Goal: Task Accomplishment & Management: Manage account settings

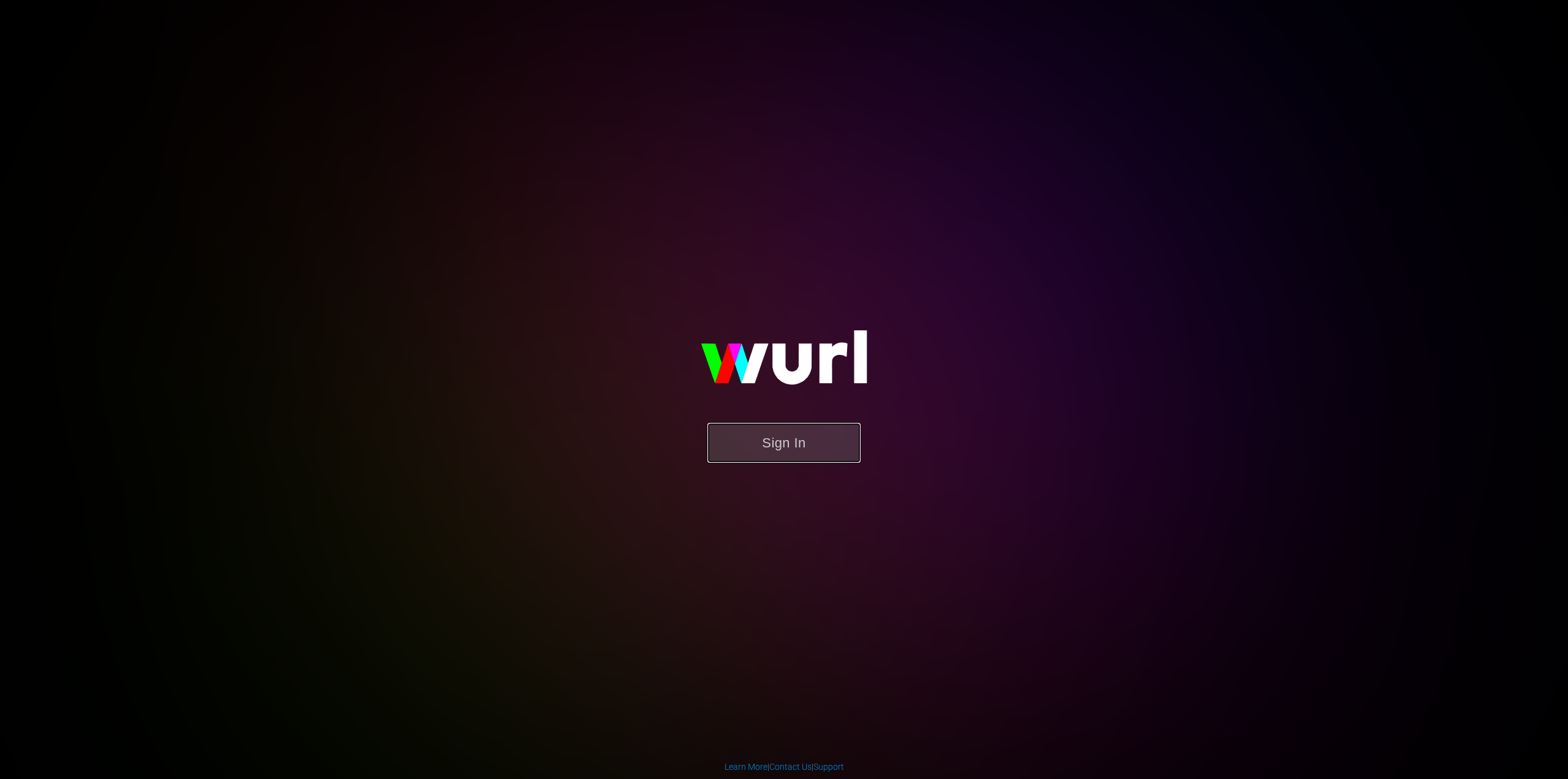
click at [771, 461] on button "Sign In" at bounding box center [783, 443] width 153 height 40
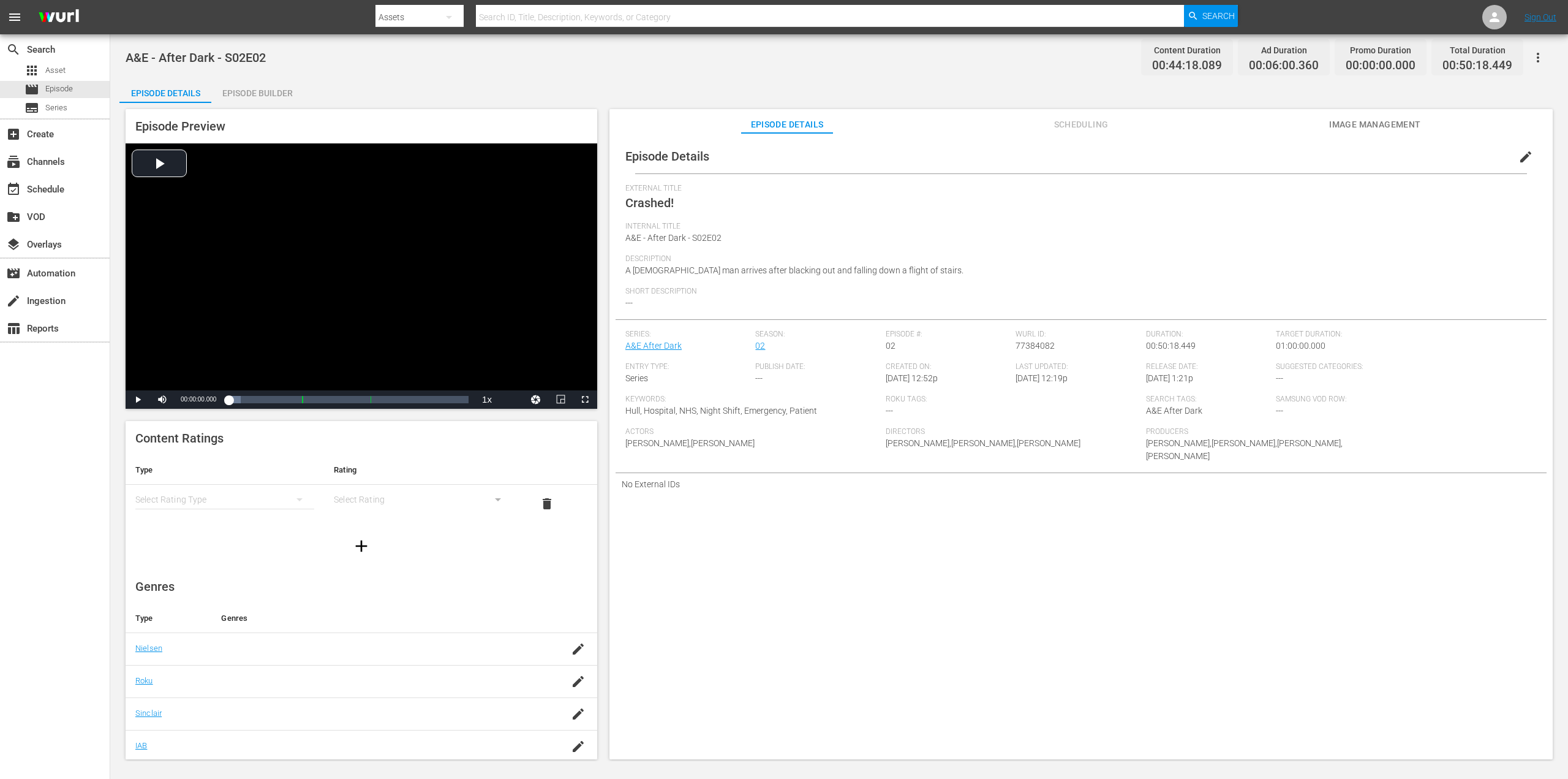
click at [1078, 131] on span "Scheduling" at bounding box center [1081, 125] width 92 height 15
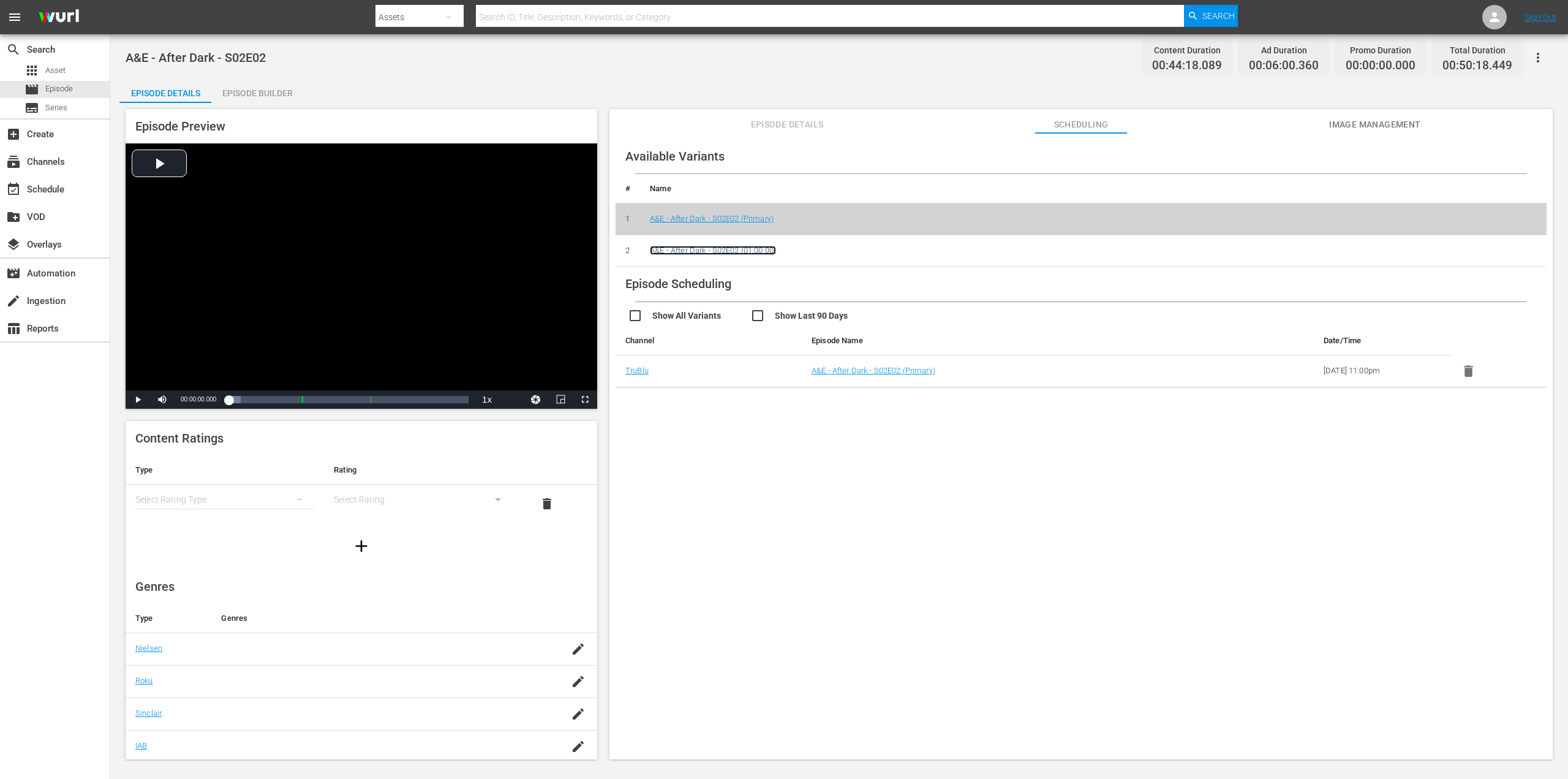
click at [706, 250] on link "A&E - After Dark - S02E02 (01:00:00)" at bounding box center [713, 250] width 126 height 9
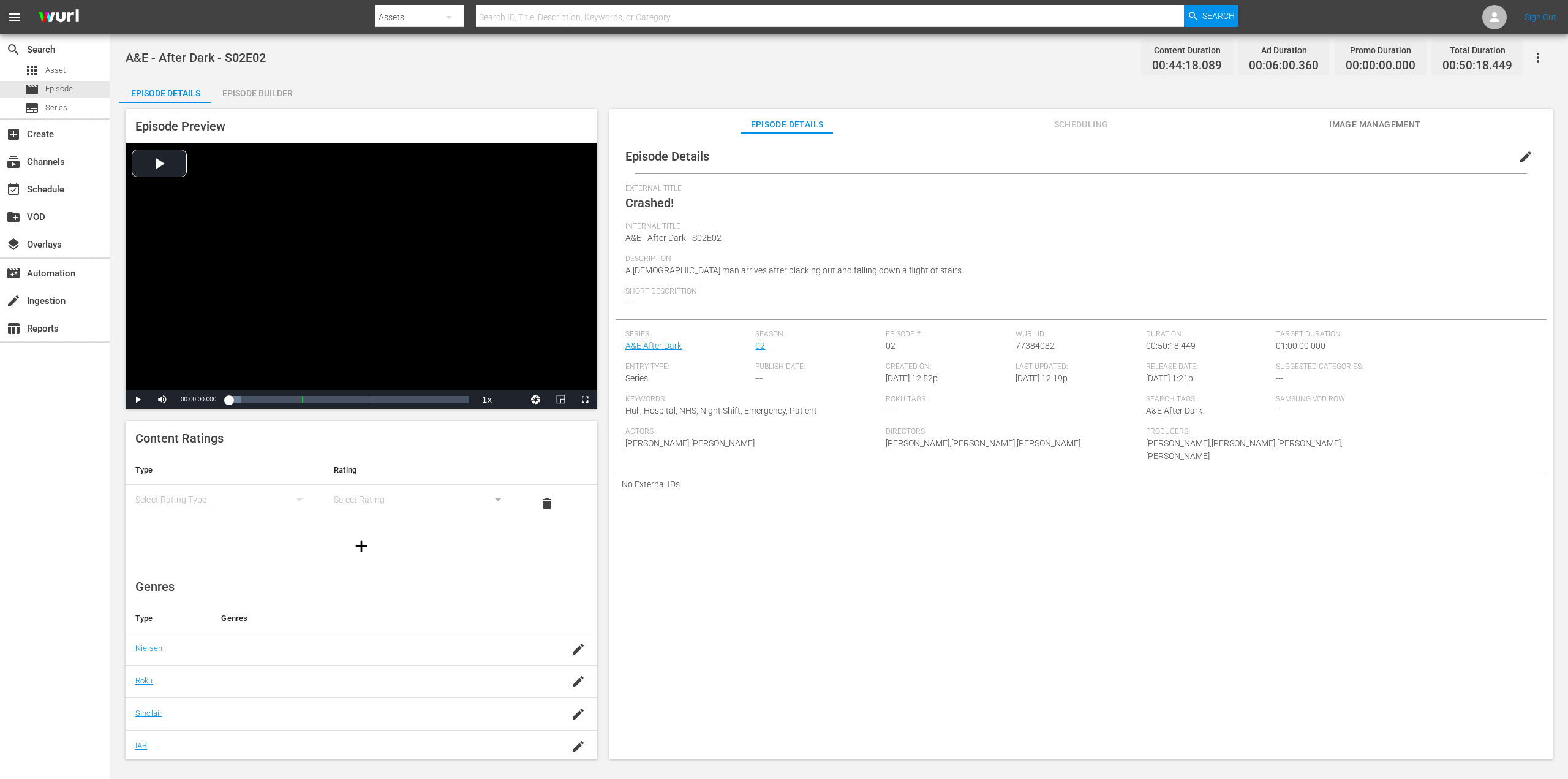
click at [261, 87] on div "Episode Builder" at bounding box center [257, 93] width 92 height 30
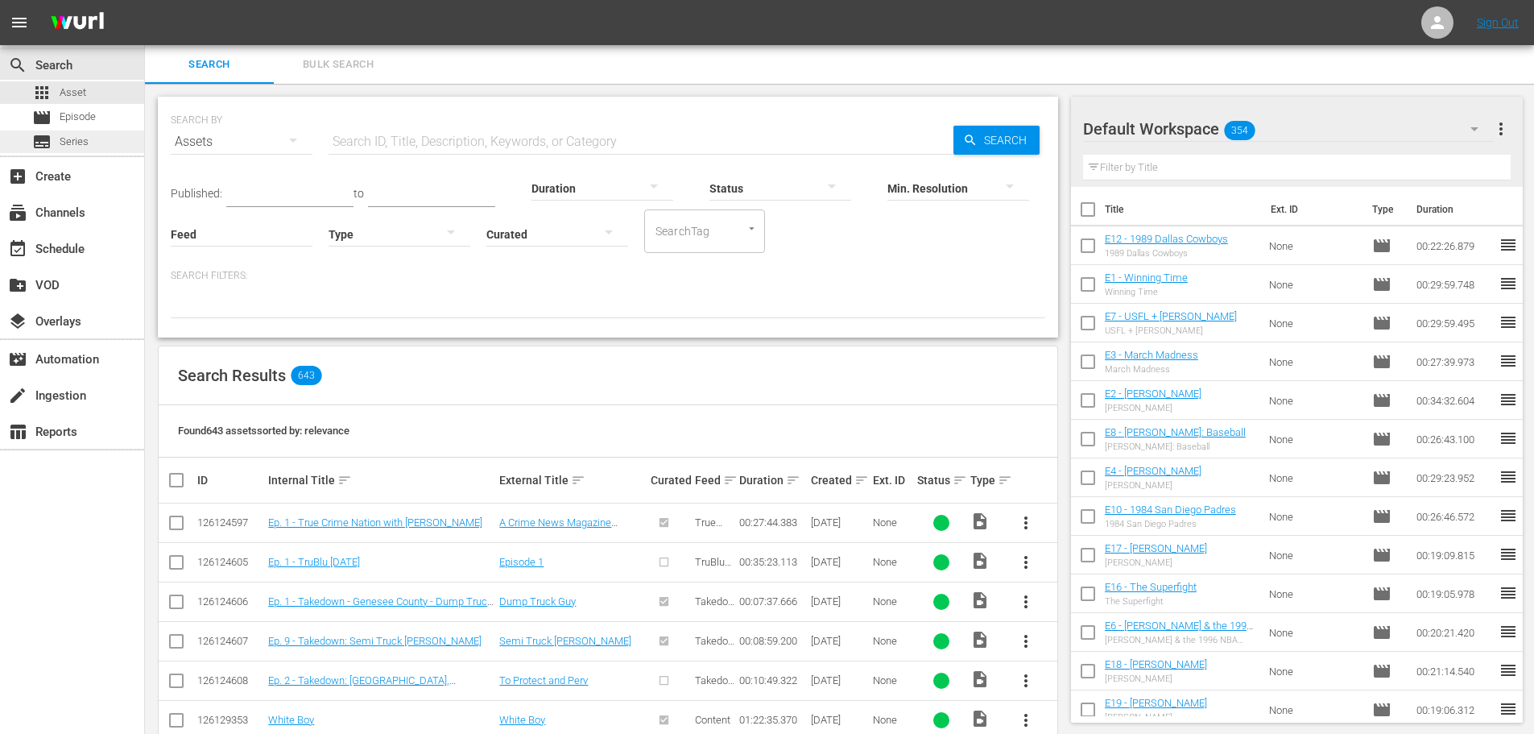
click at [103, 142] on div "subtitles Series" at bounding box center [72, 141] width 144 height 23
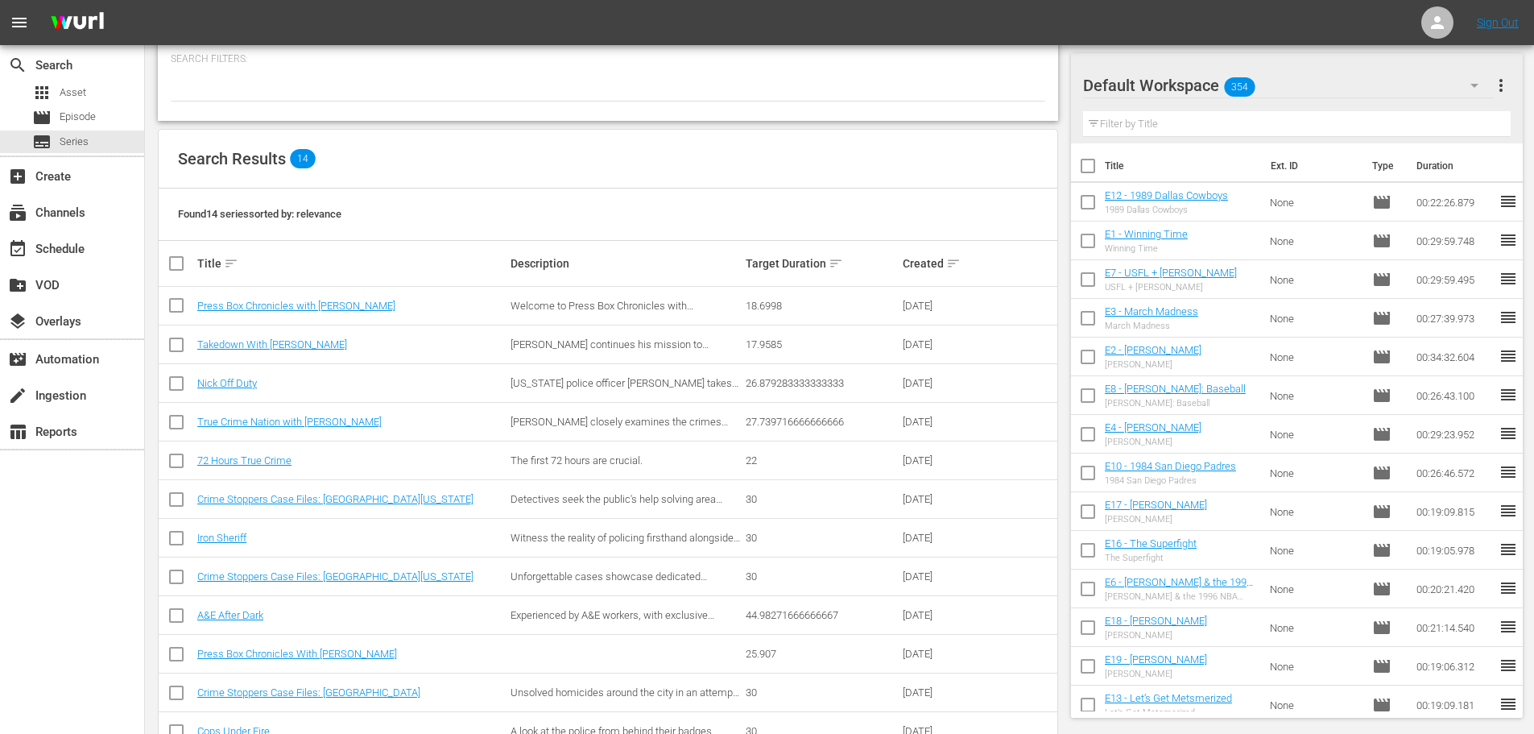
scroll to position [161, 0]
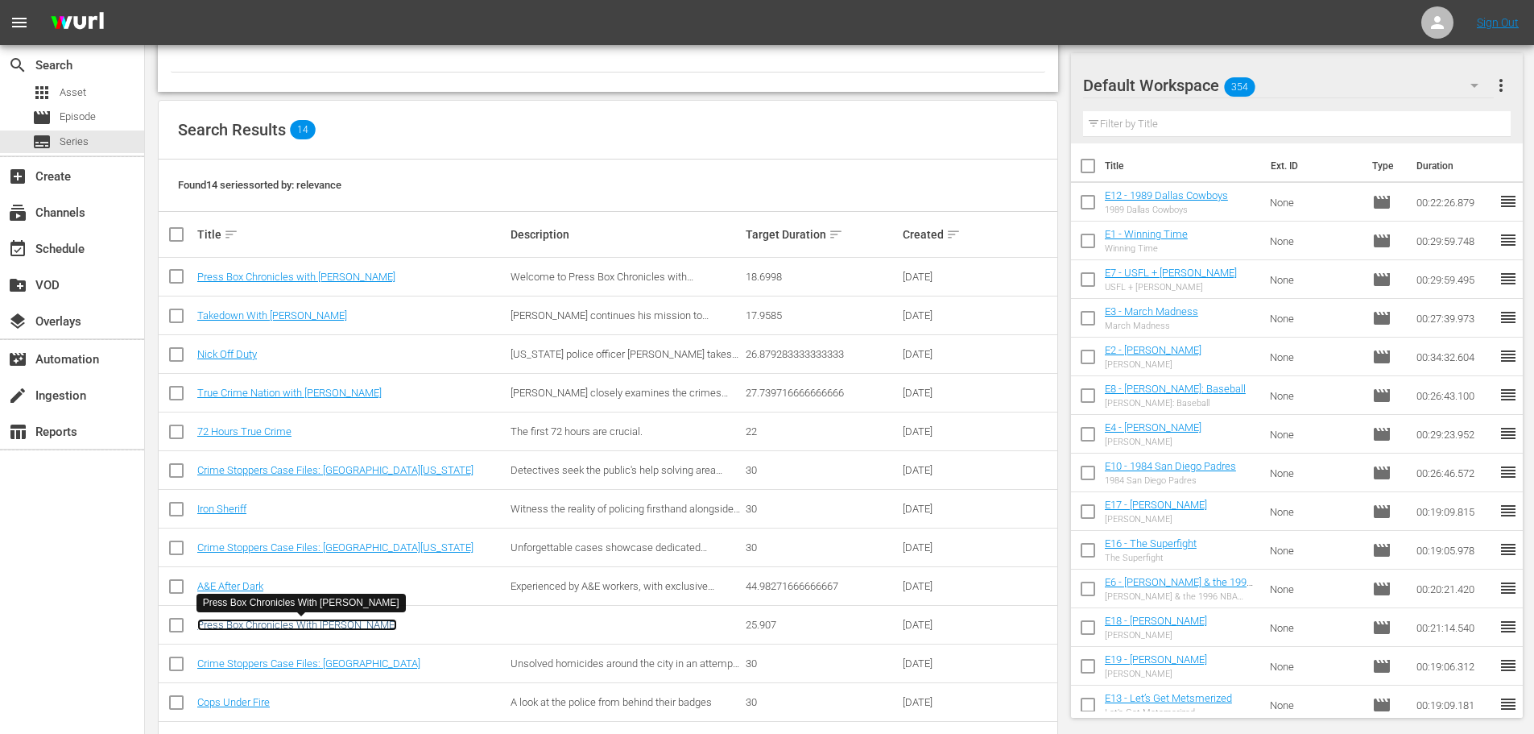
click at [327, 628] on link "Press Box Chronicles With Jeff Pearlman" at bounding box center [297, 625] width 200 height 12
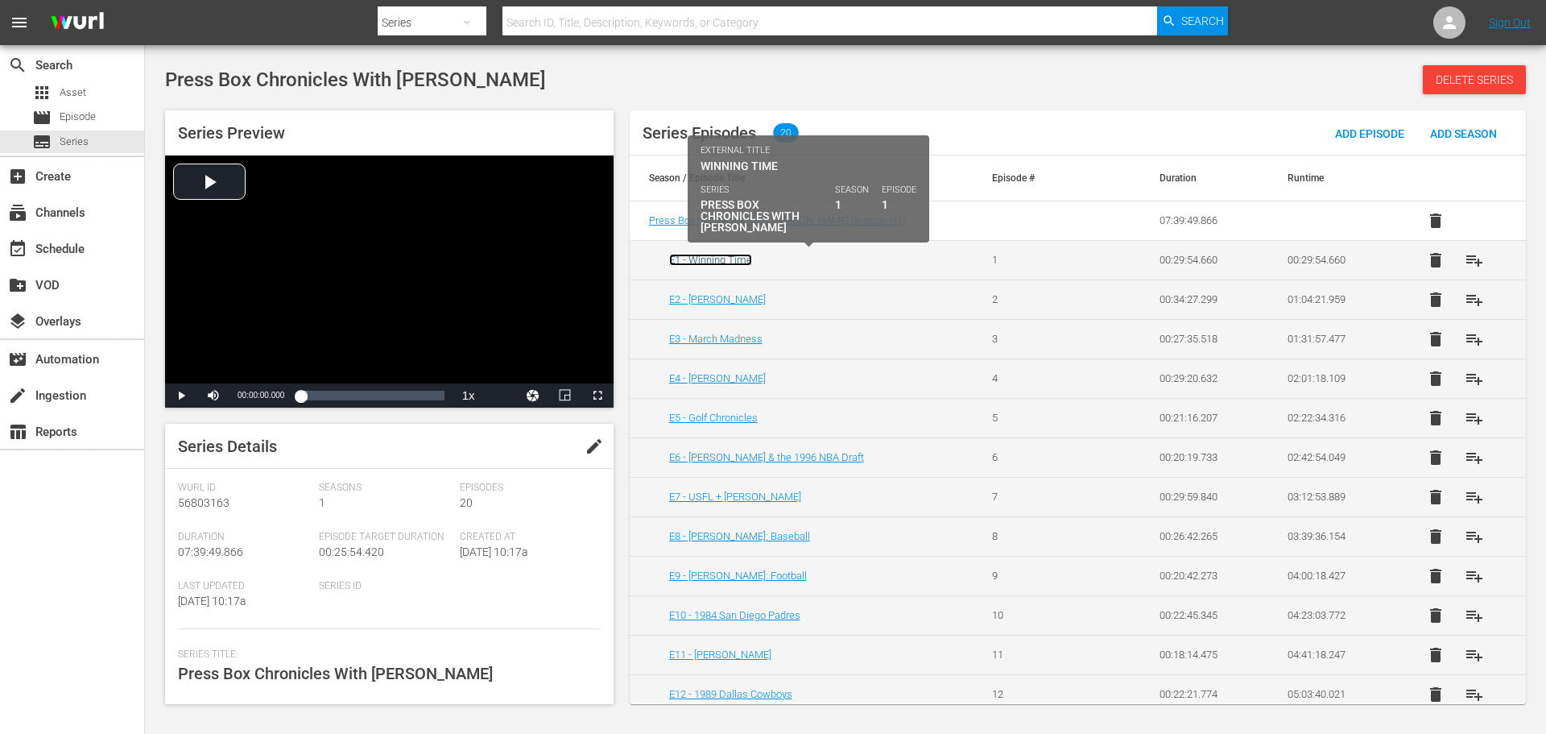
click at [726, 262] on link "E1 - Winning Time" at bounding box center [710, 260] width 83 height 12
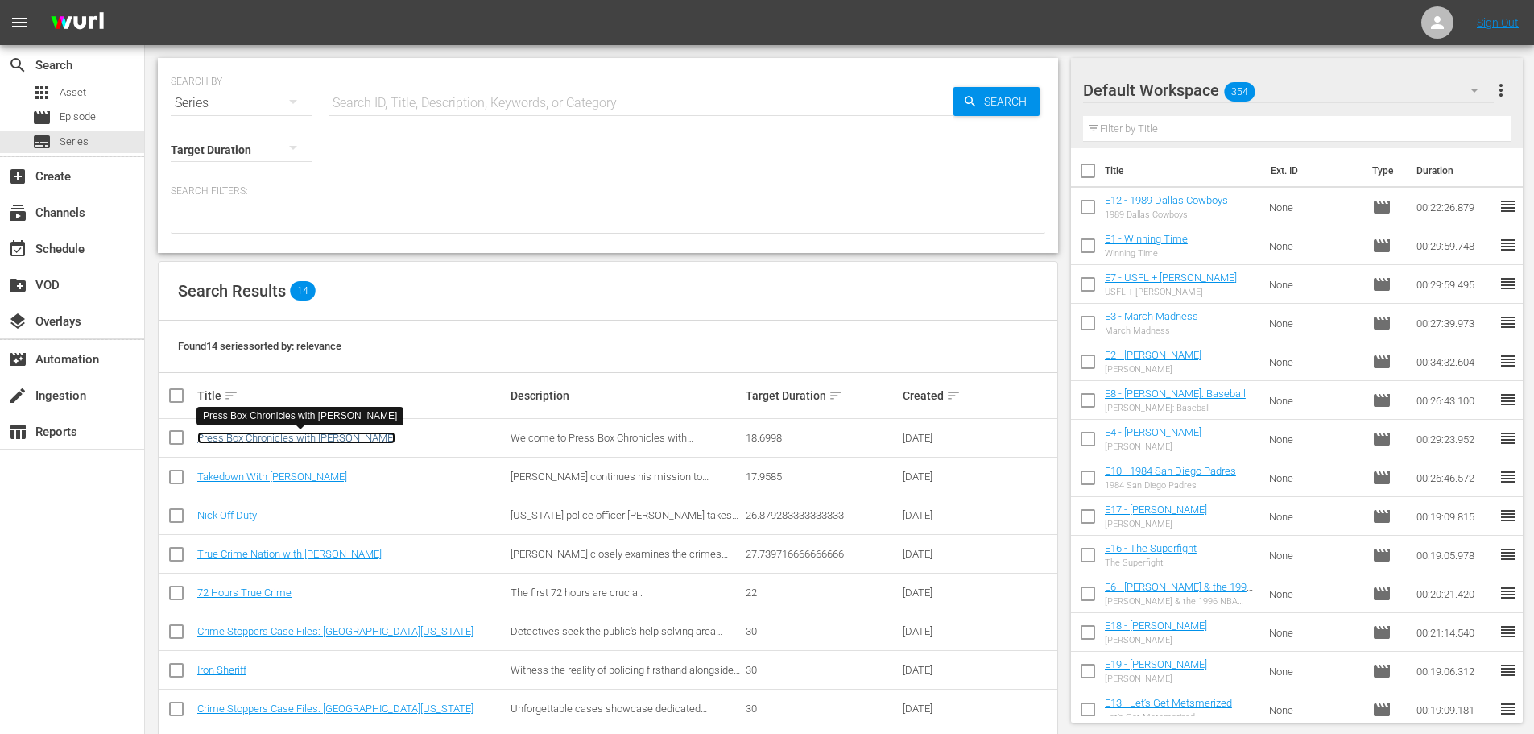
click at [353, 436] on link "Press Box Chronicles with [PERSON_NAME]" at bounding box center [296, 438] width 198 height 12
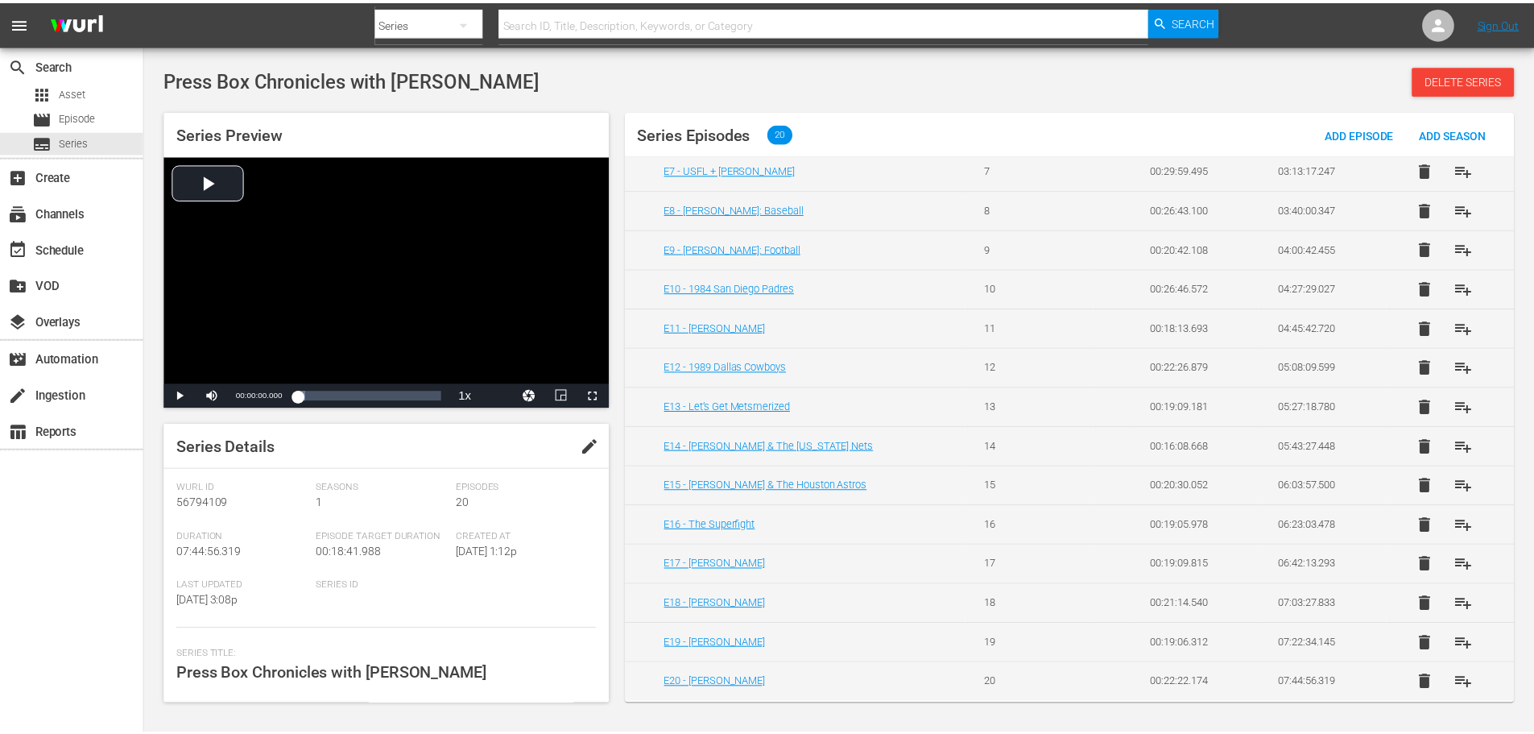
scroll to position [328, 0]
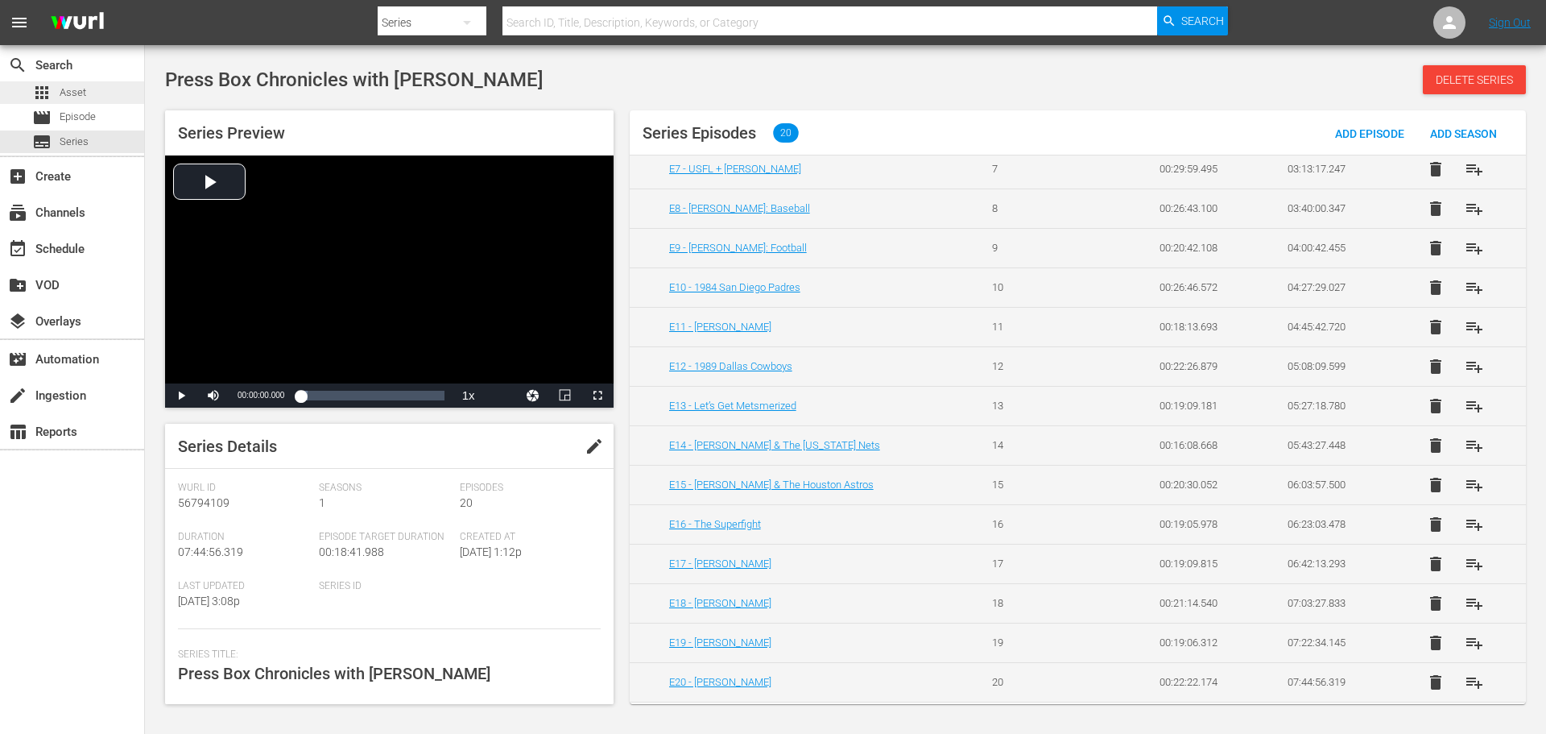
drag, startPoint x: 72, startPoint y: 84, endPoint x: 69, endPoint y: 93, distance: 10.2
click at [69, 93] on span "Asset" at bounding box center [73, 93] width 27 height 16
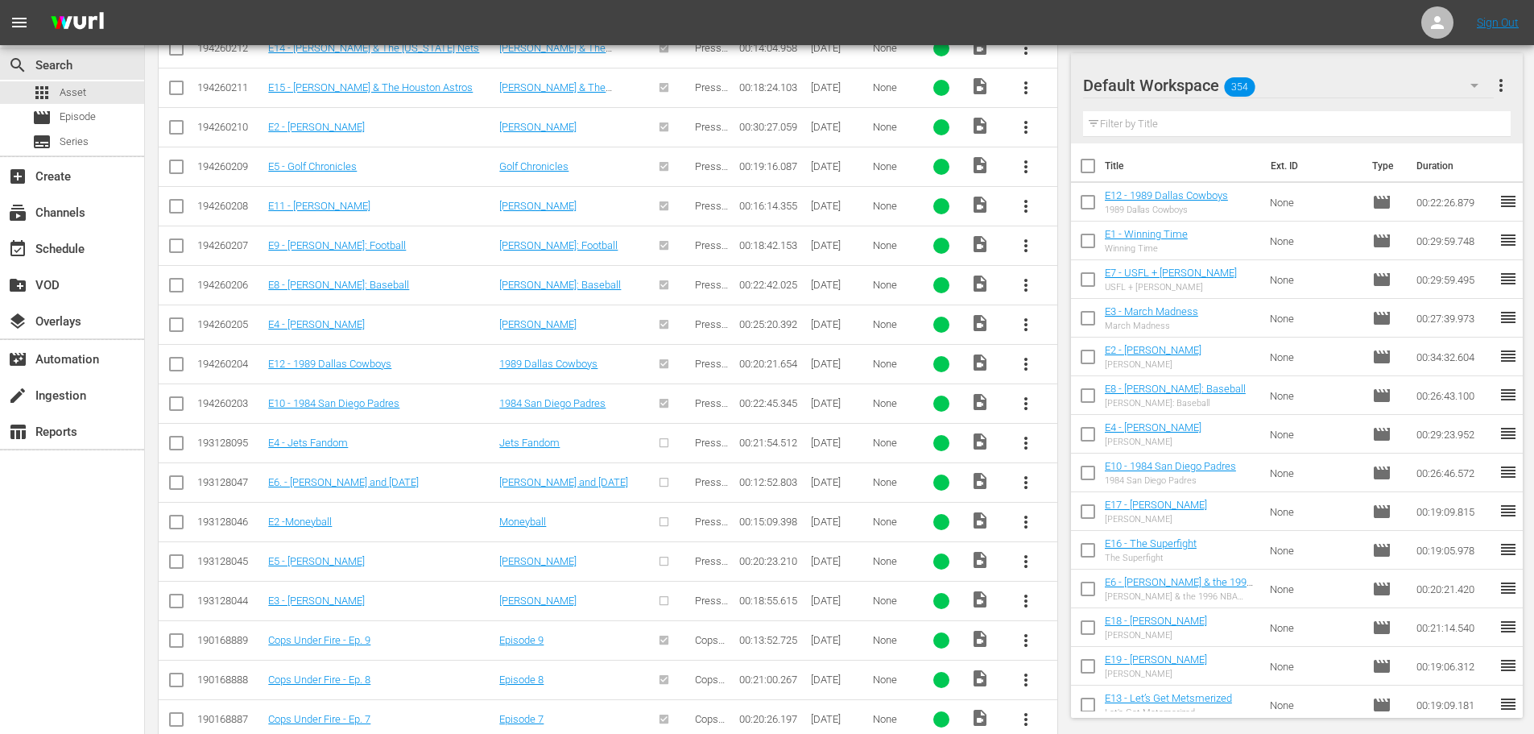
scroll to position [1030, 0]
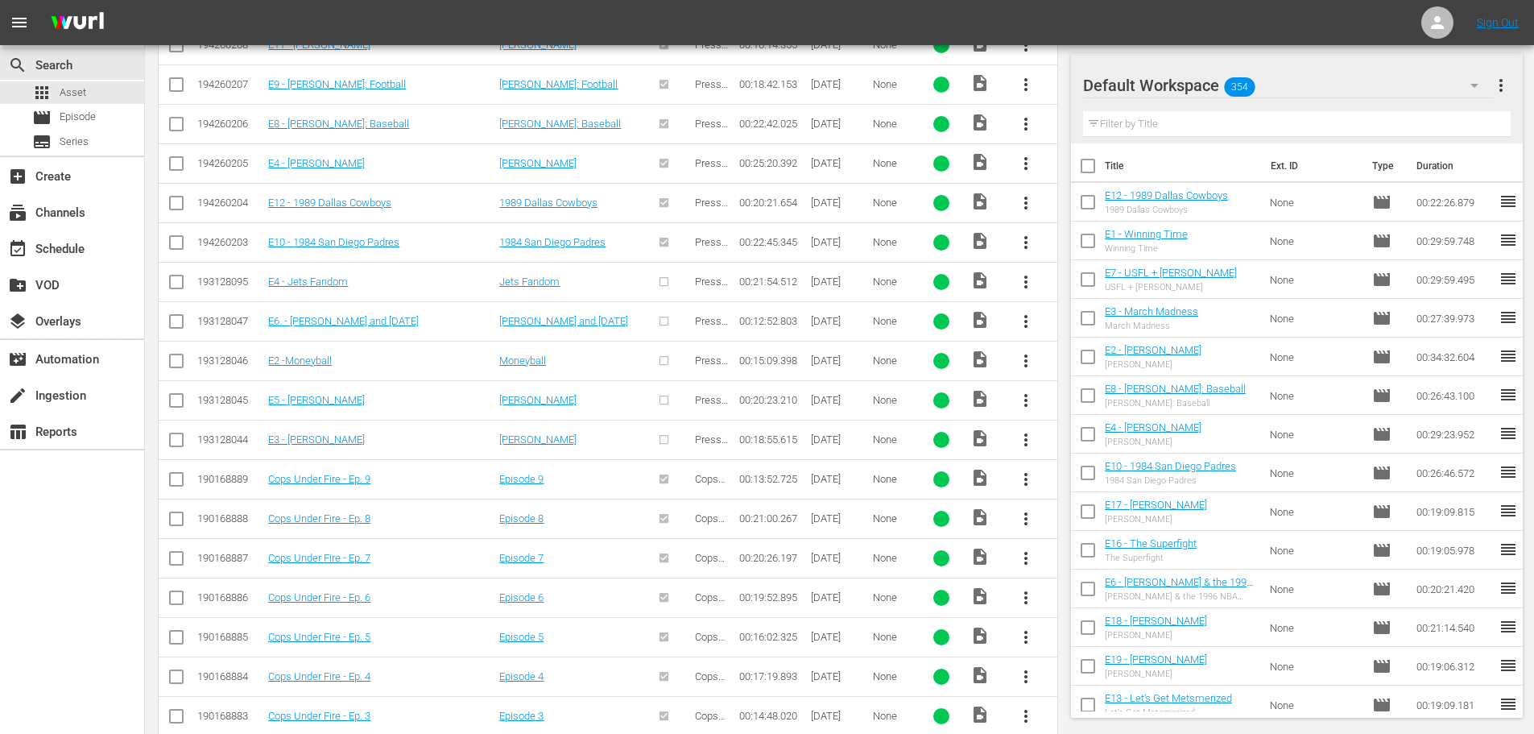
click at [176, 281] on input "checkbox" at bounding box center [176, 284] width 19 height 19
checkbox input "true"
click at [176, 321] on input "checkbox" at bounding box center [176, 324] width 19 height 19
checkbox input "true"
click at [176, 365] on input "checkbox" at bounding box center [176, 363] width 19 height 19
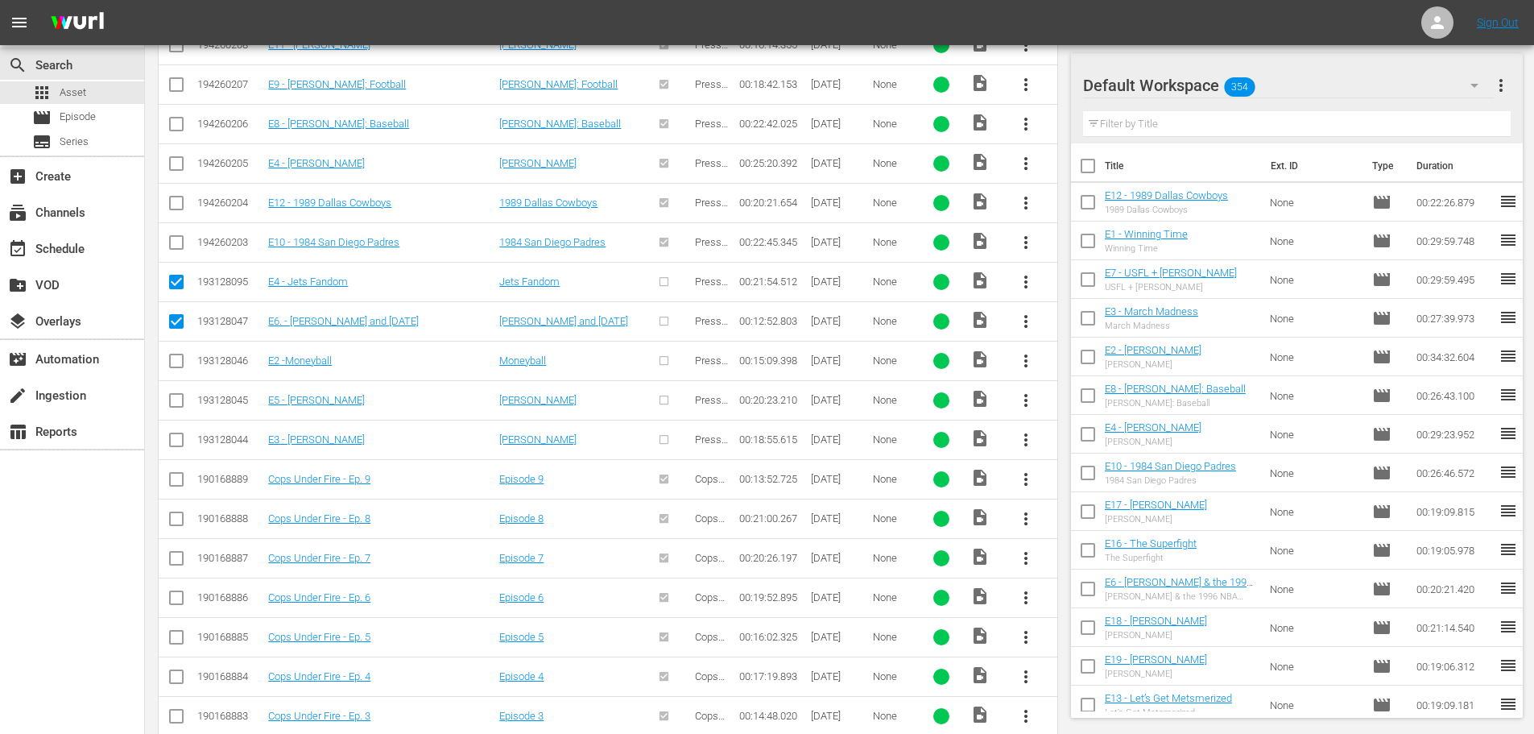
checkbox input "true"
click at [169, 396] on input "checkbox" at bounding box center [176, 403] width 19 height 19
checkbox input "true"
click at [180, 443] on input "checkbox" at bounding box center [176, 442] width 19 height 19
click at [178, 435] on input "checkbox" at bounding box center [176, 442] width 19 height 19
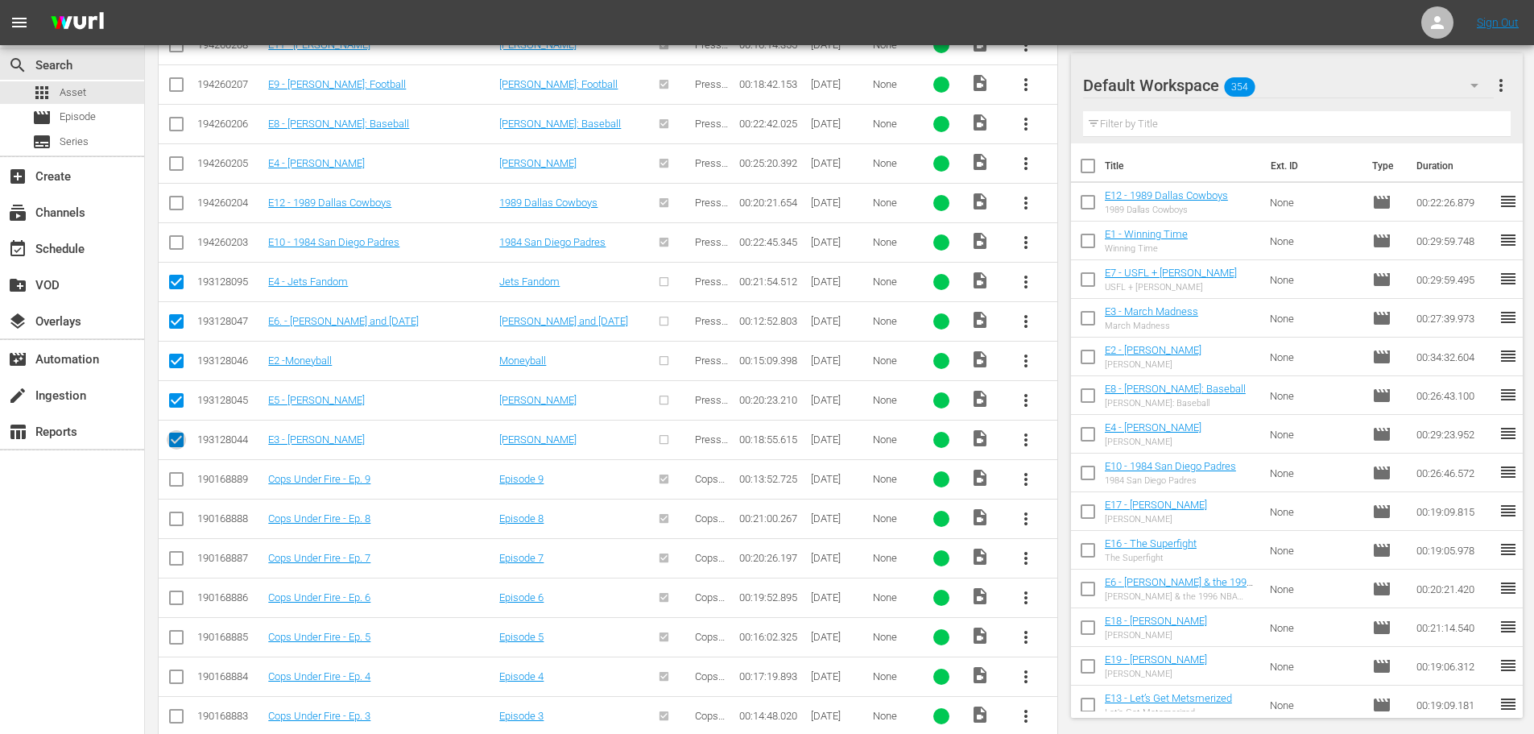
checkbox input "false"
click at [173, 399] on input "checkbox" at bounding box center [176, 403] width 19 height 19
checkbox input "false"
drag, startPoint x: 176, startPoint y: 366, endPoint x: 177, endPoint y: 358, distance: 8.2
click at [176, 366] on input "checkbox" at bounding box center [176, 363] width 19 height 19
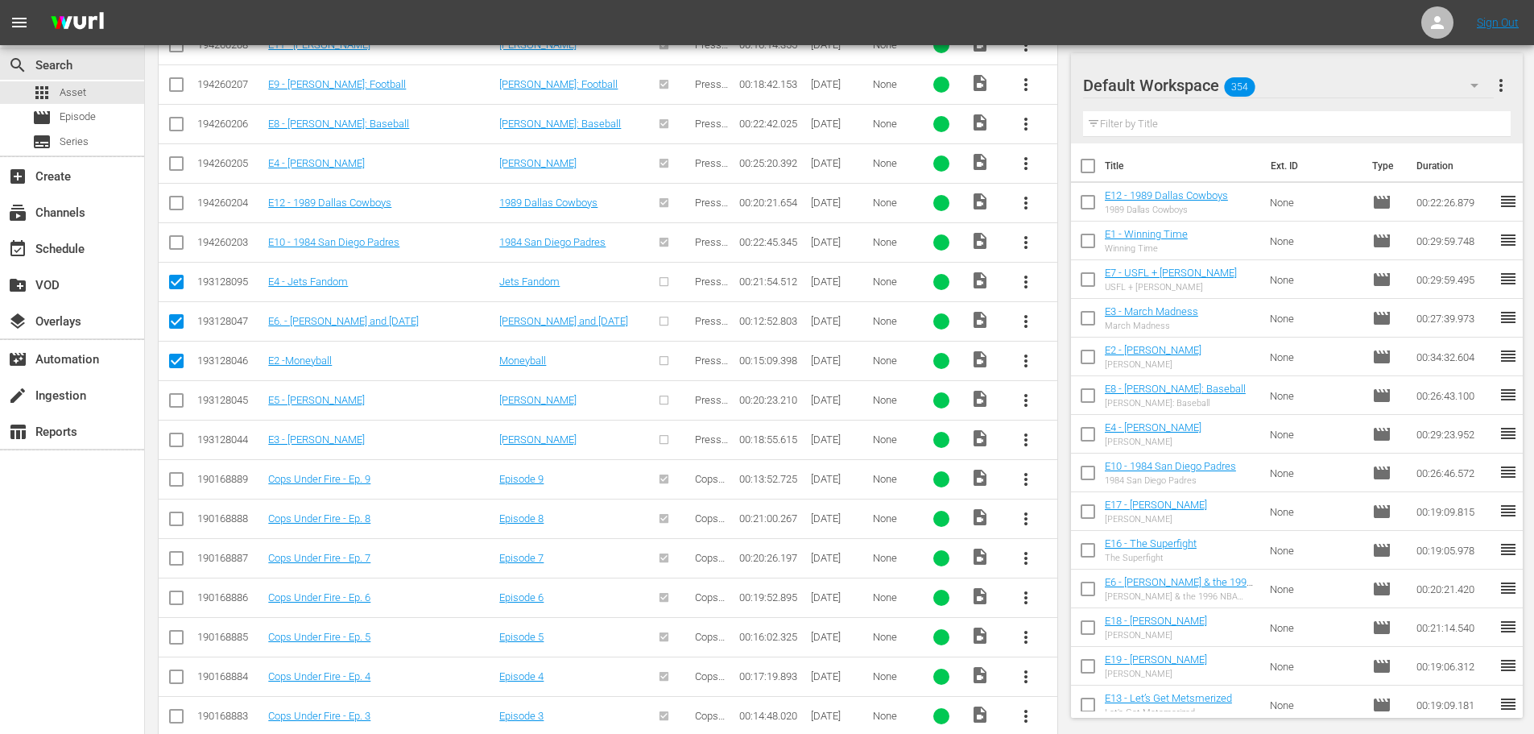
checkbox input "false"
click at [180, 318] on input "checkbox" at bounding box center [176, 324] width 19 height 19
checkbox input "false"
click at [176, 280] on input "checkbox" at bounding box center [176, 284] width 19 height 19
checkbox input "false"
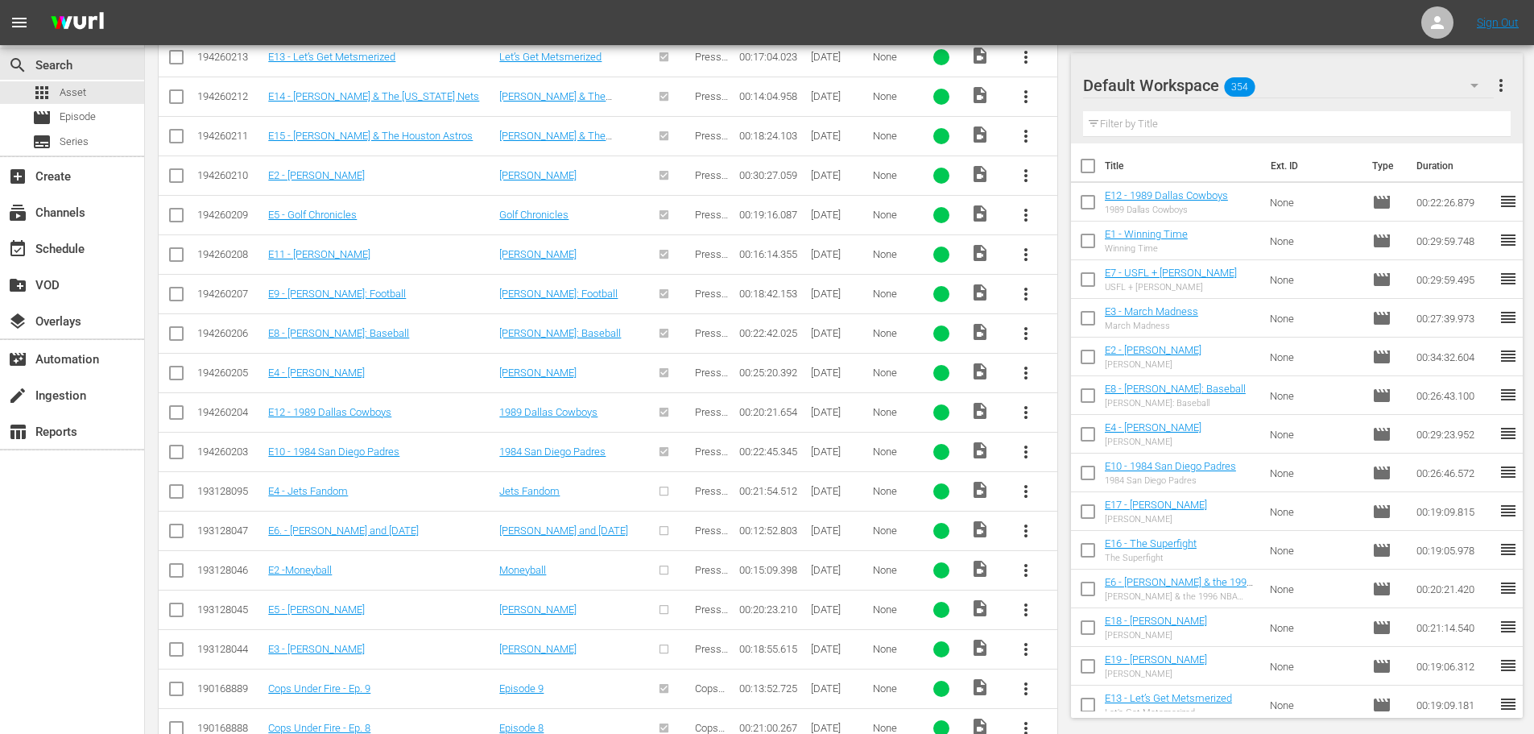
scroll to position [901, 0]
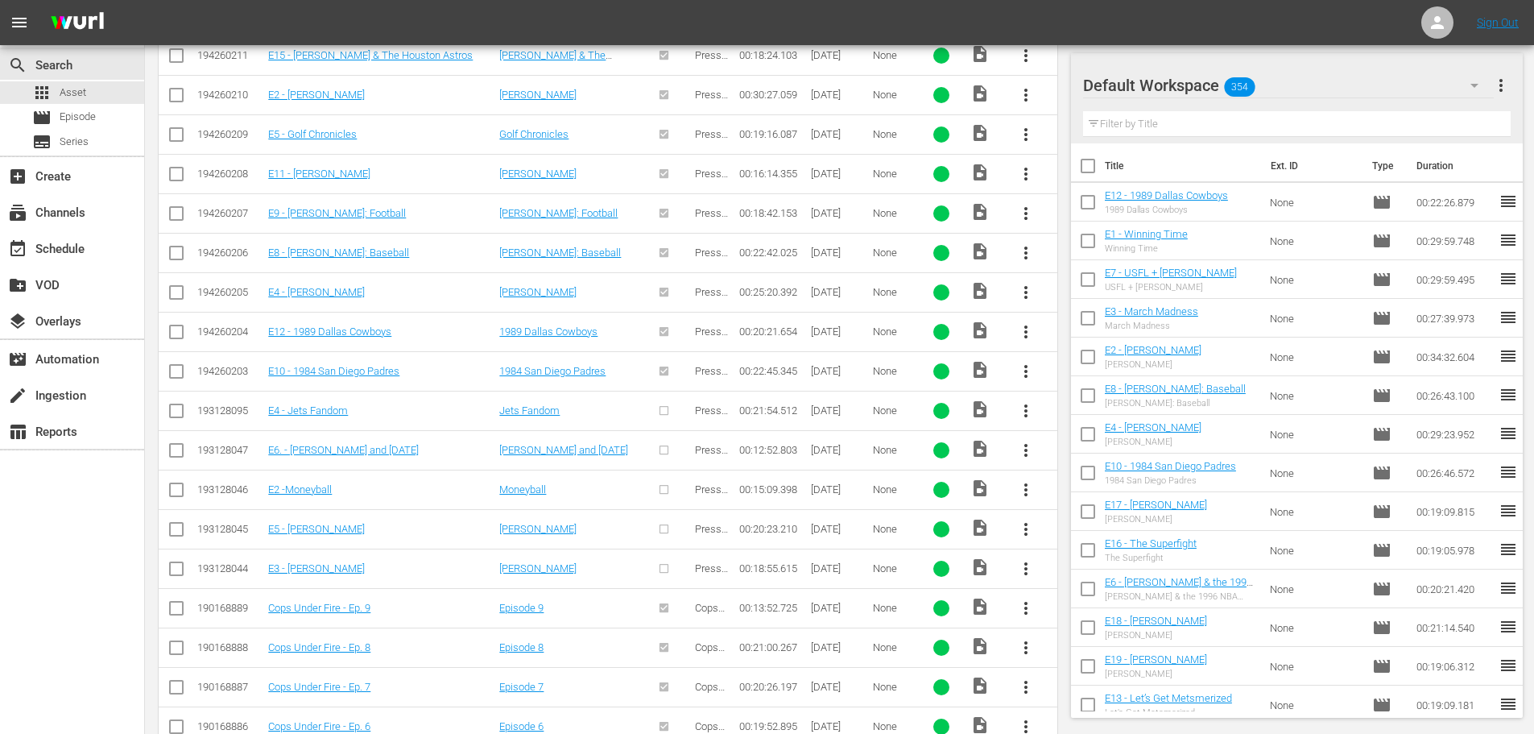
drag, startPoint x: 179, startPoint y: 413, endPoint x: 180, endPoint y: 460, distance: 46.7
click at [179, 413] on input "checkbox" at bounding box center [176, 413] width 19 height 19
checkbox input "true"
click at [177, 449] on input "checkbox" at bounding box center [176, 453] width 19 height 19
checkbox input "true"
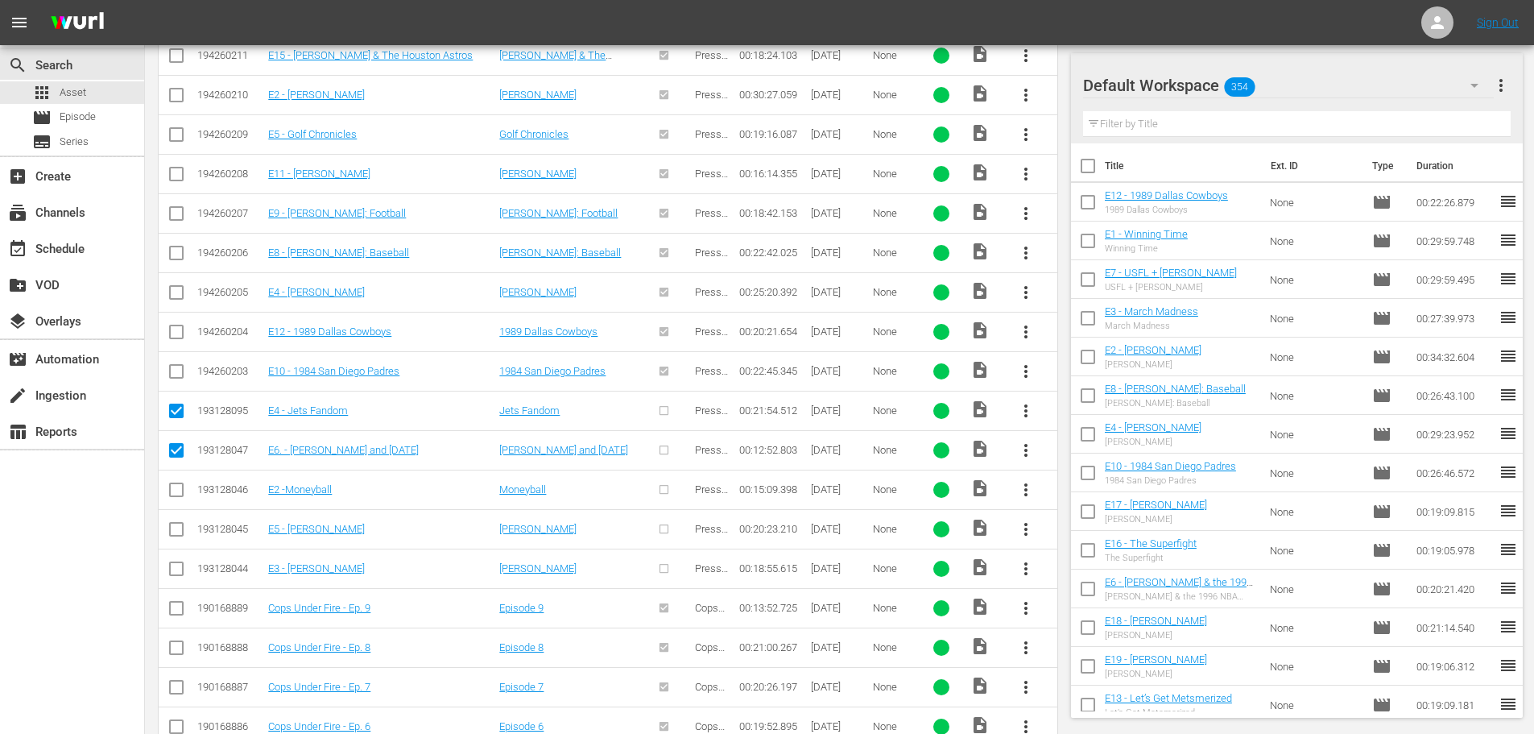
click at [176, 486] on input "checkbox" at bounding box center [176, 492] width 19 height 19
checkbox input "true"
click at [180, 531] on input "checkbox" at bounding box center [176, 532] width 19 height 19
checkbox input "true"
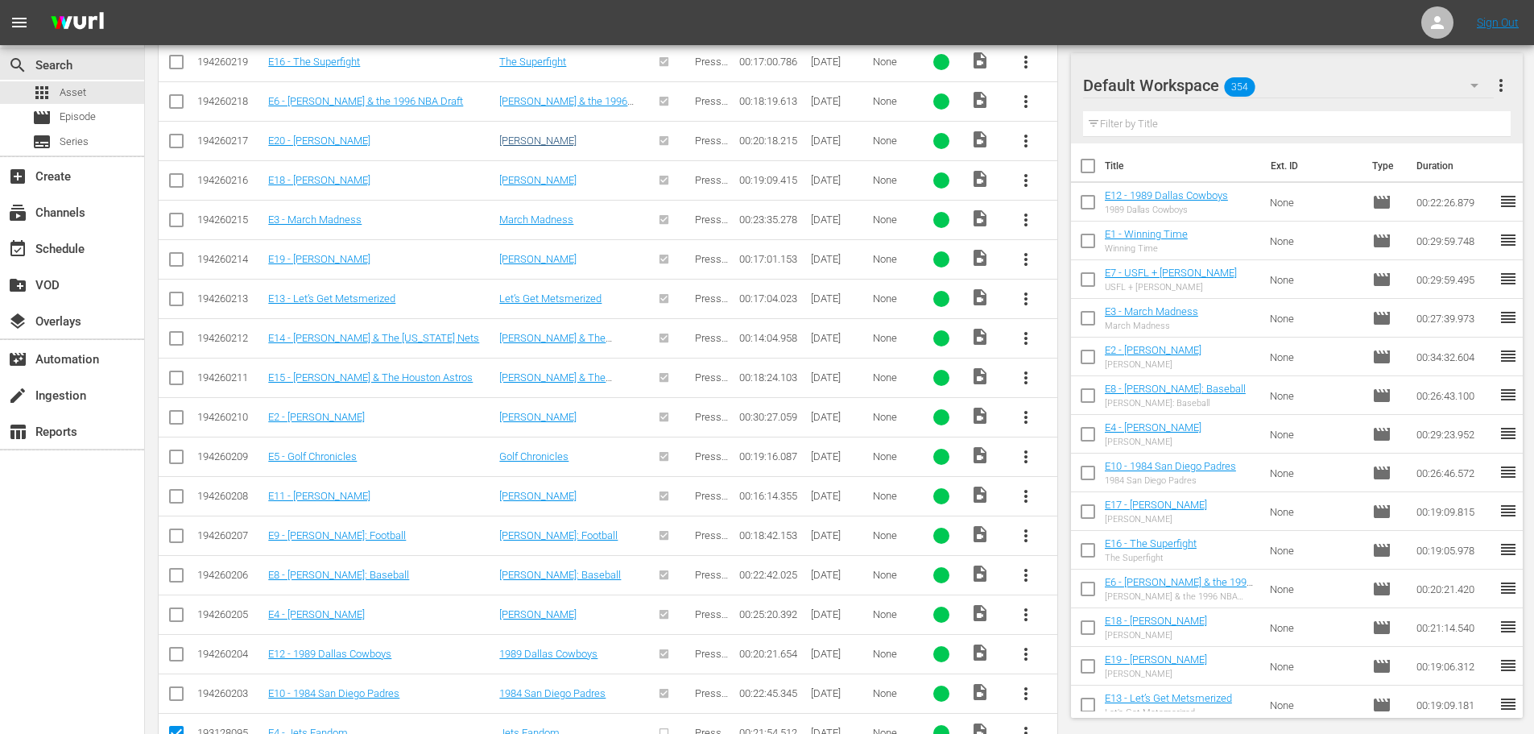
scroll to position [257, 0]
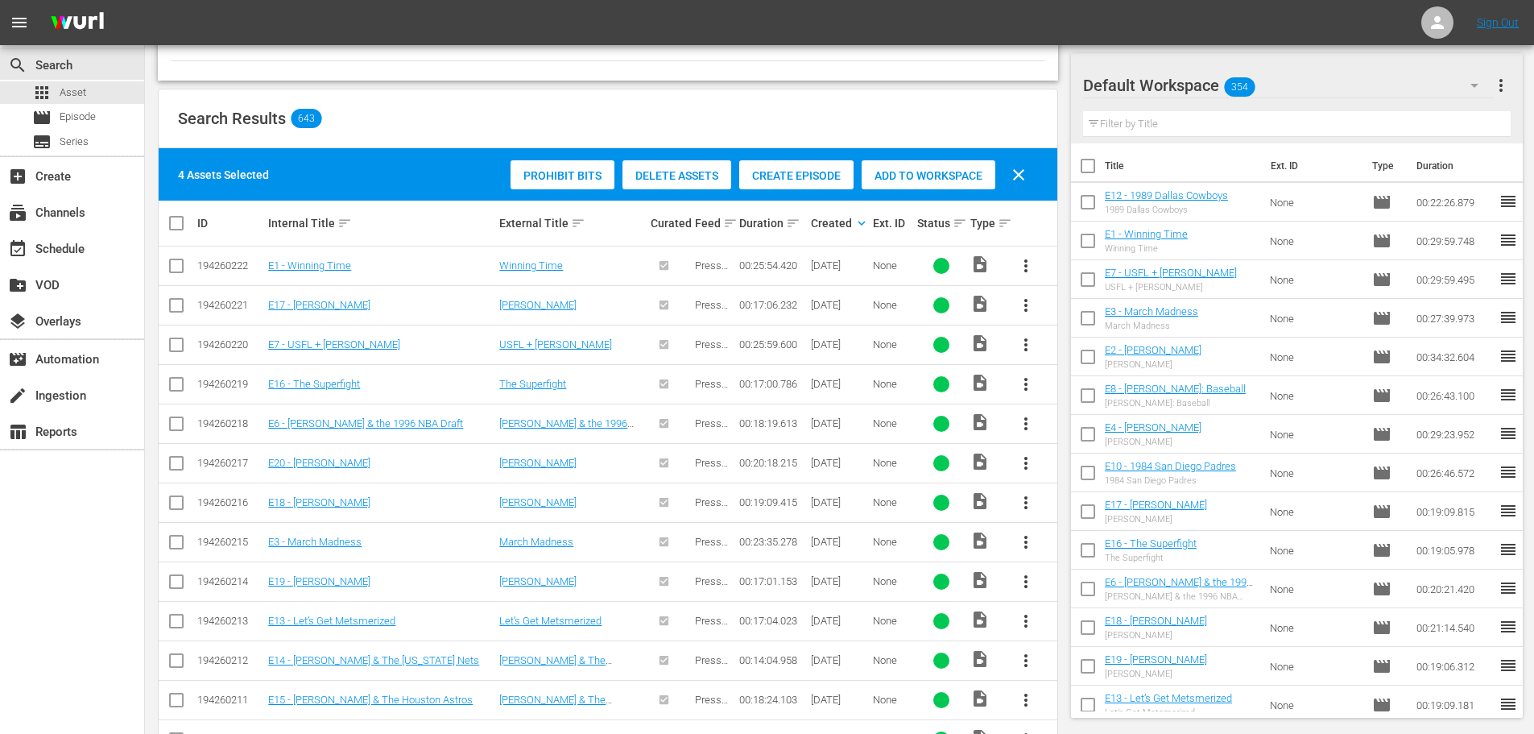
click at [799, 176] on span "Create Episode" at bounding box center [796, 175] width 114 height 13
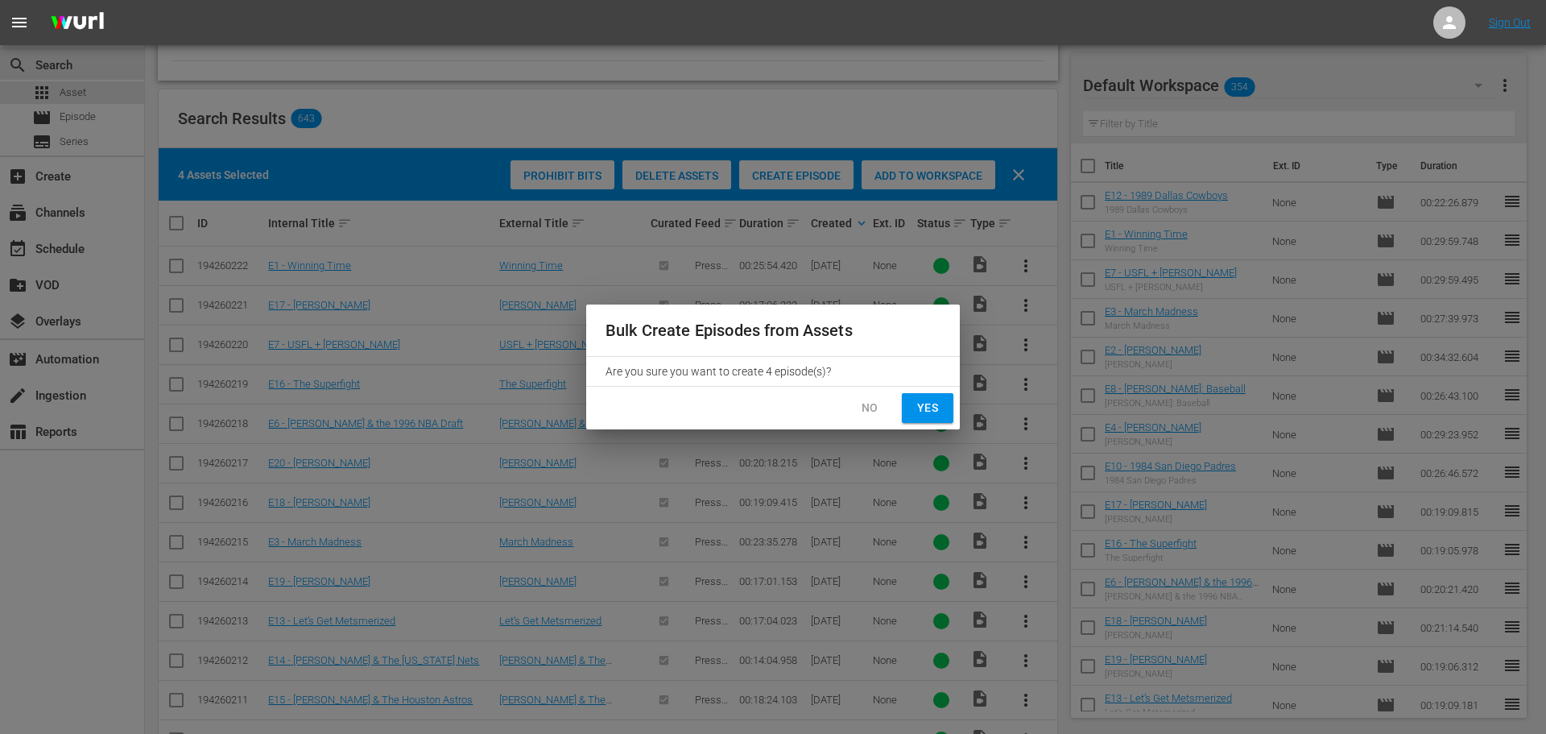
drag, startPoint x: 938, startPoint y: 412, endPoint x: 864, endPoint y: 408, distance: 74.2
click at [864, 408] on div "No Yes" at bounding box center [773, 408] width 374 height 43
click at [864, 408] on span "No" at bounding box center [870, 408] width 26 height 20
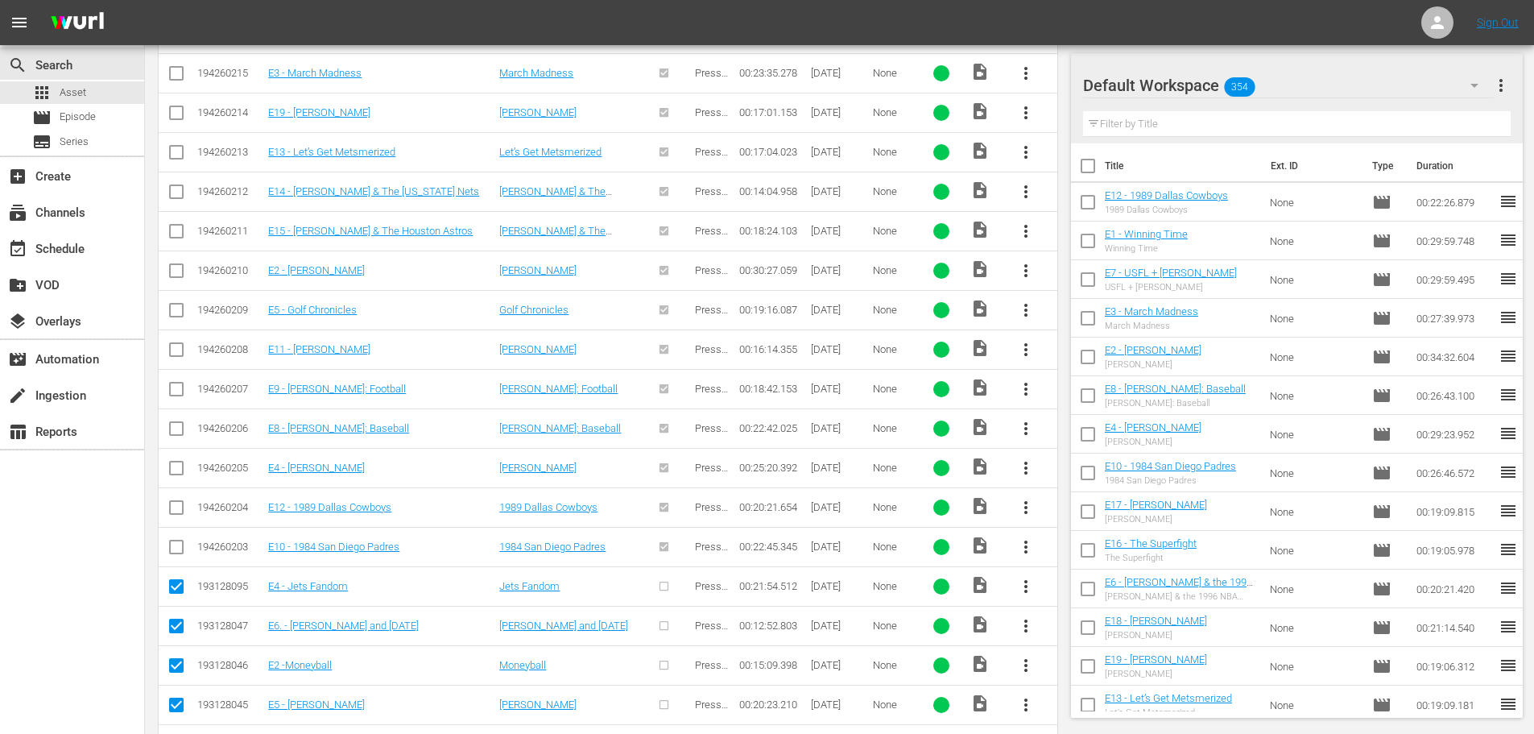
scroll to position [901, 0]
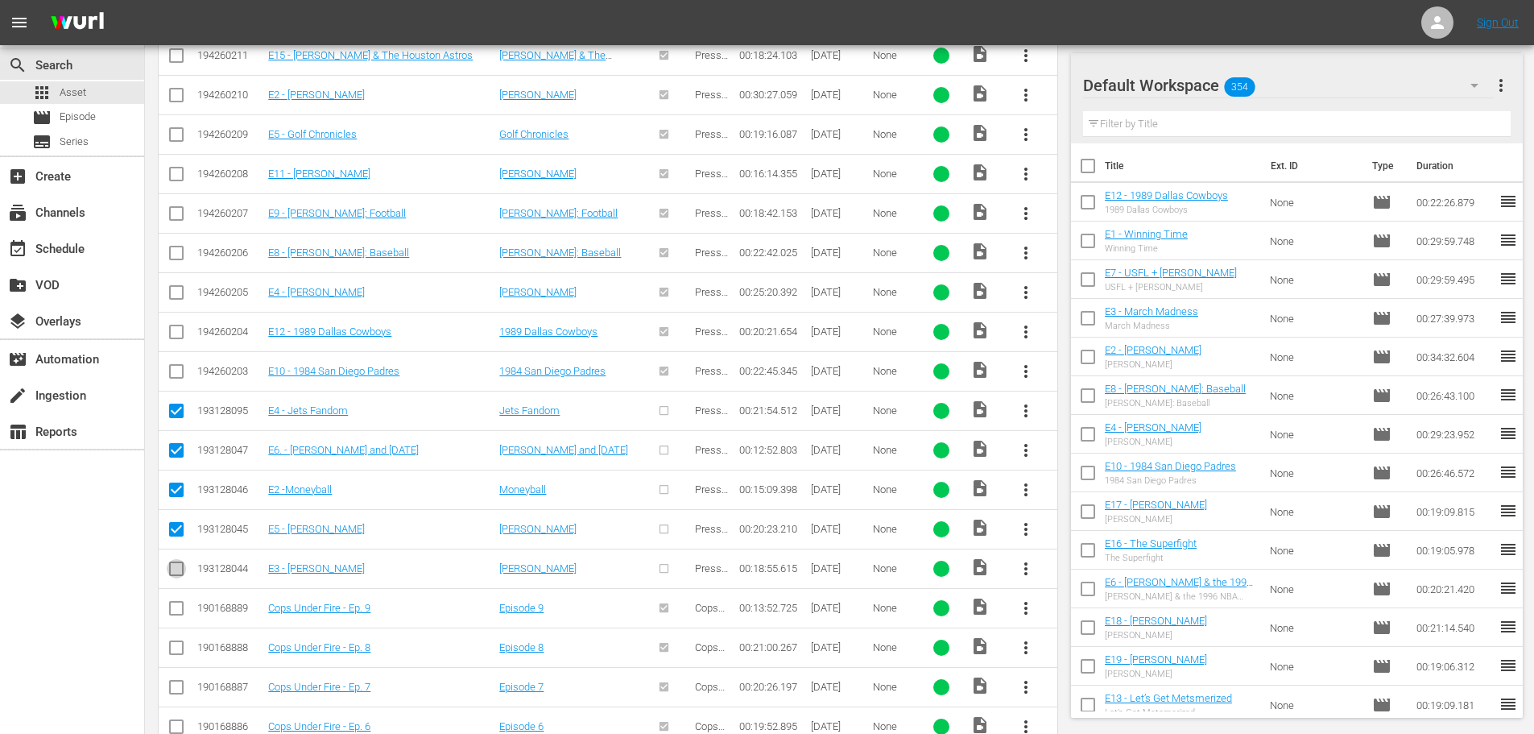
click at [173, 575] on input "checkbox" at bounding box center [176, 571] width 19 height 19
checkbox input "true"
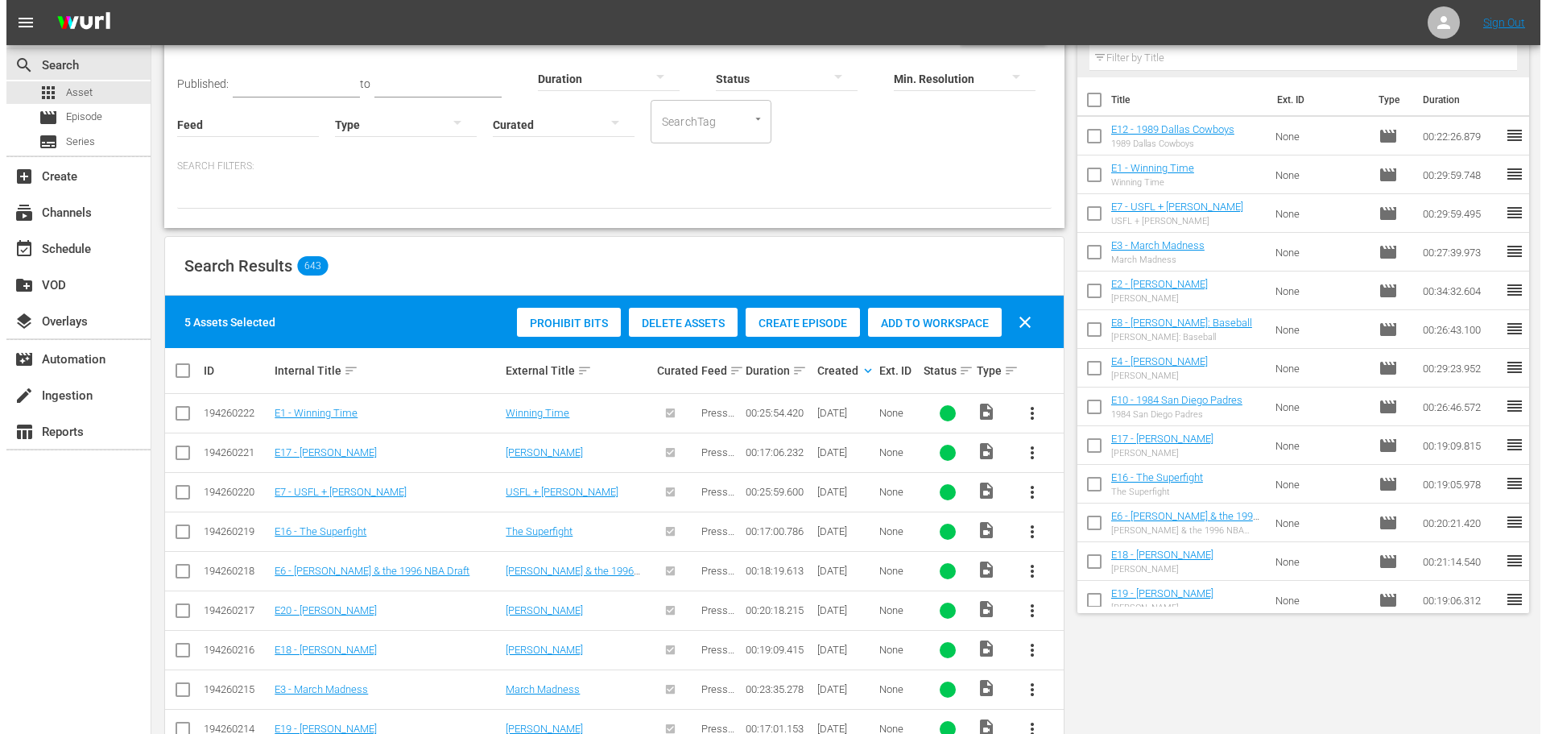
scroll to position [15, 0]
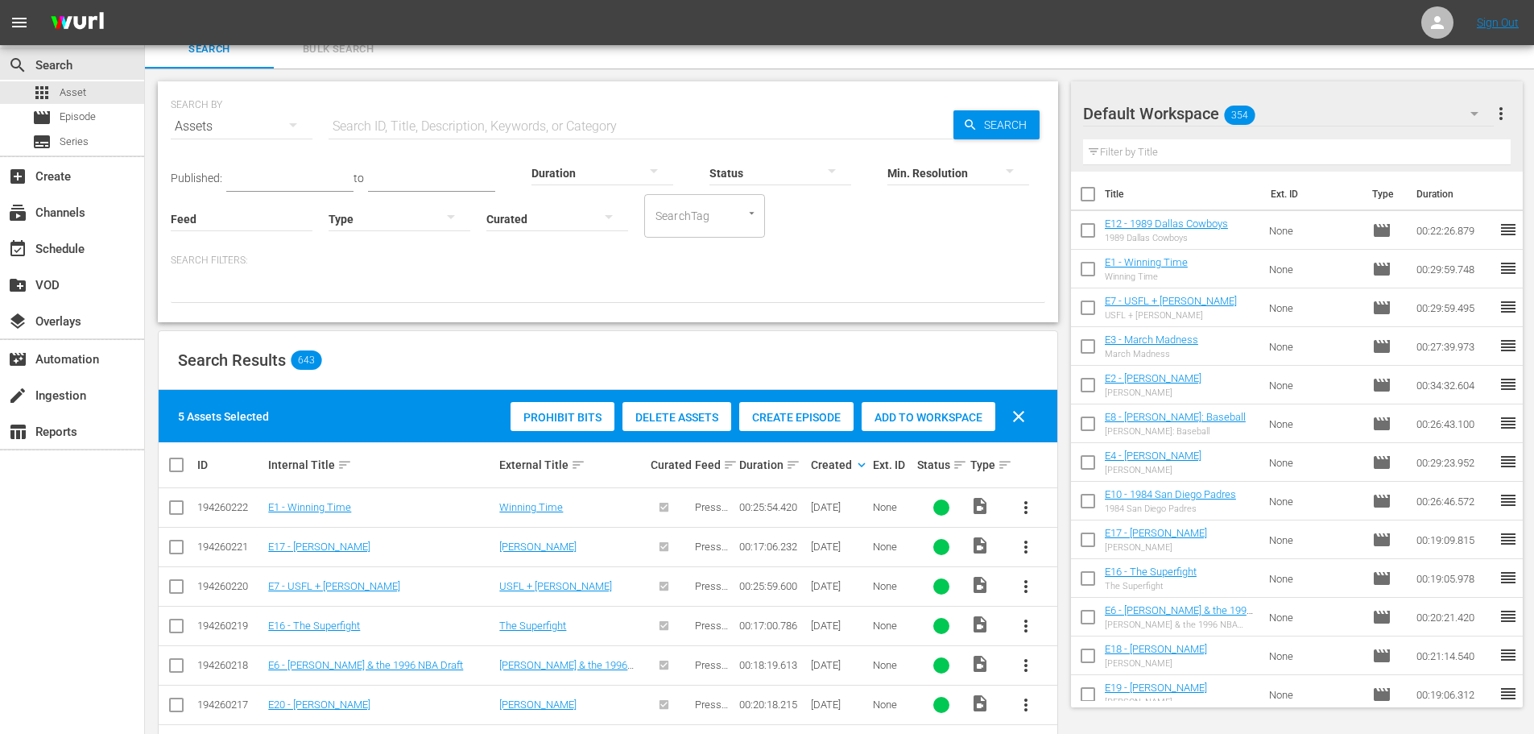
click at [815, 425] on div "Create Episode" at bounding box center [796, 417] width 114 height 31
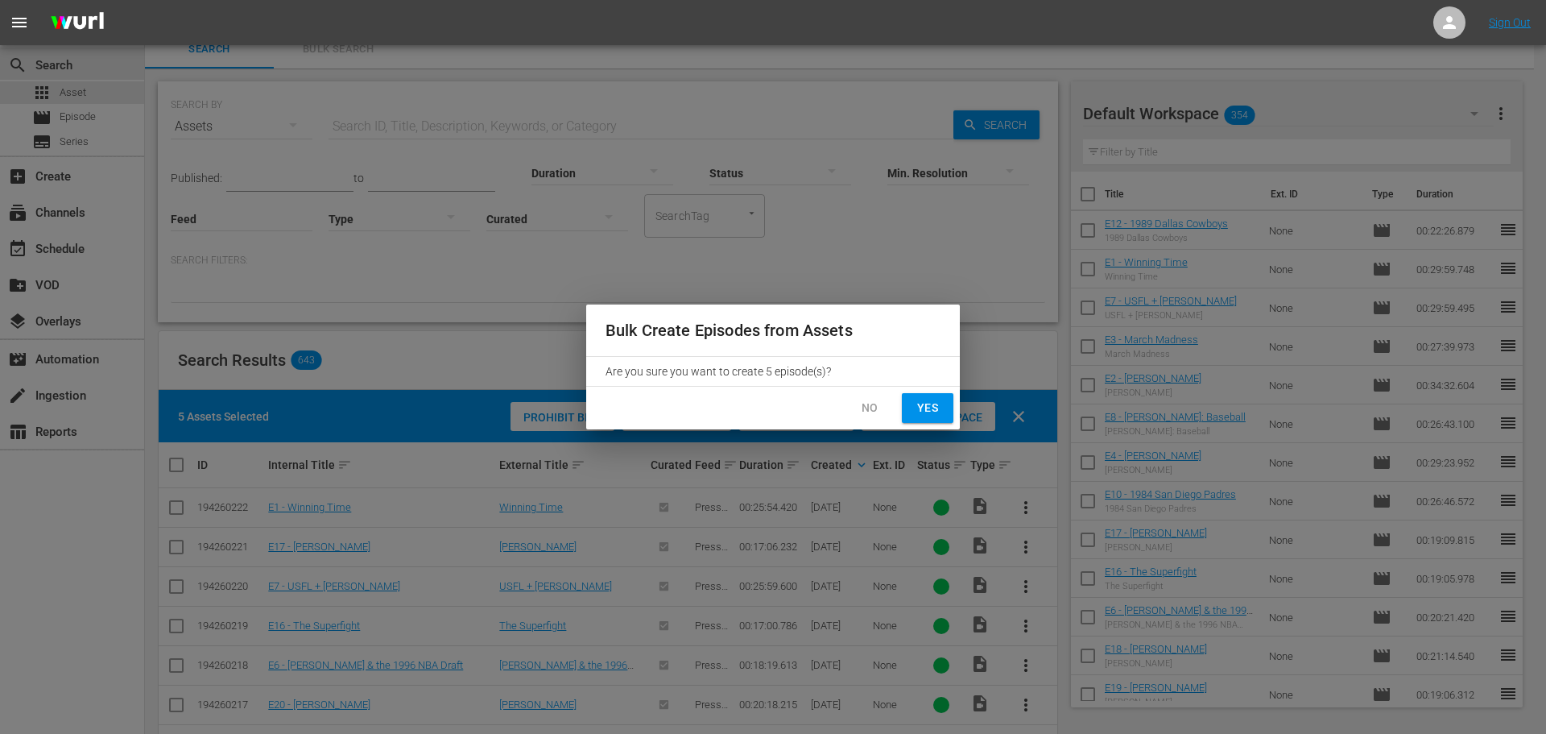
click at [929, 411] on span "Yes" at bounding box center [928, 408] width 26 height 20
checkbox input "false"
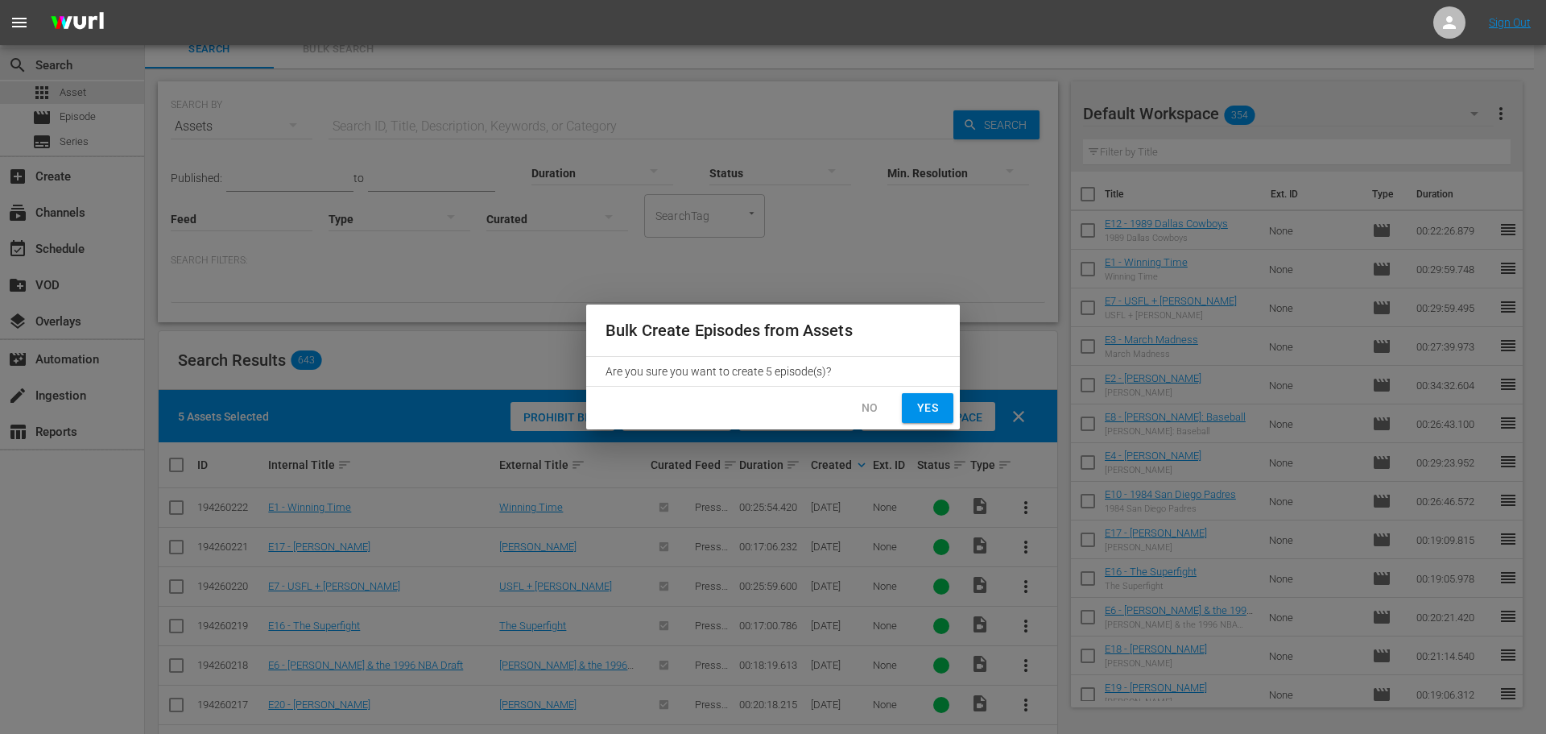
checkbox input "false"
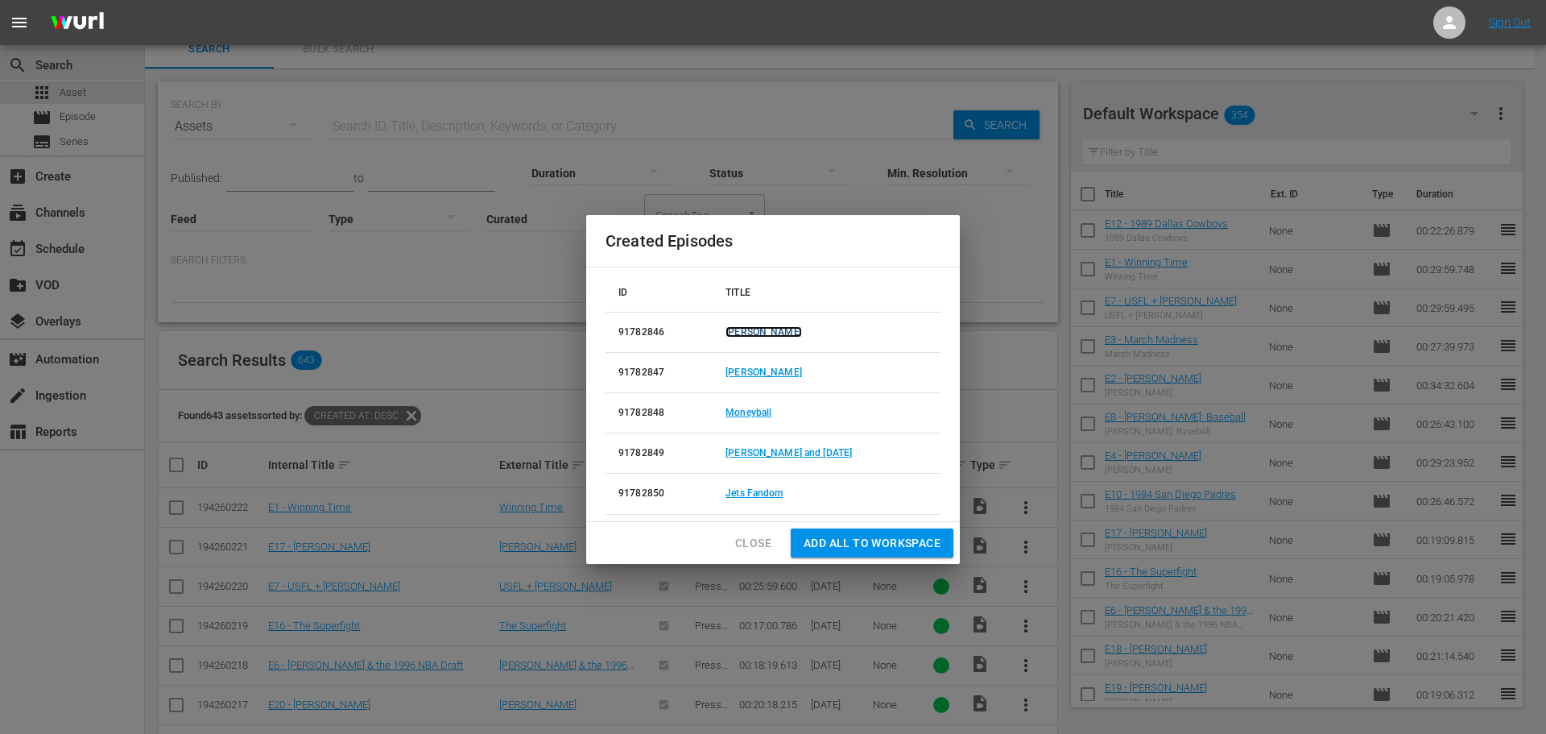
click at [750, 334] on link "[PERSON_NAME]" at bounding box center [764, 331] width 77 height 11
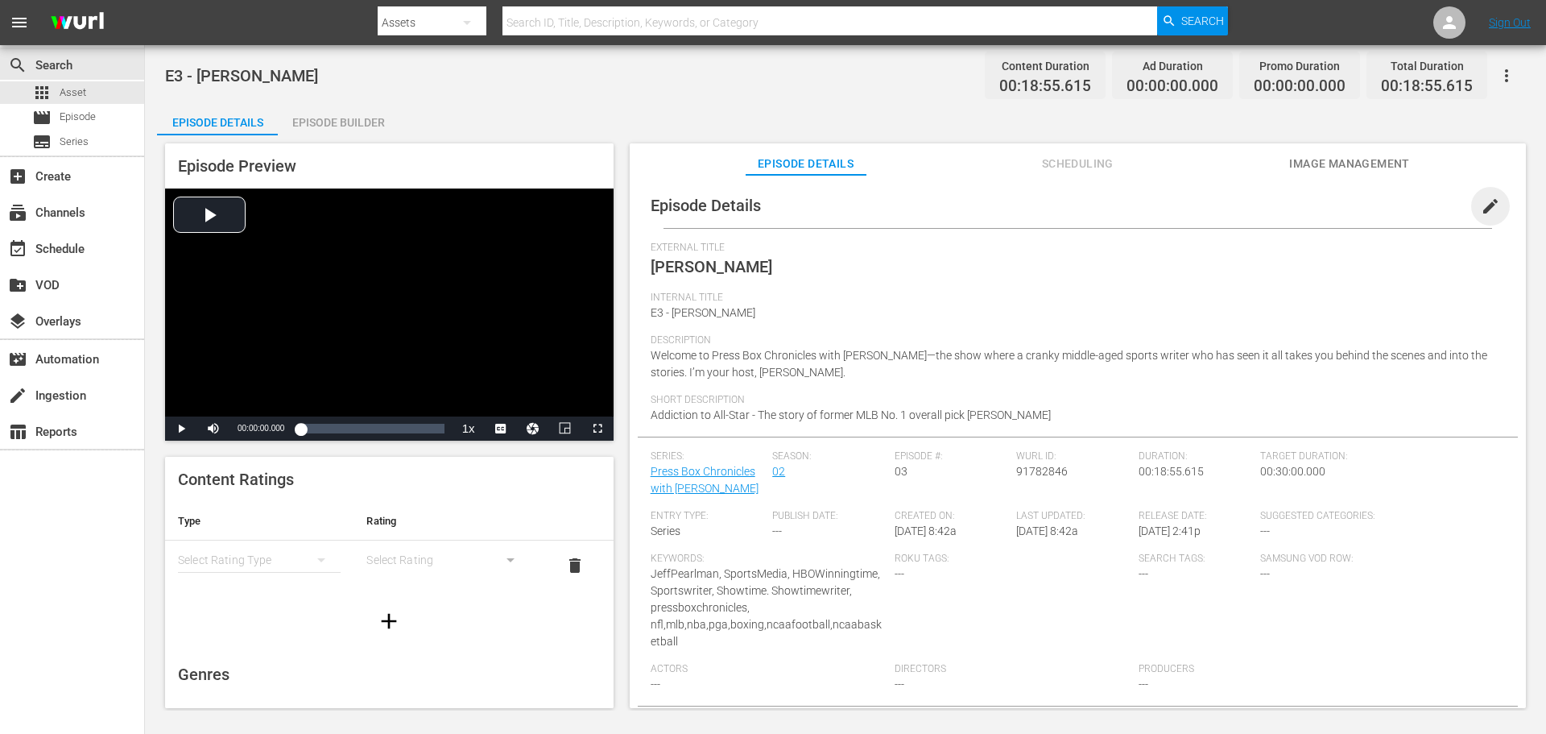
click at [1486, 202] on span "edit" at bounding box center [1490, 206] width 19 height 19
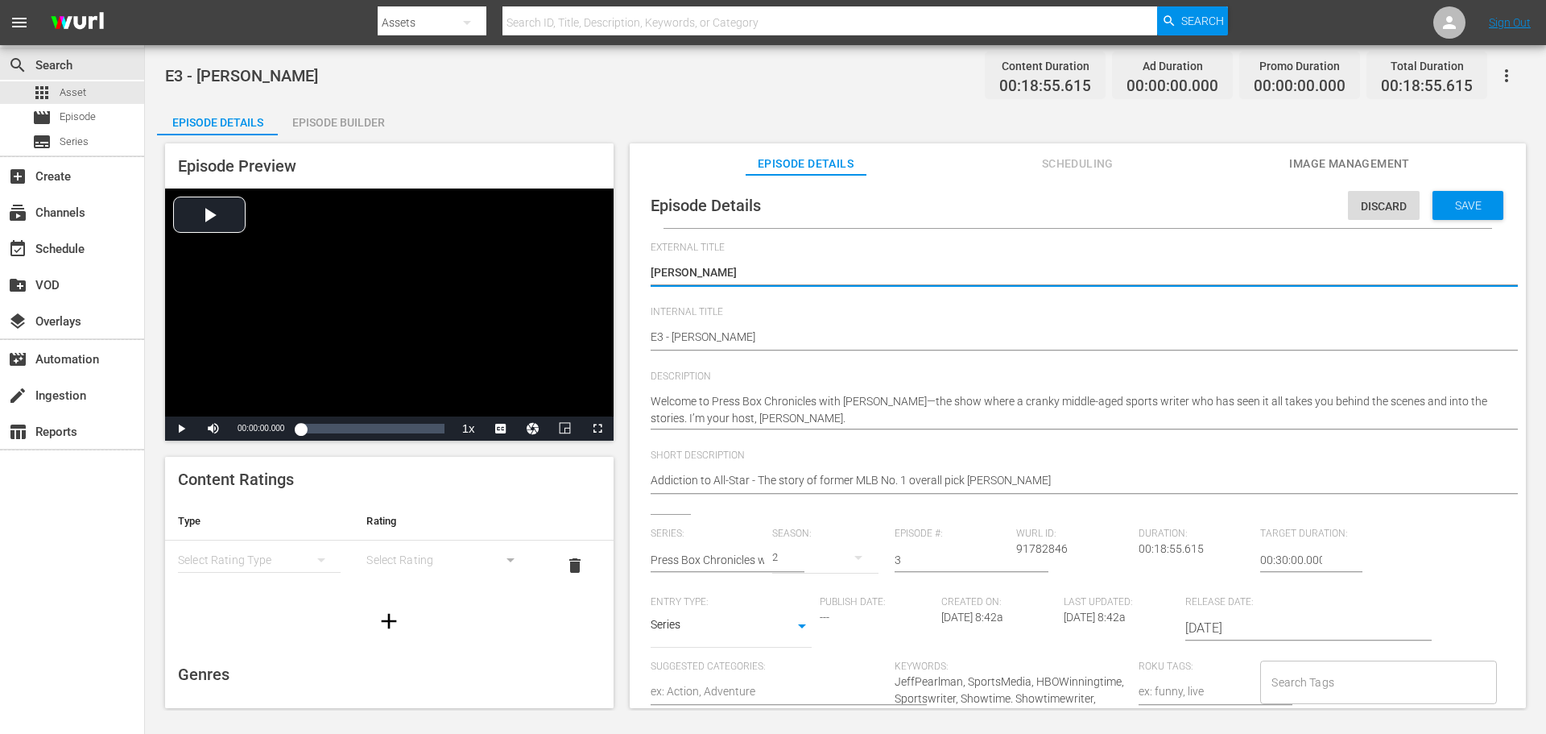
scroll to position [15, 0]
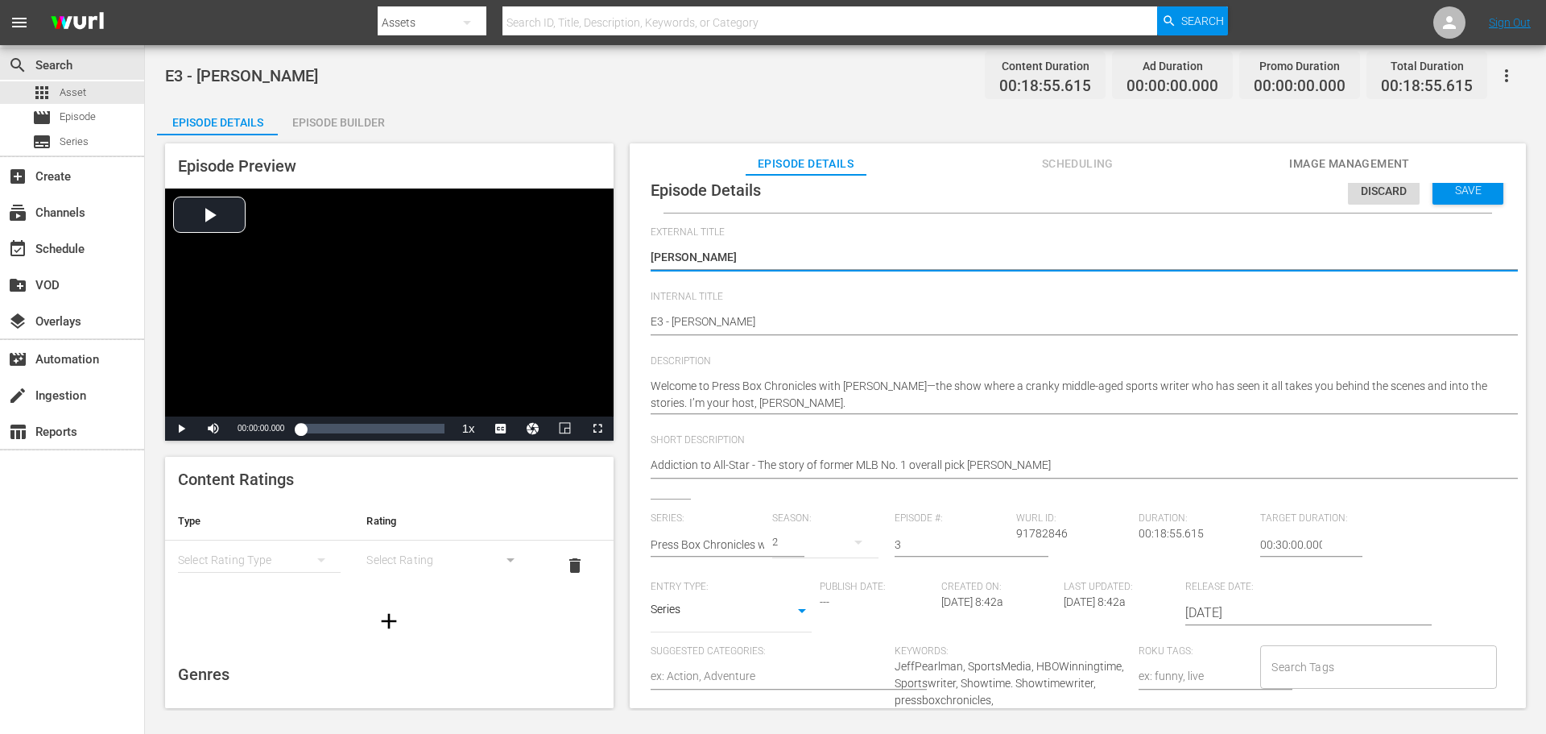
click at [1339, 673] on input "Search Tags" at bounding box center [1366, 666] width 197 height 29
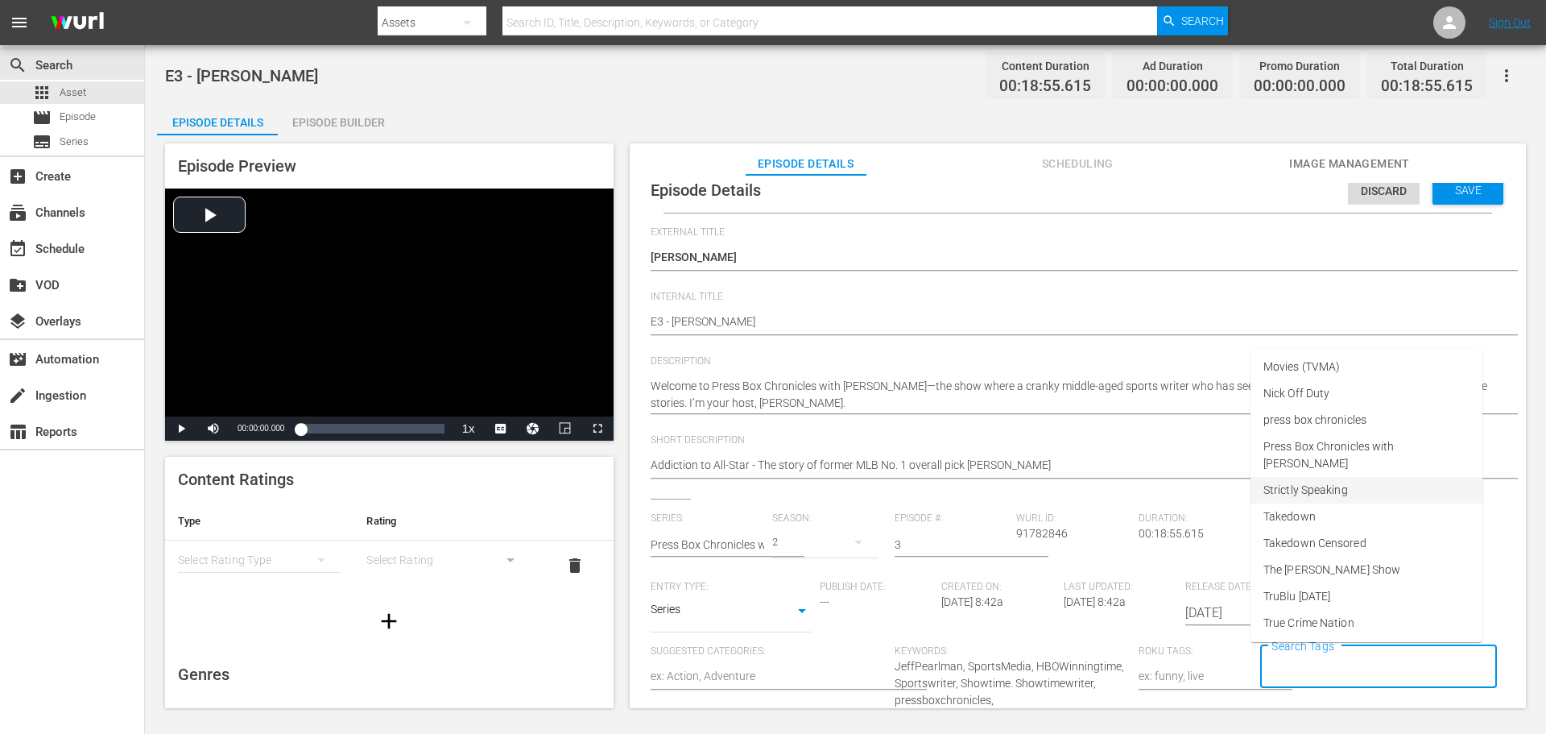
scroll to position [81, 0]
click at [1321, 536] on span "Press Box Chronicles with [PERSON_NAME]" at bounding box center [1367, 536] width 206 height 34
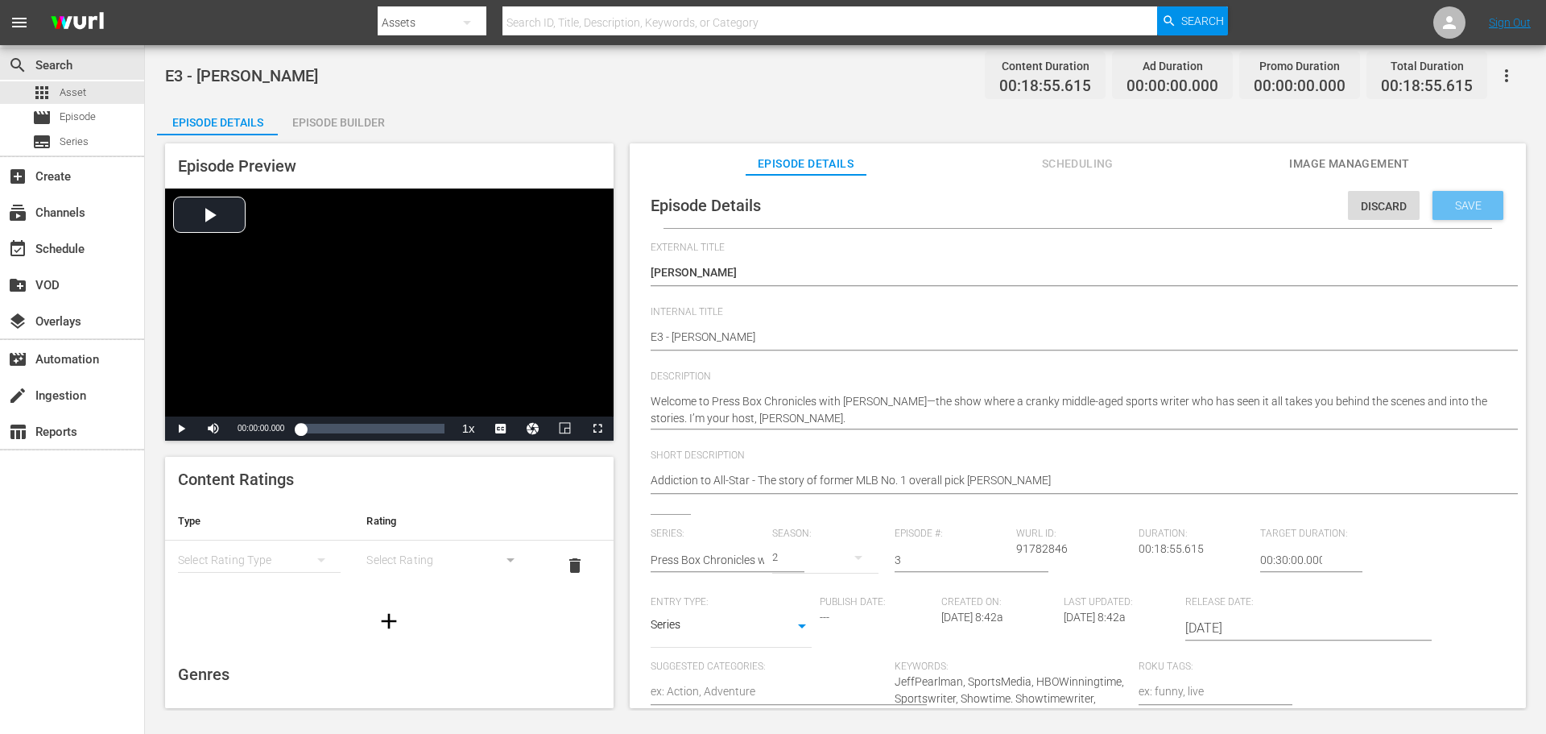
click at [1463, 213] on div "Save" at bounding box center [1468, 205] width 71 height 29
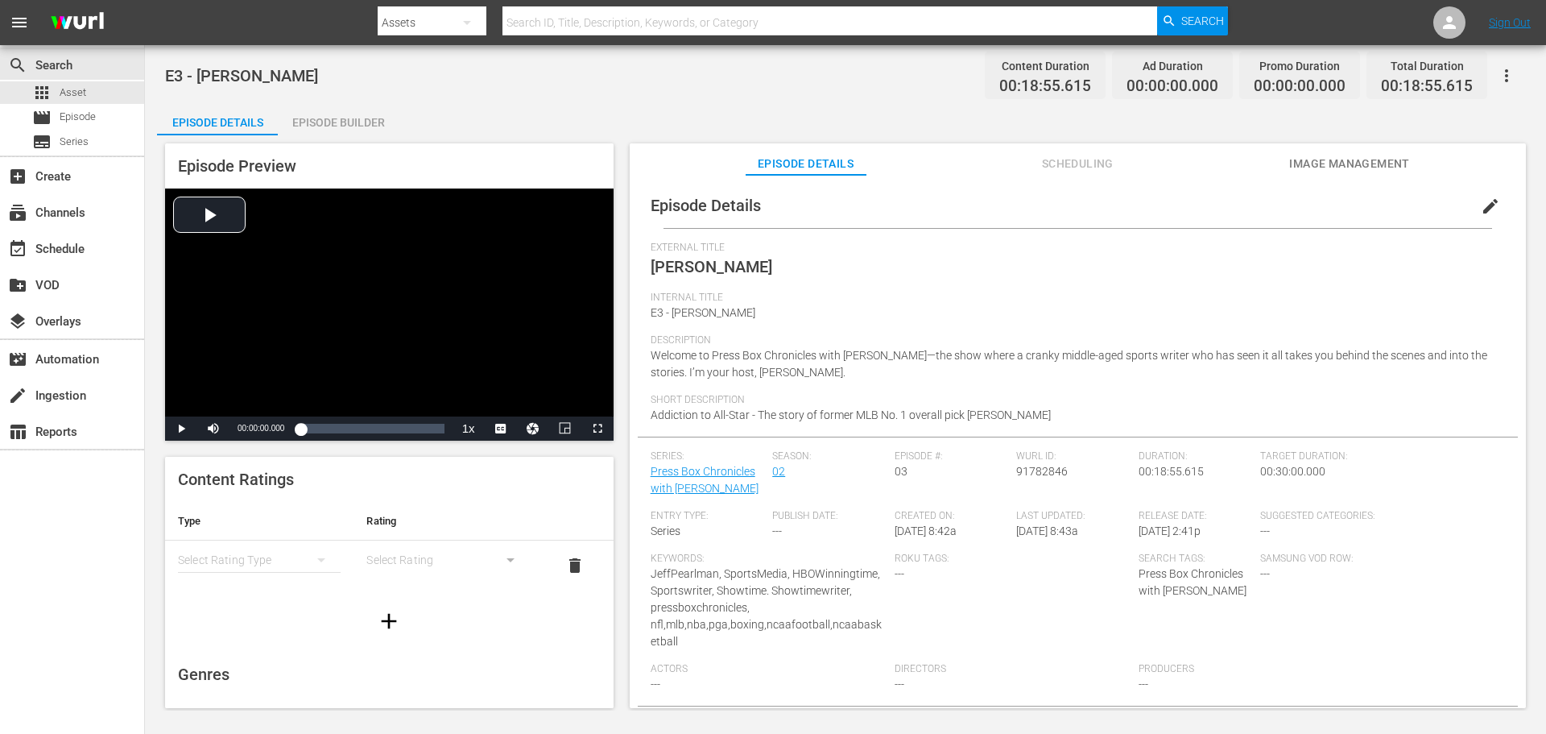
click at [1351, 164] on span "Image Management" at bounding box center [1349, 164] width 121 height 20
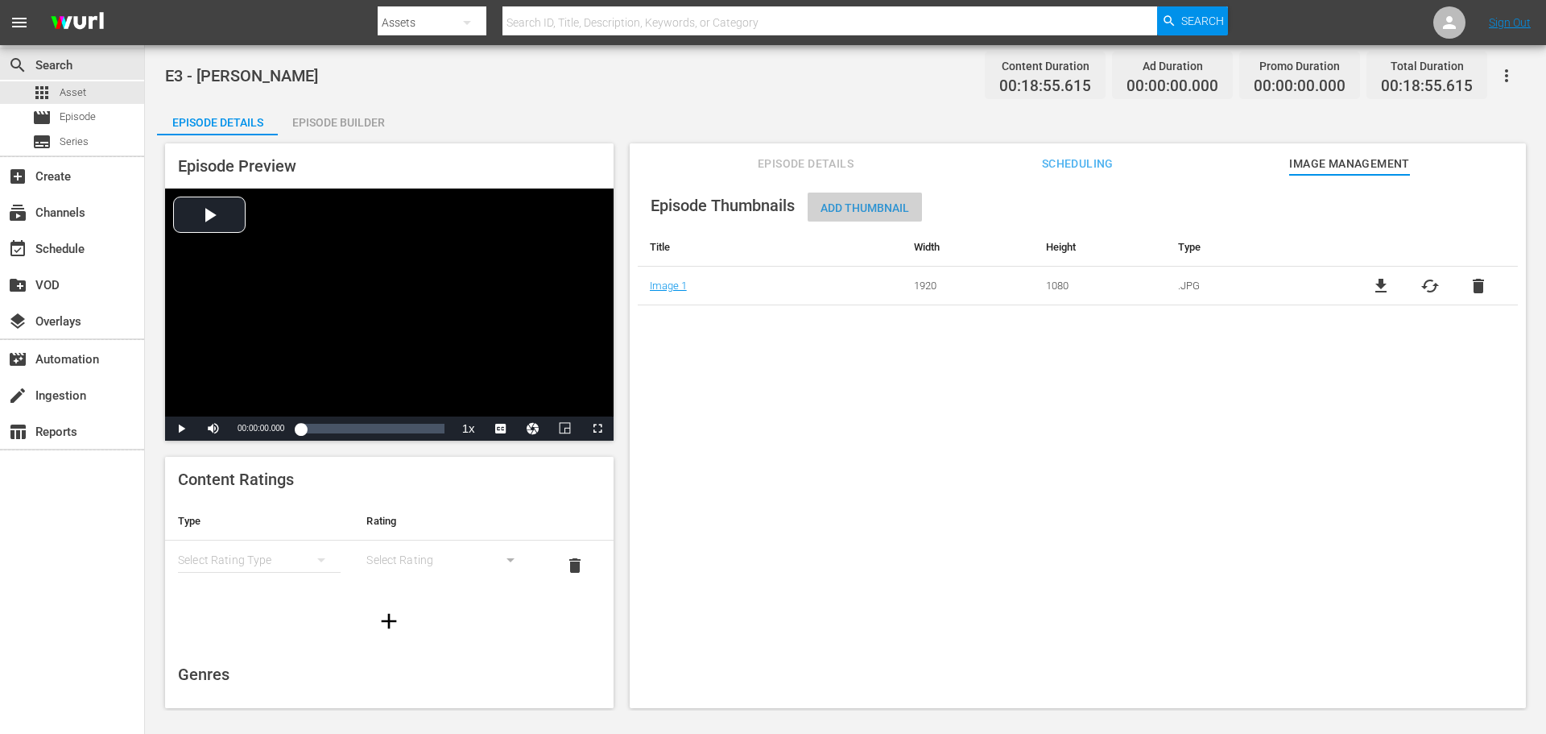
click at [869, 209] on span "Add Thumbnail" at bounding box center [865, 207] width 114 height 13
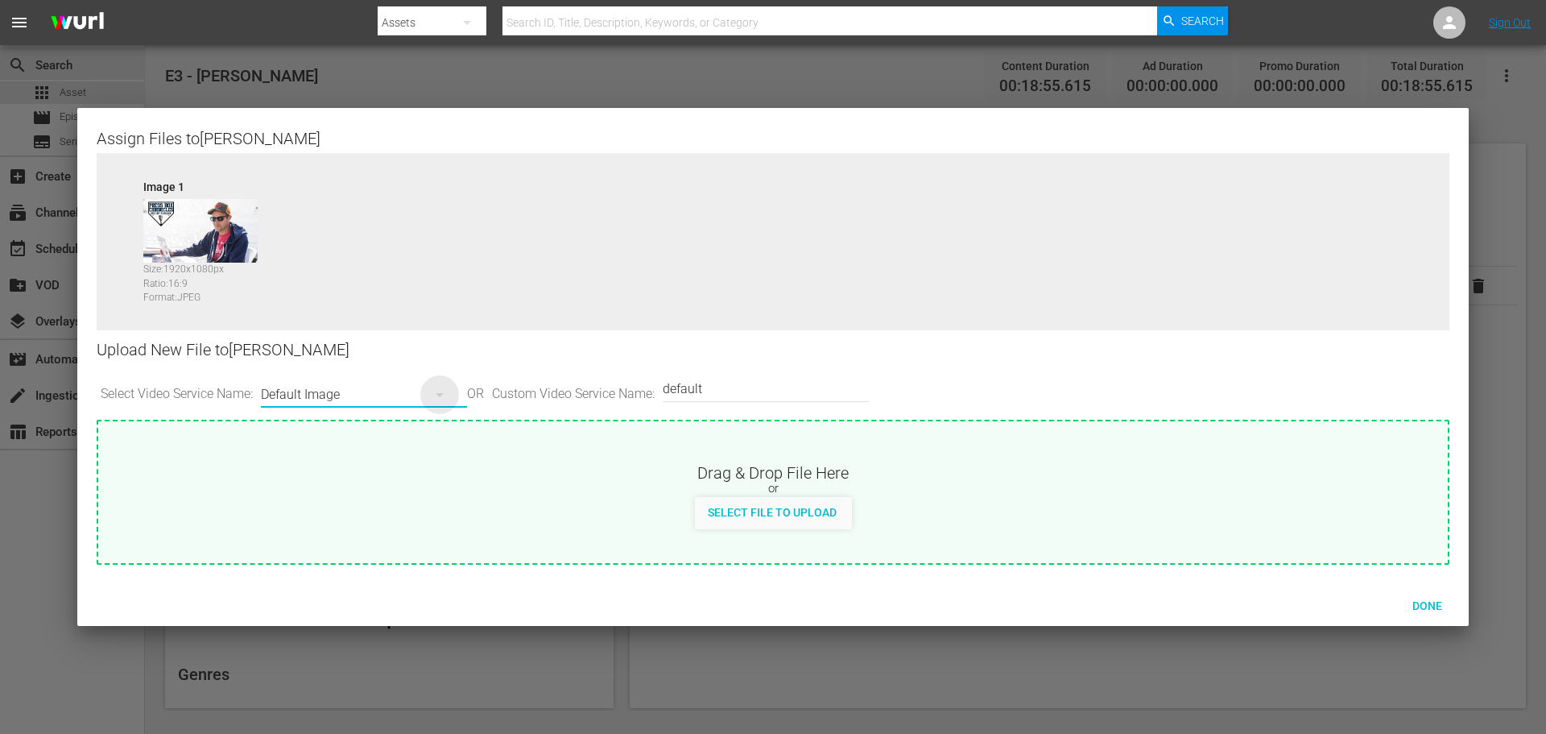
click at [443, 396] on icon "button" at bounding box center [439, 394] width 19 height 19
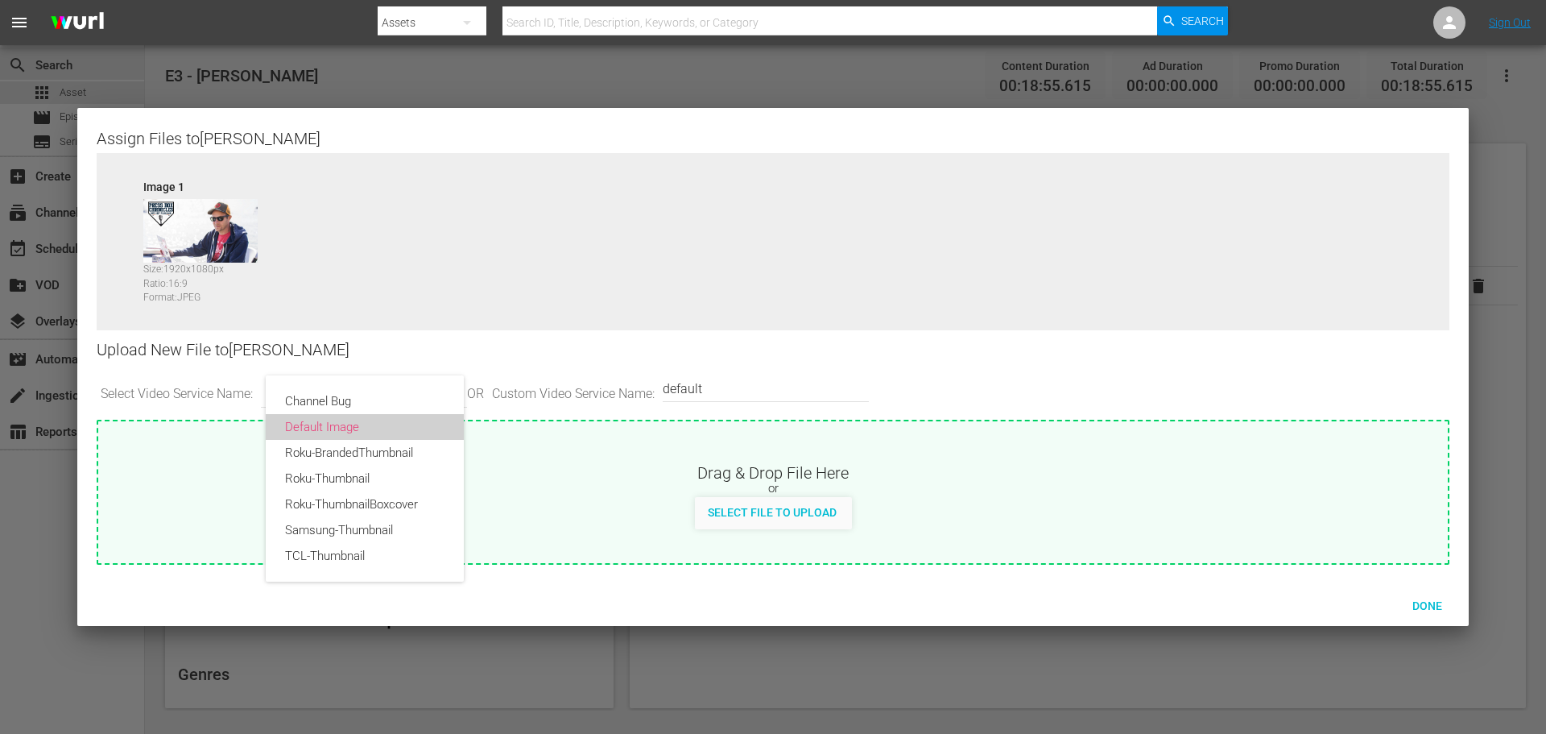
click at [395, 419] on div "Default Image" at bounding box center [364, 427] width 159 height 26
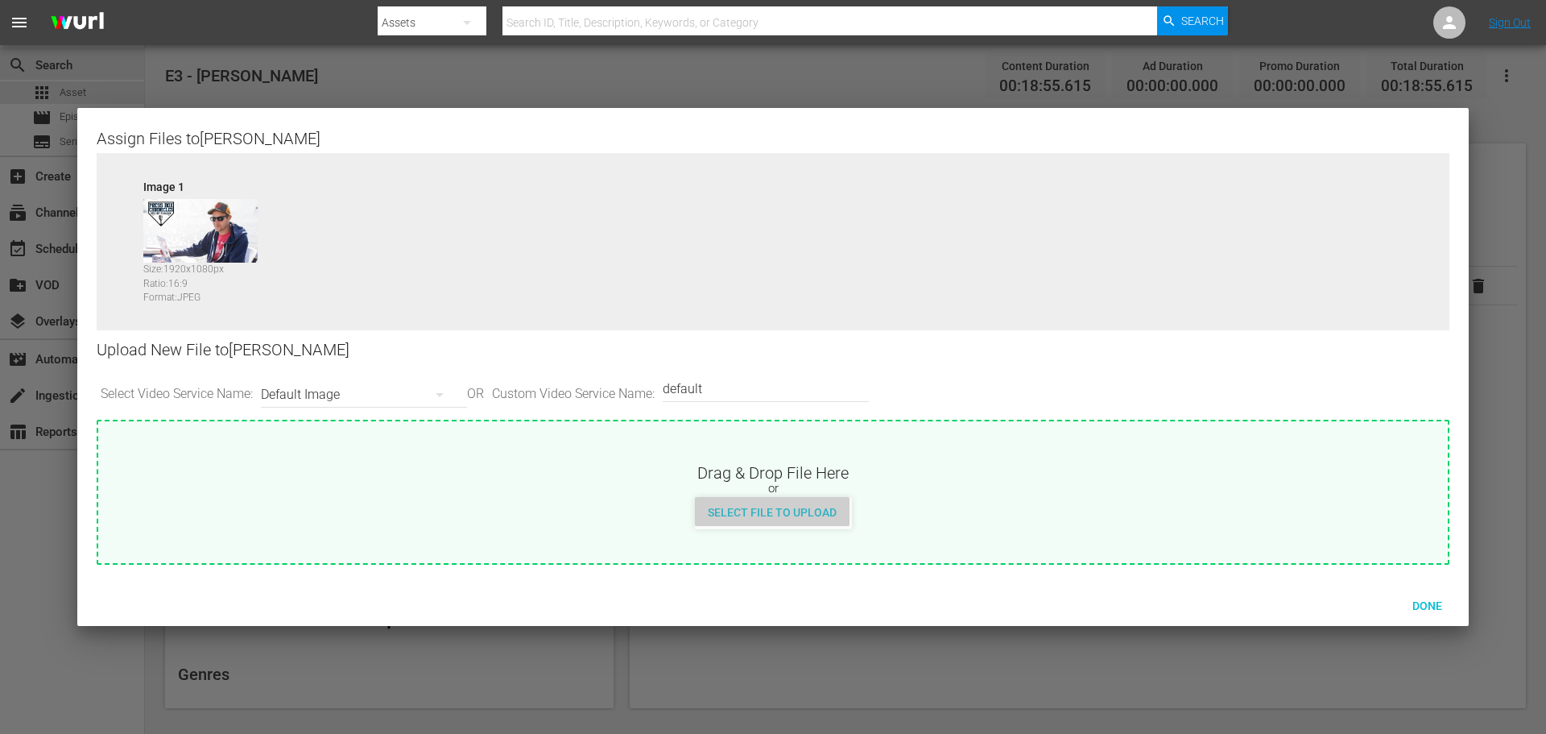
click at [779, 515] on span "Select File to Upload" at bounding box center [772, 512] width 155 height 13
click at [1430, 599] on span "Done" at bounding box center [1428, 605] width 56 height 13
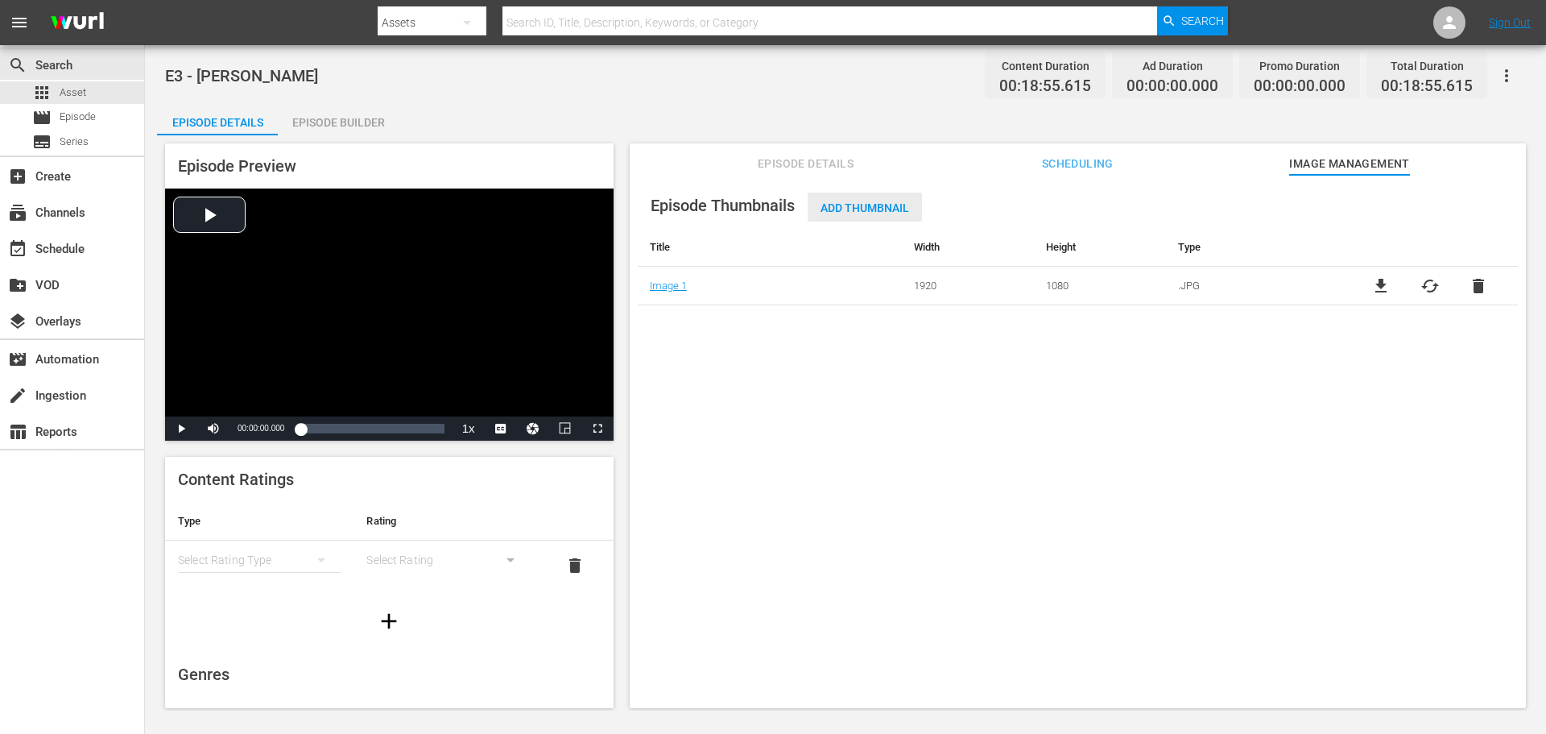
click at [861, 208] on span "Add Thumbnail" at bounding box center [865, 207] width 114 height 13
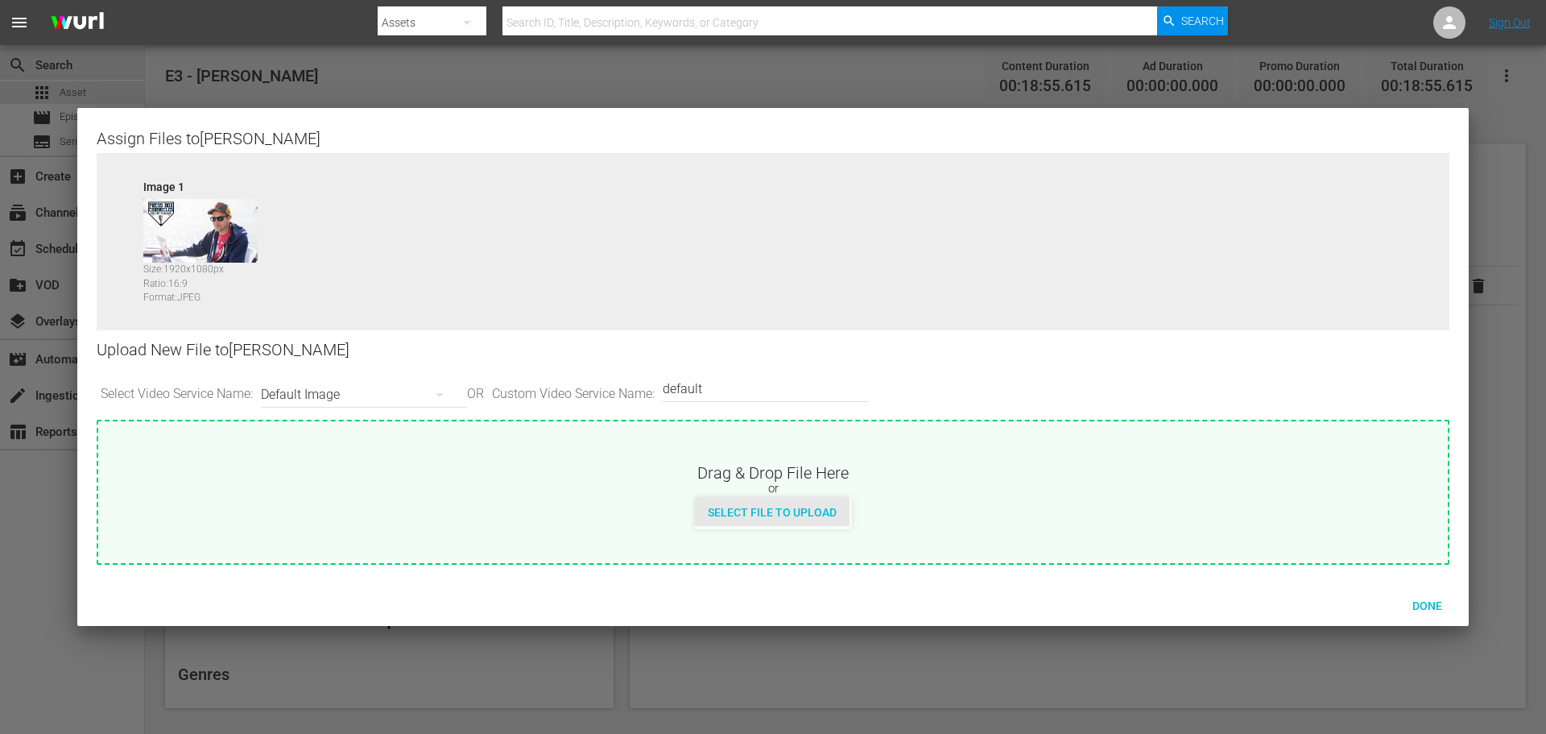
click at [731, 514] on span "Select File to Upload" at bounding box center [772, 512] width 155 height 13
type input "C:\fakepath\PBC_PRIMARY_THUMB.png"
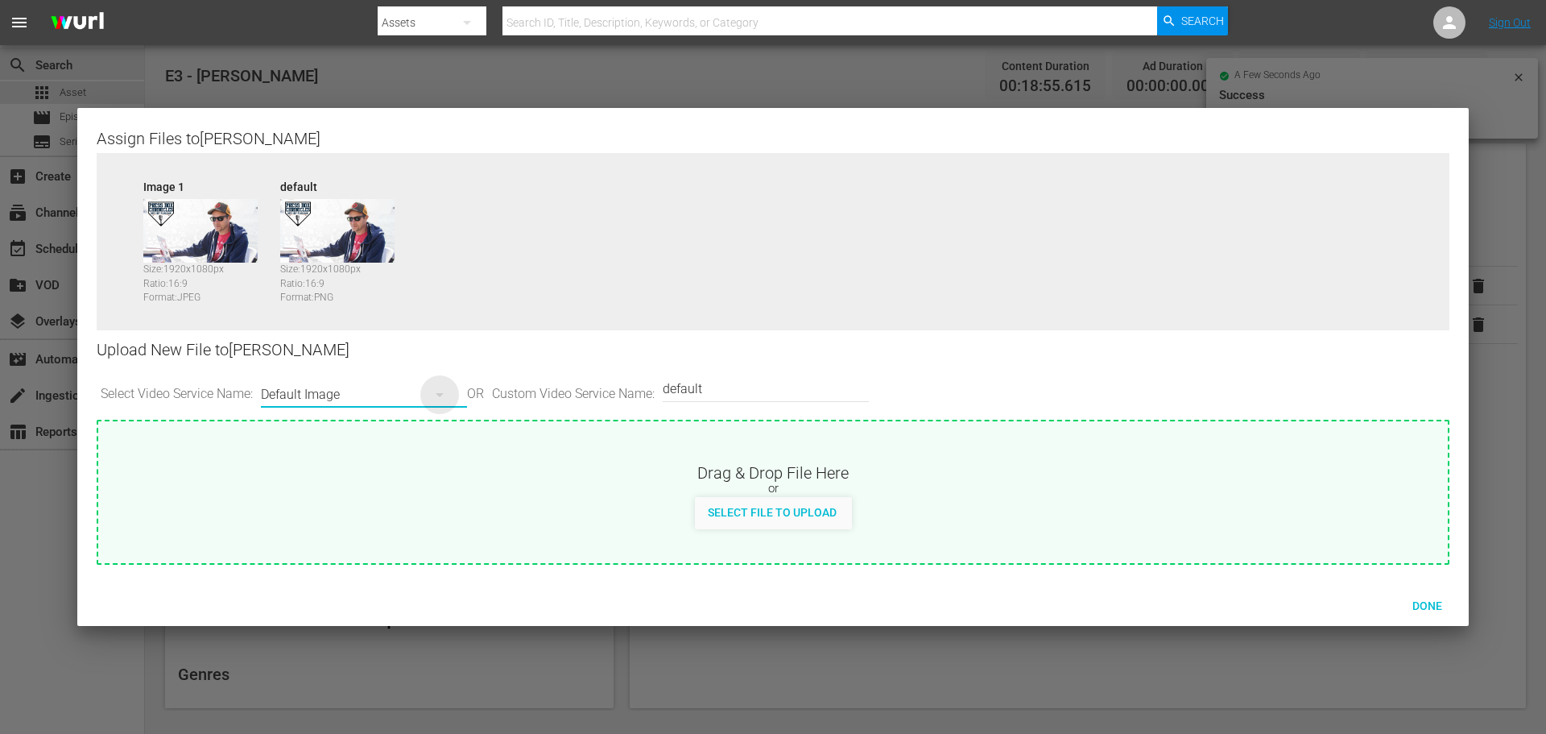
click at [446, 397] on icon "button" at bounding box center [439, 394] width 19 height 19
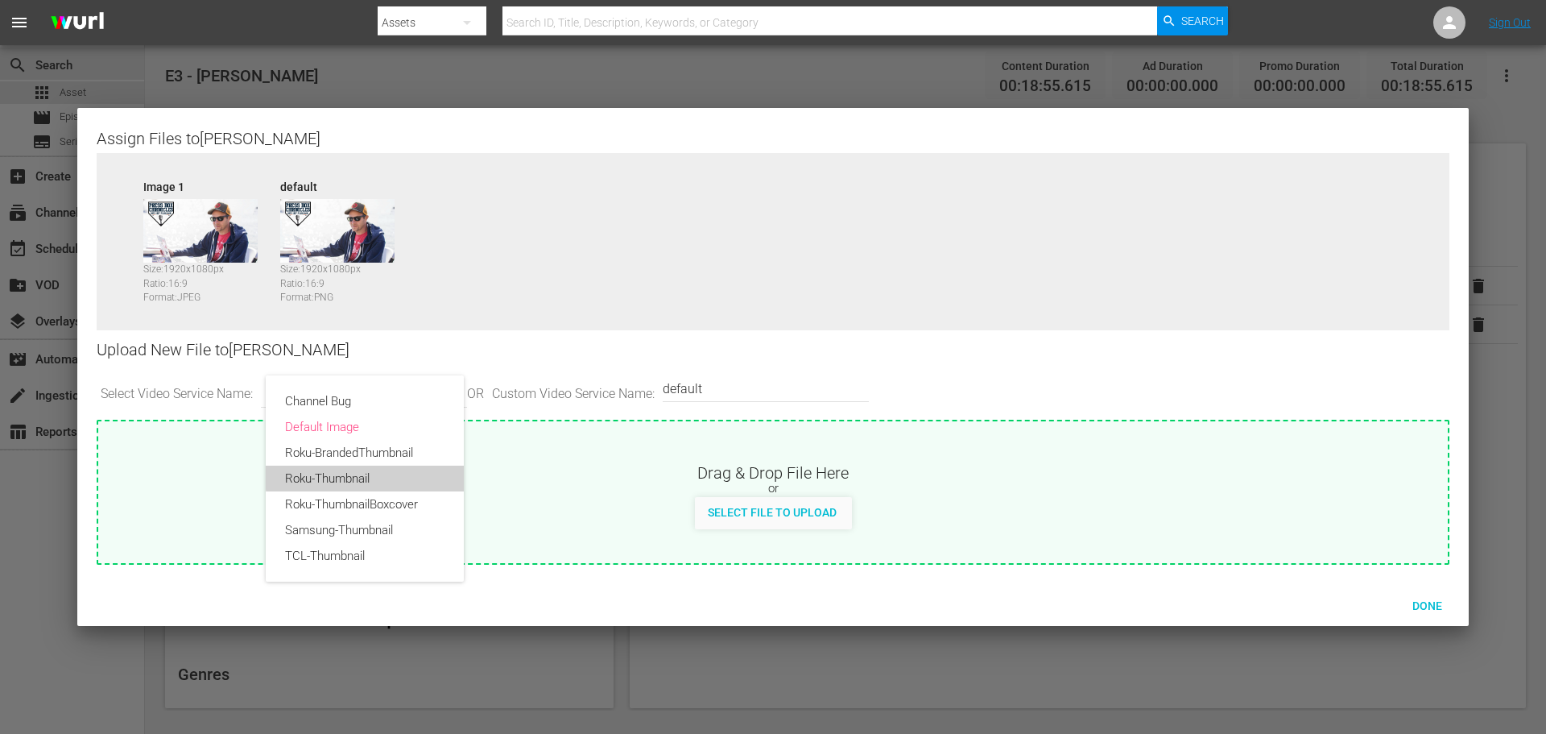
click at [391, 474] on div "Roku-Thumbnail" at bounding box center [364, 479] width 159 height 26
type input "Roku-Thumbnail"
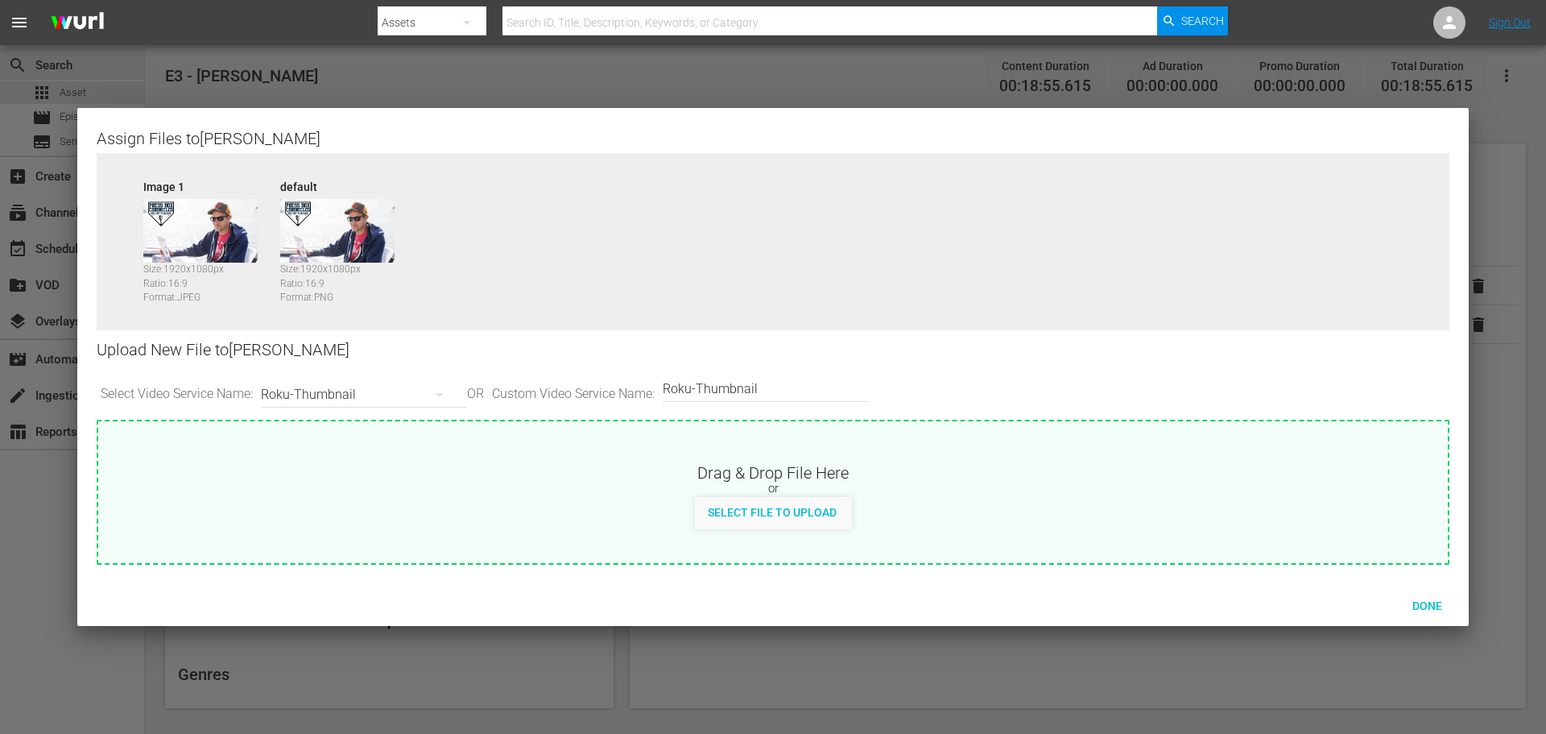
click at [726, 510] on span "Select File to Upload" at bounding box center [772, 512] width 155 height 13
type input "C:\fakepath\PBC_PRIMARY_THUMB.png"
click at [447, 396] on icon "button" at bounding box center [439, 394] width 19 height 19
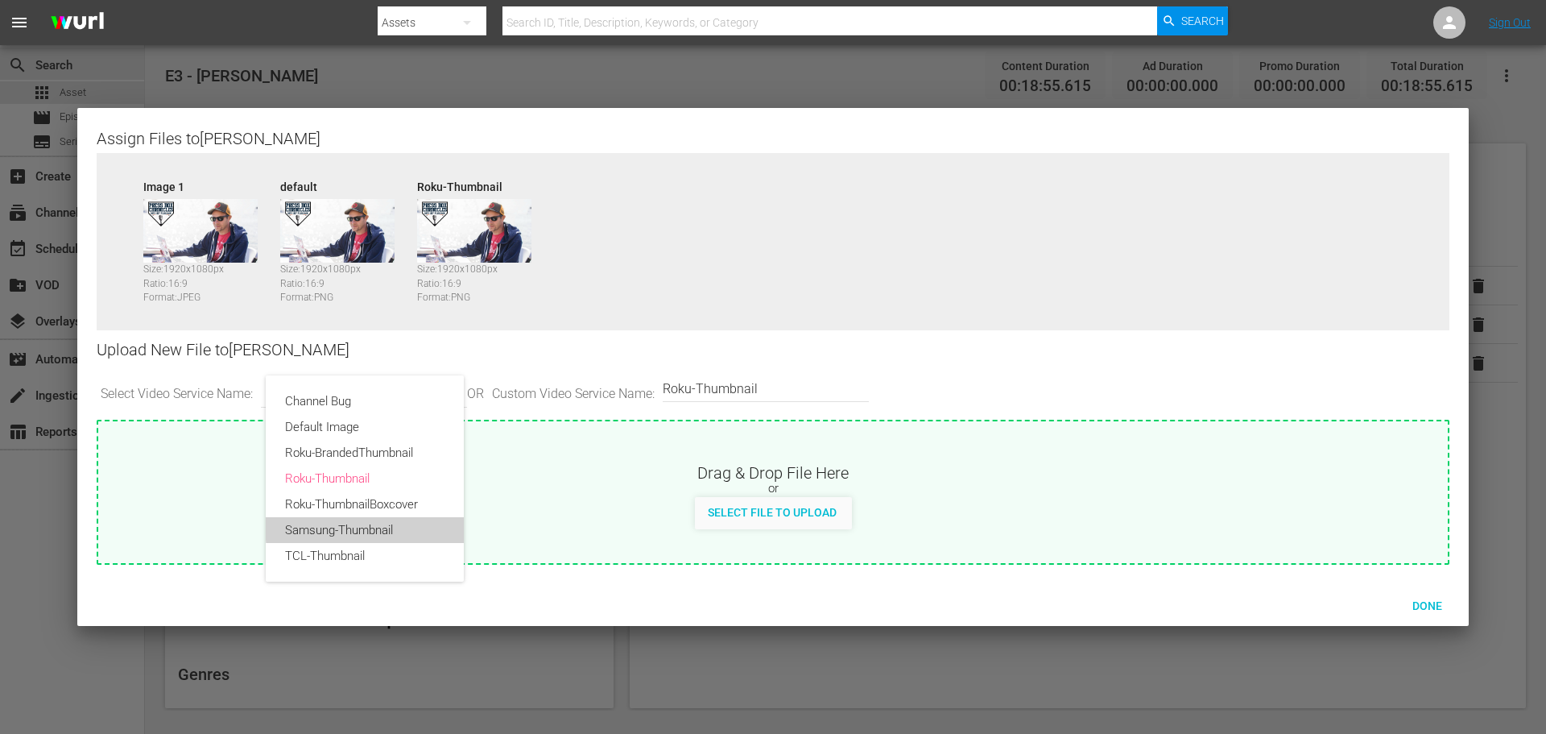
click at [413, 523] on div "Samsung-Thumbnail" at bounding box center [364, 530] width 159 height 26
type input "Samsung-Thumbnail"
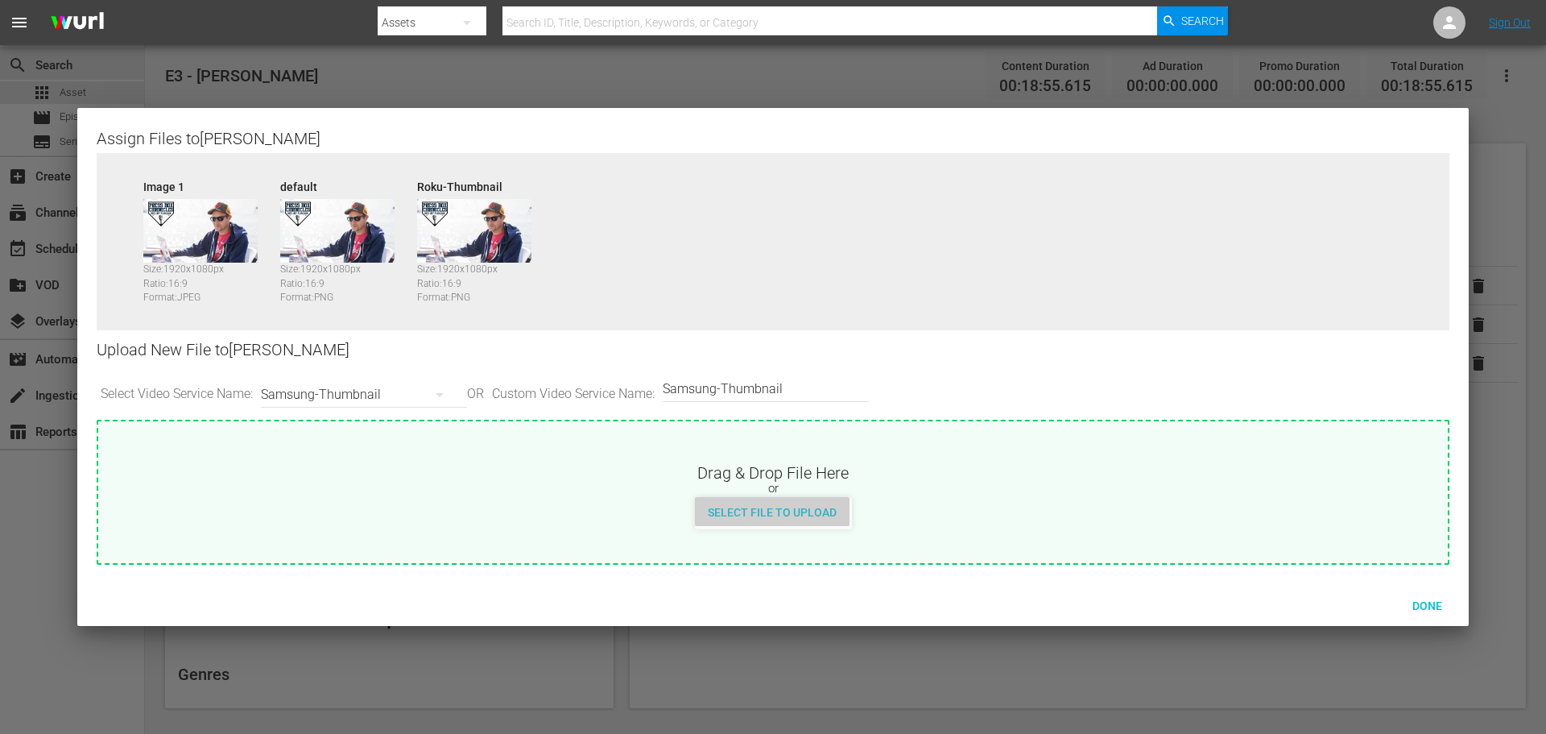
click at [773, 515] on span "Select File to Upload" at bounding box center [772, 512] width 155 height 13
type input "C:\fakepath\PBC_PRIMARY_THUMB.png"
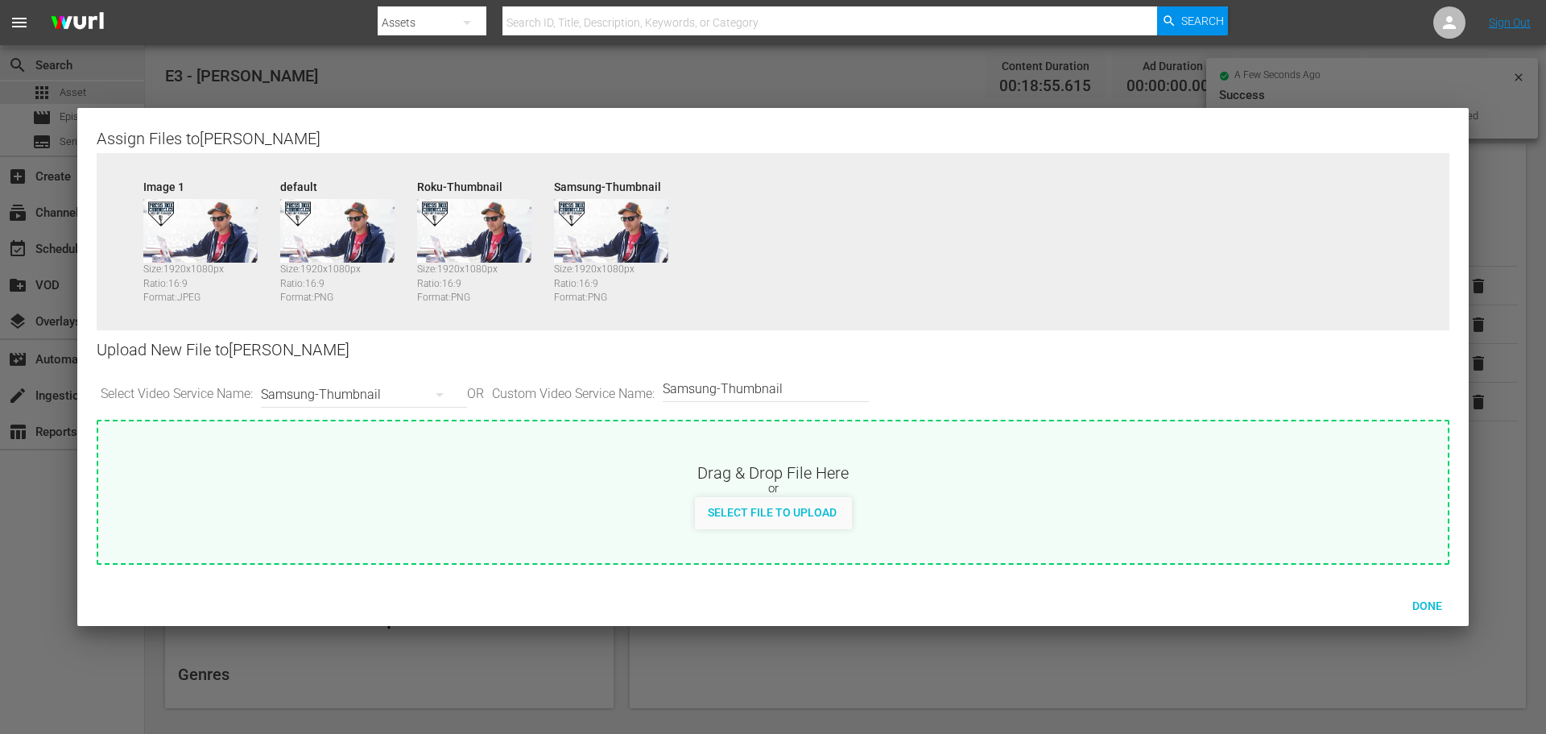
click at [447, 398] on icon "button" at bounding box center [439, 394] width 19 height 19
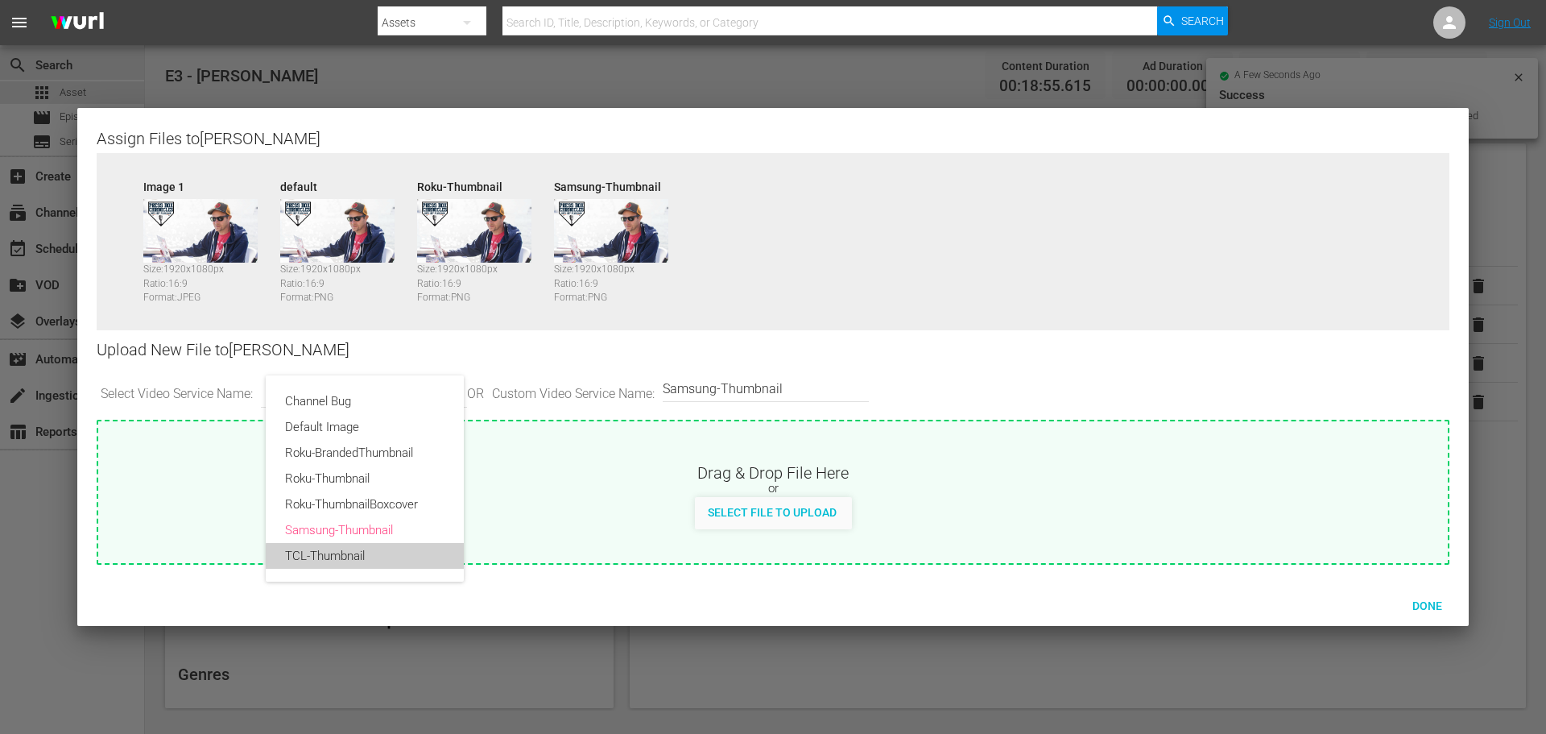
click at [398, 565] on div "TCL-Thumbnail" at bounding box center [364, 556] width 159 height 26
type input "TCL-Thumbnail"
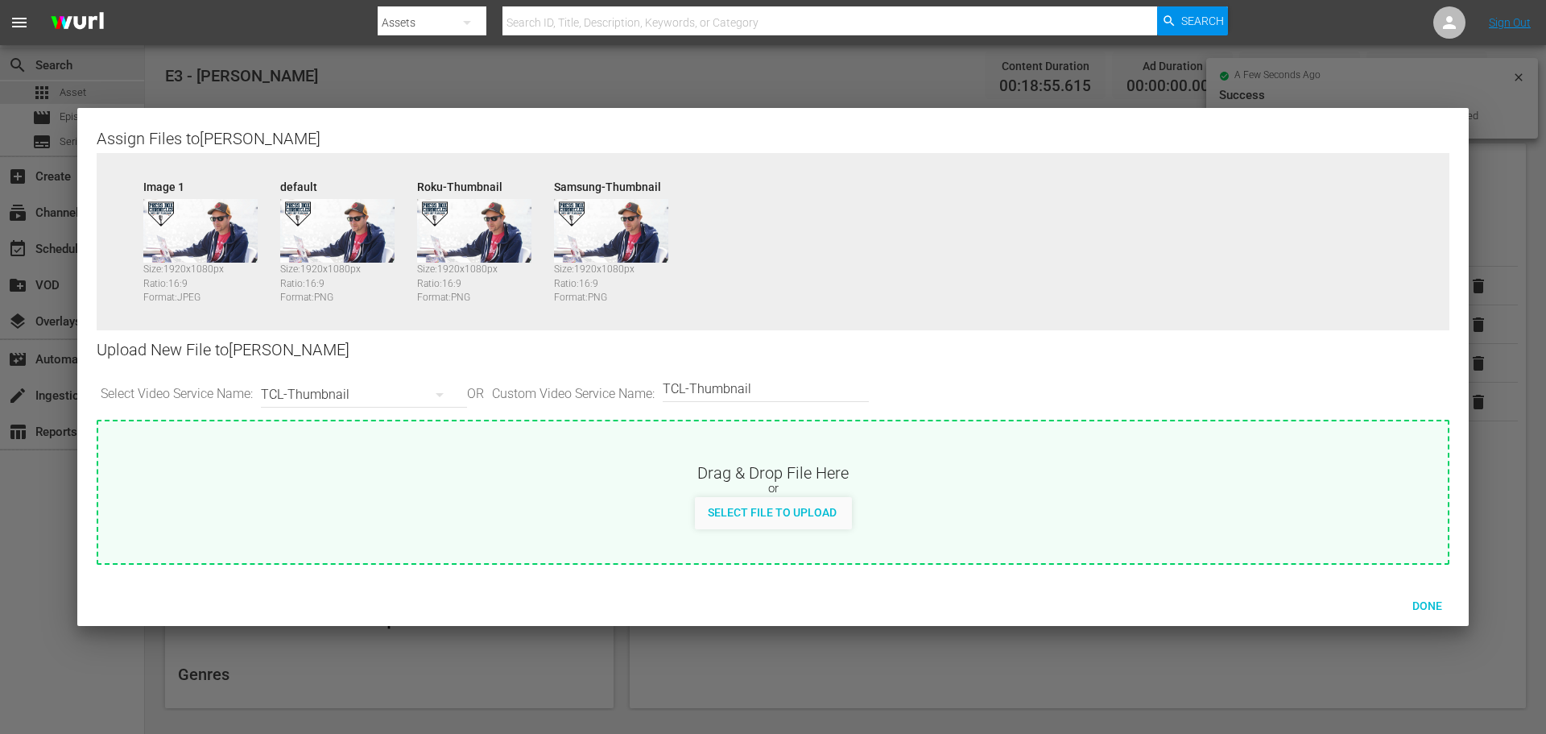
click at [809, 515] on span "Select File to Upload" at bounding box center [772, 512] width 155 height 13
type input "C:\fakepath\PBC_PRIMARY_THUMB.png"
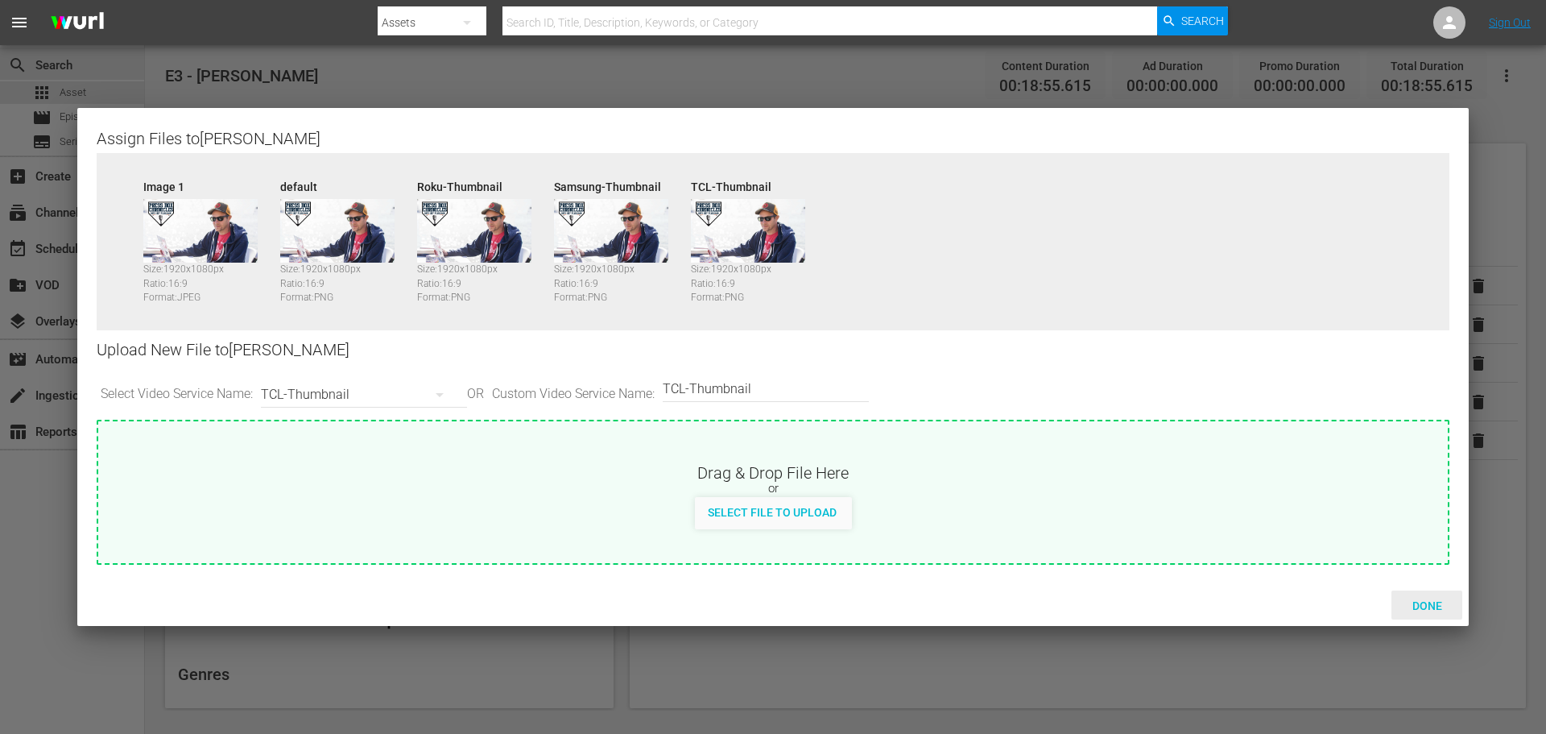
click at [1439, 602] on span "Done" at bounding box center [1428, 605] width 56 height 13
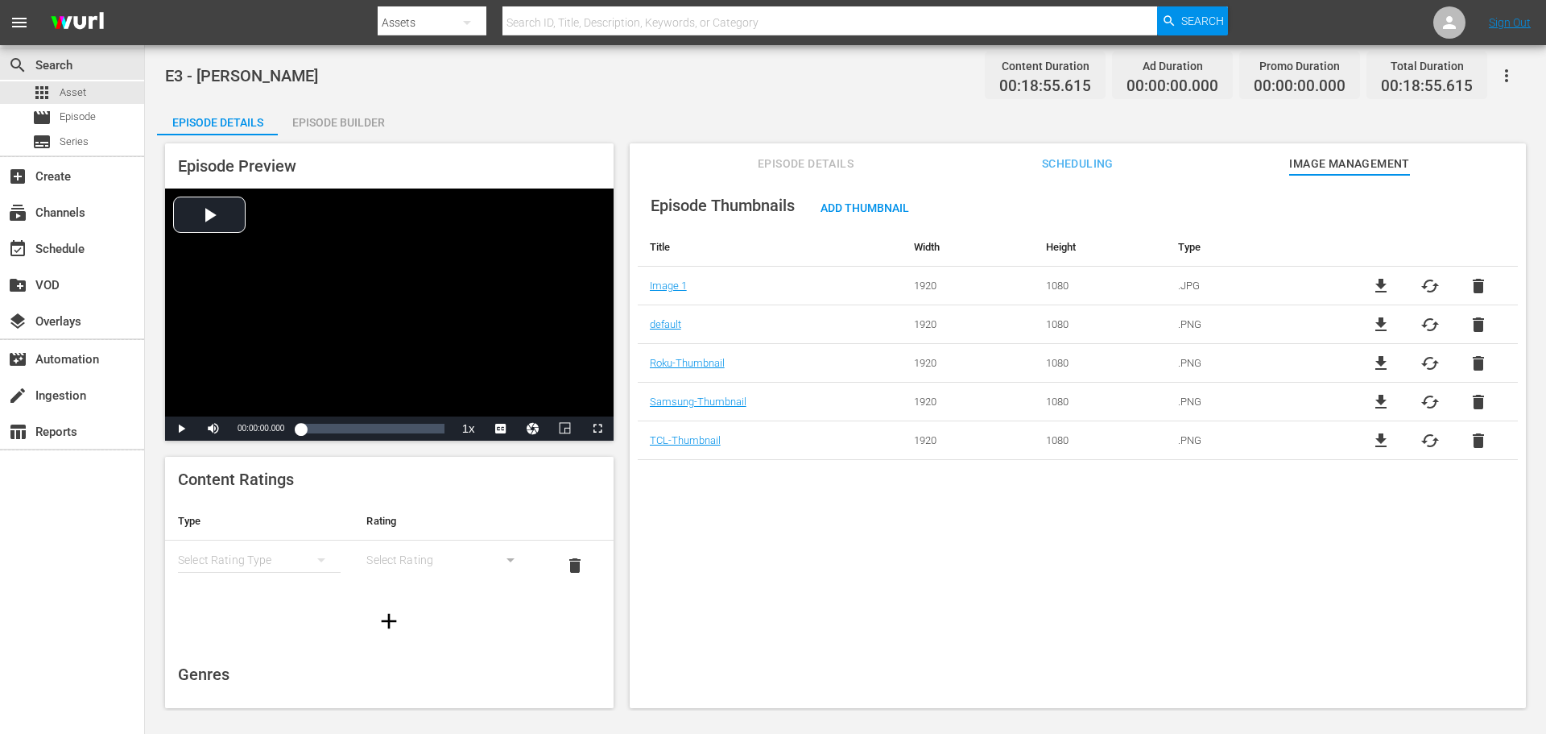
click at [314, 555] on icon "simple table" at bounding box center [321, 559] width 19 height 19
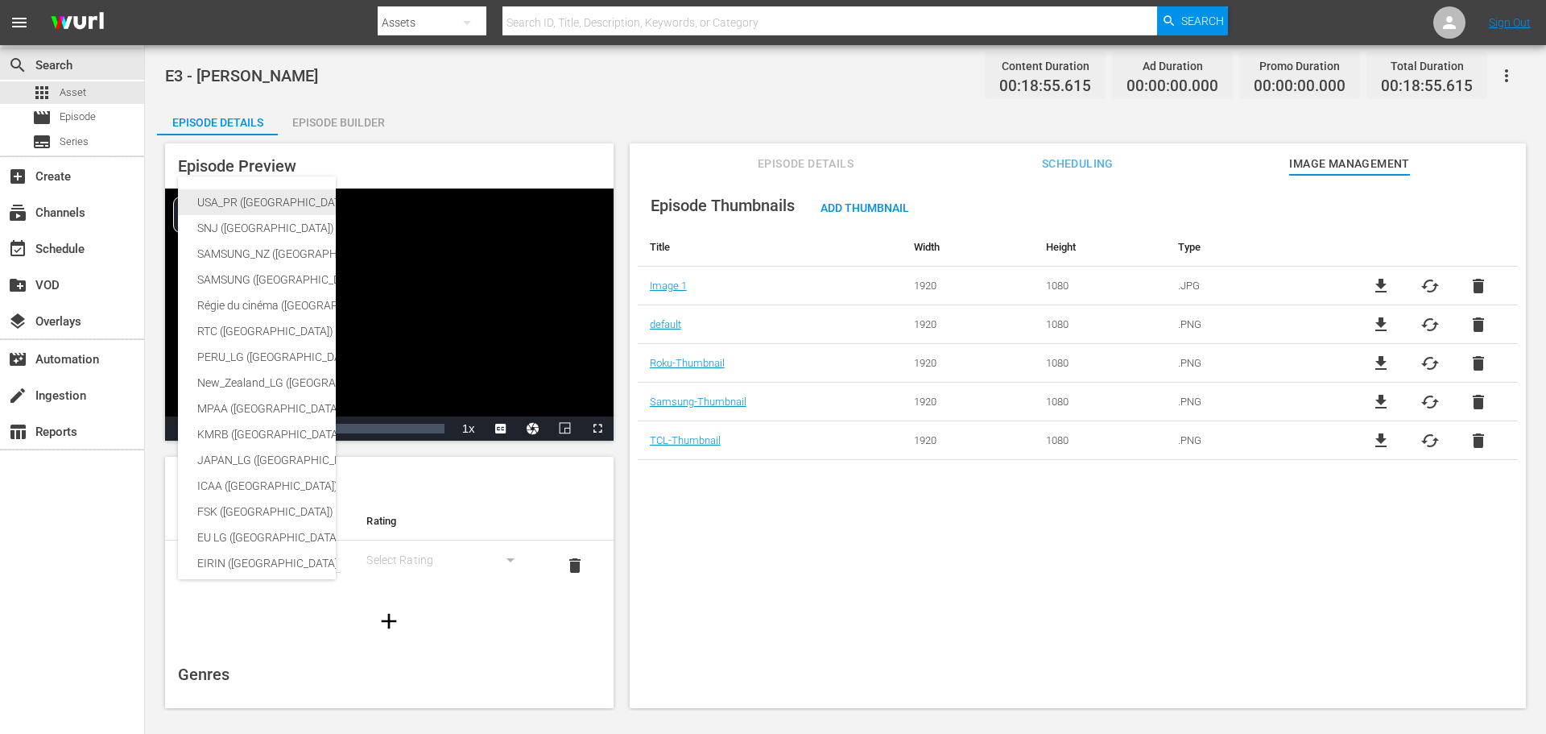
click at [279, 208] on div "USA_PR ([GEOGRAPHIC_DATA] ([GEOGRAPHIC_DATA]))" at bounding box center [394, 202] width 395 height 26
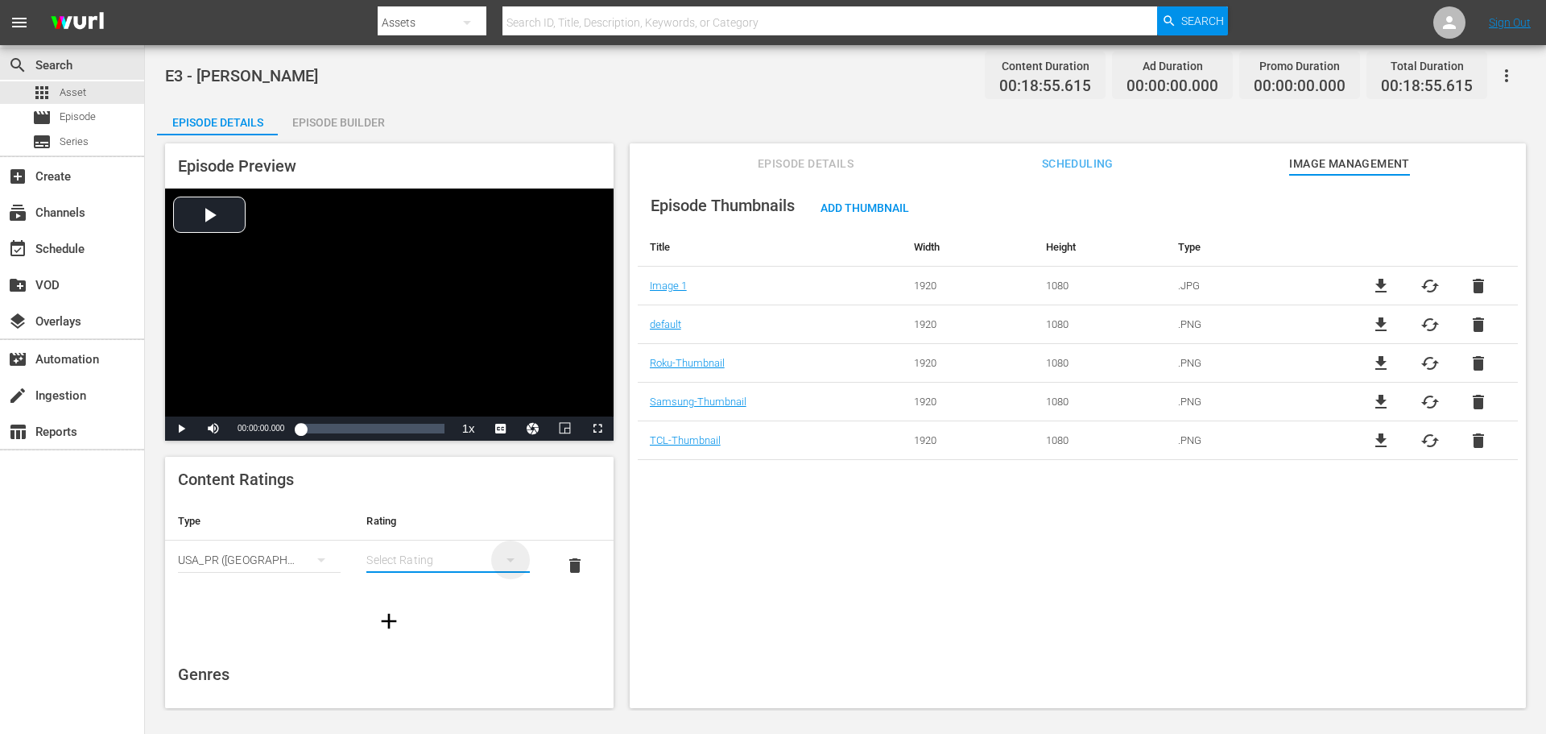
click at [501, 558] on icon "simple table" at bounding box center [510, 559] width 19 height 19
click at [470, 690] on div "TVMA" at bounding box center [440, 695] width 119 height 26
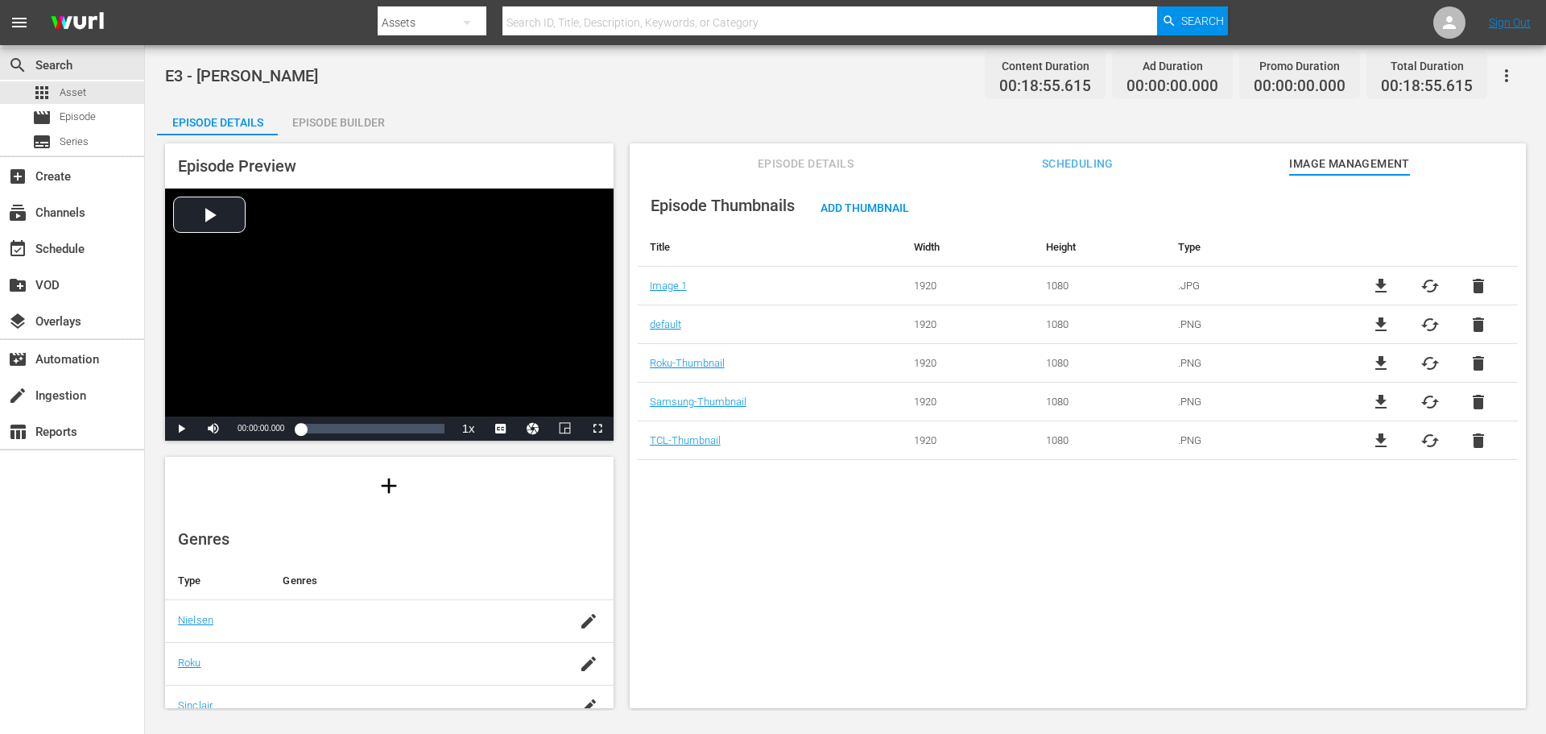
scroll to position [242, 0]
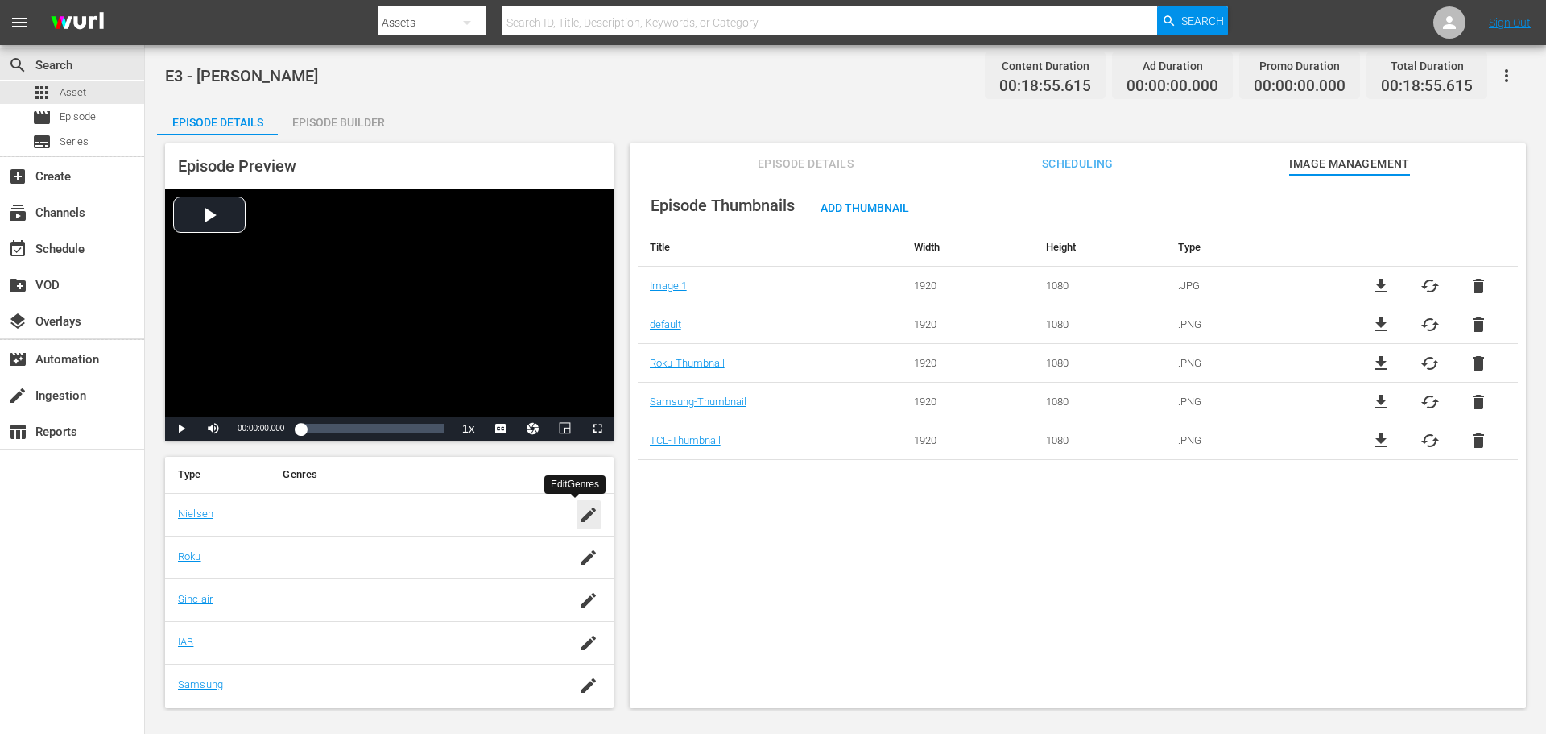
click at [581, 515] on icon "button" at bounding box center [588, 514] width 19 height 19
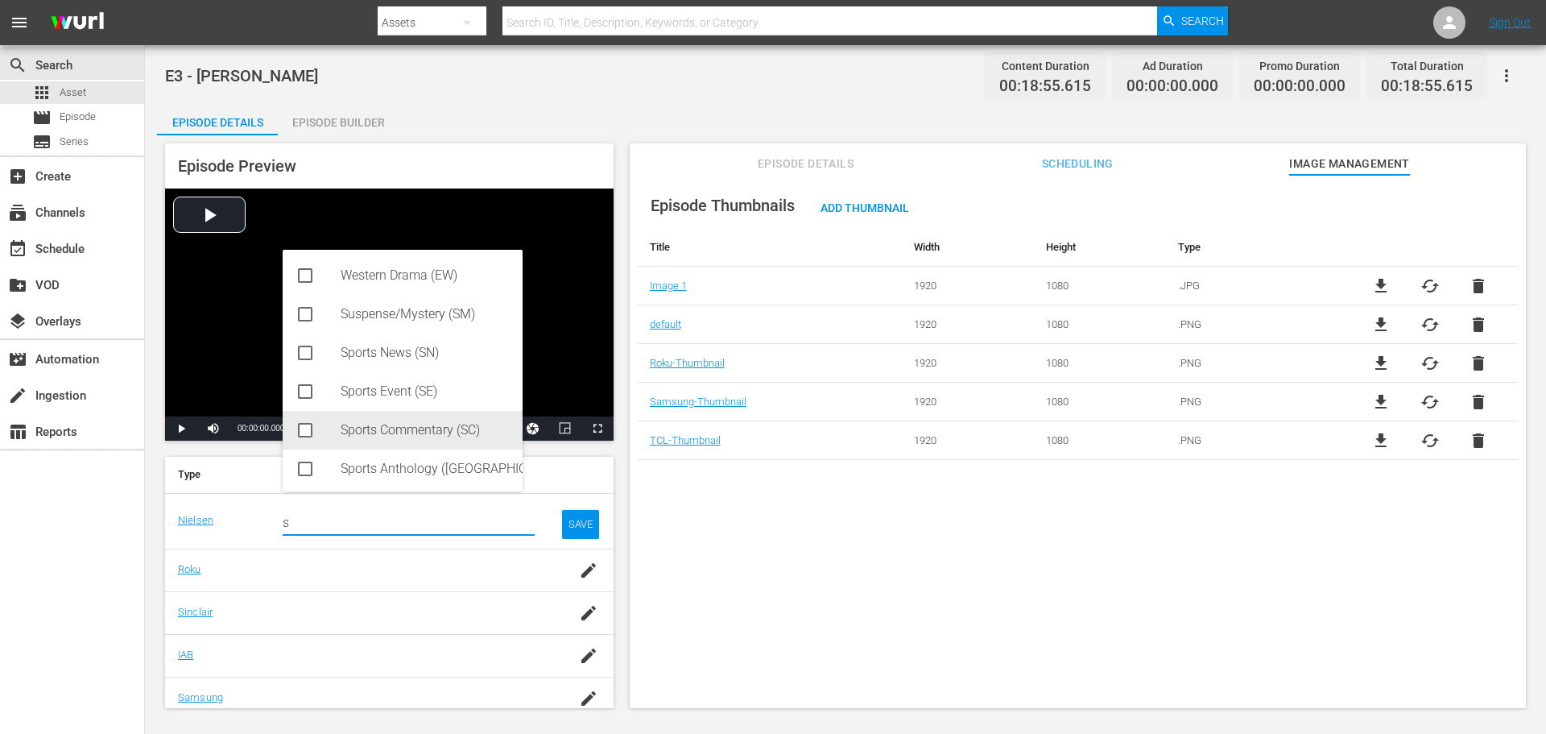
click at [344, 434] on div "Sports Commentary (SC)" at bounding box center [425, 430] width 169 height 39
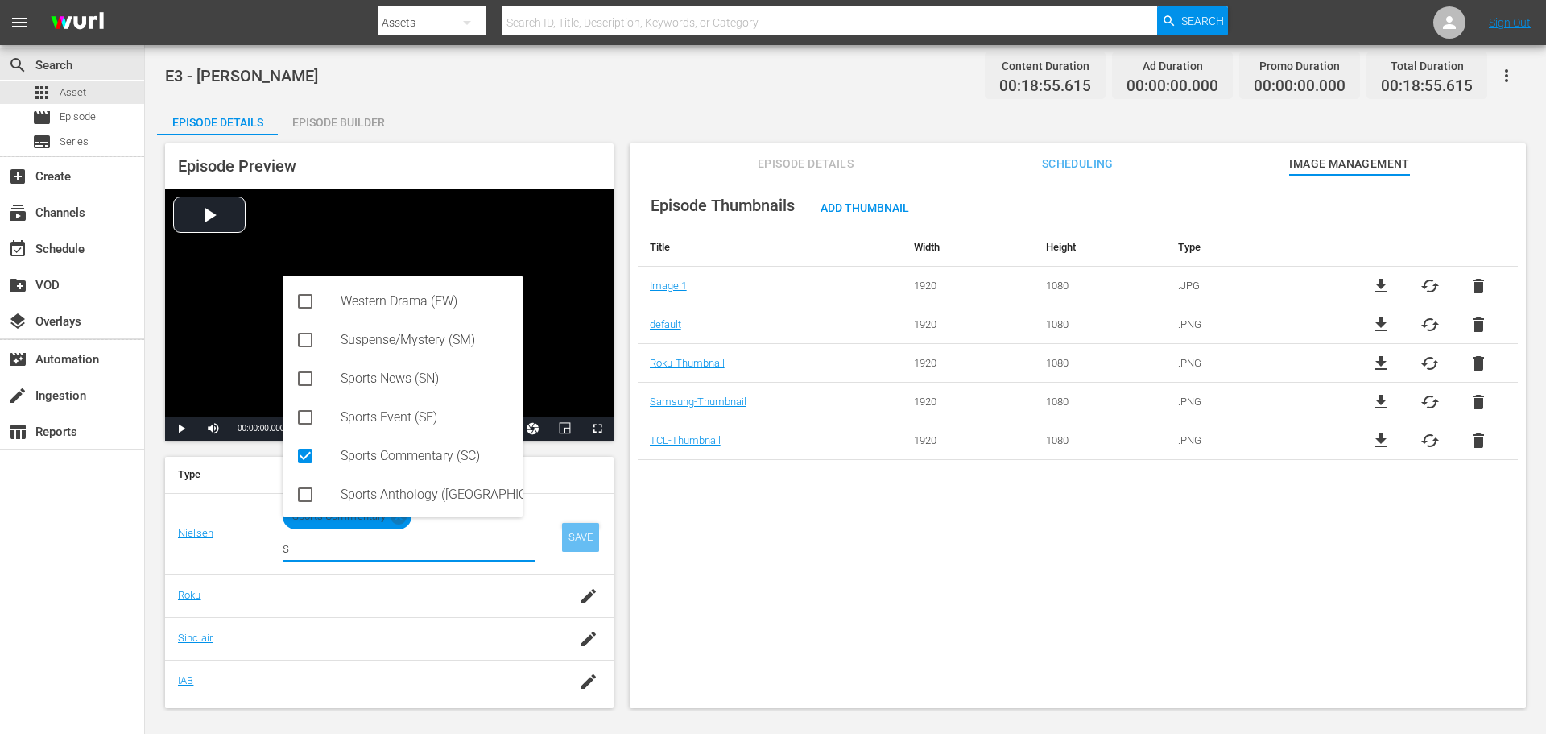
type input "s"
click at [571, 534] on div "SAVE" at bounding box center [580, 537] width 37 height 29
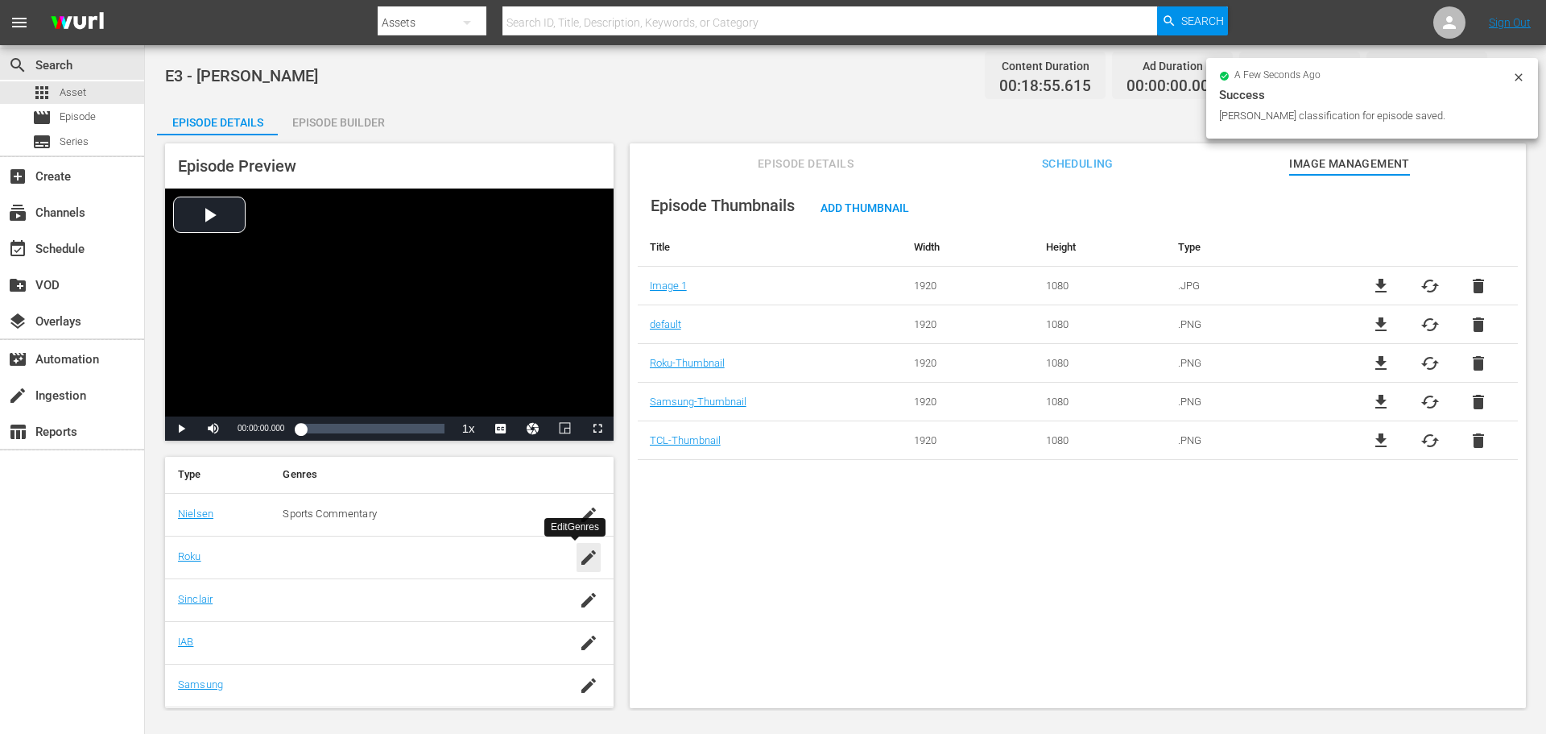
click at [579, 567] on icon "button" at bounding box center [588, 557] width 19 height 19
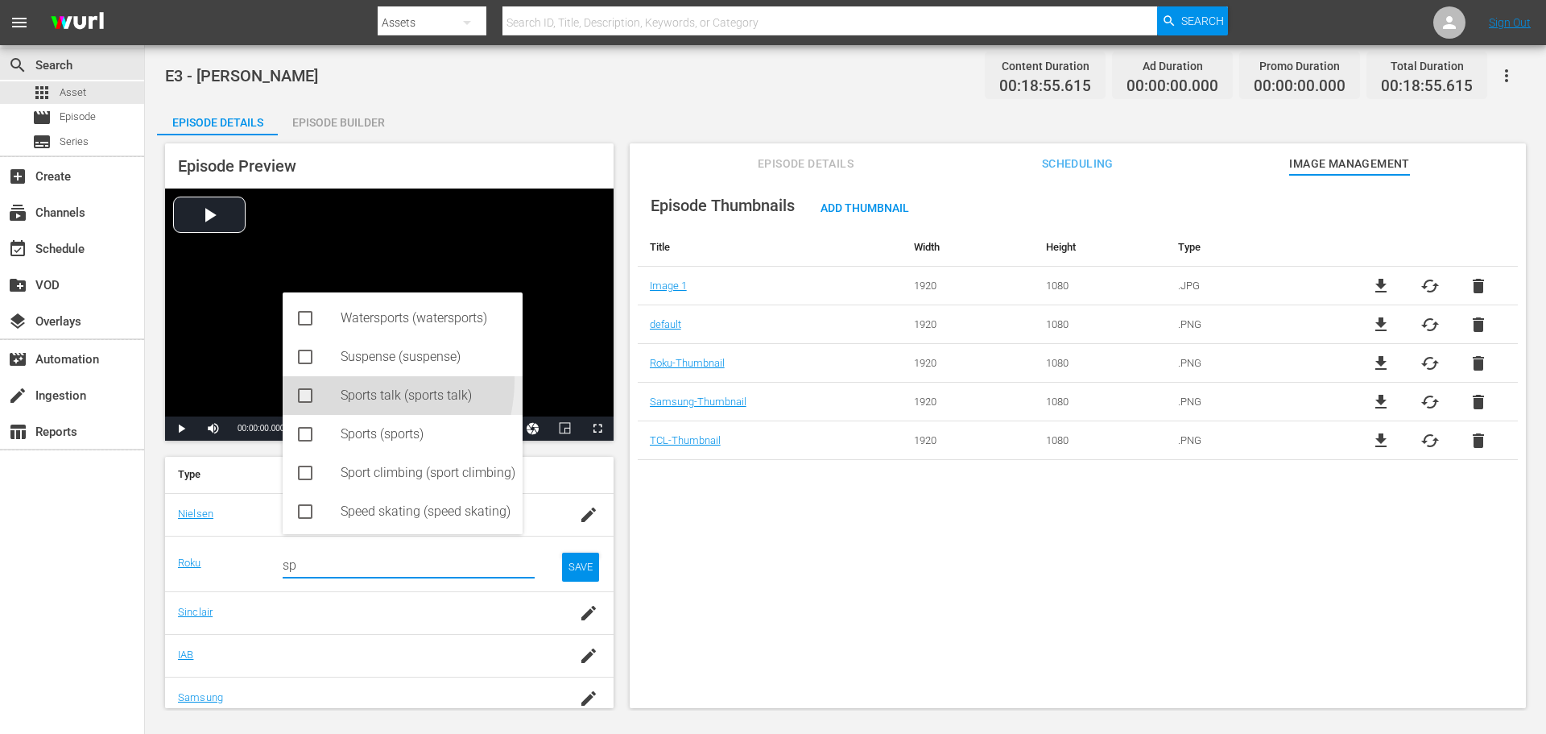
click at [341, 379] on div "Sports talk (sports talk)" at bounding box center [425, 395] width 169 height 39
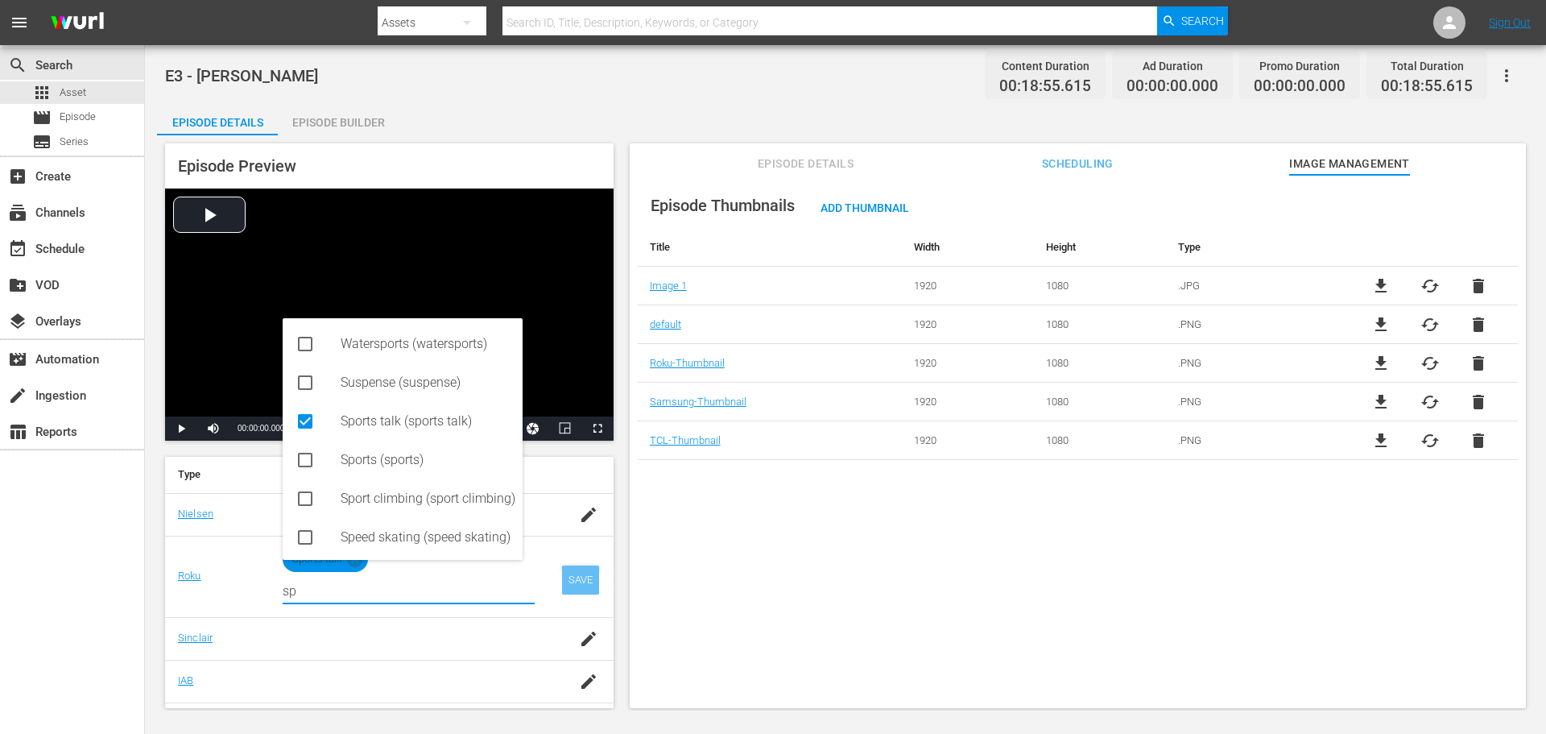
type input "sp"
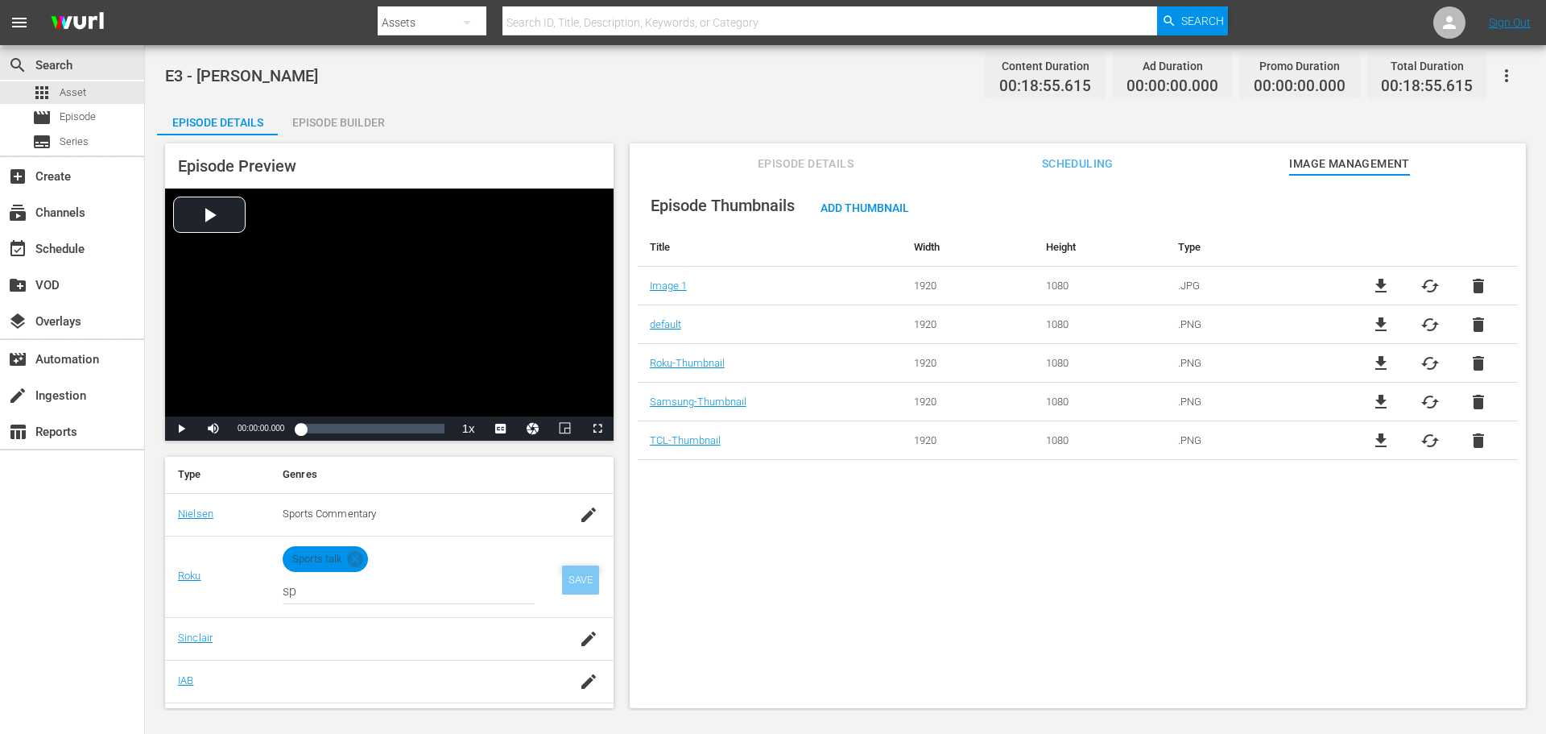
click at [566, 581] on div "SAVE" at bounding box center [580, 579] width 37 height 29
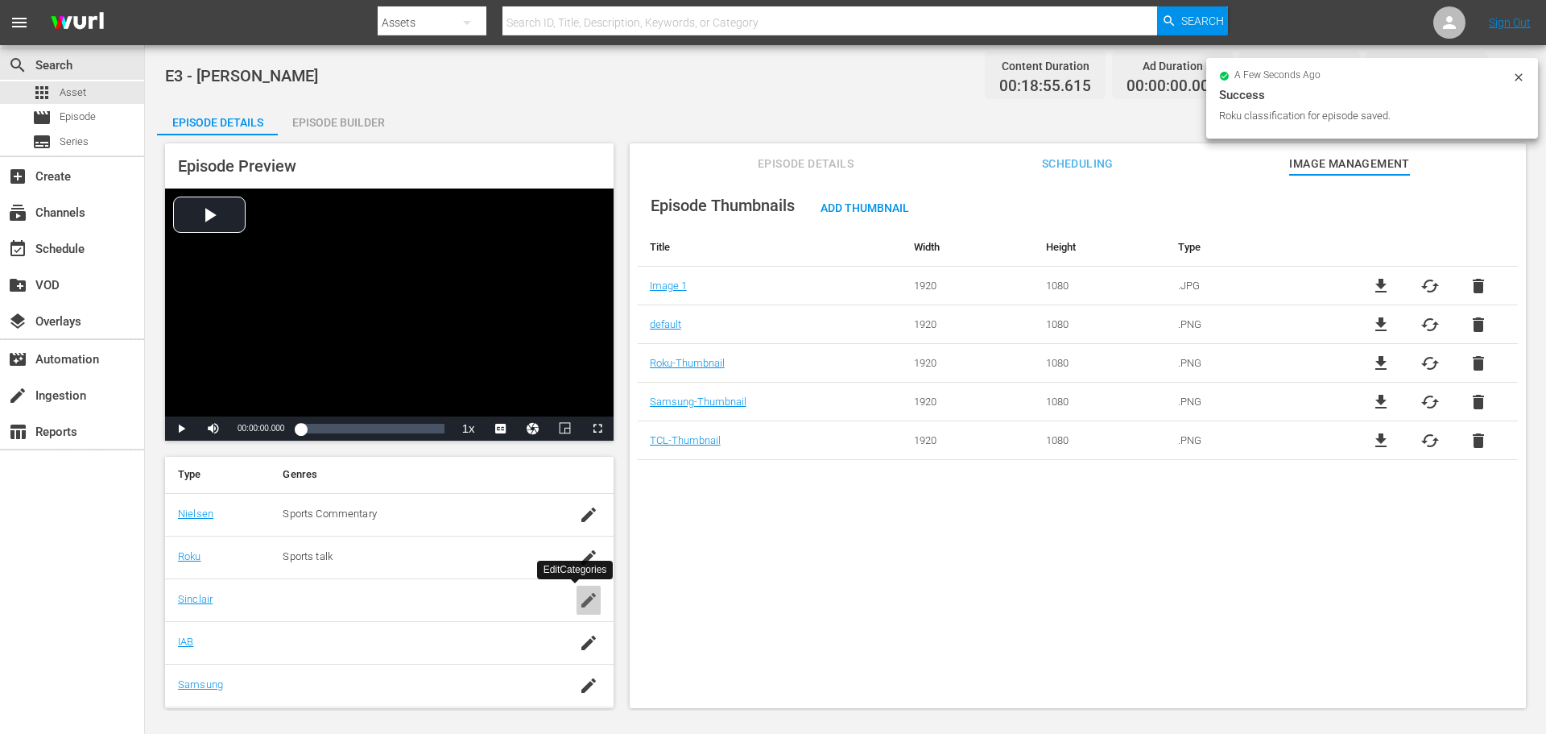
click at [579, 610] on icon "button" at bounding box center [588, 599] width 19 height 19
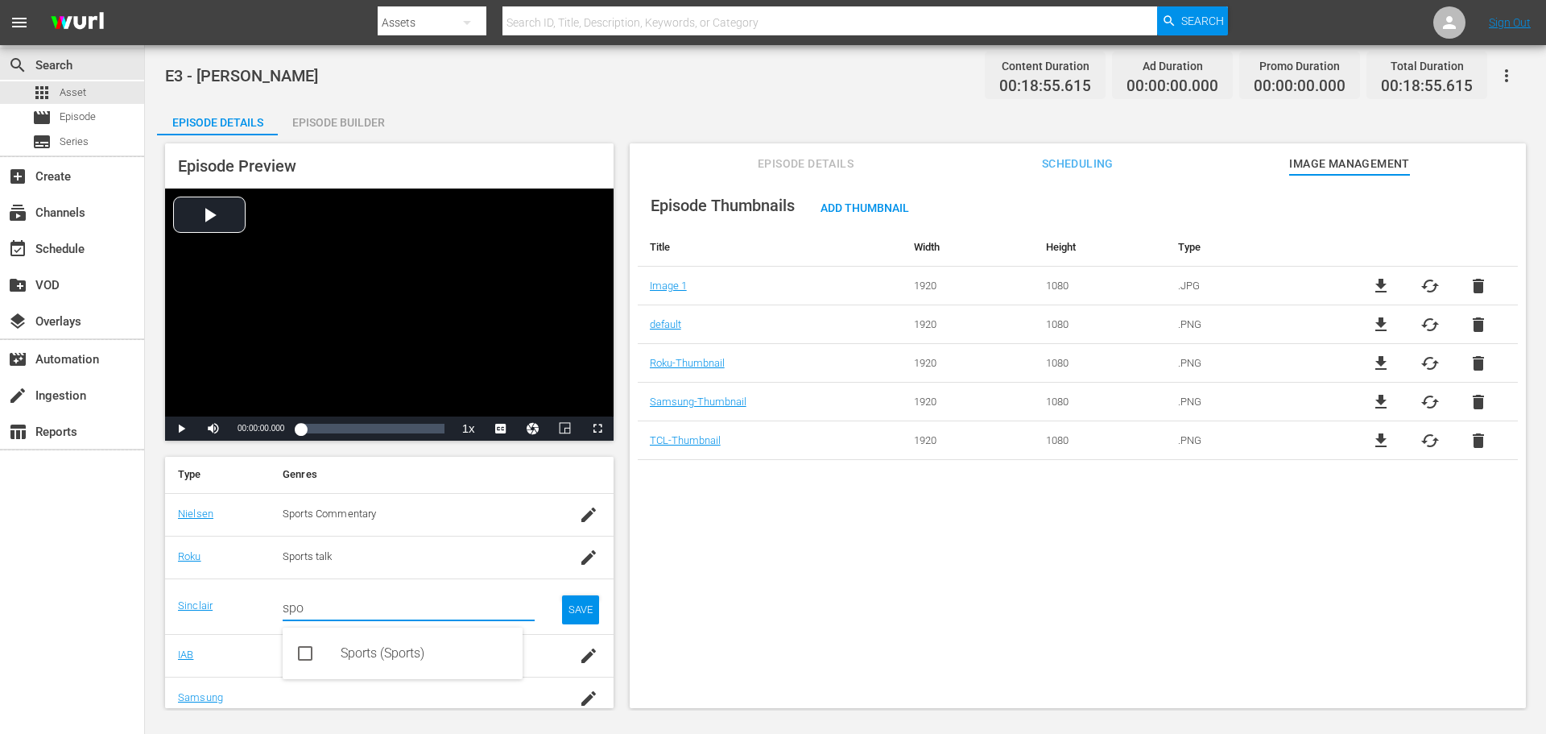
drag, startPoint x: 335, startPoint y: 621, endPoint x: 389, endPoint y: 665, distance: 69.8
click at [340, 623] on input "spo" at bounding box center [409, 608] width 252 height 39
click at [395, 659] on div "Sports (Sports)" at bounding box center [425, 653] width 169 height 39
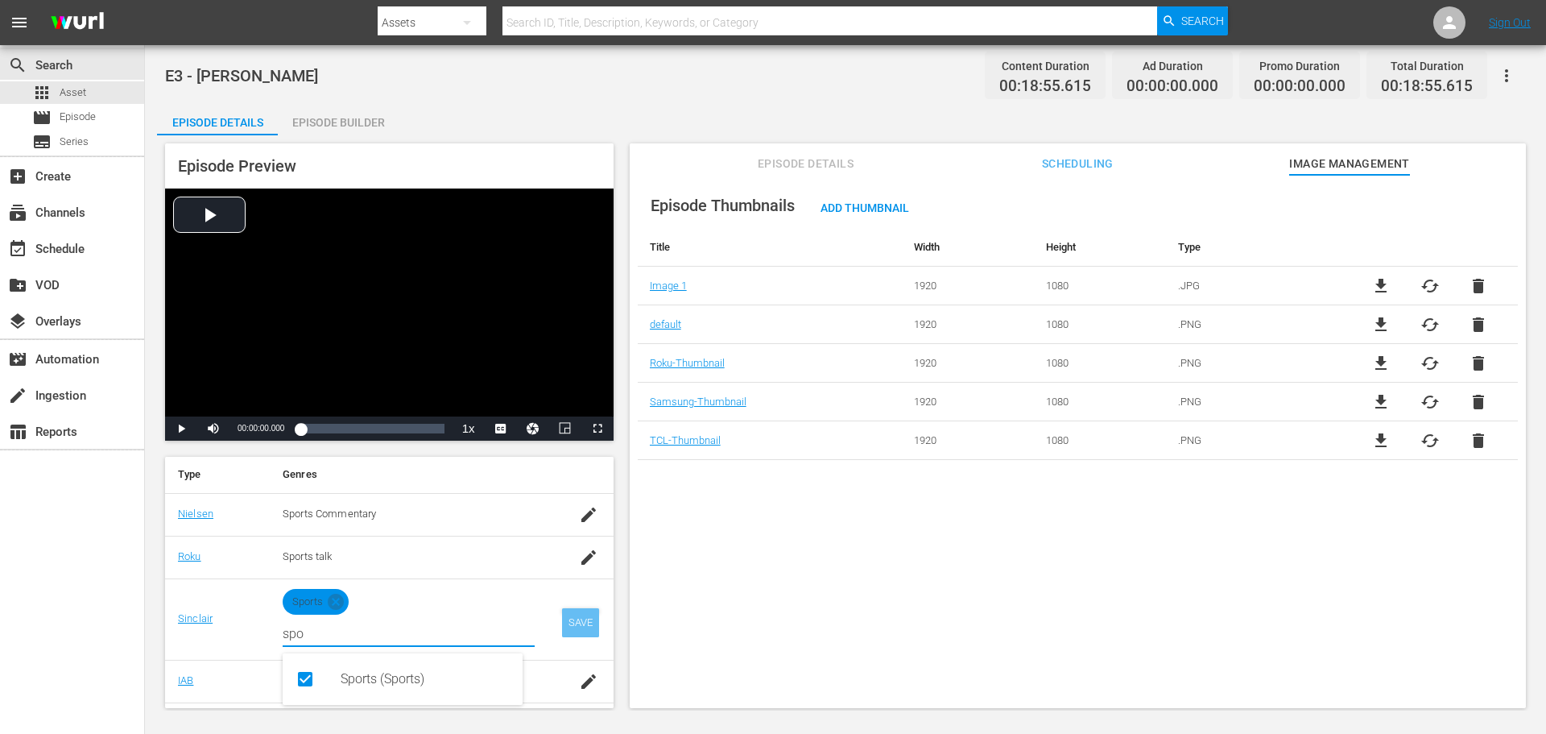
type input "spo"
click at [575, 616] on div "SAVE" at bounding box center [580, 622] width 37 height 29
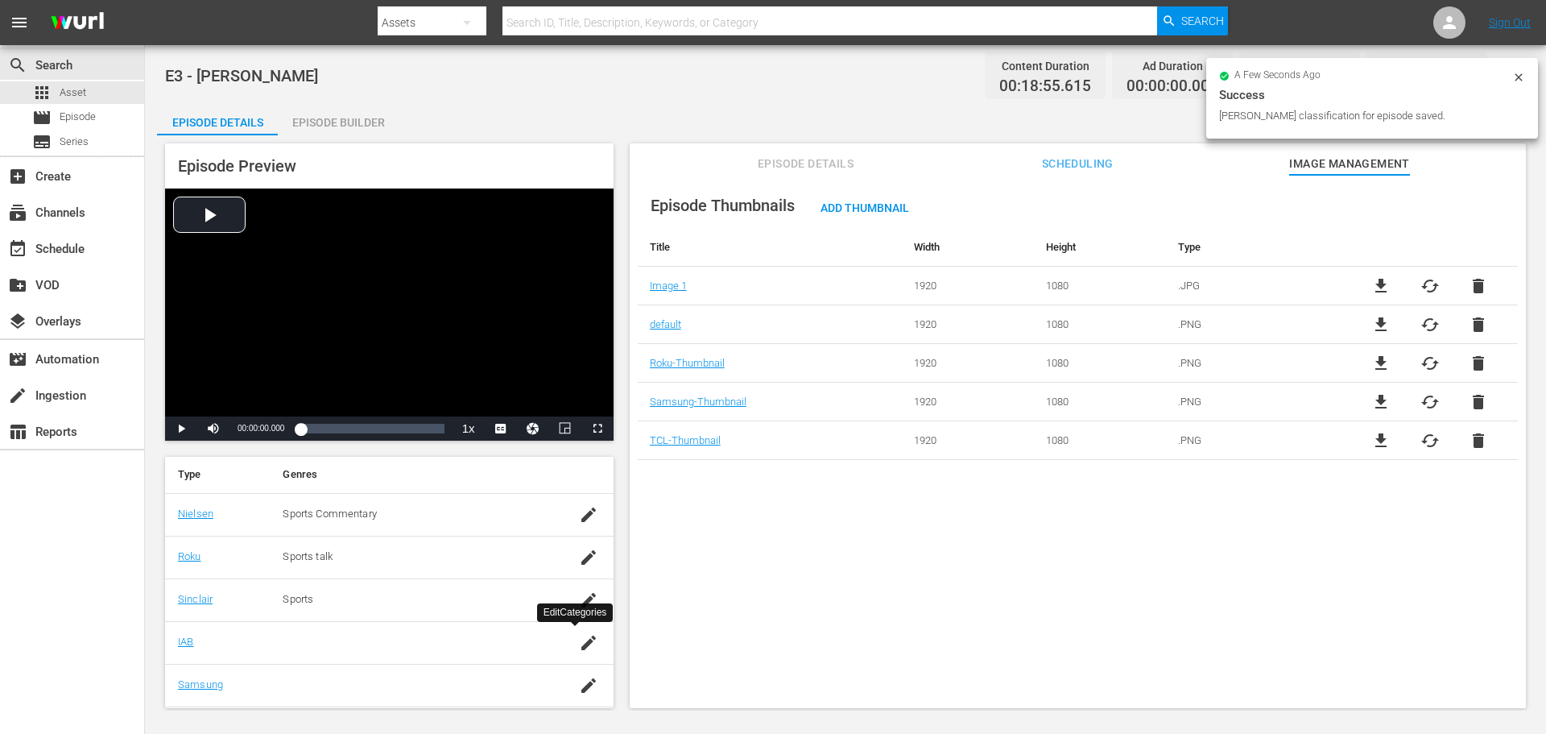
click at [581, 642] on icon "button" at bounding box center [588, 642] width 14 height 14
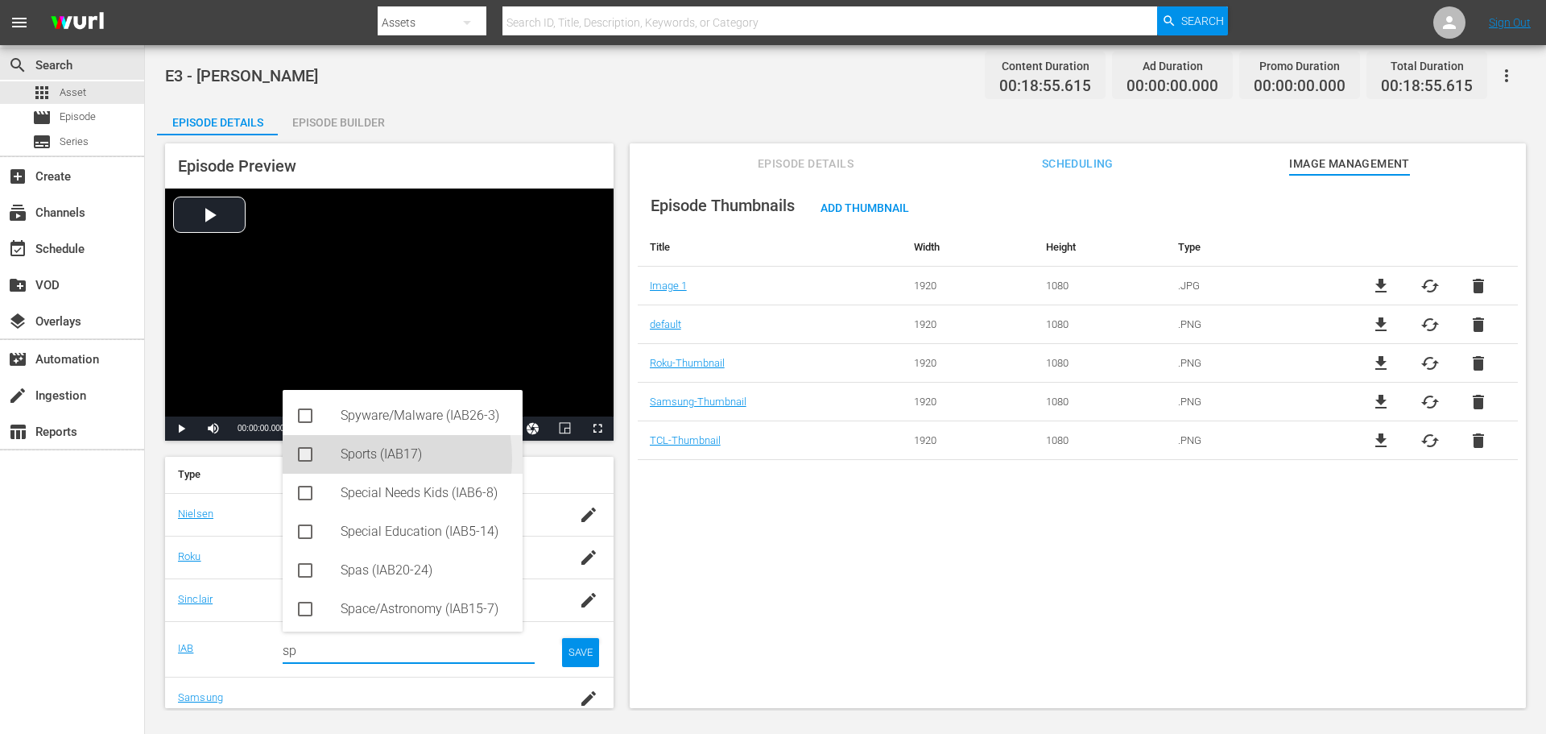
click at [366, 458] on div "Sports (IAB17)" at bounding box center [425, 454] width 169 height 39
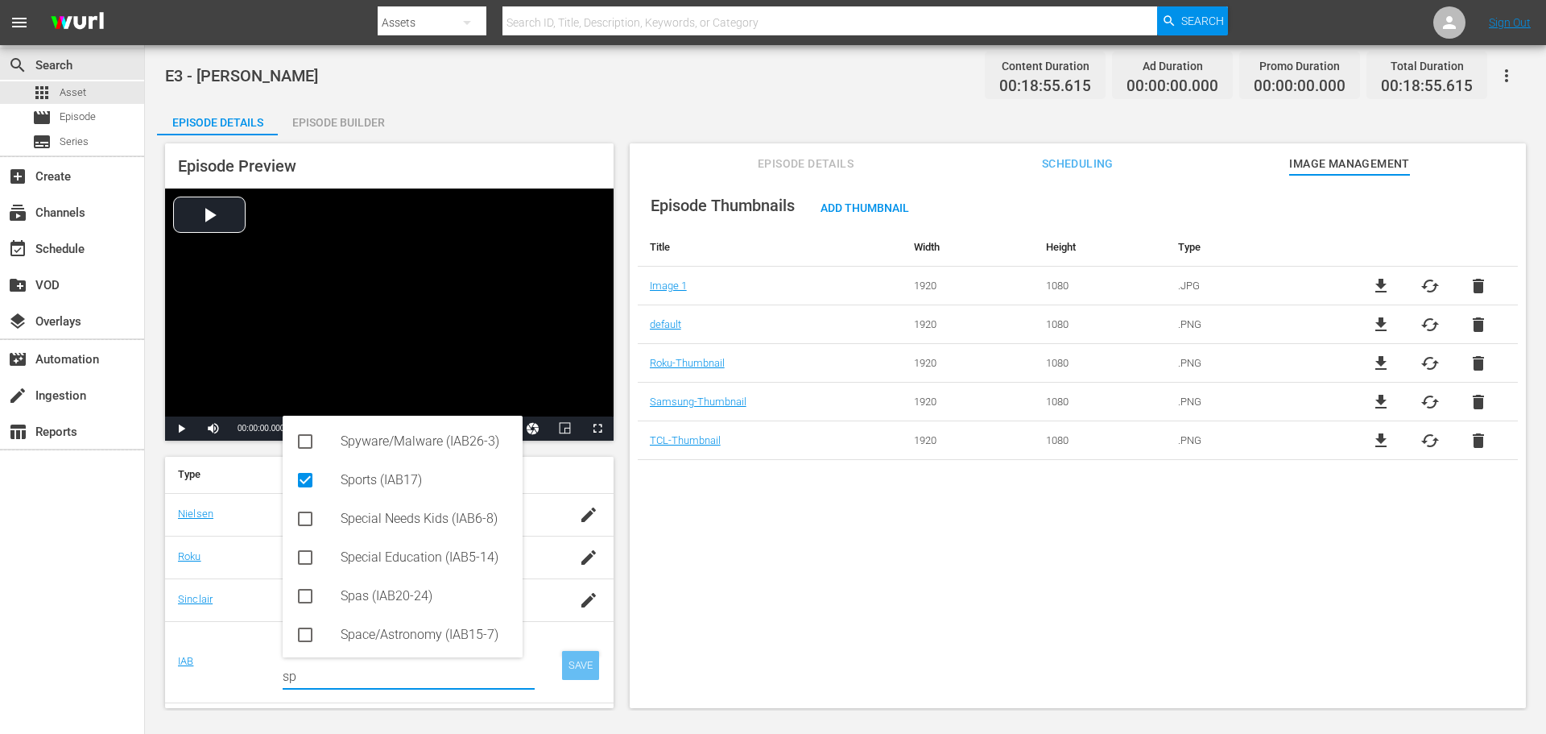
type input "sp"
click at [569, 652] on div "SAVE" at bounding box center [580, 665] width 37 height 29
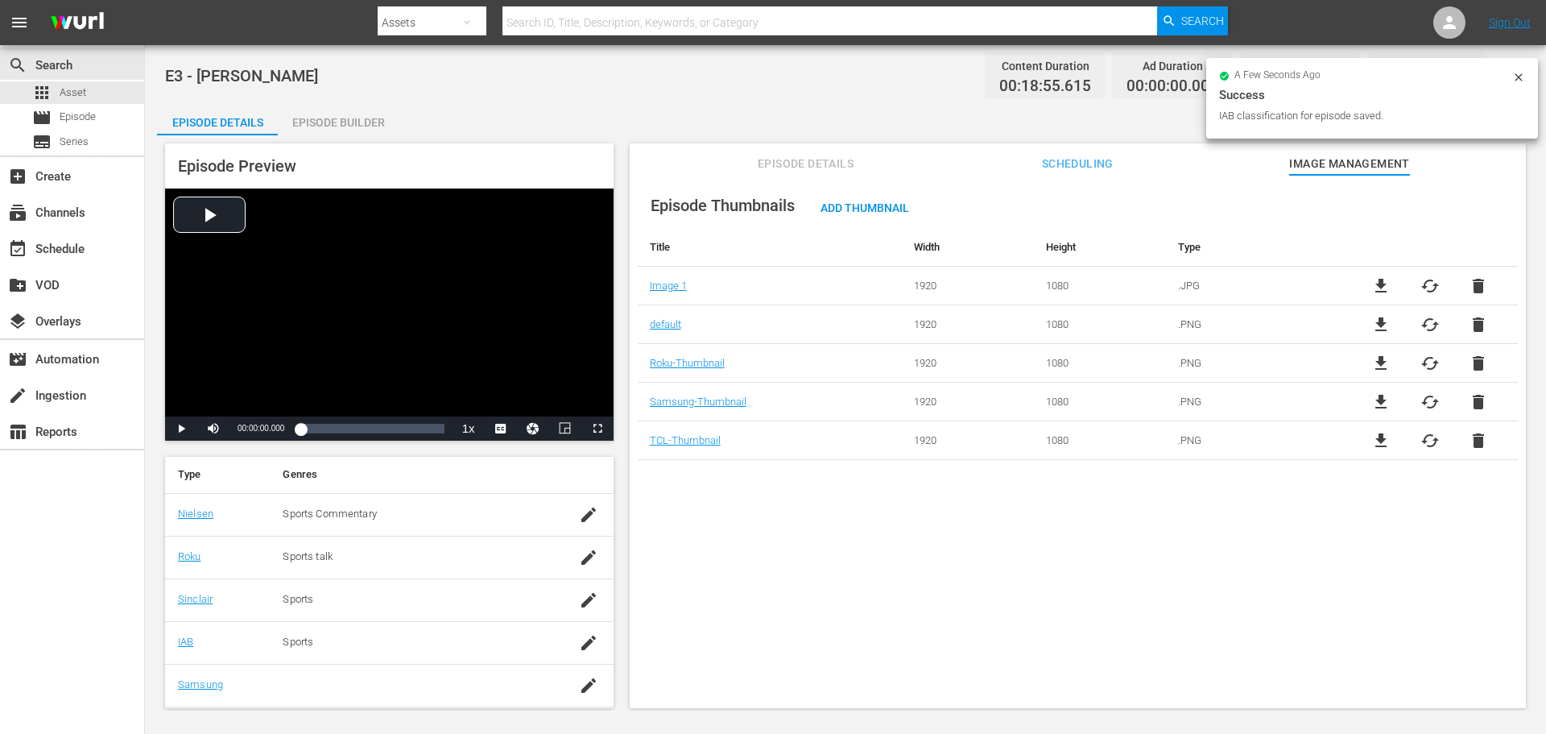
scroll to position [306, 0]
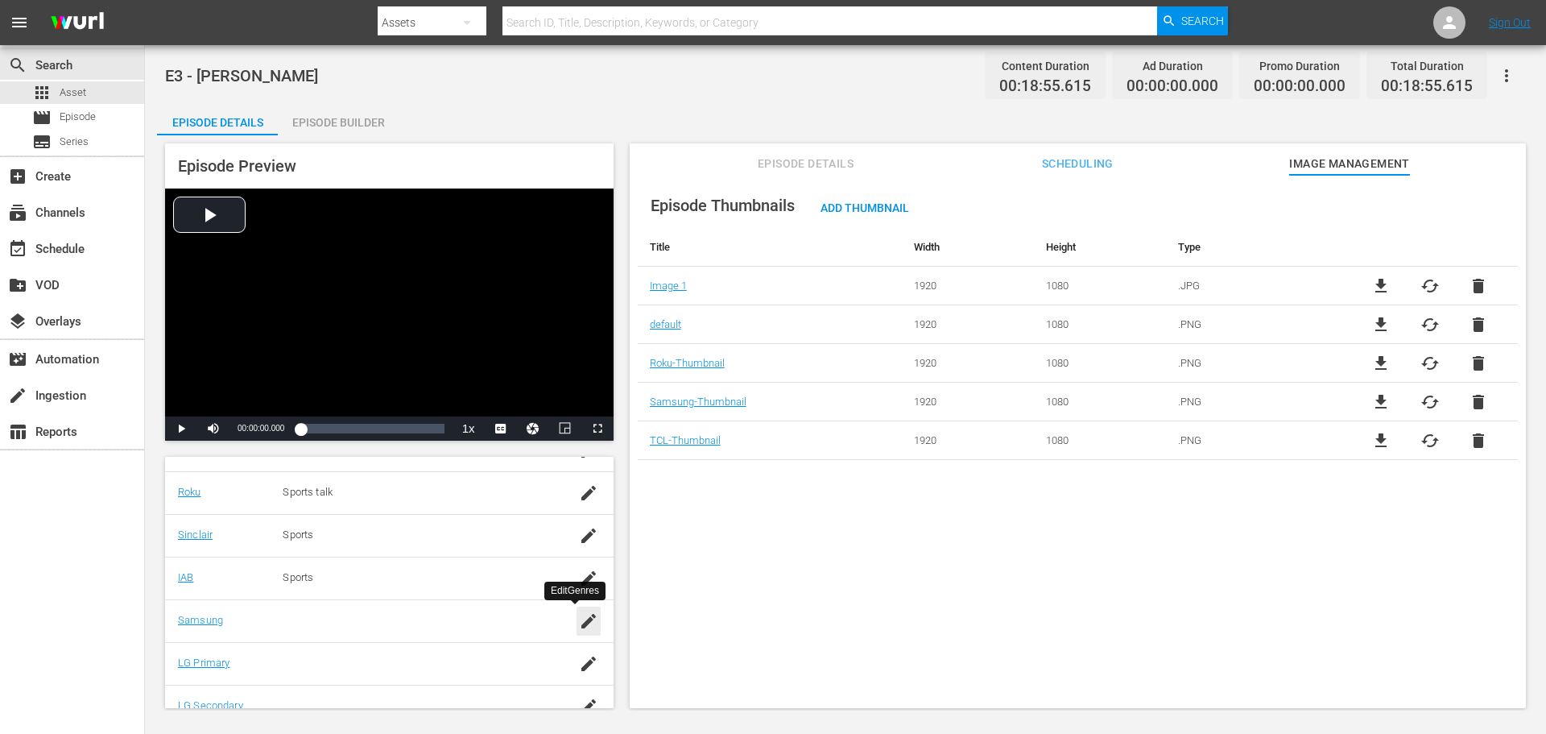
click at [581, 621] on icon "button" at bounding box center [588, 621] width 14 height 14
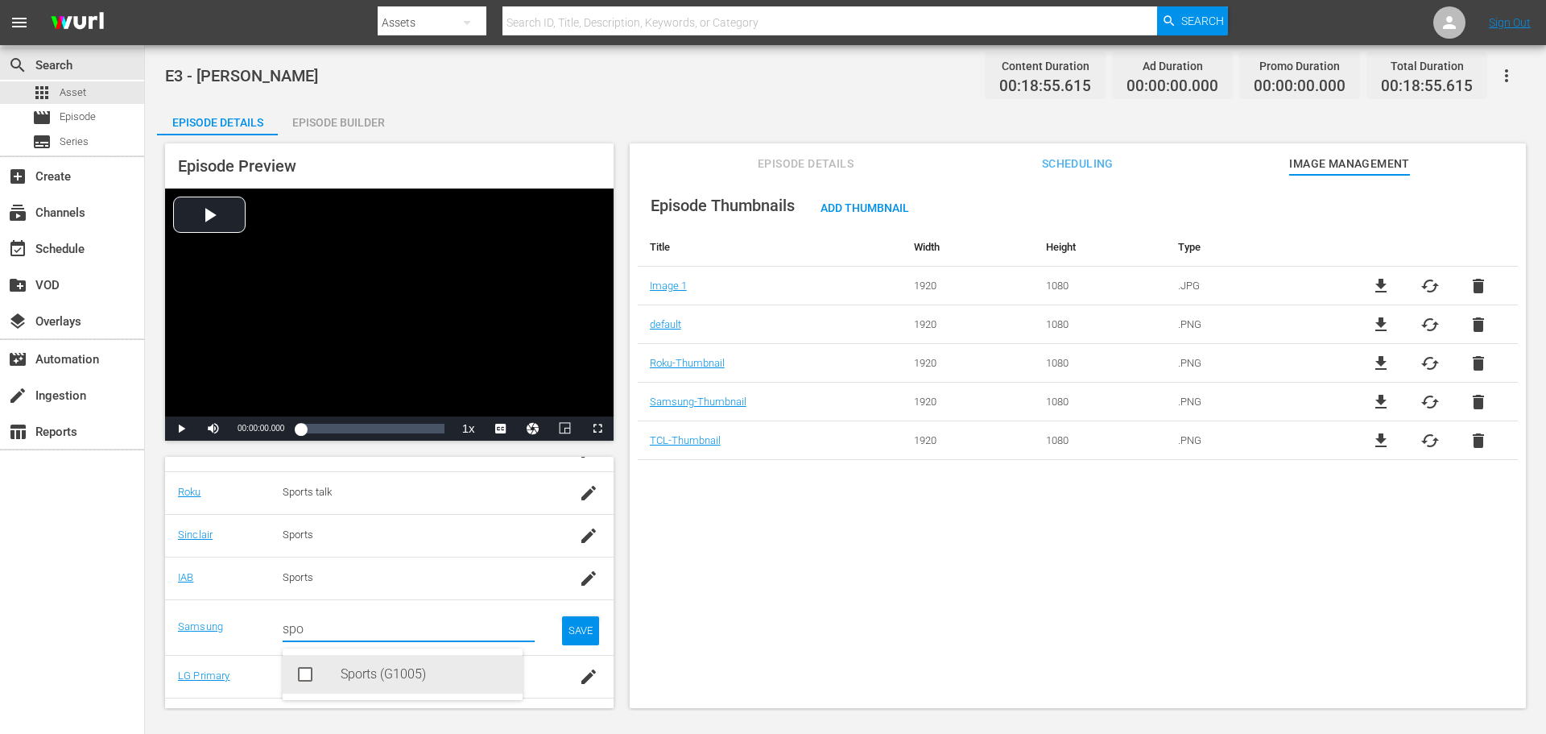
click at [350, 680] on div "Sports (G1005)" at bounding box center [425, 674] width 169 height 39
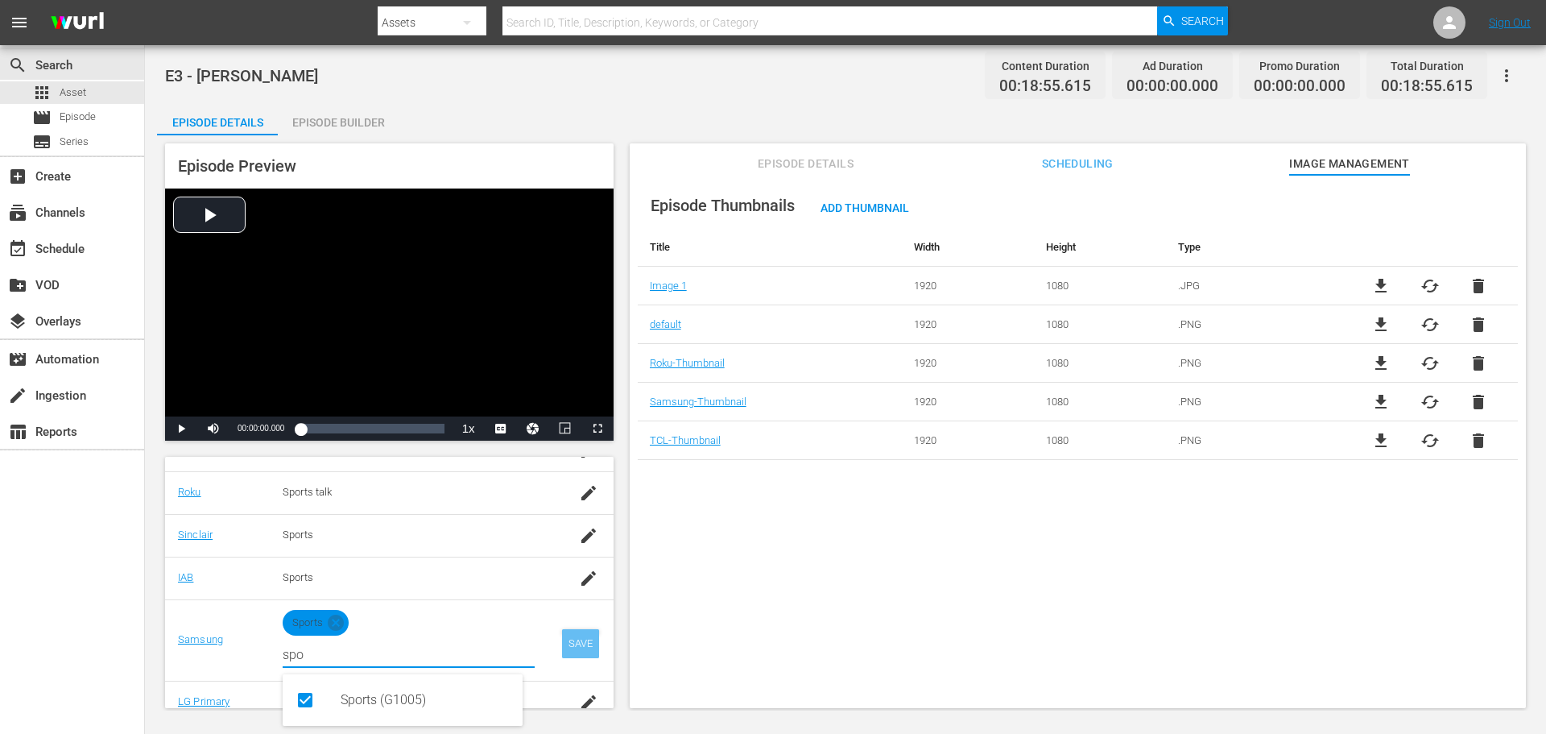
type input "spo"
click at [563, 637] on div "SAVE" at bounding box center [580, 643] width 37 height 29
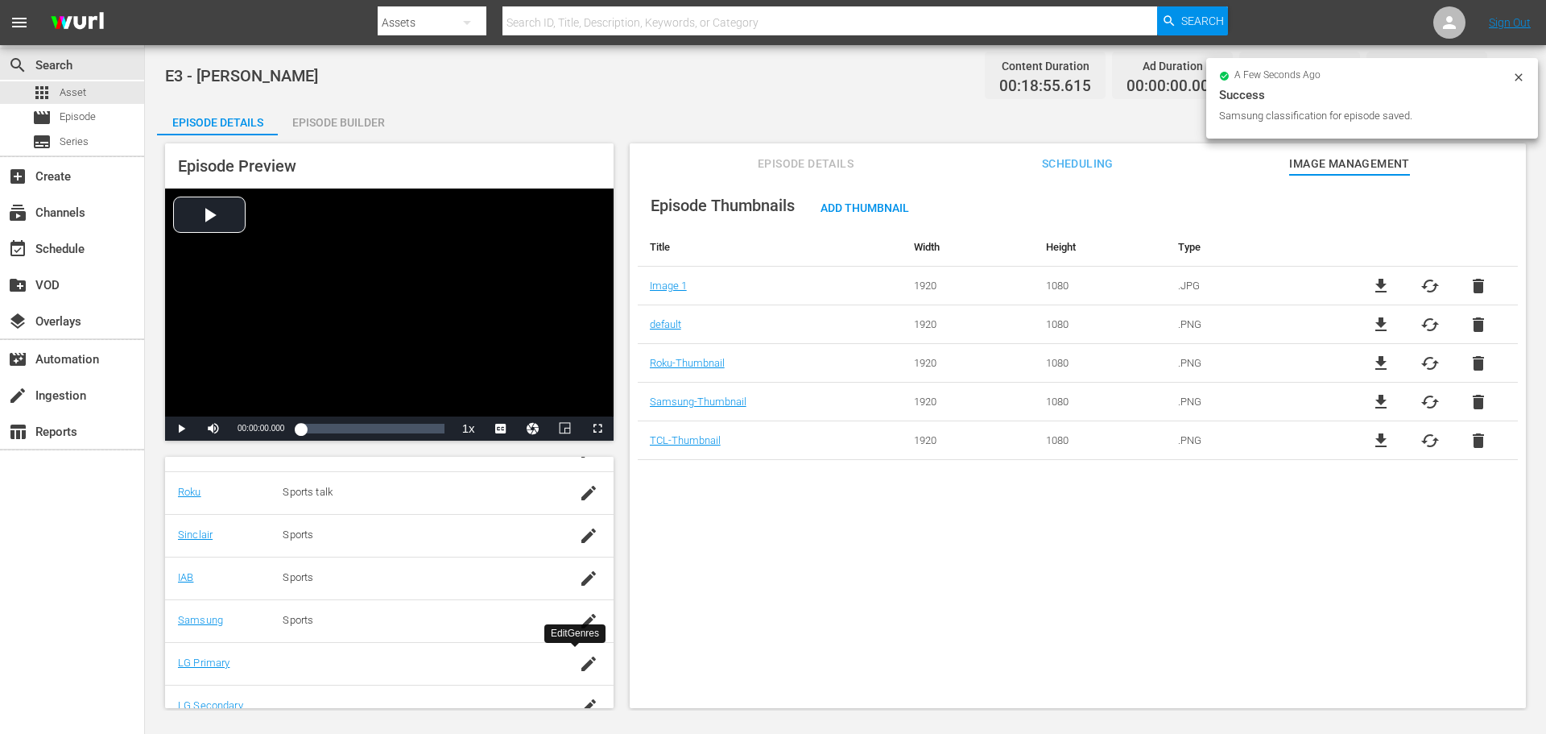
scroll to position [326, 0]
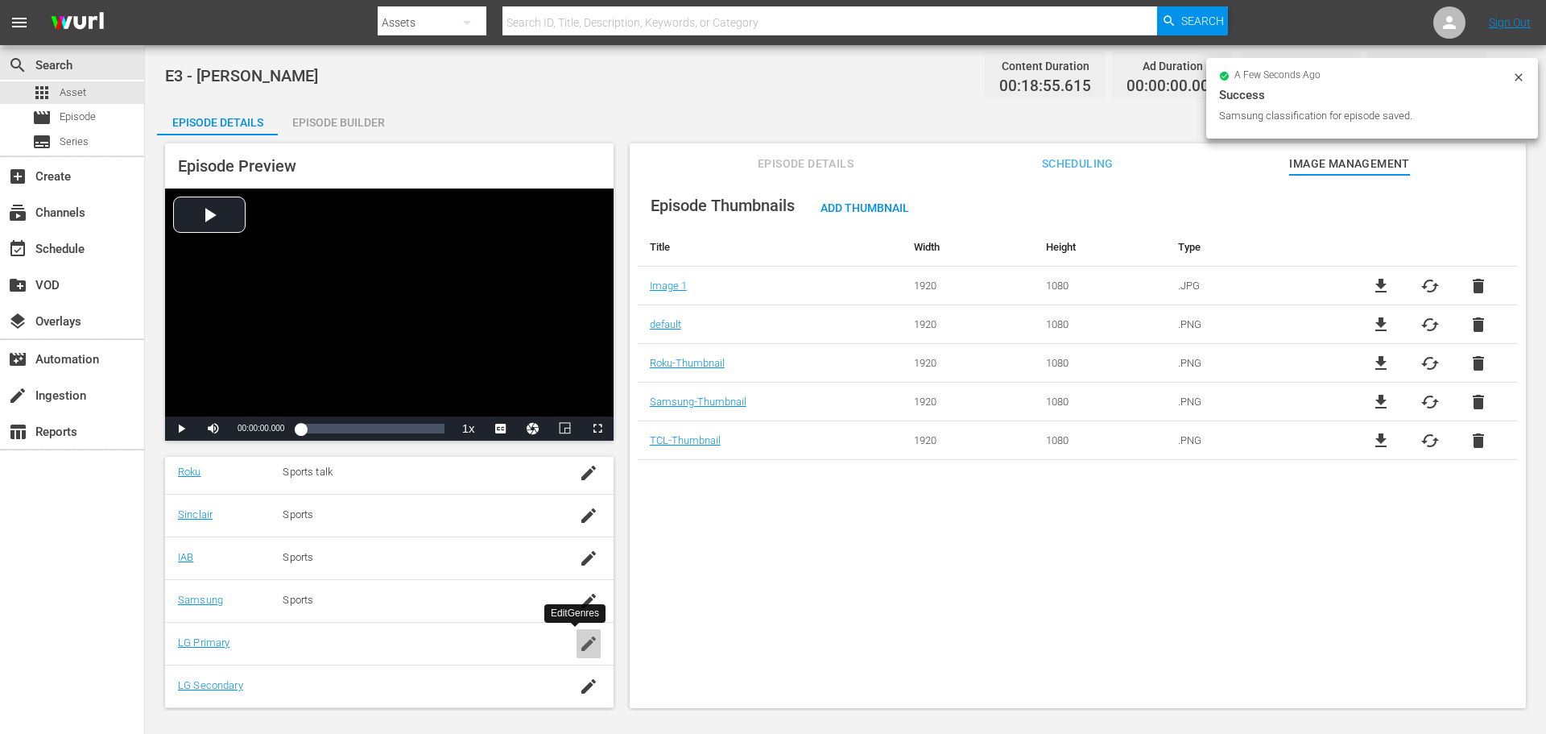
click at [579, 641] on icon "button" at bounding box center [588, 643] width 19 height 19
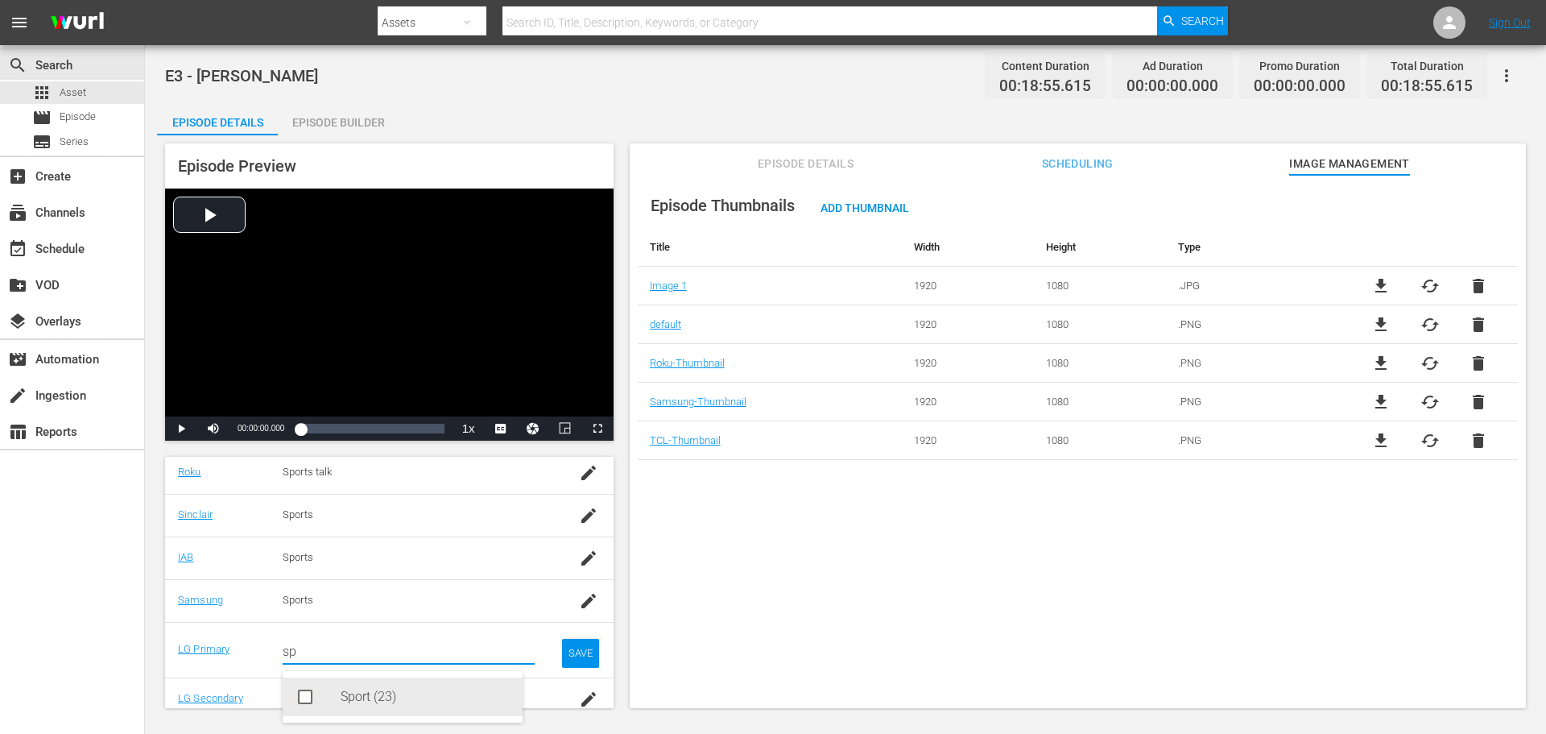
click at [367, 701] on div "Sport (23)" at bounding box center [425, 696] width 169 height 39
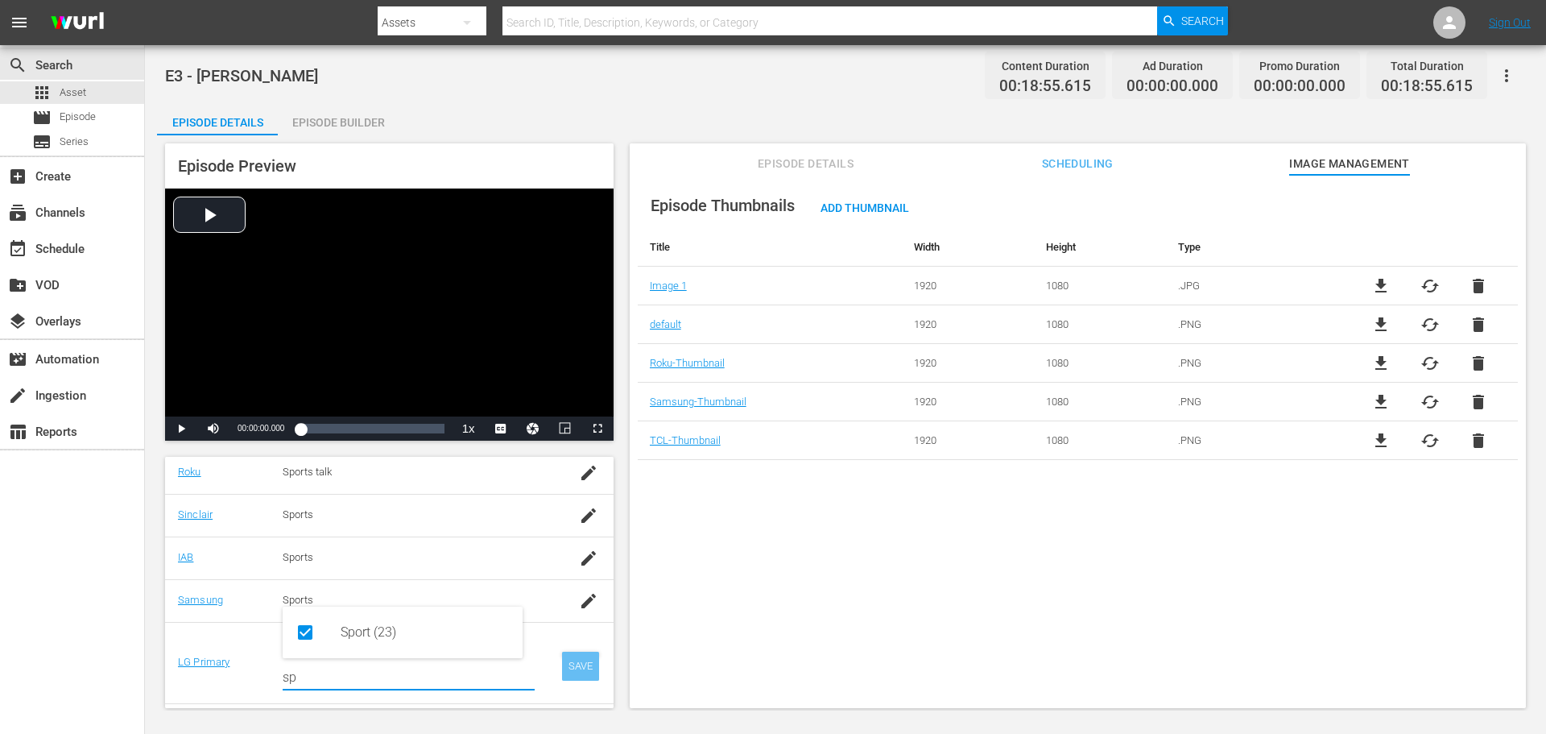
type input "sp"
click at [562, 664] on div "SAVE" at bounding box center [580, 666] width 37 height 29
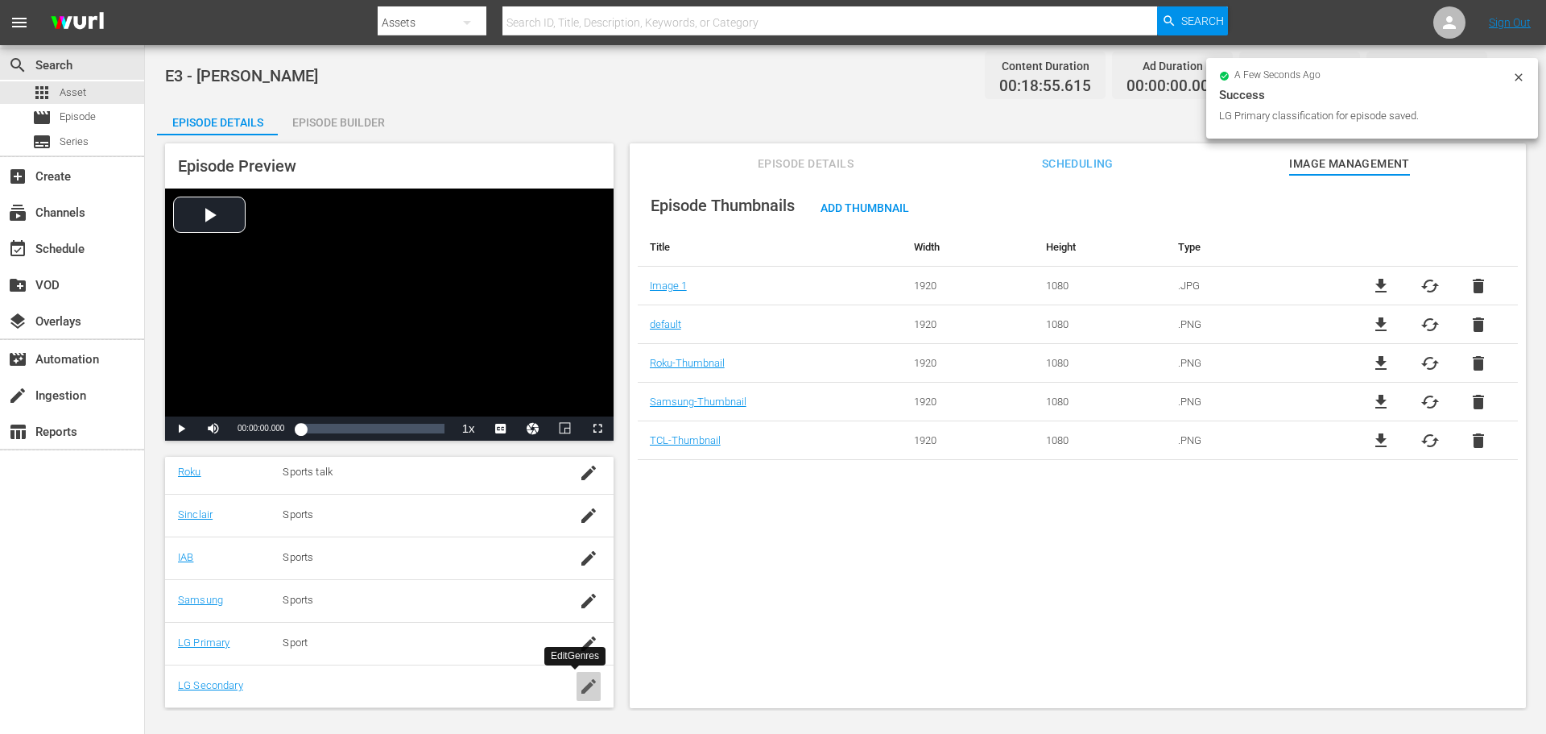
click at [582, 681] on icon "button" at bounding box center [588, 686] width 14 height 14
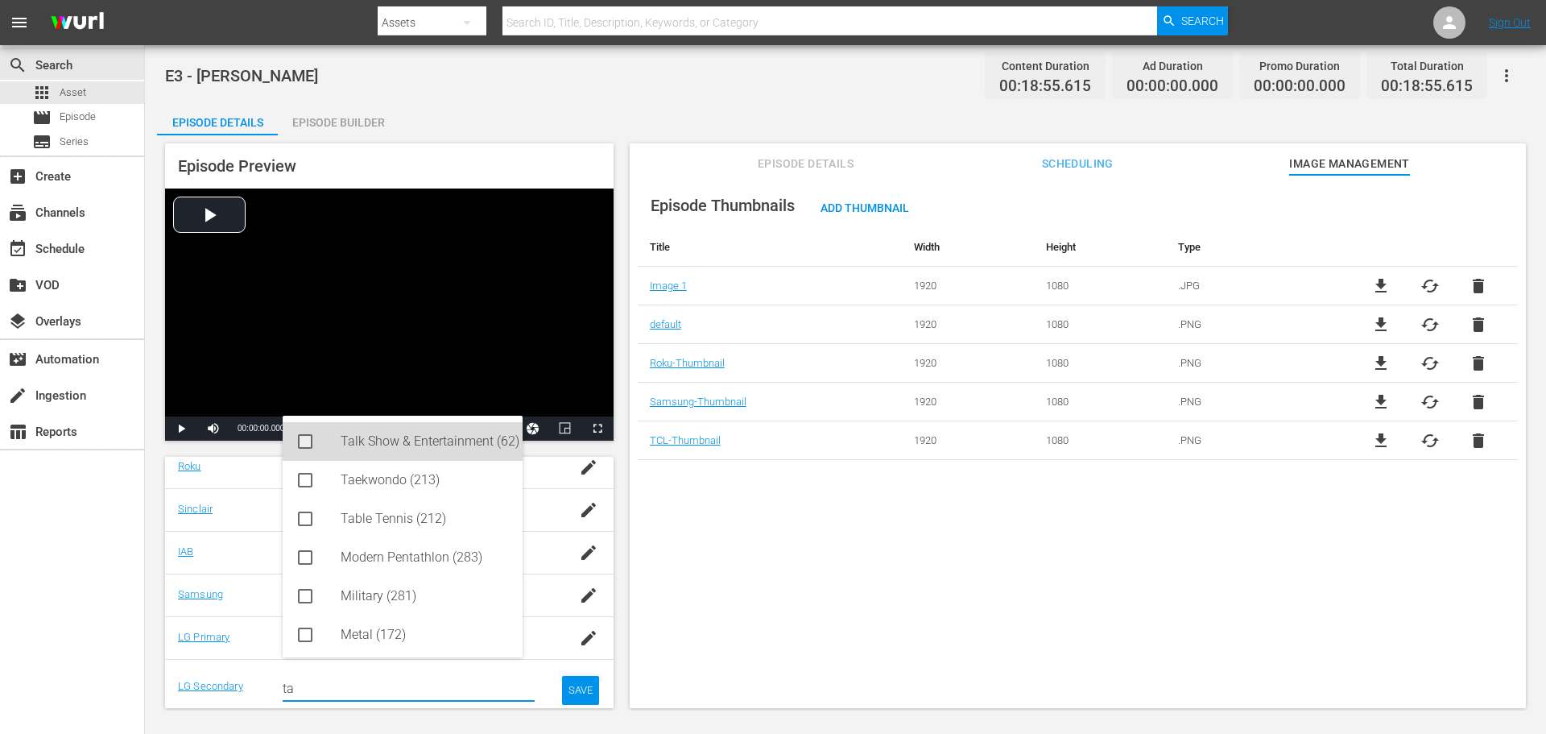
click at [423, 430] on div "Talk Show & Entertainment (62)" at bounding box center [425, 441] width 169 height 39
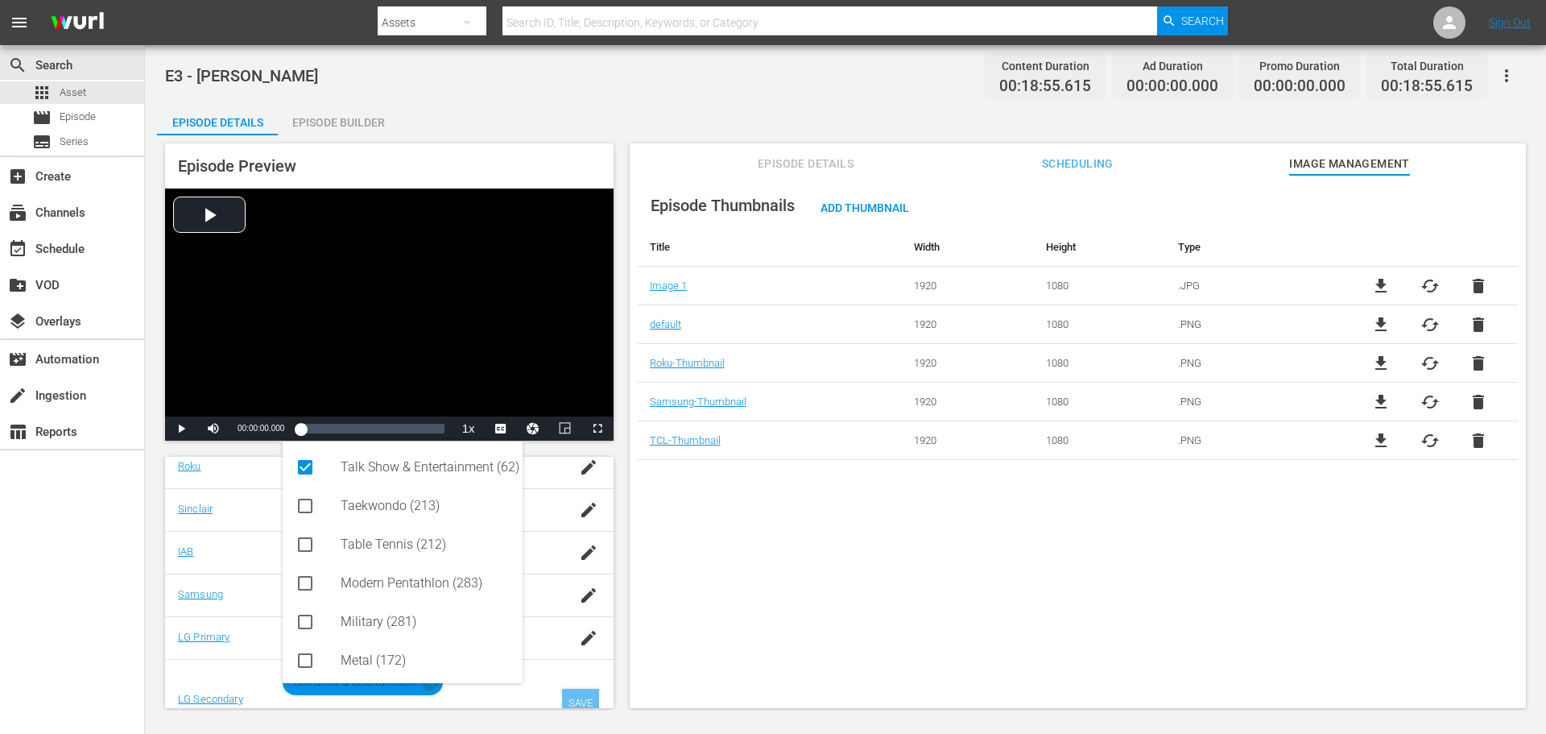
type input "ta"
click at [568, 695] on div "SAVE" at bounding box center [580, 703] width 37 height 29
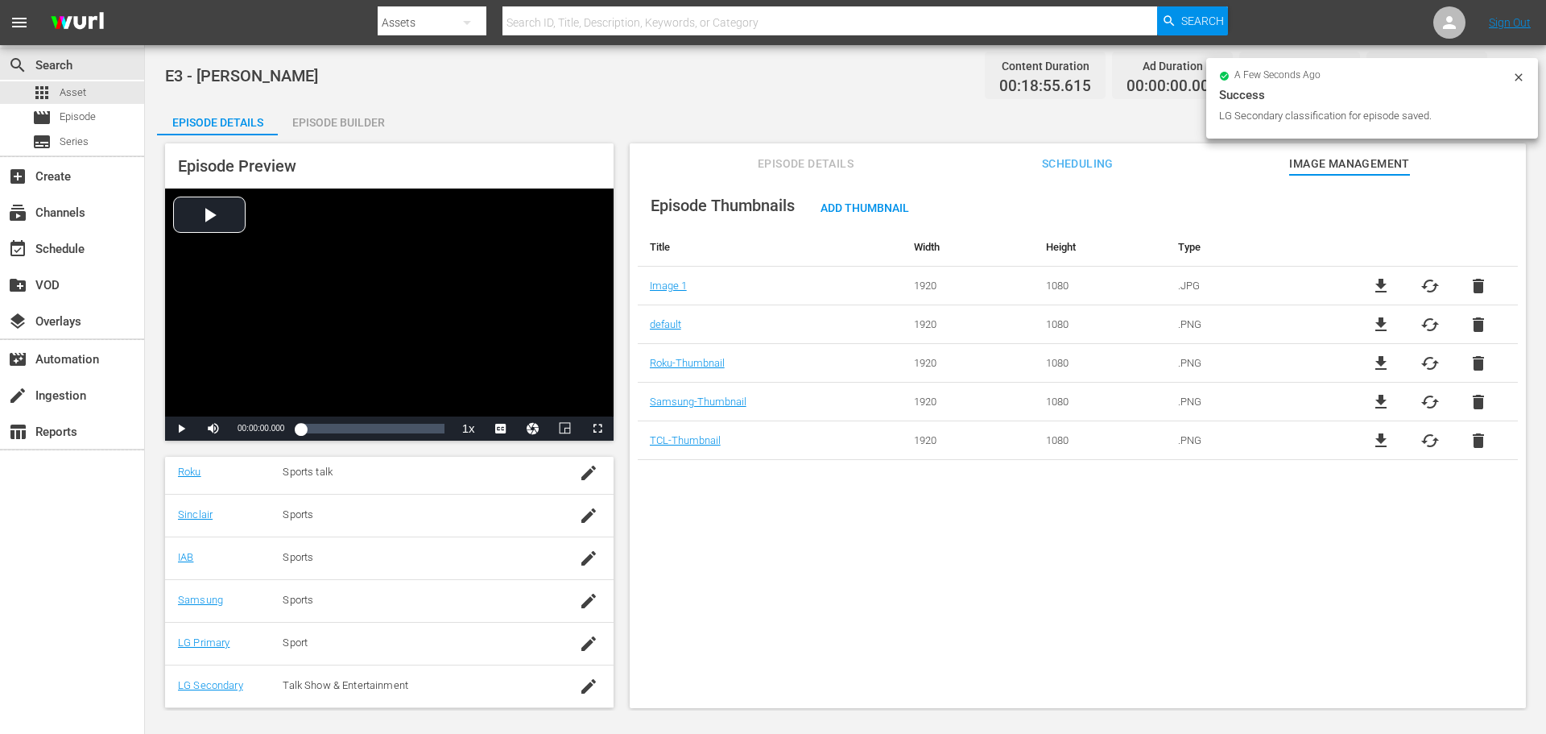
scroll to position [326, 0]
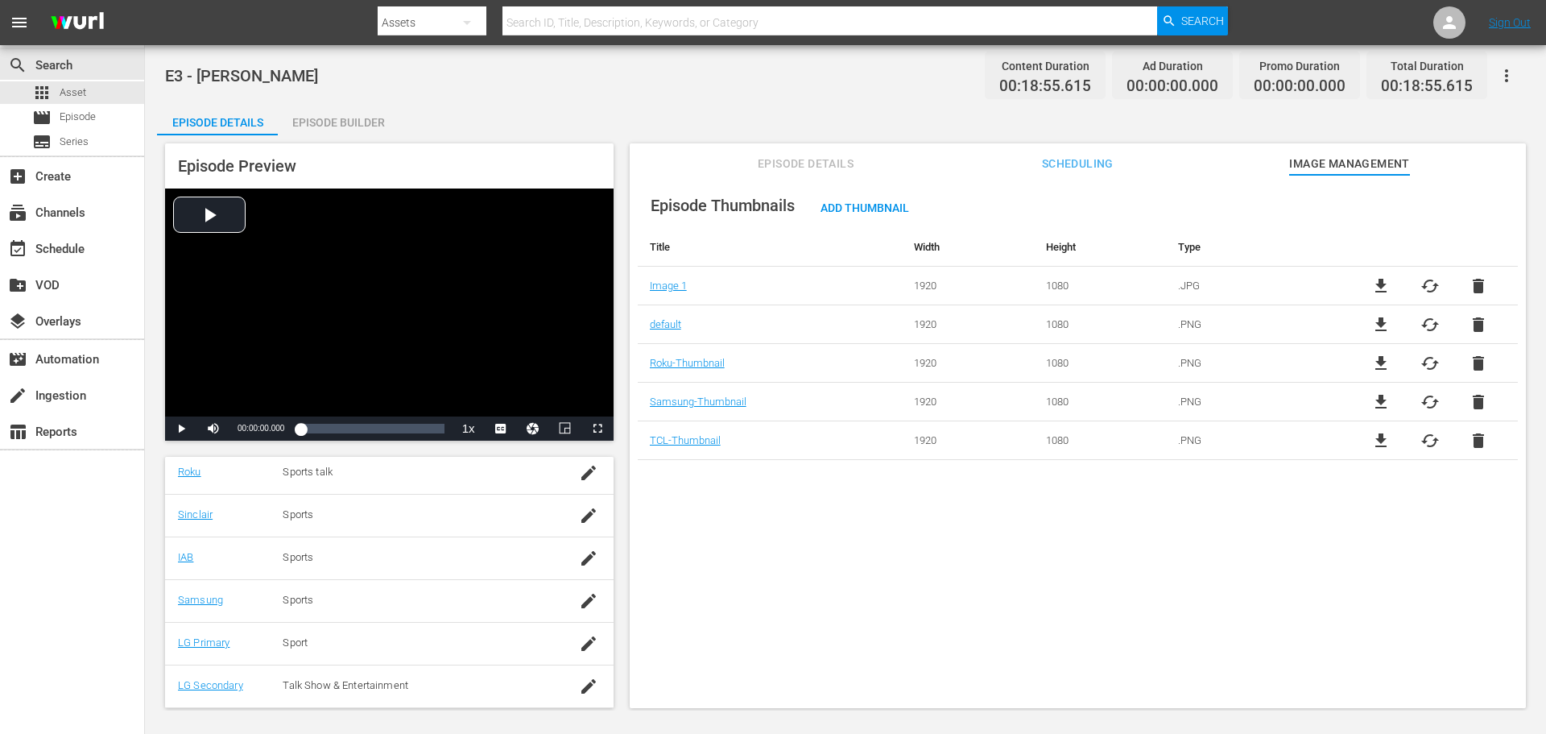
click at [1117, 606] on div "Episode Thumbnails Add Thumbnail Title Width Height Type Image 1 1920 1080 .JPG…" at bounding box center [1078, 449] width 896 height 548
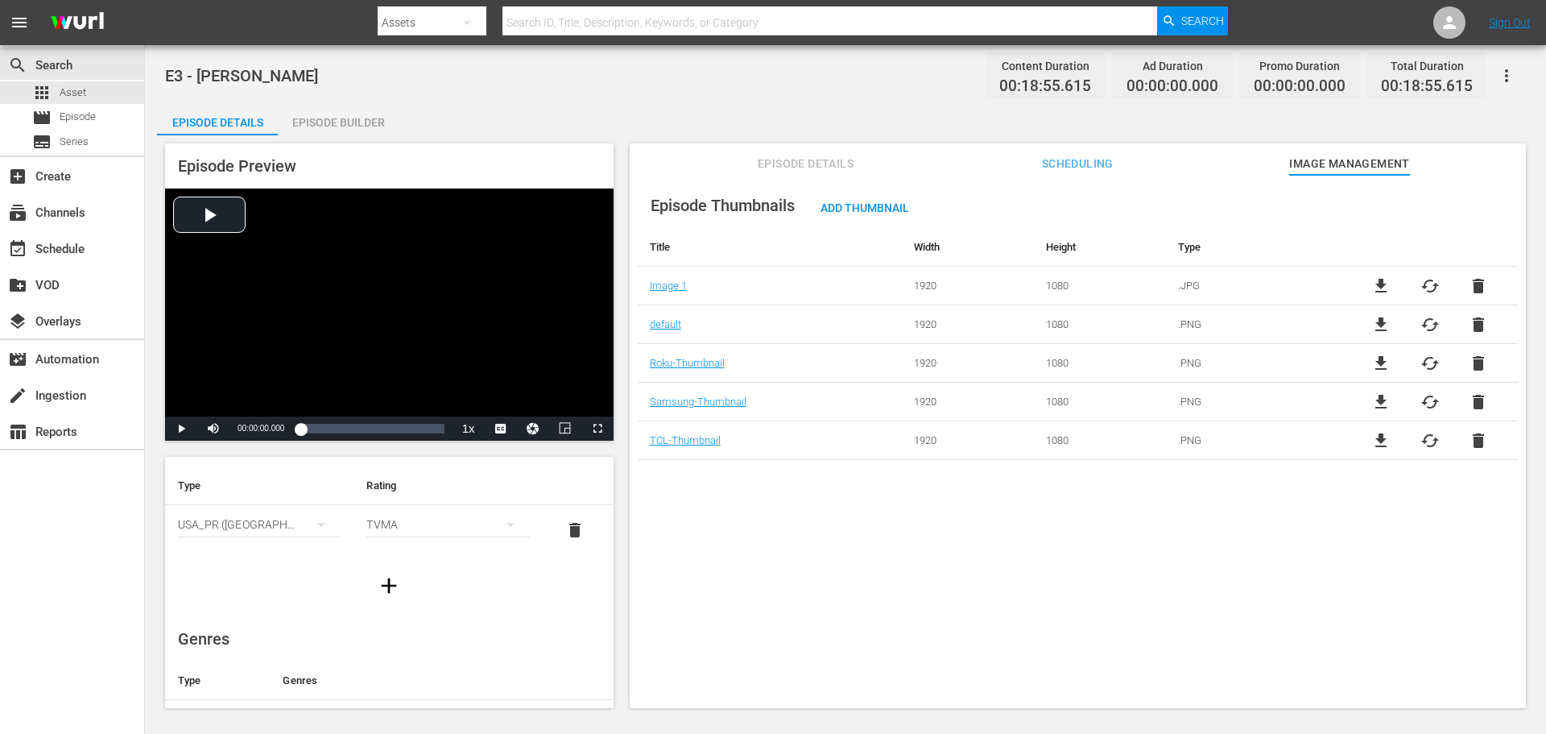
scroll to position [0, 0]
click at [382, 125] on div "Episode Builder" at bounding box center [338, 122] width 121 height 39
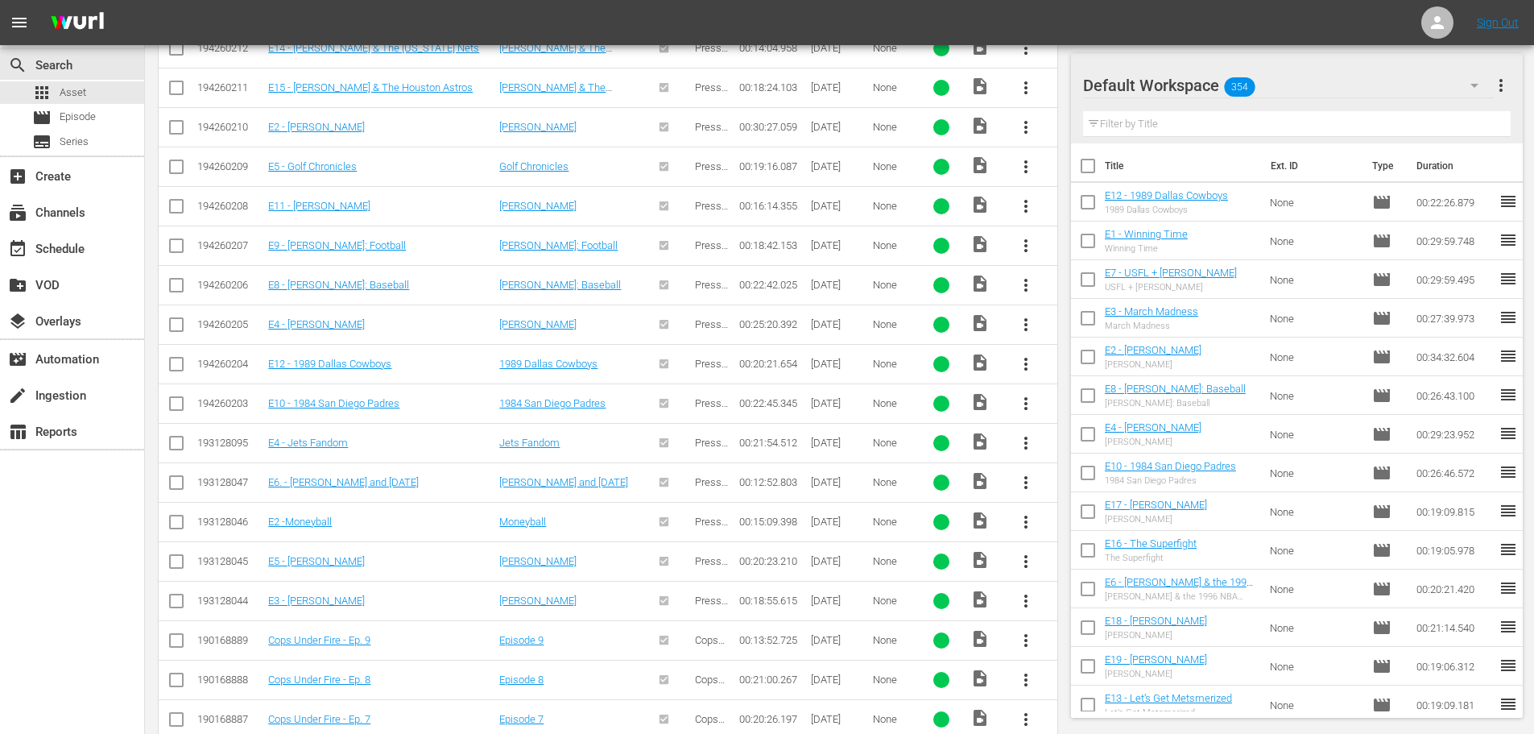
scroll to position [466, 0]
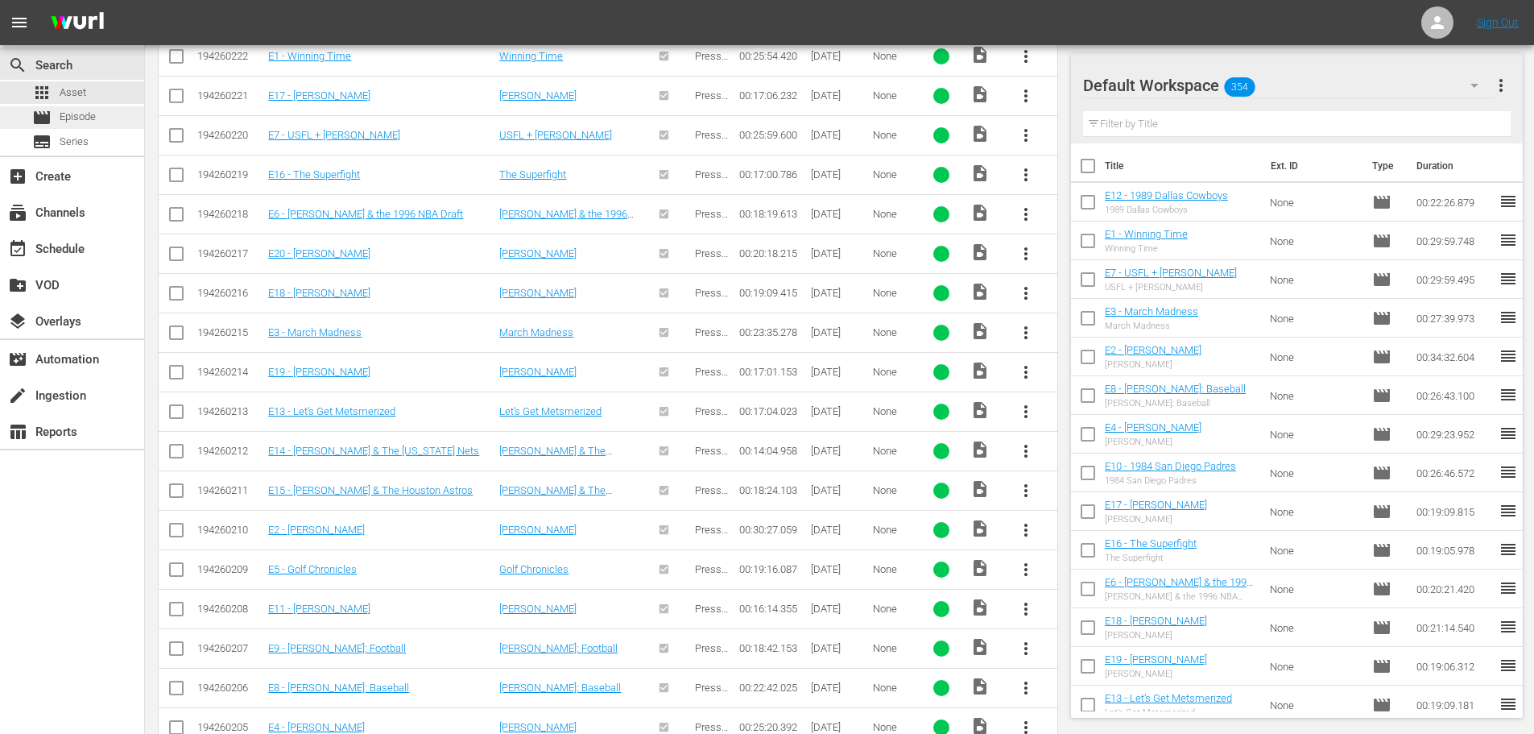
click at [88, 114] on span "Episode" at bounding box center [78, 117] width 36 height 16
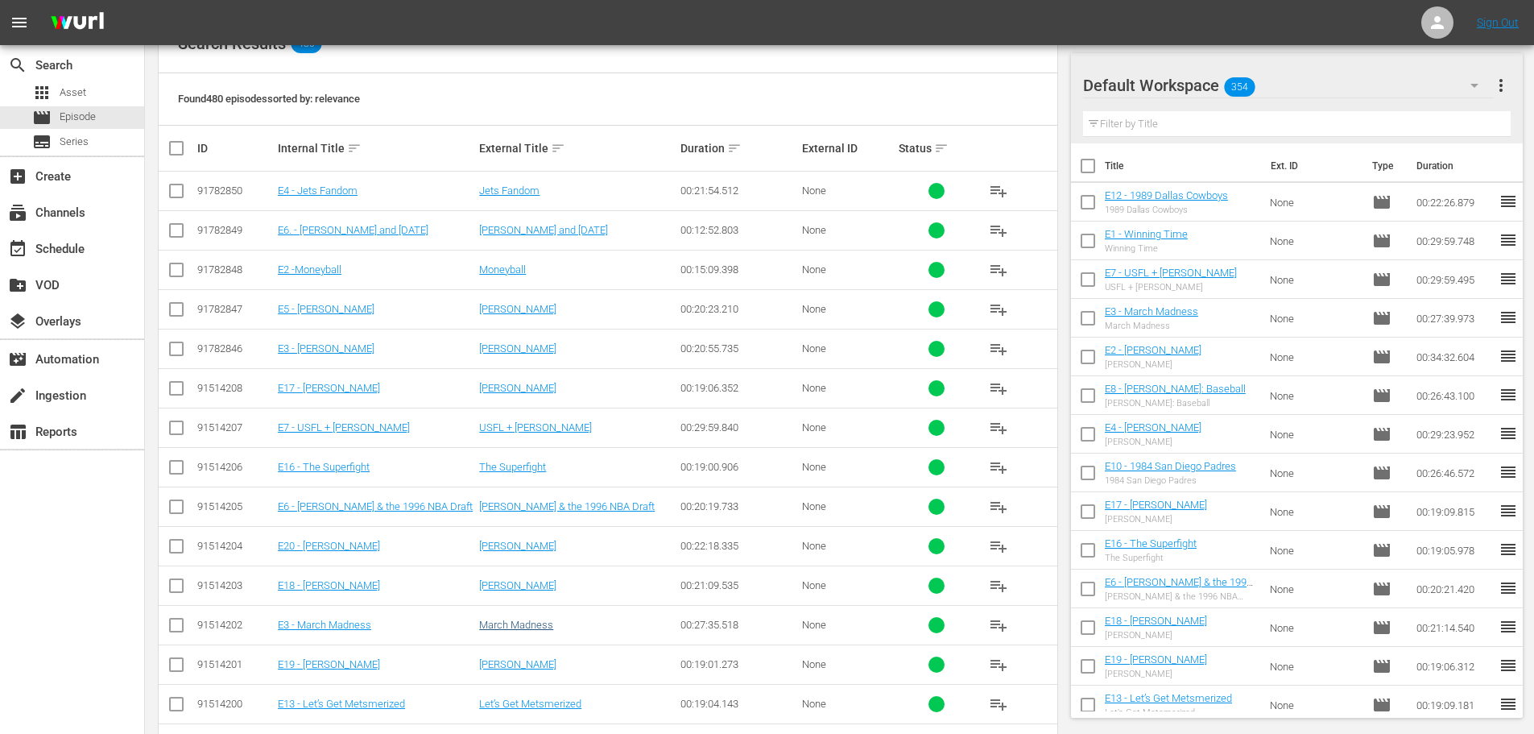
scroll to position [64, 0]
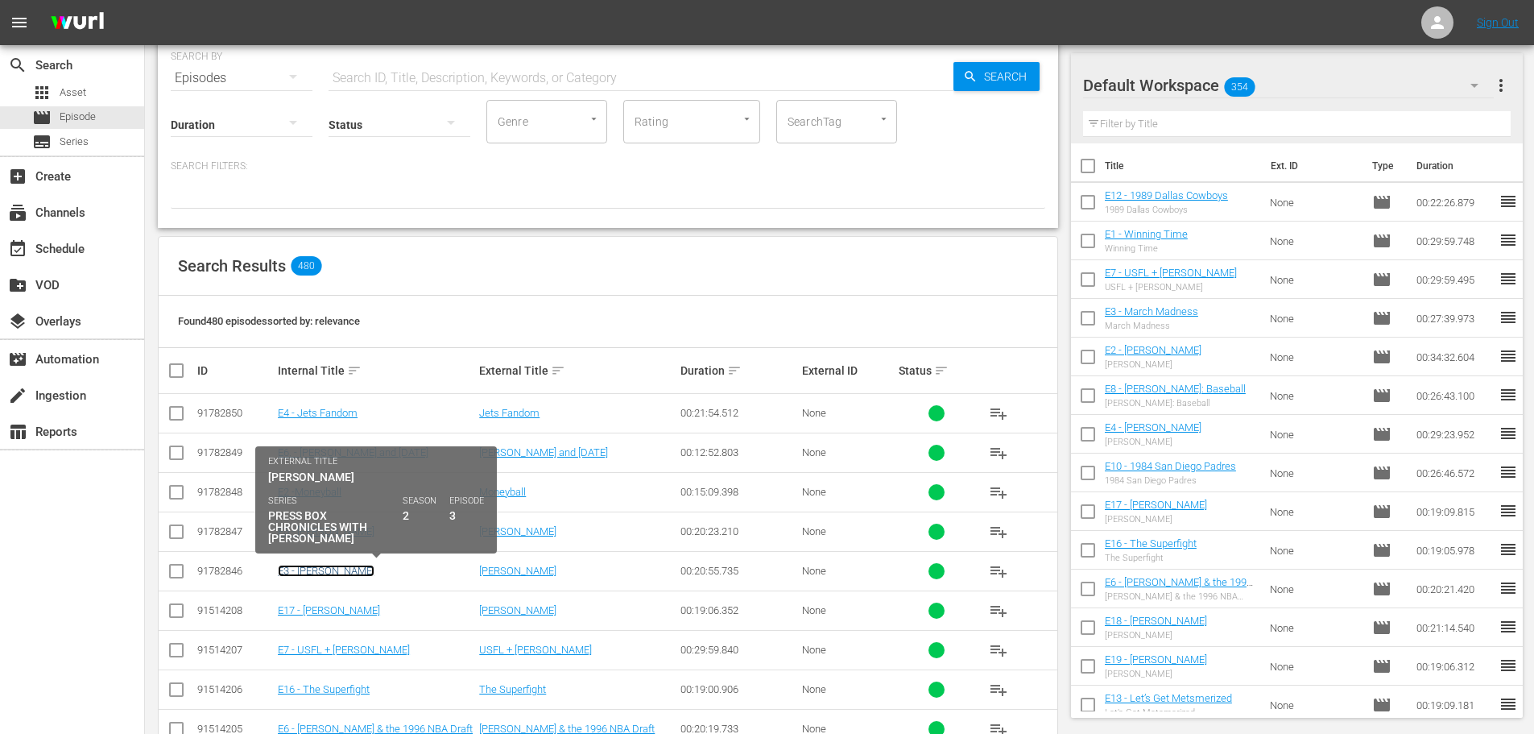
click at [313, 571] on link "E3 - [PERSON_NAME]" at bounding box center [326, 571] width 97 height 12
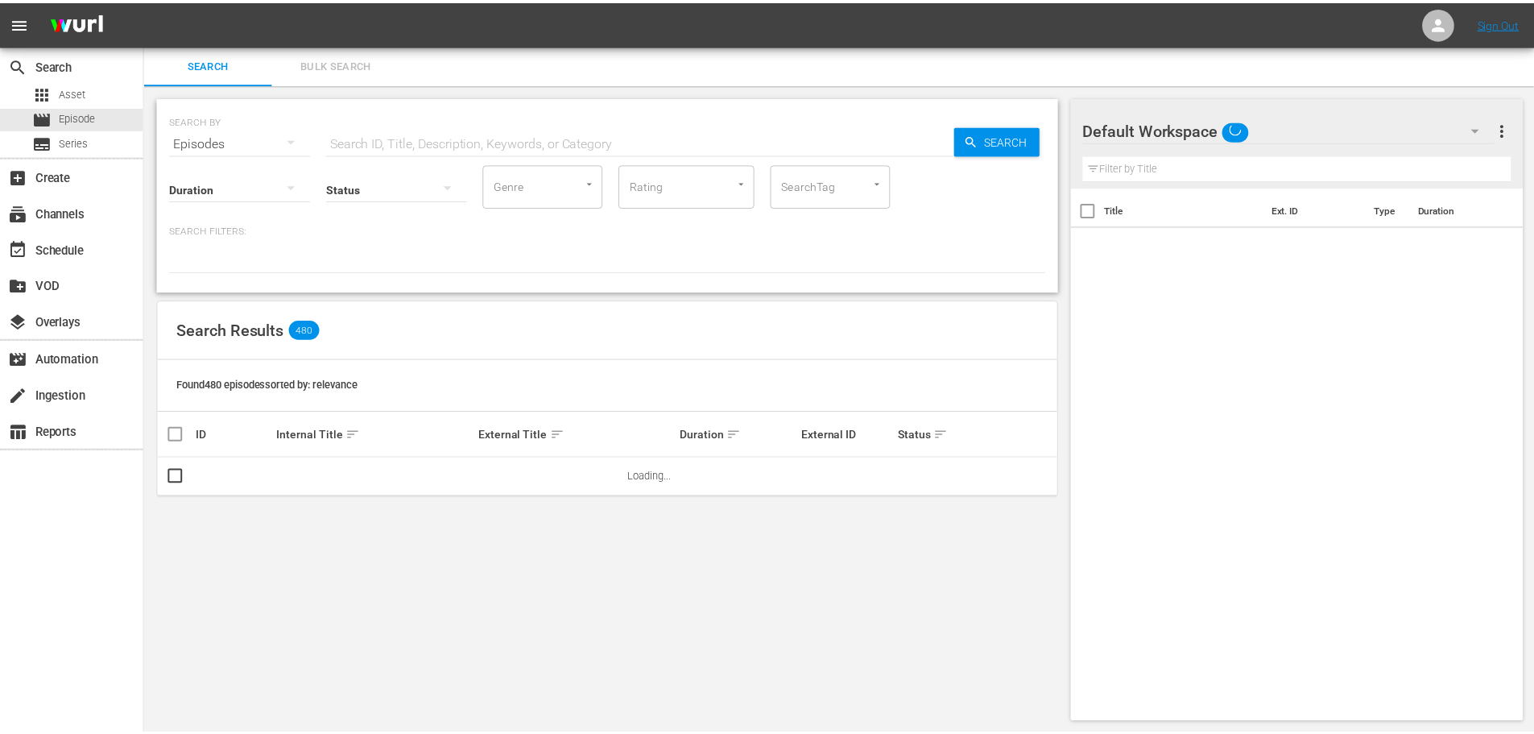
scroll to position [2, 0]
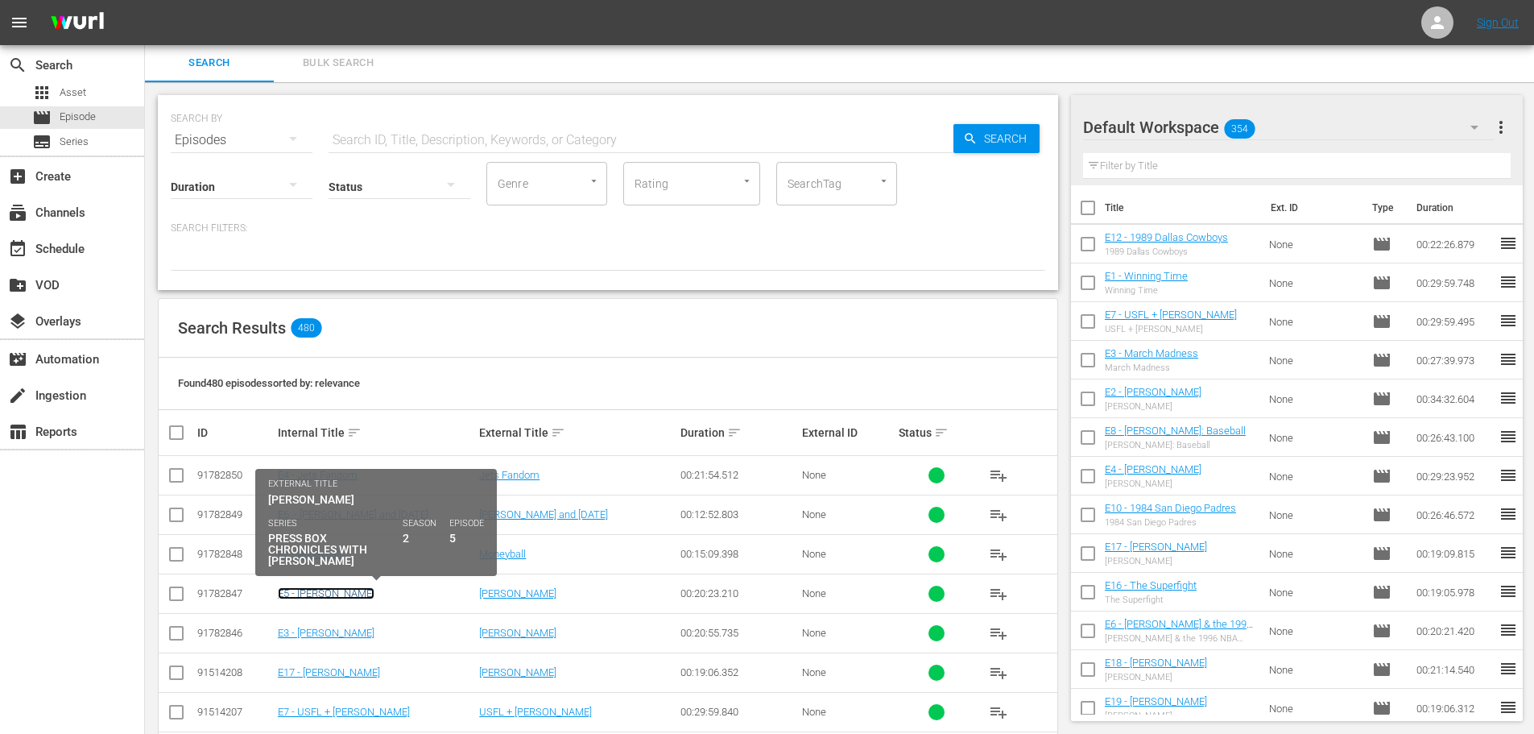
click at [330, 594] on link "E5 - [PERSON_NAME]" at bounding box center [326, 593] width 97 height 12
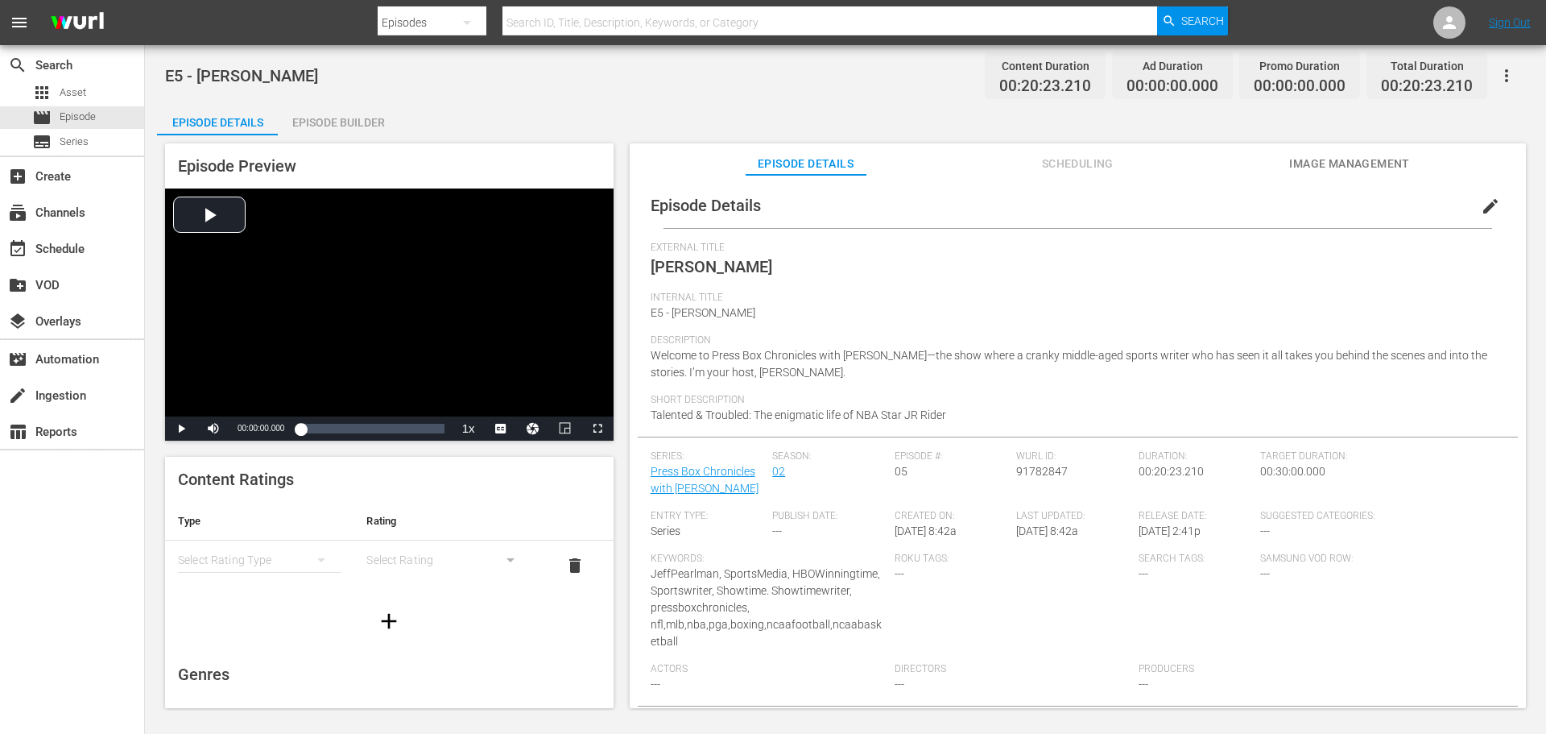
click at [303, 556] on button "simple table" at bounding box center [321, 559] width 39 height 39
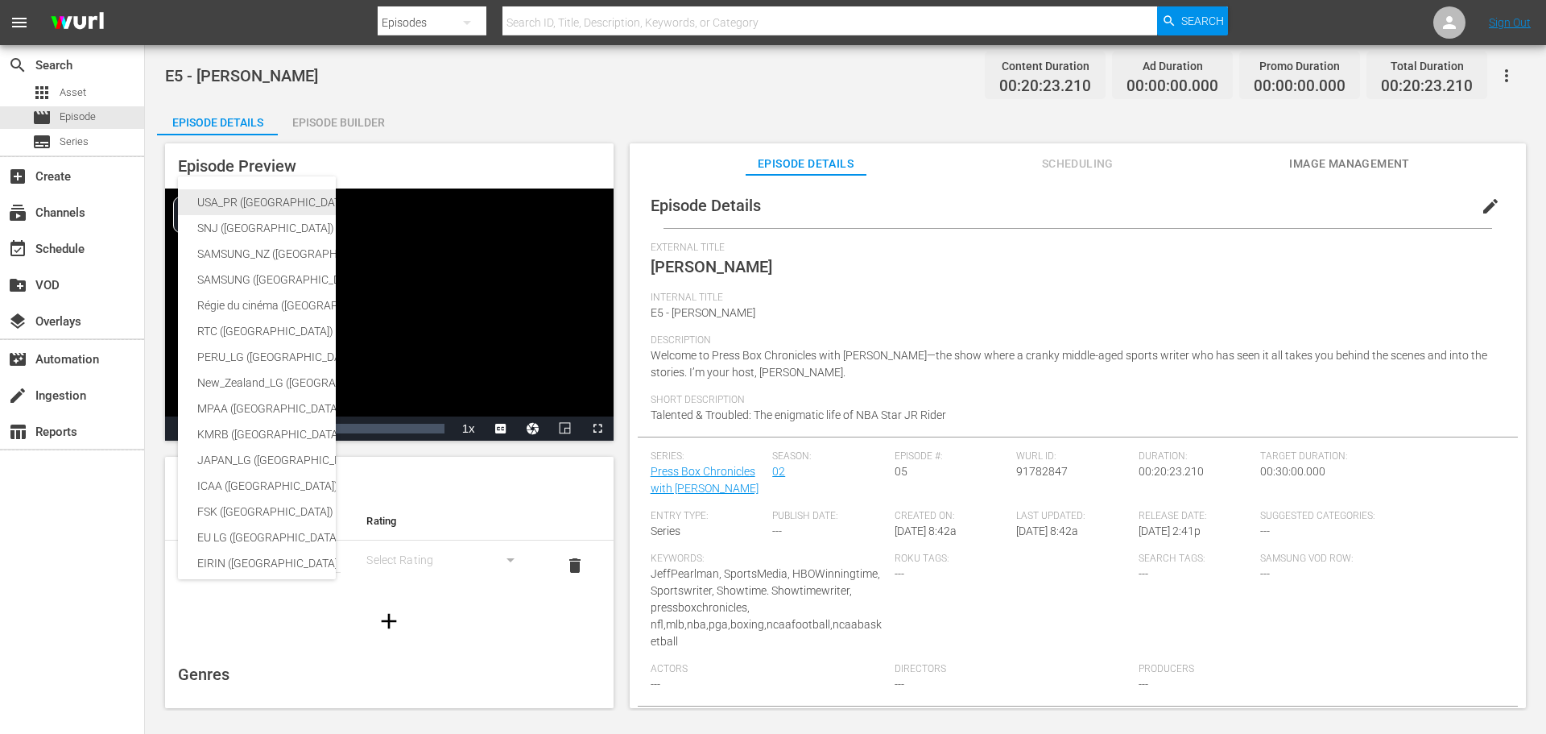
click at [277, 204] on div "USA_PR ([GEOGRAPHIC_DATA] ([GEOGRAPHIC_DATA]))" at bounding box center [394, 202] width 395 height 26
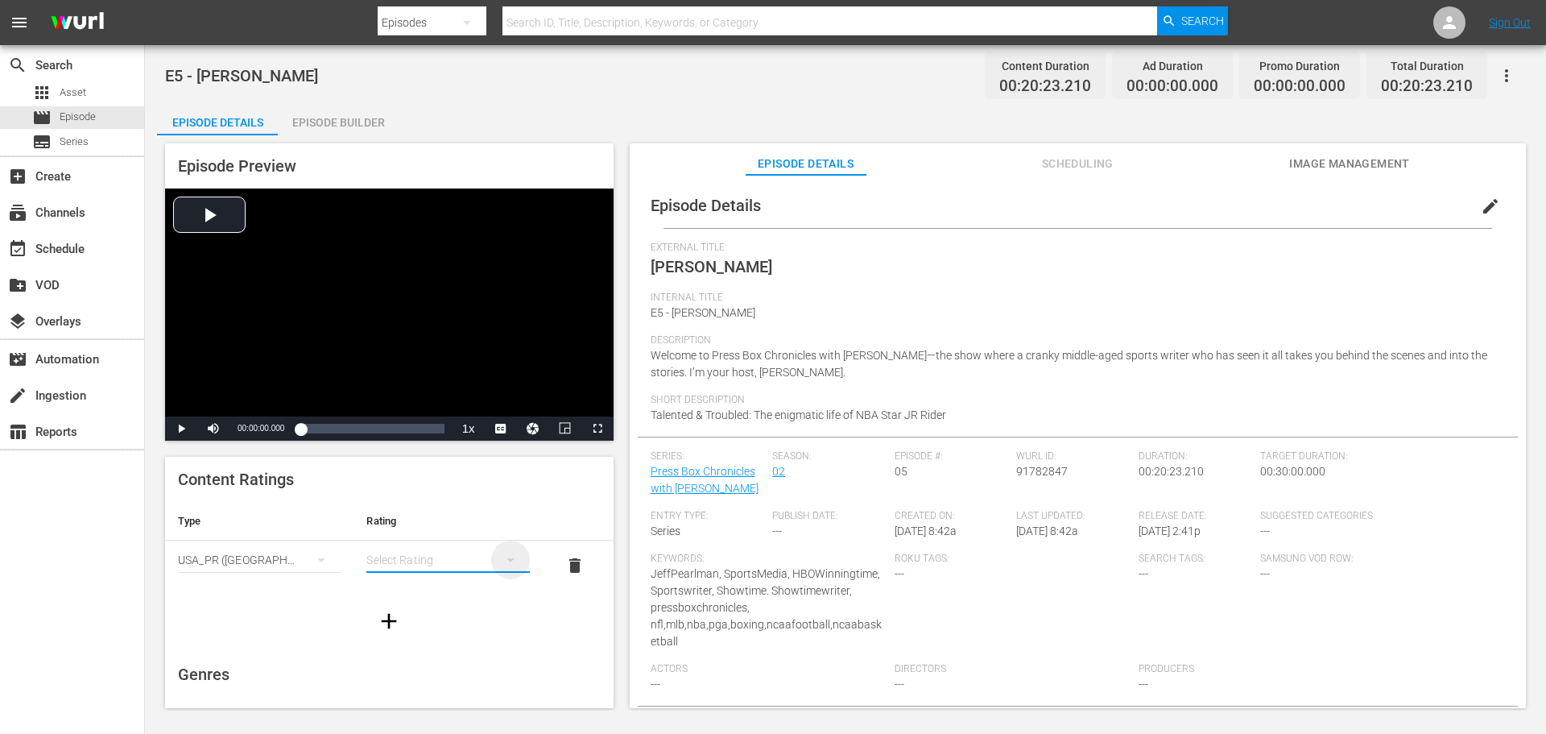
click at [501, 555] on icon "simple table" at bounding box center [510, 559] width 19 height 19
drag, startPoint x: 461, startPoint y: 693, endPoint x: 465, endPoint y: 684, distance: 9.4
click at [461, 693] on div "TVMA" at bounding box center [440, 695] width 119 height 26
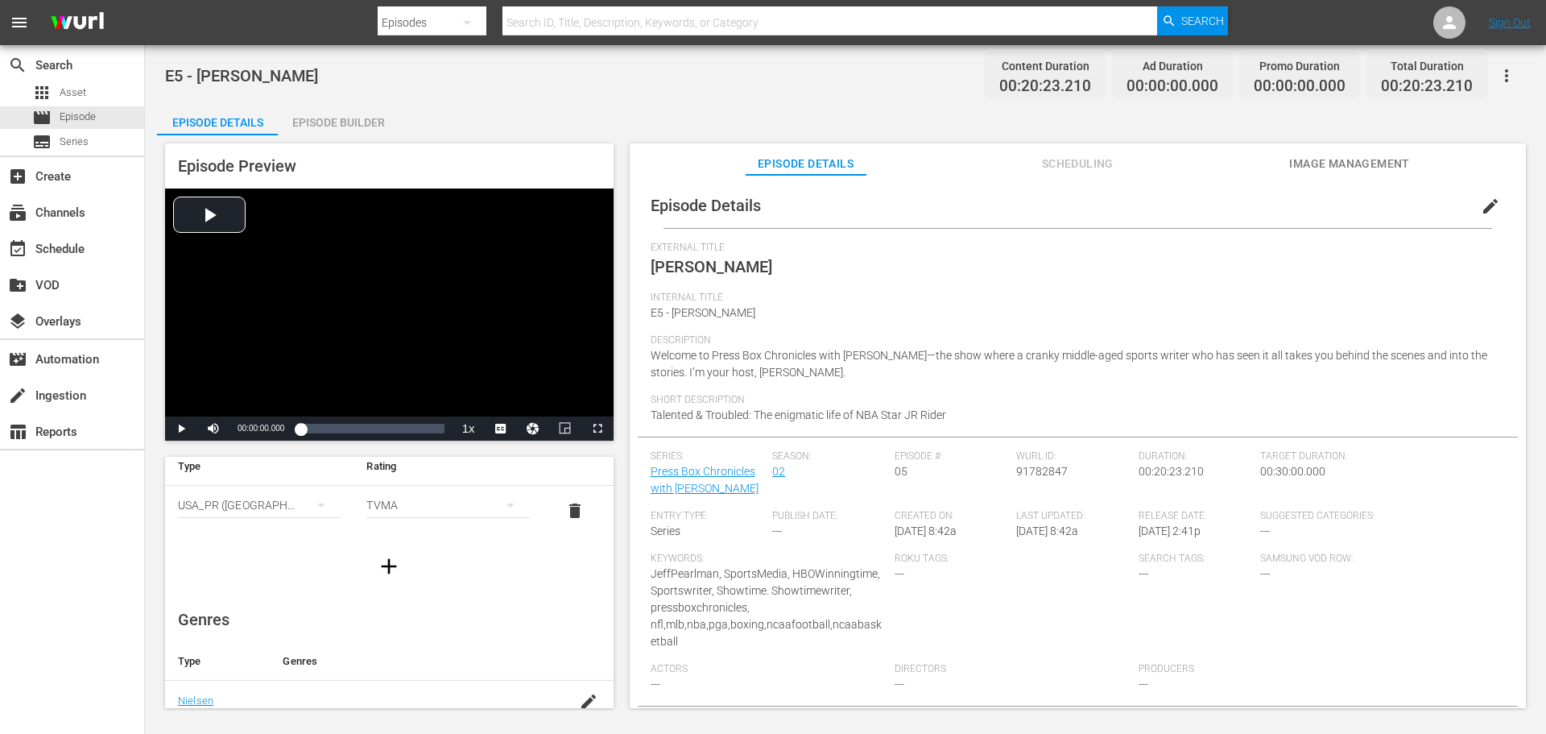
scroll to position [161, 0]
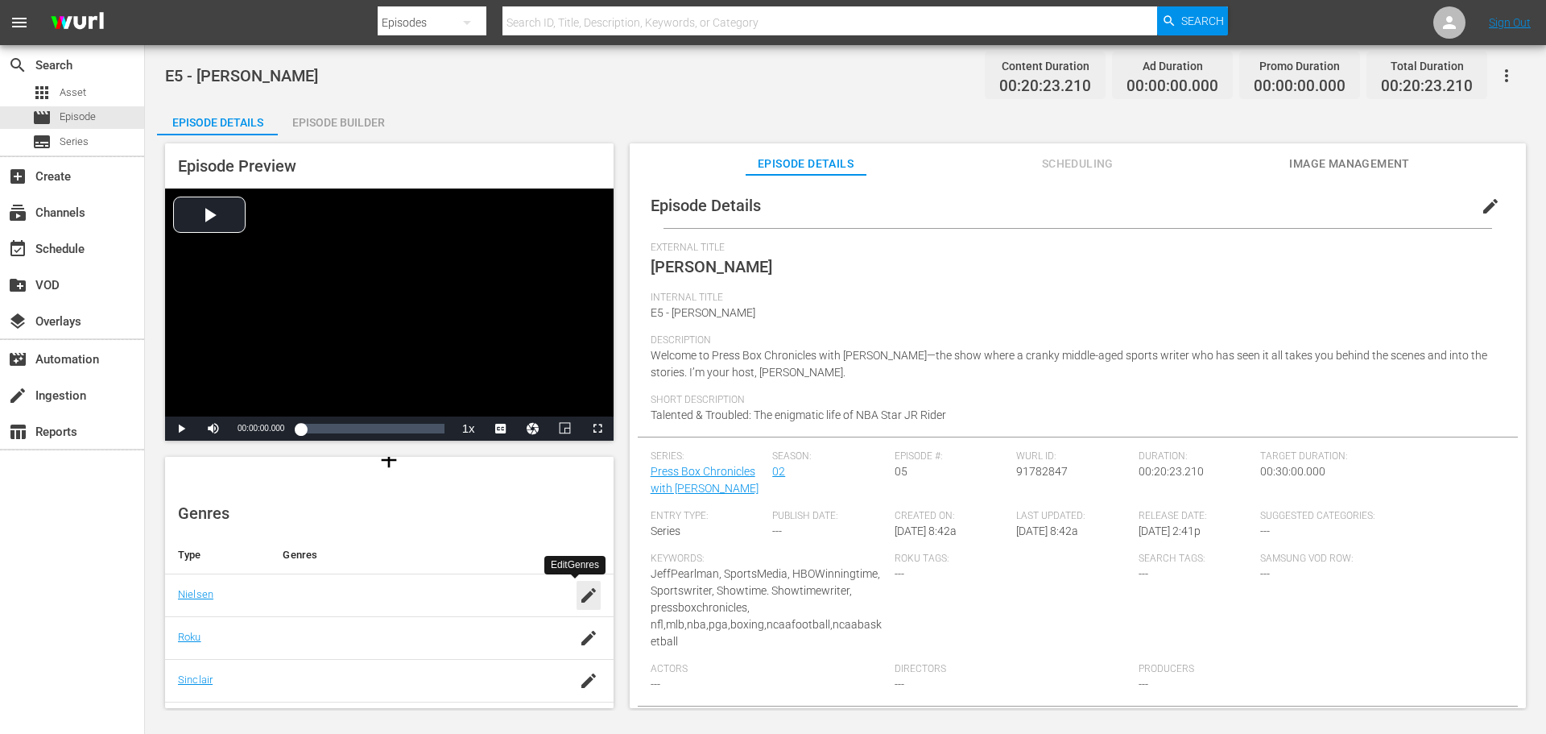
click at [579, 601] on icon "button" at bounding box center [588, 595] width 19 height 19
click at [354, 598] on input "text" at bounding box center [409, 603] width 252 height 39
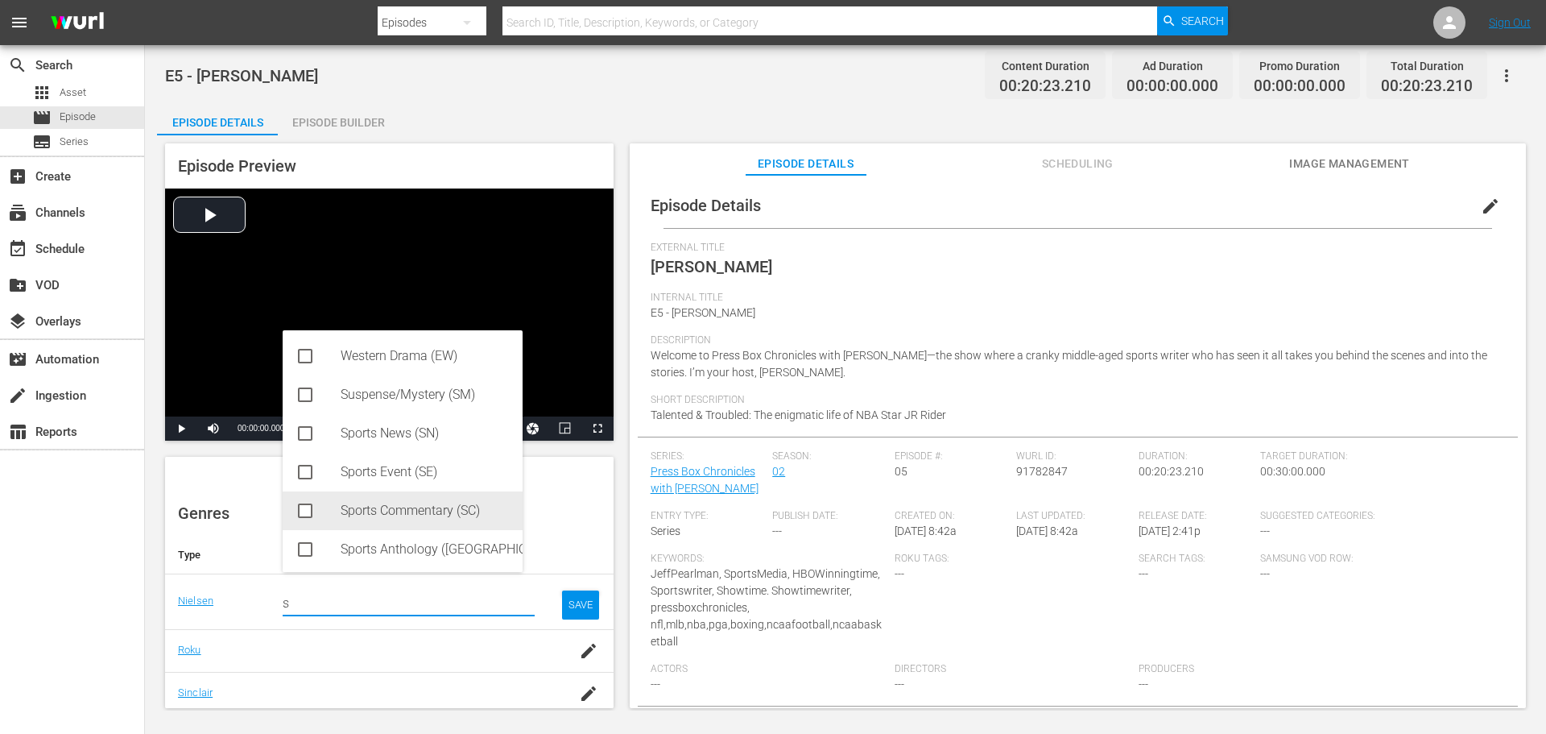
click at [412, 514] on div "Sports Commentary (SC)" at bounding box center [425, 510] width 169 height 39
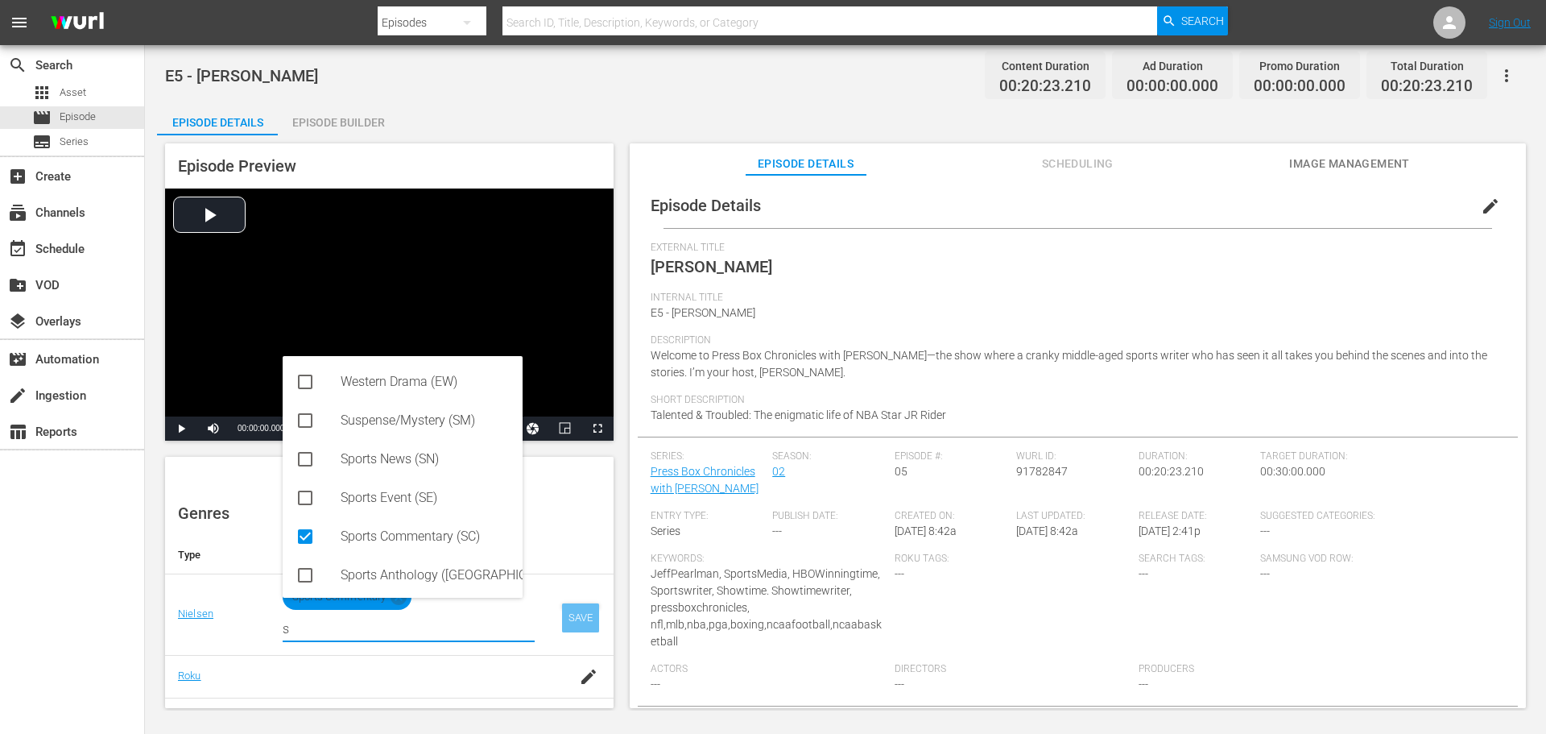
type input "s"
click at [570, 619] on div "SAVE" at bounding box center [580, 617] width 37 height 29
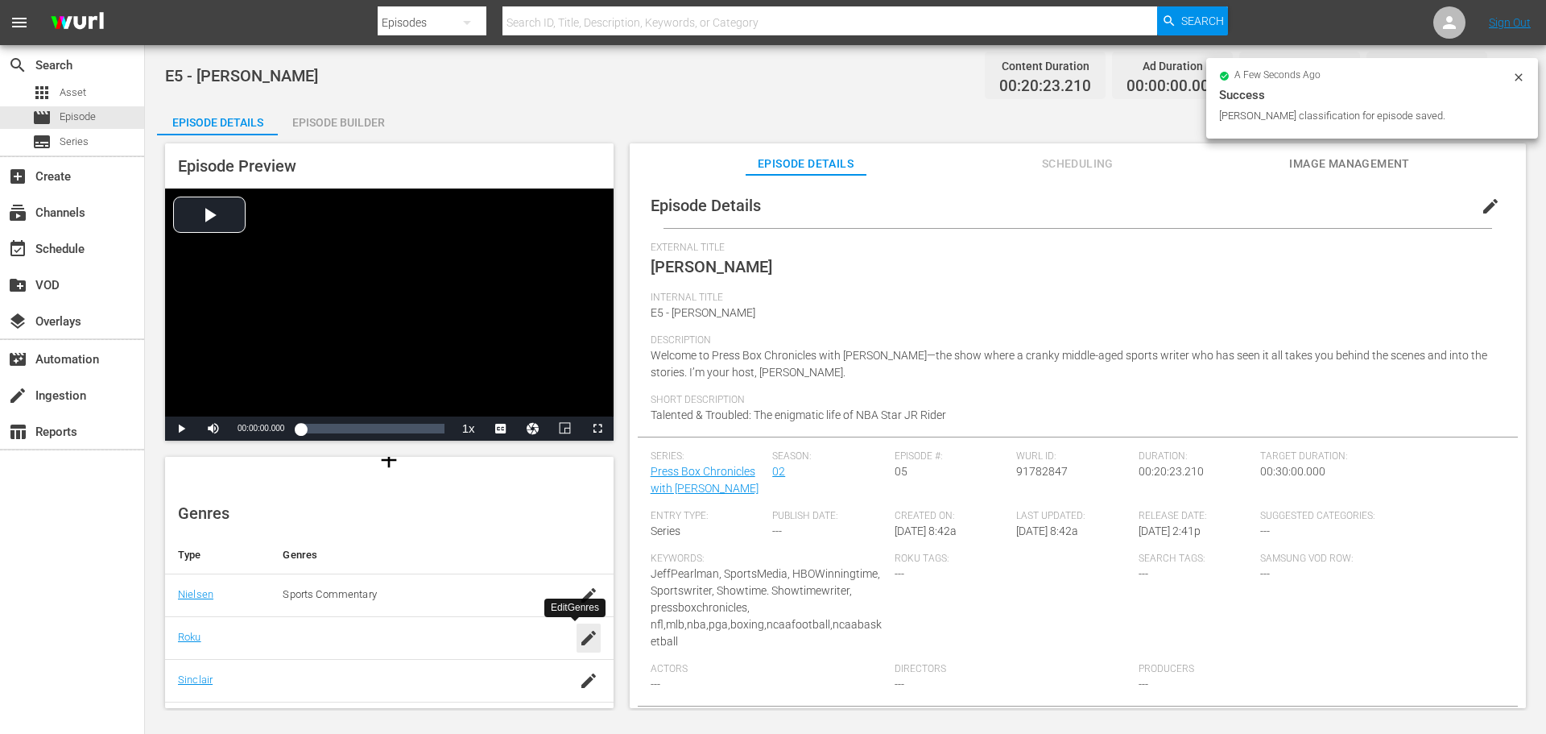
scroll to position [242, 0]
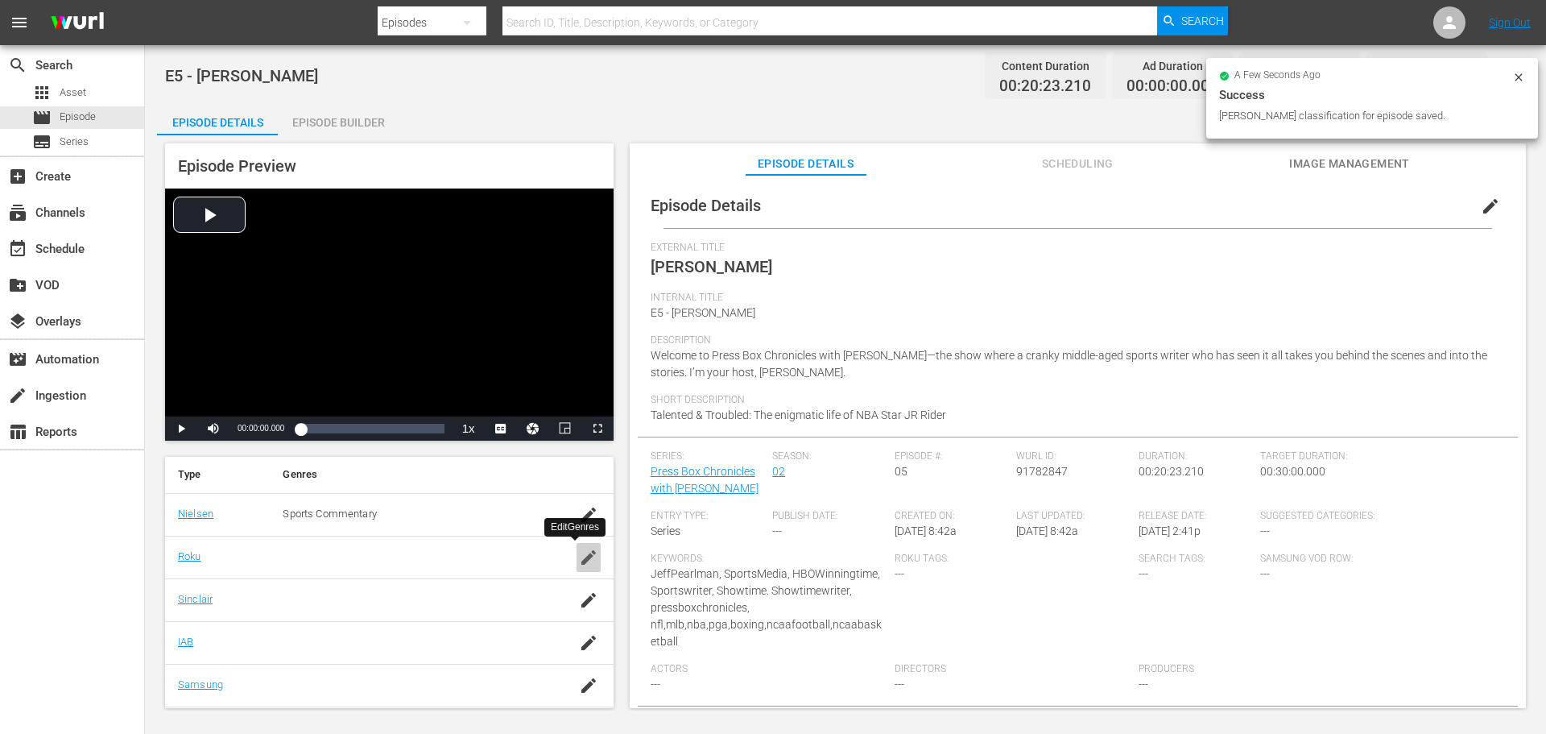
click at [581, 558] on icon "button" at bounding box center [588, 557] width 14 height 14
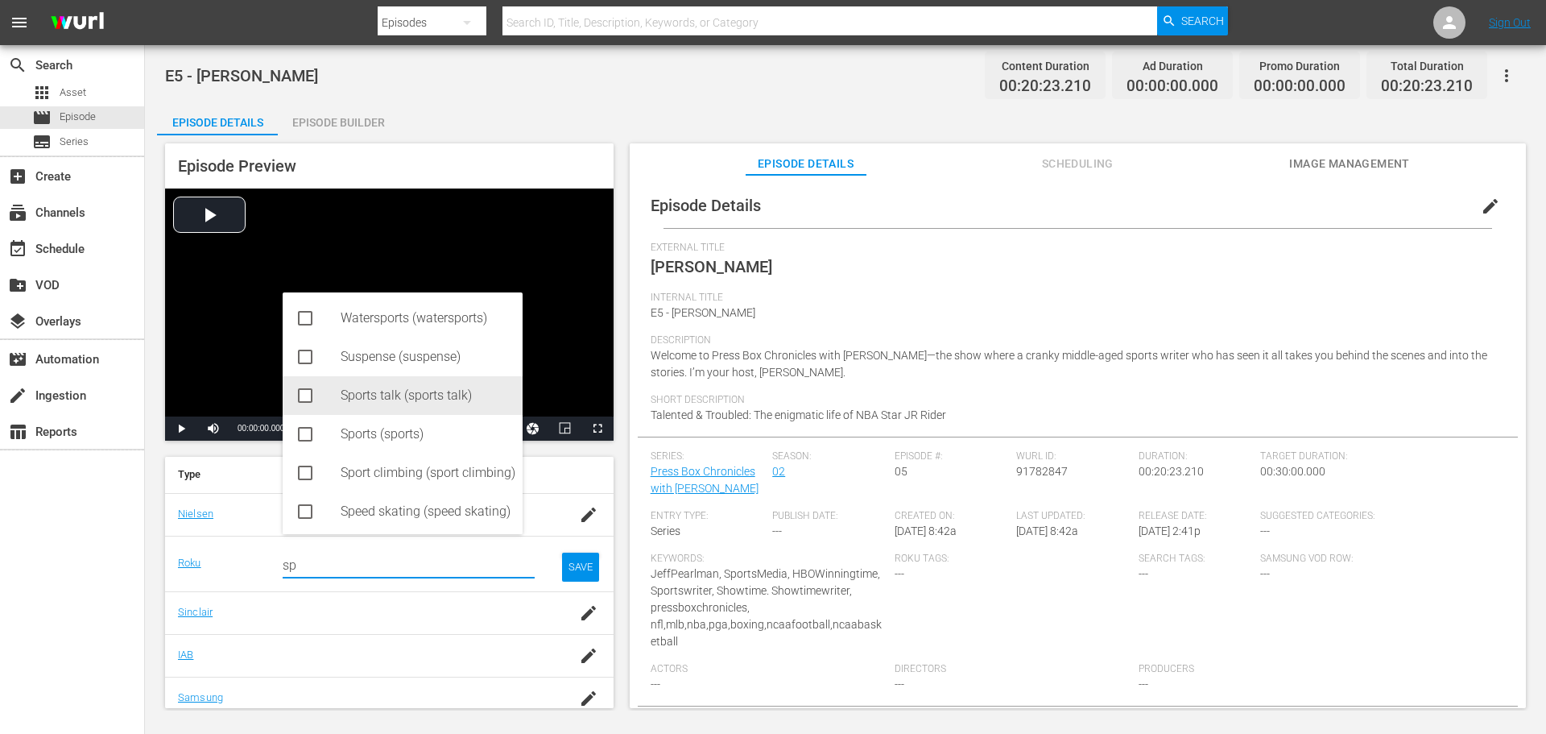
click at [352, 385] on div "Sports talk (sports talk)" at bounding box center [425, 395] width 169 height 39
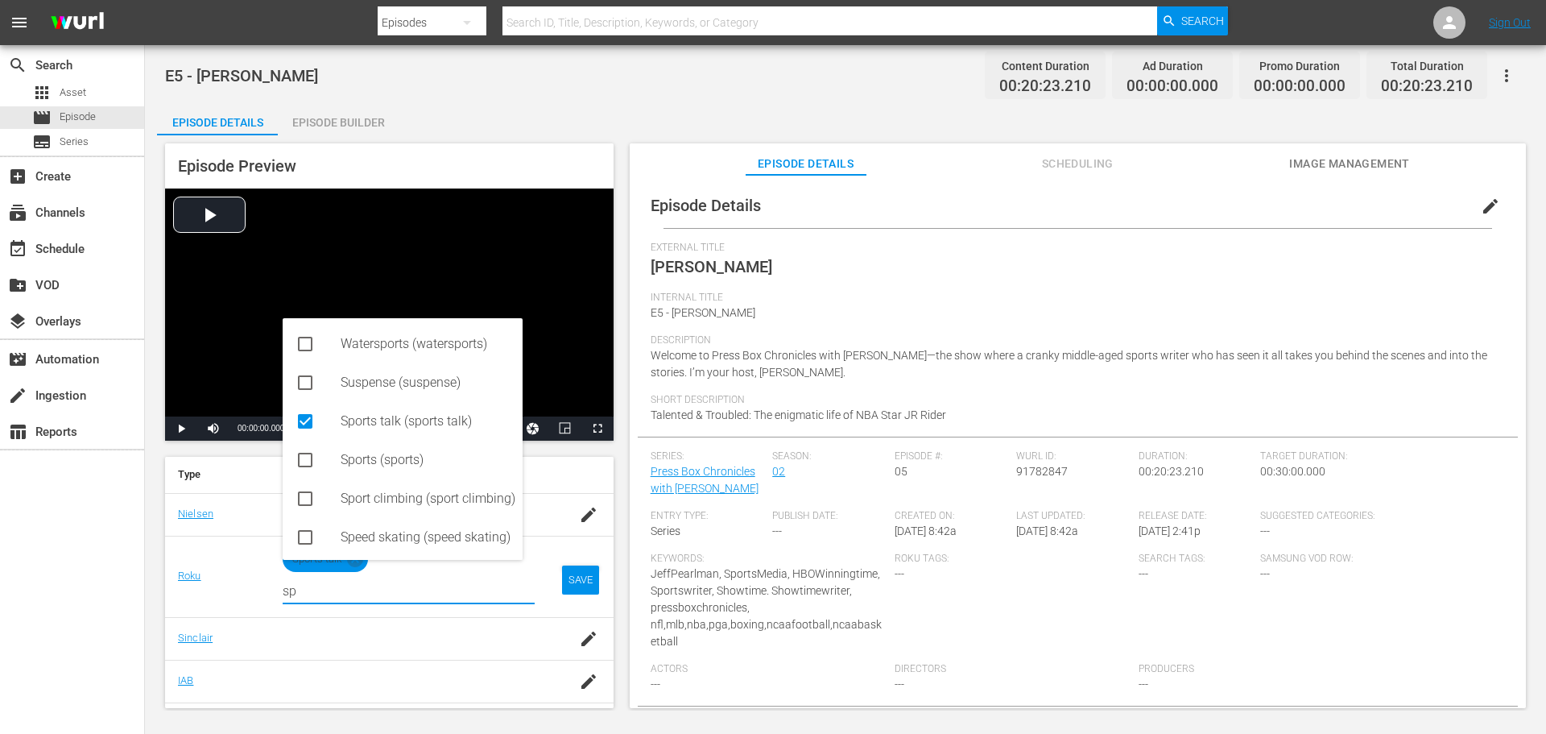
type input "sp"
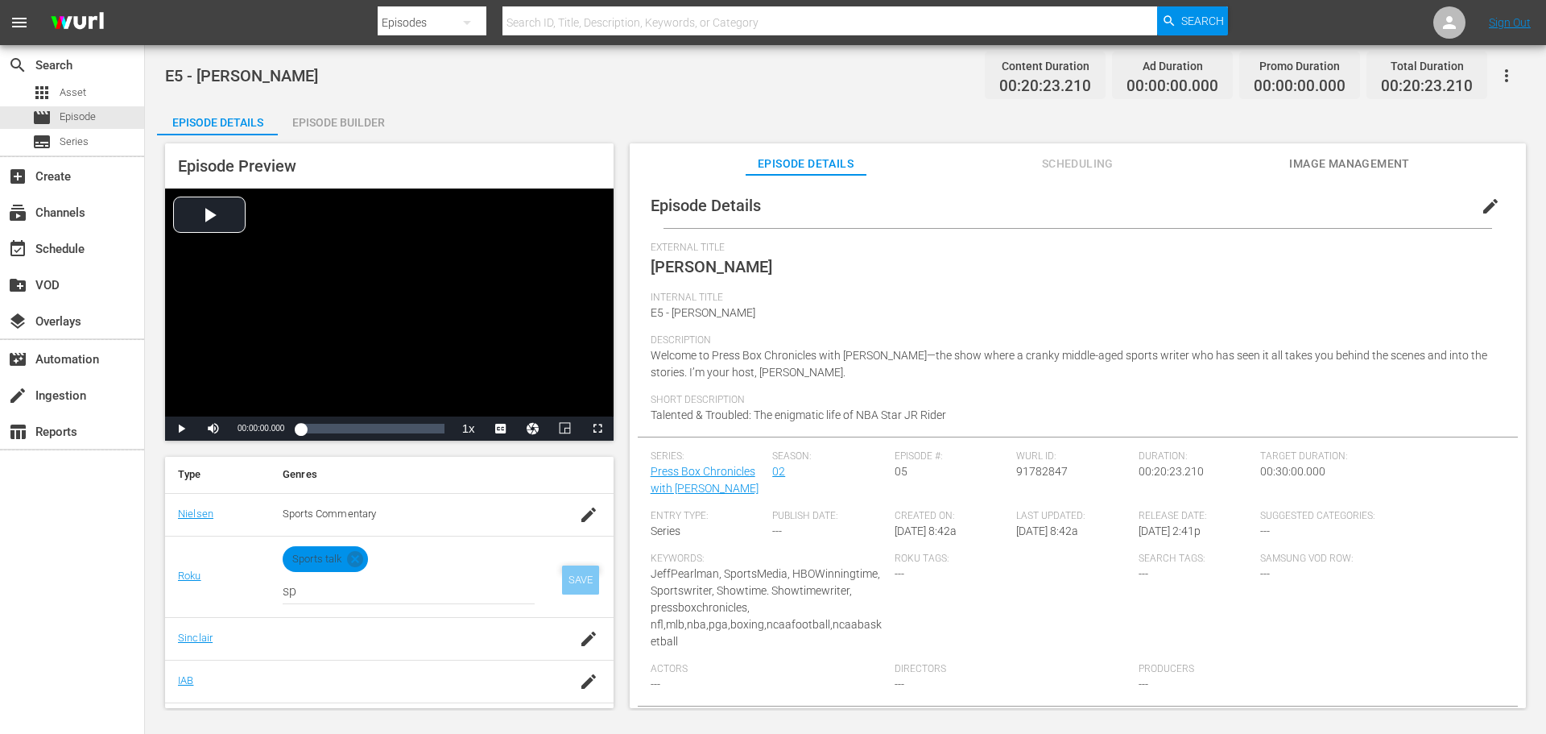
click at [562, 591] on div "SAVE" at bounding box center [580, 579] width 37 height 29
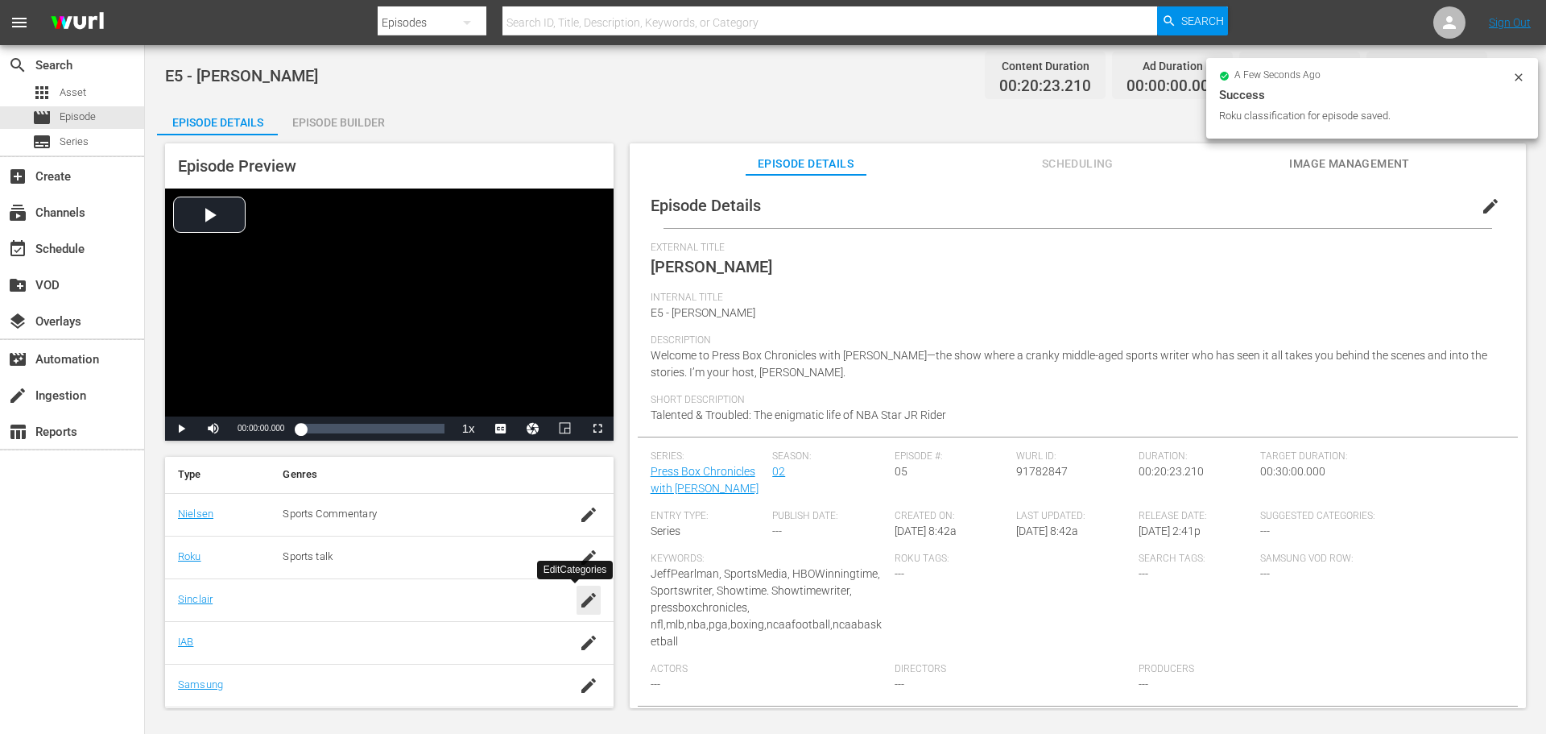
click at [577, 613] on div "button" at bounding box center [589, 600] width 24 height 29
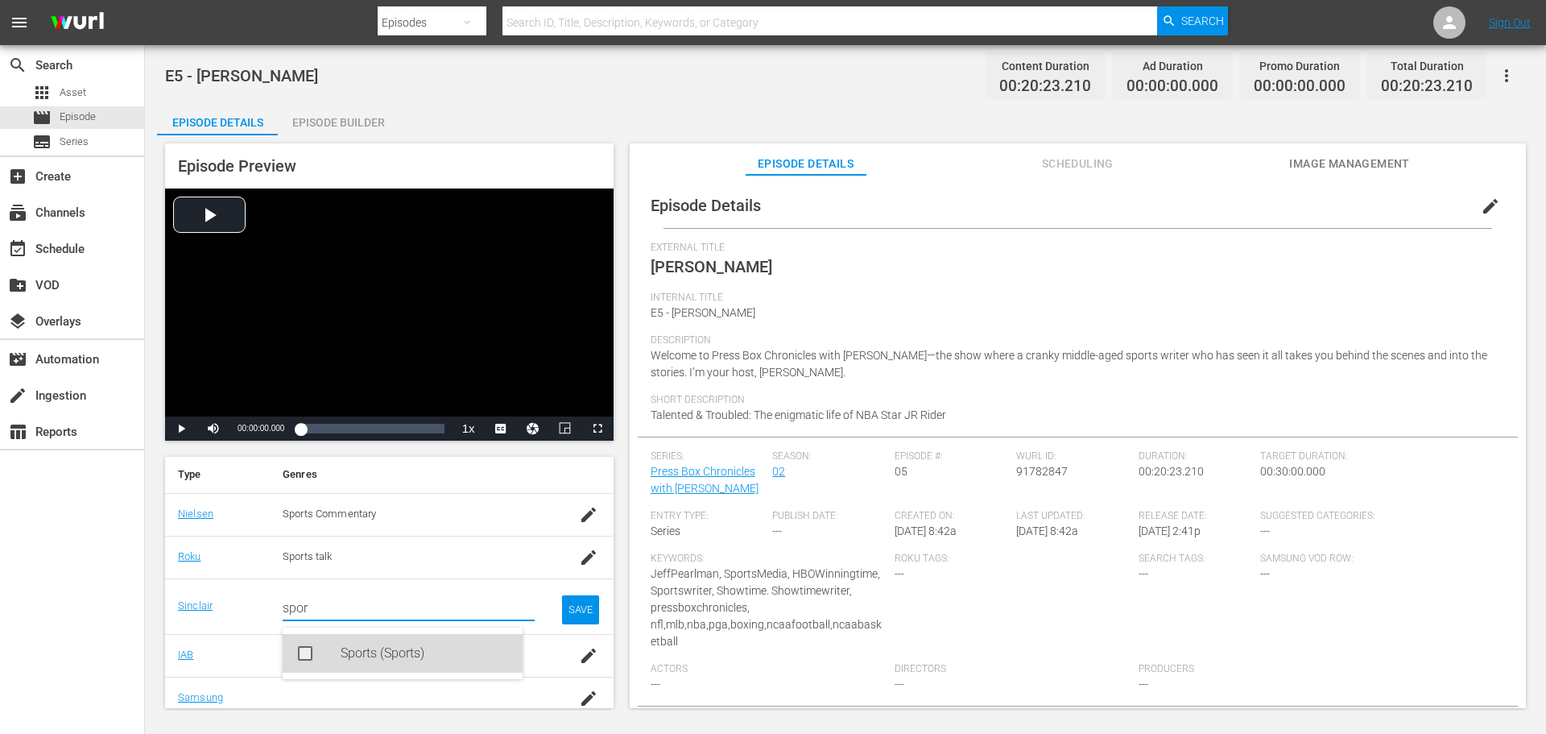
click at [401, 645] on div "Sports (Sports)" at bounding box center [425, 653] width 169 height 39
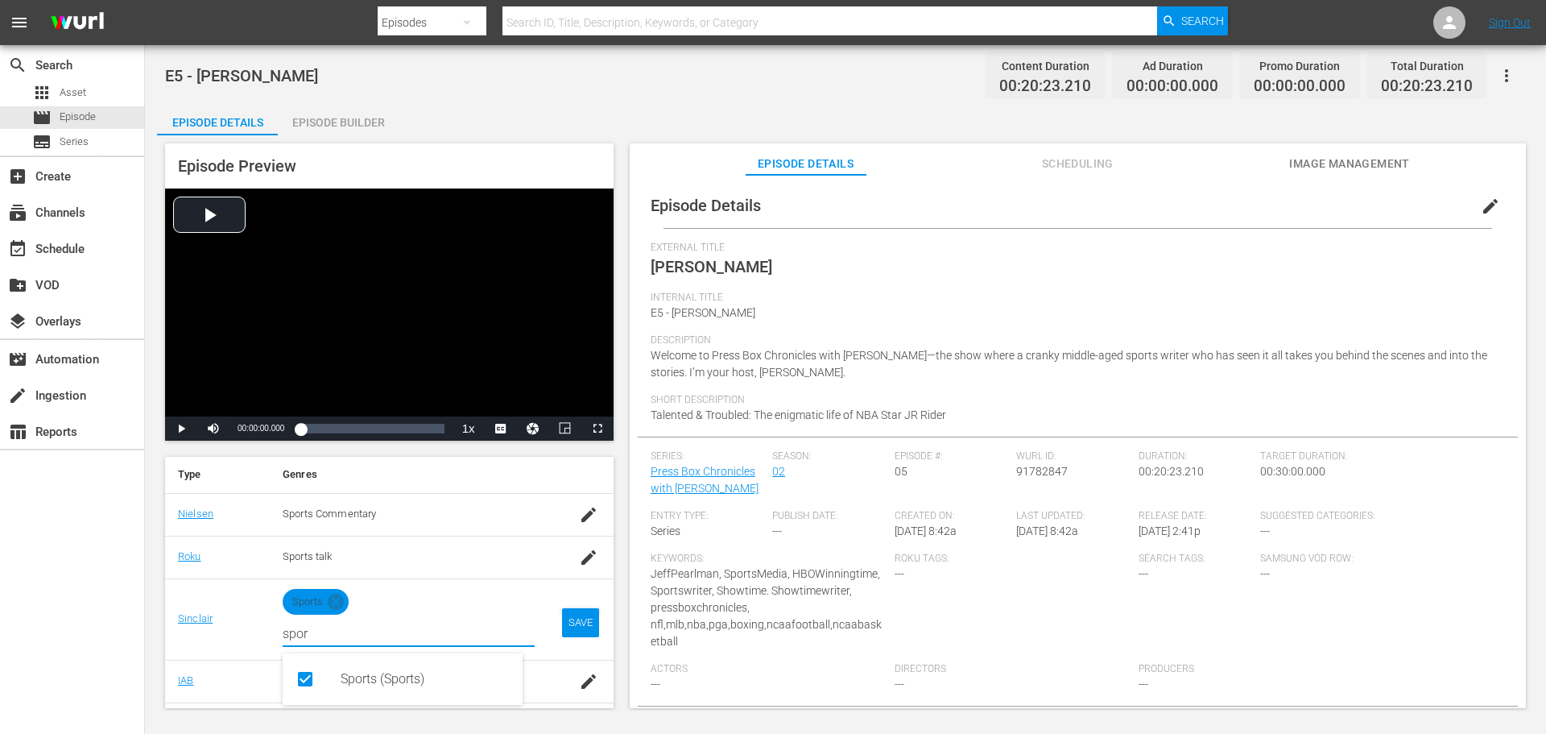
type input "spor"
click at [564, 623] on div "SAVE" at bounding box center [580, 622] width 37 height 29
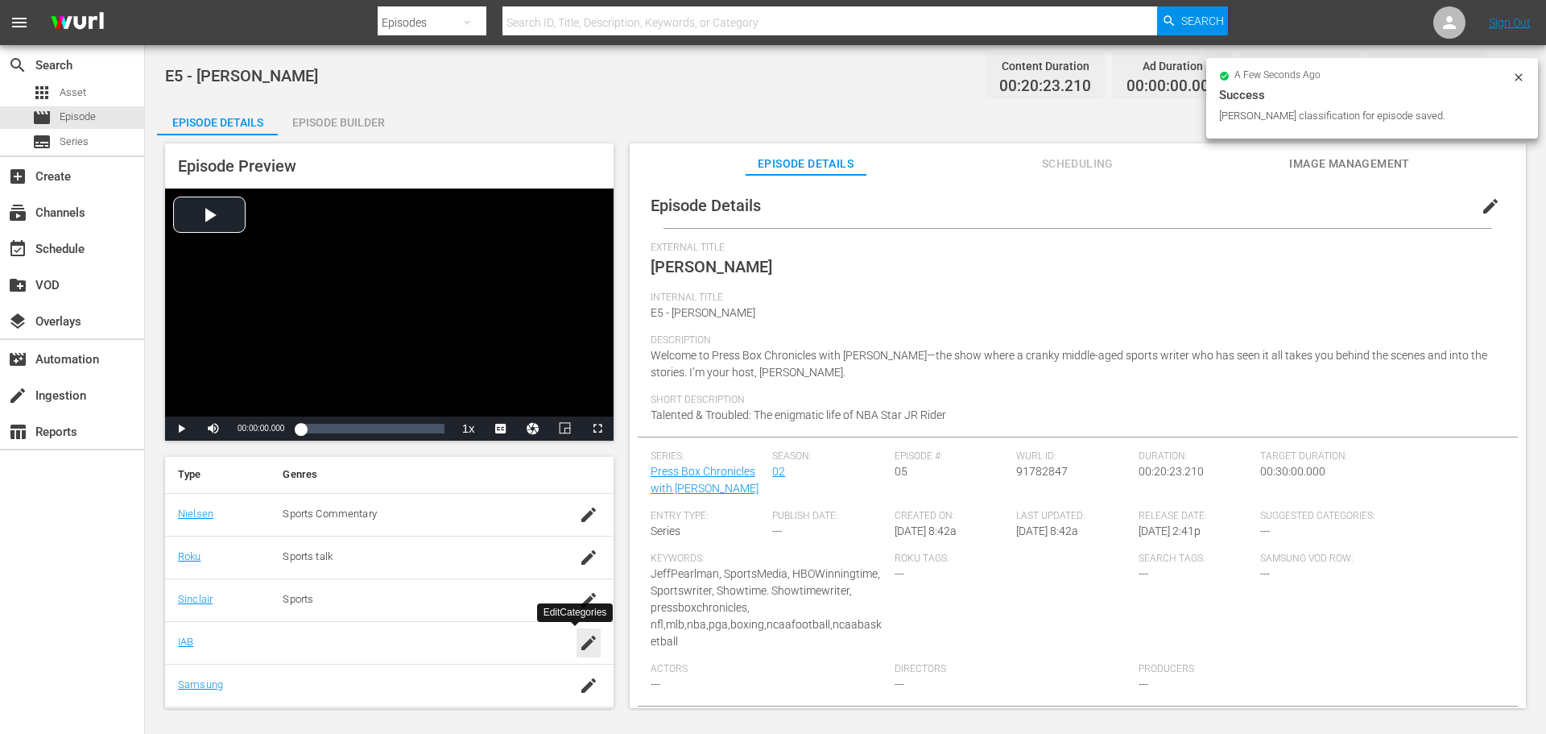
click at [578, 653] on div "button" at bounding box center [589, 642] width 24 height 29
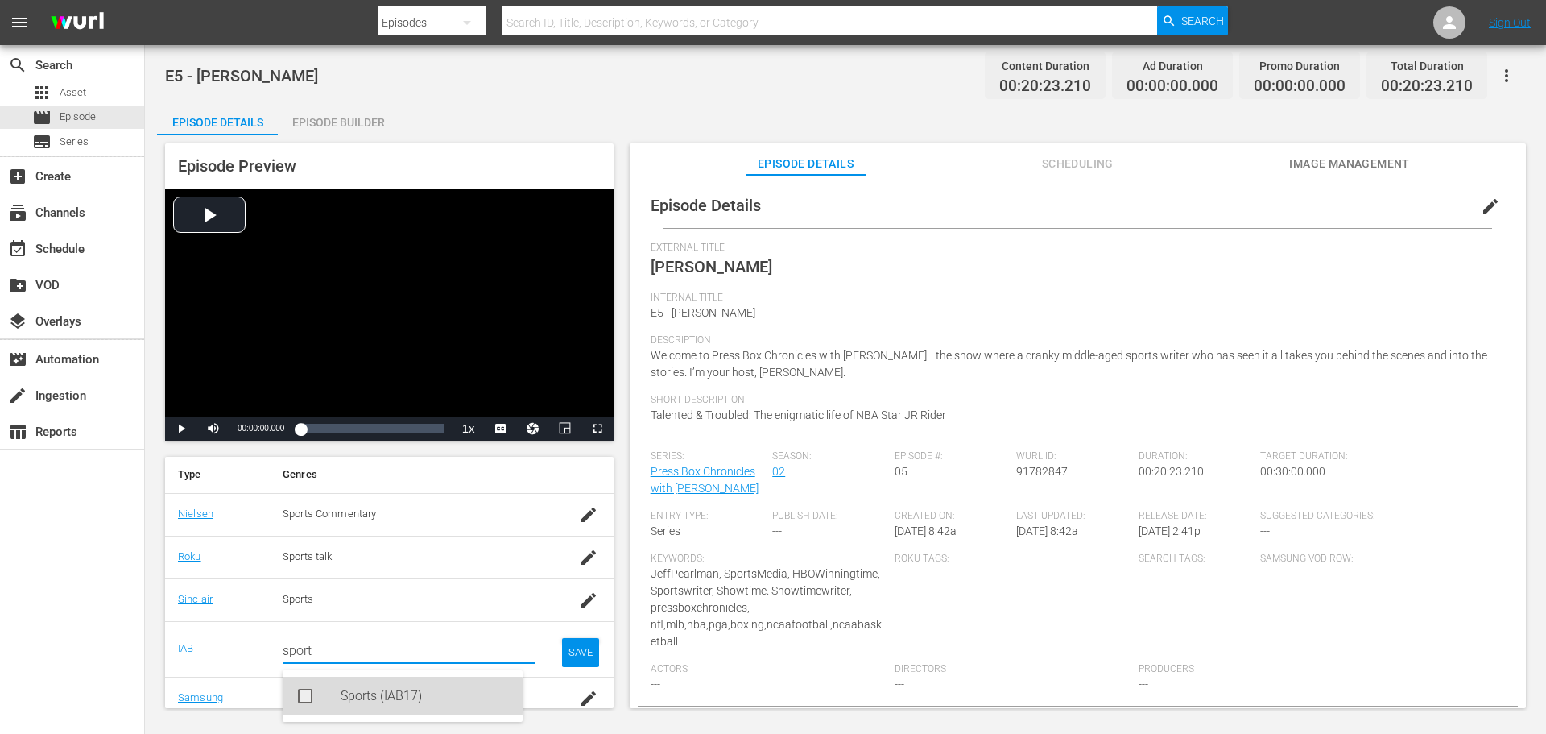
click at [361, 696] on div "Sports (IAB17)" at bounding box center [425, 696] width 169 height 39
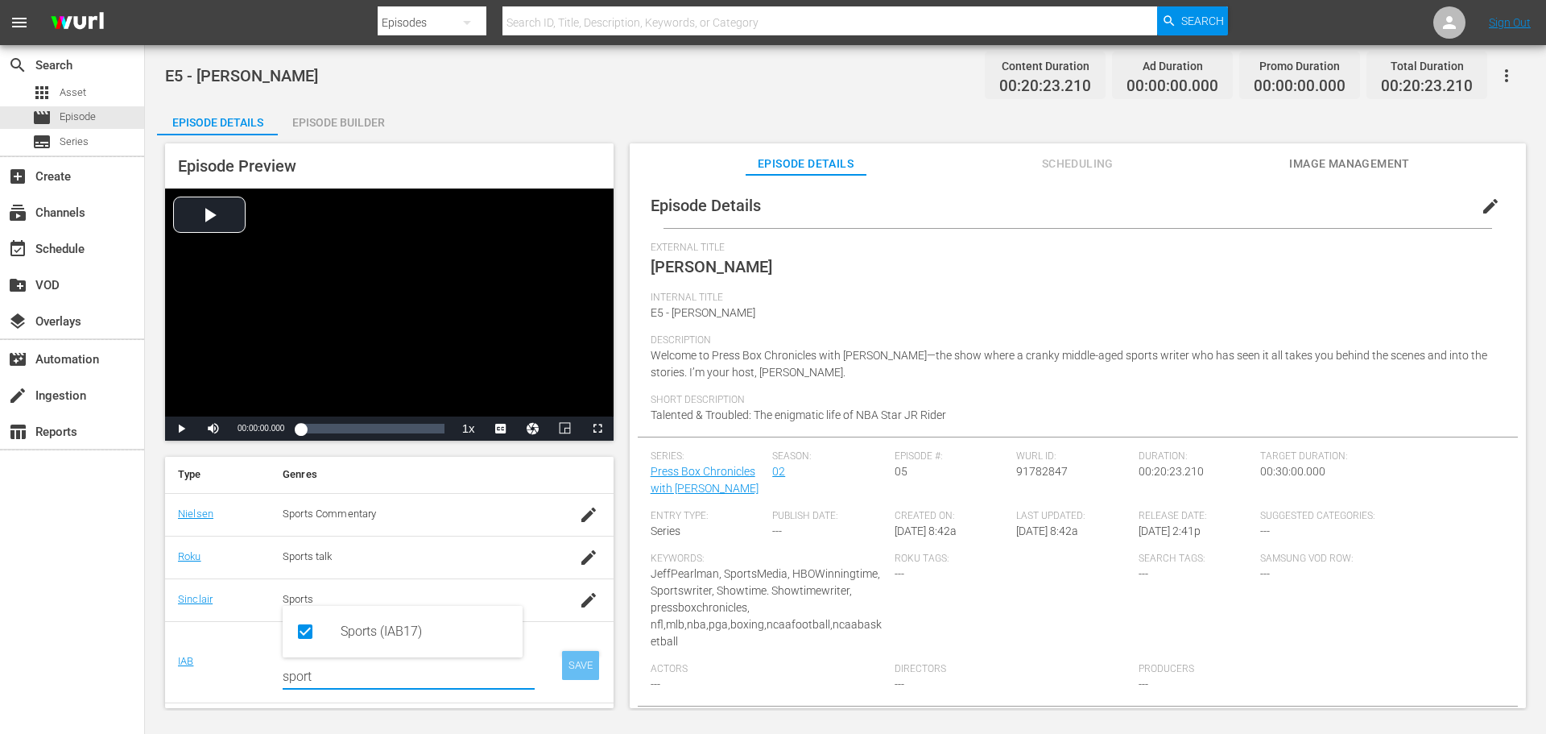
type input "sport"
click at [576, 660] on div "SAVE" at bounding box center [580, 665] width 37 height 29
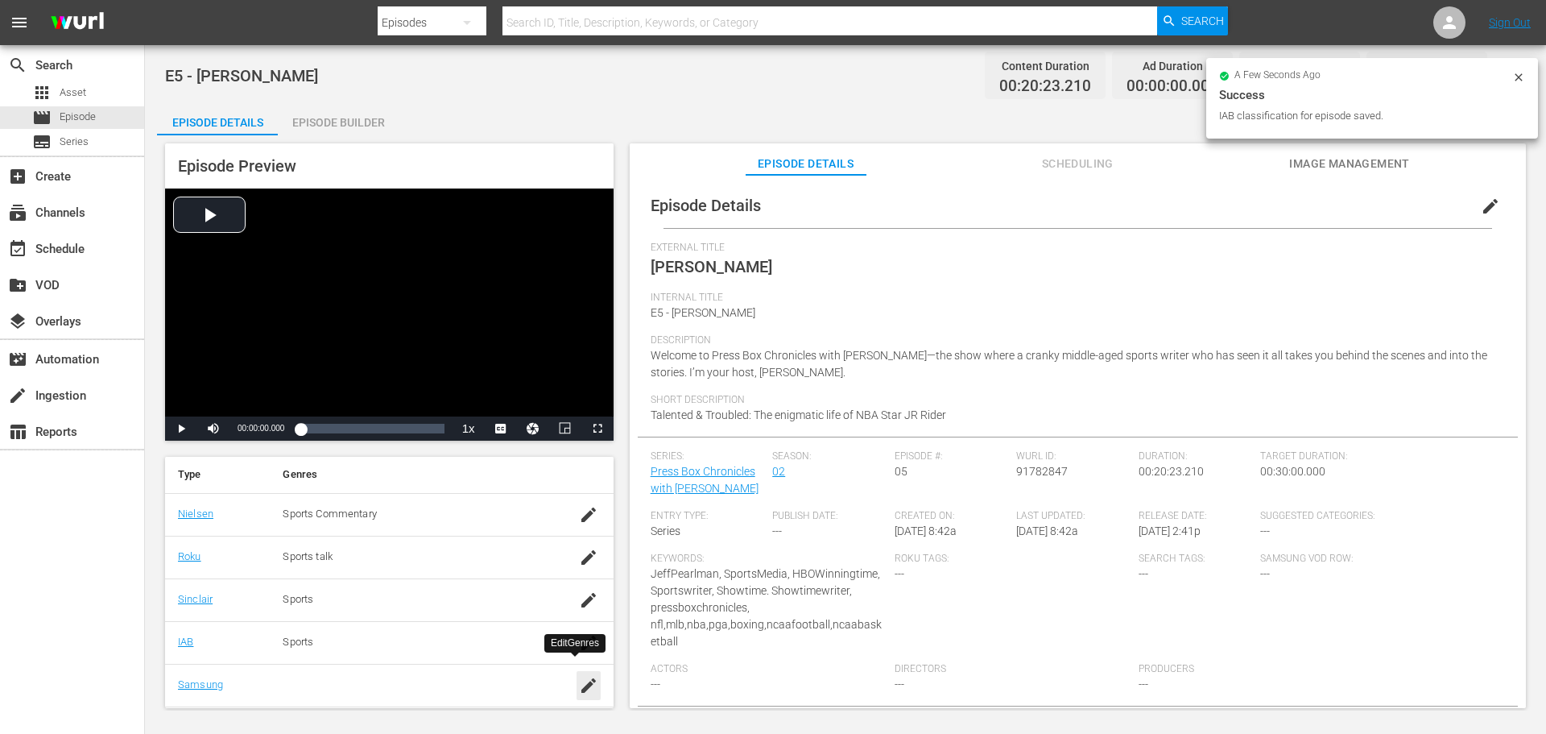
scroll to position [322, 0]
click at [579, 614] on icon "button" at bounding box center [588, 604] width 19 height 19
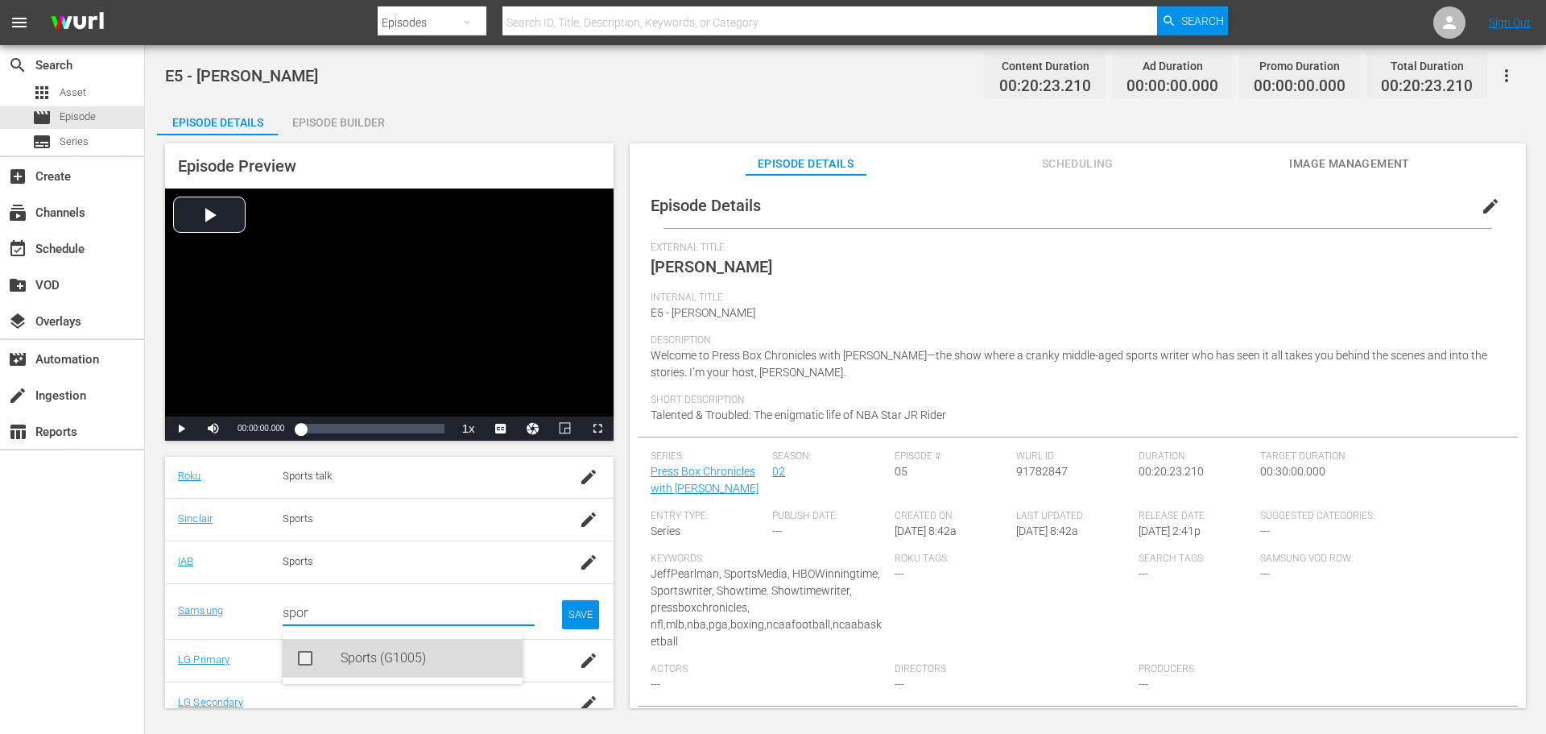
click at [346, 654] on div "Sports (G1005)" at bounding box center [425, 658] width 169 height 39
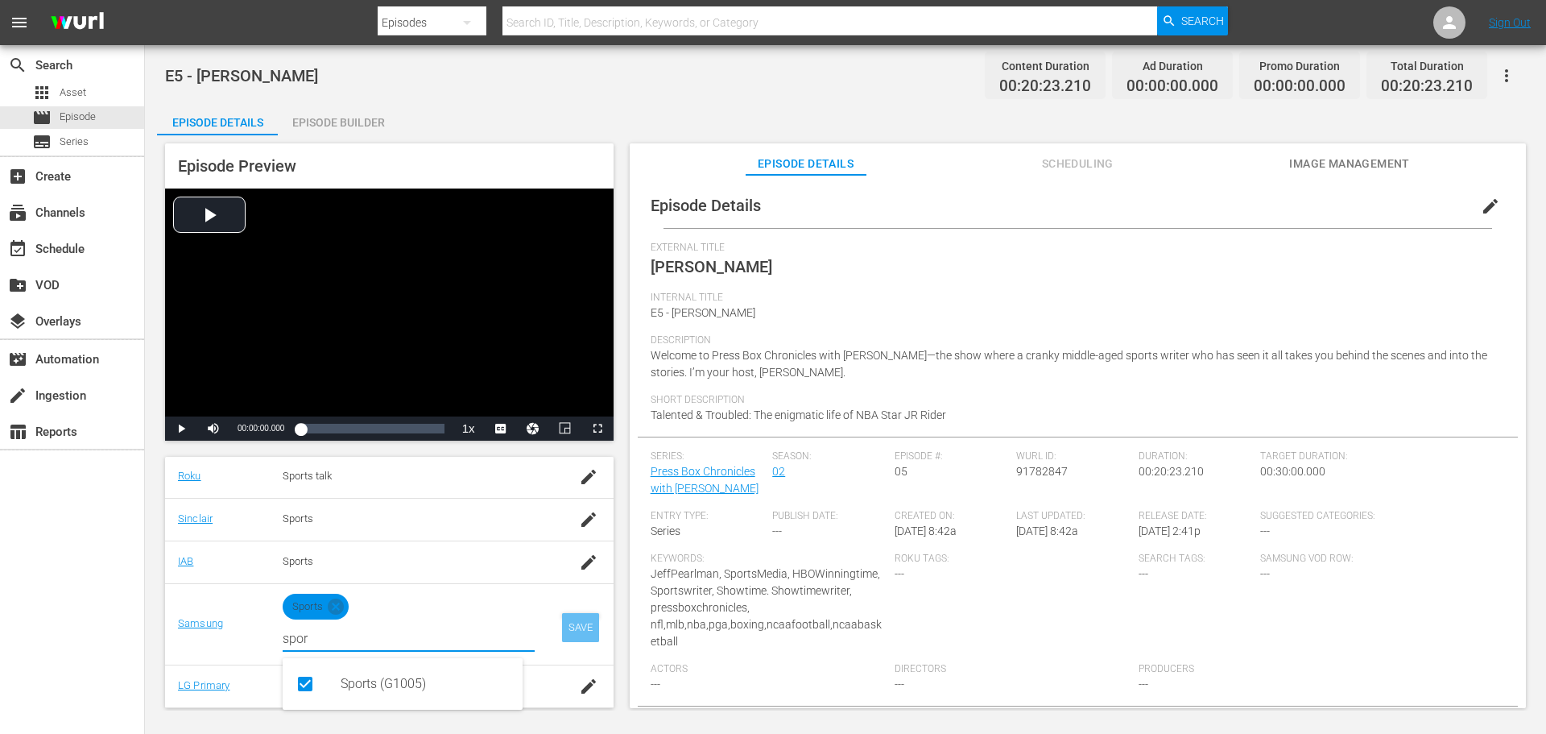
type input "spor"
drag, startPoint x: 585, startPoint y: 618, endPoint x: 577, endPoint y: 619, distance: 8.2
click at [577, 619] on div "SAVE" at bounding box center [580, 627] width 37 height 29
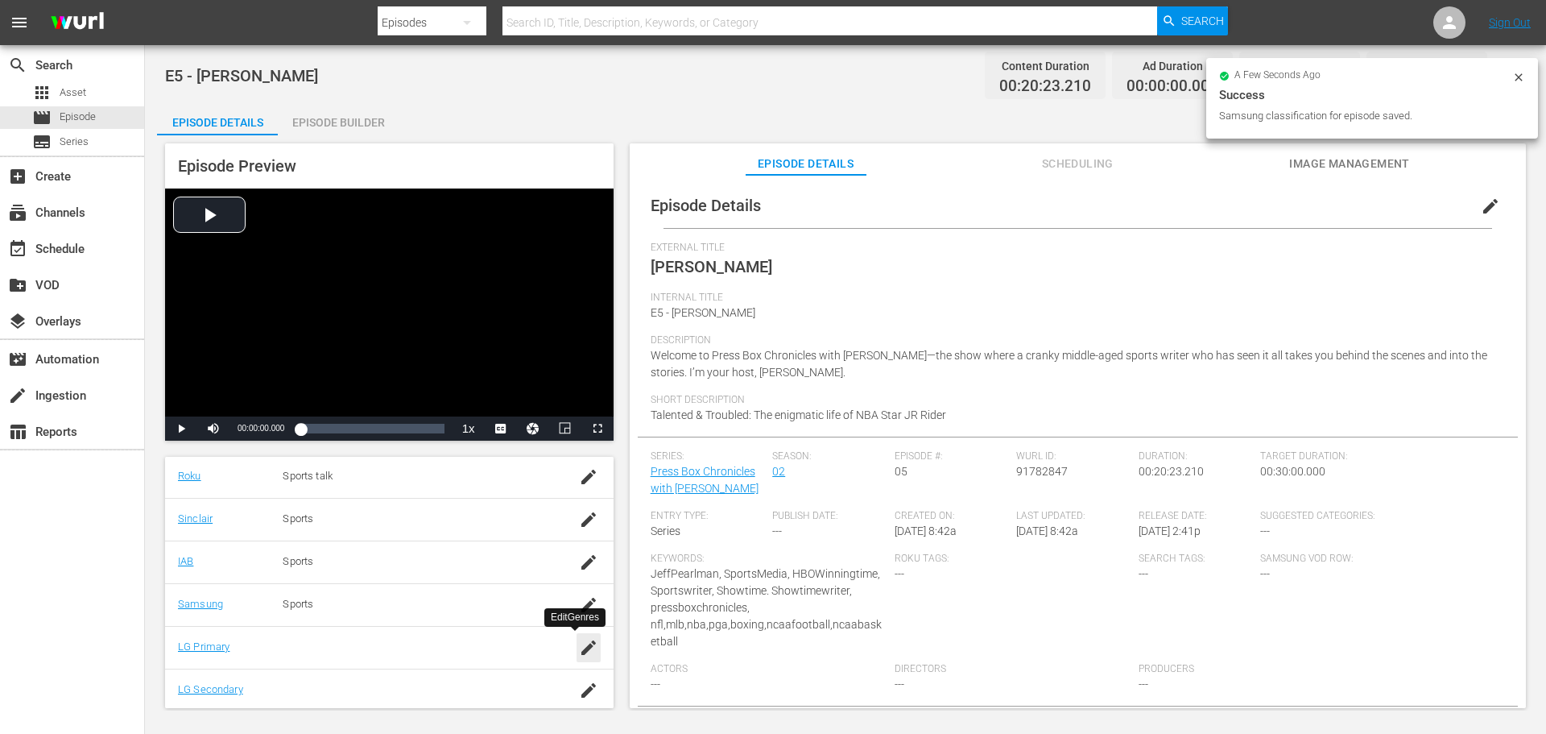
click at [581, 651] on icon "button" at bounding box center [588, 647] width 19 height 19
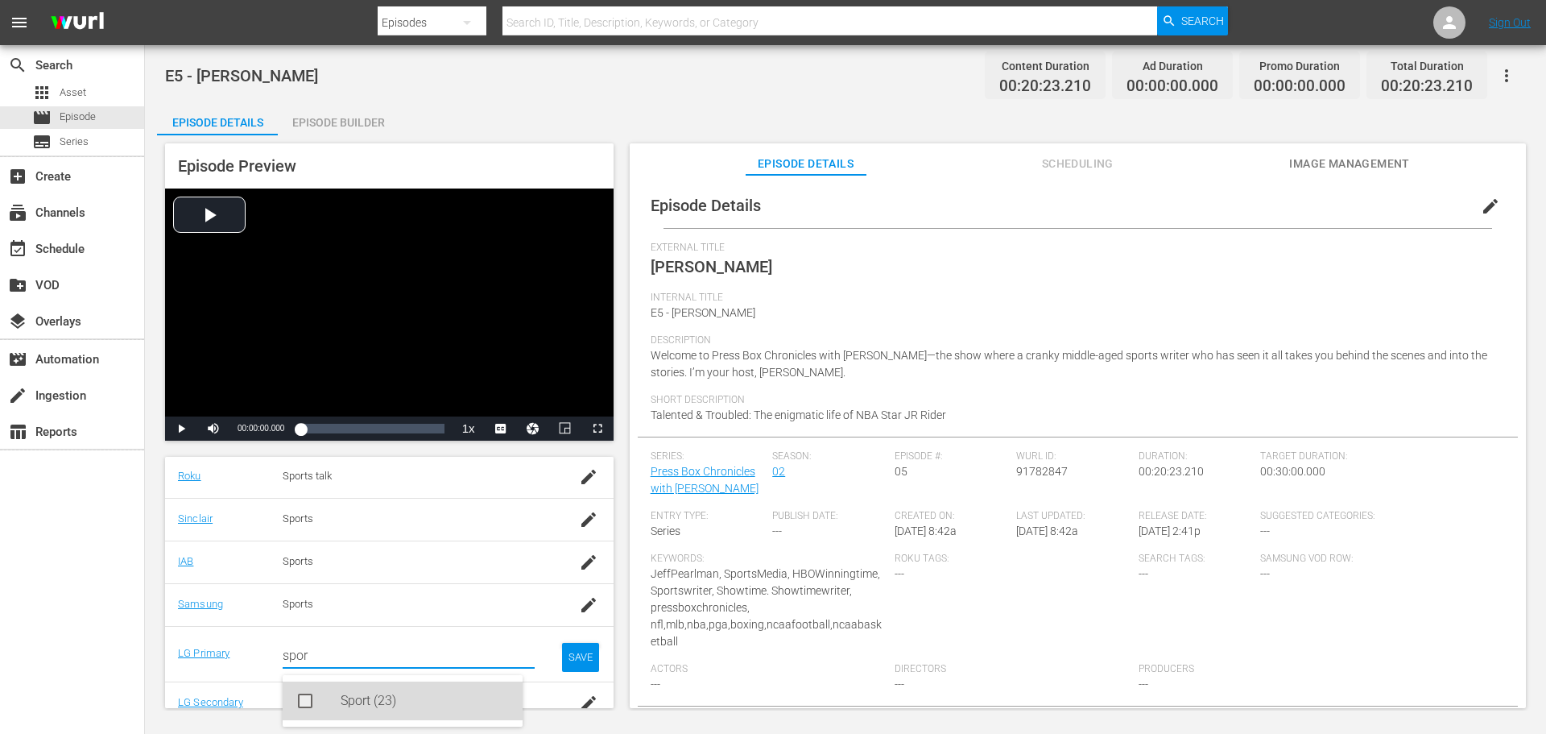
click at [355, 697] on div "Sport (23)" at bounding box center [425, 700] width 169 height 39
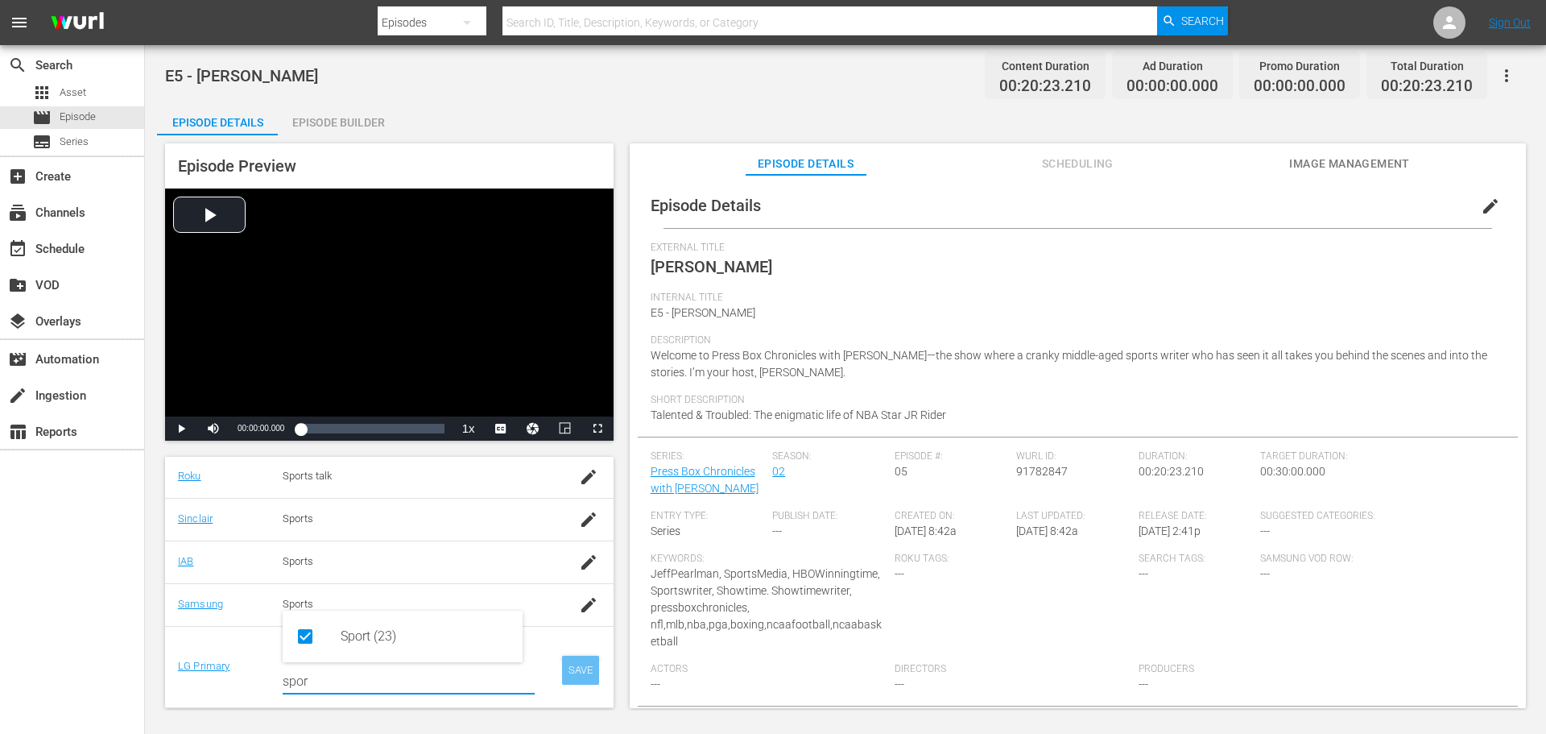
type input "spor"
click at [562, 672] on div "SAVE" at bounding box center [580, 670] width 37 height 29
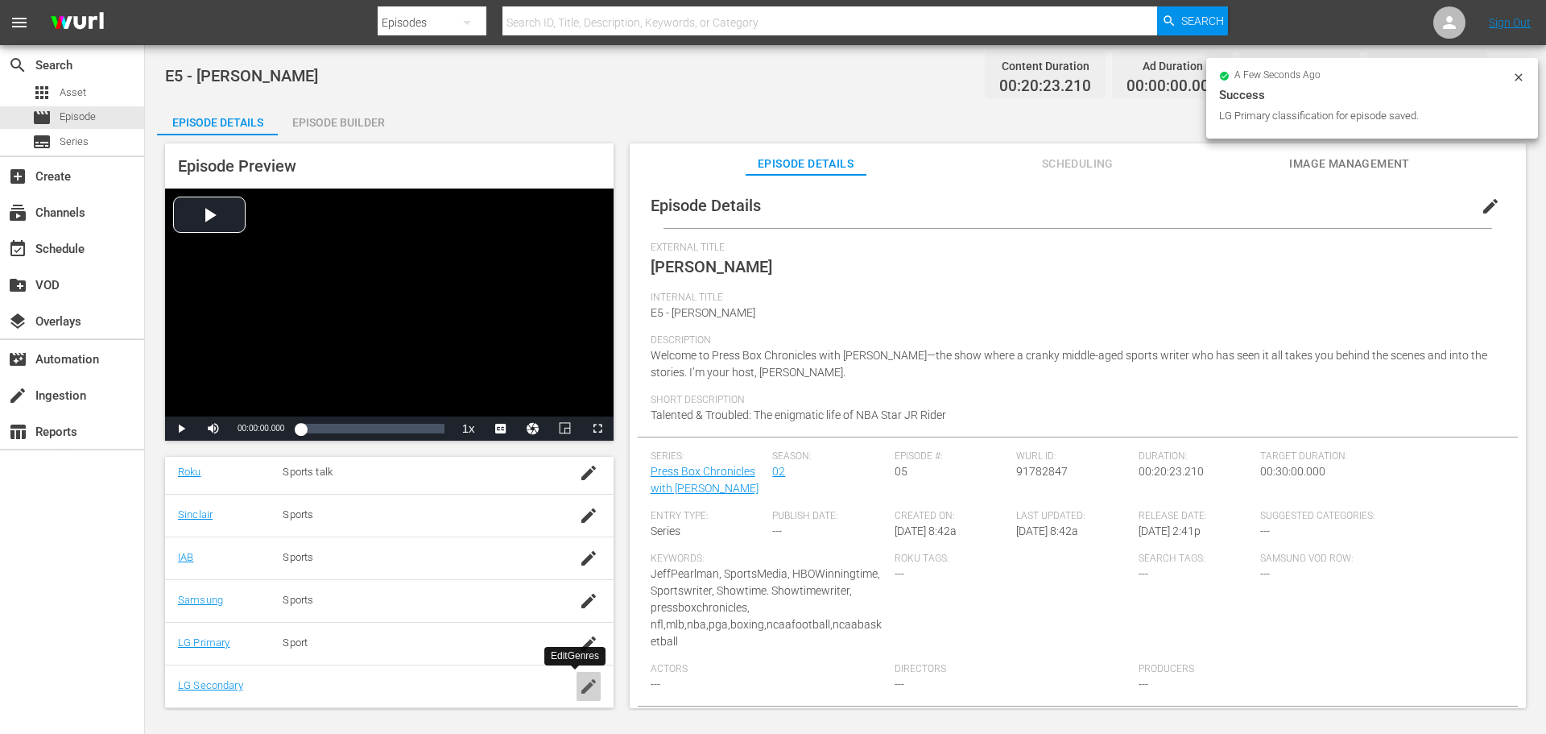
click at [579, 689] on icon "button" at bounding box center [588, 686] width 19 height 19
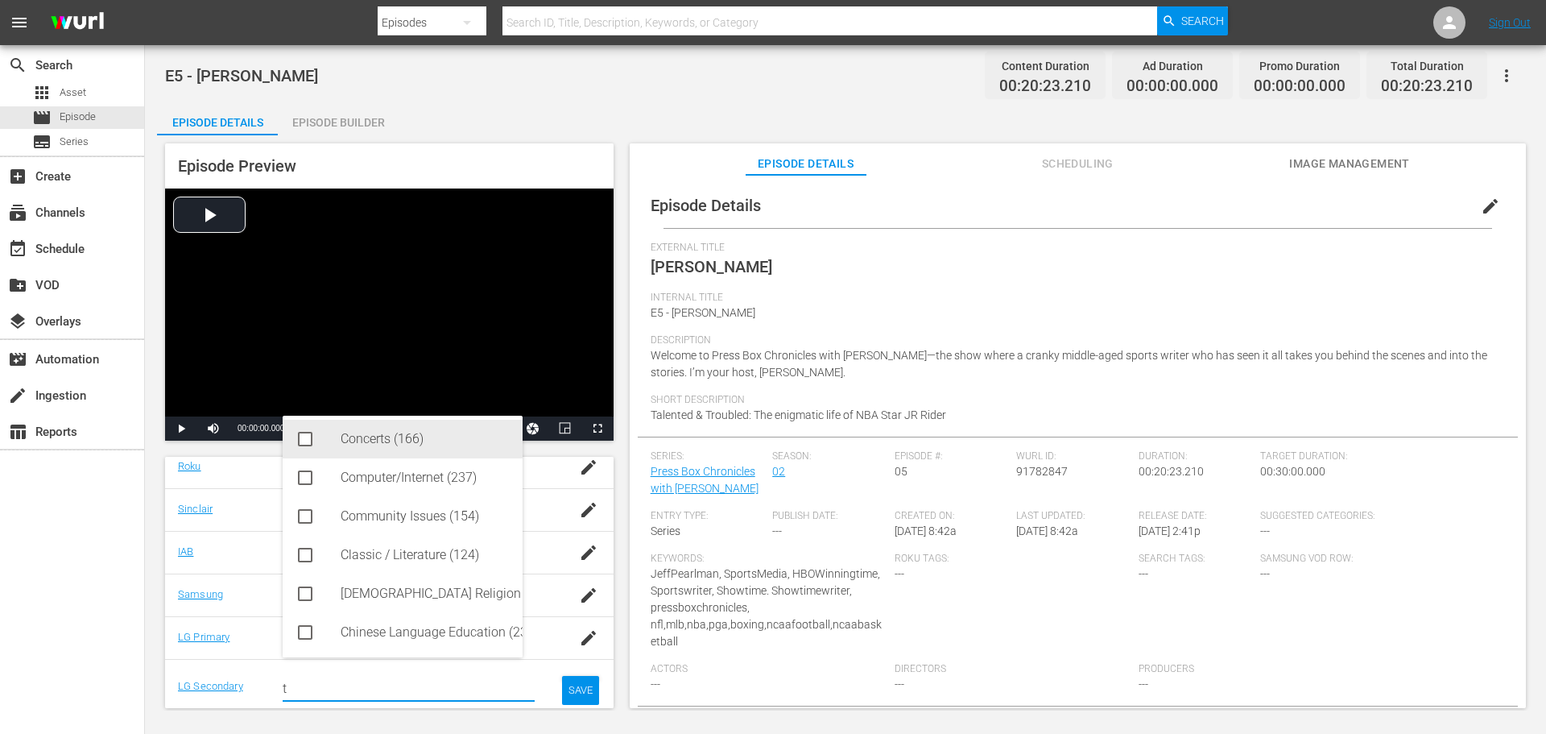
scroll to position [161, 0]
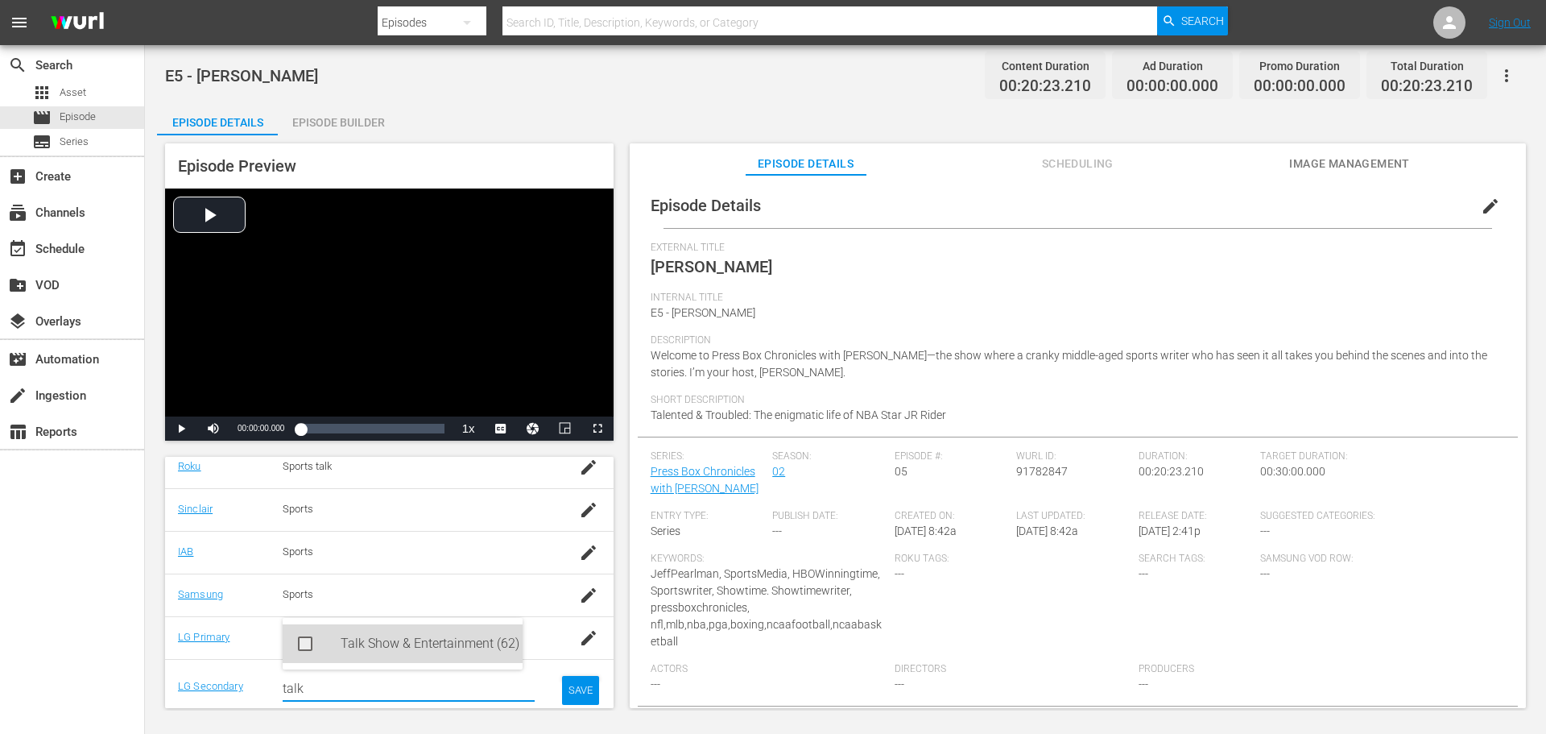
click at [391, 633] on div "Talk Show & Entertainment (62)" at bounding box center [425, 643] width 169 height 39
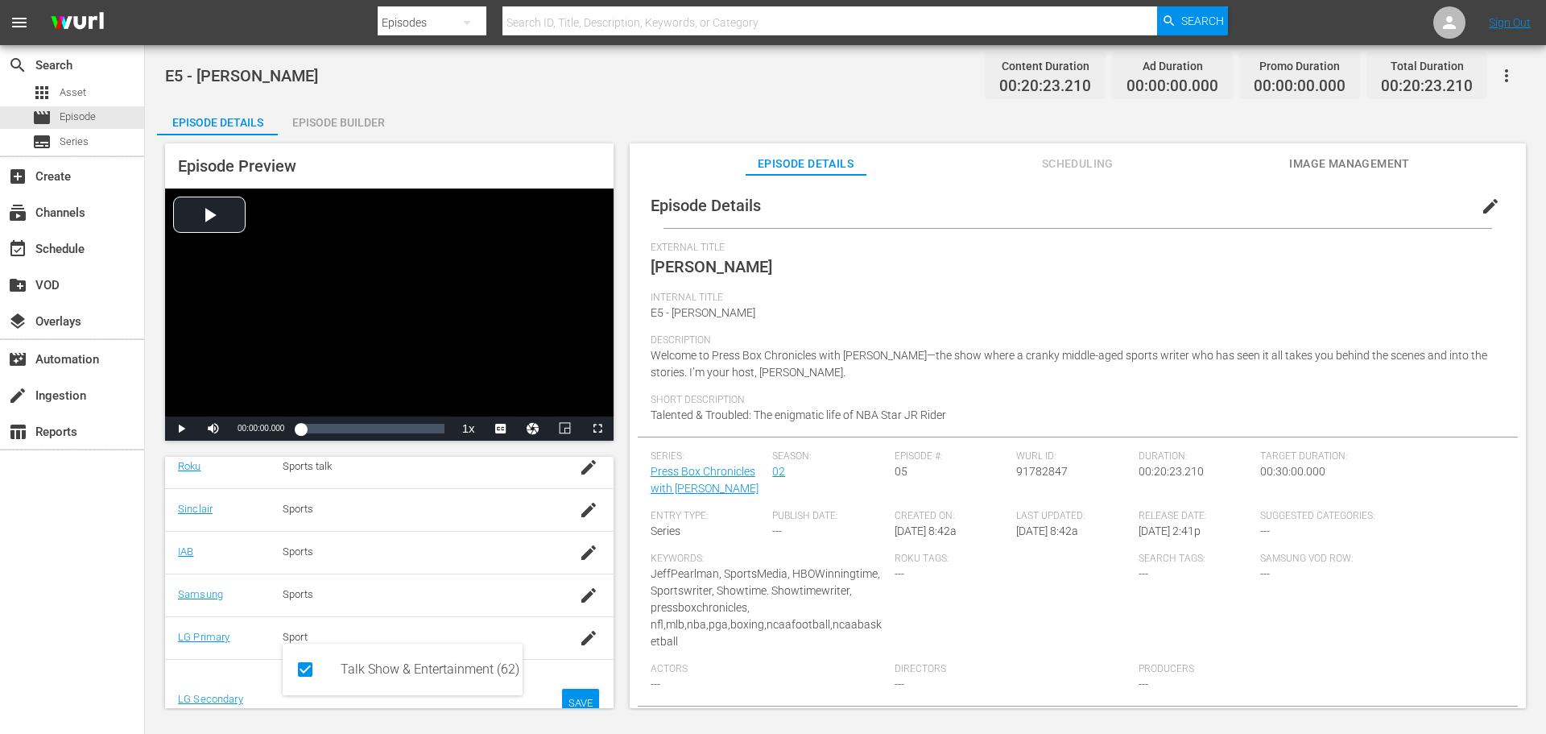
type input "talk"
click at [565, 691] on div "SAVE" at bounding box center [580, 703] width 37 height 29
click at [1482, 207] on span "edit" at bounding box center [1490, 206] width 19 height 19
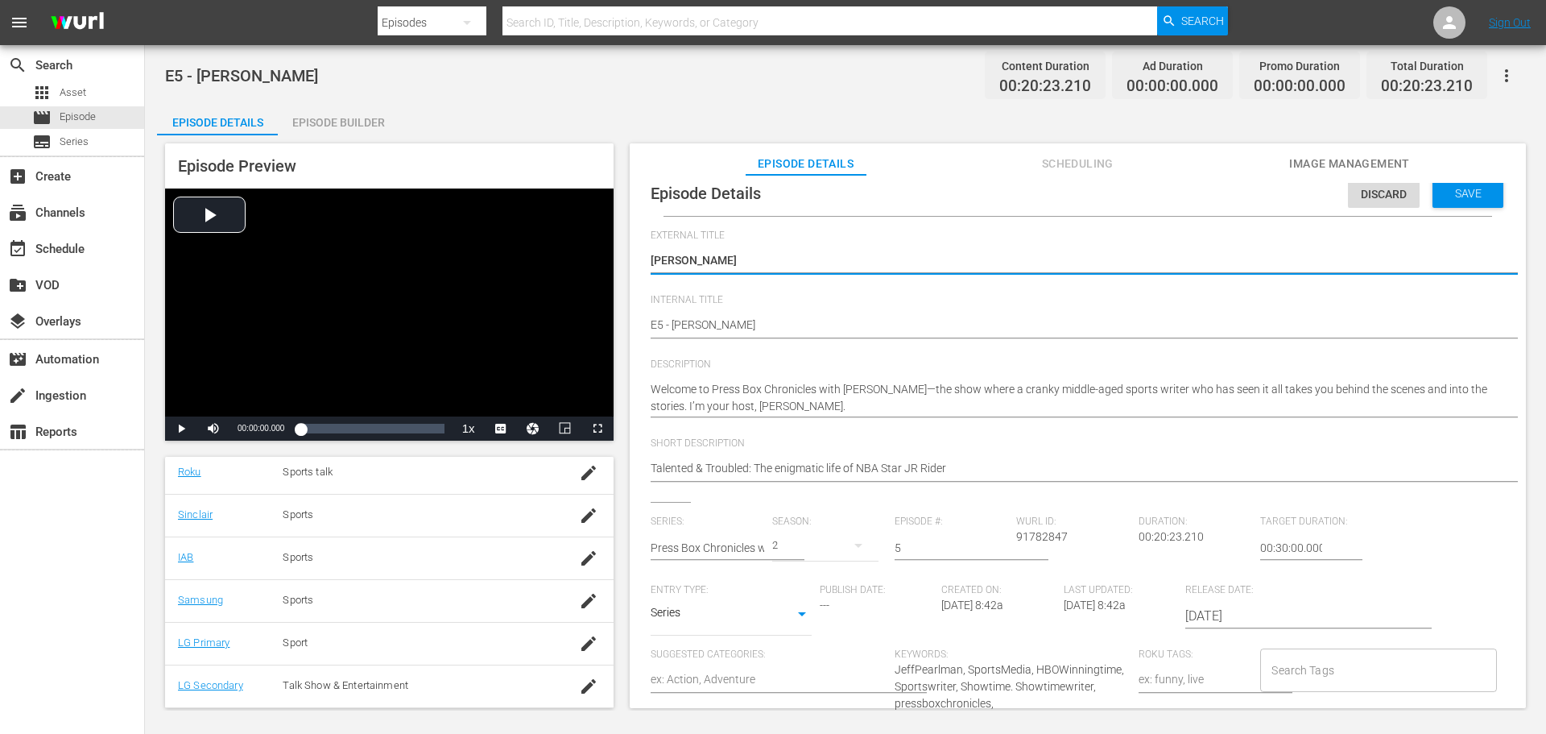
scroll to position [15, 0]
click at [1317, 668] on input "Search Tags" at bounding box center [1366, 666] width 197 height 29
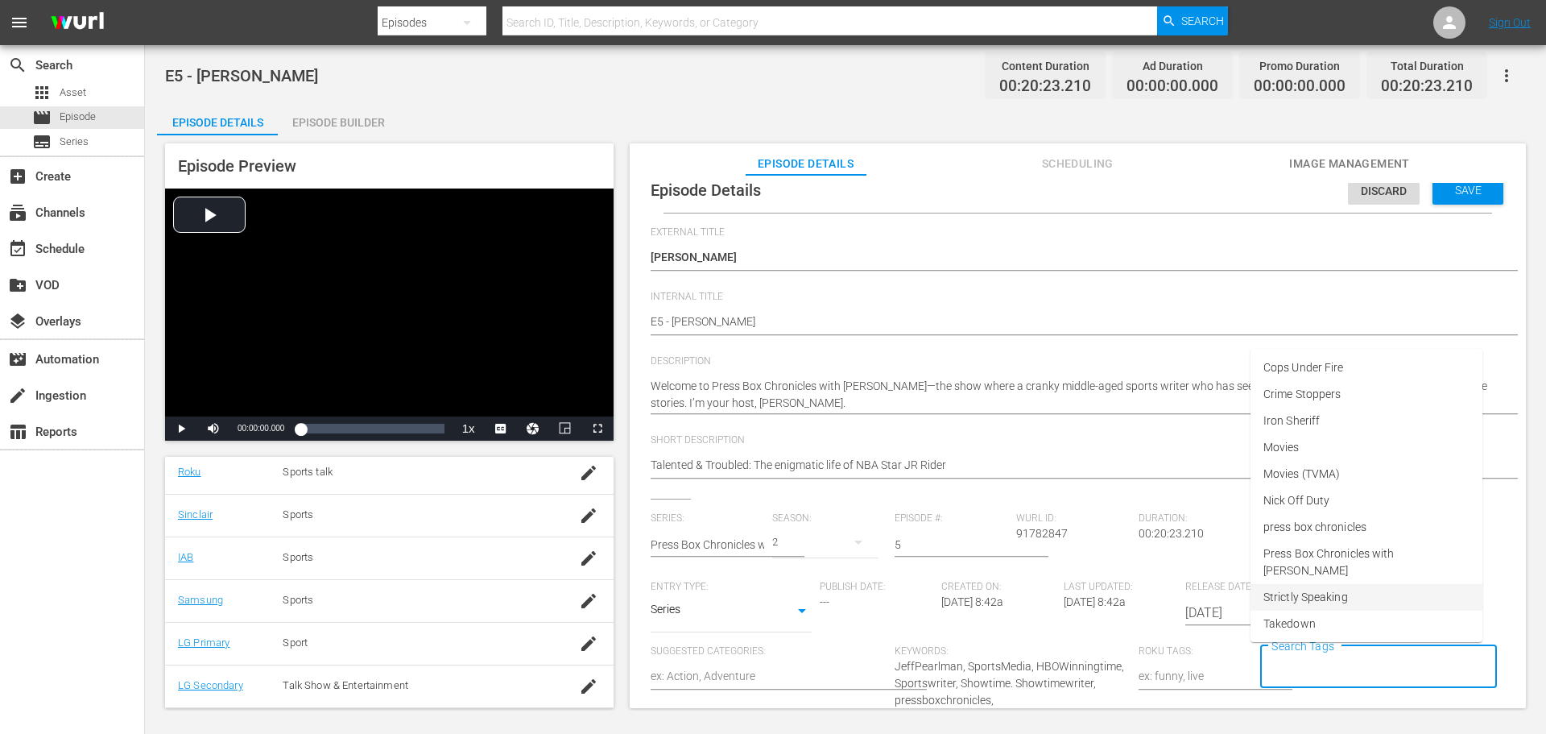
scroll to position [81, 0]
click at [1332, 538] on span "Press Box Chronicles with [PERSON_NAME]" at bounding box center [1367, 536] width 206 height 34
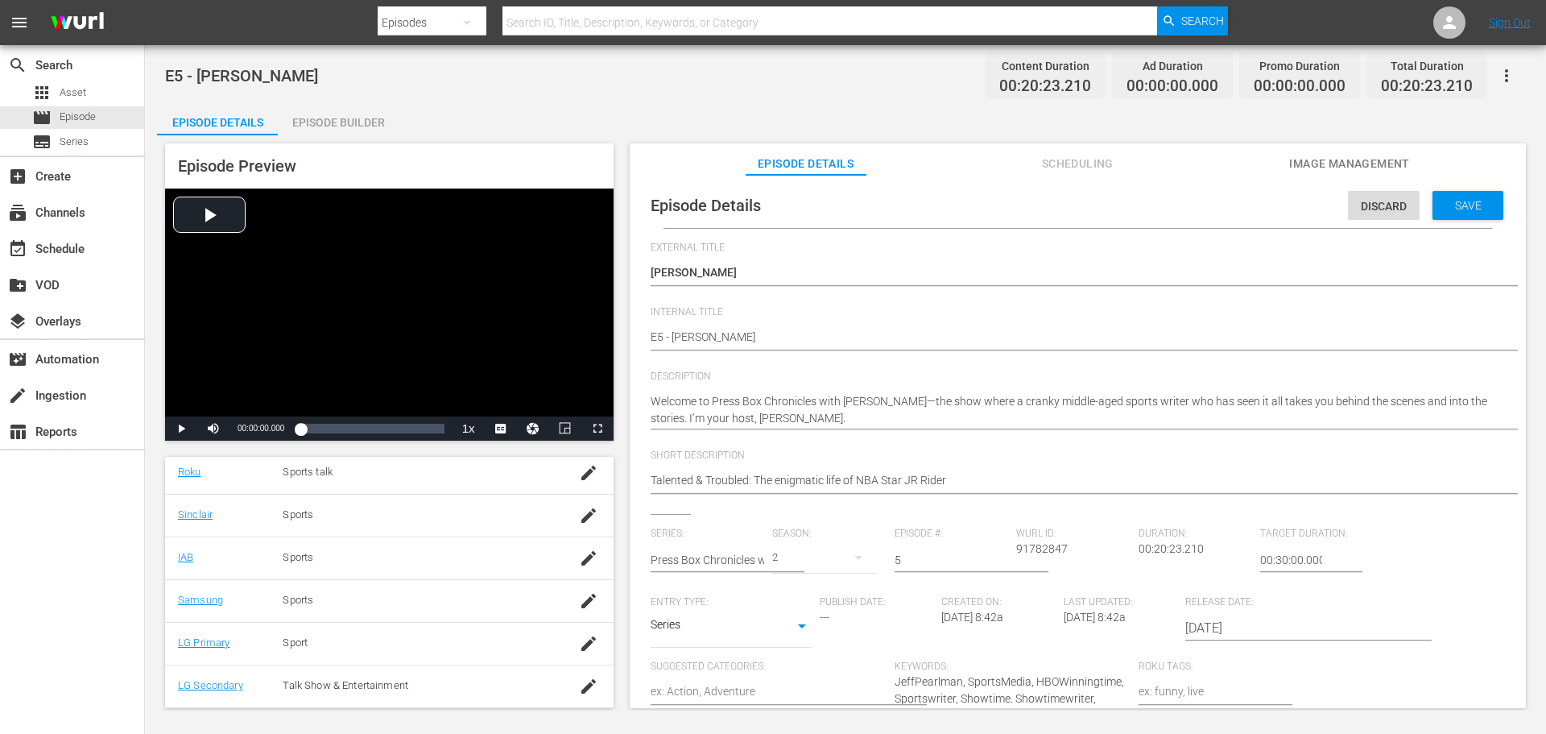
scroll to position [0, 0]
click at [1456, 209] on span "Save" at bounding box center [1468, 205] width 52 height 13
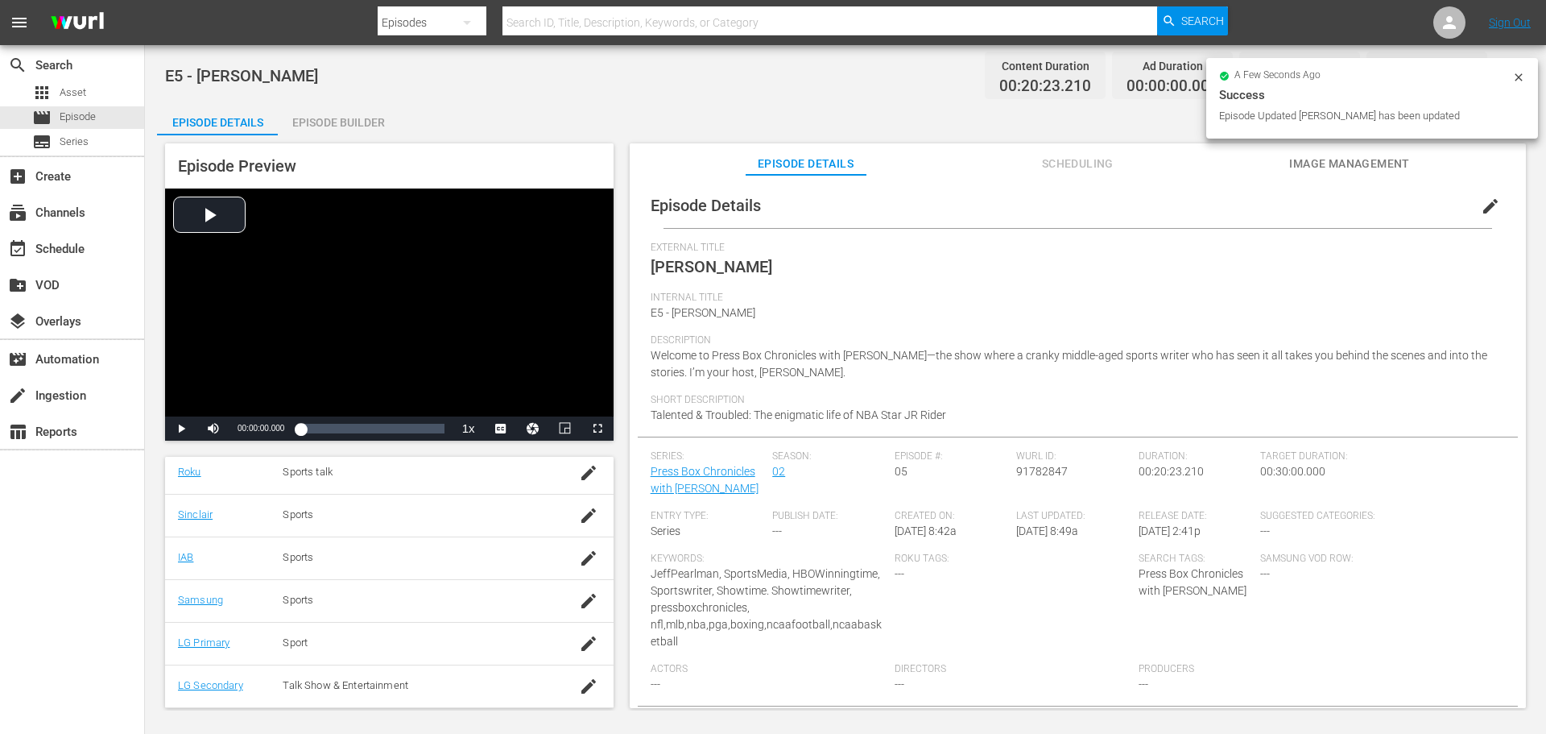
scroll to position [21, 0]
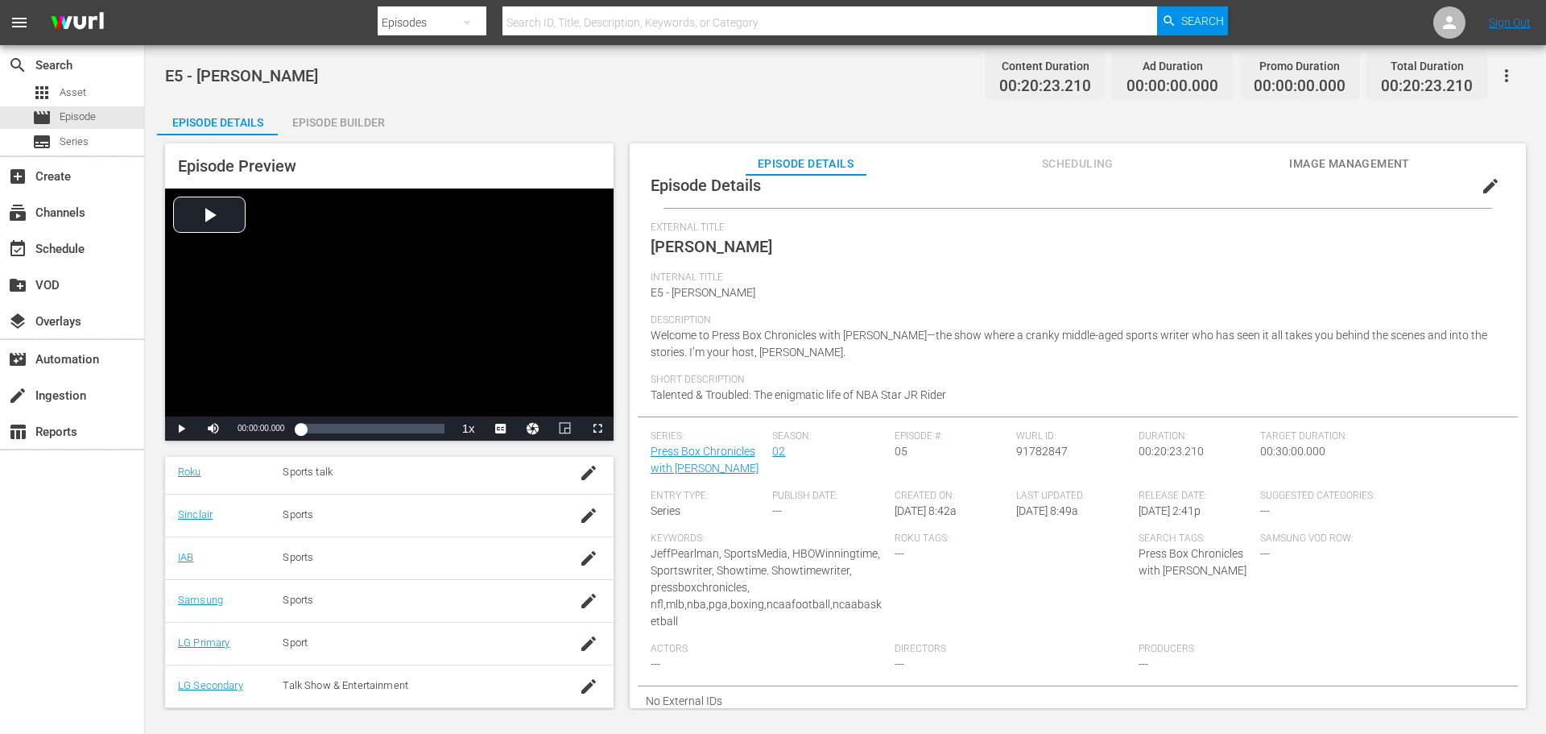
click at [1485, 174] on div "Episode Details Scheduling Image Management" at bounding box center [1078, 159] width 816 height 32
click at [1483, 188] on span "edit" at bounding box center [1490, 185] width 19 height 19
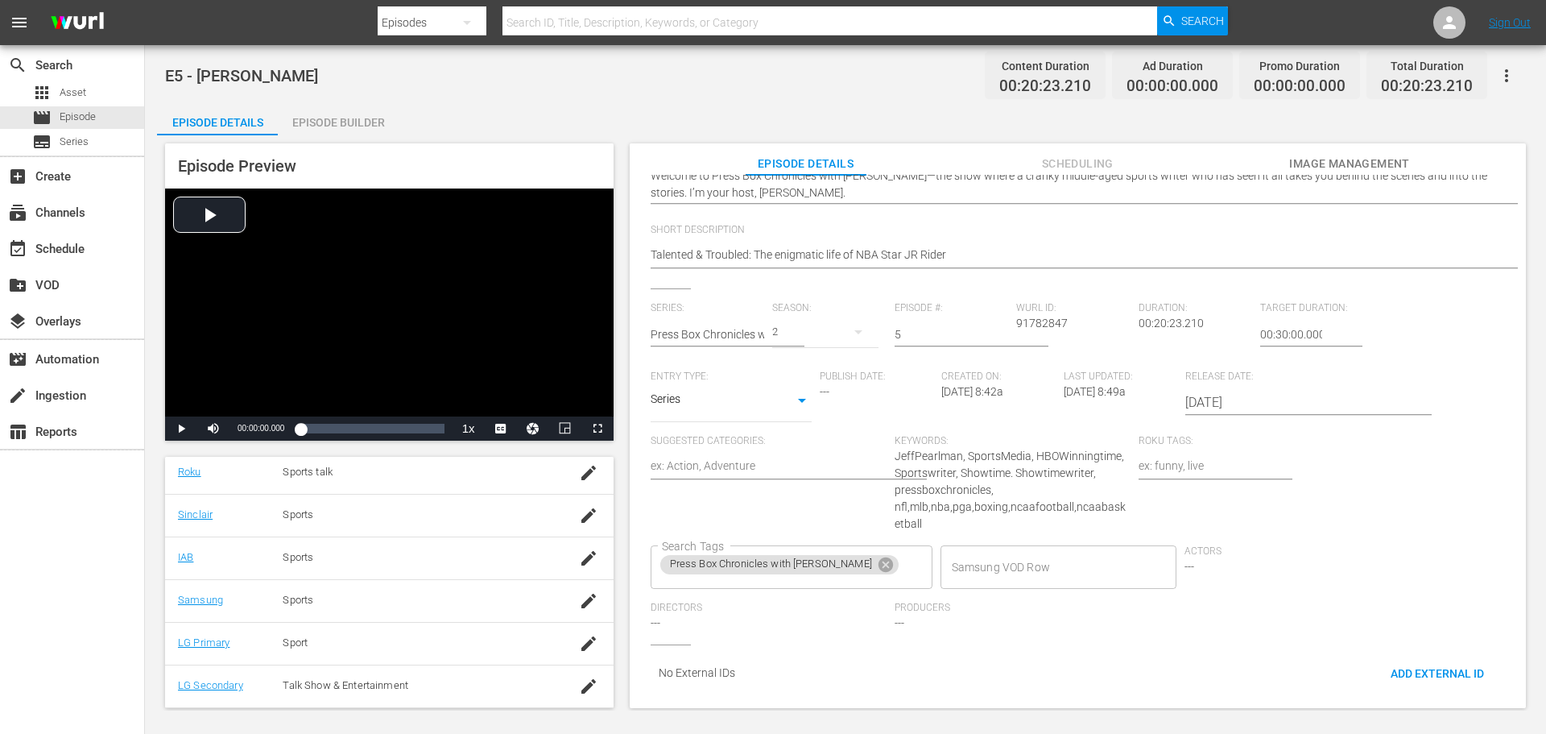
scroll to position [223, 0]
click at [925, 602] on span "Producers" at bounding box center [1013, 608] width 236 height 13
drag, startPoint x: 909, startPoint y: 606, endPoint x: 784, endPoint y: 617, distance: 125.3
click at [909, 607] on div "Producers ---" at bounding box center [1017, 623] width 244 height 43
click at [696, 609] on div "Directors ---" at bounding box center [773, 623] width 244 height 43
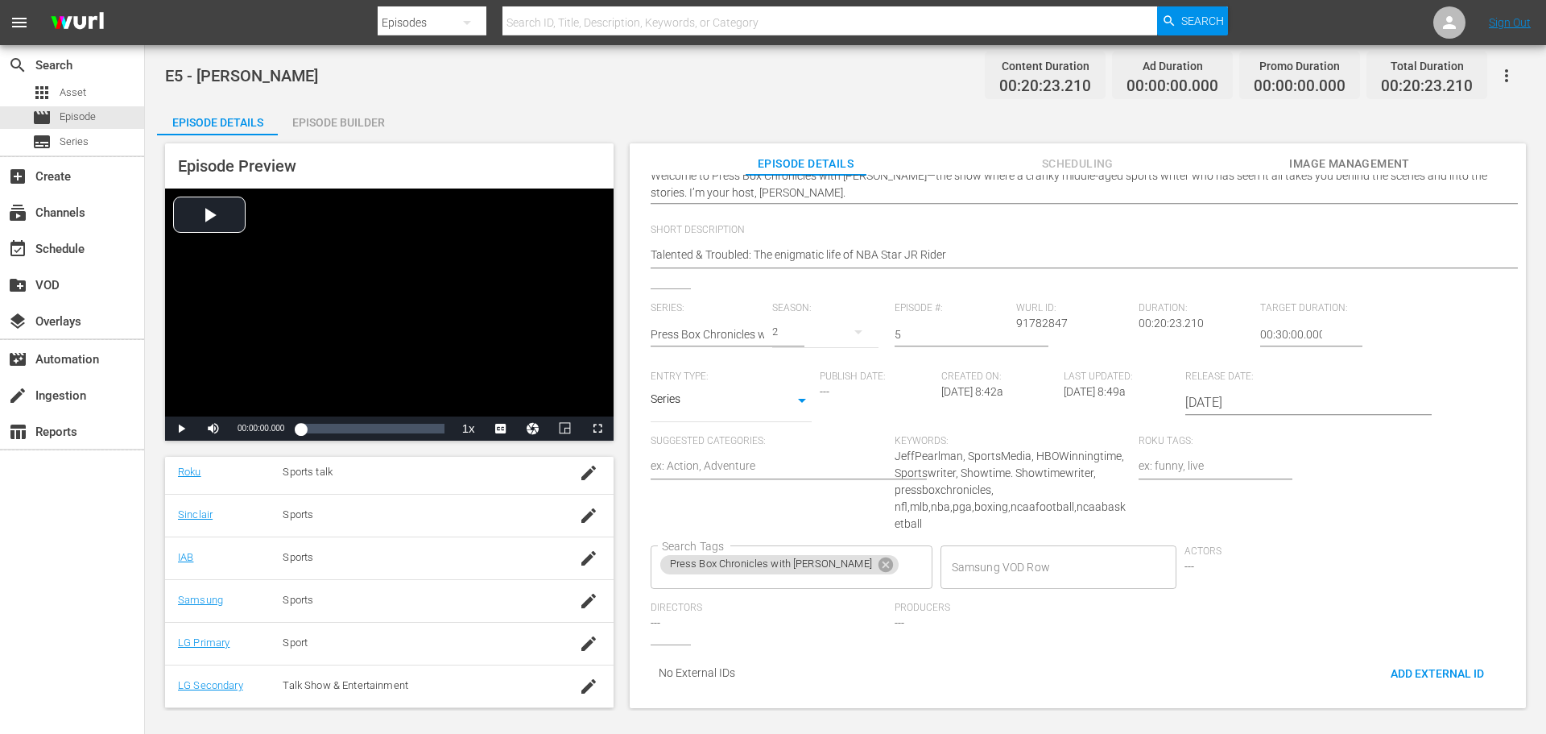
click at [695, 607] on div "Directors ---" at bounding box center [773, 623] width 244 height 43
click at [651, 616] on span "---" at bounding box center [656, 622] width 10 height 13
click at [872, 615] on div "Directors ---" at bounding box center [773, 623] width 244 height 43
click at [631, 609] on div "Episode Details Discard Save External Title J.R. Rider J.R. Rider Internal Titl…" at bounding box center [1078, 449] width 896 height 548
click at [685, 603] on div "Directors ---" at bounding box center [773, 623] width 244 height 43
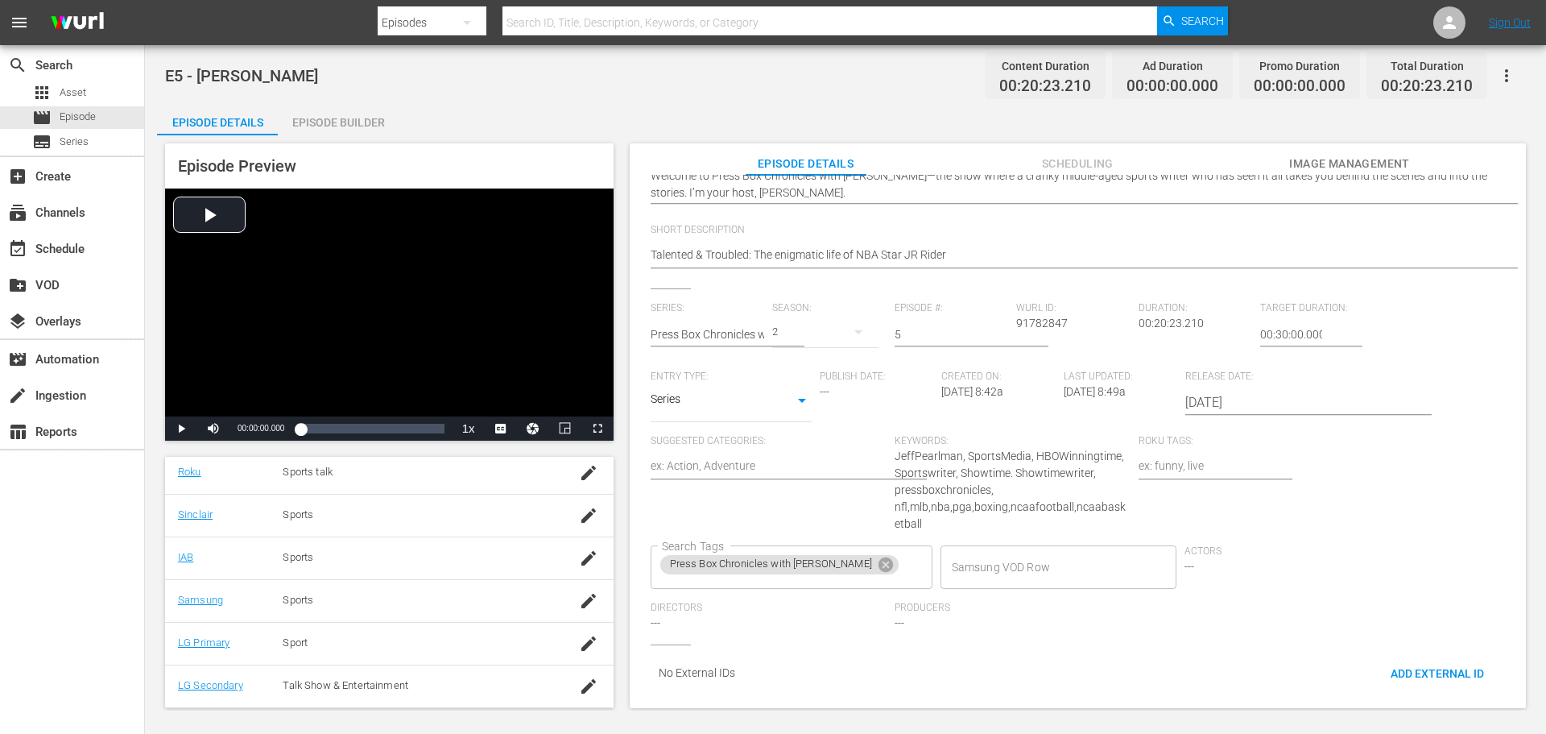
click at [685, 606] on div "Directors ---" at bounding box center [773, 623] width 244 height 43
click at [919, 609] on div "Producers ---" at bounding box center [1017, 623] width 244 height 43
drag, startPoint x: 922, startPoint y: 610, endPoint x: 979, endPoint y: 612, distance: 57.2
click at [933, 611] on div "Producers ---" at bounding box center [1017, 623] width 244 height 43
click at [1194, 553] on div "Actors ---" at bounding box center [1307, 573] width 244 height 56
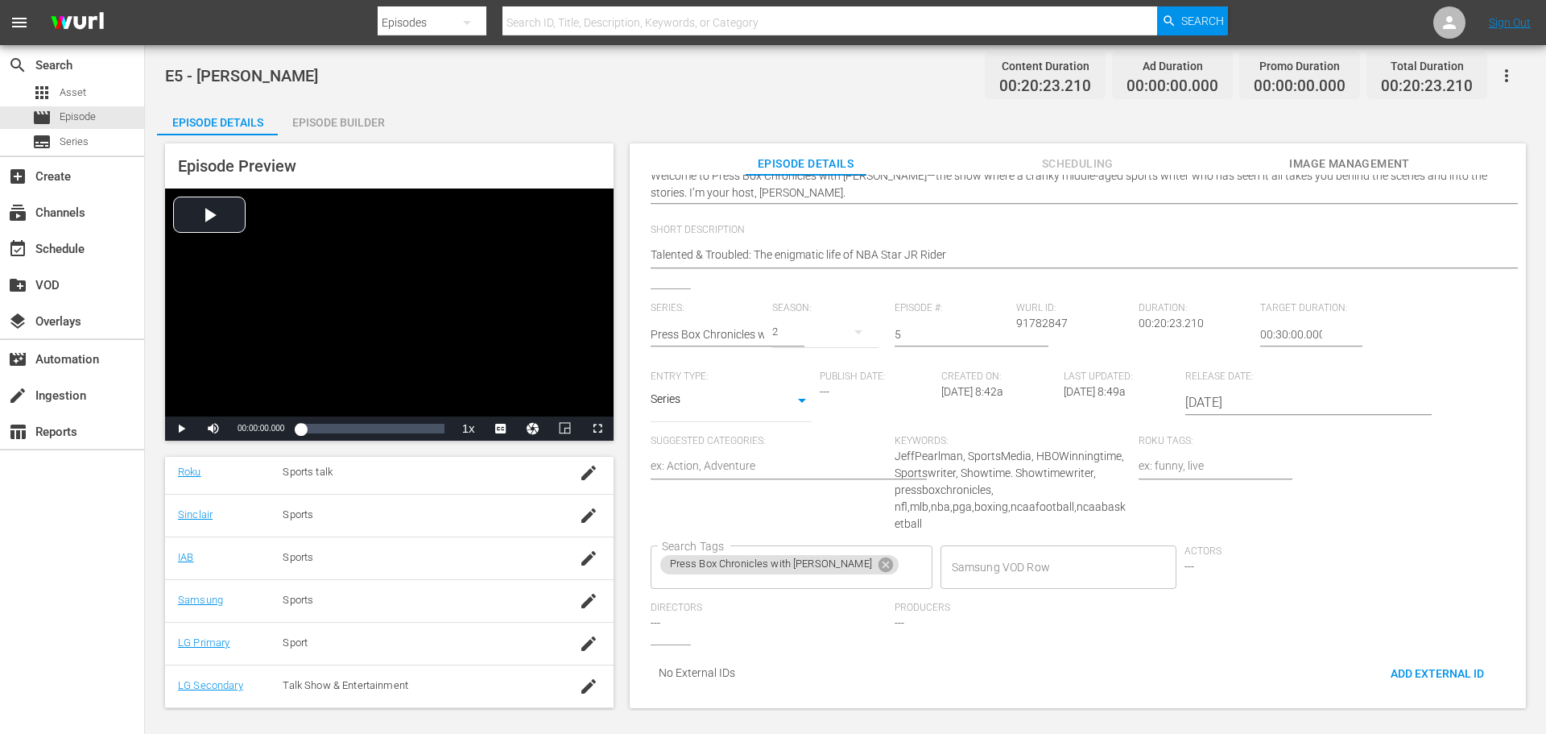
click at [1194, 555] on div "Actors ---" at bounding box center [1307, 573] width 244 height 56
click at [917, 617] on div "Producers ---" at bounding box center [1017, 623] width 244 height 43
click at [685, 604] on div "Directors ---" at bounding box center [773, 623] width 244 height 43
click at [1459, 130] on div "Episode Details Episode Builder Episode Preview Video Player is loading. Play V…" at bounding box center [845, 412] width 1377 height 618
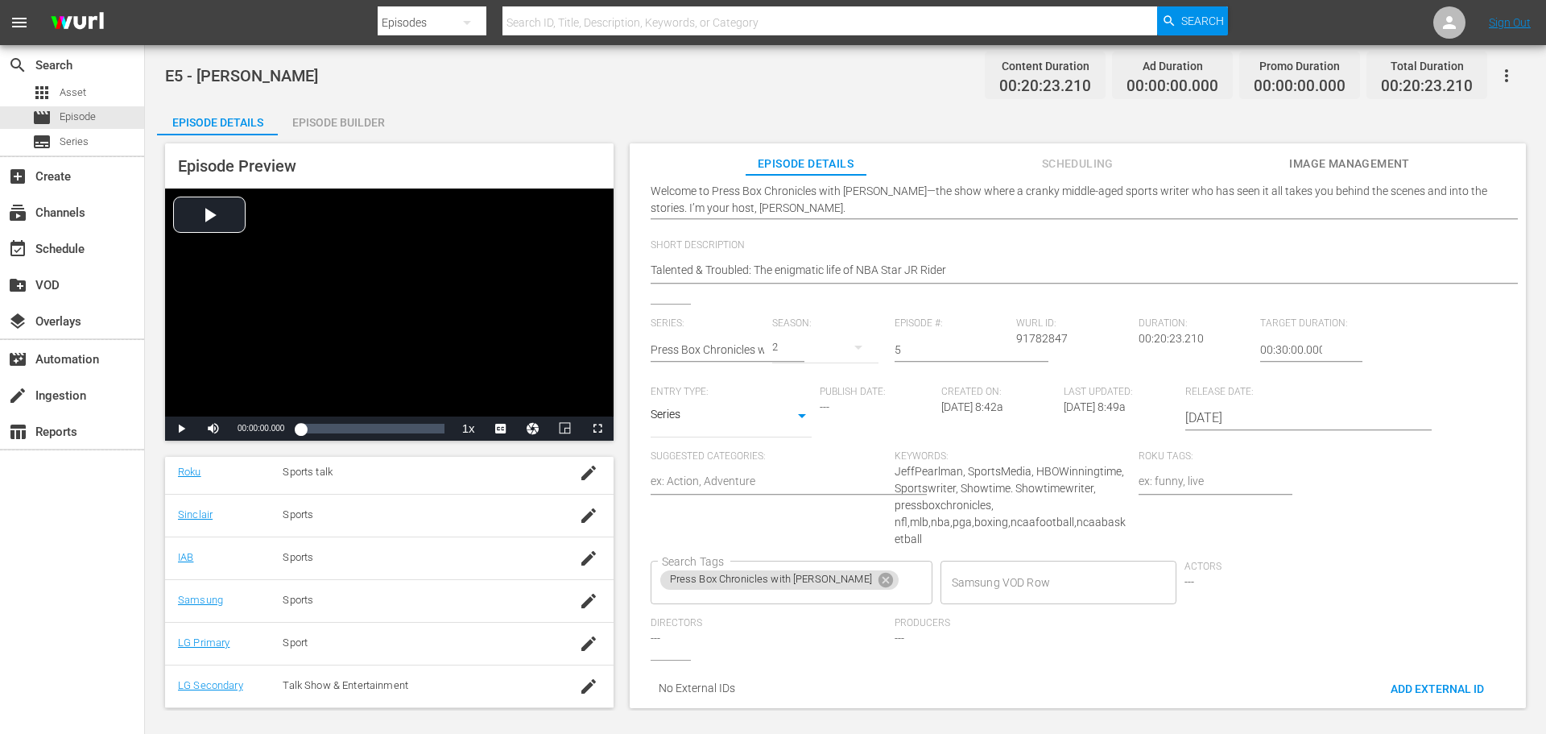
scroll to position [0, 0]
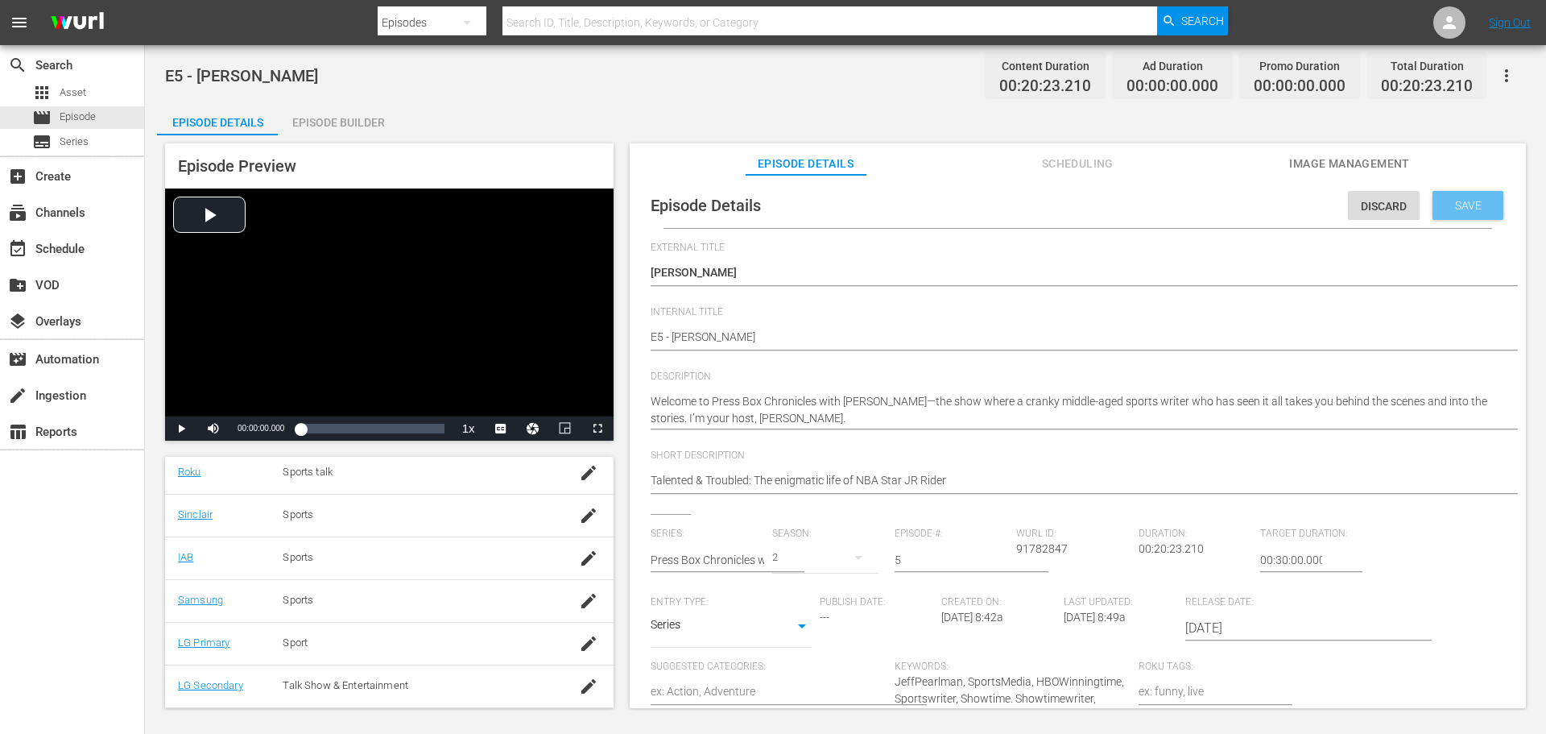
click at [1467, 203] on span "Save" at bounding box center [1468, 205] width 52 height 13
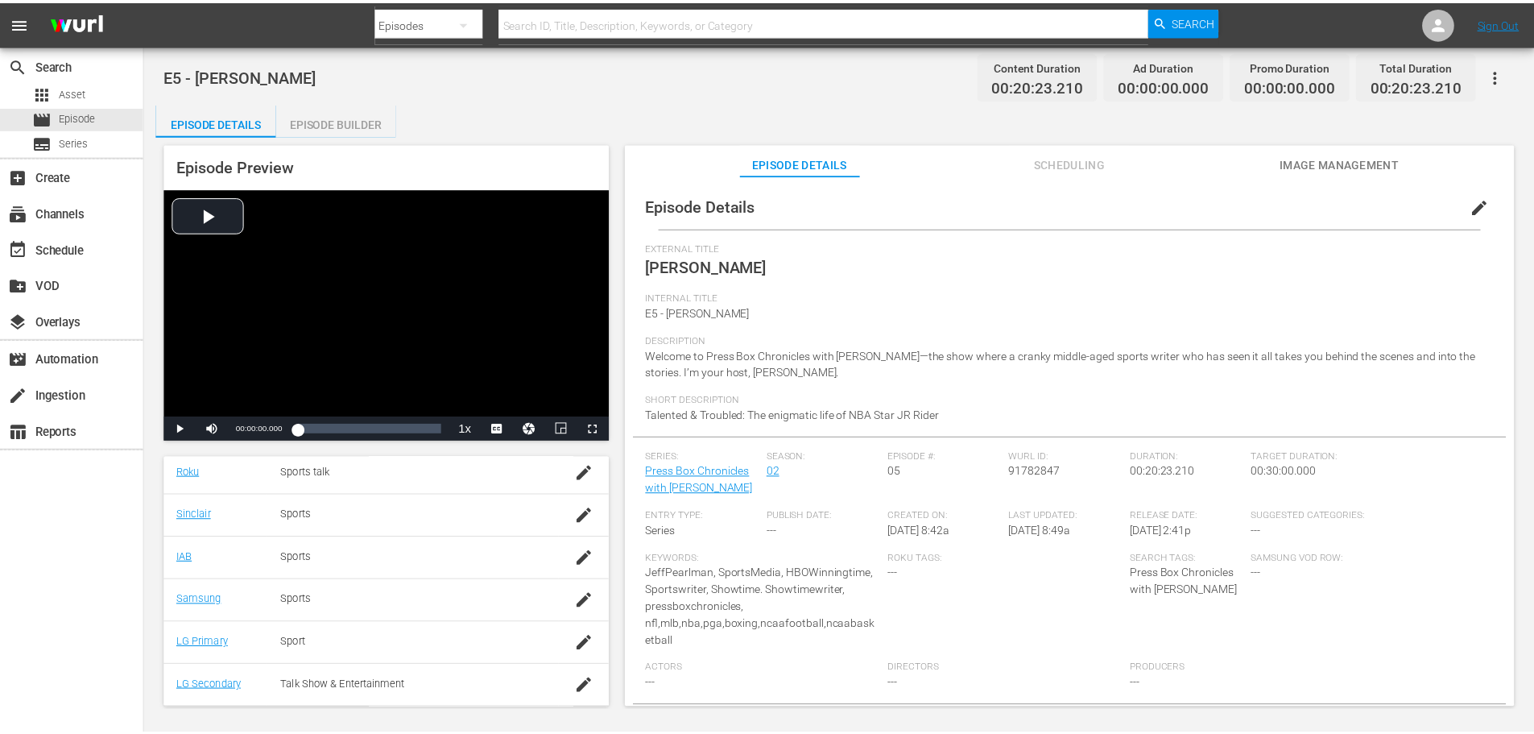
scroll to position [21, 0]
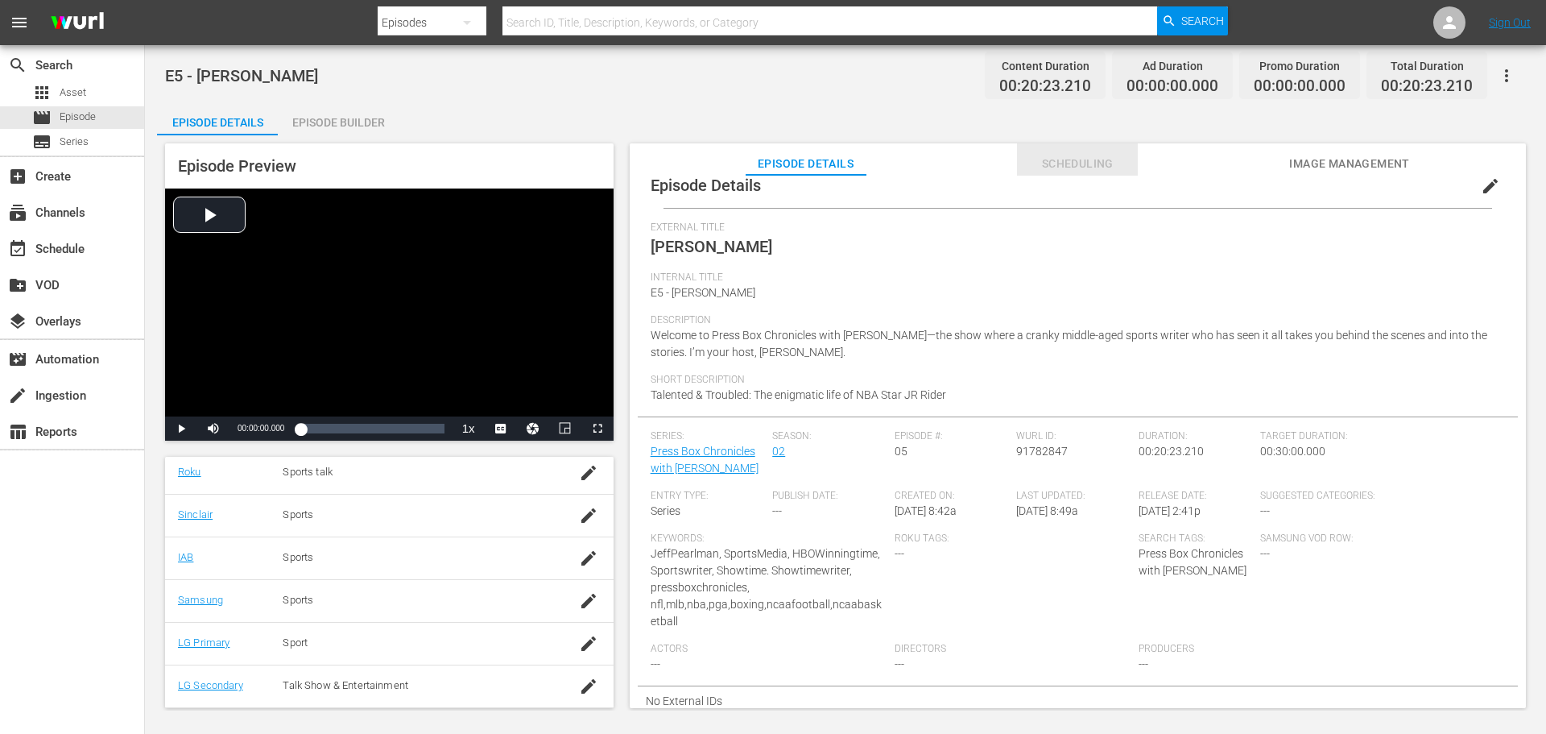
drag, startPoint x: 1099, startPoint y: 159, endPoint x: 1219, endPoint y: 179, distance: 120.8
click at [1219, 179] on div "Episode Details Scheduling Image Management Episode Details edit External Title…" at bounding box center [1078, 425] width 896 height 565
click at [1334, 175] on button "Image Management" at bounding box center [1349, 159] width 121 height 32
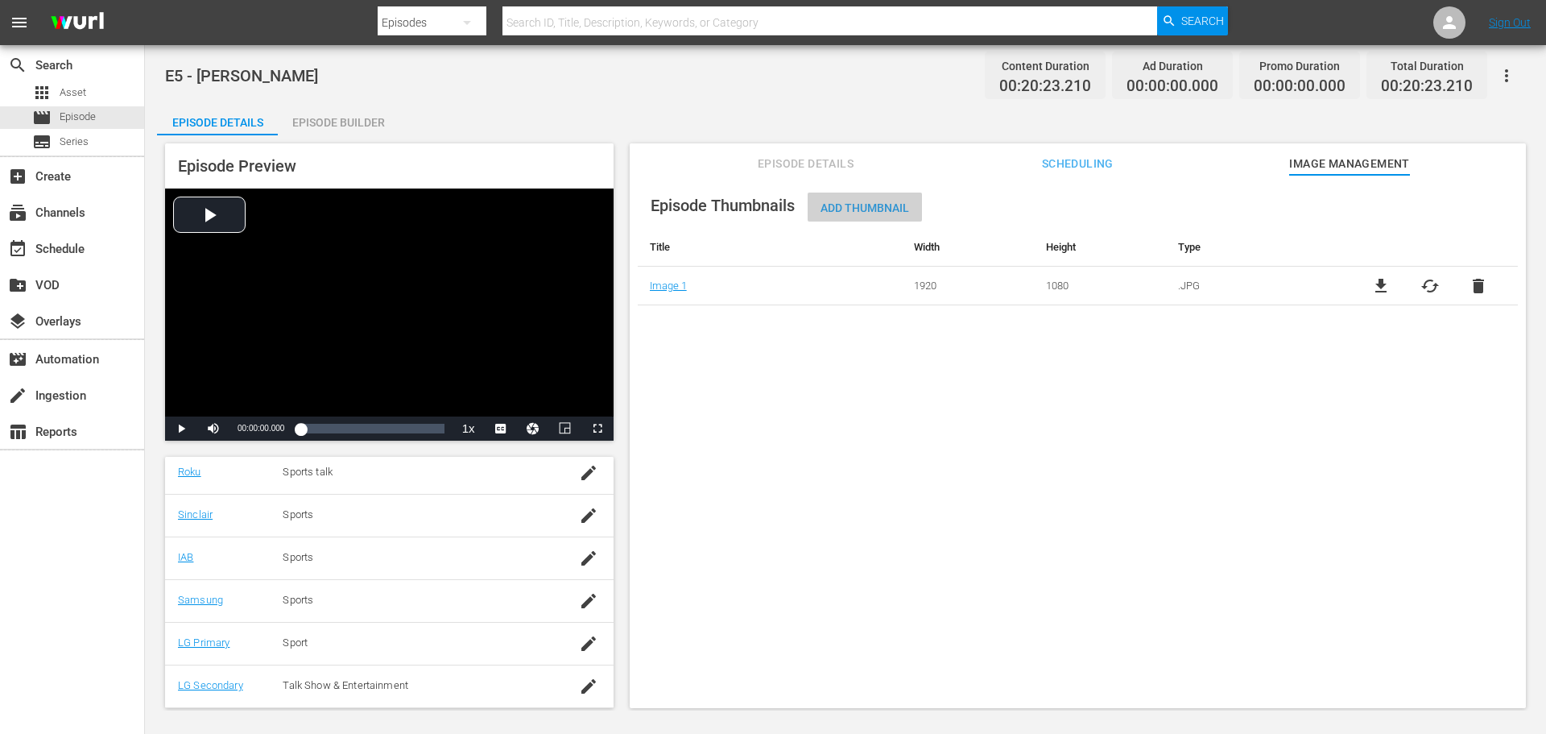
click at [843, 201] on div "Add Thumbnail" at bounding box center [865, 207] width 114 height 30
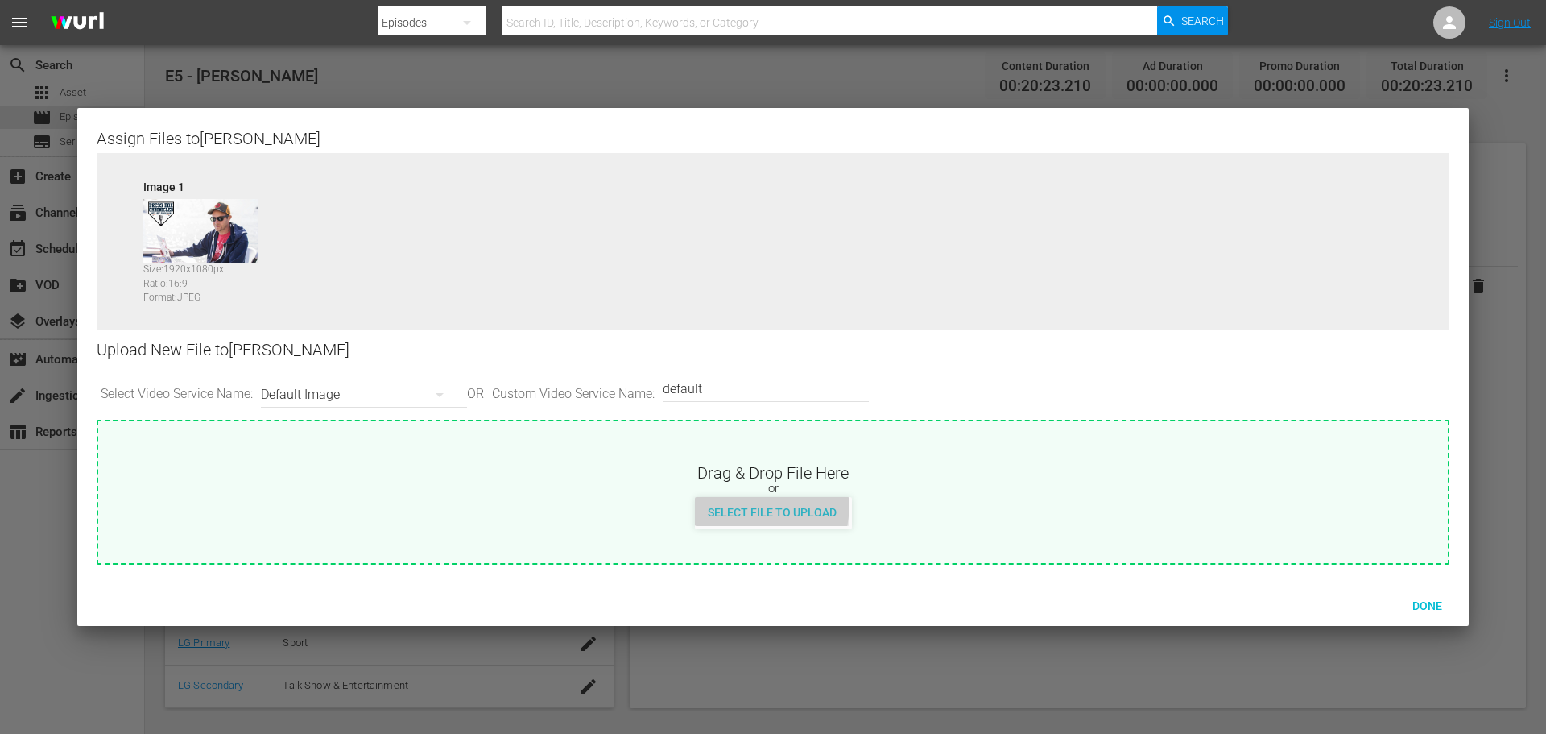
click at [749, 504] on div "Select File to Upload" at bounding box center [772, 512] width 155 height 30
type input "C:\fakepath\PBC_PRIMARY_THUMB.png"
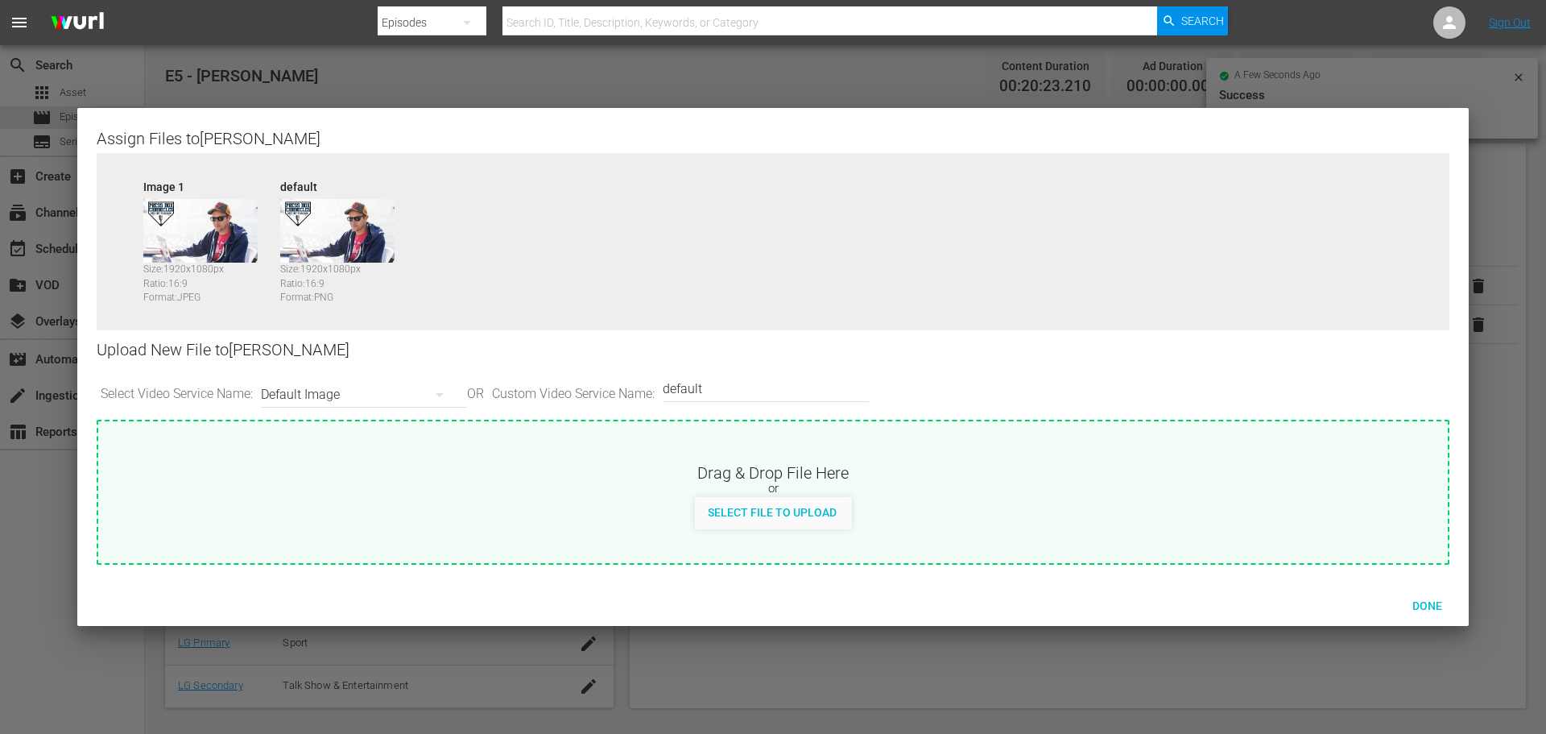
click at [438, 399] on icon "button" at bounding box center [439, 394] width 19 height 19
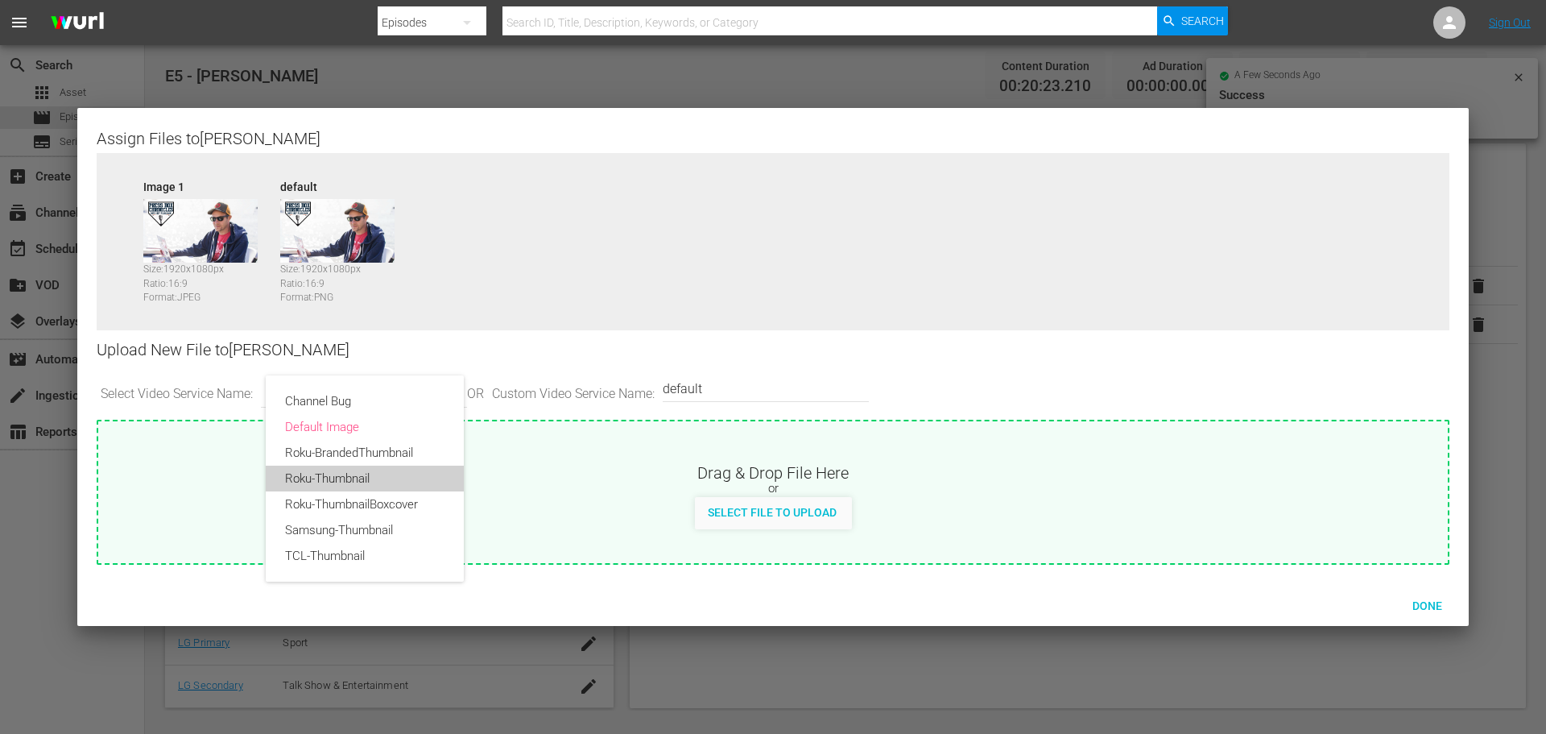
click at [404, 476] on div "Roku-Thumbnail" at bounding box center [364, 479] width 159 height 26
type input "Roku-Thumbnail"
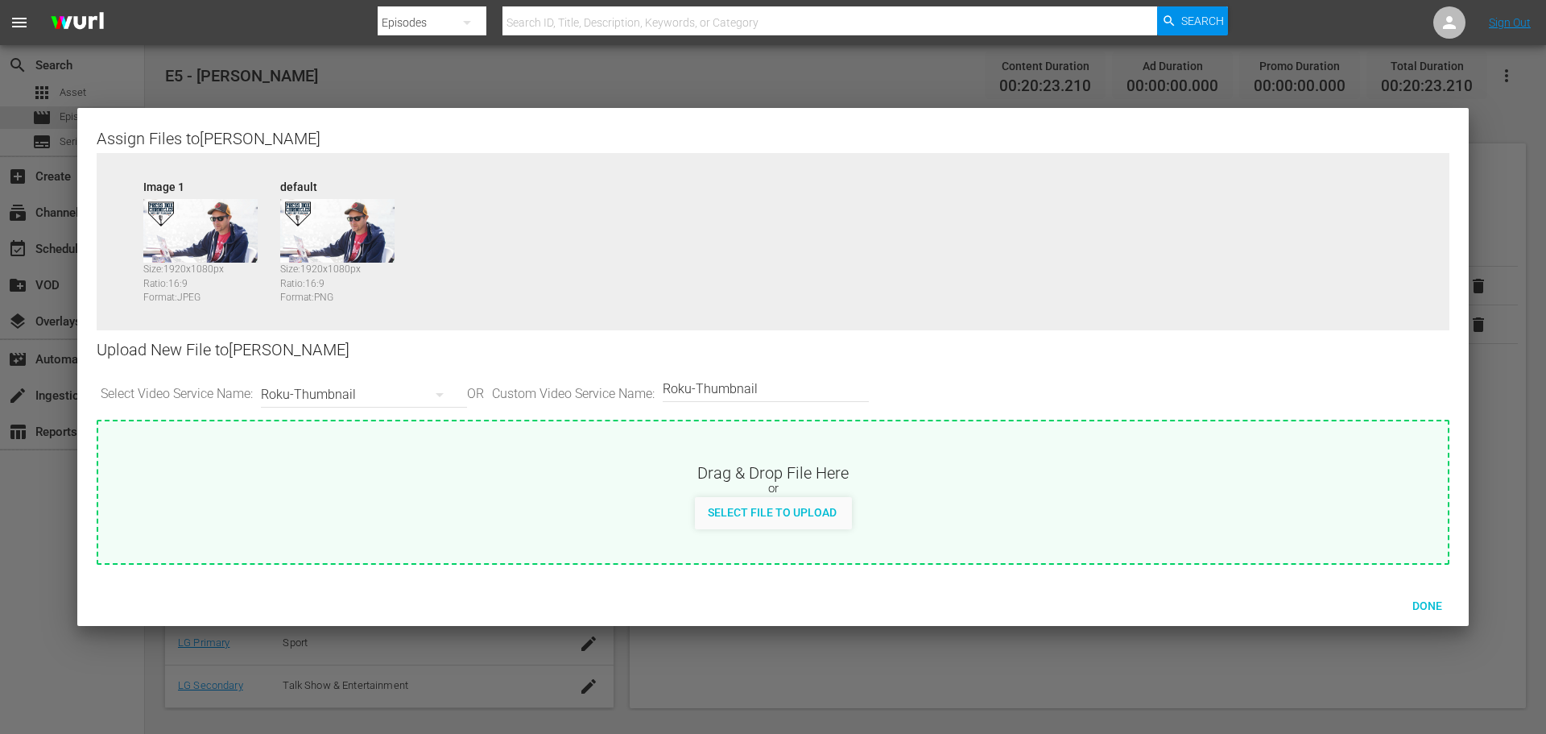
click at [757, 515] on span "Select File to Upload" at bounding box center [772, 512] width 155 height 13
type input "C:\fakepath\PBC_PRIMARY_THUMB.png"
click at [415, 395] on div "Roku-Thumbnail" at bounding box center [360, 394] width 198 height 45
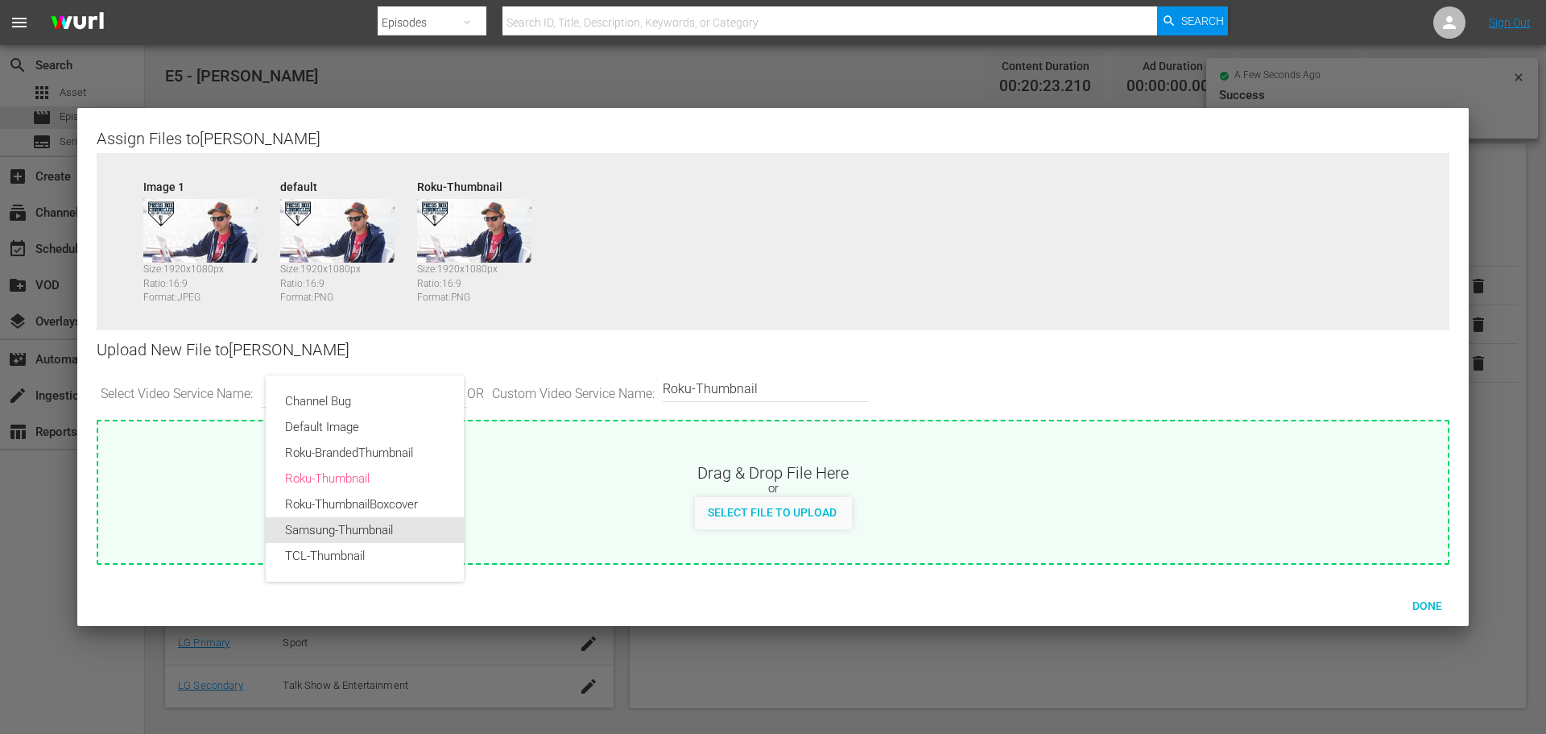
click at [398, 519] on div "Samsung-Thumbnail" at bounding box center [364, 530] width 159 height 26
type input "Samsung-Thumbnail"
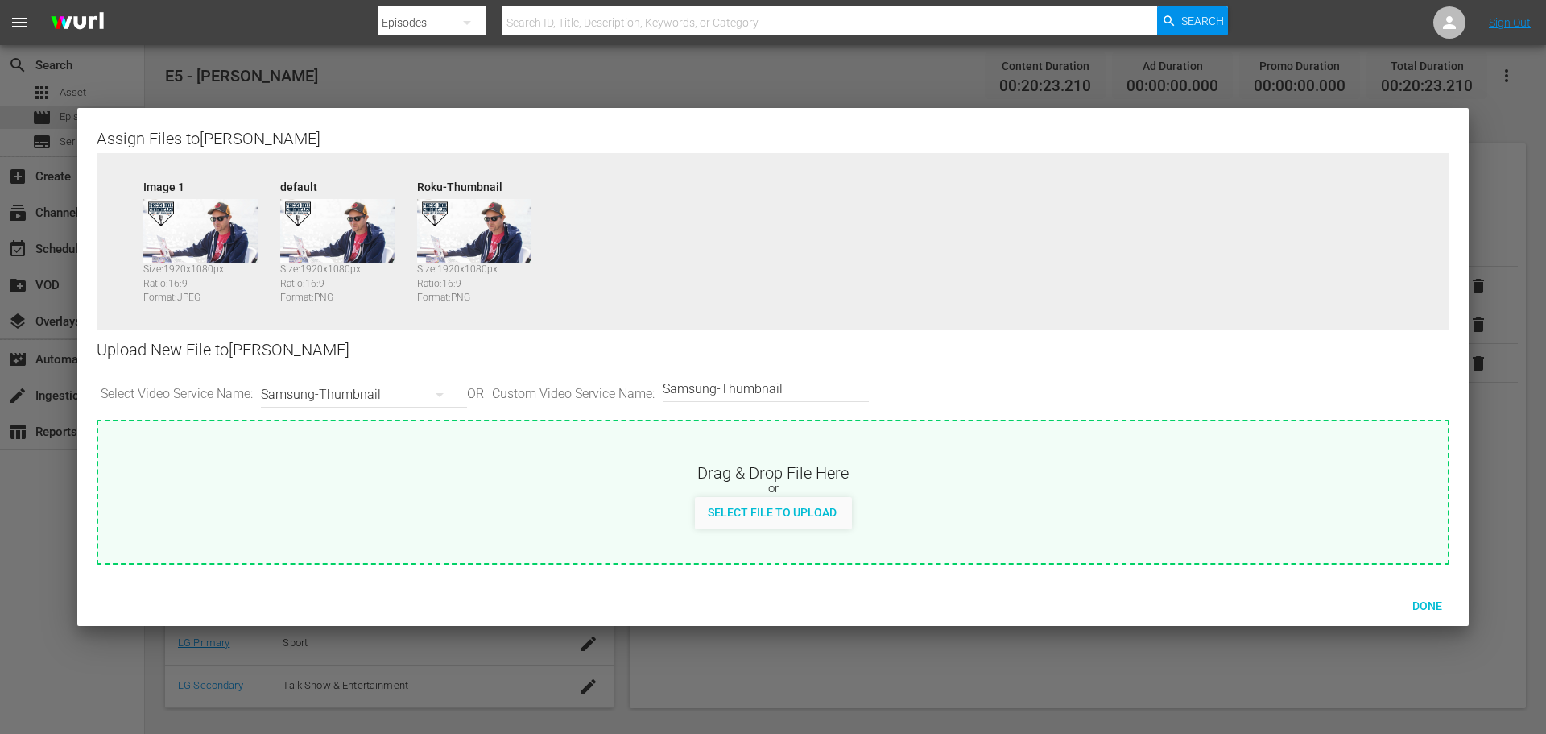
drag, startPoint x: 757, startPoint y: 510, endPoint x: 881, endPoint y: 474, distance: 129.2
click at [731, 511] on span "Select File to Upload" at bounding box center [772, 512] width 155 height 13
type input "C:\fakepath\PBC_PRIMARY_THUMB.png"
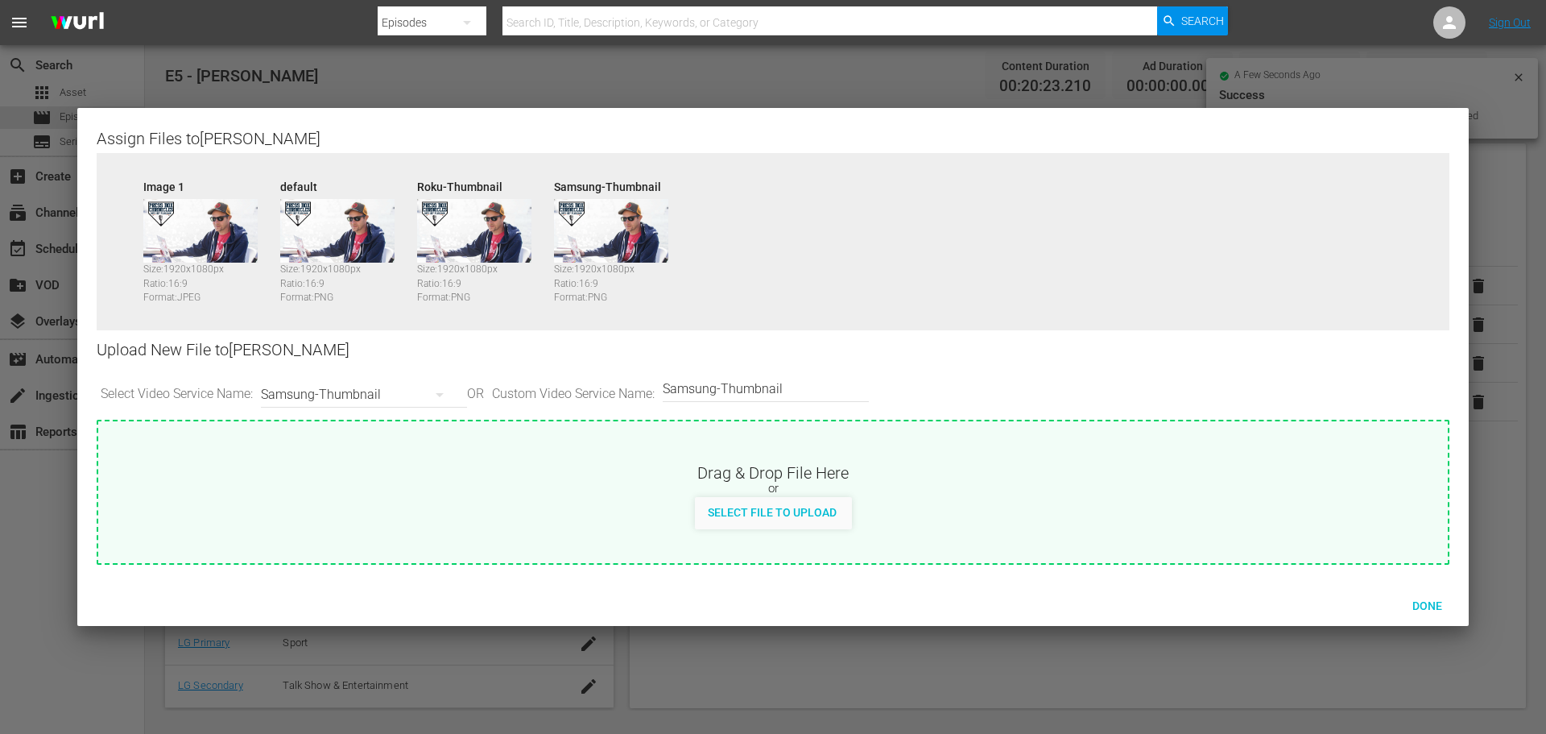
click at [425, 403] on button "button" at bounding box center [439, 394] width 39 height 39
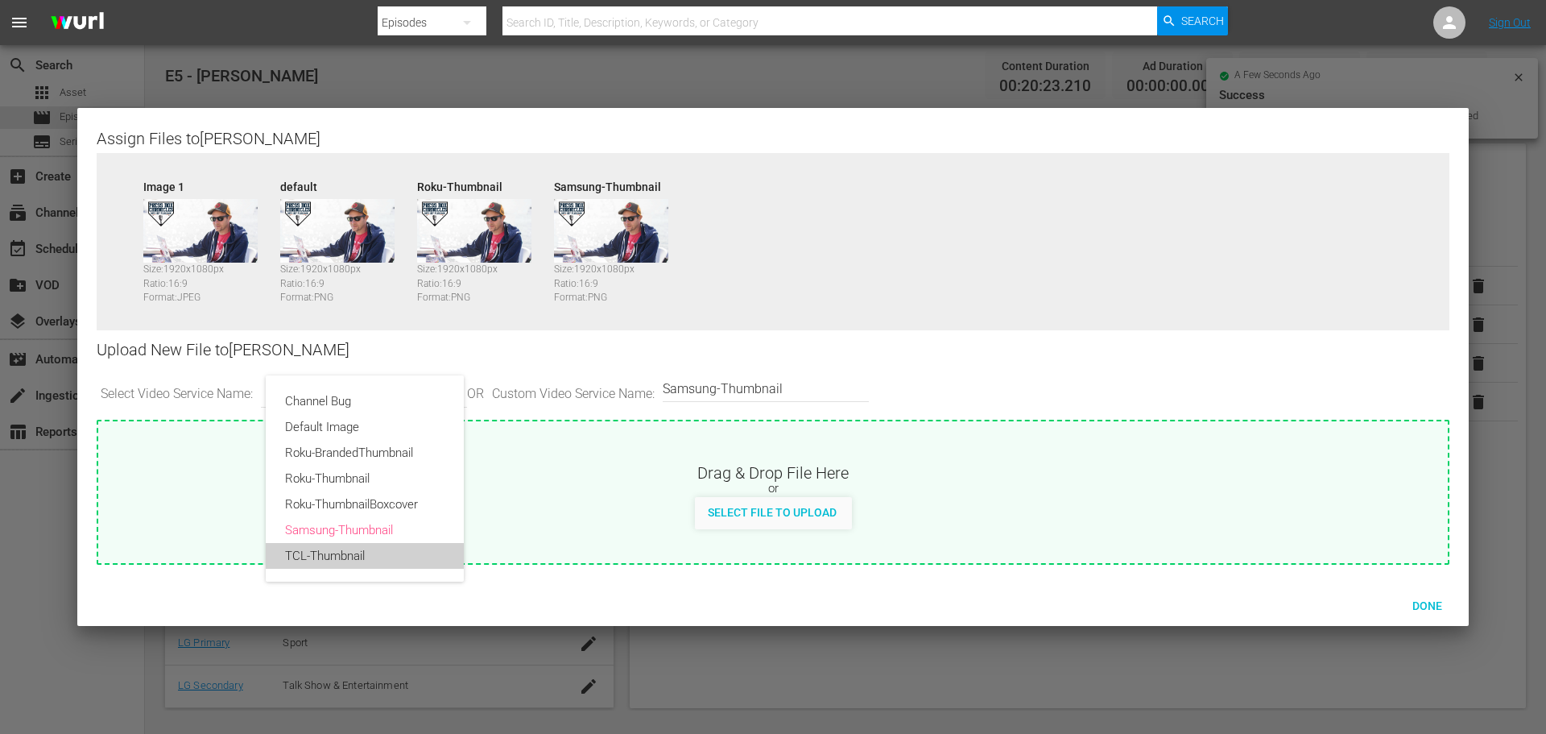
drag, startPoint x: 378, startPoint y: 555, endPoint x: 524, endPoint y: 553, distance: 146.6
click at [380, 558] on div "TCL-Thumbnail" at bounding box center [364, 556] width 159 height 26
type input "TCL-Thumbnail"
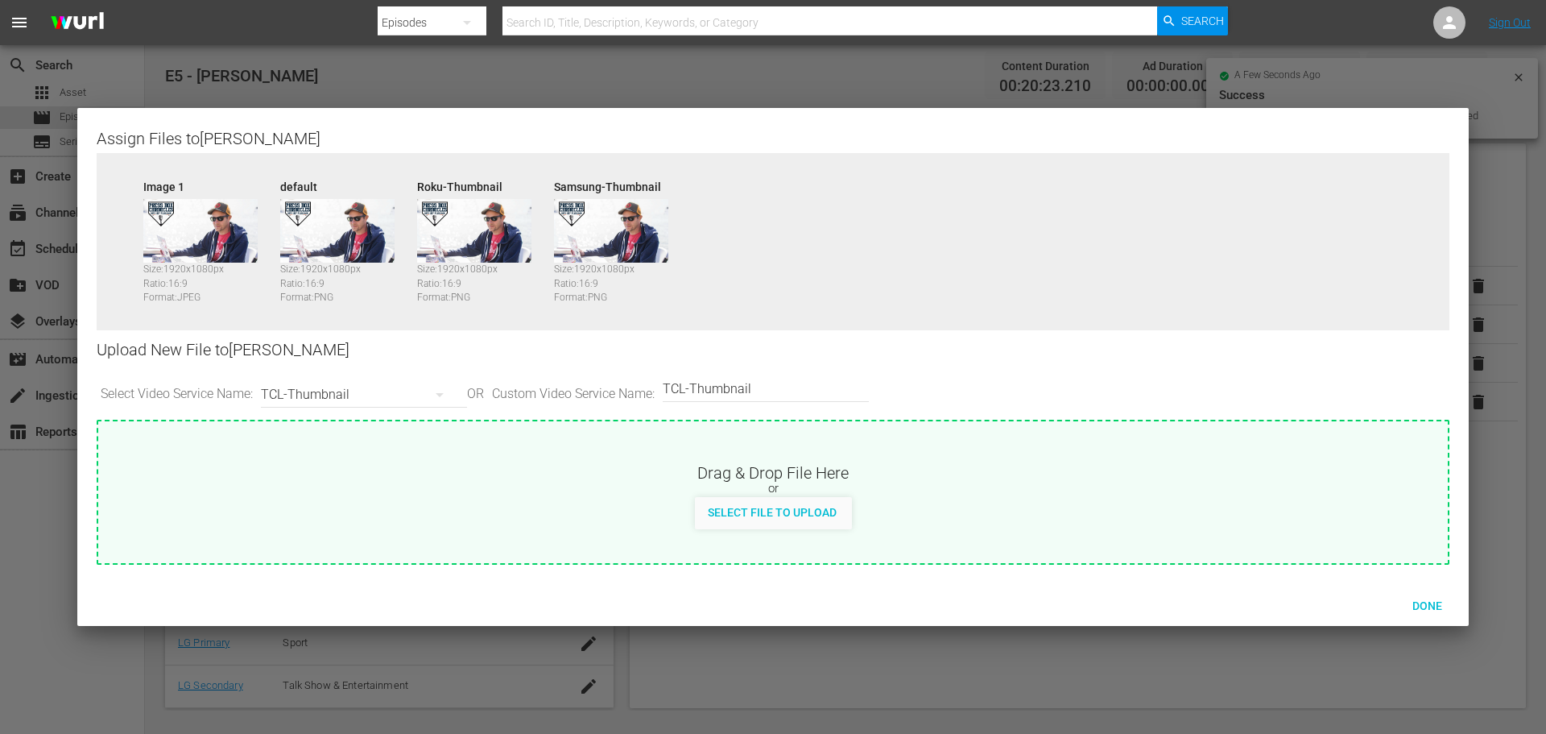
click at [774, 515] on span "Select File to Upload" at bounding box center [772, 512] width 155 height 13
type input "C:\fakepath\PBC_PRIMARY_THUMB.png"
click at [1412, 602] on span "Done" at bounding box center [1428, 605] width 56 height 13
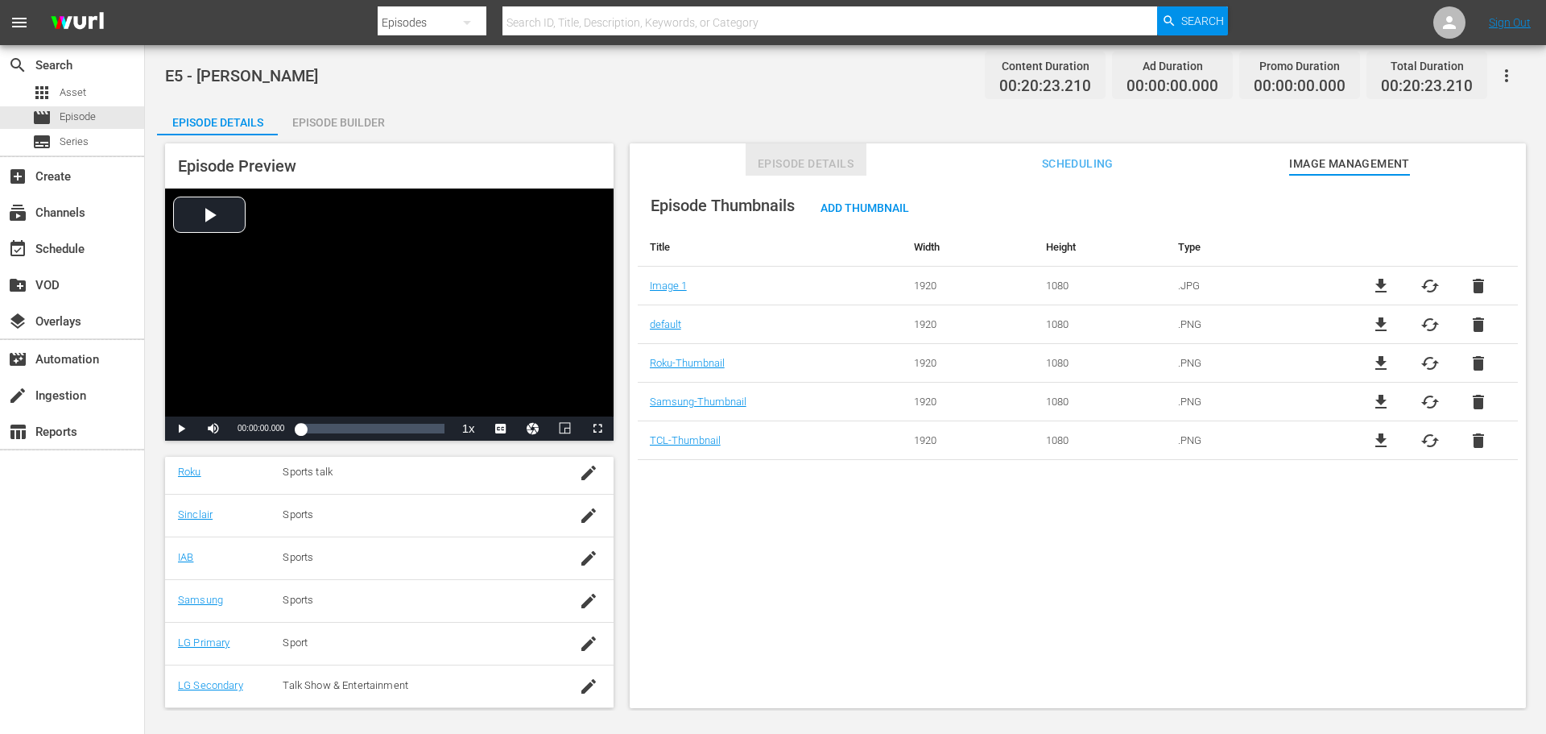
click at [818, 160] on span "Episode Details" at bounding box center [806, 164] width 121 height 20
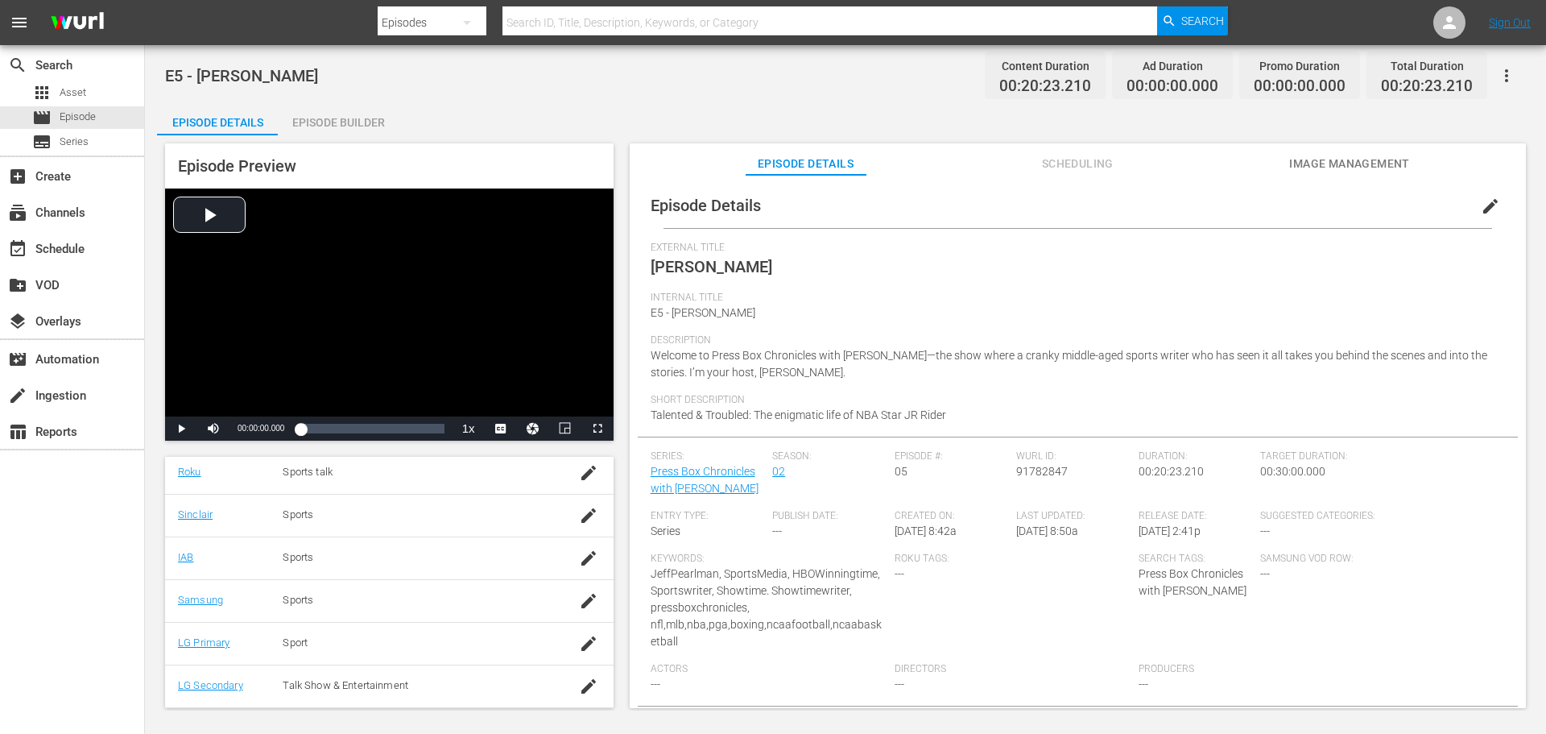
click at [359, 128] on div "Episode Builder" at bounding box center [338, 122] width 121 height 39
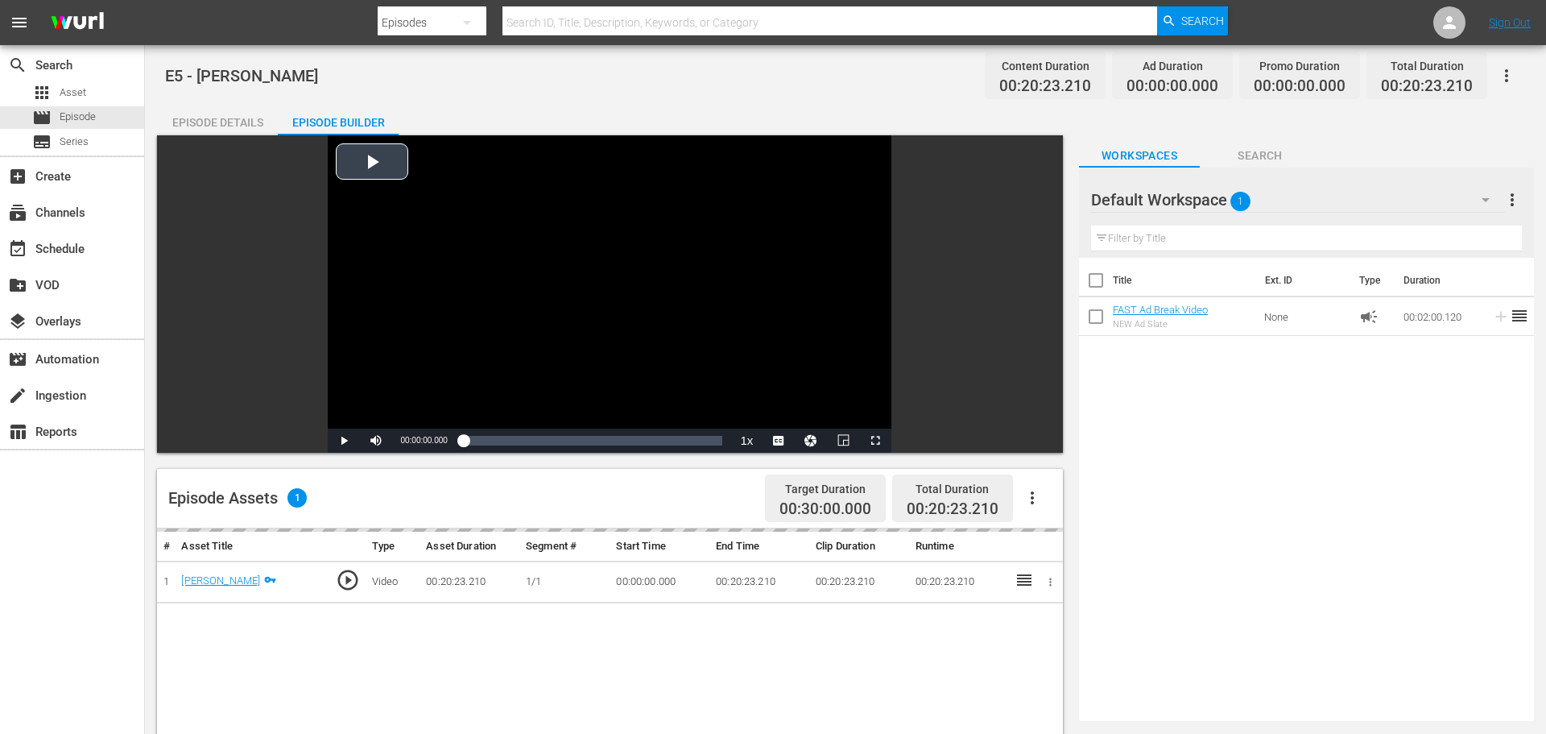
scroll to position [324, 0]
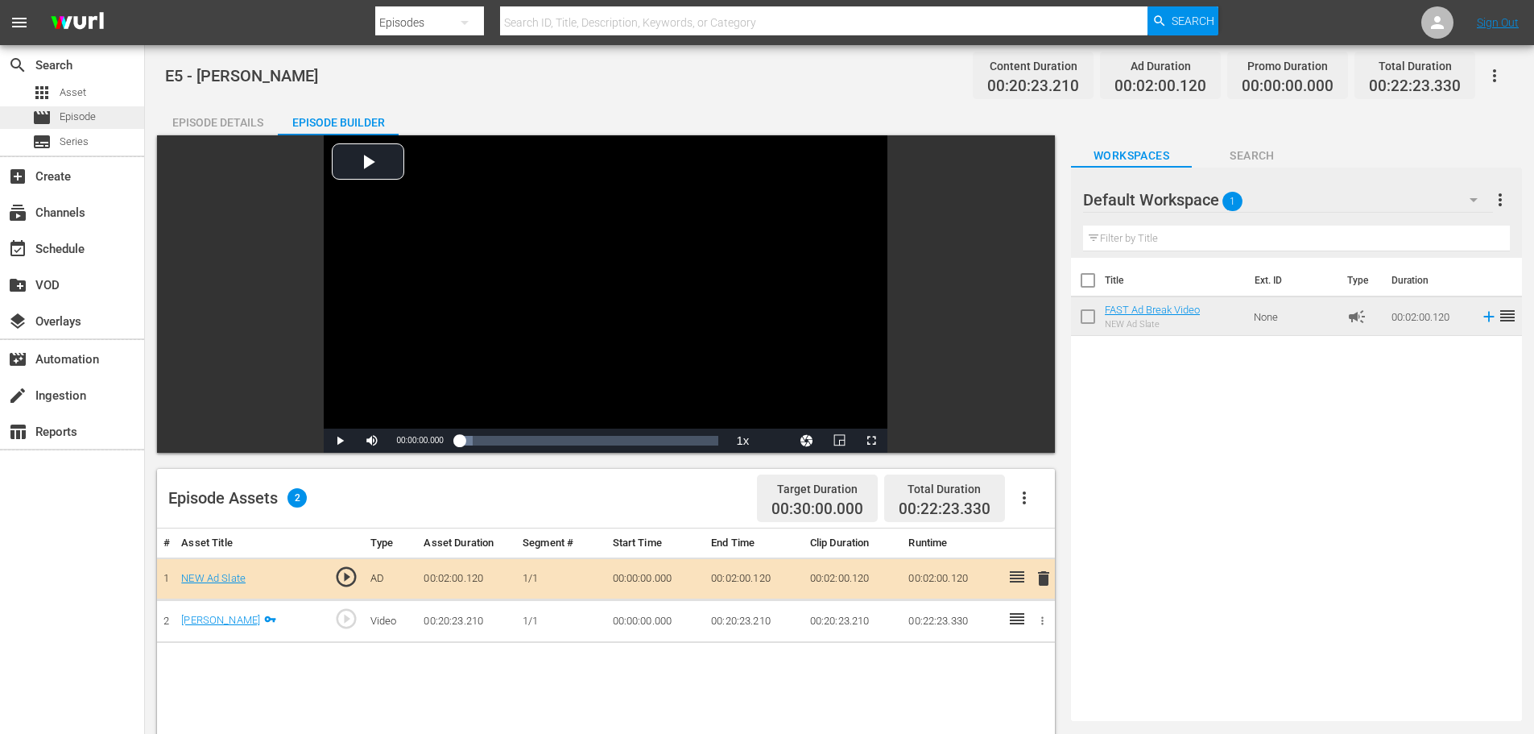
click at [100, 128] on div "movie Episode" at bounding box center [72, 117] width 144 height 23
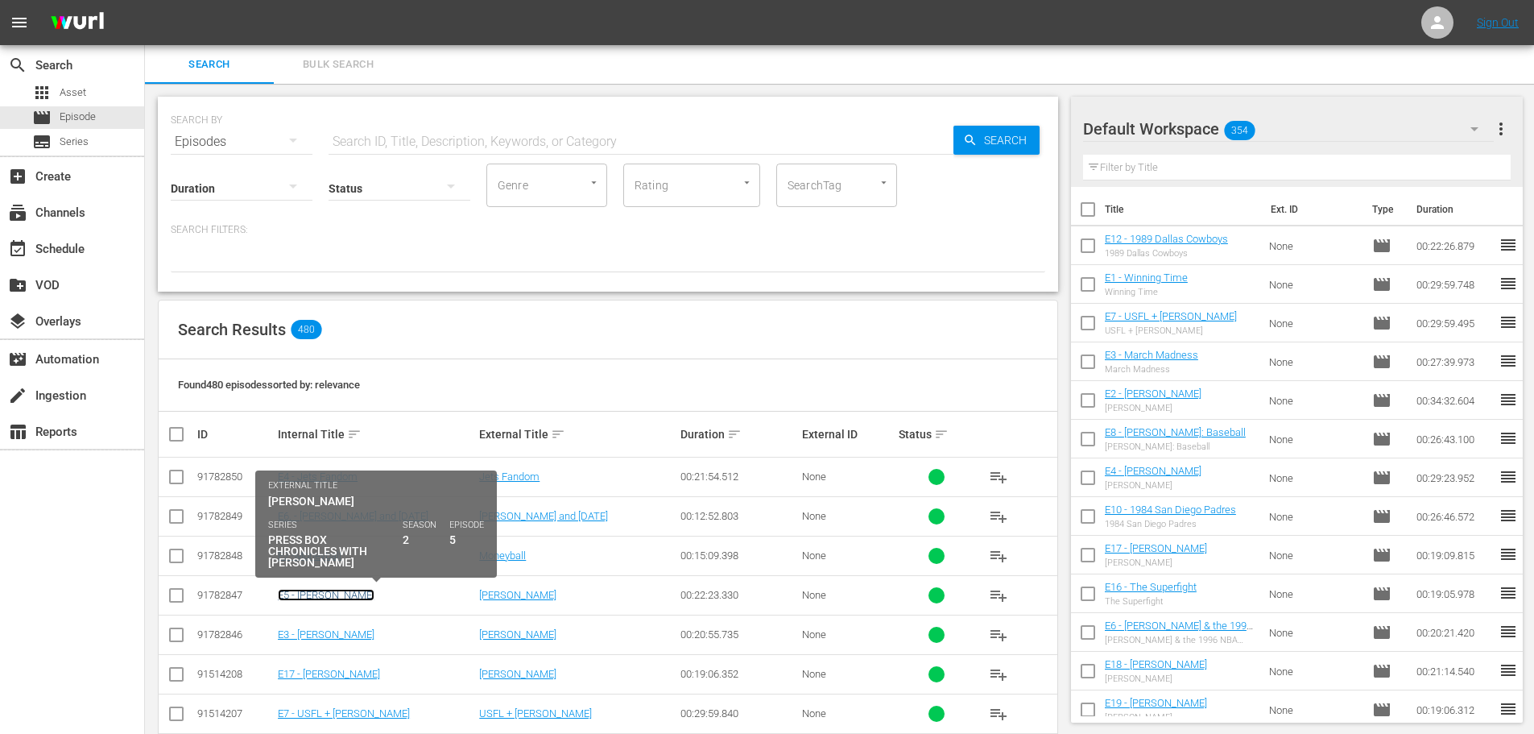
click at [329, 596] on link "E5 - J.R. Rider" at bounding box center [326, 595] width 97 height 12
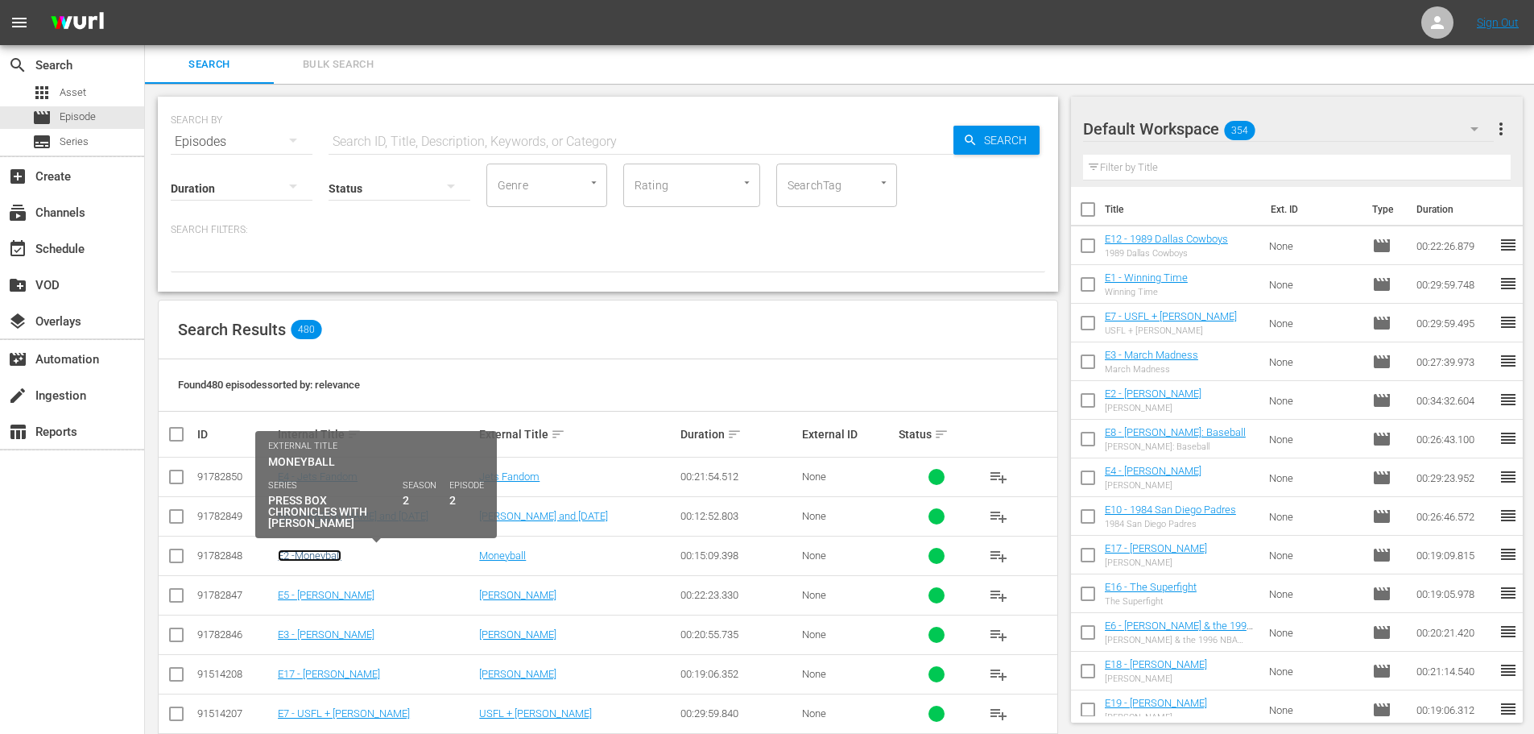
click at [316, 561] on link "E2 -Moneyball" at bounding box center [310, 555] width 64 height 12
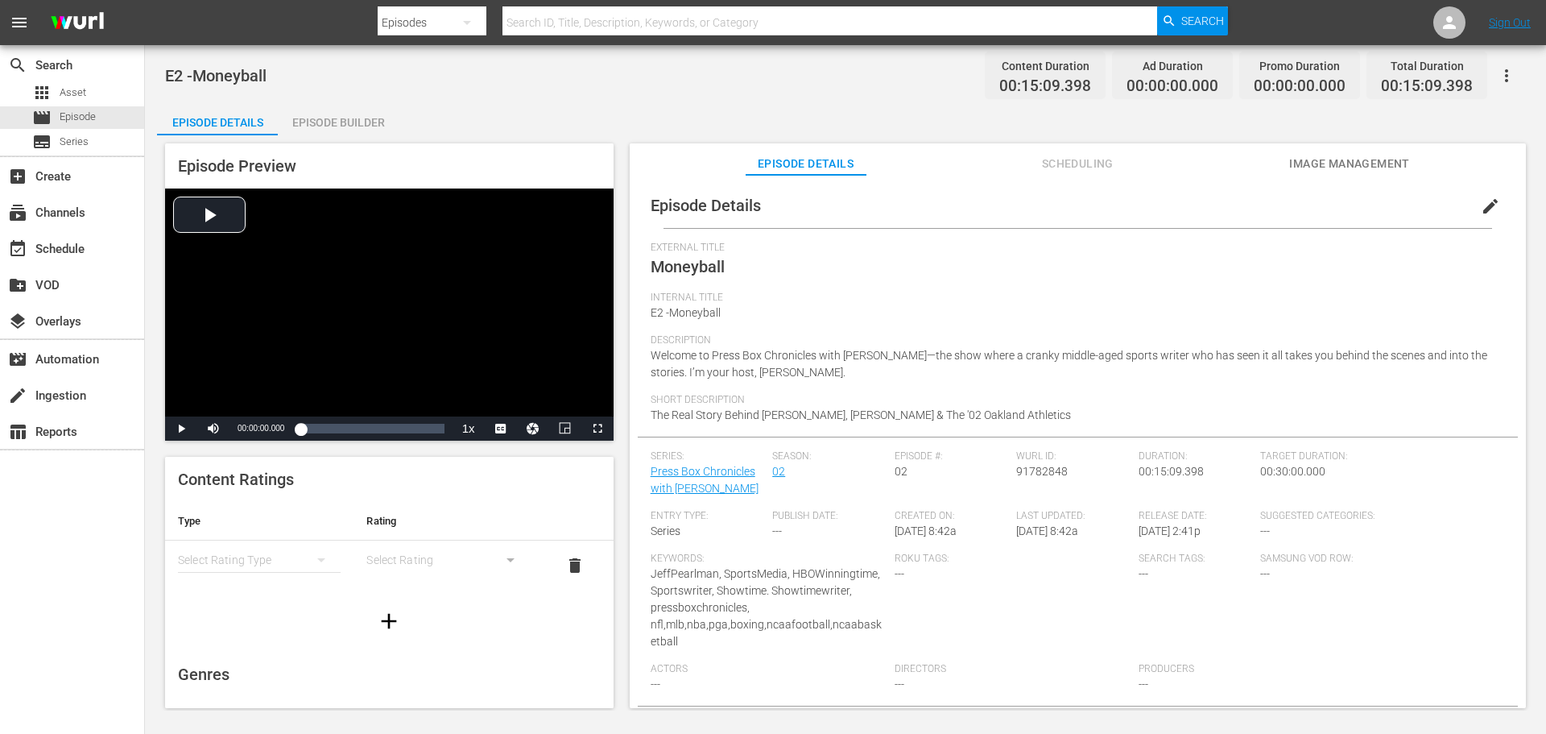
click at [1481, 204] on span "edit" at bounding box center [1490, 206] width 19 height 19
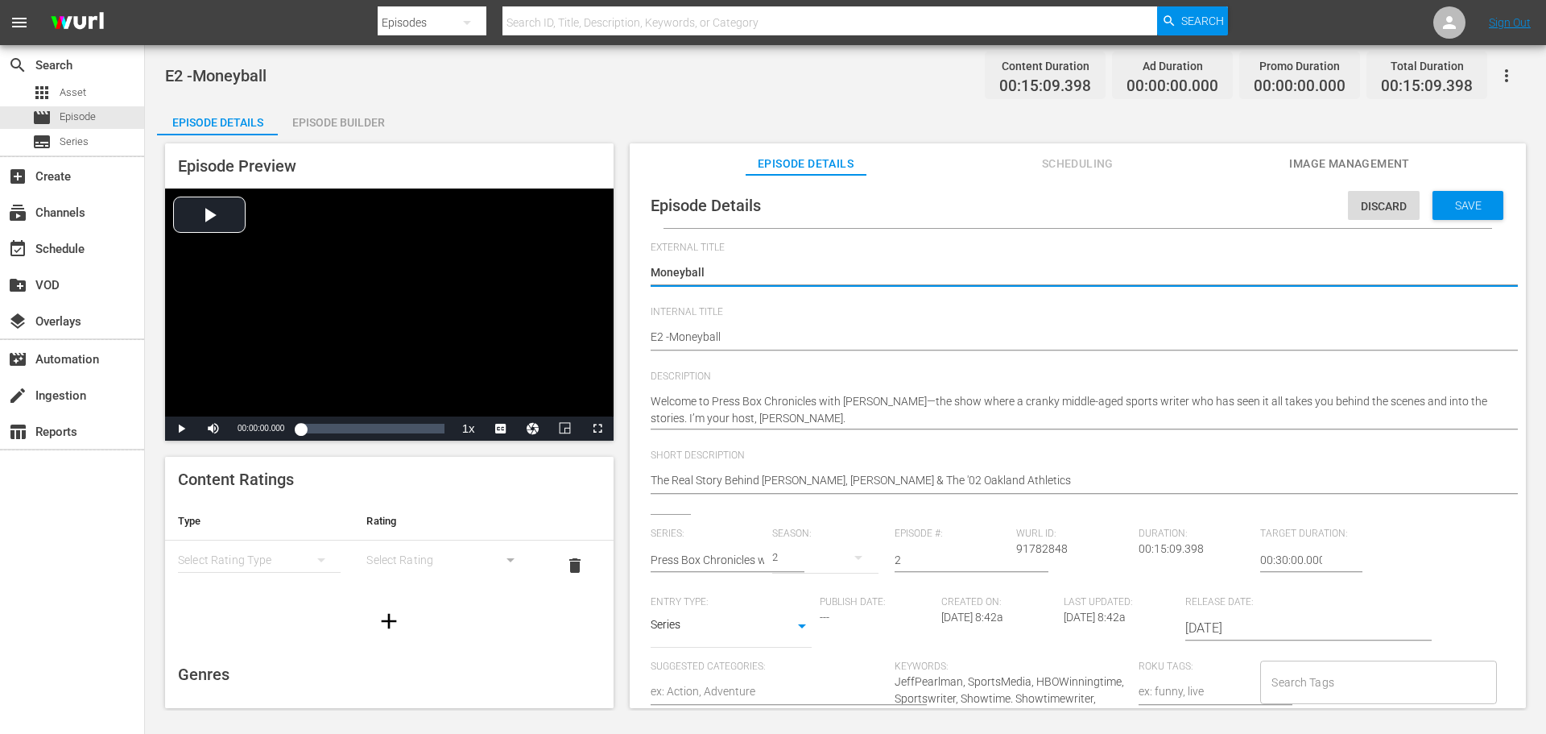
scroll to position [15, 0]
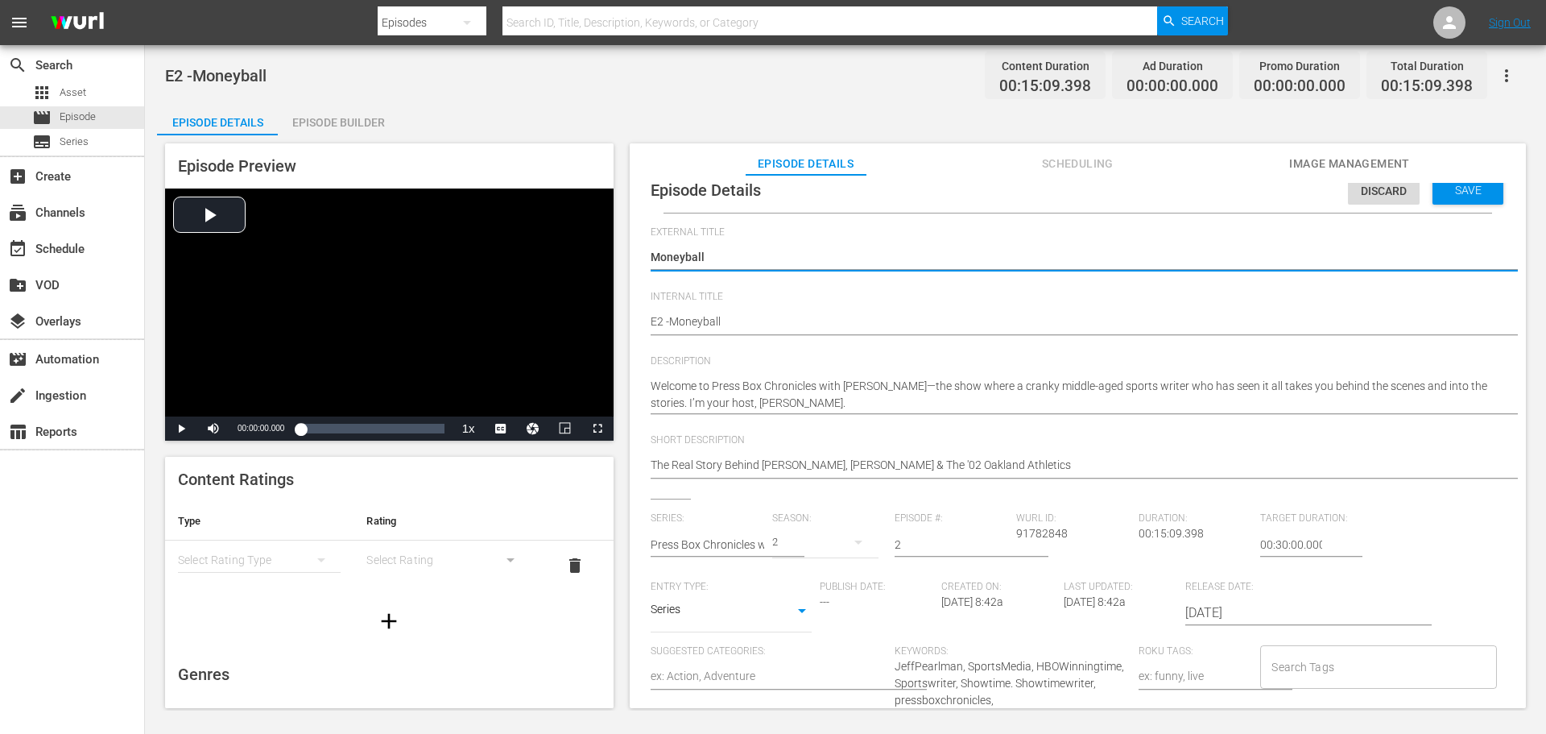
click at [1326, 665] on input "Search Tags" at bounding box center [1366, 666] width 197 height 29
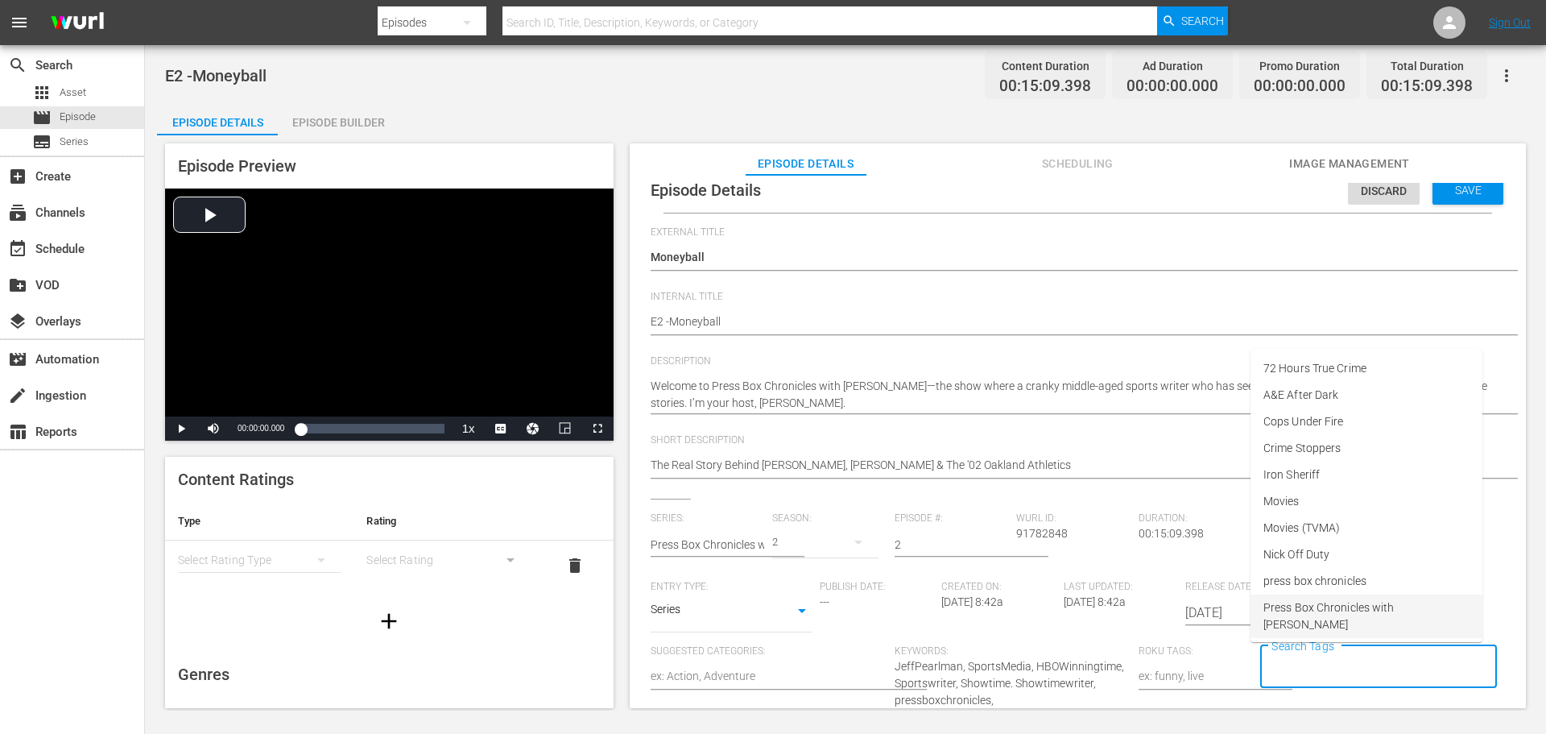
click at [1357, 610] on span "Press Box Chronicles with [PERSON_NAME]" at bounding box center [1367, 616] width 206 height 34
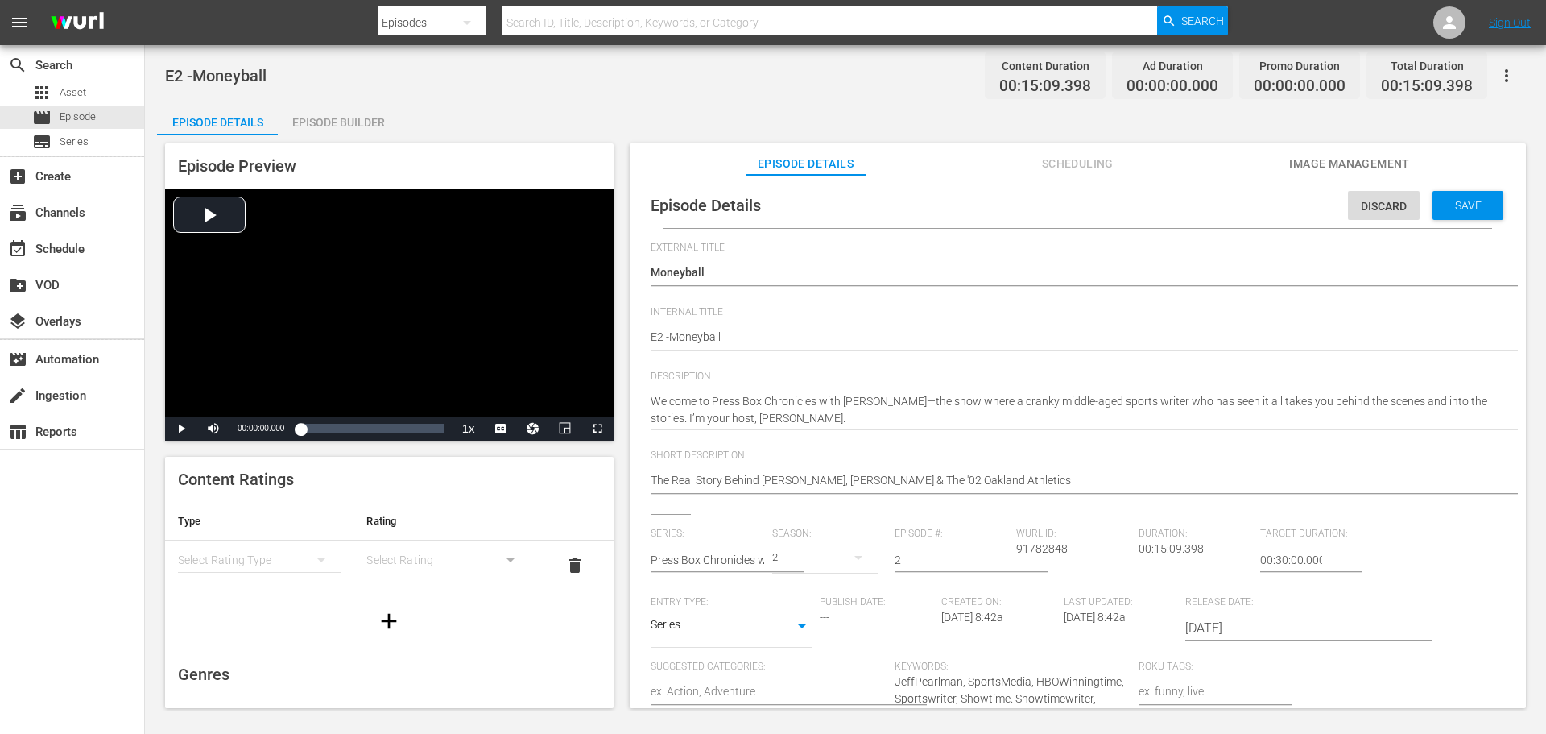
scroll to position [0, 0]
click at [1468, 201] on span "Save" at bounding box center [1468, 205] width 52 height 13
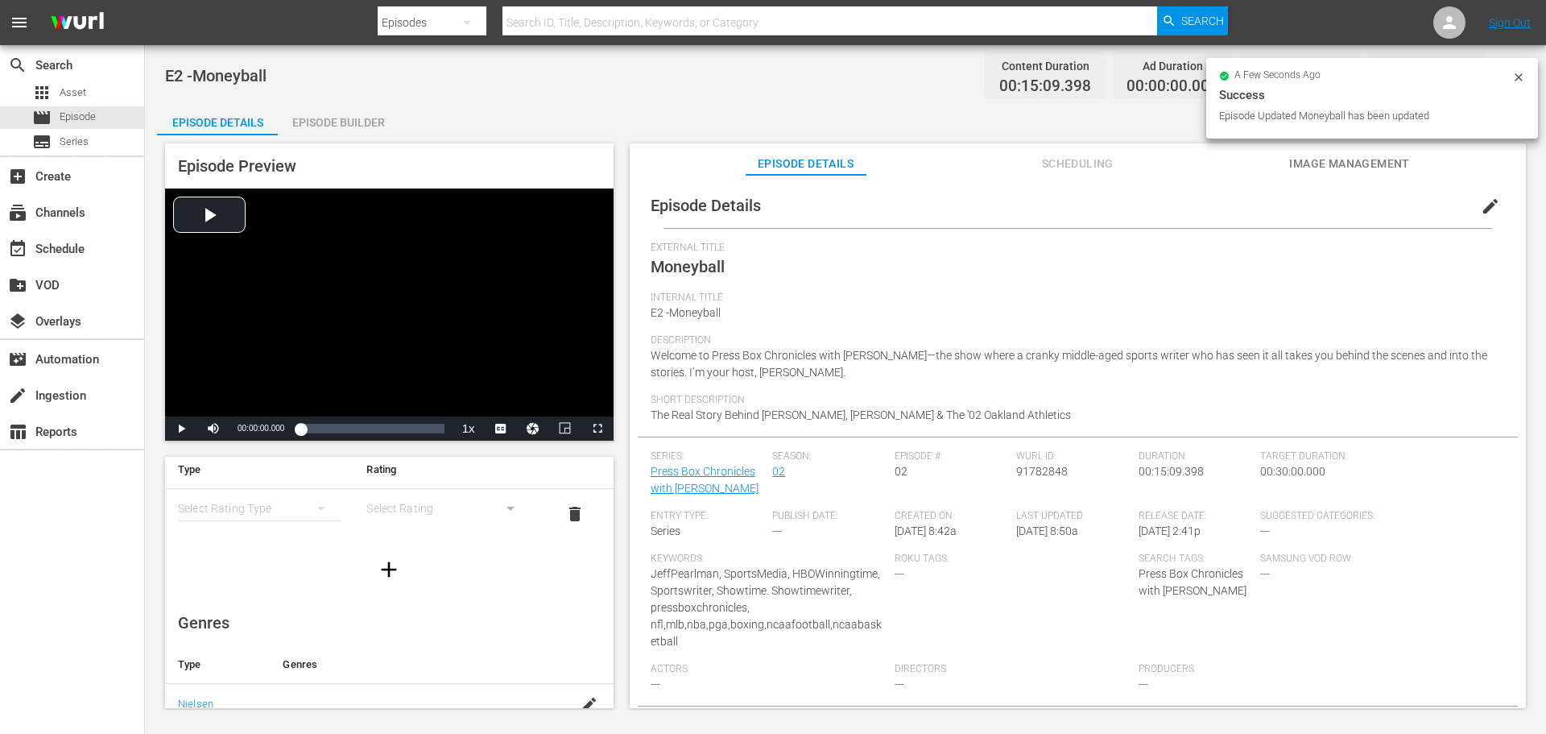
scroll to position [81, 0]
click at [312, 472] on icon "simple table" at bounding box center [321, 479] width 19 height 19
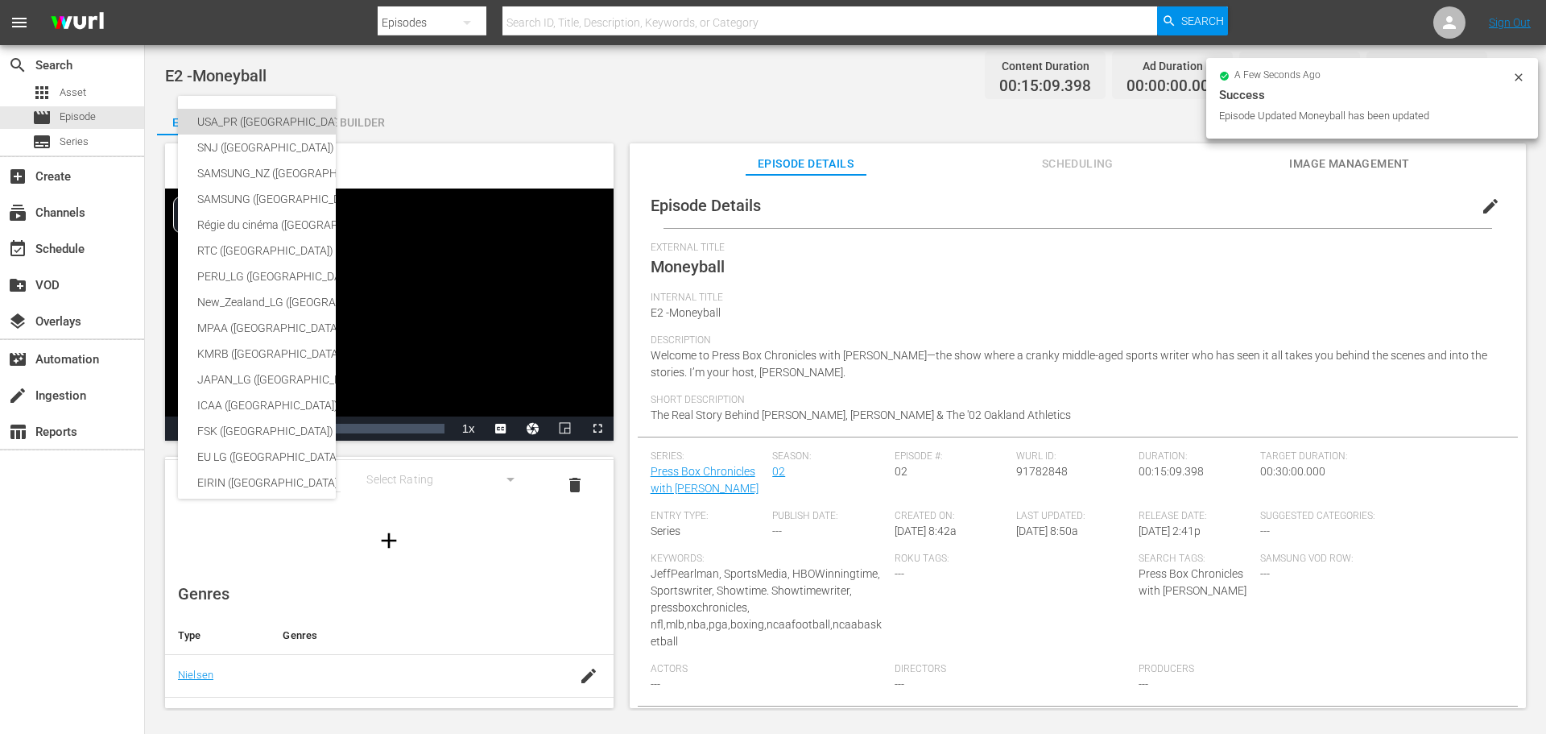
click at [294, 126] on div "USA_PR (United States of America (the))" at bounding box center [394, 122] width 395 height 26
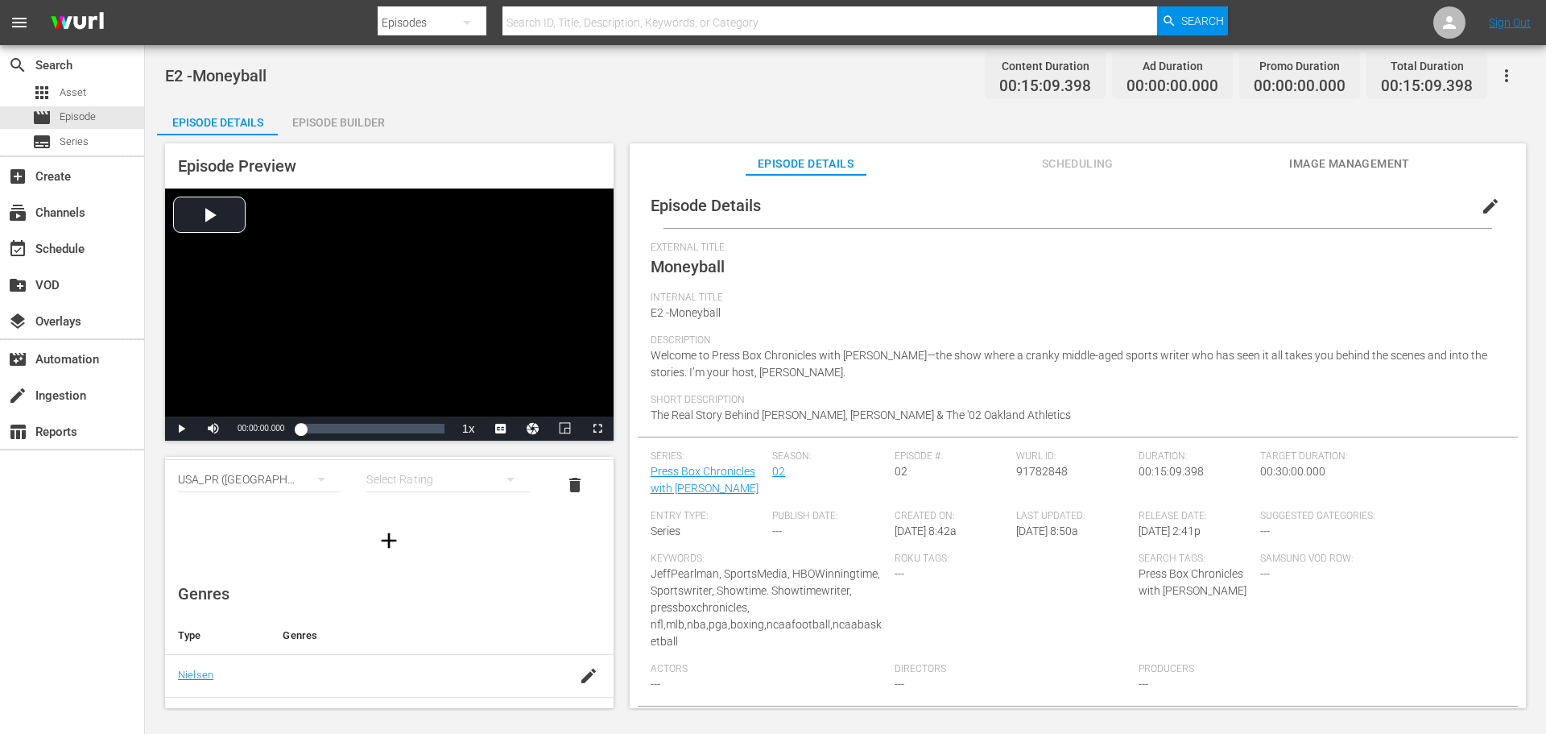
click at [466, 483] on div "simple table" at bounding box center [447, 479] width 163 height 45
click at [449, 613] on div "TVMA" at bounding box center [440, 615] width 119 height 26
click at [579, 513] on icon "button" at bounding box center [588, 514] width 19 height 19
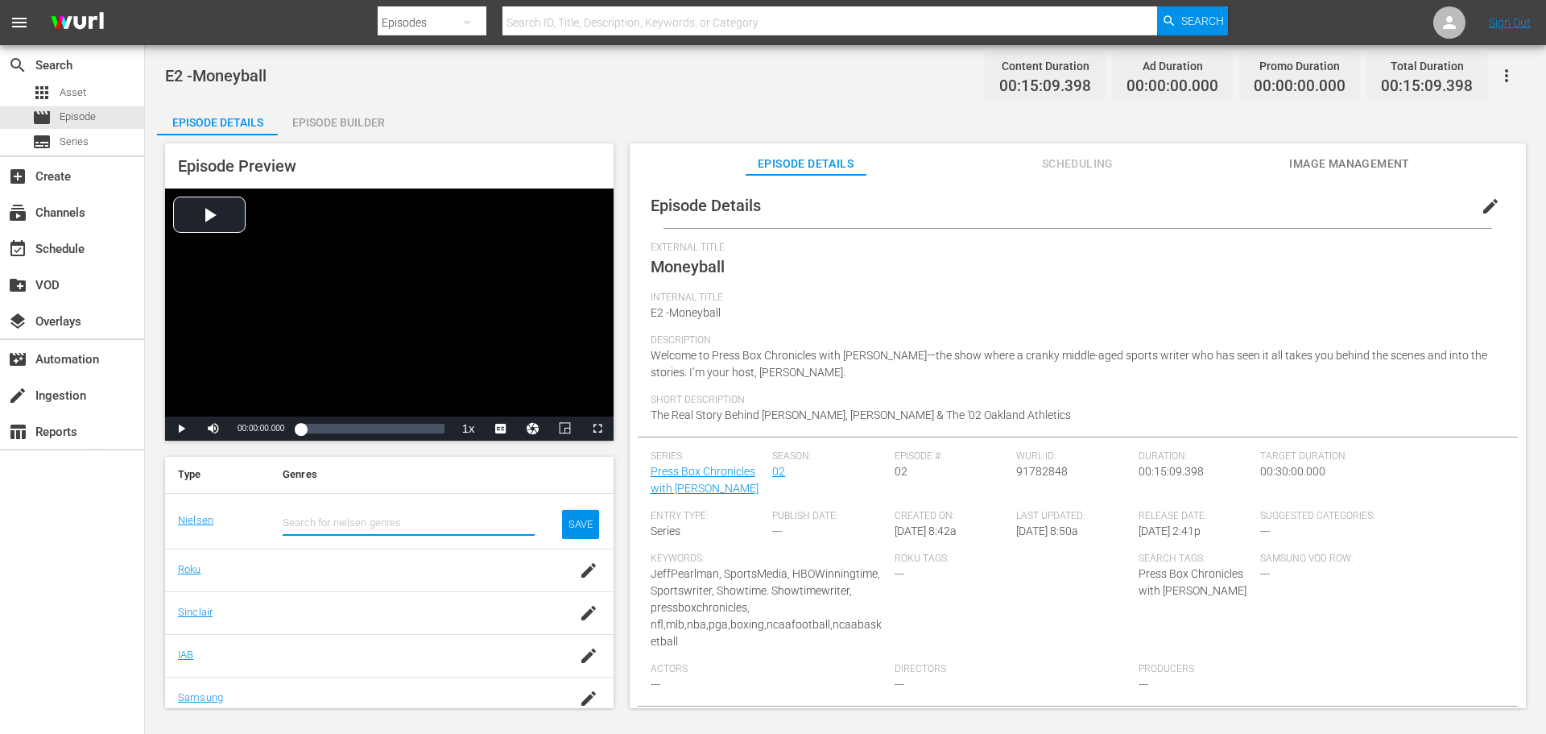
click at [401, 524] on input "text" at bounding box center [409, 522] width 252 height 39
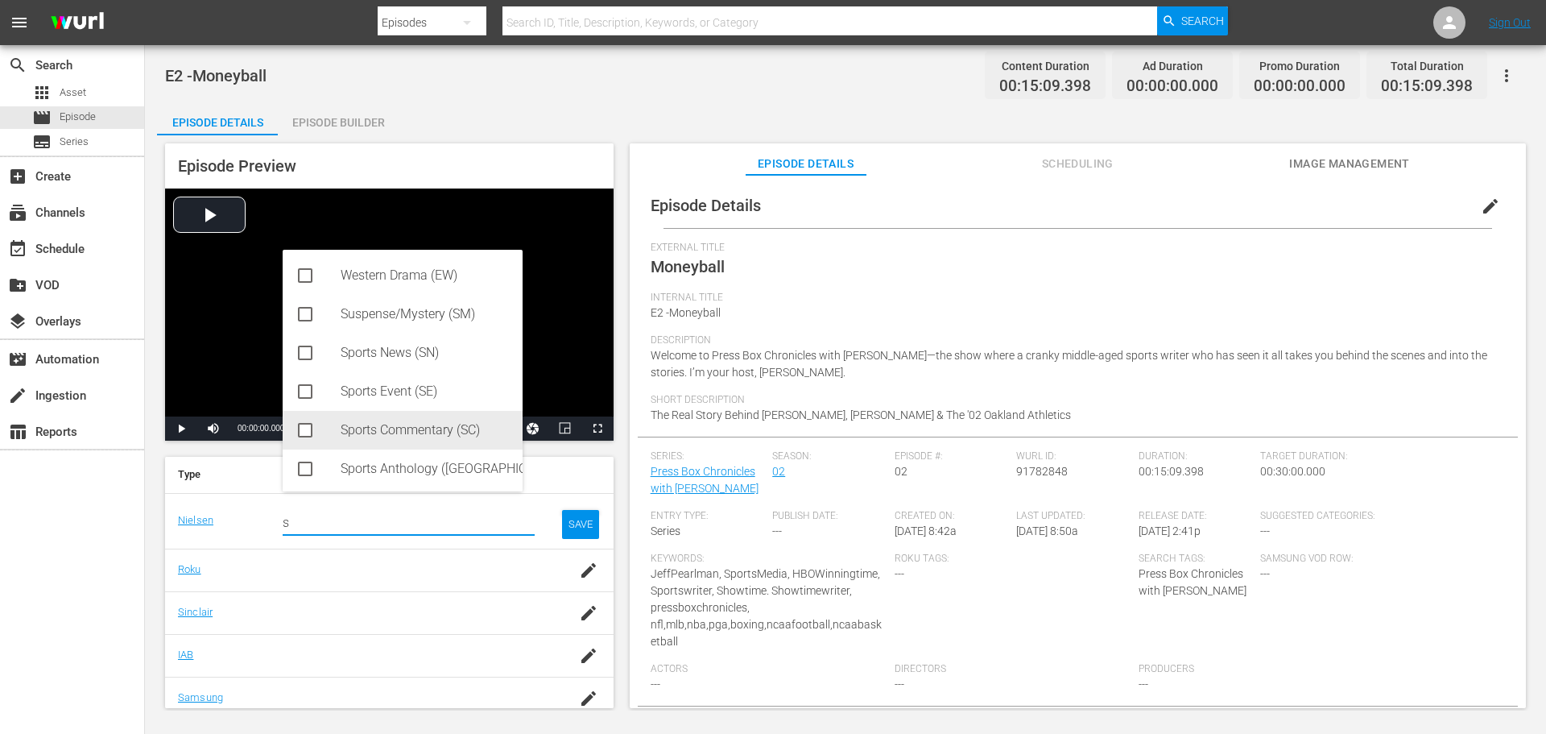
click at [338, 426] on div "Sports Commentary (SC)" at bounding box center [403, 430] width 240 height 39
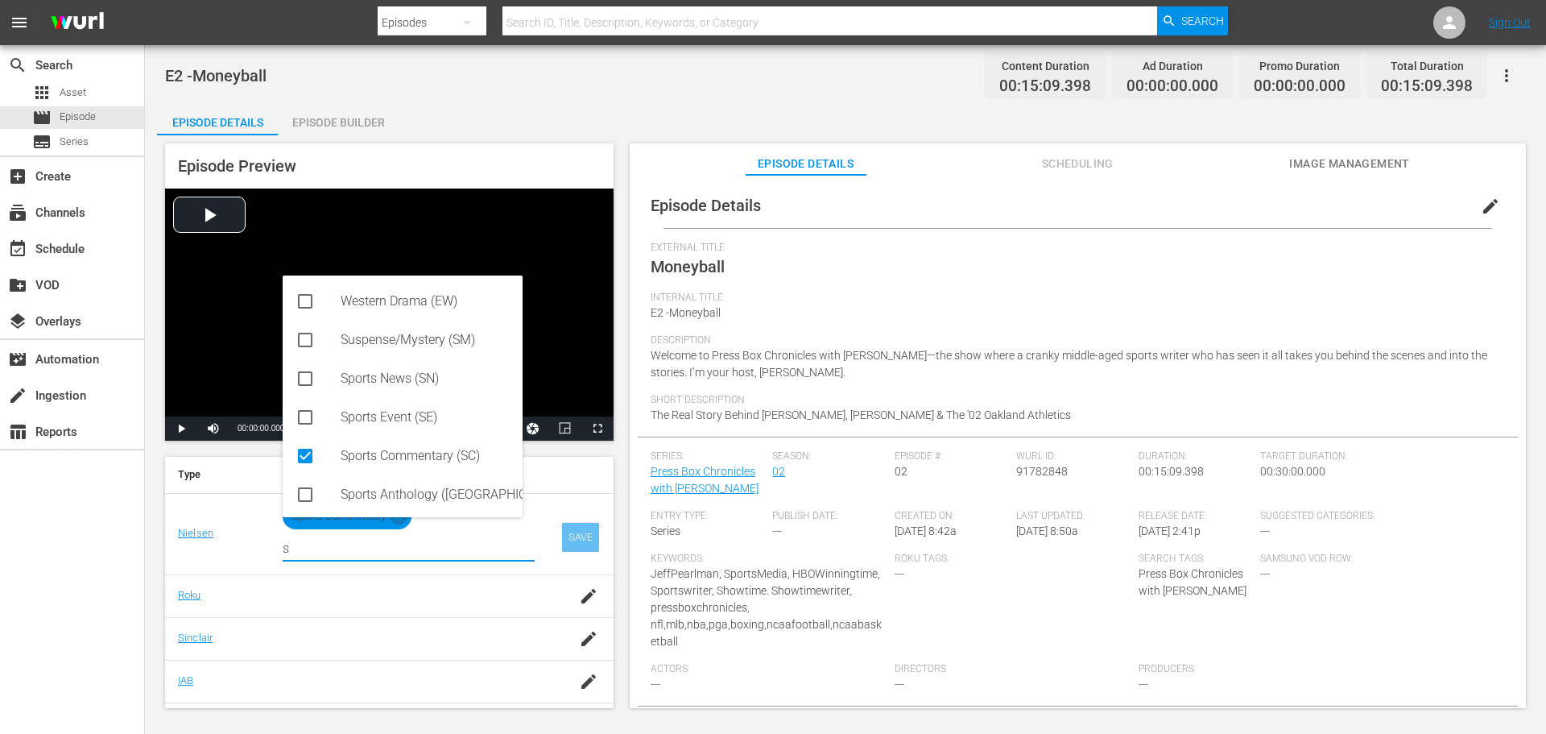
type input "s"
click at [571, 549] on div "SAVE" at bounding box center [580, 537] width 37 height 29
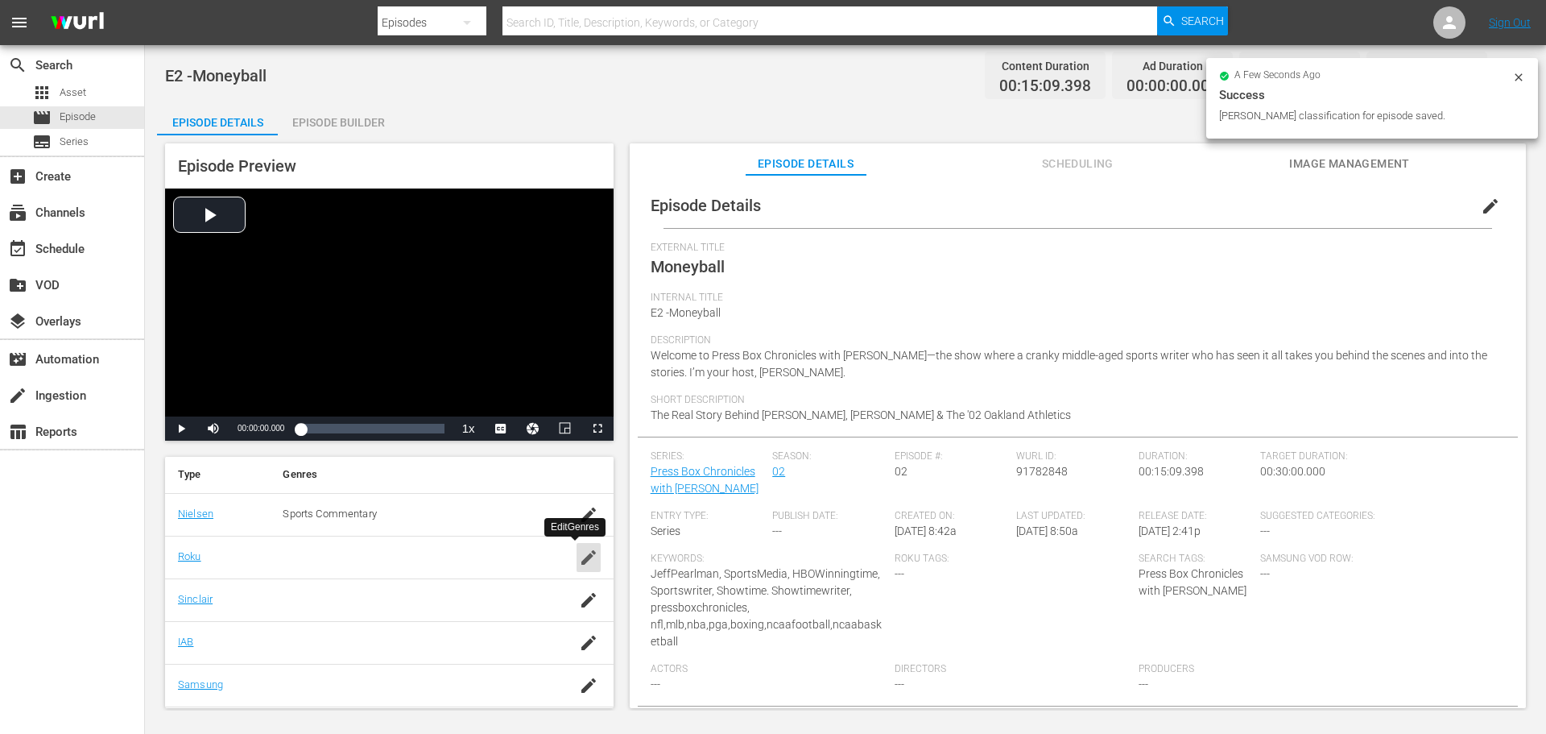
click at [577, 568] on div "button" at bounding box center [589, 557] width 24 height 29
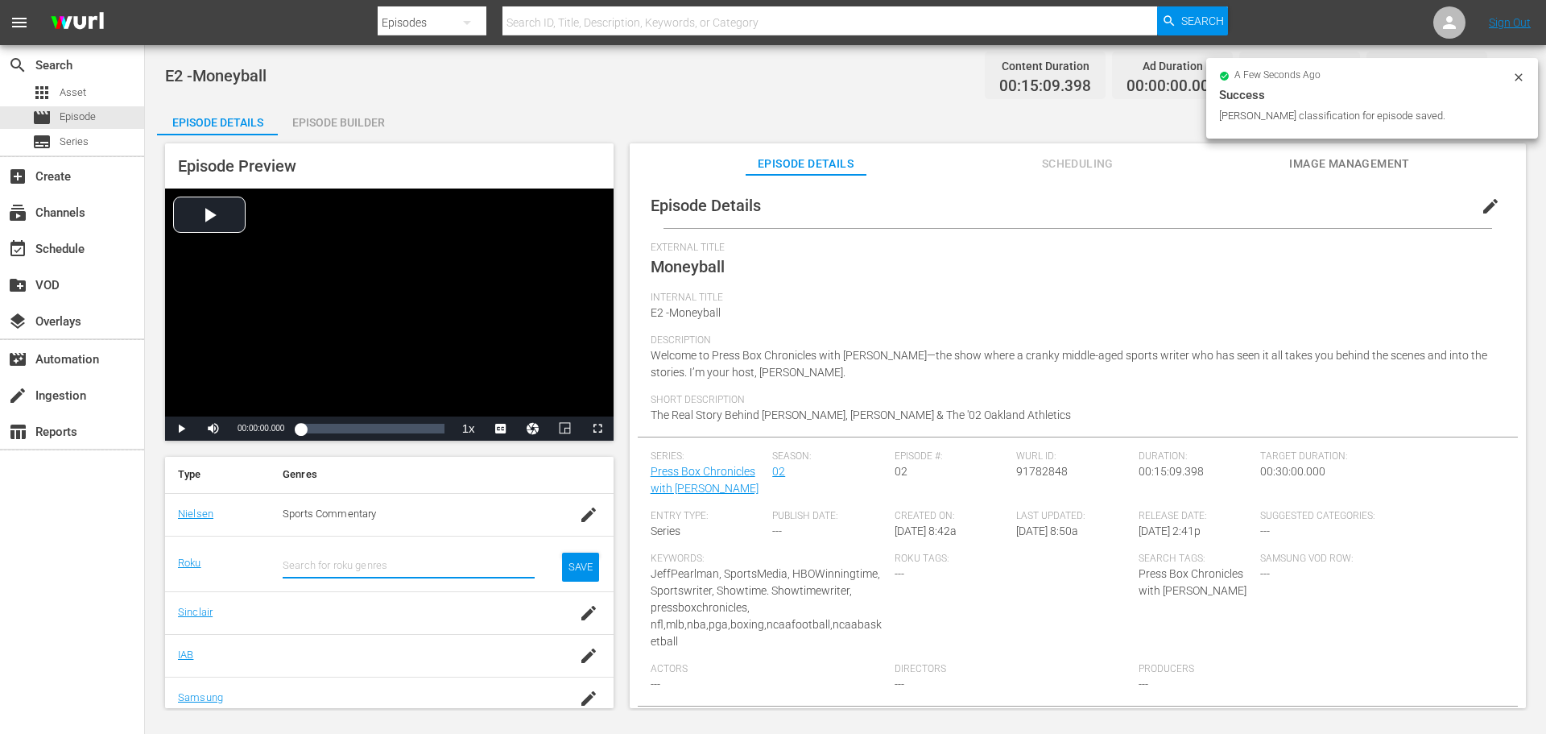
click at [411, 565] on input "text" at bounding box center [409, 565] width 252 height 39
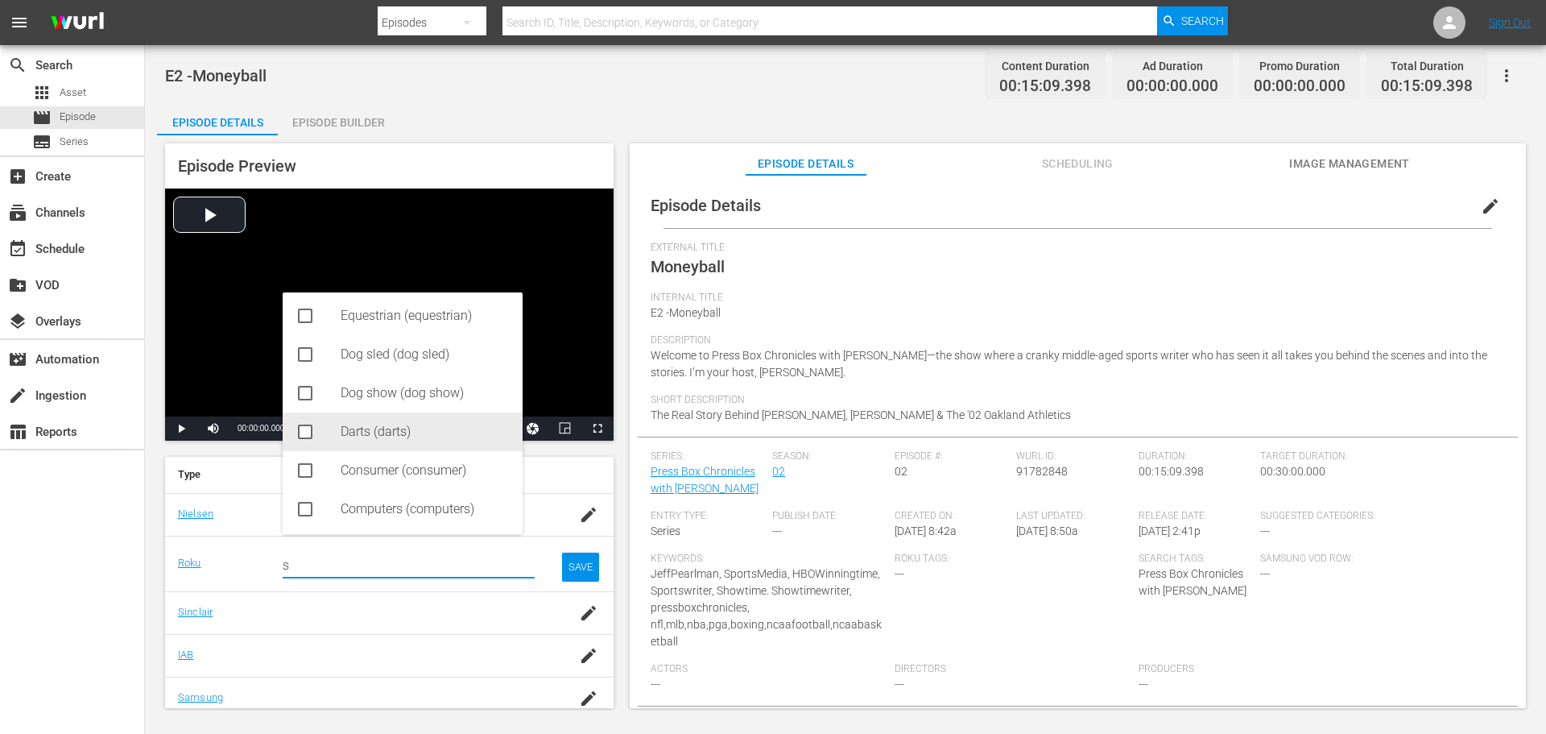
scroll to position [161, 0]
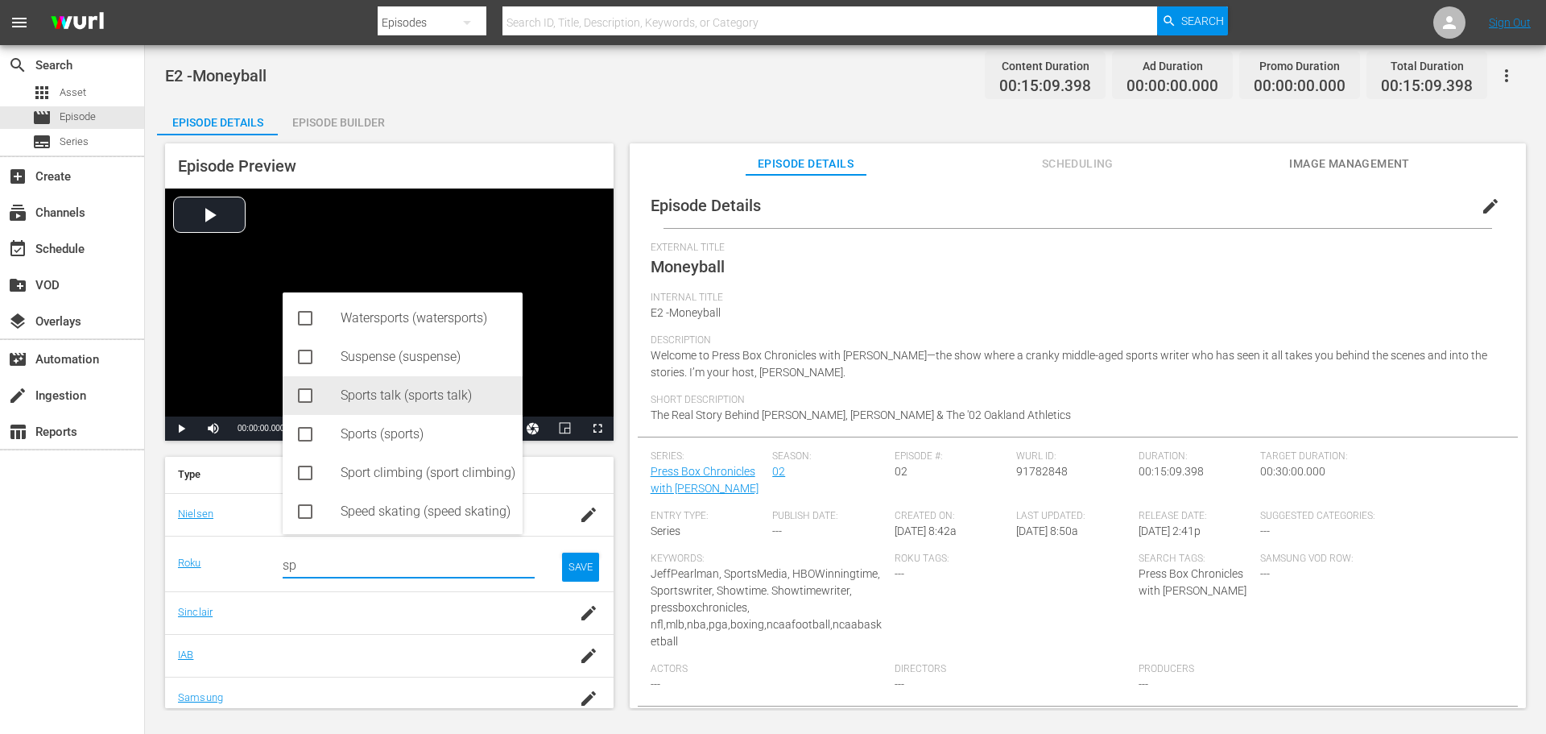
click at [389, 412] on div "Sports talk (sports talk)" at bounding box center [425, 395] width 169 height 39
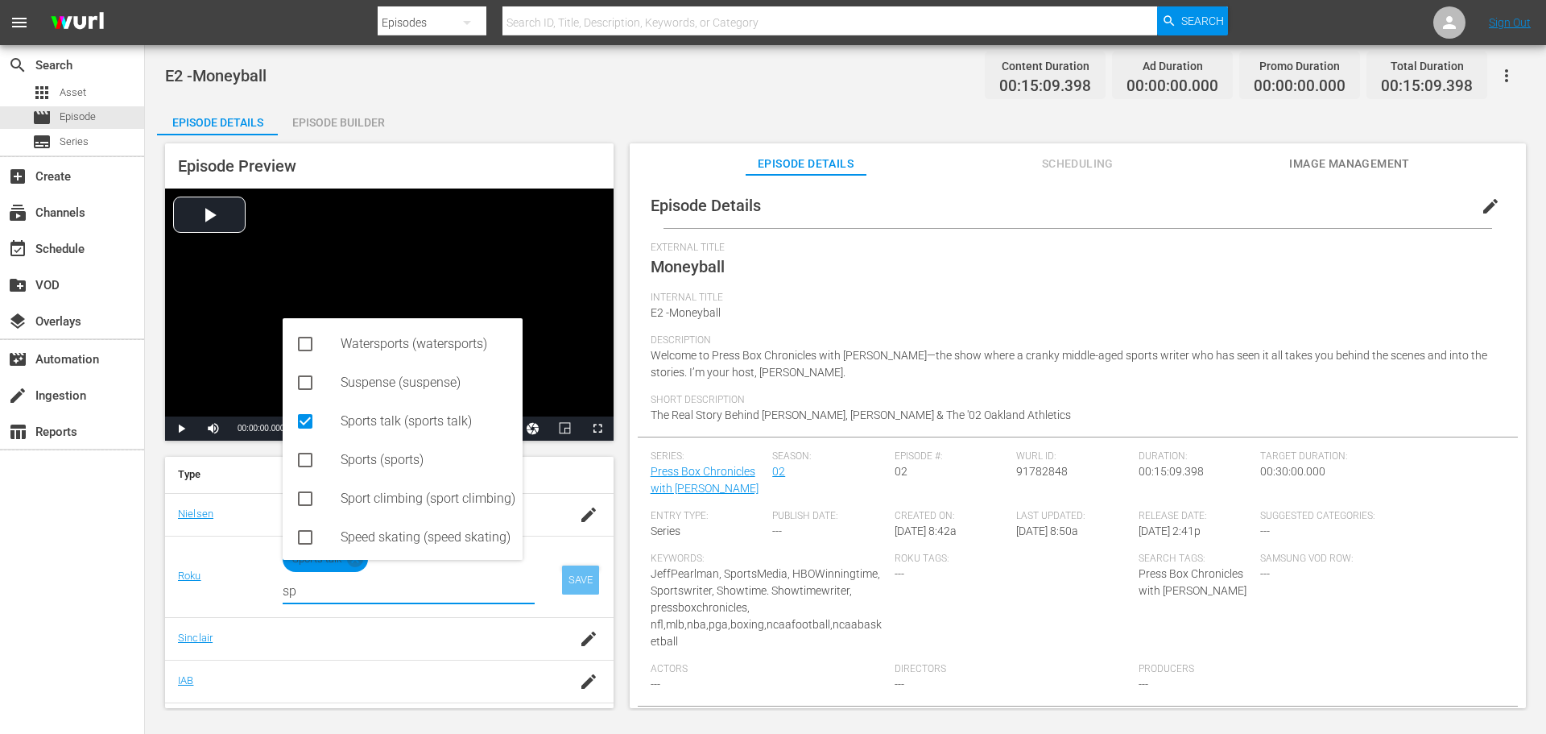
type input "sp"
click at [584, 594] on div "SAVE" at bounding box center [580, 579] width 37 height 29
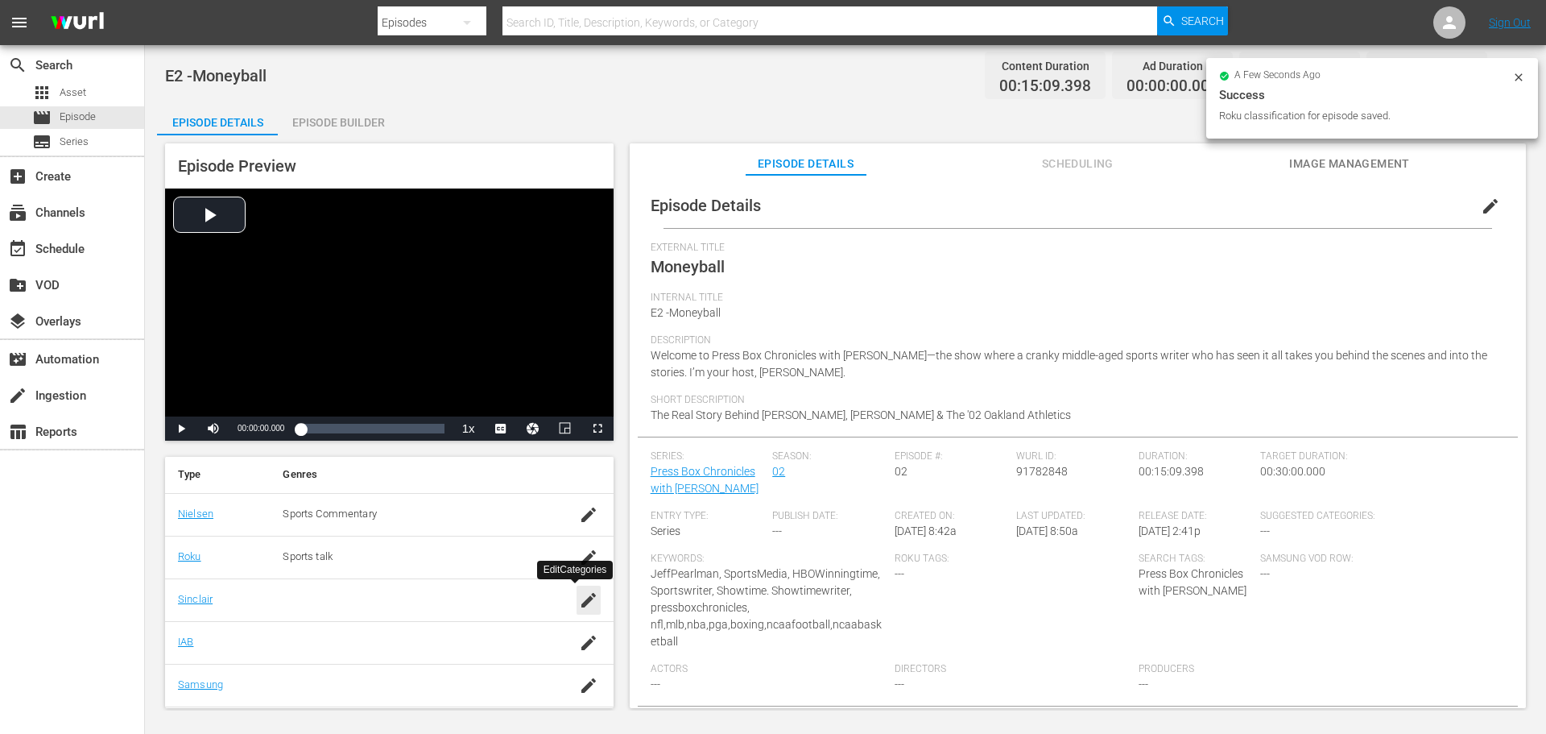
click at [581, 603] on icon "button" at bounding box center [588, 600] width 14 height 14
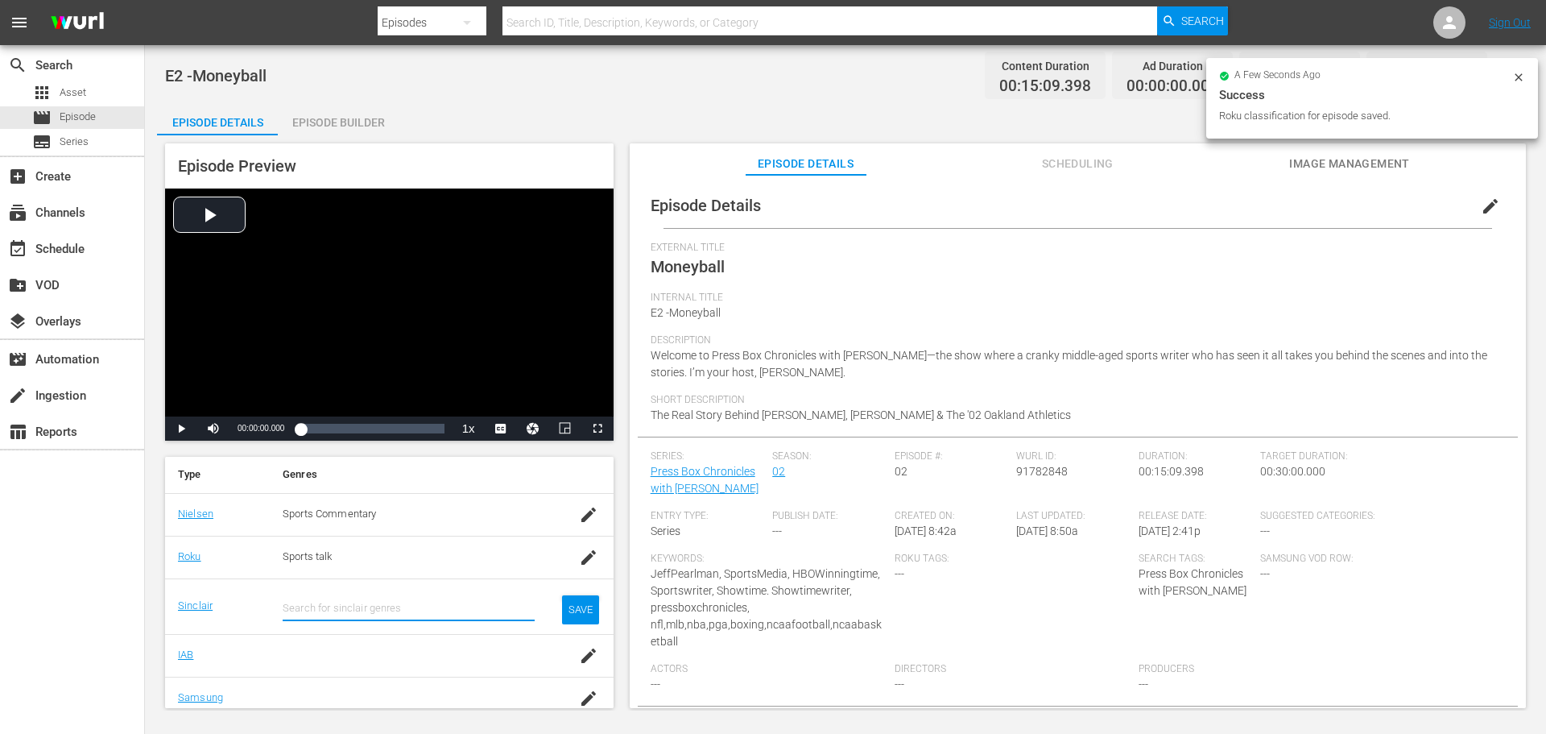
click at [411, 594] on input "text" at bounding box center [409, 608] width 252 height 39
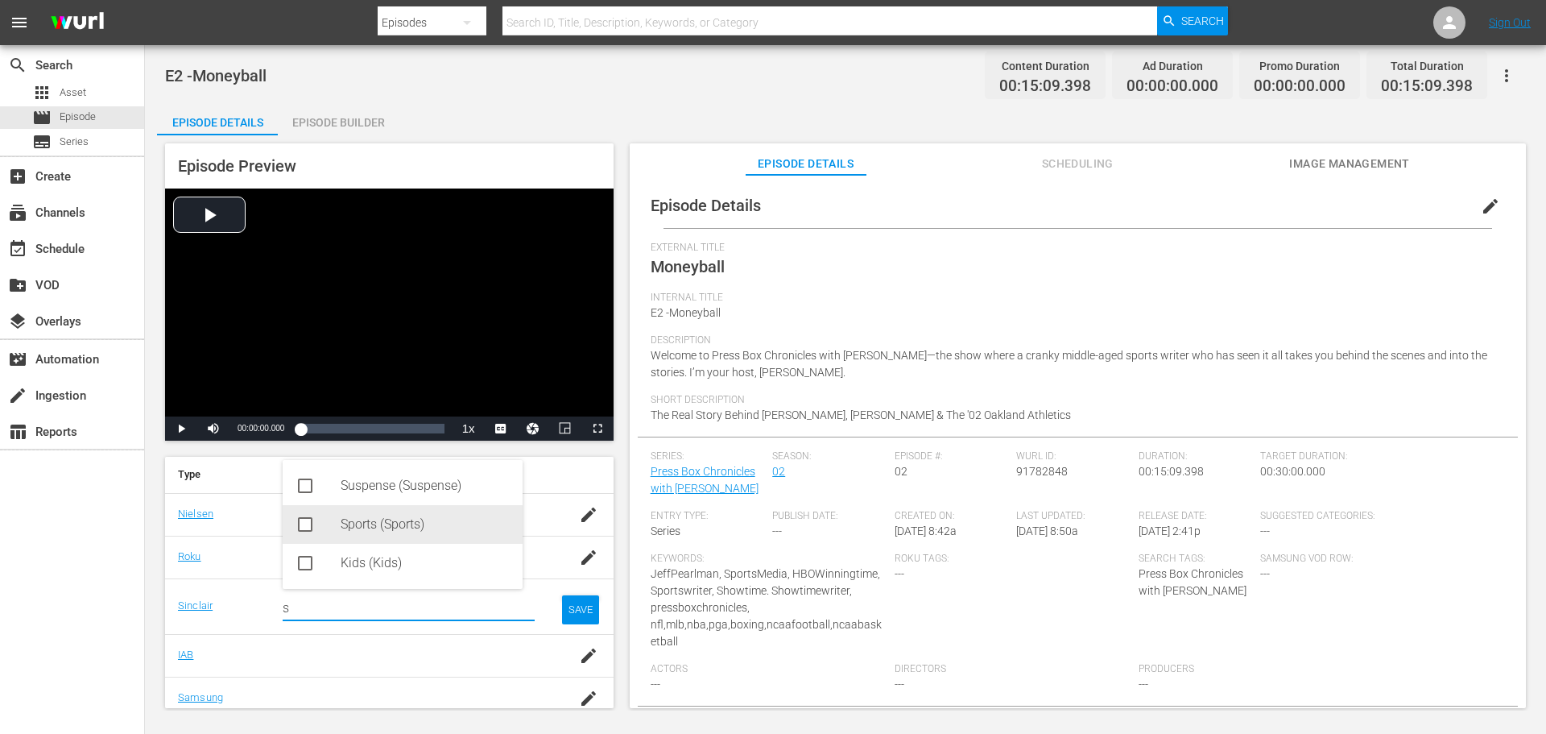
click at [396, 532] on div "Sports (Sports)" at bounding box center [425, 524] width 169 height 39
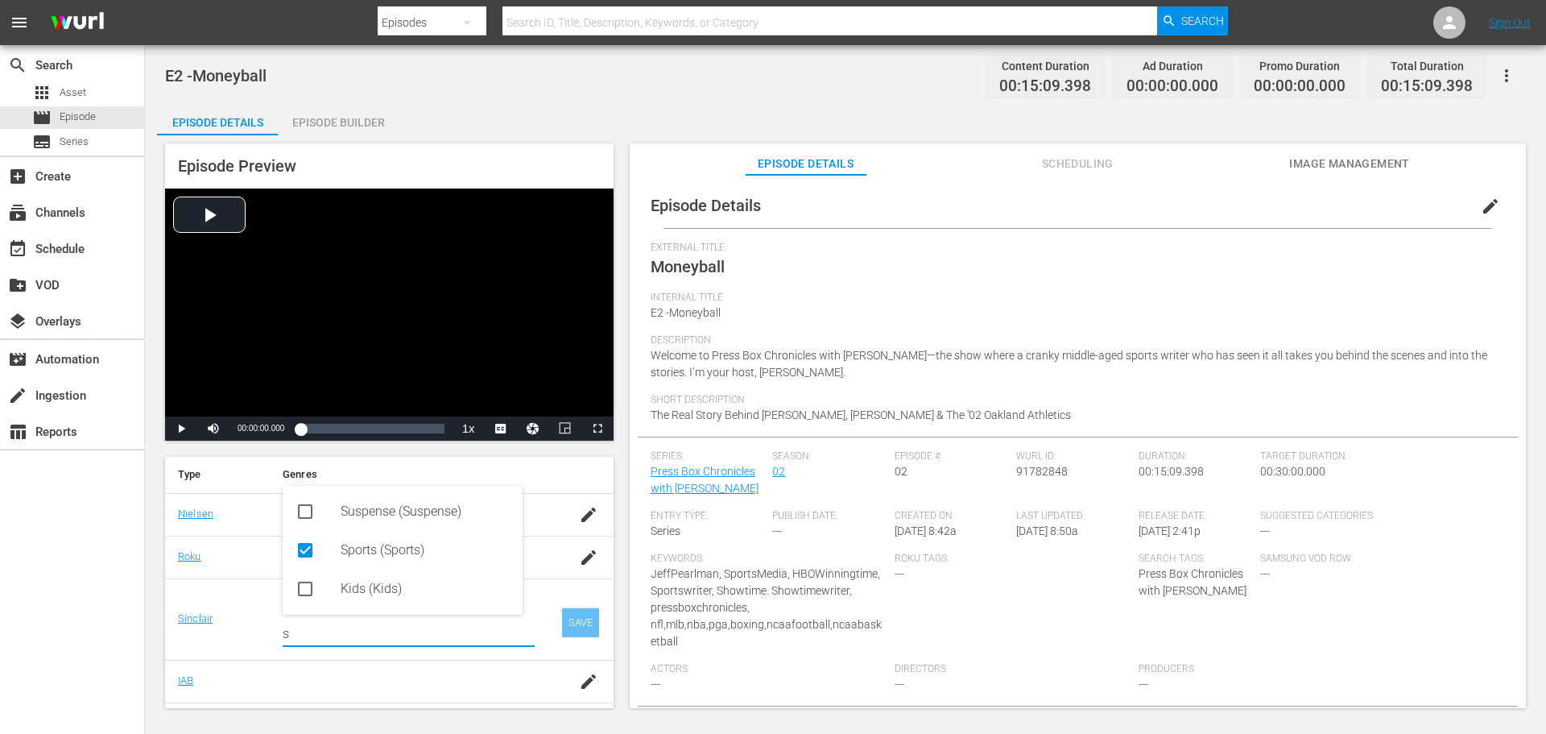
type input "s"
click at [567, 619] on div "SAVE" at bounding box center [580, 622] width 37 height 29
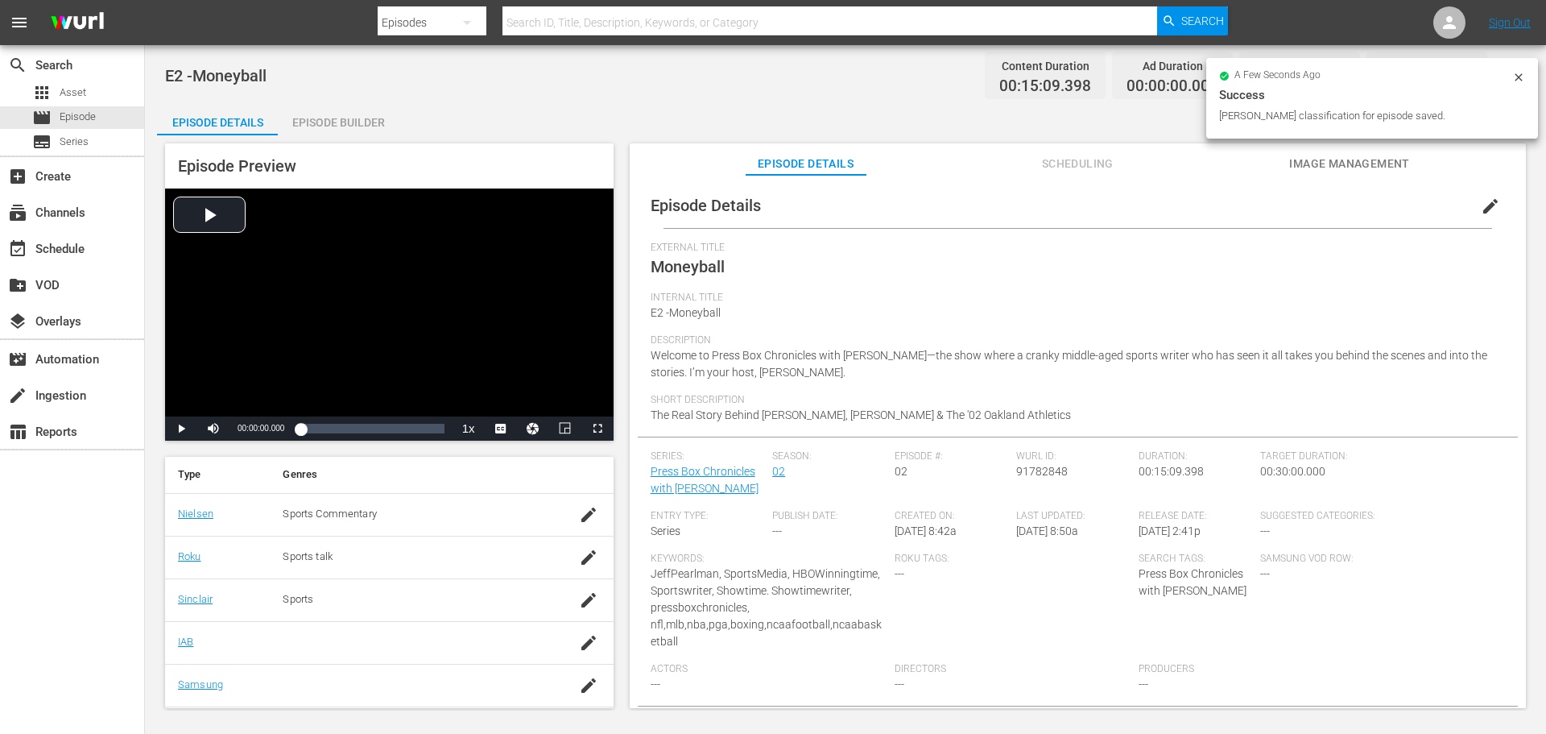
scroll to position [322, 0]
click at [579, 568] on icon "button" at bounding box center [588, 561] width 19 height 19
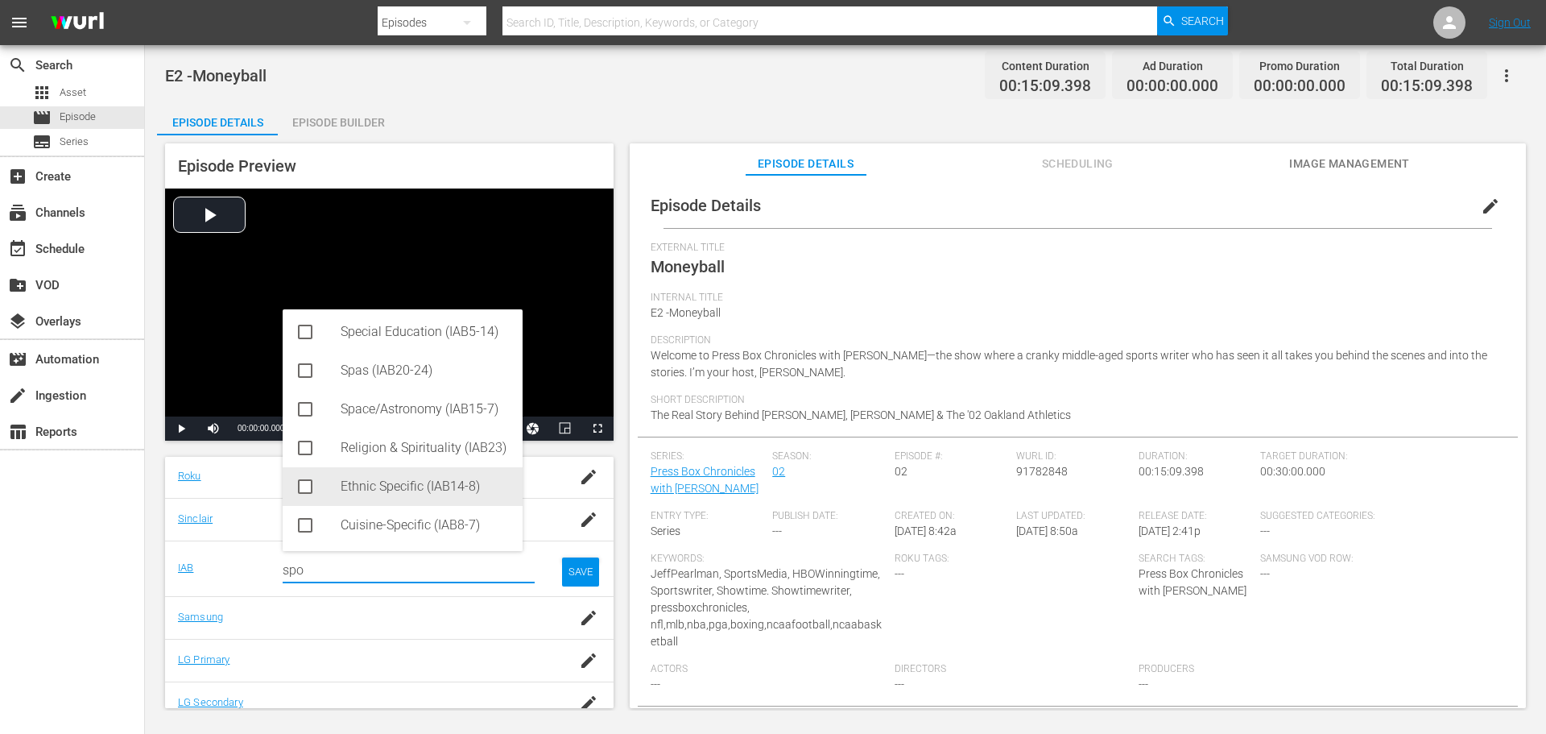
scroll to position [0, 0]
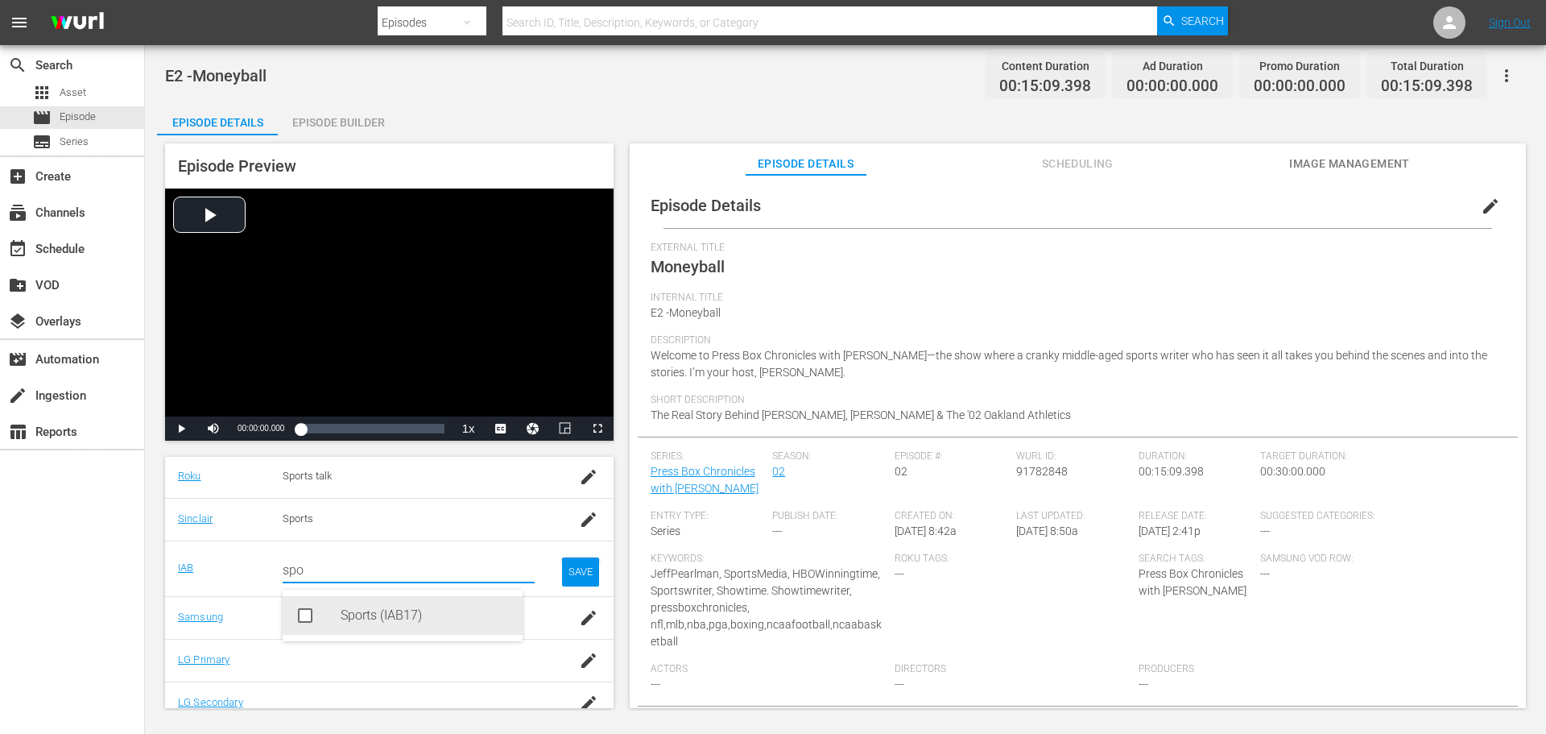
click at [399, 604] on div "Sports (IAB17)" at bounding box center [425, 615] width 169 height 39
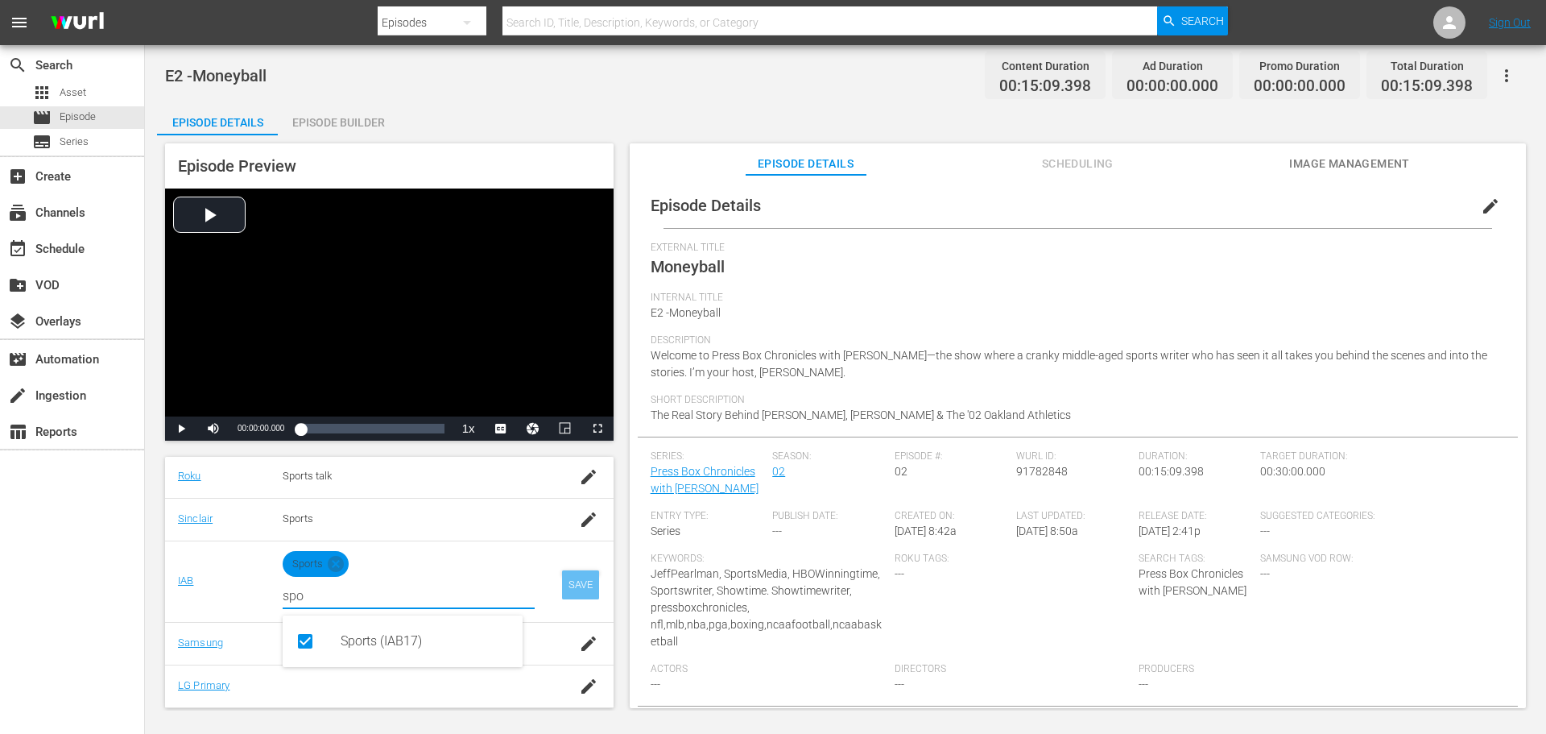
type input "spo"
click at [574, 582] on div "SAVE" at bounding box center [580, 584] width 37 height 29
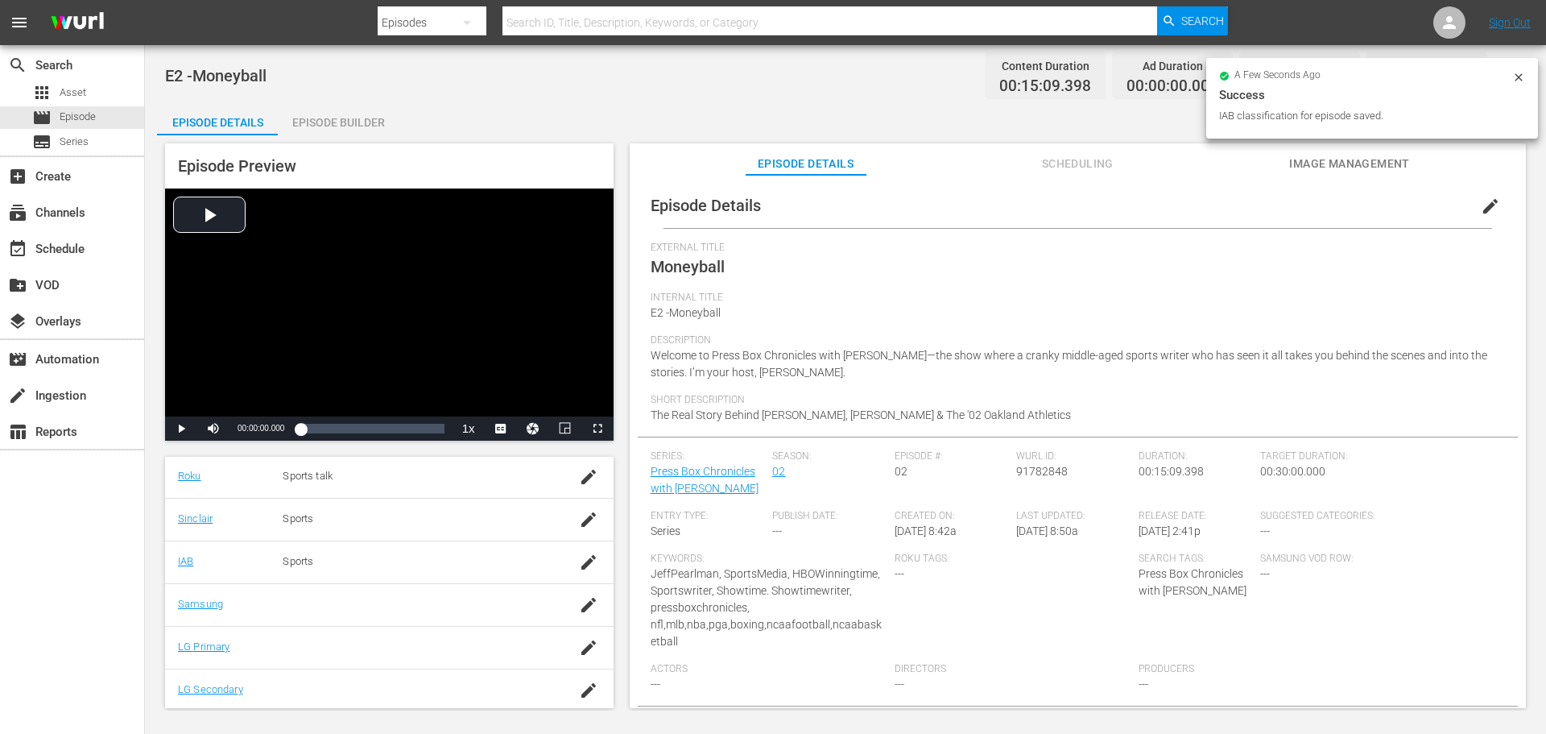
click at [577, 618] on div "button" at bounding box center [589, 604] width 24 height 29
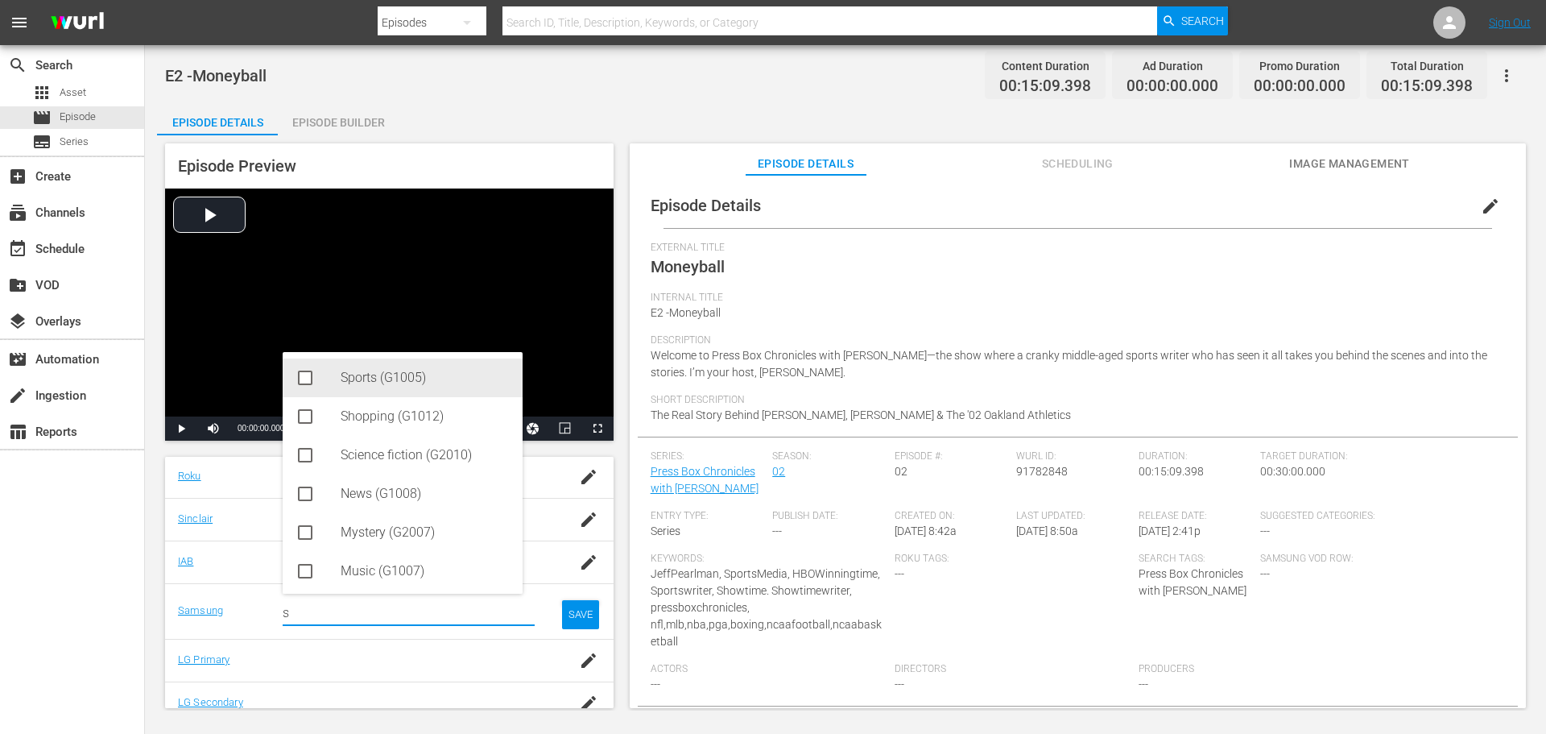
click at [378, 388] on div "Sports (G1005)" at bounding box center [425, 377] width 169 height 39
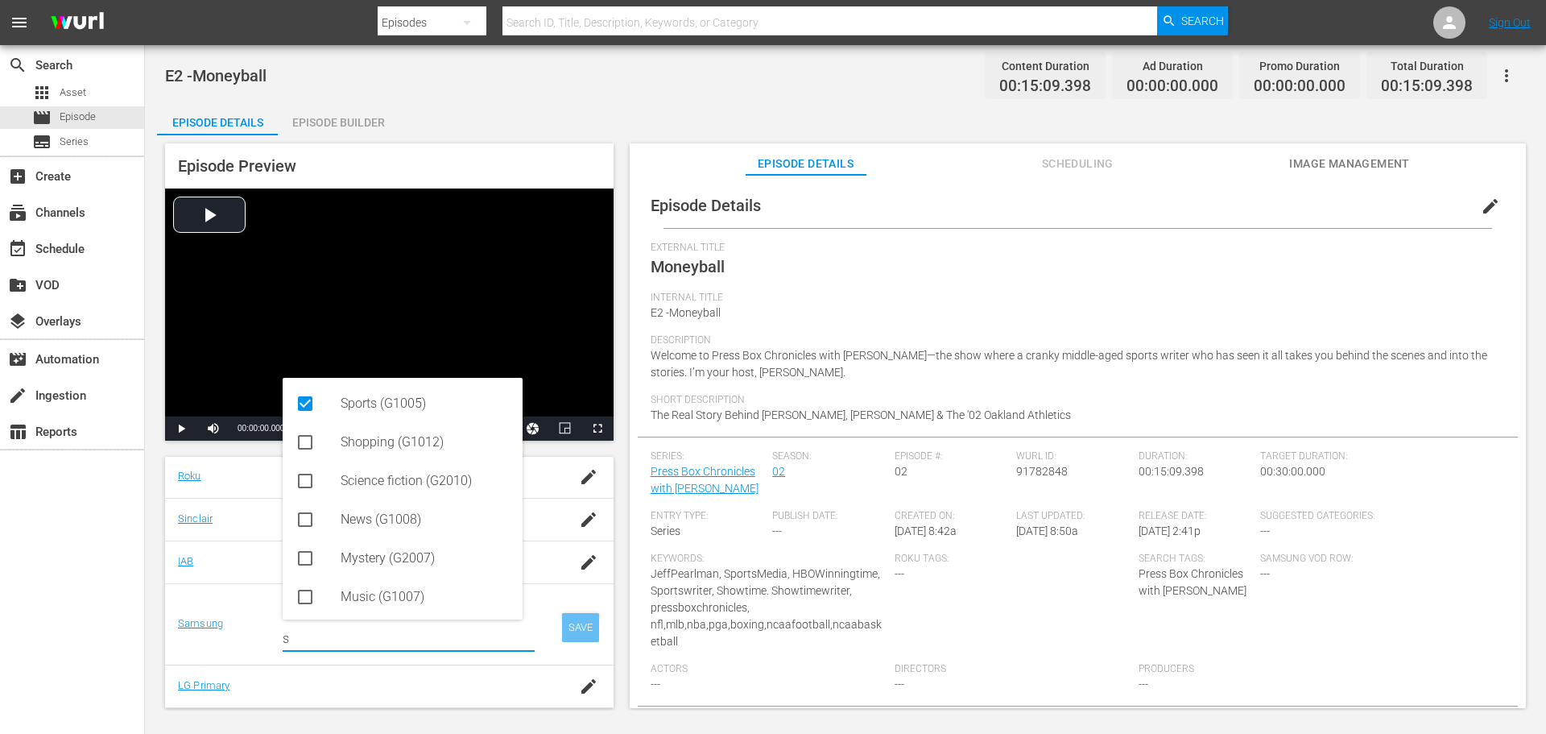
type input "s"
click at [568, 628] on div "SAVE" at bounding box center [580, 627] width 37 height 29
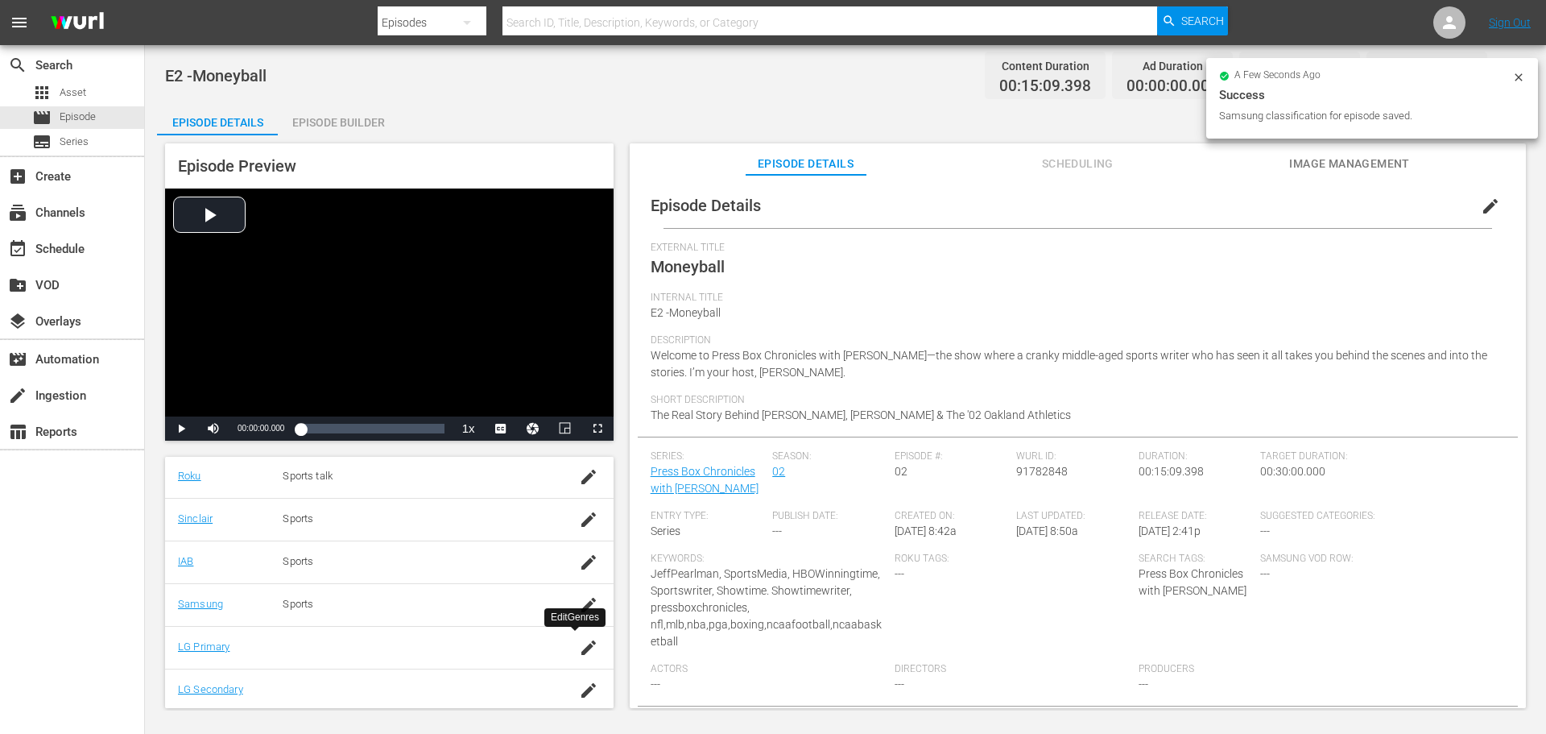
click at [581, 651] on icon "button" at bounding box center [588, 647] width 14 height 14
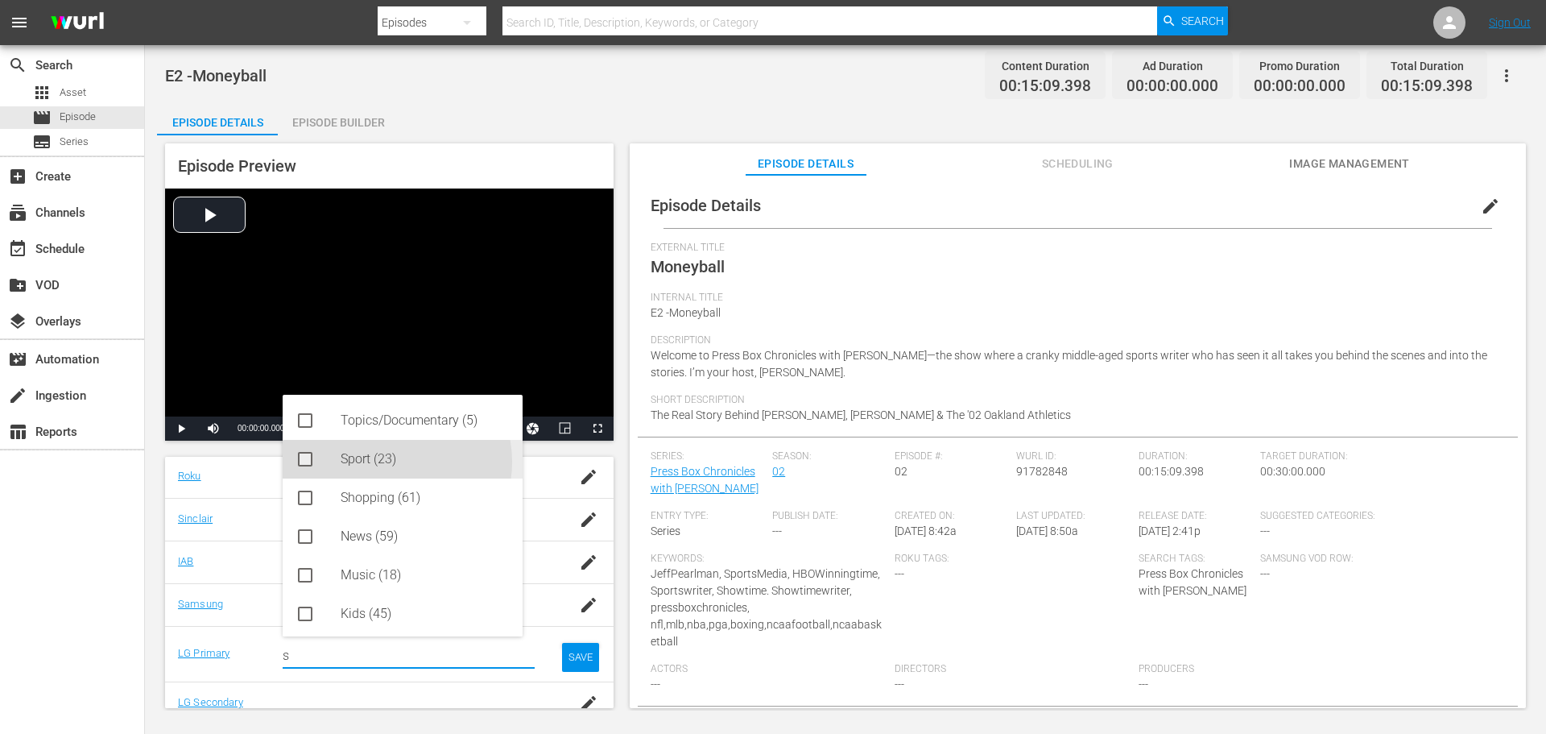
click at [391, 461] on div "Sport (23)" at bounding box center [425, 459] width 169 height 39
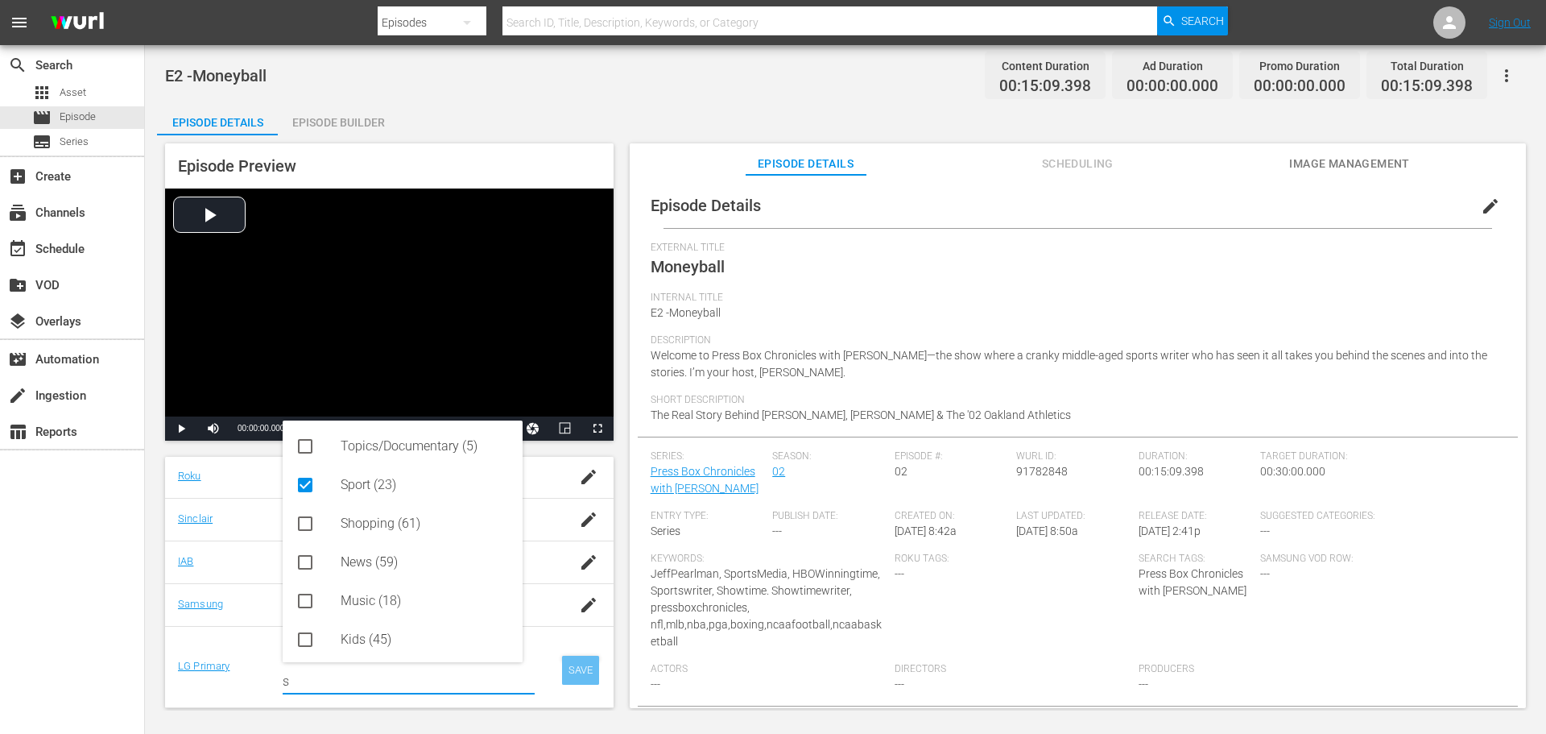
type input "s"
click at [573, 664] on div "SAVE" at bounding box center [580, 670] width 37 height 29
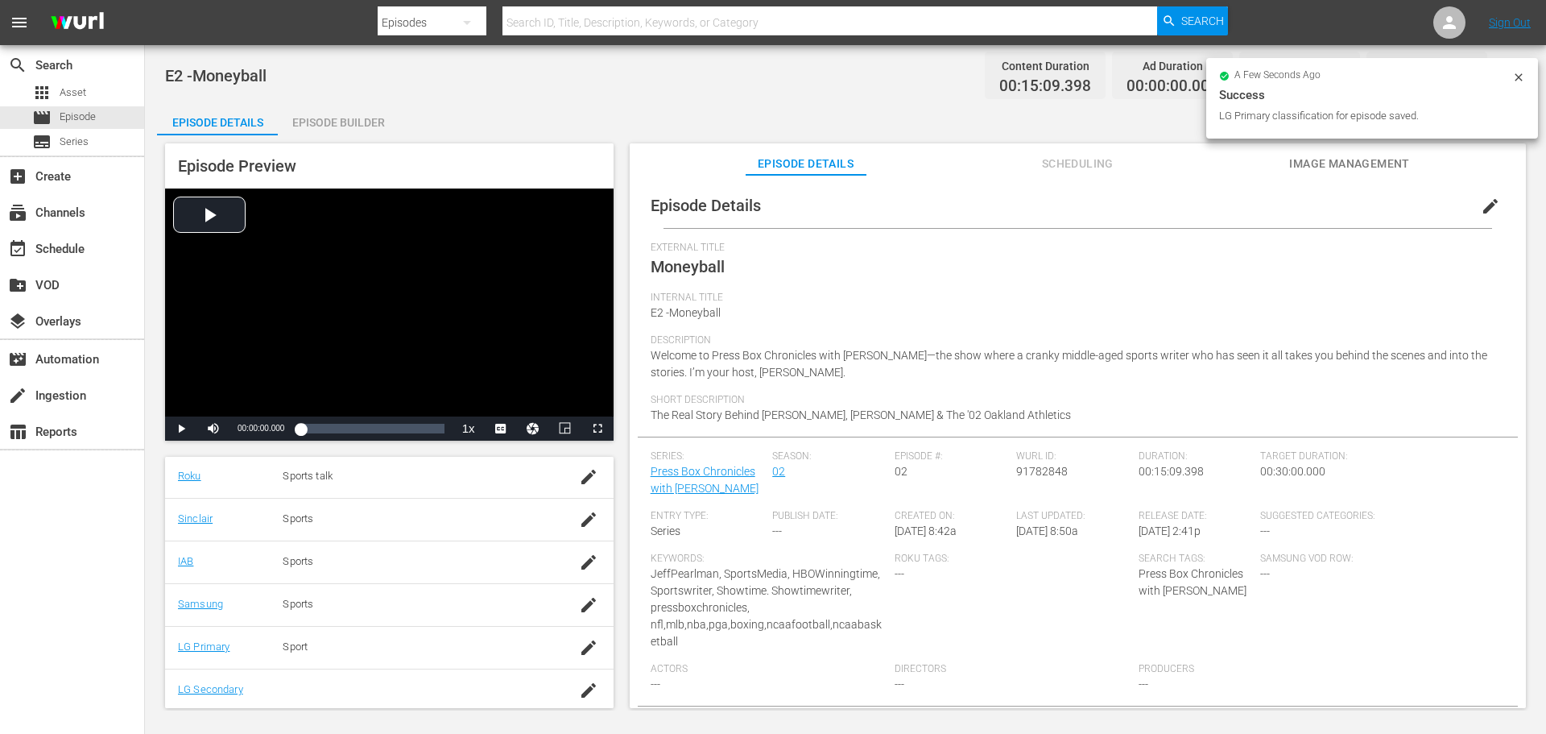
drag, startPoint x: 608, startPoint y: 635, endPoint x: 565, endPoint y: 657, distance: 48.3
click at [606, 656] on div "Episode Preview Video Player is loading. Play Video Play Mute Current Time 00:0…" at bounding box center [845, 428] width 1377 height 586
click at [579, 693] on icon "button" at bounding box center [588, 690] width 19 height 19
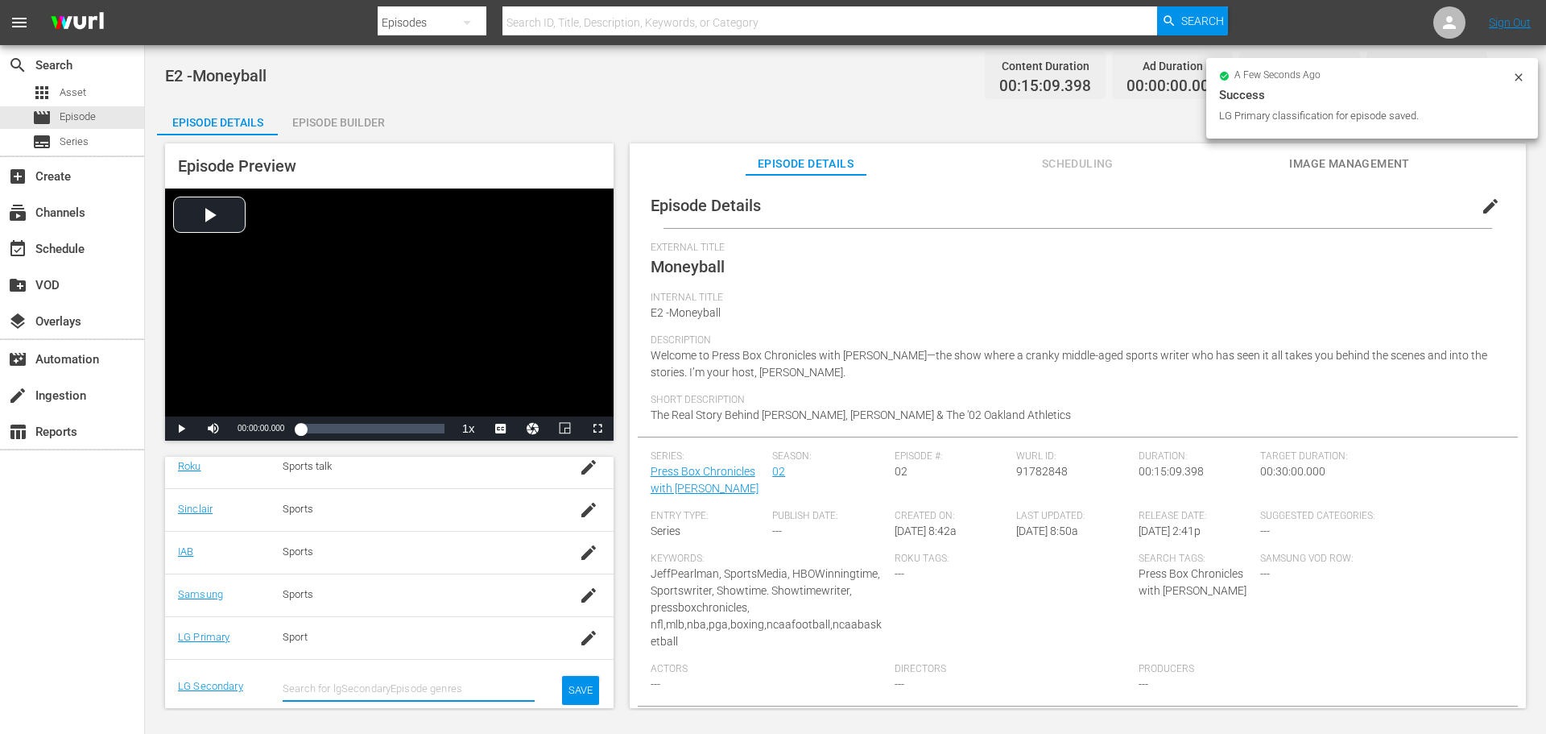
click at [379, 694] on input "text" at bounding box center [409, 688] width 252 height 39
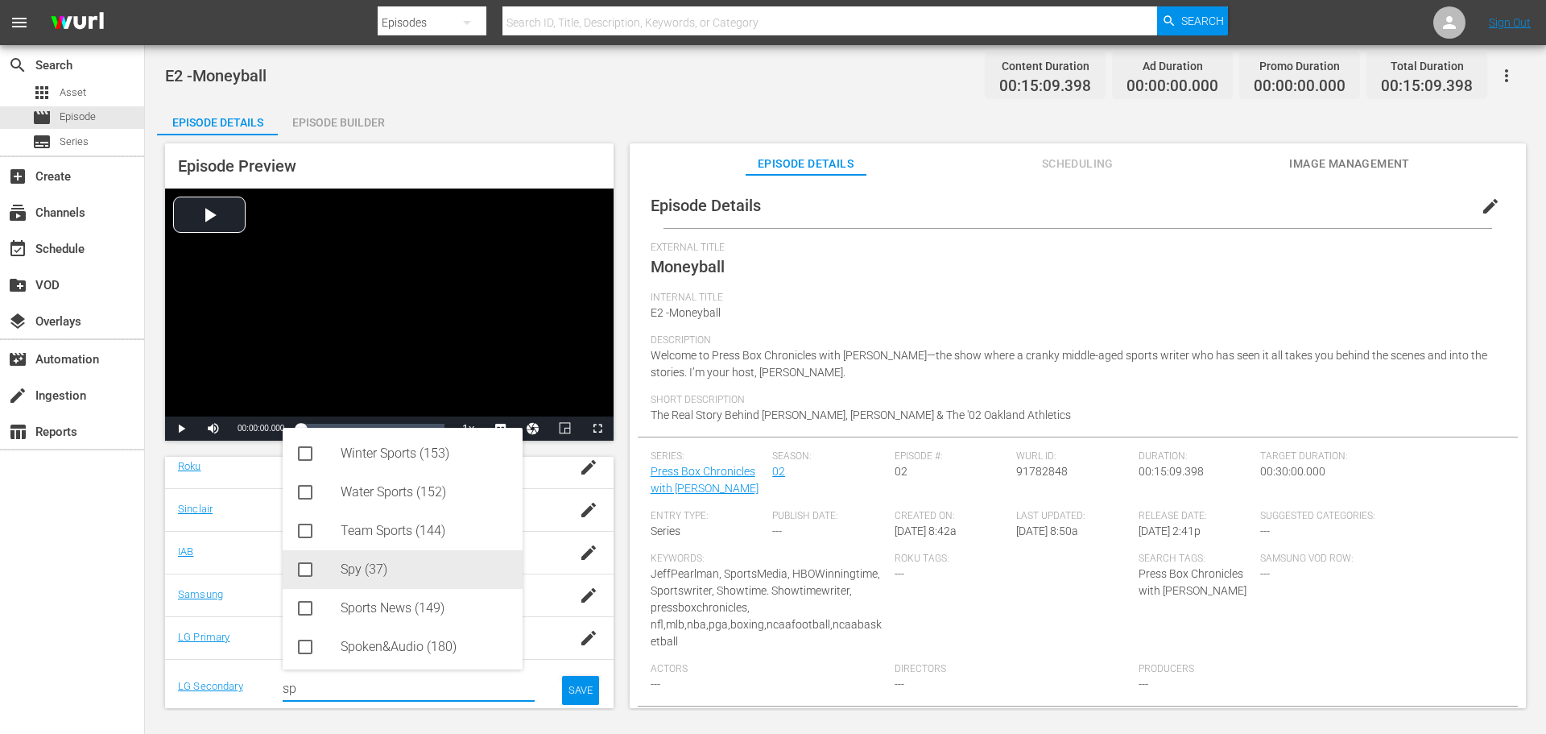
type input "s"
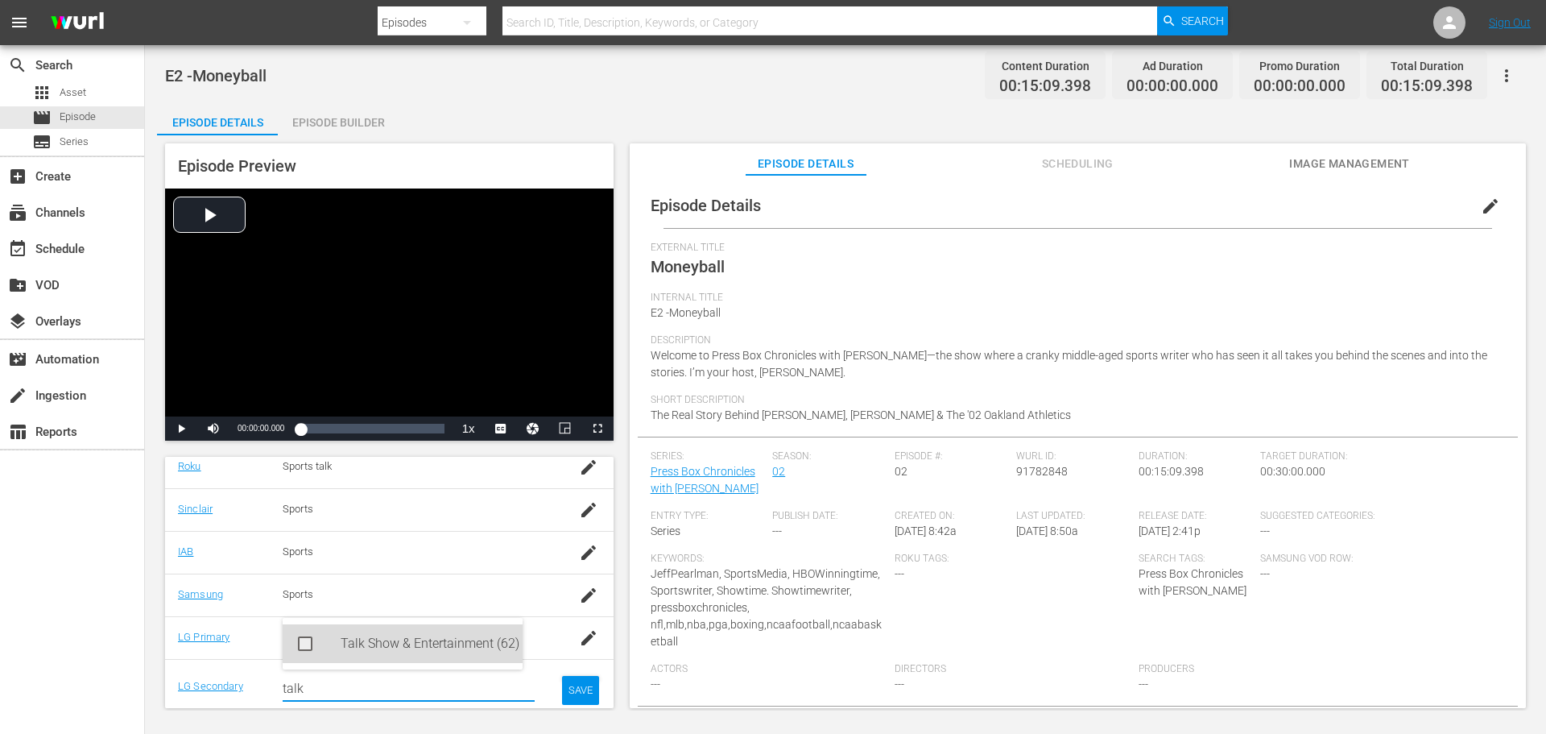
click at [412, 637] on div "Talk Show & Entertainment (62)" at bounding box center [425, 643] width 169 height 39
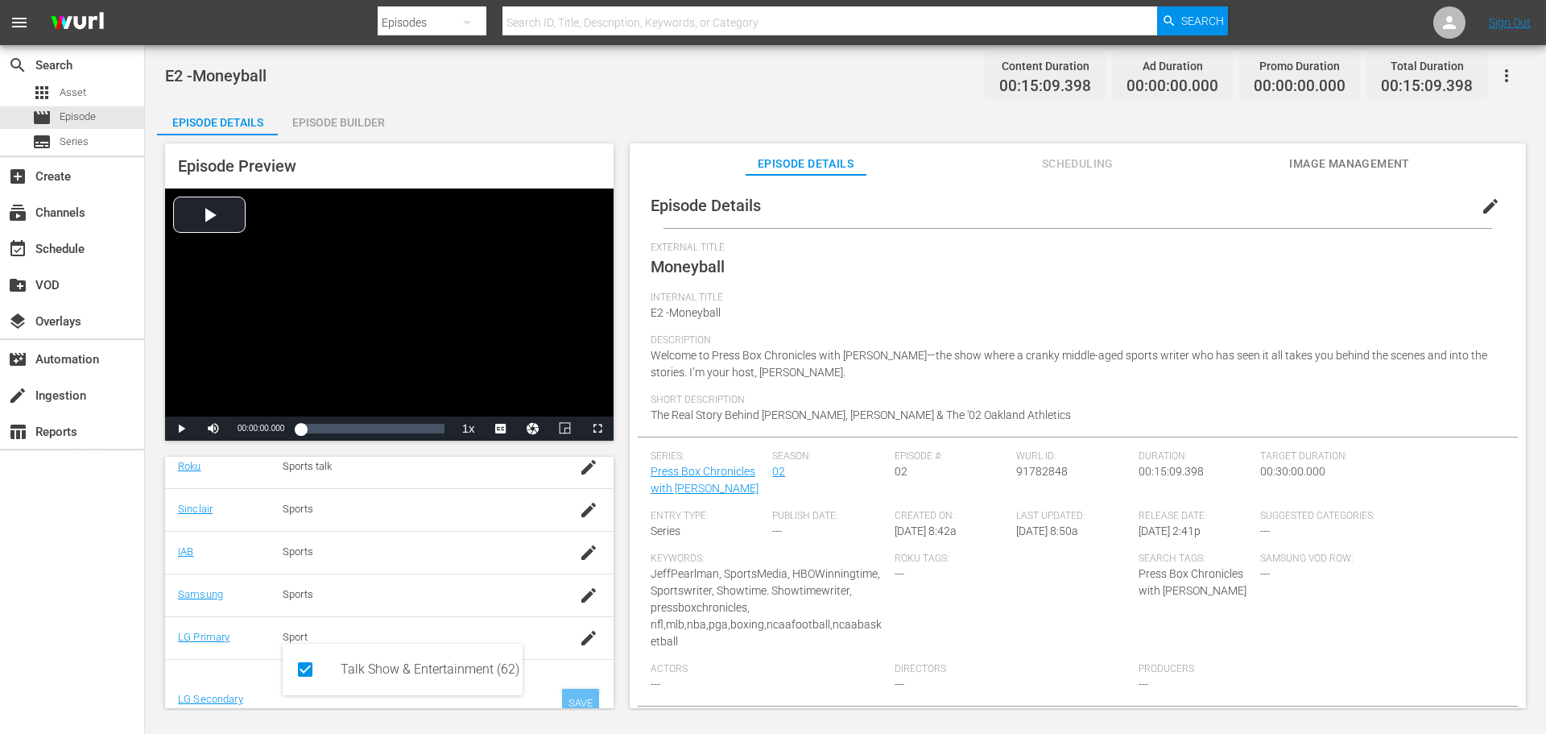
type input "talk"
drag, startPoint x: 561, startPoint y: 693, endPoint x: 565, endPoint y: 685, distance: 9.4
click at [562, 693] on div "SAVE" at bounding box center [580, 703] width 37 height 29
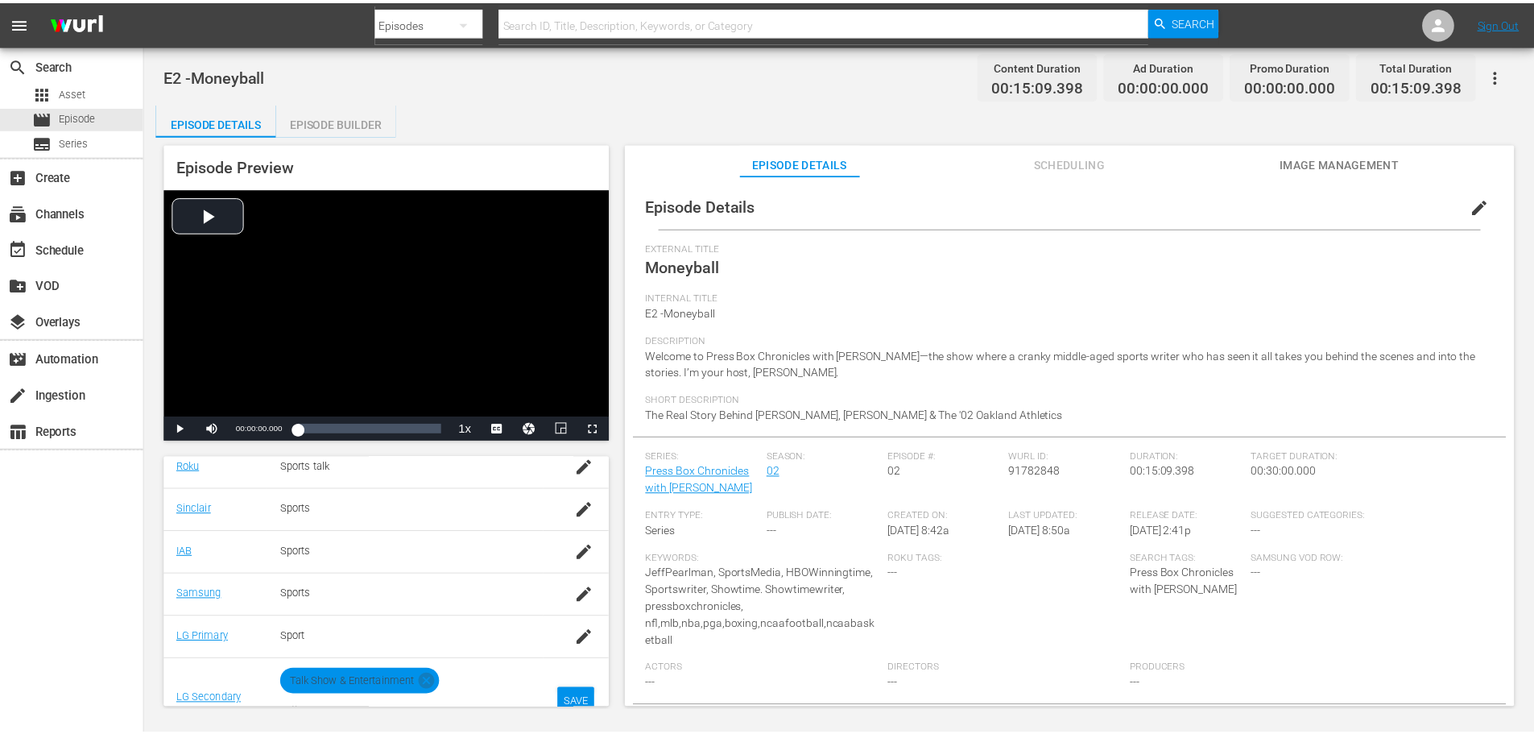
scroll to position [326, 0]
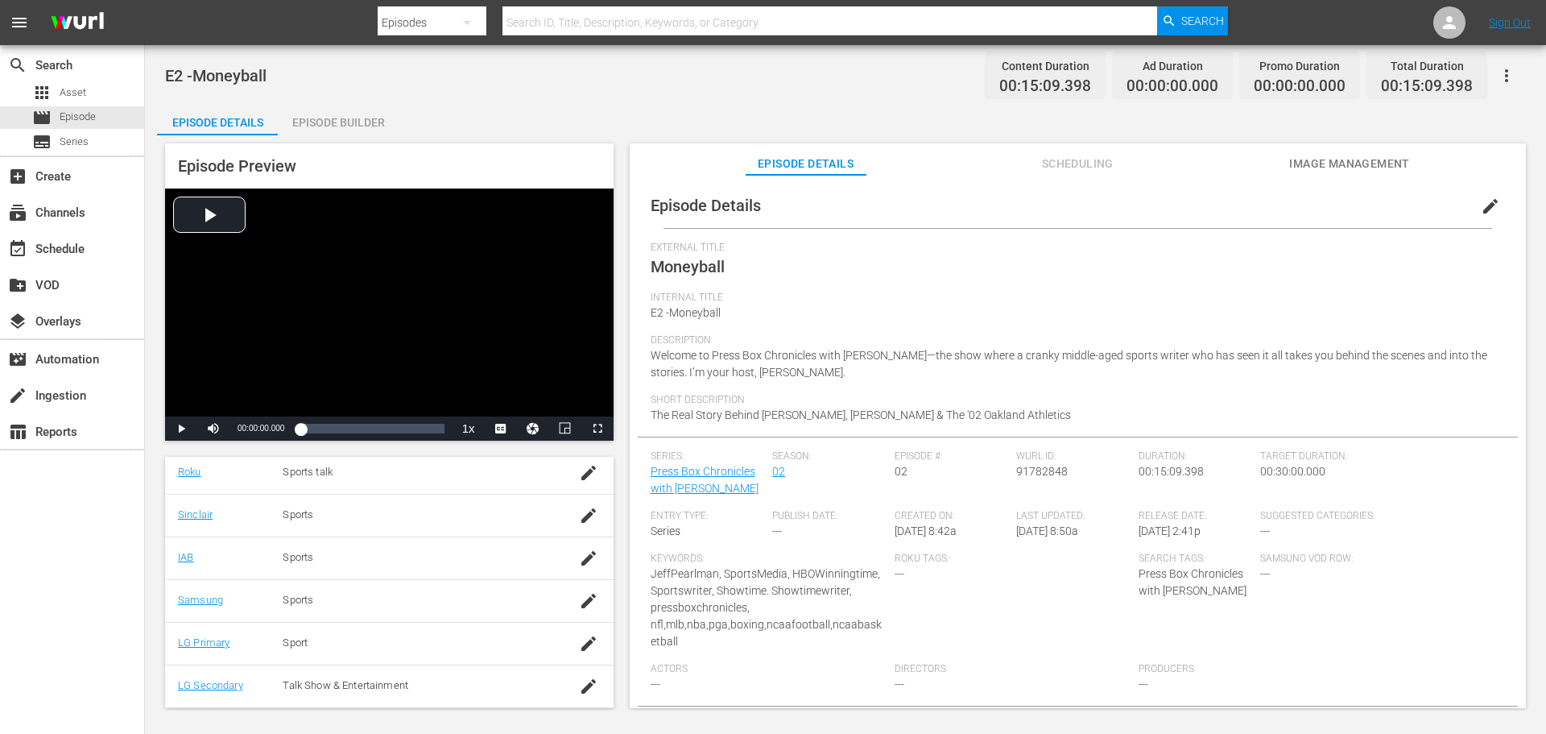
click at [1314, 170] on span "Image Management" at bounding box center [1349, 164] width 121 height 20
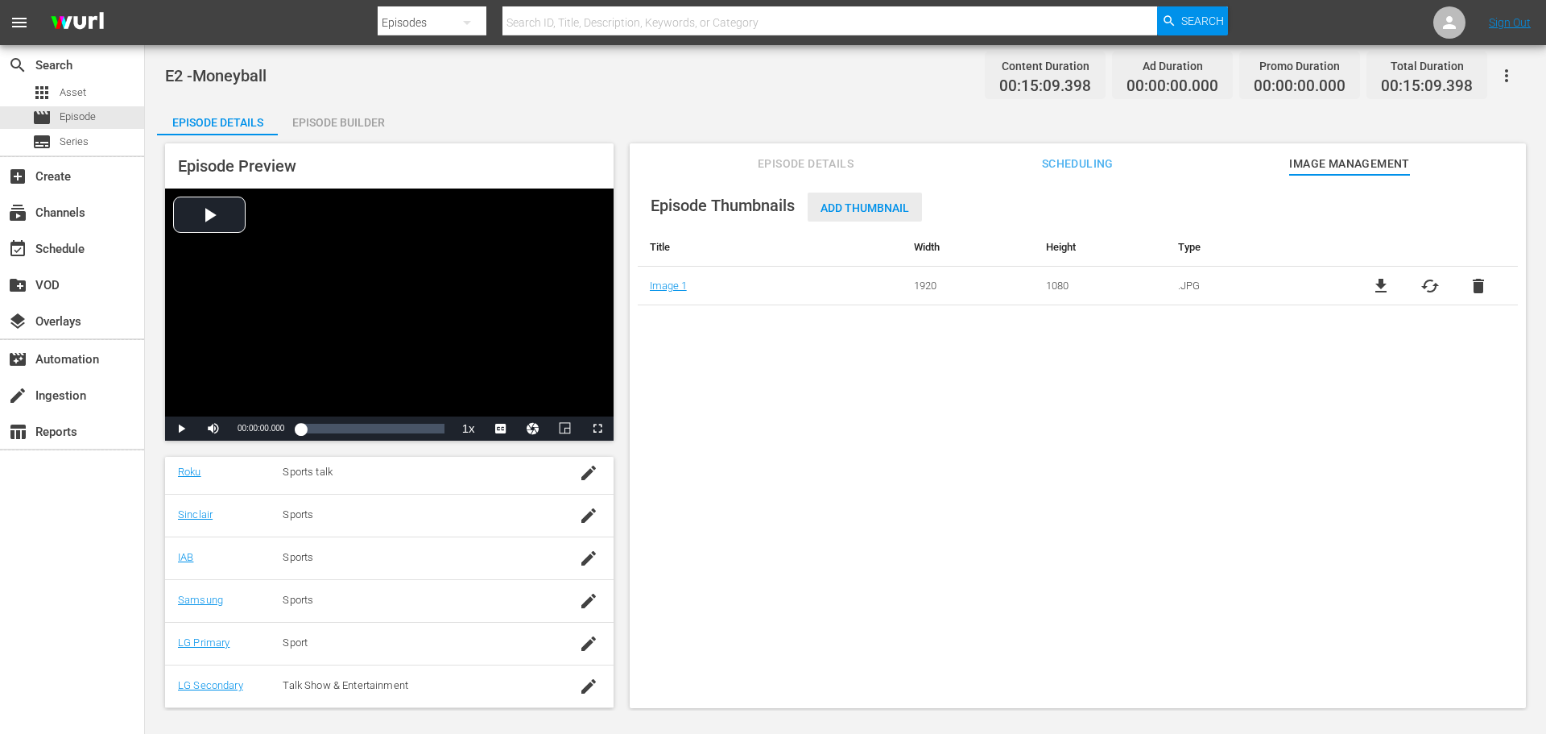
click at [843, 207] on span "Add Thumbnail" at bounding box center [865, 207] width 114 height 13
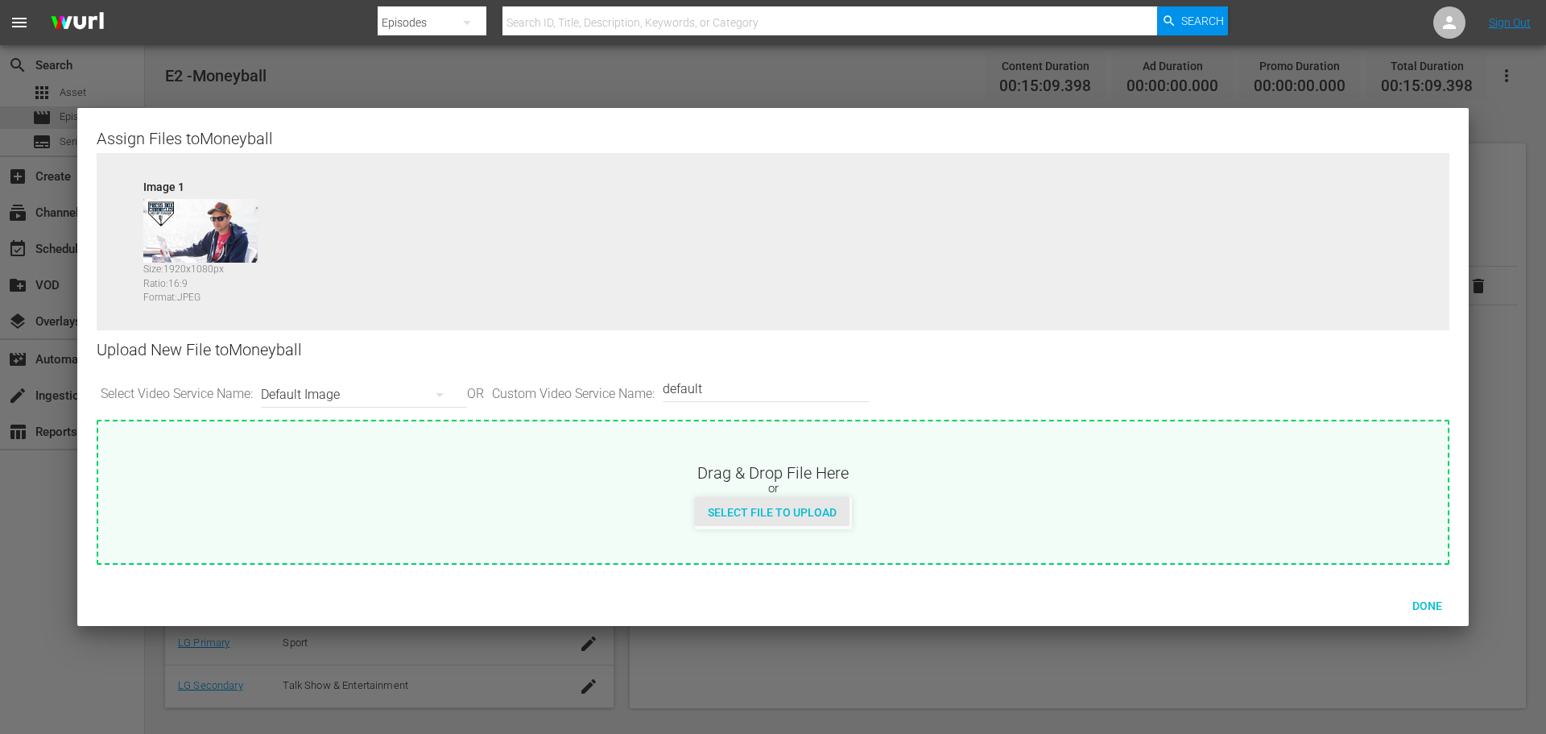
click at [768, 513] on span "Select File to Upload" at bounding box center [772, 512] width 155 height 13
type input "C:\fakepath\PBC_PRIMARY_THUMB.png"
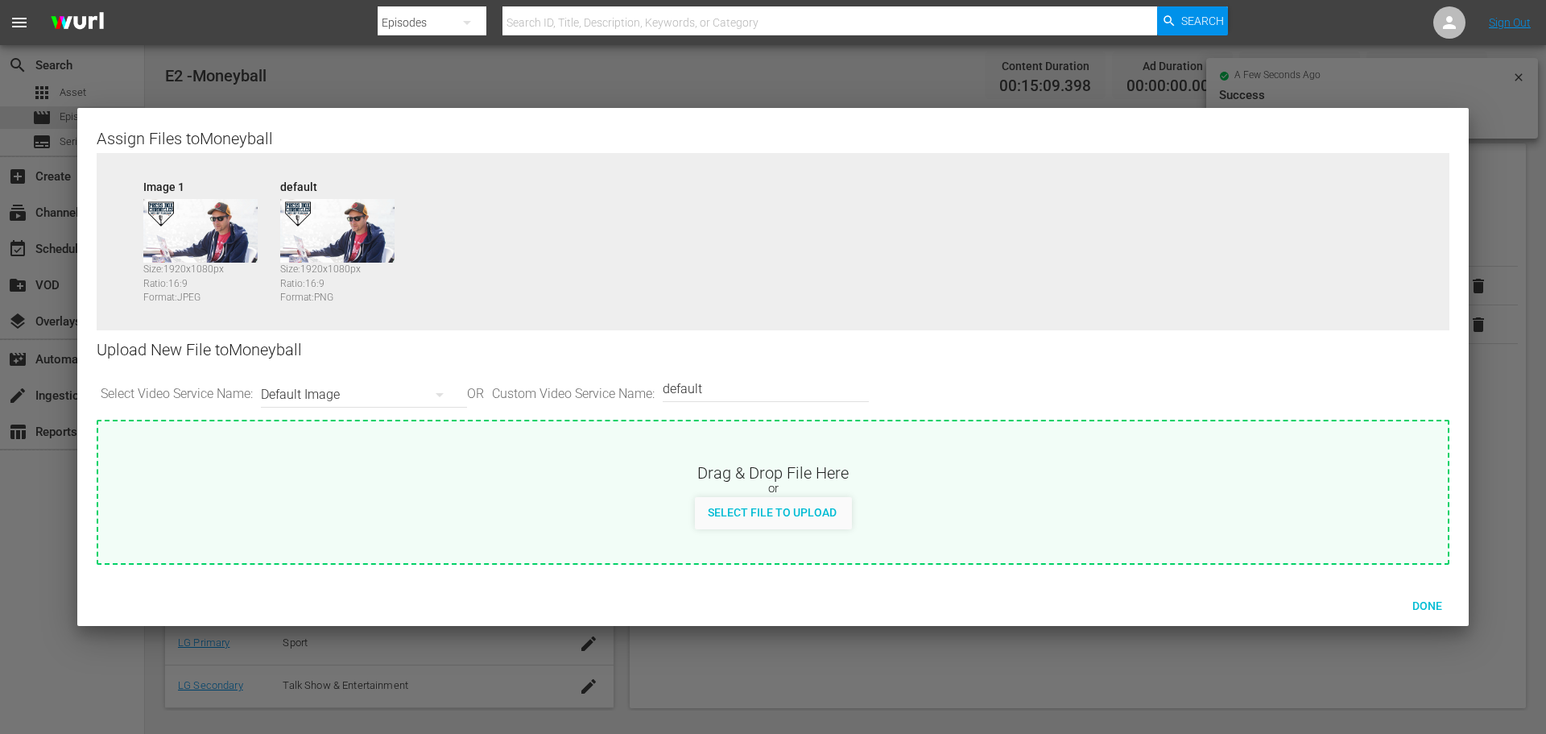
click at [441, 402] on icon "button" at bounding box center [439, 394] width 19 height 19
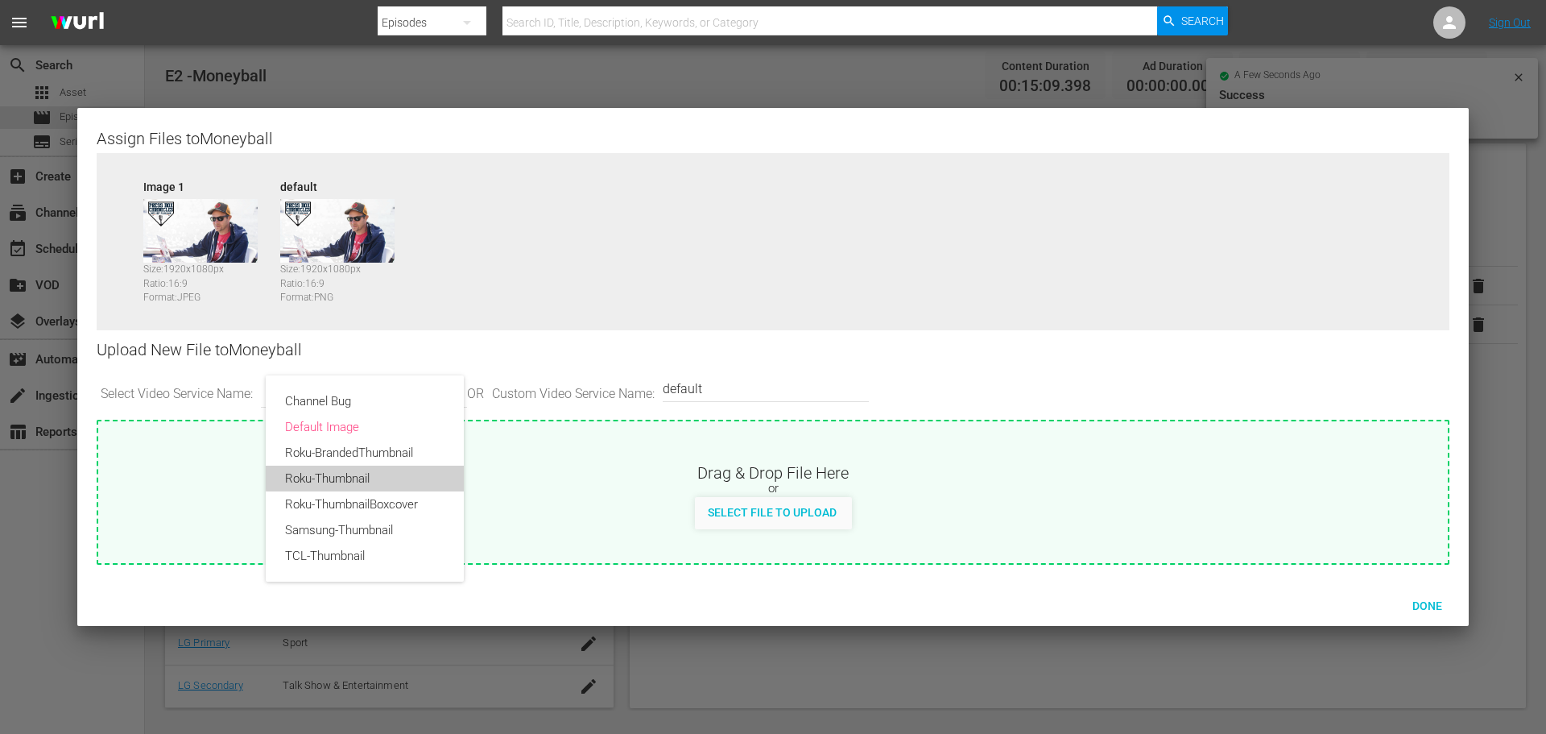
drag, startPoint x: 409, startPoint y: 474, endPoint x: 533, endPoint y: 488, distance: 124.8
click at [409, 475] on div "Roku-Thumbnail" at bounding box center [364, 479] width 159 height 26
type input "Roku-Thumbnail"
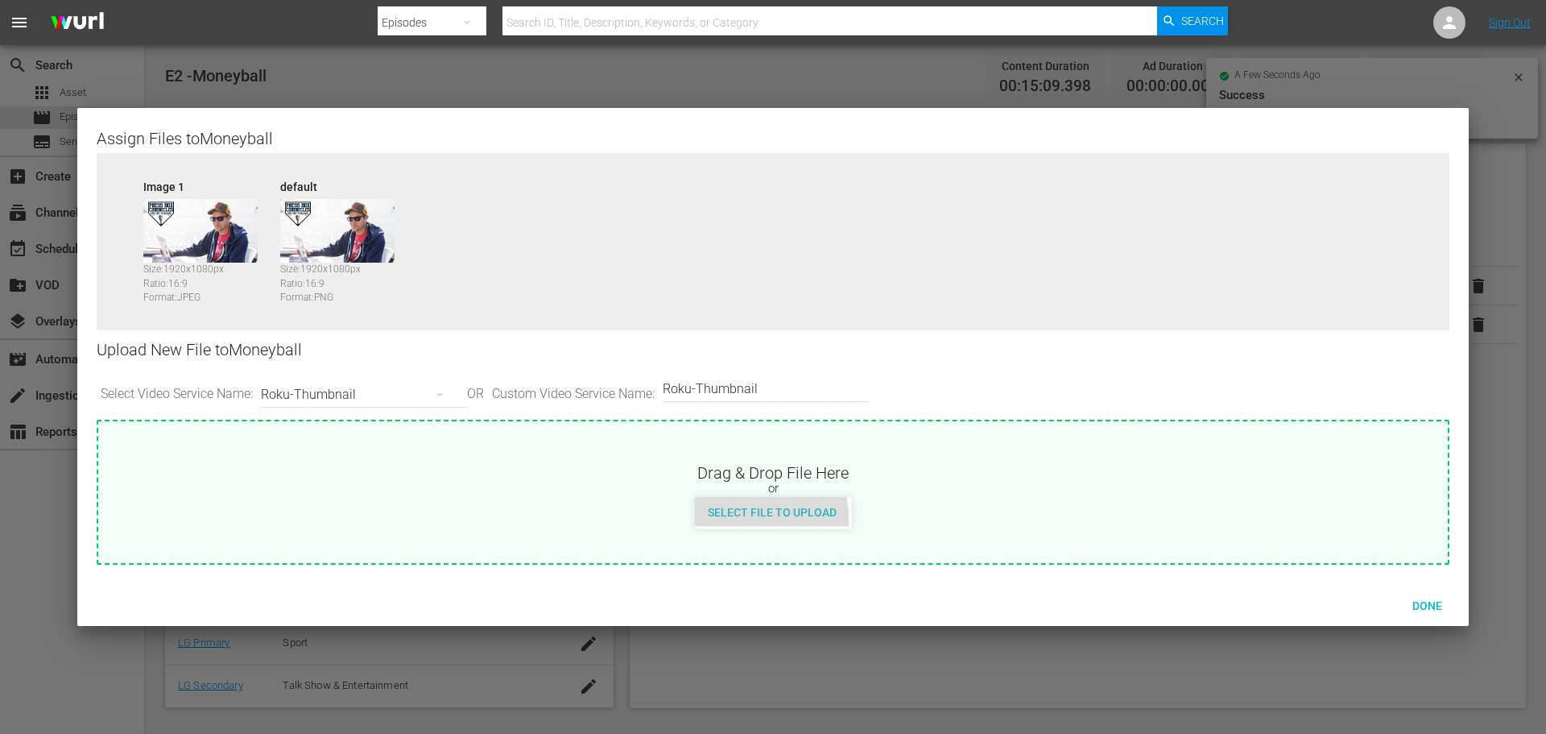
click at [748, 519] on div "Select File to Upload" at bounding box center [772, 512] width 155 height 30
type input "C:\fakepath\PBC_PRIMARY_THUMB.png"
click at [439, 391] on icon "button" at bounding box center [439, 394] width 19 height 19
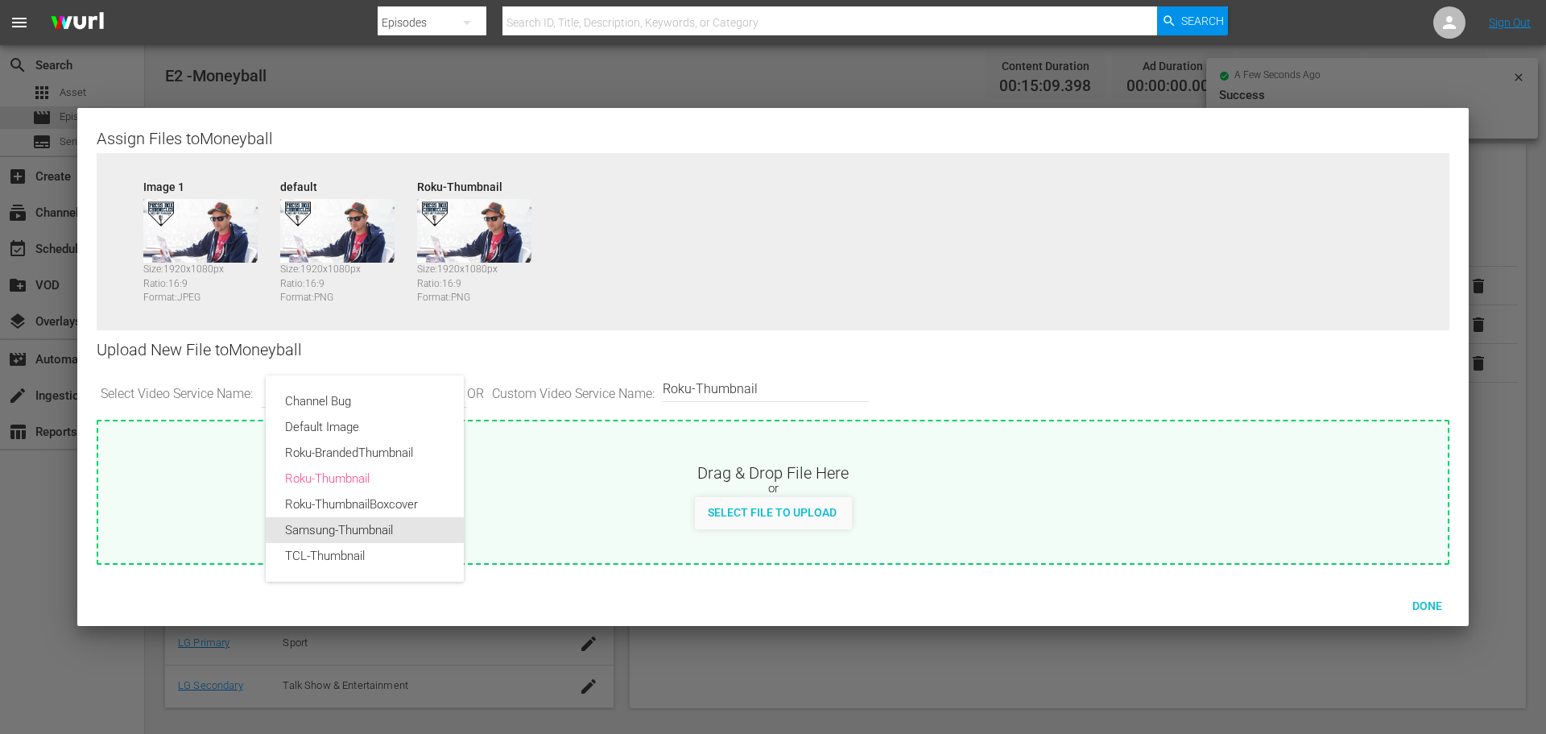
click at [403, 531] on div "Samsung-Thumbnail" at bounding box center [364, 530] width 159 height 26
type input "Samsung-Thumbnail"
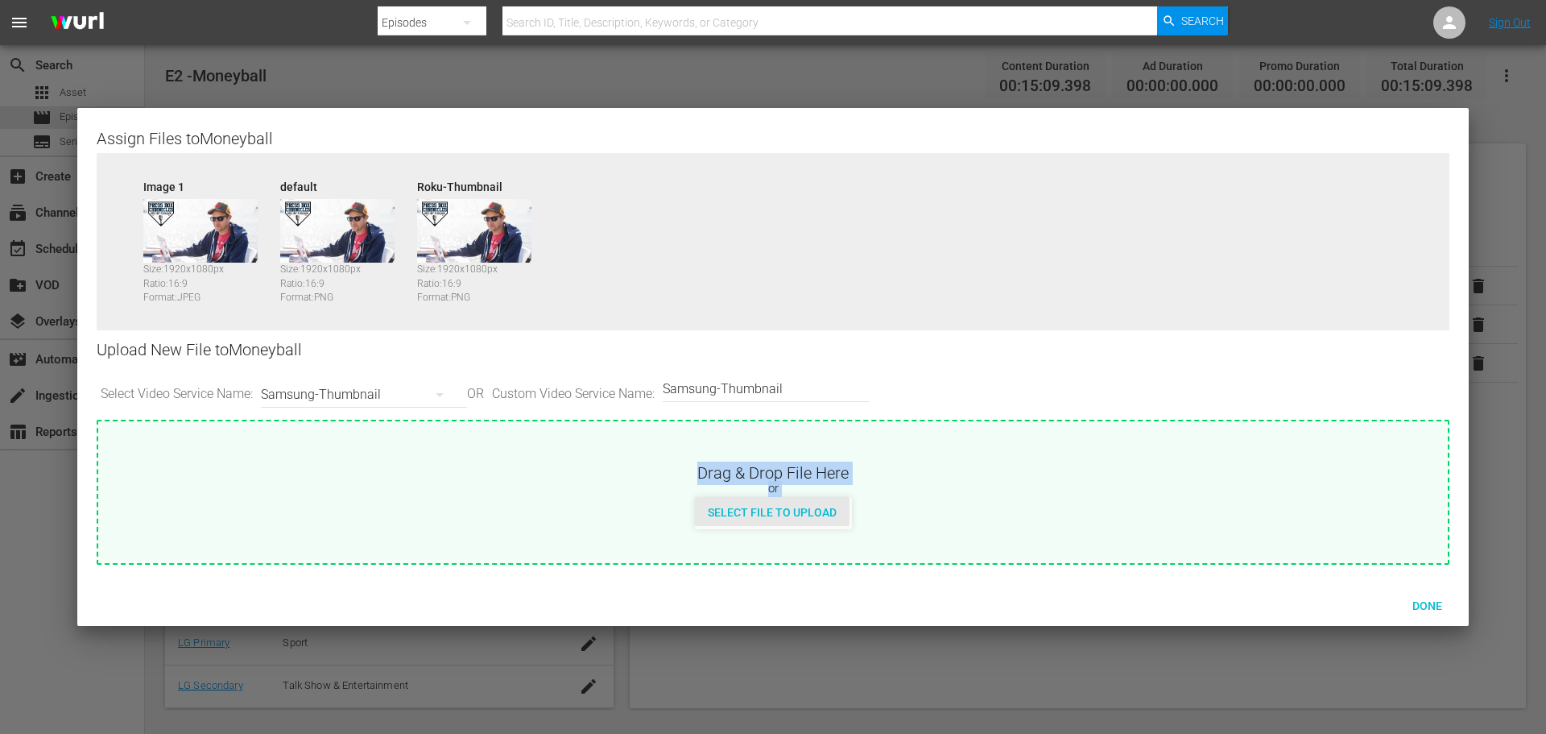
click at [751, 514] on span "Select File to Upload" at bounding box center [772, 512] width 155 height 13
type input "C:\fakepath\PBC_PRIMARY_THUMB.png"
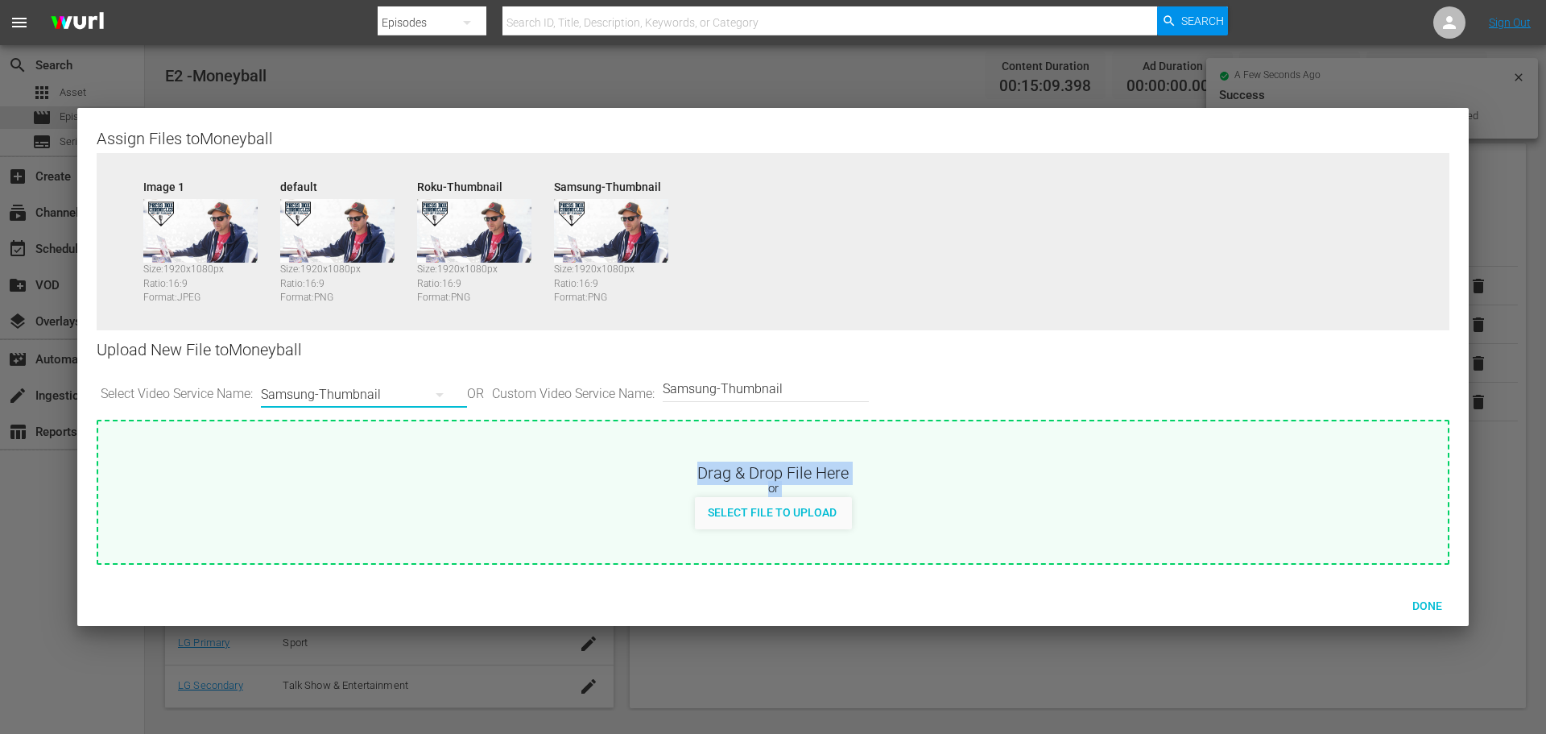
click at [449, 398] on icon "button" at bounding box center [439, 394] width 19 height 19
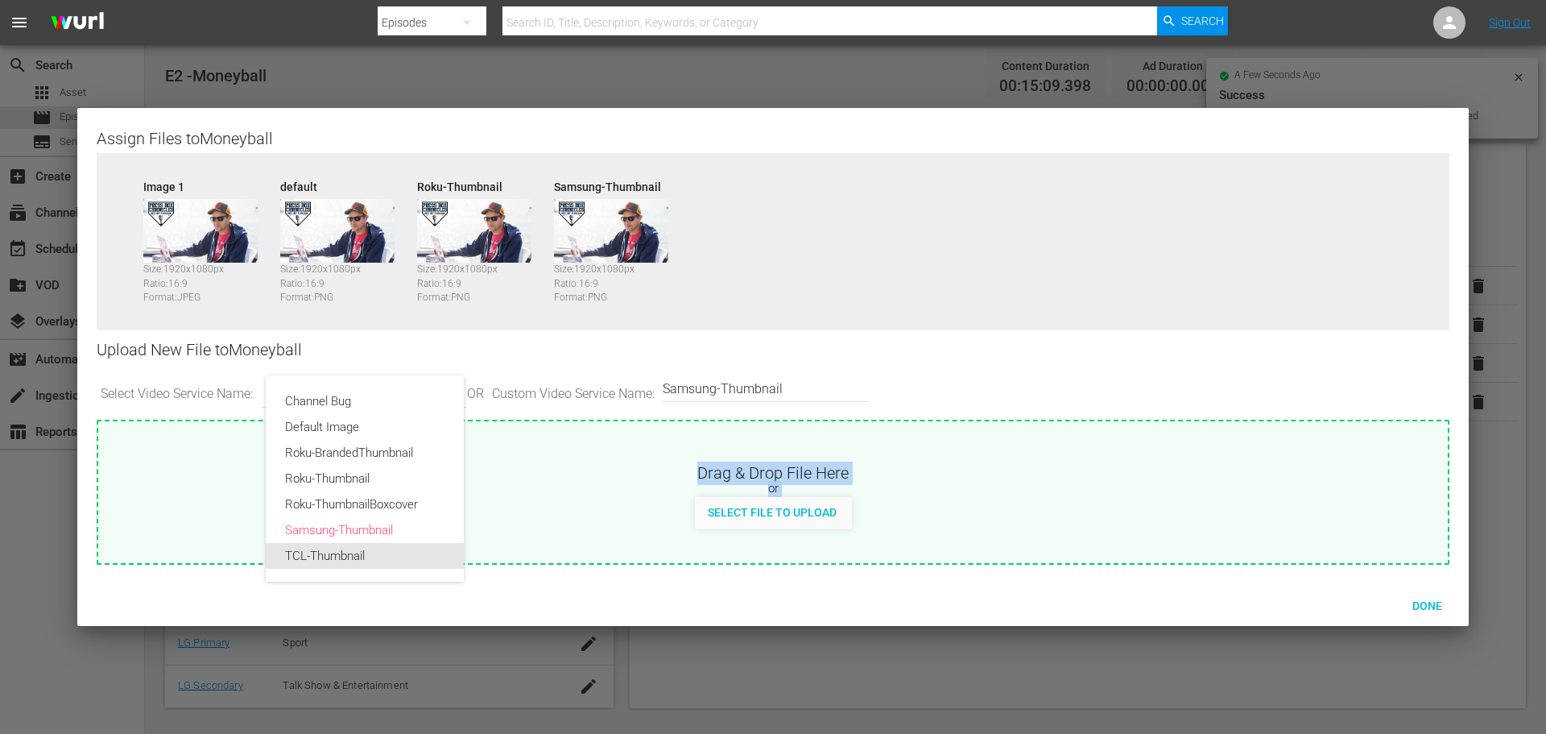
drag, startPoint x: 361, startPoint y: 552, endPoint x: 486, endPoint y: 540, distance: 126.3
click at [362, 553] on div "TCL-Thumbnail" at bounding box center [364, 556] width 159 height 26
type input "TCL-Thumbnail"
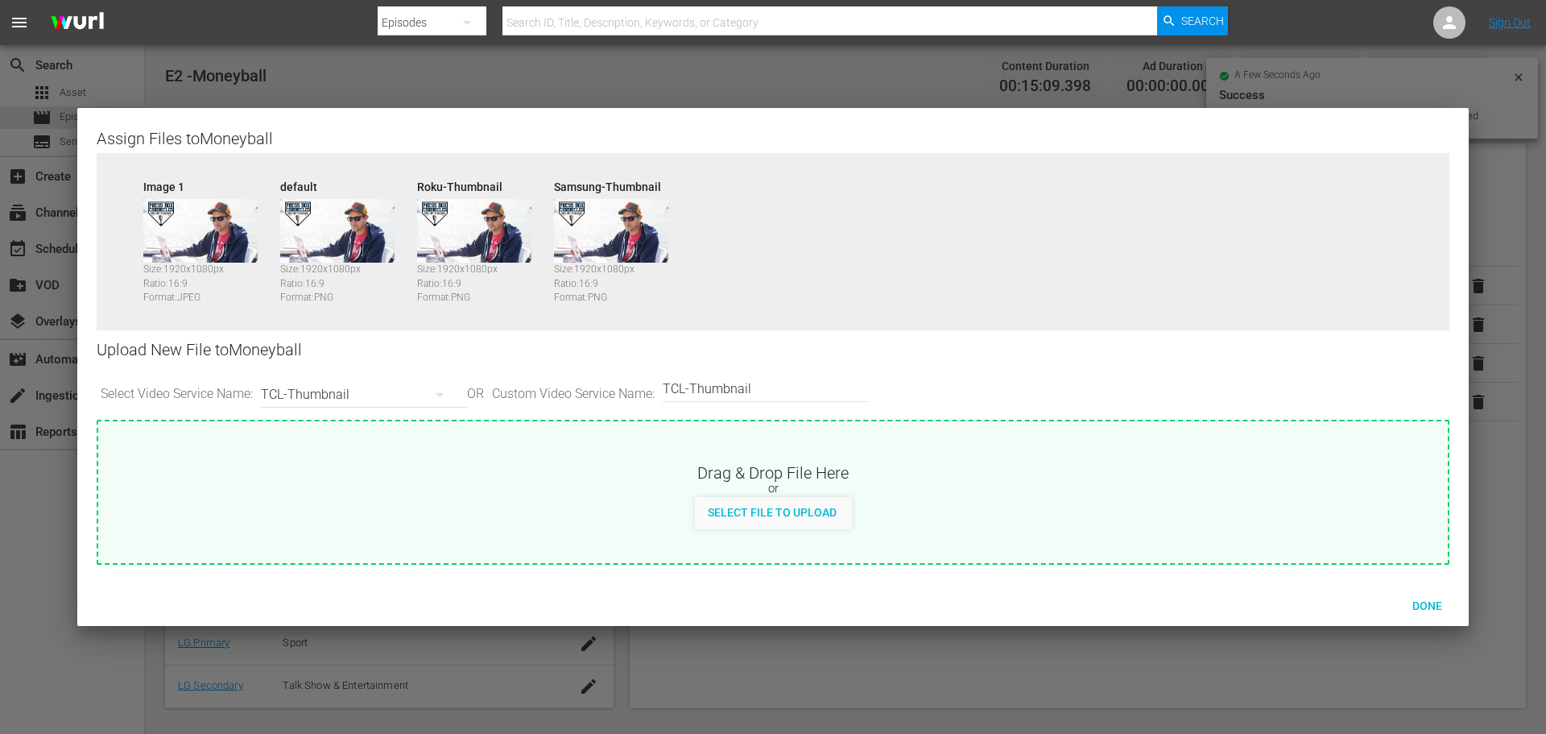
drag, startPoint x: 743, startPoint y: 510, endPoint x: 814, endPoint y: 512, distance: 70.9
click at [735, 510] on span "Select File to Upload" at bounding box center [772, 512] width 155 height 13
type input "C:\fakepath\PBC_PRIMARY_THUMB.png"
click at [1449, 611] on div "Done" at bounding box center [1427, 605] width 71 height 30
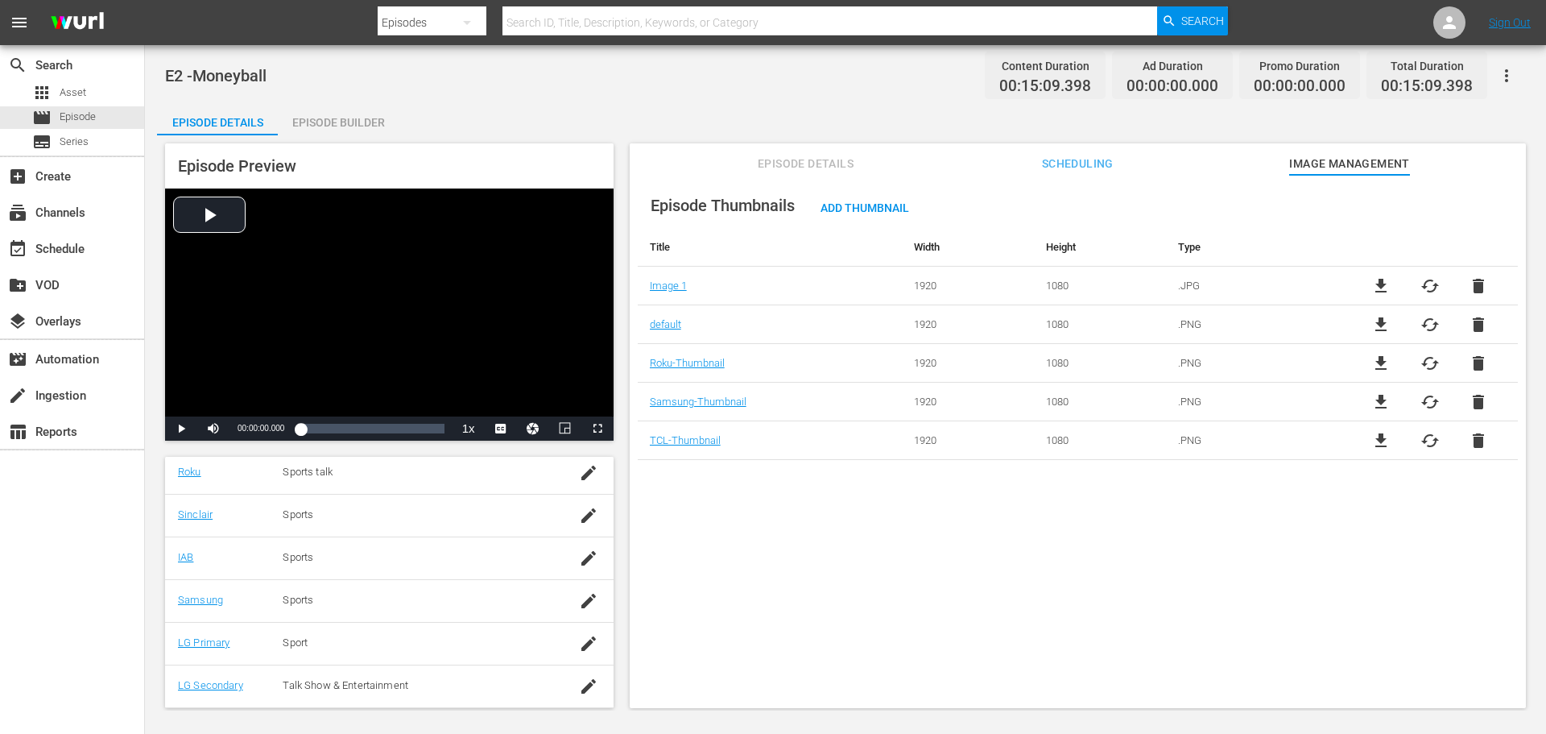
drag, startPoint x: 340, startPoint y: 128, endPoint x: 385, endPoint y: 133, distance: 45.4
click at [341, 128] on div "Episode Builder" at bounding box center [338, 122] width 121 height 39
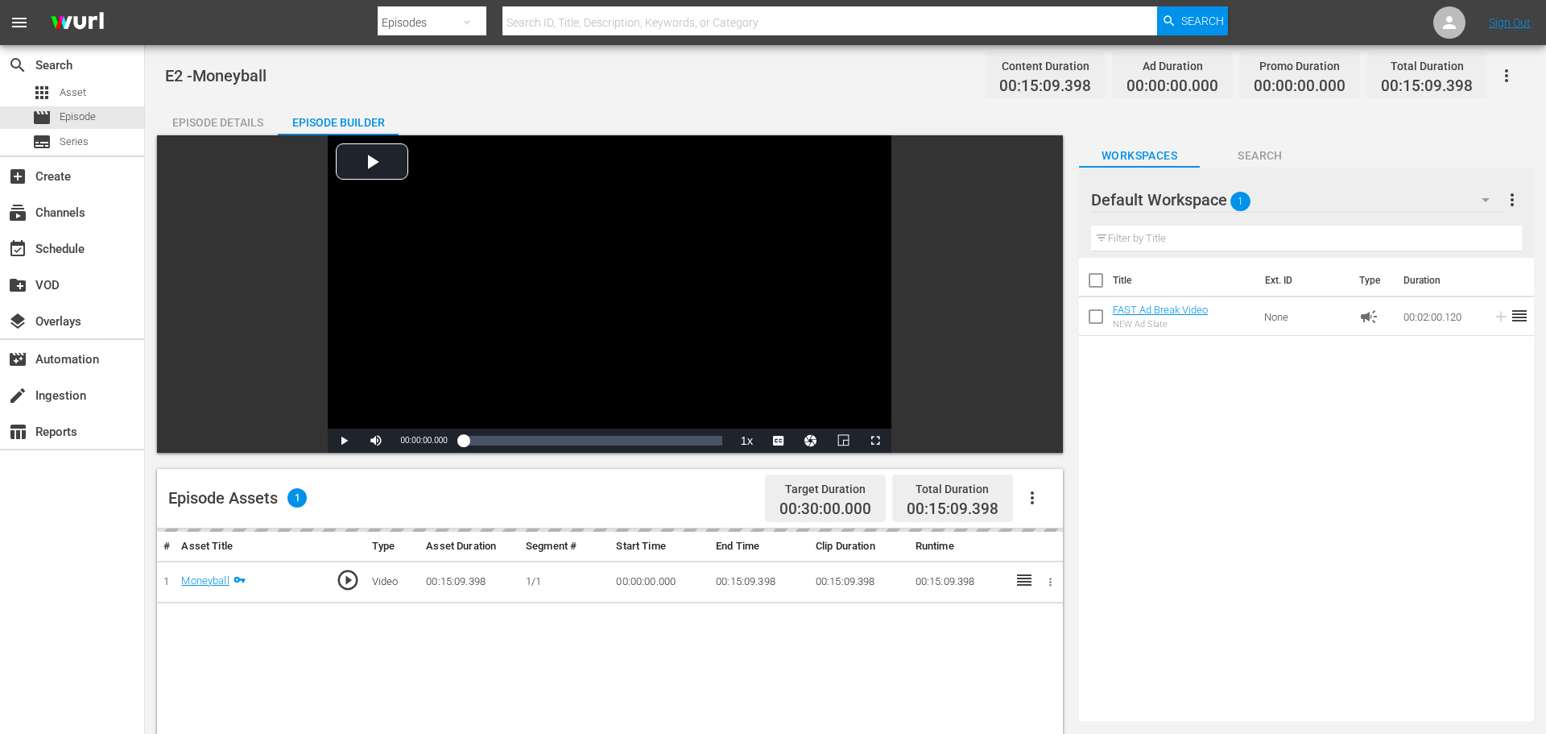
scroll to position [324, 0]
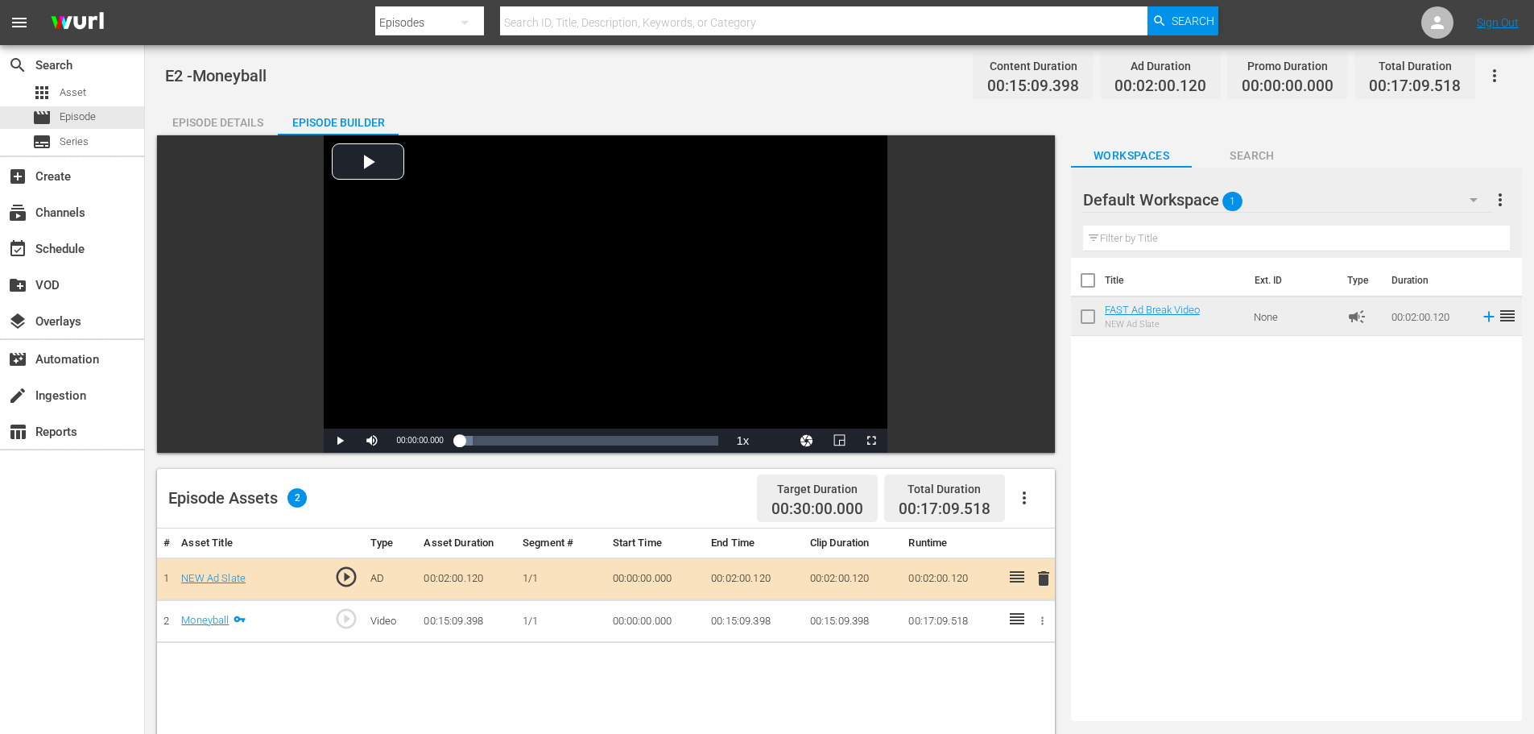
click at [209, 122] on div "Episode Details" at bounding box center [217, 122] width 121 height 39
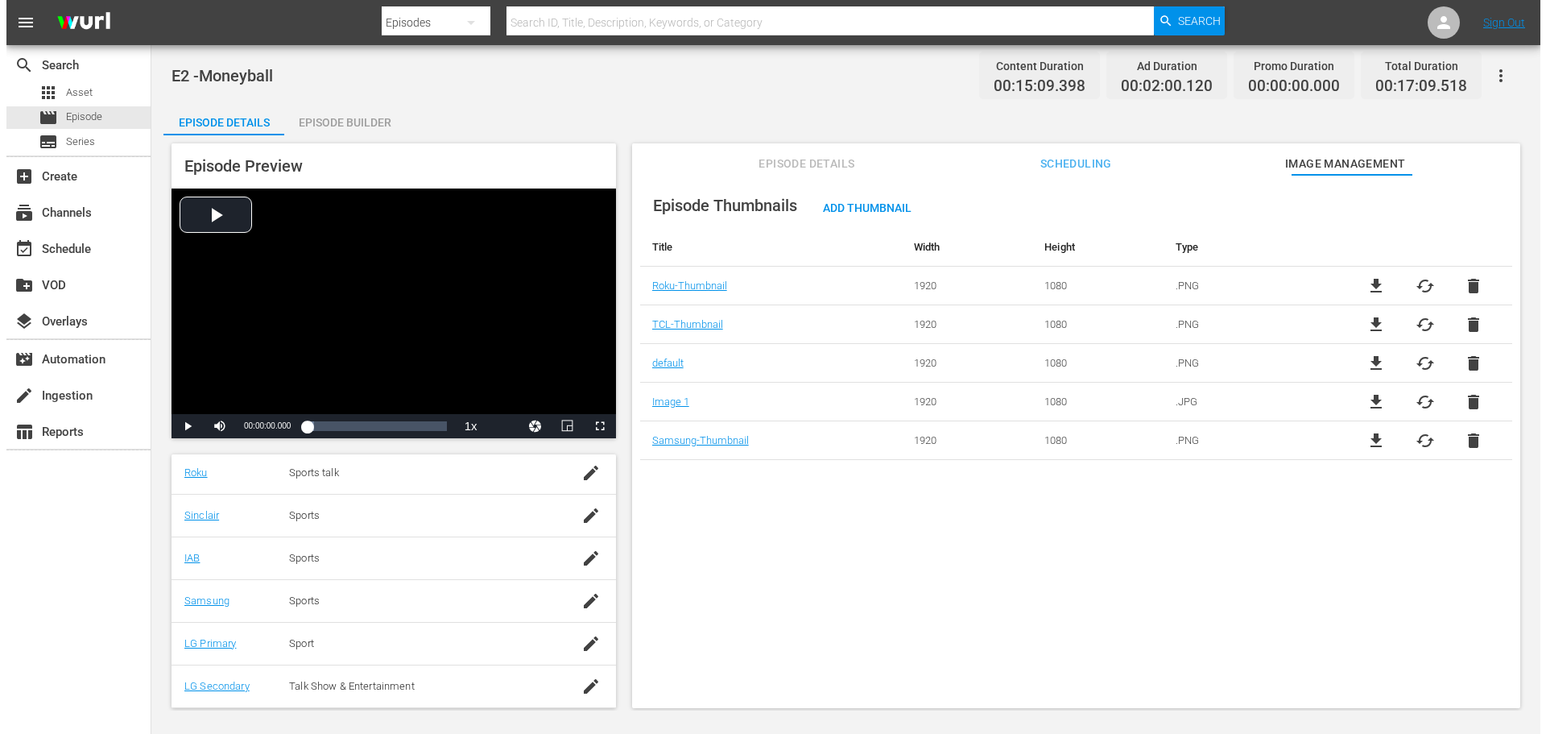
scroll to position [326, 0]
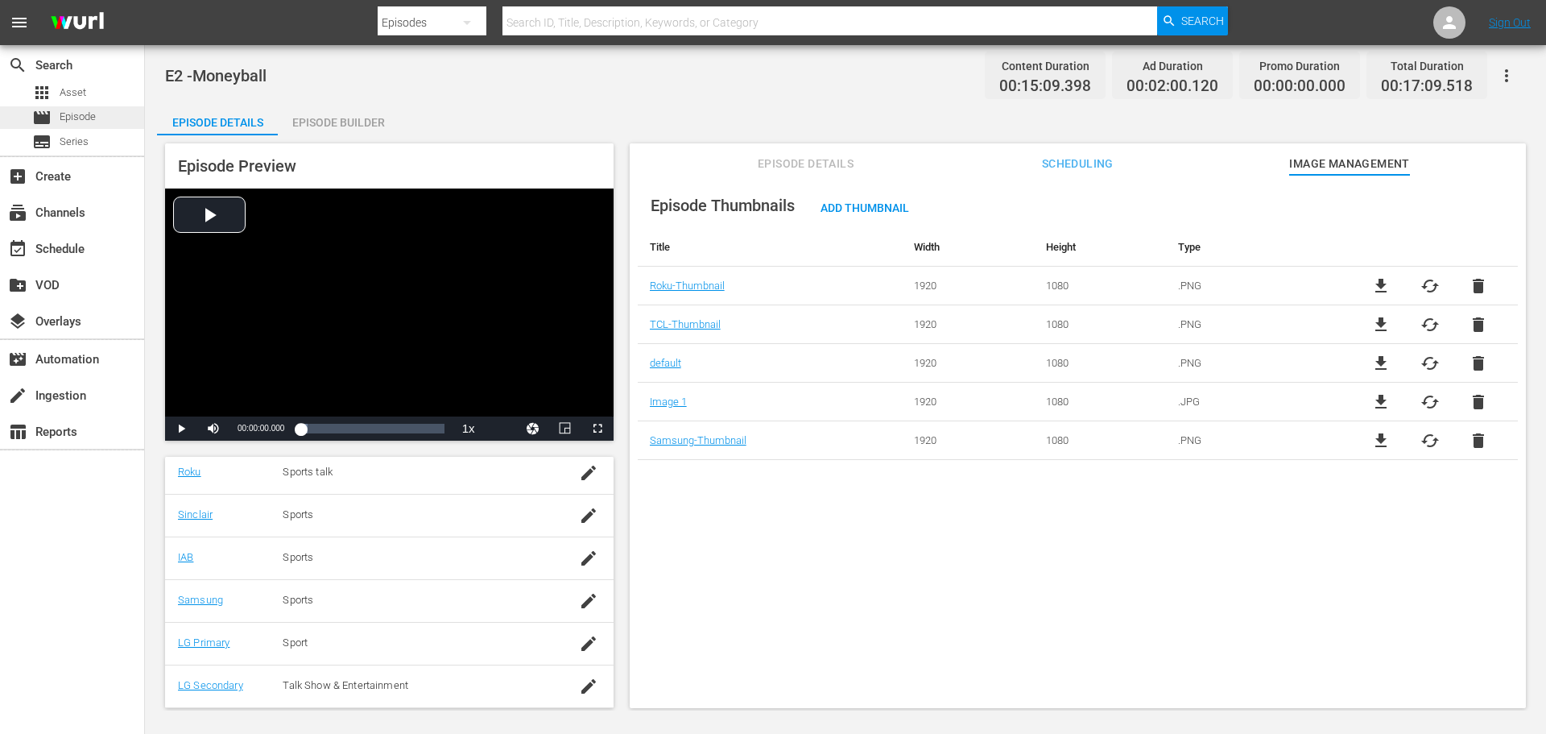
click at [70, 118] on span "Episode" at bounding box center [78, 117] width 36 height 16
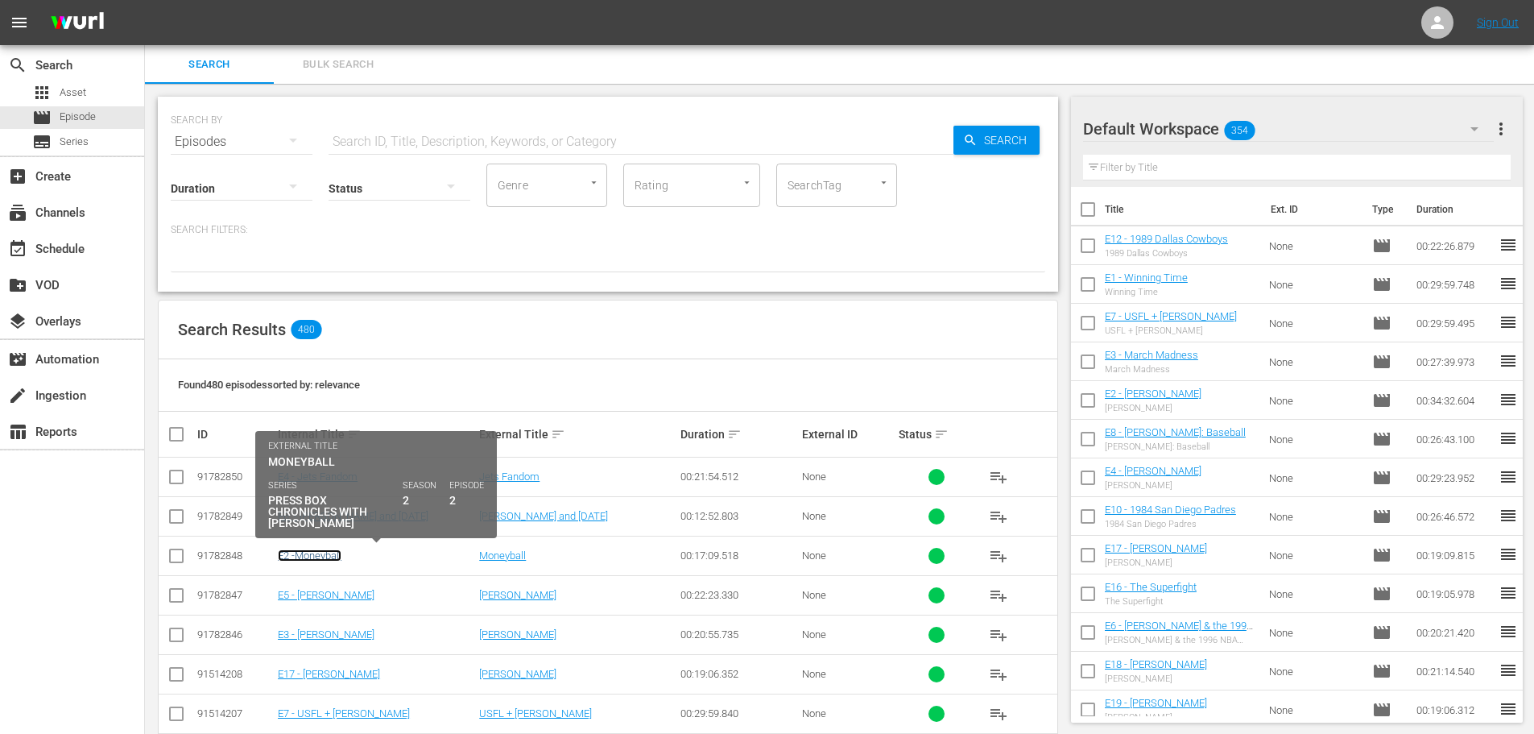
click at [305, 557] on link "E2 -Moneyball" at bounding box center [310, 555] width 64 height 12
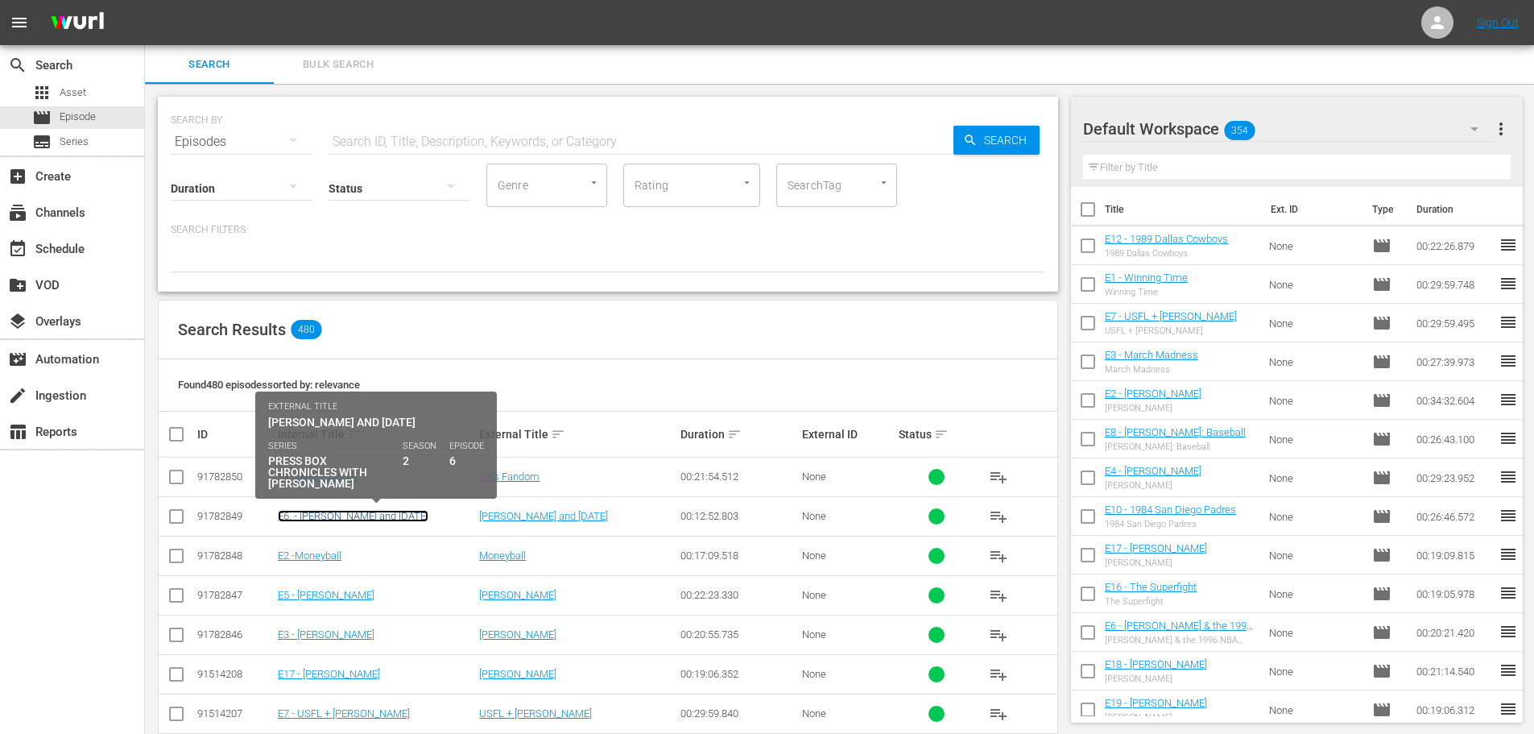
click at [379, 516] on link "E6. - [PERSON_NAME] and [DATE]" at bounding box center [353, 516] width 151 height 12
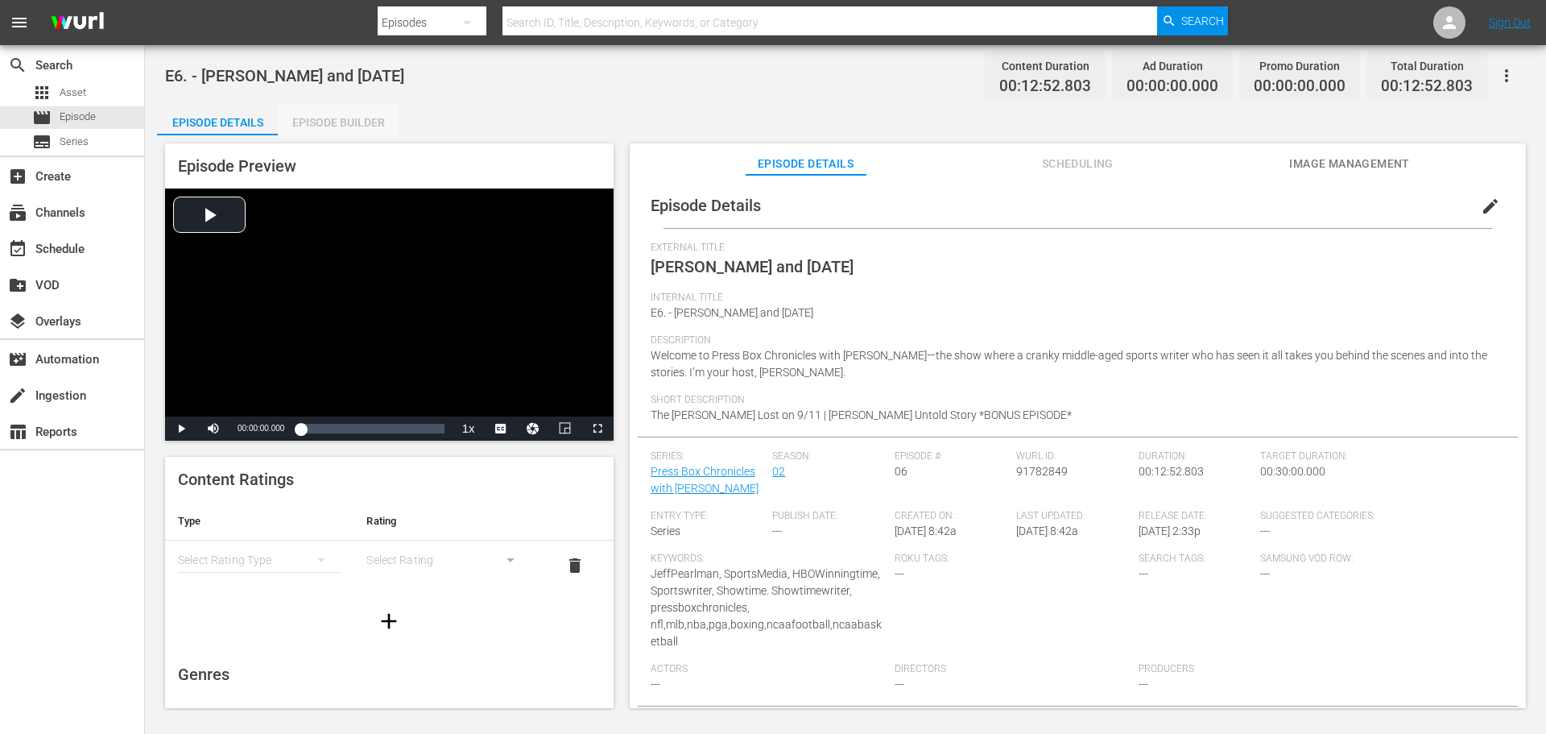
click at [310, 122] on div "Episode Builder" at bounding box center [338, 122] width 121 height 39
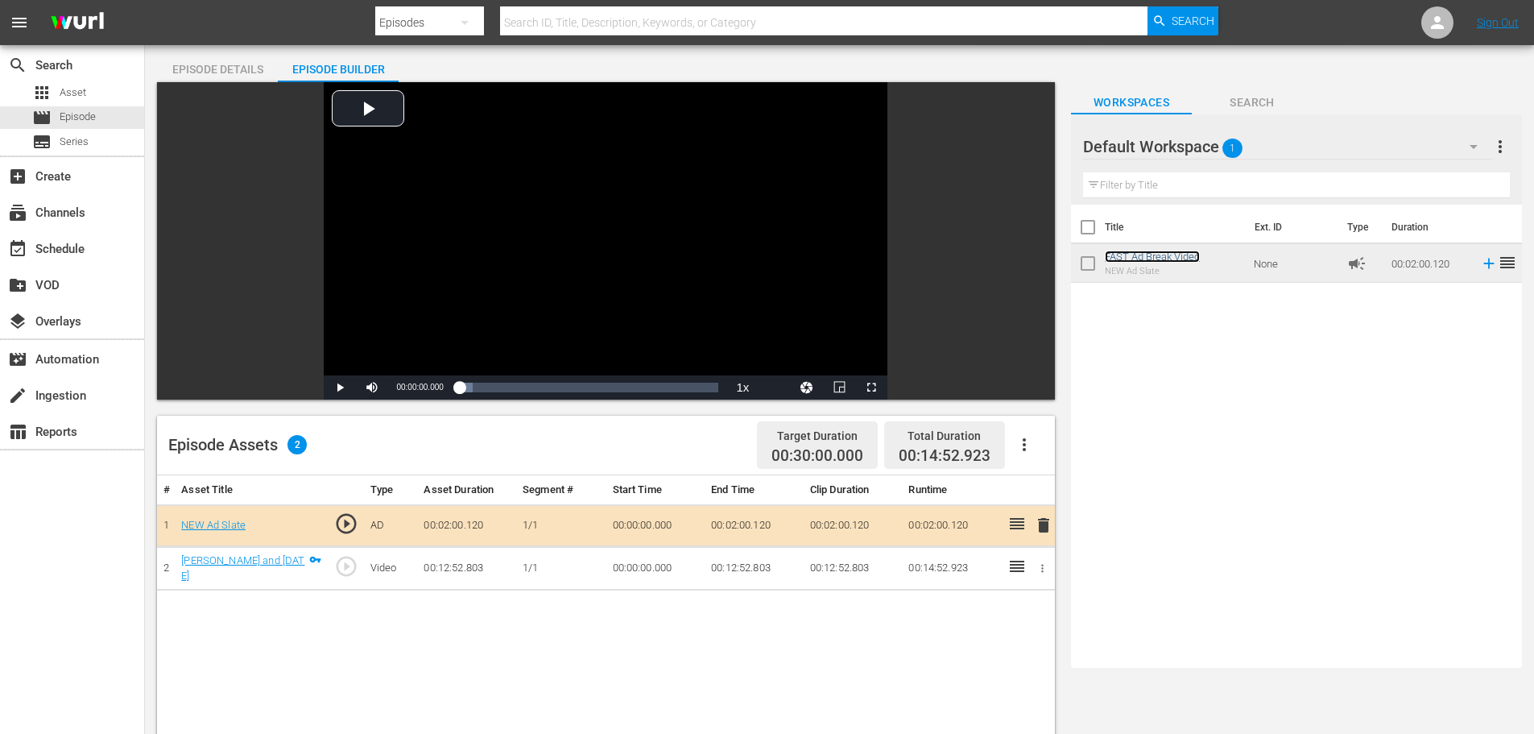
scroll to position [81, 0]
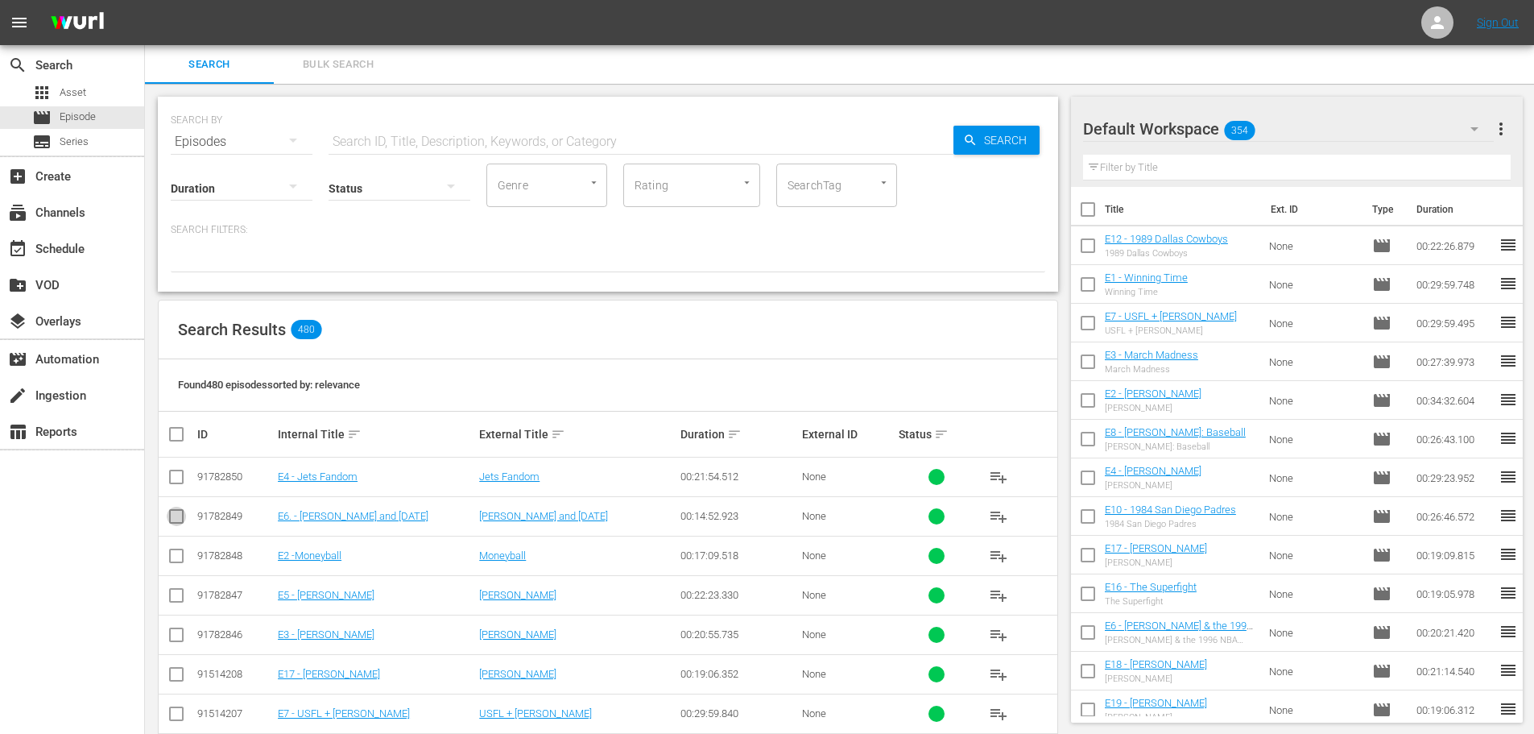
click at [176, 523] on input "checkbox" at bounding box center [176, 519] width 19 height 19
checkbox input "true"
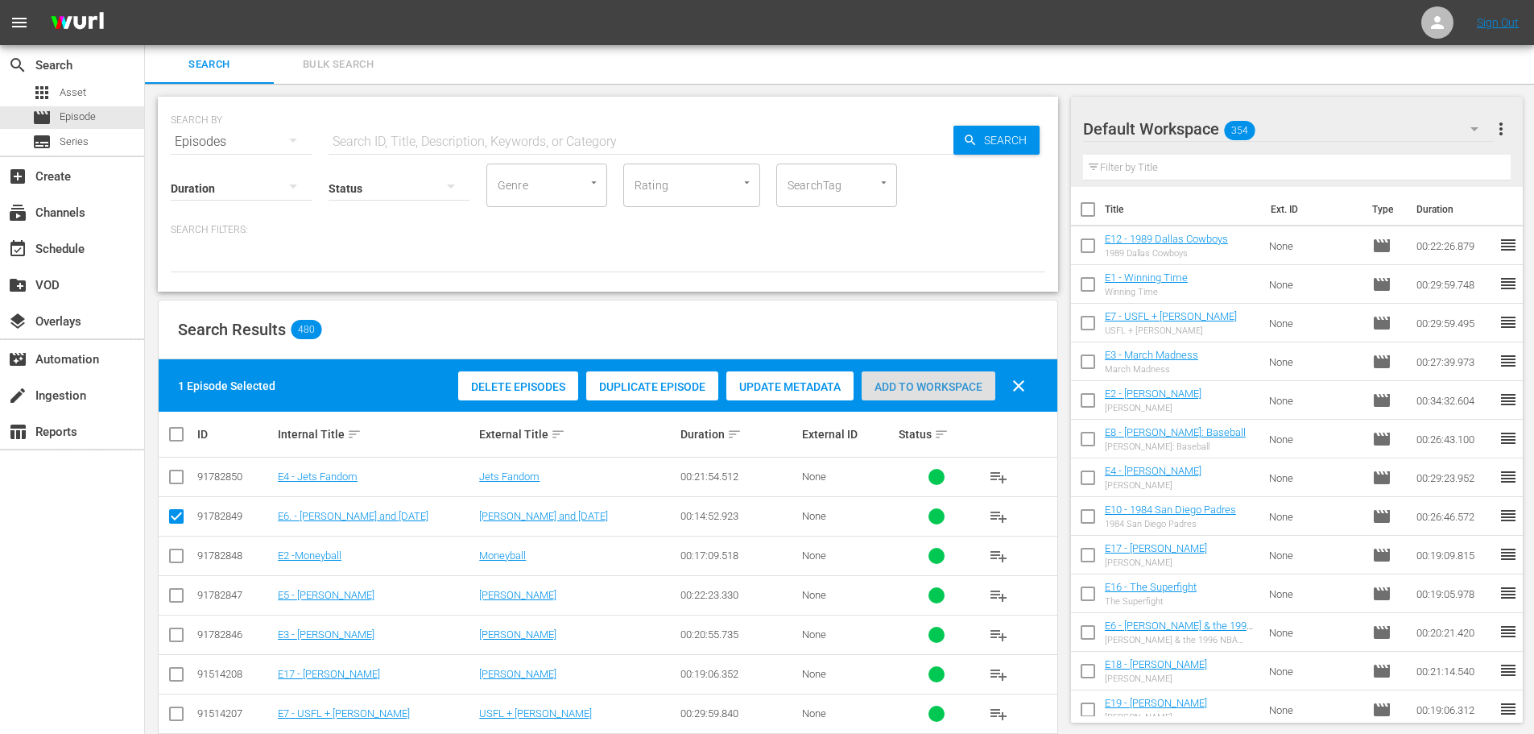
click at [906, 395] on div "Add to Workspace" at bounding box center [929, 386] width 134 height 31
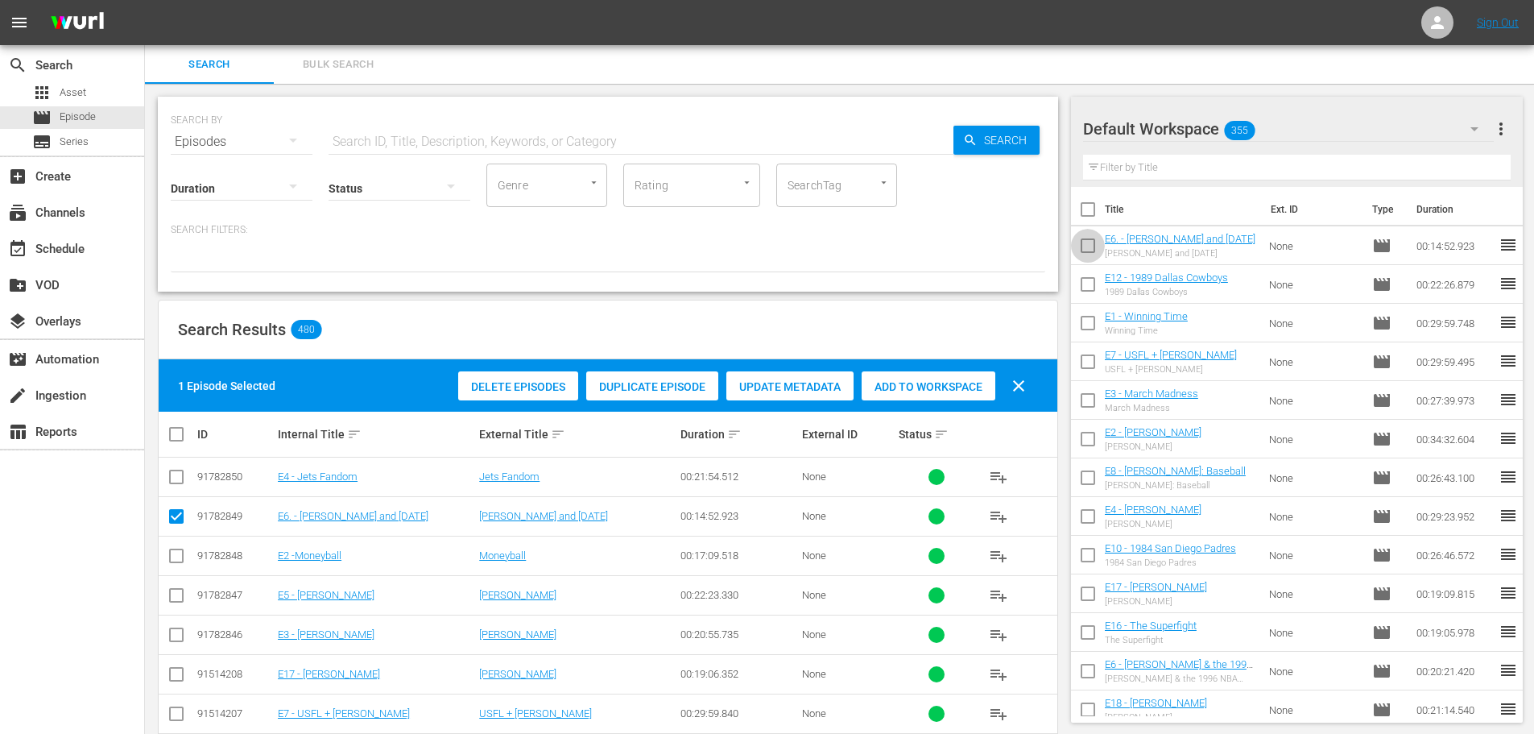
click at [1082, 242] on input "checkbox" at bounding box center [1088, 249] width 34 height 34
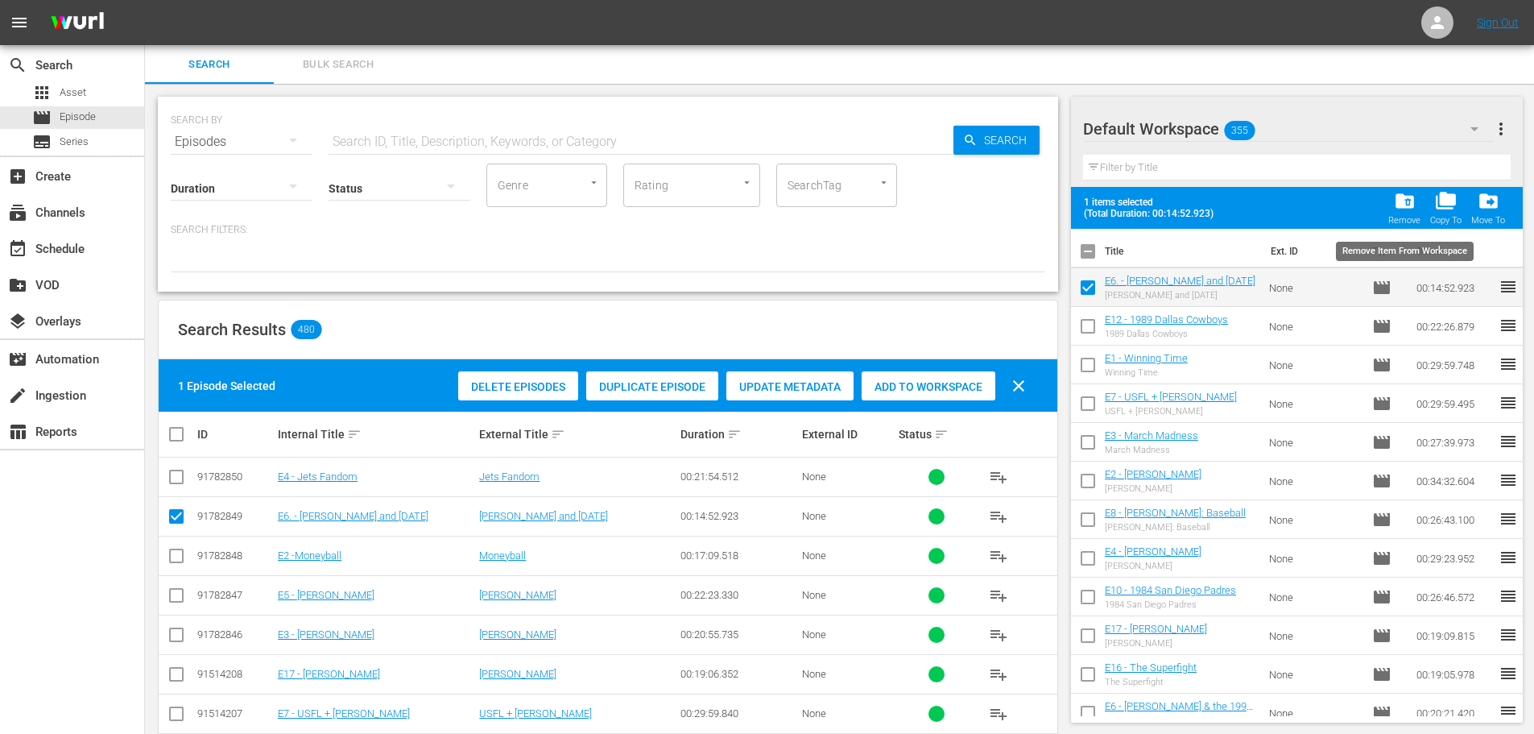
click at [1406, 197] on span "folder_delete" at bounding box center [1405, 201] width 22 height 22
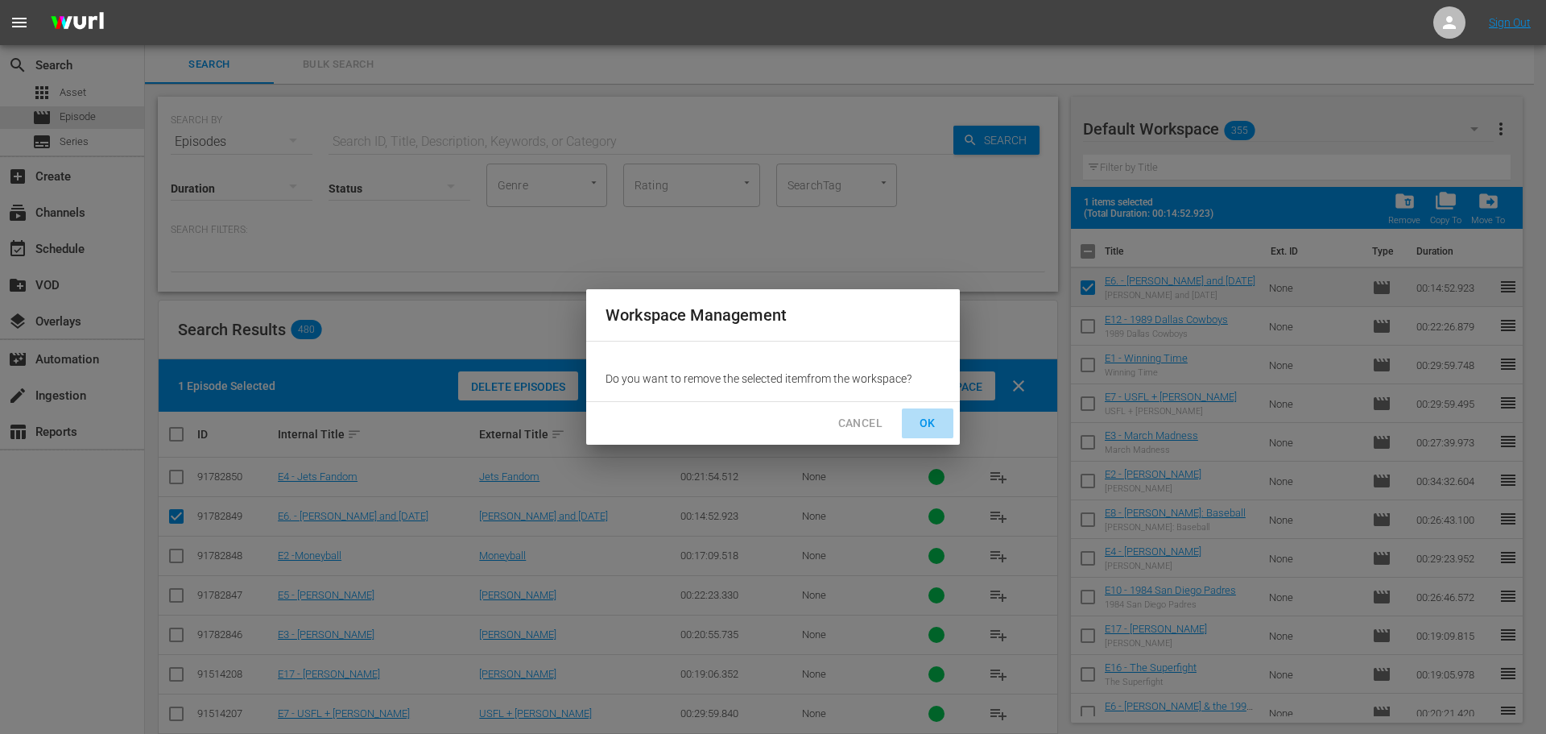
click at [931, 421] on span "OK" at bounding box center [928, 423] width 26 height 20
checkbox input "false"
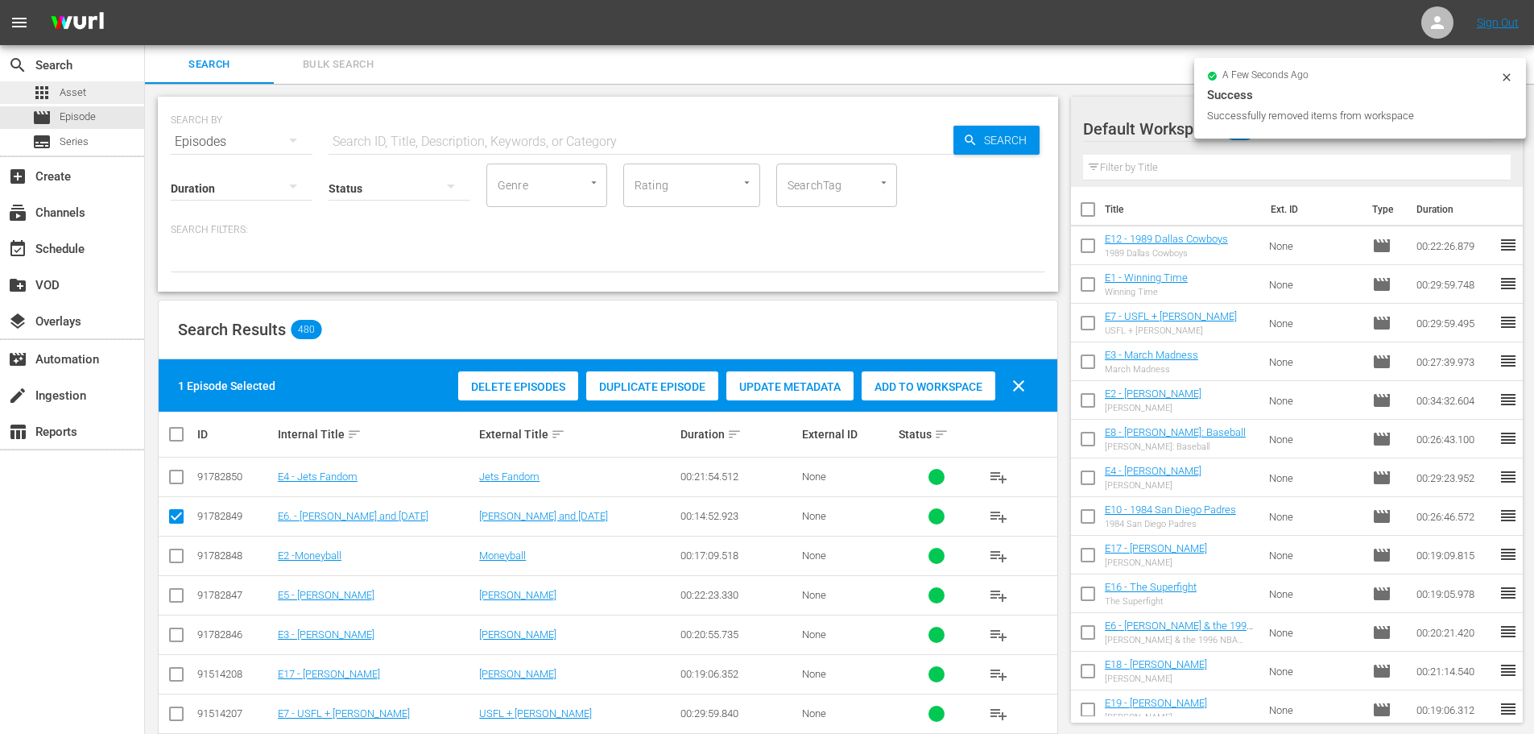
click at [67, 92] on span "Asset" at bounding box center [73, 93] width 27 height 16
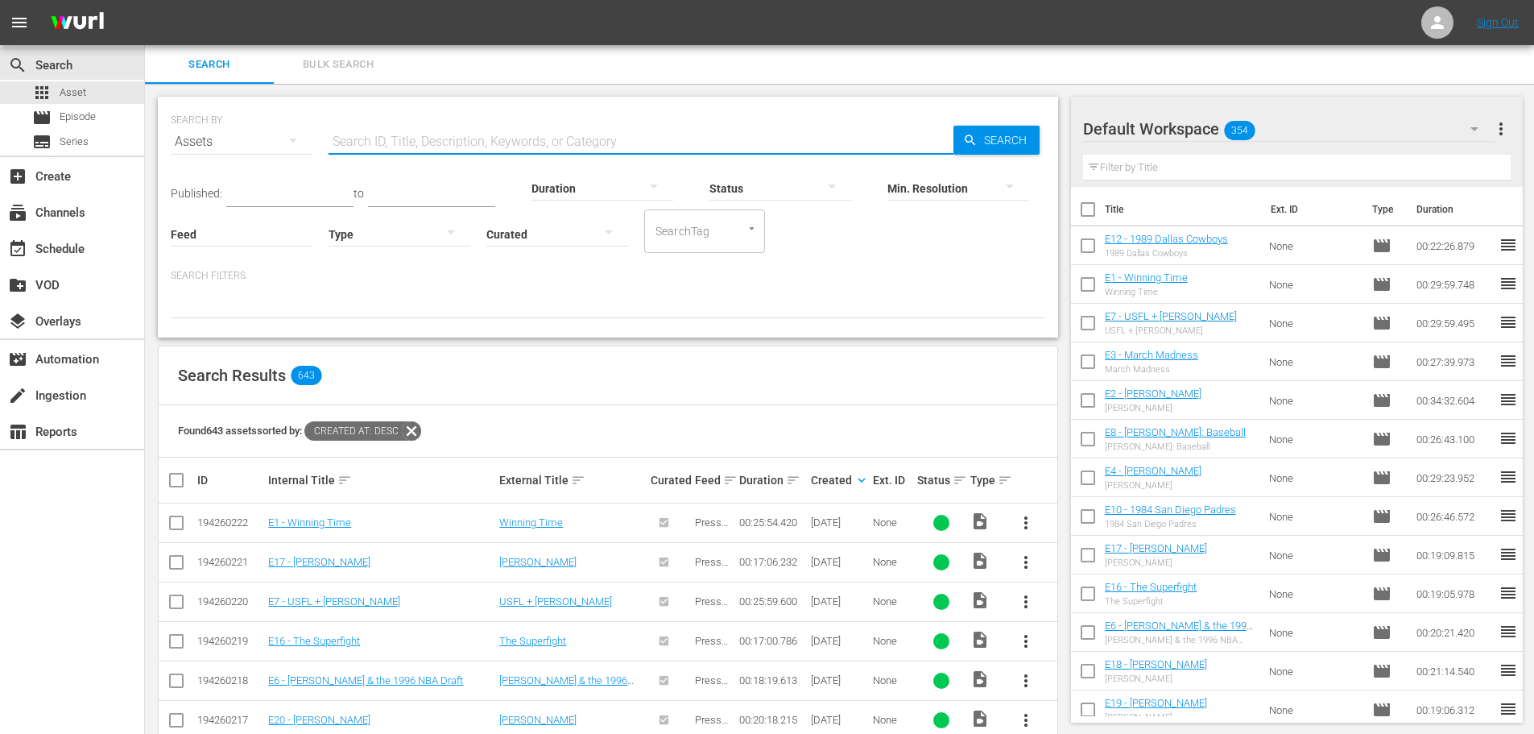
click at [425, 135] on input "text" at bounding box center [641, 141] width 625 height 39
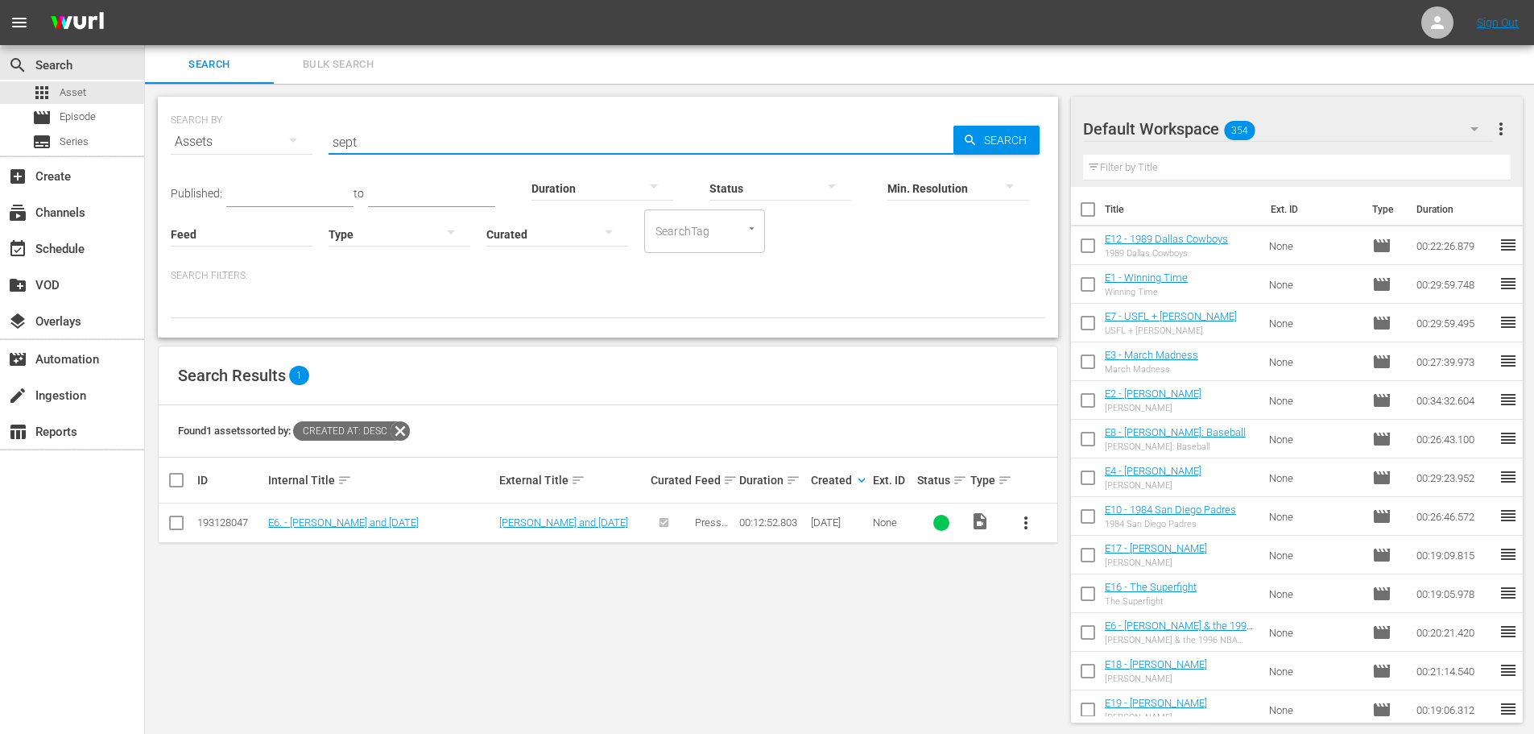
type input "sept"
click at [176, 522] on input "checkbox" at bounding box center [176, 525] width 19 height 19
checkbox input "true"
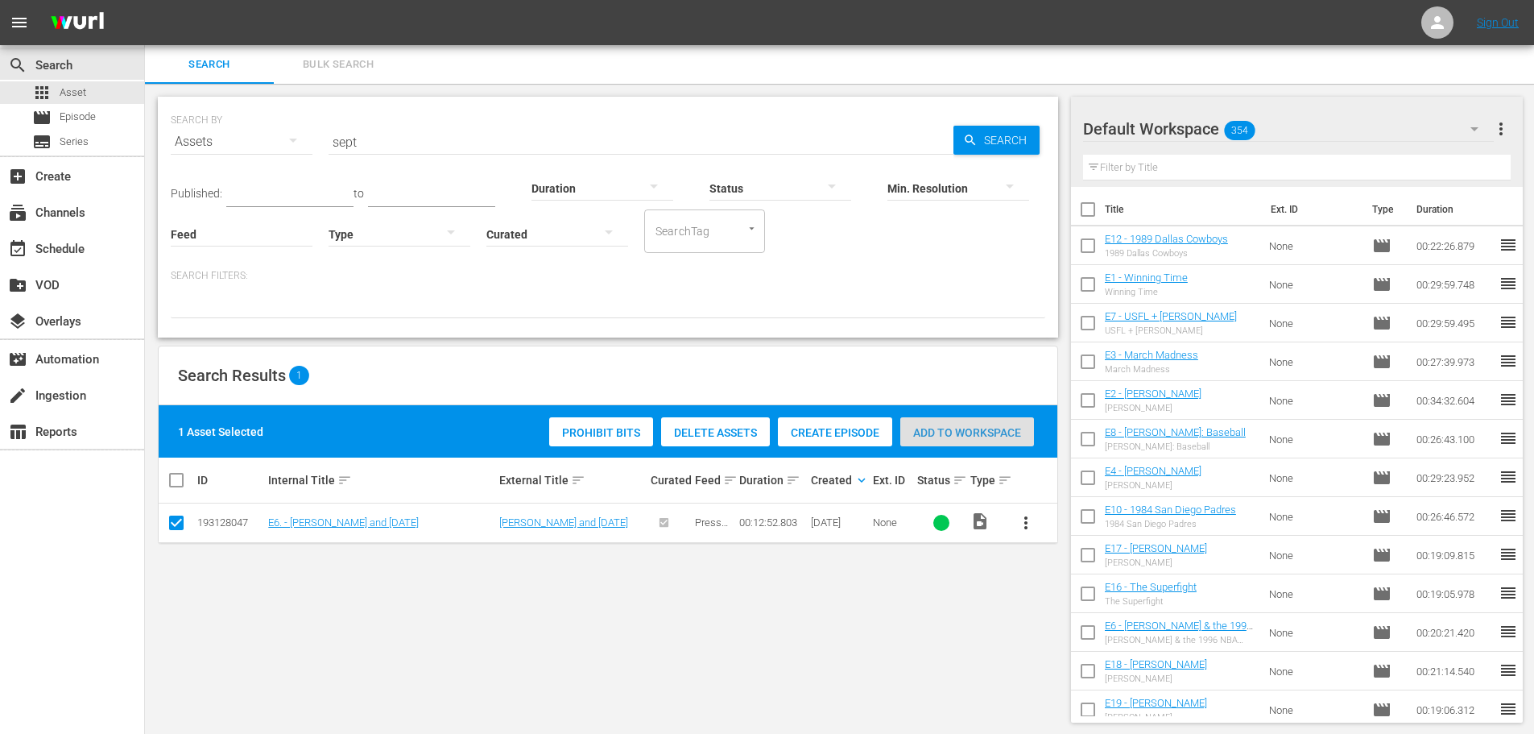
click at [948, 430] on span "Add to Workspace" at bounding box center [967, 432] width 134 height 13
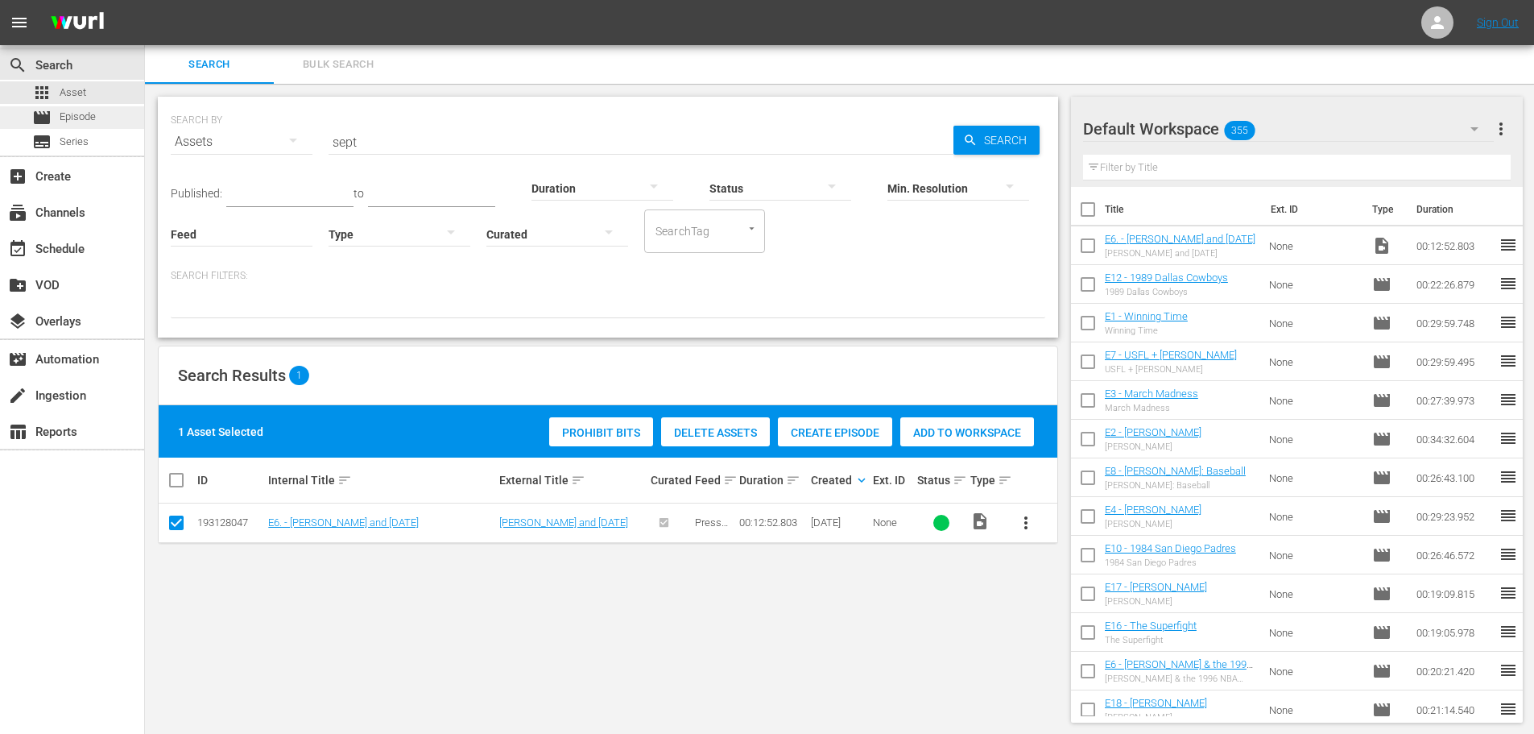
click at [90, 123] on span "Episode" at bounding box center [78, 117] width 36 height 16
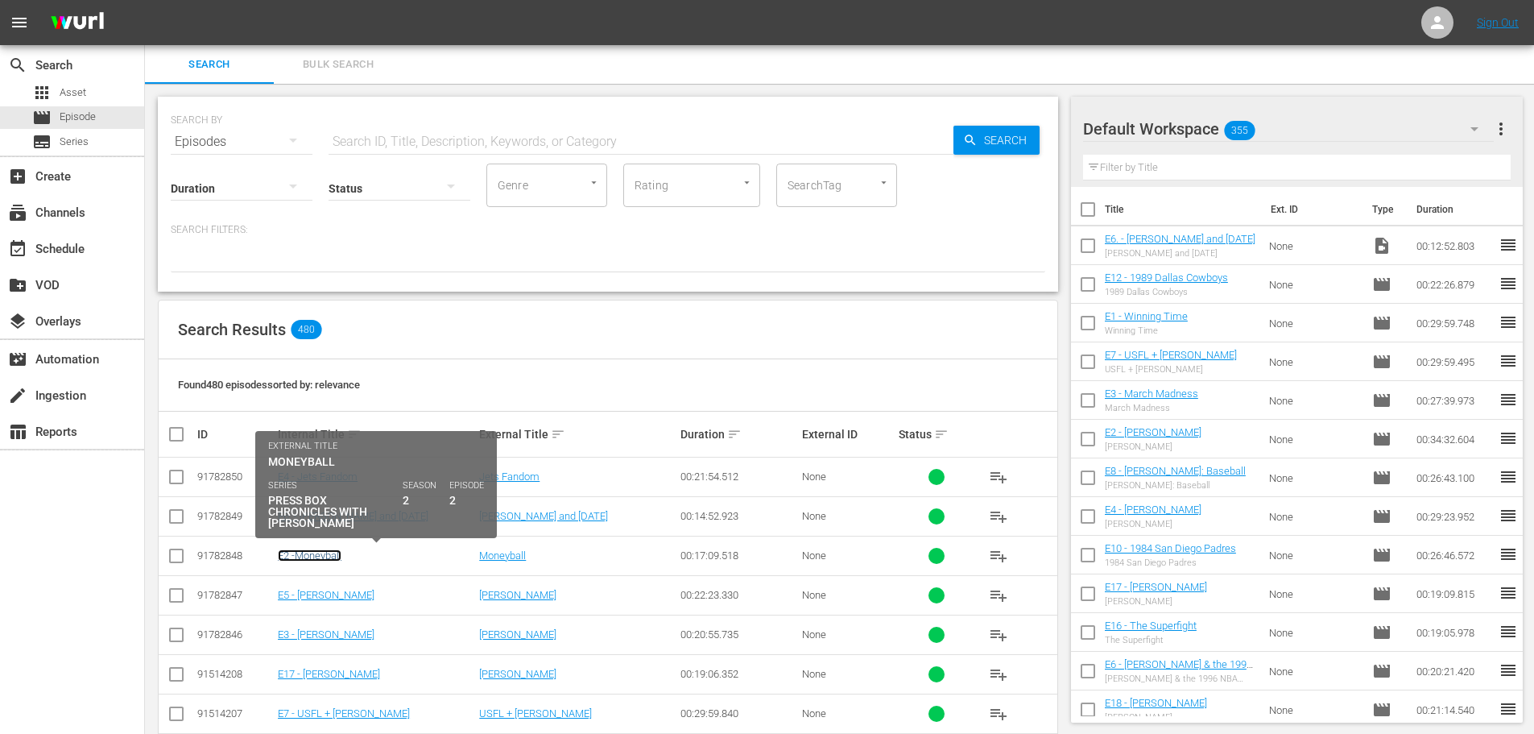
click at [333, 560] on link "E2 -Moneyball" at bounding box center [310, 555] width 64 height 12
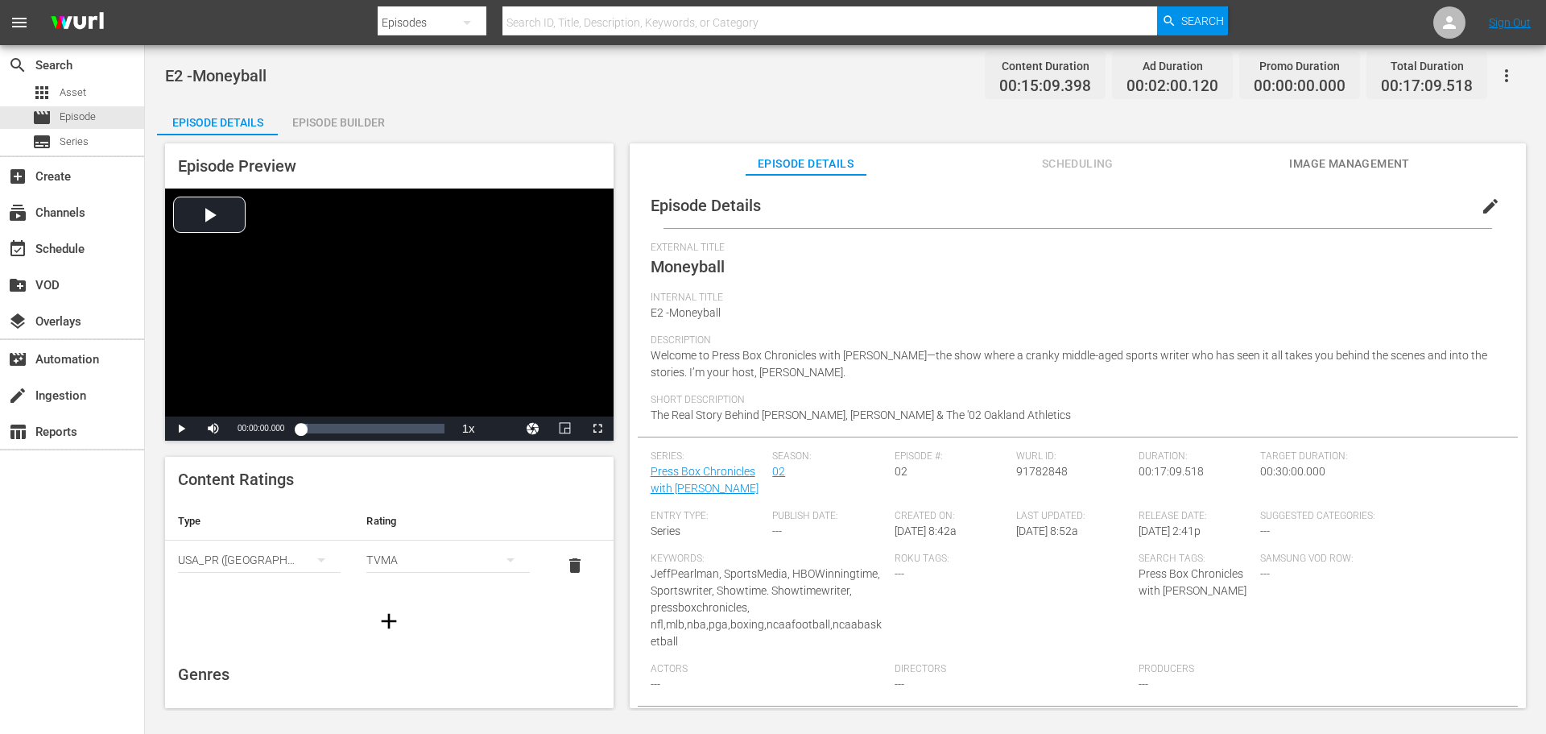
click at [307, 116] on div "Episode Builder" at bounding box center [338, 122] width 121 height 39
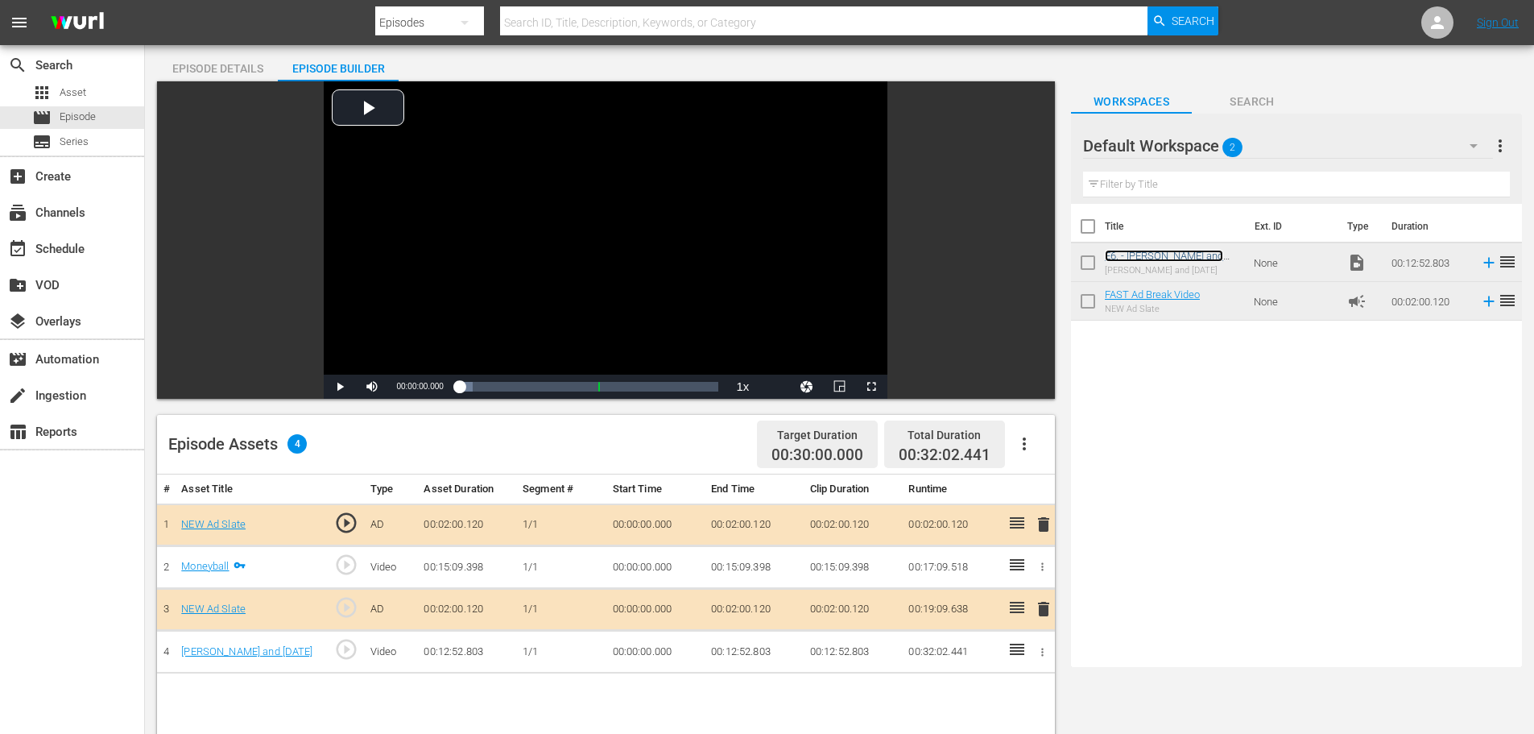
scroll to position [81, 0]
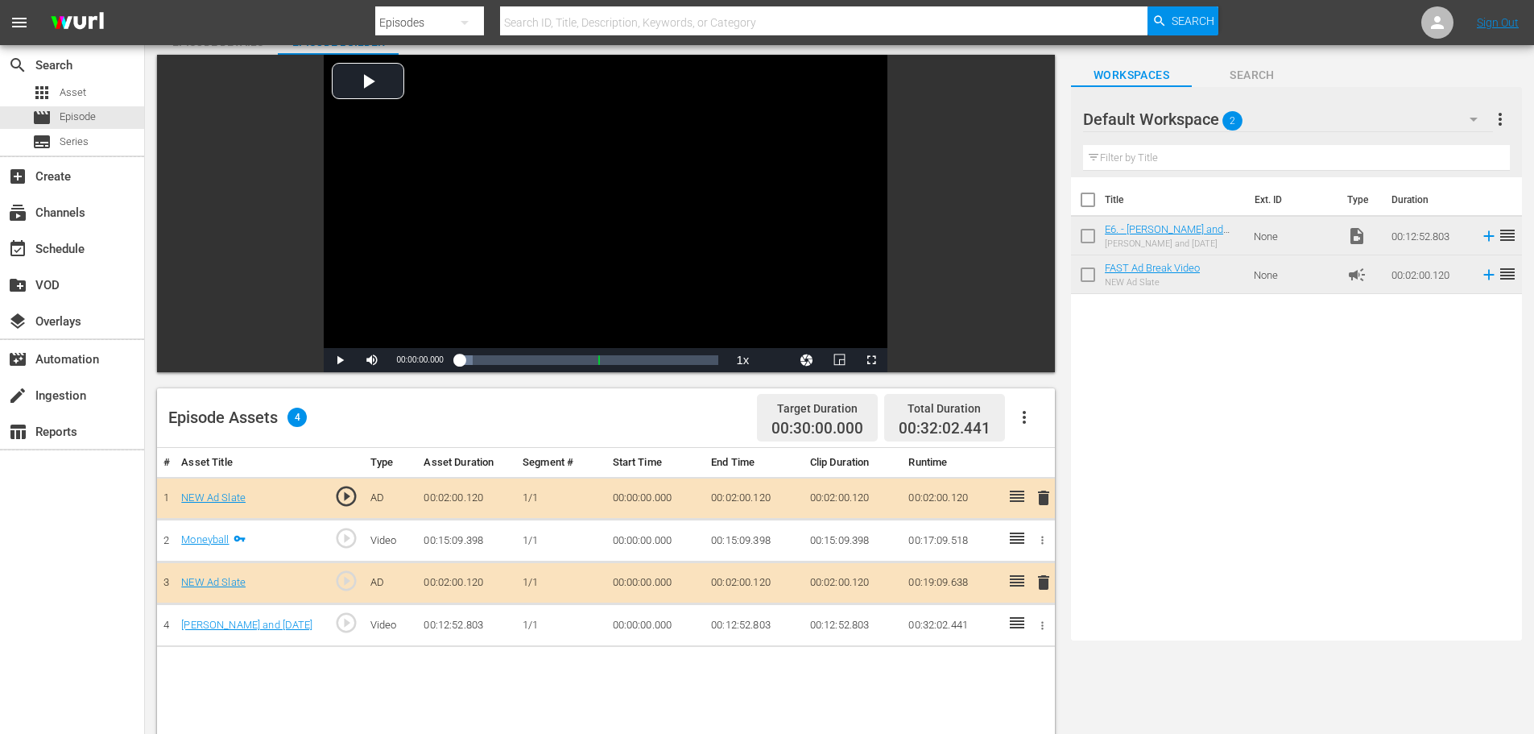
click at [239, 625] on div "[PERSON_NAME] and [DATE]" at bounding box center [246, 625] width 131 height 15
click at [247, 619] on link "[PERSON_NAME] and [DATE]" at bounding box center [246, 625] width 131 height 12
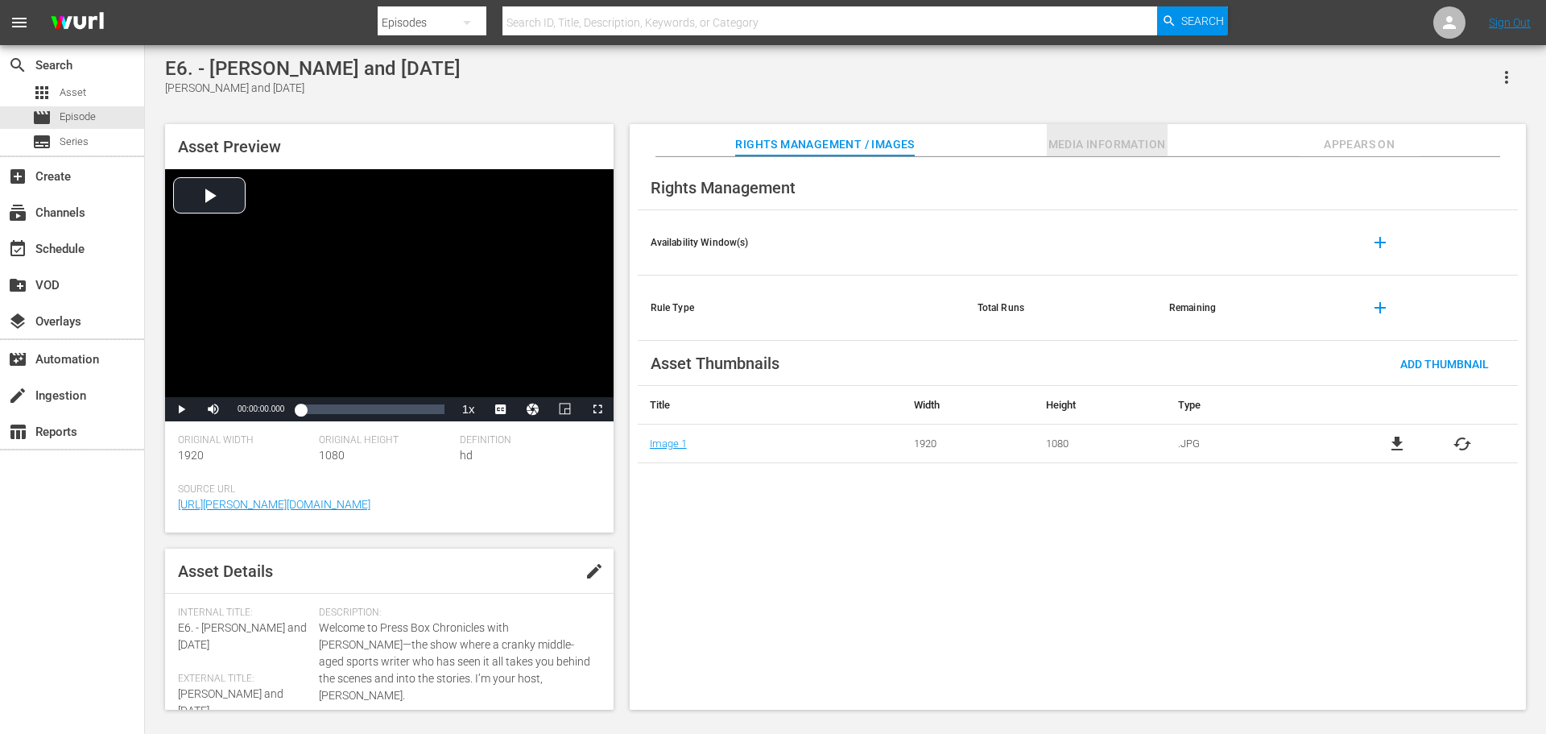
click at [1078, 142] on span "Media Information" at bounding box center [1107, 144] width 121 height 20
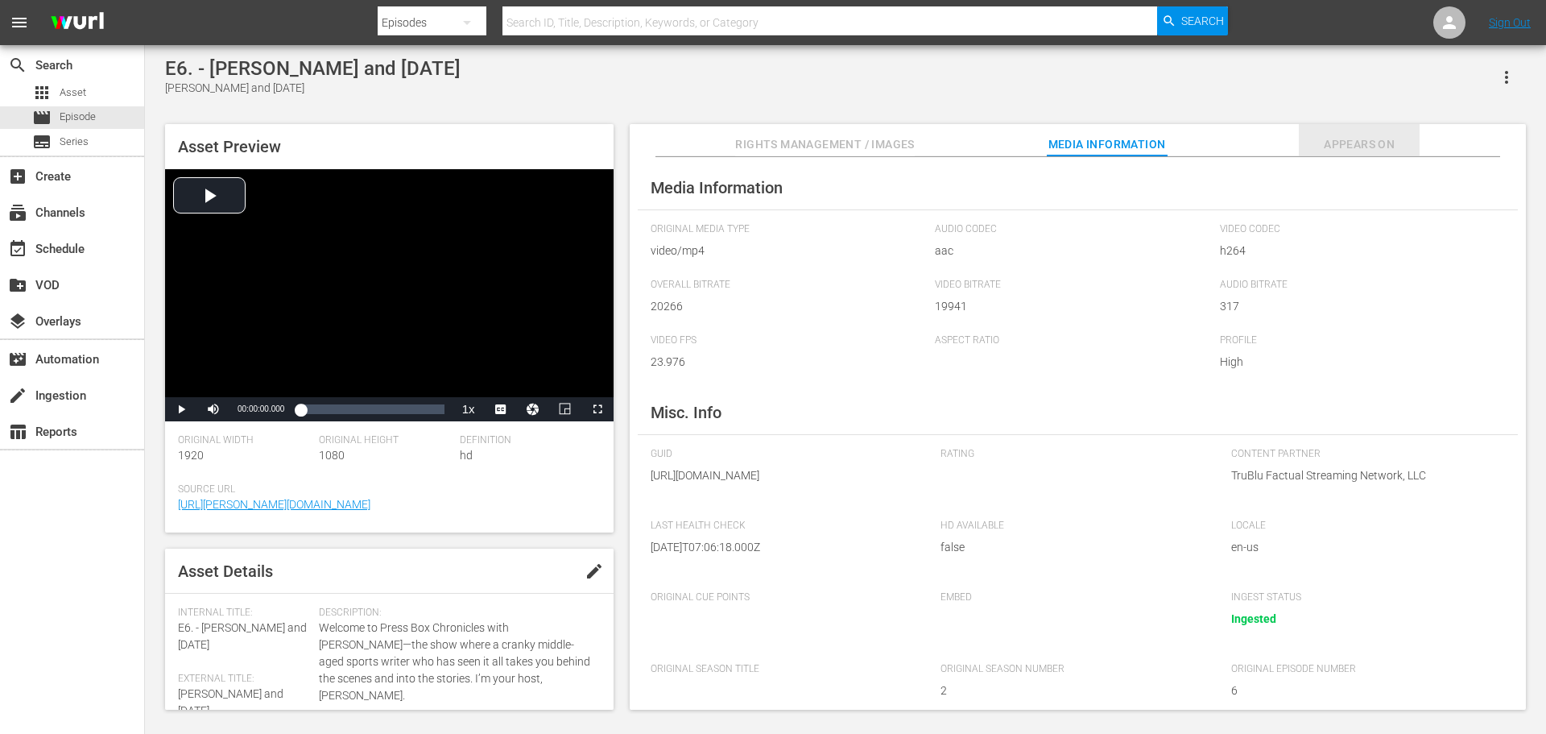
click at [1368, 138] on span "Appears On" at bounding box center [1359, 144] width 121 height 20
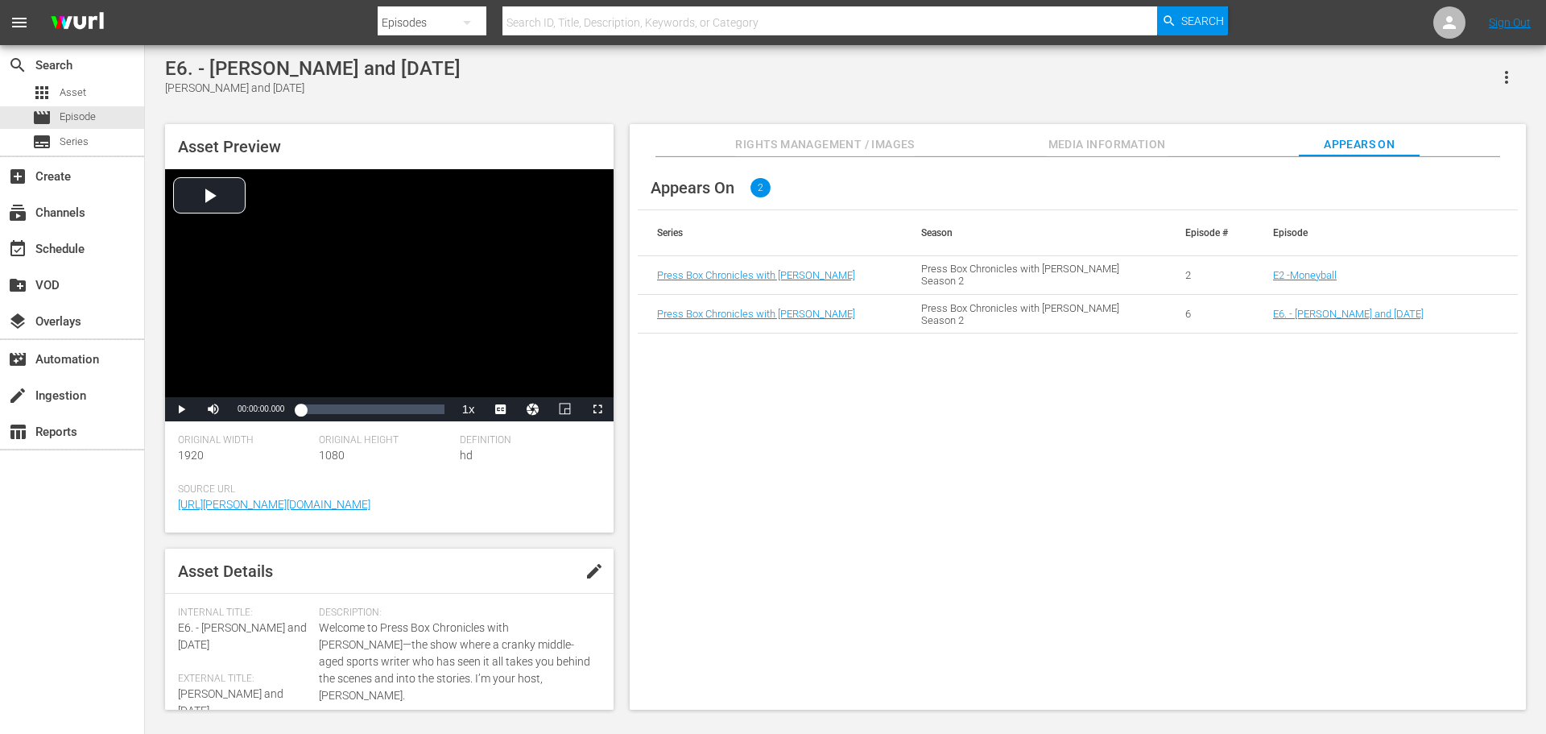
click at [779, 140] on span "Rights Management / Images" at bounding box center [824, 144] width 179 height 20
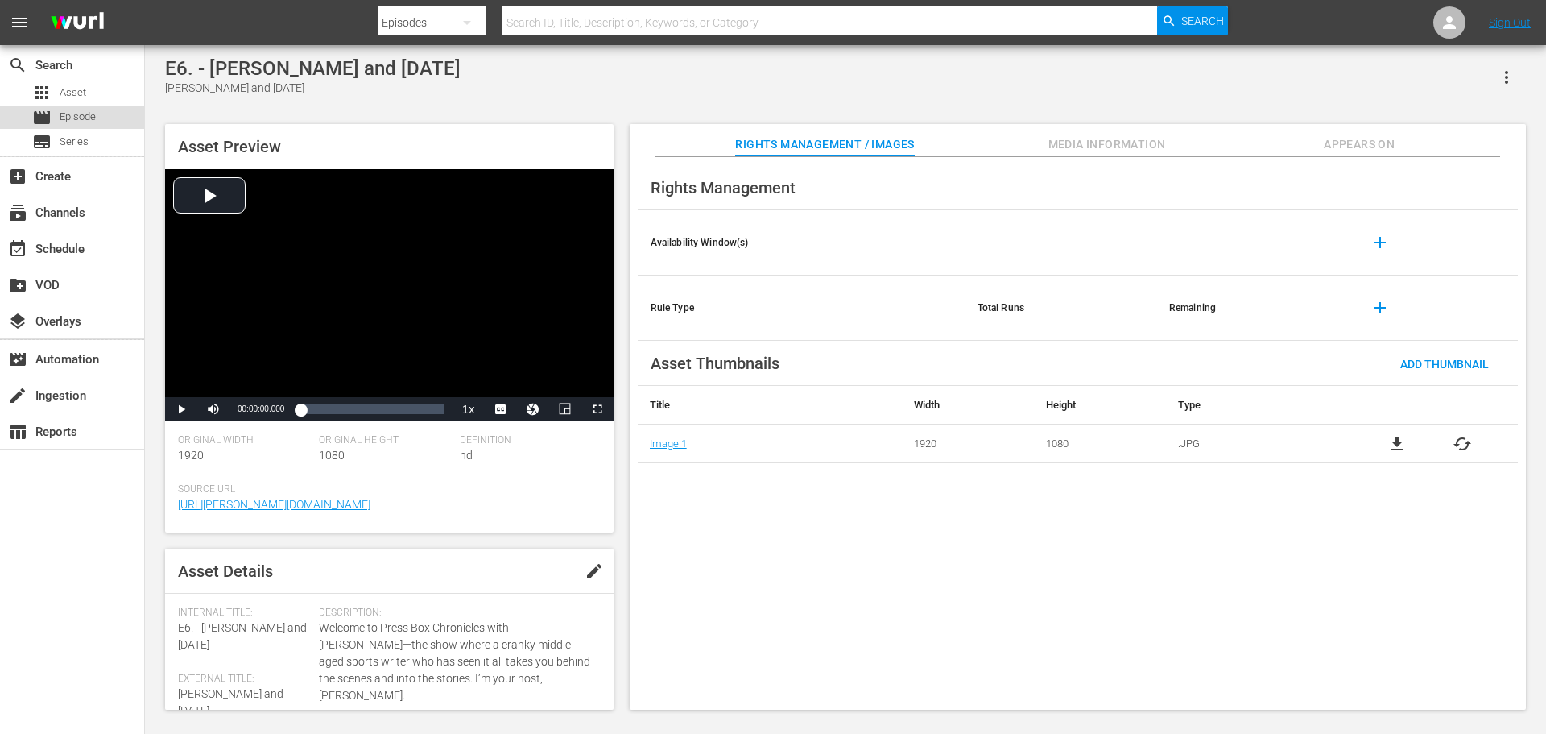
click at [93, 118] on span "Episode" at bounding box center [78, 117] width 36 height 16
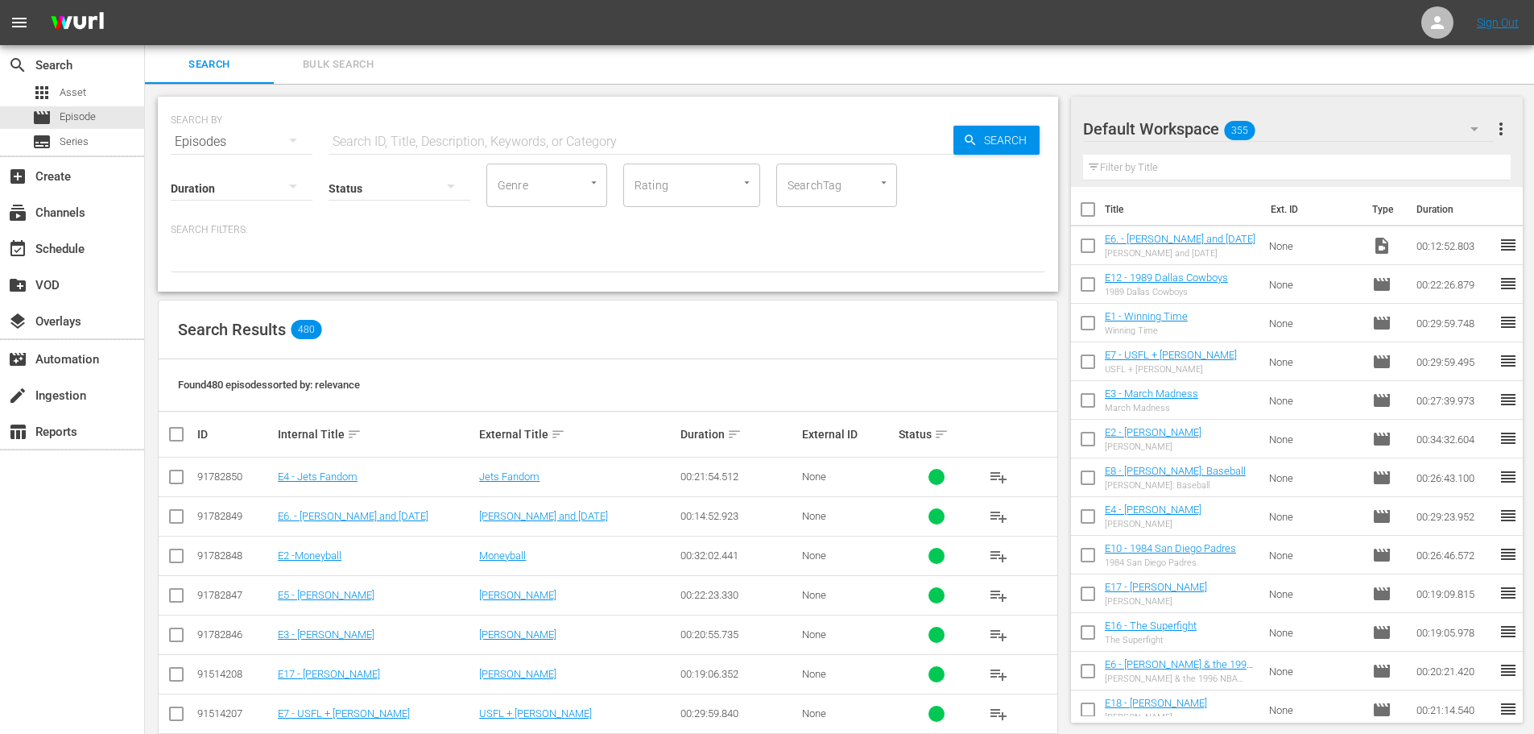
click at [176, 519] on input "checkbox" at bounding box center [176, 519] width 19 height 19
checkbox input "true"
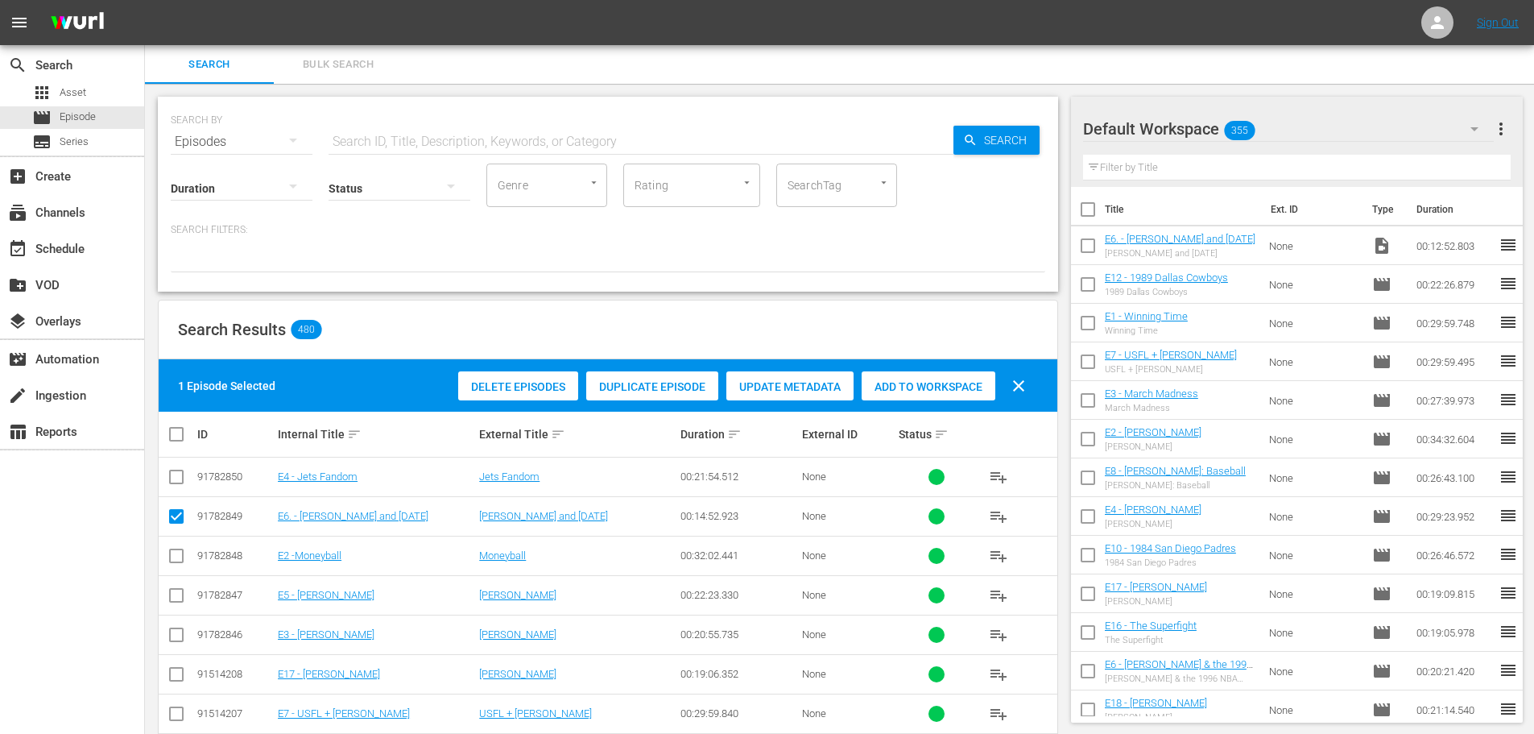
click at [534, 387] on span "Delete Episodes" at bounding box center [518, 386] width 120 height 13
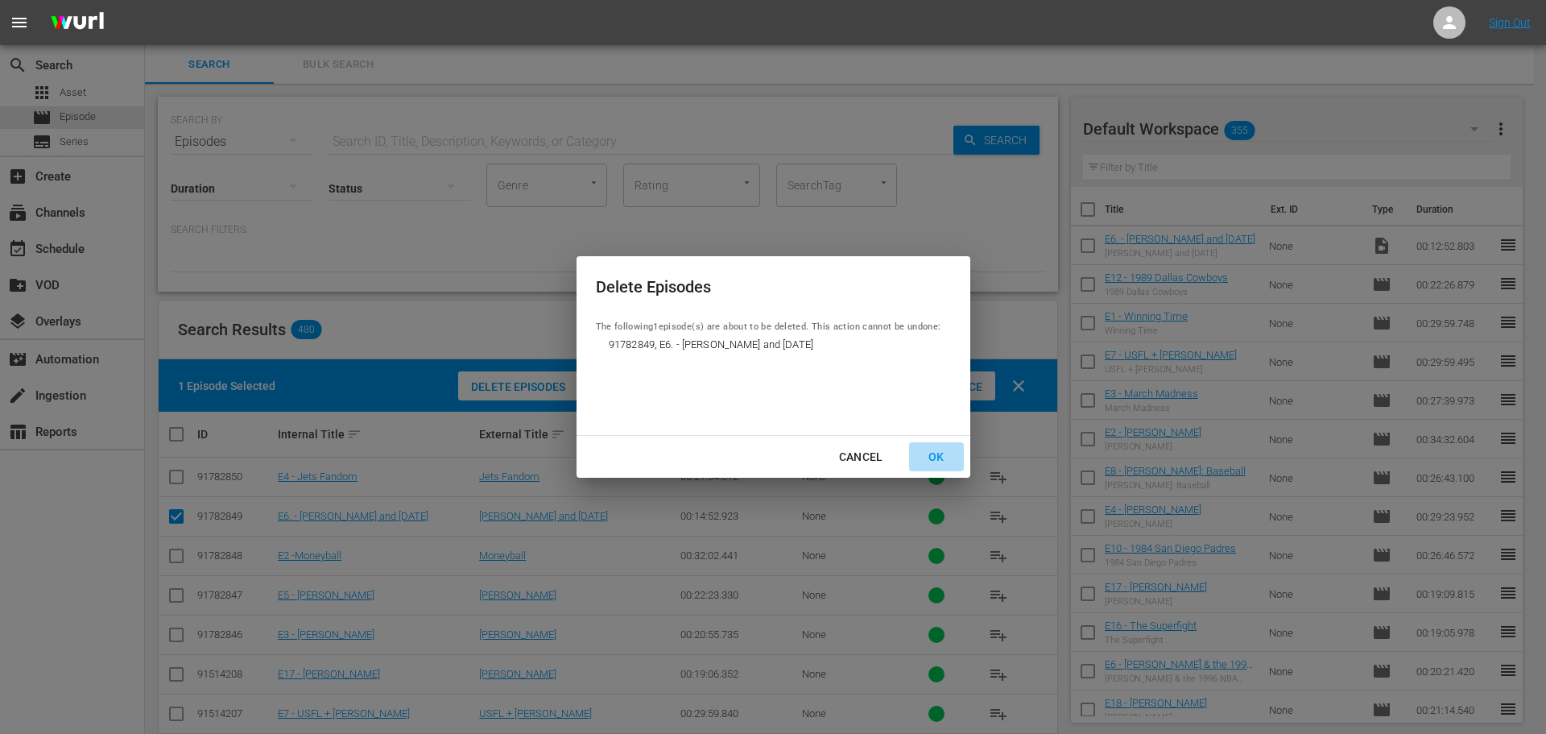
click at [933, 461] on div "OK" at bounding box center [937, 457] width 42 height 20
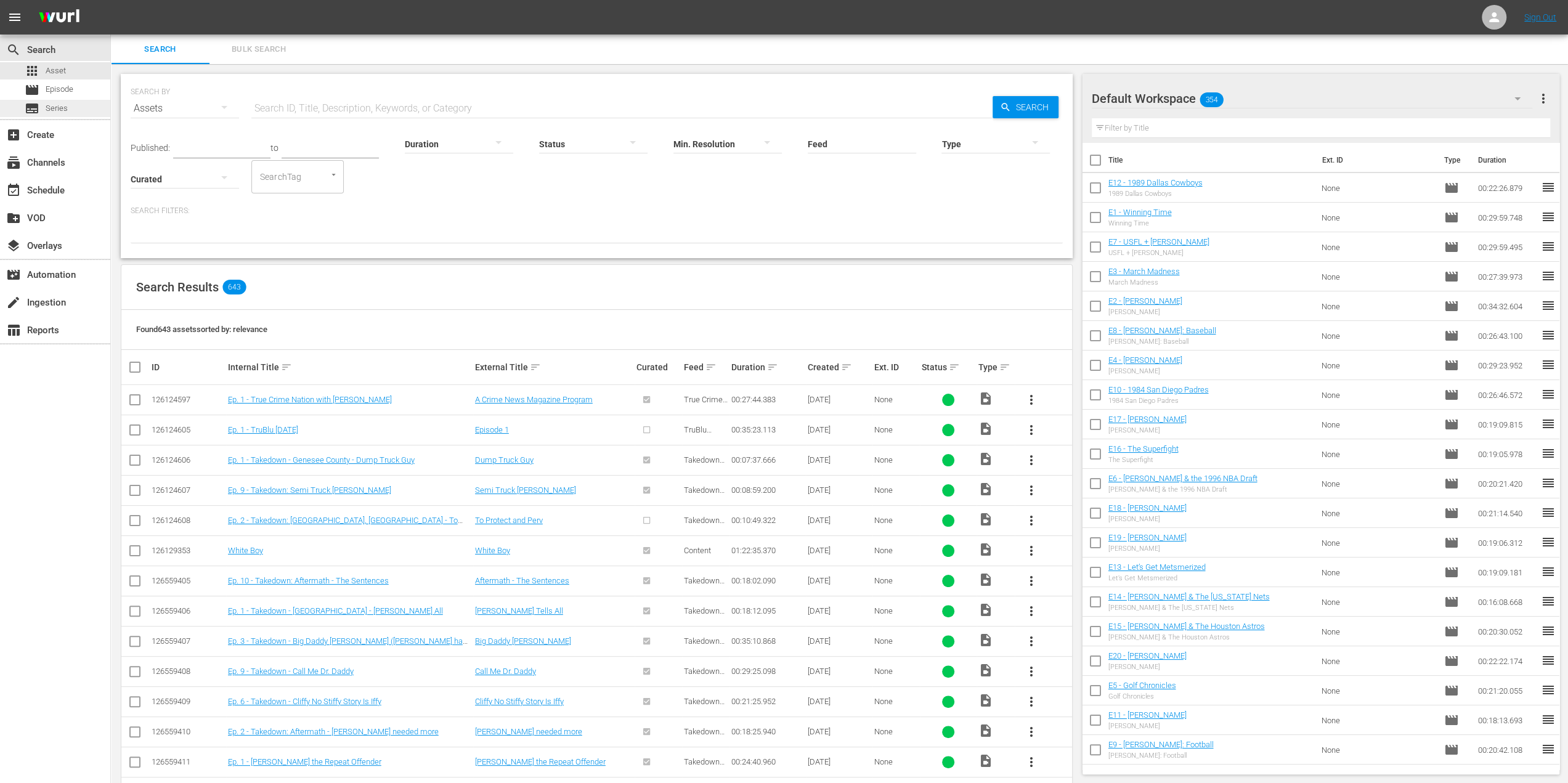
click at [75, 105] on div "subtitles Series" at bounding box center [55, 108] width 110 height 18
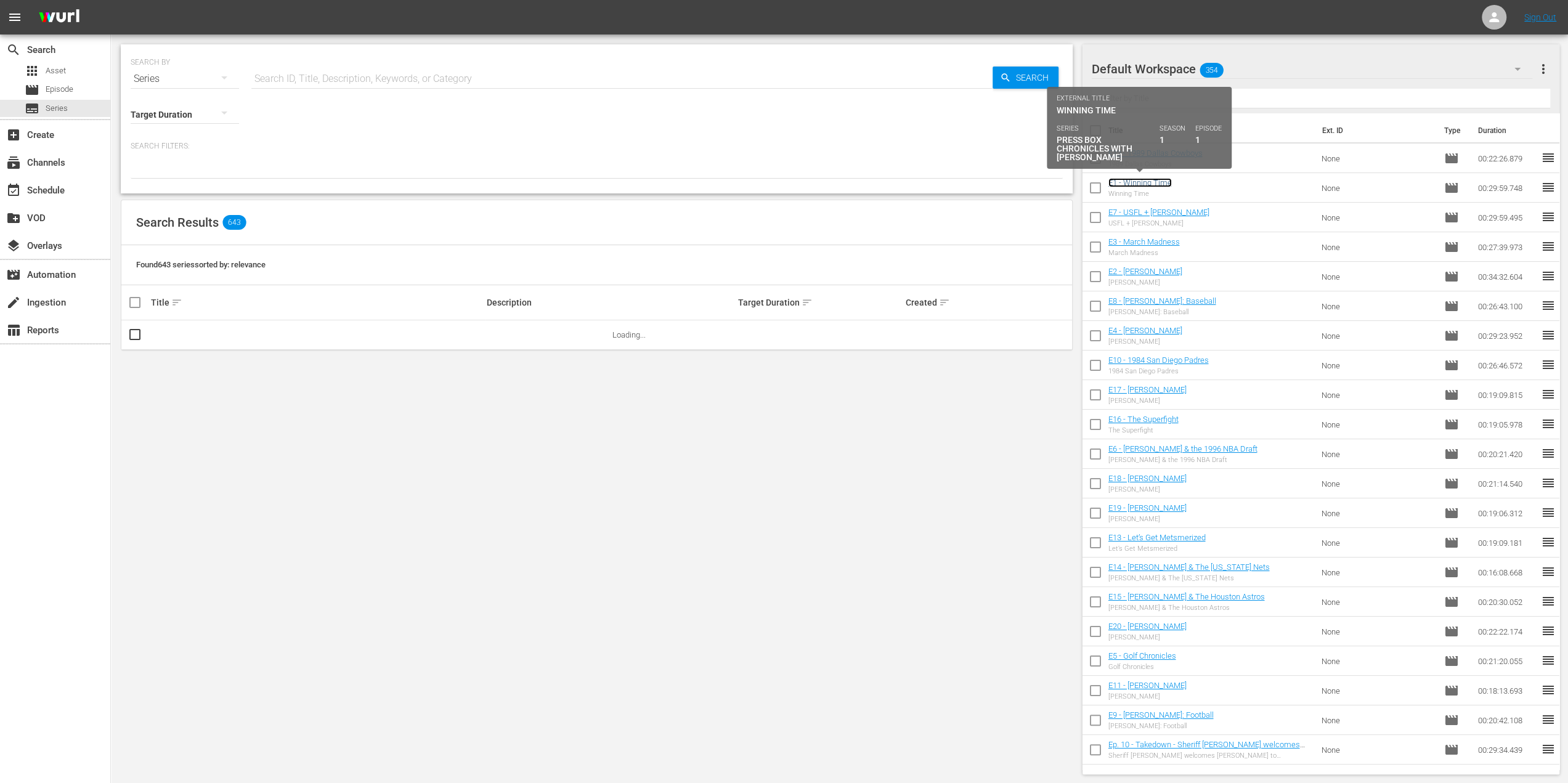
click at [1151, 182] on link "E1 - Winning Time" at bounding box center [1140, 183] width 63 height 9
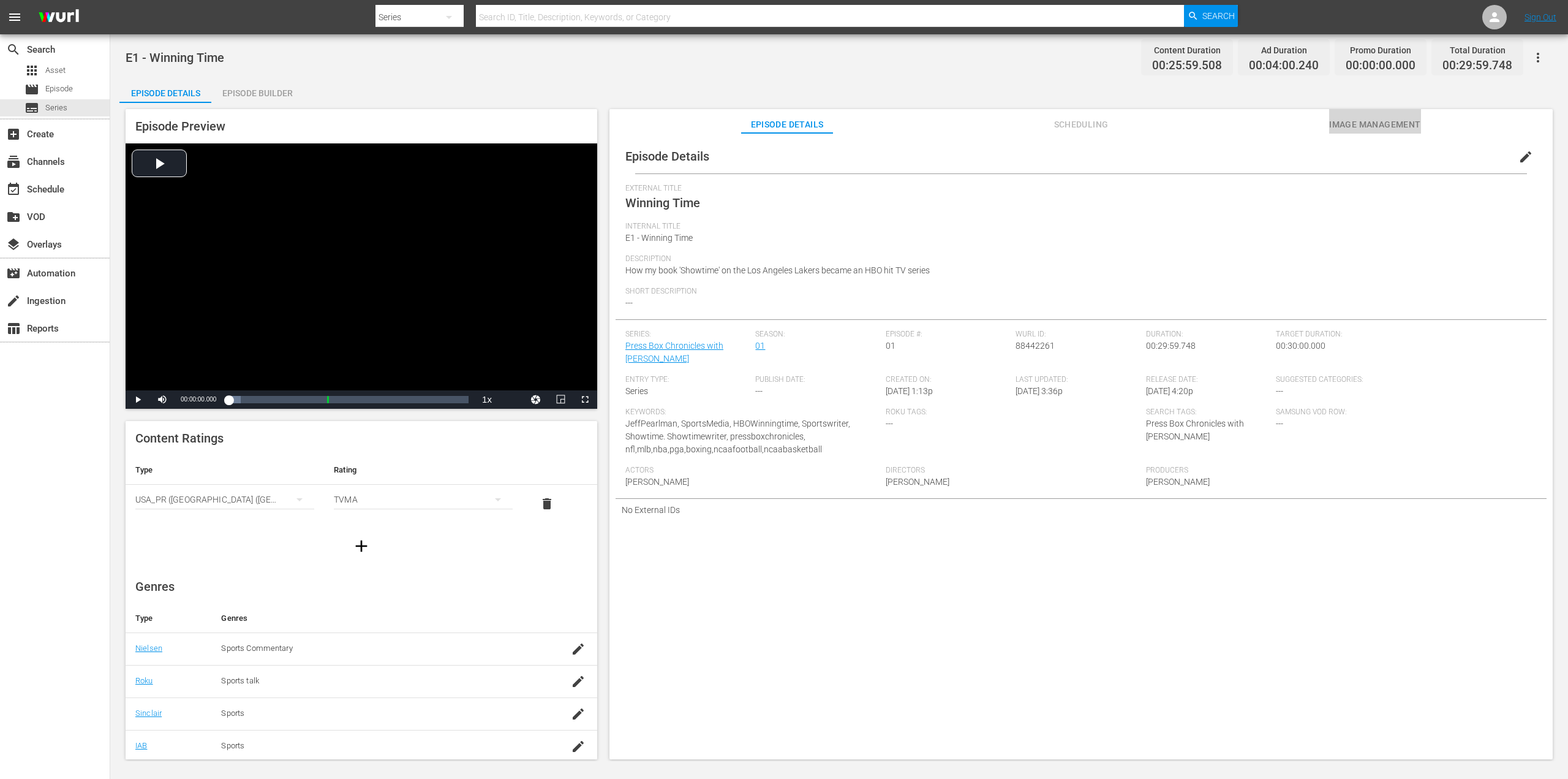
click at [1336, 131] on span "Image Management" at bounding box center [1375, 125] width 92 height 15
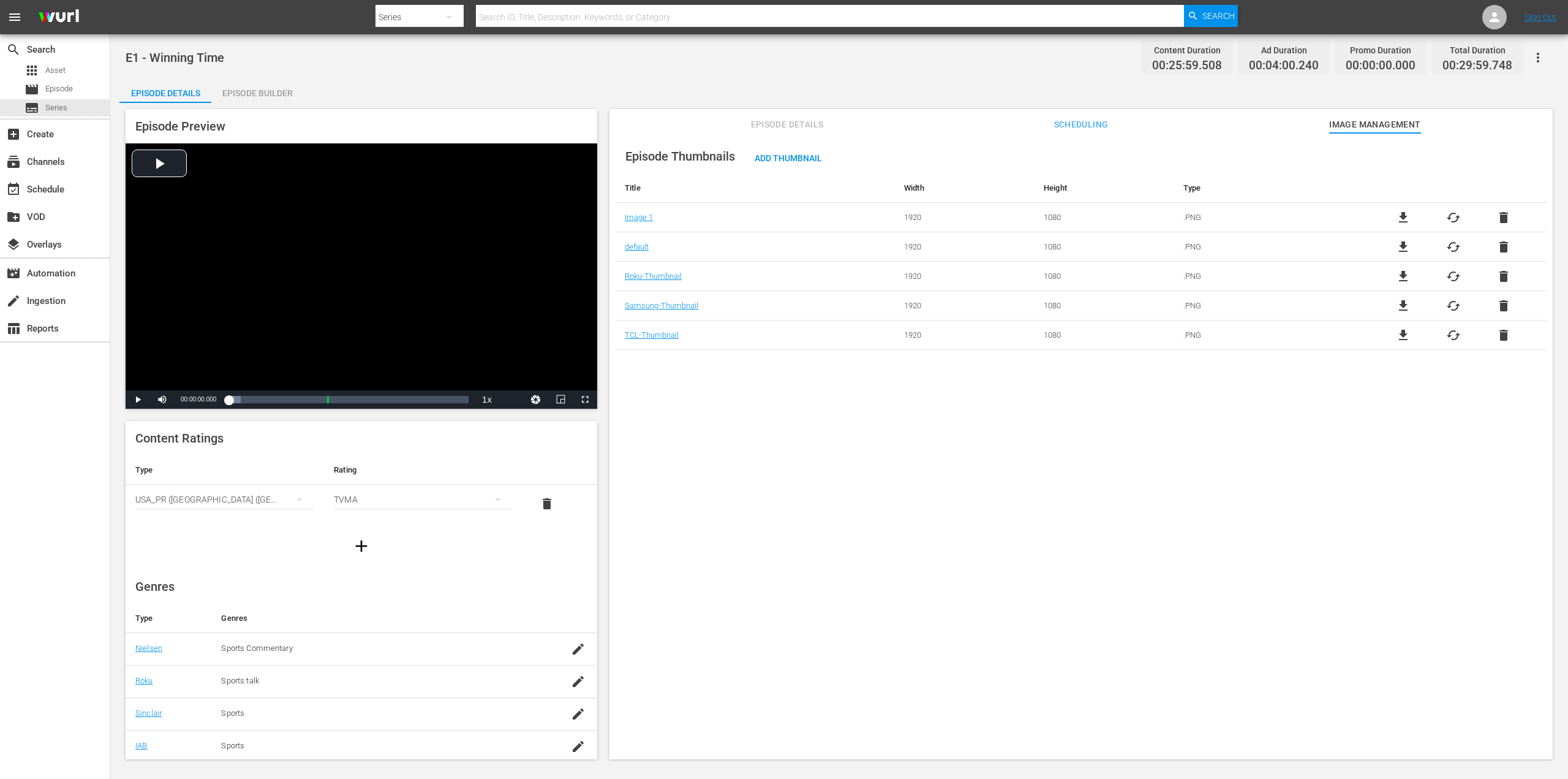
click at [1401, 215] on span "file_download" at bounding box center [1402, 217] width 14 height 14
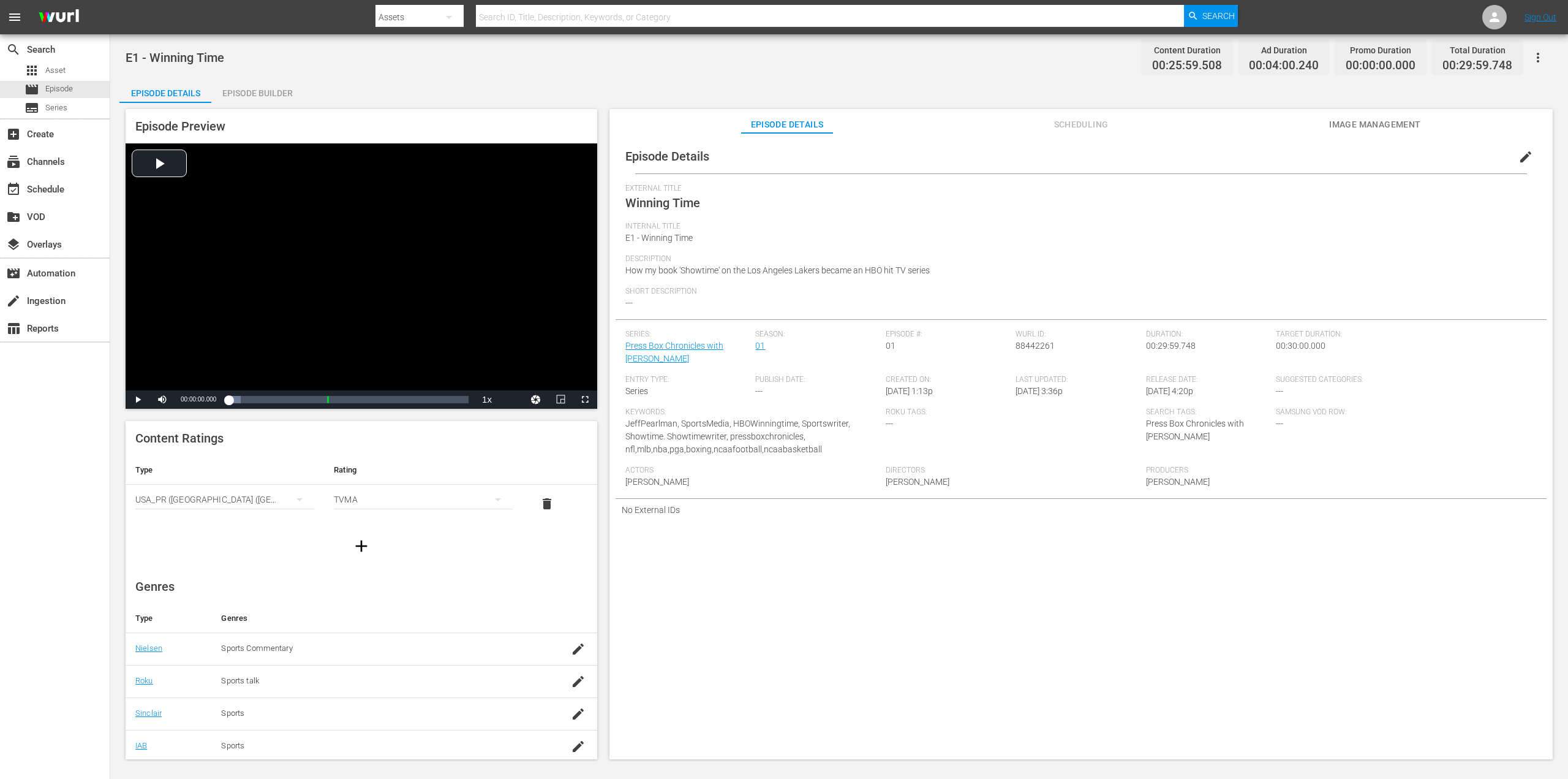
click at [1347, 127] on span "Image Management" at bounding box center [1375, 125] width 92 height 15
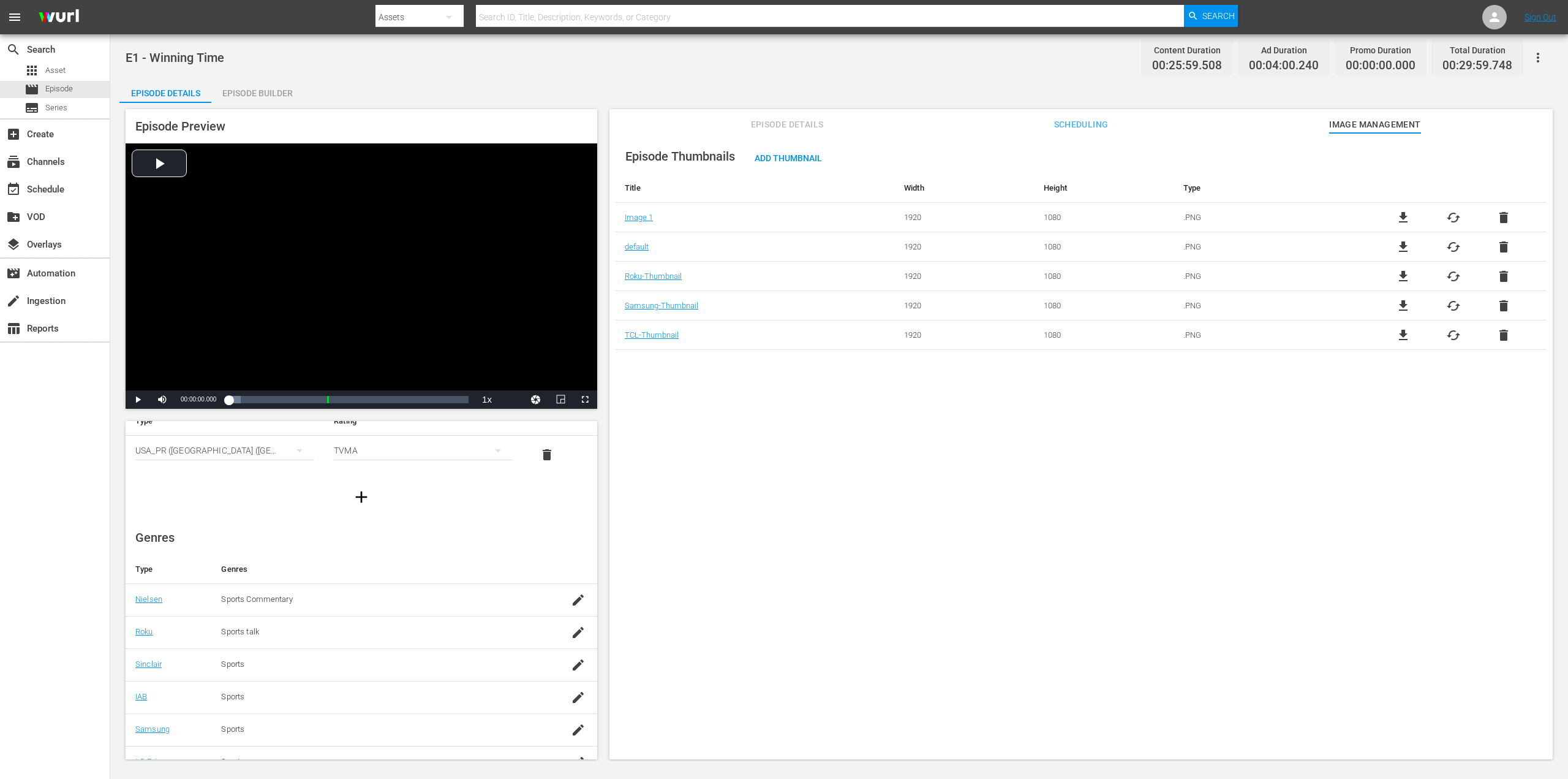
scroll to position [99, 0]
click at [74, 68] on div "apps Asset" at bounding box center [55, 70] width 110 height 17
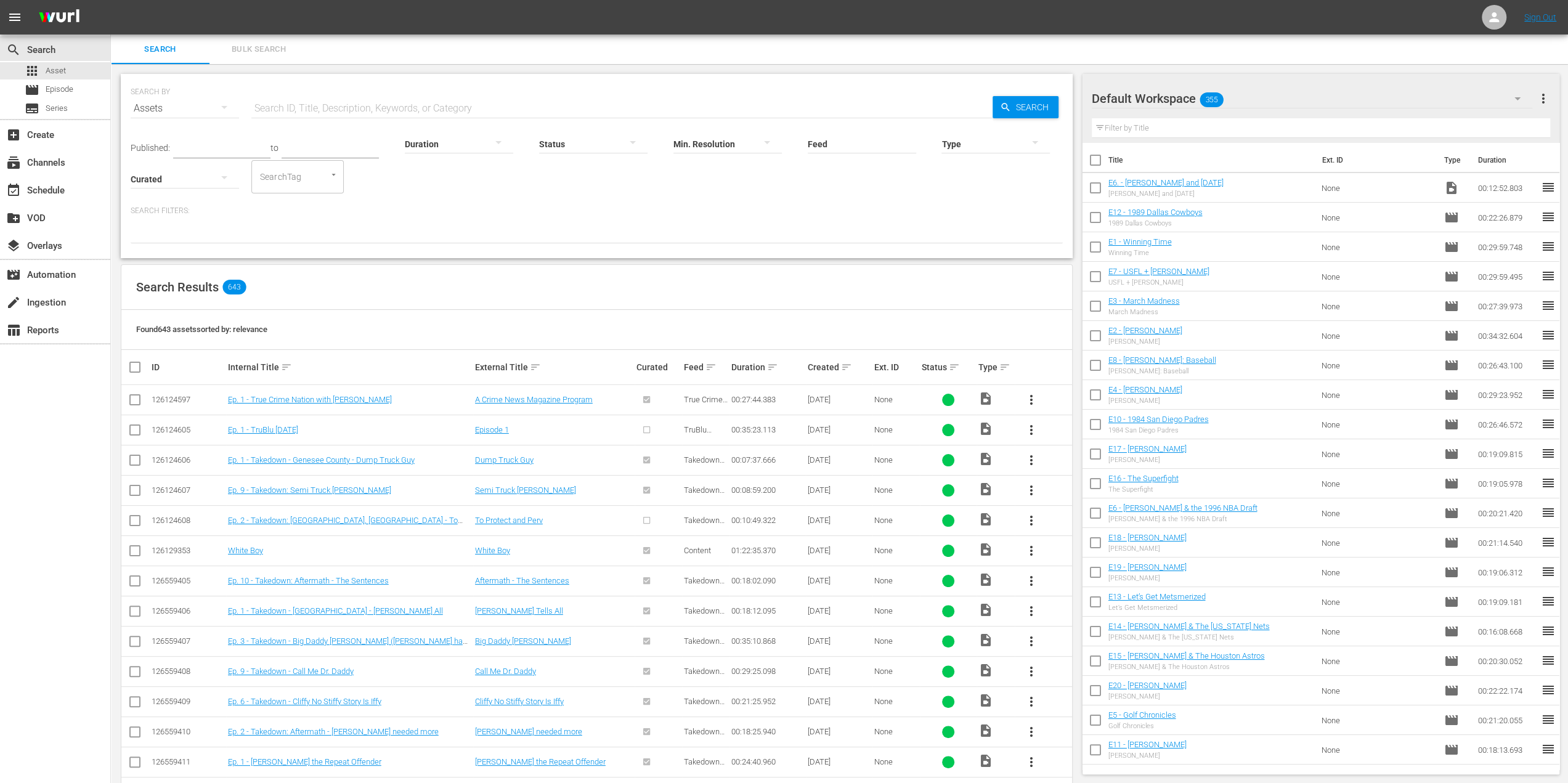
click at [331, 103] on input "text" at bounding box center [622, 108] width 741 height 30
type input "t"
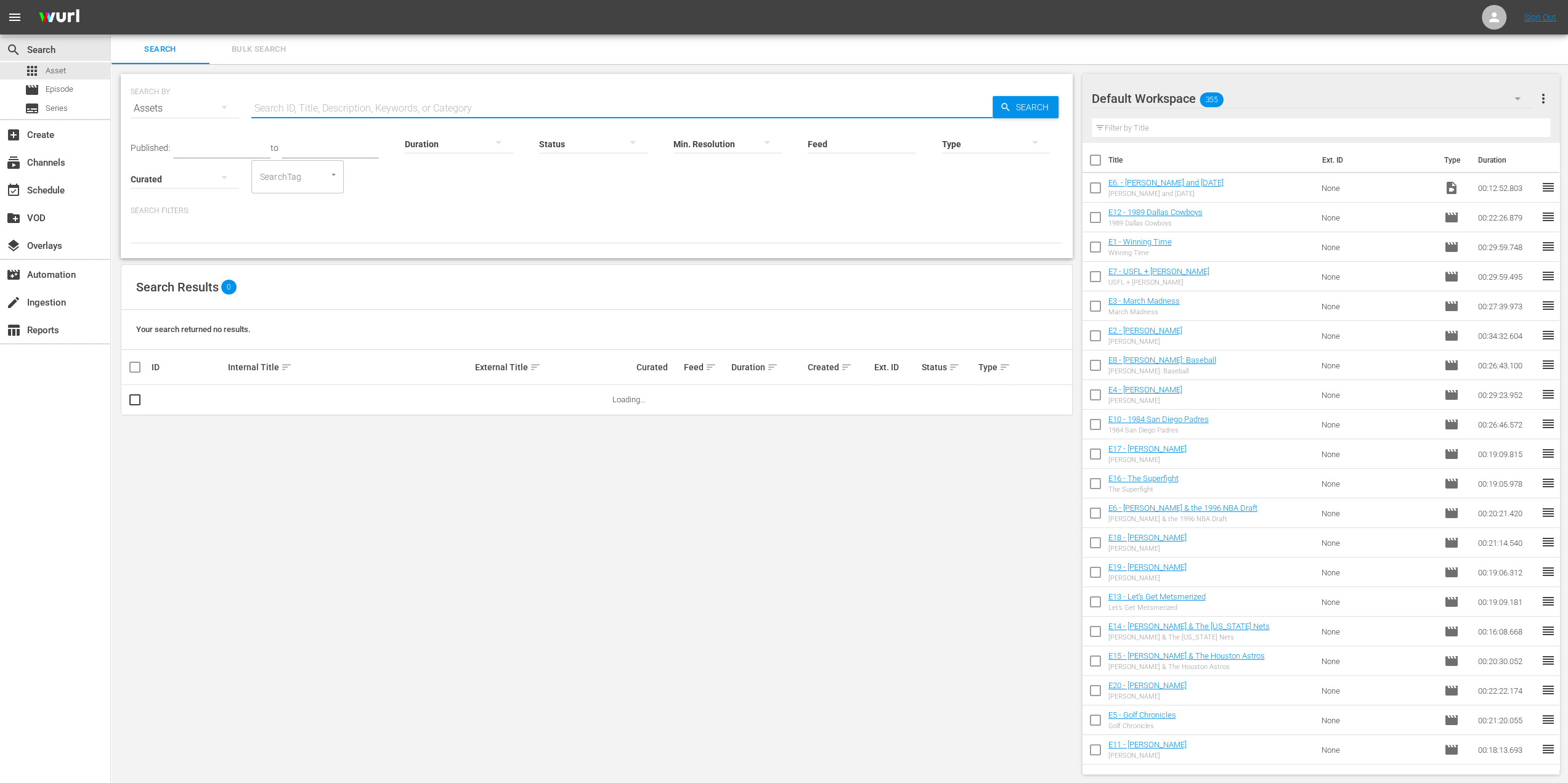
click at [1144, 188] on div "E6. - [PERSON_NAME] and [DATE] [PERSON_NAME] and [DATE]" at bounding box center [1166, 188] width 115 height 20
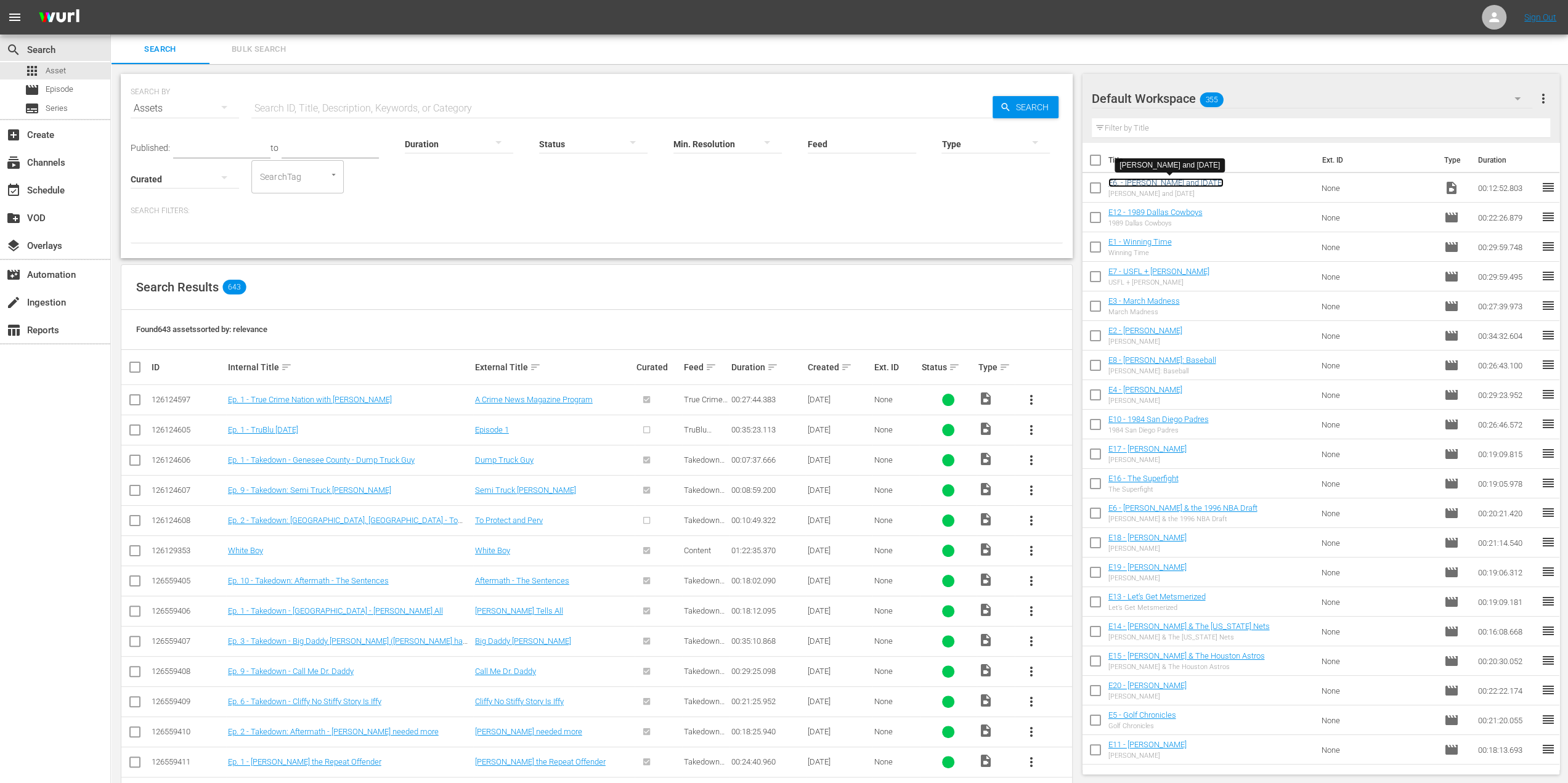
click at [1148, 182] on link "E6. - [PERSON_NAME] and [DATE]" at bounding box center [1166, 183] width 115 height 9
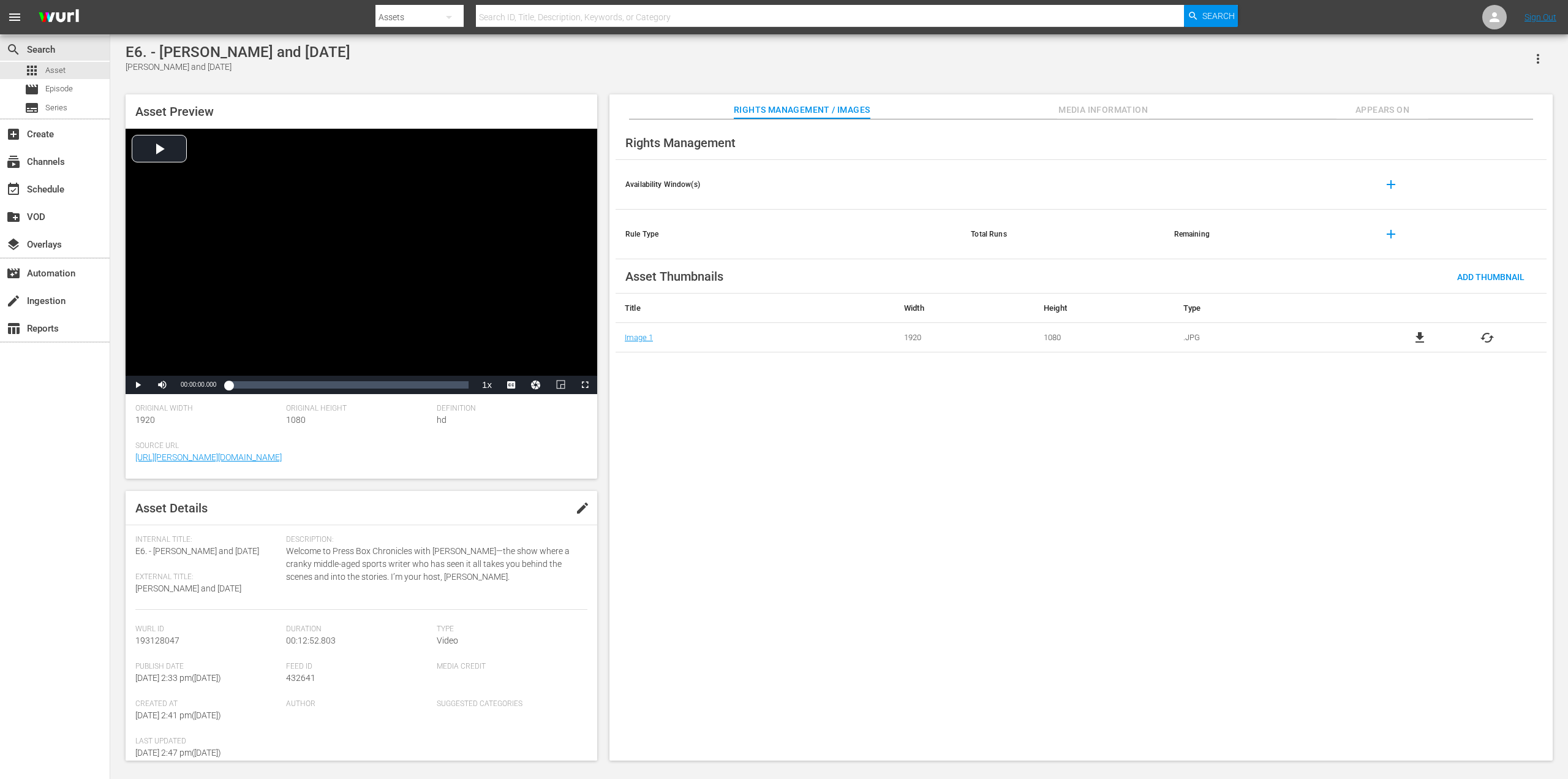
drag, startPoint x: 136, startPoint y: 590, endPoint x: 268, endPoint y: 587, distance: 132.0
click at [268, 587] on div "External Title: Tyler Ugolyn and September 11" at bounding box center [208, 583] width 144 height 23
copy span "[PERSON_NAME] and [DATE]"
click at [290, 597] on div "Description: Welcome to Press Box Chronicles with Jeff Pearlman—the show where …" at bounding box center [436, 572] width 301 height 75
click at [1107, 107] on span "Media Information" at bounding box center [1103, 110] width 92 height 15
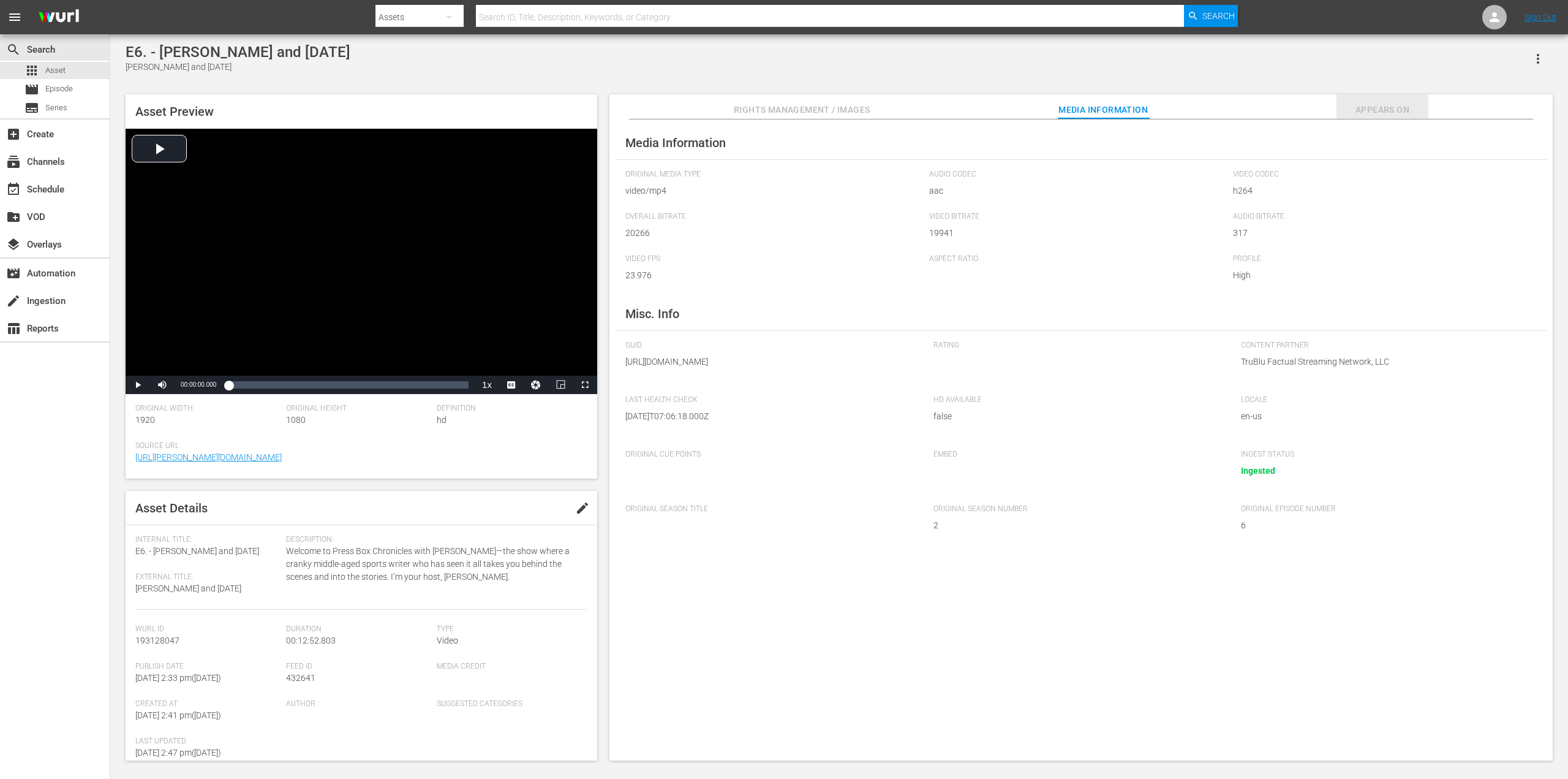
click at [1396, 109] on span "Appears On" at bounding box center [1382, 110] width 92 height 15
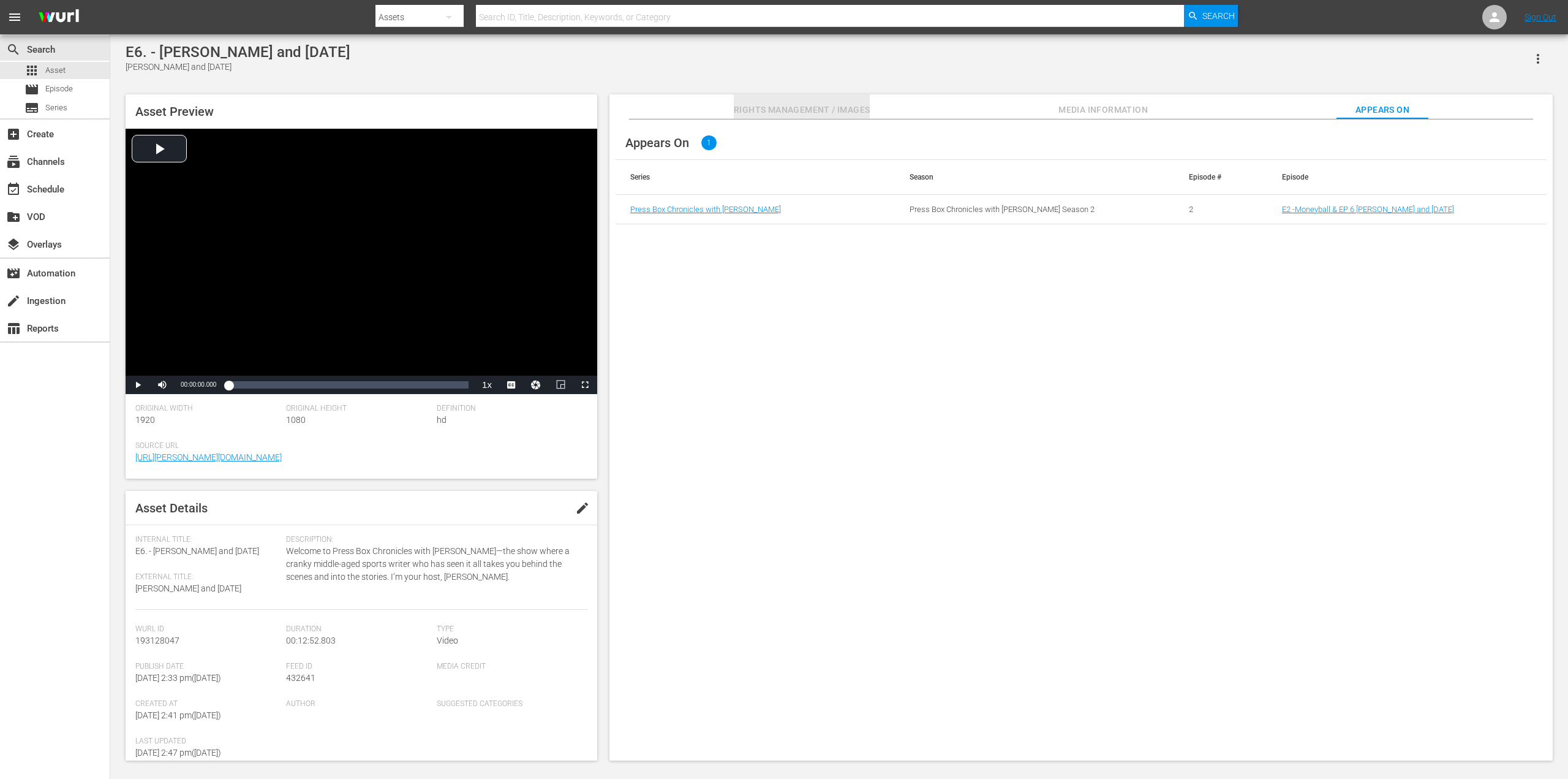
click at [825, 101] on button "Rights Management / Images" at bounding box center [801, 107] width 136 height 24
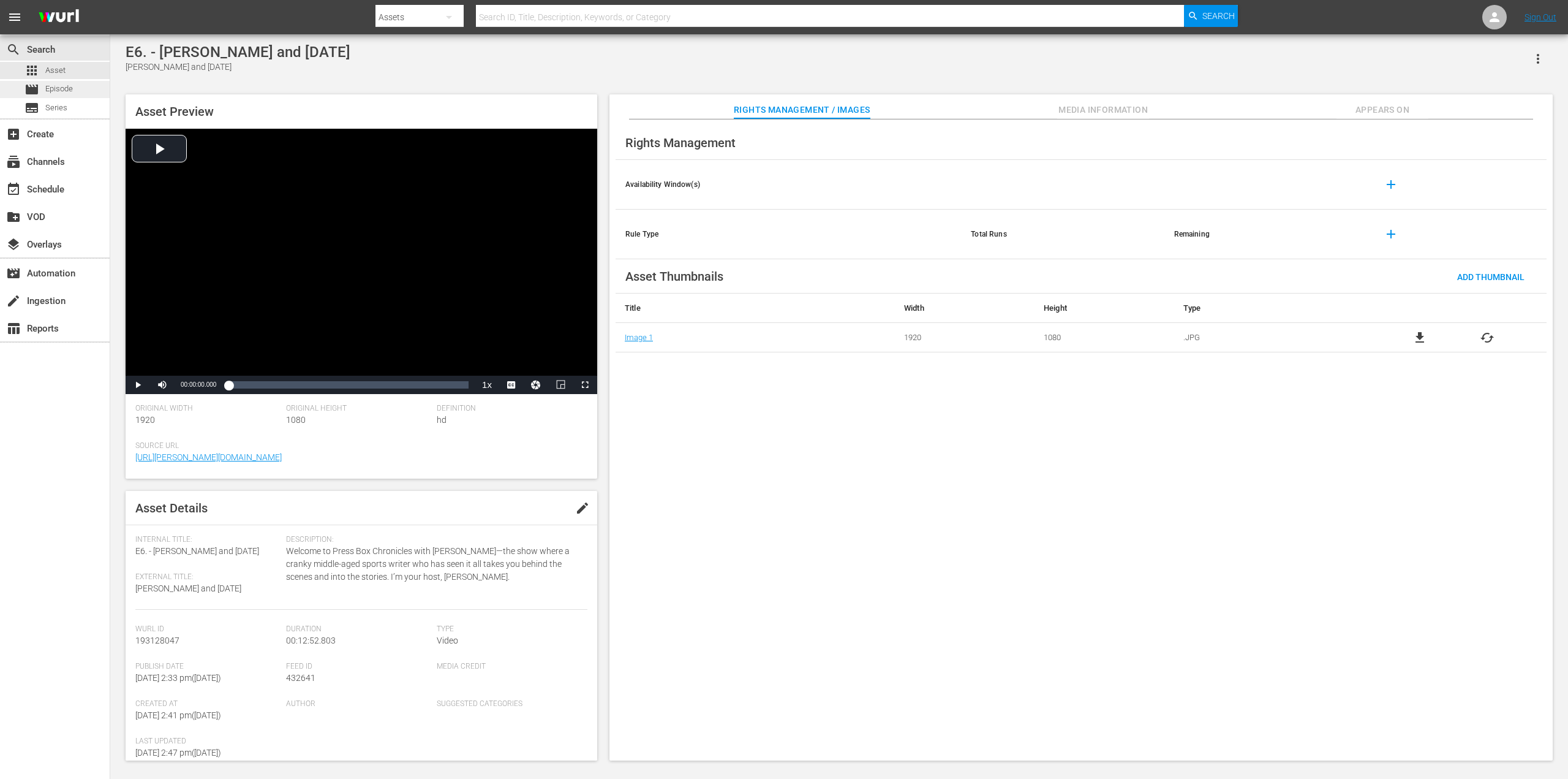
click at [75, 91] on div "movie Episode" at bounding box center [55, 89] width 110 height 17
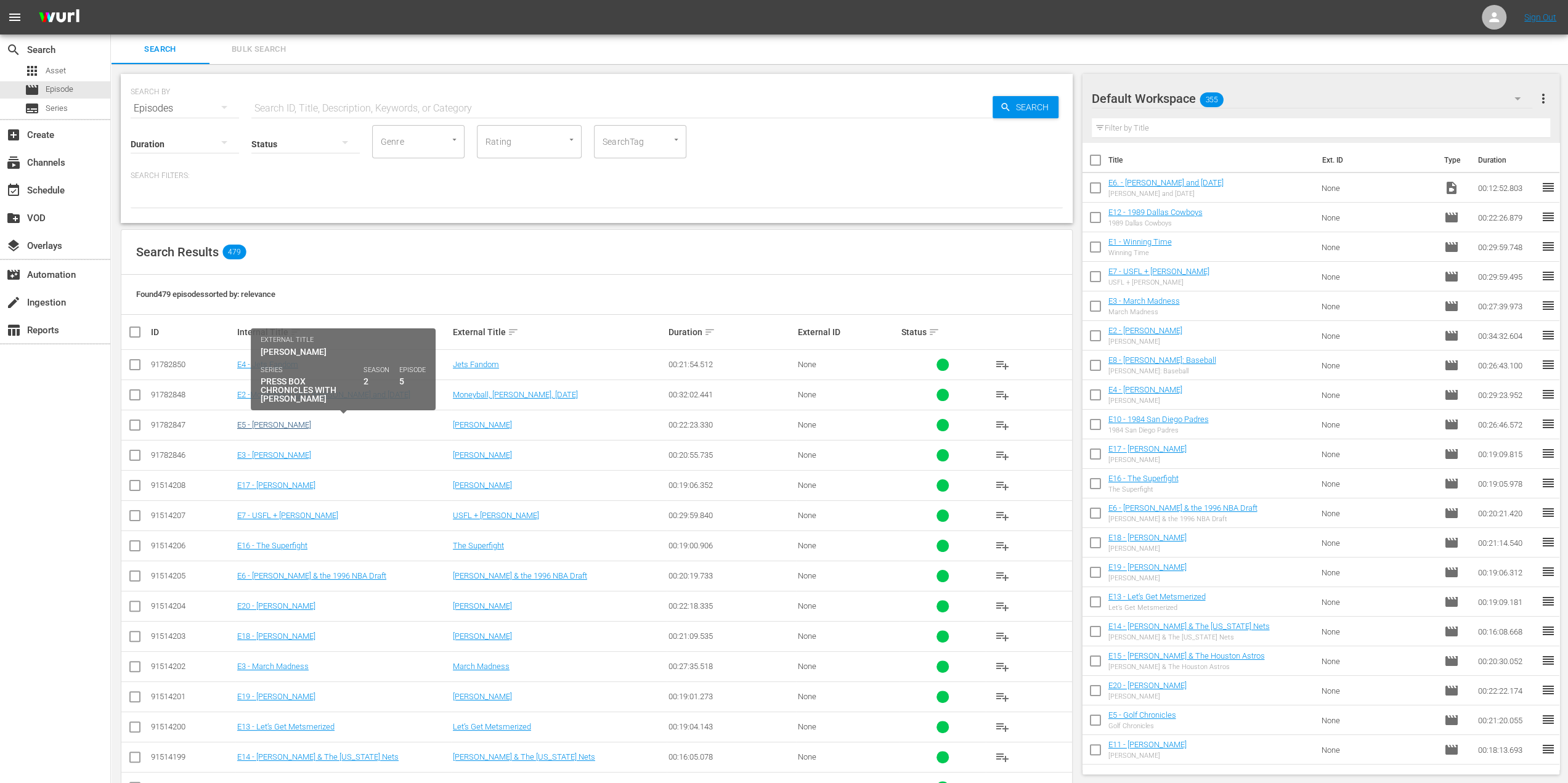
click at [262, 418] on td "E5 - [PERSON_NAME]" at bounding box center [343, 424] width 216 height 30
click at [262, 426] on link "E5 - [PERSON_NAME]" at bounding box center [274, 424] width 74 height 9
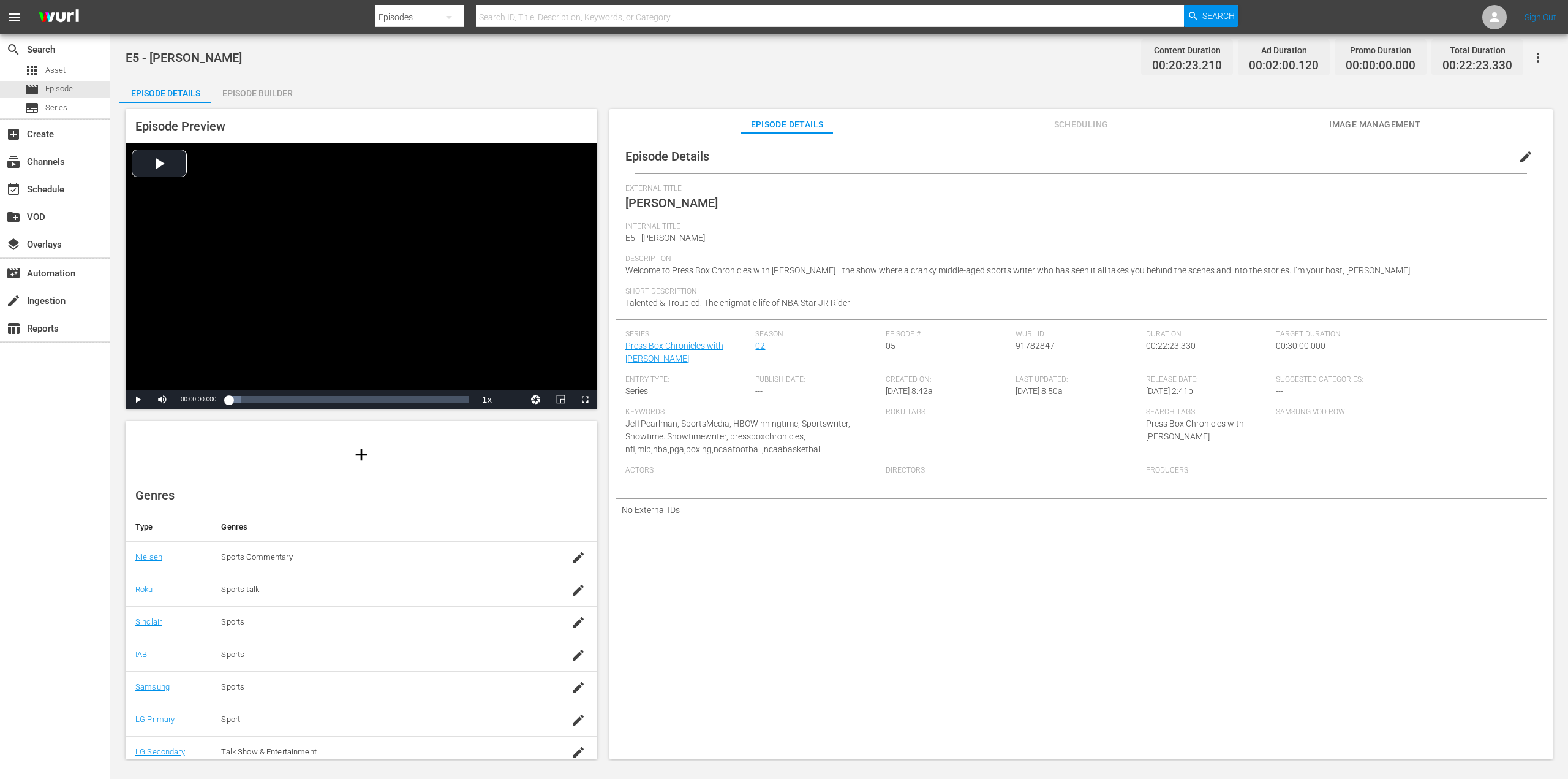
scroll to position [99, 0]
click at [77, 109] on div "subtitles Series" at bounding box center [55, 107] width 110 height 17
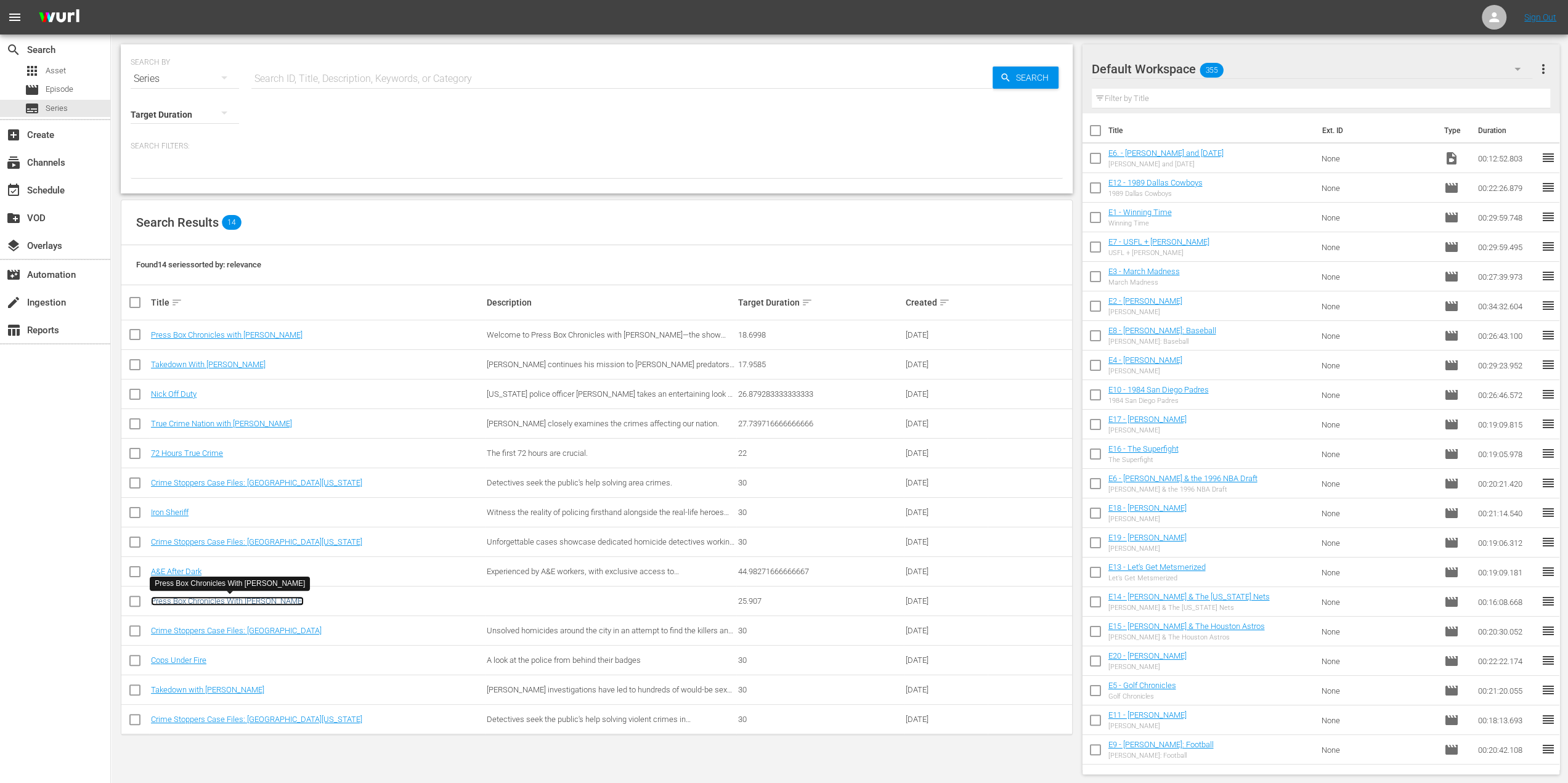
click at [259, 604] on link "Press Box Chronicles With [PERSON_NAME]" at bounding box center [227, 601] width 153 height 9
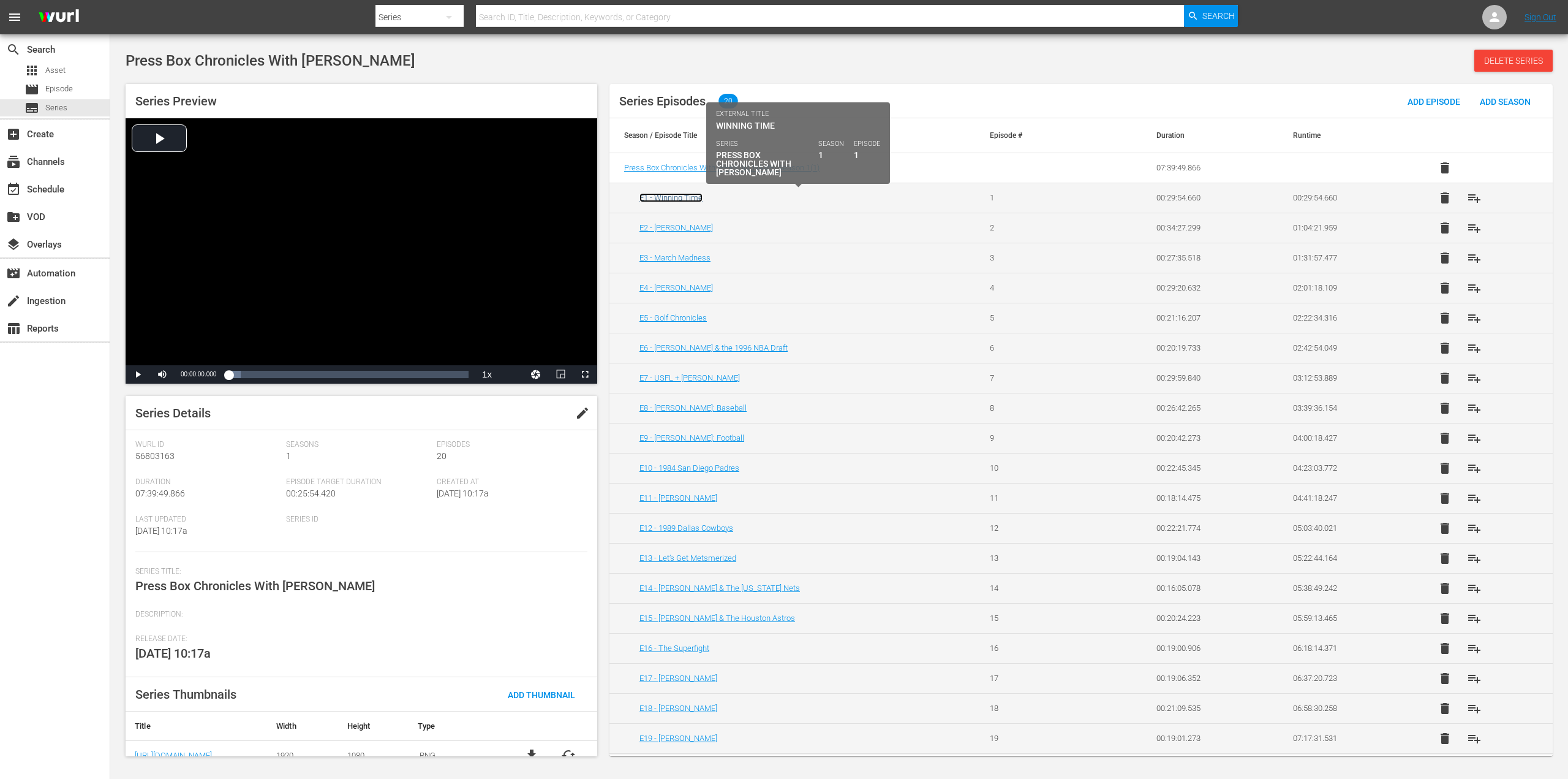
click at [674, 201] on link "E1 - Winning Time" at bounding box center [671, 198] width 63 height 9
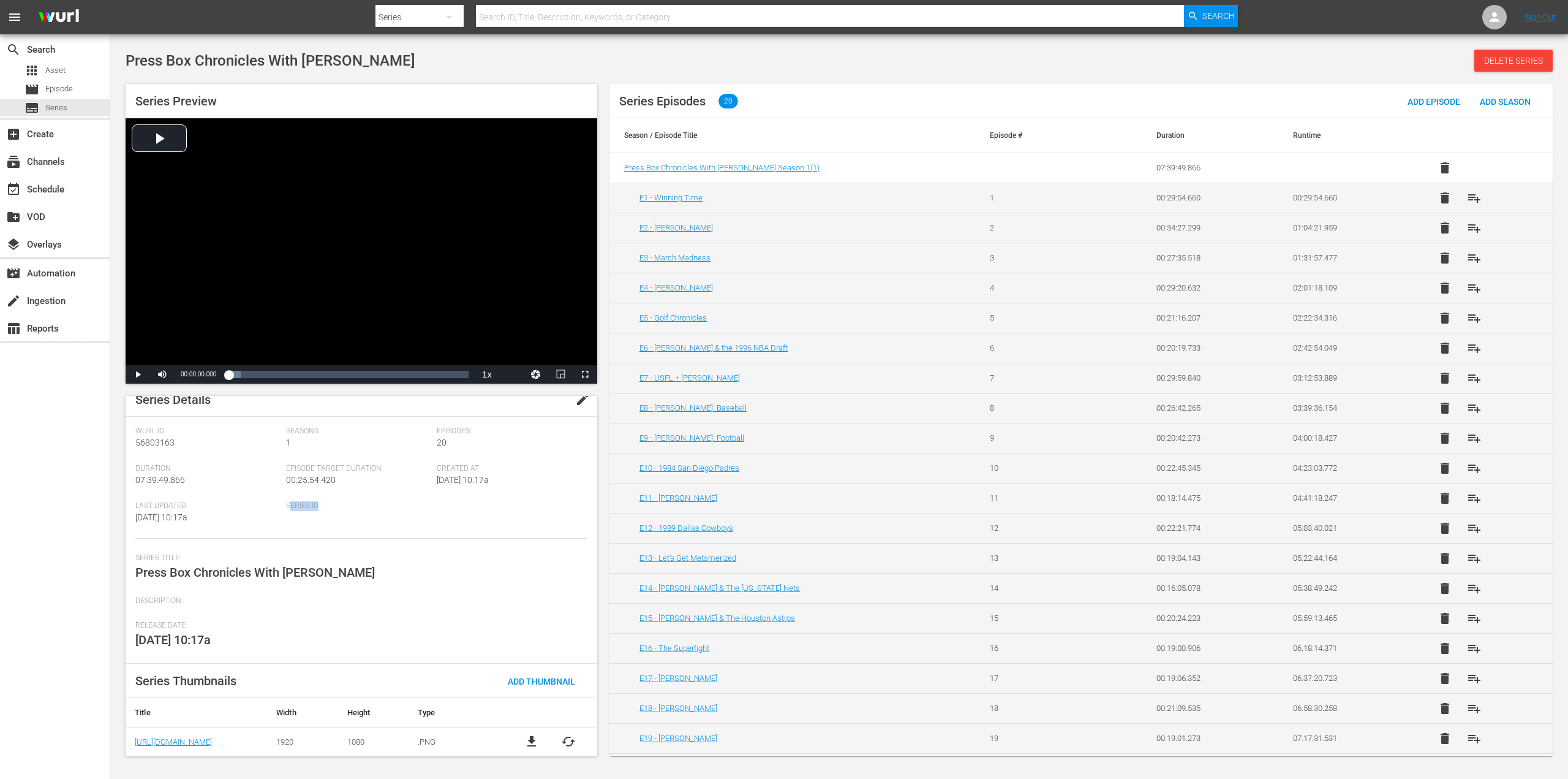
drag, startPoint x: 295, startPoint y: 523, endPoint x: 335, endPoint y: 526, distance: 40.1
click at [335, 526] on div "Series ID" at bounding box center [361, 520] width 151 height 37
click at [332, 517] on div "Series ID" at bounding box center [361, 520] width 151 height 37
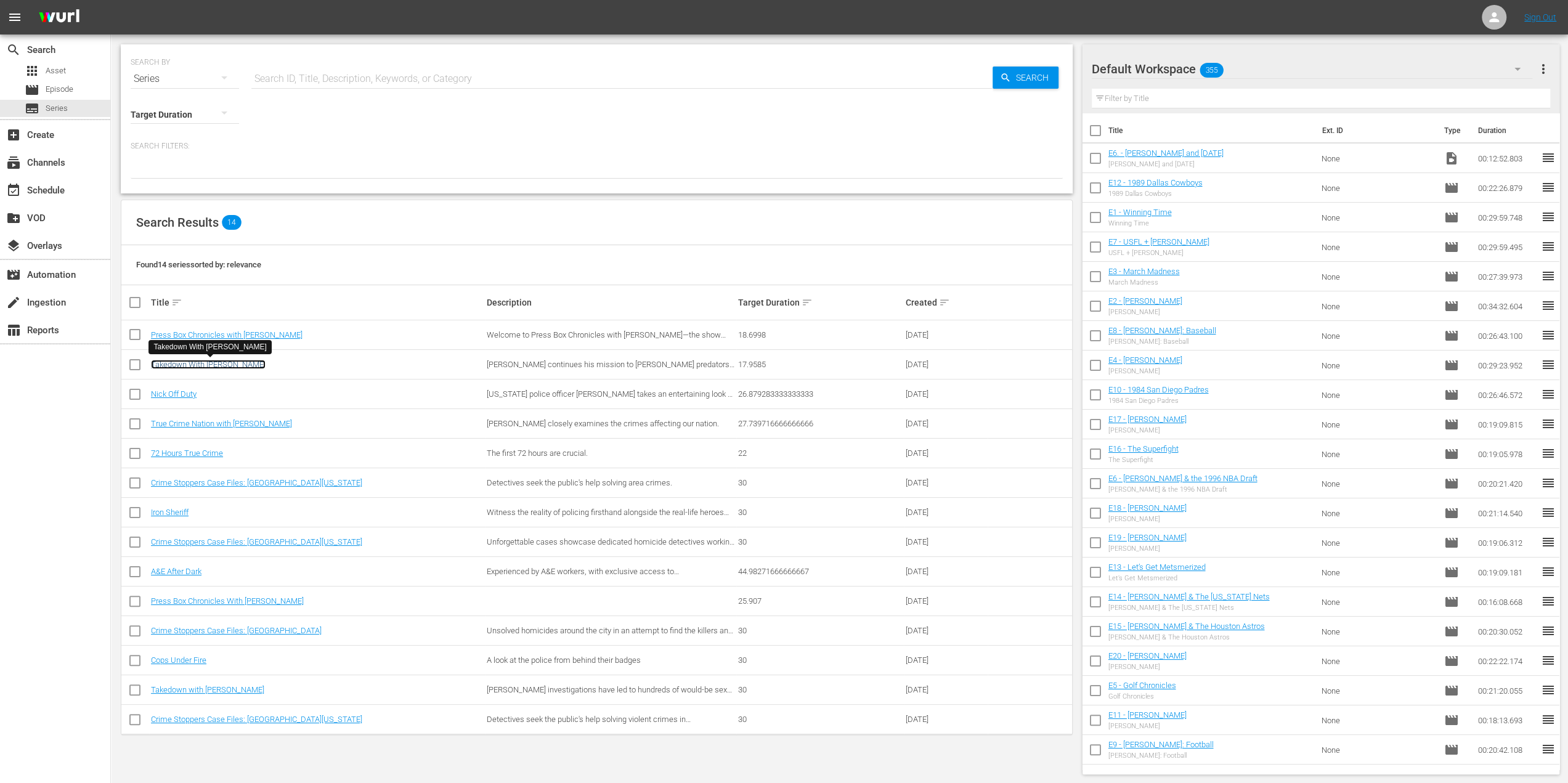
click at [214, 366] on link "Takedown With [PERSON_NAME]" at bounding box center [208, 364] width 115 height 9
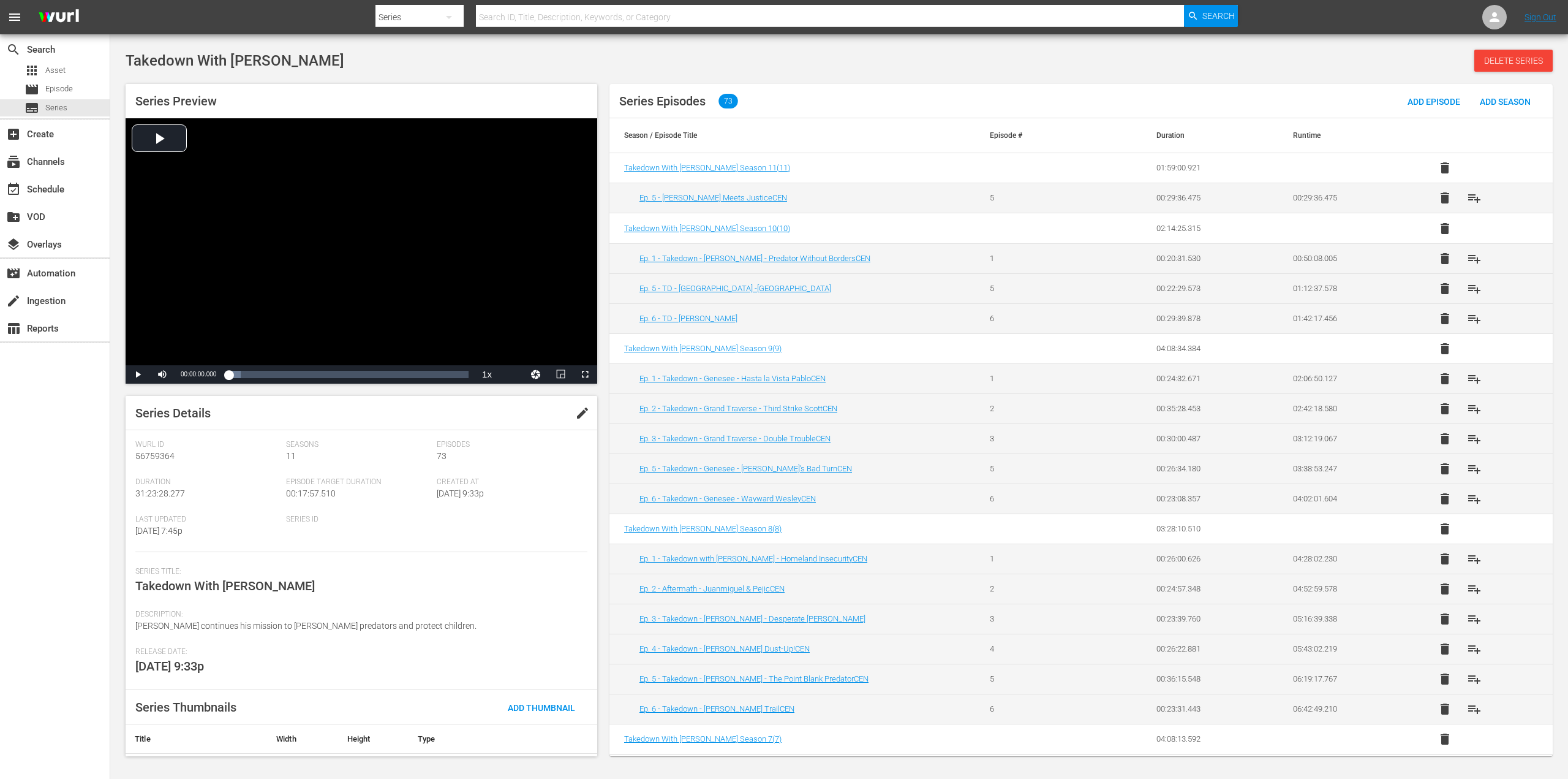
click at [577, 416] on span "edit" at bounding box center [582, 412] width 14 height 14
click at [309, 540] on div "Series ID" at bounding box center [361, 533] width 151 height 37
click at [372, 402] on div "Series Details Discard Save" at bounding box center [361, 412] width 471 height 34
click at [312, 532] on div "Series ID" at bounding box center [361, 533] width 151 height 37
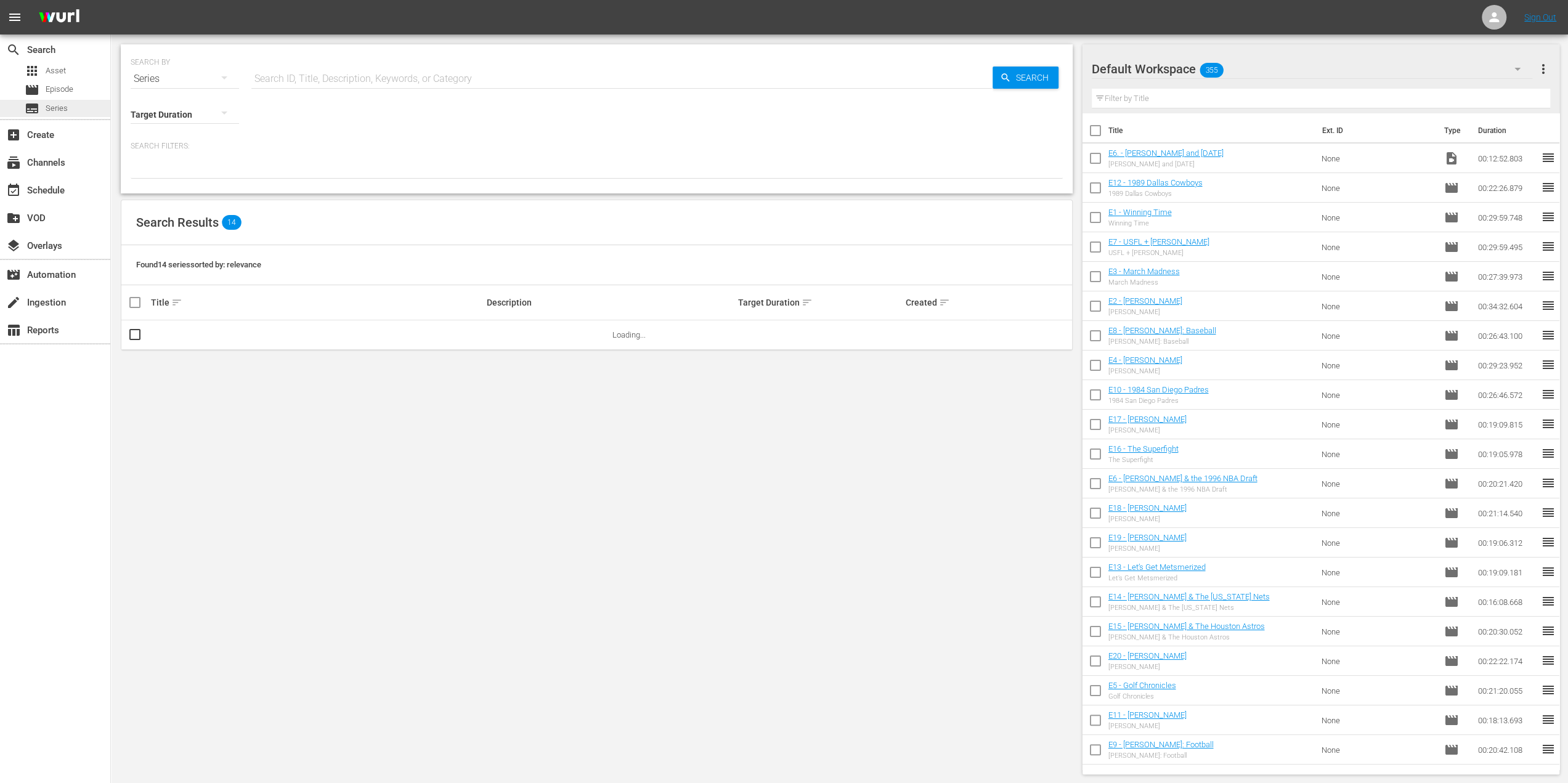
click at [67, 109] on span "Series" at bounding box center [57, 109] width 22 height 12
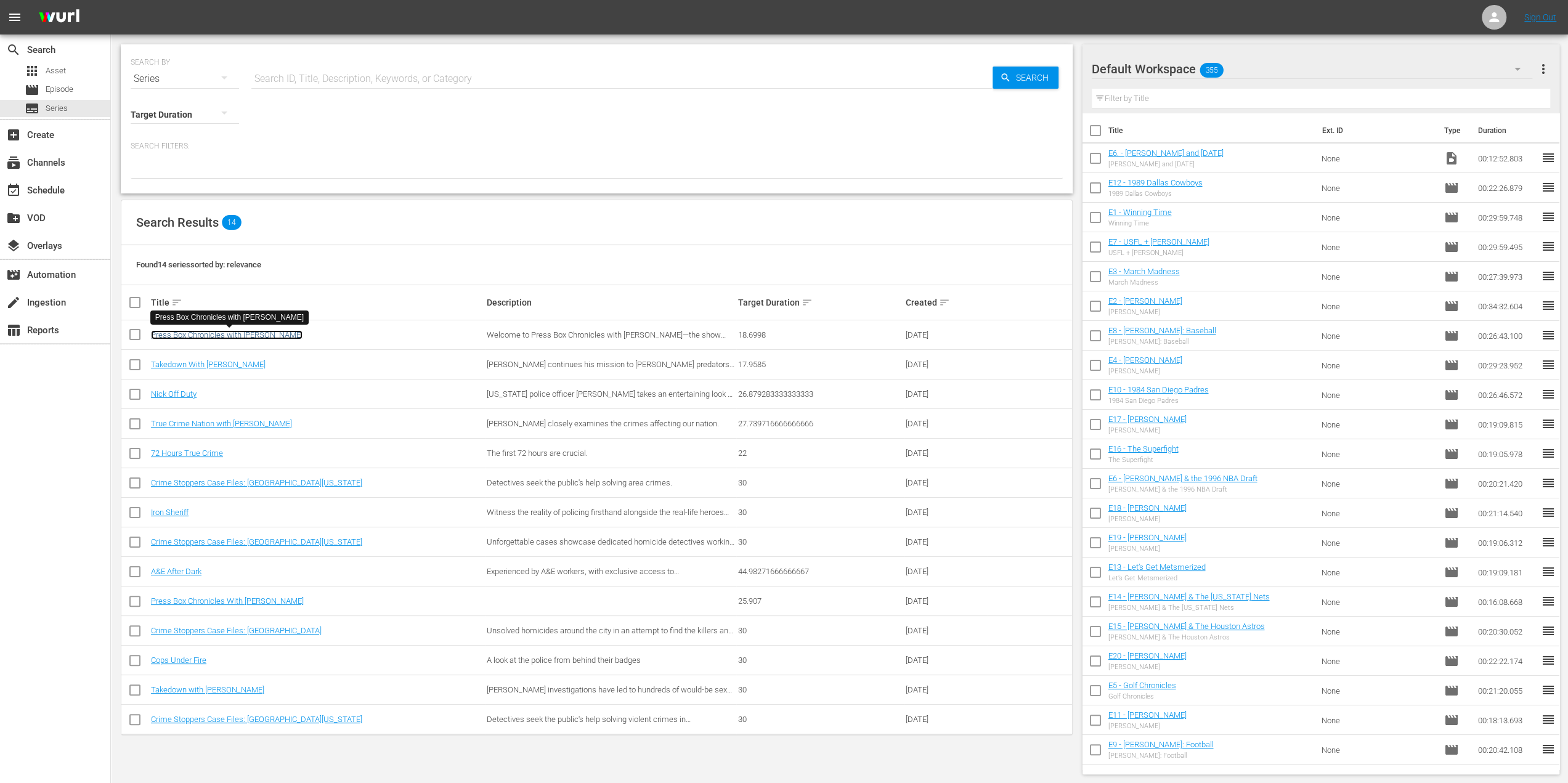
click at [286, 334] on link "Press Box Chronicles with [PERSON_NAME]" at bounding box center [226, 335] width 151 height 9
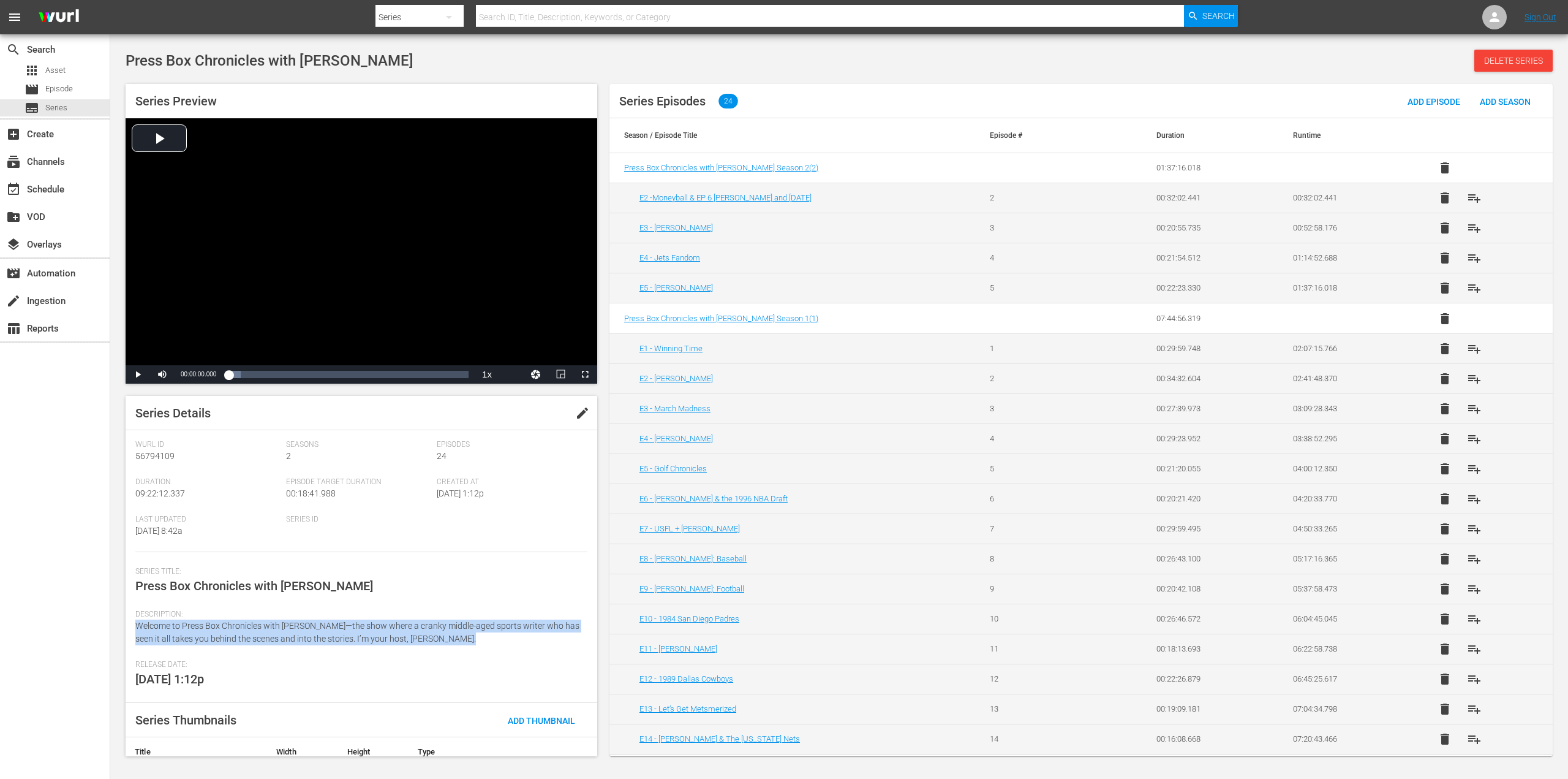
drag, startPoint x: 138, startPoint y: 628, endPoint x: 537, endPoint y: 647, distance: 399.5
click at [537, 647] on div "Description: Welcome to Press Box Chronicles with Jeff Pearlman—the show where …" at bounding box center [361, 634] width 452 height 50
copy span "Welcome to Press Box Chronicles with [PERSON_NAME]—the show where a cranky midd…"
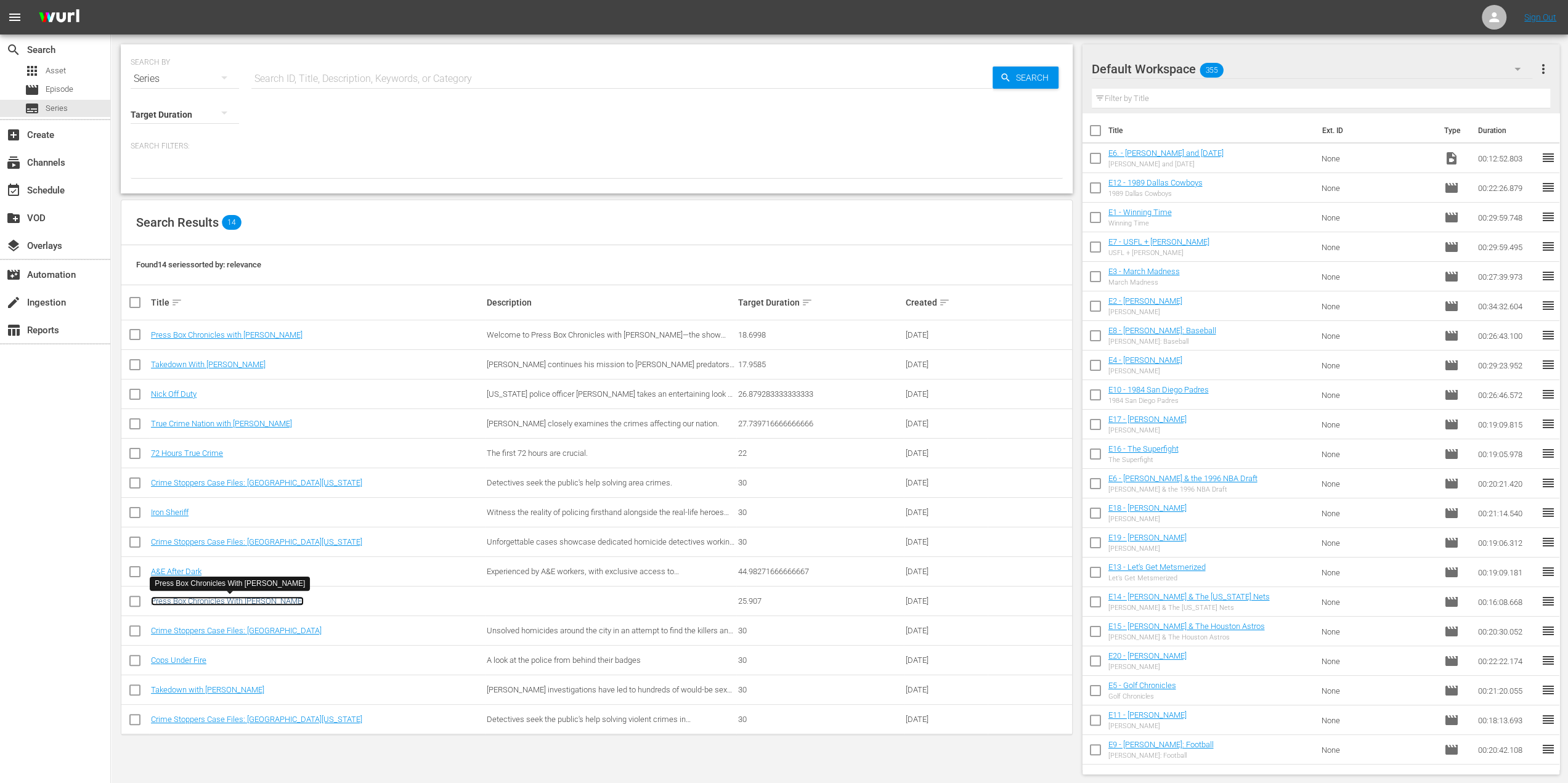
click at [283, 598] on link "Press Box Chronicles With [PERSON_NAME]" at bounding box center [227, 601] width 153 height 9
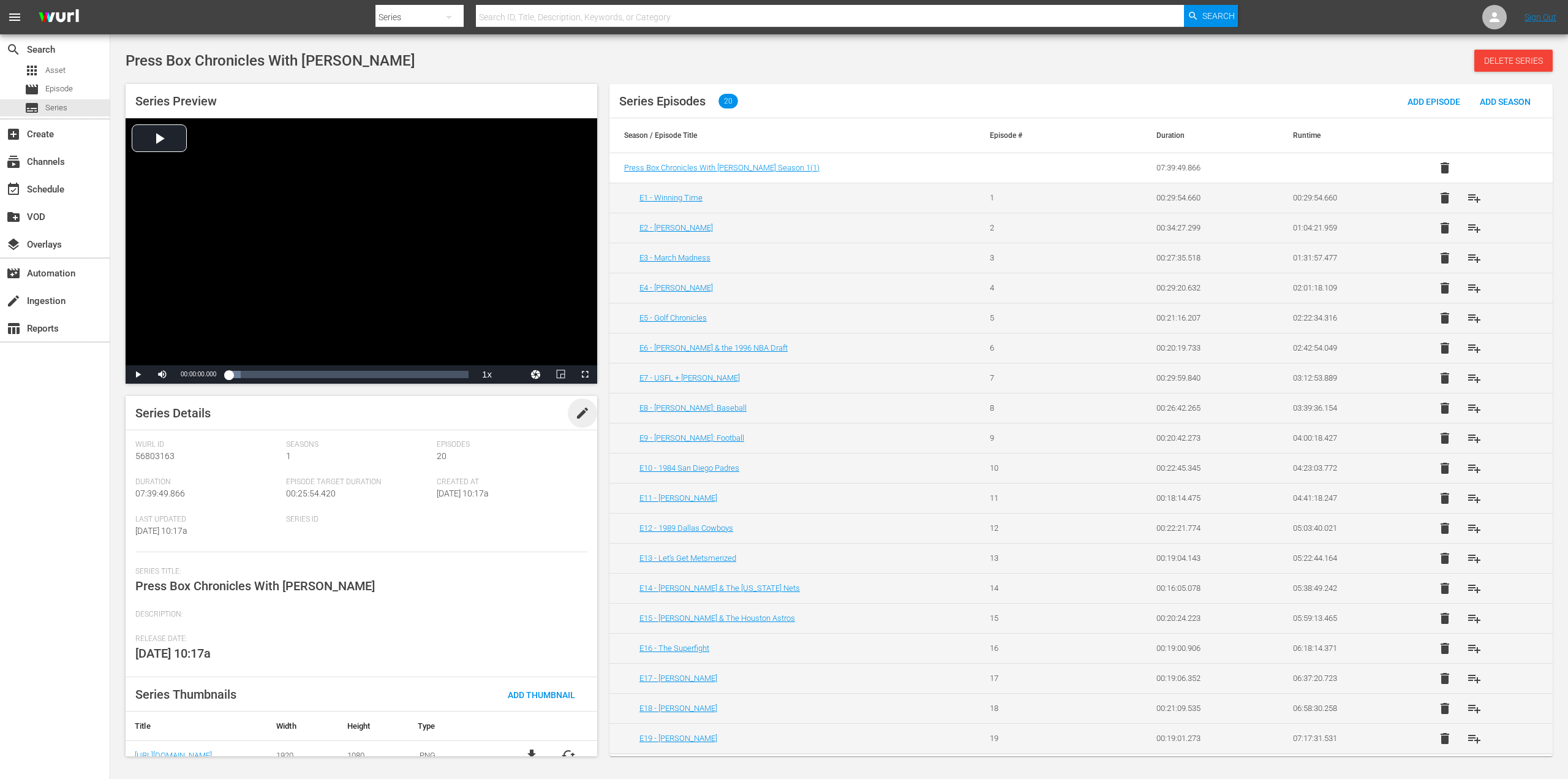
click at [575, 420] on span "edit" at bounding box center [582, 412] width 14 height 14
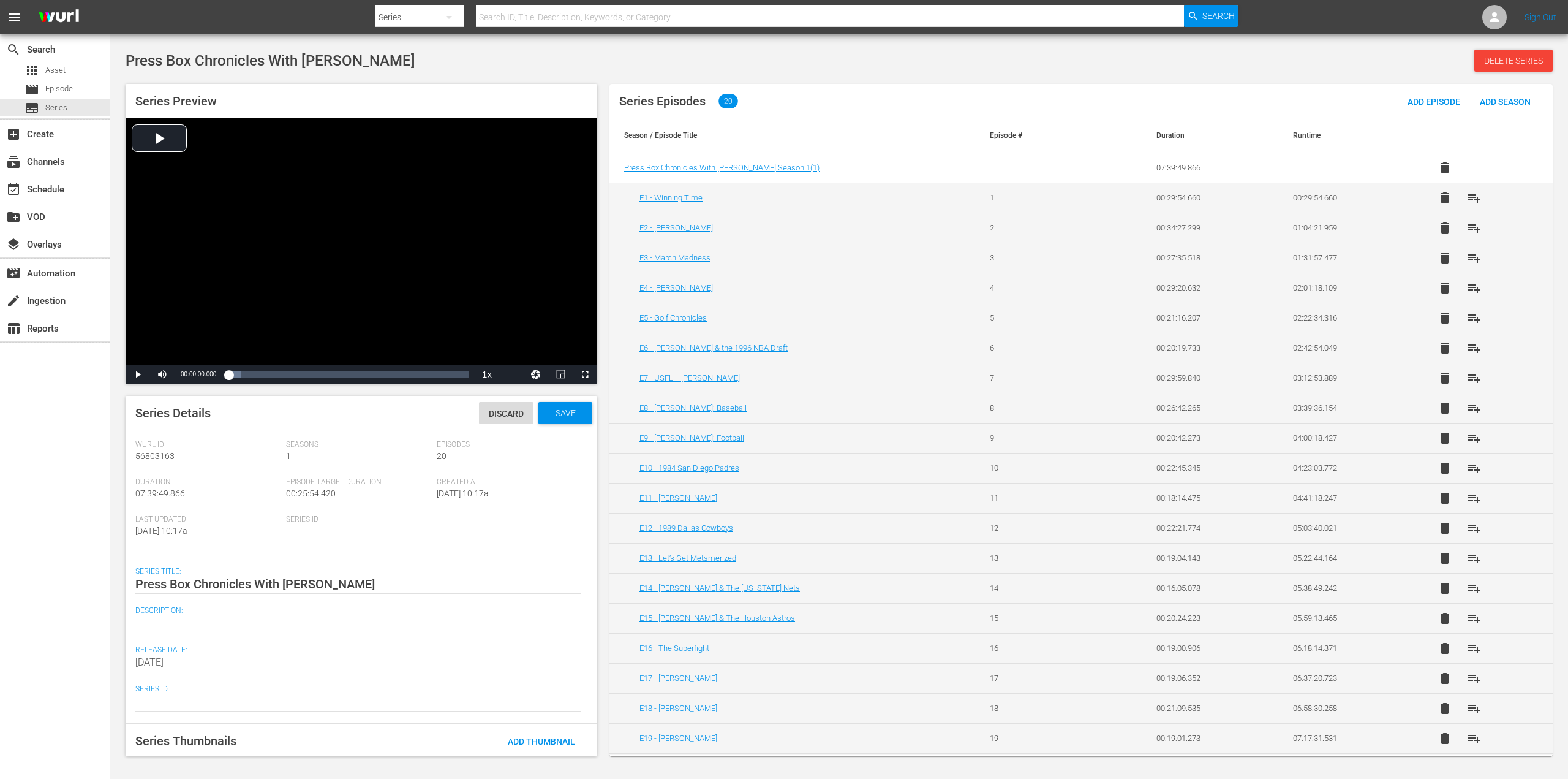
scroll to position [60, 0]
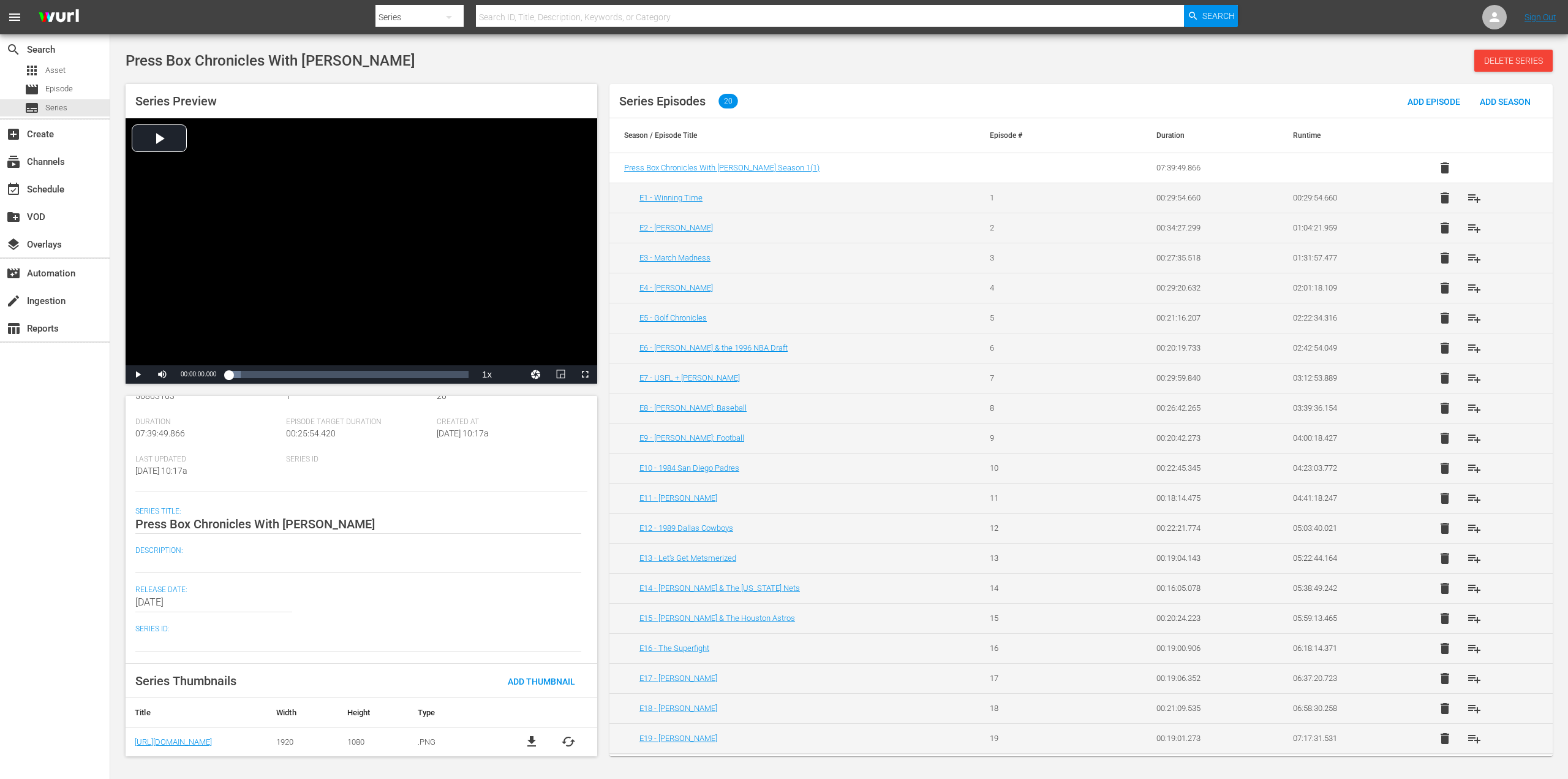
click at [189, 555] on textarea at bounding box center [358, 562] width 446 height 14
paste textarea "Welcome to Press Box Chronicles with [PERSON_NAME]—the show where a cranky midd…"
type textarea "Welcome to Press Box Chronicles with [PERSON_NAME]—the show where a cranky midd…"
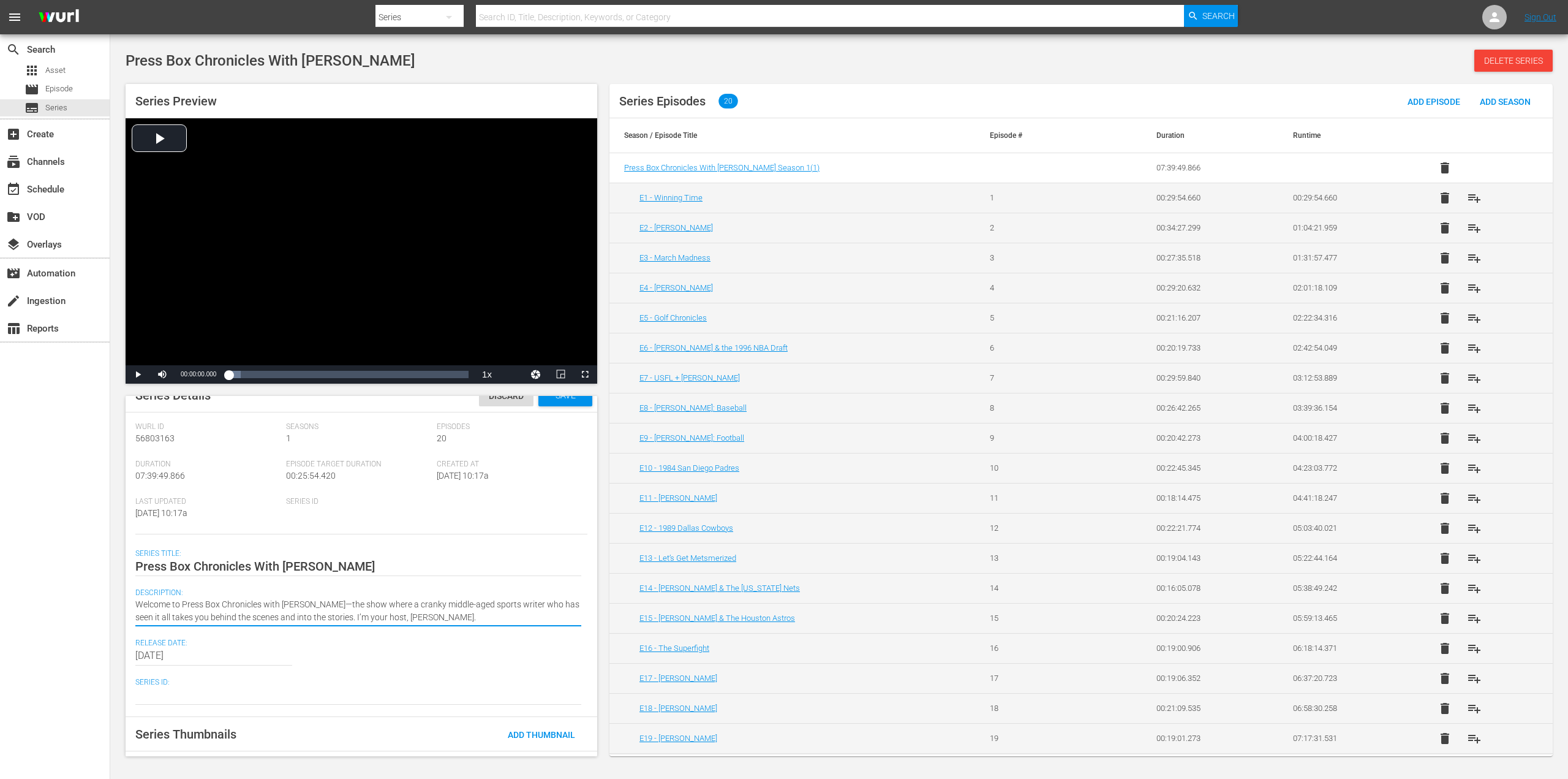
scroll to position [0, 0]
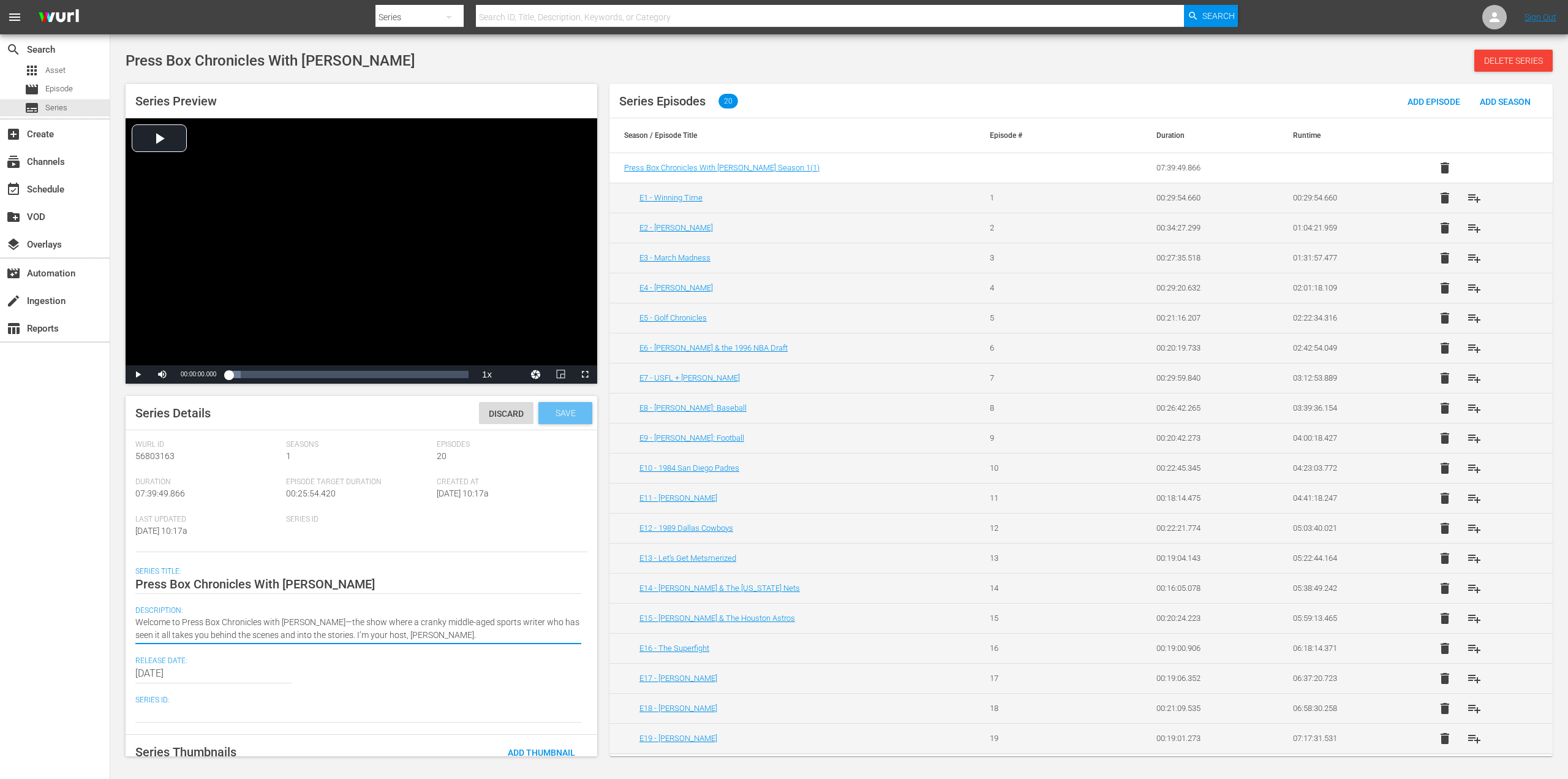
type textarea "Welcome to Press Box Chronicles with [PERSON_NAME]—the show where a cranky midd…"
click at [562, 409] on span "Save" at bounding box center [566, 412] width 40 height 10
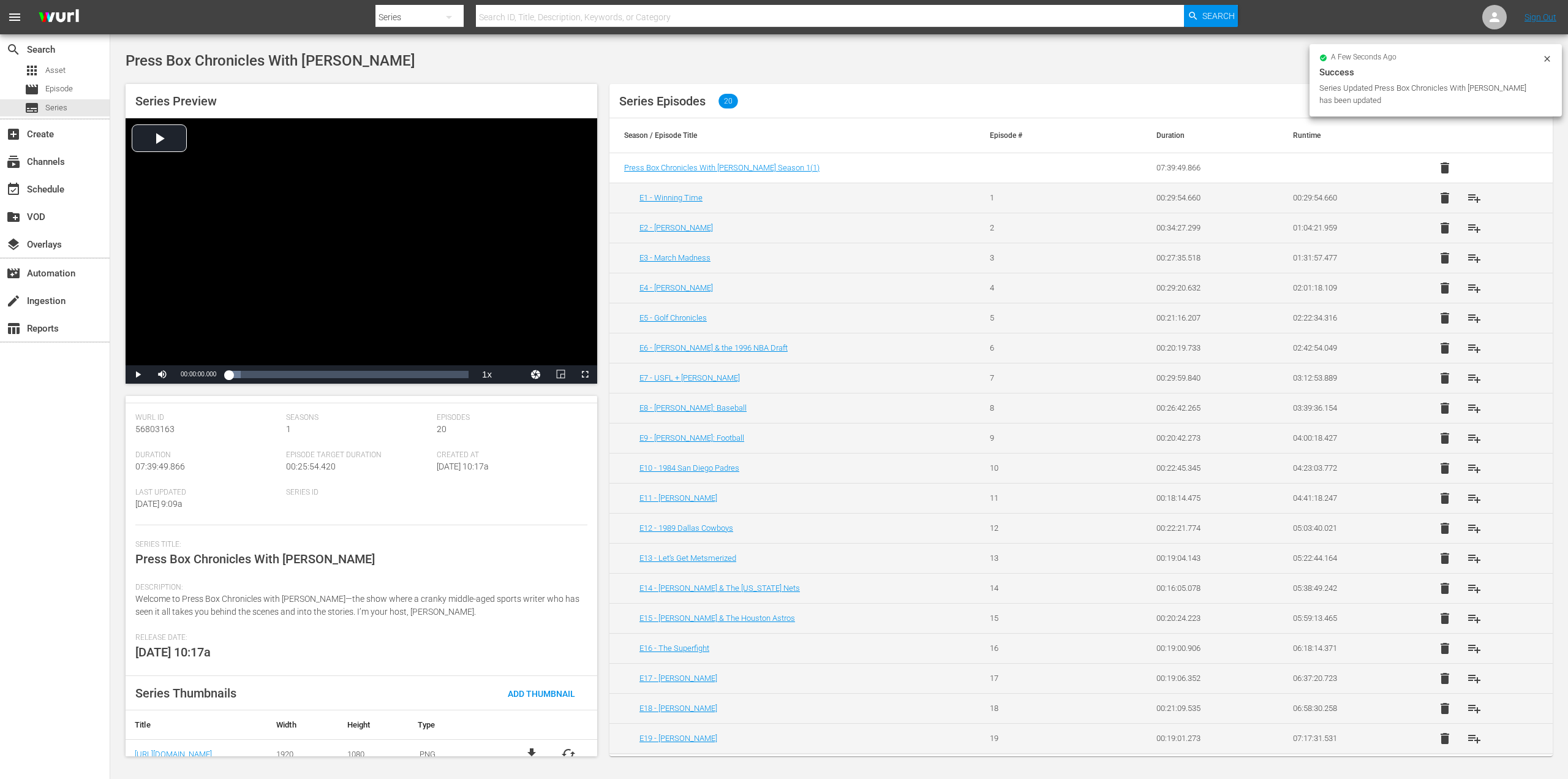
scroll to position [40, 0]
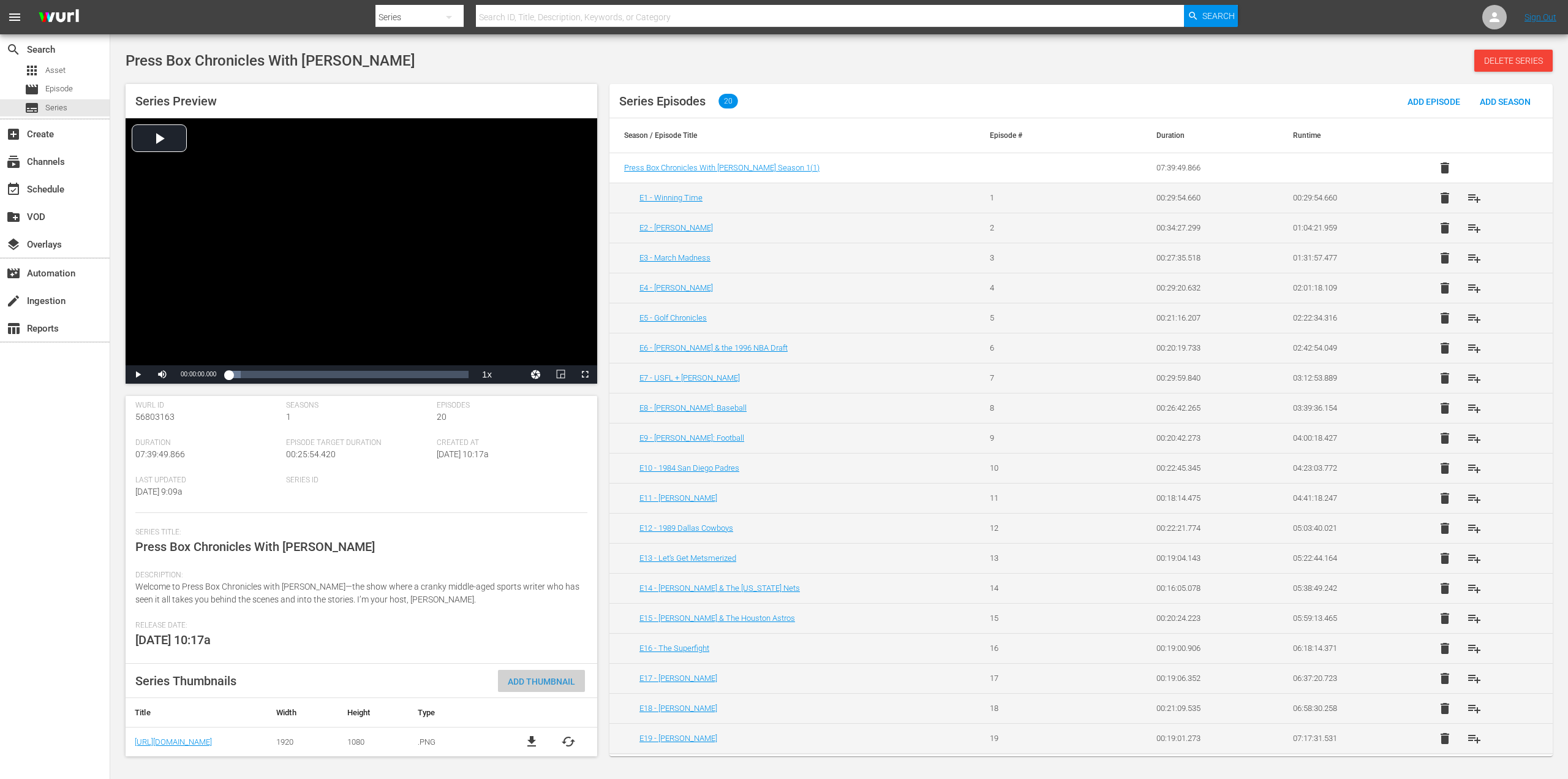
click at [524, 675] on div "Add Thumbnail" at bounding box center [541, 681] width 87 height 23
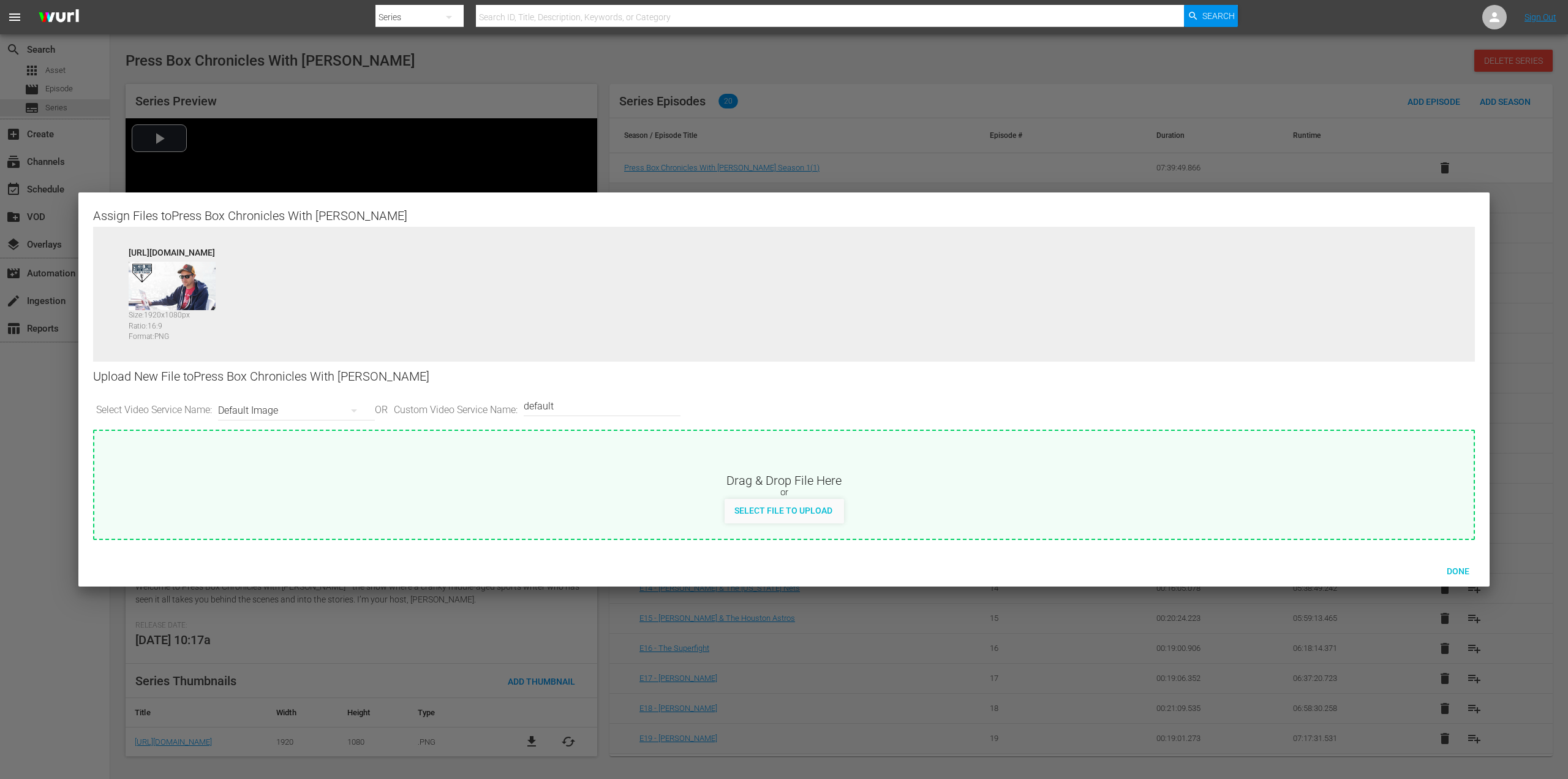
click at [365, 406] on button "button" at bounding box center [354, 410] width 30 height 30
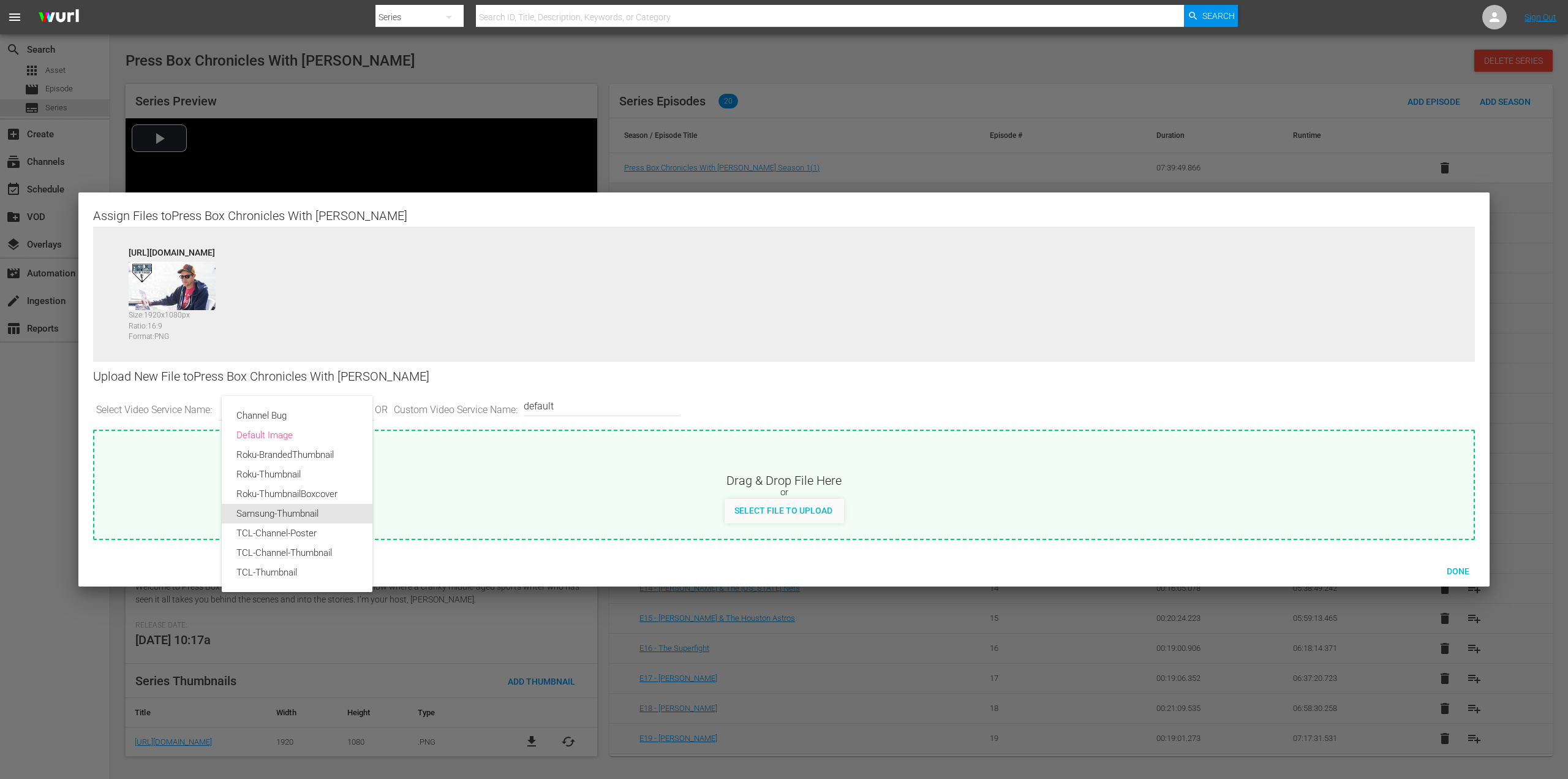
click at [335, 512] on div "Samsung-Thumbnail" at bounding box center [297, 514] width 121 height 20
type input "Samsung-Thumbnail"
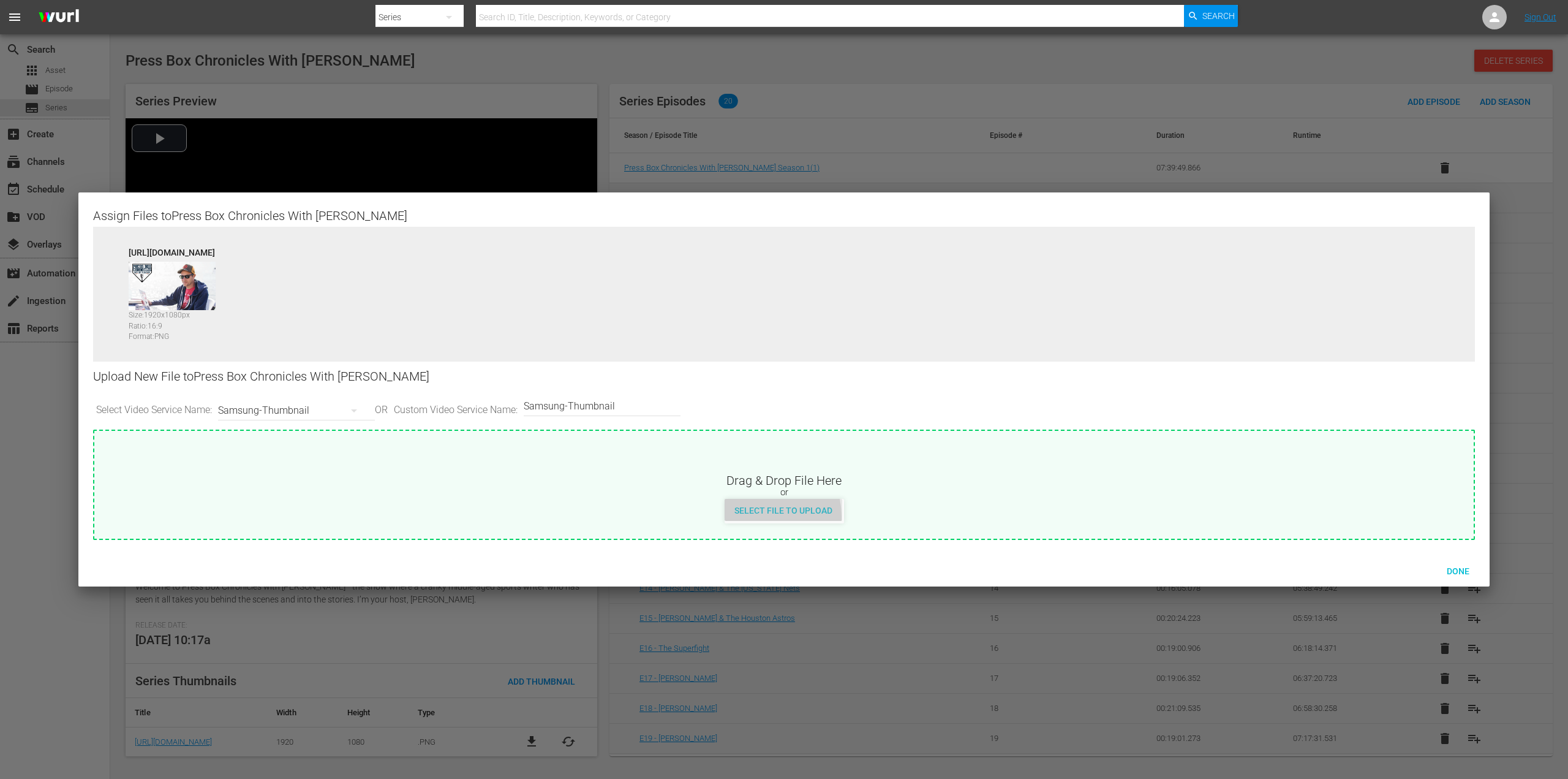
click at [747, 517] on div "Select File to Upload" at bounding box center [783, 510] width 118 height 23
type input "C:\fakepath\PBC_PRIMARY_THUMB.png"
click at [354, 409] on icon "button" at bounding box center [354, 410] width 14 height 14
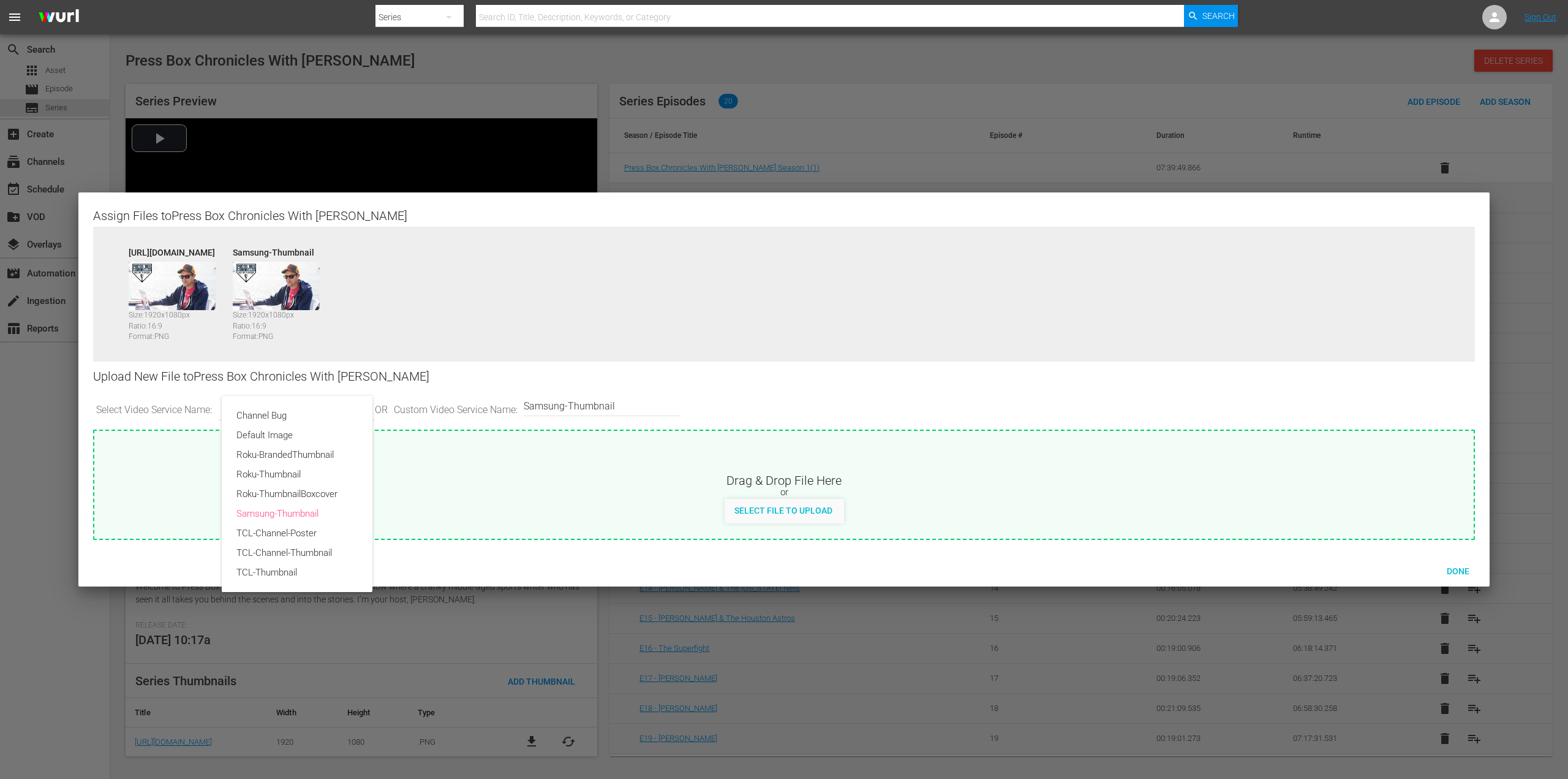
click at [467, 358] on div "Channel Bug Default Image Roku-BrandedThumbnail Roku-Thumbnail Roku-ThumbnailBo…" at bounding box center [784, 390] width 1568 height 779
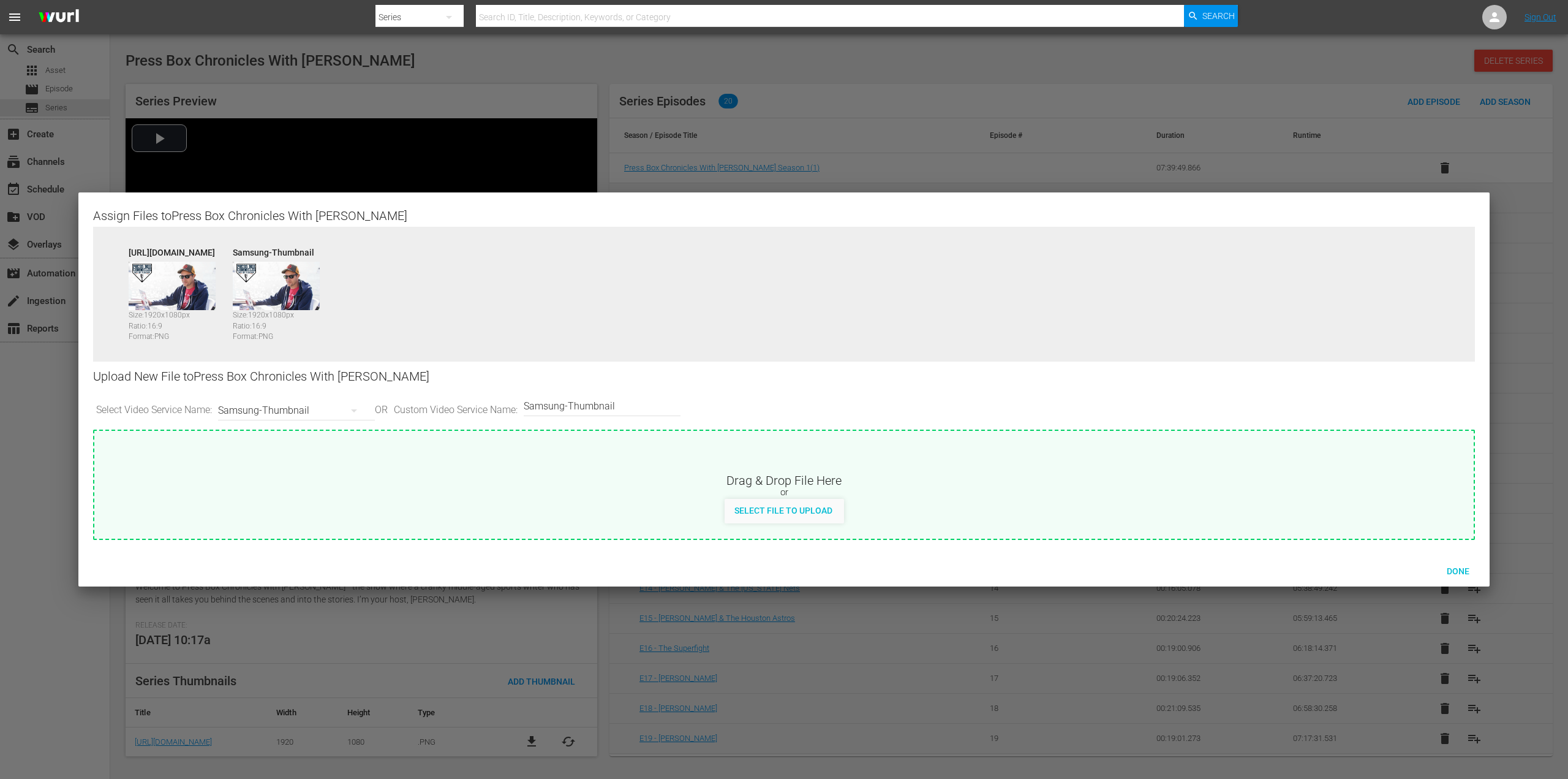
click at [630, 402] on input "Samsung-Thumbnail" at bounding box center [599, 406] width 151 height 30
click at [649, 408] on input "Samsung-Thumbnail" at bounding box center [599, 406] width 151 height 30
drag, startPoint x: 643, startPoint y: 407, endPoint x: 499, endPoint y: 402, distance: 144.1
click at [499, 402] on div "Select Video Service Name: Samsung-Thumbnail OR Custom Video Service Name: Cust…" at bounding box center [783, 411] width 1382 height 38
click at [566, 408] on input "Cover poster" at bounding box center [599, 406] width 151 height 30
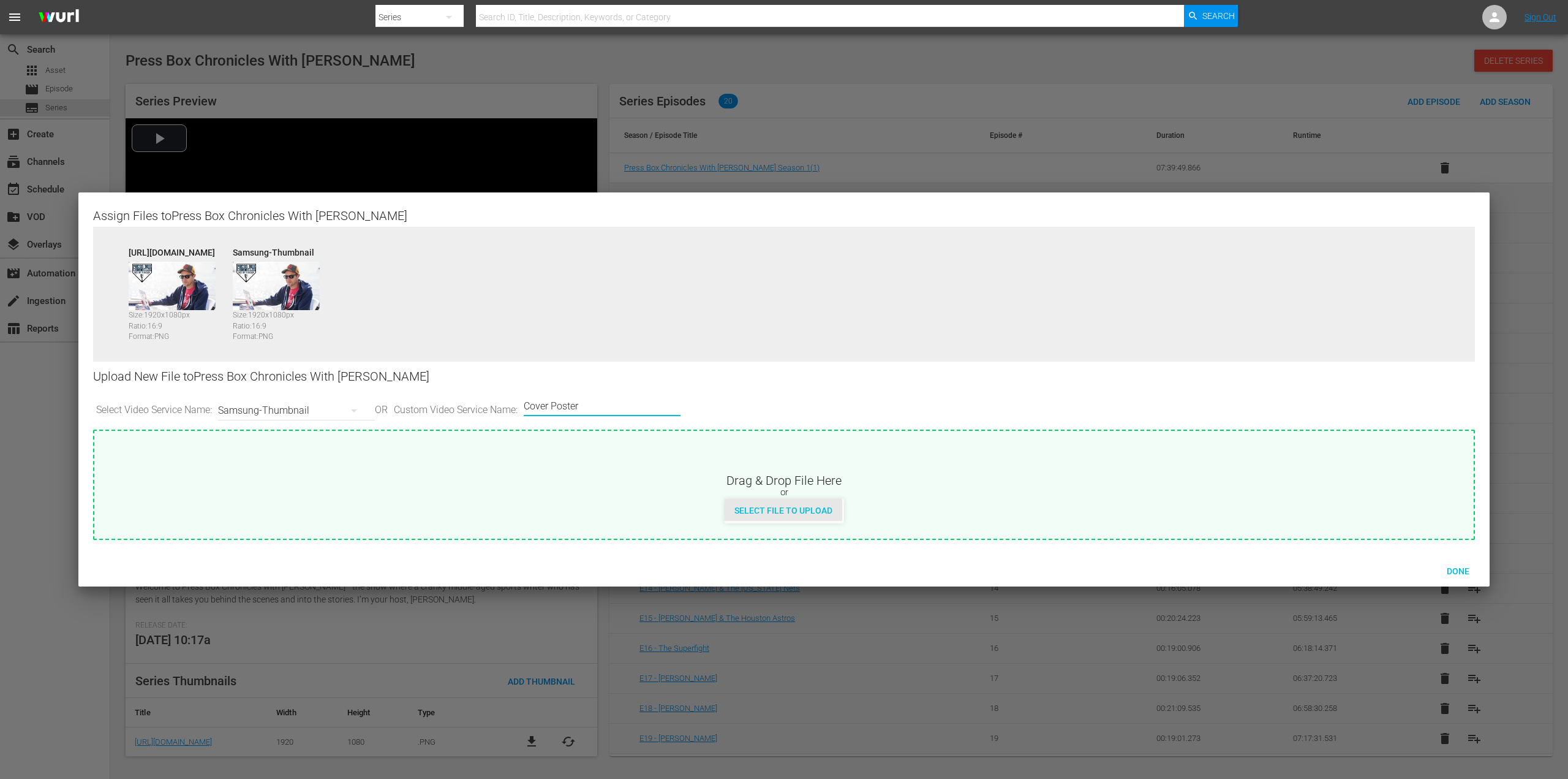
type input "Cover Poster"
click at [776, 513] on span "Select File to Upload" at bounding box center [783, 510] width 118 height 10
type input "C:\fakepath\56794109-coverPoster_v1.jpg"
click at [361, 412] on icon "button" at bounding box center [354, 410] width 14 height 14
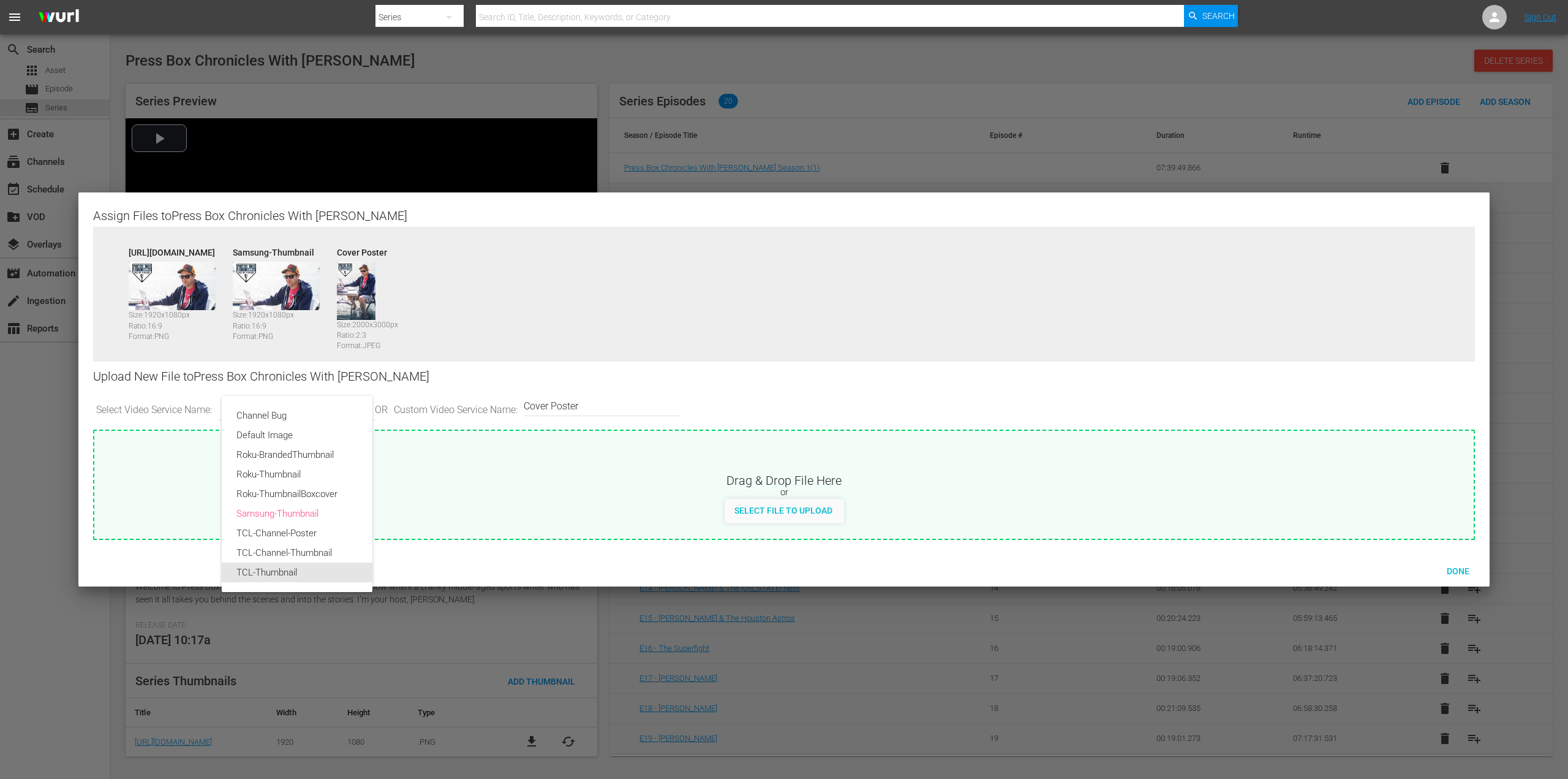
click at [290, 574] on div "TCL-Thumbnail" at bounding box center [297, 572] width 121 height 20
type input "TCL-Thumbnail"
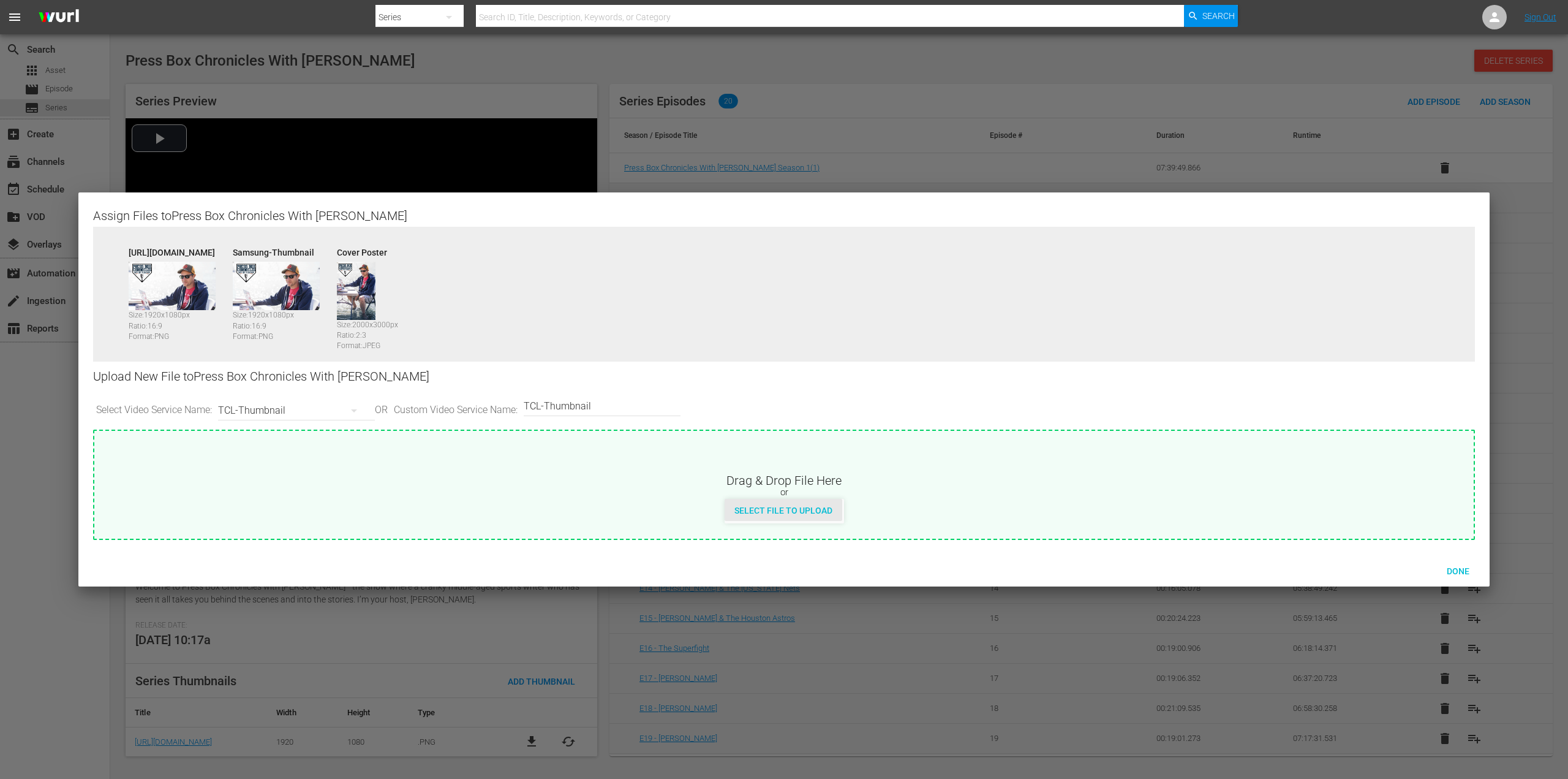
click at [751, 510] on span "Select File to Upload" at bounding box center [783, 510] width 118 height 10
type input "C:\fakepath\PBC_PRIMARY_THUMB.png"
click at [360, 410] on icon "button" at bounding box center [354, 410] width 14 height 14
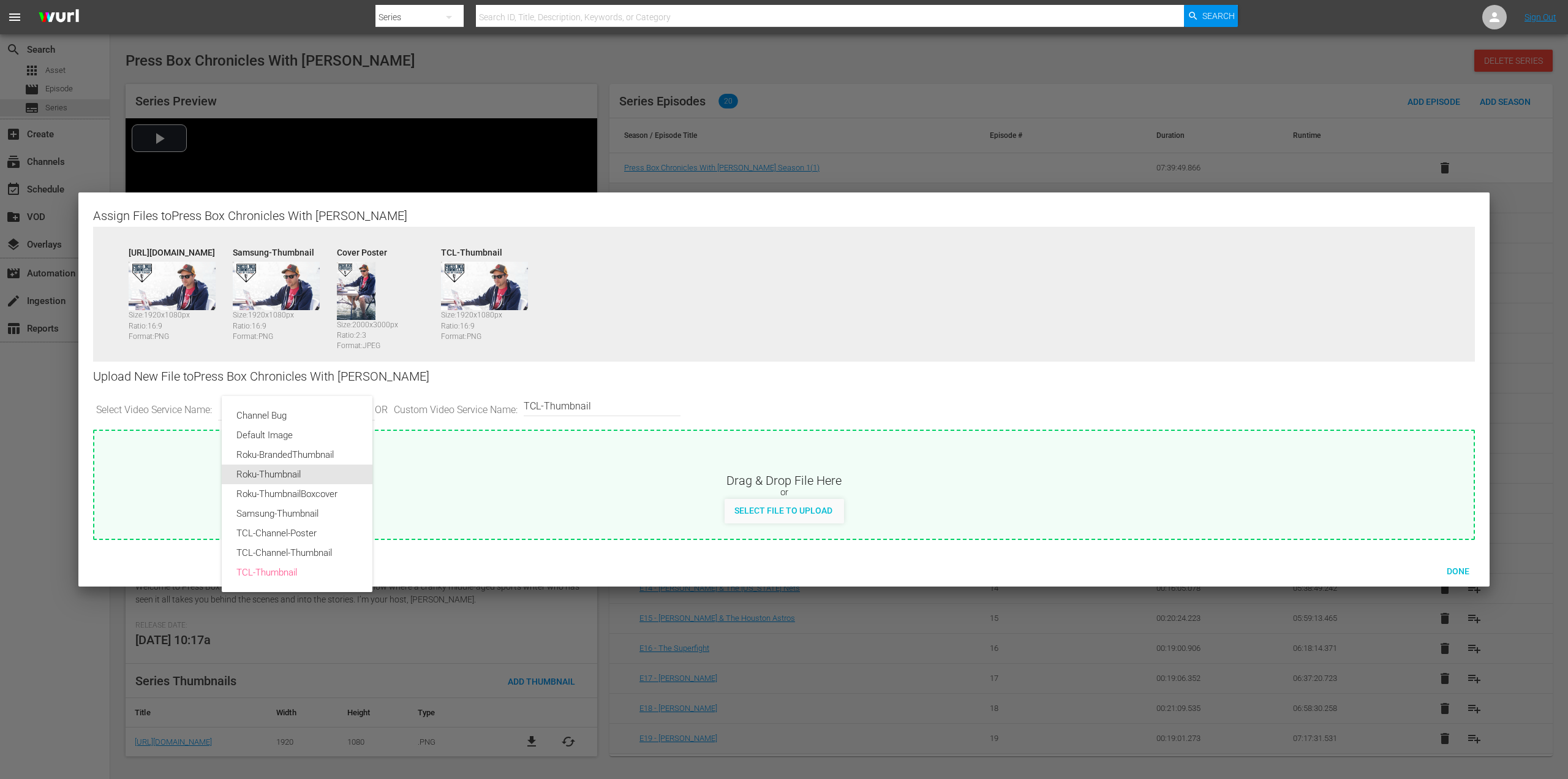
click at [316, 475] on div "Roku-Thumbnail" at bounding box center [297, 474] width 121 height 20
type input "Roku-Thumbnail"
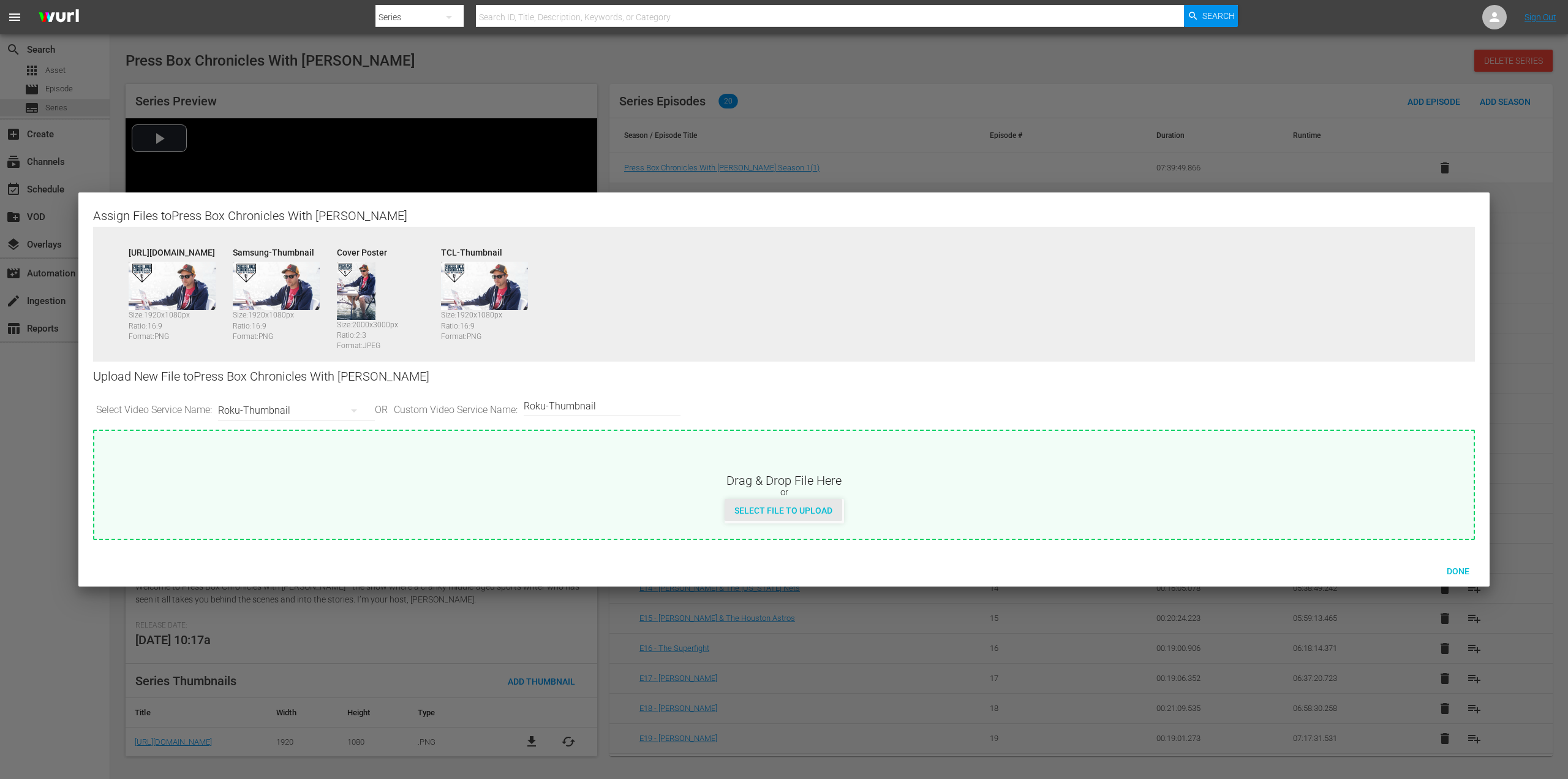
click at [794, 504] on div "Select File to Upload" at bounding box center [783, 510] width 118 height 23
type input "C:\fakepath\PBC_PRIMARY_THUMB.png"
drag, startPoint x: 612, startPoint y: 406, endPoint x: 485, endPoint y: 405, distance: 127.0
click at [530, 407] on div "Select Video Service Name: Roku-Thumbnail OR Custom Video Service Name: Custom …" at bounding box center [783, 411] width 1382 height 38
type input "coverArt"
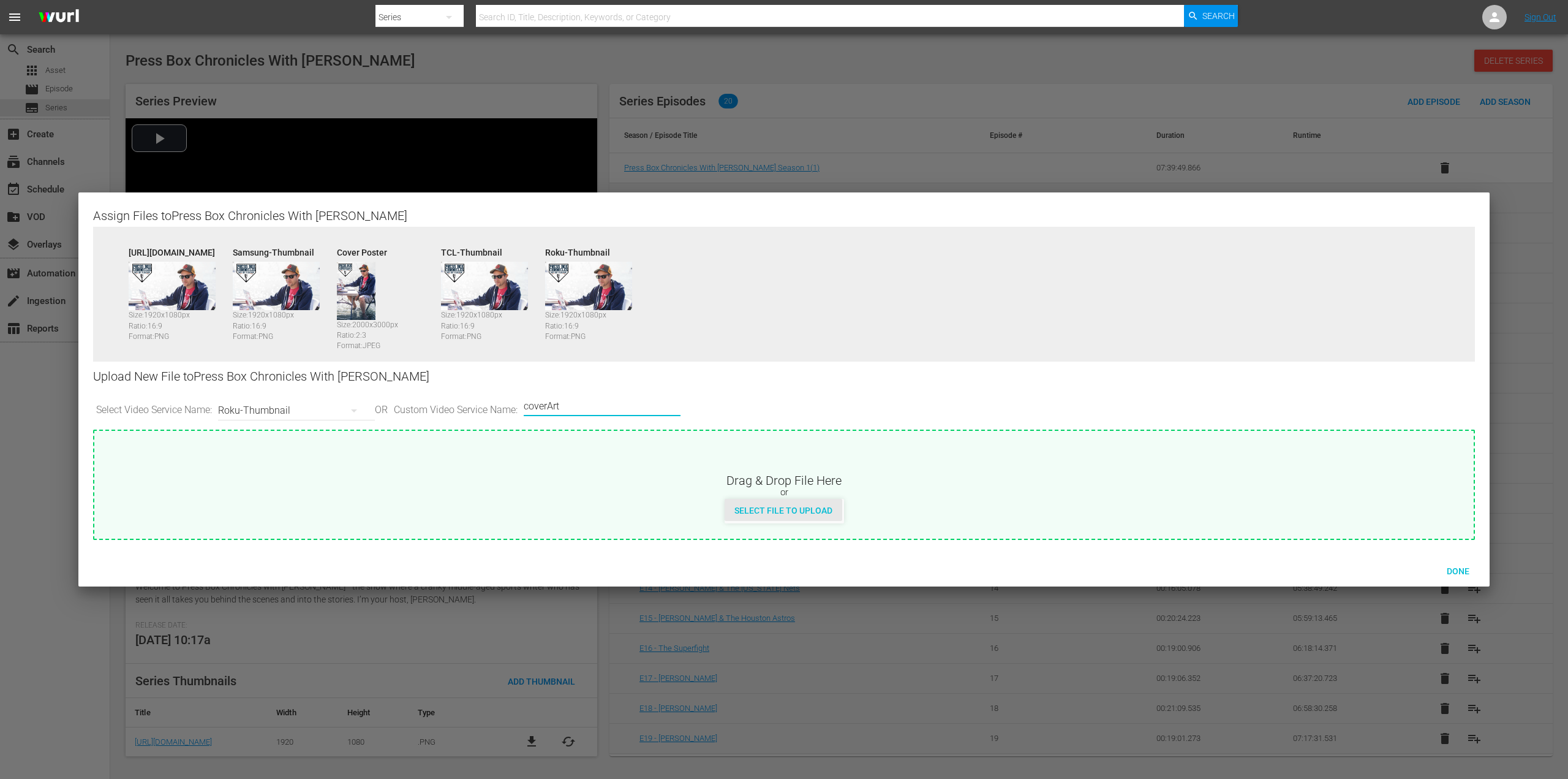
click at [764, 510] on span "Select File to Upload" at bounding box center [783, 510] width 118 height 10
type input "C:\fakepath\PBC_PRIMARY_THUMB.png"
click at [351, 409] on icon "button" at bounding box center [354, 410] width 14 height 14
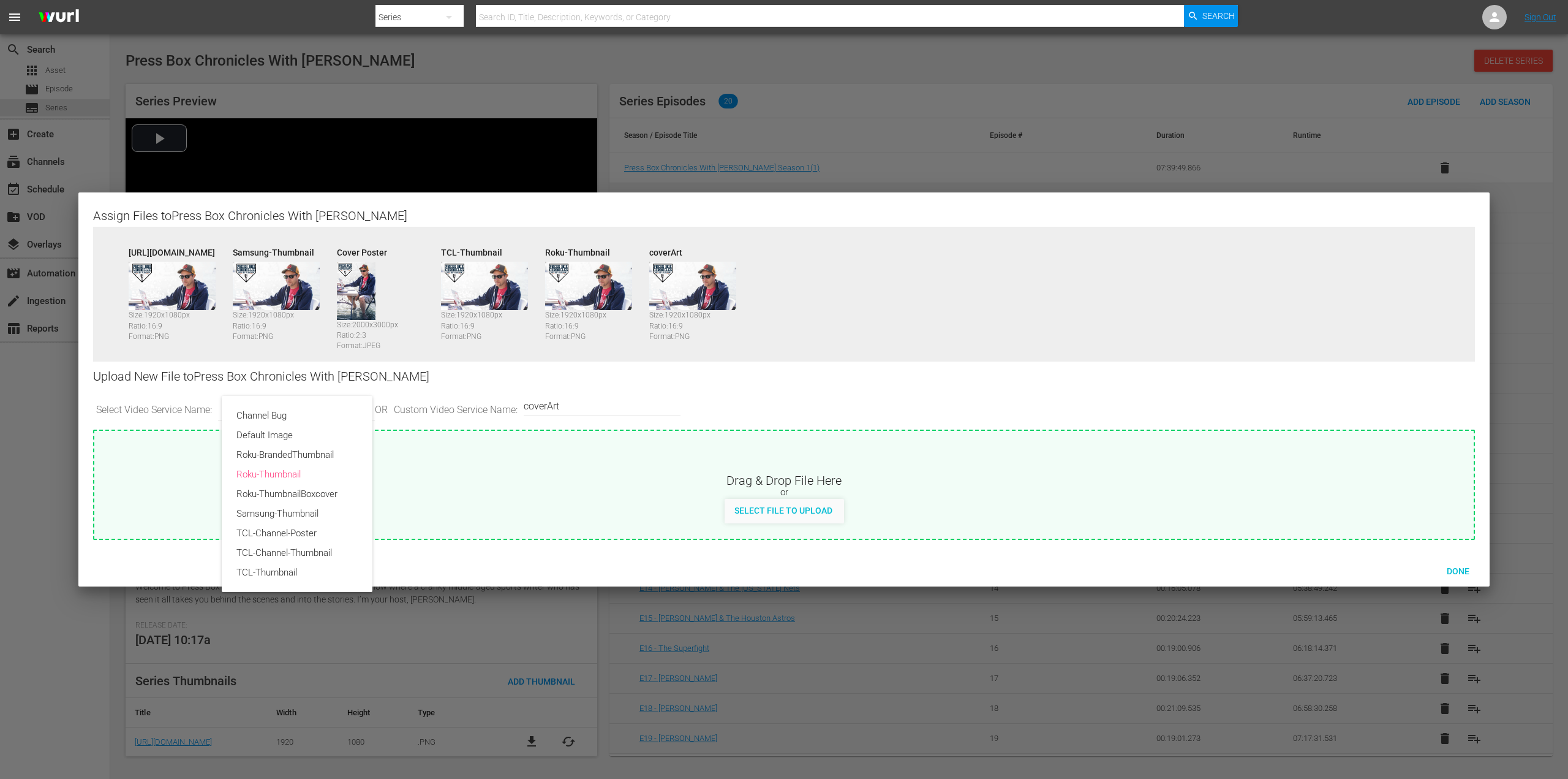
click at [608, 409] on div "Channel Bug Default Image Roku-BrandedThumbnail Roku-Thumbnail Roku-ThumbnailBo…" at bounding box center [784, 390] width 1568 height 779
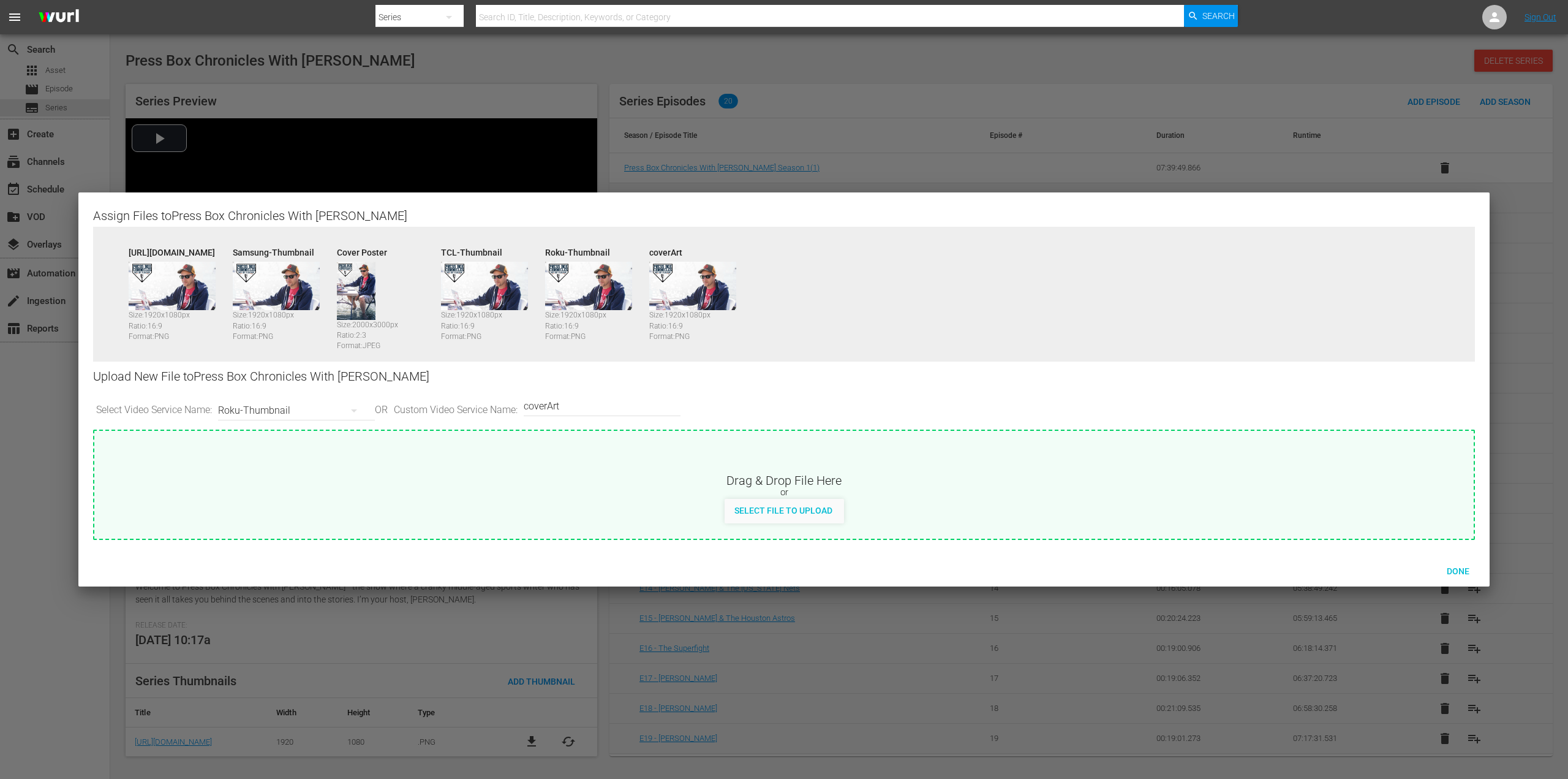
click at [591, 402] on div "Channel Bug Default Image Roku-BrandedThumbnail Roku-Thumbnail Roku-ThumbnailBo…" at bounding box center [784, 390] width 1568 height 779
click at [573, 408] on input "coverArt" at bounding box center [599, 406] width 151 height 30
type input "c"
click at [554, 402] on input "TCl" at bounding box center [599, 406] width 151 height 30
type input "TCL-Thumbnail3:4"
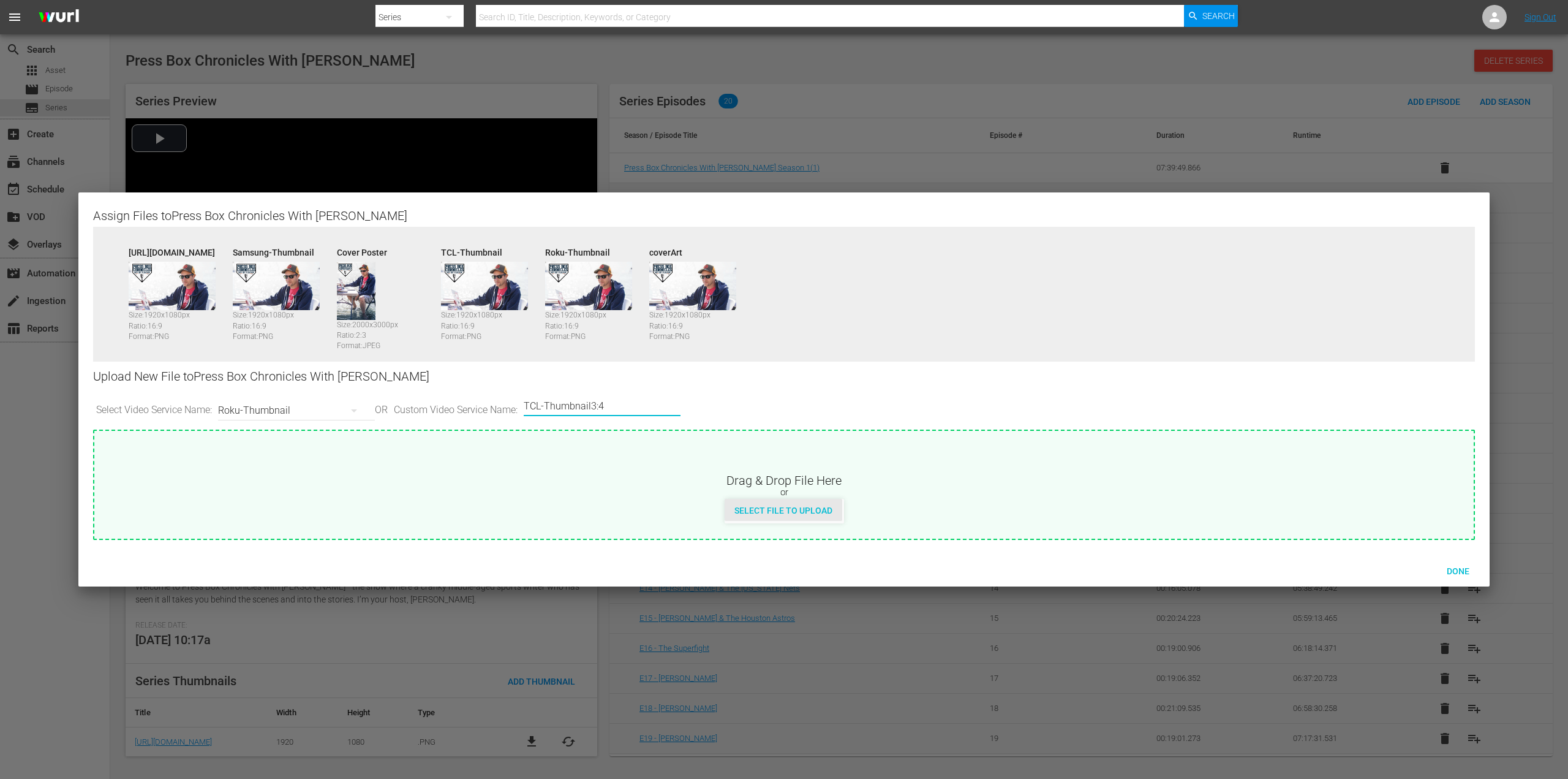
click at [818, 518] on div "Select File to Upload" at bounding box center [783, 510] width 118 height 23
type input "C:\fakepath\56794109-TCL-Thumbnail3-4_v1.jpg"
click at [1455, 572] on span "Done" at bounding box center [1458, 571] width 43 height 10
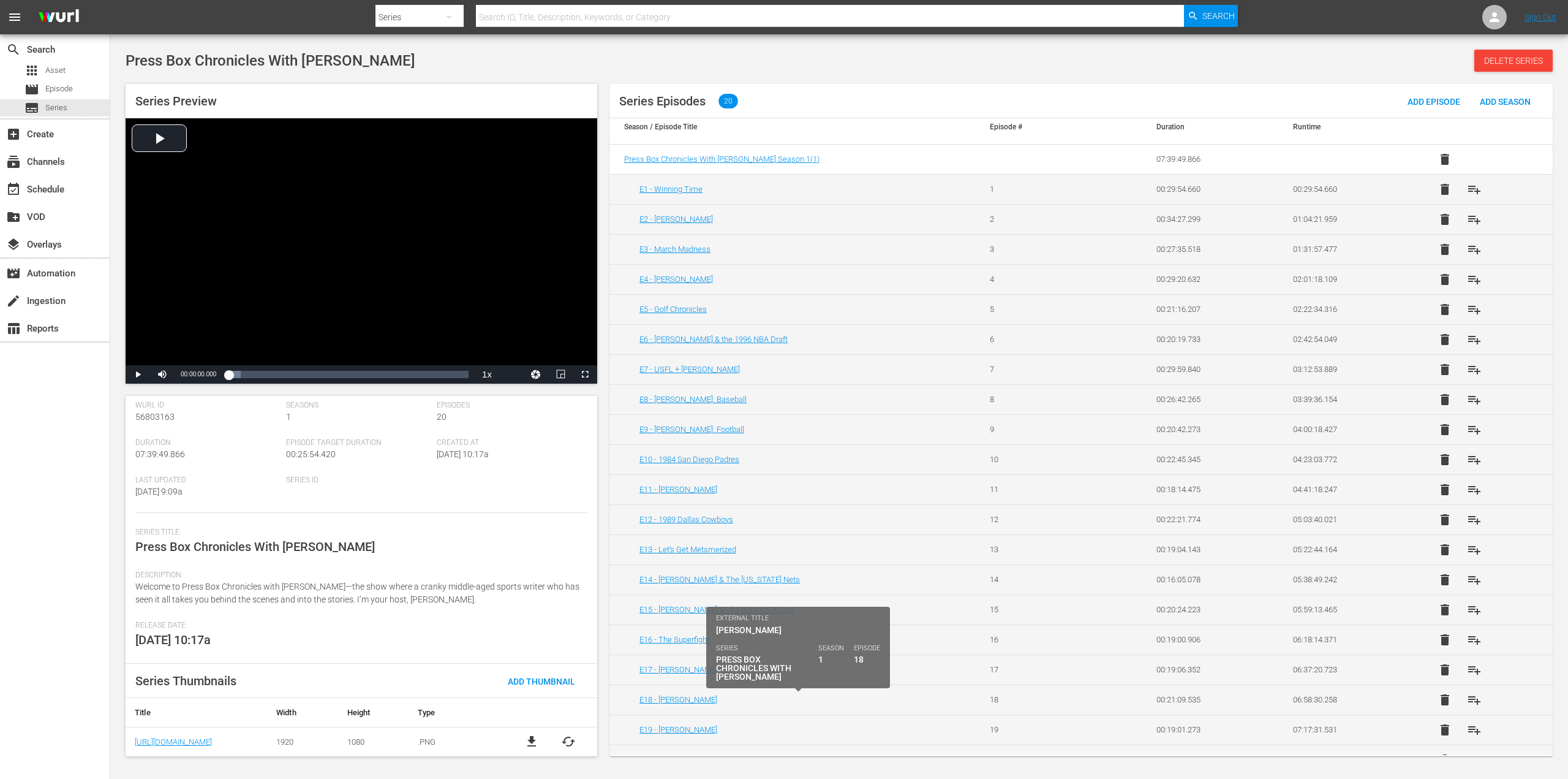
scroll to position [0, 0]
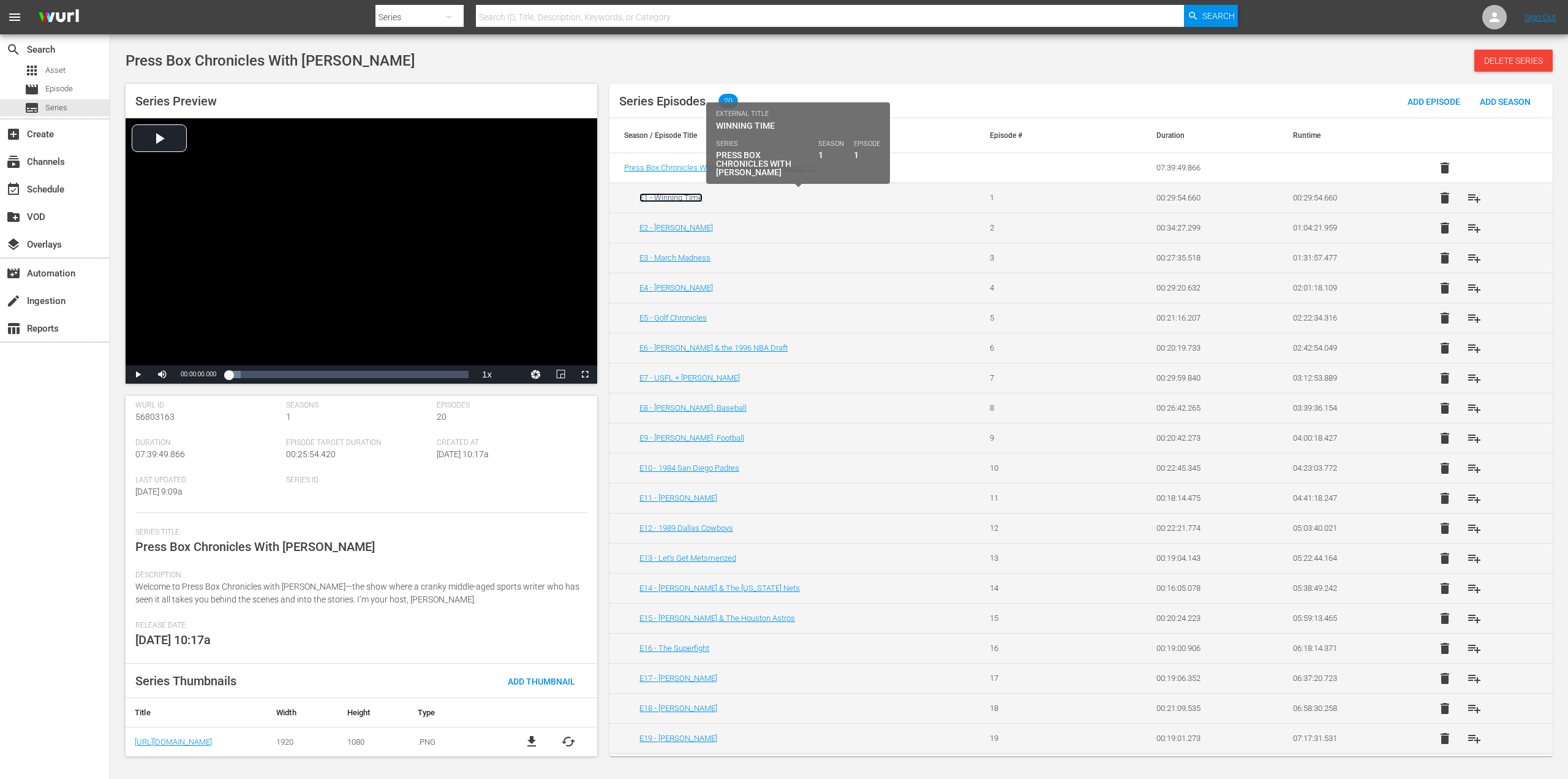
click at [684, 194] on link "E1 - Winning Time" at bounding box center [671, 198] width 63 height 9
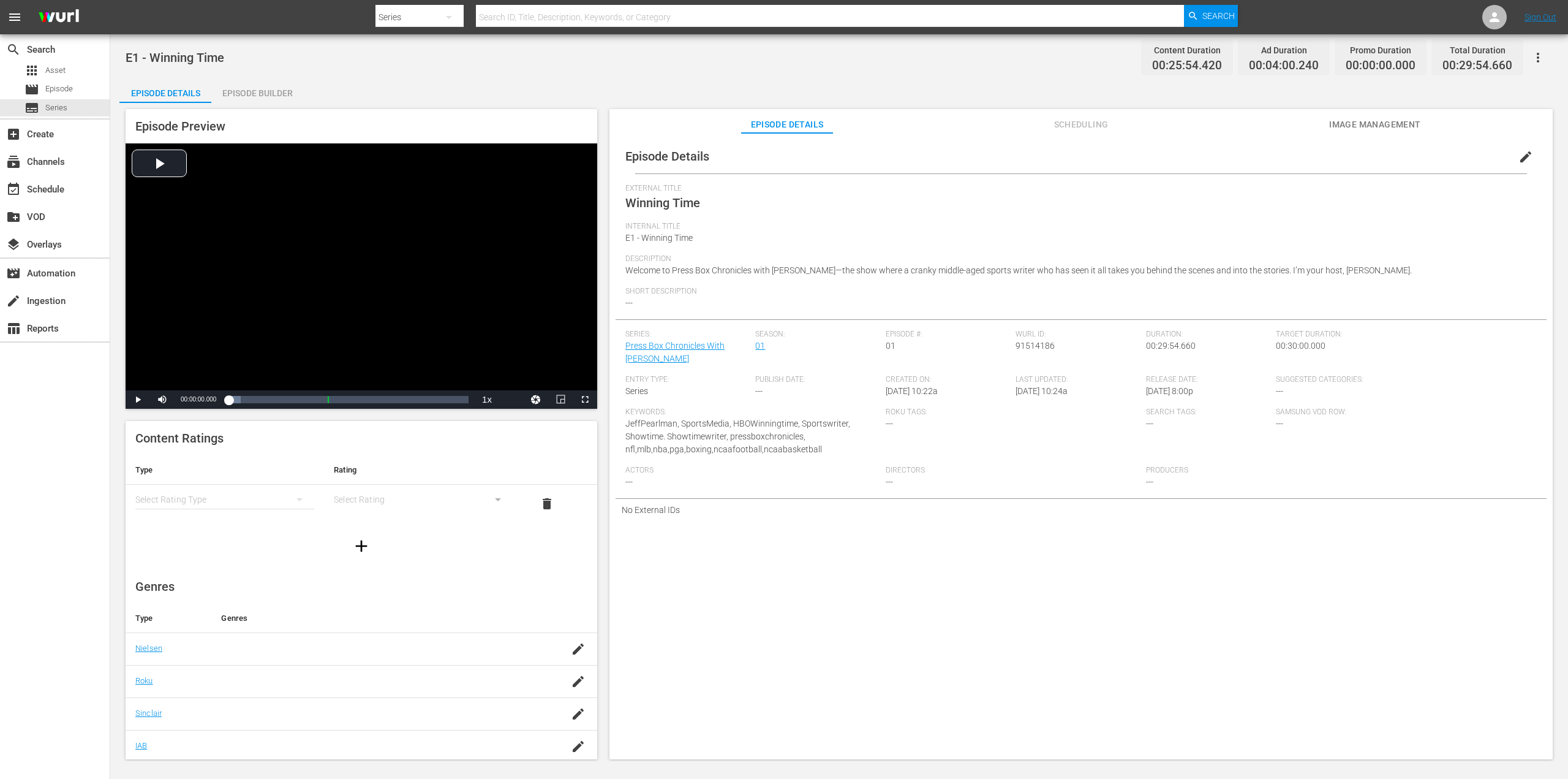
click at [1519, 154] on span "edit" at bounding box center [1525, 157] width 14 height 14
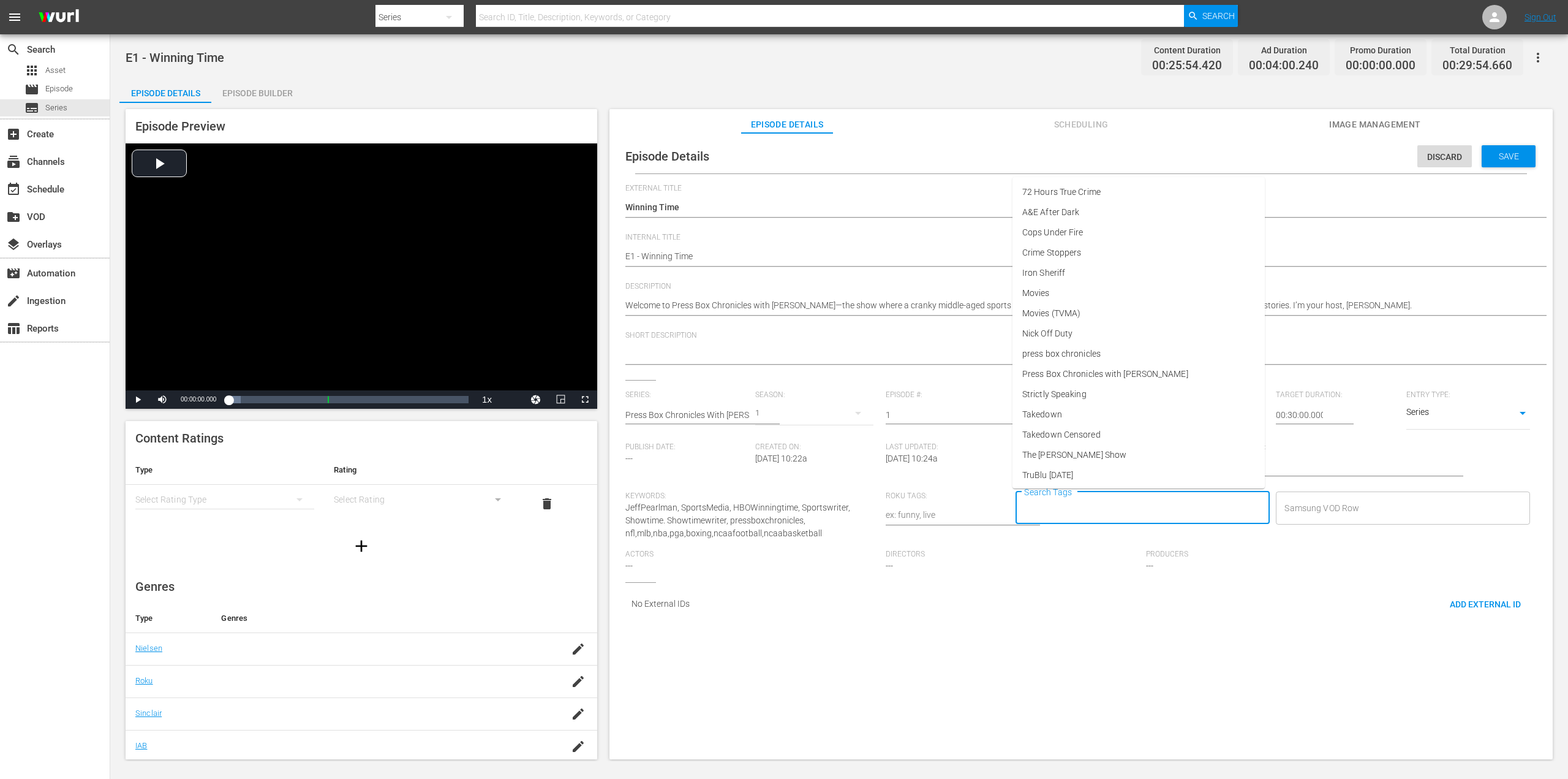
click at [1135, 511] on input "Search Tags" at bounding box center [1134, 507] width 225 height 22
click at [1109, 356] on li "press box chronicles" at bounding box center [1138, 354] width 252 height 21
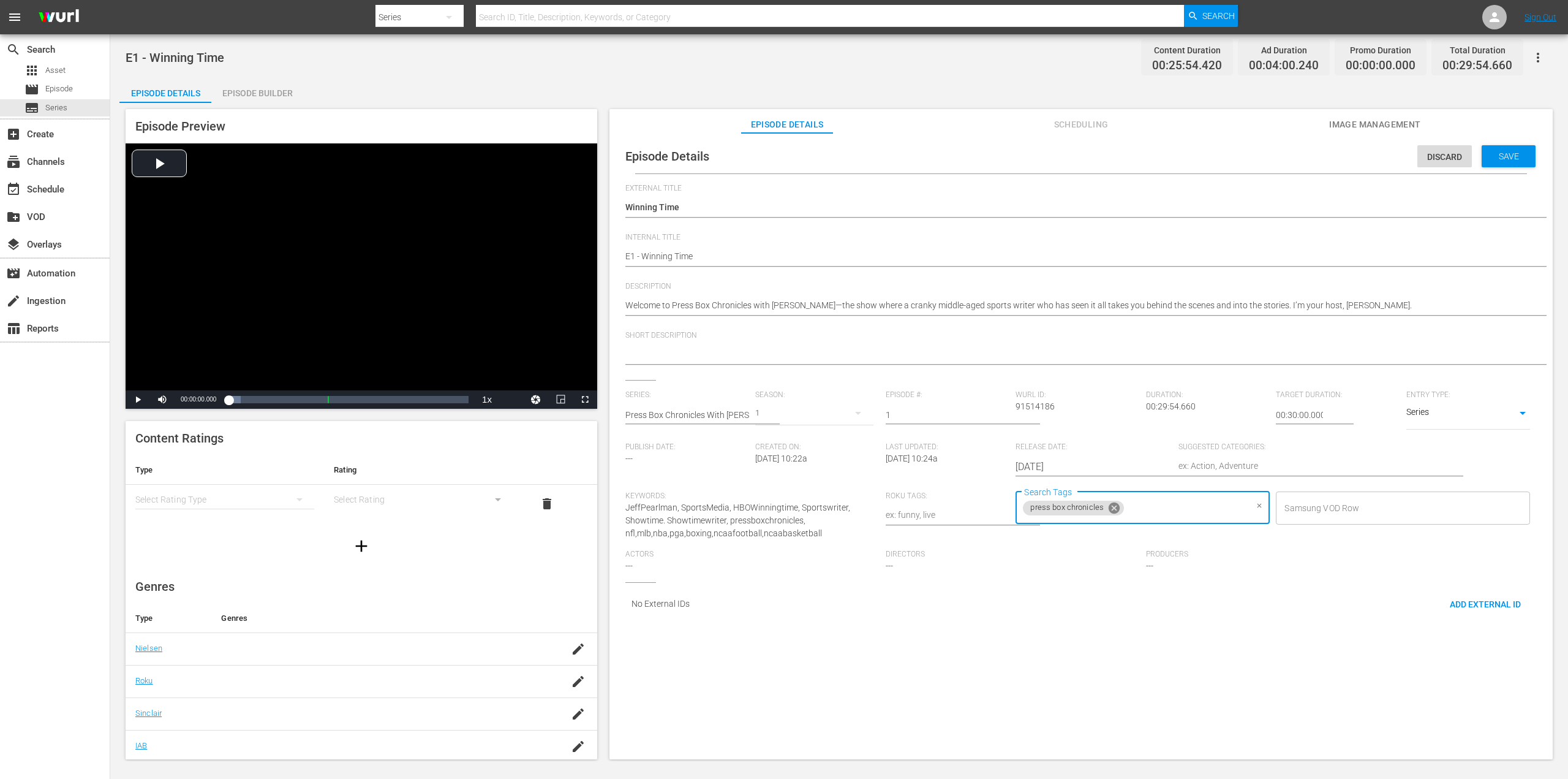
click at [1113, 505] on icon at bounding box center [1114, 508] width 14 height 14
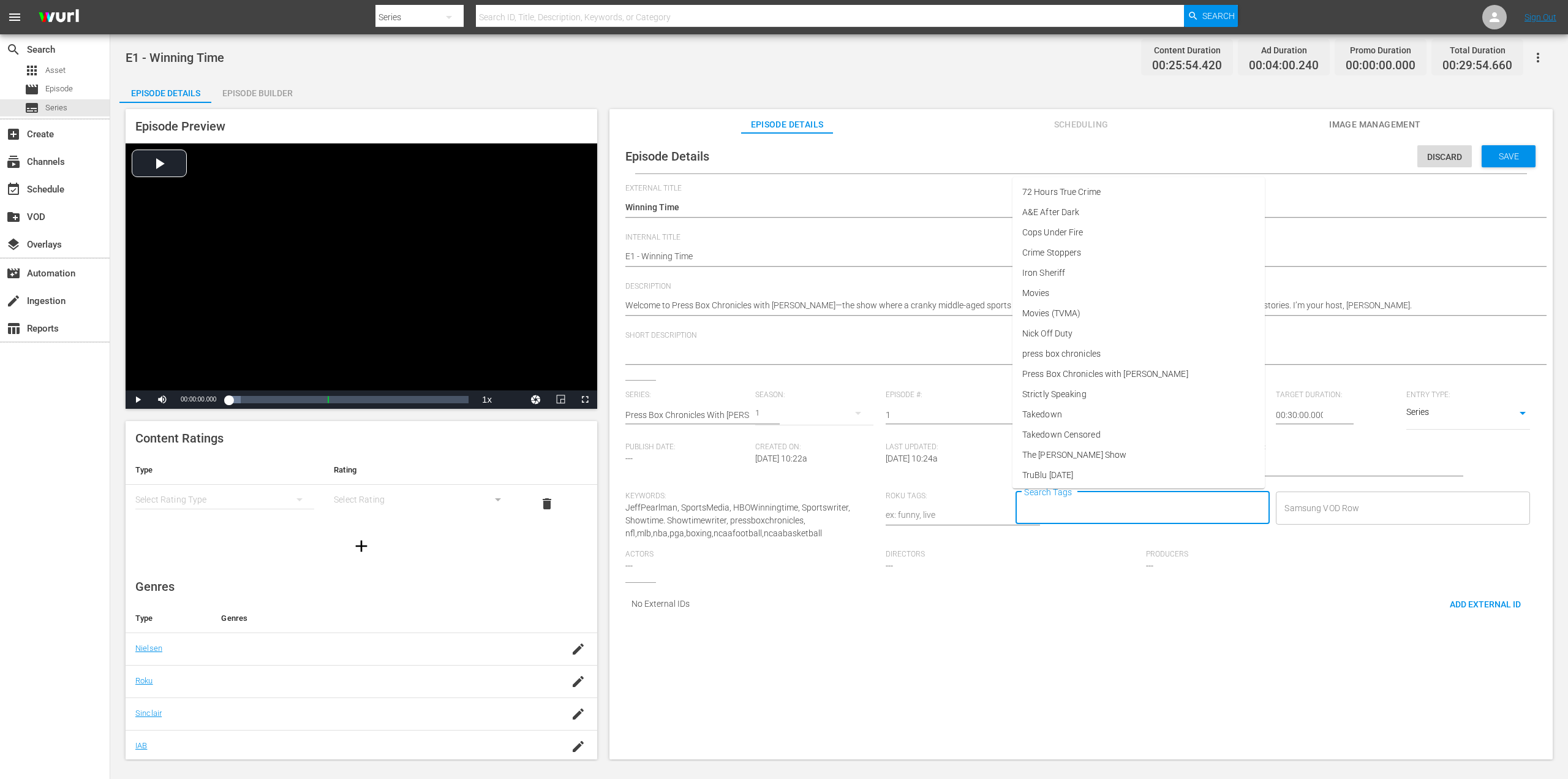
click at [1055, 510] on input "Search Tags" at bounding box center [1134, 507] width 225 height 22
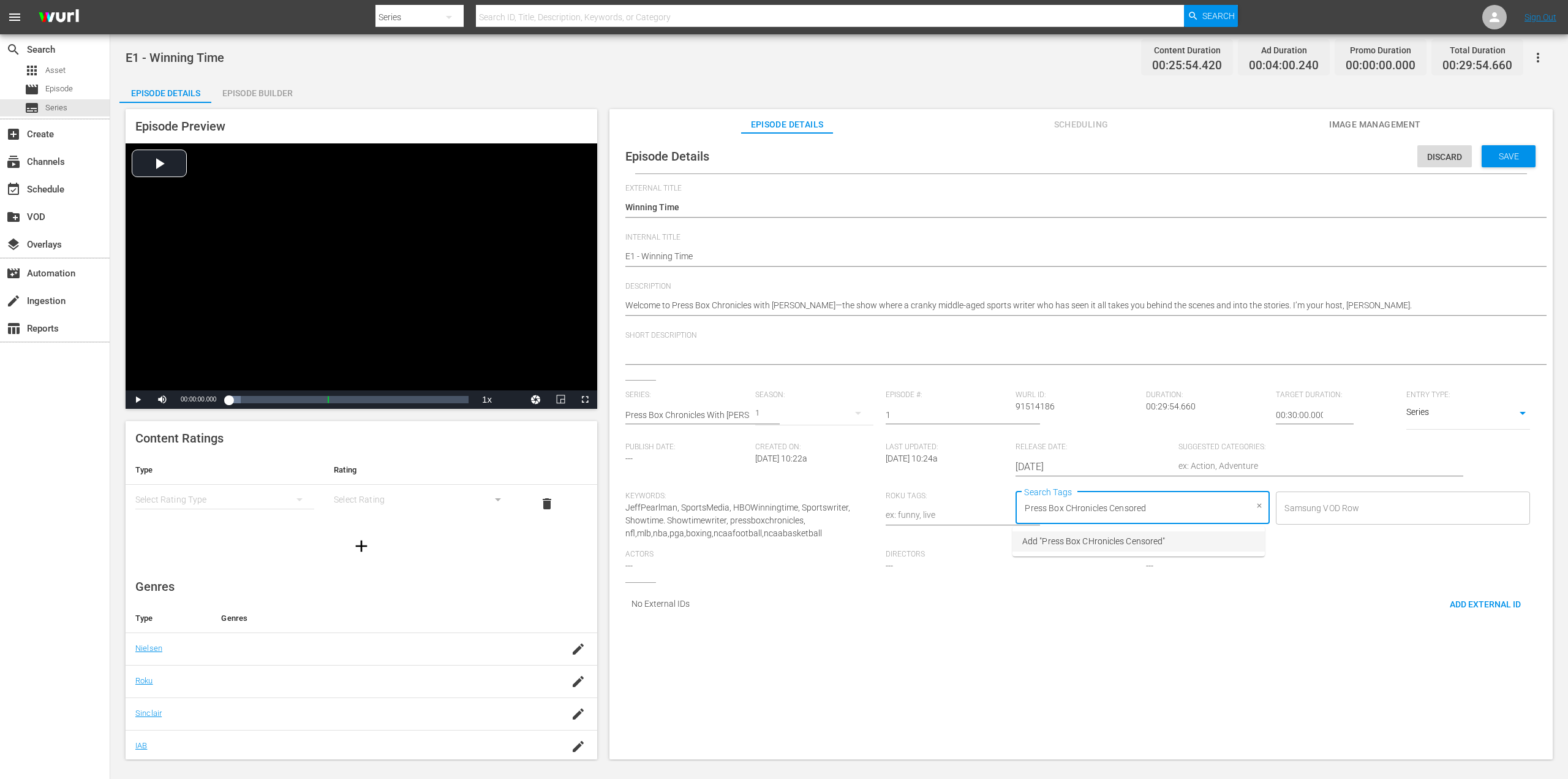
click at [1068, 509] on input "Press Box CHronicles Censored" at bounding box center [1134, 507] width 225 height 22
click at [1071, 505] on input "Press Box CHronicles Censored" at bounding box center [1134, 507] width 225 height 22
click at [1075, 505] on input "Press Box CHronicles Censored" at bounding box center [1134, 507] width 225 height 22
click at [1071, 507] on input "Press Box CHronicles Censored" at bounding box center [1134, 507] width 225 height 22
type input "Press Box Chronicles Censored"
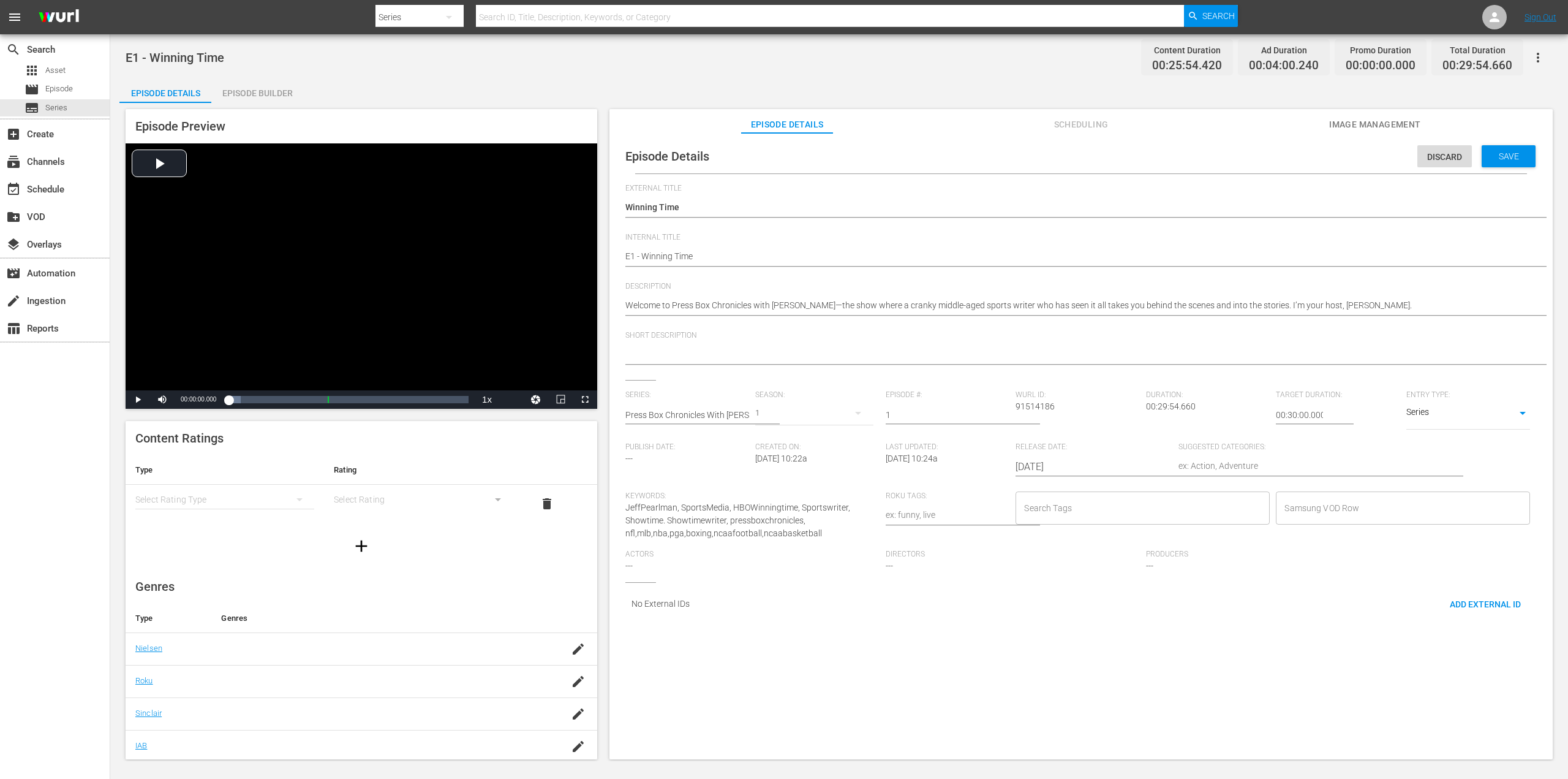
click at [1132, 520] on div "Search Tags" at bounding box center [1142, 507] width 254 height 33
type input "Press Box Chronicles Censored"
click at [1030, 545] on span "Add "Press Box Chronicles Censored"" at bounding box center [1093, 541] width 141 height 13
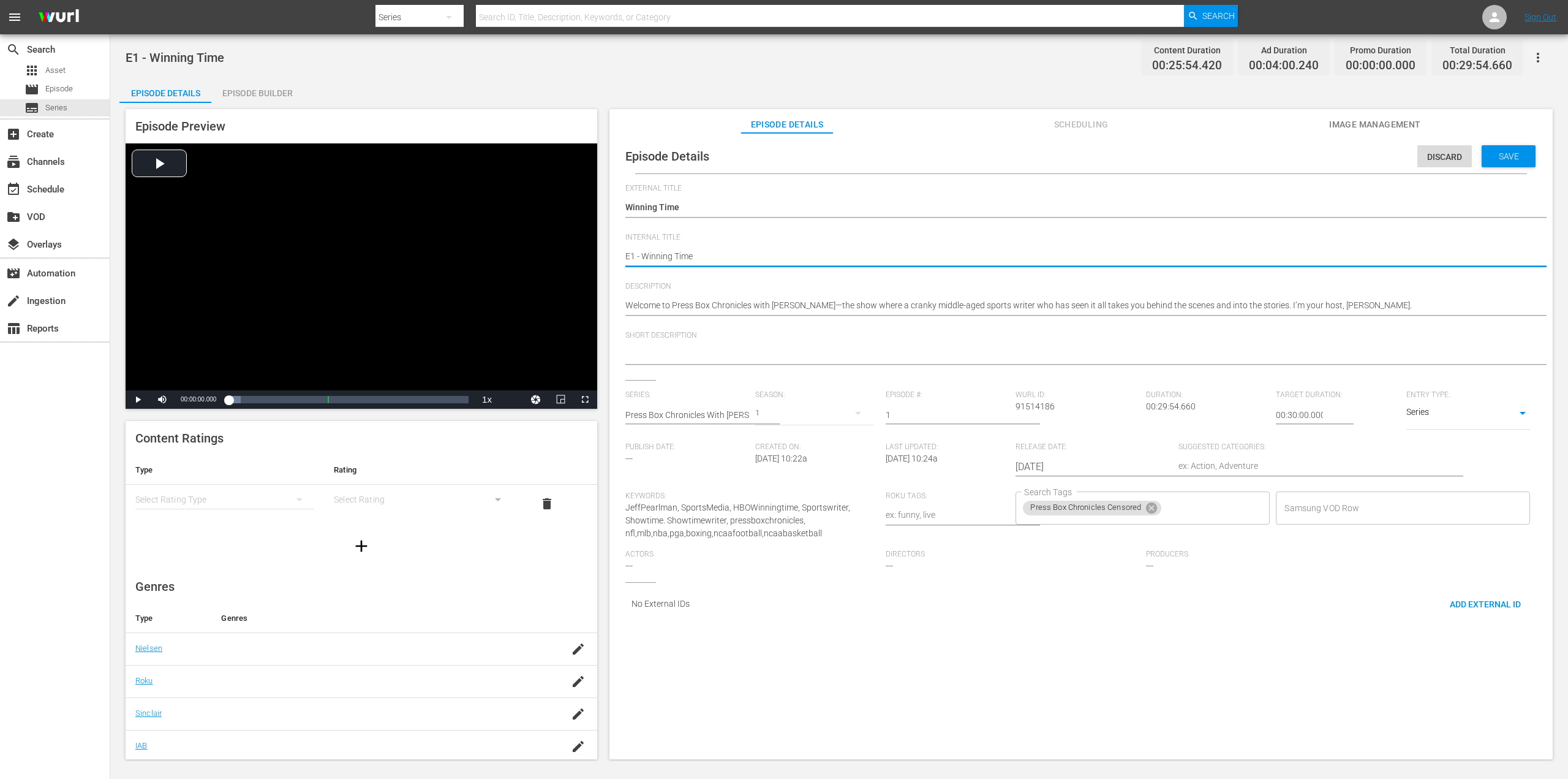
type textarea "E1 - Winning Time"
type textarea "E1 - Winning Time C"
type textarea "E1 - Winning Time CE"
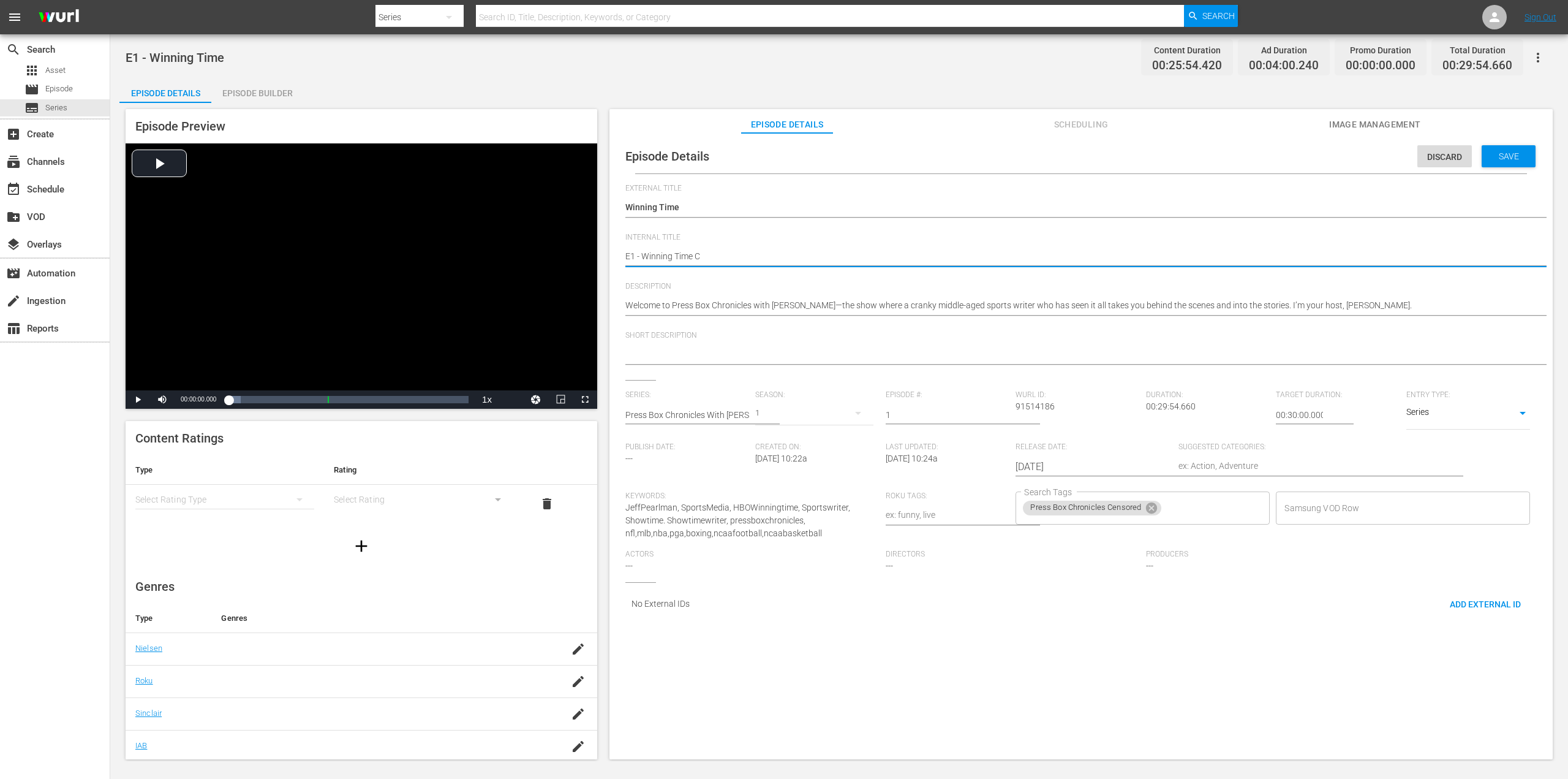
type textarea "E1 - Winning Time CE"
type textarea "E1 - Winning Time CEN"
click at [1508, 158] on span "Save" at bounding box center [1509, 156] width 40 height 10
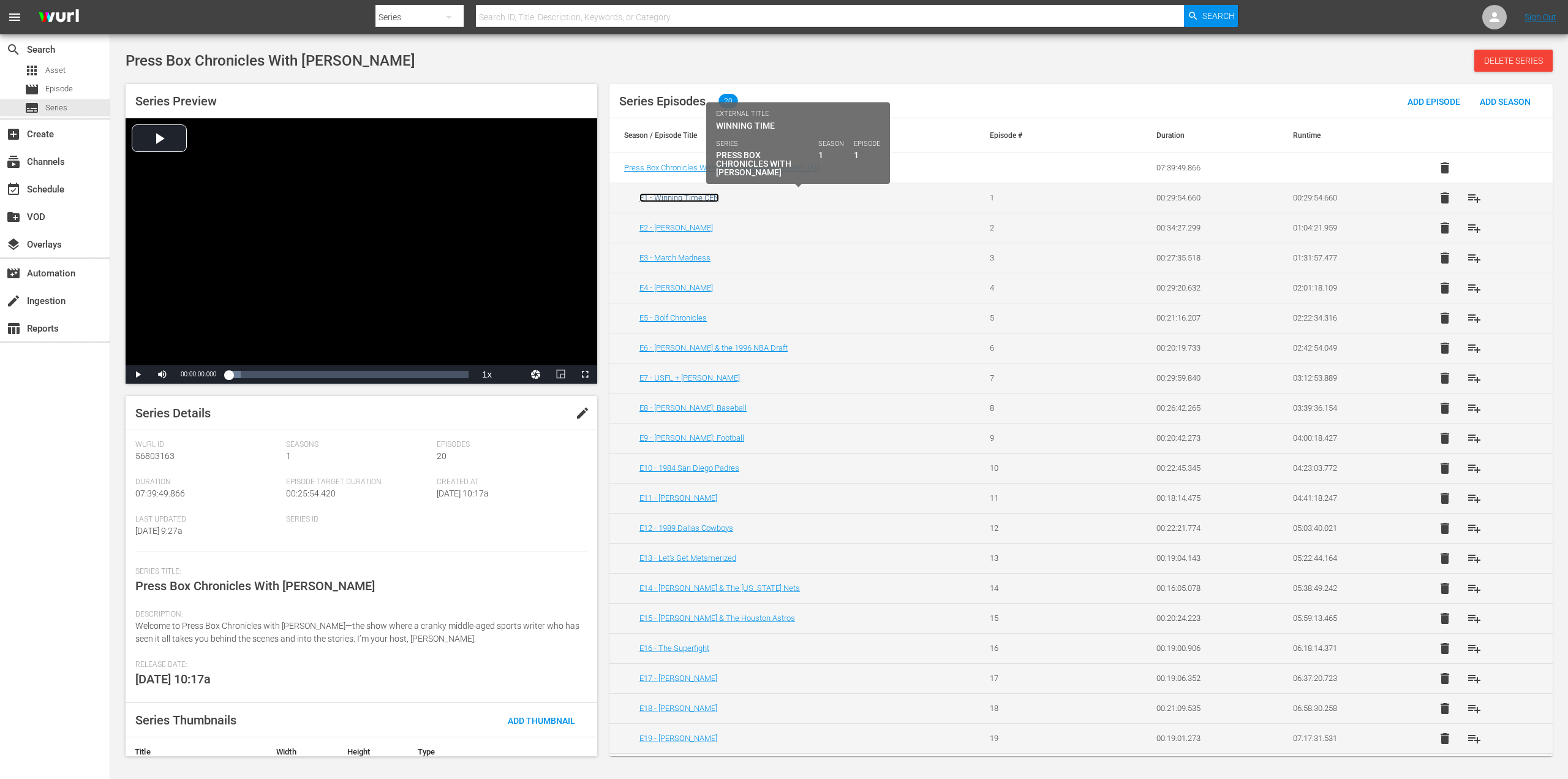
click at [703, 196] on link "E1 - Winning Time CEN" at bounding box center [679, 198] width 80 height 9
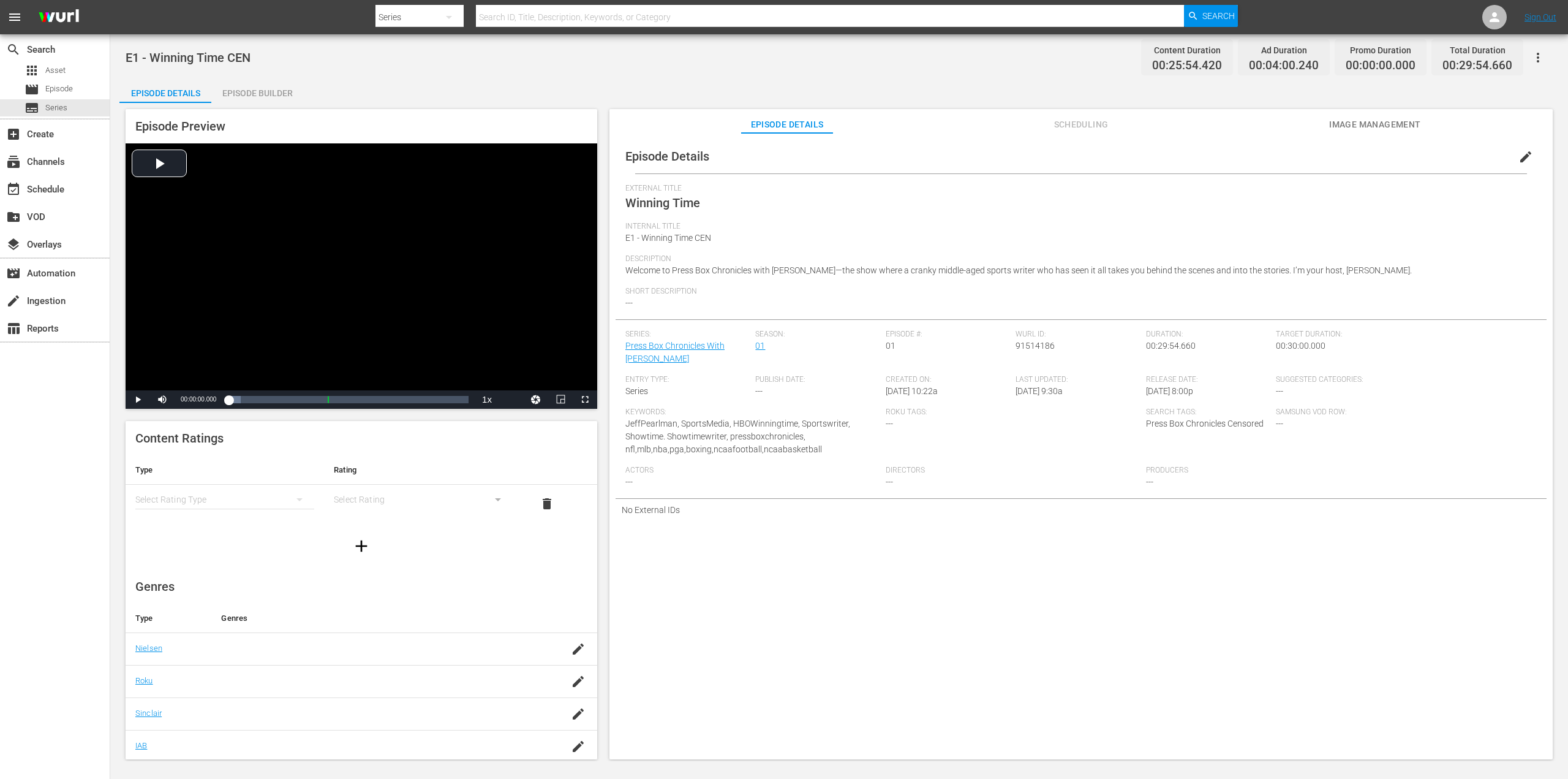
click at [261, 103] on div "Episode Preview Video Player is loading. Play Video Play Mute Current Time 00:0…" at bounding box center [839, 435] width 1439 height 666
click at [263, 97] on div "Episode Builder" at bounding box center [257, 93] width 92 height 30
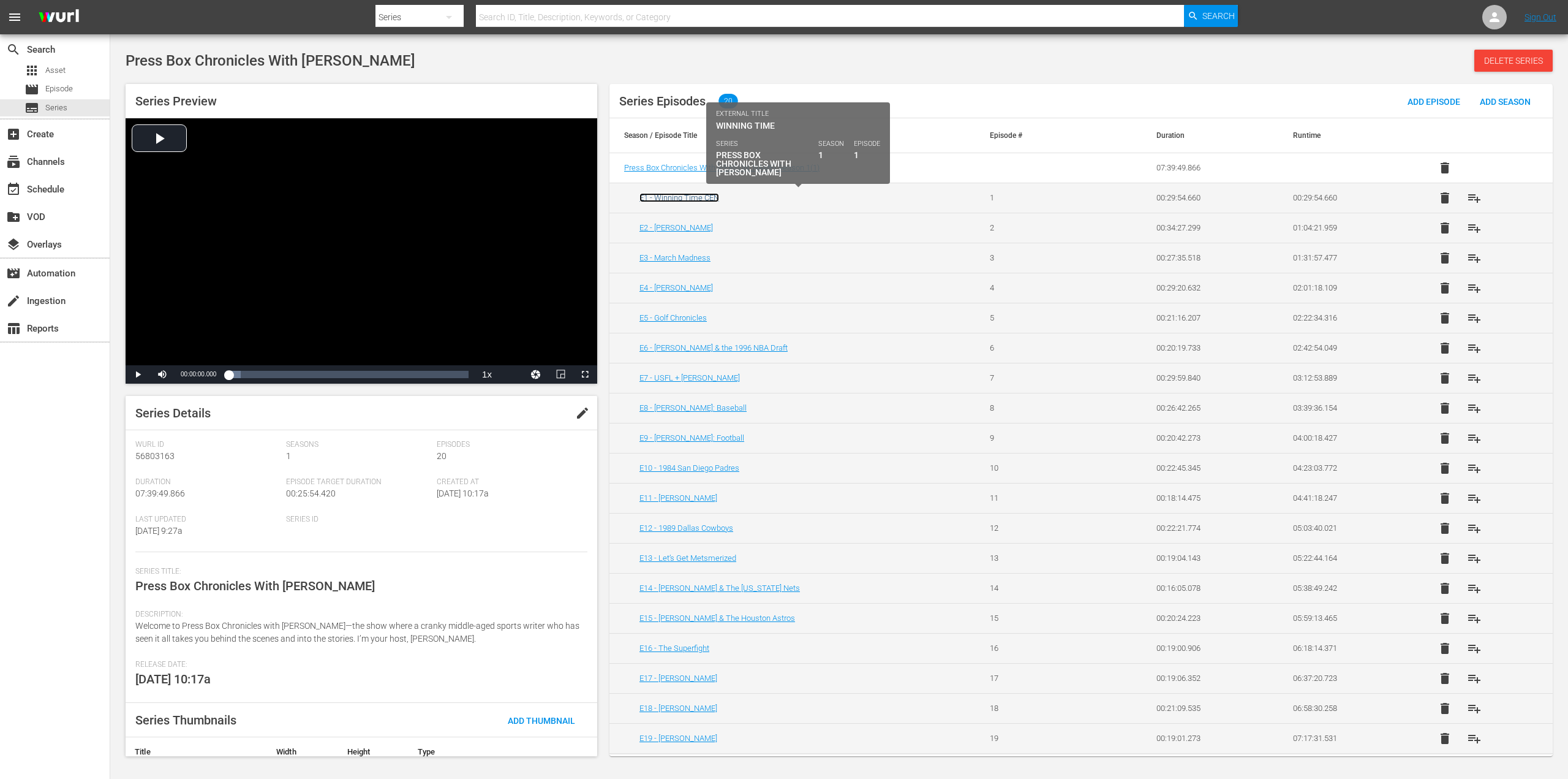
click at [684, 200] on link "E1 - Winning Time CEN" at bounding box center [679, 198] width 80 height 9
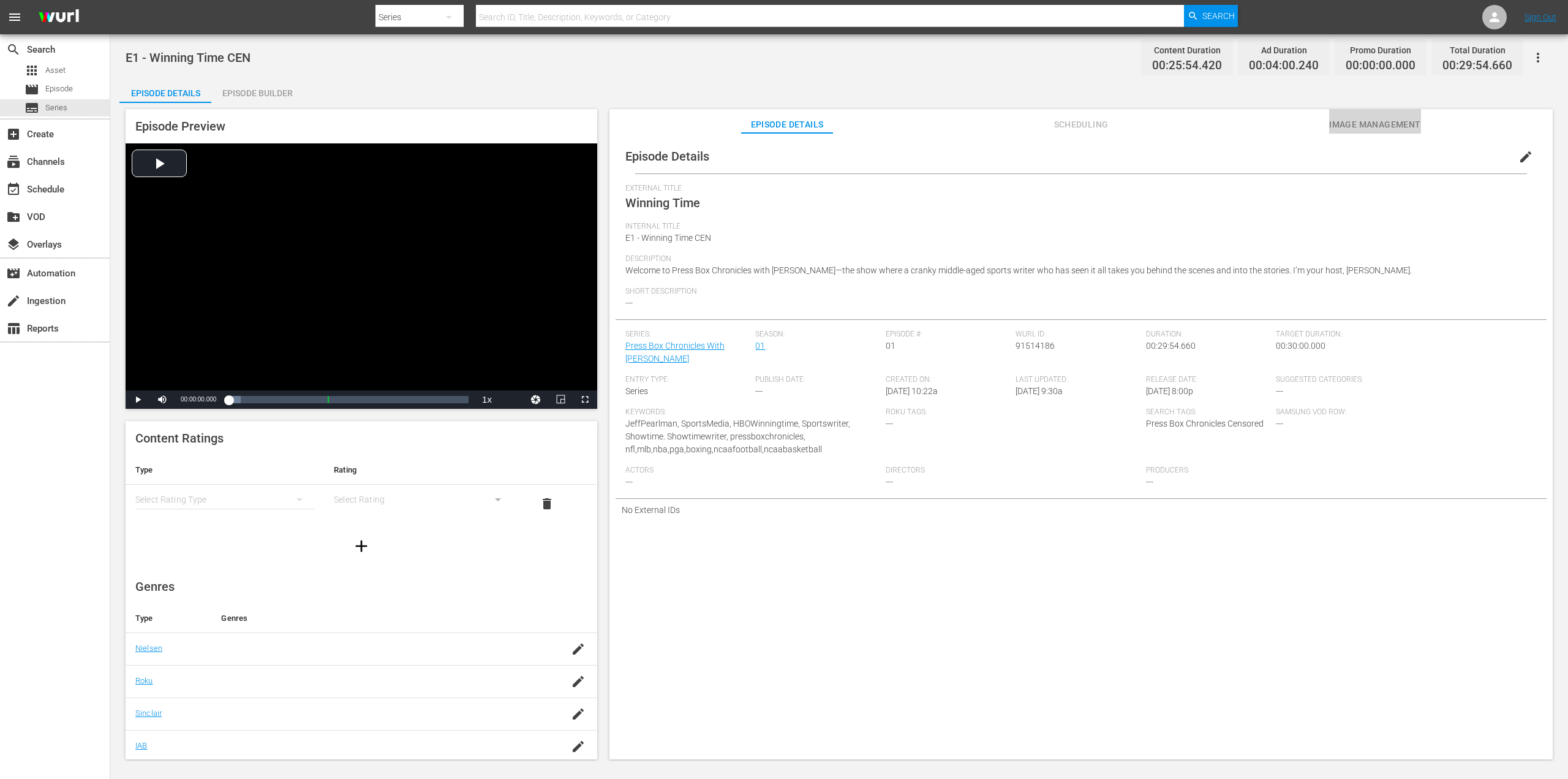
click at [1346, 116] on button "Image Management" at bounding box center [1375, 121] width 92 height 24
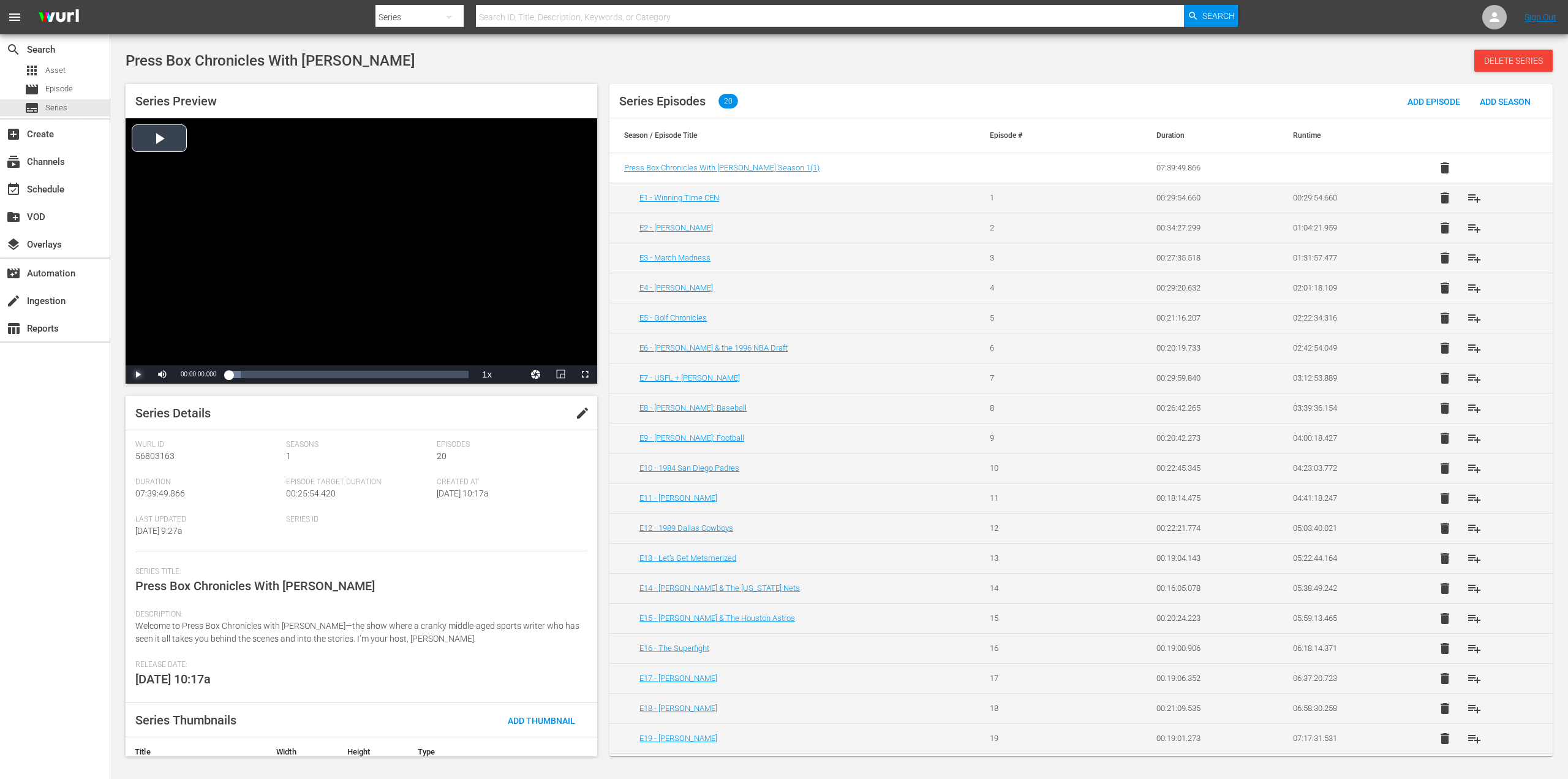
click at [138, 374] on span "Video Player" at bounding box center [138, 374] width 0 height 0
click at [243, 377] on div "Progress Bar" at bounding box center [252, 374] width 48 height 12
click at [259, 380] on div "Loaded : 34.92% 00:00:14.708 00:00:07.646" at bounding box center [348, 374] width 240 height 12
click at [289, 380] on div "Loaded : 44.92% 00:00:29.110 00:00:15.322" at bounding box center [348, 374] width 240 height 12
click at [335, 377] on div "Loaded : 59.87% 00:00:51.786 00:00:31.010" at bounding box center [348, 374] width 240 height 12
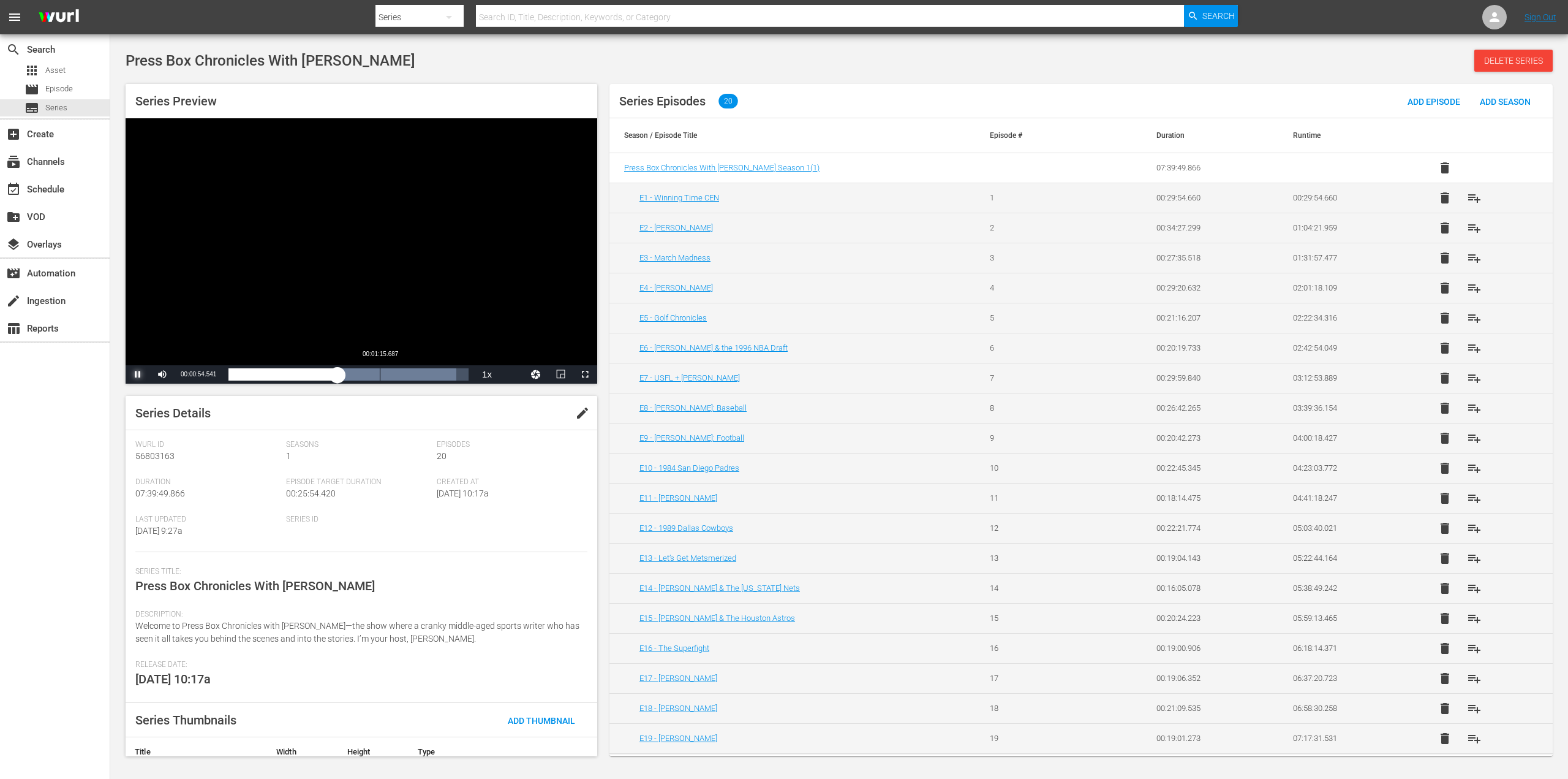
click at [379, 374] on div "00:01:15.687" at bounding box center [379, 374] width 1 height 12
click at [433, 371] on div "Loaded : 100.00% 00:01:42.347 00:01:16.238" at bounding box center [348, 374] width 240 height 12
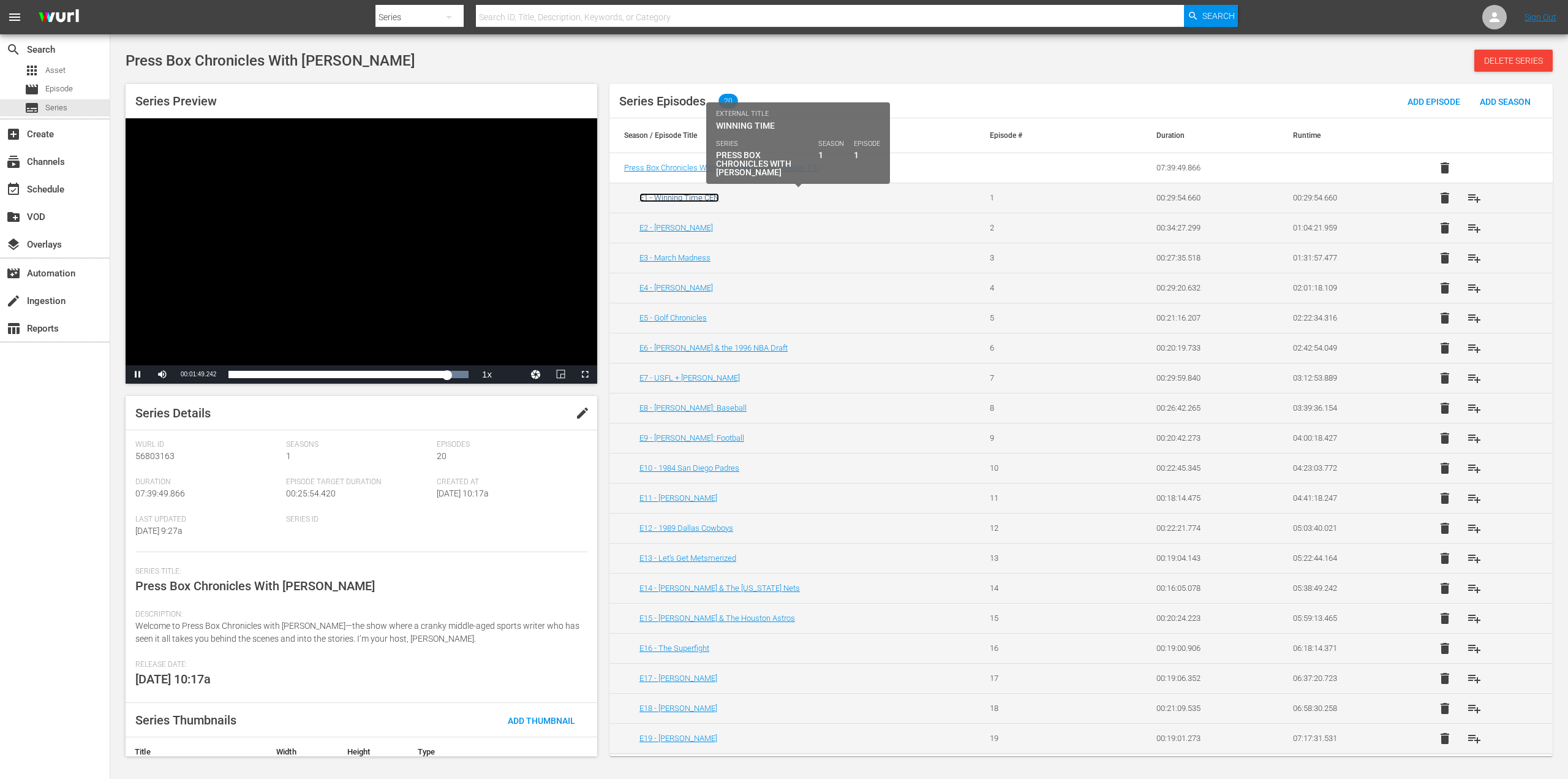
click at [688, 200] on link "E1 - Winning Time CEN" at bounding box center [679, 198] width 80 height 9
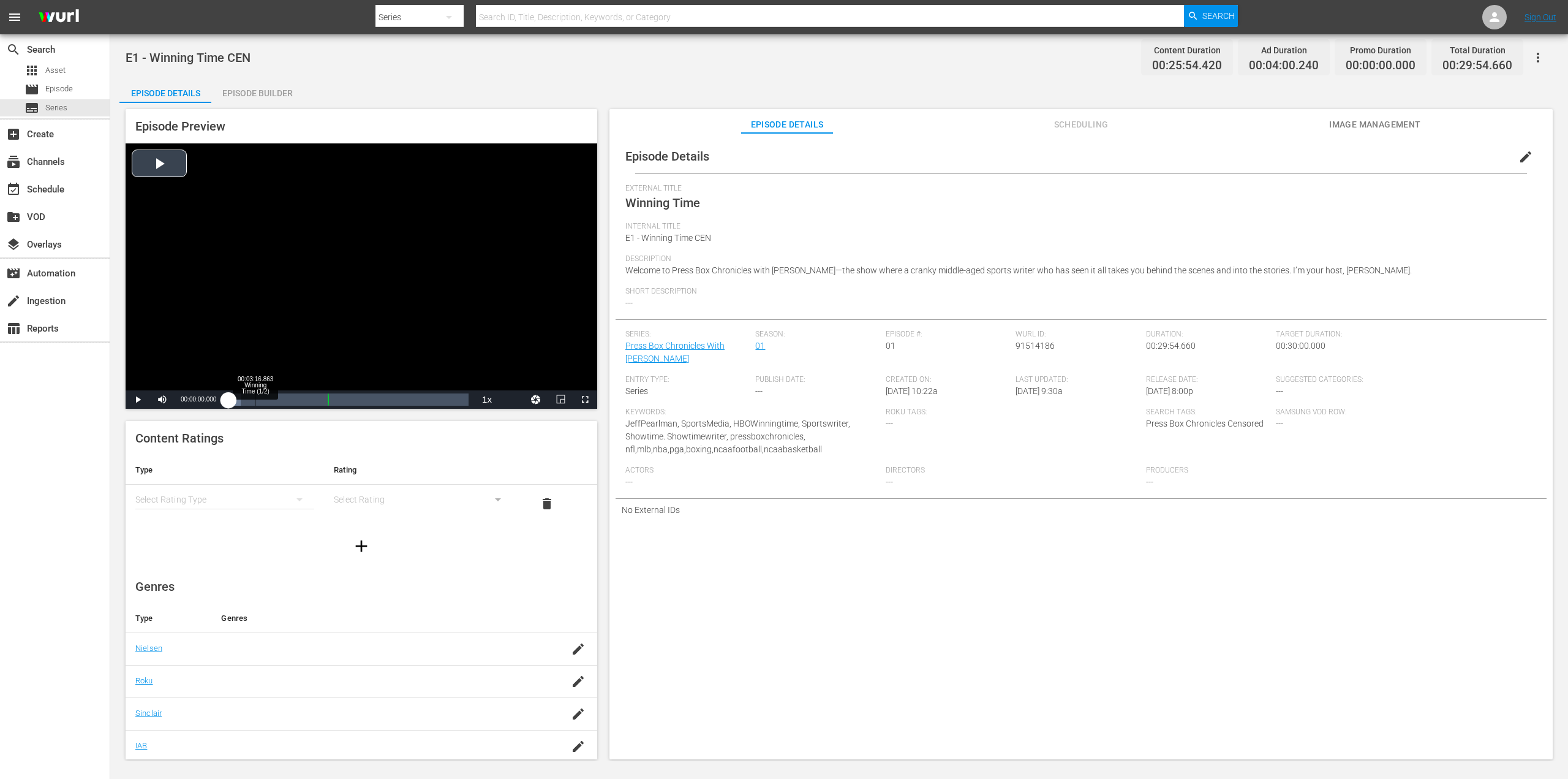
click at [255, 401] on div "Loaded : 4.90% 00:03:16.863 Winning Time (1/2) 00:00:00.000" at bounding box center [348, 399] width 240 height 12
click at [300, 400] on div "Loaded : 6.56% 00:09:04.807 Winning Time (1/2) 00:01:17.961" at bounding box center [348, 399] width 240 height 12
drag, startPoint x: 203, startPoint y: 400, endPoint x: 214, endPoint y: 400, distance: 11.0
click at [214, 400] on div "Pause Mute 100% Current Time 00:08:59.040 / Duration 00:25:54.419 Loaded : 30.9…" at bounding box center [361, 399] width 471 height 18
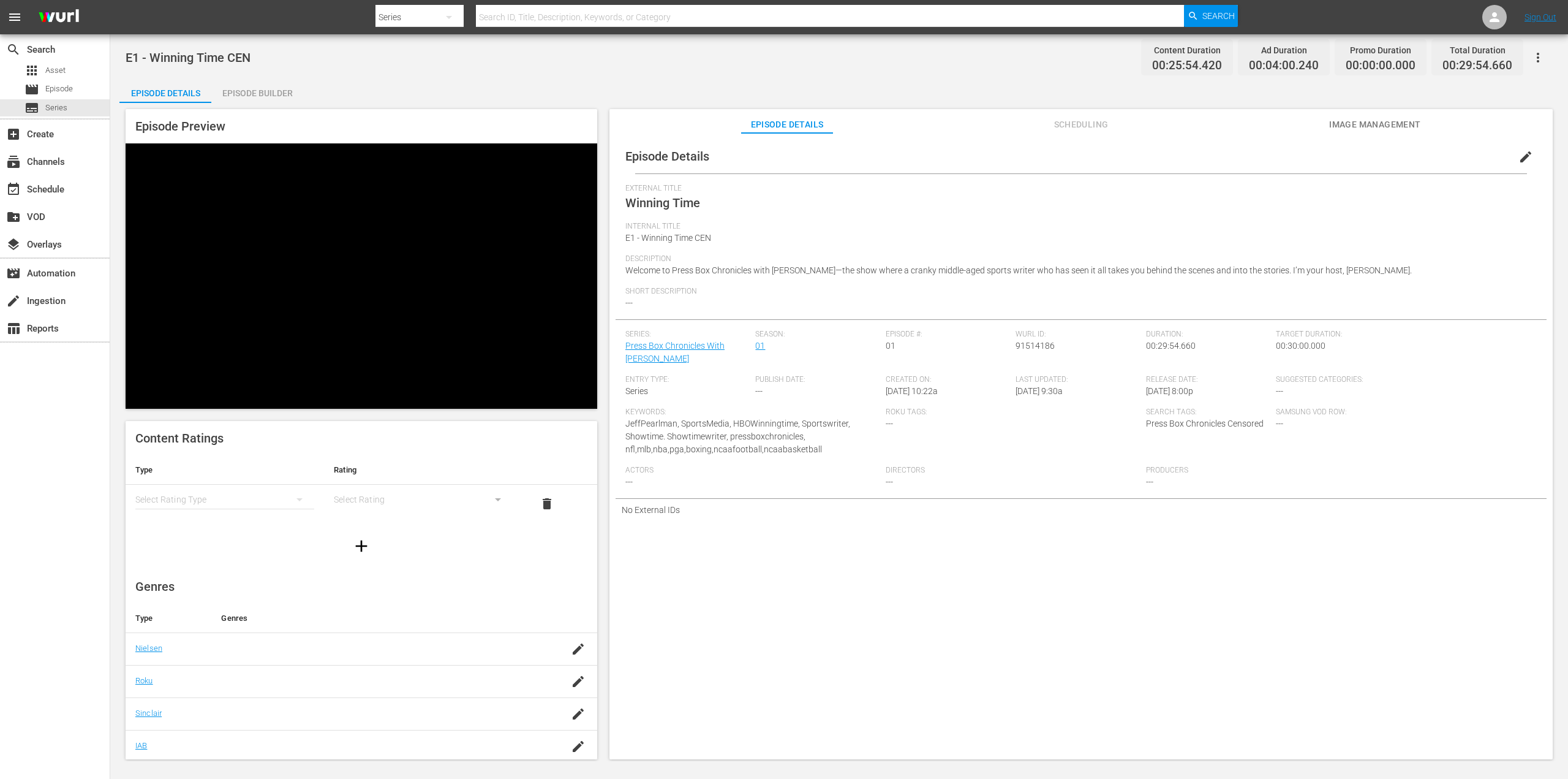
click at [1362, 126] on span "Image Management" at bounding box center [1375, 125] width 92 height 15
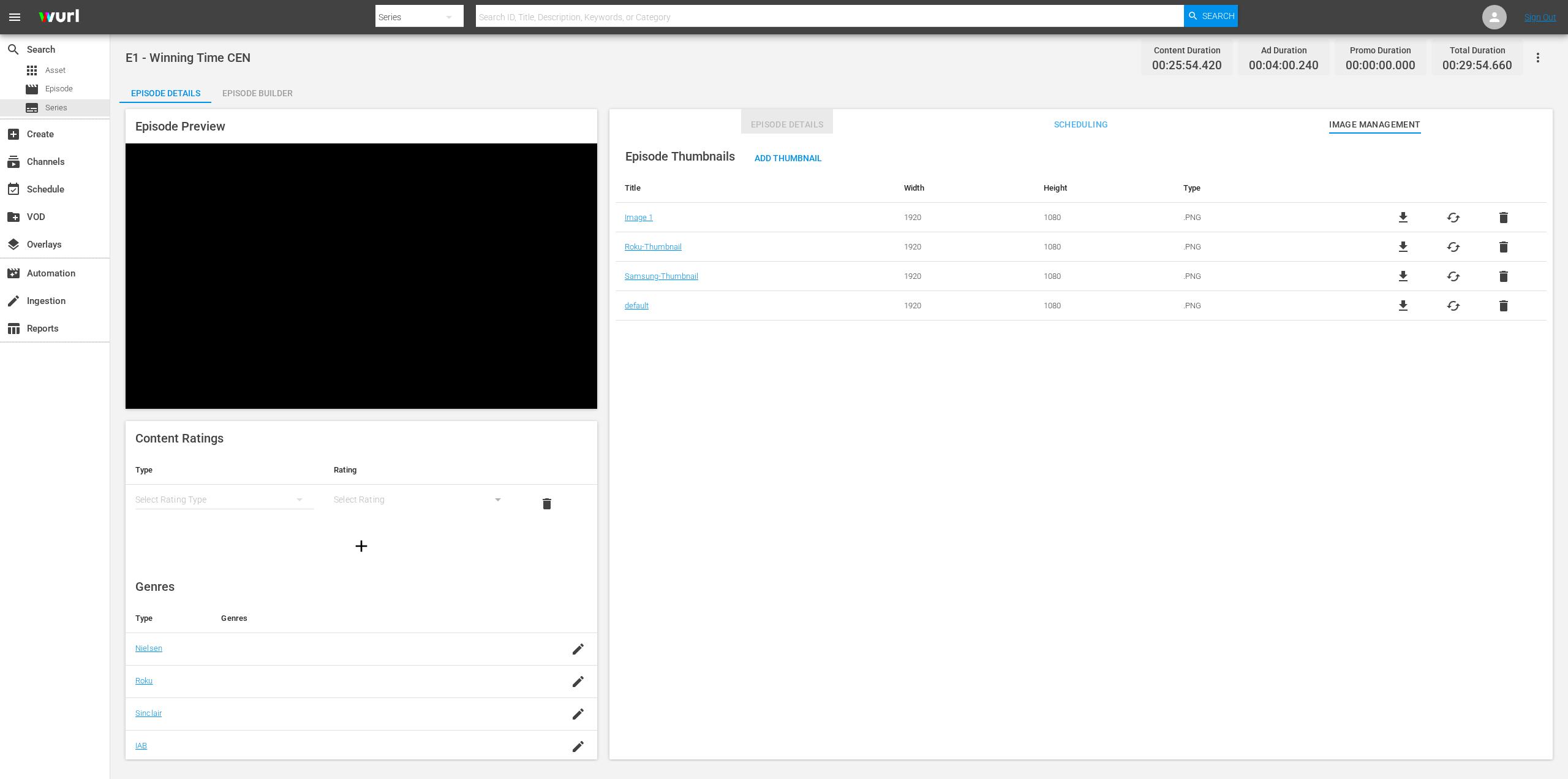
click at [774, 124] on span "Episode Details" at bounding box center [786, 125] width 92 height 15
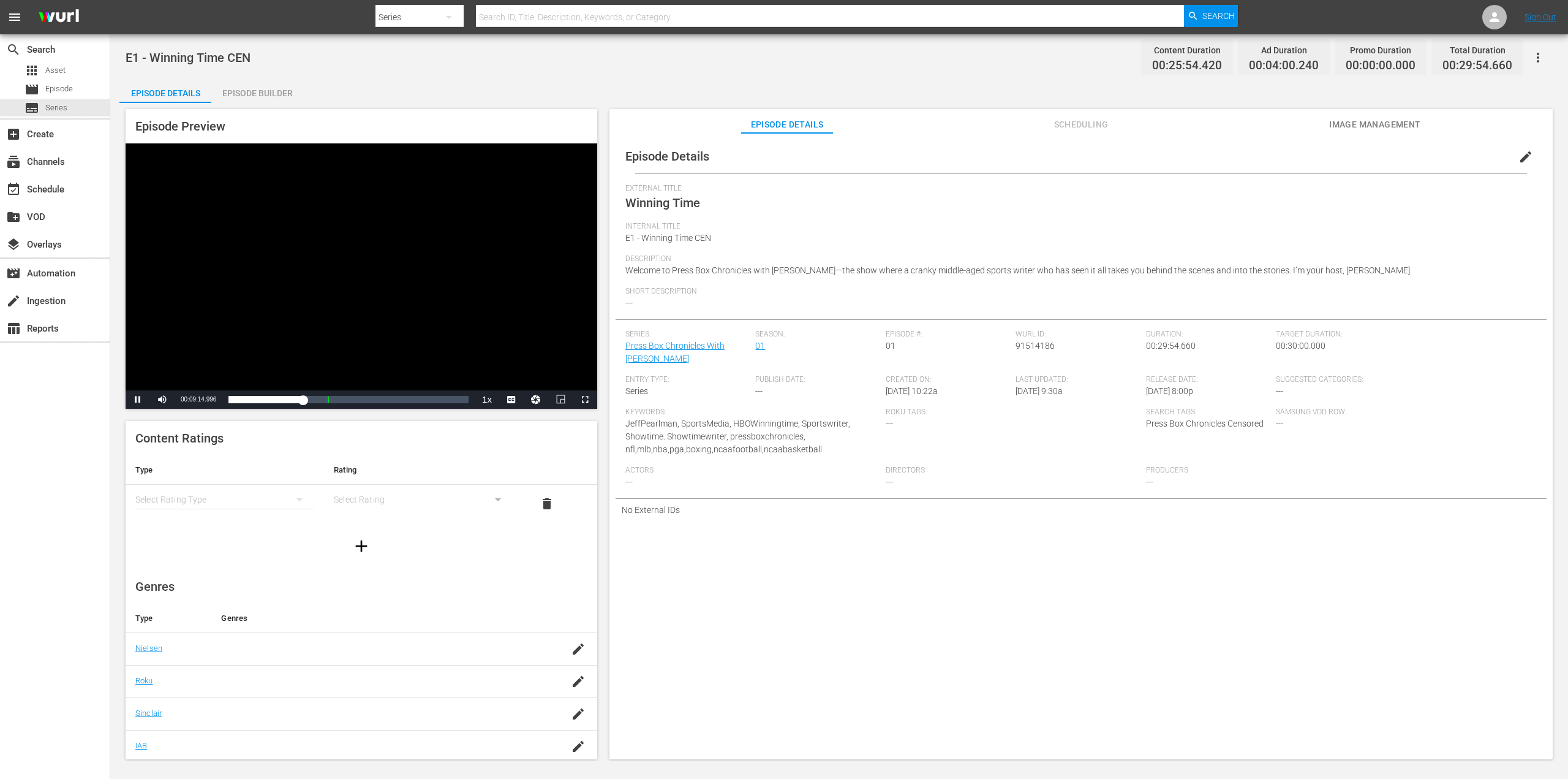
click at [292, 498] on icon "simple table" at bounding box center [299, 499] width 14 height 14
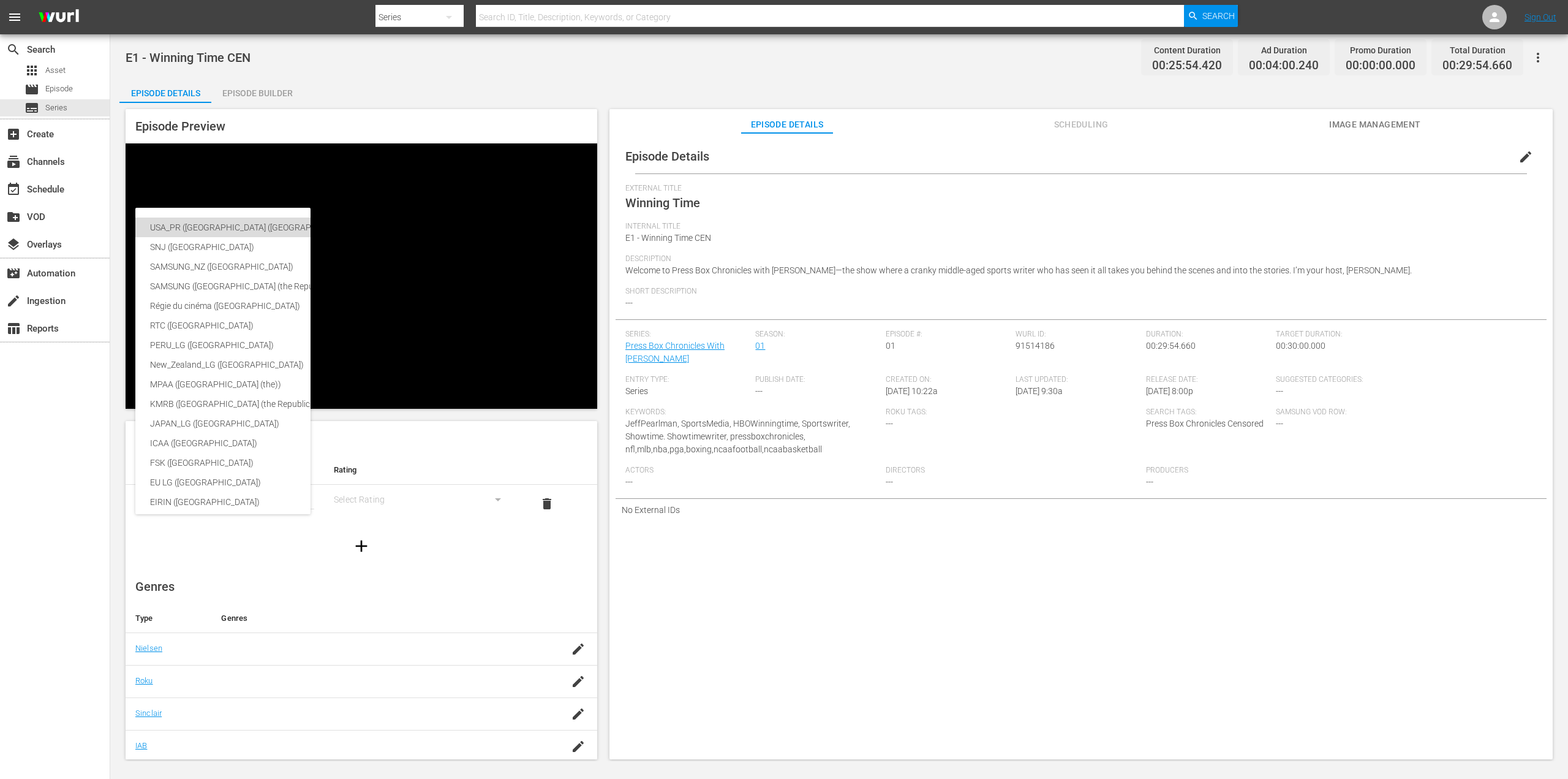
click at [258, 225] on div "USA_PR ([GEOGRAPHIC_DATA] ([GEOGRAPHIC_DATA]))" at bounding box center [300, 227] width 300 height 20
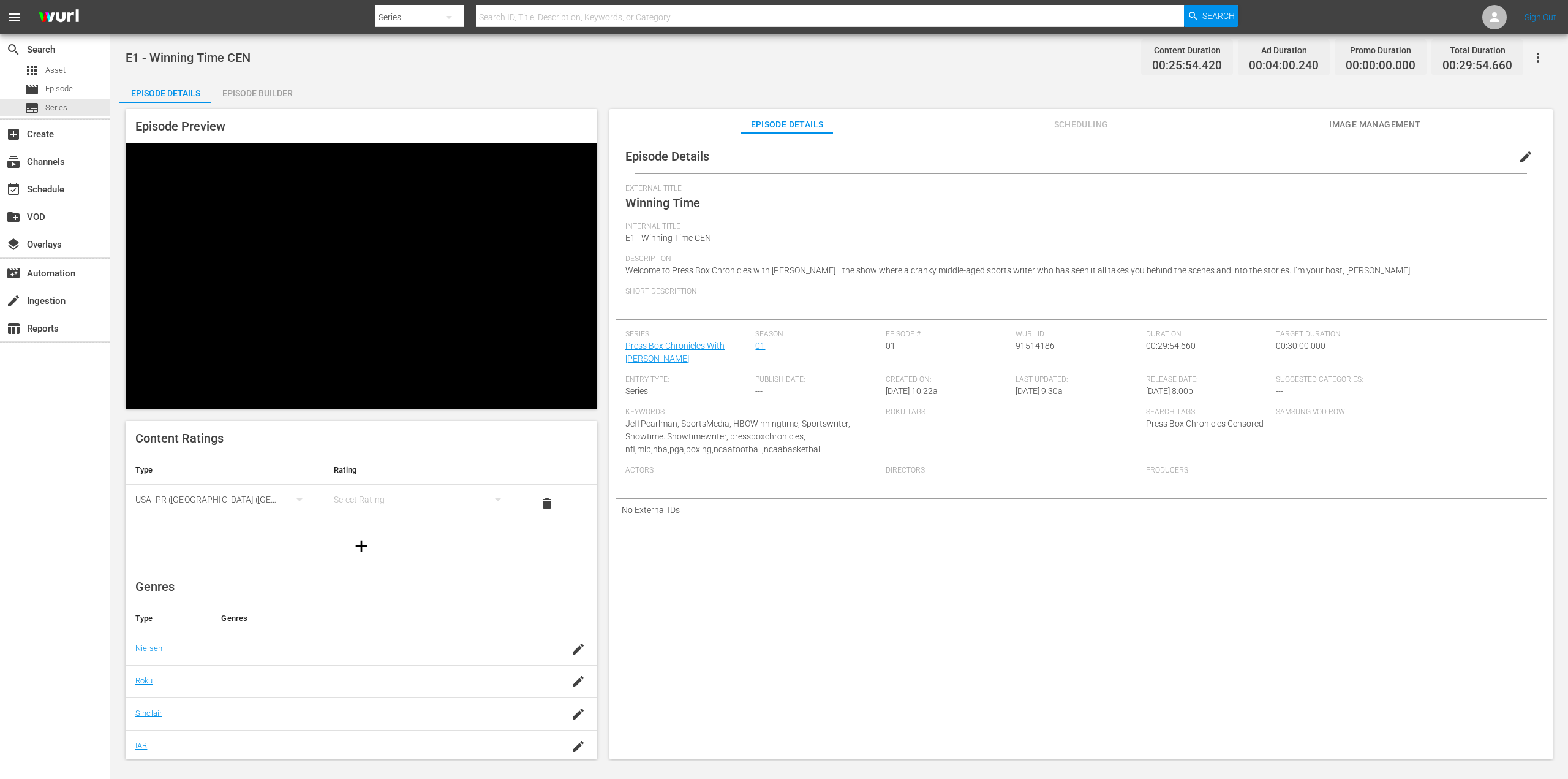
click at [493, 499] on icon "simple table" at bounding box center [497, 499] width 14 height 14
drag, startPoint x: 379, startPoint y: 586, endPoint x: 370, endPoint y: 577, distance: 12.7
click at [380, 585] on div "TV14" at bounding box center [417, 583] width 146 height 20
click at [571, 650] on icon "button" at bounding box center [578, 648] width 14 height 14
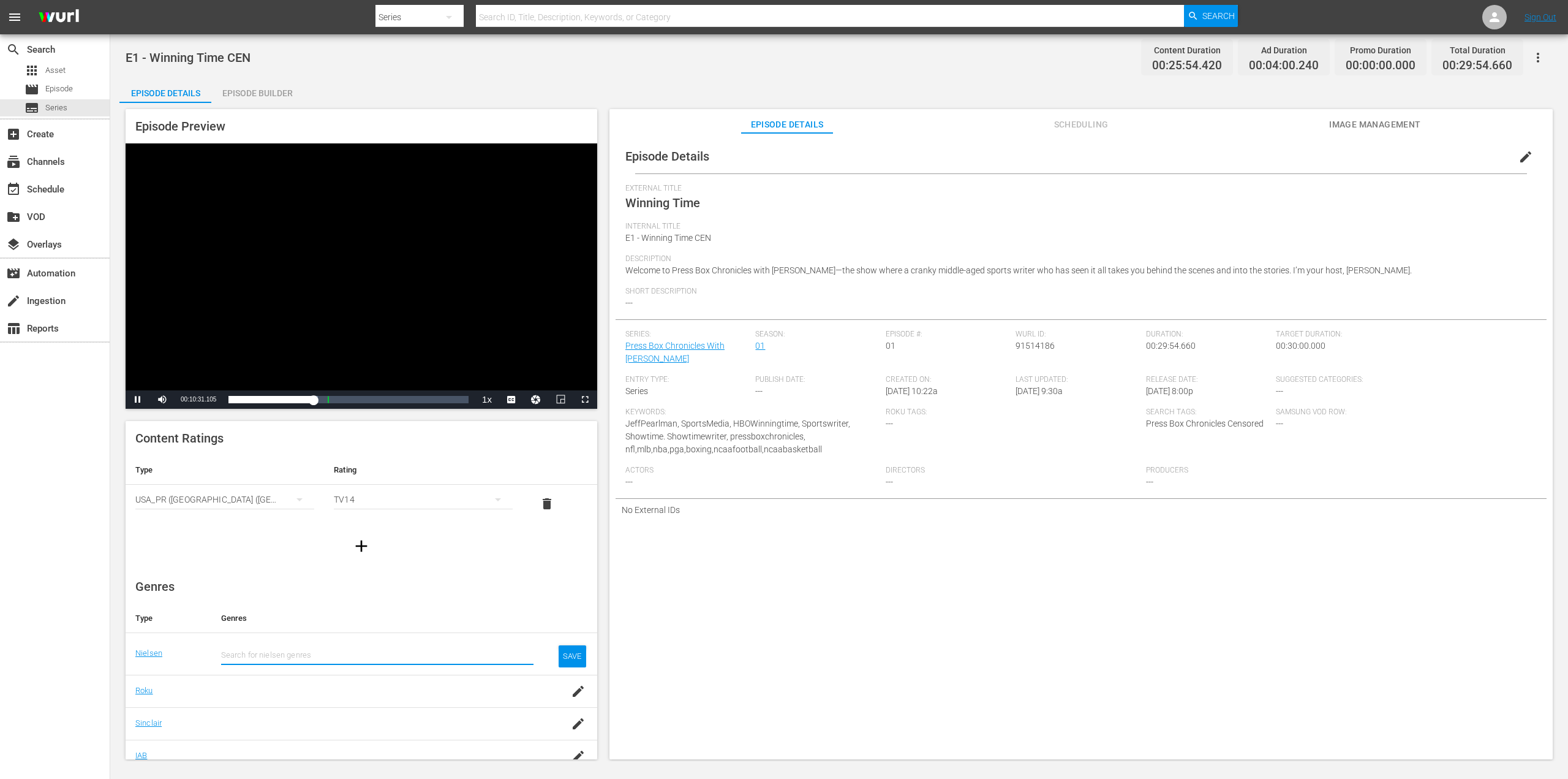
click at [1138, 422] on div "Roku Tags: ---" at bounding box center [1016, 437] width 260 height 59
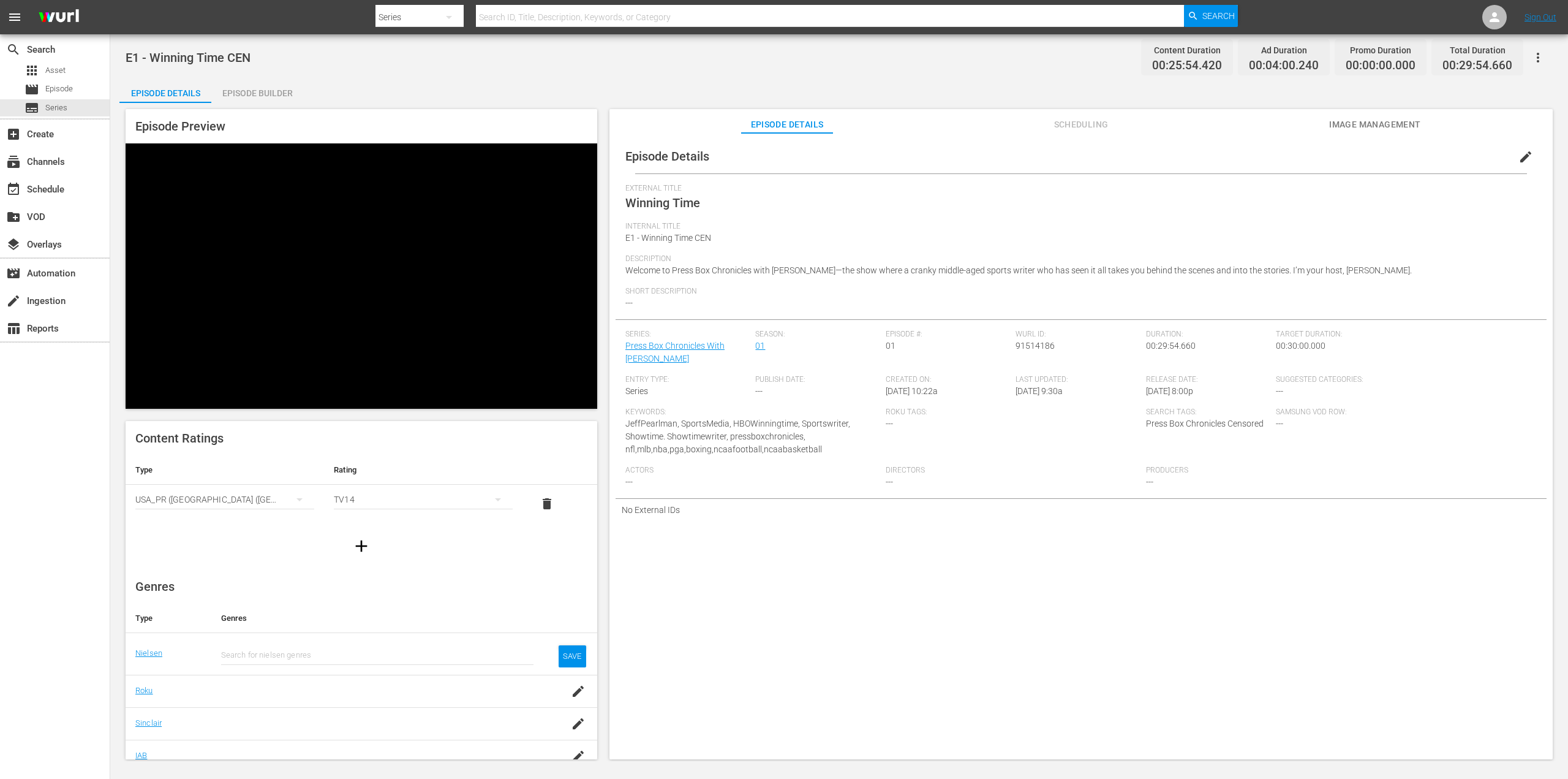
click at [294, 653] on input "text" at bounding box center [377, 655] width 313 height 30
click at [246, 651] on input "text" at bounding box center [377, 655] width 313 height 30
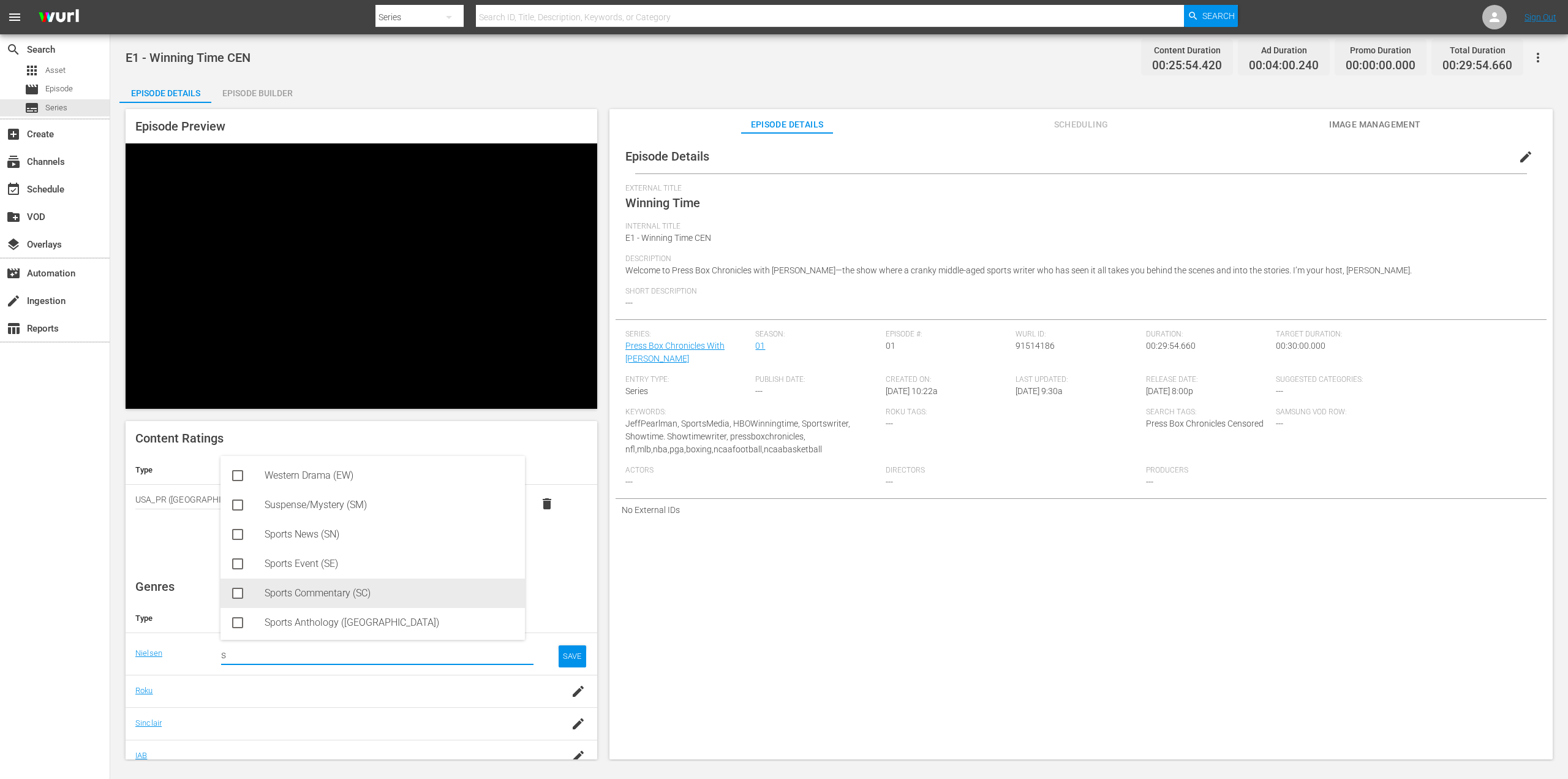
click at [271, 603] on div "Sports Commentary (SC)" at bounding box center [389, 593] width 250 height 30
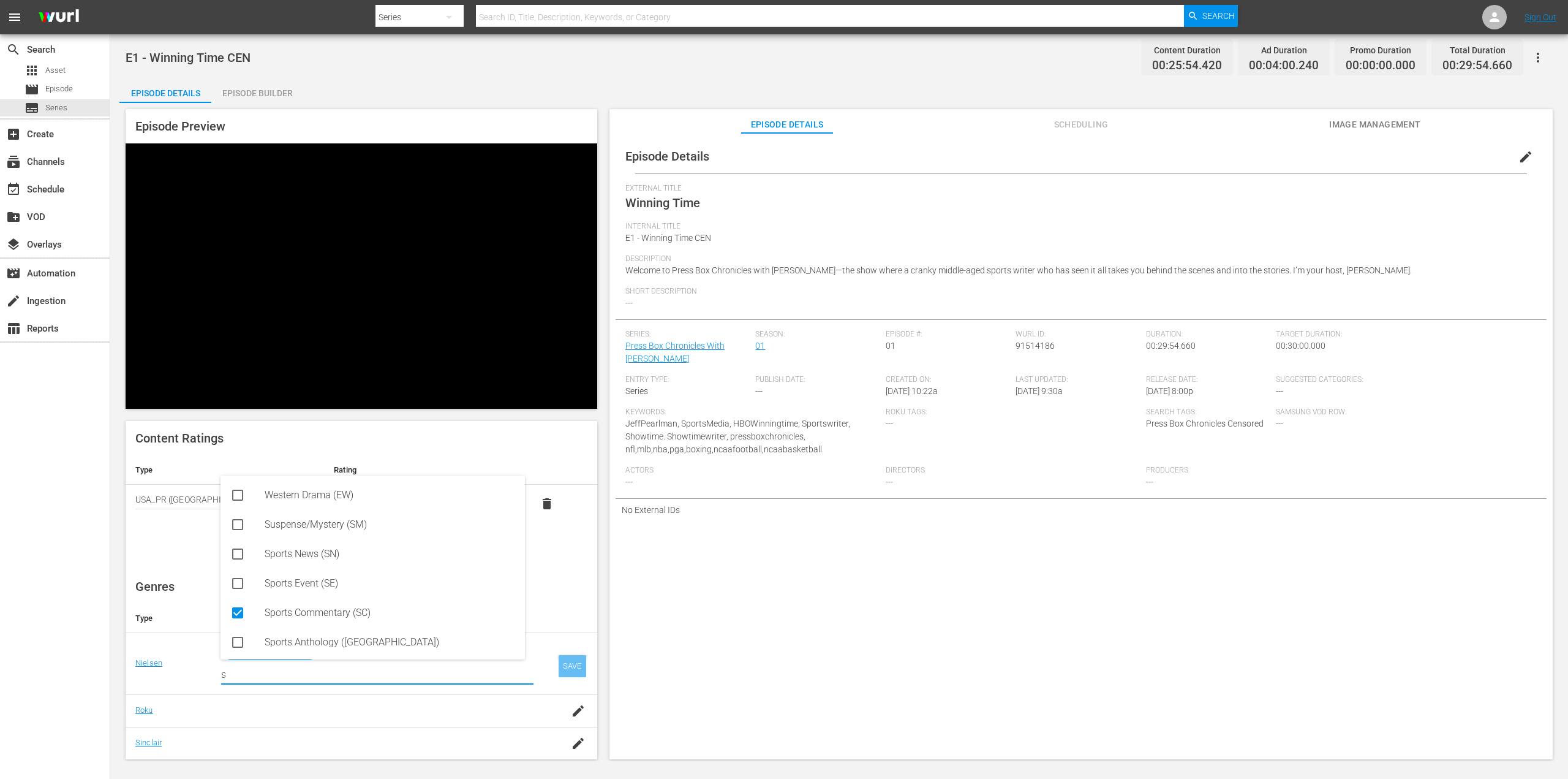
type input "s"
click at [567, 667] on div "SAVE" at bounding box center [572, 666] width 28 height 22
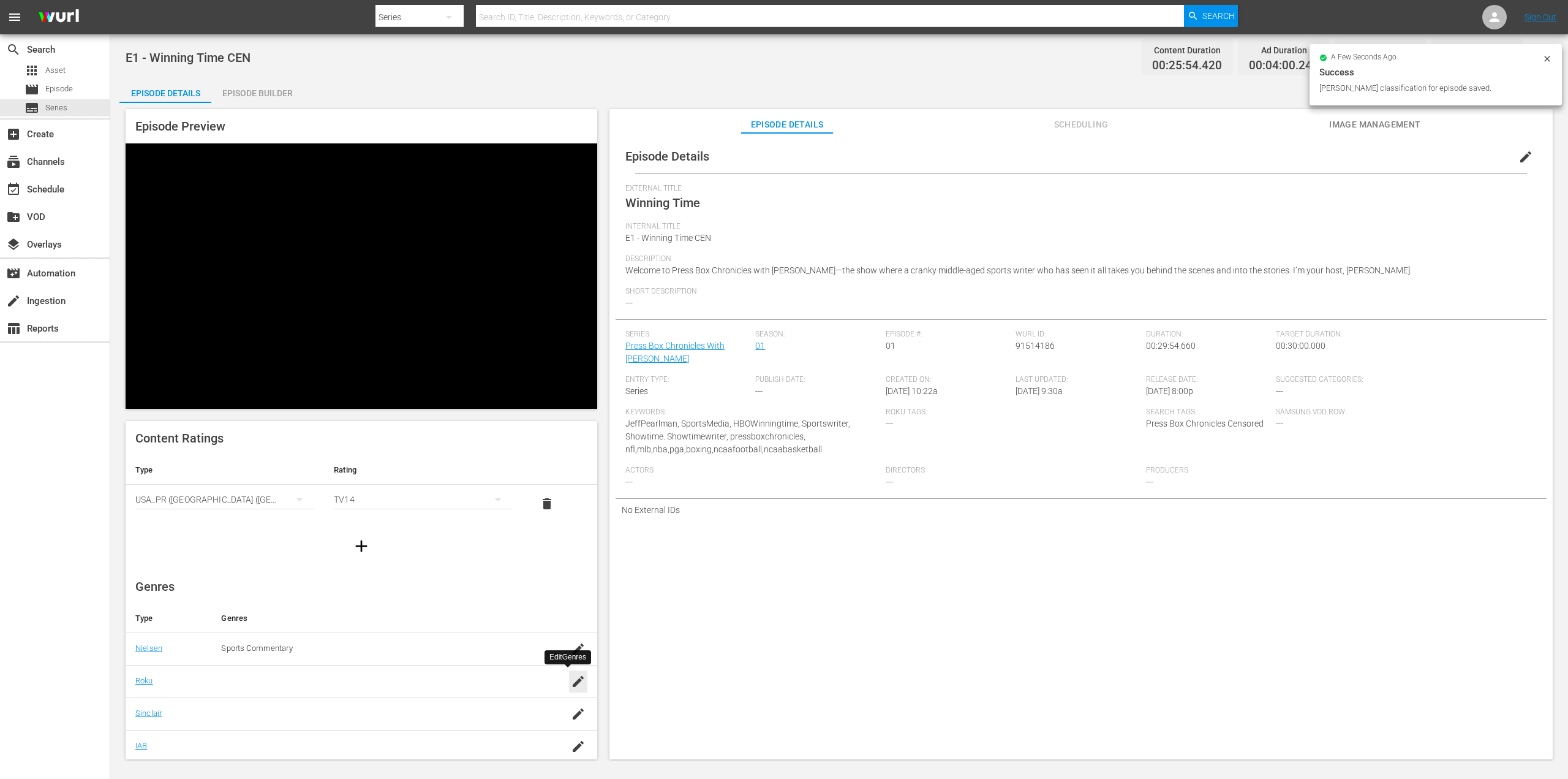
click at [571, 686] on icon "button" at bounding box center [578, 681] width 14 height 14
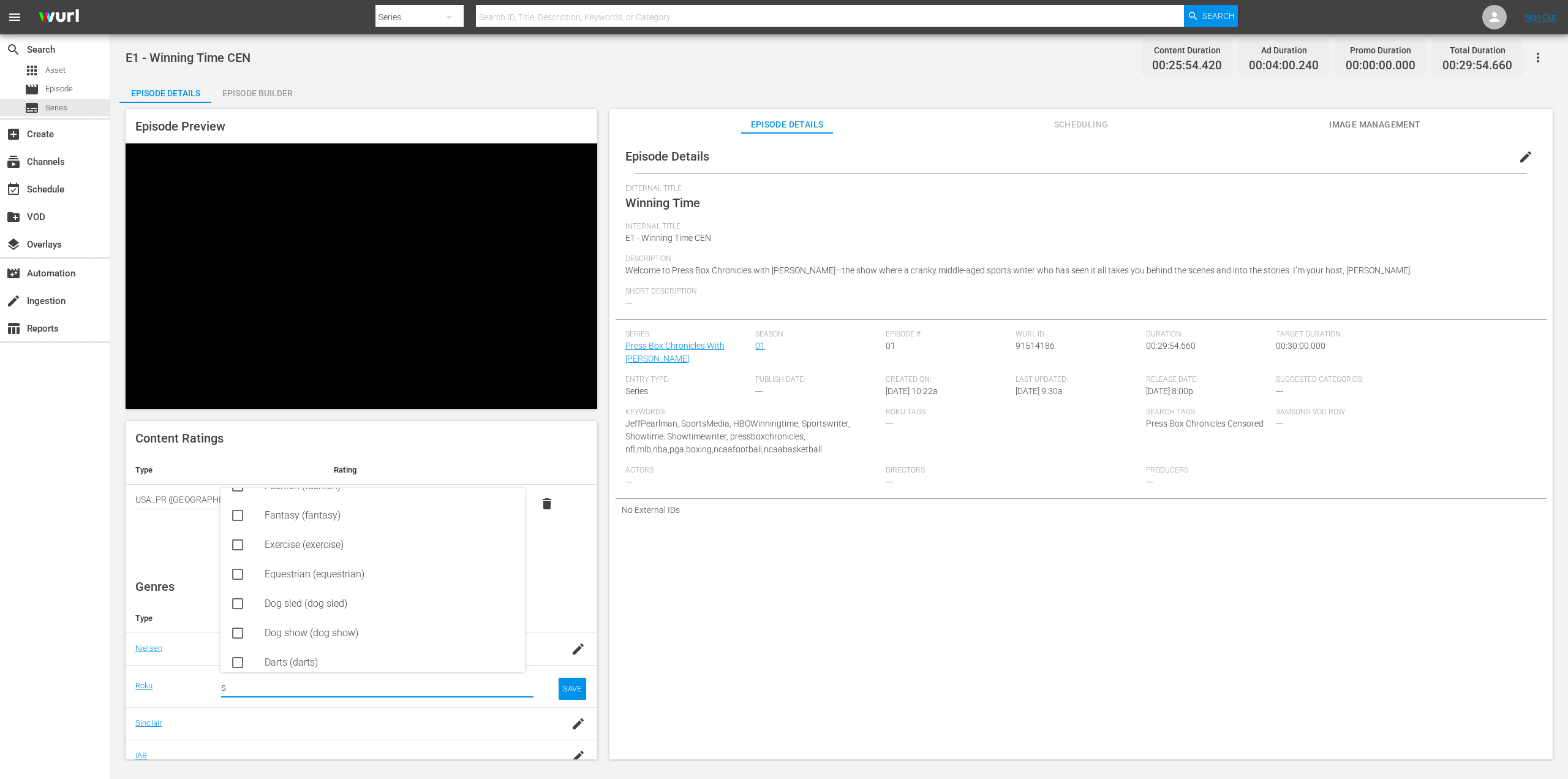
scroll to position [122, 0]
click at [309, 571] on div "Sports talk (sports talk)" at bounding box center [389, 566] width 250 height 30
type input "sp"
click at [558, 699] on div "SAVE" at bounding box center [572, 698] width 28 height 22
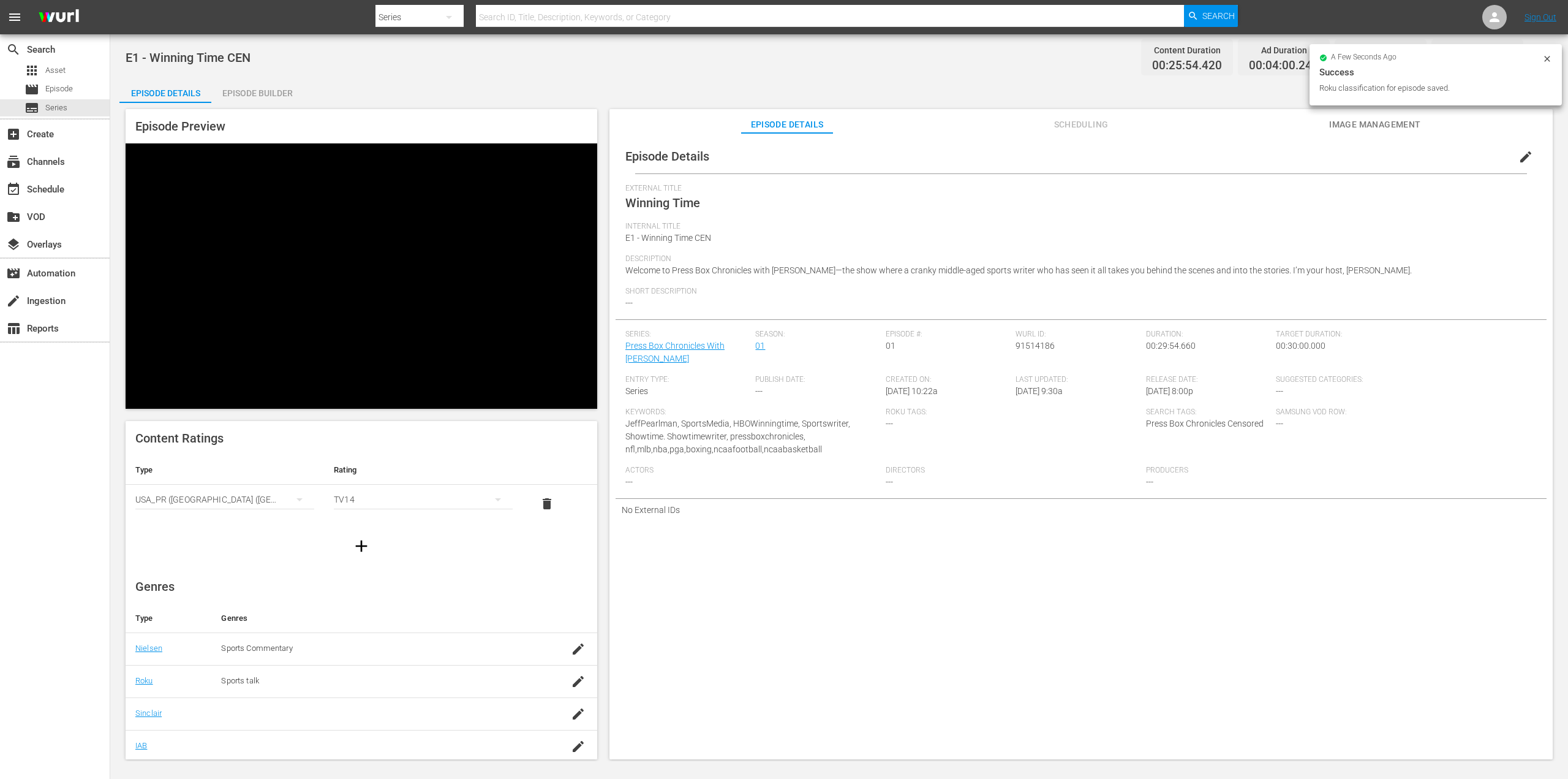
scroll to position [62, 0]
click at [571, 654] on icon "button" at bounding box center [578, 652] width 14 height 14
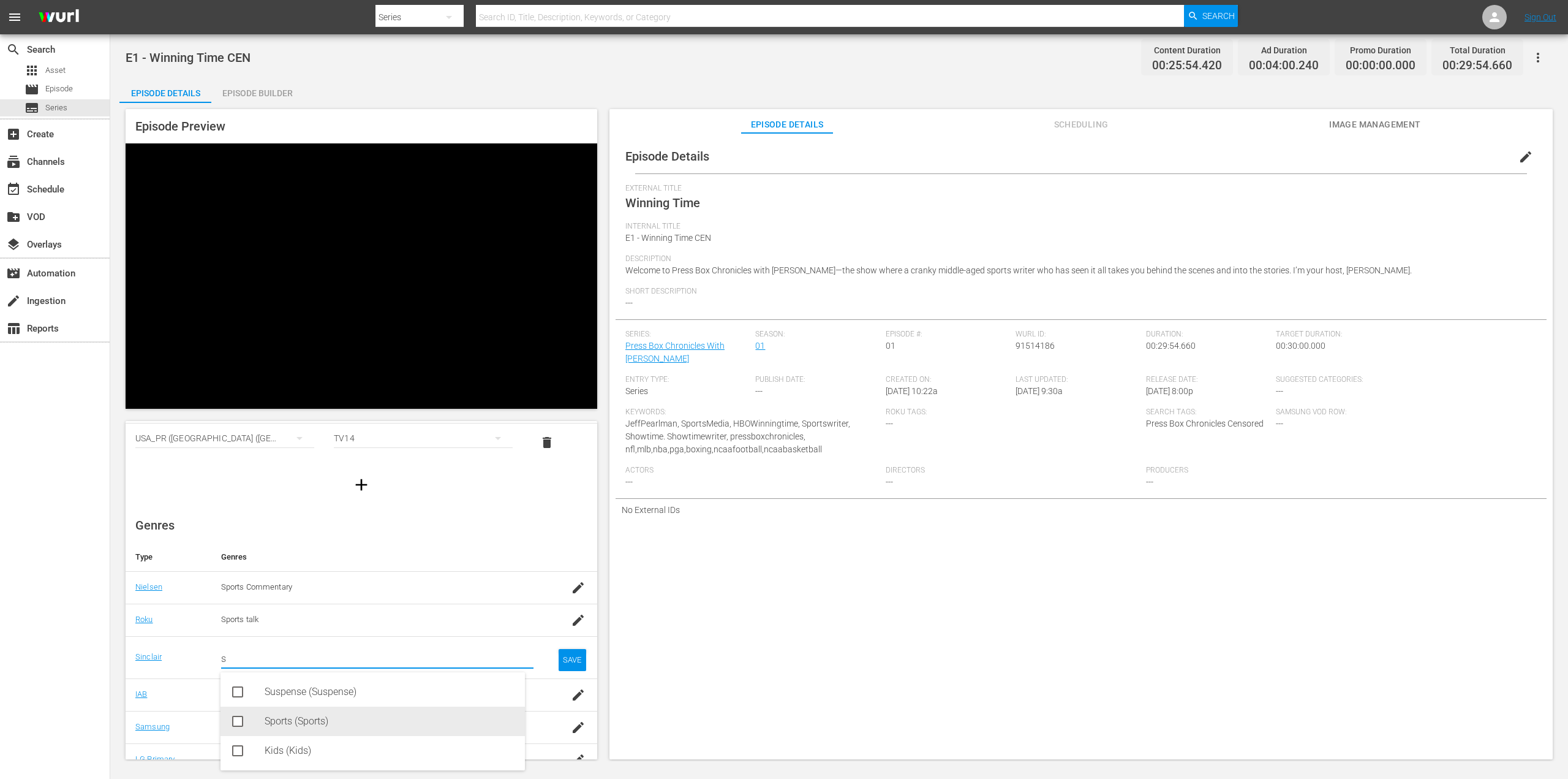
drag, startPoint x: 279, startPoint y: 723, endPoint x: 284, endPoint y: 717, distance: 7.8
click at [280, 723] on div "Sports (Sports)" at bounding box center [389, 721] width 250 height 30
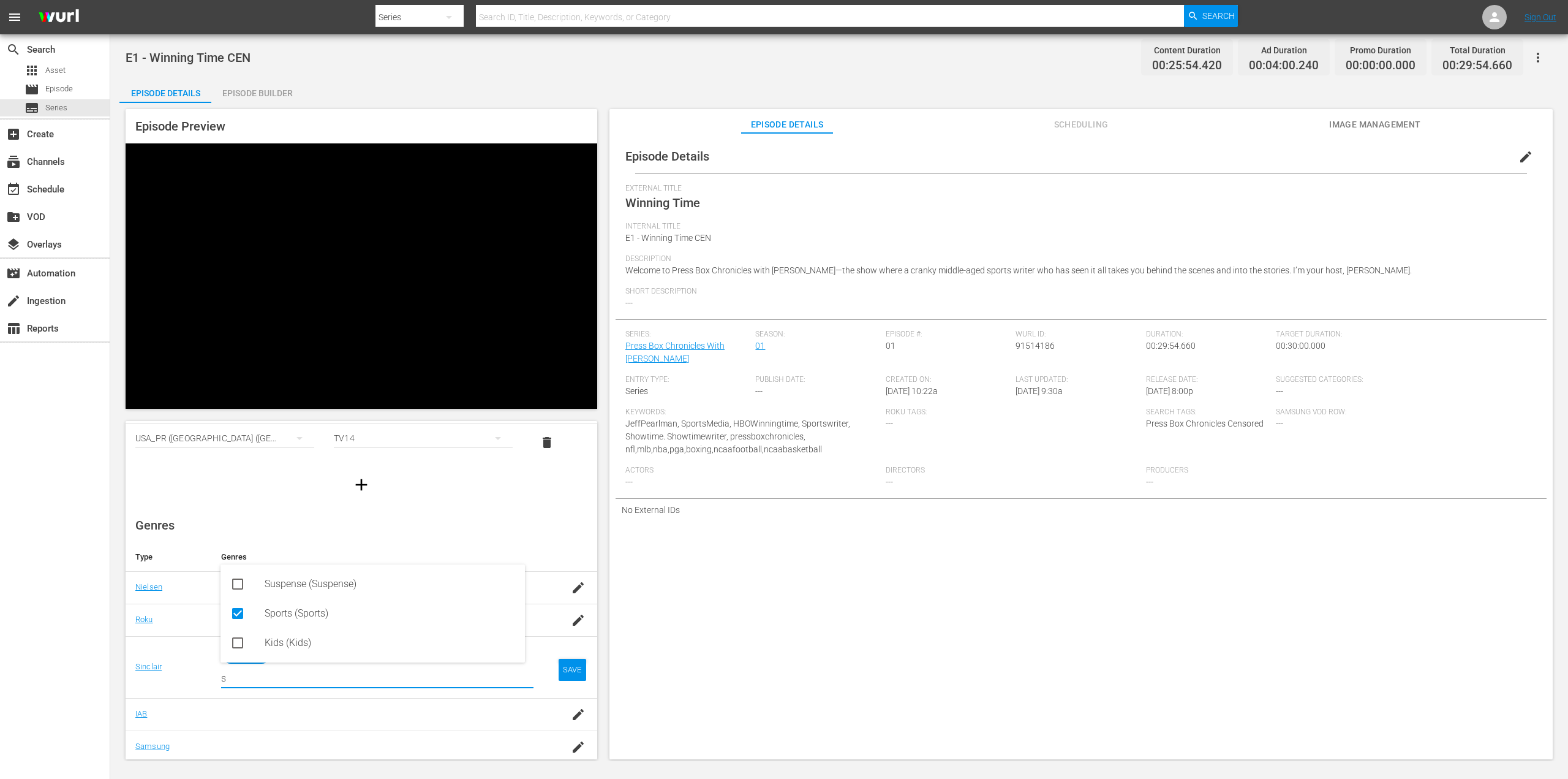
type input "s"
click at [558, 667] on div "SAVE" at bounding box center [572, 669] width 28 height 22
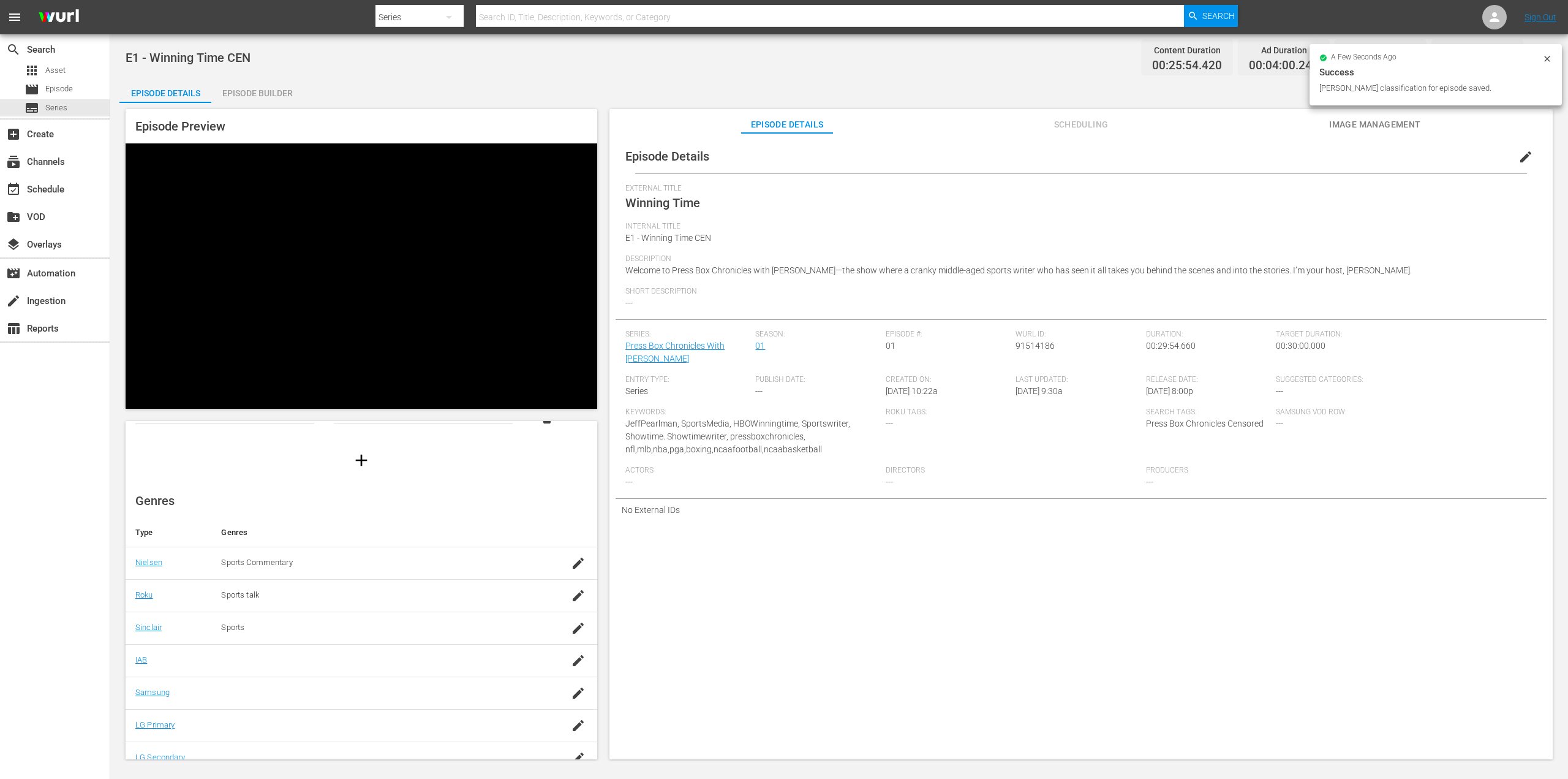
scroll to position [99, 0]
click at [571, 641] on icon "button" at bounding box center [578, 647] width 14 height 14
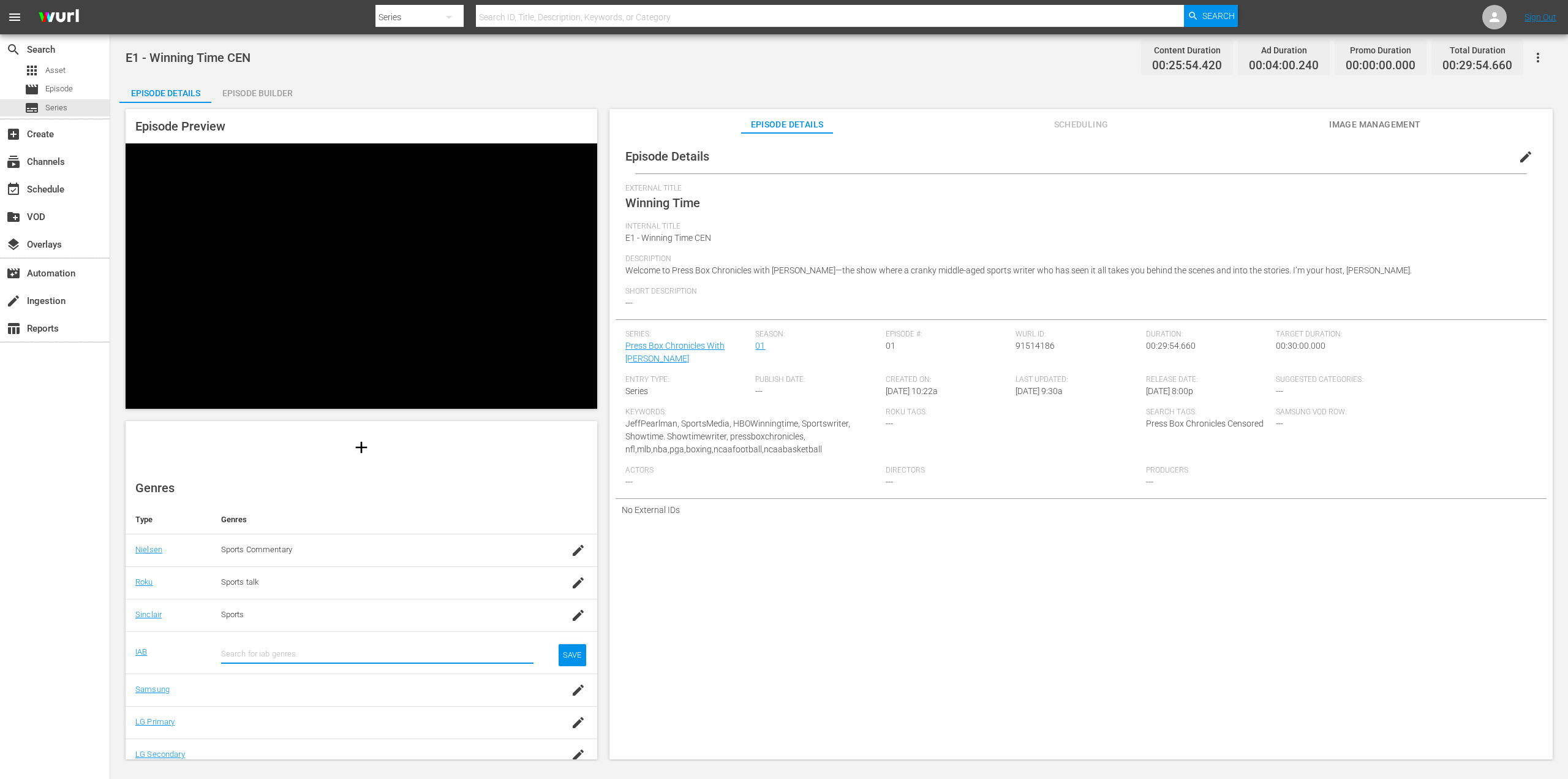
click at [294, 644] on input "text" at bounding box center [377, 653] width 313 height 30
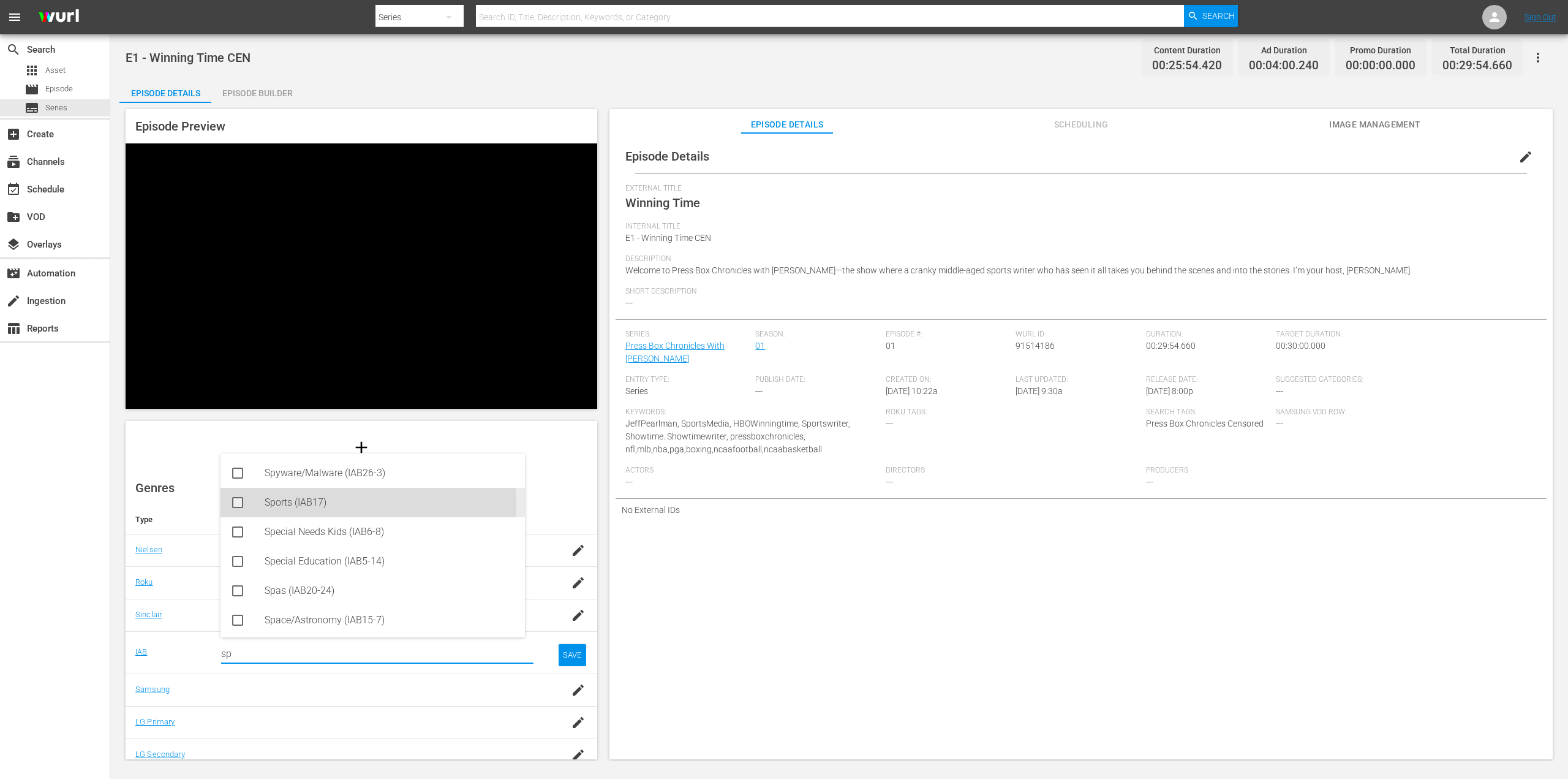
click at [248, 504] on div "Sports (IAB17)" at bounding box center [373, 502] width 304 height 30
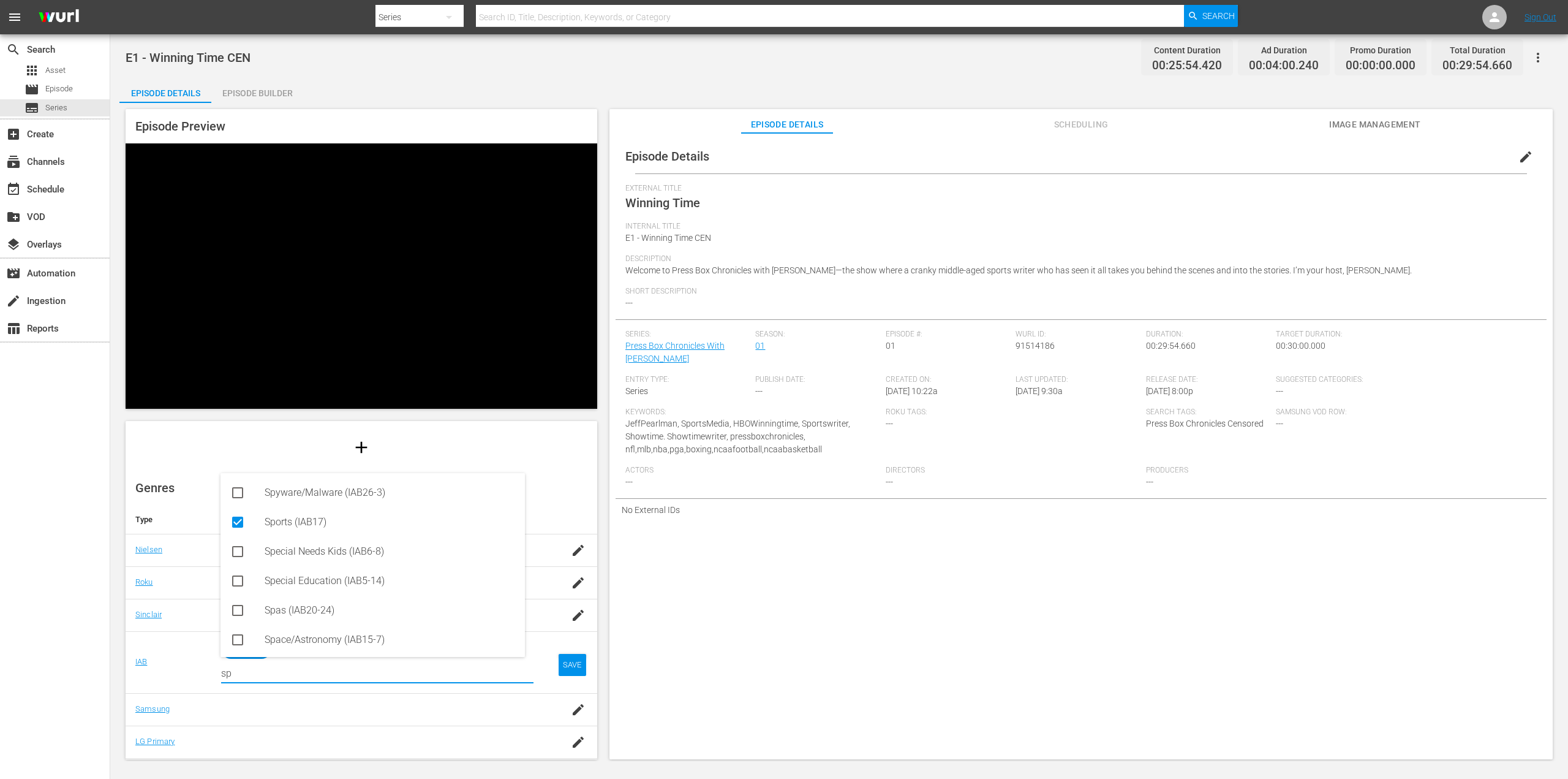
type input "sp"
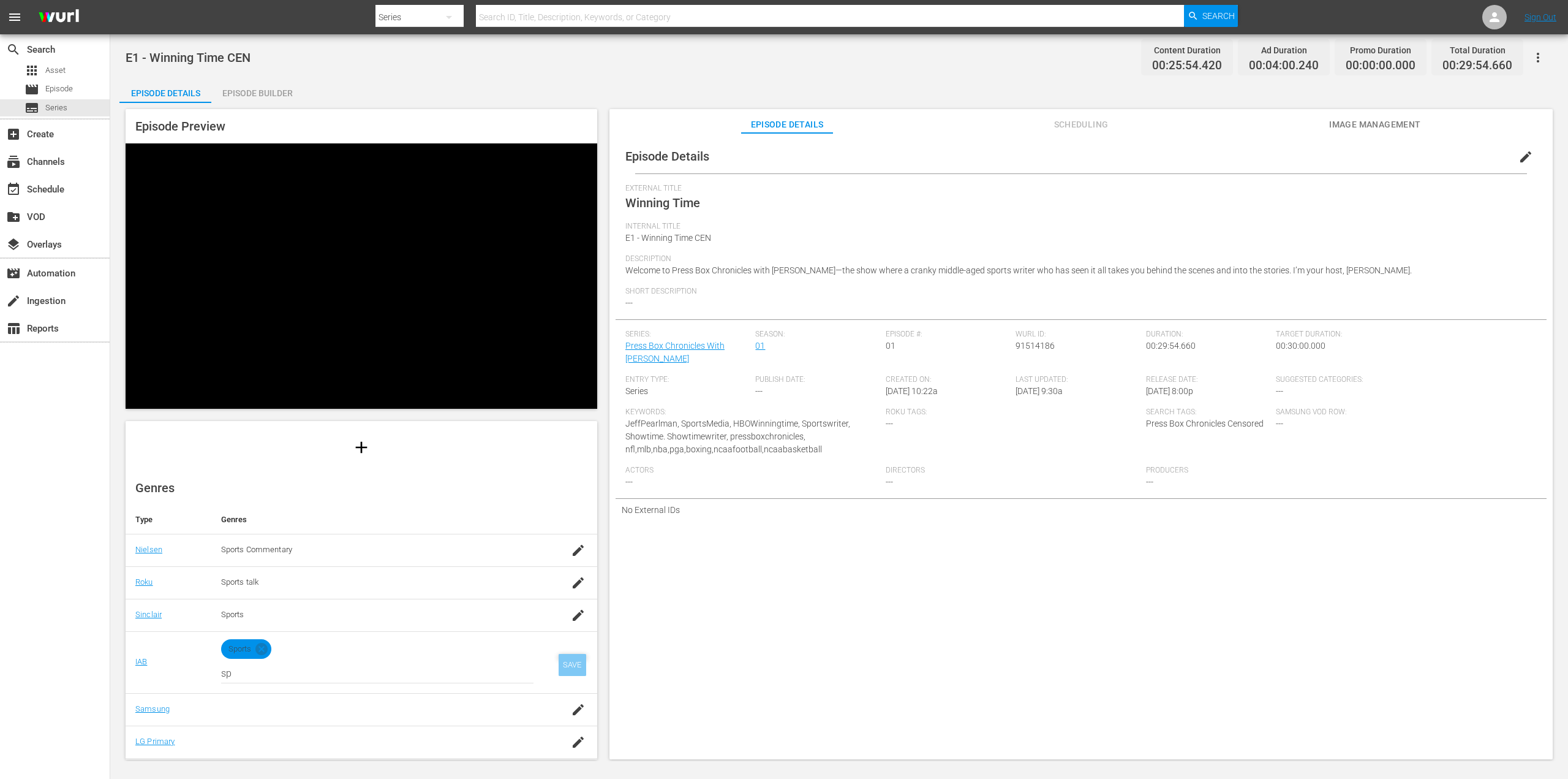
click at [567, 663] on div "SAVE" at bounding box center [572, 664] width 28 height 22
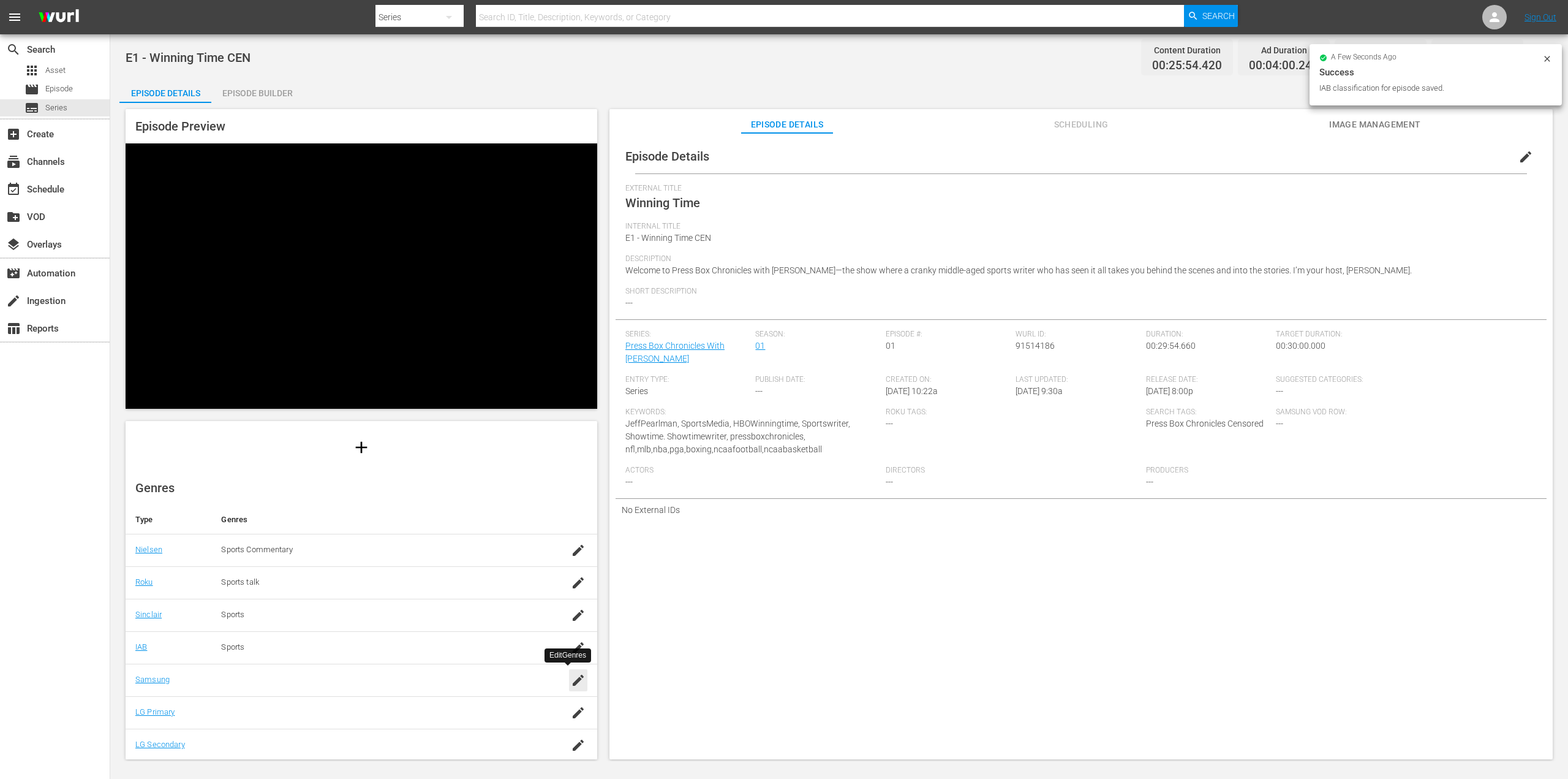
click at [571, 679] on icon "button" at bounding box center [578, 679] width 14 height 14
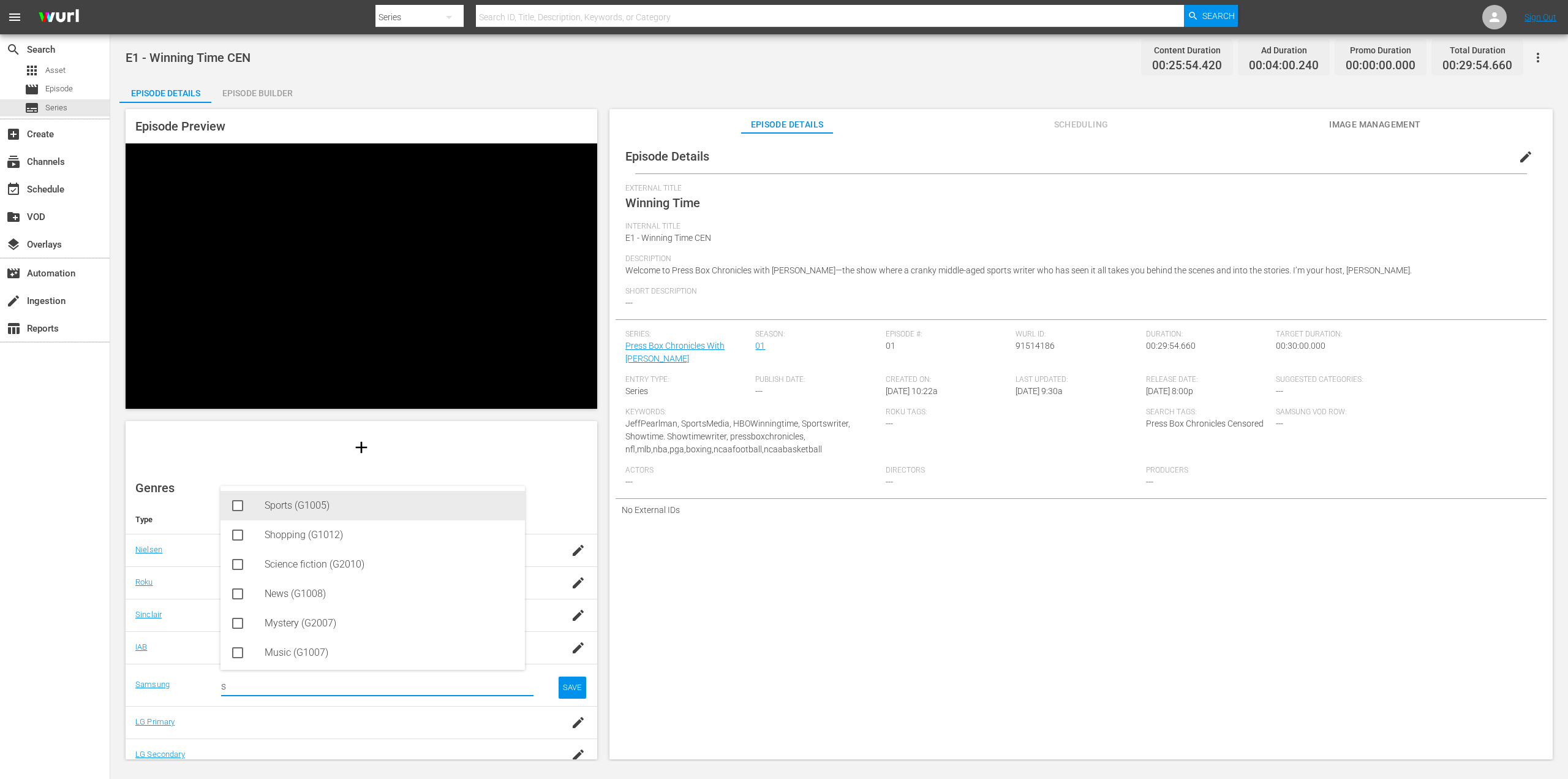
click at [236, 511] on icon at bounding box center [237, 505] width 14 height 14
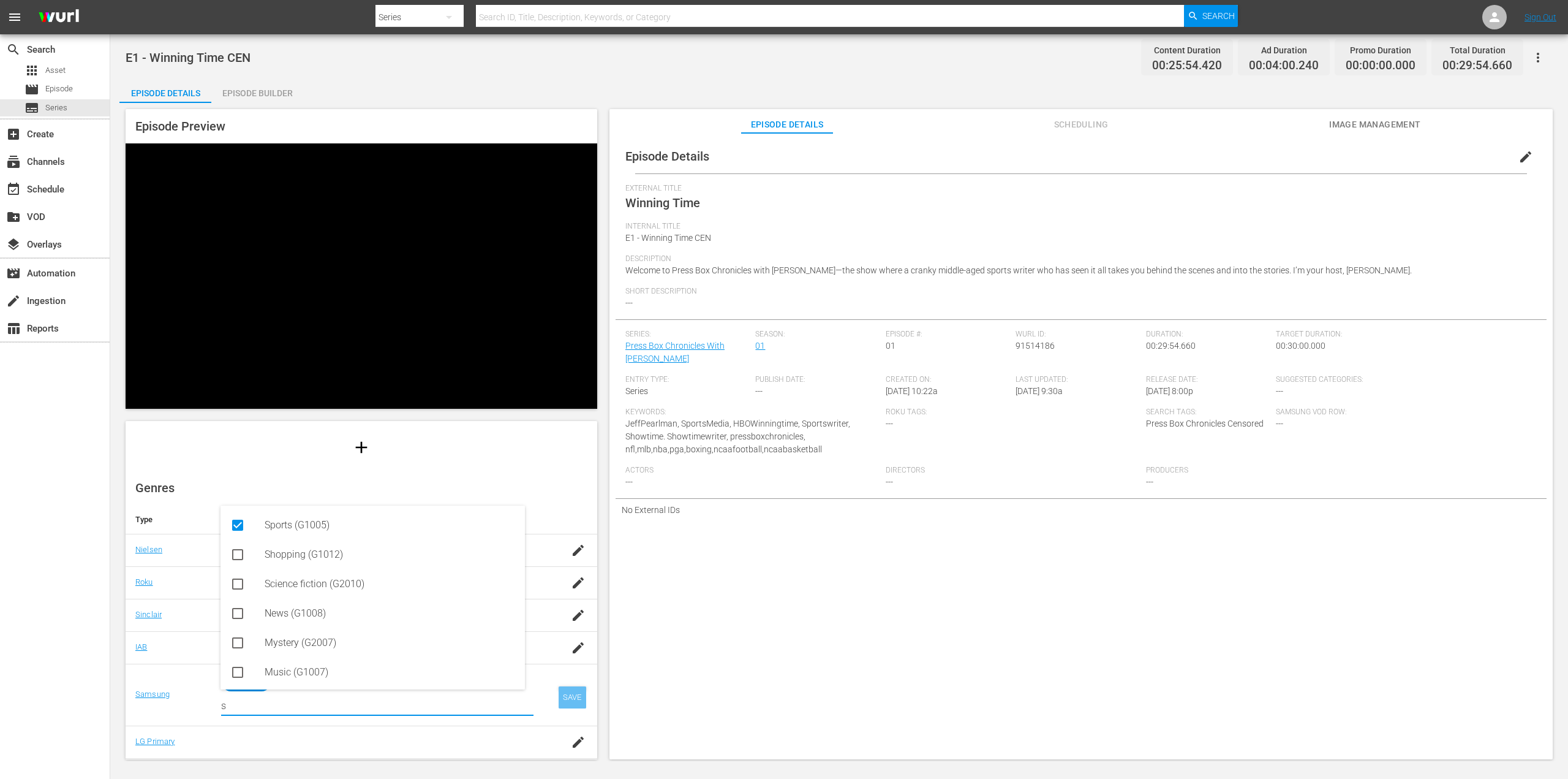
type input "s"
click at [565, 695] on div "SAVE" at bounding box center [572, 697] width 28 height 22
drag, startPoint x: 568, startPoint y: 707, endPoint x: 477, endPoint y: 698, distance: 91.4
click at [571, 707] on icon "button" at bounding box center [578, 712] width 14 height 14
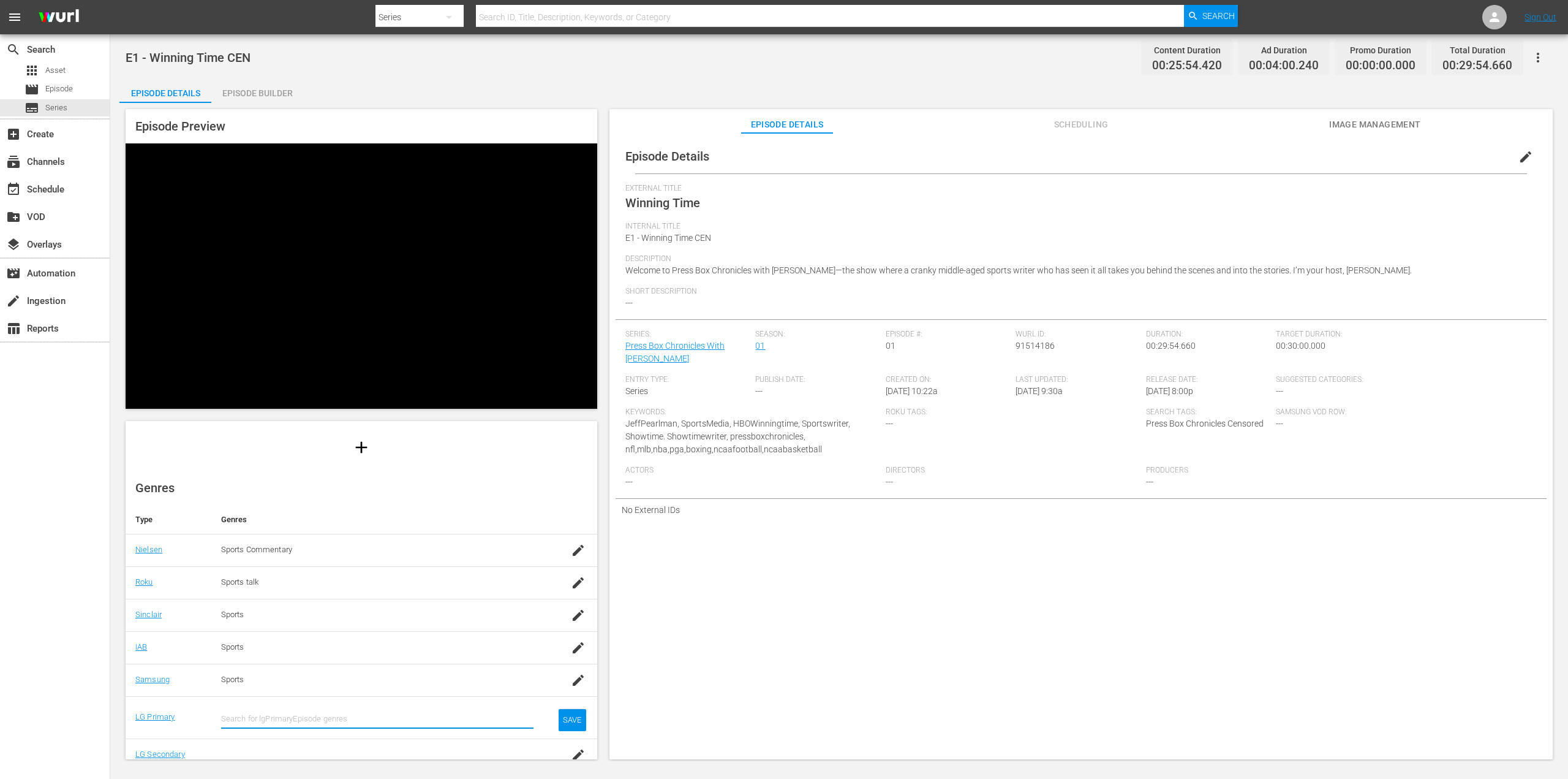
click at [294, 716] on input "text" at bounding box center [377, 718] width 313 height 30
drag, startPoint x: 259, startPoint y: 577, endPoint x: 277, endPoint y: 571, distance: 19.0
click at [259, 577] on div "Sport (23)" at bounding box center [373, 567] width 304 height 30
type input "s"
click at [563, 728] on div "SAVE" at bounding box center [572, 730] width 28 height 22
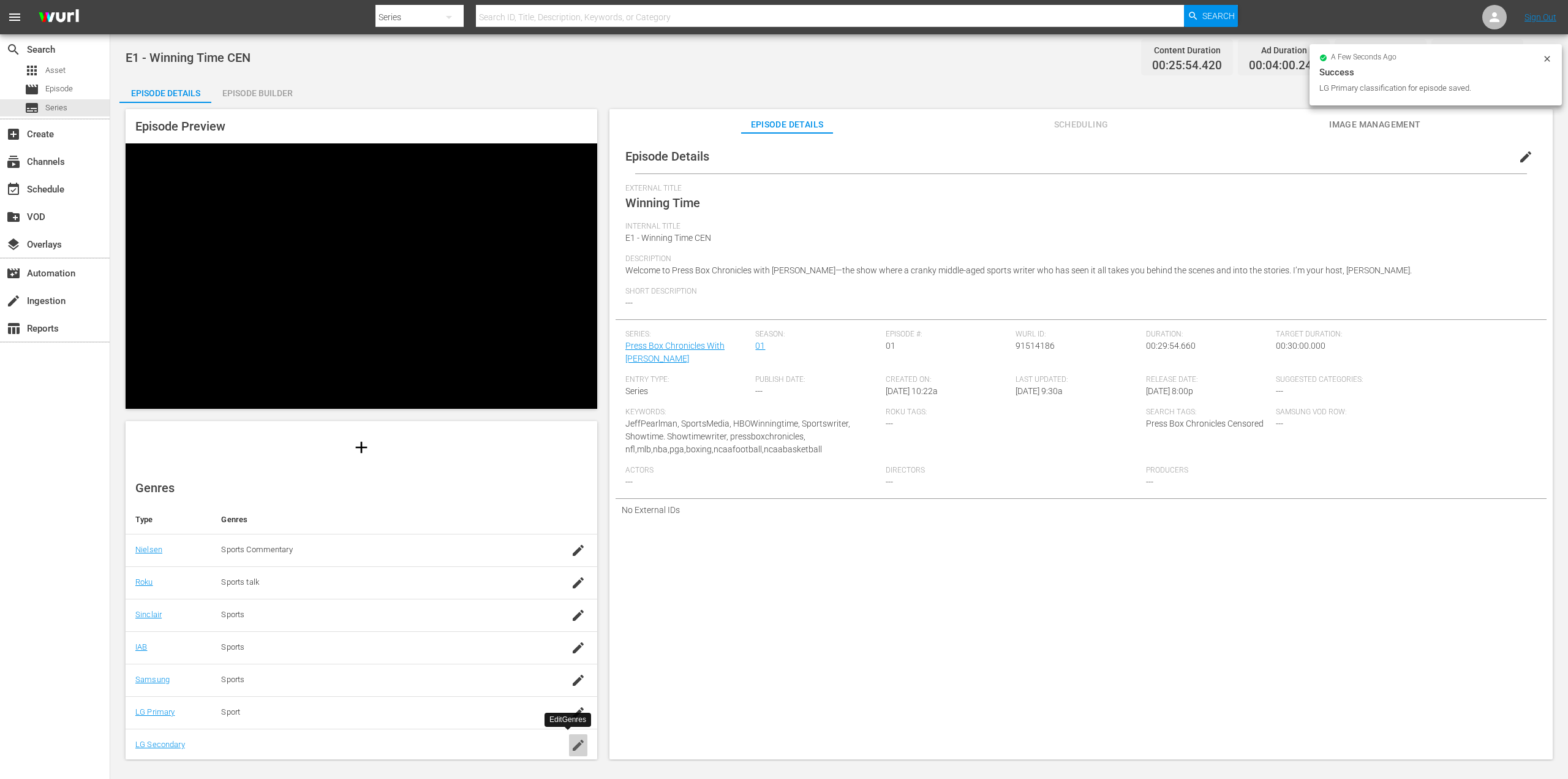
drag, startPoint x: 571, startPoint y: 744, endPoint x: 405, endPoint y: 726, distance: 167.0
click at [571, 744] on icon "button" at bounding box center [578, 745] width 14 height 14
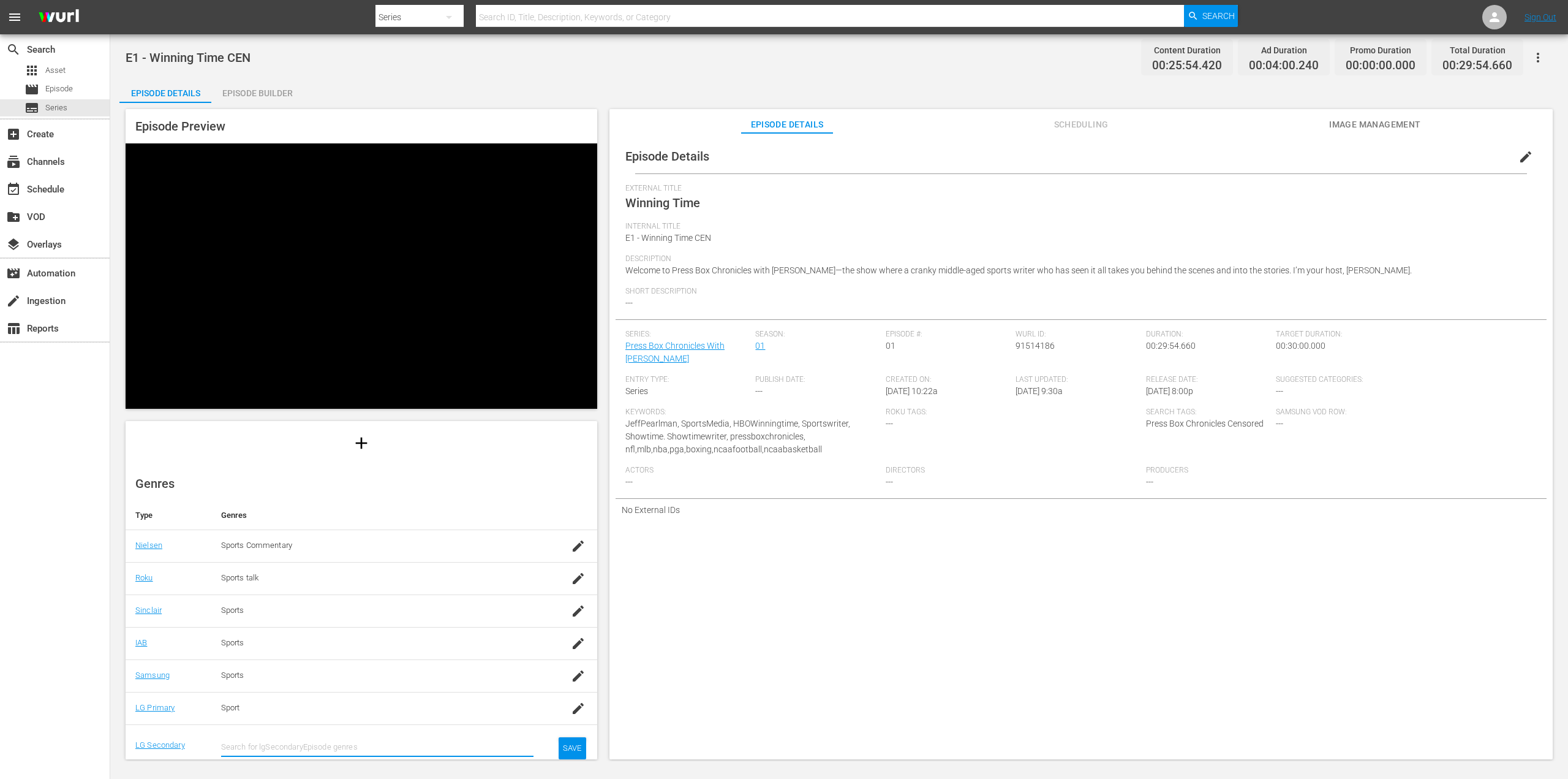
click at [243, 743] on input "text" at bounding box center [377, 746] width 313 height 30
click at [265, 653] on div "Talk Show & Entertainment (62)" at bounding box center [389, 651] width 250 height 30
type input "tal"
click at [565, 752] on div "SAVE" at bounding box center [572, 758] width 28 height 22
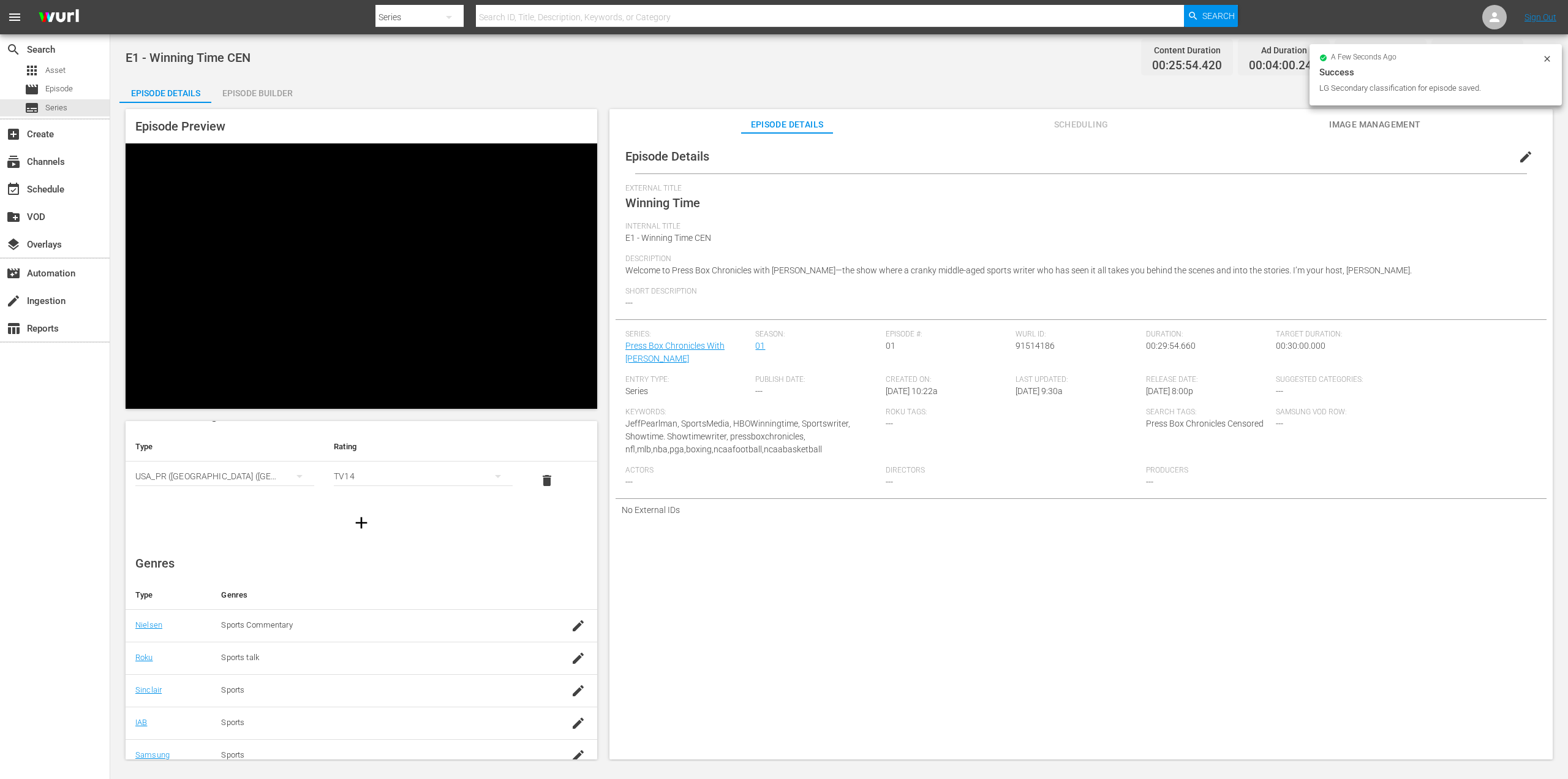
scroll to position [0, 0]
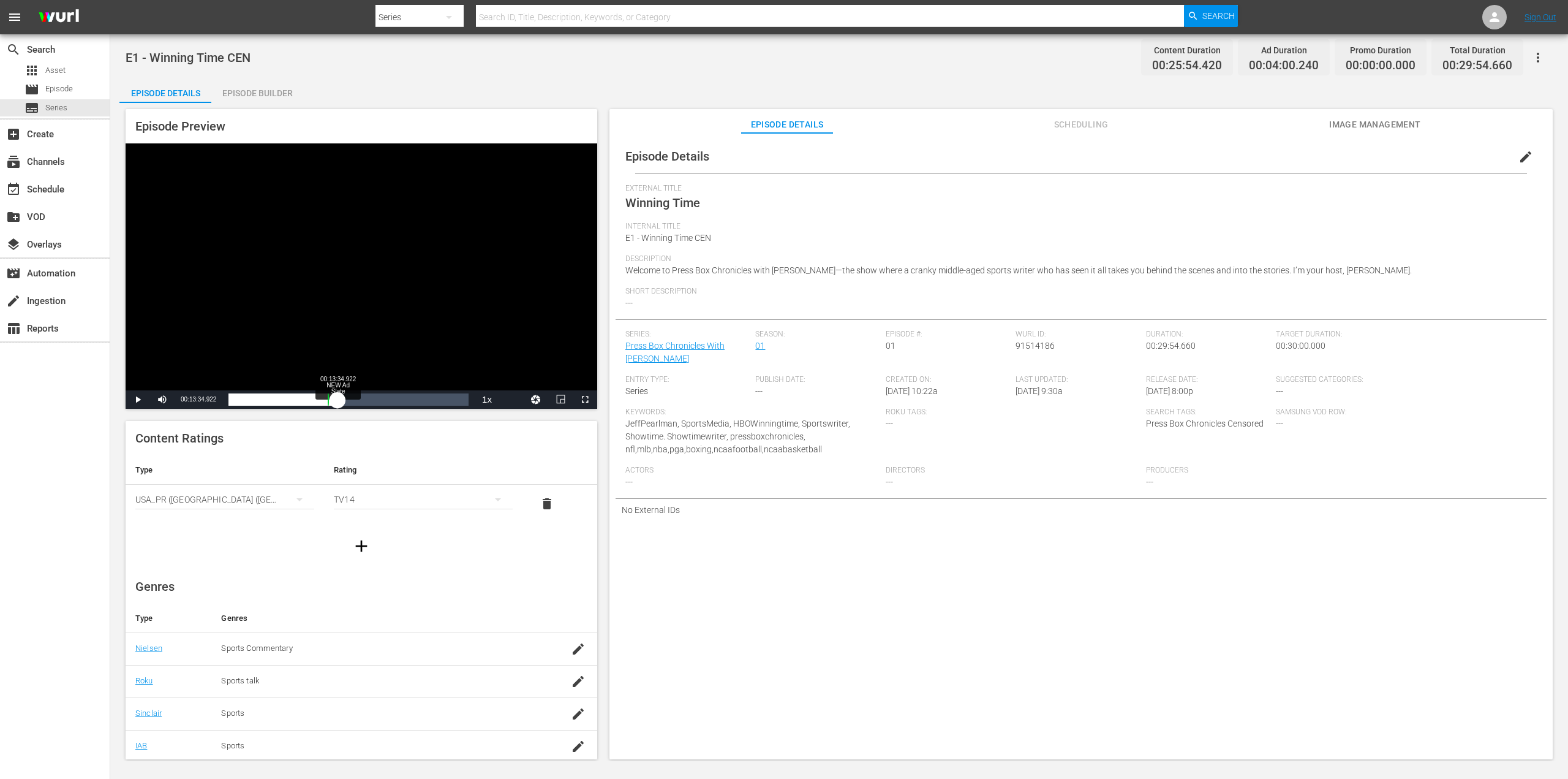
click at [338, 400] on div "00:00:03.545" at bounding box center [282, 399] width 109 height 12
click at [361, 405] on div "Loaded : 74.98% 00:16:15.159 Winning Time (2/2) 00:01:19.555 Cue Point 1: 00:12…" at bounding box center [348, 399] width 240 height 12
click at [389, 406] on div "Loaded : 50.99% 00:19:45.757 Winning Time (2/2) 00:12:35.437 Cue Point 1: 00:12…" at bounding box center [348, 399] width 252 height 18
click at [138, 399] on span "Video Player" at bounding box center [138, 399] width 0 height 0
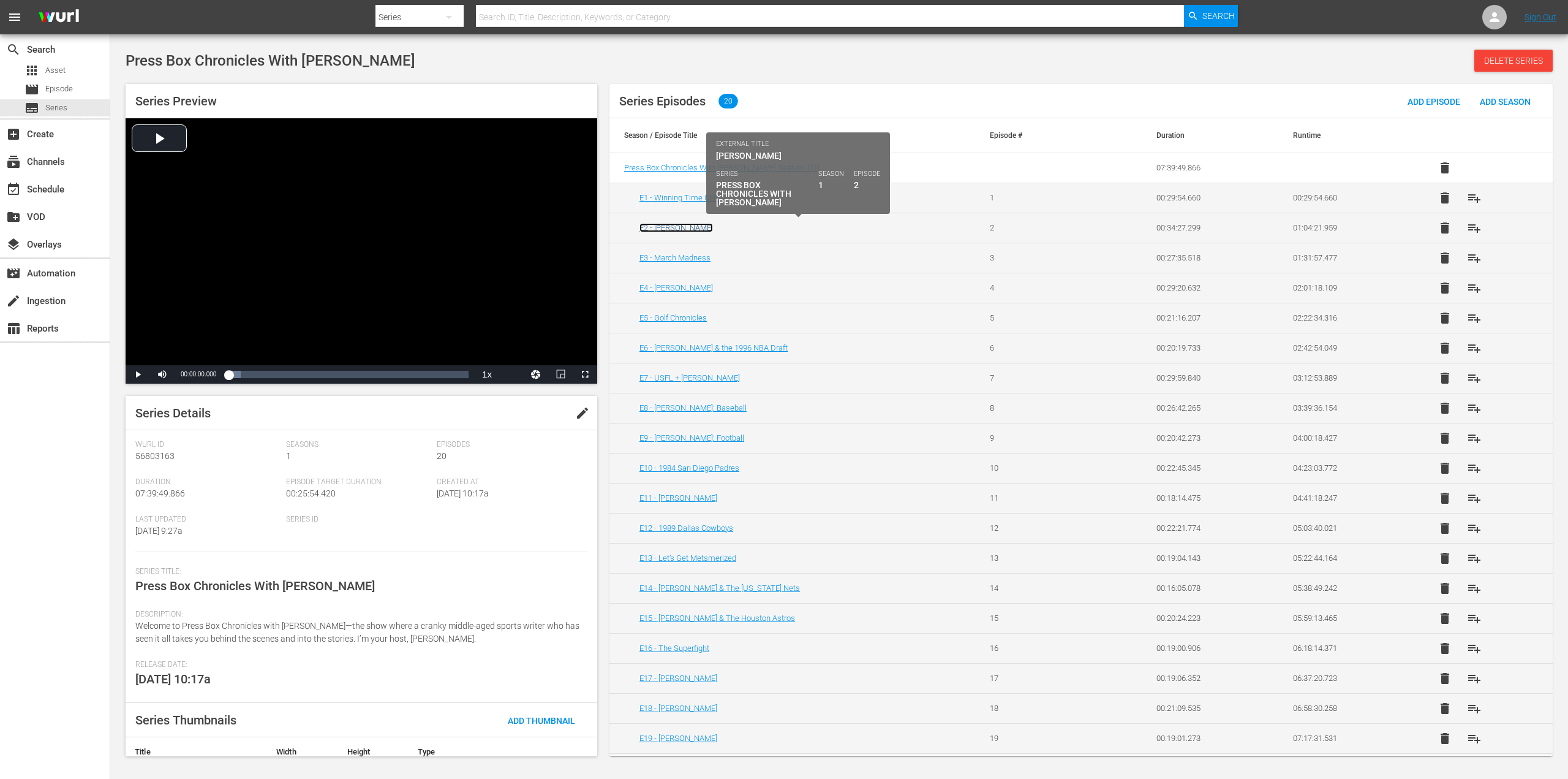
click at [690, 231] on link "E2 - [PERSON_NAME]" at bounding box center [676, 227] width 74 height 9
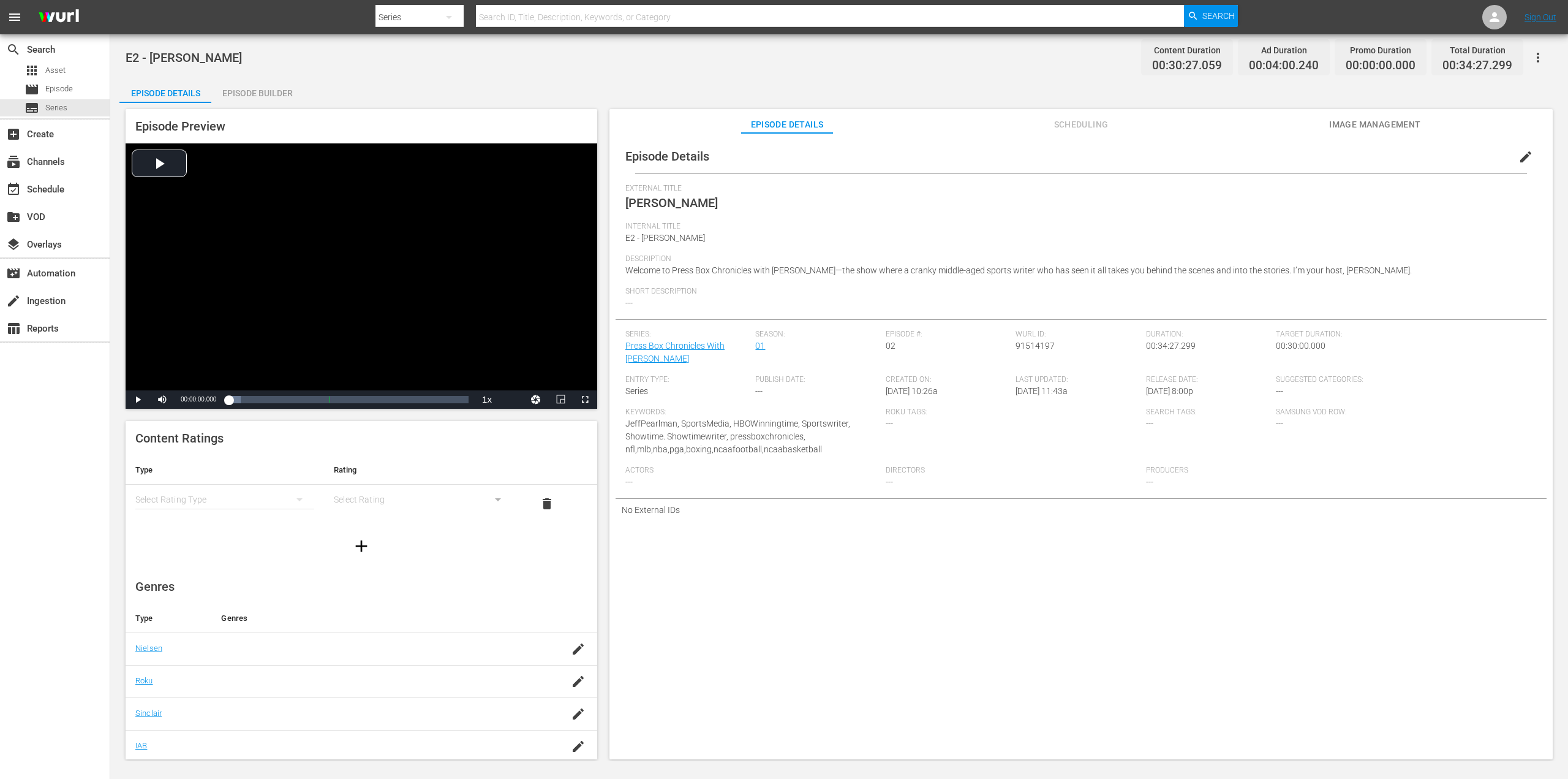
click at [297, 499] on icon "simple table" at bounding box center [300, 500] width 6 height 3
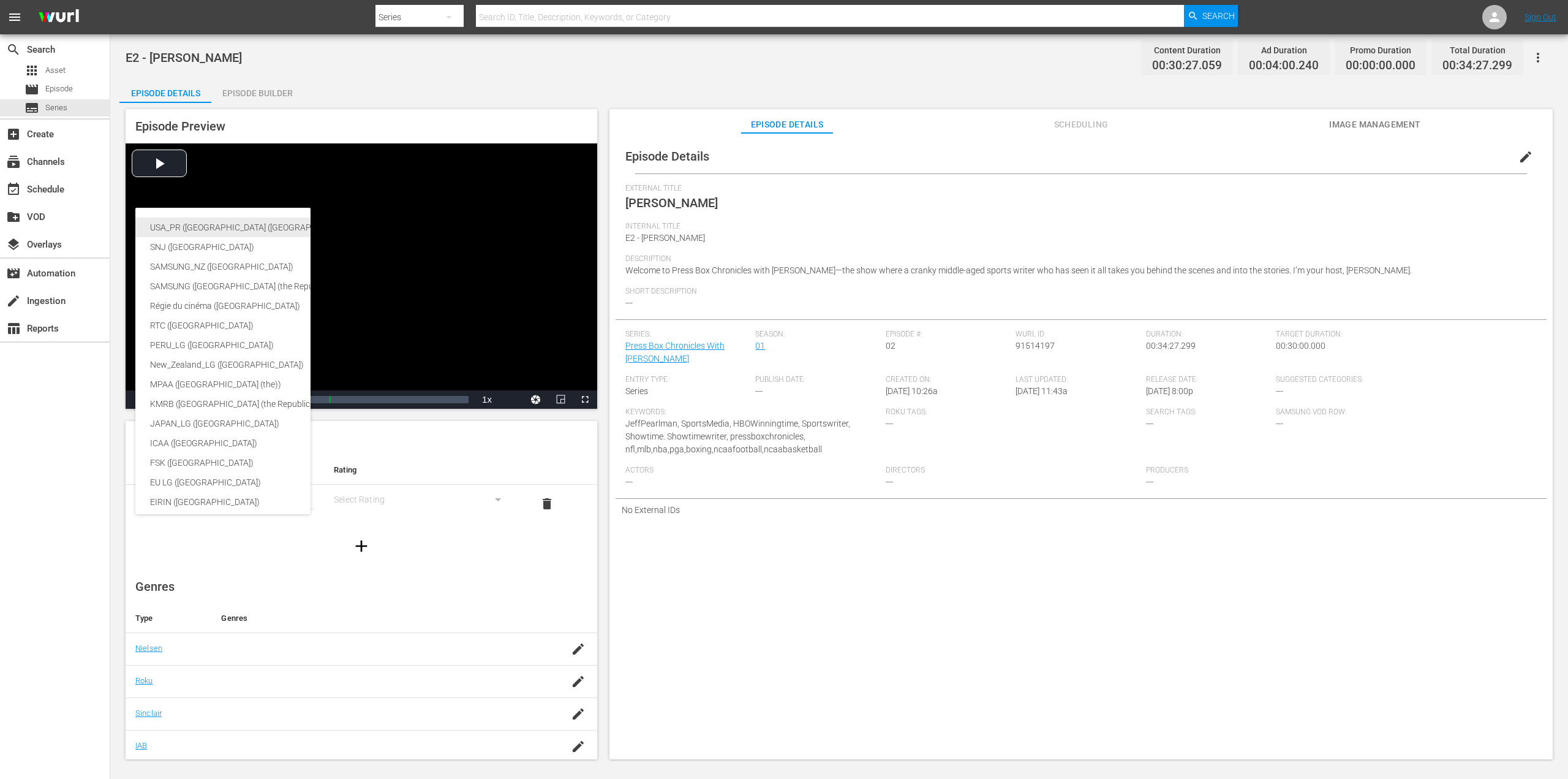
drag, startPoint x: 259, startPoint y: 230, endPoint x: 269, endPoint y: 246, distance: 18.9
click at [259, 230] on div "USA_PR (United States of America (the))" at bounding box center [300, 227] width 300 height 20
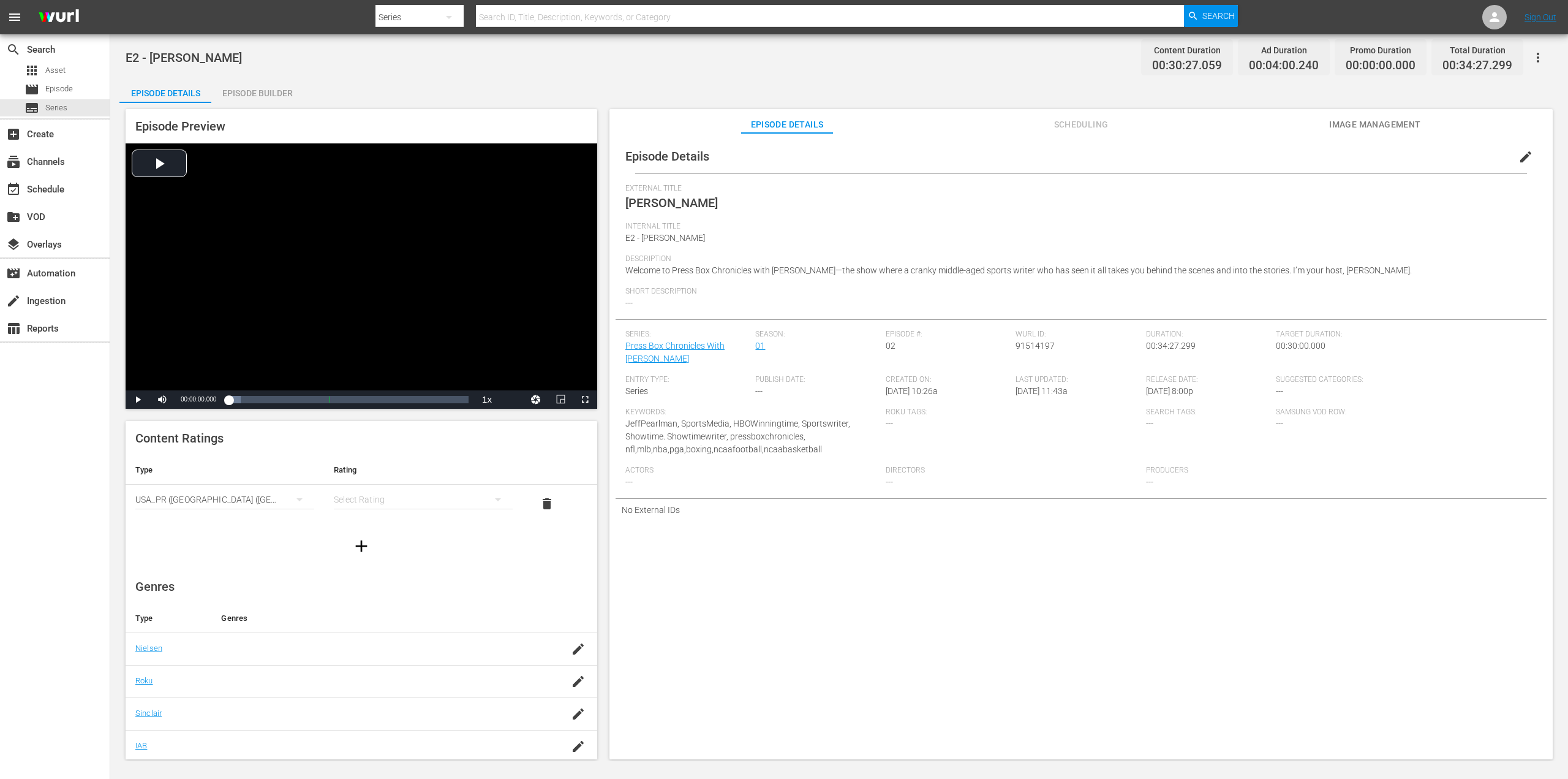
click at [495, 499] on icon "simple table" at bounding box center [498, 500] width 6 height 3
drag, startPoint x: 401, startPoint y: 576, endPoint x: 410, endPoint y: 571, distance: 10.3
click at [403, 577] on div "TV14" at bounding box center [417, 583] width 146 height 20
click at [430, 525] on div "Content Ratings Type Rating Select Rating Type USA_PR (United States of America…" at bounding box center [361, 491] width 471 height 142
click at [1346, 126] on span "Image Management" at bounding box center [1375, 125] width 92 height 15
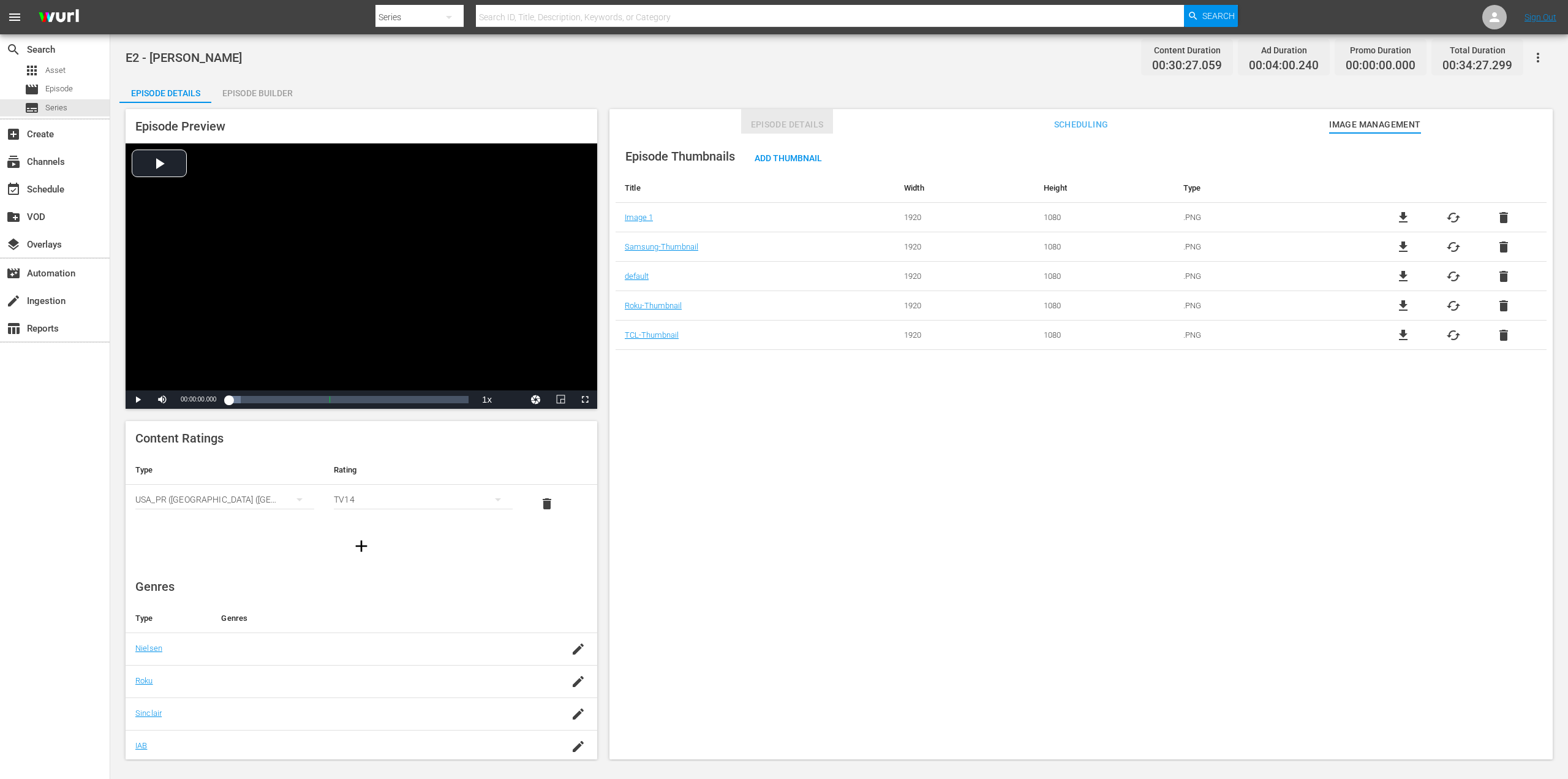
click at [798, 131] on span "Episode Details" at bounding box center [786, 125] width 92 height 15
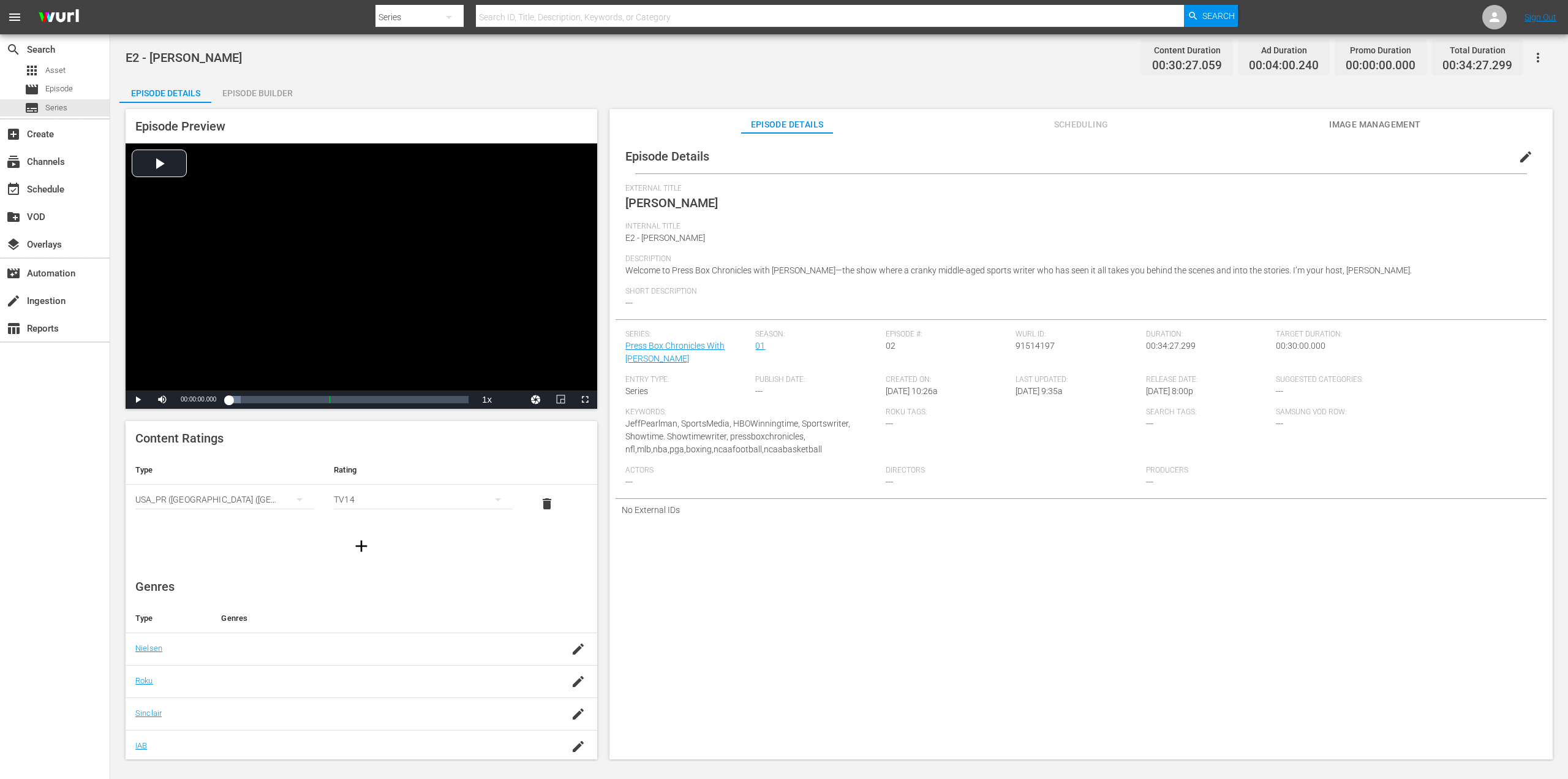
click at [260, 86] on div "Episode Builder" at bounding box center [257, 93] width 92 height 30
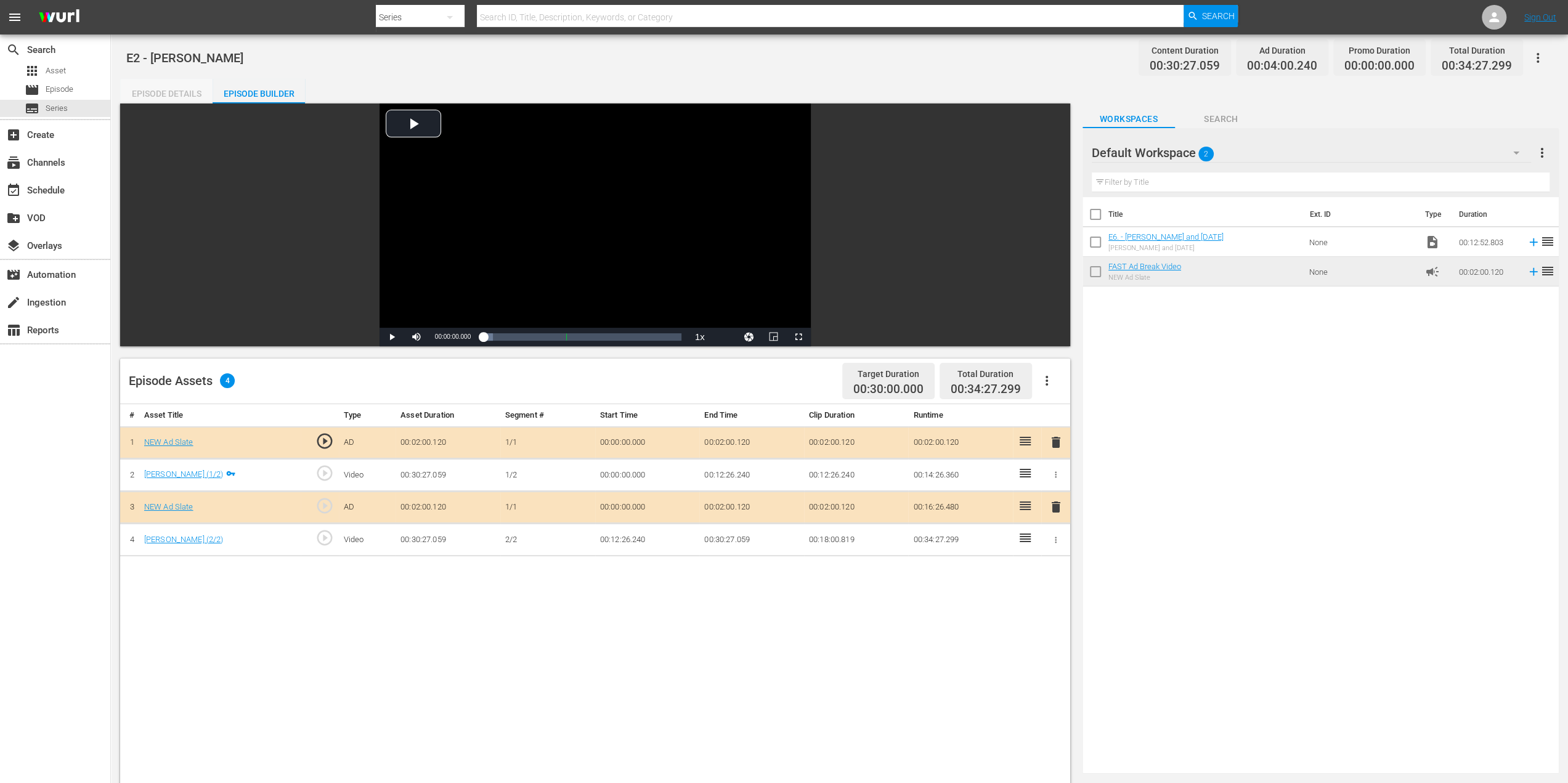
click at [173, 93] on div "Episode Details" at bounding box center [166, 93] width 93 height 30
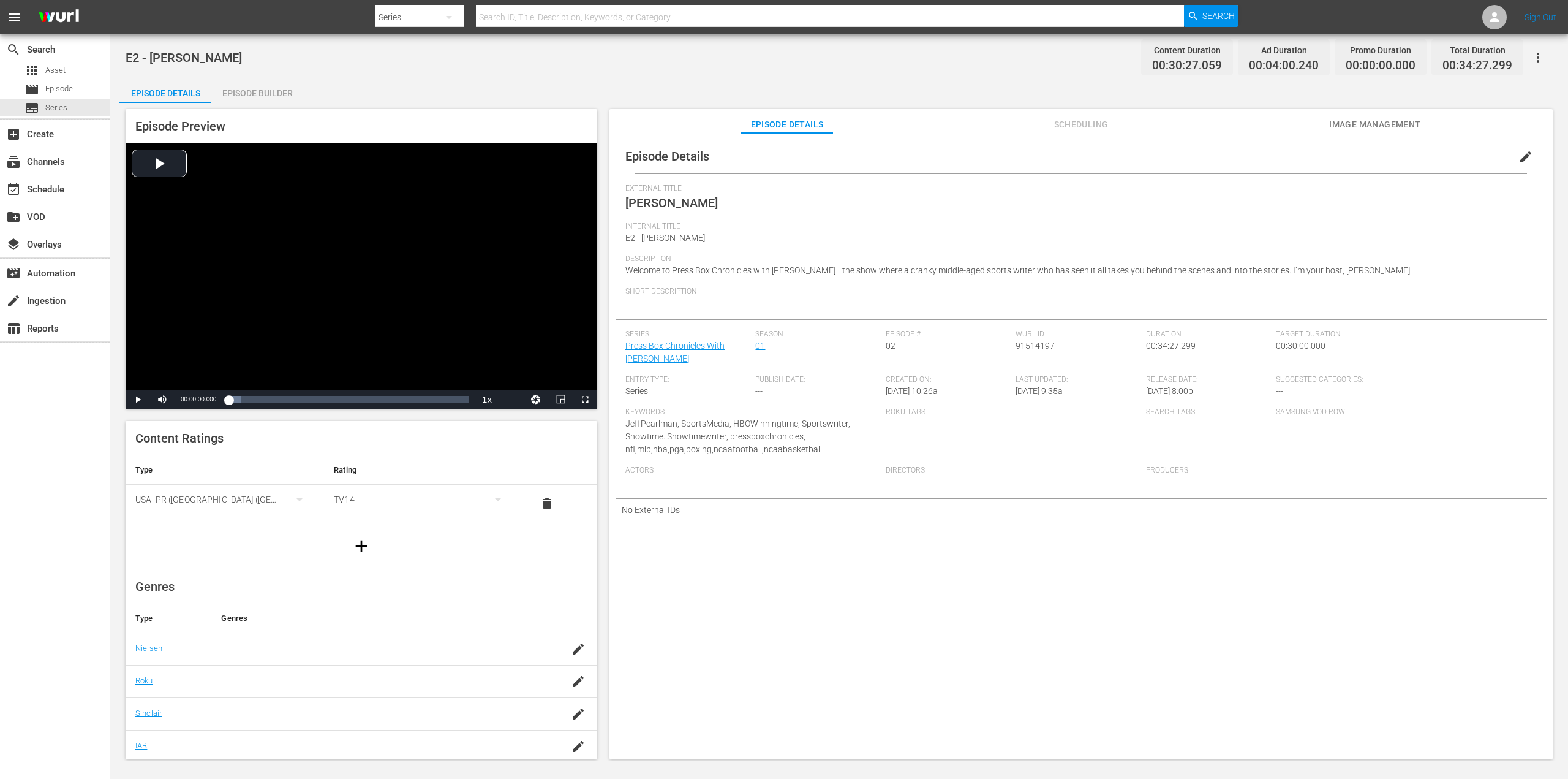
click at [1521, 150] on span "edit" at bounding box center [1525, 157] width 14 height 14
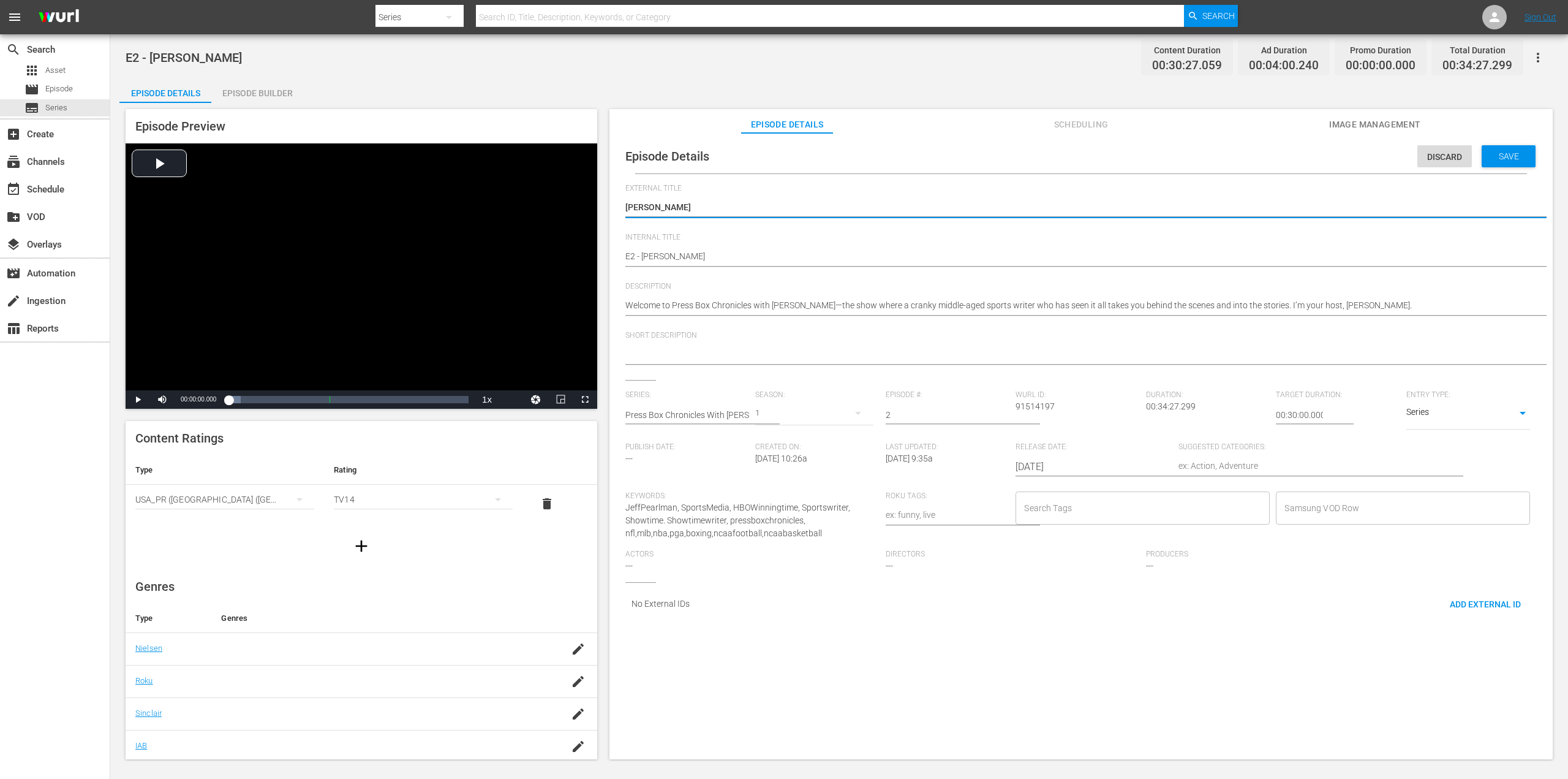
click at [1090, 515] on input "Search Tags" at bounding box center [1134, 507] width 225 height 22
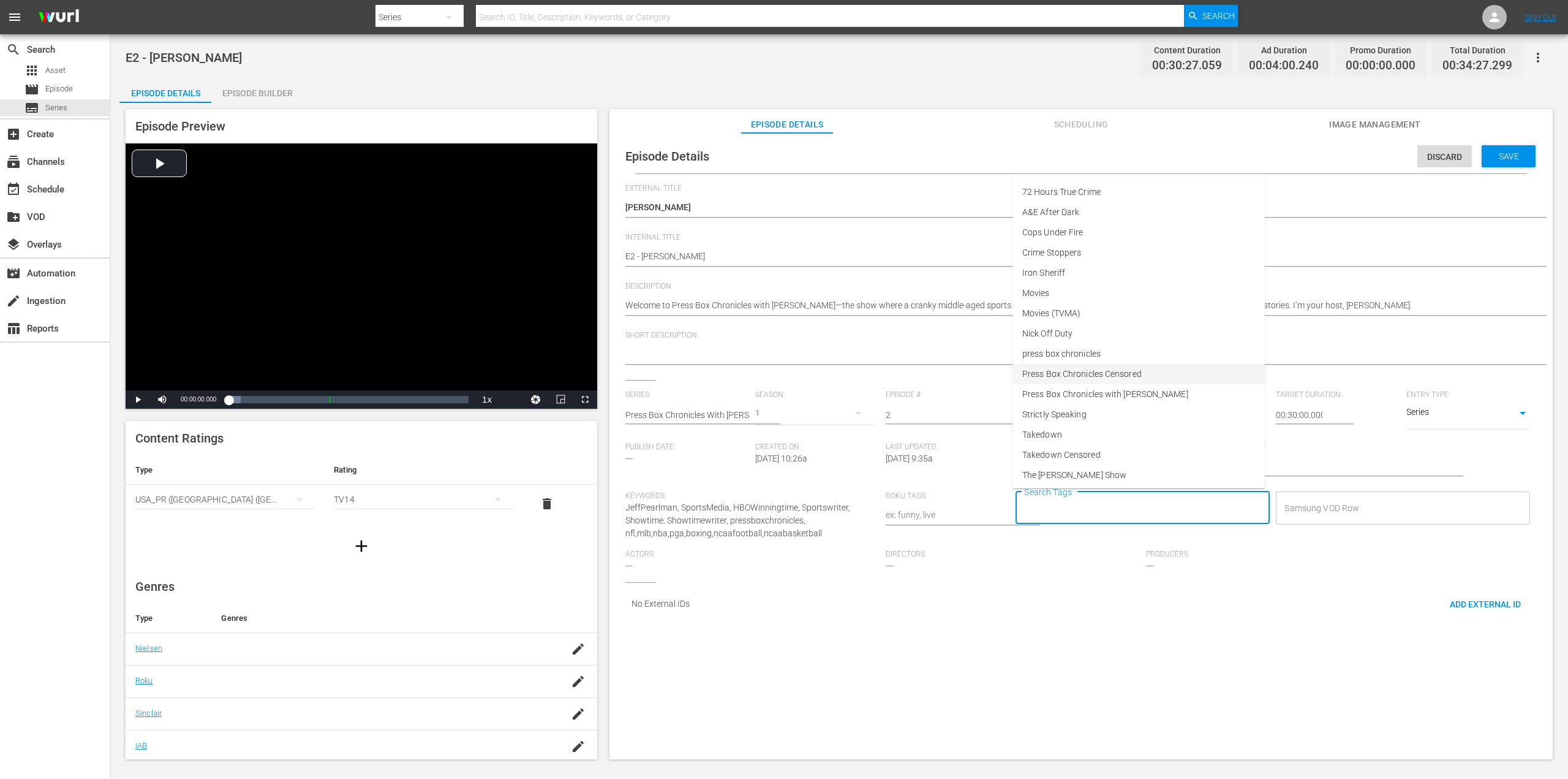
click at [1137, 373] on span "Press Box Chronicles Censored" at bounding box center [1081, 374] width 119 height 13
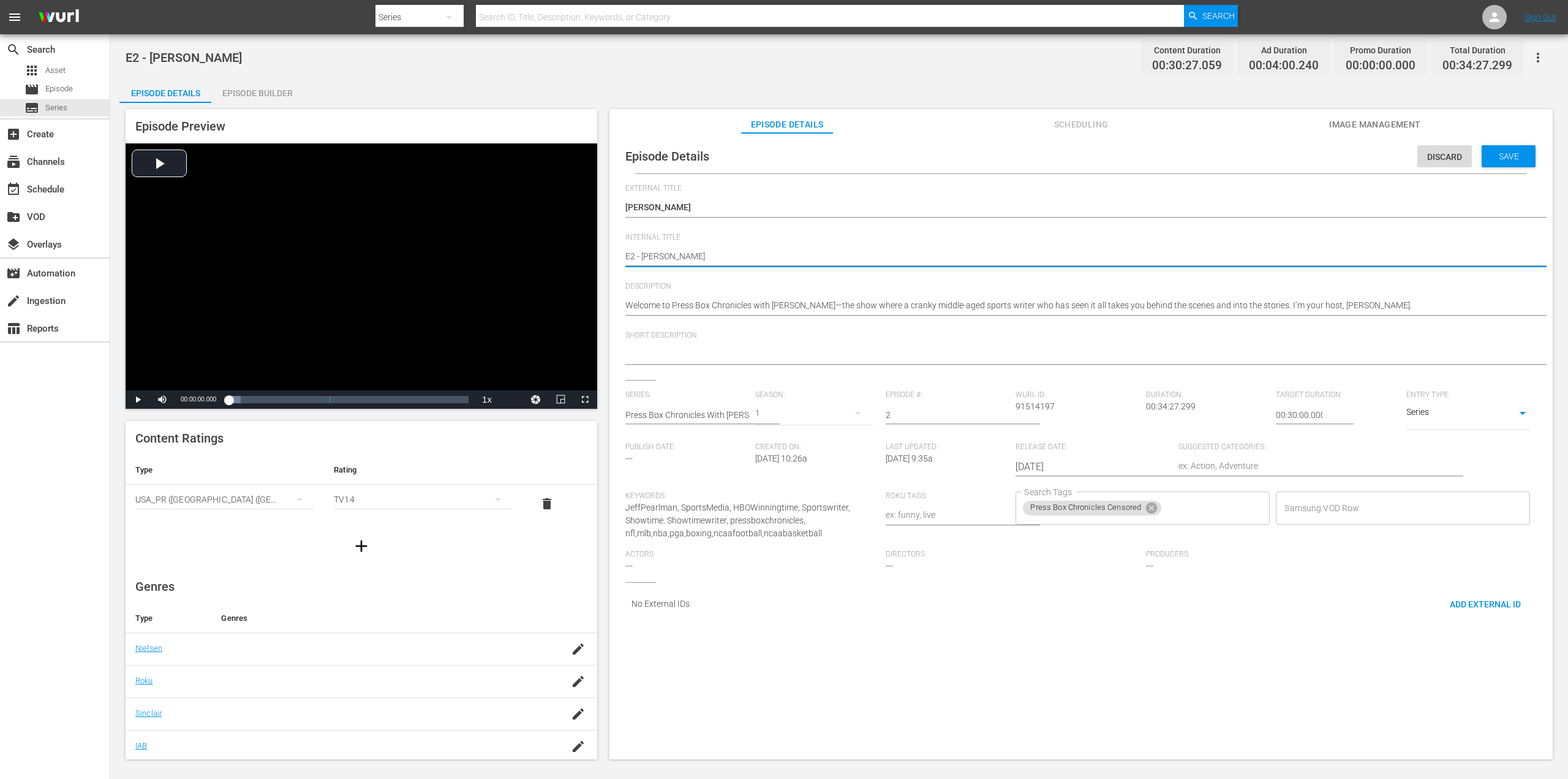
type textarea "E2 - [PERSON_NAME]"
type textarea "E2 - John Rocker C"
type textarea "E2 - John Rocker CE"
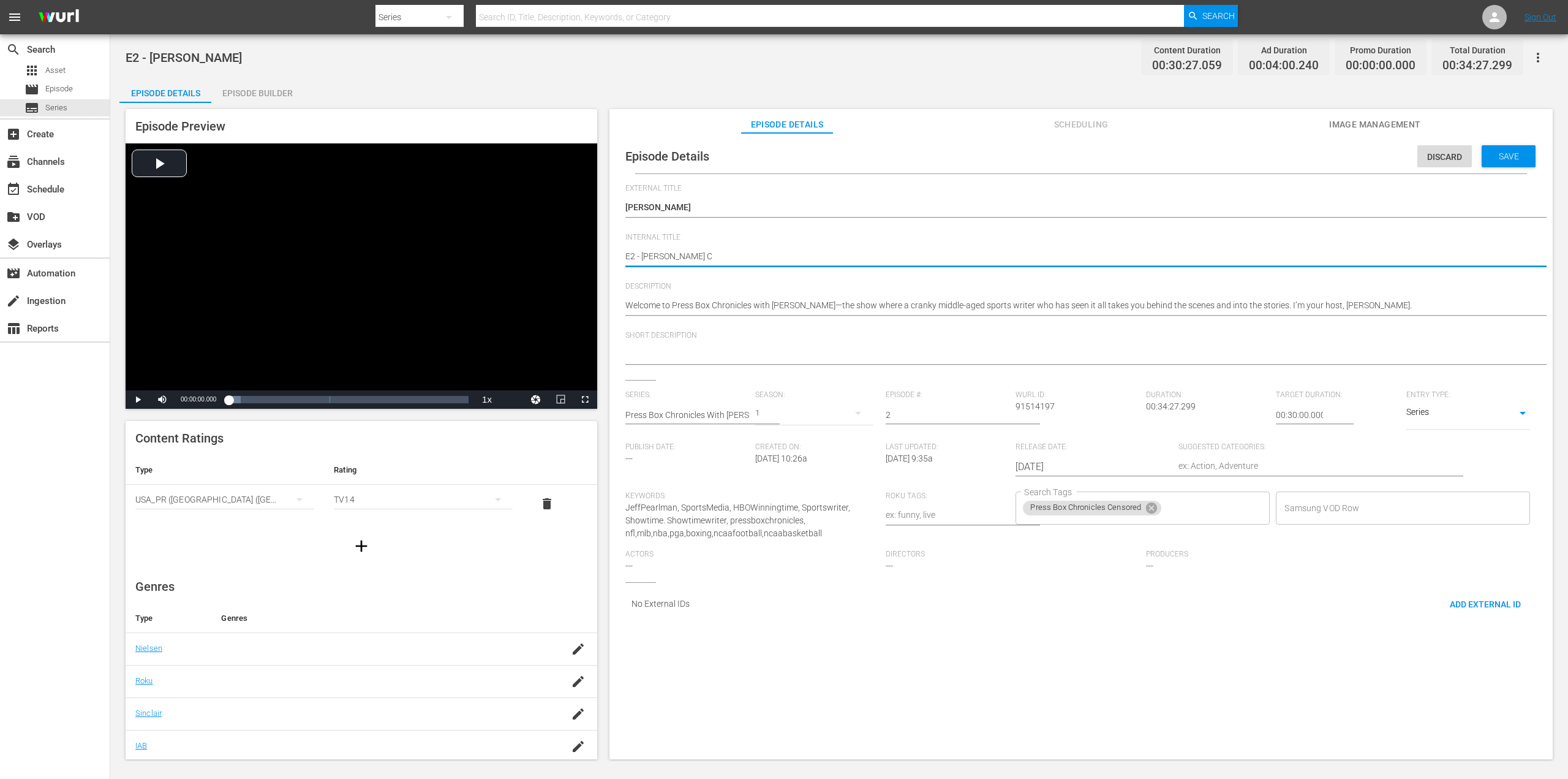
type textarea "E2 - John Rocker CE"
type textarea "E2 - [PERSON_NAME] CEN"
click at [1506, 153] on span "Save" at bounding box center [1509, 156] width 40 height 10
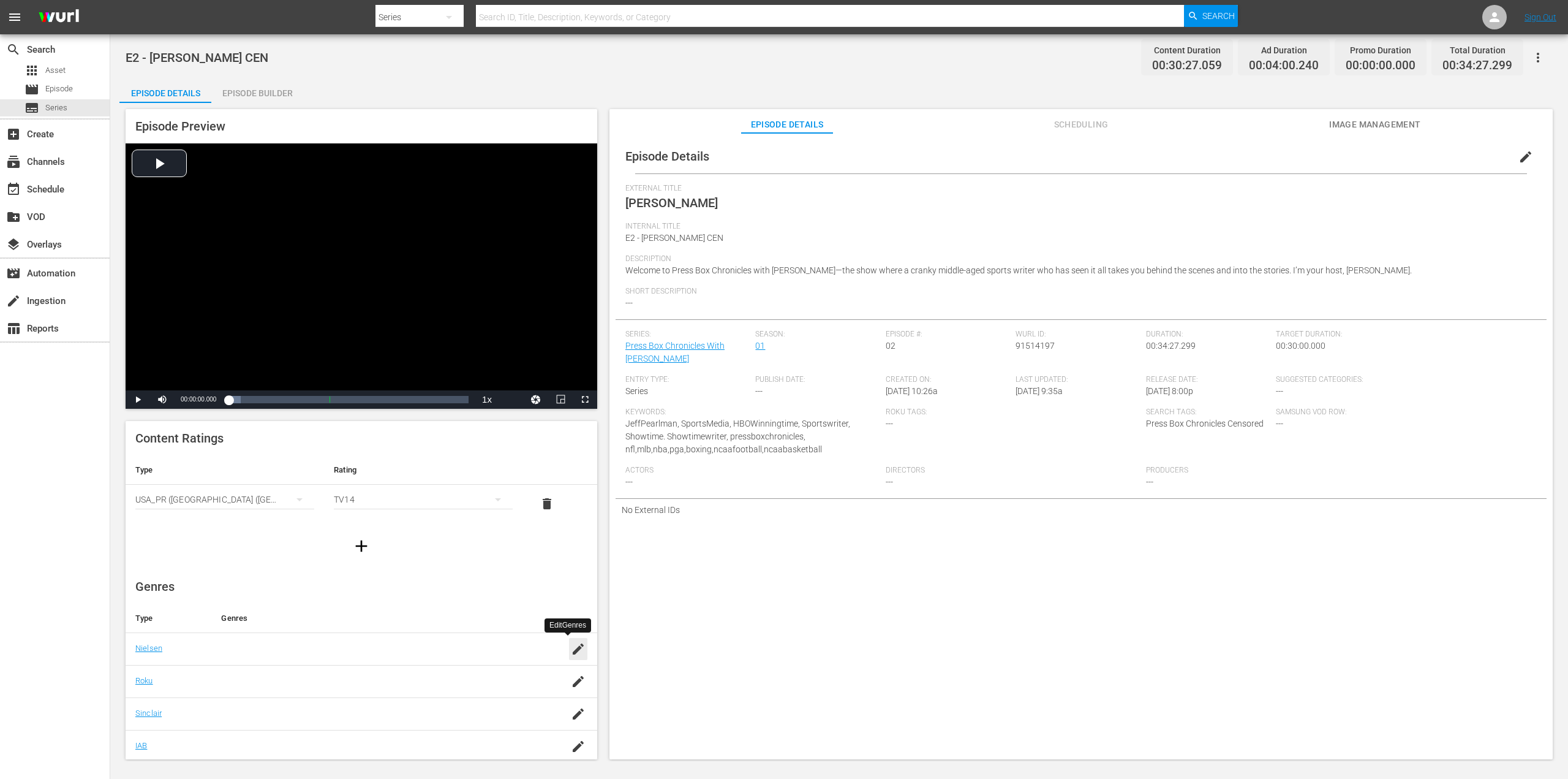
click at [571, 645] on icon "button" at bounding box center [578, 648] width 14 height 14
click at [264, 660] on input "text" at bounding box center [377, 655] width 313 height 30
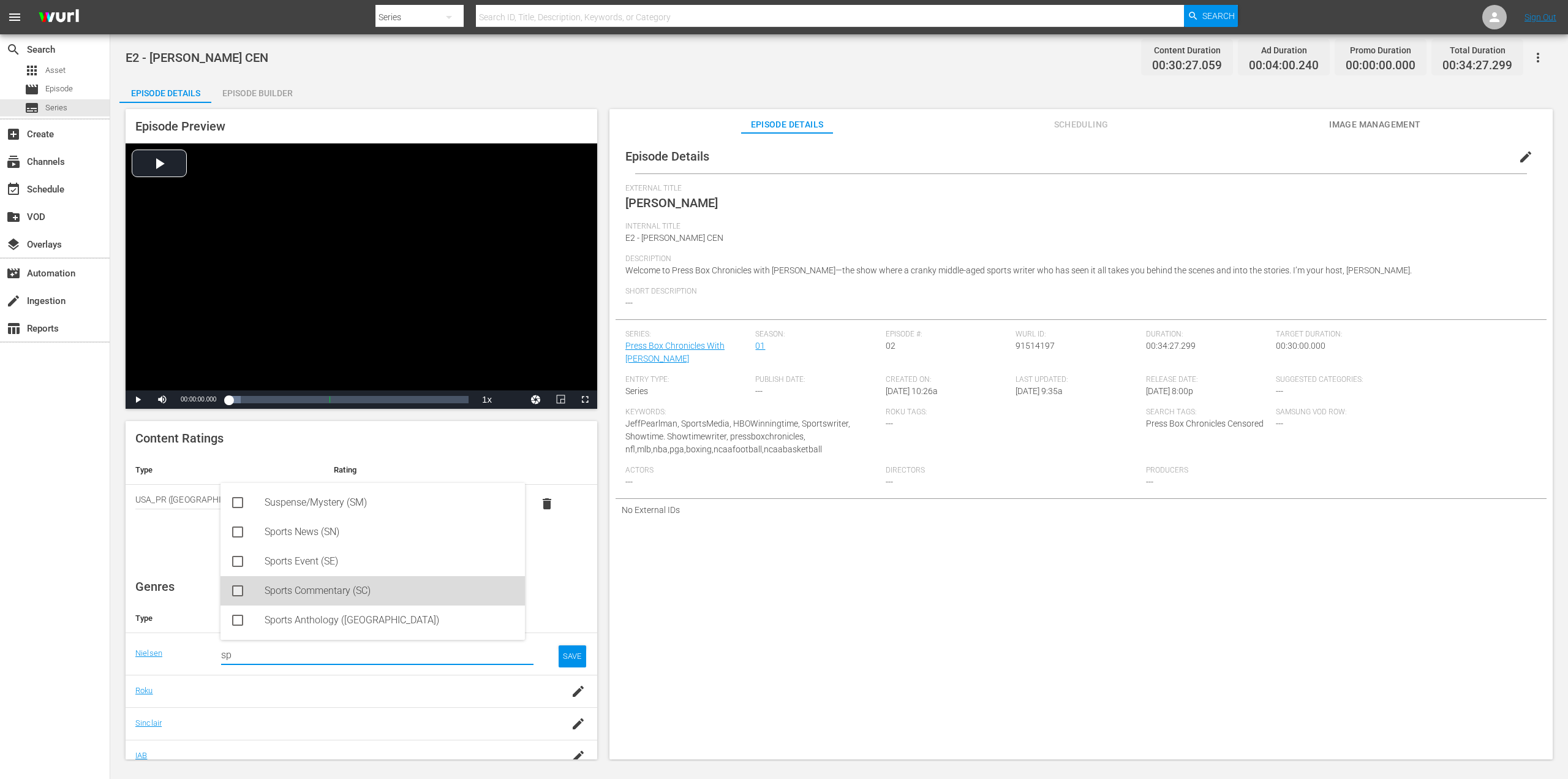
click at [256, 590] on div "Sports Commentary (SC)" at bounding box center [373, 590] width 304 height 30
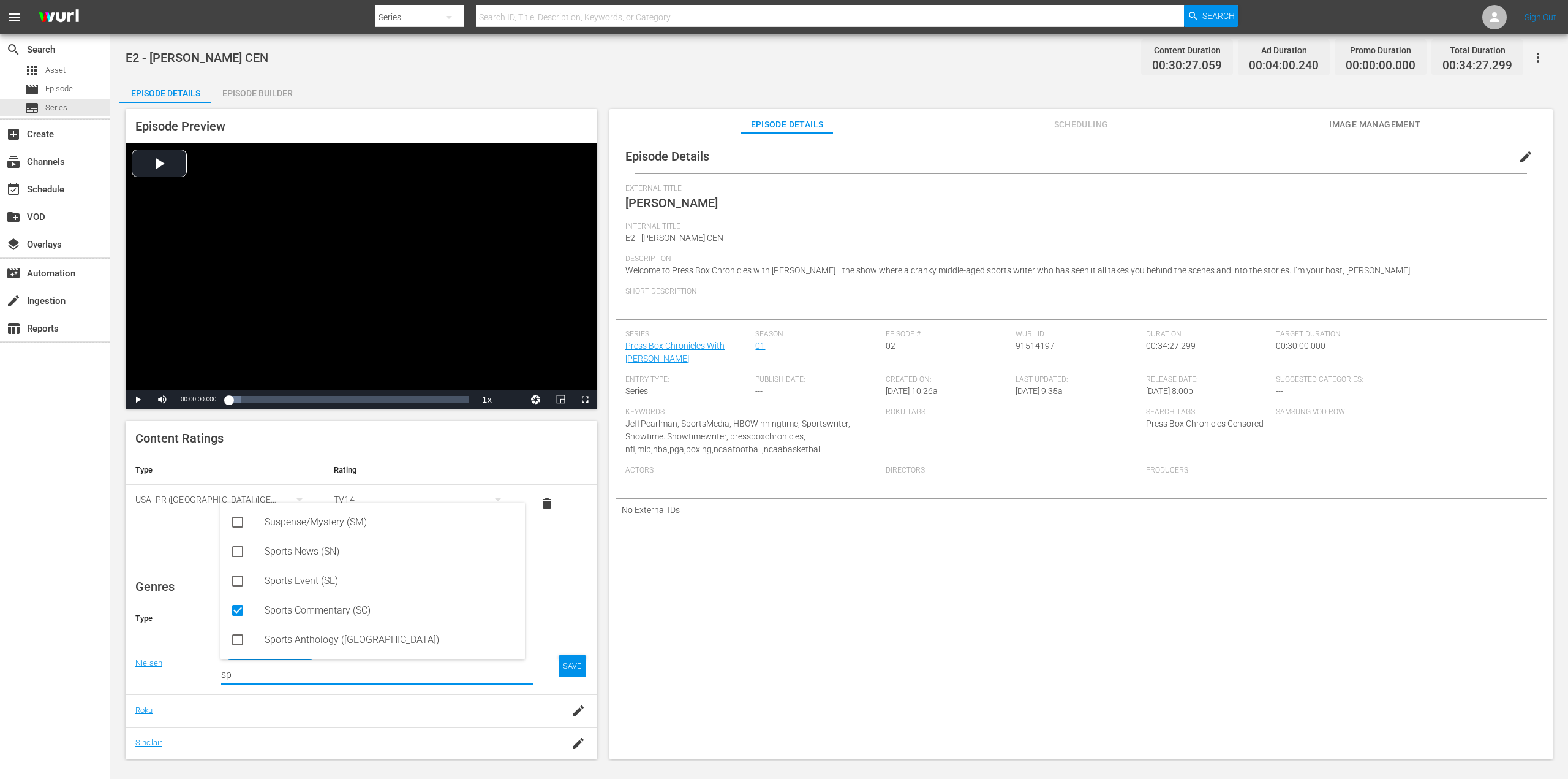
type input "sp"
click at [544, 668] on td "SAVE" at bounding box center [570, 663] width 54 height 62
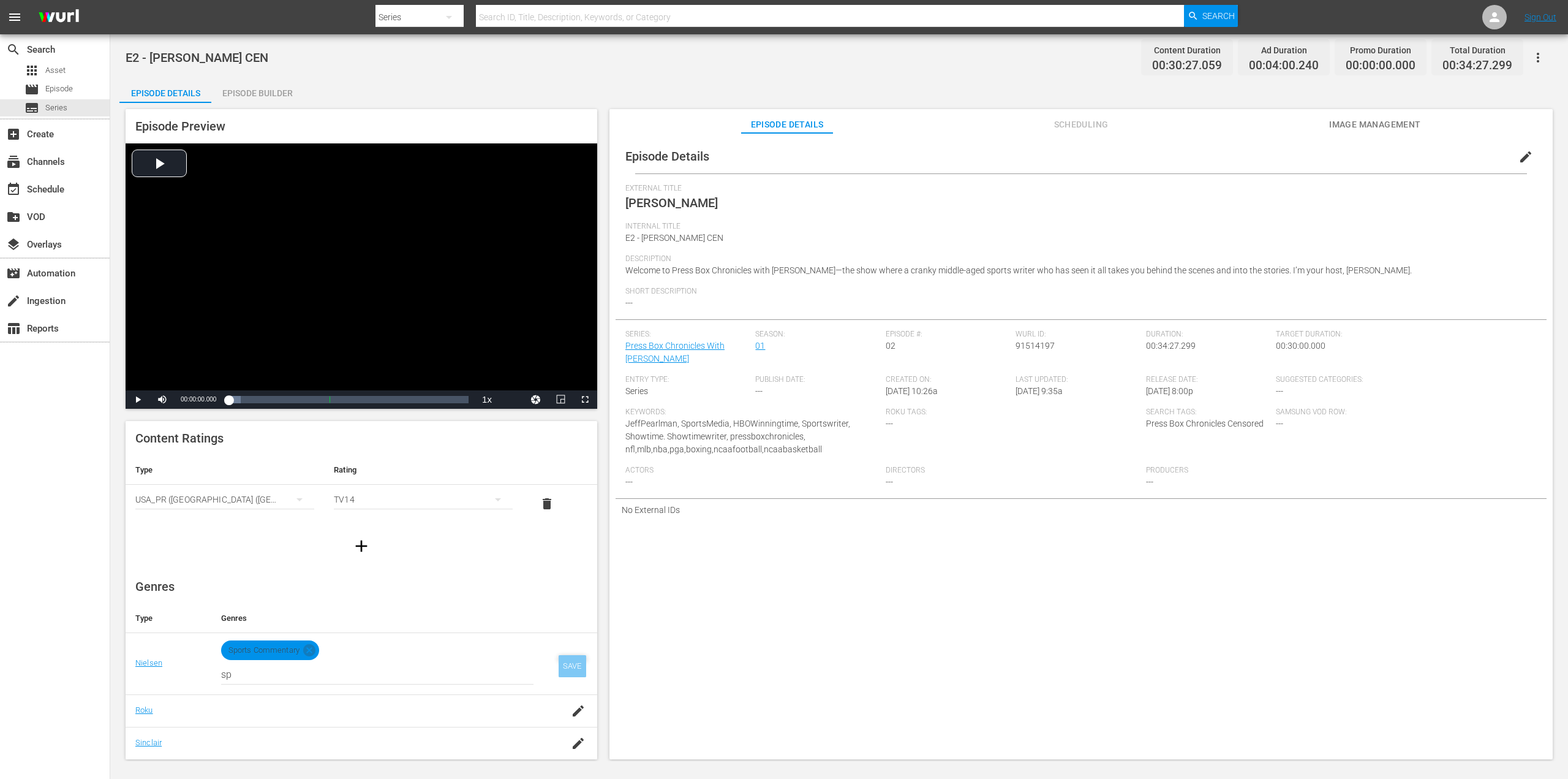
drag, startPoint x: 563, startPoint y: 669, endPoint x: 571, endPoint y: 667, distance: 8.2
click at [563, 669] on div "SAVE" at bounding box center [572, 666] width 28 height 22
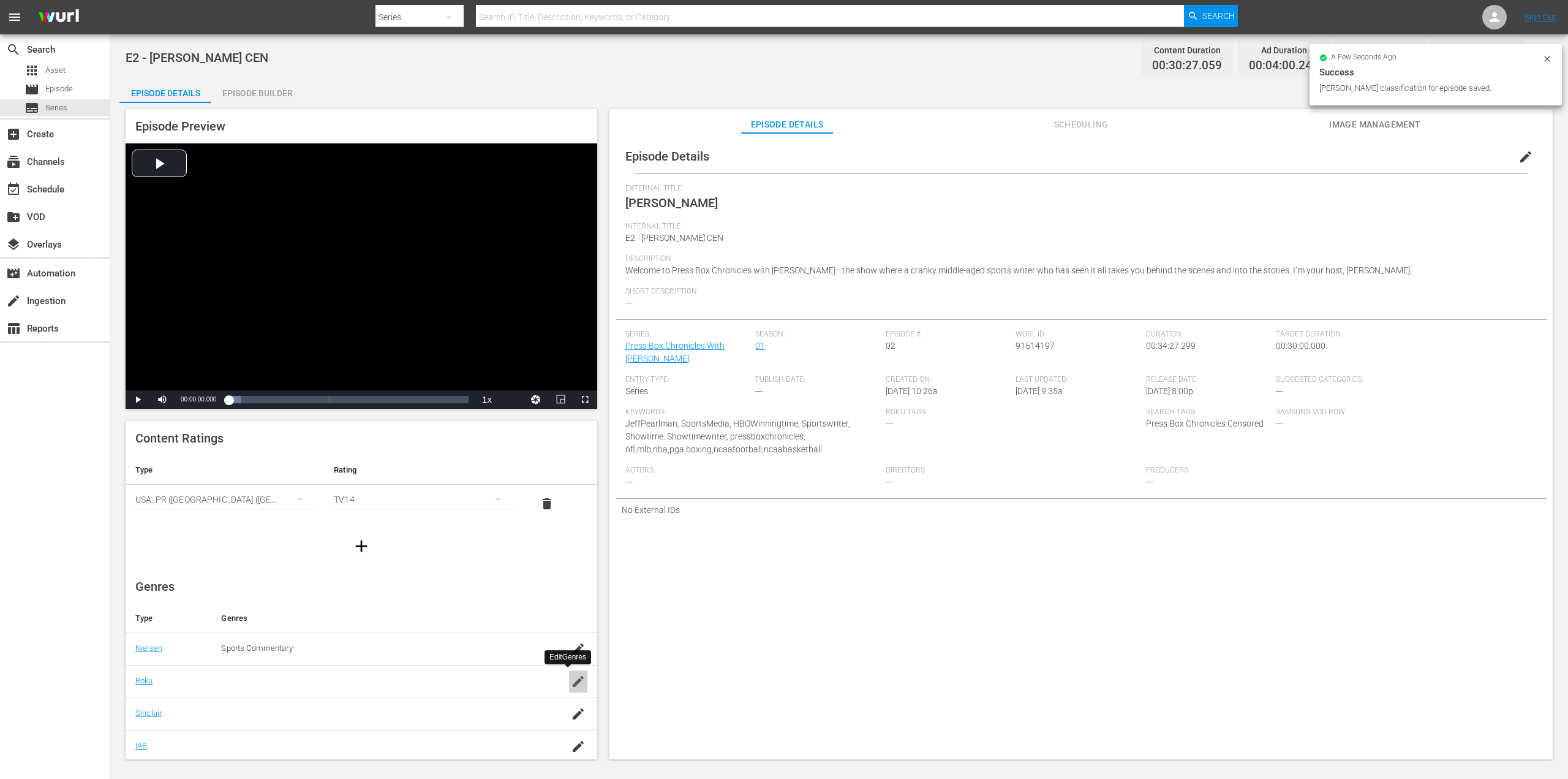
click at [571, 687] on icon "button" at bounding box center [578, 681] width 14 height 14
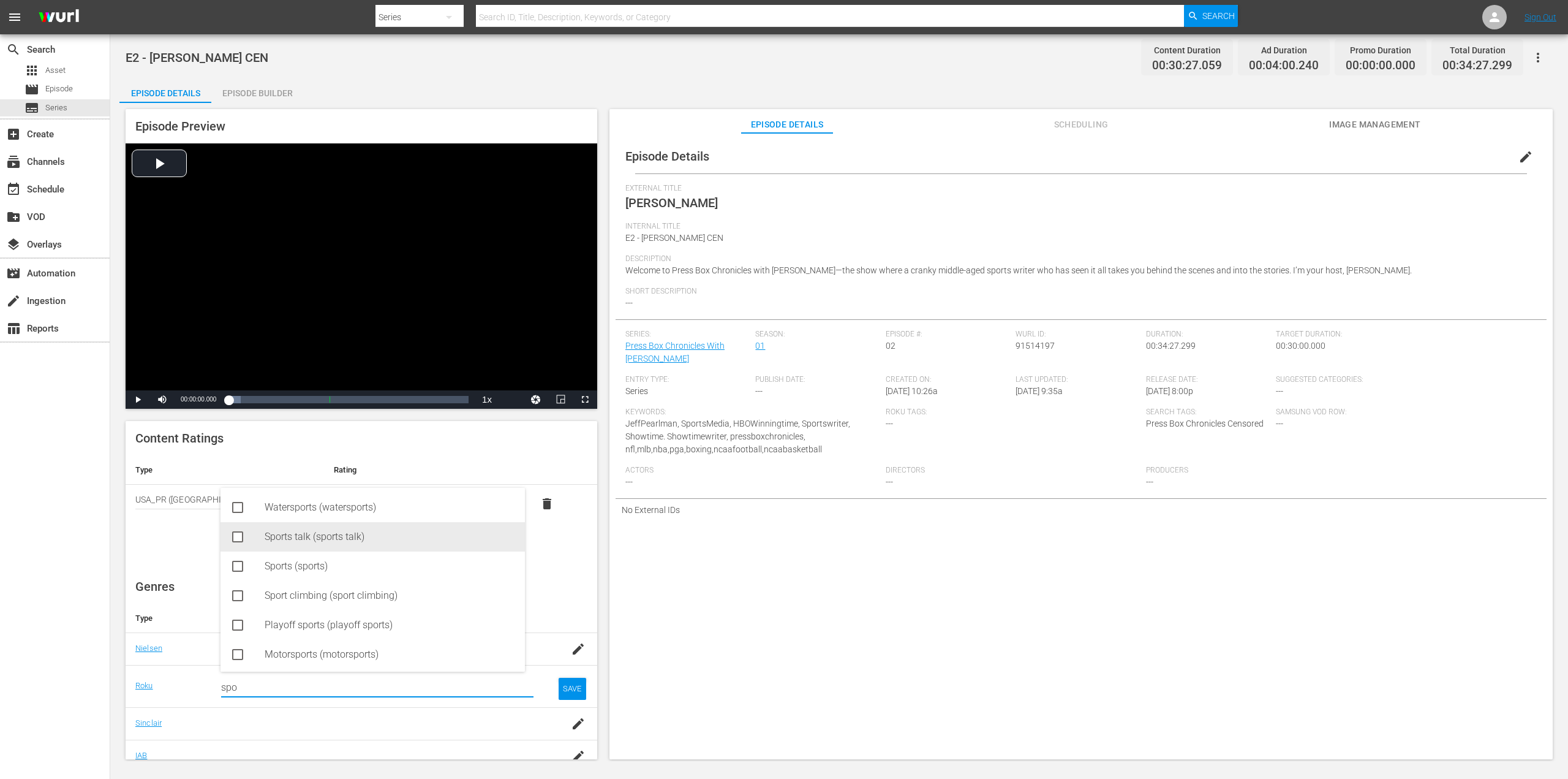
click at [294, 540] on div "Sports talk (sports talk)" at bounding box center [389, 536] width 250 height 30
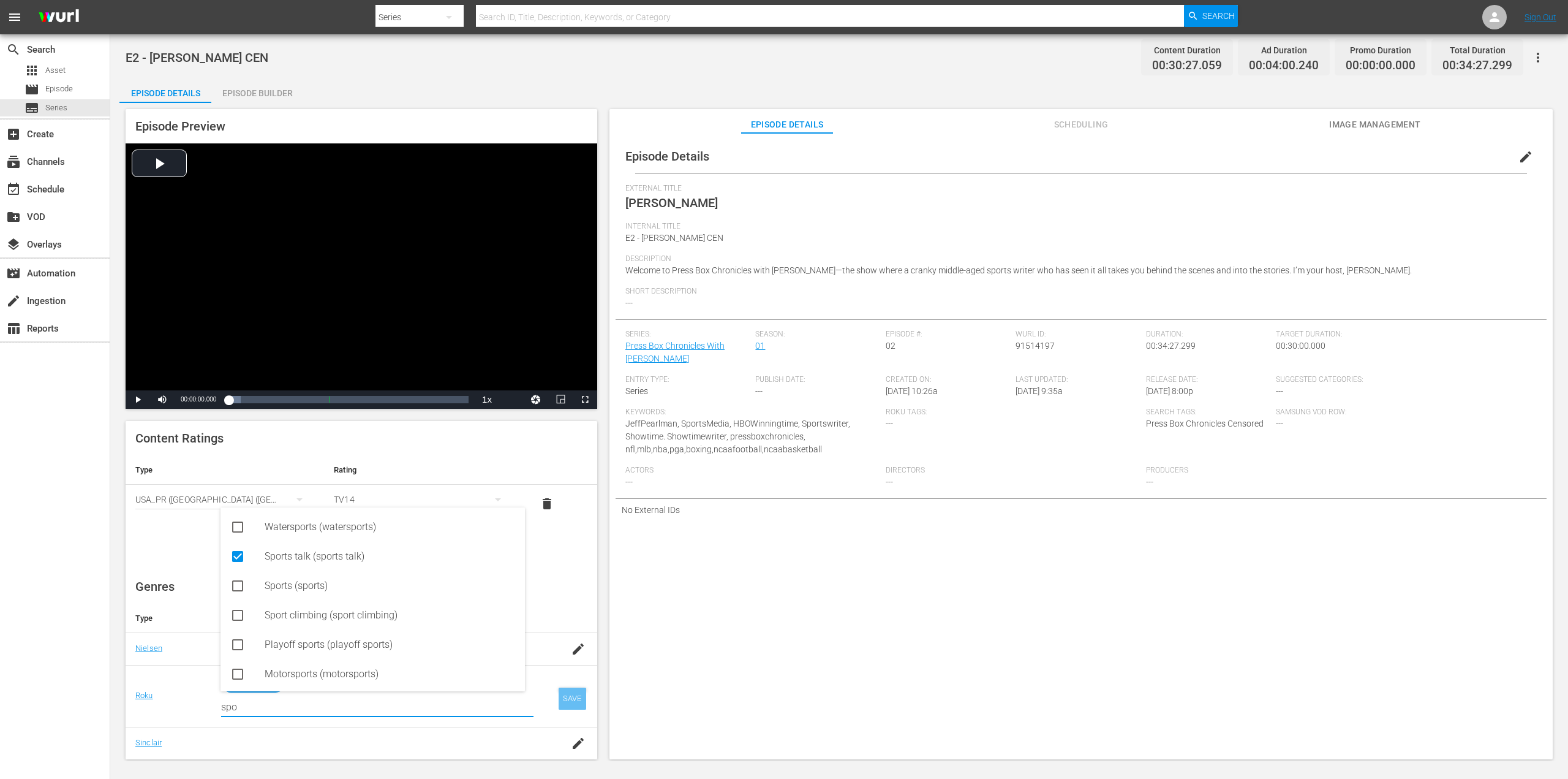
type input "spo"
drag, startPoint x: 554, startPoint y: 692, endPoint x: 569, endPoint y: 694, distance: 15.1
click at [558, 693] on div "SAVE" at bounding box center [572, 698] width 28 height 22
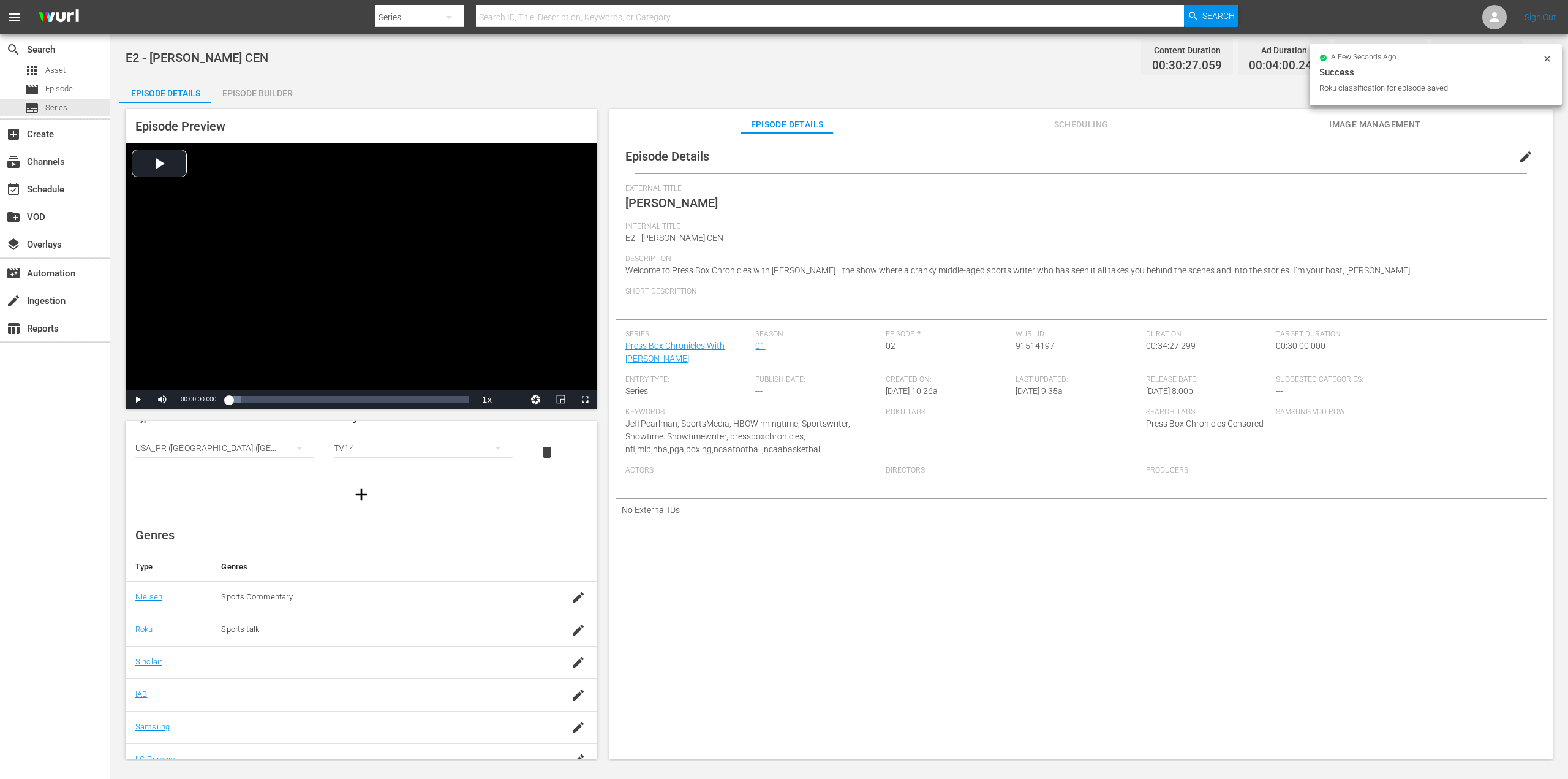
scroll to position [78, 0]
click at [569, 642] on div "button" at bounding box center [578, 635] width 18 height 22
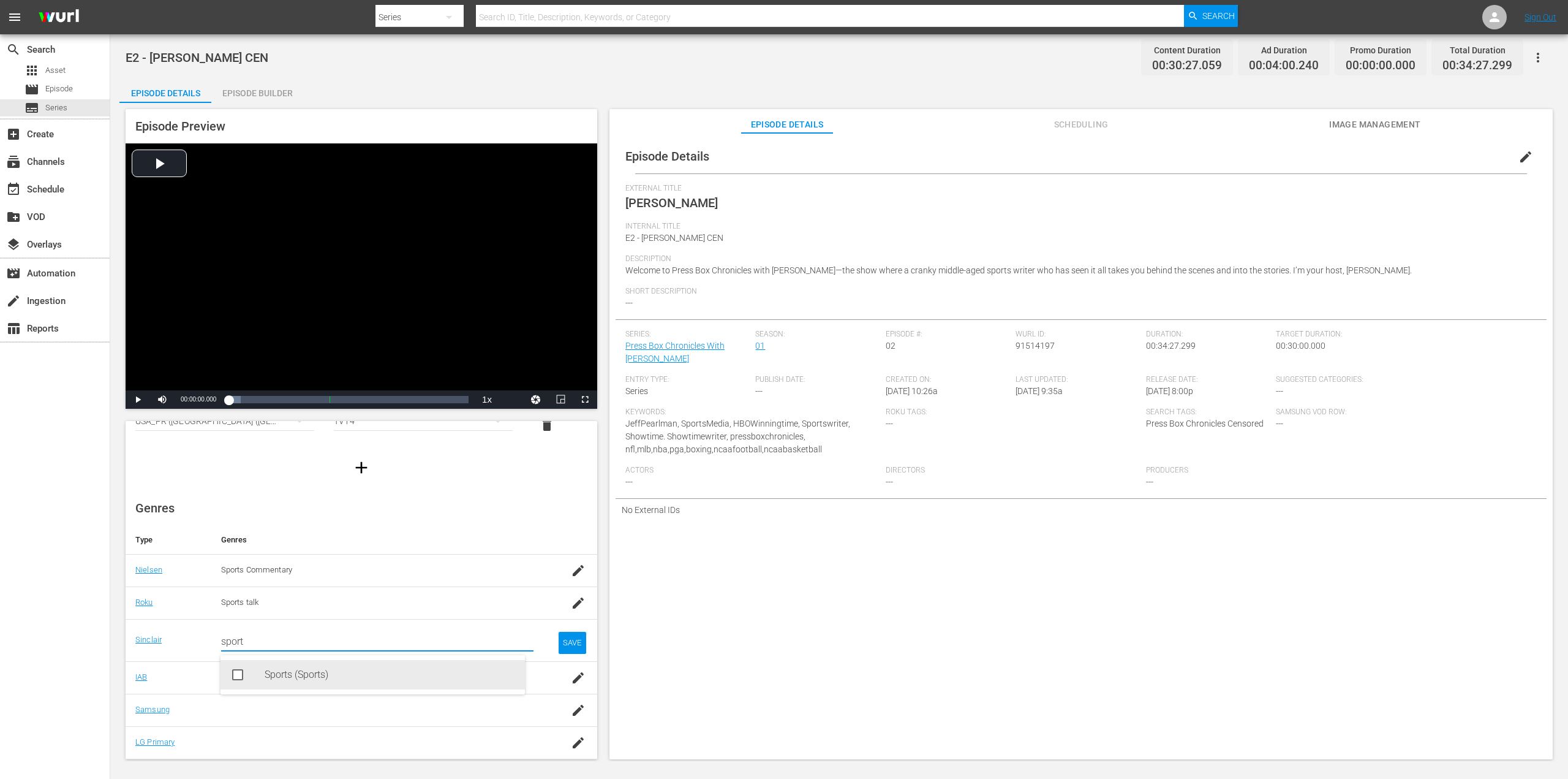
drag, startPoint x: 281, startPoint y: 677, endPoint x: 430, endPoint y: 669, distance: 149.2
click at [282, 677] on div "Sports (Sports)" at bounding box center [389, 674] width 250 height 30
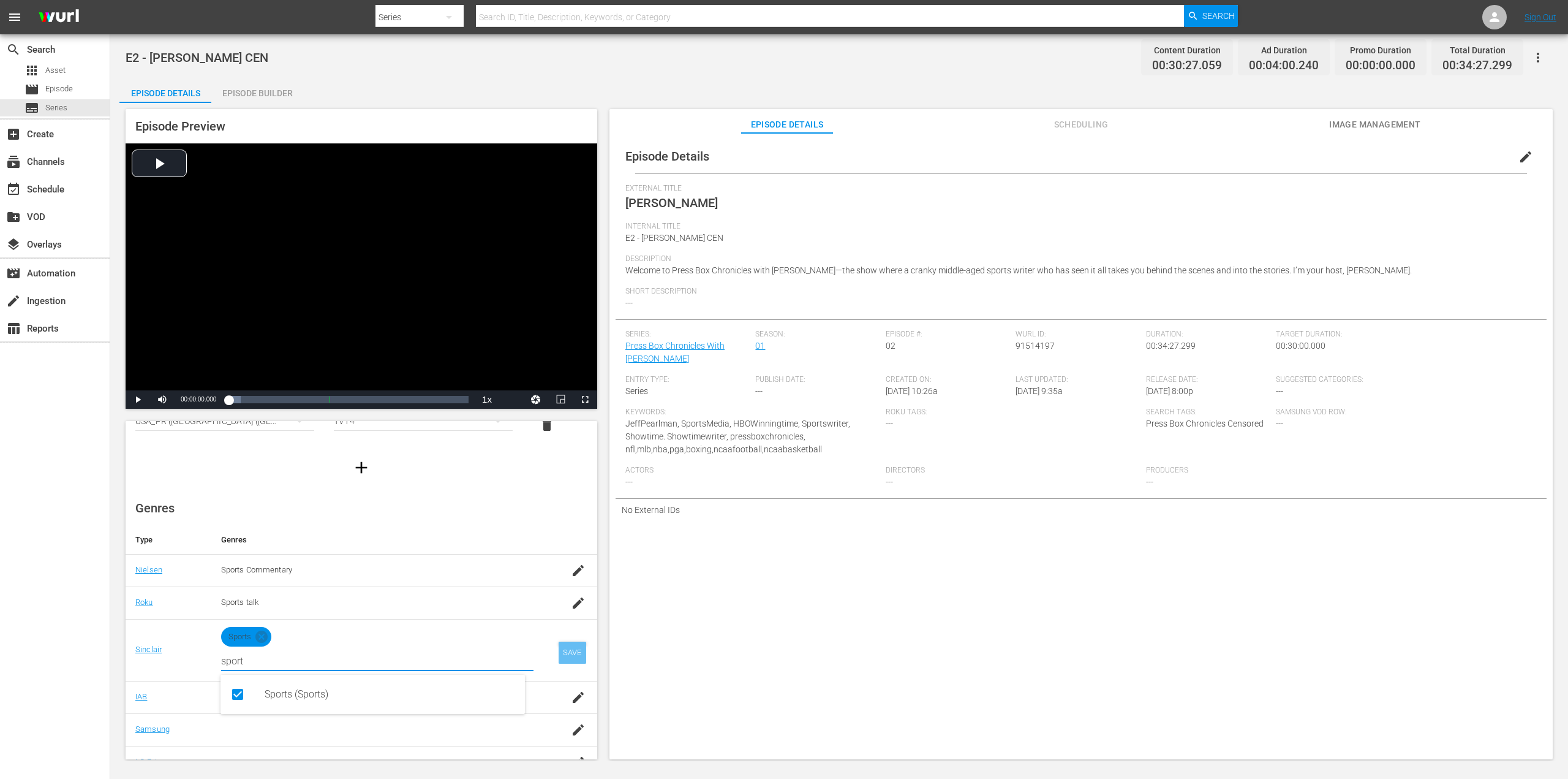
type input "sport"
click at [567, 644] on div "SAVE" at bounding box center [572, 652] width 28 height 22
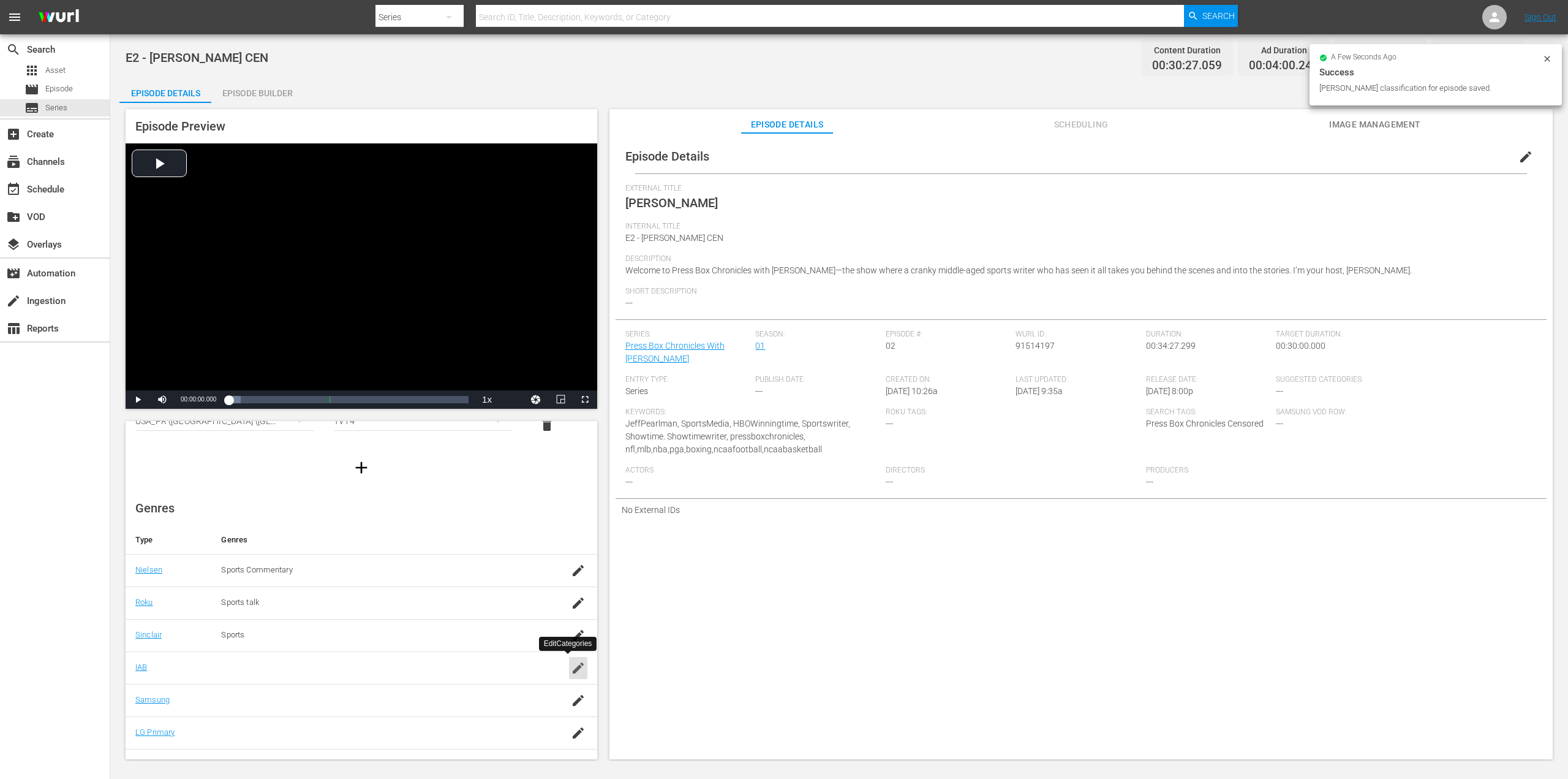
click at [569, 676] on div "button" at bounding box center [578, 667] width 18 height 22
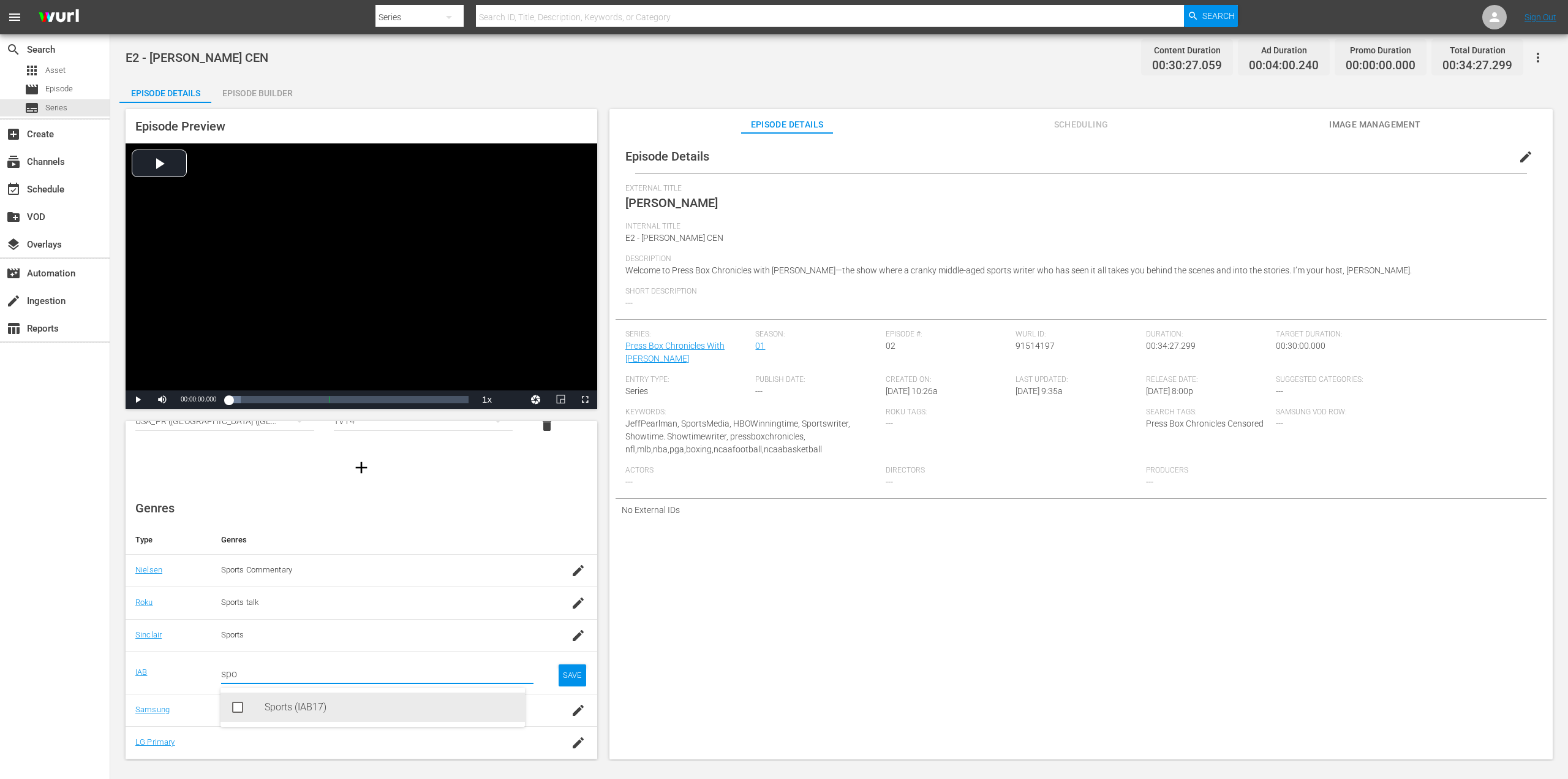
drag, startPoint x: 272, startPoint y: 706, endPoint x: 293, endPoint y: 703, distance: 21.2
click at [273, 706] on div "Sports (IAB17)" at bounding box center [389, 707] width 250 height 30
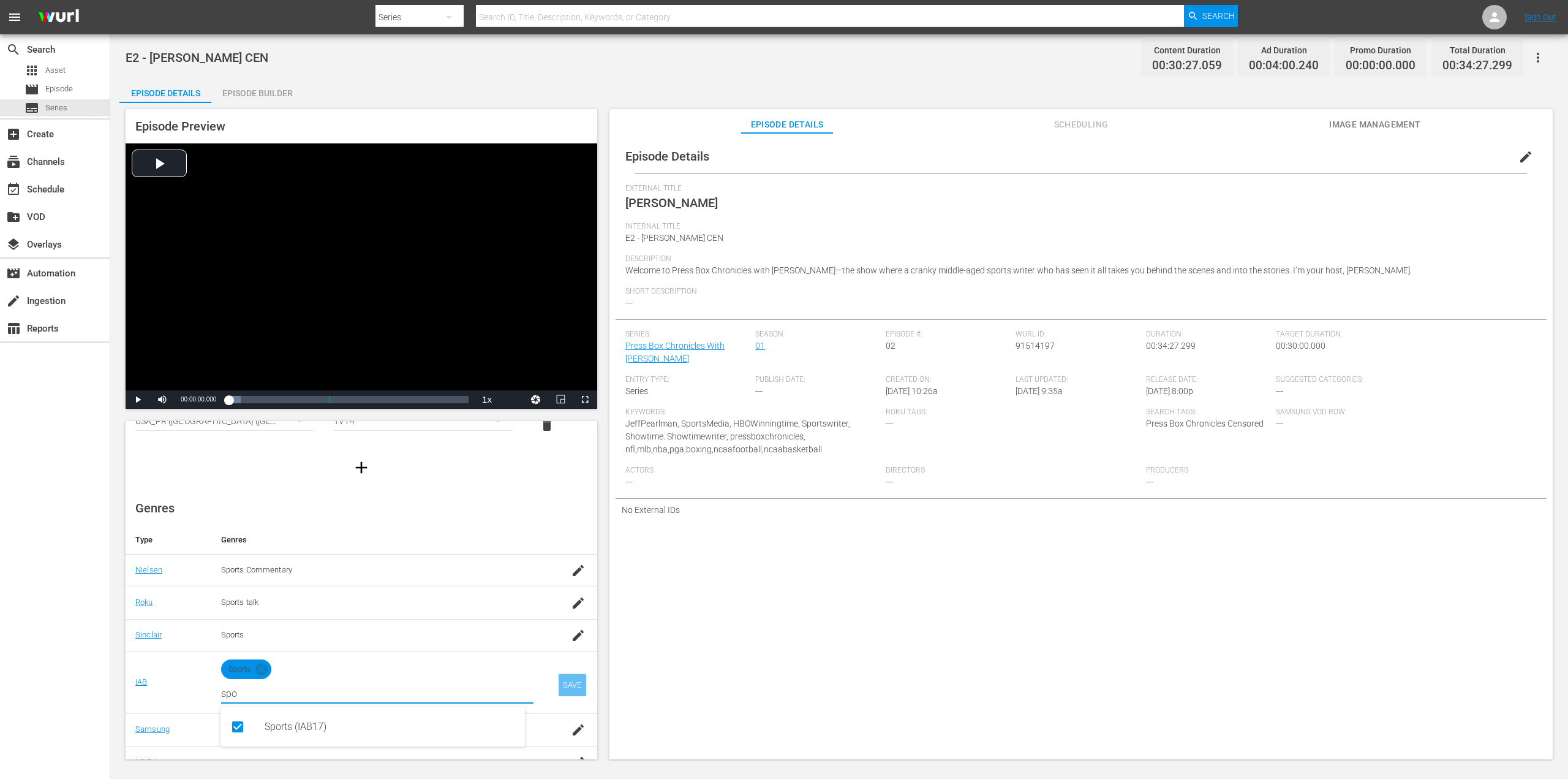
type input "spo"
click at [560, 679] on div "SAVE" at bounding box center [572, 685] width 28 height 22
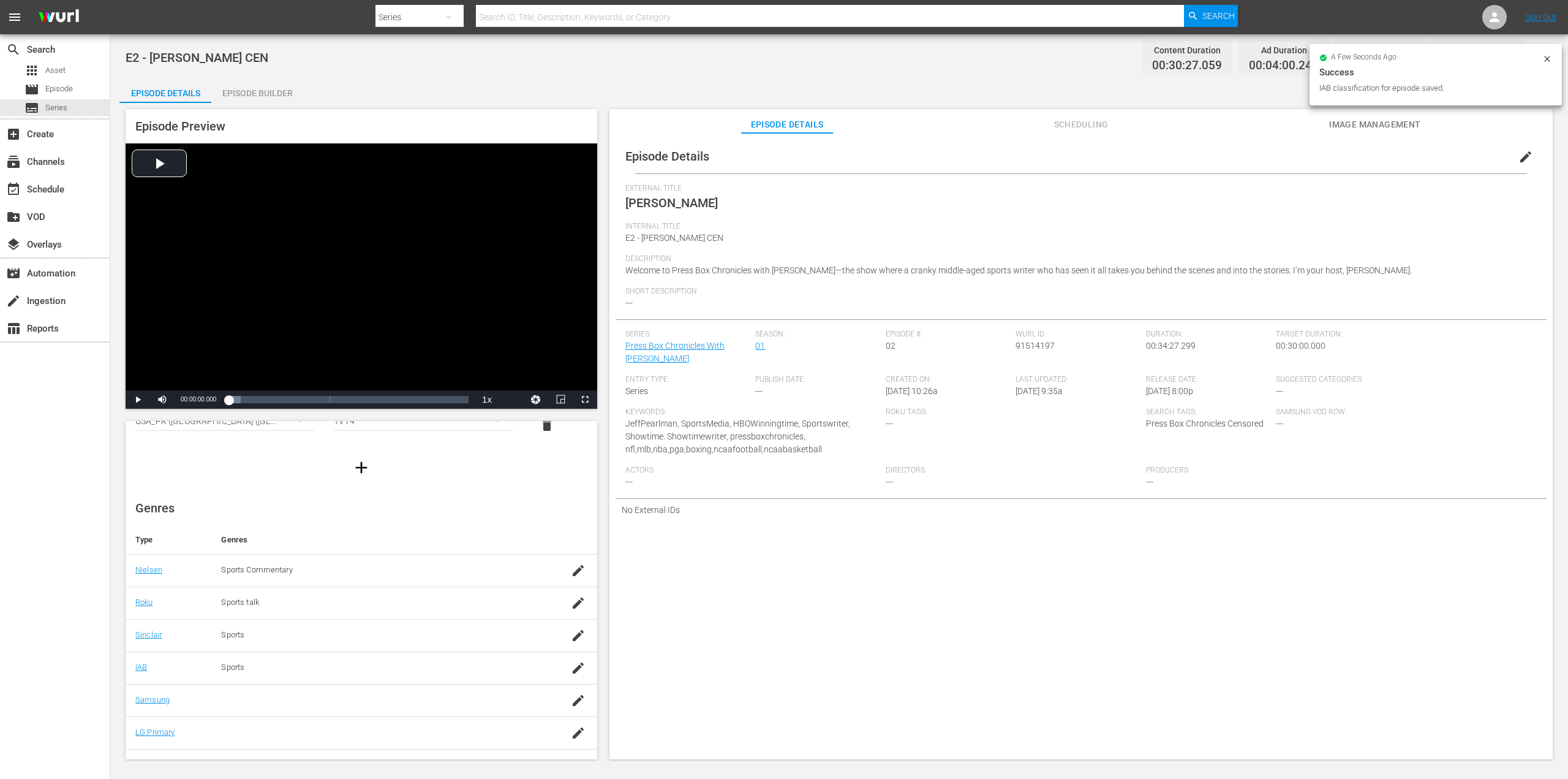
scroll to position [99, 0]
drag, startPoint x: 572, startPoint y: 687, endPoint x: 524, endPoint y: 687, distance: 48.0
click at [569, 687] on div "button" at bounding box center [578, 679] width 18 height 22
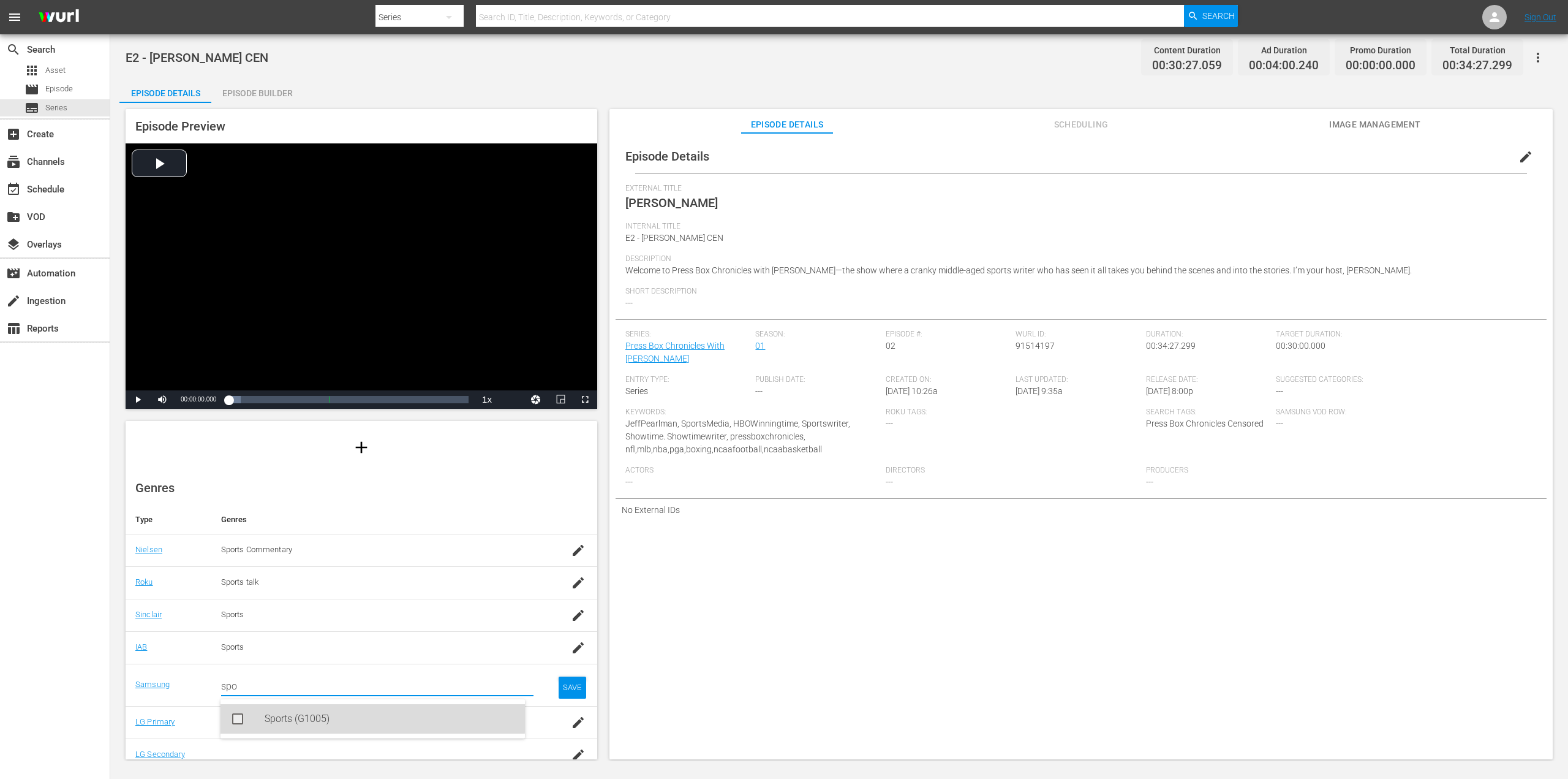
click at [281, 714] on div "Sports (G1005)" at bounding box center [389, 718] width 250 height 30
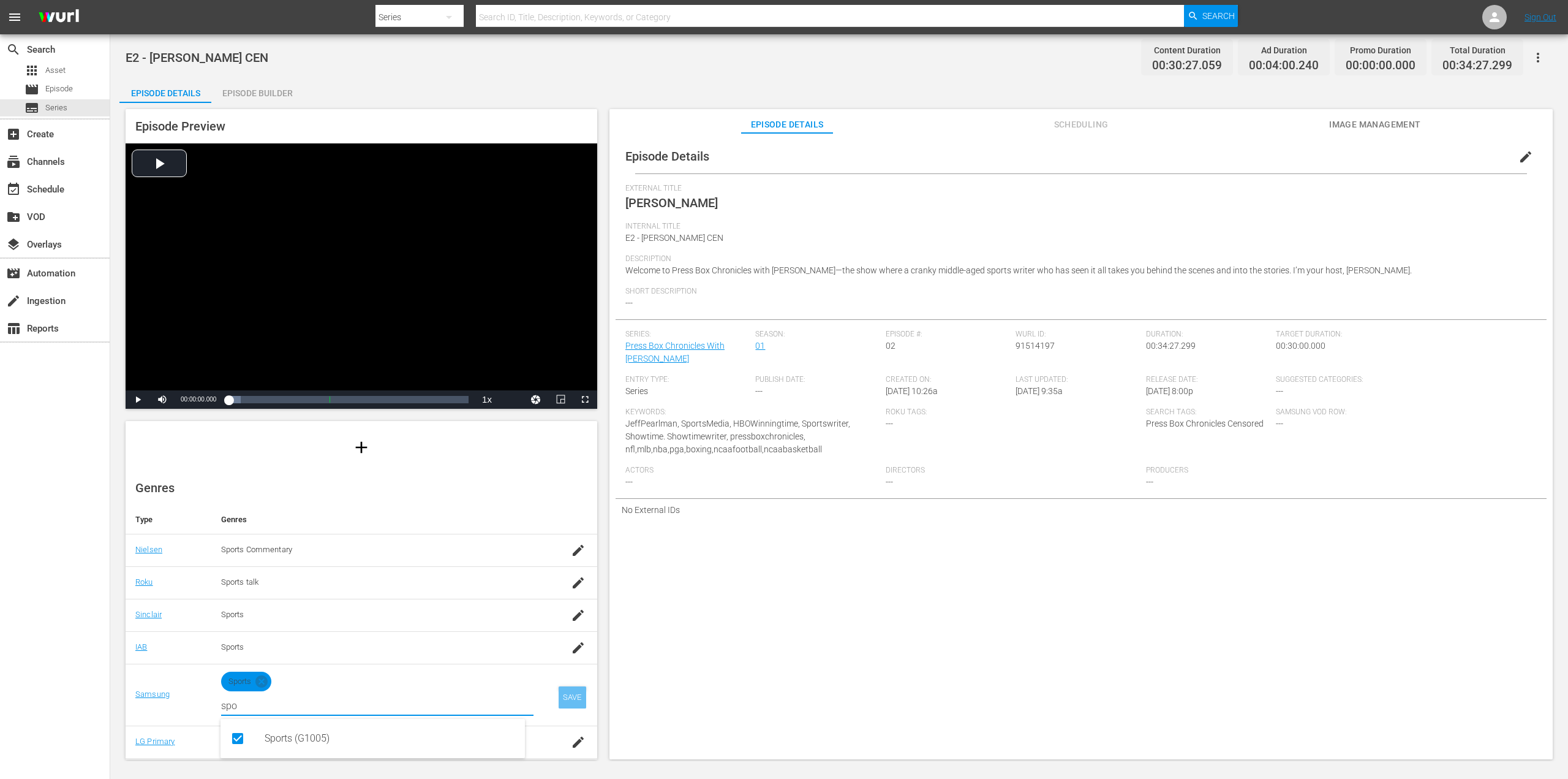
type input "spo"
click at [561, 701] on div "SAVE" at bounding box center [572, 697] width 28 height 22
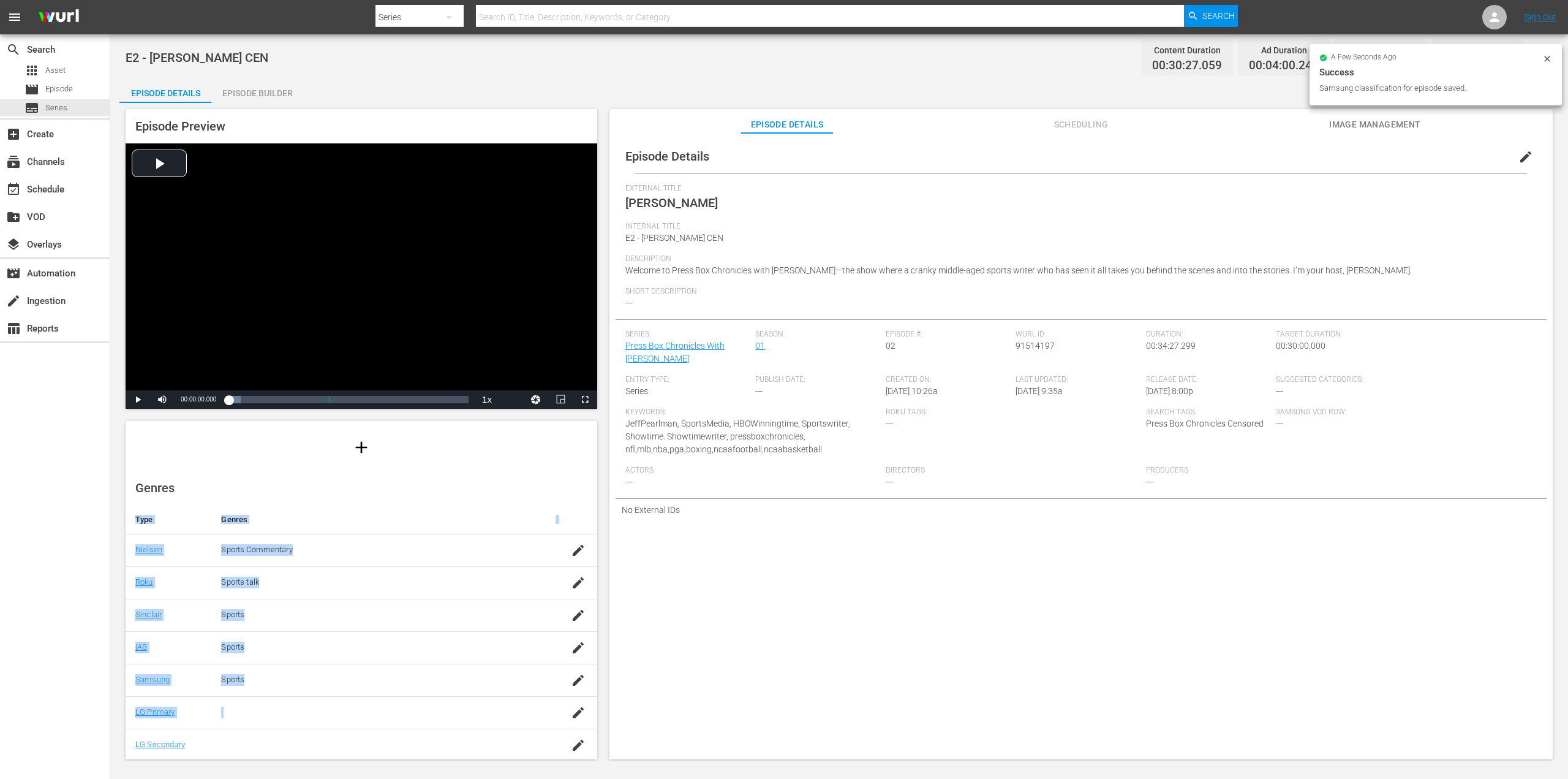
drag, startPoint x: 599, startPoint y: 682, endPoint x: 583, endPoint y: 721, distance: 42.2
click at [586, 720] on div "Episode Preview Video Player is loading. Play Video Play Mute Current Time 00:0…" at bounding box center [839, 435] width 1439 height 666
click at [571, 709] on icon "button" at bounding box center [578, 712] width 14 height 14
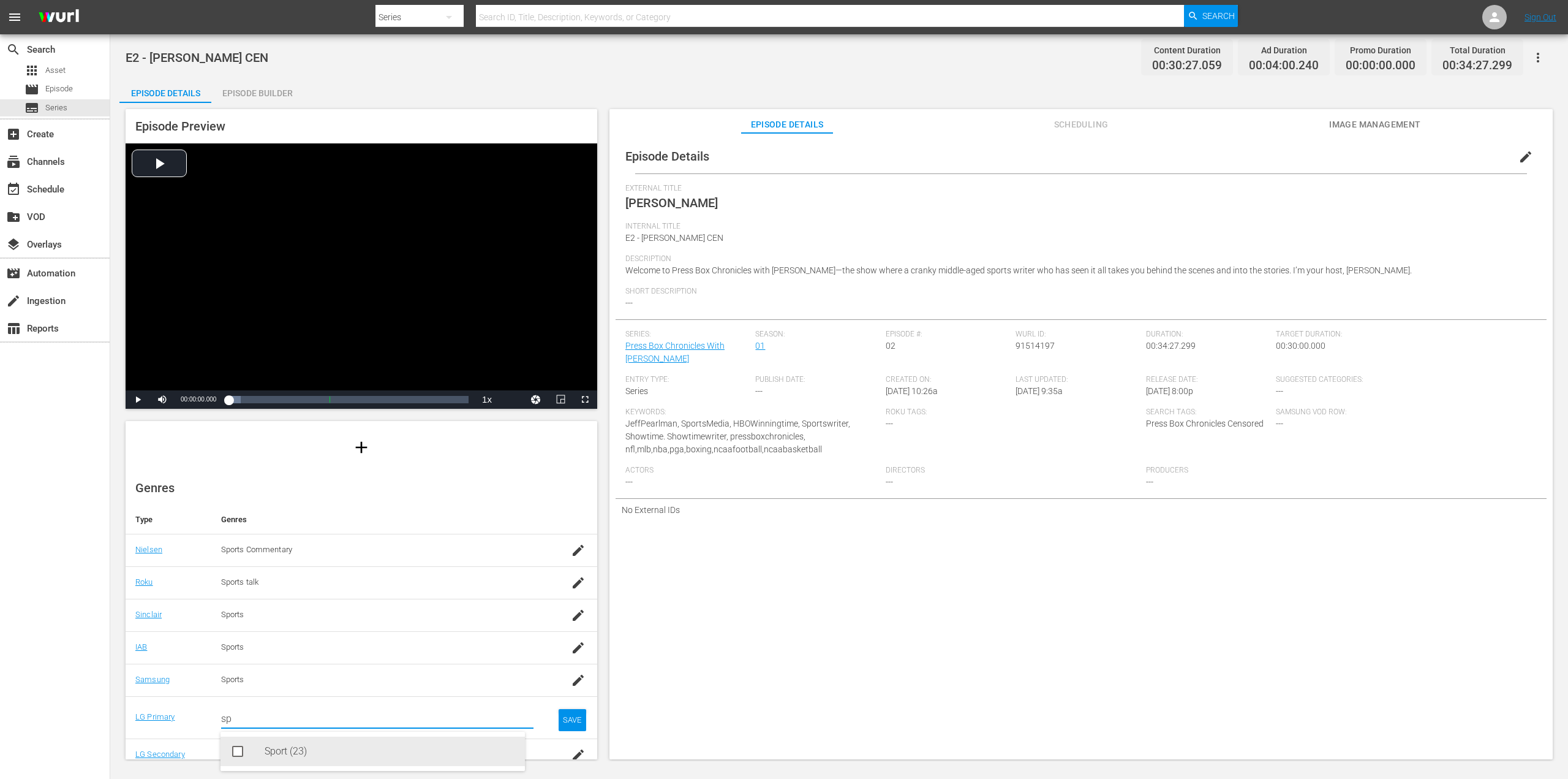
click at [261, 760] on div "Sport (23)" at bounding box center [373, 751] width 304 height 30
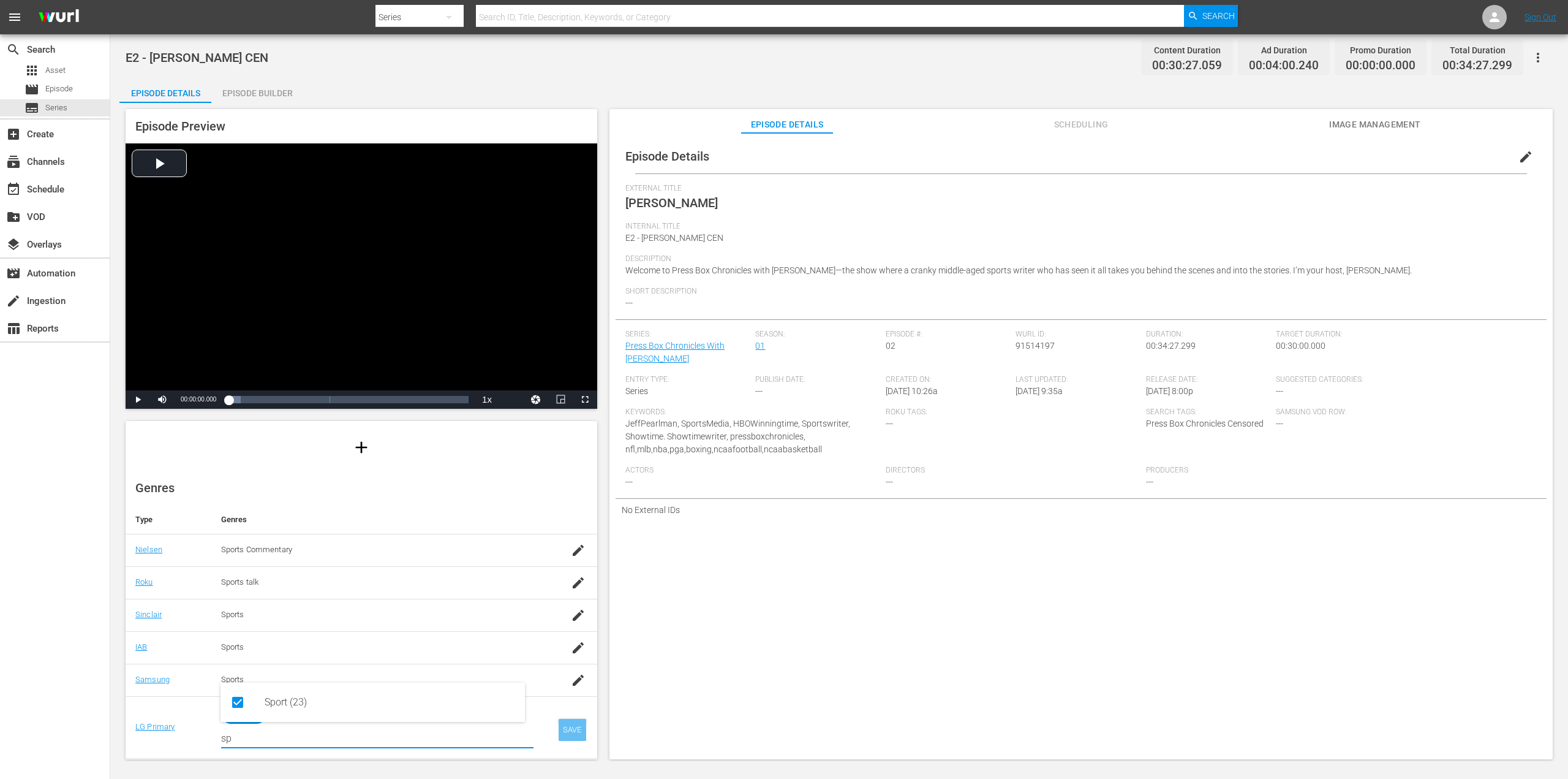
type input "sp"
click at [562, 735] on div "SAVE" at bounding box center [572, 730] width 28 height 22
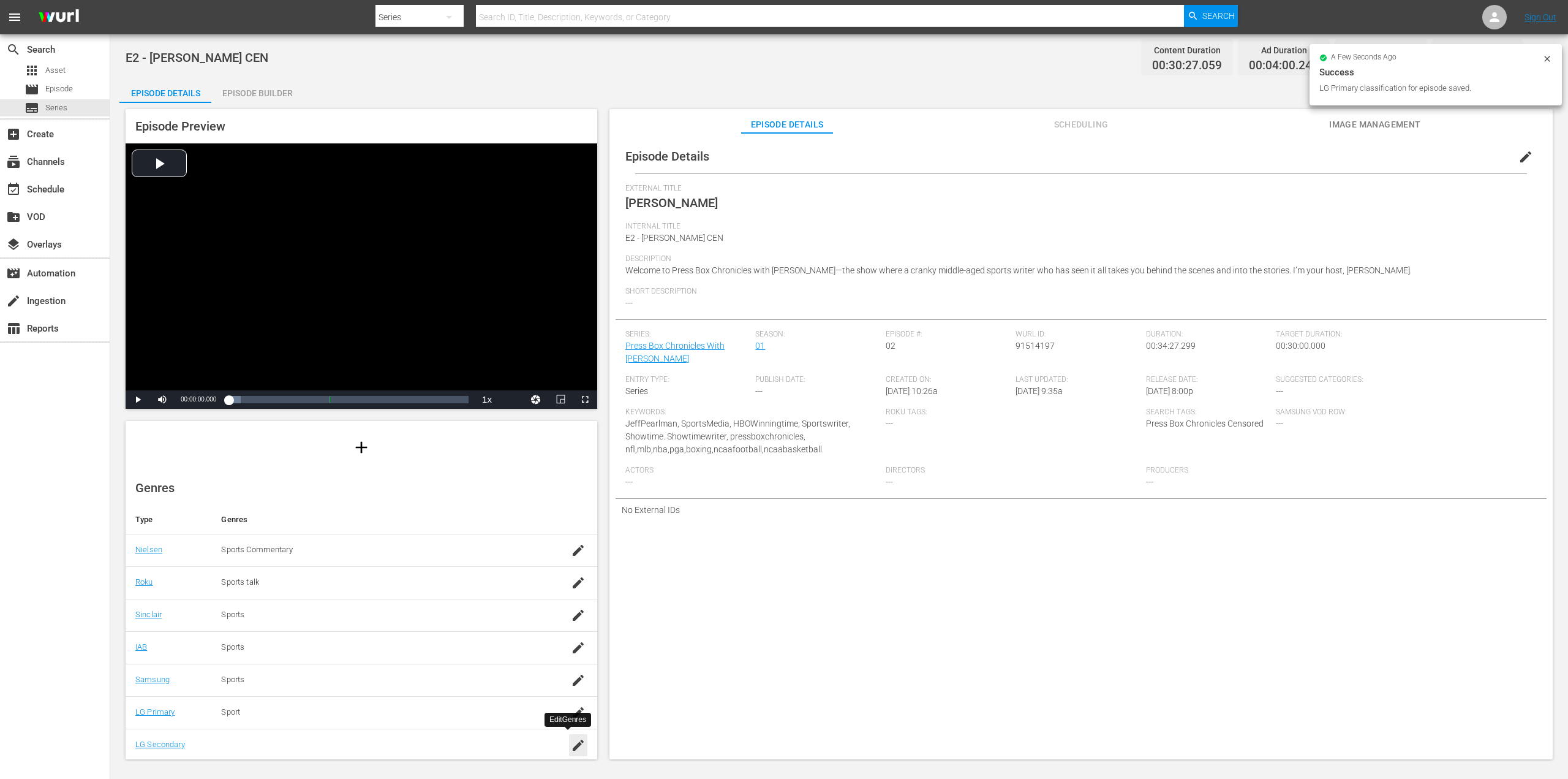
drag, startPoint x: 564, startPoint y: 739, endPoint x: 527, endPoint y: 738, distance: 37.0
click at [571, 739] on icon "button" at bounding box center [578, 745] width 14 height 14
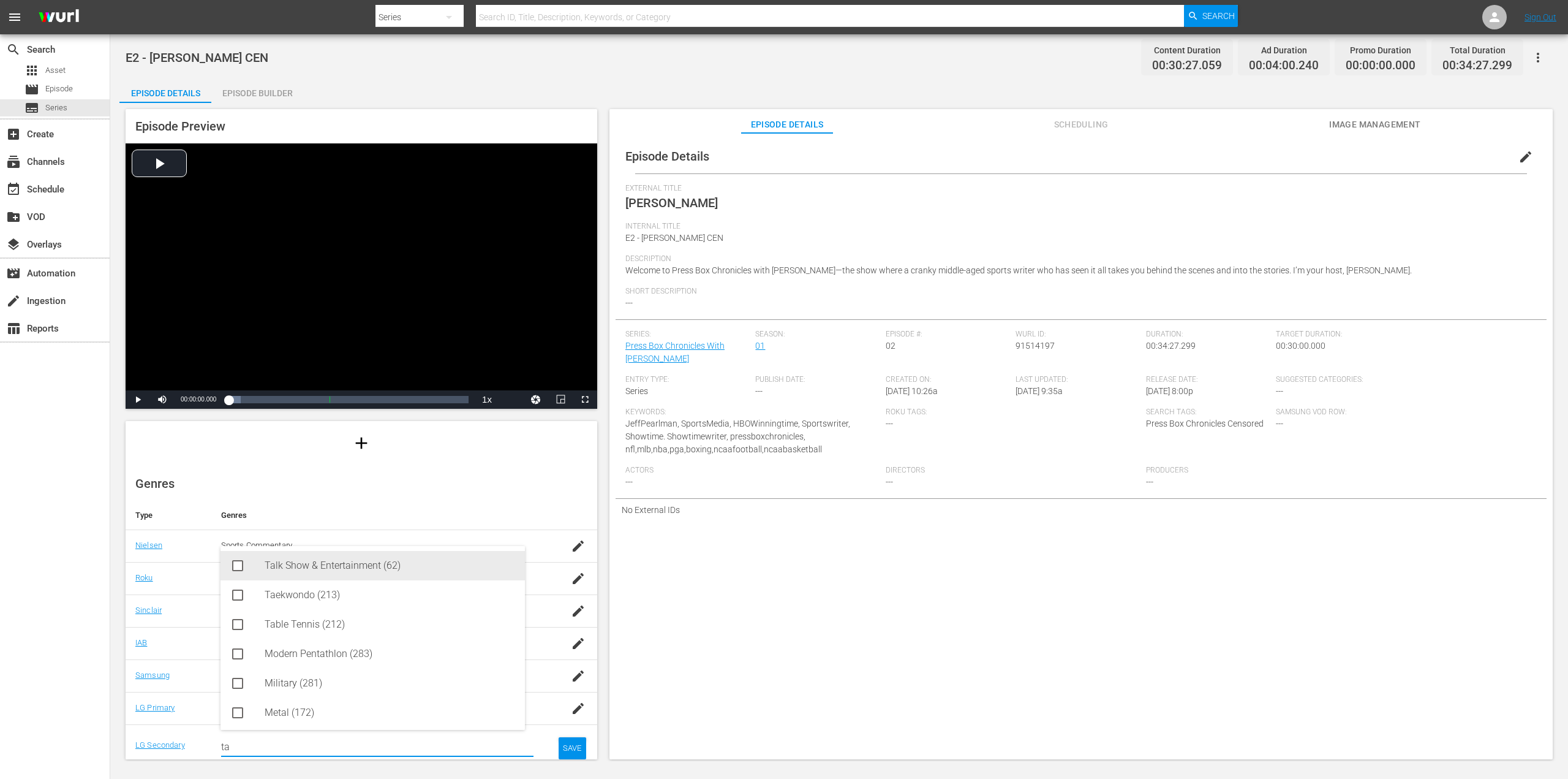
click at [319, 572] on div "Talk Show & Entertainment (62)" at bounding box center [389, 565] width 250 height 30
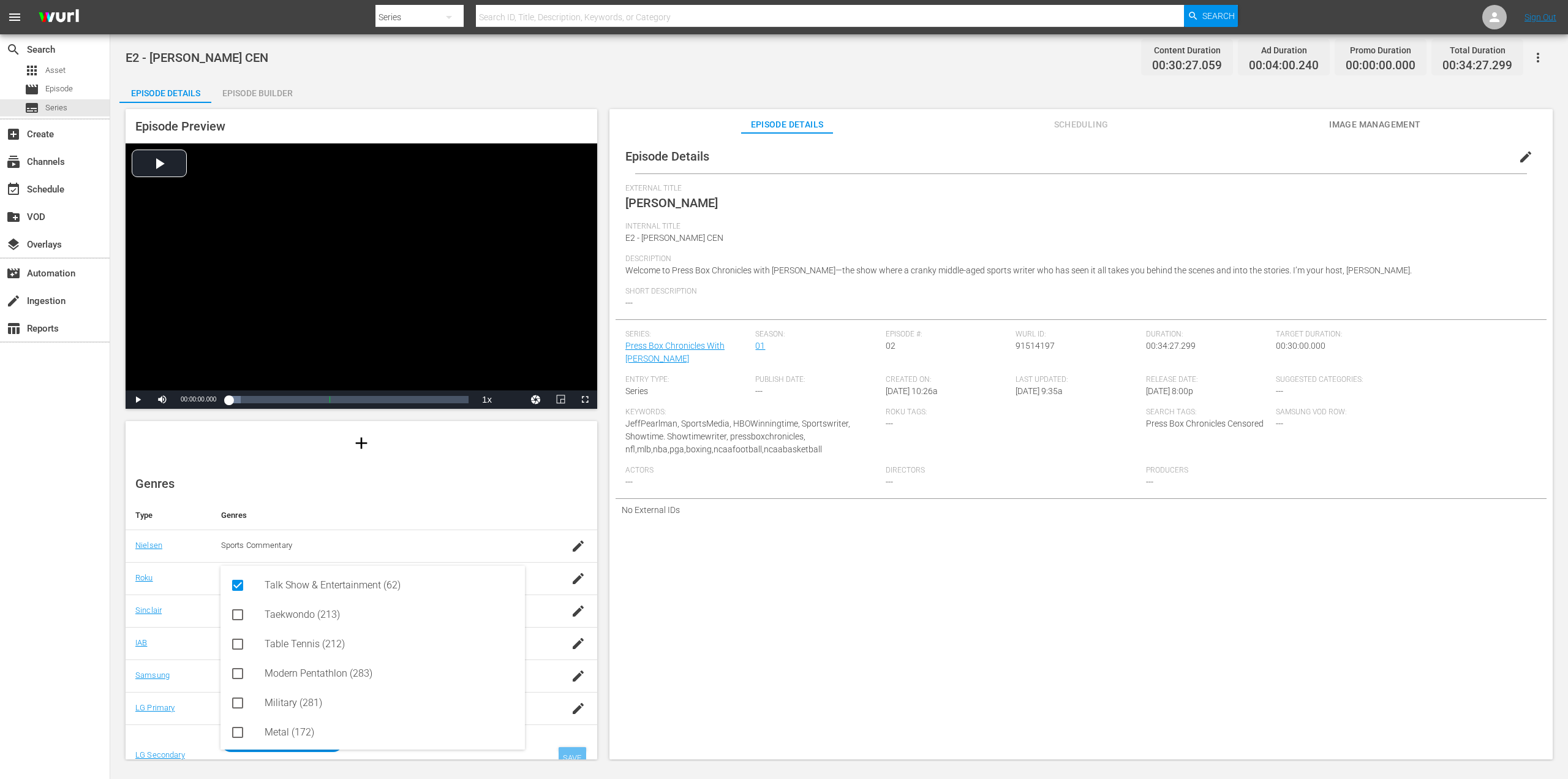
type input "ta"
click at [563, 748] on div "SAVE" at bounding box center [572, 758] width 28 height 22
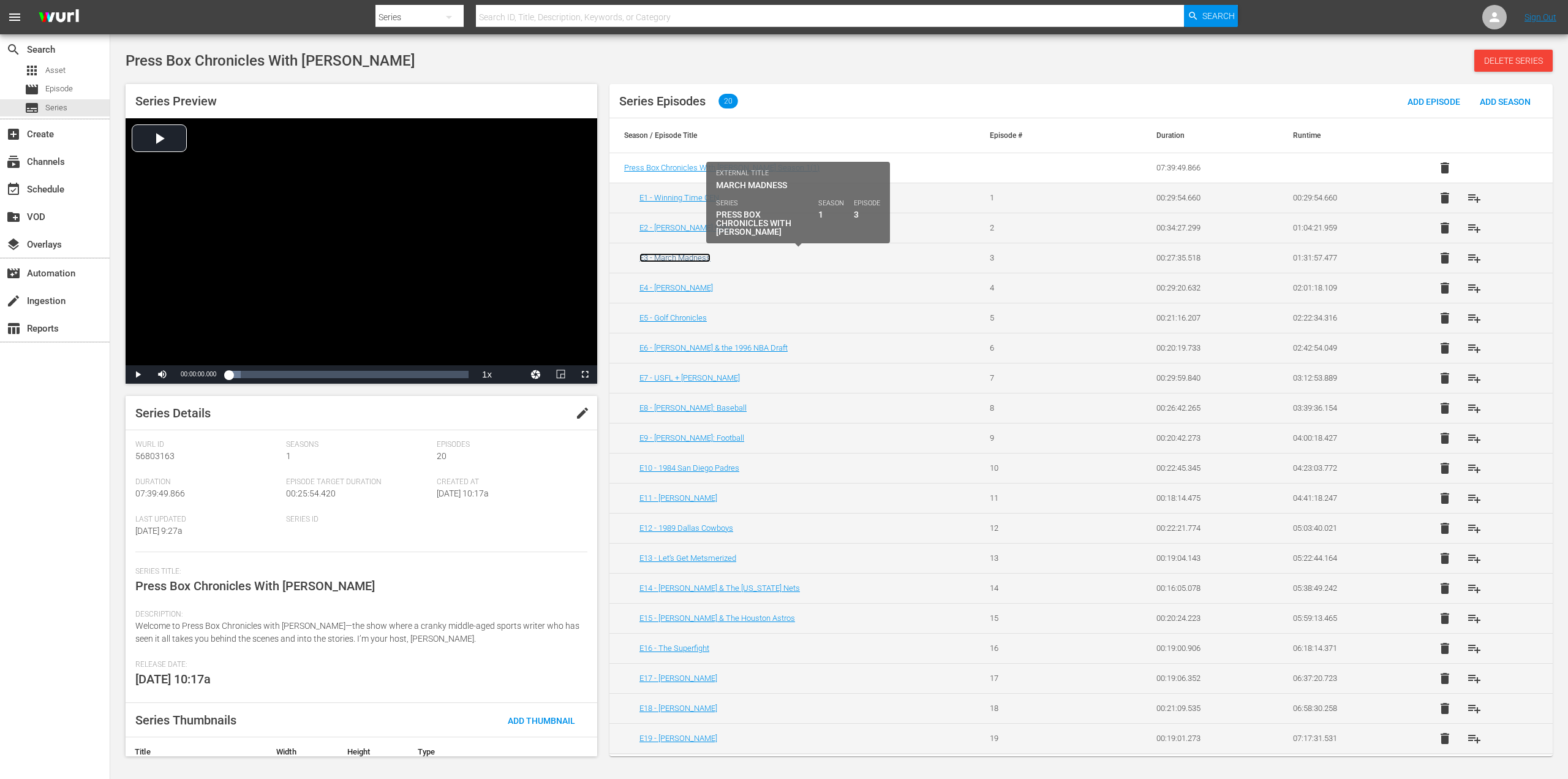
click at [692, 256] on link "E3 - March Madness" at bounding box center [674, 258] width 71 height 9
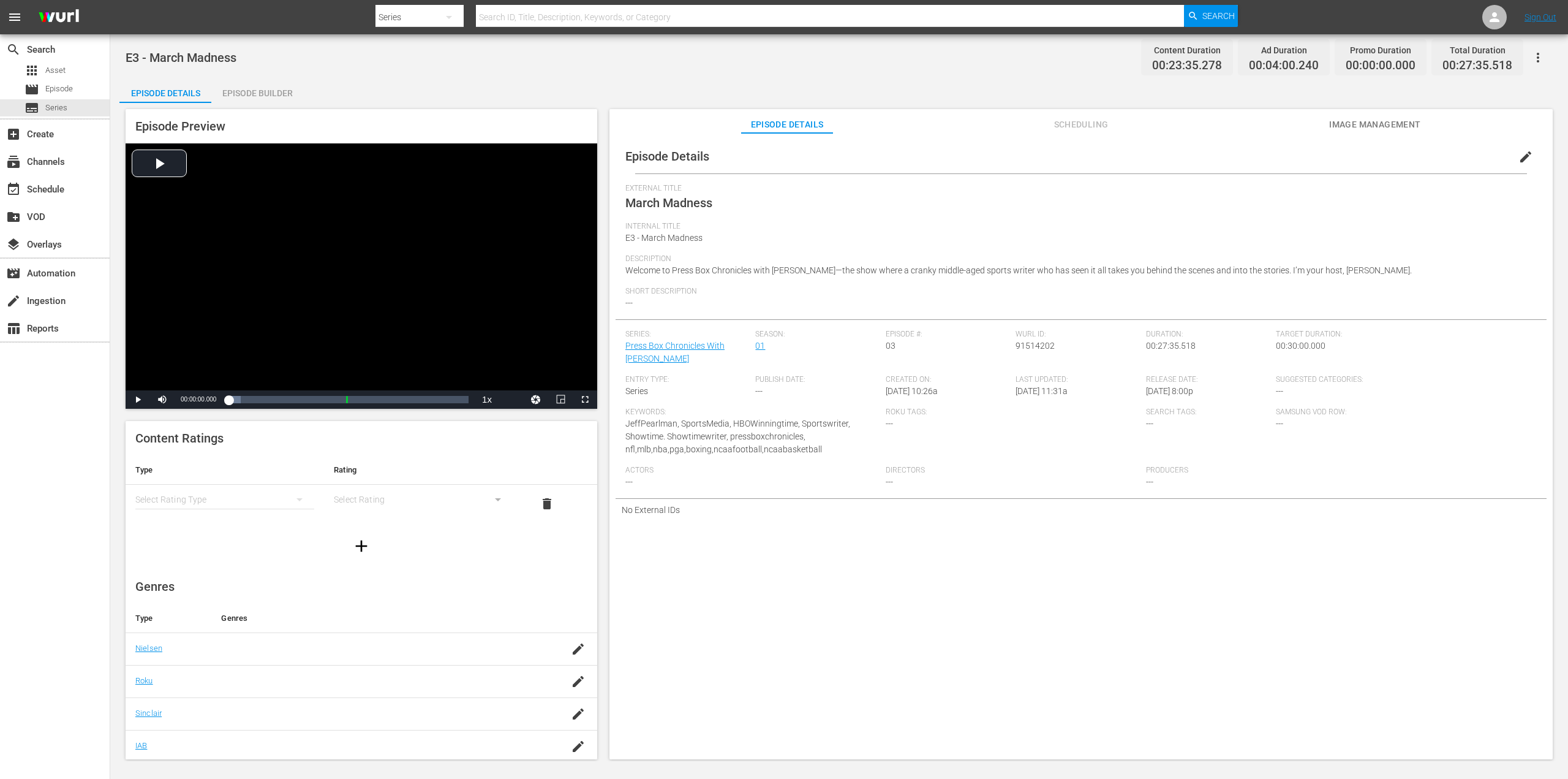
click at [1519, 150] on span "edit" at bounding box center [1525, 157] width 14 height 14
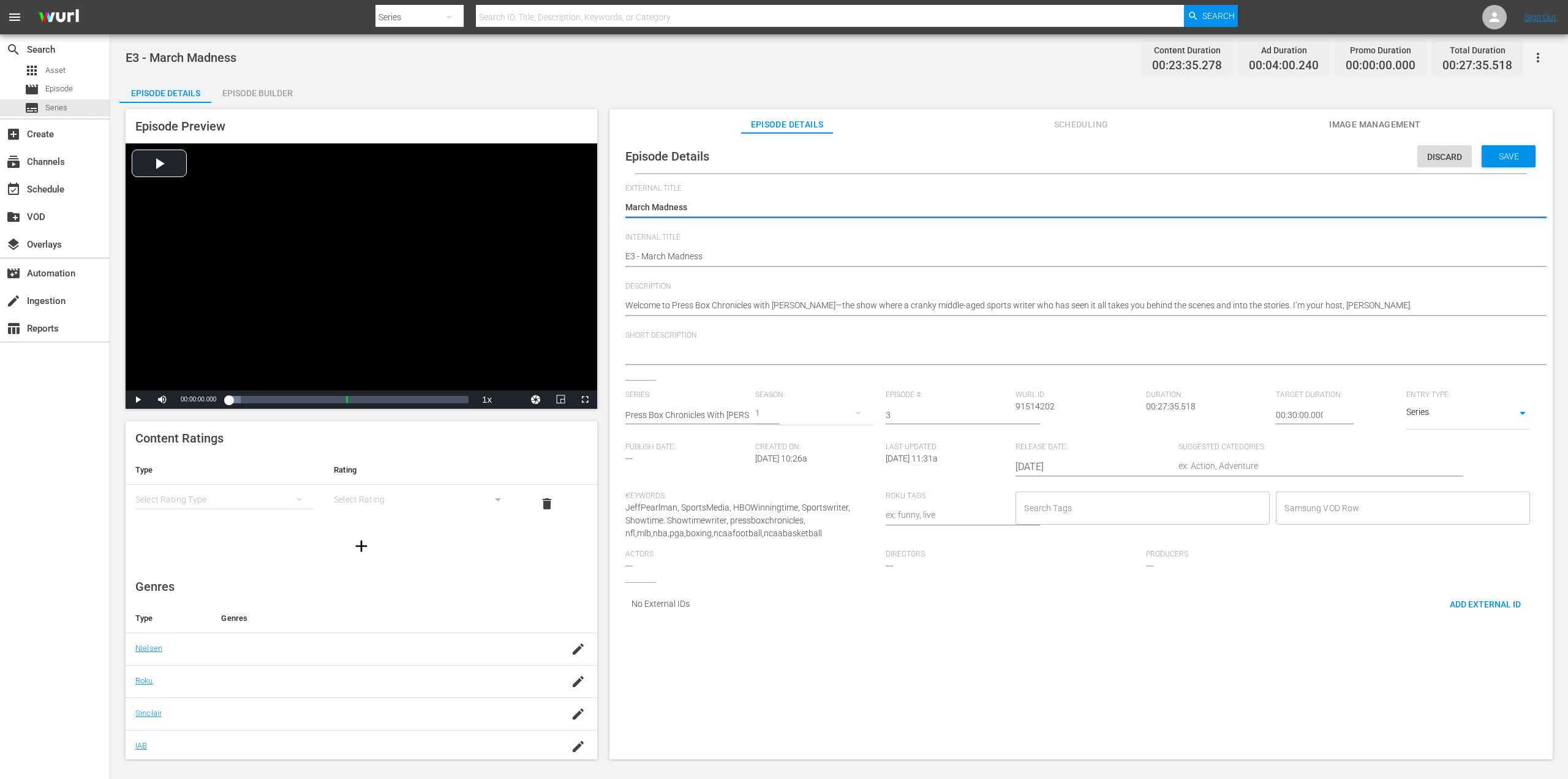
drag, startPoint x: 784, startPoint y: 213, endPoint x: 776, endPoint y: 211, distance: 8.2
click at [782, 212] on textarea "March Madness" at bounding box center [1078, 208] width 905 height 14
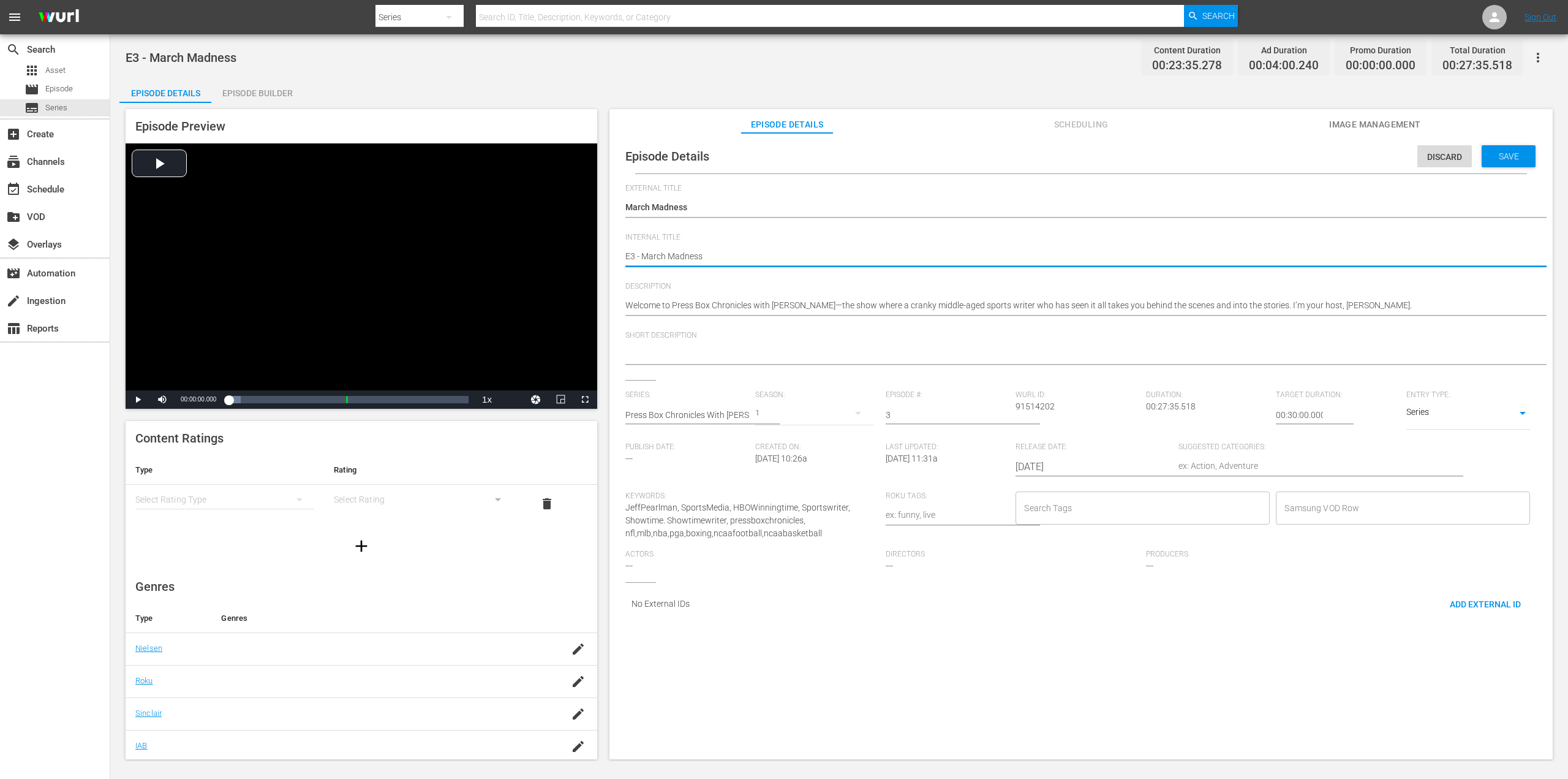
type textarea "E3 - March Madness"
type textarea "E3 - March Madness C"
type textarea "E3 - March Madness Ce"
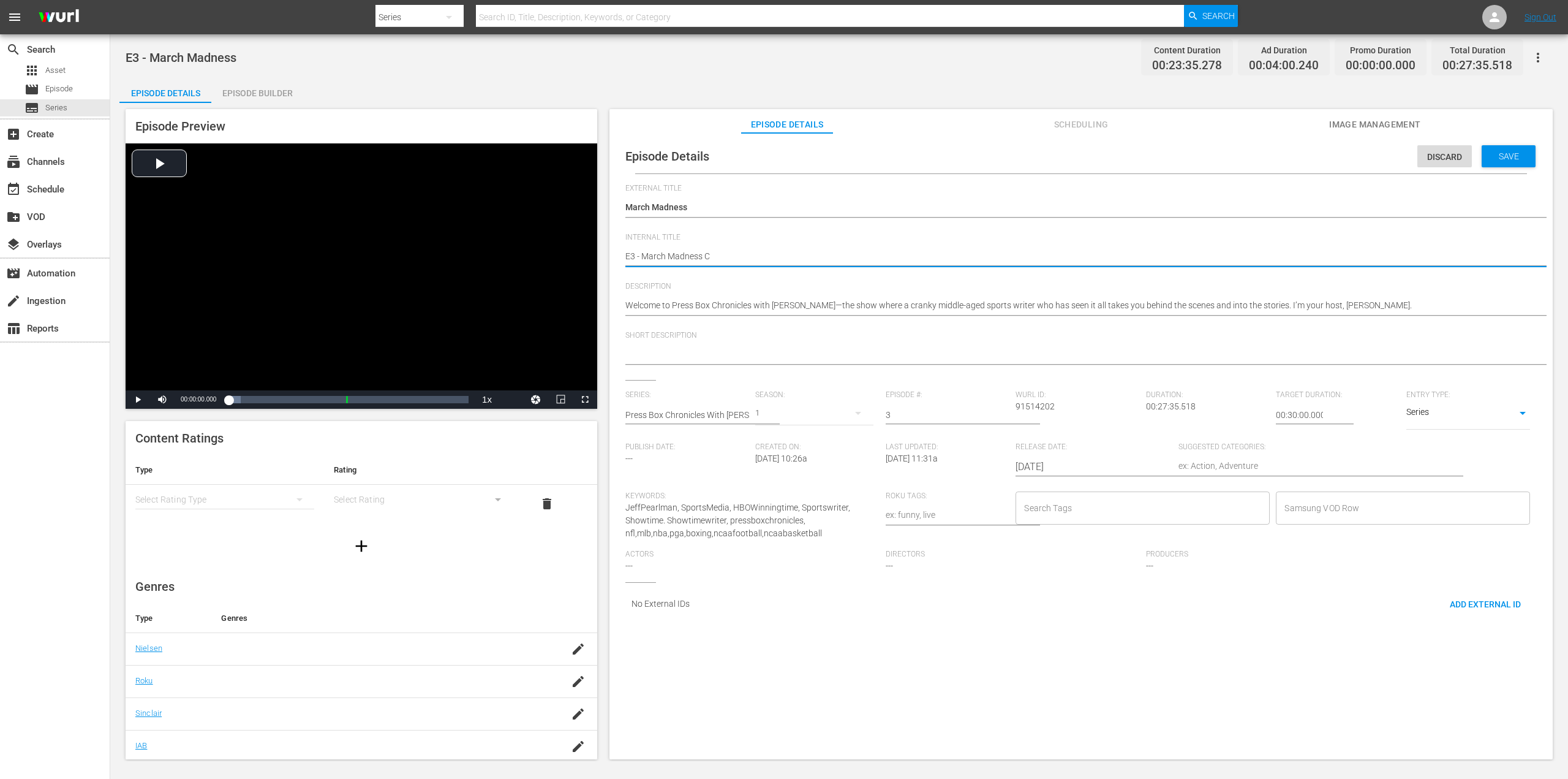
type textarea "E3 - March Madness Ce"
type textarea "E3 - March Madness C"
type textarea "E3 - March Madness CE"
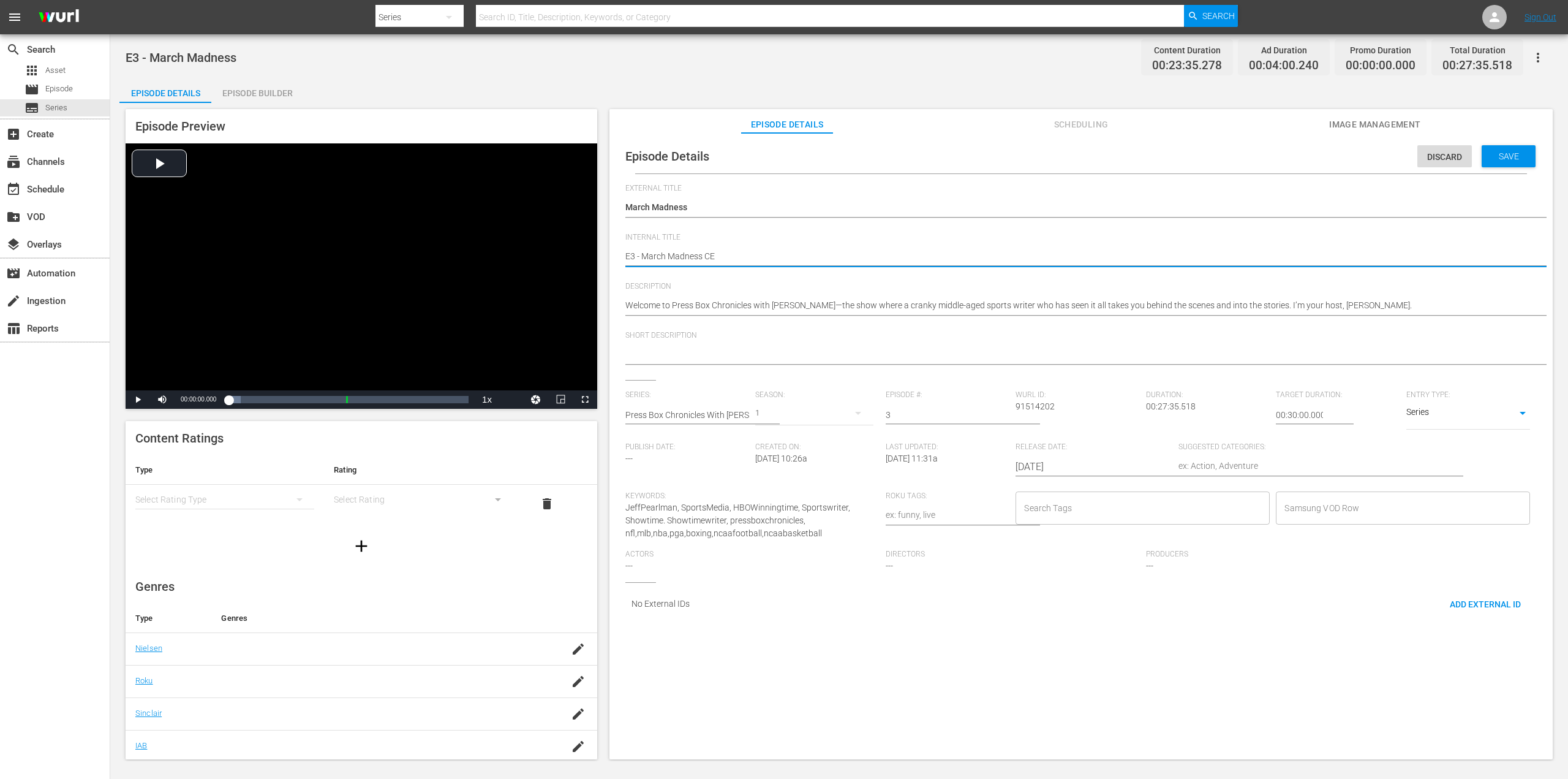
type textarea "E3 - March Madness CEN"
click at [1100, 510] on input "Search Tags" at bounding box center [1134, 507] width 225 height 22
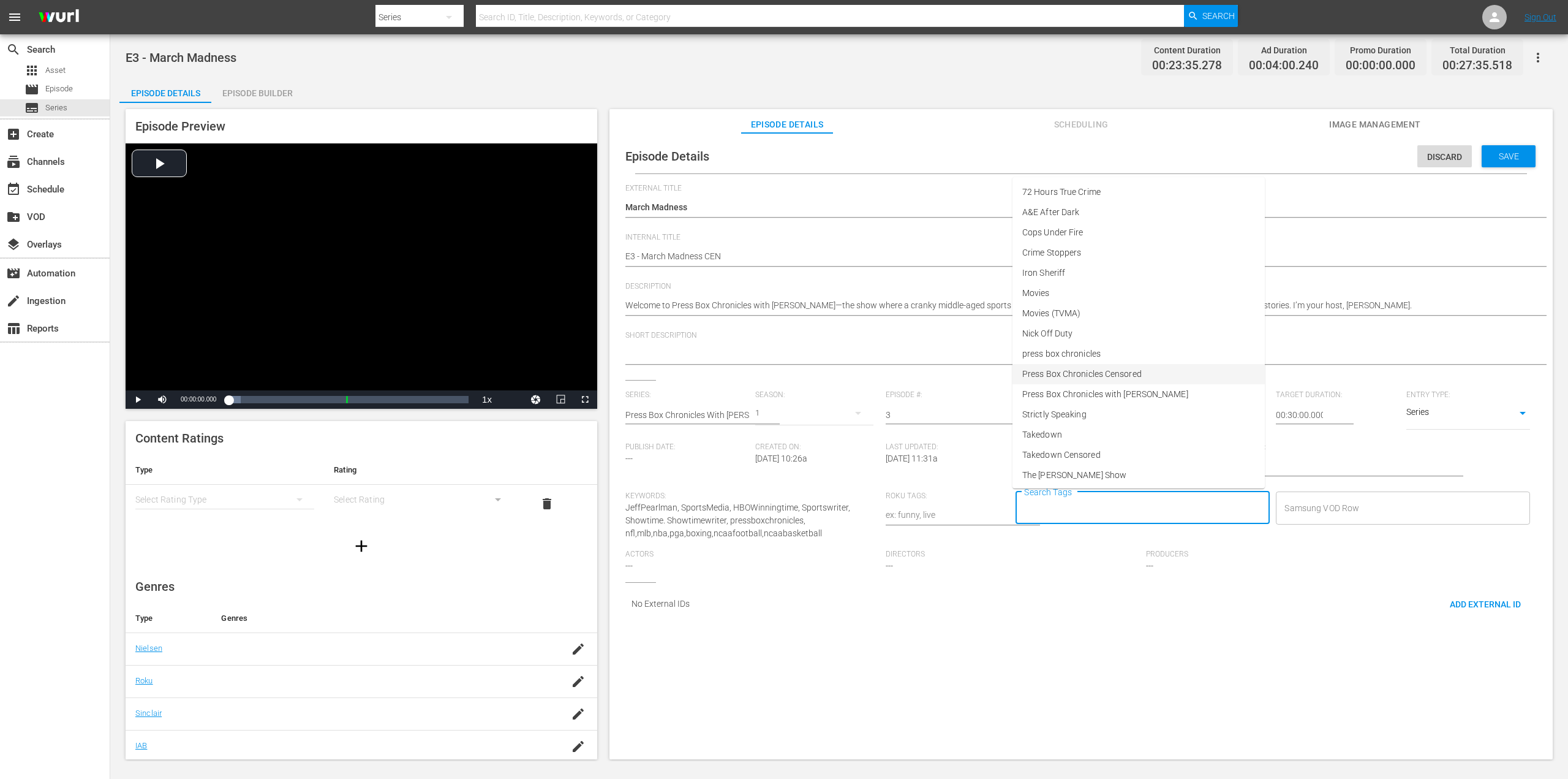
click at [1109, 377] on span "Press Box Chronicles Censored" at bounding box center [1081, 374] width 119 height 13
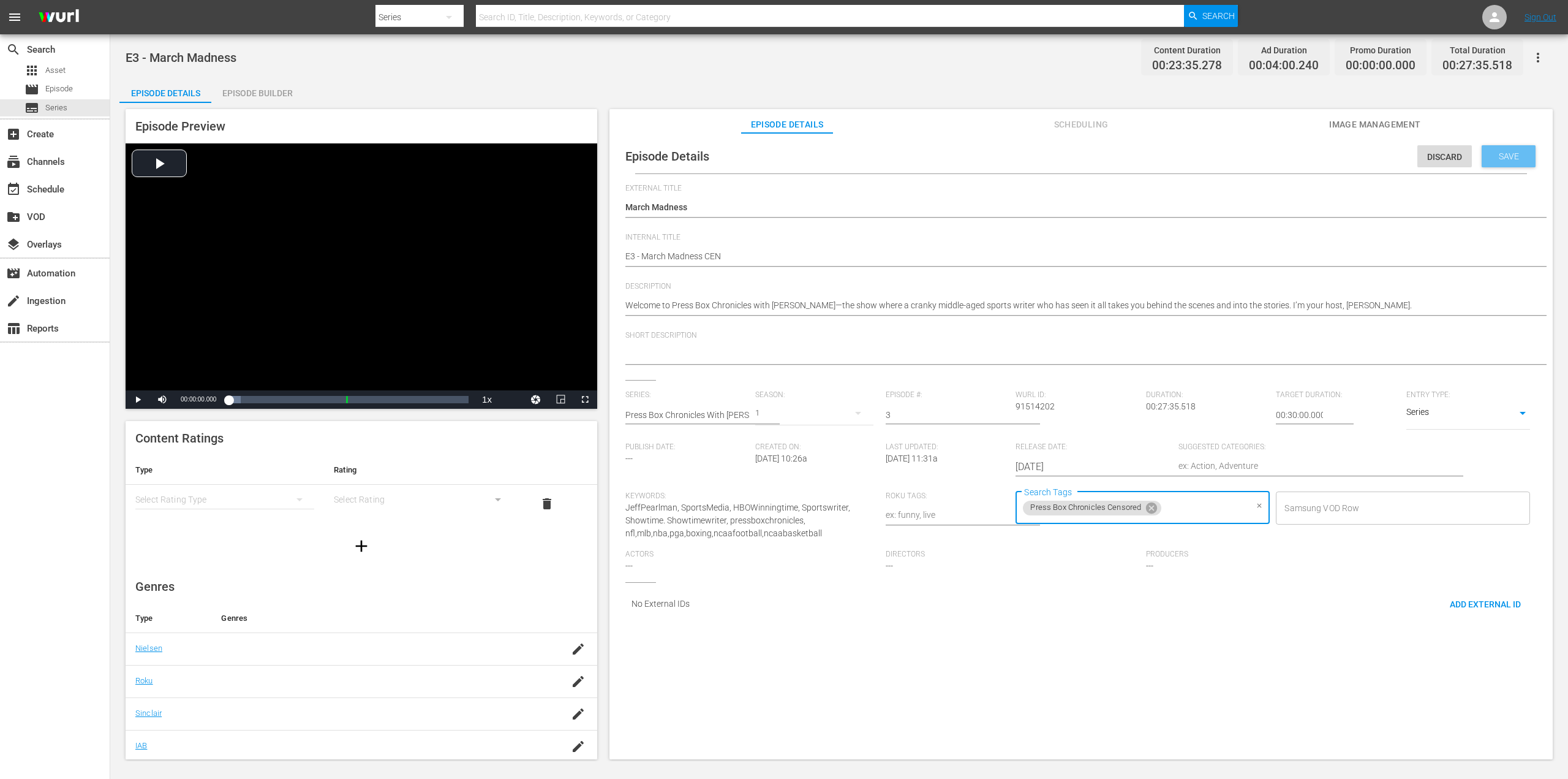
click at [1509, 160] on span "Save" at bounding box center [1509, 156] width 40 height 10
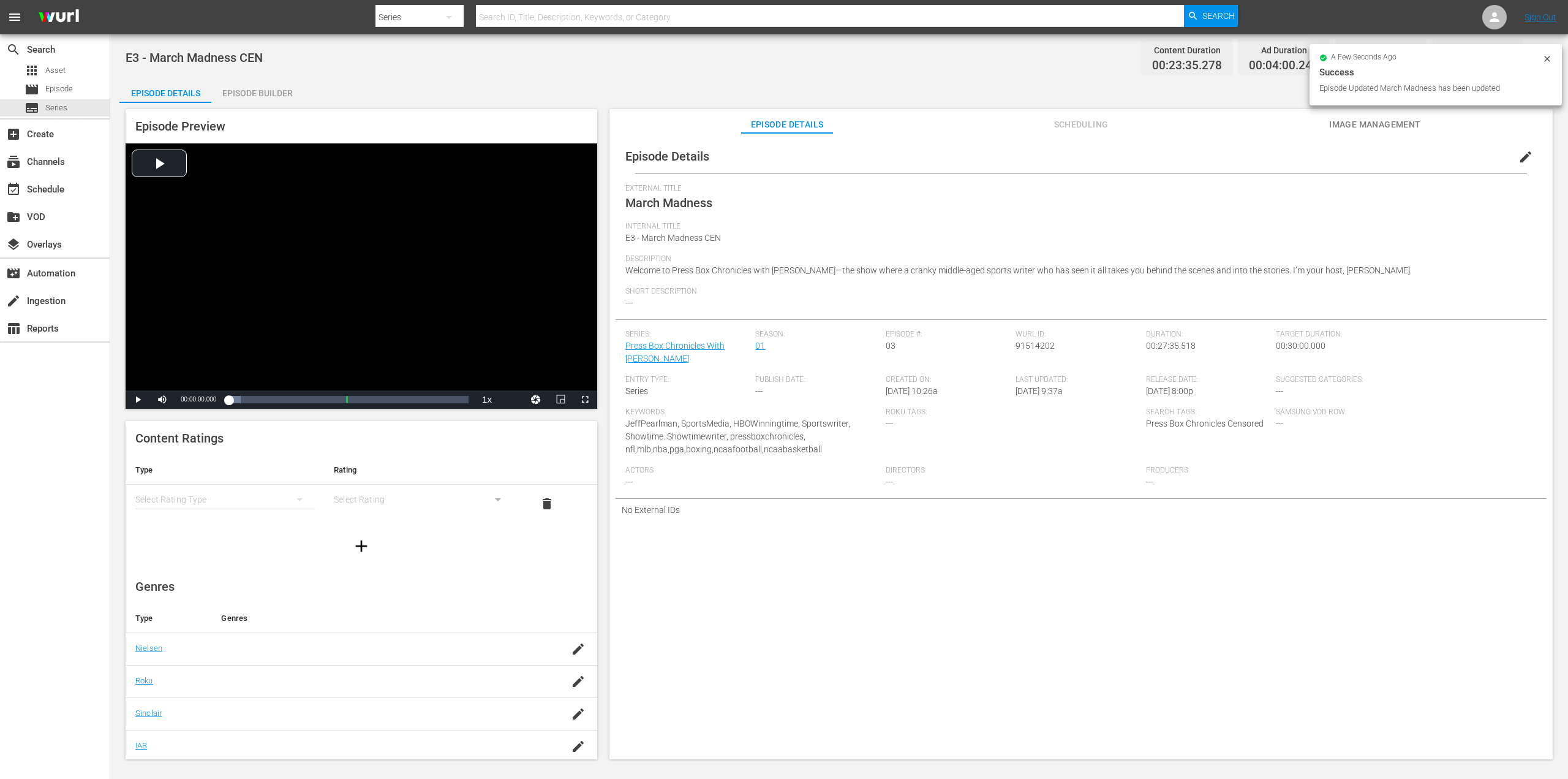
click at [235, 501] on div "simple table" at bounding box center [224, 499] width 179 height 34
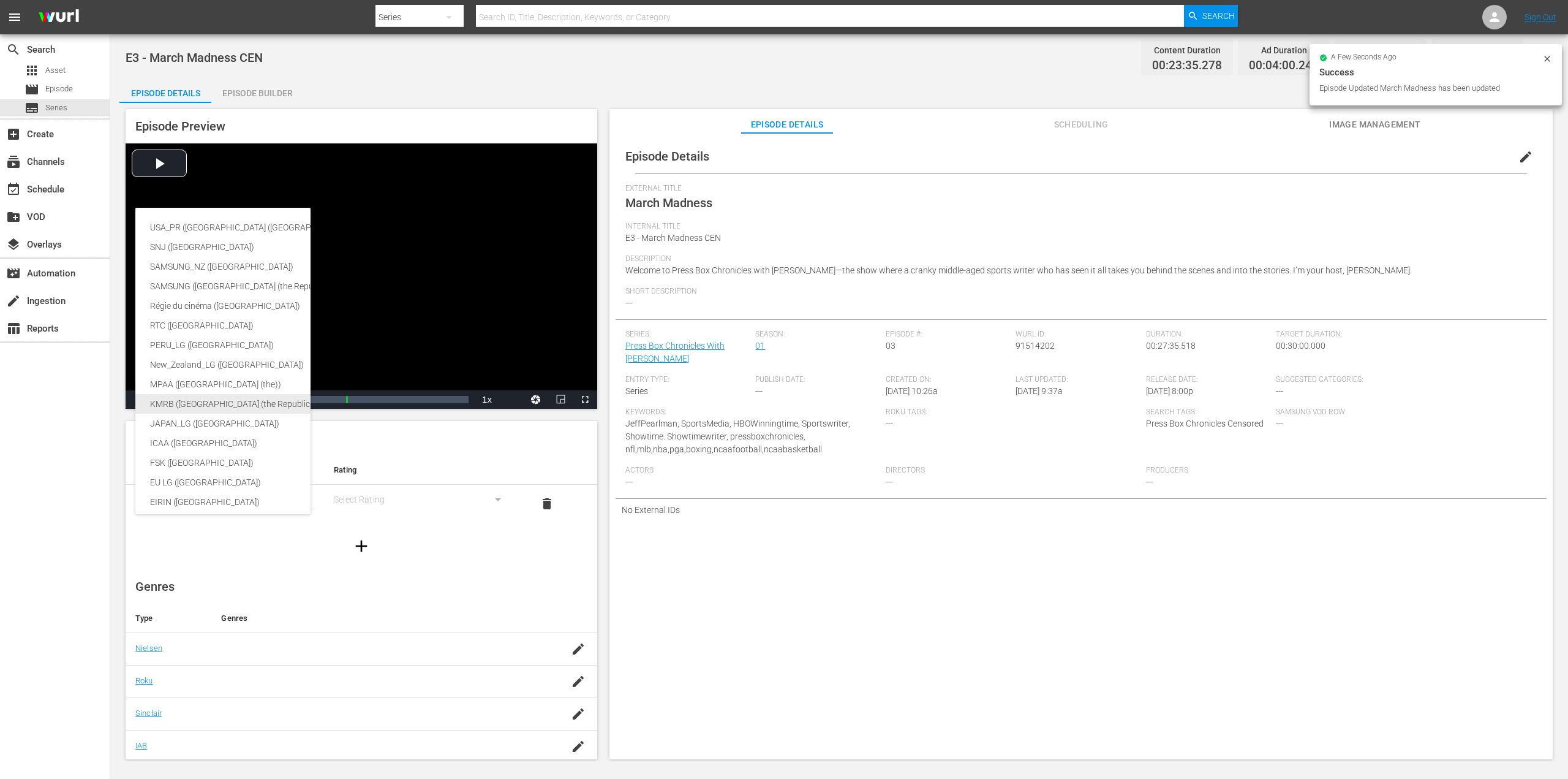
click at [259, 397] on div "KMRB (Korea (the Republic of))" at bounding box center [300, 404] width 300 height 20
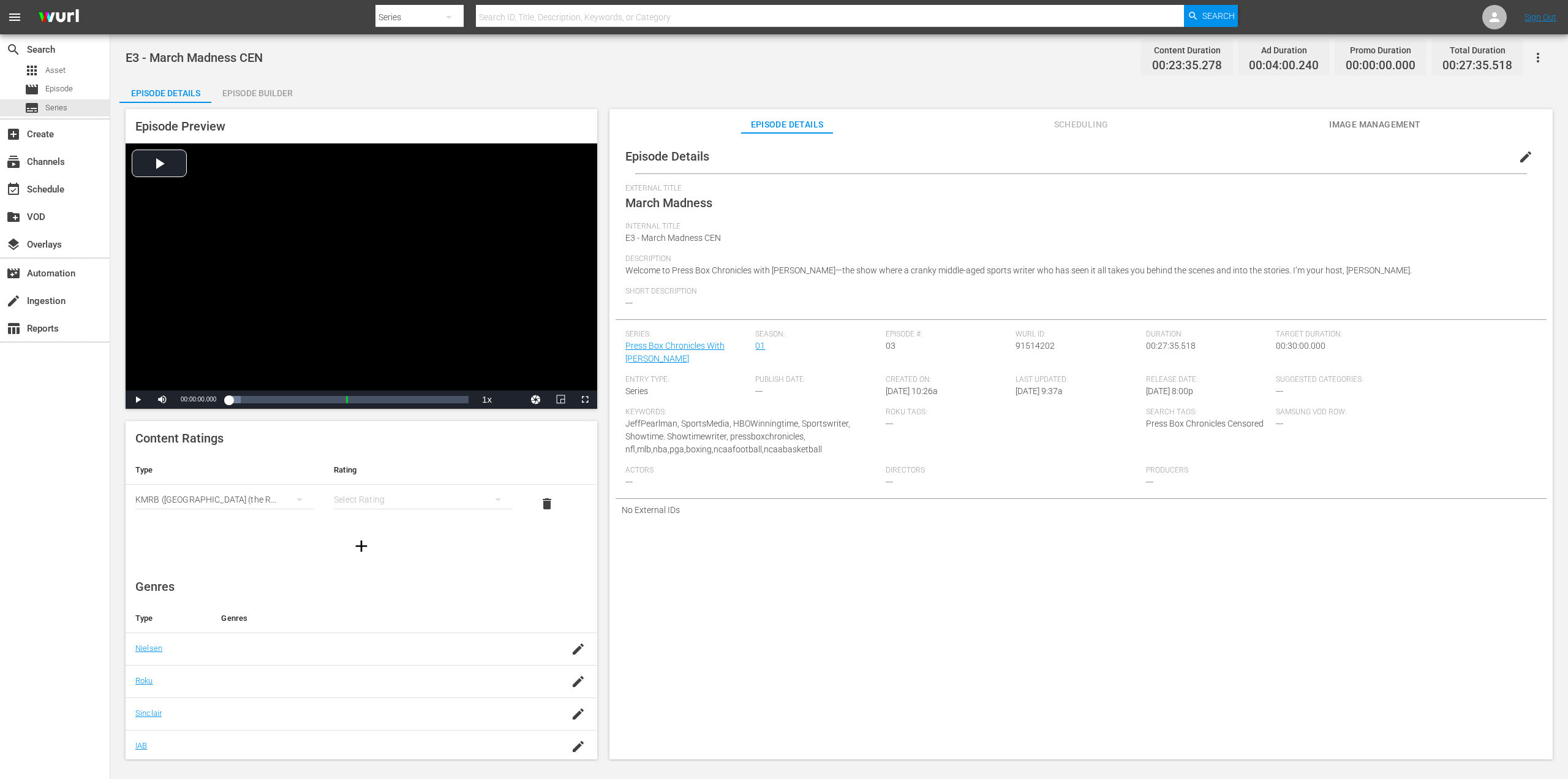
click at [269, 505] on div "KMRB (Korea (the Republic of))" at bounding box center [224, 499] width 179 height 34
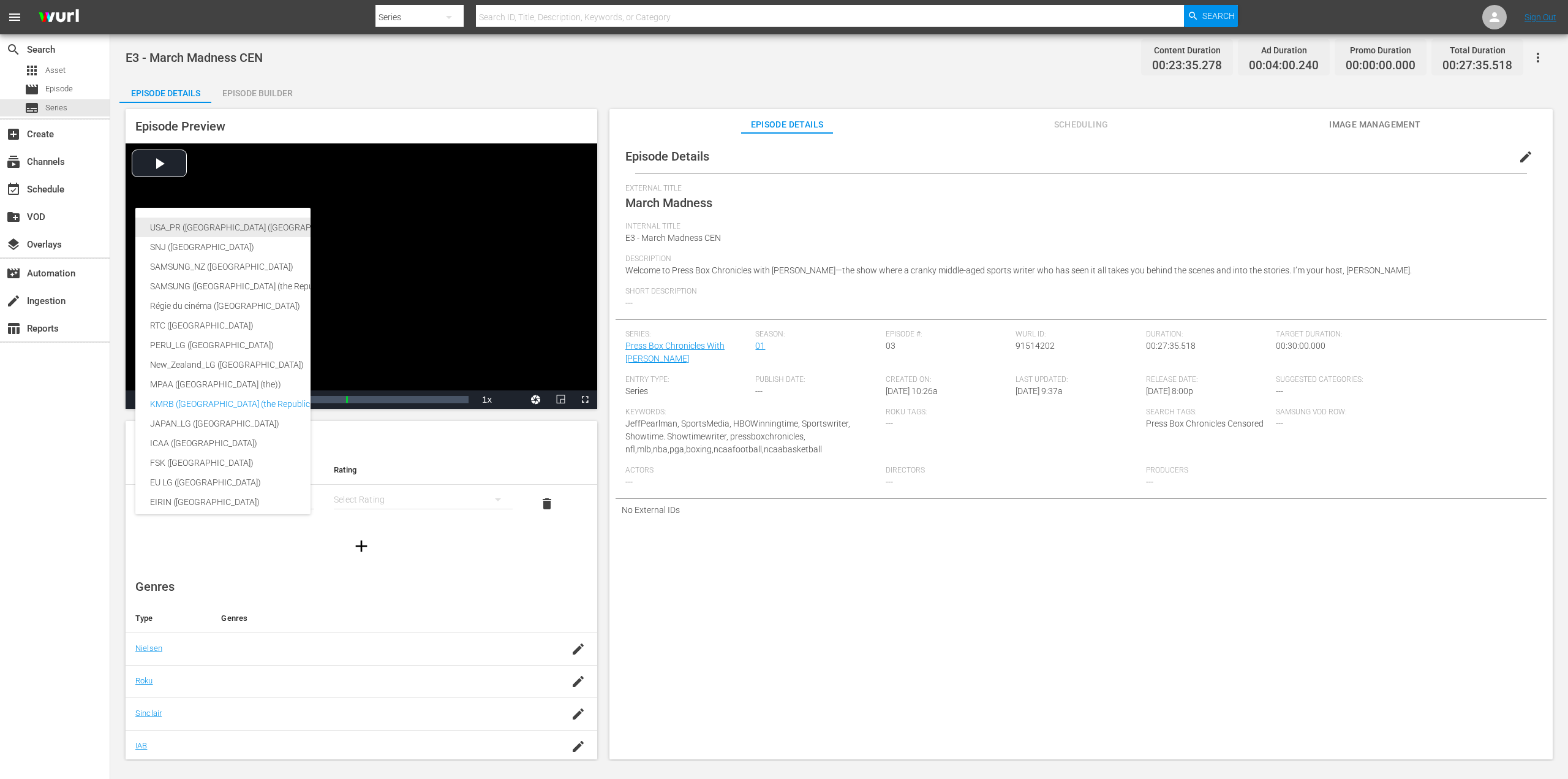
click at [225, 231] on div "USA_PR (United States of America (the))" at bounding box center [300, 227] width 300 height 20
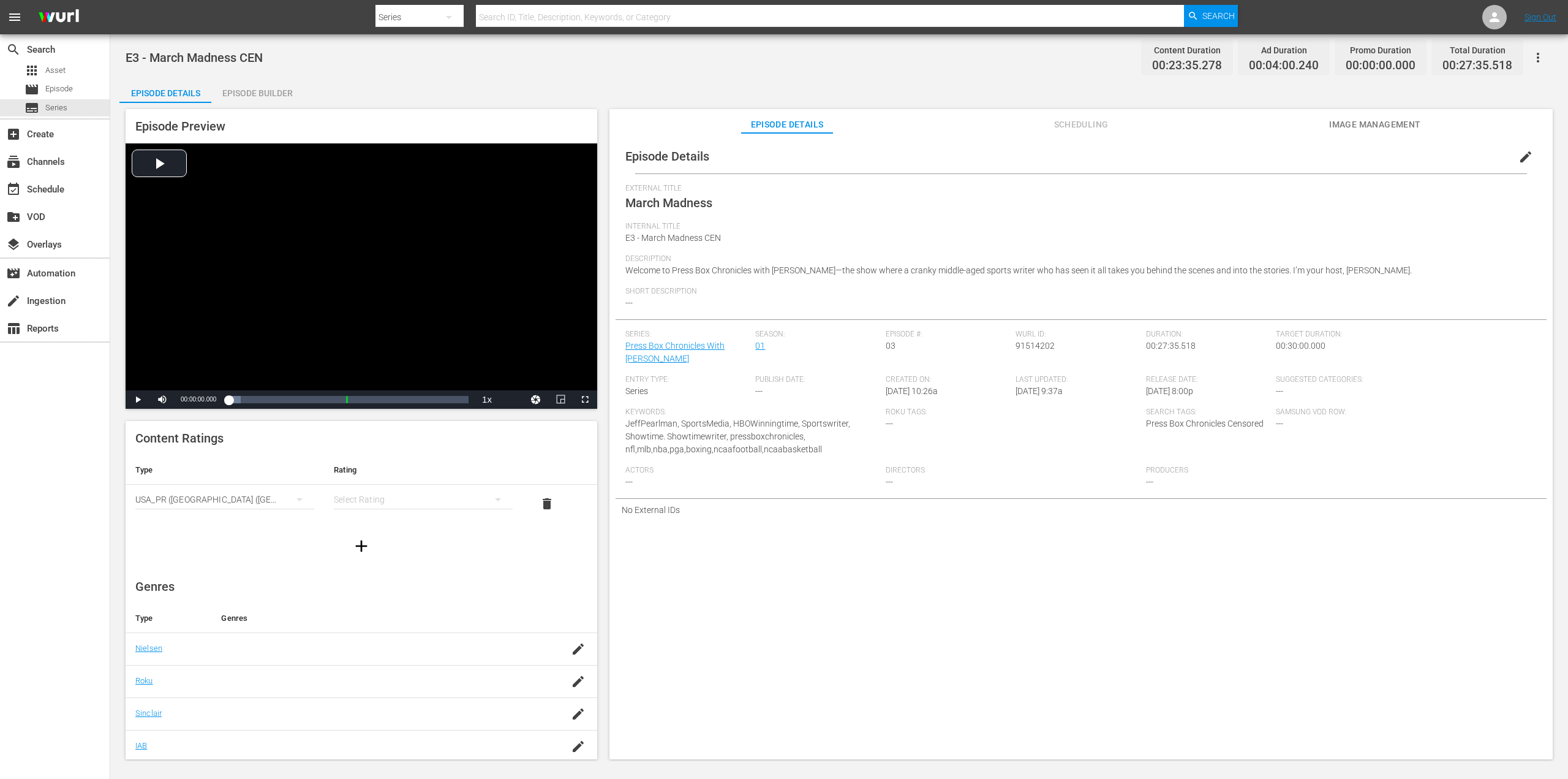
click at [387, 501] on div "simple table" at bounding box center [423, 499] width 179 height 34
click at [376, 580] on div "TV14" at bounding box center [417, 583] width 146 height 20
click at [175, 648] on td "Nielsen" at bounding box center [168, 648] width 86 height 33
click at [573, 652] on icon "button" at bounding box center [578, 649] width 11 height 11
click at [297, 651] on input "text" at bounding box center [377, 655] width 313 height 30
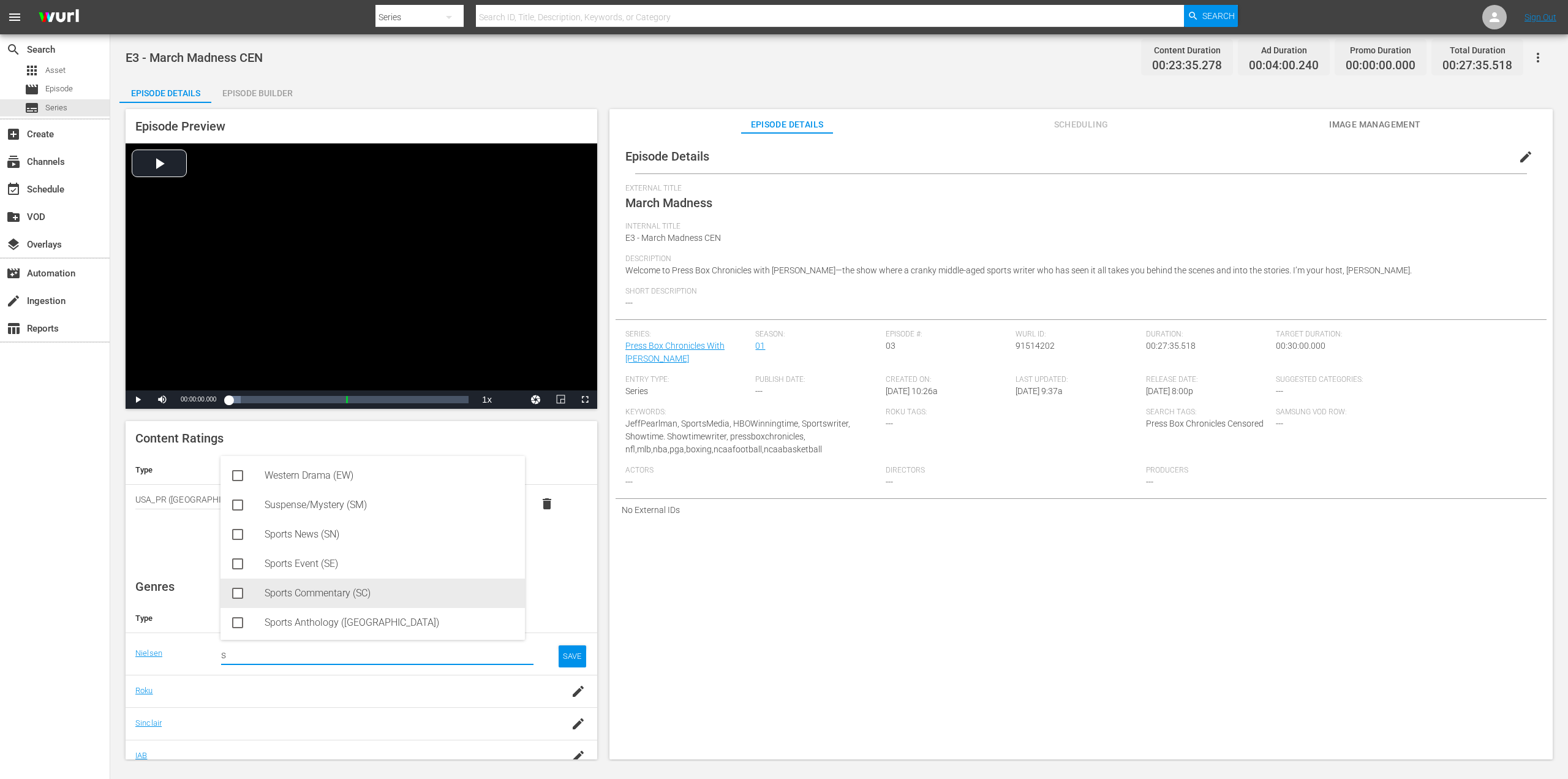
click at [306, 595] on div "Sports Commentary (SC)" at bounding box center [389, 593] width 250 height 30
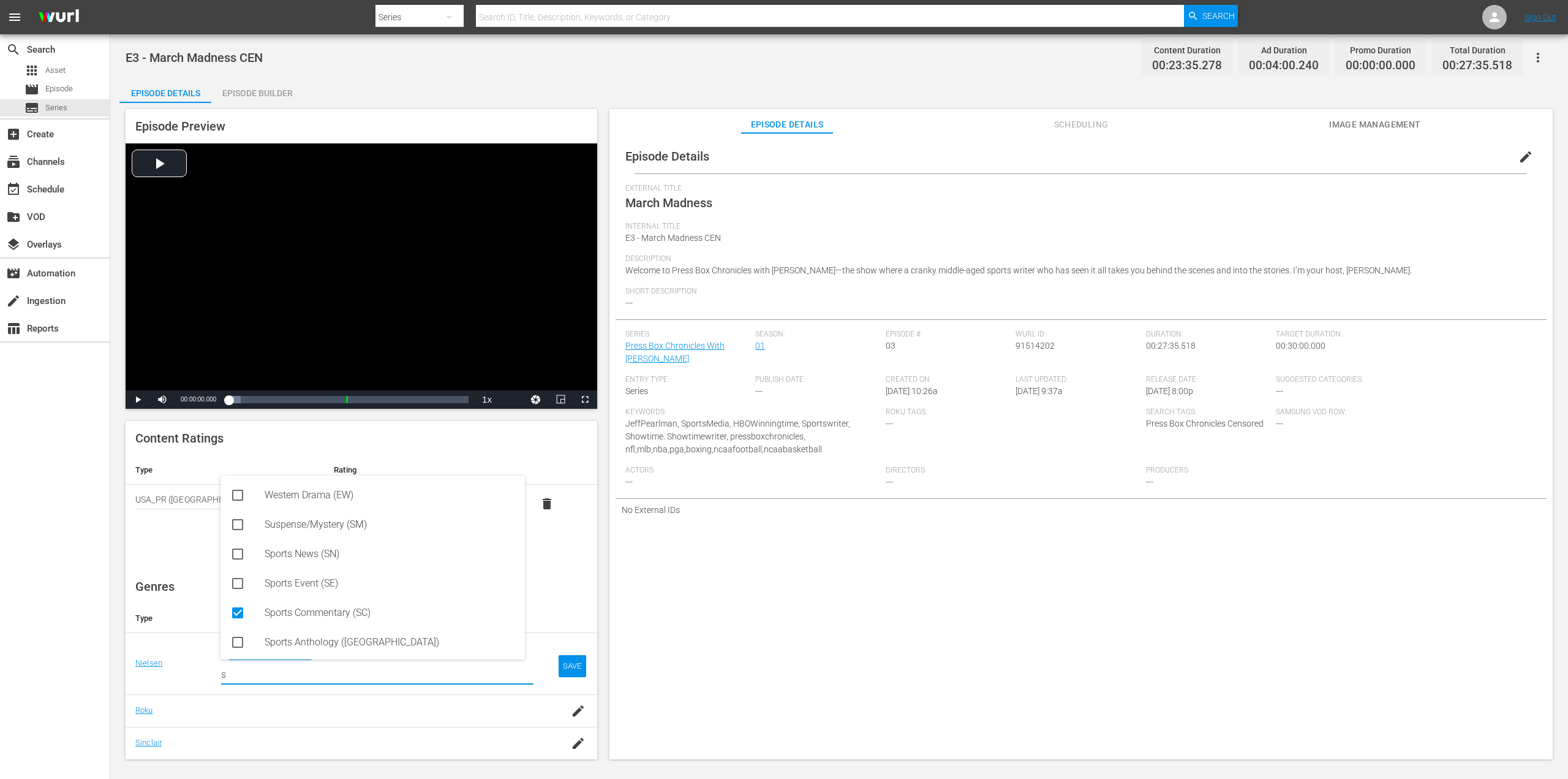
type input "s"
click at [575, 669] on div "SAVE" at bounding box center [572, 666] width 28 height 22
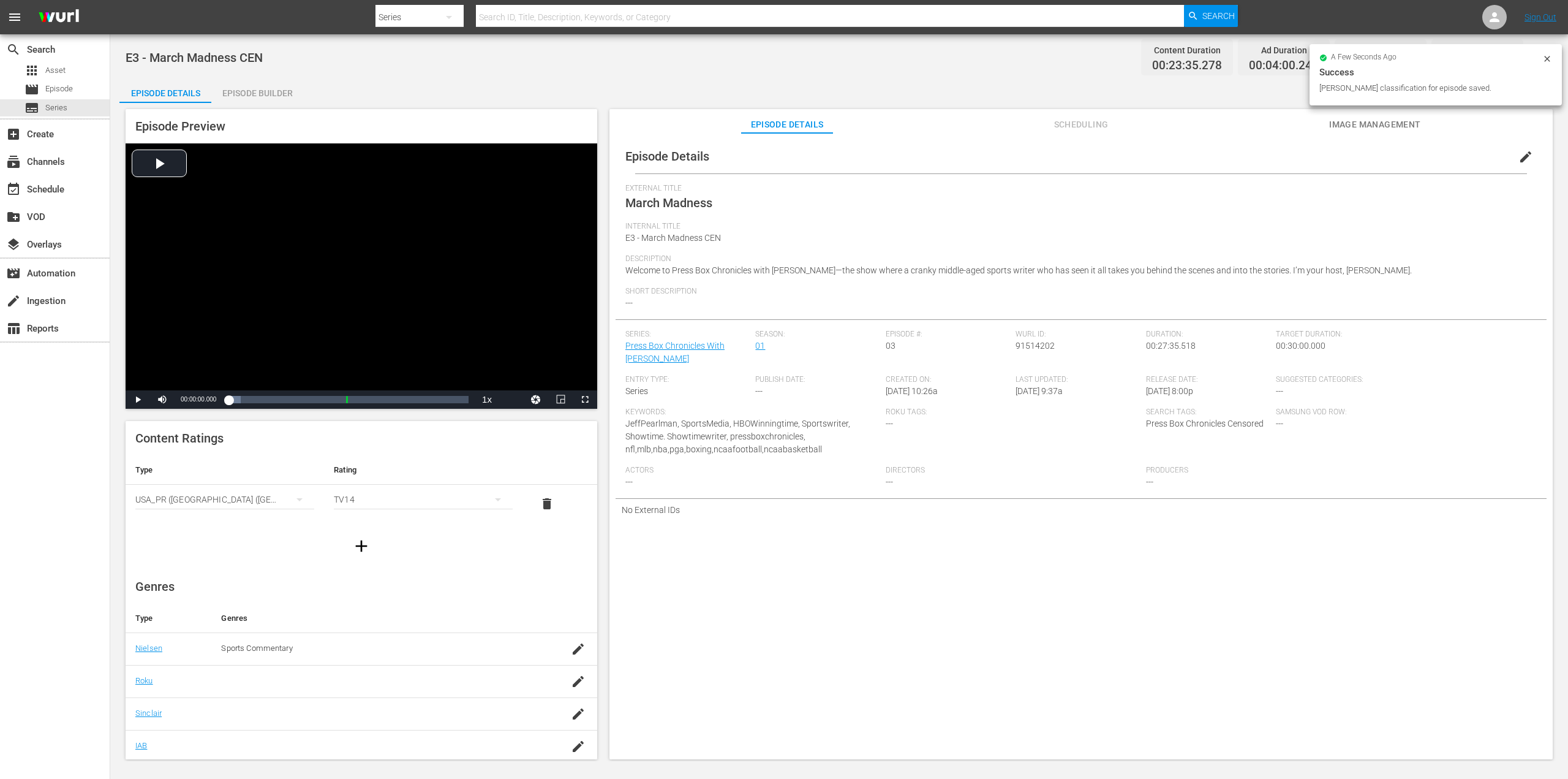
scroll to position [44, 0]
drag, startPoint x: 568, startPoint y: 641, endPoint x: 527, endPoint y: 638, distance: 41.1
click at [571, 643] on icon "button" at bounding box center [578, 637] width 14 height 14
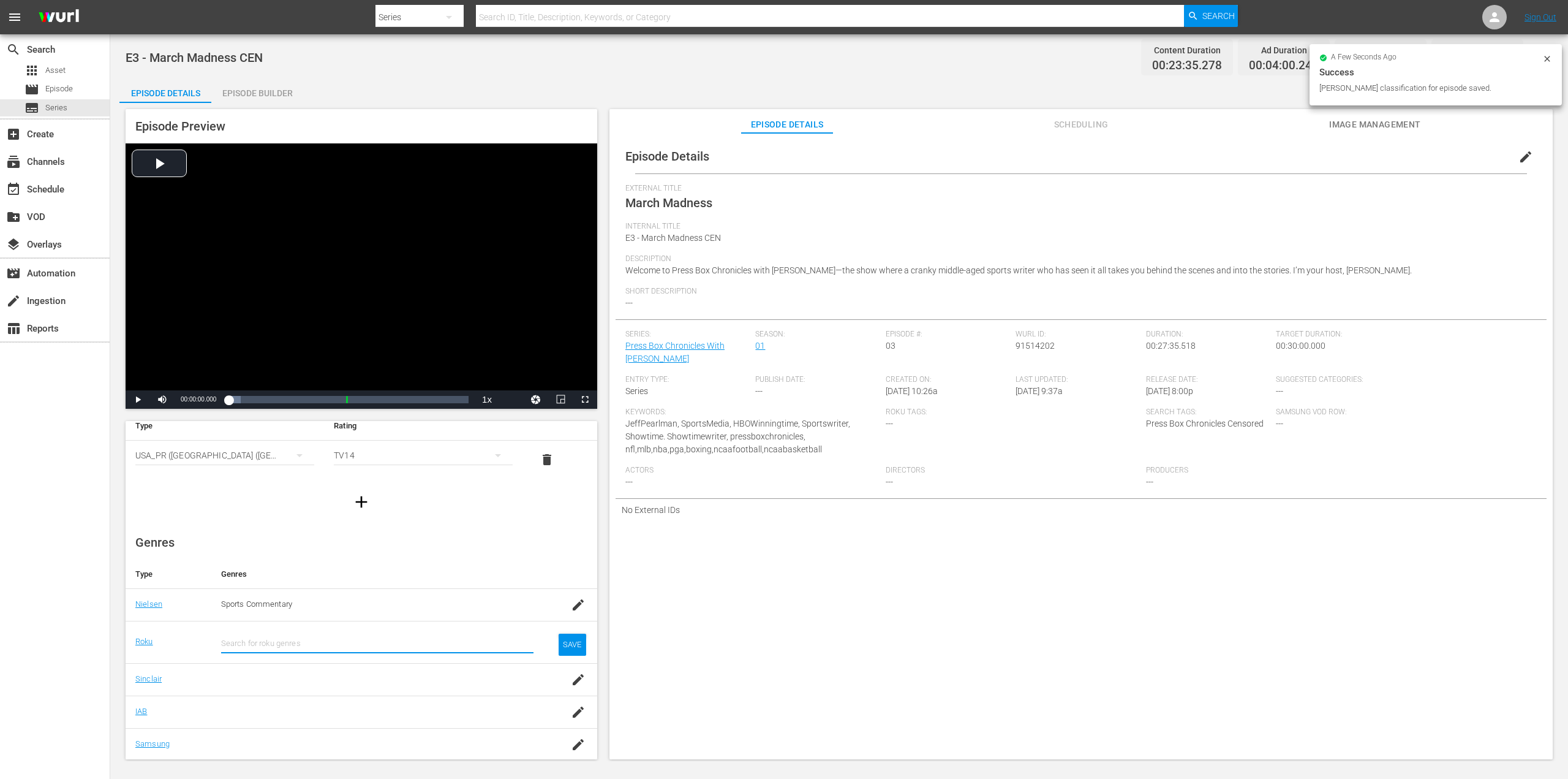
click at [322, 626] on div at bounding box center [377, 627] width 313 height 2
click at [269, 641] on input "text" at bounding box center [377, 643] width 313 height 30
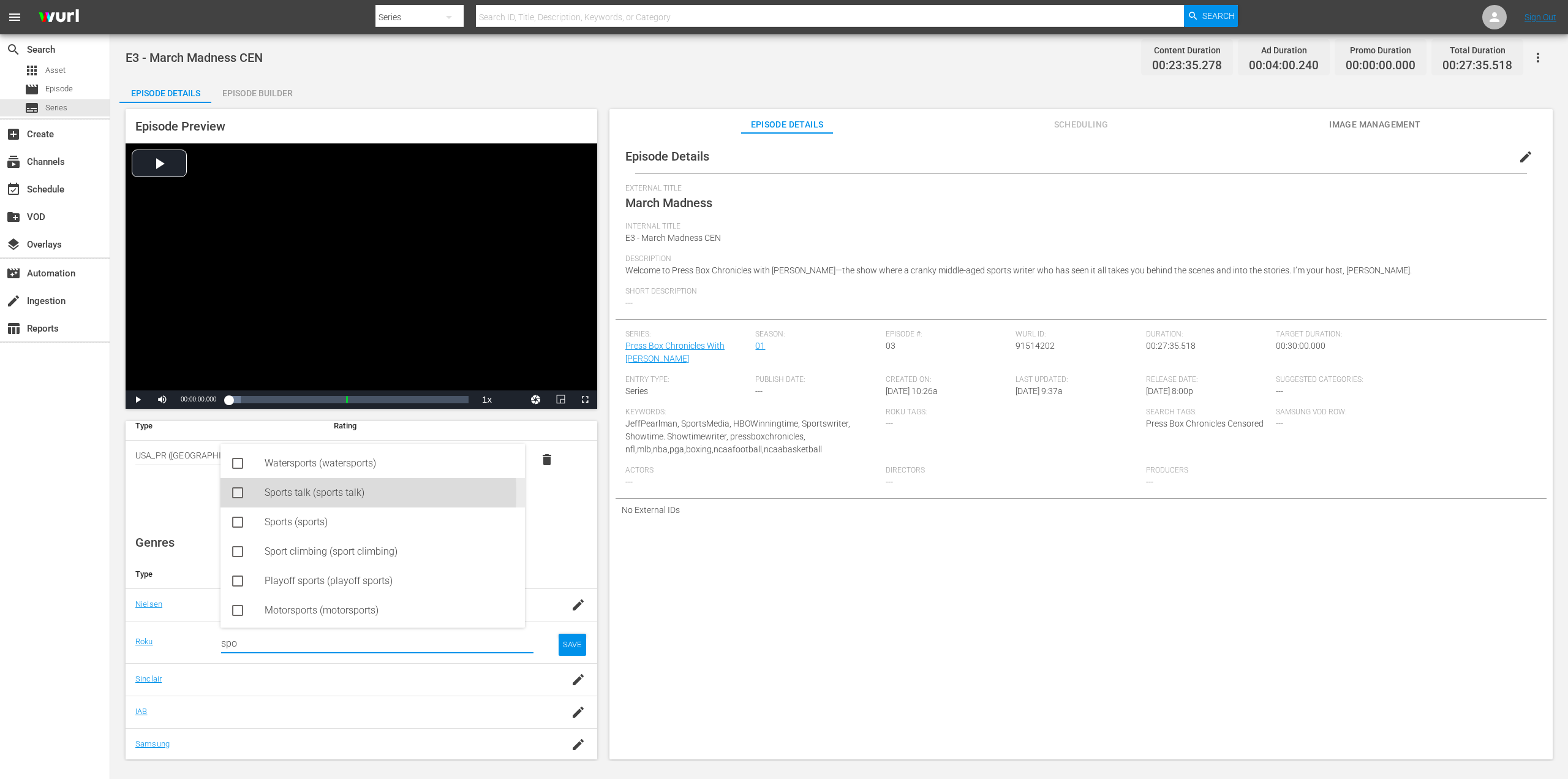
click at [299, 493] on div "Sports talk (sports talk)" at bounding box center [389, 492] width 250 height 30
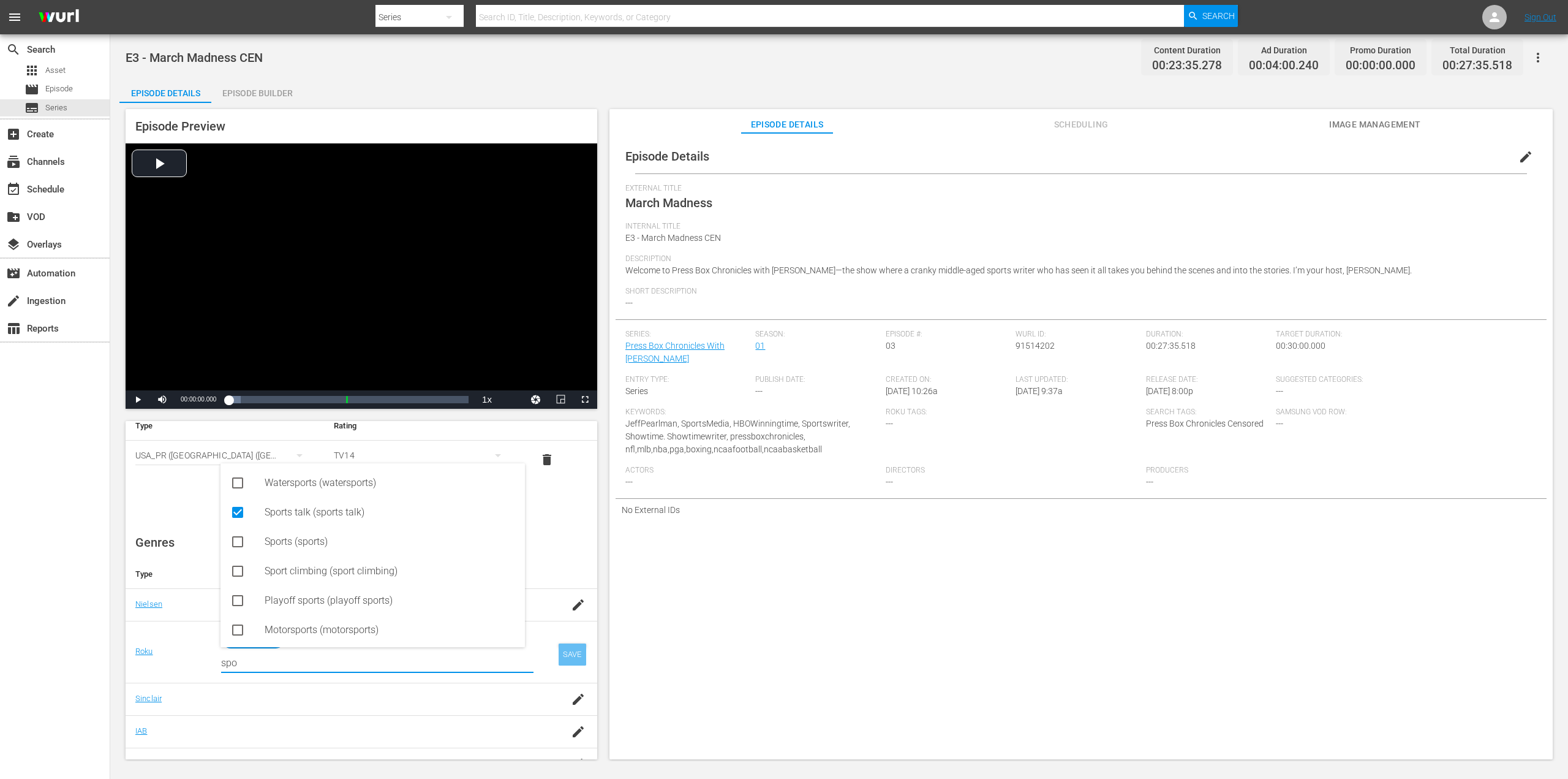
type input "spo"
click at [561, 657] on div "SAVE" at bounding box center [572, 654] width 28 height 22
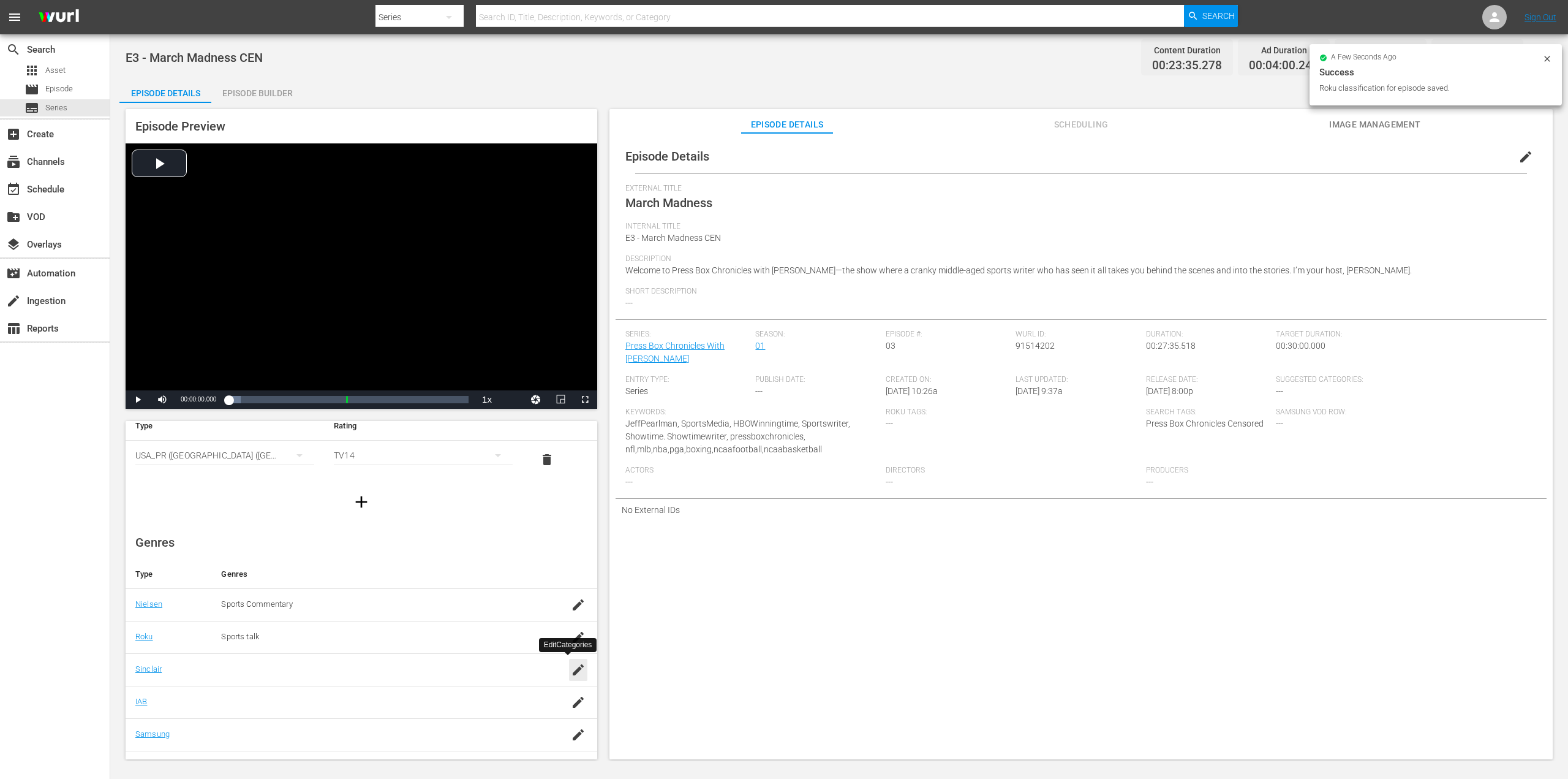
drag, startPoint x: 566, startPoint y: 671, endPoint x: 449, endPoint y: 653, distance: 118.4
click at [573, 671] on icon "button" at bounding box center [578, 669] width 11 height 11
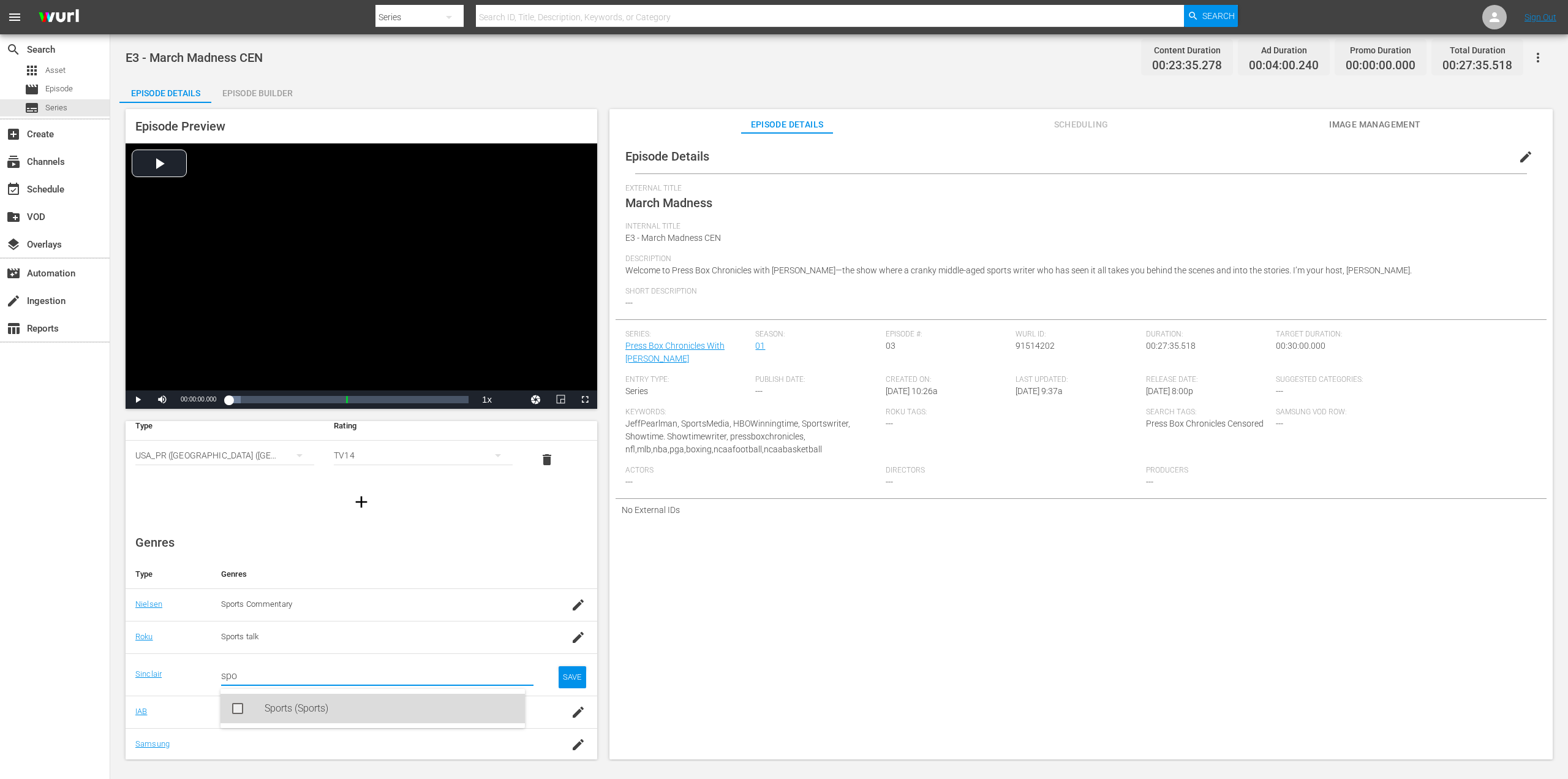
click at [268, 705] on div "Sports (Sports)" at bounding box center [389, 708] width 250 height 30
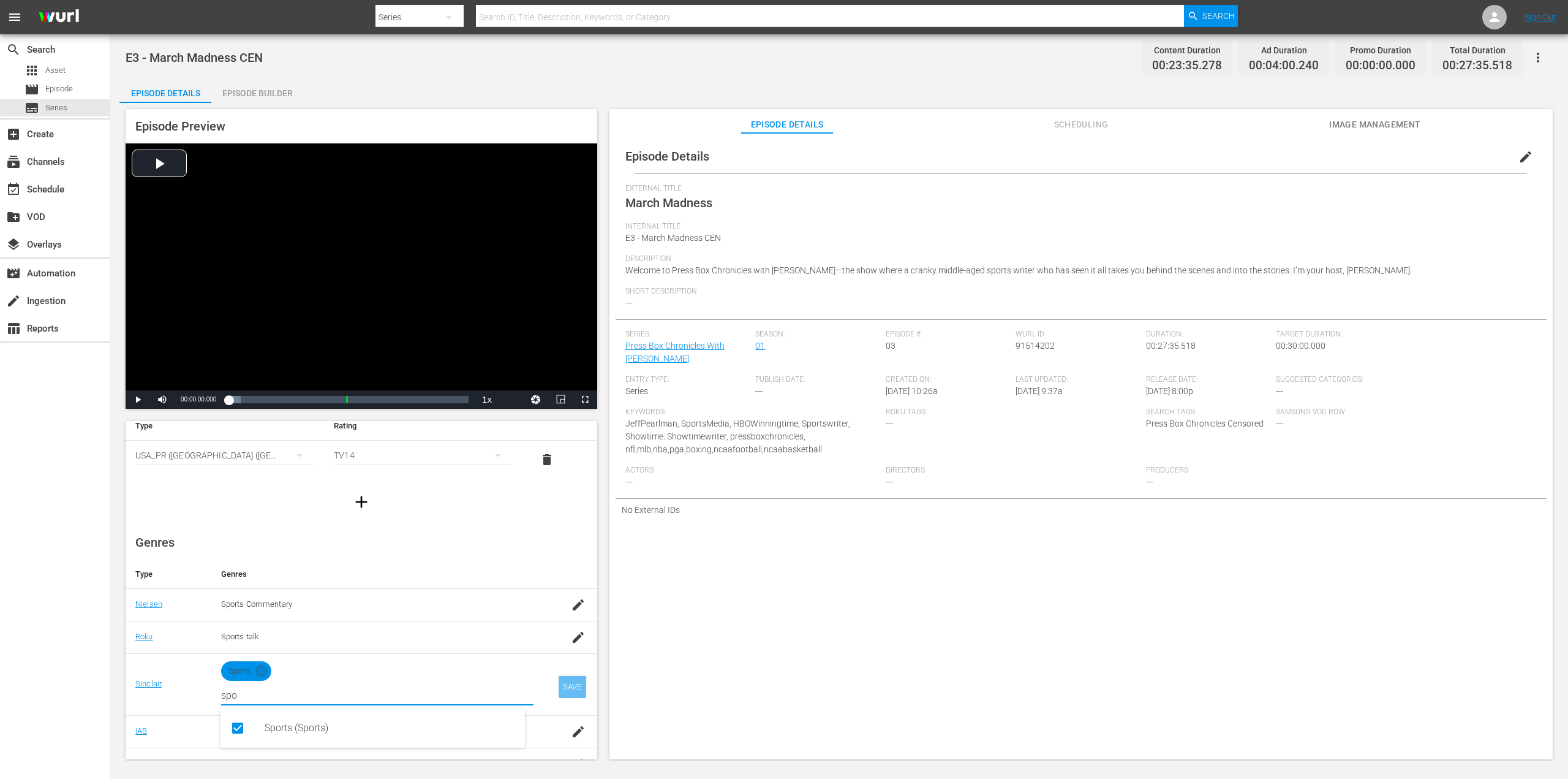
type input "spo"
drag, startPoint x: 562, startPoint y: 686, endPoint x: 571, endPoint y: 681, distance: 10.3
click at [560, 687] on div "SAVE" at bounding box center [572, 686] width 28 height 22
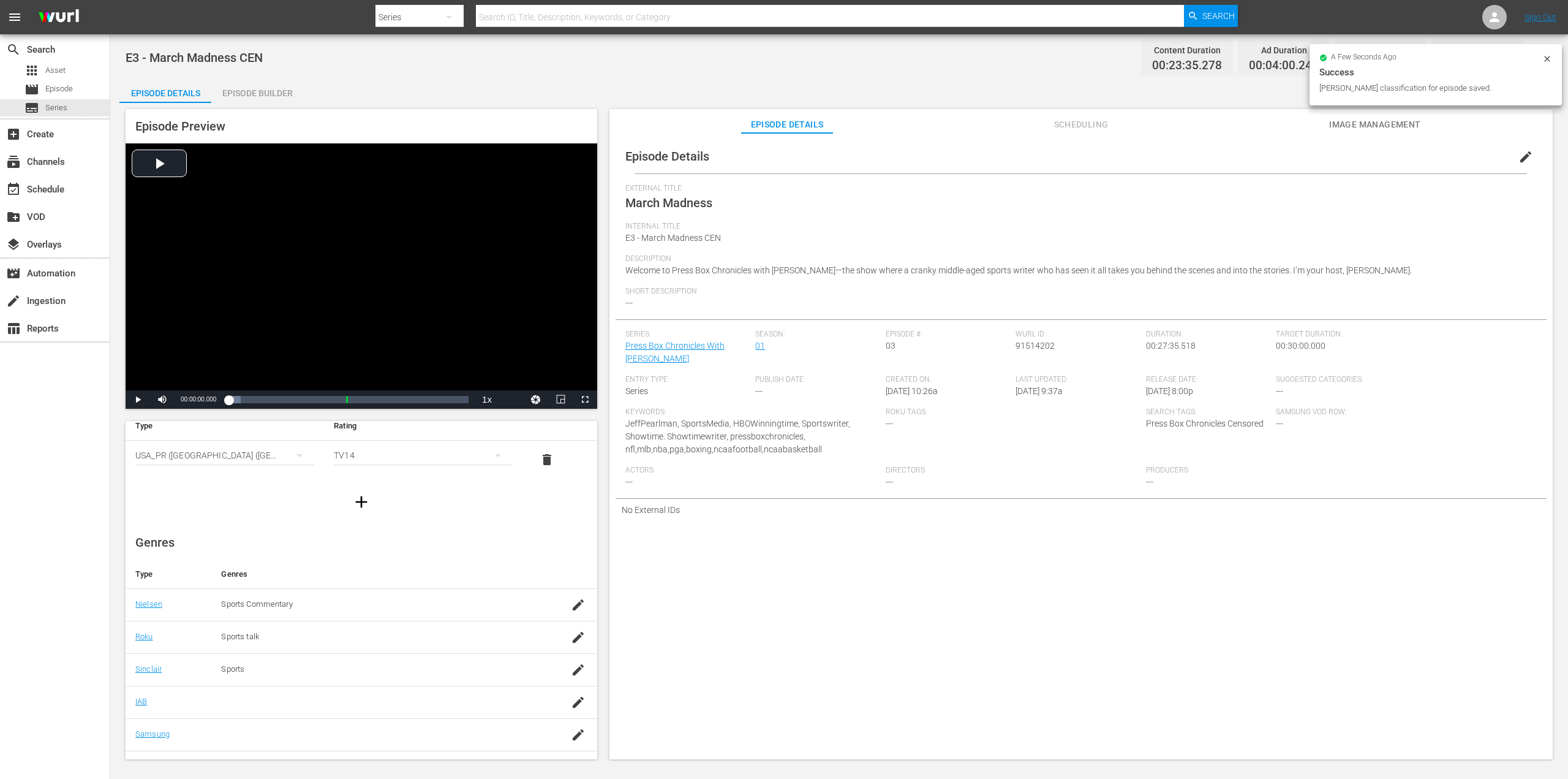
scroll to position [79, 0]
click at [571, 672] on icon "button" at bounding box center [578, 666] width 14 height 14
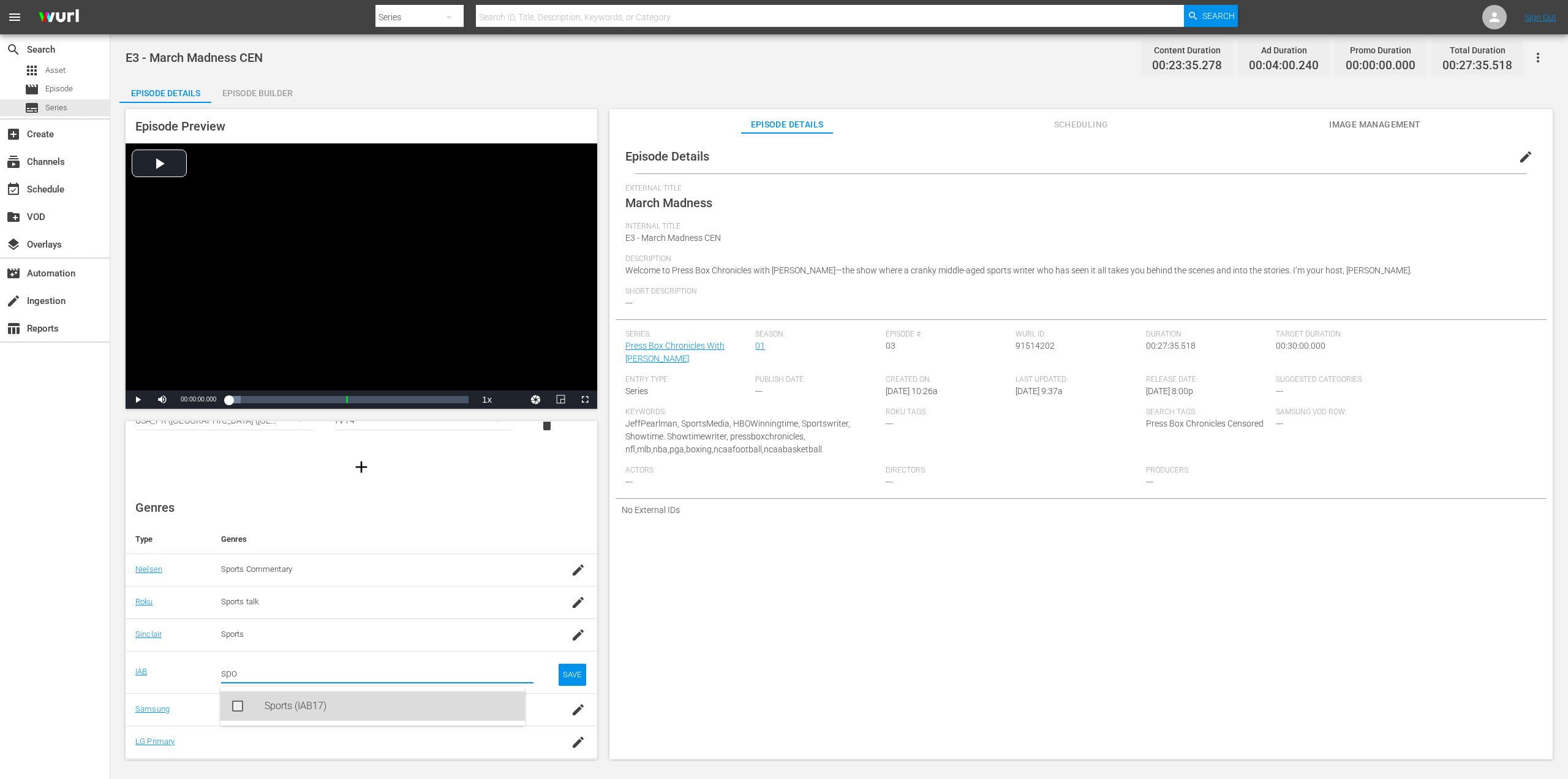
drag, startPoint x: 270, startPoint y: 701, endPoint x: 280, endPoint y: 698, distance: 10.4
click at [271, 701] on div "Sports (IAB17)" at bounding box center [389, 705] width 250 height 30
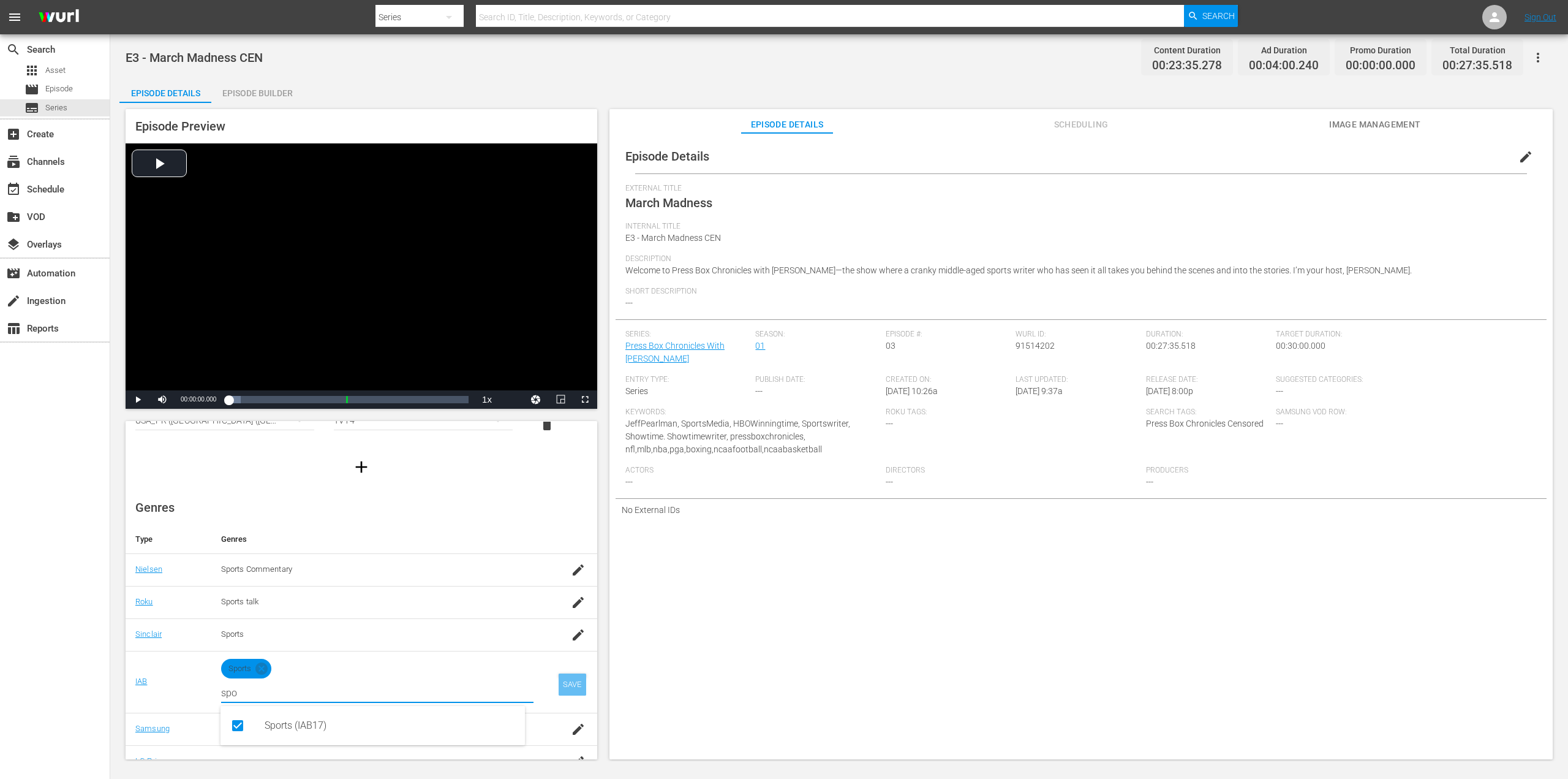
type input "spo"
drag, startPoint x: 560, startPoint y: 682, endPoint x: 567, endPoint y: 681, distance: 7.1
click at [560, 683] on div "SAVE" at bounding box center [572, 684] width 28 height 22
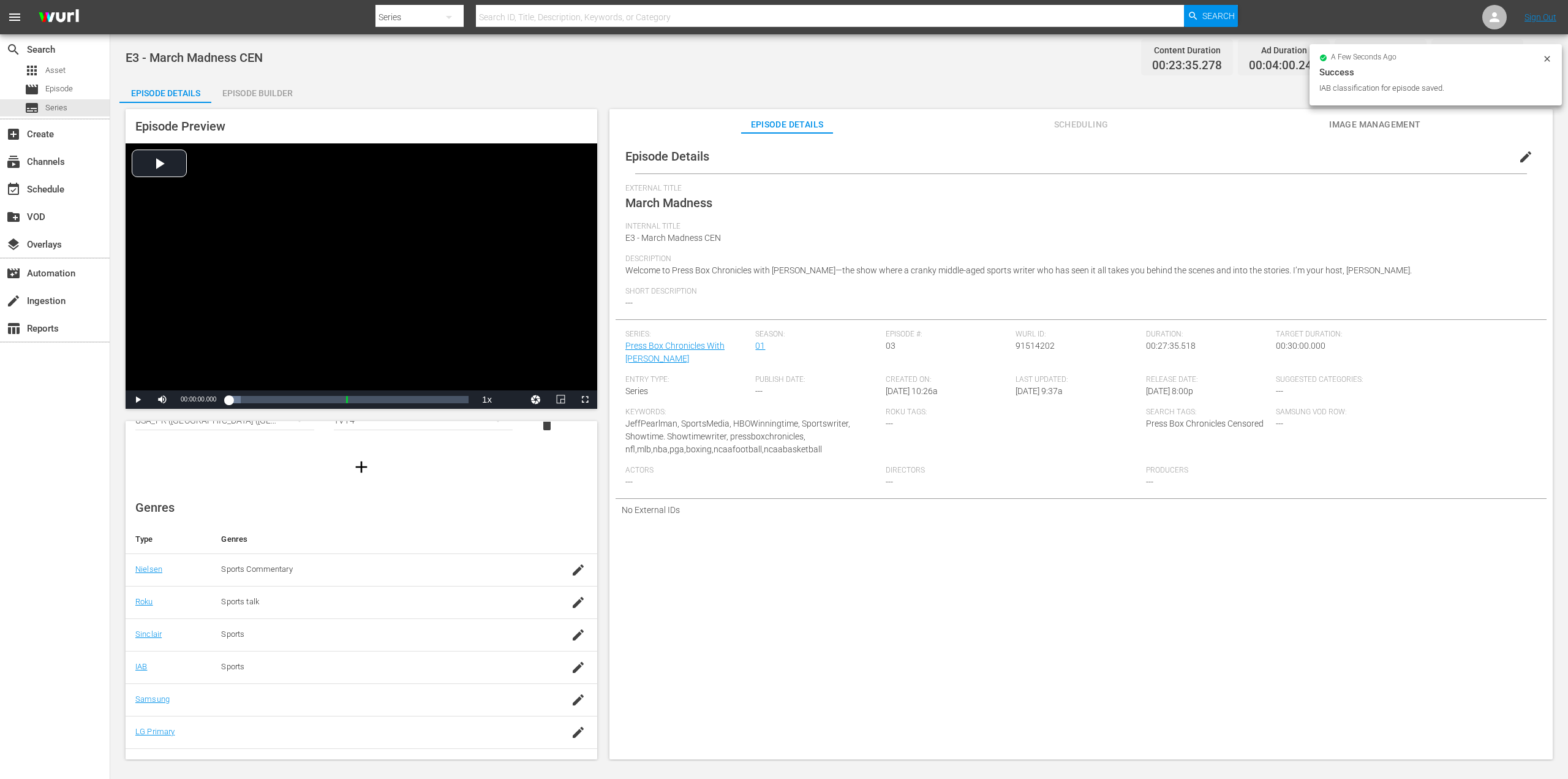
scroll to position [99, 0]
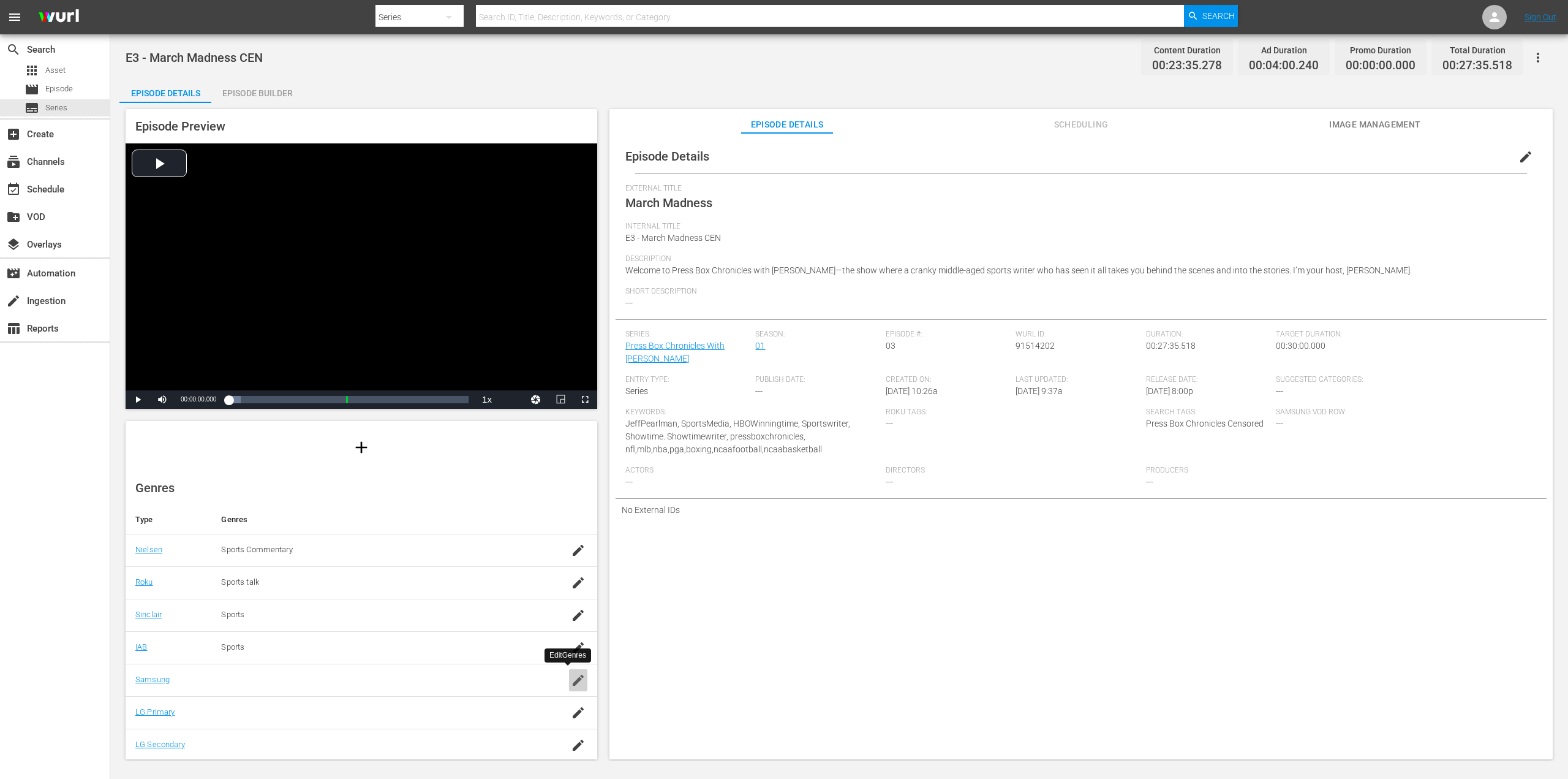
drag, startPoint x: 560, startPoint y: 678, endPoint x: 546, endPoint y: 679, distance: 14.0
click at [569, 679] on div "button" at bounding box center [578, 679] width 18 height 22
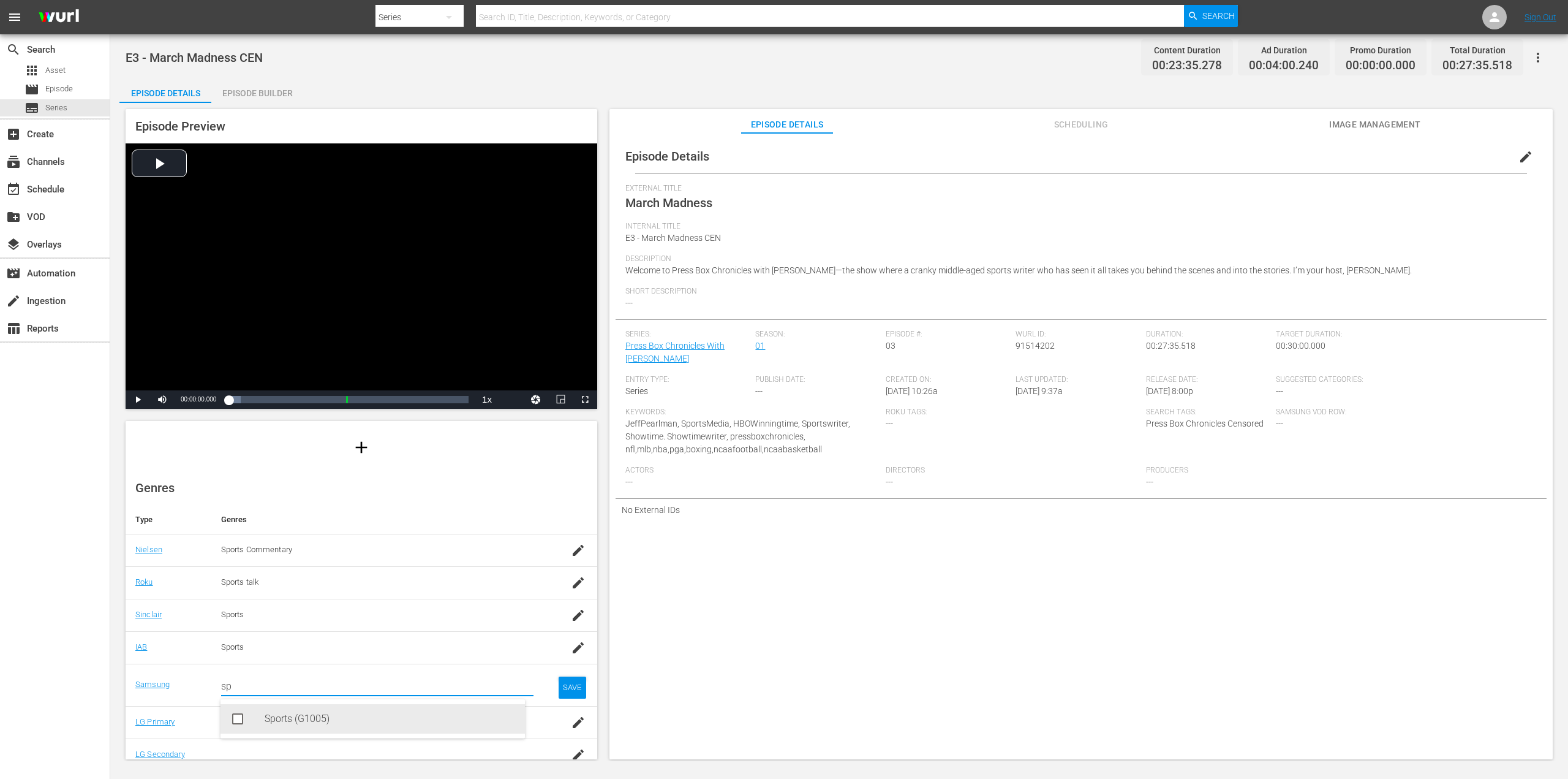
click at [255, 716] on div "Sports (G1005)" at bounding box center [373, 718] width 304 height 30
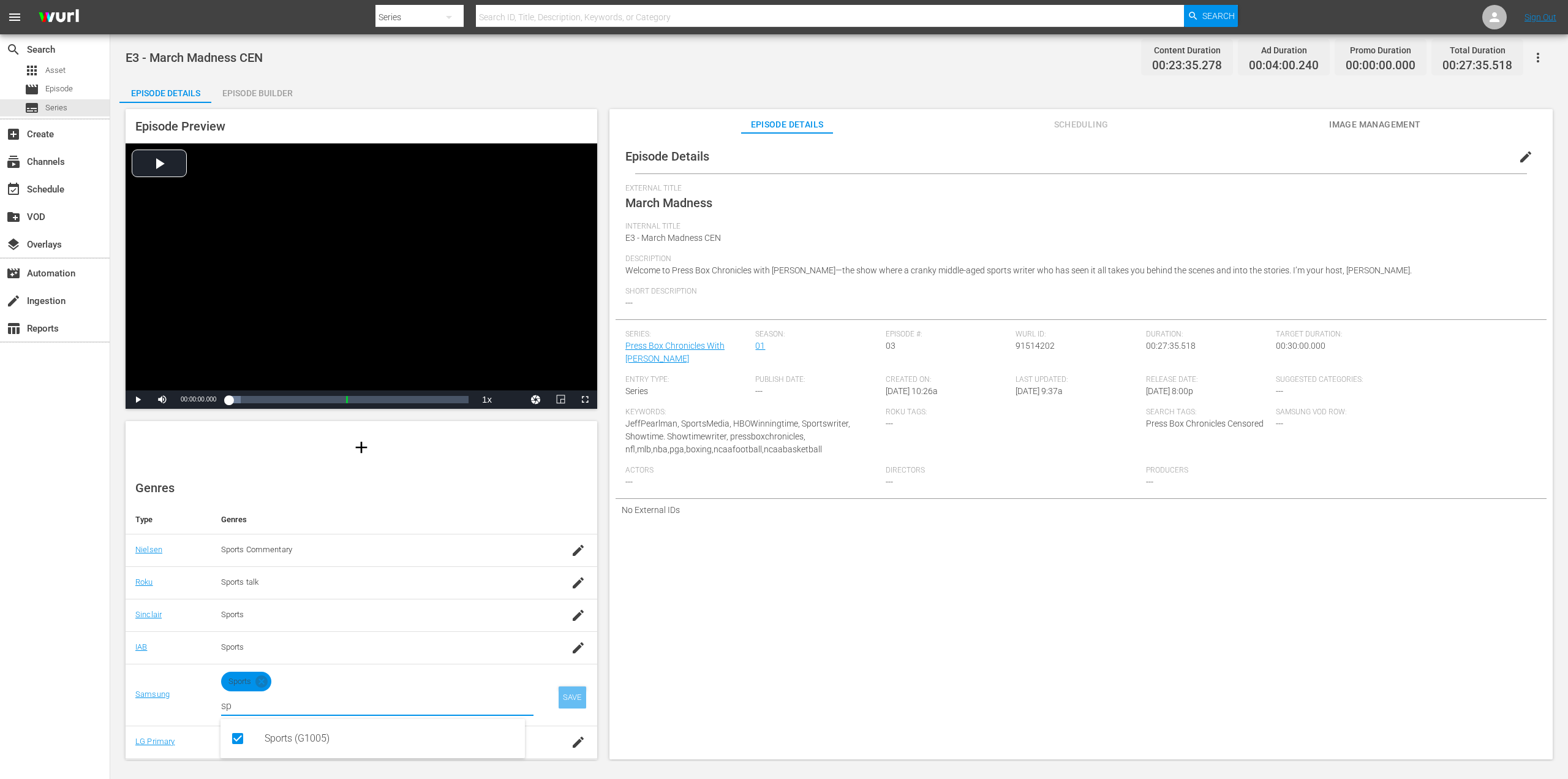
type input "sp"
click at [570, 697] on div "SAVE" at bounding box center [572, 697] width 28 height 22
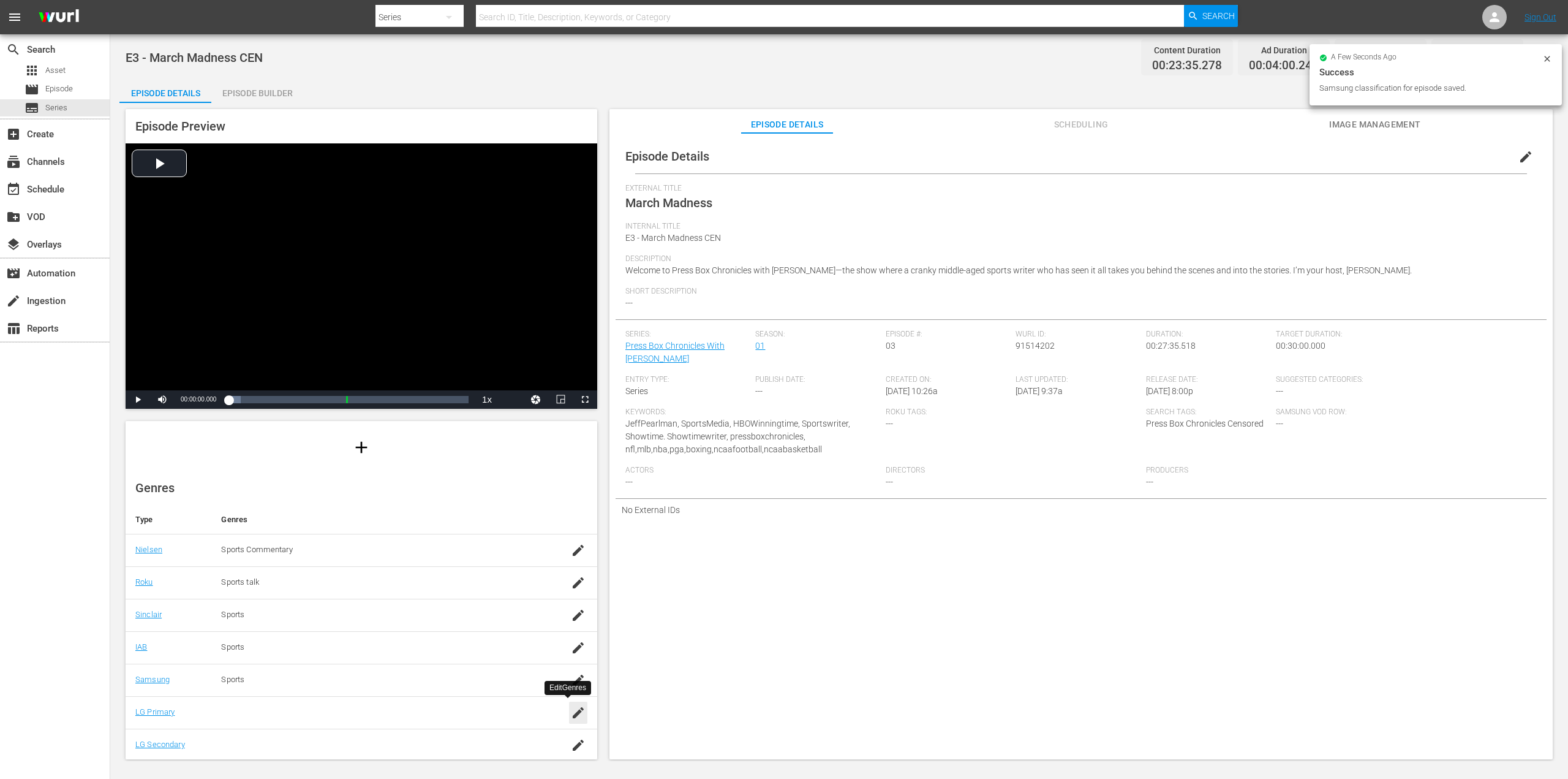
drag, startPoint x: 571, startPoint y: 715, endPoint x: 370, endPoint y: 698, distance: 201.7
click at [571, 716] on icon "button" at bounding box center [578, 712] width 14 height 14
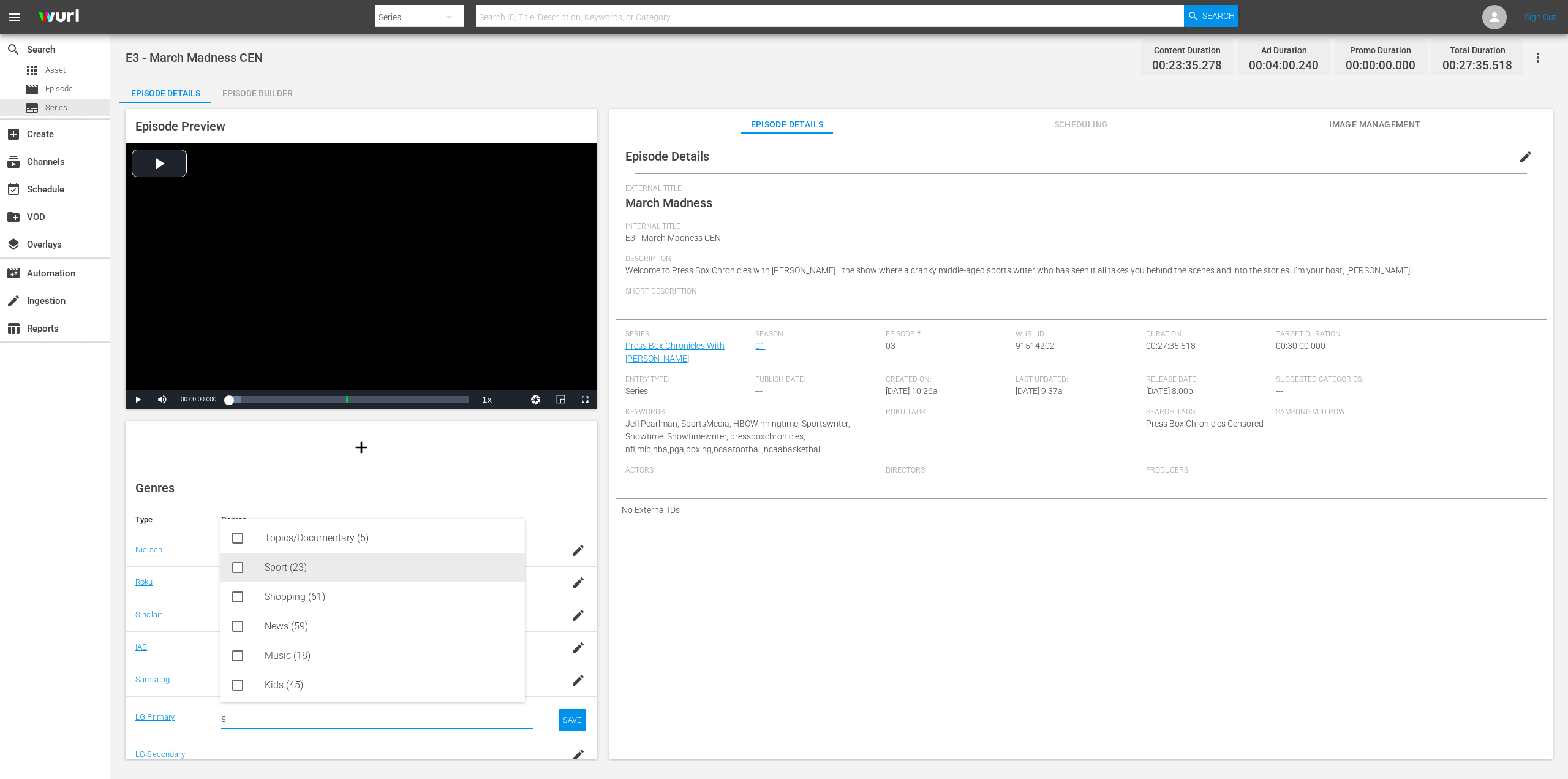
click at [308, 568] on div "Sport (23)" at bounding box center [389, 567] width 250 height 30
type input "s"
click at [563, 734] on div "SAVE" at bounding box center [572, 730] width 28 height 22
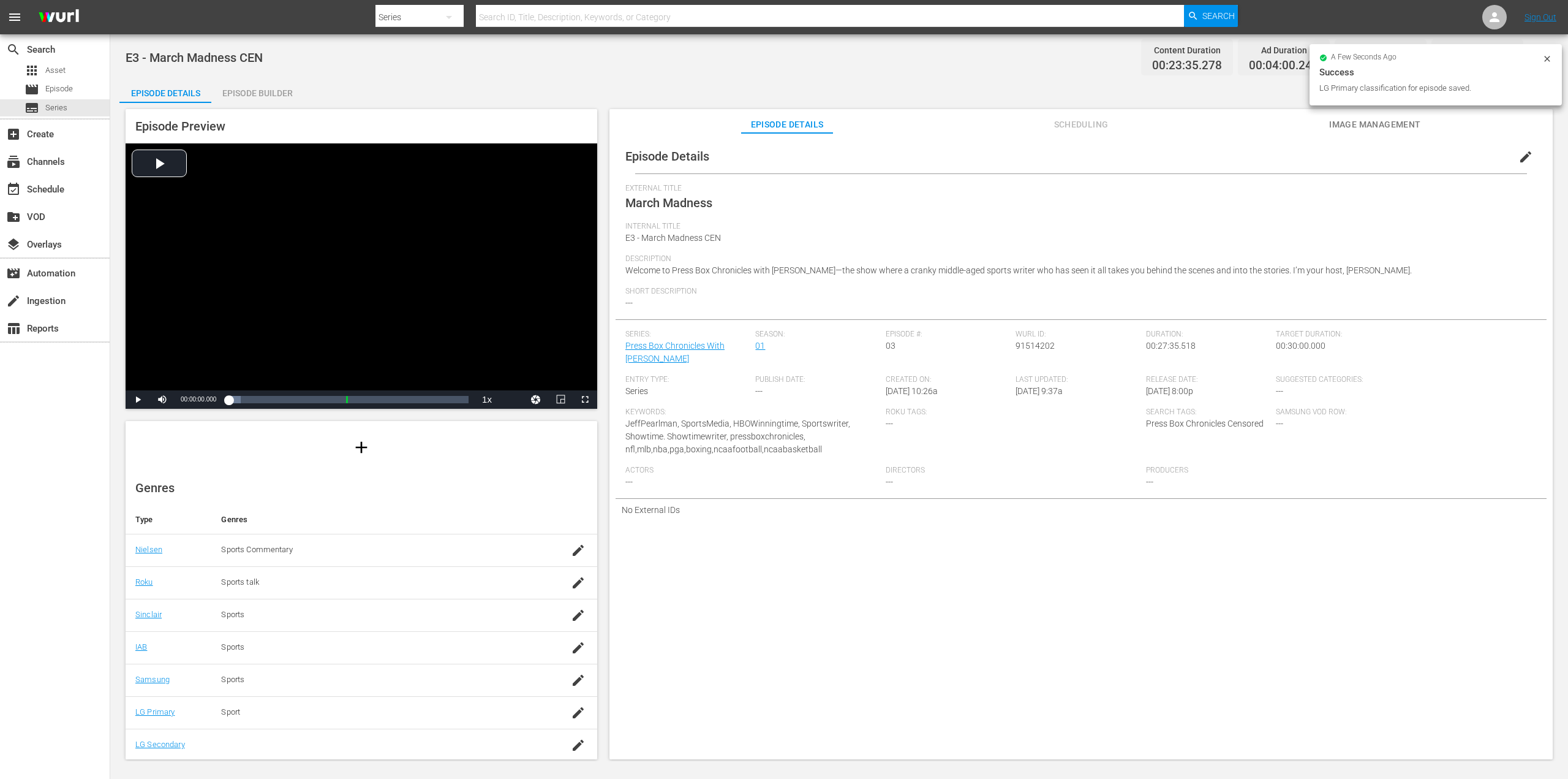
drag, startPoint x: 300, startPoint y: 755, endPoint x: 306, endPoint y: 753, distance: 6.3
click at [299, 755] on td at bounding box center [379, 745] width 335 height 33
drag, startPoint x: 574, startPoint y: 750, endPoint x: 562, endPoint y: 752, distance: 12.2
click at [569, 752] on div "button" at bounding box center [578, 745] width 18 height 22
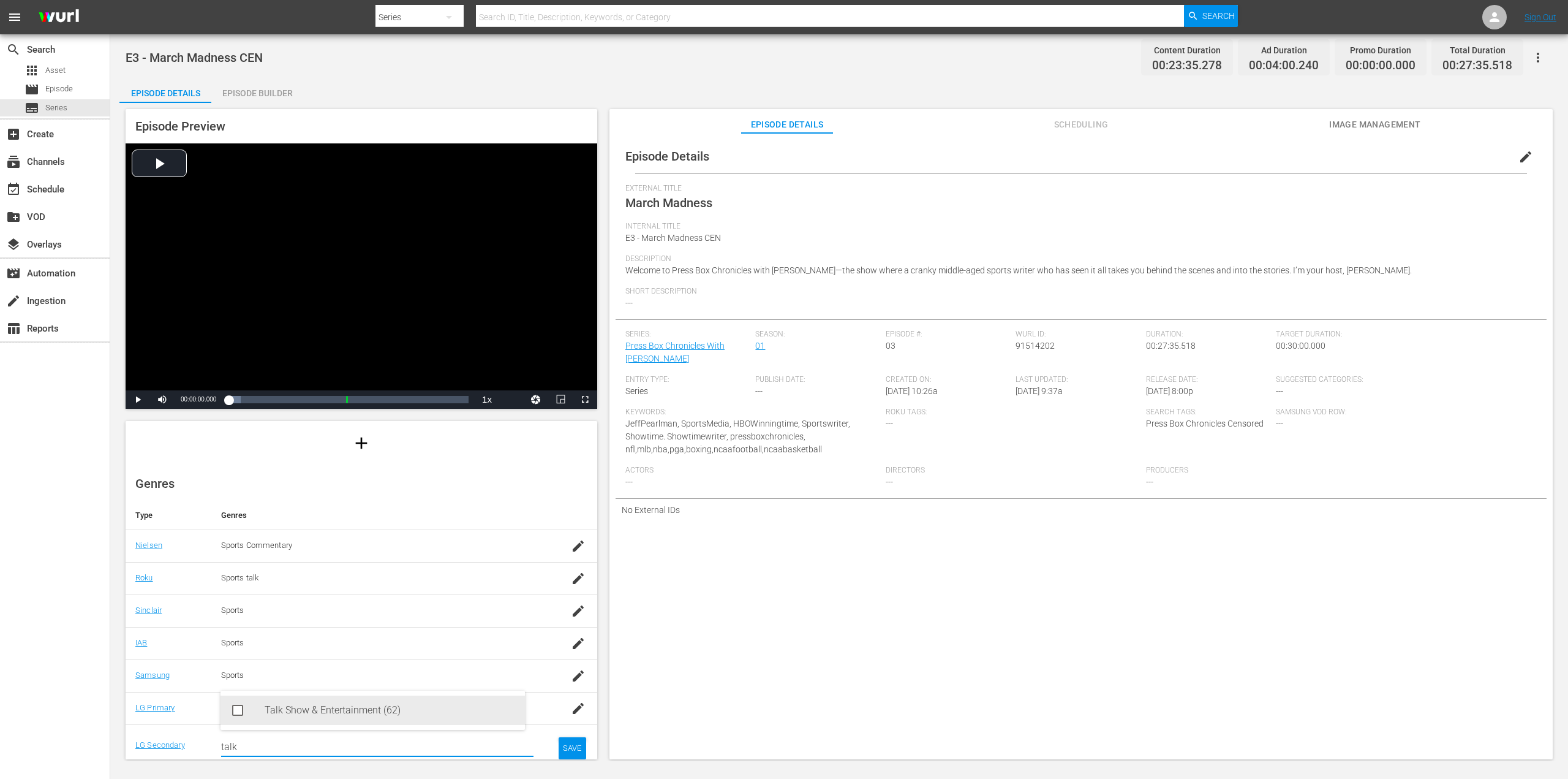
click at [283, 715] on div "Talk Show & Entertainment (62)" at bounding box center [389, 710] width 250 height 30
type input "talk"
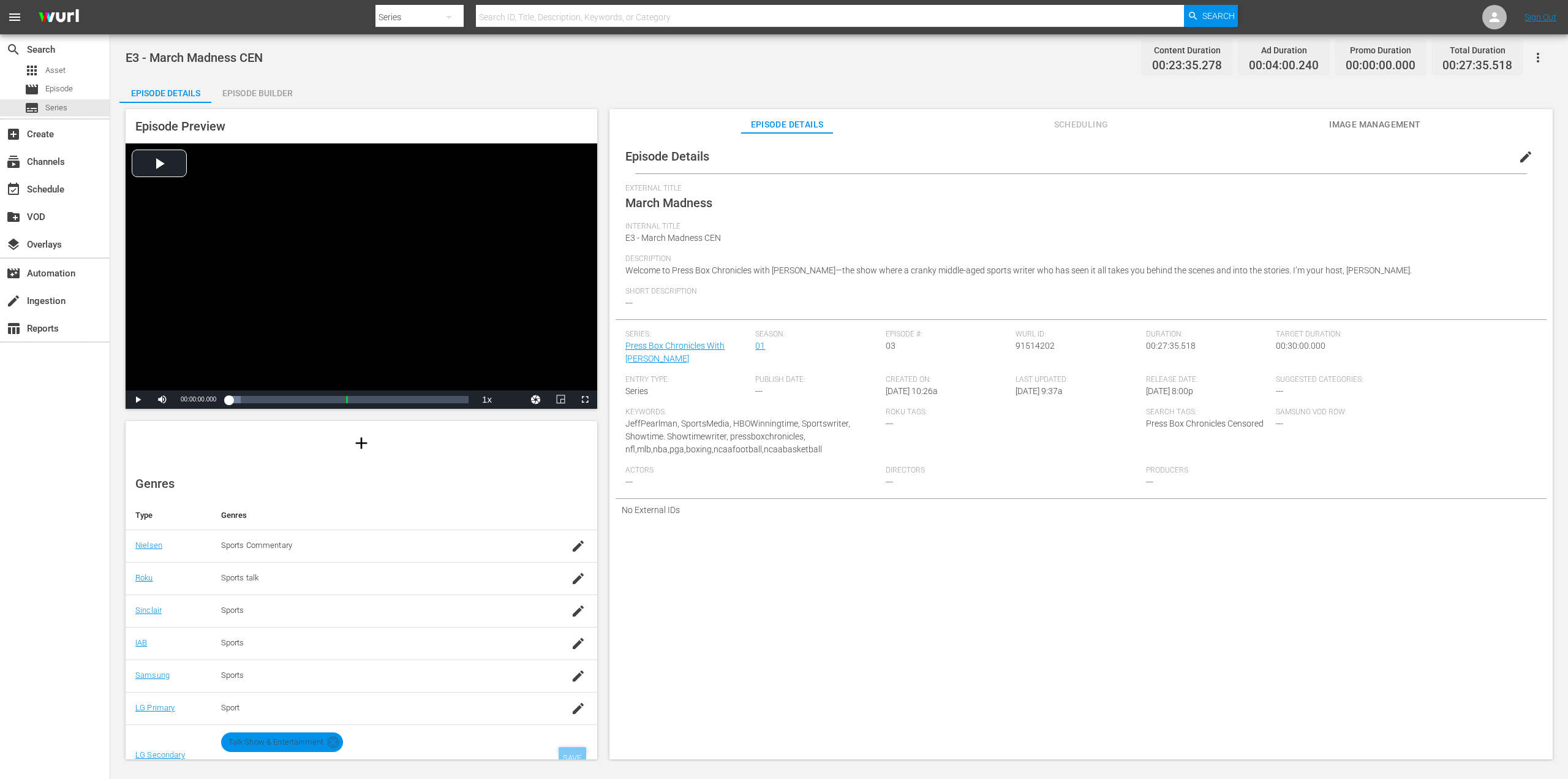
click at [560, 755] on div "SAVE" at bounding box center [572, 758] width 28 height 22
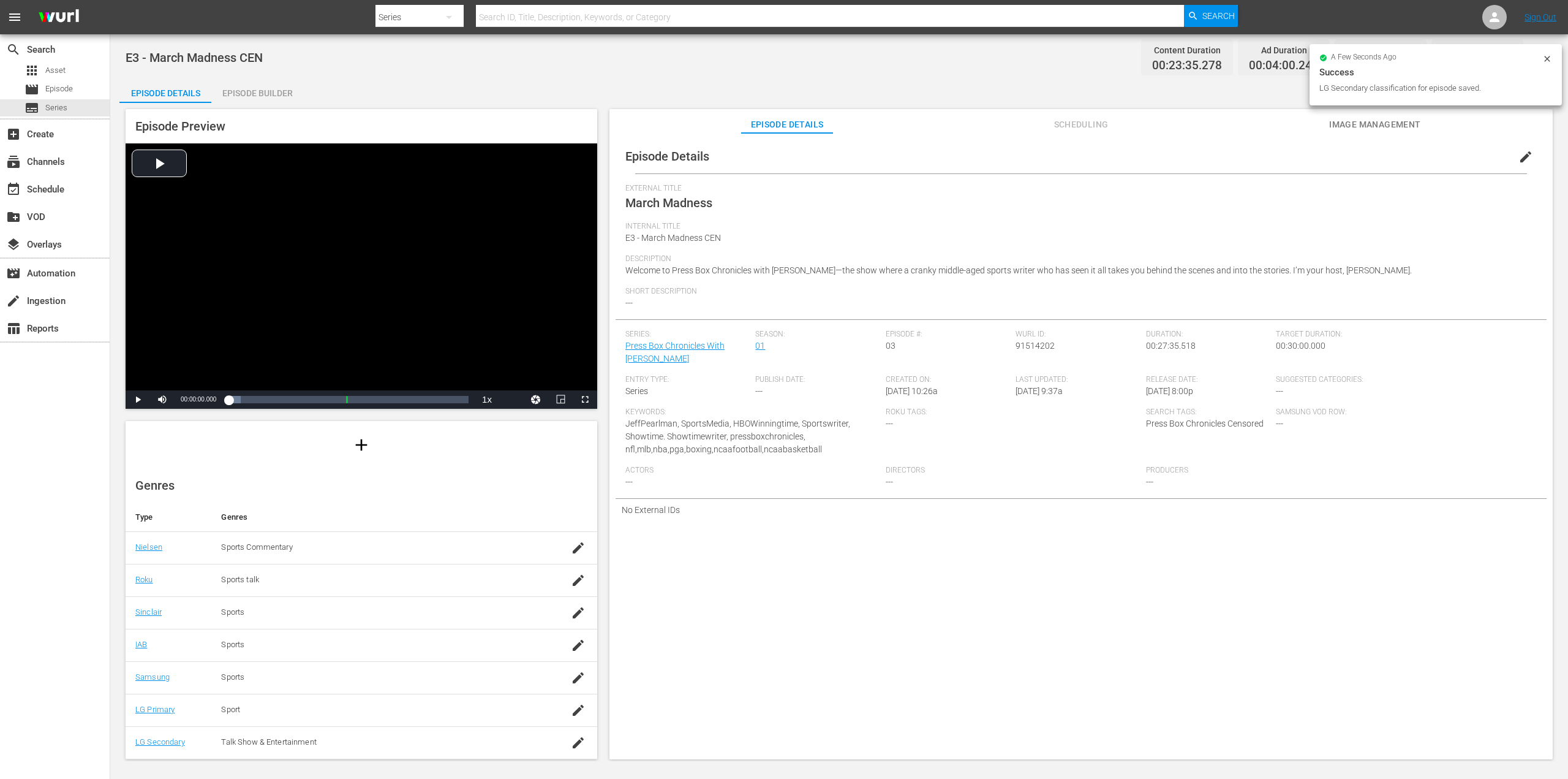
scroll to position [99, 0]
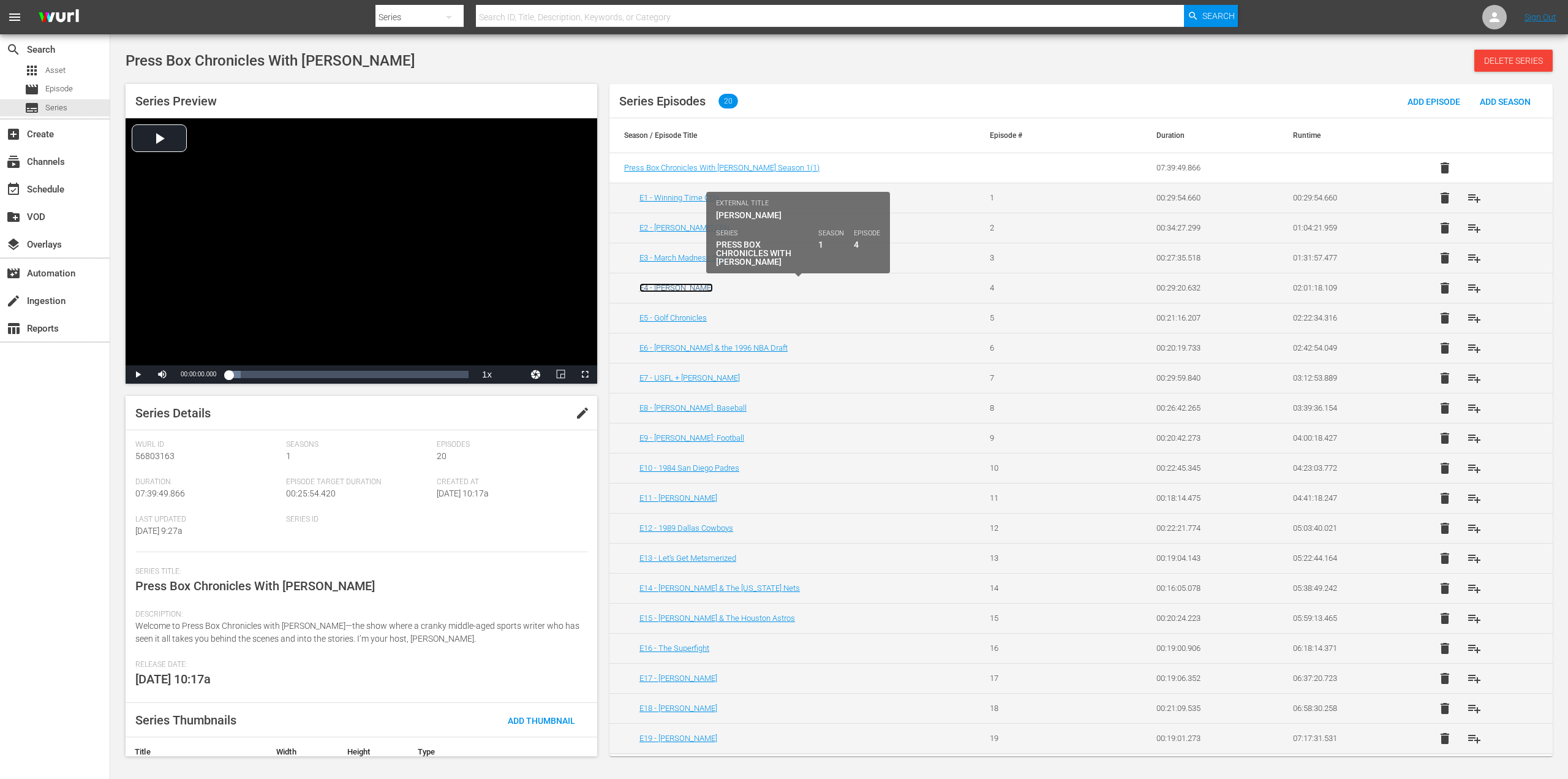
click at [670, 288] on link "E4 - [PERSON_NAME]" at bounding box center [676, 288] width 74 height 9
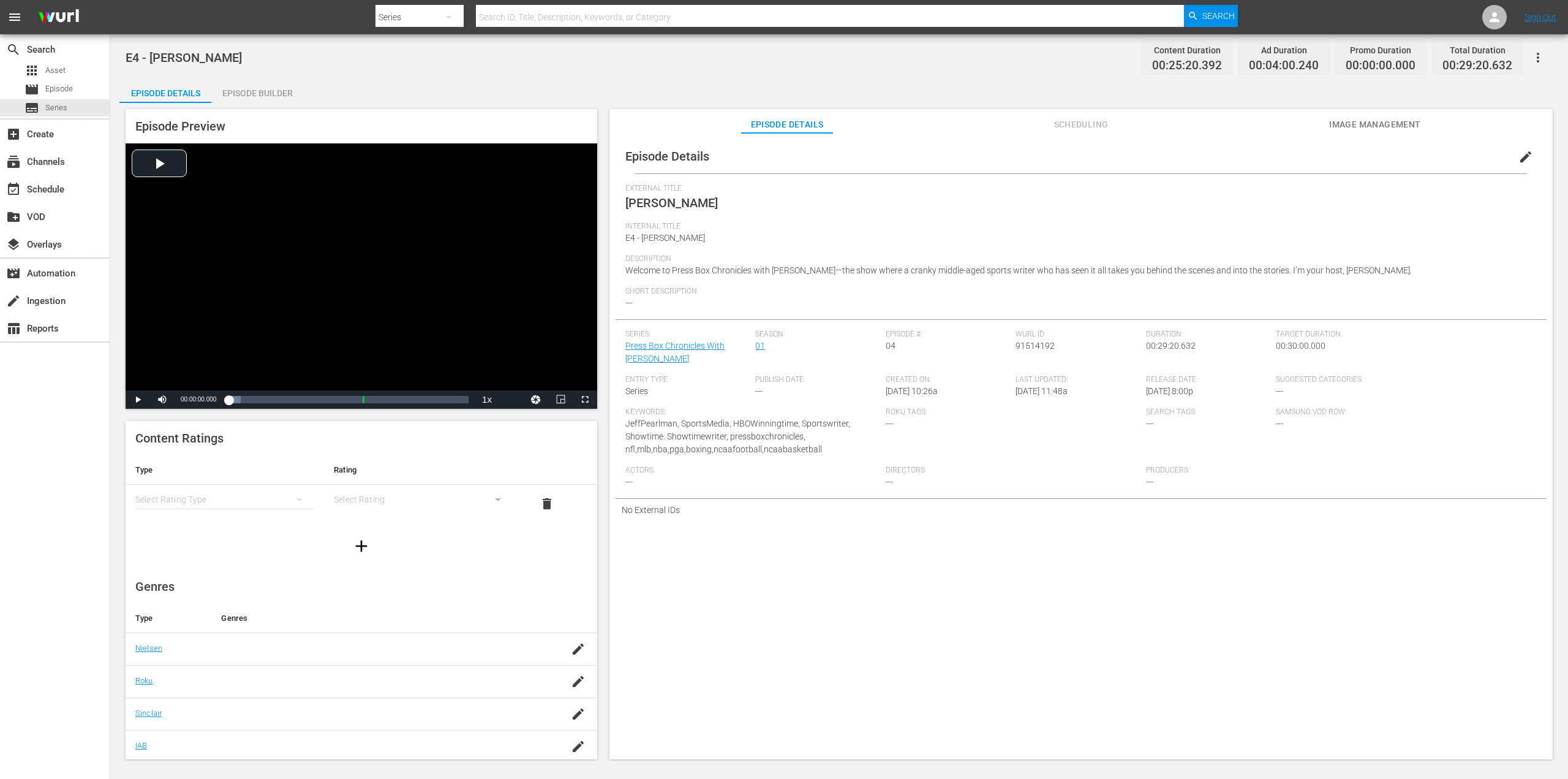
click at [294, 499] on icon "simple table" at bounding box center [299, 499] width 14 height 14
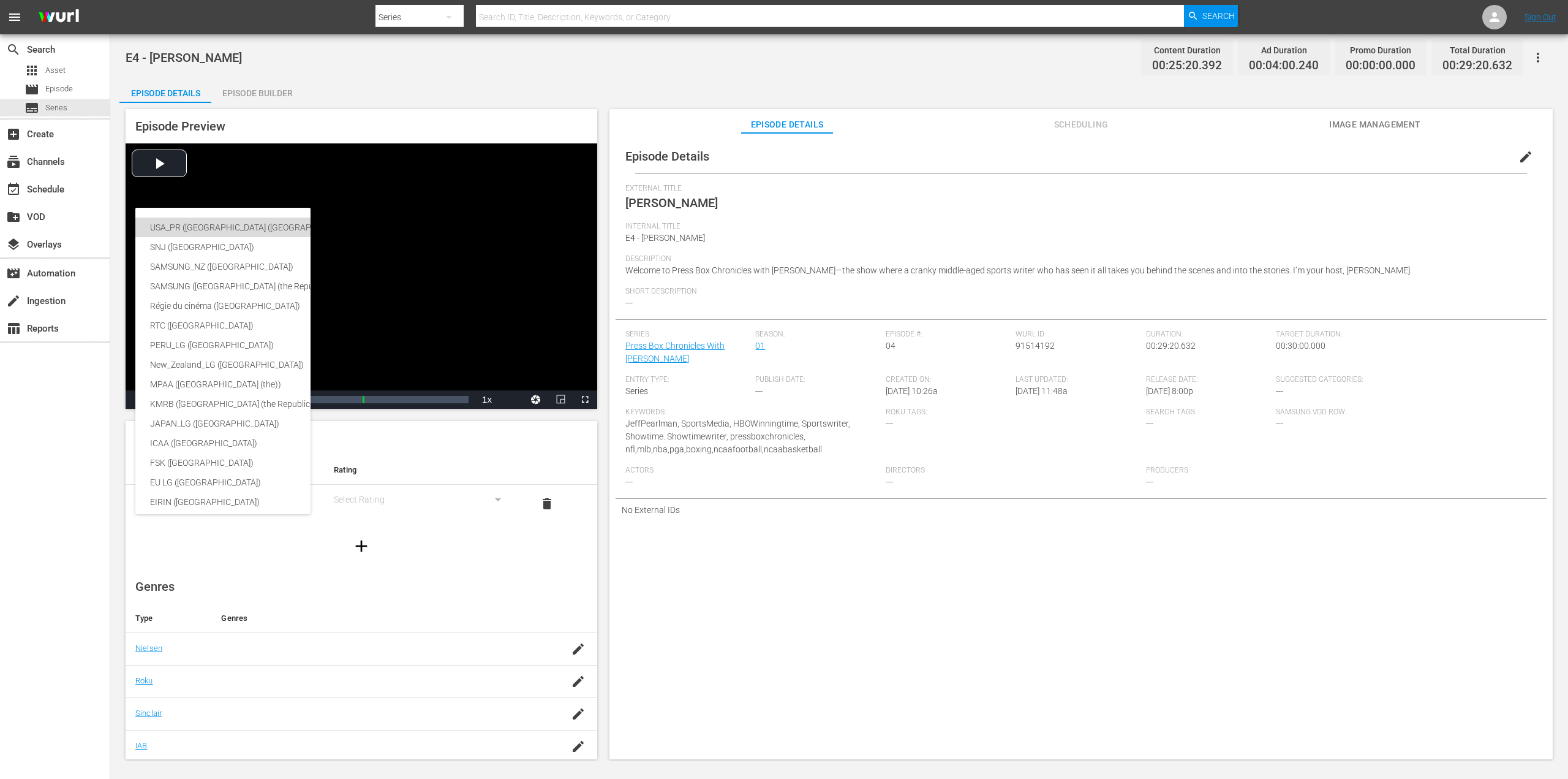
drag, startPoint x: 259, startPoint y: 224, endPoint x: 283, endPoint y: 254, distance: 38.4
click at [259, 225] on div "USA_PR (United States of America (the))" at bounding box center [300, 227] width 300 height 20
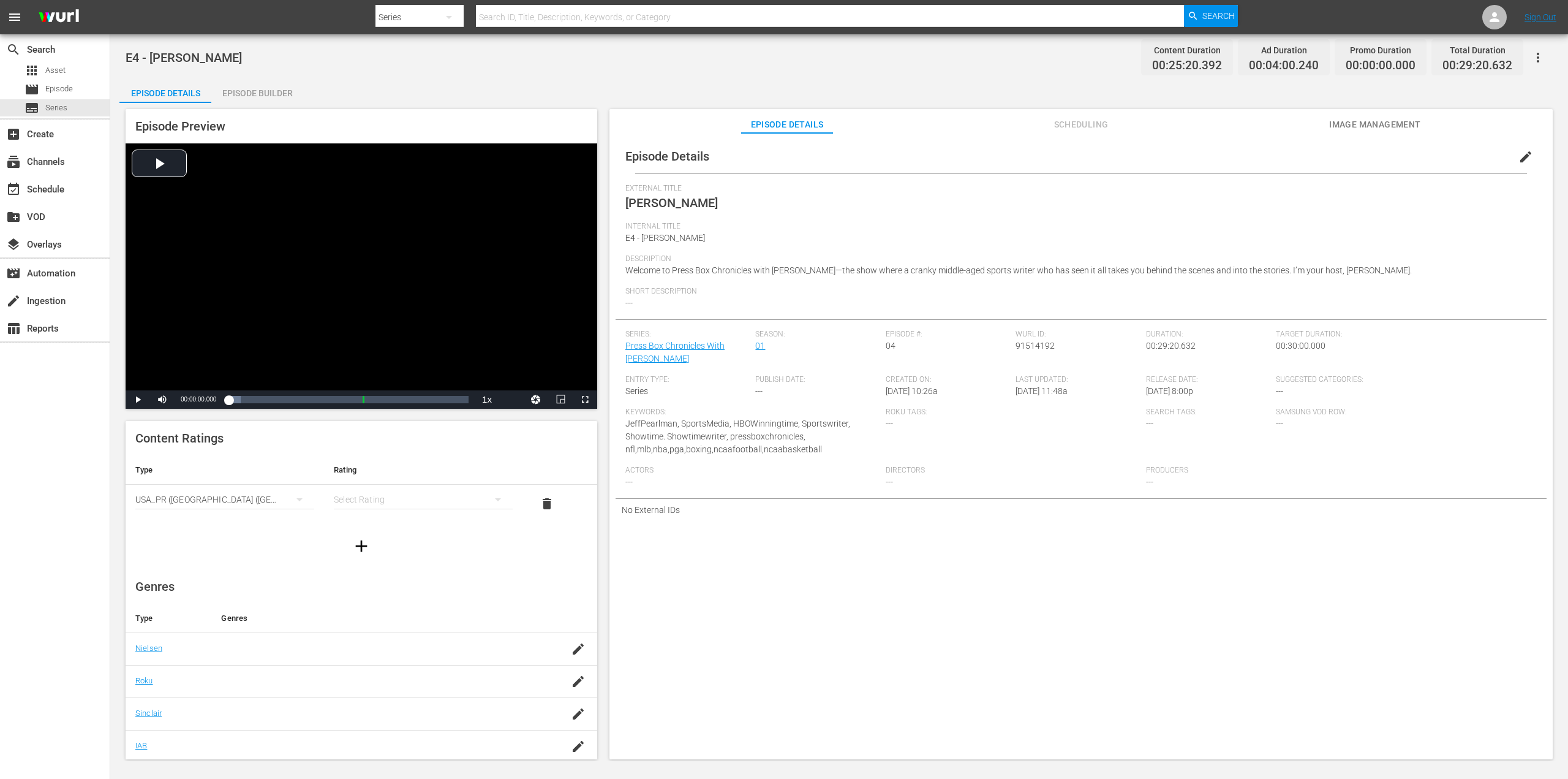
click at [436, 505] on div "simple table" at bounding box center [423, 499] width 179 height 34
click at [402, 586] on div "TV14" at bounding box center [417, 583] width 146 height 20
click at [449, 503] on div "TV14" at bounding box center [423, 499] width 179 height 34
click at [389, 580] on div "TV14" at bounding box center [417, 583] width 146 height 20
click at [571, 653] on icon "button" at bounding box center [578, 648] width 14 height 14
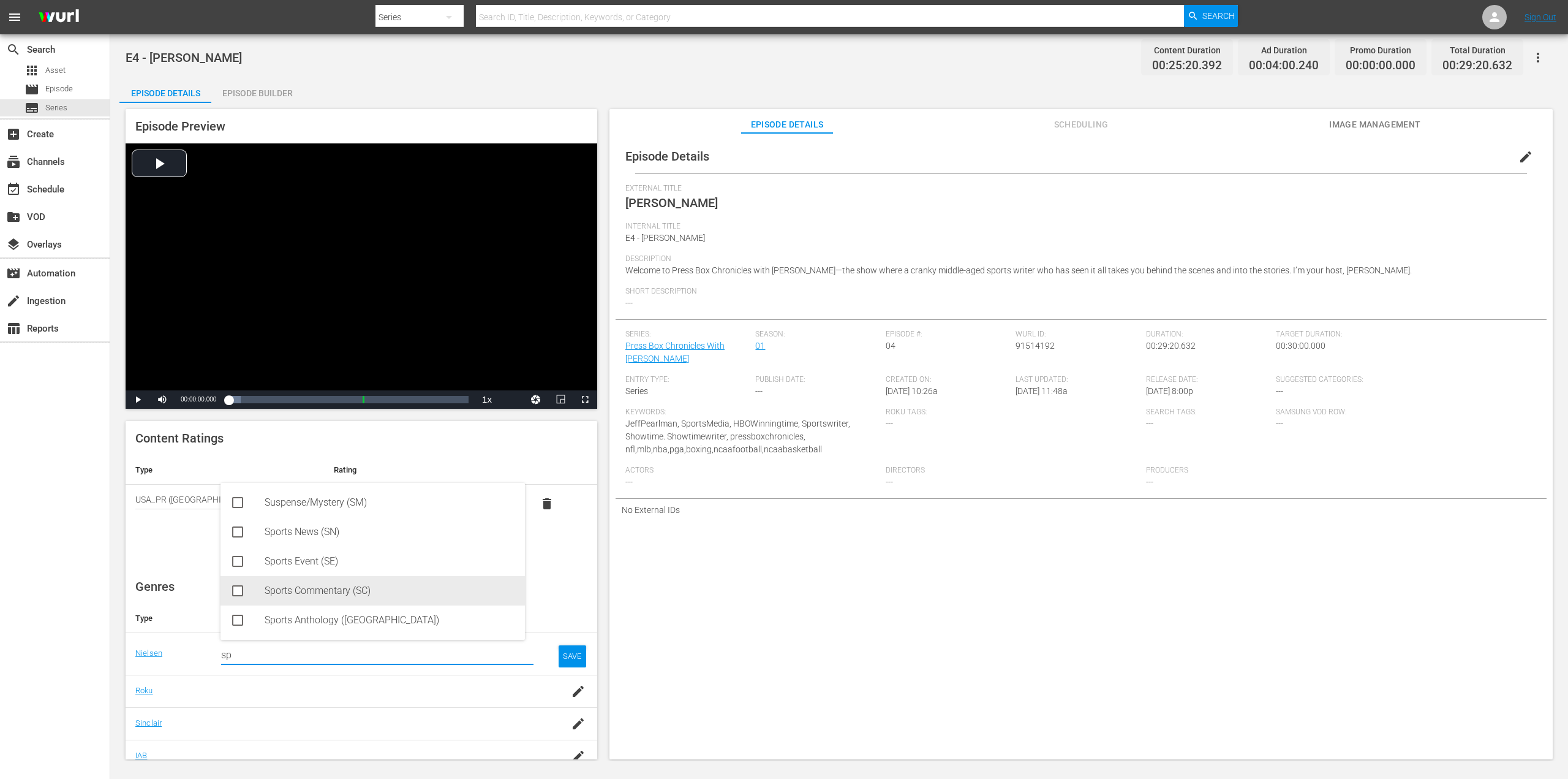
click at [303, 587] on div "Sports Commentary (SC)" at bounding box center [389, 590] width 250 height 30
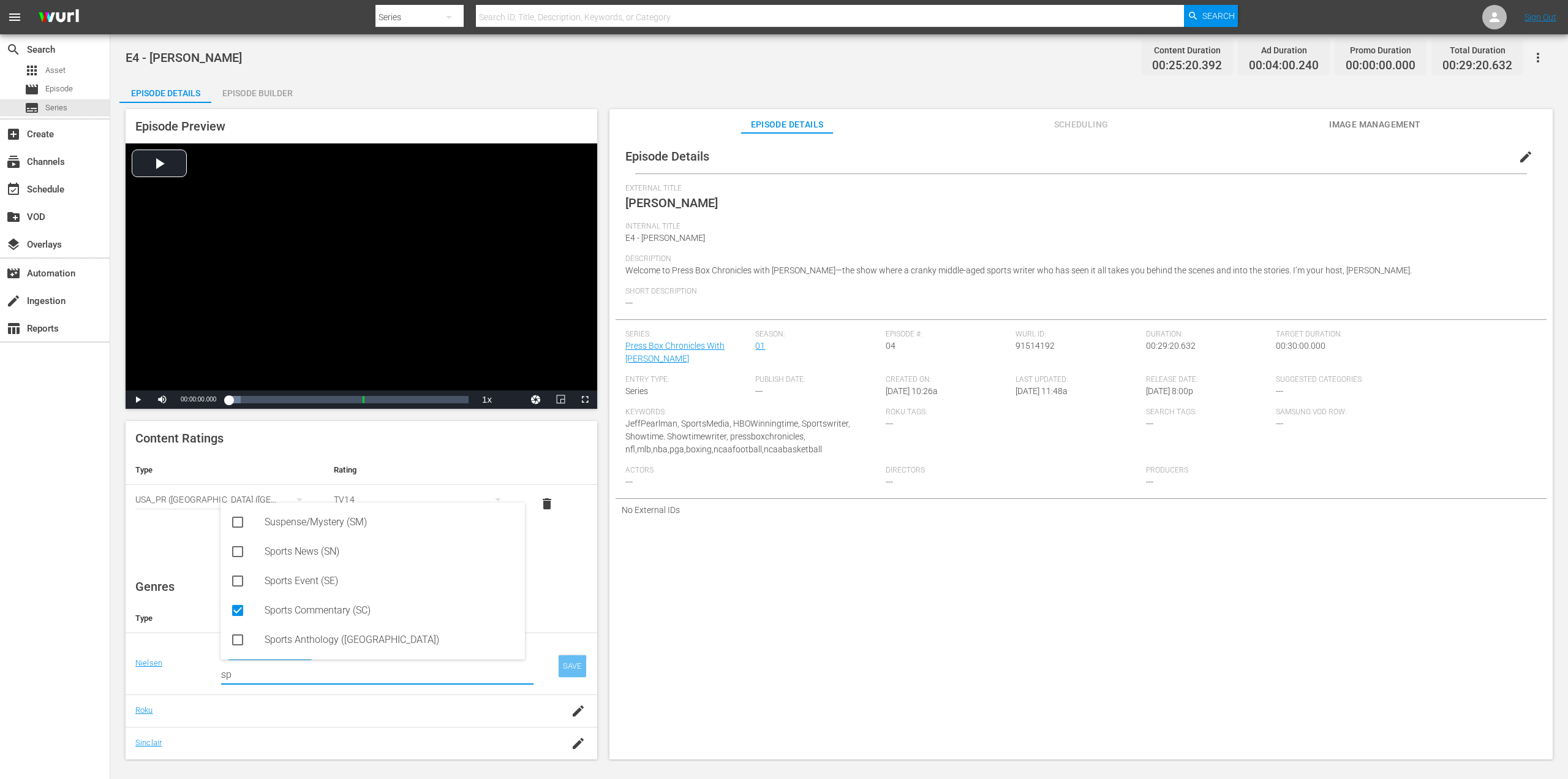
type input "sp"
click at [558, 663] on div "SAVE" at bounding box center [572, 666] width 28 height 22
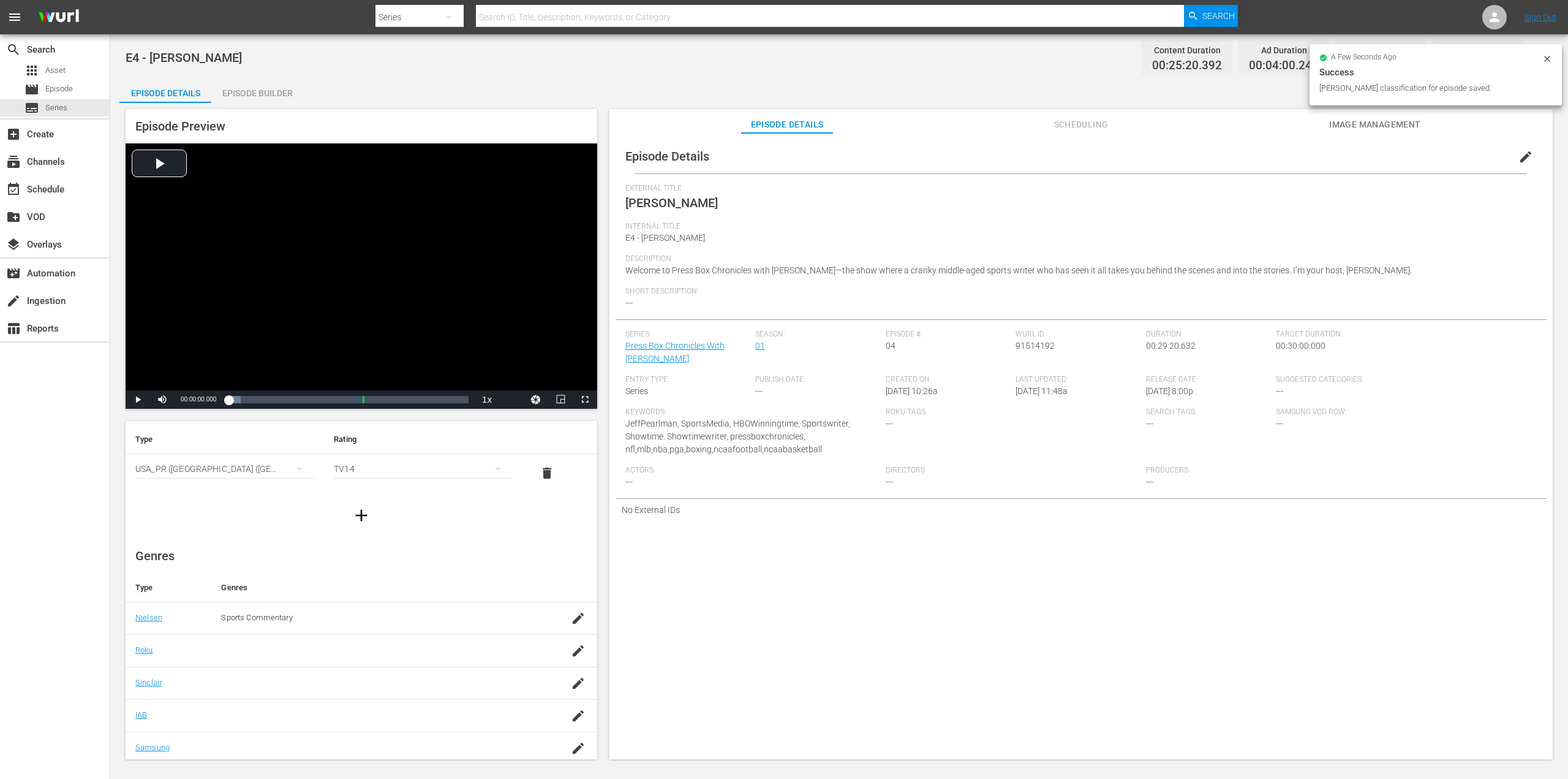
scroll to position [34, 0]
drag, startPoint x: 564, startPoint y: 650, endPoint x: 531, endPoint y: 650, distance: 33.0
click at [573, 650] on icon "button" at bounding box center [578, 647] width 11 height 11
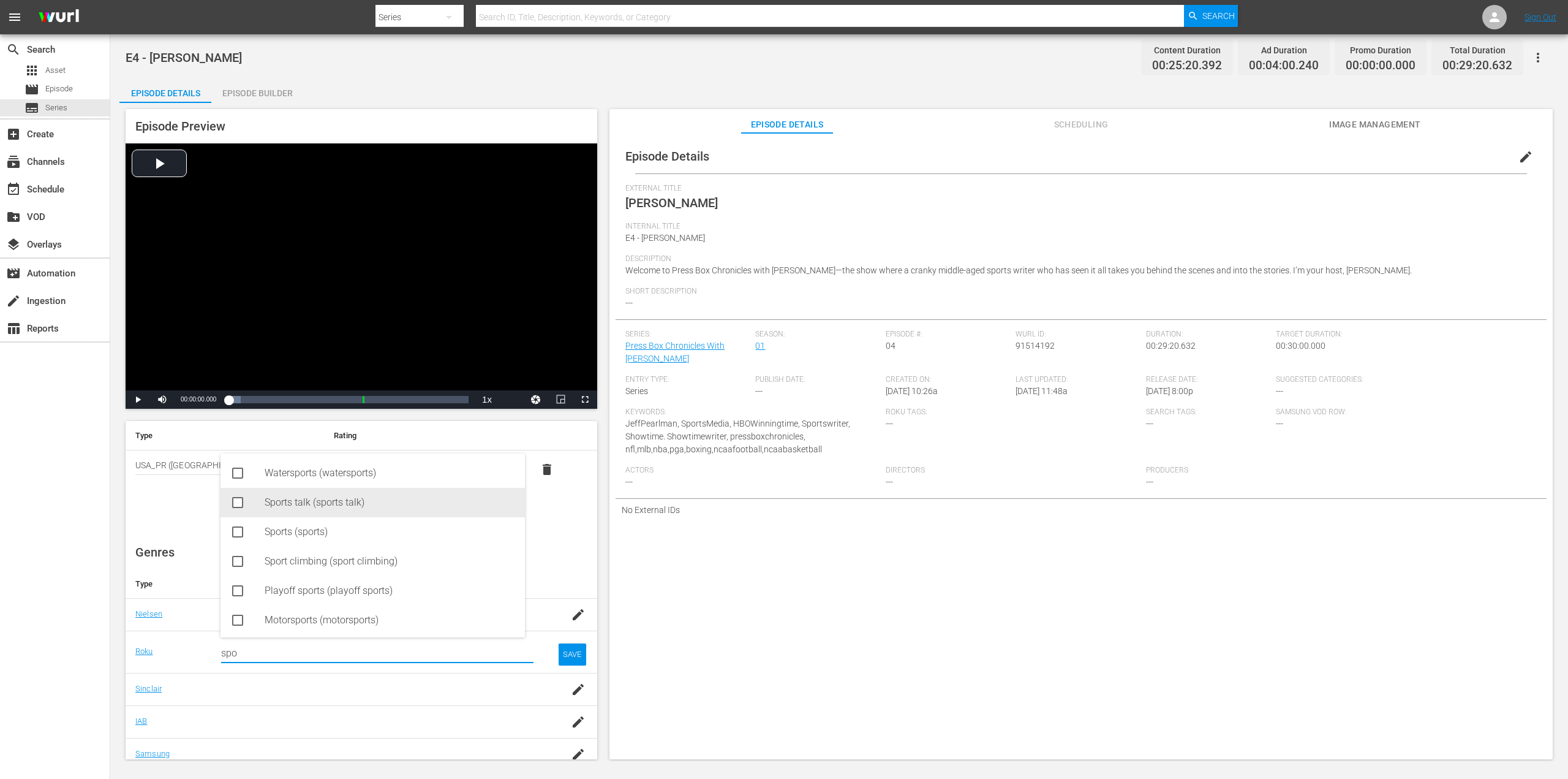
click at [295, 504] on div "Sports talk (sports talk)" at bounding box center [389, 502] width 250 height 30
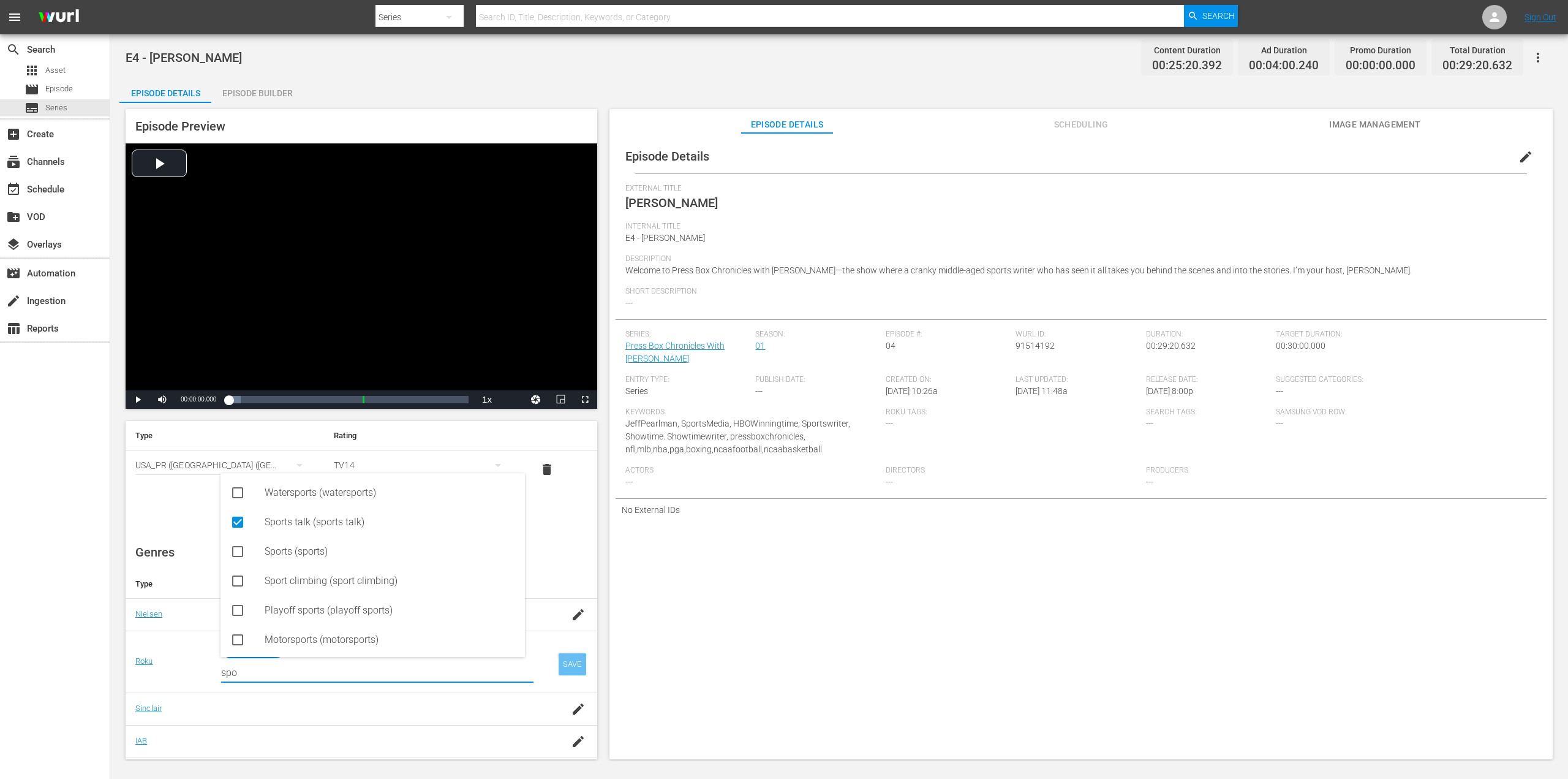
type input "spo"
click at [558, 663] on div "SAVE" at bounding box center [572, 664] width 28 height 22
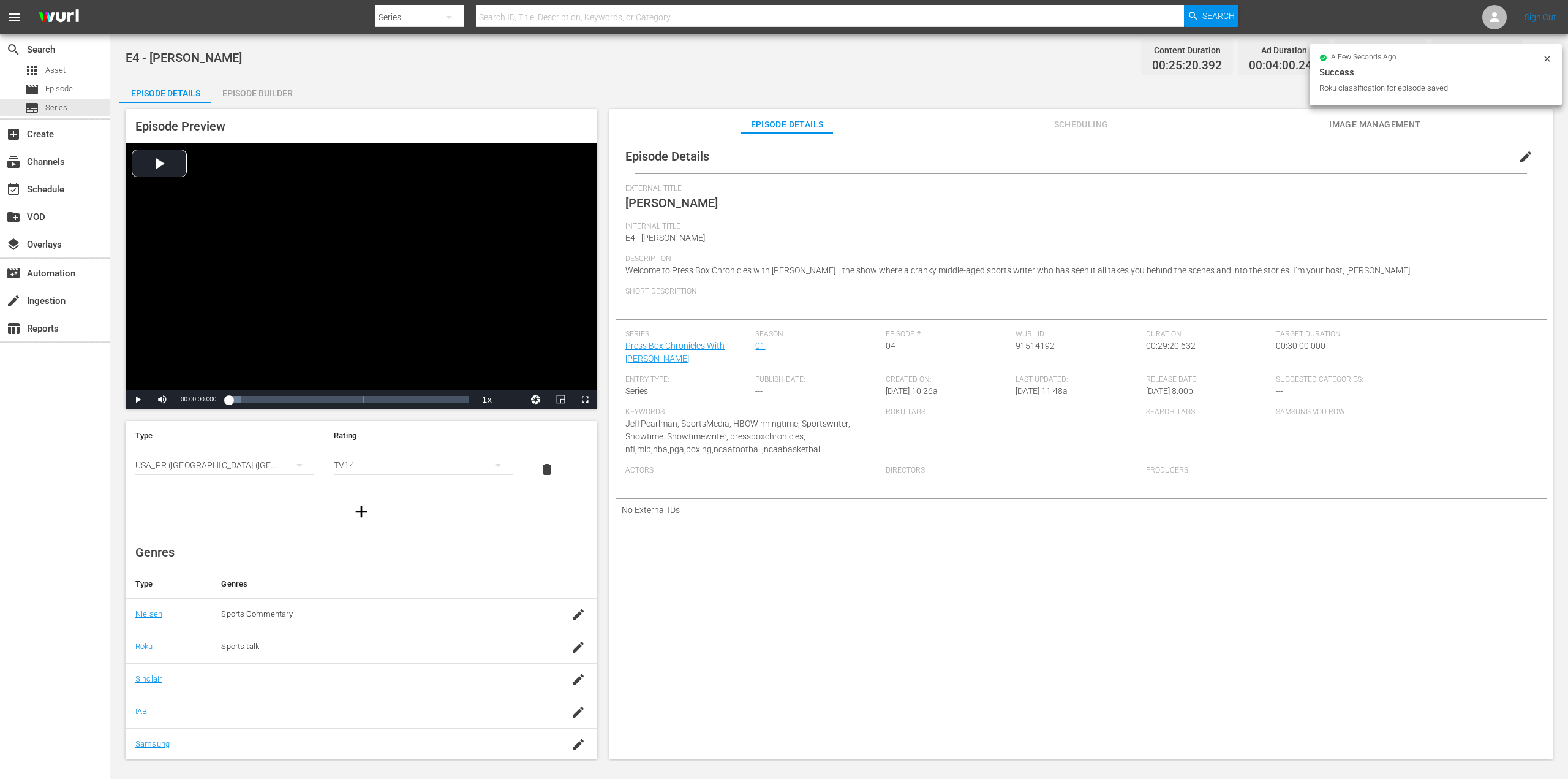
drag, startPoint x: 599, startPoint y: 651, endPoint x: 592, endPoint y: 676, distance: 26.0
click at [592, 676] on div "Episode Preview Video Player is loading. Play Video Play Mute Current Time 00:0…" at bounding box center [839, 435] width 1439 height 666
drag, startPoint x: 563, startPoint y: 685, endPoint x: 527, endPoint y: 683, distance: 36.1
click at [571, 685] on icon "button" at bounding box center [578, 679] width 14 height 14
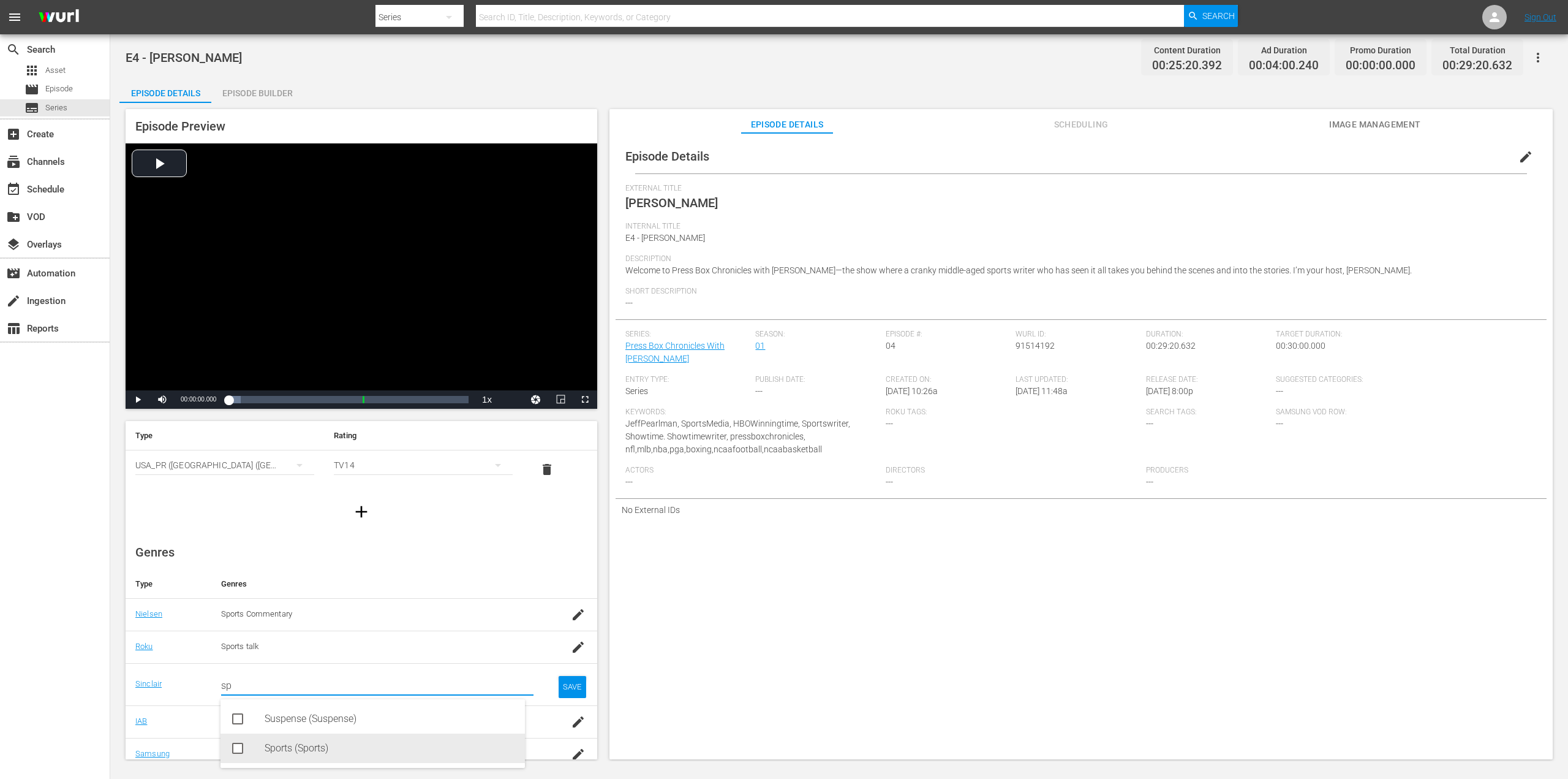
click at [294, 752] on div "Sports (Sports)" at bounding box center [389, 748] width 250 height 30
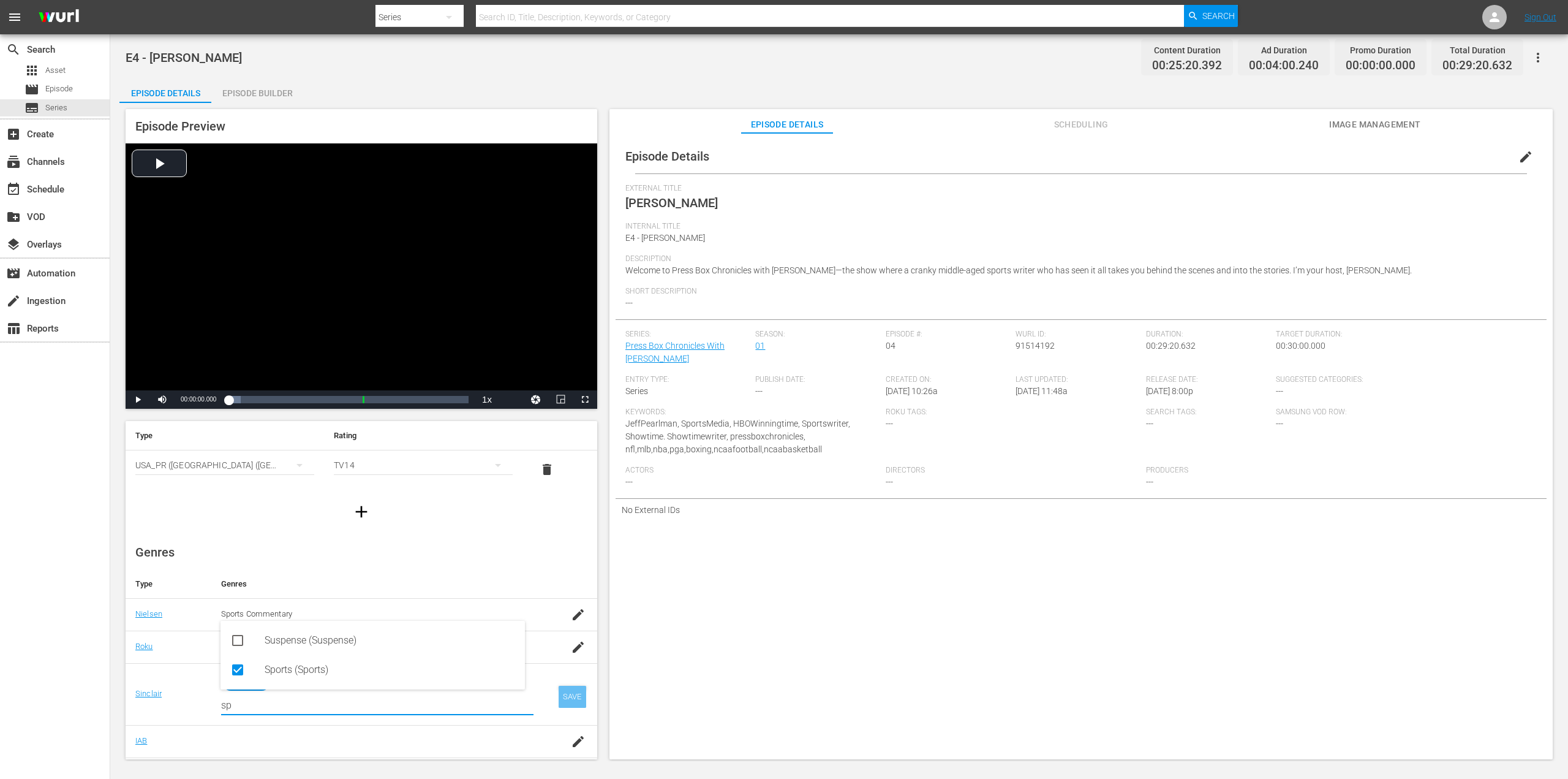
type input "sp"
click at [566, 700] on div "SAVE" at bounding box center [572, 696] width 28 height 22
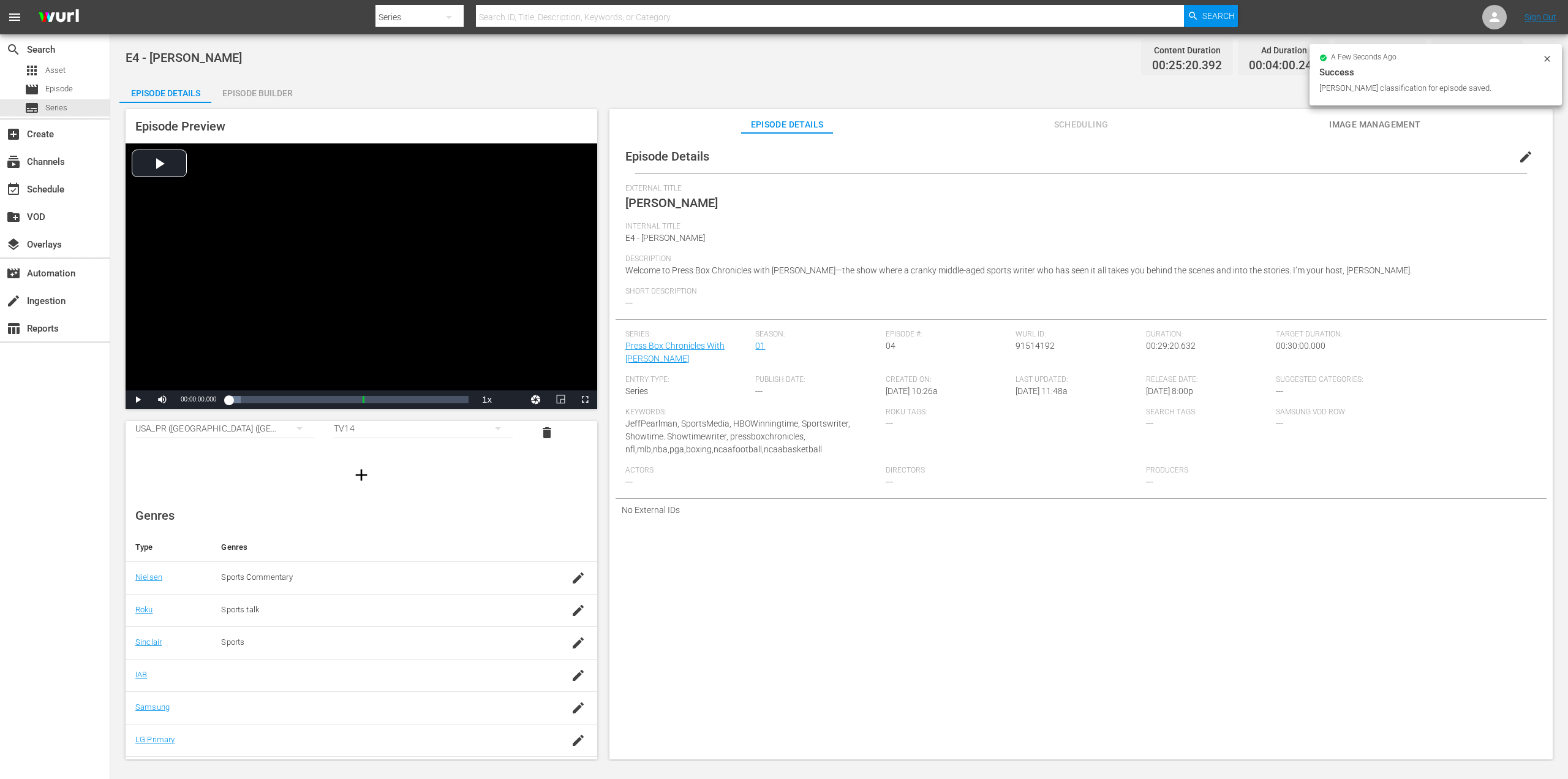
scroll to position [83, 0]
click at [573, 664] on icon "button" at bounding box center [578, 663] width 11 height 11
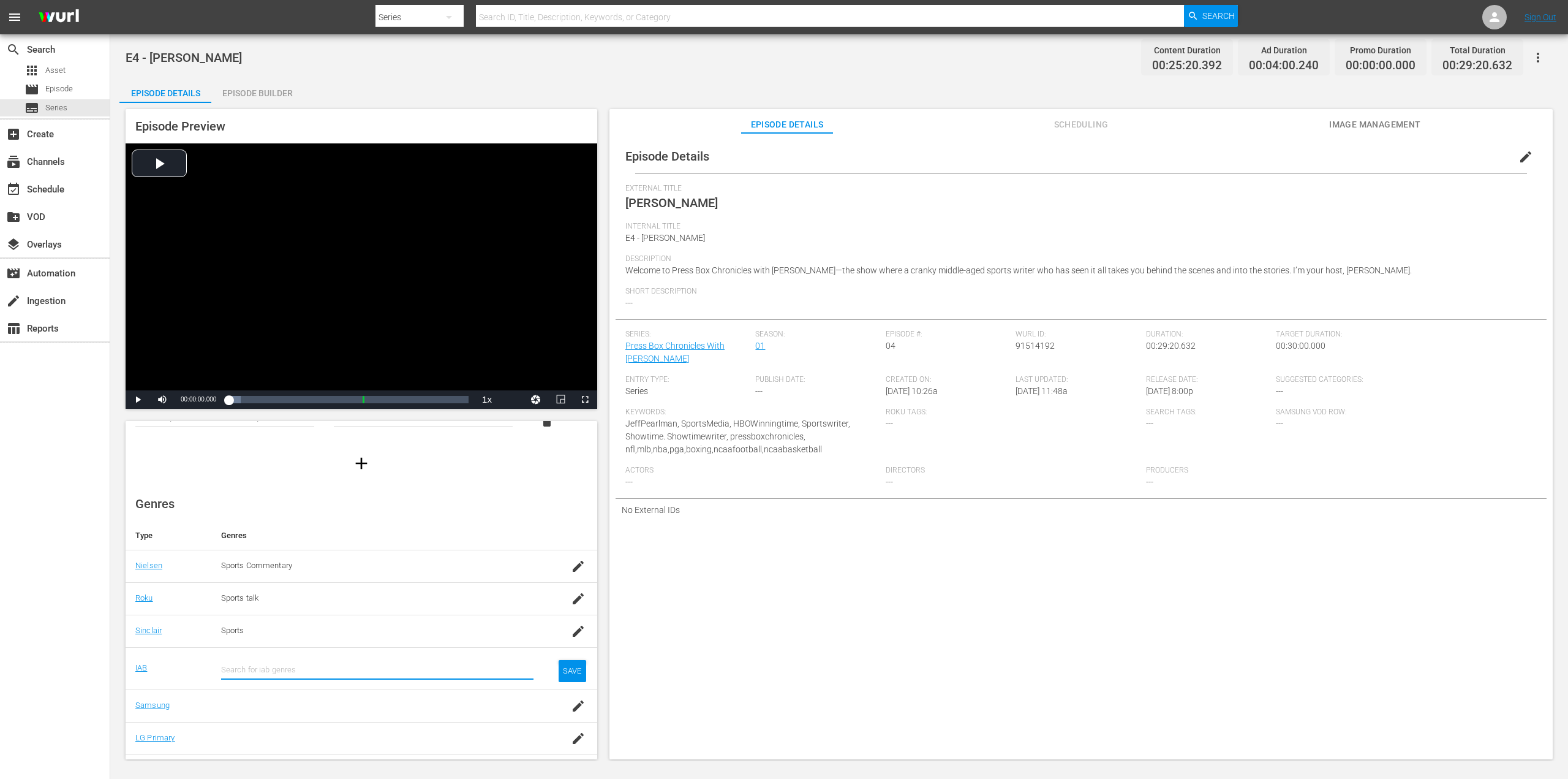
click at [284, 663] on input "text" at bounding box center [377, 669] width 313 height 30
click at [263, 699] on div "Sports (IAB17)" at bounding box center [373, 702] width 304 height 30
type input "sport"
click at [577, 685] on td "SAVE" at bounding box center [570, 677] width 54 height 62
click at [569, 683] on div "SAVE" at bounding box center [572, 680] width 28 height 22
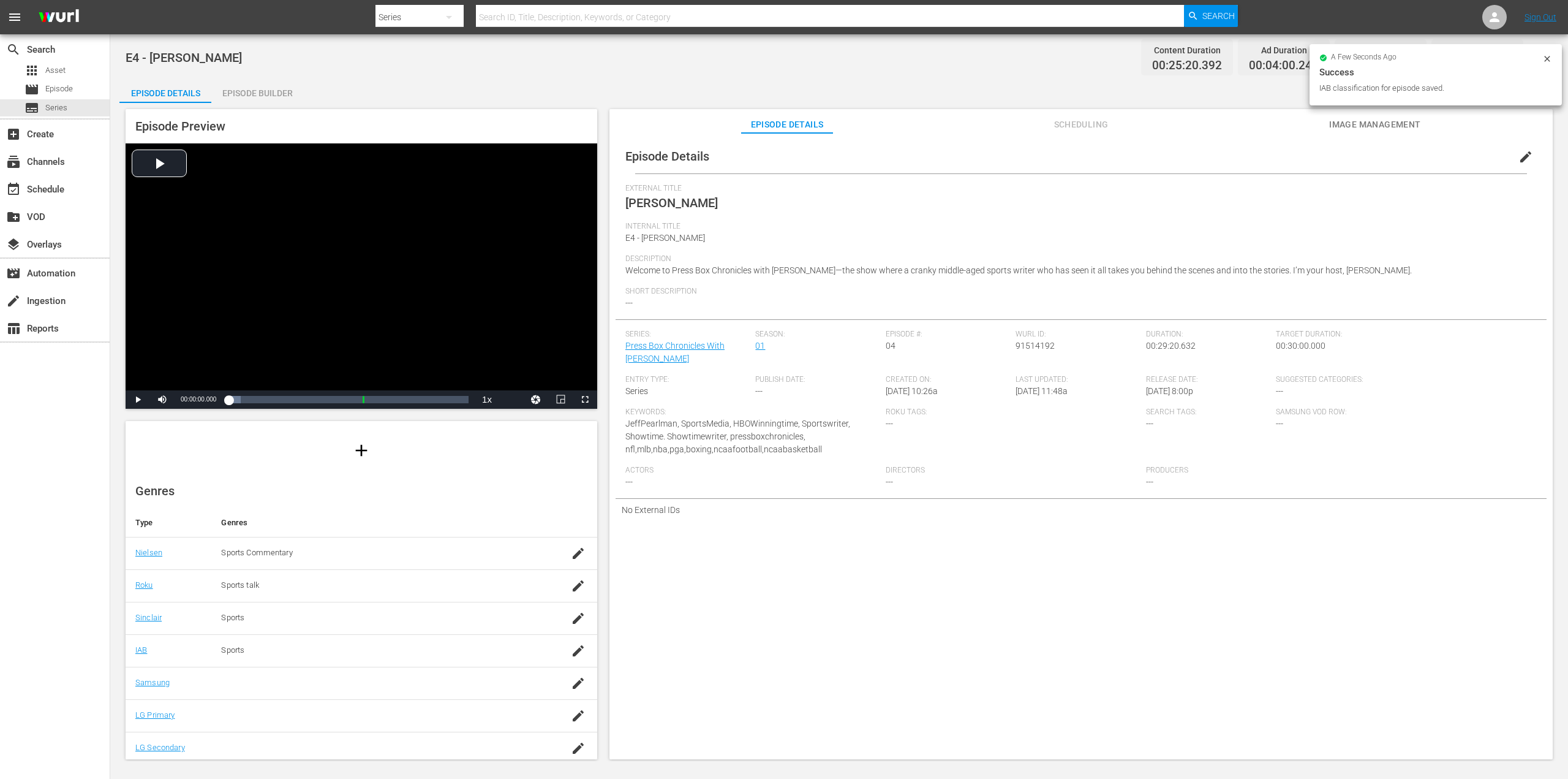
scroll to position [99, 0]
click at [573, 682] on icon "button" at bounding box center [578, 680] width 11 height 11
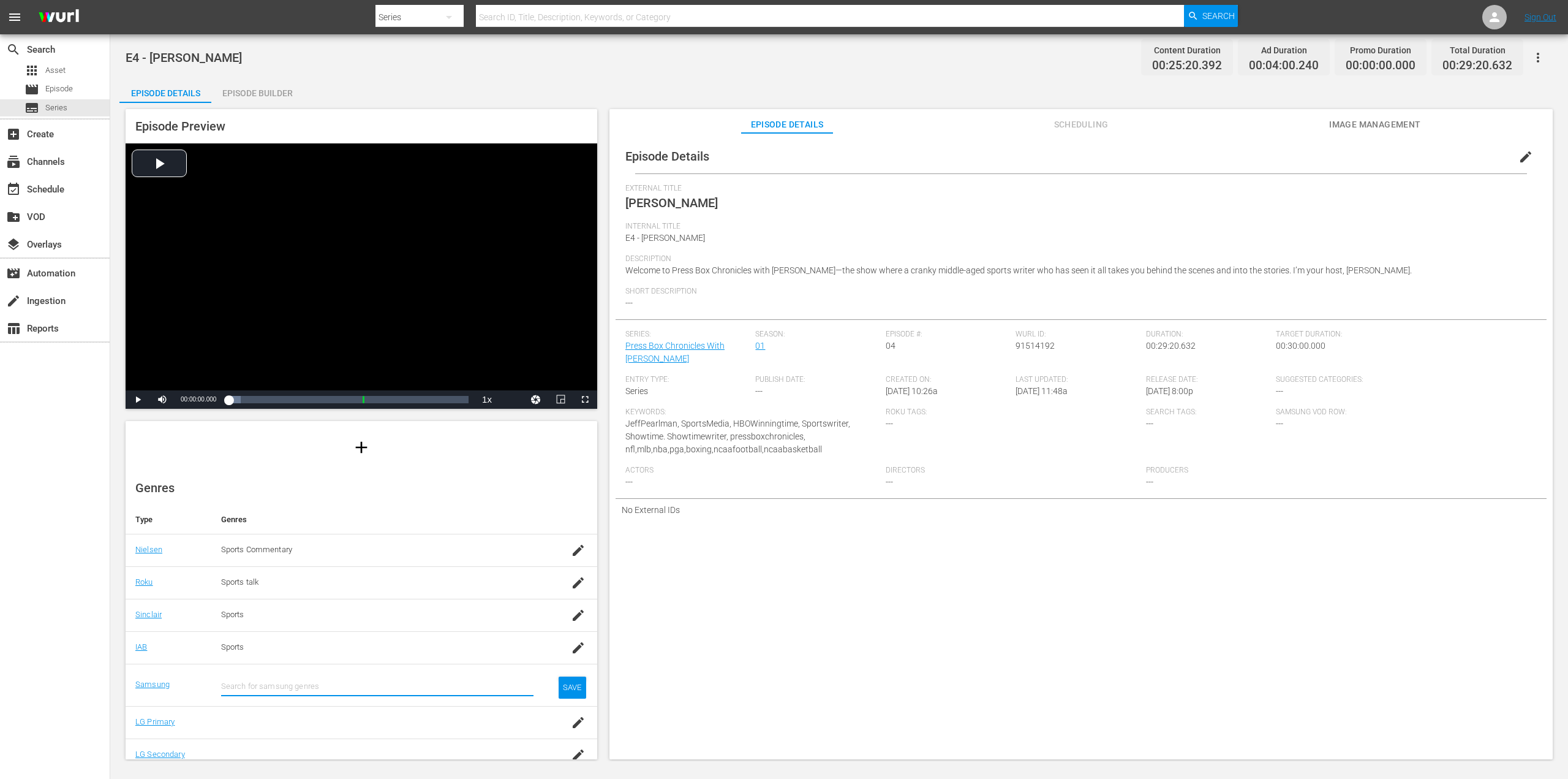
type input "d"
click at [266, 730] on div "Sports (G1005)" at bounding box center [389, 718] width 250 height 30
type input "sp"
click at [569, 703] on div "SAVE" at bounding box center [572, 697] width 28 height 22
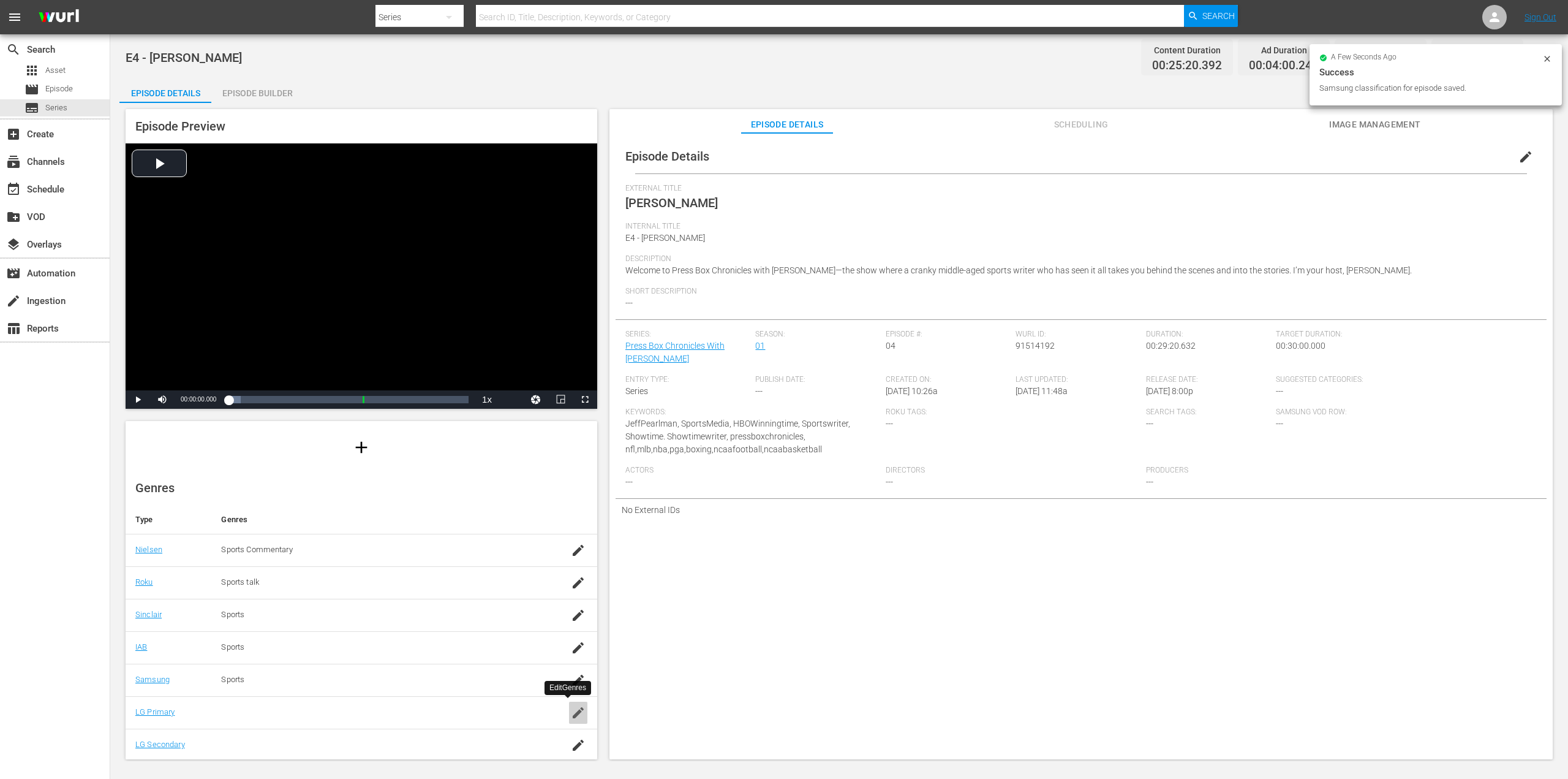
drag, startPoint x: 570, startPoint y: 714, endPoint x: 543, endPoint y: 711, distance: 27.2
click at [571, 714] on icon "button" at bounding box center [578, 712] width 14 height 14
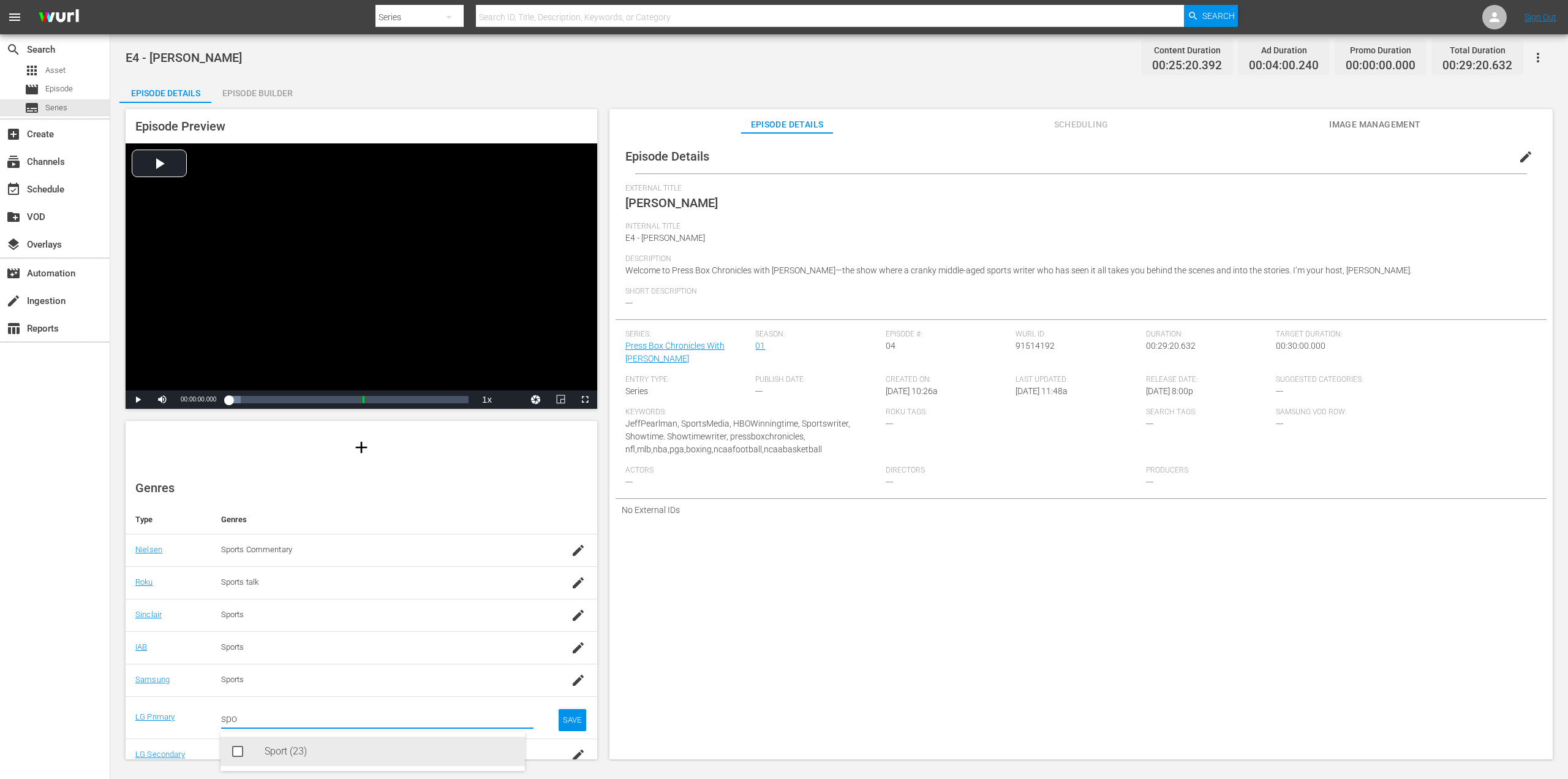
click at [269, 754] on div "Sport (23)" at bounding box center [389, 751] width 250 height 30
type input "spo"
click at [560, 730] on div "SAVE" at bounding box center [572, 730] width 28 height 22
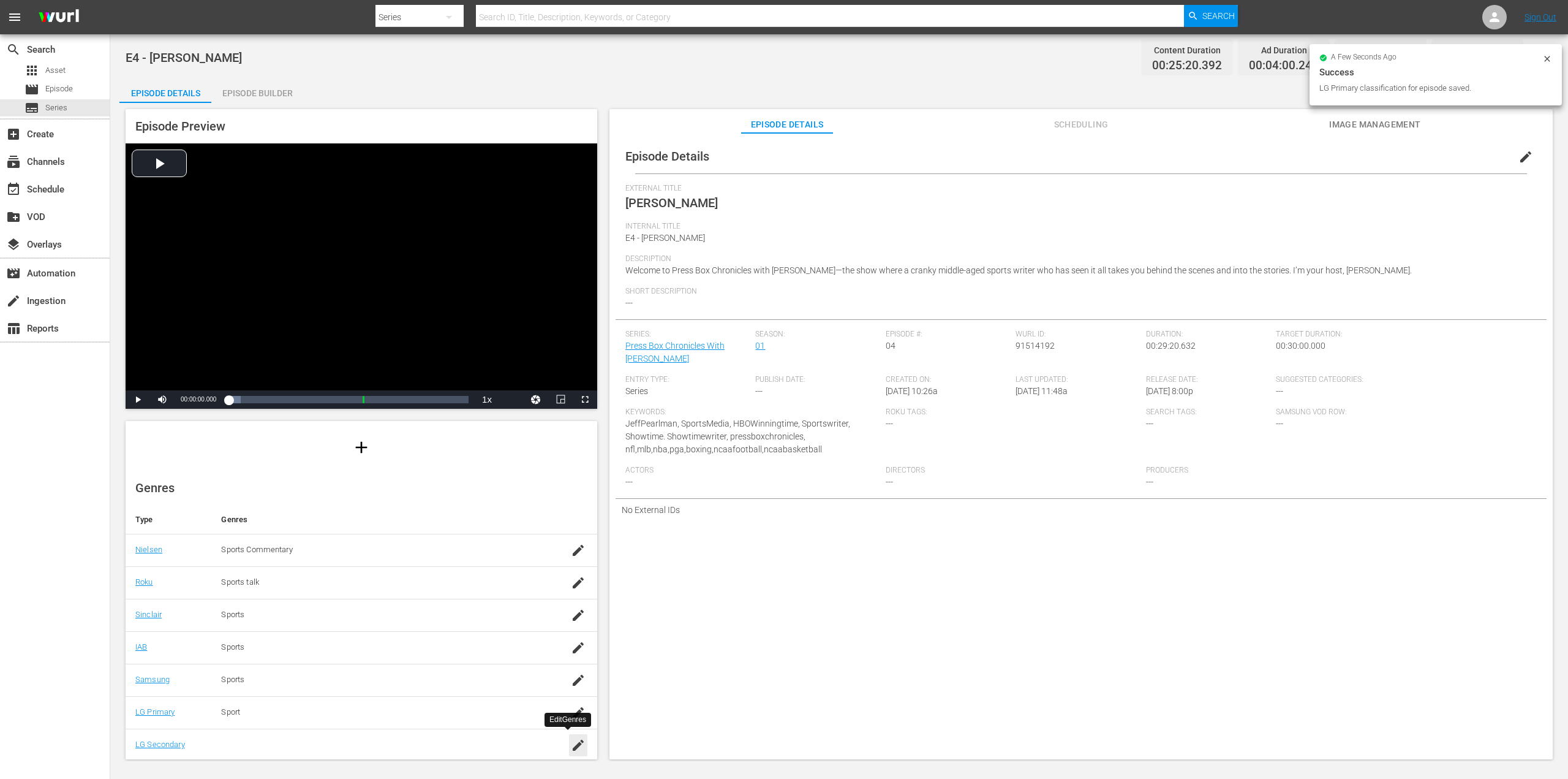
drag, startPoint x: 567, startPoint y: 745, endPoint x: 537, endPoint y: 742, distance: 30.1
click at [571, 745] on icon "button" at bounding box center [578, 745] width 14 height 14
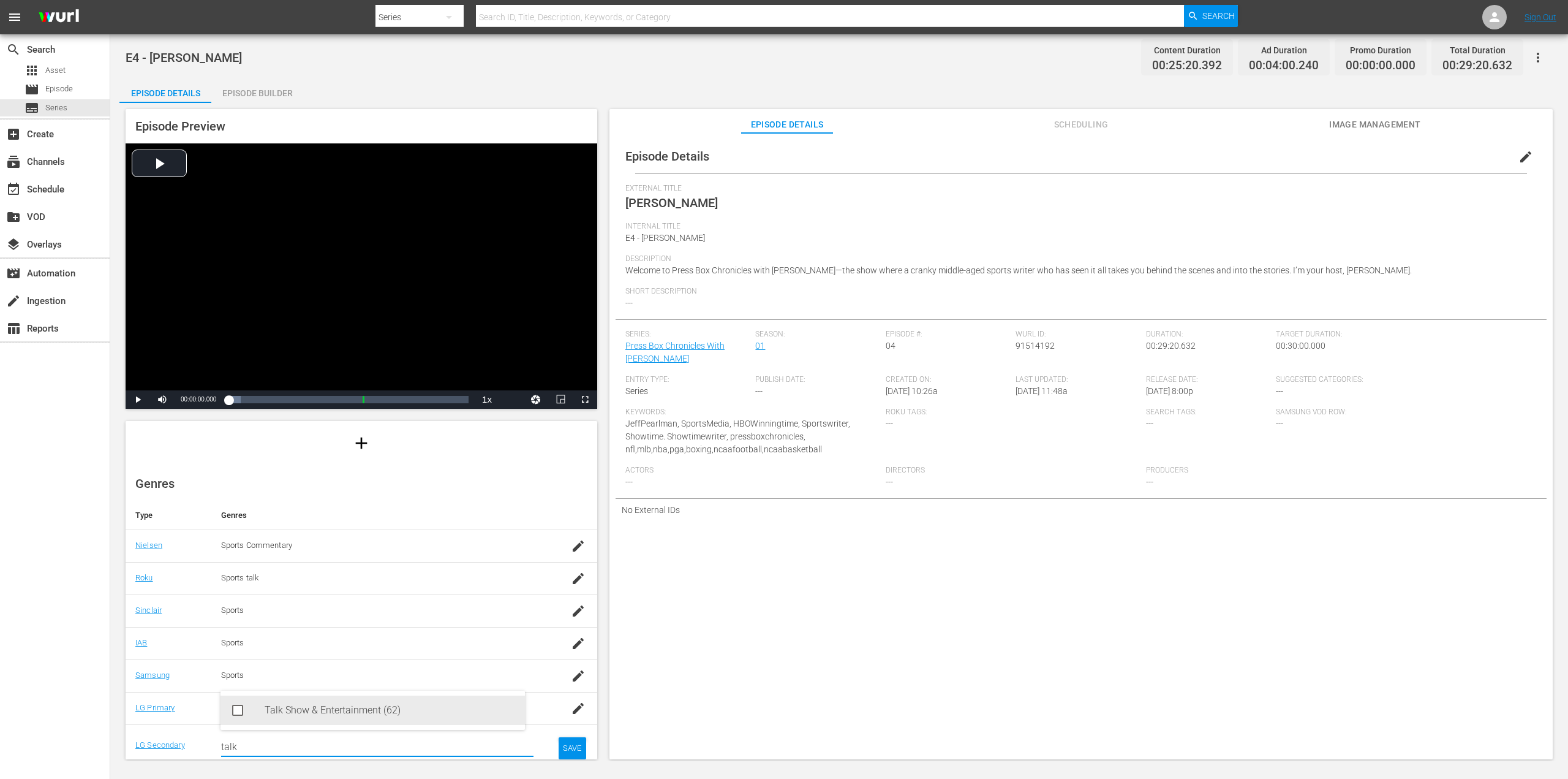
click at [292, 710] on div "Talk Show & Entertainment (62)" at bounding box center [389, 710] width 250 height 30
type input "talk"
drag, startPoint x: 564, startPoint y: 751, endPoint x: 575, endPoint y: 751, distance: 11.0
click at [564, 751] on div "SAVE" at bounding box center [572, 758] width 28 height 22
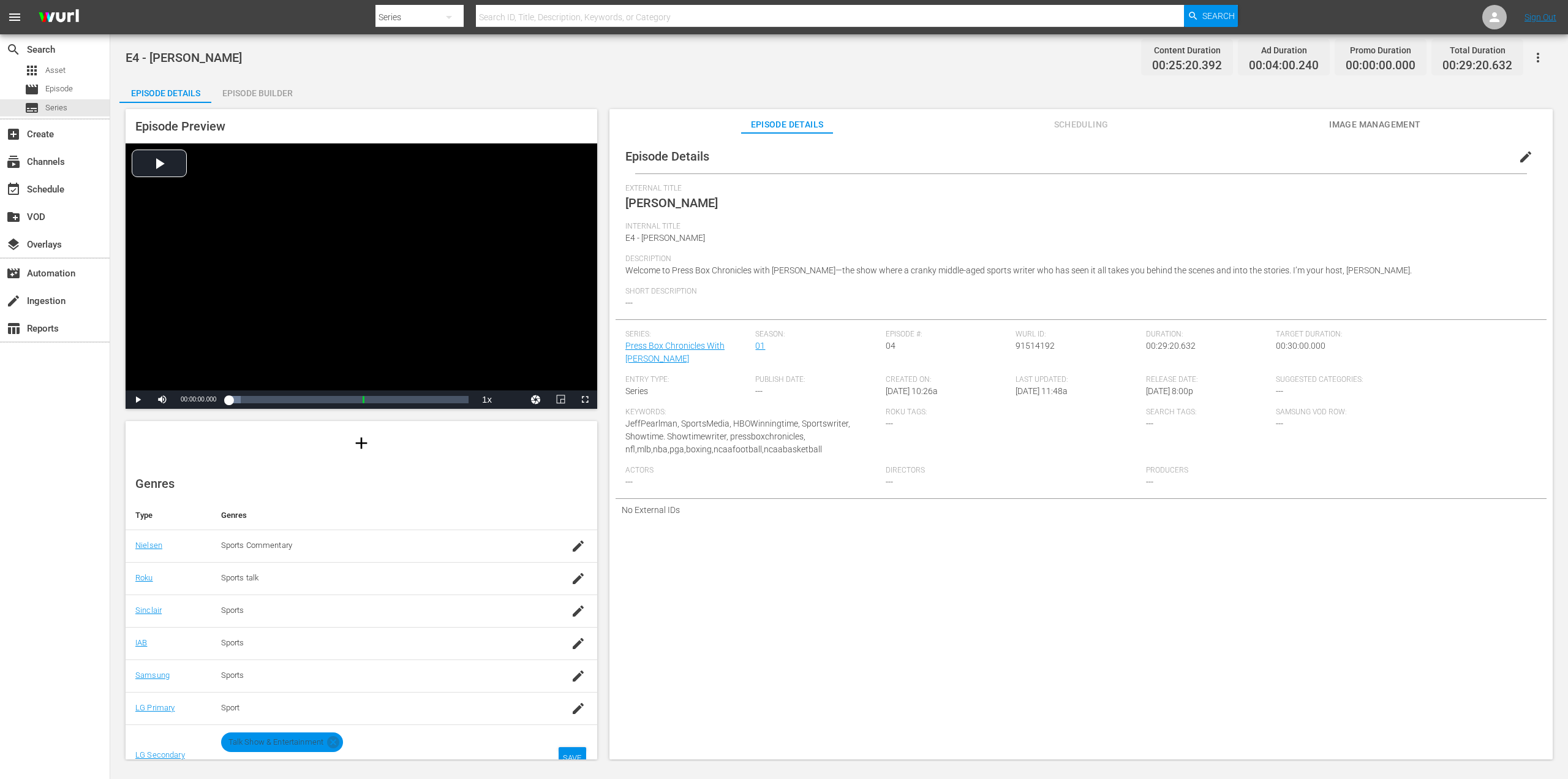
scroll to position [99, 0]
click at [1519, 157] on span "edit" at bounding box center [1525, 157] width 14 height 14
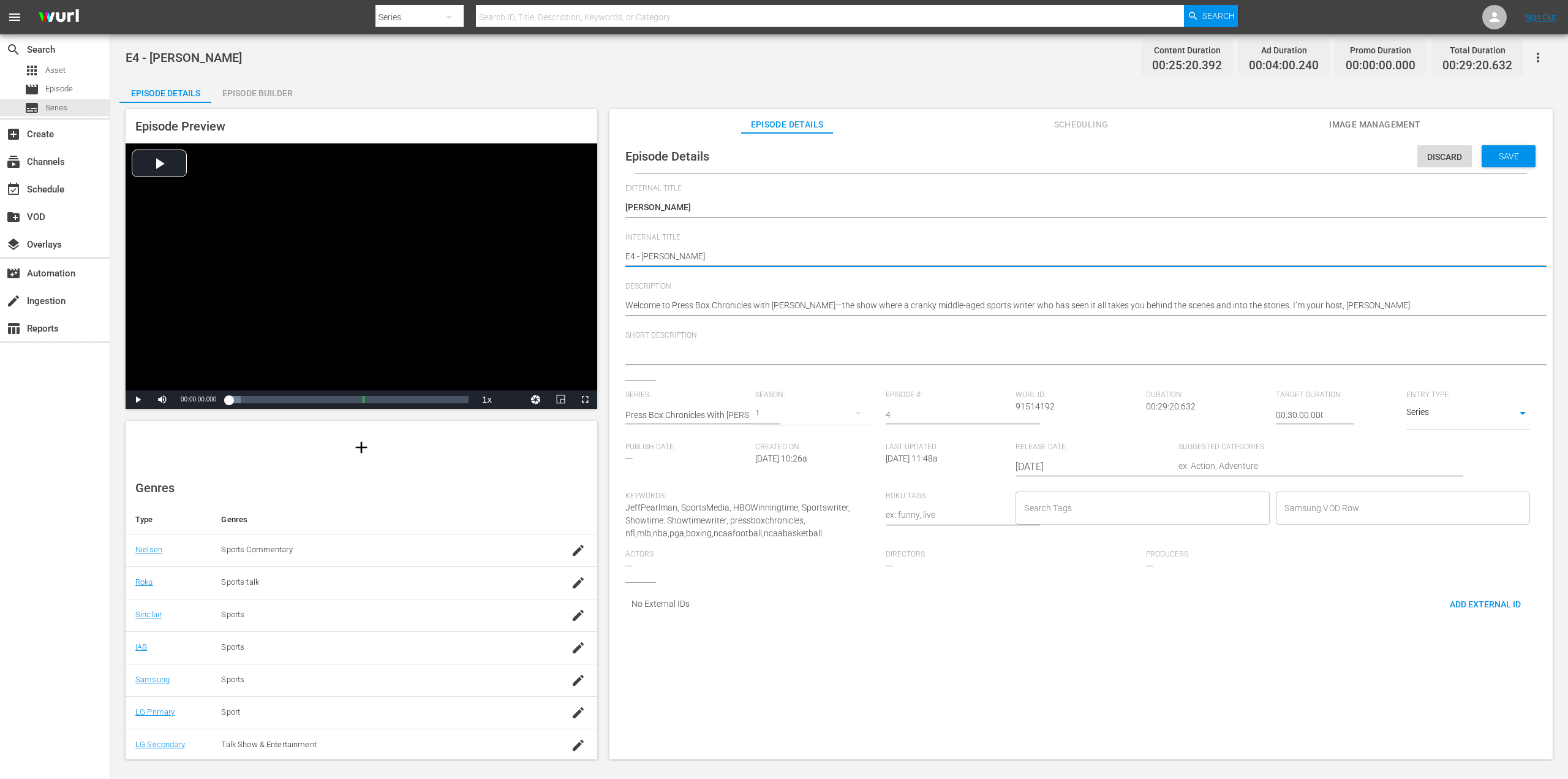
type textarea "E4 - [PERSON_NAME]"
type textarea "E4 - Barry Bonds C"
type textarea "E4 - Barry Bonds CE"
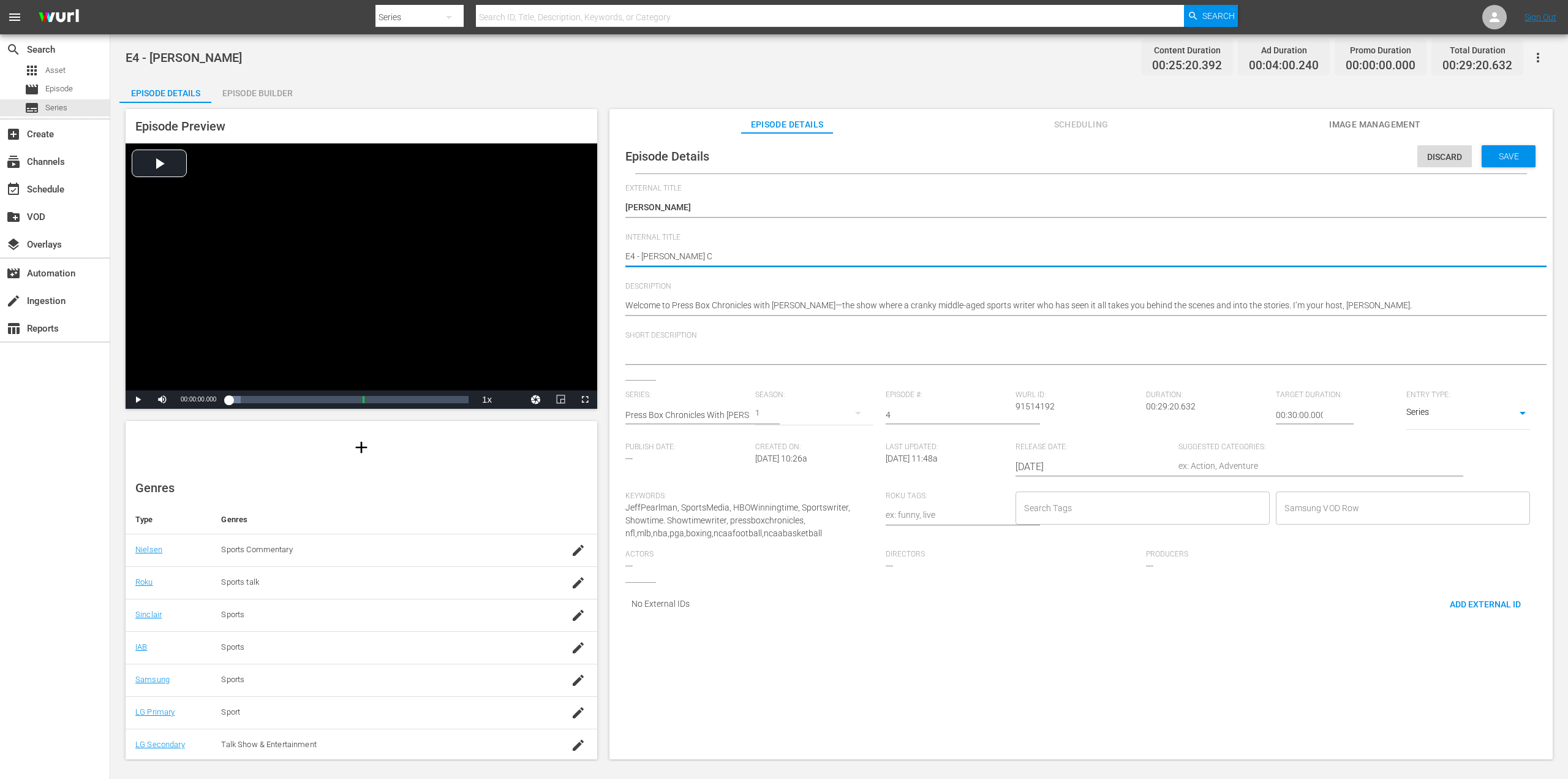
type textarea "E4 - Barry Bonds CE"
type textarea "E4 - [PERSON_NAME] CEN"
click at [1077, 501] on input "Search Tags" at bounding box center [1134, 507] width 225 height 22
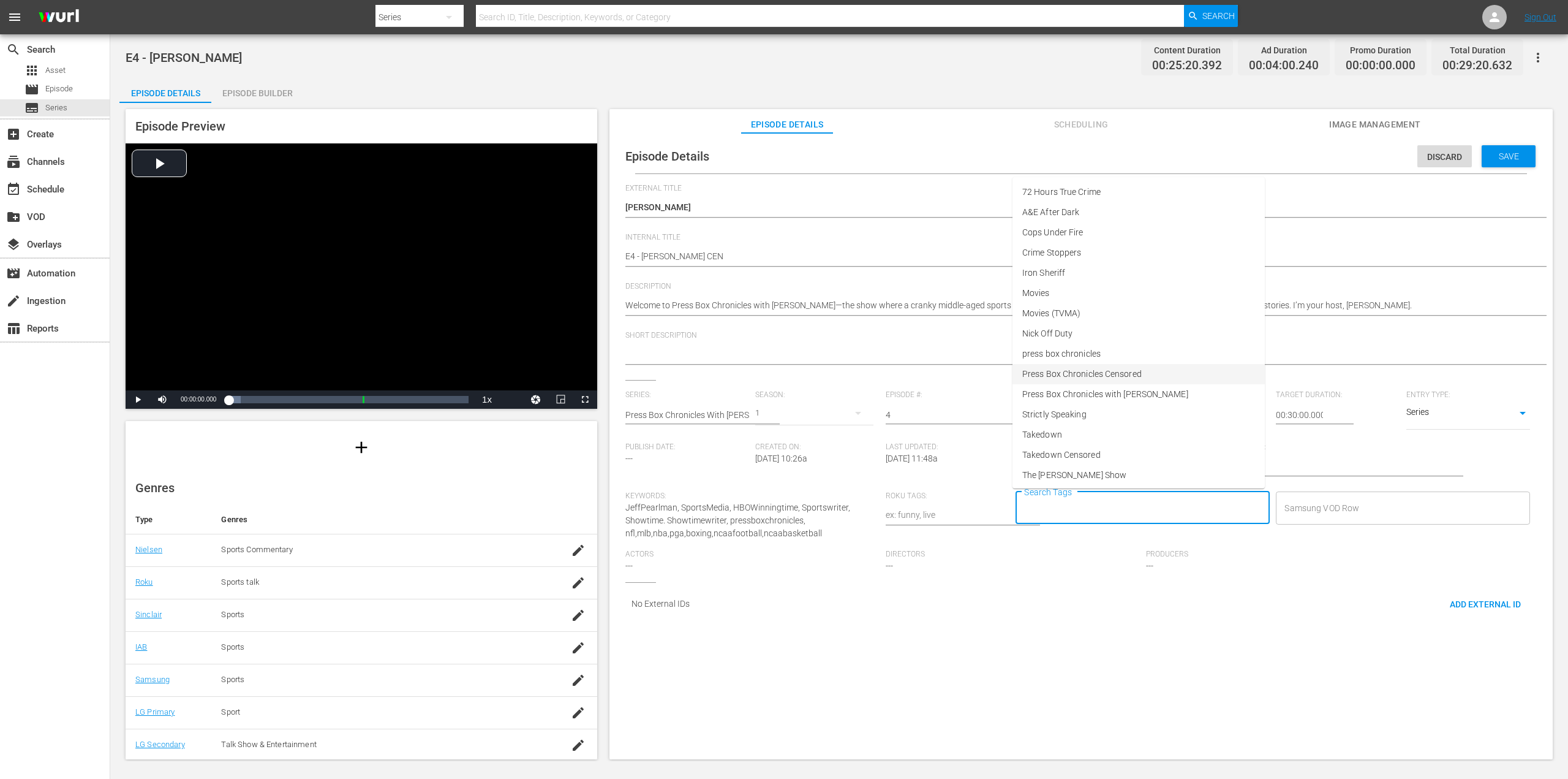
click at [1116, 377] on span "Press Box Chronicles Censored" at bounding box center [1081, 374] width 119 height 13
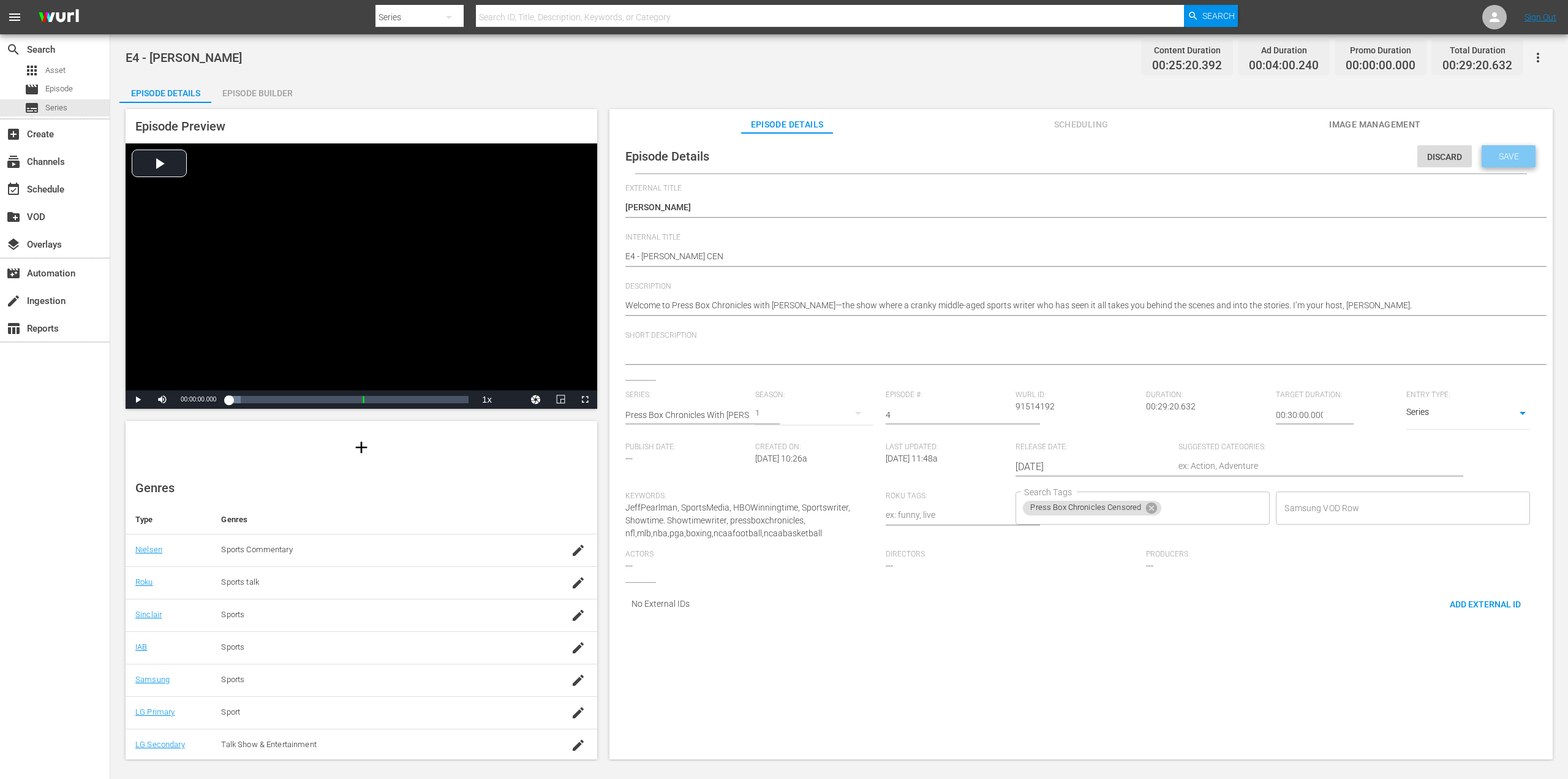
click at [1512, 154] on span "Save" at bounding box center [1509, 156] width 40 height 10
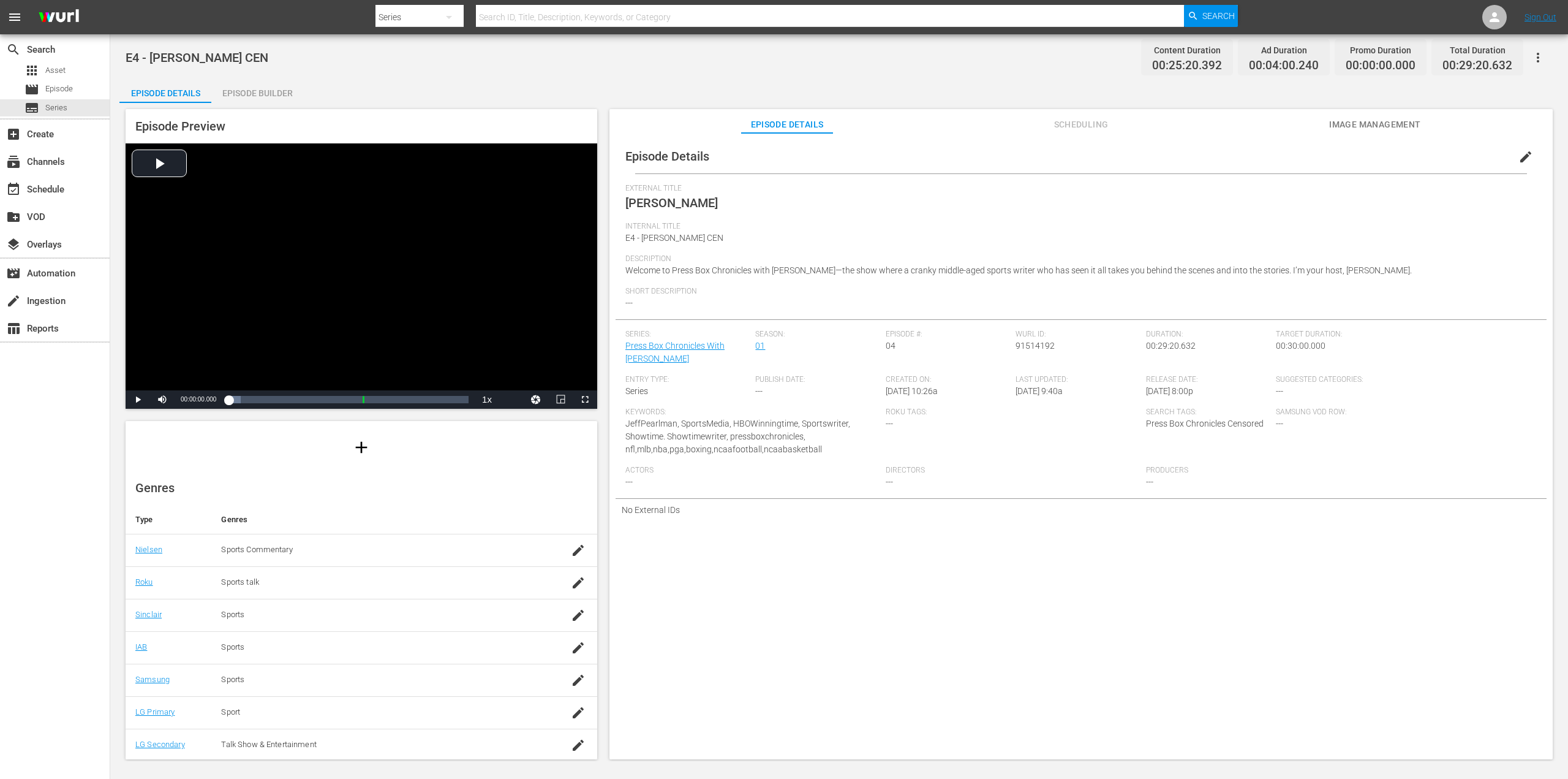
click at [688, 298] on div "Short Description ---" at bounding box center [1081, 303] width 911 height 33
click at [664, 297] on div "Short Description ---" at bounding box center [1081, 303] width 911 height 33
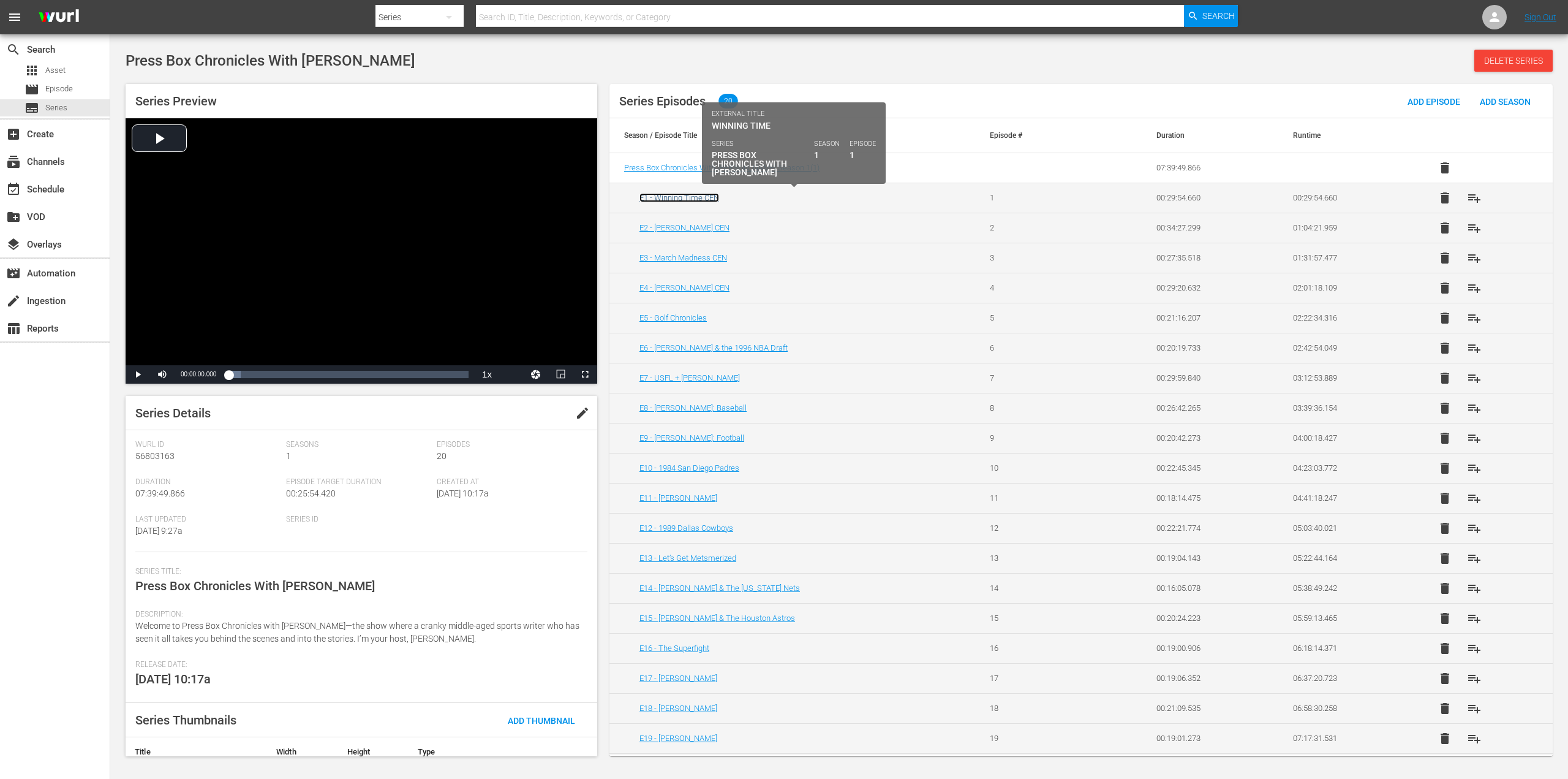
click at [679, 197] on link "E1 - Winning Time CEN" at bounding box center [679, 198] width 80 height 9
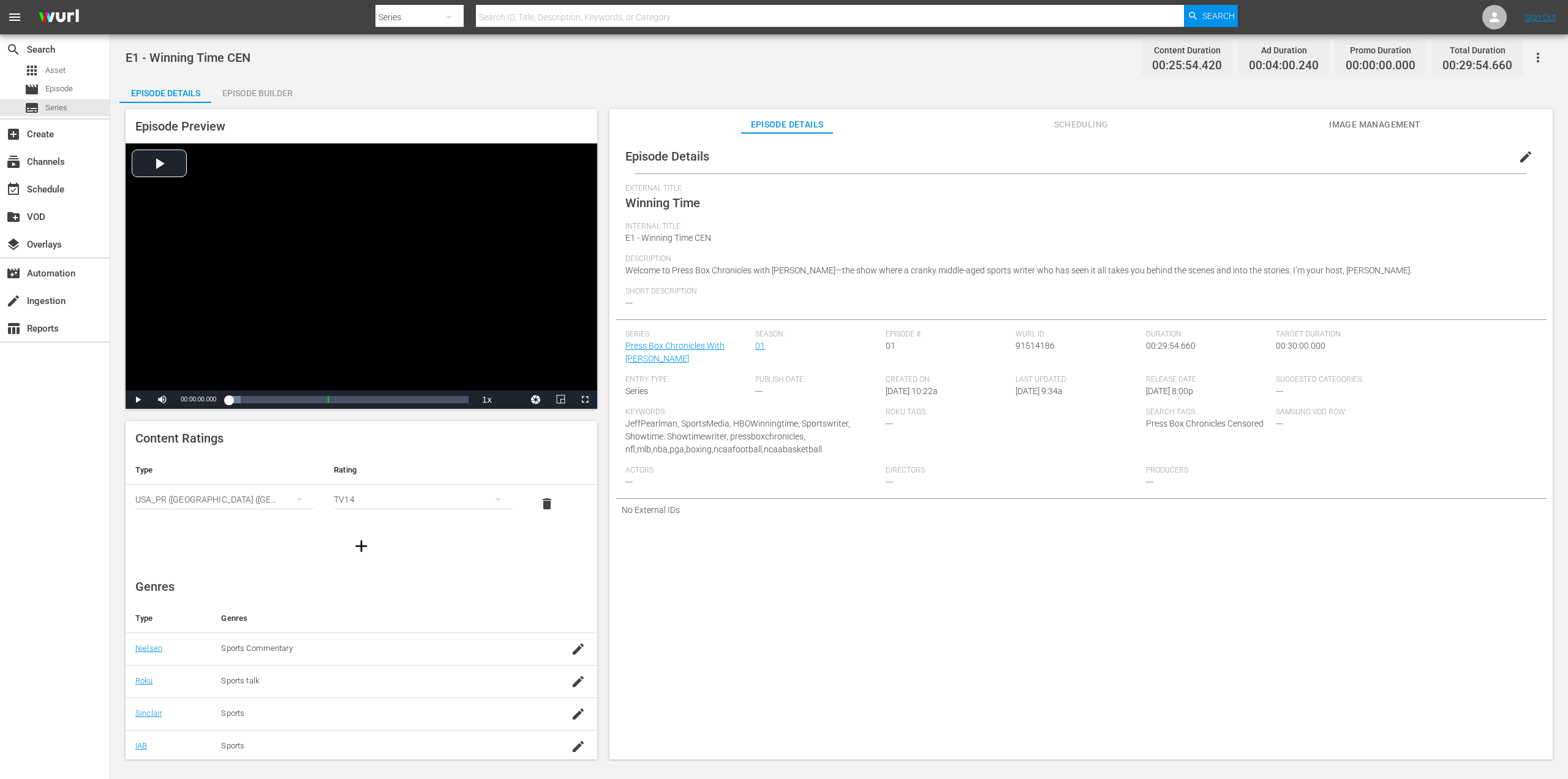
click at [1519, 153] on span "edit" at bounding box center [1525, 157] width 14 height 14
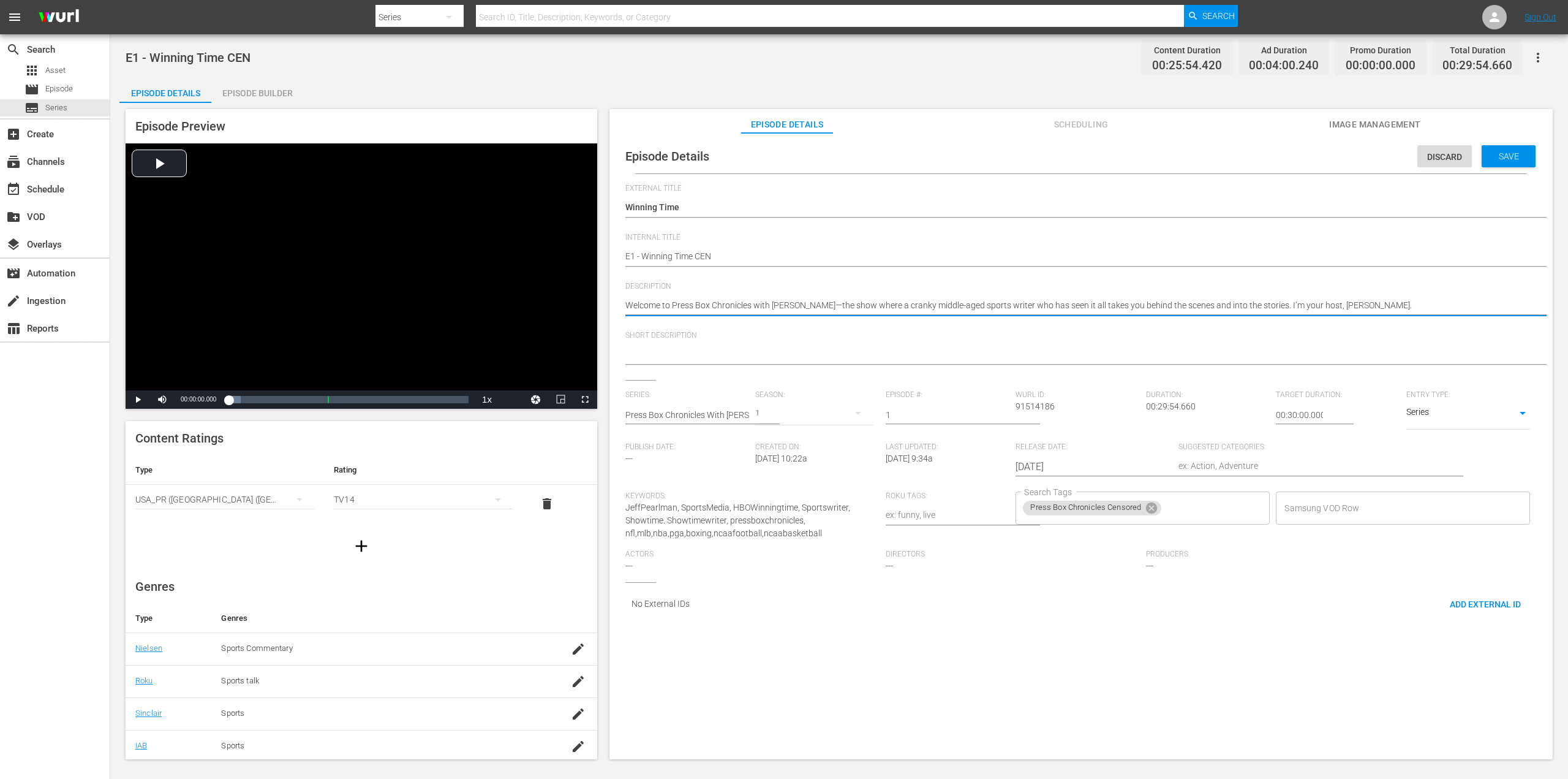
drag, startPoint x: 1345, startPoint y: 309, endPoint x: 601, endPoint y: 300, distance: 744.1
paste textarea "How my book 'Showtime' on the Los Angeles Lakers became an HBO hit TV series"
type textarea "How my book 'Showtime' on the Los Angeles Lakers became an HBO hit TV series"
click at [1506, 153] on span "Save" at bounding box center [1509, 156] width 40 height 10
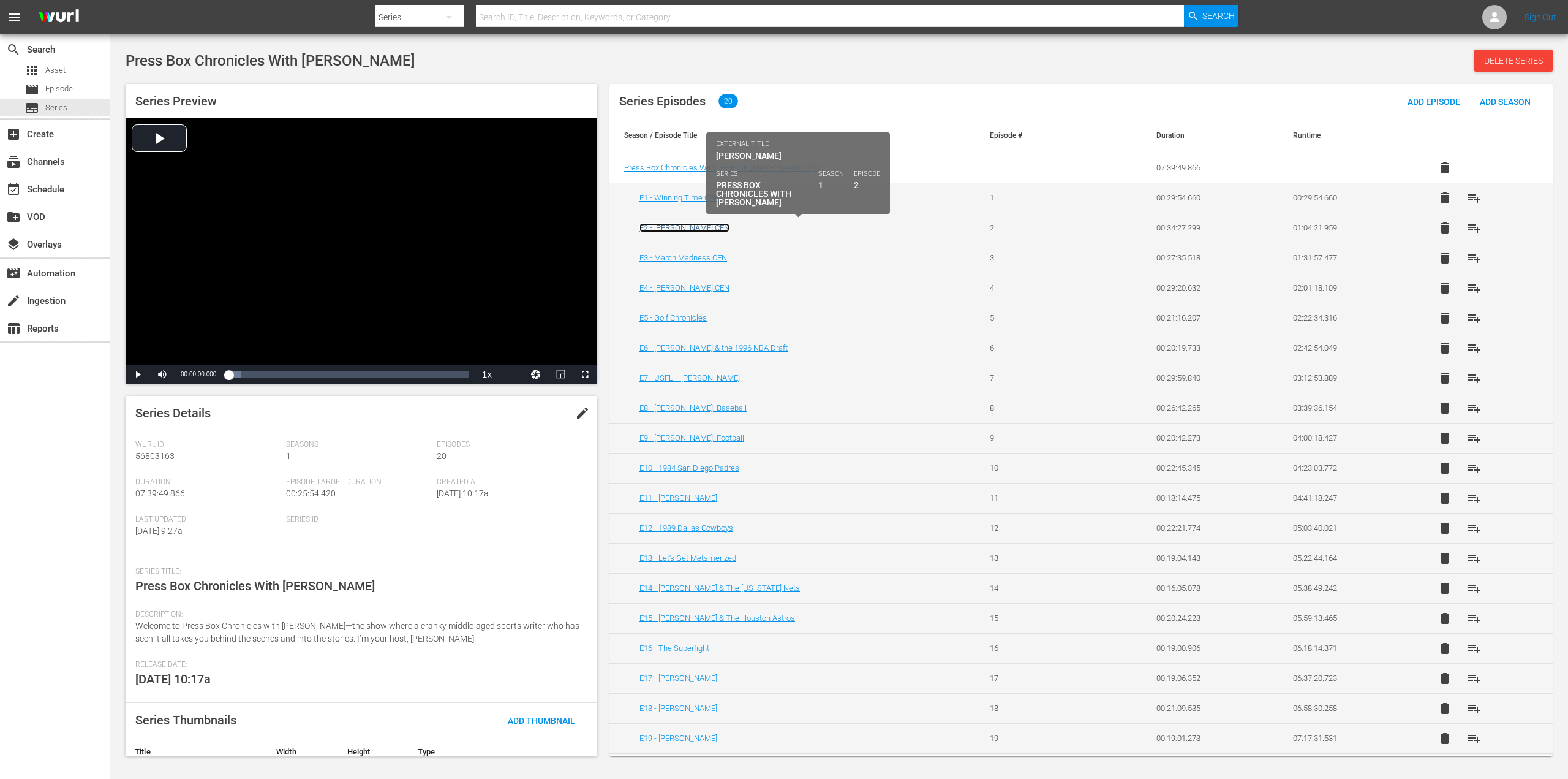
click at [682, 227] on link "E2 - [PERSON_NAME] CEN" at bounding box center [684, 227] width 90 height 9
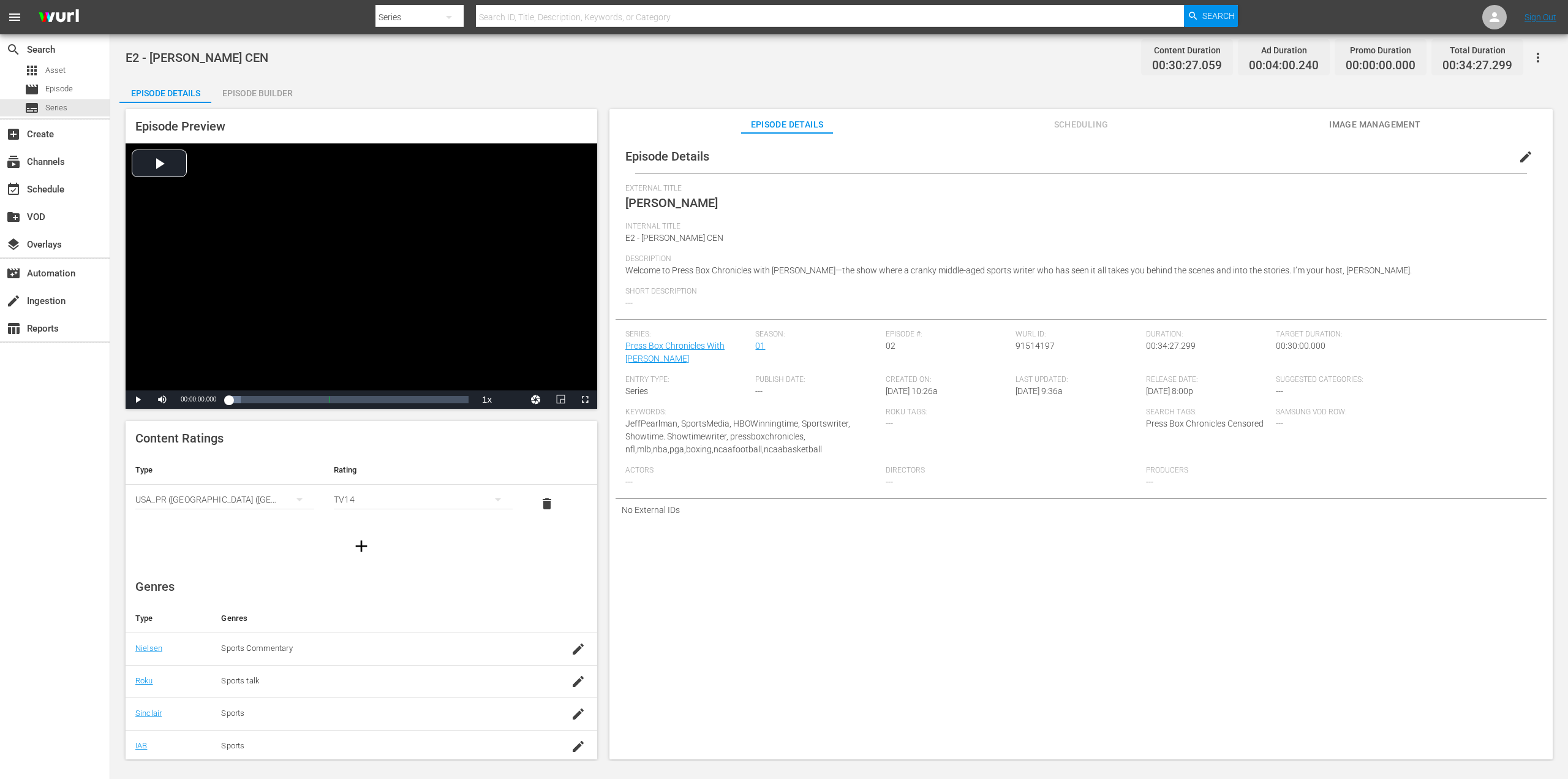
click at [1519, 156] on span "edit" at bounding box center [1525, 157] width 14 height 14
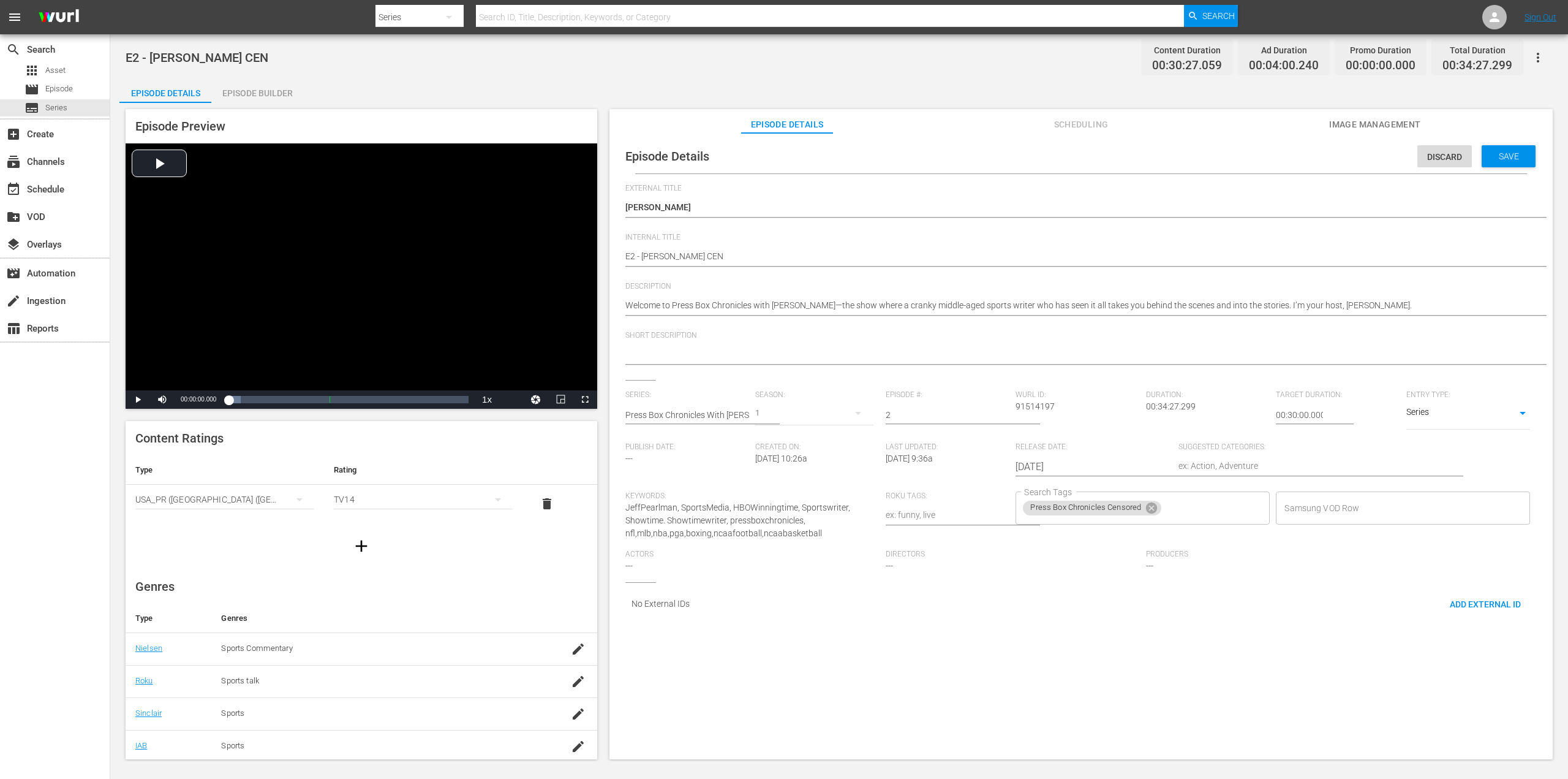
drag, startPoint x: 1354, startPoint y: 296, endPoint x: 1160, endPoint y: 292, distance: 194.0
click at [1157, 294] on div "Welcome to Press Box Chronicles with [PERSON_NAME]—the show where a cranky midd…" at bounding box center [1078, 306] width 905 height 30
drag, startPoint x: 1402, startPoint y: 306, endPoint x: 595, endPoint y: 297, distance: 807.1
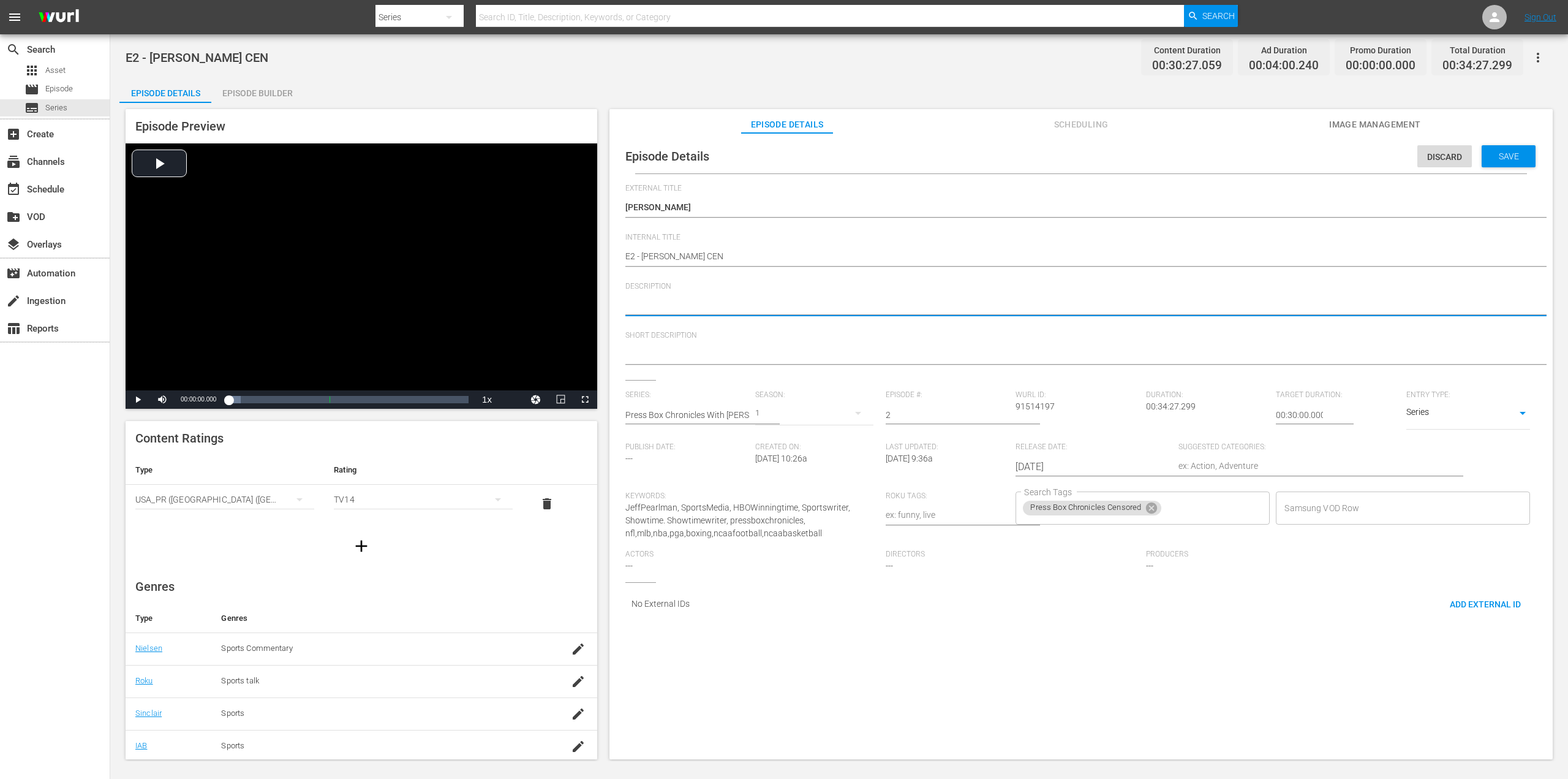
paste textarea "The Interview That Changed My Life Forever: The John Rocker Story"
type textarea "The Interview That Changed My Life Forever: The John Rocker Story"
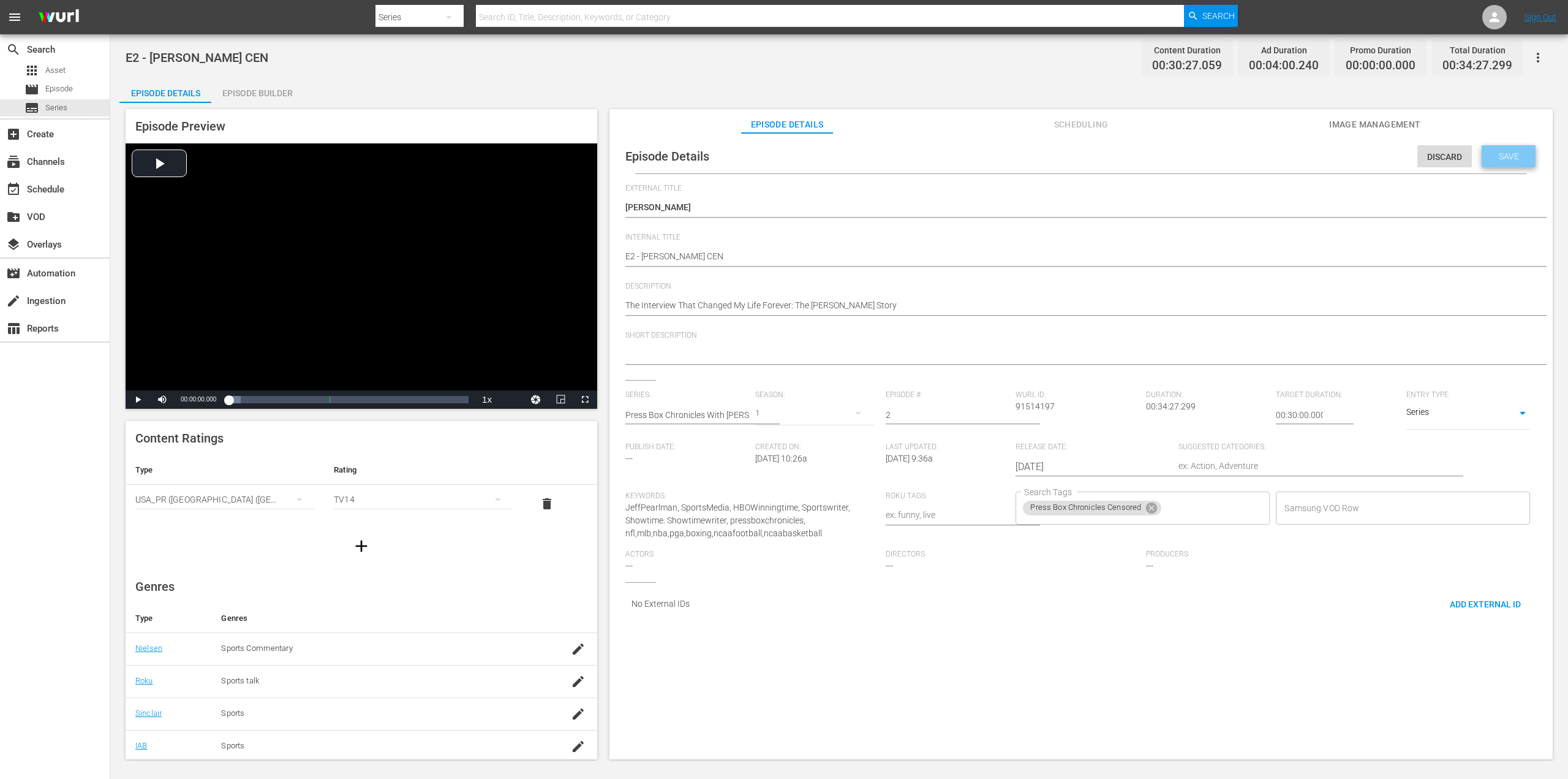
click at [1504, 159] on span "Save" at bounding box center [1509, 156] width 40 height 10
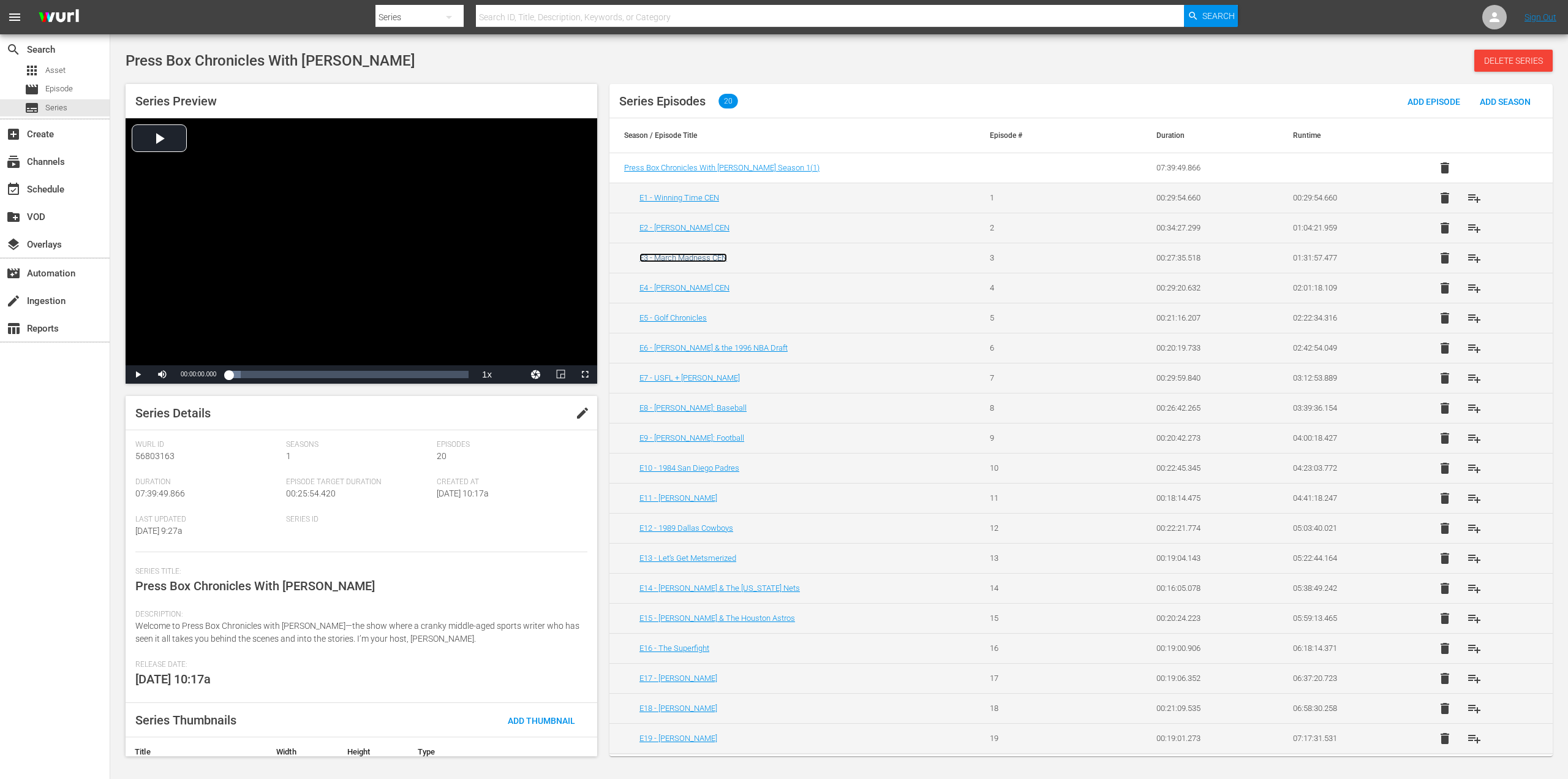
click at [710, 259] on link "E3 - March Madness CEN" at bounding box center [683, 258] width 87 height 9
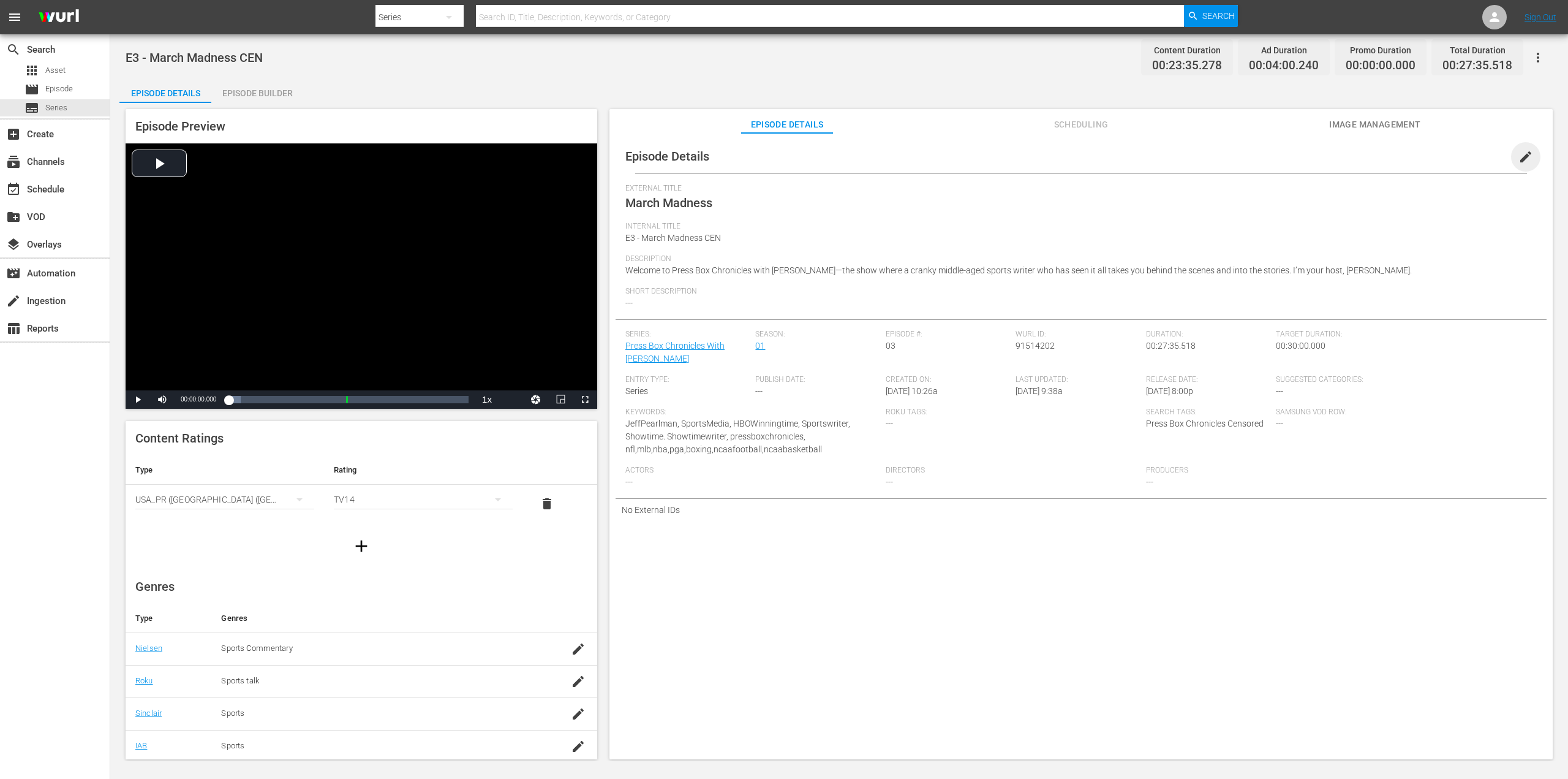
drag, startPoint x: 1522, startPoint y: 153, endPoint x: 1490, endPoint y: 175, distance: 38.8
click at [1520, 153] on span "edit" at bounding box center [1525, 157] width 14 height 14
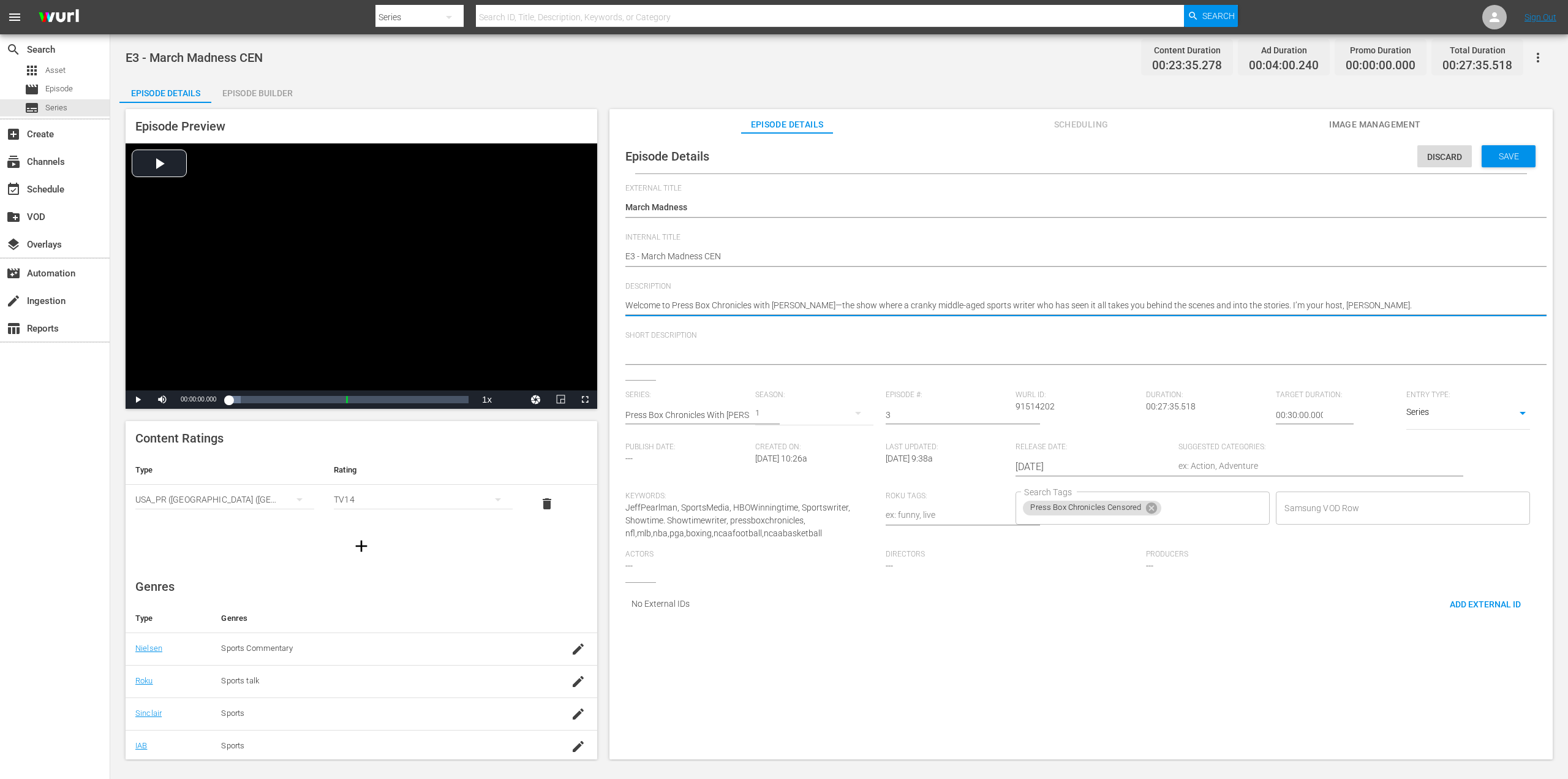
drag, startPoint x: 1414, startPoint y: 306, endPoint x: 637, endPoint y: 326, distance: 777.3
paste textarea "My coverage of the 1992 Delaware Blue Hens"
type textarea "My coverage of the 1992 Delaware Blue Hens"
click at [1503, 159] on span "Save" at bounding box center [1509, 156] width 40 height 10
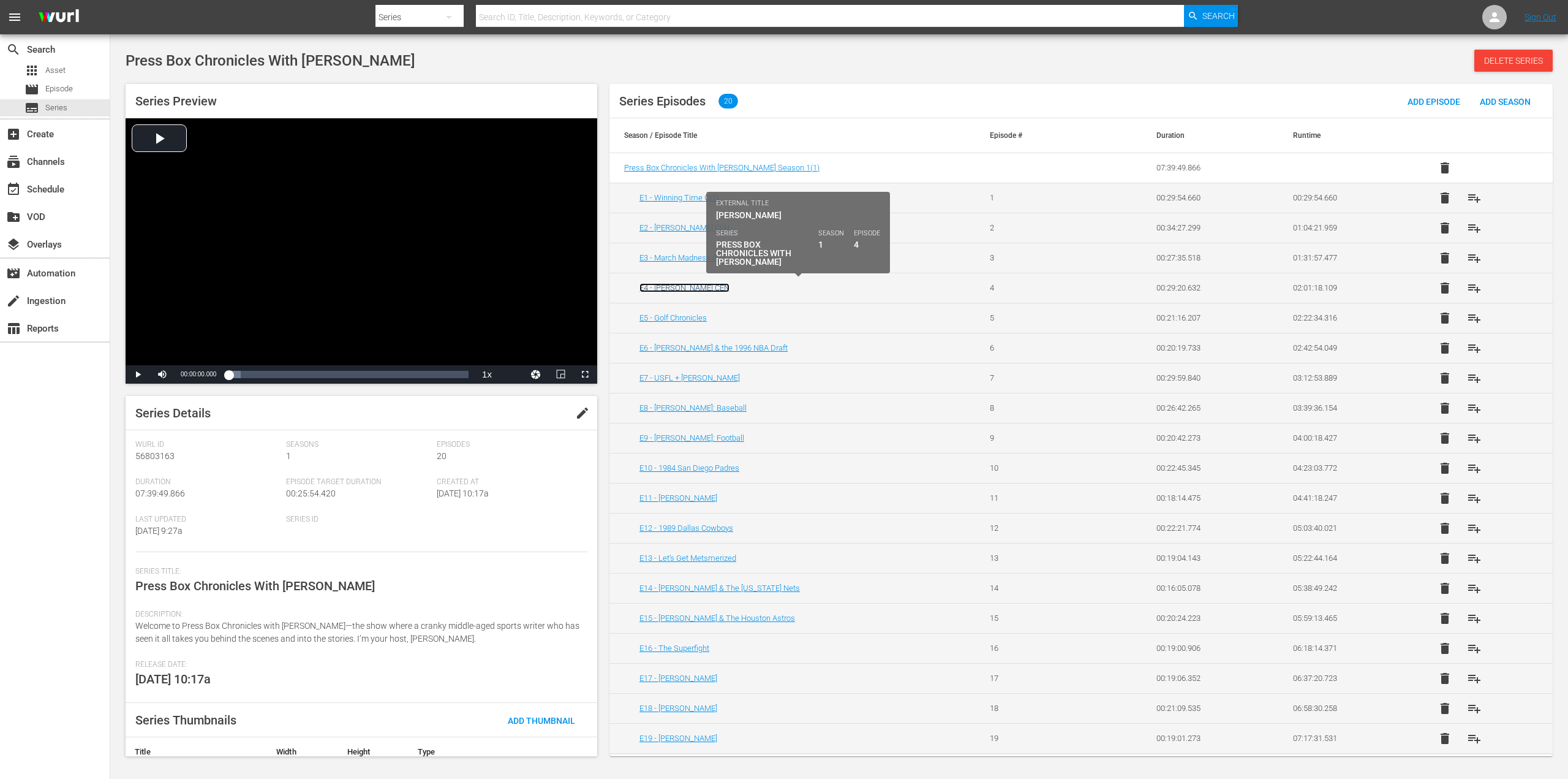
click at [709, 283] on link "E4 - [PERSON_NAME] CEN" at bounding box center [684, 288] width 90 height 9
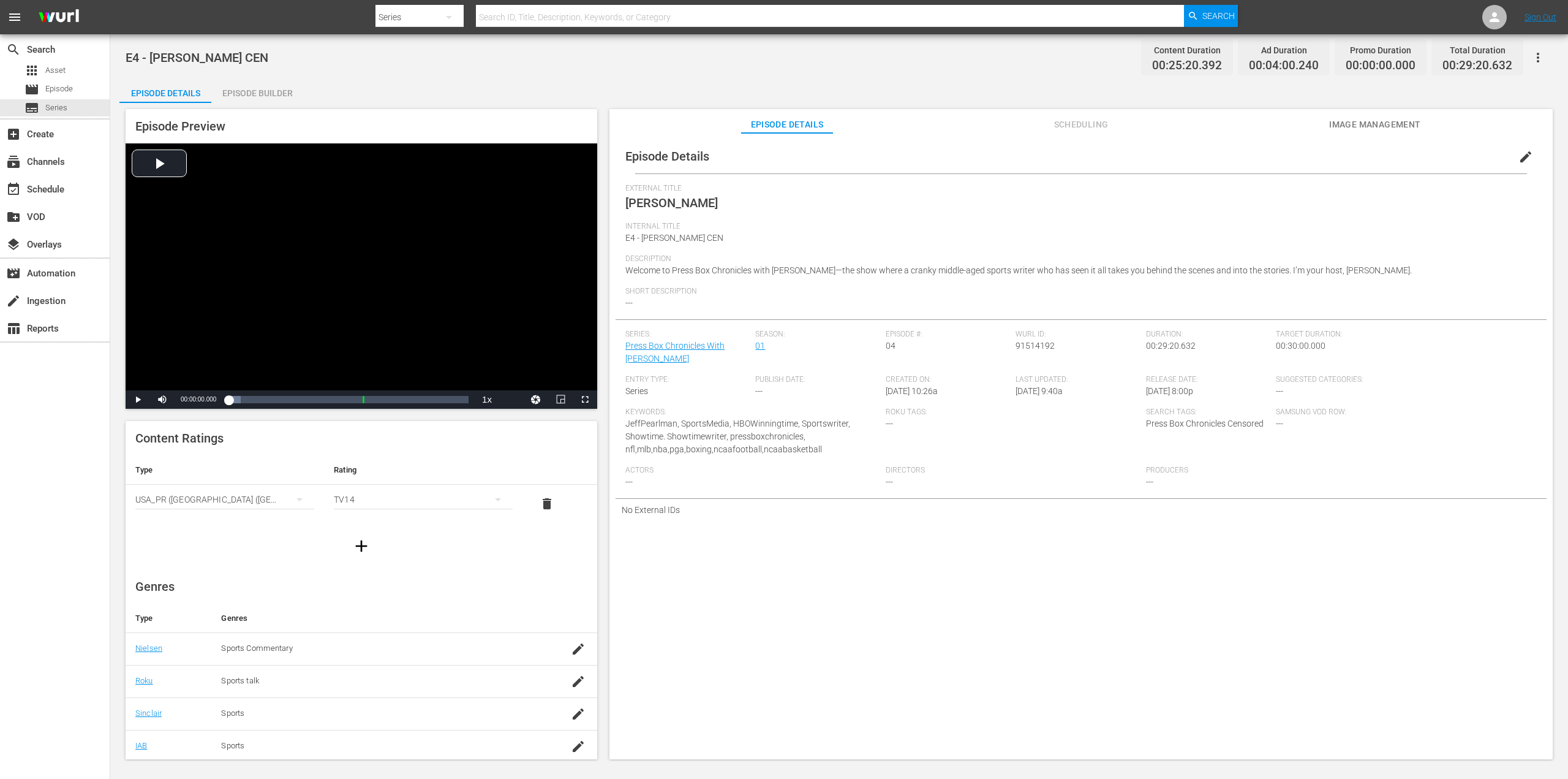
click at [1519, 159] on span "edit" at bounding box center [1525, 157] width 14 height 14
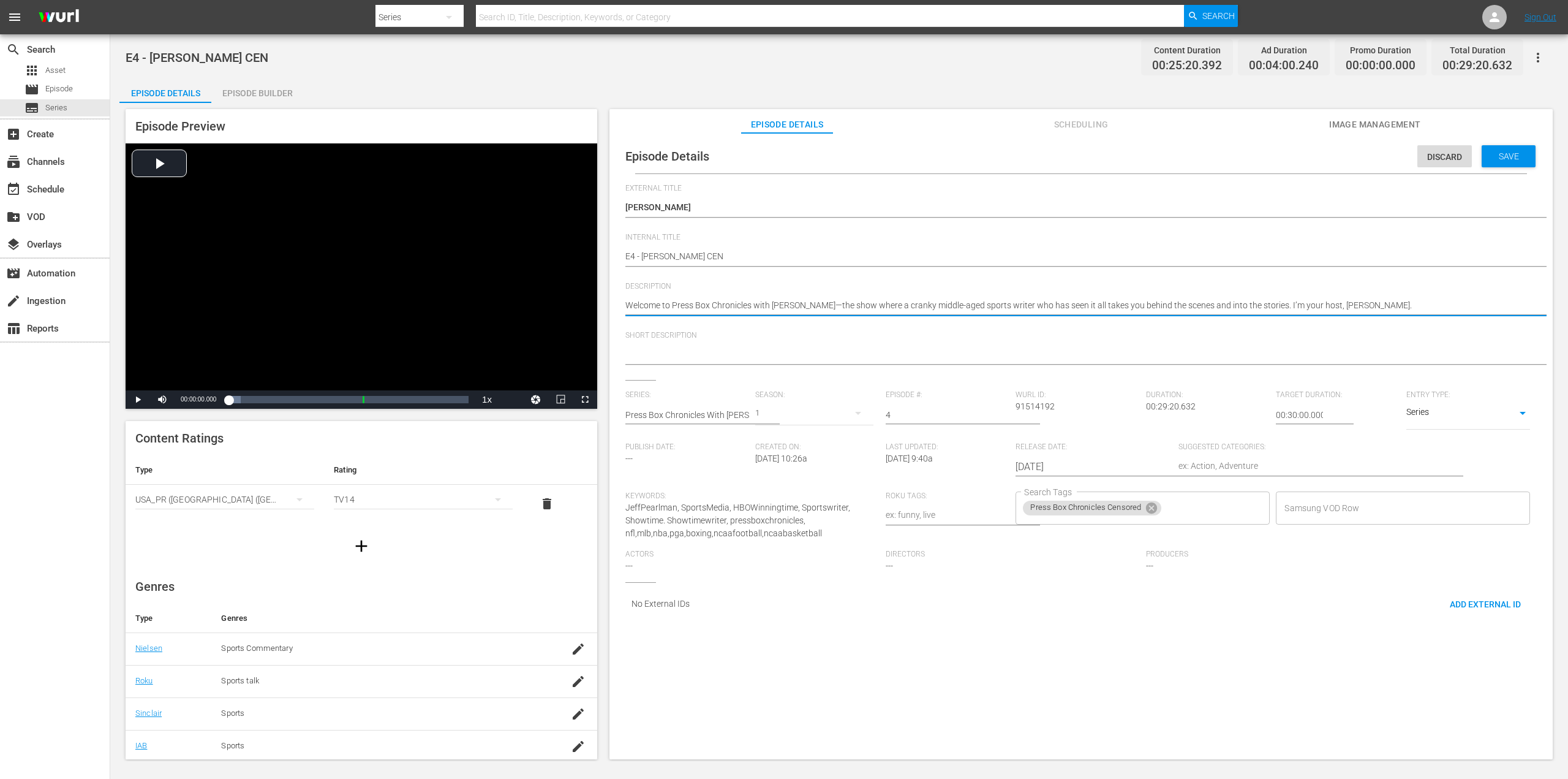
drag, startPoint x: 1405, startPoint y: 301, endPoint x: 605, endPoint y: 313, distance: 800.1
paste textarea "Homeruns and Headaches | Barry Bonds and the making of an ANTIHERO"
type textarea "Homeruns and Headaches | Barry Bonds and the making of an ANTIHERO"
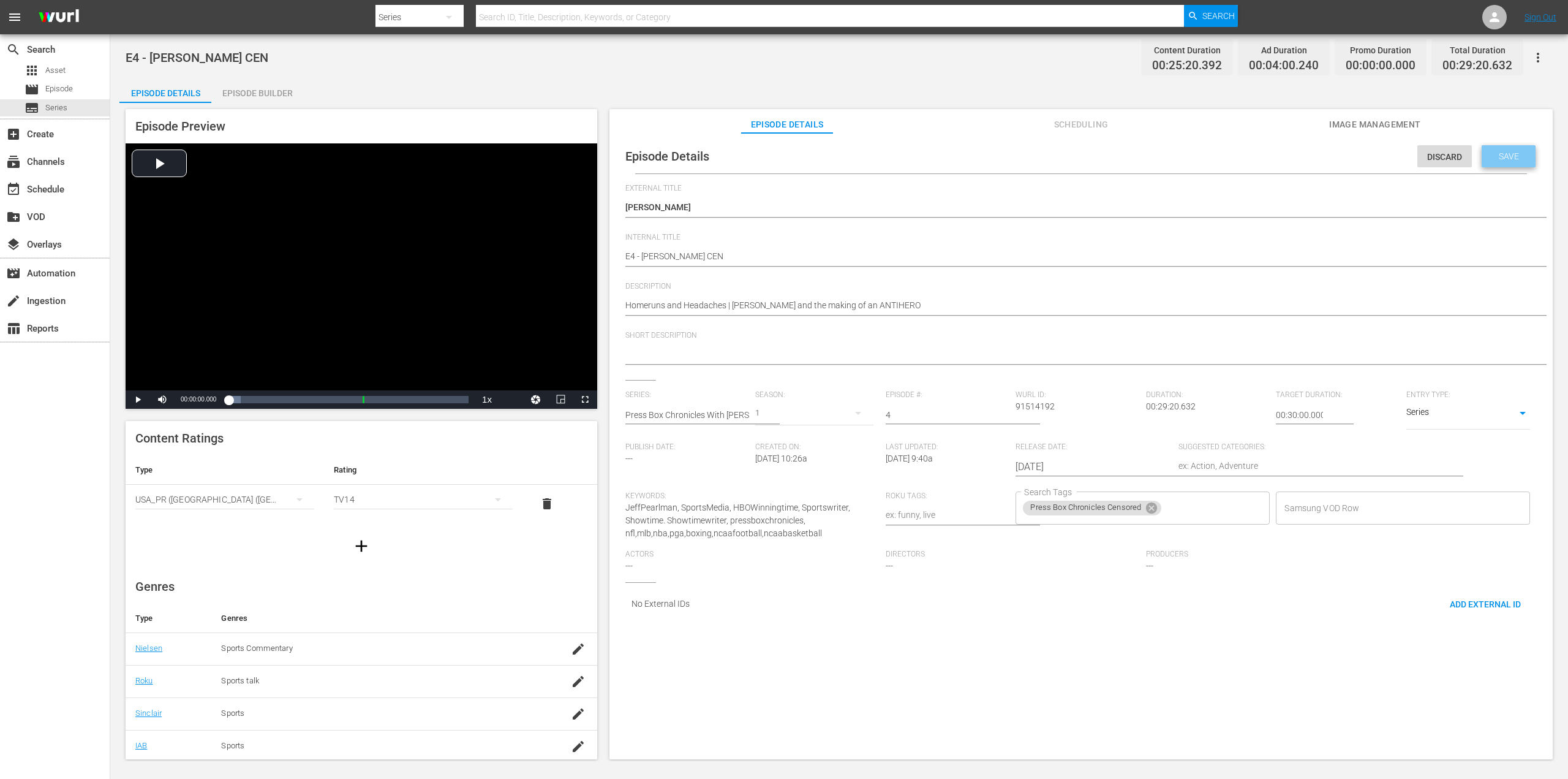
click at [1507, 161] on div "Save" at bounding box center [1508, 156] width 54 height 22
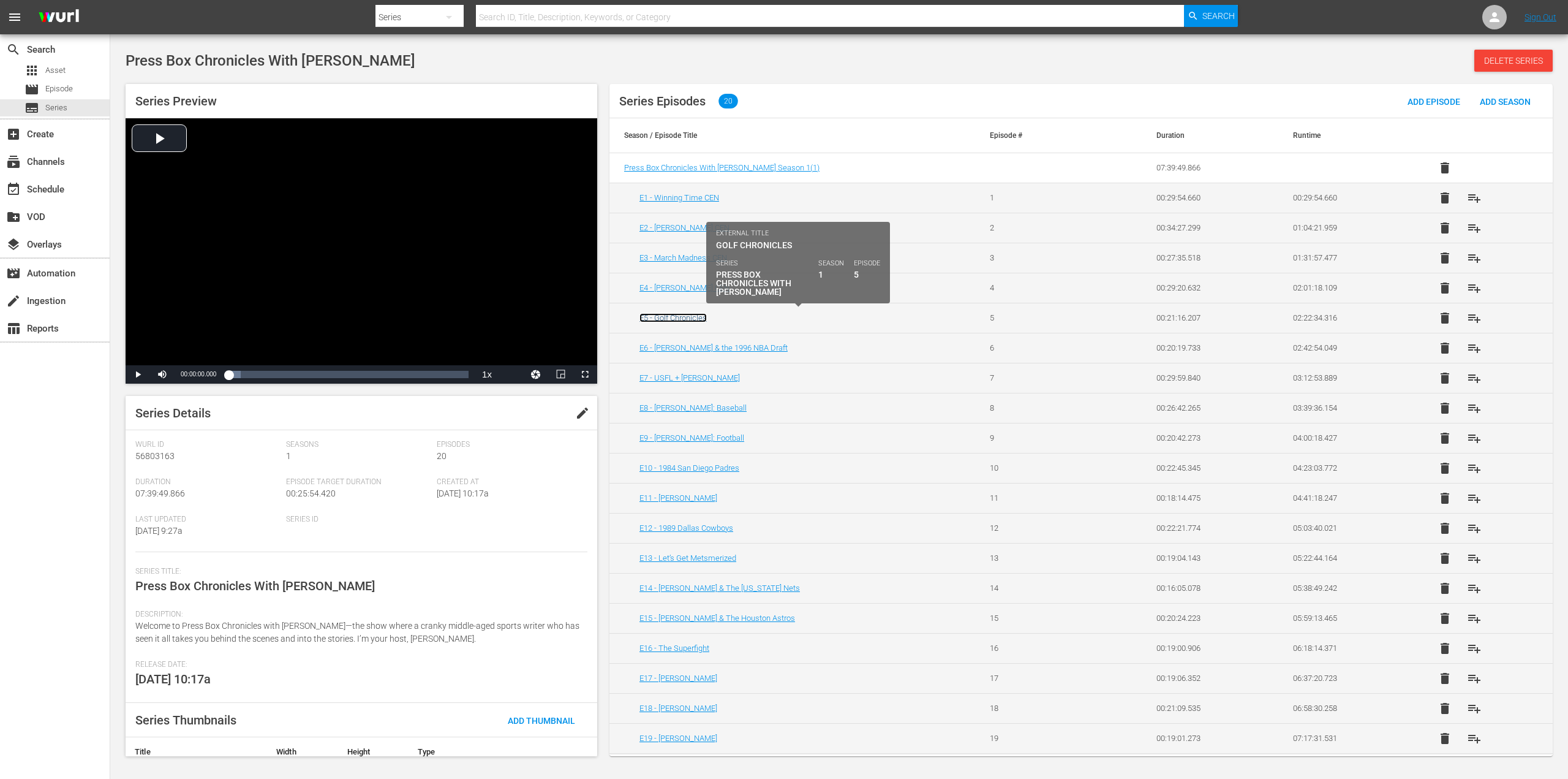
click at [693, 318] on link "E5 - Golf Chronicles" at bounding box center [673, 318] width 68 height 9
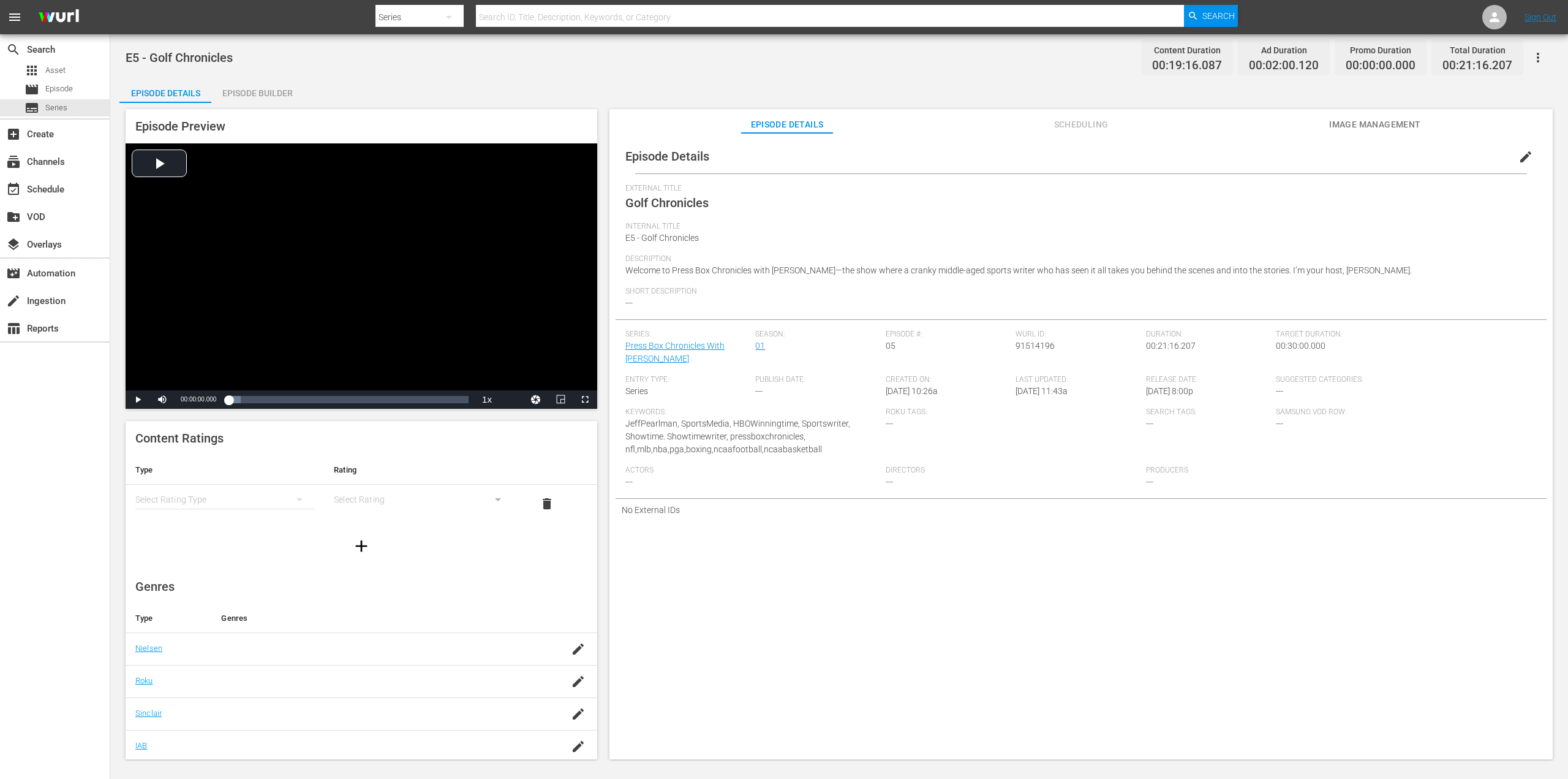
click at [1519, 159] on span "edit" at bounding box center [1525, 157] width 14 height 14
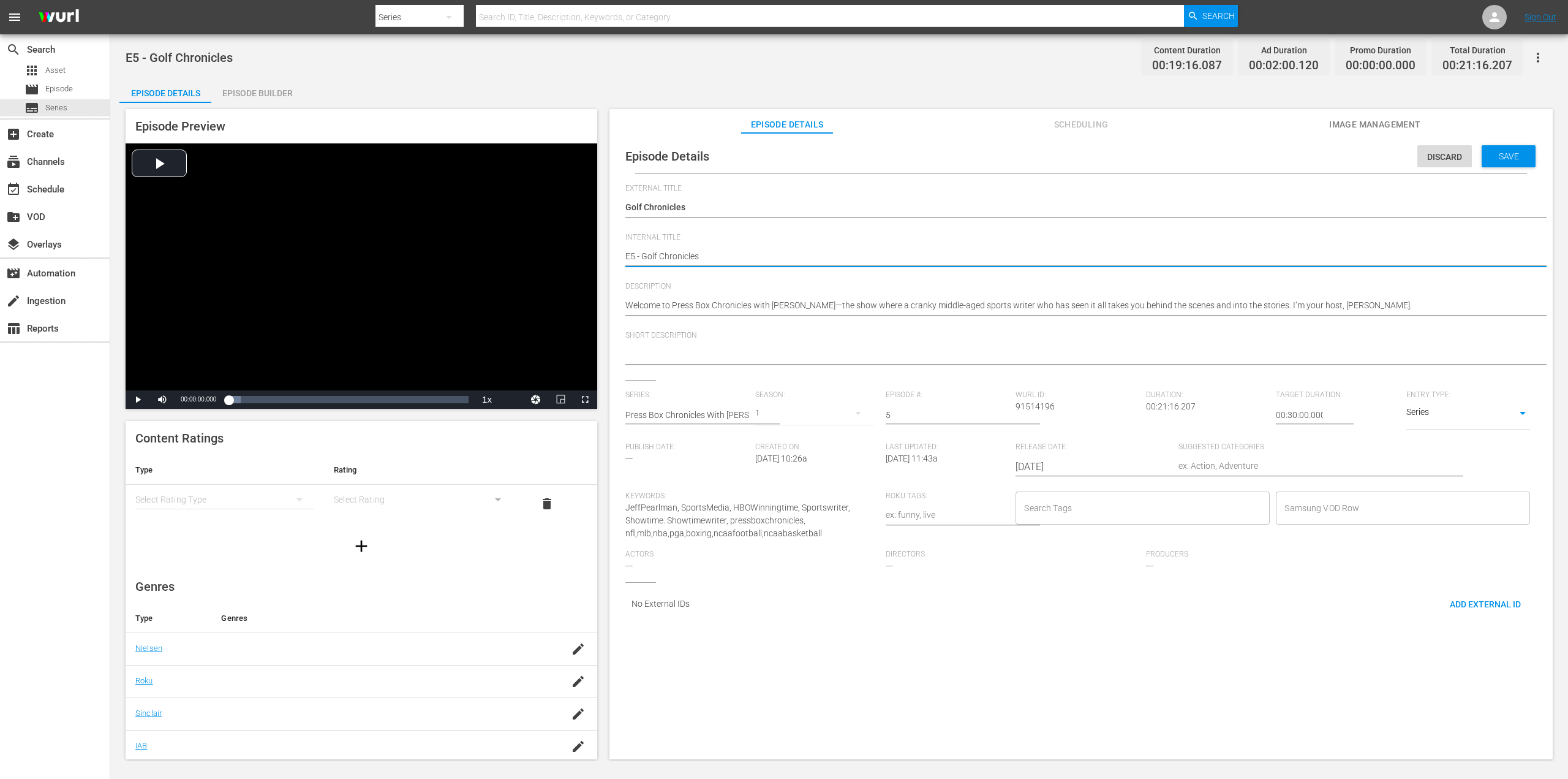
type textarea "E5 - Golf Chronicles"
type textarea "E5 - Golf Chronicles C"
type textarea "E5 - Golf Chronicles CE"
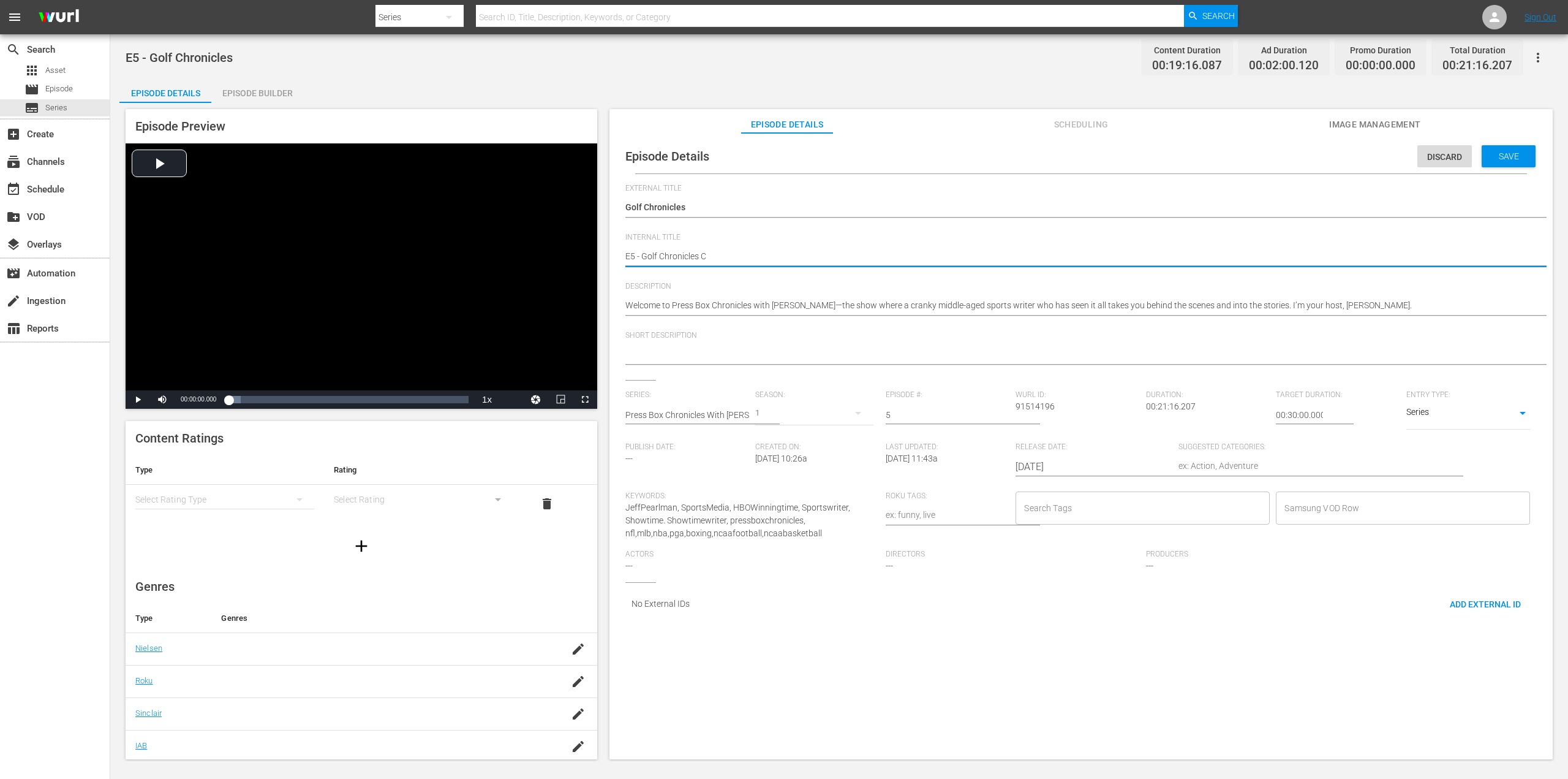
type textarea "E5 - Golf Chronicles CE"
type textarea "E5 - Golf Chronicles CEN"
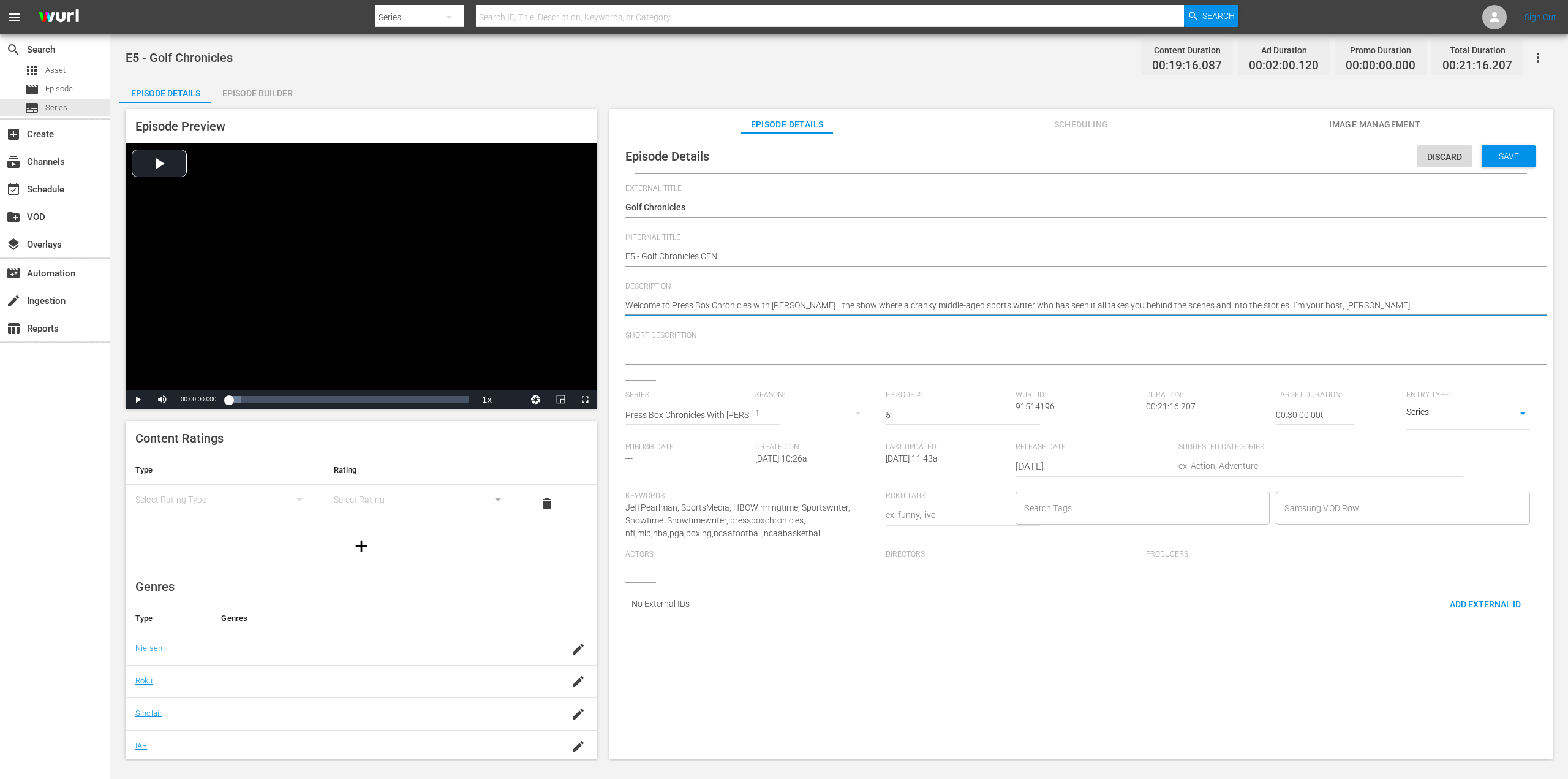
drag, startPoint x: 1402, startPoint y: 304, endPoint x: 617, endPoint y: 322, distance: 785.2
click at [634, 306] on textarea "Welcome to Press Box Chronicles with [PERSON_NAME]—the show where a cranky midd…" at bounding box center [1078, 306] width 905 height 14
paste textarea "The Golf Chronicles | Swinging, Swearing, and Regretting Every Minute"
type textarea "The Golf Chronicles | Swinging, Swearing, and Regretting Every Minute"
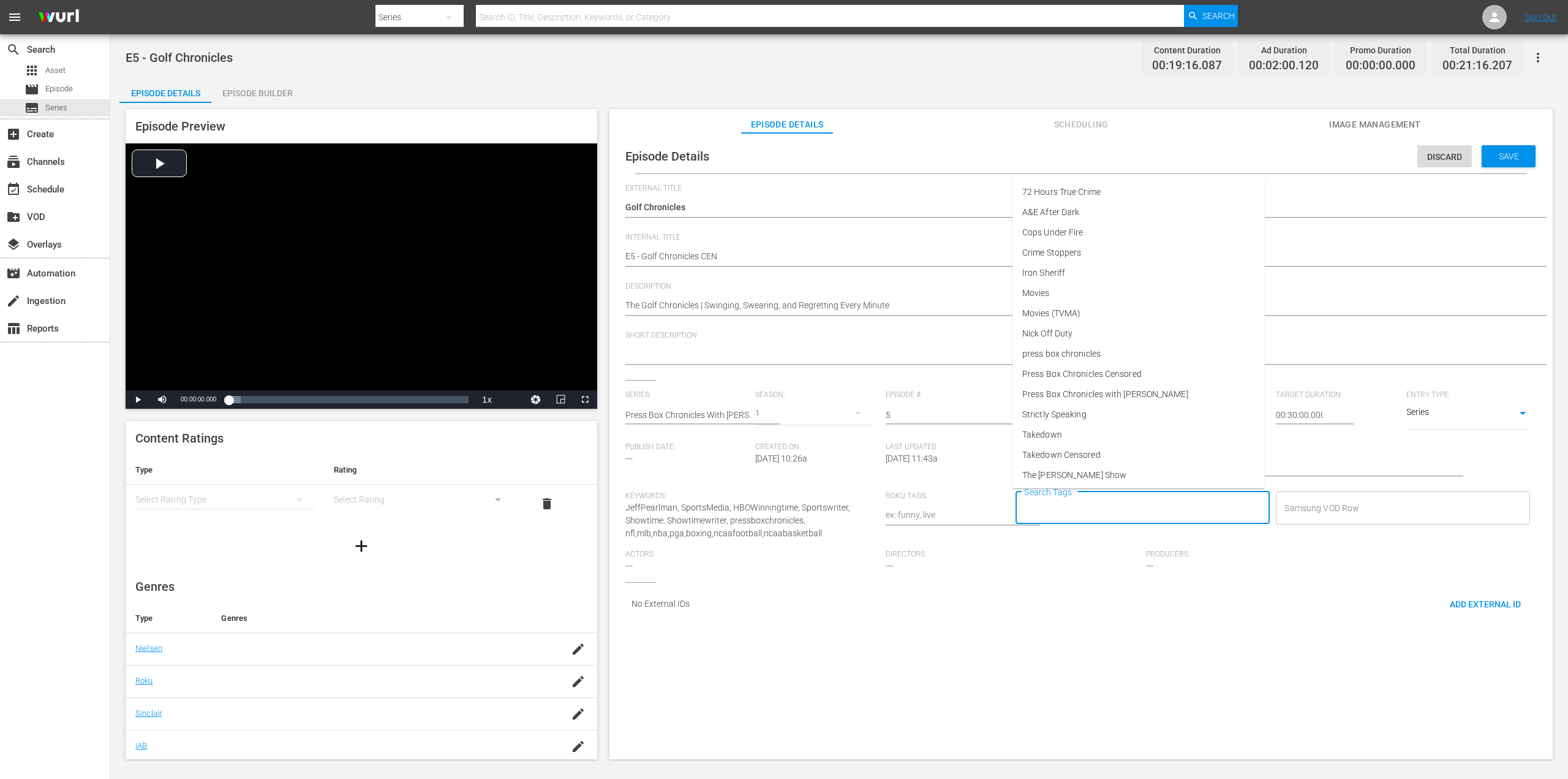
click at [1159, 509] on input "Search Tags" at bounding box center [1134, 507] width 225 height 22
click at [1138, 377] on span "Press Box Chronicles Censored" at bounding box center [1081, 374] width 119 height 13
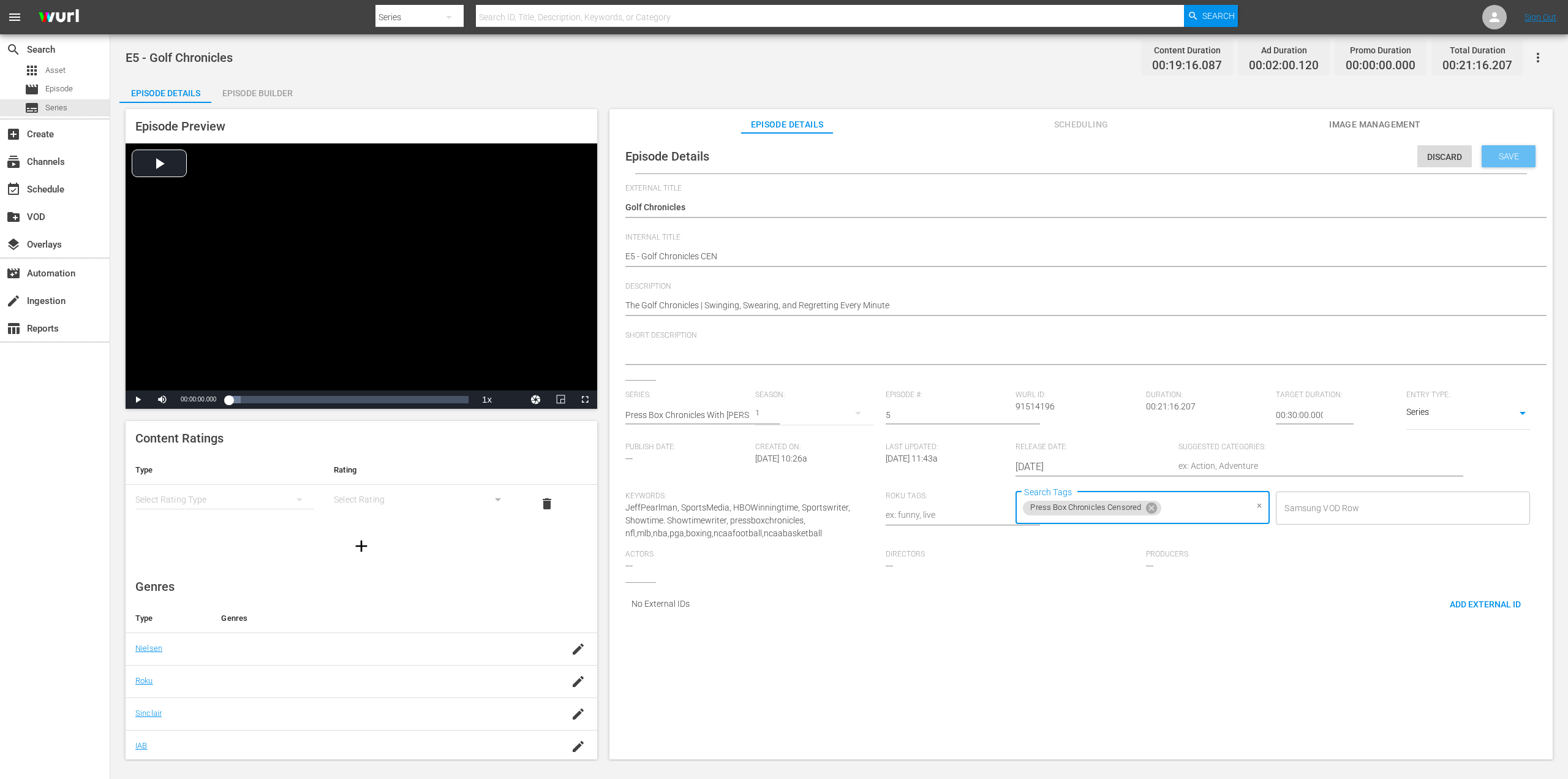
click at [1505, 159] on span "Save" at bounding box center [1509, 156] width 40 height 10
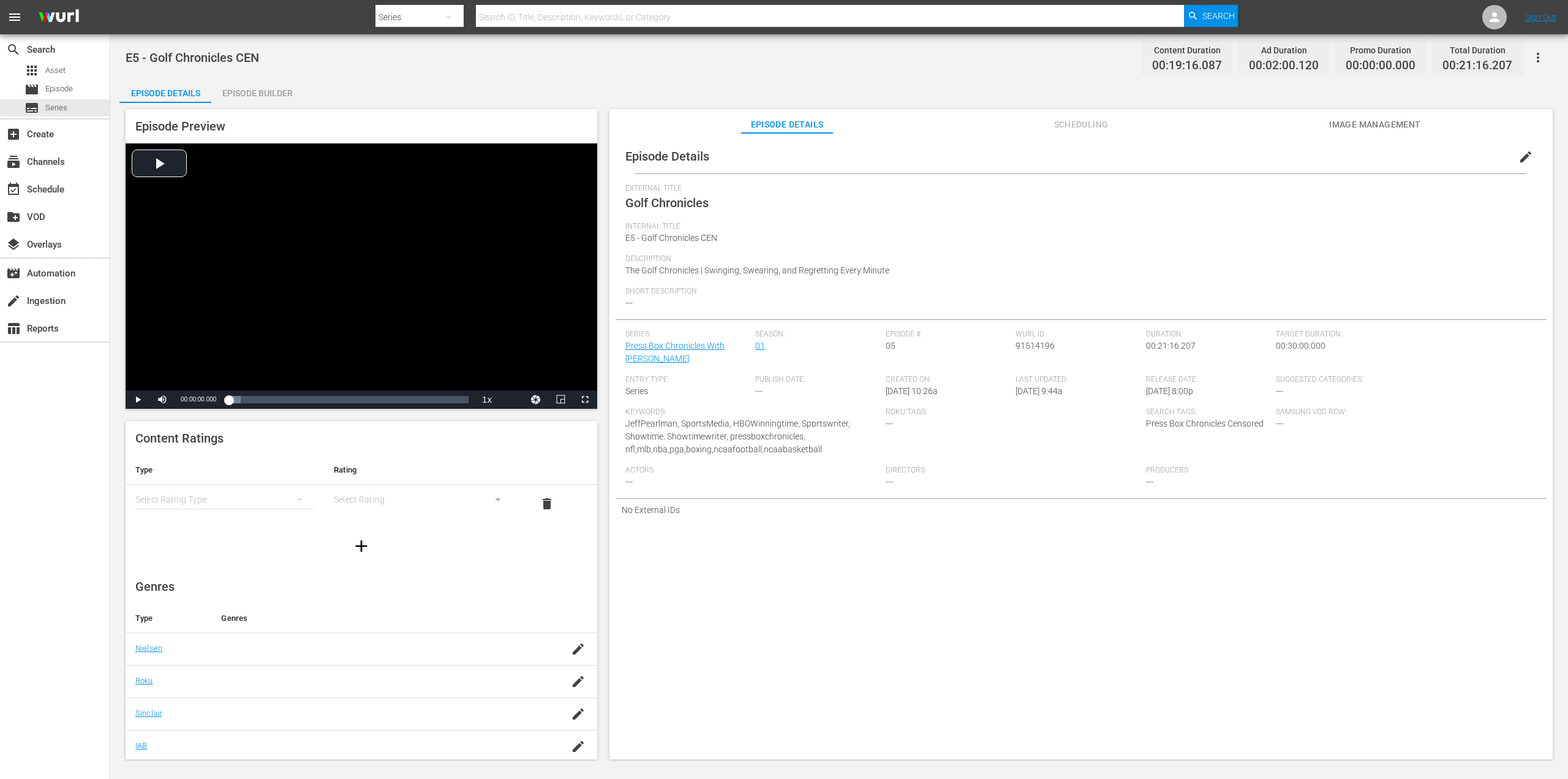
click at [284, 504] on button "simple table" at bounding box center [299, 499] width 30 height 30
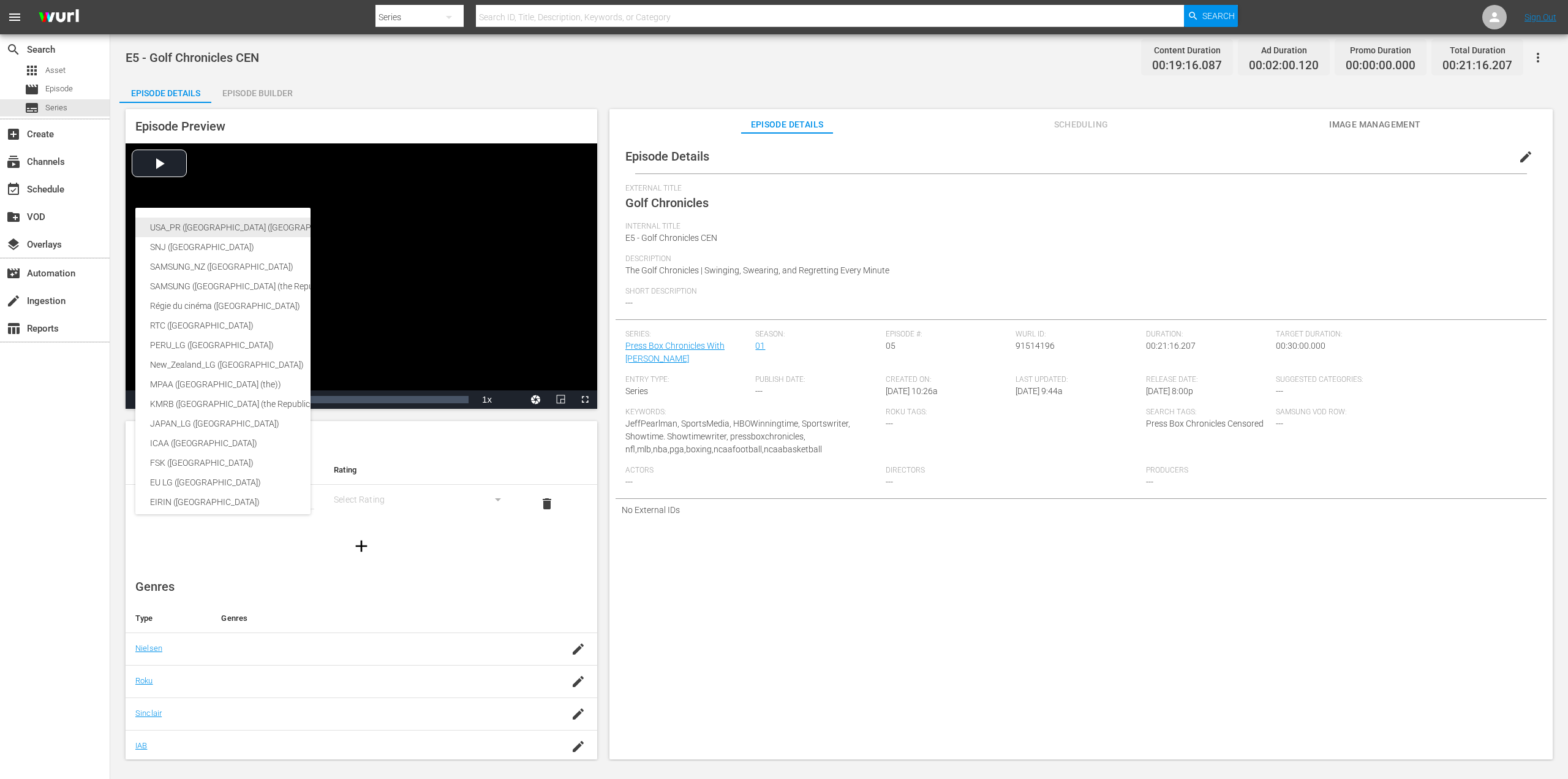
click at [253, 227] on div "USA_PR (United States of America (the))" at bounding box center [300, 227] width 300 height 20
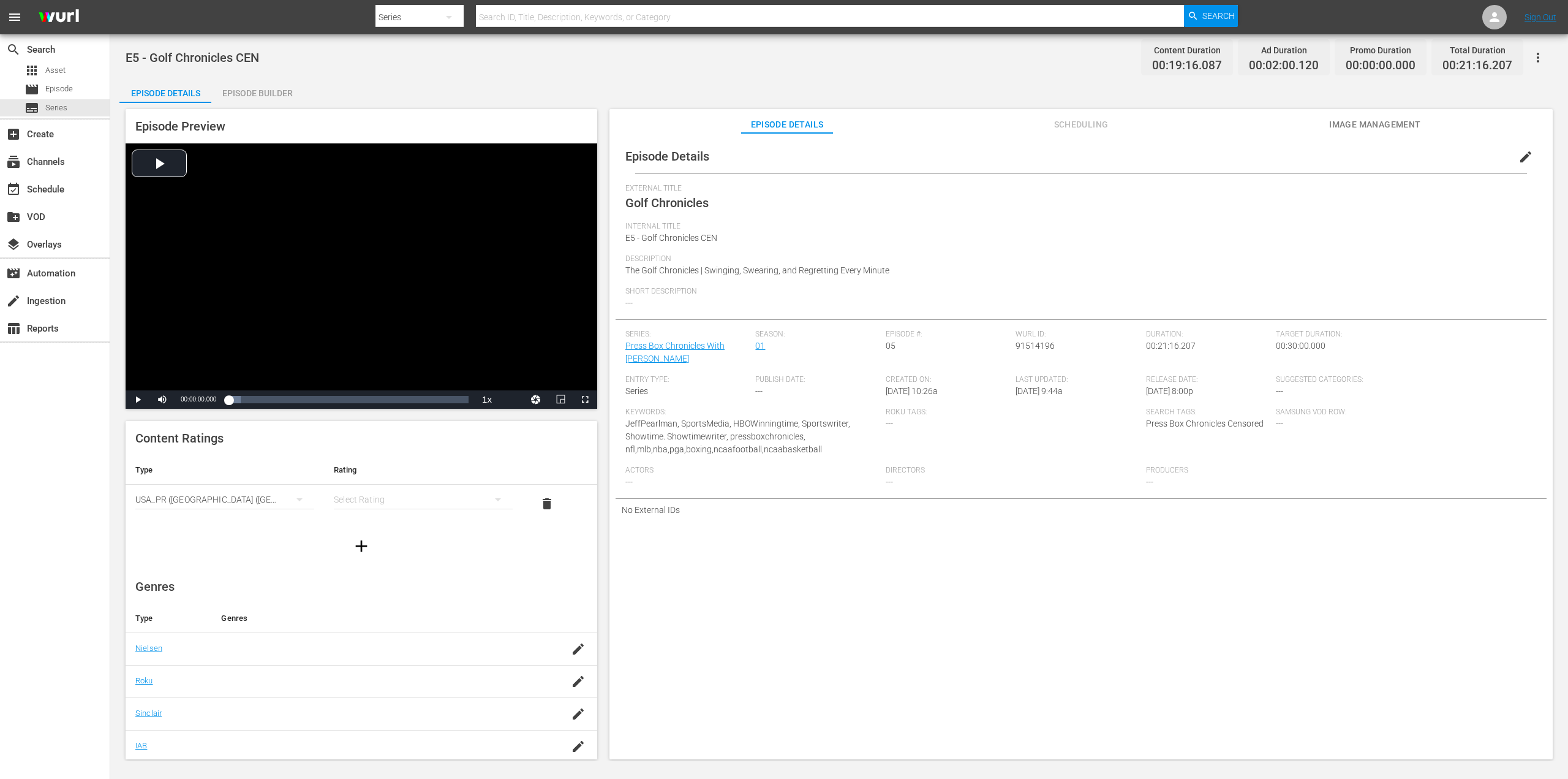
click at [455, 491] on div "simple table" at bounding box center [423, 499] width 179 height 34
click at [397, 587] on div "TV14" at bounding box center [417, 583] width 146 height 20
drag, startPoint x: 170, startPoint y: 660, endPoint x: 233, endPoint y: 654, distance: 63.3
click at [172, 660] on td "Nielsen" at bounding box center [168, 648] width 86 height 33
click at [558, 659] on td at bounding box center [572, 648] width 52 height 33
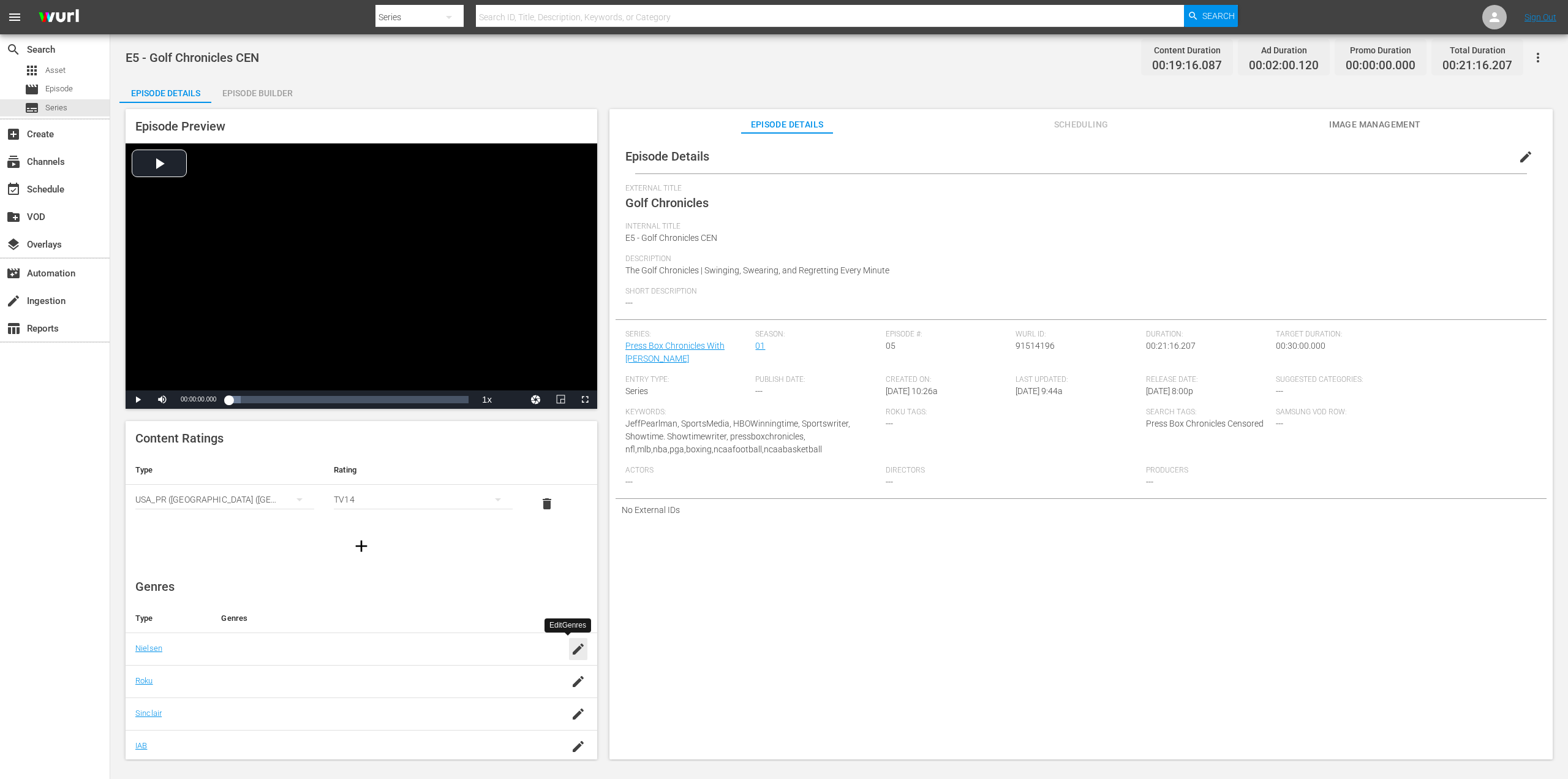
click at [569, 653] on div "button" at bounding box center [578, 648] width 18 height 22
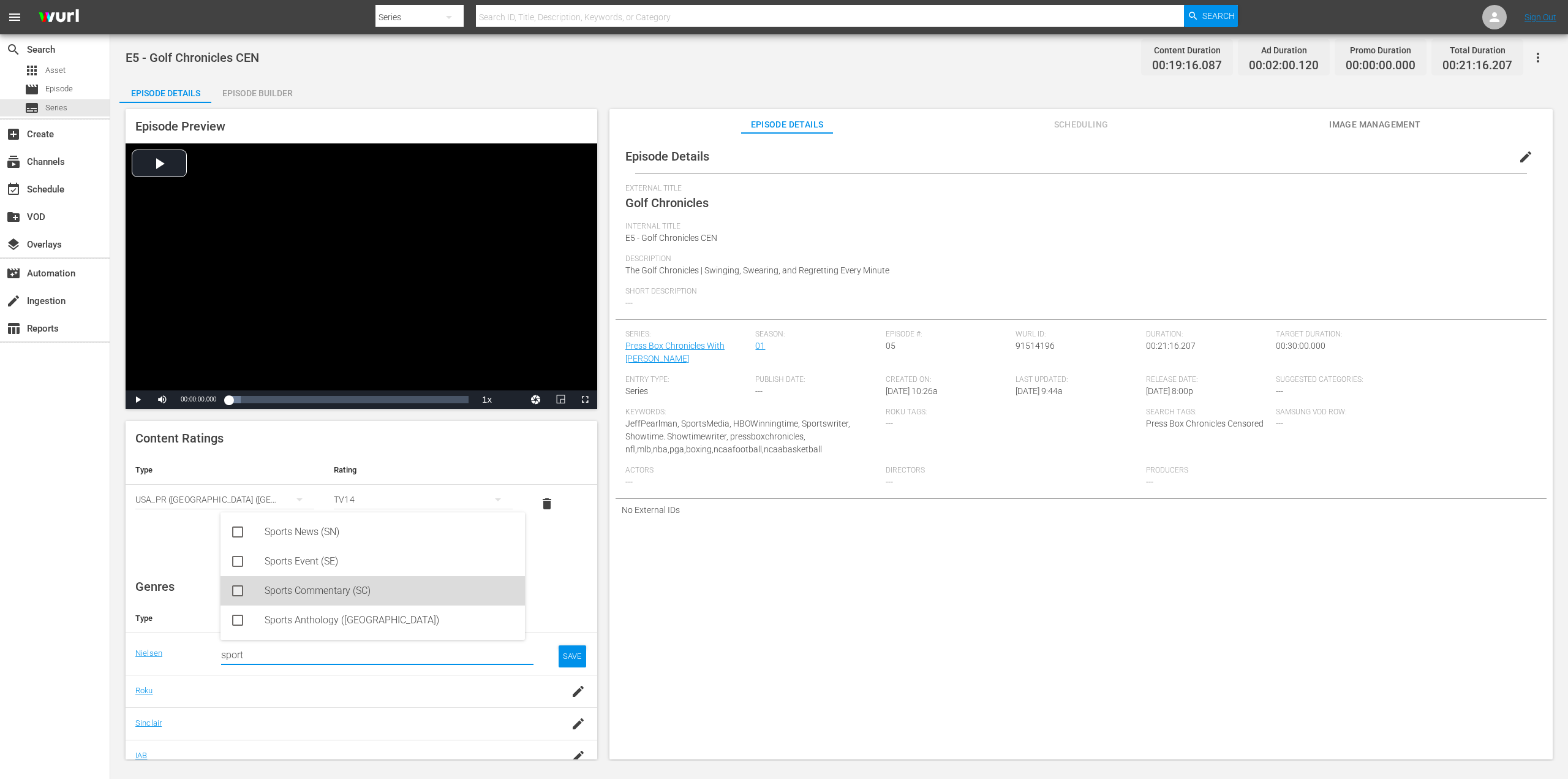
click at [246, 587] on div "Sports Commentary (SC)" at bounding box center [373, 590] width 304 height 30
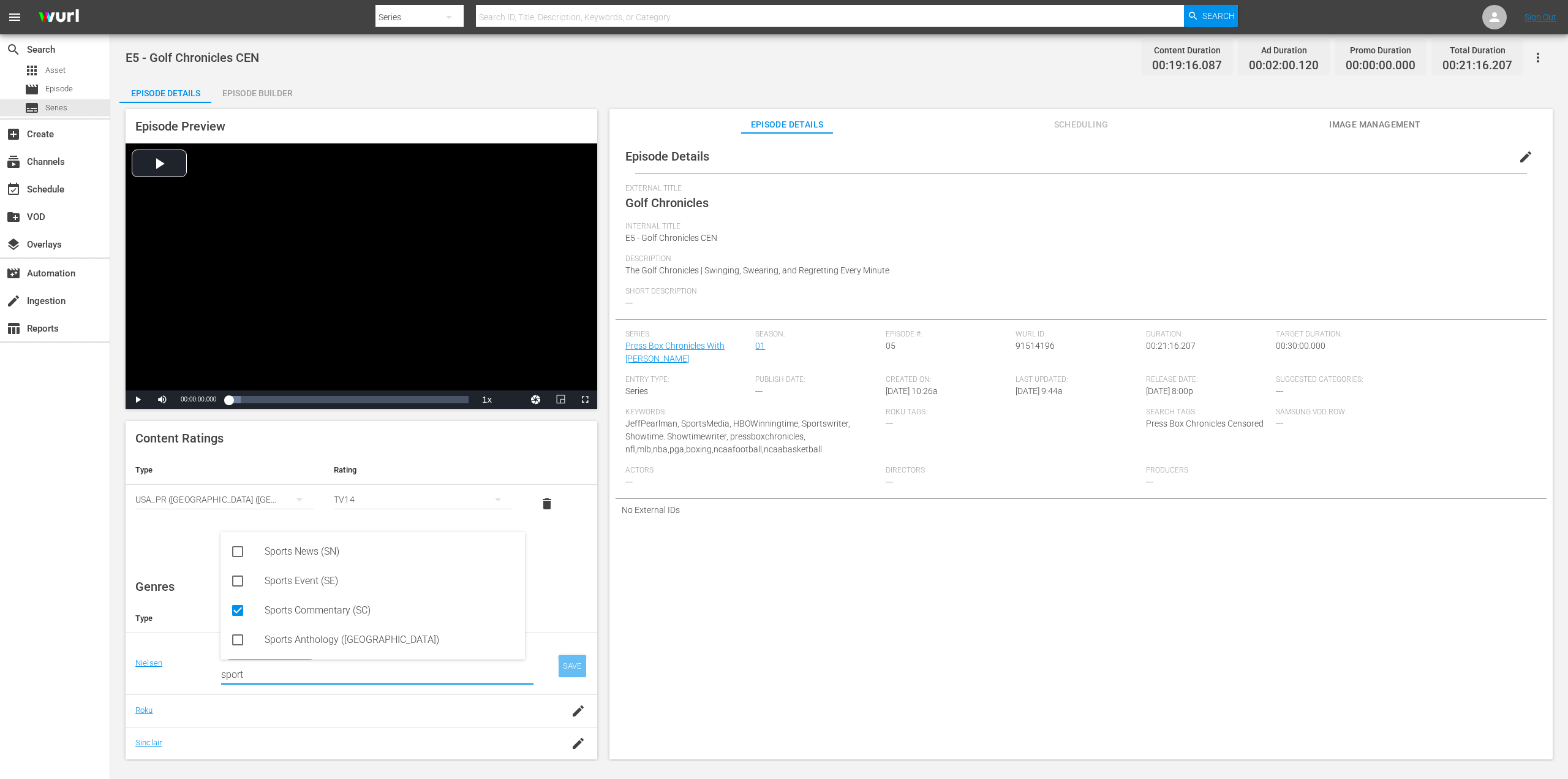
type input "sport"
click at [570, 668] on div "SAVE" at bounding box center [572, 666] width 28 height 22
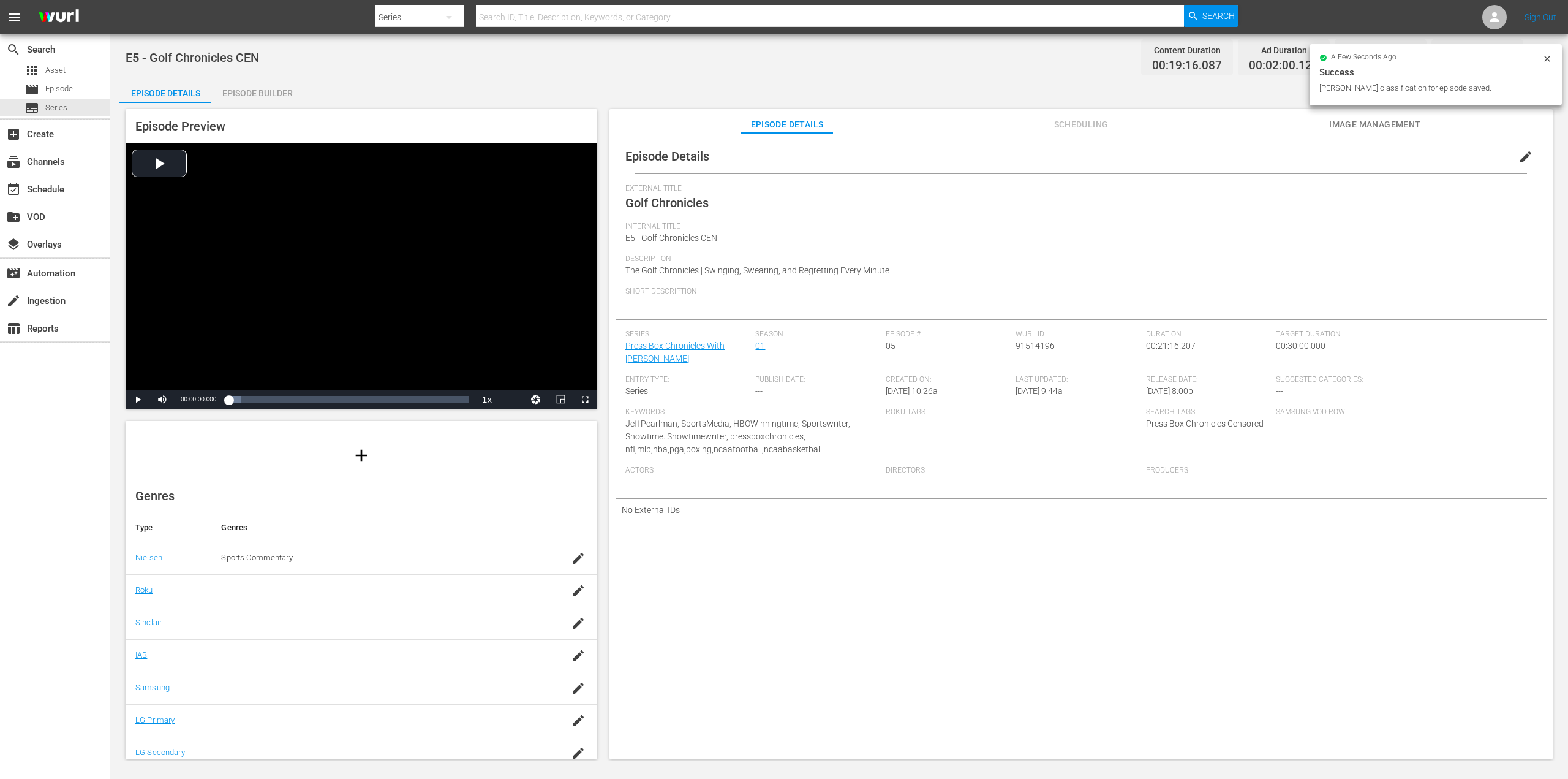
scroll to position [90, 0]
drag, startPoint x: 560, startPoint y: 591, endPoint x: 540, endPoint y: 589, distance: 20.1
click at [569, 591] on div "button" at bounding box center [578, 591] width 18 height 22
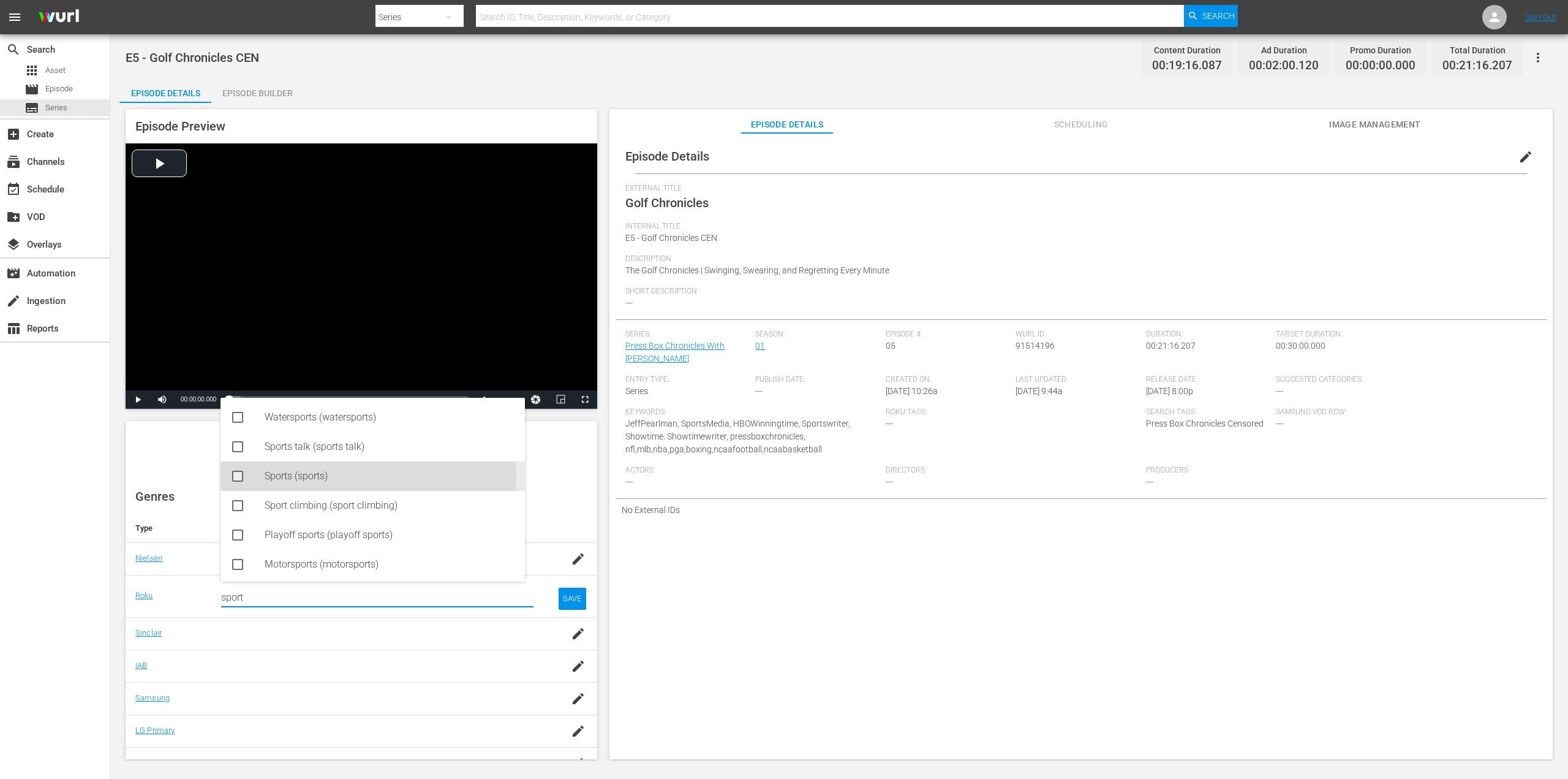
drag, startPoint x: 268, startPoint y: 479, endPoint x: 250, endPoint y: 465, distance: 22.8
click at [250, 465] on div "Sports (sports)" at bounding box center [373, 475] width 304 height 30
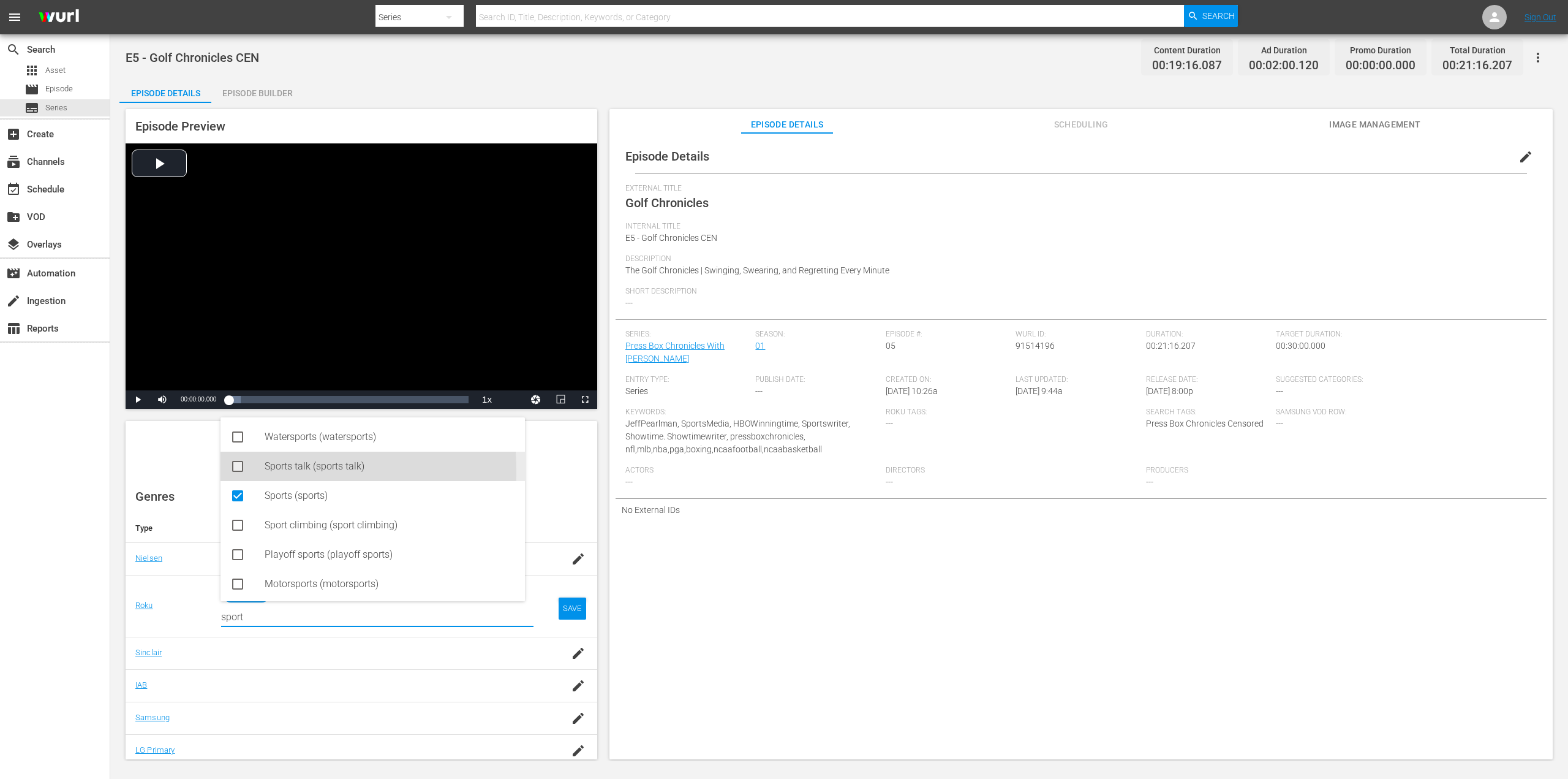
click at [250, 471] on div "Sports talk (sports talk)" at bounding box center [373, 466] width 304 height 30
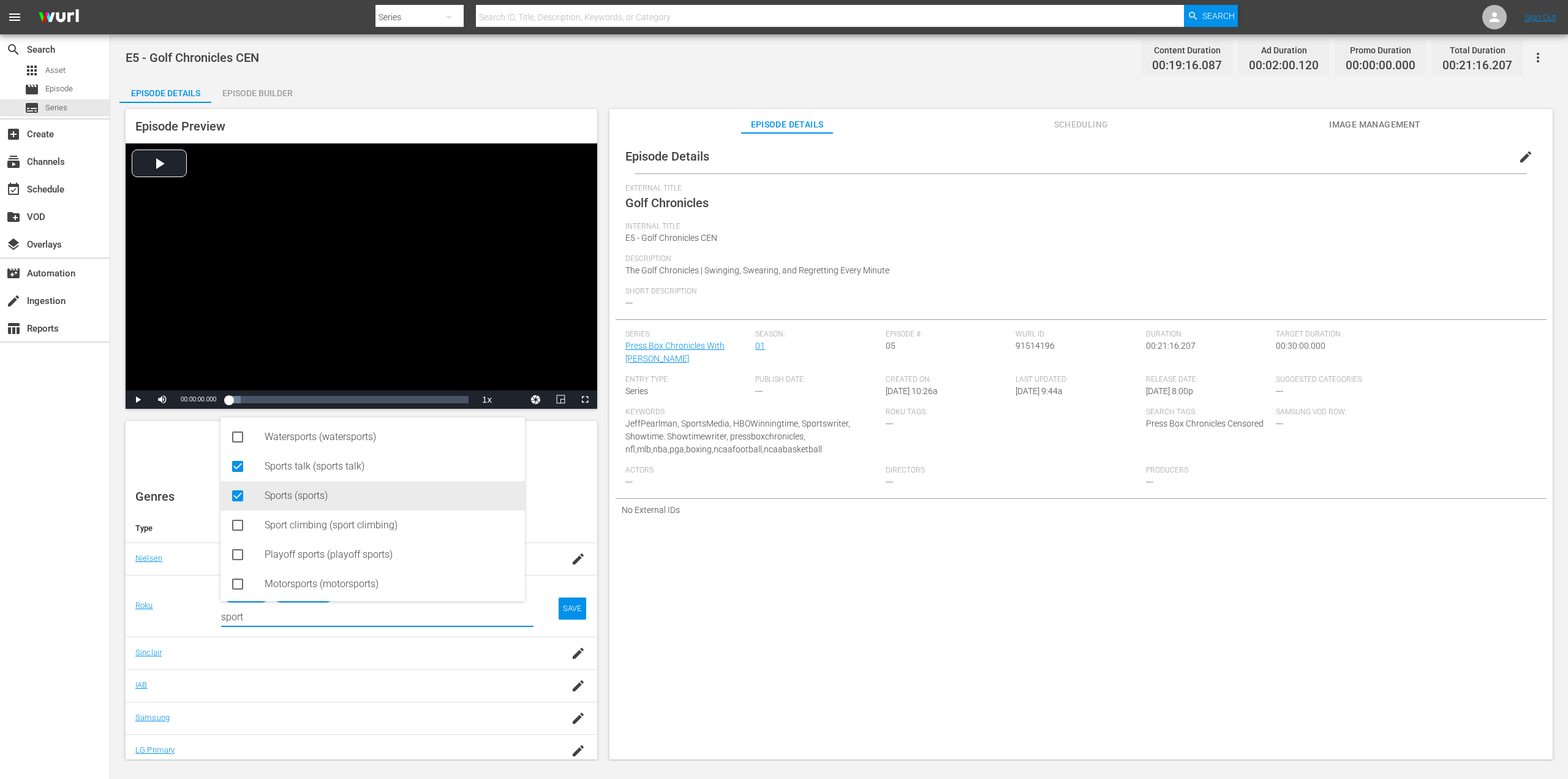
click at [250, 494] on div "Sports (sports)" at bounding box center [373, 495] width 304 height 30
type input "sport"
click at [565, 610] on div "SAVE" at bounding box center [572, 608] width 28 height 22
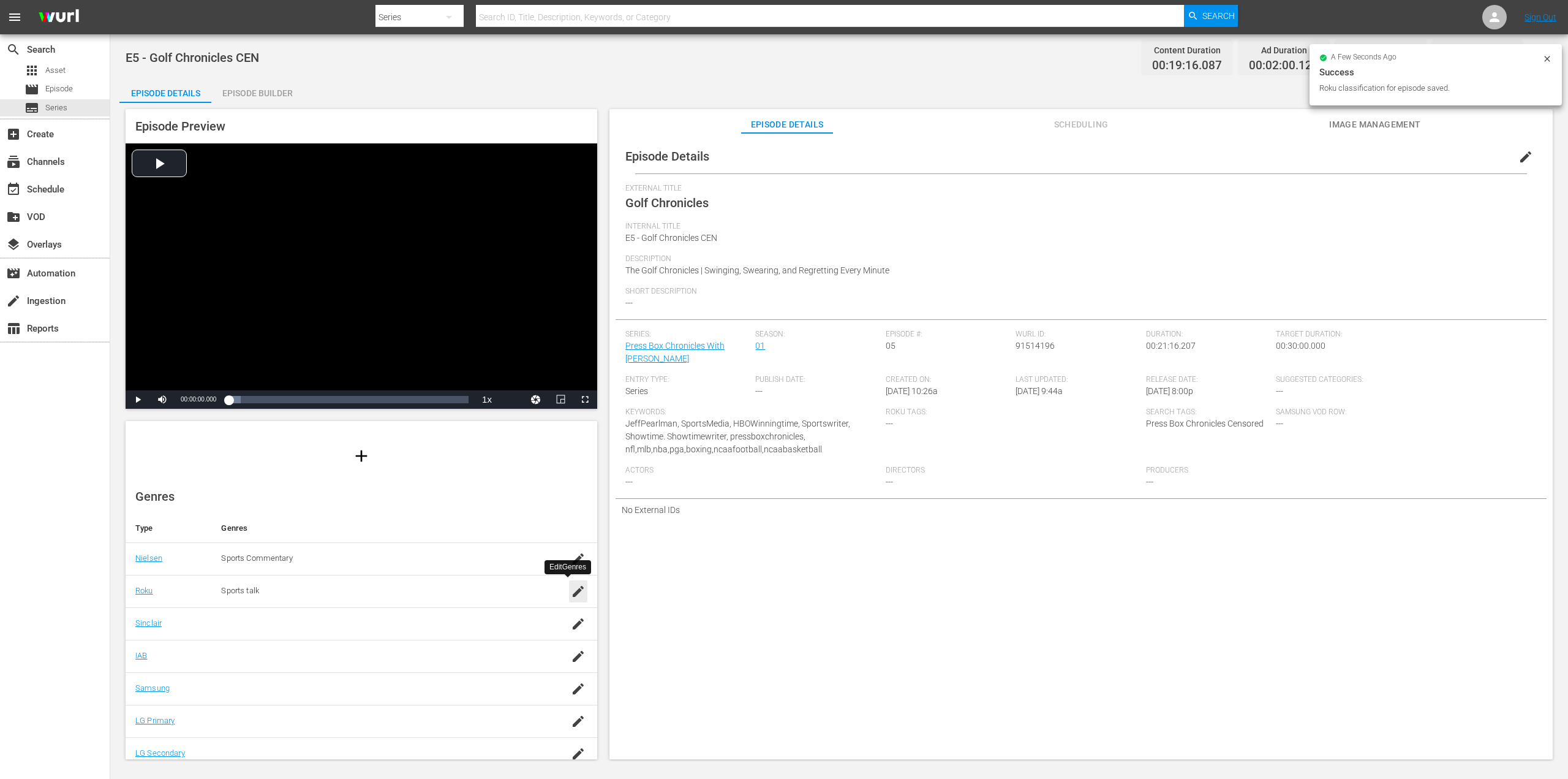
click at [571, 593] on icon "button" at bounding box center [578, 591] width 14 height 14
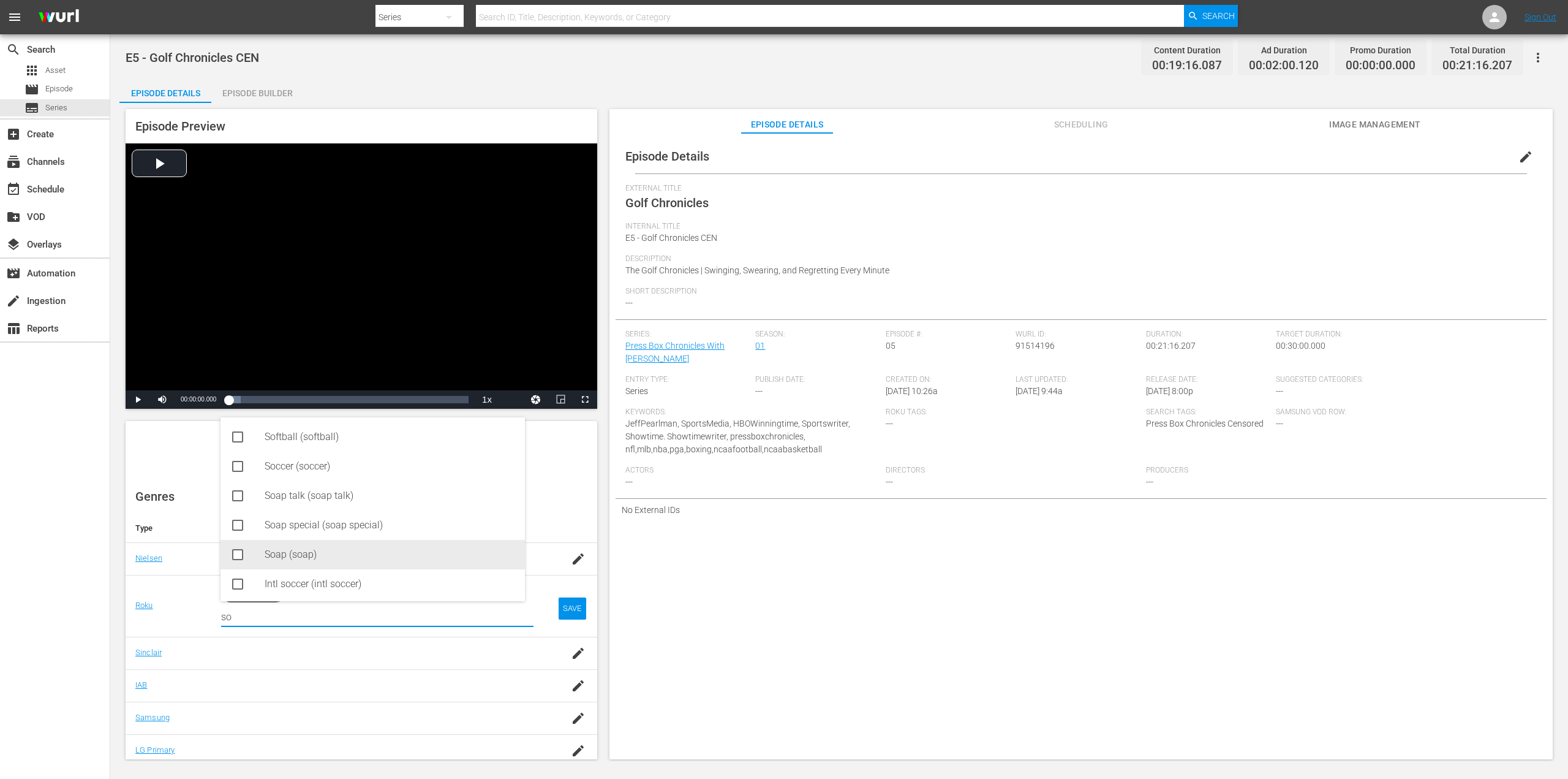
type input "s"
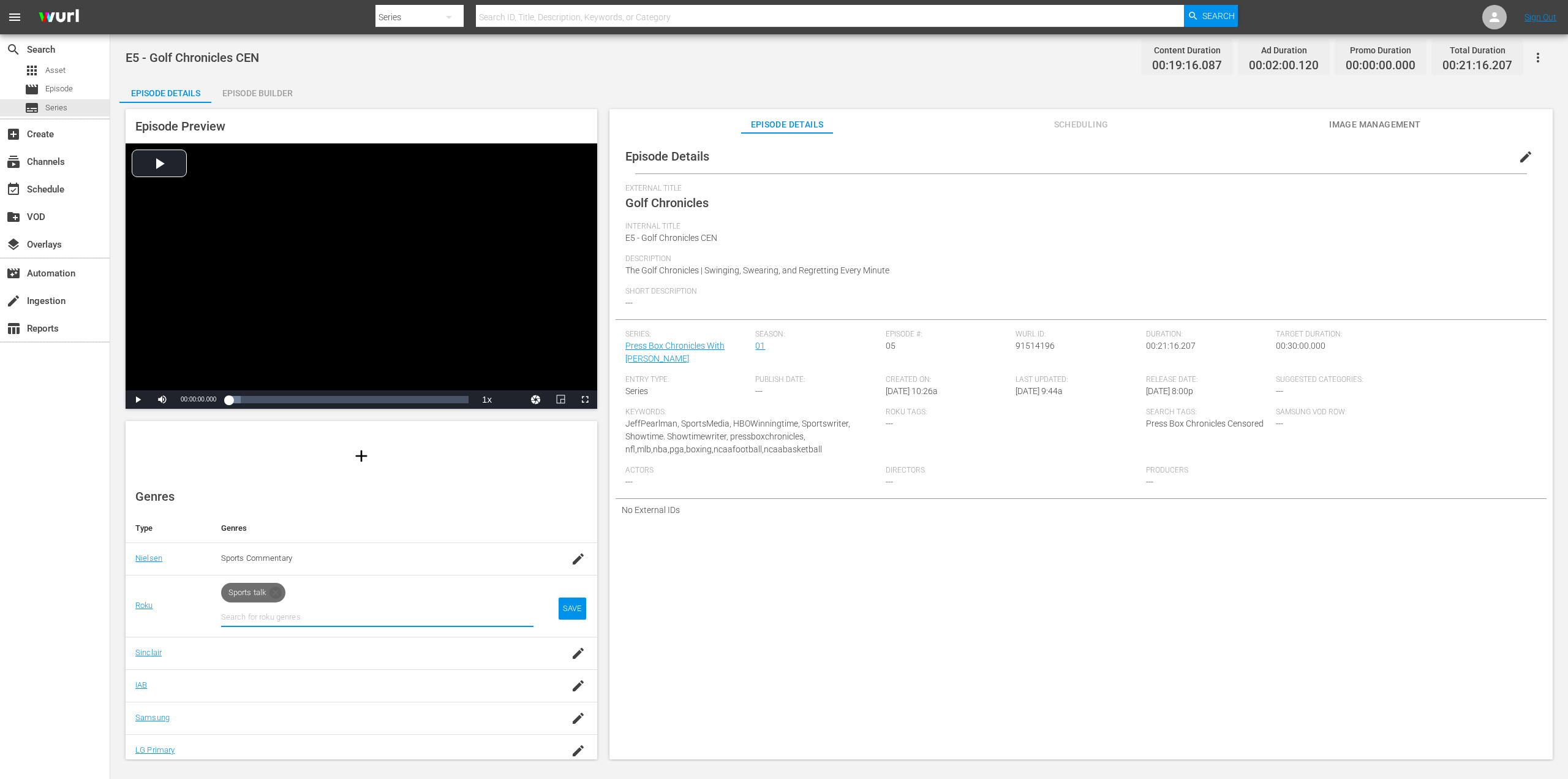
click at [277, 651] on div at bounding box center [377, 652] width 313 height 11
click at [571, 648] on icon "button" at bounding box center [578, 653] width 14 height 14
click at [558, 610] on div "SAVE" at bounding box center [572, 608] width 28 height 22
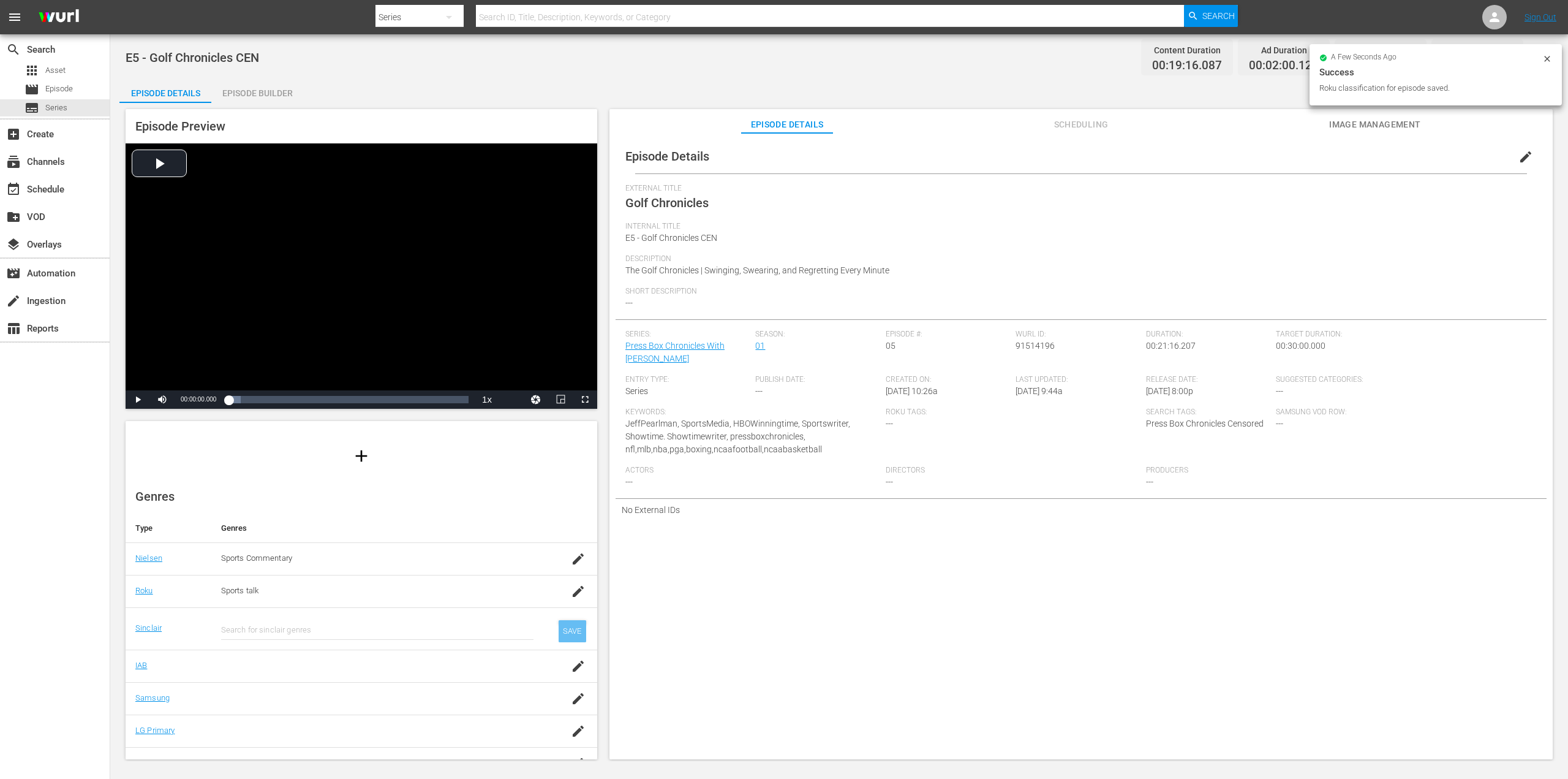
click at [558, 625] on div "SAVE" at bounding box center [572, 631] width 28 height 22
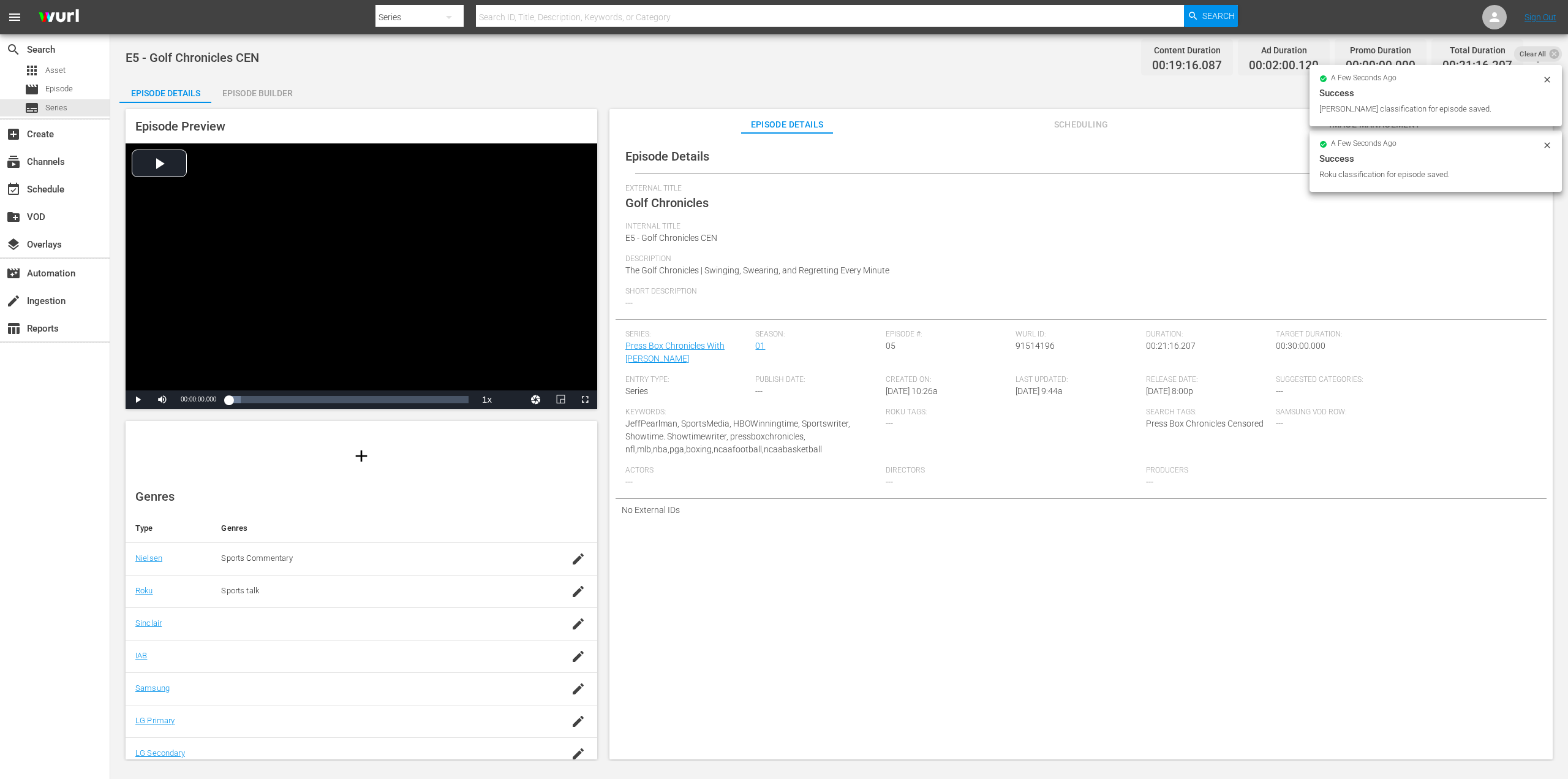
click at [271, 632] on td at bounding box center [379, 623] width 335 height 33
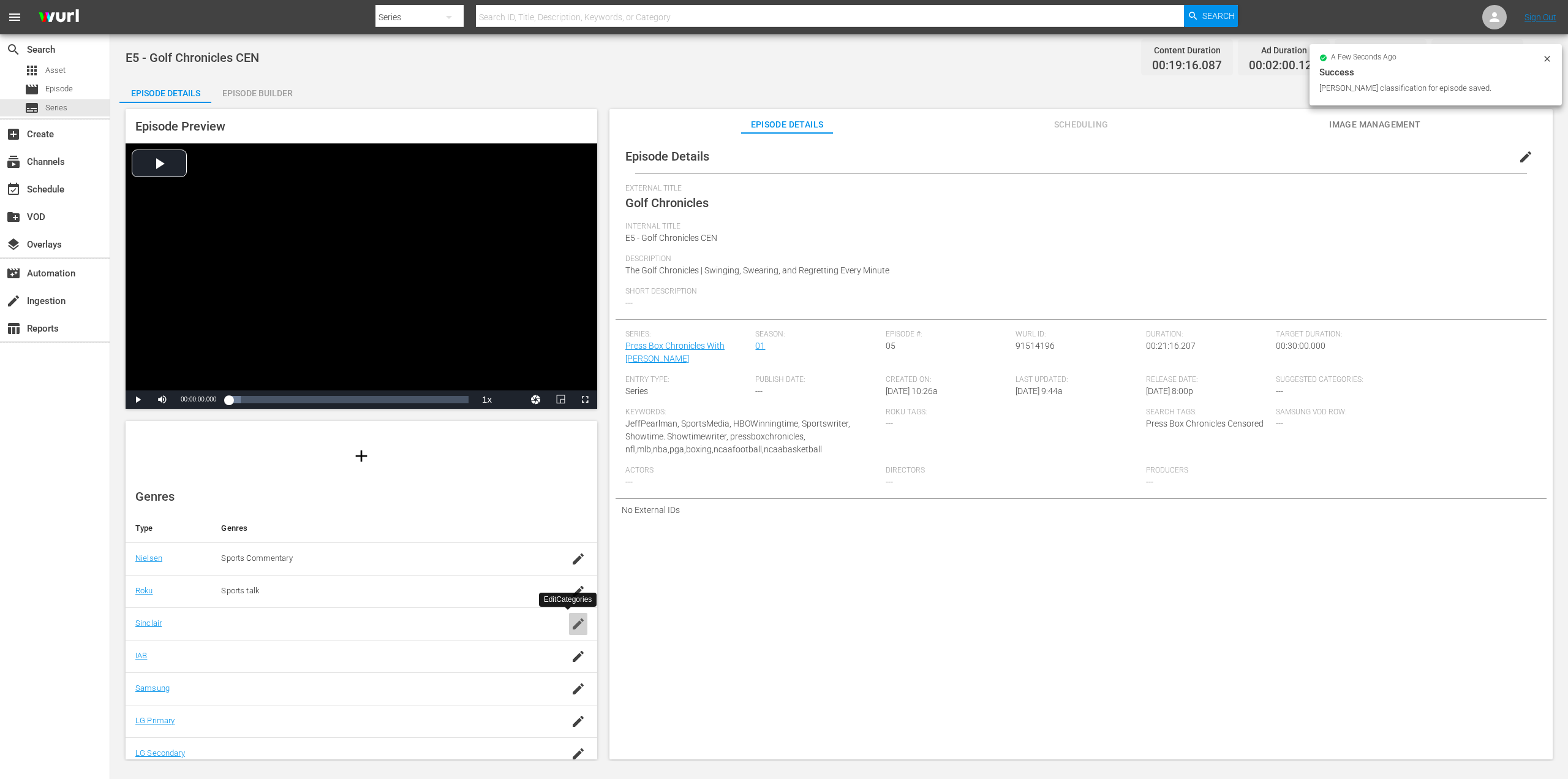
click at [573, 622] on icon "button" at bounding box center [578, 624] width 11 height 11
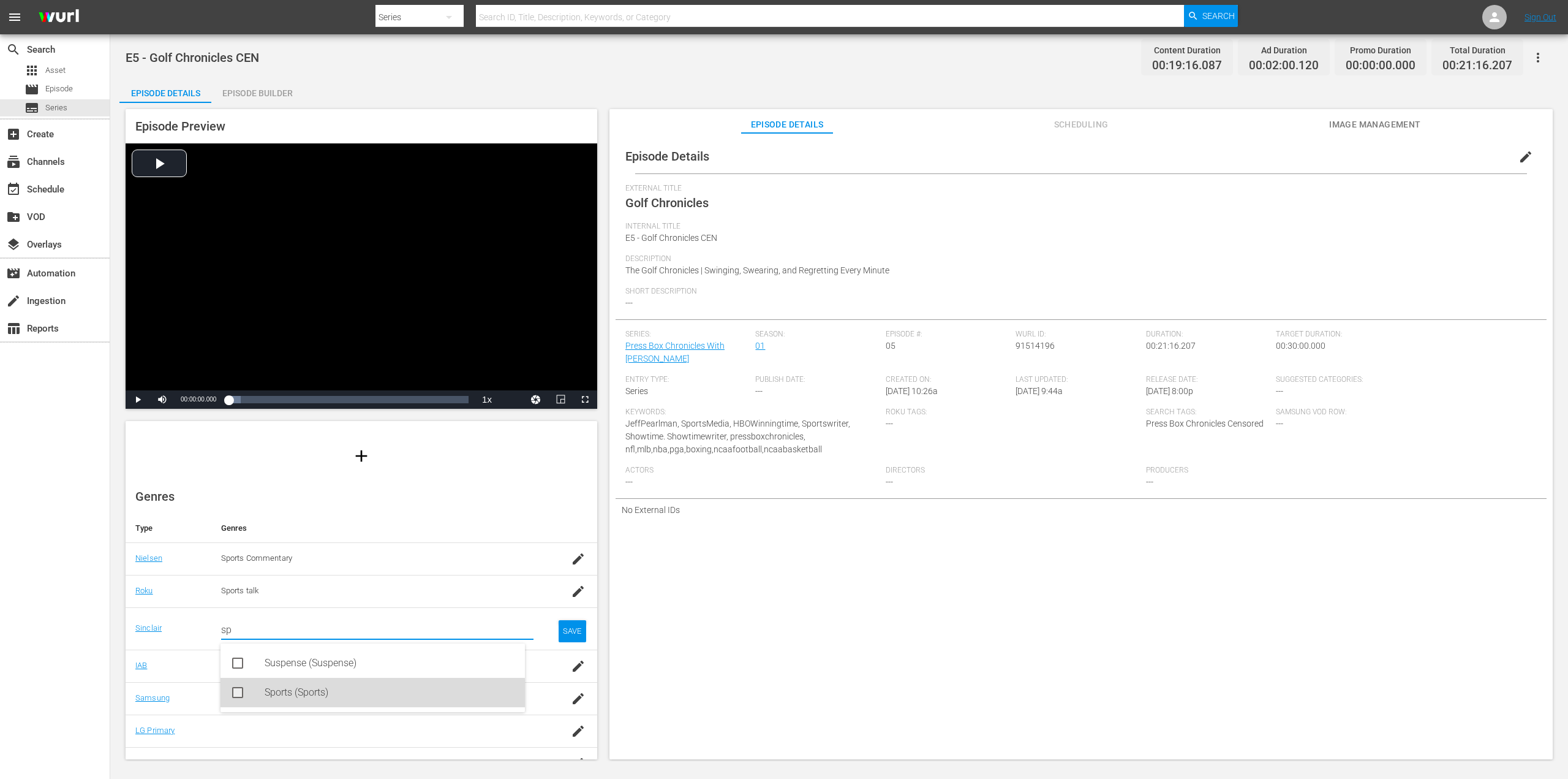
click at [283, 697] on div "Sports (Sports)" at bounding box center [389, 692] width 250 height 30
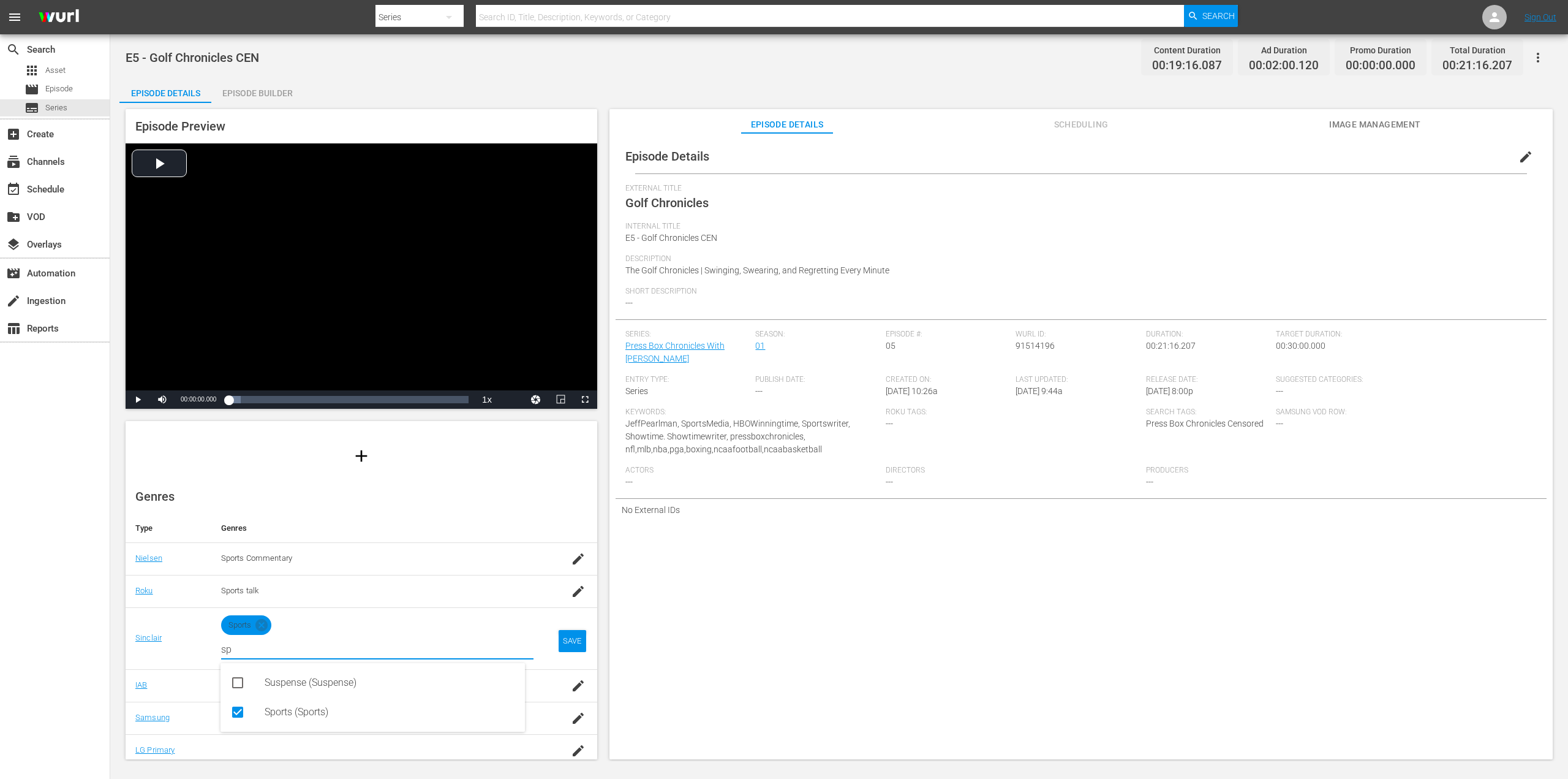
type input "sp"
click at [566, 635] on div "SAVE" at bounding box center [572, 641] width 28 height 22
click at [565, 638] on tbody "Nielsen Sports Commentary Roku Sports talk Sinclair Sports Search for sinclair …" at bounding box center [361, 670] width 471 height 256
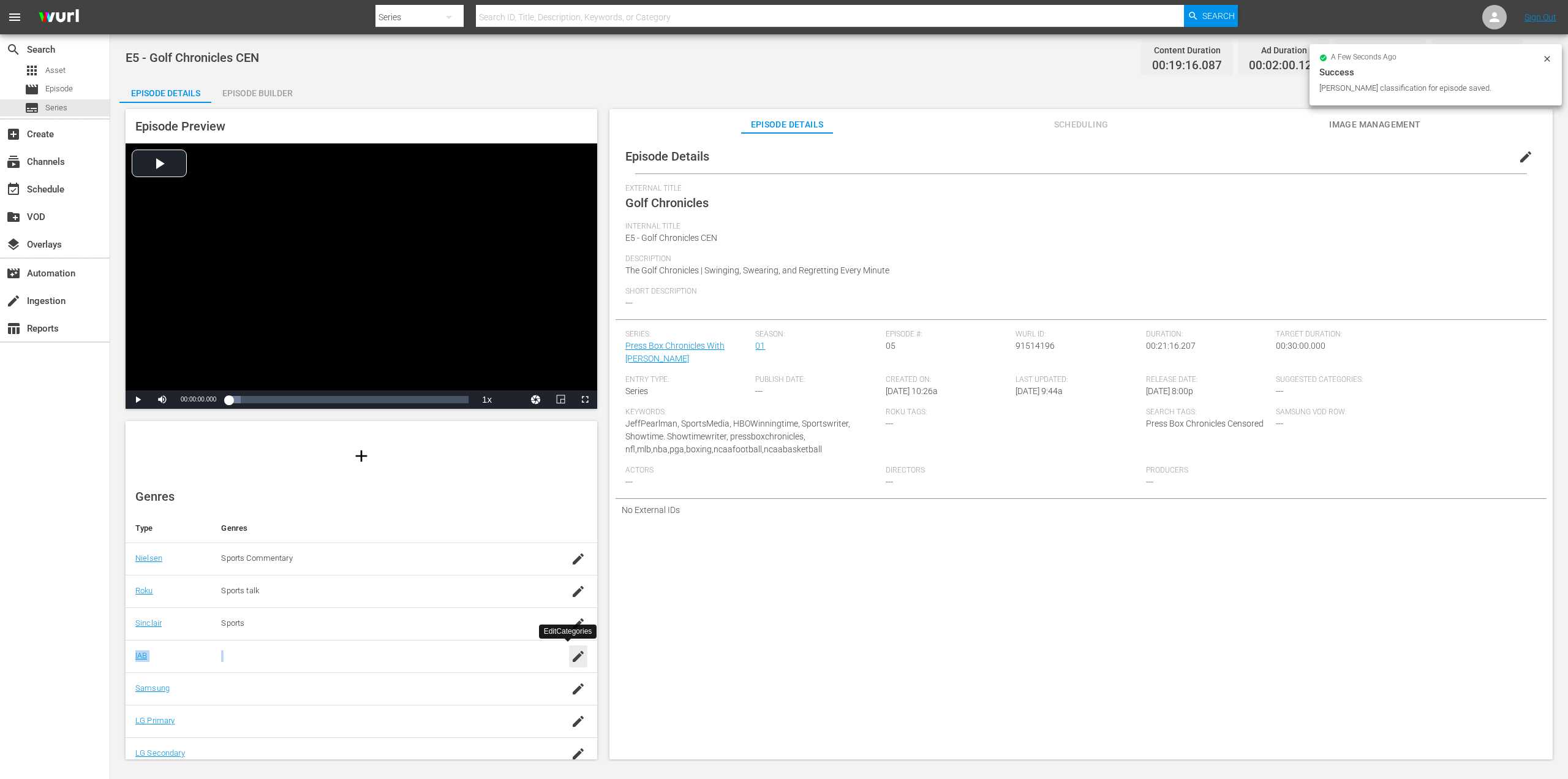
click at [571, 659] on icon "button" at bounding box center [578, 656] width 14 height 14
click at [227, 666] on input "text" at bounding box center [377, 662] width 313 height 30
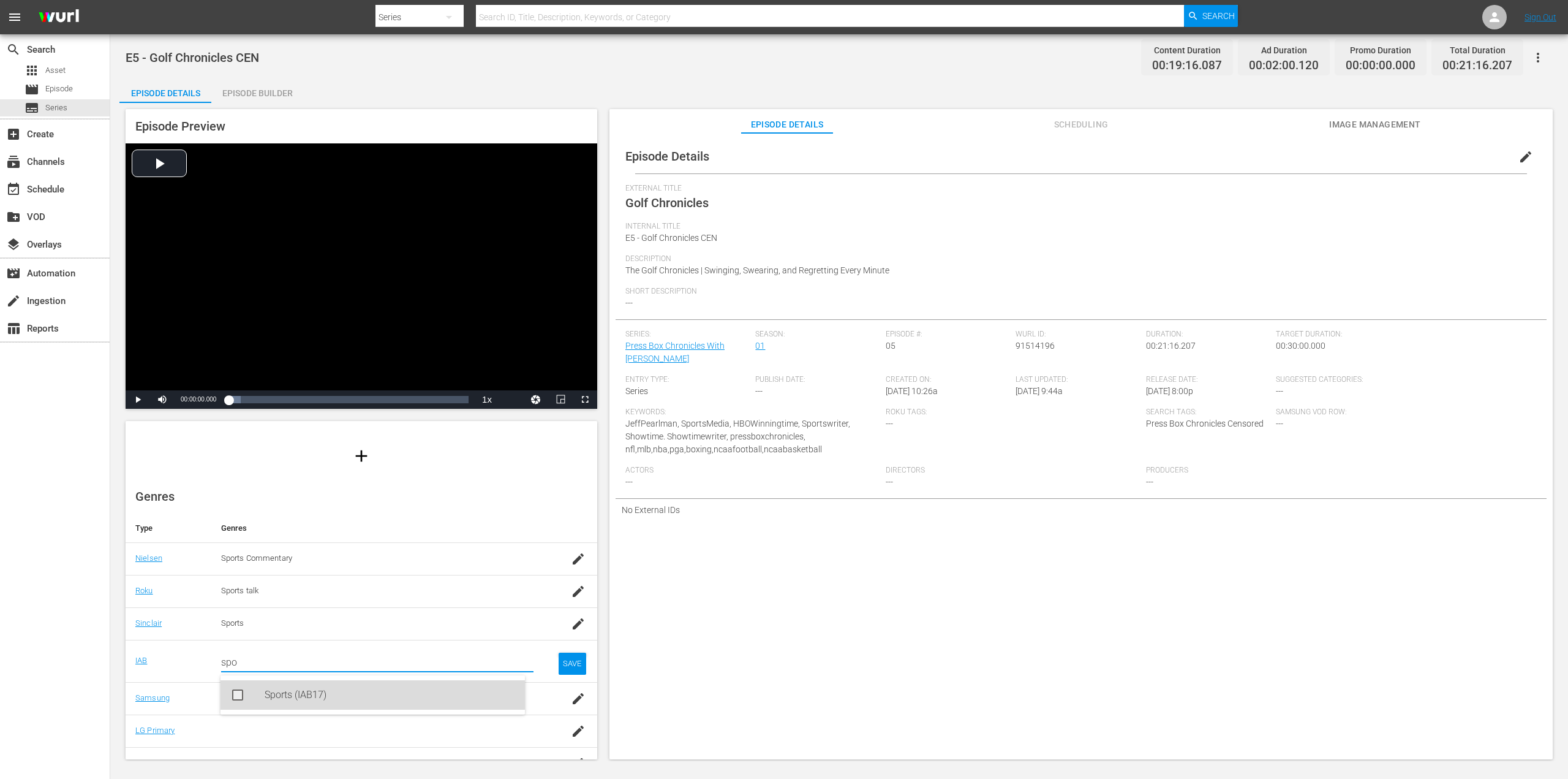
click at [259, 690] on div "Sports (IAB17)" at bounding box center [373, 695] width 304 height 30
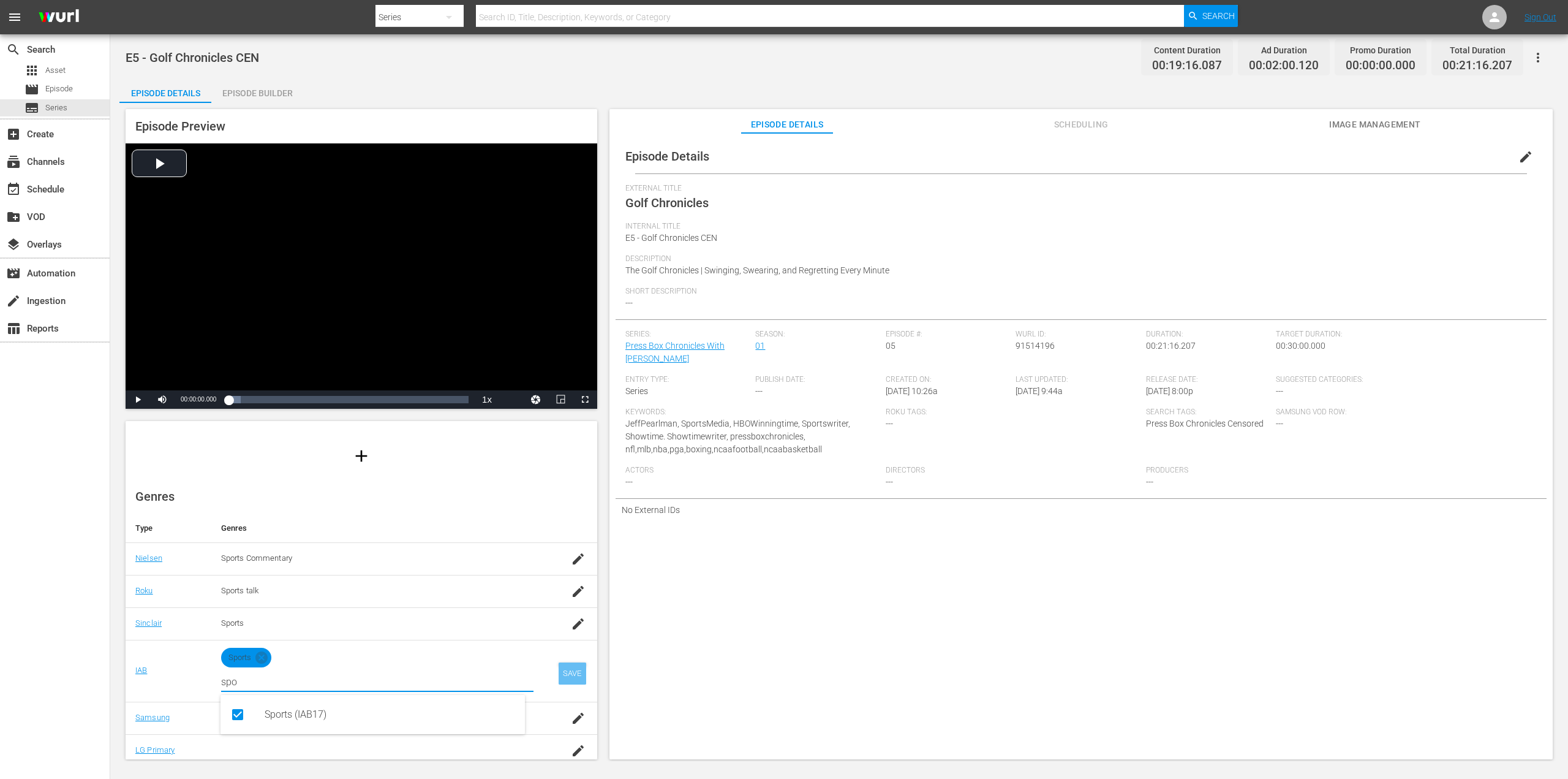
type input "spo"
click at [558, 669] on div "SAVE" at bounding box center [572, 673] width 28 height 22
click at [562, 669] on div "SAVE" at bounding box center [572, 673] width 28 height 22
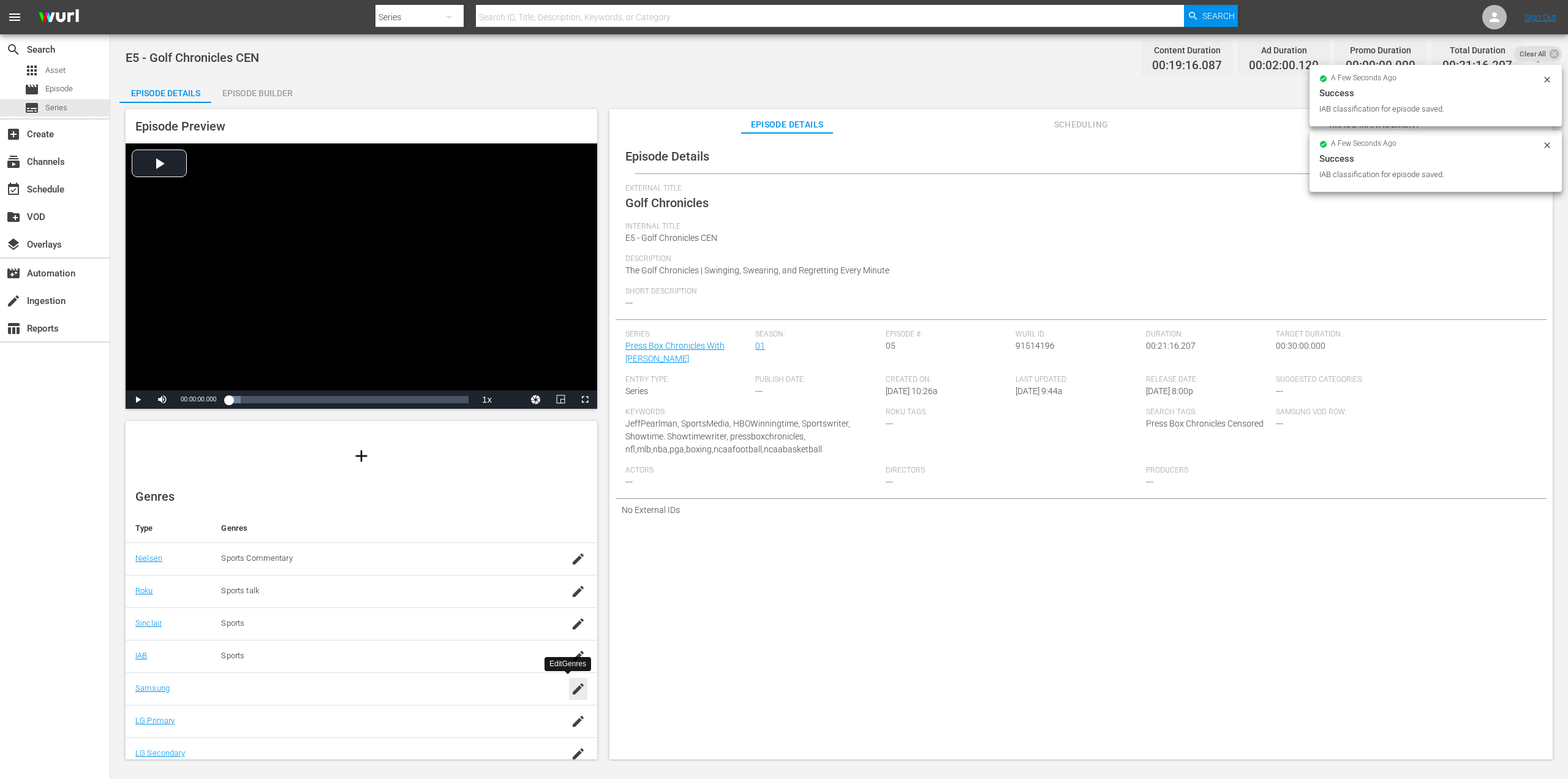
click at [573, 689] on icon "button" at bounding box center [578, 688] width 11 height 11
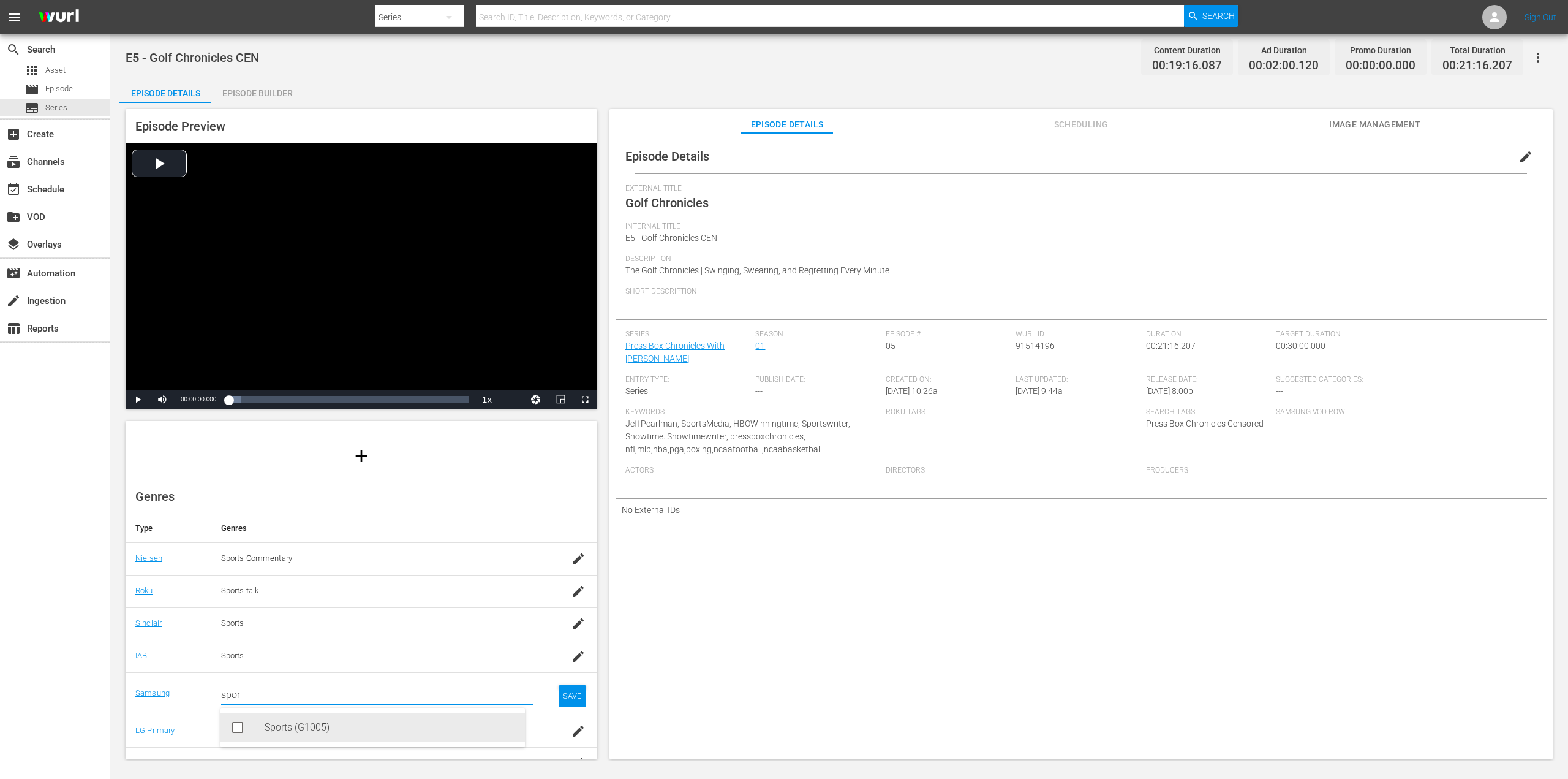
drag, startPoint x: 312, startPoint y: 721, endPoint x: 338, endPoint y: 719, distance: 26.1
click at [312, 723] on div "Sports (G1005)" at bounding box center [389, 727] width 250 height 30
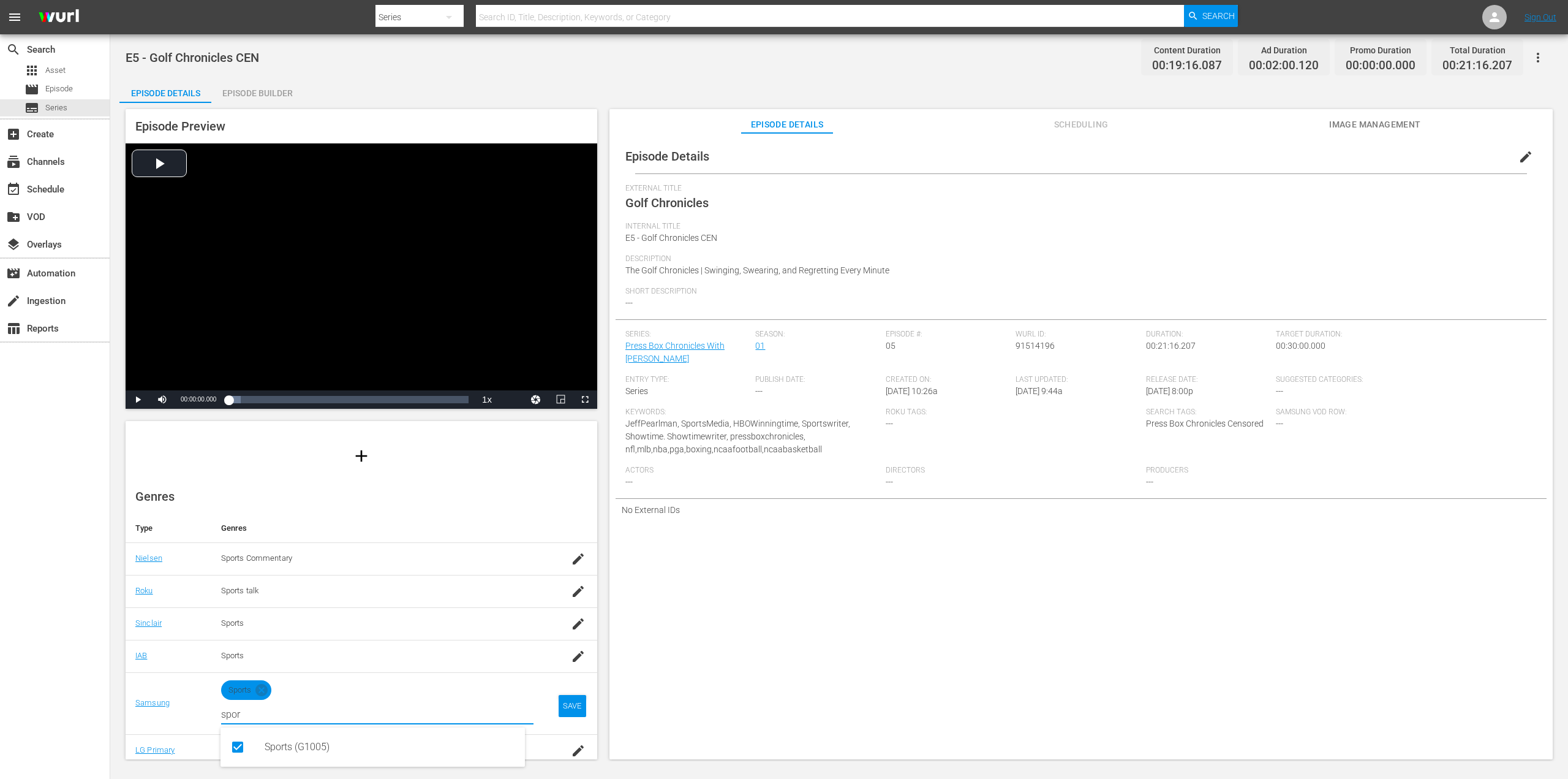
type input "spor"
click at [558, 704] on div "SAVE" at bounding box center [572, 705] width 28 height 22
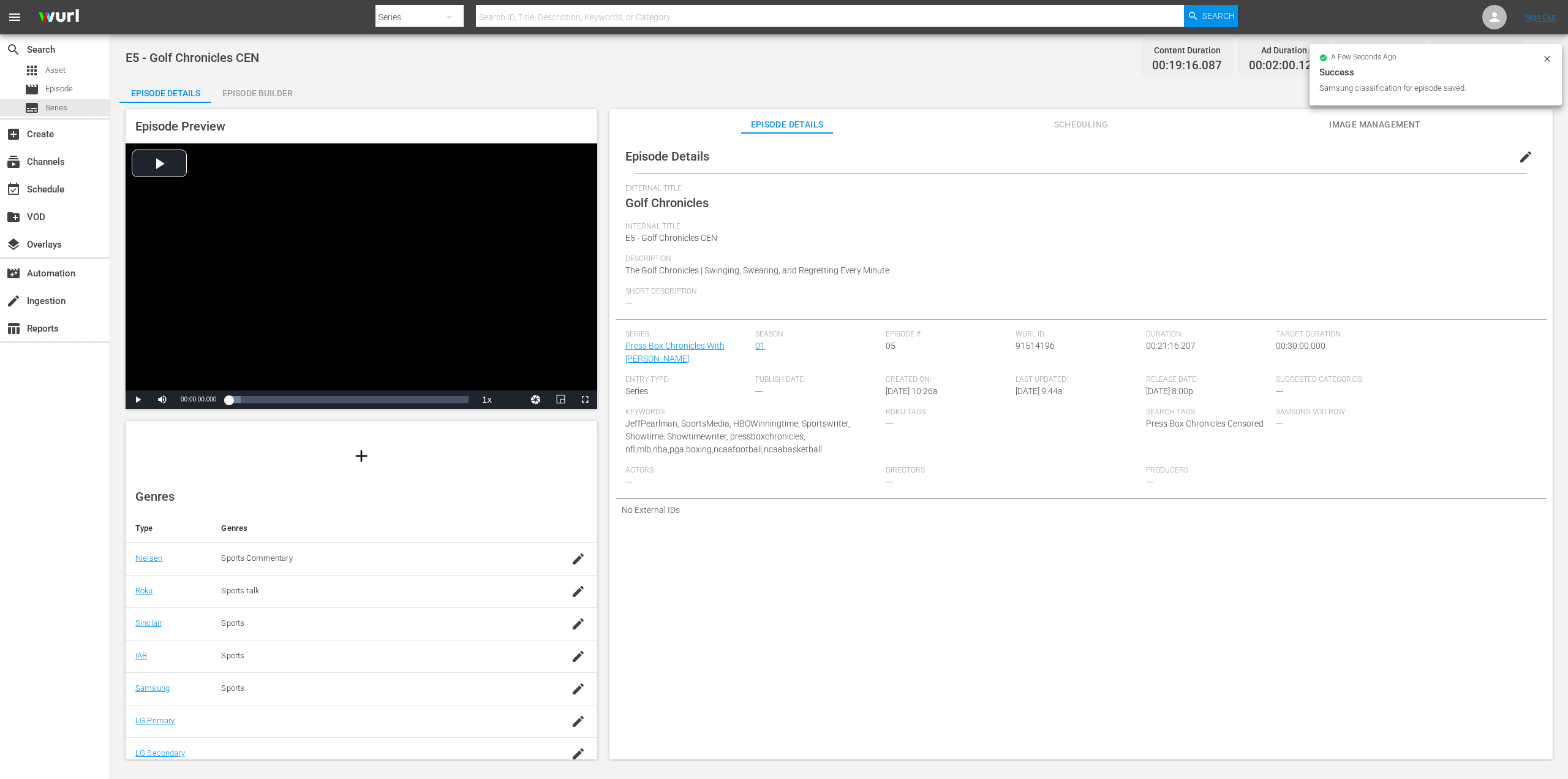
scroll to position [99, 0]
click at [307, 714] on div at bounding box center [379, 712] width 315 height 11
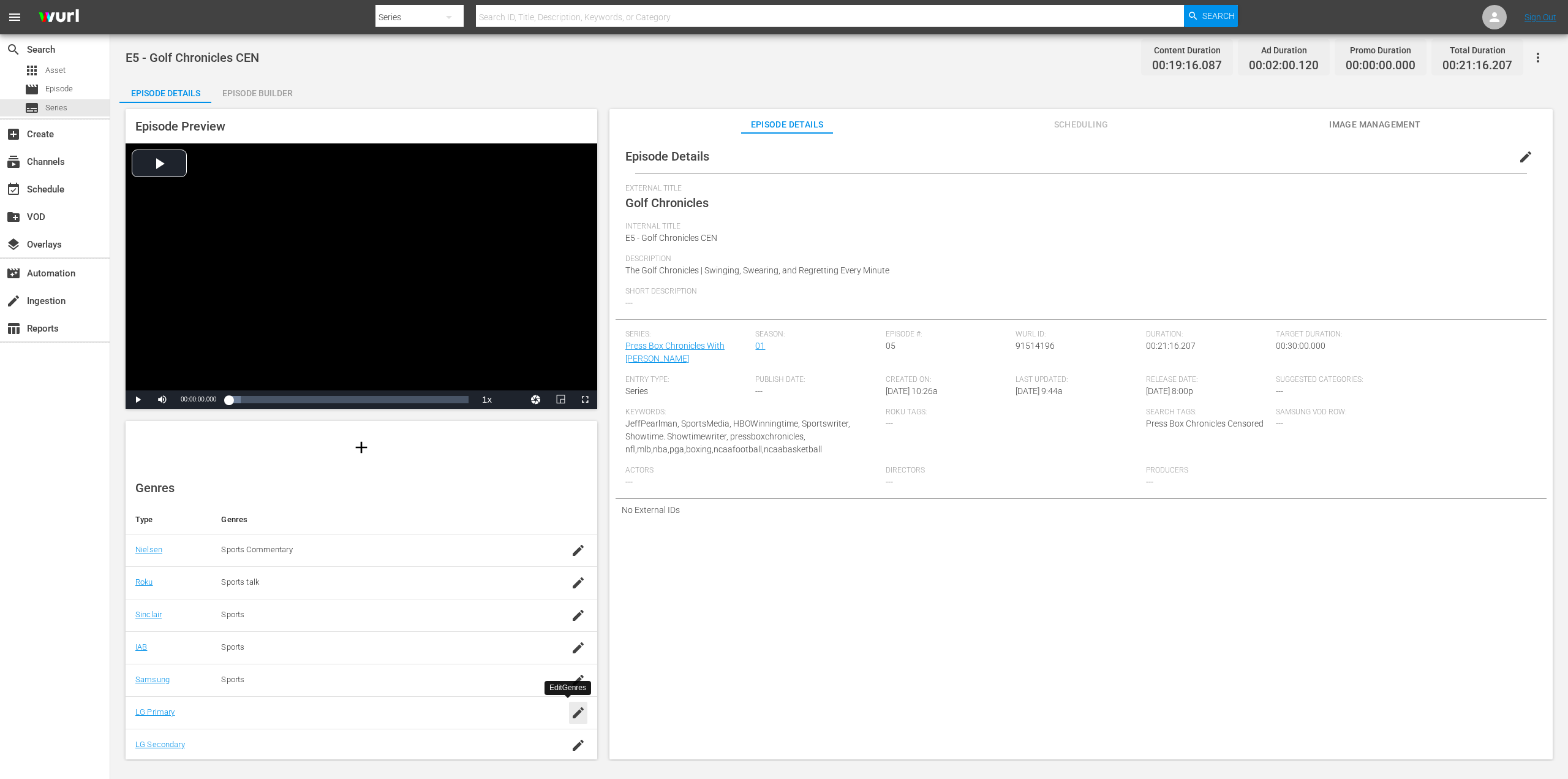
click at [573, 711] on icon "button" at bounding box center [578, 712] width 11 height 11
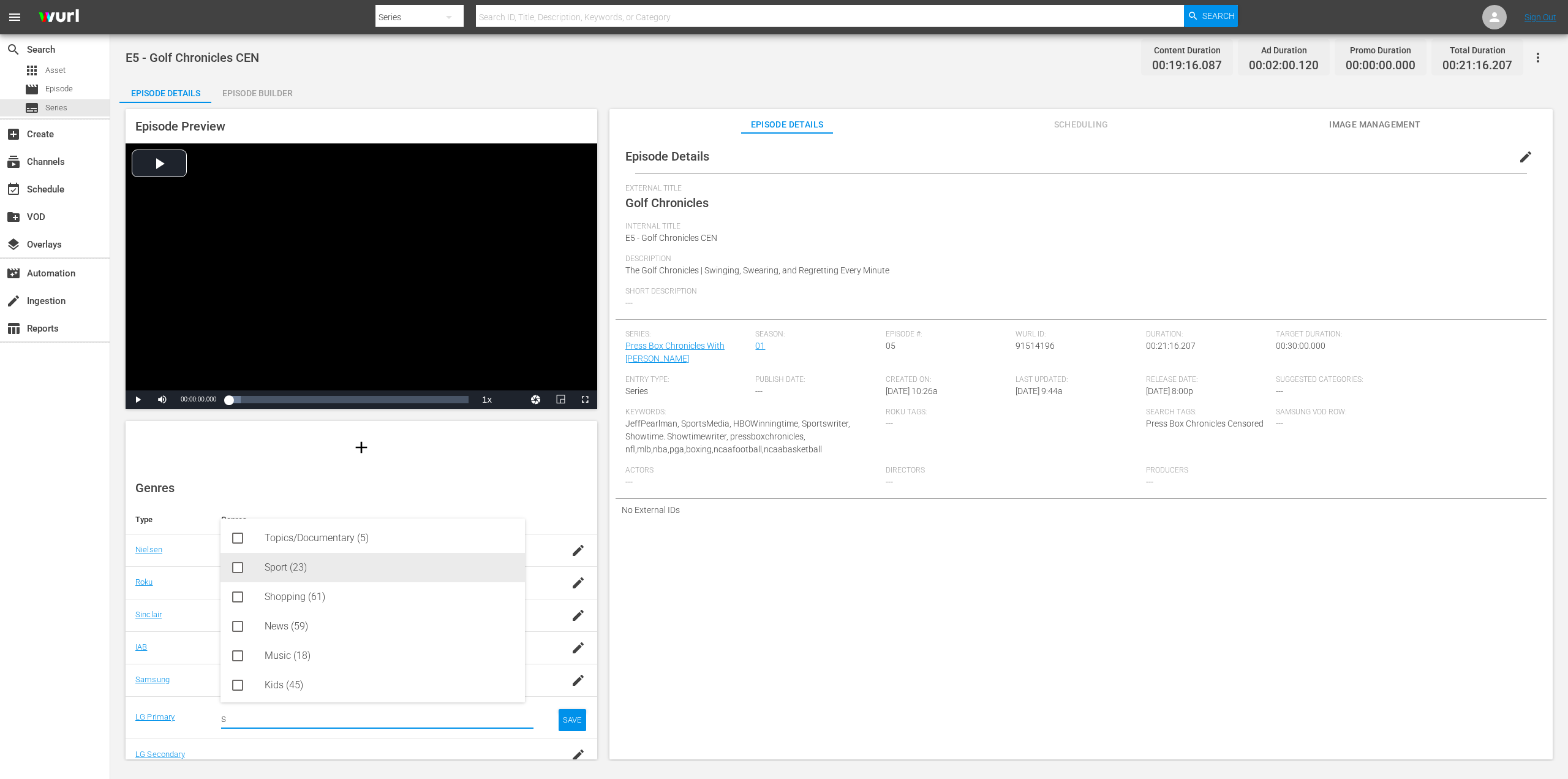
click at [262, 565] on div "Sport (23)" at bounding box center [373, 567] width 304 height 30
type input "s"
click at [560, 720] on div "SAVE" at bounding box center [572, 730] width 28 height 22
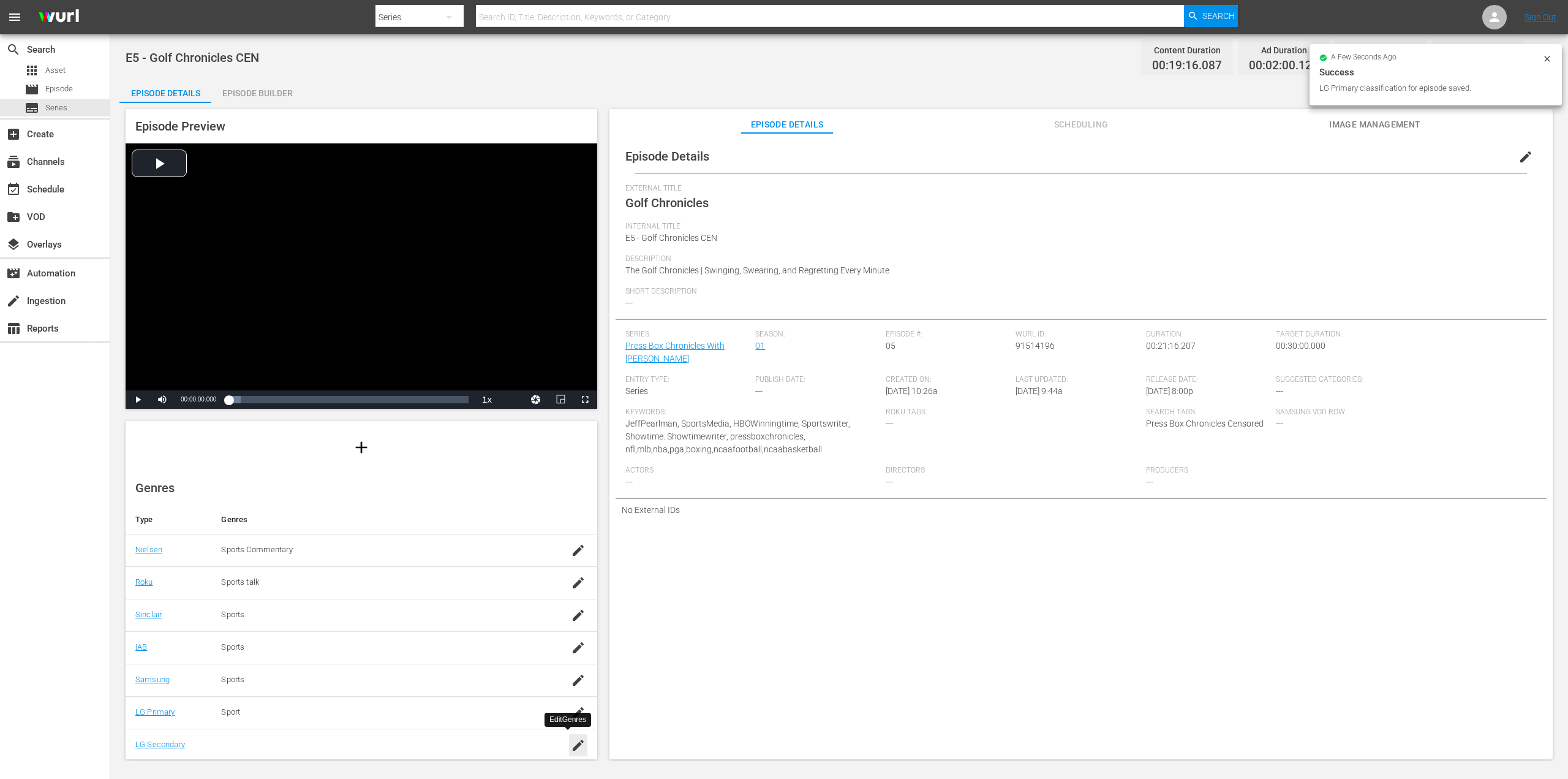
drag, startPoint x: 568, startPoint y: 738, endPoint x: 535, endPoint y: 739, distance: 33.0
click at [571, 738] on icon "button" at bounding box center [578, 745] width 14 height 14
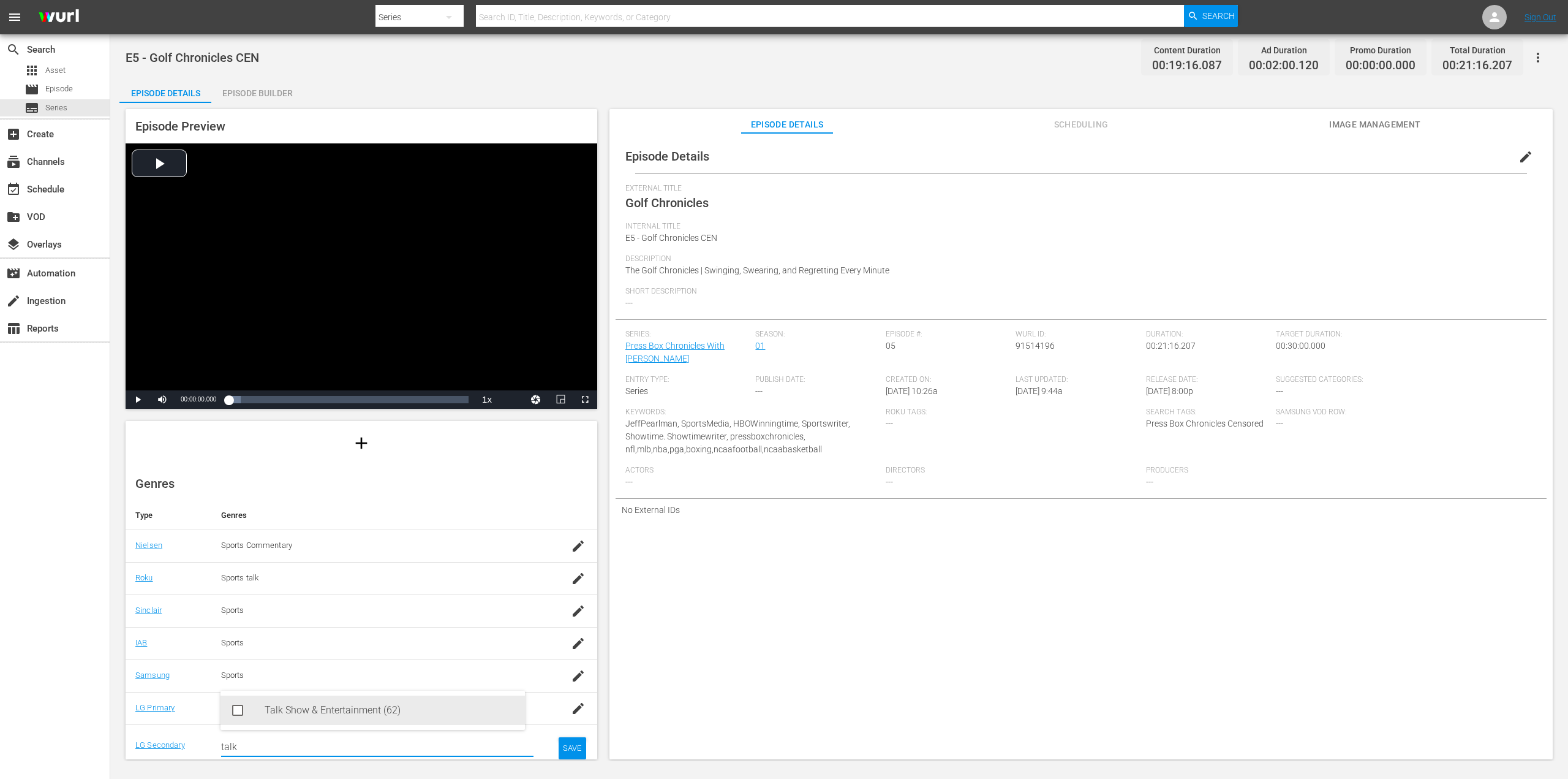
click at [285, 714] on div "Talk Show & Entertainment (62)" at bounding box center [389, 710] width 250 height 30
type input "talk"
click at [560, 752] on div "SAVE" at bounding box center [572, 758] width 28 height 22
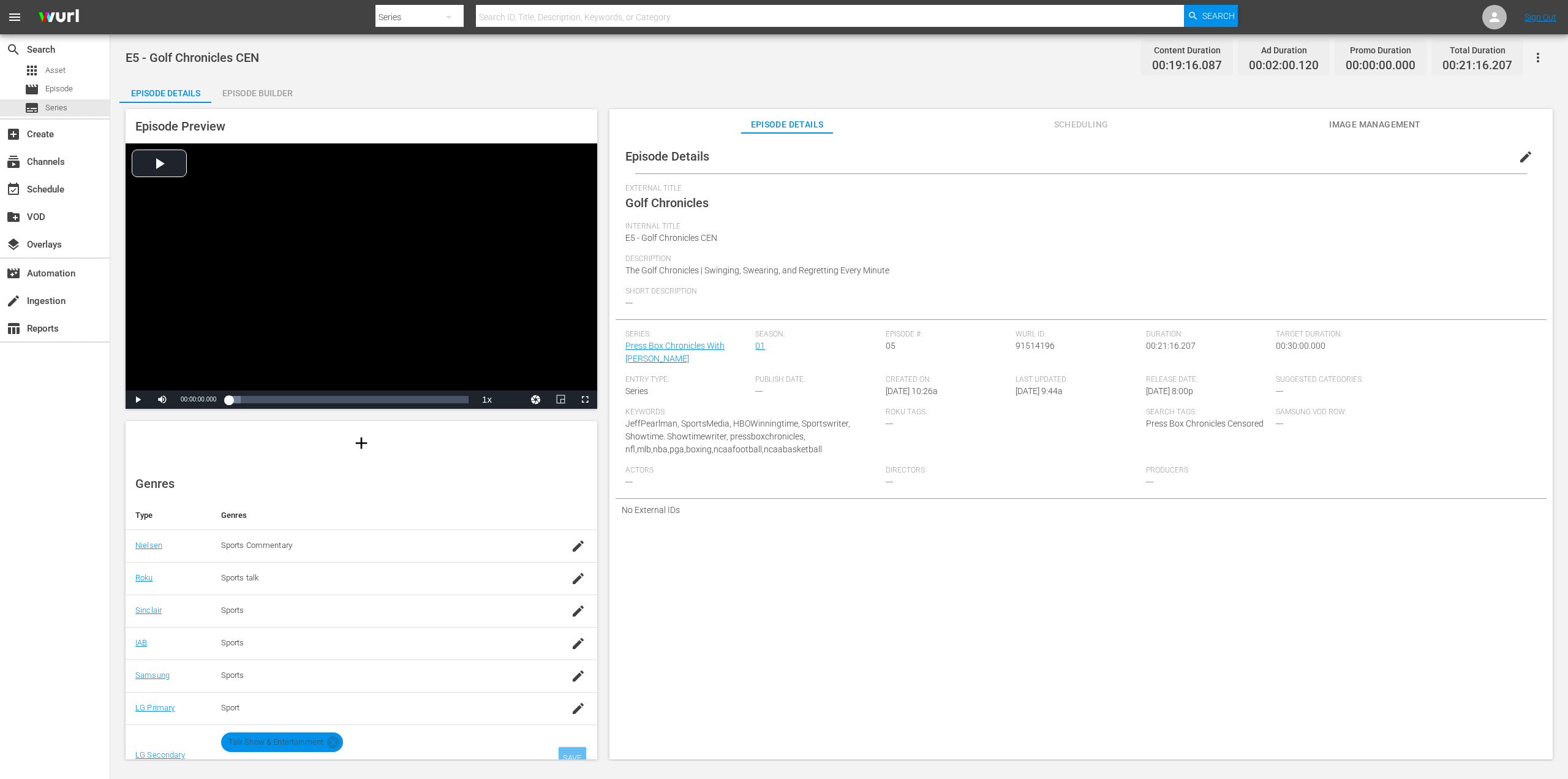
scroll to position [99, 0]
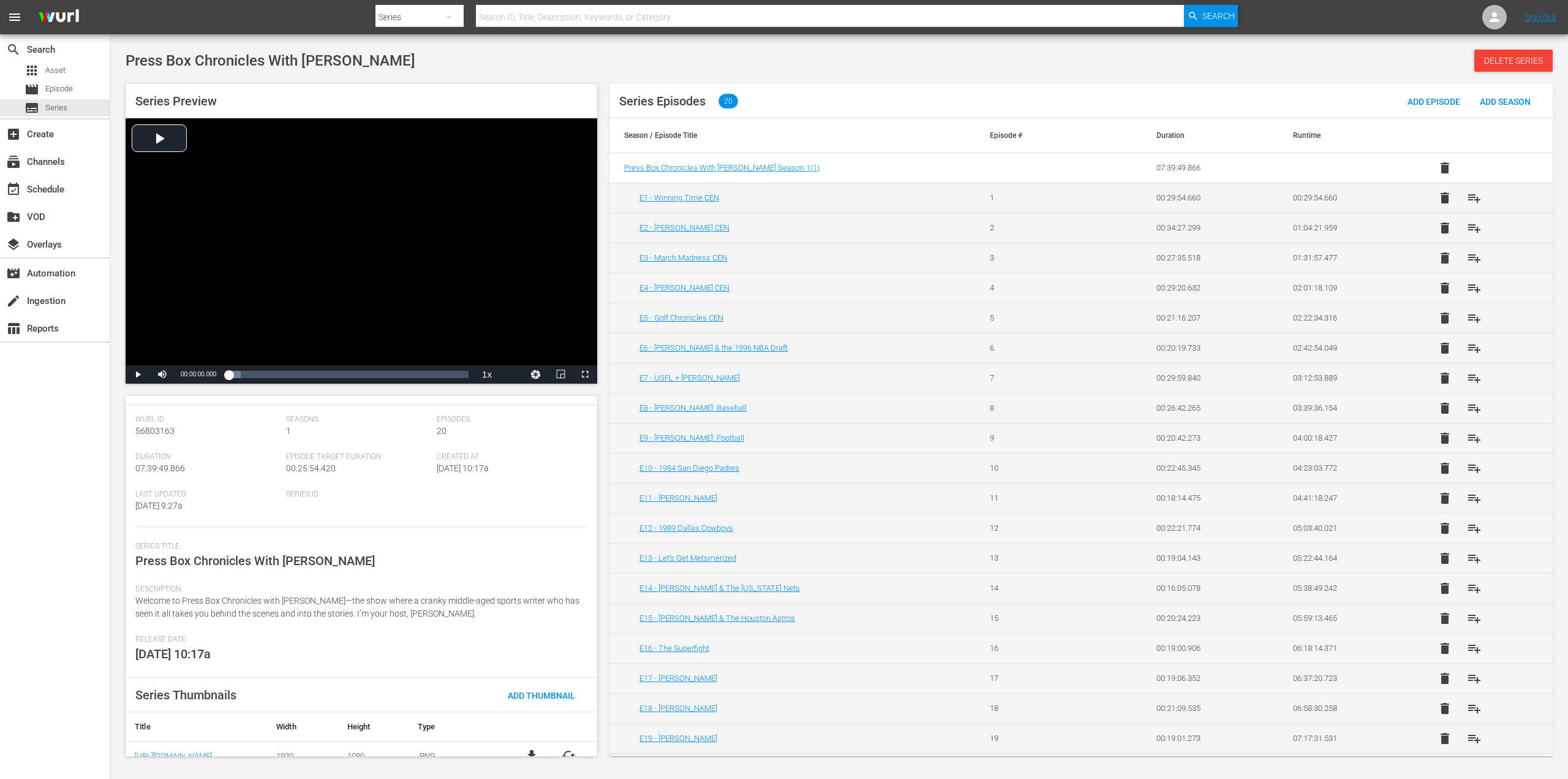
scroll to position [62, 0]
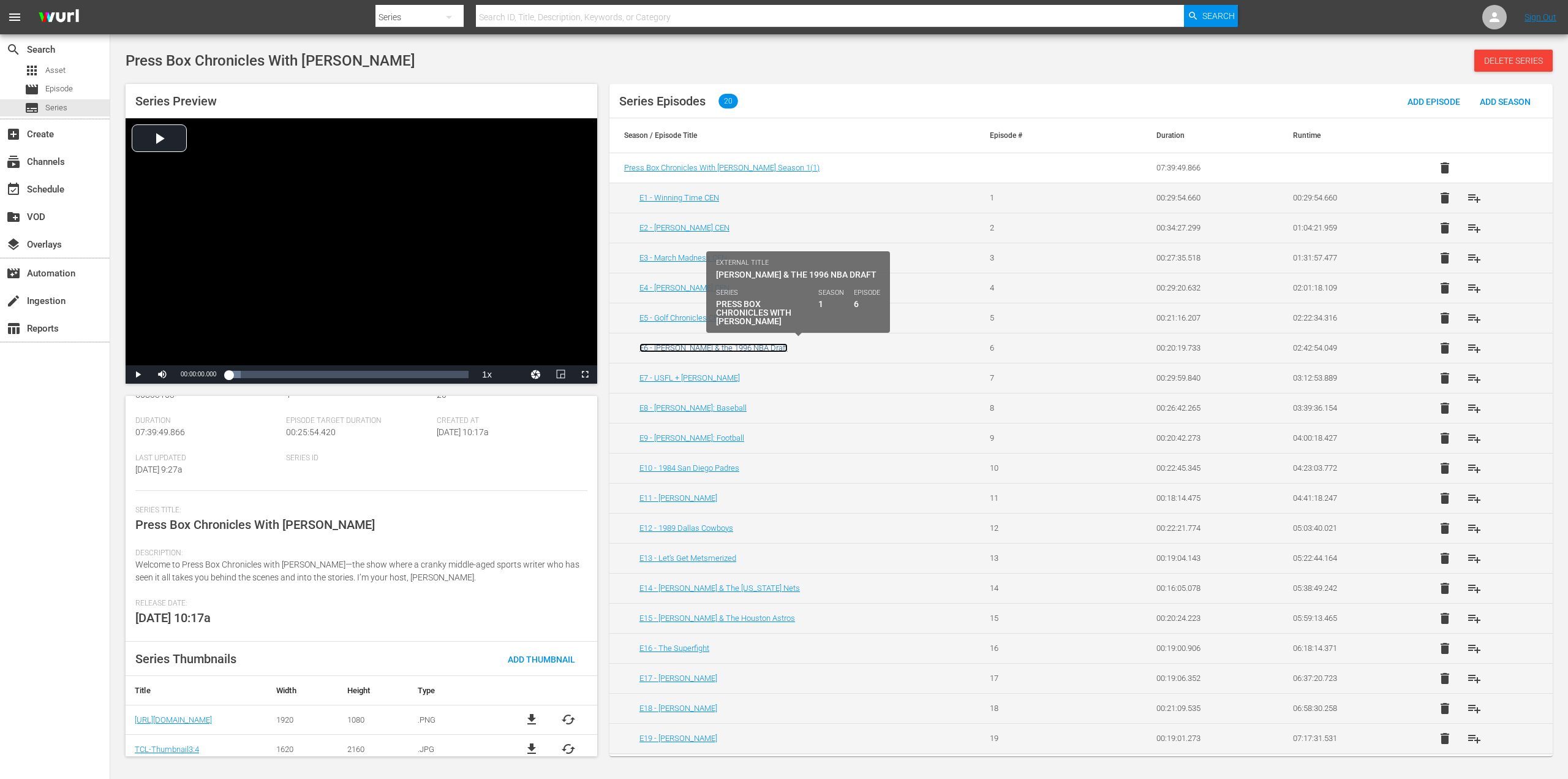
click at [702, 347] on link "E6 - [PERSON_NAME] & the 1996 NBA Draft" at bounding box center [713, 348] width 148 height 9
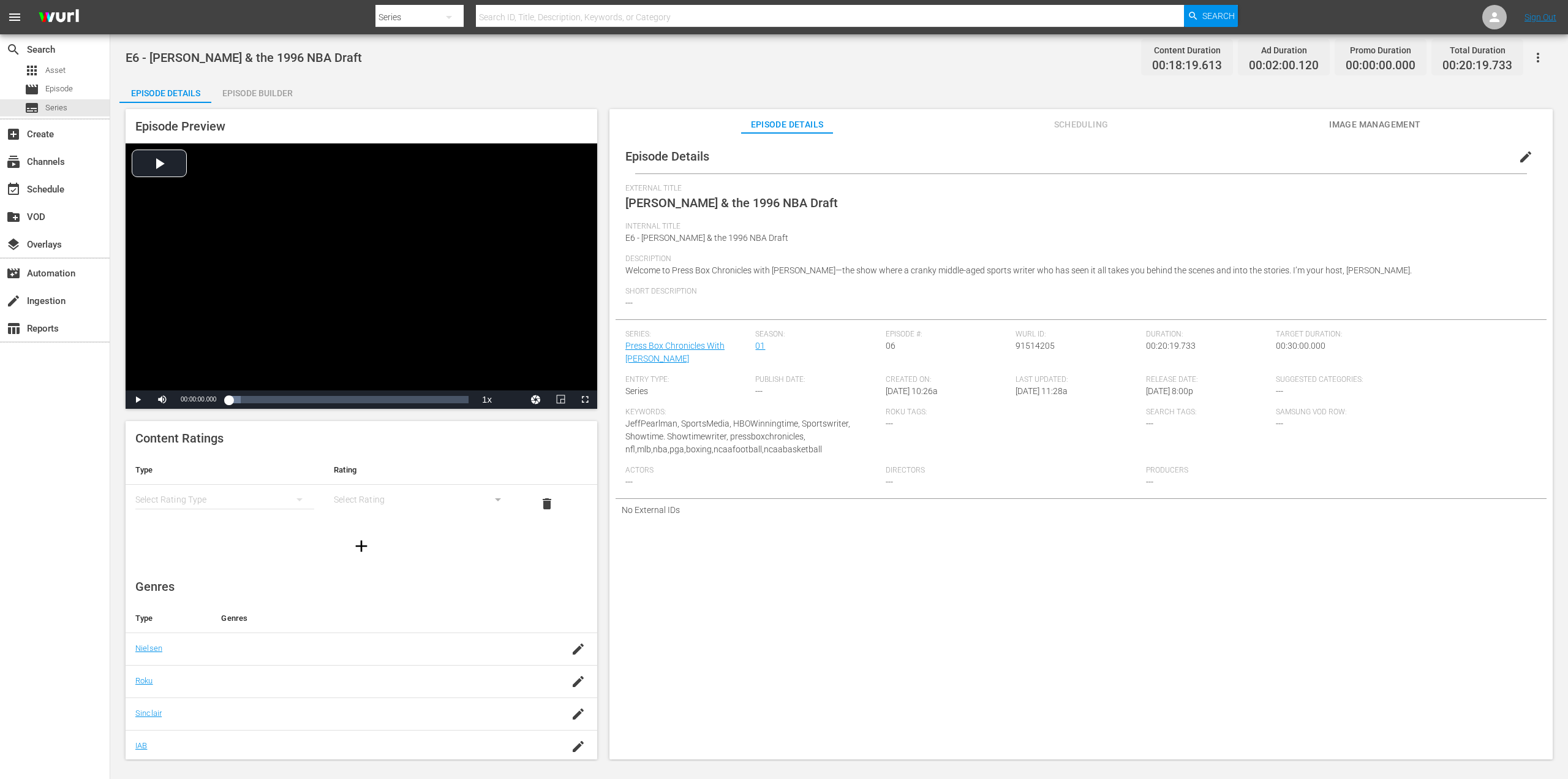
click at [1525, 154] on span "edit" at bounding box center [1525, 157] width 14 height 14
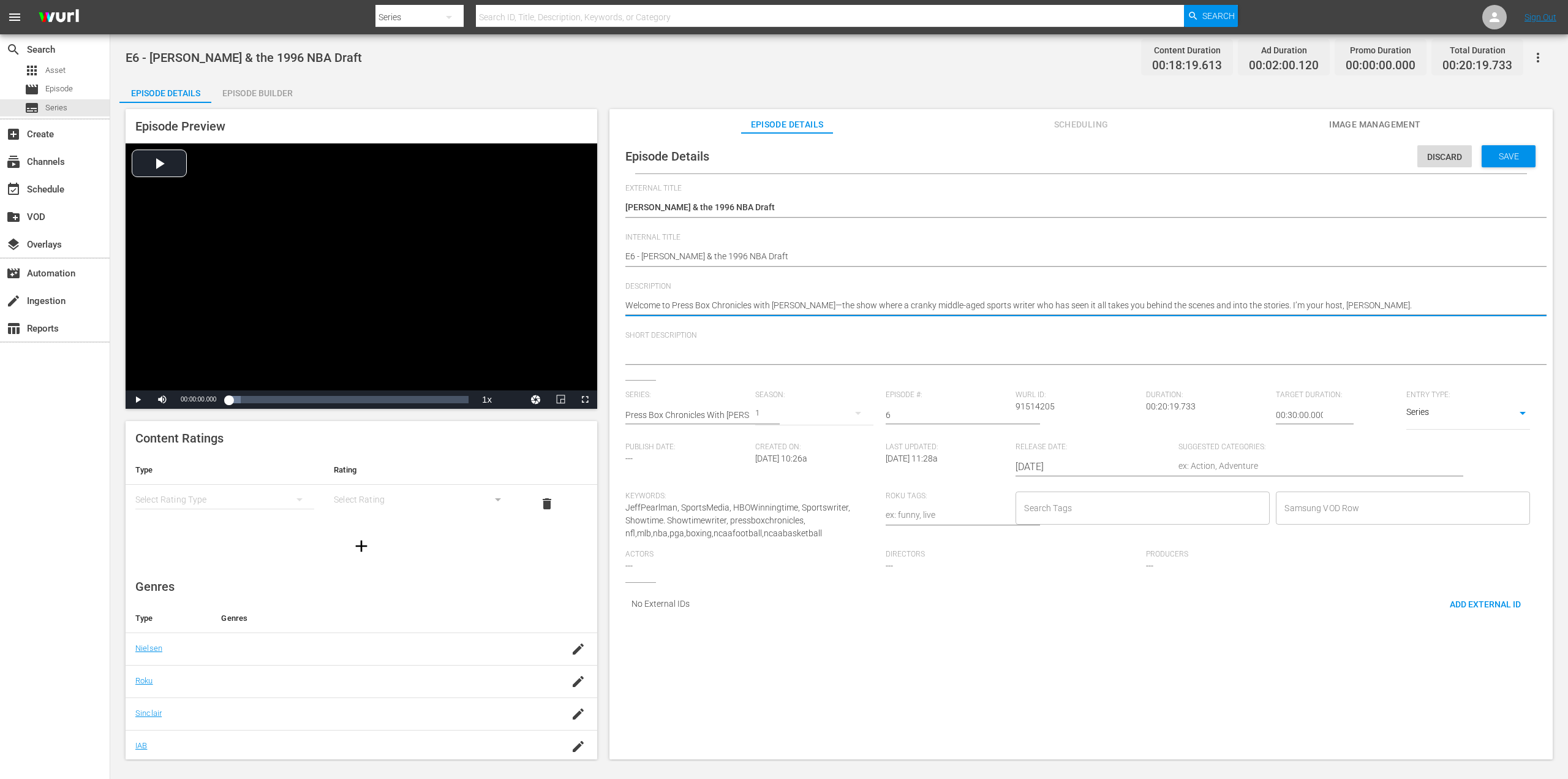
drag, startPoint x: 1400, startPoint y: 304, endPoint x: 615, endPoint y: 329, distance: 785.4
paste textarea "The Story of Taj McDavid & the 1996 NBA Draft"
type textarea "The Story of Taj McDavid & the 1996 NBA Draft"
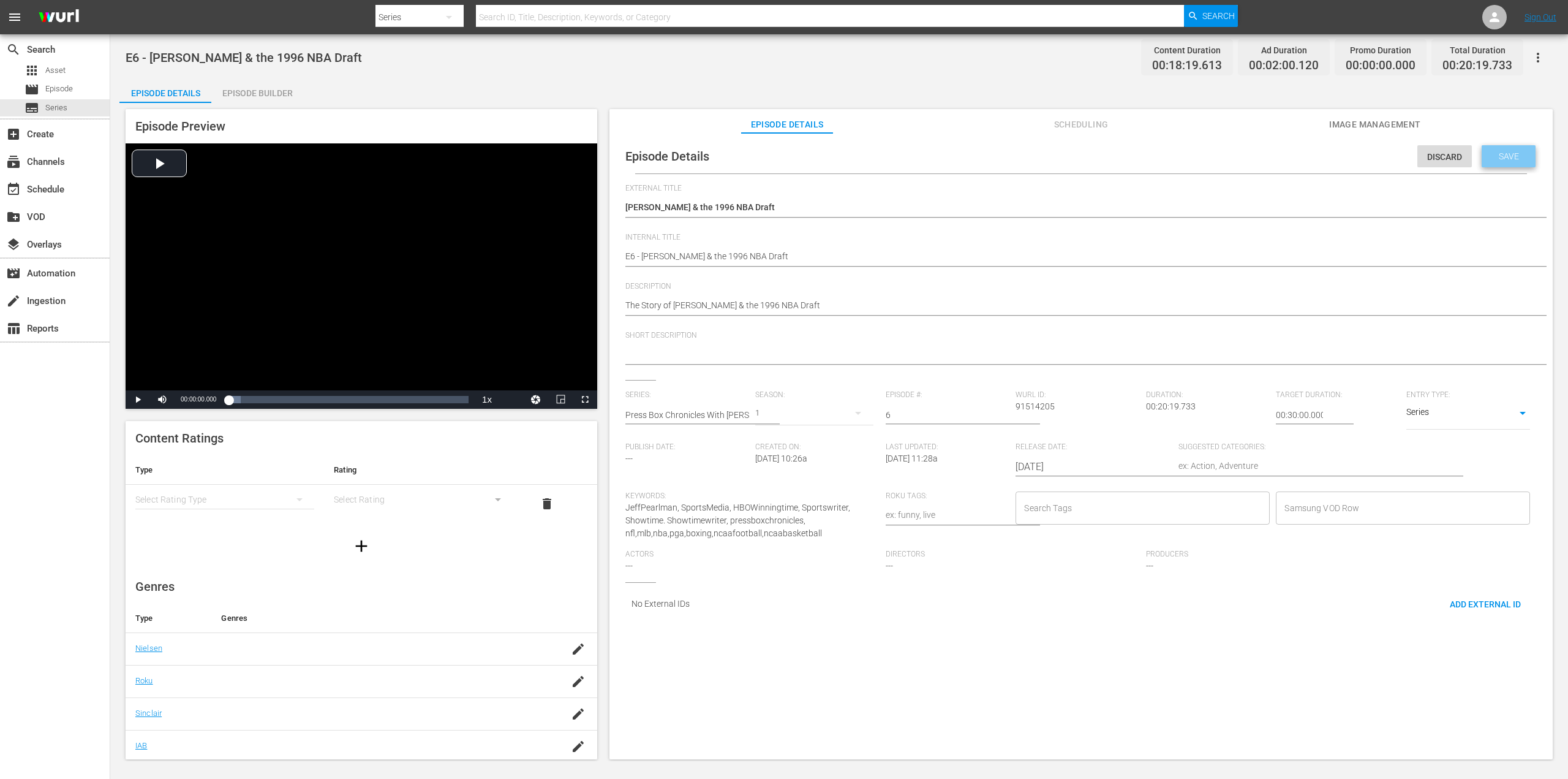
click at [1500, 154] on span "Save" at bounding box center [1509, 156] width 40 height 10
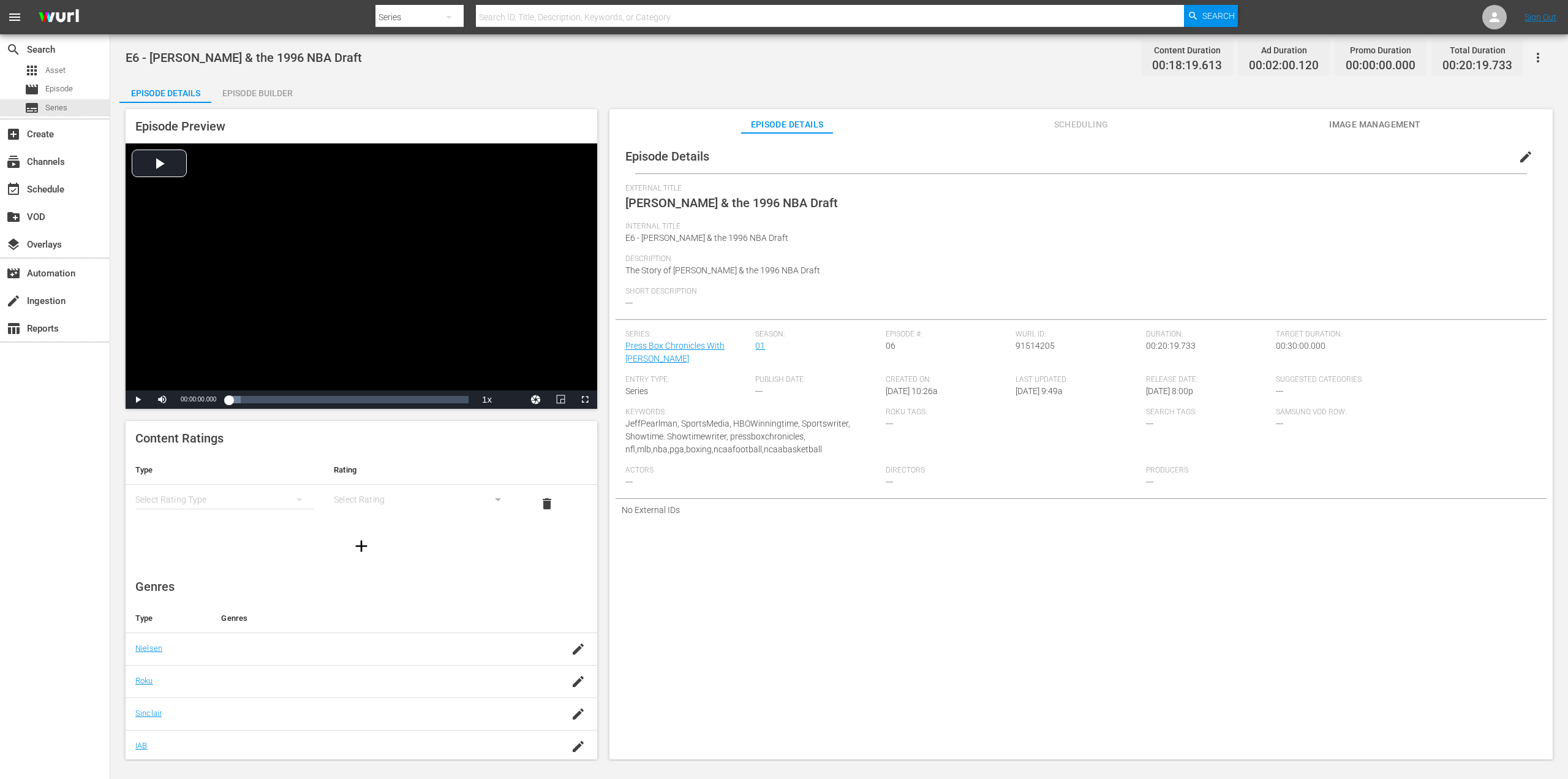
click at [269, 91] on div "Episode Builder" at bounding box center [257, 93] width 92 height 30
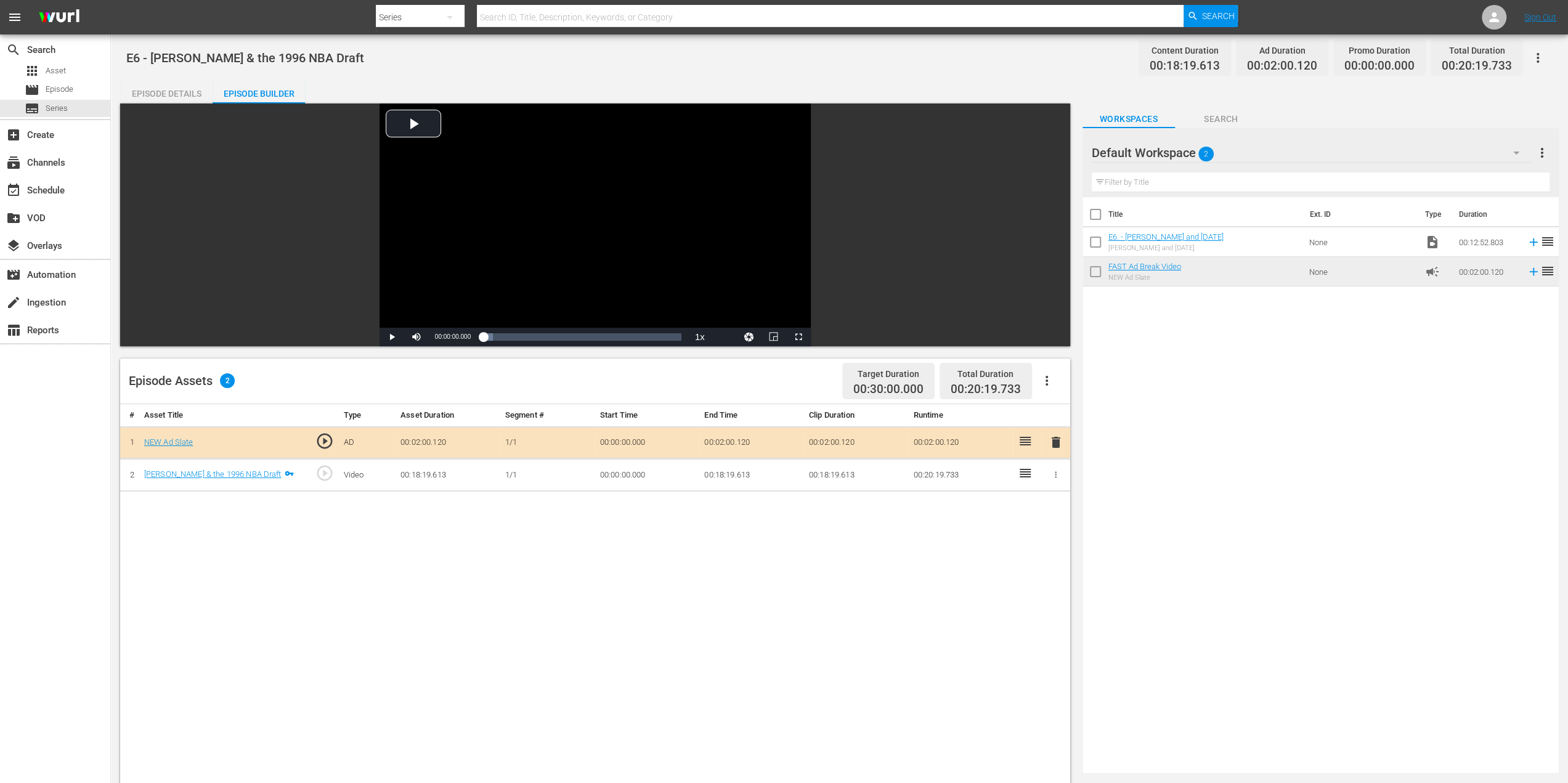
click at [157, 96] on div "Episode Details" at bounding box center [166, 93] width 93 height 30
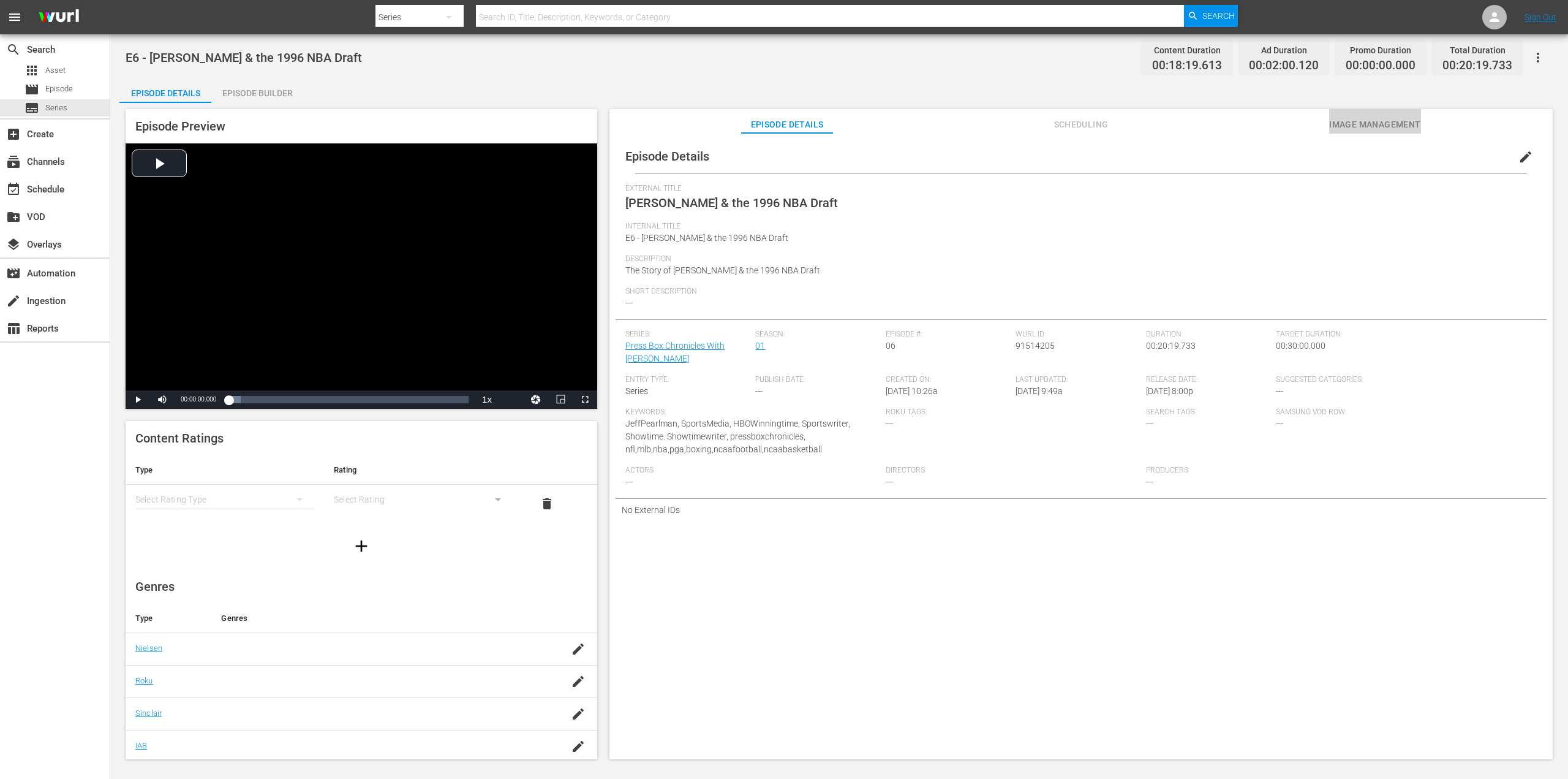
click at [1376, 124] on span "Image Management" at bounding box center [1375, 125] width 92 height 15
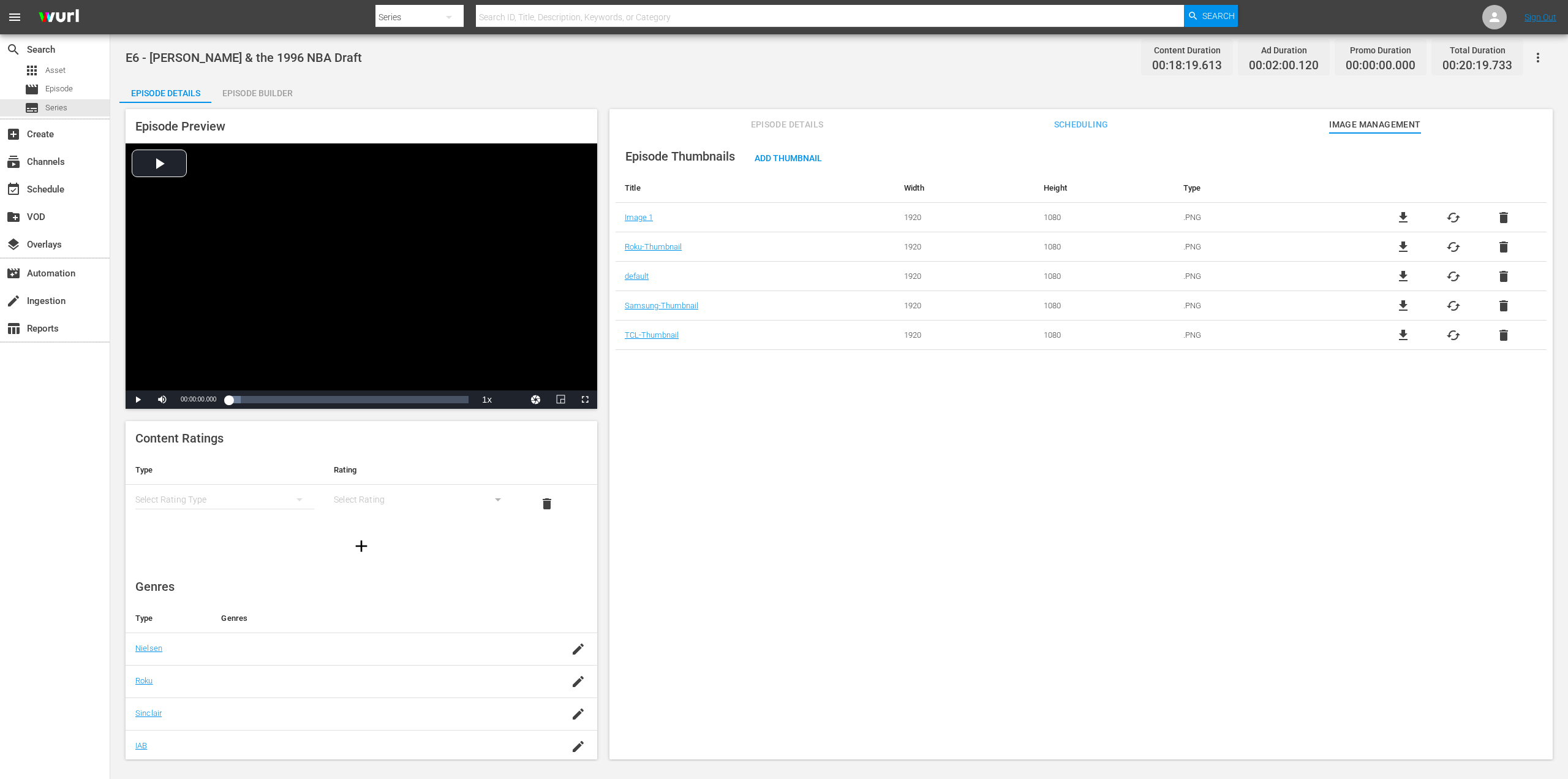
click at [185, 96] on div "Episode Details" at bounding box center [165, 93] width 92 height 30
click at [820, 126] on span "Episode Details" at bounding box center [786, 125] width 92 height 15
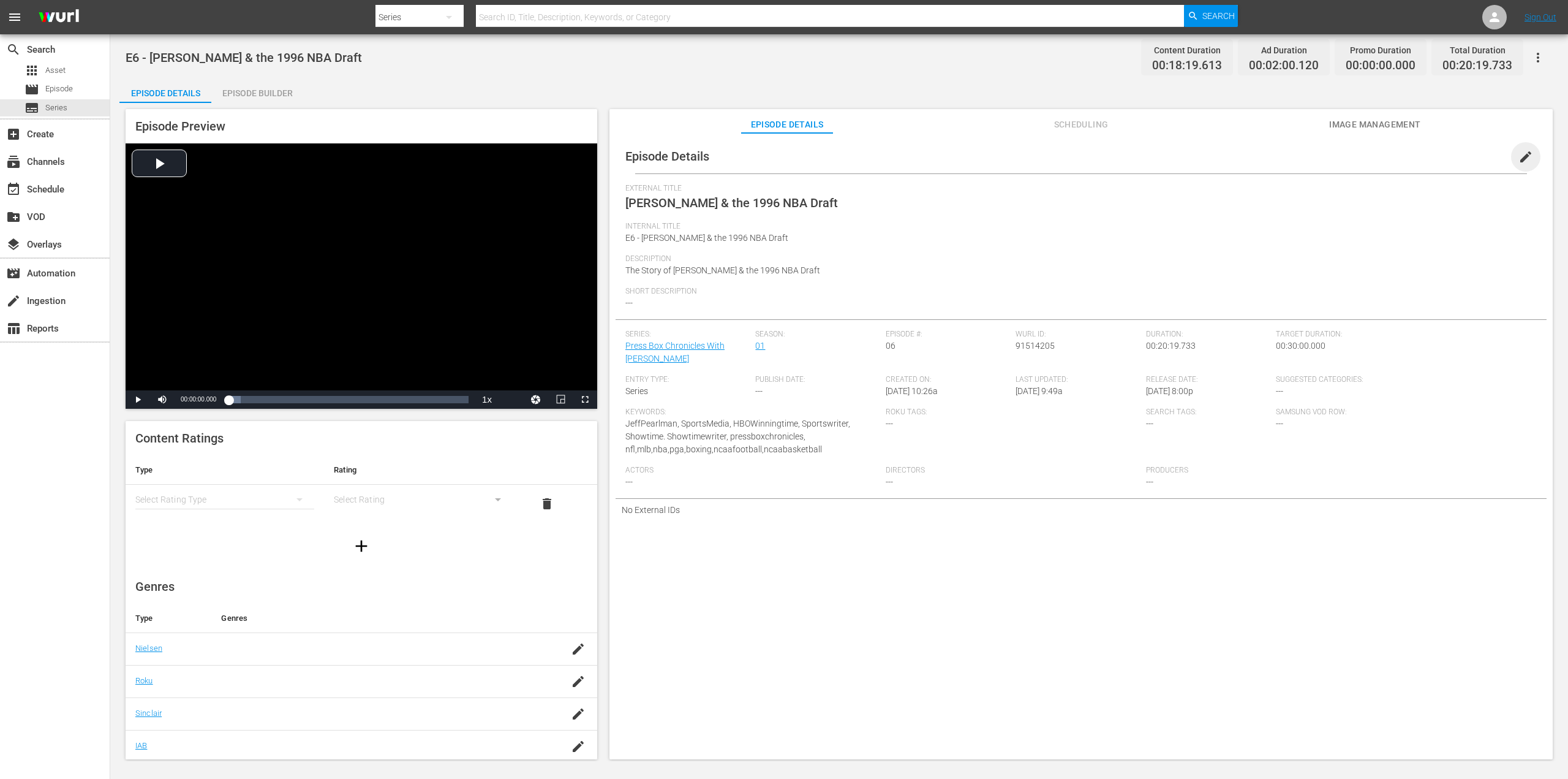
click at [1522, 159] on span "edit" at bounding box center [1525, 157] width 14 height 14
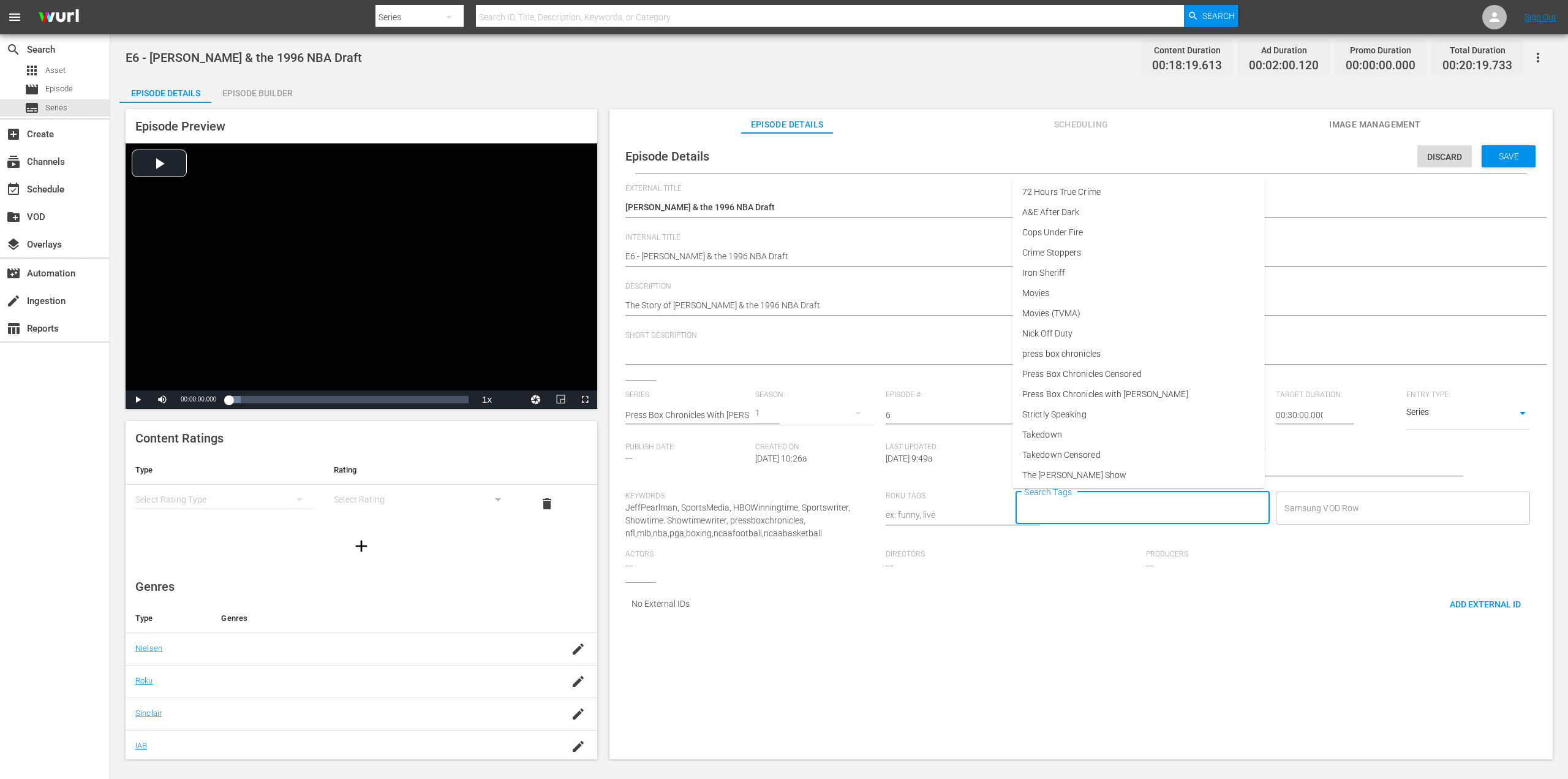
click at [1053, 508] on input "Search Tags" at bounding box center [1134, 507] width 225 height 22
click at [1103, 378] on span "Press Box Chronicles Censored" at bounding box center [1081, 374] width 119 height 13
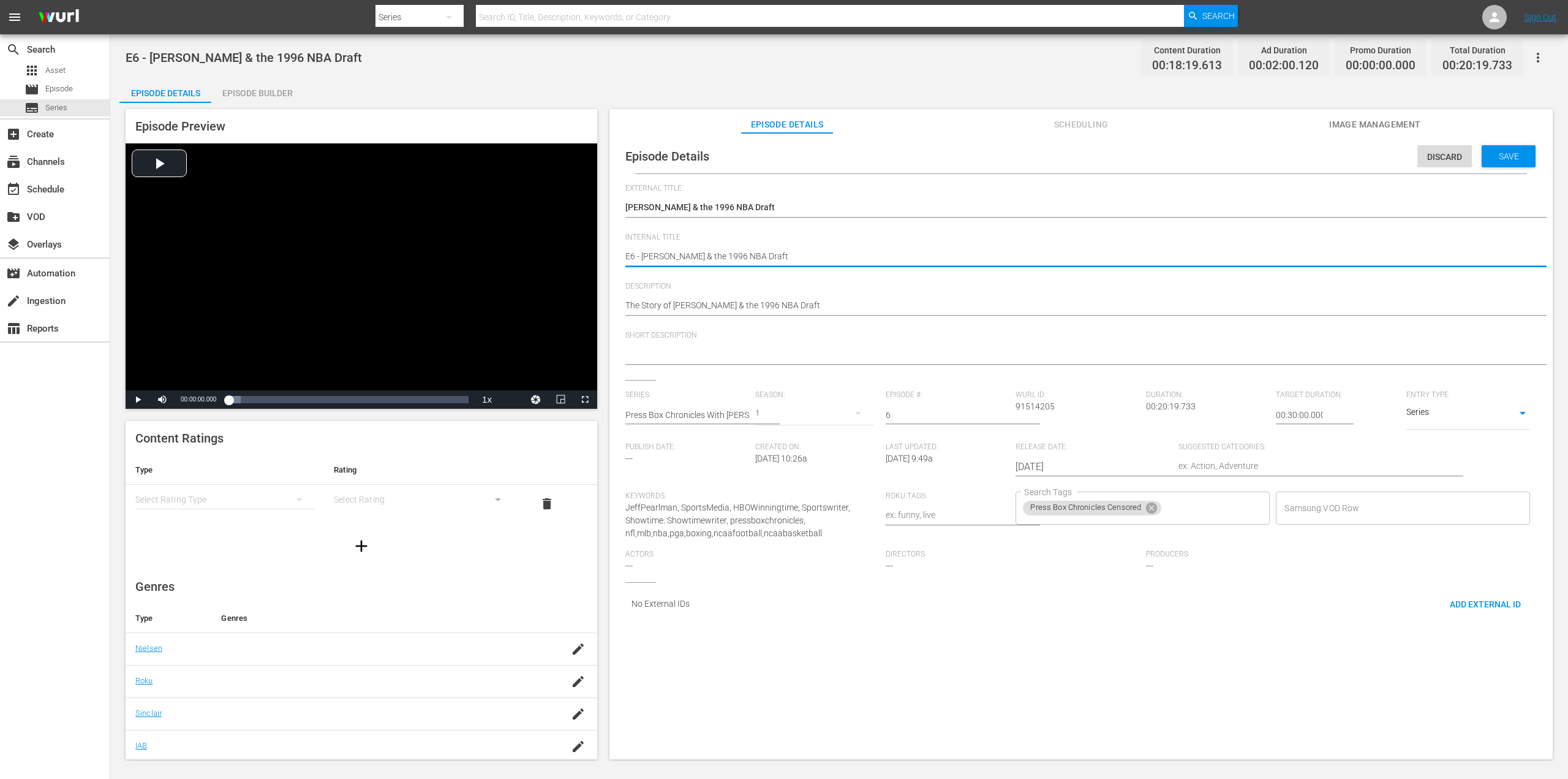
click at [789, 253] on textarea "E6 - [PERSON_NAME] & the 1996 NBA Draft" at bounding box center [1078, 257] width 905 height 14
type textarea "E6 - [PERSON_NAME] & the 1996 NBA Draft"
type textarea "E6 - Taj McDavid & the 1996 NBA Draft C"
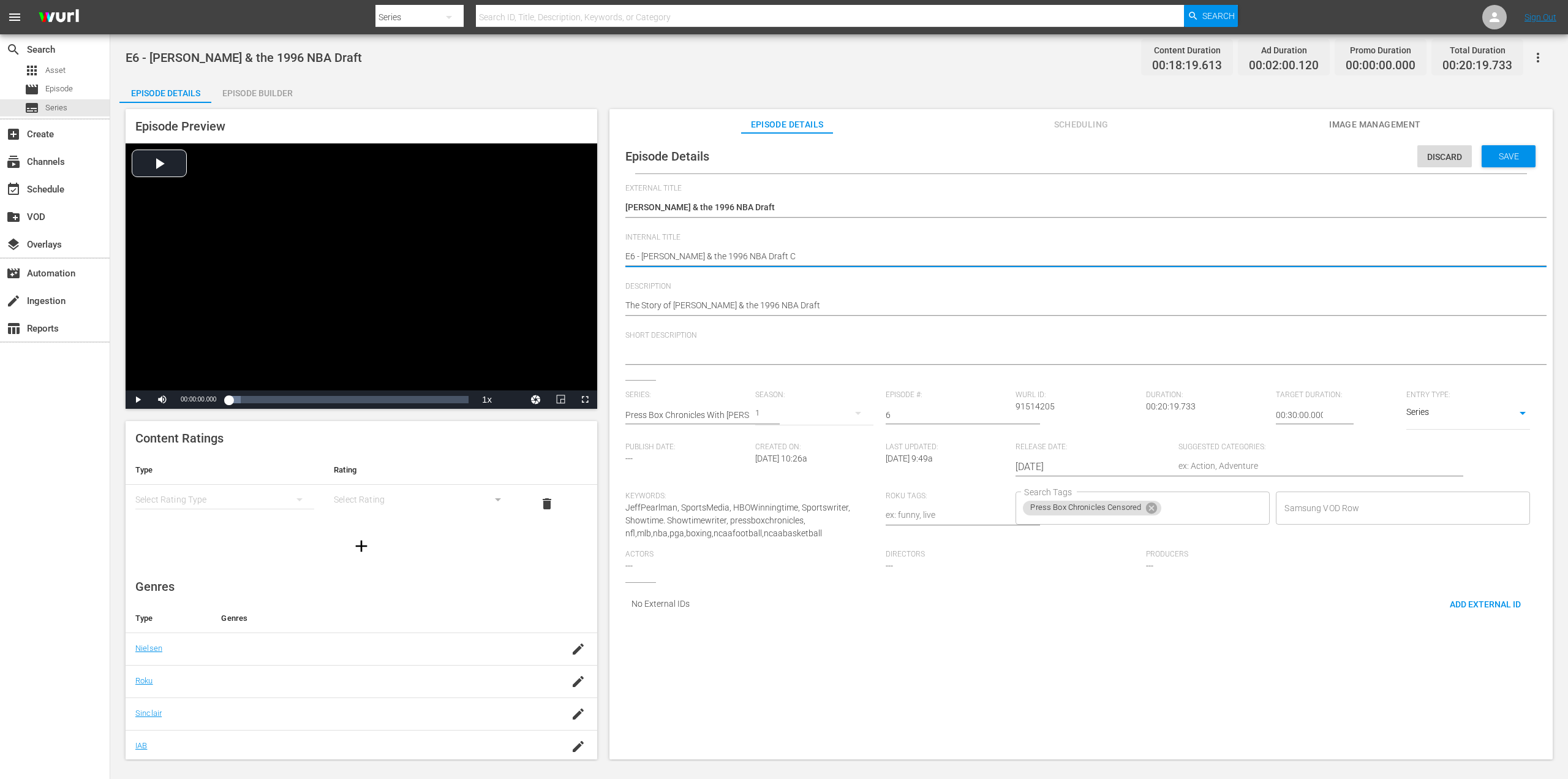
type textarea "E6 - Taj McDavid & the 1996 NBA Draft CE"
type textarea "E6 - [PERSON_NAME] & the 1996 NBA Draft CEN"
click at [1504, 154] on span "Save" at bounding box center [1509, 156] width 40 height 10
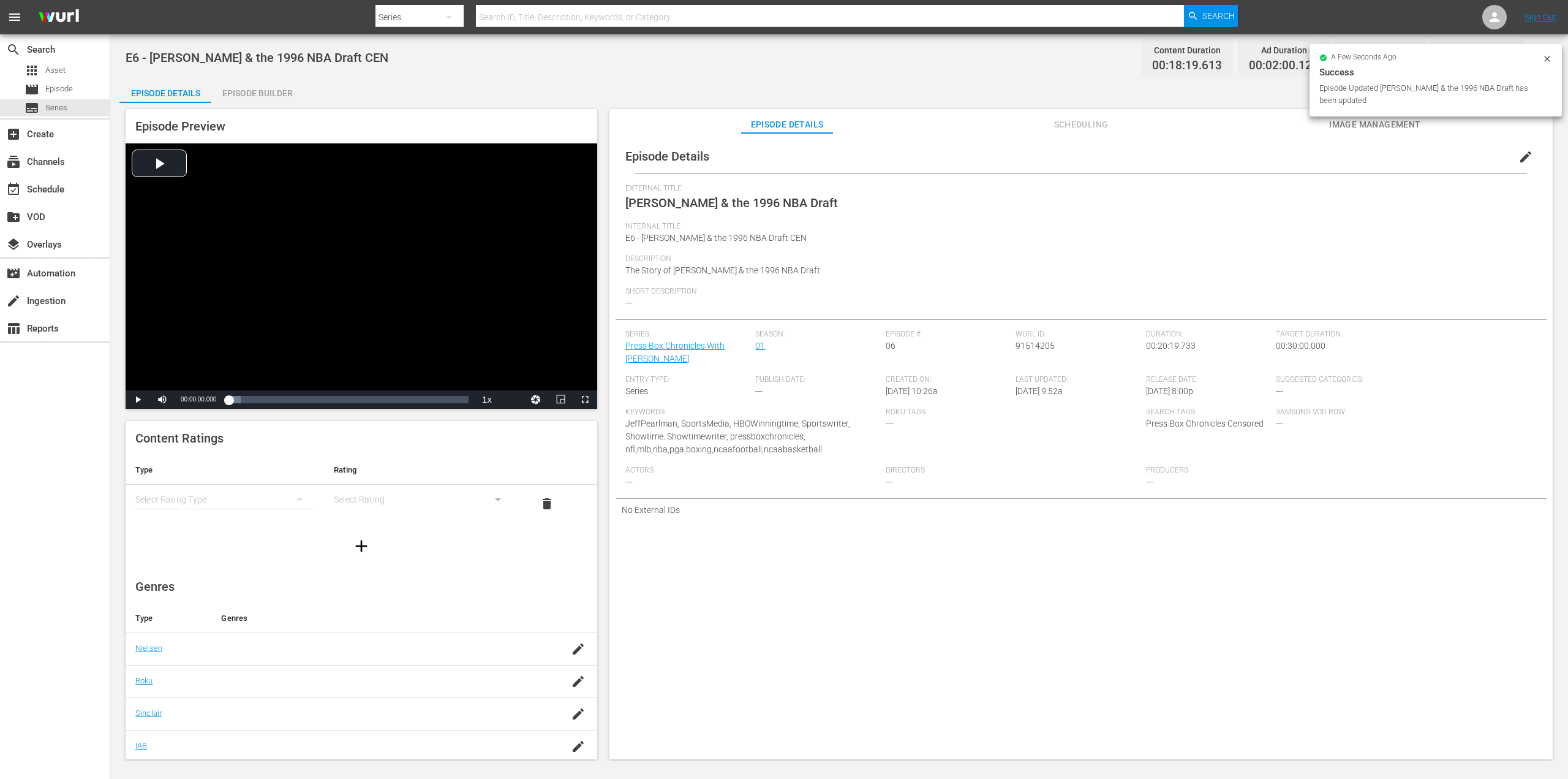
click at [268, 503] on div "simple table" at bounding box center [224, 499] width 179 height 34
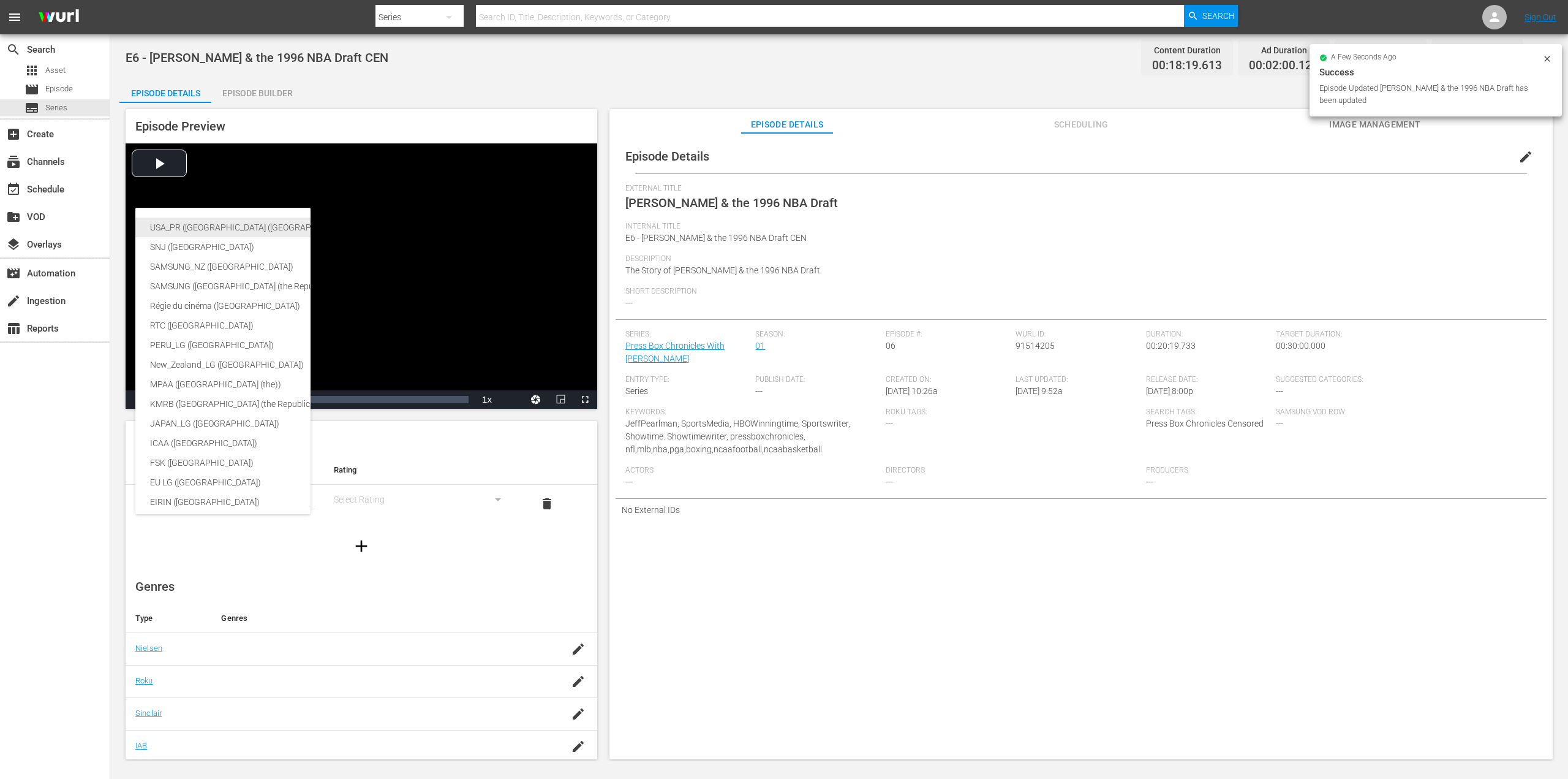
click at [254, 224] on div "USA_PR (United States of America (the))" at bounding box center [300, 227] width 300 height 20
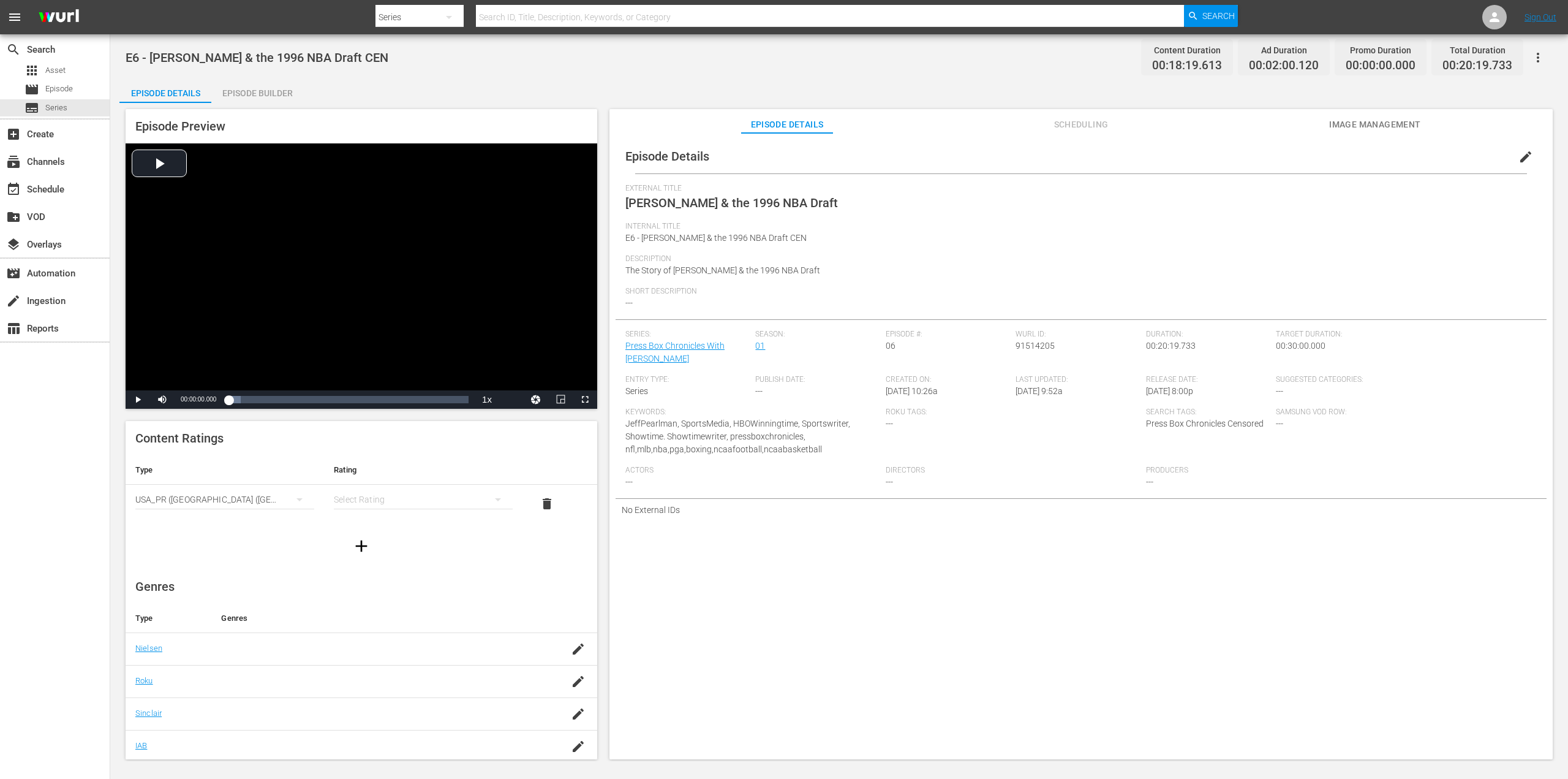
click at [417, 498] on div "simple table" at bounding box center [423, 499] width 179 height 34
click at [387, 582] on div "TV14" at bounding box center [417, 583] width 146 height 20
click at [281, 533] on div at bounding box center [361, 545] width 471 height 34
click at [573, 549] on icon "button" at bounding box center [578, 550] width 11 height 11
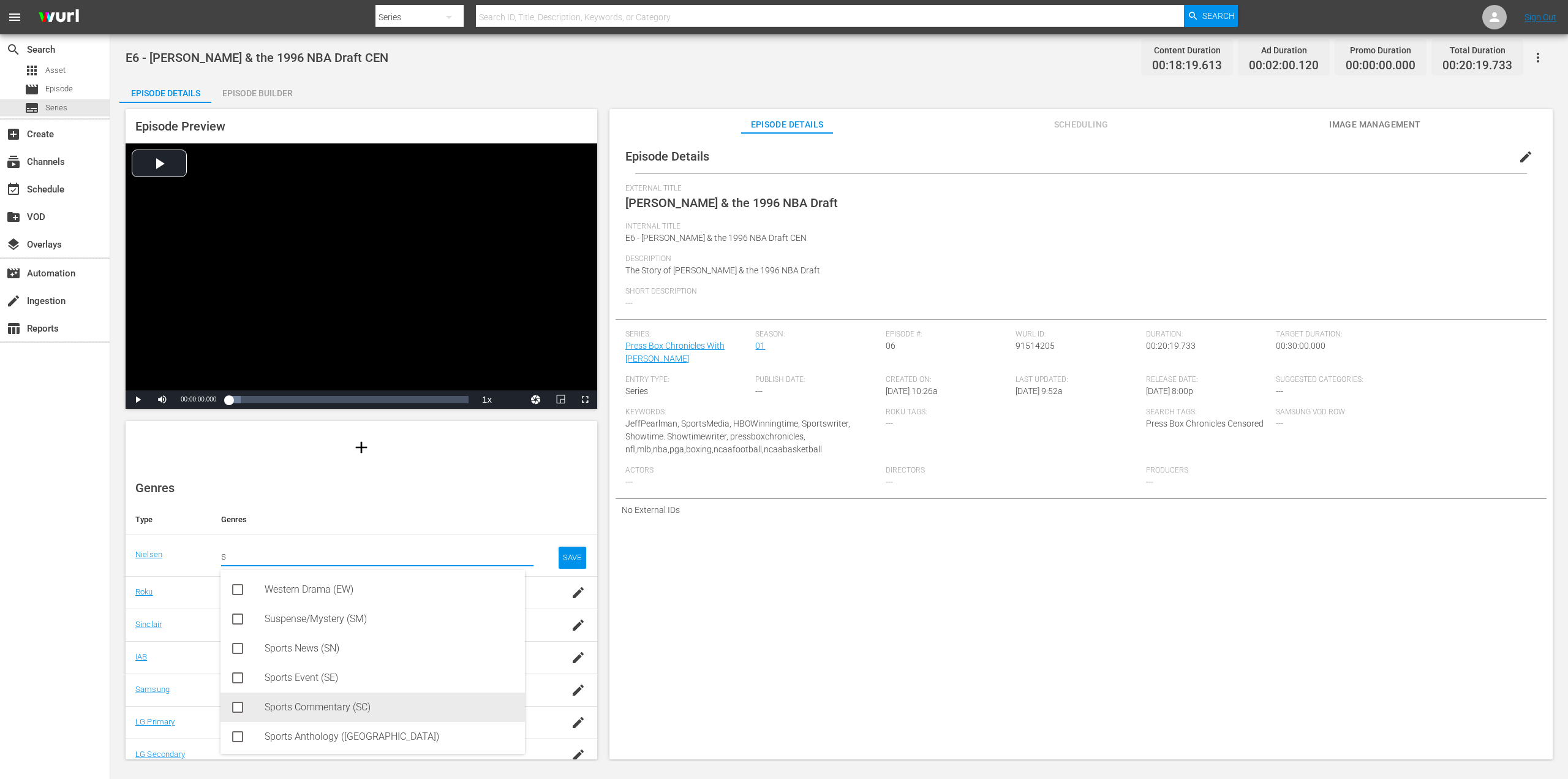
click at [363, 709] on div "Sports Commentary (SC)" at bounding box center [389, 707] width 250 height 30
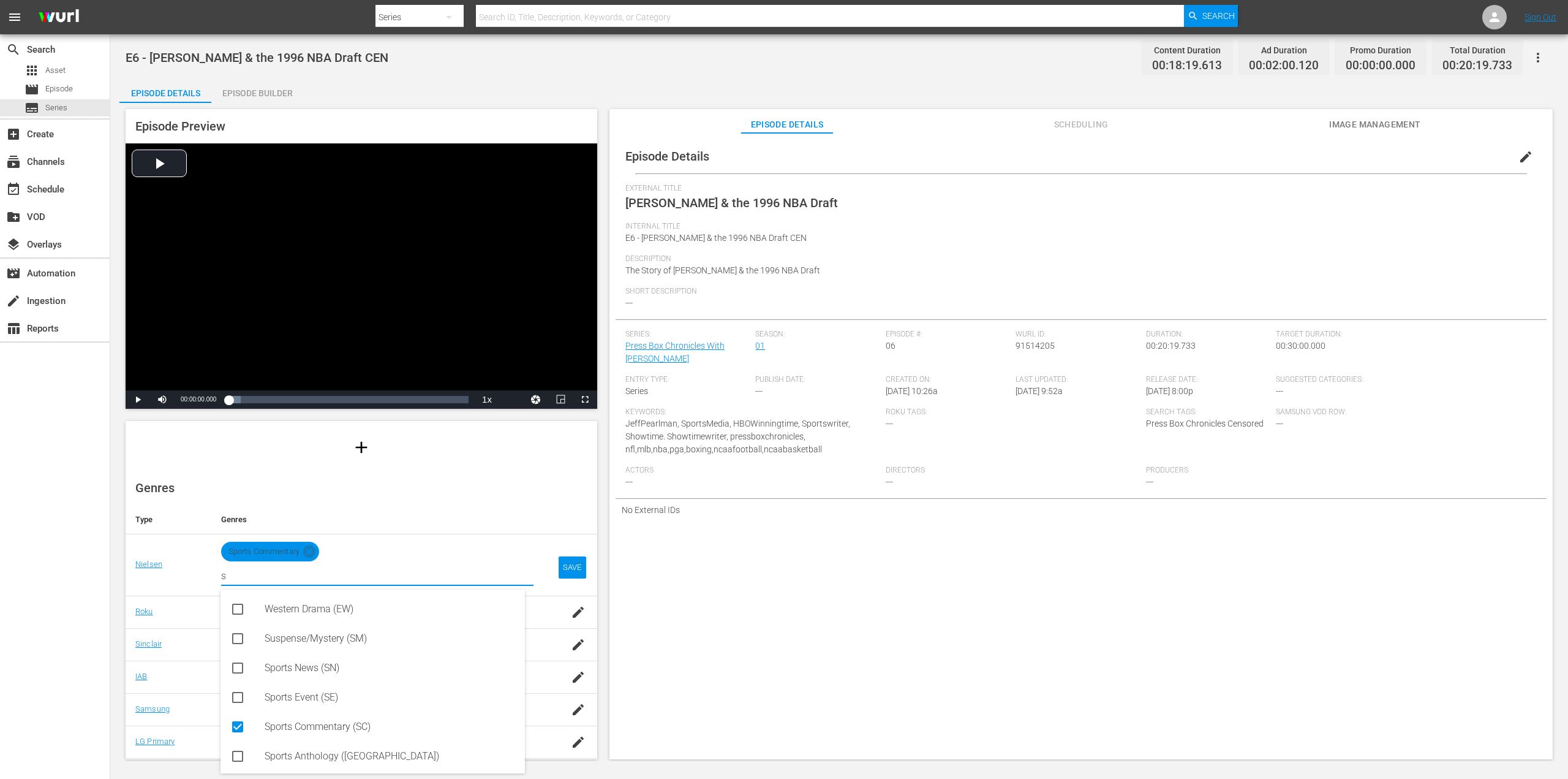
type input "s"
click at [569, 567] on div "SAVE" at bounding box center [572, 567] width 28 height 22
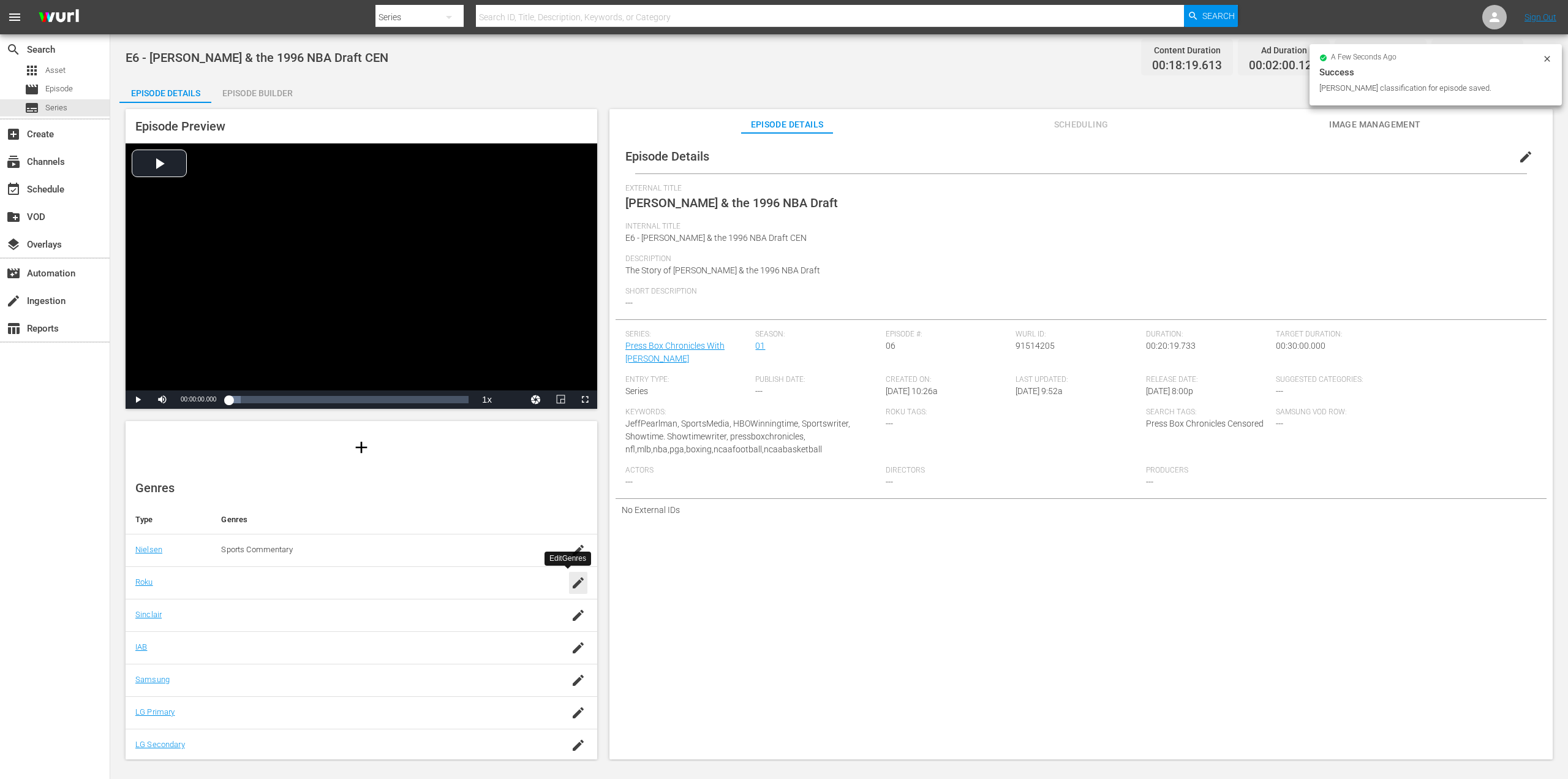
click at [571, 587] on icon "button" at bounding box center [578, 582] width 14 height 14
click at [342, 580] on input "text" at bounding box center [377, 589] width 313 height 30
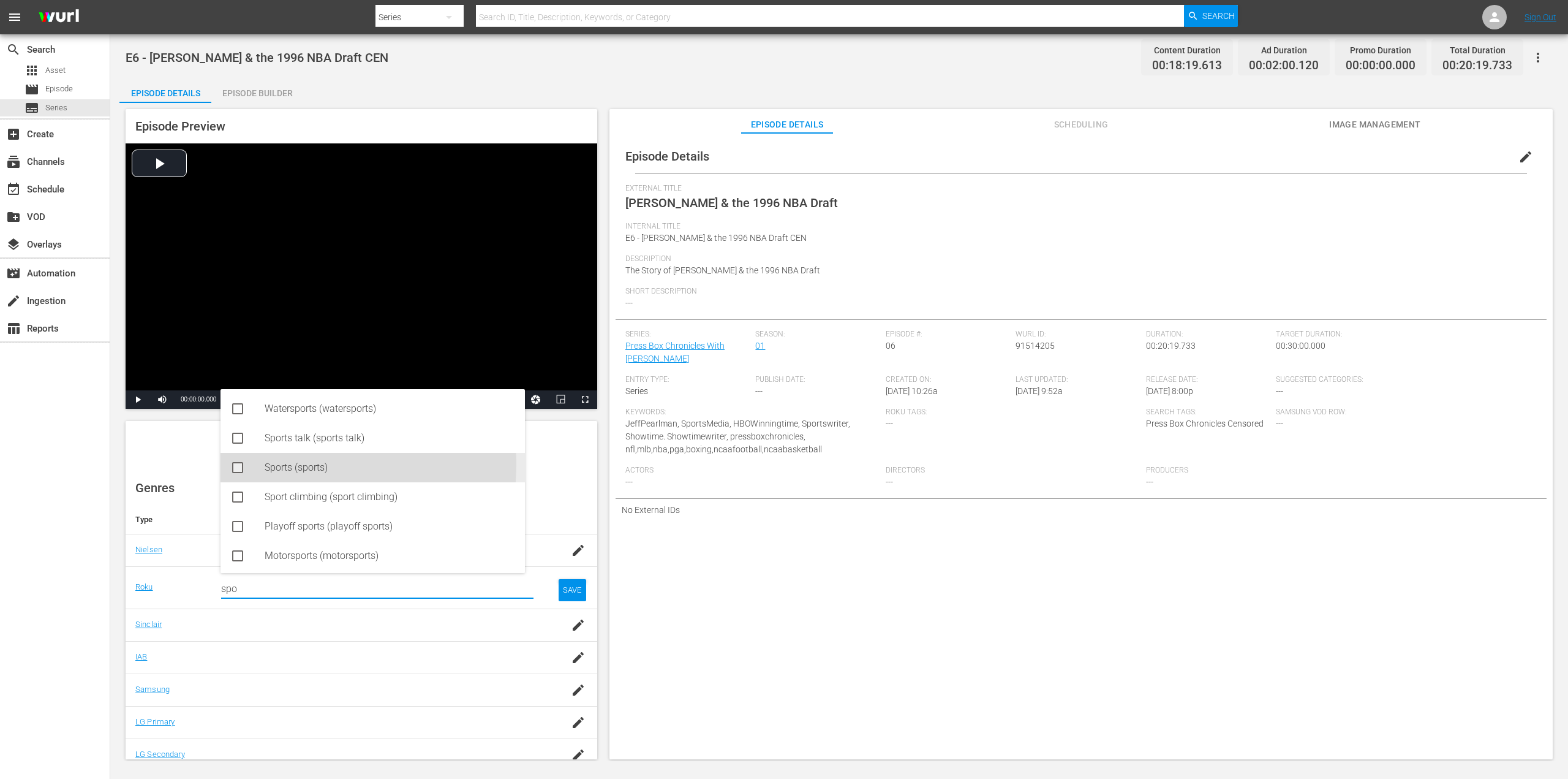
click at [288, 464] on div "Sports (sports)" at bounding box center [389, 467] width 250 height 30
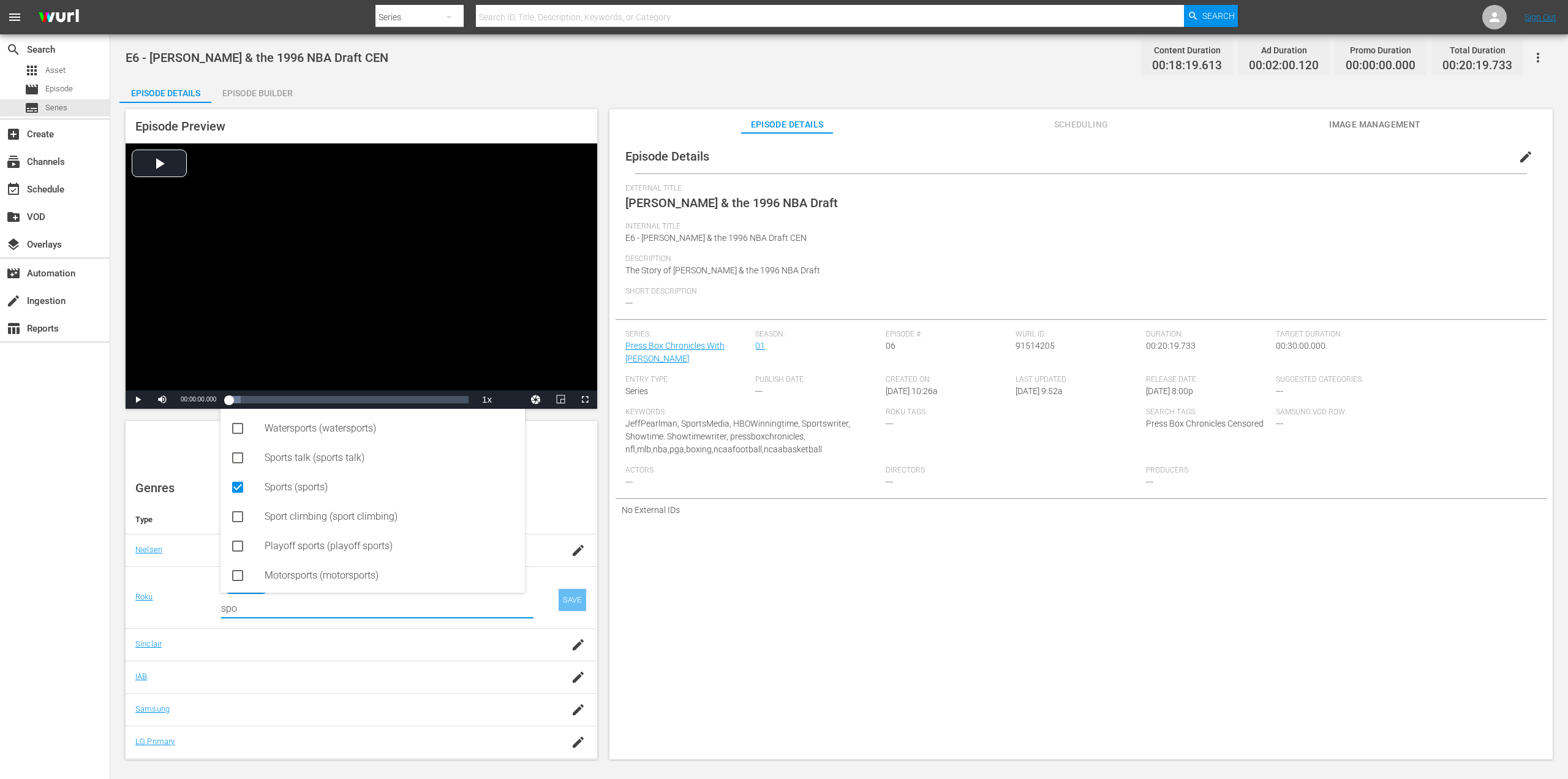
type input "spo"
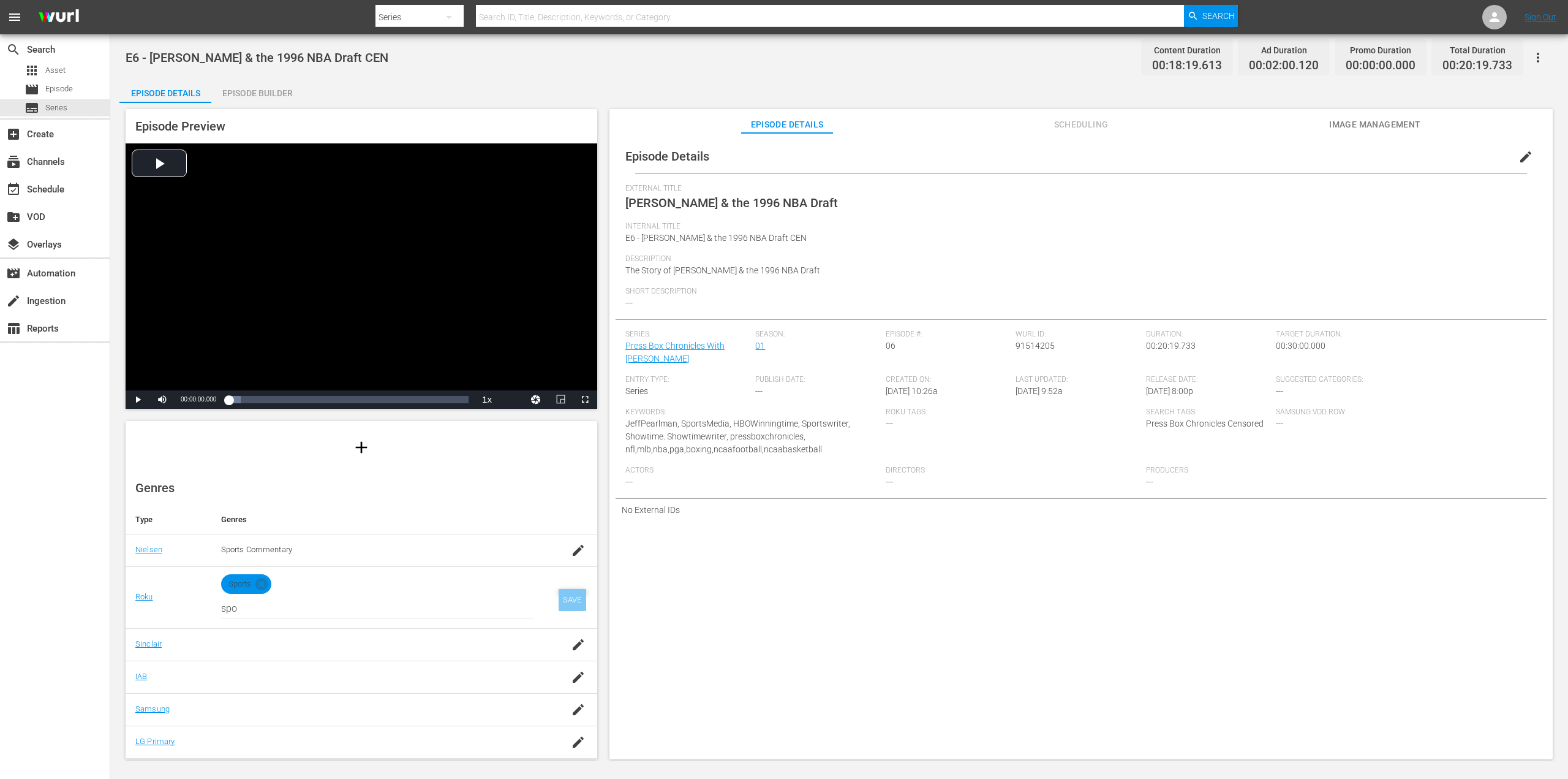
click at [562, 593] on div "SAVE" at bounding box center [572, 599] width 28 height 22
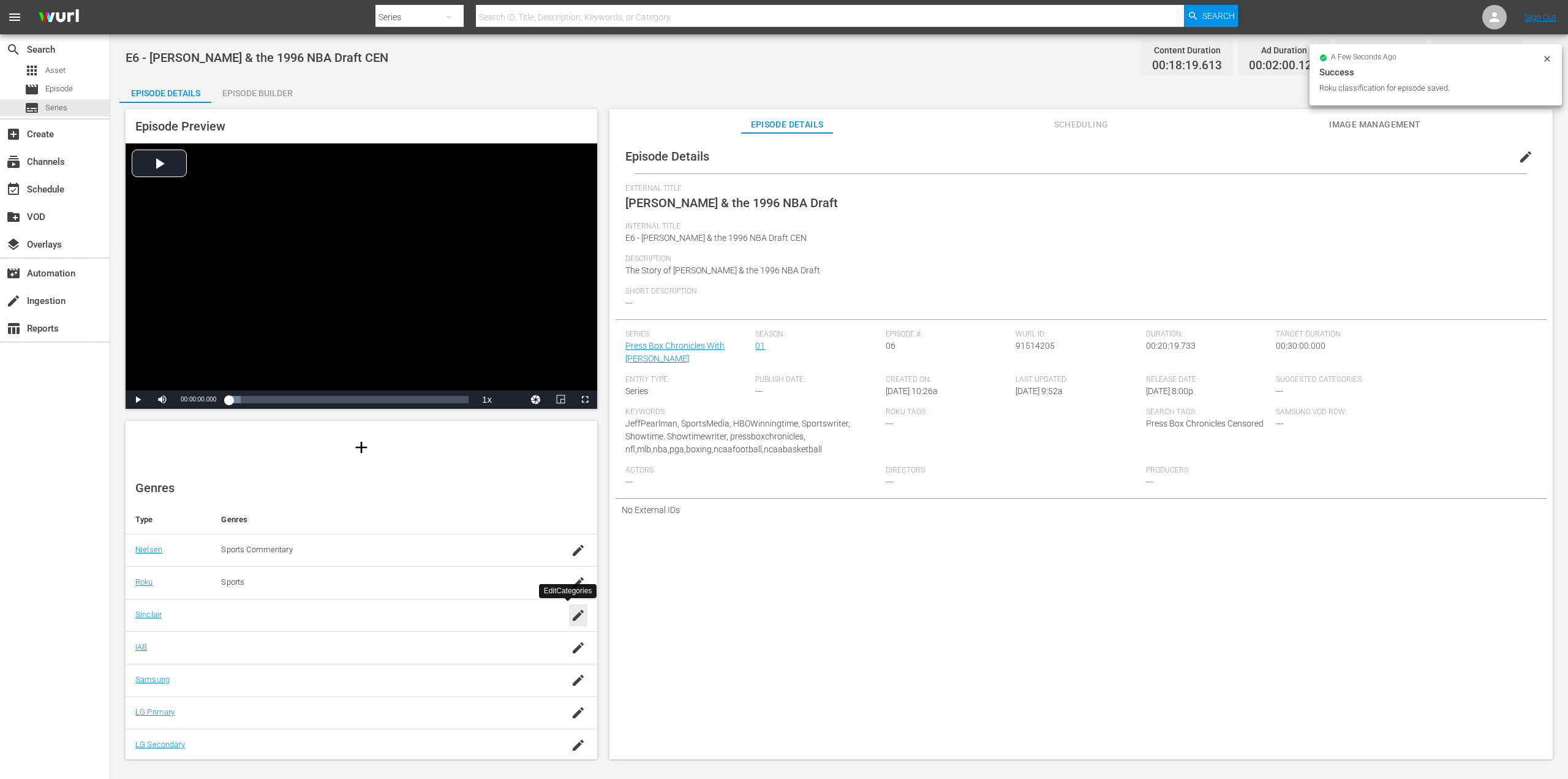
click at [571, 613] on icon "button" at bounding box center [578, 615] width 14 height 14
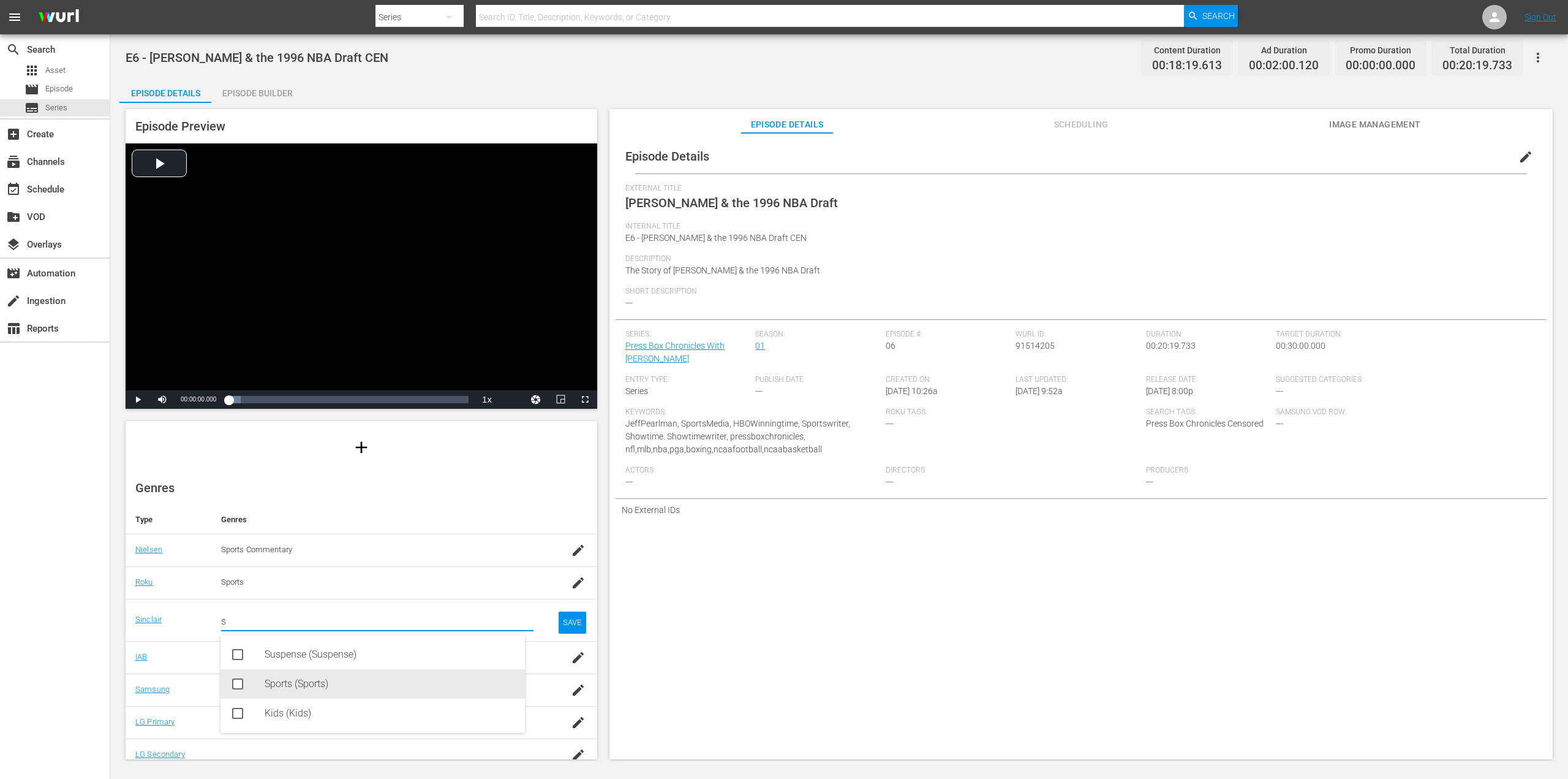
click at [304, 685] on div "Sports (Sports)" at bounding box center [389, 683] width 250 height 30
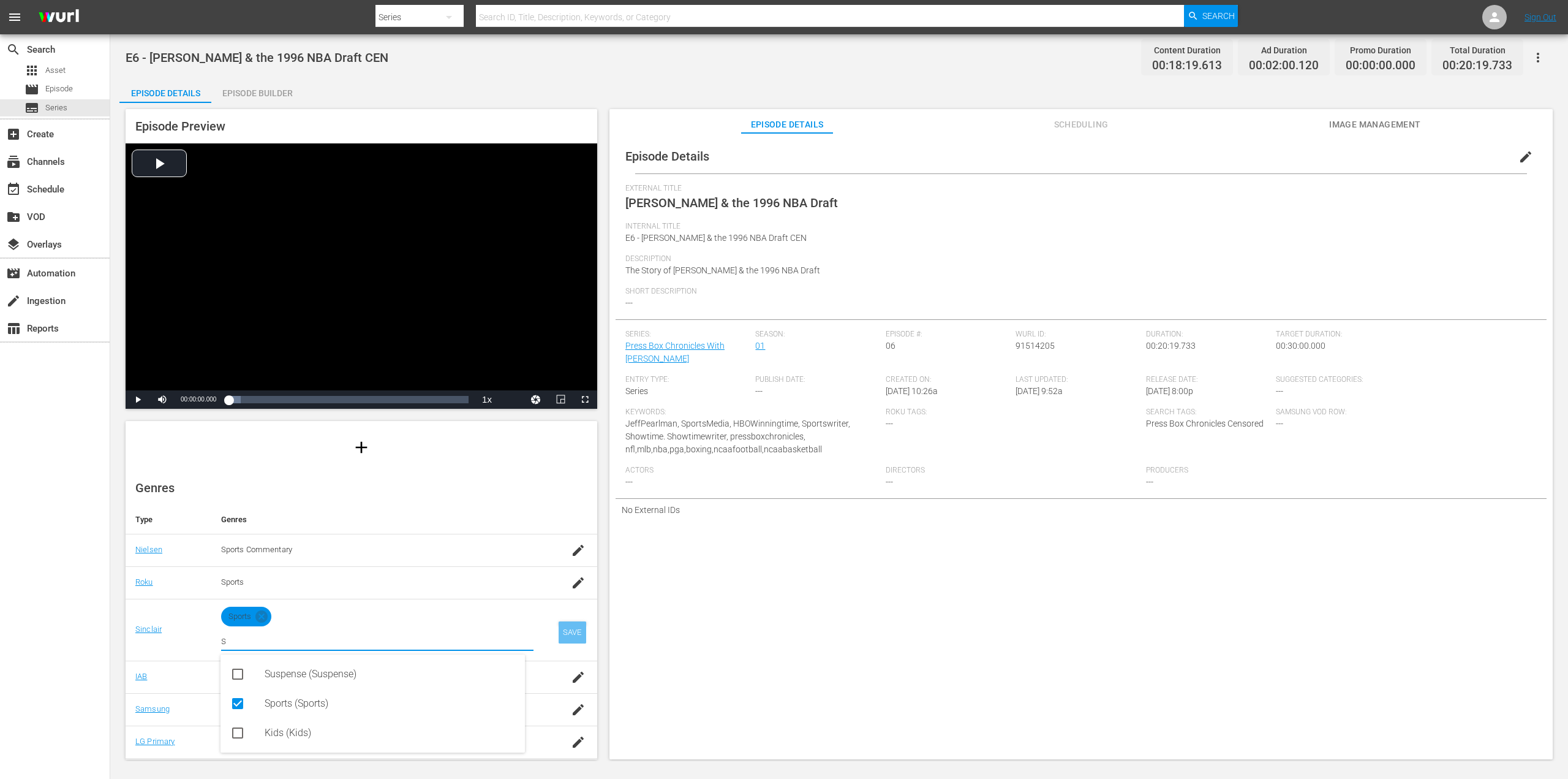
type input "s"
click at [558, 634] on div "SAVE" at bounding box center [572, 632] width 28 height 22
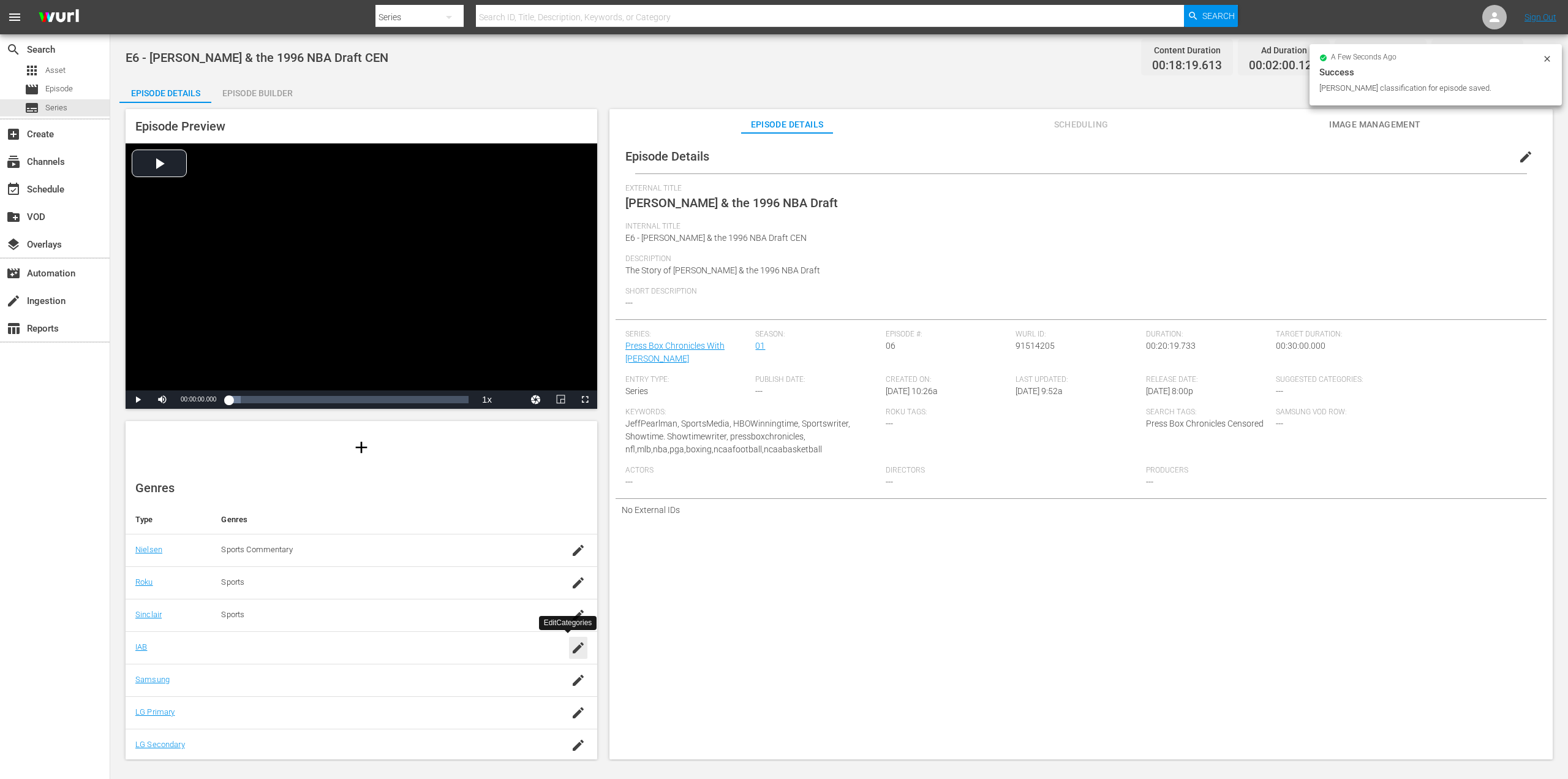
click at [573, 650] on icon "button" at bounding box center [578, 647] width 11 height 11
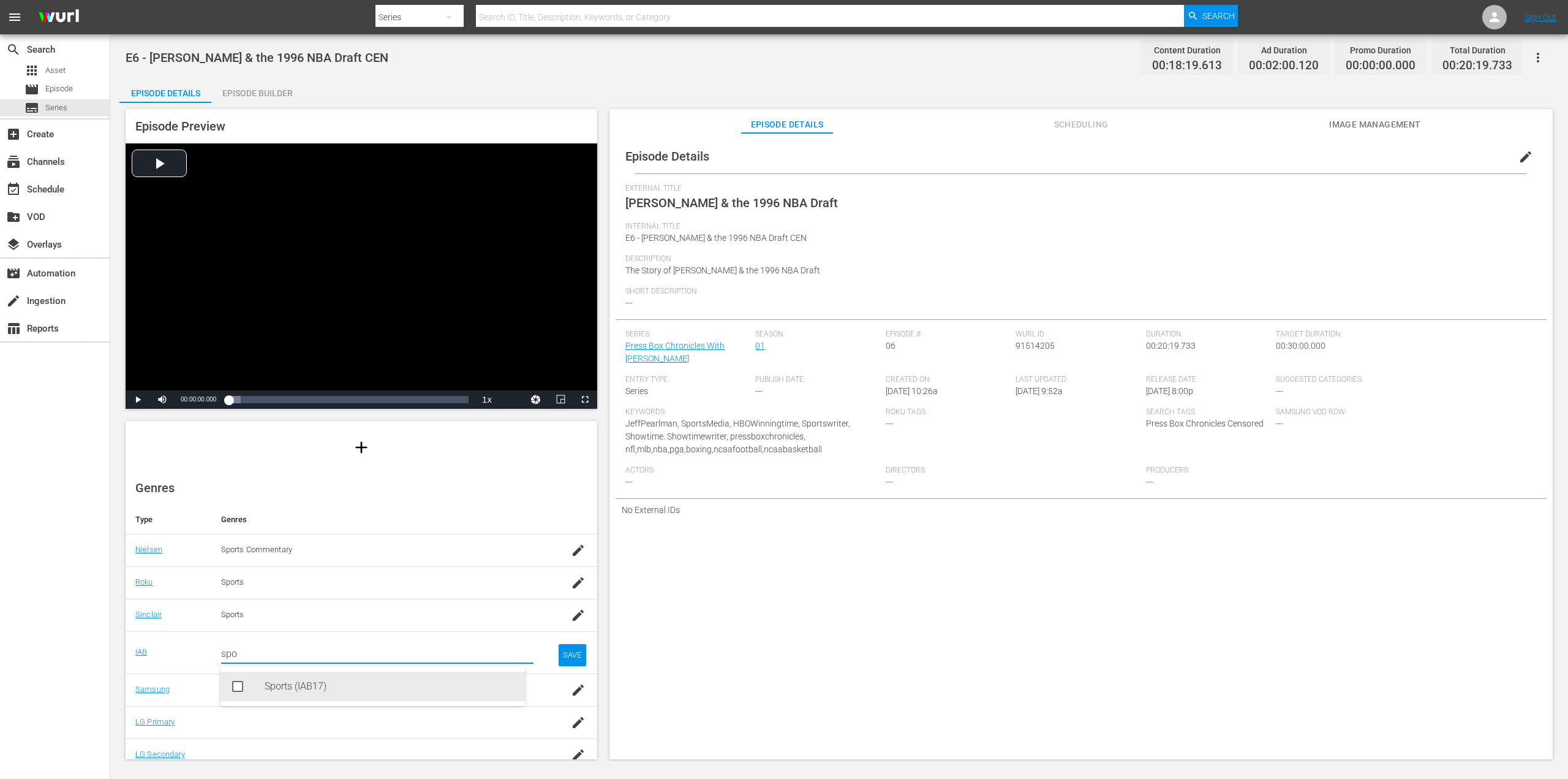
click at [284, 693] on div "Sports (IAB17)" at bounding box center [389, 686] width 250 height 30
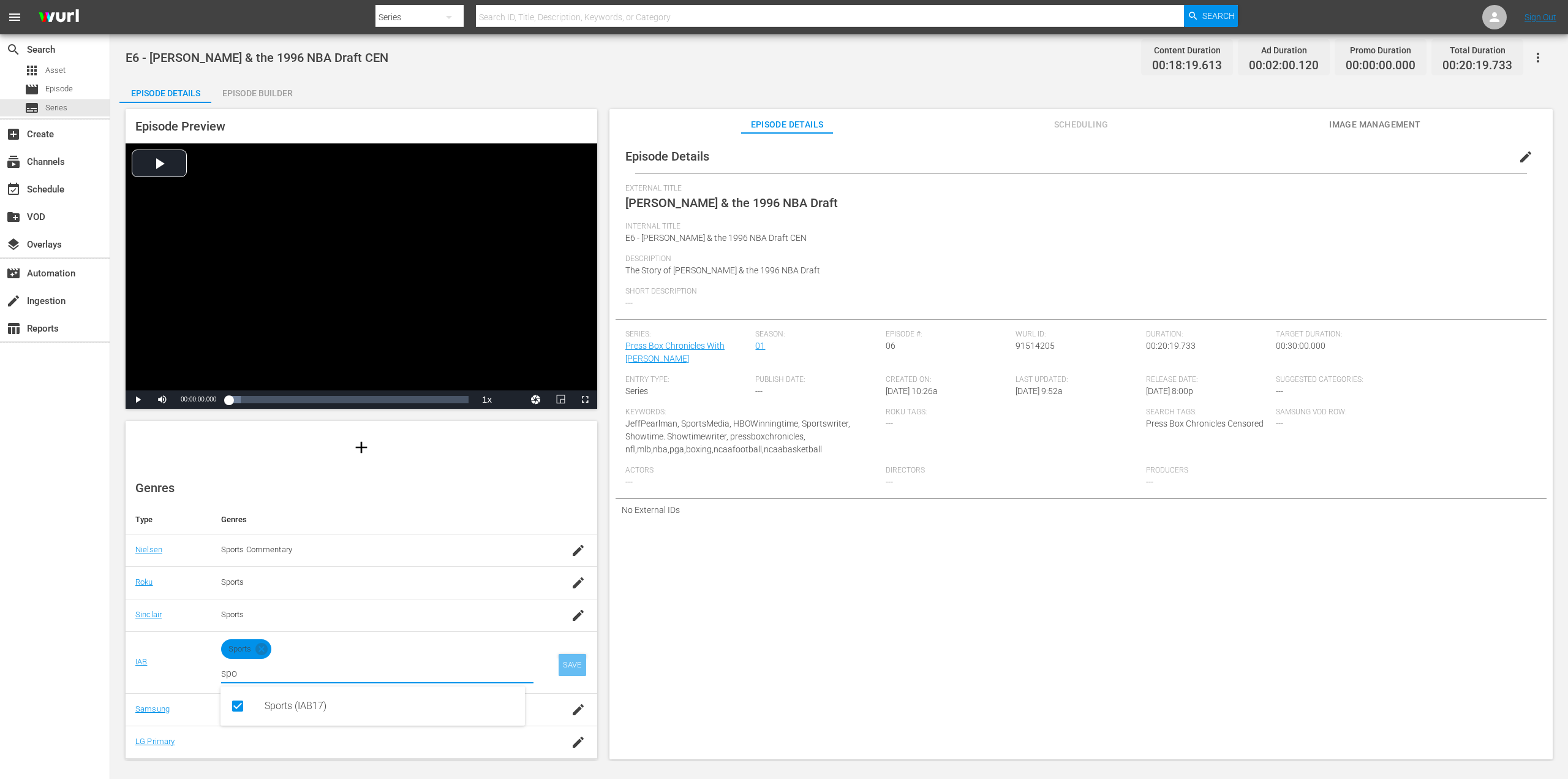
type input "spo"
click at [558, 660] on div "SAVE" at bounding box center [572, 664] width 28 height 22
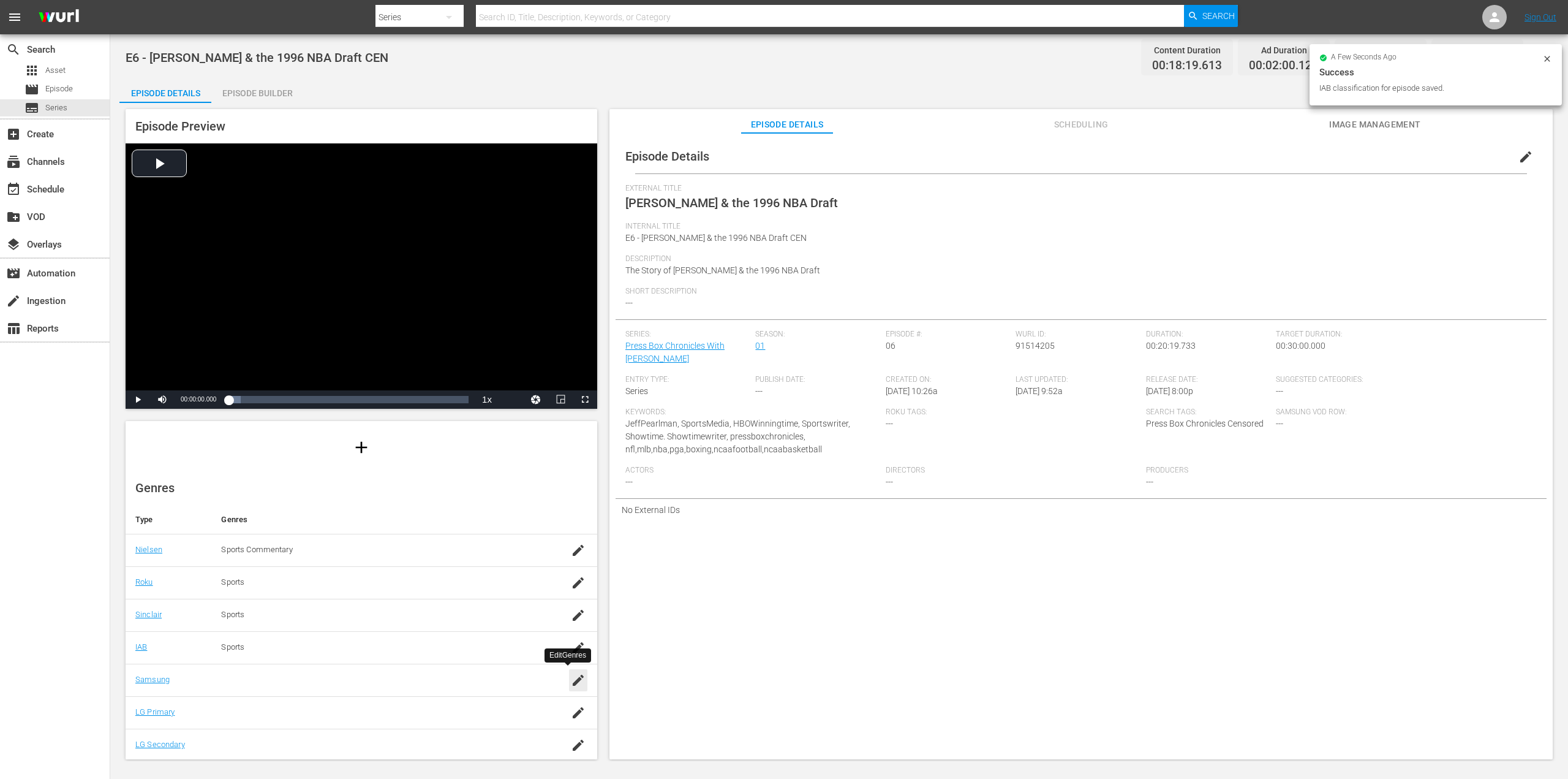
click at [571, 676] on icon "button" at bounding box center [578, 679] width 14 height 14
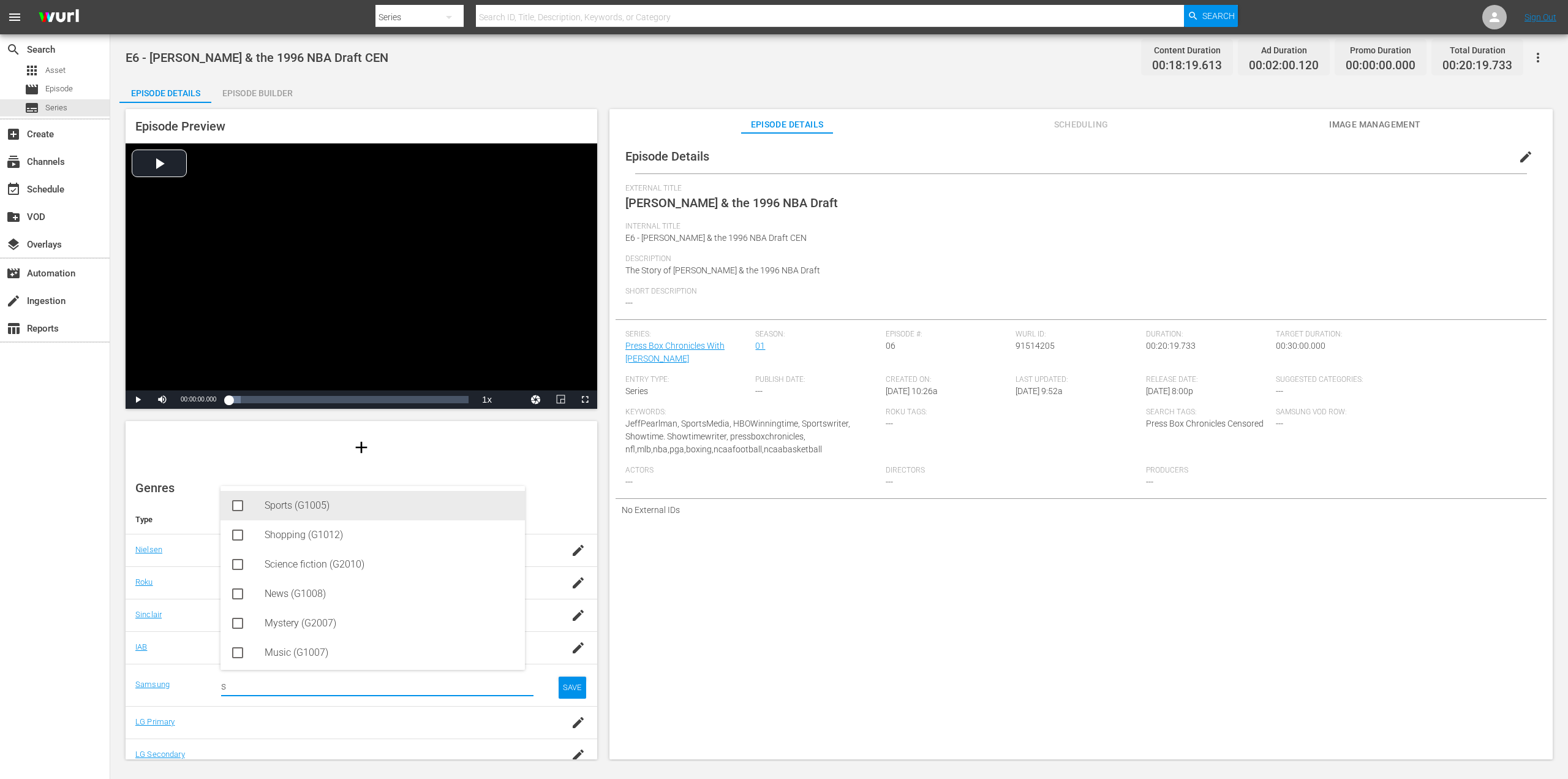
click at [287, 507] on div "Sports (G1005)" at bounding box center [389, 505] width 250 height 30
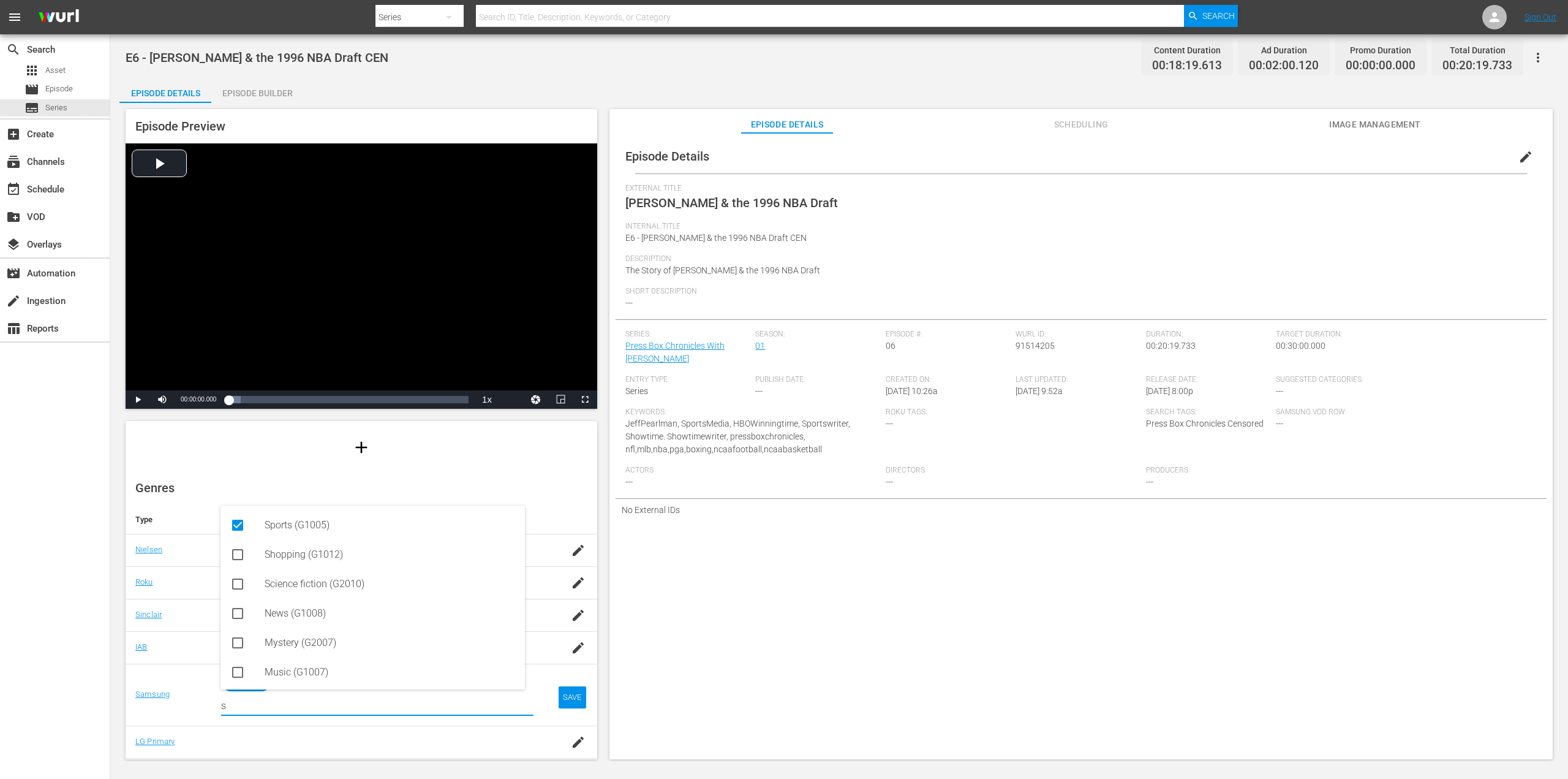
type input "s"
click at [562, 694] on div "SAVE" at bounding box center [572, 697] width 28 height 22
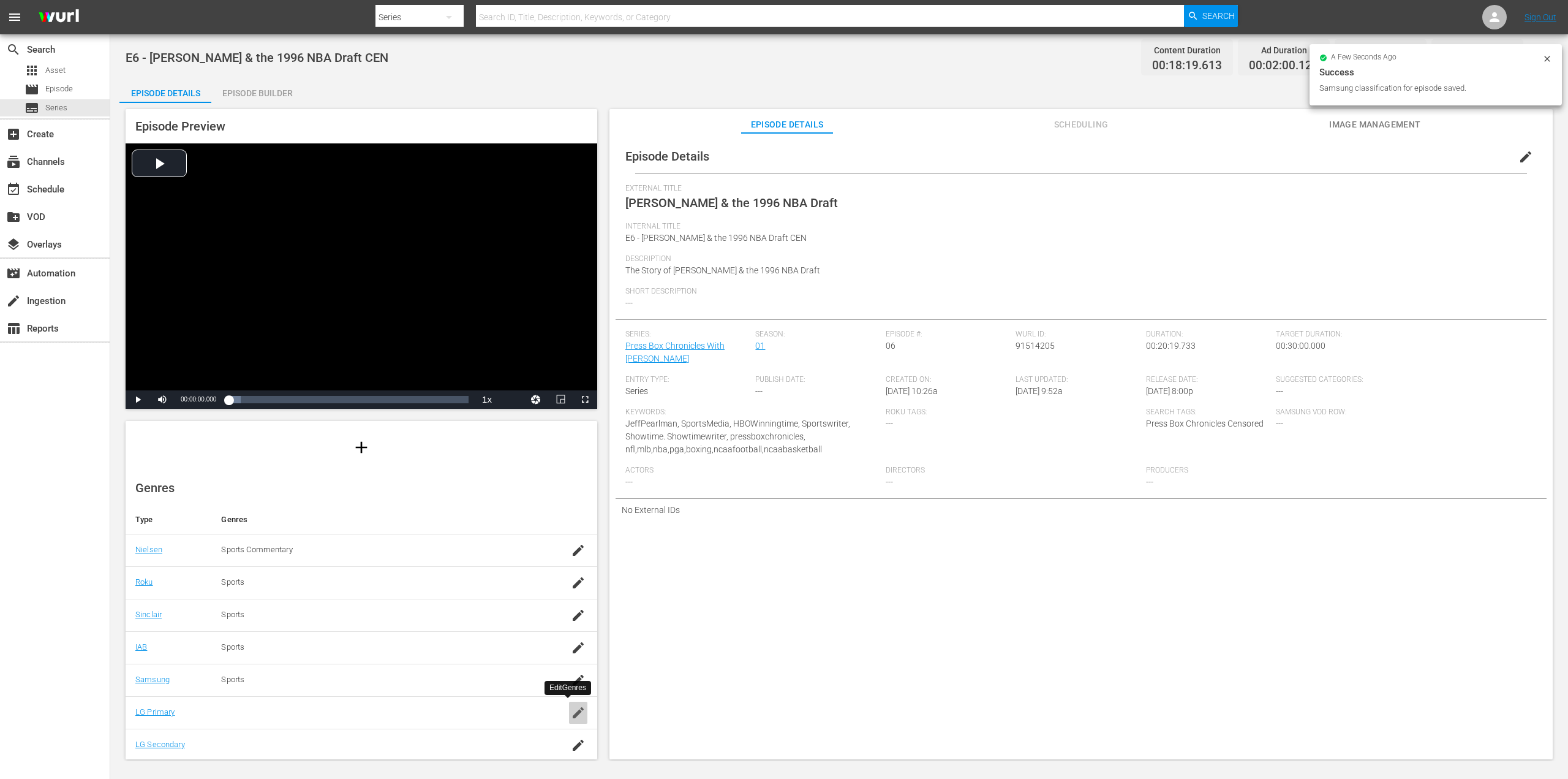
click at [571, 714] on icon "button" at bounding box center [578, 712] width 14 height 14
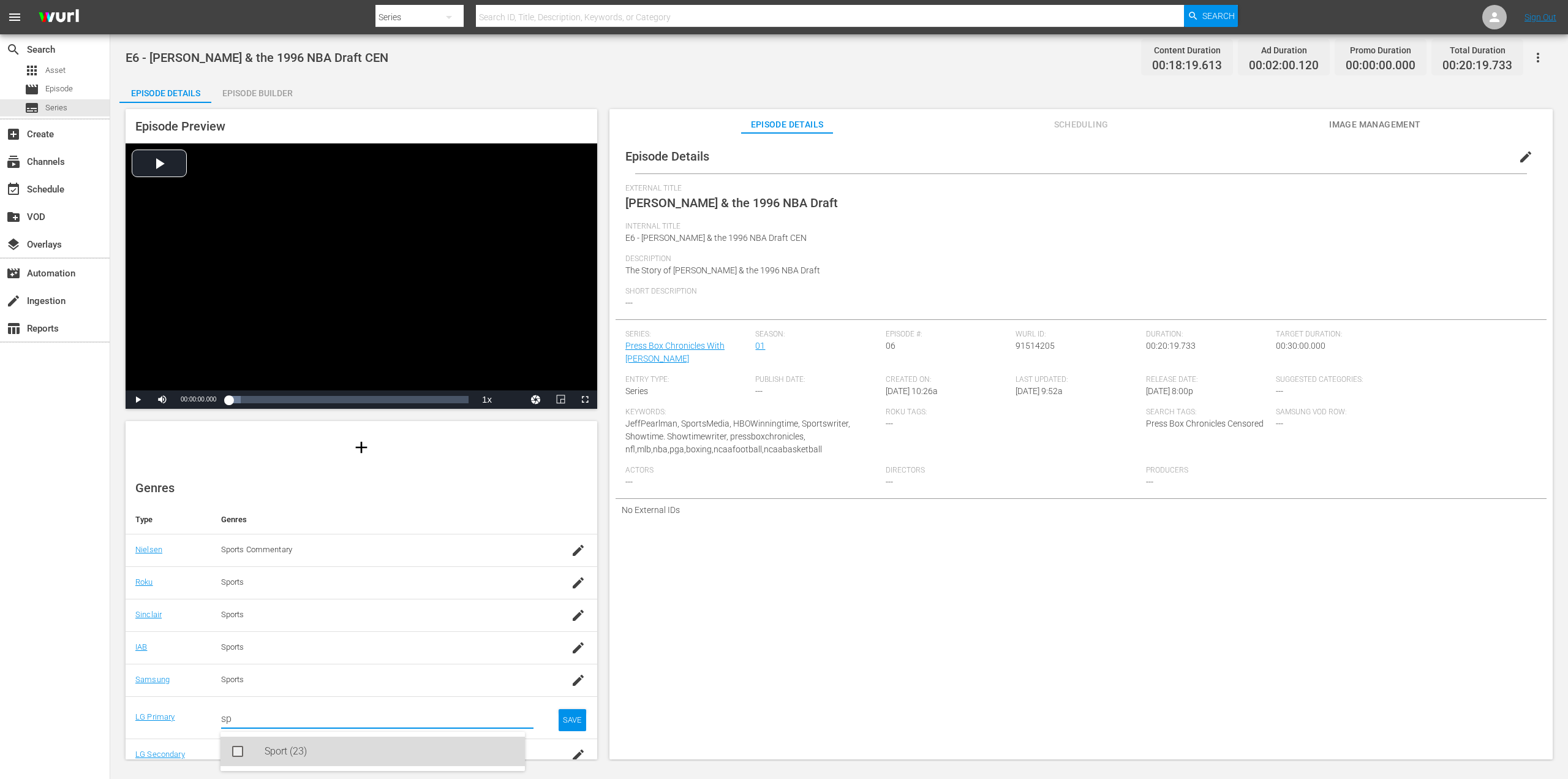
click at [299, 754] on div "Sport (23)" at bounding box center [389, 751] width 250 height 30
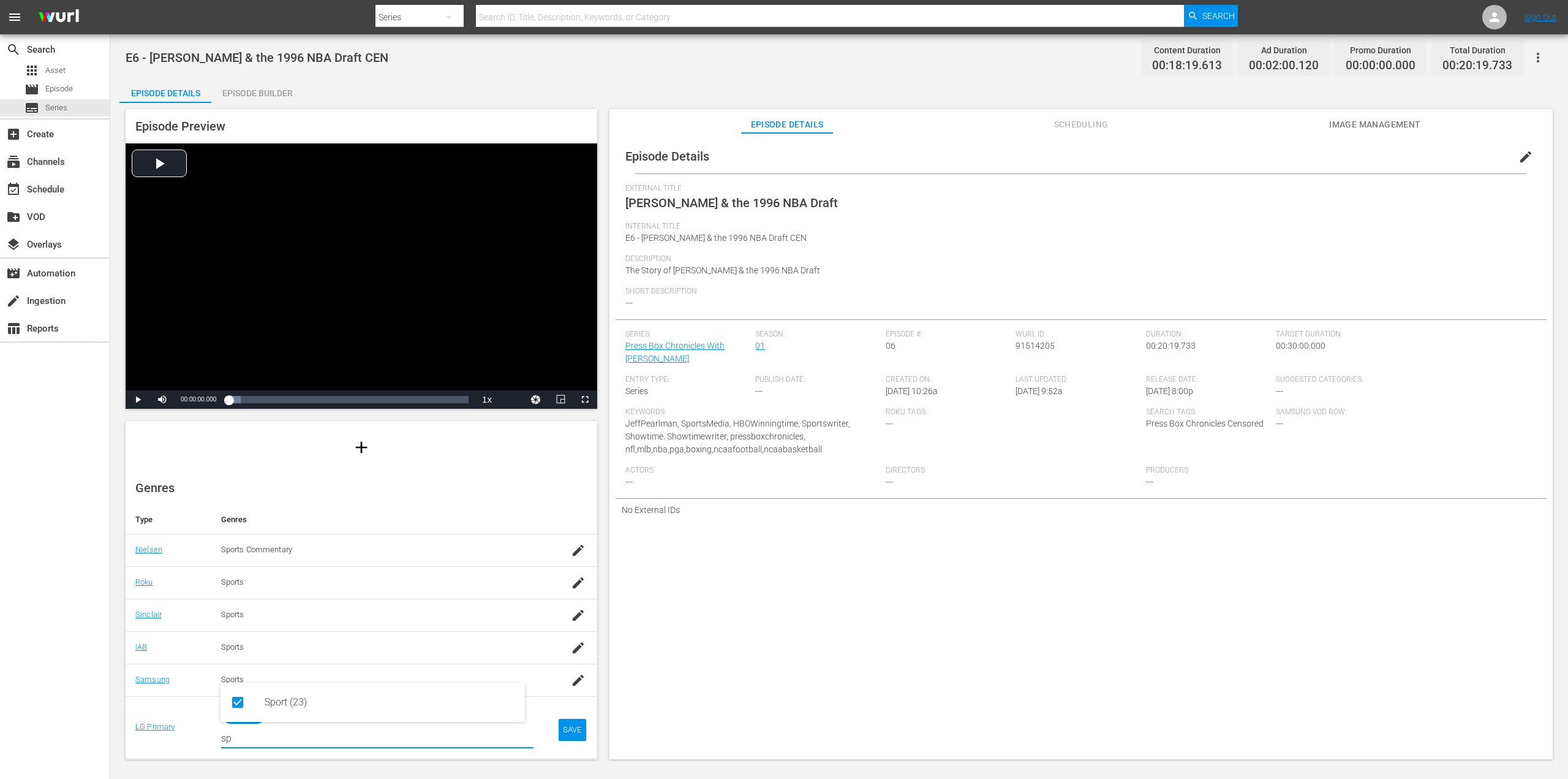
type input "sp"
click at [558, 723] on div "SAVE" at bounding box center [572, 730] width 28 height 22
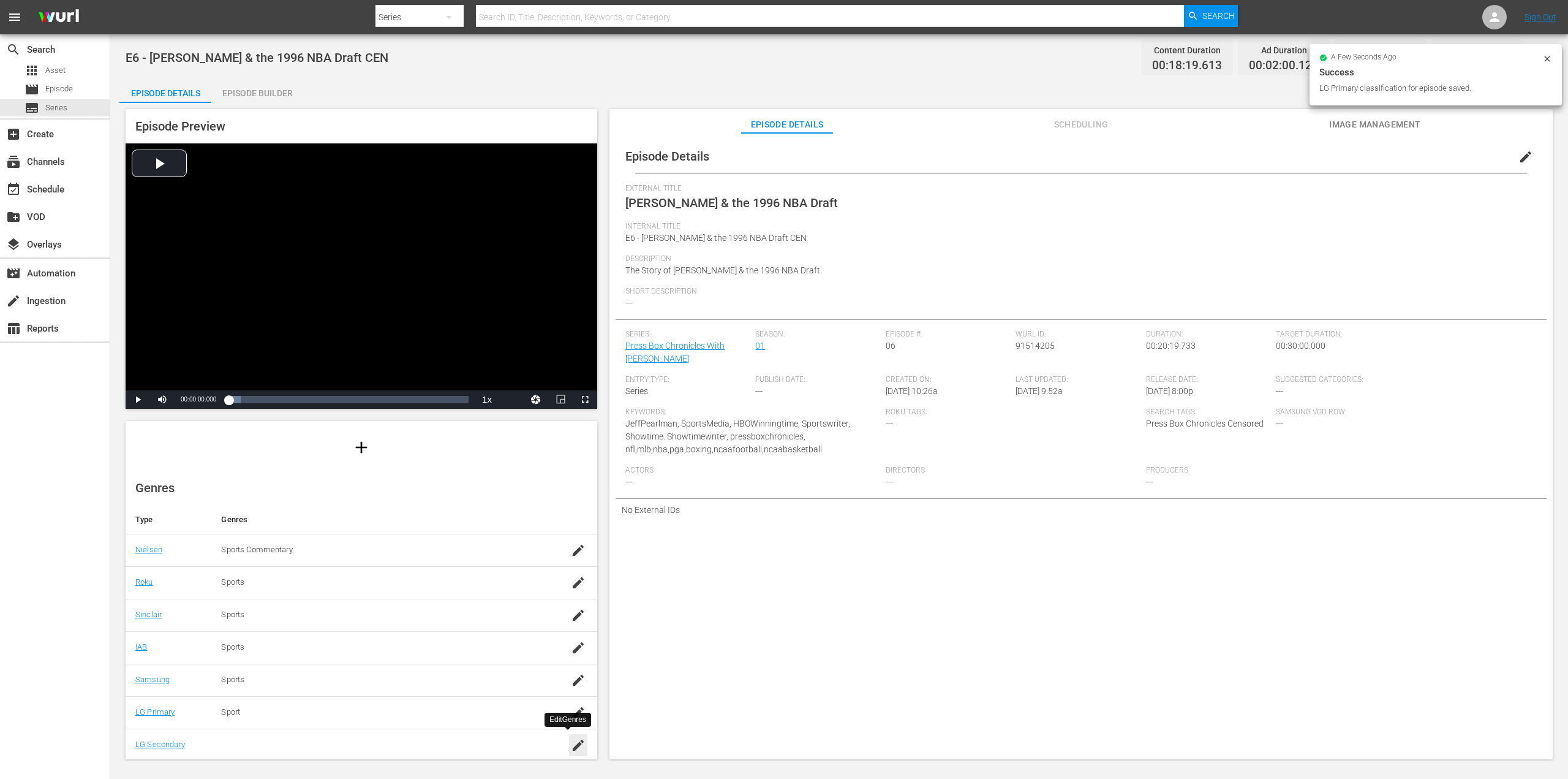
click at [571, 741] on icon "button" at bounding box center [578, 745] width 14 height 14
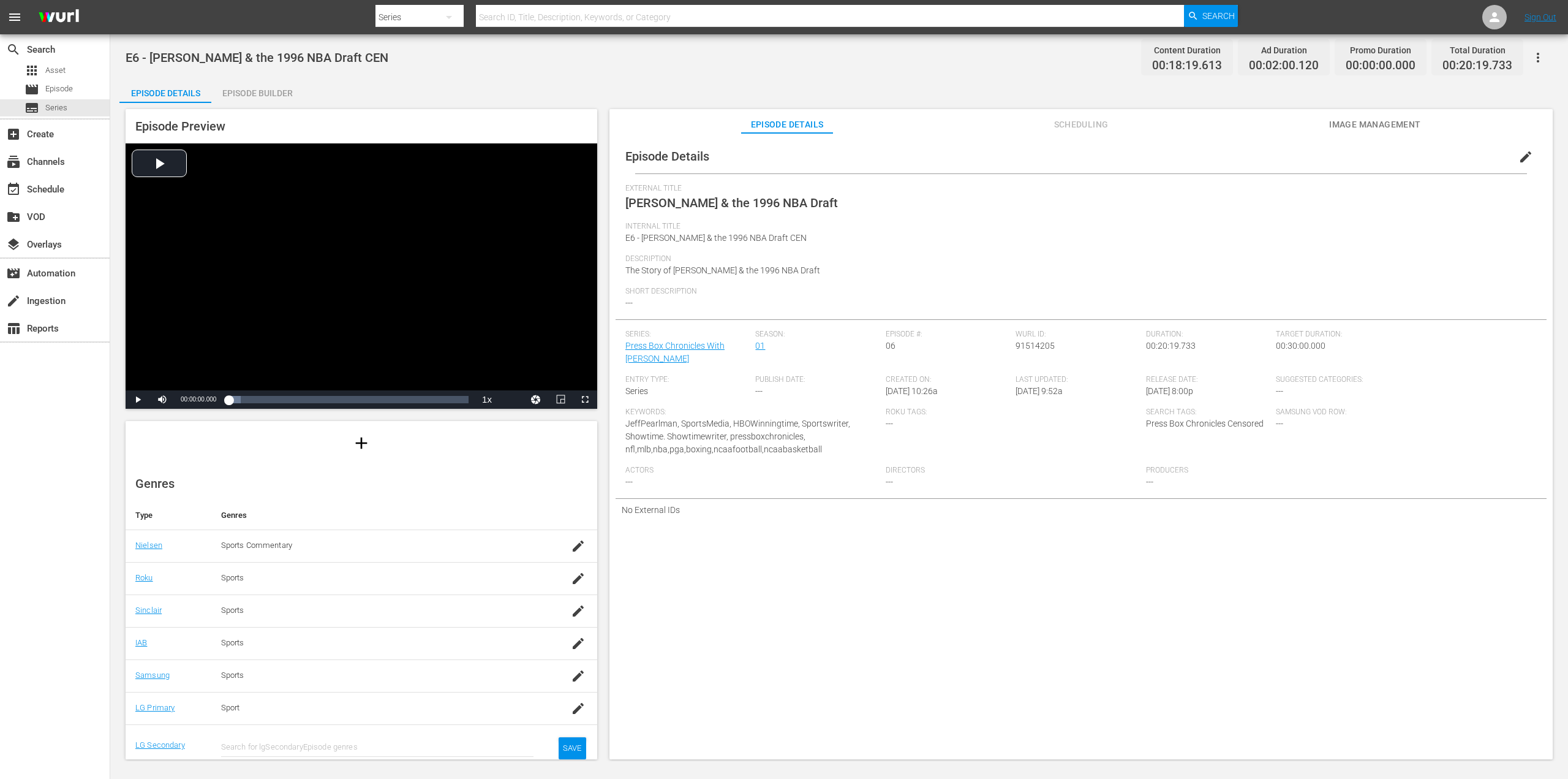
click at [411, 734] on input "text" at bounding box center [377, 746] width 313 height 30
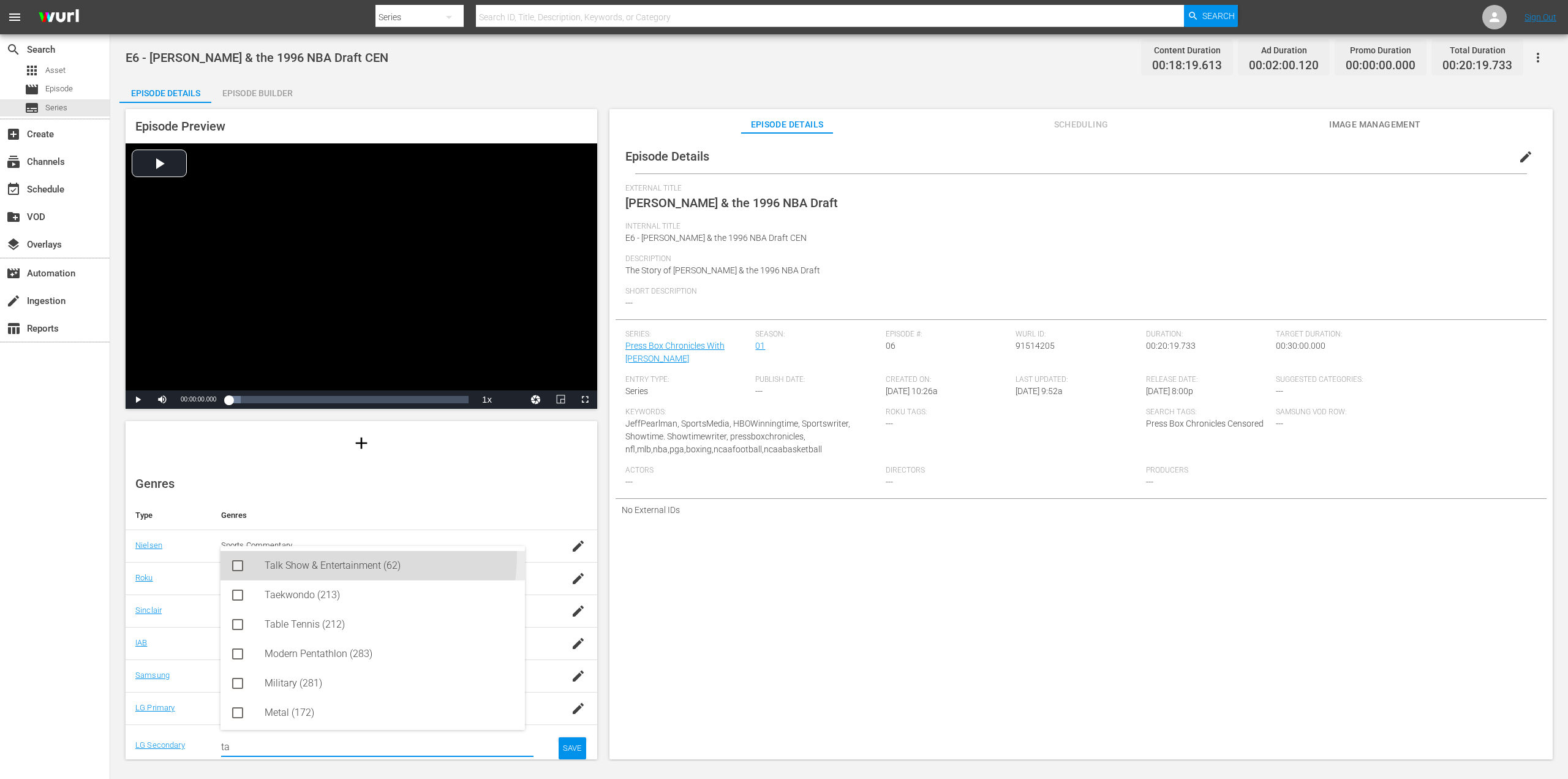
click at [320, 559] on div "Talk Show & Entertainment (62)" at bounding box center [389, 565] width 250 height 30
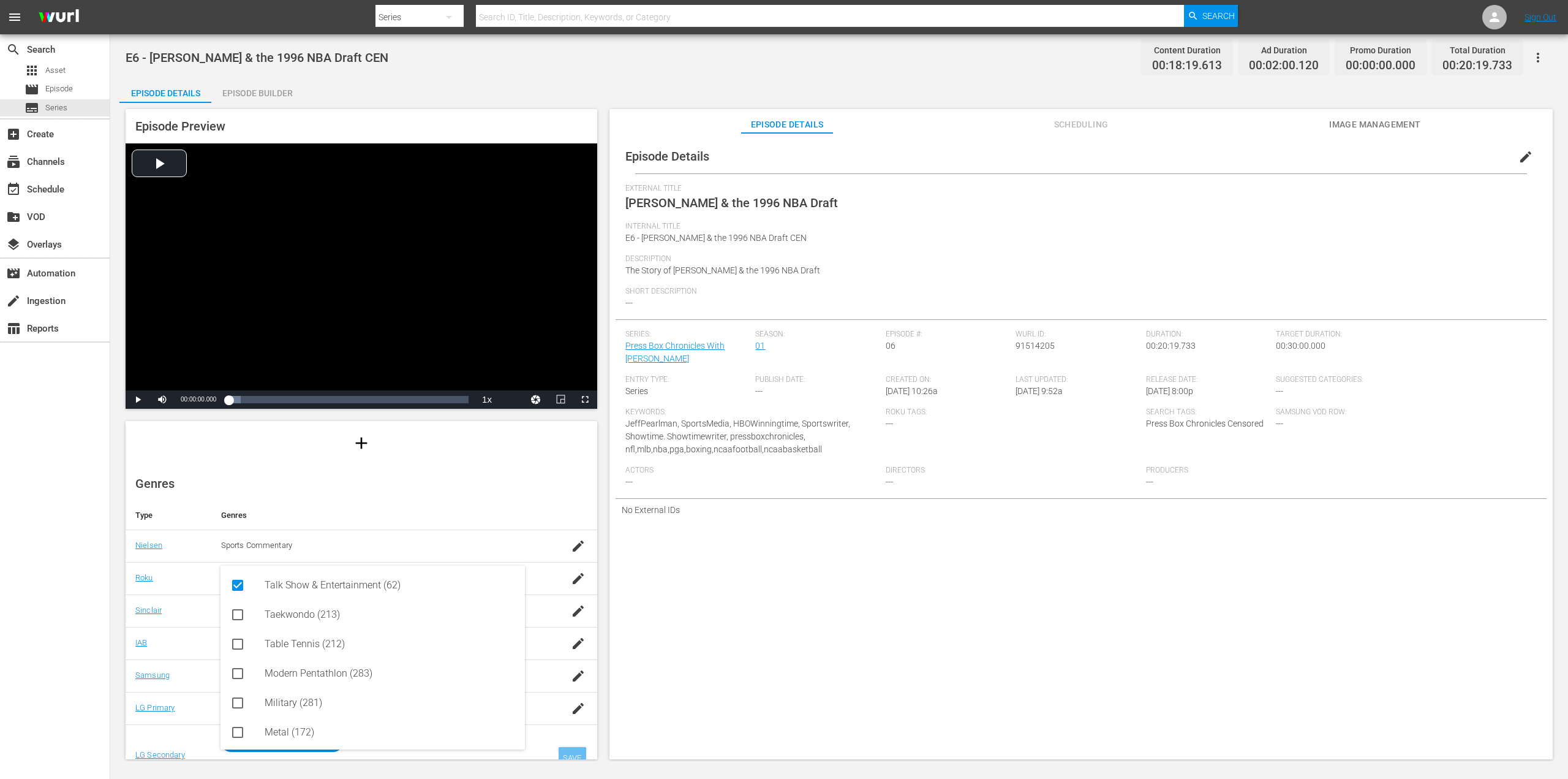
type input "ta"
click at [568, 752] on div "SAVE" at bounding box center [572, 758] width 28 height 22
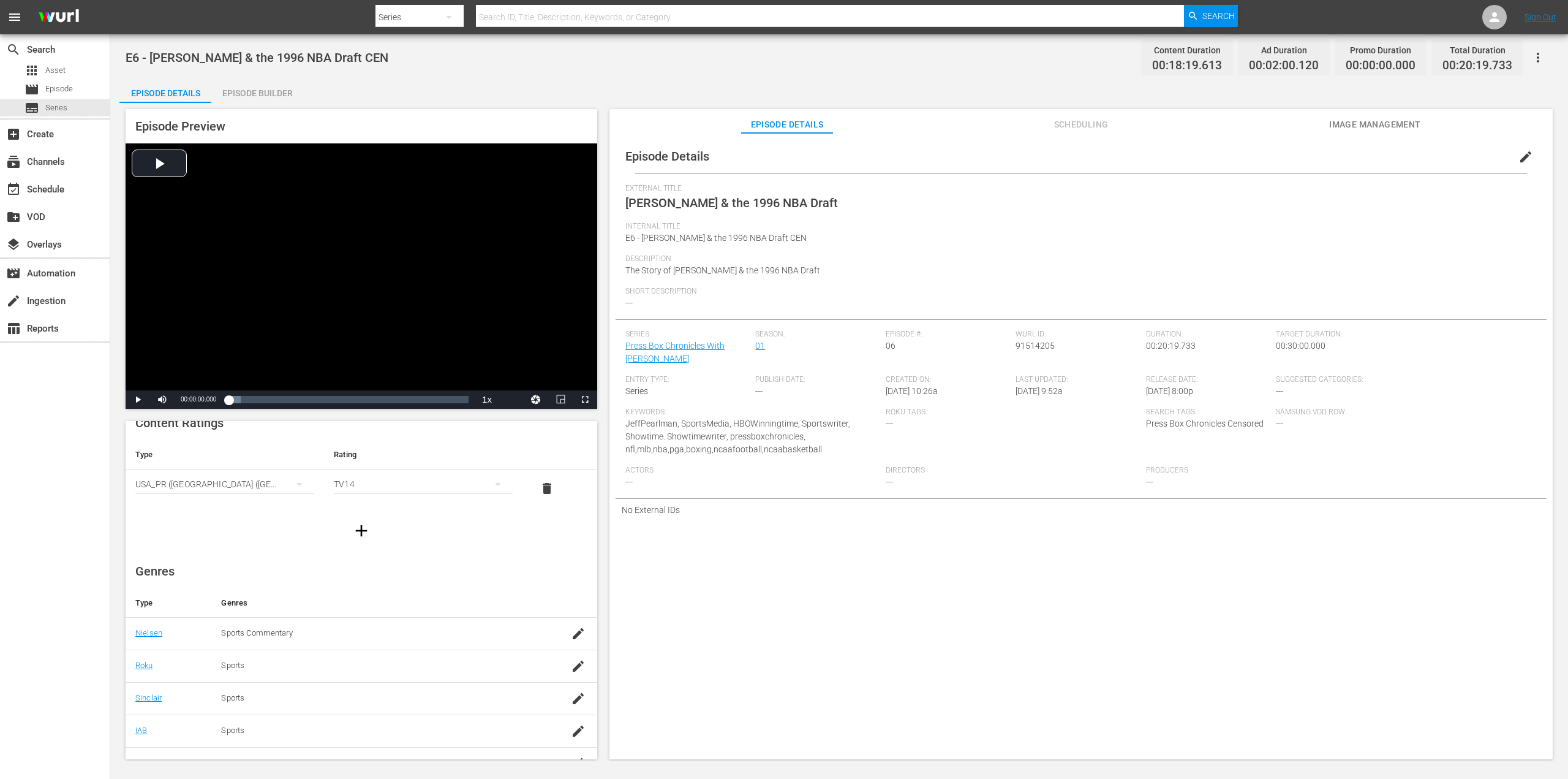
scroll to position [0, 0]
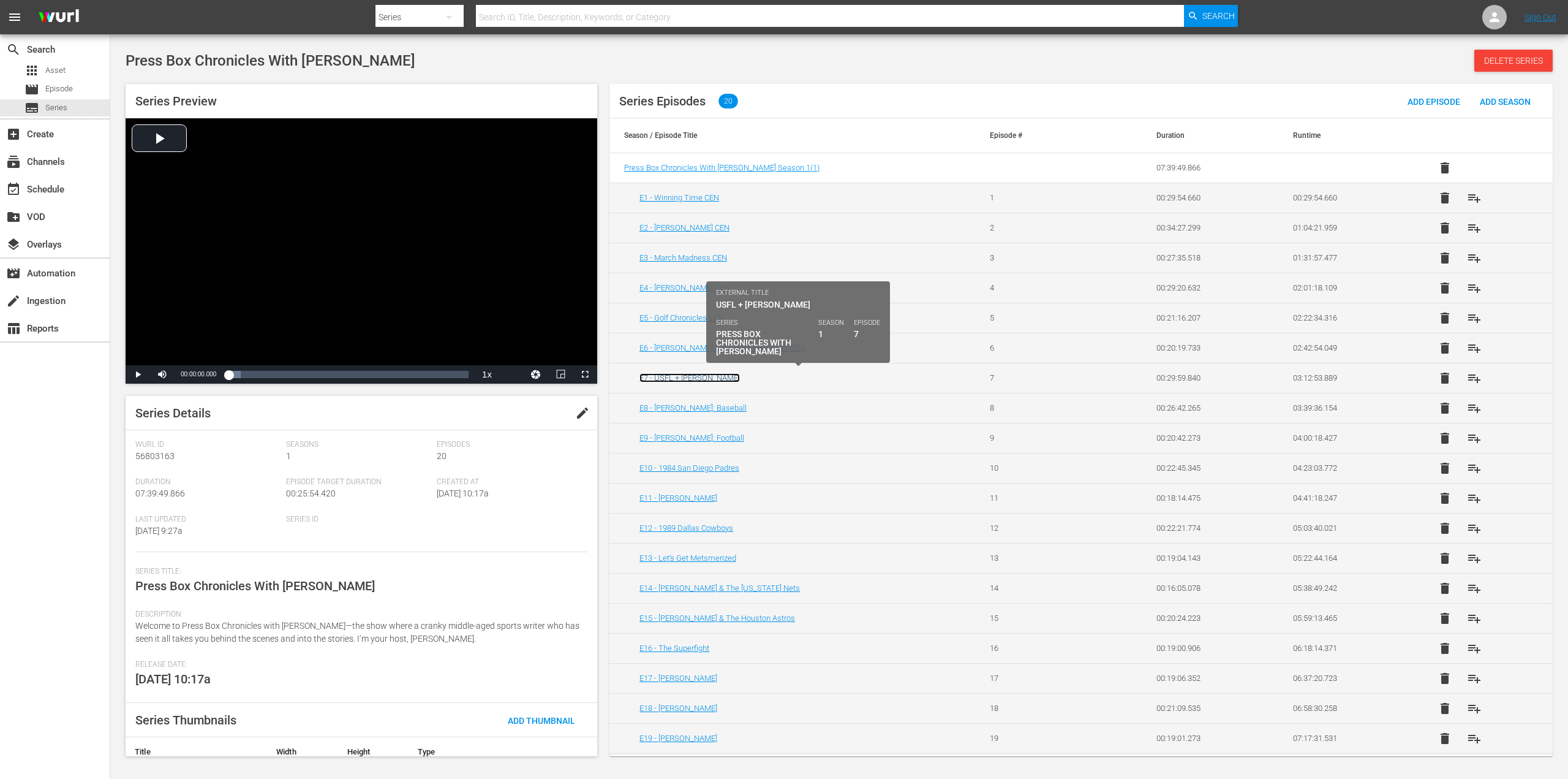
click at [718, 373] on link "E7 - USFL + [PERSON_NAME]" at bounding box center [690, 377] width 100 height 9
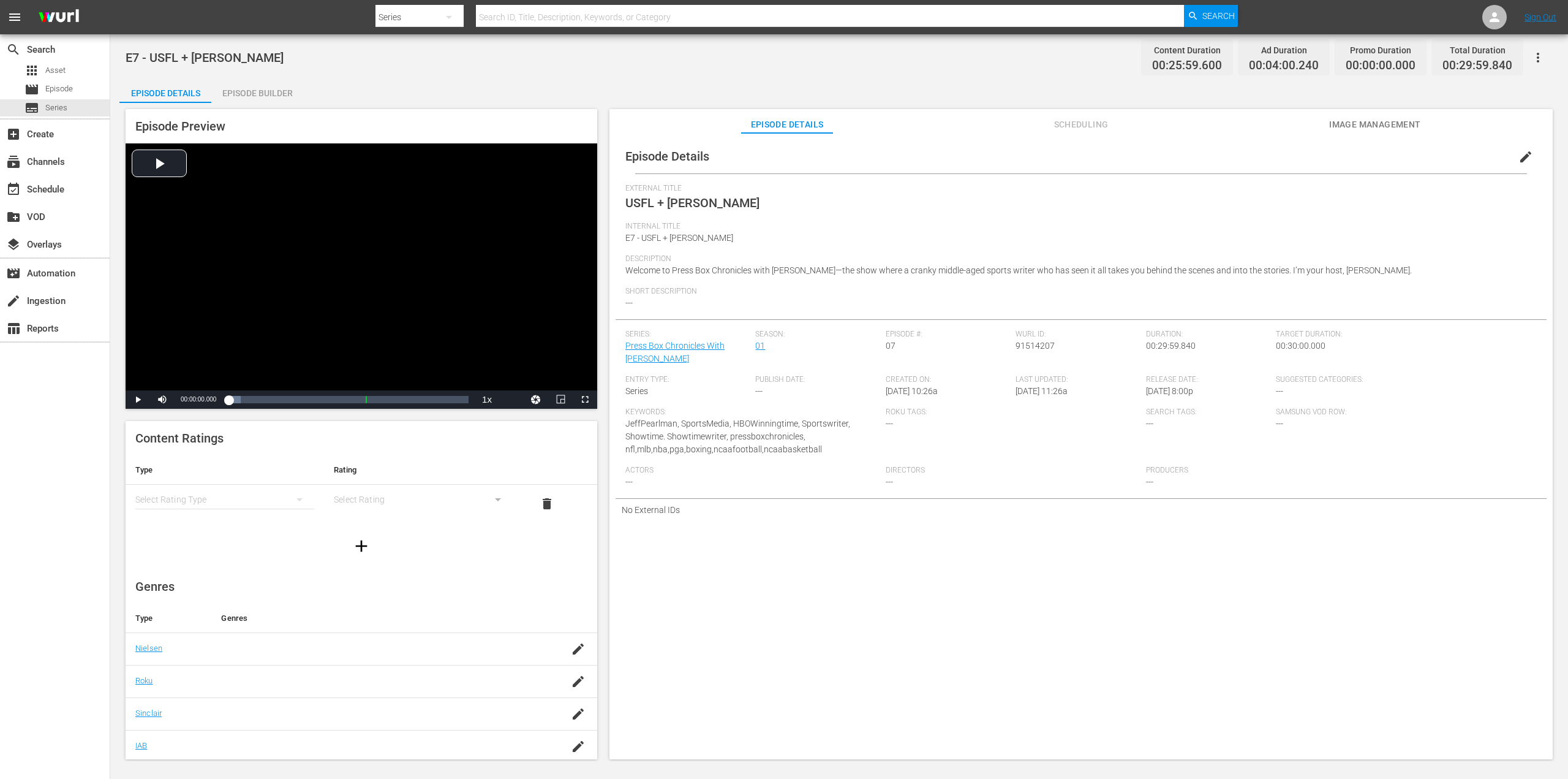
click at [1524, 157] on span "edit" at bounding box center [1525, 157] width 14 height 14
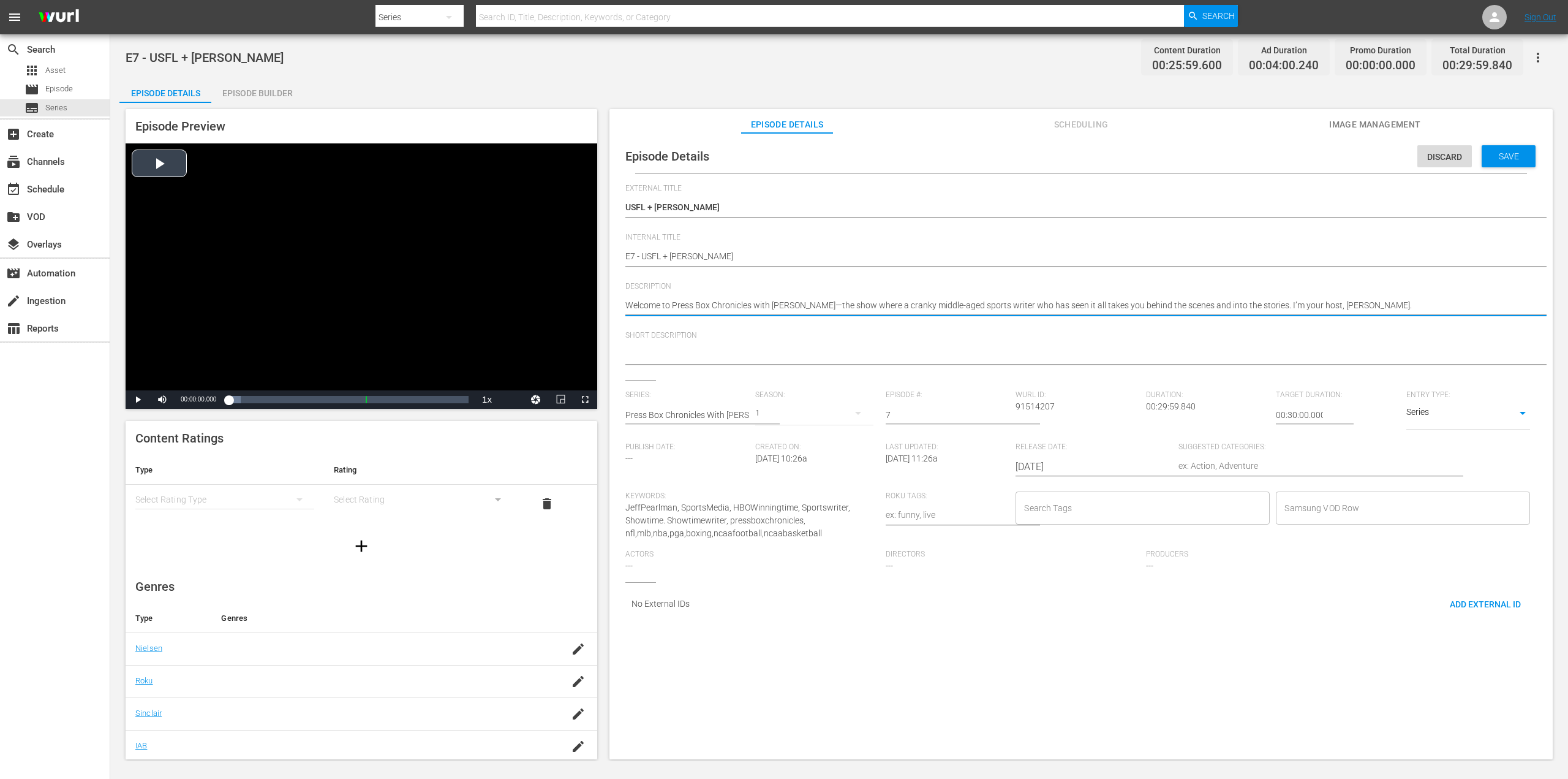
drag, startPoint x: 1406, startPoint y: 300, endPoint x: 590, endPoint y: 320, distance: 816.2
paste textarea "One Man’s Ego vs. the NFL: Donald Trump and the demise of the USFL"
type textarea "One Man’s Ego vs. the NFL: Donald Trump and the demise of the USFL"
click at [1065, 519] on div "Search Tags" at bounding box center [1142, 507] width 254 height 33
type textarea "One Man’s Ego vs. the NFL: Donald Trump and the demise of the USFL"
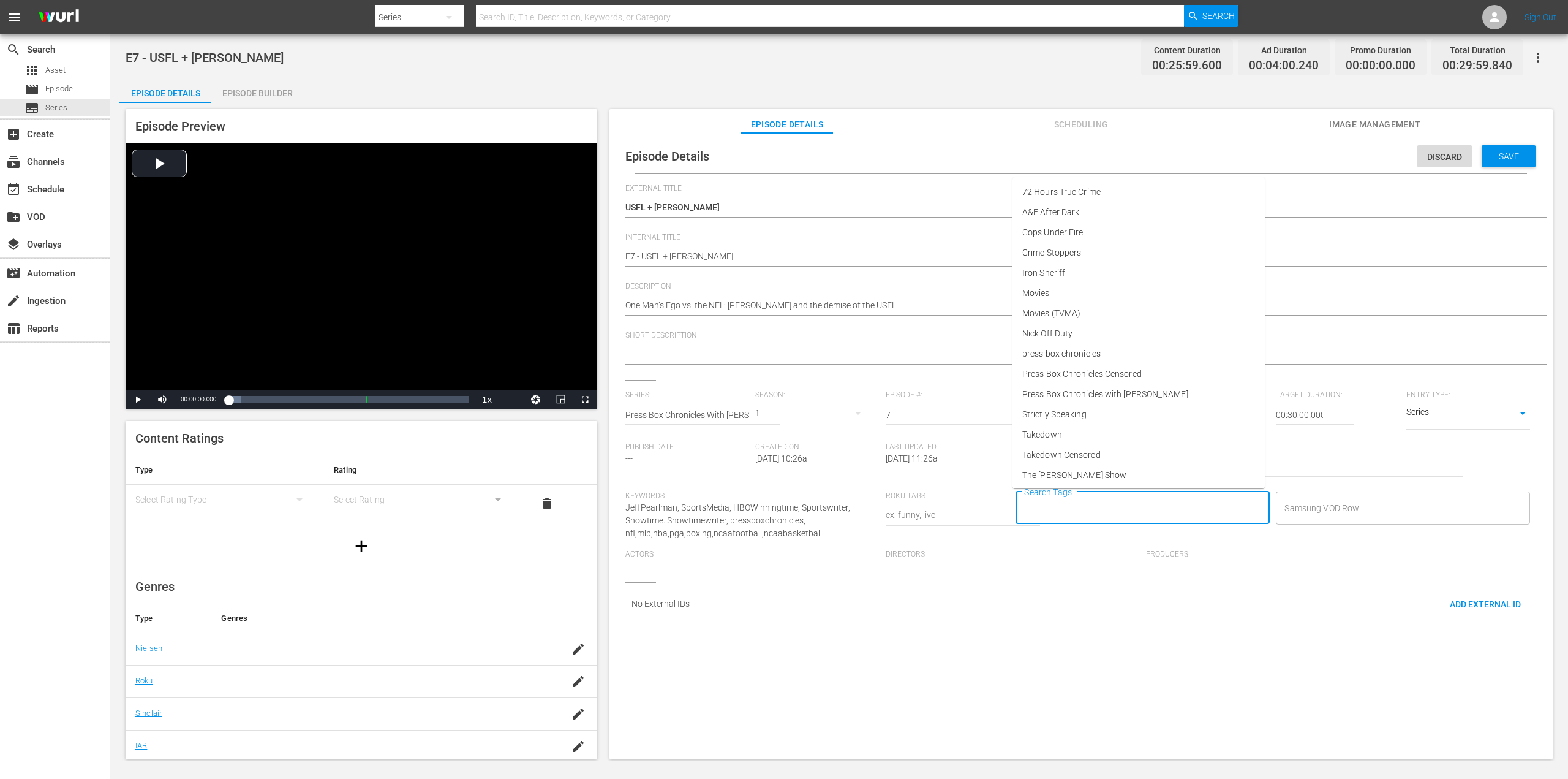
click at [1069, 507] on input "Search Tags" at bounding box center [1134, 507] width 225 height 22
drag, startPoint x: 1134, startPoint y: 374, endPoint x: 1147, endPoint y: 371, distance: 13.3
click at [1135, 374] on span "Press Box Chronicles Censored" at bounding box center [1081, 374] width 119 height 13
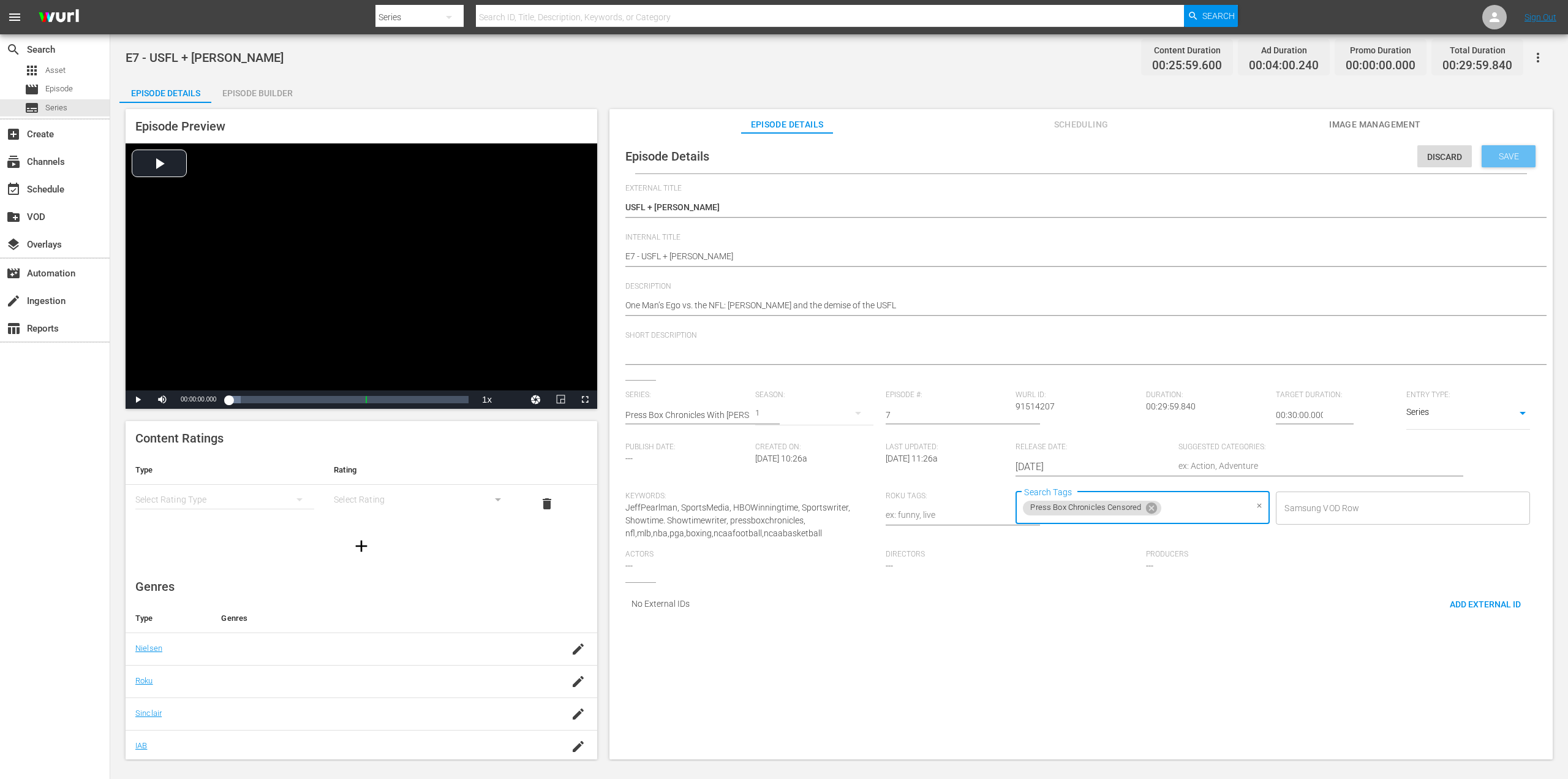
click at [1496, 150] on div "Save" at bounding box center [1508, 156] width 54 height 22
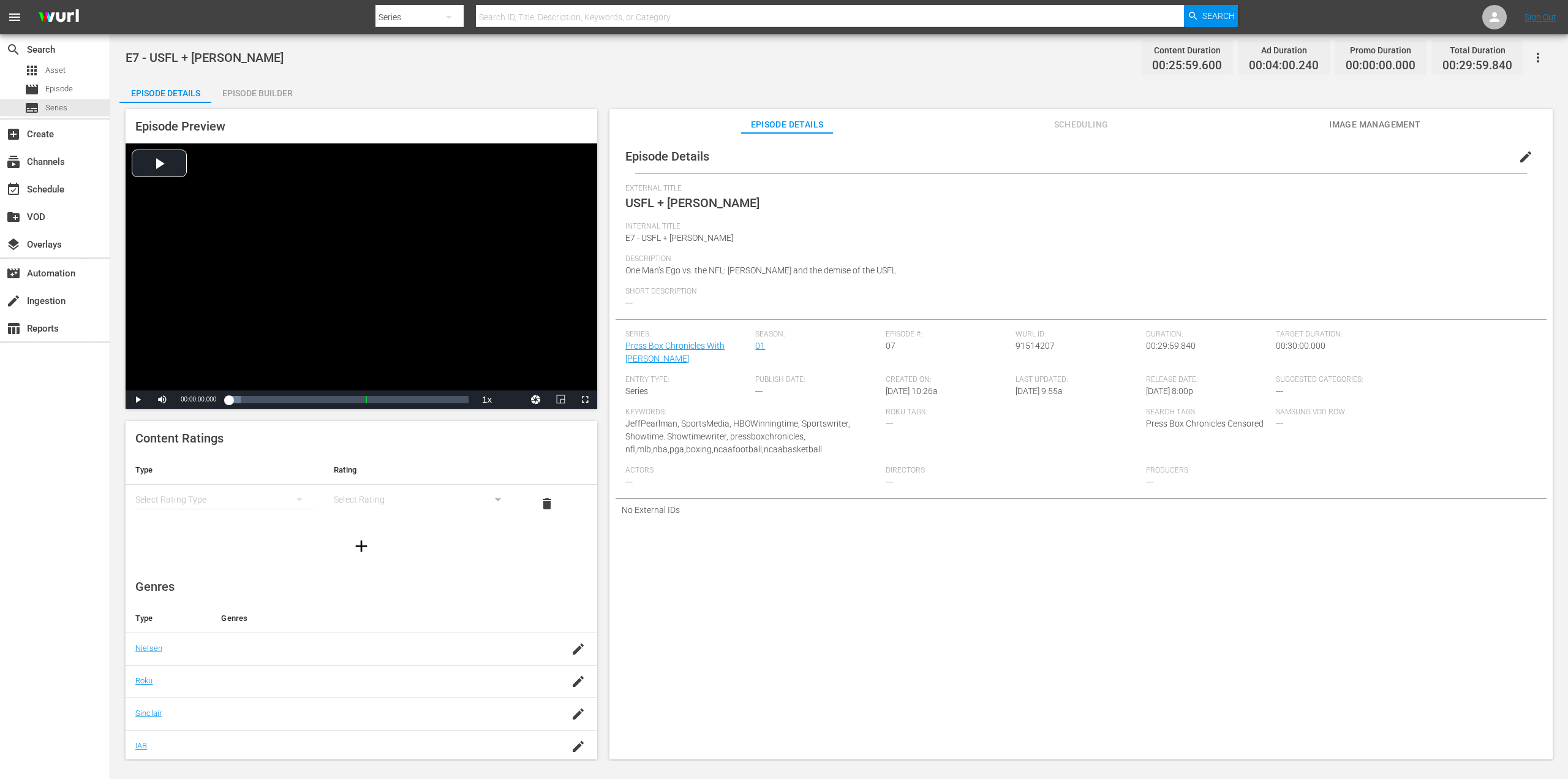
click at [235, 507] on div "simple table" at bounding box center [224, 499] width 179 height 34
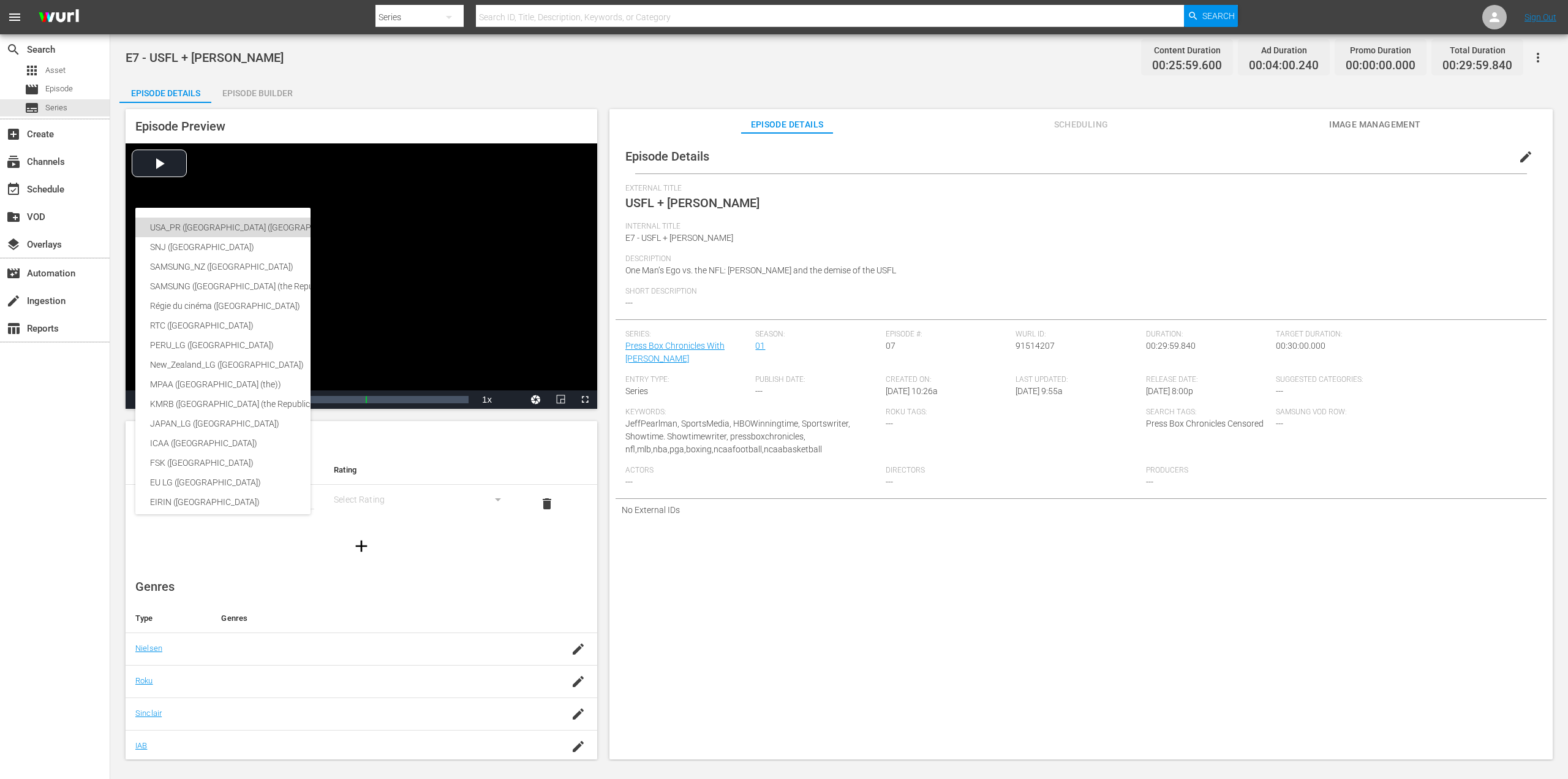
click at [225, 223] on div "USA_PR (United States of America (the))" at bounding box center [300, 227] width 300 height 20
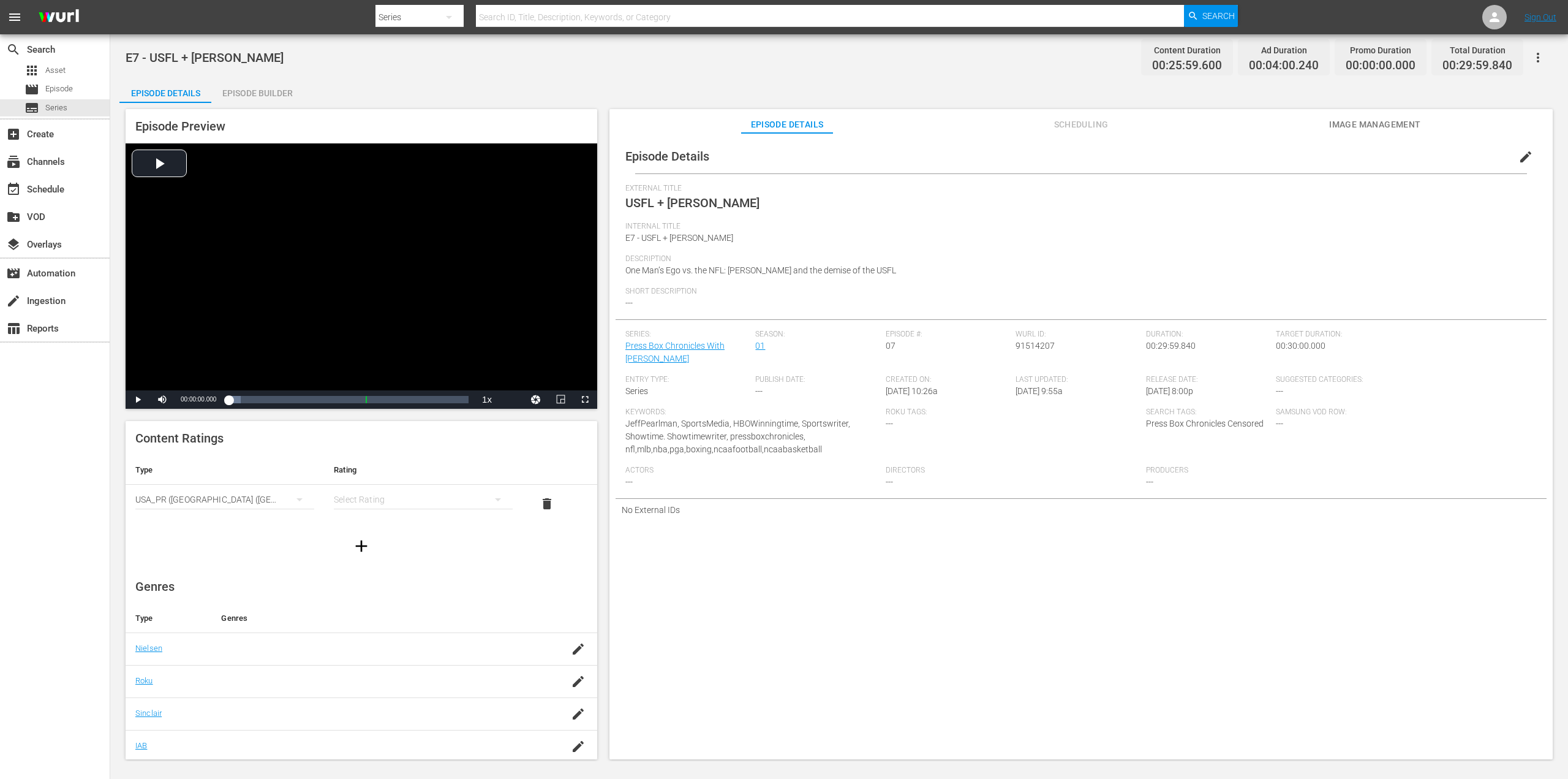
click at [429, 508] on hr "simple table" at bounding box center [423, 508] width 179 height 1
click at [427, 502] on div "simple table" at bounding box center [423, 499] width 179 height 34
drag, startPoint x: 385, startPoint y: 580, endPoint x: 395, endPoint y: 581, distance: 10.0
click at [385, 581] on div "TV14" at bounding box center [417, 583] width 146 height 20
click at [569, 657] on div "button" at bounding box center [578, 648] width 18 height 22
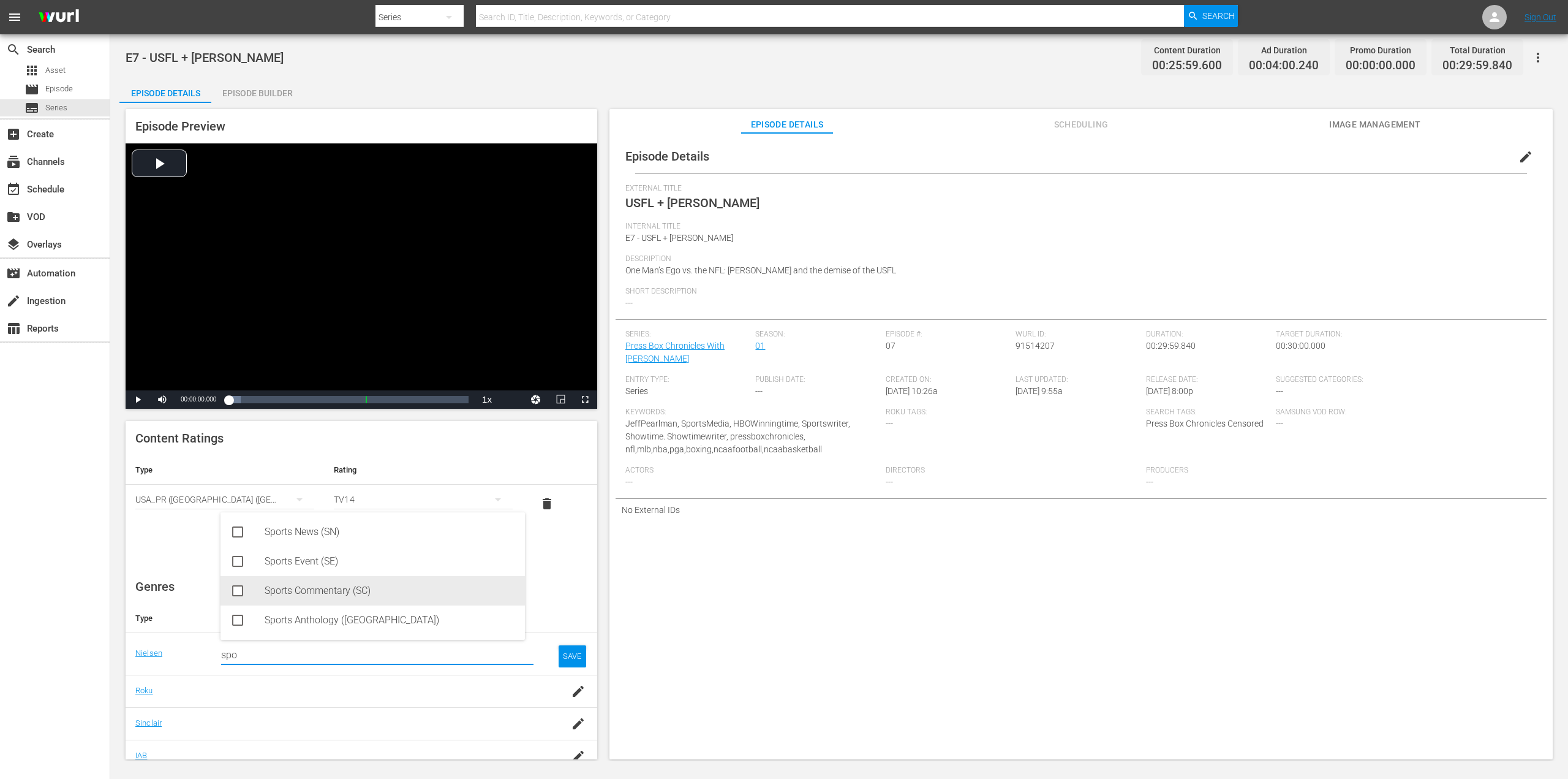
click at [305, 593] on div "Sports Commentary (SC)" at bounding box center [389, 590] width 250 height 30
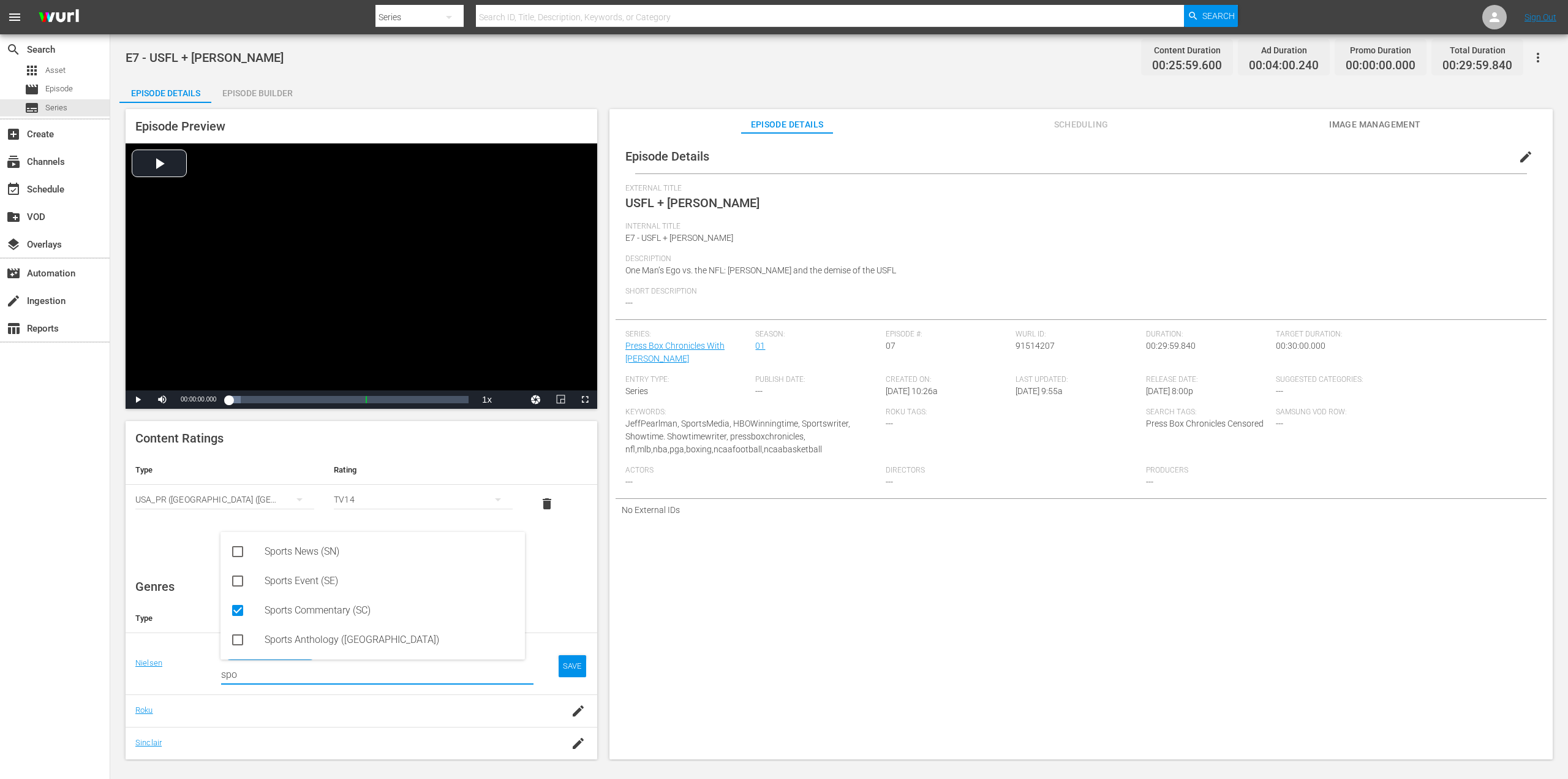
type input "spo"
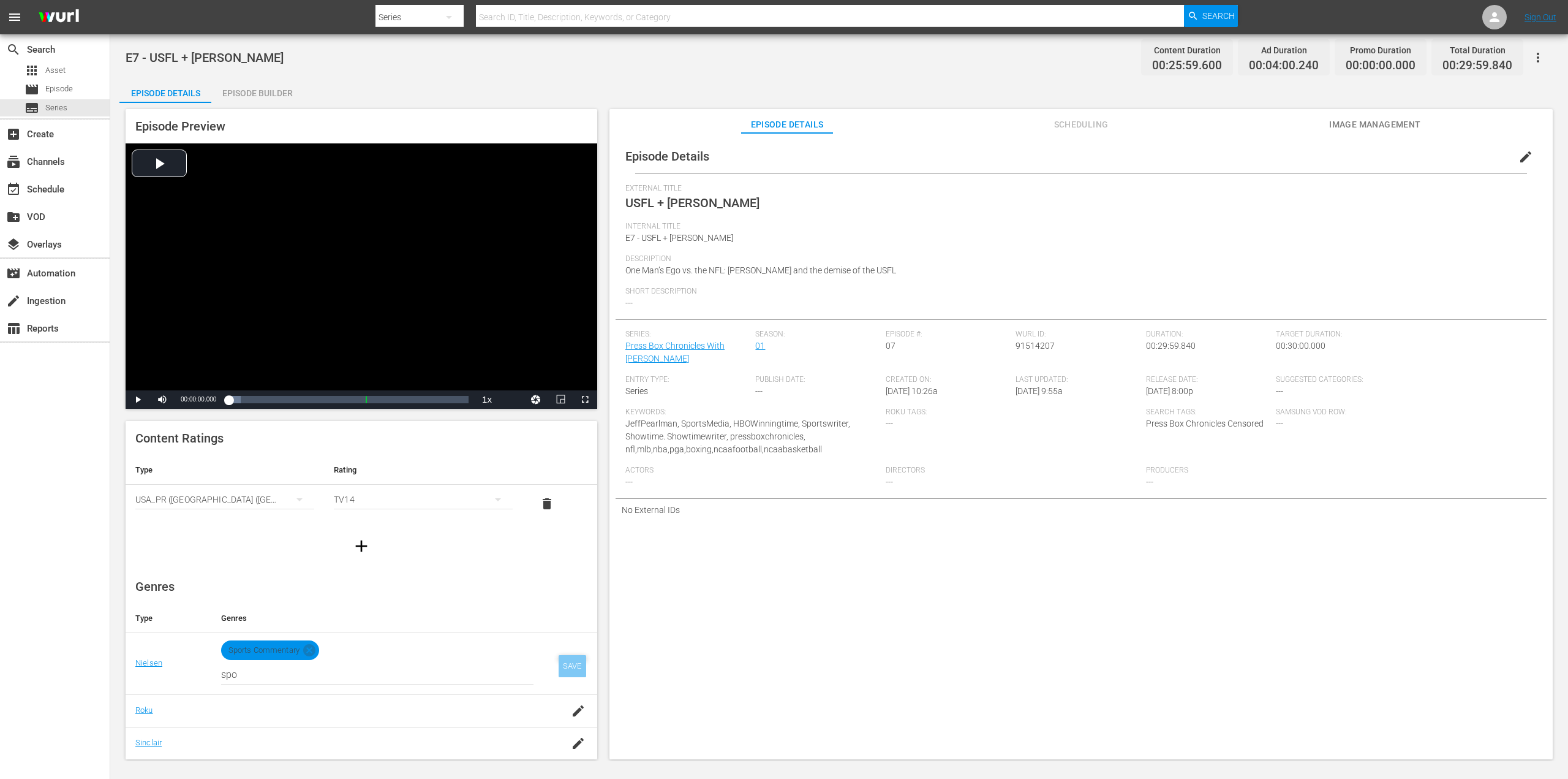
click at [558, 665] on div "SAVE" at bounding box center [572, 666] width 28 height 22
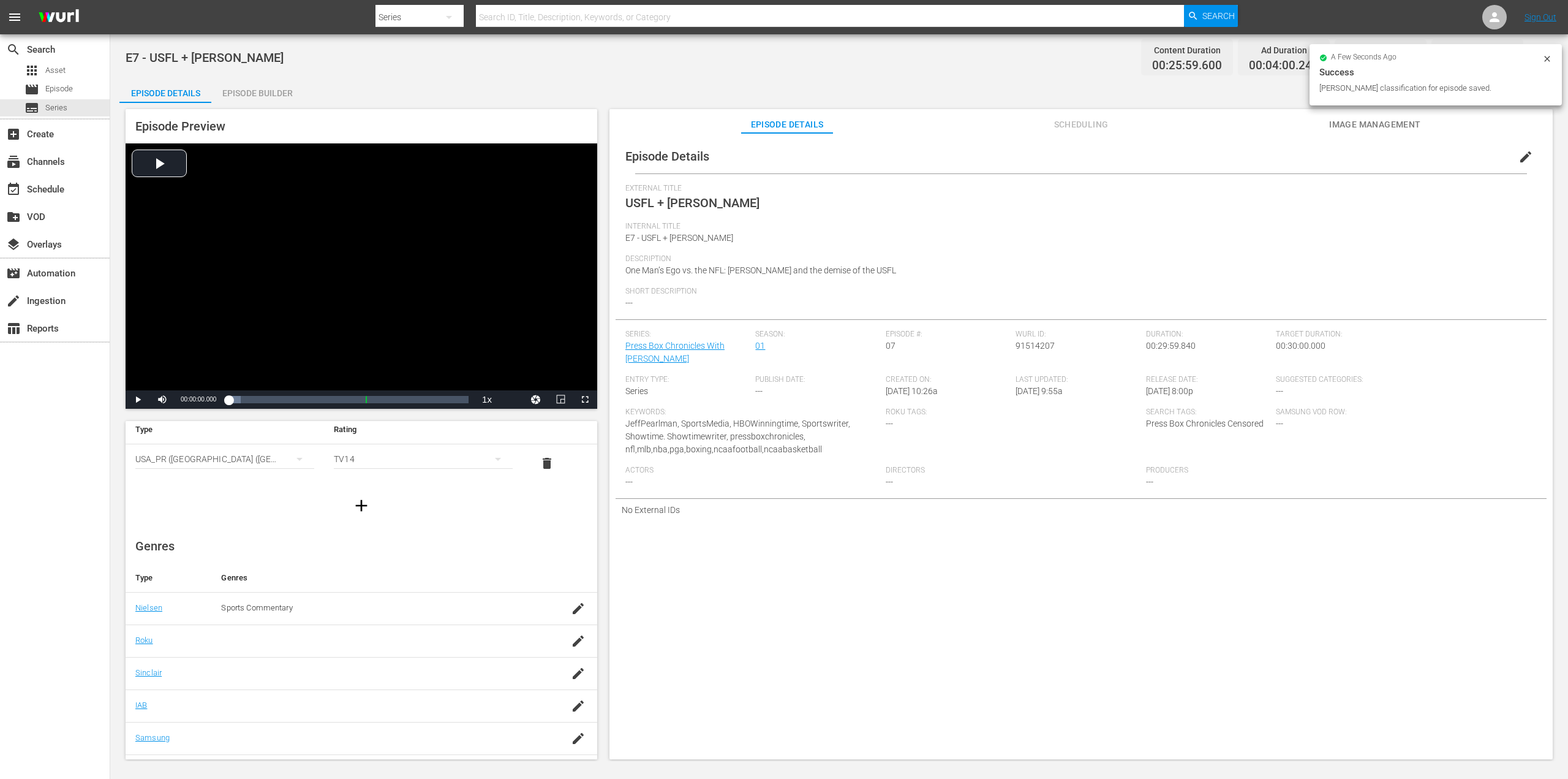
scroll to position [43, 0]
click at [571, 644] on icon "button" at bounding box center [578, 638] width 14 height 14
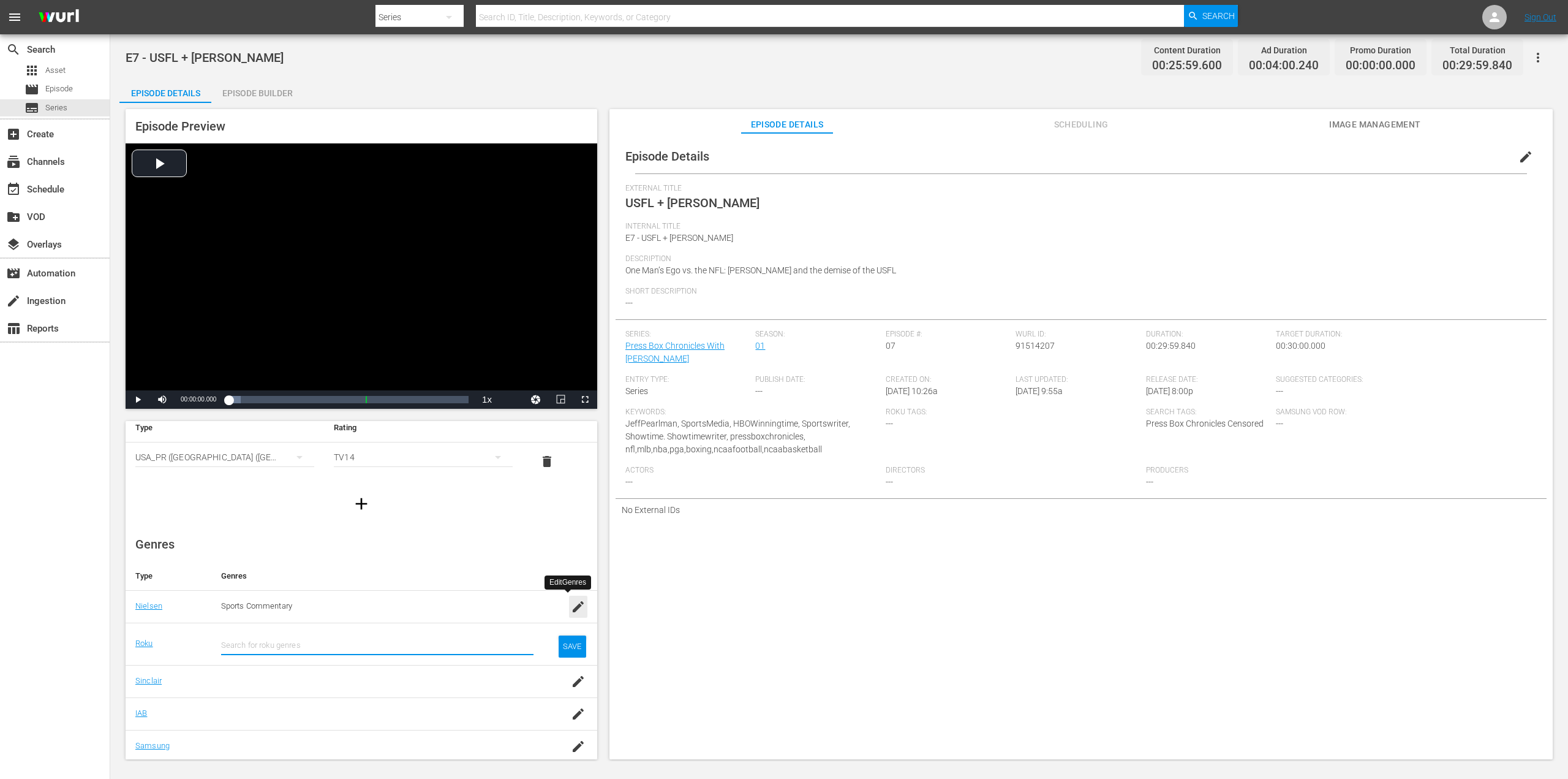
click at [569, 609] on div "button" at bounding box center [578, 606] width 18 height 22
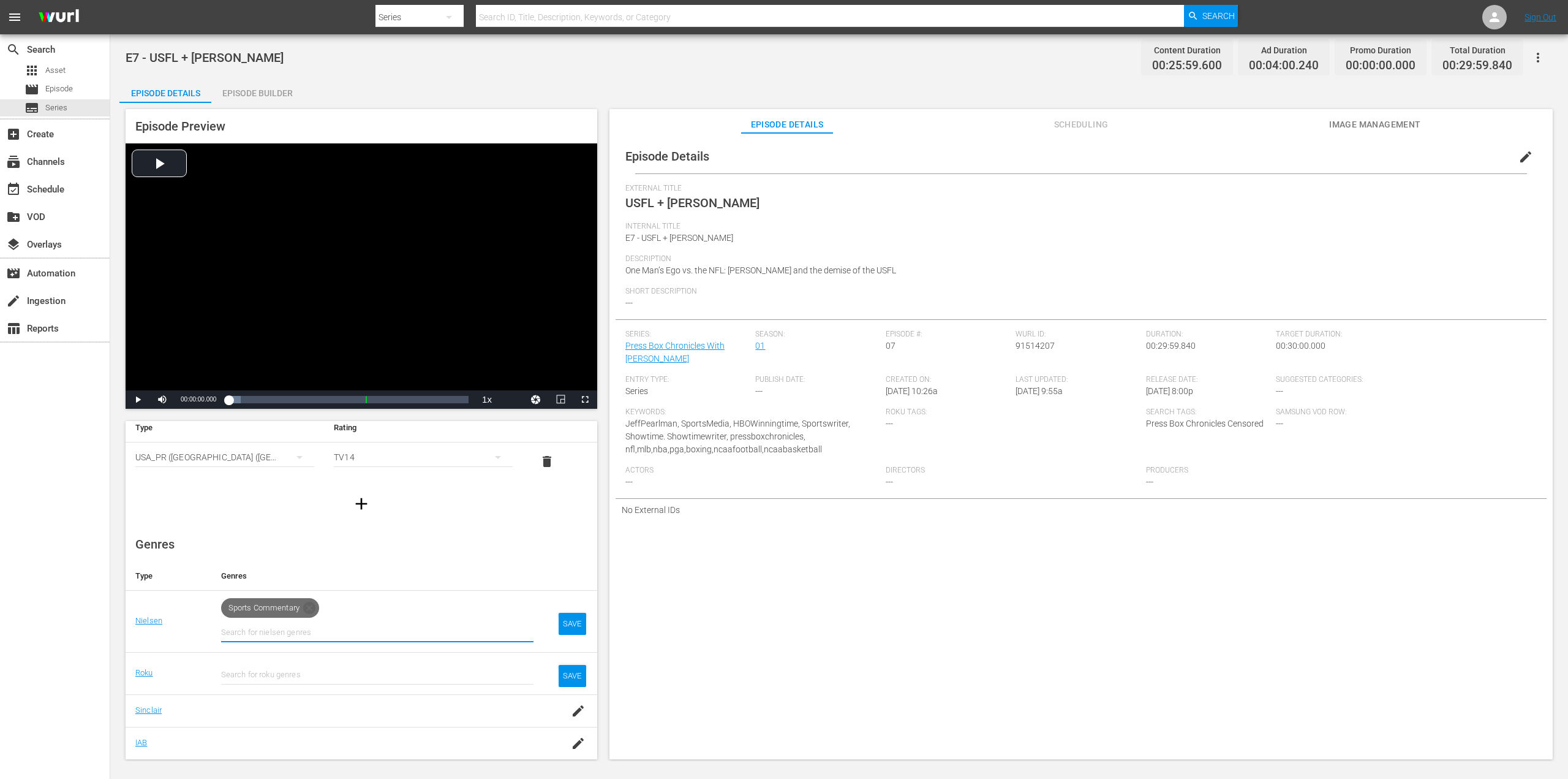
click at [354, 606] on div "Sports Commentary" at bounding box center [377, 606] width 313 height 22
click at [569, 676] on div "SAVE" at bounding box center [572, 676] width 28 height 22
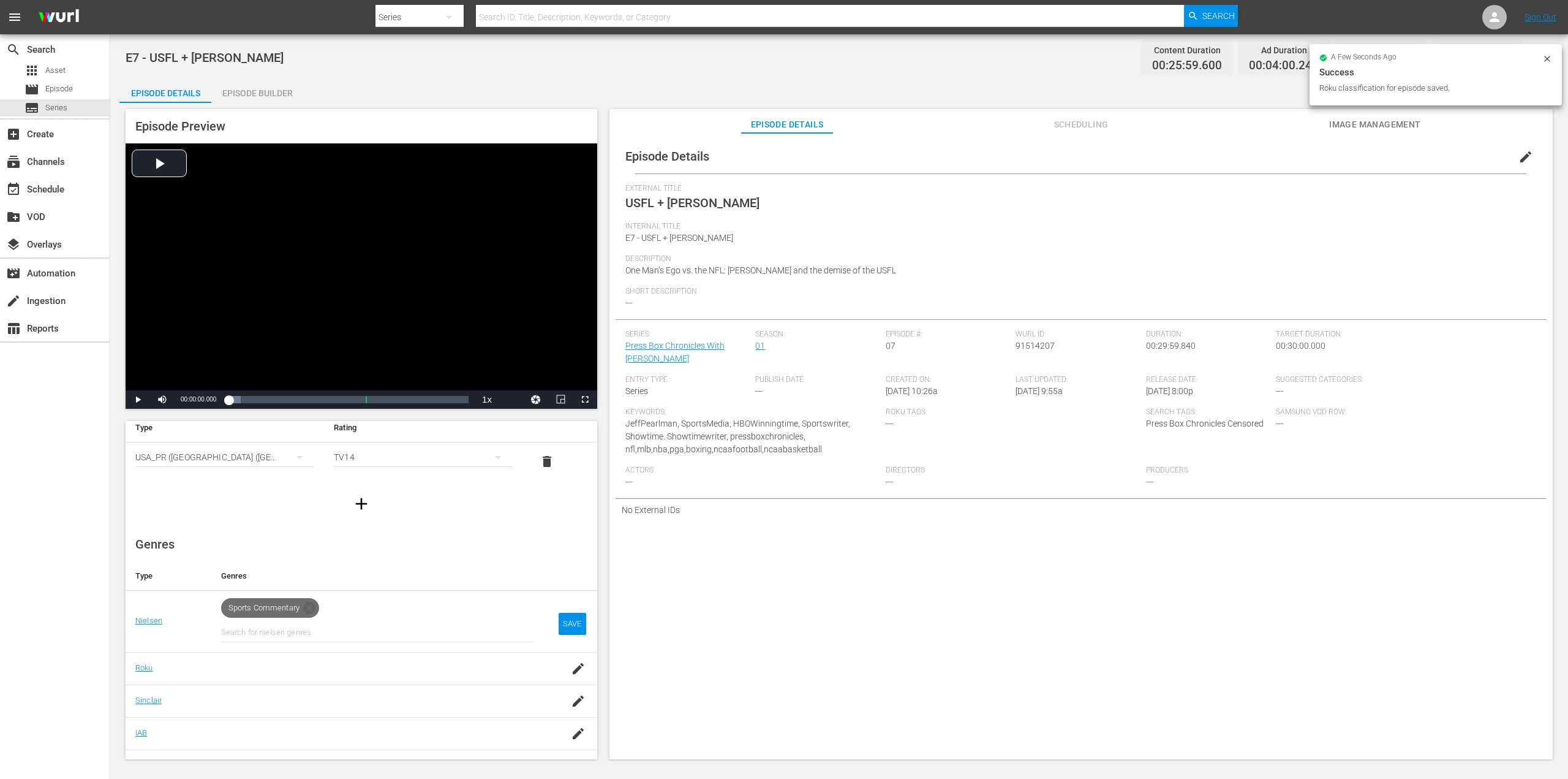
drag, startPoint x: 249, startPoint y: 672, endPoint x: 392, endPoint y: 673, distance: 143.0
click at [250, 672] on div at bounding box center [377, 668] width 313 height 11
click at [569, 675] on div "button" at bounding box center [578, 668] width 18 height 22
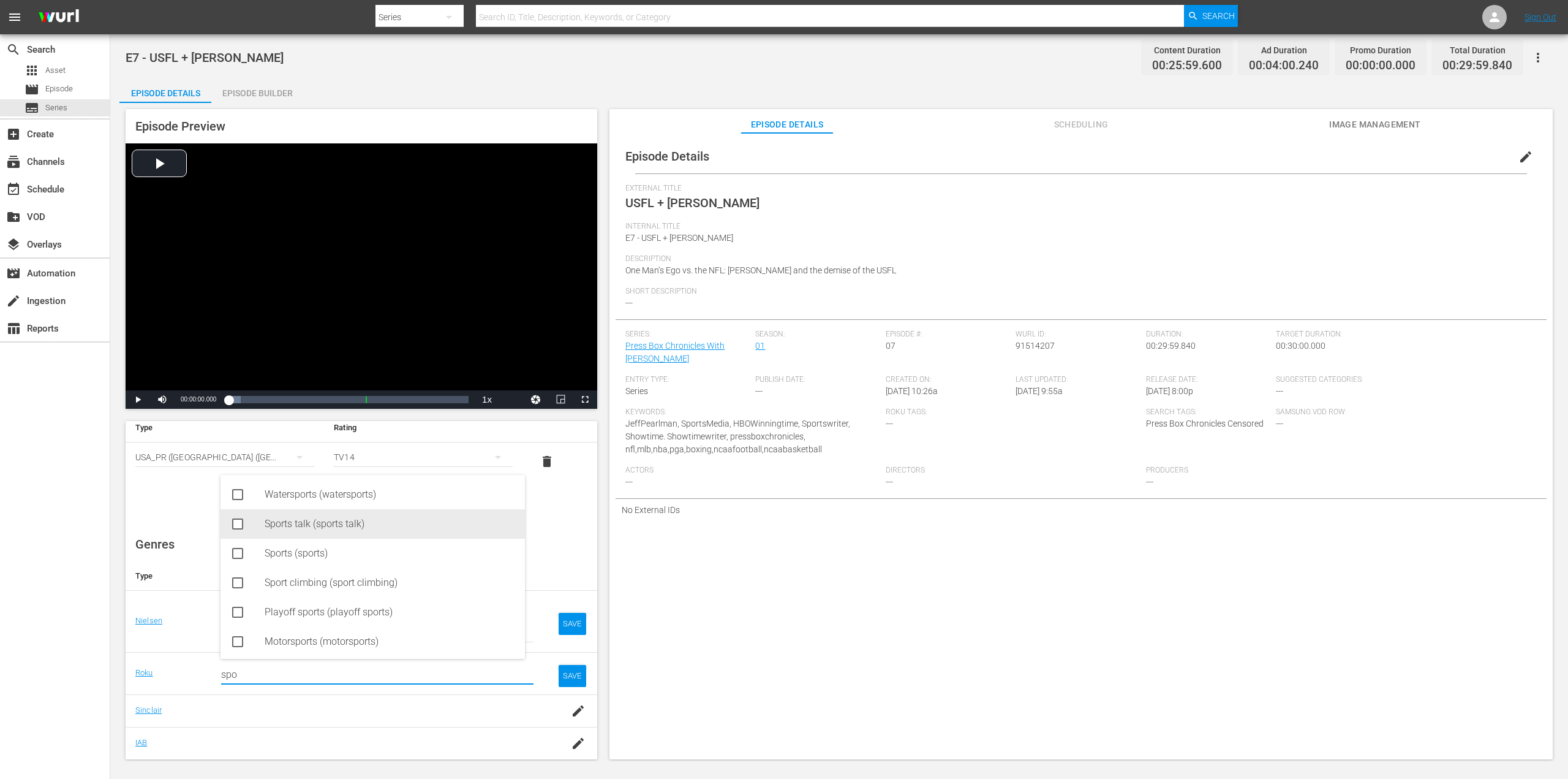
click at [254, 521] on div "Sports talk (sports talk)" at bounding box center [373, 523] width 304 height 30
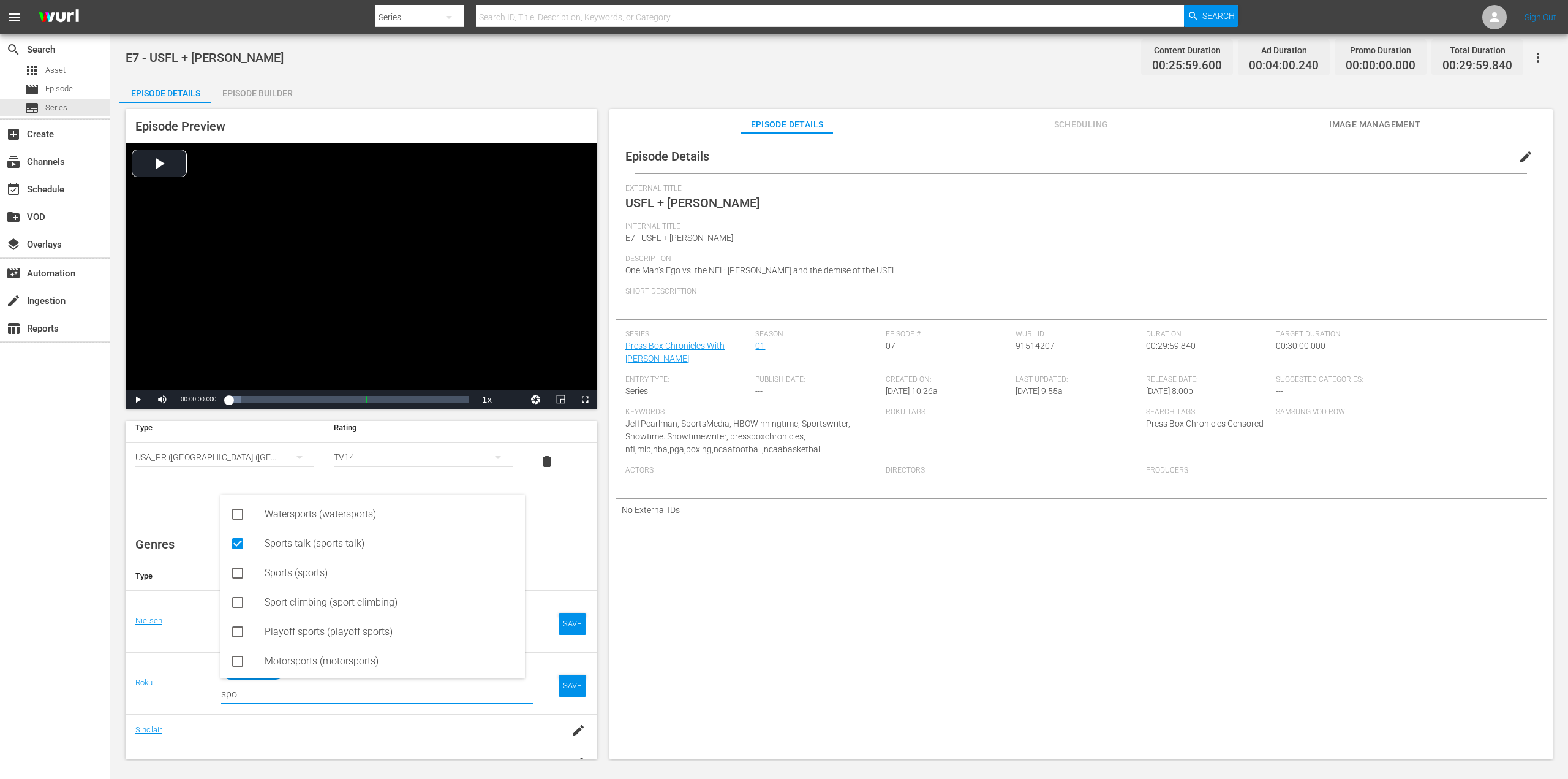
type input "spo"
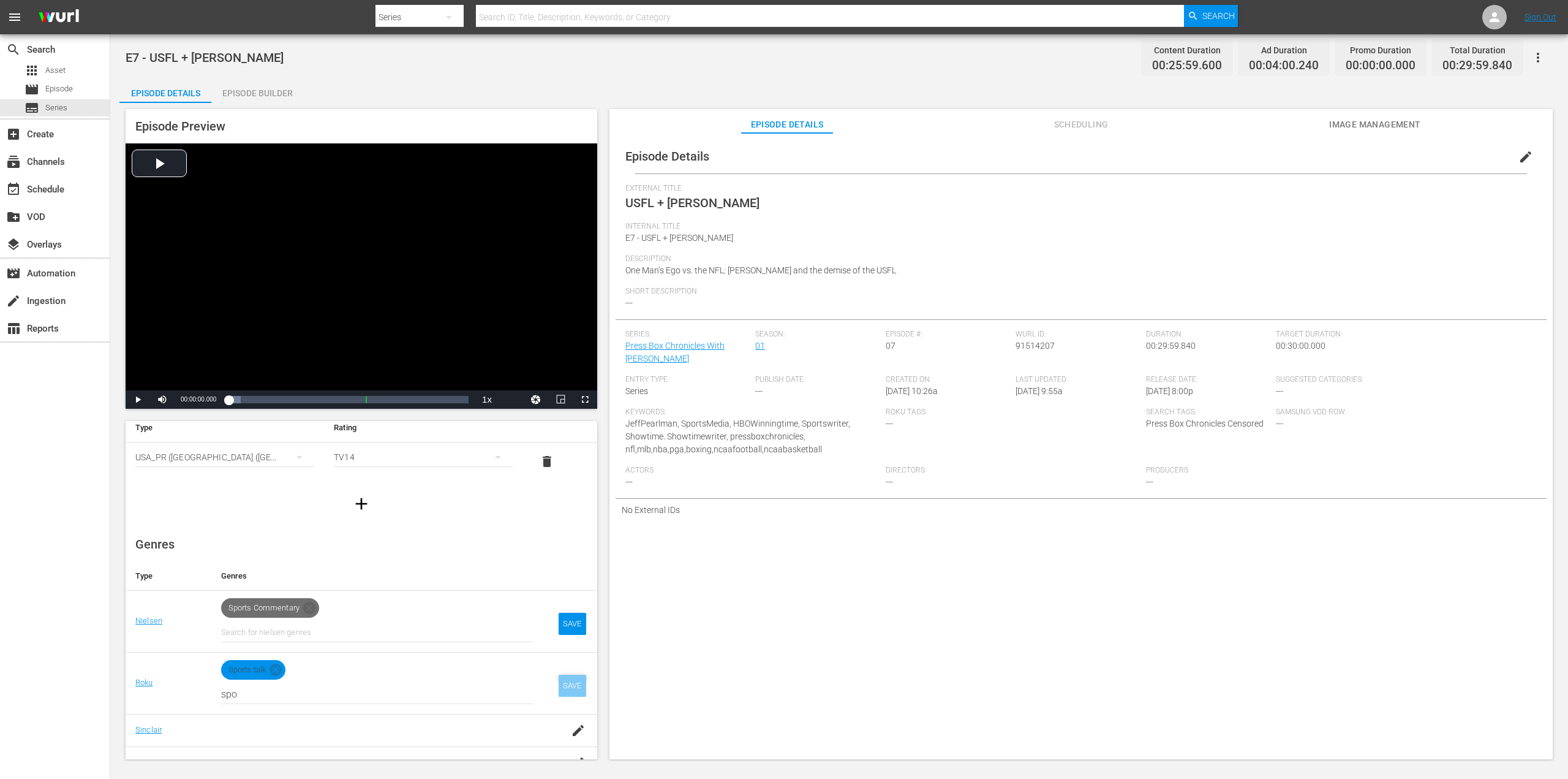
click at [567, 687] on div "SAVE" at bounding box center [572, 685] width 28 height 22
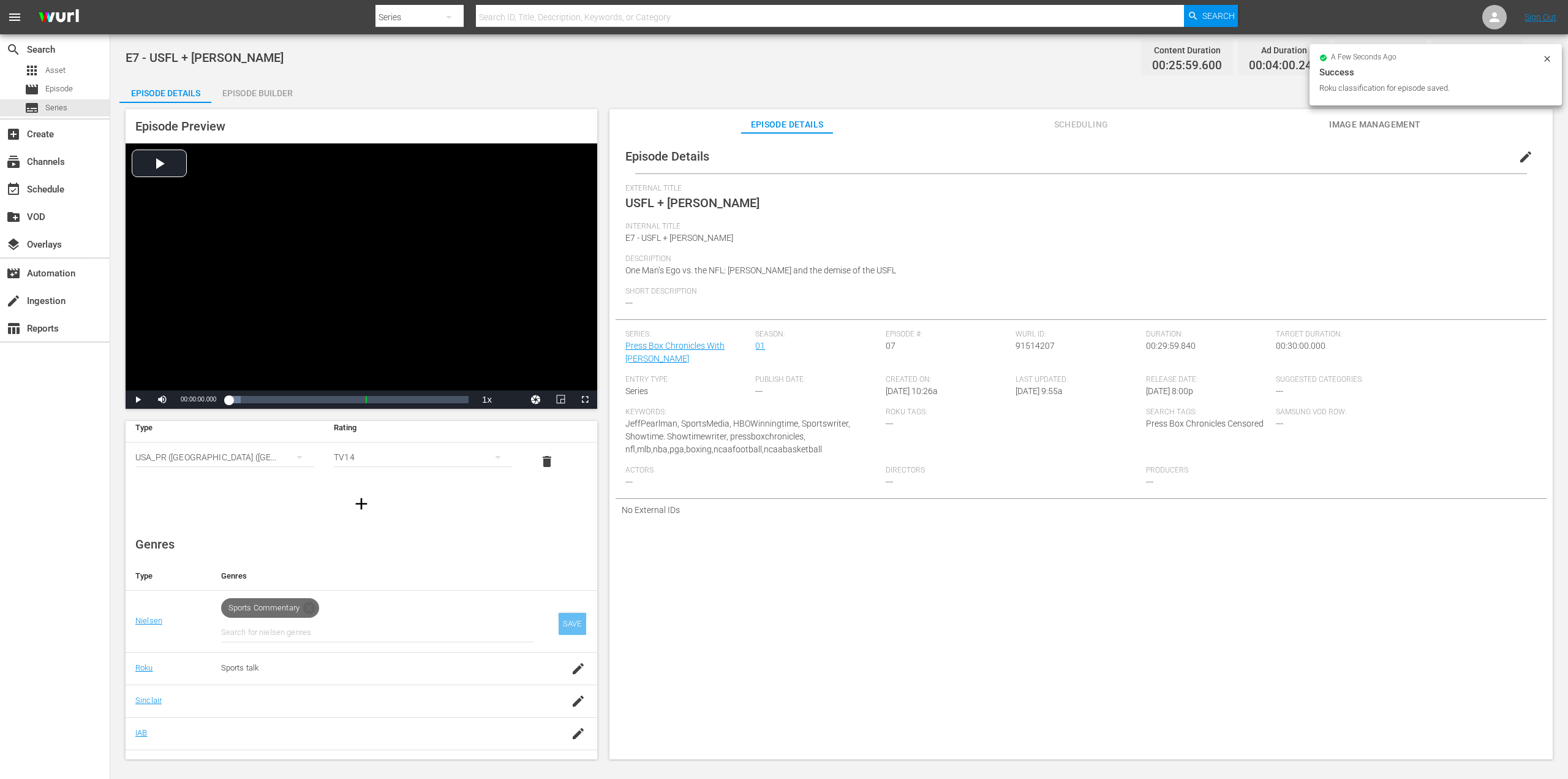
click at [558, 625] on div "SAVE" at bounding box center [572, 623] width 28 height 22
drag, startPoint x: 587, startPoint y: 659, endPoint x: 583, endPoint y: 688, distance: 29.3
click at [583, 688] on tbody "Nielsen Sports Commentary Roku Sports talk Sinclair IAB Samsung LG Primary LG S…" at bounding box center [361, 704] width 471 height 227
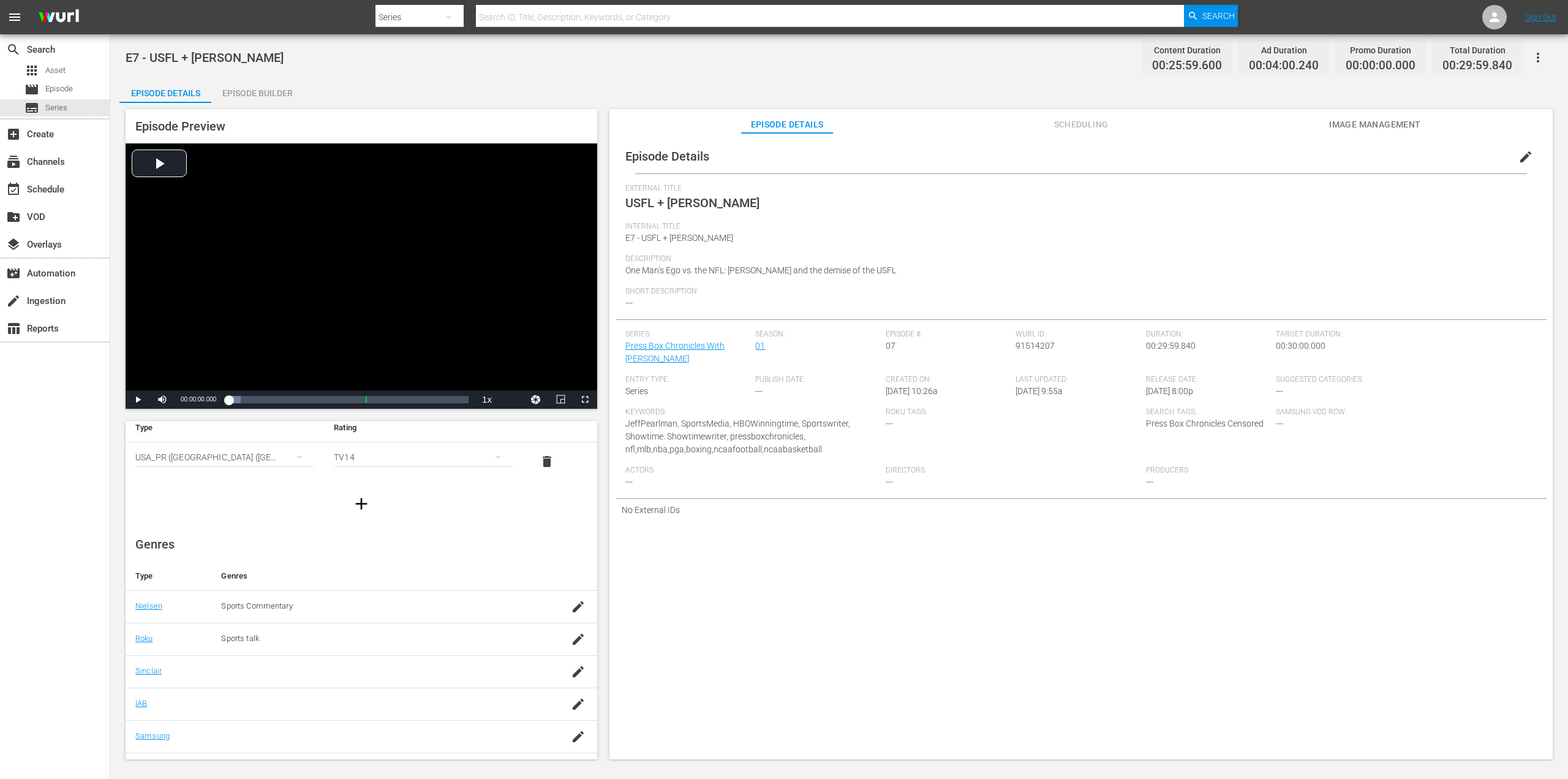
click at [395, 685] on td at bounding box center [379, 671] width 335 height 33
click at [572, 675] on icon "button" at bounding box center [578, 671] width 14 height 14
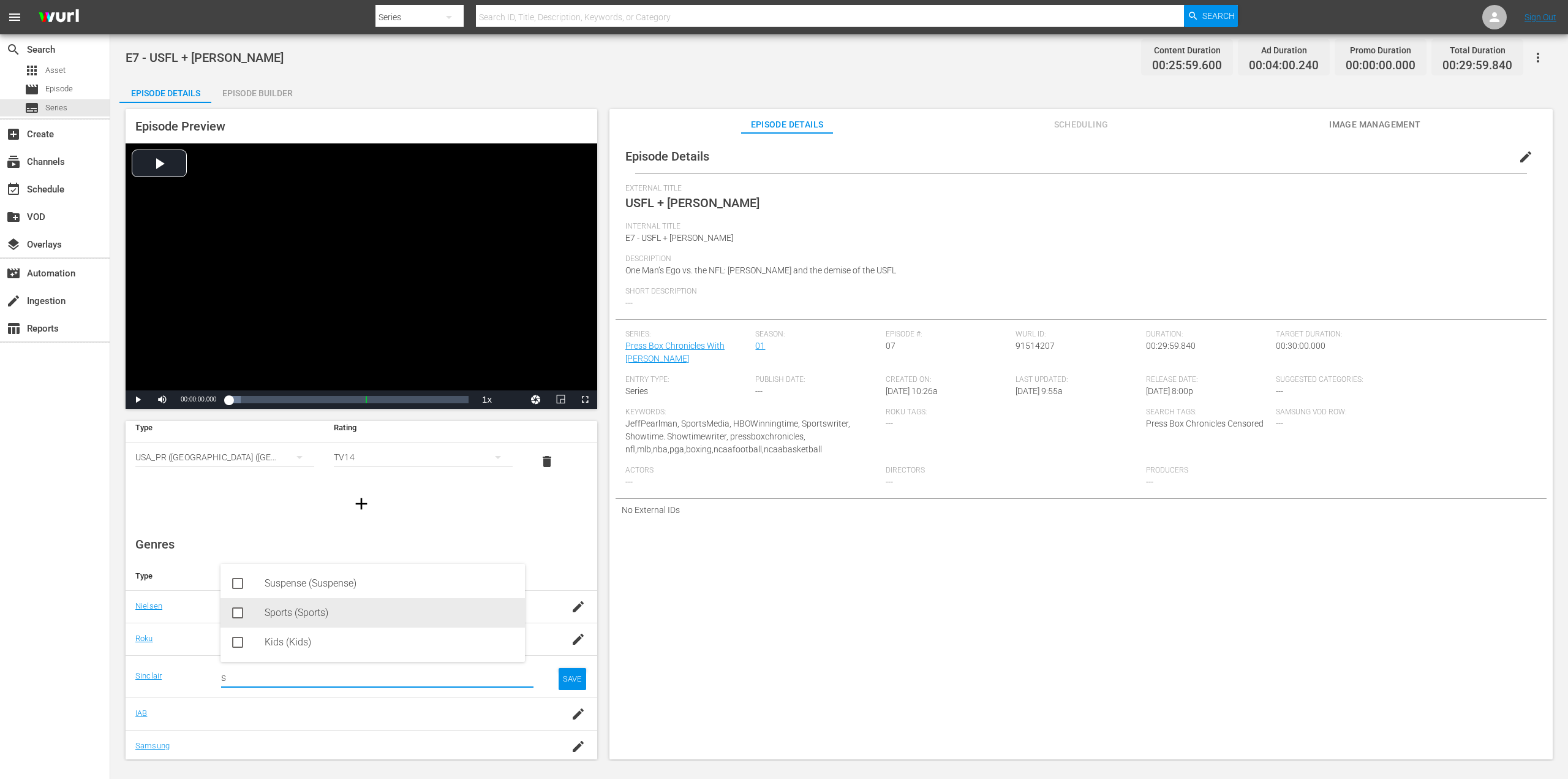
click at [297, 615] on div "Sports (Sports)" at bounding box center [389, 612] width 250 height 30
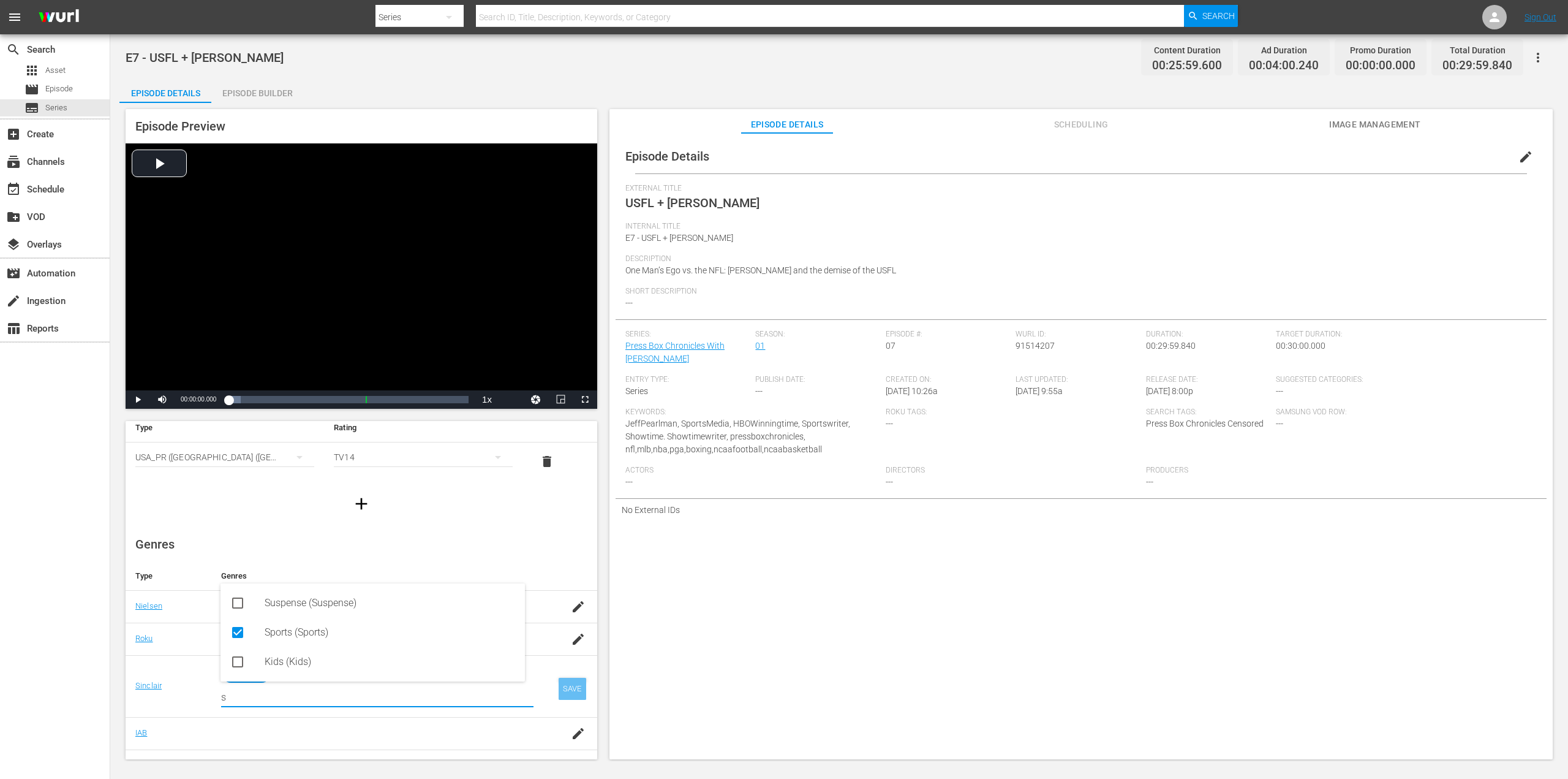
type input "s"
click at [558, 683] on div "SAVE" at bounding box center [572, 688] width 28 height 22
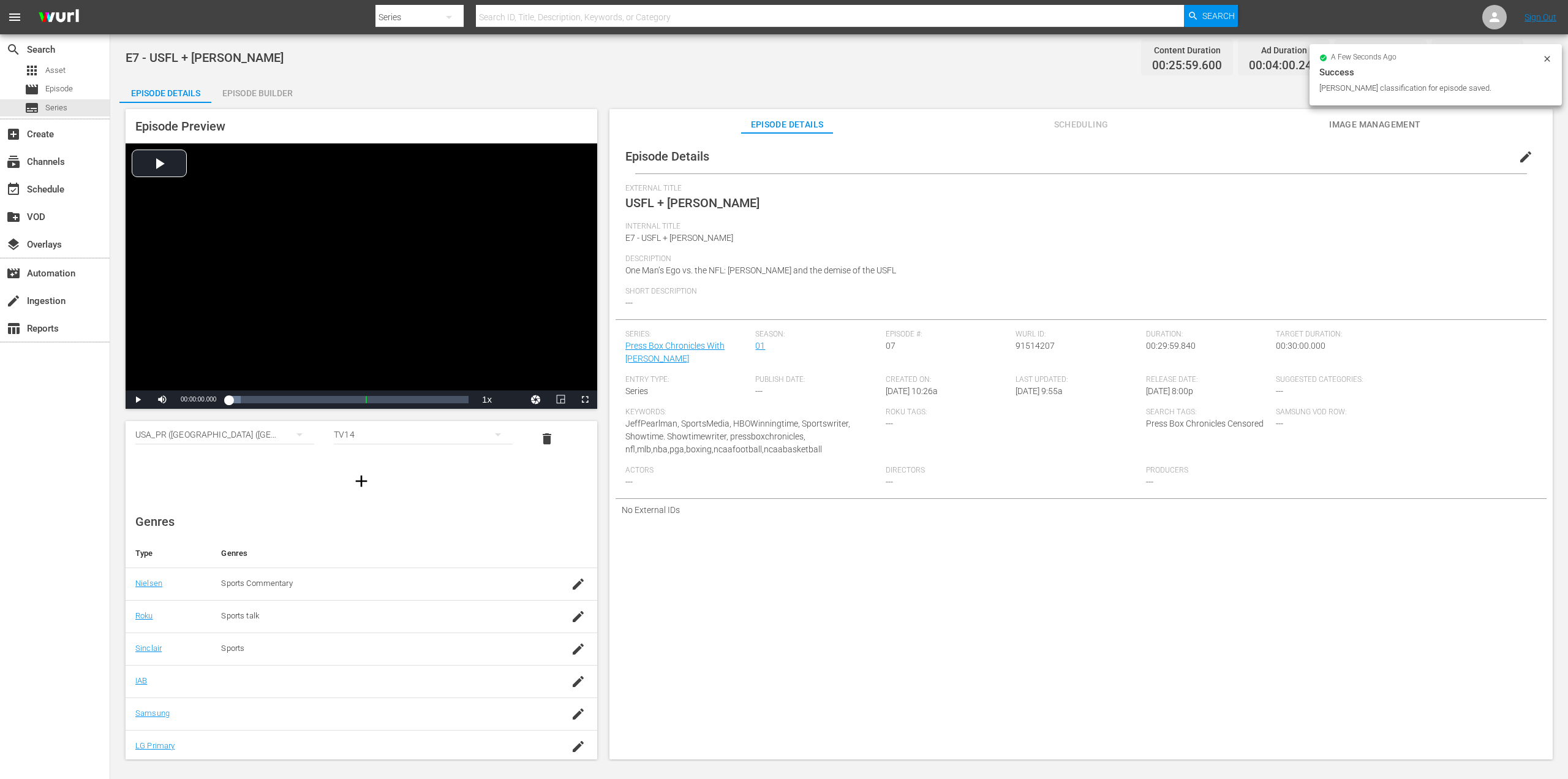
scroll to position [94, 0]
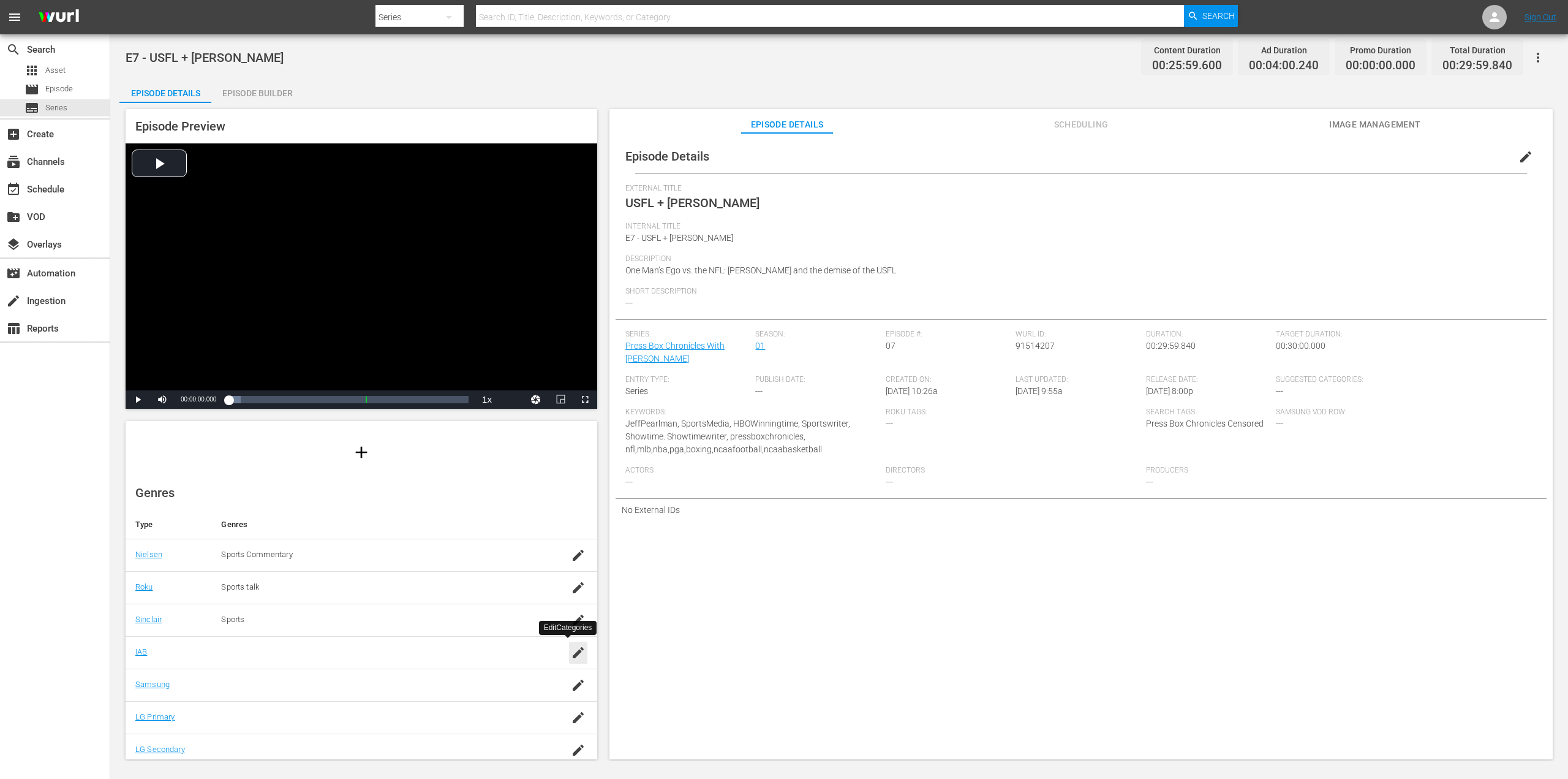
click at [574, 650] on icon "button" at bounding box center [578, 652] width 14 height 14
click at [269, 650] on input "text" at bounding box center [377, 658] width 313 height 30
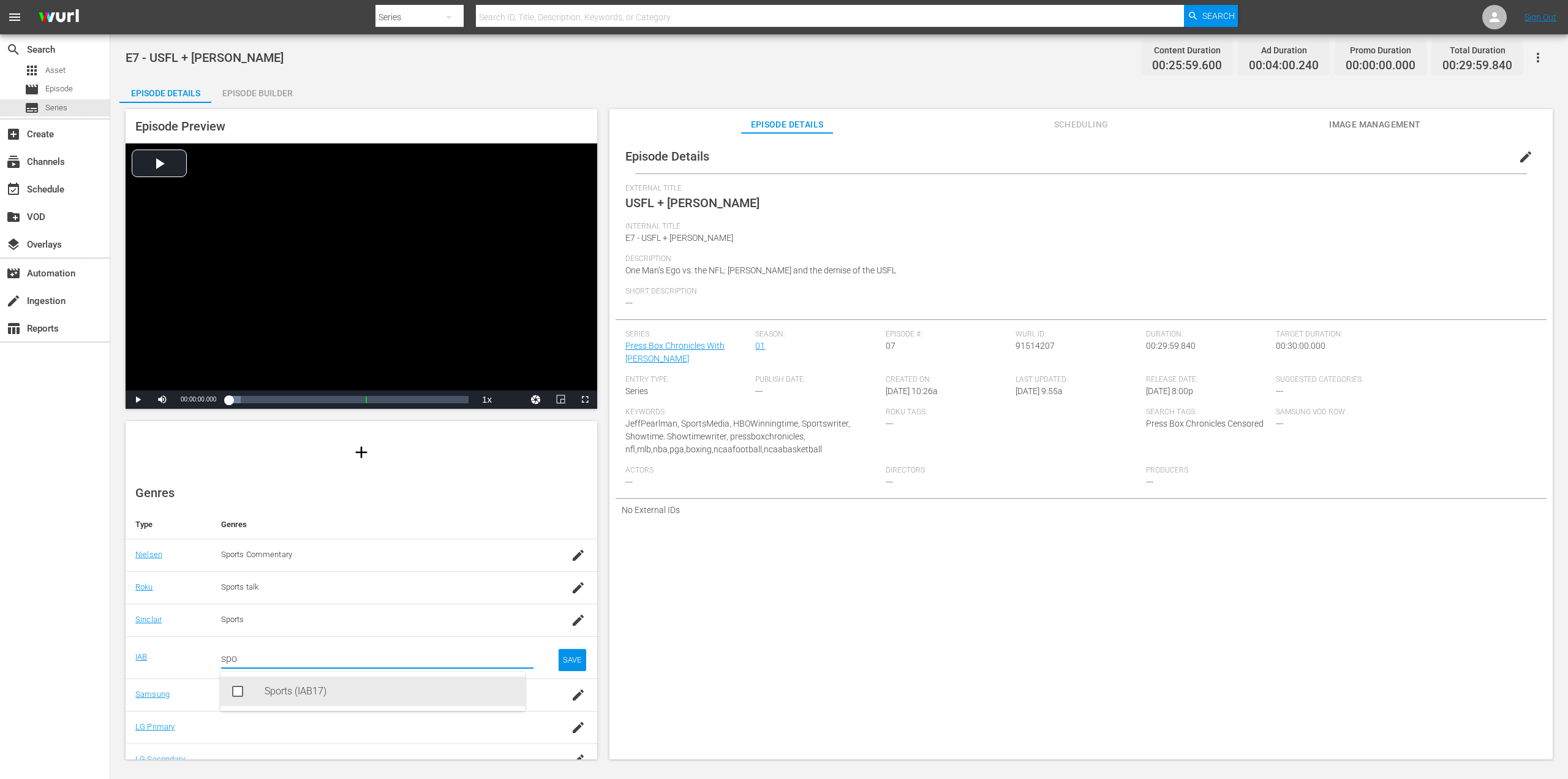
click at [293, 679] on div "Sports (IAB17)" at bounding box center [389, 691] width 250 height 30
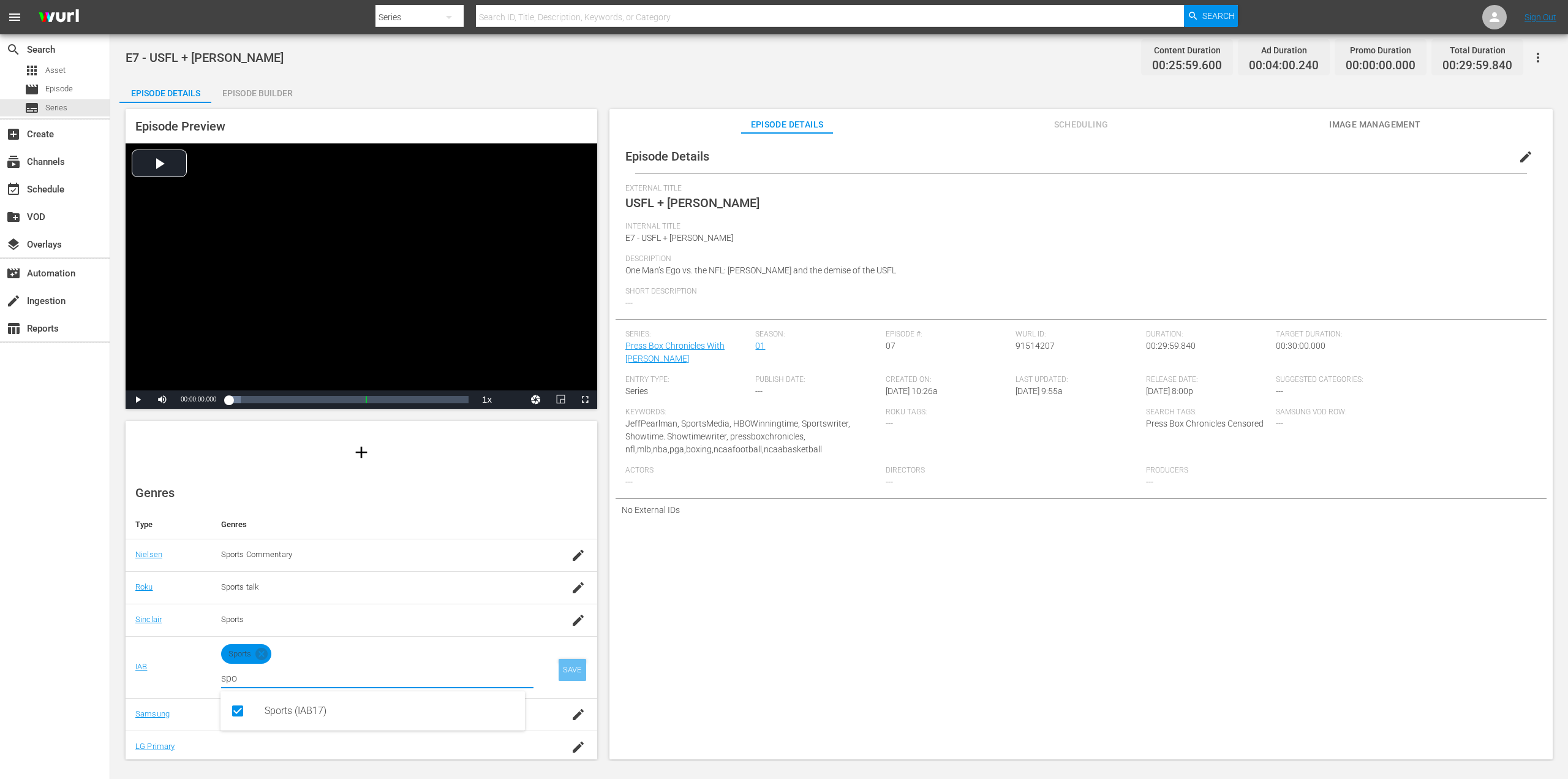
type input "spo"
click at [563, 669] on div "SAVE" at bounding box center [572, 669] width 28 height 22
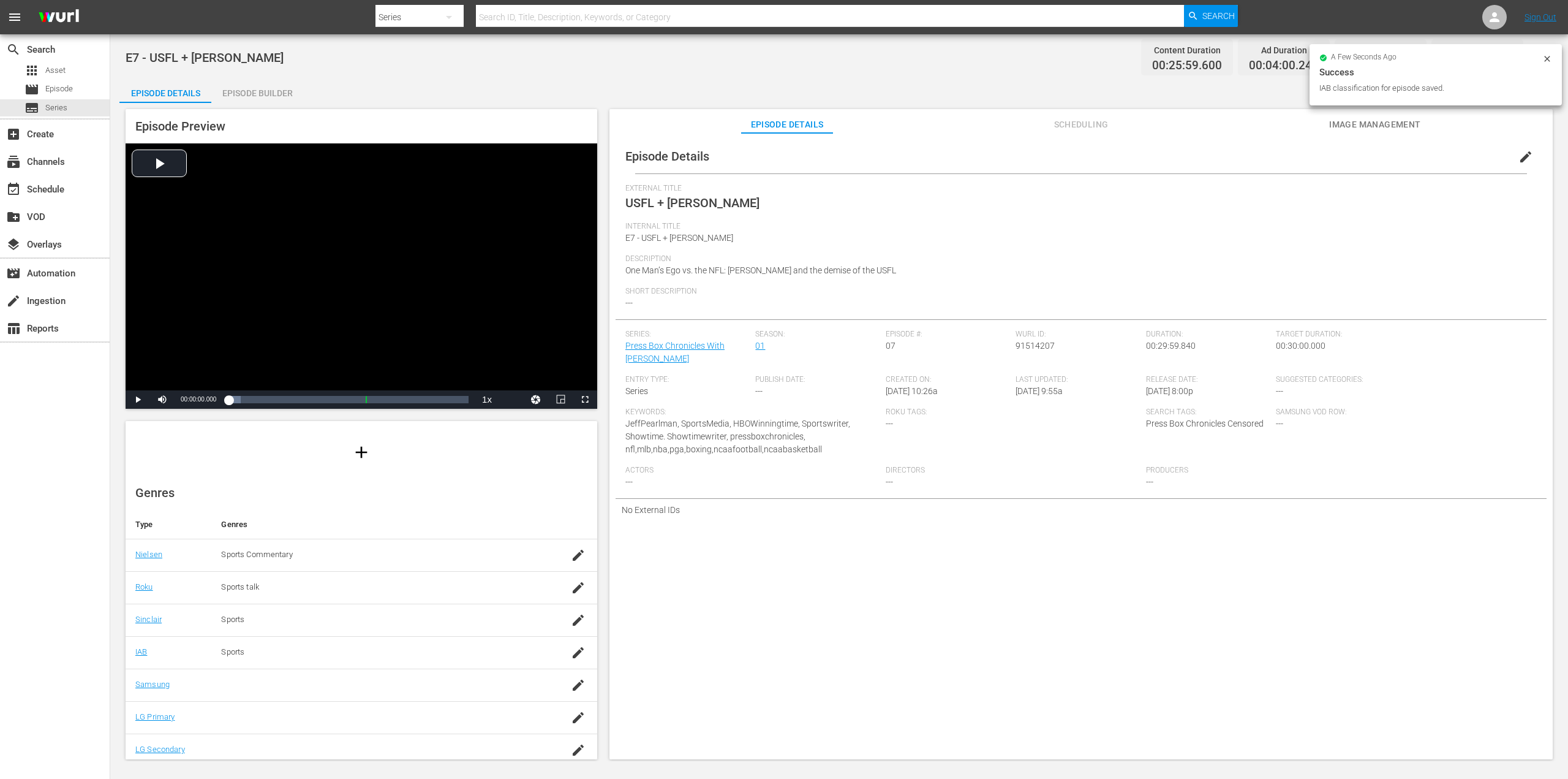
scroll to position [99, 0]
drag, startPoint x: 567, startPoint y: 679, endPoint x: 530, endPoint y: 676, distance: 37.1
click at [571, 679] on icon "button" at bounding box center [578, 679] width 14 height 14
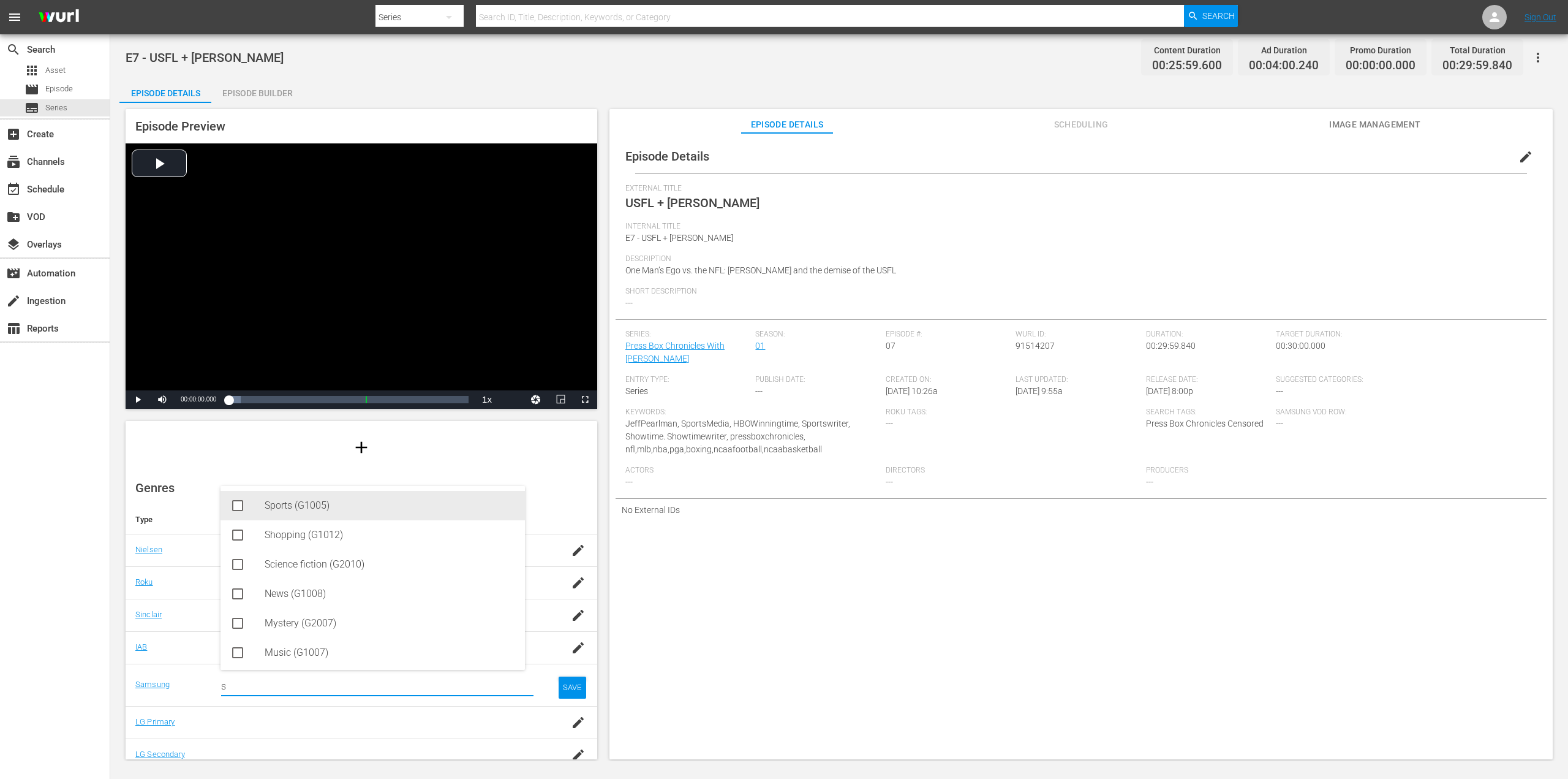
click at [288, 508] on div "Sports (G1005)" at bounding box center [389, 505] width 250 height 30
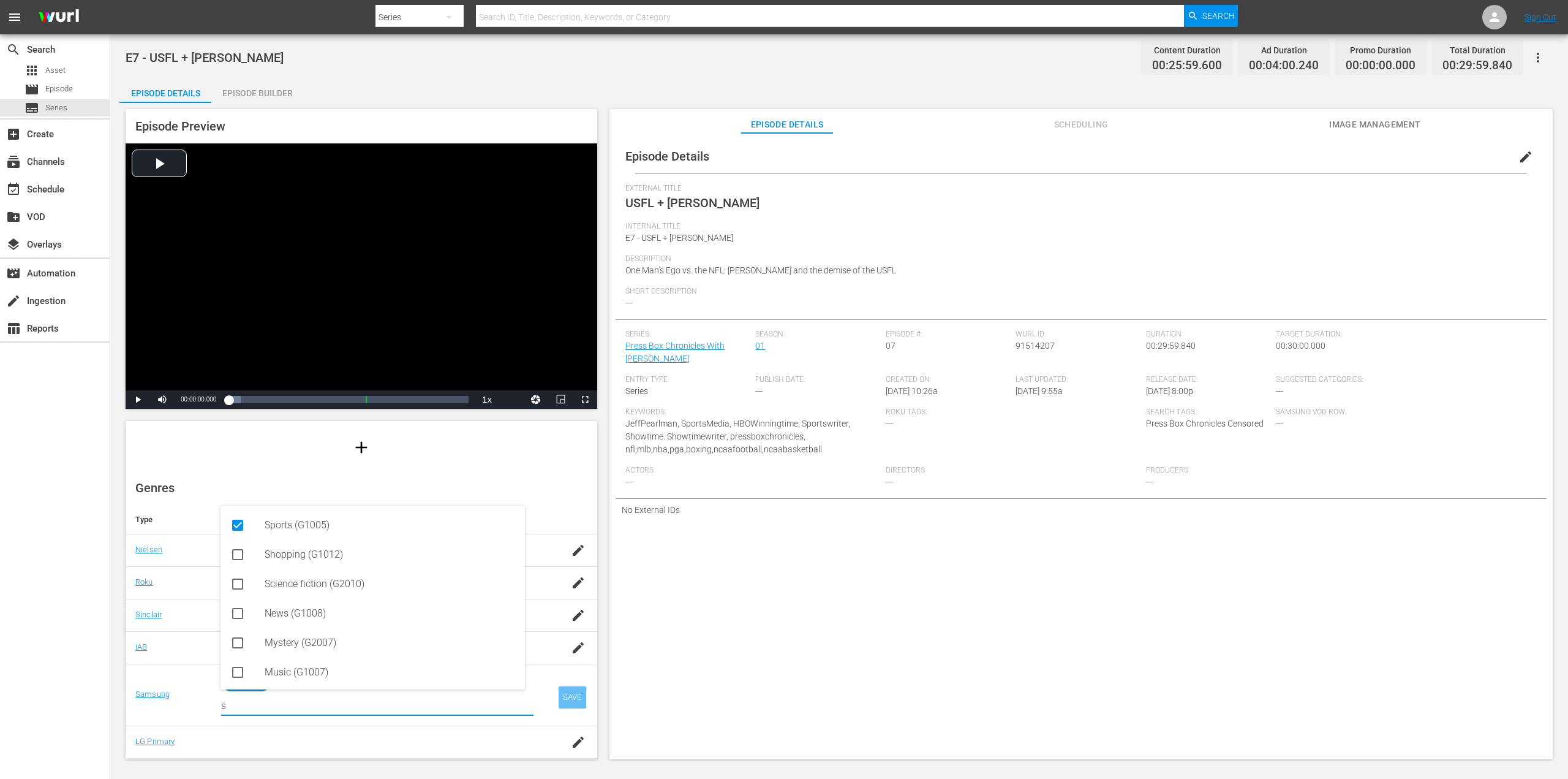
type input "s"
click at [568, 688] on div "SAVE" at bounding box center [572, 697] width 28 height 22
click at [576, 712] on div "button" at bounding box center [578, 712] width 18 height 22
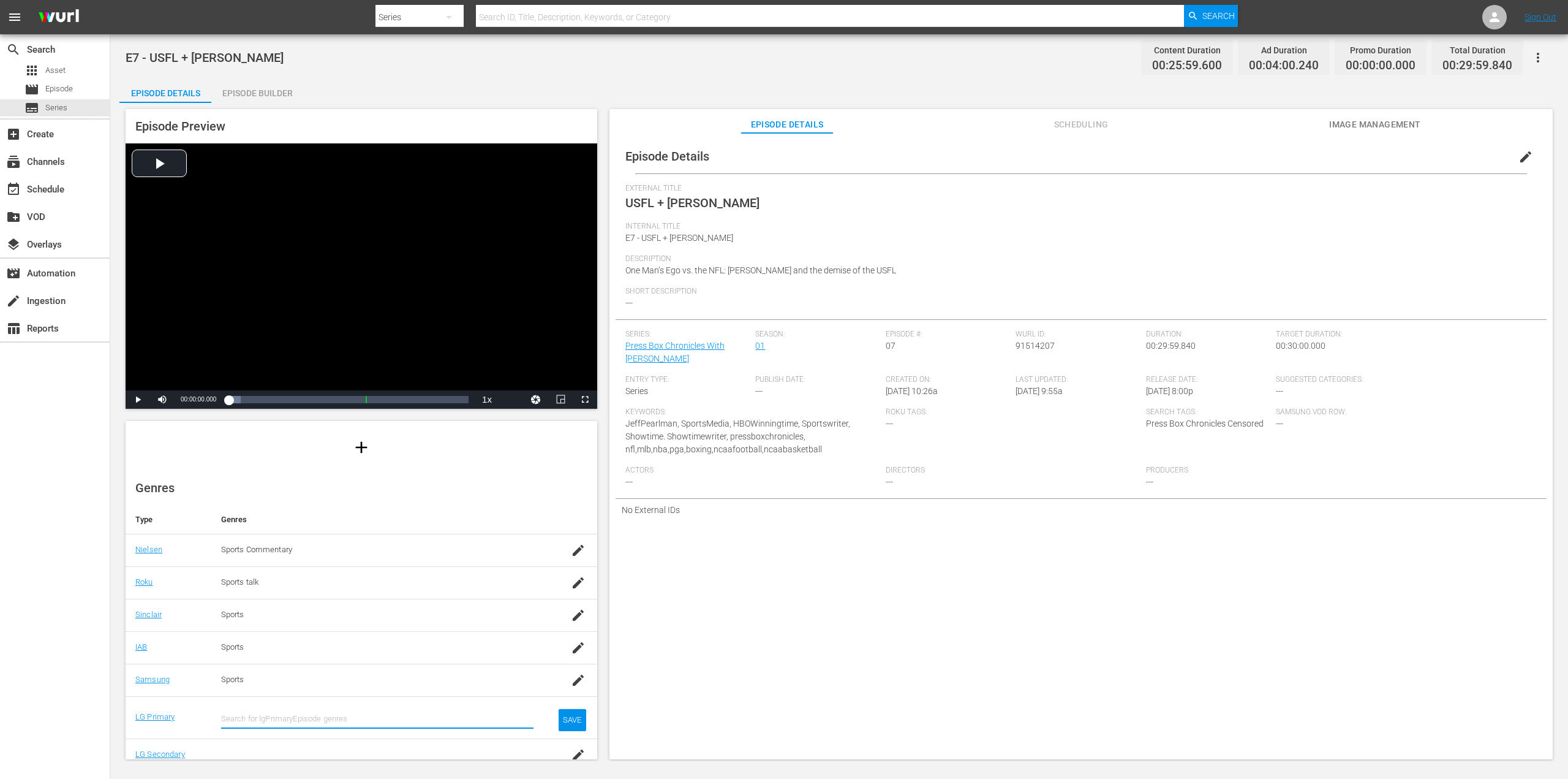
click at [325, 708] on input "text" at bounding box center [377, 718] width 313 height 30
click at [269, 559] on div "Sport (23)" at bounding box center [389, 567] width 250 height 30
type input "s"
click at [572, 723] on div "SAVE" at bounding box center [572, 730] width 28 height 22
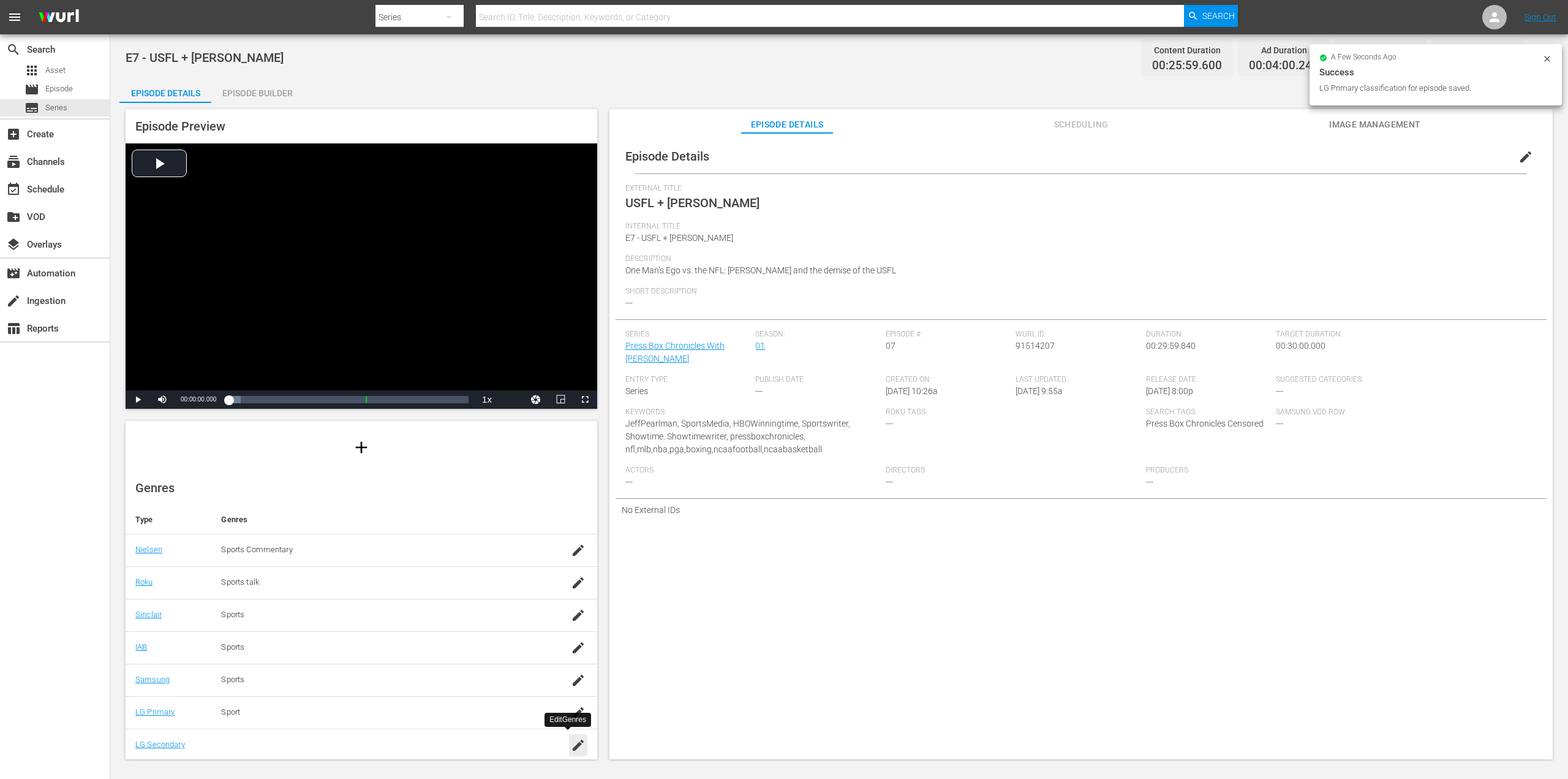
click at [571, 748] on icon "button" at bounding box center [578, 745] width 14 height 14
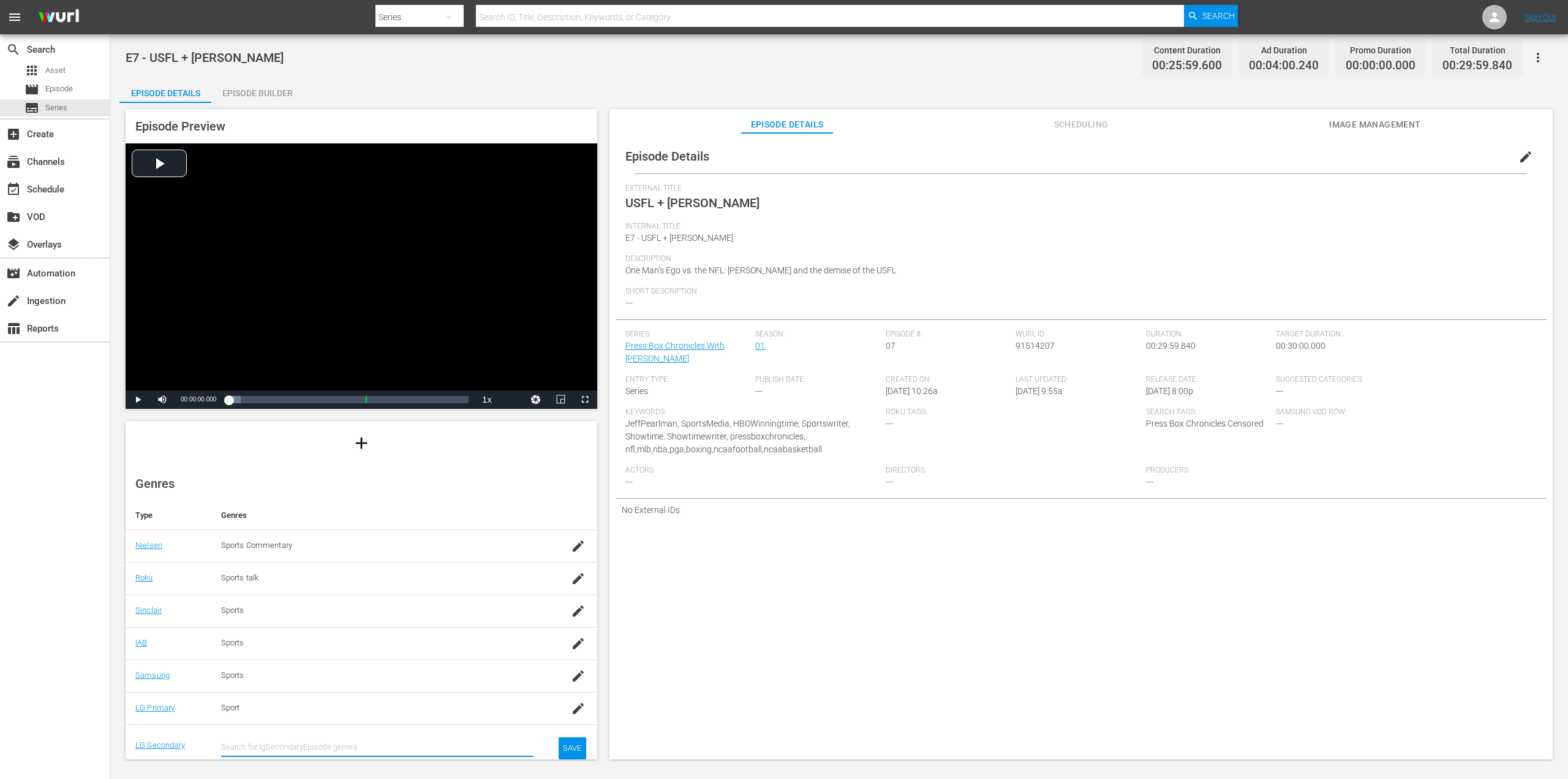
click at [356, 737] on input "text" at bounding box center [377, 746] width 313 height 30
click at [239, 755] on input "sp" at bounding box center [377, 746] width 313 height 30
click at [246, 742] on input "spor" at bounding box center [377, 746] width 313 height 30
type input "s"
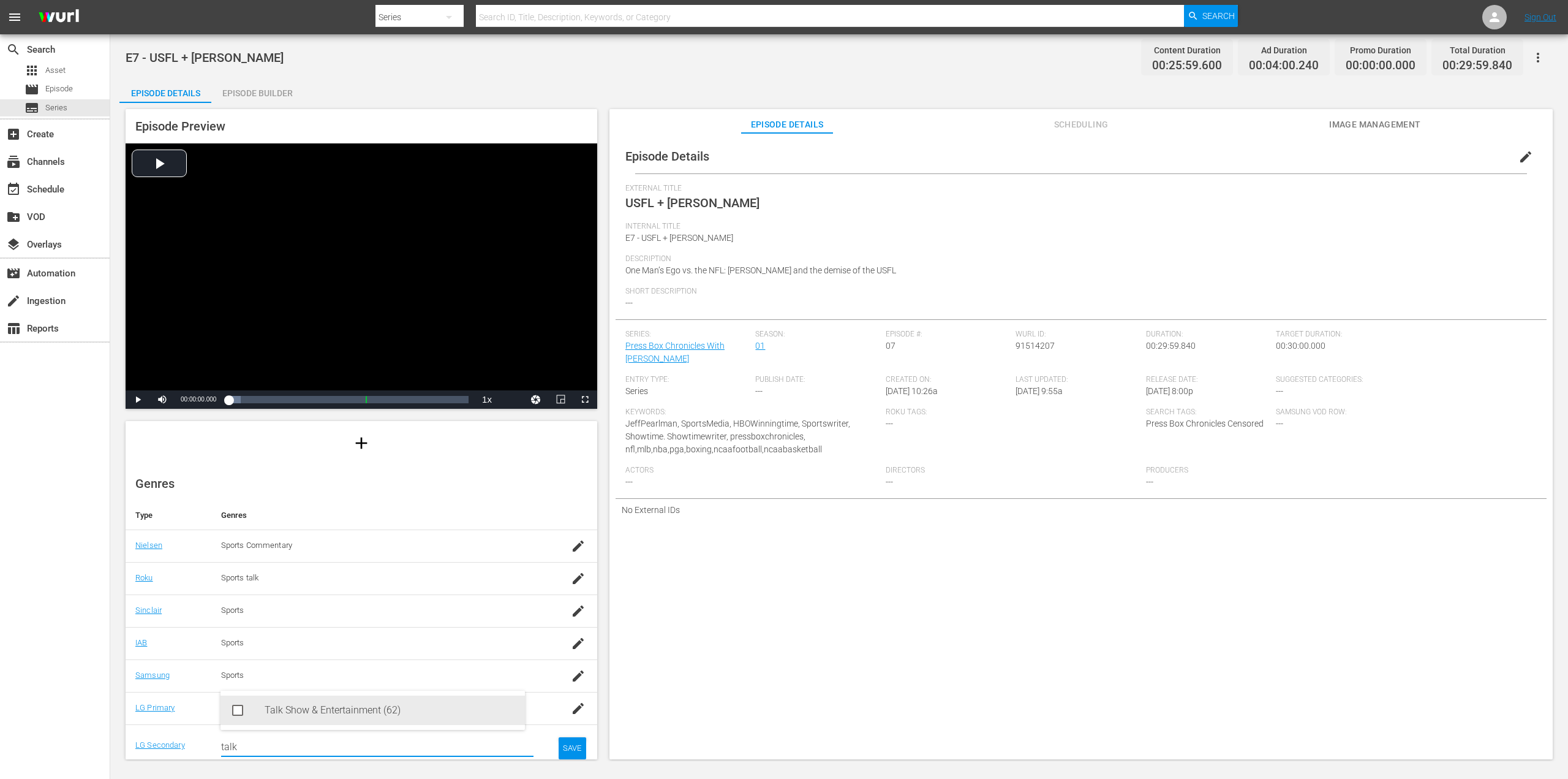
click at [315, 717] on div "Talk Show & Entertainment (62)" at bounding box center [389, 710] width 250 height 30
type input "talk"
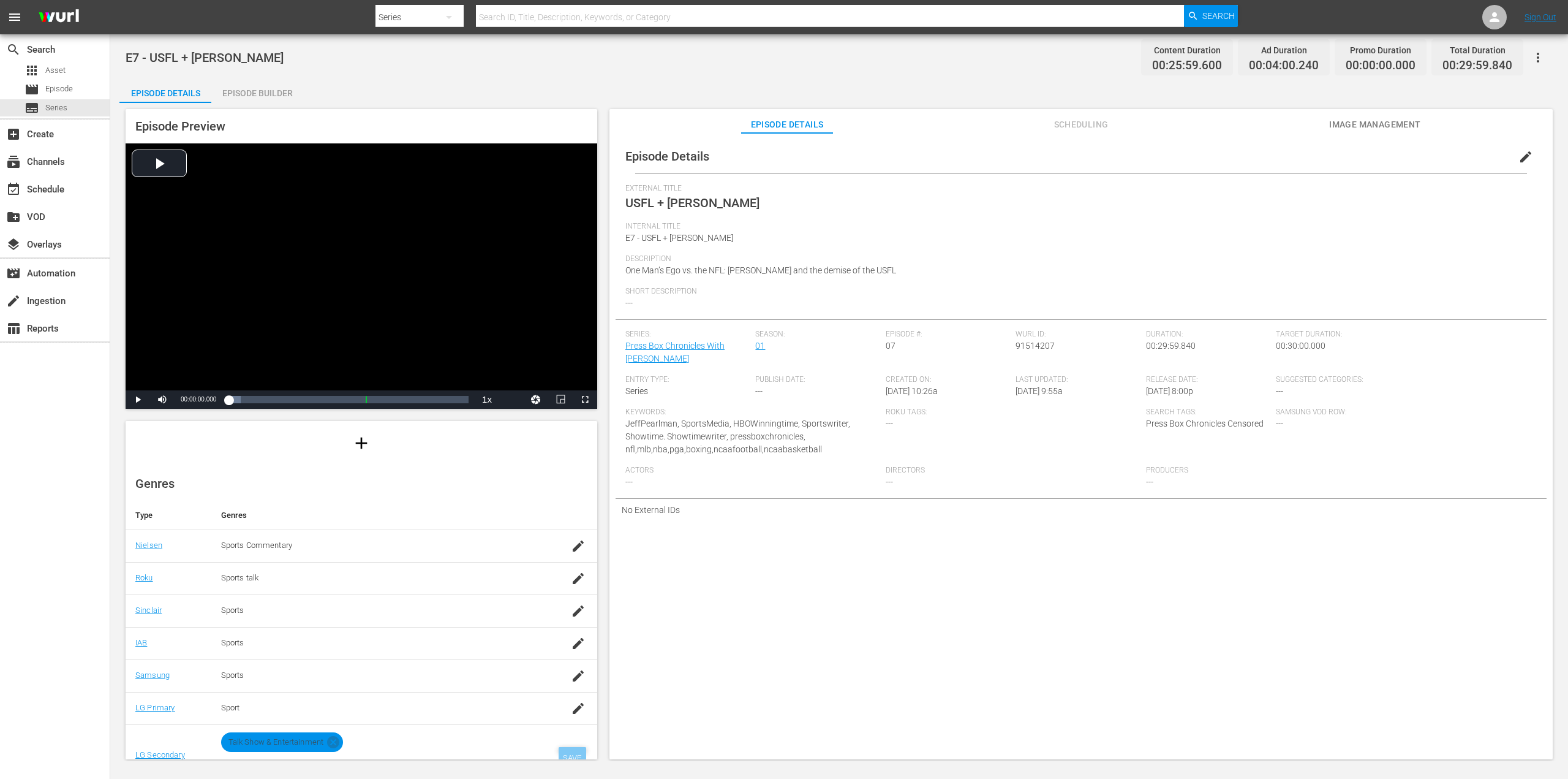
click at [560, 751] on div "SAVE" at bounding box center [572, 758] width 28 height 22
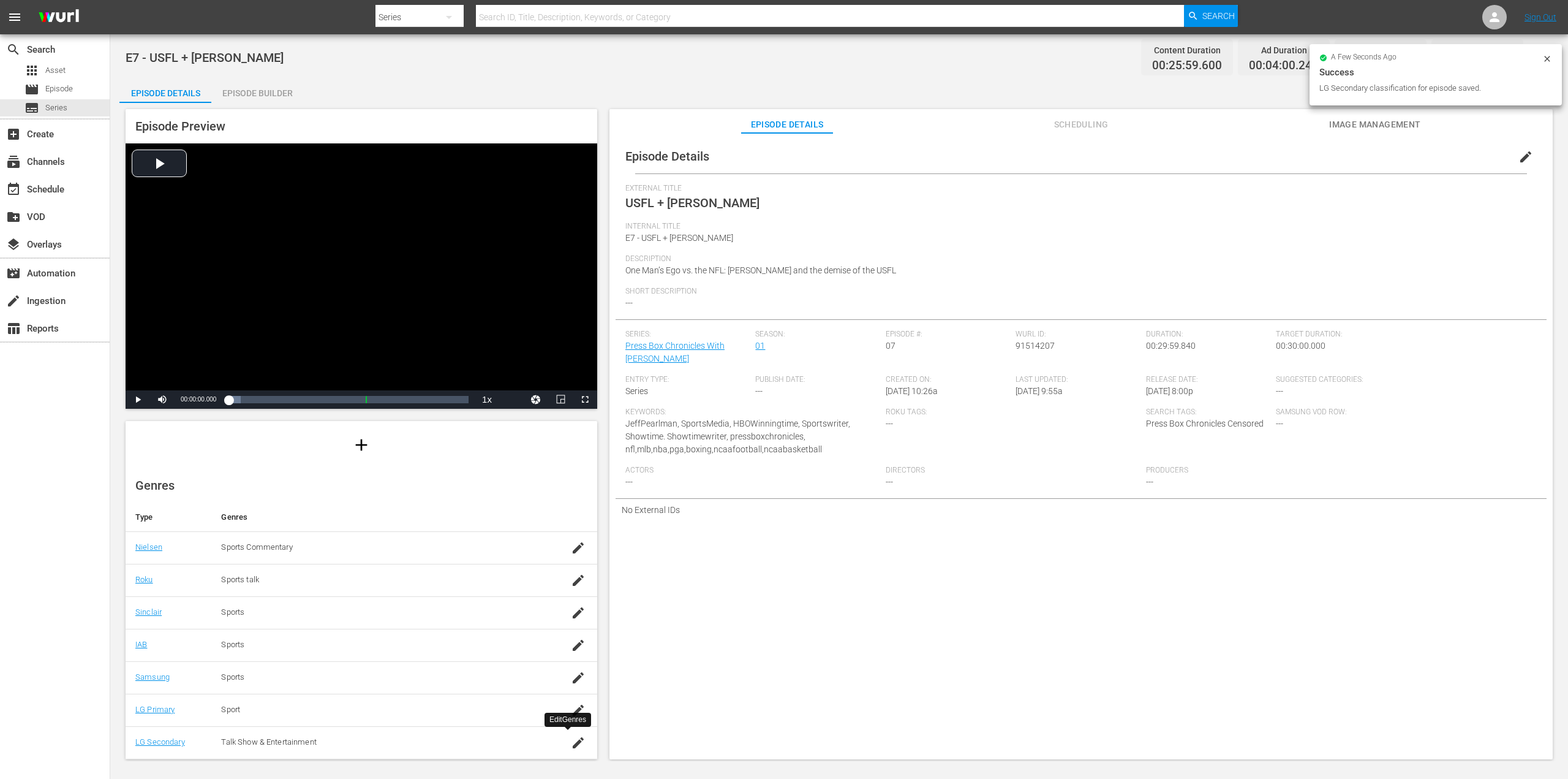
scroll to position [99, 0]
click at [1519, 155] on span "edit" at bounding box center [1525, 157] width 14 height 14
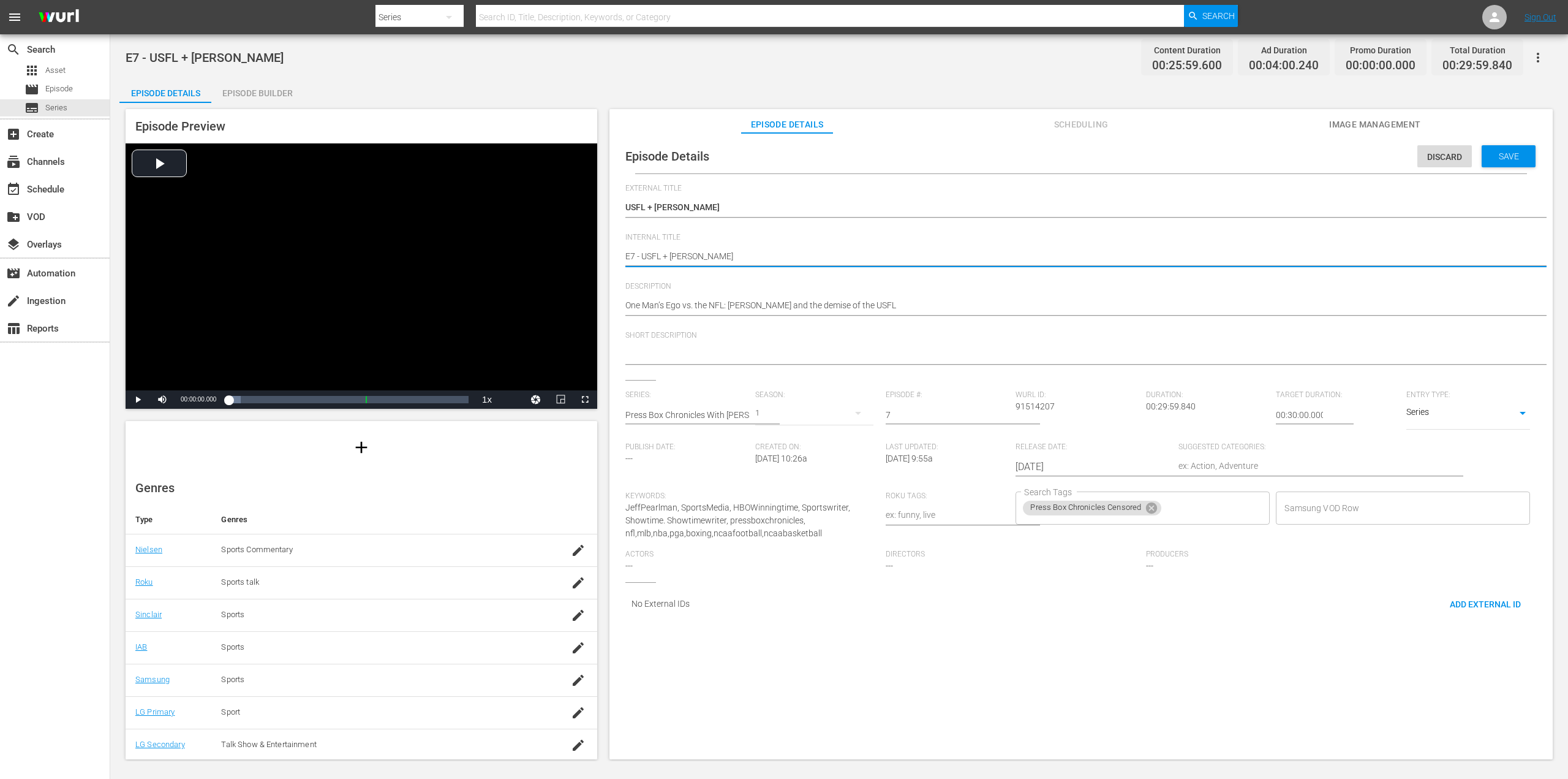
type textarea "E7 - USFL + [PERSON_NAME]"
type textarea "E7 - USFL + Donald Trump C"
type textarea "E7 - USFL + Donald Trump CE"
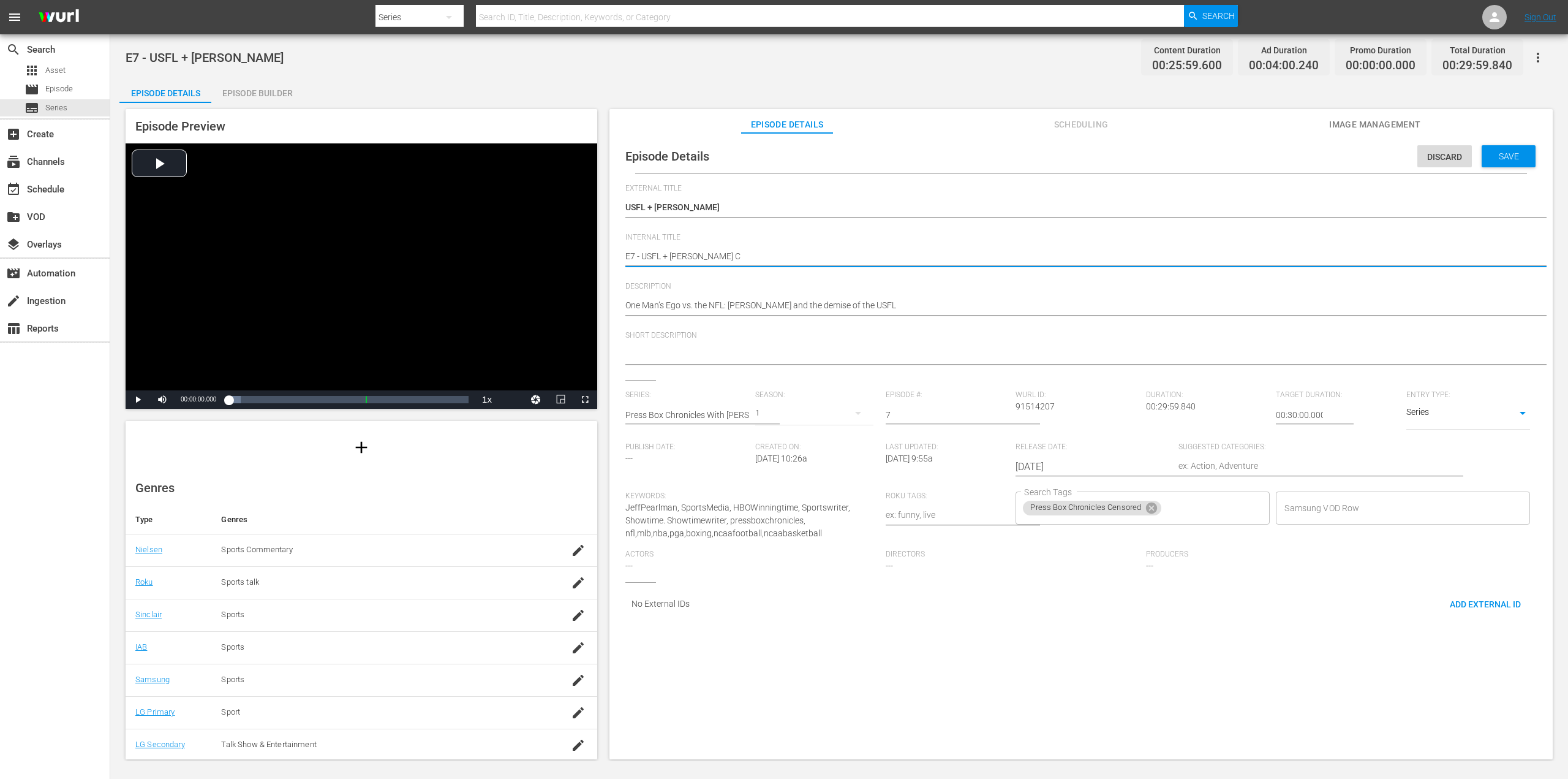
type textarea "E7 - USFL + Donald Trump CE"
type textarea "E7 - USFL + Donald Trump CEn"
type textarea "E7 - USFL + Donald Trump CE"
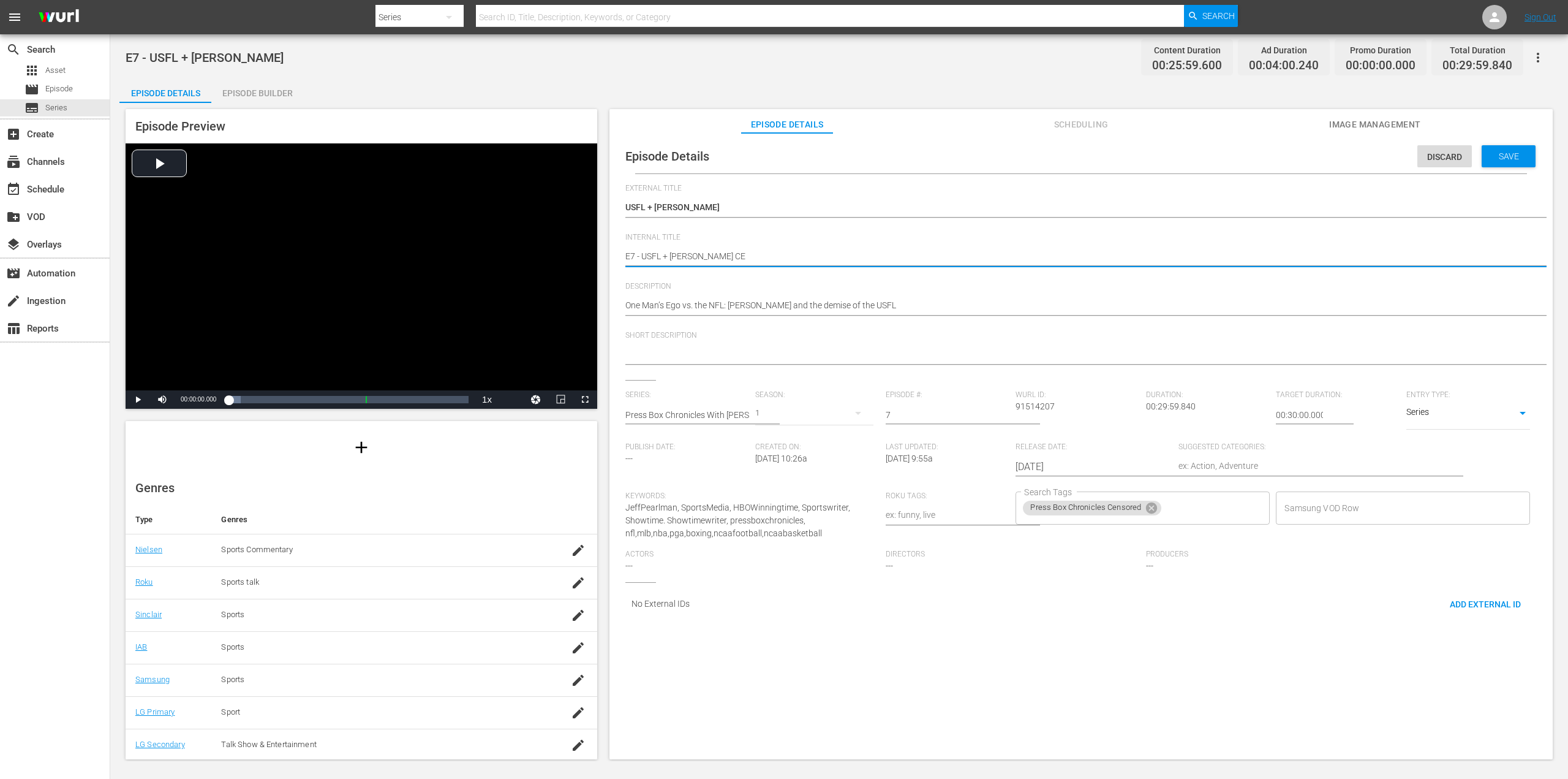
type textarea "E7 - USFL + [PERSON_NAME] CEN"
click at [1493, 161] on span "Save" at bounding box center [1509, 156] width 40 height 10
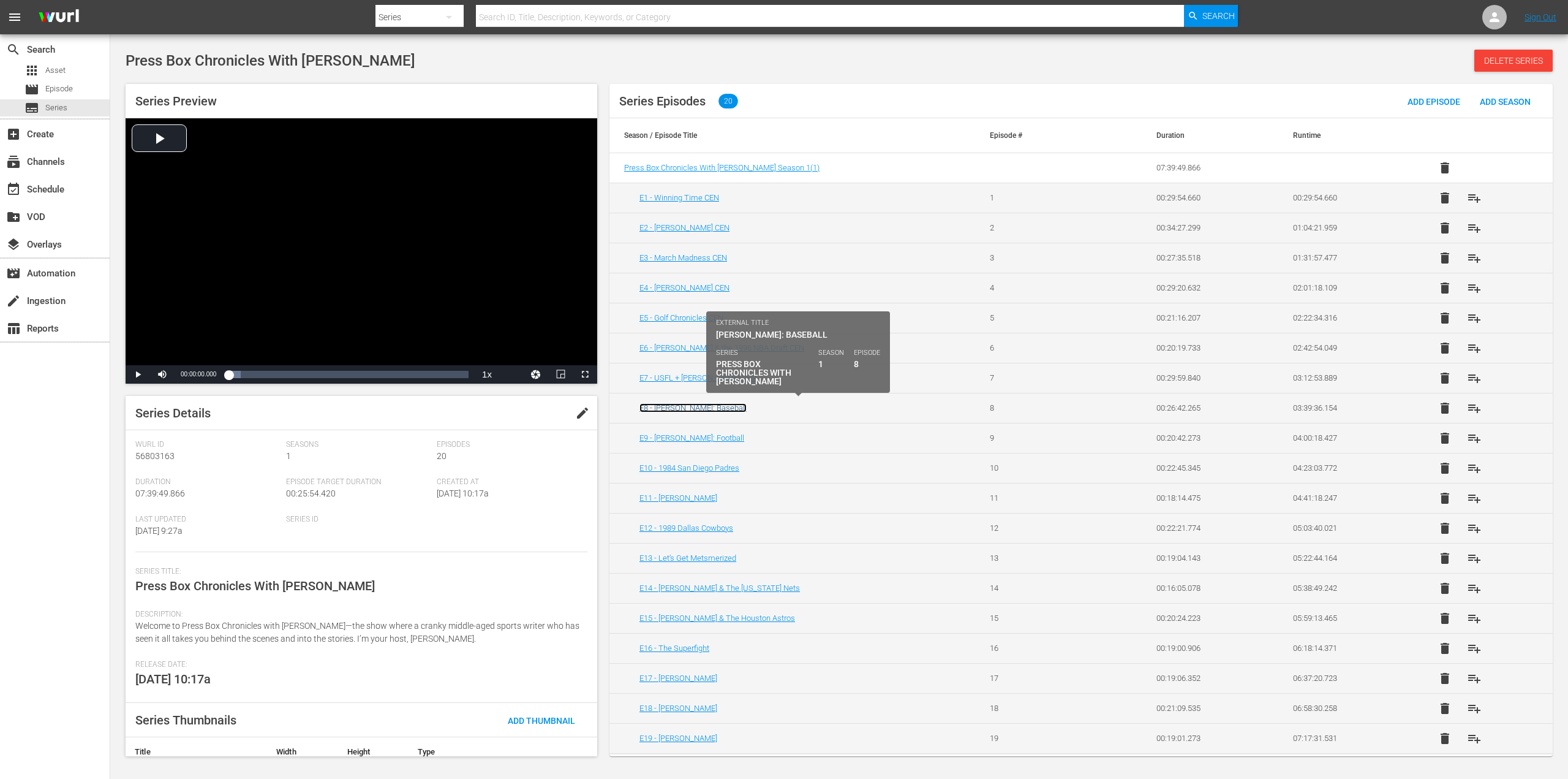
click at [687, 409] on link "E8 - [PERSON_NAME]: Baseball" at bounding box center [693, 408] width 107 height 9
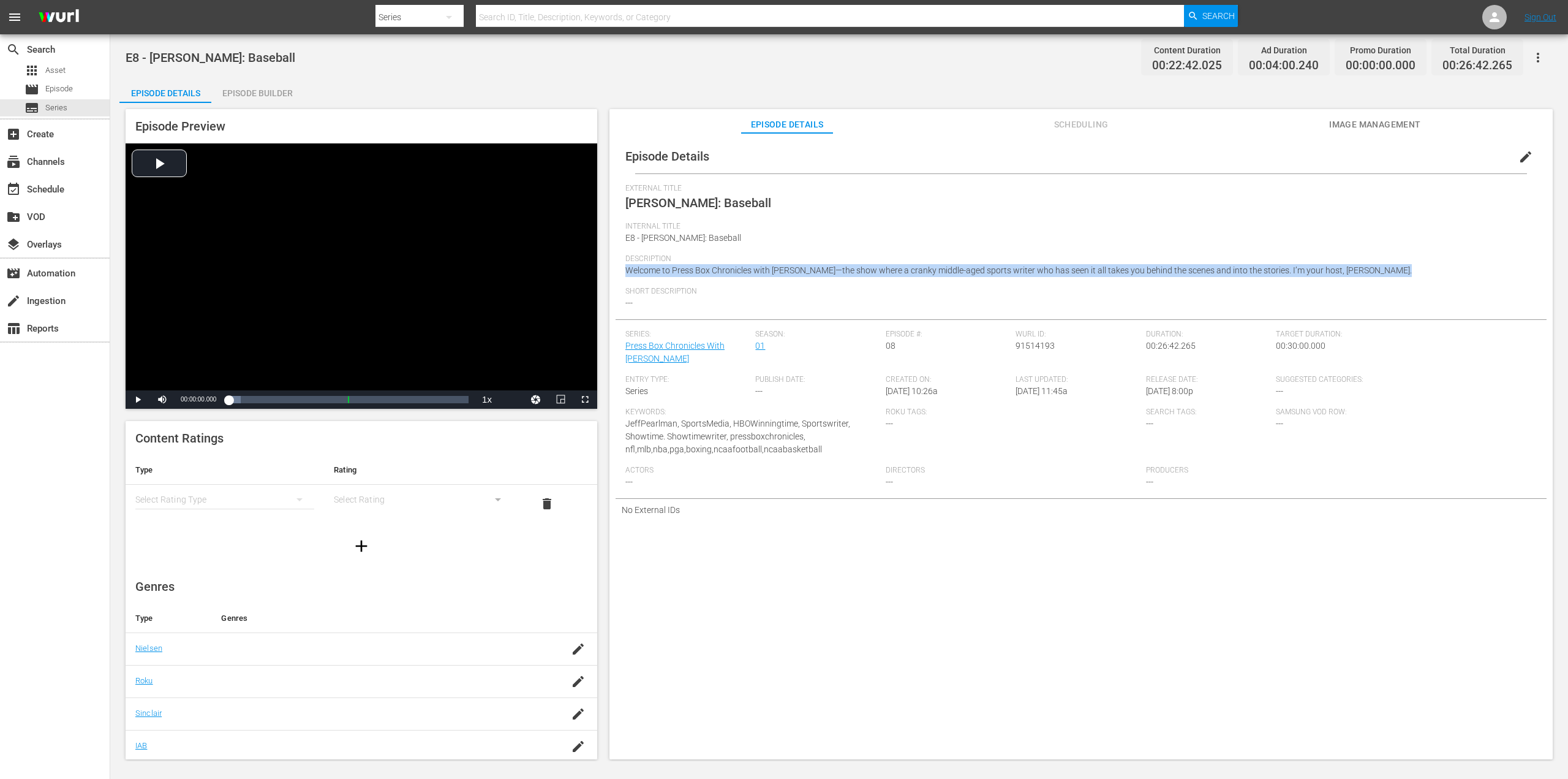
drag, startPoint x: 627, startPoint y: 269, endPoint x: 1402, endPoint y: 269, distance: 775.0
click at [1402, 269] on div "Description Welcome to Press Box Chronicles with Jeff Pearlman—the show where a…" at bounding box center [1081, 270] width 911 height 33
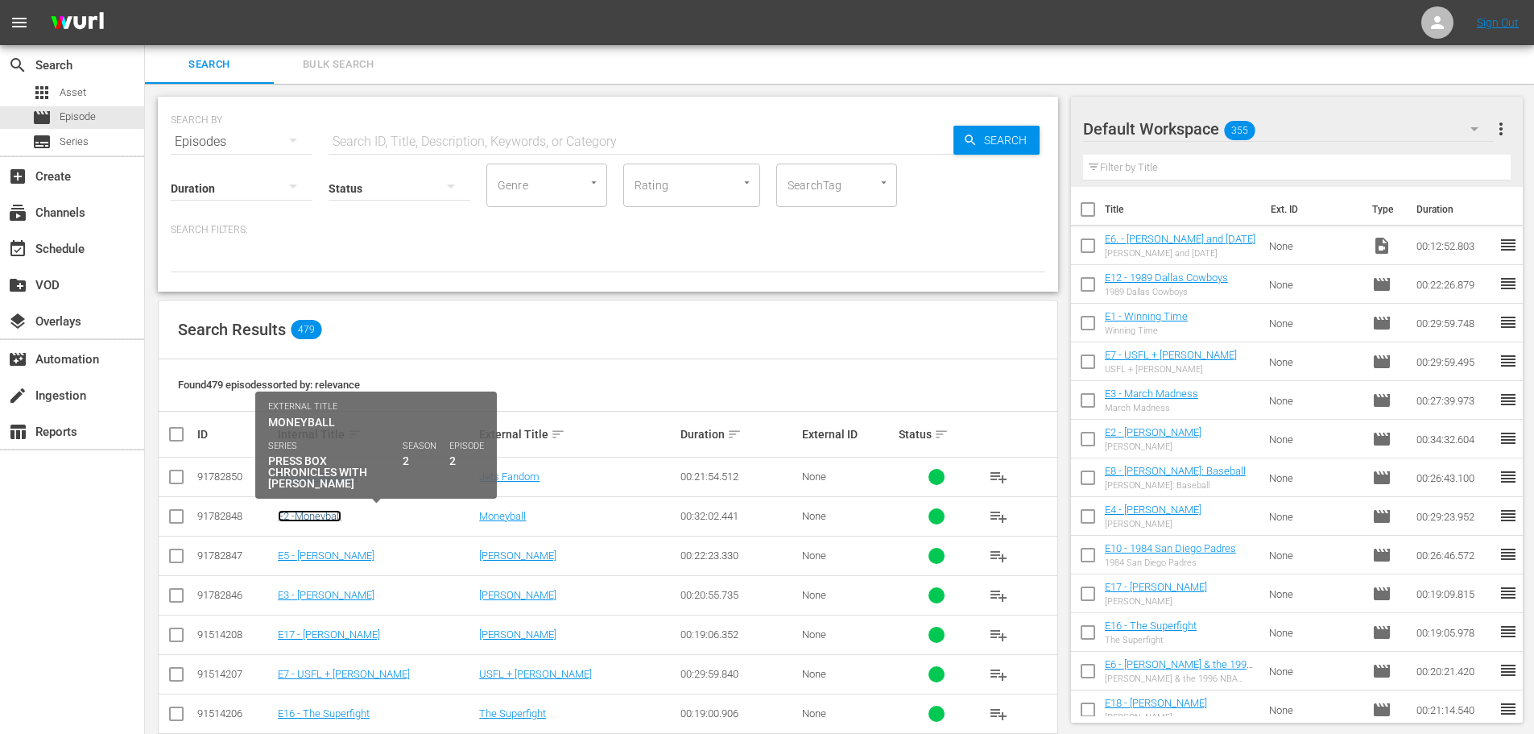
click at [300, 516] on link "E2 -Moneyball" at bounding box center [310, 516] width 64 height 12
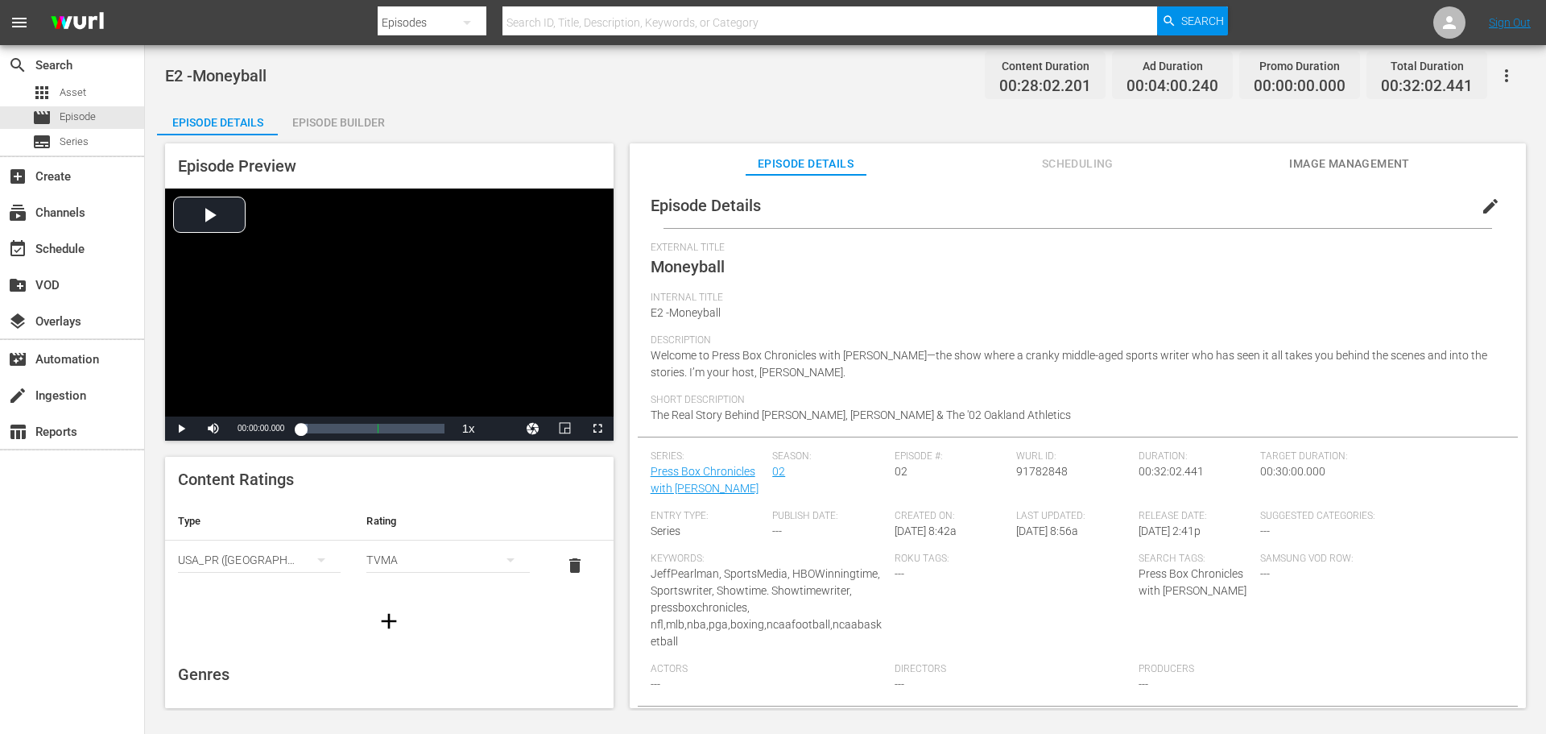
click at [727, 313] on div "Internal Title E2 -Moneyball" at bounding box center [1078, 313] width 854 height 43
click at [743, 308] on div "Internal Title E2 -Moneyball" at bounding box center [1078, 313] width 854 height 43
click at [1483, 212] on span "edit" at bounding box center [1490, 206] width 19 height 19
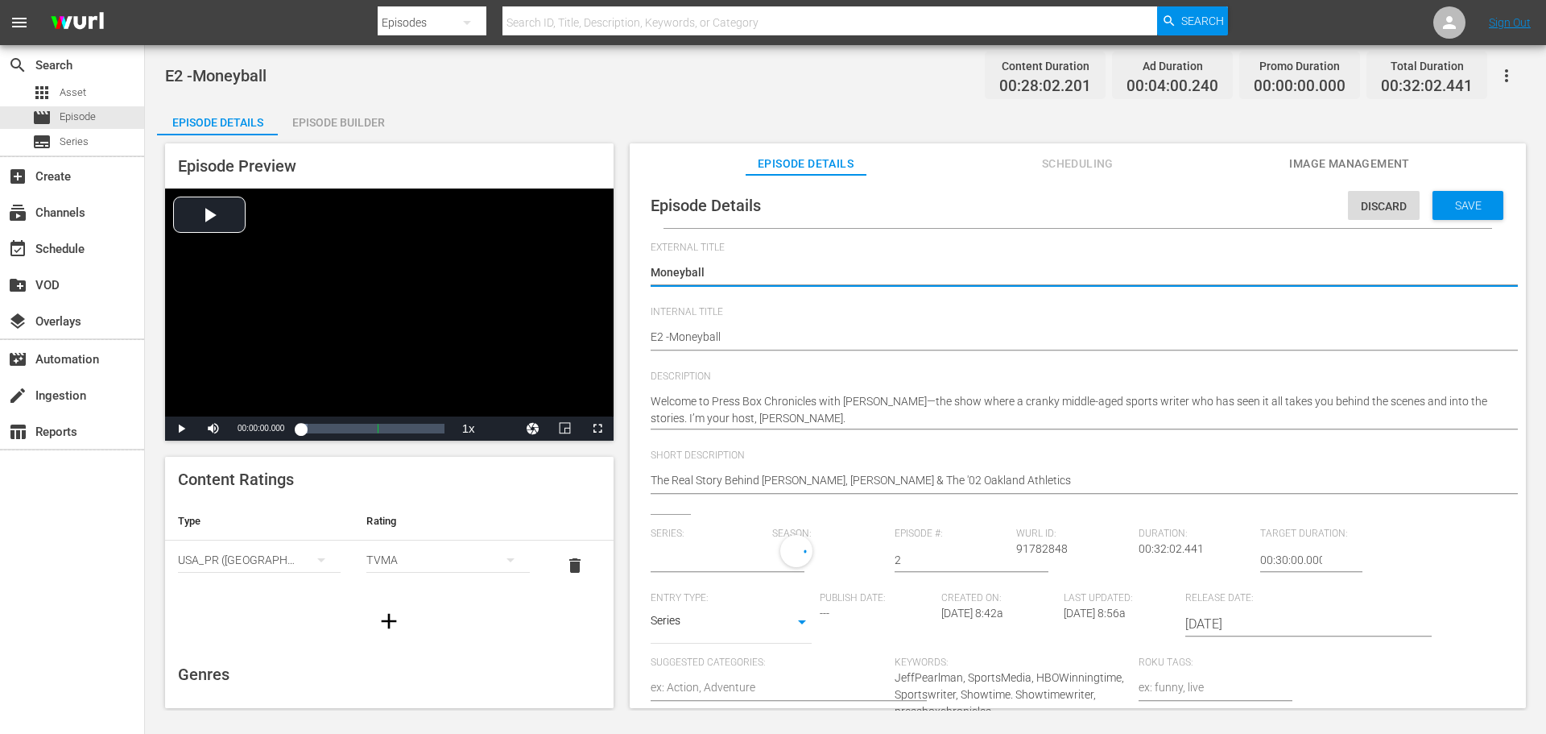
type input "Press Box Chronicles with [PERSON_NAME]"
click at [718, 271] on textarea "Moneyball" at bounding box center [1074, 273] width 846 height 19
type textarea "Moneyball"
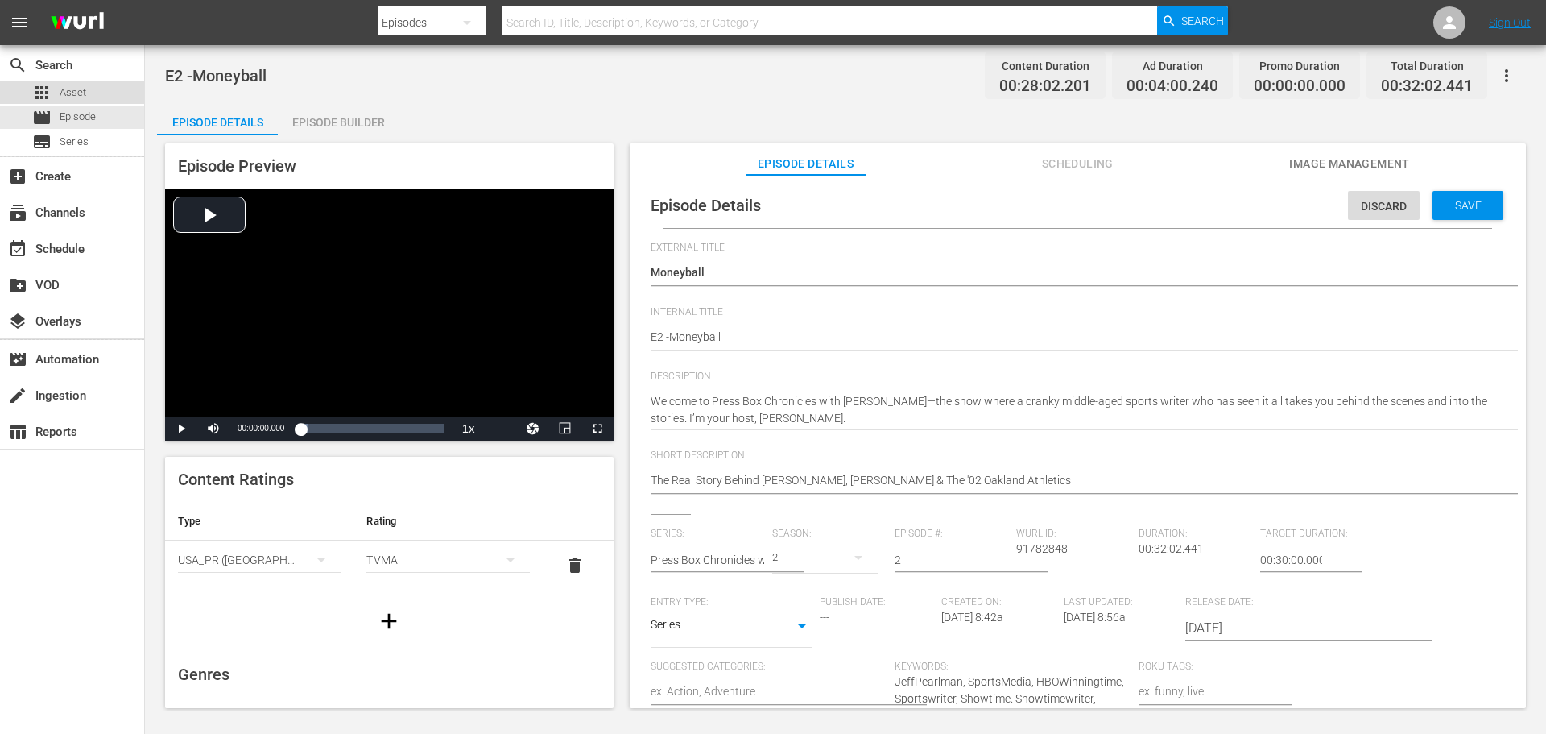
click at [87, 91] on div "apps Asset" at bounding box center [72, 92] width 144 height 23
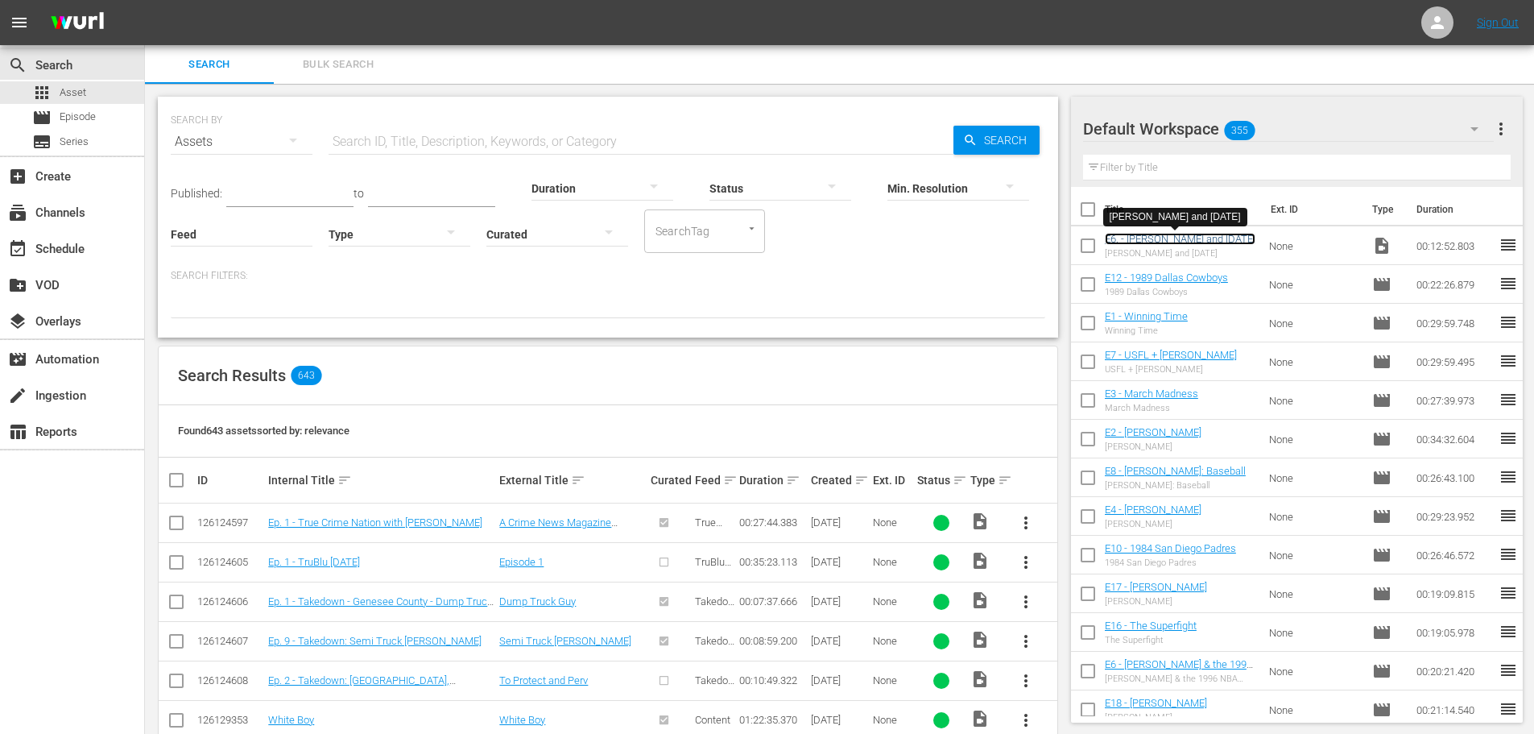
click at [1174, 237] on link "E6. - [PERSON_NAME] and [DATE]" at bounding box center [1180, 239] width 151 height 12
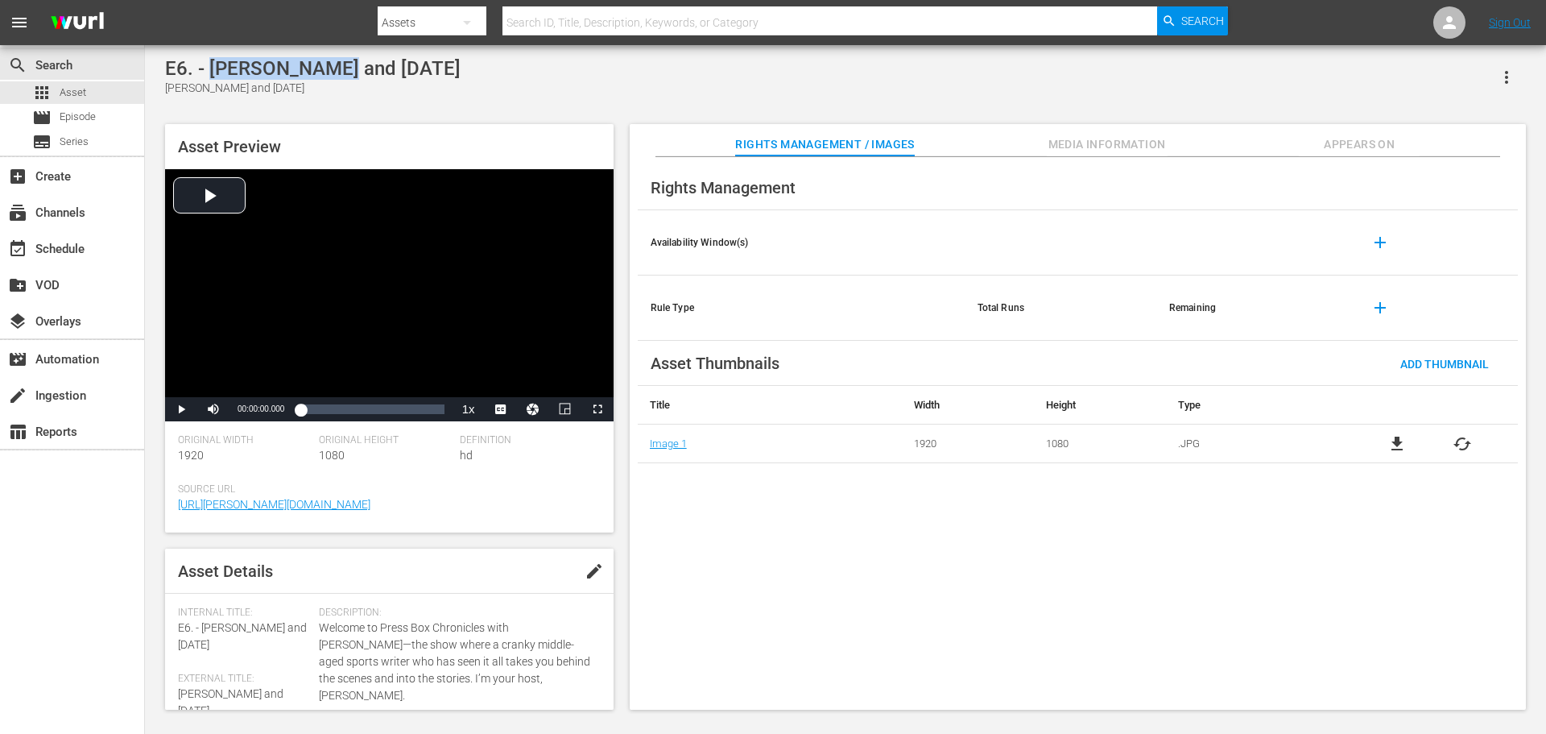
drag, startPoint x: 211, startPoint y: 63, endPoint x: 321, endPoint y: 64, distance: 109.5
click at [321, 64] on div "E6. - [PERSON_NAME] and [DATE]" at bounding box center [313, 68] width 296 height 23
click at [325, 70] on div "E6. - [PERSON_NAME] and [DATE]" at bounding box center [313, 68] width 296 height 23
drag, startPoint x: 209, startPoint y: 61, endPoint x: 400, endPoint y: 77, distance: 192.3
click at [482, 60] on div "E6. - [PERSON_NAME] and [DATE] [PERSON_NAME] and [DATE]" at bounding box center [845, 76] width 1361 height 39
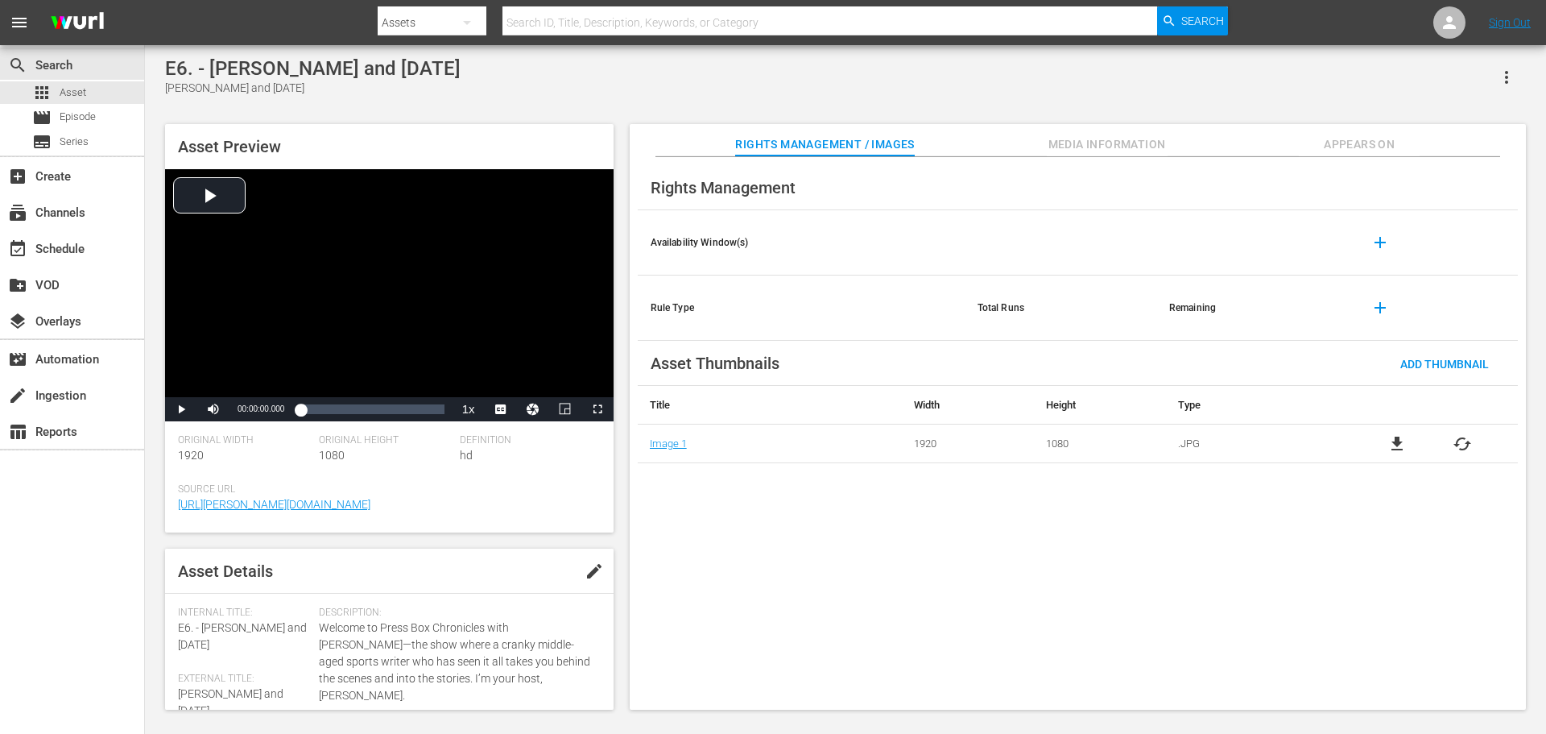
copy div "[PERSON_NAME] and [DATE]"
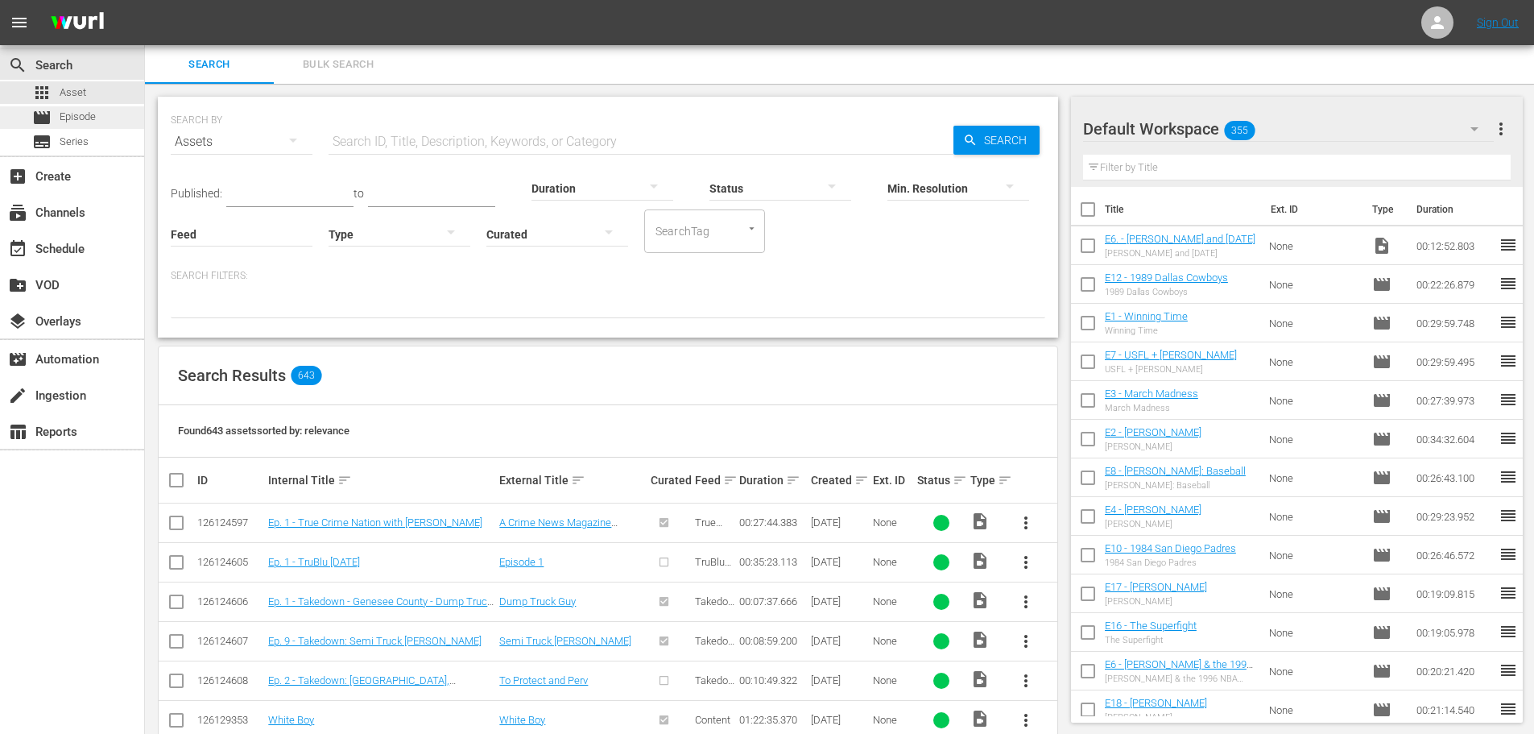
click at [85, 122] on span "Episode" at bounding box center [78, 117] width 36 height 16
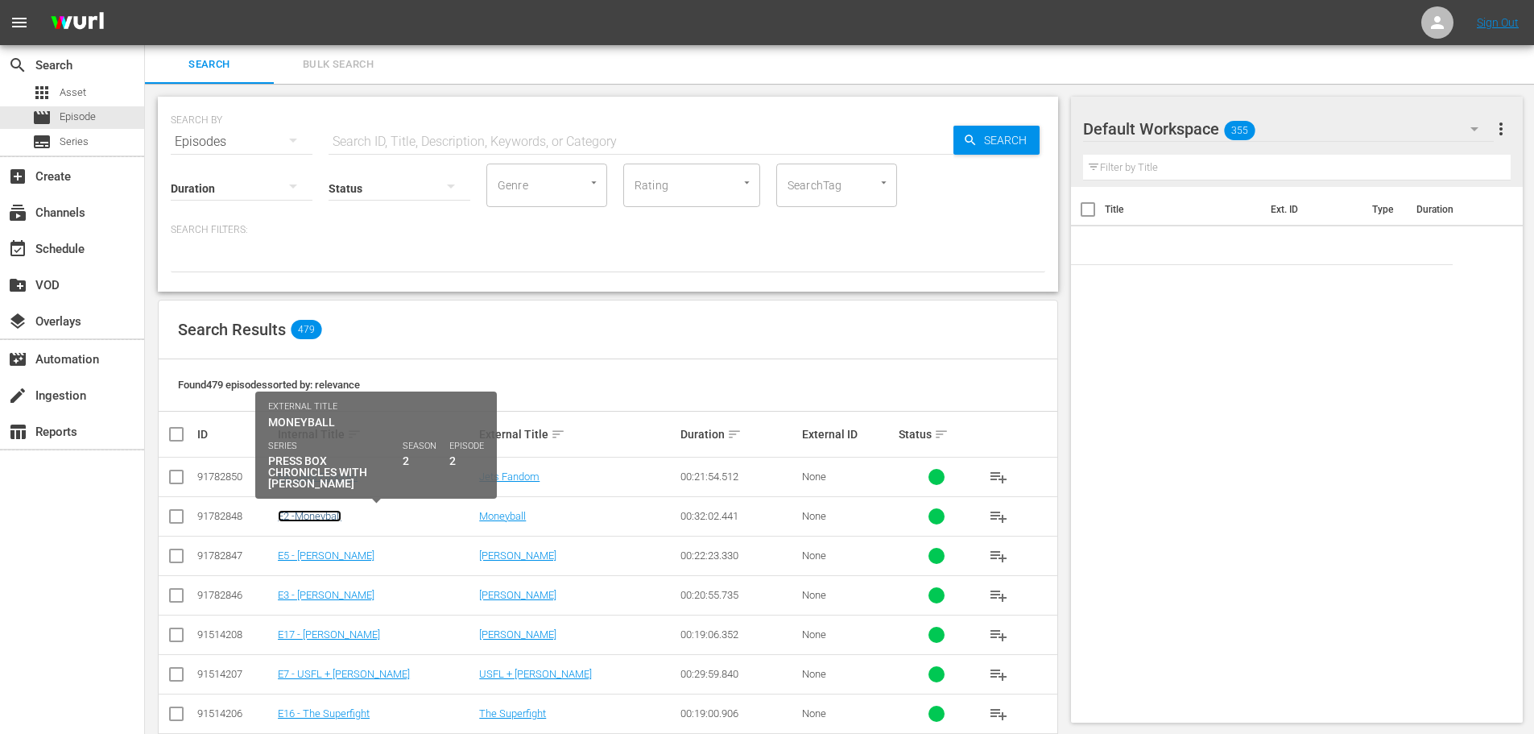
click at [338, 519] on link "E2 -Moneyball" at bounding box center [310, 516] width 64 height 12
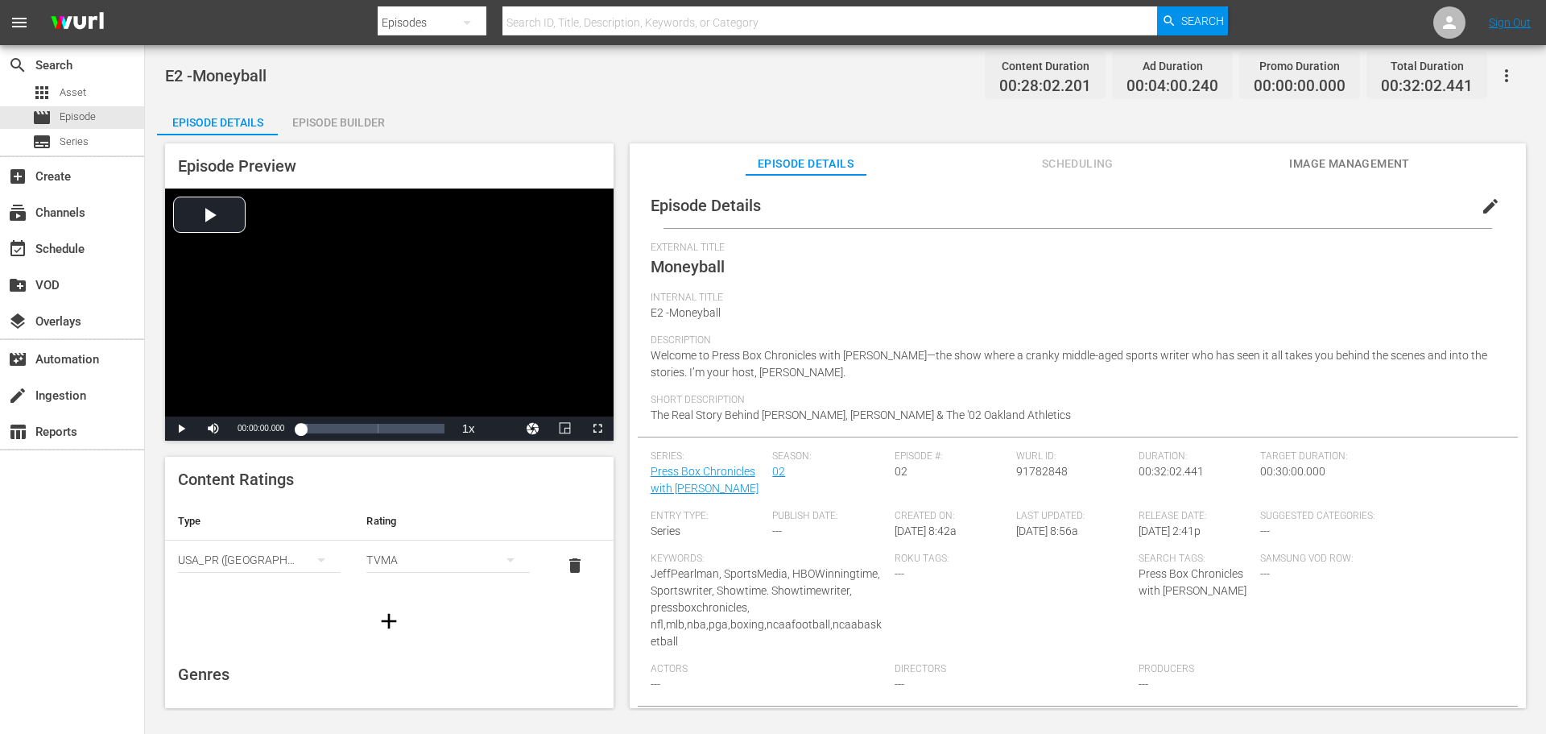
click at [1481, 211] on span "edit" at bounding box center [1490, 206] width 19 height 19
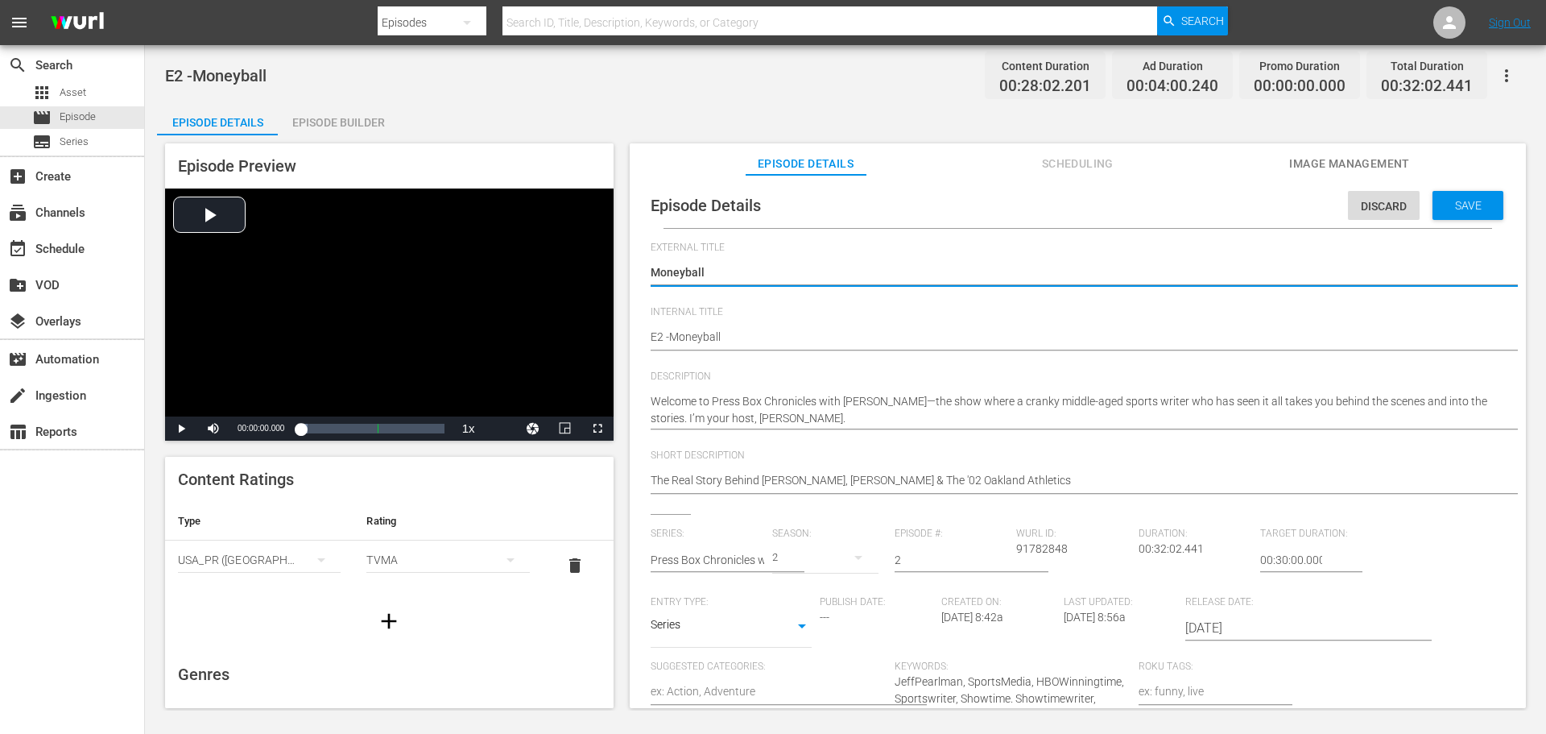
click at [740, 277] on textarea "Moneyball" at bounding box center [1074, 273] width 846 height 19
type textarea "Moneyball."
drag, startPoint x: 714, startPoint y: 274, endPoint x: 941, endPoint y: 258, distance: 227.7
click at [939, 258] on div "Moneyball Moneyball" at bounding box center [1074, 273] width 846 height 39
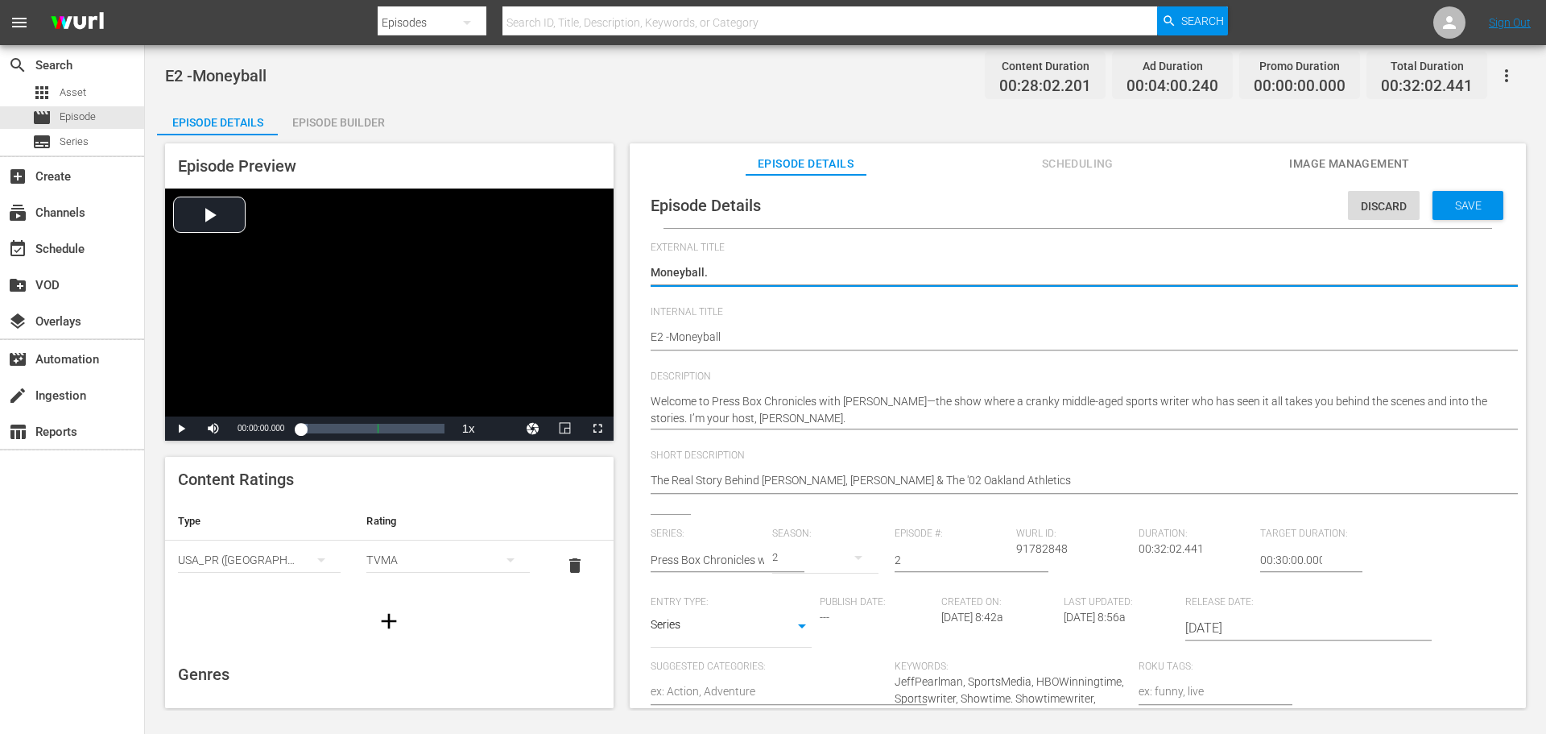
type textarea "Moneyball"
type textarea "Moneyball,"
paste textarea "Tyler Ugolyn and September 11"
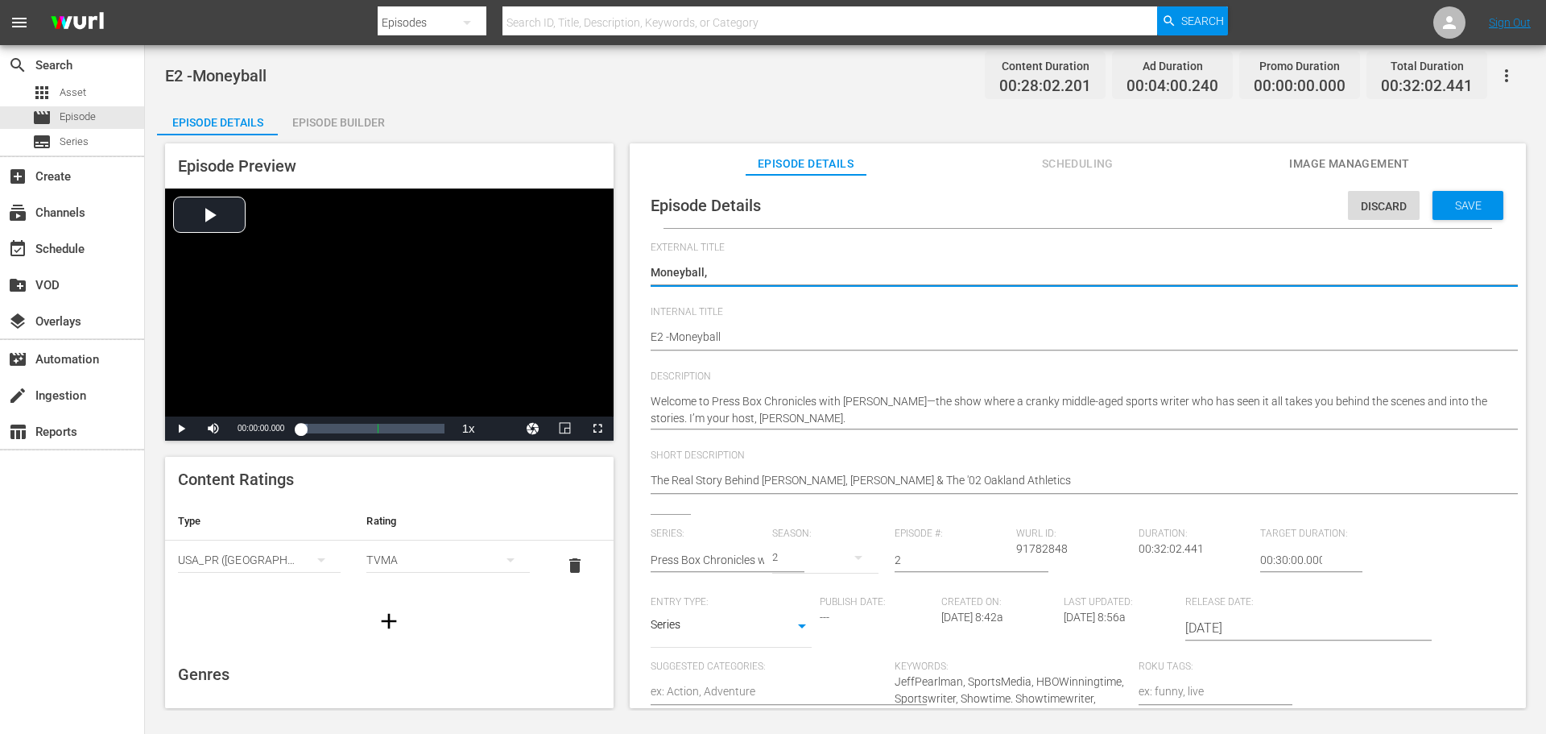
type textarea "Moneyball,Tyler Ugolyn and September 11"
click at [706, 271] on textarea "Moneyball" at bounding box center [1074, 273] width 846 height 19
type textarea "Moneyball, Tyler Ugolyn and September 11"
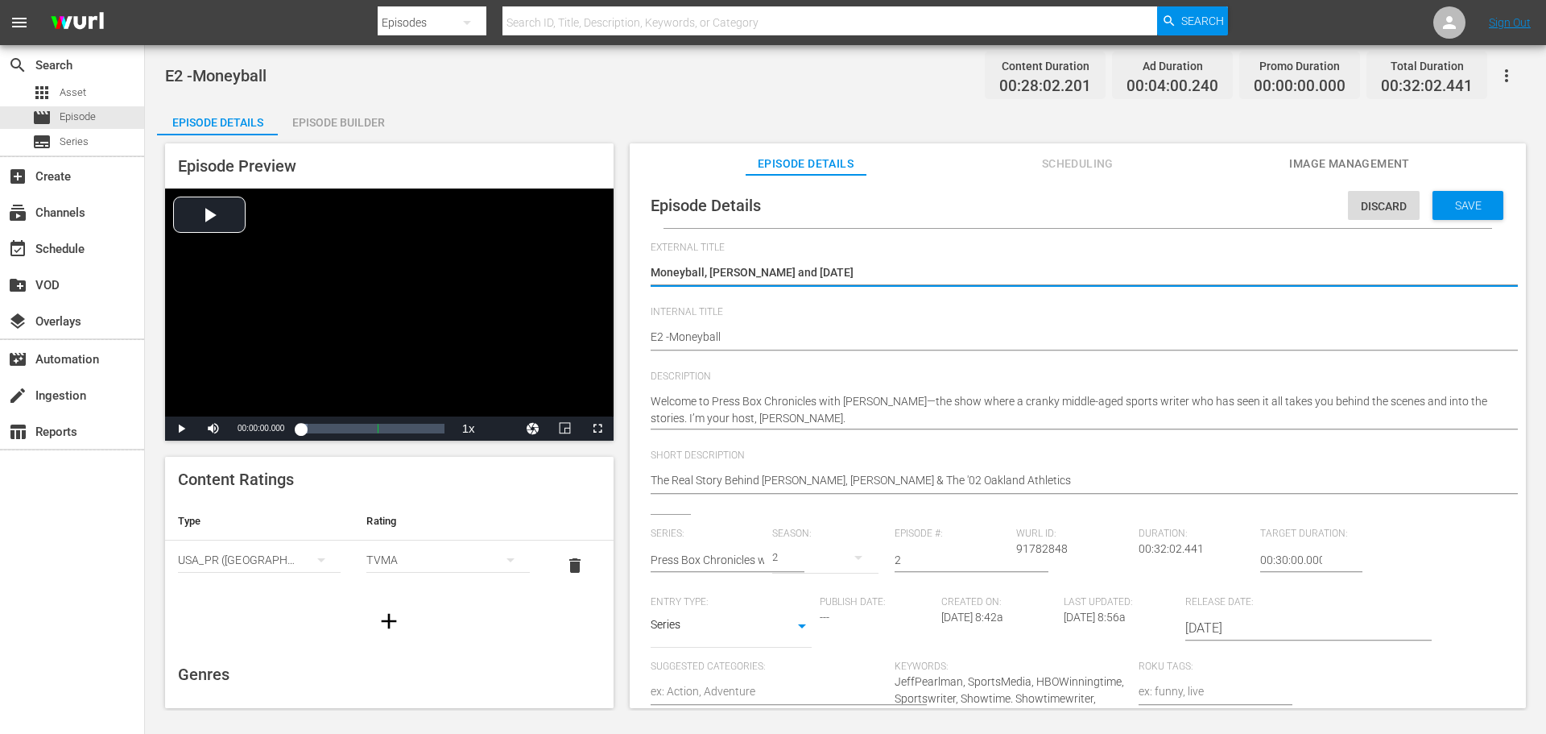
click at [796, 271] on textarea "Moneyball" at bounding box center [1074, 273] width 846 height 19
type textarea "Moneyball, Tyler Ugolyn andSeptember 11"
type textarea "Moneyball, Tyler Ugolyn anSeptember 11"
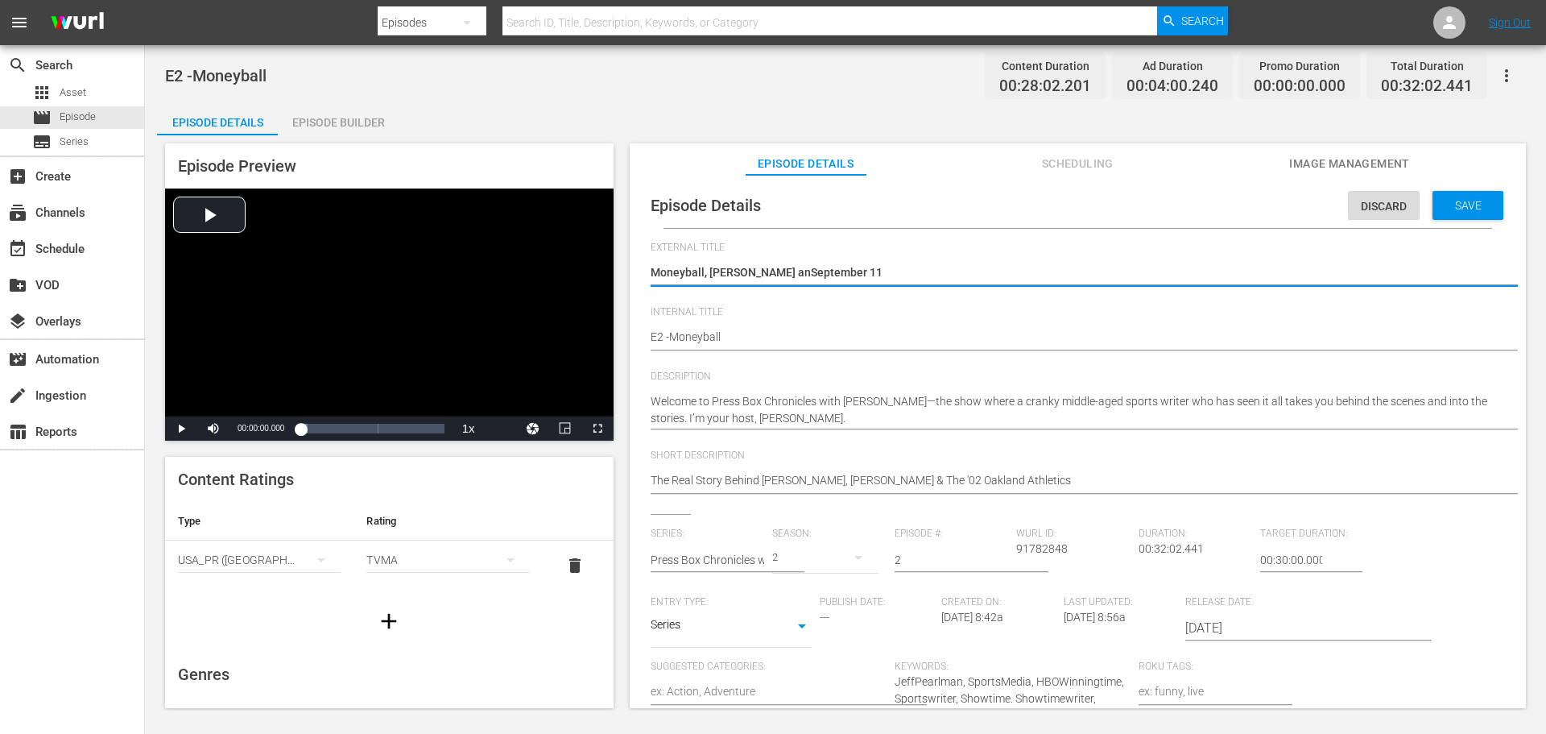
type textarea "Moneyball, Tyler Ugolyn aSeptember 11"
type textarea "Moneyball, Tyler Ugolyn September 11"
type textarea "Moneyball, Tyler UgolynSeptember 11"
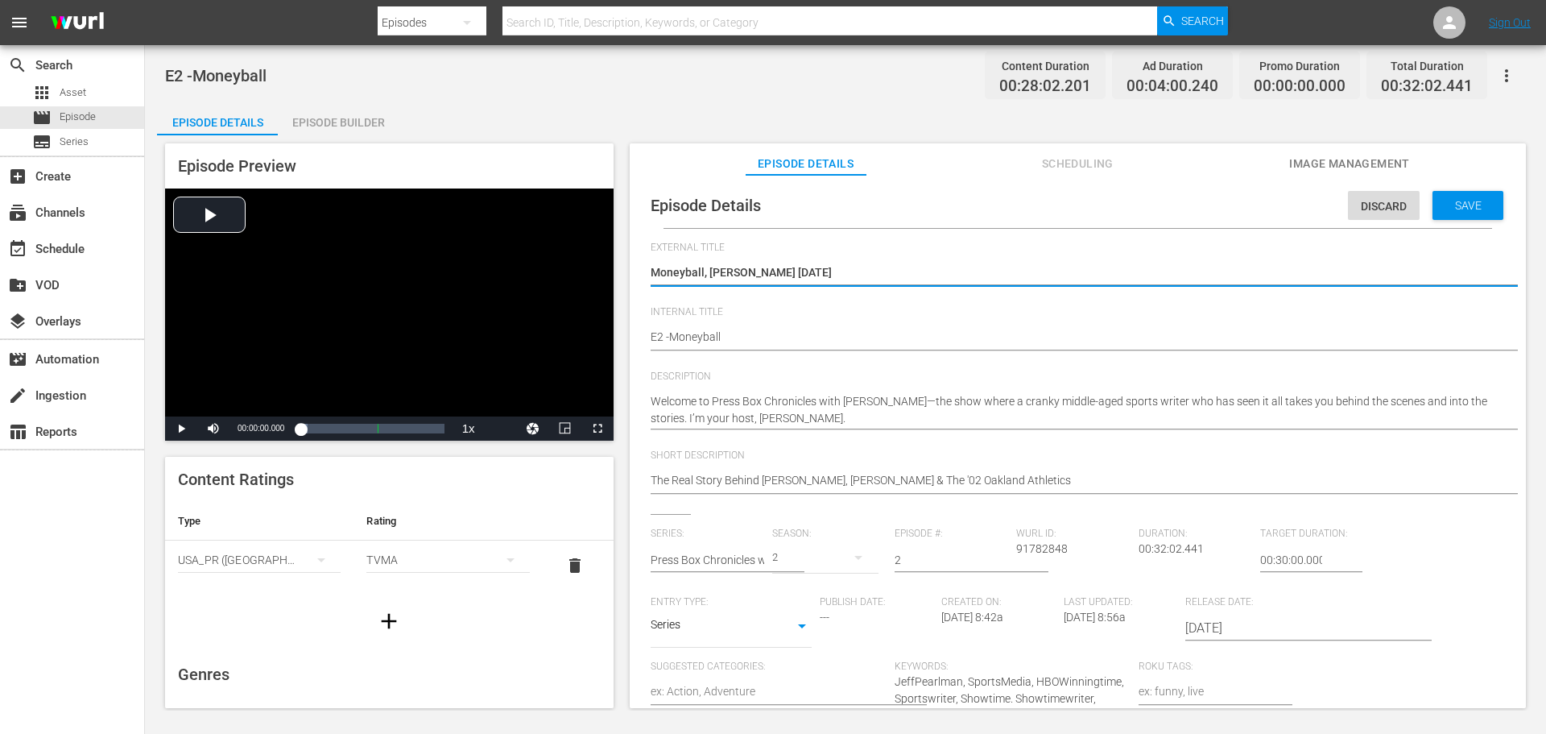
type textarea "Moneyball, Tyler UgolynSeptember 11"
type textarea "Moneyball, Tyler Ugolyn,September 11"
type textarea "Moneyball, [PERSON_NAME], [DATE]"
click at [924, 275] on textarea "Moneyball" at bounding box center [1074, 273] width 846 height 19
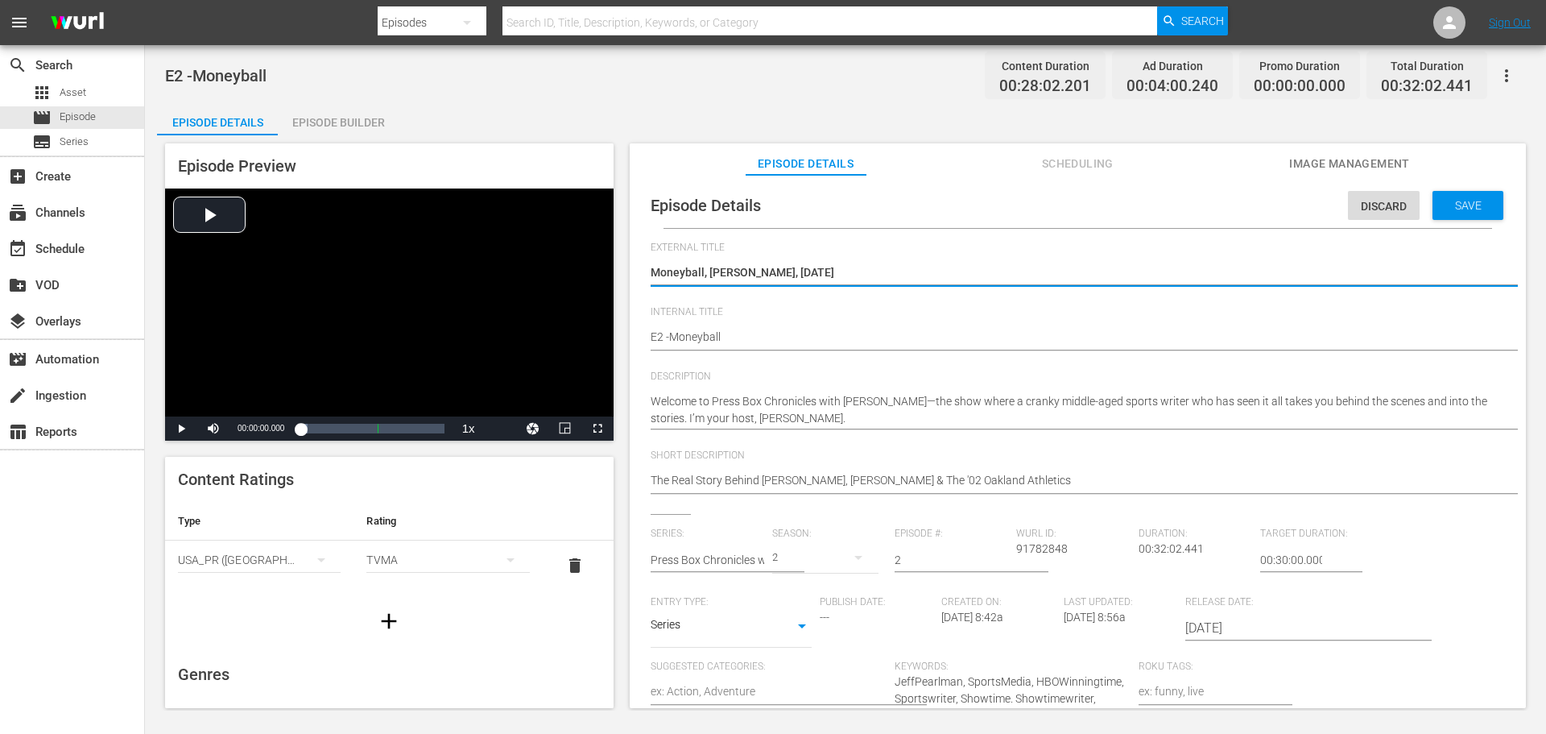
type textarea "Moneyball, [PERSON_NAME], [DATE]"
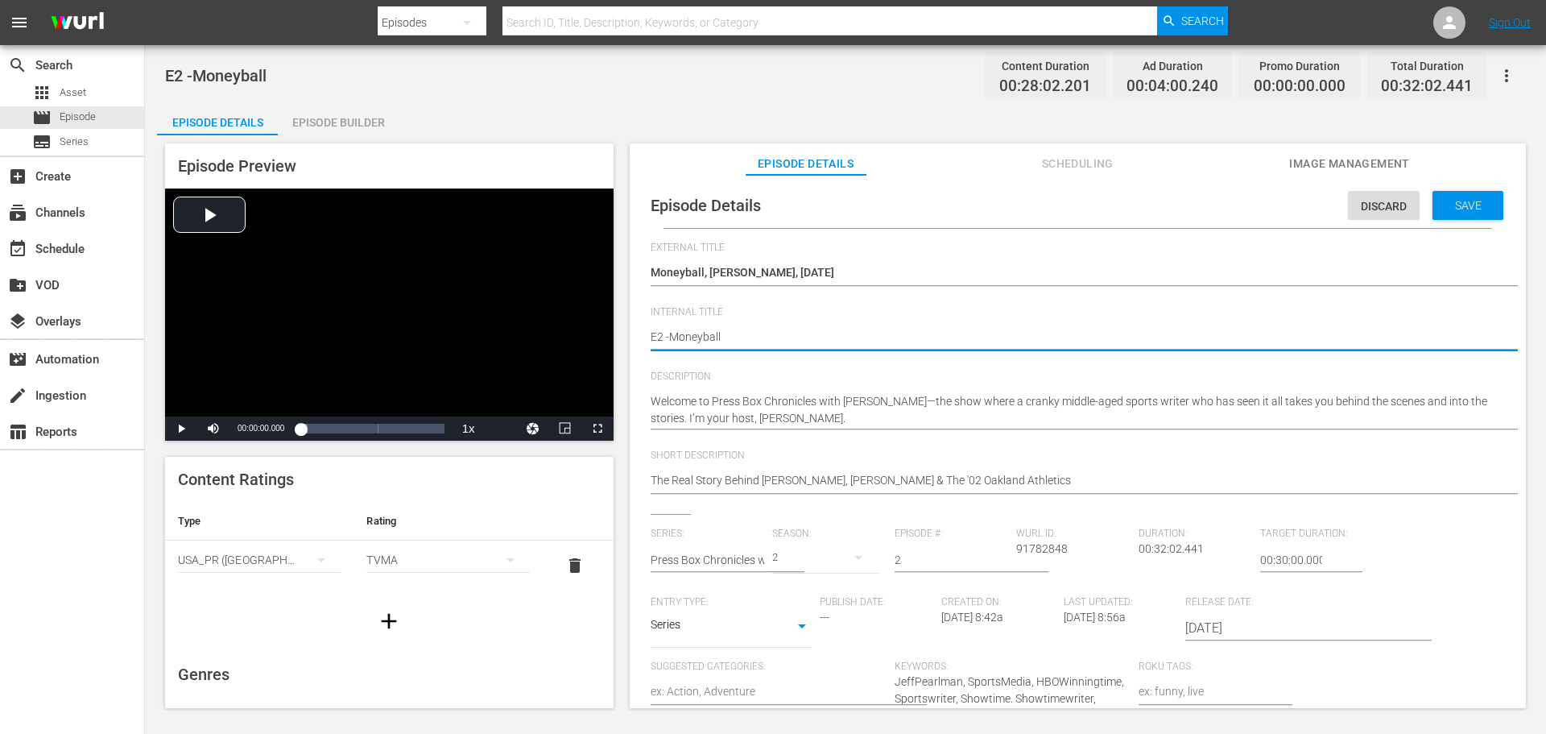
type textarea "E2 -Moneyball"
type textarea "E2 -Moneyball &"
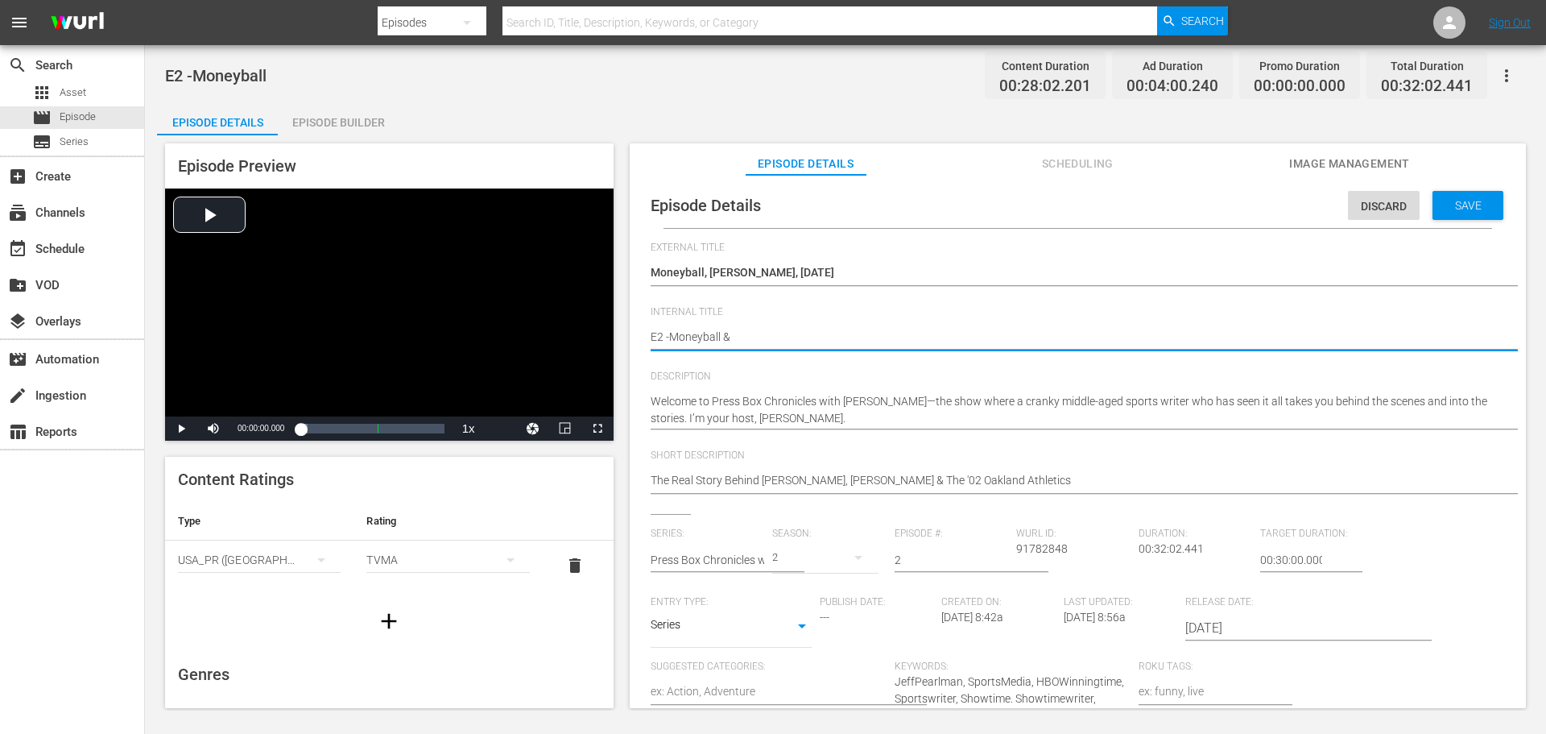
type textarea "E2 -Moneyball &"
type textarea "E2 -Moneyball & E"
type textarea "E2 -Moneyball & EP"
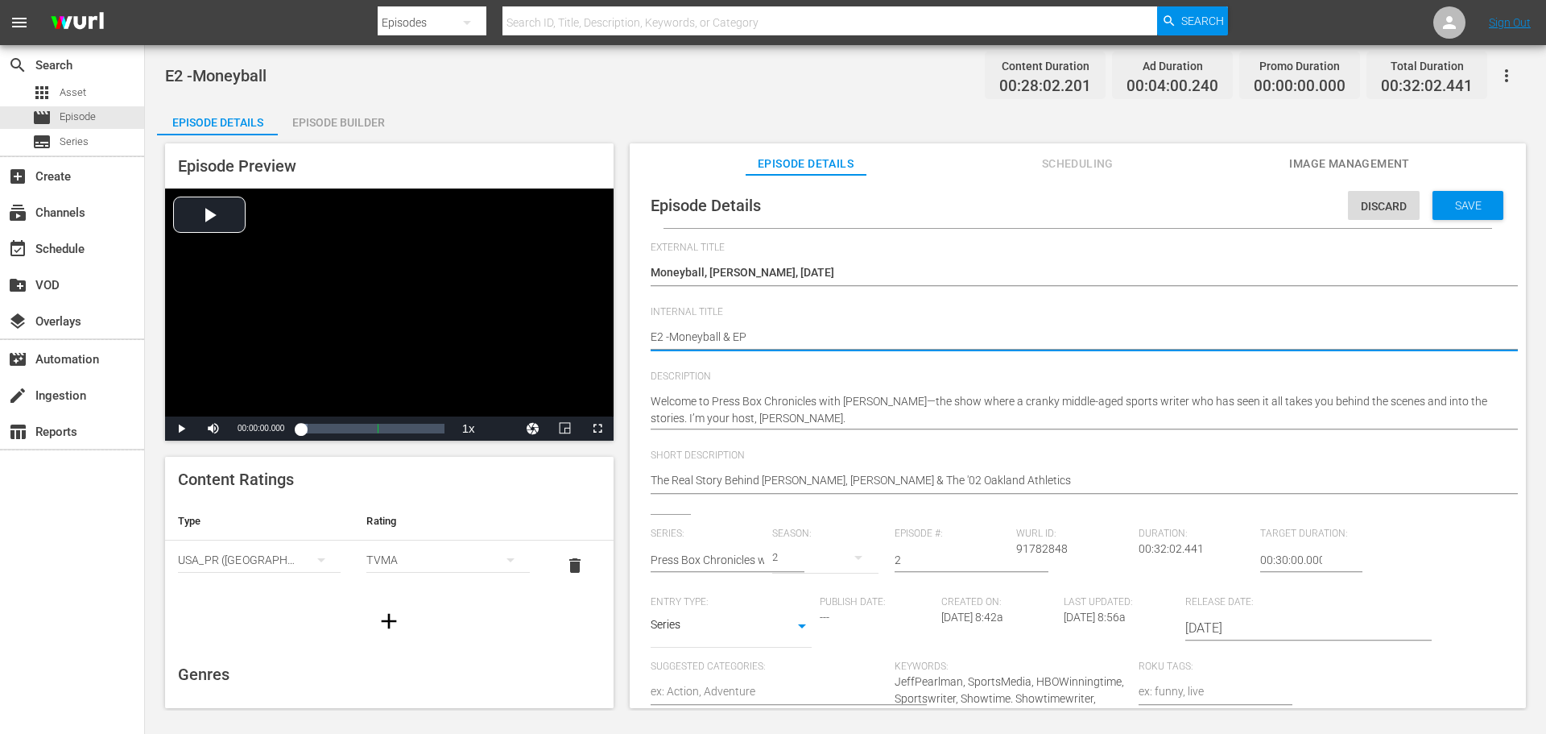
type textarea "E2 -Moneyball & EP"
type textarea "E2 -Moneyball & EP ^"
type textarea "E2 -Moneyball & EP"
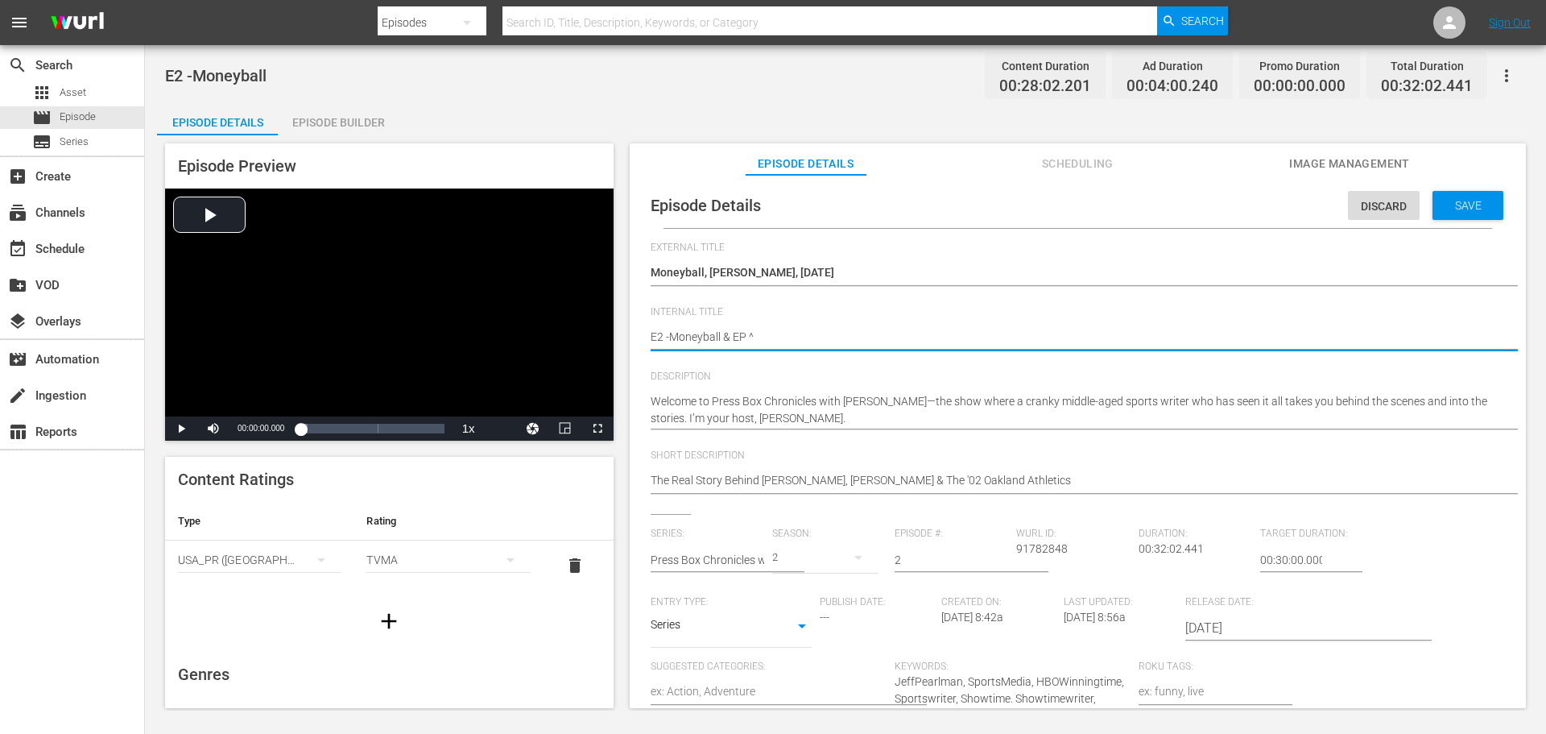
type textarea "E2 -Moneyball & EP"
type textarea "E2 -Moneyball & EP 6"
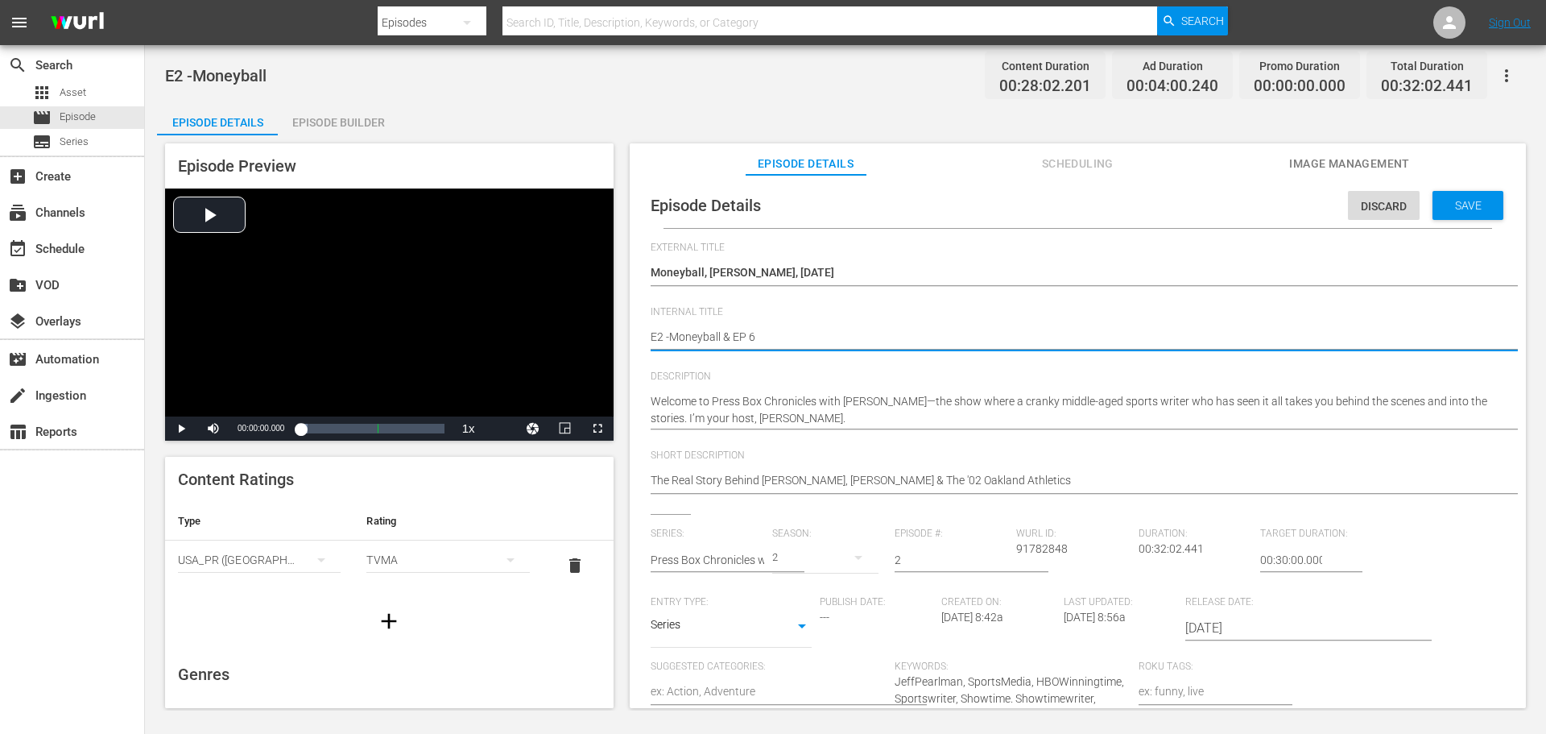
paste textarea "[PERSON_NAME] and [DATE]"
type textarea "E2 -Moneyball & EP 6Tyler Ugolyn and September 11"
click at [756, 337] on textarea "E2 -Moneyball" at bounding box center [1074, 338] width 846 height 19
type textarea "E2 -Moneyball & EP 6 [PERSON_NAME] and [DATE]"
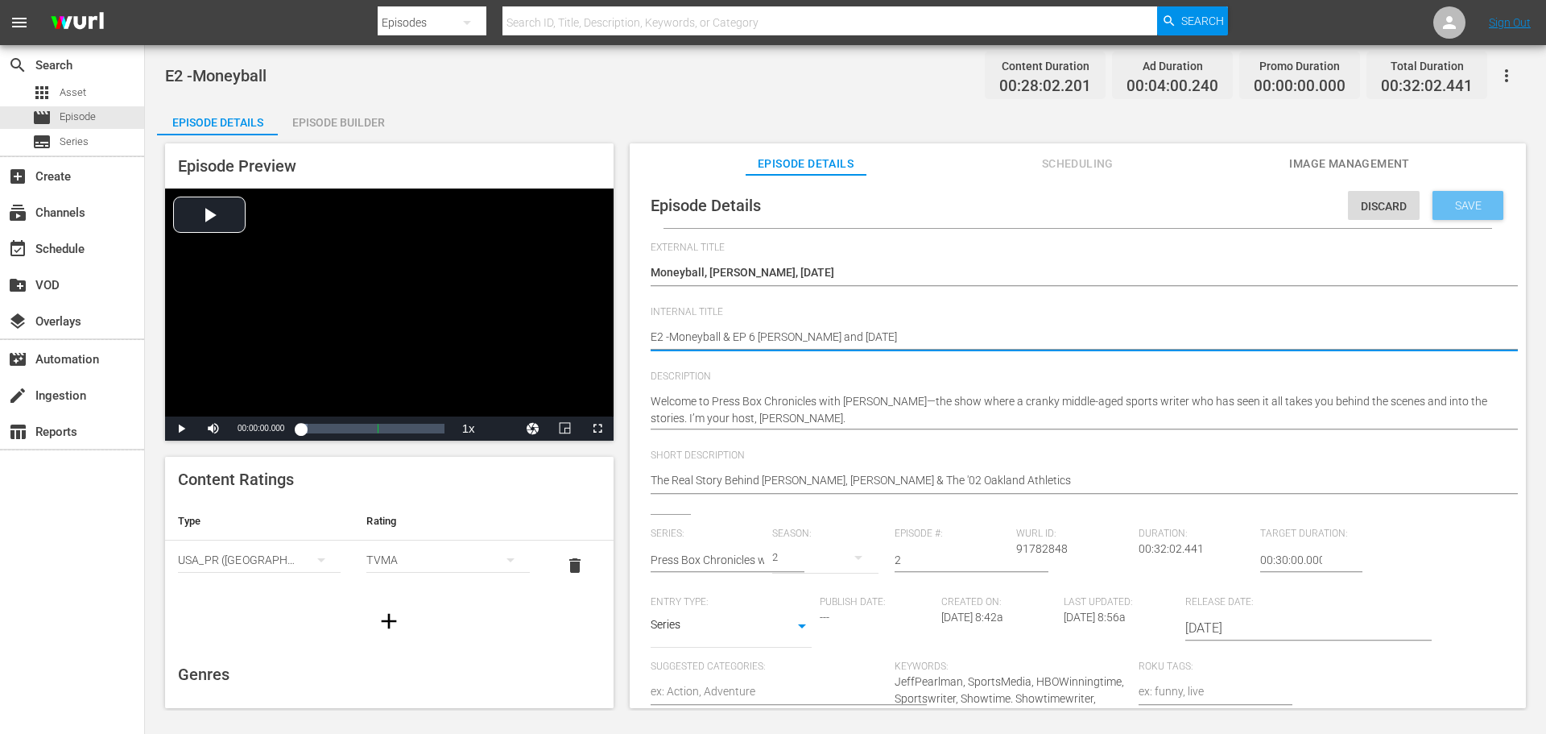
type textarea "E2 -Moneyball & EP 6 [PERSON_NAME] and [DATE]"
click at [1469, 213] on div "Save" at bounding box center [1468, 205] width 71 height 29
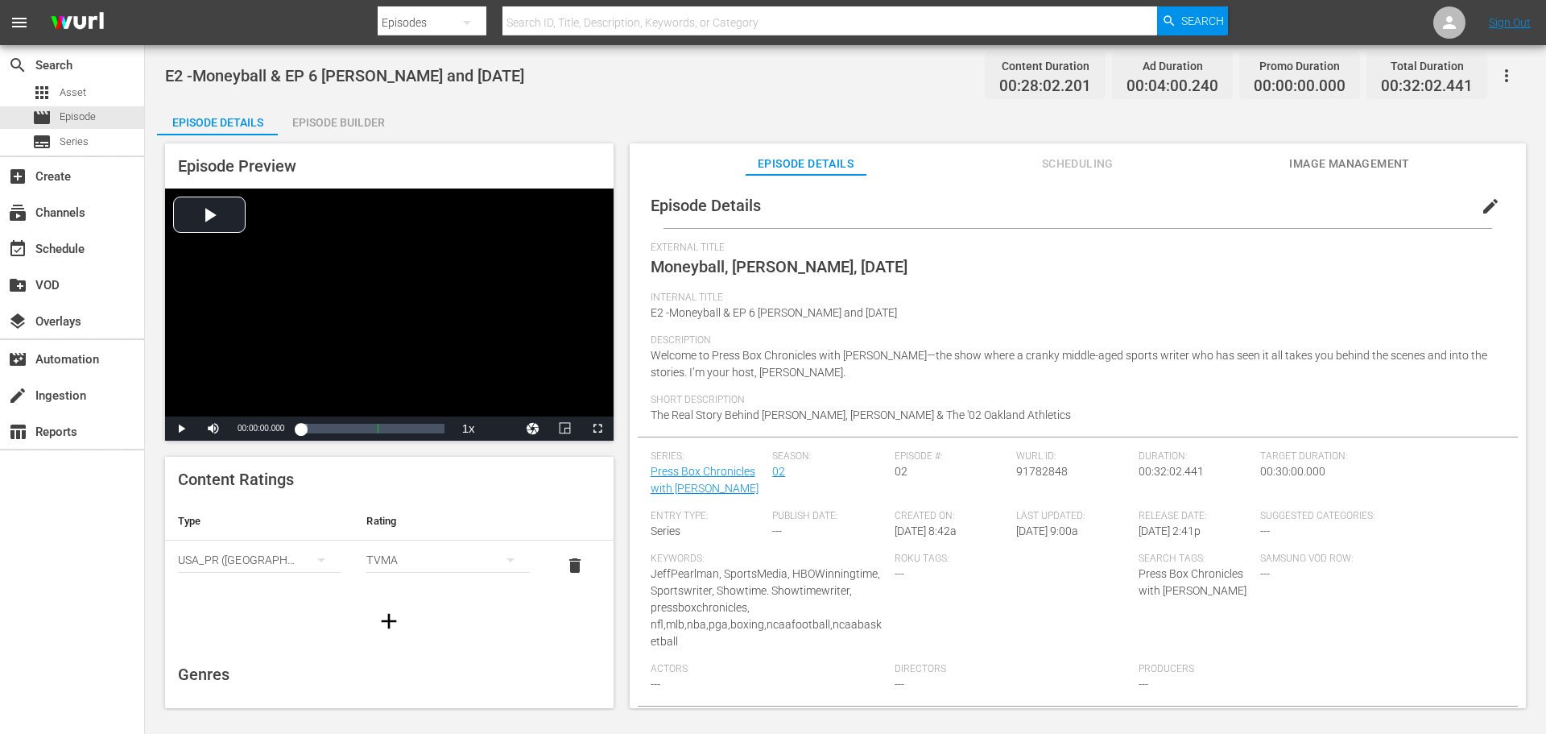
click at [1019, 416] on div "Short Description The Real Story Behind Billy Beane, Brad Pitt & The '02 Oaklan…" at bounding box center [1078, 415] width 854 height 43
click at [996, 426] on div "Short Description The Real Story Behind Billy Beane, Brad Pitt & The '02 Oaklan…" at bounding box center [1078, 415] width 854 height 43
click at [1481, 212] on span "edit" at bounding box center [1490, 206] width 19 height 19
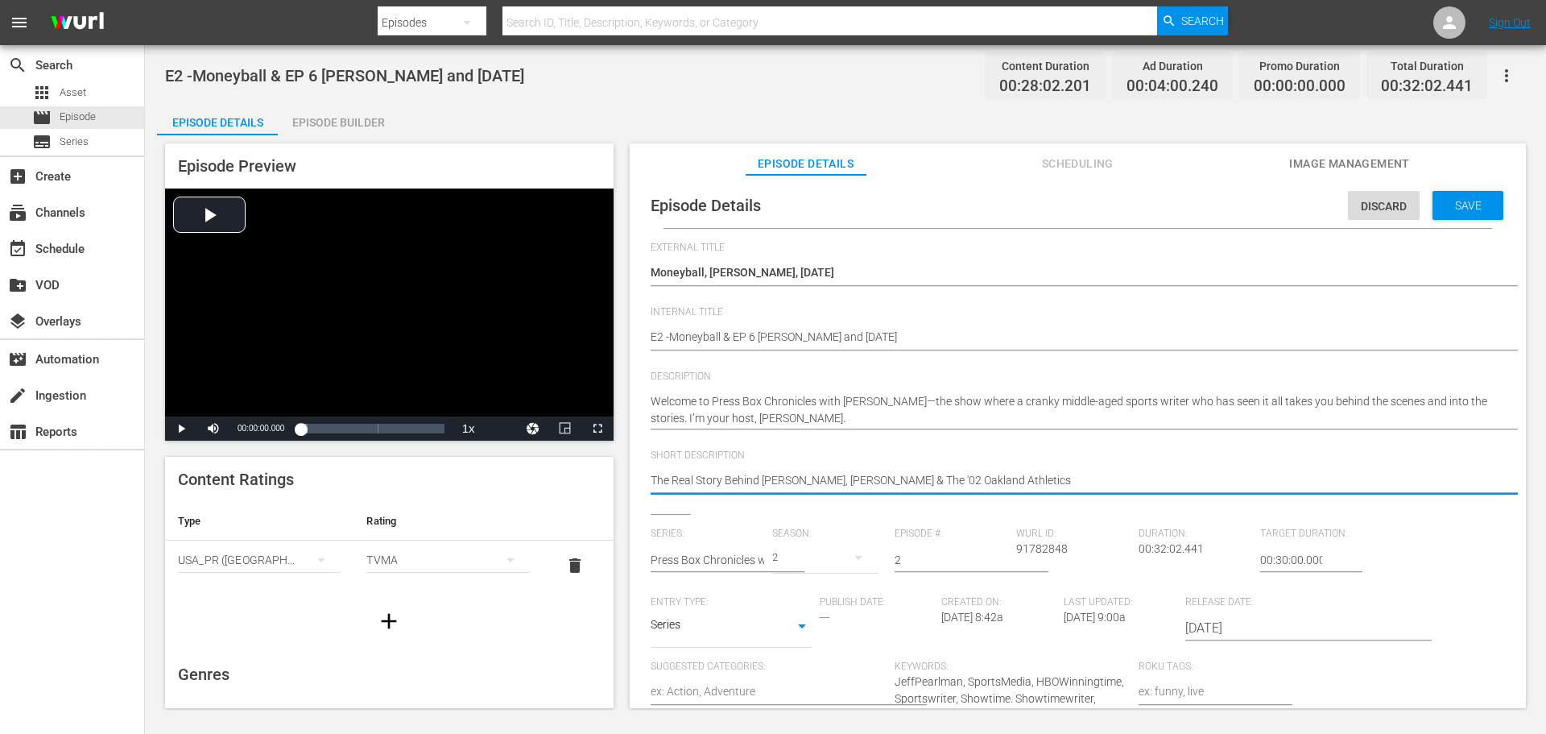
drag, startPoint x: 871, startPoint y: 480, endPoint x: 762, endPoint y: 484, distance: 109.6
type textarea "The Real Story Behind The '02 Oakland Athletics"
click at [778, 478] on textarea "The Real Story Behind Billy Beane, Brad Pitt & The '02 Oakland Athletics" at bounding box center [1074, 481] width 846 height 19
click at [769, 480] on textarea "The Real Story Behind Billy Beane, Brad Pitt & The '02 Oakland Athletics" at bounding box center [1074, 481] width 846 height 19
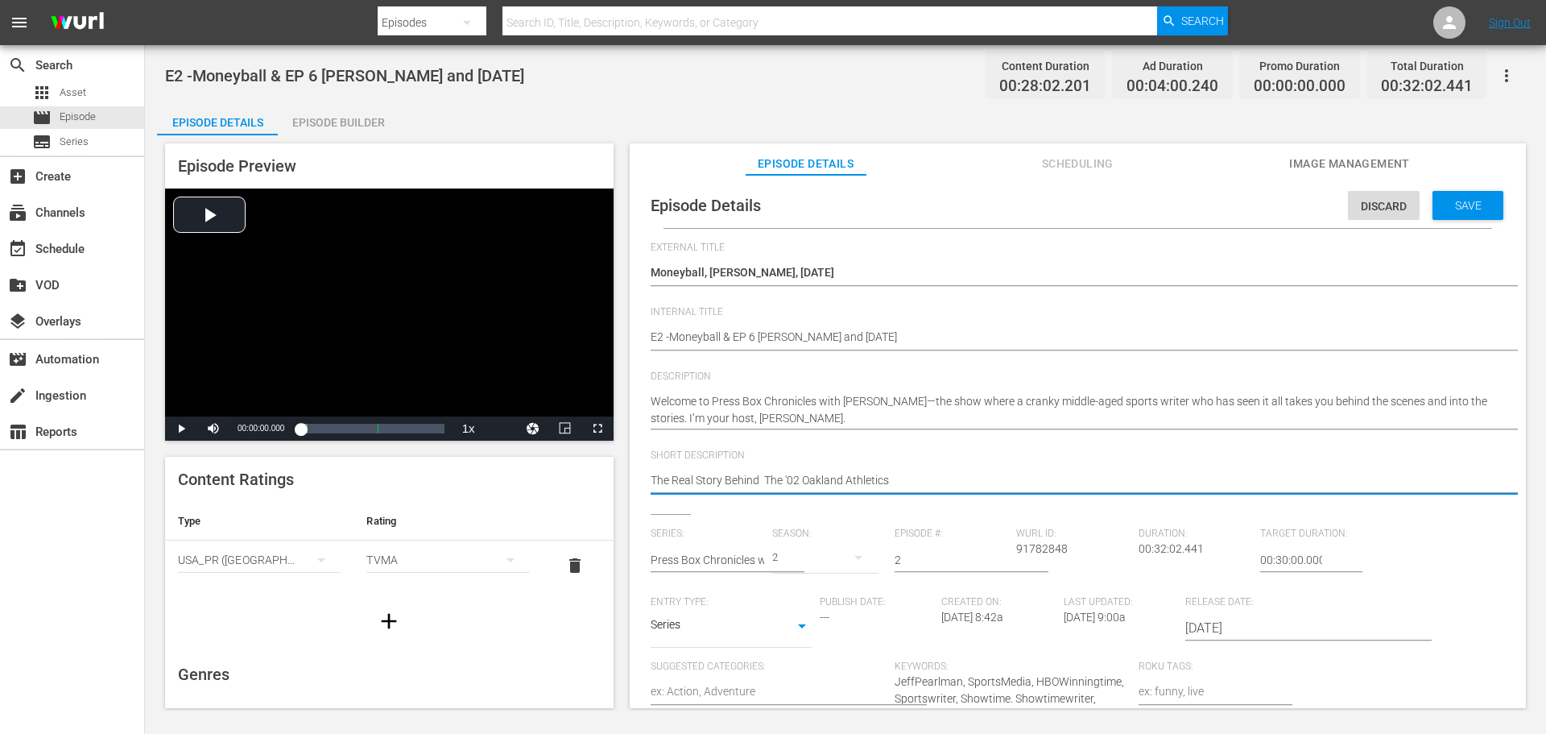
type textarea "The Real Story Behind he '02 Oakland Athletics"
type textarea "The Real Story Behind the '02 Oakland Athletics"
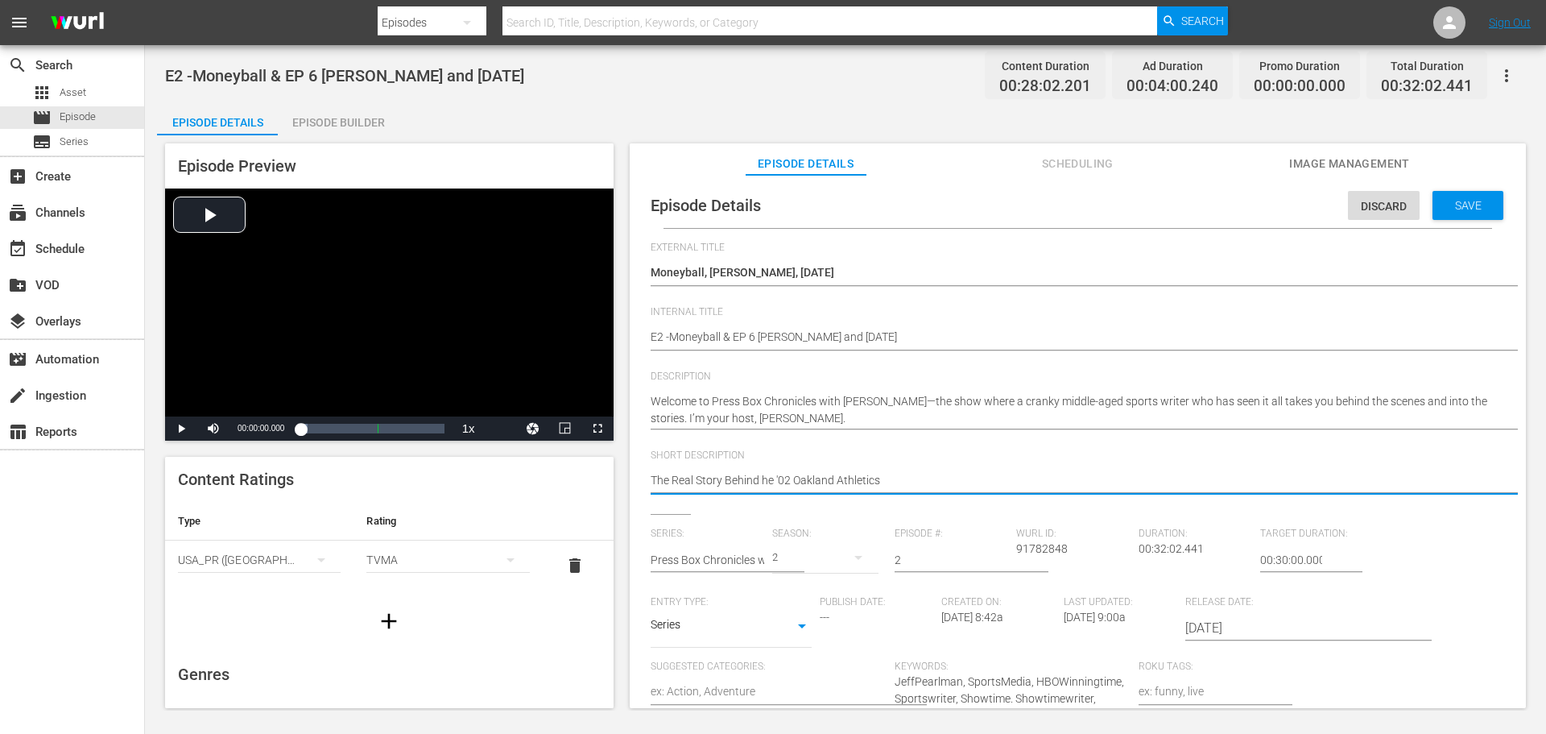
type textarea "The Real Story Behind the '02 Oakland Athletics"
click at [894, 482] on textarea "The Real Story Behind Billy Beane, Brad Pitt & The '02 Oakland Athletics" at bounding box center [1074, 481] width 846 height 19
type textarea "The Real Story Behind the '02 Oakland Athletics,"
click at [898, 483] on textarea "The Real Story Behind Billy Beane, Brad Pitt & The '02 Oakland Athletics" at bounding box center [1074, 481] width 846 height 19
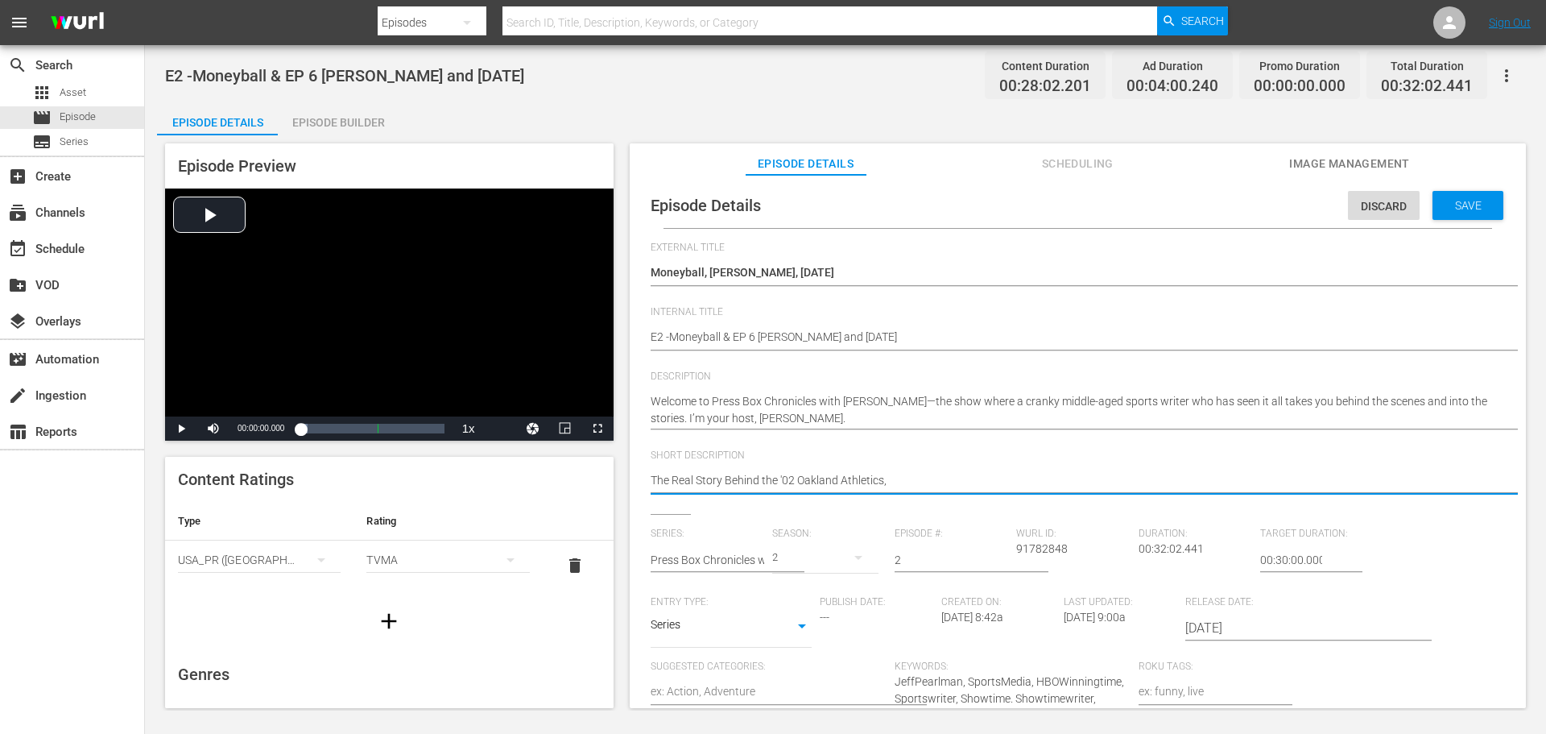
type textarea "The Real Story Behind the '02 Oakland Athletics,"
paste textarea "[PERSON_NAME] and [DATE]"
type textarea "The Real Story Behind the '02 Oakland Athletics, Tyler Ugolyn and September 11"
click at [948, 482] on textarea "The Real Story Behind Billy Beane, Brad Pitt & The '02 Oakland Athletics" at bounding box center [1074, 481] width 846 height 19
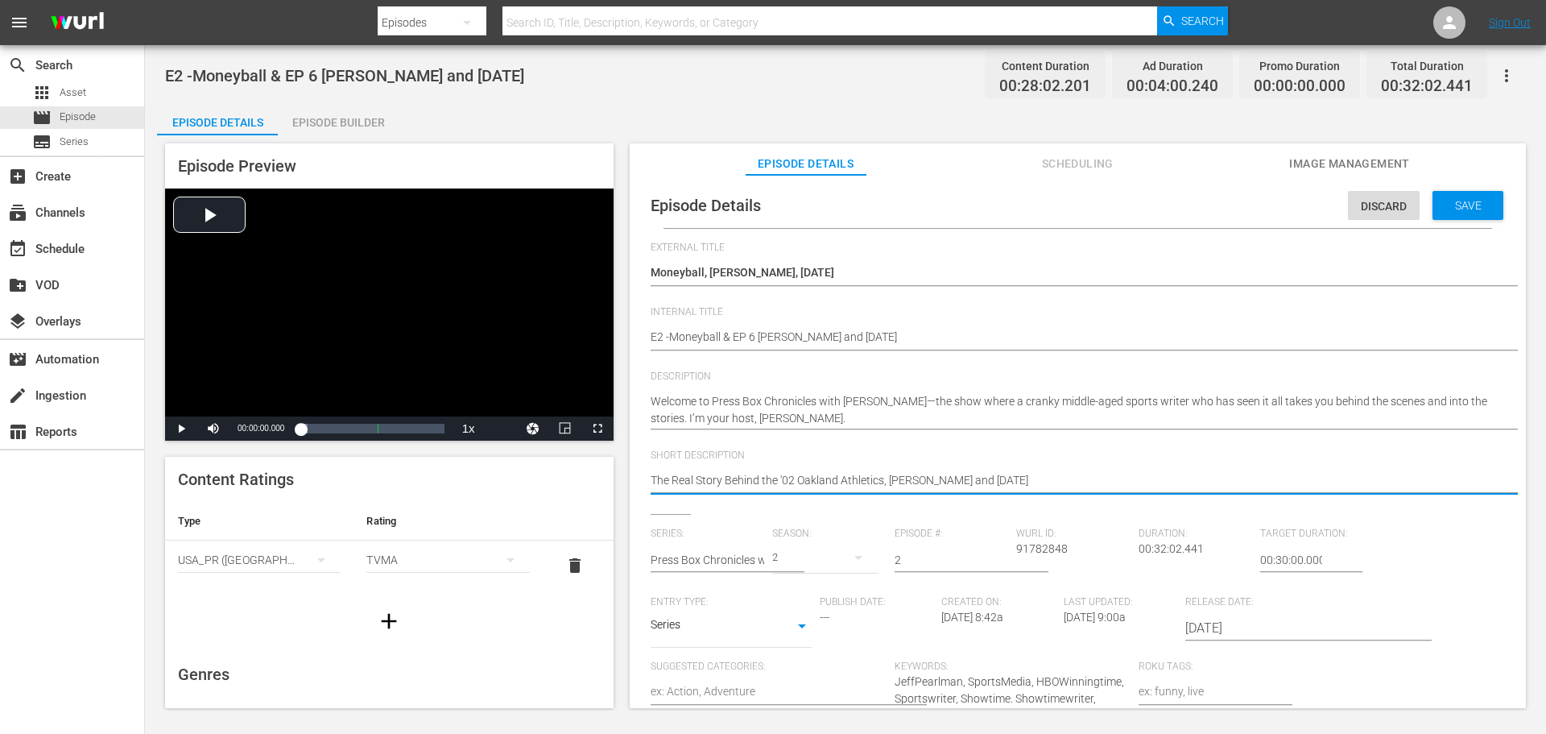
type textarea "The Real Story Behind the '02 Oakland Athletics, Tyler Ugolyn and September 11"
click at [721, 477] on textarea "The Real Story Behind Billy Beane, Brad Pitt & The '02 Oakland Athletics" at bounding box center [1074, 481] width 846 height 19
drag, startPoint x: 692, startPoint y: 480, endPoint x: 700, endPoint y: 479, distance: 8.1
click at [693, 480] on textarea "The Real Story Behind Billy Beane, Brad Pitt & The '02 Oakland Athletics" at bounding box center [1074, 481] width 846 height 19
click at [695, 476] on textarea "The Real Story Behind Billy Beane, Brad Pitt & The '02 Oakland Athletics" at bounding box center [1074, 481] width 846 height 19
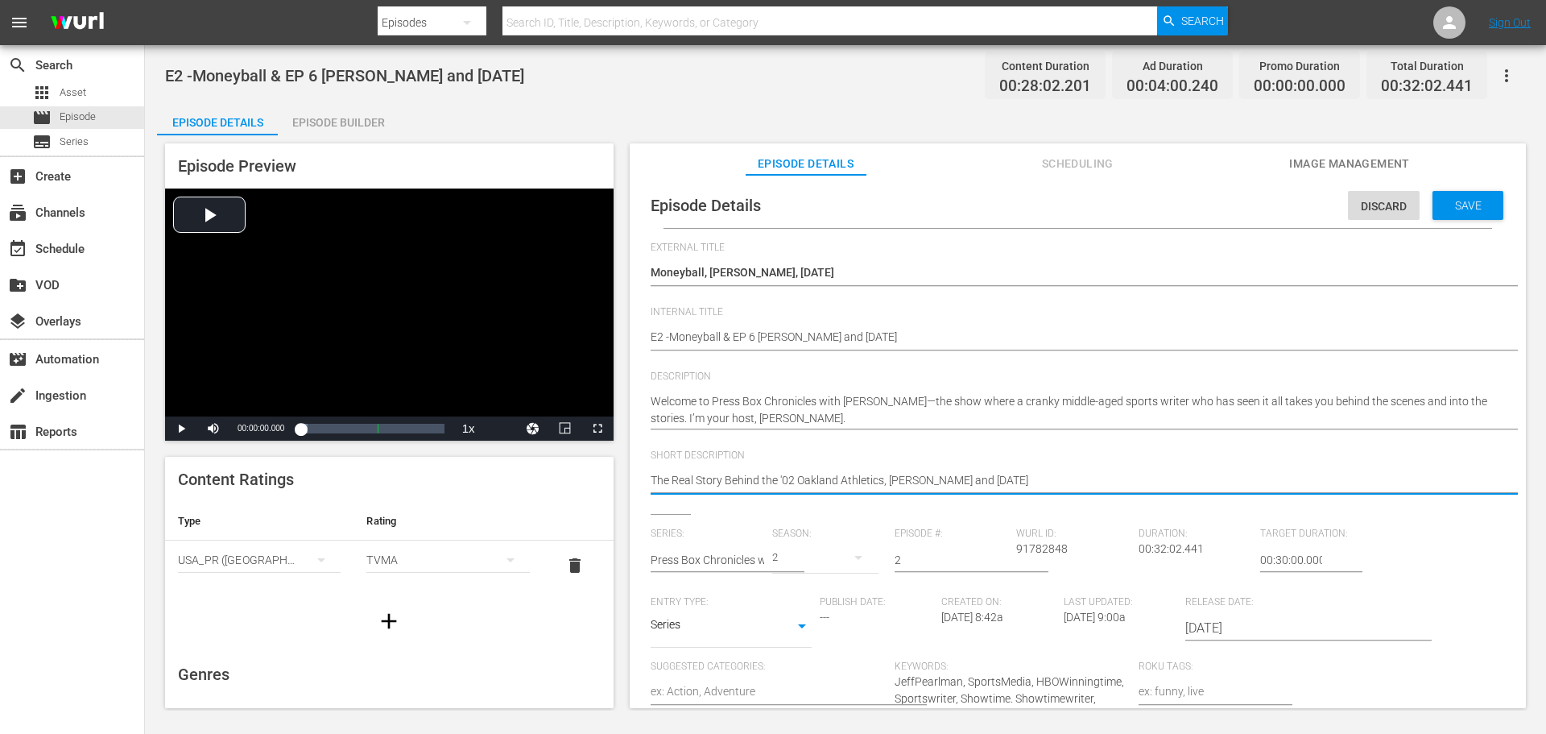
drag, startPoint x: 759, startPoint y: 478, endPoint x: 595, endPoint y: 455, distance: 165.2
click at [597, 459] on div "Episode Preview Video Player is loading. Play Video Play Mute Current Time 00:0…" at bounding box center [845, 428] width 1377 height 586
type textarea "the '02 Oakland Athletics, Tyler Ugolyn and September 11"
click at [669, 478] on textarea "The Real Story Behind Billy Beane, Brad Pitt & The '02 Oakland Athletics" at bounding box center [1074, 481] width 846 height 19
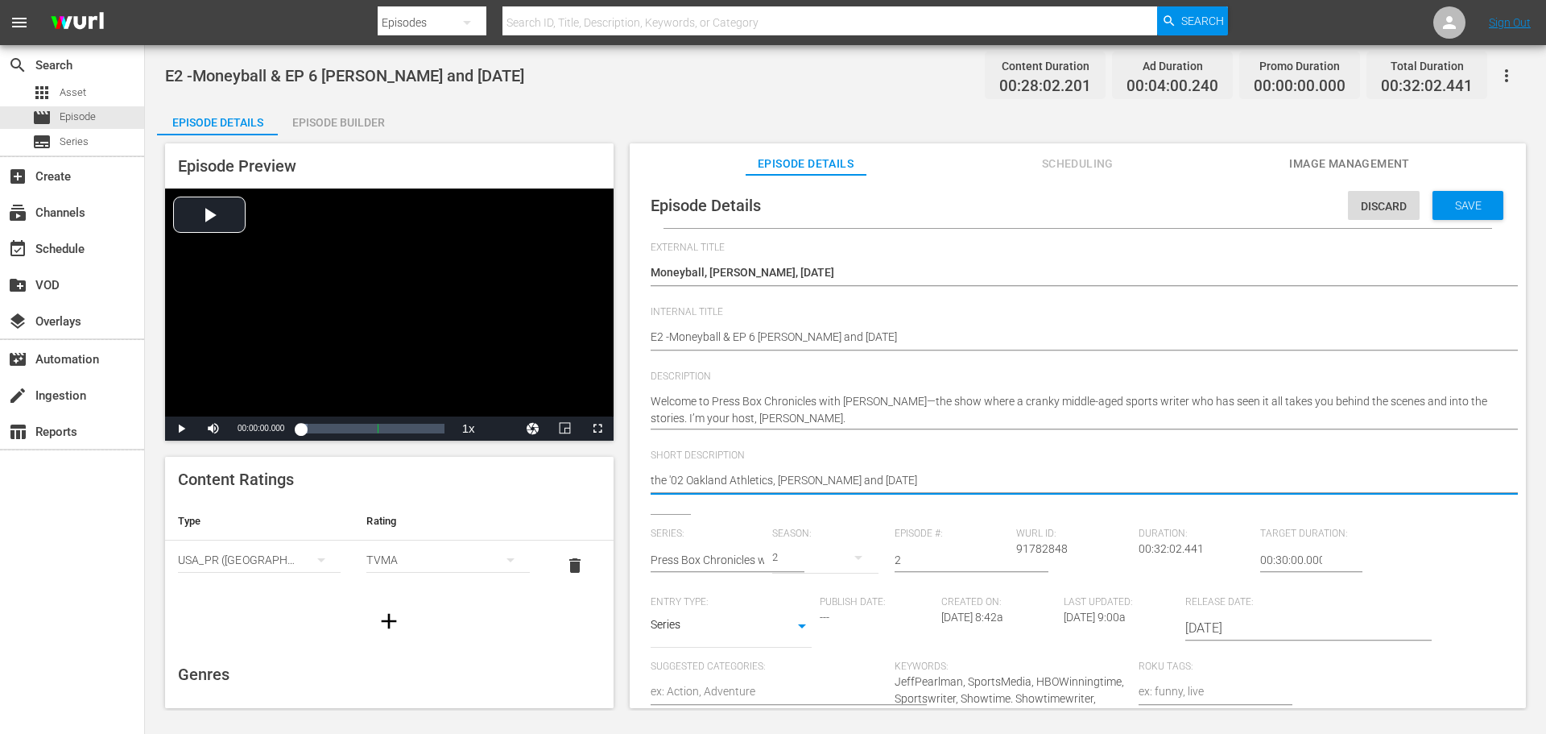
type textarea "th '02 Oakland Athletics, Tyler Ugolyn and September 11"
type textarea "t '02 Oakland Athletics, Tyler Ugolyn and September 11"
type textarea "'02 Oakland Athletics, Tyler Ugolyn and September 11"
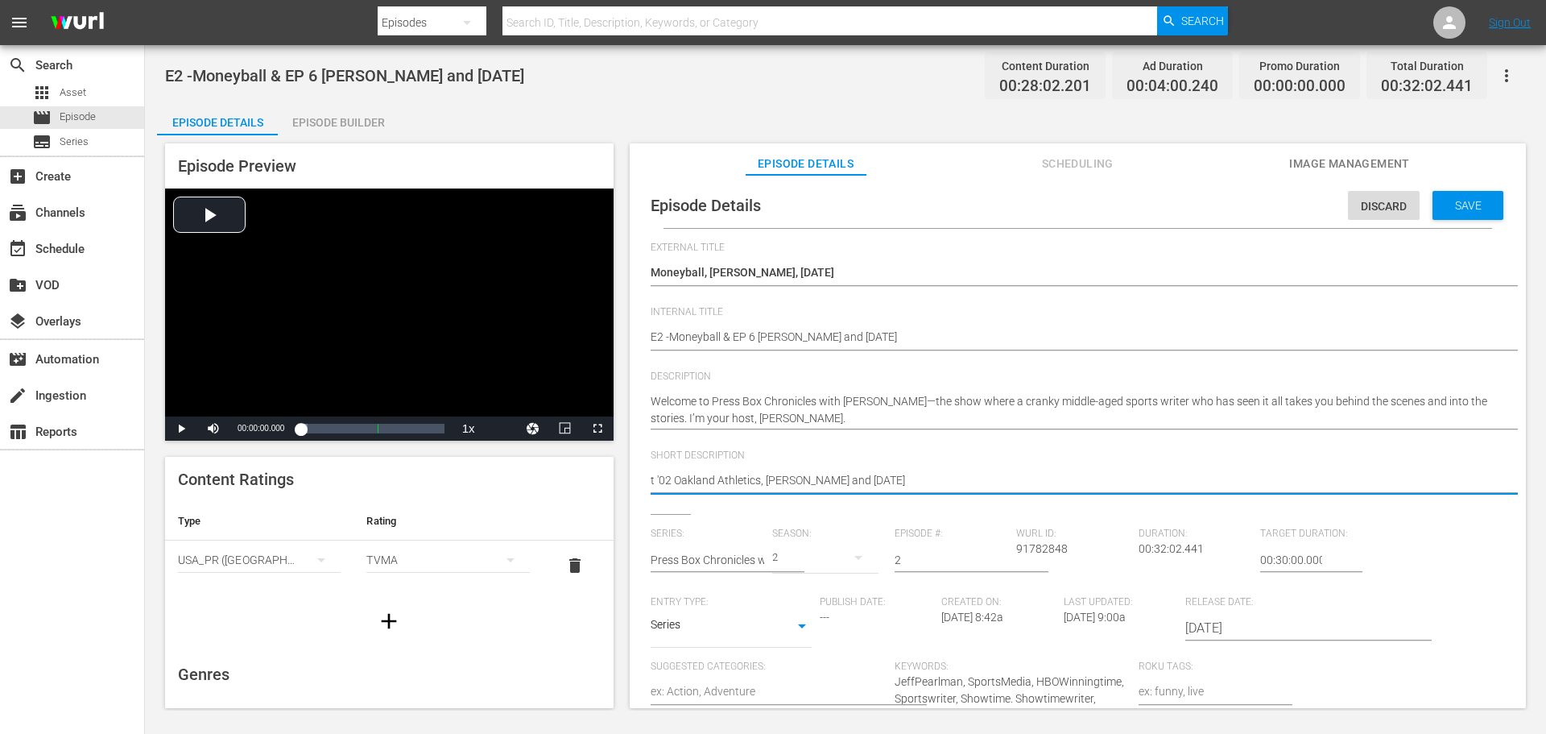
type textarea "'02 Oakland Athletics, Tyler Ugolyn and September 11"
click at [759, 466] on div "The Real Story Behind Billy Beane, Brad Pitt & The '02 Oakland Athletics The Re…" at bounding box center [1074, 481] width 846 height 39
type textarea "T '02 Oakland Athletics, Tyler Ugolyn and September 11"
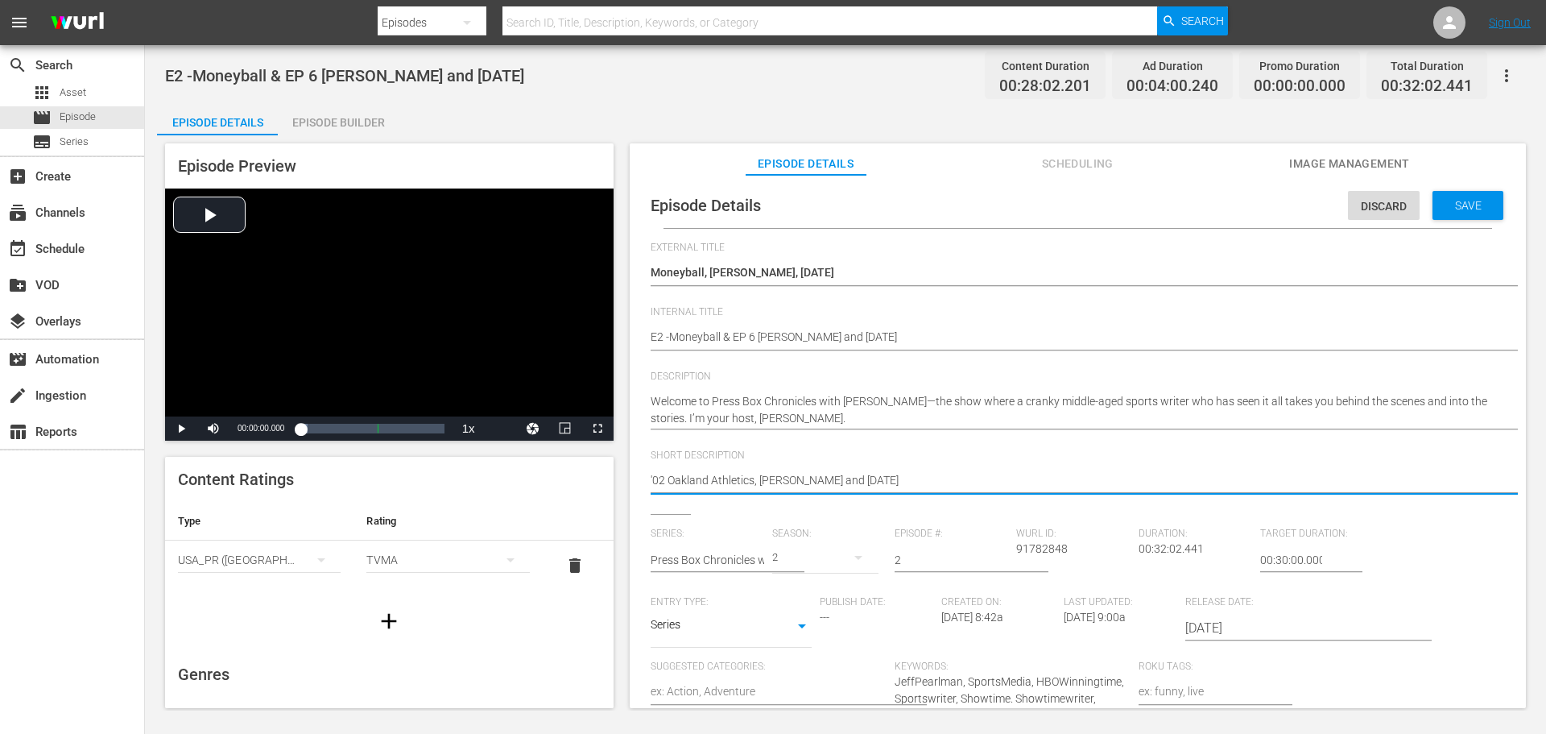
type textarea "T '02 Oakland Athletics, Tyler Ugolyn and September 11"
type textarea "Th '02 Oakland Athletics, Tyler Ugolyn and September 11"
type textarea "The '02 Oakland Athletics, Tyler Ugolyn and September 11"
click at [946, 479] on textarea "The Real Story Behind Billy Beane, Brad Pitt & The '02 Oakland Athletics" at bounding box center [1074, 481] width 846 height 19
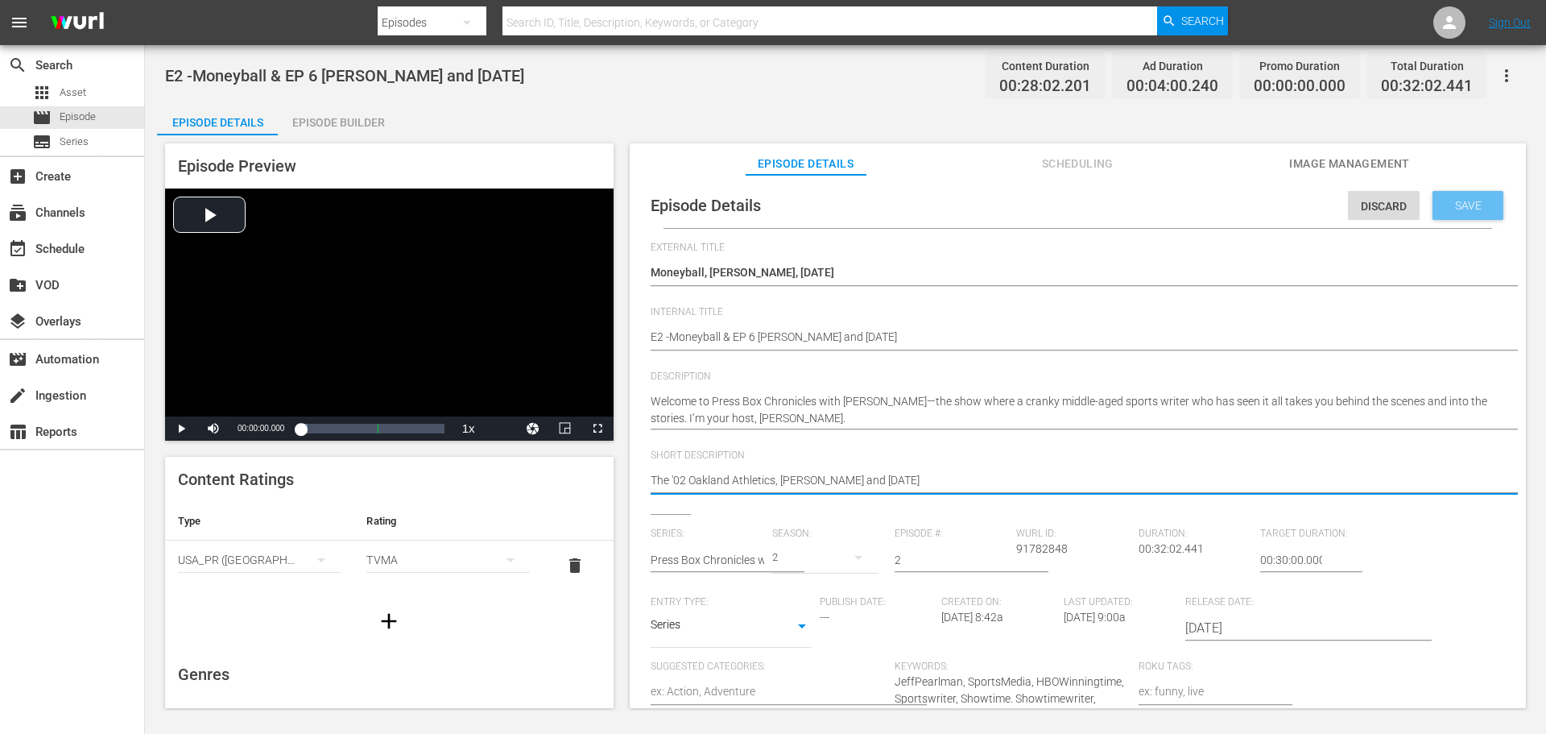
type textarea "The '02 Oakland Athletics, Tyler Ugolyn and September 11"
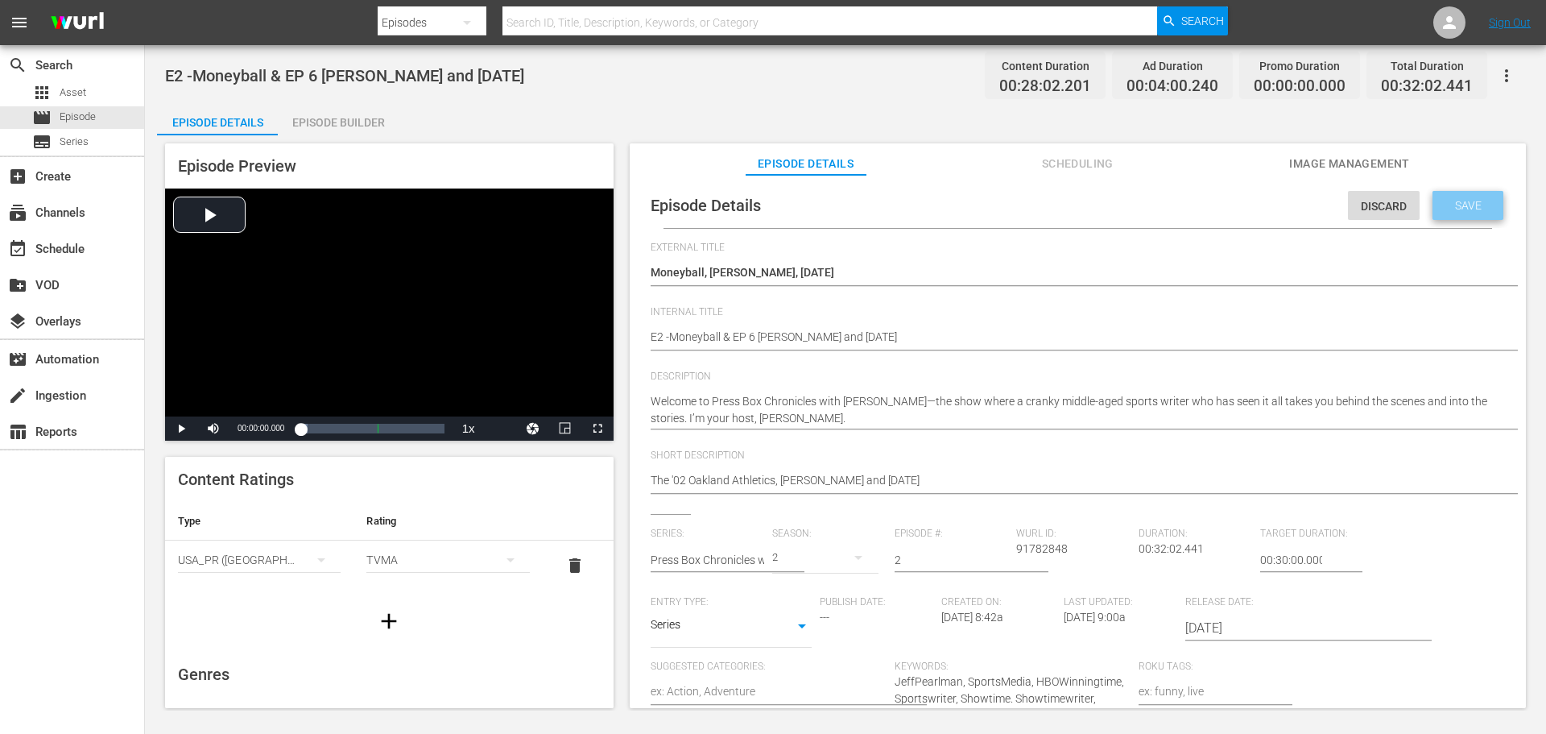
click at [1470, 205] on span "Save" at bounding box center [1468, 205] width 52 height 13
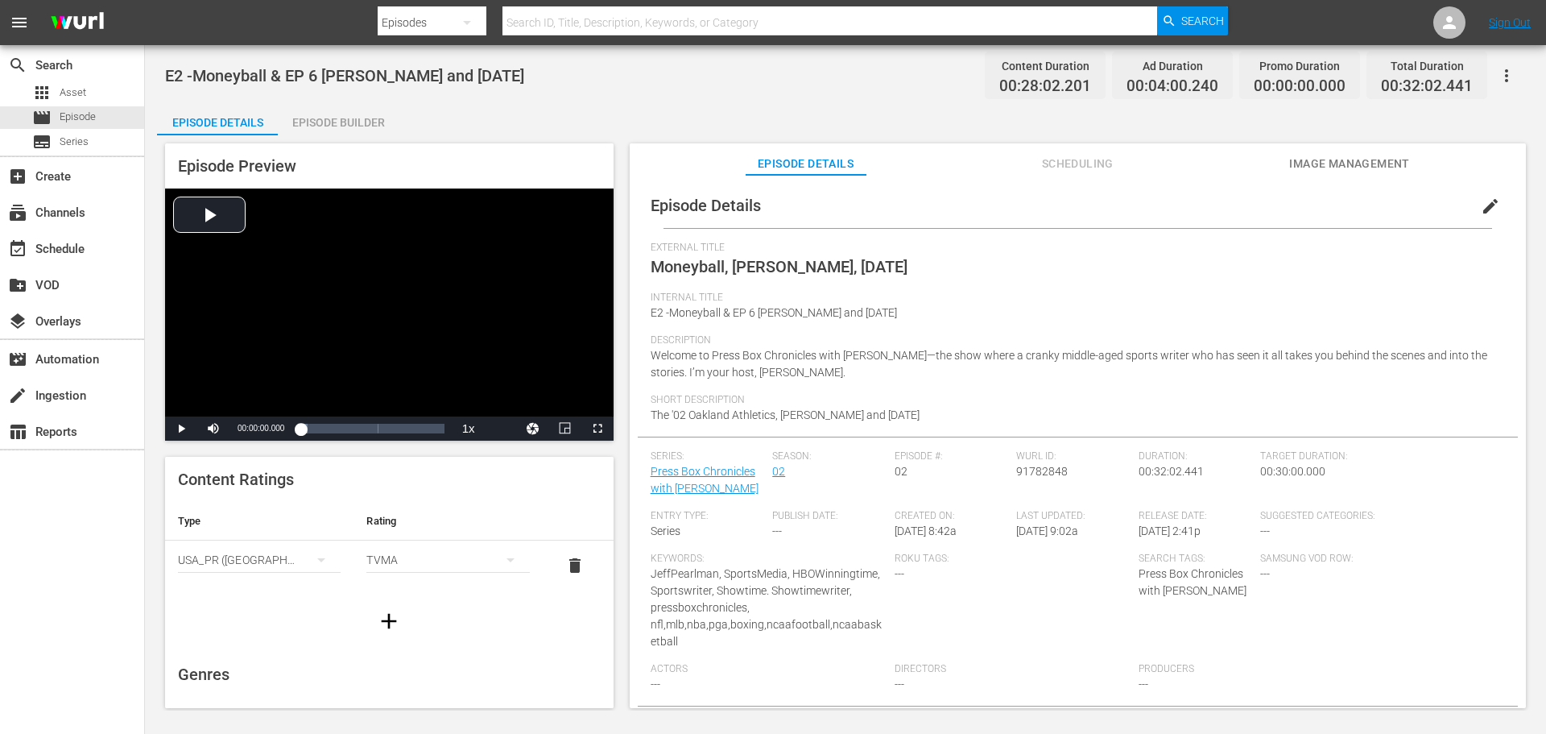
click at [864, 415] on span "The '02 Oakland Athletics, Tyler Ugolyn and September 11" at bounding box center [785, 414] width 269 height 13
click at [1471, 202] on button "edit" at bounding box center [1490, 206] width 39 height 39
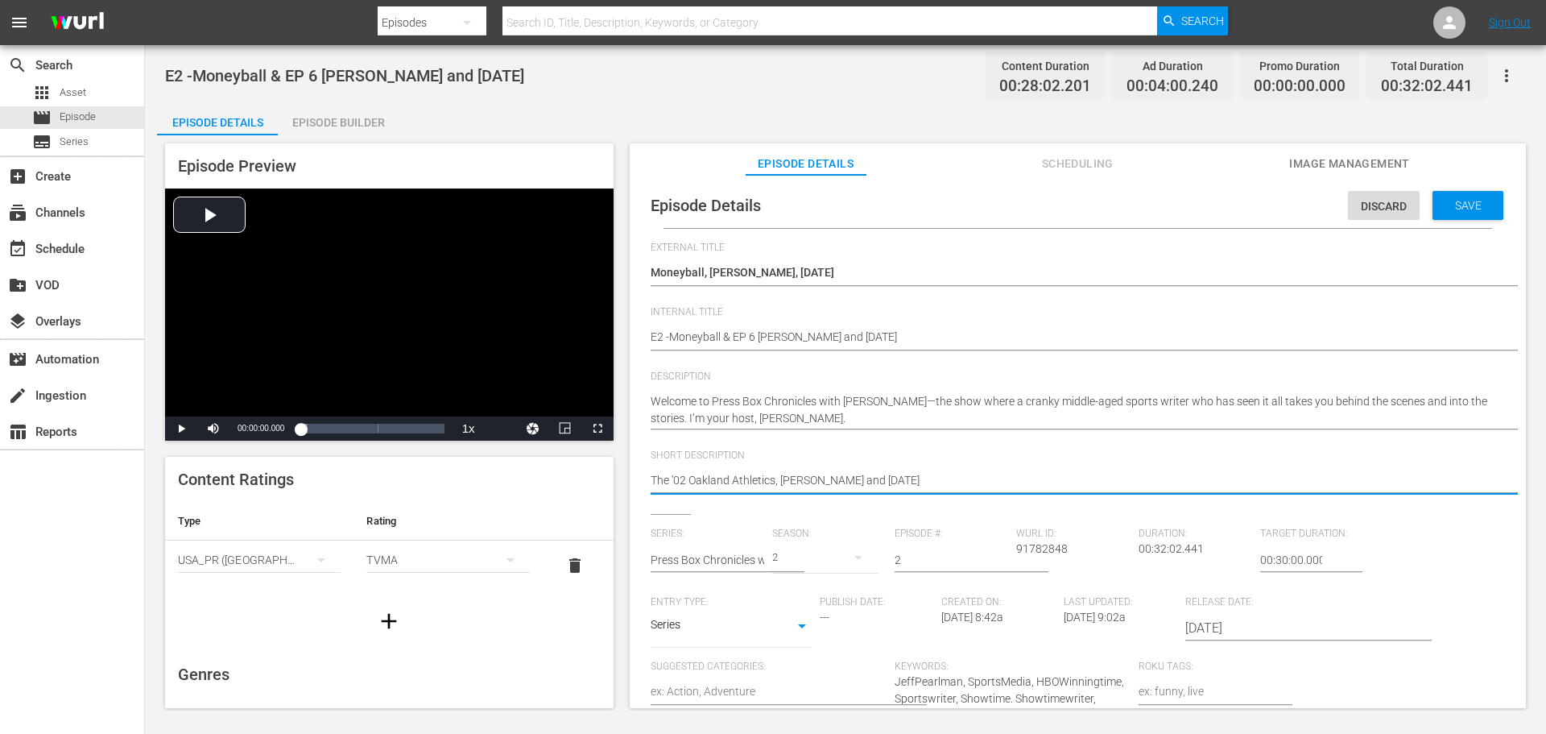
type textarea "The '02 Oakland Athletics, Tyler Ugolyn and September 11"
type textarea "The '02 Oakland Athletics, Tyler Ugolyn and R September 11"
type textarea "The '02 Oakland Athletics, Tyler Ugolyn and Re September 11"
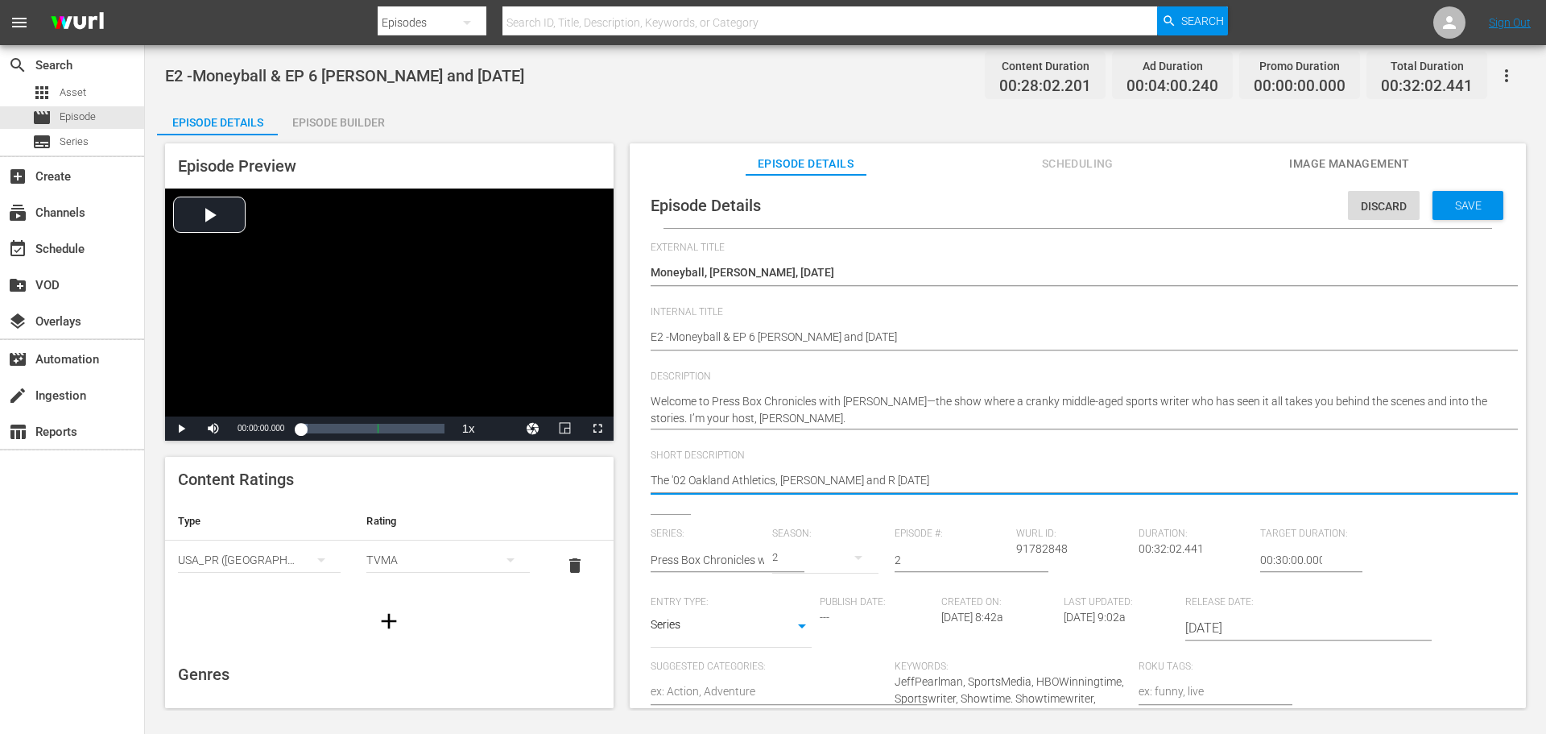
type textarea "The '02 Oakland Athletics, Tyler Ugolyn and Re September 11"
type textarea "The '02 Oakland Athletics, Tyler Ugolyn and Rem September 11"
type textarea "The '02 Oakland Athletics, Tyler Ugolyn and Remb September 11"
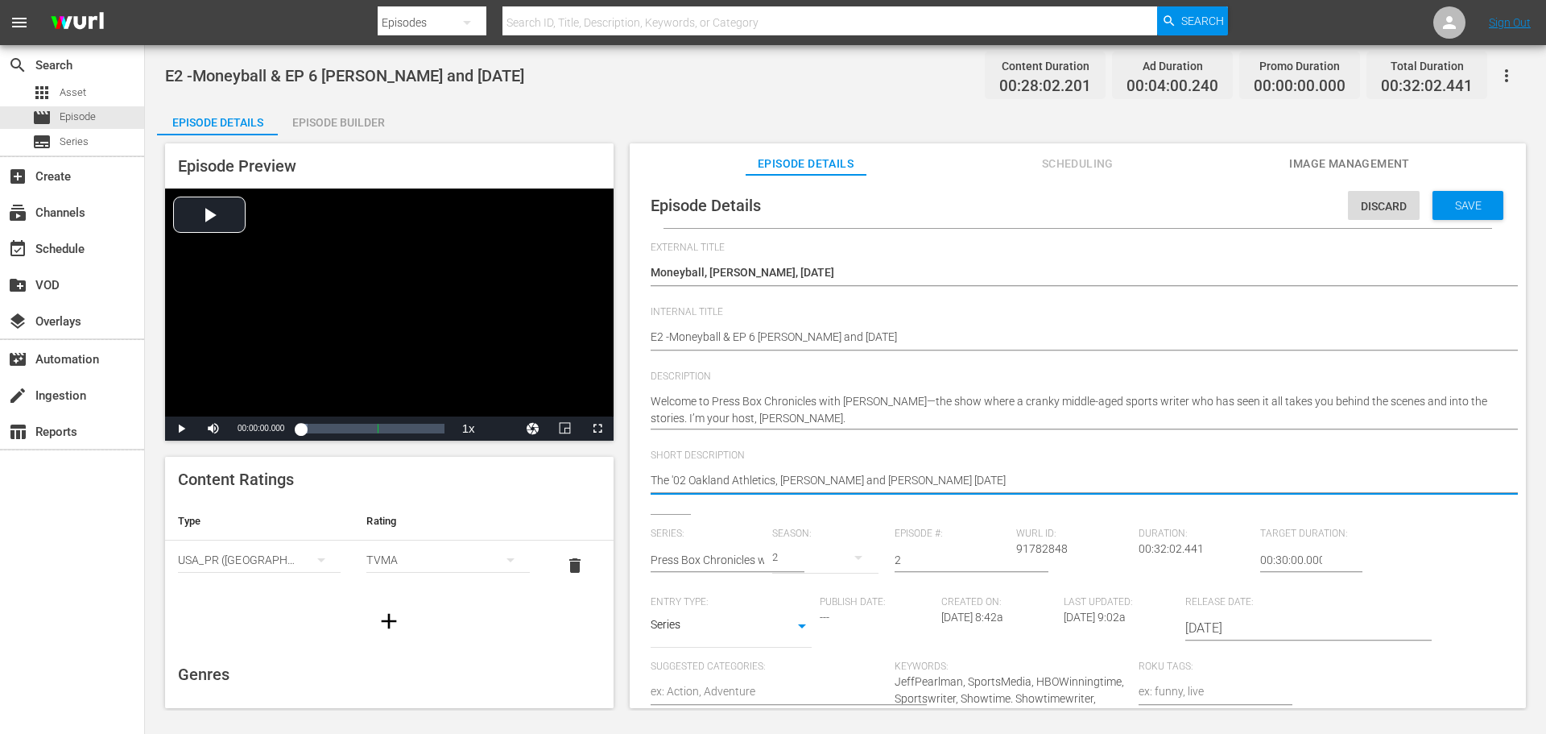
type textarea "The '02 Oakland Athletics, Tyler Ugolyn and Rembe September 11"
type textarea "The '02 Oakland Athletics, Tyler Ugolyn and Rember September 11"
type textarea "The '02 Oakland Athletics, Tyler Ugolyn and Remberi September 11"
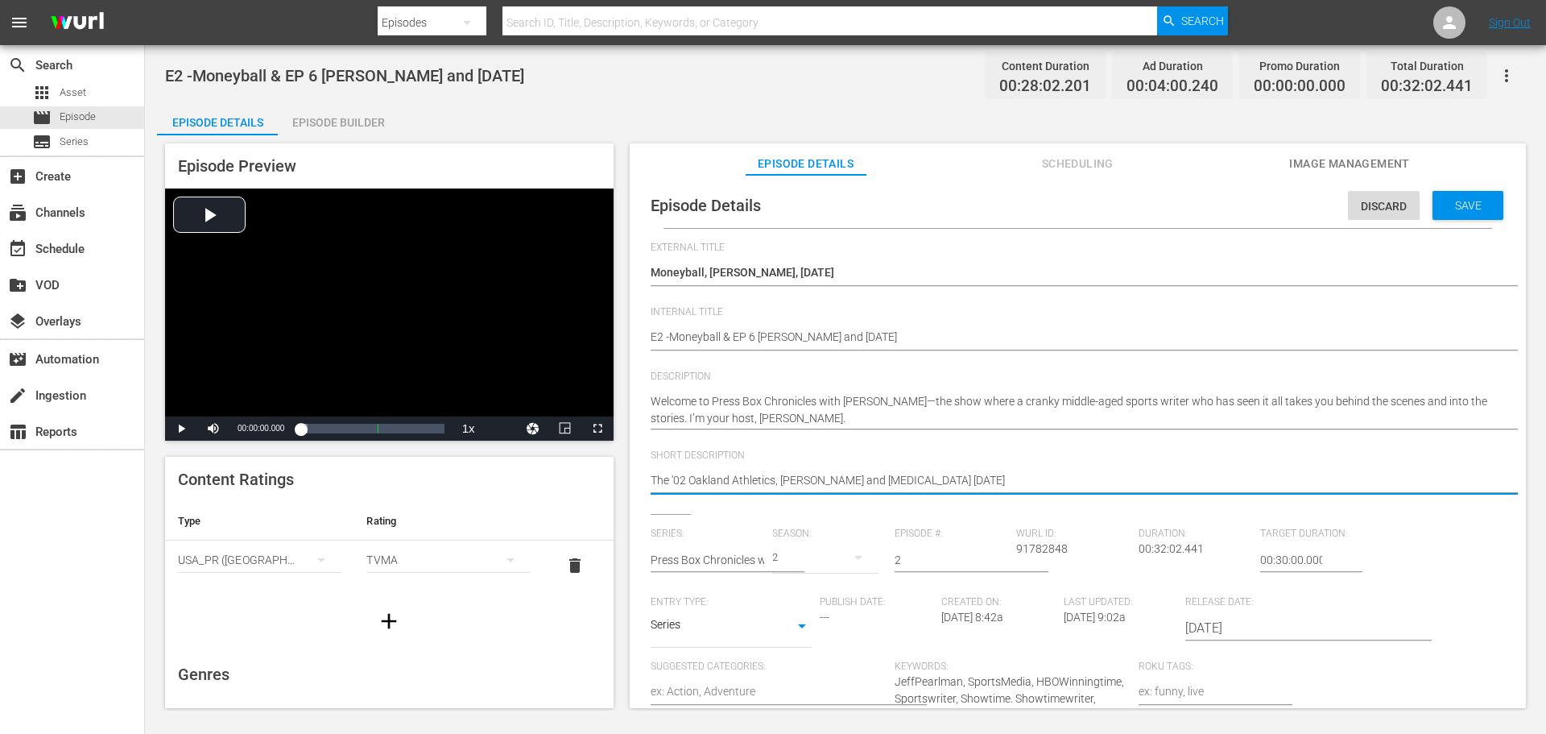
type textarea "The '02 Oakland Athletics, Tyler Ugolyn and Remberi September 11"
type textarea "The '02 Oakland Athletics, Tyler Ugolyn and Remberin September 11"
type textarea "The '02 Oakland Athletics, Tyler Ugolyn and Rembering September 11"
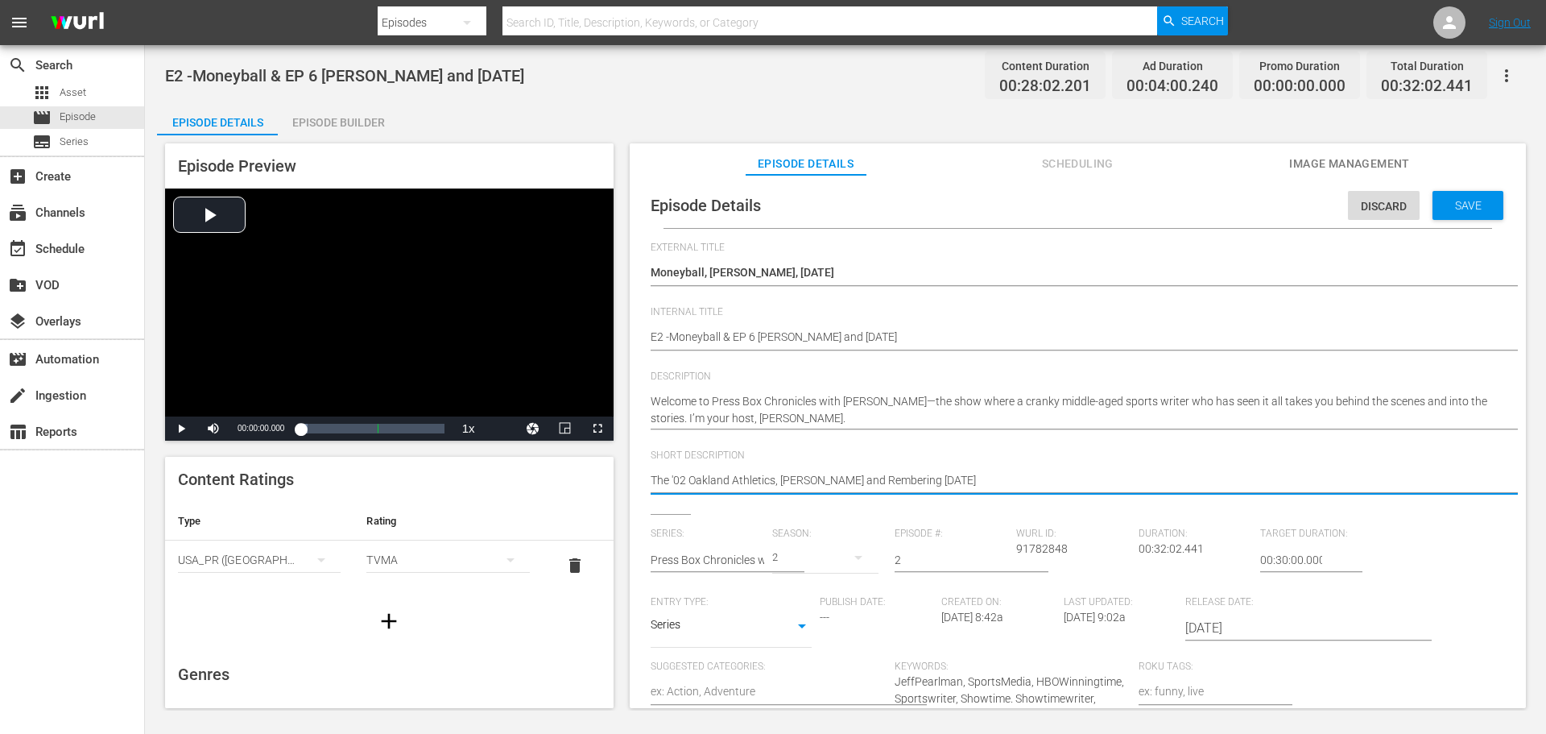
click at [869, 474] on textarea "The '02 Oakland Athletics, Tyler Ugolyn and September 11" at bounding box center [1074, 481] width 846 height 19
type textarea "The '02 Oakland Athletics, Tyler Ugolyn and embering September 11"
type textarea "The '02 Oakland Athletics, Tyler Ugolyn and rembering September 11"
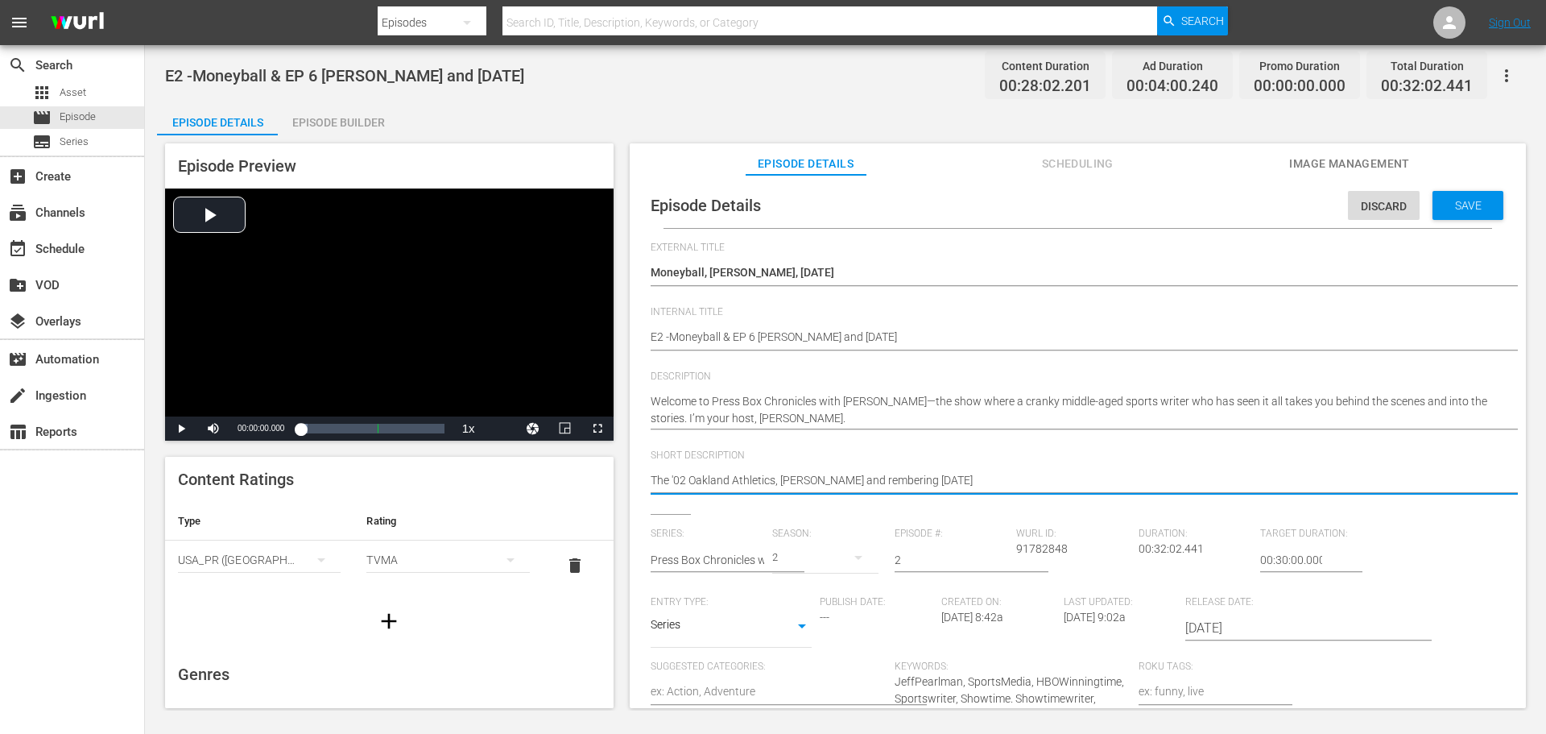
click at [1024, 490] on textarea "The '02 Oakland Athletics, Tyler Ugolyn and September 11" at bounding box center [1074, 481] width 846 height 19
click at [886, 482] on textarea "The '02 Oakland Athletics, Tyler Ugolyn and September 11" at bounding box center [1074, 481] width 846 height 19
click at [880, 489] on textarea "The '02 Oakland Athletics, Tyler Ugolyn and September 11" at bounding box center [1074, 481] width 846 height 19
type textarea "The '02 Oakland Athletics, Tyler Ugolyn and remebering September 11"
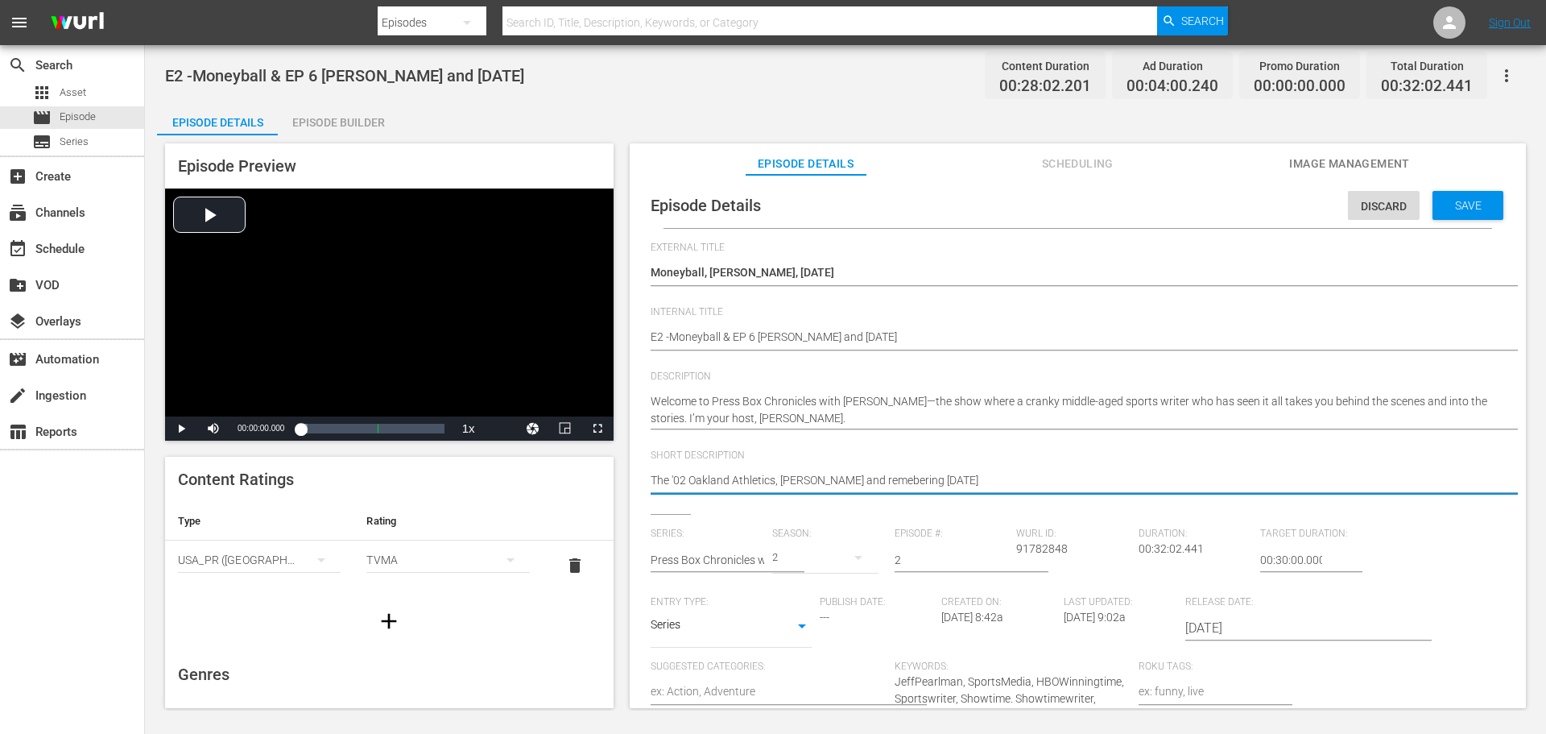
type textarea "The '02 Oakland Athletics, [PERSON_NAME] and remembering [DATE]"
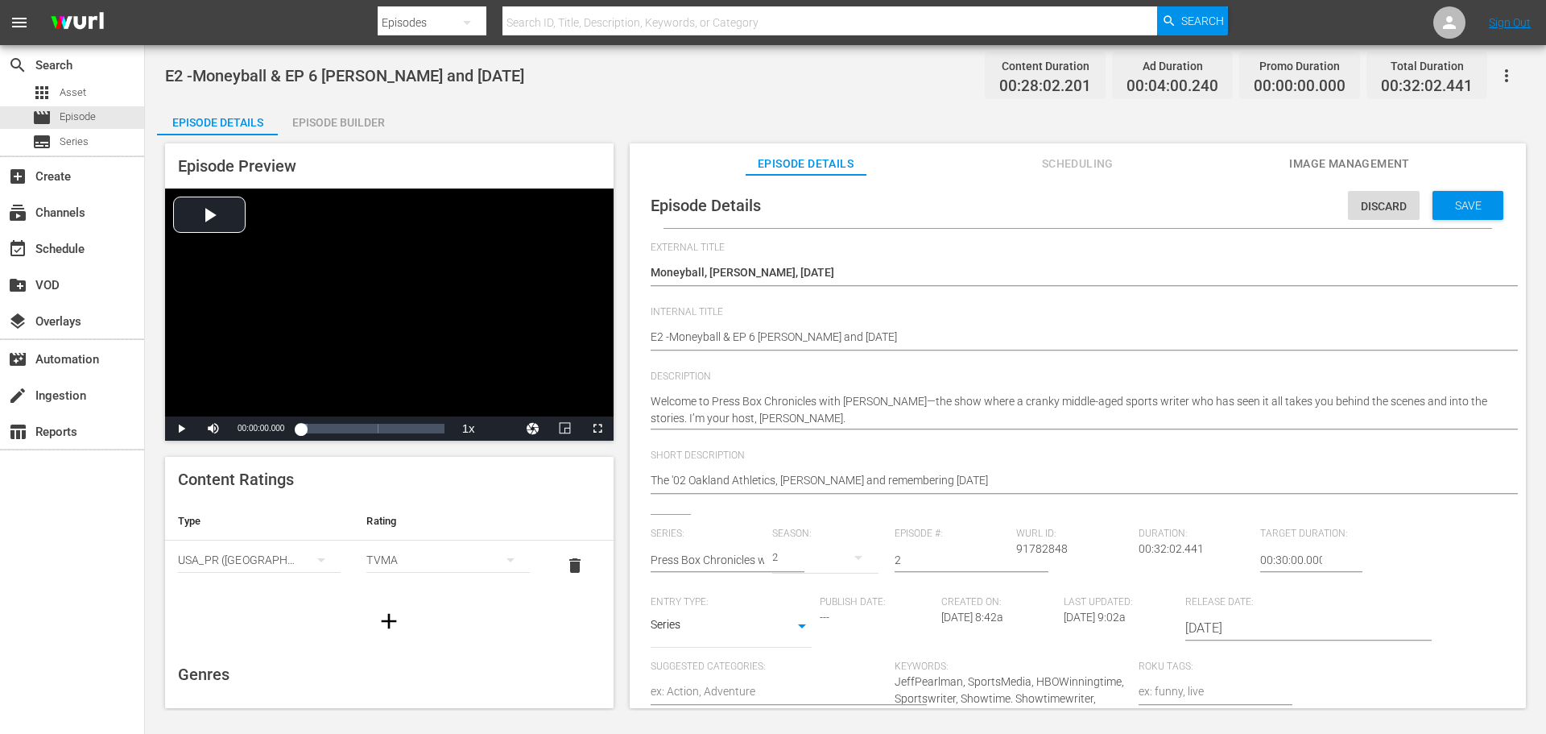
drag, startPoint x: 1087, startPoint y: 491, endPoint x: 1006, endPoint y: 477, distance: 82.6
click at [1086, 490] on div "The '02 Oakland Athletics, Tyler Ugolyn and September 11 The '02 Oakland Athlet…" at bounding box center [1074, 481] width 846 height 39
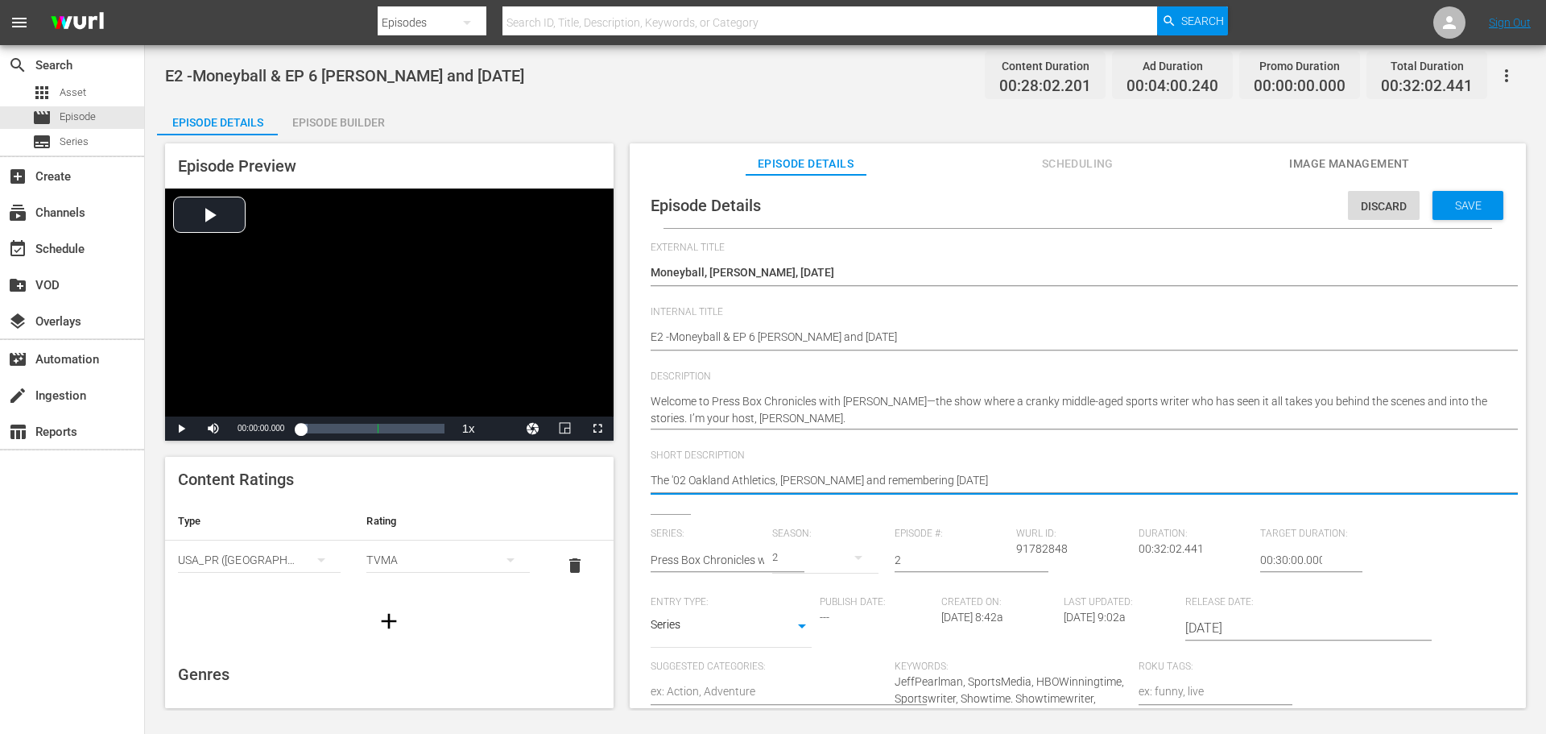
drag, startPoint x: 863, startPoint y: 479, endPoint x: 933, endPoint y: 479, distance: 69.3
click at [933, 479] on textarea "The '02 Oakland Athletics, Tyler Ugolyn and September 11" at bounding box center [1074, 481] width 846 height 19
click at [1466, 200] on span "Save" at bounding box center [1468, 205] width 52 height 13
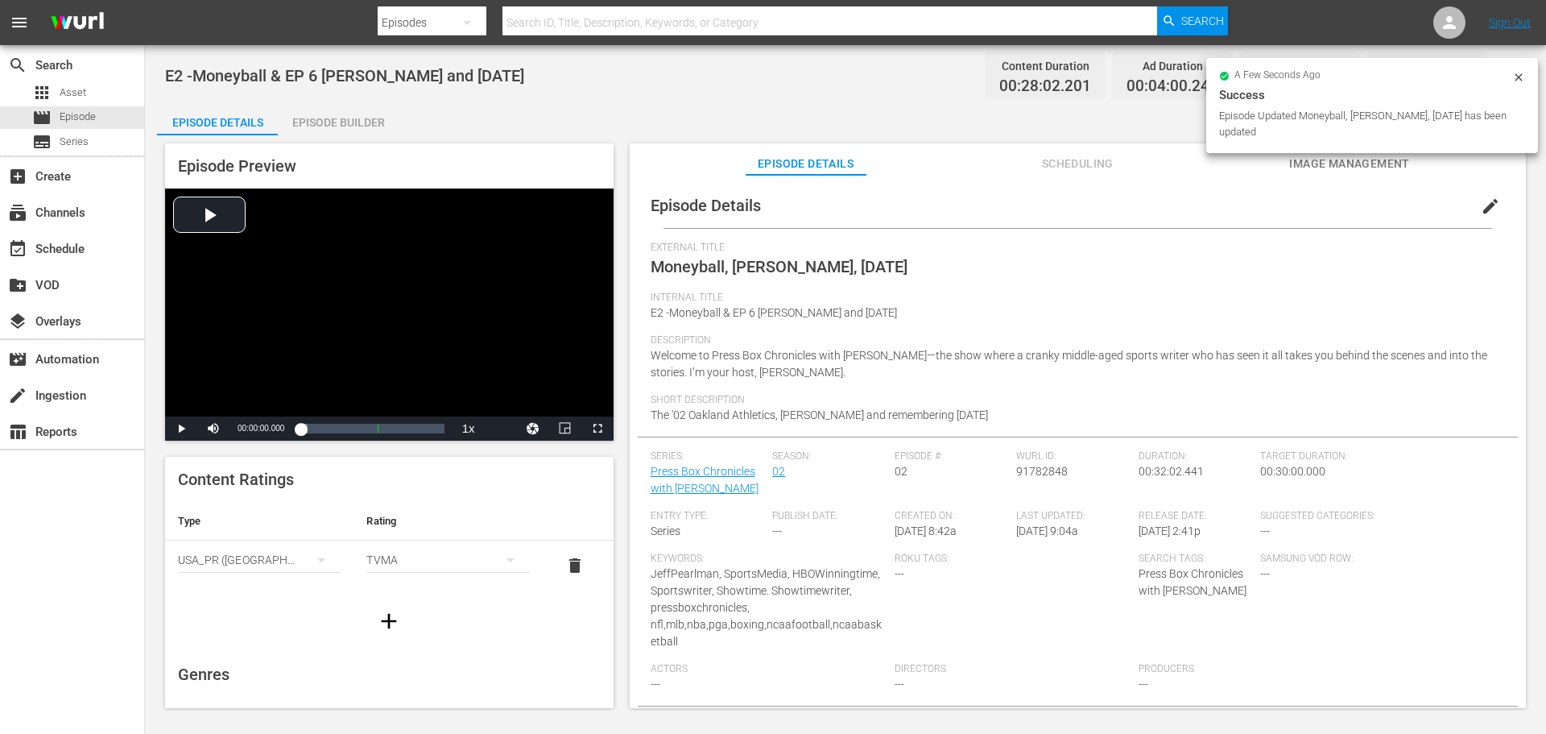
click at [1082, 394] on span "Short Description" at bounding box center [1074, 400] width 846 height 13
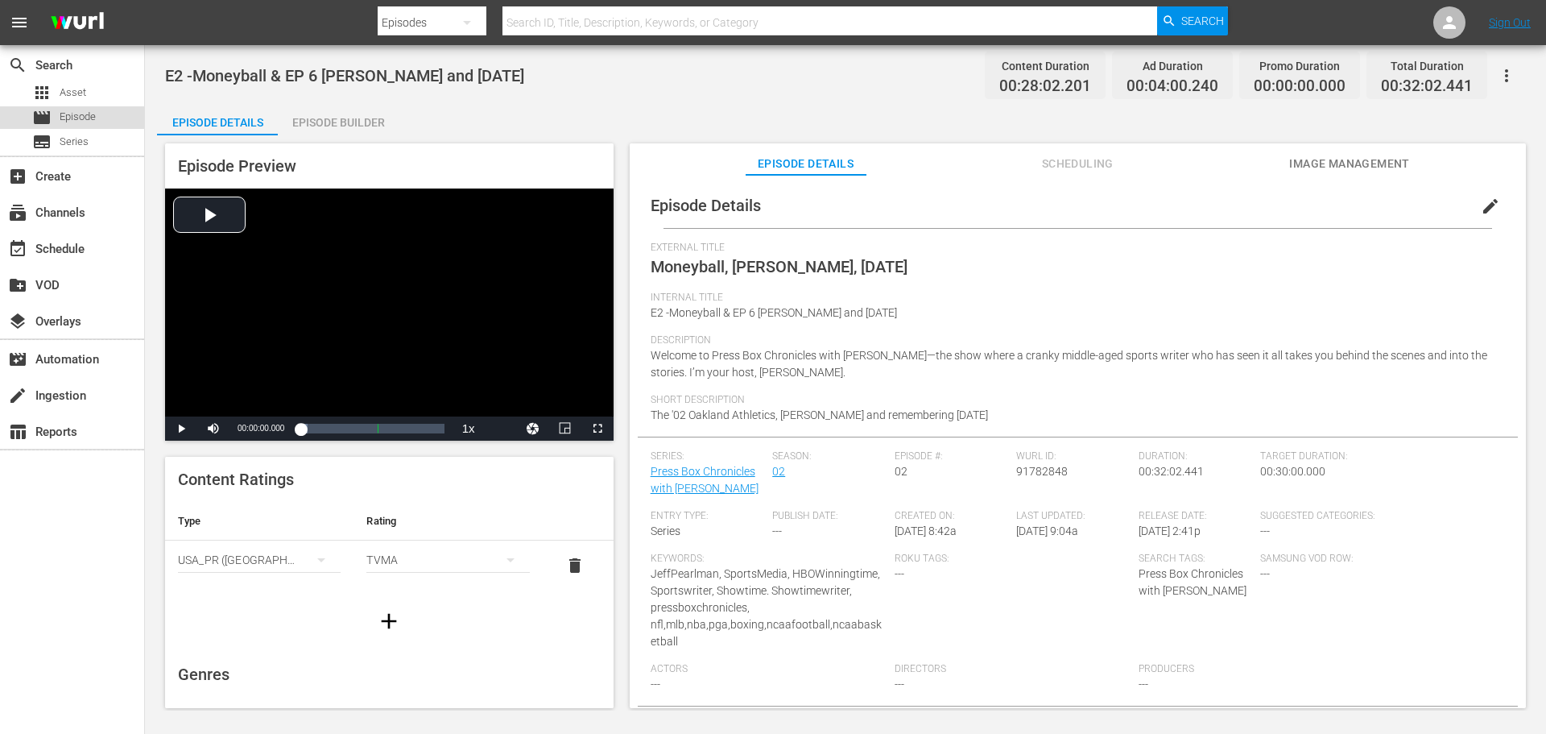
click at [102, 116] on div "movie Episode" at bounding box center [72, 117] width 144 height 23
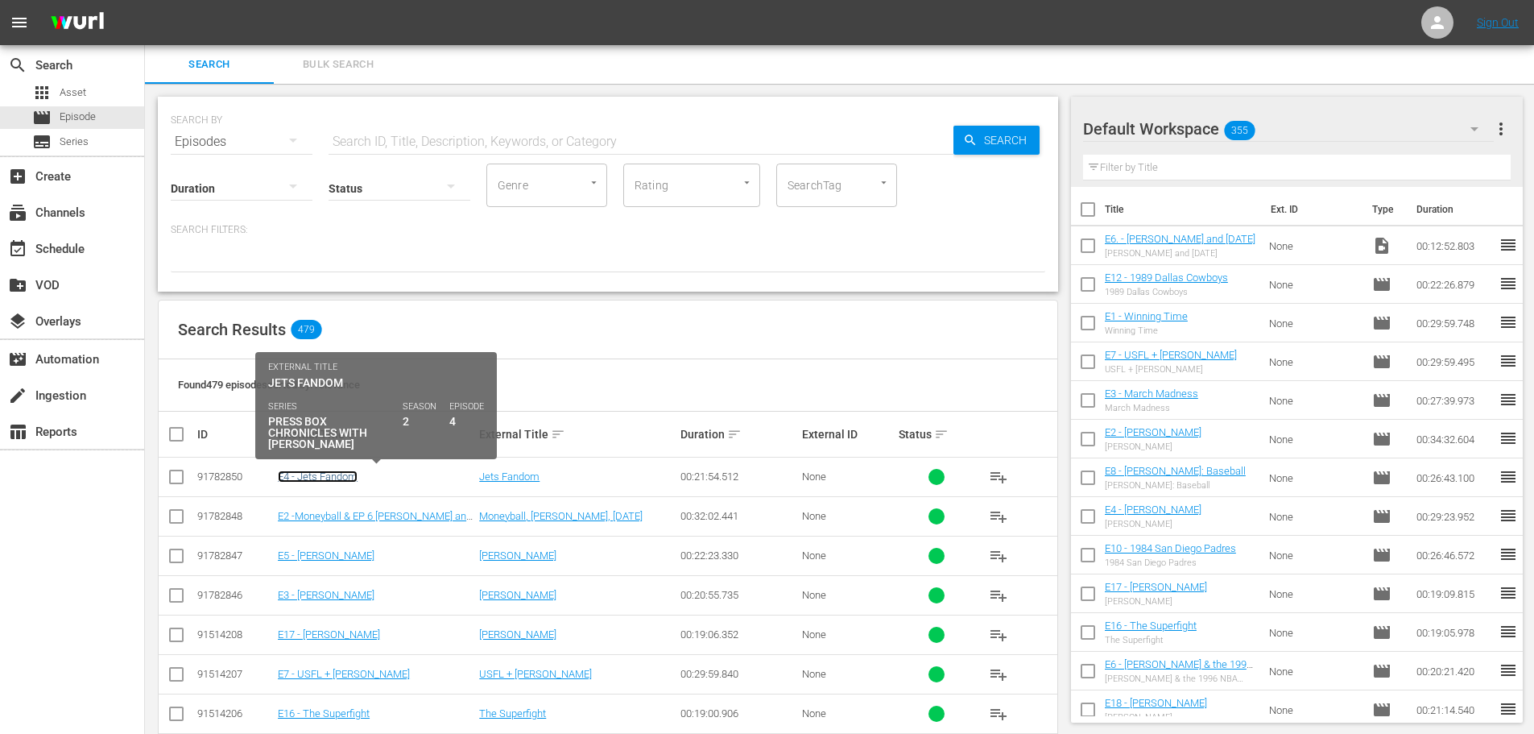
click at [350, 479] on link "E4 - Jets Fandom" at bounding box center [318, 476] width 80 height 12
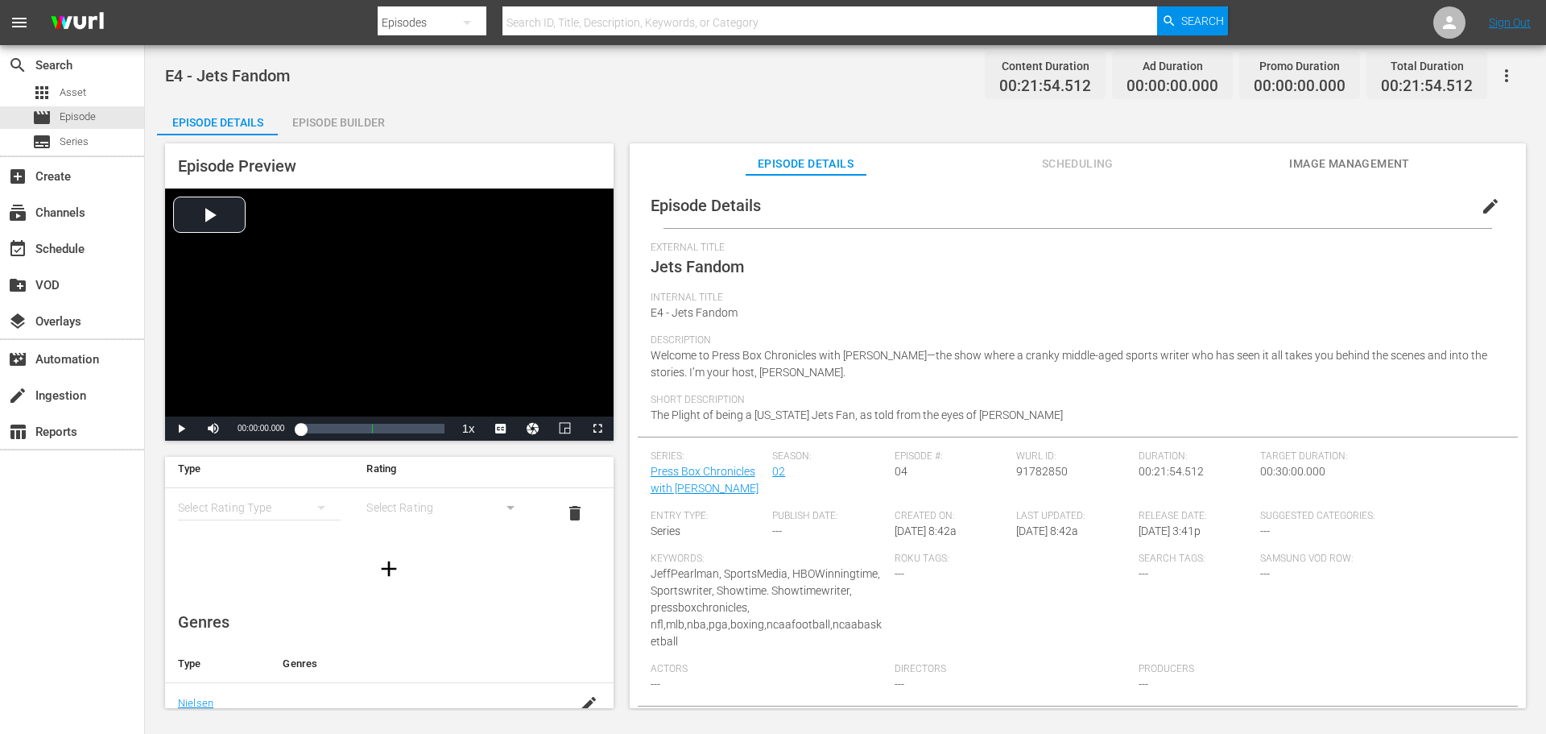
scroll to position [81, 0]
click at [314, 478] on icon "simple table" at bounding box center [321, 479] width 19 height 19
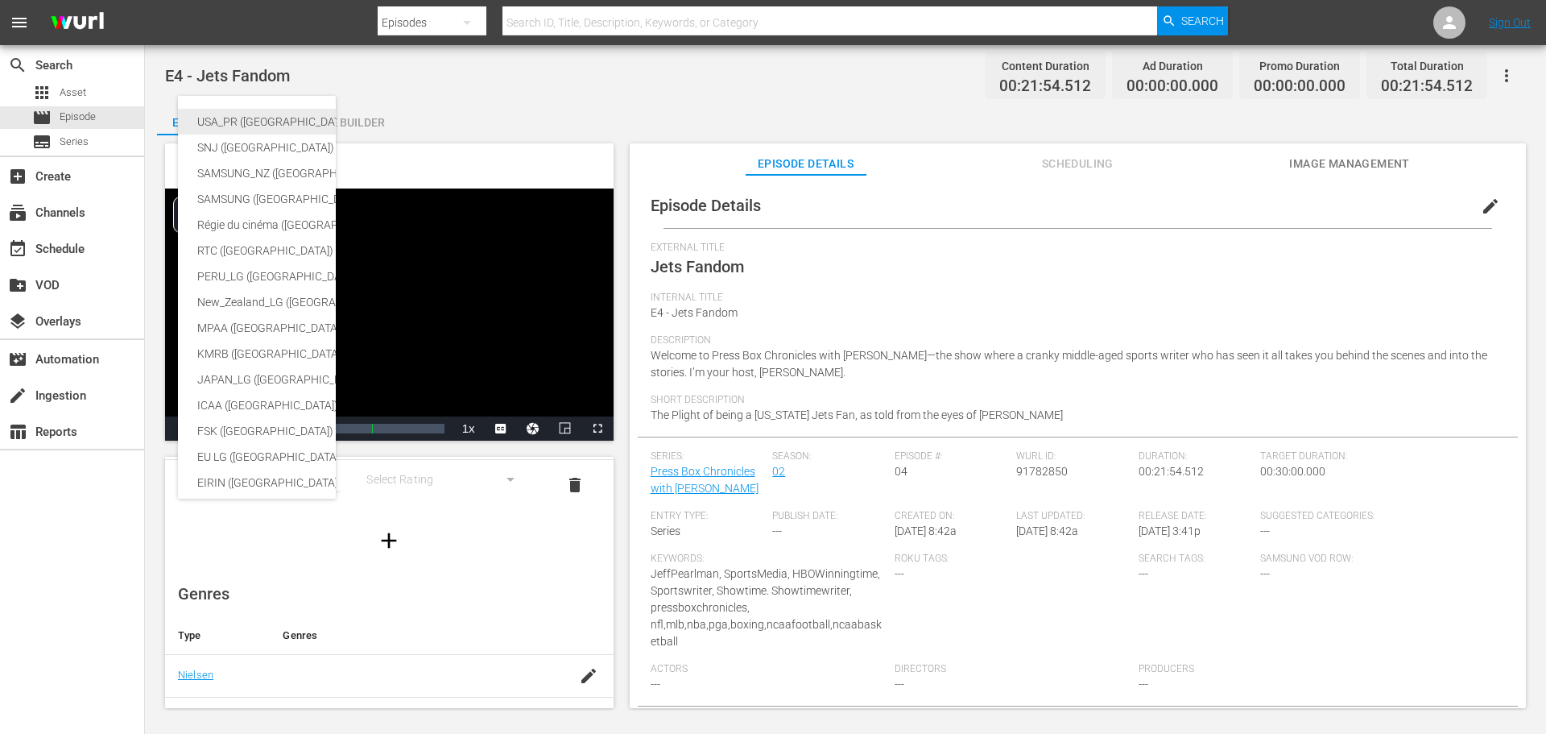
click at [267, 120] on div "USA_PR ([GEOGRAPHIC_DATA] ([GEOGRAPHIC_DATA]))" at bounding box center [394, 122] width 395 height 26
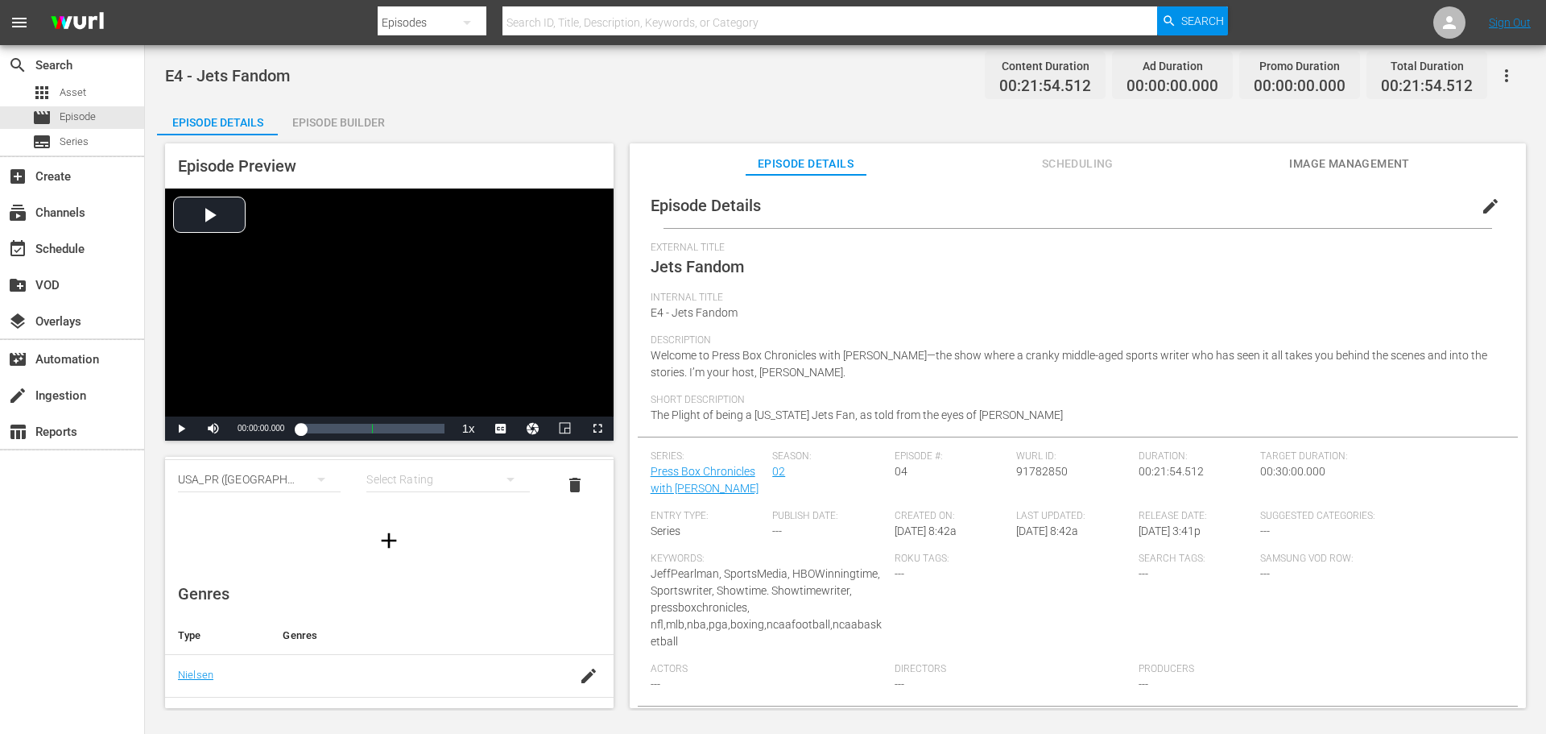
click at [501, 484] on icon "simple table" at bounding box center [510, 479] width 19 height 19
click at [439, 608] on div "TVMA" at bounding box center [440, 615] width 119 height 26
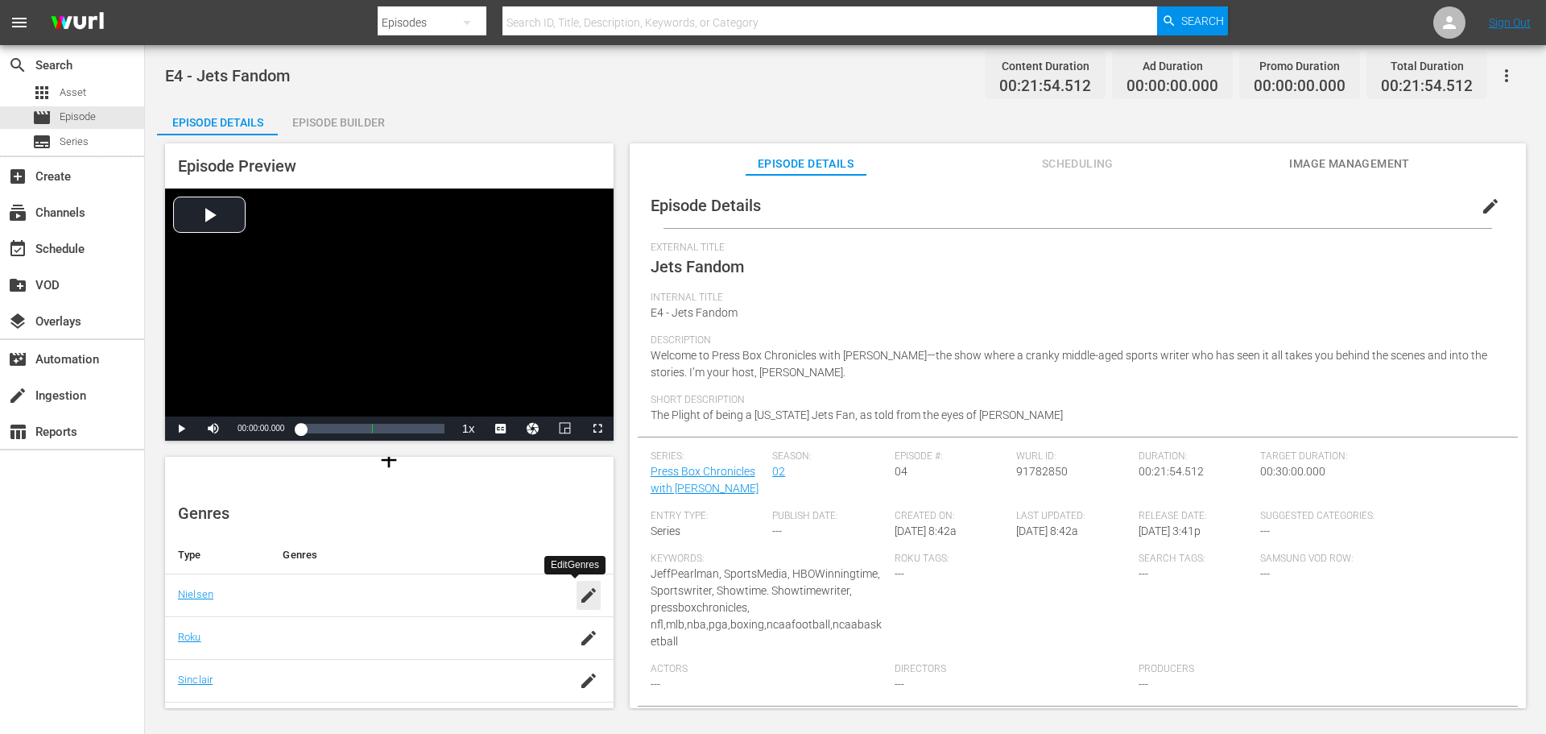
click at [579, 603] on icon "button" at bounding box center [588, 595] width 19 height 19
click at [562, 603] on div "SAVE" at bounding box center [580, 604] width 37 height 29
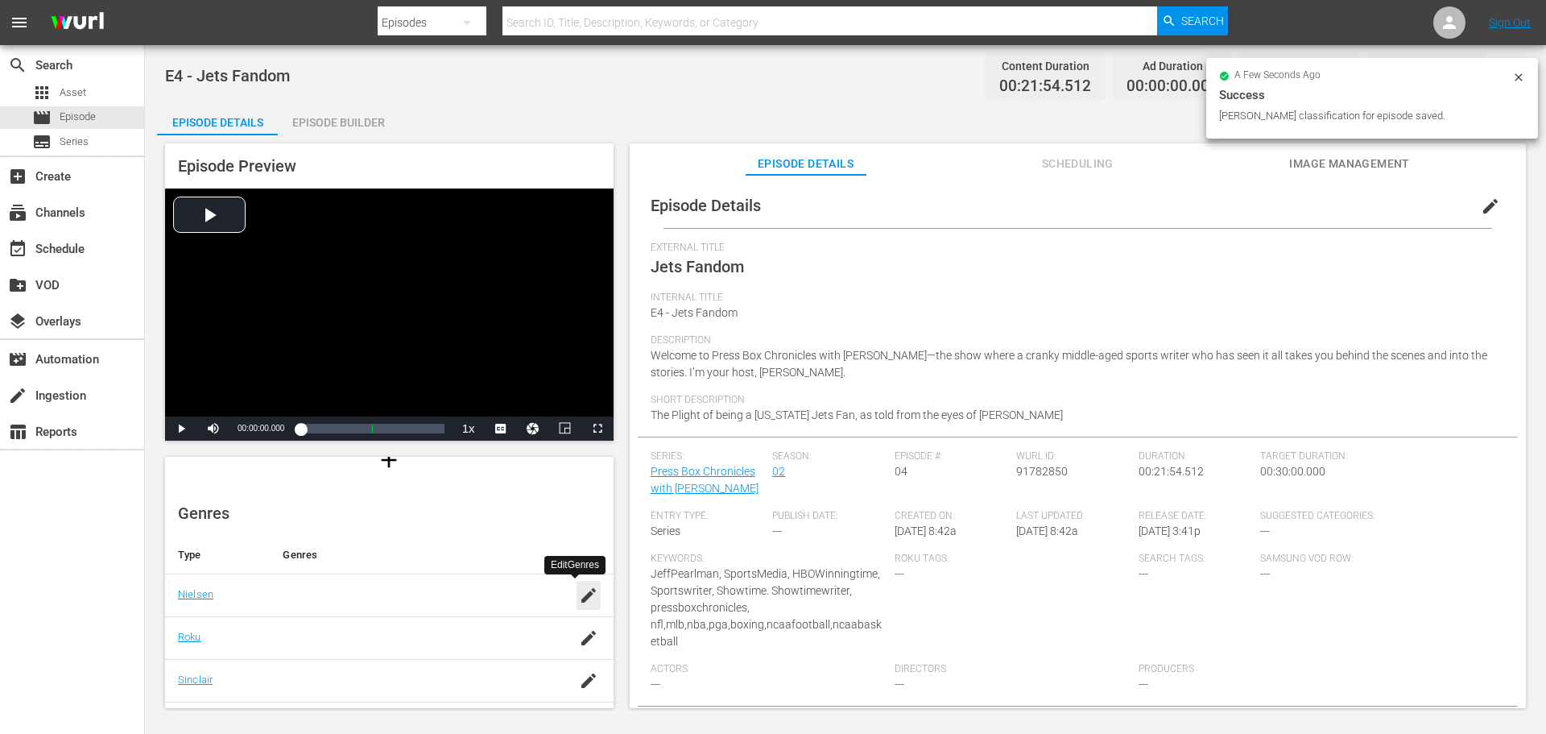
drag, startPoint x: 571, startPoint y: 599, endPoint x: 548, endPoint y: 599, distance: 22.6
click at [581, 599] on icon "button" at bounding box center [588, 595] width 14 height 14
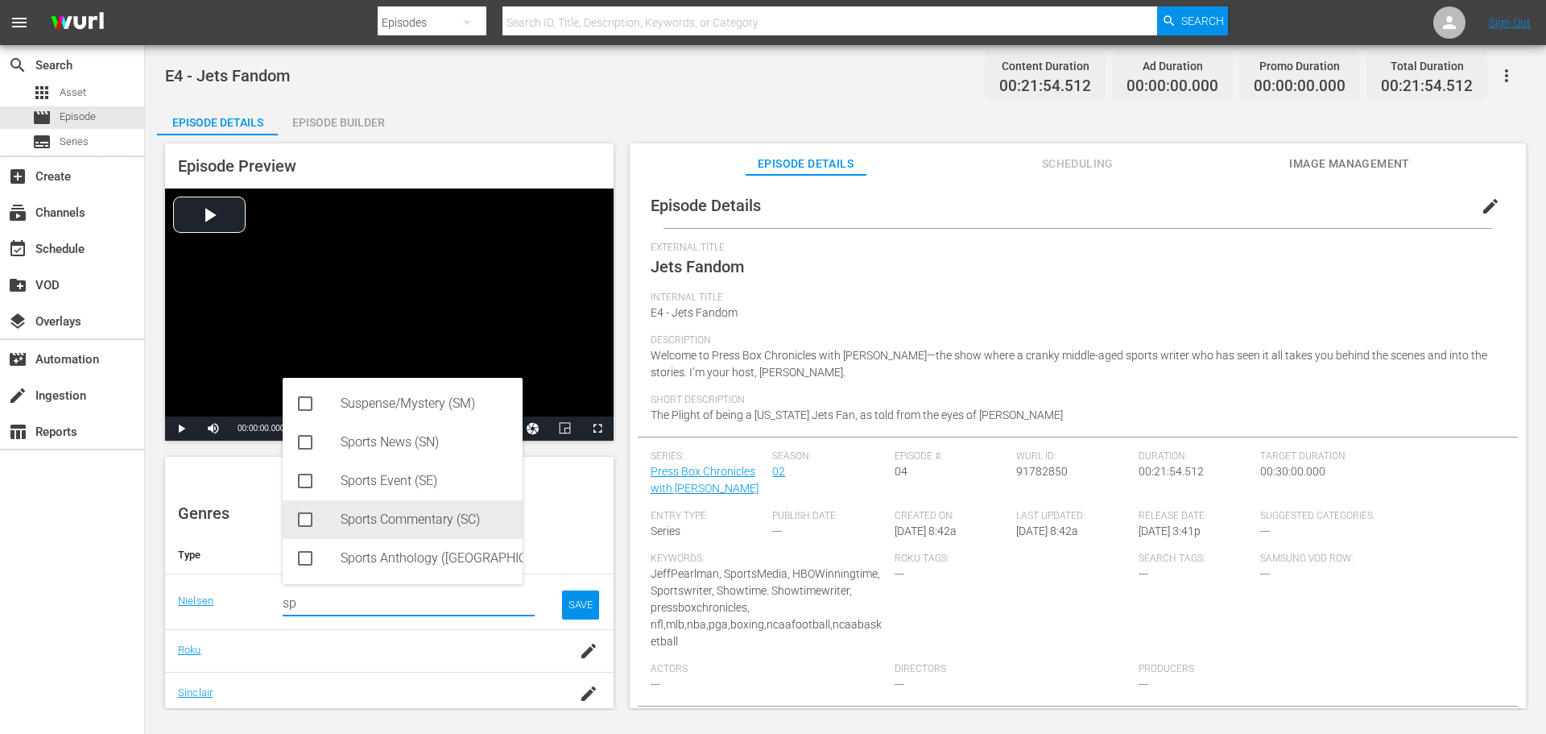
click at [382, 525] on div "Sports Commentary (SC)" at bounding box center [425, 519] width 169 height 39
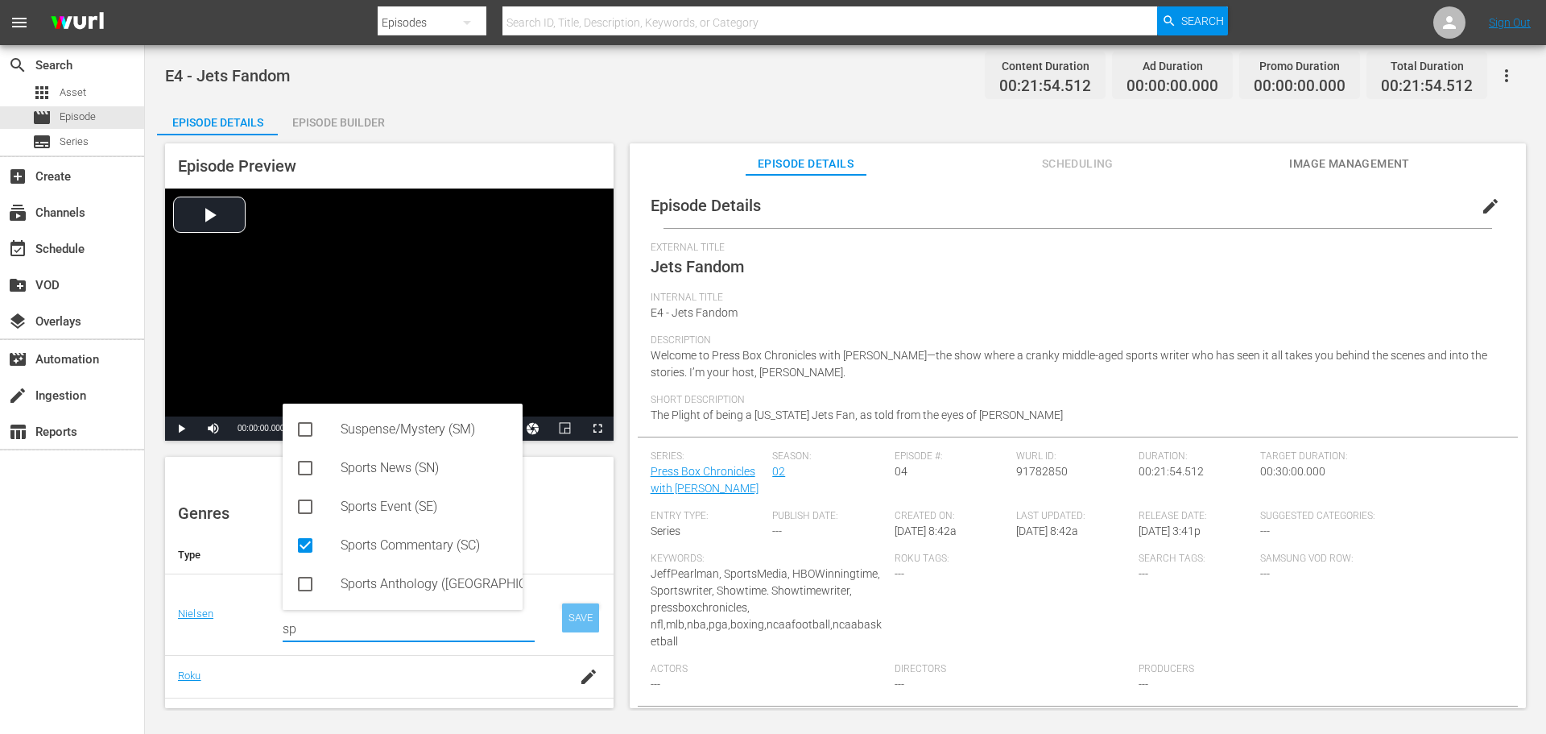
type input "sp"
click at [583, 619] on div "SAVE" at bounding box center [580, 617] width 37 height 29
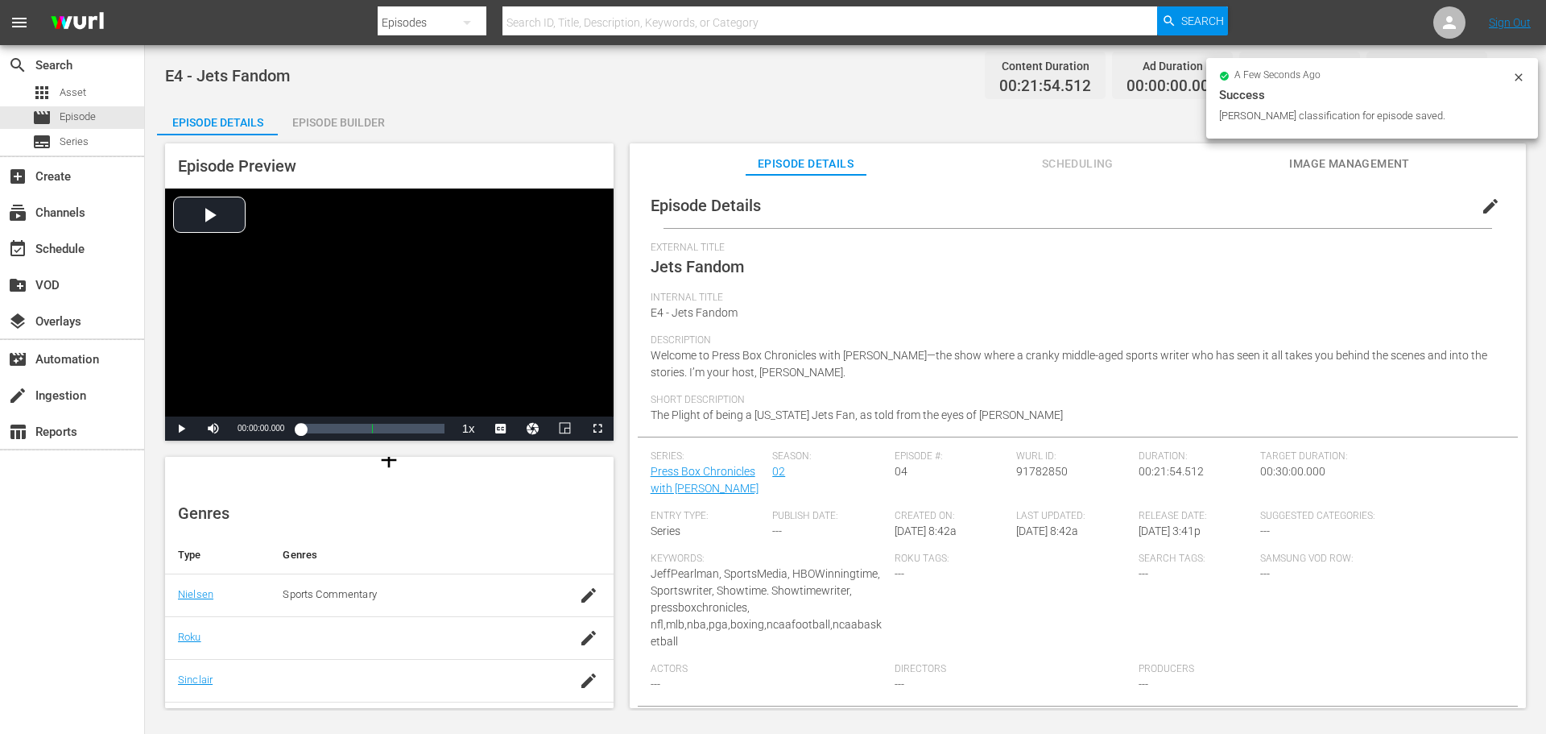
click at [404, 652] on td at bounding box center [416, 637] width 293 height 43
click at [396, 643] on div at bounding box center [416, 637] width 267 height 15
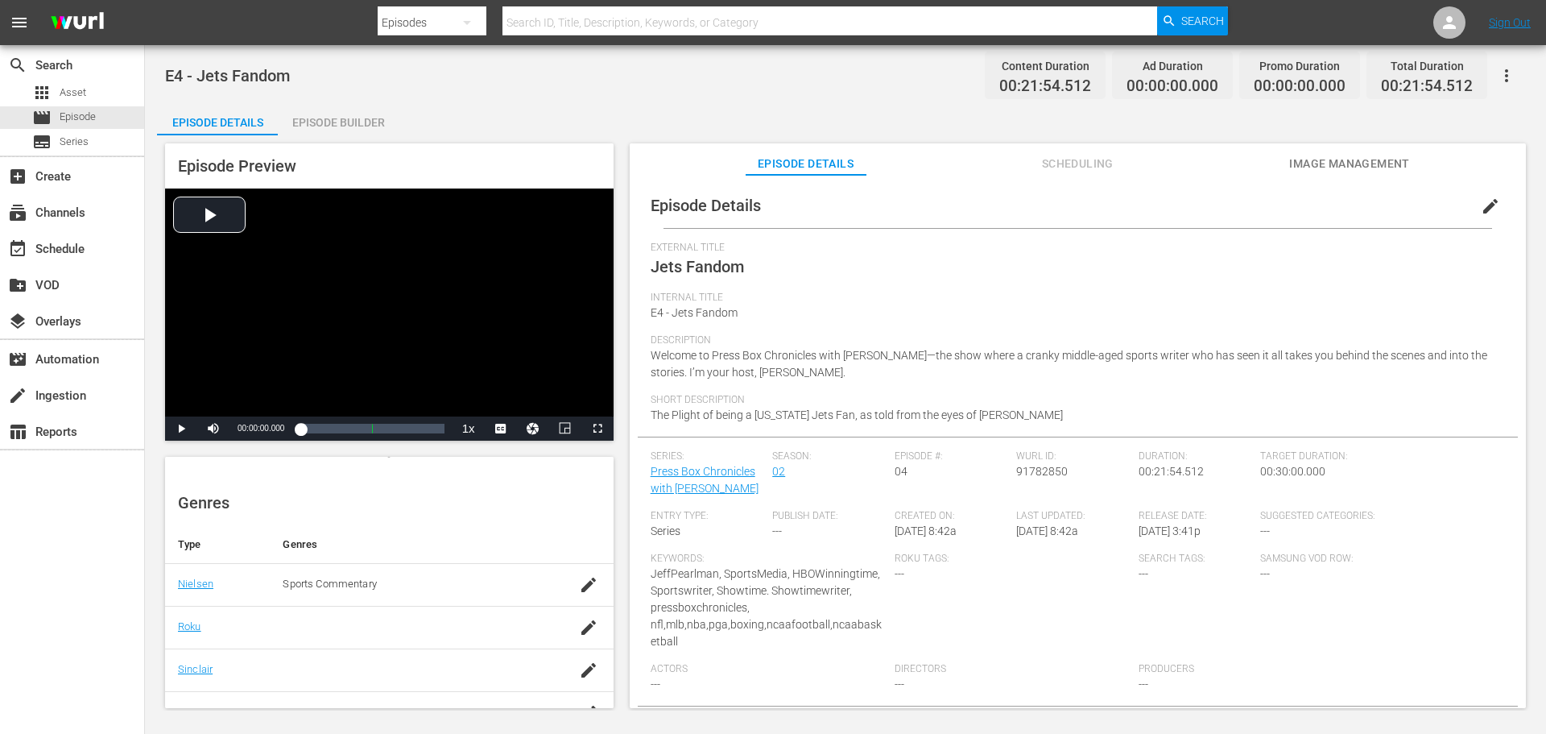
scroll to position [178, 0]
click at [581, 623] on icon "button" at bounding box center [588, 621] width 14 height 14
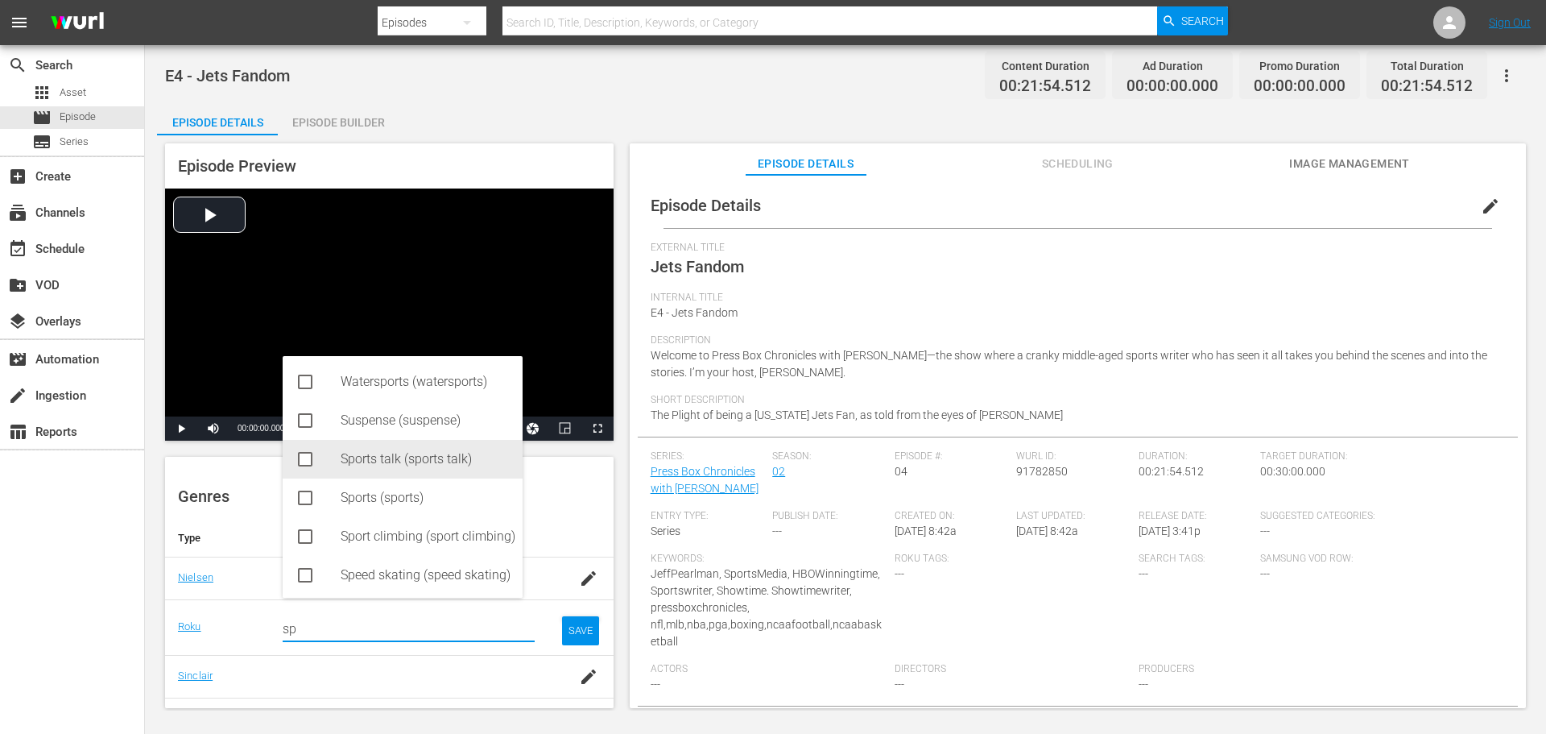
click at [383, 460] on div "Sports talk (sports talk)" at bounding box center [425, 459] width 169 height 39
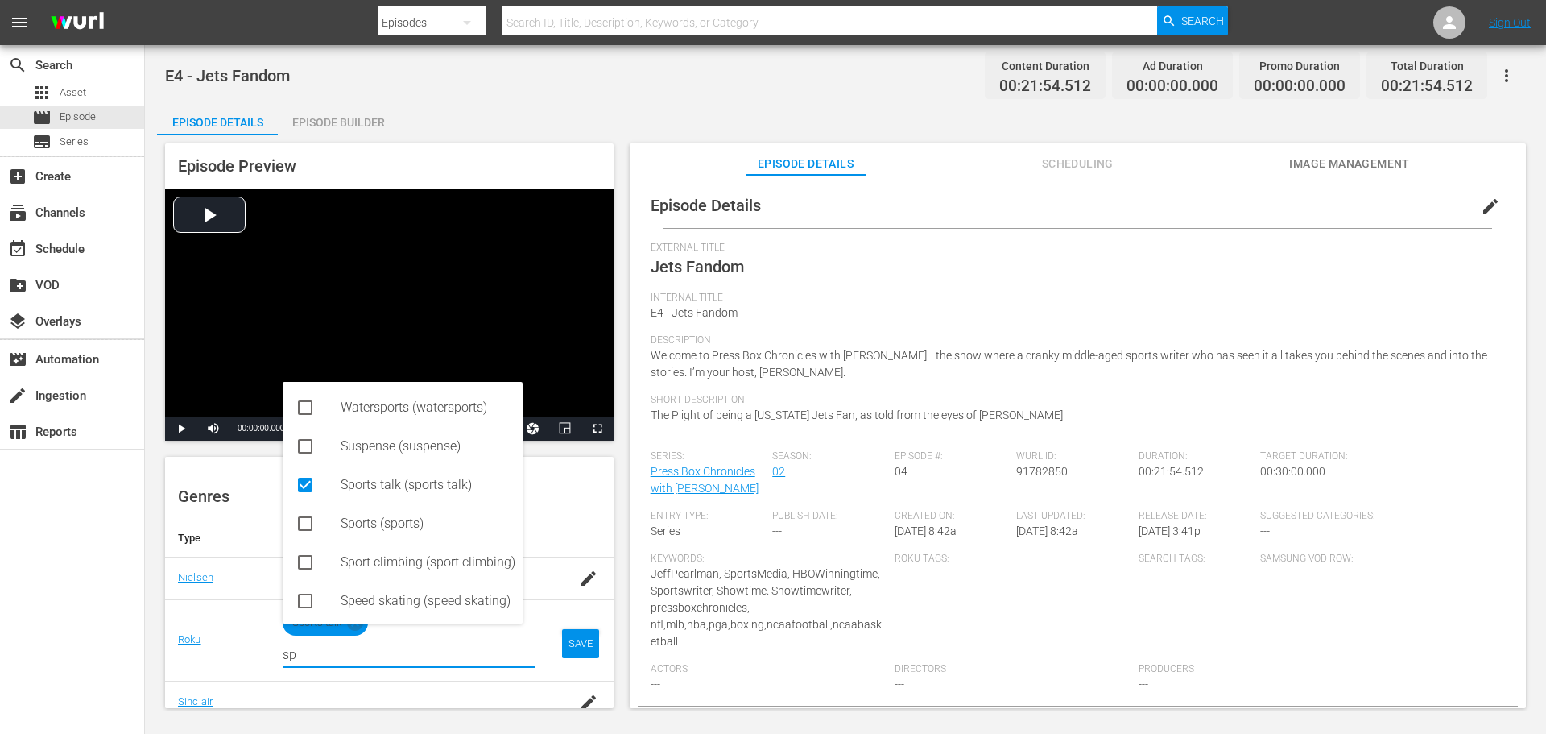
type input "sp"
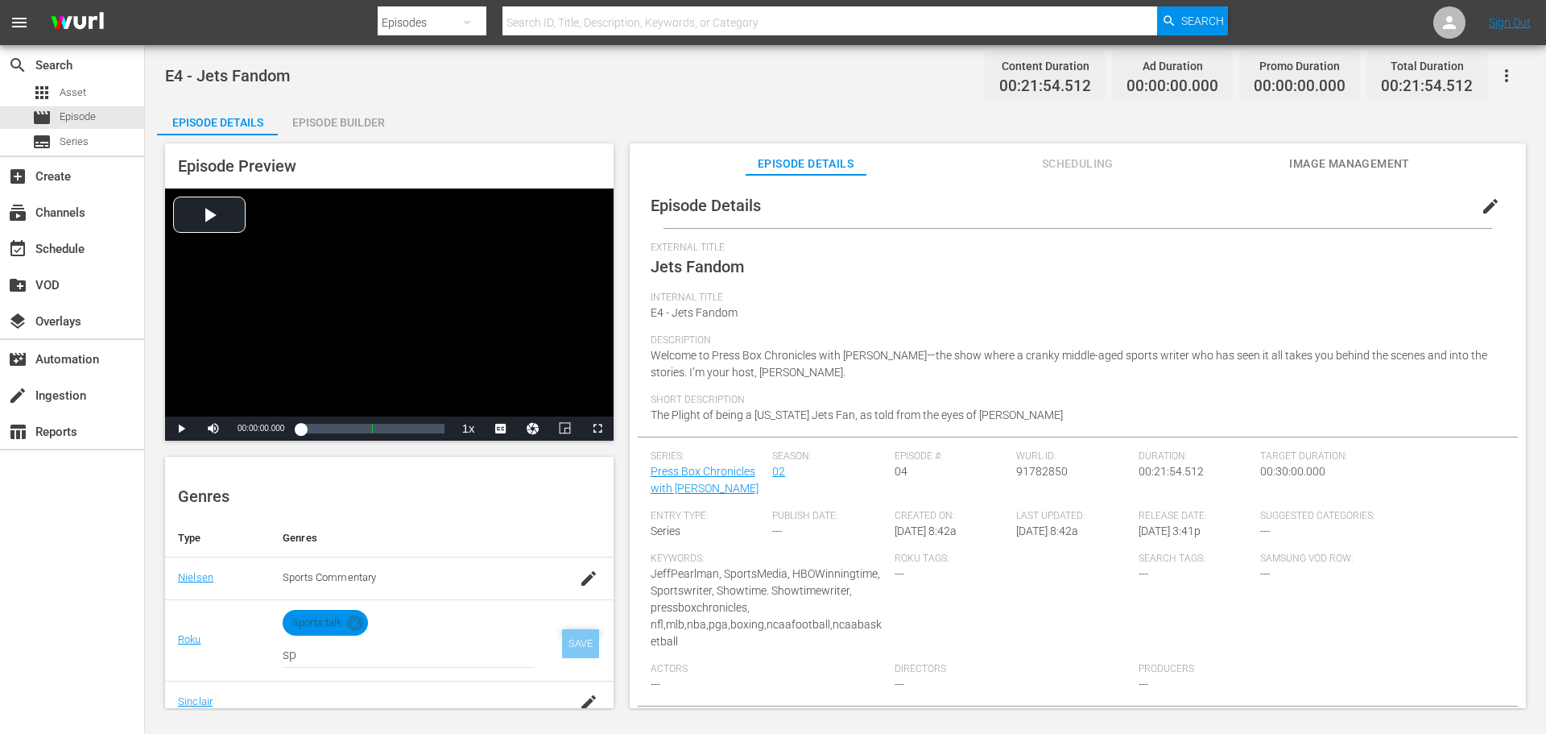
click at [564, 635] on div "SAVE" at bounding box center [580, 643] width 37 height 29
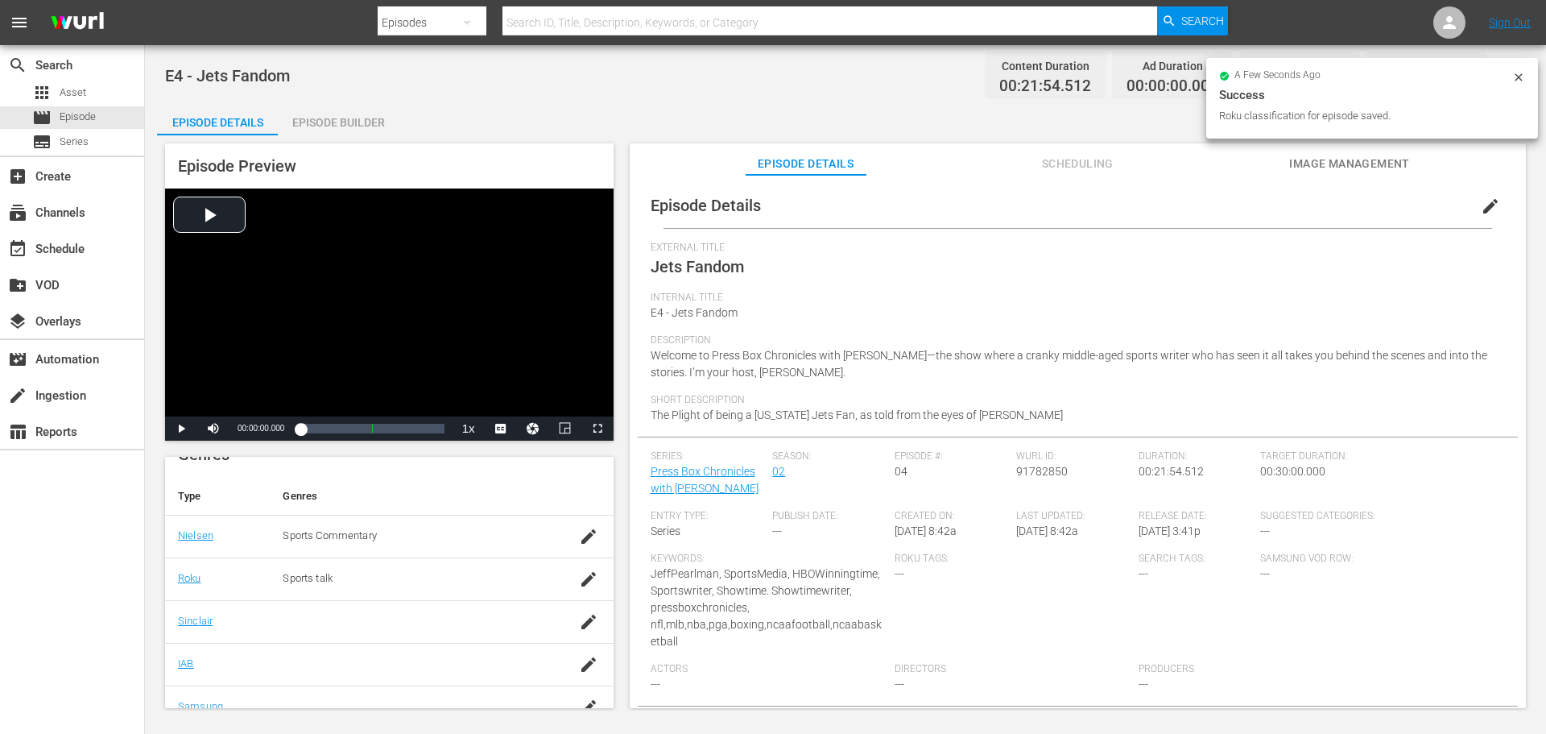
scroll to position [224, 0]
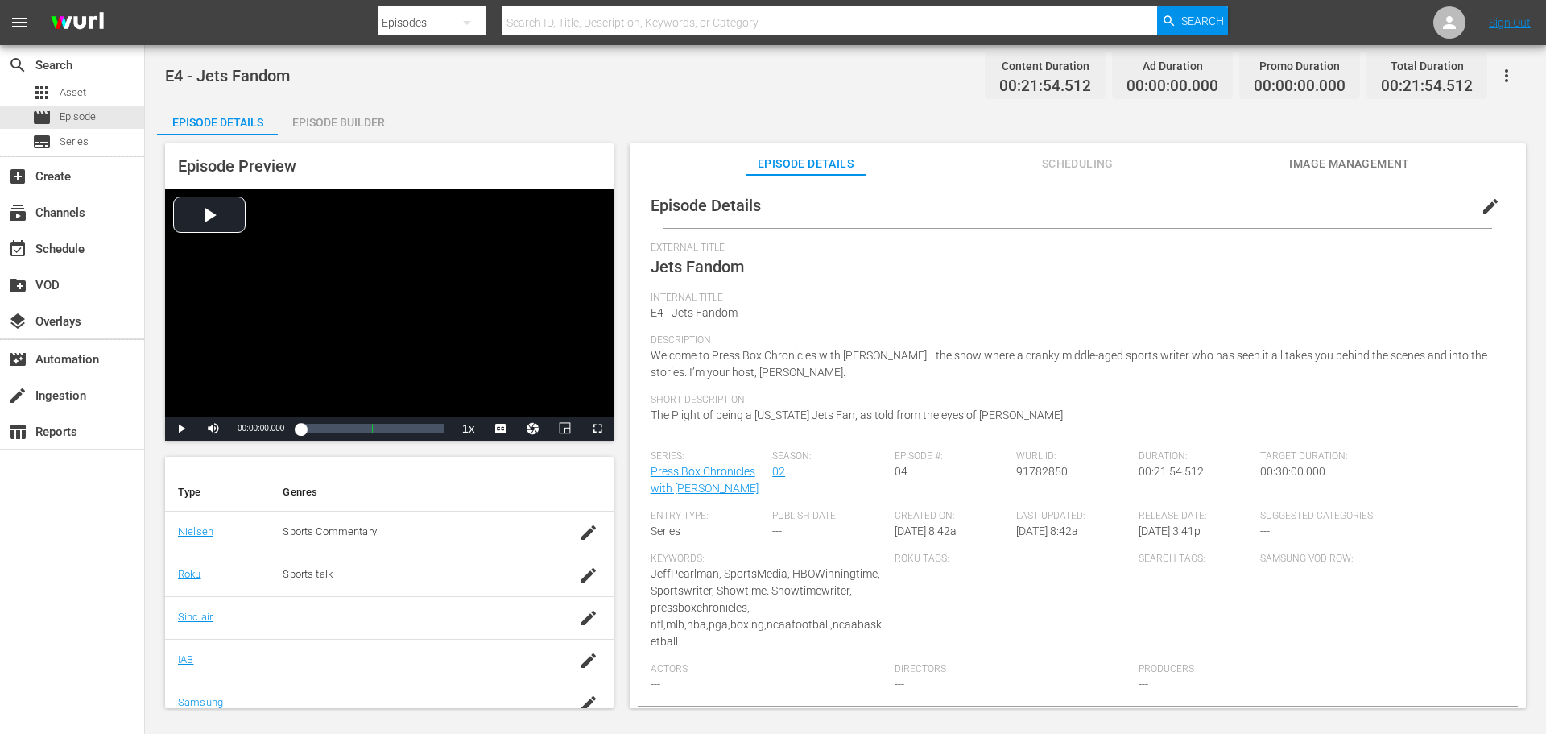
click at [511, 624] on div at bounding box center [416, 617] width 267 height 15
click at [579, 623] on icon "button" at bounding box center [588, 617] width 19 height 19
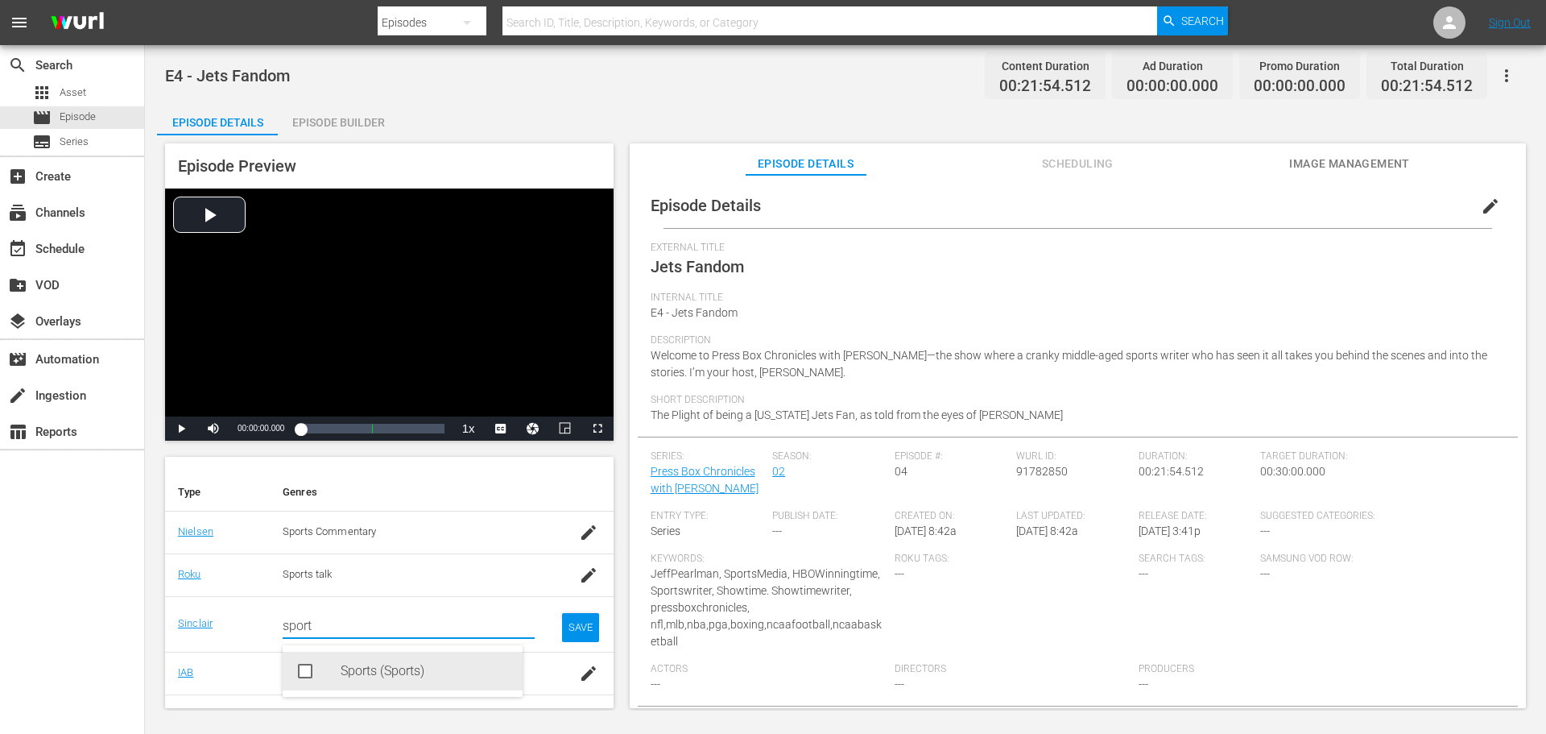
click at [410, 667] on div "Sports (Sports)" at bounding box center [425, 671] width 169 height 39
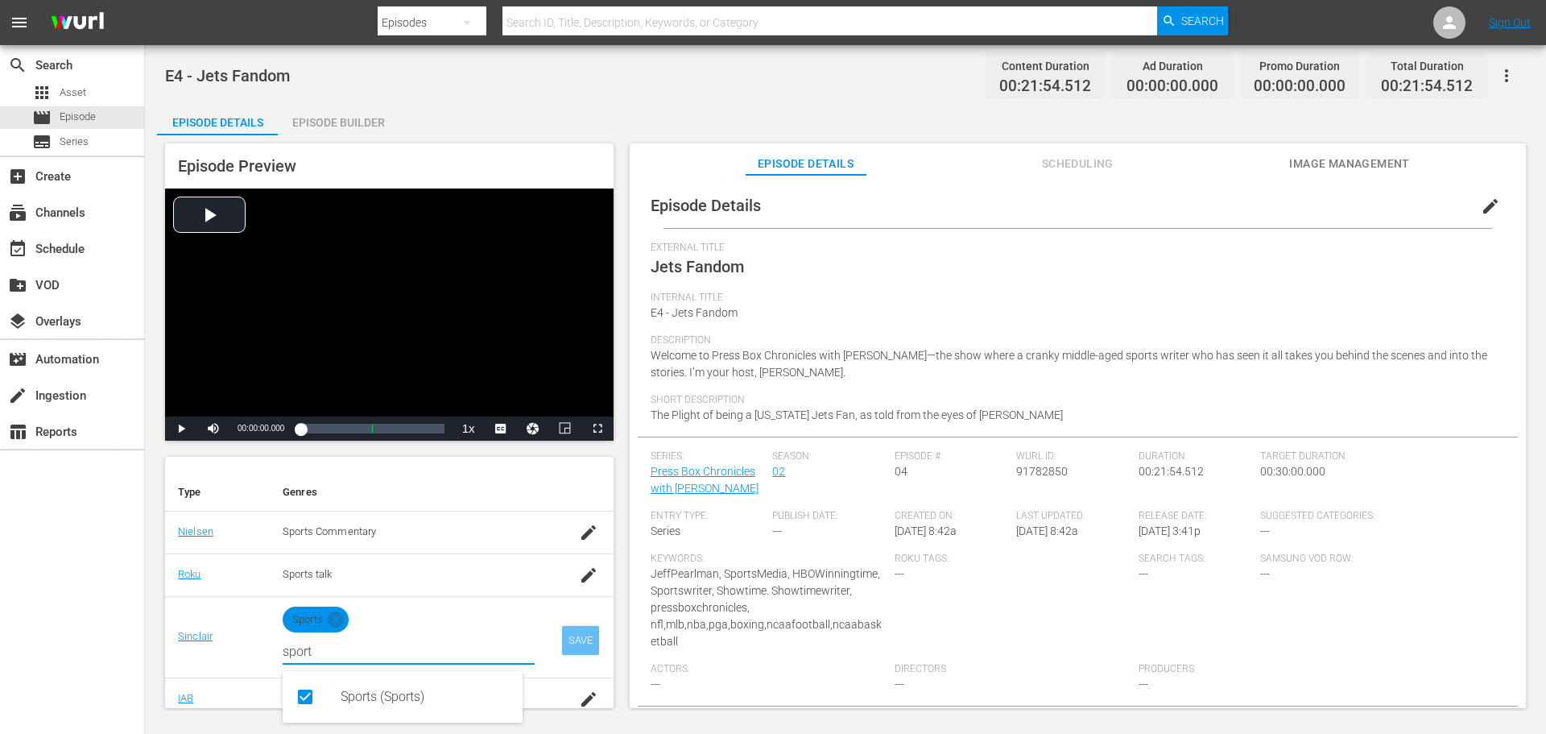
type input "sport"
click at [566, 638] on div "SAVE" at bounding box center [580, 640] width 37 height 29
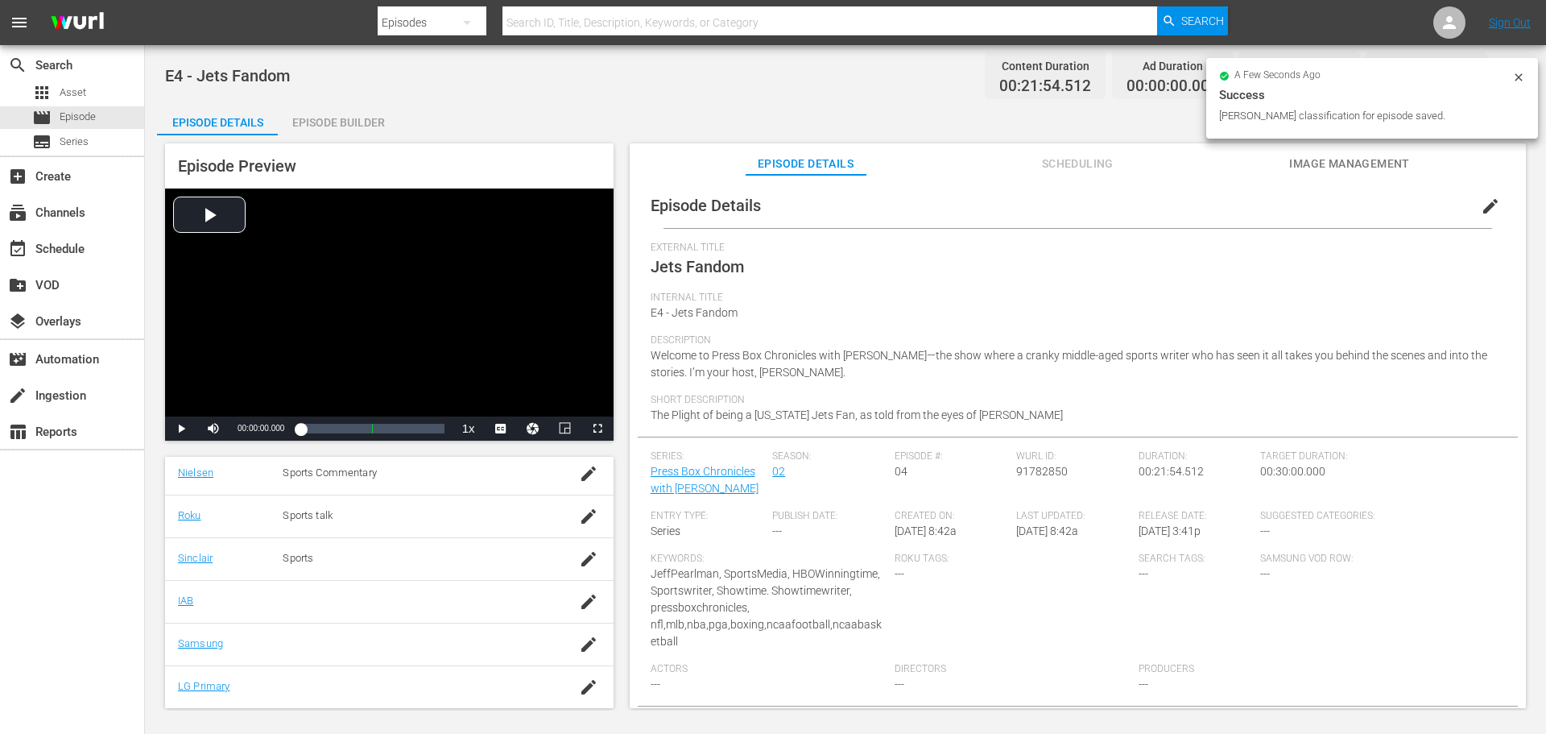
scroll to position [284, 0]
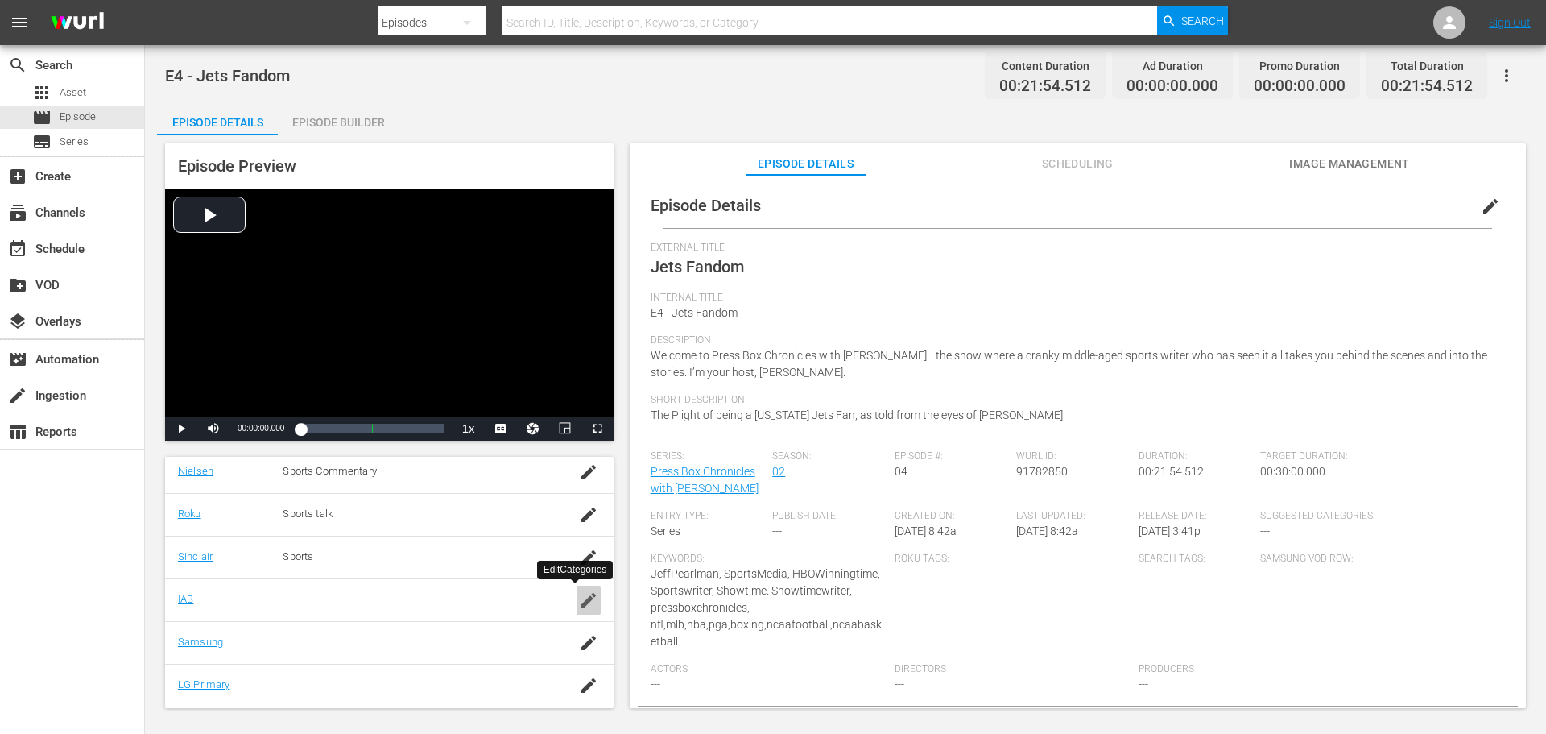
click at [579, 607] on icon "button" at bounding box center [588, 599] width 19 height 19
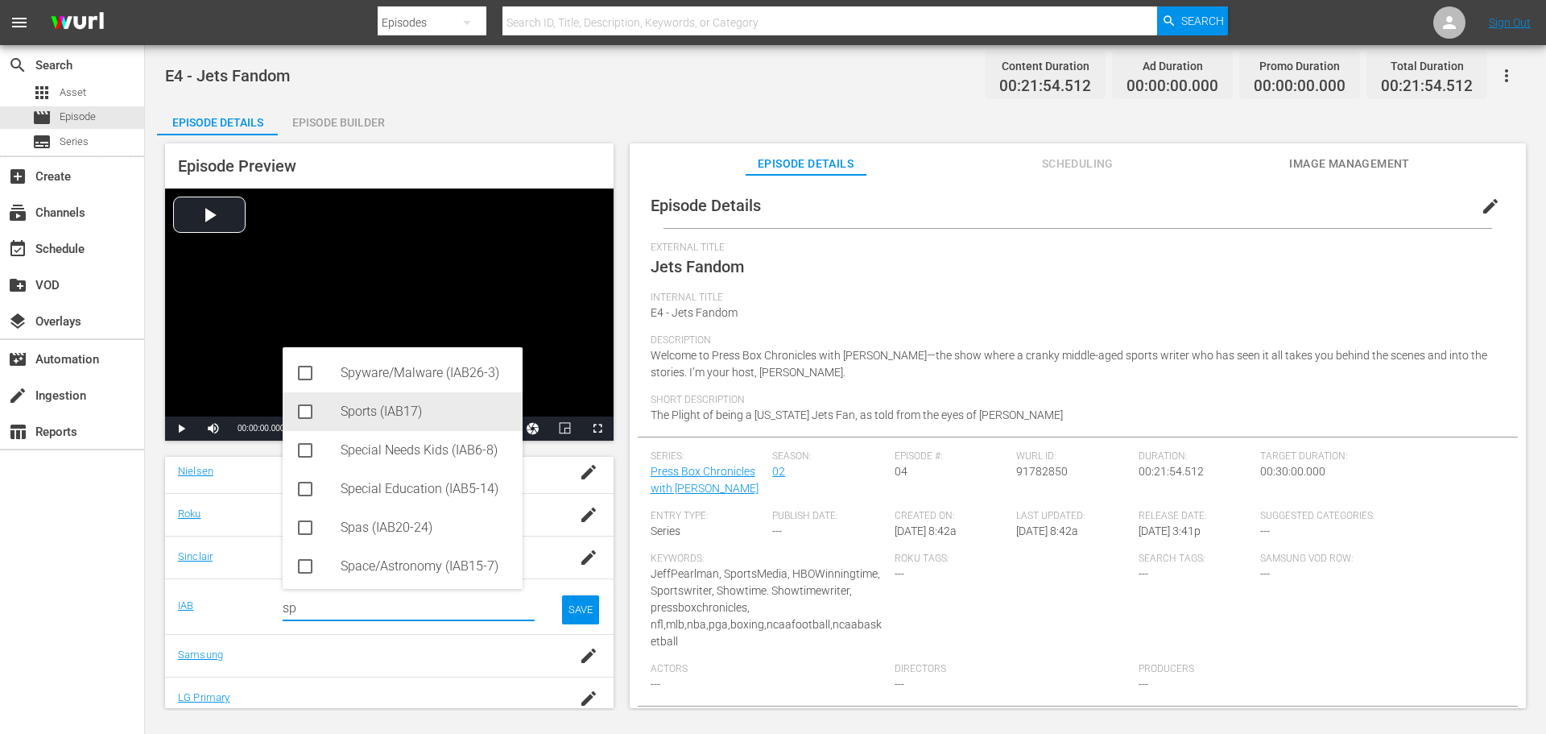
click at [315, 416] on div "Sports (IAB17)" at bounding box center [403, 411] width 240 height 39
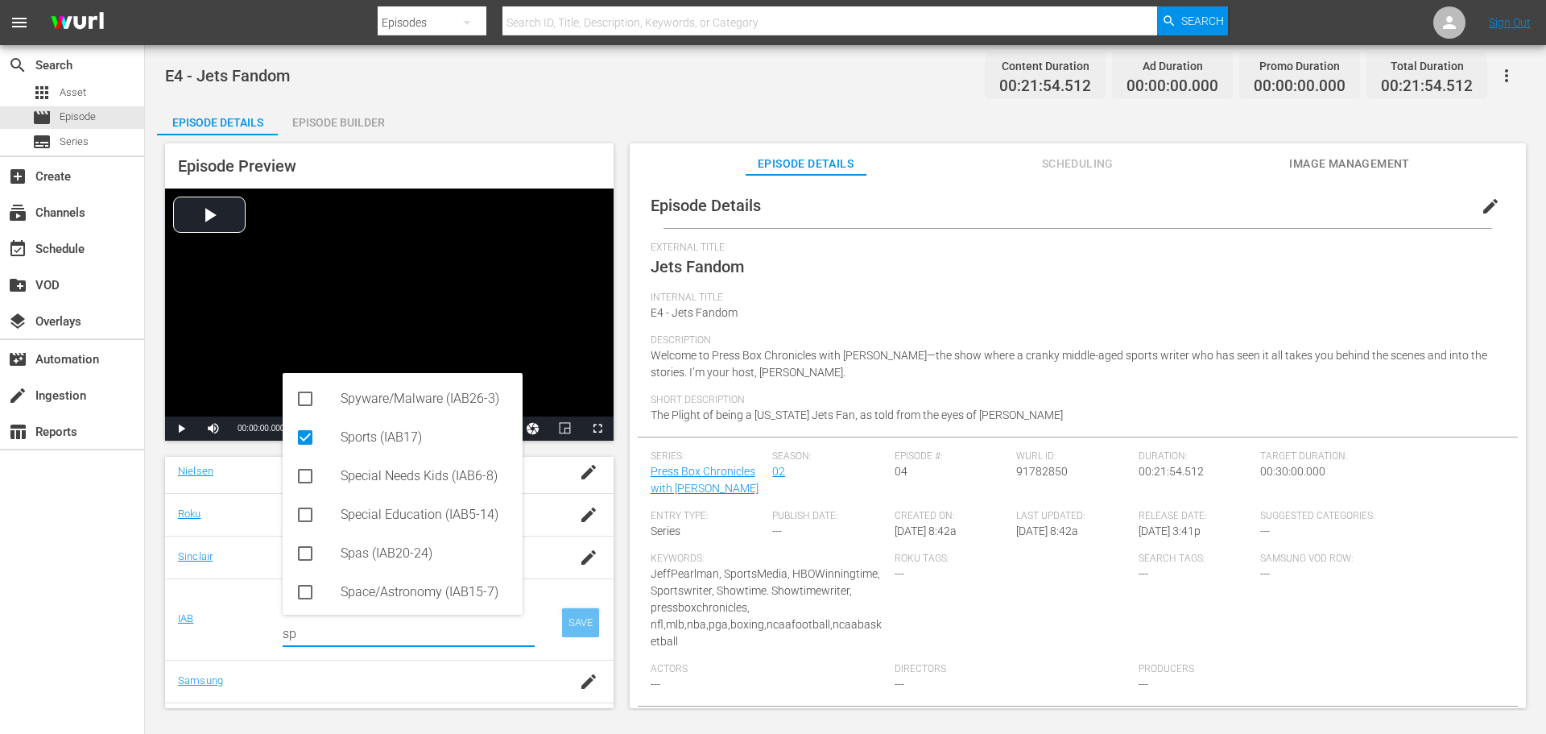
type input "sp"
click at [567, 624] on div "SAVE" at bounding box center [580, 622] width 37 height 29
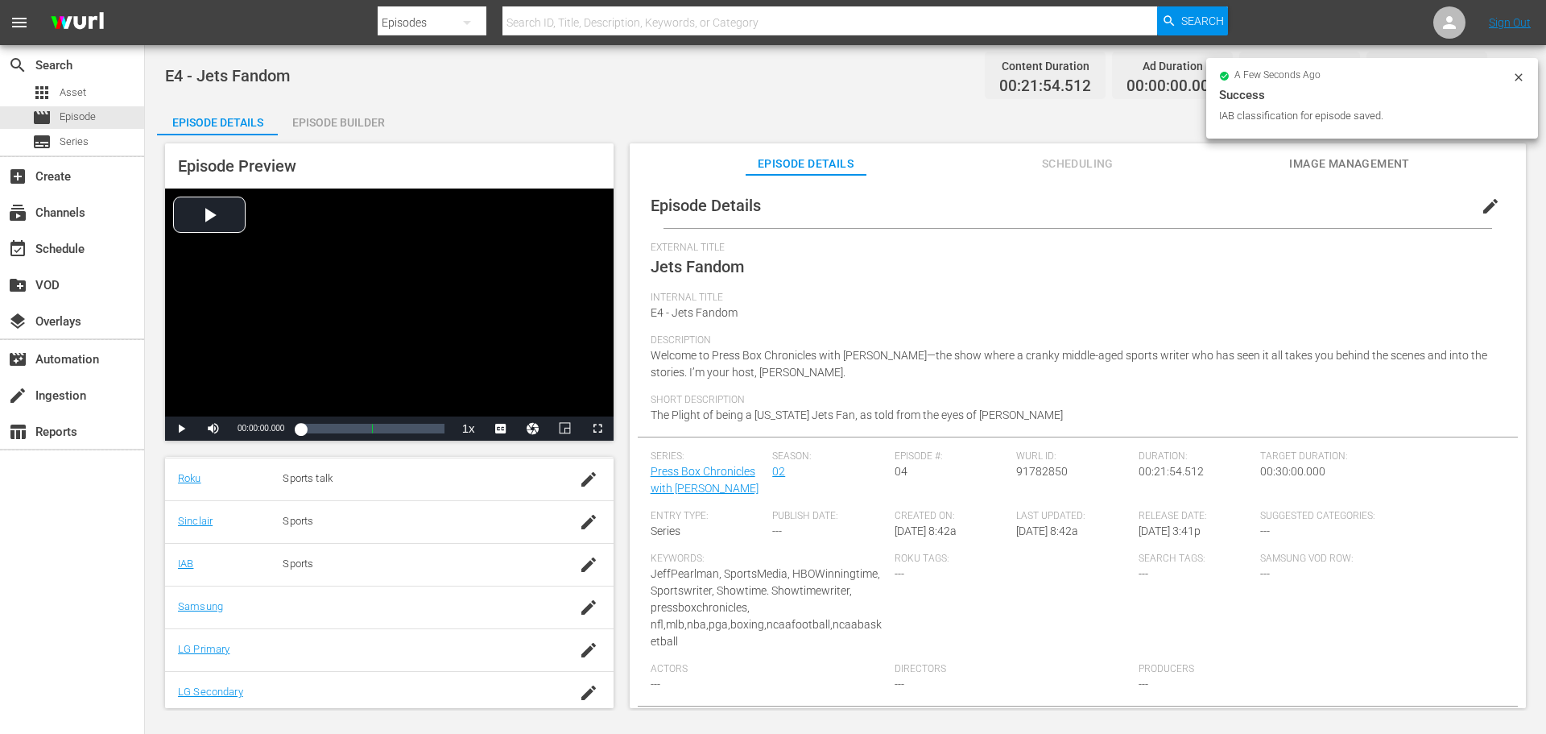
scroll to position [326, 0]
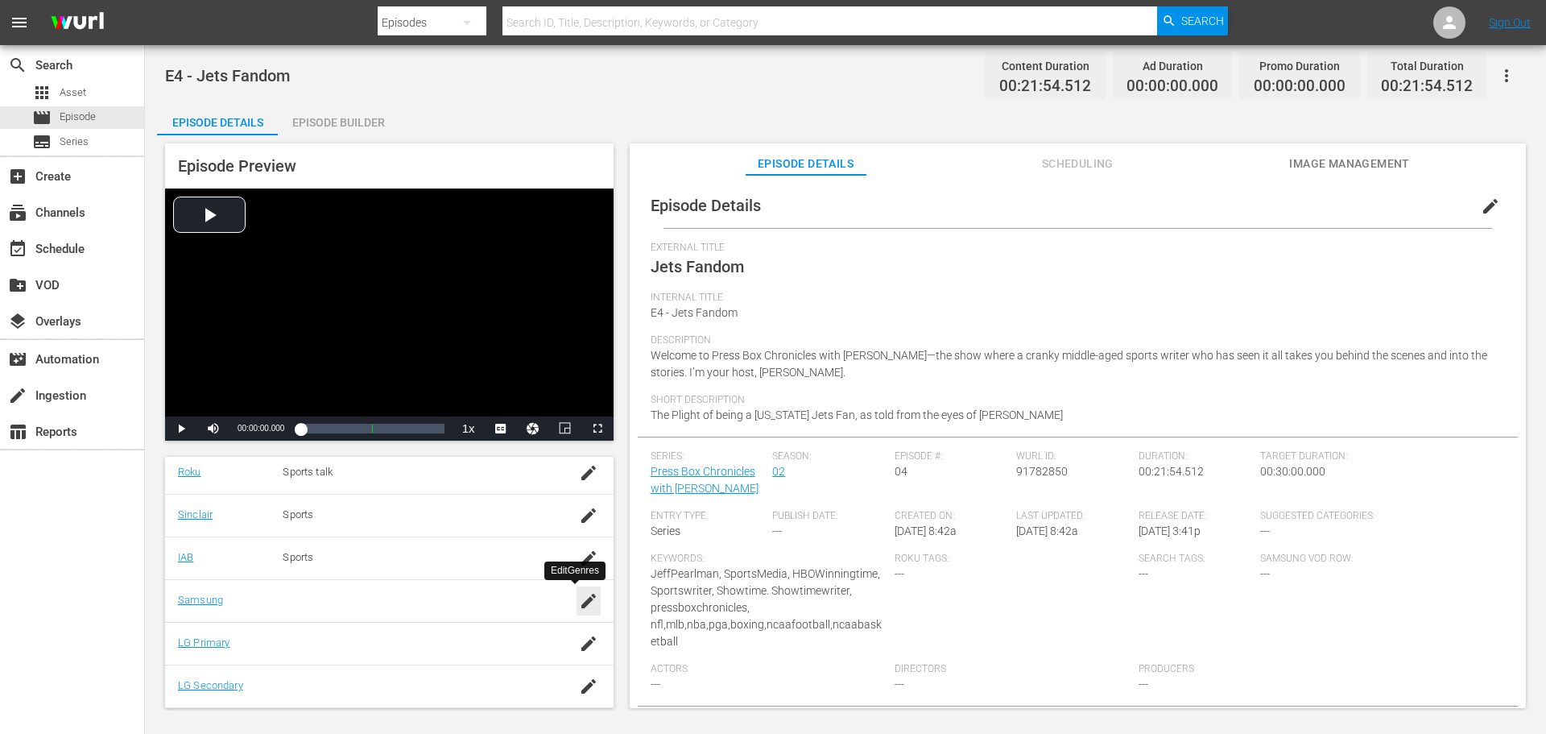
click at [579, 598] on icon "button" at bounding box center [588, 600] width 19 height 19
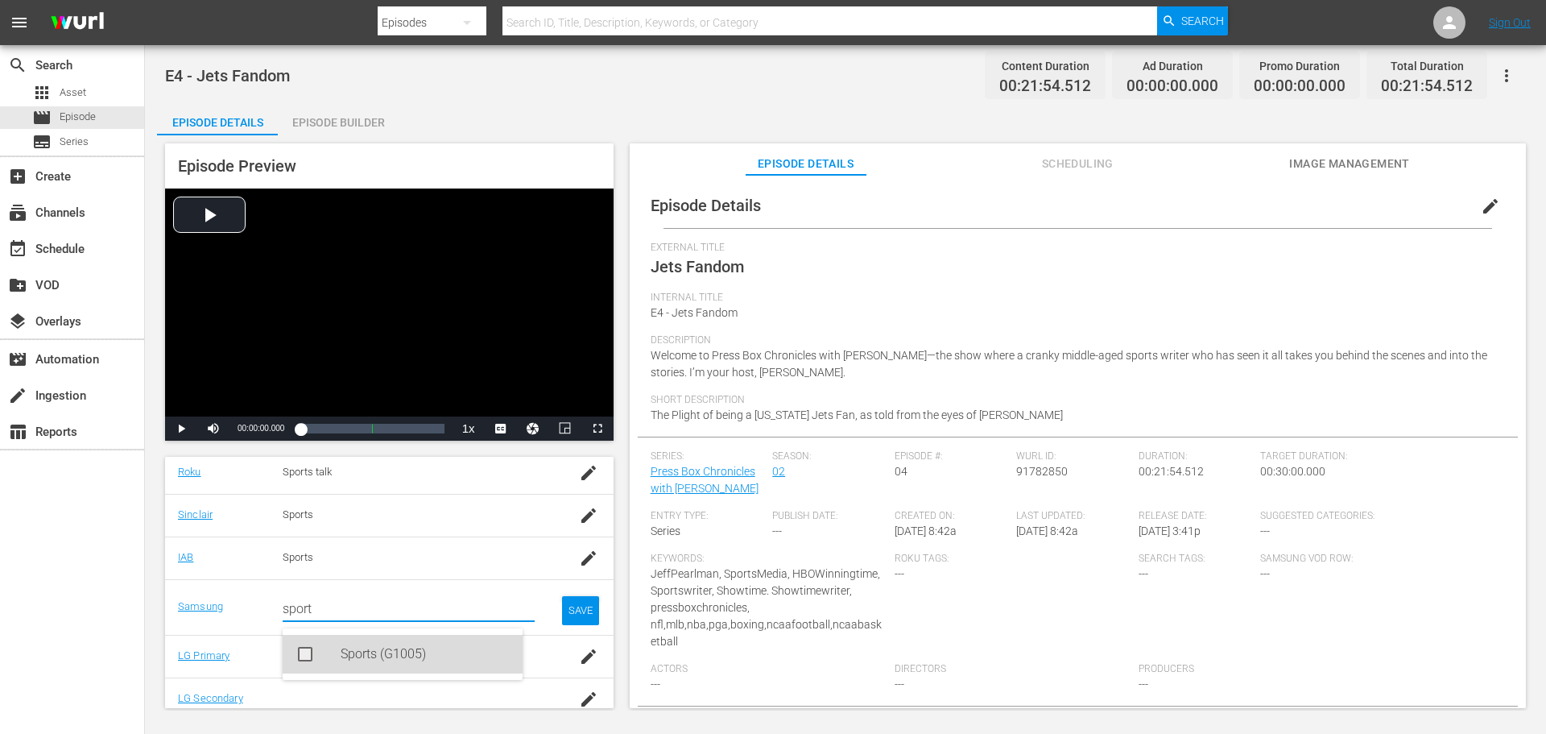
click at [360, 652] on div "Sports (G1005)" at bounding box center [425, 654] width 169 height 39
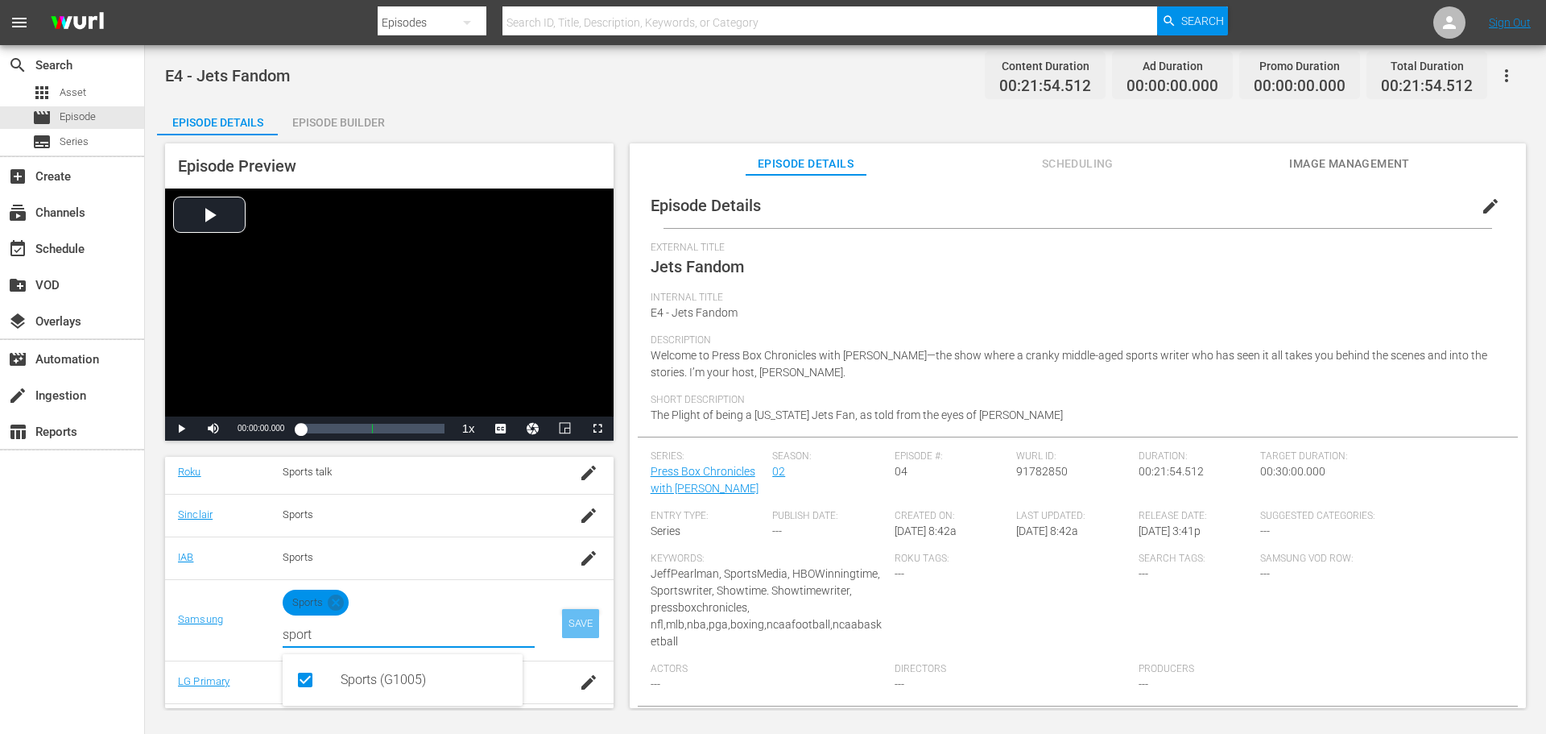
type input "sport"
click at [573, 611] on div "SAVE" at bounding box center [580, 623] width 37 height 29
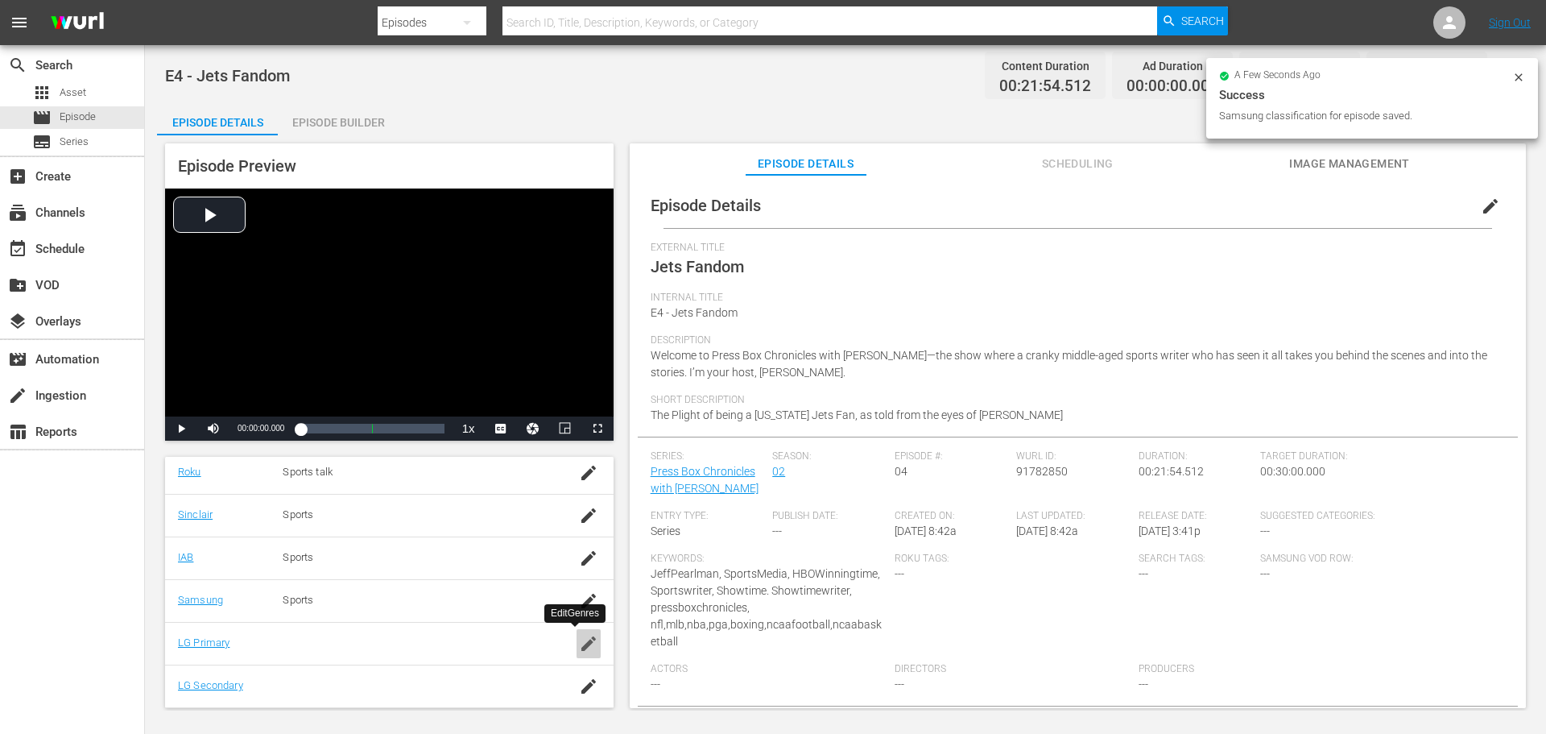
drag, startPoint x: 572, startPoint y: 649, endPoint x: 525, endPoint y: 645, distance: 46.9
click at [581, 649] on icon "button" at bounding box center [588, 643] width 14 height 14
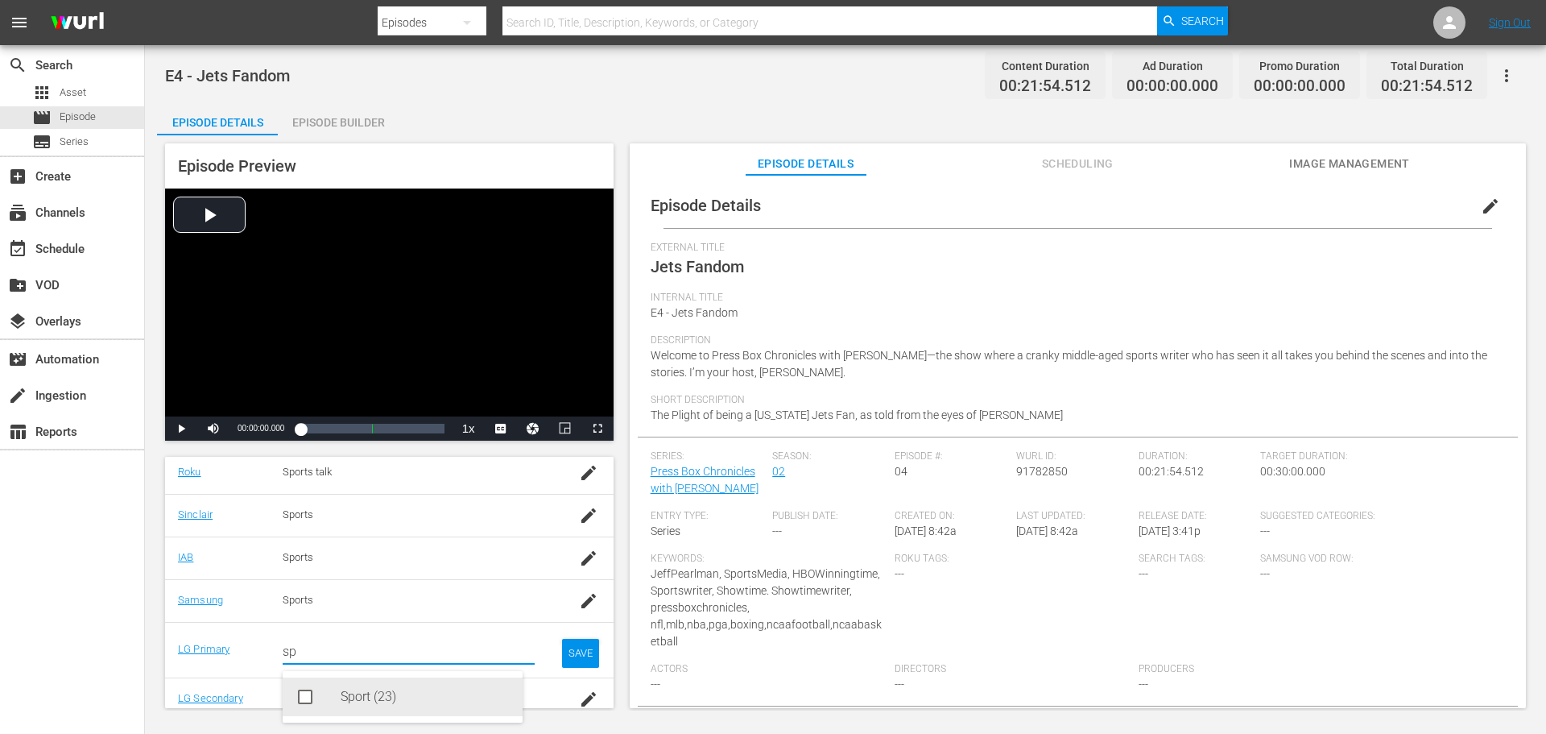
click at [400, 693] on div "Sport (23)" at bounding box center [425, 696] width 169 height 39
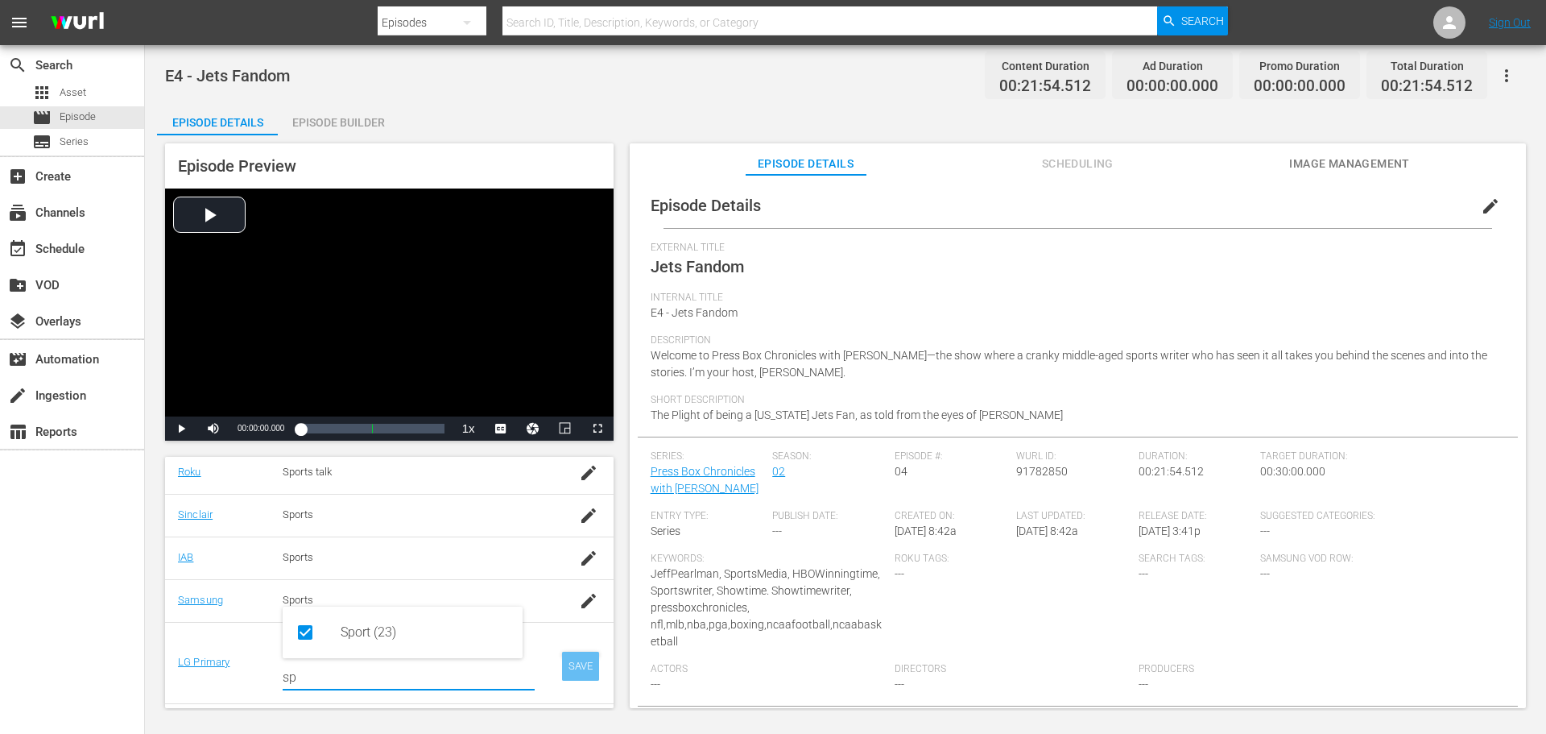
type input "sp"
click at [565, 667] on div "SAVE" at bounding box center [580, 666] width 37 height 29
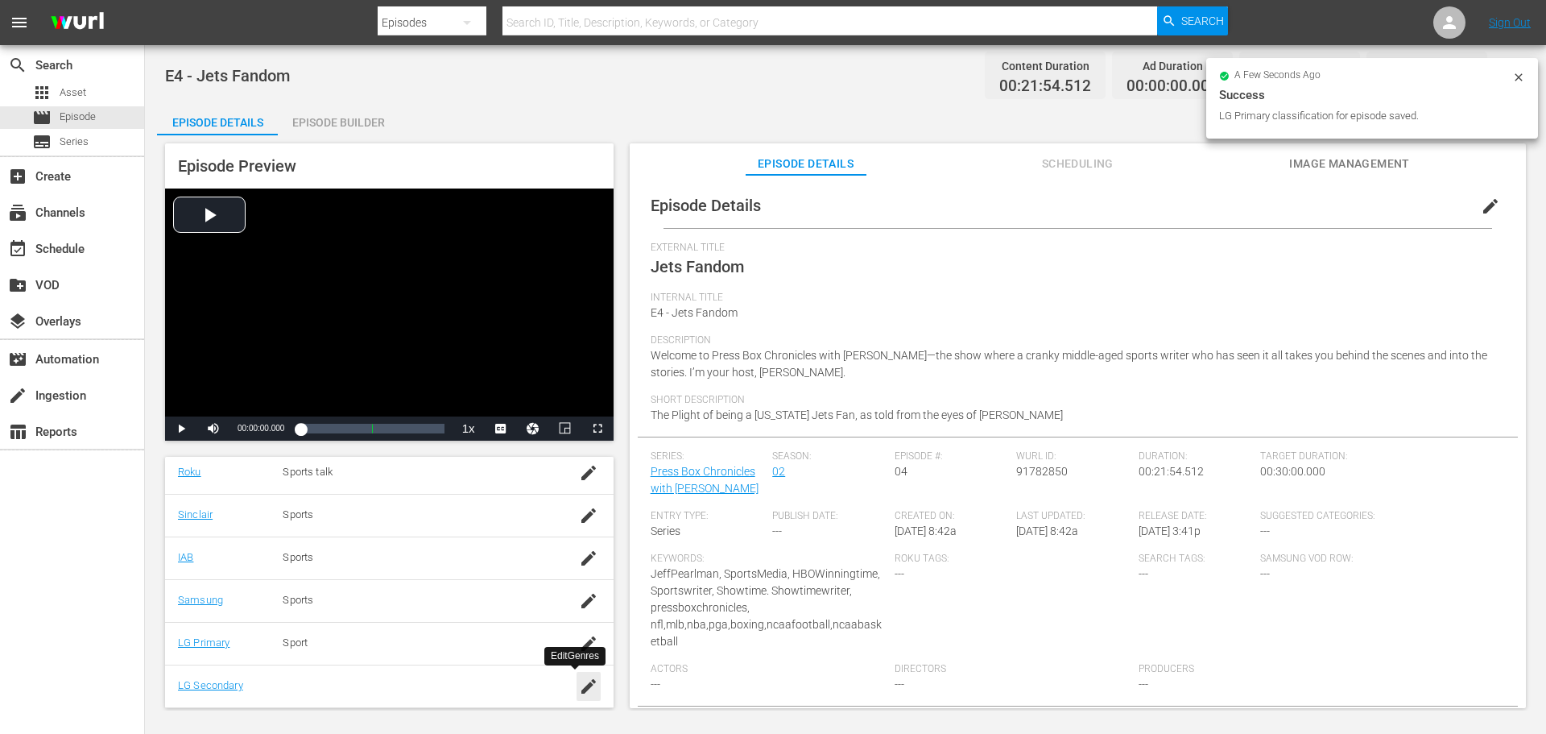
click at [580, 692] on icon "button" at bounding box center [588, 686] width 19 height 19
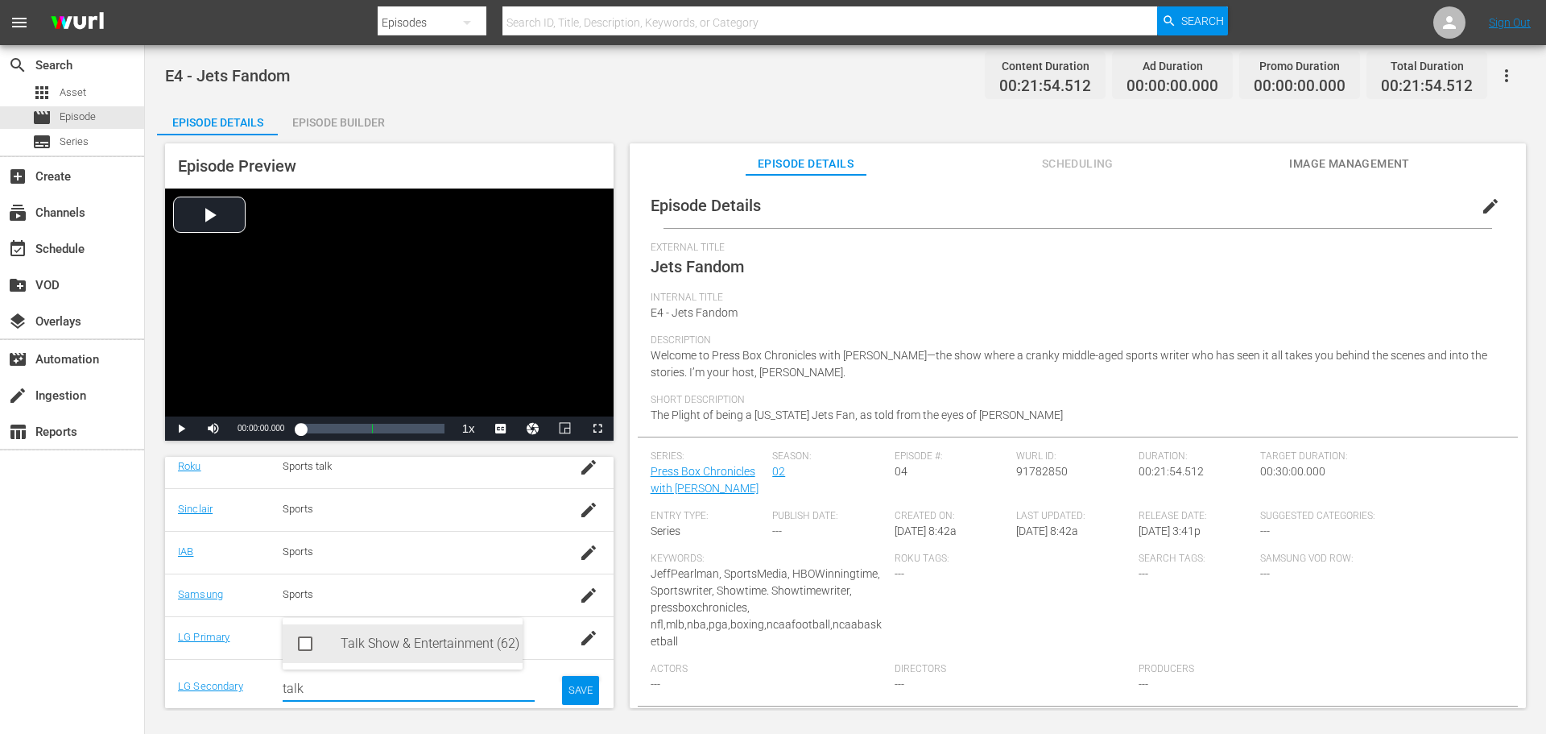
click at [350, 652] on div "Talk Show & Entertainment (62)" at bounding box center [425, 643] width 169 height 39
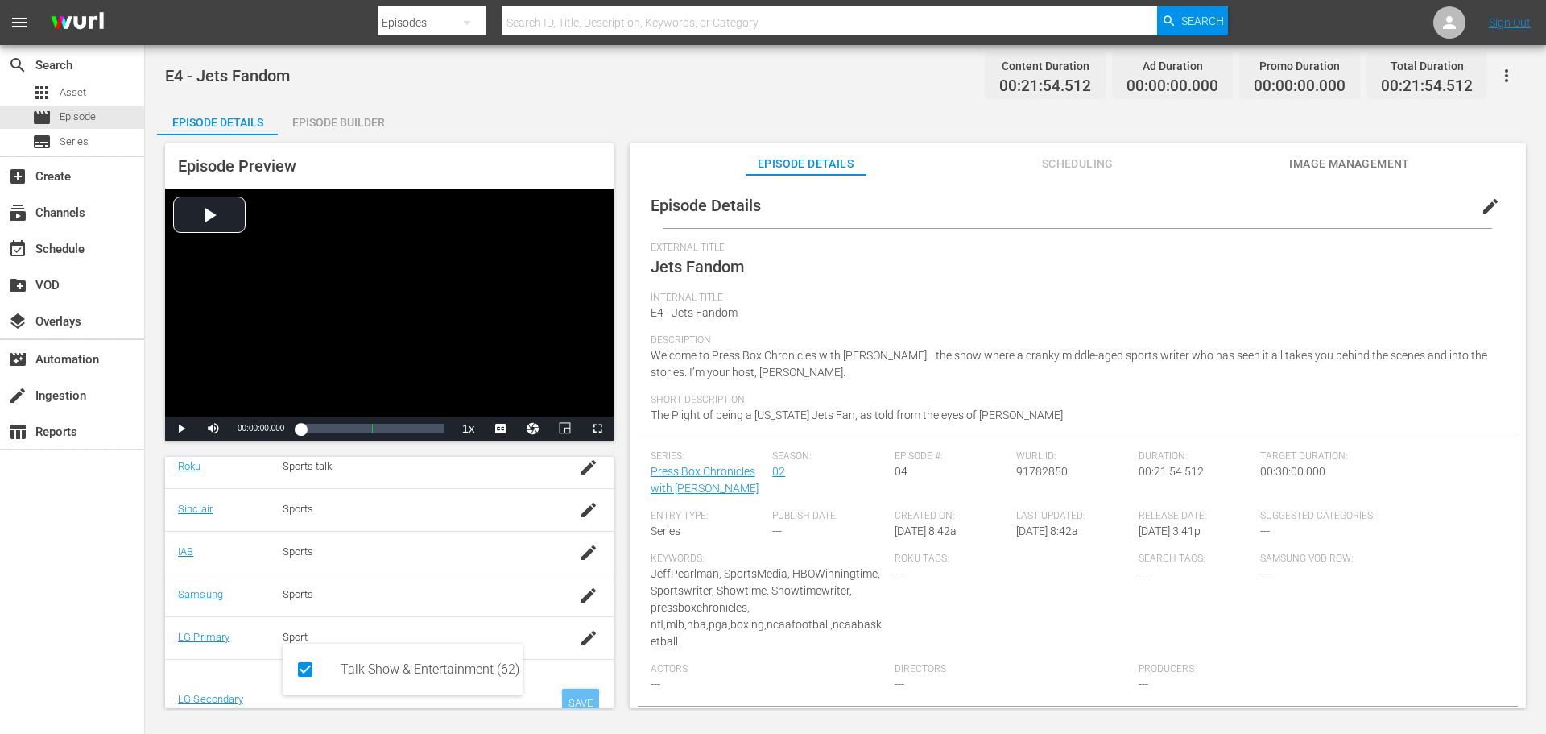
type input "talk"
click at [568, 694] on div "SAVE" at bounding box center [580, 703] width 37 height 29
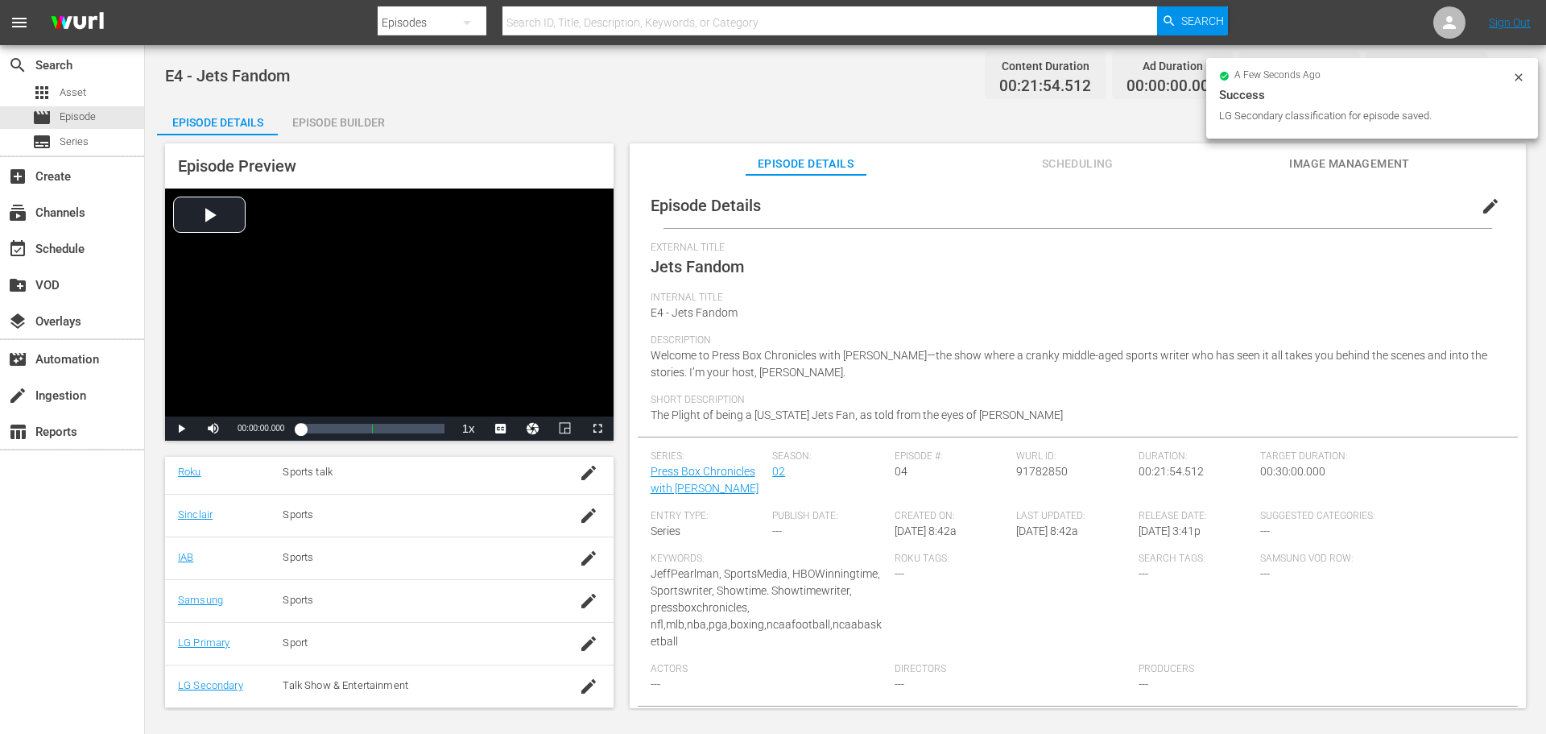
scroll to position [326, 0]
click at [1334, 164] on span "Image Management" at bounding box center [1349, 164] width 121 height 20
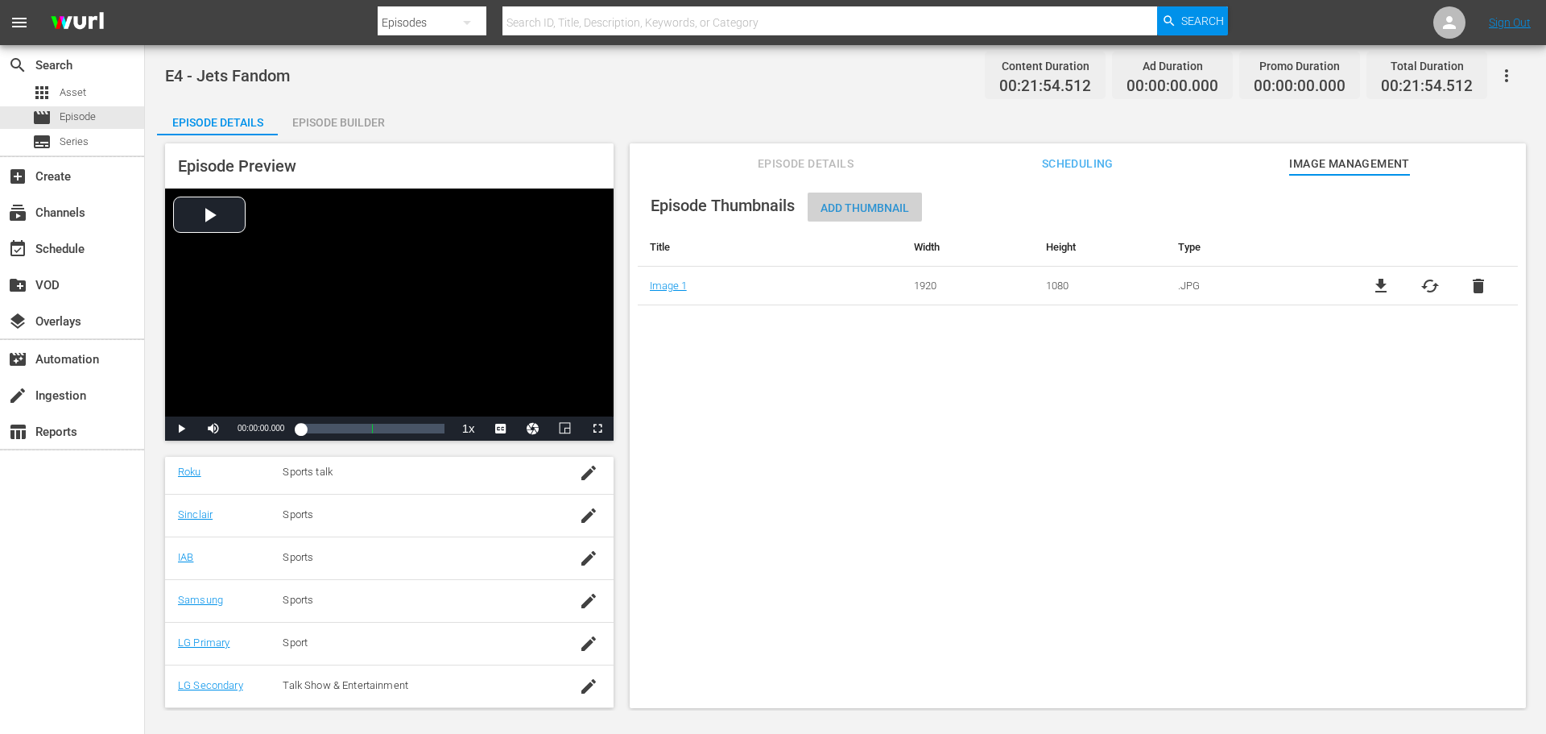
click at [860, 206] on span "Add Thumbnail" at bounding box center [865, 207] width 114 height 13
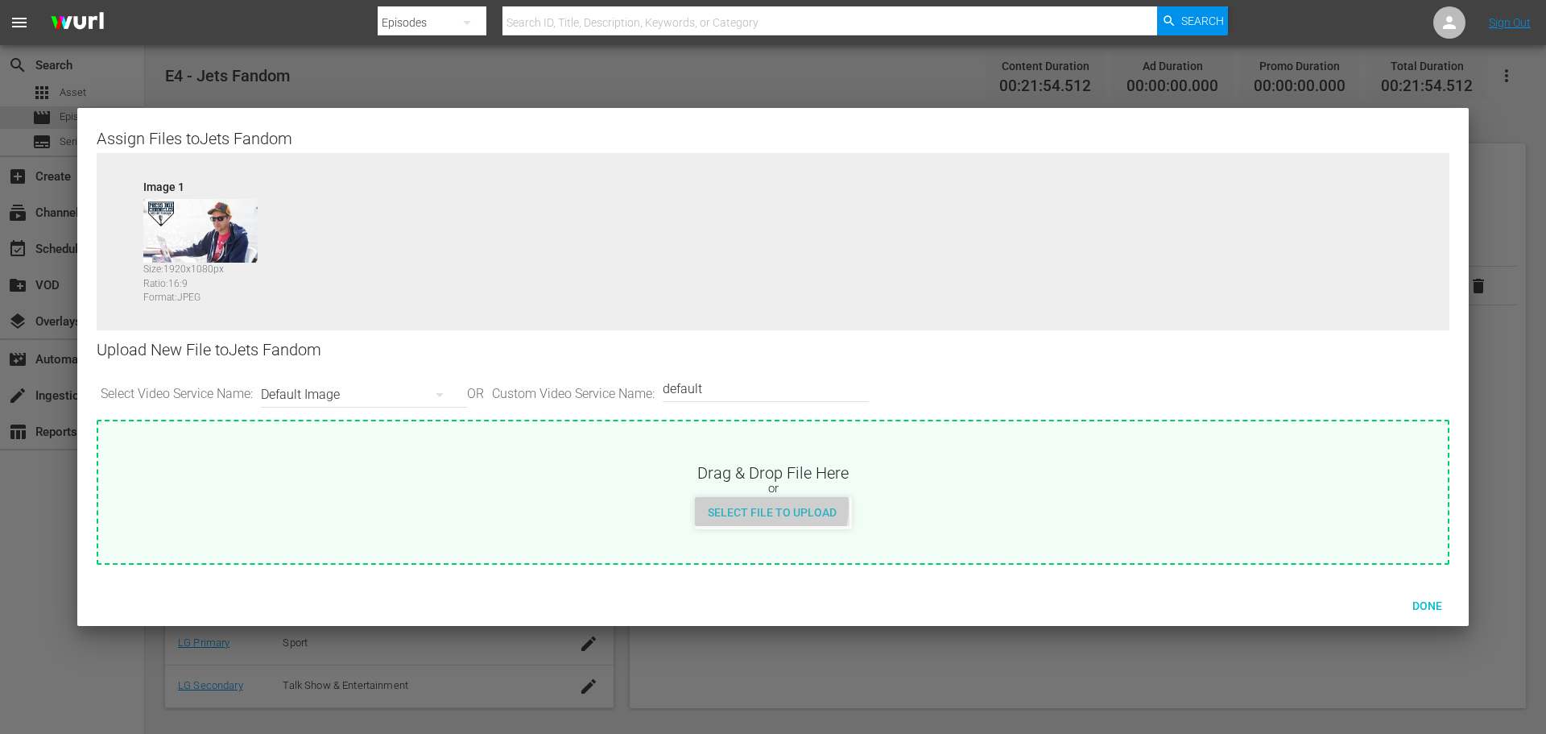
click at [760, 507] on span "Select File to Upload" at bounding box center [772, 512] width 155 height 13
type input "C:\fakepath\PBC_PRIMARY_THUMB.png"
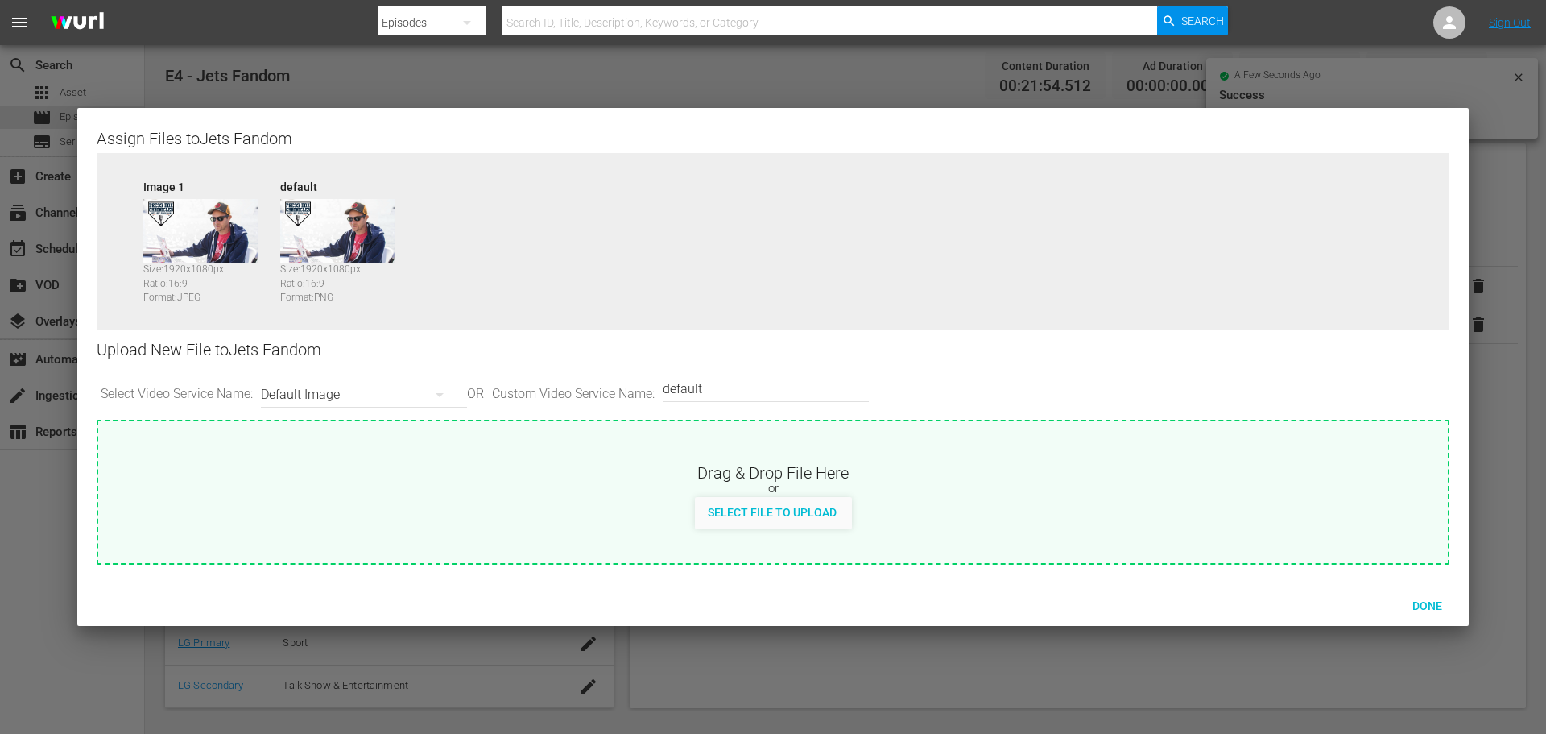
click at [359, 391] on div "Default Image" at bounding box center [360, 394] width 198 height 45
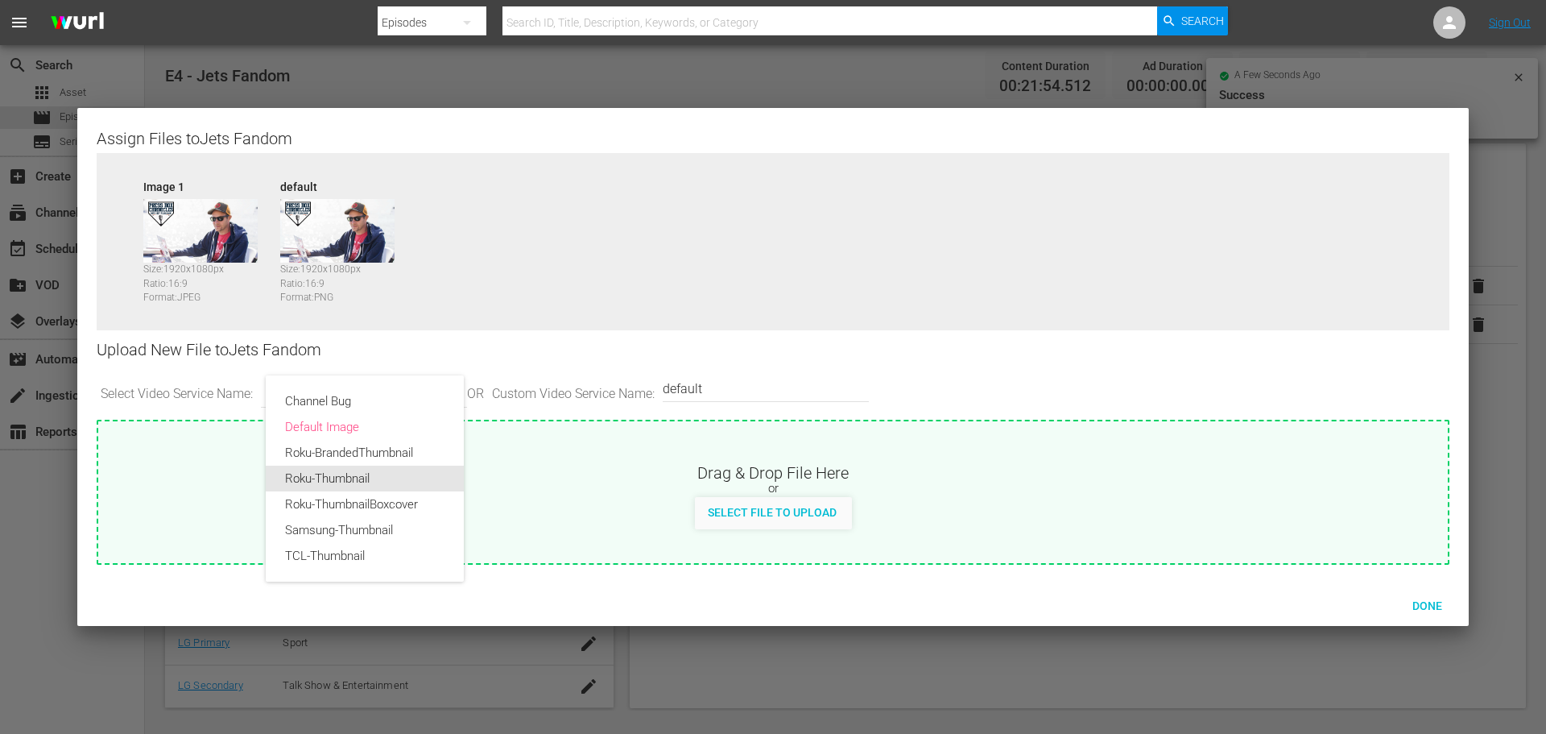
click at [382, 477] on div "Roku-Thumbnail" at bounding box center [364, 479] width 159 height 26
type input "Roku-Thumbnail"
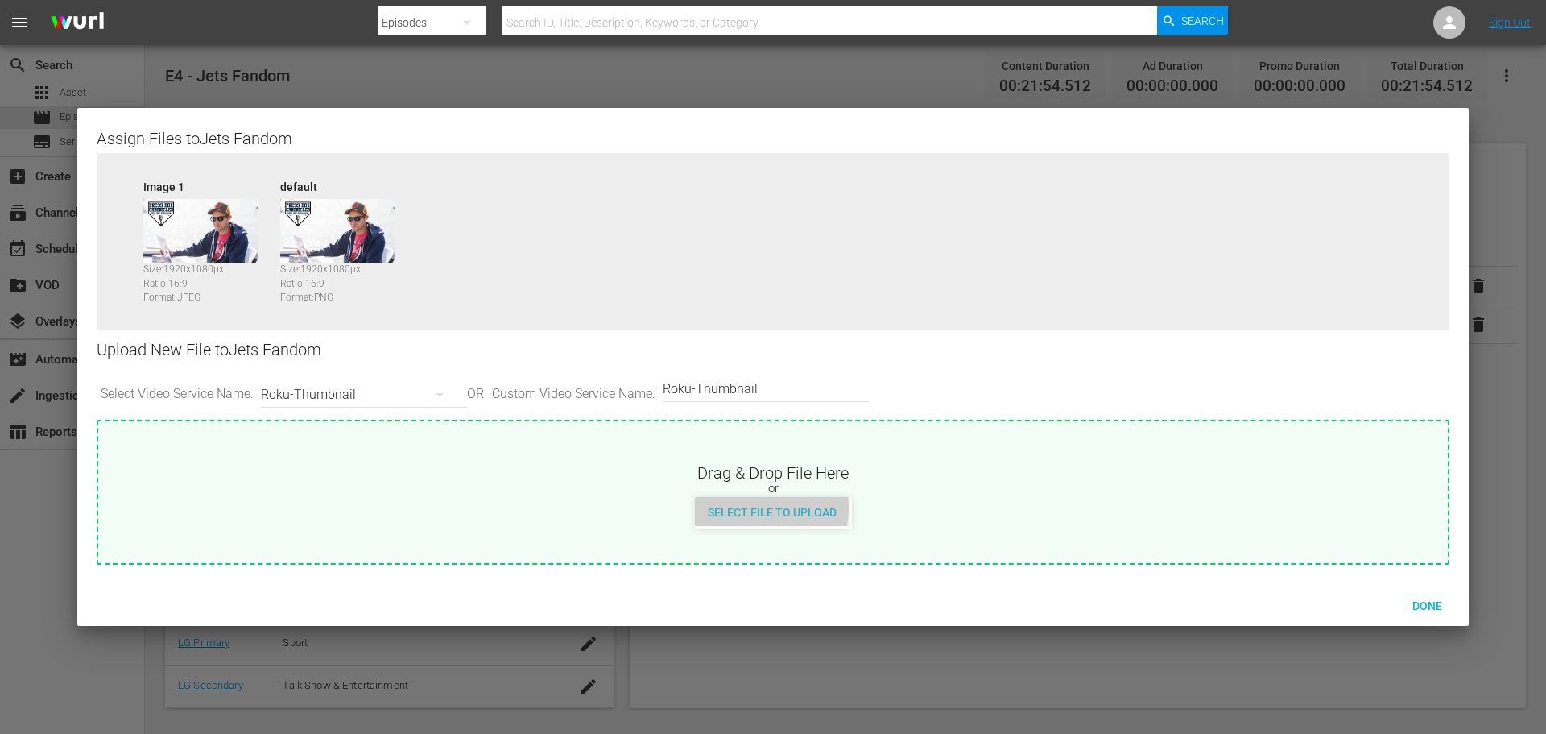
click at [768, 508] on span "Select File to Upload" at bounding box center [772, 512] width 155 height 13
type input "C:\fakepath\PBC_PRIMARY_THUMB.png"
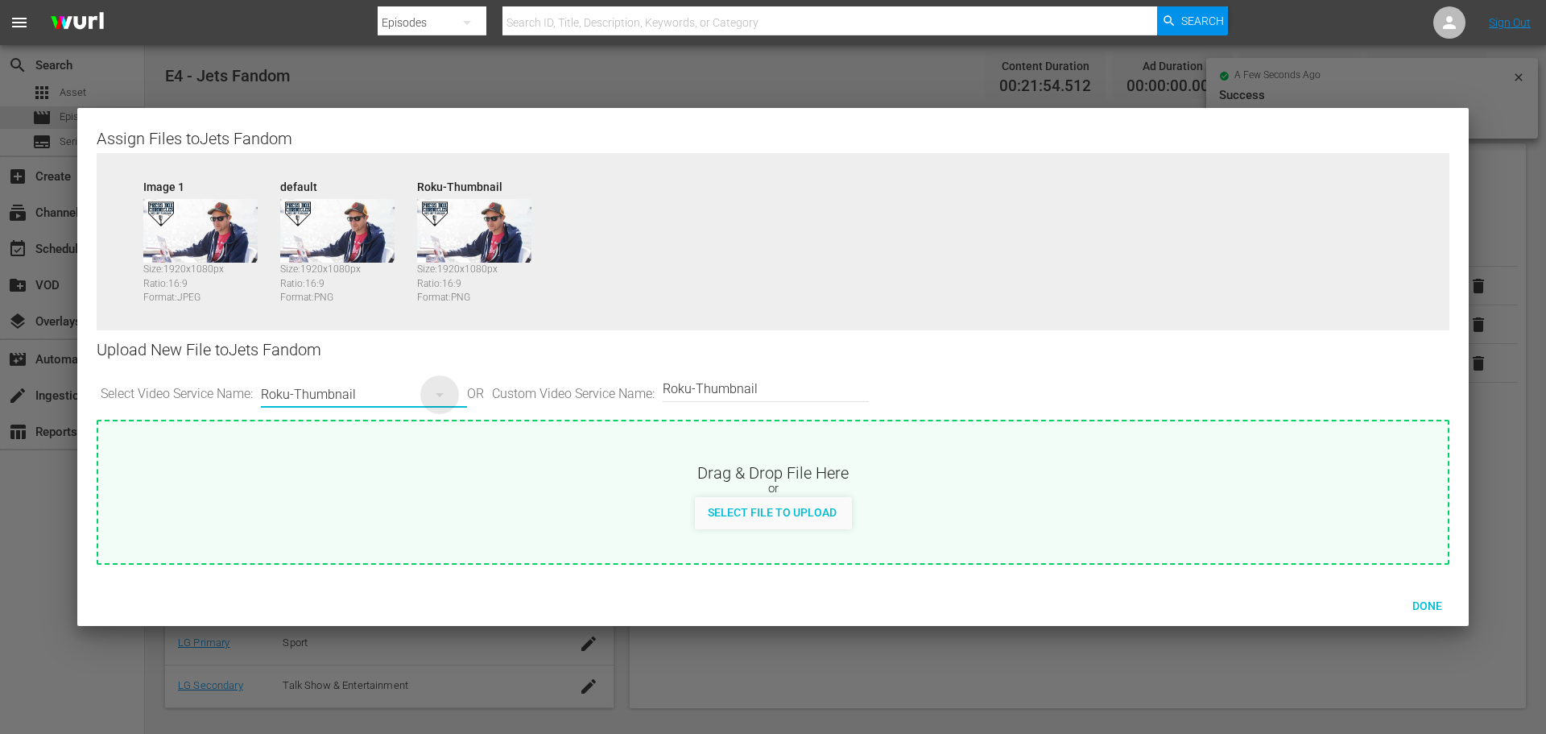
click at [435, 398] on icon "button" at bounding box center [439, 394] width 19 height 19
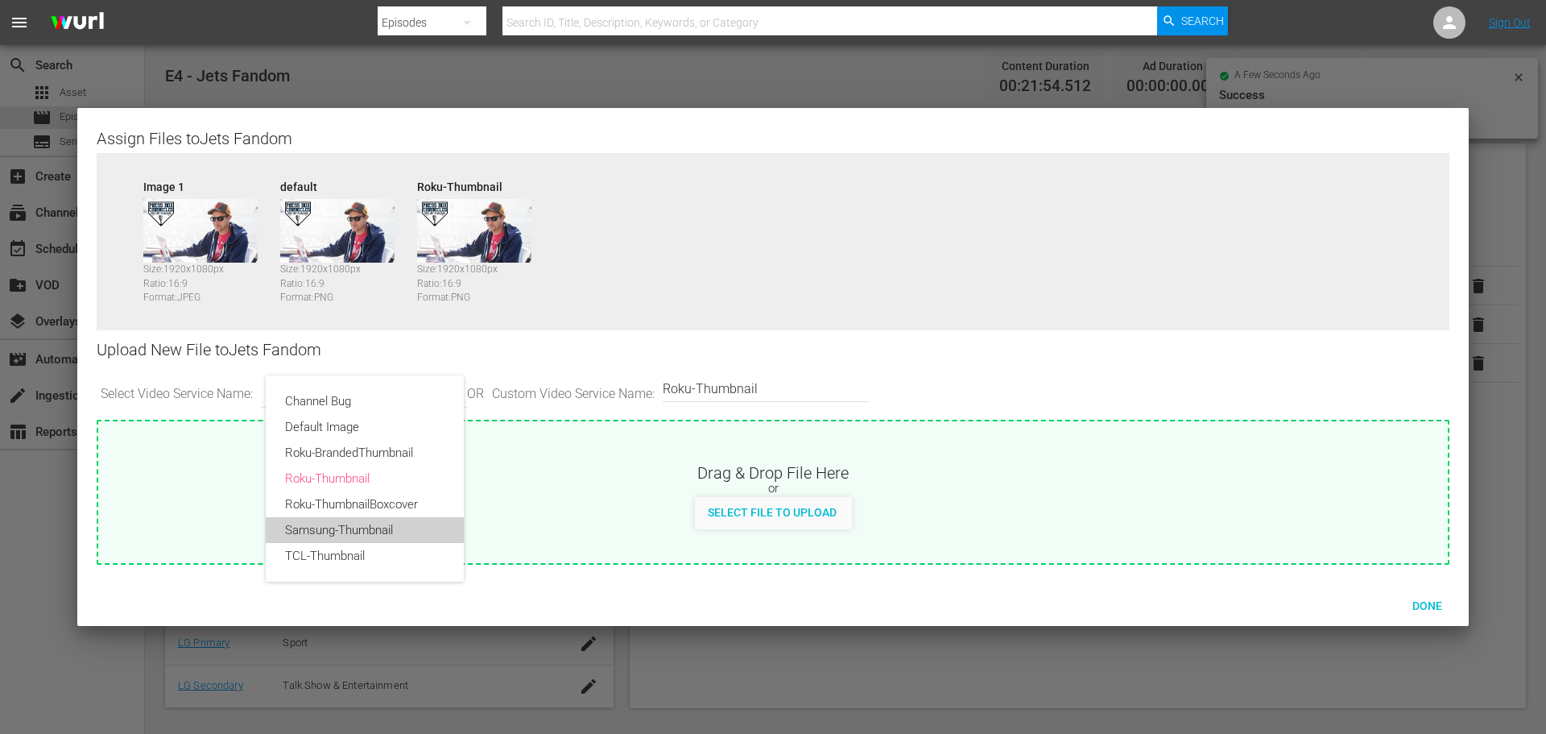
click at [405, 523] on div "Samsung-Thumbnail" at bounding box center [364, 530] width 159 height 26
type input "Samsung-Thumbnail"
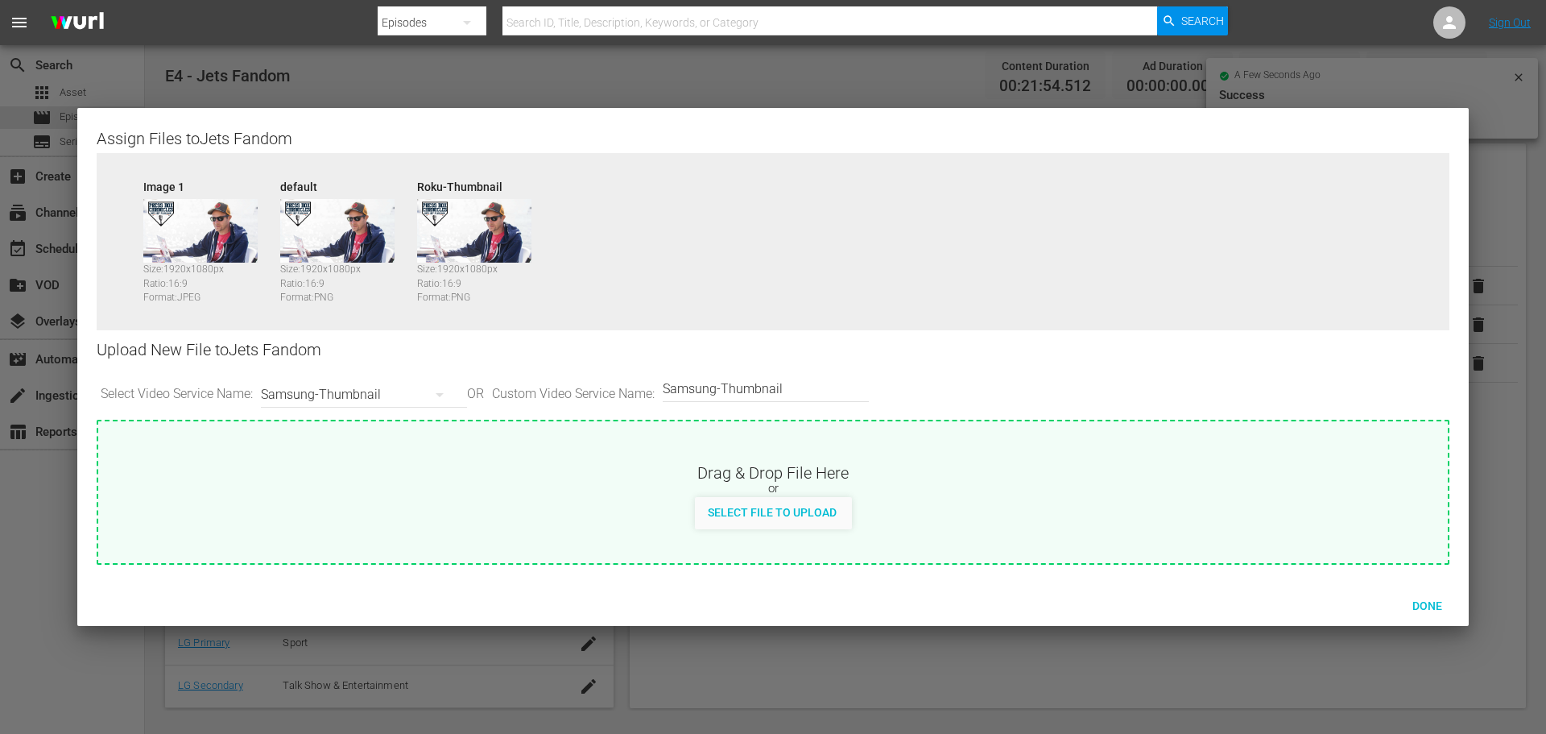
click at [746, 513] on span "Select File to Upload" at bounding box center [772, 512] width 155 height 13
type input "C:\fakepath\PBC_PRIMARY_THUMB.png"
click at [444, 395] on icon "button" at bounding box center [440, 395] width 8 height 4
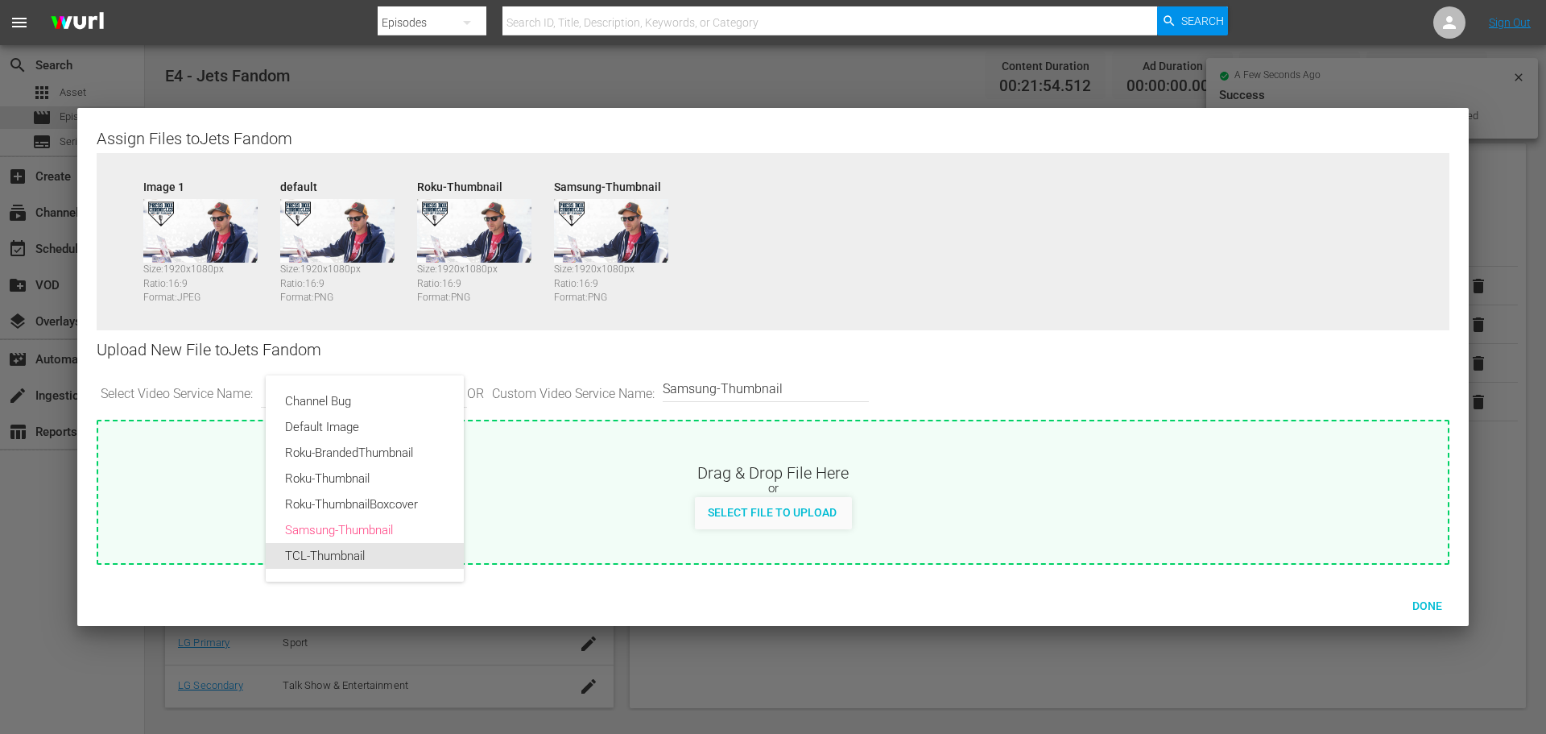
click at [374, 556] on div "TCL-Thumbnail" at bounding box center [364, 556] width 159 height 26
type input "TCL-Thumbnail"
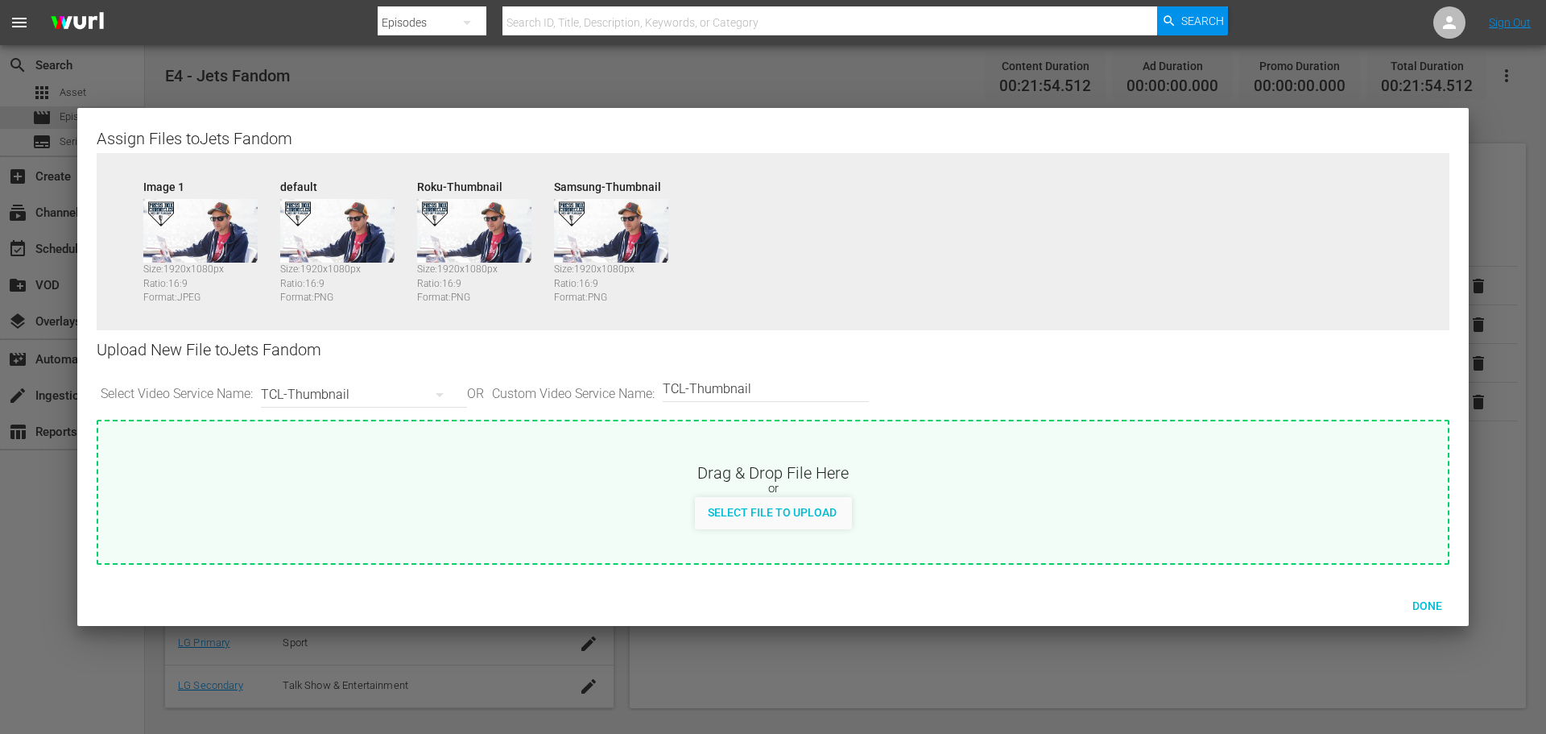
click at [792, 511] on span "Select File to Upload" at bounding box center [772, 512] width 155 height 13
type input "C:\fakepath\PBC_PRIMARY_THUMB.png"
click at [1426, 605] on span "Done" at bounding box center [1428, 605] width 56 height 13
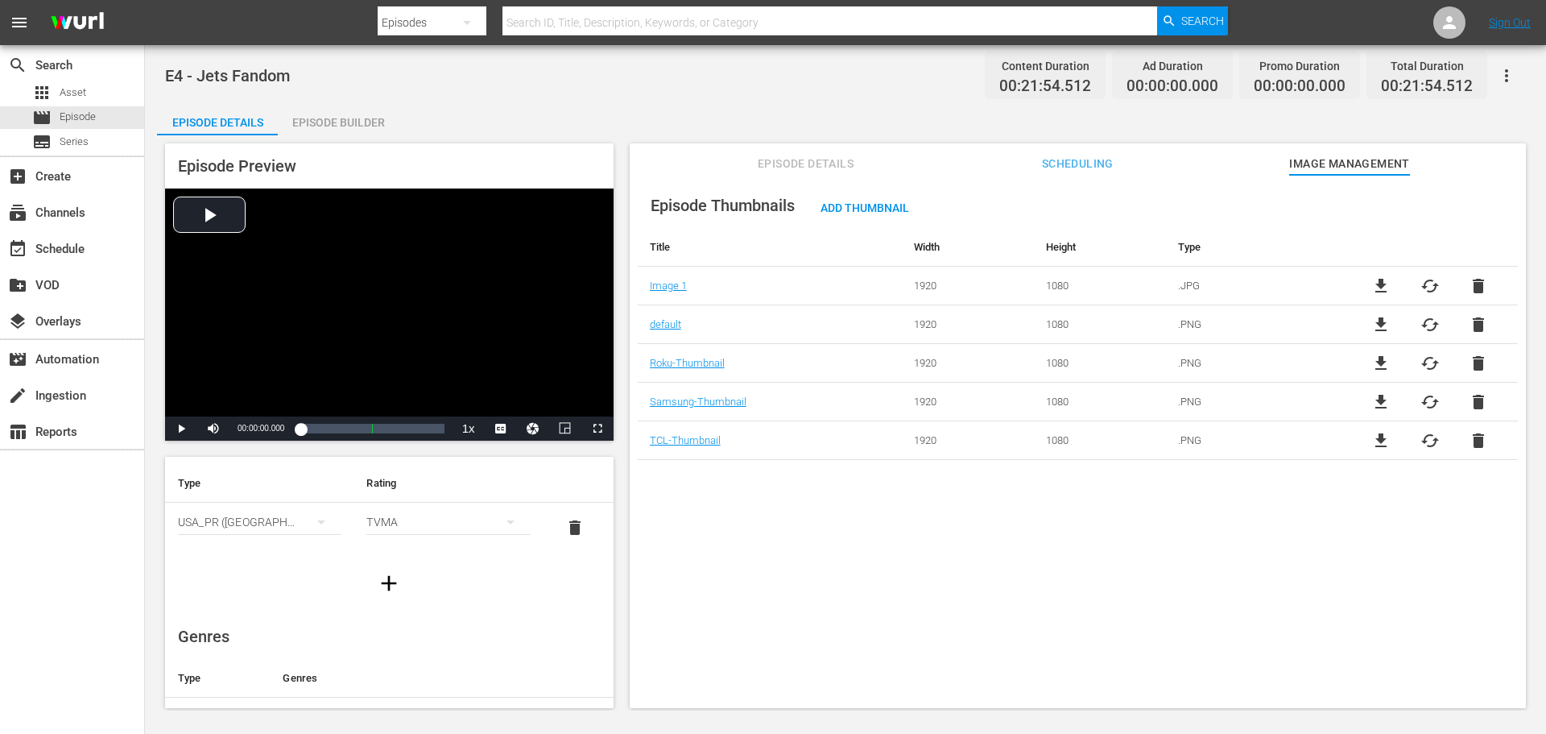
scroll to position [0, 0]
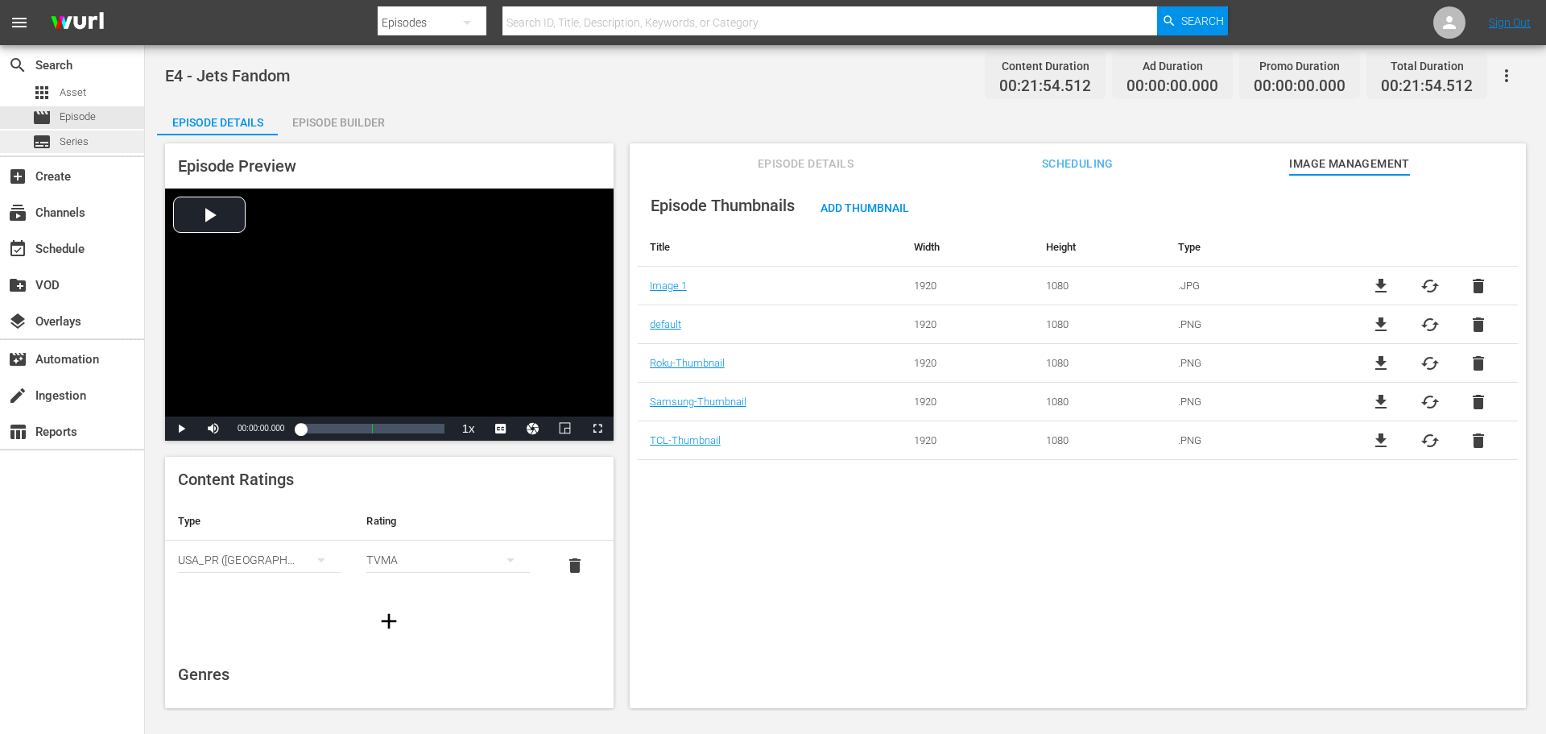
click at [76, 134] on div "apps Asset movie Episode subtitles Series" at bounding box center [72, 117] width 144 height 72
click at [77, 138] on span "Series" at bounding box center [74, 142] width 29 height 16
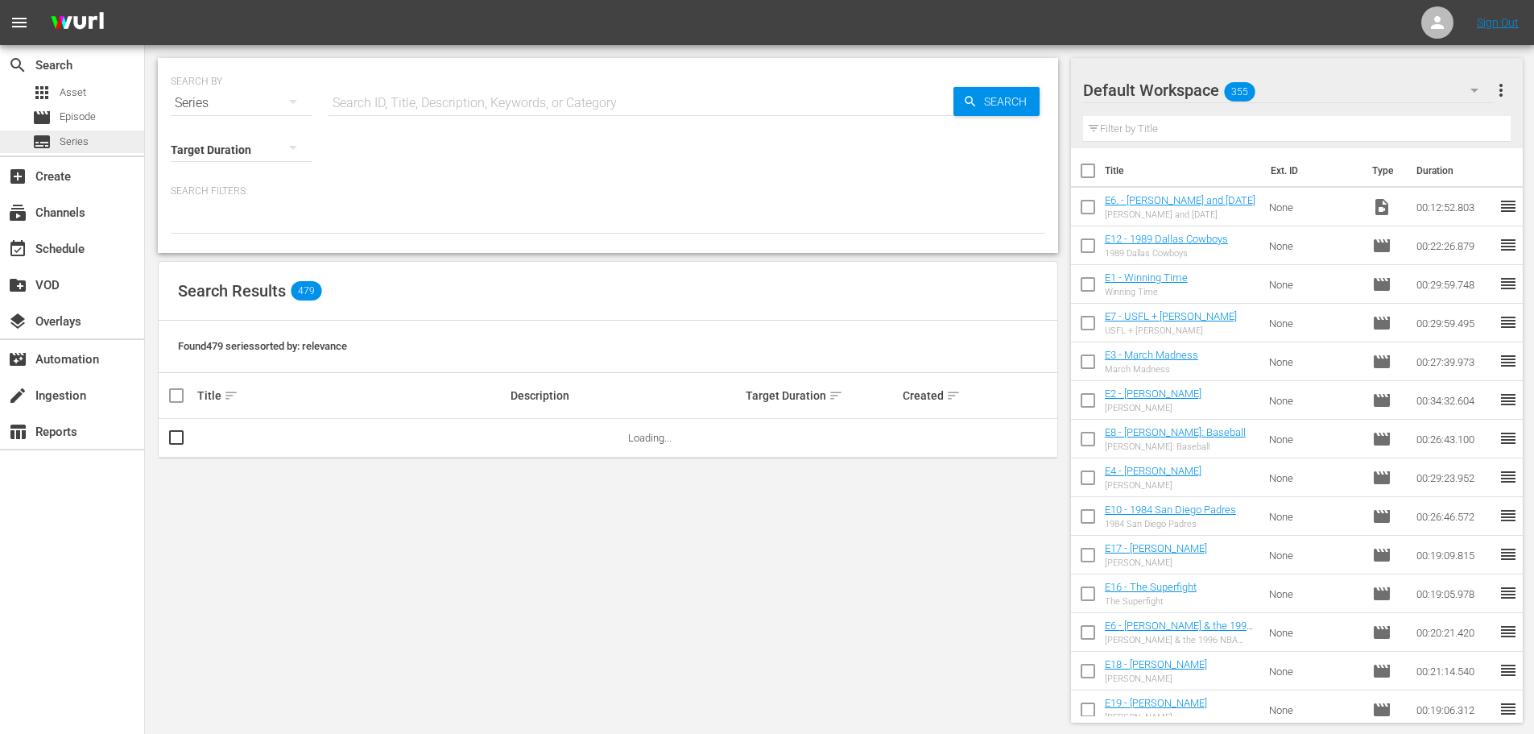
click at [89, 141] on div "subtitles Series" at bounding box center [72, 141] width 144 height 23
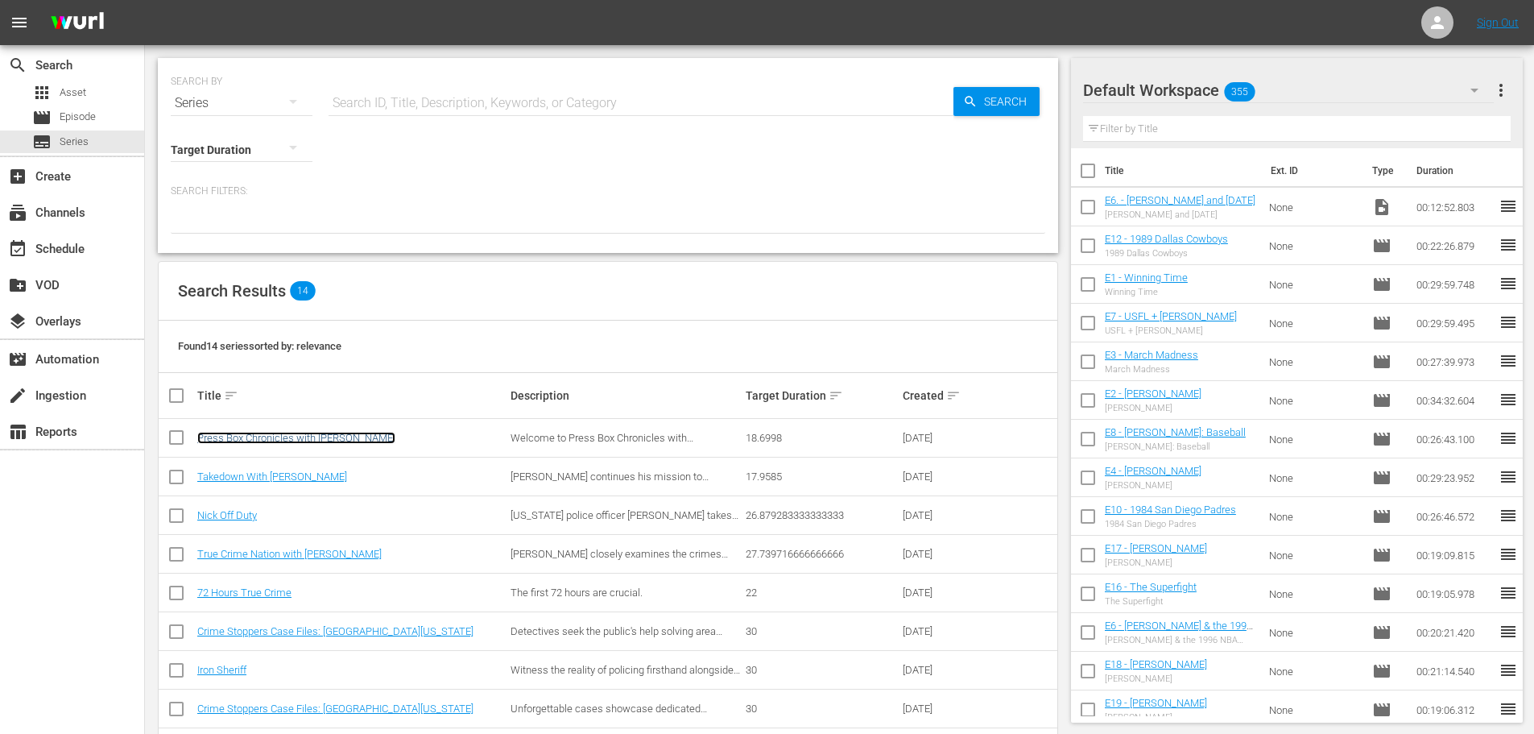
click at [305, 437] on link "Press Box Chronicles with [PERSON_NAME]" at bounding box center [296, 438] width 198 height 12
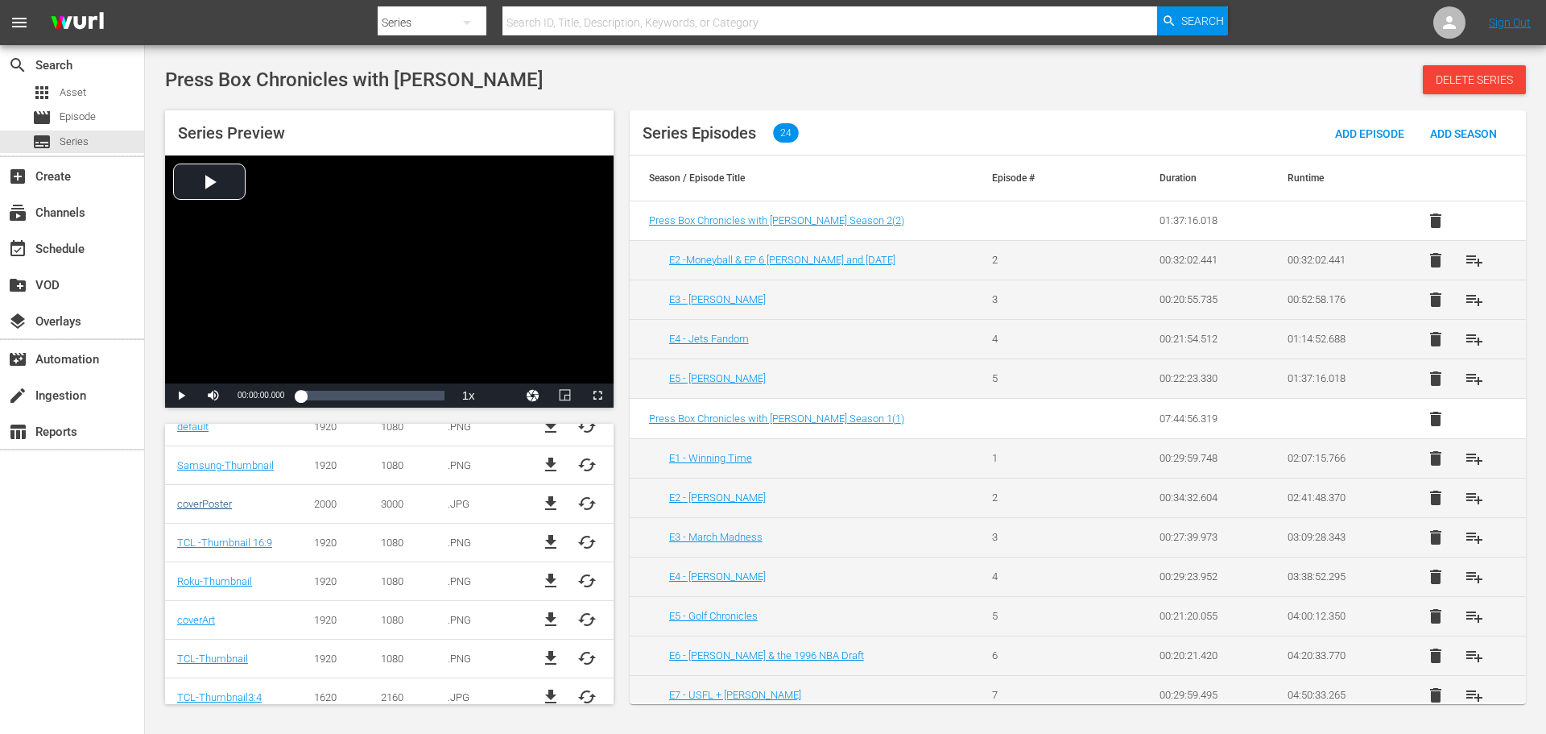
scroll to position [530, 0]
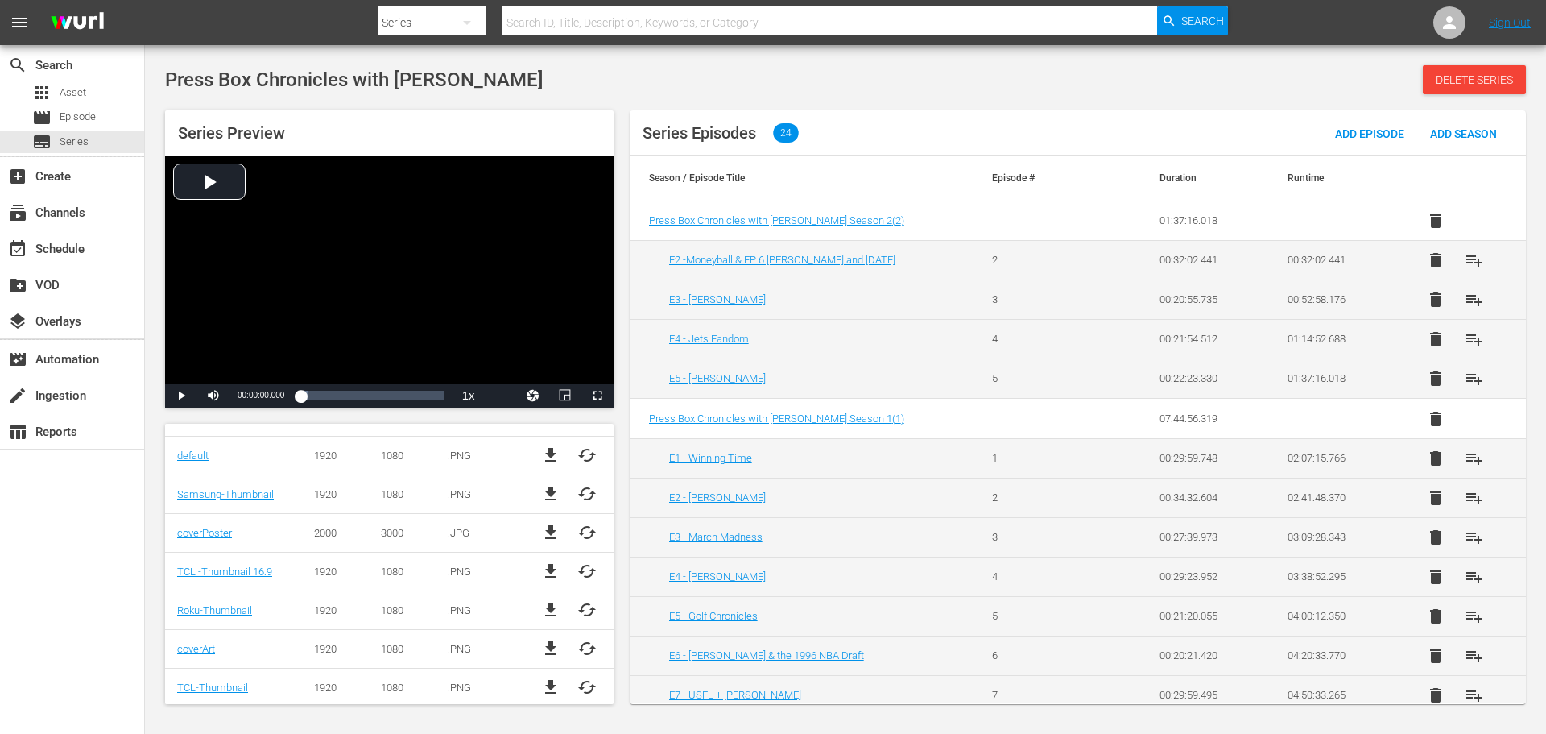
click at [550, 533] on span "file_download" at bounding box center [550, 532] width 19 height 19
click at [550, 697] on span "file_download" at bounding box center [550, 691] width 19 height 19
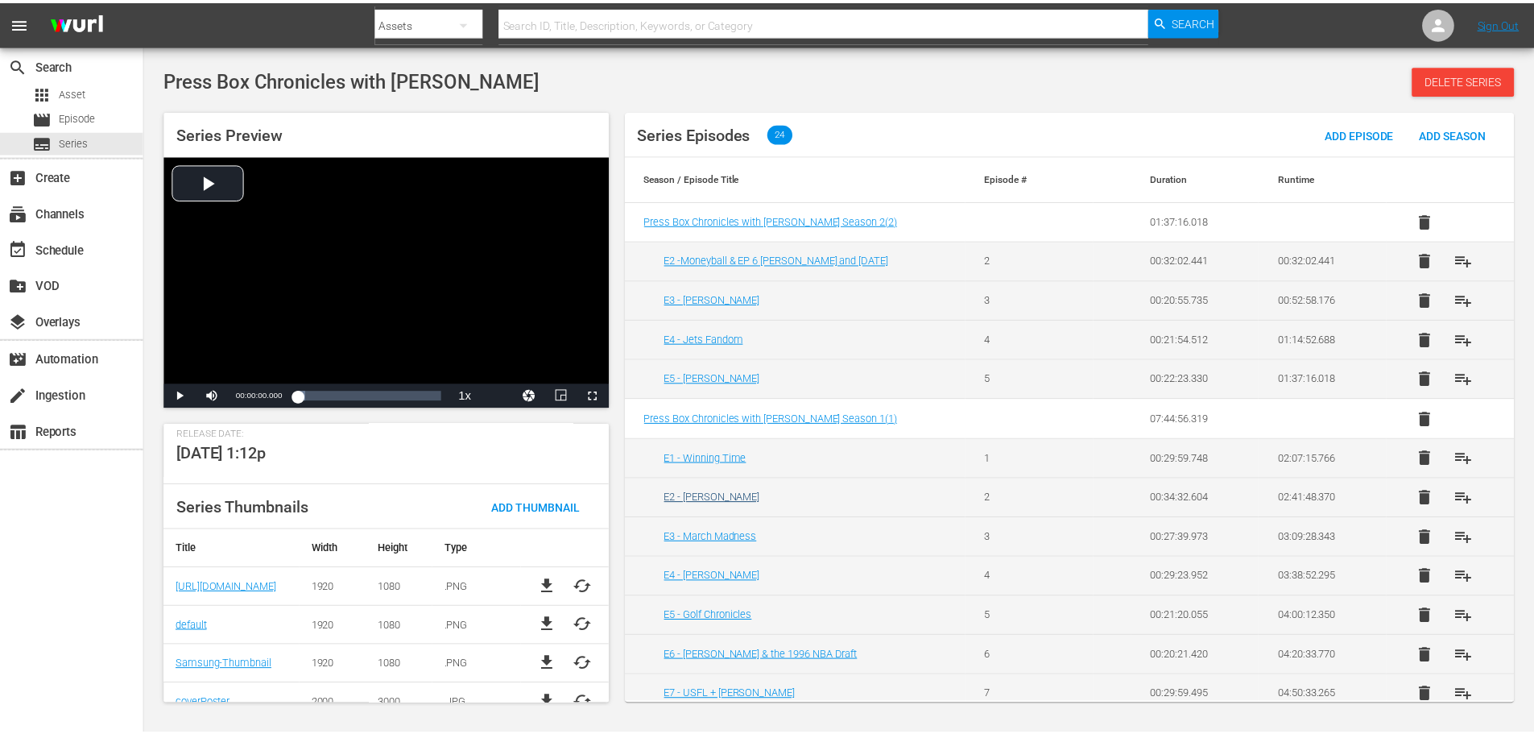
scroll to position [288, 0]
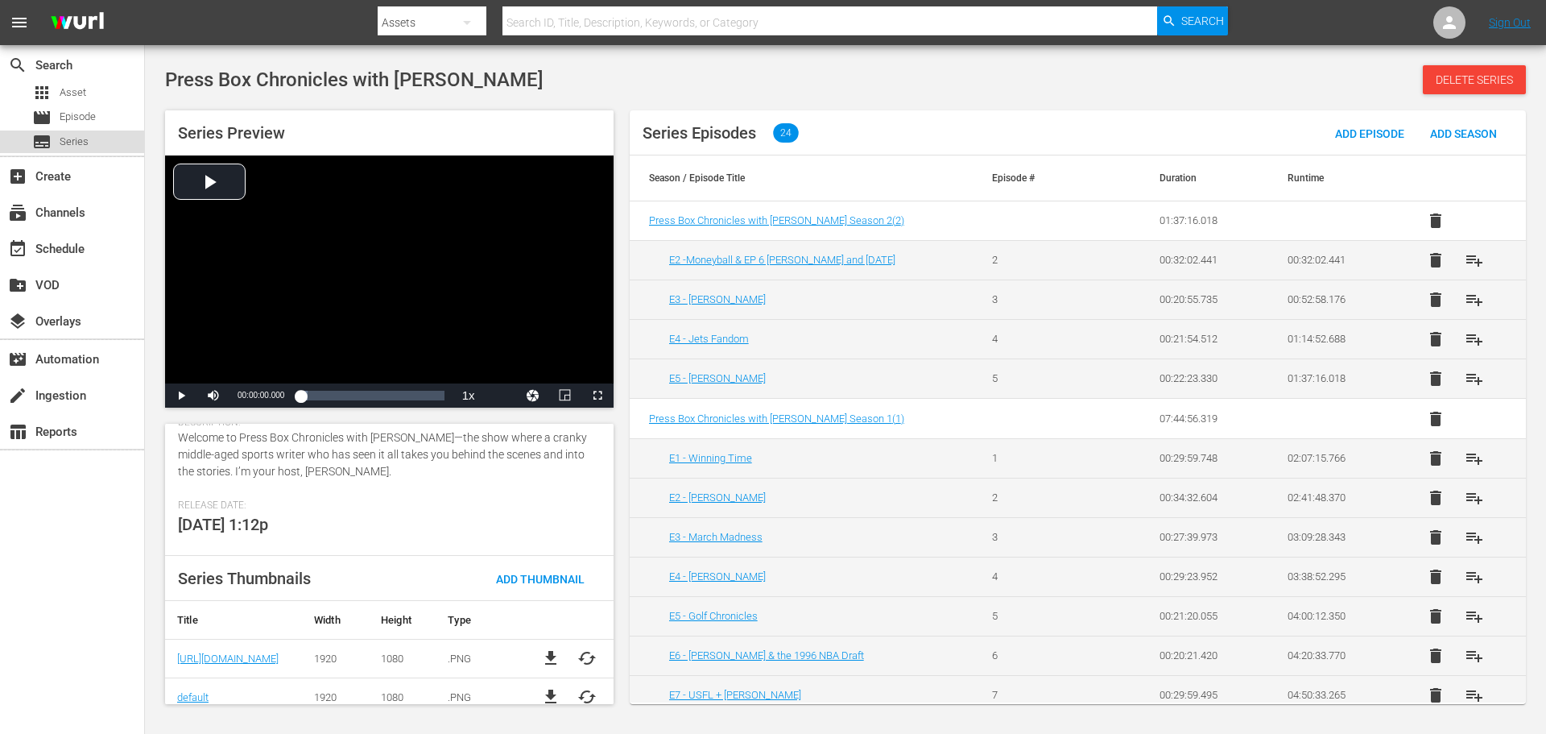
click at [81, 141] on span "Series" at bounding box center [74, 142] width 29 height 16
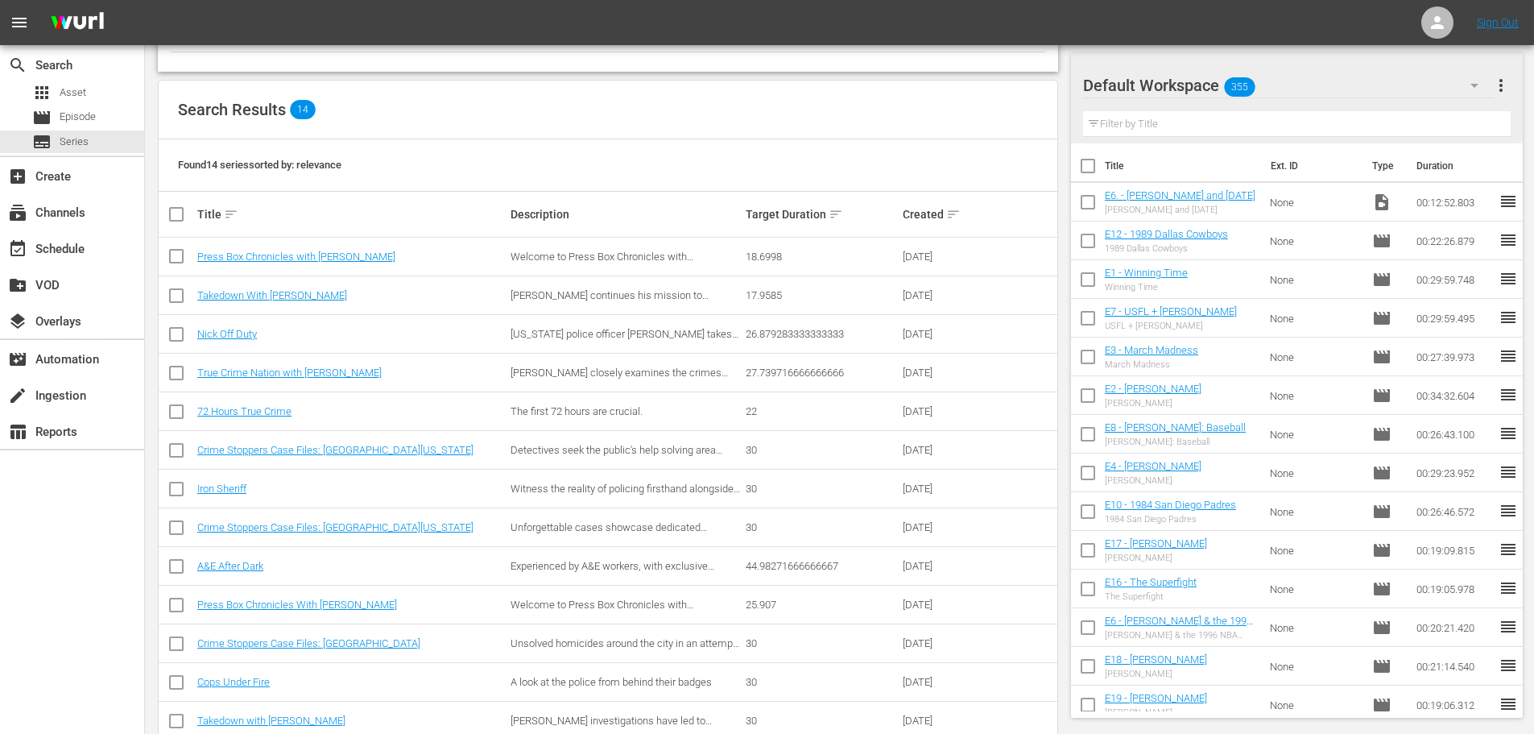
scroll to position [95, 0]
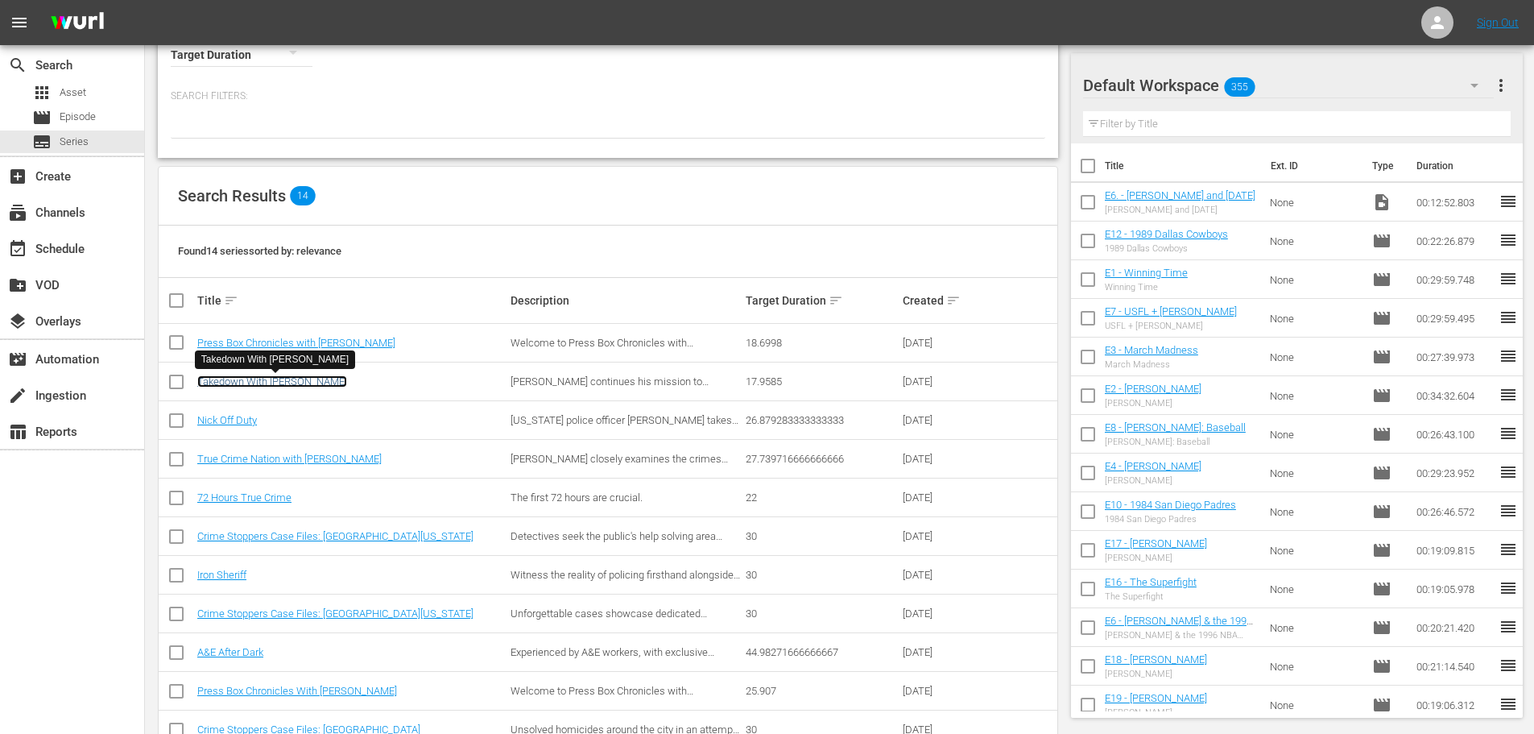
click at [323, 382] on link "Takedown With [PERSON_NAME]" at bounding box center [272, 381] width 150 height 12
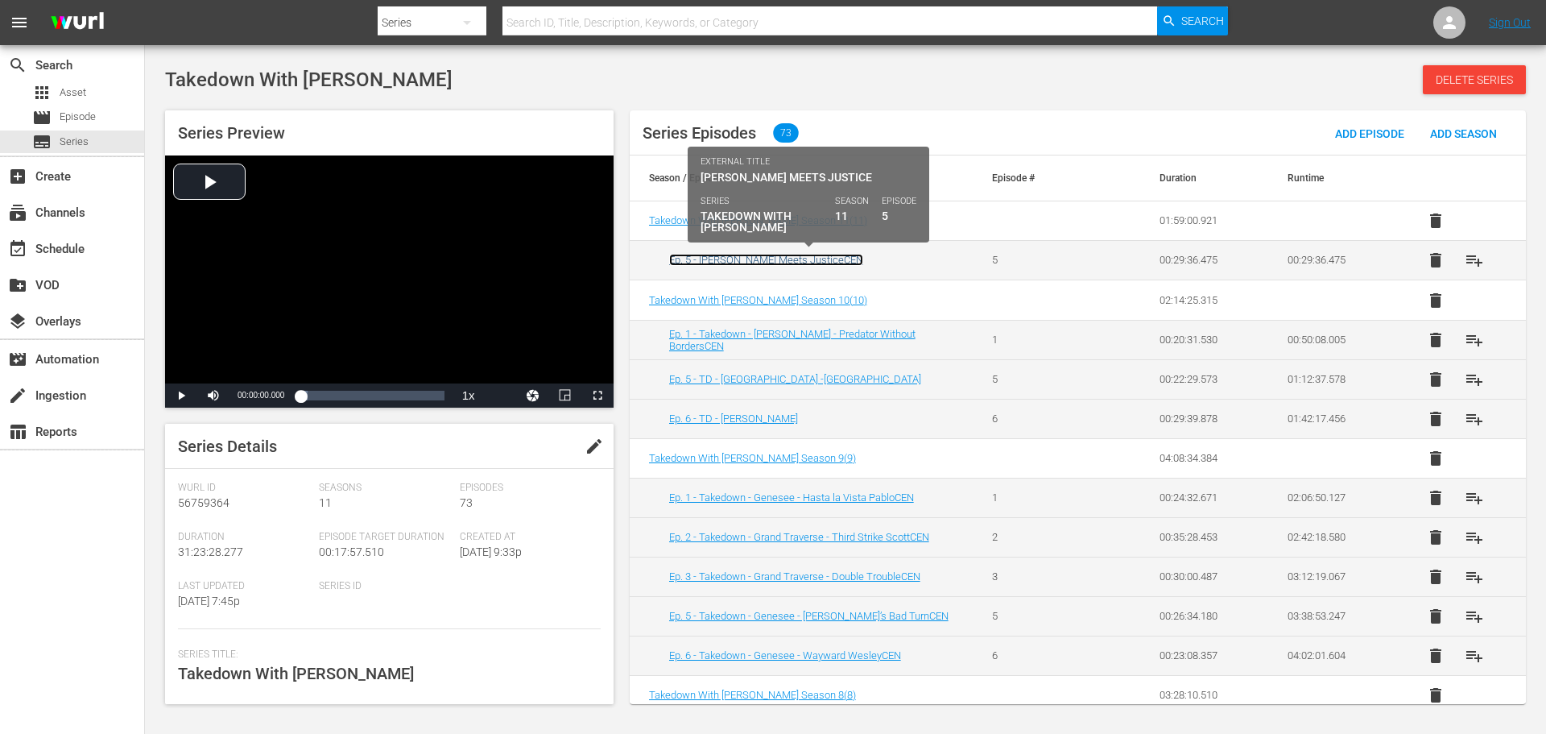
click at [751, 261] on link "Ep. 5 - [PERSON_NAME] Meets JusticeCEN" at bounding box center [766, 260] width 194 height 12
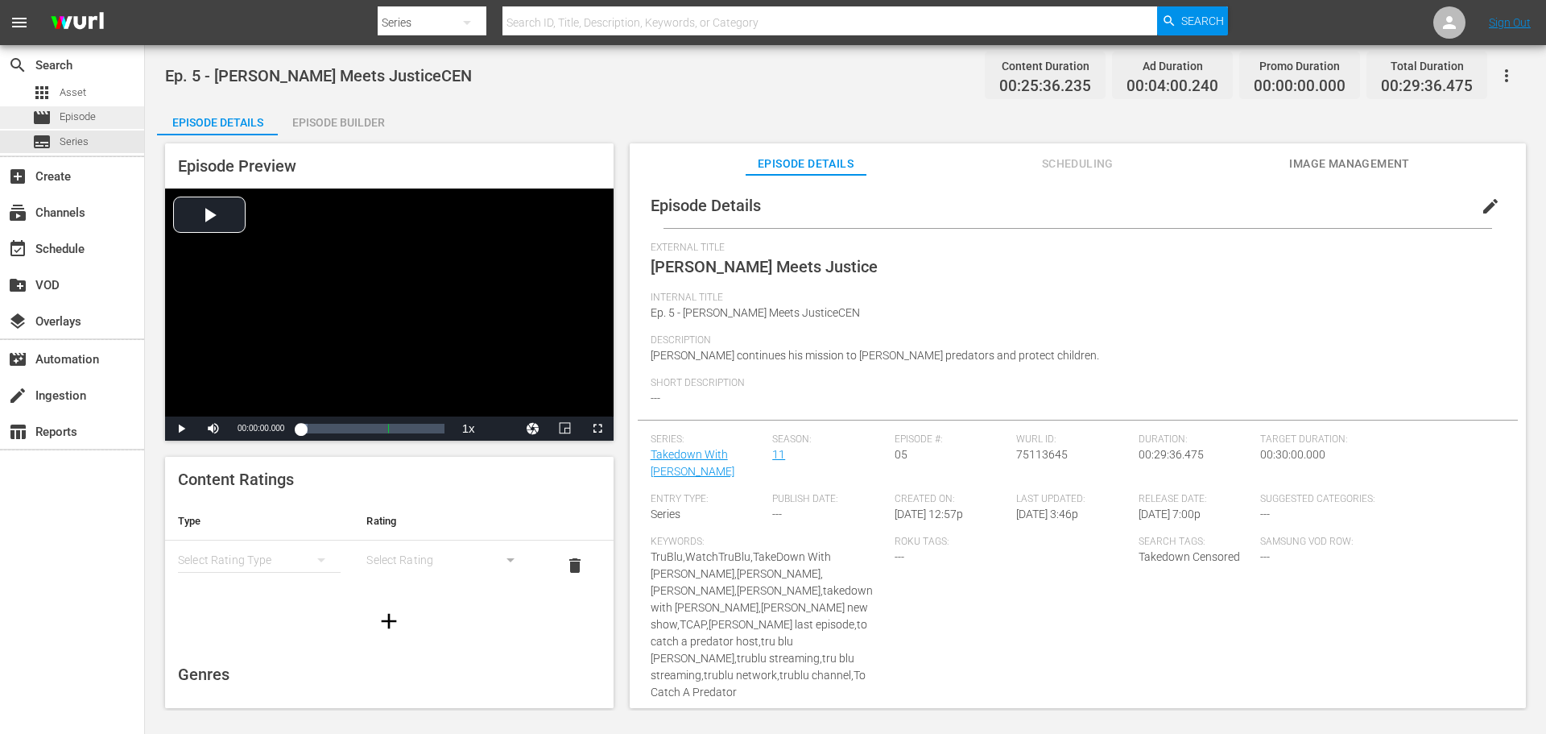
click at [68, 122] on span "Episode" at bounding box center [78, 117] width 36 height 16
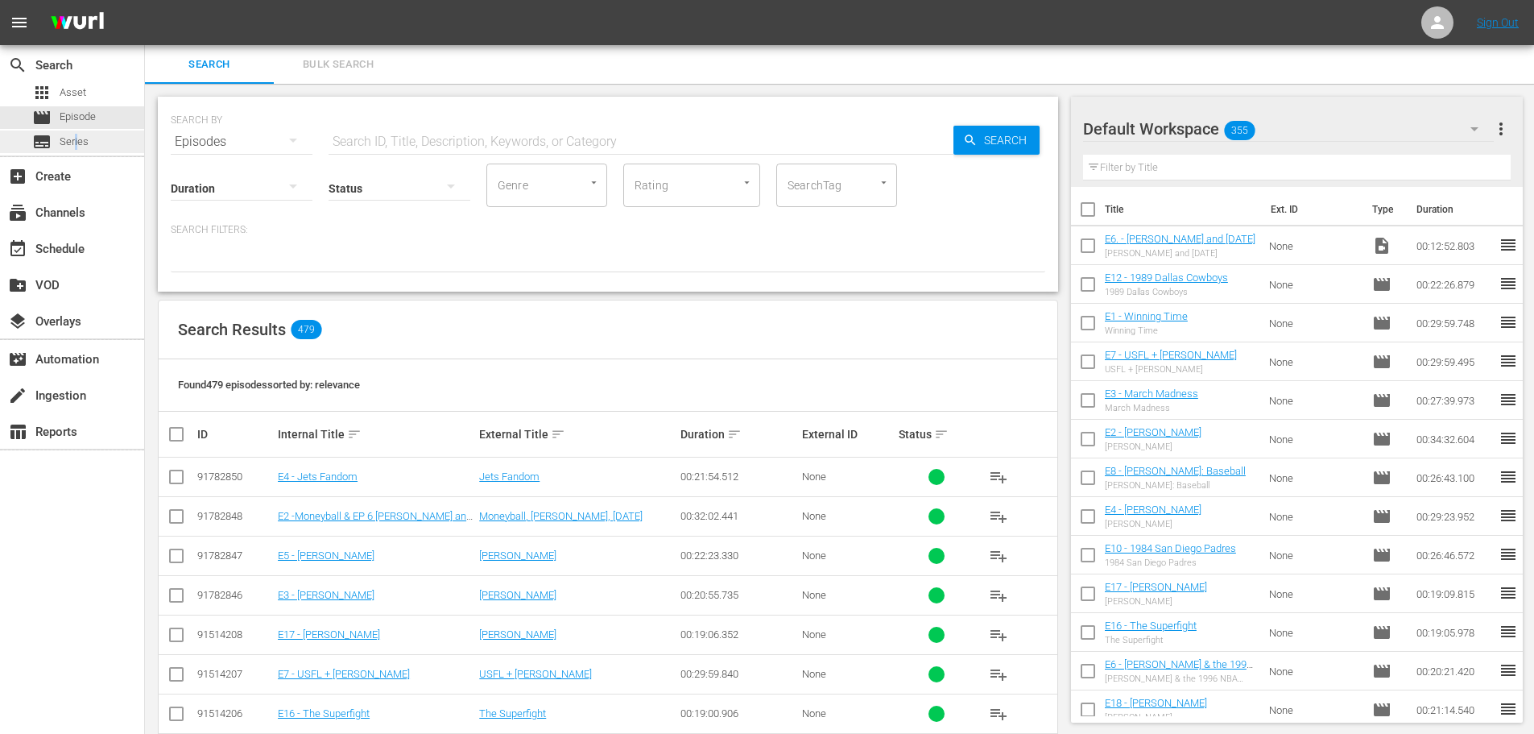
click at [77, 138] on span "Series" at bounding box center [74, 142] width 29 height 16
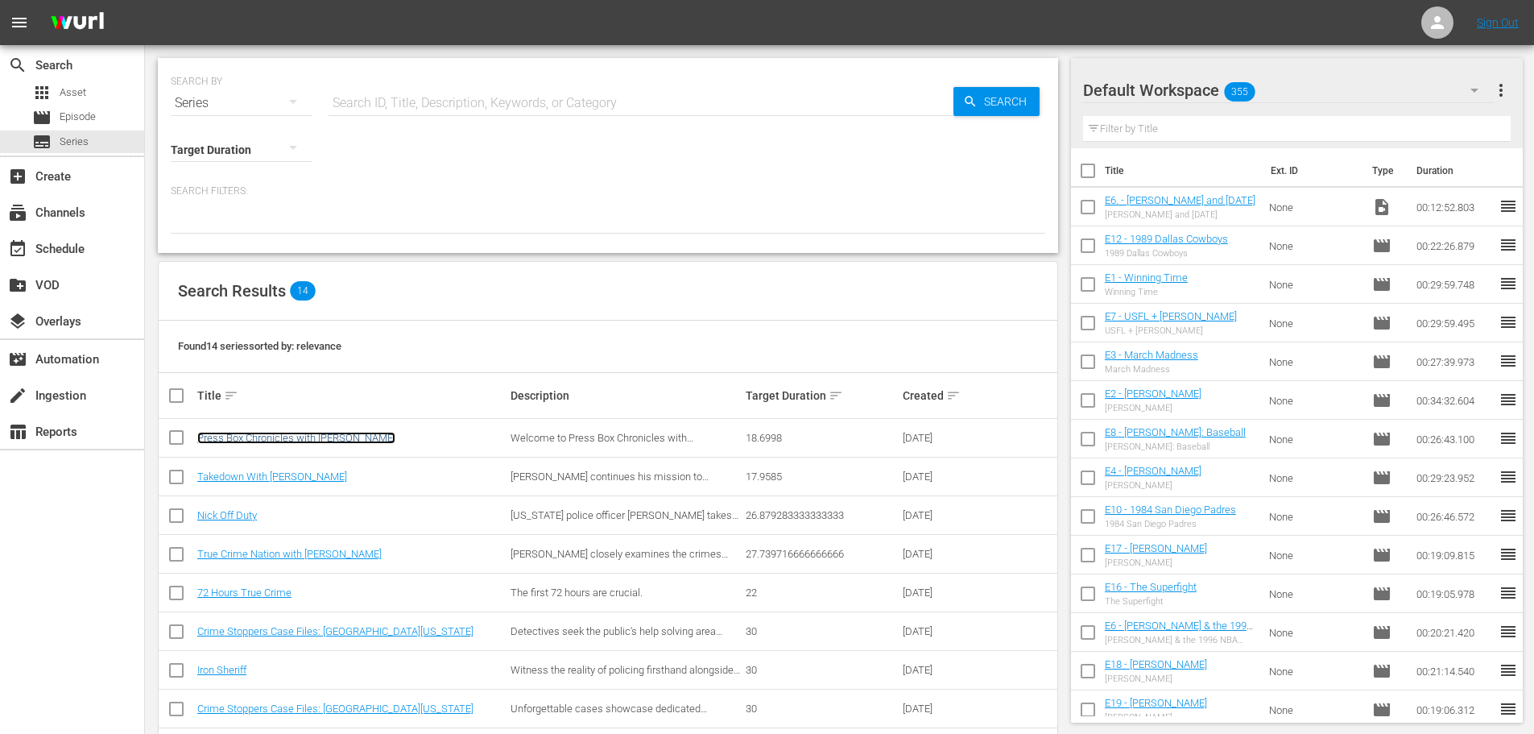
click at [338, 439] on link "Press Box Chronicles with [PERSON_NAME]" at bounding box center [296, 438] width 198 height 12
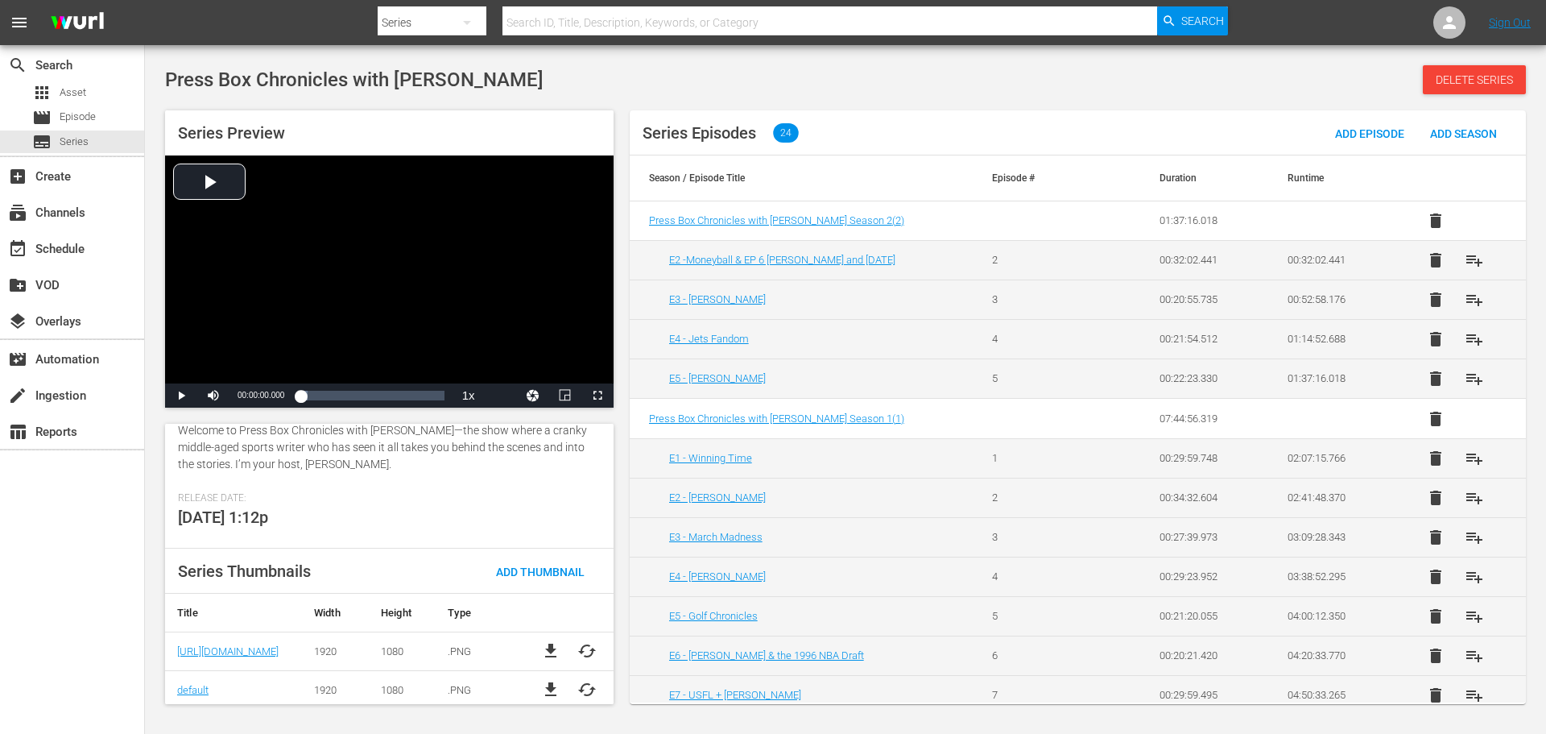
scroll to position [322, 0]
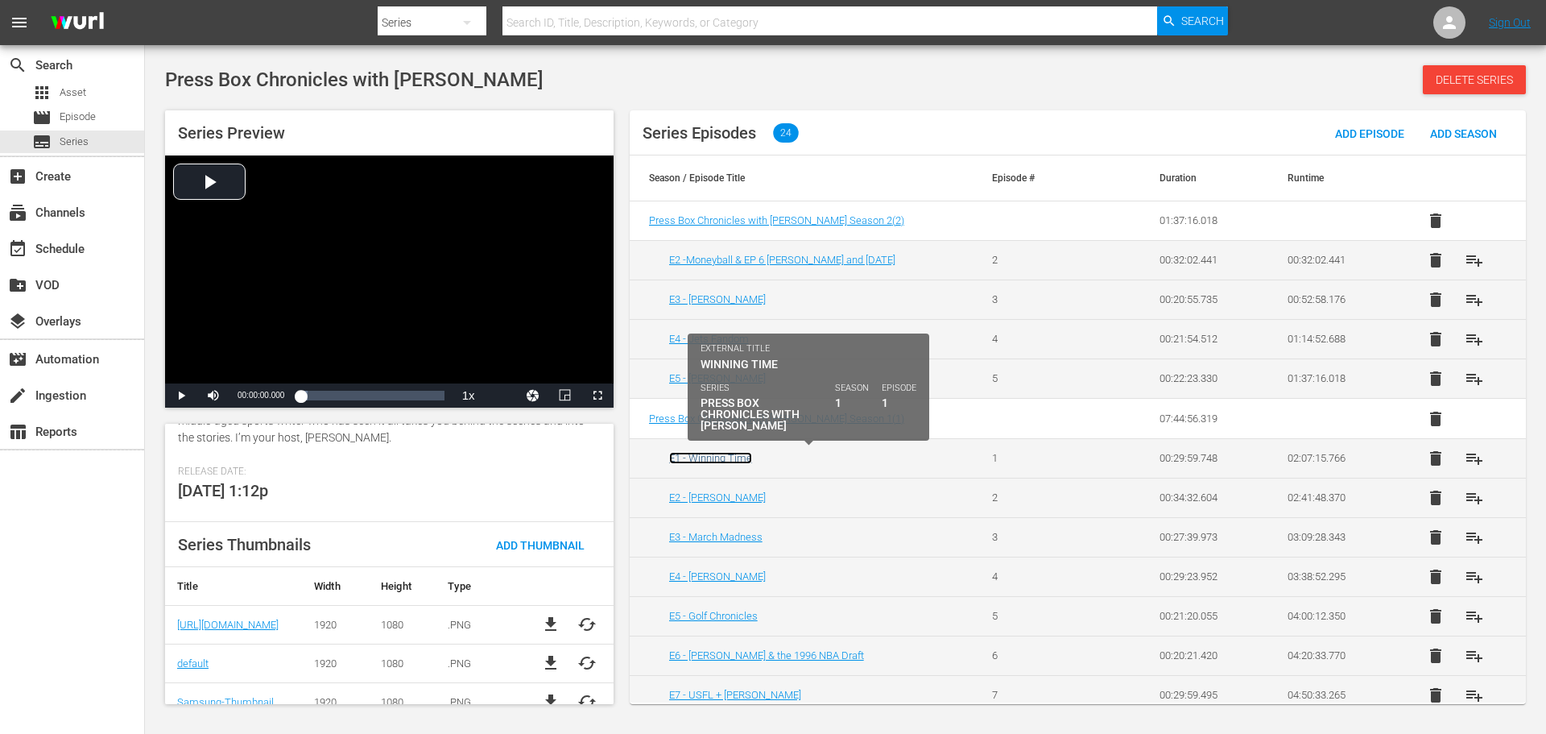
click at [717, 461] on link "E1 - Winning Time" at bounding box center [710, 458] width 83 height 12
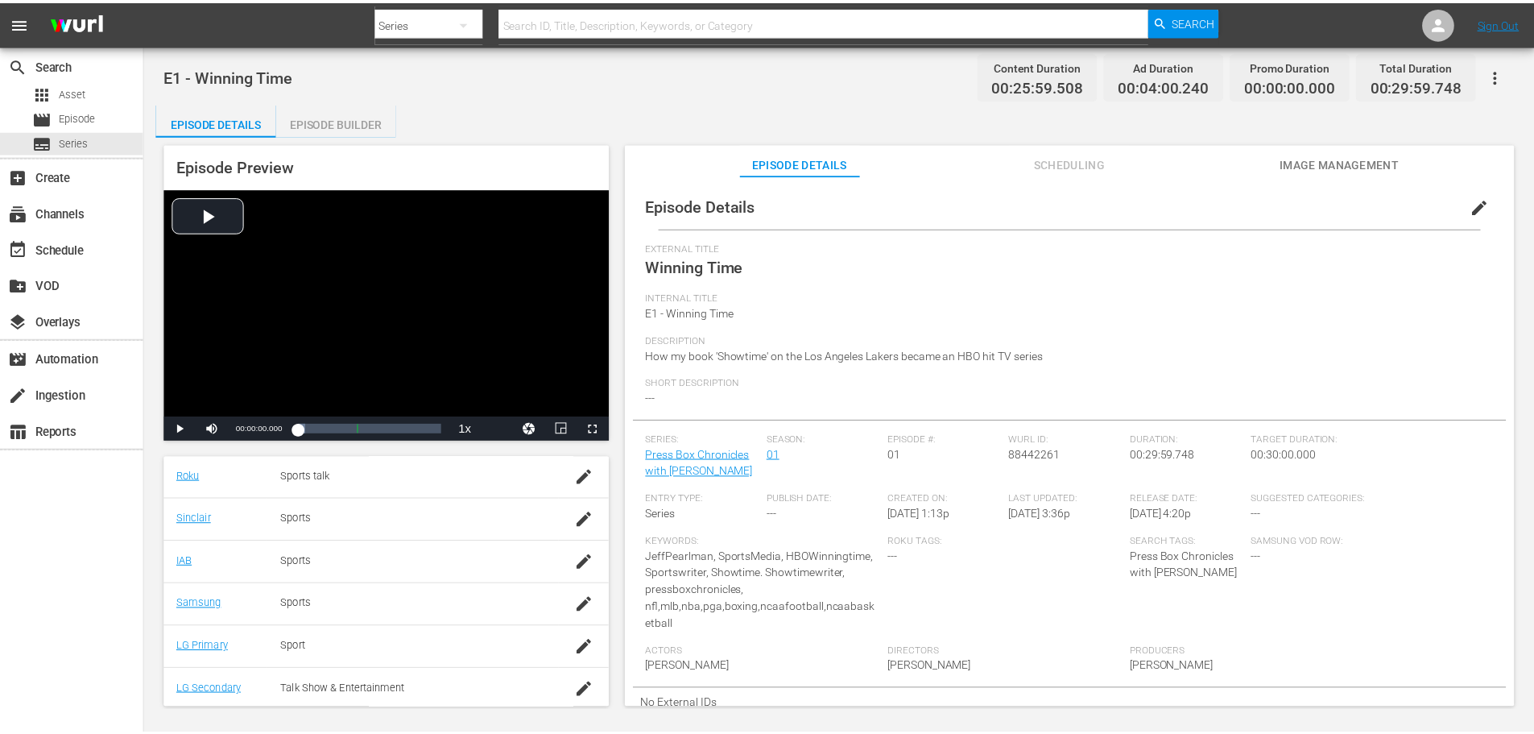
scroll to position [4, 0]
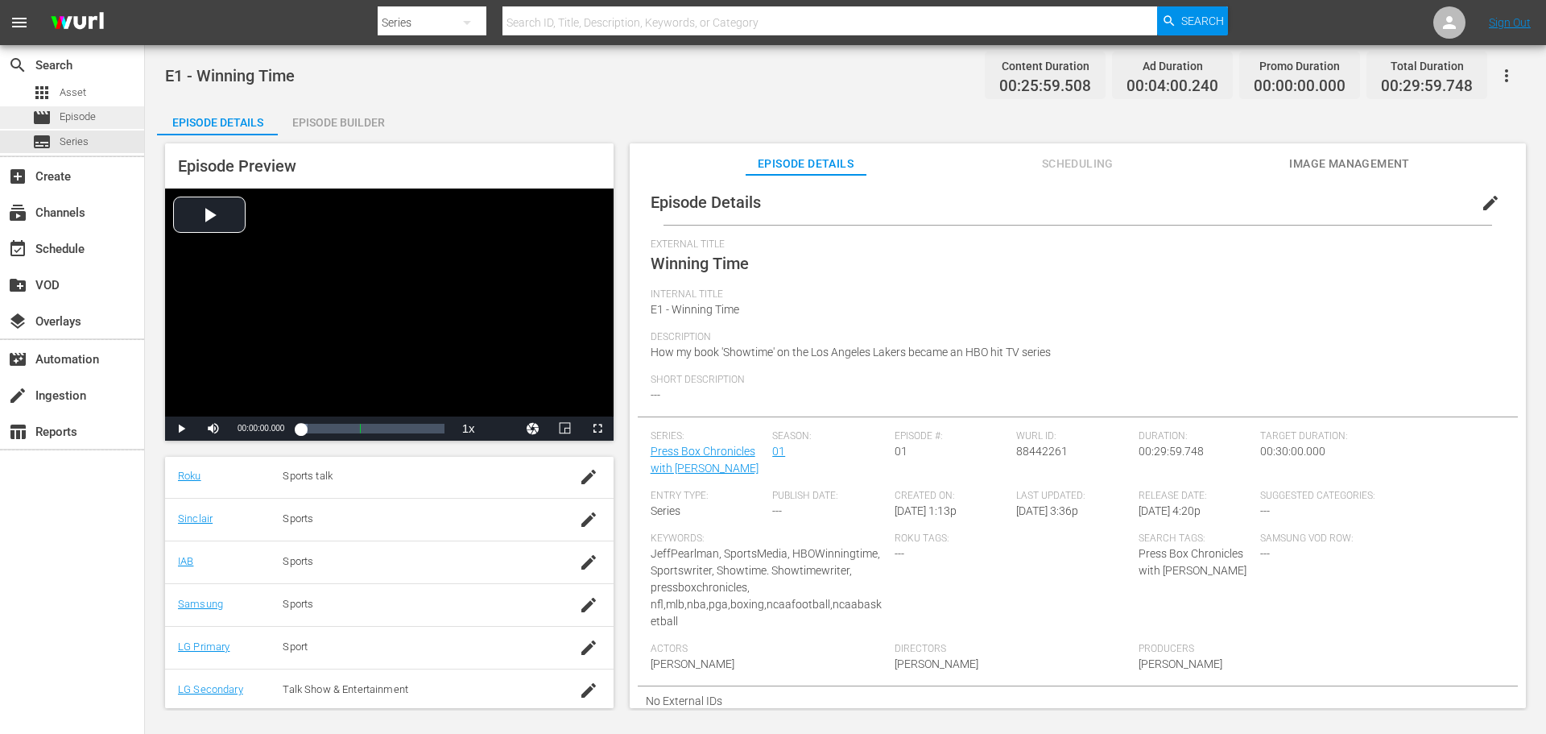
click at [93, 118] on span "Episode" at bounding box center [78, 117] width 36 height 16
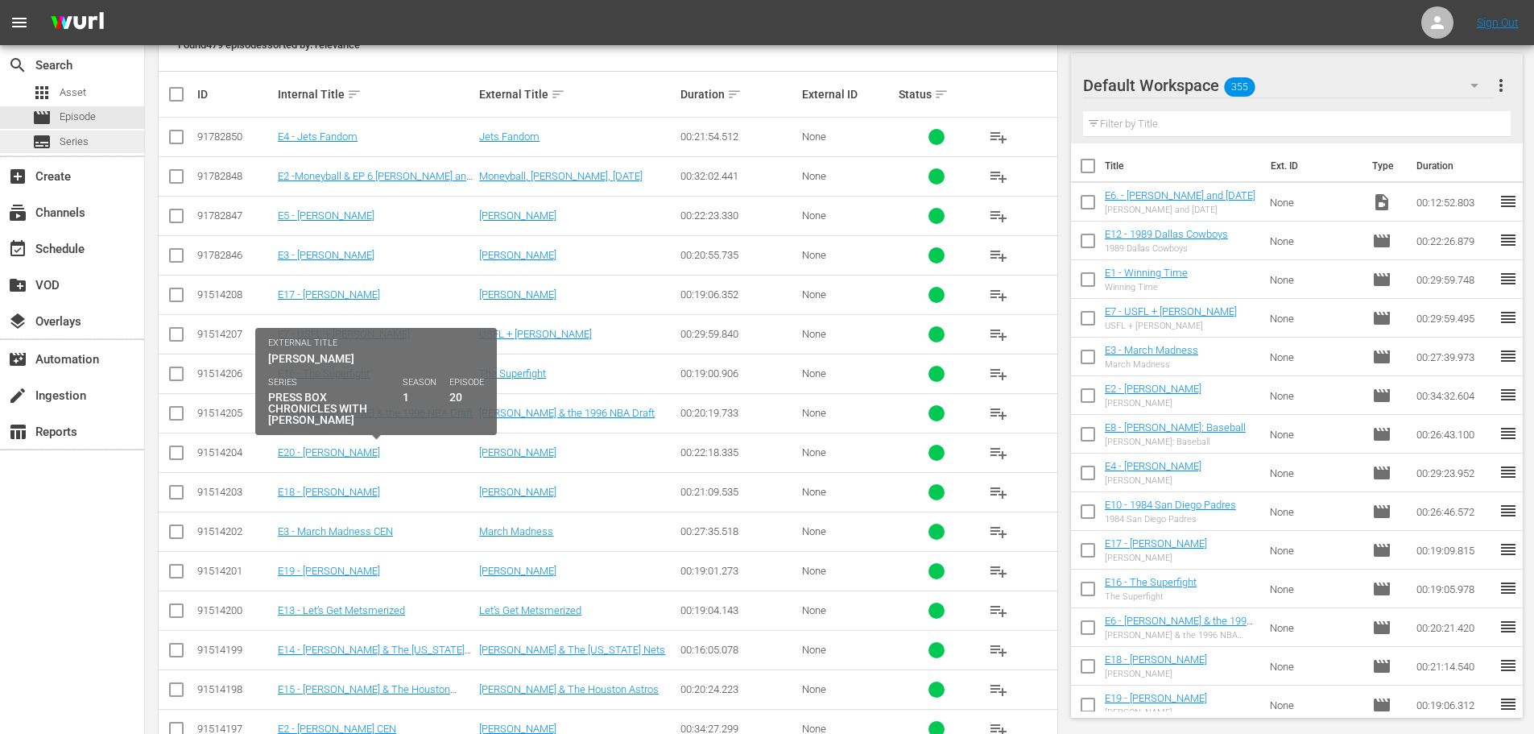
scroll to position [18, 0]
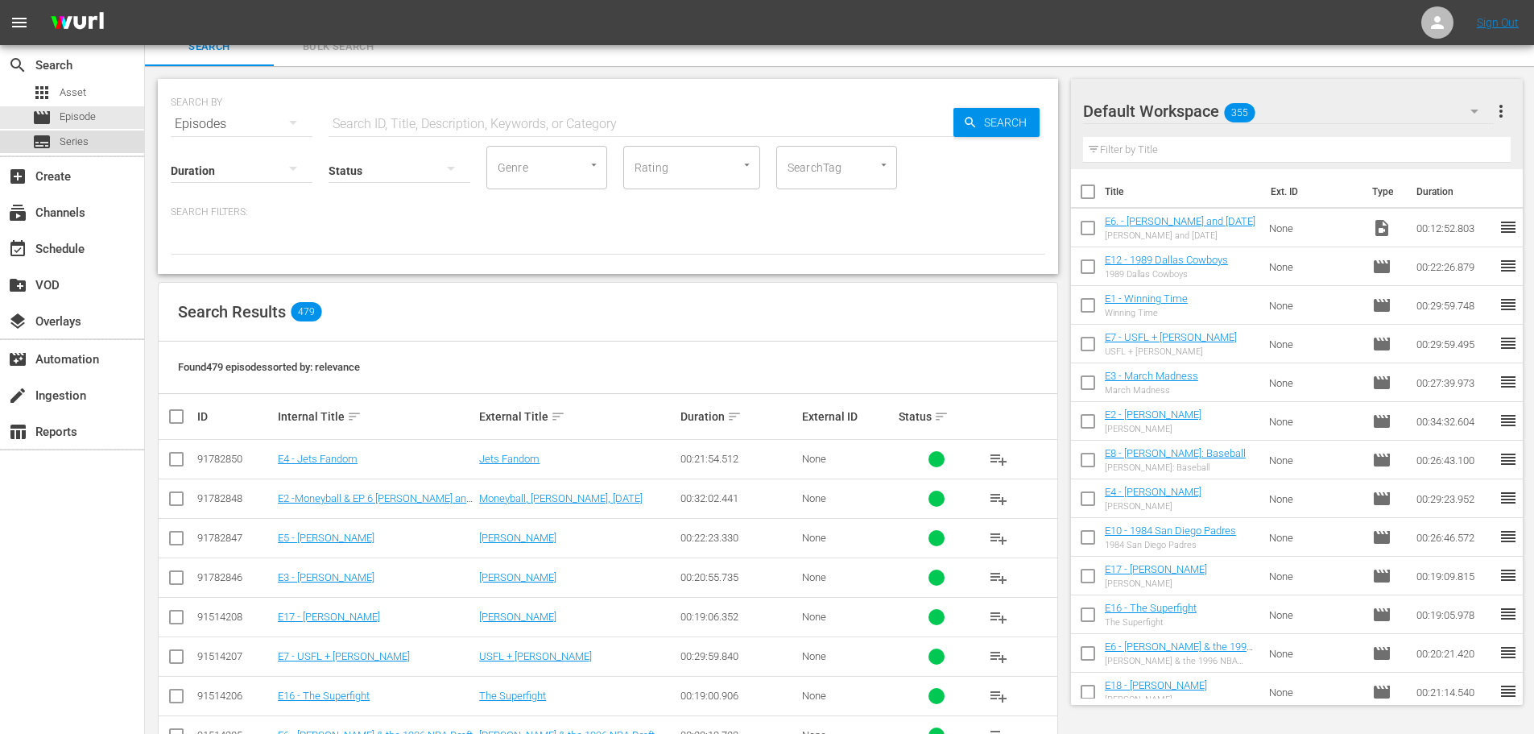
click at [58, 139] on div "subtitles Series" at bounding box center [60, 141] width 56 height 23
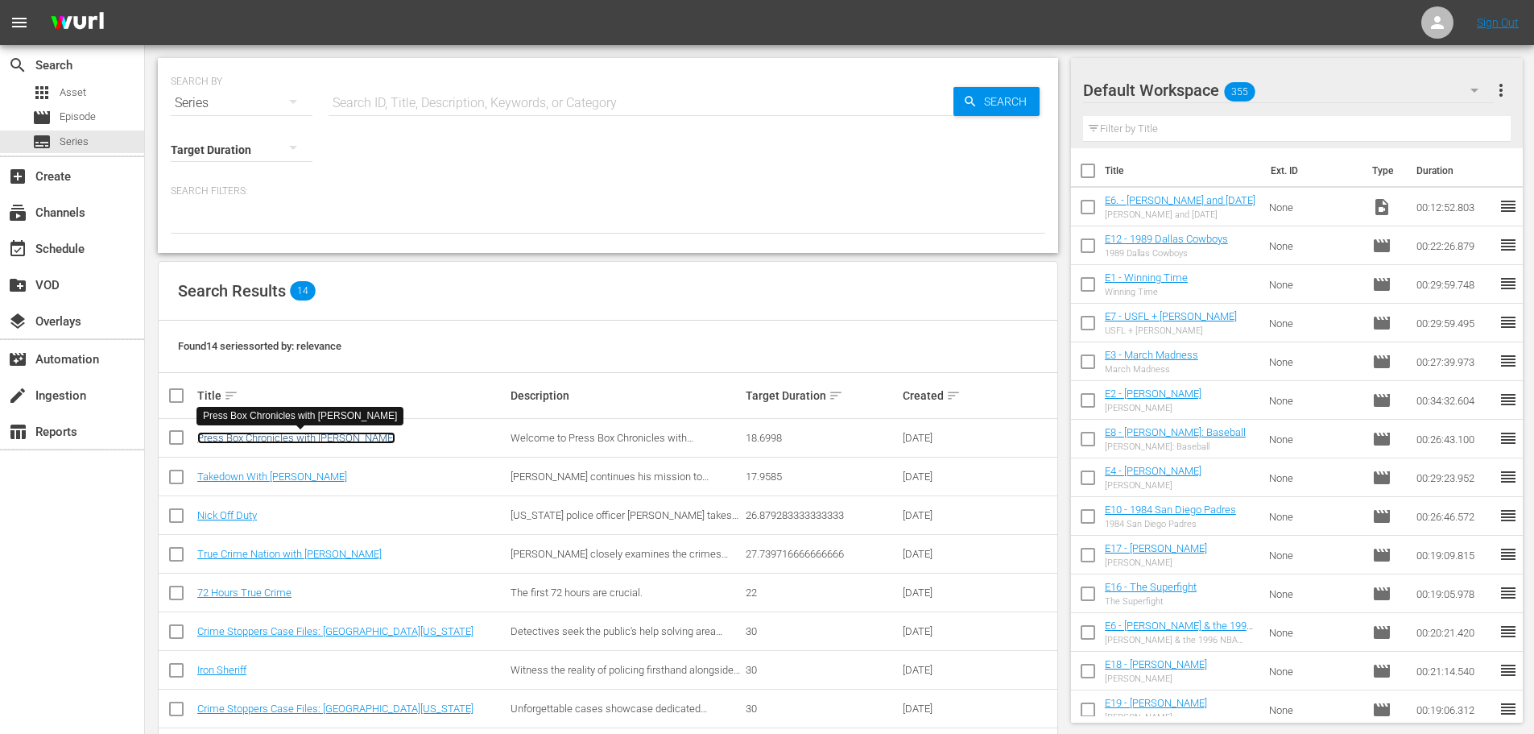
click at [338, 438] on link "Press Box Chronicles with [PERSON_NAME]" at bounding box center [296, 438] width 198 height 12
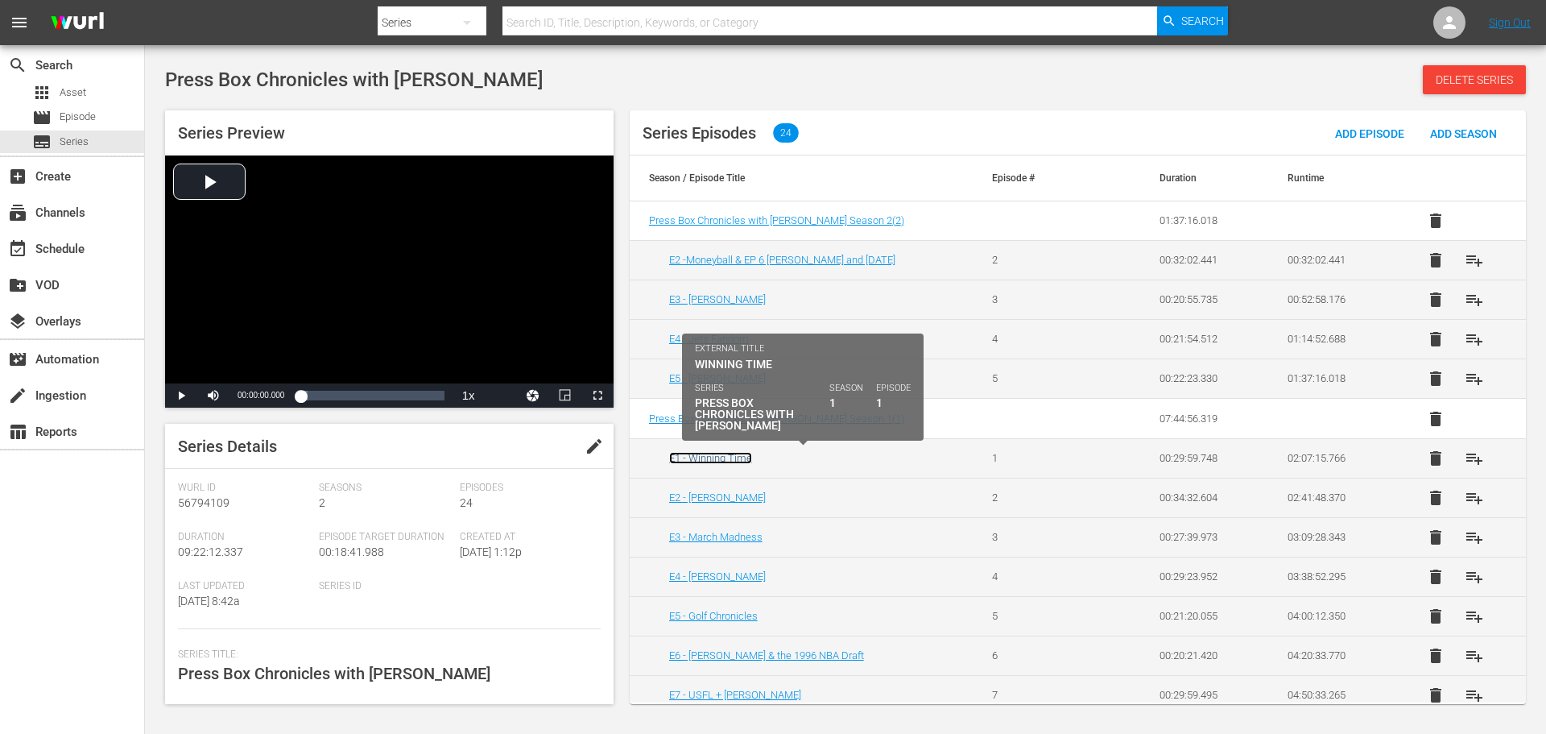
click at [733, 455] on link "E1 - Winning Time" at bounding box center [710, 458] width 83 height 12
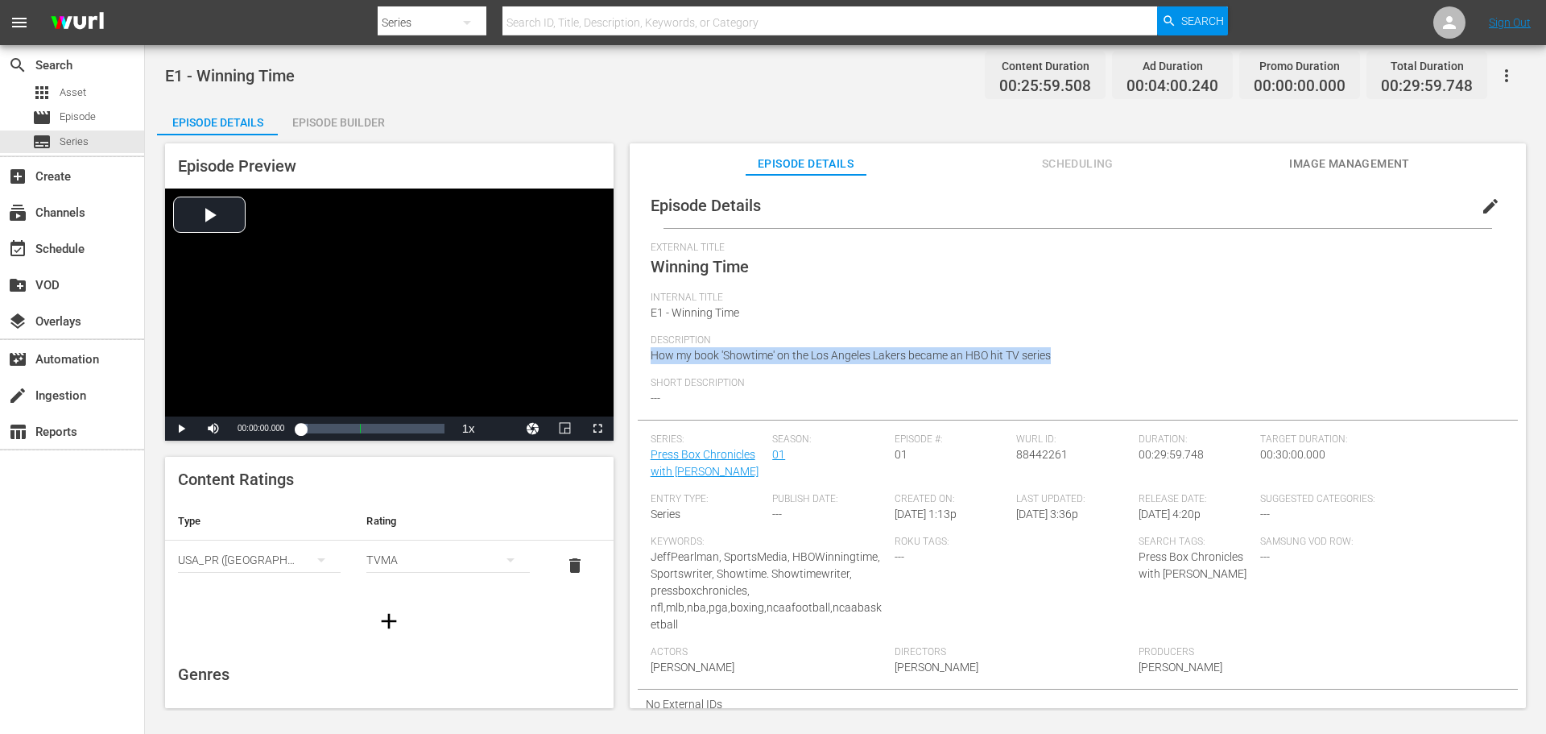
drag, startPoint x: 647, startPoint y: 354, endPoint x: 976, endPoint y: 354, distance: 329.4
click at [1086, 368] on div "Episode Details edit External Title Winning Time Internal Title E1 - Winning Ti…" at bounding box center [1078, 451] width 880 height 536
copy span "How my book 'Showtime' on the Los Angeles Lakers became an HBO hit TV series"
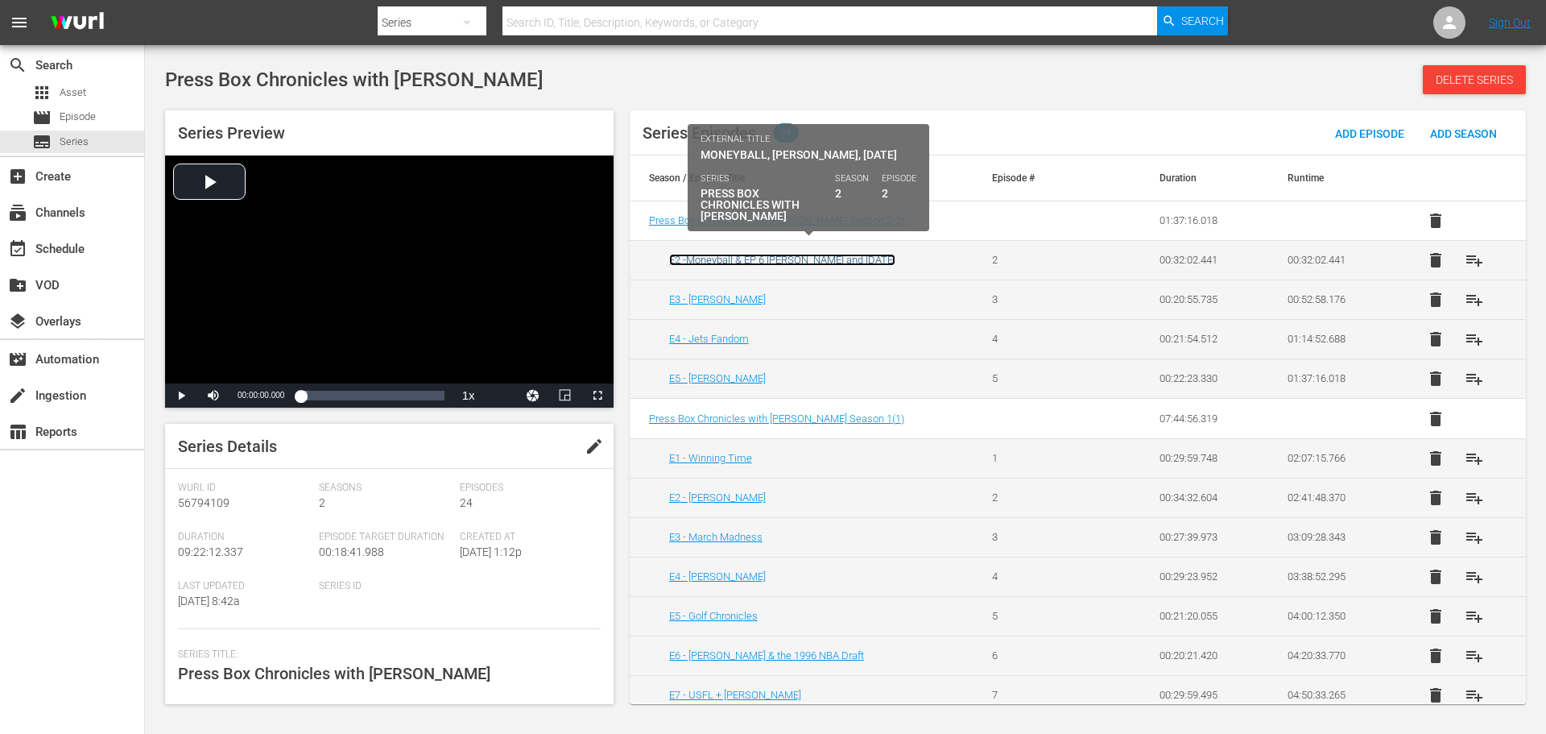
click at [733, 261] on link "E2 -Moneyball & EP 6 [PERSON_NAME] and [DATE]" at bounding box center [782, 260] width 226 height 12
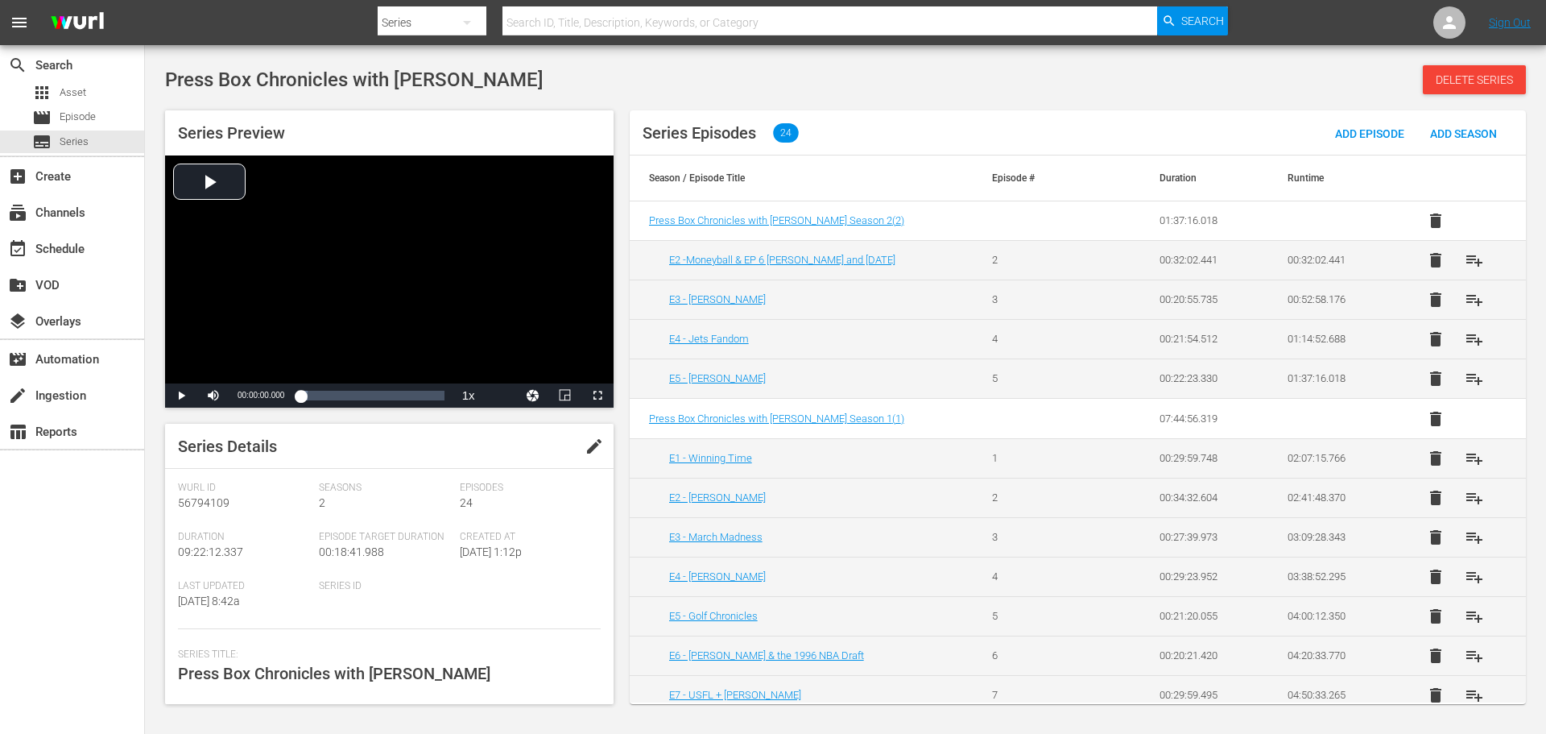
click at [730, 506] on td "E2 - [PERSON_NAME]" at bounding box center [801, 497] width 343 height 39
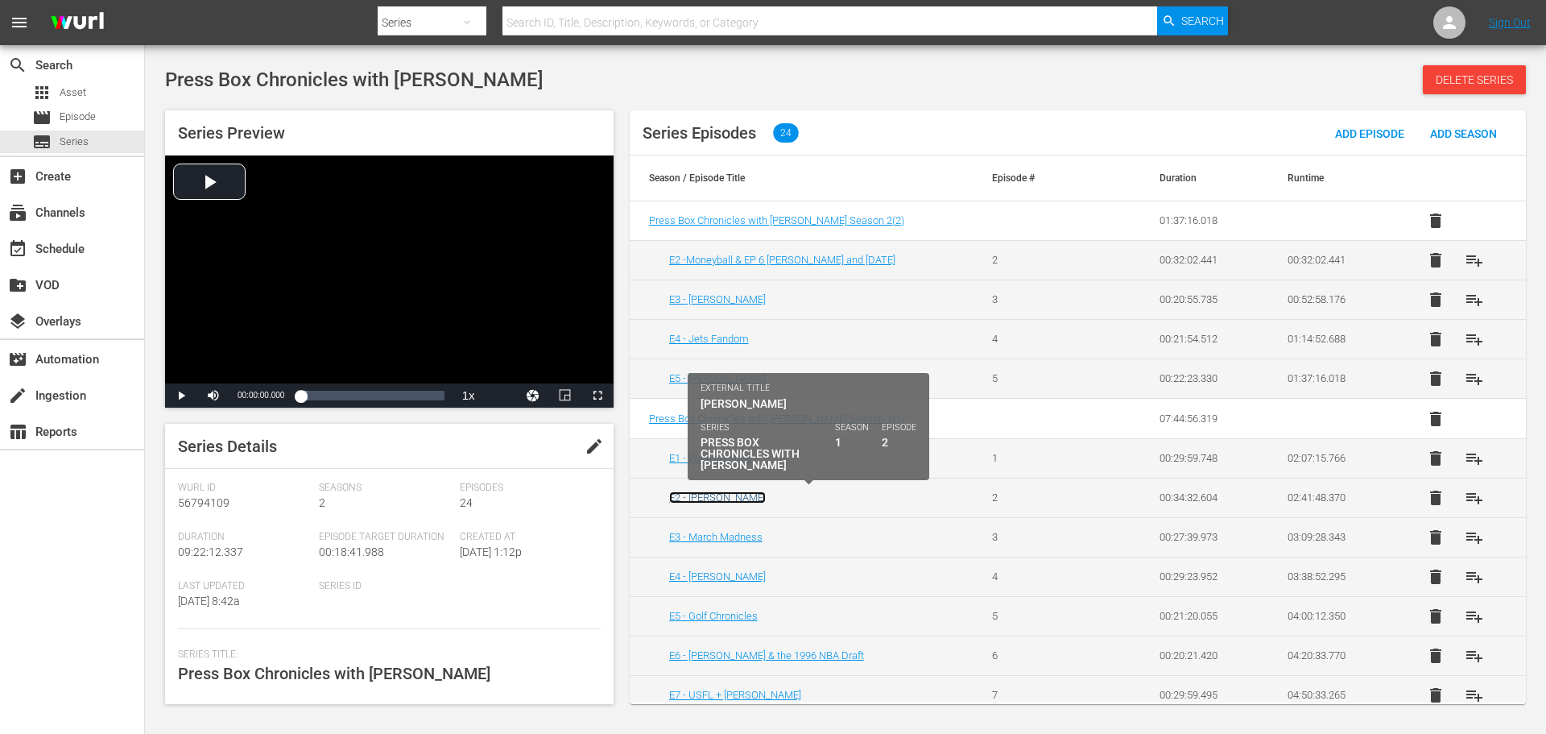
click at [726, 500] on link "E2 - [PERSON_NAME]" at bounding box center [717, 497] width 97 height 12
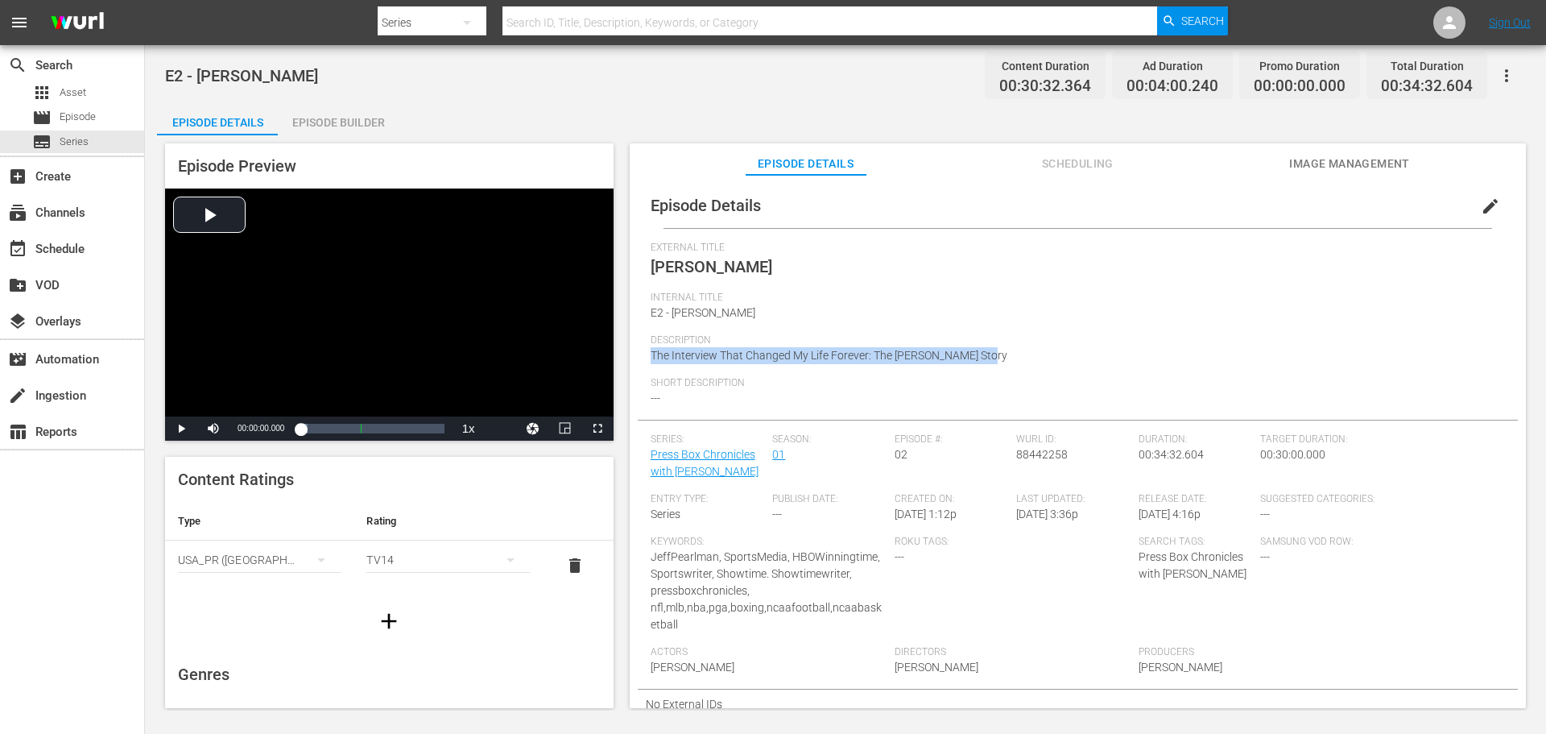
drag, startPoint x: 988, startPoint y: 354, endPoint x: 631, endPoint y: 359, distance: 356.8
click at [631, 359] on div "Episode Details edit External Title [PERSON_NAME] Internal Title E2 - [PERSON_N…" at bounding box center [1078, 449] width 896 height 548
copy span "The Interview That Changed My Life Forever: The [PERSON_NAME] Story"
click at [710, 117] on div "Episode Details Episode Builder Episode Preview Video Player is loading. Play V…" at bounding box center [845, 412] width 1377 height 618
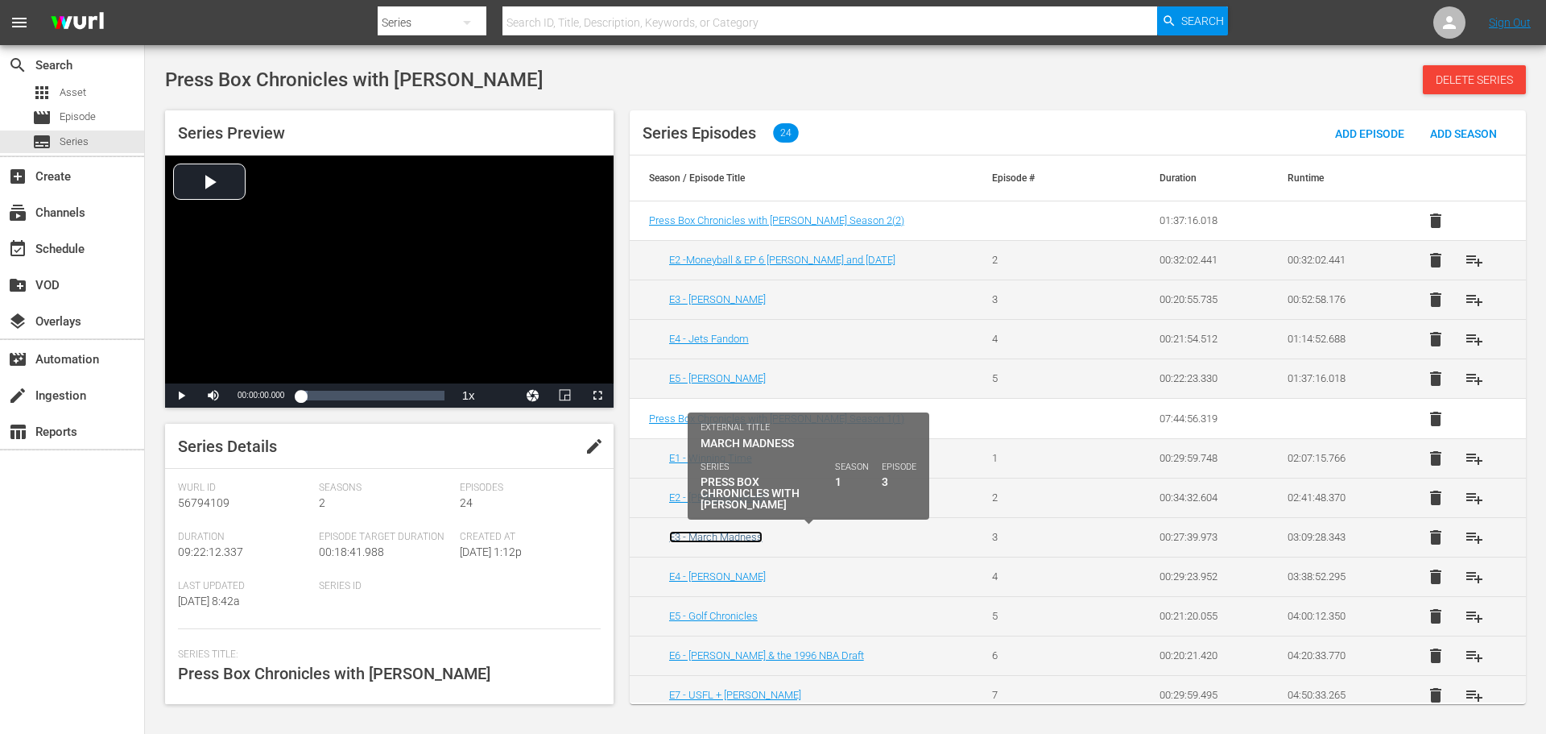
click at [740, 539] on link "E3 - March Madness" at bounding box center [715, 537] width 93 height 12
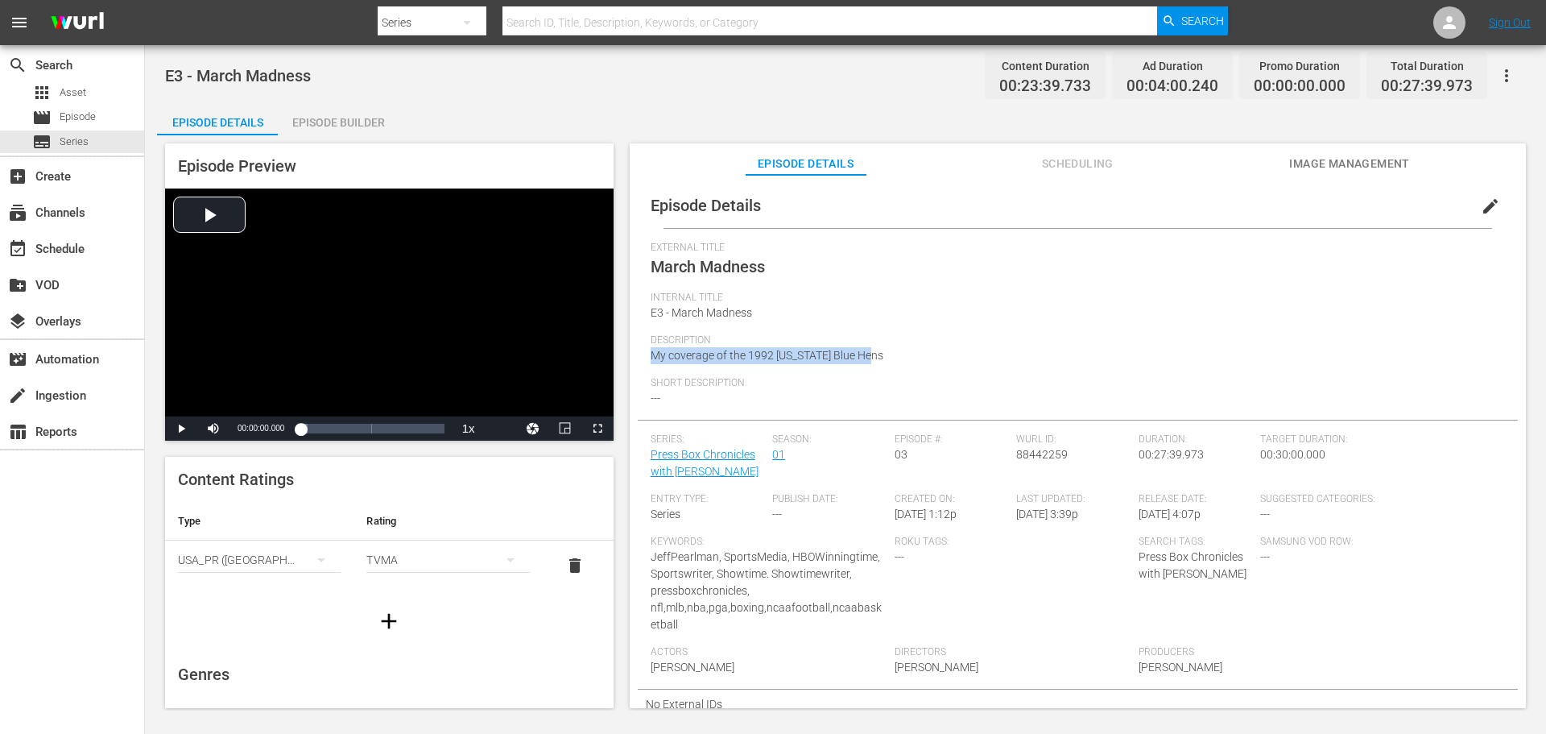
drag, startPoint x: 875, startPoint y: 358, endPoint x: 630, endPoint y: 358, distance: 245.6
click at [630, 358] on div "Episode Details edit External Title March Madness Internal Title E3 - March Mad…" at bounding box center [1078, 449] width 896 height 548
copy span "My coverage of the 1992 Delaware Blue Hens"
click at [1022, 368] on div "Description My coverage of the 1992 Delaware Blue Hens" at bounding box center [1078, 355] width 854 height 43
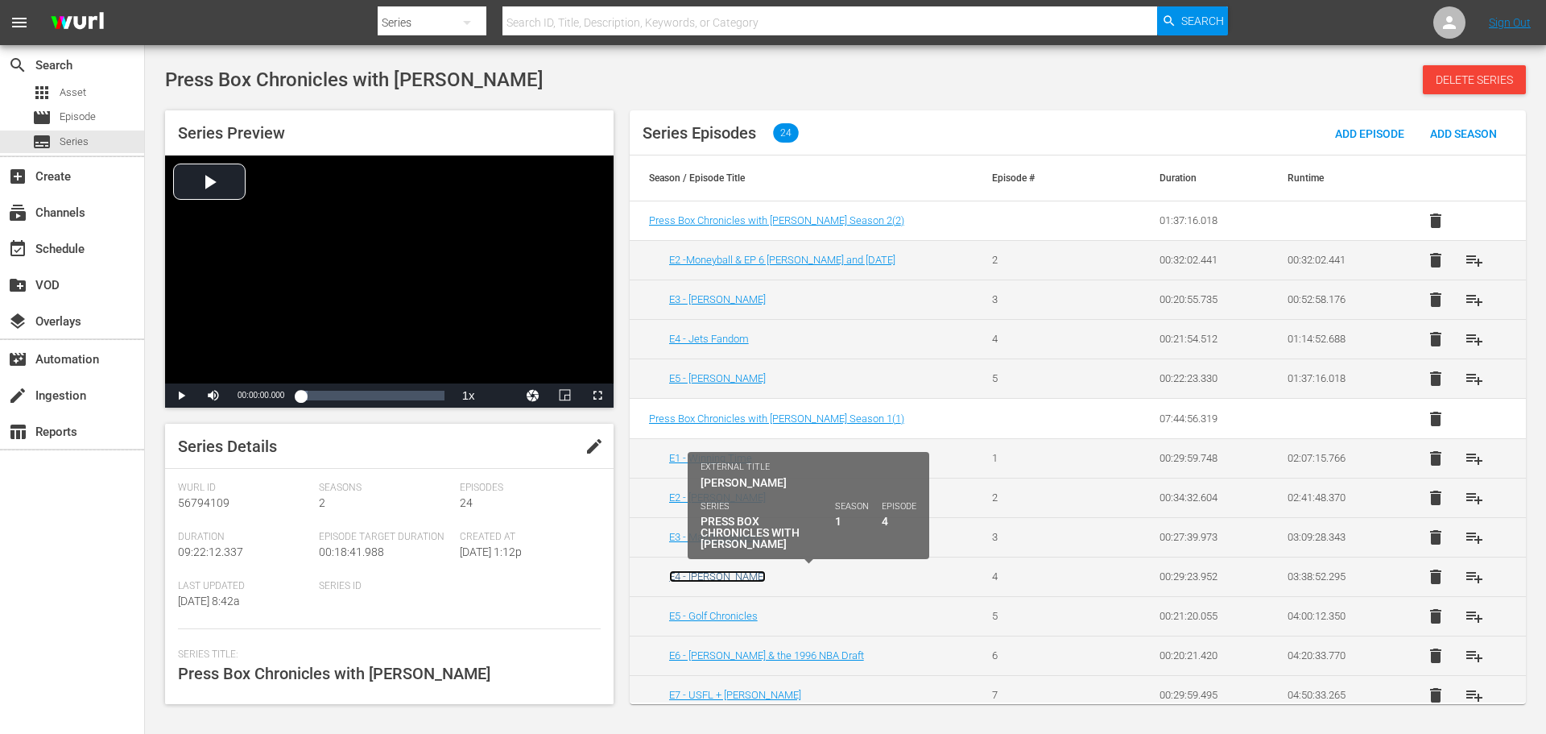
click at [728, 575] on link "E4 - [PERSON_NAME]" at bounding box center [717, 576] width 97 height 12
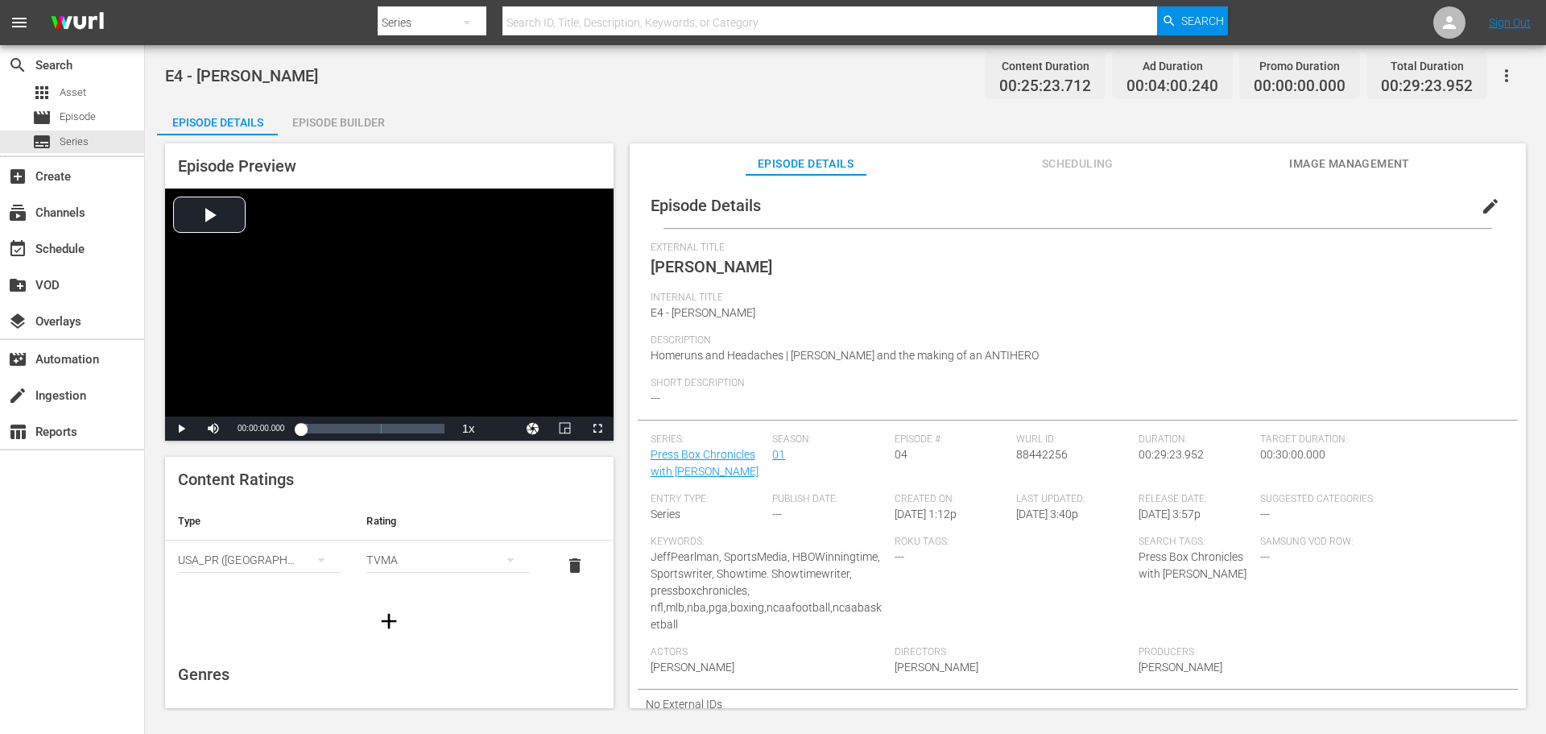
click at [1490, 209] on span "edit" at bounding box center [1490, 206] width 19 height 19
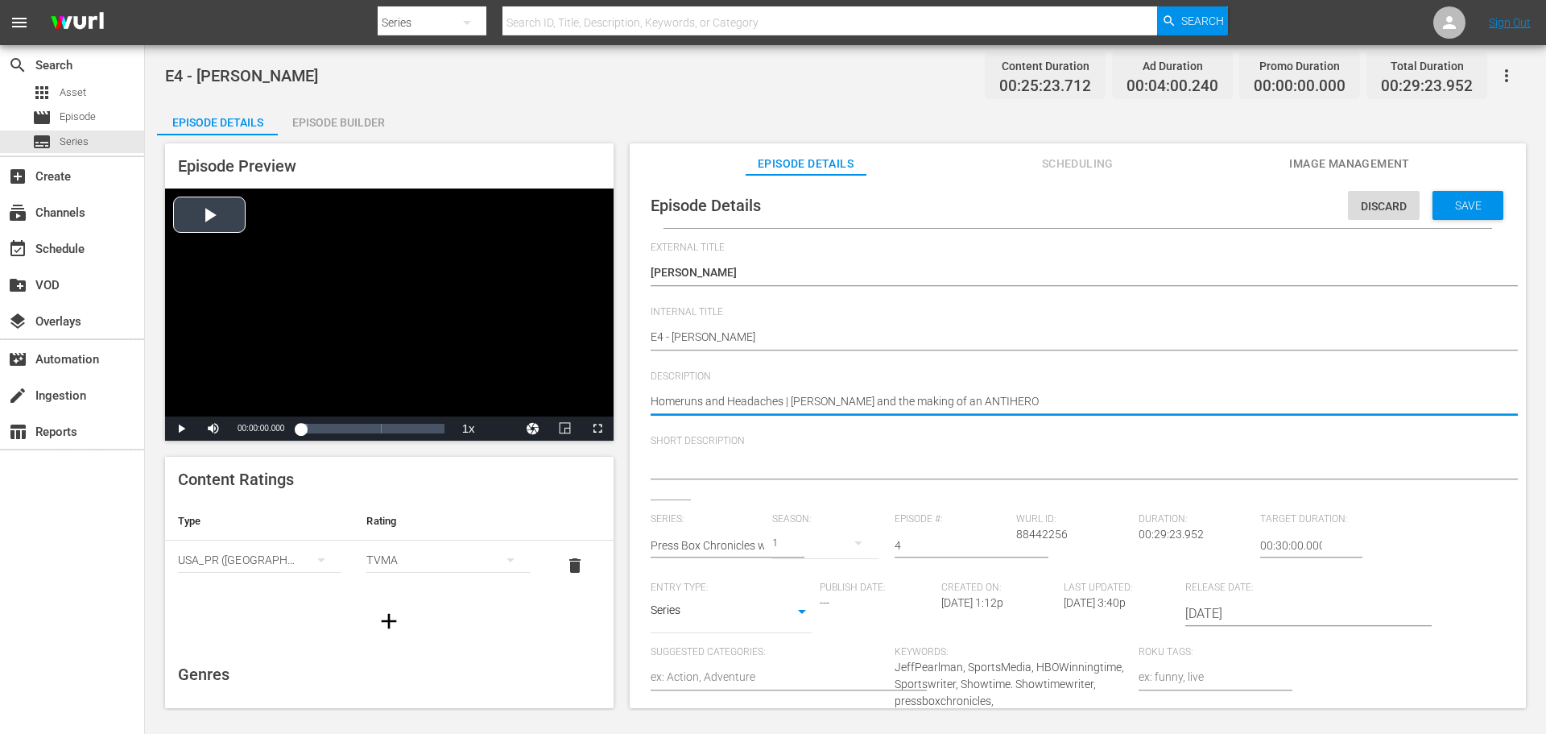
drag, startPoint x: 1013, startPoint y: 395, endPoint x: 600, endPoint y: 415, distance: 413.6
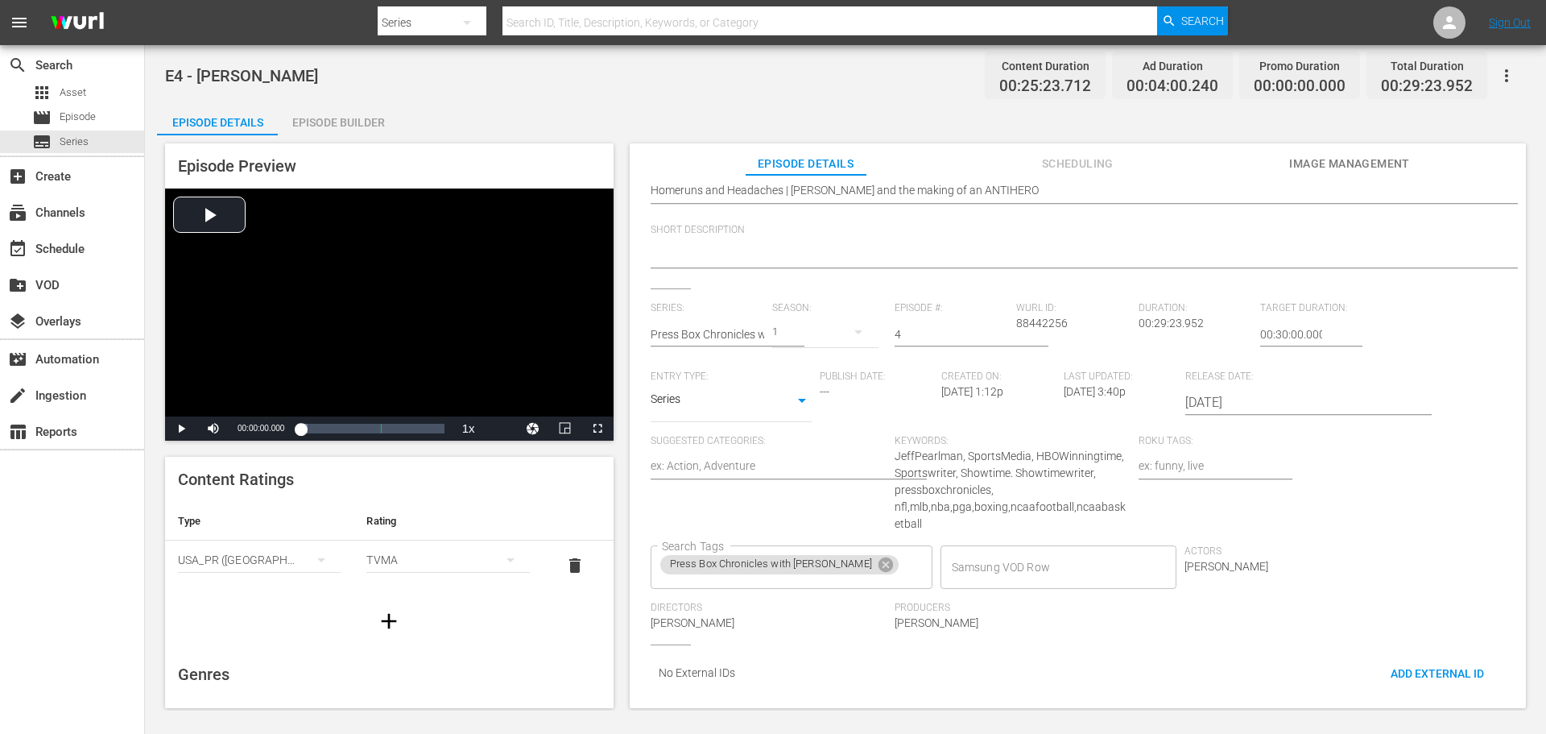
scroll to position [209, 0]
drag, startPoint x: 378, startPoint y: 98, endPoint x: 348, endPoint y: 76, distance: 37.4
click at [375, 98] on div "E4 - Barry Bonds Content Duration 00:25:23.712 Ad Duration 00:04:00.240 Promo D…" at bounding box center [845, 377] width 1401 height 665
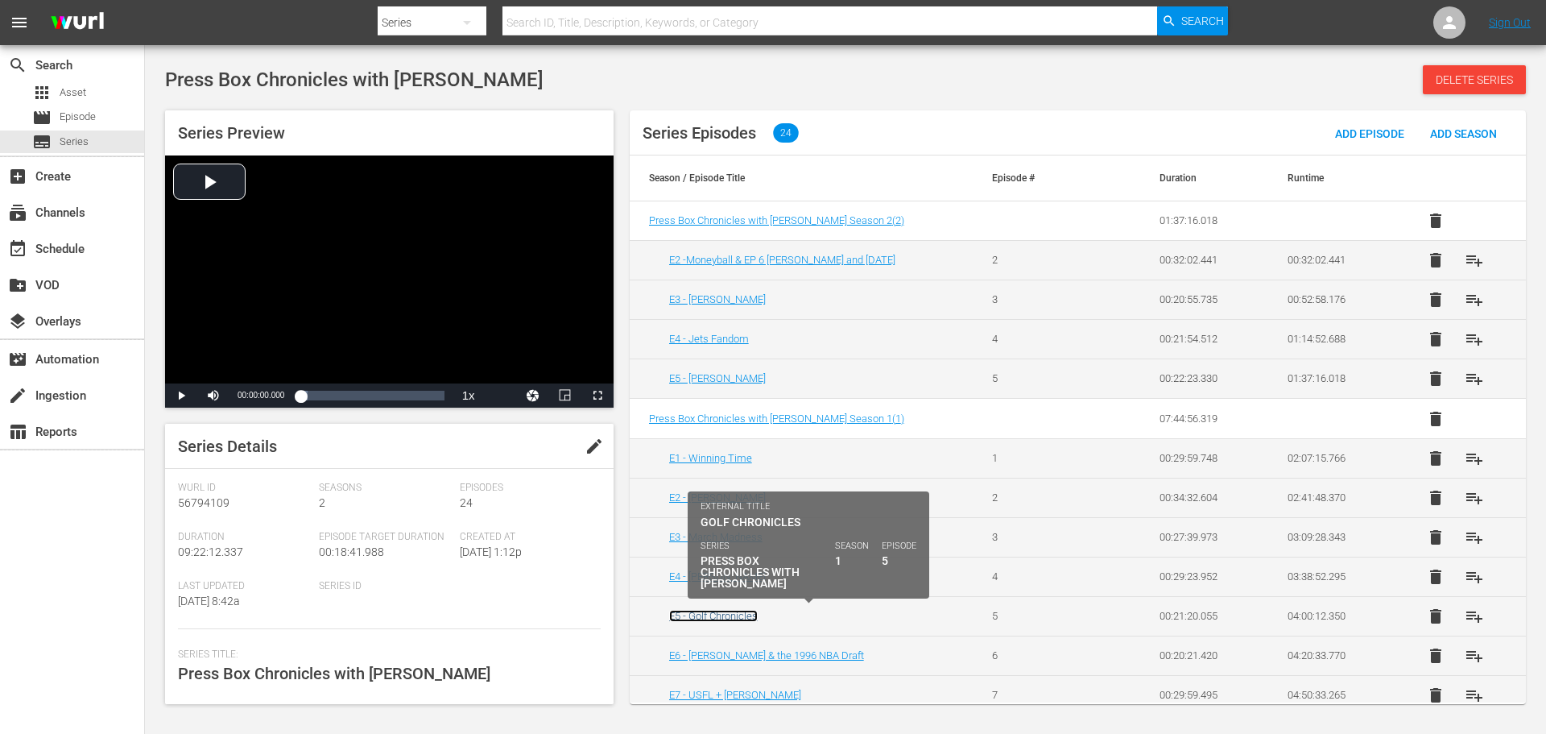
click at [736, 617] on link "E5 - Golf Chronicles" at bounding box center [713, 616] width 89 height 12
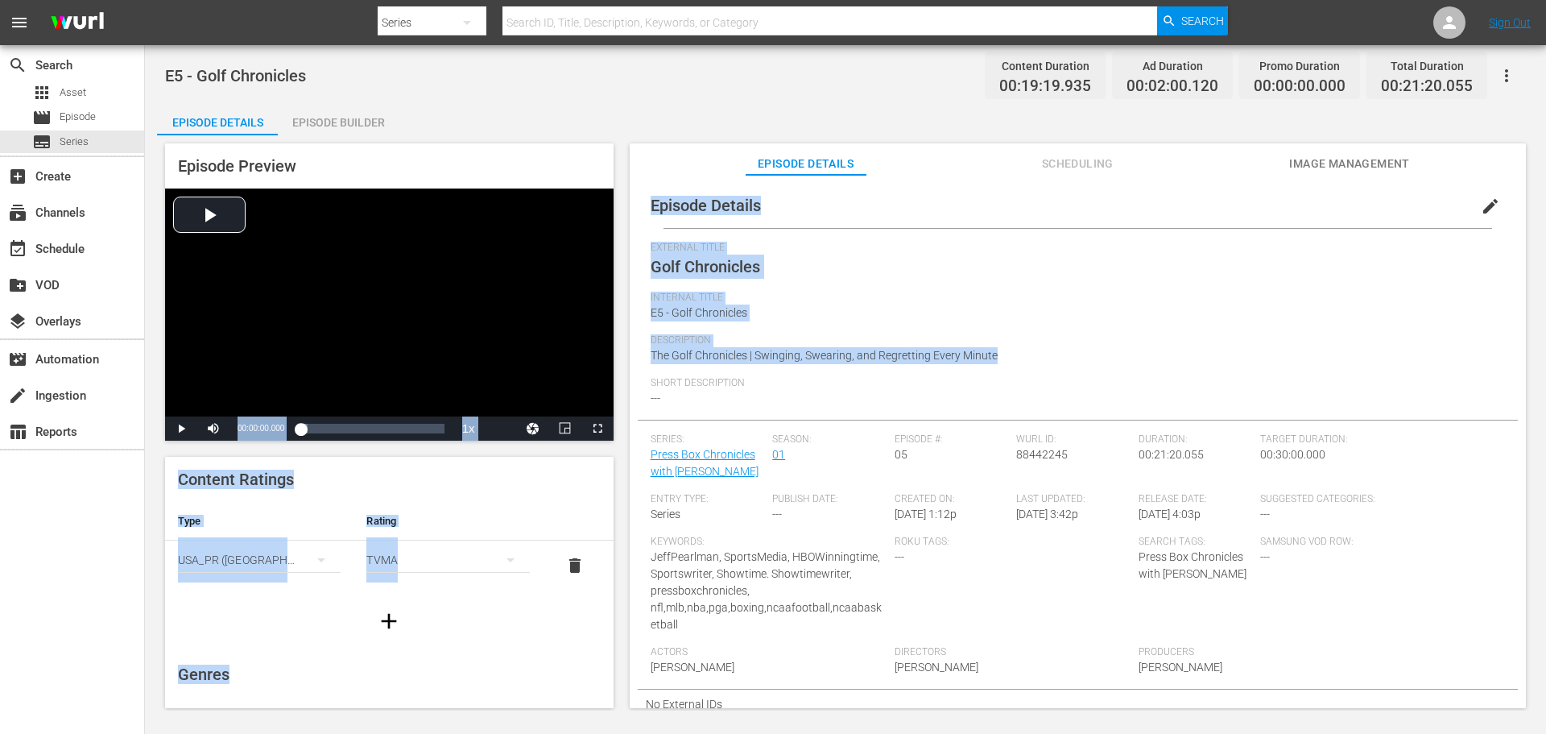
drag, startPoint x: 1019, startPoint y: 354, endPoint x: 619, endPoint y: 362, distance: 399.5
click at [619, 362] on div "Episode Preview Video Player is loading. Play Video Play Mute Current Time 00:0…" at bounding box center [845, 428] width 1377 height 586
click at [848, 283] on div "External Title Golf Chronicles" at bounding box center [1078, 267] width 854 height 50
click at [830, 304] on div "Internal Title E5 - Golf Chronicles" at bounding box center [1078, 313] width 854 height 43
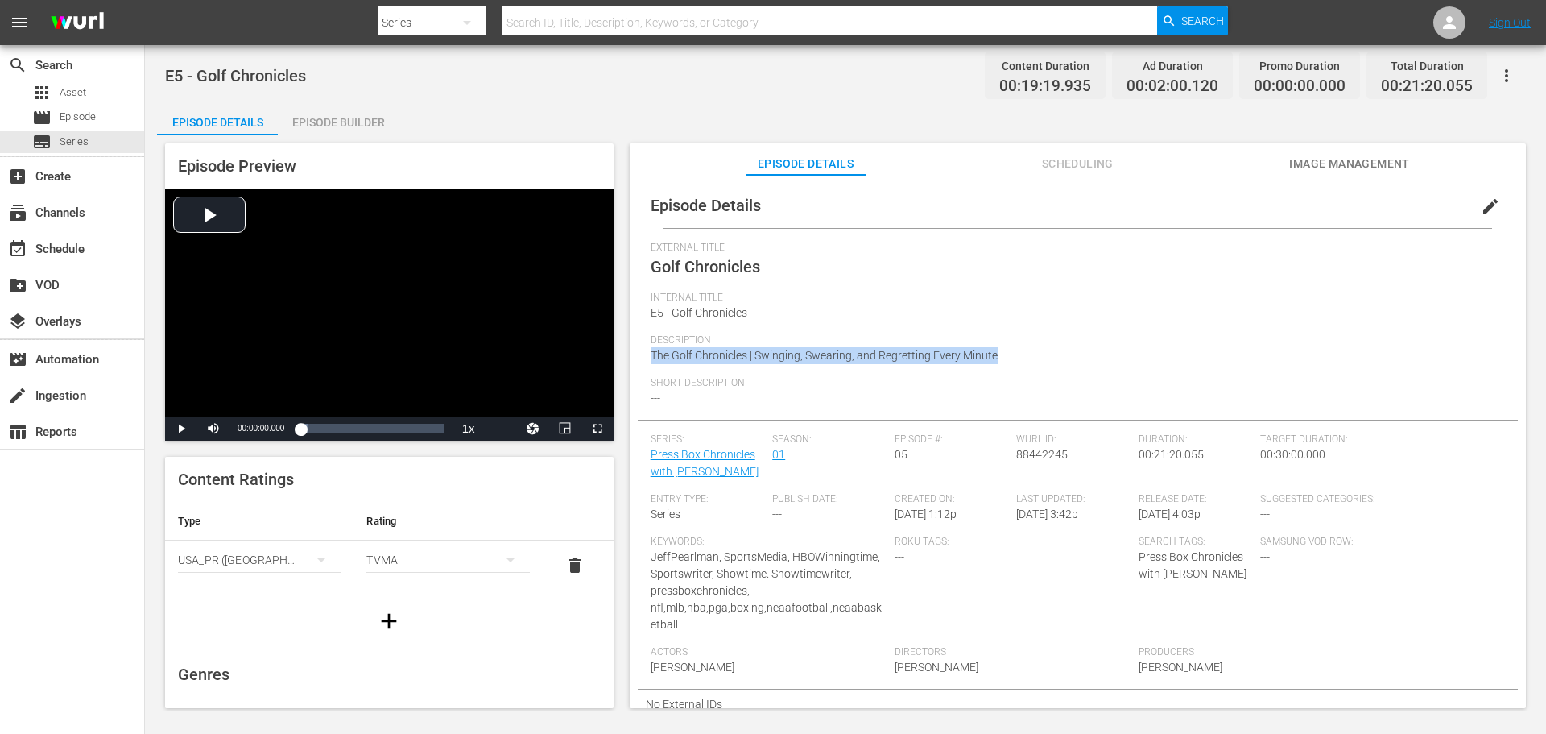
drag, startPoint x: 1001, startPoint y: 358, endPoint x: 659, endPoint y: 350, distance: 342.4
click at [643, 353] on div "Episode Details edit External Title Golf Chronicles Internal Title E5 - Golf Ch…" at bounding box center [1078, 451] width 880 height 536
copy span "The Golf Chronicles | Swinging, Swearing, and Regretting Every Minute"
click at [1099, 381] on span "Short Description" at bounding box center [1074, 383] width 846 height 13
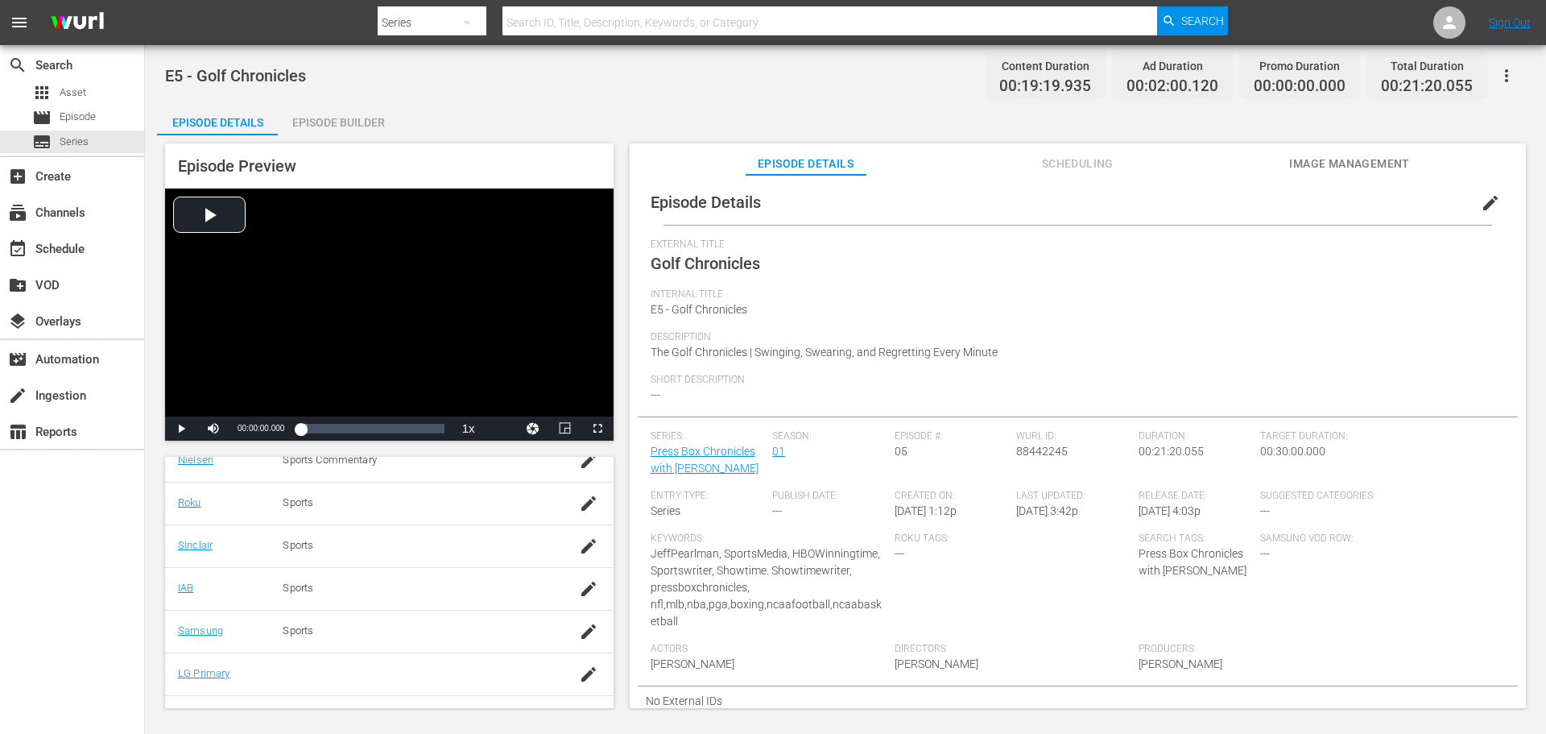
scroll to position [326, 0]
click at [579, 641] on icon "button" at bounding box center [588, 643] width 19 height 19
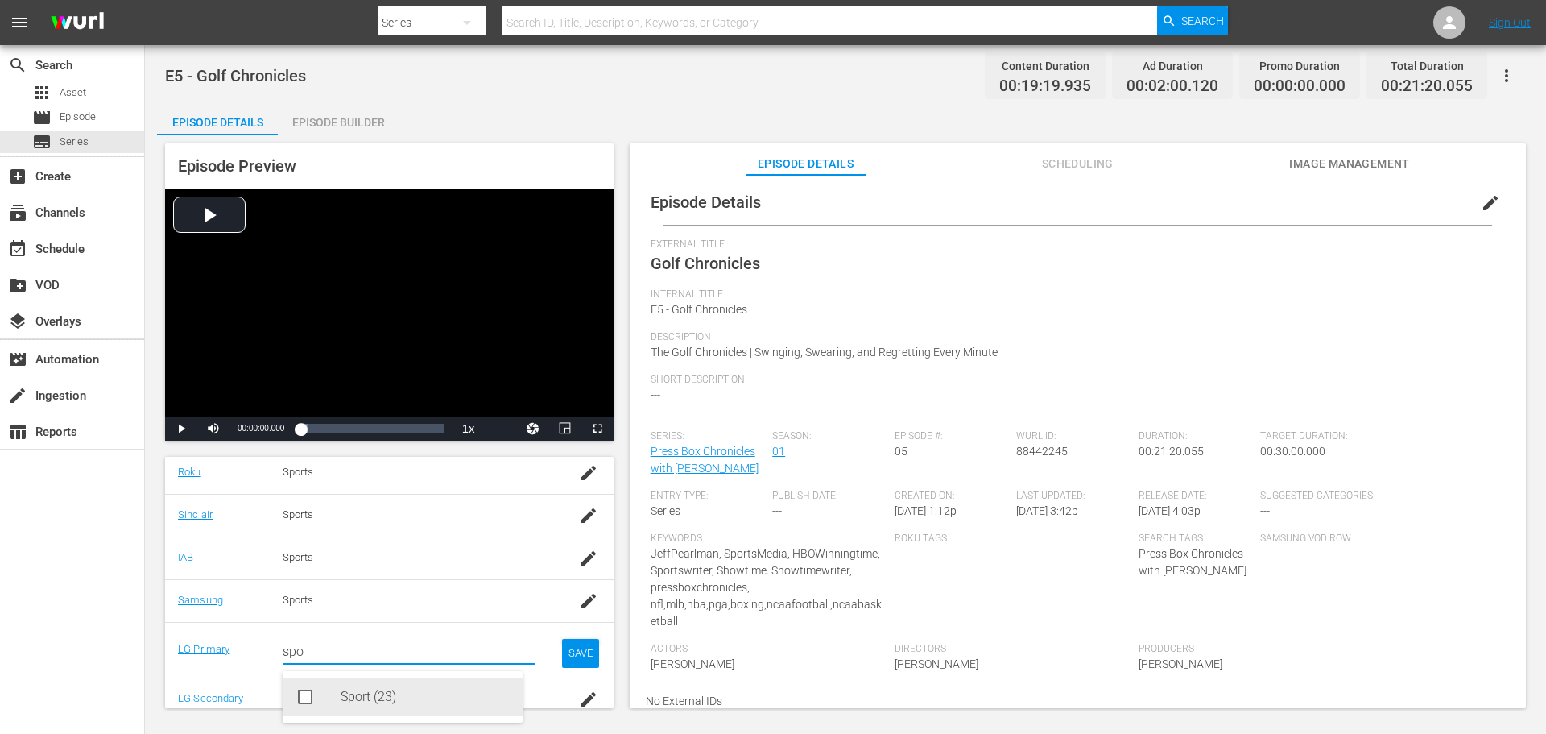
click at [343, 693] on div "Sport (23)" at bounding box center [425, 696] width 169 height 39
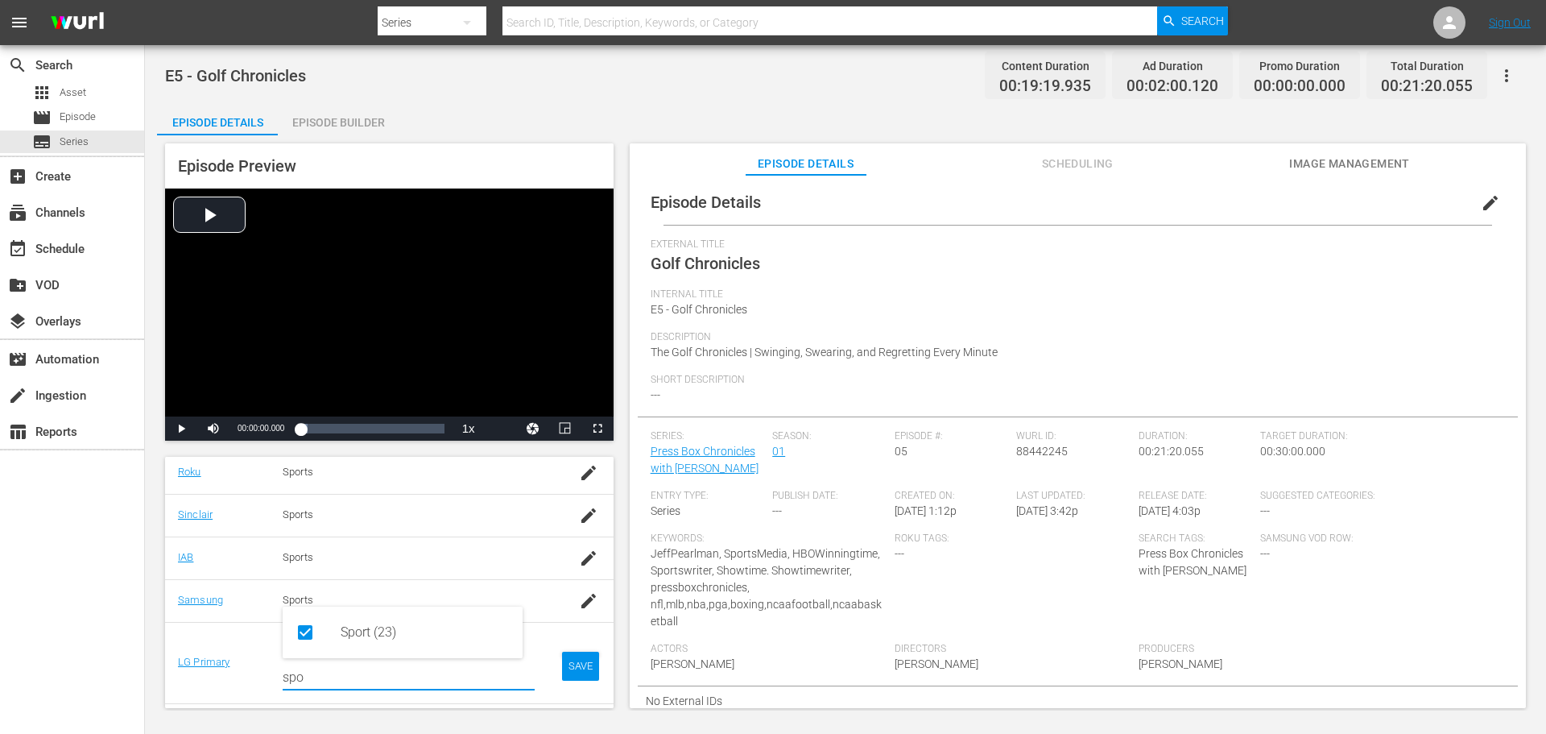
type input "spo"
click at [572, 663] on div "SAVE" at bounding box center [580, 666] width 37 height 29
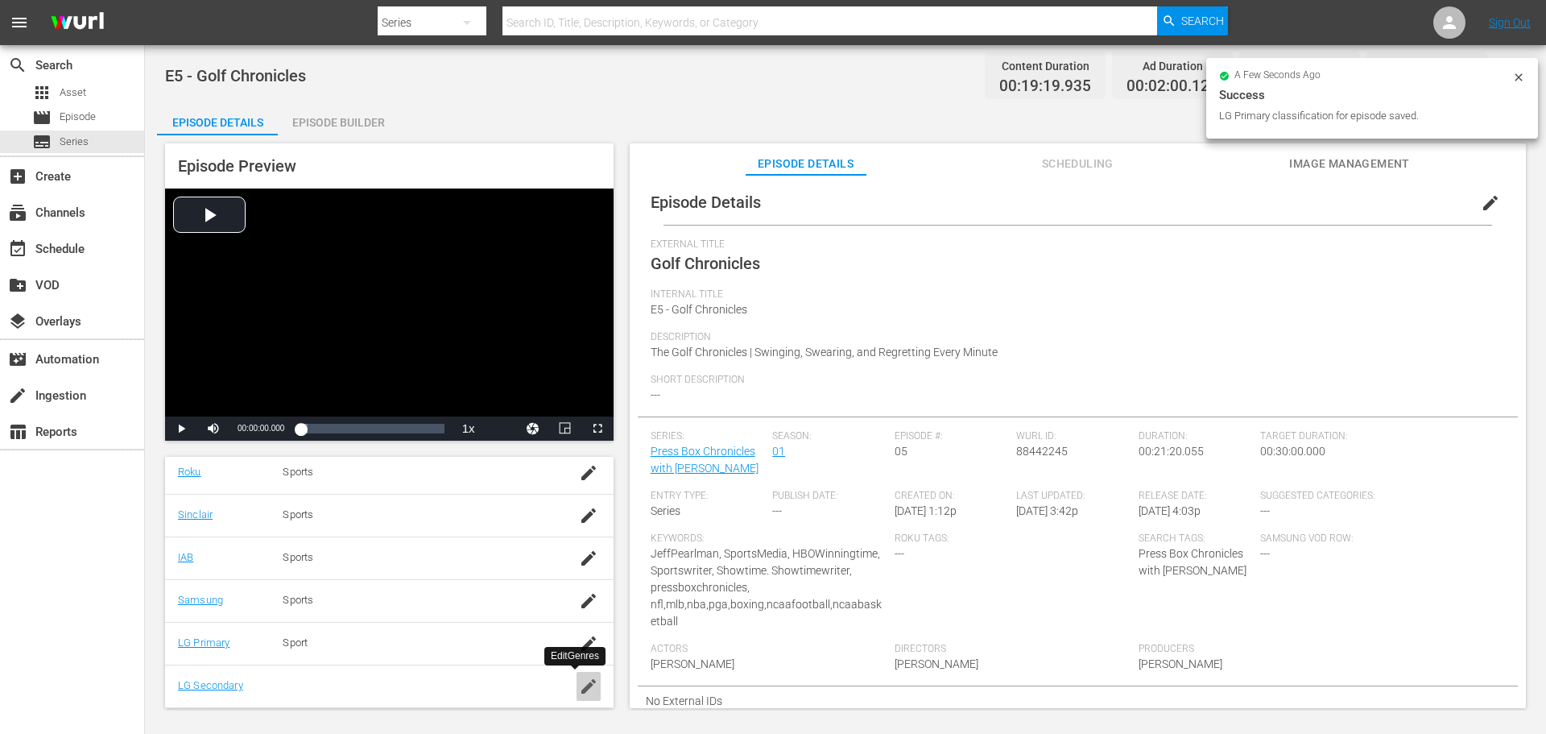
drag, startPoint x: 573, startPoint y: 690, endPoint x: 537, endPoint y: 689, distance: 36.3
click at [581, 690] on icon "button" at bounding box center [588, 686] width 14 height 14
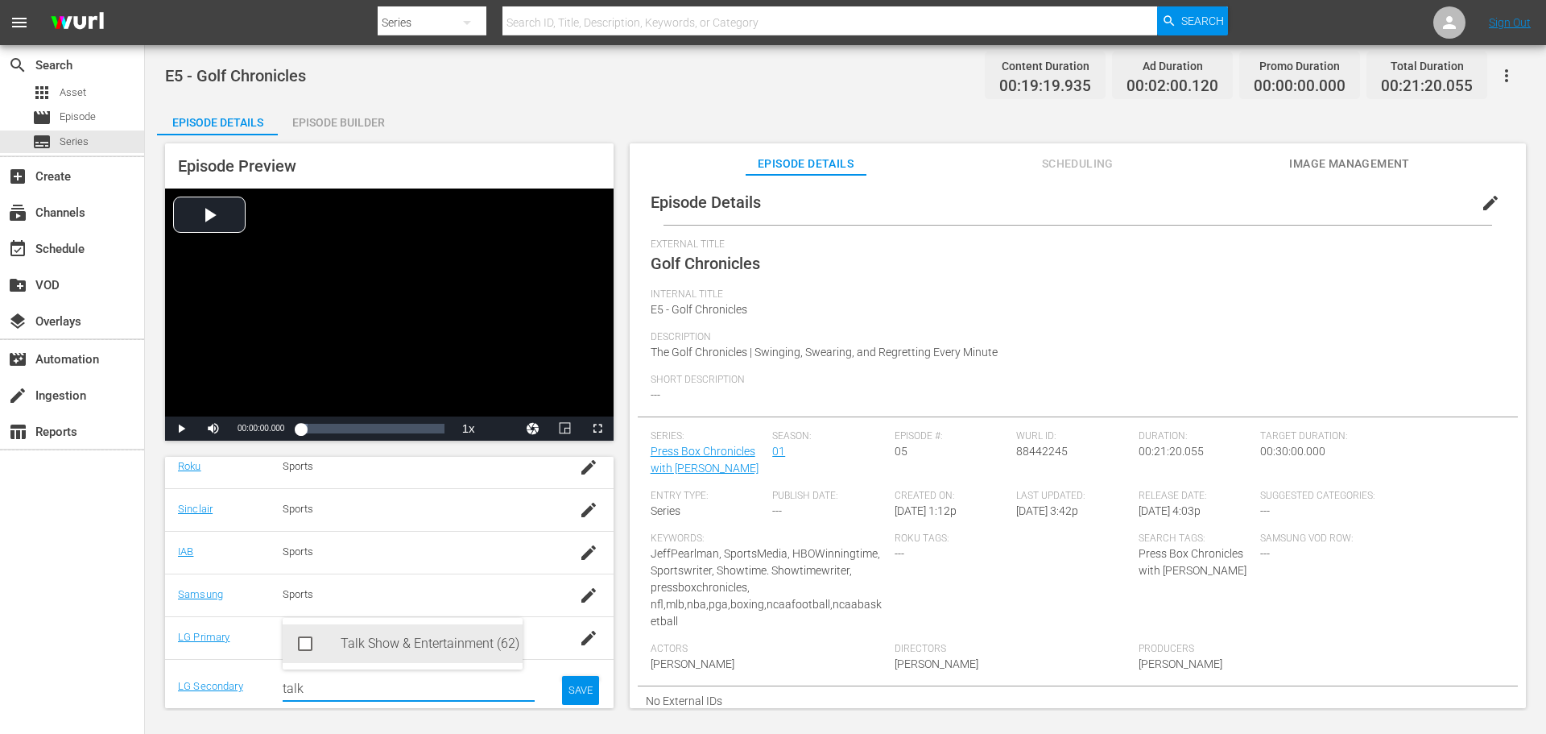
click at [432, 652] on div "Talk Show & Entertainment (62)" at bounding box center [425, 643] width 169 height 39
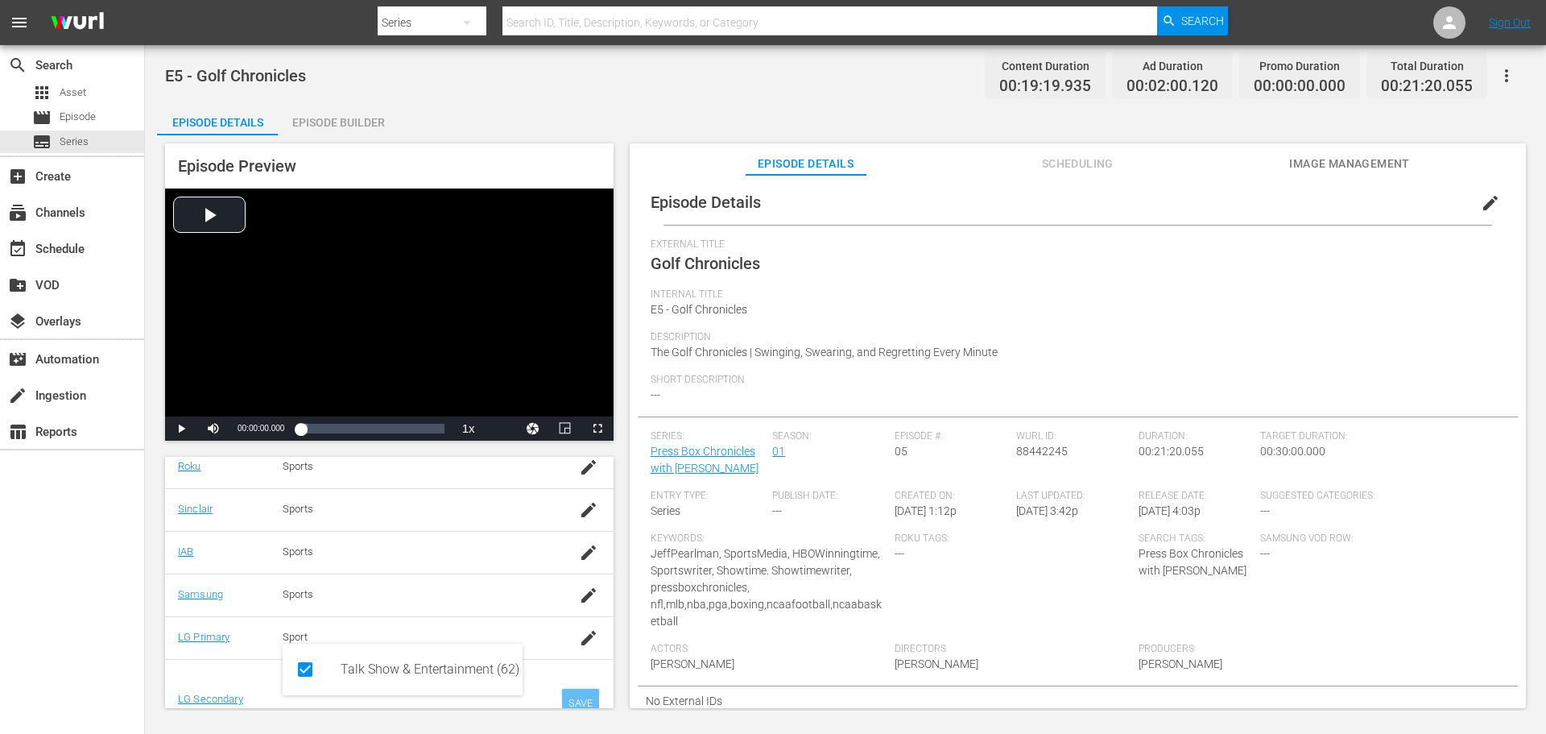
type input "talk"
click at [576, 702] on div "SAVE" at bounding box center [580, 703] width 37 height 29
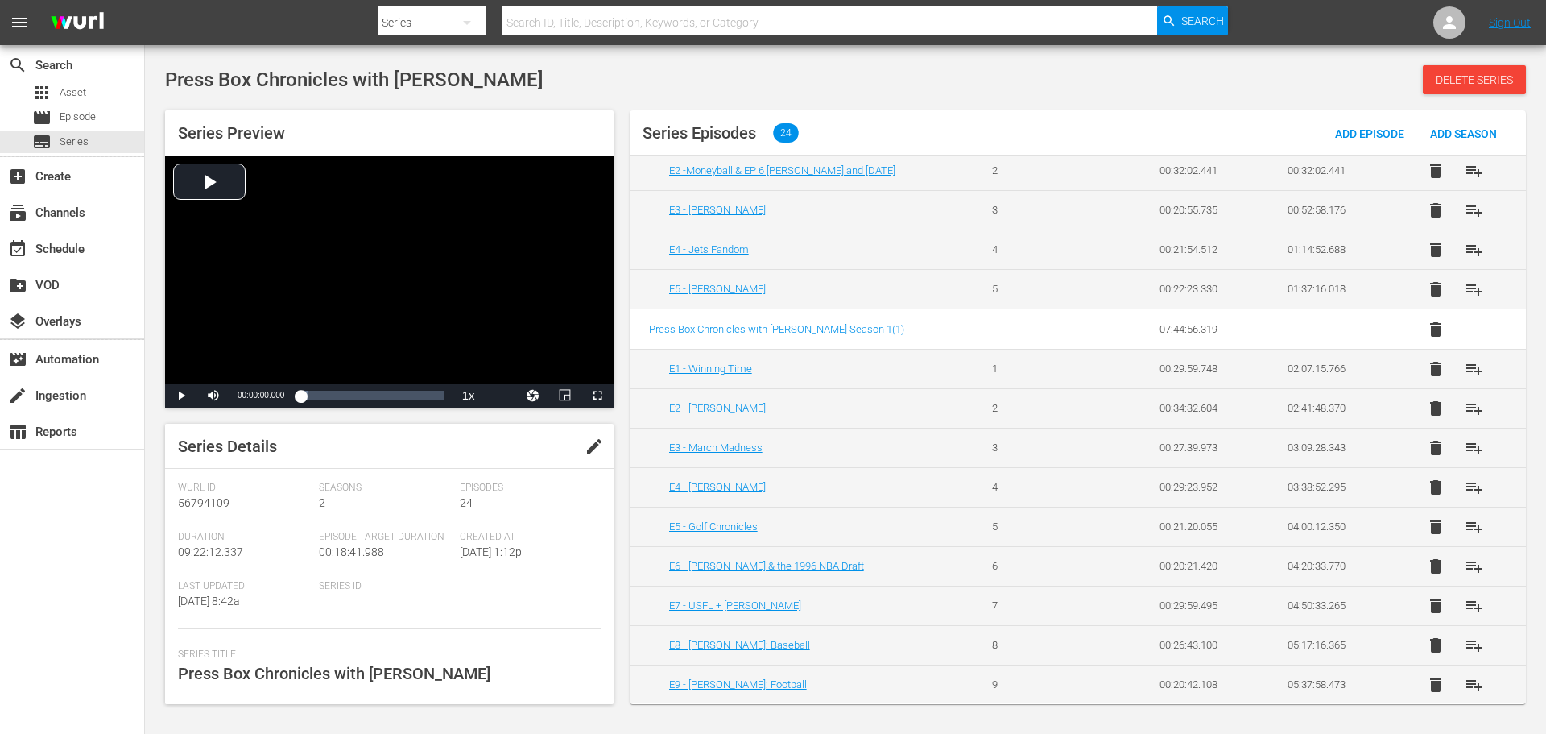
scroll to position [242, 0]
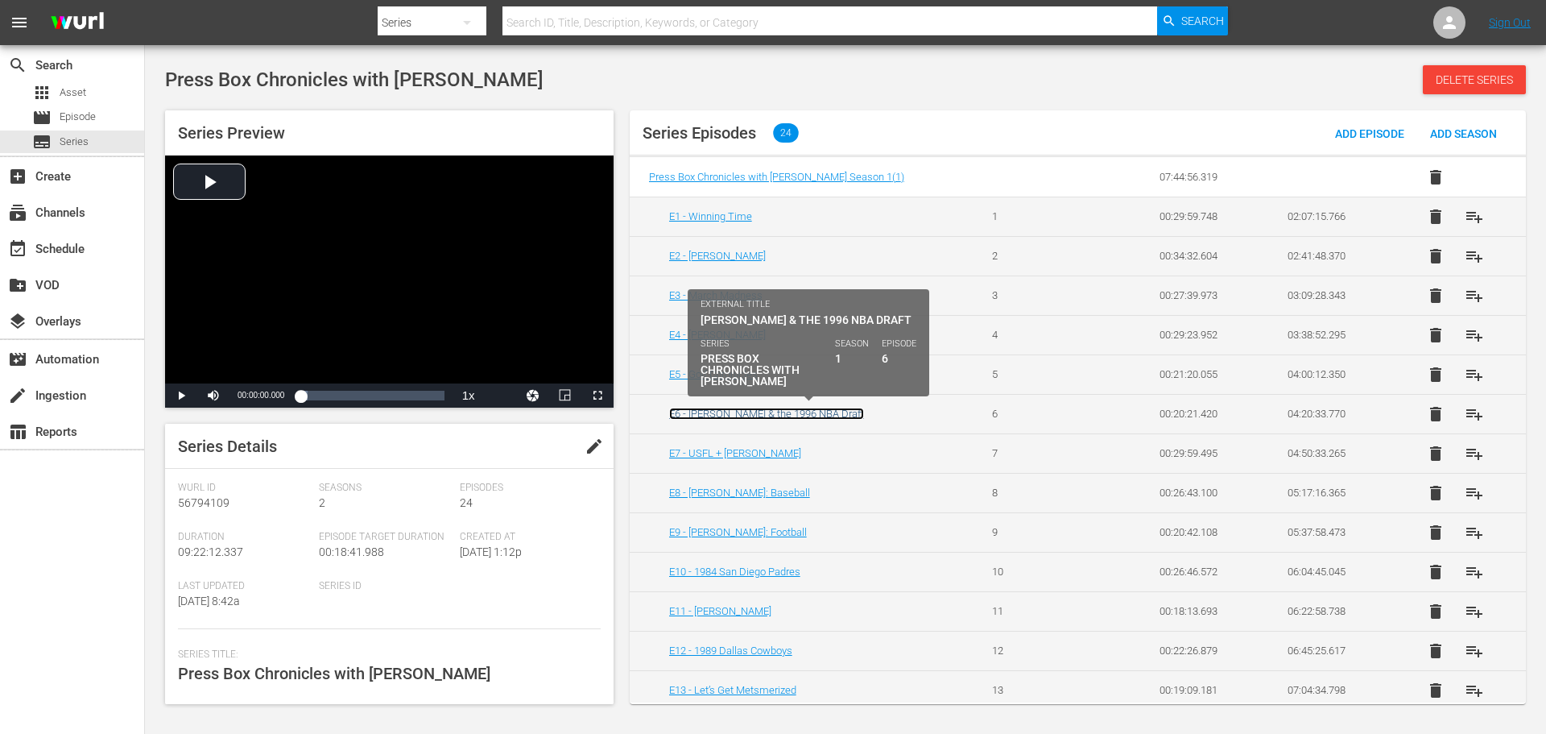
click at [743, 416] on link "E6 - [PERSON_NAME] & the 1996 NBA Draft" at bounding box center [766, 414] width 195 height 12
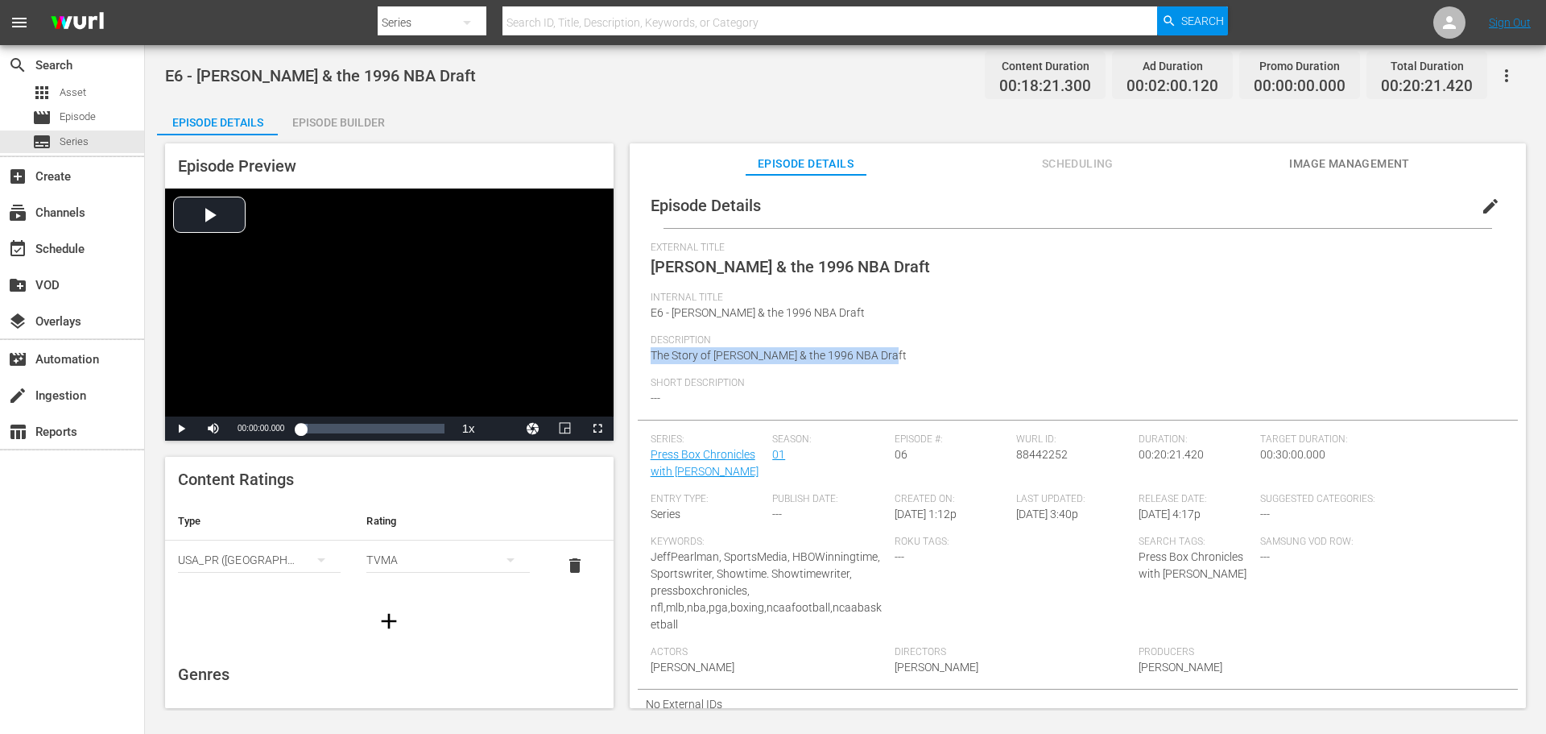
drag, startPoint x: 897, startPoint y: 356, endPoint x: 651, endPoint y: 360, distance: 246.5
click at [651, 360] on div "Description The Story of Taj McDavid & the 1996 NBA Draft" at bounding box center [1078, 355] width 854 height 43
copy span "The Story of Taj McDavid & the 1996 NBA Draft"
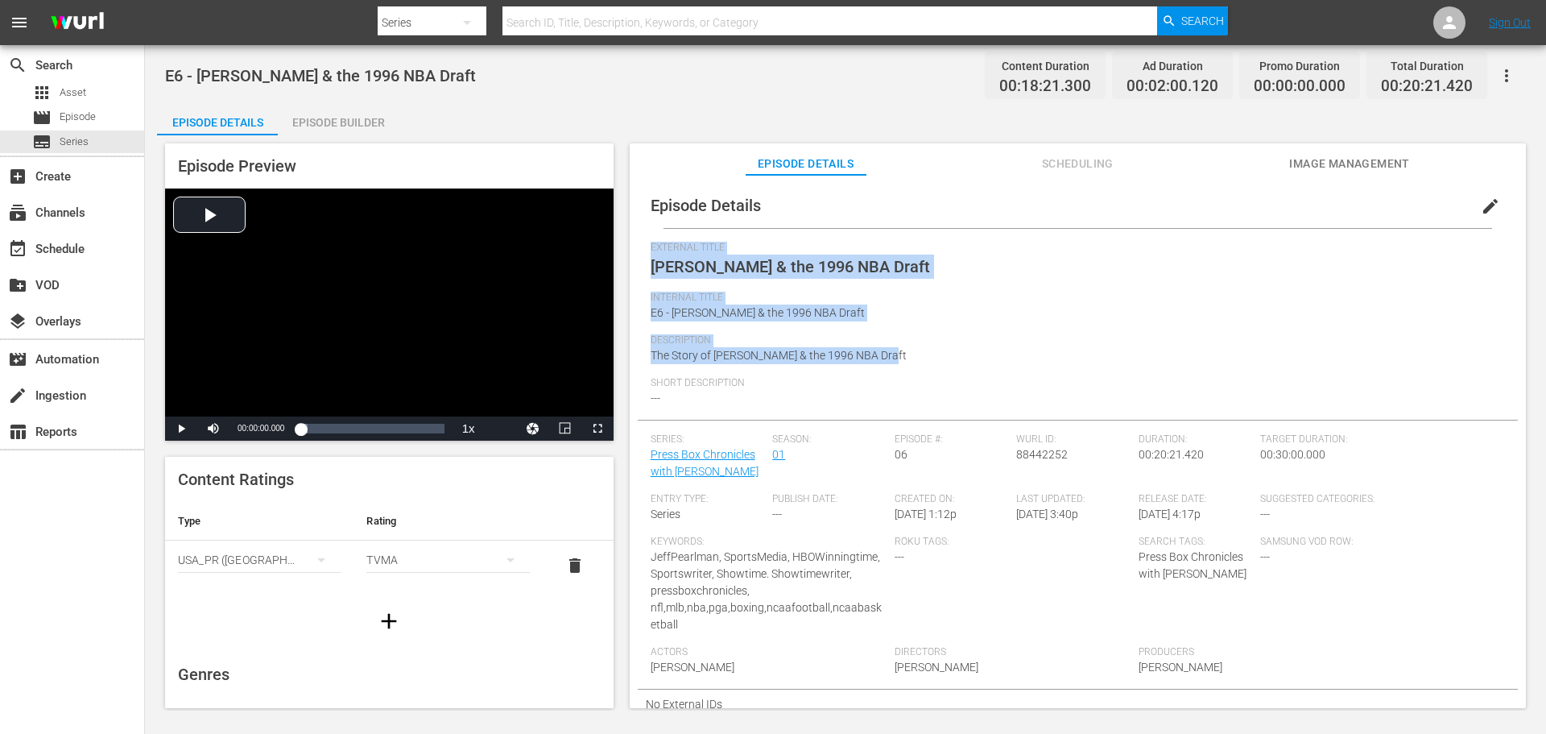
drag, startPoint x: 1542, startPoint y: 494, endPoint x: 896, endPoint y: 359, distance: 660.7
click at [894, 363] on div "Episode Details edit External Title Taj McDavid & the 1996 NBA Draft Internal T…" at bounding box center [1078, 451] width 880 height 536
click at [761, 330] on div "Internal Title E6 - Taj McDavid & the 1996 NBA Draft" at bounding box center [1078, 313] width 854 height 43
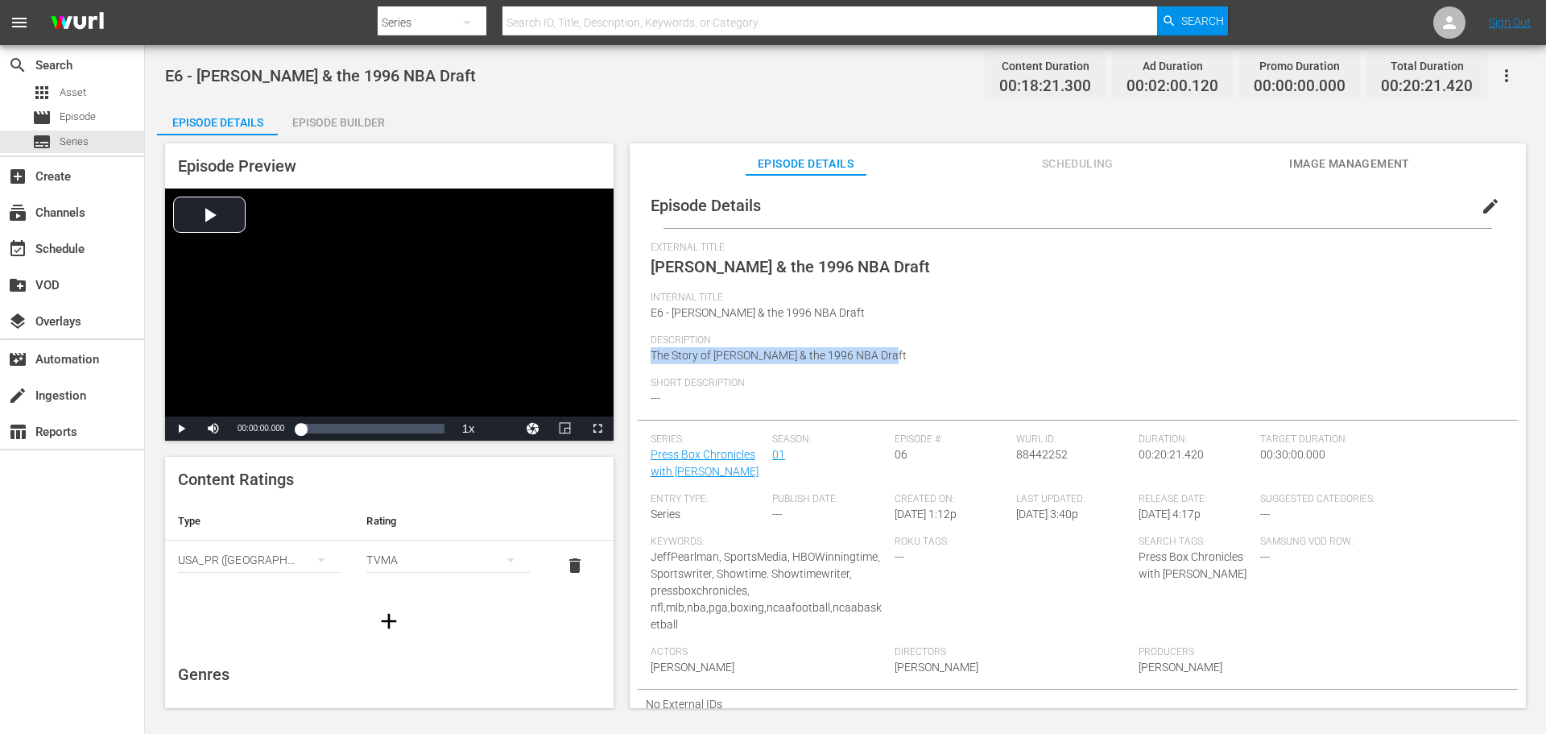
drag, startPoint x: 650, startPoint y: 354, endPoint x: 891, endPoint y: 362, distance: 241.0
click at [891, 362] on div "Description The Story of Taj McDavid & the 1996 NBA Draft" at bounding box center [1078, 355] width 854 height 43
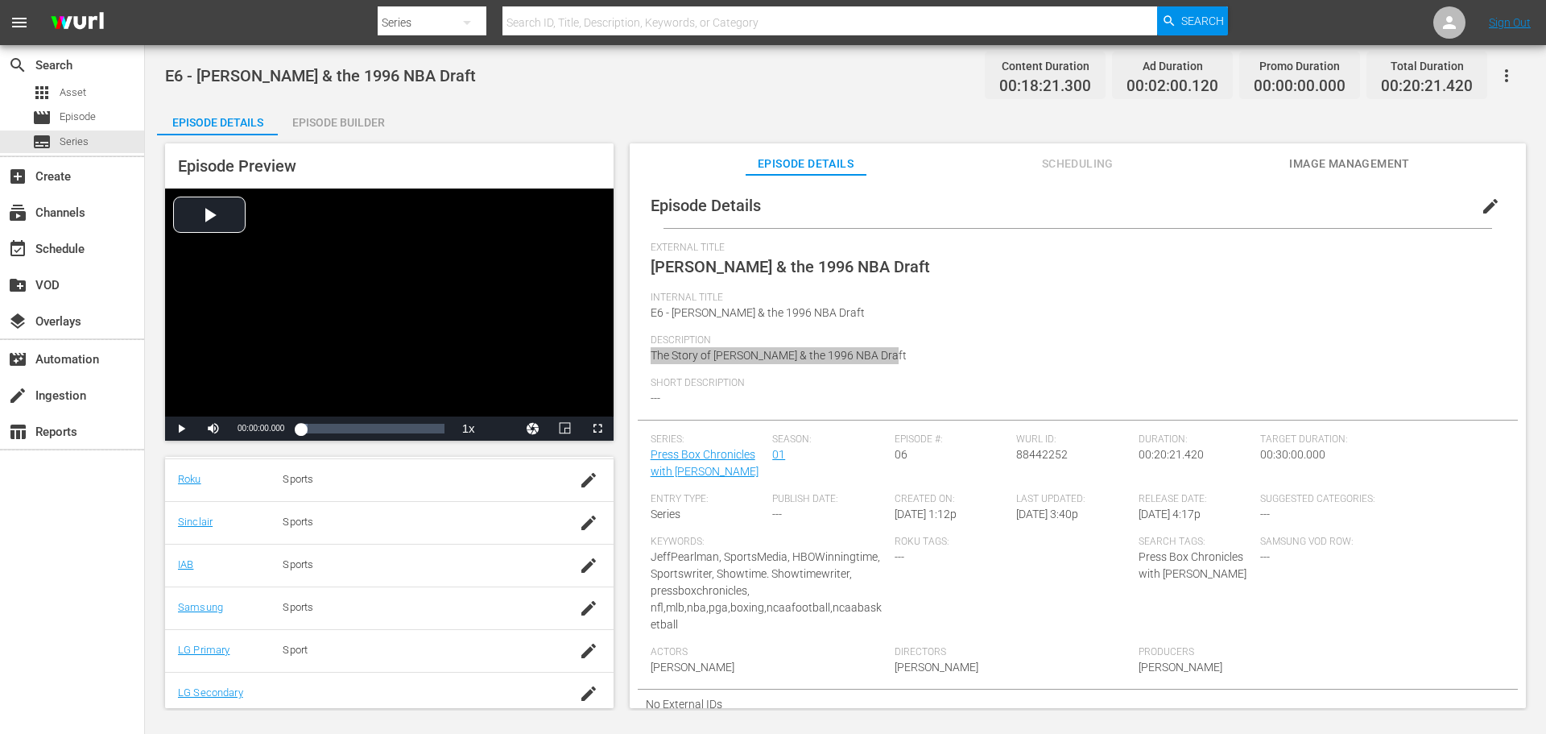
scroll to position [326, 0]
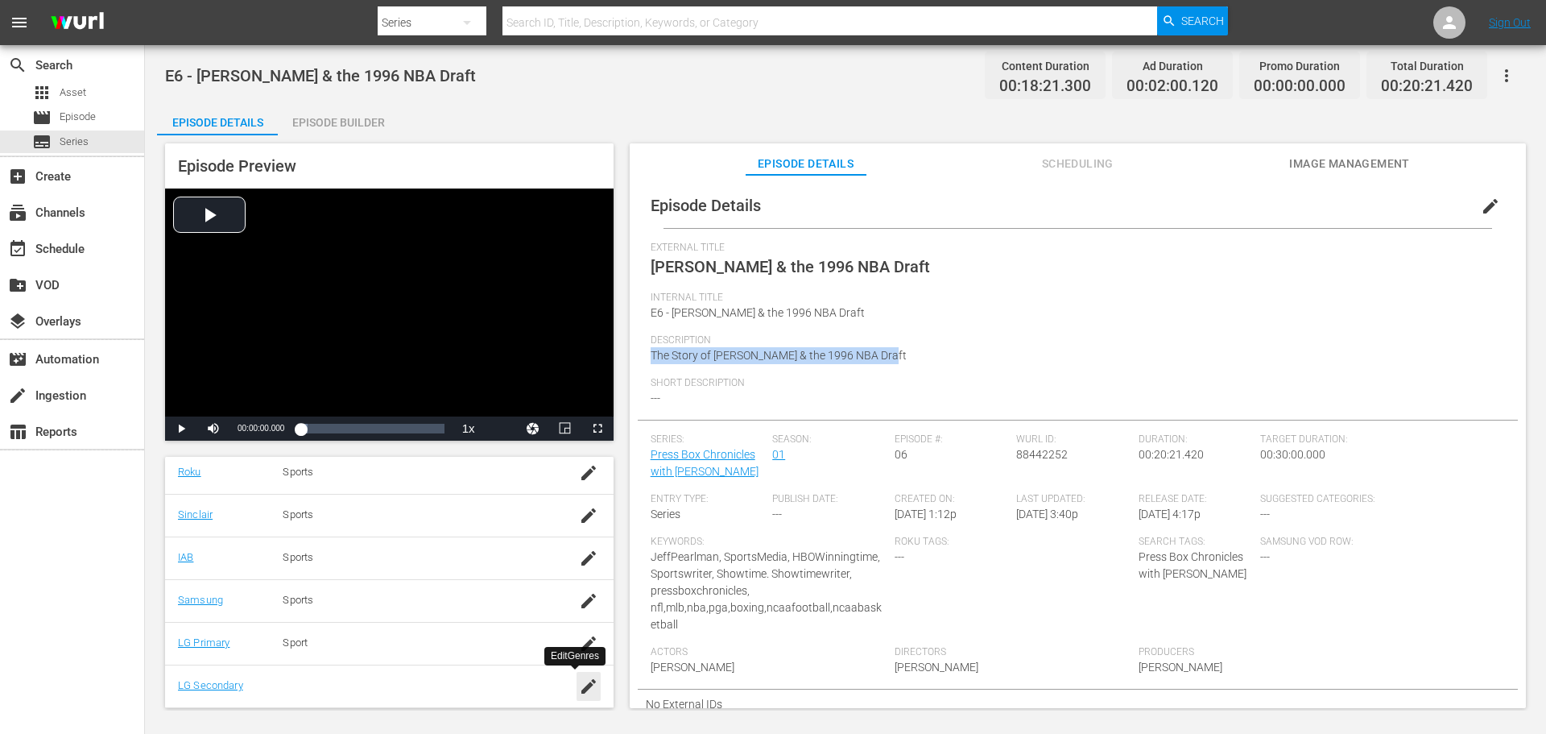
click at [579, 685] on icon "button" at bounding box center [588, 686] width 19 height 19
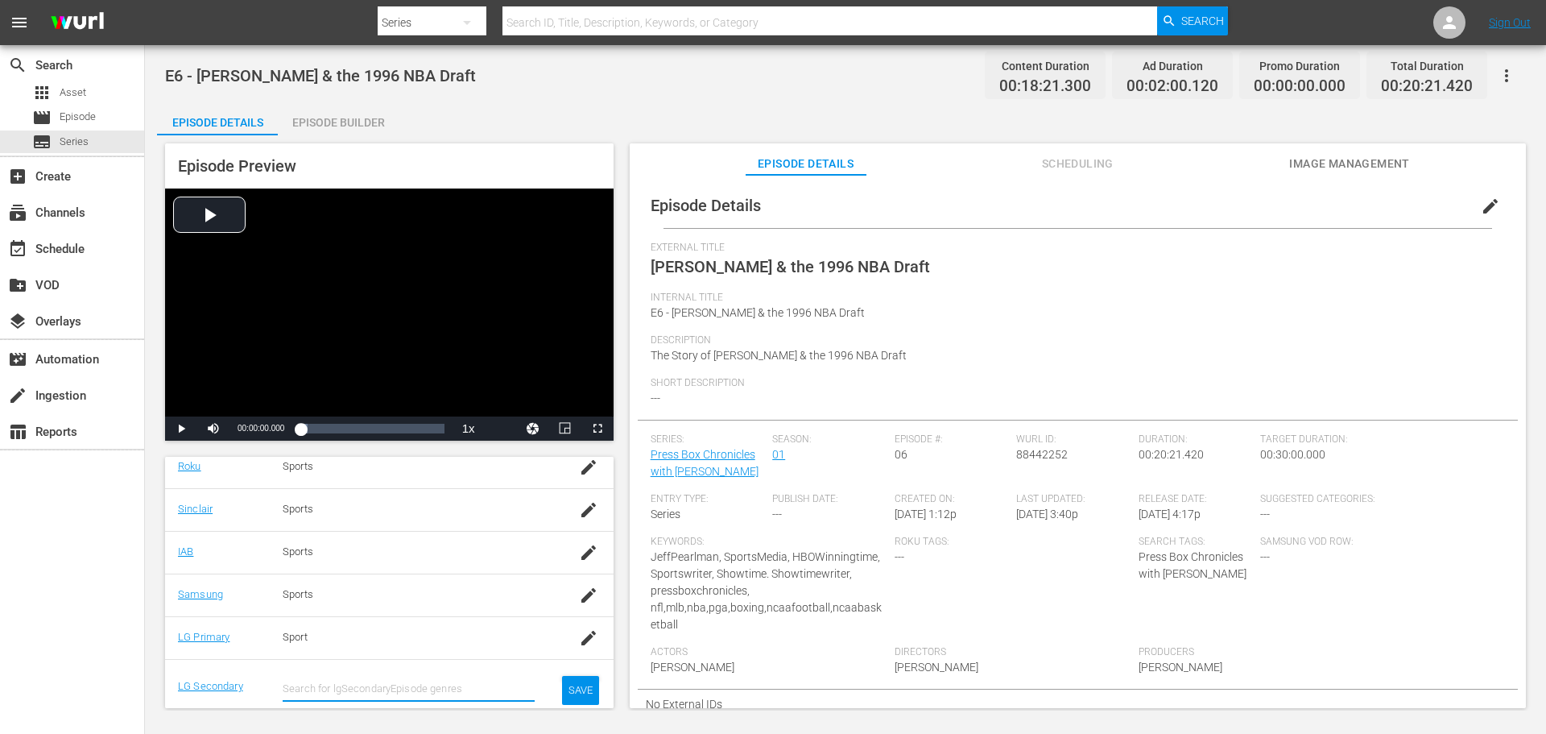
click at [386, 691] on input "text" at bounding box center [409, 688] width 252 height 39
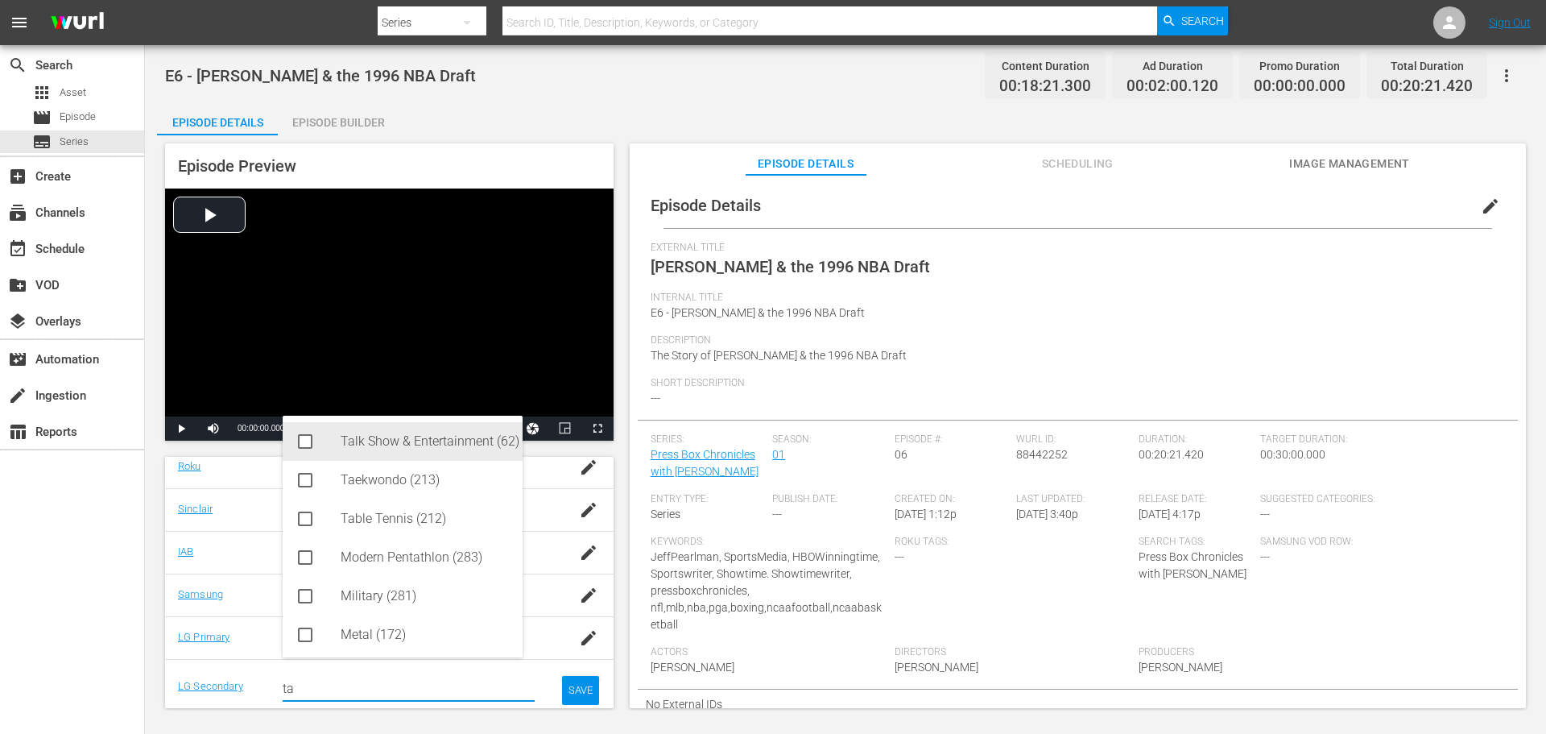
click at [453, 439] on div "Talk Show & Entertainment (62)" at bounding box center [425, 441] width 169 height 39
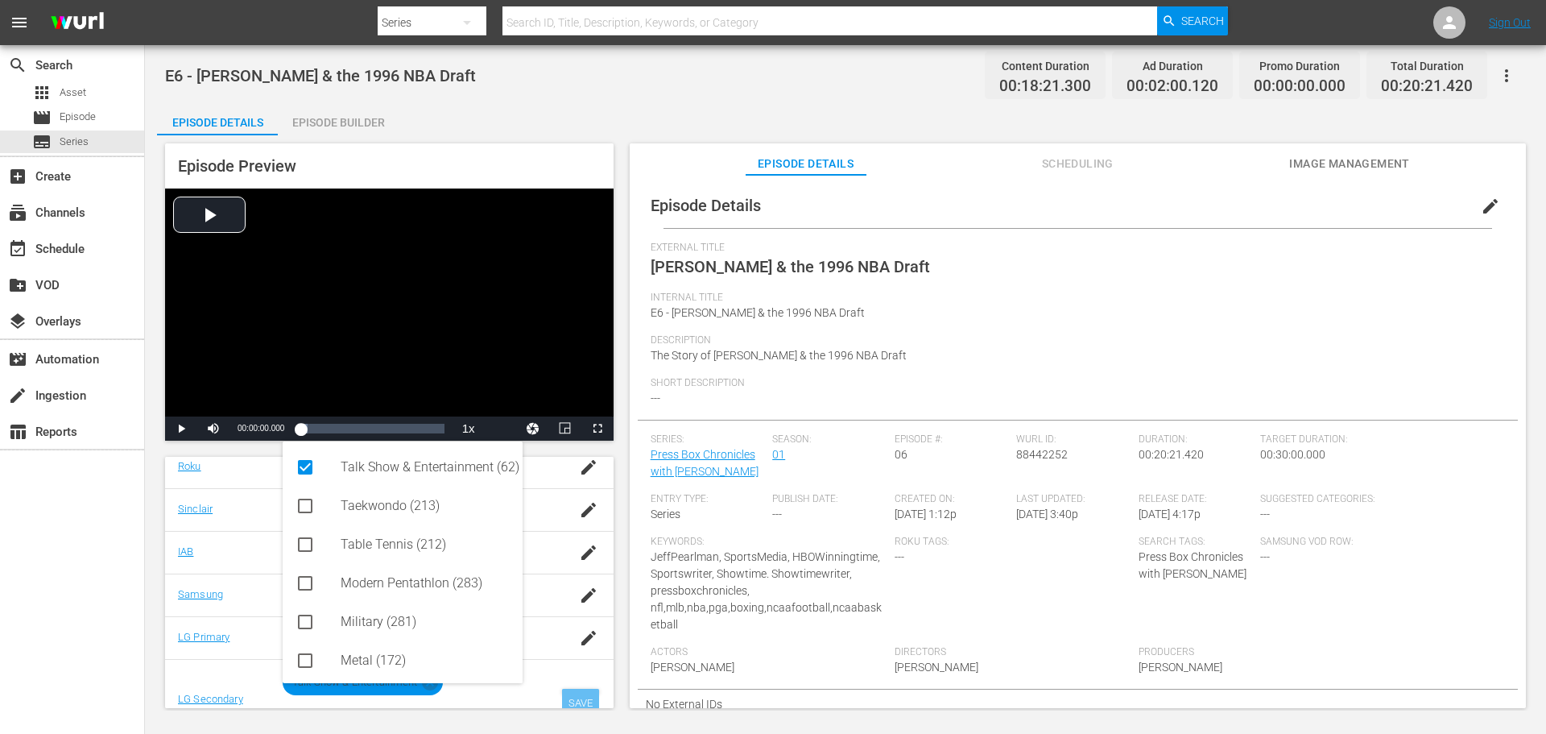
type input "ta"
click at [573, 690] on div "SAVE" at bounding box center [580, 703] width 37 height 29
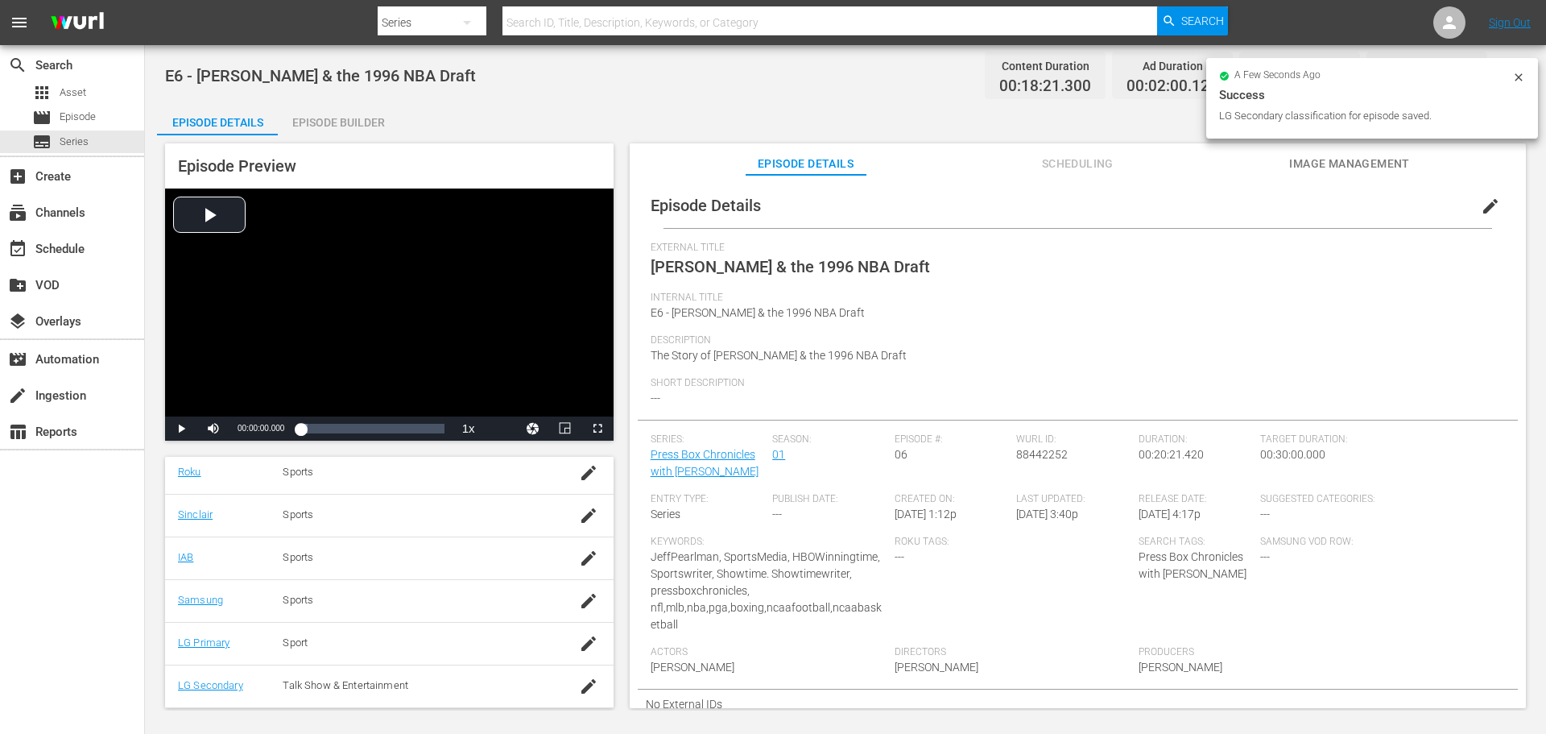
scroll to position [326, 0]
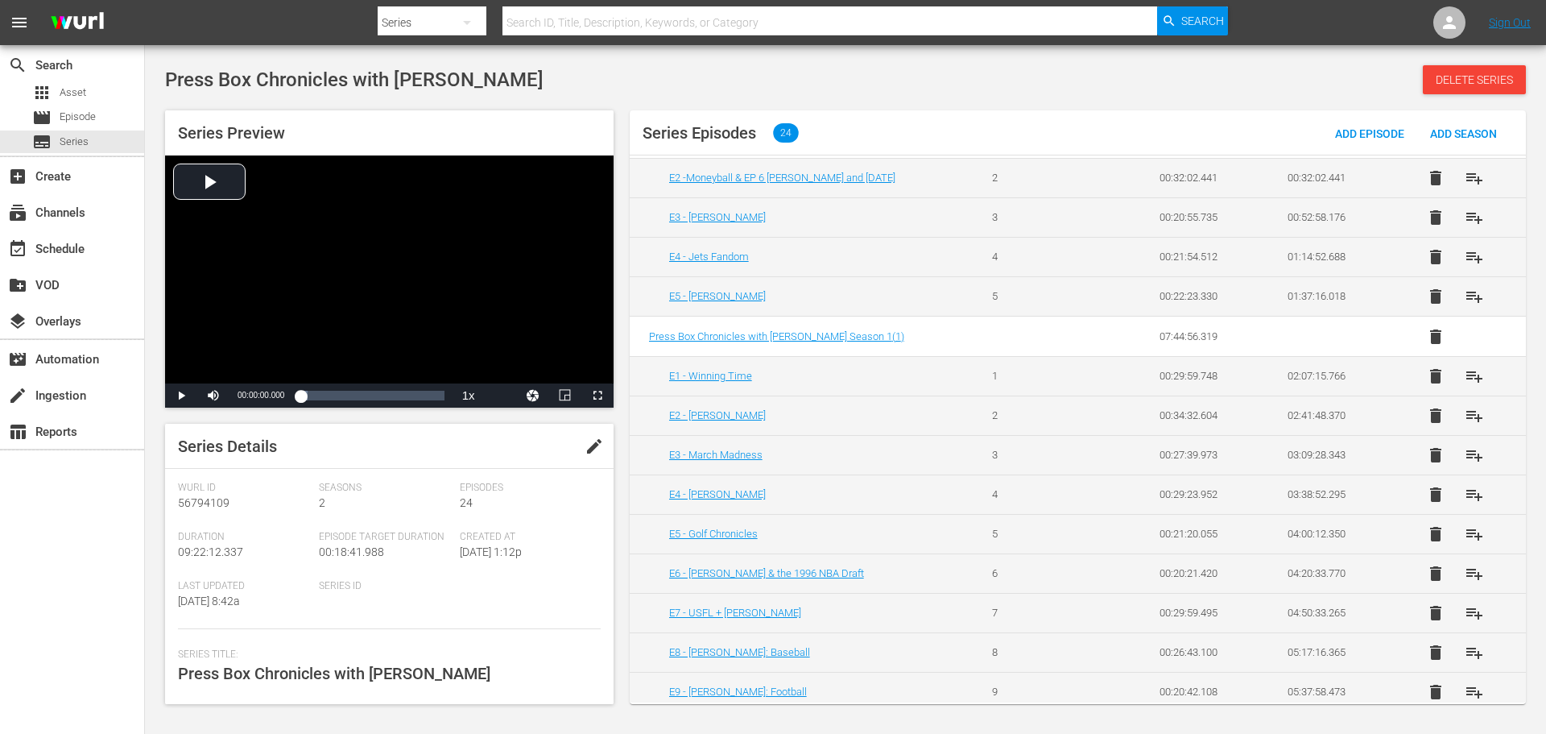
scroll to position [81, 0]
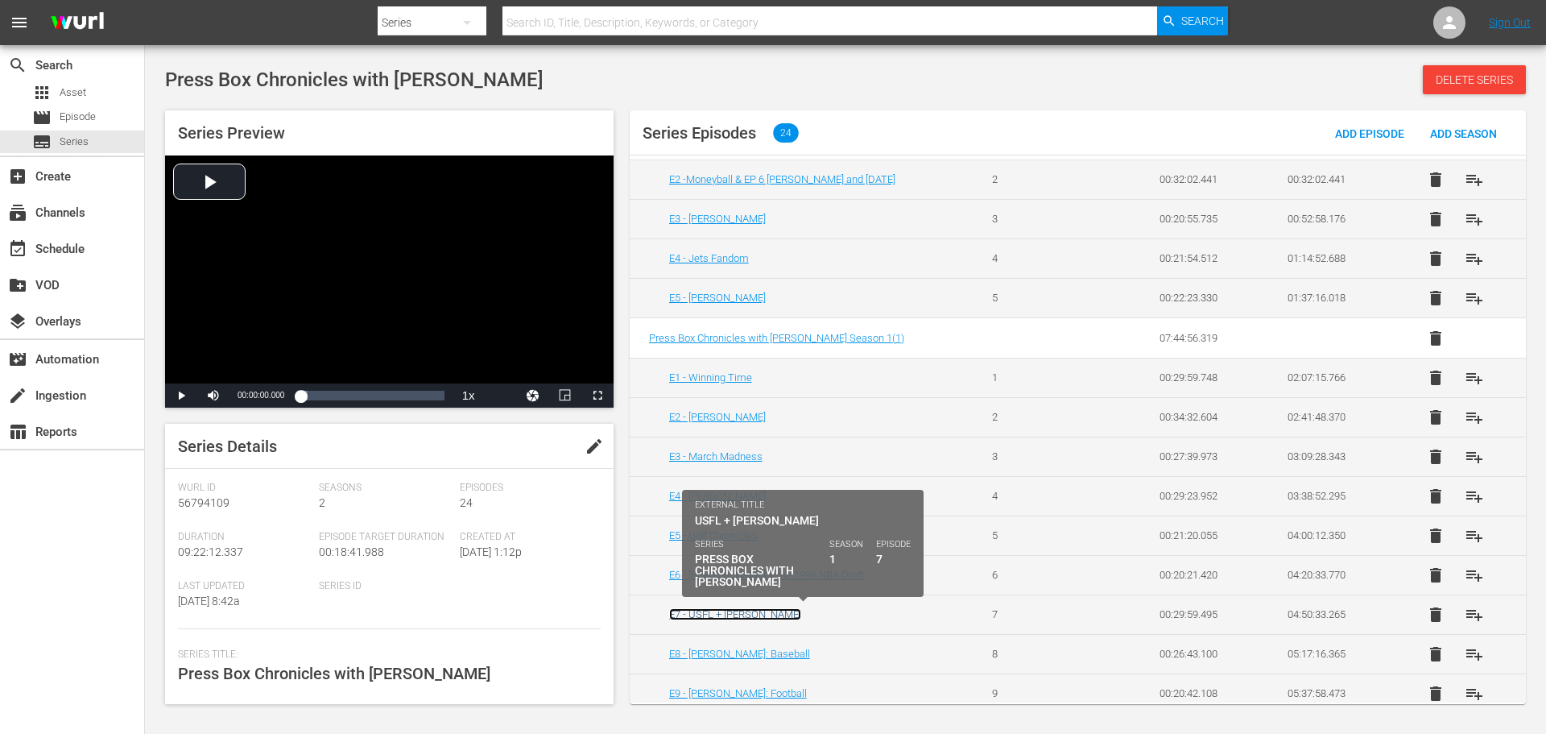
click at [766, 617] on link "E7 - USFL + [PERSON_NAME]" at bounding box center [735, 614] width 132 height 12
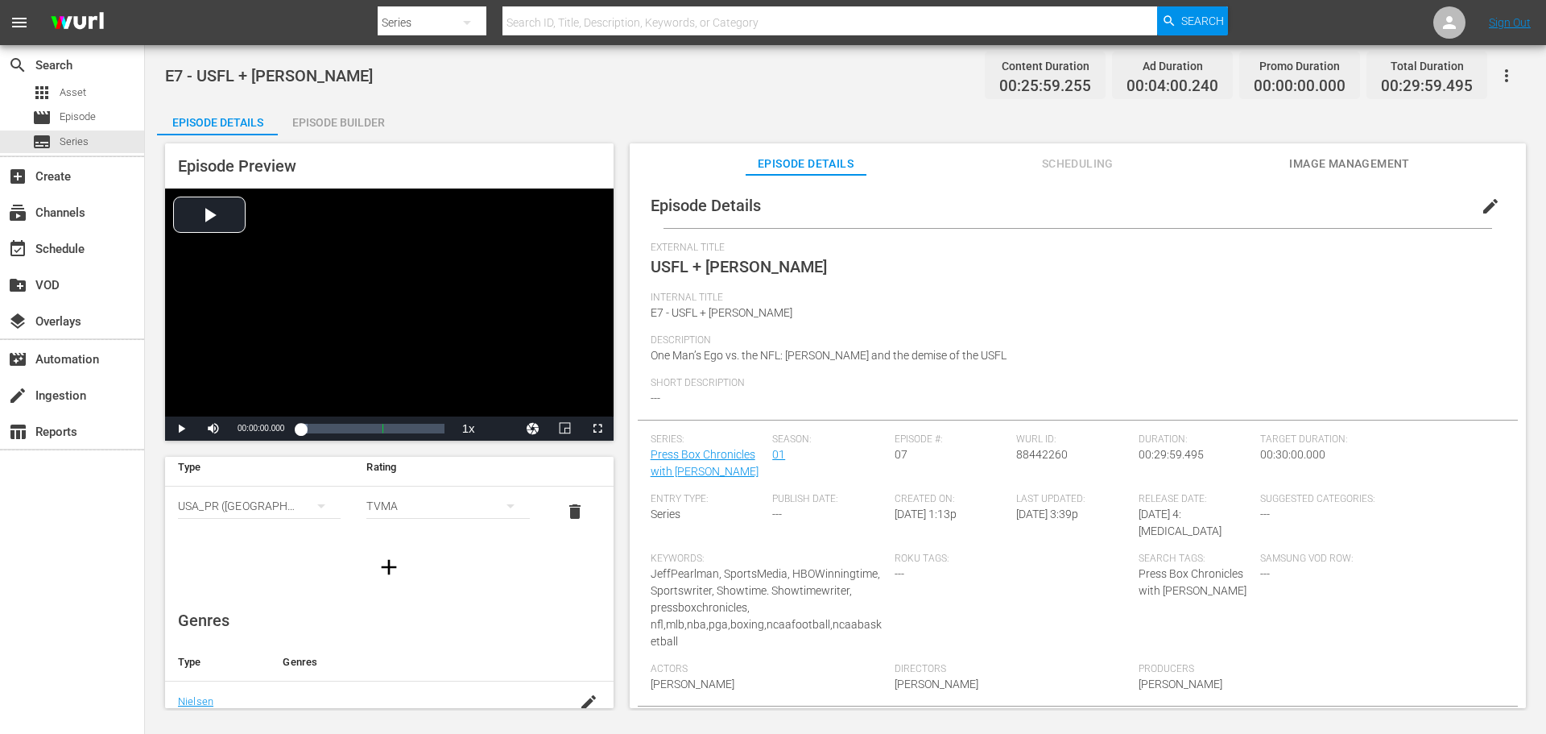
scroll to position [81, 0]
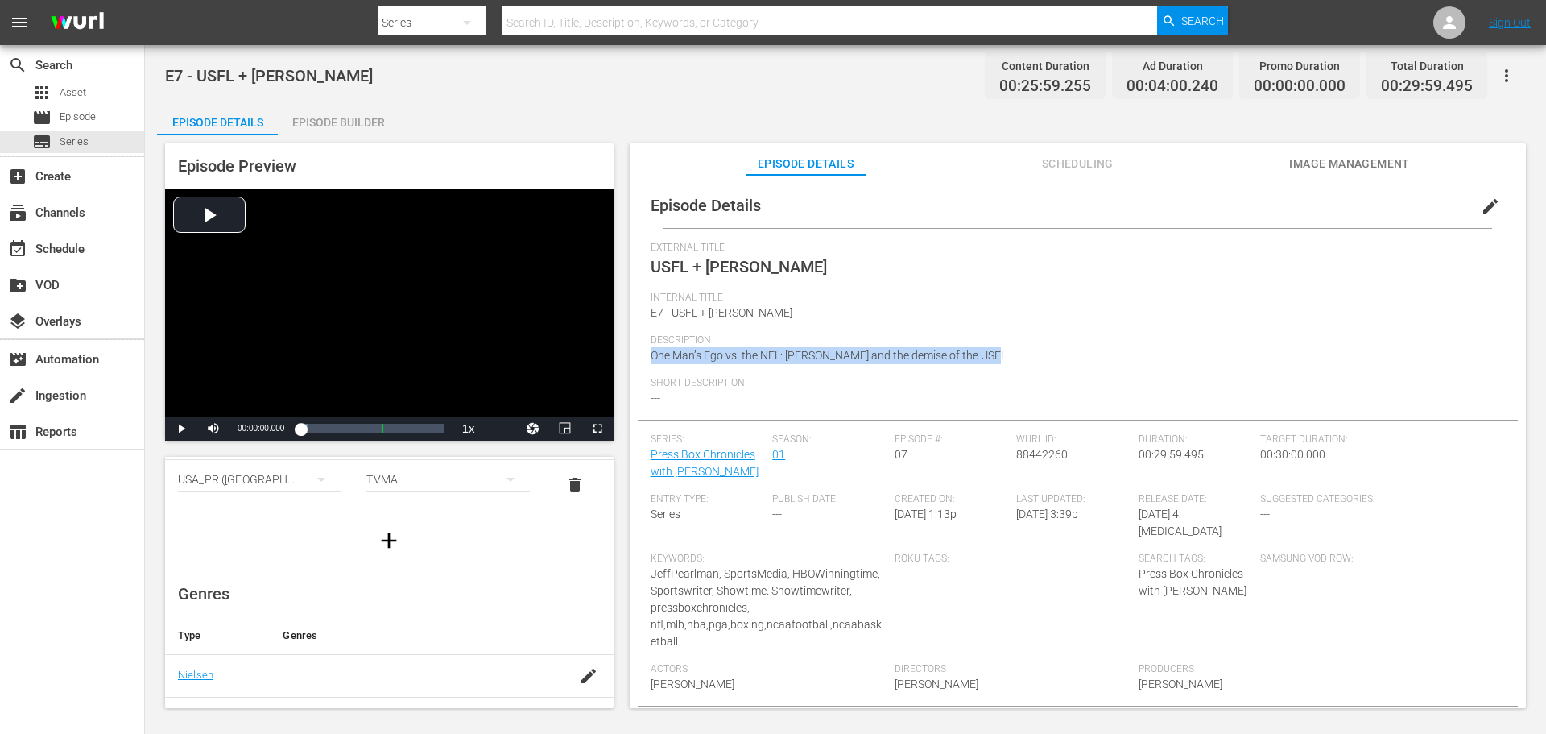
drag, startPoint x: 648, startPoint y: 351, endPoint x: 1042, endPoint y: 370, distance: 394.3
click at [1042, 370] on div "Episode Details edit External Title USFL + Donald Trump Internal Title E7 - USF…" at bounding box center [1078, 459] width 880 height 552
copy span "One Man’s Ego vs. the NFL: Donald Trump and the demise of the USFL"
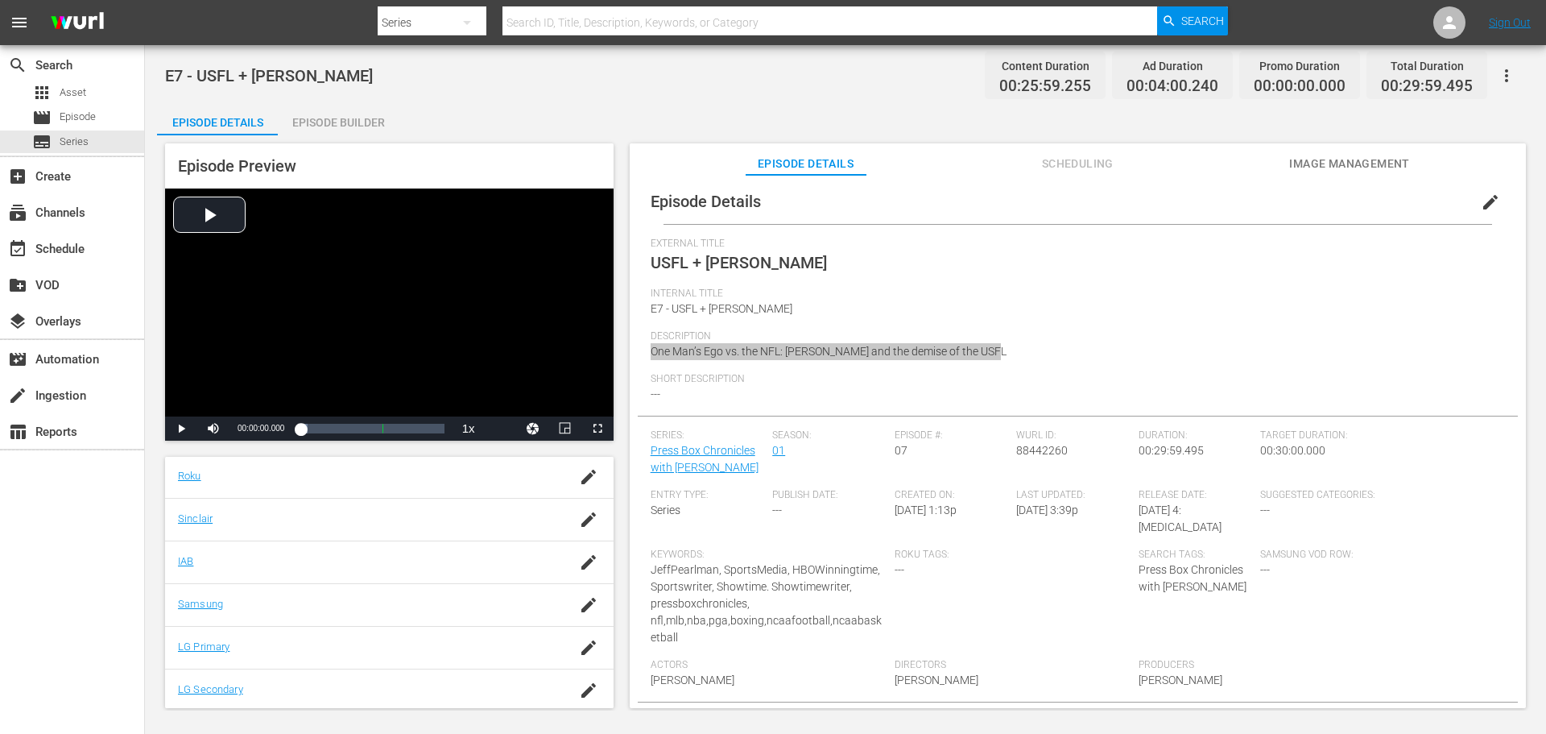
scroll to position [161, 0]
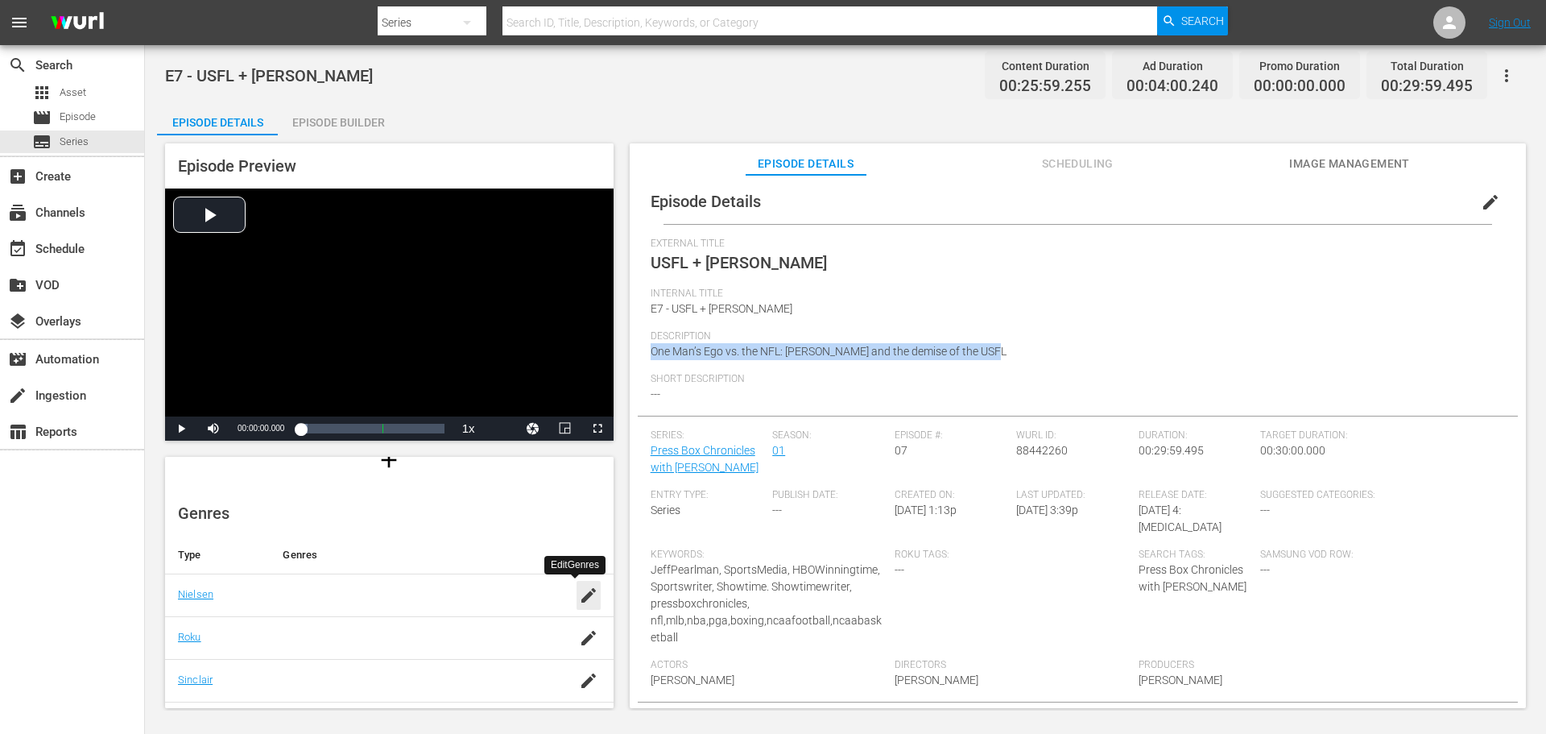
drag, startPoint x: 570, startPoint y: 598, endPoint x: 548, endPoint y: 594, distance: 22.0
click at [579, 598] on icon "button" at bounding box center [588, 595] width 19 height 19
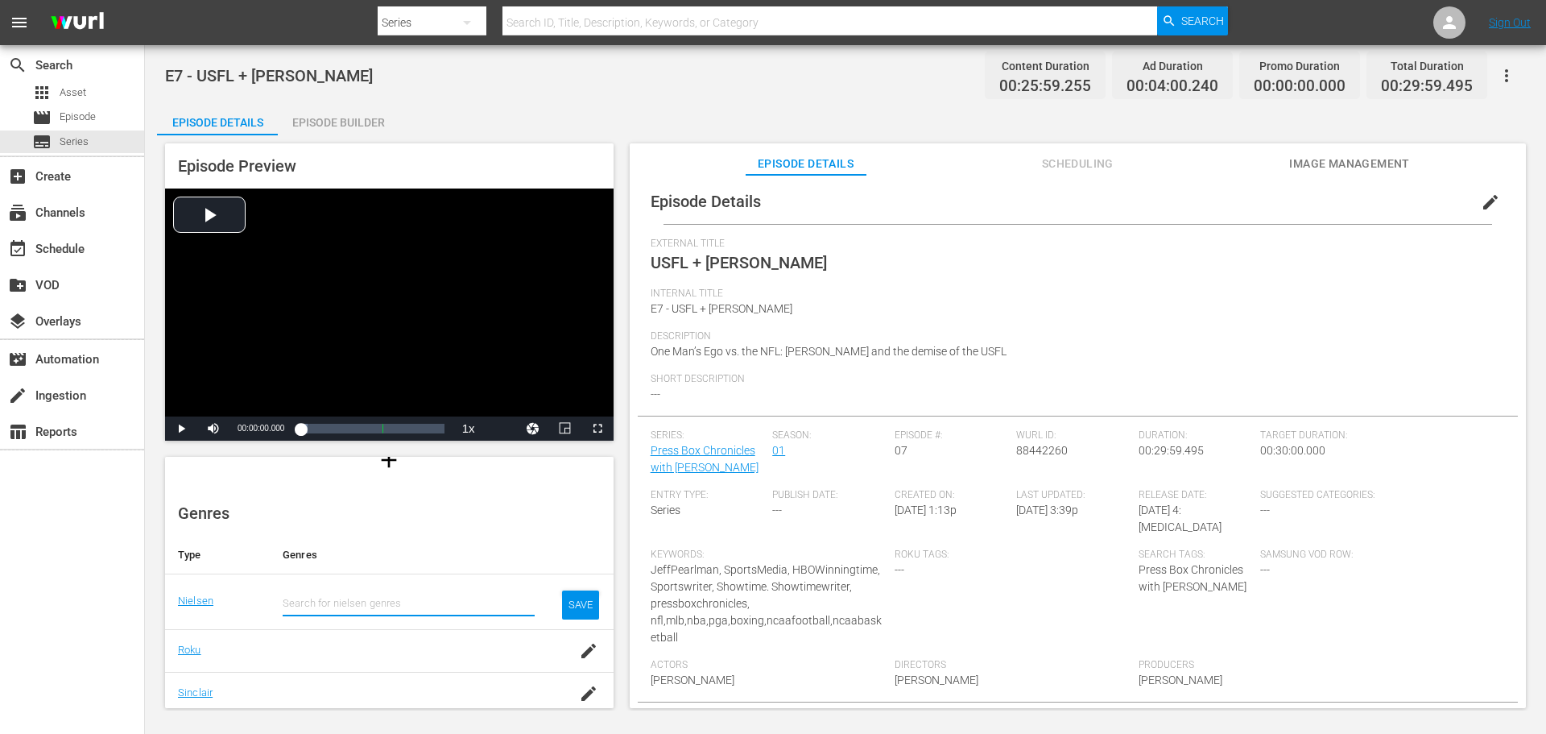
click at [321, 601] on input "text" at bounding box center [409, 603] width 252 height 39
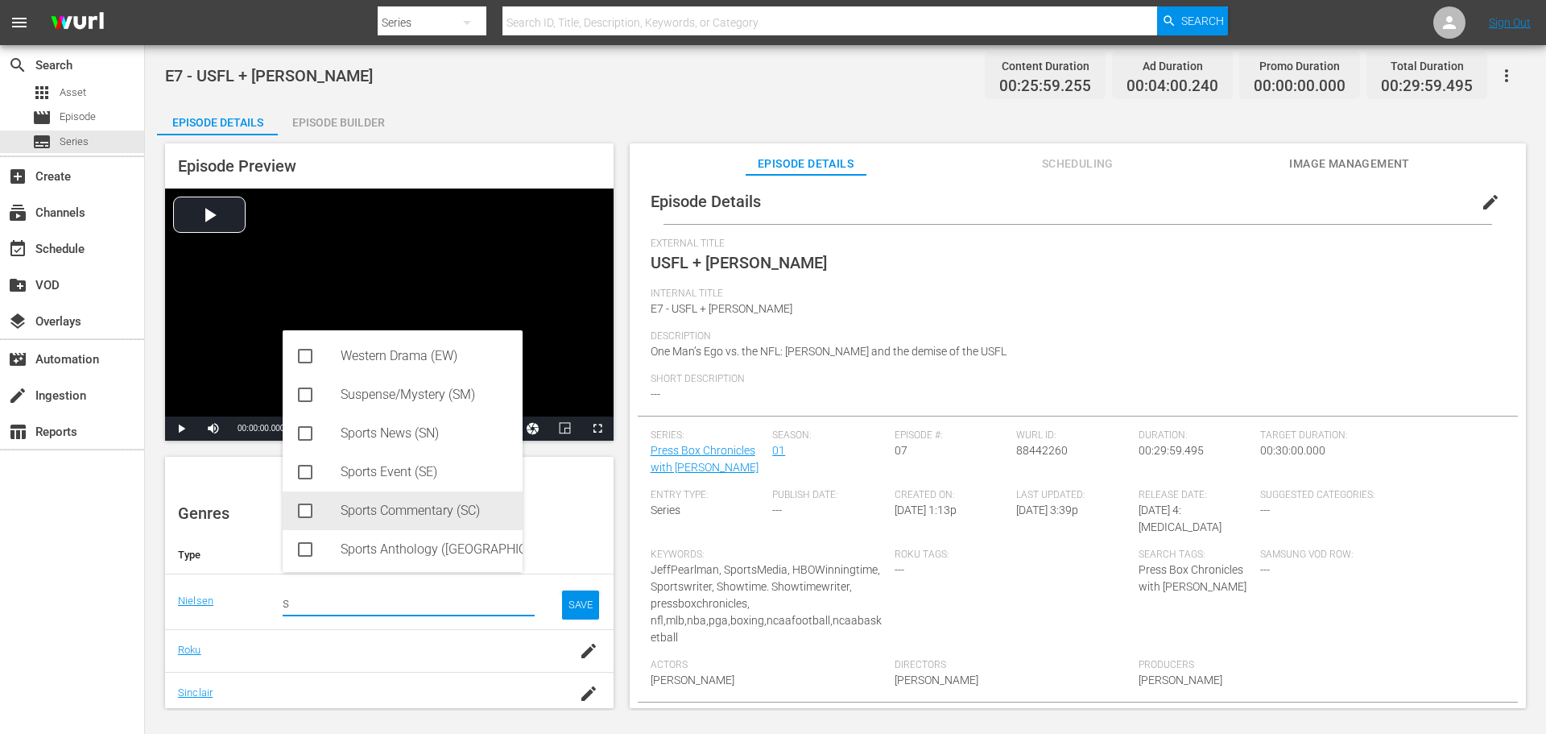
click at [428, 507] on div "Sports Commentary (SC)" at bounding box center [425, 510] width 169 height 39
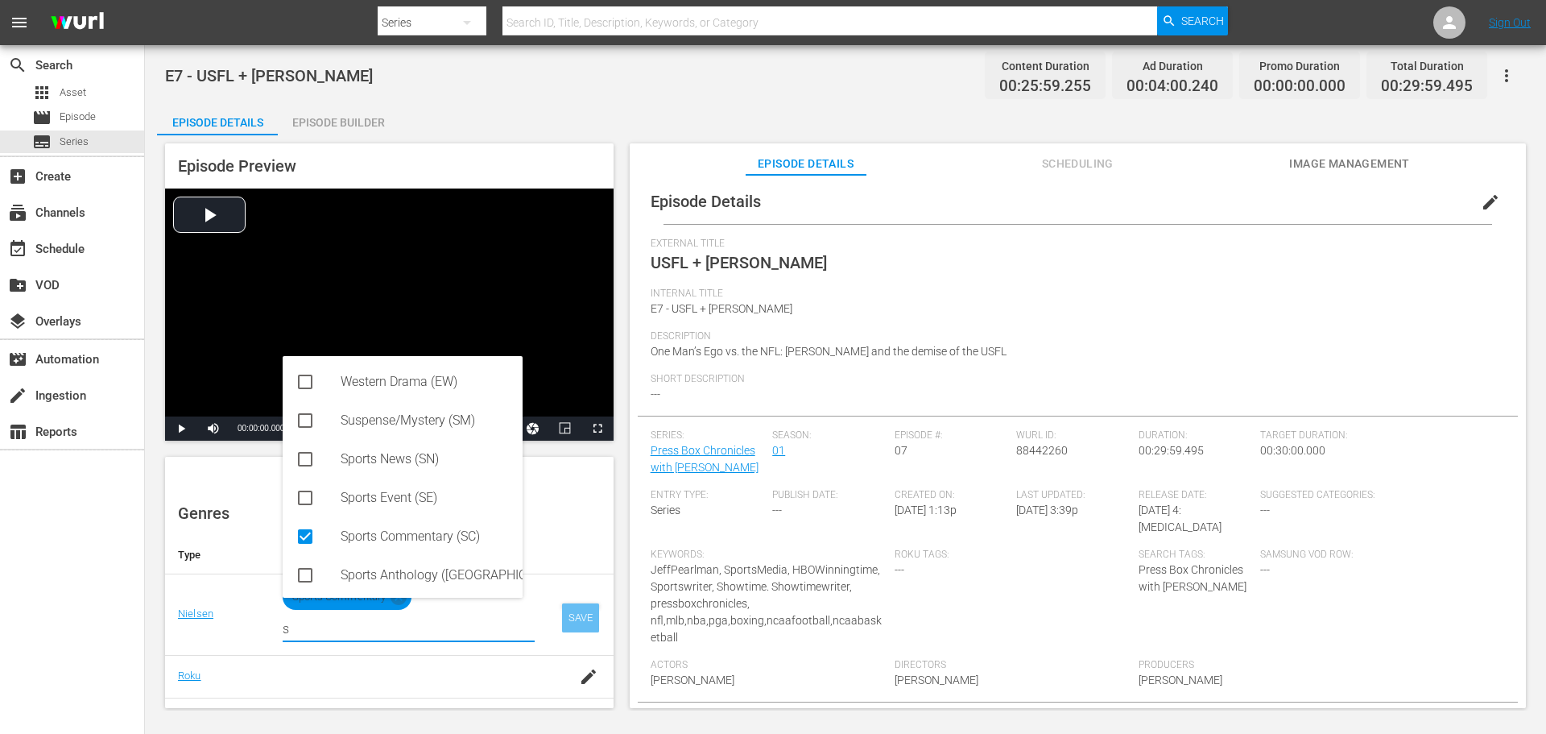
type input "s"
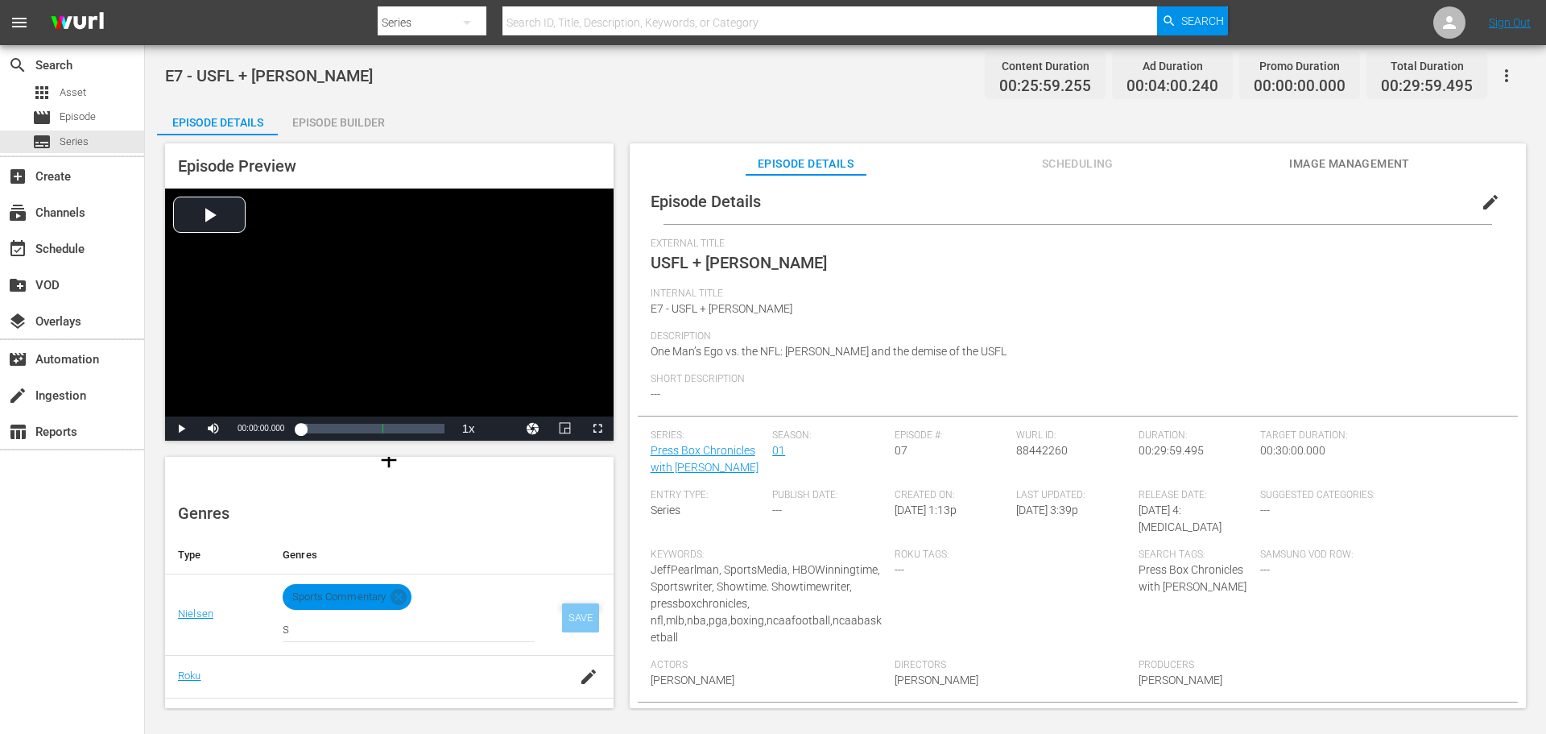
click at [576, 614] on div "SAVE" at bounding box center [580, 617] width 37 height 29
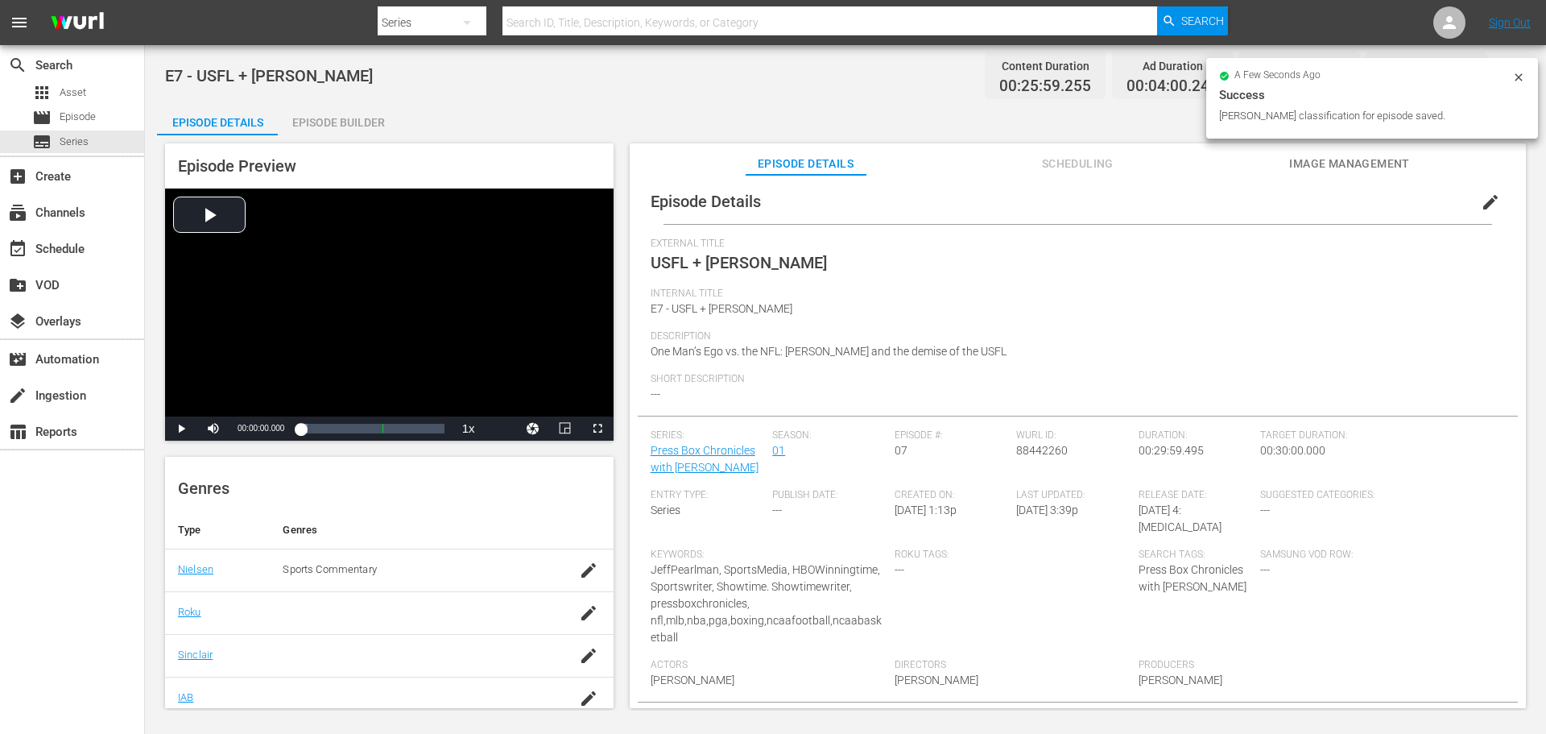
scroll to position [205, 0]
drag, startPoint x: 563, startPoint y: 598, endPoint x: 472, endPoint y: 605, distance: 91.2
click at [564, 598] on td at bounding box center [588, 593] width 50 height 43
click at [581, 594] on icon "button" at bounding box center [588, 593] width 19 height 19
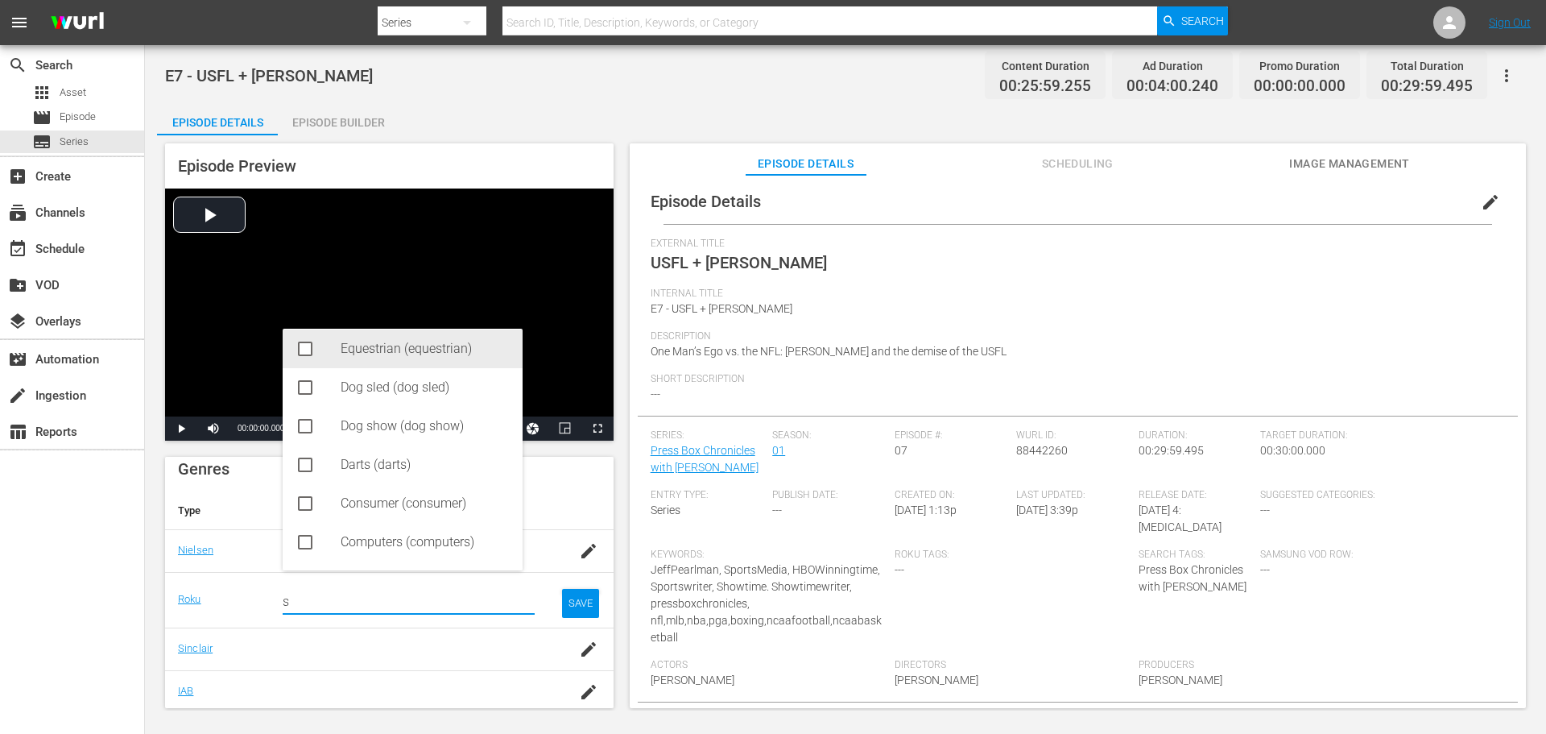
scroll to position [161, 0]
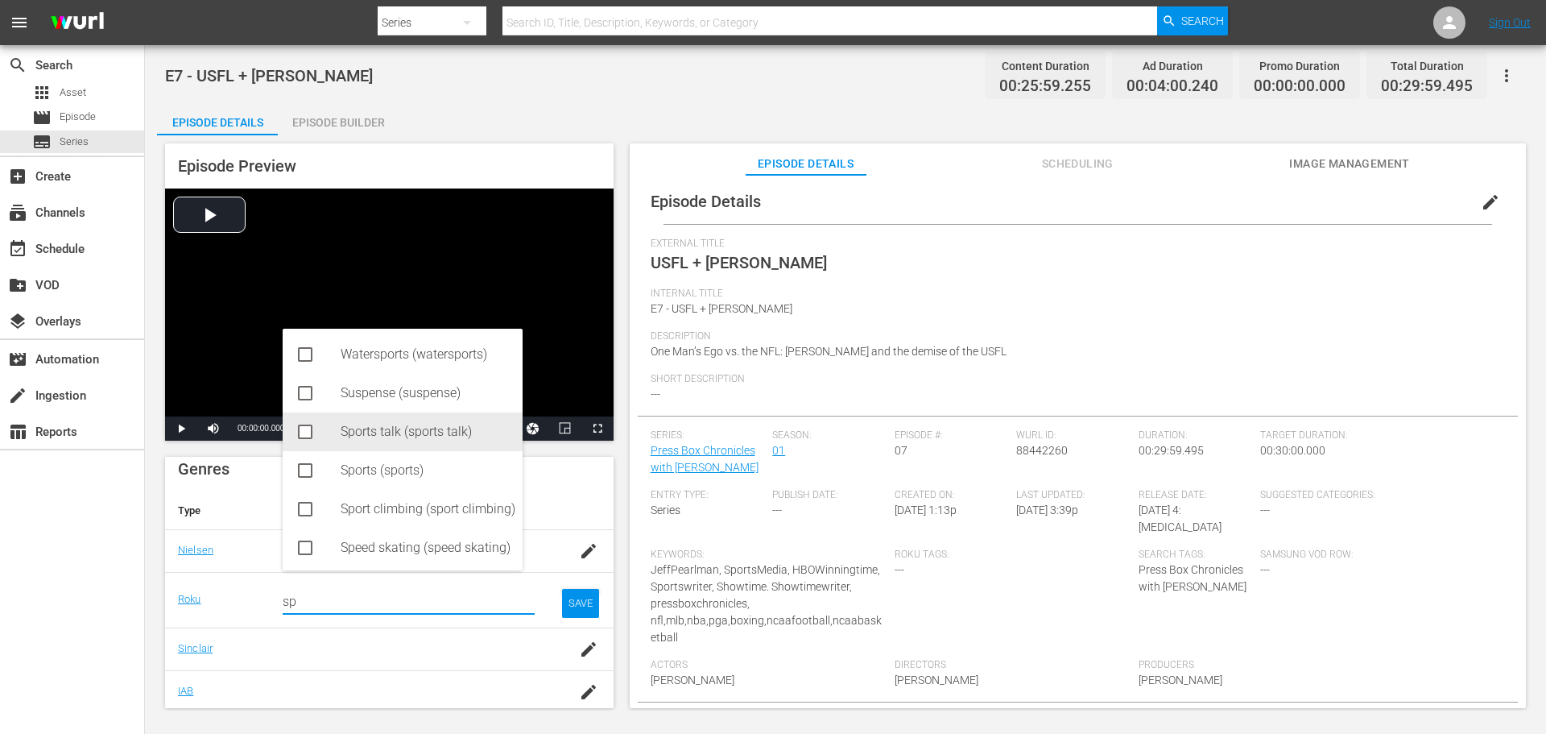
click at [388, 438] on div "Sports talk (sports talk)" at bounding box center [425, 431] width 169 height 39
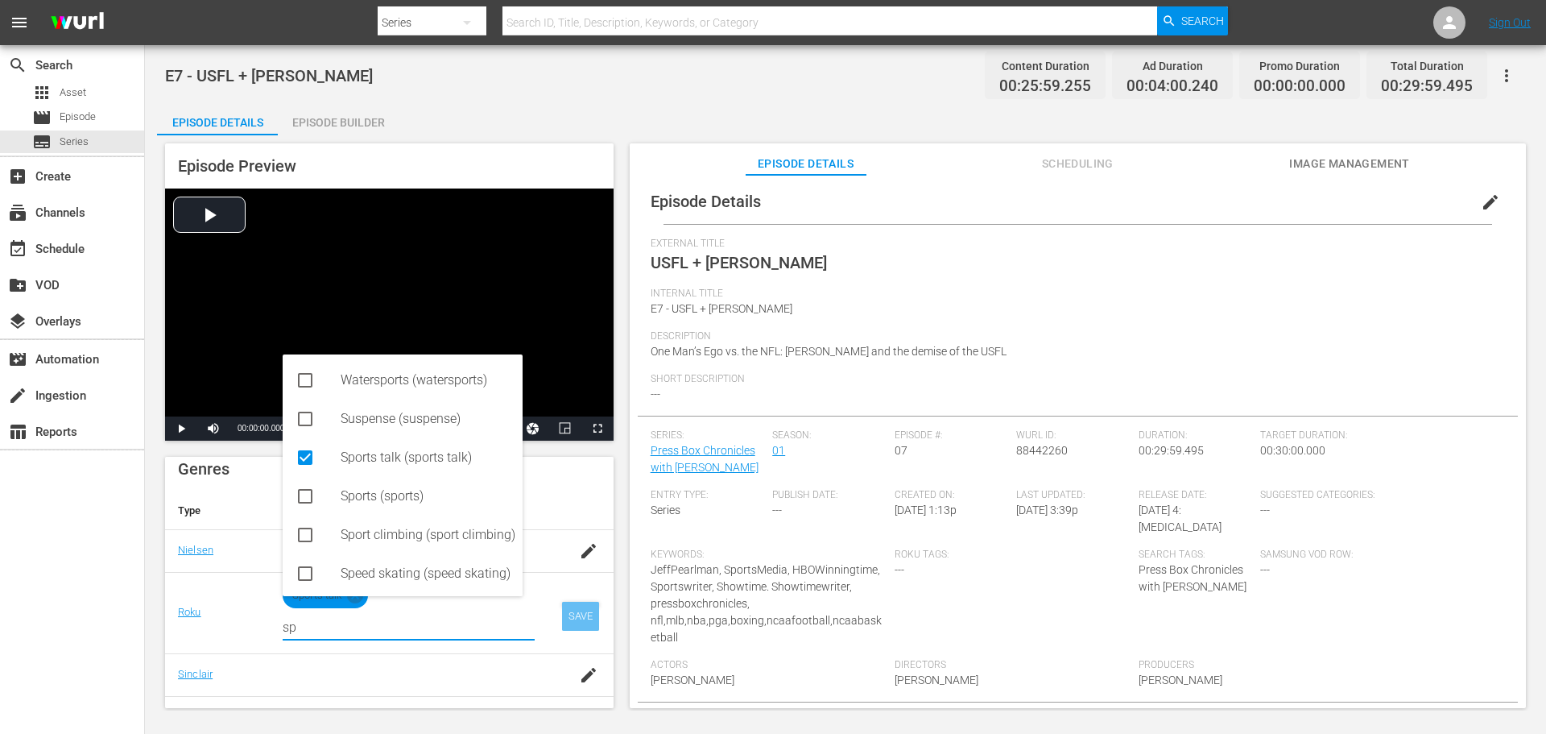
type input "sp"
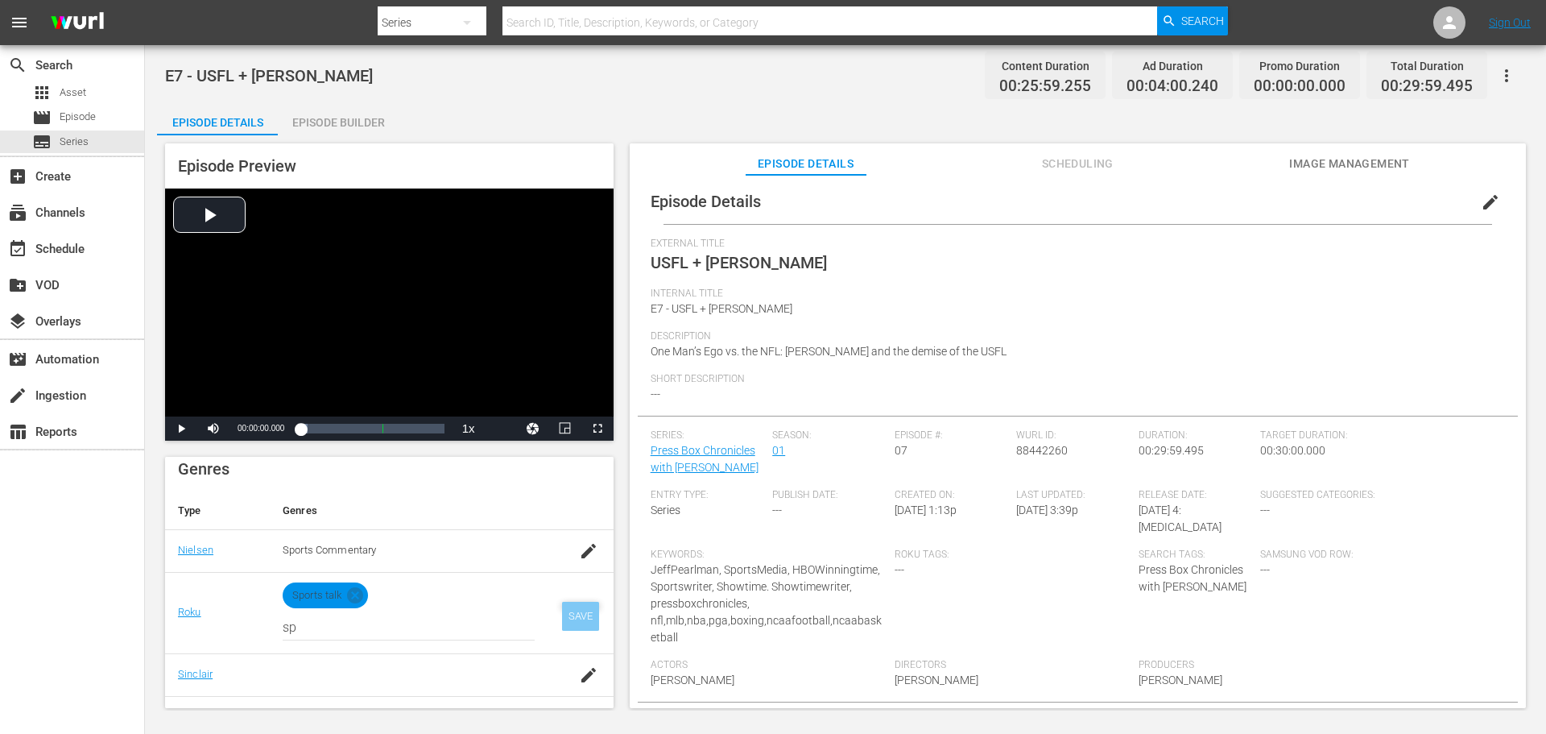
click at [573, 615] on div "SAVE" at bounding box center [580, 616] width 37 height 29
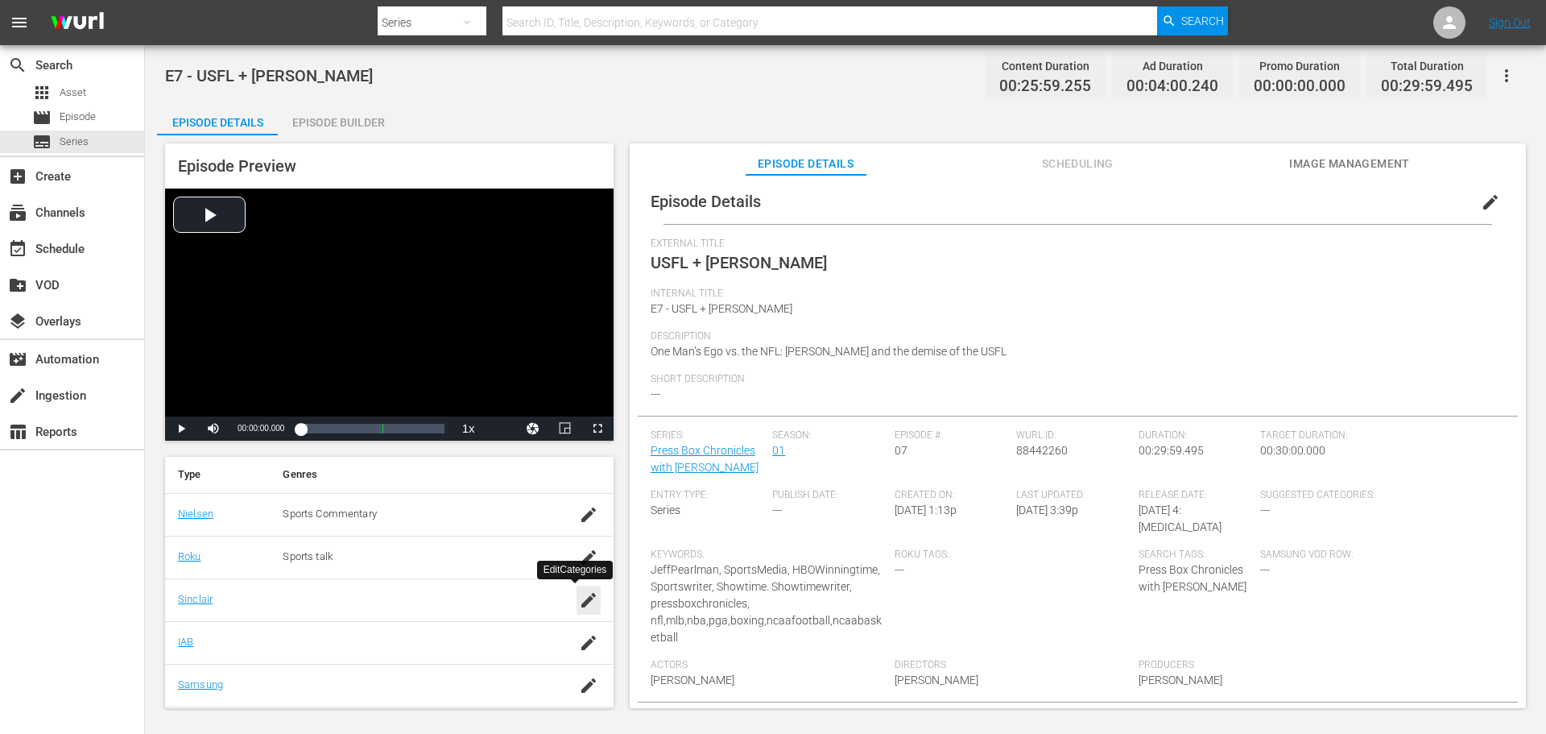
drag, startPoint x: 578, startPoint y: 601, endPoint x: 528, endPoint y: 602, distance: 50.0
click at [581, 601] on icon "button" at bounding box center [588, 600] width 14 height 14
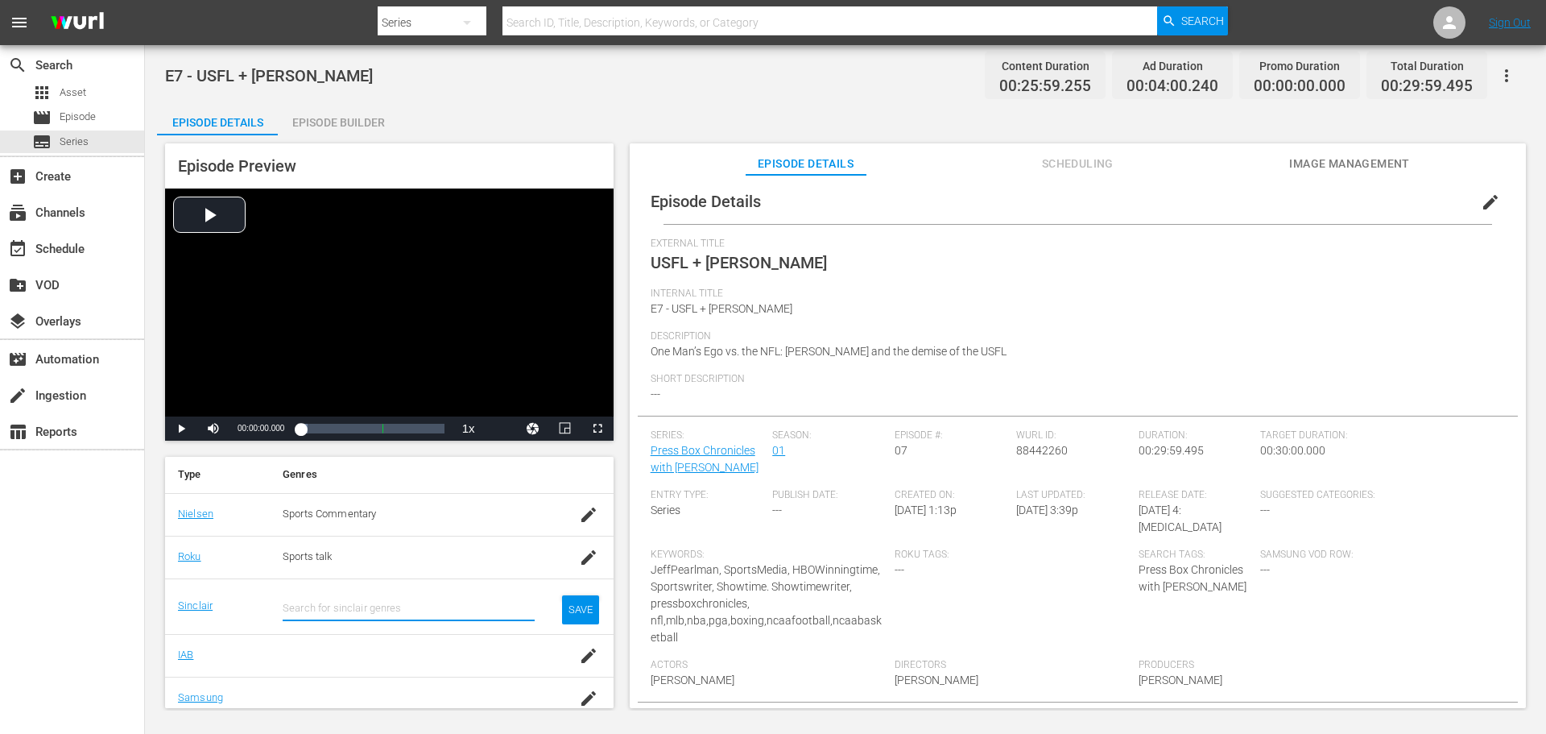
click at [367, 606] on input "text" at bounding box center [409, 608] width 252 height 39
click at [416, 656] on div "Sports (Sports)" at bounding box center [425, 653] width 169 height 39
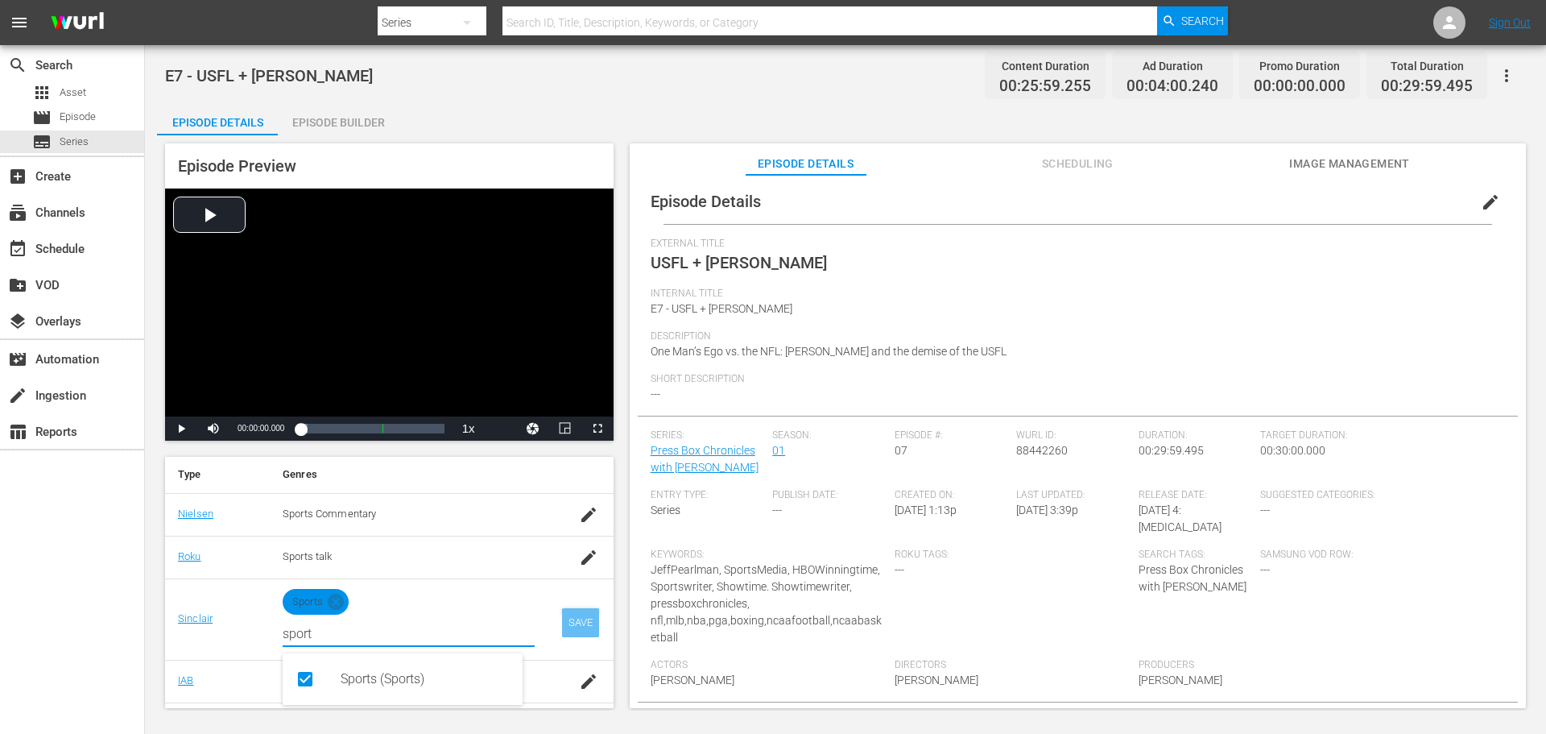
type input "sport"
click at [567, 608] on div "SAVE" at bounding box center [580, 622] width 37 height 29
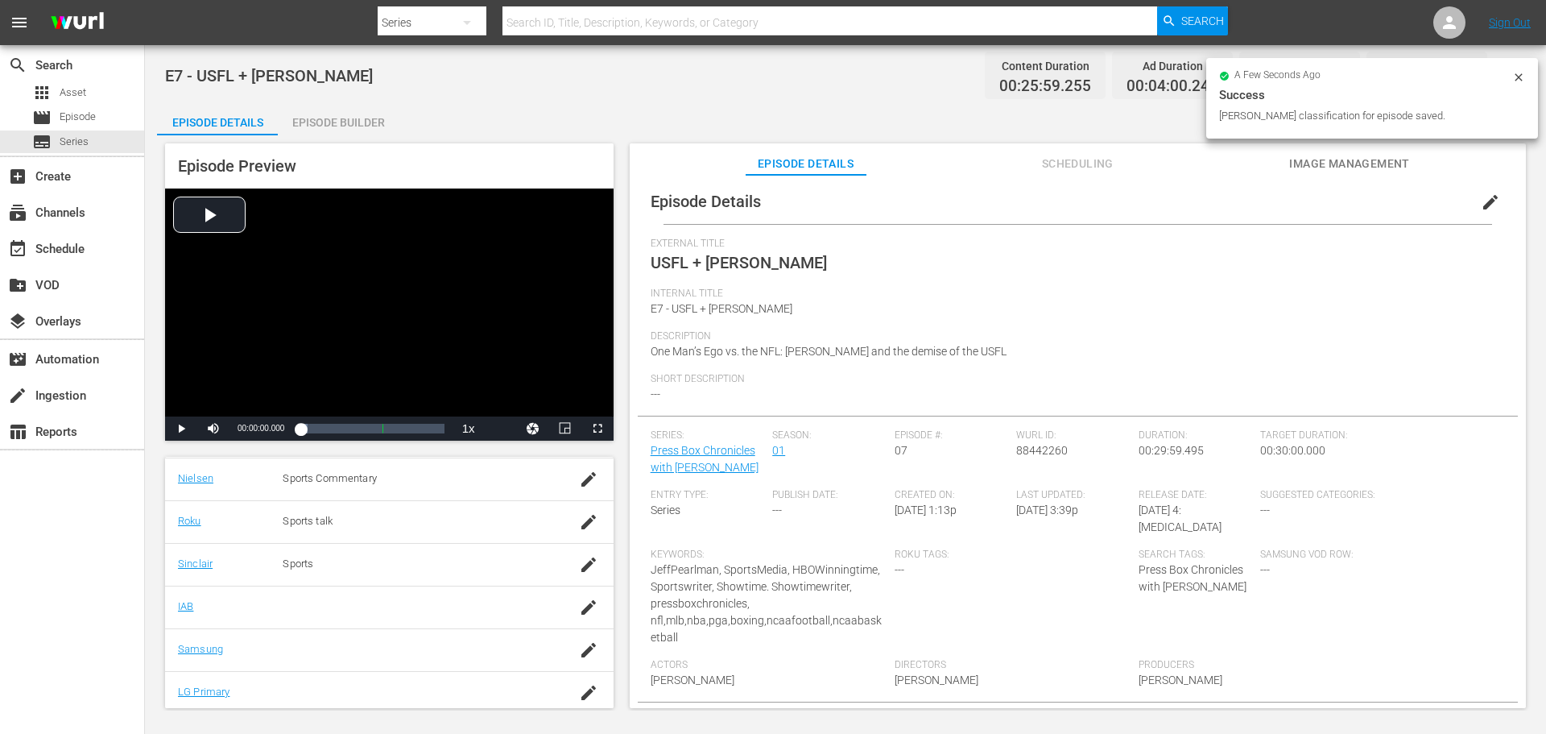
scroll to position [304, 0]
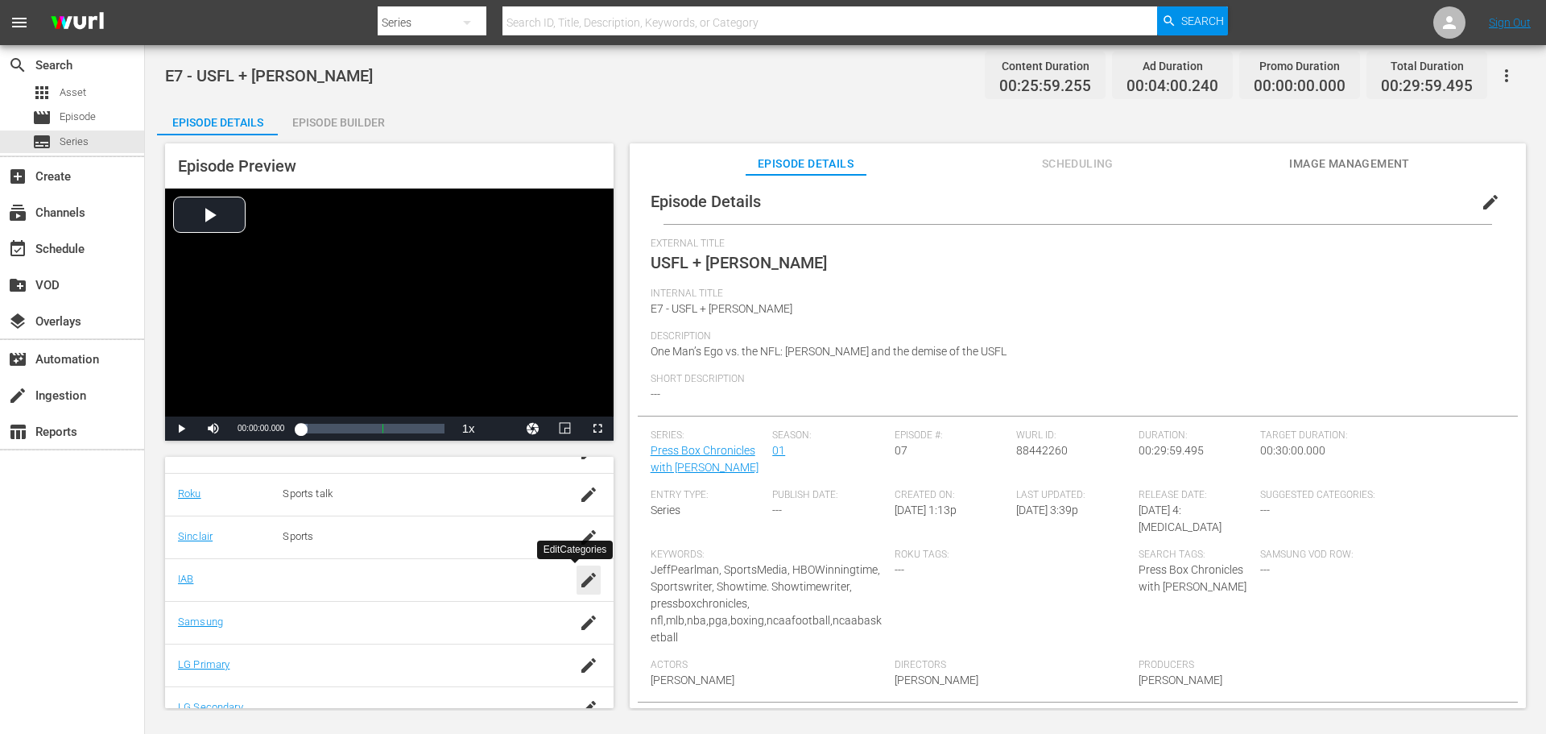
click at [581, 582] on icon "button" at bounding box center [588, 580] width 14 height 14
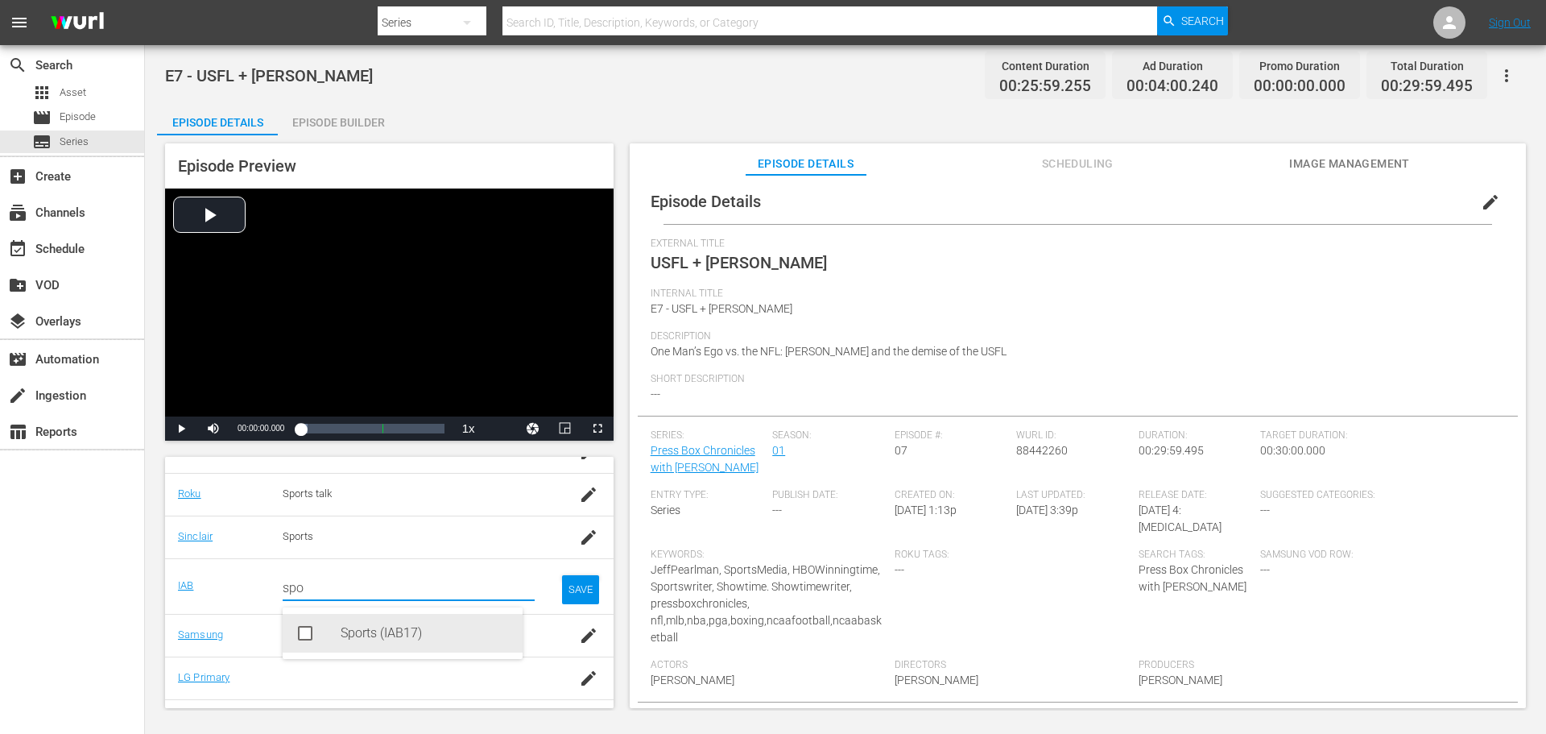
click at [378, 635] on div "Sports (IAB17)" at bounding box center [425, 633] width 169 height 39
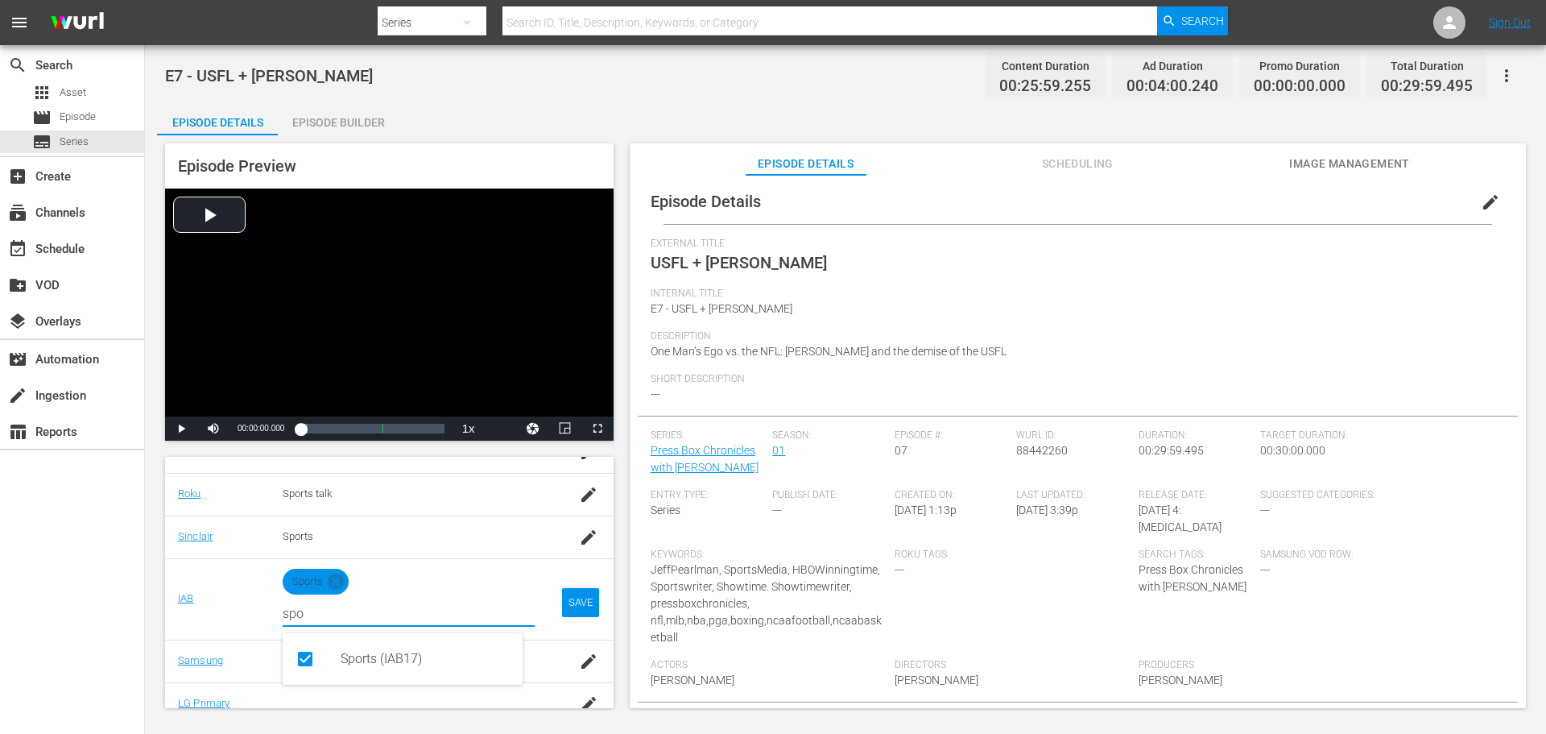
type input "spo"
click at [578, 606] on div "SAVE" at bounding box center [580, 602] width 37 height 29
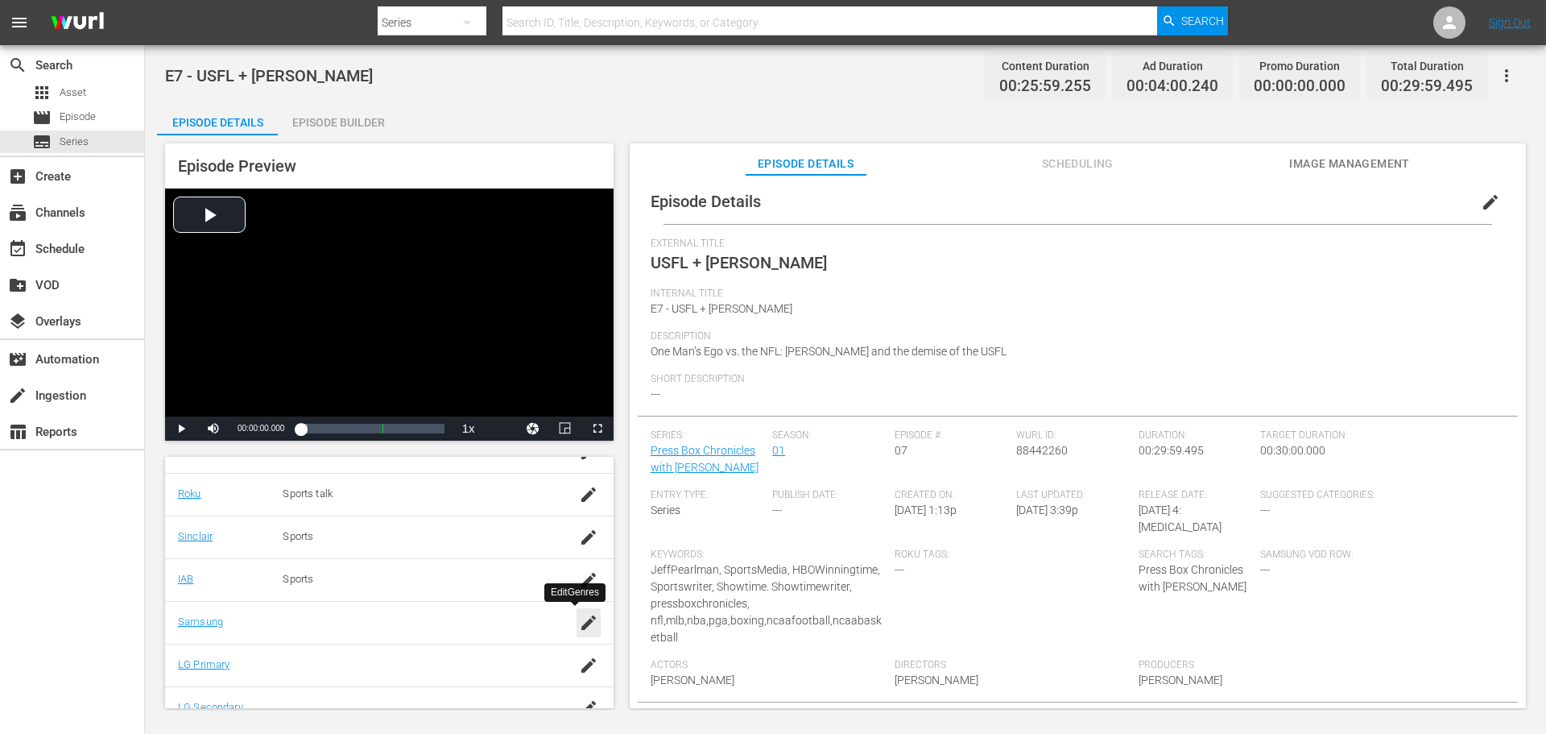
drag, startPoint x: 577, startPoint y: 623, endPoint x: 529, endPoint y: 626, distance: 47.6
click at [581, 623] on icon "button" at bounding box center [588, 622] width 14 height 14
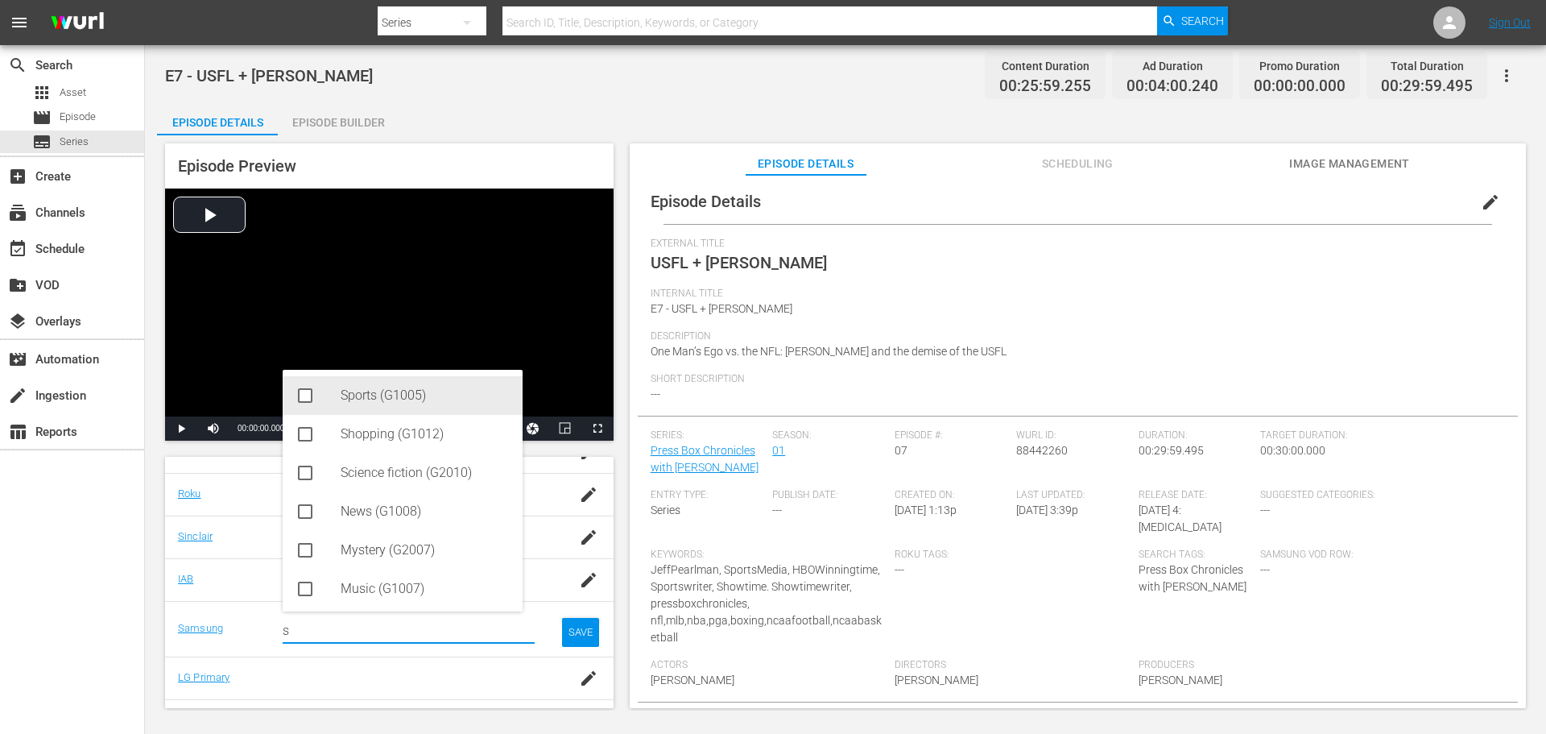
click at [368, 399] on div "Sports (G1005)" at bounding box center [425, 395] width 169 height 39
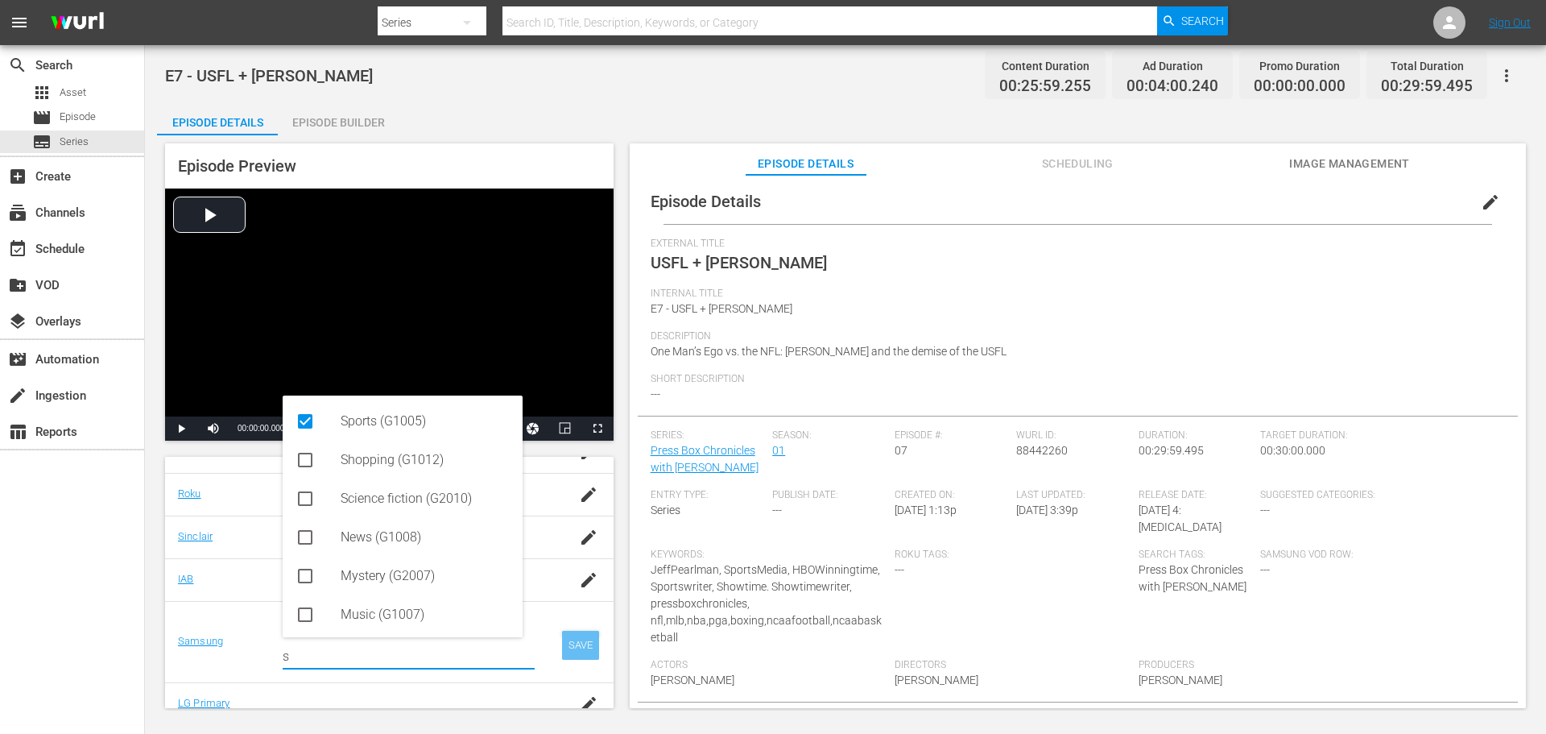
type input "s"
click at [564, 638] on div "SAVE" at bounding box center [580, 645] width 37 height 29
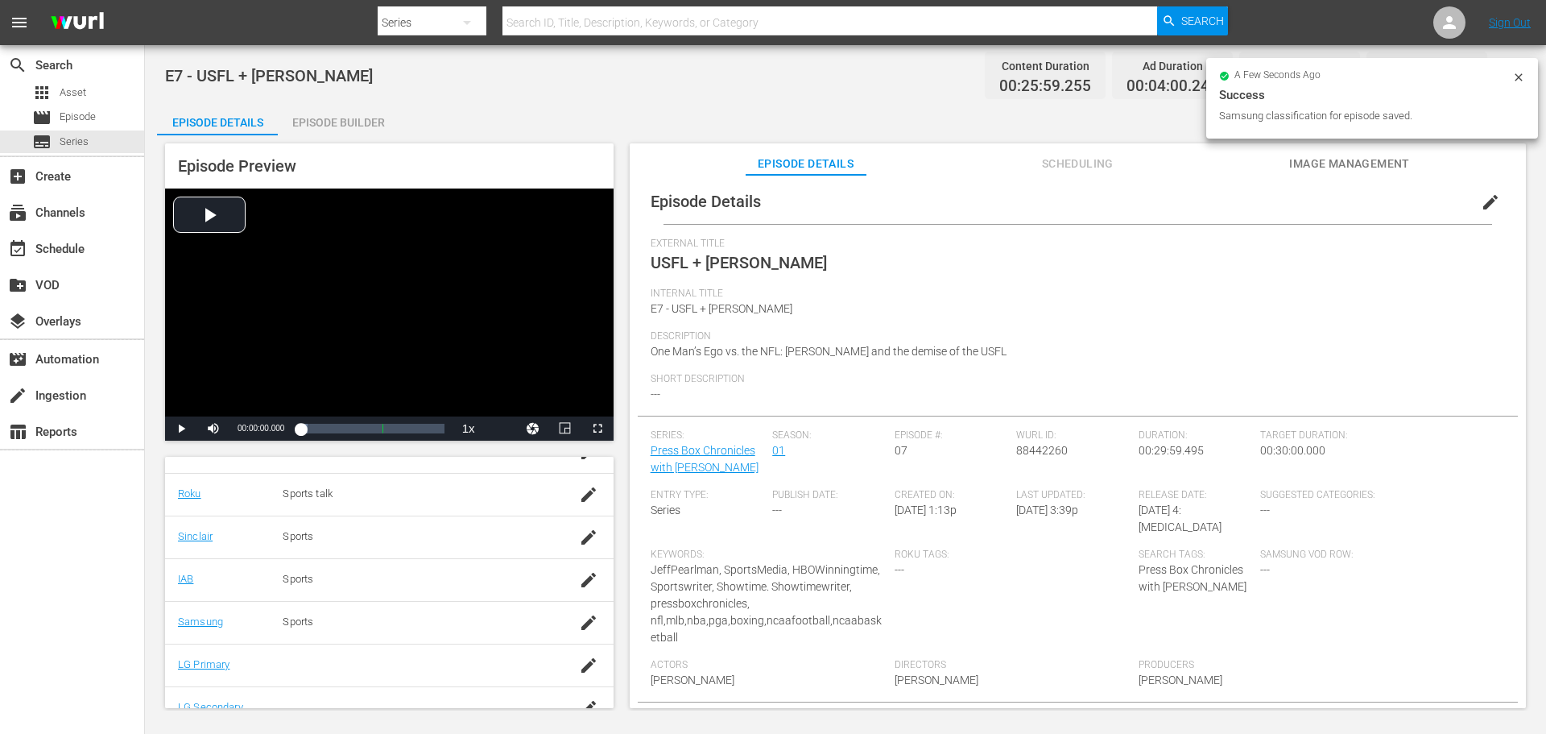
scroll to position [326, 0]
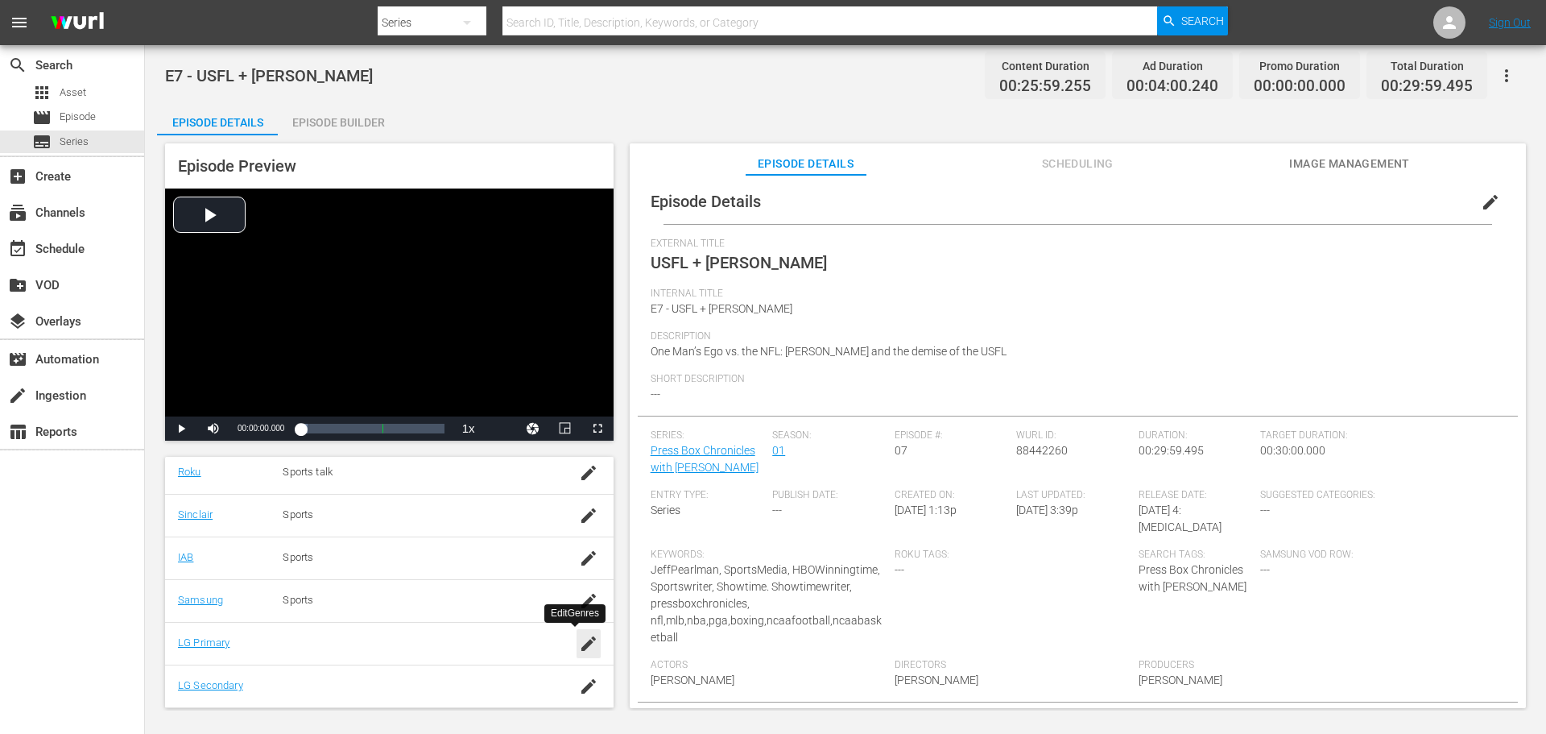
click at [583, 648] on icon "button" at bounding box center [588, 643] width 19 height 19
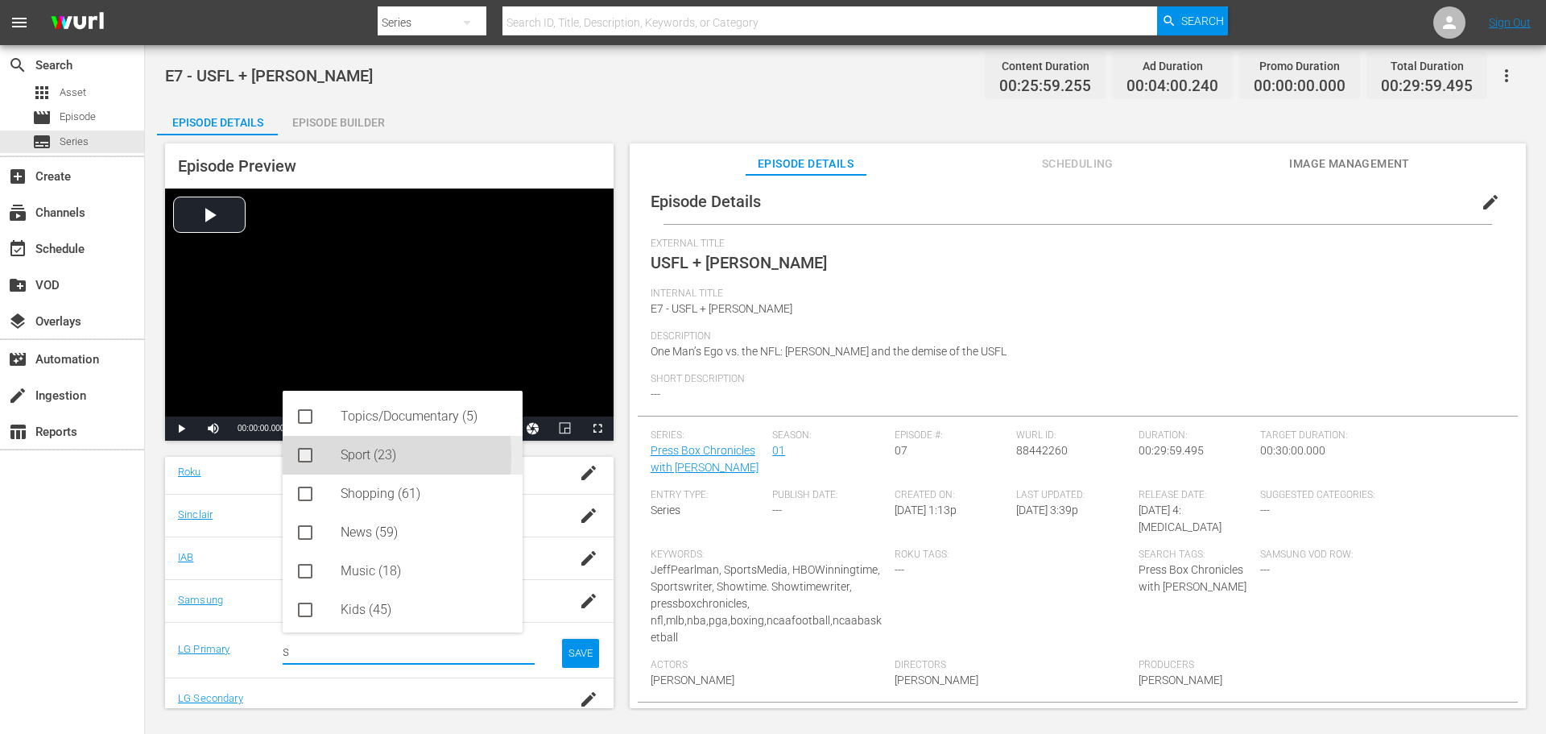
click at [323, 457] on div "Sport (23)" at bounding box center [403, 455] width 240 height 39
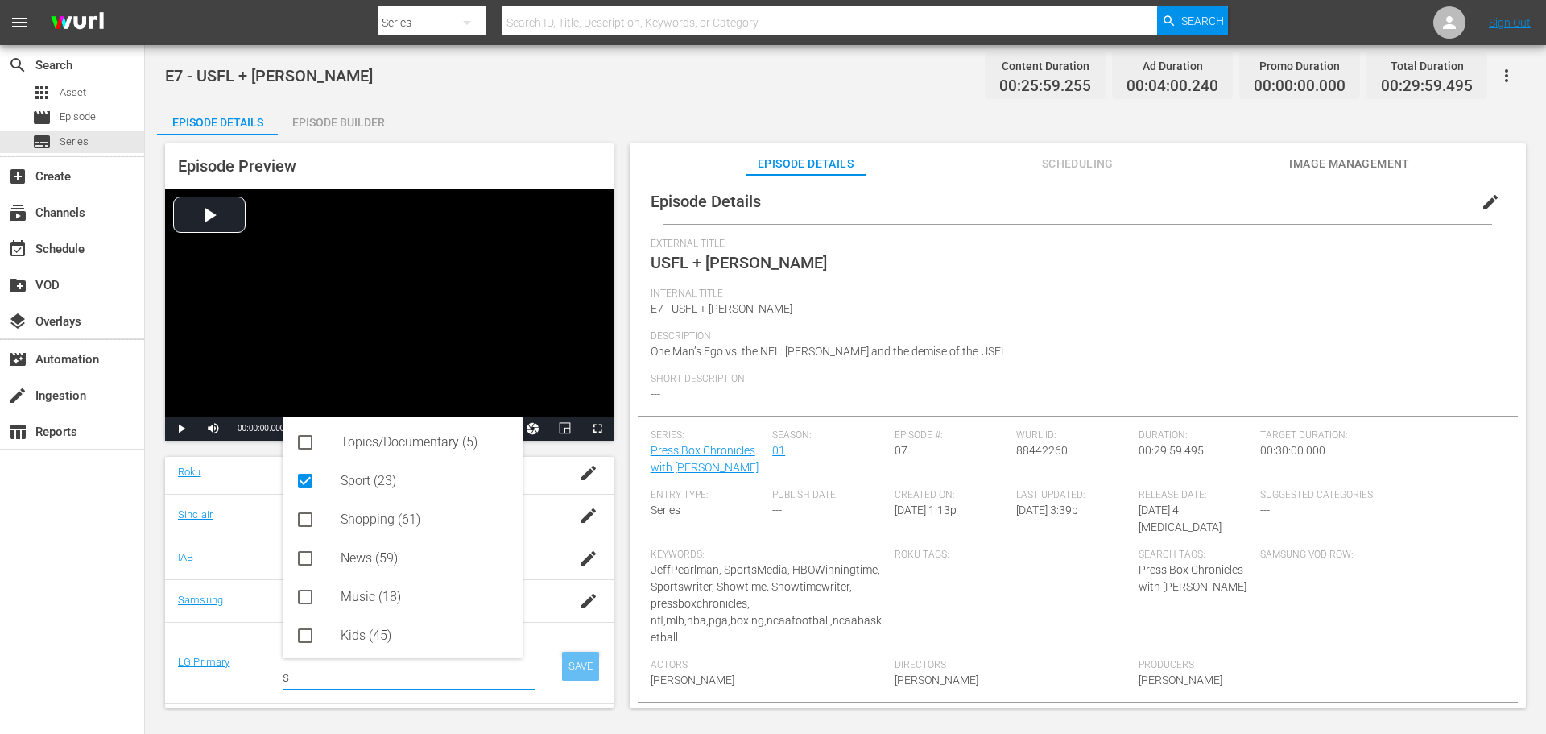
type input "s"
click at [577, 664] on div "SAVE" at bounding box center [580, 666] width 37 height 29
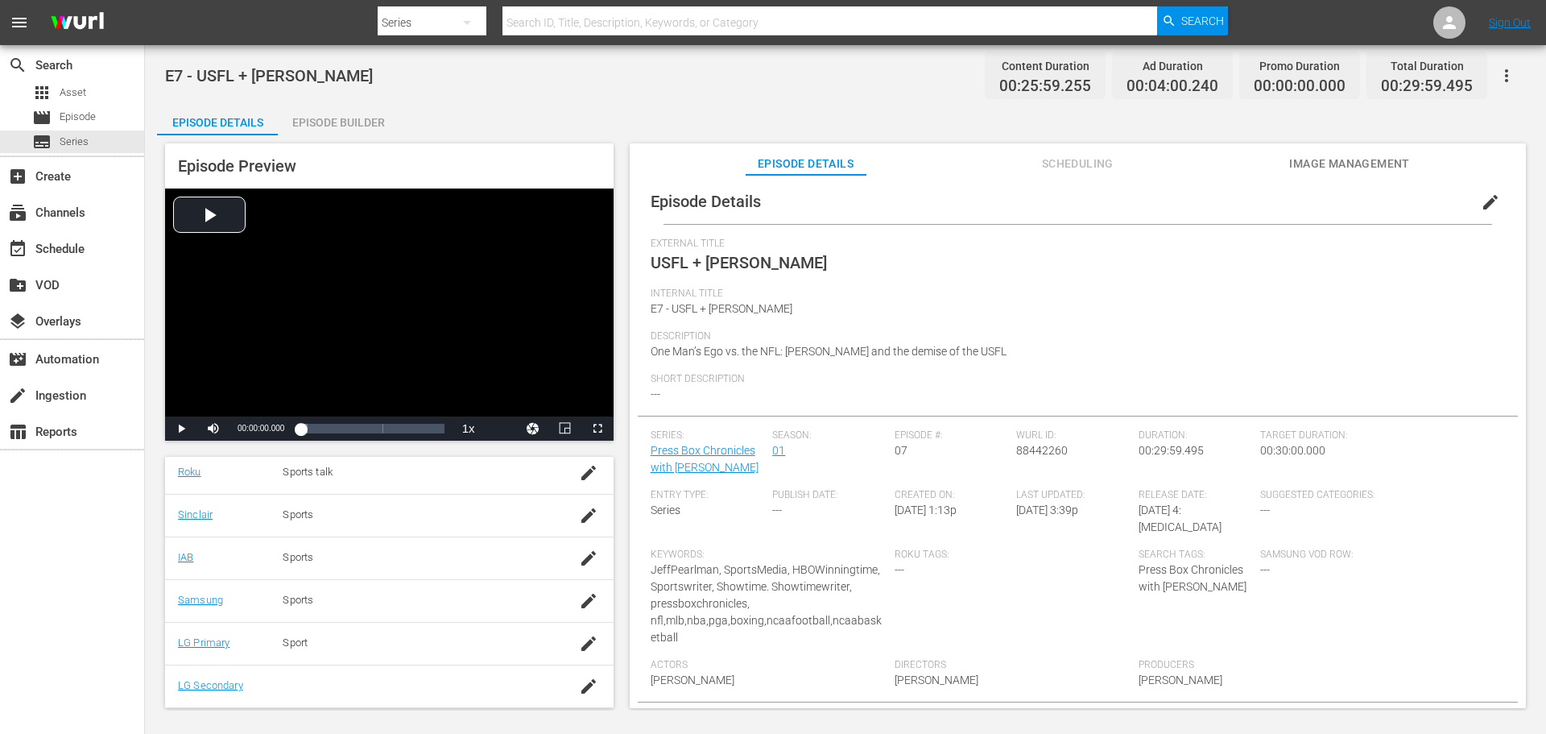
click at [294, 672] on td at bounding box center [416, 685] width 293 height 43
click at [581, 688] on icon "button" at bounding box center [588, 686] width 14 height 14
click at [333, 697] on input "text" at bounding box center [409, 688] width 252 height 39
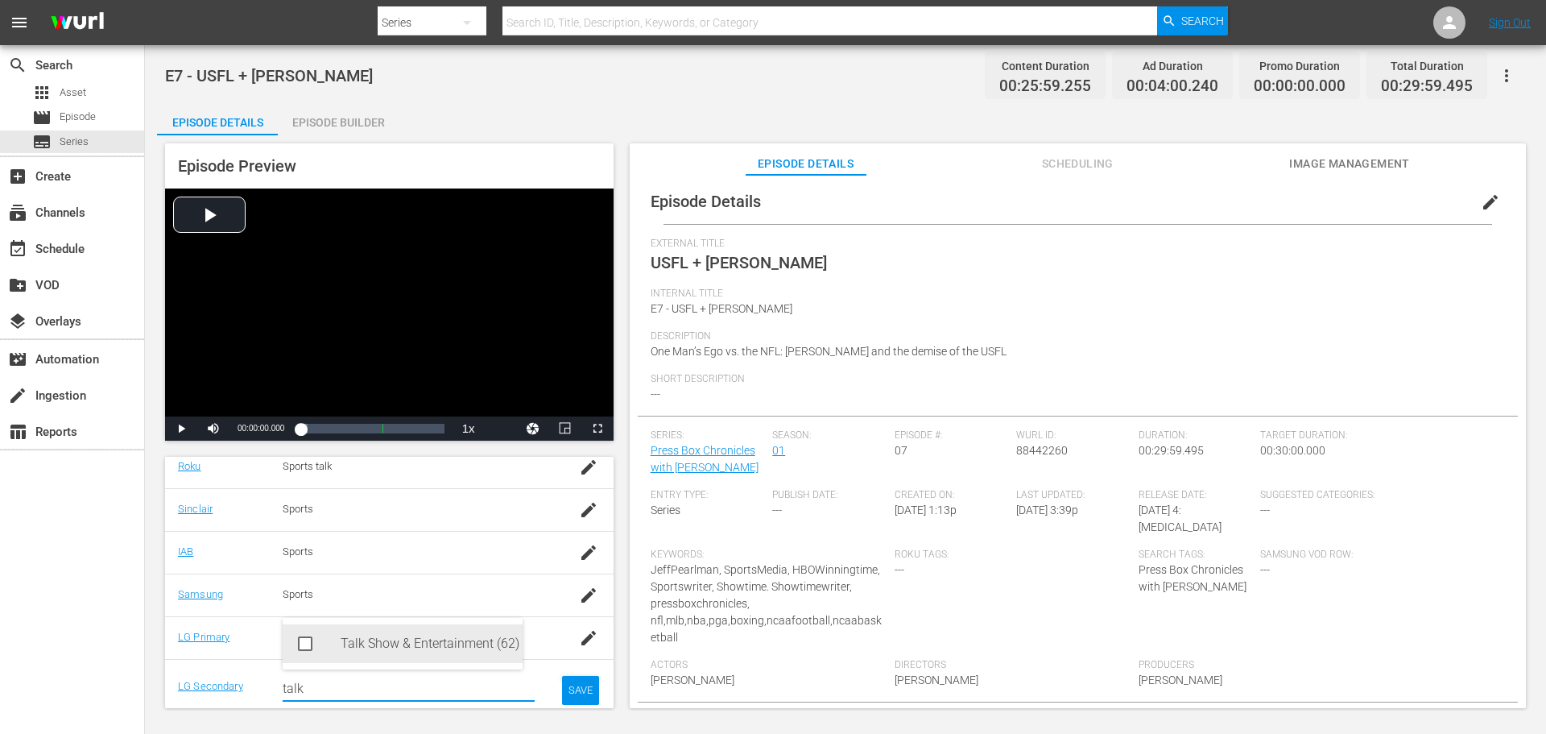
drag, startPoint x: 384, startPoint y: 637, endPoint x: 429, endPoint y: 642, distance: 45.4
click at [384, 638] on div "Talk Show & Entertainment (62)" at bounding box center [425, 643] width 169 height 39
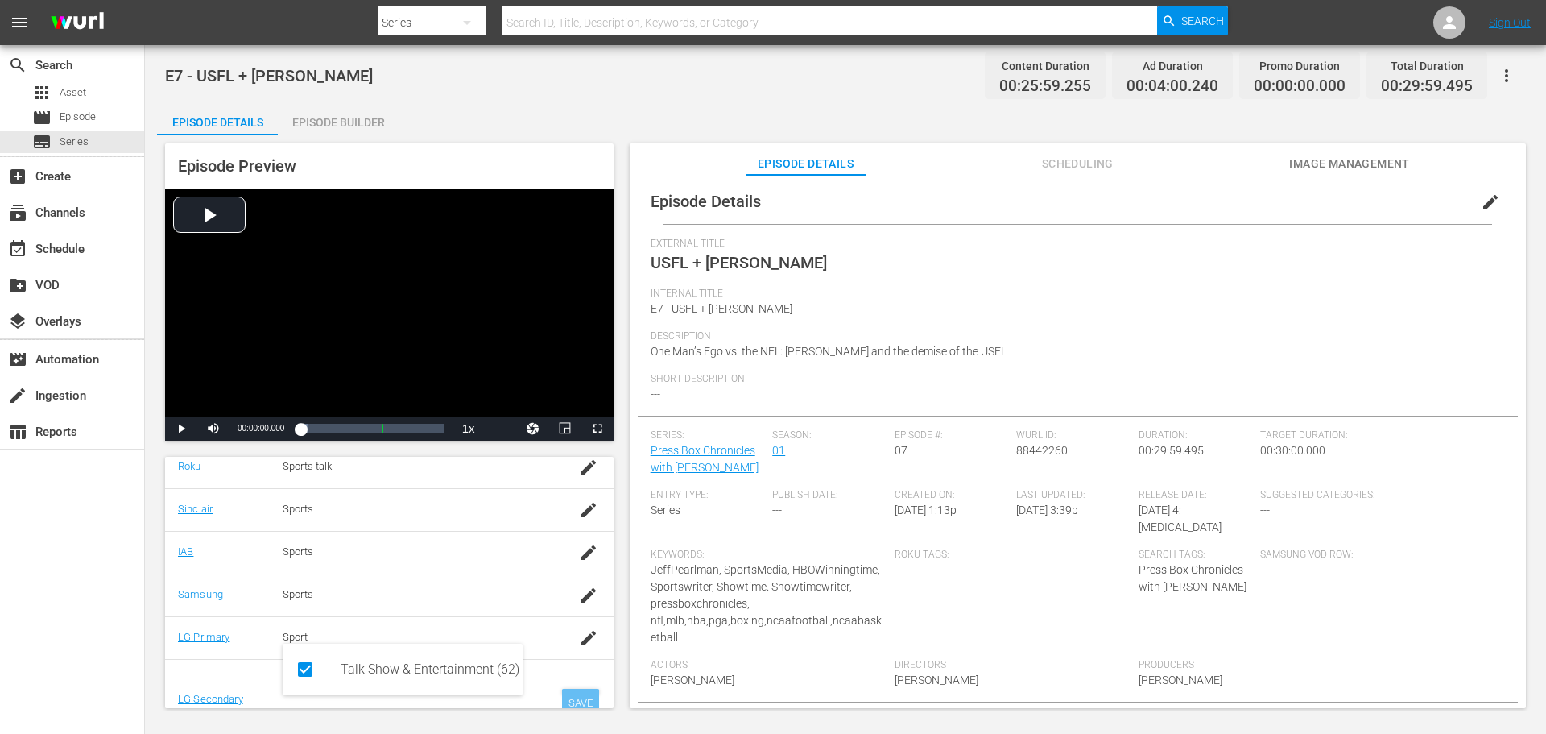
type input "talk"
click at [565, 694] on div "SAVE" at bounding box center [580, 703] width 37 height 29
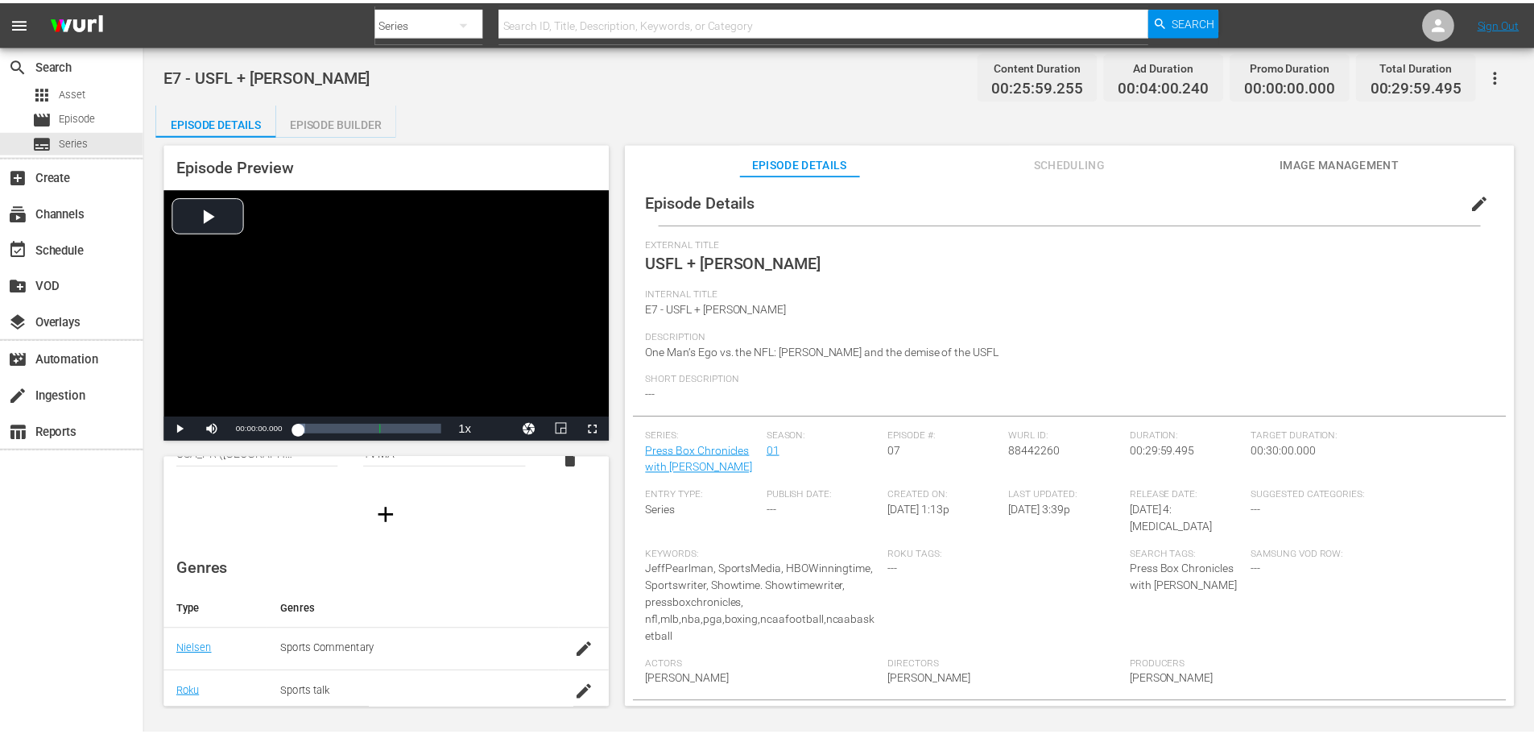
scroll to position [59, 0]
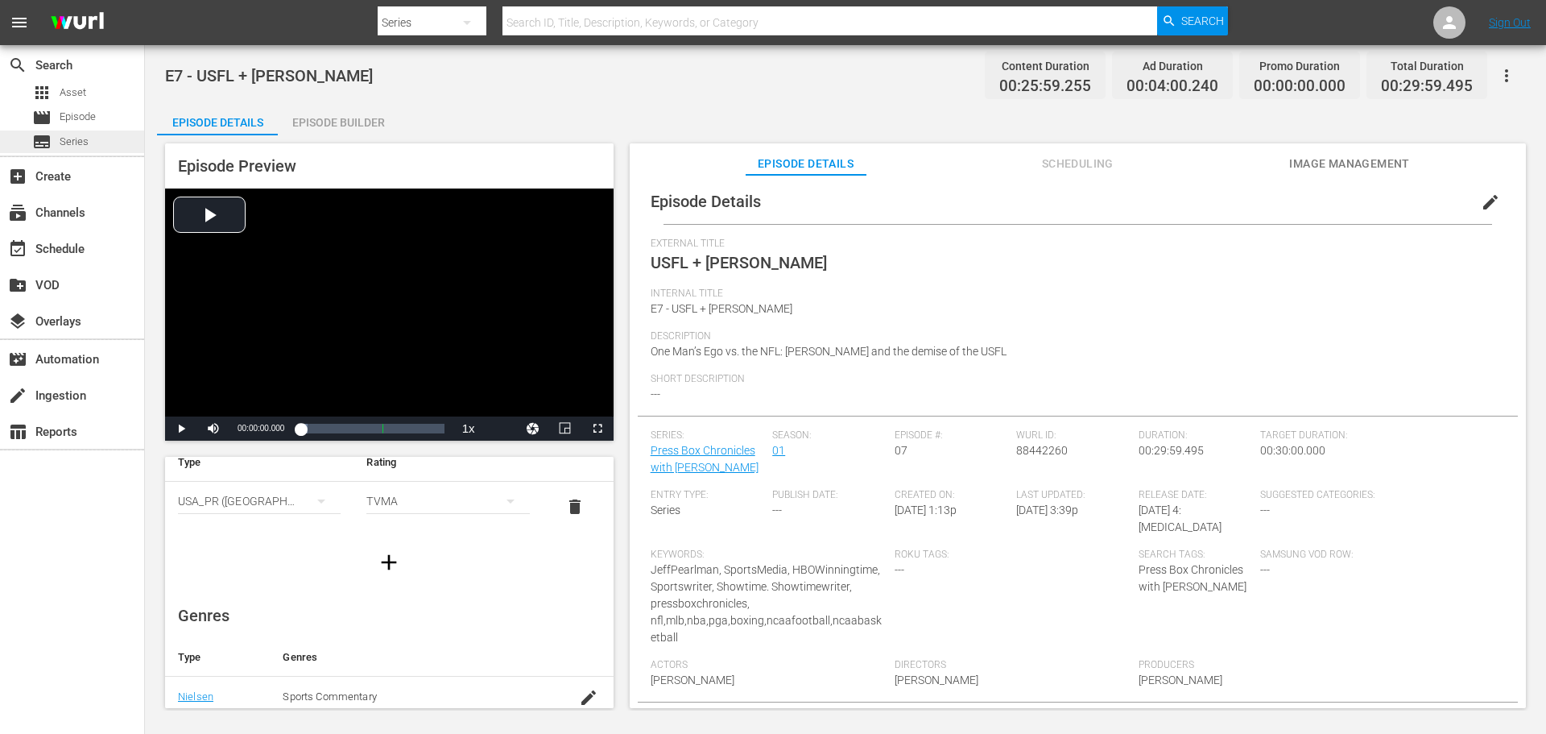
click at [74, 143] on span "Series" at bounding box center [74, 142] width 29 height 16
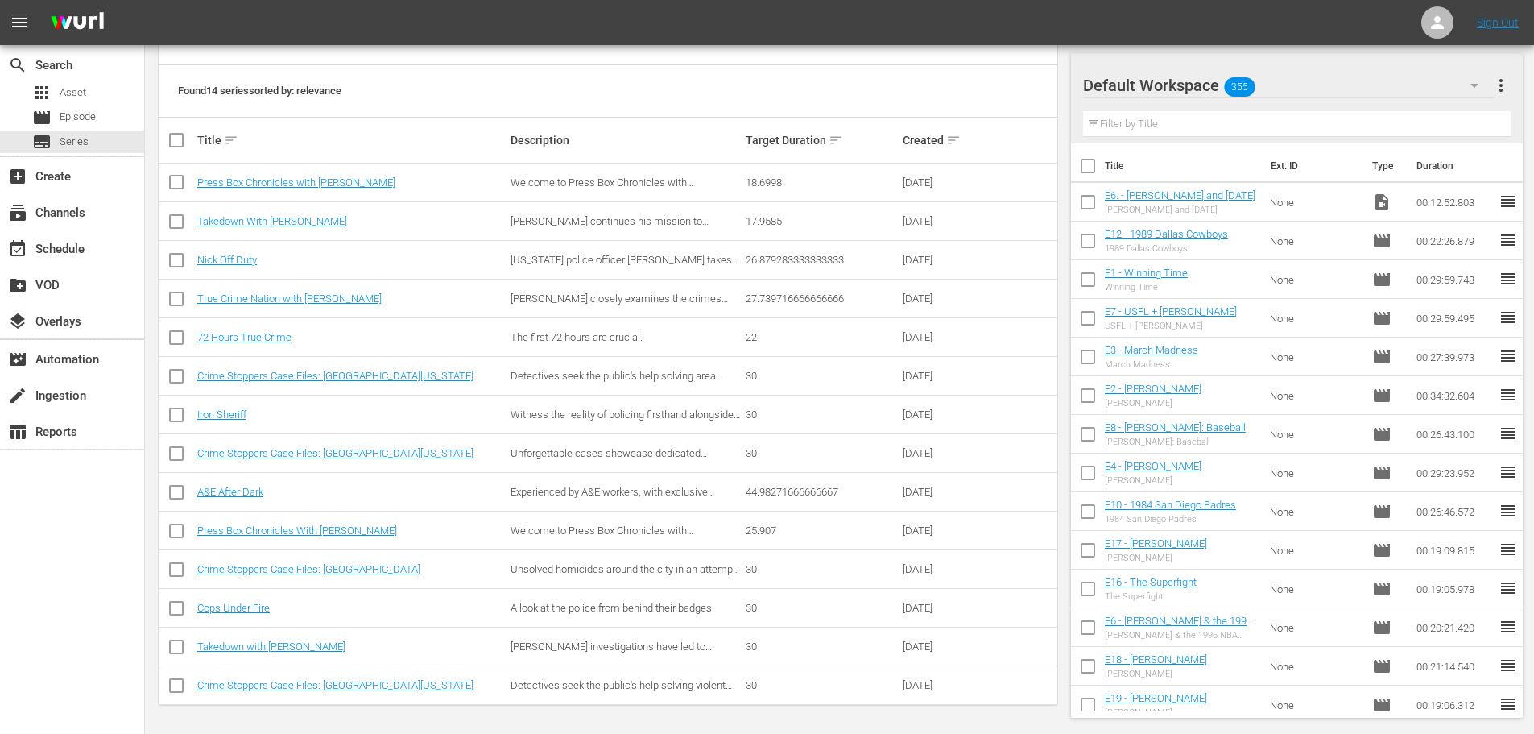
scroll to position [256, 0]
click at [340, 184] on link "Press Box Chronicles with [PERSON_NAME]" at bounding box center [296, 182] width 198 height 12
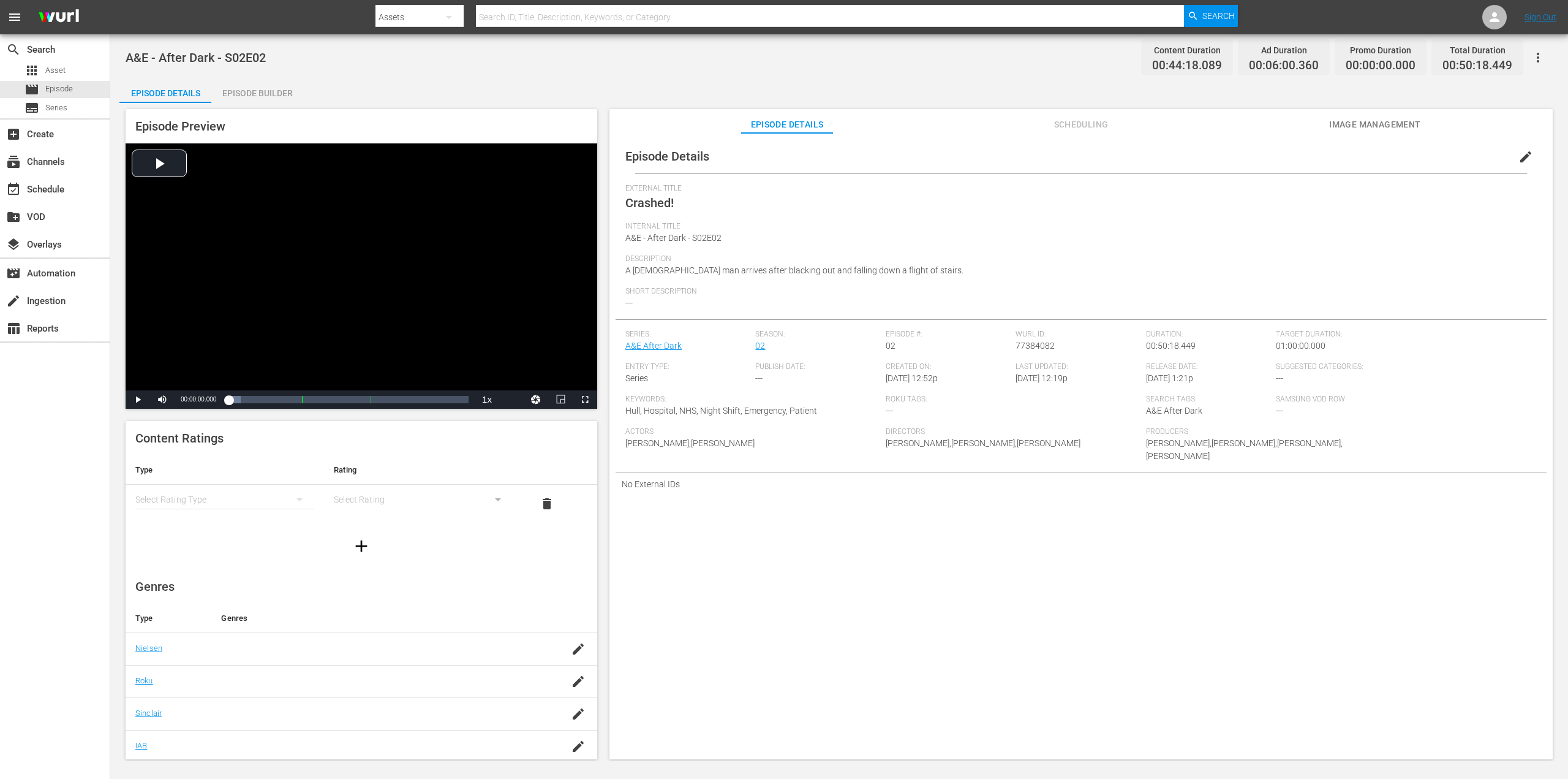
click at [259, 102] on div "Episode Builder" at bounding box center [257, 93] width 92 height 30
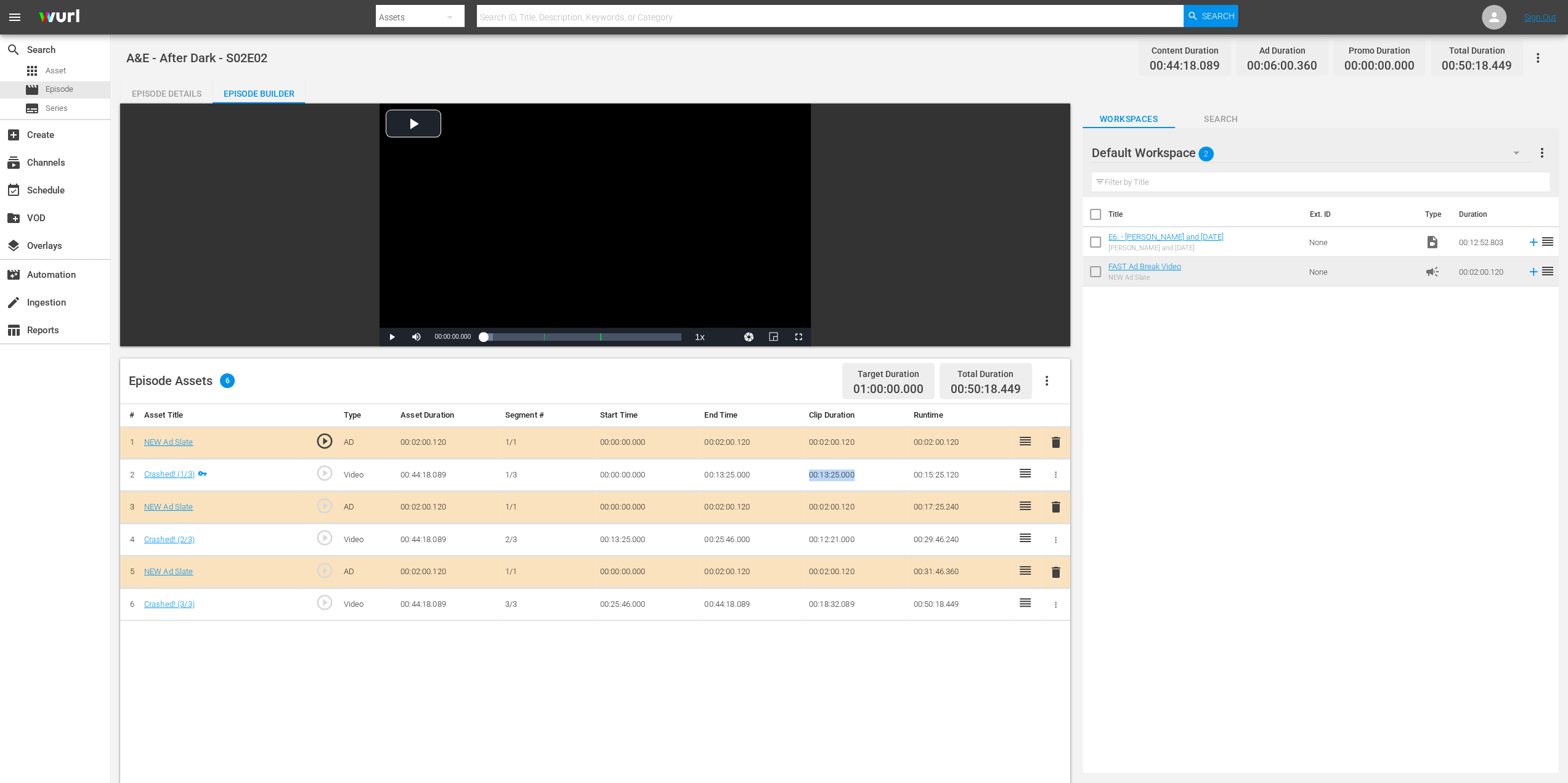
drag, startPoint x: 810, startPoint y: 473, endPoint x: 857, endPoint y: 471, distance: 47.0
click at [856, 471] on td "00:13:25.000" at bounding box center [856, 475] width 105 height 33
click at [875, 476] on td "00:13:25.000" at bounding box center [856, 475] width 105 height 33
drag, startPoint x: 806, startPoint y: 531, endPoint x: 866, endPoint y: 527, distance: 60.1
click at [864, 527] on td "00:12:21.000" at bounding box center [856, 540] width 105 height 33
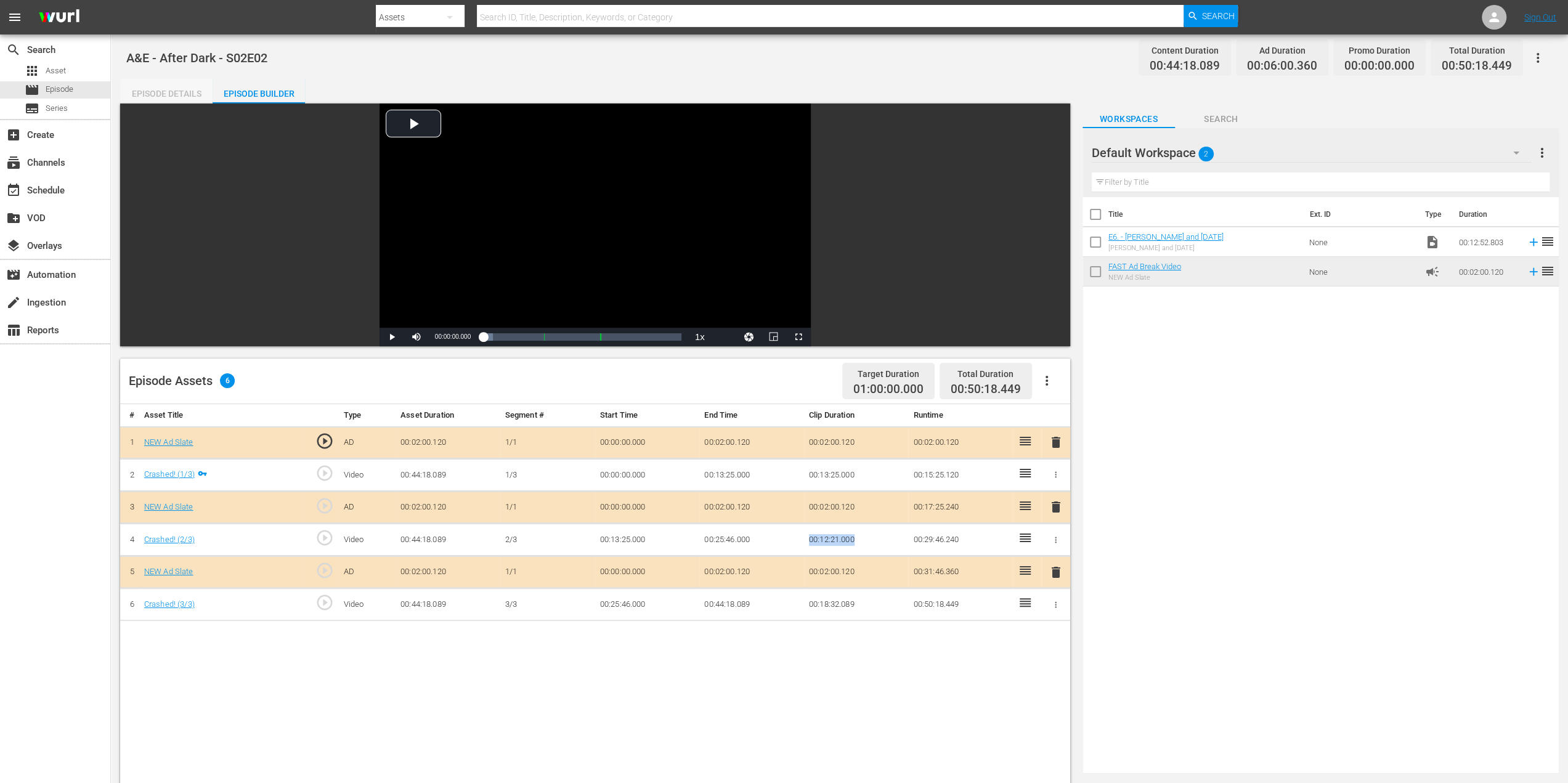
click at [177, 99] on div "Episode Details" at bounding box center [166, 93] width 93 height 30
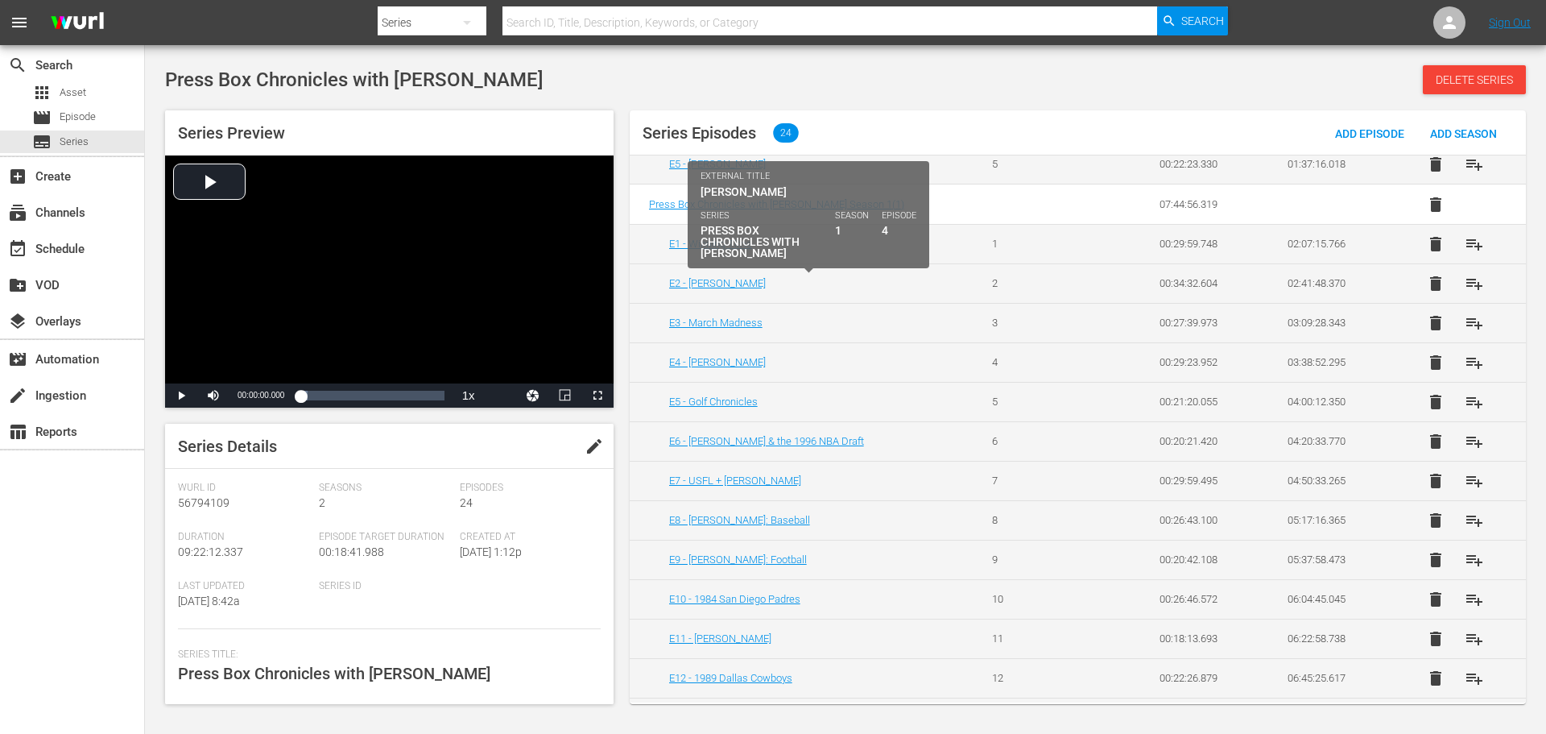
scroll to position [483, 0]
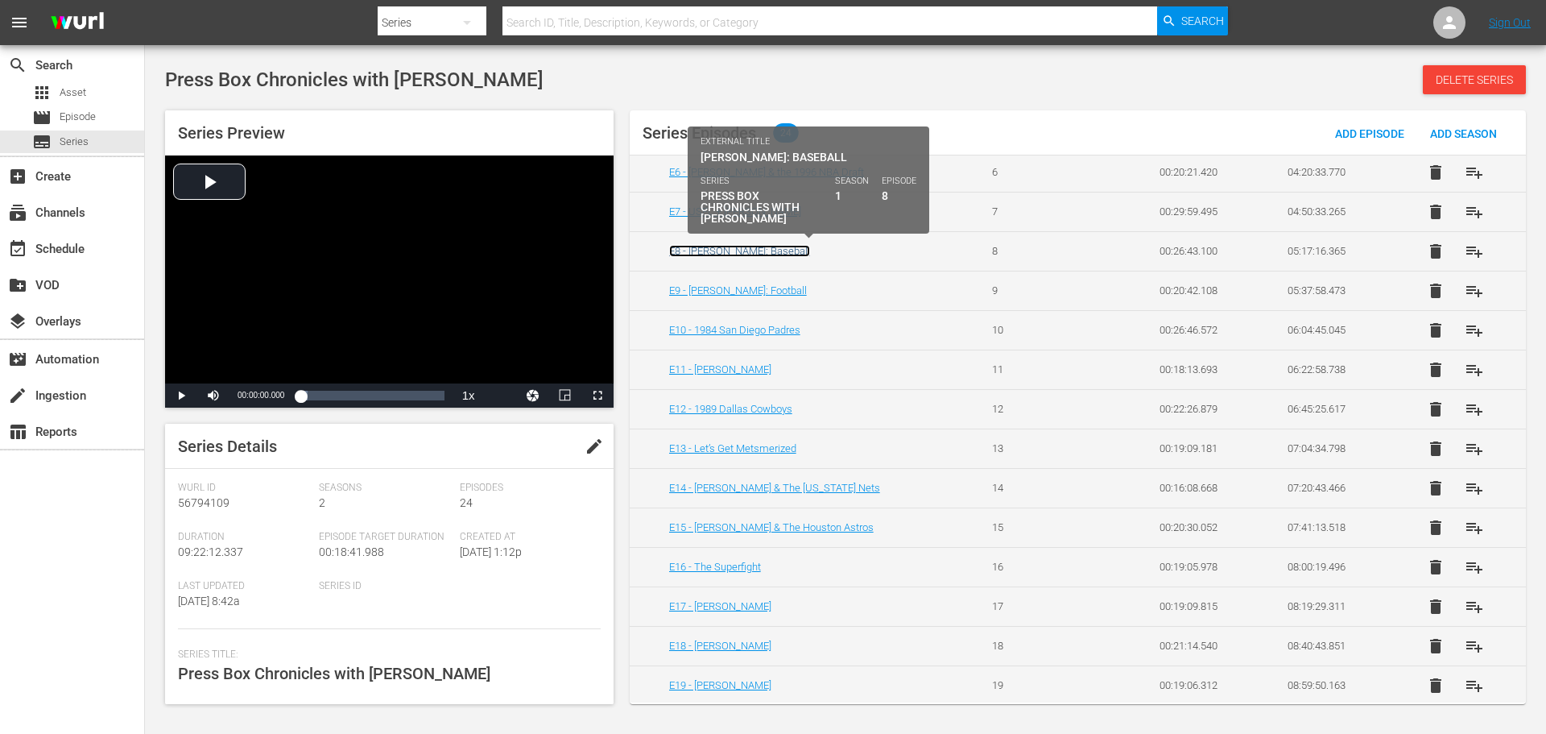
click at [734, 247] on link "E8 - [PERSON_NAME]: Baseball" at bounding box center [739, 251] width 141 height 12
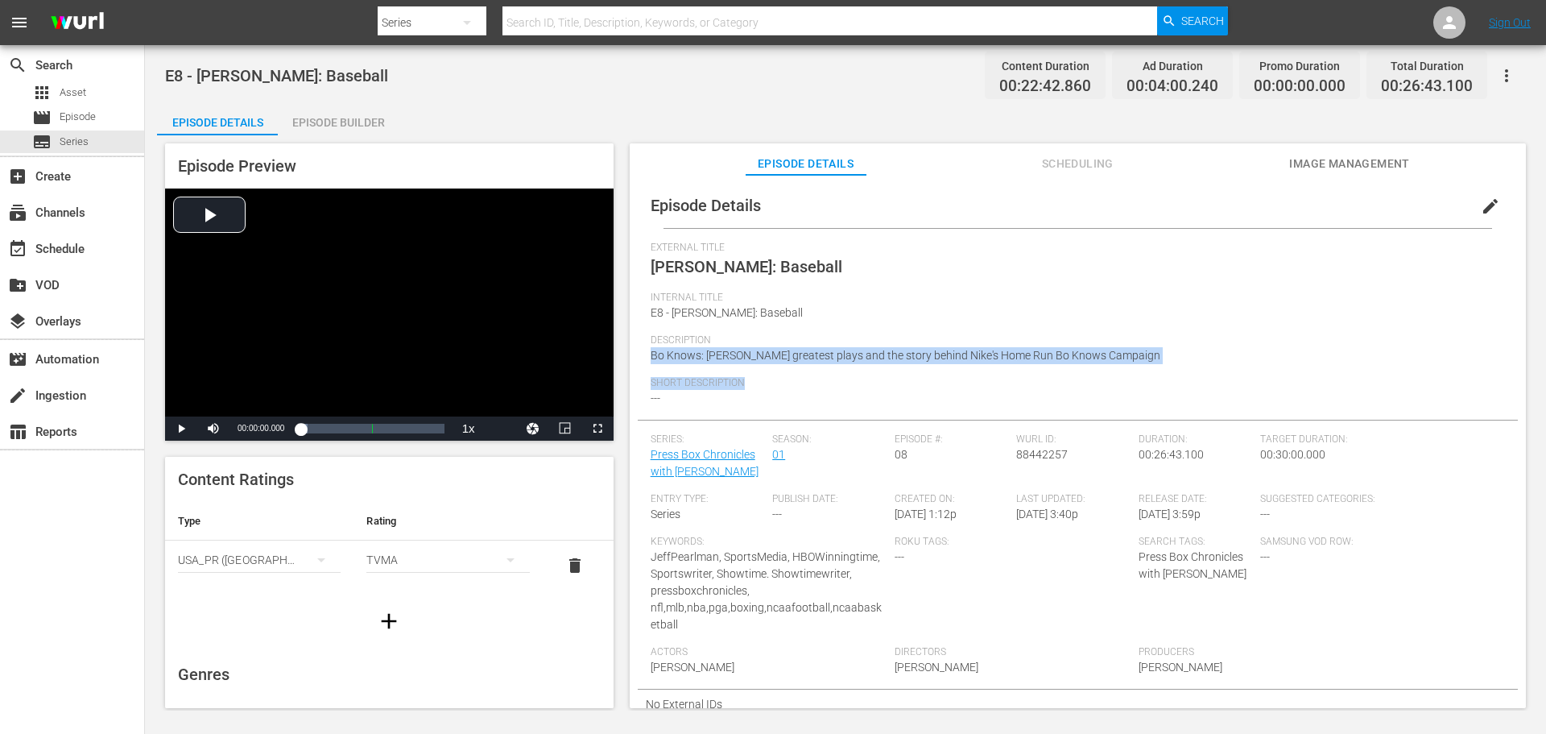
drag, startPoint x: 664, startPoint y: 355, endPoint x: 1227, endPoint y: 379, distance: 564.3
click at [1231, 379] on div "External Title [PERSON_NAME]: Baseball Internal Title E8 - [PERSON_NAME]: Baseb…" at bounding box center [1078, 331] width 854 height 178
click at [981, 380] on span "Short Description" at bounding box center [1074, 383] width 846 height 13
drag, startPoint x: 650, startPoint y: 350, endPoint x: 1152, endPoint y: 363, distance: 502.7
click at [1152, 363] on div "Episode Details edit External Title [PERSON_NAME]: Baseball Internal Title E8 -…" at bounding box center [1078, 451] width 880 height 536
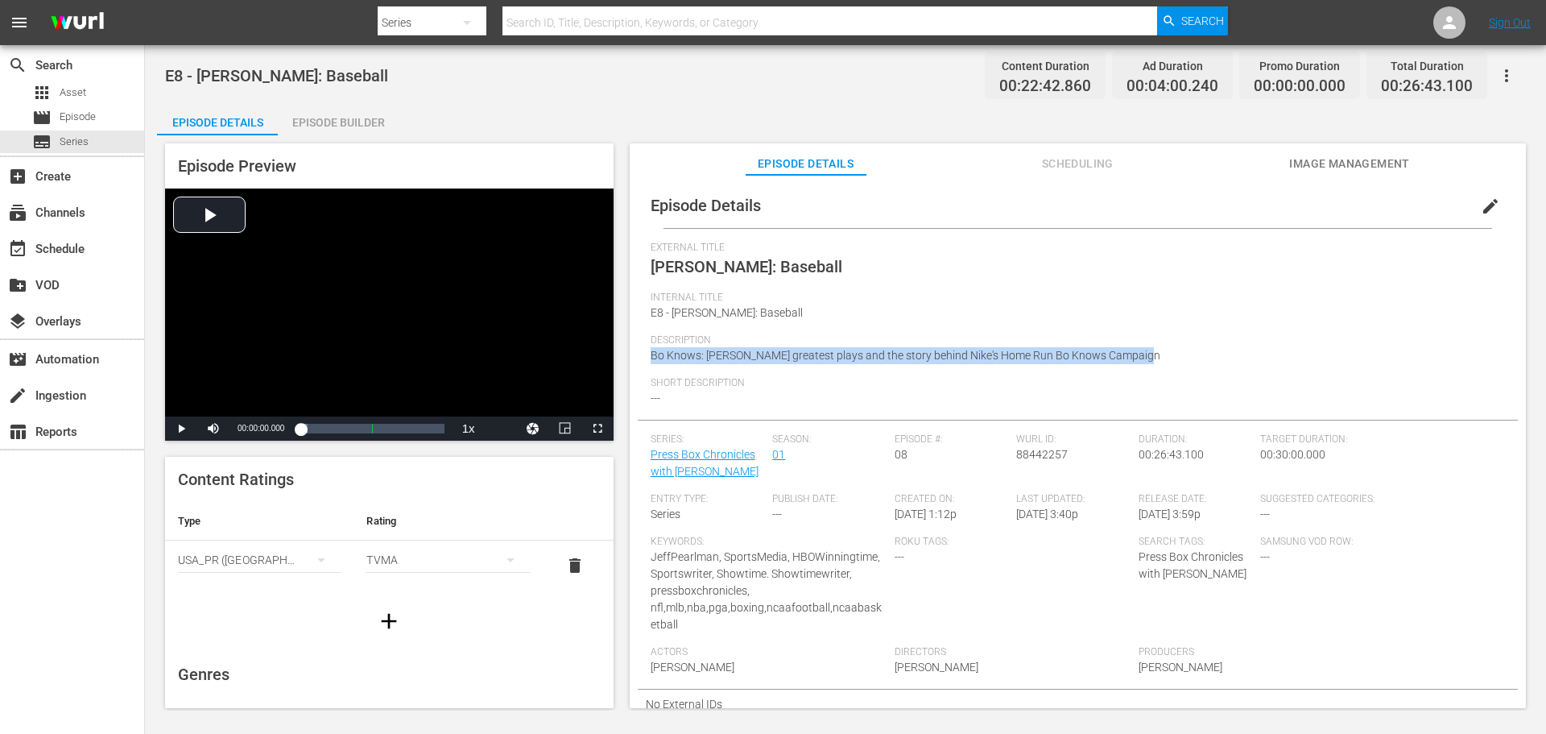
copy span "Bo Knows: [PERSON_NAME] greatest plays and the story behind Nike's Home Run Bo …"
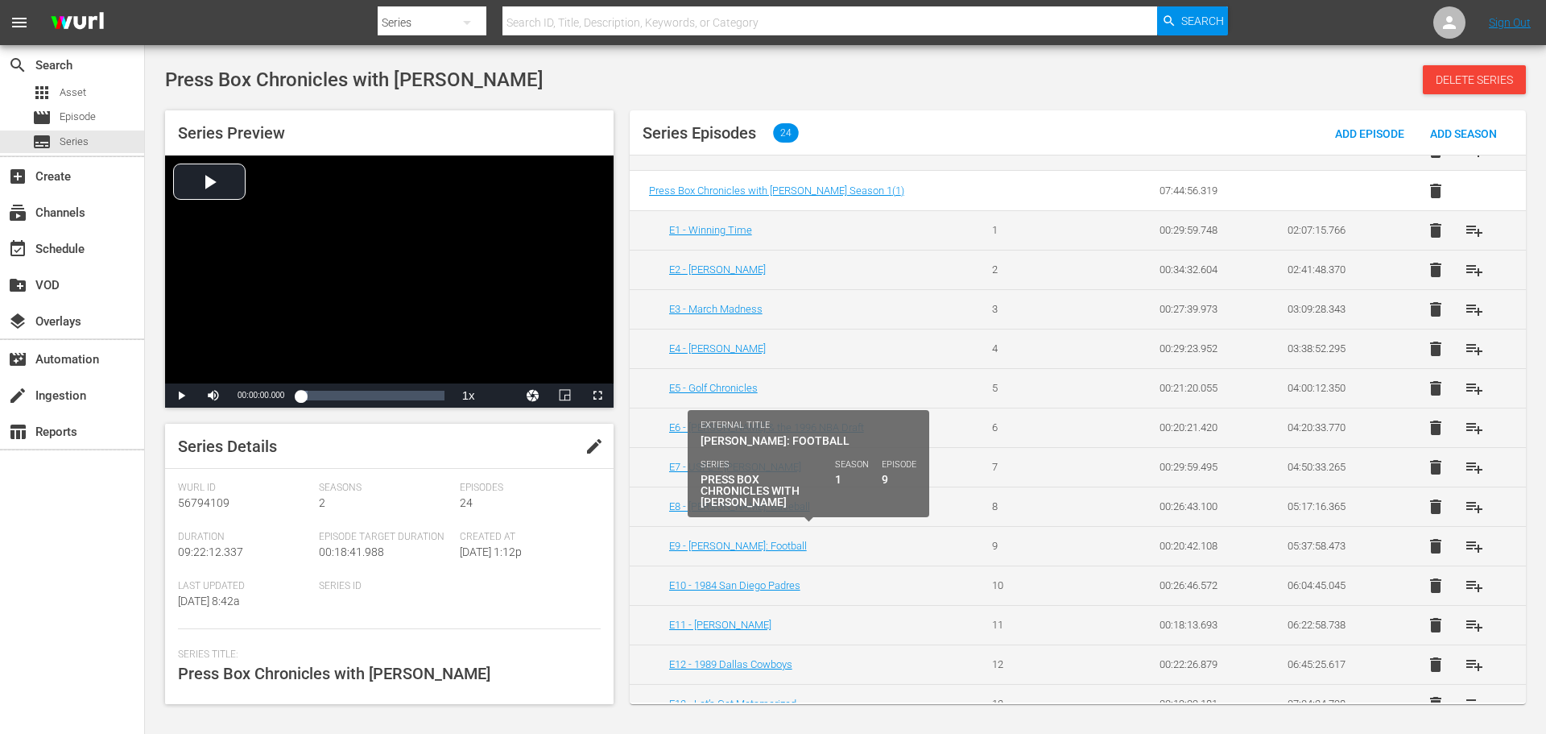
scroll to position [242, 0]
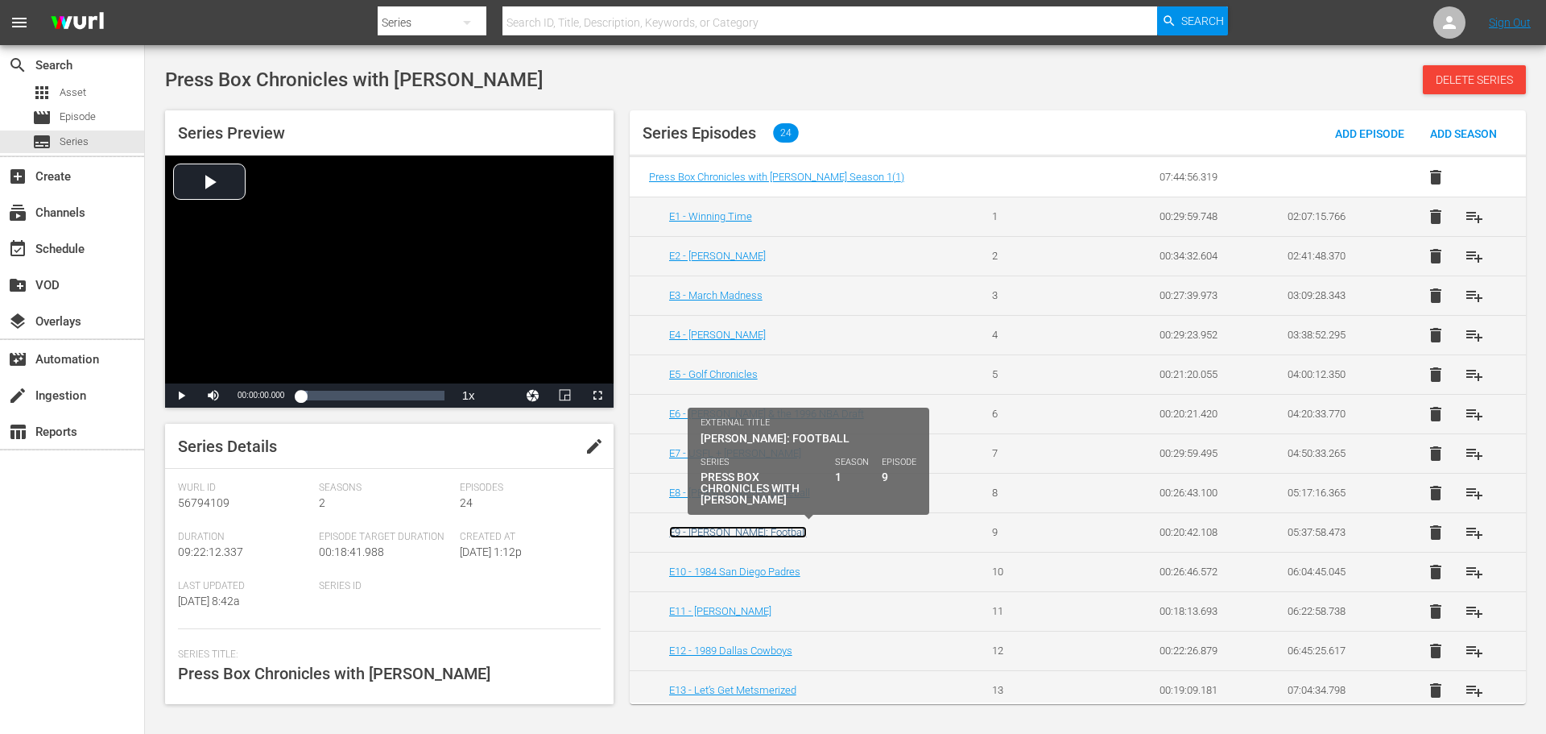
click at [750, 530] on link "E9 - [PERSON_NAME]: Football" at bounding box center [738, 532] width 138 height 12
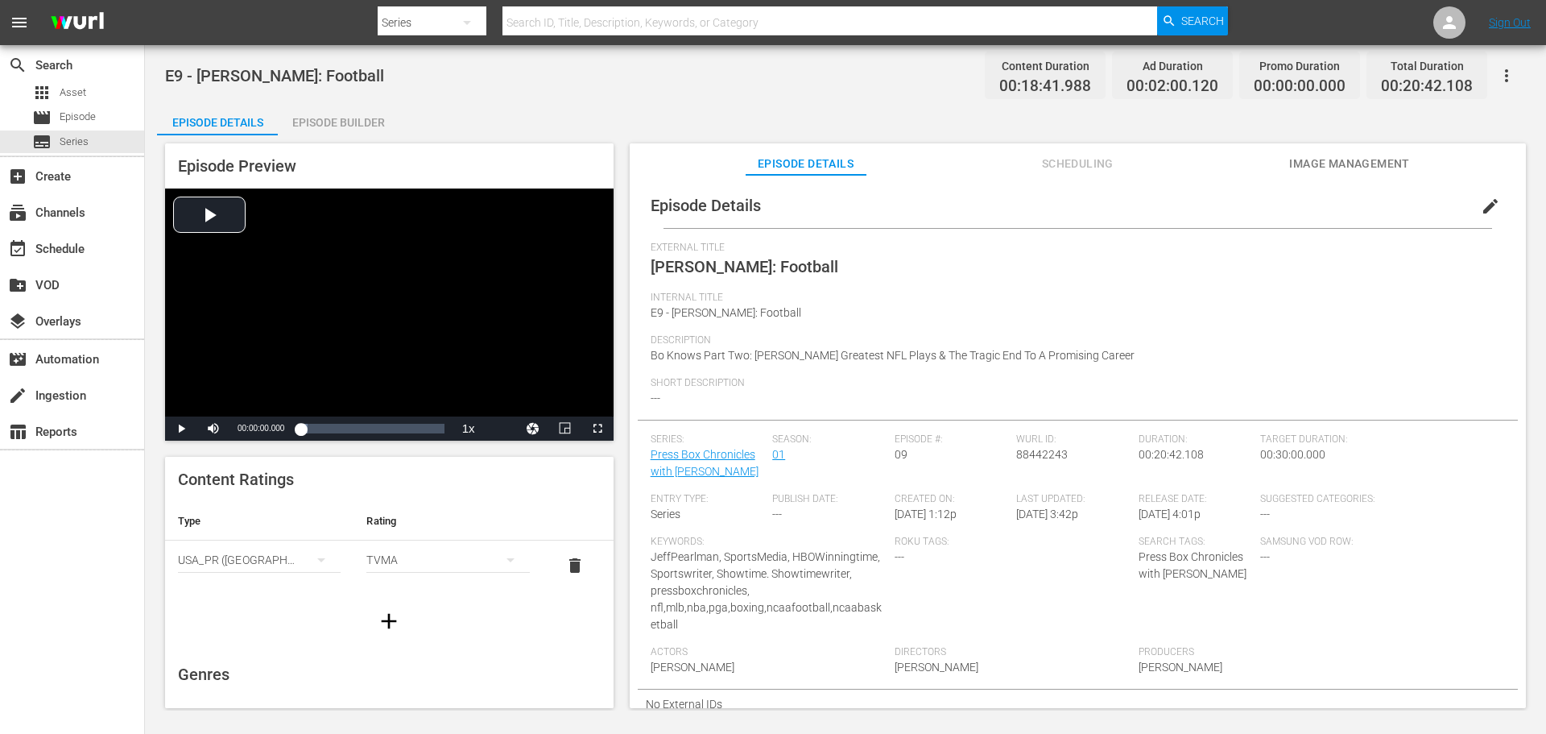
click at [1485, 206] on span "edit" at bounding box center [1490, 206] width 19 height 19
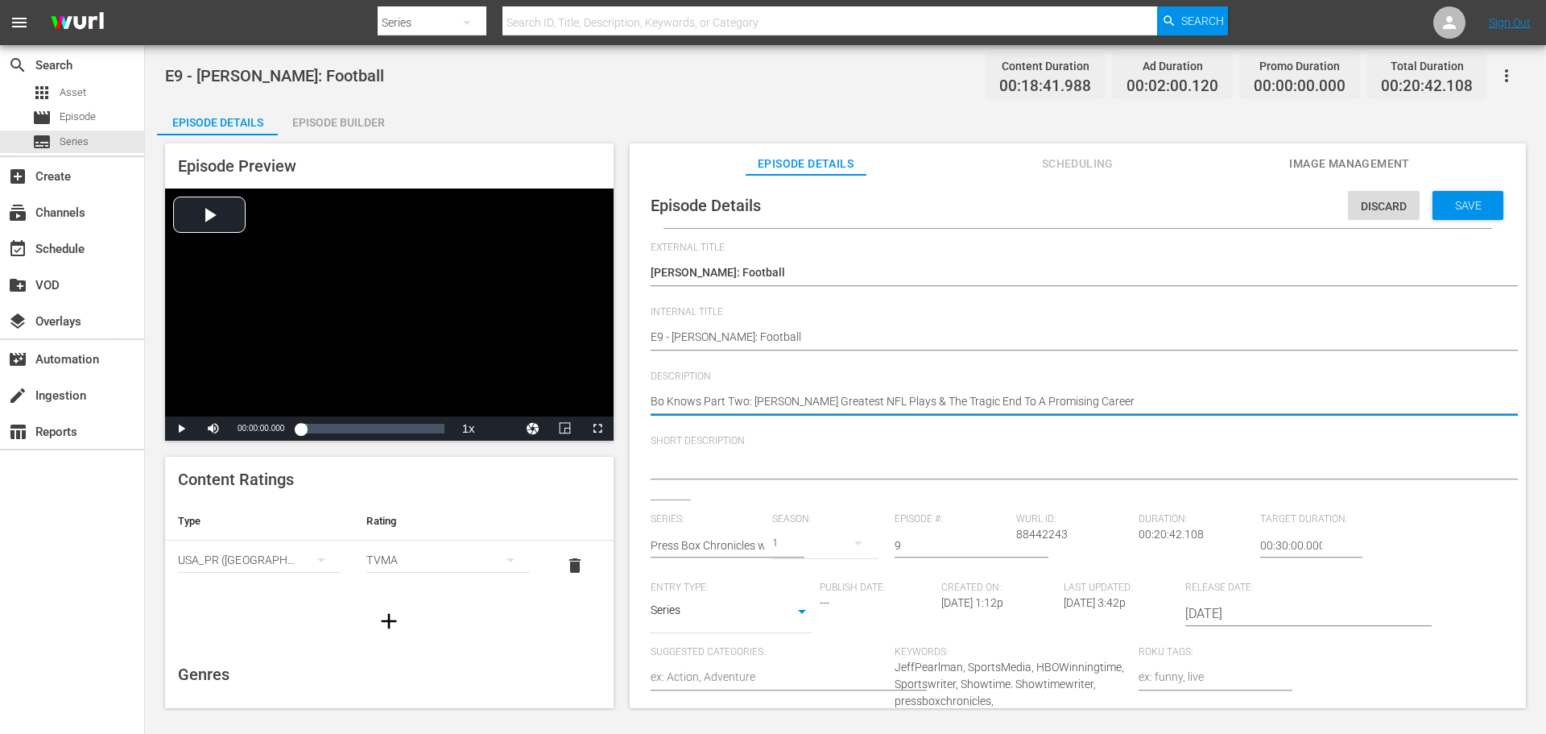
drag, startPoint x: 1119, startPoint y: 405, endPoint x: 624, endPoint y: 416, distance: 494.6
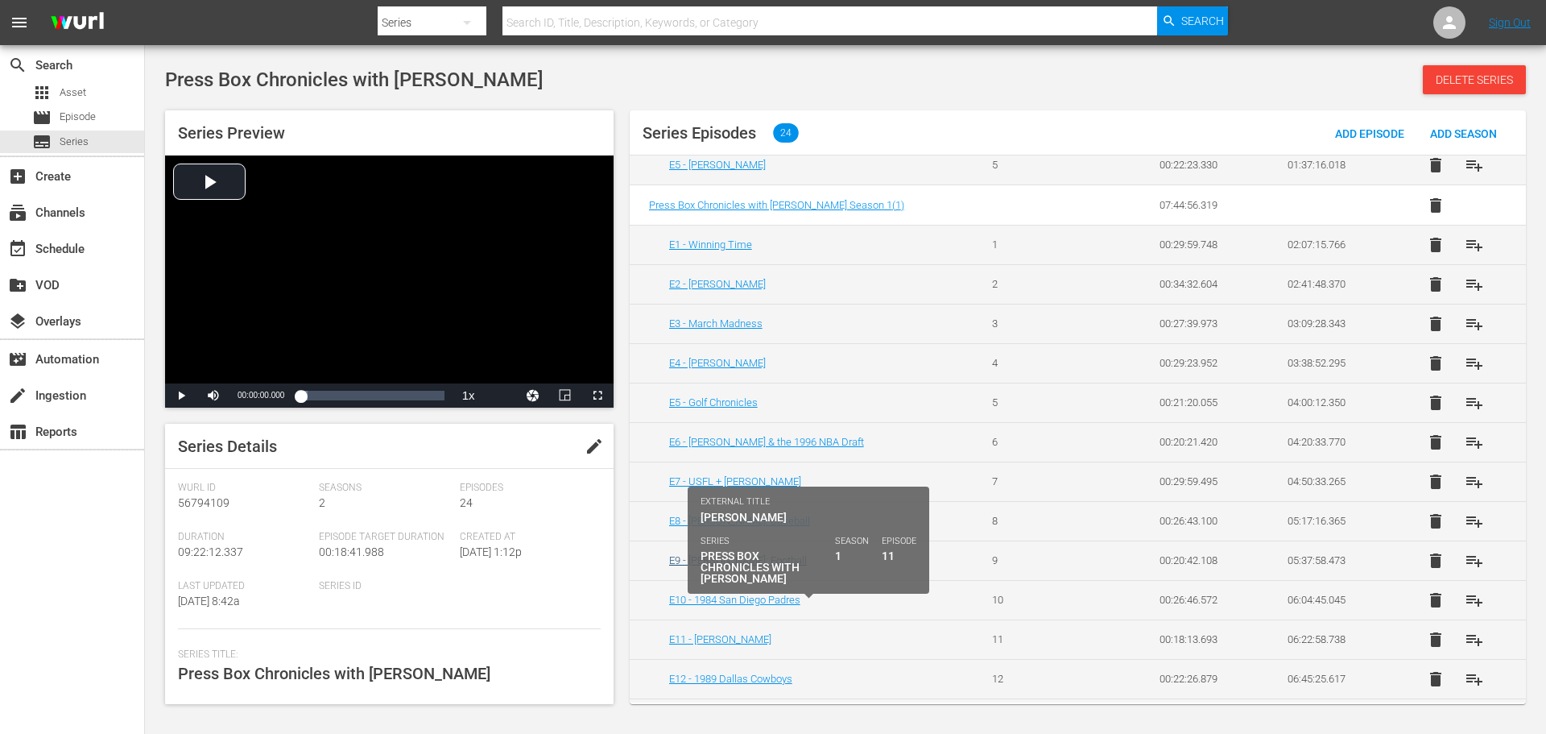
scroll to position [242, 0]
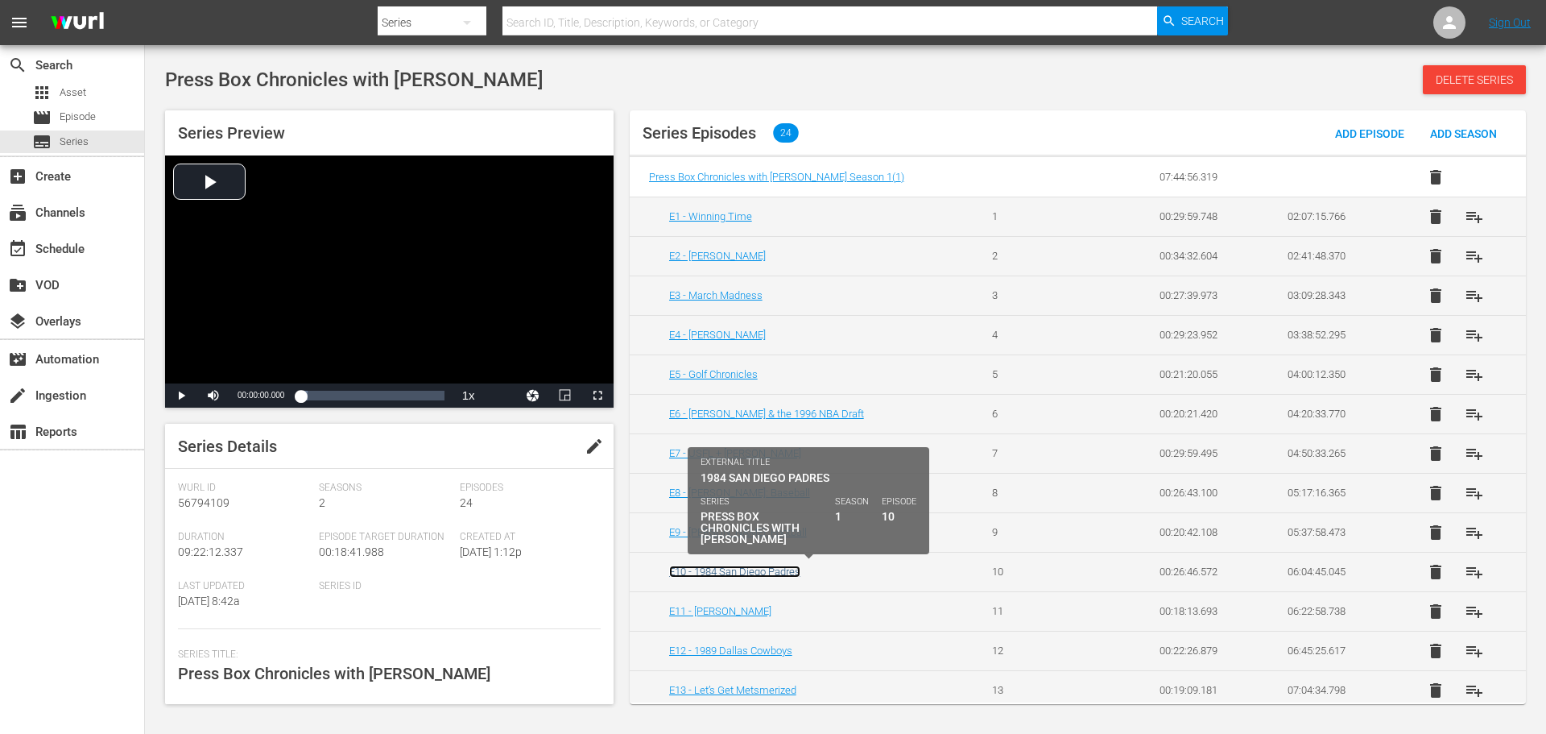
click at [784, 574] on link "E10 - 1984 San Diego Padres" at bounding box center [734, 571] width 131 height 12
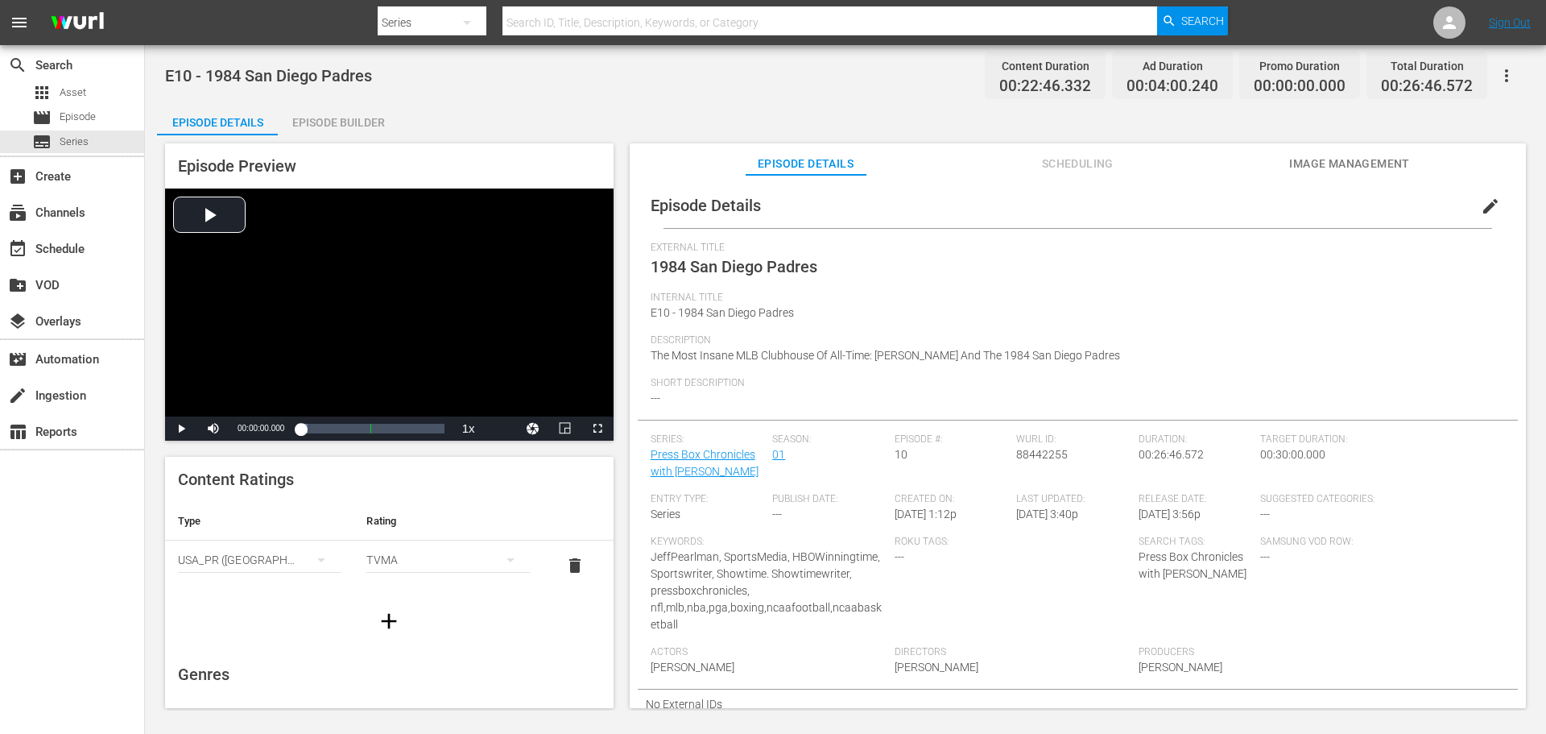
click at [1481, 203] on span "edit" at bounding box center [1490, 206] width 19 height 19
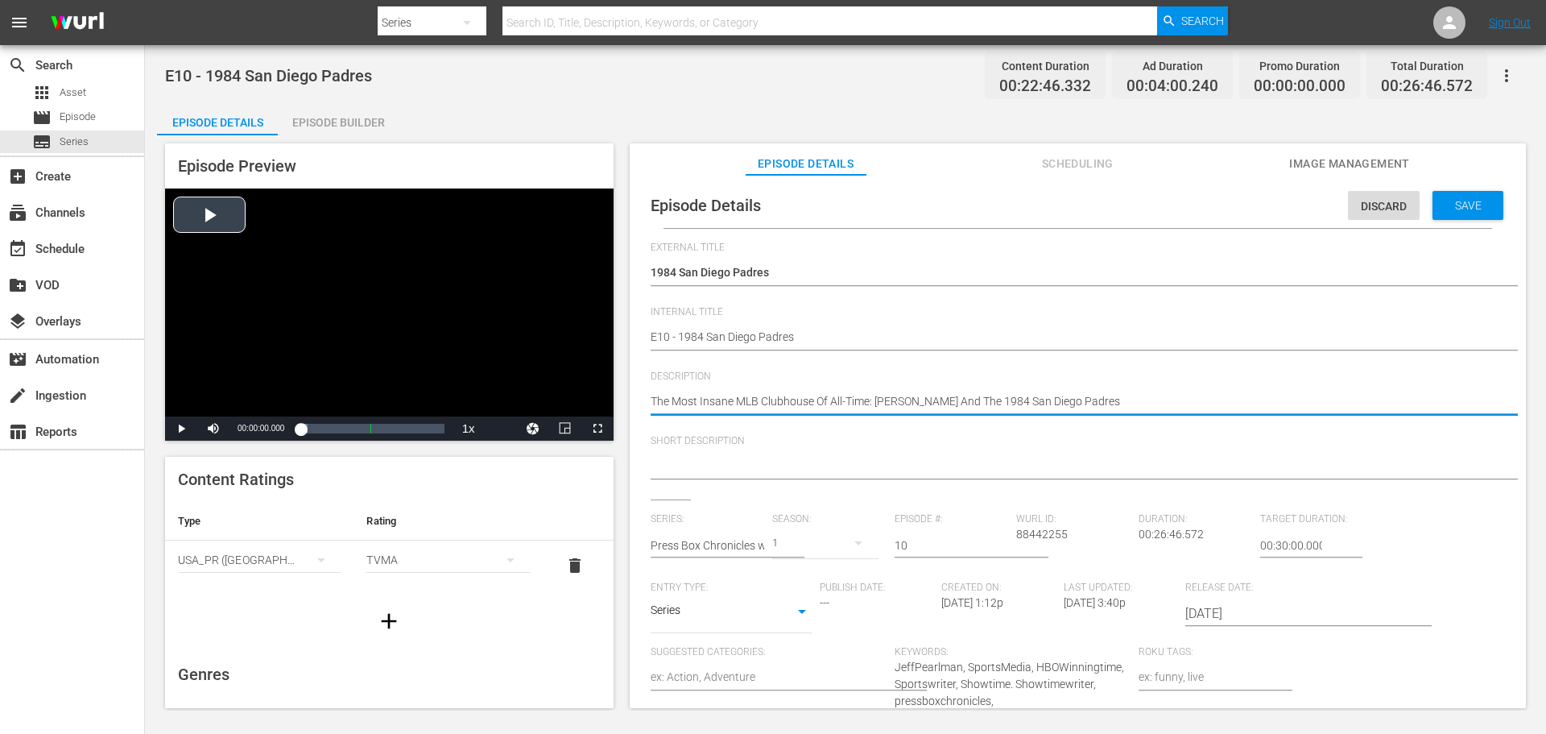
drag, startPoint x: 1119, startPoint y: 401, endPoint x: 557, endPoint y: 378, distance: 562.6
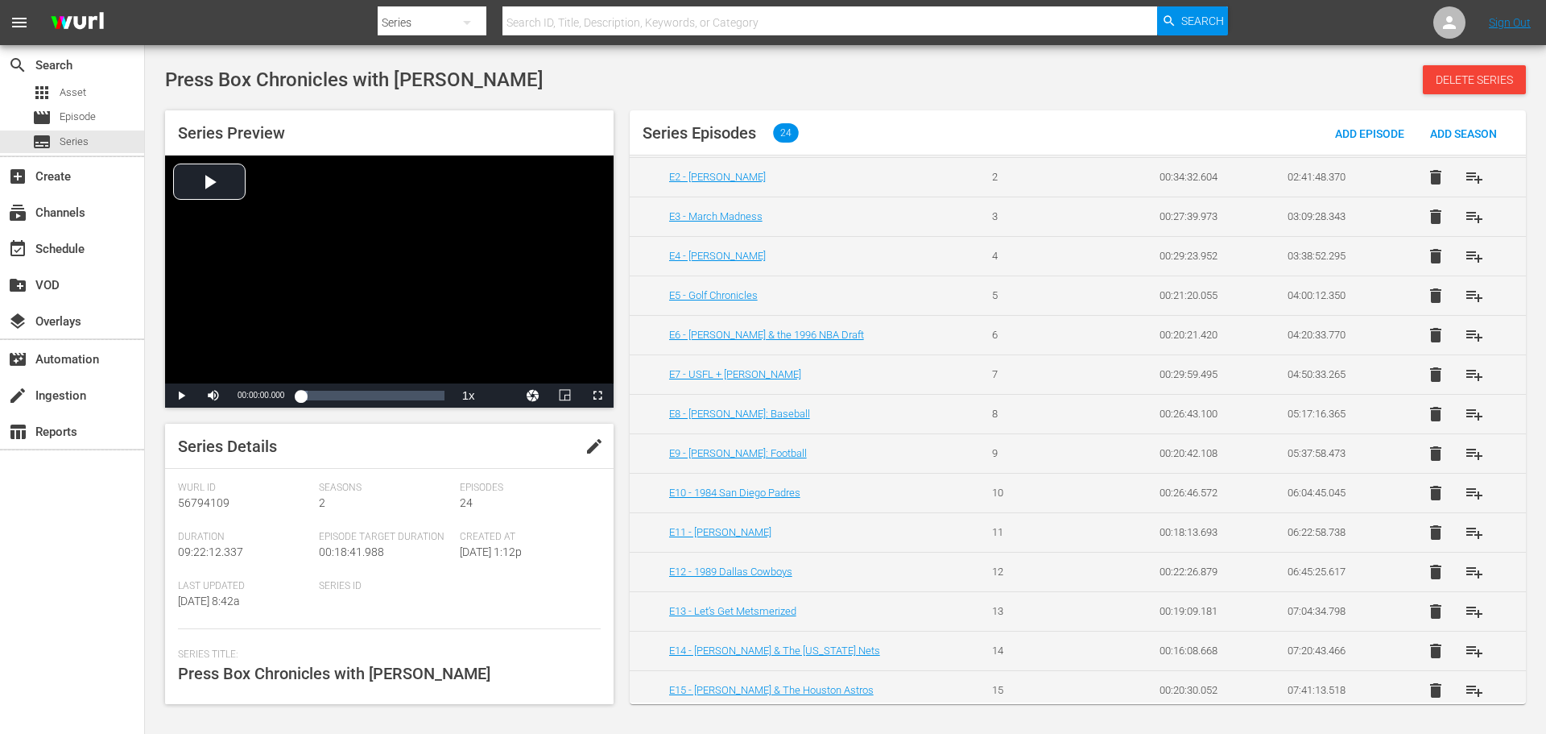
scroll to position [322, 0]
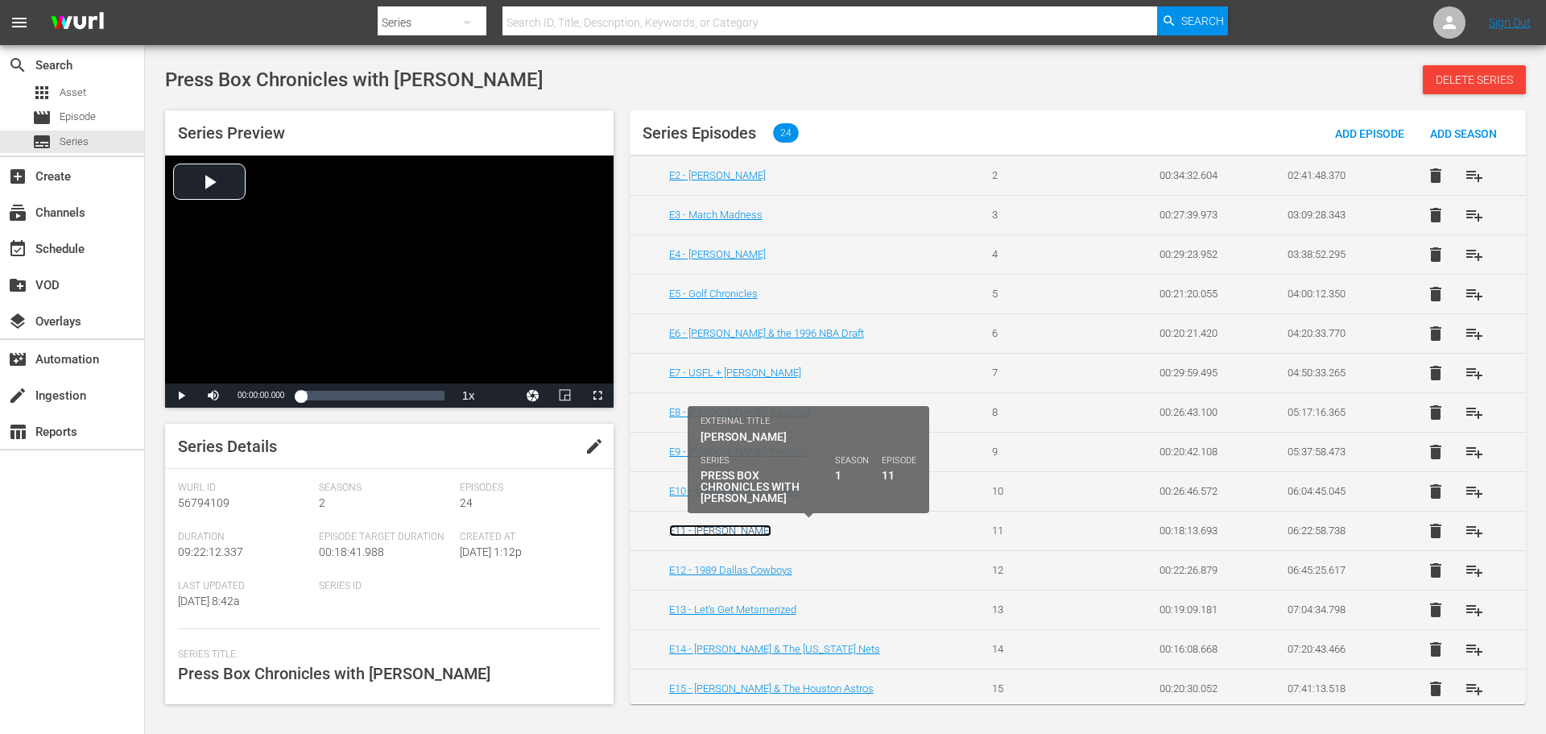
click at [734, 533] on link "E11 - [PERSON_NAME]" at bounding box center [720, 530] width 102 height 12
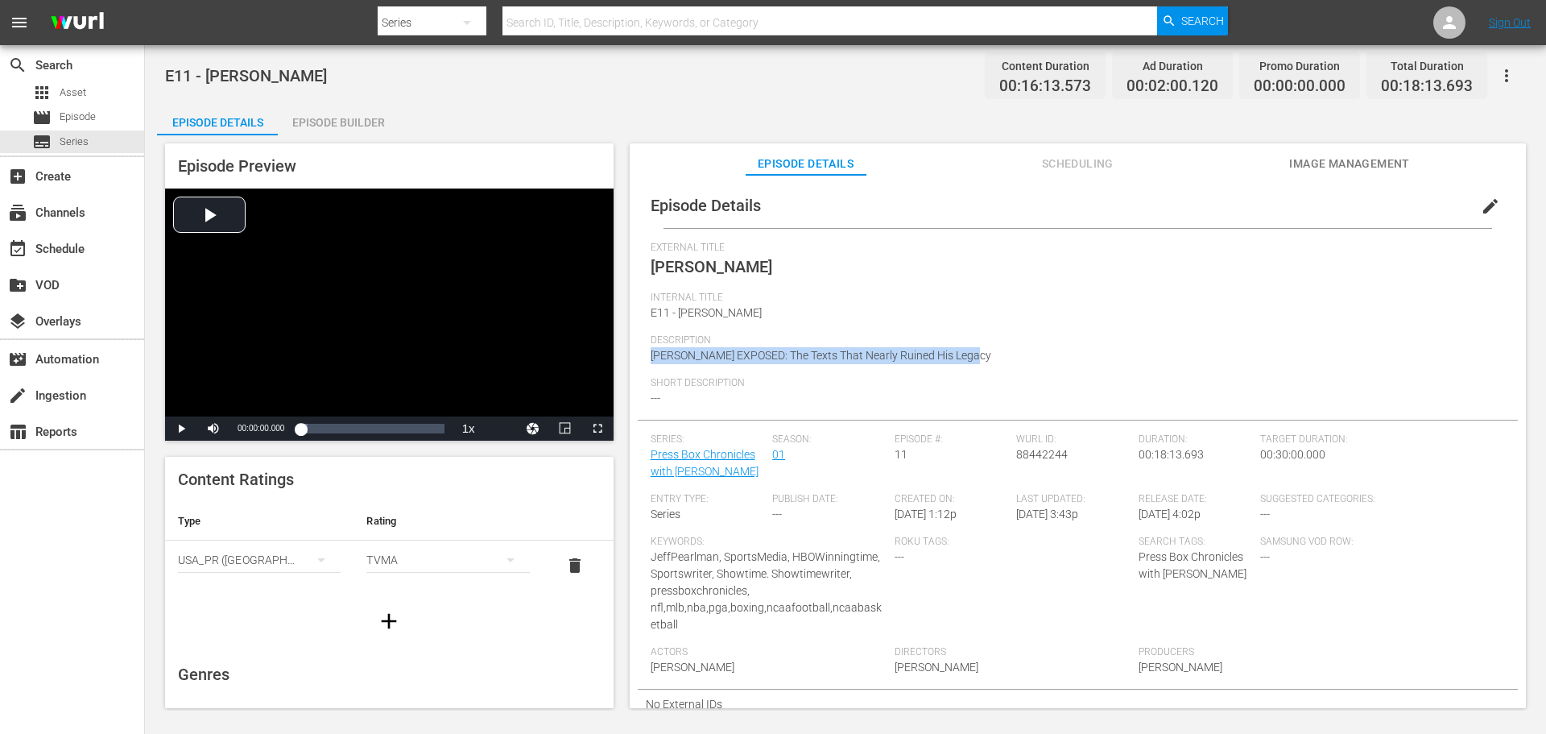
drag, startPoint x: 974, startPoint y: 350, endPoint x: 651, endPoint y: 367, distance: 324.2
click at [651, 367] on div "Description [PERSON_NAME] EXPOSED: The Texts That Nearly Ruined His Legacy" at bounding box center [1078, 355] width 854 height 43
copy span "[PERSON_NAME] EXPOSED: The Texts That Nearly Ruined His Legacy"
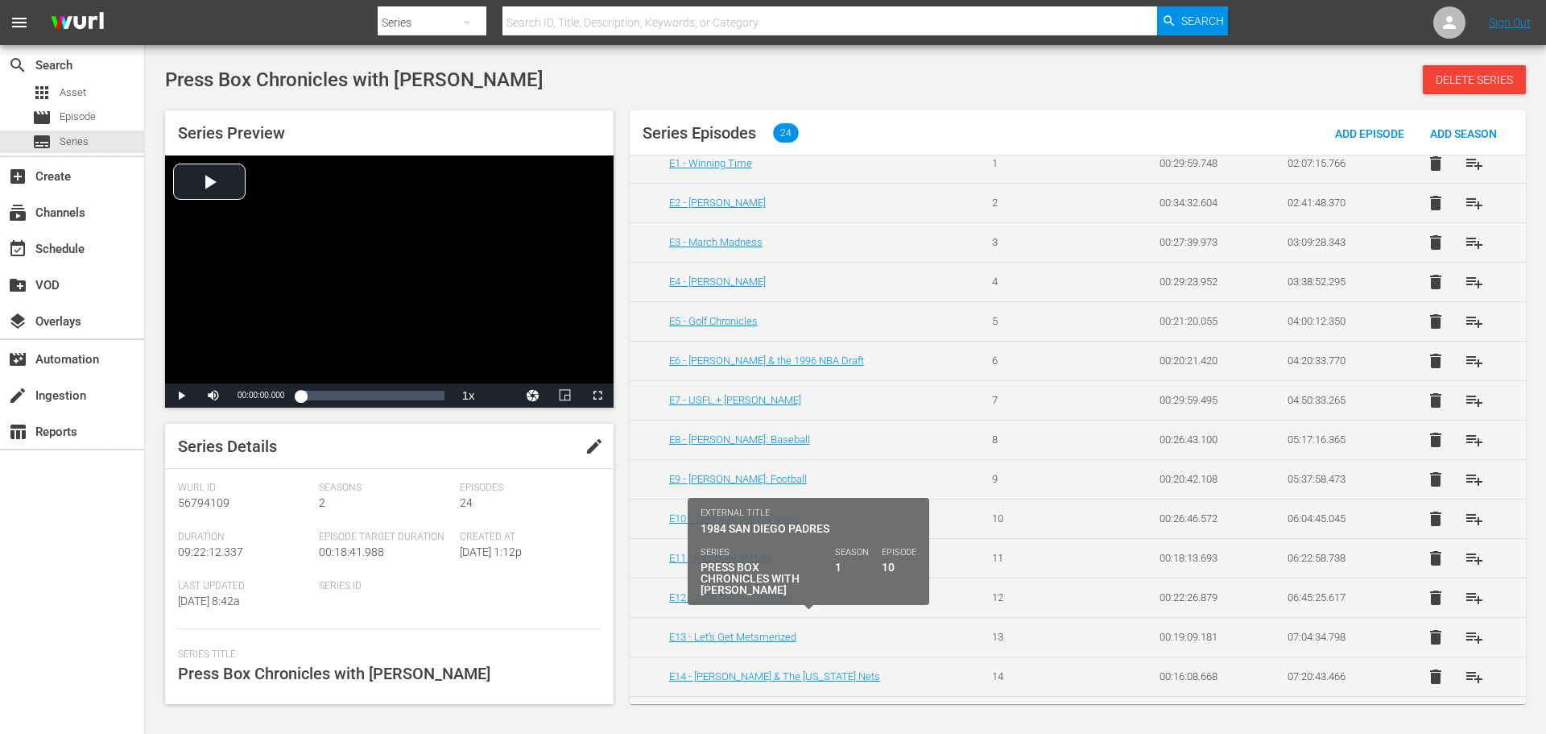
scroll to position [322, 0]
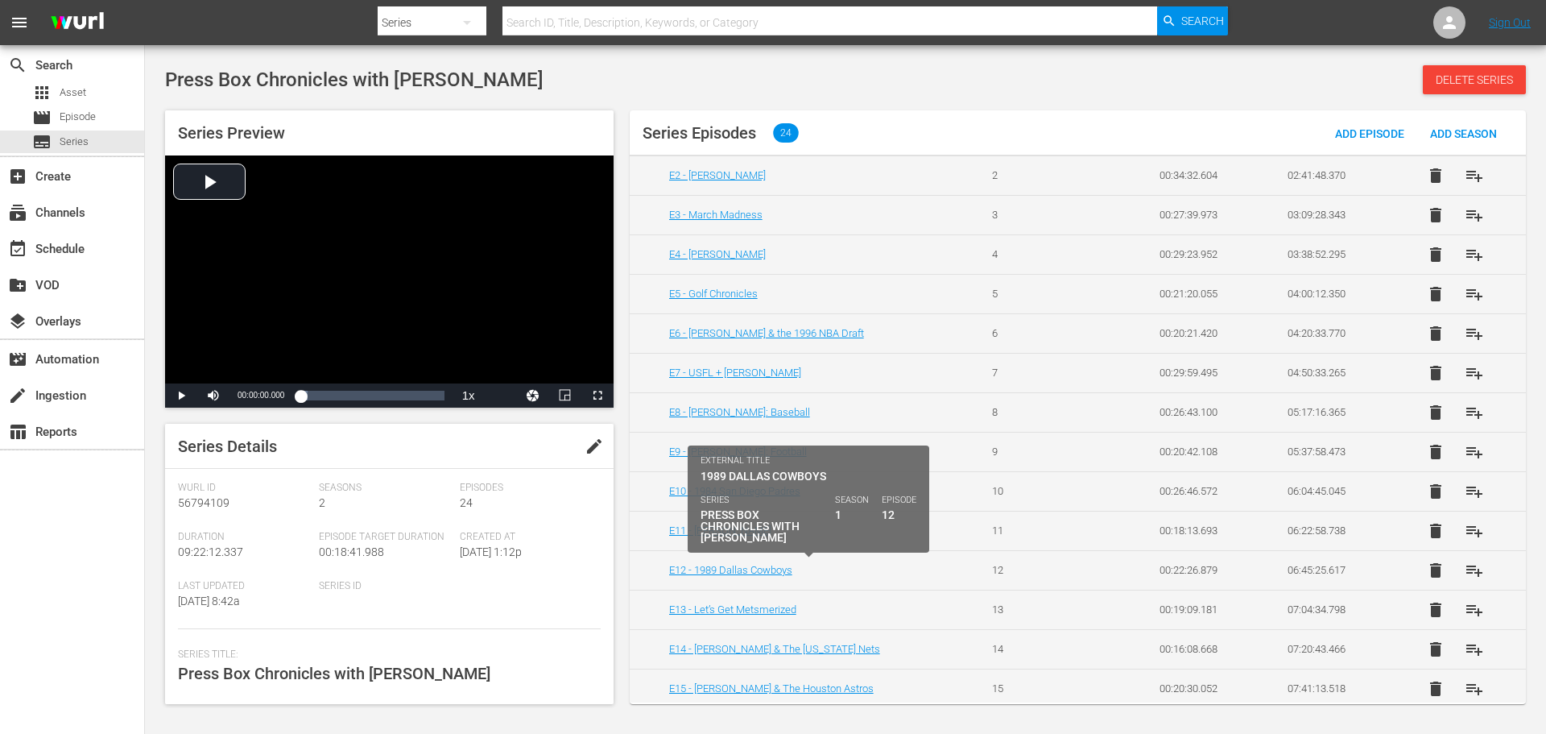
click at [763, 576] on td "E12 - 1989 Dallas Cowboys" at bounding box center [801, 569] width 343 height 39
click at [771, 573] on link "E12 - 1989 Dallas Cowboys" at bounding box center [730, 570] width 123 height 12
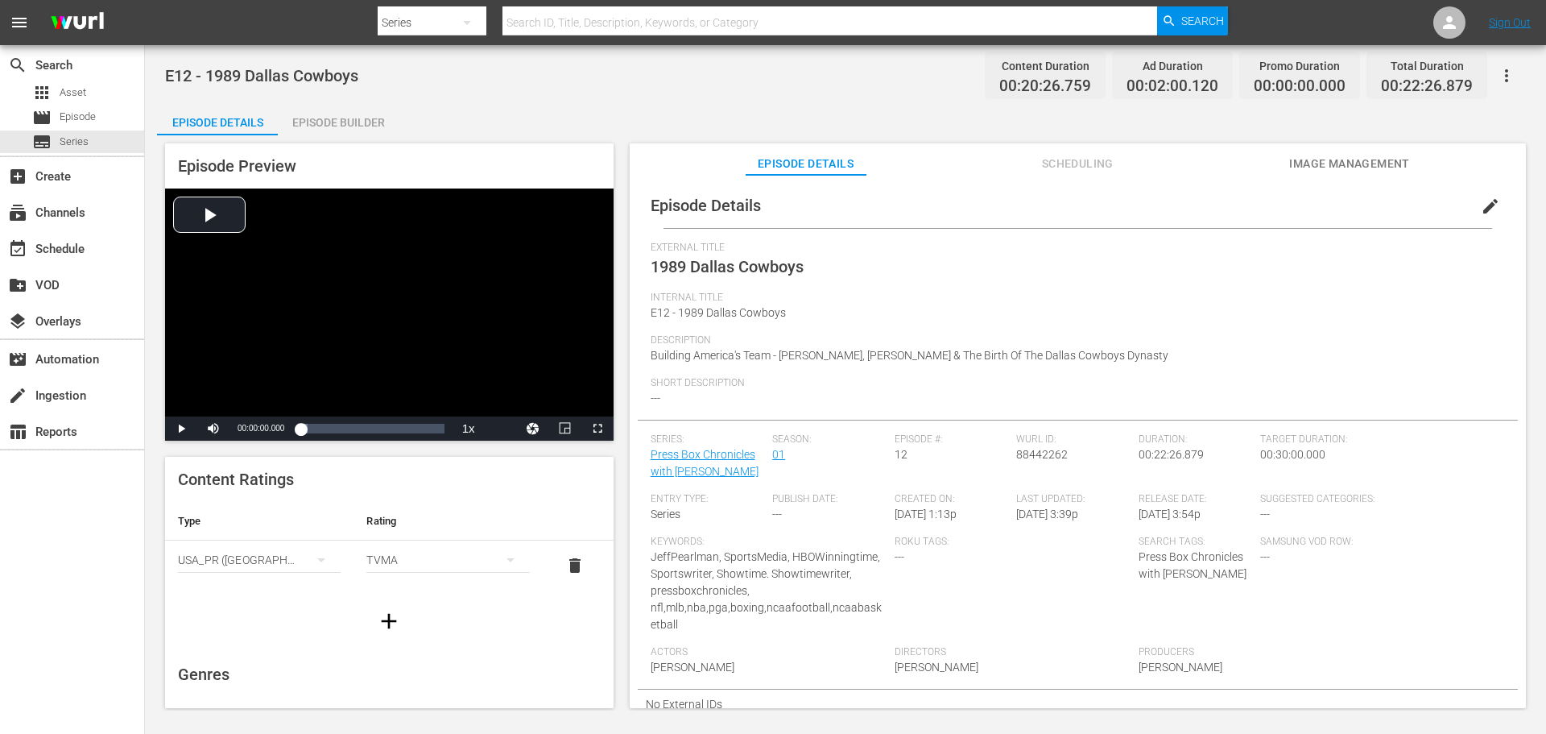
click at [1481, 204] on span "edit" at bounding box center [1490, 206] width 19 height 19
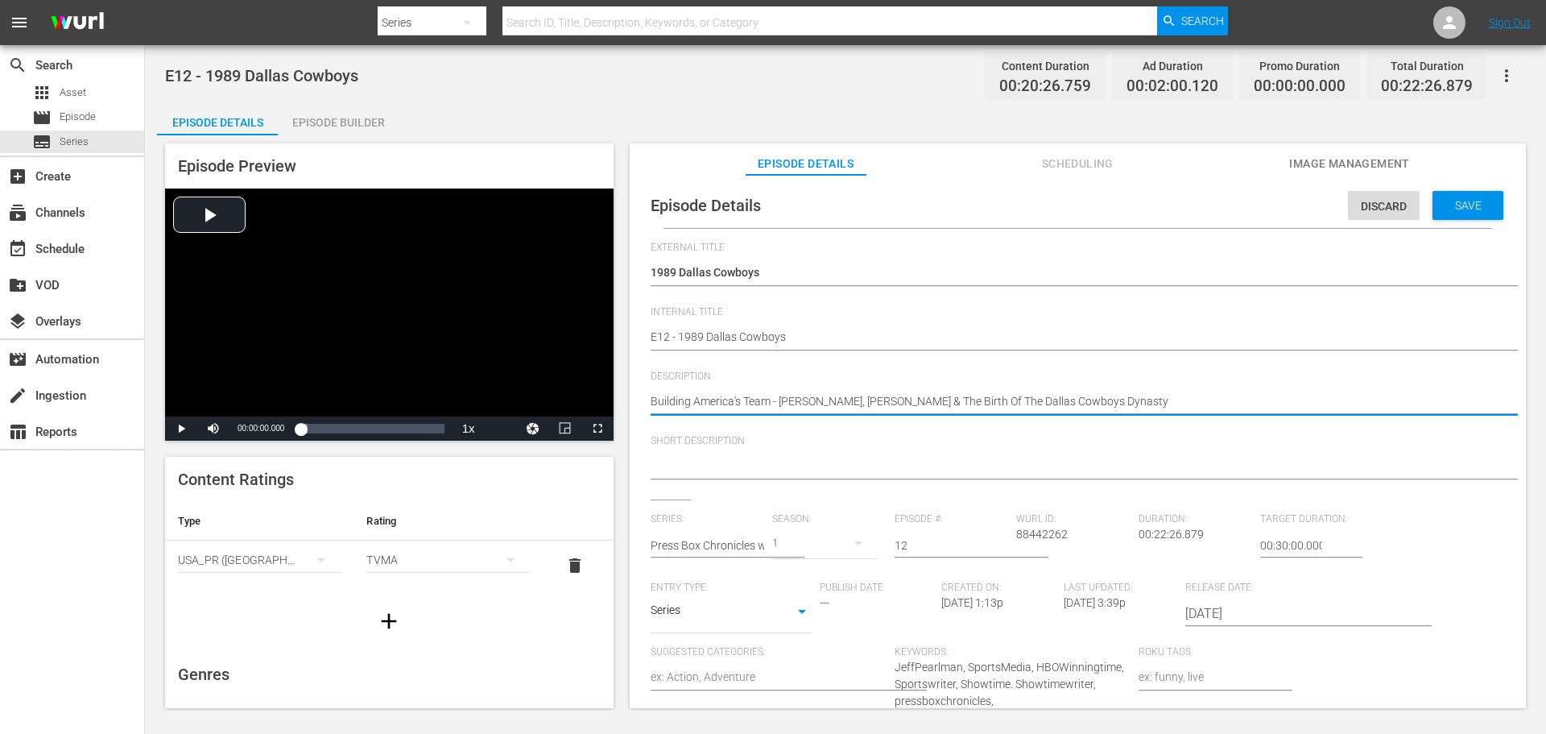
drag, startPoint x: 1159, startPoint y: 402, endPoint x: 636, endPoint y: 379, distance: 523.2
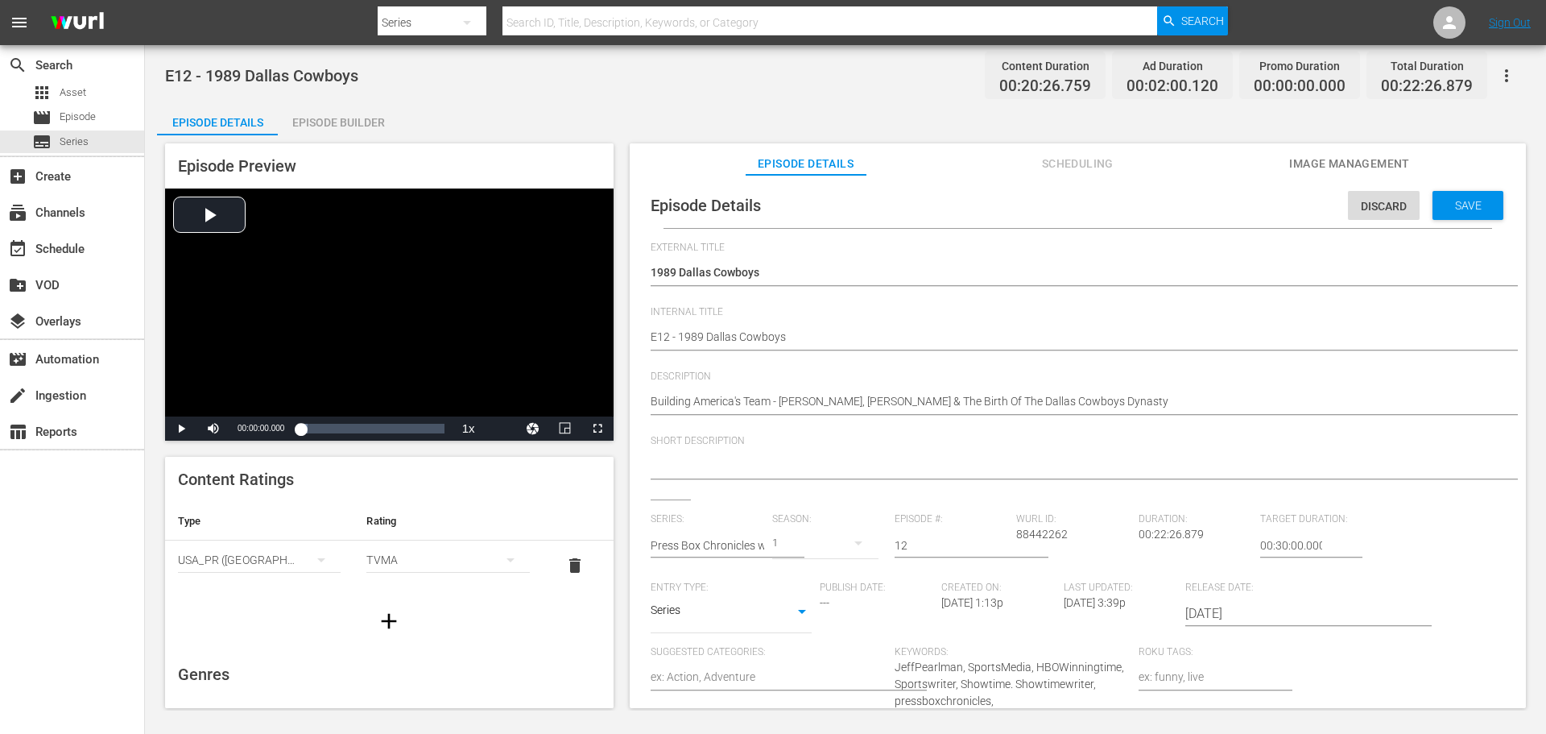
click at [1012, 486] on div at bounding box center [1074, 467] width 846 height 39
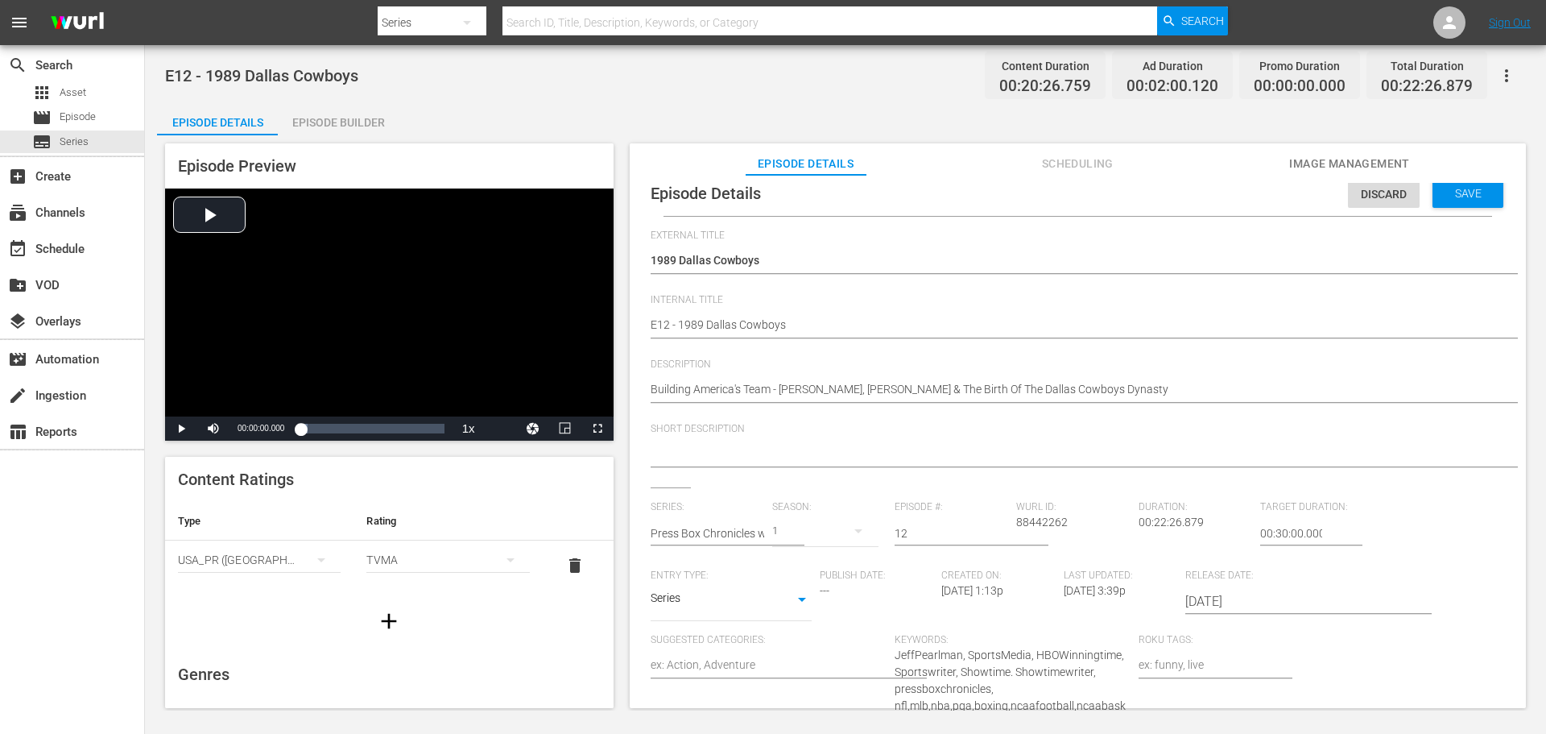
scroll to position [15, 0]
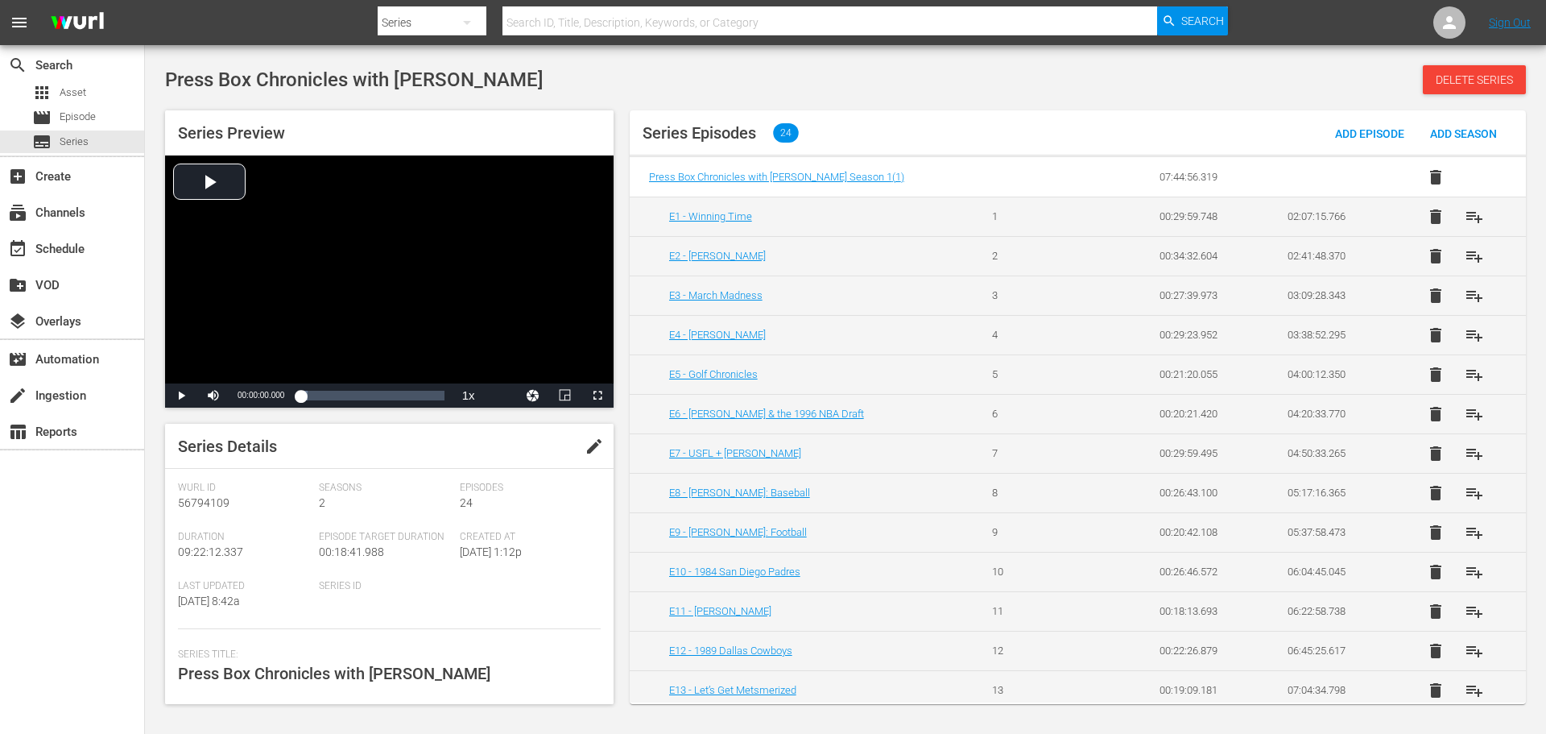
scroll to position [322, 0]
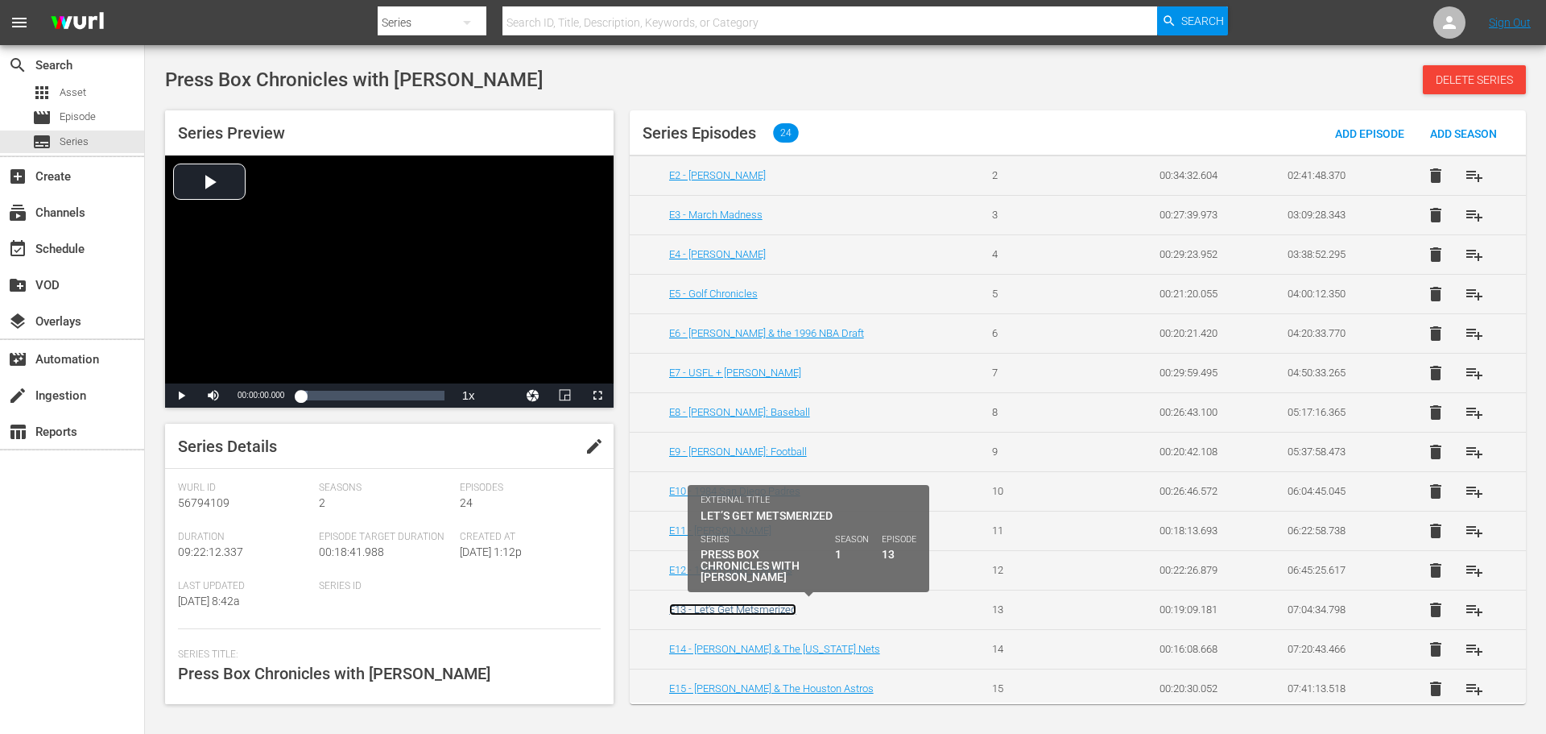
click at [737, 610] on link "E13 - Let’s Get Metsmerized" at bounding box center [732, 609] width 127 height 12
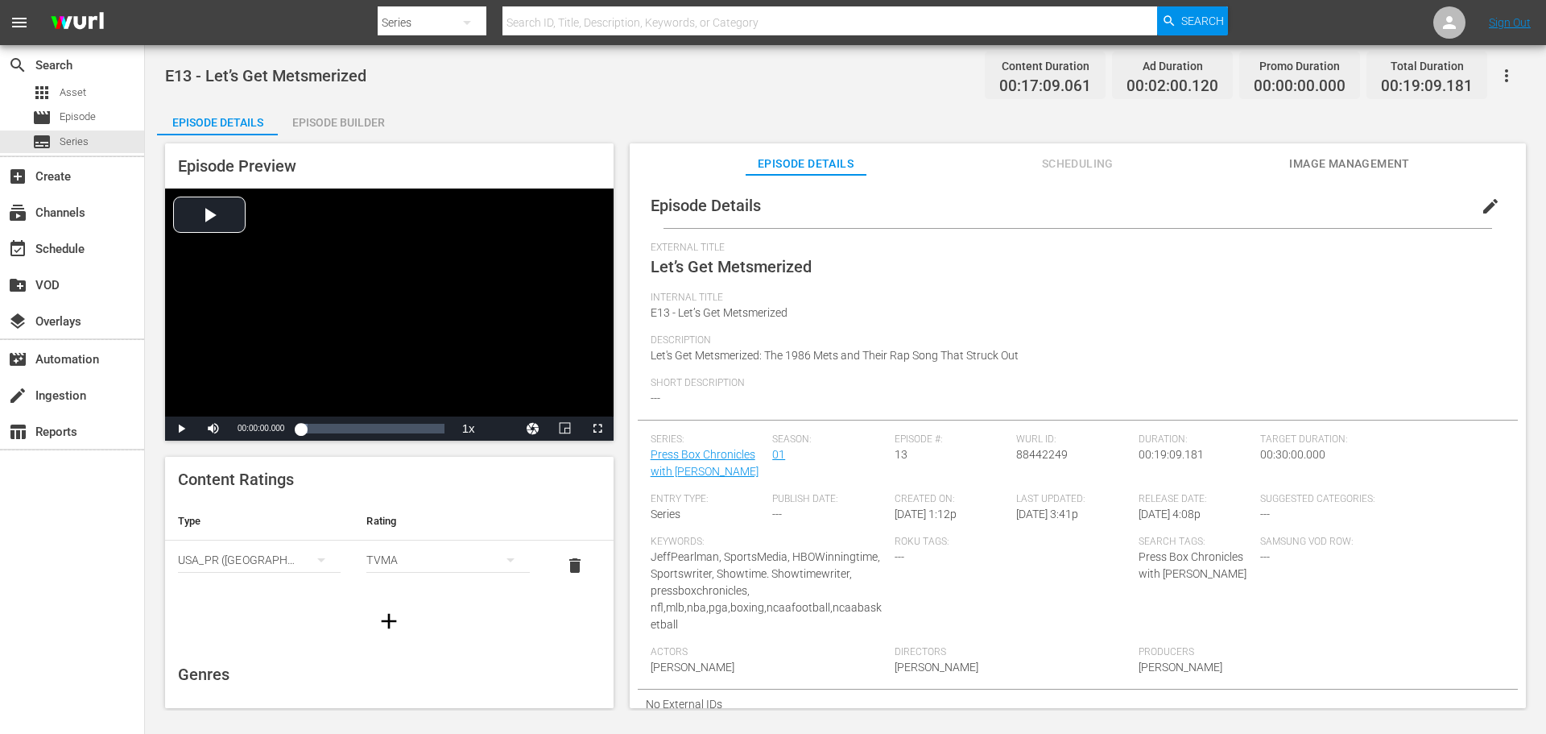
click at [1481, 209] on span "edit" at bounding box center [1490, 206] width 19 height 19
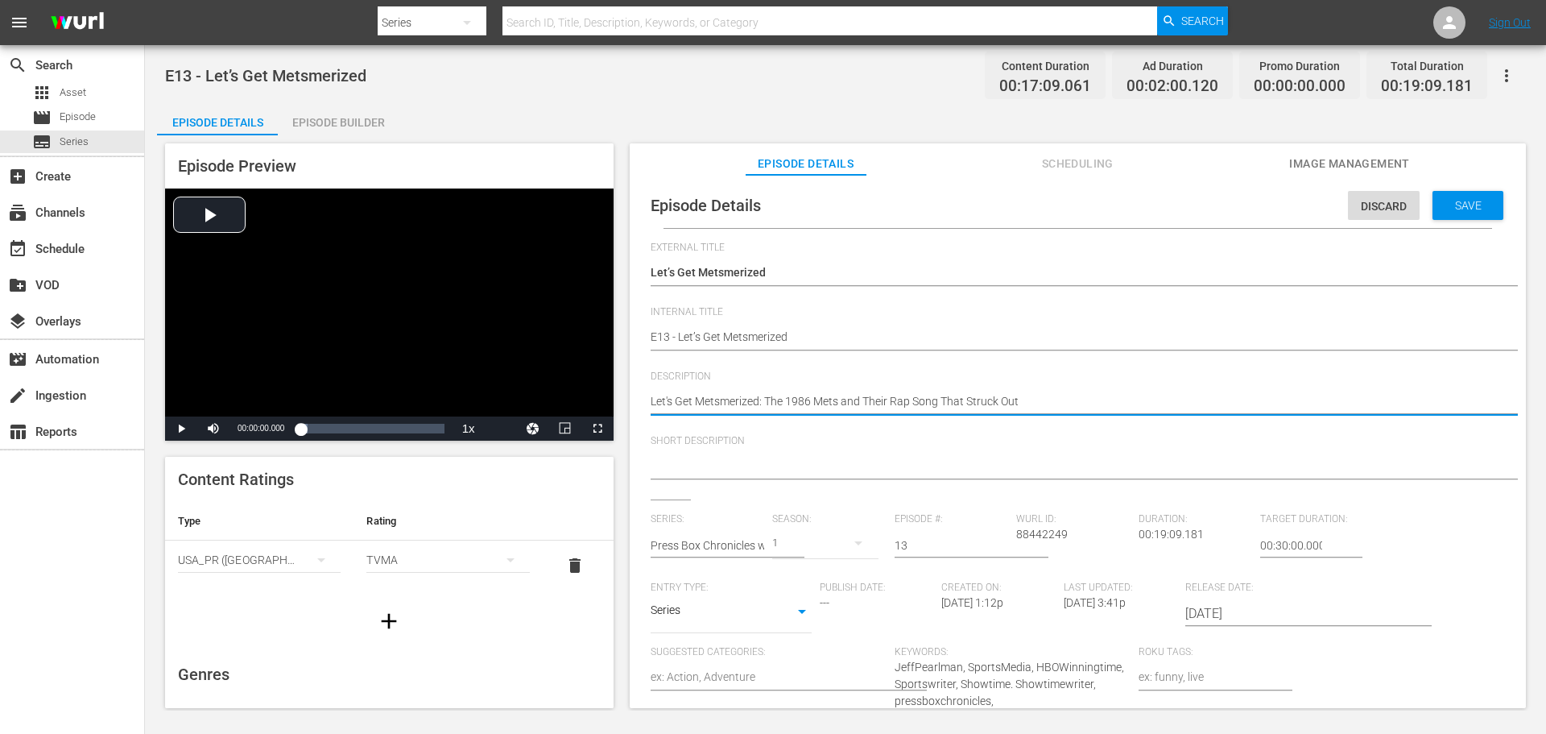
drag, startPoint x: 1029, startPoint y: 405, endPoint x: 628, endPoint y: 395, distance: 401.2
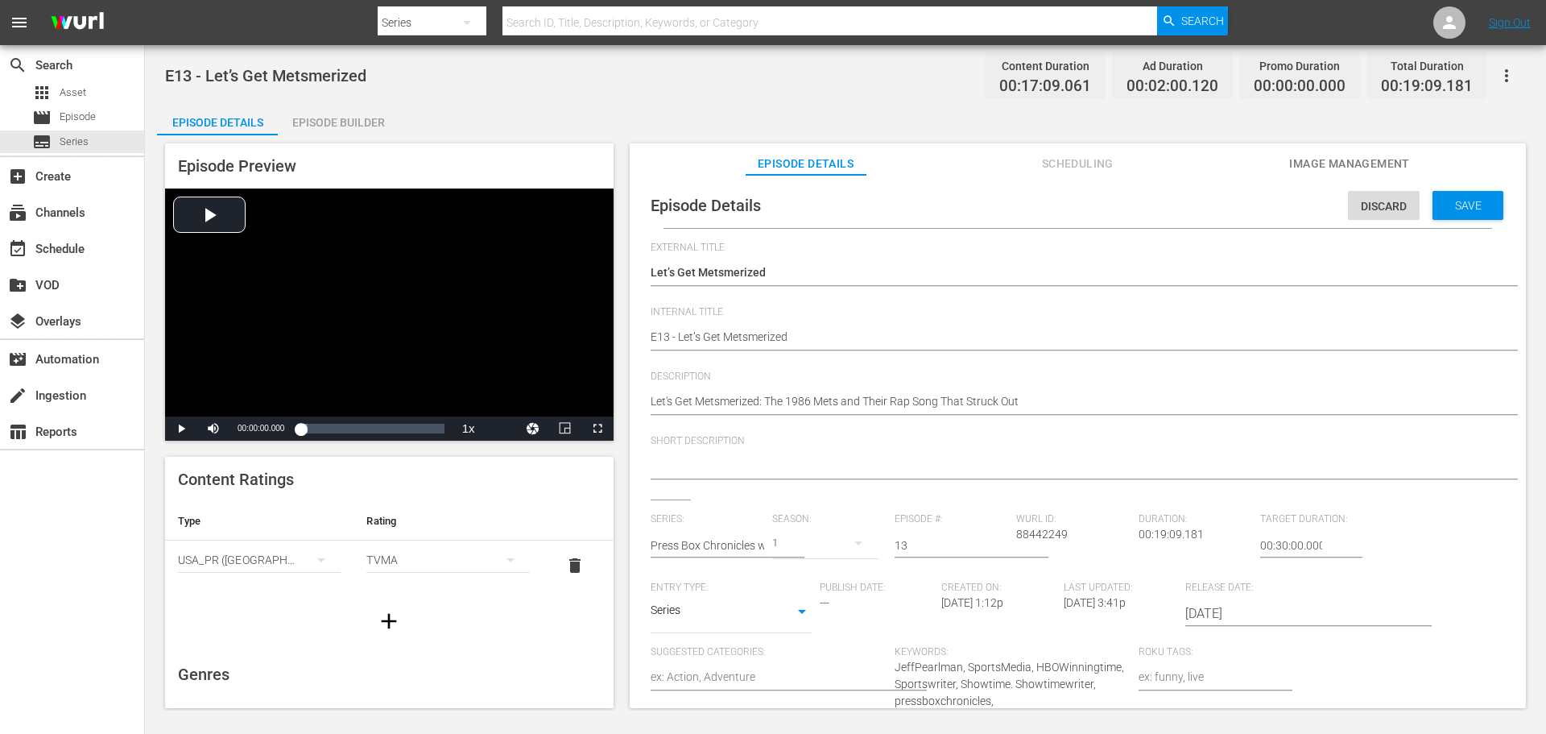
click at [1039, 446] on span "Short Description" at bounding box center [1074, 441] width 846 height 13
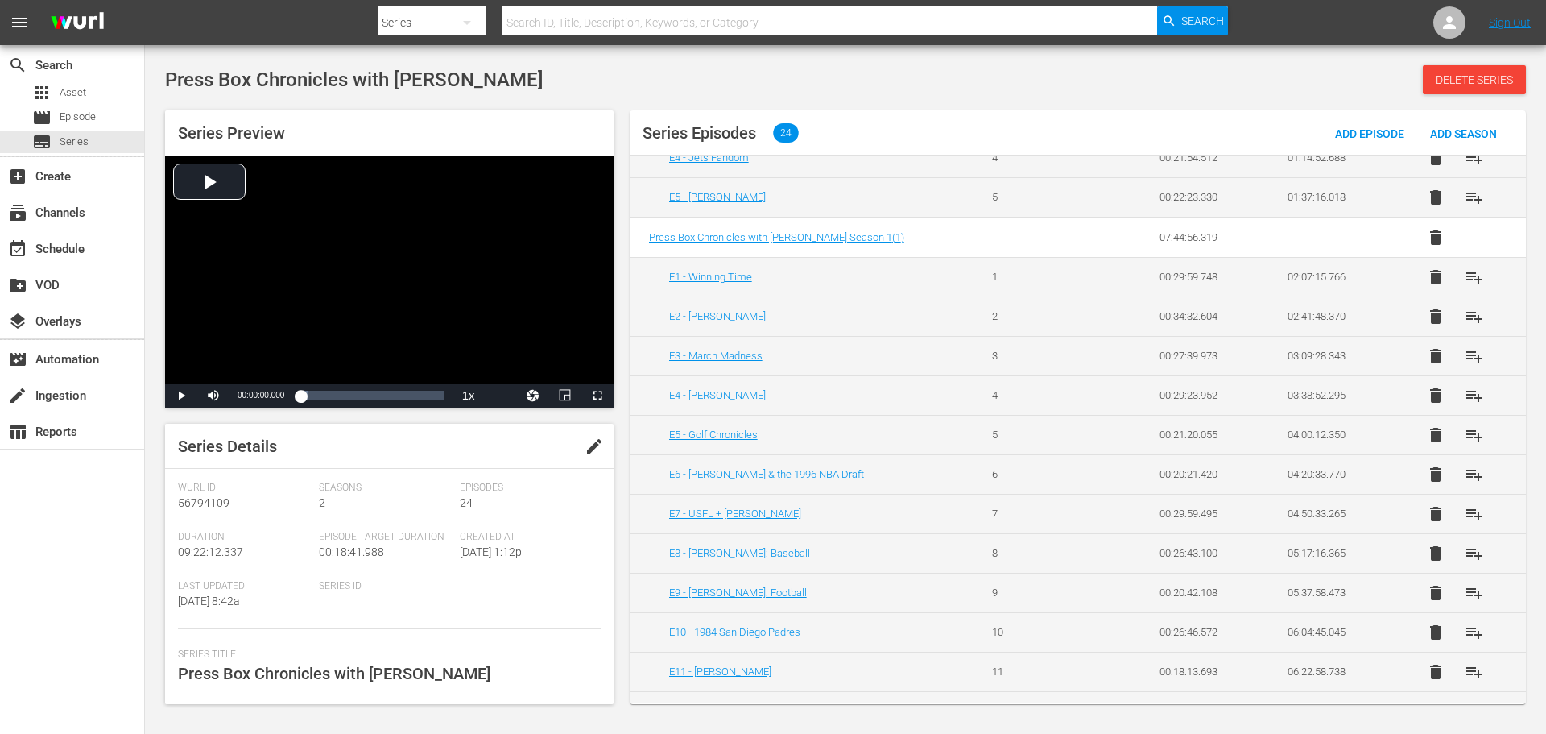
scroll to position [322, 0]
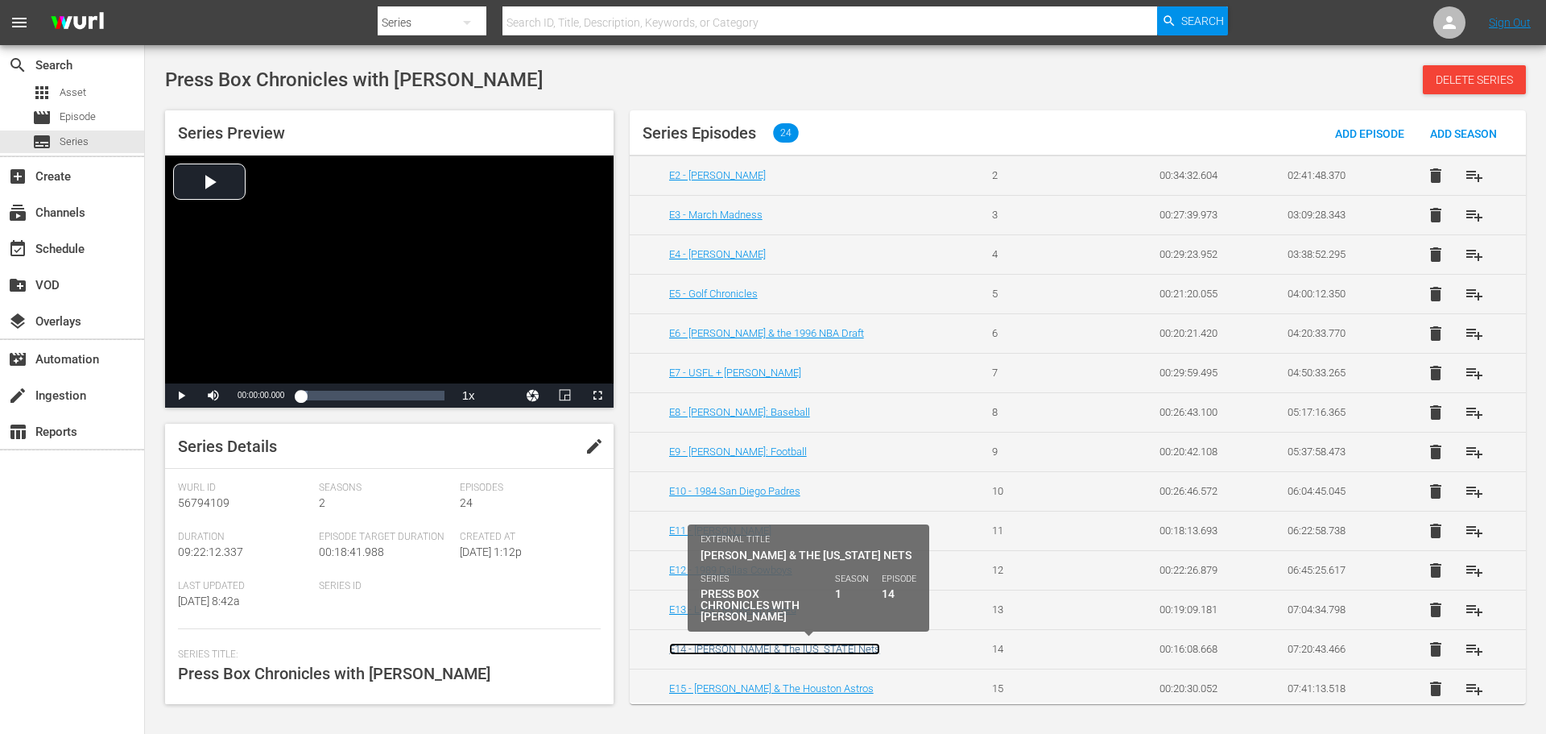
click at [750, 648] on link "E14 - [PERSON_NAME] & The [US_STATE] Nets" at bounding box center [774, 649] width 211 height 12
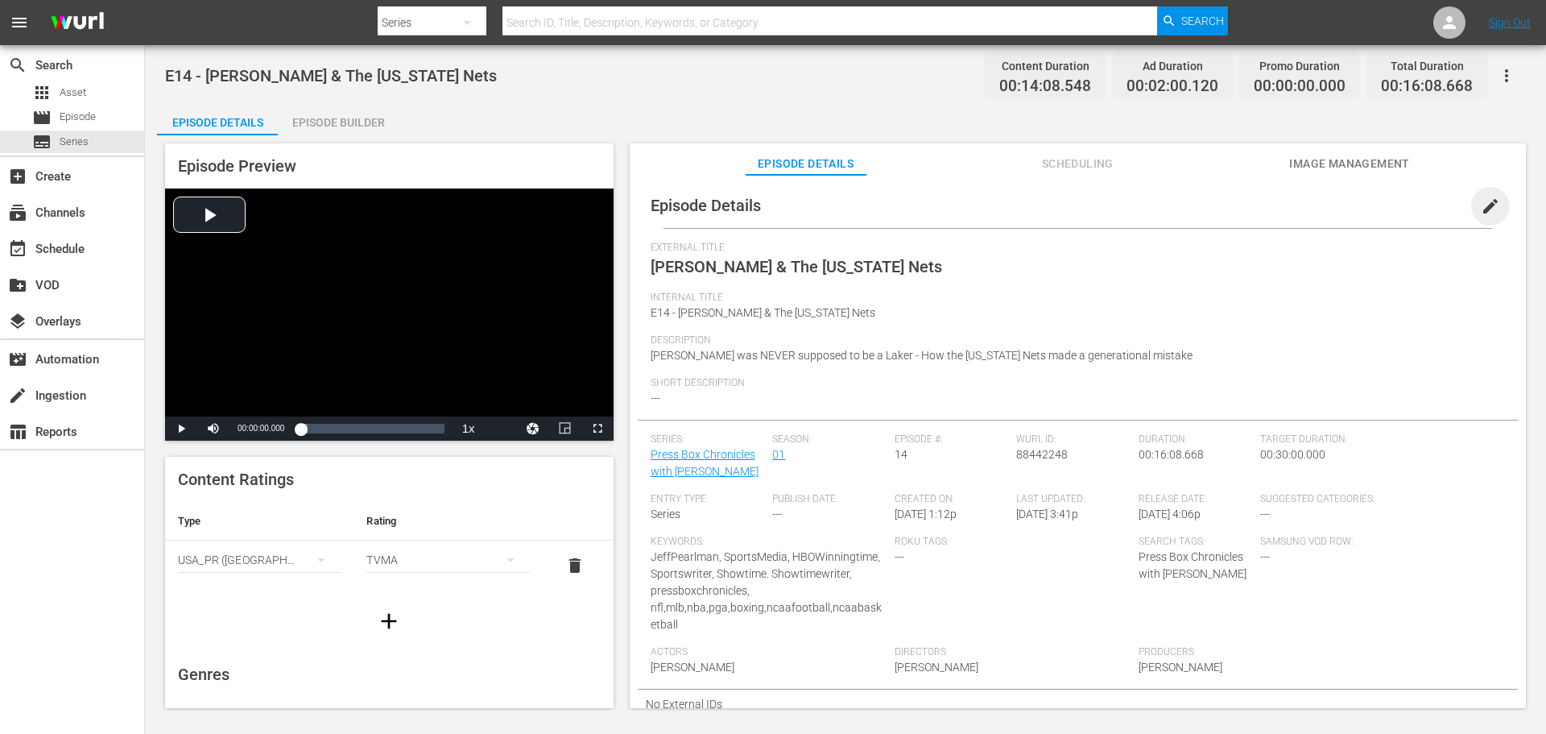
click at [1485, 203] on span "edit" at bounding box center [1490, 206] width 19 height 19
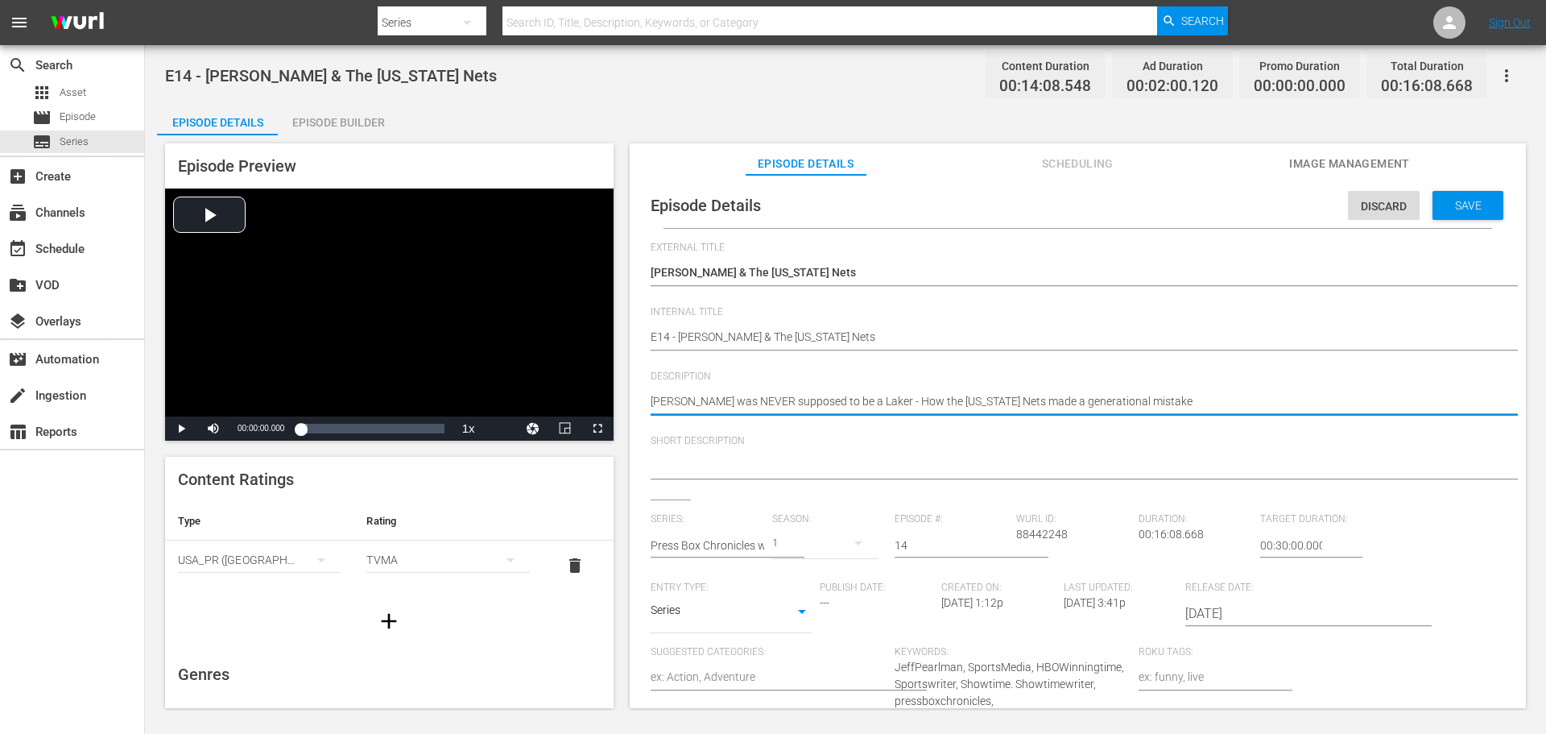
drag, startPoint x: 1209, startPoint y: 395, endPoint x: 633, endPoint y: 417, distance: 576.3
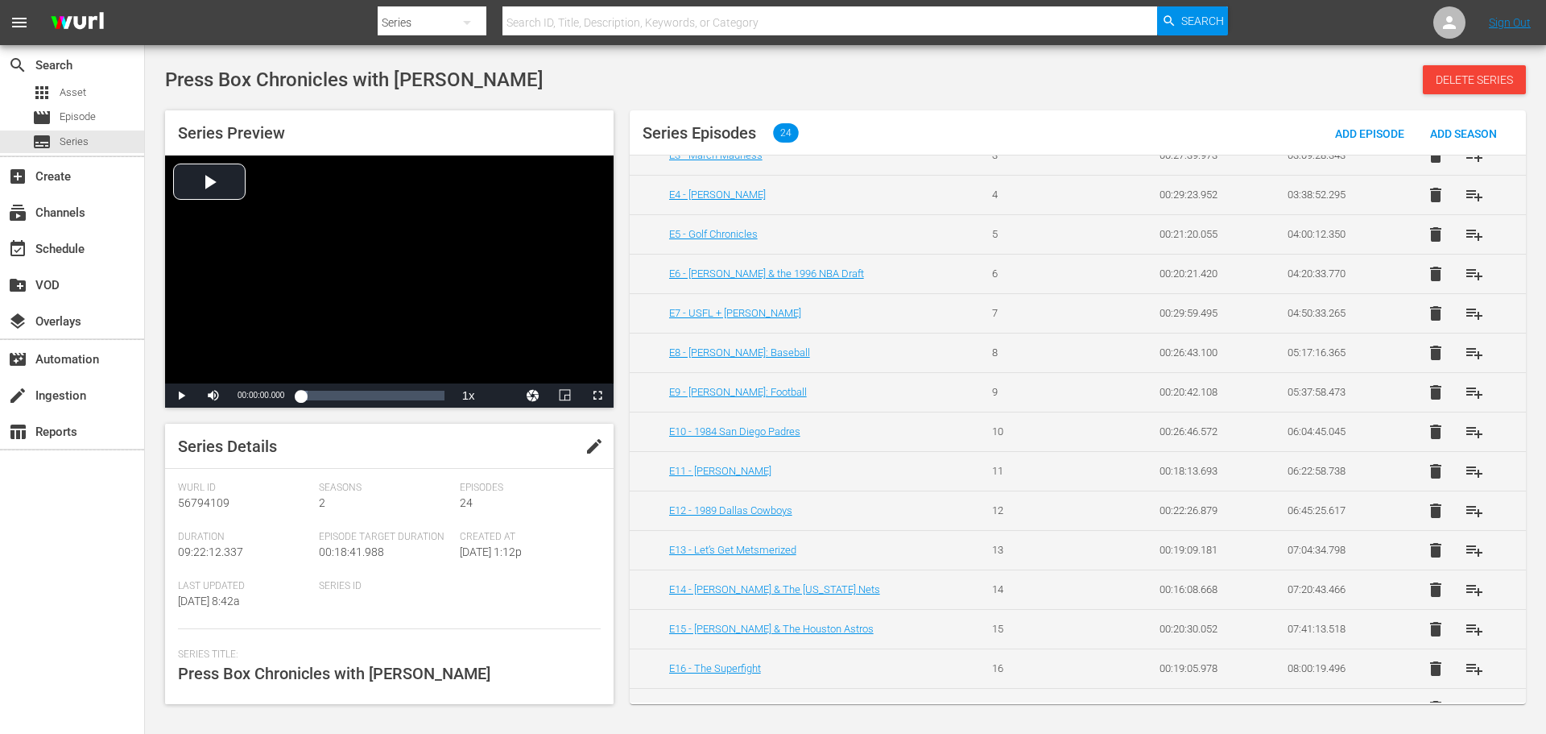
scroll to position [403, 0]
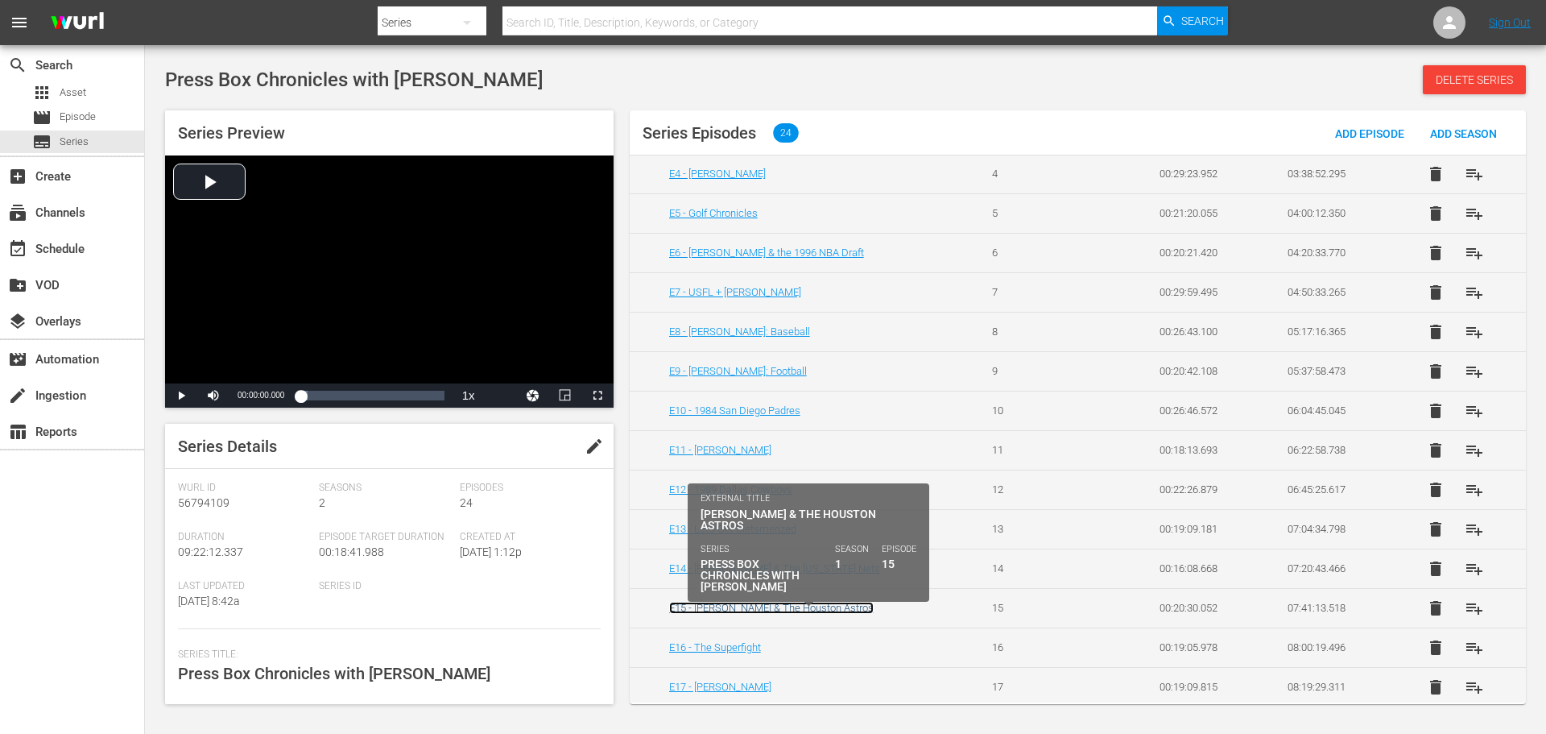
click at [759, 610] on link "E15 - [PERSON_NAME] & The Houston Astros" at bounding box center [771, 608] width 205 height 12
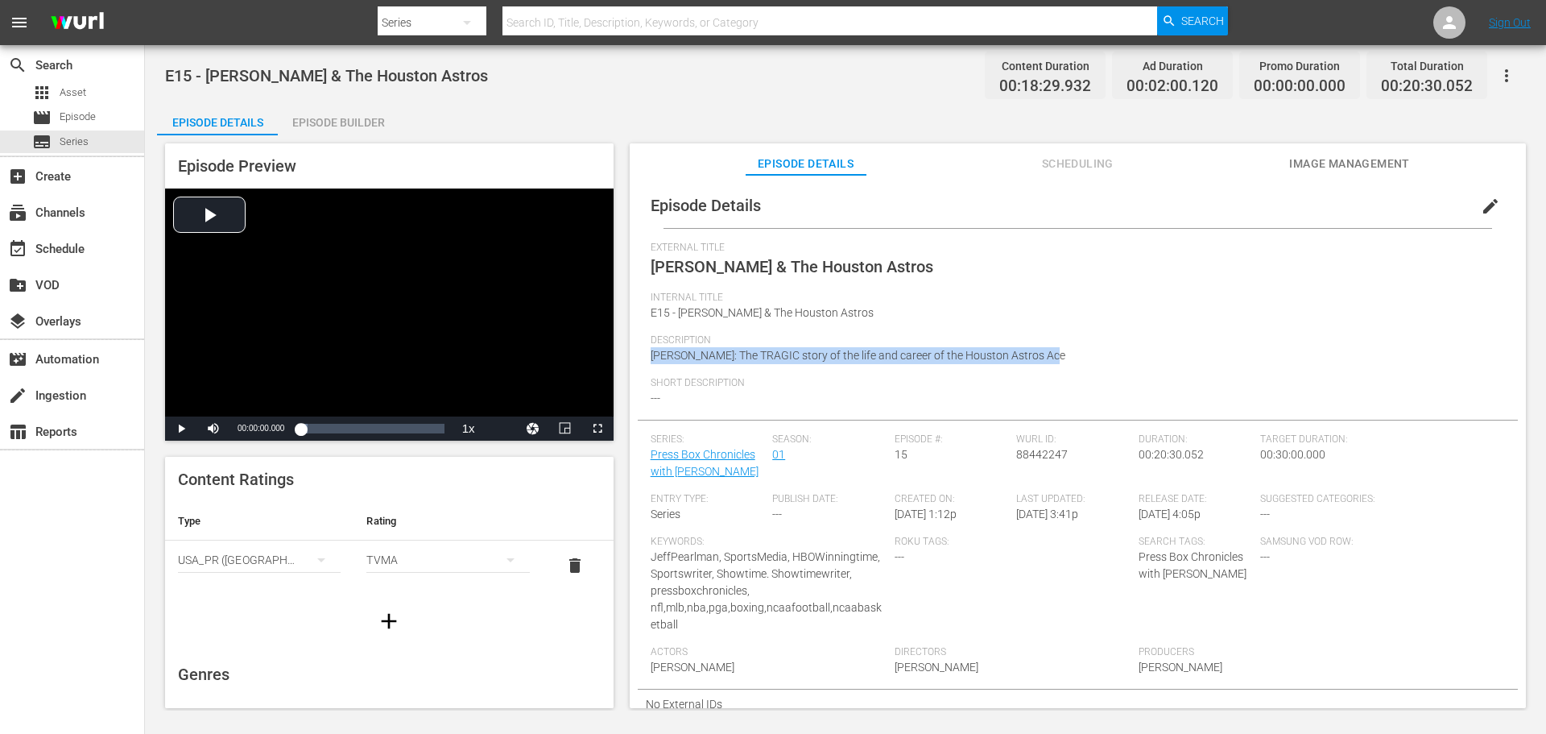
drag, startPoint x: 1058, startPoint y: 358, endPoint x: 638, endPoint y: 366, distance: 420.5
click at [638, 366] on div "Episode Details edit External Title [PERSON_NAME] & The Houston Astros Internal…" at bounding box center [1078, 451] width 880 height 536
copy span "[PERSON_NAME]: The TRAGIC story of the life and career of the Houston Astros Ace"
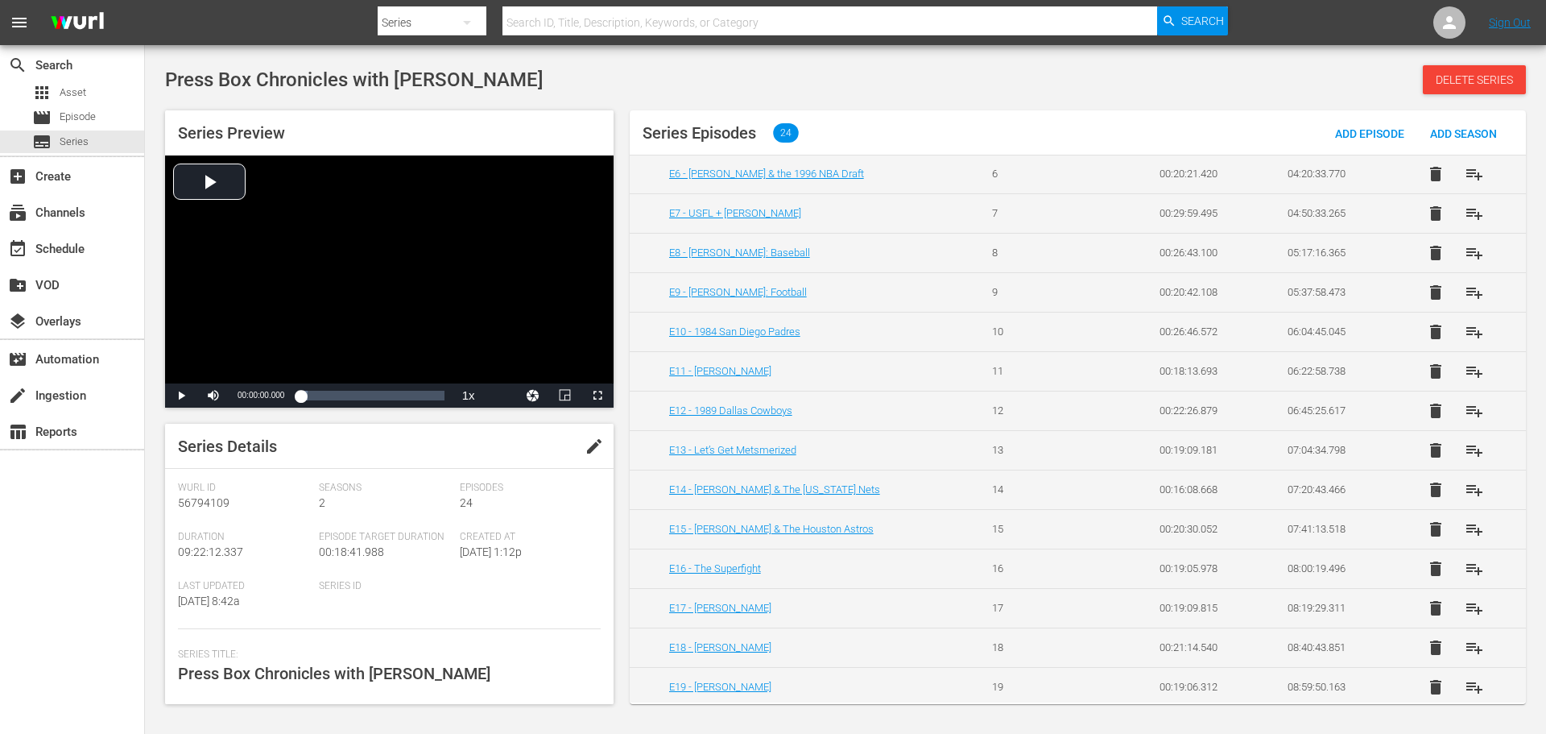
scroll to position [483, 0]
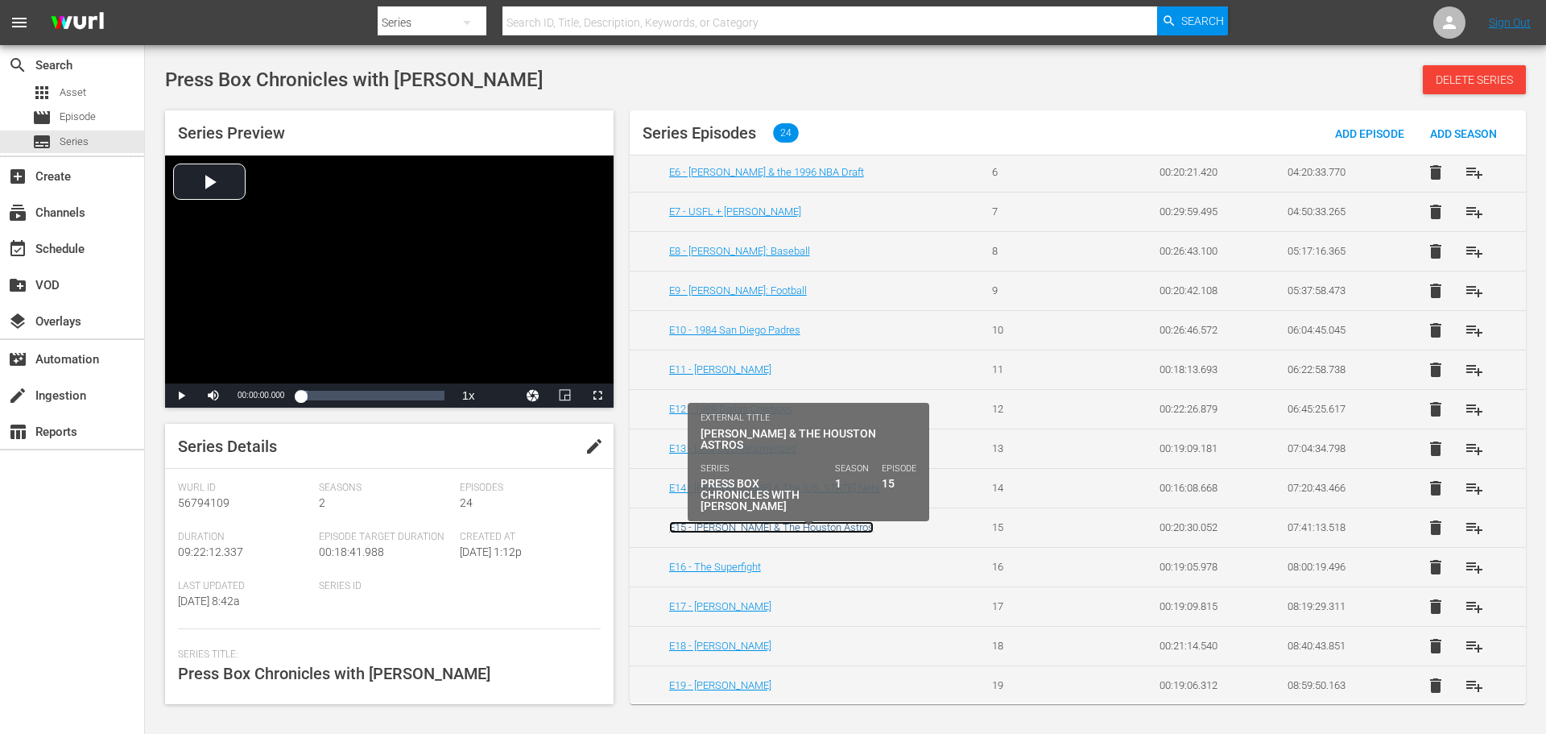
click at [770, 528] on link "E15 - [PERSON_NAME] & The Houston Astros" at bounding box center [771, 527] width 205 height 12
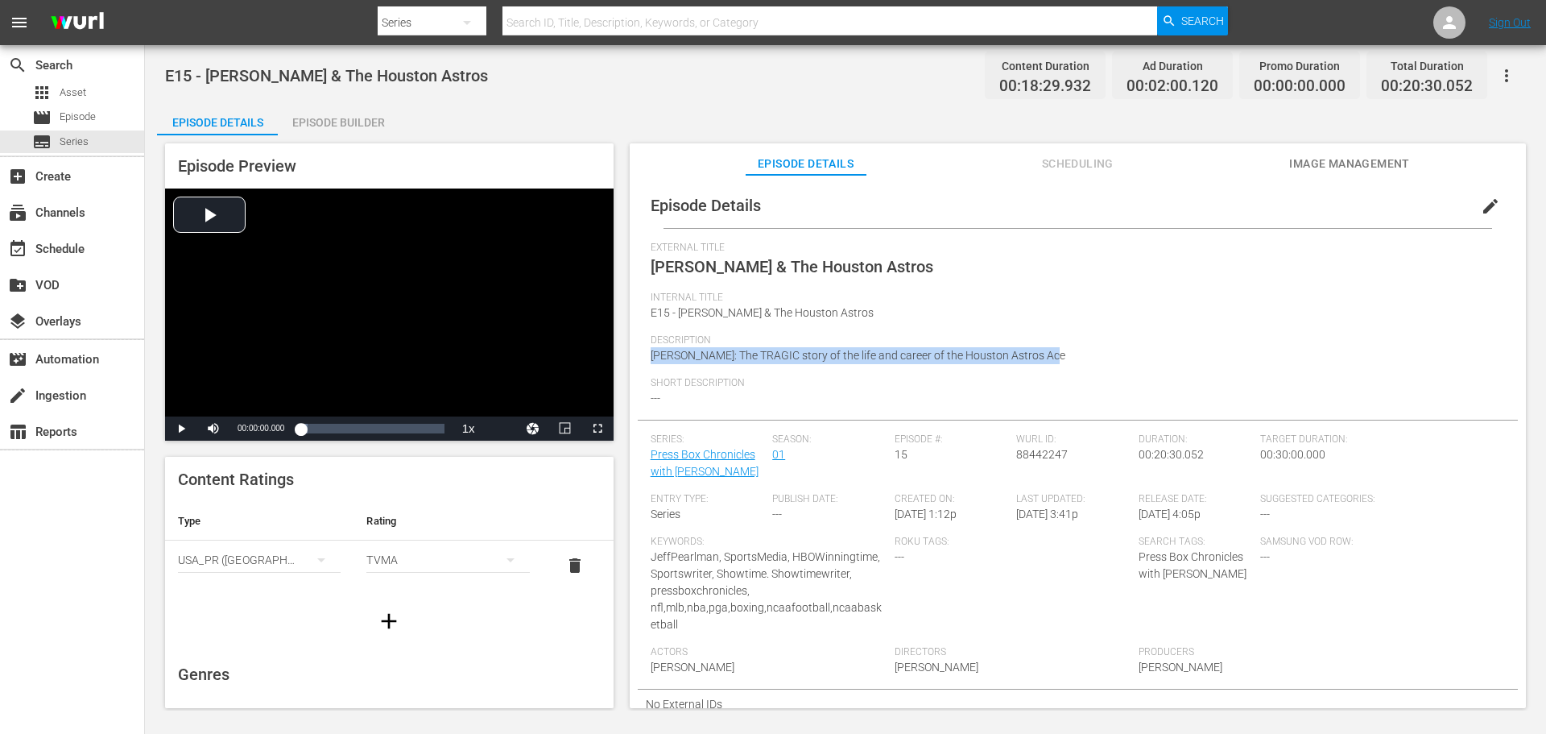
drag, startPoint x: 1019, startPoint y: 351, endPoint x: 646, endPoint y: 356, distance: 372.9
click at [646, 356] on div "Episode Details edit External Title [PERSON_NAME] & The Houston Astros Internal…" at bounding box center [1078, 451] width 880 height 536
copy span "[PERSON_NAME]: The TRAGIC story of the life and career of the Houston Astros Ace"
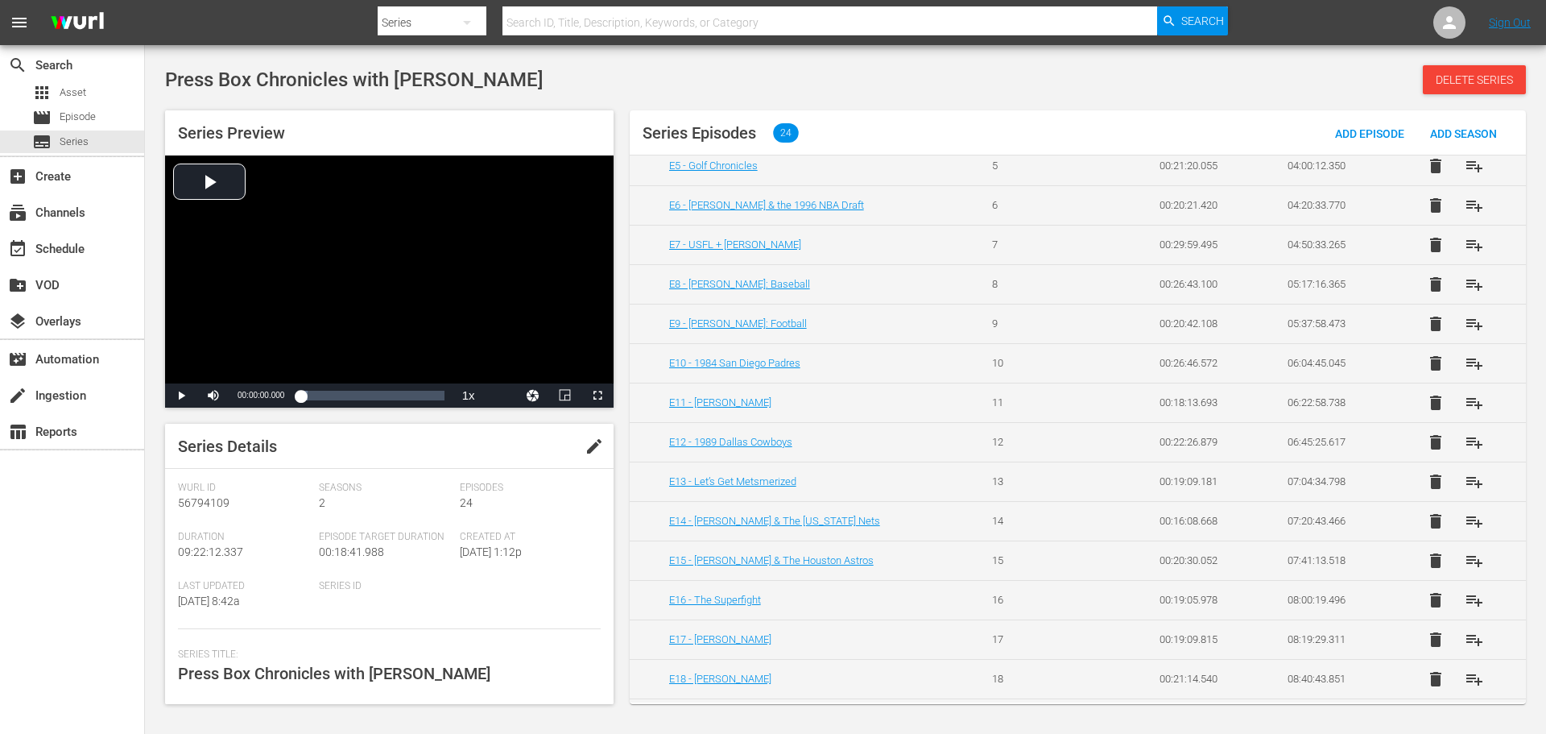
scroll to position [526, 0]
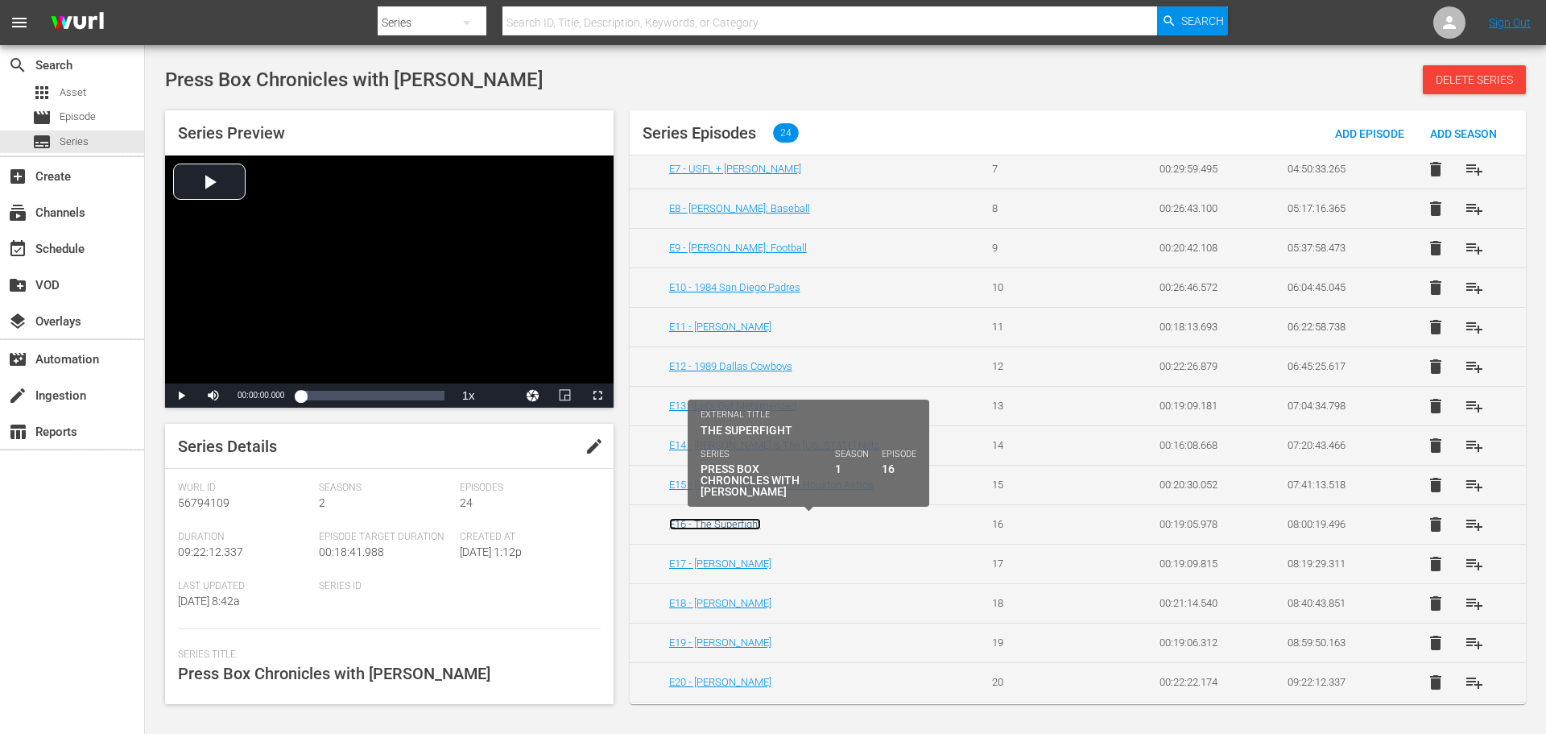
click at [738, 523] on link "E16 - The Superfight" at bounding box center [715, 524] width 92 height 12
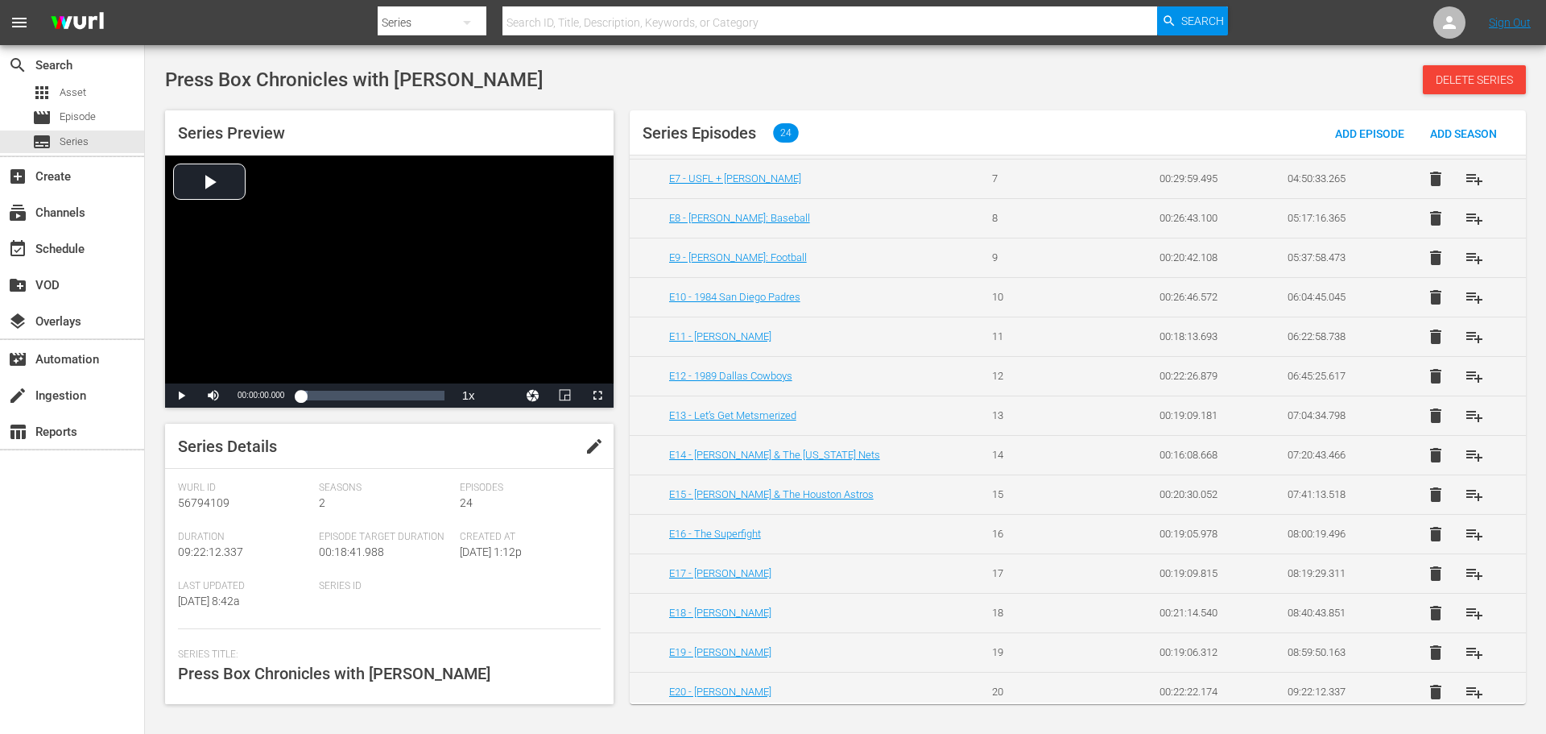
scroll to position [526, 0]
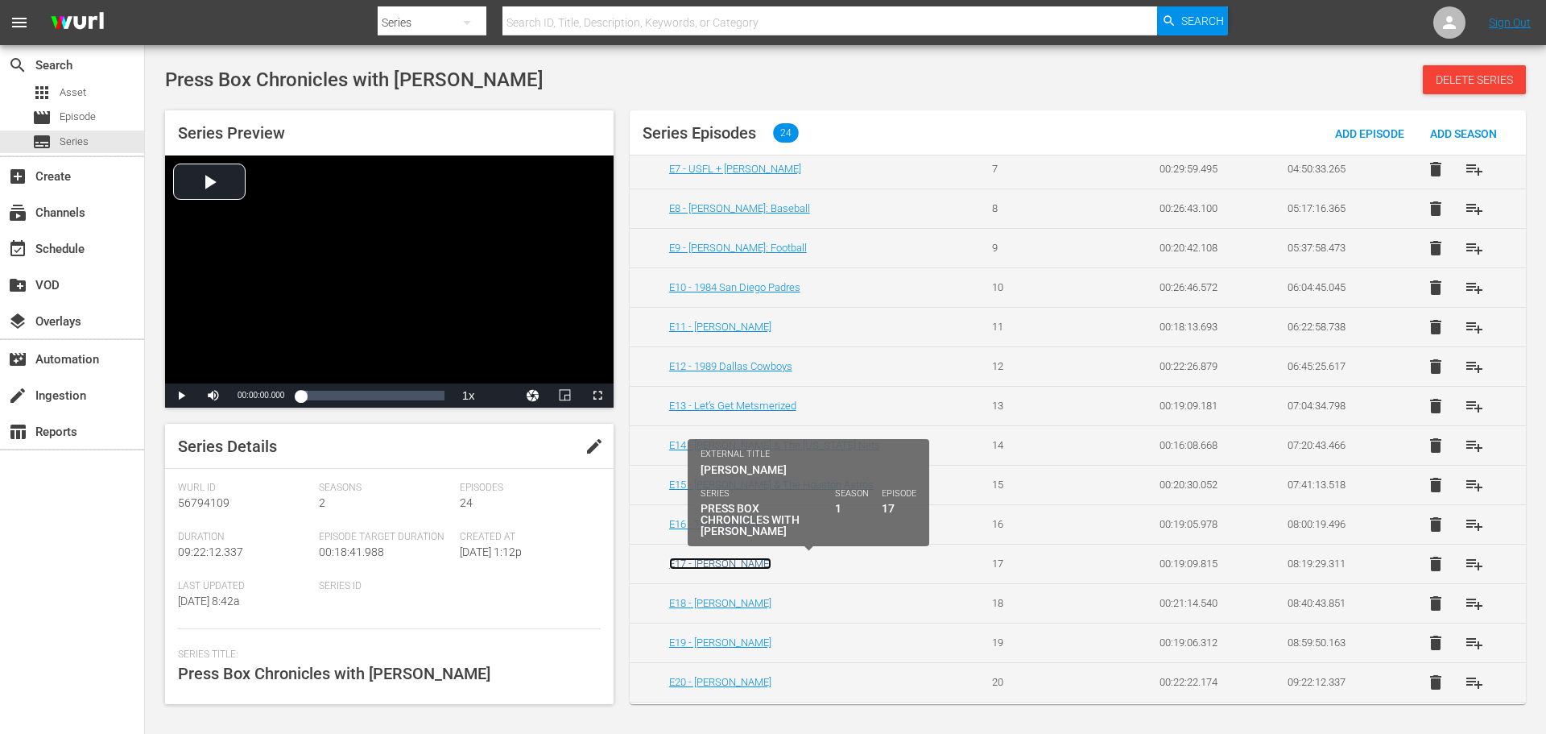
click at [729, 566] on link "E17 - [PERSON_NAME]" at bounding box center [720, 563] width 102 height 12
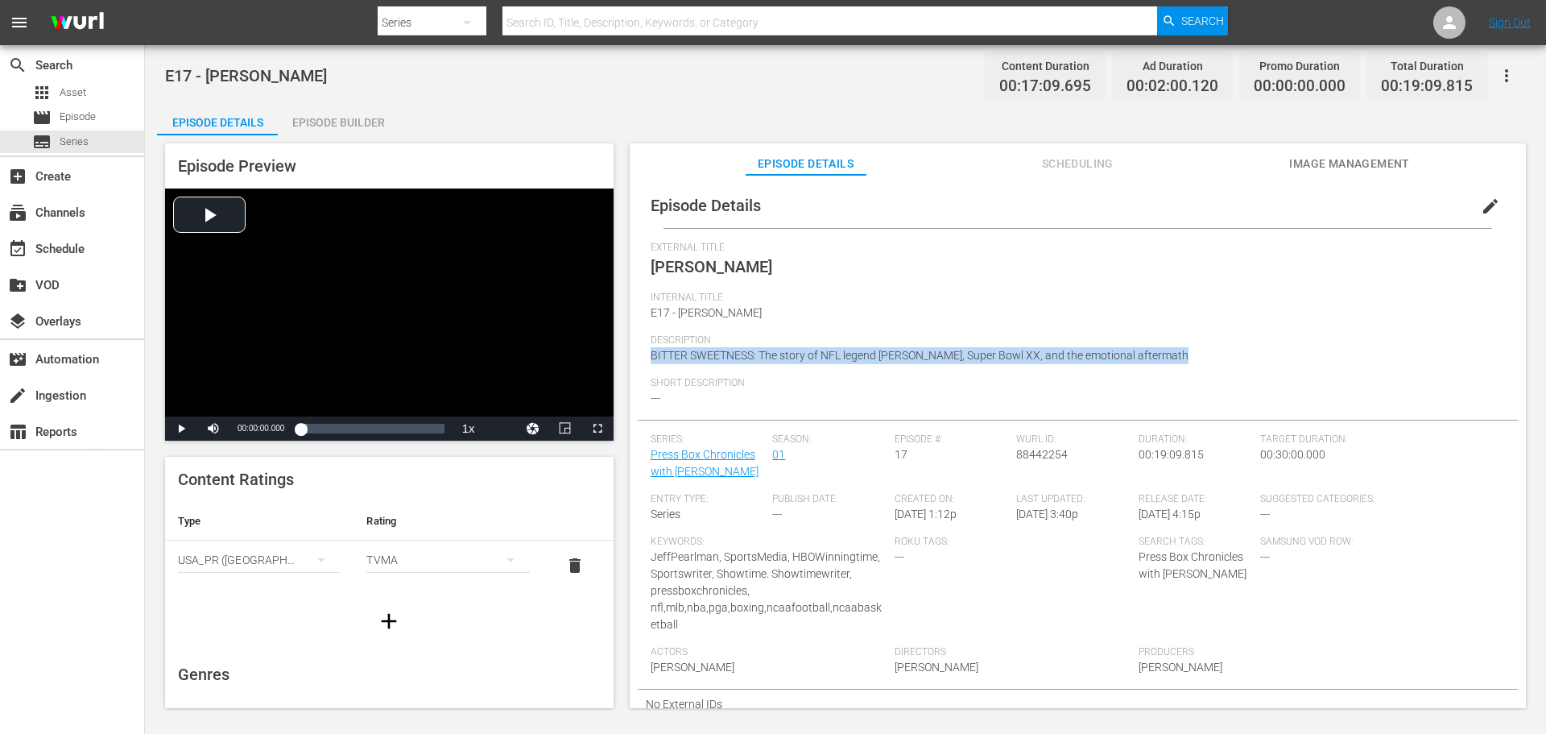
drag, startPoint x: 659, startPoint y: 361, endPoint x: 1190, endPoint y: 362, distance: 531.5
click at [1190, 362] on div "Description BITTER SWEETNESS: The story of NFL legend [PERSON_NAME], Super Bowl…" at bounding box center [1078, 355] width 854 height 43
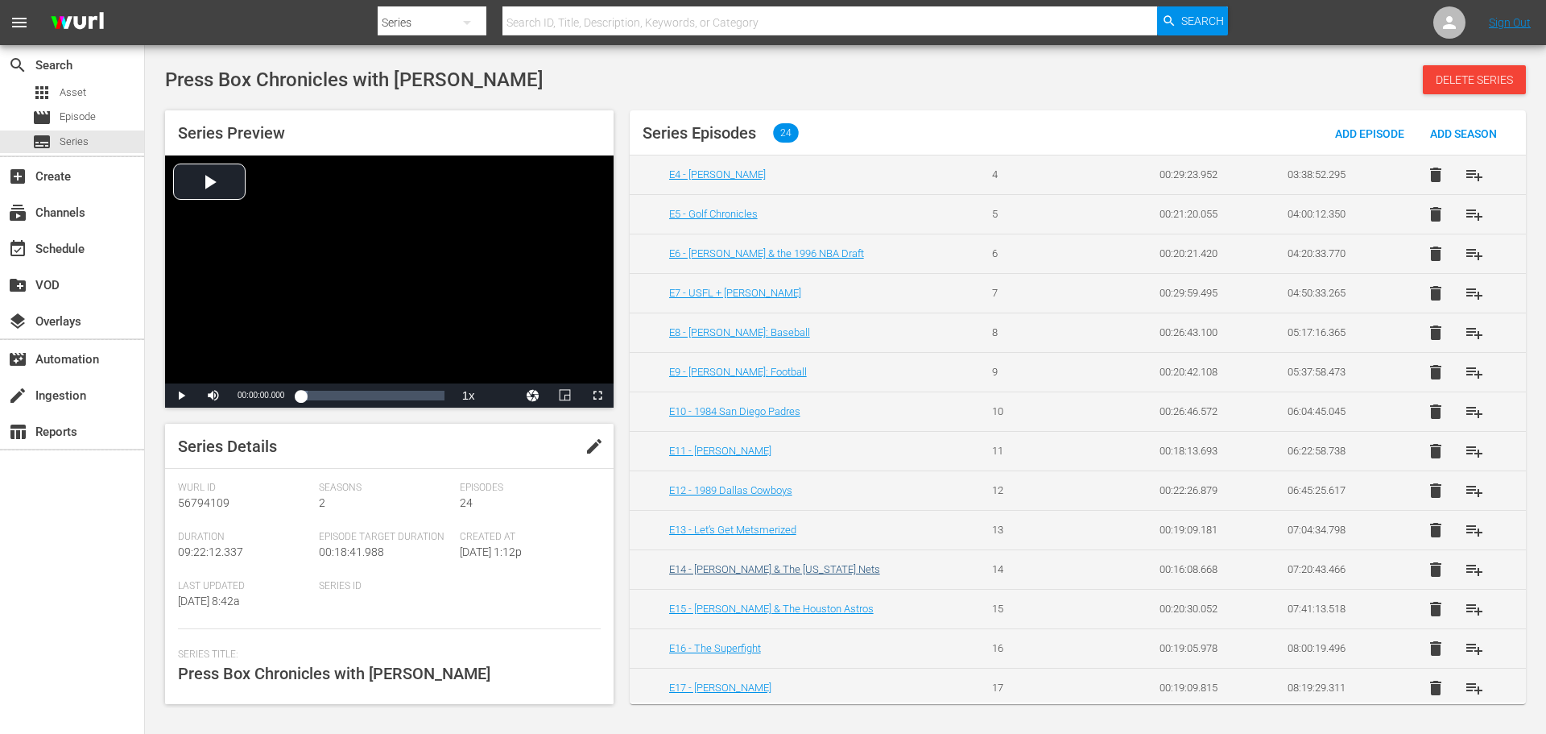
scroll to position [403, 0]
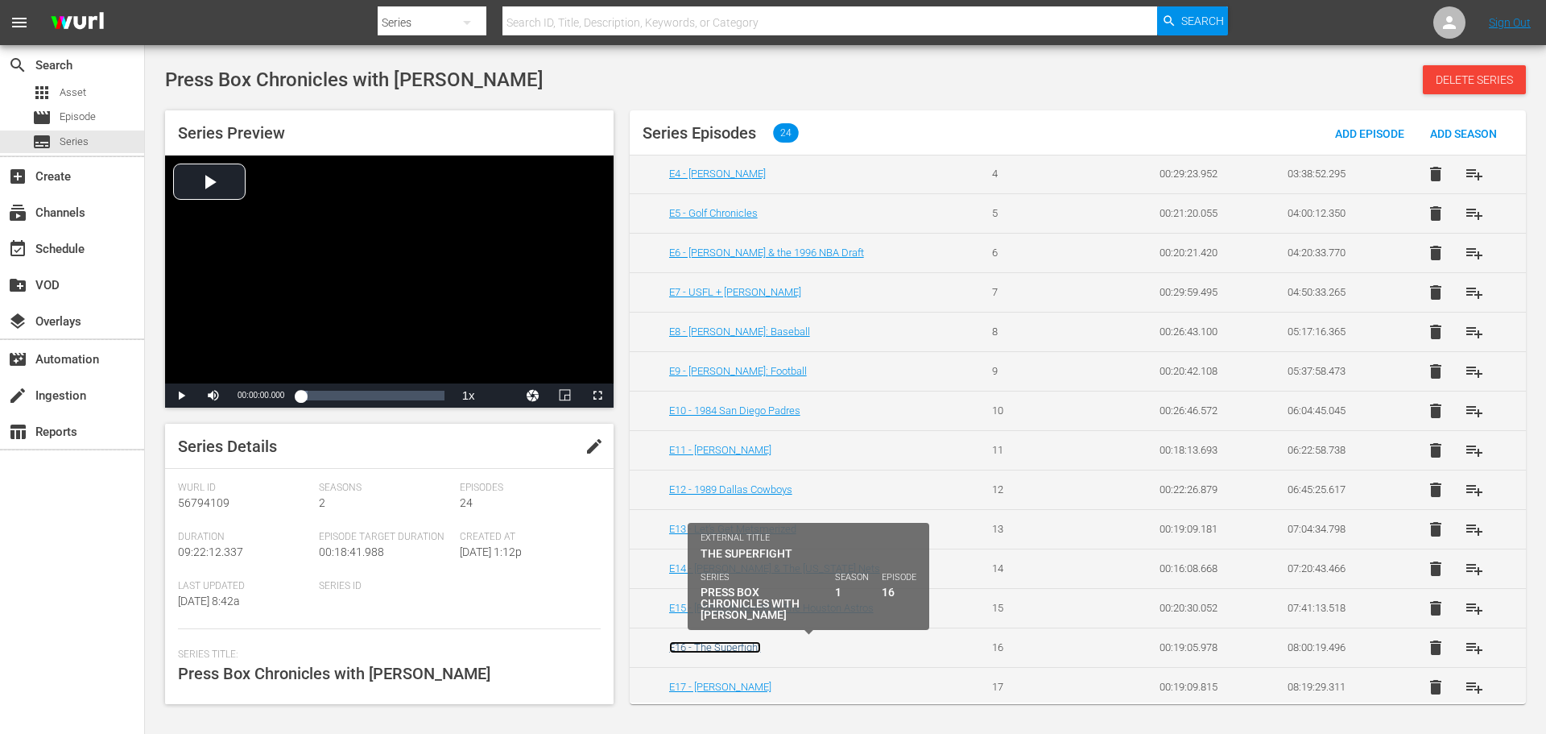
click at [742, 646] on link "E16 - The Superfight" at bounding box center [715, 647] width 92 height 12
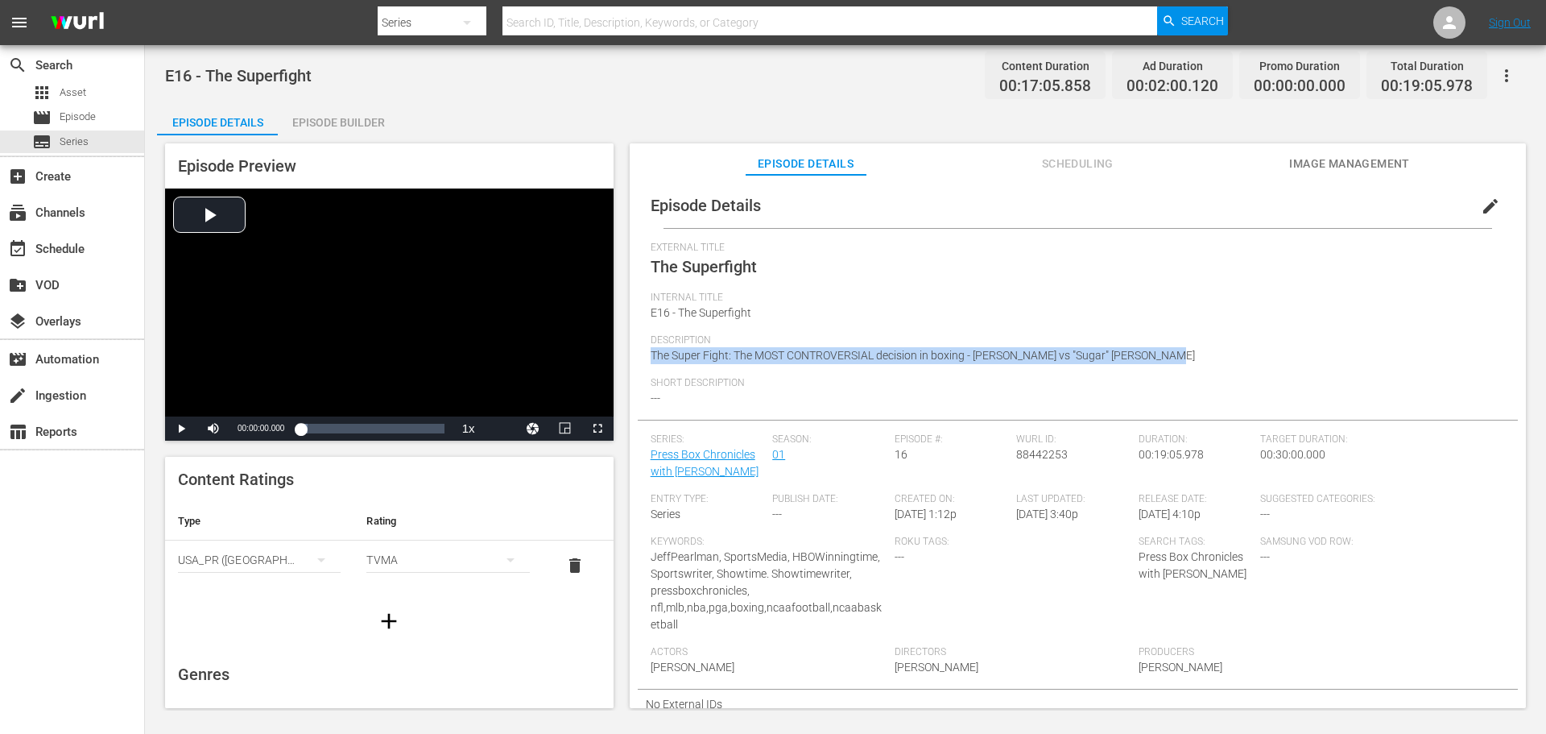
drag, startPoint x: 1169, startPoint y: 350, endPoint x: 647, endPoint y: 371, distance: 522.3
click at [647, 371] on div "Episode Details edit External Title The Superfight Internal Title E16 - The Sup…" at bounding box center [1078, 451] width 880 height 536
copy span "The Super Fight: The MOST CONTROVERSIAL decision in boxing - [PERSON_NAME] vs "…"
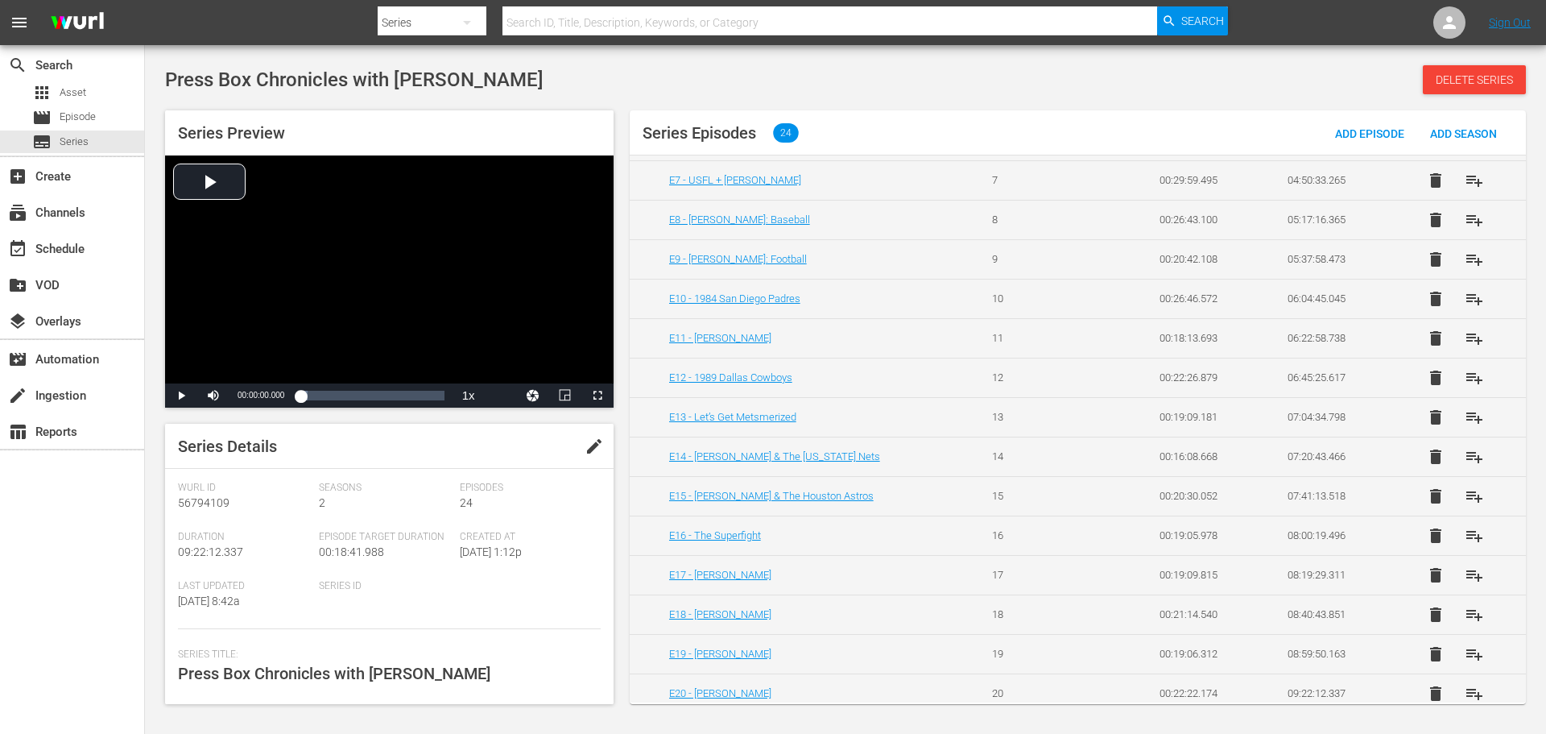
scroll to position [526, 0]
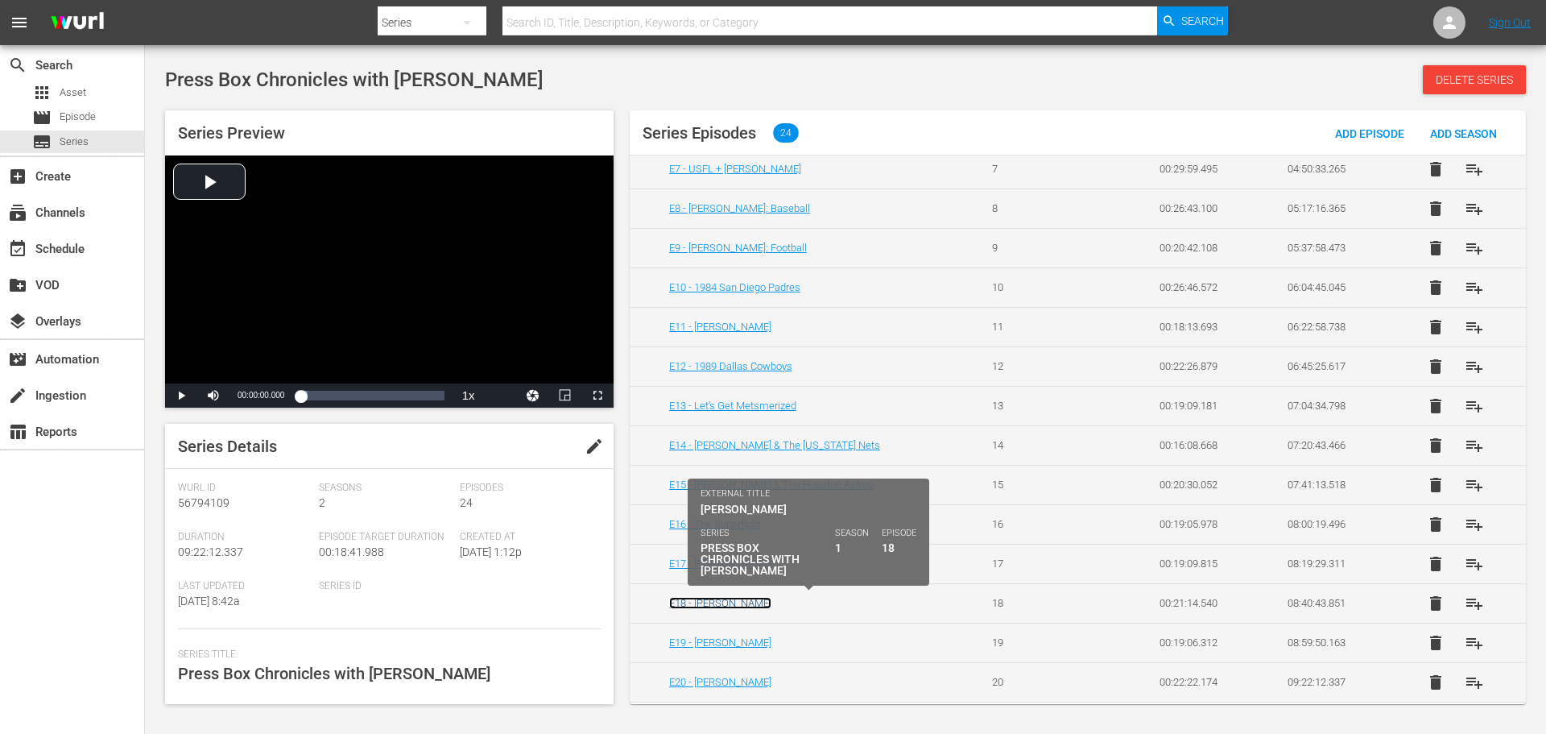
click at [735, 602] on link "E18 - [PERSON_NAME]" at bounding box center [720, 603] width 102 height 12
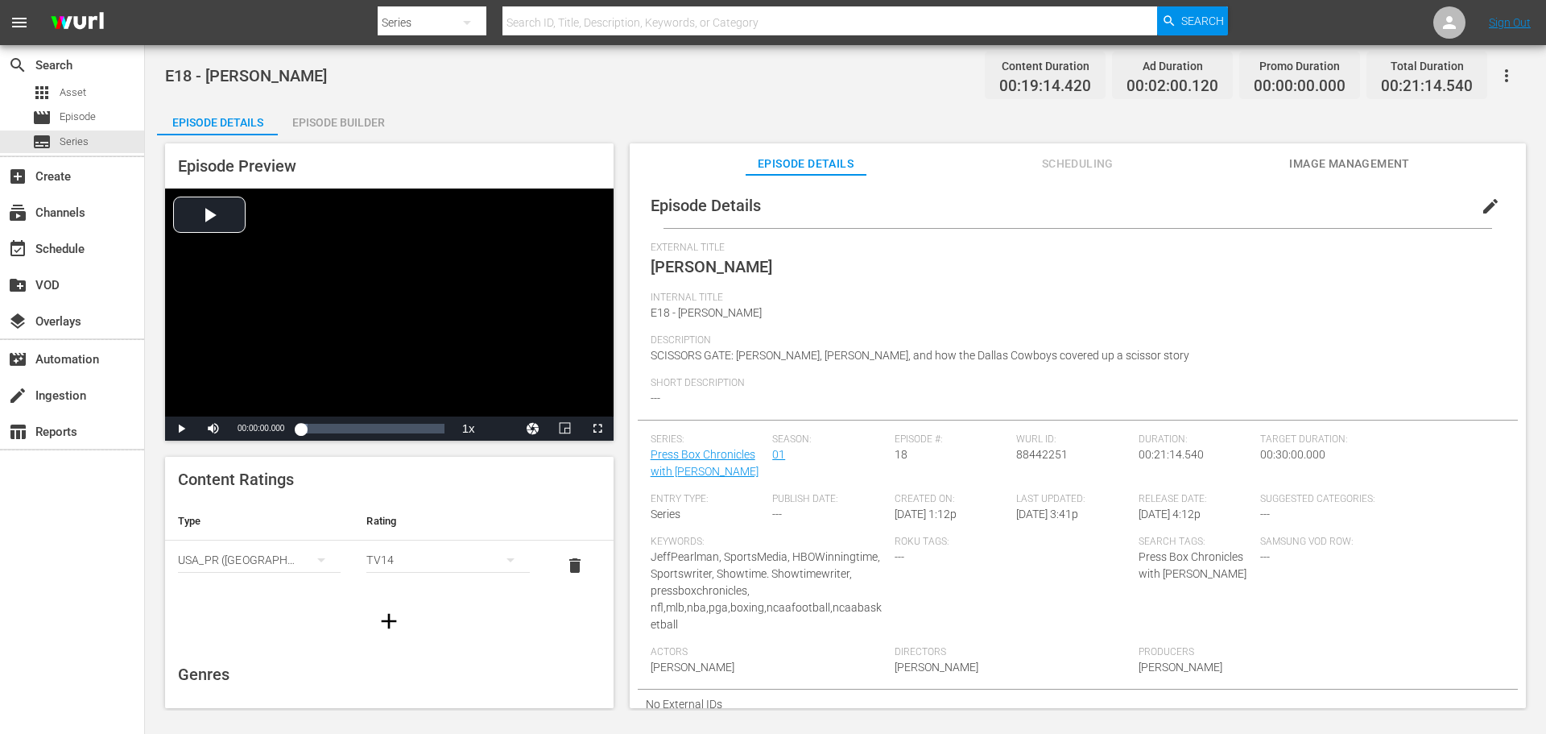
click at [1481, 211] on span "edit" at bounding box center [1490, 206] width 19 height 19
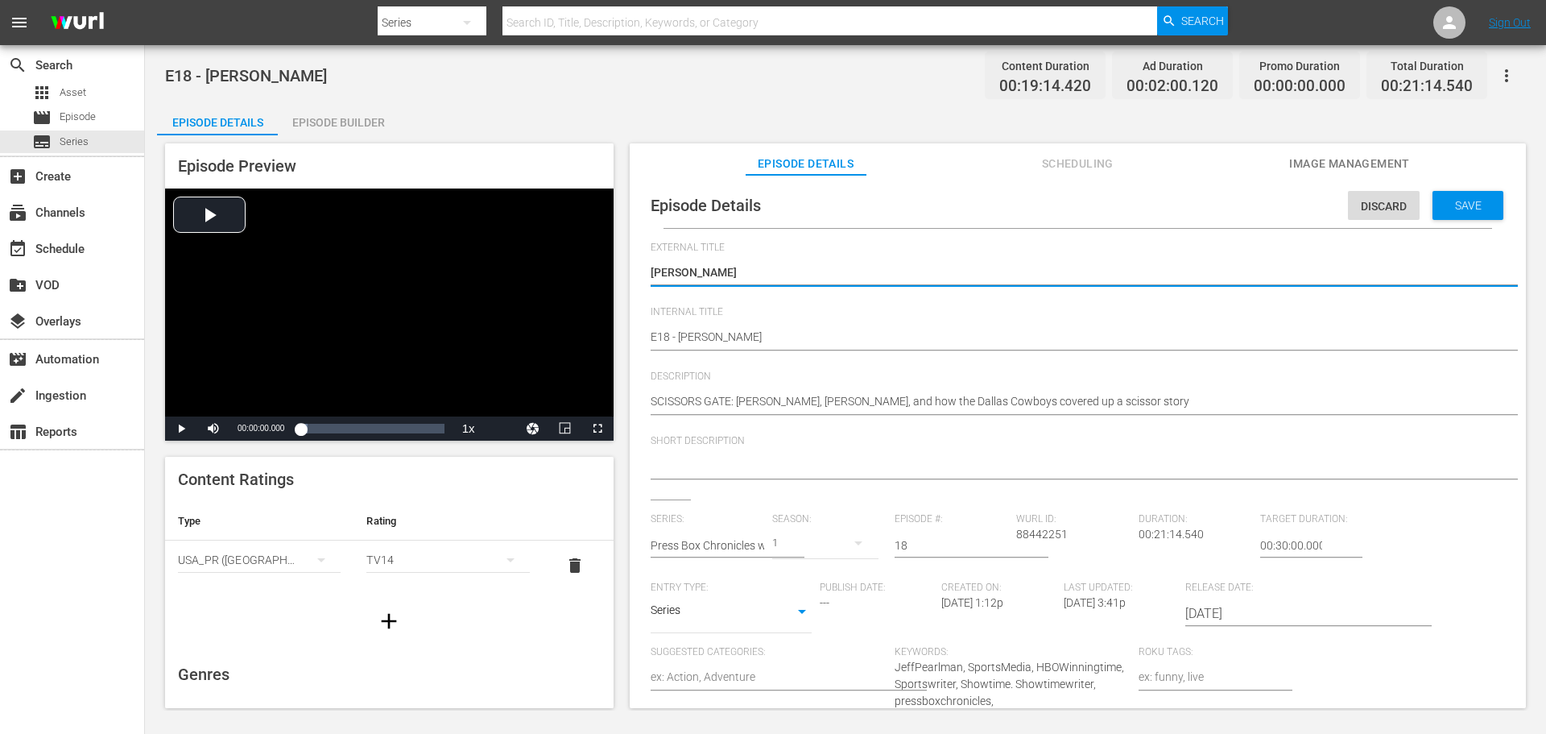
click at [822, 350] on hr at bounding box center [1094, 351] width 887 height 2
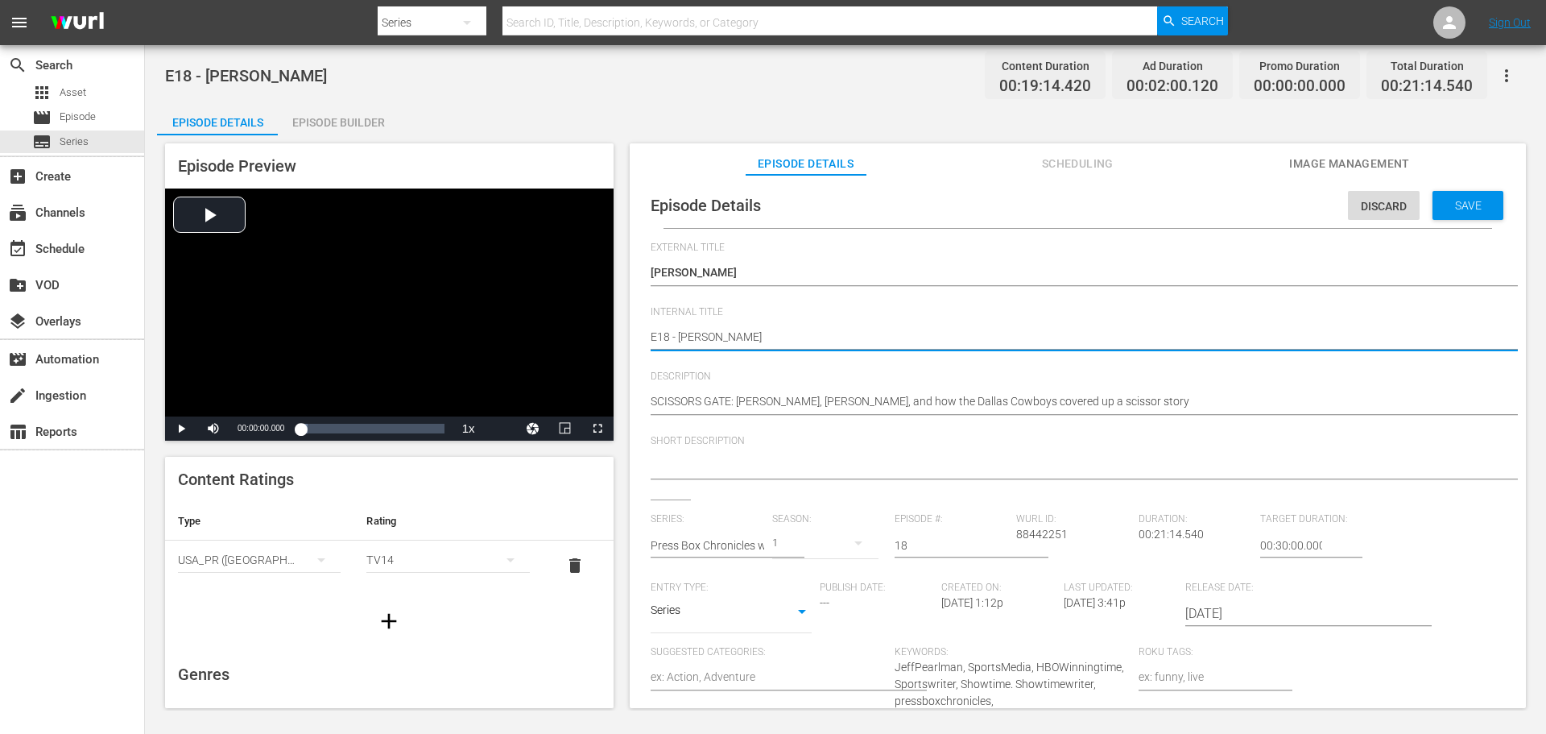
type textarea "E18 - [PERSON_NAME]"
type textarea "E18 - [PERSON_NAME] CE"
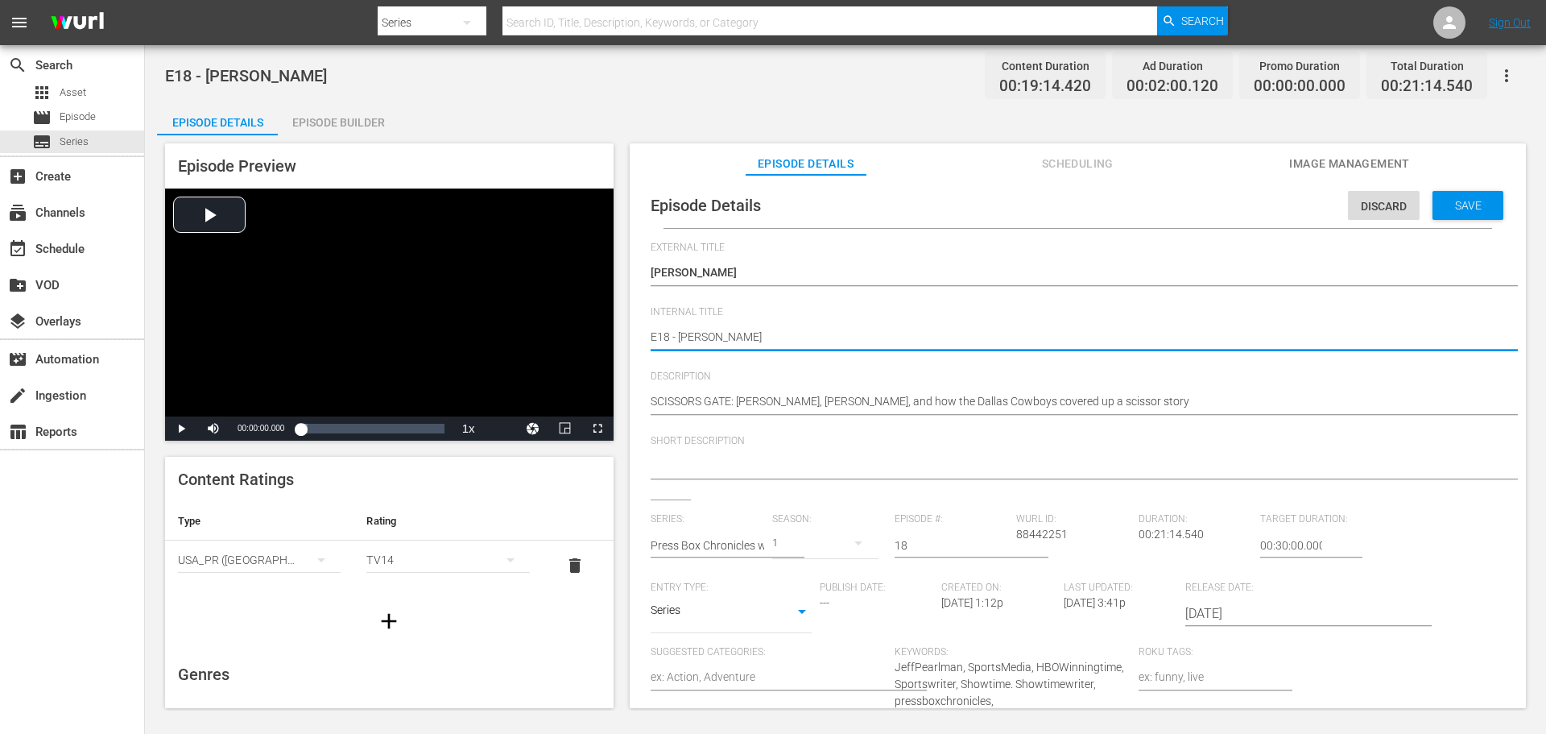
type textarea "E18 - [PERSON_NAME] CE"
type textarea "E18 - [PERSON_NAME]"
type textarea "E18 - [PERSON_NAME] CE"
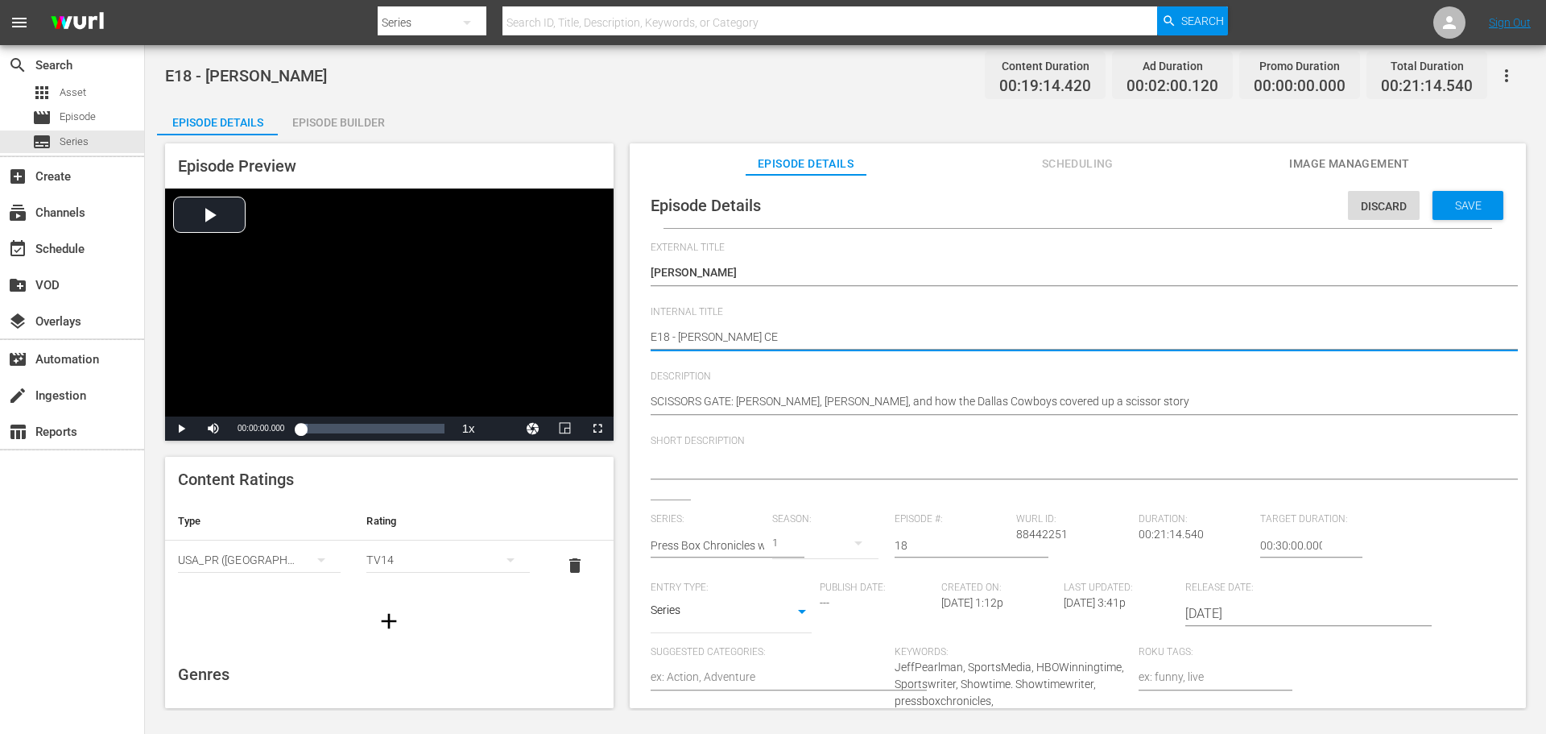
type textarea "E18 - [PERSON_NAME]"
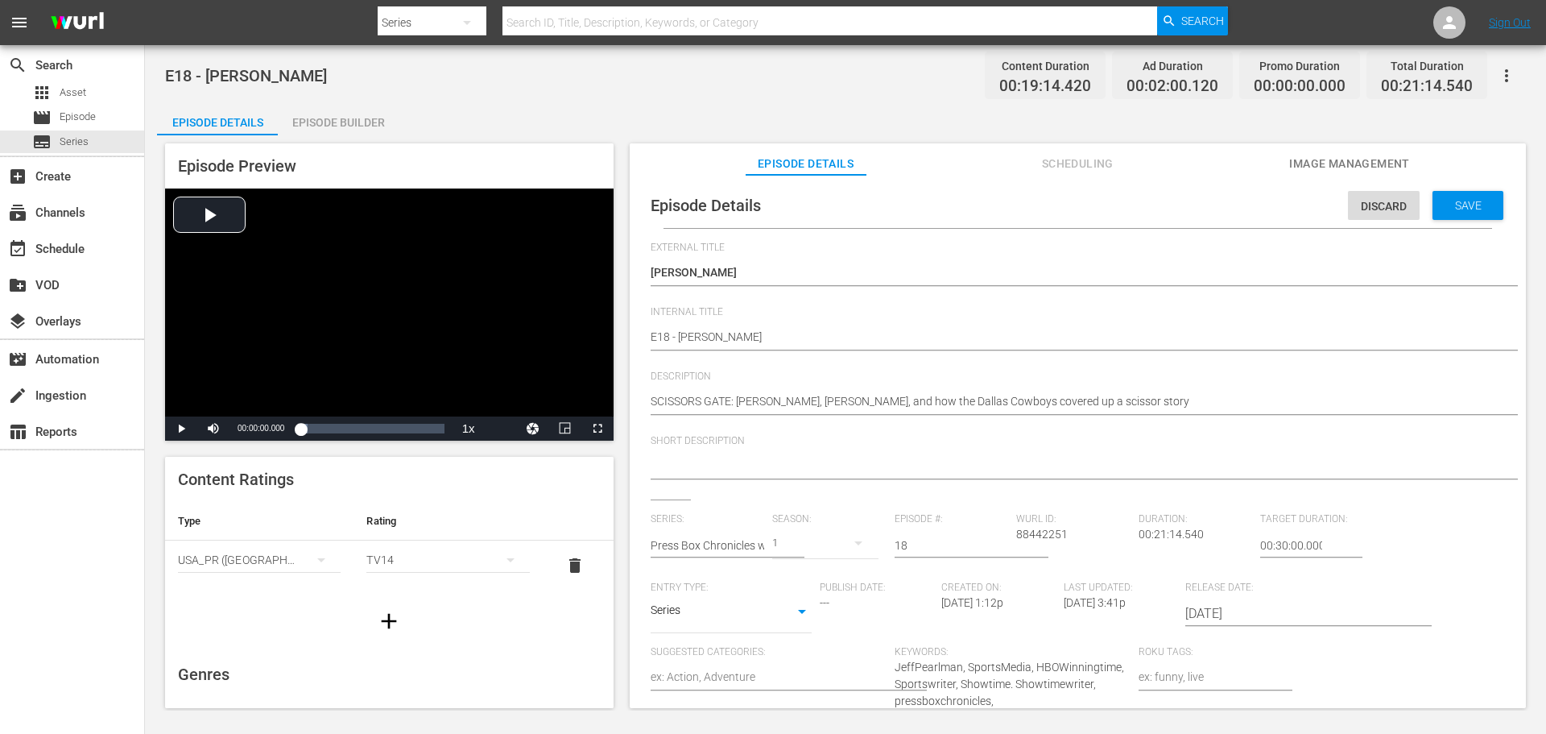
click at [986, 442] on span "Short Description" at bounding box center [1074, 441] width 846 height 13
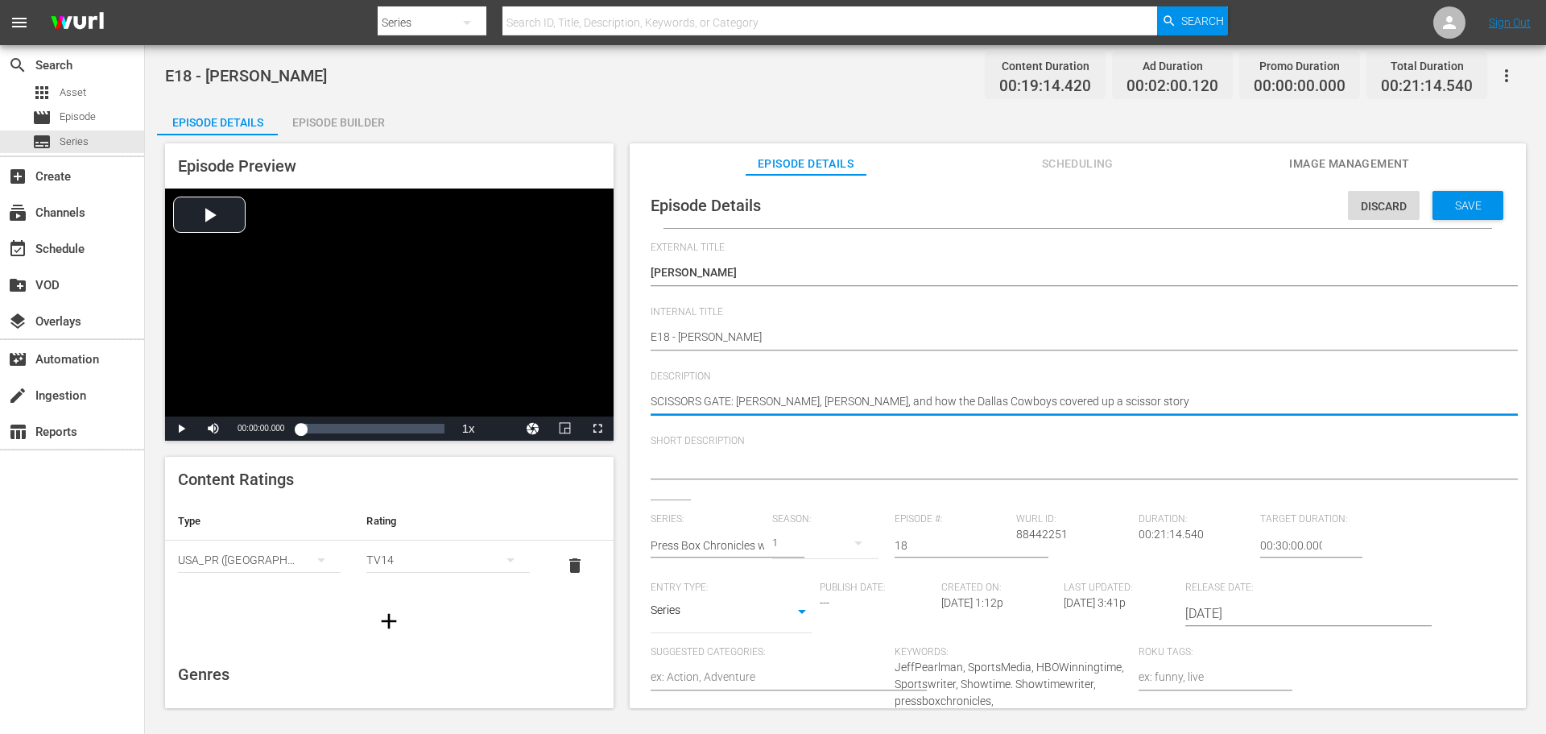
drag, startPoint x: 1166, startPoint y: 400, endPoint x: 646, endPoint y: 394, distance: 520.3
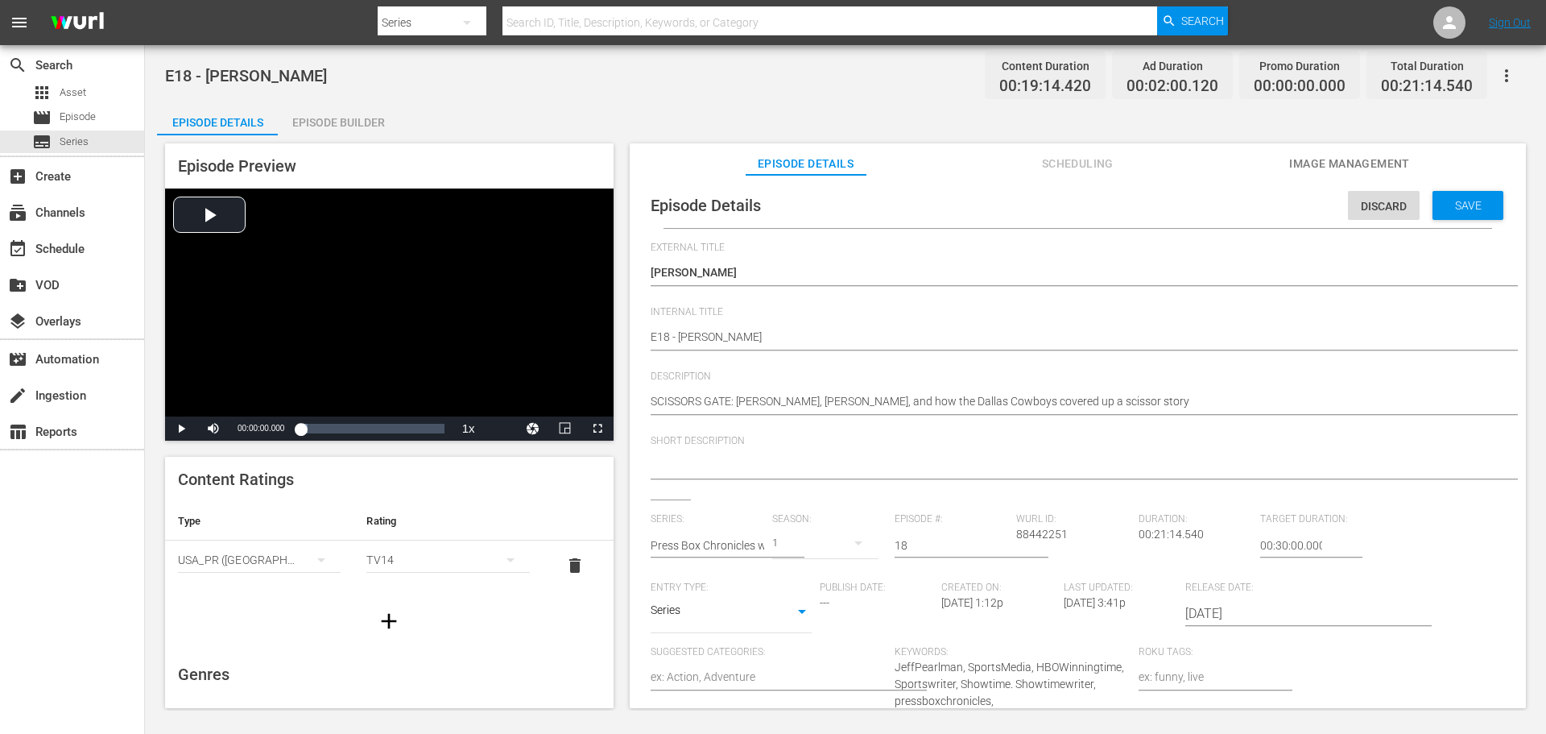
drag, startPoint x: 1308, startPoint y: 385, endPoint x: 1188, endPoint y: 354, distance: 124.0
click at [1306, 385] on div "SCISSORS GATE: [PERSON_NAME], [PERSON_NAME], and how the Dallas Cowboys covered…" at bounding box center [1074, 402] width 846 height 39
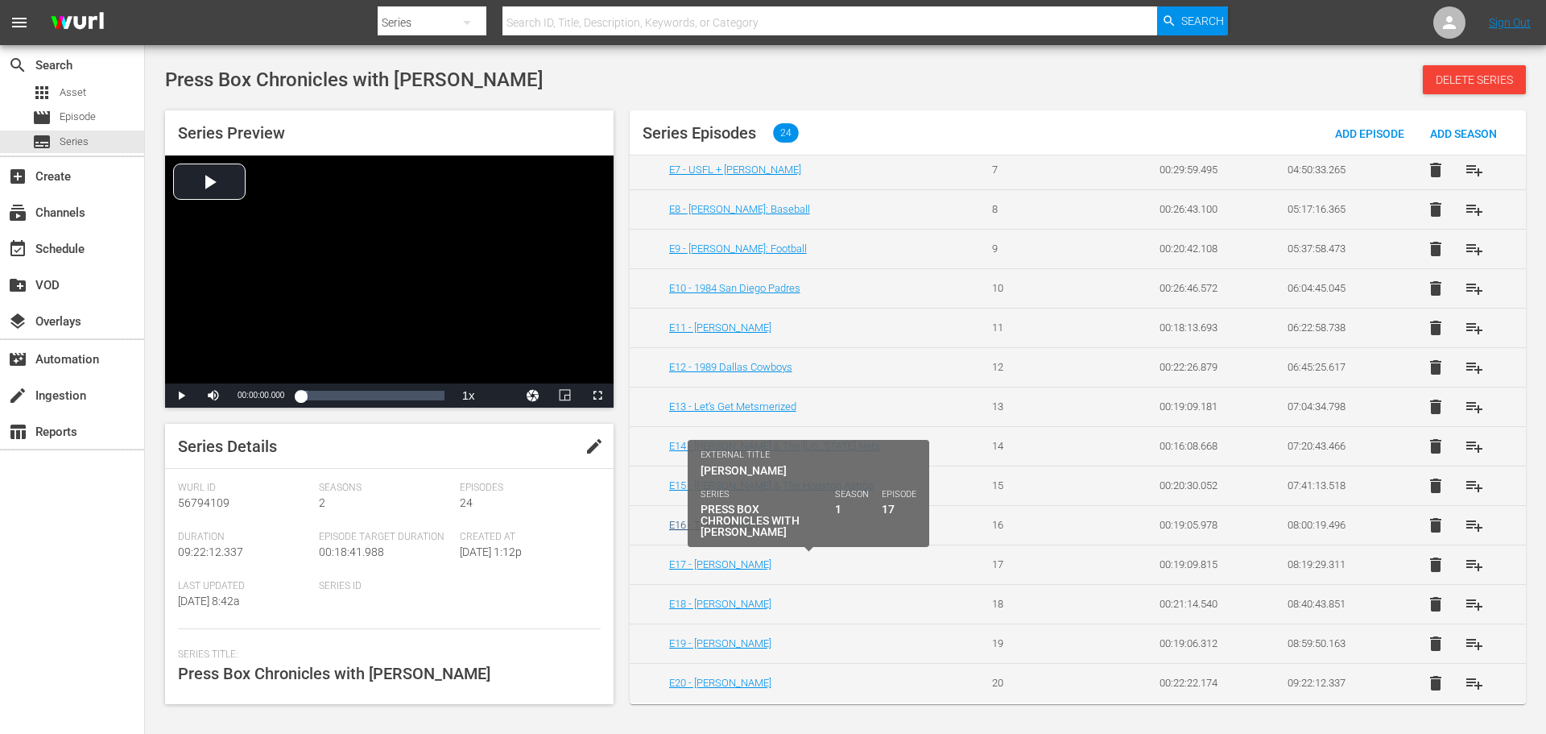
scroll to position [526, 0]
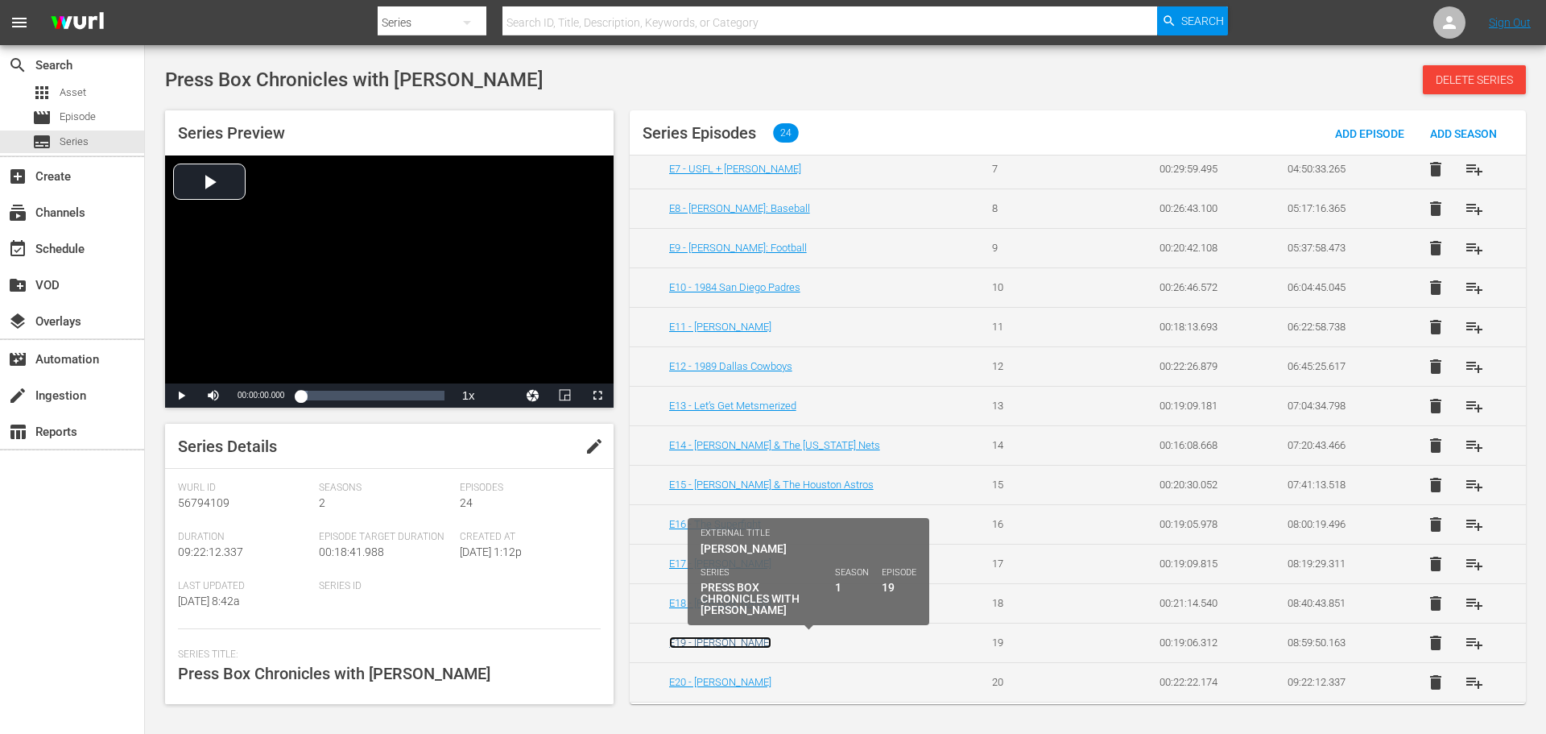
click at [732, 645] on link "E19 - [PERSON_NAME]" at bounding box center [720, 642] width 102 height 12
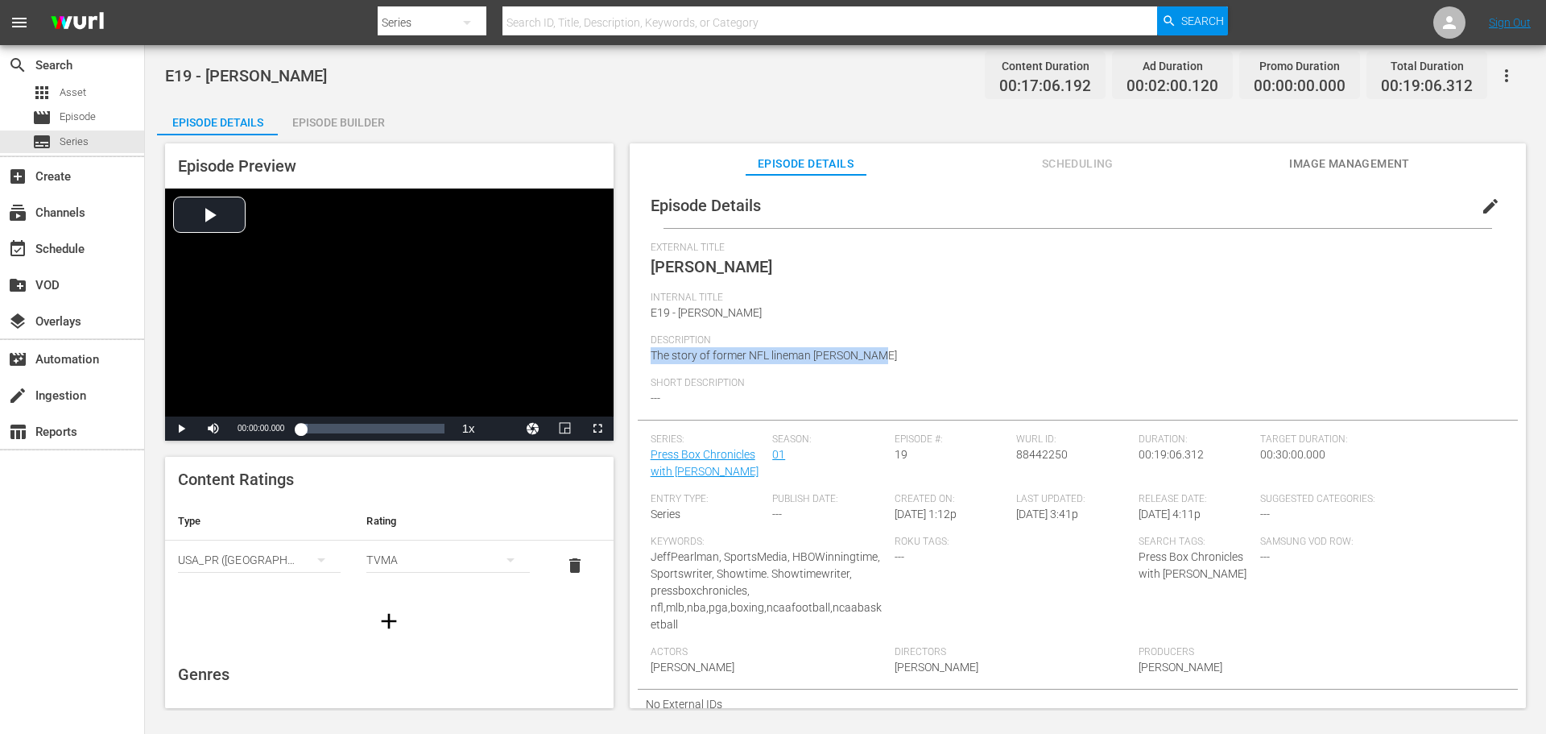
drag, startPoint x: 877, startPoint y: 355, endPoint x: 643, endPoint y: 366, distance: 233.8
click at [643, 366] on div "Episode Details edit External Title [PERSON_NAME] Internal Title E19 - [PERSON_…" at bounding box center [1078, 451] width 880 height 536
copy span "The story of former NFL lineman [PERSON_NAME]"
click at [944, 337] on span "Description" at bounding box center [1074, 340] width 846 height 13
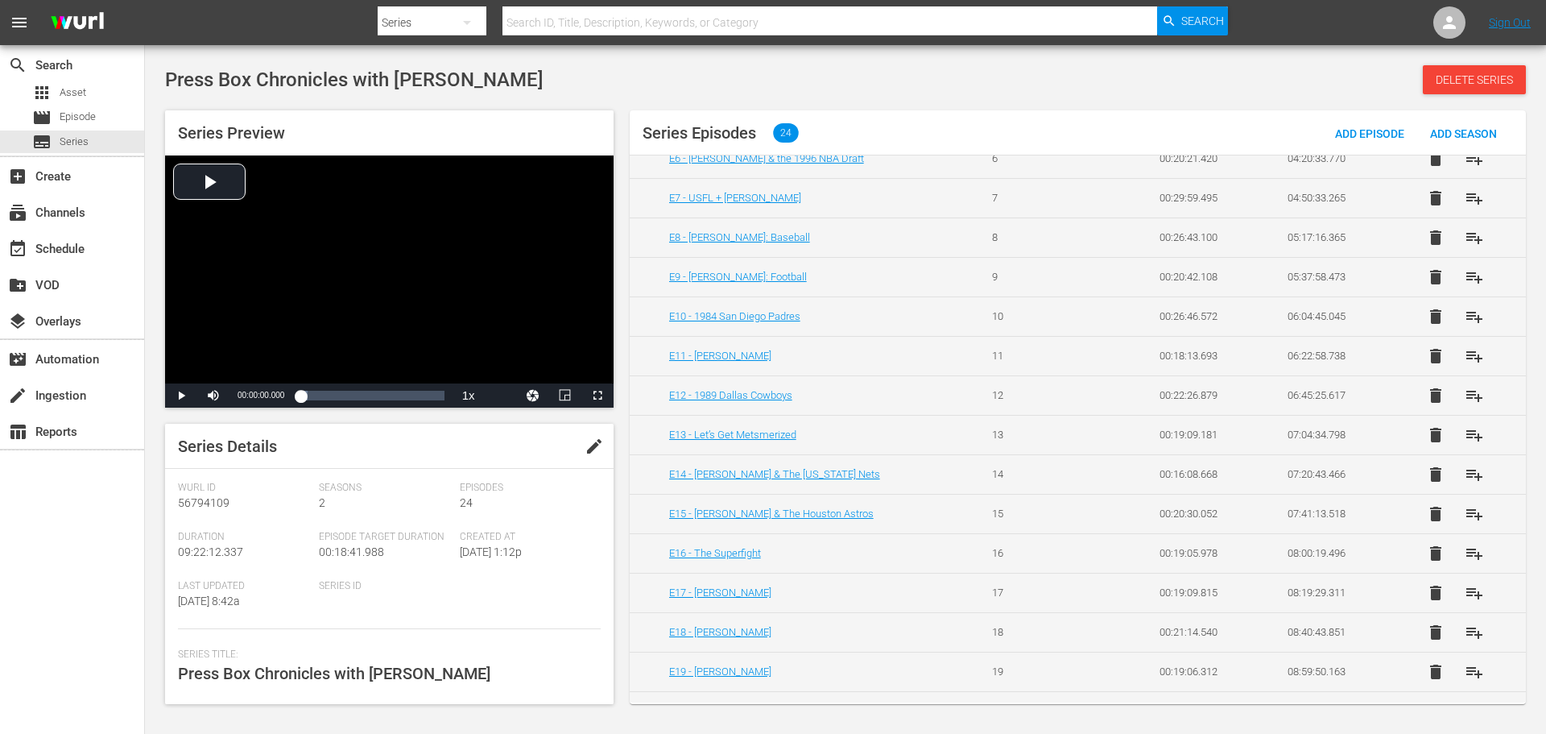
scroll to position [526, 0]
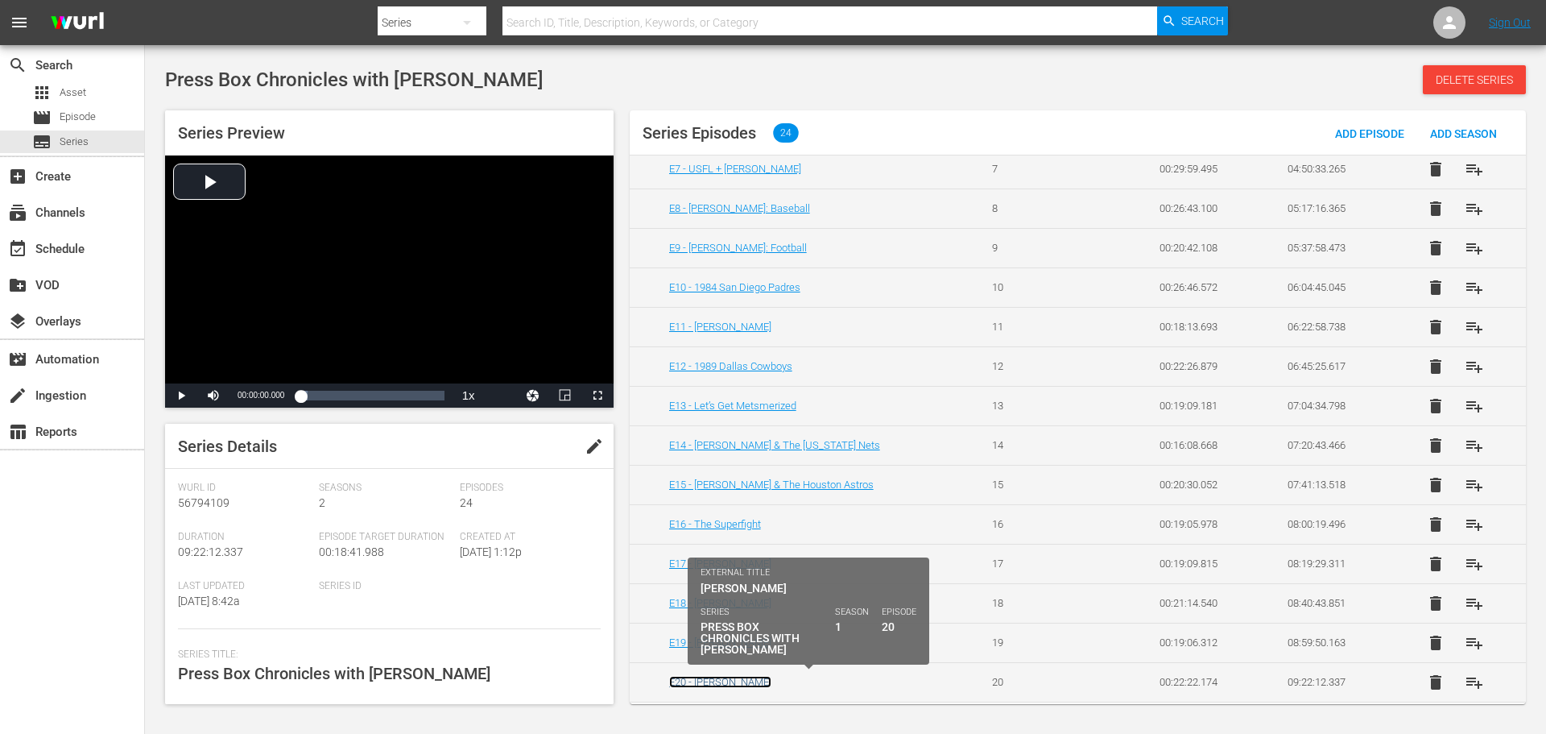
click at [731, 685] on link "E20 - [PERSON_NAME]" at bounding box center [720, 682] width 102 height 12
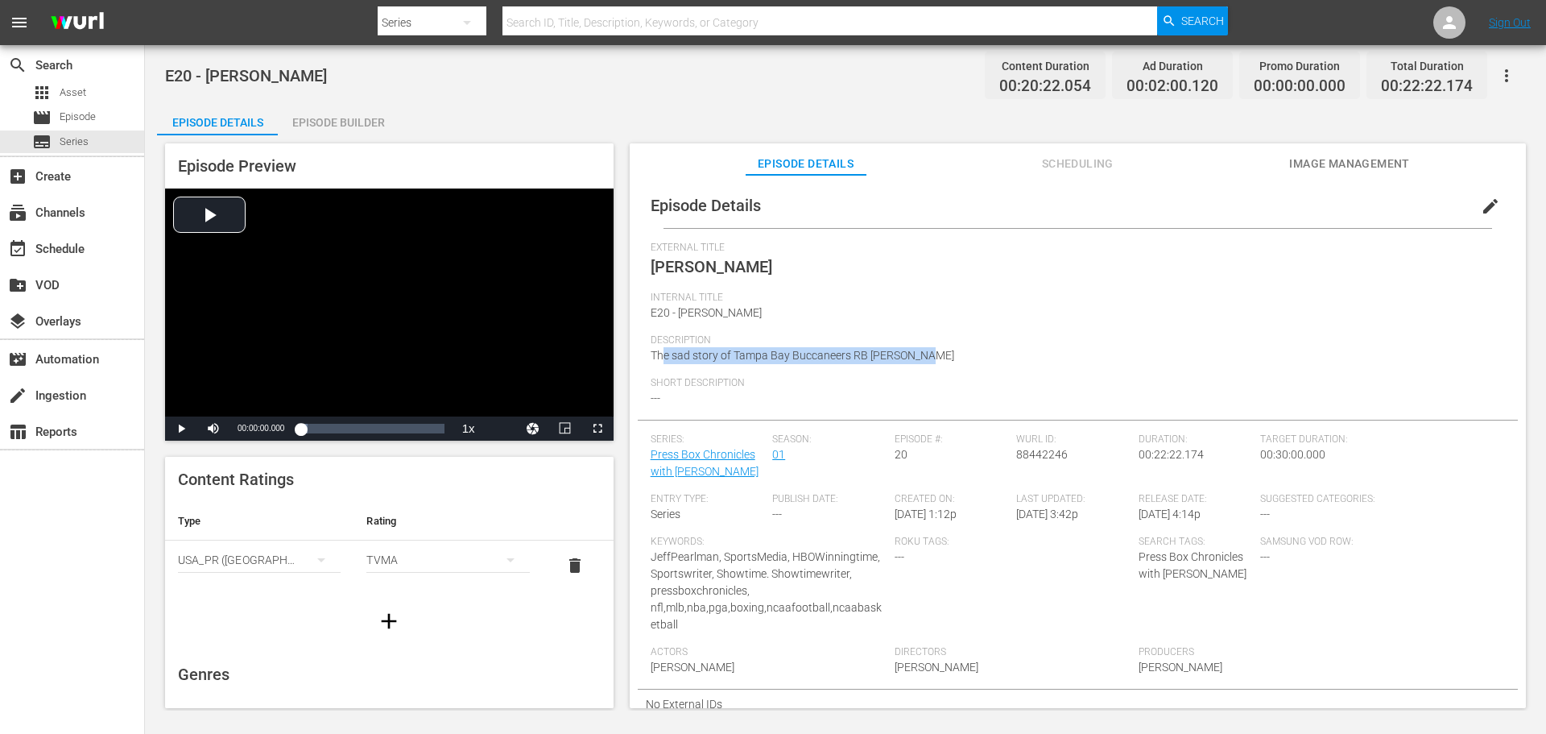
drag, startPoint x: 898, startPoint y: 350, endPoint x: 659, endPoint y: 349, distance: 239.2
click at [662, 349] on div "Description The sad story of Tampa Bay Buccaneers RB [PERSON_NAME]" at bounding box center [1078, 355] width 854 height 43
click at [919, 349] on div "Description The sad story of Tampa Bay Buccaneers RB [PERSON_NAME]" at bounding box center [1078, 355] width 854 height 43
drag, startPoint x: 917, startPoint y: 352, endPoint x: 649, endPoint y: 360, distance: 267.5
click at [649, 360] on div "Episode Details edit External Title [PERSON_NAME] Internal Title E20 - [PERSON_…" at bounding box center [1078, 451] width 880 height 536
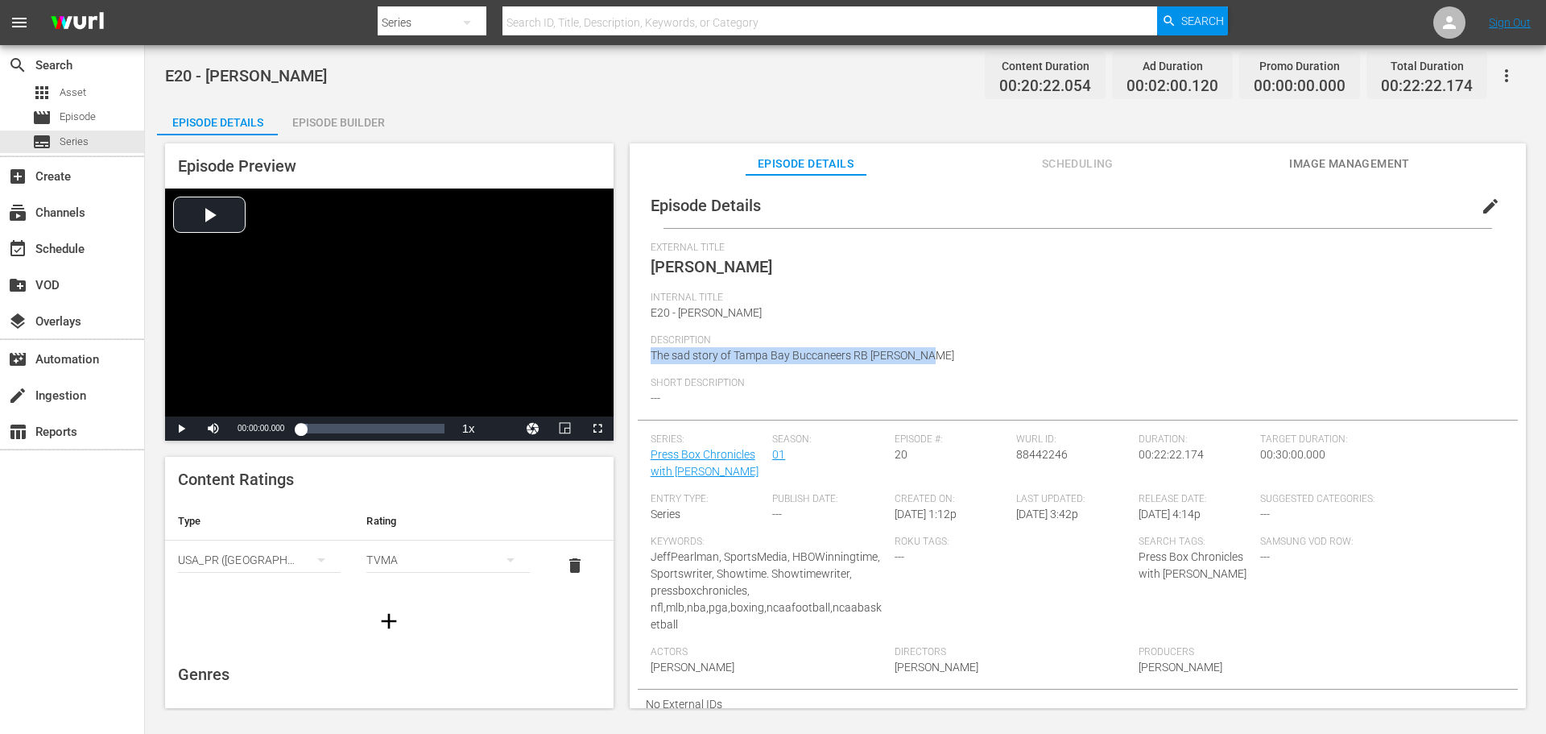
copy span "The sad story of Tampa Bay Buccaneers RB [PERSON_NAME]"
click at [892, 262] on div "External Title [PERSON_NAME]" at bounding box center [1078, 263] width 854 height 50
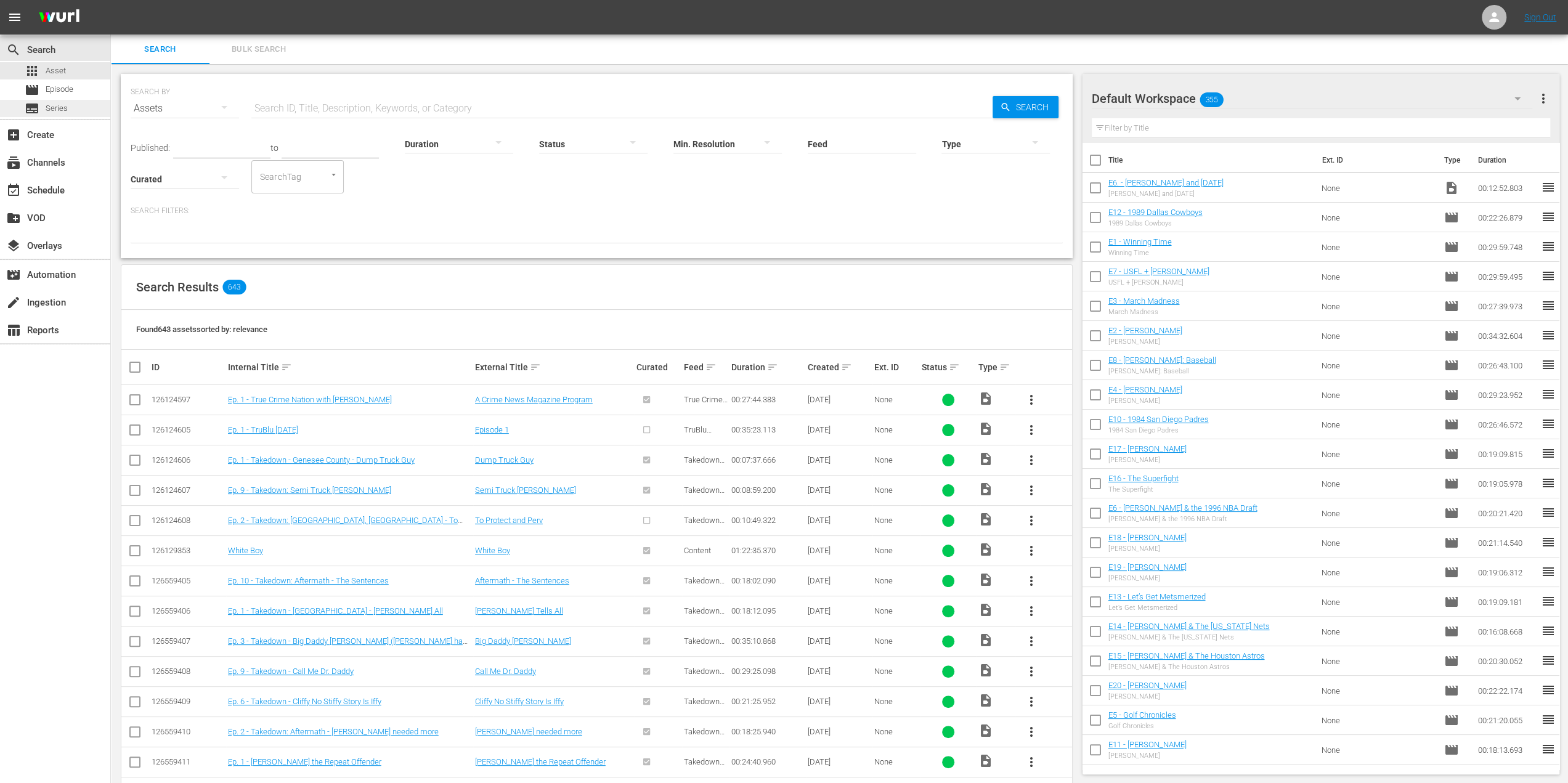
click at [68, 108] on div "subtitles Series" at bounding box center [55, 108] width 110 height 18
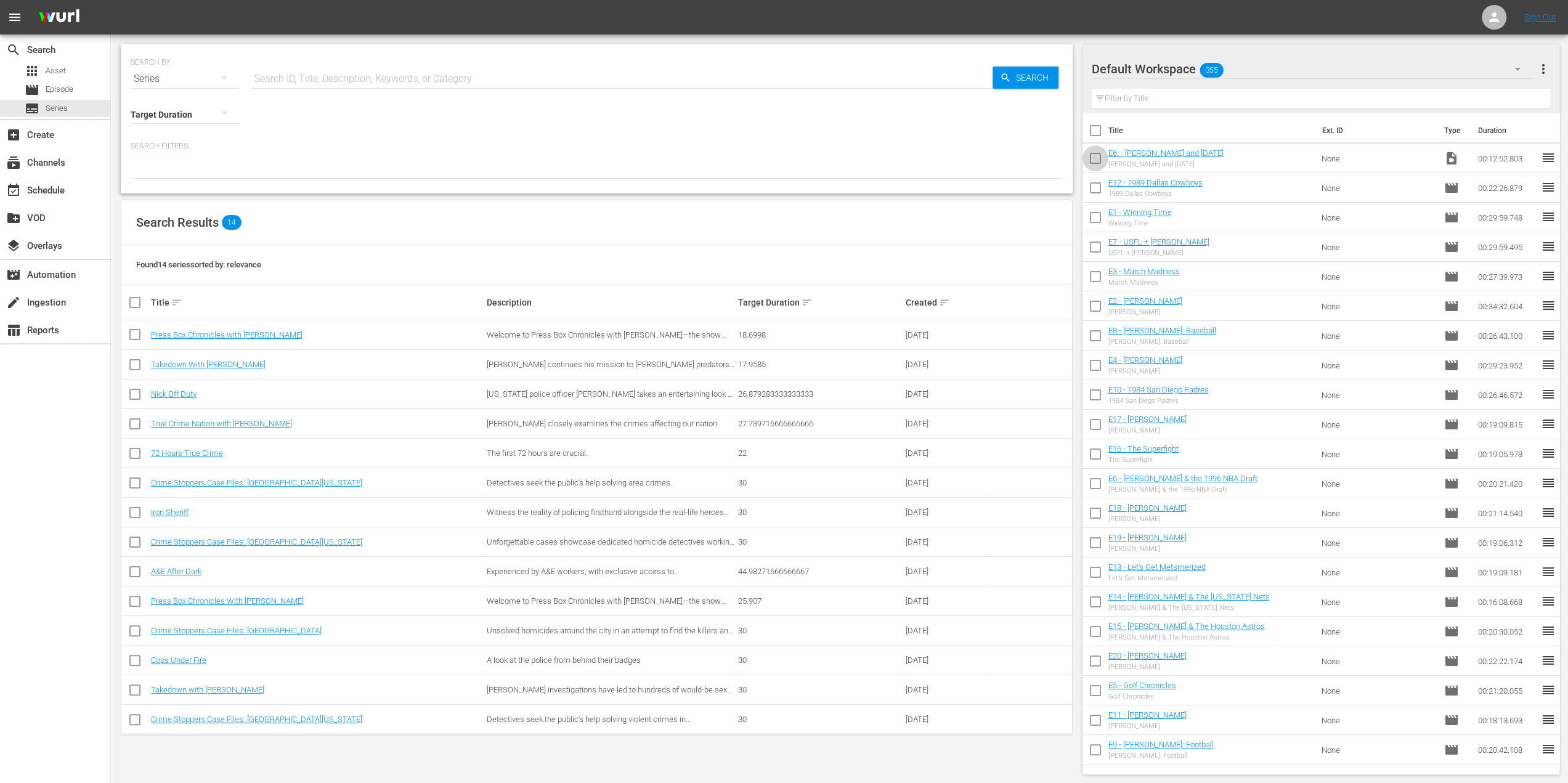
click at [1095, 159] on input "checkbox" at bounding box center [1095, 161] width 26 height 26
checkbox input "true"
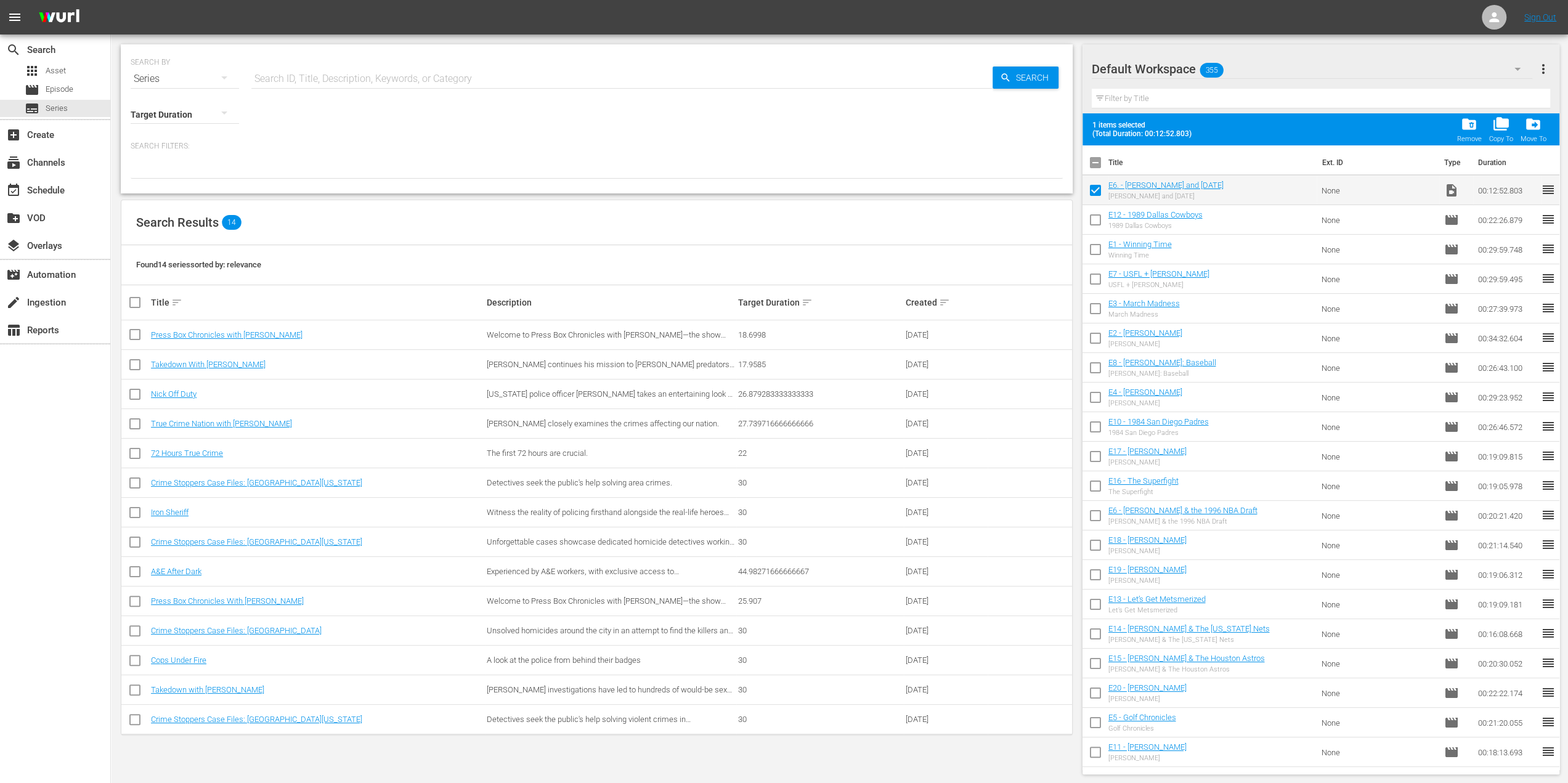
click at [1097, 219] on input "checkbox" at bounding box center [1095, 223] width 26 height 26
checkbox input "true"
click at [1094, 249] on input "checkbox" at bounding box center [1095, 252] width 26 height 26
checkbox input "true"
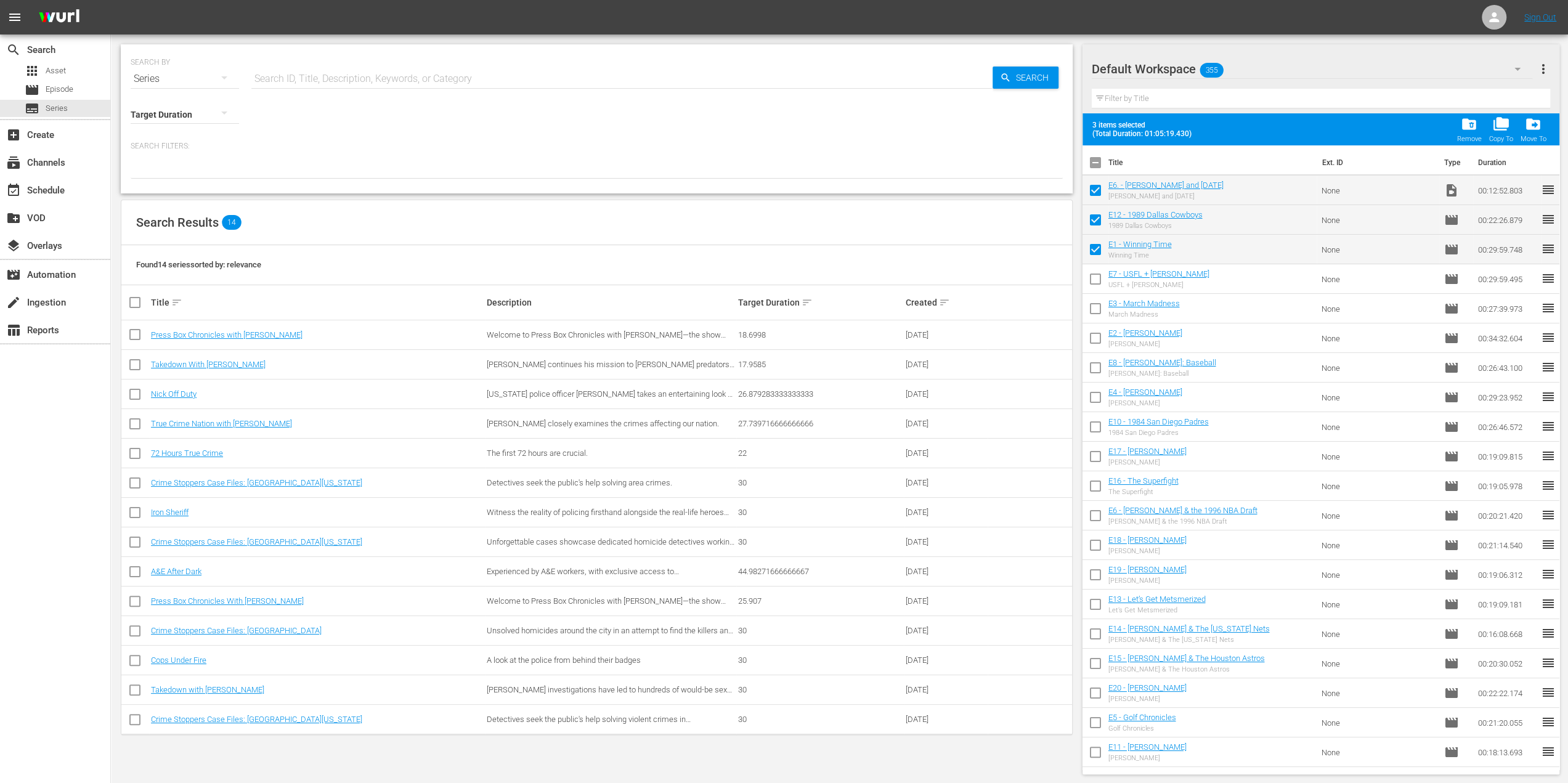
click at [1095, 284] on input "checkbox" at bounding box center [1095, 281] width 26 height 26
checkbox input "true"
click at [1100, 312] on input "checkbox" at bounding box center [1095, 311] width 26 height 26
checkbox input "true"
click at [1095, 336] on input "checkbox" at bounding box center [1095, 340] width 26 height 26
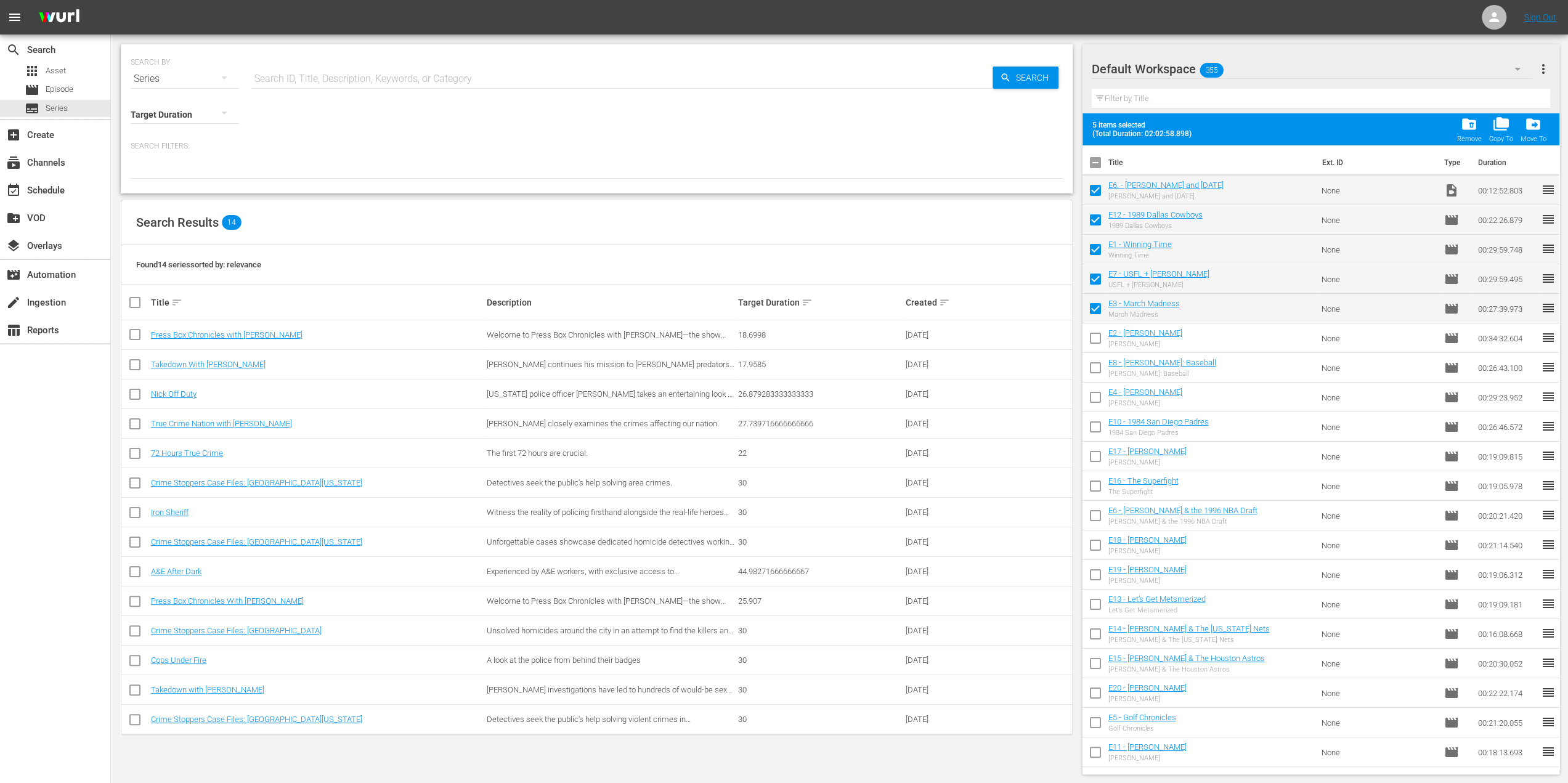
checkbox input "true"
click at [1101, 369] on input "checkbox" at bounding box center [1095, 370] width 26 height 26
checkbox input "true"
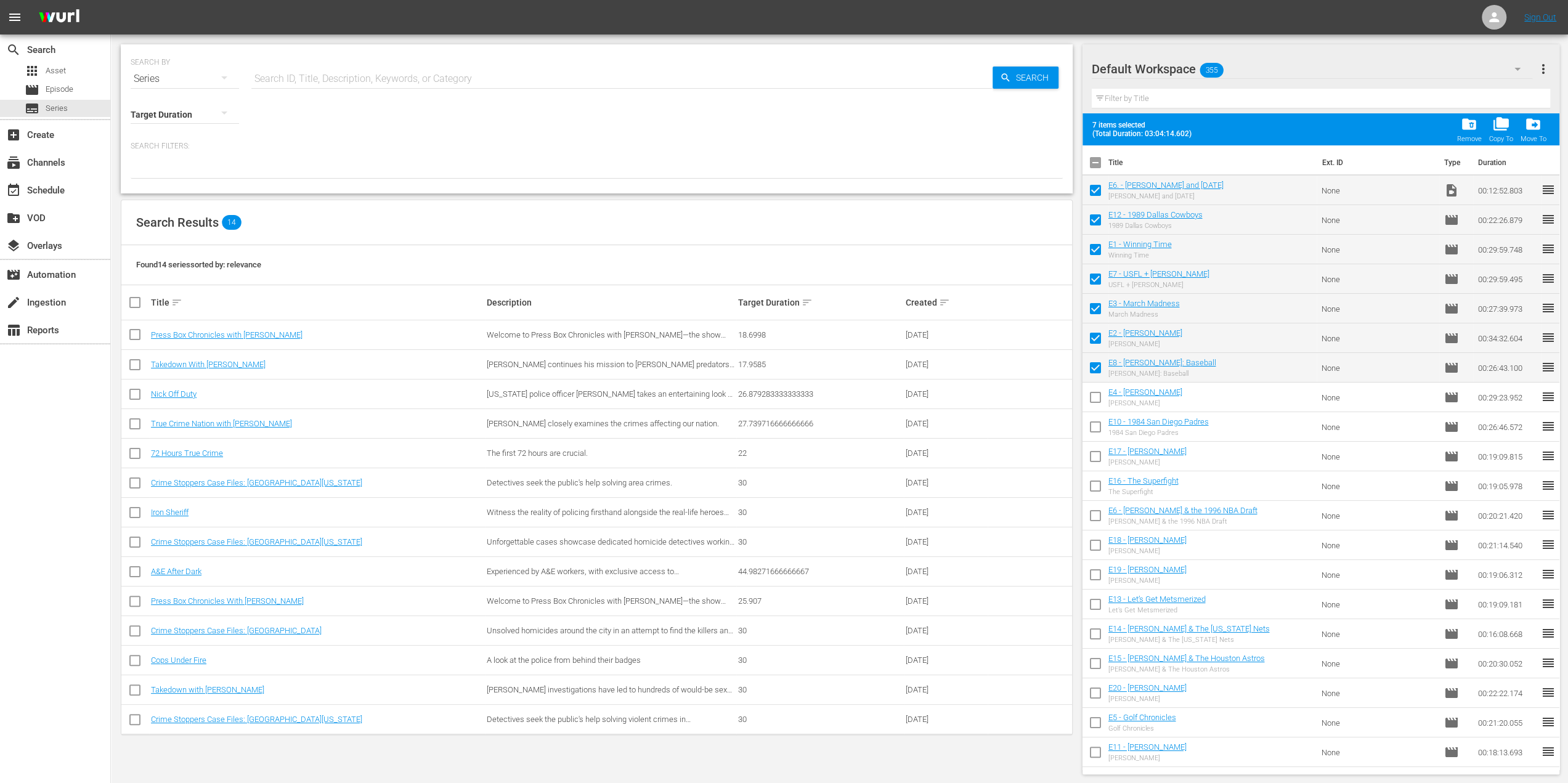
drag, startPoint x: 1091, startPoint y: 397, endPoint x: 1098, endPoint y: 404, distance: 9.9
click at [1091, 397] on input "checkbox" at bounding box center [1095, 400] width 26 height 26
checkbox input "true"
click at [1099, 430] on input "checkbox" at bounding box center [1095, 429] width 26 height 26
checkbox input "true"
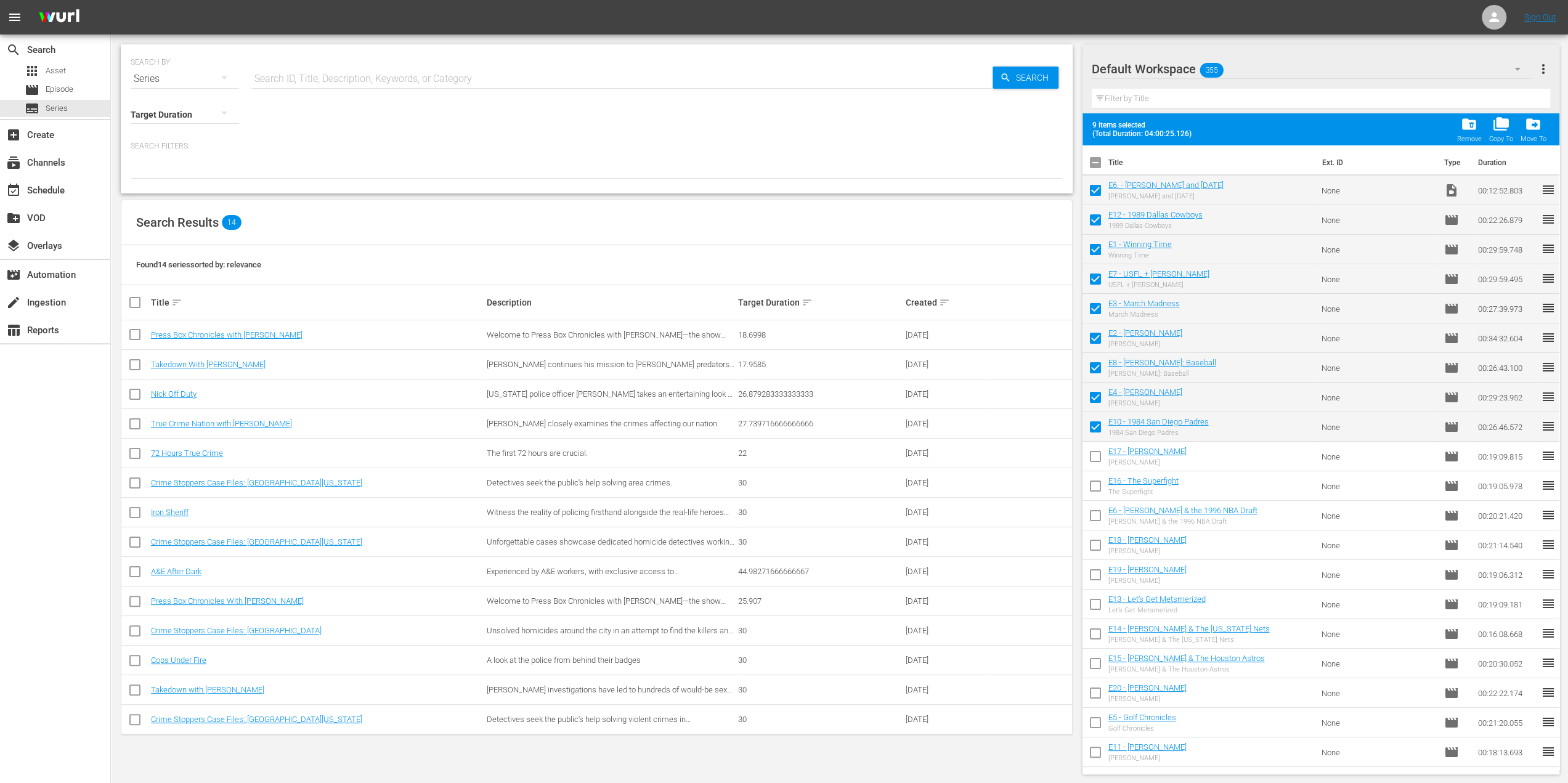
click at [1096, 457] on input "checkbox" at bounding box center [1095, 459] width 26 height 26
checkbox input "true"
click at [1096, 491] on input "checkbox" at bounding box center [1095, 489] width 26 height 26
checkbox input "true"
click at [1091, 512] on input "checkbox" at bounding box center [1095, 518] width 26 height 26
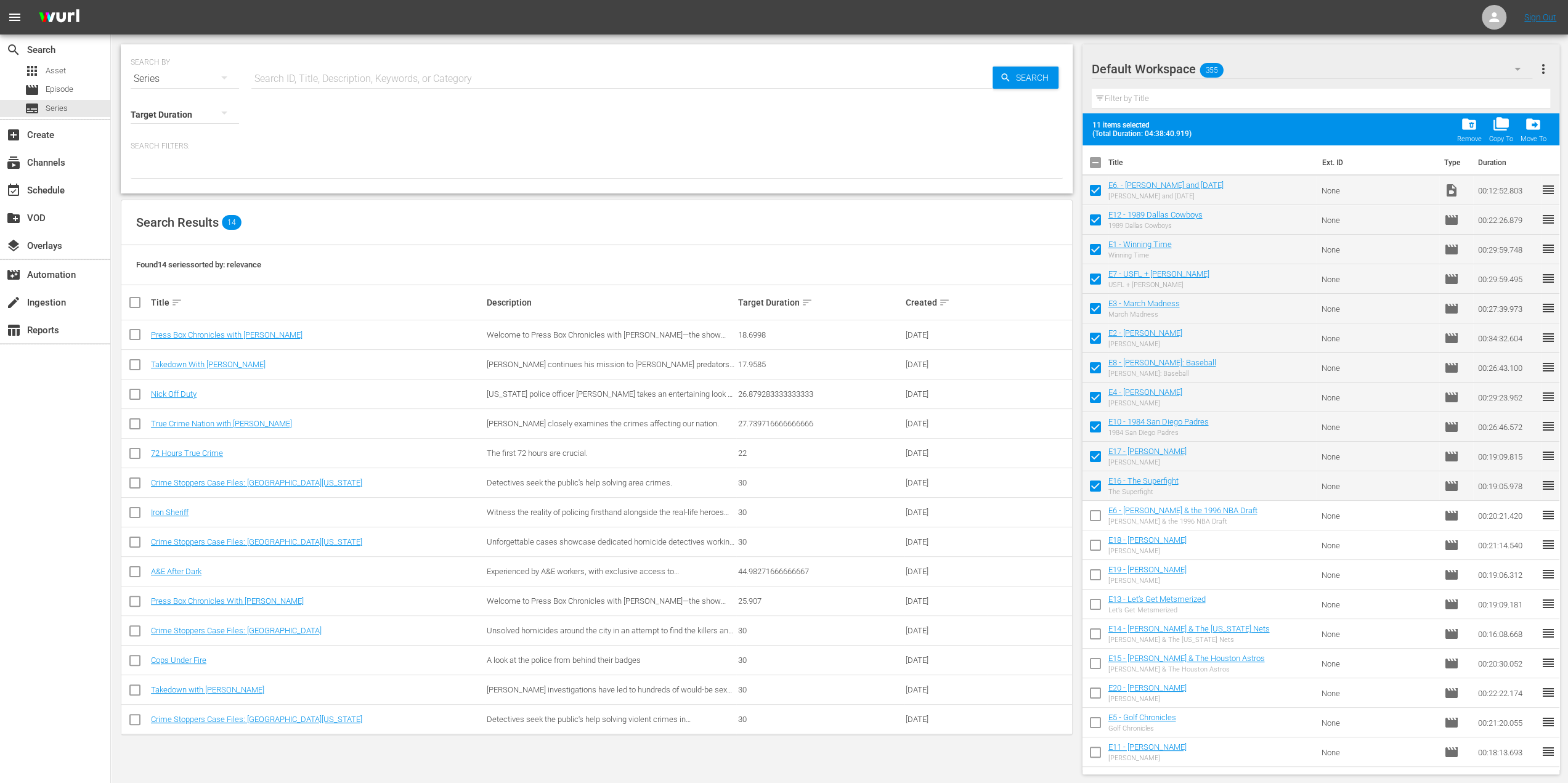
checkbox input "true"
click at [1095, 540] on input "checkbox" at bounding box center [1095, 547] width 26 height 26
checkbox input "true"
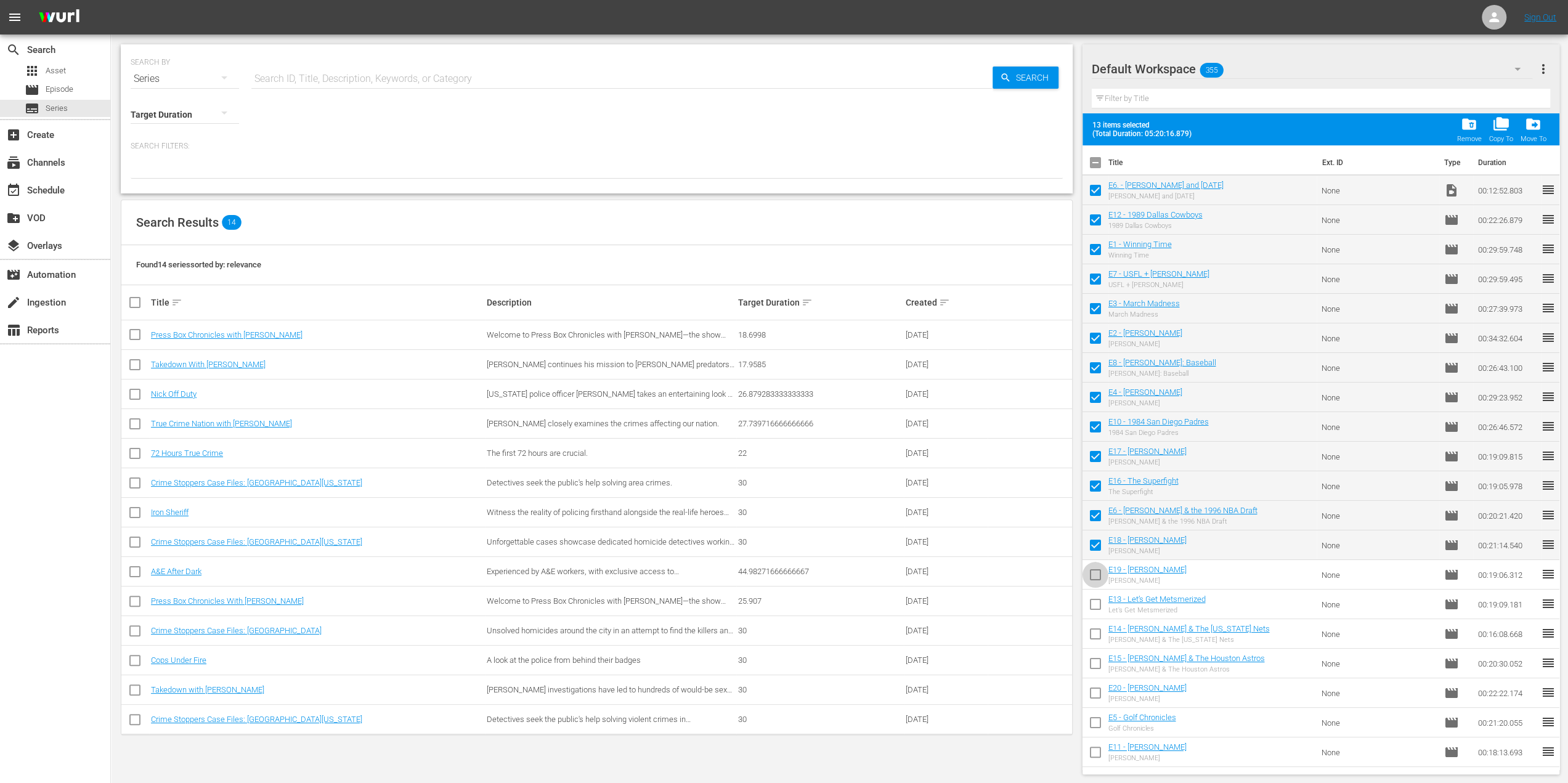
click at [1093, 572] on input "checkbox" at bounding box center [1095, 577] width 26 height 26
checkbox input "true"
click at [1095, 599] on input "checkbox" at bounding box center [1095, 606] width 26 height 26
checkbox input "true"
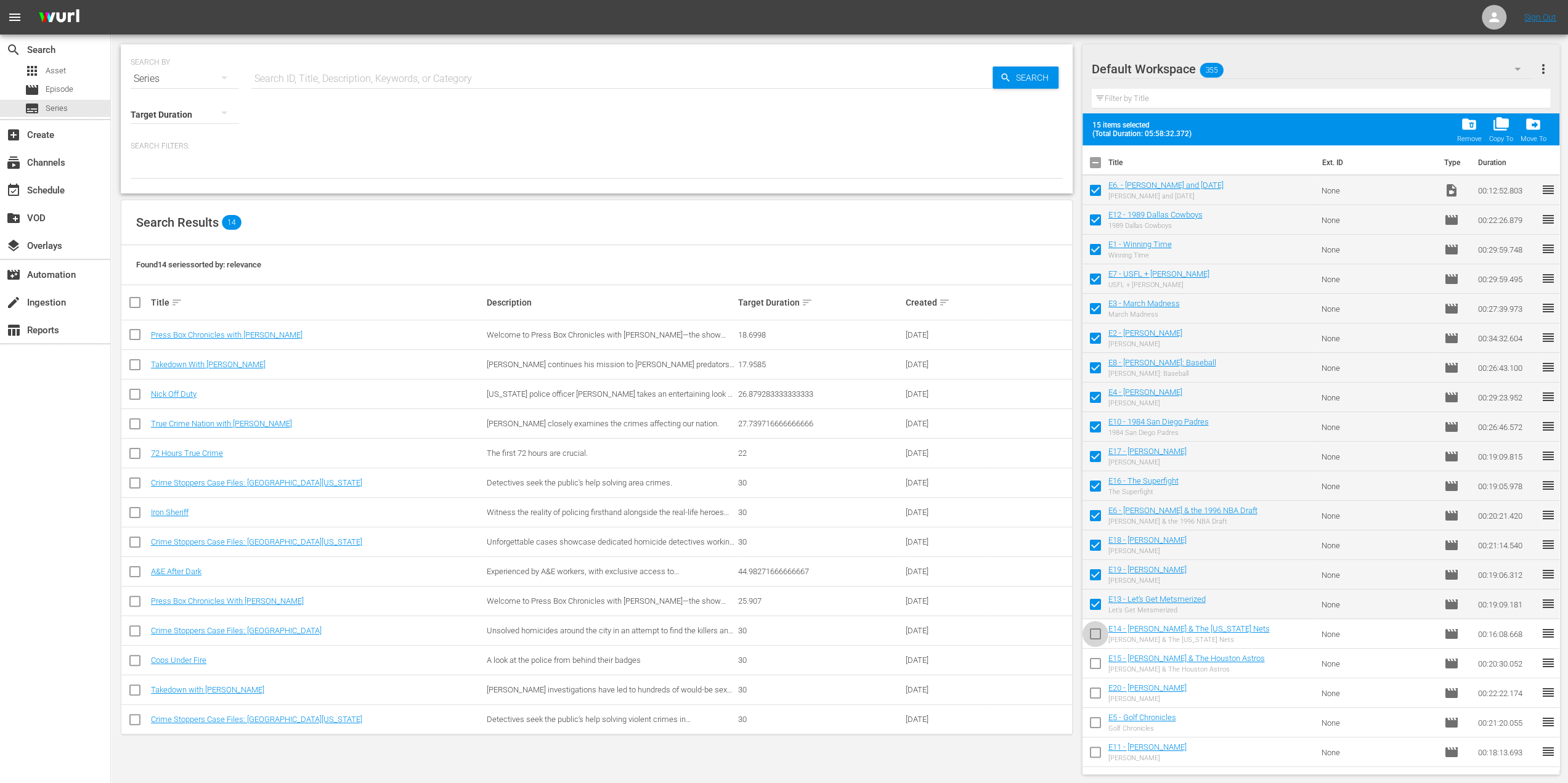
click at [1086, 628] on input "checkbox" at bounding box center [1095, 636] width 26 height 26
checkbox input "true"
click at [1091, 663] on input "checkbox" at bounding box center [1095, 666] width 26 height 26
checkbox input "true"
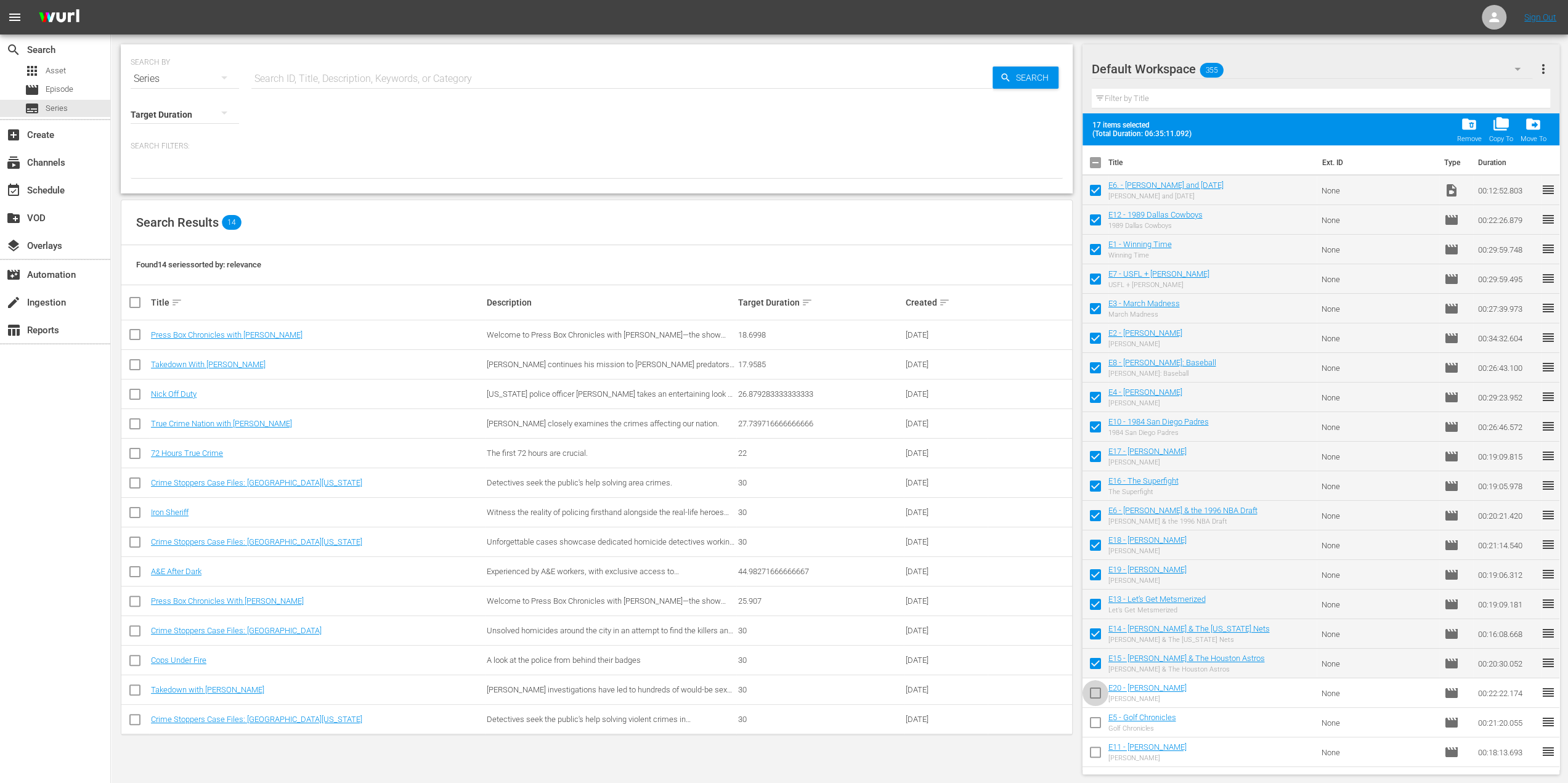
click at [1095, 691] on input "checkbox" at bounding box center [1095, 695] width 26 height 26
checkbox input "true"
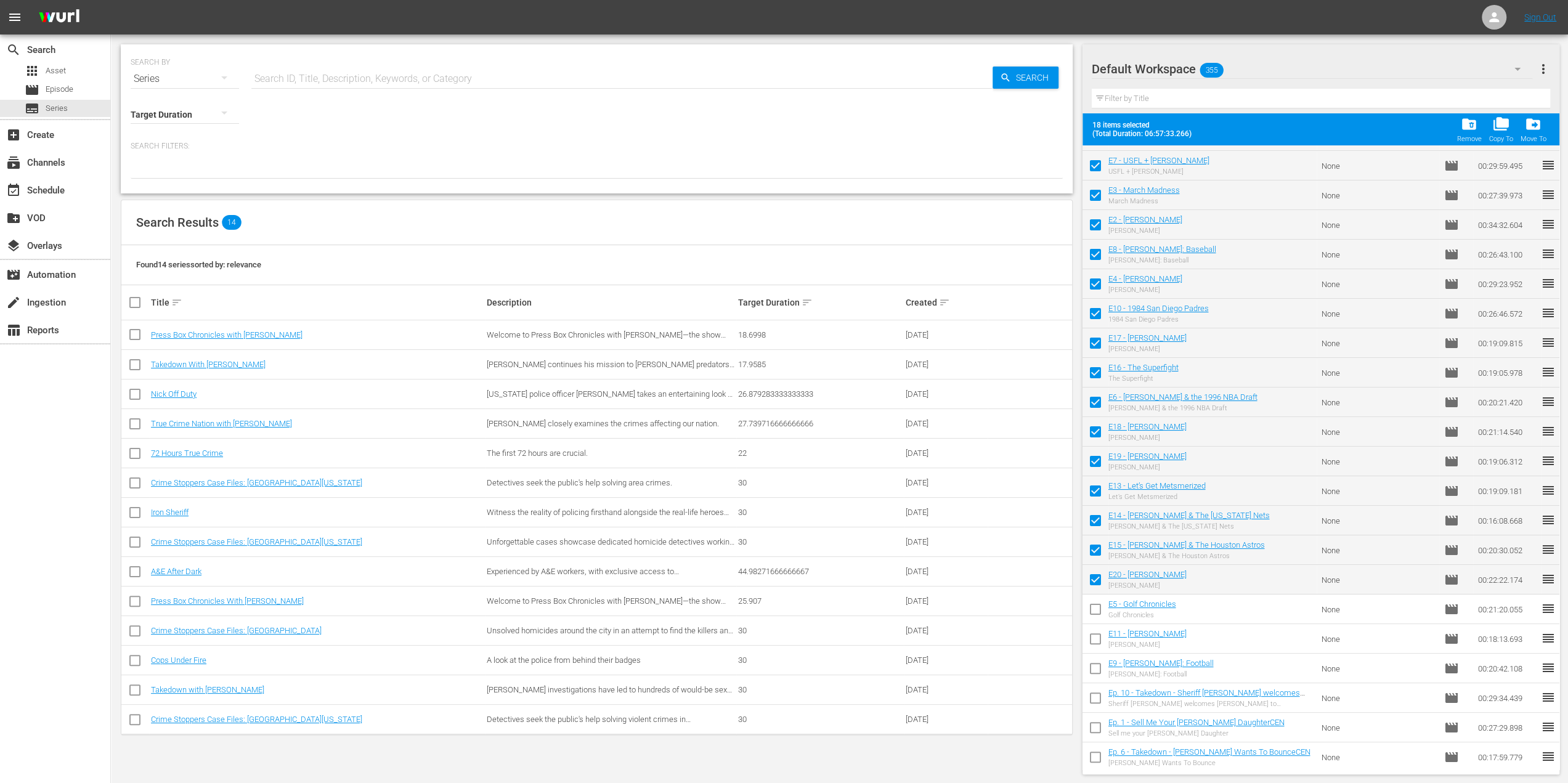
scroll to position [123, 0]
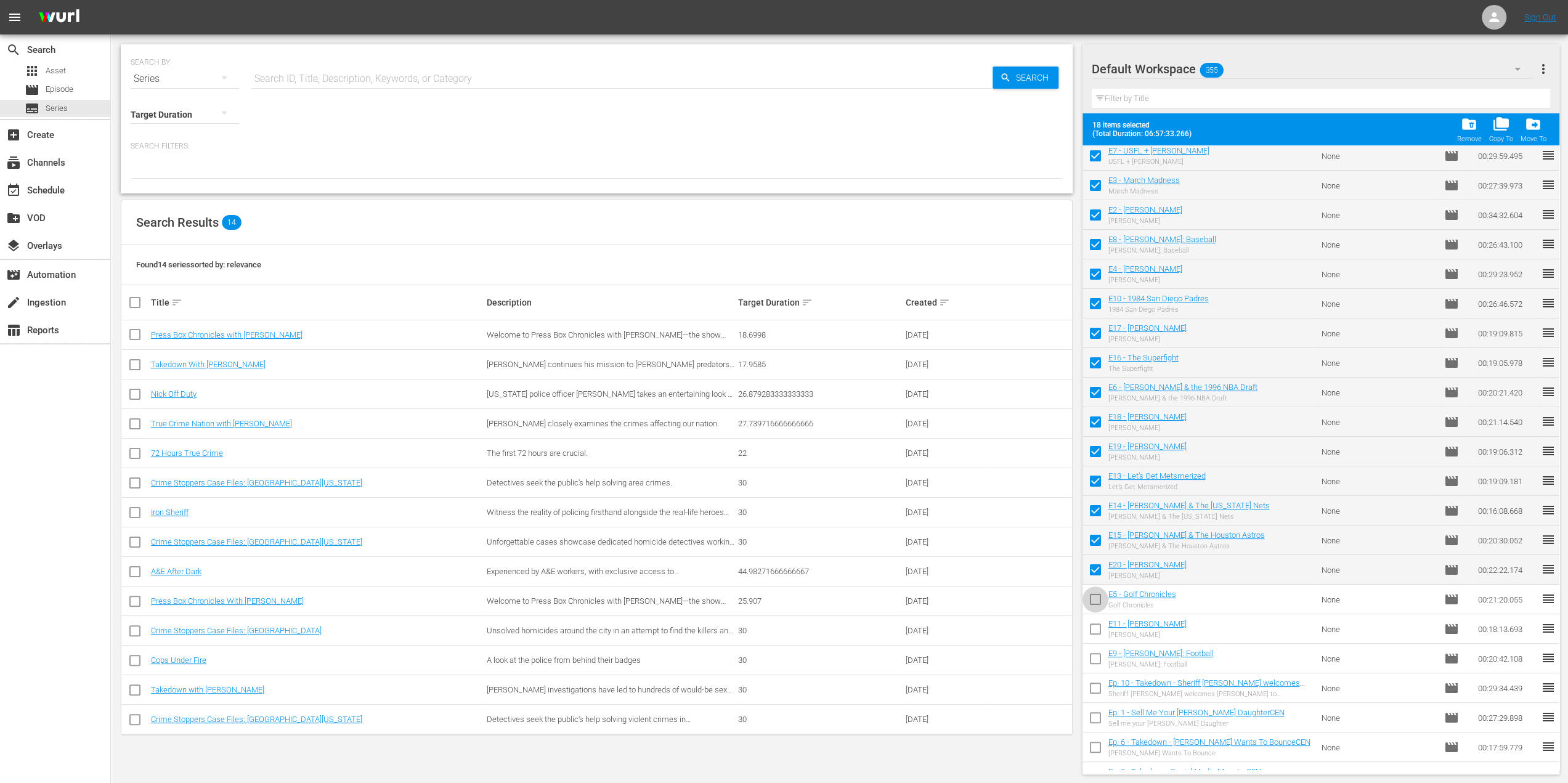
click at [1095, 593] on input "checkbox" at bounding box center [1095, 602] width 26 height 26
checkbox input "true"
click at [1091, 624] on input "checkbox" at bounding box center [1095, 632] width 26 height 26
checkbox input "true"
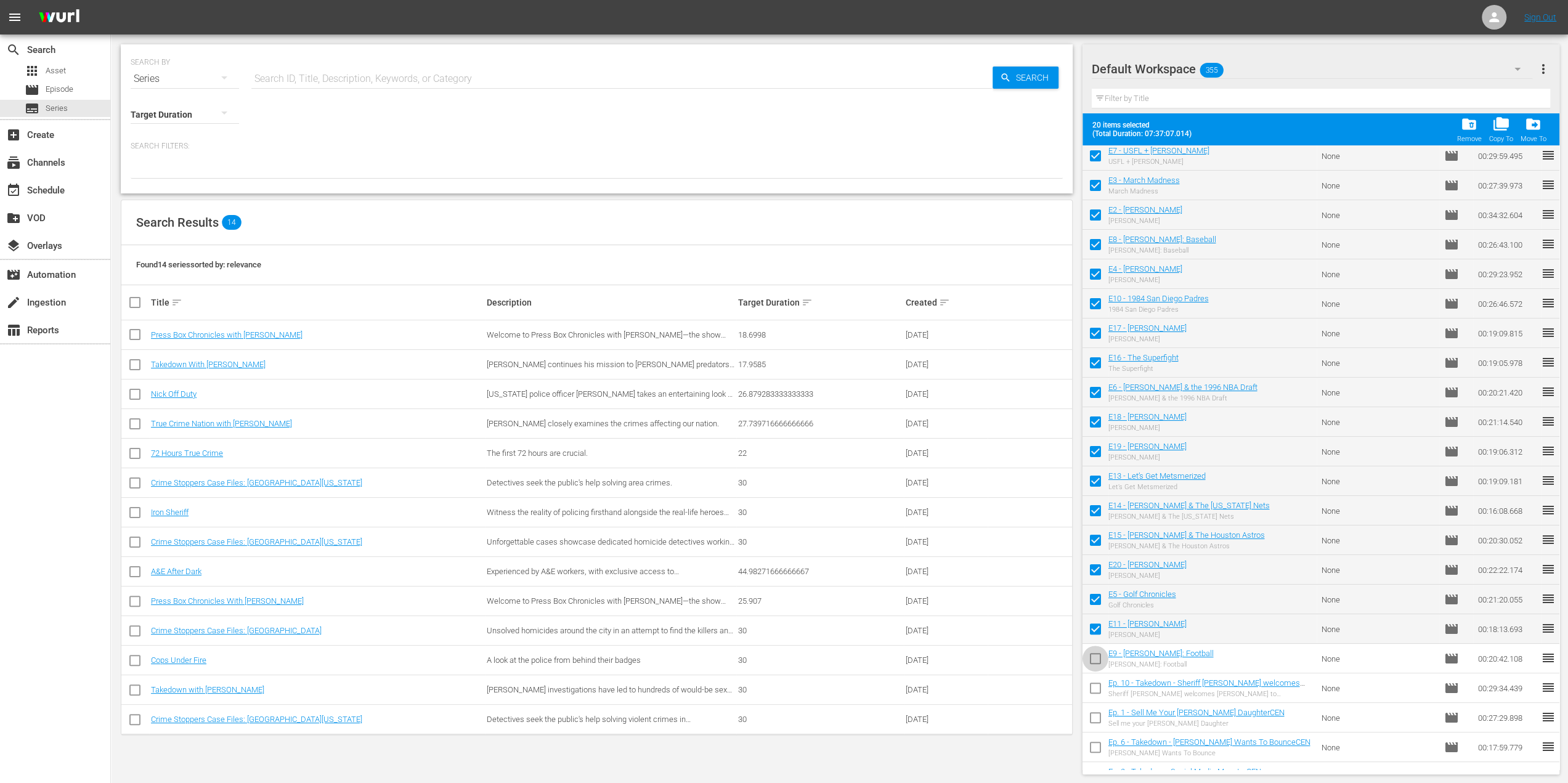
click at [1095, 658] on input "checkbox" at bounding box center [1095, 661] width 26 height 26
checkbox input "true"
click at [1471, 124] on span "folder_delete" at bounding box center [1469, 124] width 17 height 17
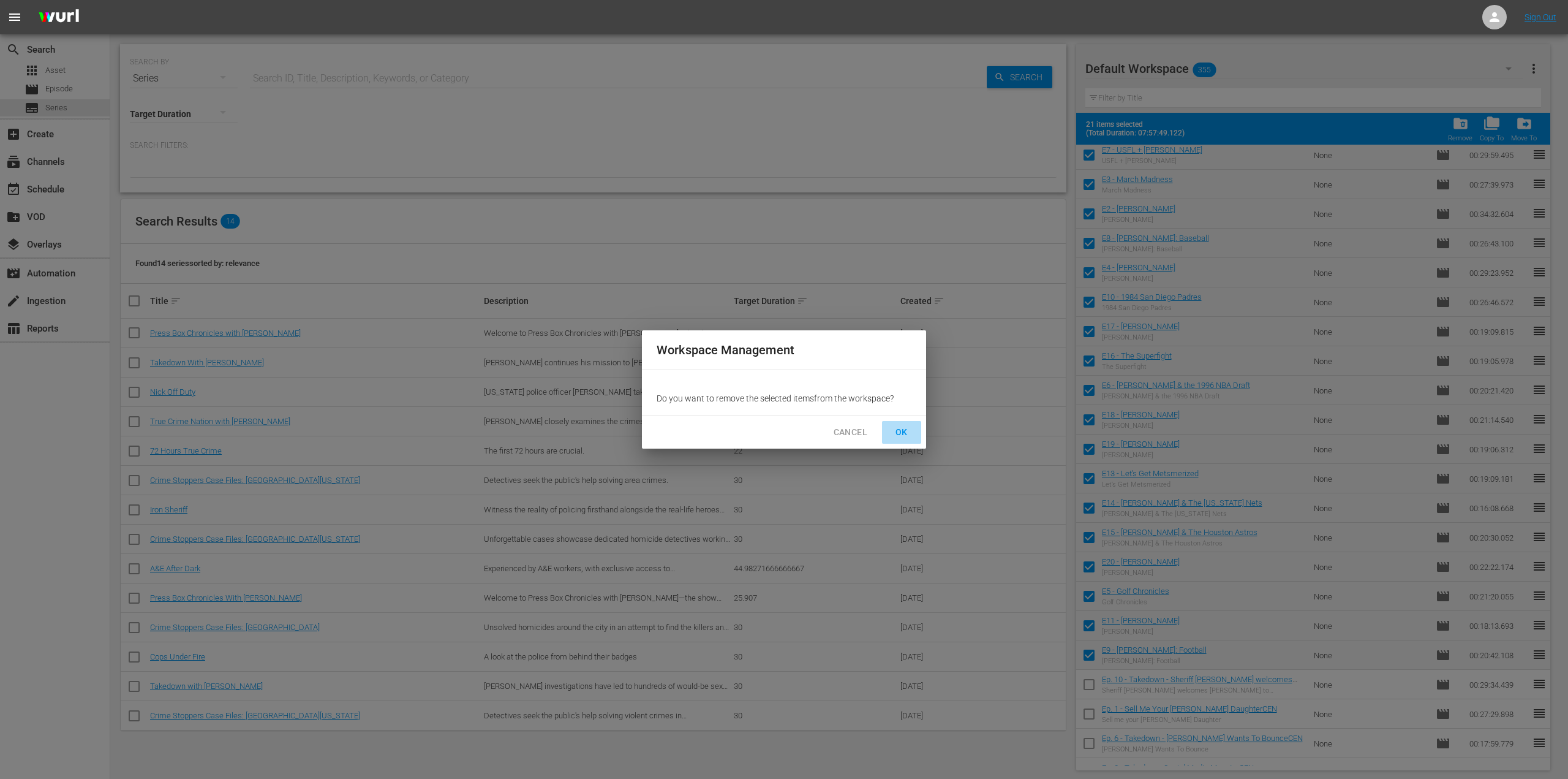
click at [903, 434] on span "OK" at bounding box center [902, 432] width 20 height 15
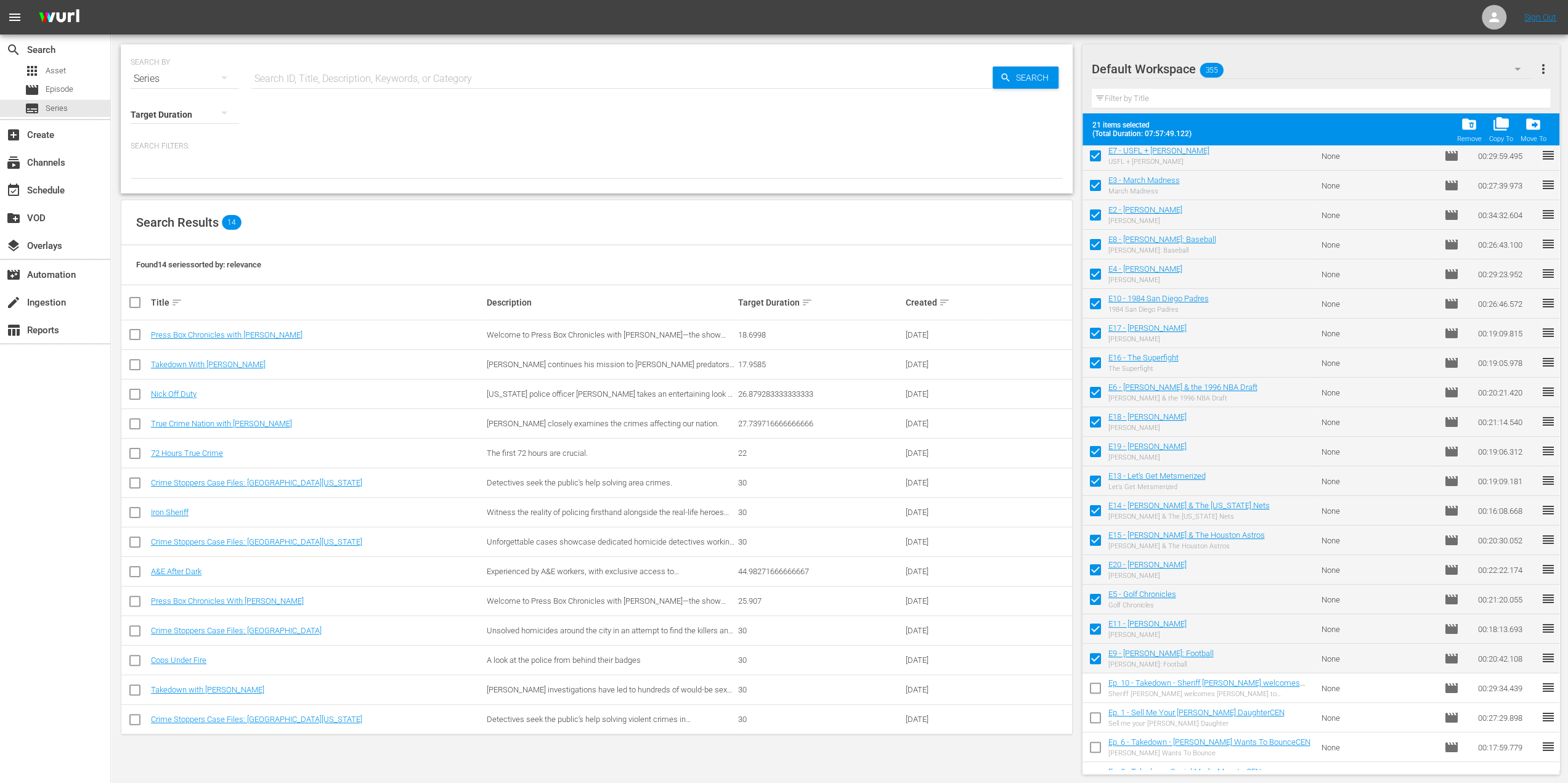
checkbox input "false"
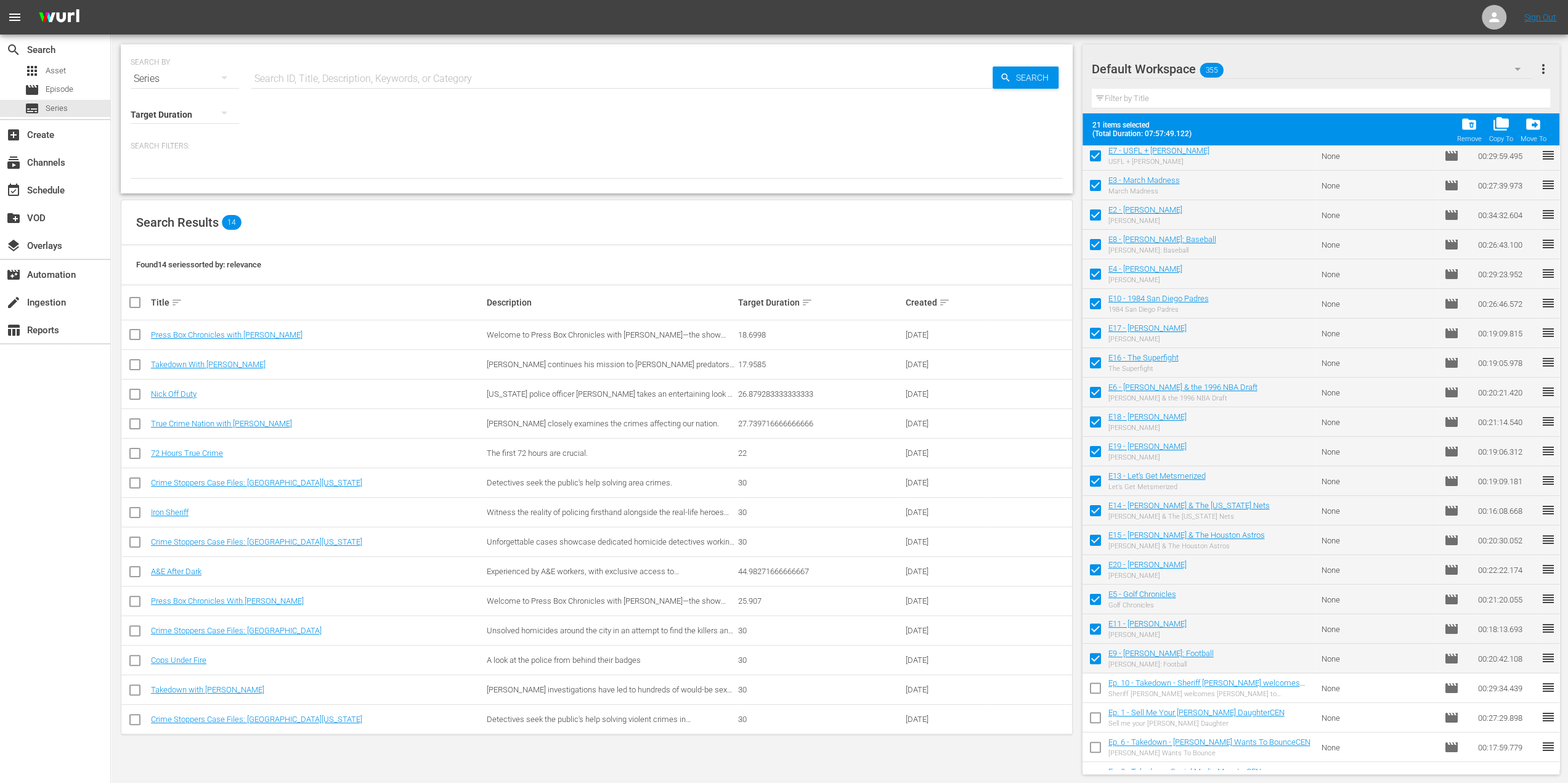
checkbox input "false"
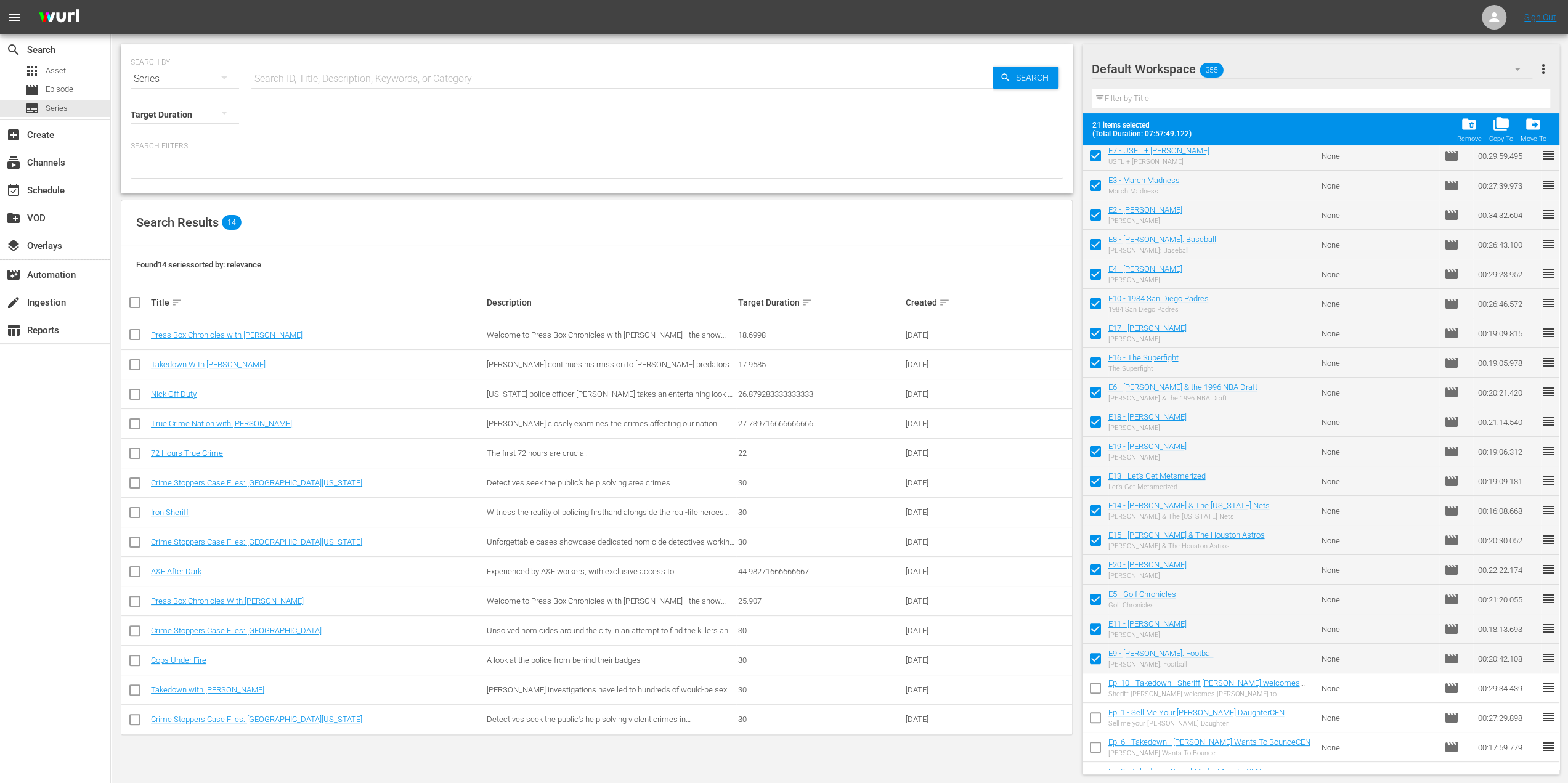
checkbox input "false"
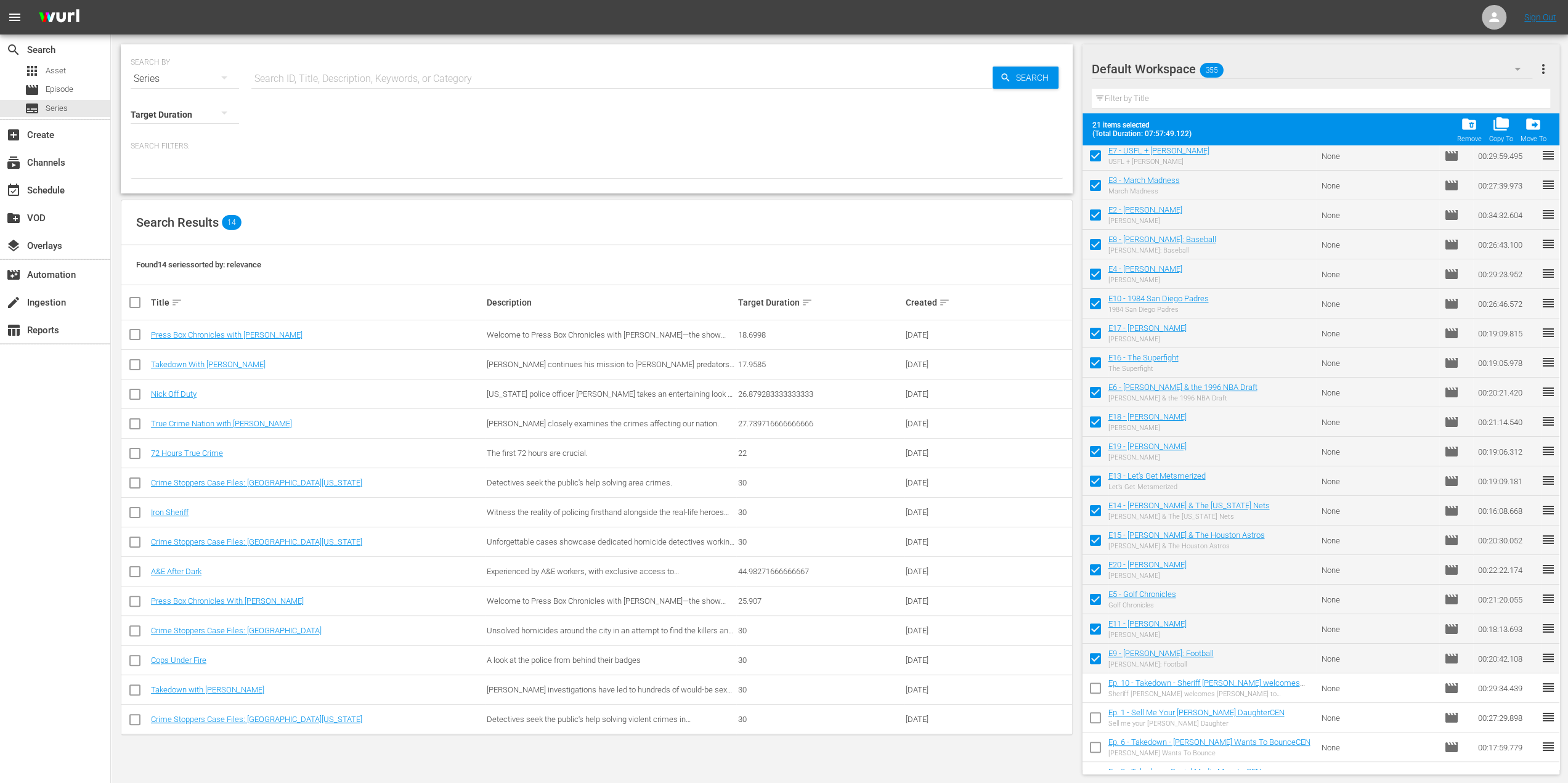
checkbox input "false"
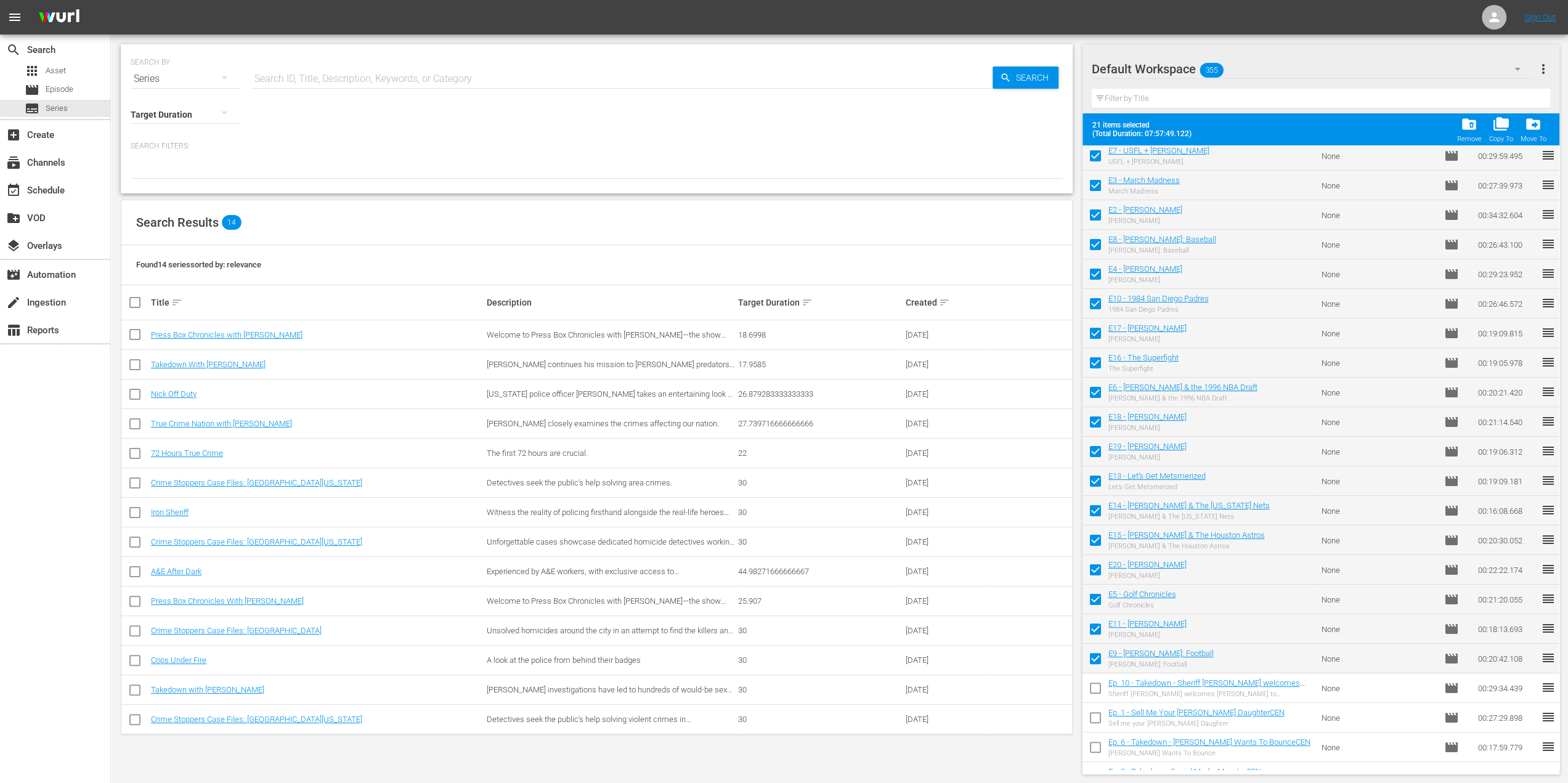
checkbox input "false"
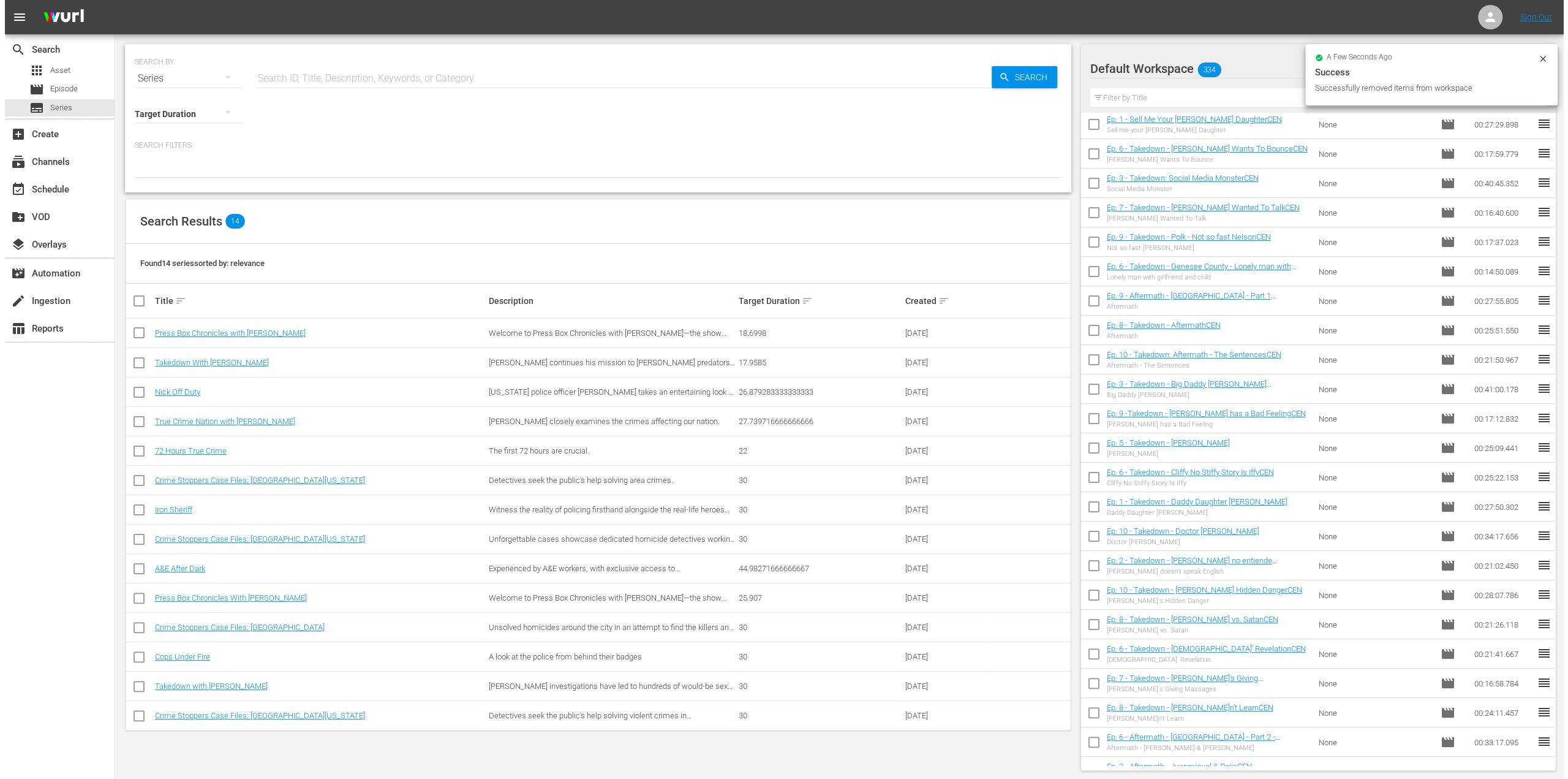
scroll to position [0, 0]
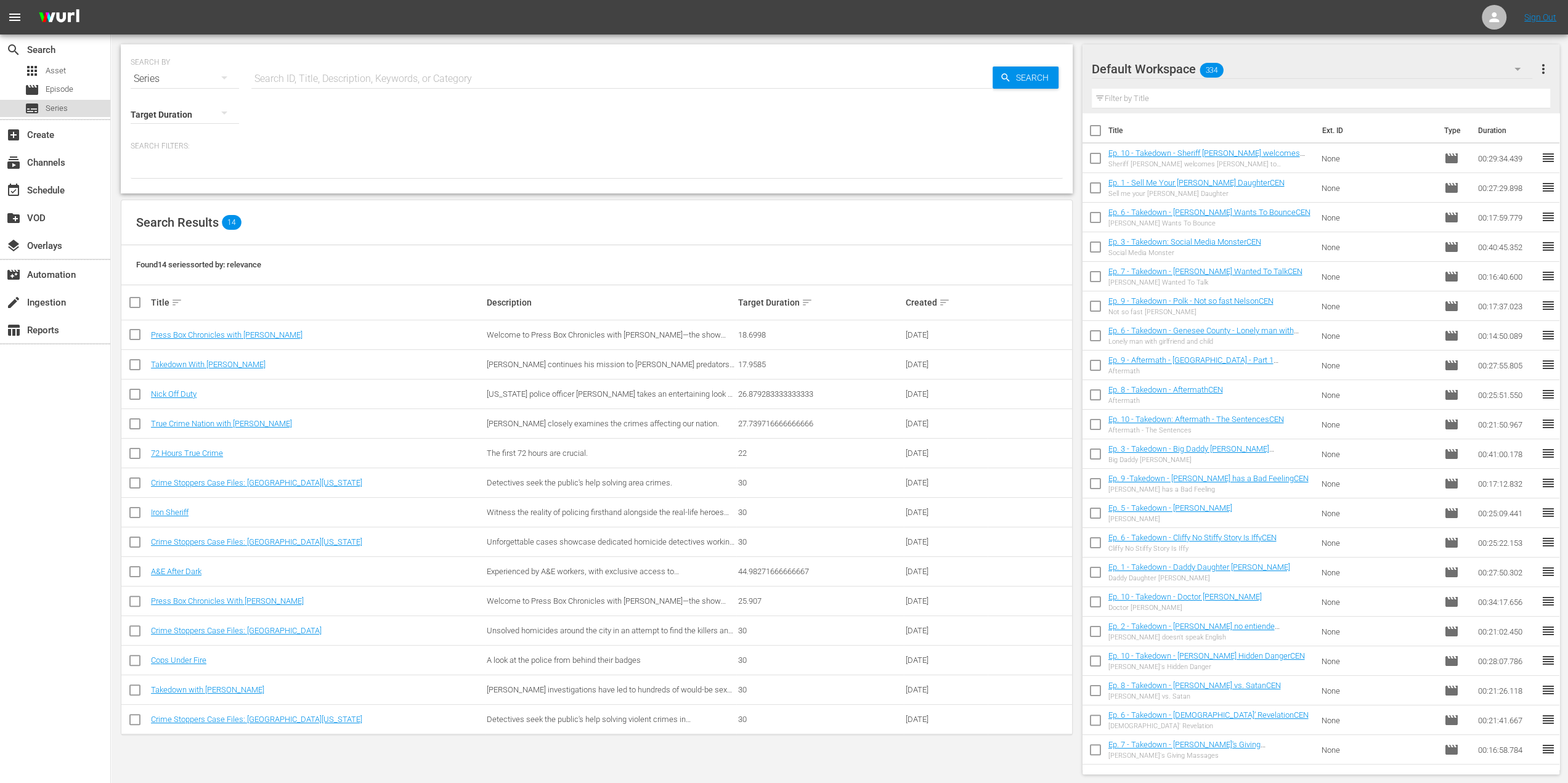
click at [49, 106] on span "Series" at bounding box center [57, 109] width 22 height 12
click at [264, 598] on link "Press Box Chronicles With [PERSON_NAME]" at bounding box center [227, 601] width 153 height 9
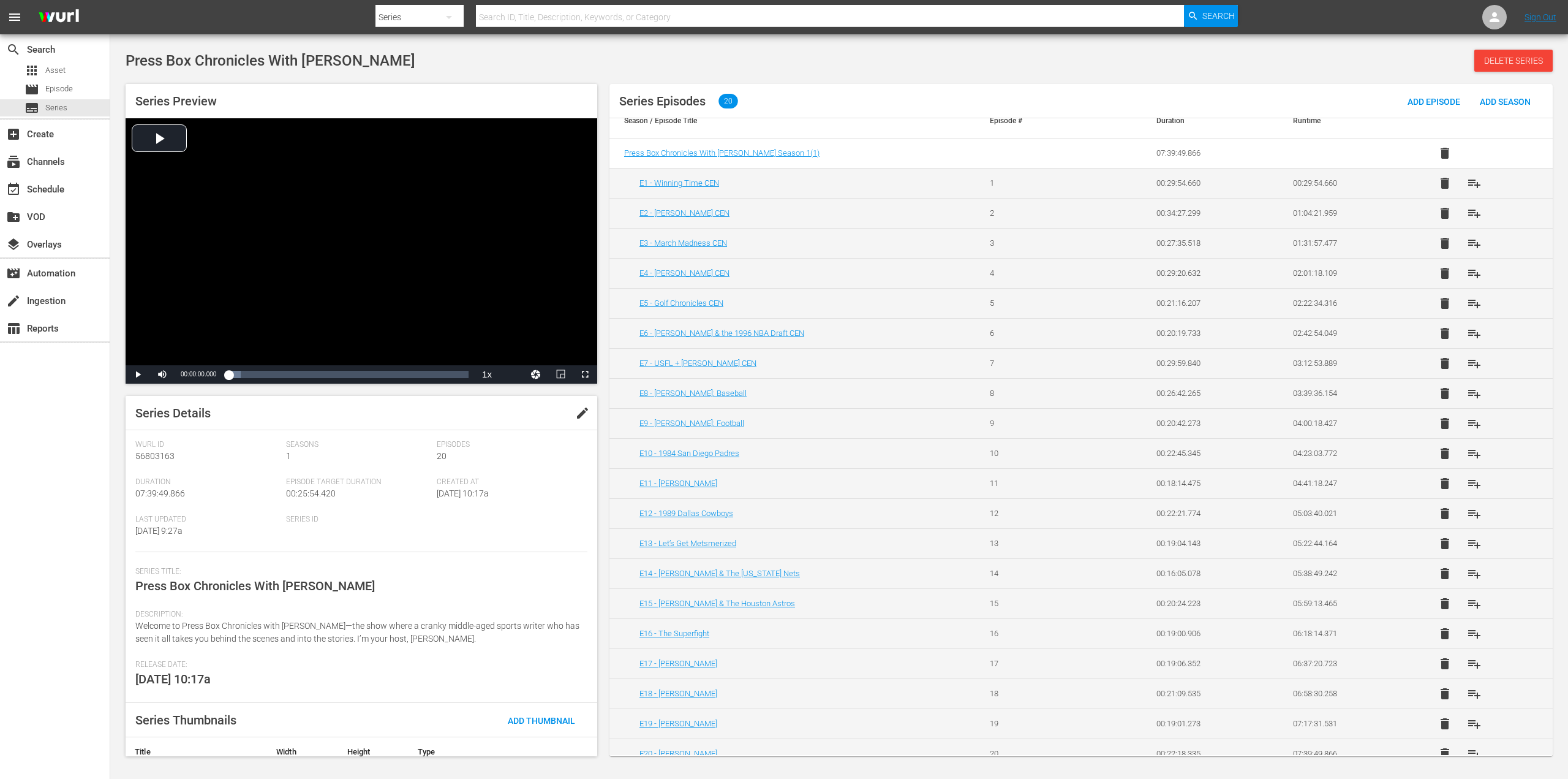
scroll to position [24, 0]
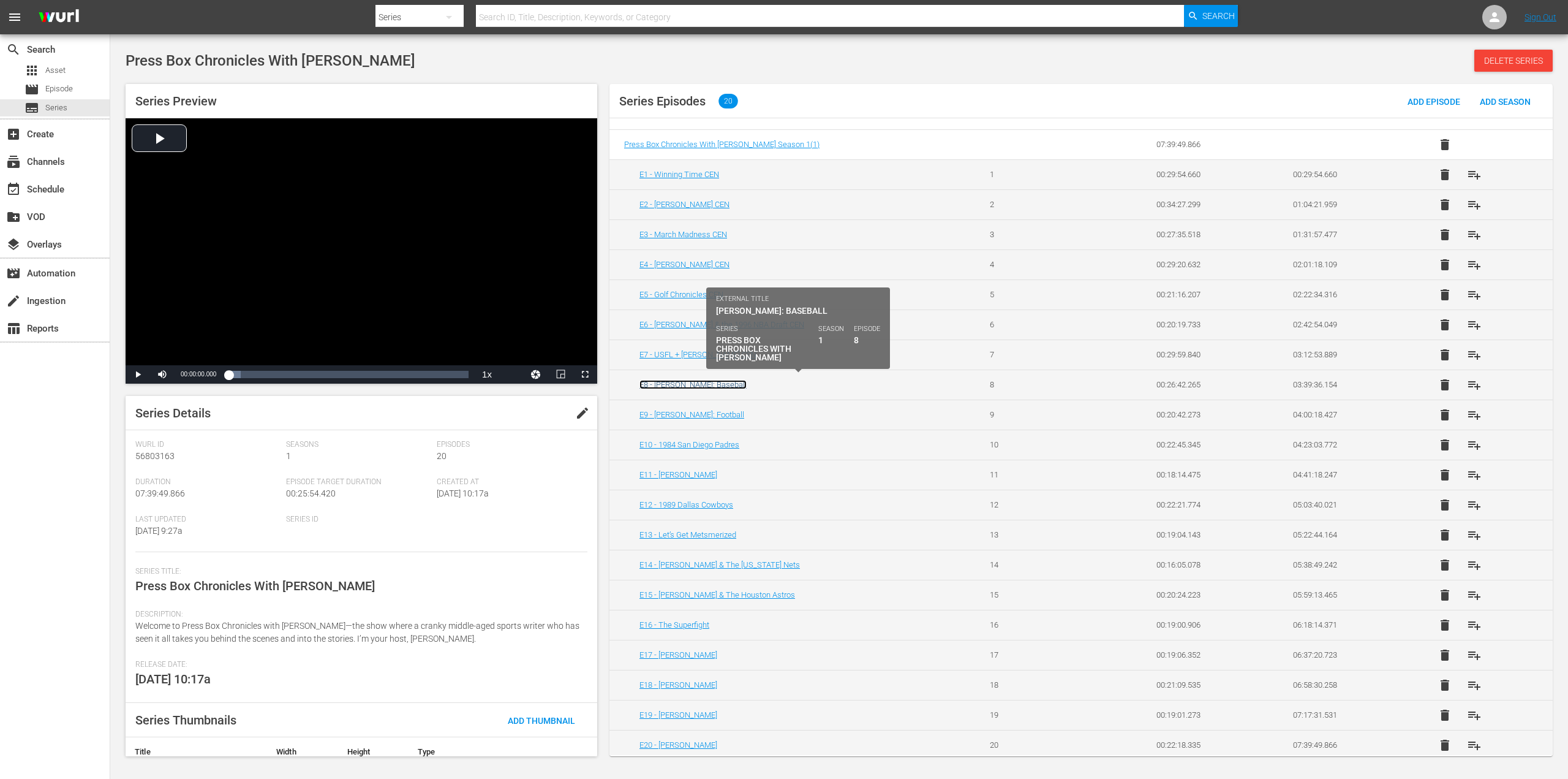
click at [705, 383] on link "E8 - [PERSON_NAME]: Baseball" at bounding box center [693, 384] width 107 height 9
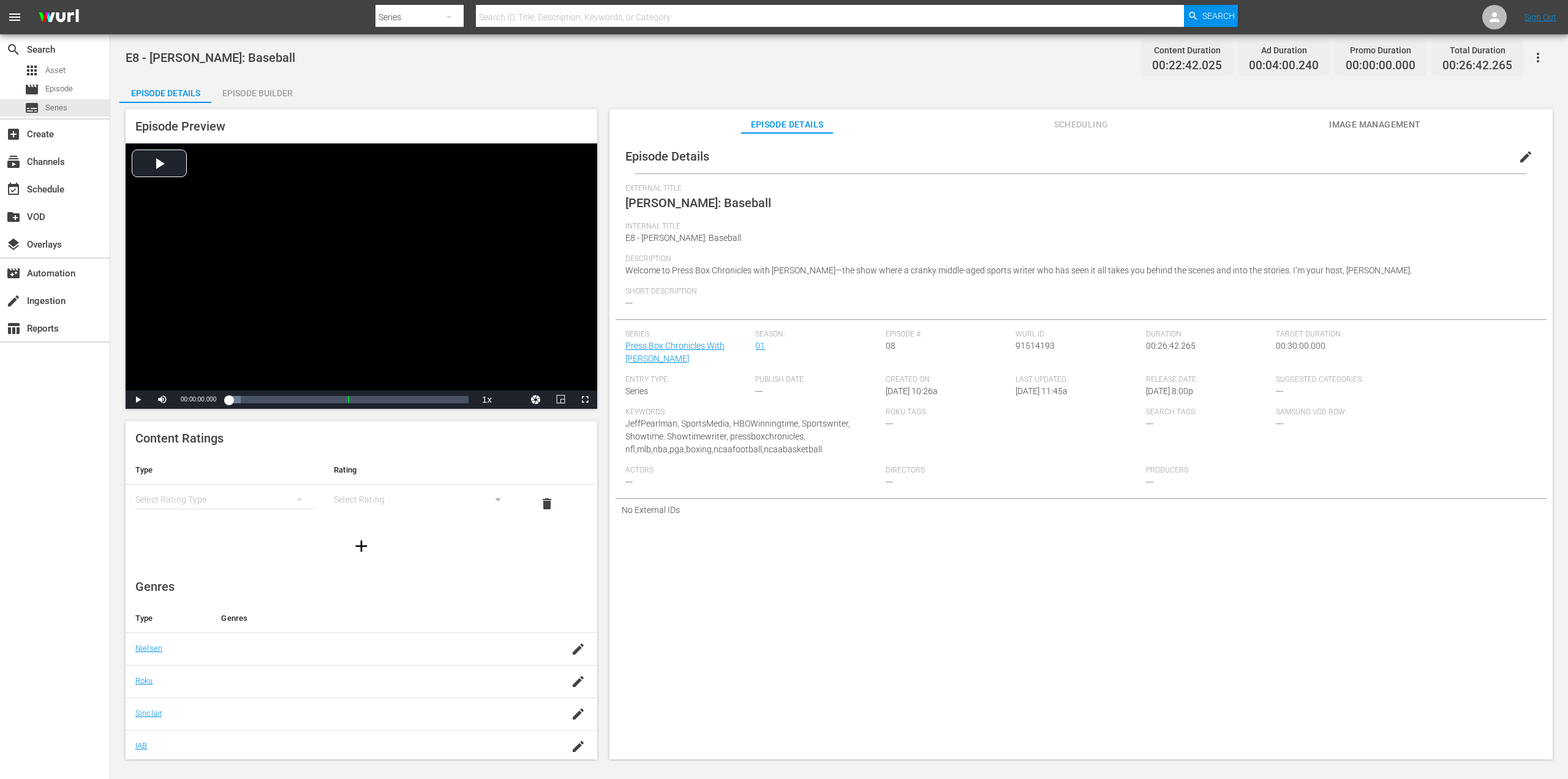
click at [1519, 160] on span "edit" at bounding box center [1525, 157] width 14 height 14
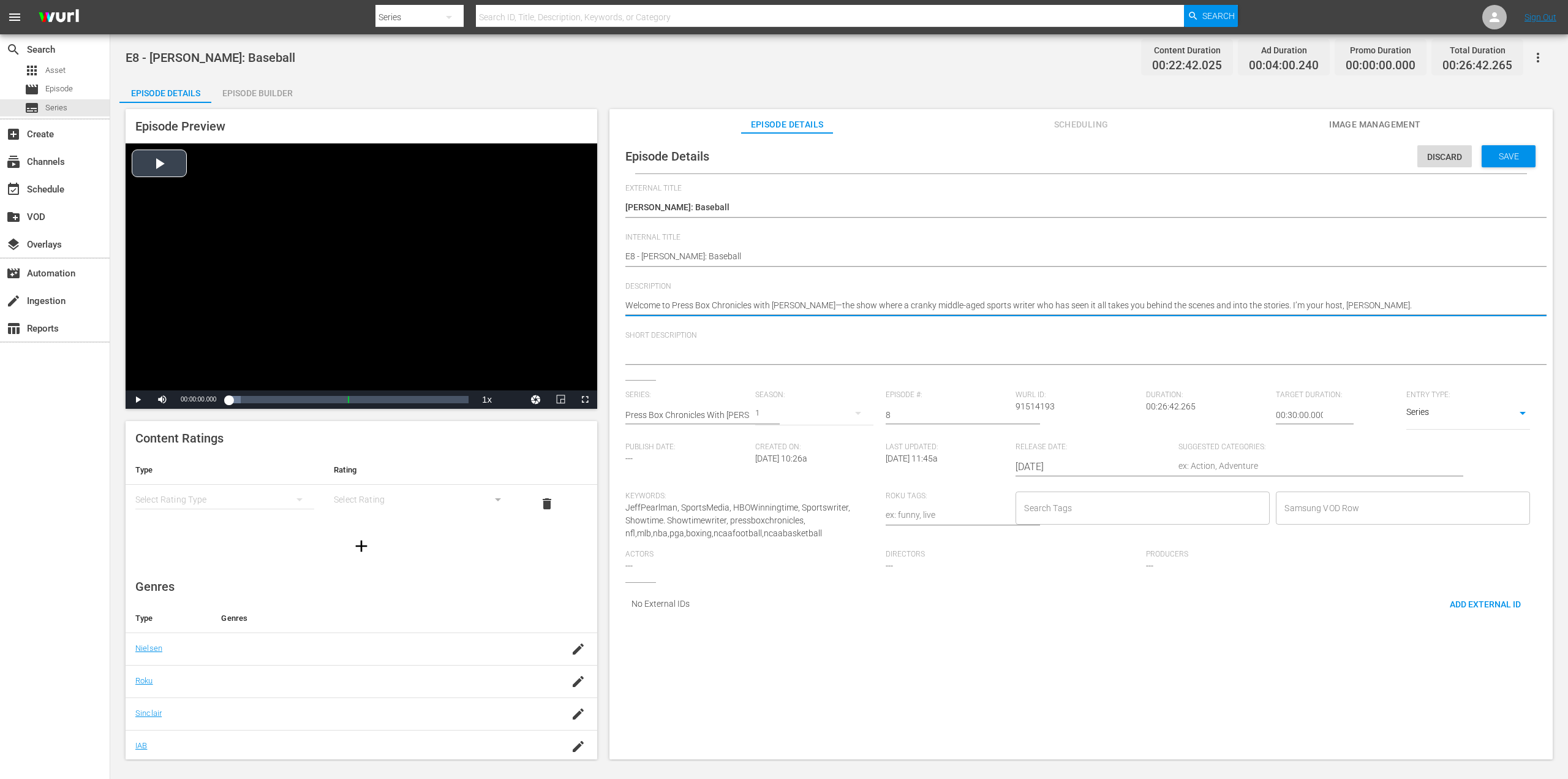
drag, startPoint x: 1392, startPoint y: 302, endPoint x: 555, endPoint y: 312, distance: 837.1
paste textarea "Bo Knows: [PERSON_NAME] greatest plays and the story behind Nike's Home Run Bo …"
type textarea "Bo Knows: [PERSON_NAME] greatest plays and the story behind Nike's Home Run Bo …"
click at [1513, 158] on span "Save" at bounding box center [1509, 156] width 40 height 10
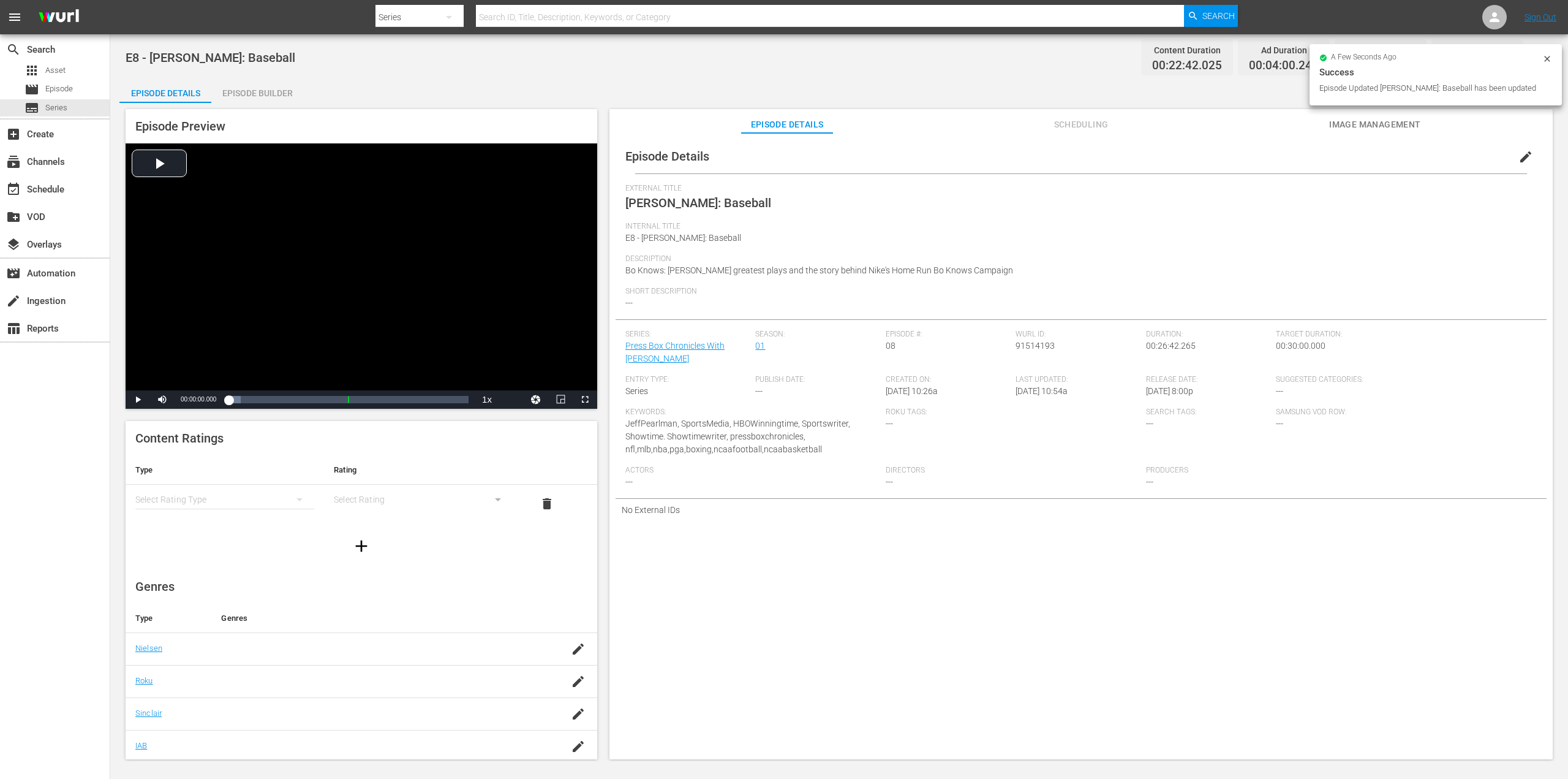
click at [746, 237] on div "Internal Title E8 - [PERSON_NAME]: Baseball" at bounding box center [1081, 238] width 911 height 33
click at [1519, 157] on span "edit" at bounding box center [1525, 157] width 14 height 14
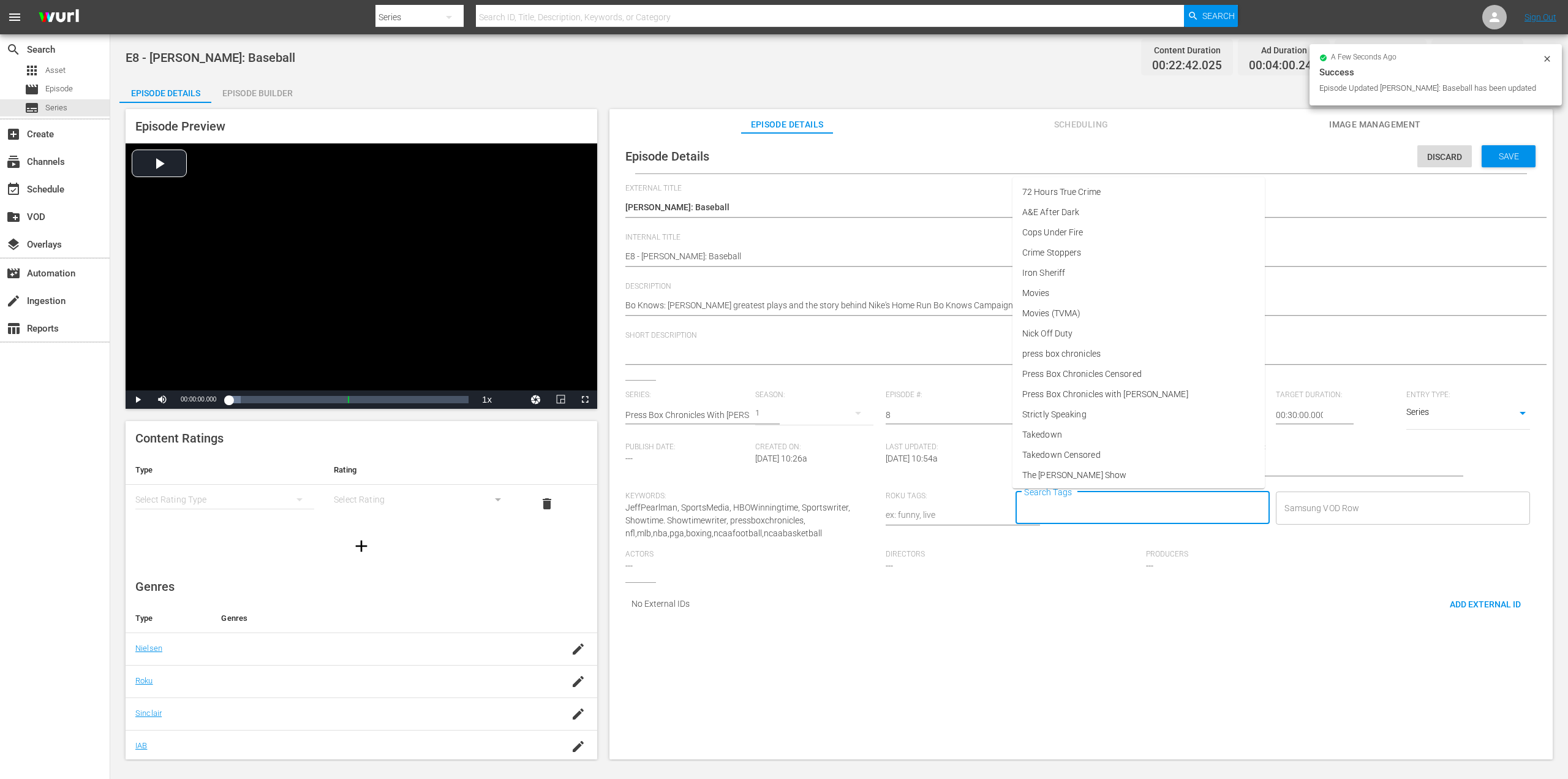
click at [1135, 511] on input "Search Tags" at bounding box center [1134, 507] width 225 height 22
click at [1115, 374] on span "Press Box Chronicles Censored" at bounding box center [1081, 374] width 119 height 13
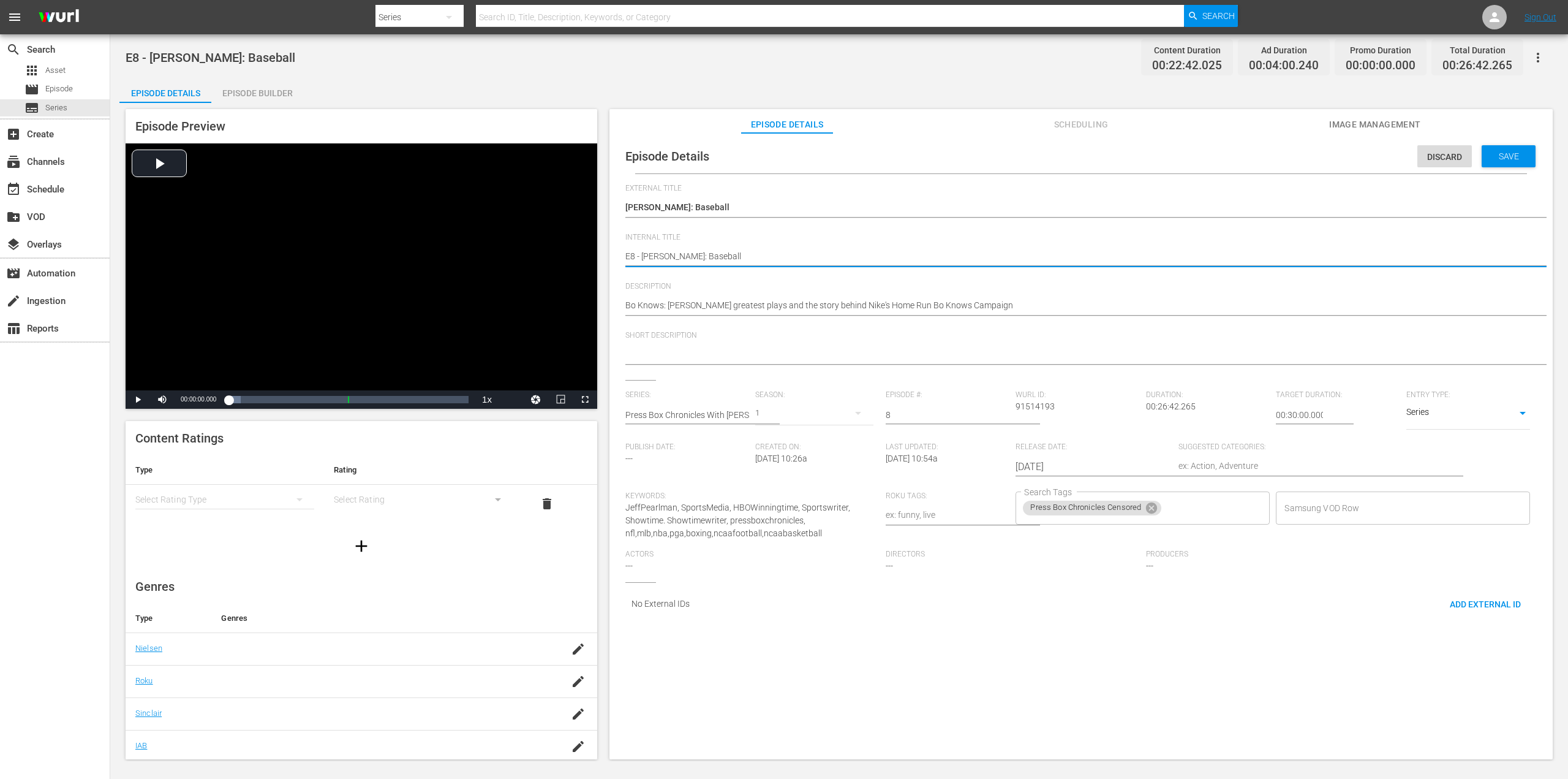
type textarea "E8 - [PERSON_NAME]: Baseball"
type textarea "E8 - [PERSON_NAME]: Baseball C"
type textarea "E8 - [PERSON_NAME]: Baseball CE"
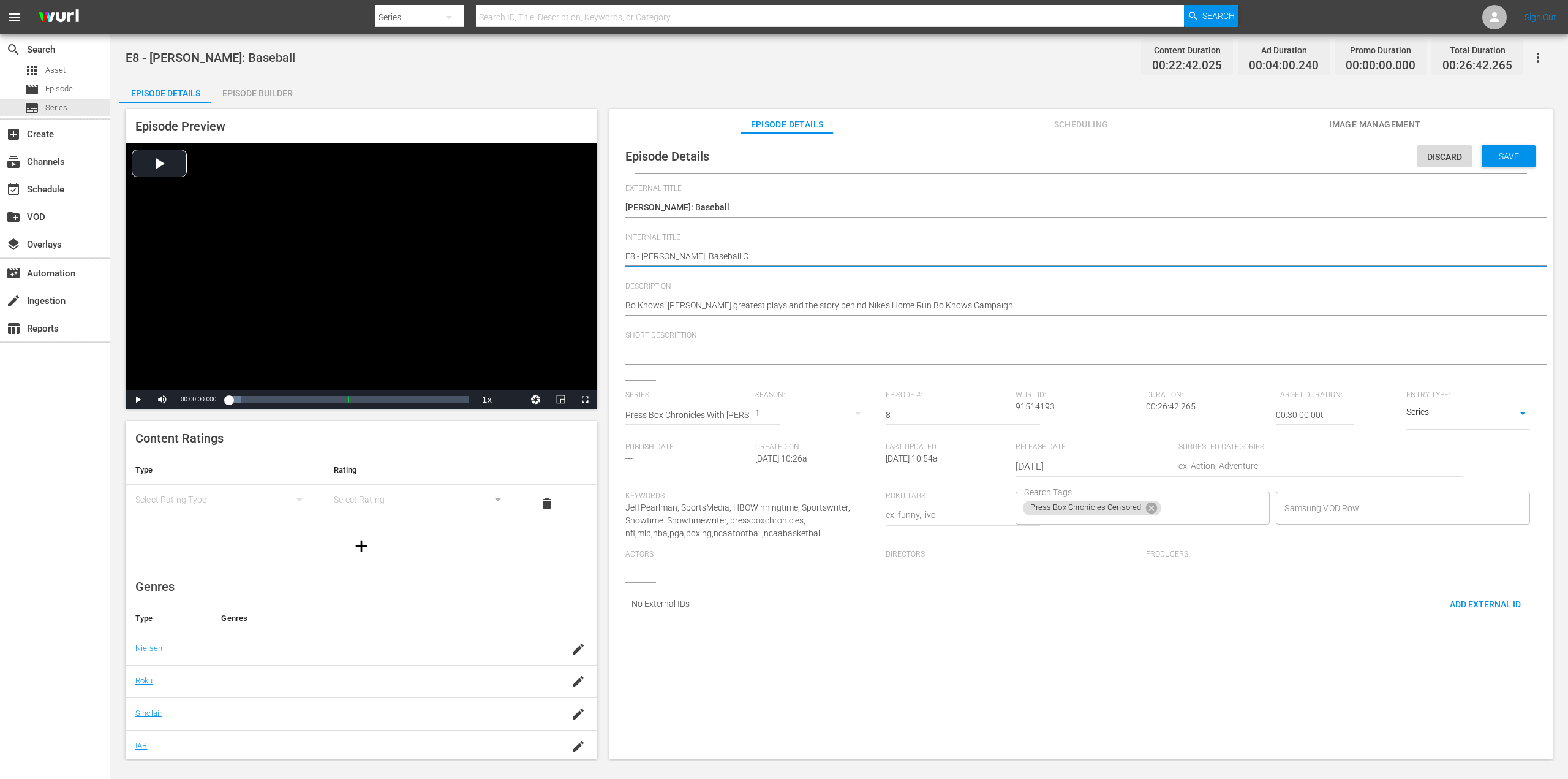
type textarea "E8 - [PERSON_NAME]: Baseball CE"
type textarea "E8 - [PERSON_NAME]: Baseball CEN"
click at [1503, 156] on span "Save" at bounding box center [1509, 156] width 40 height 10
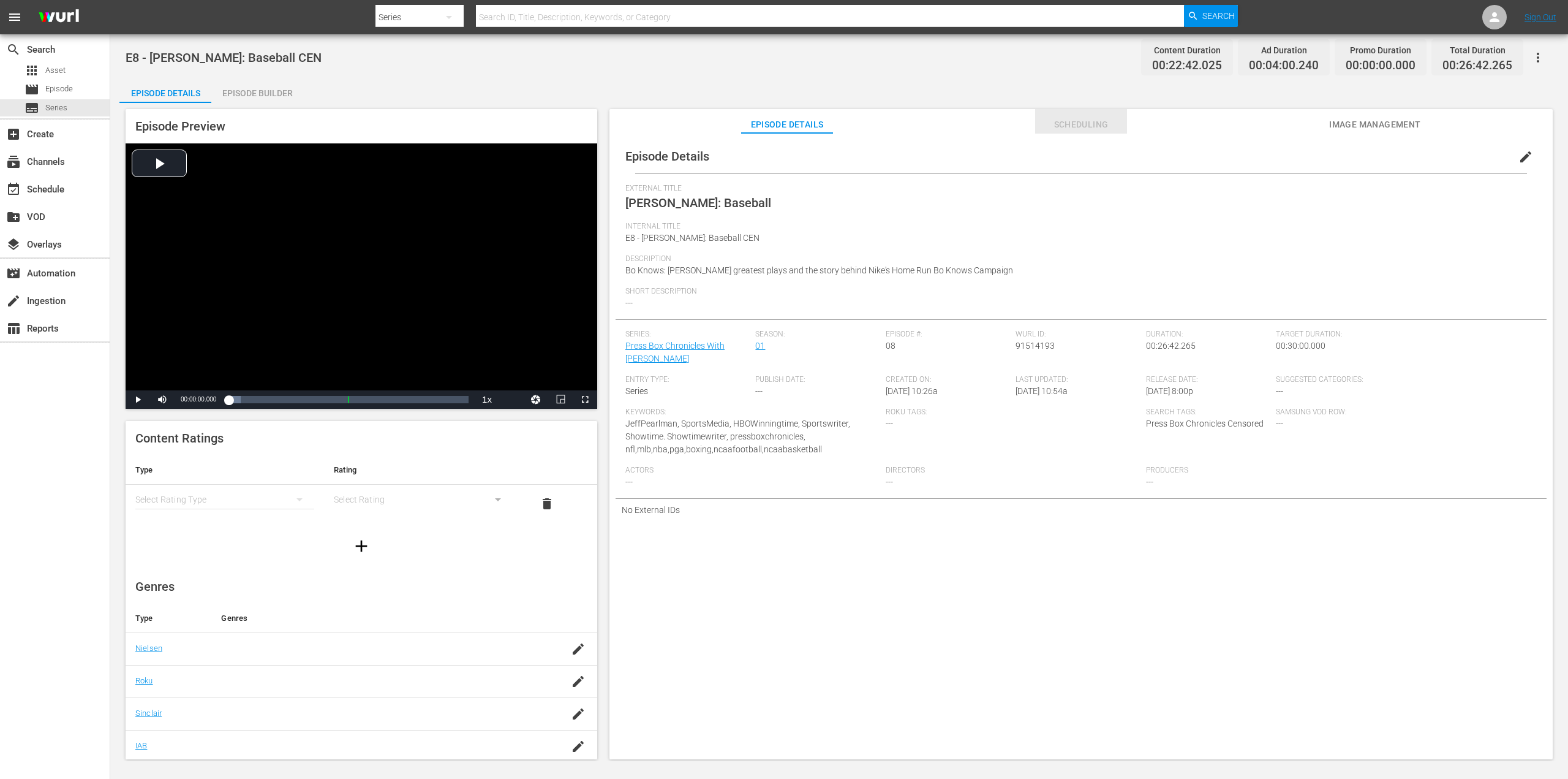
click at [1078, 125] on span "Scheduling" at bounding box center [1081, 125] width 92 height 15
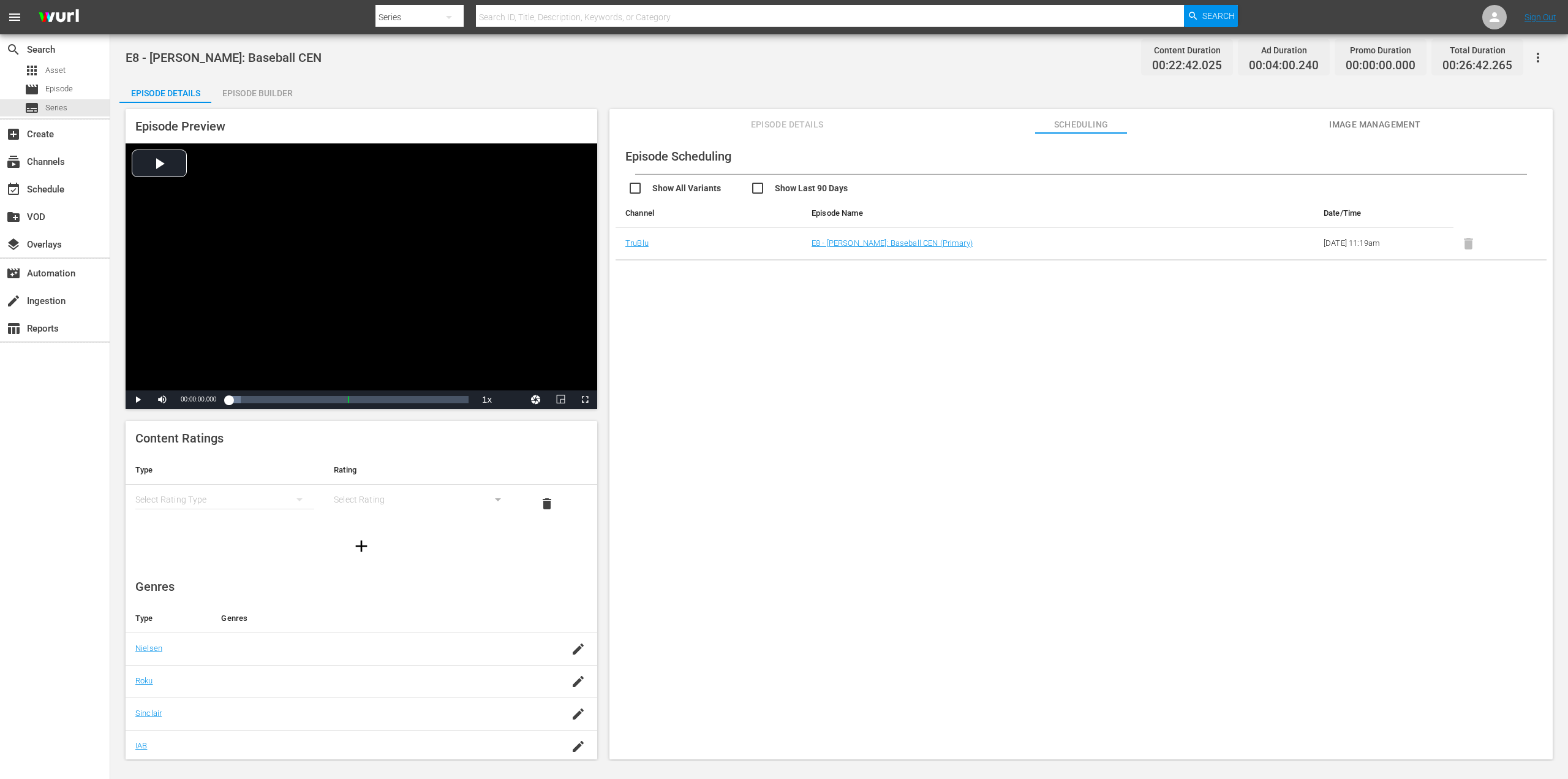
click at [1367, 122] on span "Image Management" at bounding box center [1375, 125] width 92 height 15
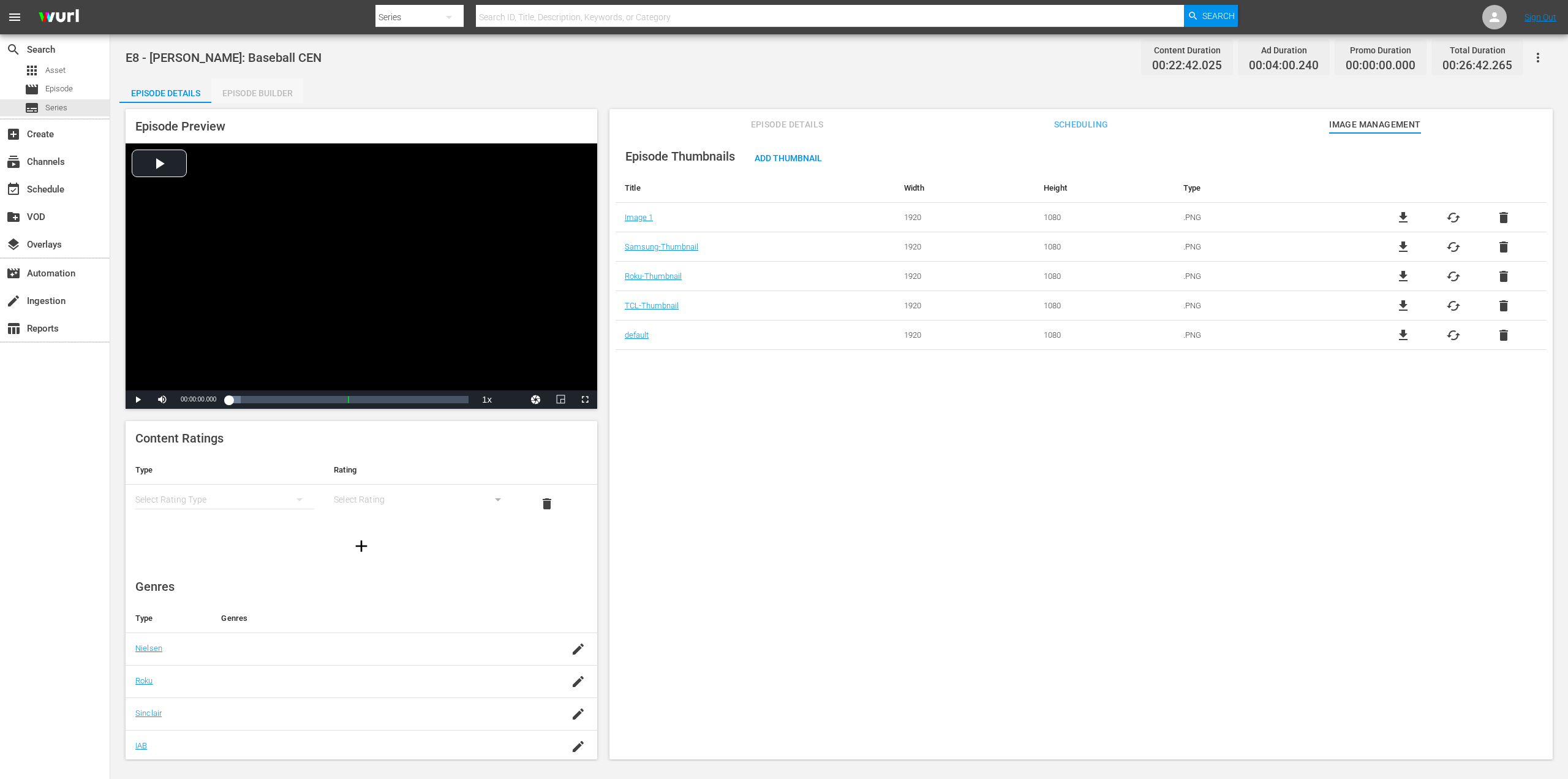
click at [253, 89] on div "Episode Builder" at bounding box center [257, 93] width 92 height 30
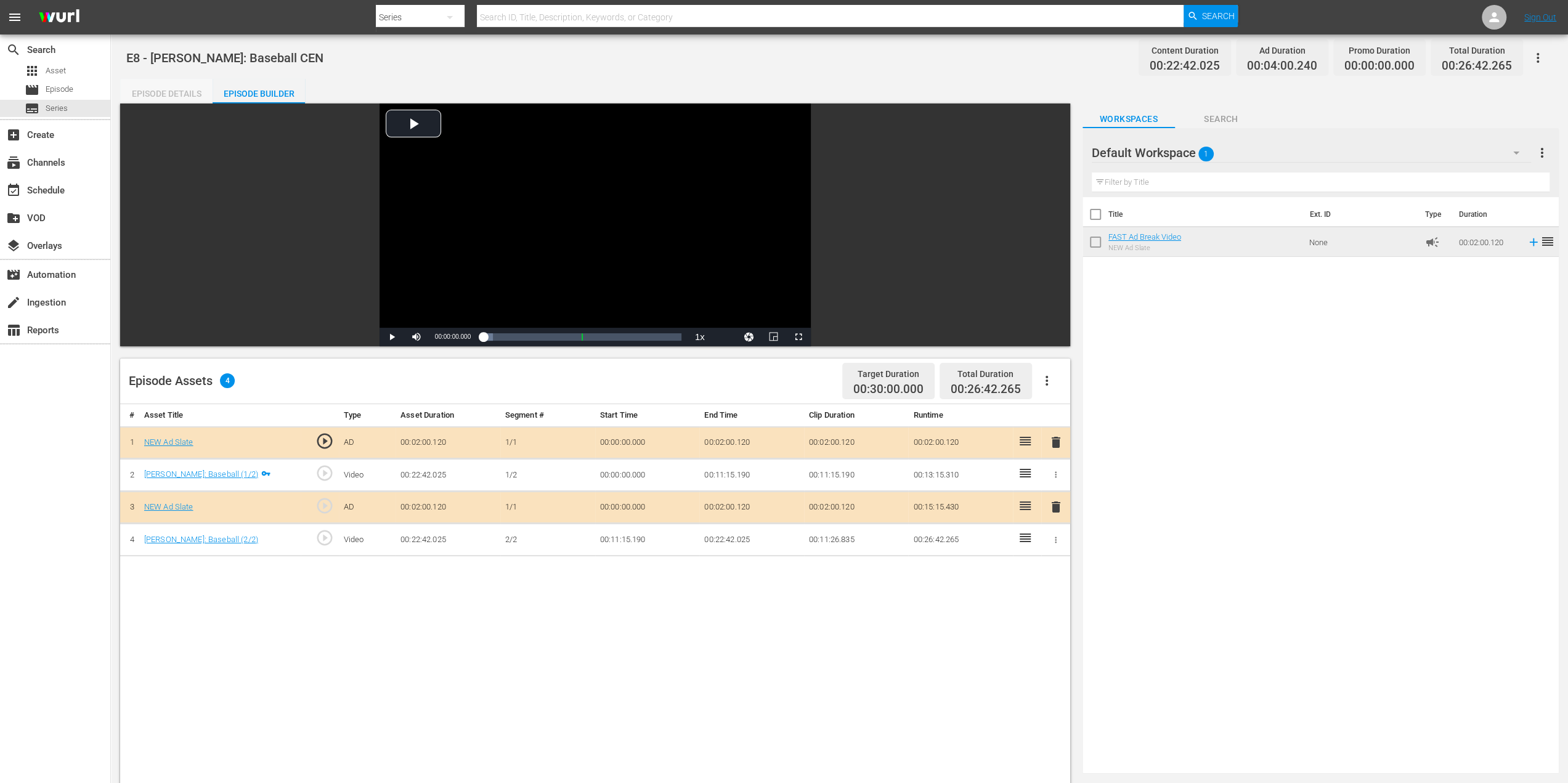
click at [151, 93] on div "Episode Details" at bounding box center [166, 93] width 93 height 30
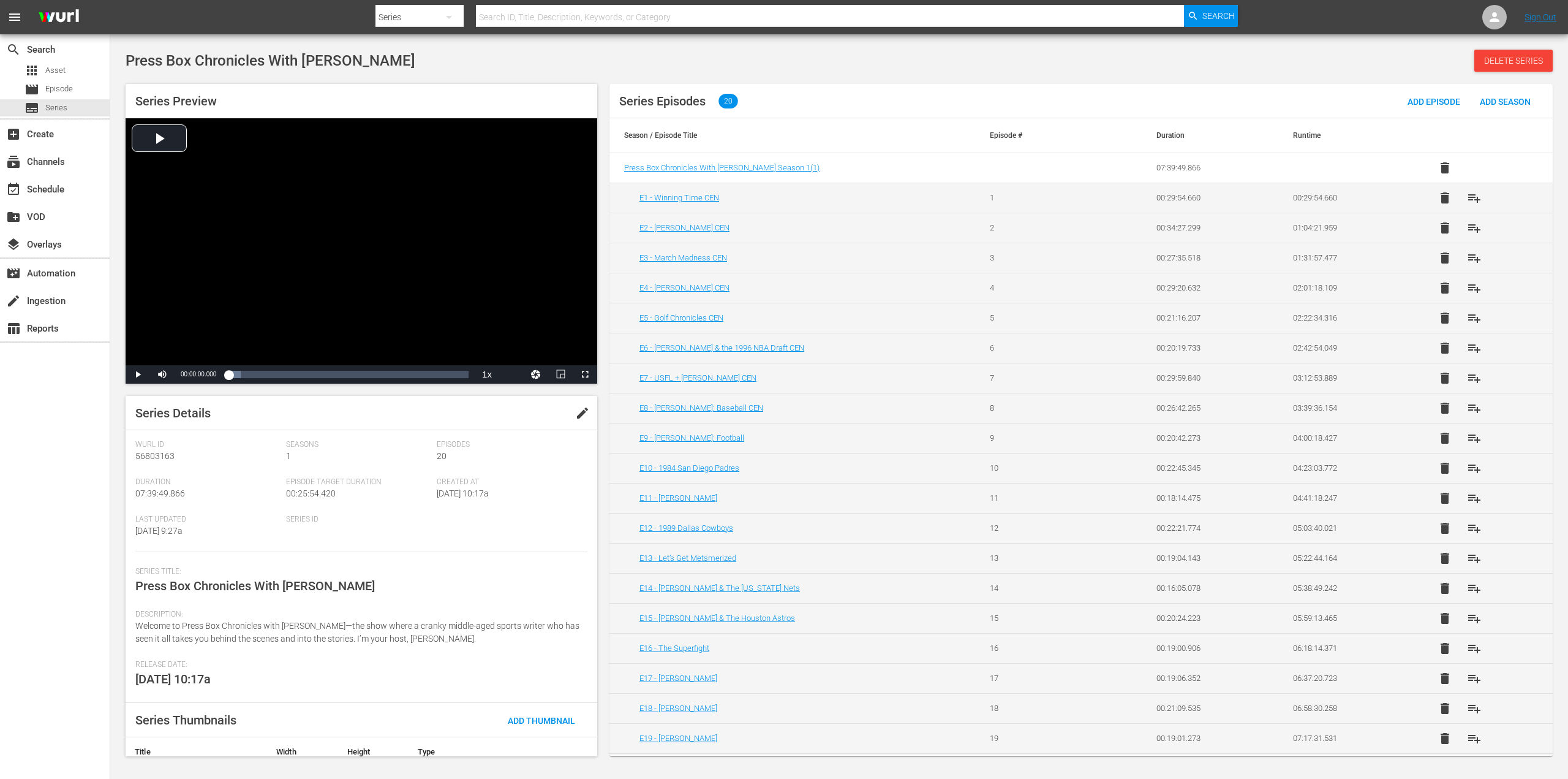
click at [706, 441] on td "E9 - [PERSON_NAME]: Football" at bounding box center [792, 437] width 366 height 30
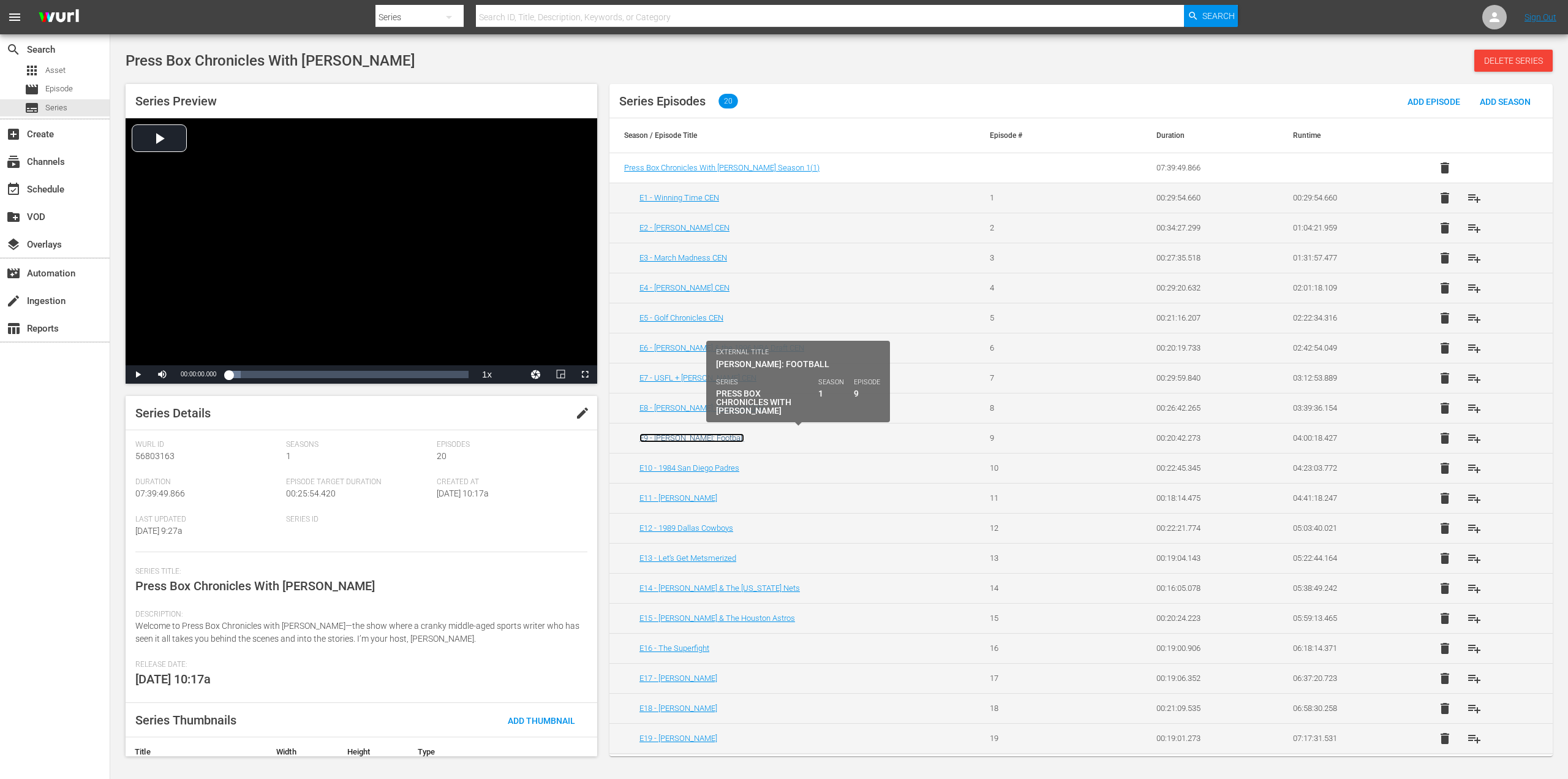
click at [706, 437] on link "E9 - [PERSON_NAME]: Football" at bounding box center [692, 437] width 105 height 9
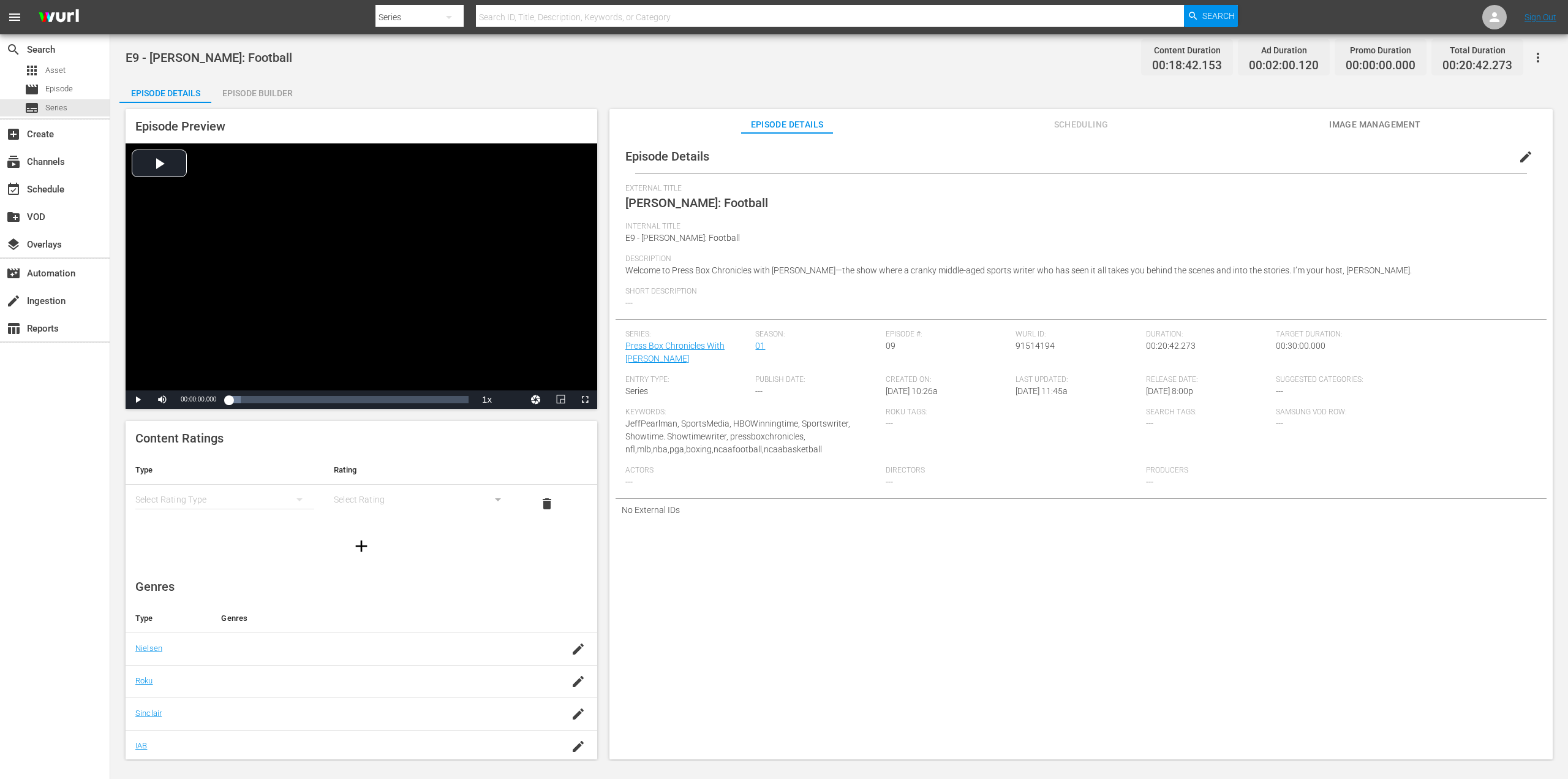
click at [1522, 160] on span "edit" at bounding box center [1525, 157] width 14 height 14
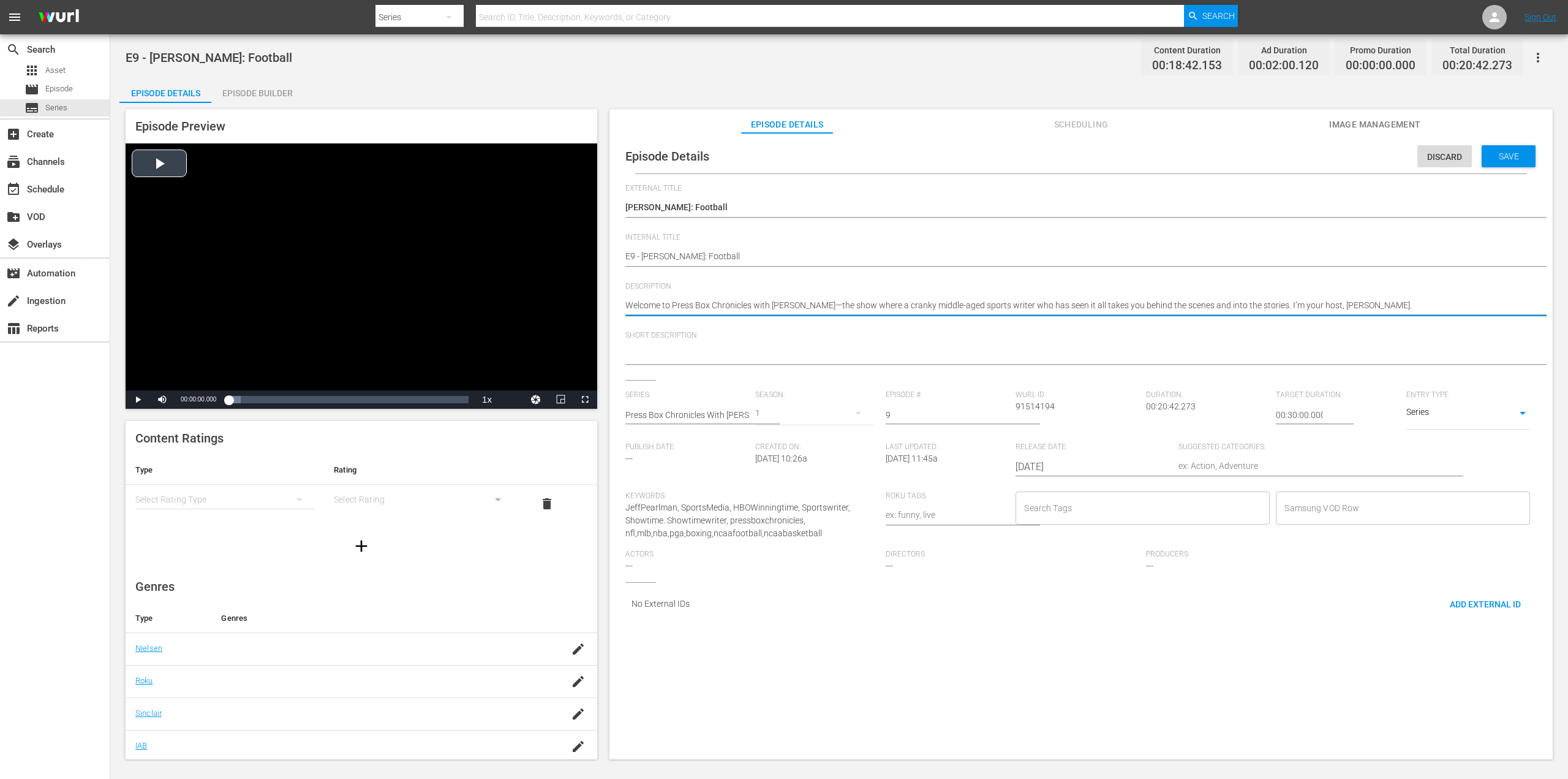
drag, startPoint x: 1405, startPoint y: 302, endPoint x: 596, endPoint y: 322, distance: 809.2
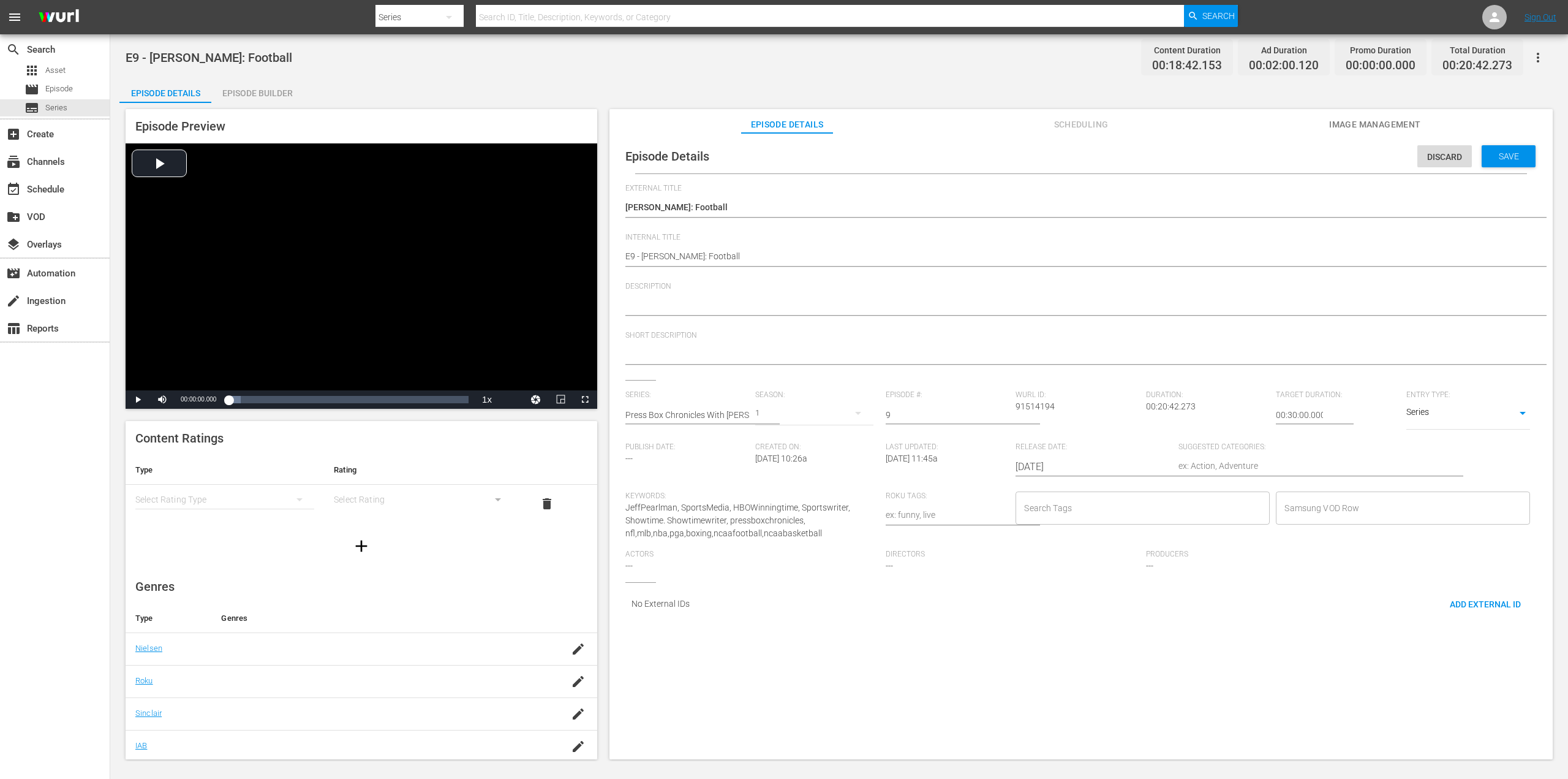
click at [682, 297] on div "Welcome to Press Box Chronicles with [PERSON_NAME]—the show where a cranky midd…" at bounding box center [1078, 306] width 905 height 30
paste textarea "Bo Knows Part Two: [PERSON_NAME] Greatest NFL Plays & The Tragic End To A Promi…"
type textarea "Bo Knows Part Two: [PERSON_NAME] Greatest NFL Plays & The Tragic End To A Promi…"
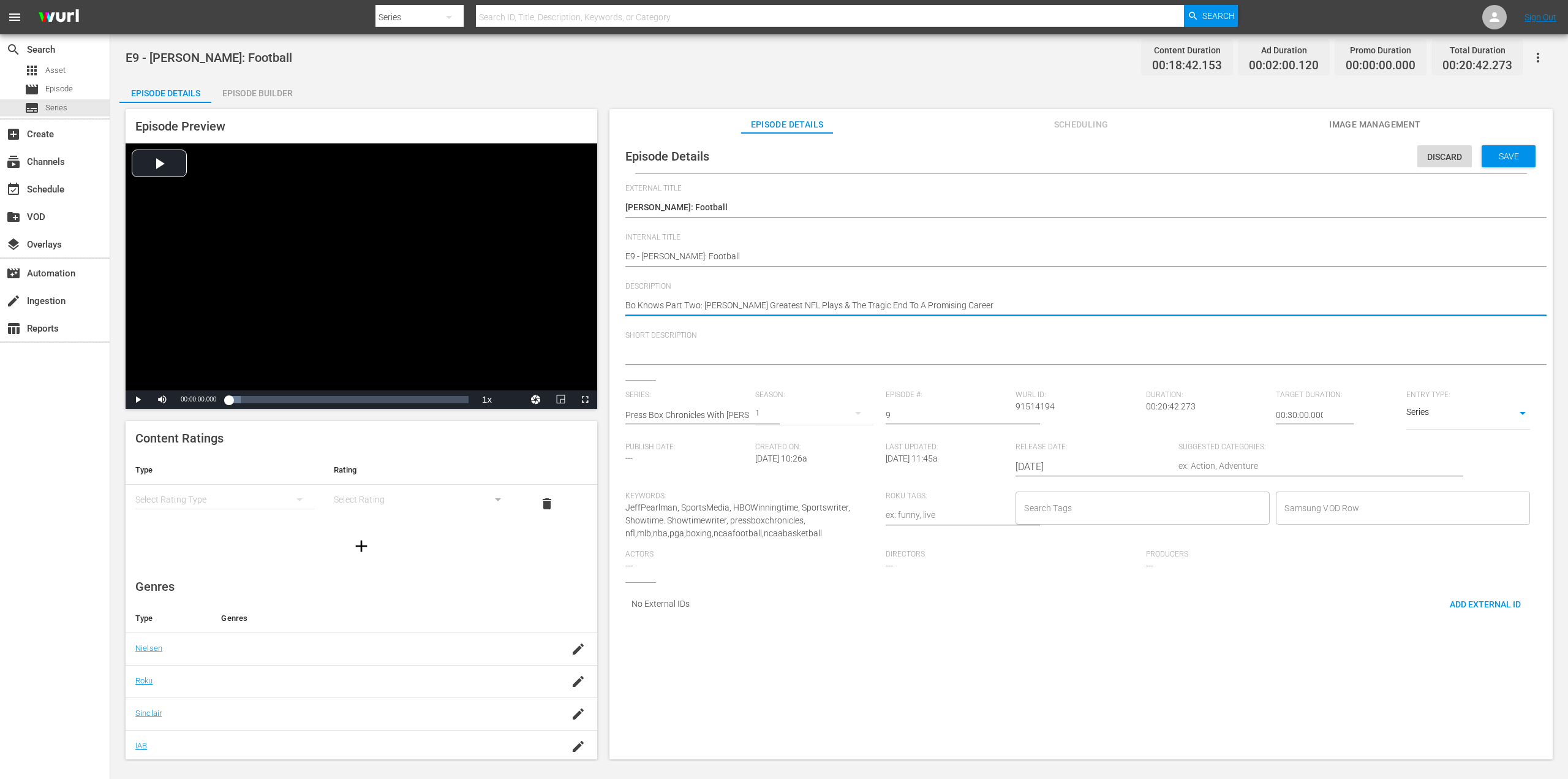
type textarea "Bo Knows Part Two: [PERSON_NAME] Greatest NFL Plays & The Tragic End To A Promi…"
drag, startPoint x: 1516, startPoint y: 151, endPoint x: 1500, endPoint y: 170, distance: 24.8
click at [1515, 151] on span "Save" at bounding box center [1509, 156] width 40 height 10
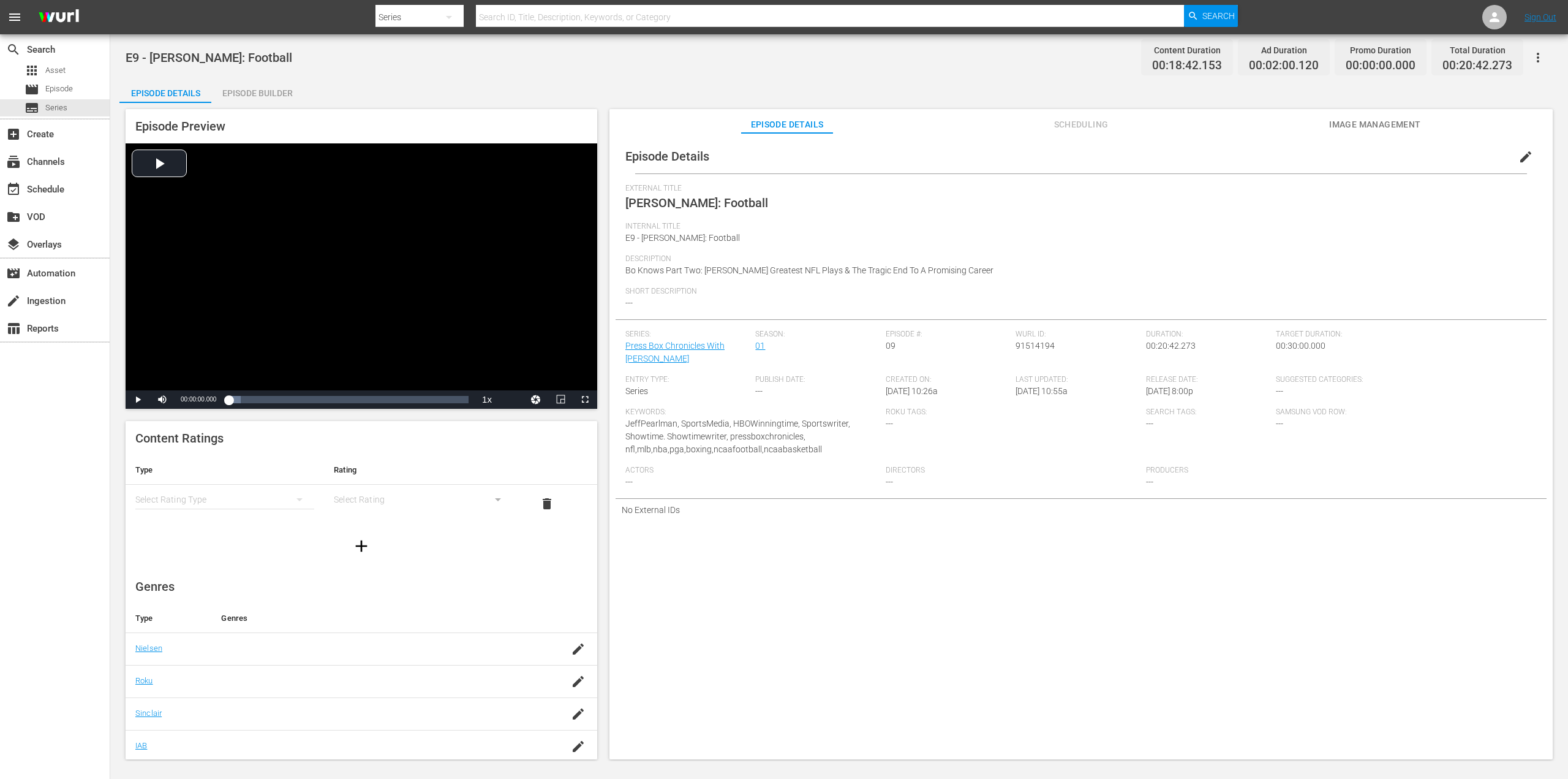
click at [1520, 157] on span "edit" at bounding box center [1525, 157] width 14 height 14
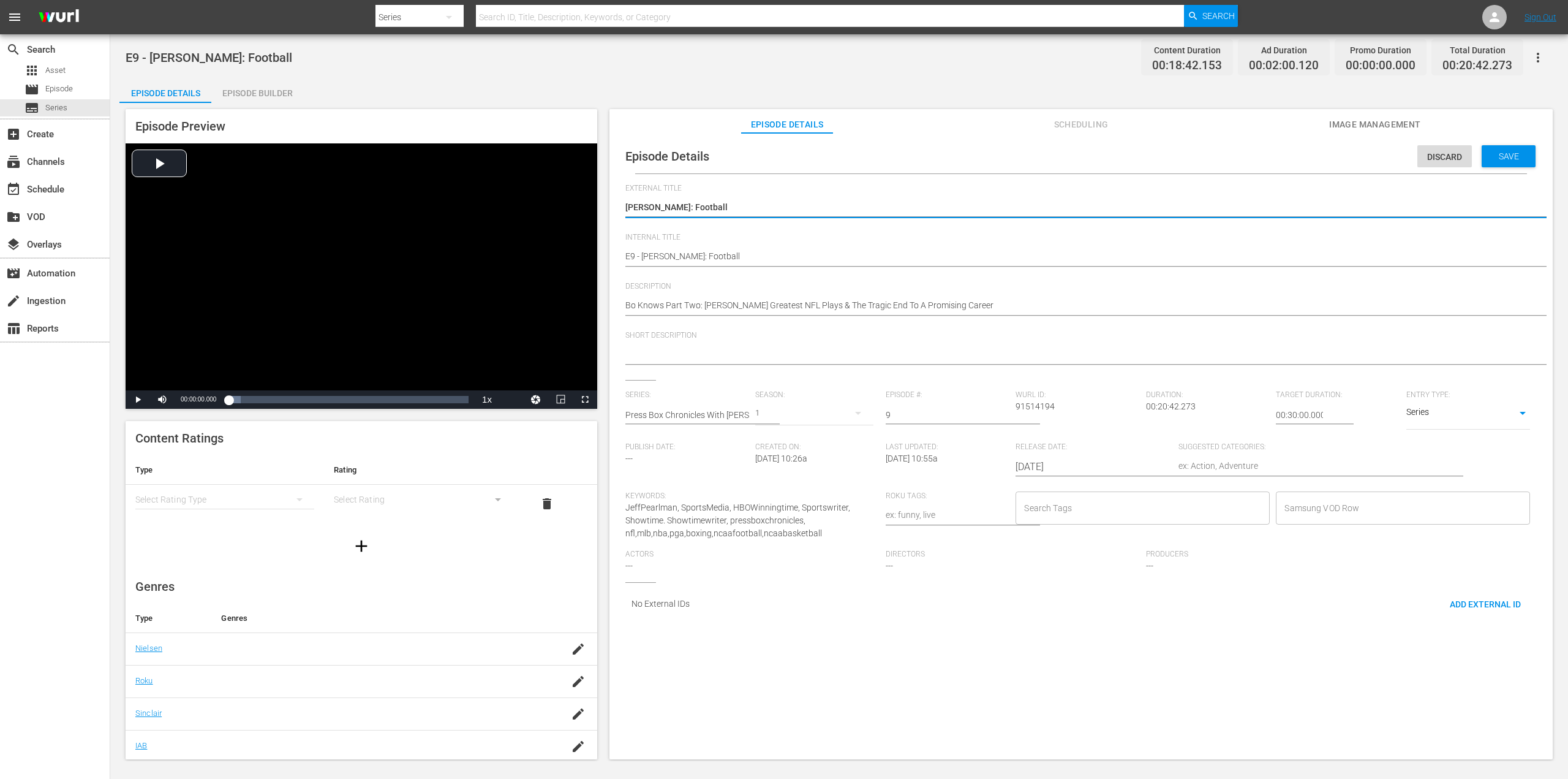
click at [1121, 511] on input "Search Tags" at bounding box center [1134, 507] width 225 height 22
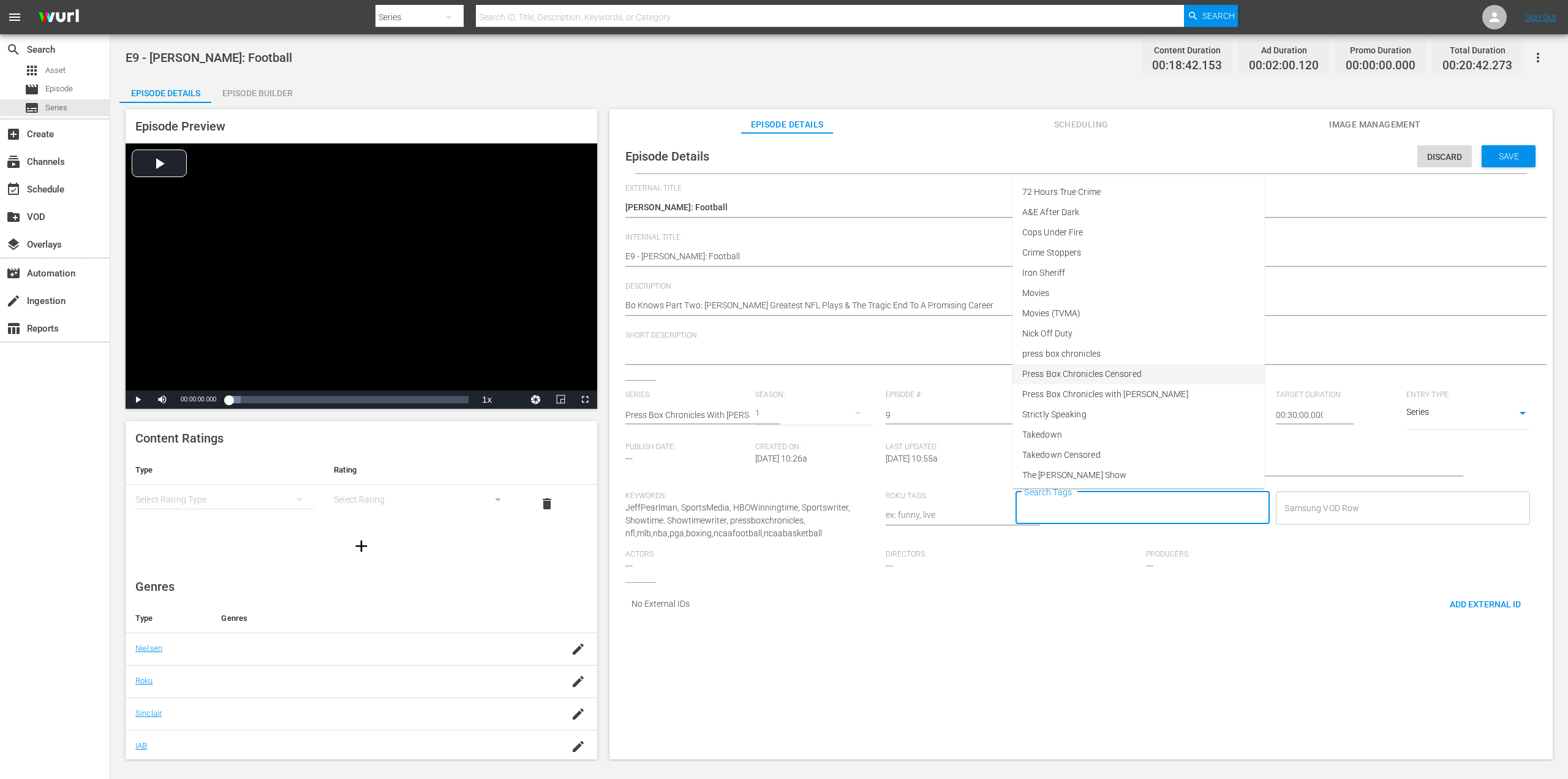
click at [1143, 374] on li "Press Box Chronicles Censored" at bounding box center [1138, 374] width 252 height 21
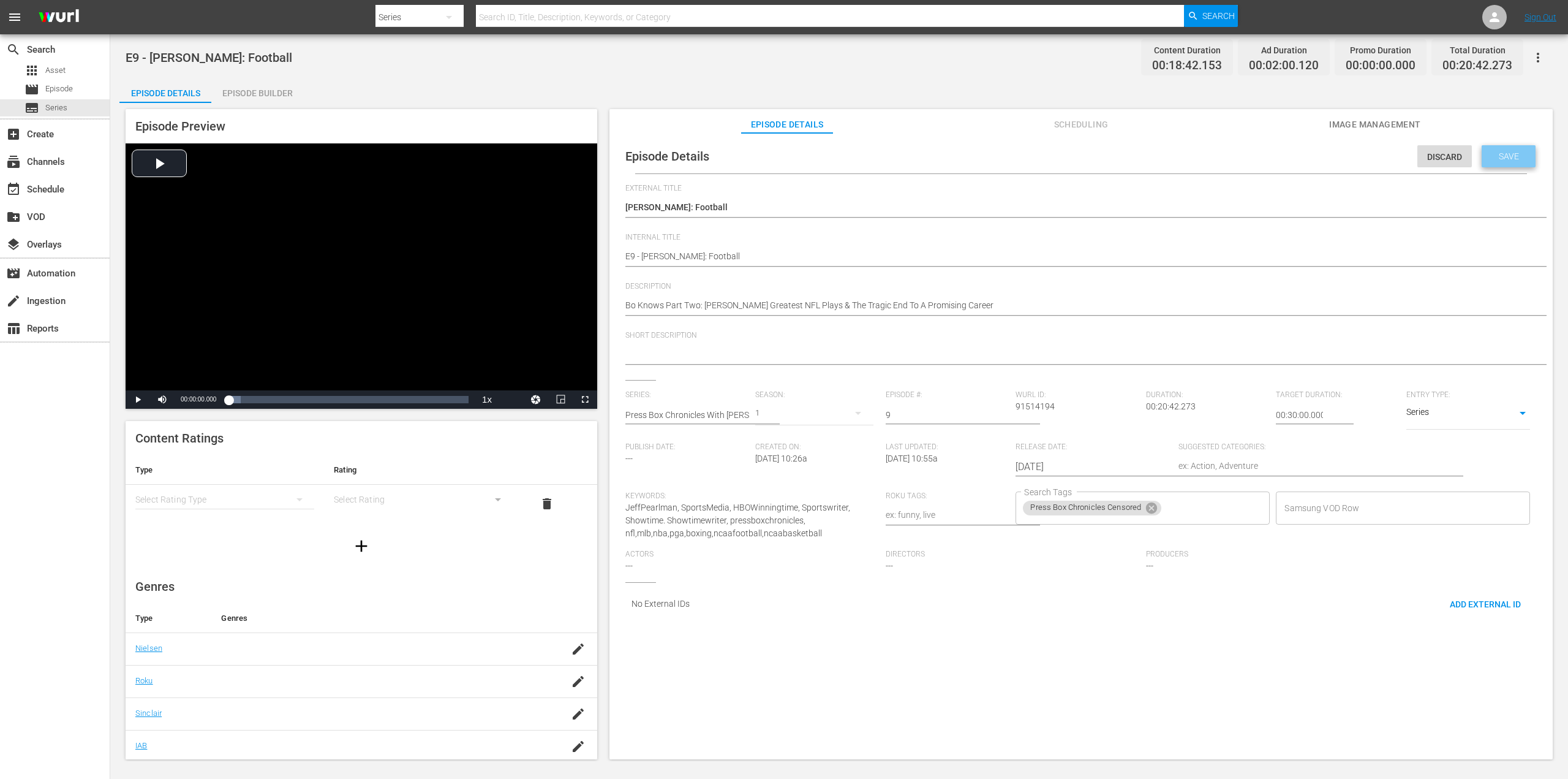
click at [1509, 157] on span "Save" at bounding box center [1509, 156] width 40 height 10
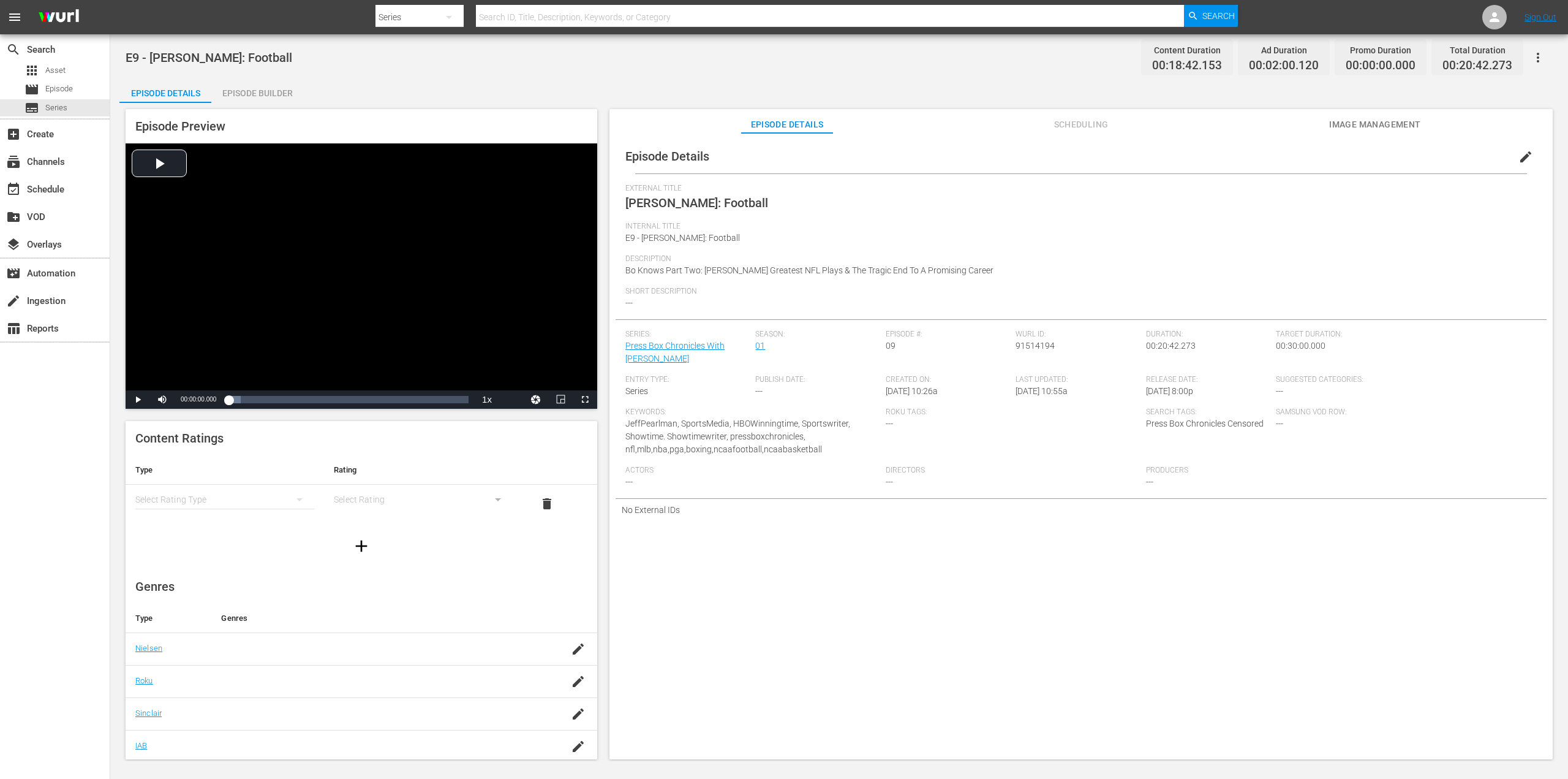
click at [246, 93] on div "Episode Builder" at bounding box center [257, 93] width 92 height 30
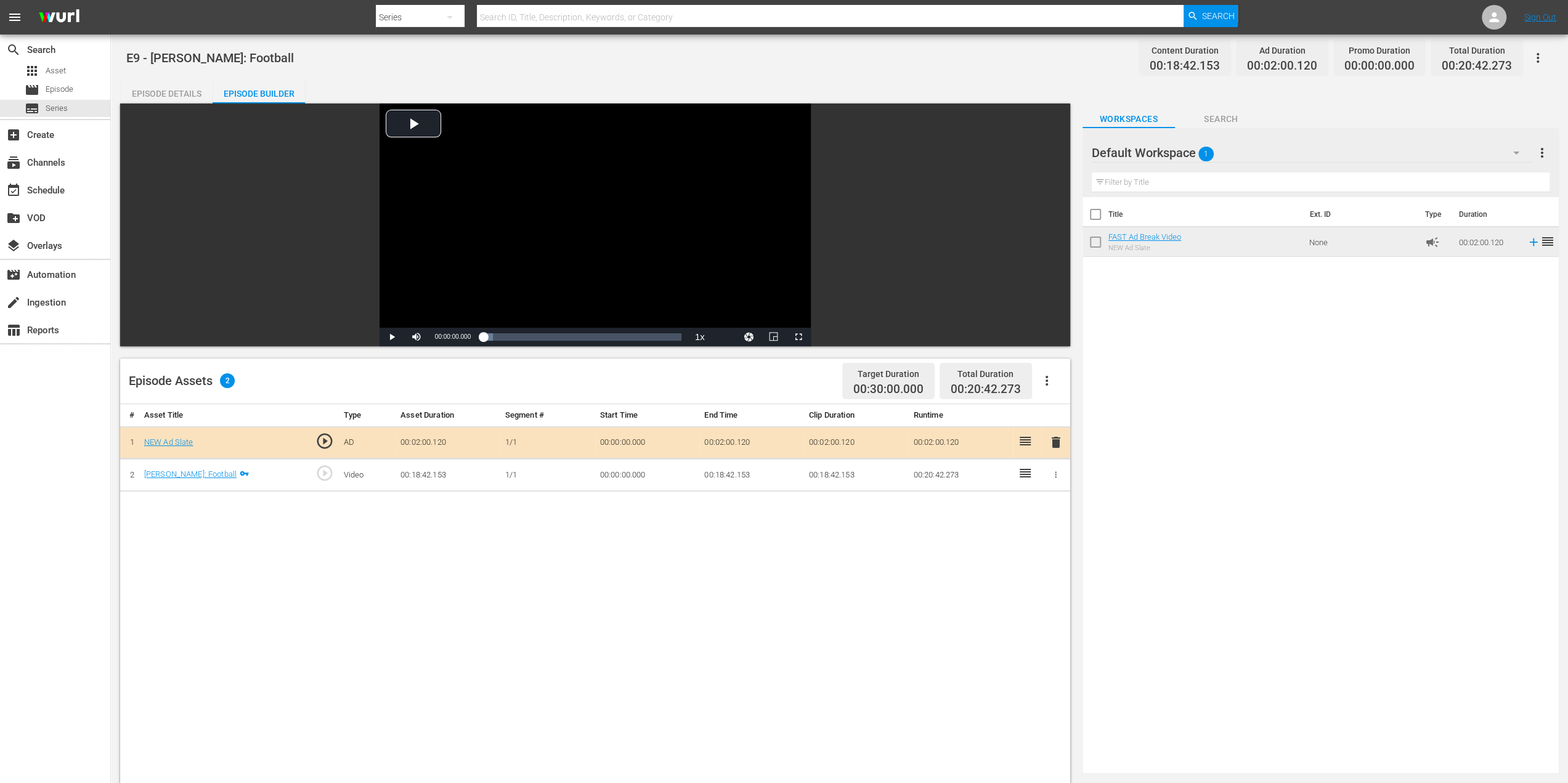
click at [177, 90] on div "Episode Details" at bounding box center [166, 93] width 93 height 30
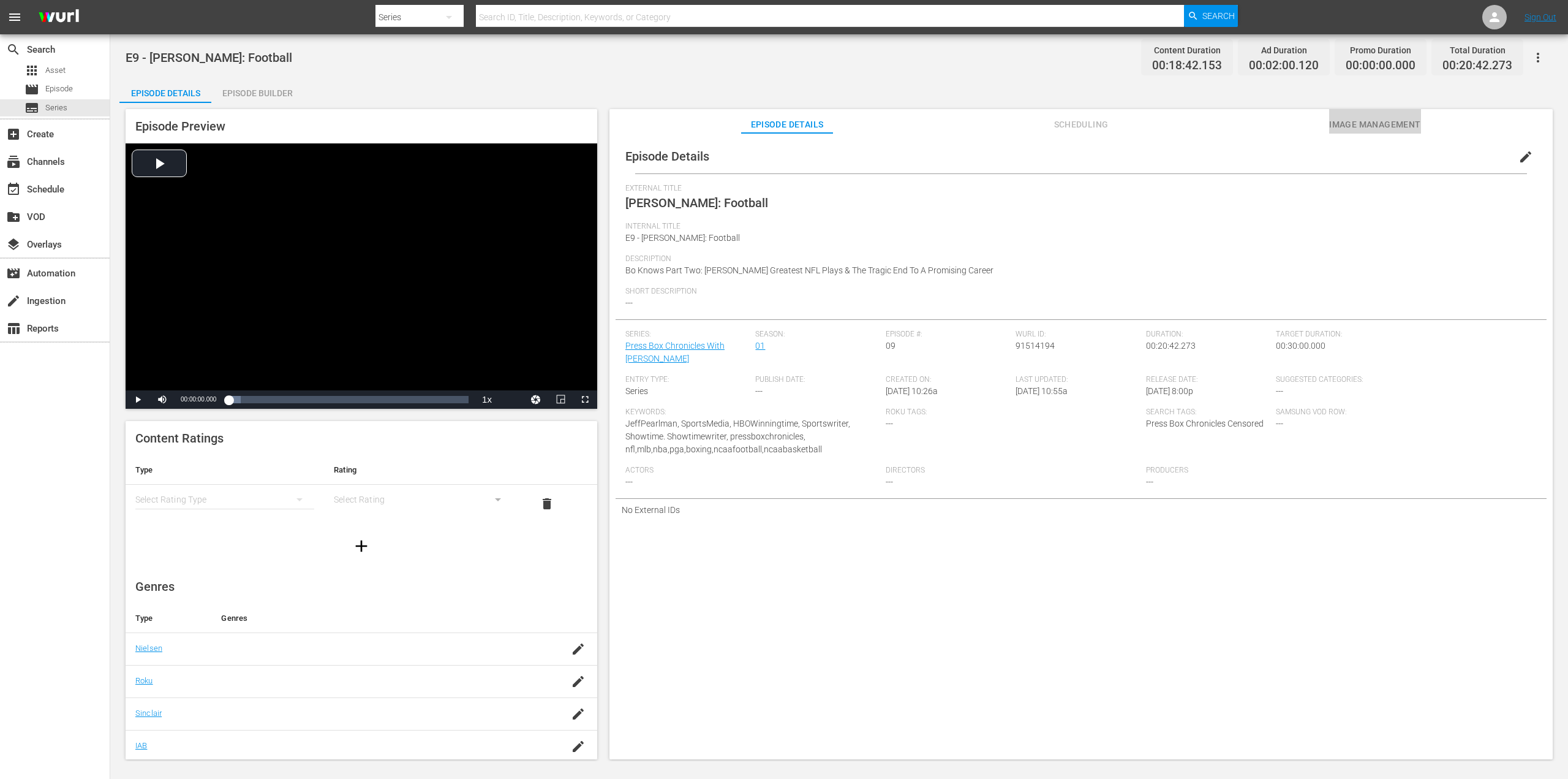
click at [1335, 123] on span "Image Management" at bounding box center [1375, 125] width 92 height 15
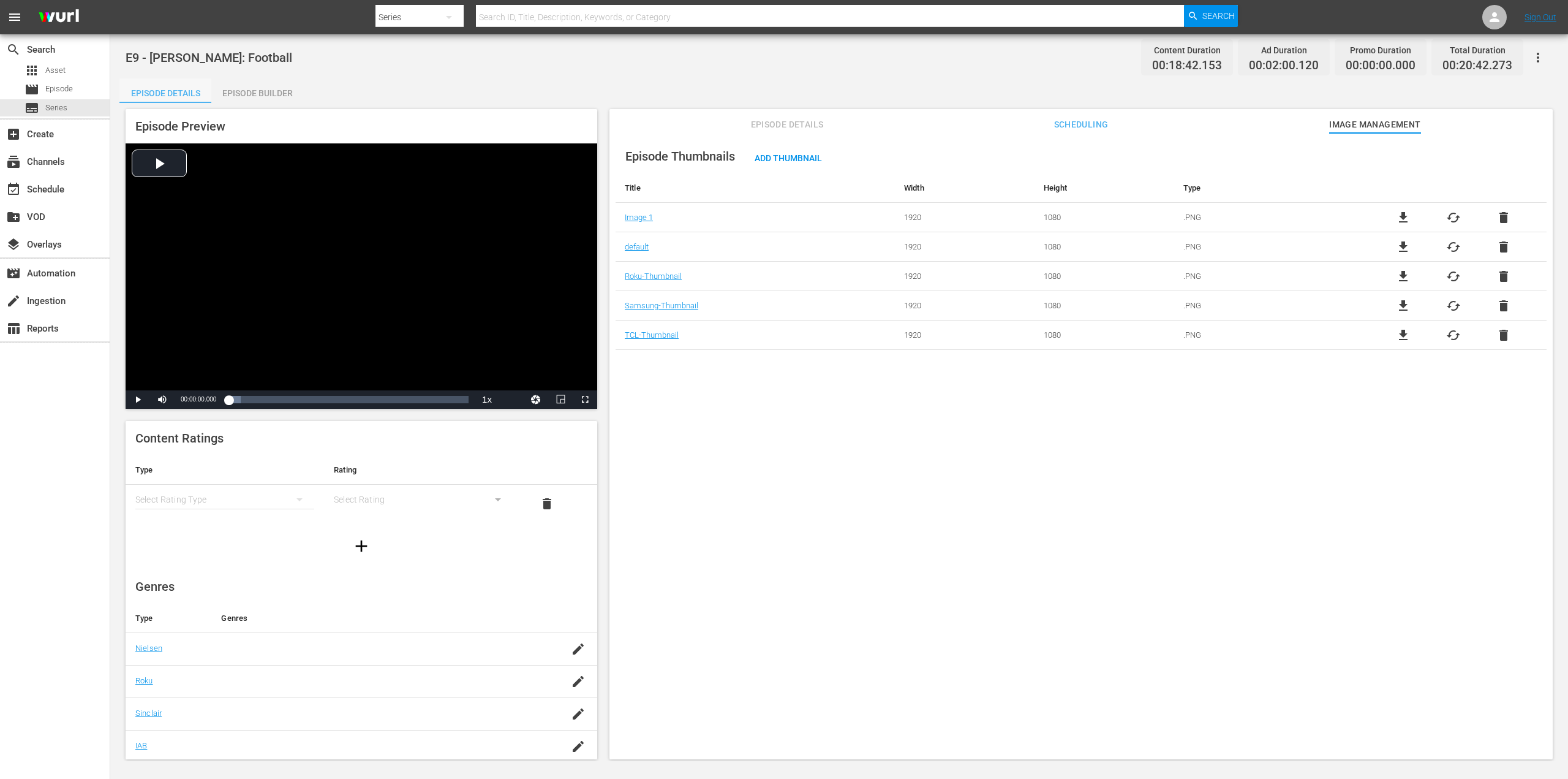
click at [138, 89] on div "Episode Details" at bounding box center [165, 93] width 92 height 30
click at [786, 123] on span "Episode Details" at bounding box center [786, 125] width 92 height 15
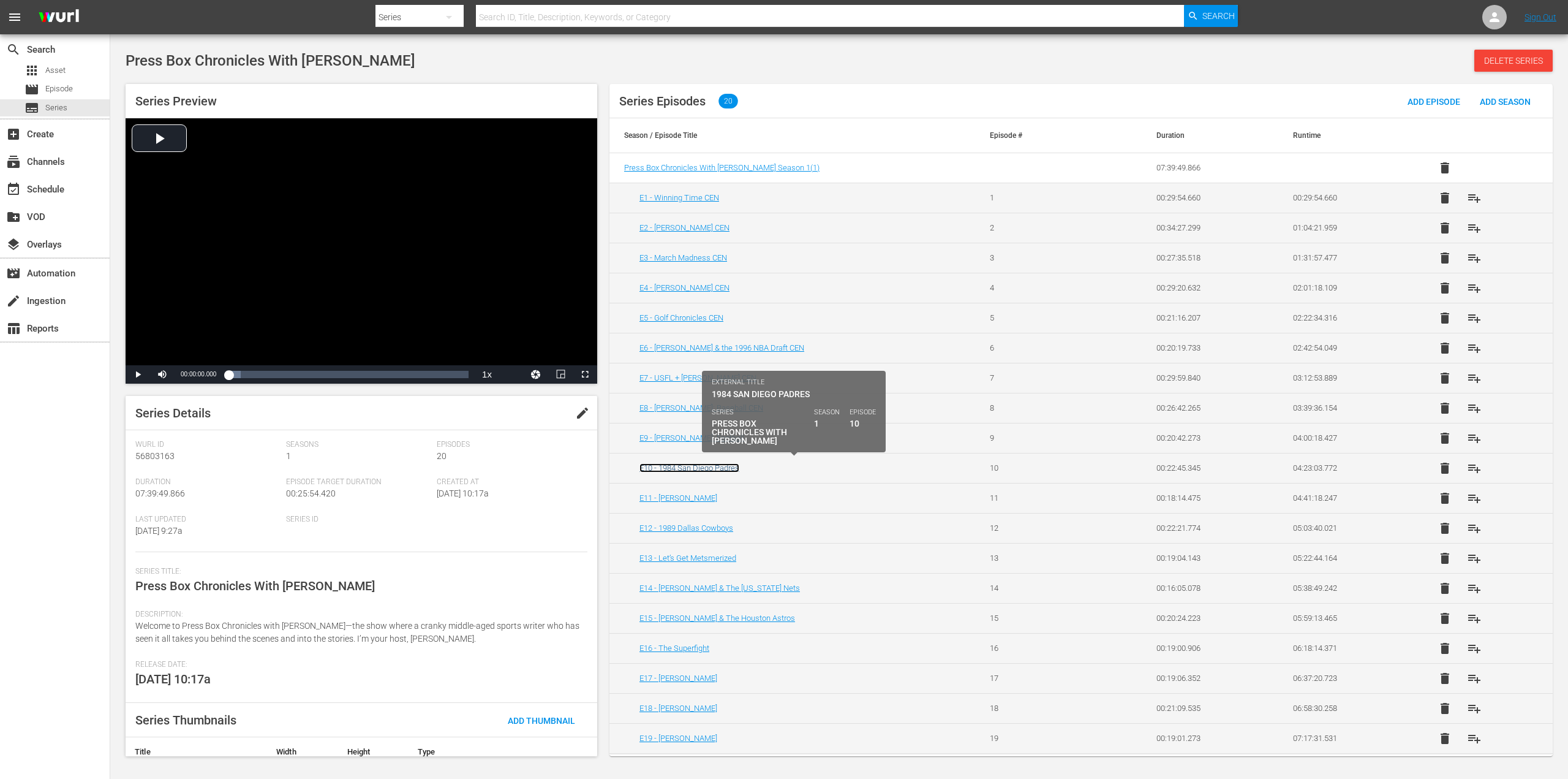
click at [691, 468] on link "E10 - 1984 San Diego Padres" at bounding box center [689, 468] width 100 height 9
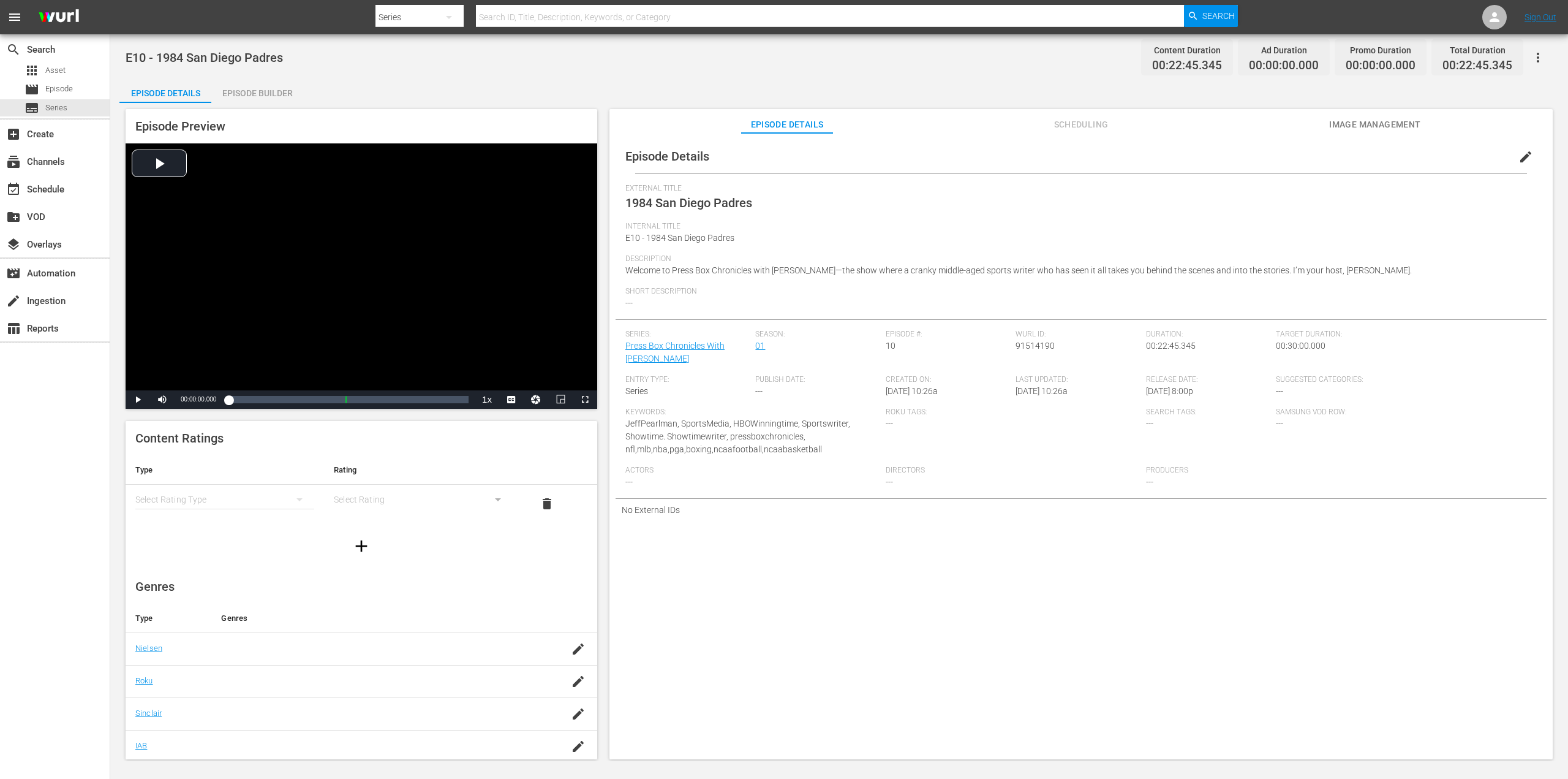
click at [1520, 159] on span "edit" at bounding box center [1525, 157] width 14 height 14
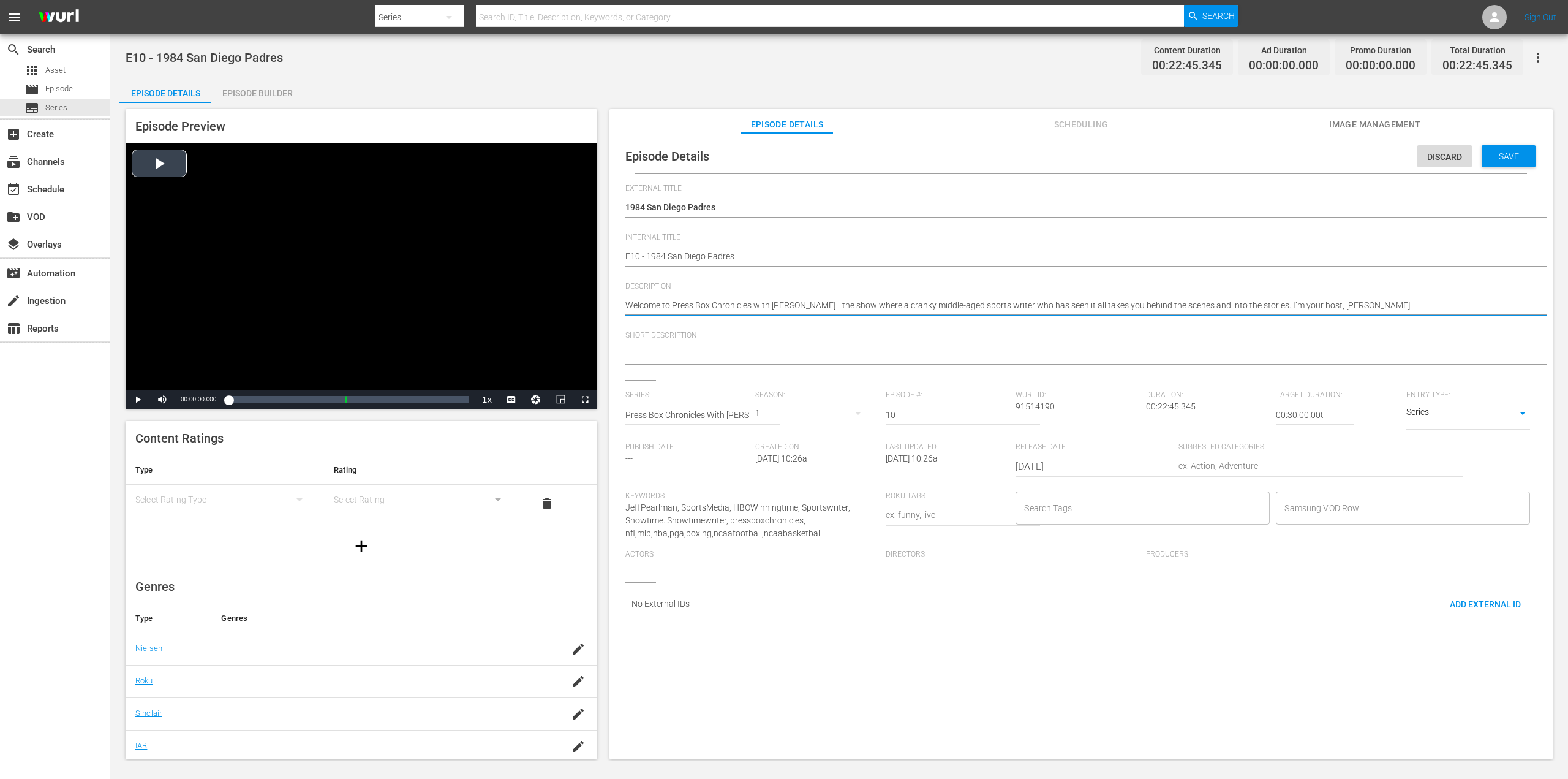
drag, startPoint x: 1398, startPoint y: 313, endPoint x: 592, endPoint y: 279, distance: 806.7
paste textarea "The Most Insane MLB Clubhouse Of All-Time: [PERSON_NAME] And The 1984 San Diego…"
type textarea "The Most Insane MLB Clubhouse Of All-Time: [PERSON_NAME] And The 1984 San Diego…"
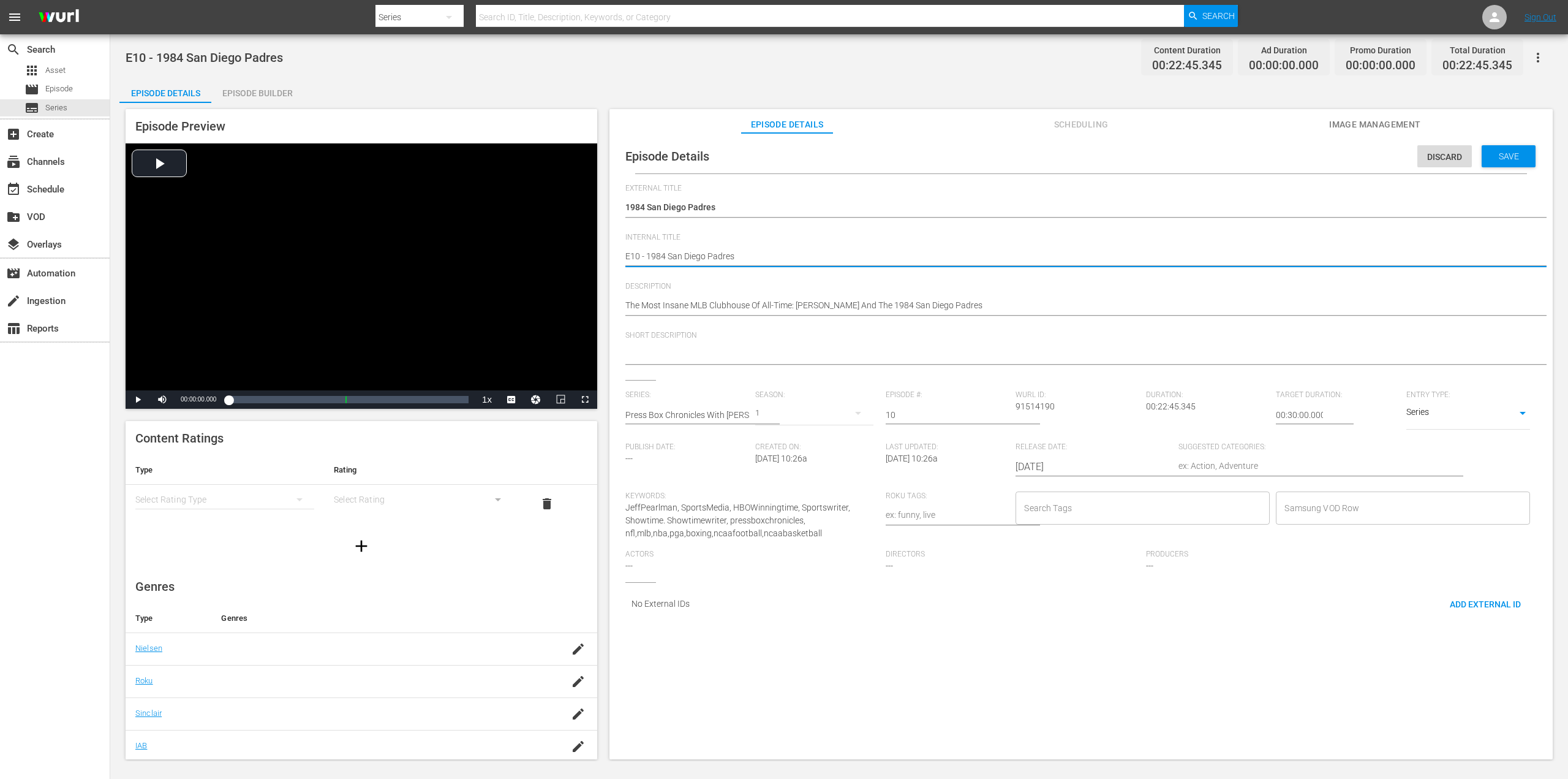
type textarea "E10 - 1984 San Diego Padres"
type textarea "E10 - 1984 San Diego Padres C"
type textarea "E10 - 1984 San Diego Padres CE"
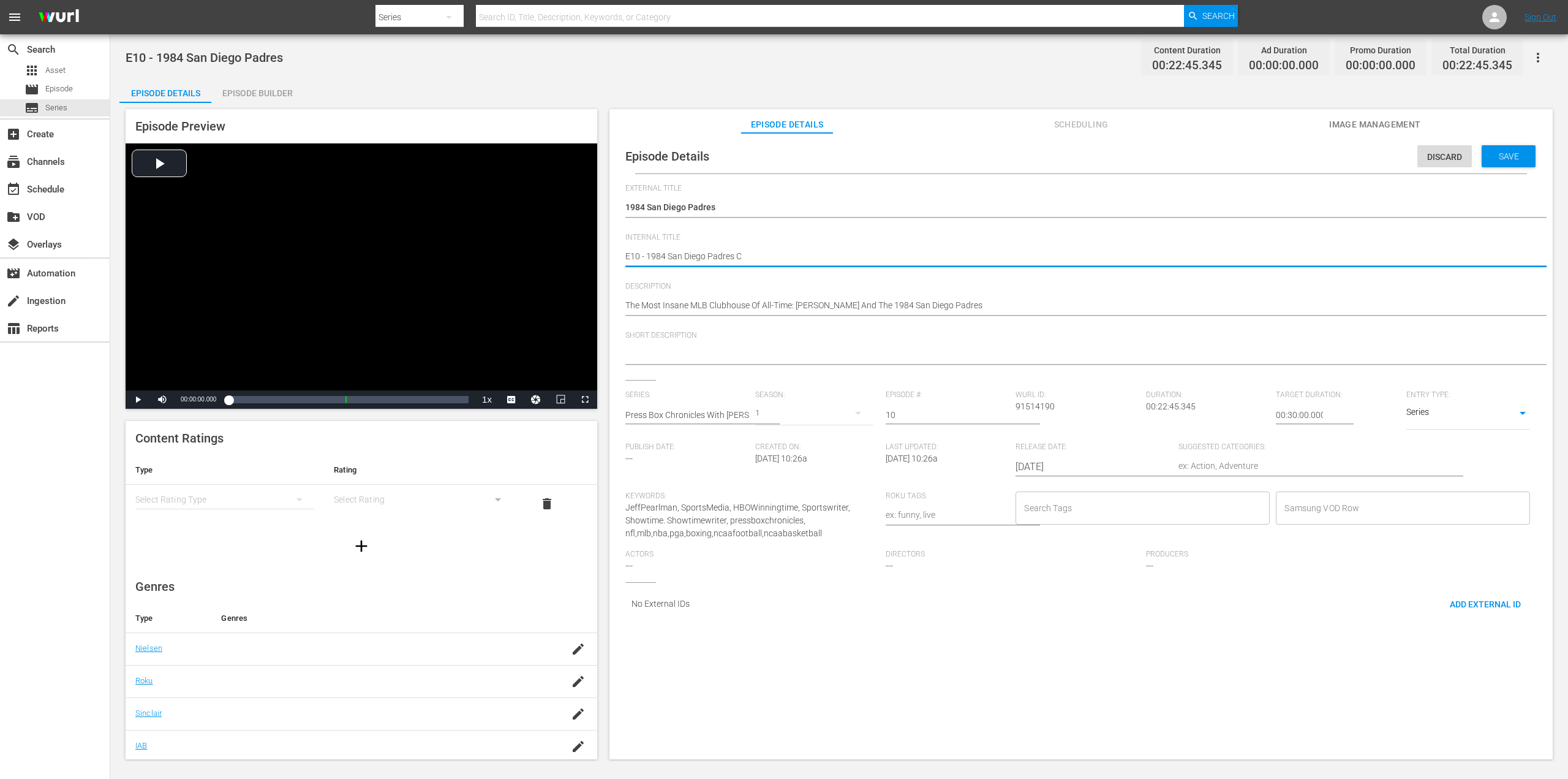
type textarea "E10 - 1984 San Diego Padres CE"
type textarea "E10 - 1984 San Diego Padres CEN"
click at [1148, 509] on input "Search Tags" at bounding box center [1134, 507] width 225 height 22
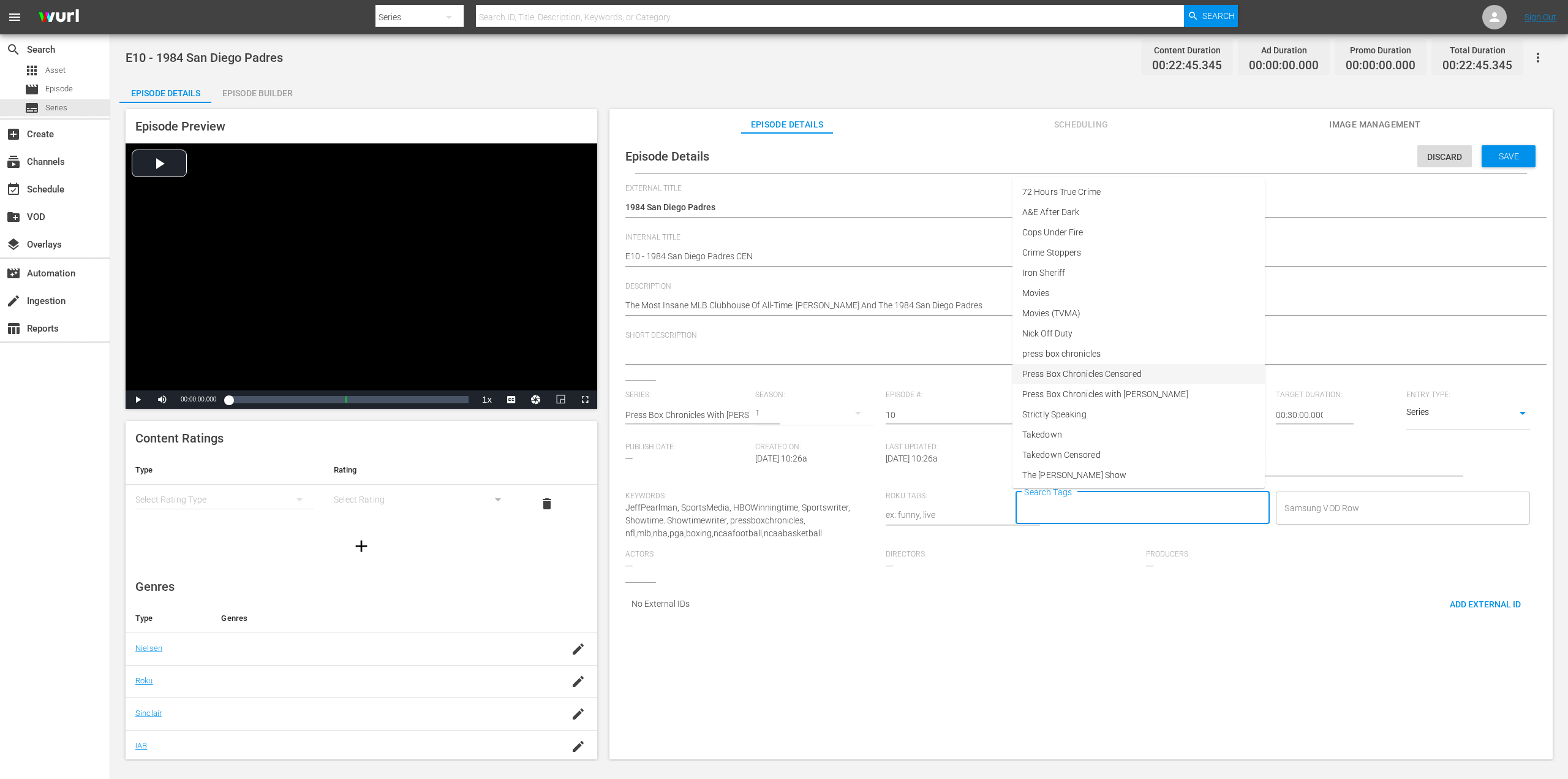
click at [1135, 373] on span "Press Box Chronicles Censored" at bounding box center [1081, 374] width 119 height 13
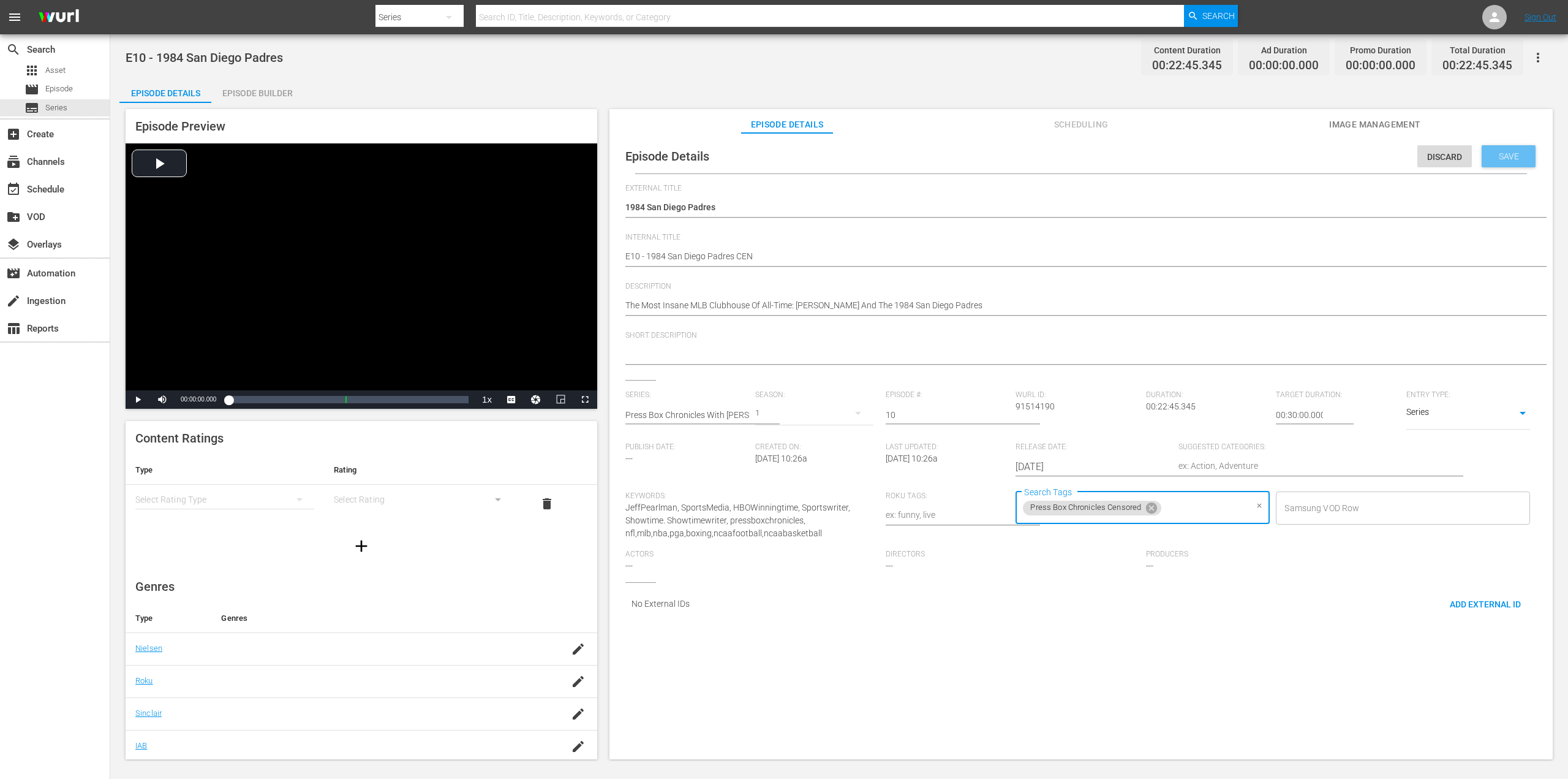
click at [1509, 154] on span "Save" at bounding box center [1509, 156] width 40 height 10
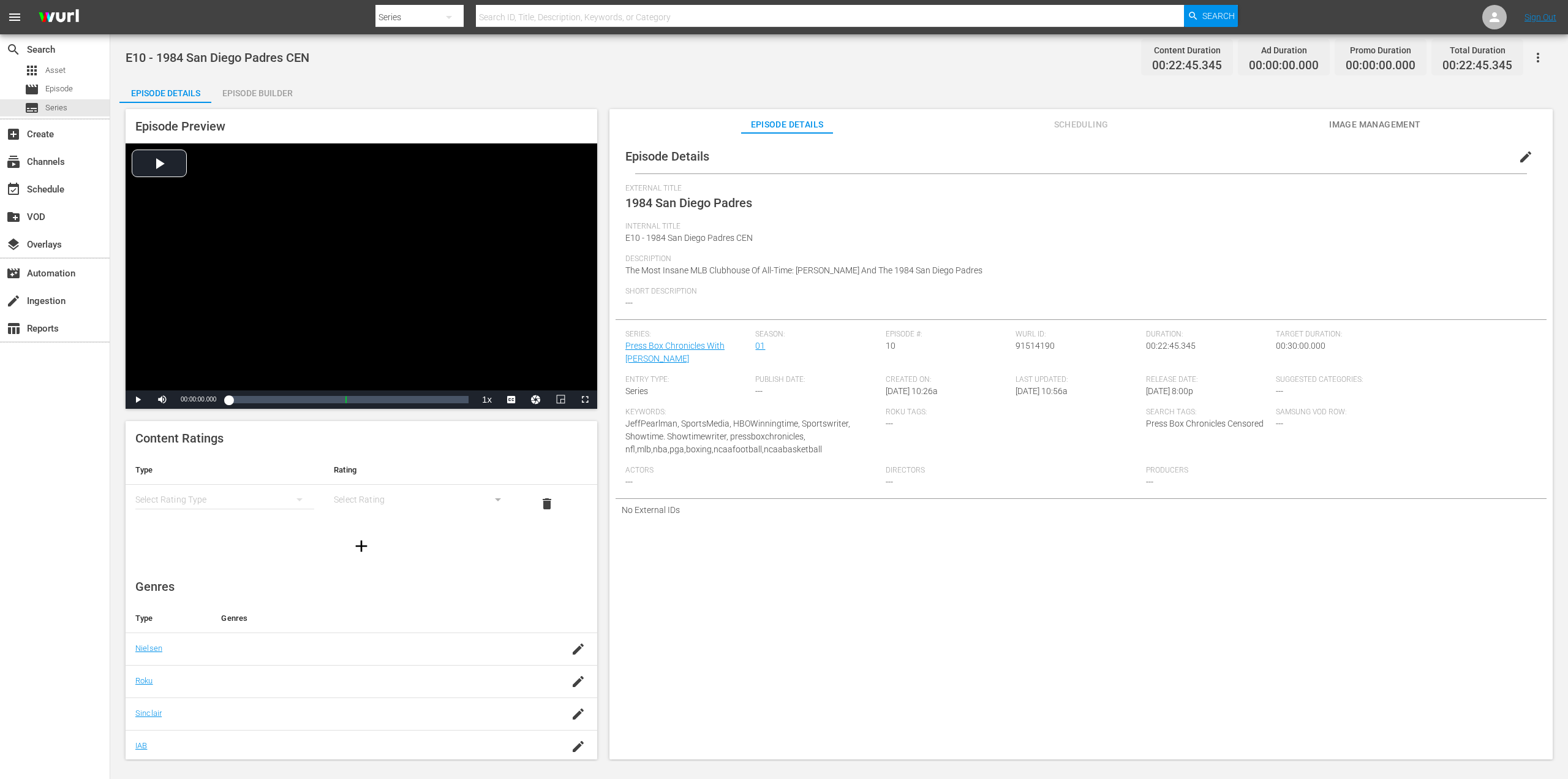
click at [282, 91] on div "Episode Builder" at bounding box center [257, 93] width 92 height 30
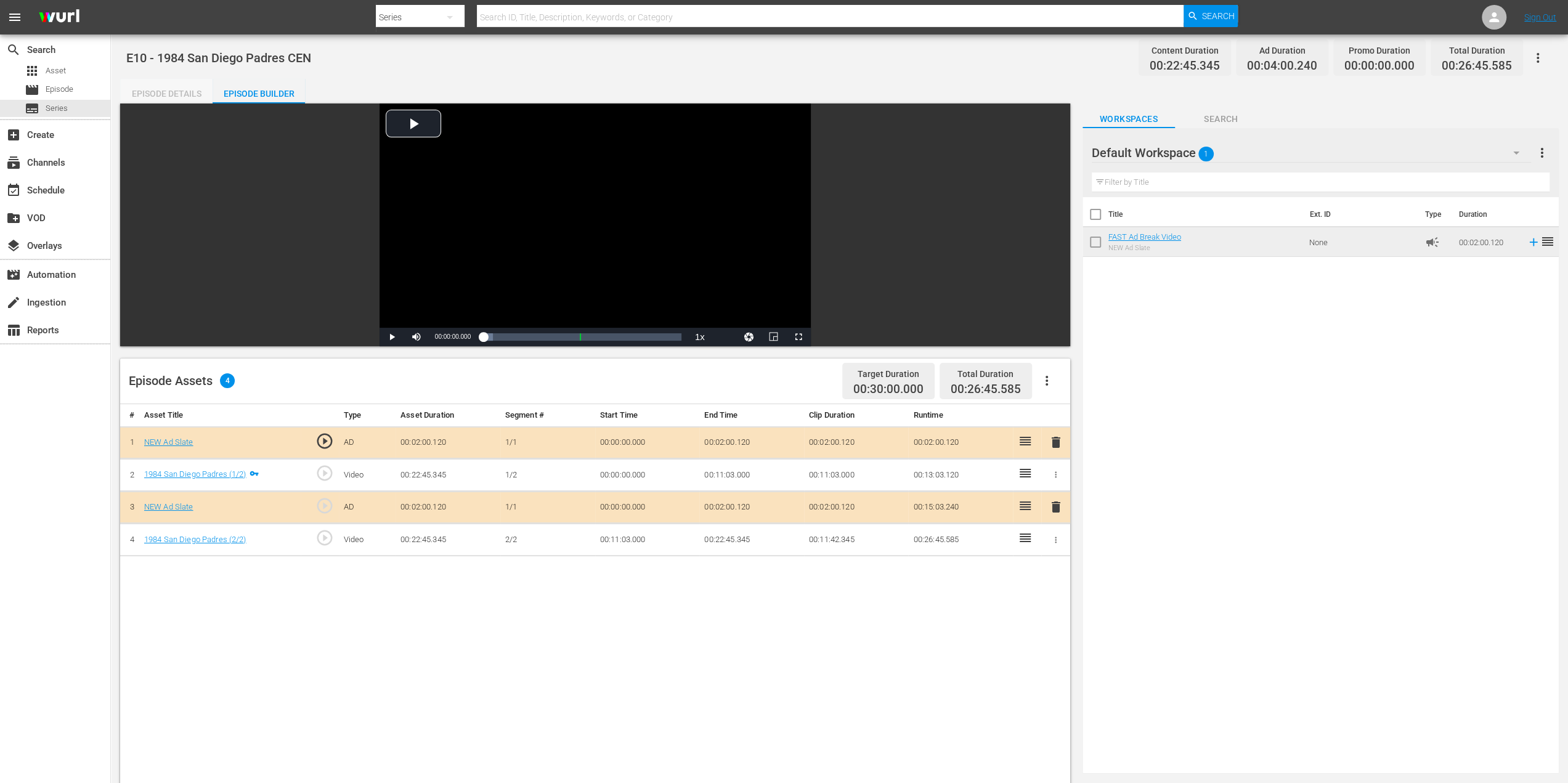
drag, startPoint x: 181, startPoint y: 96, endPoint x: 187, endPoint y: 96, distance: 6.0
click at [181, 96] on div "Episode Details" at bounding box center [166, 93] width 93 height 30
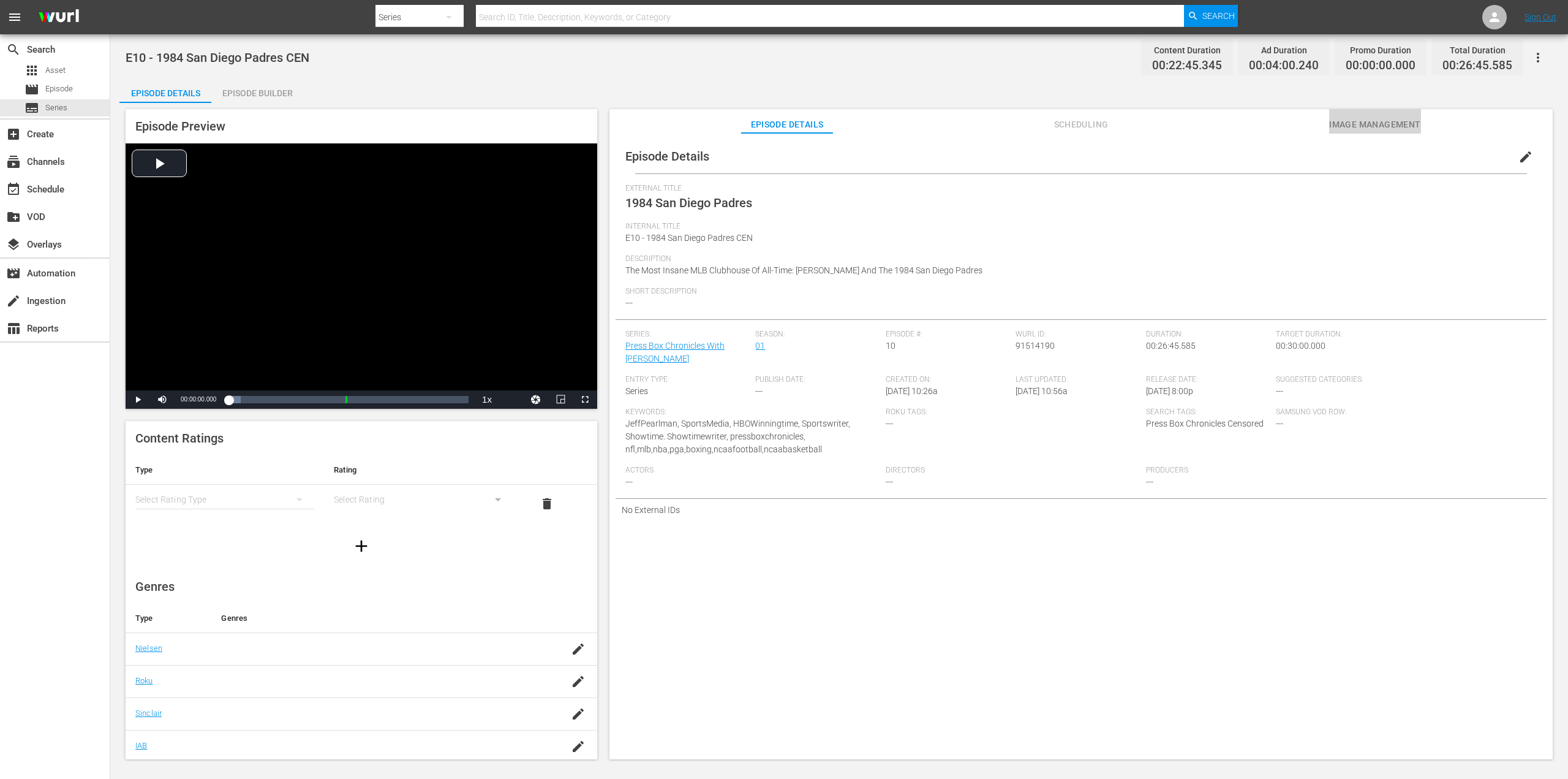
click at [1351, 127] on span "Image Management" at bounding box center [1375, 125] width 92 height 15
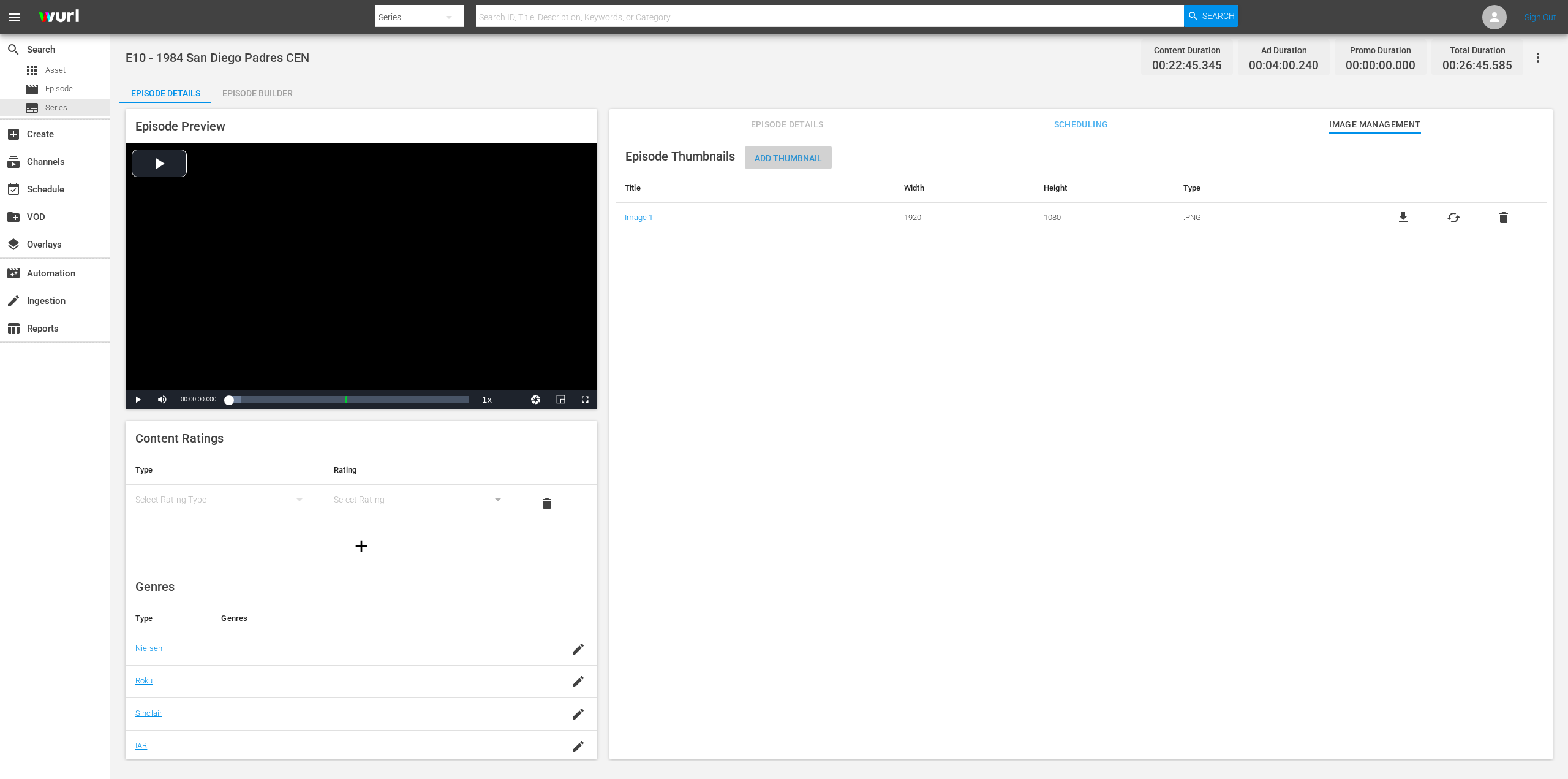
click at [796, 164] on div "Add Thumbnail" at bounding box center [788, 157] width 87 height 23
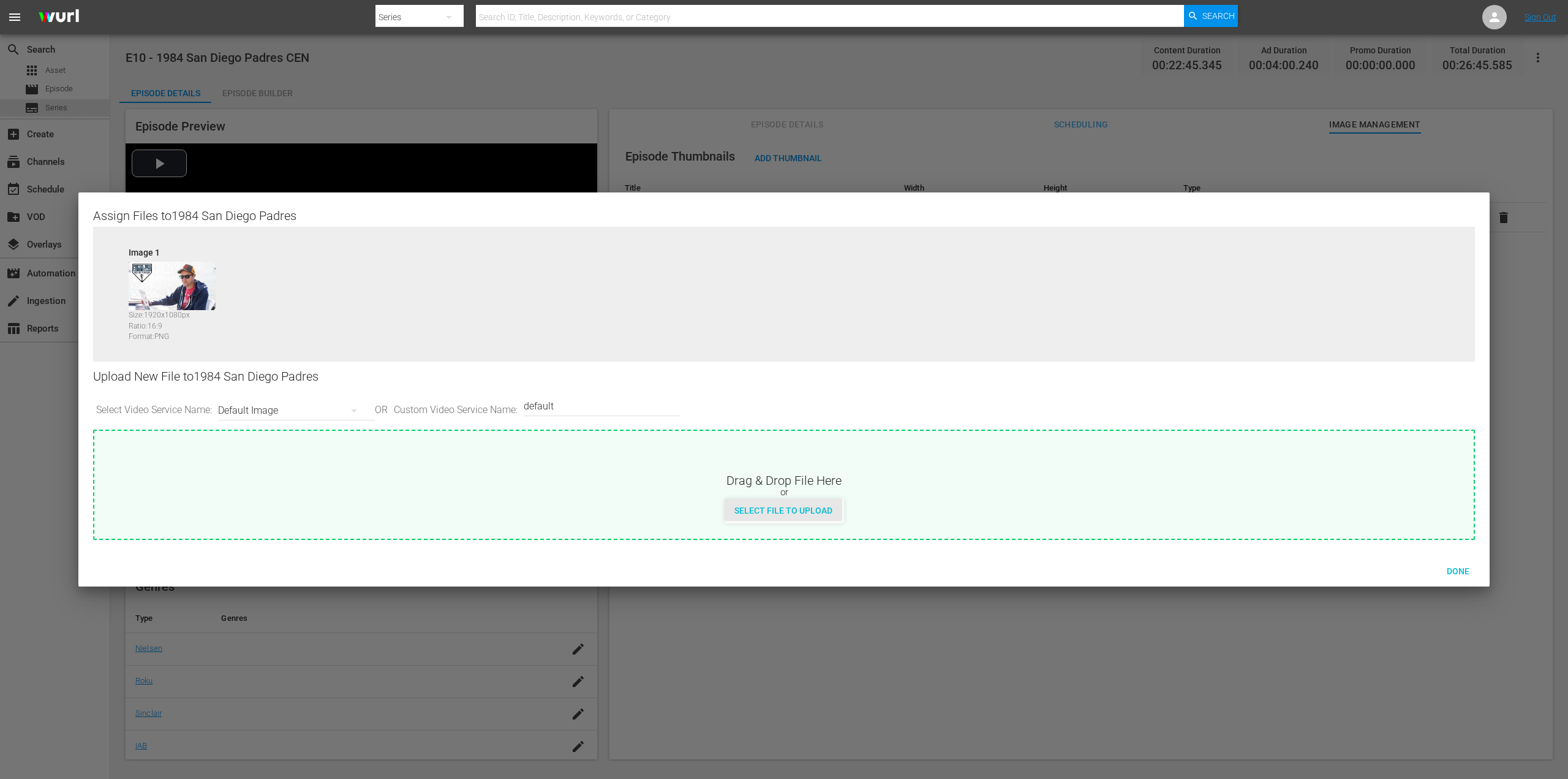
click at [756, 513] on span "Select File to Upload" at bounding box center [783, 510] width 118 height 10
type input "C:\fakepath\PBC_PRIMARY_THUMB.png"
click at [359, 411] on icon "button" at bounding box center [354, 410] width 14 height 14
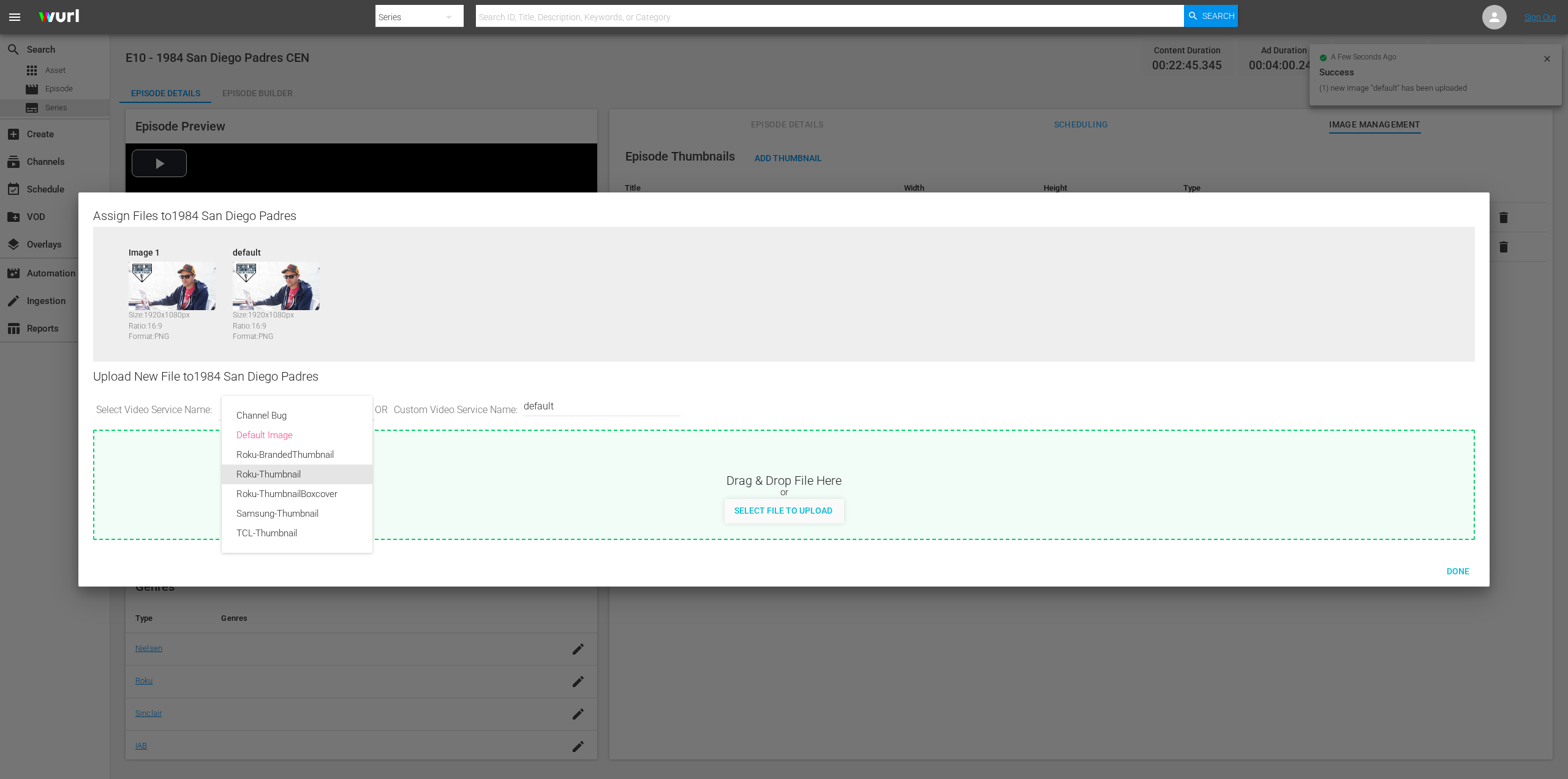
click at [321, 471] on div "Roku-Thumbnail" at bounding box center [297, 474] width 121 height 20
type input "Roku-Thumbnail"
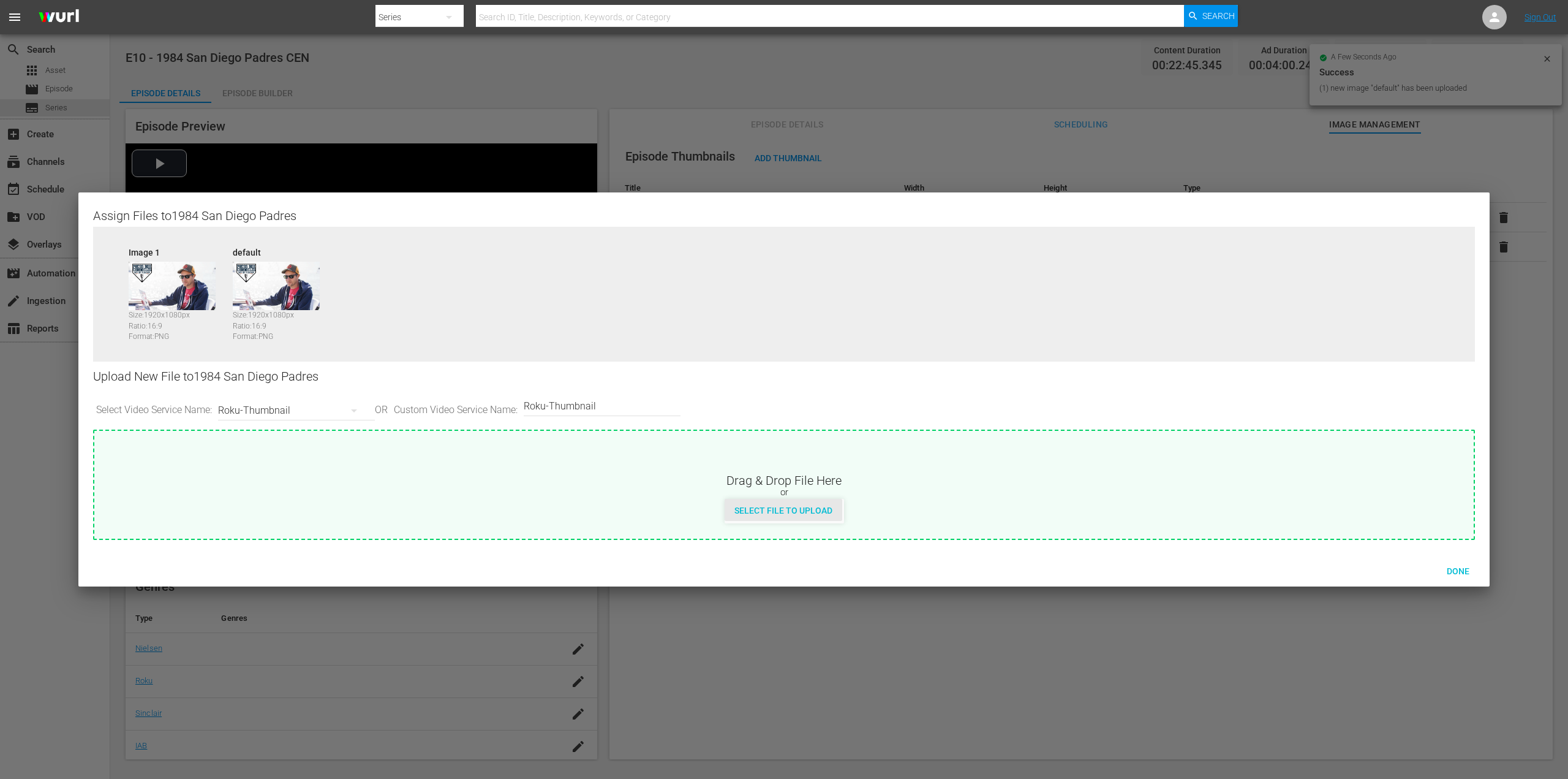
click at [747, 503] on div "Select File to Upload" at bounding box center [783, 510] width 118 height 23
type input "C:\fakepath\PBC_PRIMARY_THUMB.png"
click at [332, 411] on div "Roku-Thumbnail" at bounding box center [294, 410] width 151 height 34
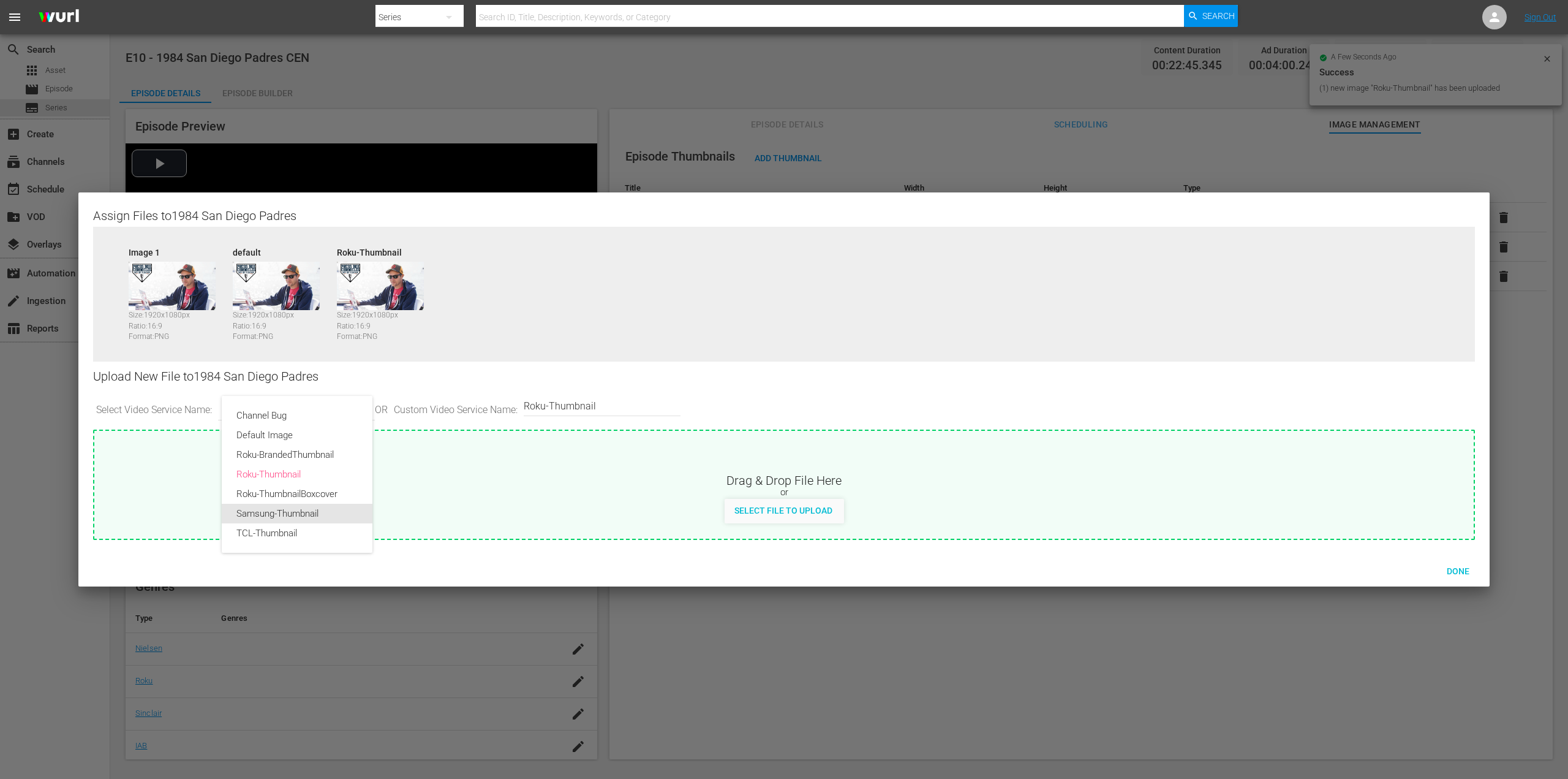
click at [329, 510] on div "Samsung-Thumbnail" at bounding box center [297, 514] width 121 height 20
type input "Samsung-Thumbnail"
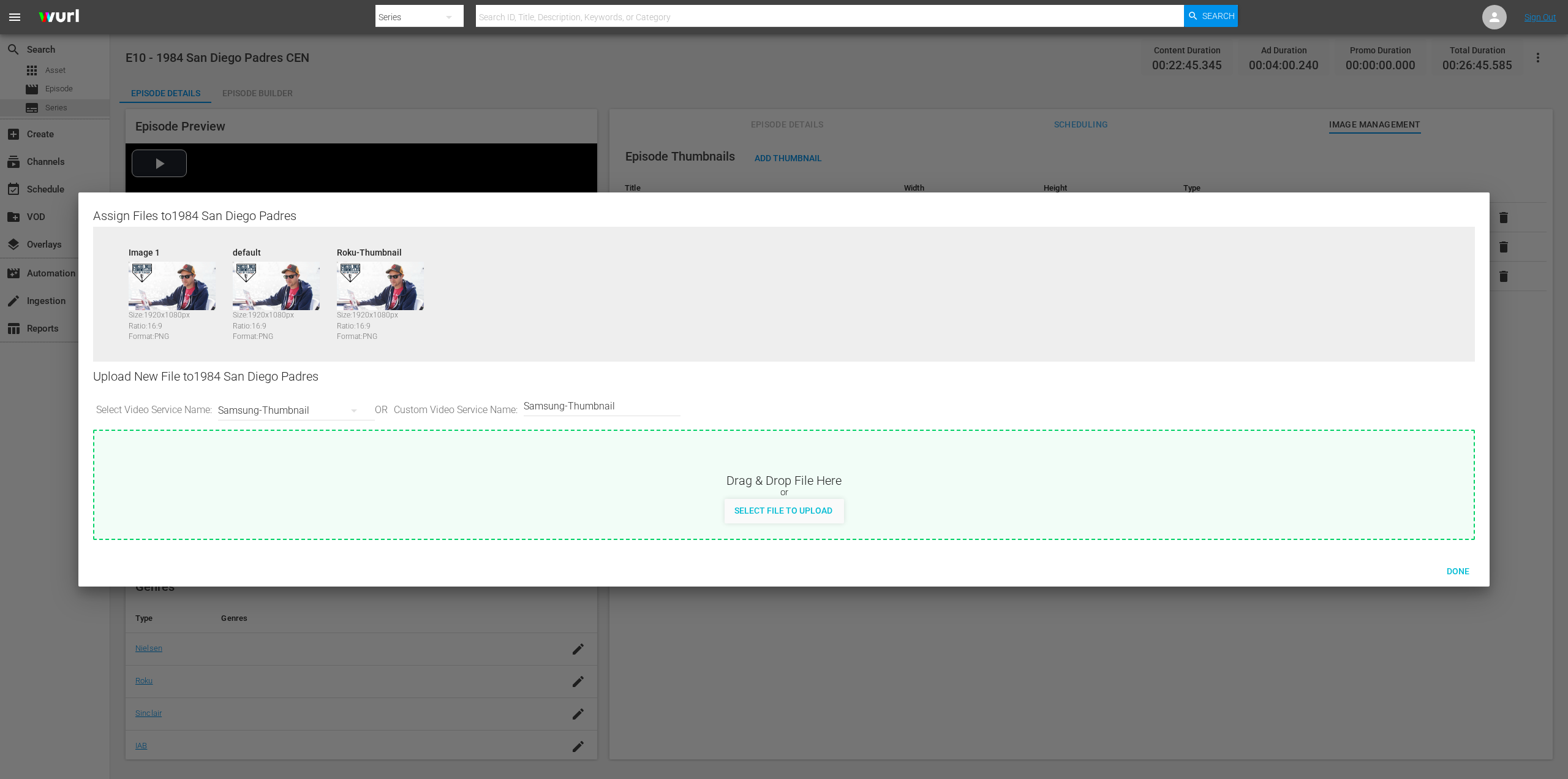
click at [751, 511] on span "Select File to Upload" at bounding box center [783, 510] width 118 height 10
type input "C:\fakepath\PBC_PRIMARY_THUMB.png"
click at [335, 414] on div "Samsung-Thumbnail" at bounding box center [294, 410] width 151 height 34
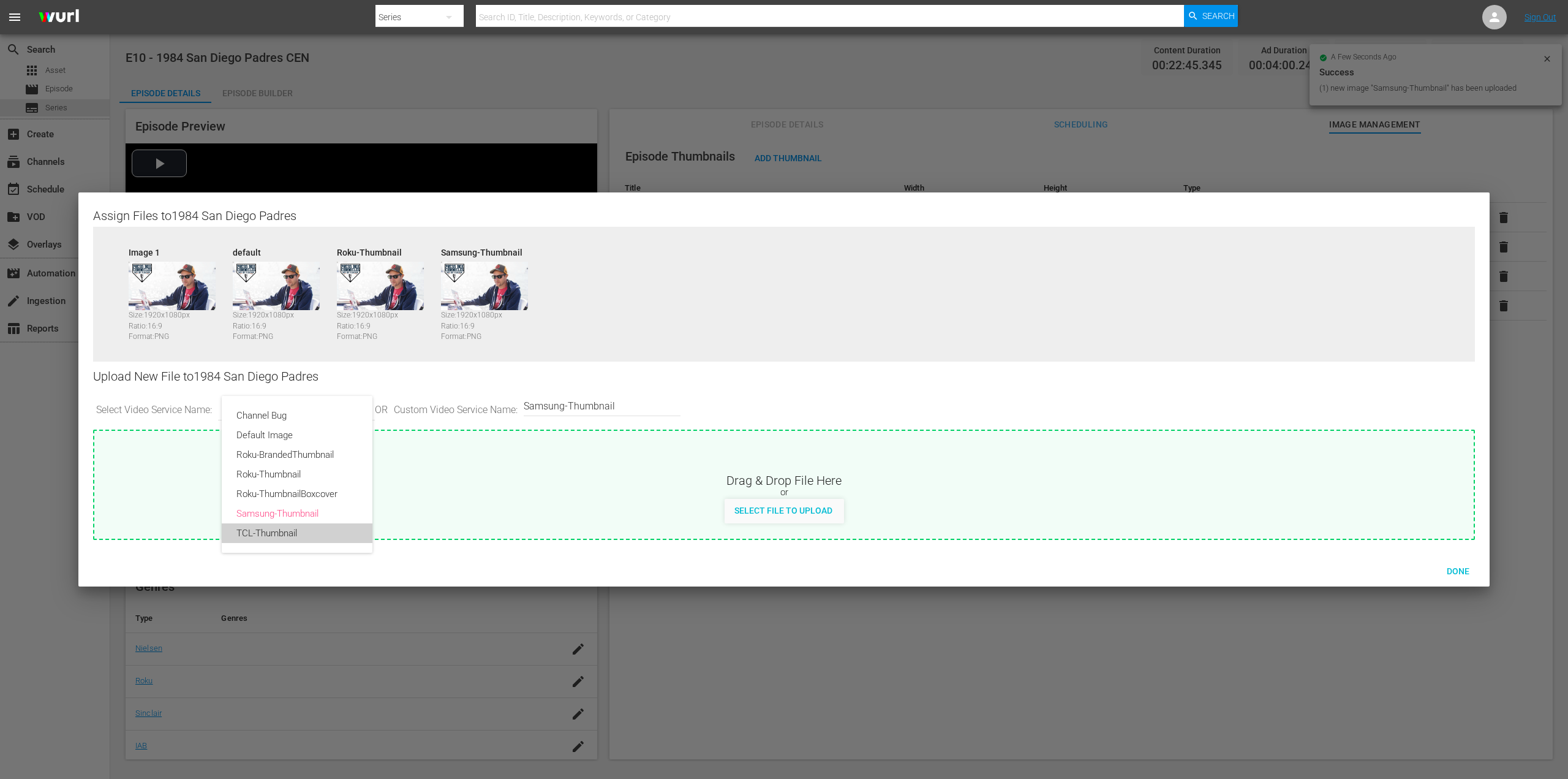
drag, startPoint x: 299, startPoint y: 533, endPoint x: 402, endPoint y: 525, distance: 103.3
click at [303, 534] on div "TCL-Thumbnail" at bounding box center [297, 533] width 121 height 20
type input "TCL-Thumbnail"
click at [766, 514] on span "Select File to Upload" at bounding box center [783, 510] width 118 height 10
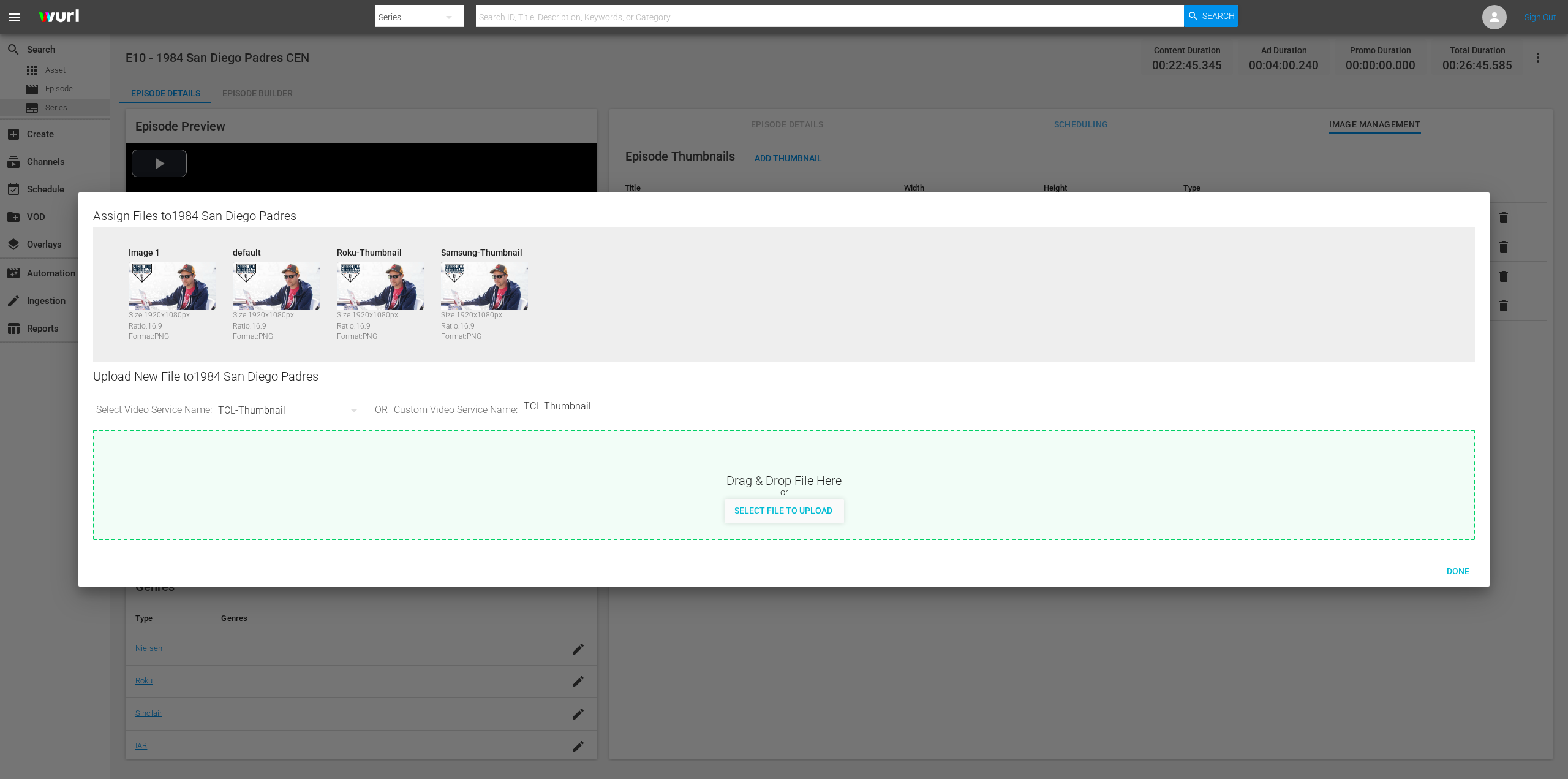
type input "C:\fakepath\PBC_PRIMARY_THUMB.png"
click at [1462, 571] on span "Done" at bounding box center [1458, 571] width 43 height 10
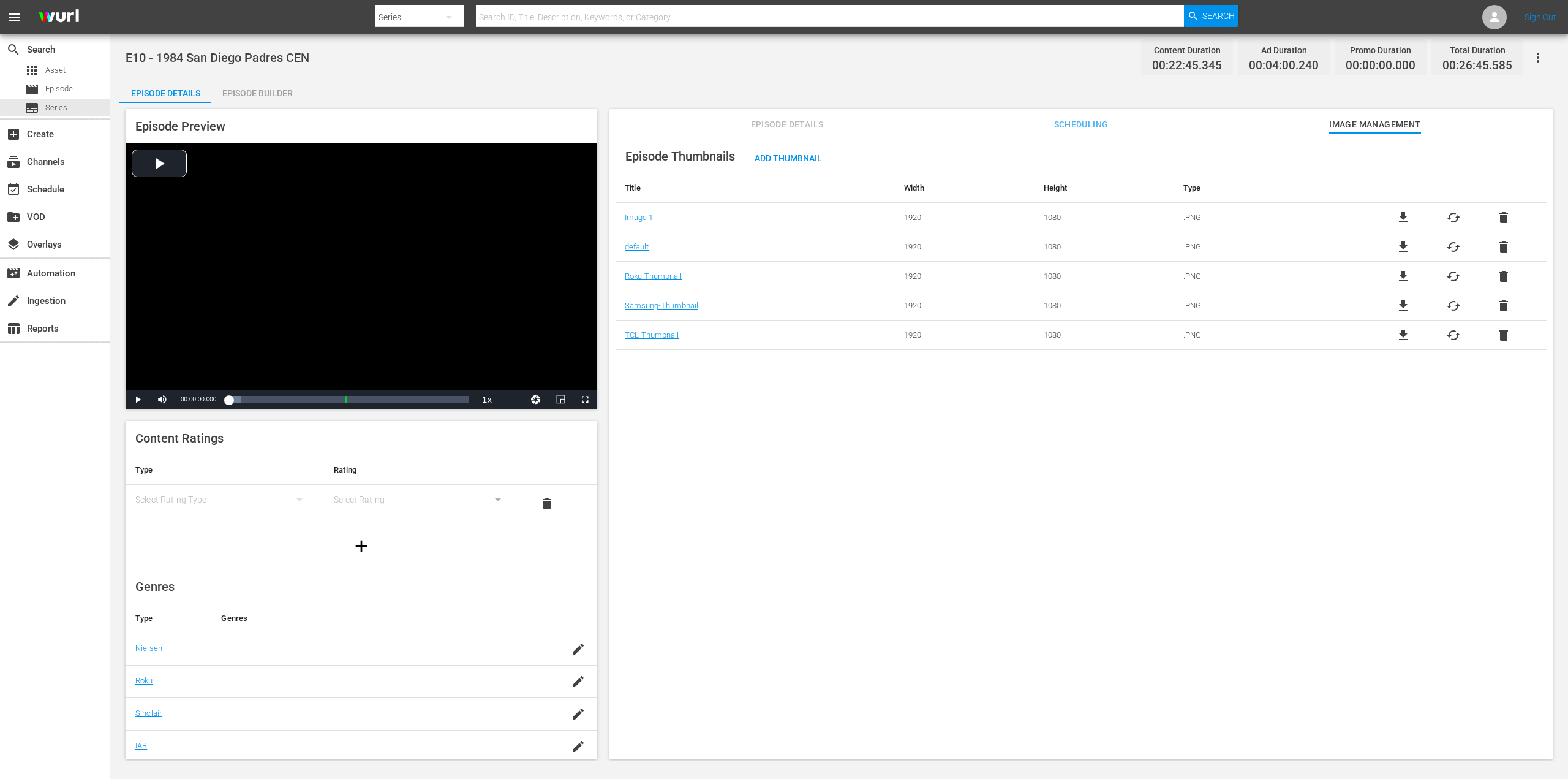
click at [277, 95] on div "Episode Builder" at bounding box center [257, 93] width 92 height 30
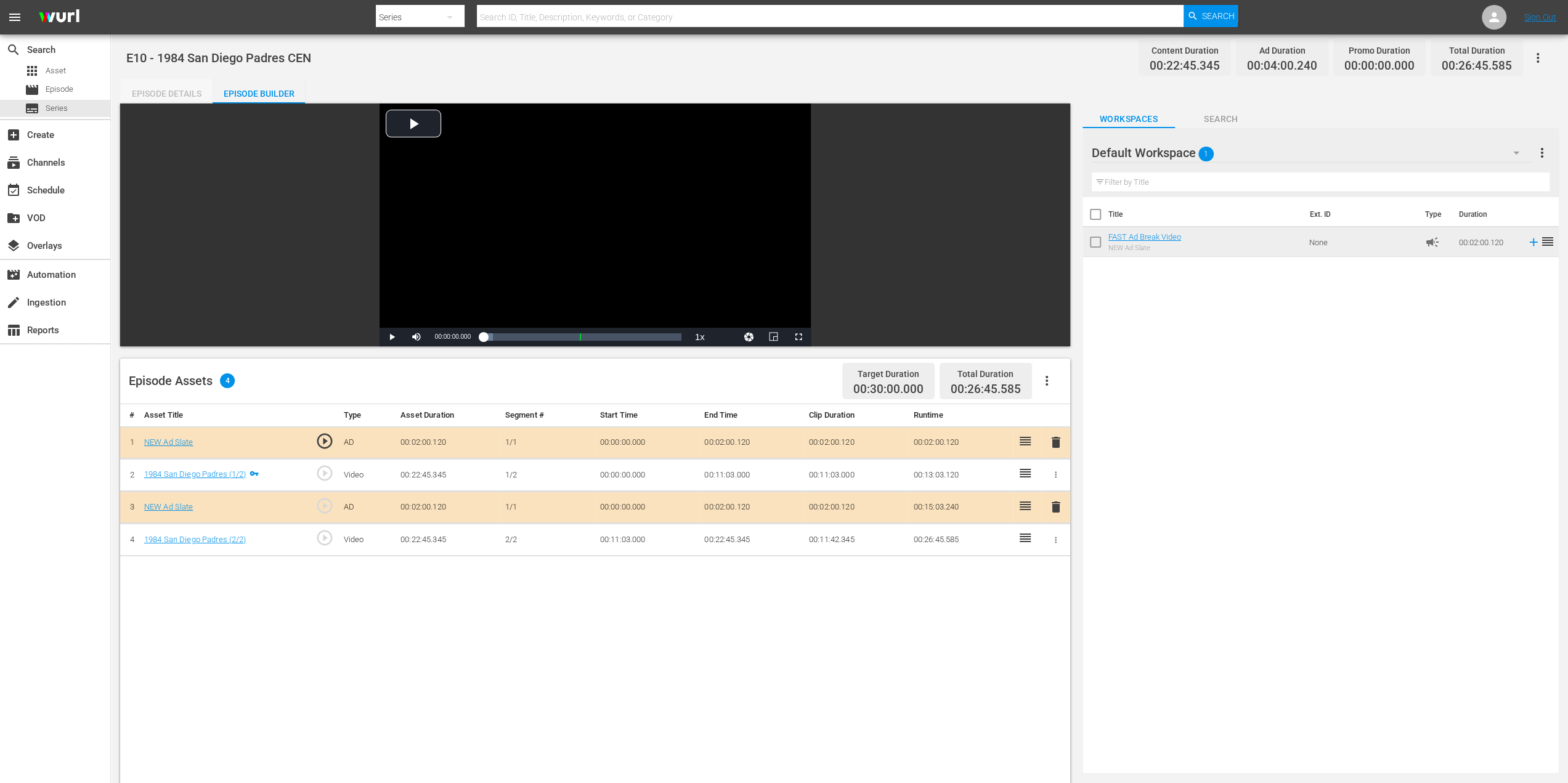
click at [181, 87] on div "Episode Details" at bounding box center [166, 93] width 93 height 30
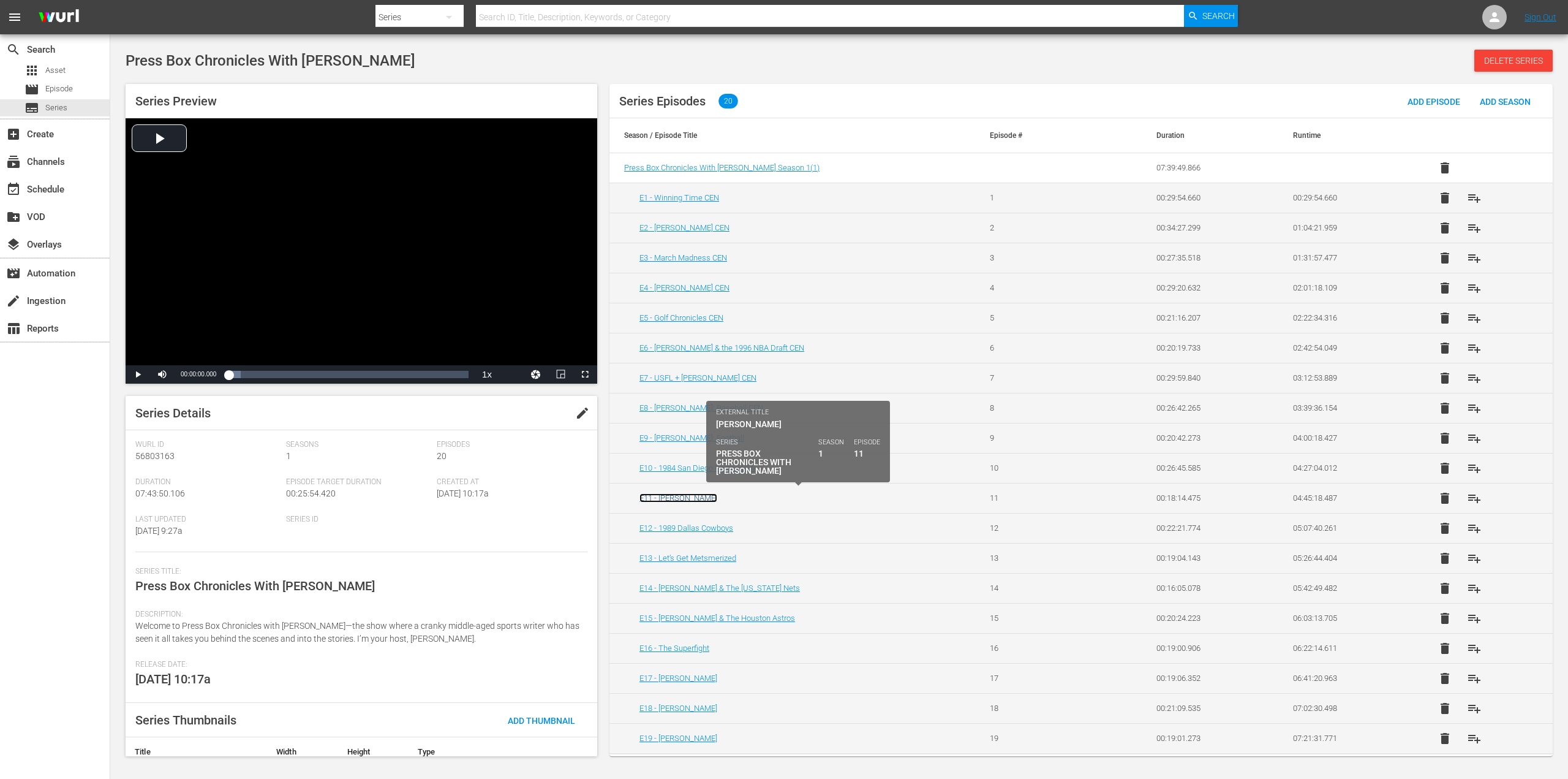
click at [684, 496] on link "E11 - [PERSON_NAME]" at bounding box center [678, 498] width 78 height 9
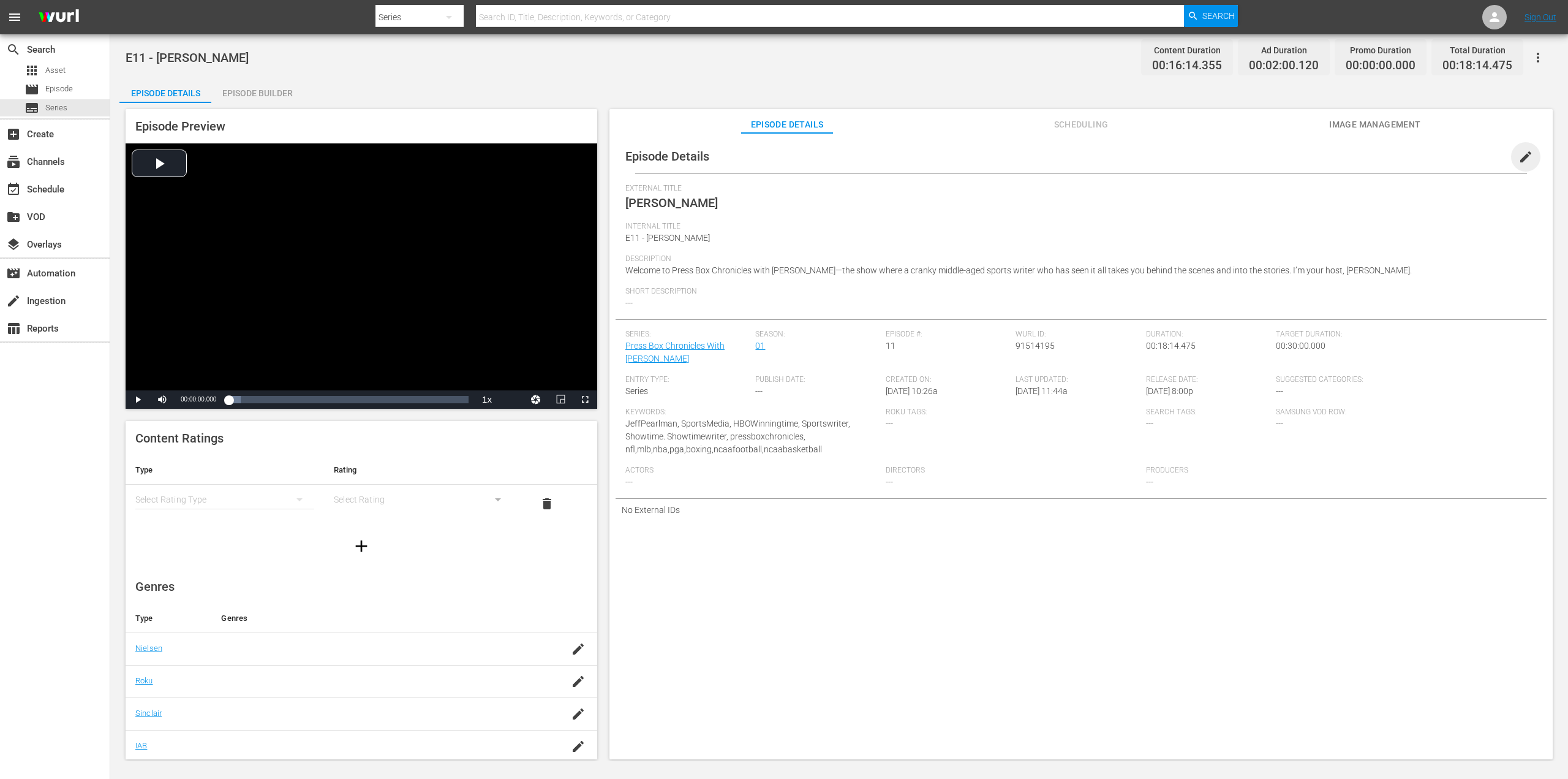
click at [1519, 153] on span "edit" at bounding box center [1525, 157] width 14 height 14
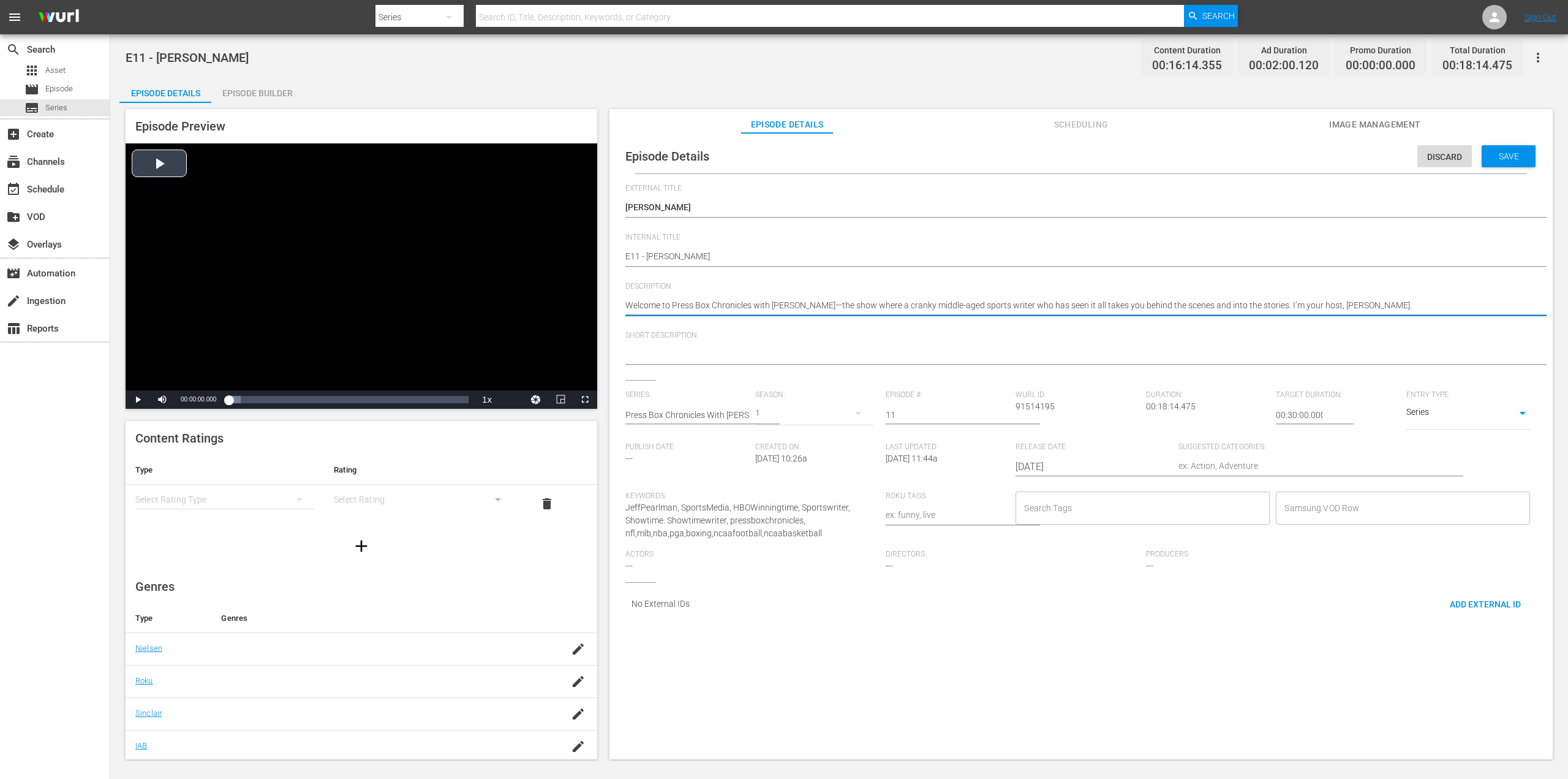
drag, startPoint x: 1404, startPoint y: 304, endPoint x: 596, endPoint y: 310, distance: 808.0
paste textarea "[PERSON_NAME] EXPOSED: The Texts That Nearly Ruined His Legacy"
type textarea "[PERSON_NAME] EXPOSED: The Texts That Nearly Ruined His Legacy"
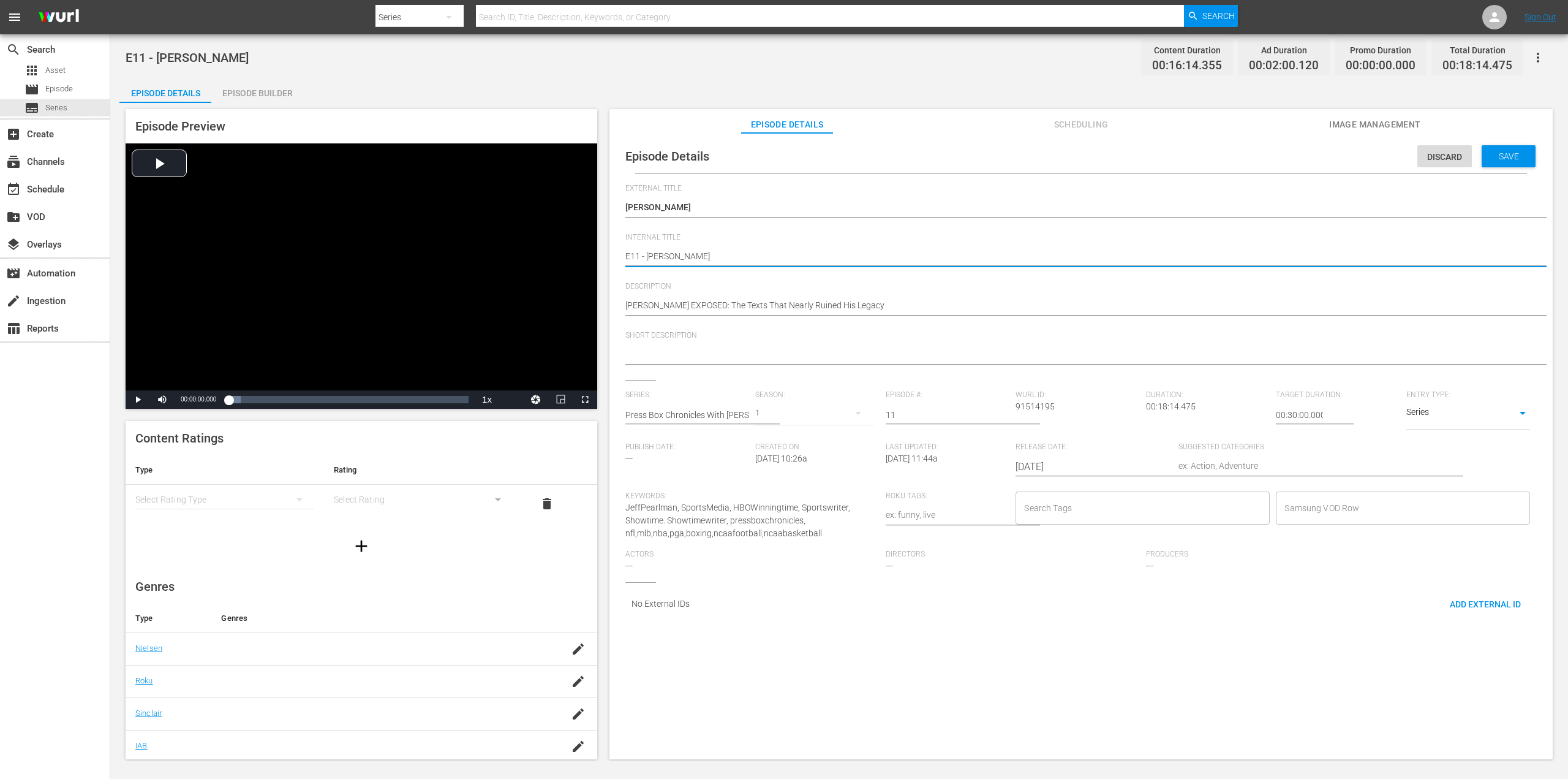
type textarea "E11 - [PERSON_NAME]"
type textarea "E11 - [PERSON_NAME] C"
type textarea "E11 - [PERSON_NAME] CE"
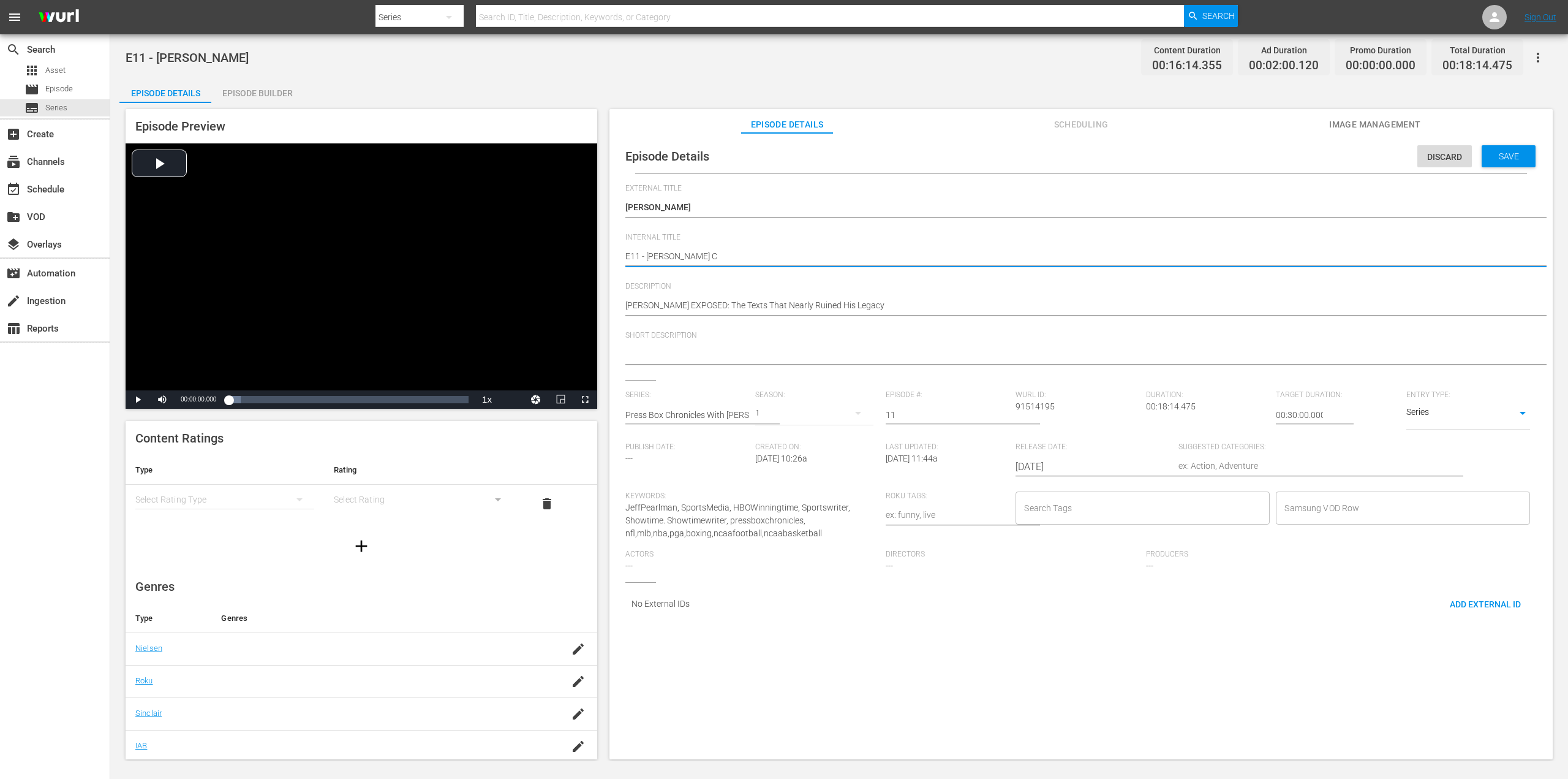
type textarea "E11 - [PERSON_NAME] CE"
type textarea "E11 - [PERSON_NAME] CEN"
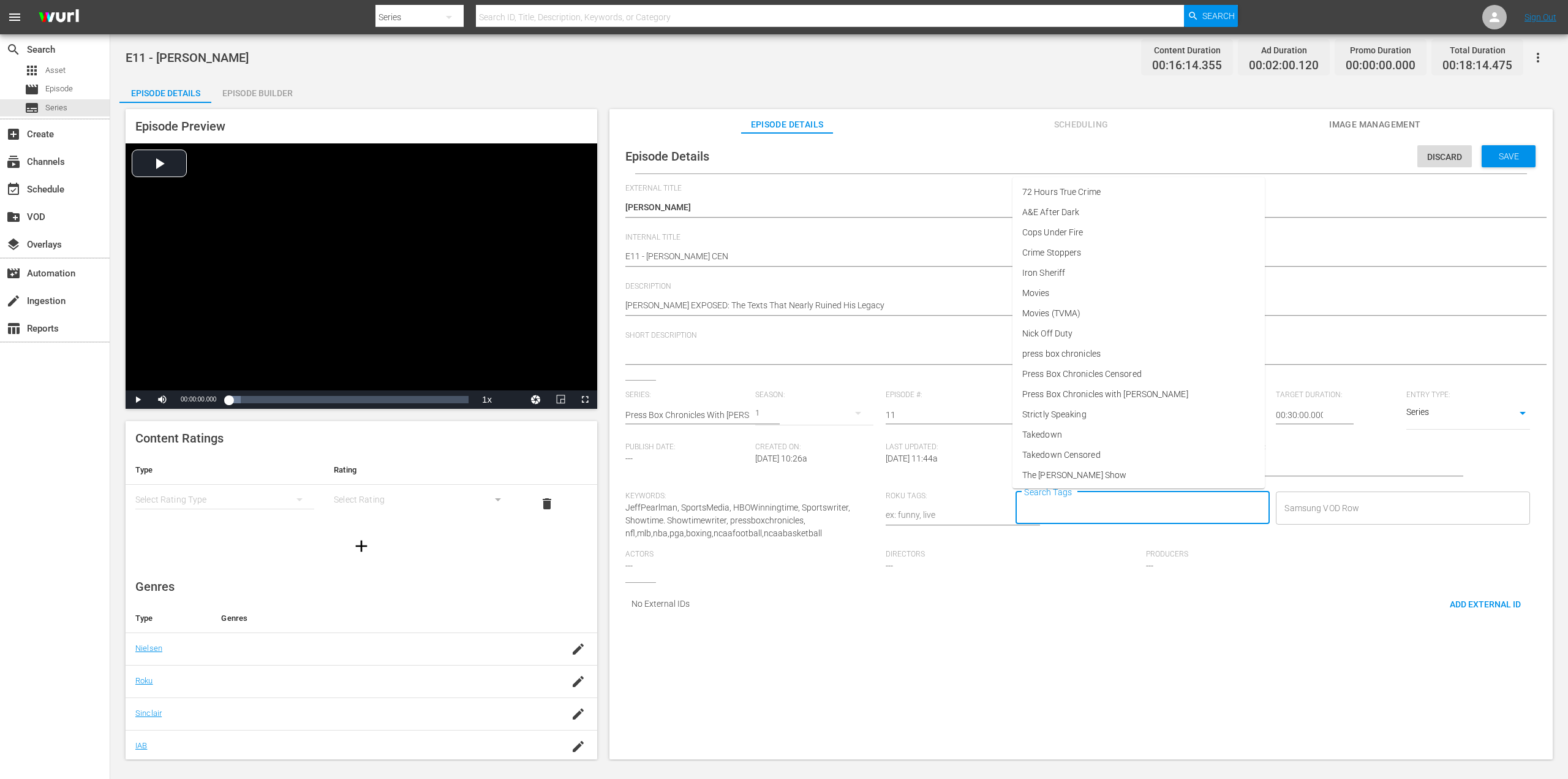
click at [1141, 507] on input "Search Tags" at bounding box center [1134, 507] width 225 height 22
click at [1119, 380] on span "Press Box Chronicles Censored" at bounding box center [1081, 374] width 119 height 13
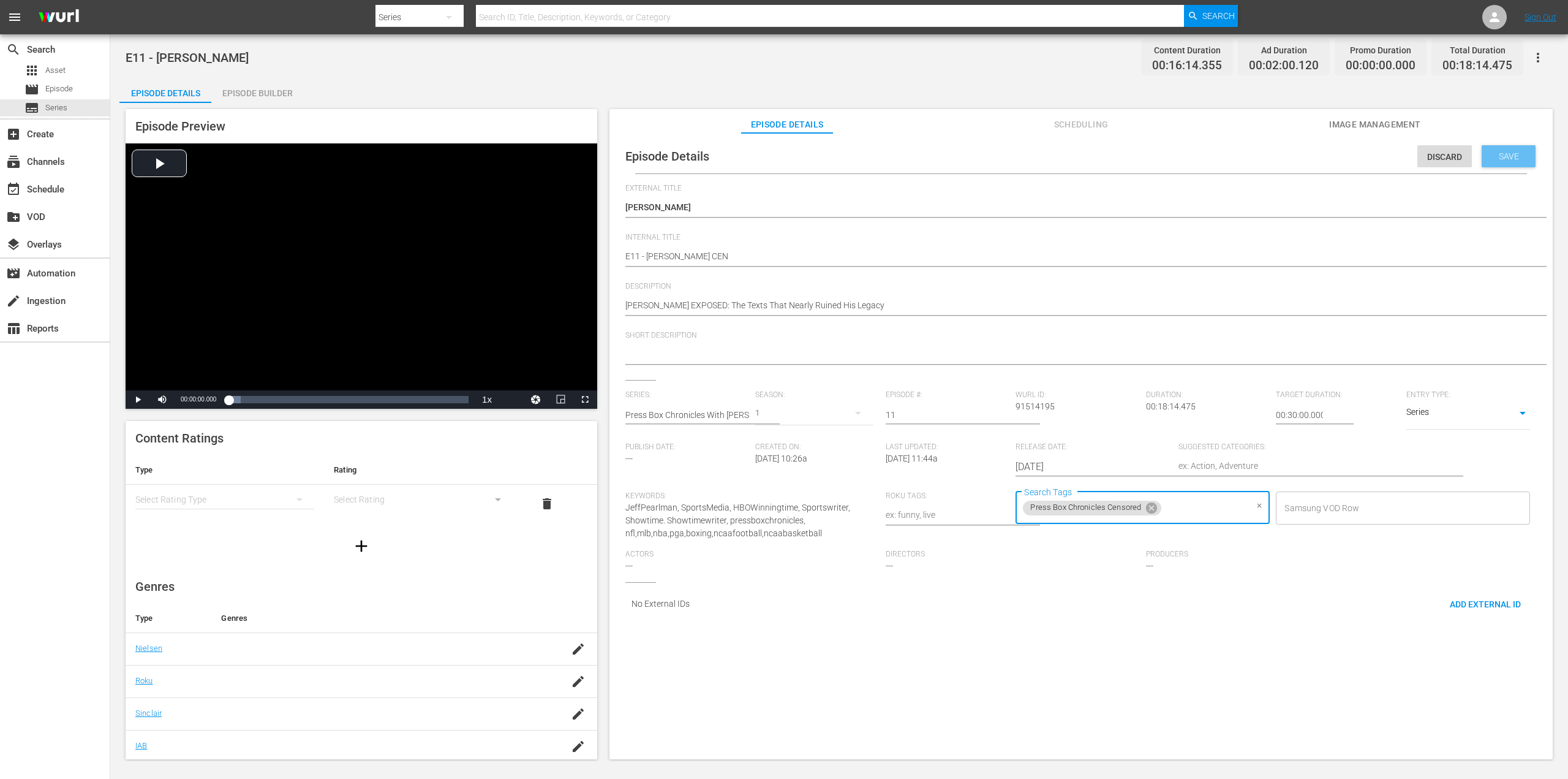
click at [1503, 153] on span "Save" at bounding box center [1509, 156] width 40 height 10
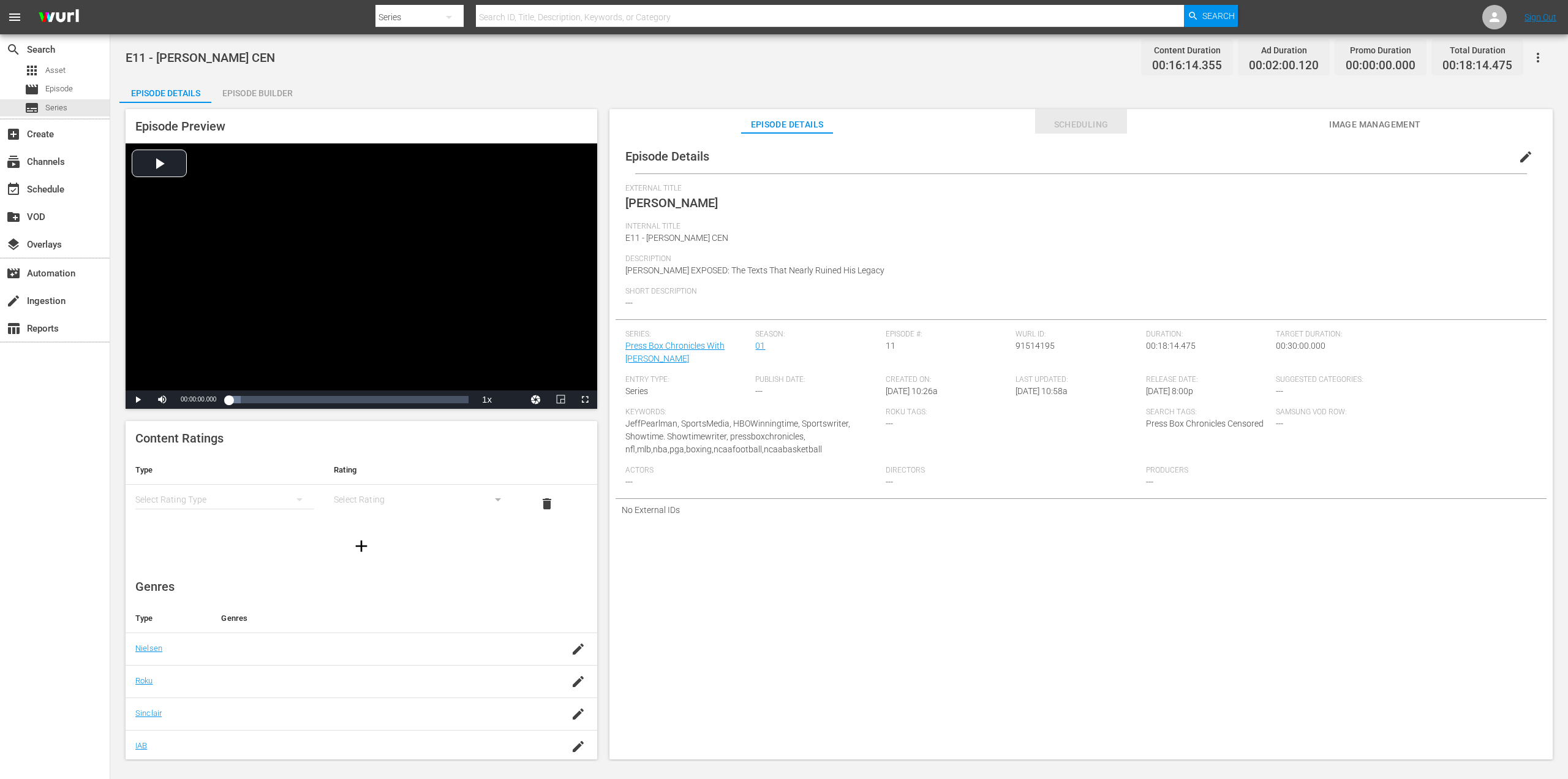
click at [1081, 128] on span "Scheduling" at bounding box center [1081, 125] width 92 height 15
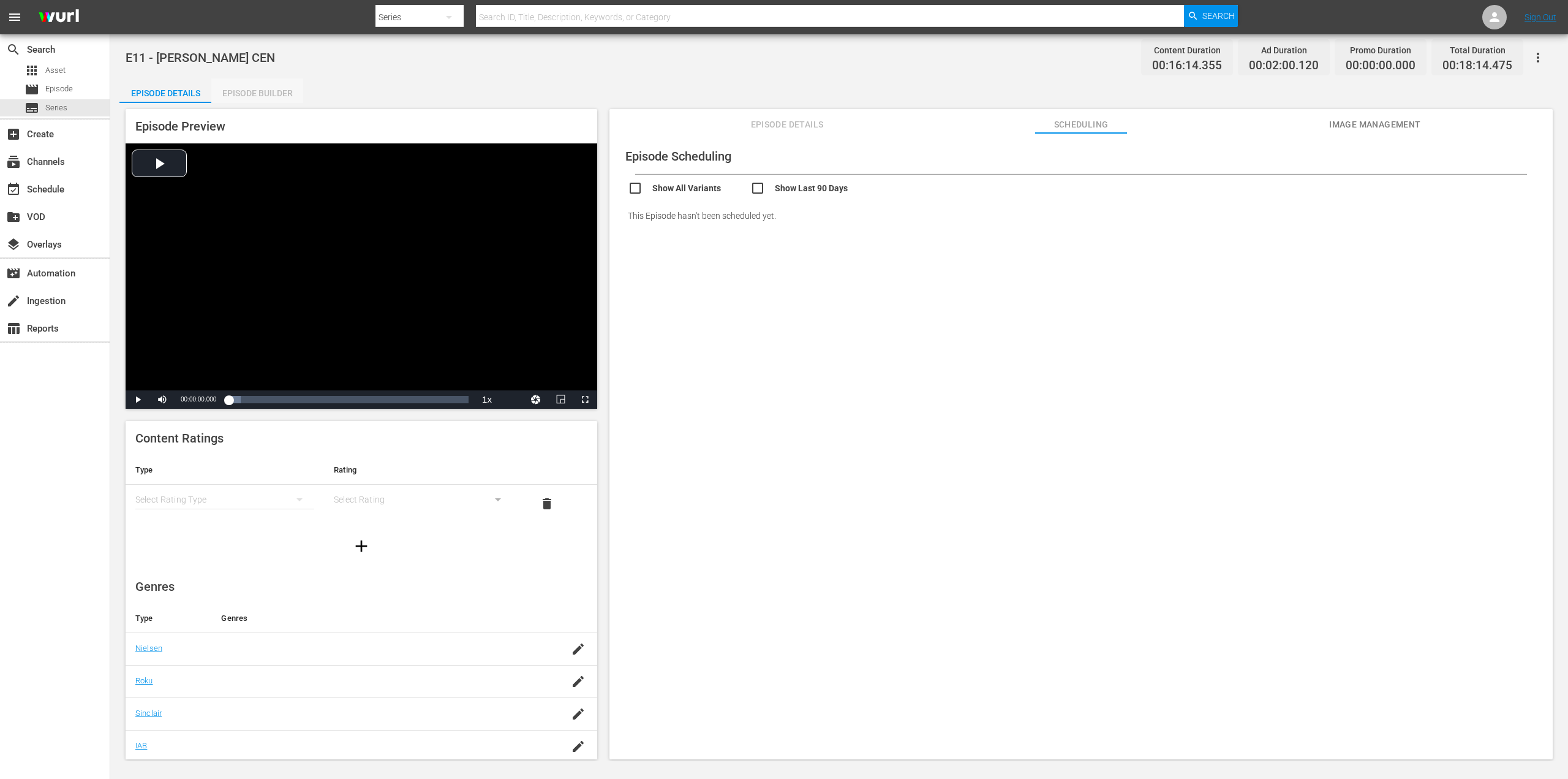
click at [253, 82] on div "Episode Builder" at bounding box center [257, 93] width 92 height 30
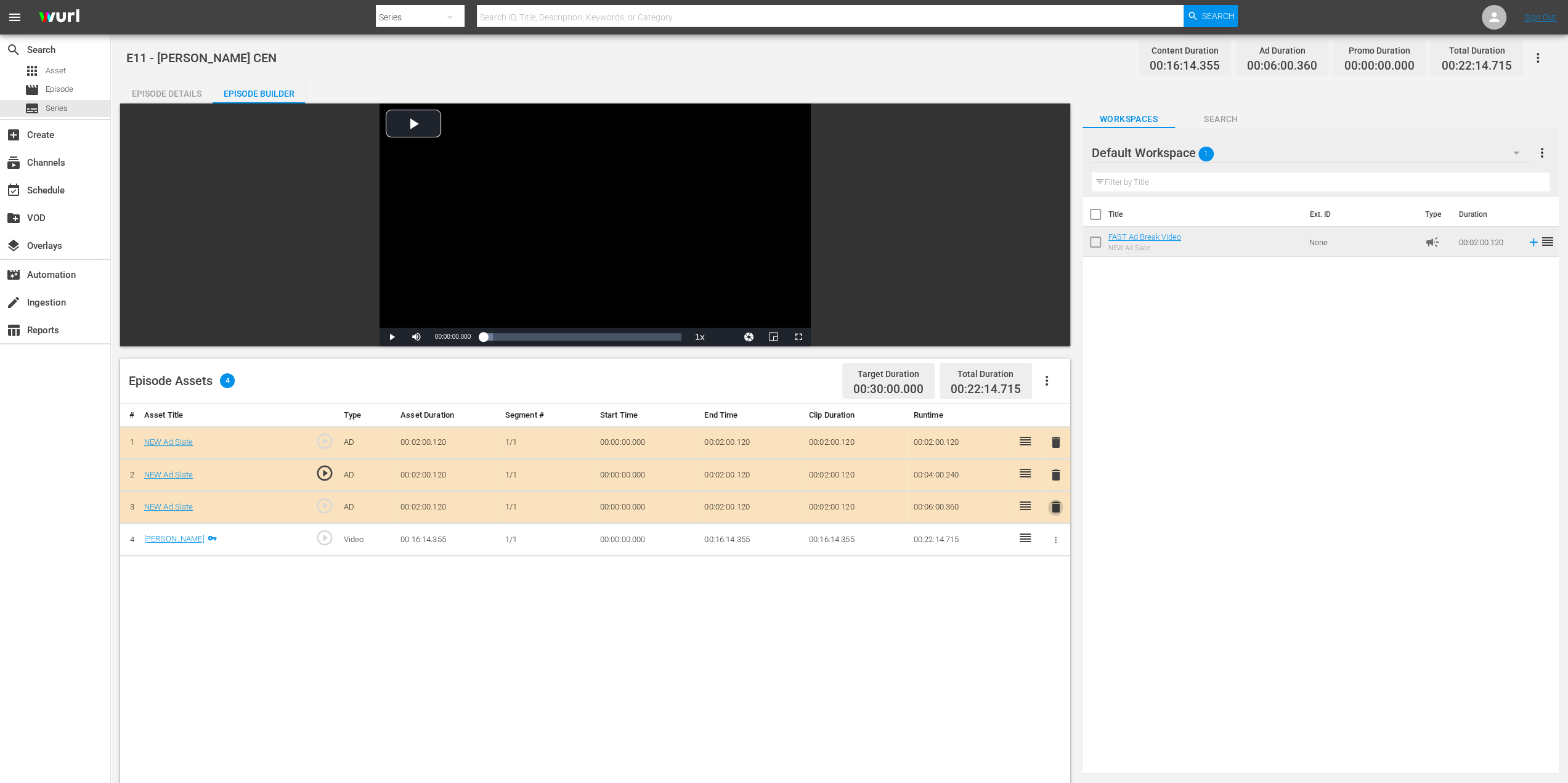
click at [1055, 501] on span "delete" at bounding box center [1055, 506] width 15 height 15
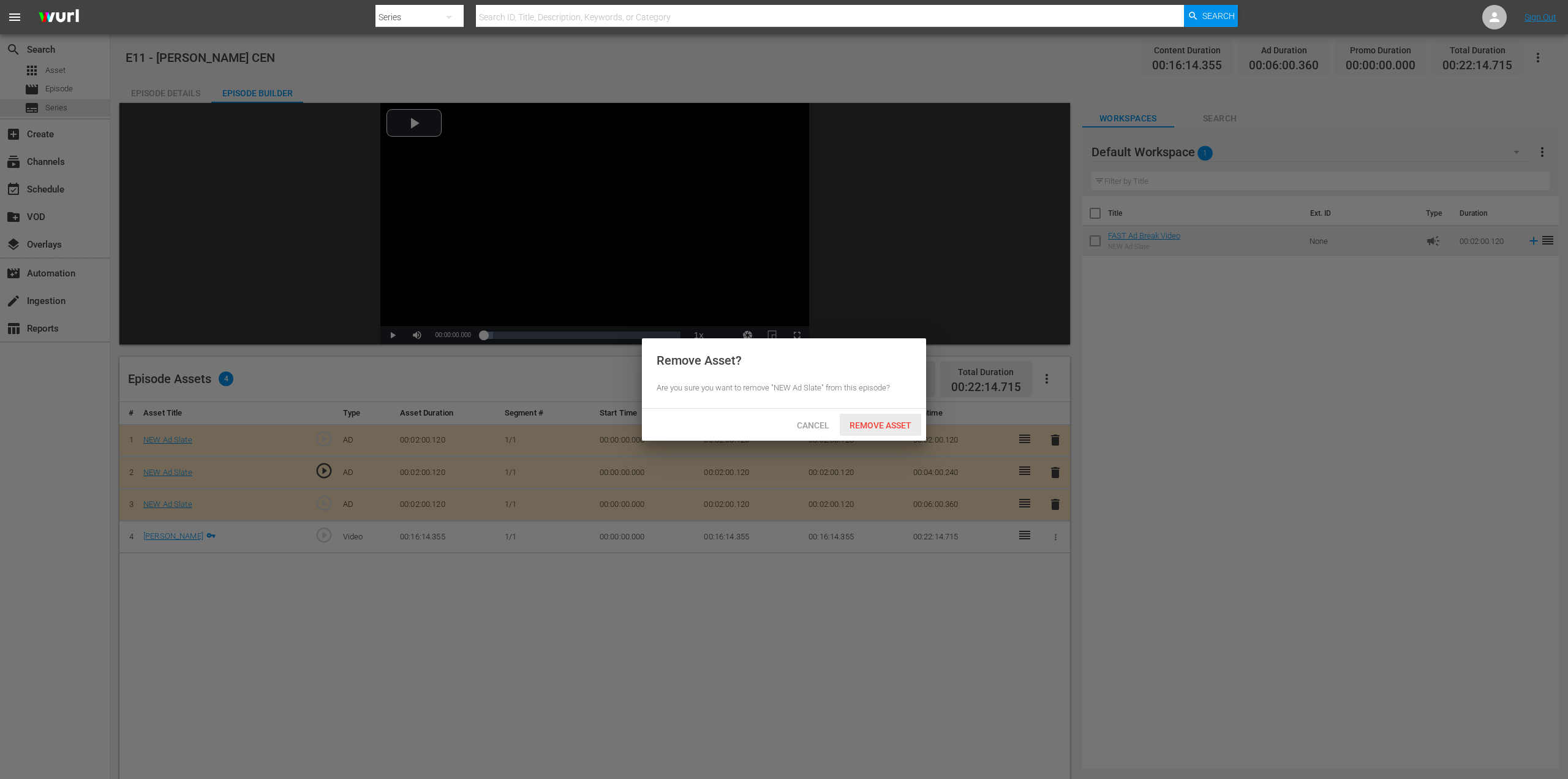
click at [886, 422] on span "Remove Asset" at bounding box center [880, 424] width 81 height 10
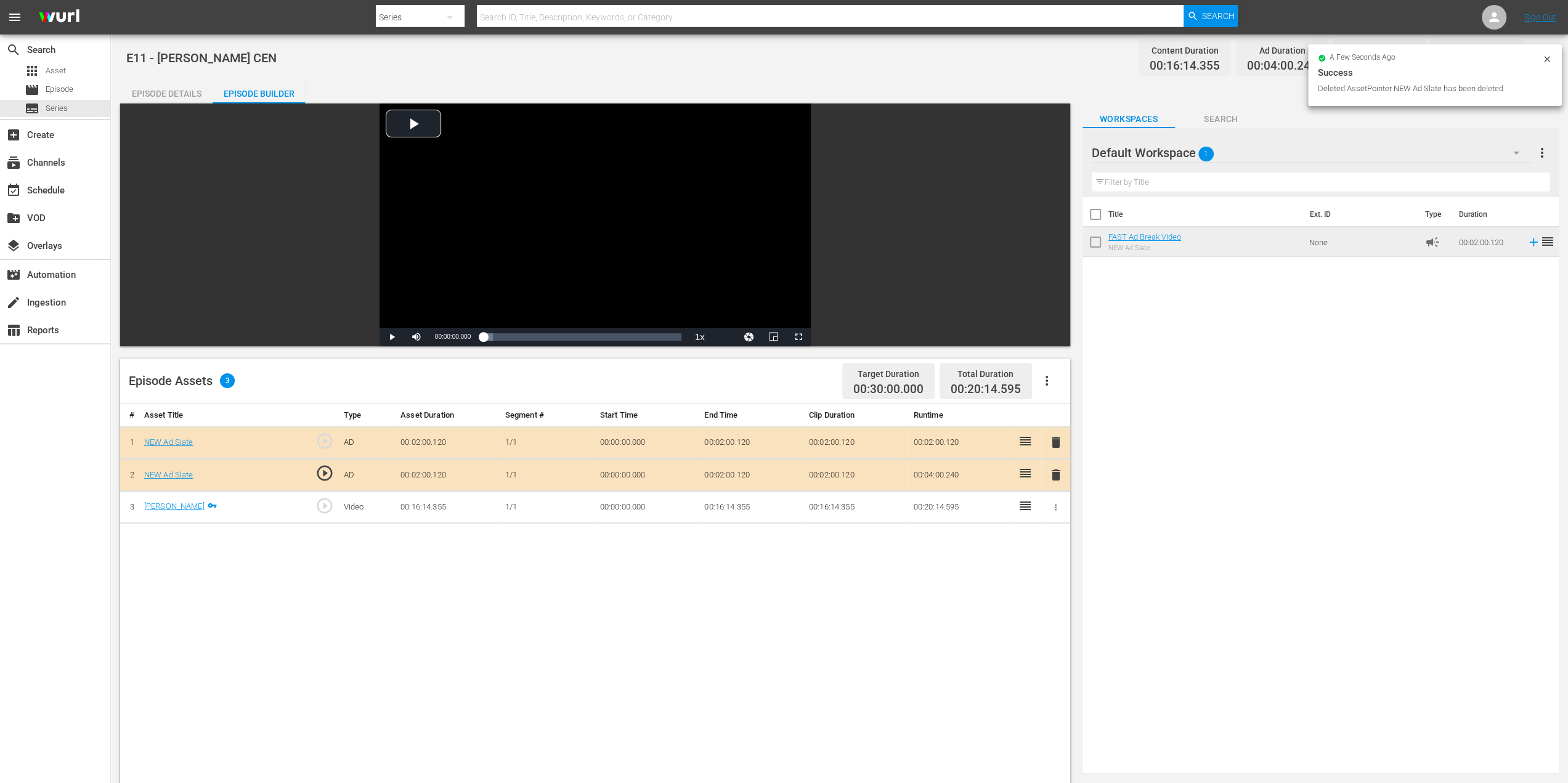
click at [1054, 477] on span "delete" at bounding box center [1055, 474] width 15 height 15
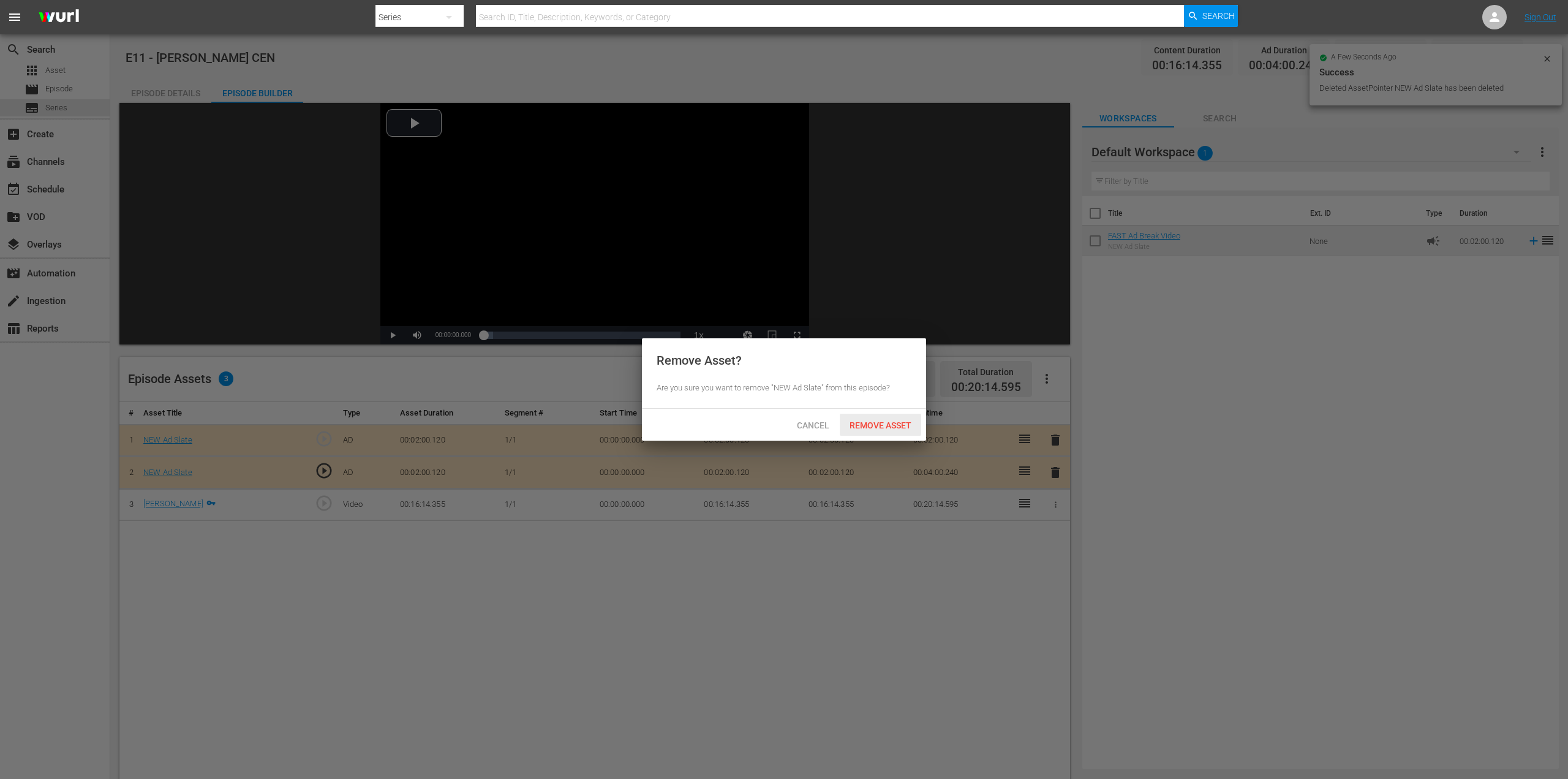
click at [882, 428] on span "Remove Asset" at bounding box center [880, 424] width 81 height 10
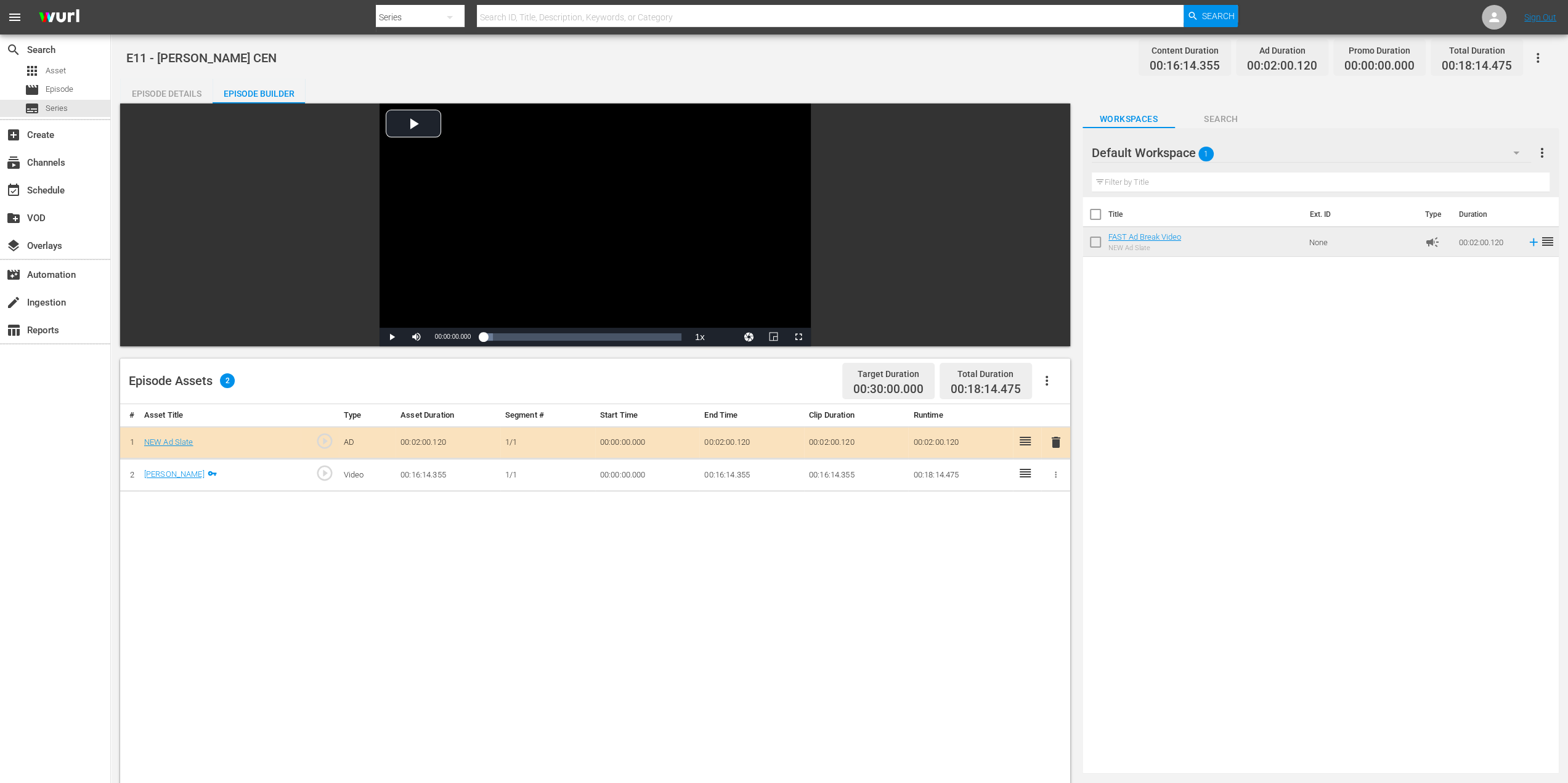
click at [166, 93] on div "Episode Details" at bounding box center [166, 93] width 93 height 30
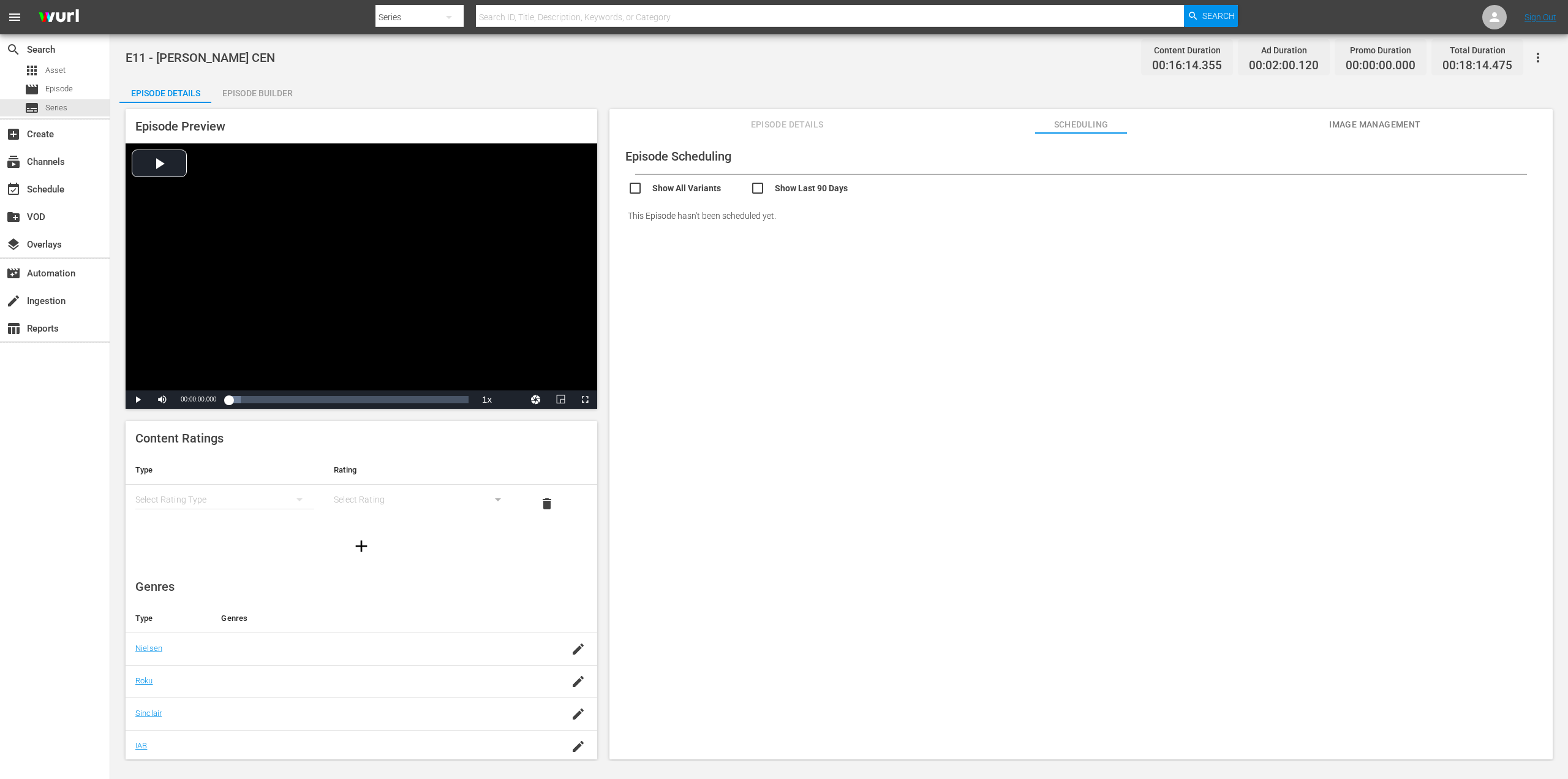
click at [1380, 122] on span "Image Management" at bounding box center [1375, 125] width 92 height 15
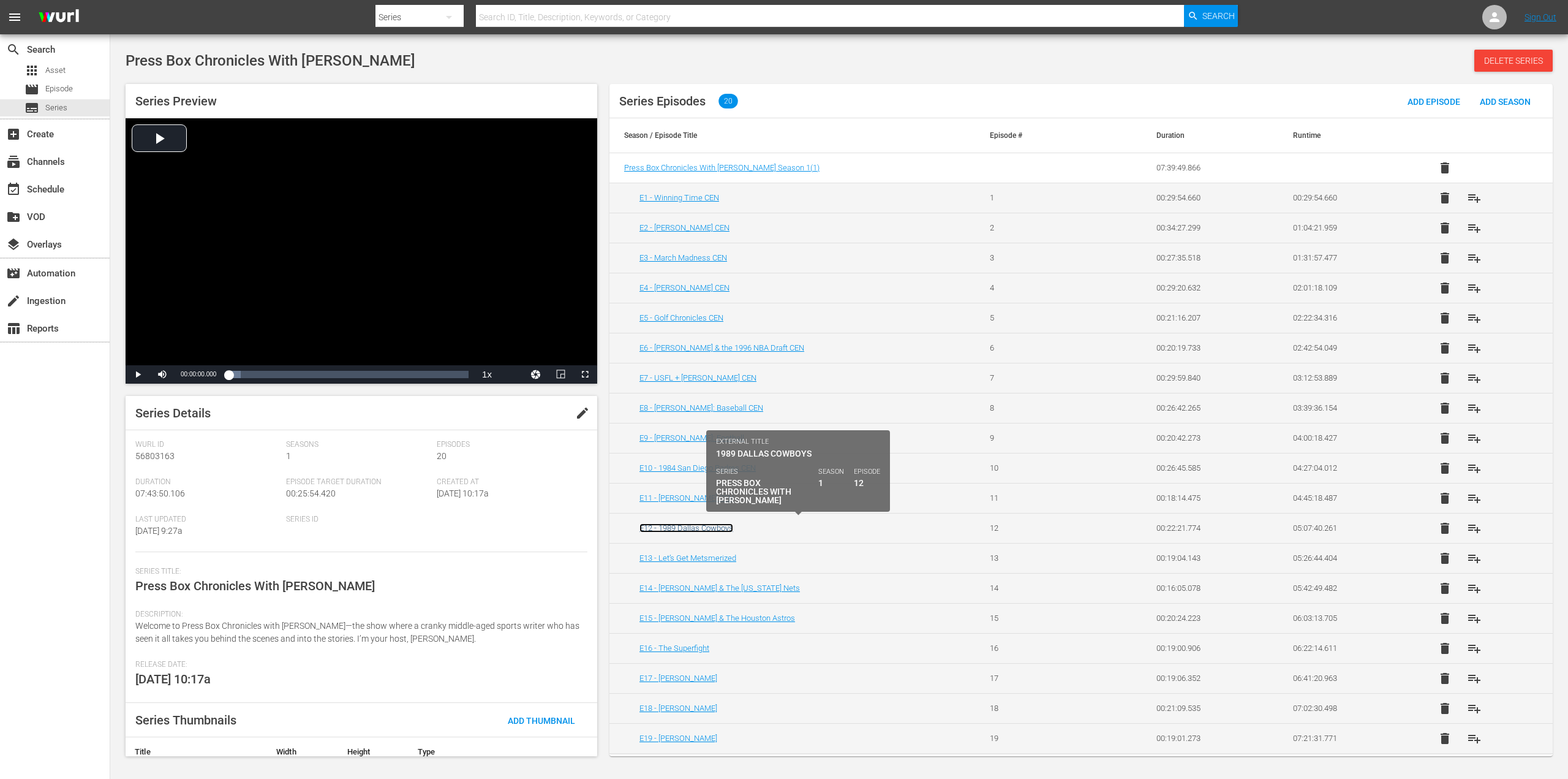
click at [690, 524] on link "E12 - 1989 Dallas Cowboys" at bounding box center [686, 528] width 94 height 9
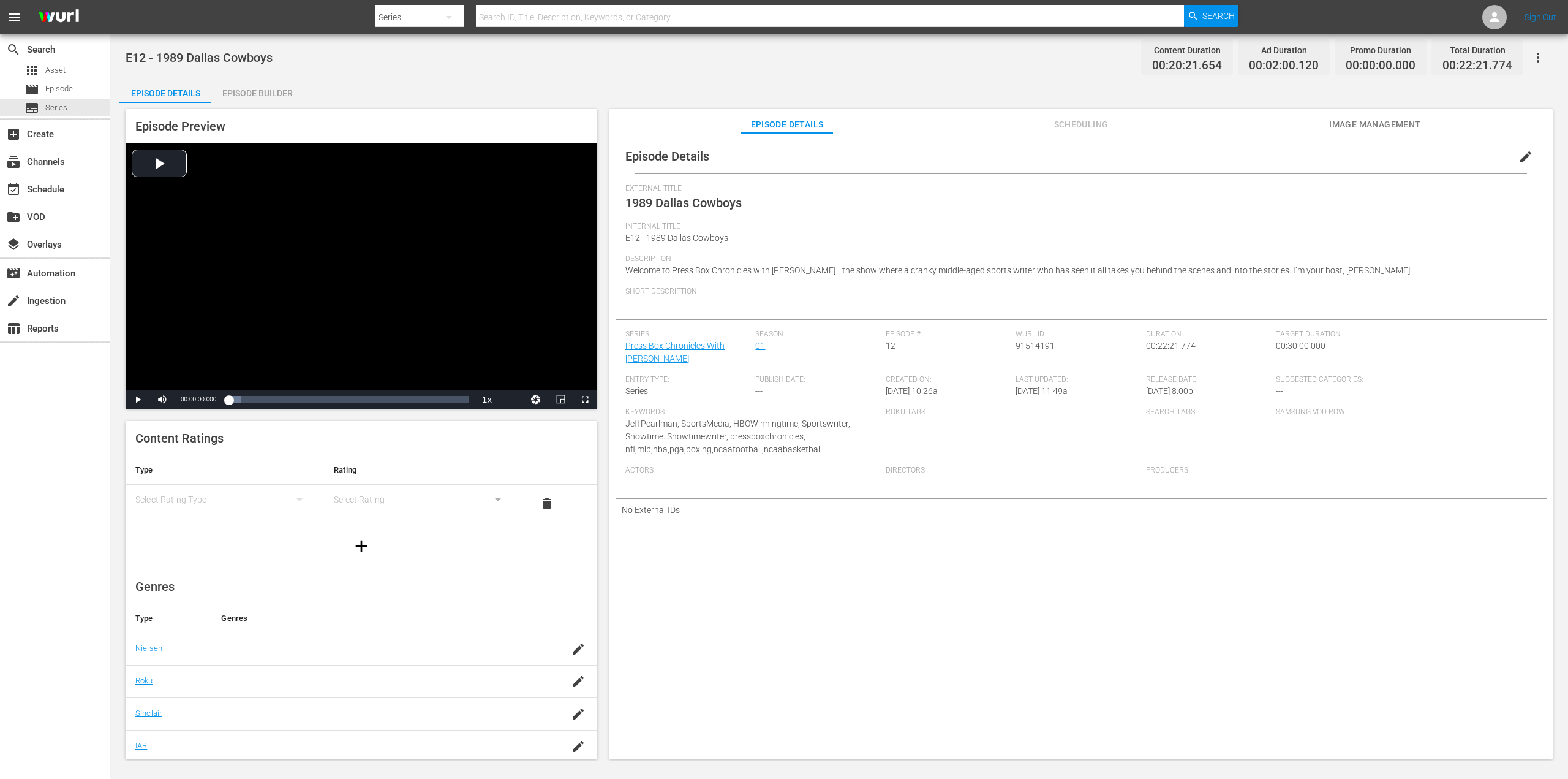
click at [1522, 162] on span "edit" at bounding box center [1525, 157] width 14 height 14
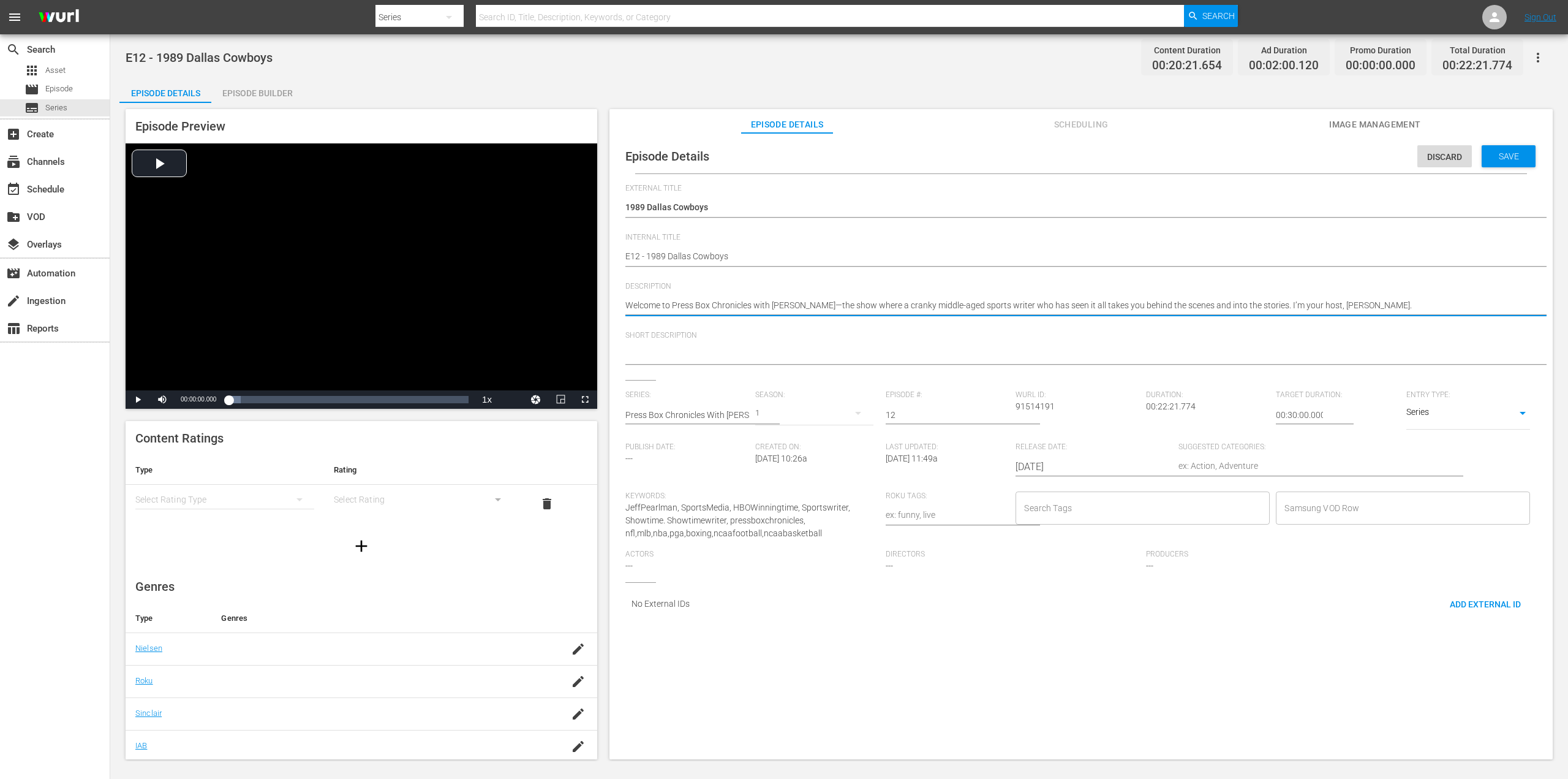
drag, startPoint x: 1424, startPoint y: 310, endPoint x: 598, endPoint y: 327, distance: 826.2
click at [598, 327] on div "Episode Preview Video Player is loading. Play Video Play Mute Current Time 00:0…" at bounding box center [839, 435] width 1439 height 666
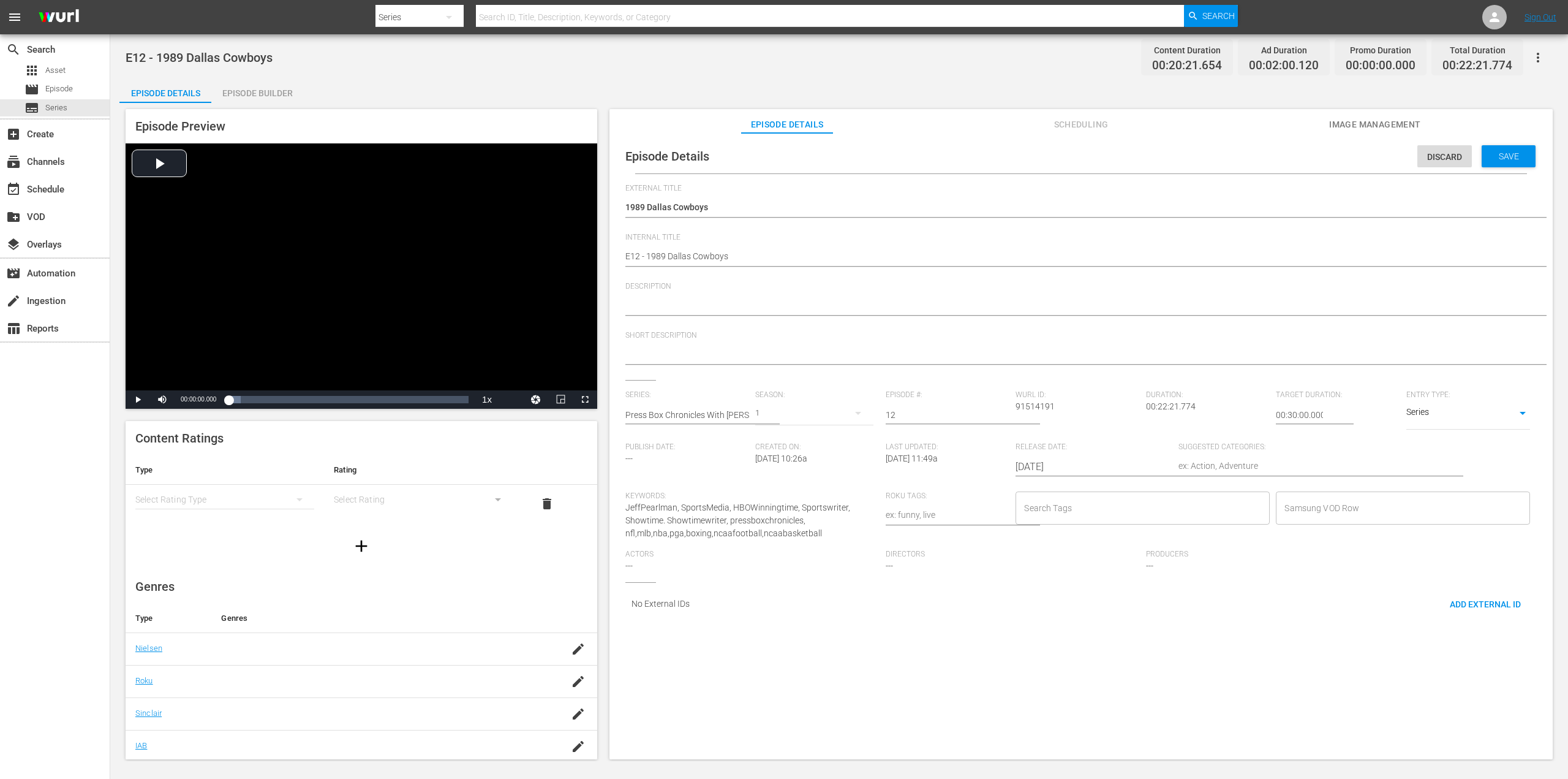
click at [668, 304] on textarea "Welcome to Press Box Chronicles with [PERSON_NAME]—the show where a cranky midd…" at bounding box center [1078, 306] width 905 height 14
paste textarea "Building America's Team - [PERSON_NAME], [PERSON_NAME] & The Birth Of The Dalla…"
type textarea "Building America's Team - [PERSON_NAME], [PERSON_NAME] & The Birth Of The Dalla…"
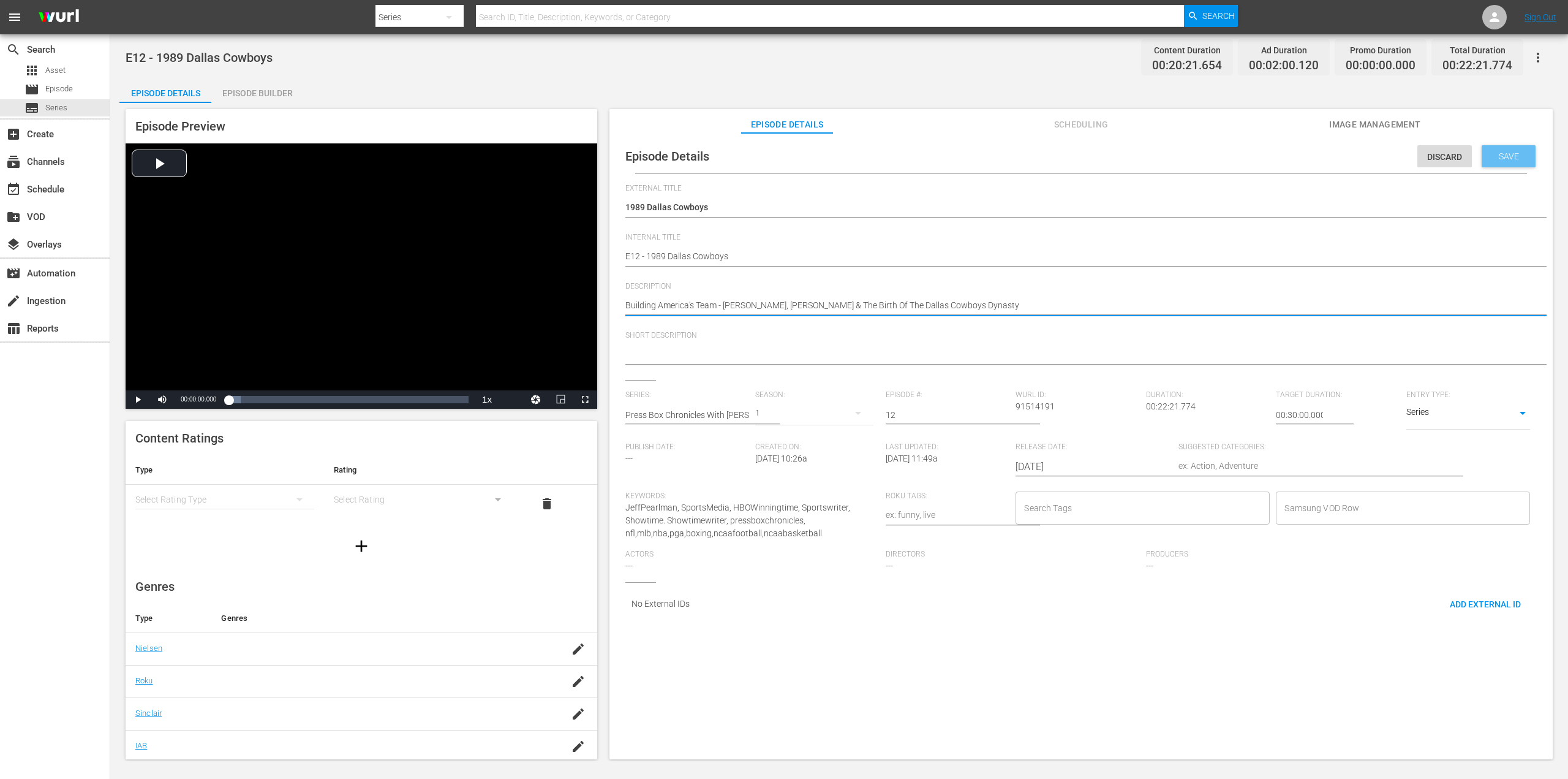
type textarea "Building America's Team - [PERSON_NAME], [PERSON_NAME] & The Birth Of The Dalla…"
click at [1501, 153] on span "Save" at bounding box center [1509, 156] width 40 height 10
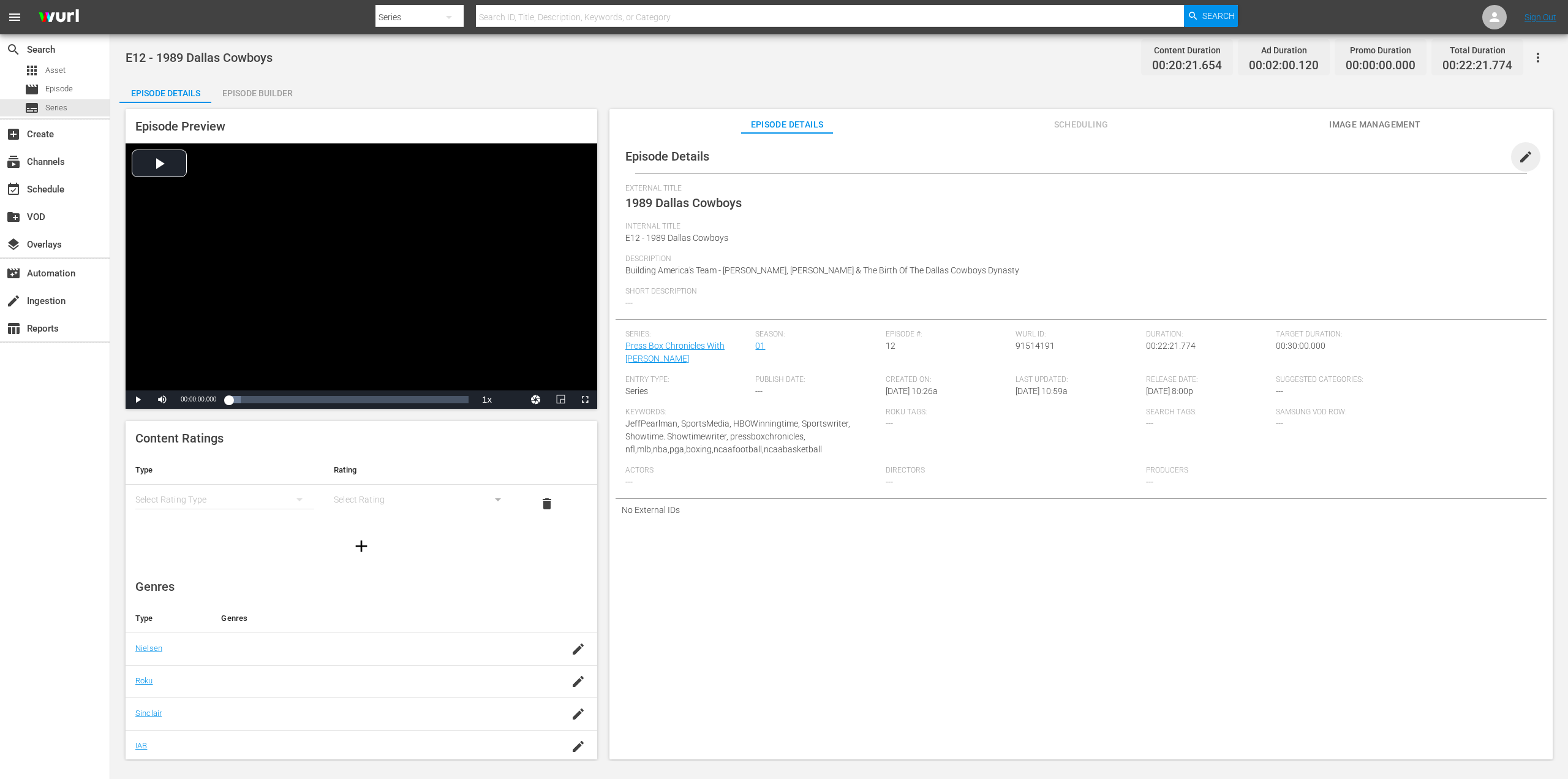
click at [1519, 156] on span "edit" at bounding box center [1525, 157] width 14 height 14
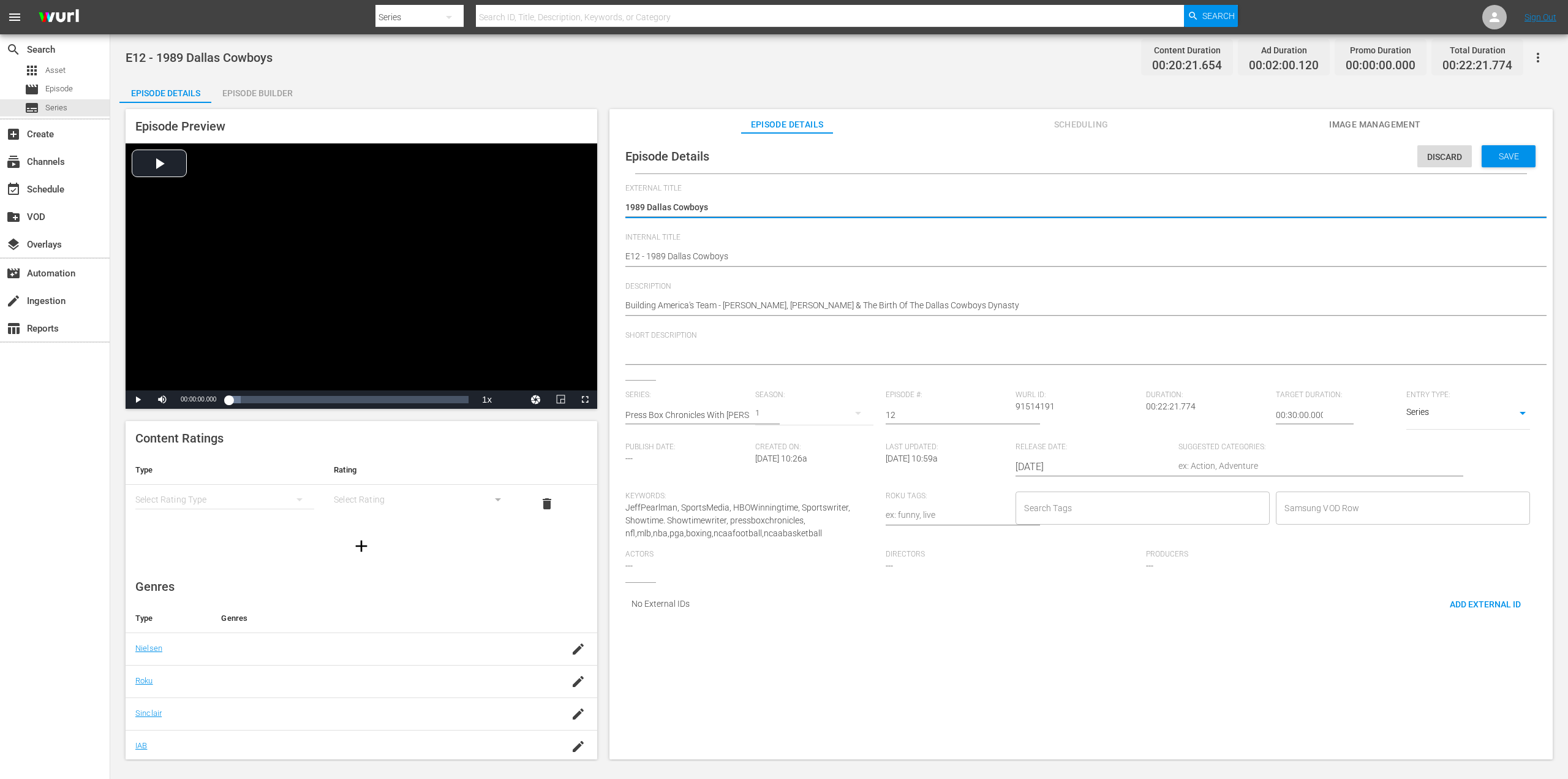
click at [1163, 508] on input "Search Tags" at bounding box center [1134, 507] width 225 height 22
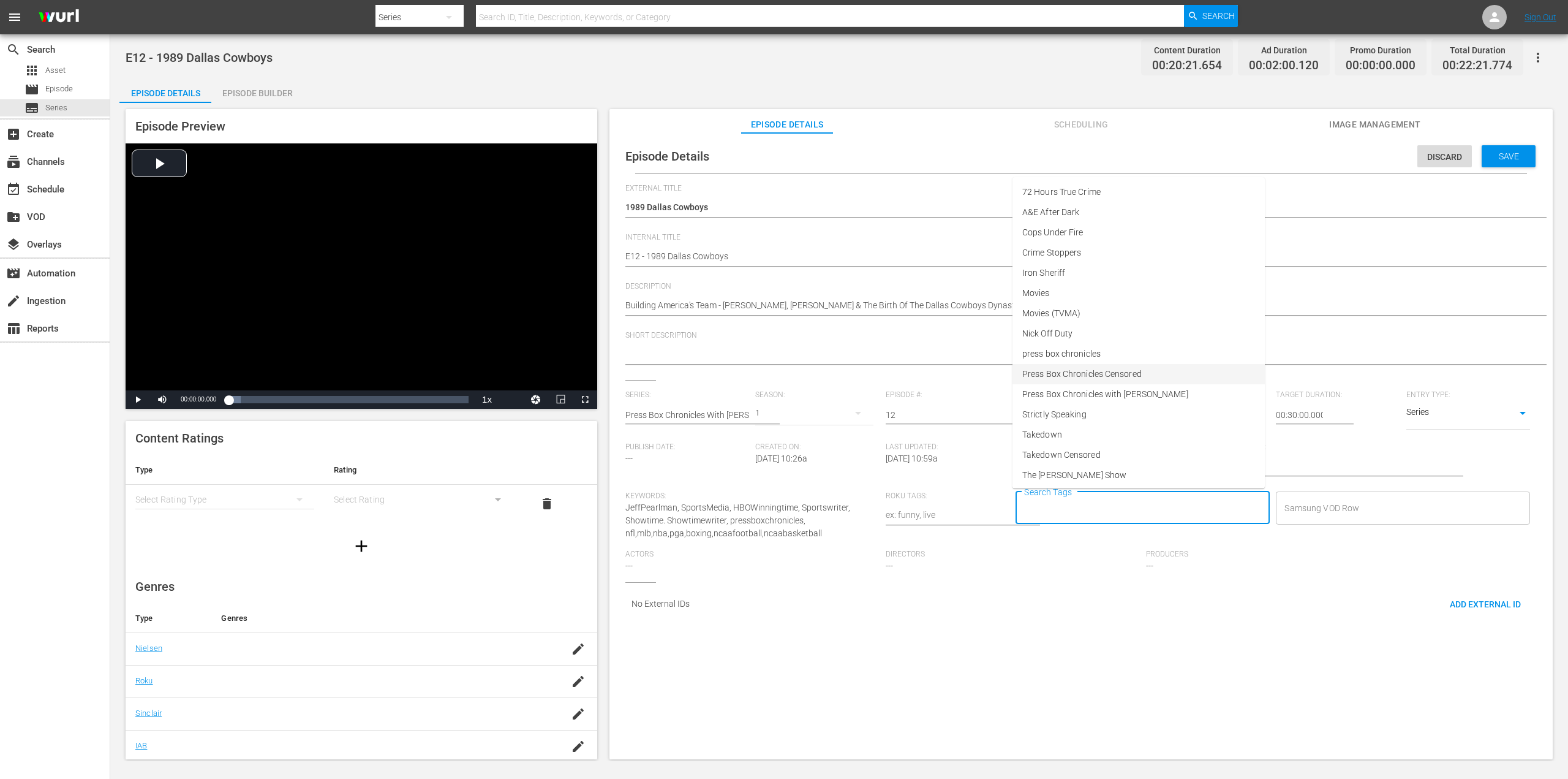
click at [1122, 377] on span "Press Box Chronicles Censored" at bounding box center [1081, 374] width 119 height 13
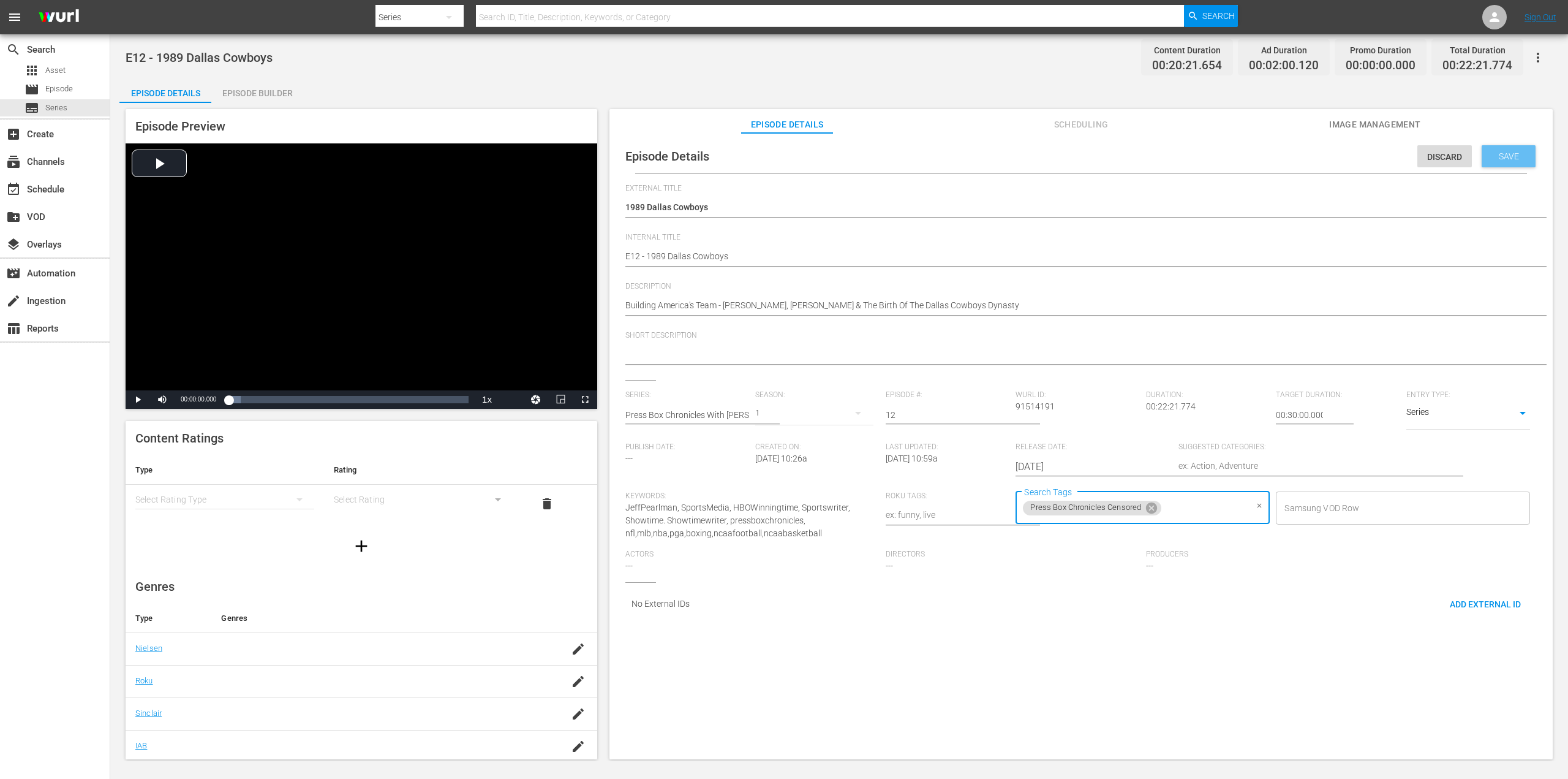
click at [1522, 155] on div "Save" at bounding box center [1508, 156] width 54 height 22
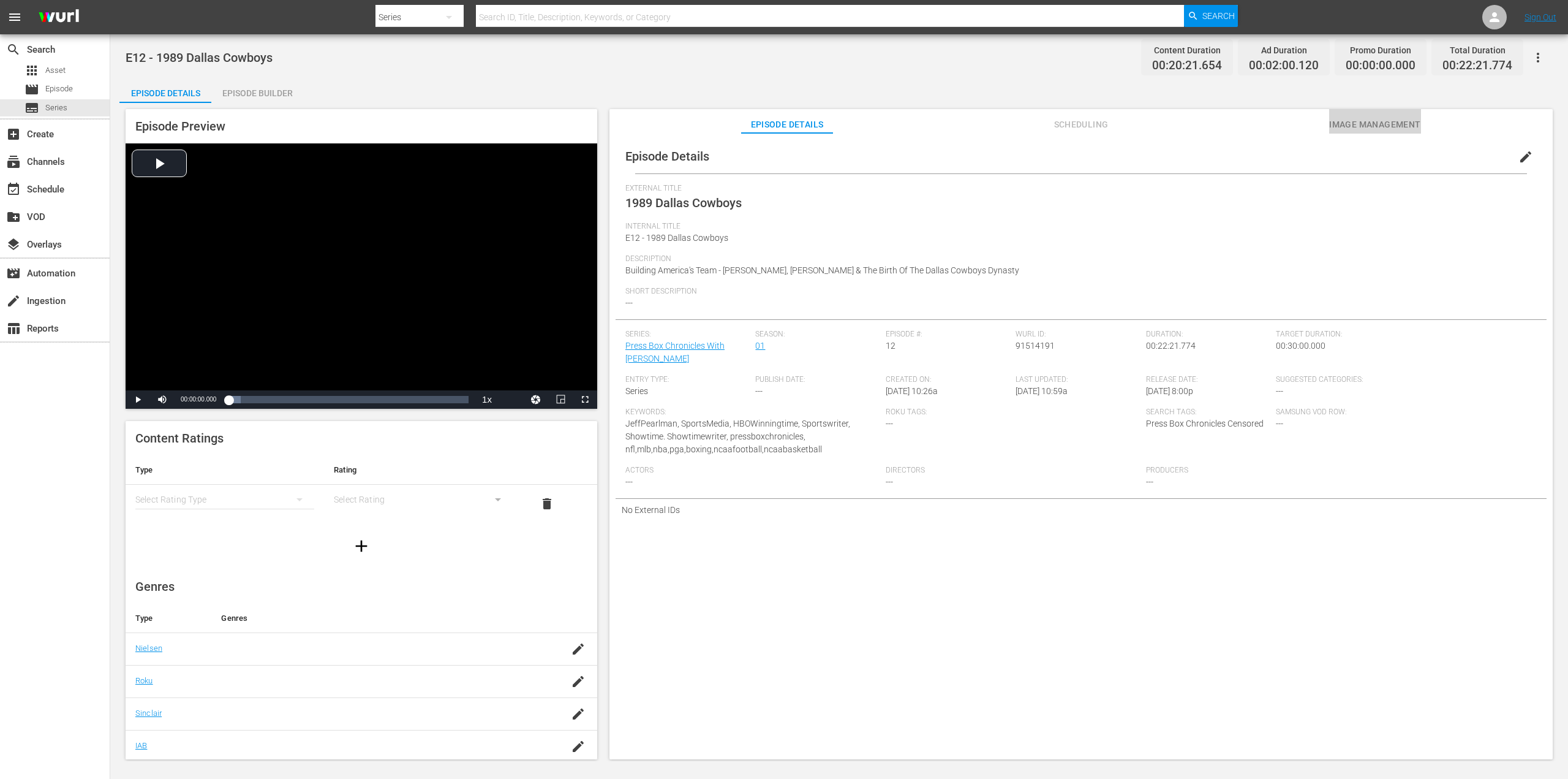
click at [1344, 126] on span "Image Management" at bounding box center [1375, 125] width 92 height 15
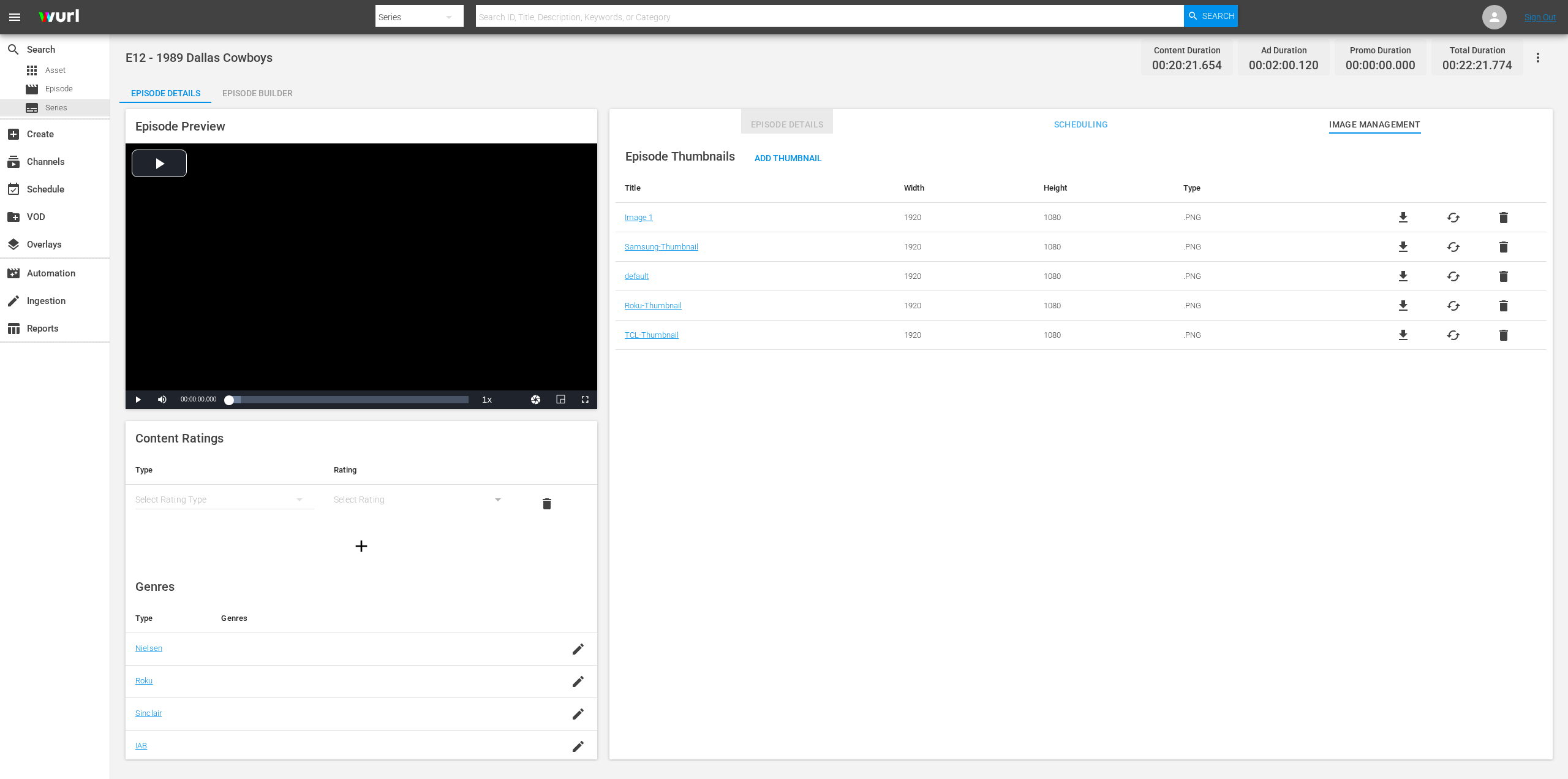
click at [798, 122] on span "Episode Details" at bounding box center [786, 125] width 92 height 15
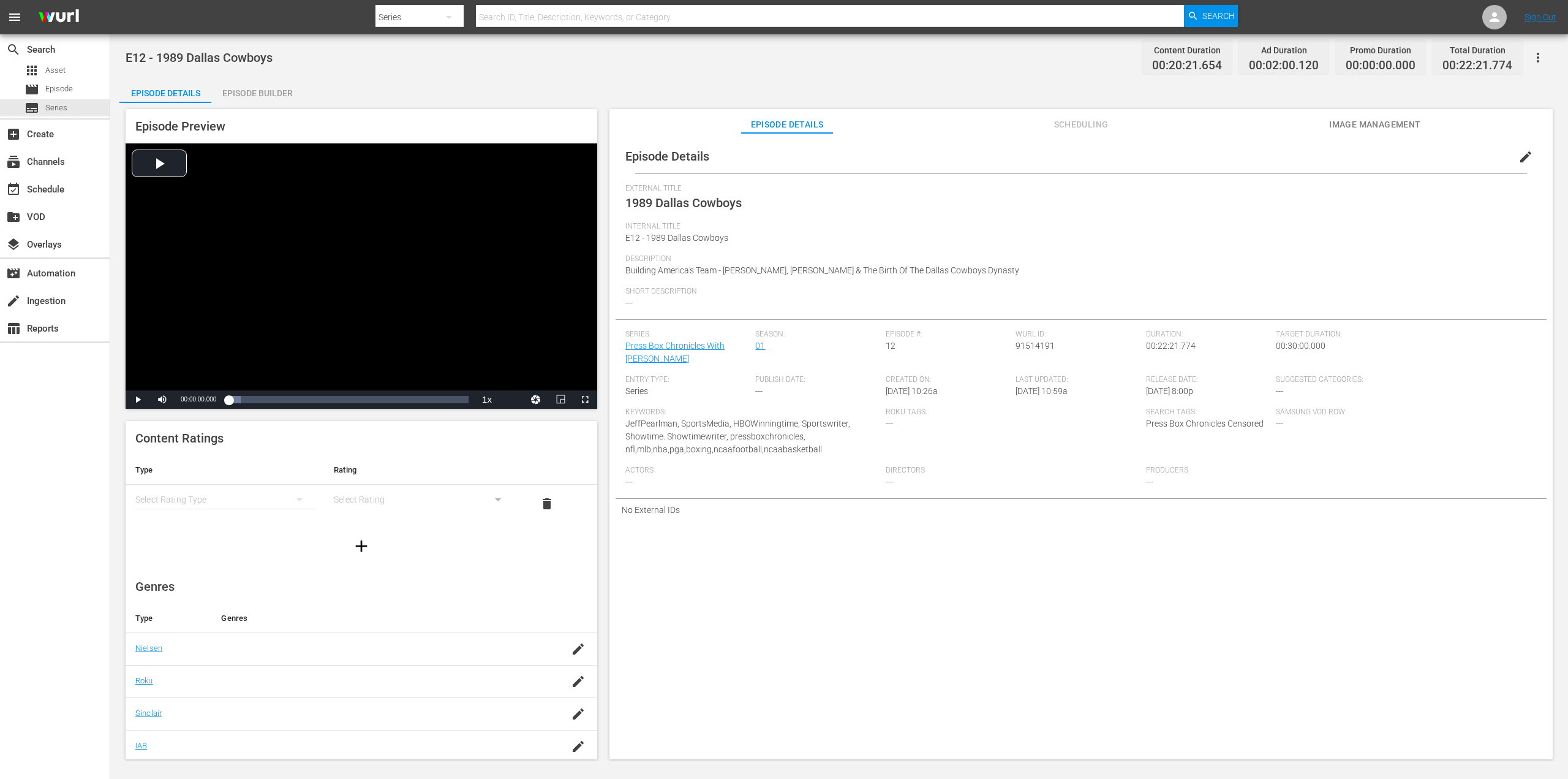
click at [265, 90] on div "Episode Builder" at bounding box center [257, 93] width 92 height 30
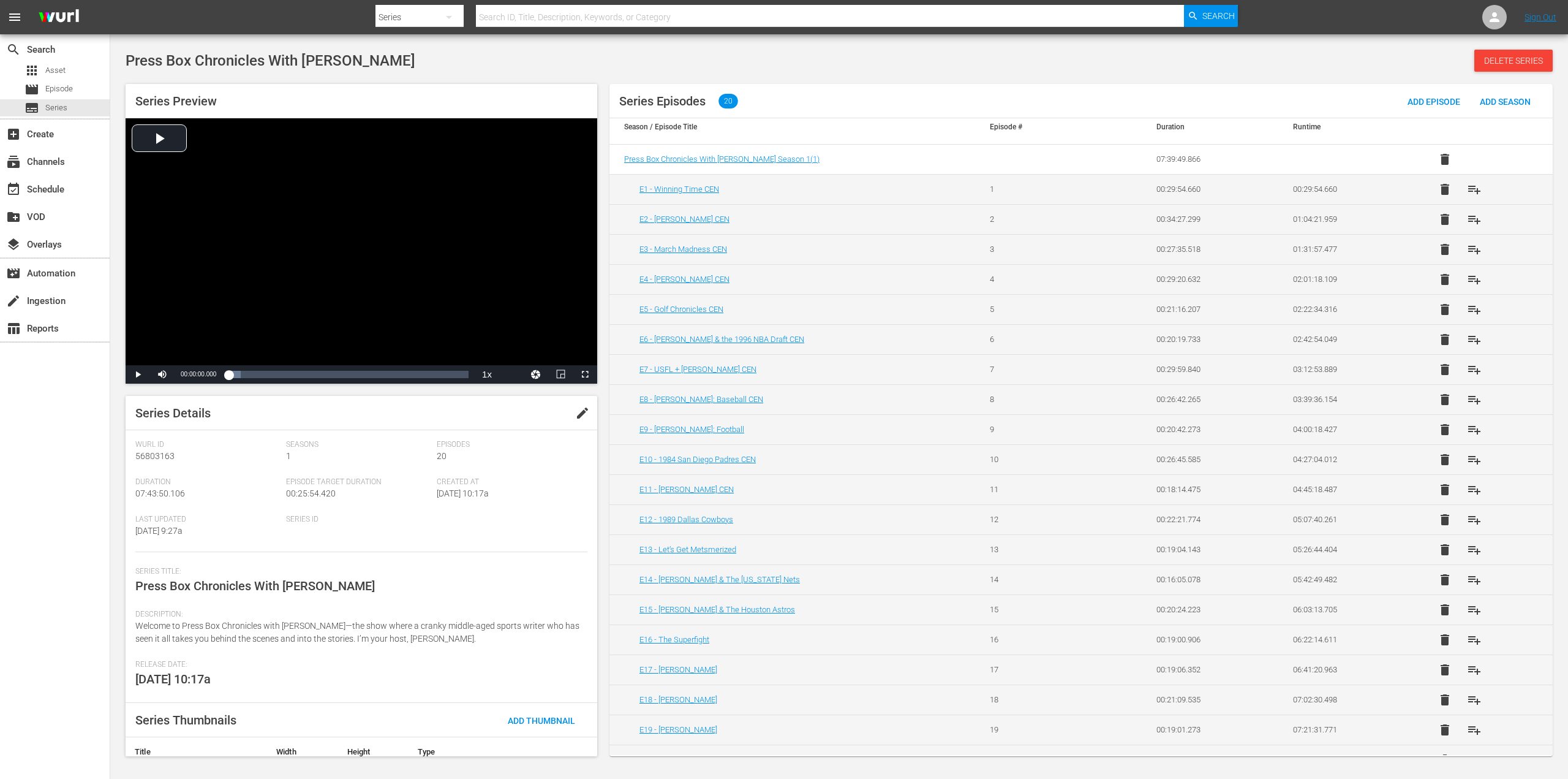
scroll to position [24, 0]
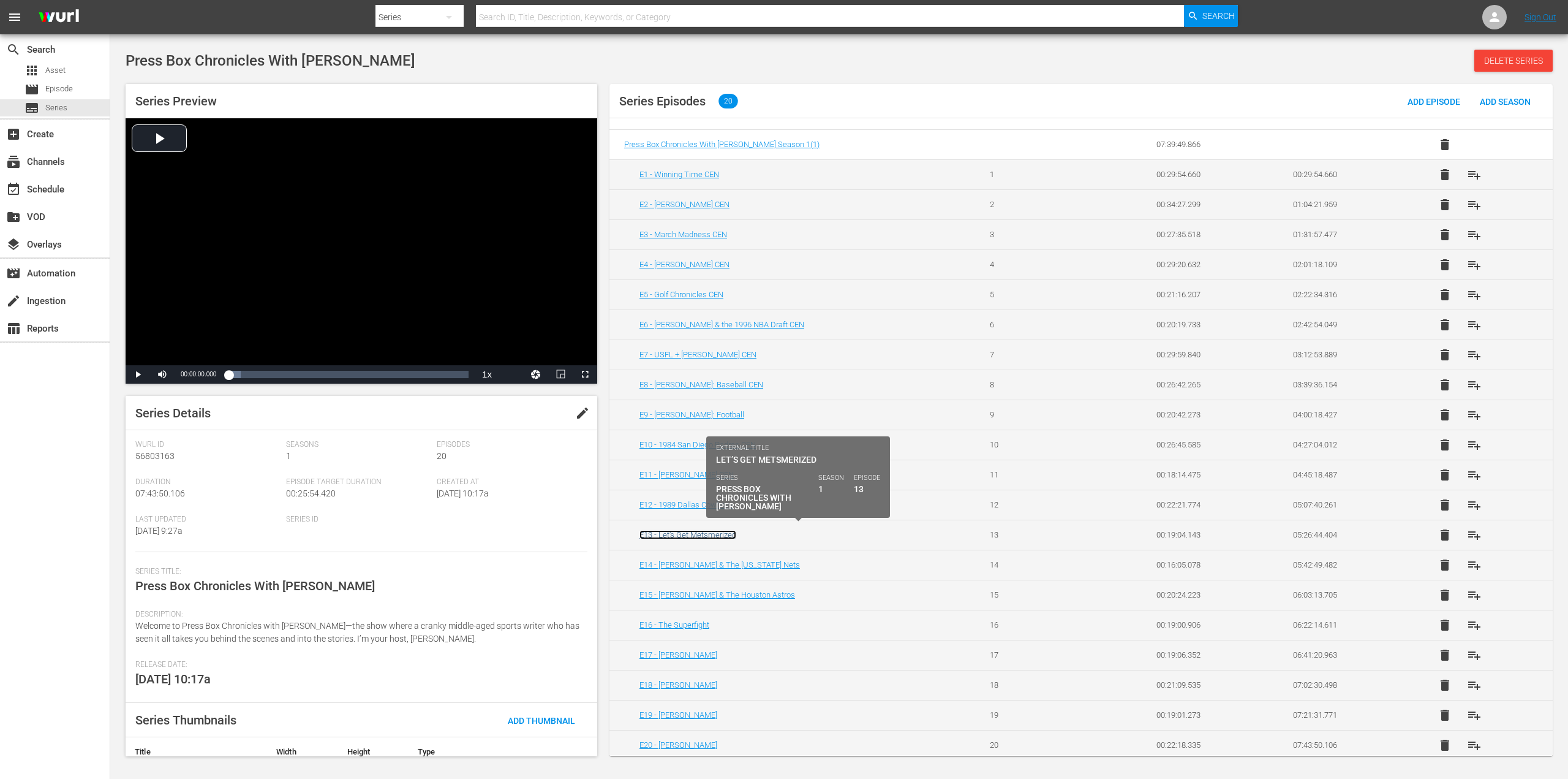
click at [706, 530] on link "E13 - Let’s Get Metsmerized" at bounding box center [687, 535] width 97 height 9
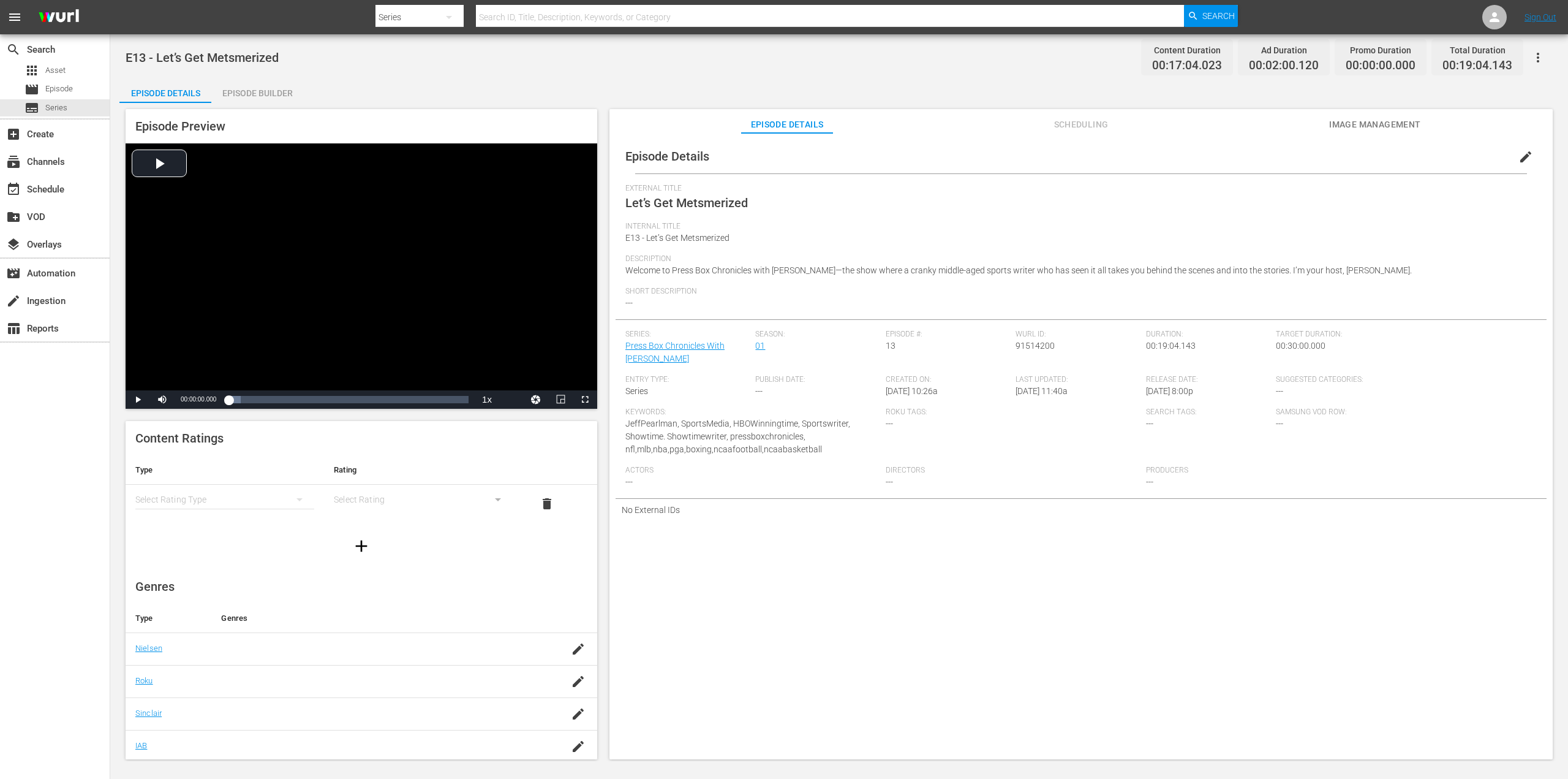
click at [1521, 156] on span "edit" at bounding box center [1525, 157] width 14 height 14
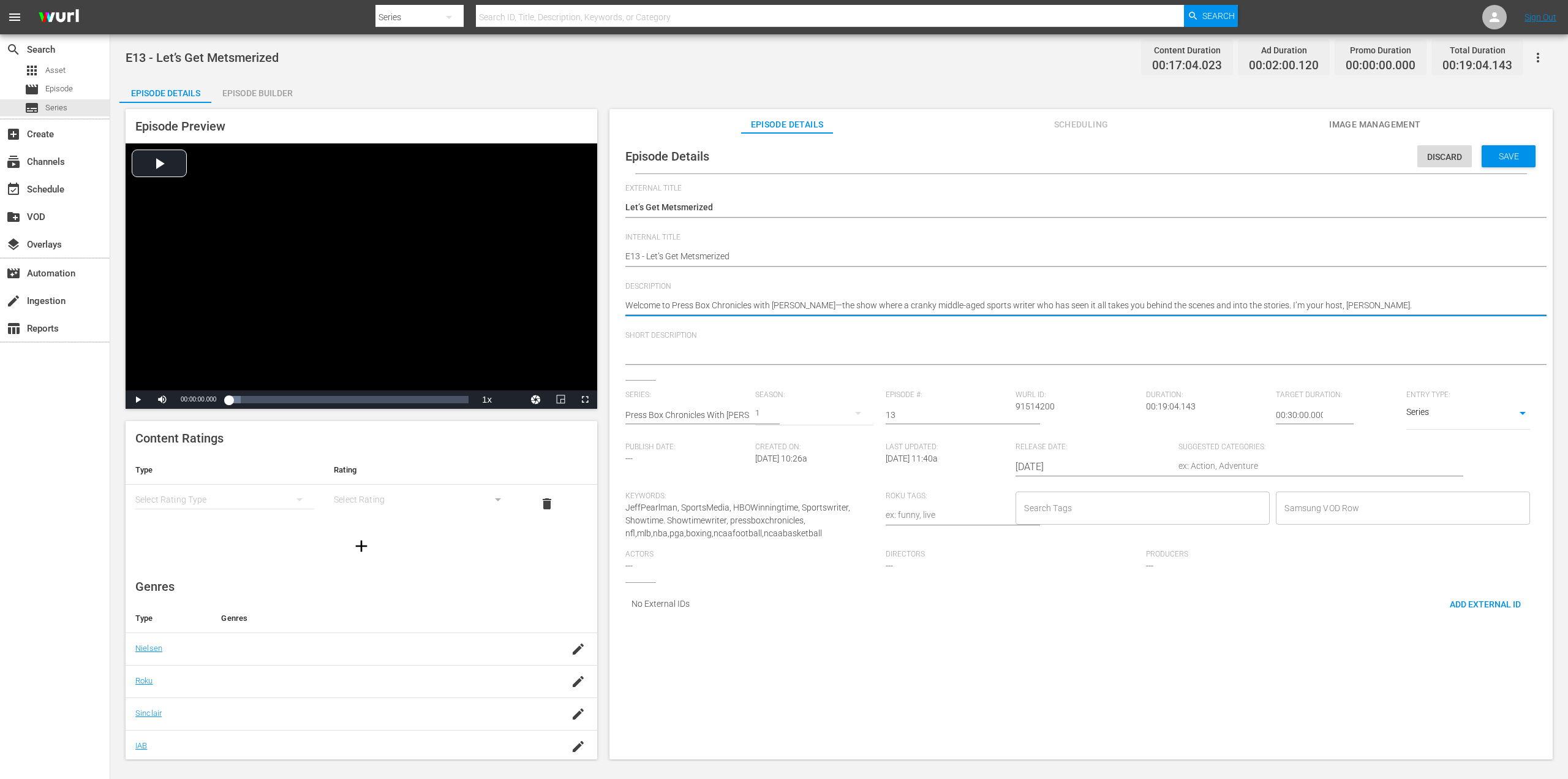
drag, startPoint x: 1411, startPoint y: 302, endPoint x: 617, endPoint y: 269, distance: 794.7
click at [617, 269] on div "Episode Details Discard Save External Title Let’s Get Metsmerized Let’s Get Met…" at bounding box center [1081, 382] width 931 height 485
paste textarea "Let's Get Metsmerized: The 1986 Mets and Their Rap Song That Struck Out"
type textarea "Let's Get Metsmerized: The 1986 Mets and Their Rap Song That Struck Out"
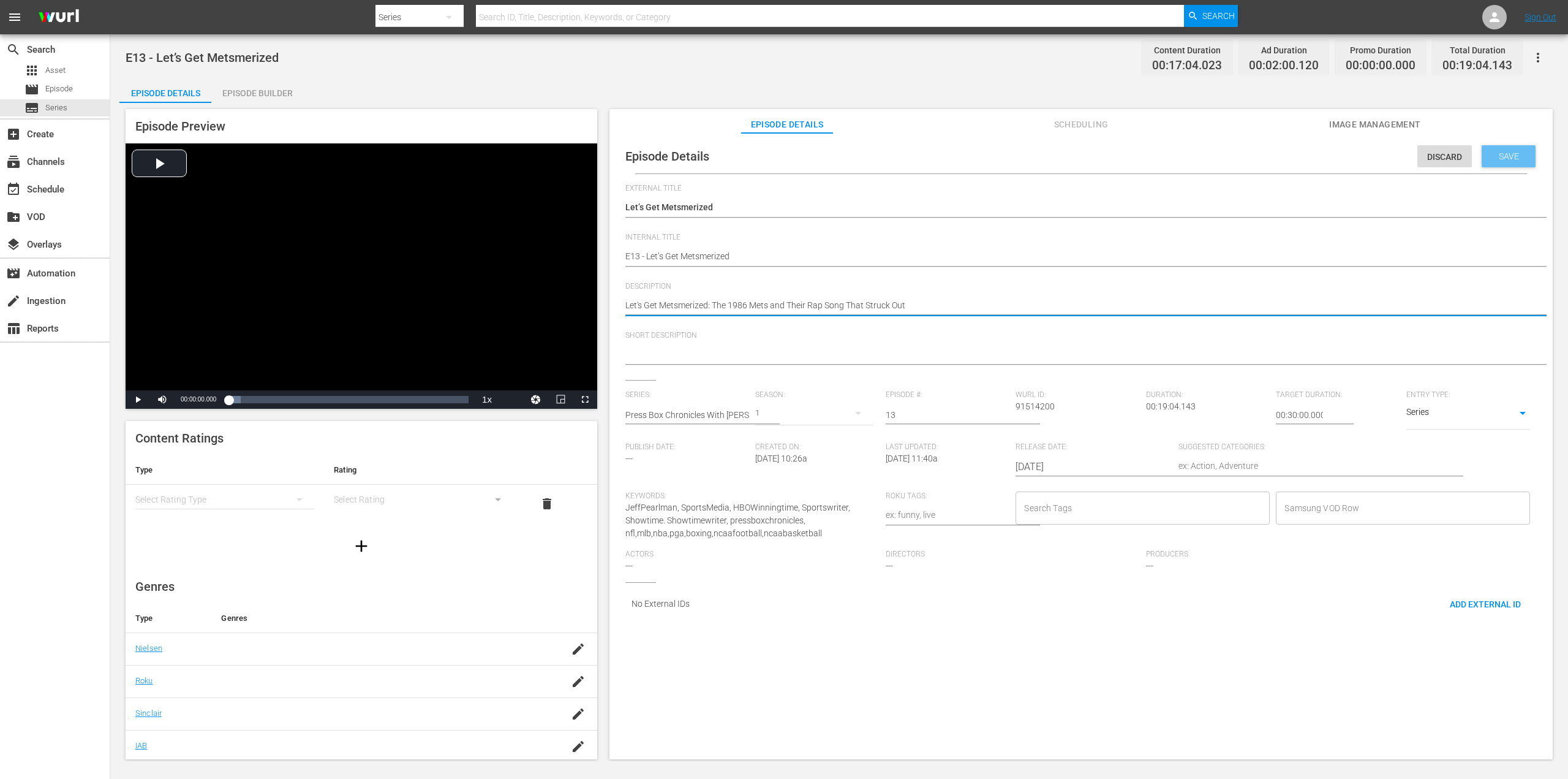
click at [1506, 157] on span "Save" at bounding box center [1509, 156] width 40 height 10
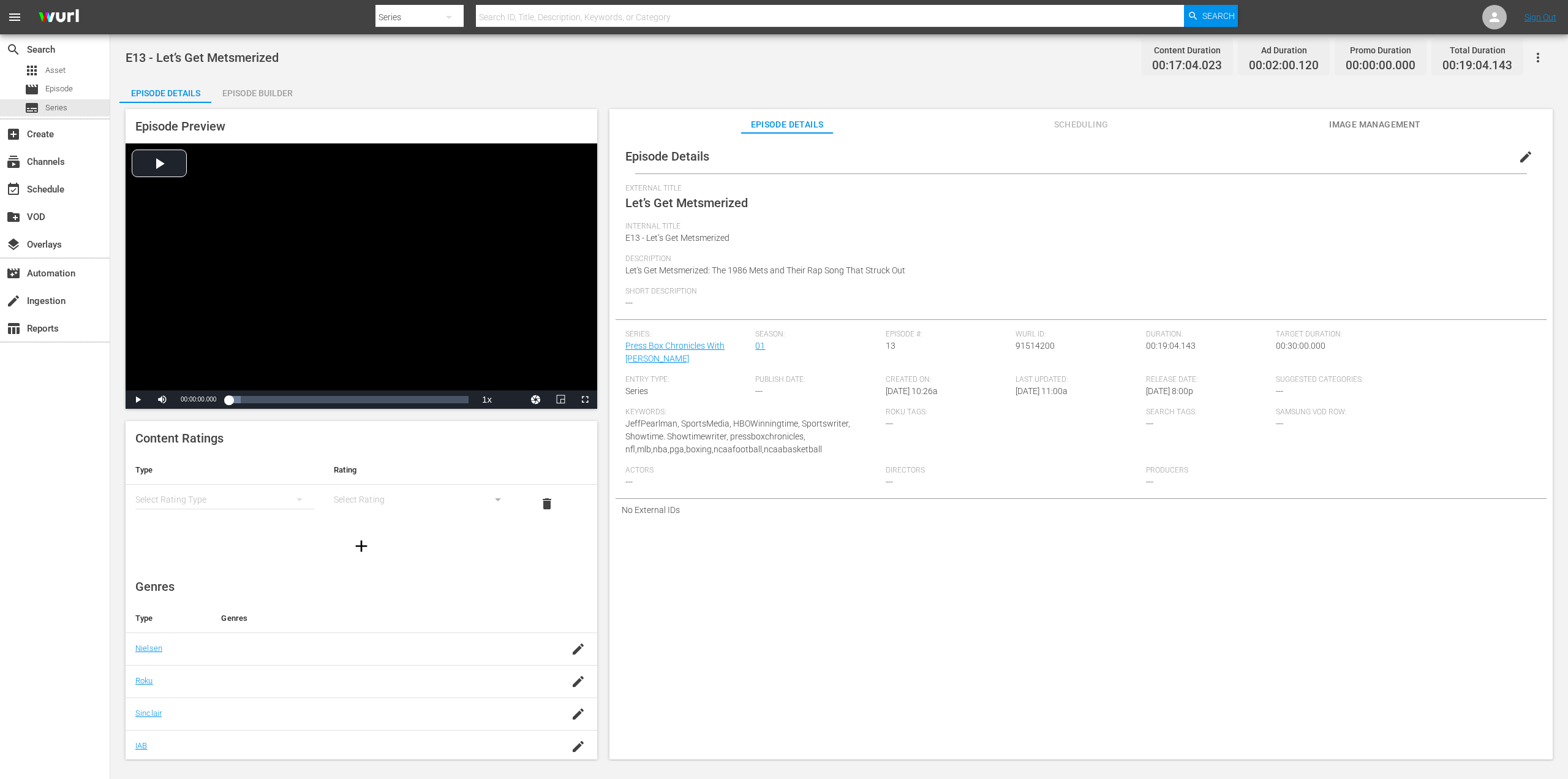
click at [1519, 161] on span "edit" at bounding box center [1525, 157] width 14 height 14
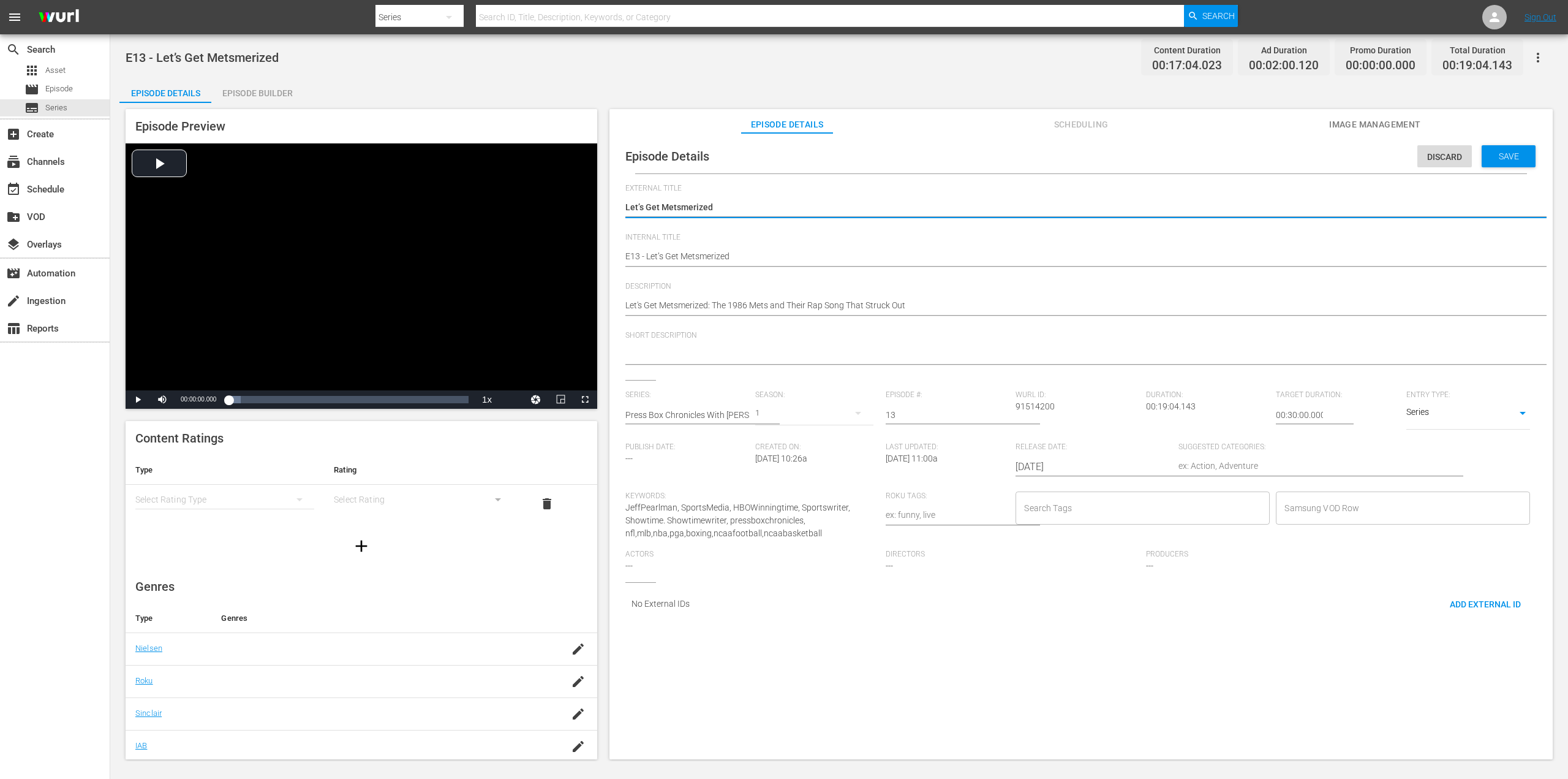
click at [1131, 504] on input "Search Tags" at bounding box center [1134, 507] width 225 height 22
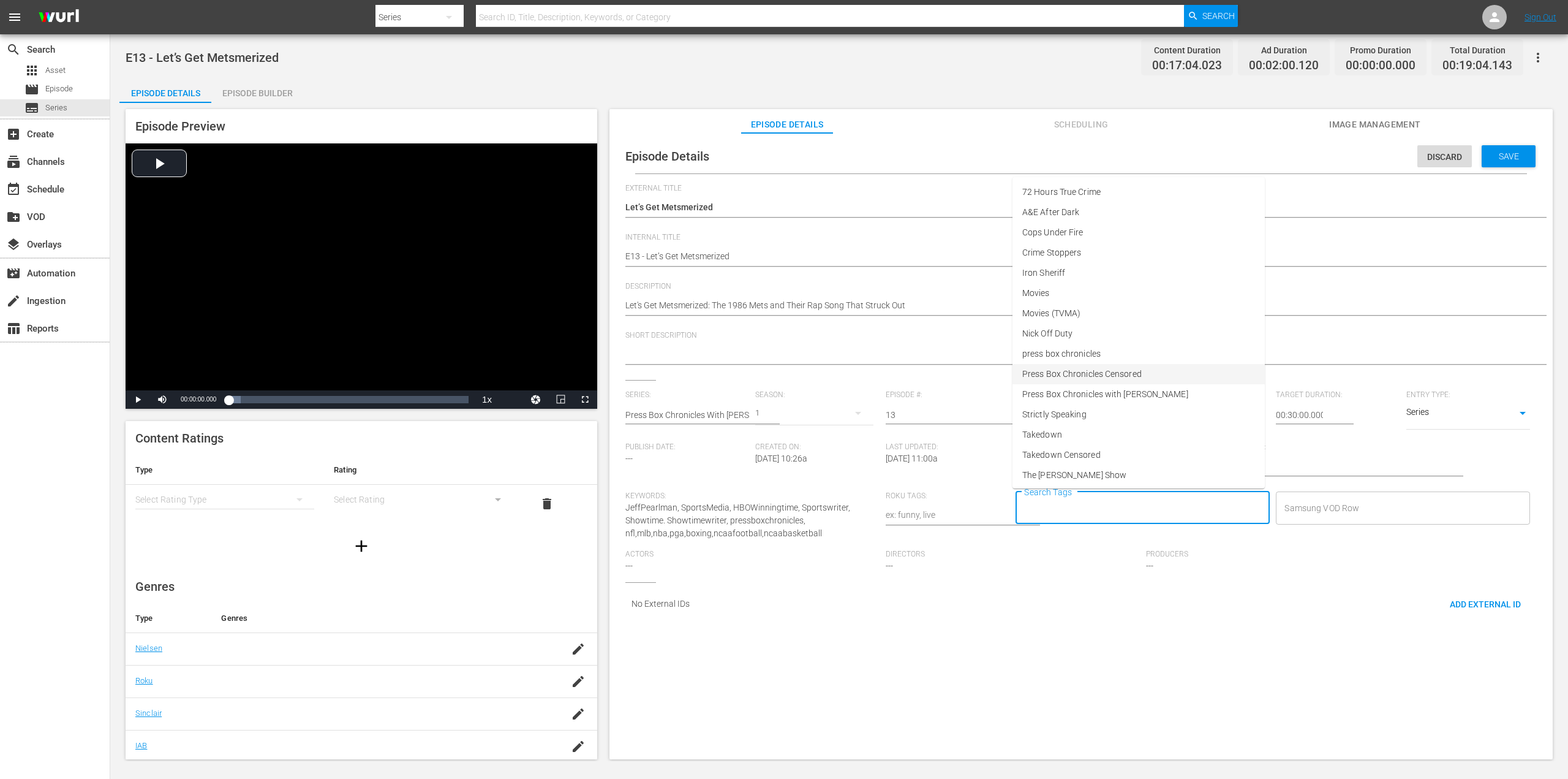
click at [1125, 377] on span "Press Box Chronicles Censored" at bounding box center [1081, 374] width 119 height 13
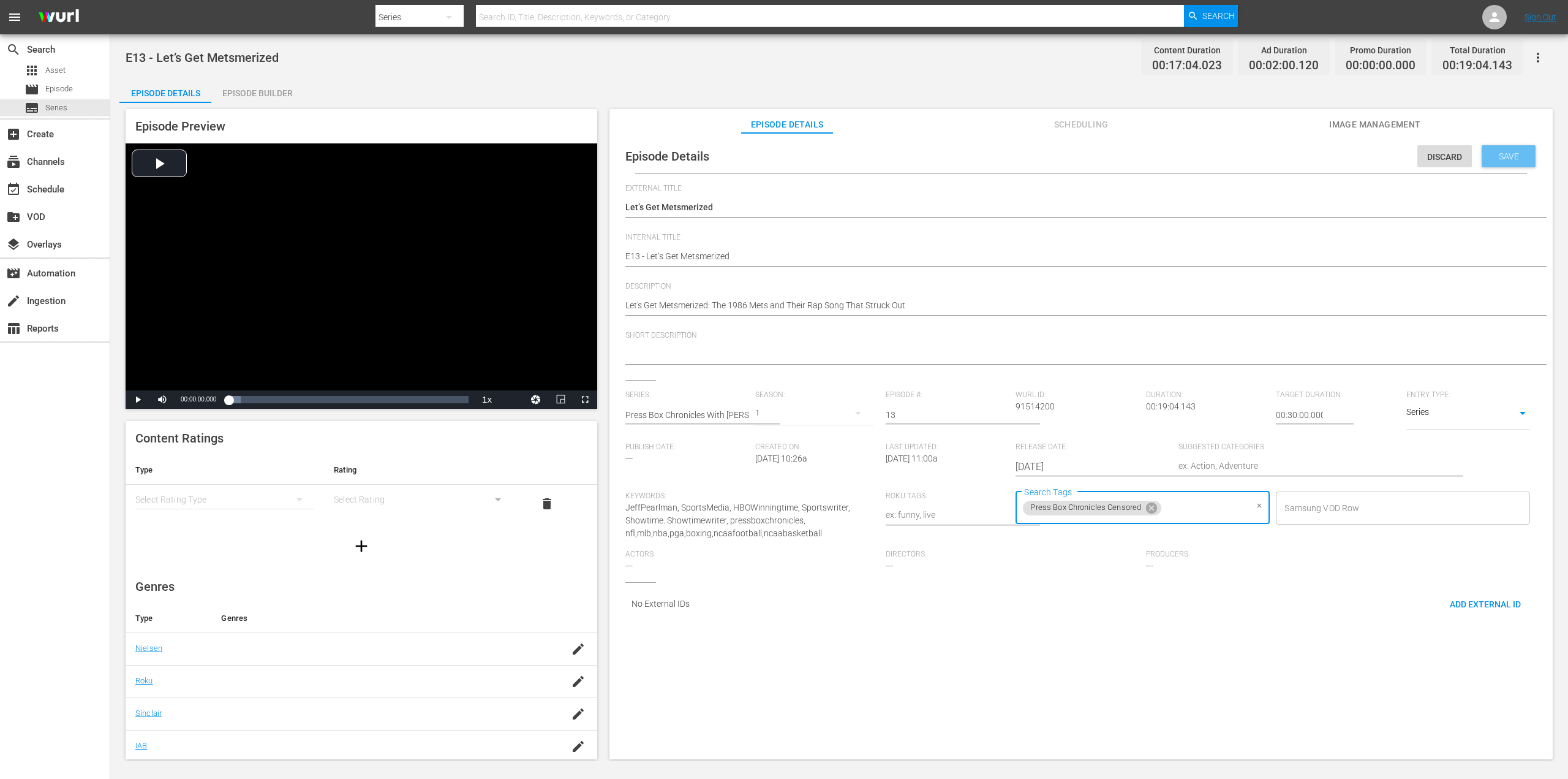
click at [1505, 157] on span "Save" at bounding box center [1509, 156] width 40 height 10
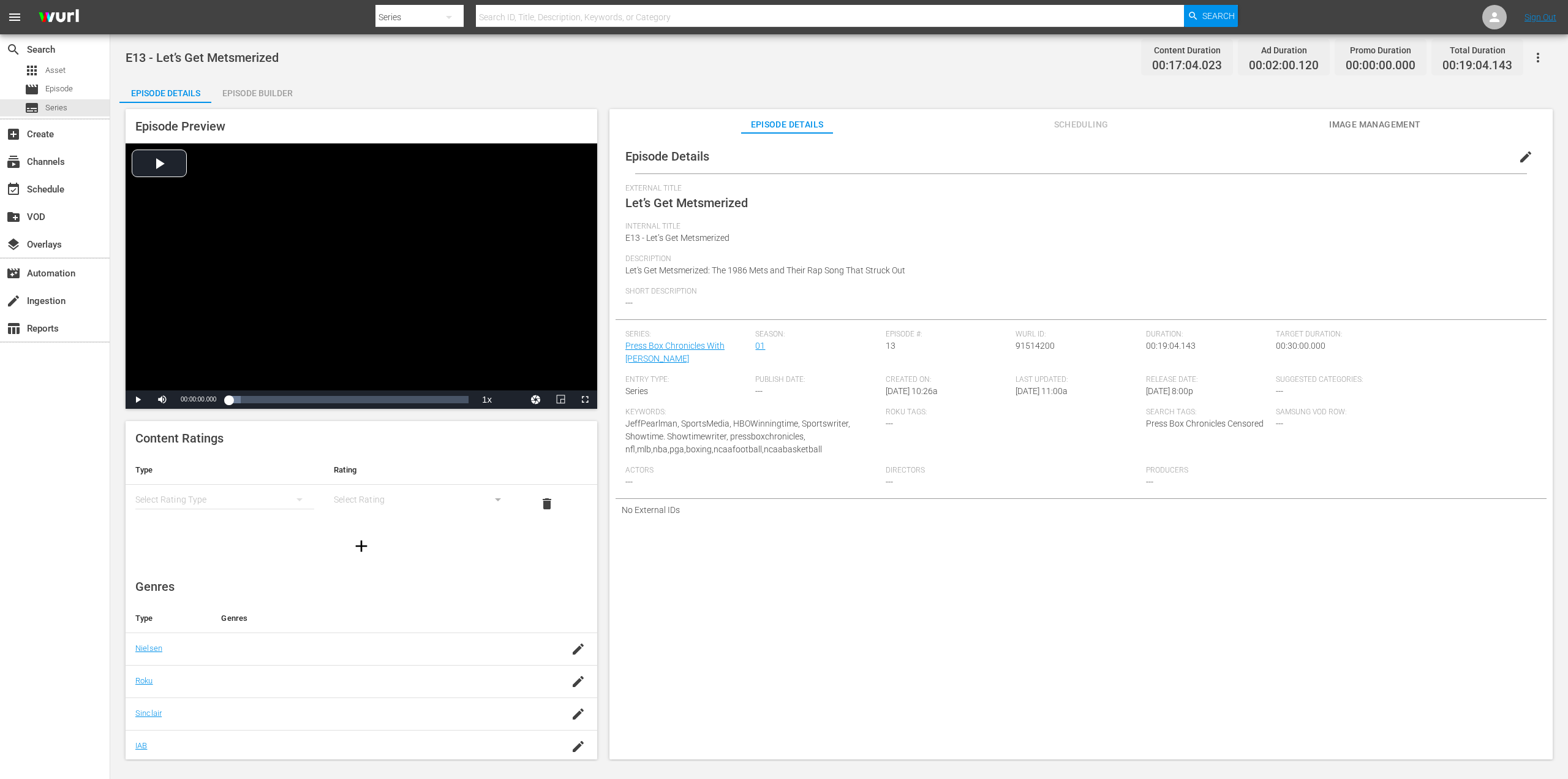
click at [1111, 124] on span "Scheduling" at bounding box center [1081, 125] width 92 height 15
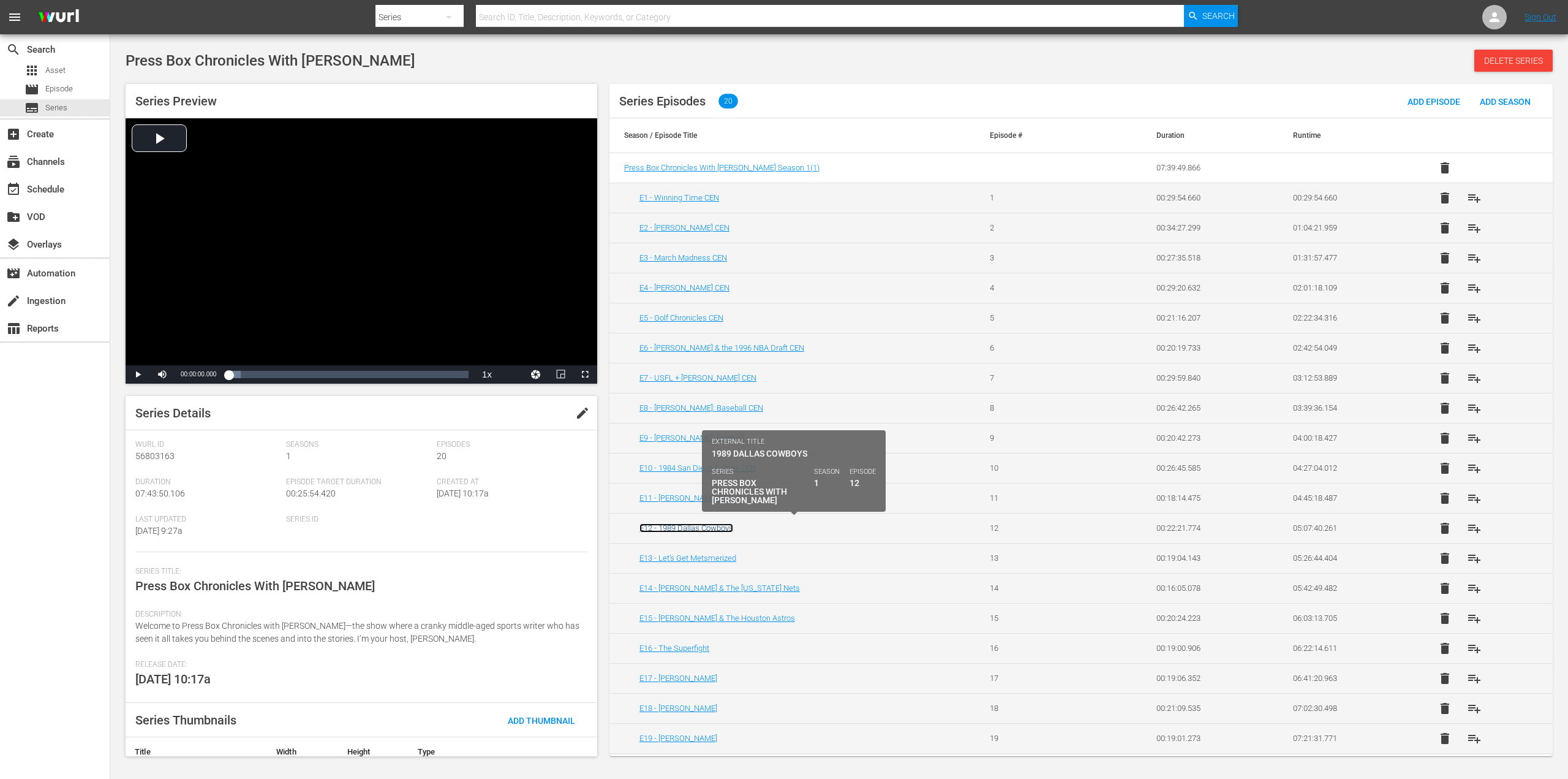
click at [704, 524] on link "E12 - 1989 Dallas Cowboys" at bounding box center [686, 528] width 94 height 9
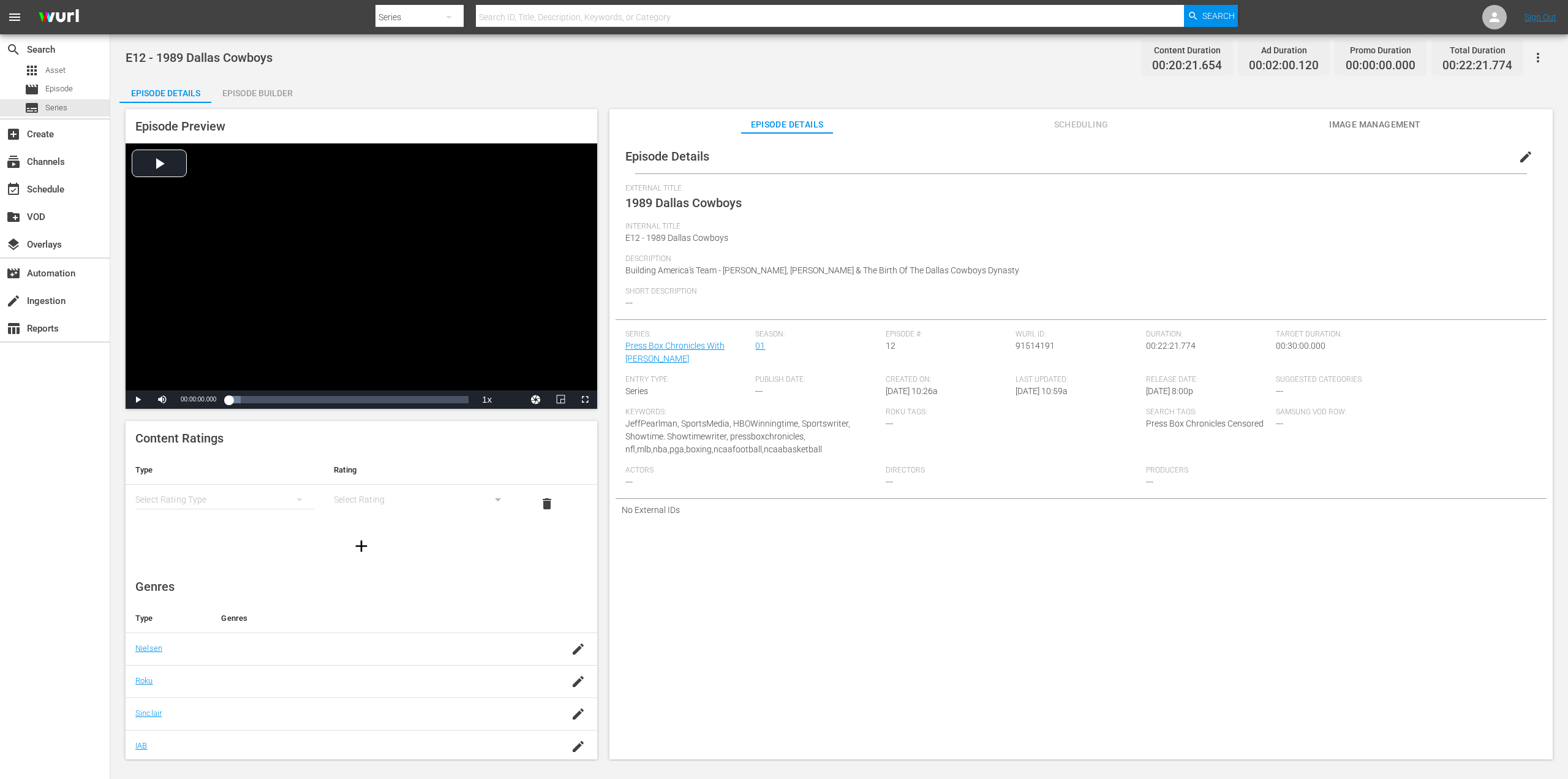
click at [1087, 124] on span "Scheduling" at bounding box center [1081, 125] width 92 height 15
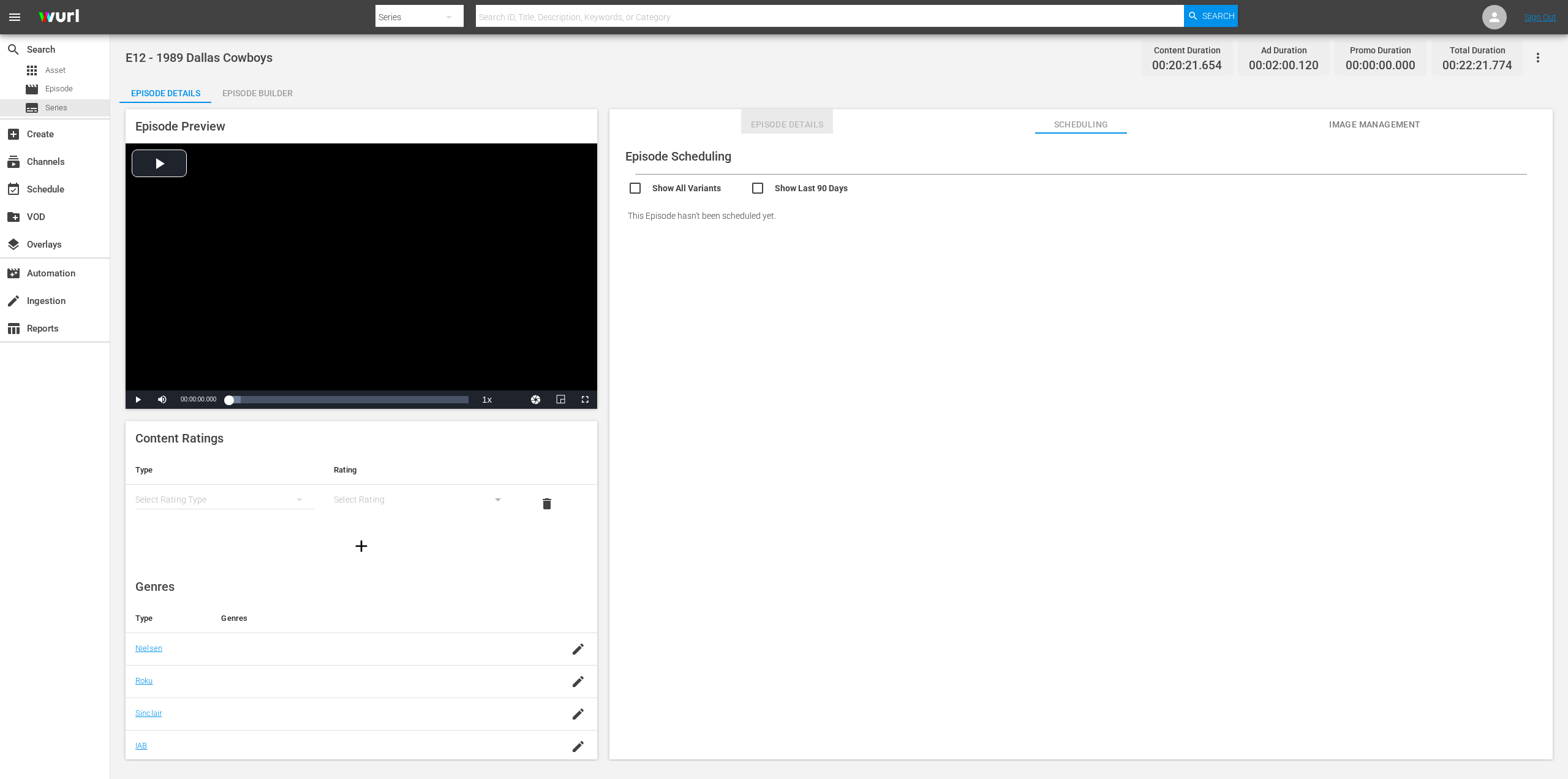
click at [794, 124] on span "Episode Details" at bounding box center [786, 125] width 92 height 15
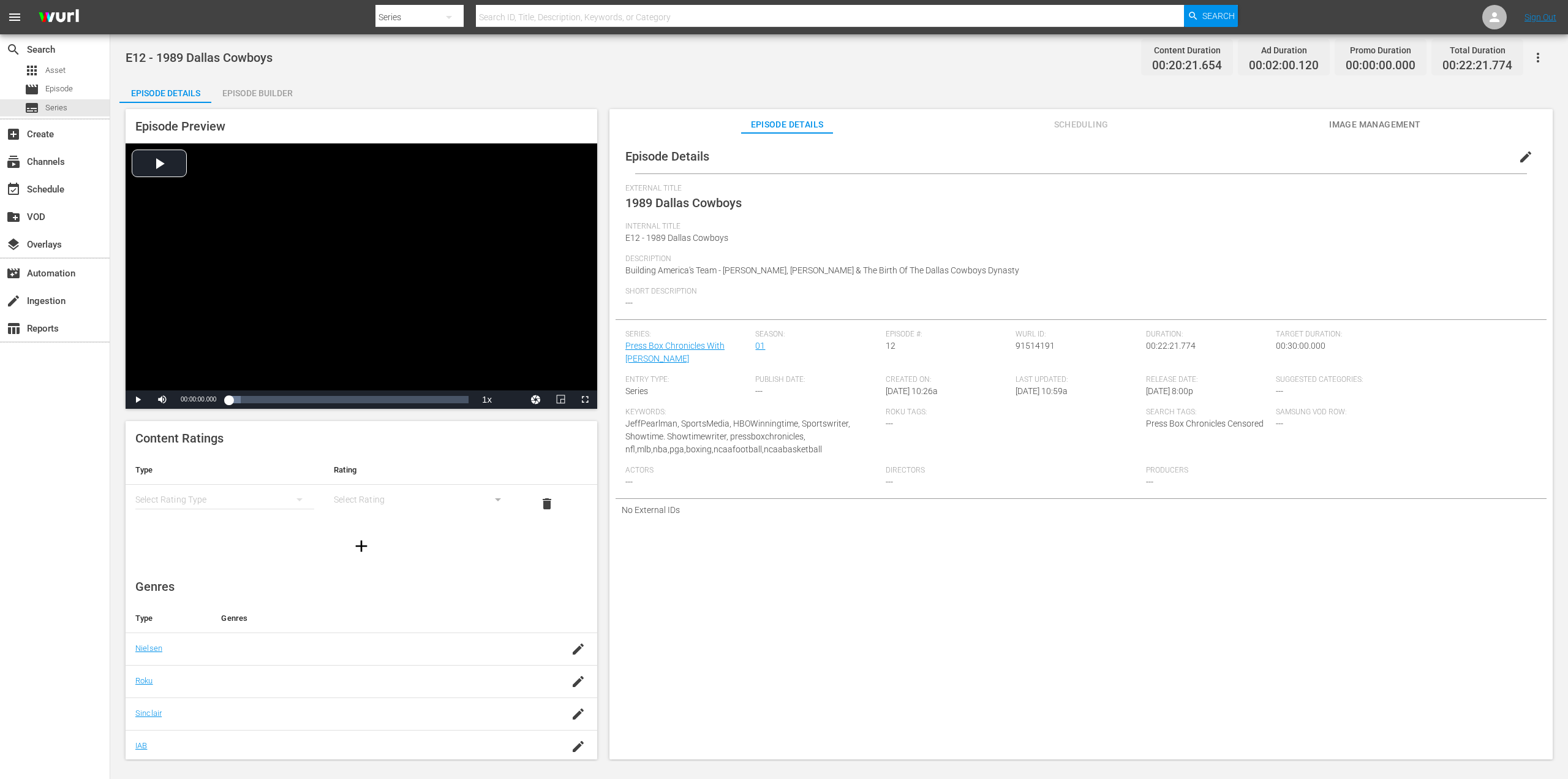
click at [1525, 154] on span "edit" at bounding box center [1525, 157] width 14 height 14
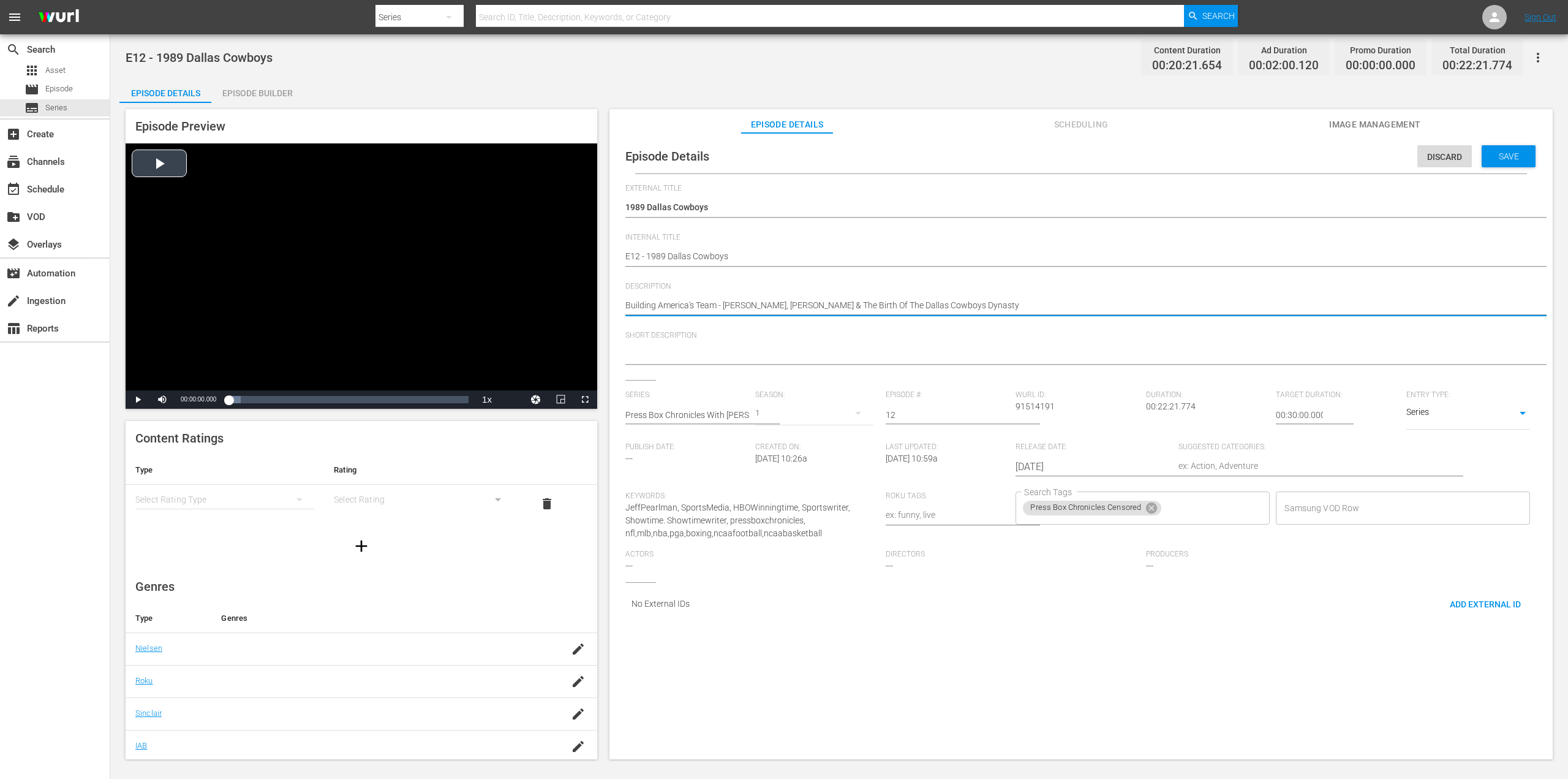
drag, startPoint x: 1029, startPoint y: 307, endPoint x: 578, endPoint y: 302, distance: 451.0
click at [579, 302] on div "Episode Preview Video Player is loading. Play Video Play Mute Current Time 00:0…" at bounding box center [839, 435] width 1439 height 666
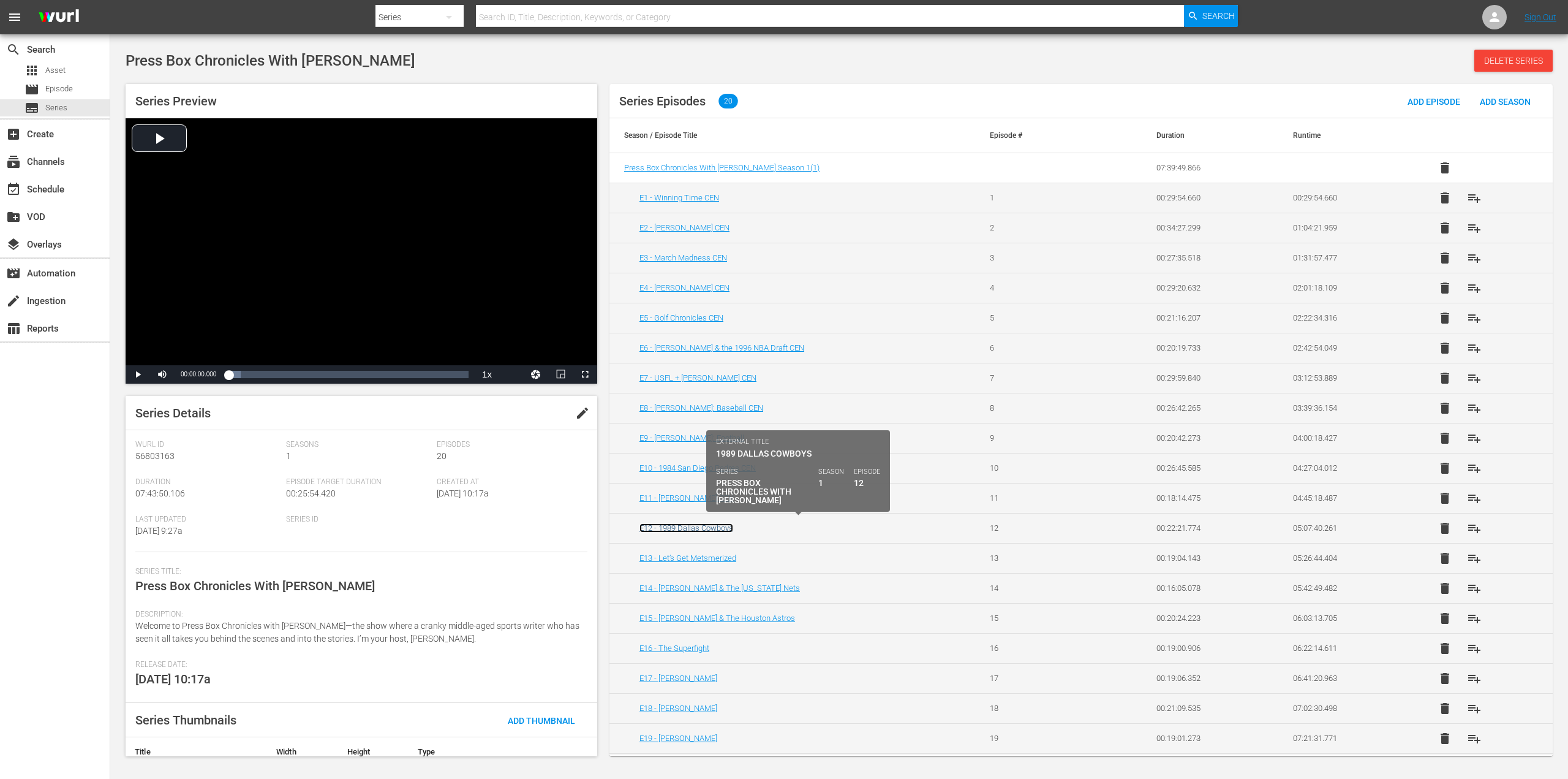
click at [695, 526] on link "E12 - 1989 Dallas Cowboys" at bounding box center [686, 528] width 94 height 9
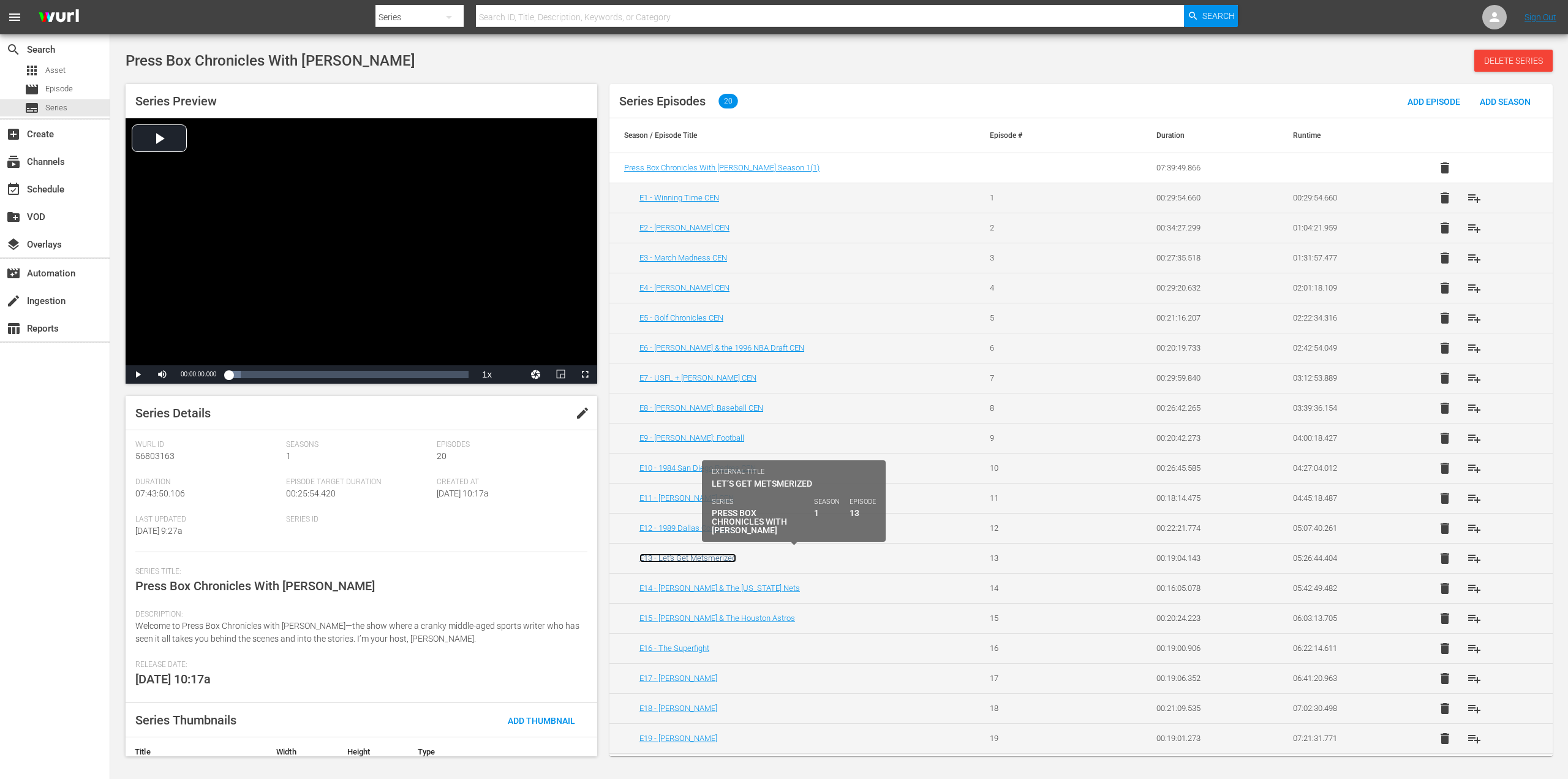
click at [678, 555] on link "E13 - Let’s Get Metsmerized" at bounding box center [687, 558] width 97 height 9
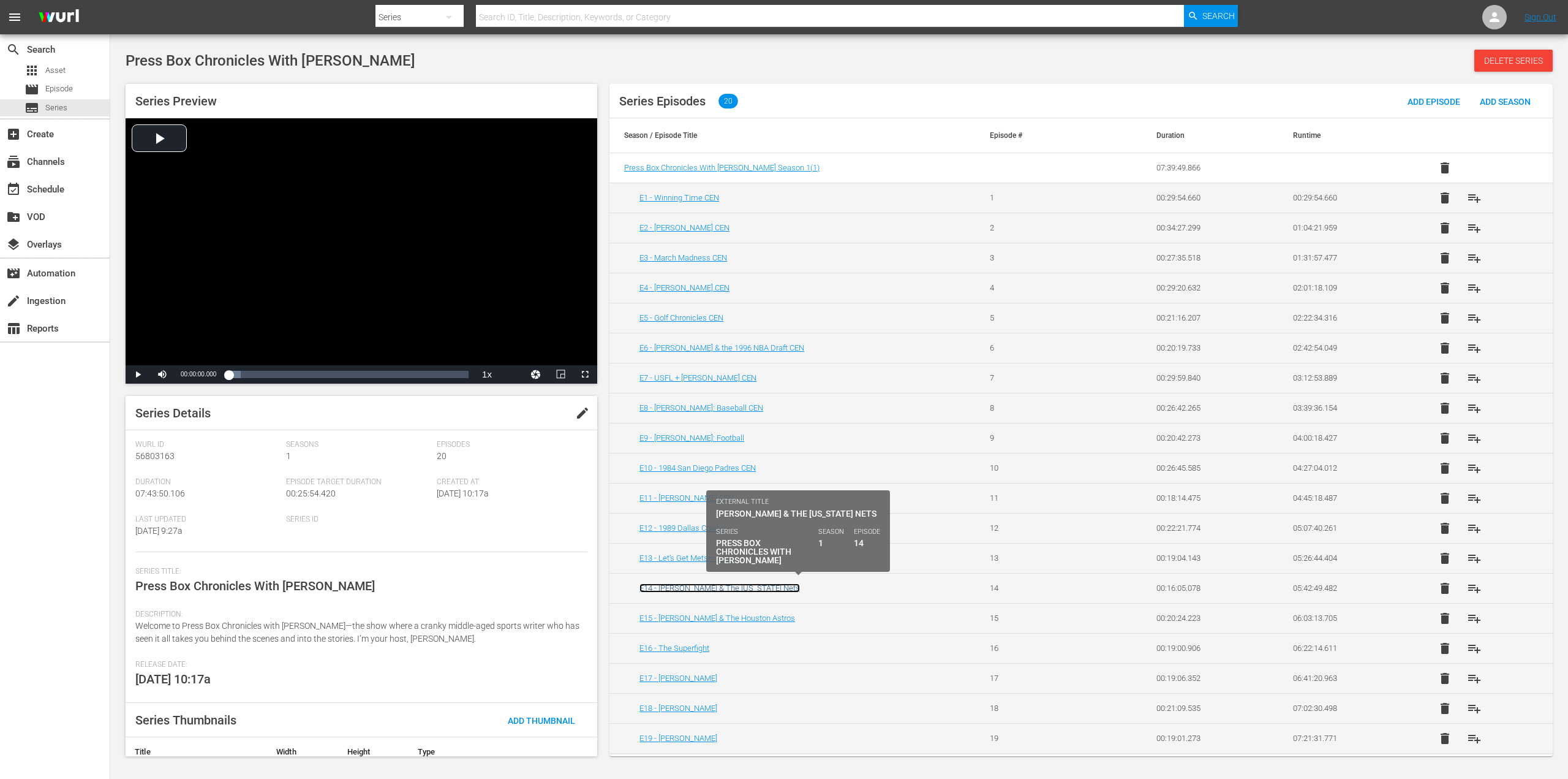
click at [690, 583] on link "E14 - [PERSON_NAME] & The [US_STATE] Nets" at bounding box center [719, 588] width 160 height 9
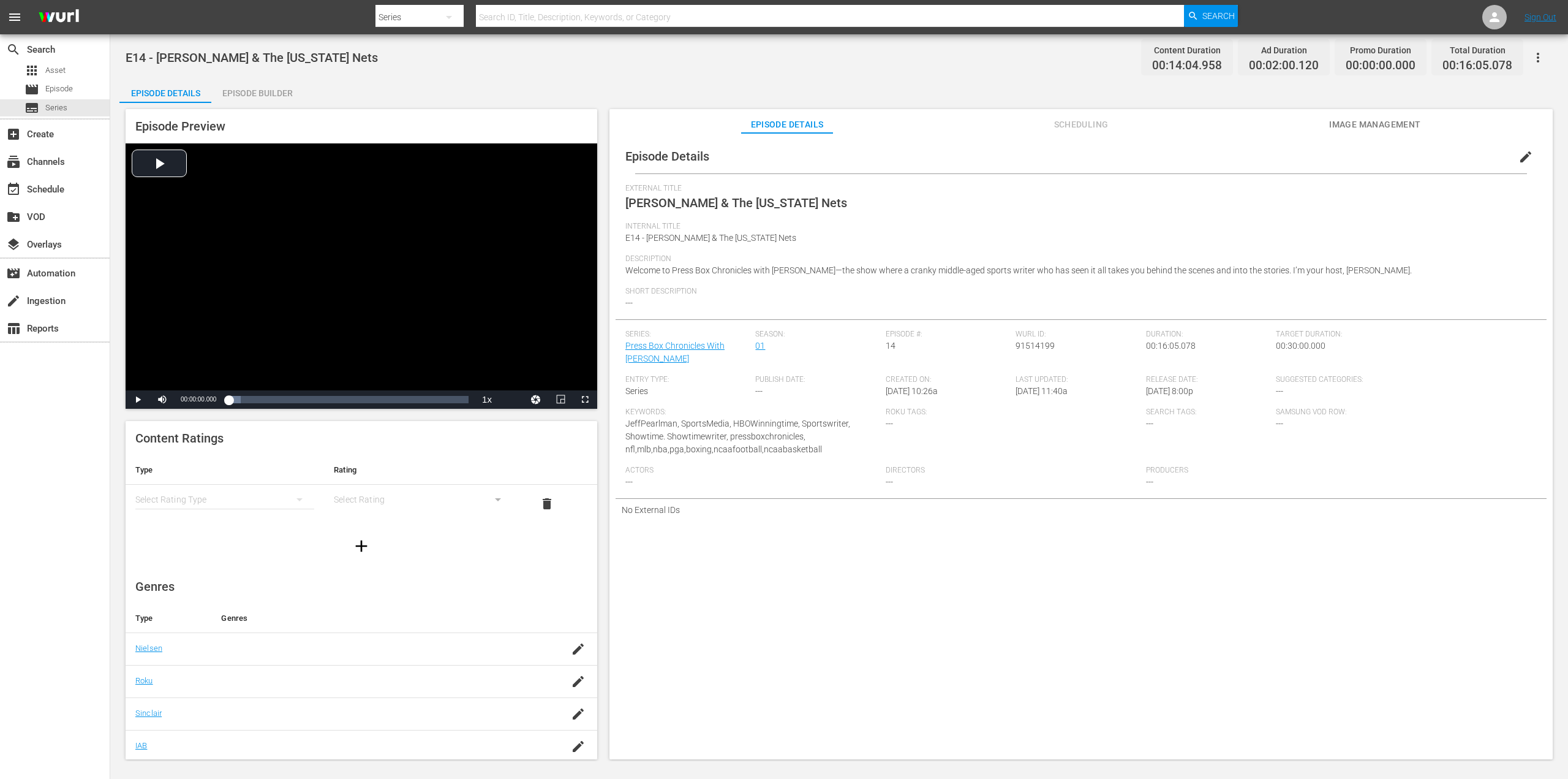
click at [1522, 157] on span "edit" at bounding box center [1525, 157] width 14 height 14
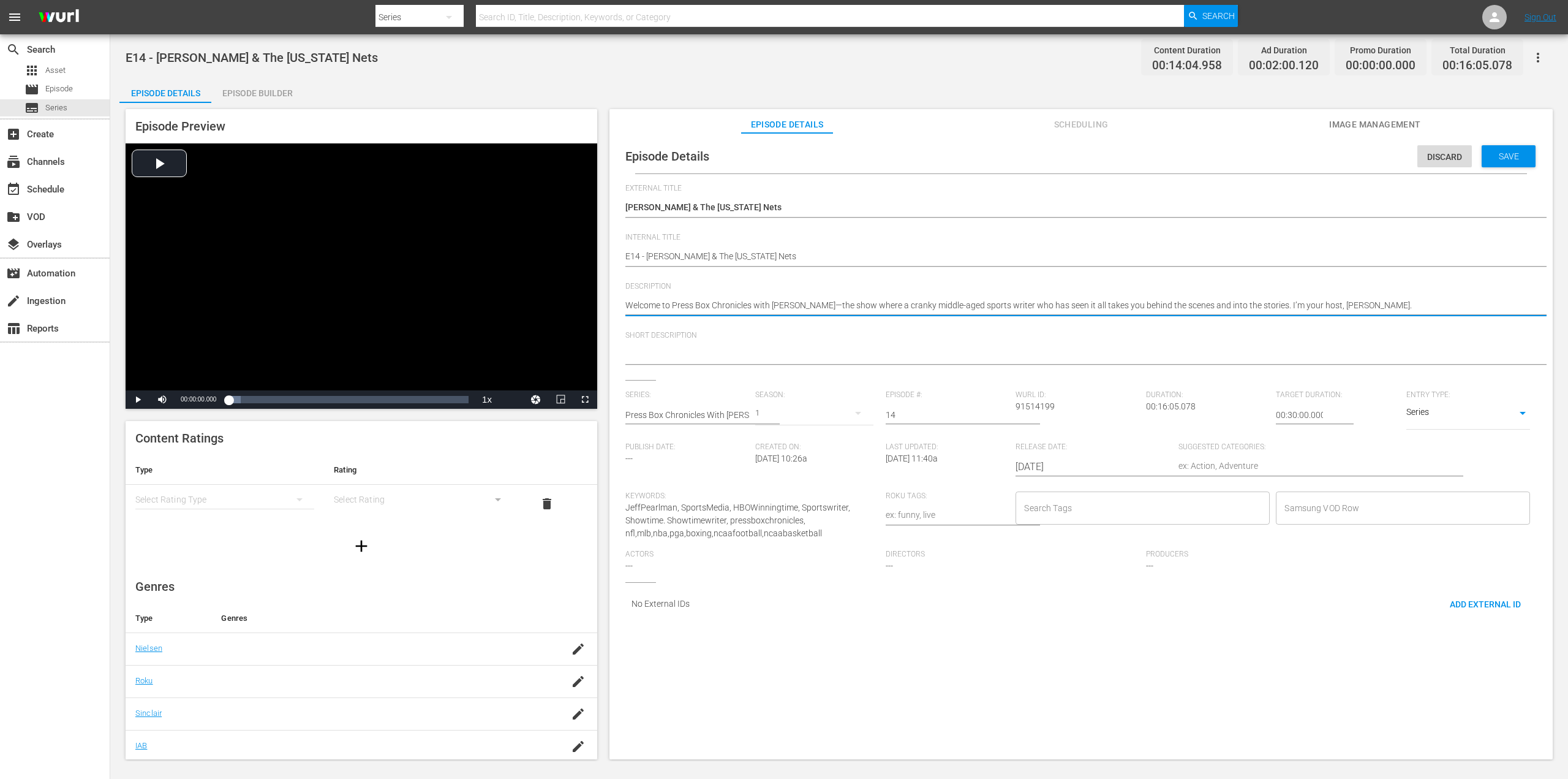
drag, startPoint x: 1395, startPoint y: 304, endPoint x: 618, endPoint y: 278, distance: 777.4
paste textarea "[PERSON_NAME] was NEVER supposed to be a Laker - How the [US_STATE] Nets made a…"
type textarea "[PERSON_NAME] was NEVER supposed to be a Laker - How the [US_STATE] Nets made a…"
click at [1509, 150] on div "Save" at bounding box center [1508, 156] width 54 height 22
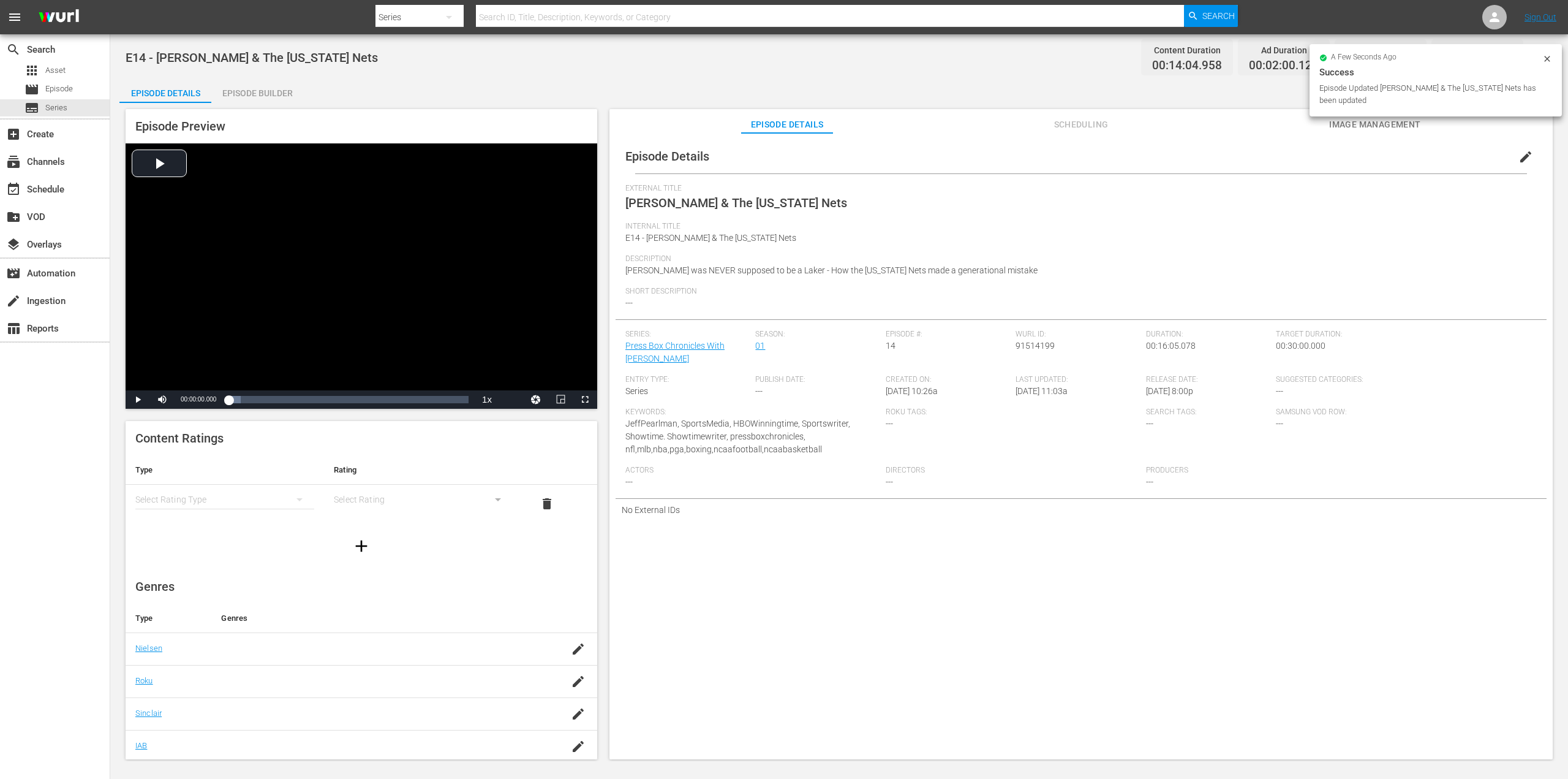
click at [1528, 149] on button "edit" at bounding box center [1525, 157] width 30 height 30
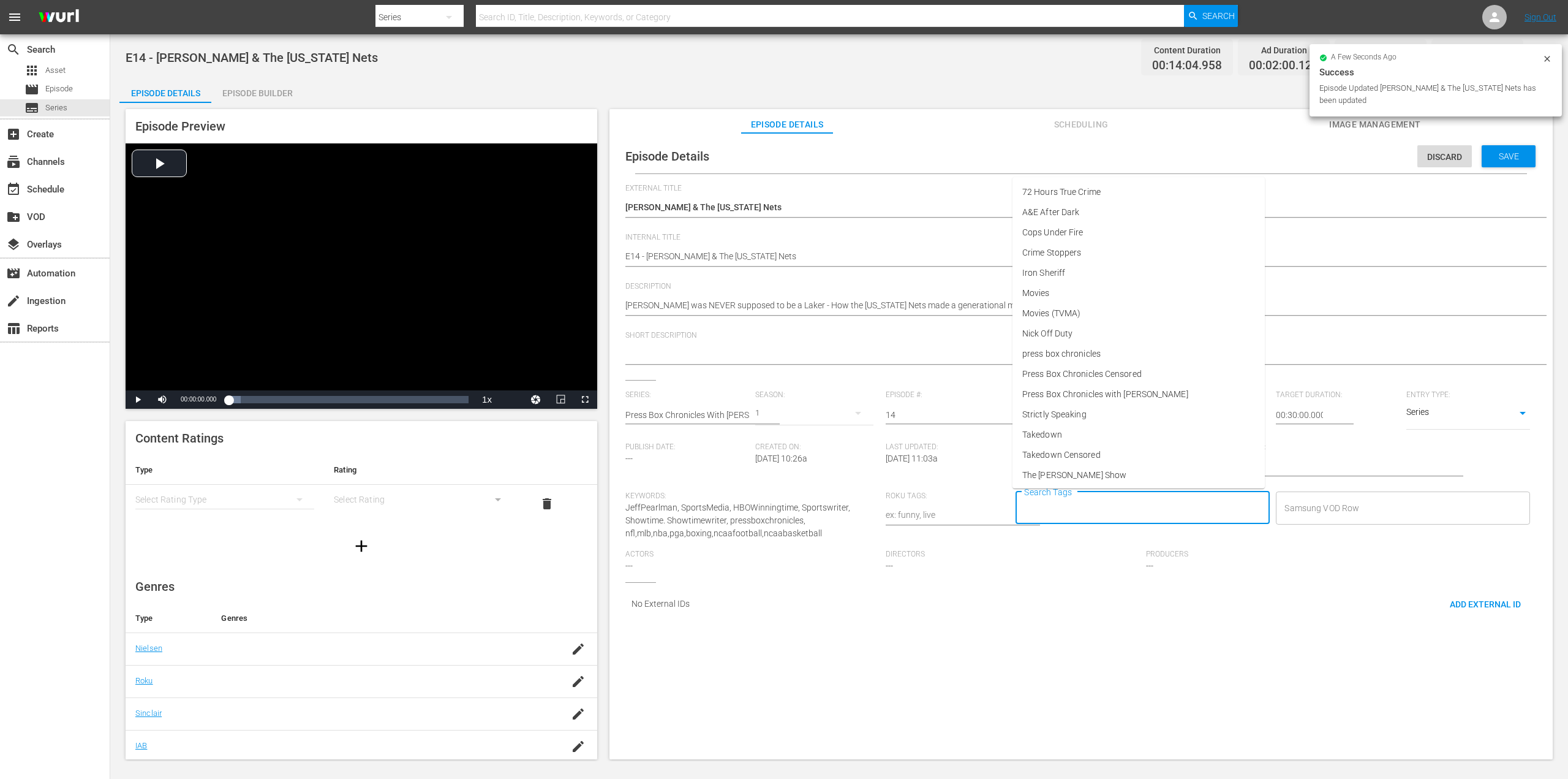
click at [1078, 510] on input "Search Tags" at bounding box center [1134, 507] width 225 height 22
click at [1106, 376] on span "Press Box Chronicles Censored" at bounding box center [1081, 374] width 119 height 13
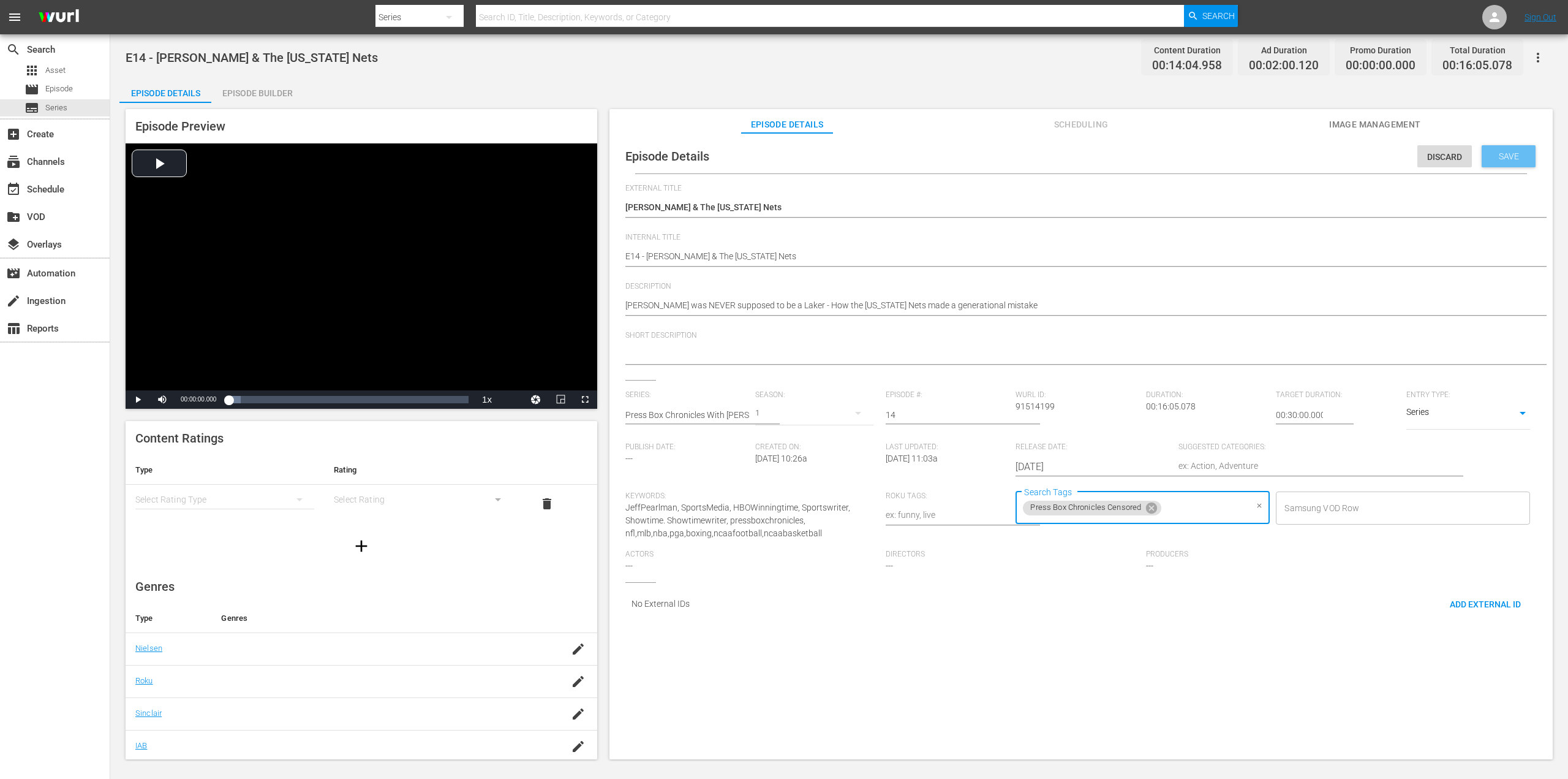
click at [1512, 162] on div "Save" at bounding box center [1508, 156] width 54 height 22
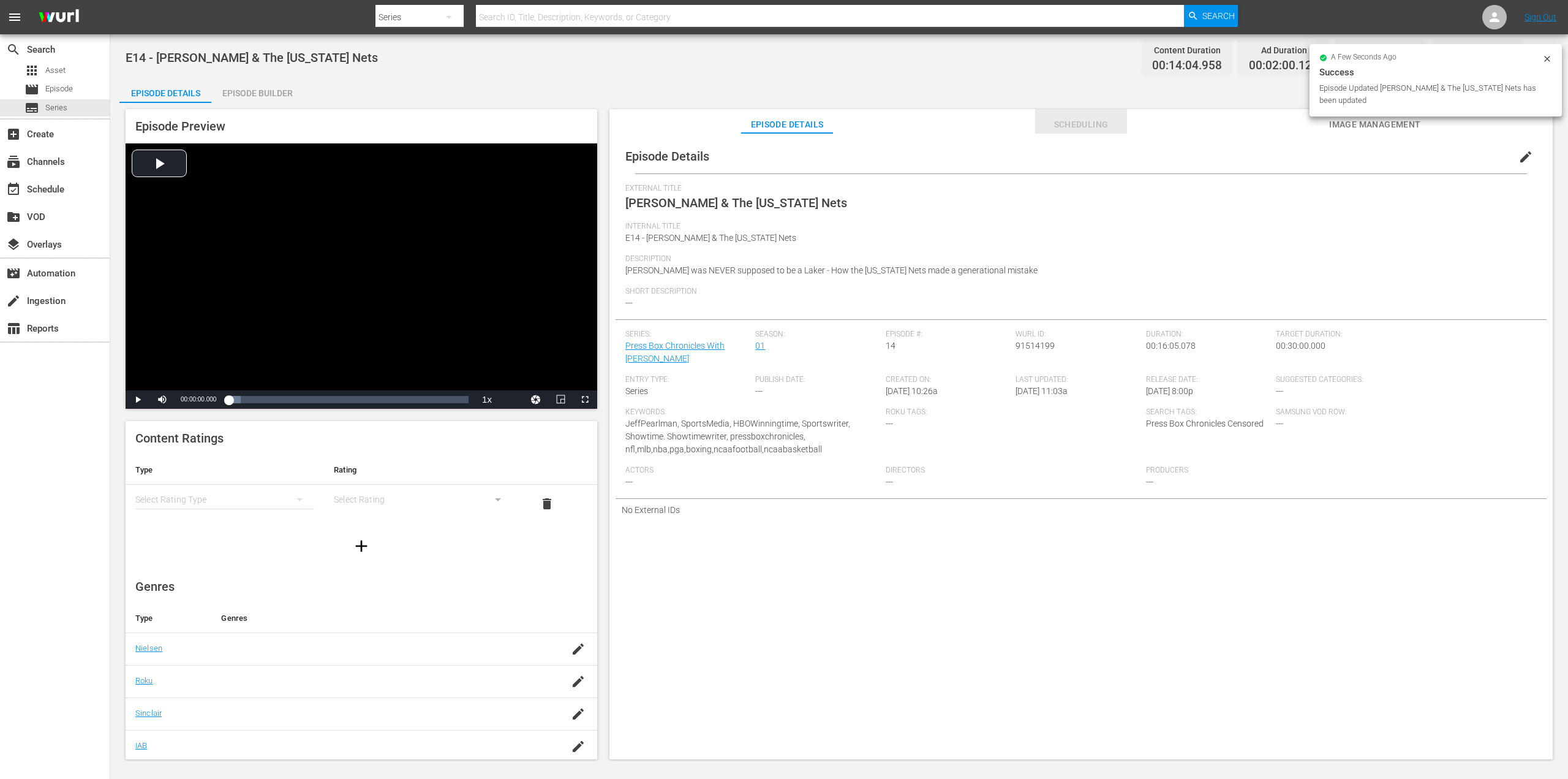
click at [1095, 126] on span "Scheduling" at bounding box center [1081, 125] width 92 height 15
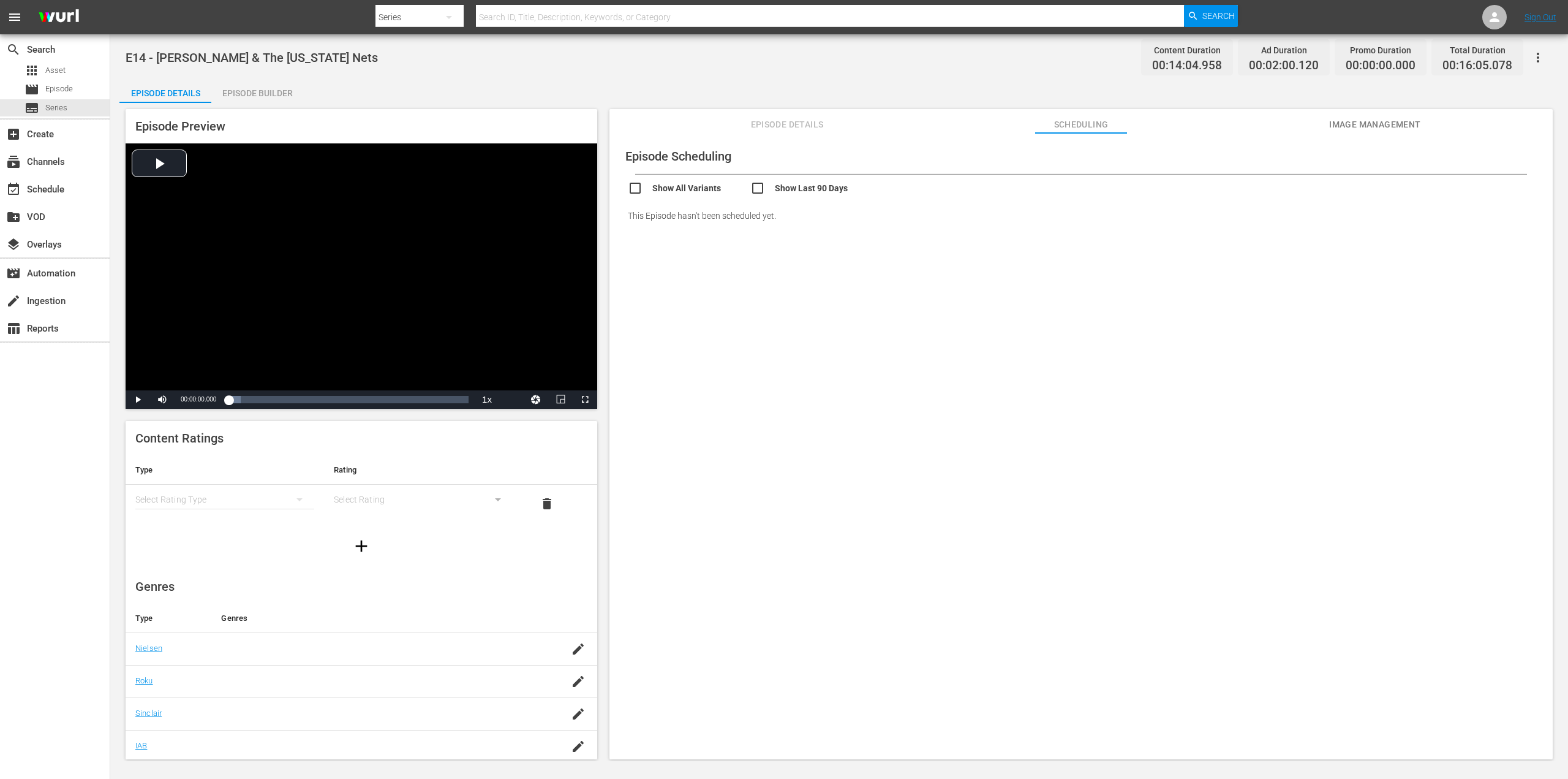
click at [798, 122] on span "Episode Details" at bounding box center [786, 125] width 92 height 15
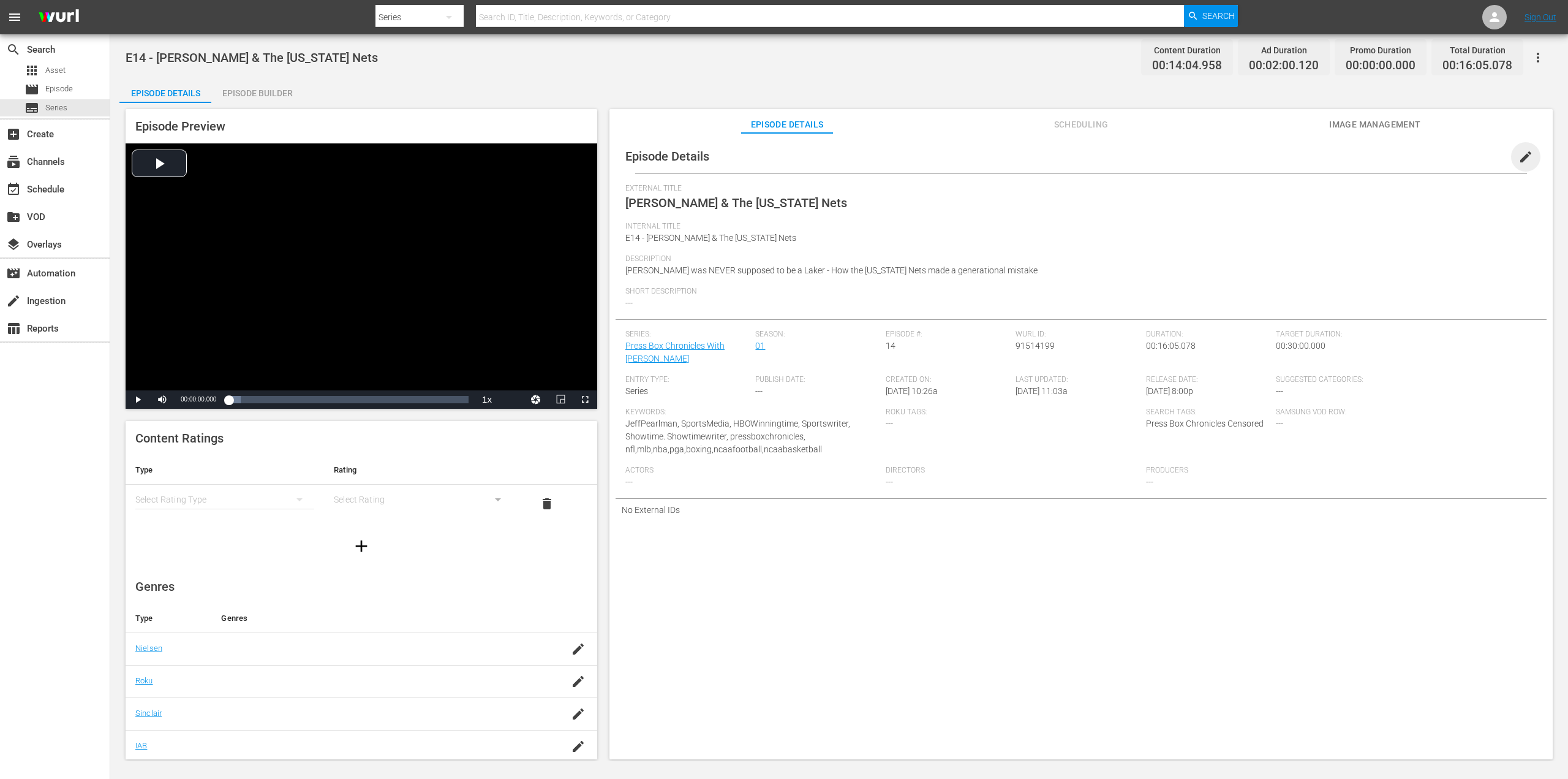
click at [1519, 157] on span "edit" at bounding box center [1525, 157] width 14 height 14
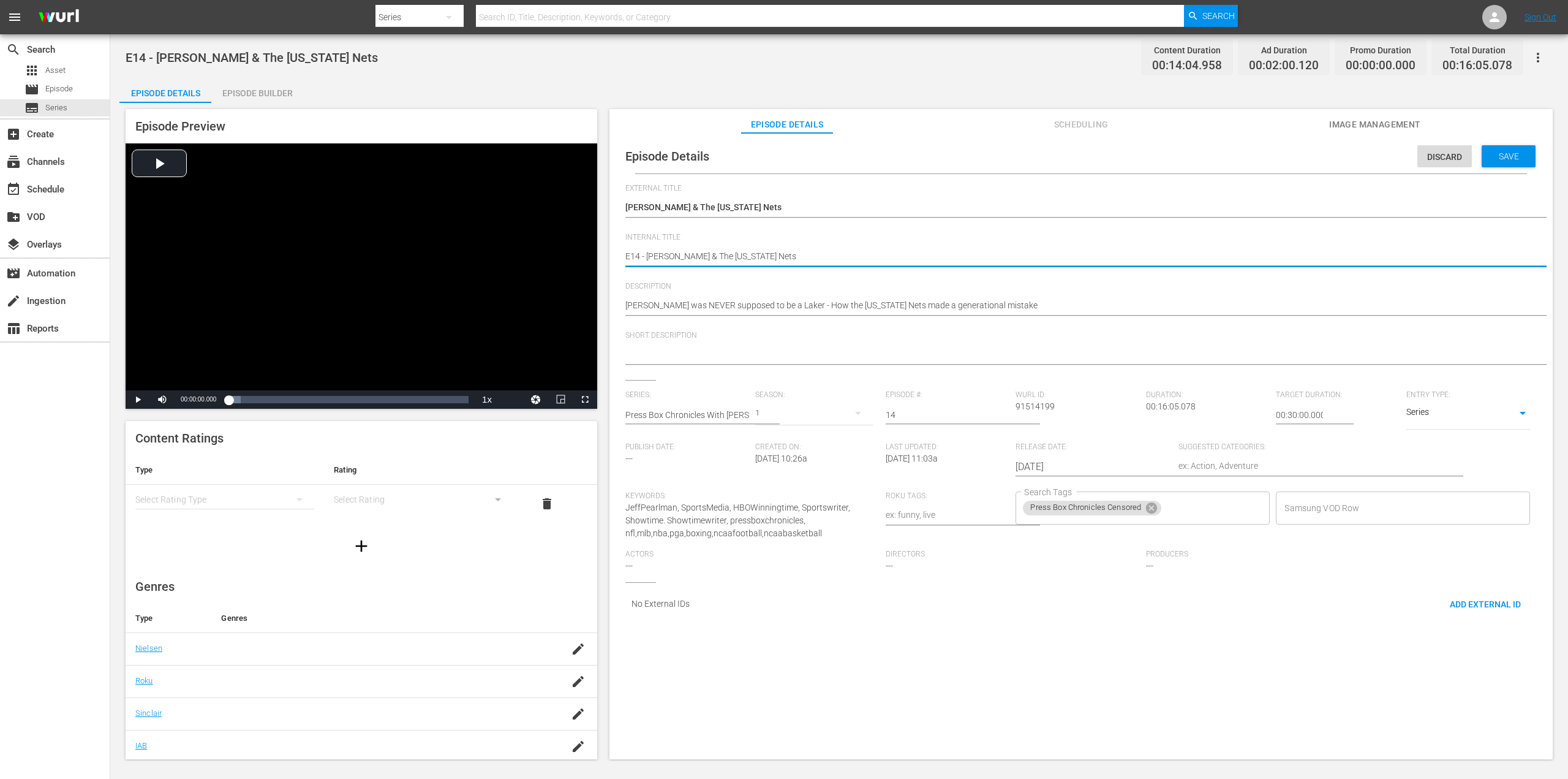
type textarea "E14 - [PERSON_NAME] & The [US_STATE] Nets"
type textarea "E14 - [PERSON_NAME] & The [US_STATE] Nets C"
type textarea "E14 - [PERSON_NAME] & The [US_STATE] Nets CE"
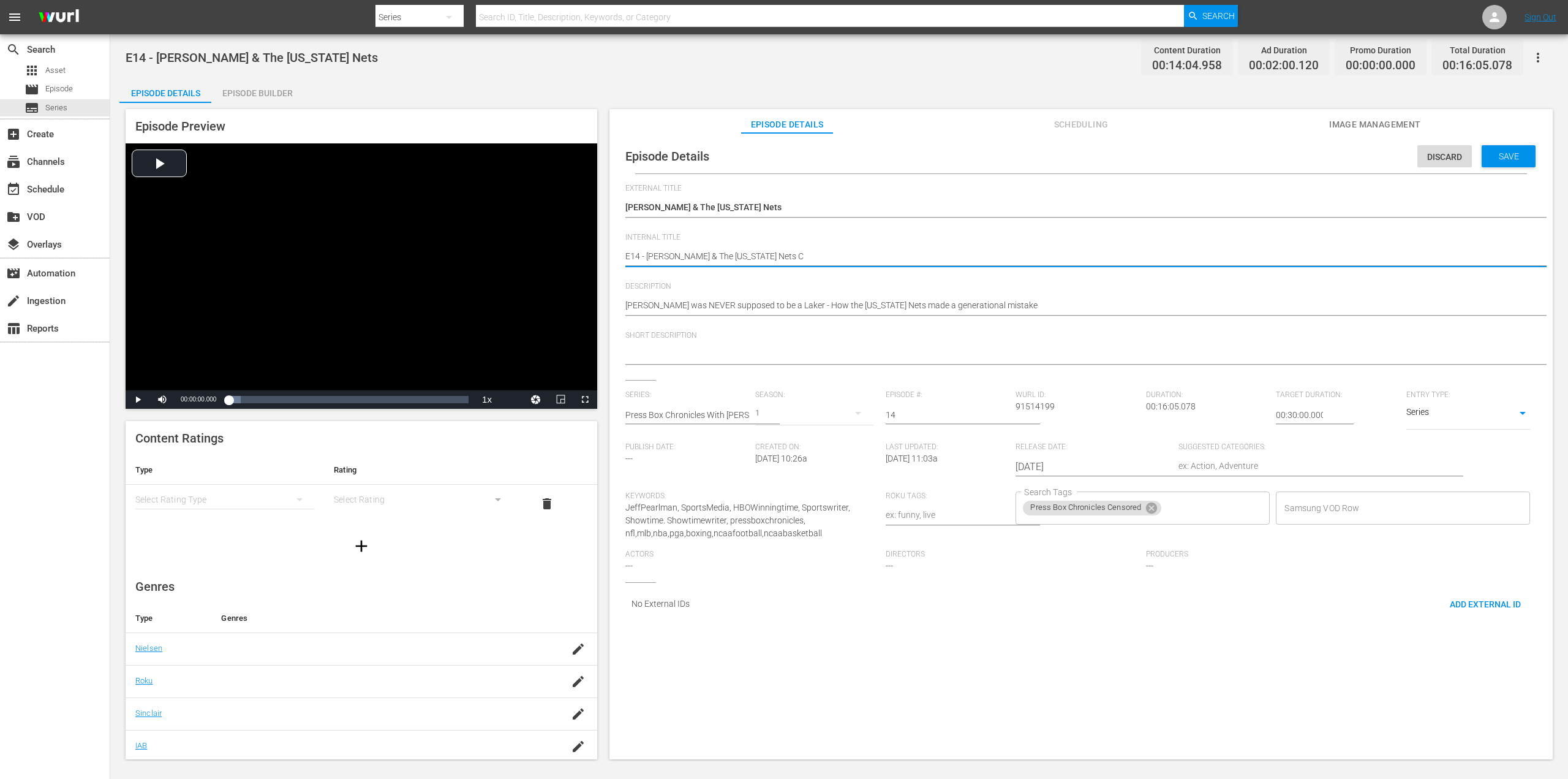
type textarea "E14 - [PERSON_NAME] & The [US_STATE] Nets CE"
type textarea "E14 - [PERSON_NAME] & The [US_STATE] Nets CEN"
click at [1496, 158] on span "Save" at bounding box center [1509, 156] width 40 height 10
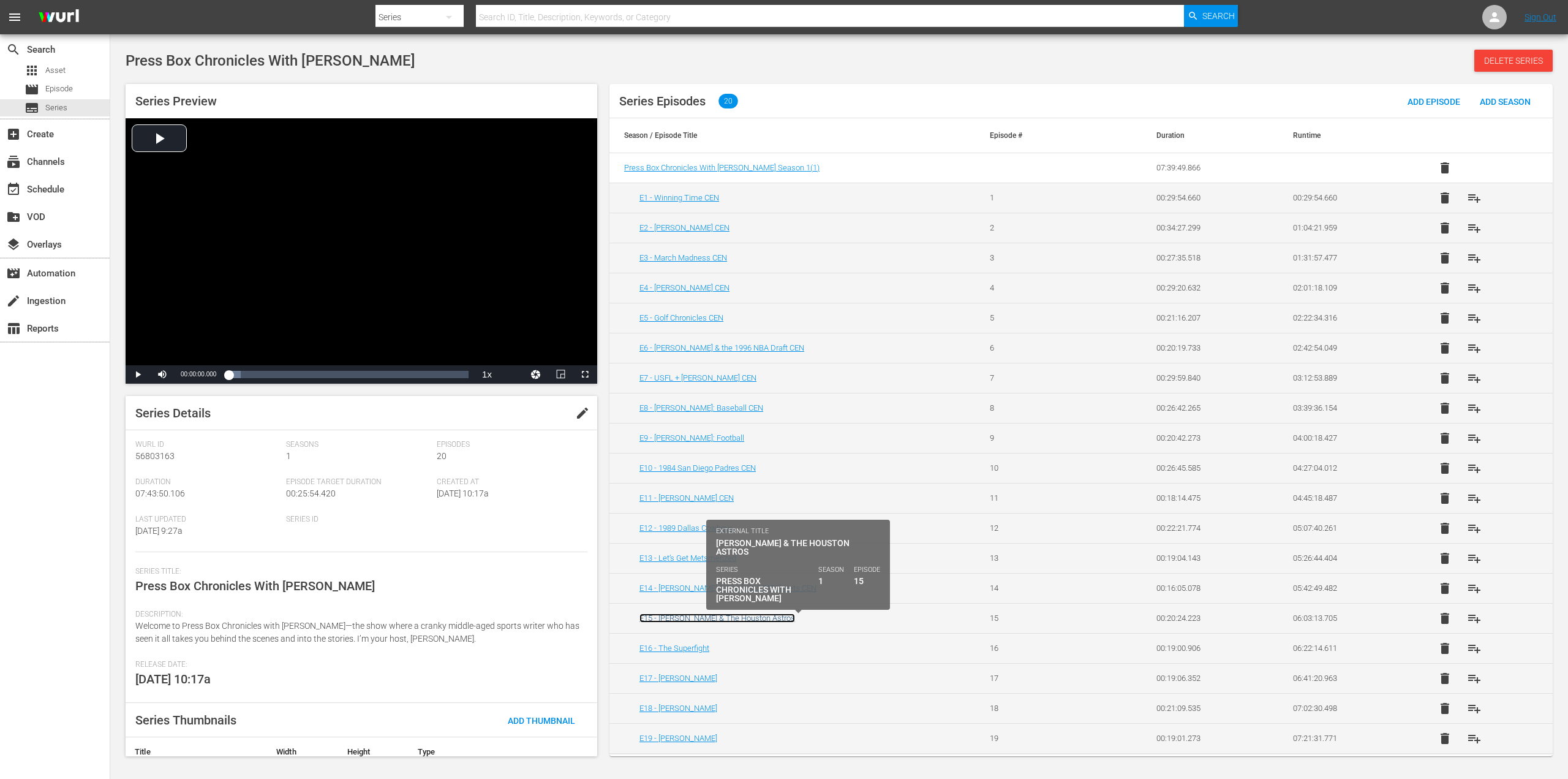
click at [709, 615] on link "E15 - [PERSON_NAME] & The Houston Astros" at bounding box center [717, 618] width 156 height 9
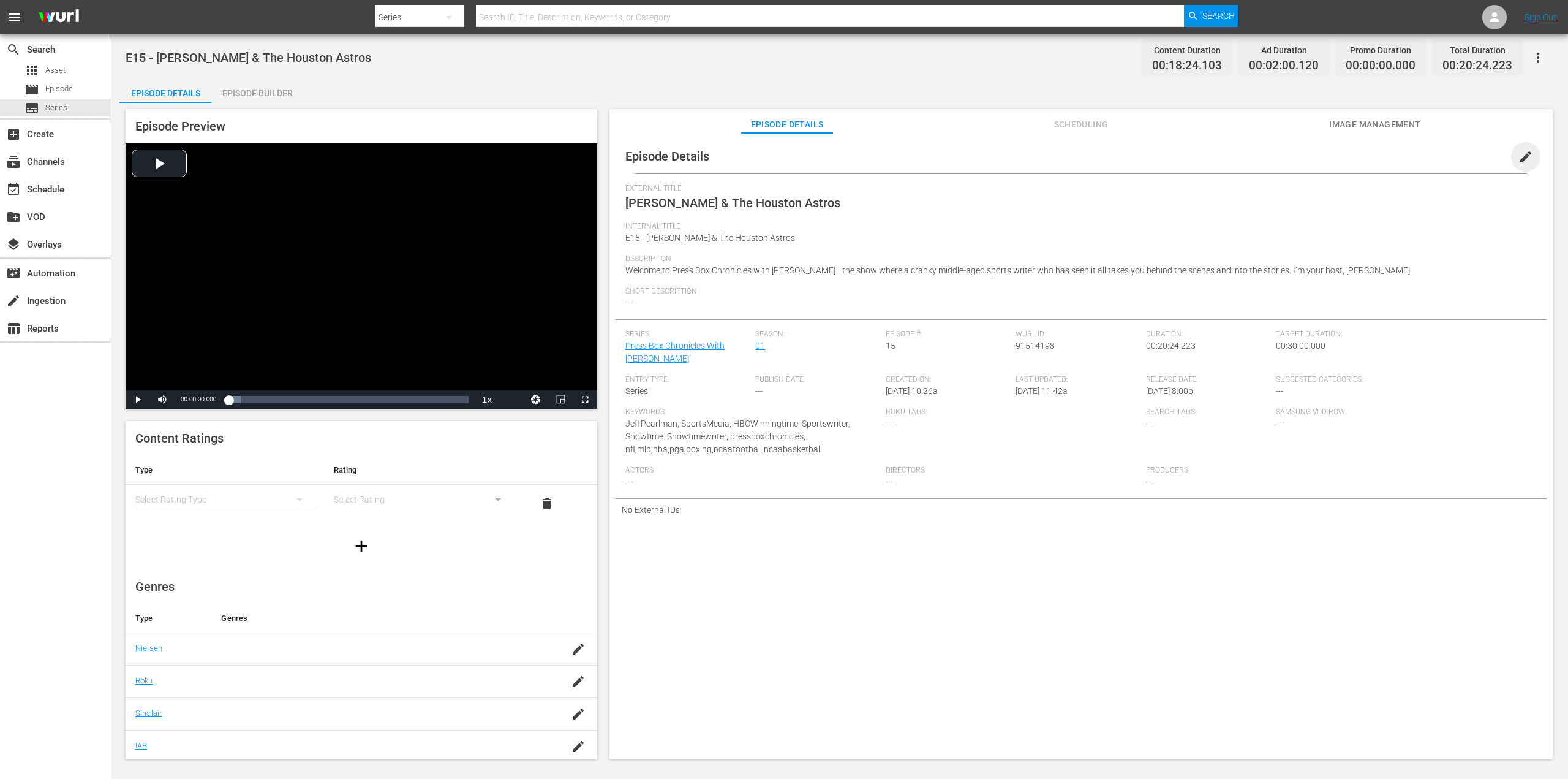
click at [1521, 158] on span "edit" at bounding box center [1525, 157] width 14 height 14
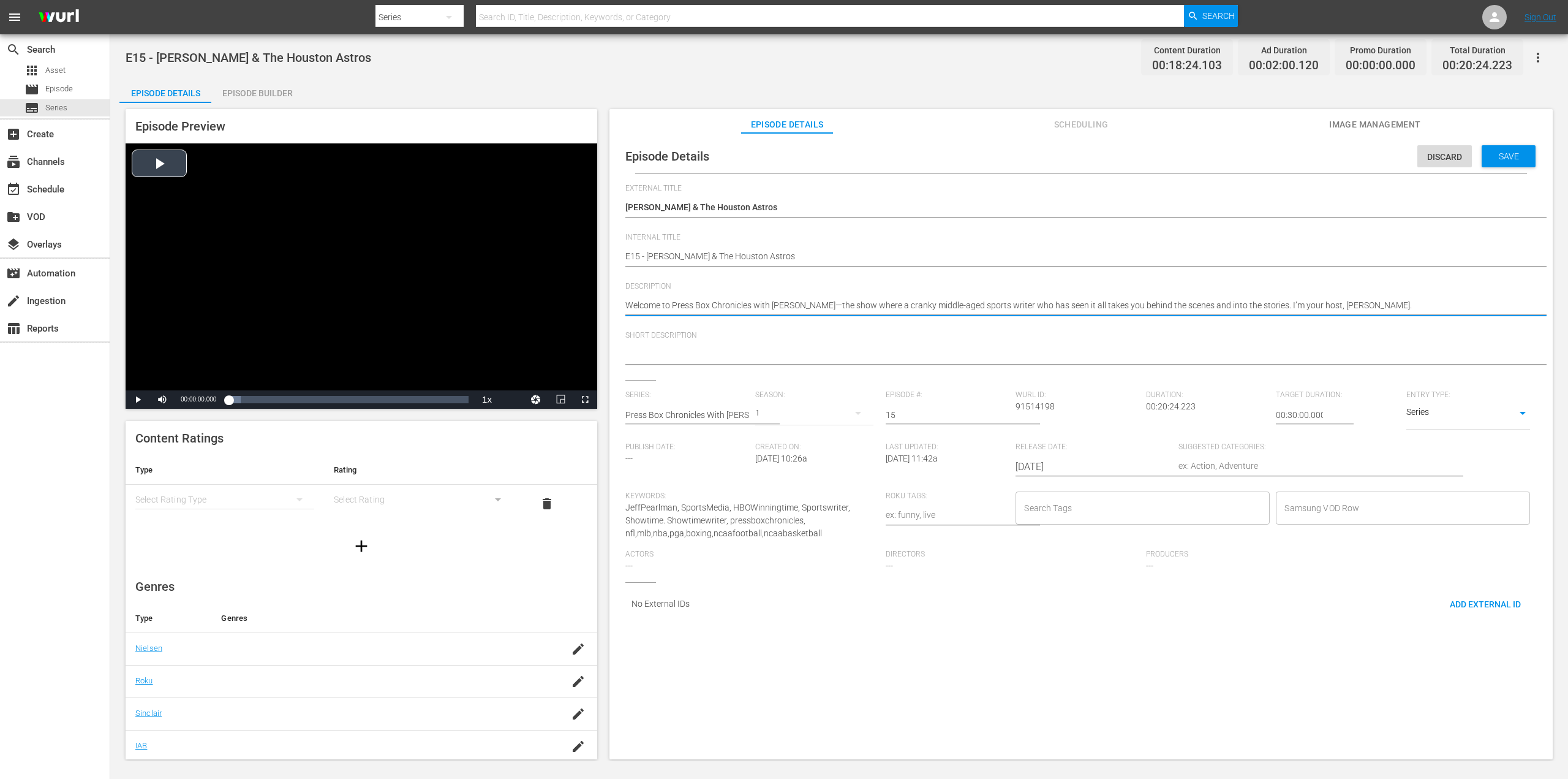
drag, startPoint x: 1396, startPoint y: 307, endPoint x: 596, endPoint y: 335, distance: 800.5
paste textarea "[PERSON_NAME]: The TRAGIC story of the life and career of the Houston Astros Ace"
type textarea "[PERSON_NAME]: The TRAGIC story of the life and career of the Houston Astros Ace"
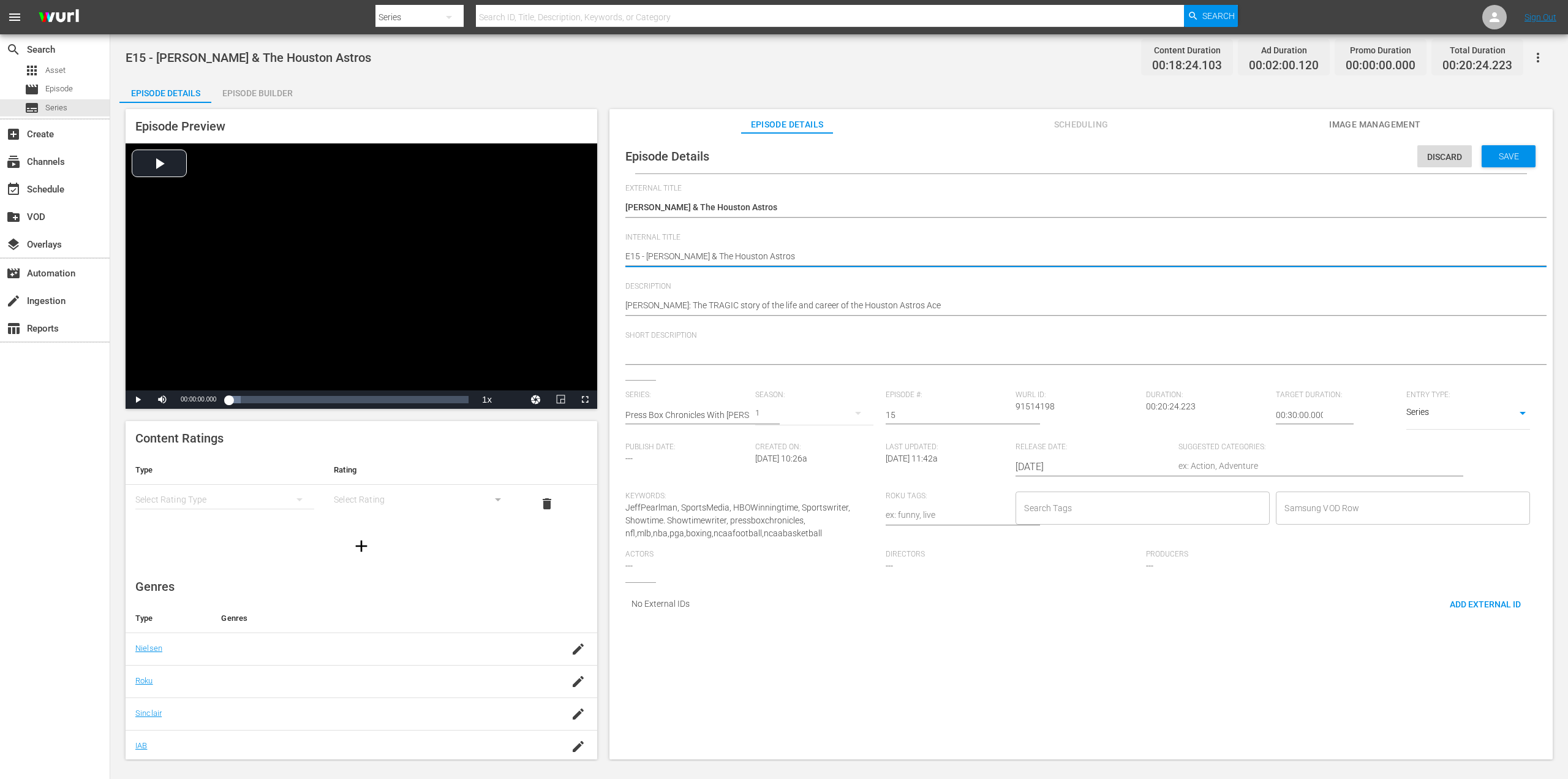
type textarea "E15 - [PERSON_NAME] & The Houston Astros"
type textarea "E15 - [PERSON_NAME] & The Houston Astros C"
type textarea "E15 - [PERSON_NAME] & The Houston Astros CE"
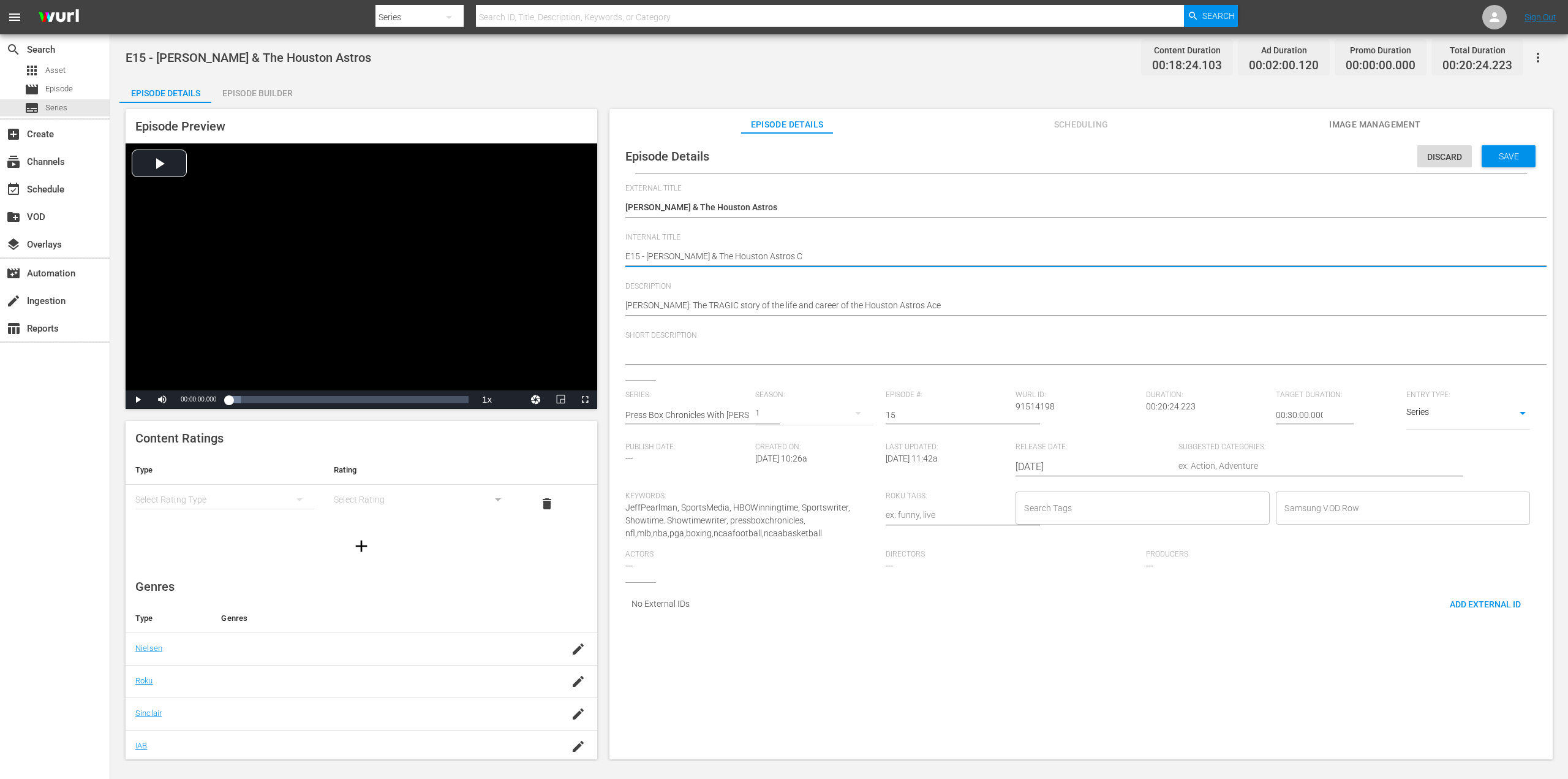
type textarea "E15 - [PERSON_NAME] & The Houston Astros CE"
type textarea "E15 - [PERSON_NAME] & The Houston Astros CEN"
click at [1073, 515] on input "Search Tags" at bounding box center [1134, 507] width 225 height 22
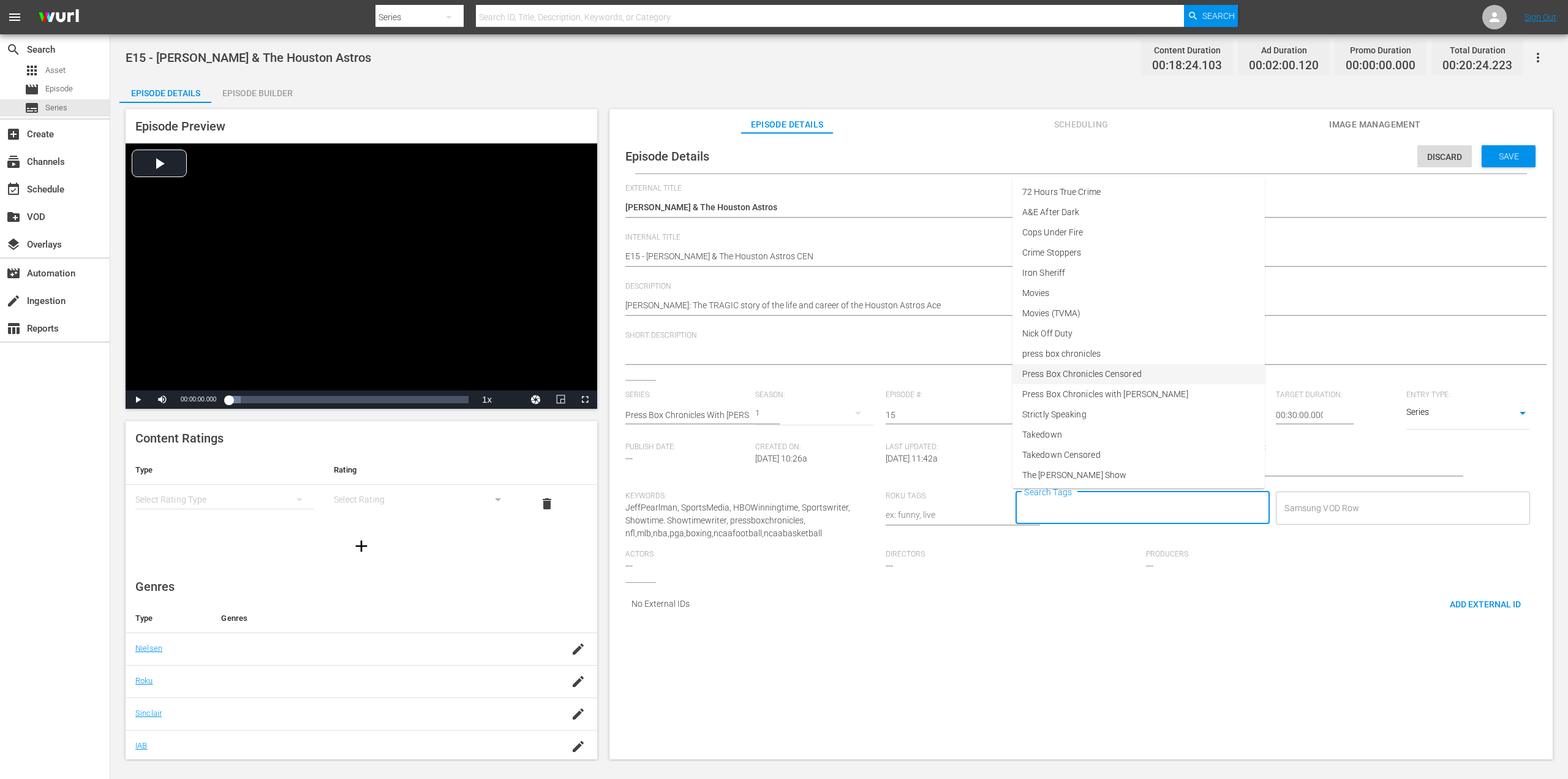
click at [1097, 377] on span "Press Box Chronicles Censored" at bounding box center [1081, 374] width 119 height 13
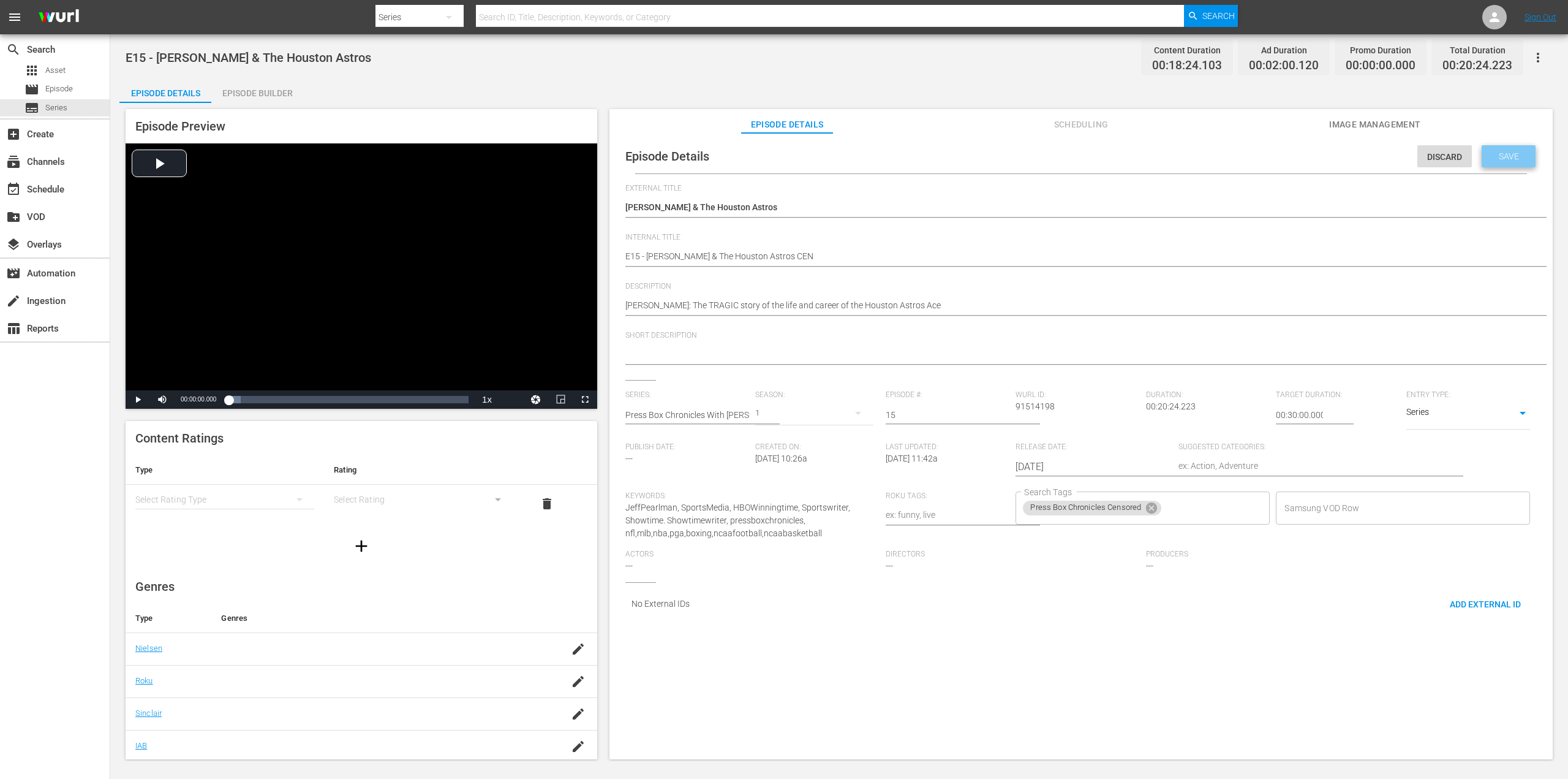
click at [1518, 162] on div "Save" at bounding box center [1508, 156] width 54 height 22
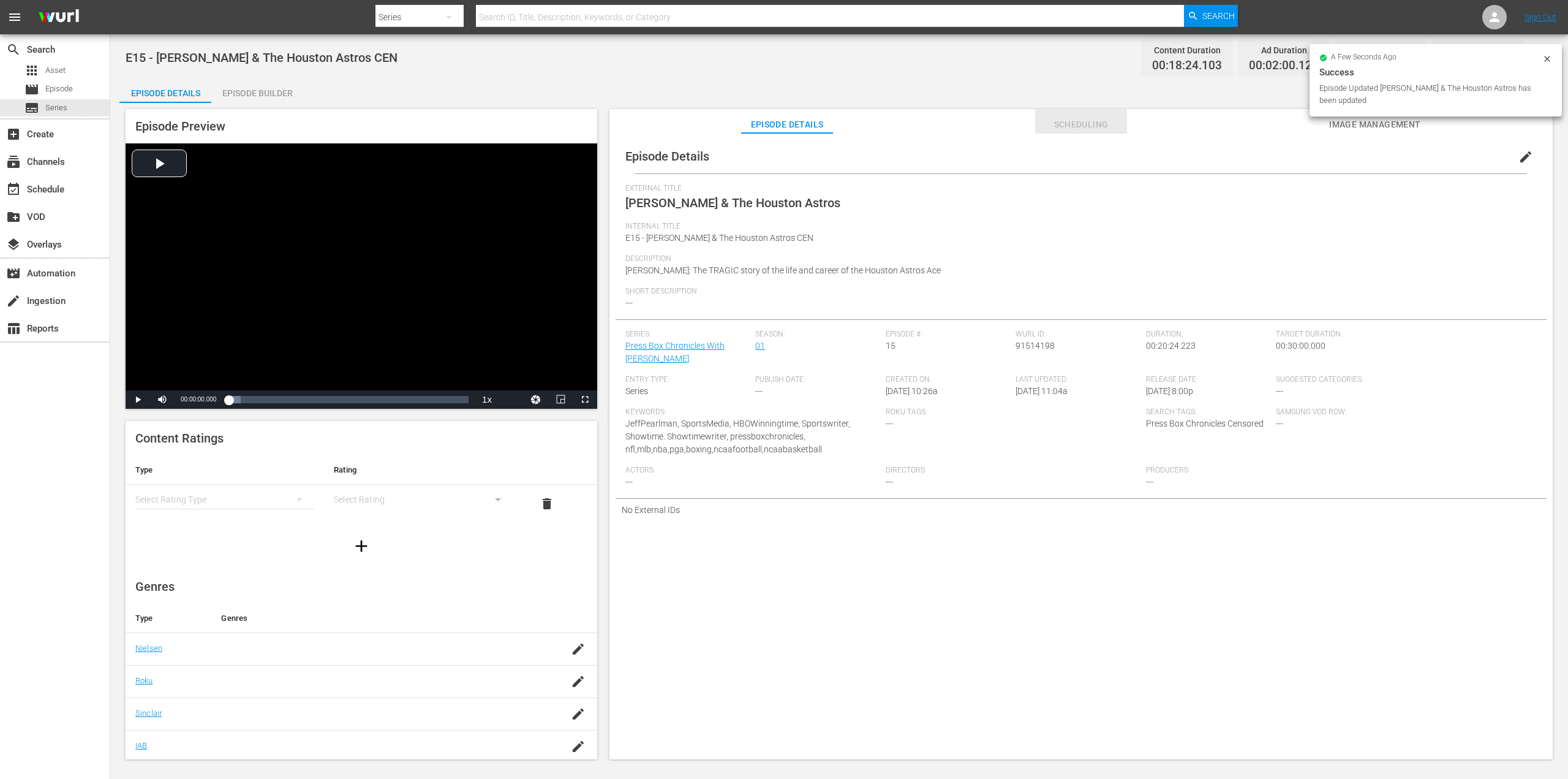
click at [1097, 130] on span "Scheduling" at bounding box center [1081, 125] width 92 height 15
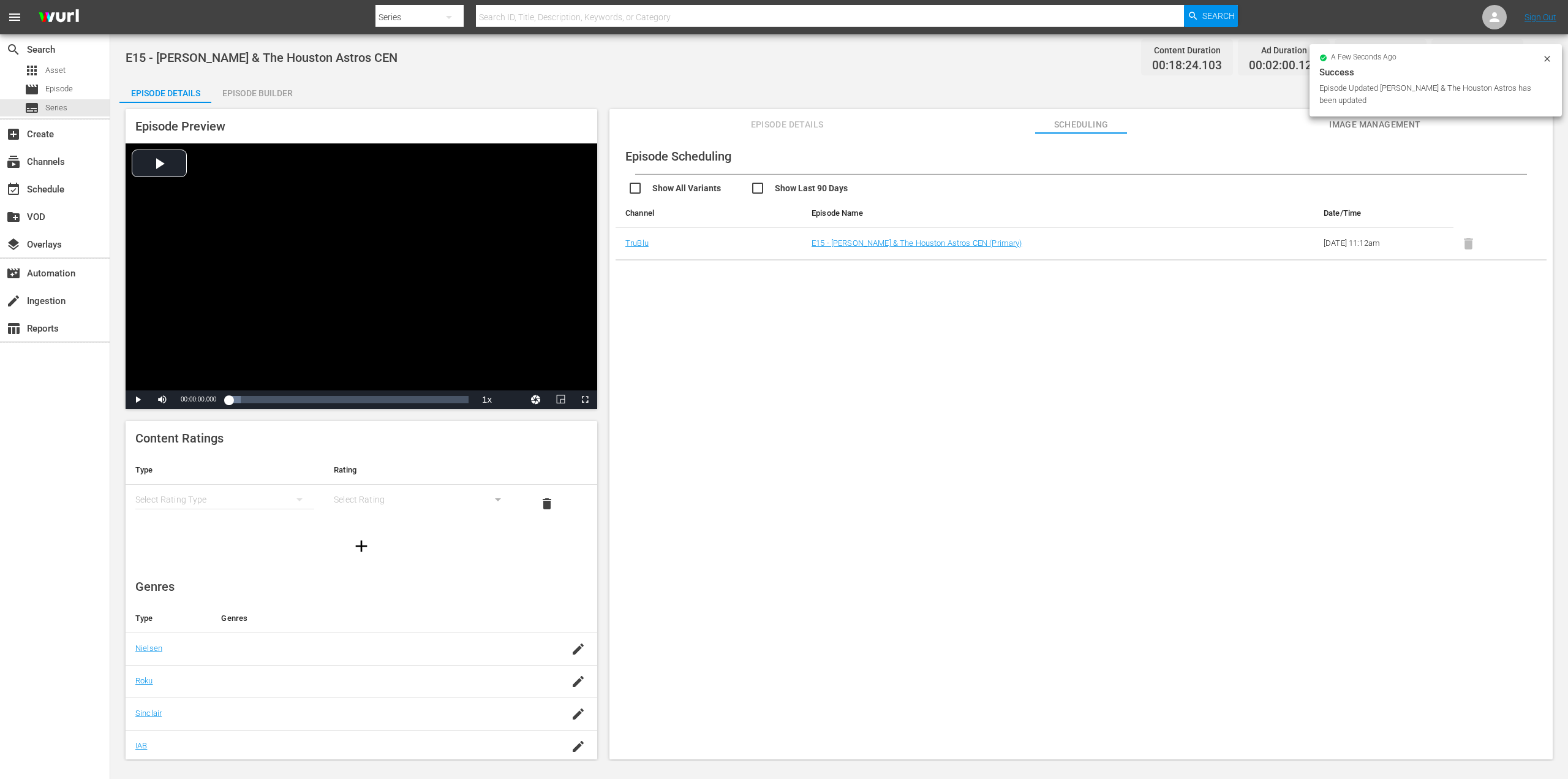
click at [1344, 128] on span "Image Management" at bounding box center [1375, 125] width 92 height 15
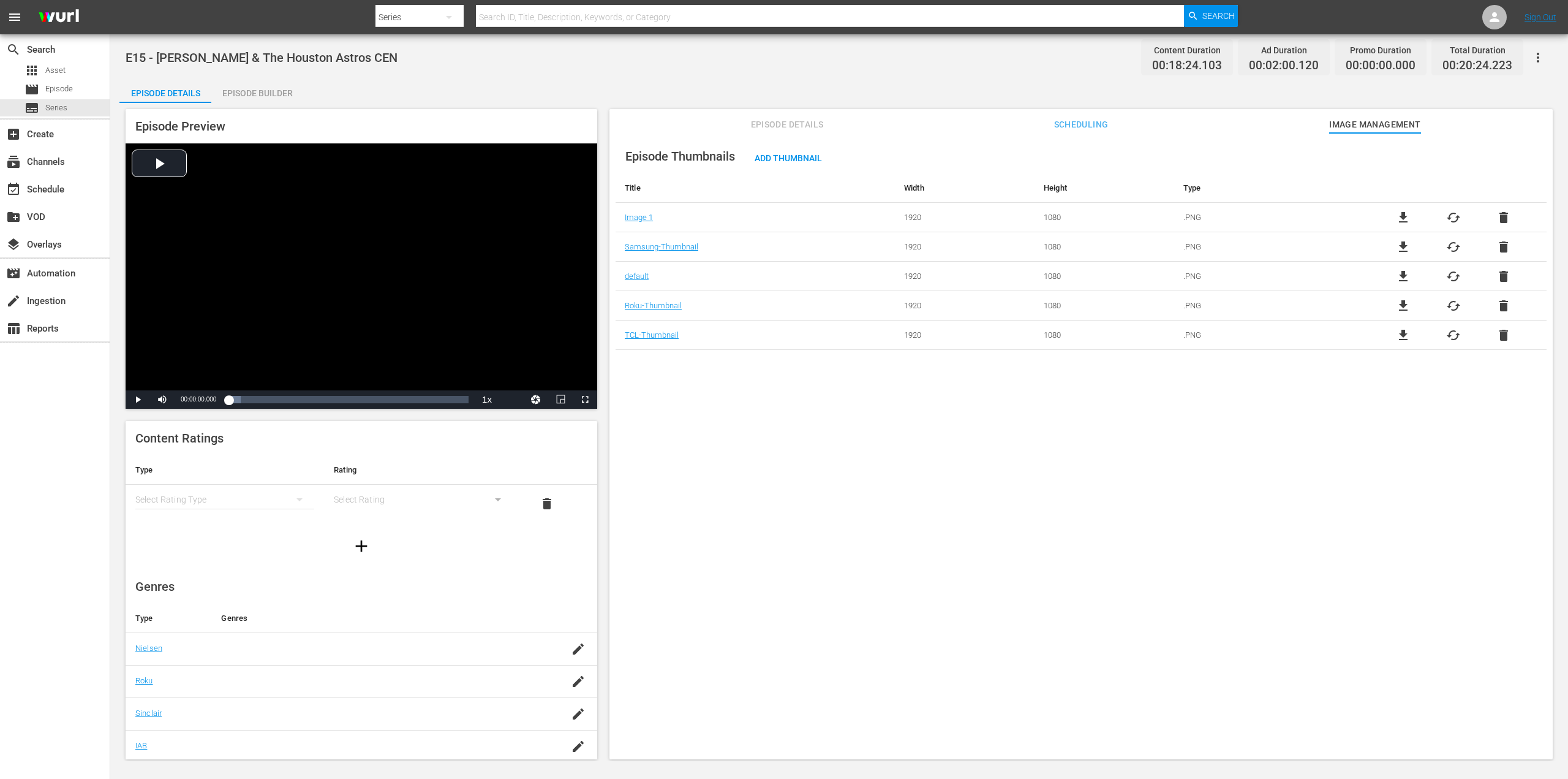
drag, startPoint x: 792, startPoint y: 126, endPoint x: 761, endPoint y: 129, distance: 31.1
click at [792, 126] on span "Episode Details" at bounding box center [786, 125] width 92 height 15
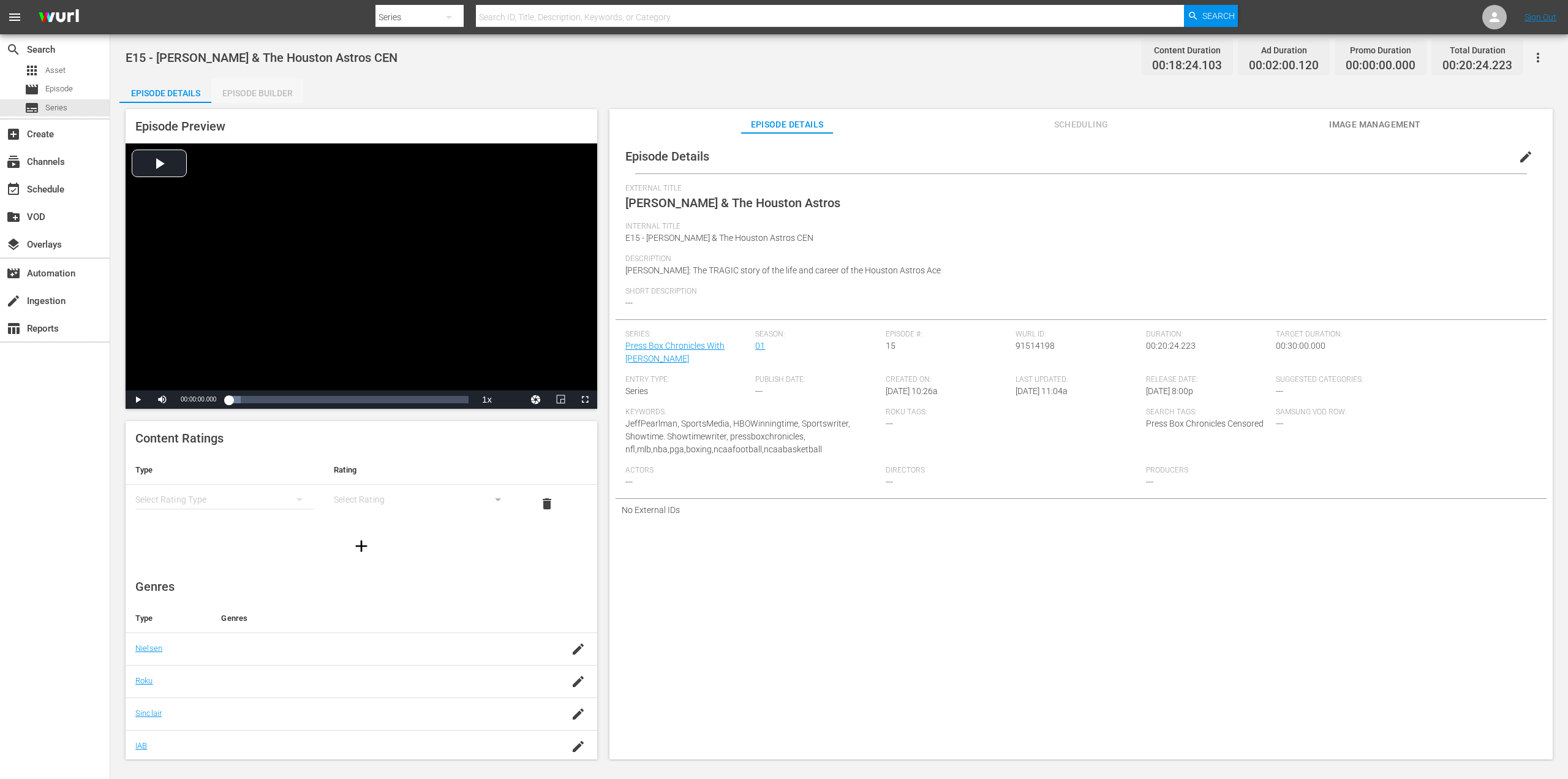
click at [269, 93] on div "Episode Builder" at bounding box center [257, 93] width 92 height 30
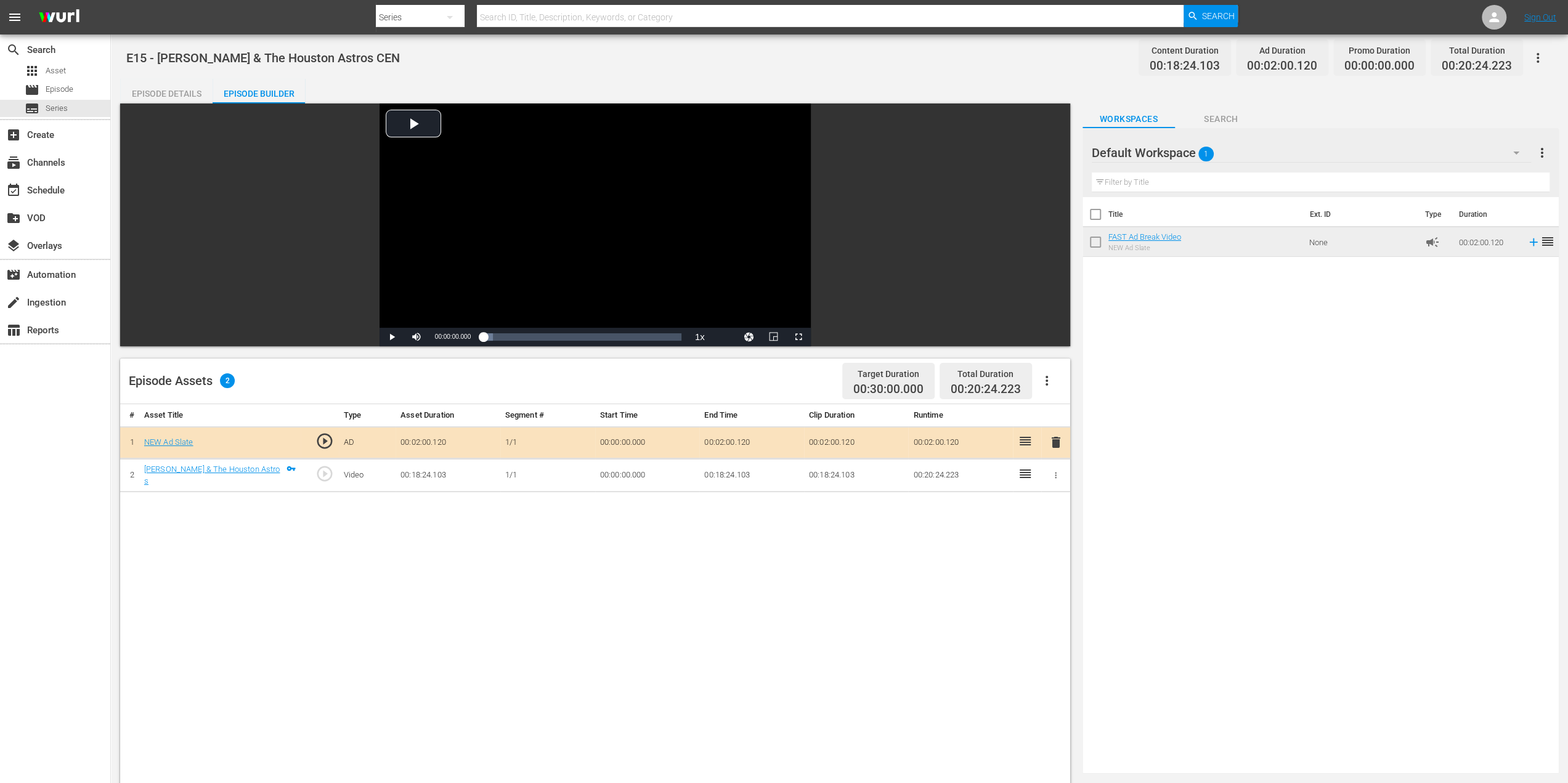
drag, startPoint x: 179, startPoint y: 93, endPoint x: 174, endPoint y: 115, distance: 22.6
click at [179, 93] on div "Episode Details" at bounding box center [166, 93] width 93 height 30
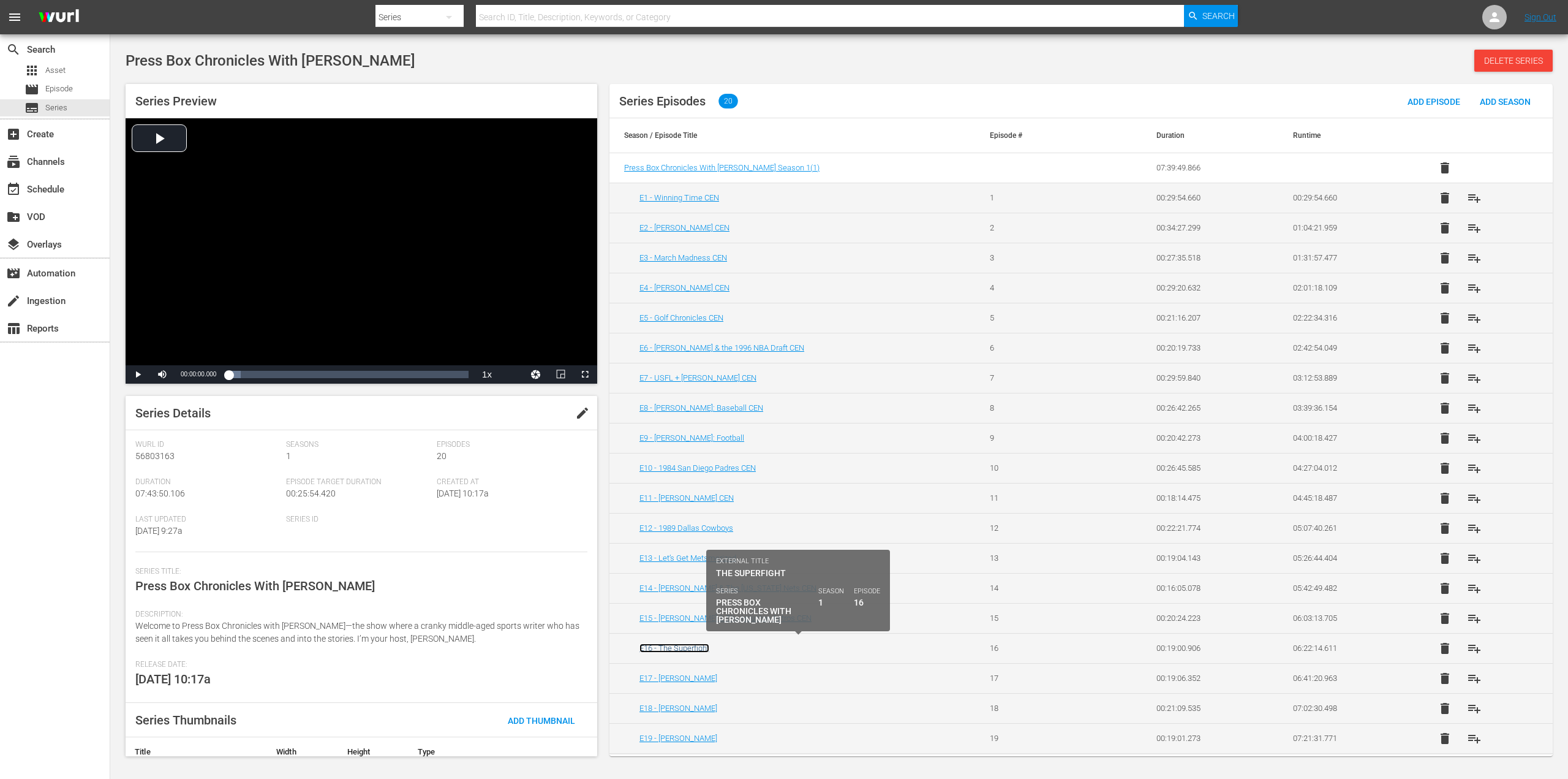
click at [692, 644] on link "E16 - The Superfight" at bounding box center [674, 648] width 70 height 9
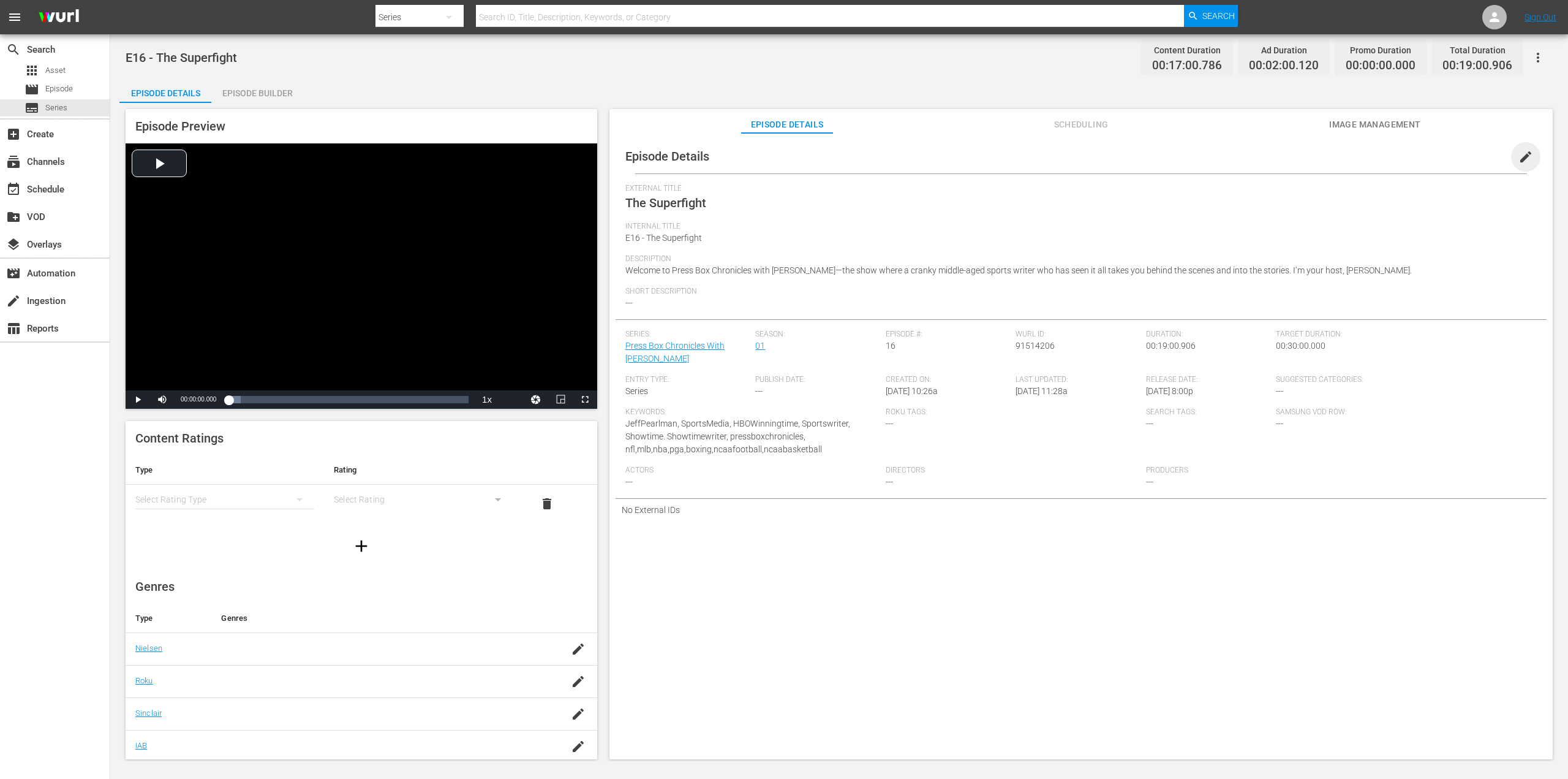
click at [1519, 156] on span "edit" at bounding box center [1525, 157] width 14 height 14
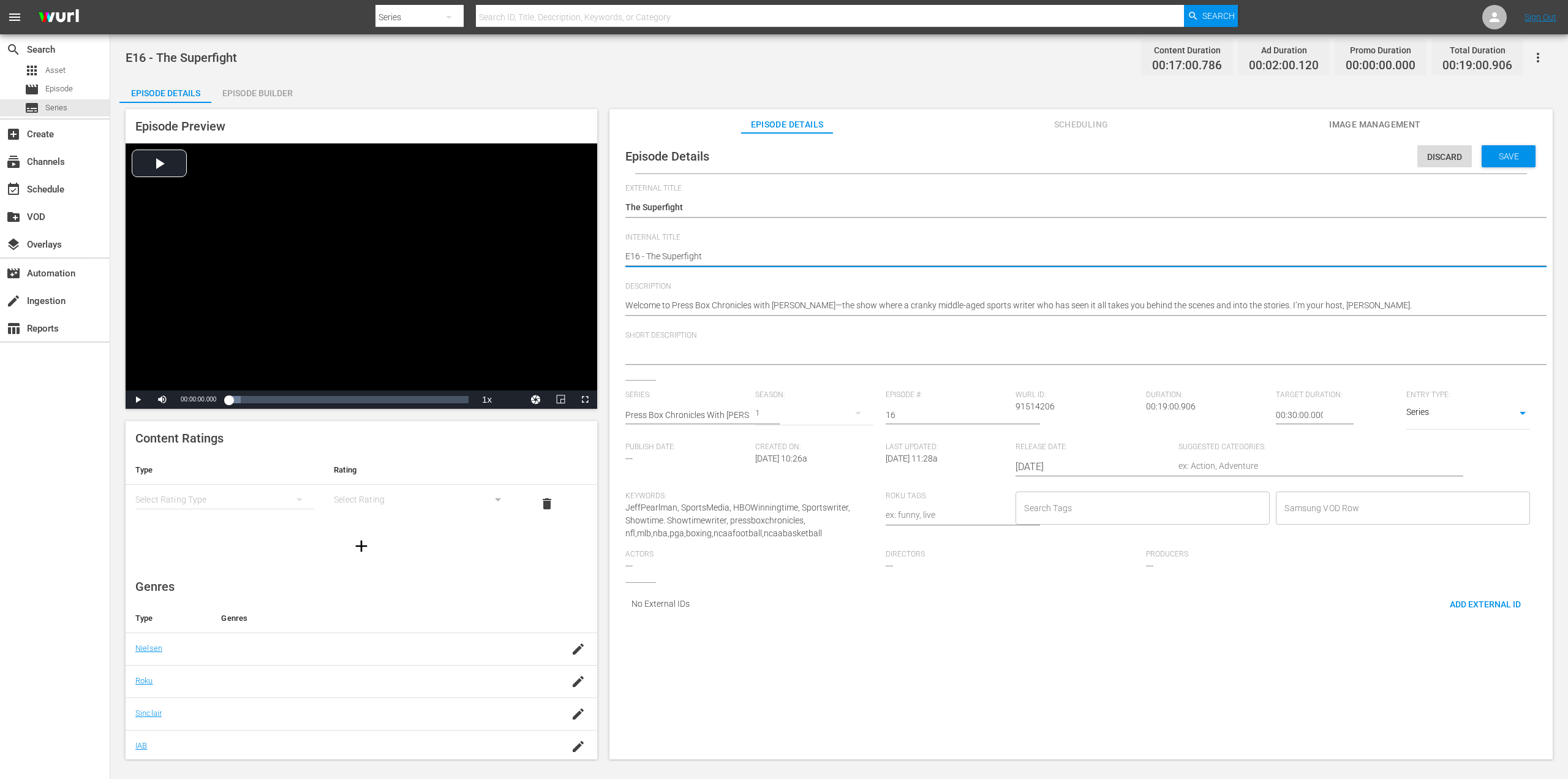
type textarea "E16 - The Superfight"
type textarea "E16 - The Superfight C"
type textarea "E16 - The Superfight CE"
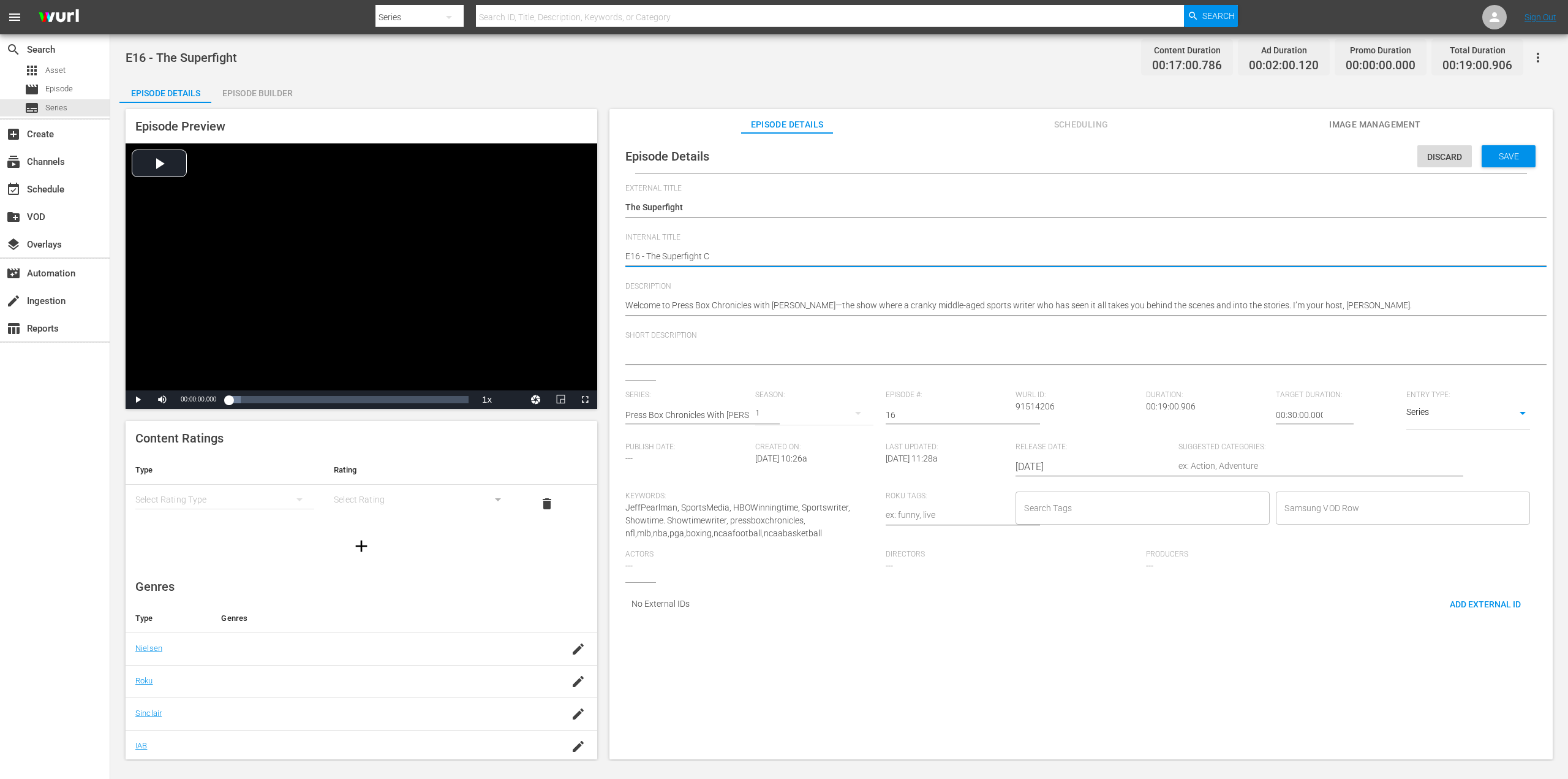
type textarea "E16 - The Superfight CE"
type textarea "E16 - The Superfight CEN"
drag, startPoint x: 1427, startPoint y: 300, endPoint x: 1408, endPoint y: 305, distance: 19.6
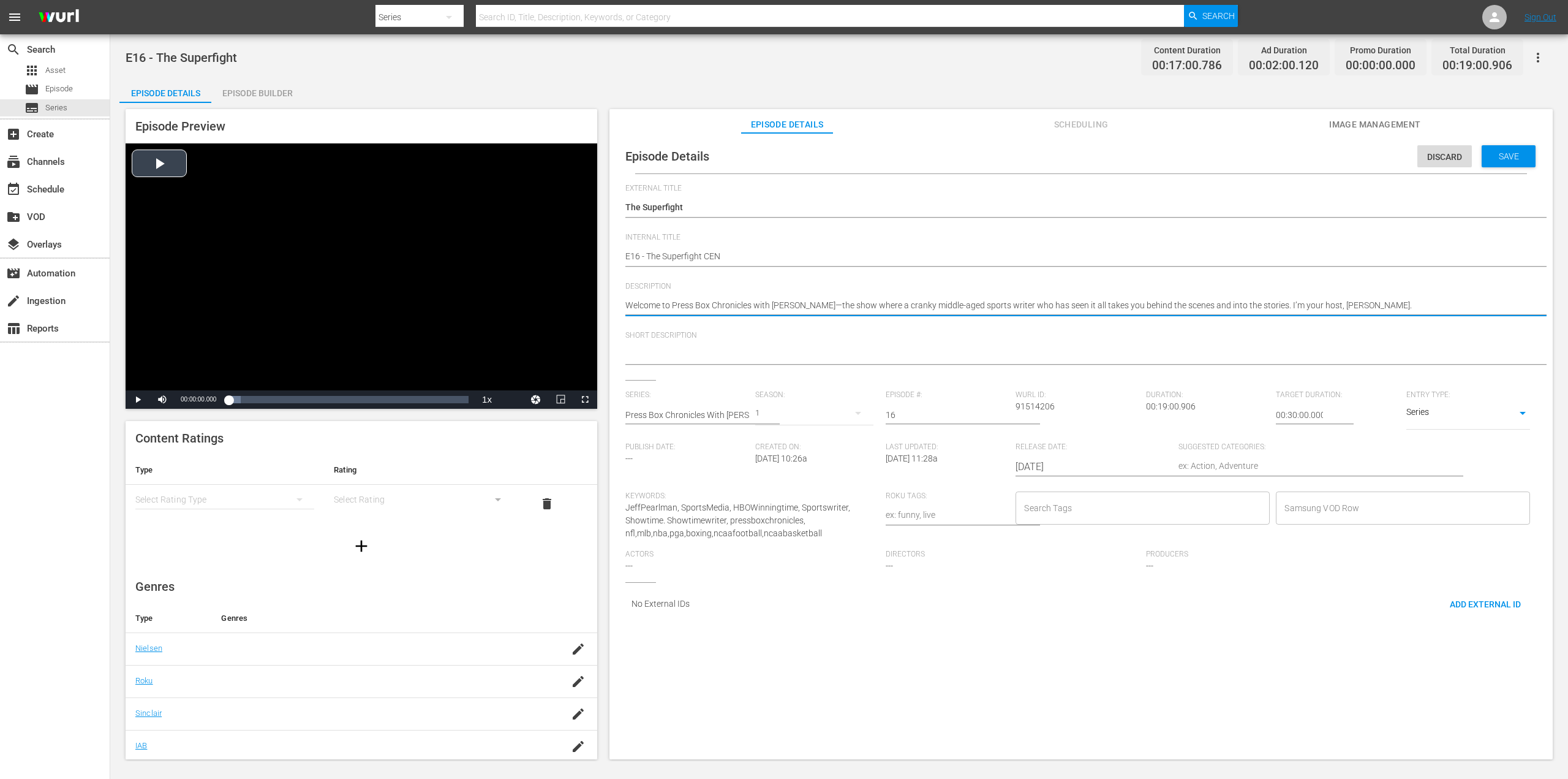
drag, startPoint x: 1341, startPoint y: 298, endPoint x: 560, endPoint y: 291, distance: 781.0
click at [545, 291] on div "Episode Preview Video Player is loading. Play Video Play Mute Current Time 00:0…" at bounding box center [839, 435] width 1439 height 666
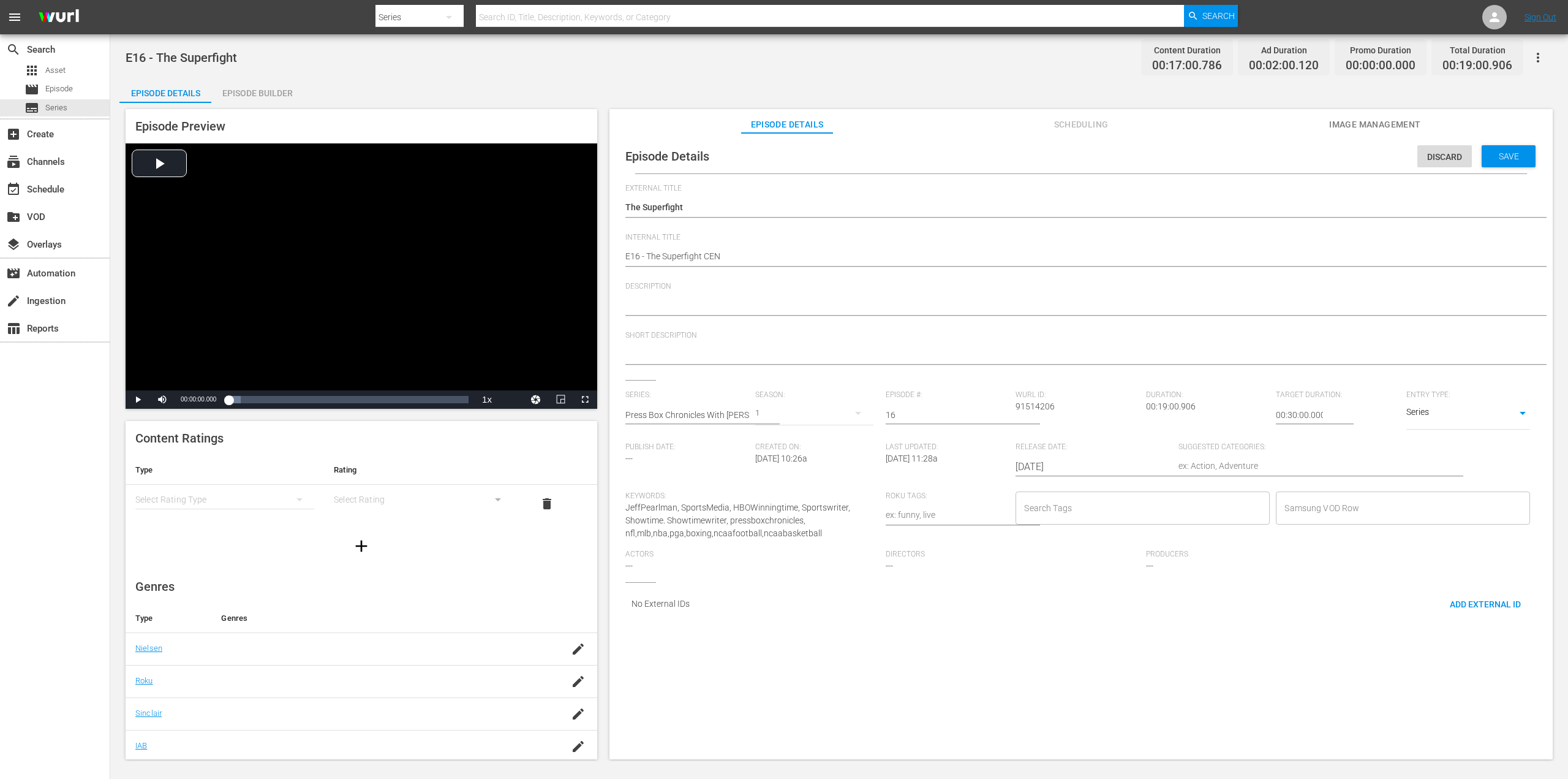
click at [667, 313] on textarea "Welcome to Press Box Chronicles with [PERSON_NAME]—the show where a cranky midd…" at bounding box center [1078, 306] width 905 height 14
paste textarea "[PERSON_NAME]: The TRAGIC story of the life and career of the Houston Astros Ace"
type textarea "[PERSON_NAME]: The TRAGIC story of the life and career of the Houston Astros Ace"
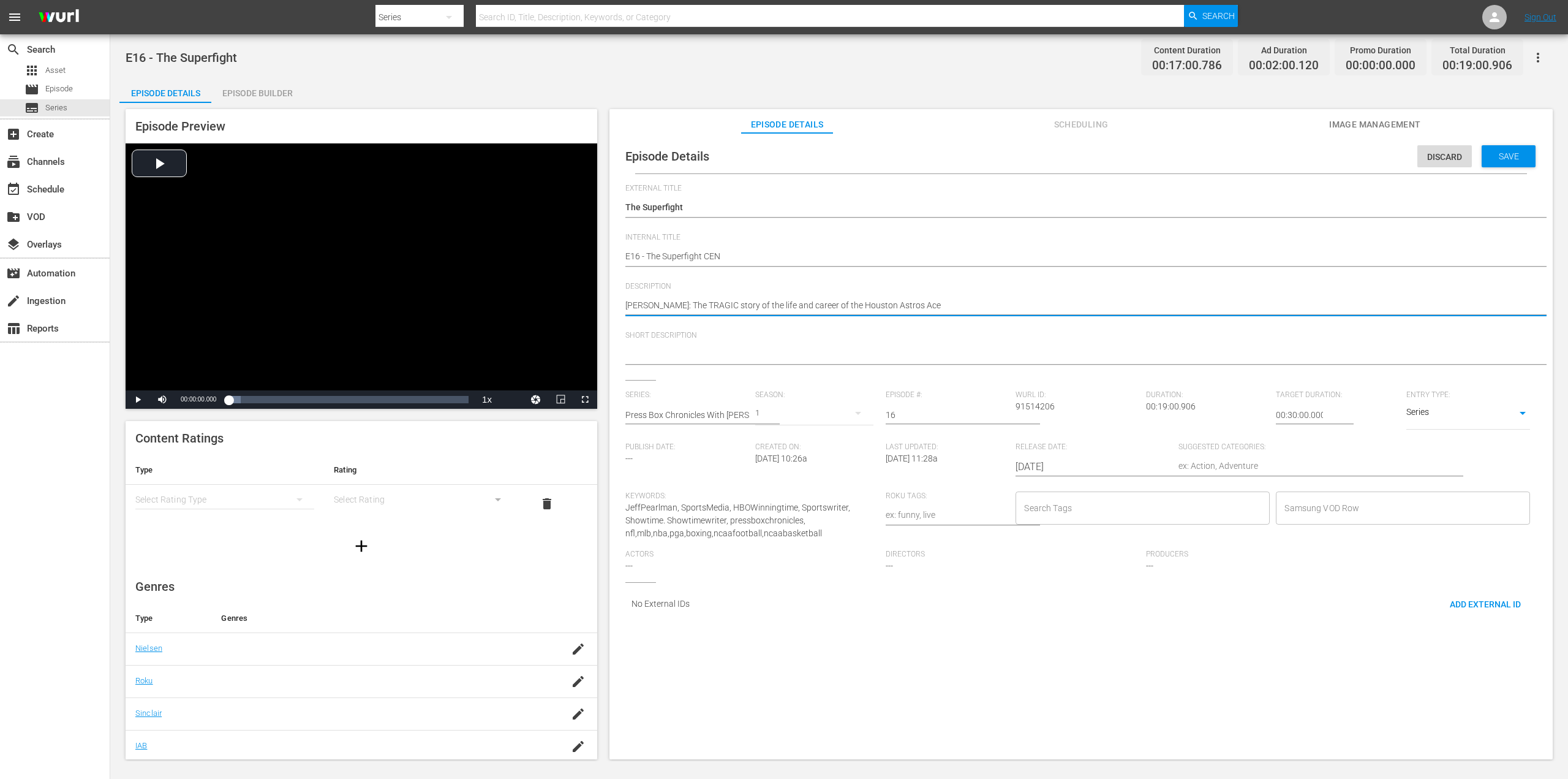
type textarea "[PERSON_NAME]: The TRAGIC story of the life and career of the Houston Astros Ace"
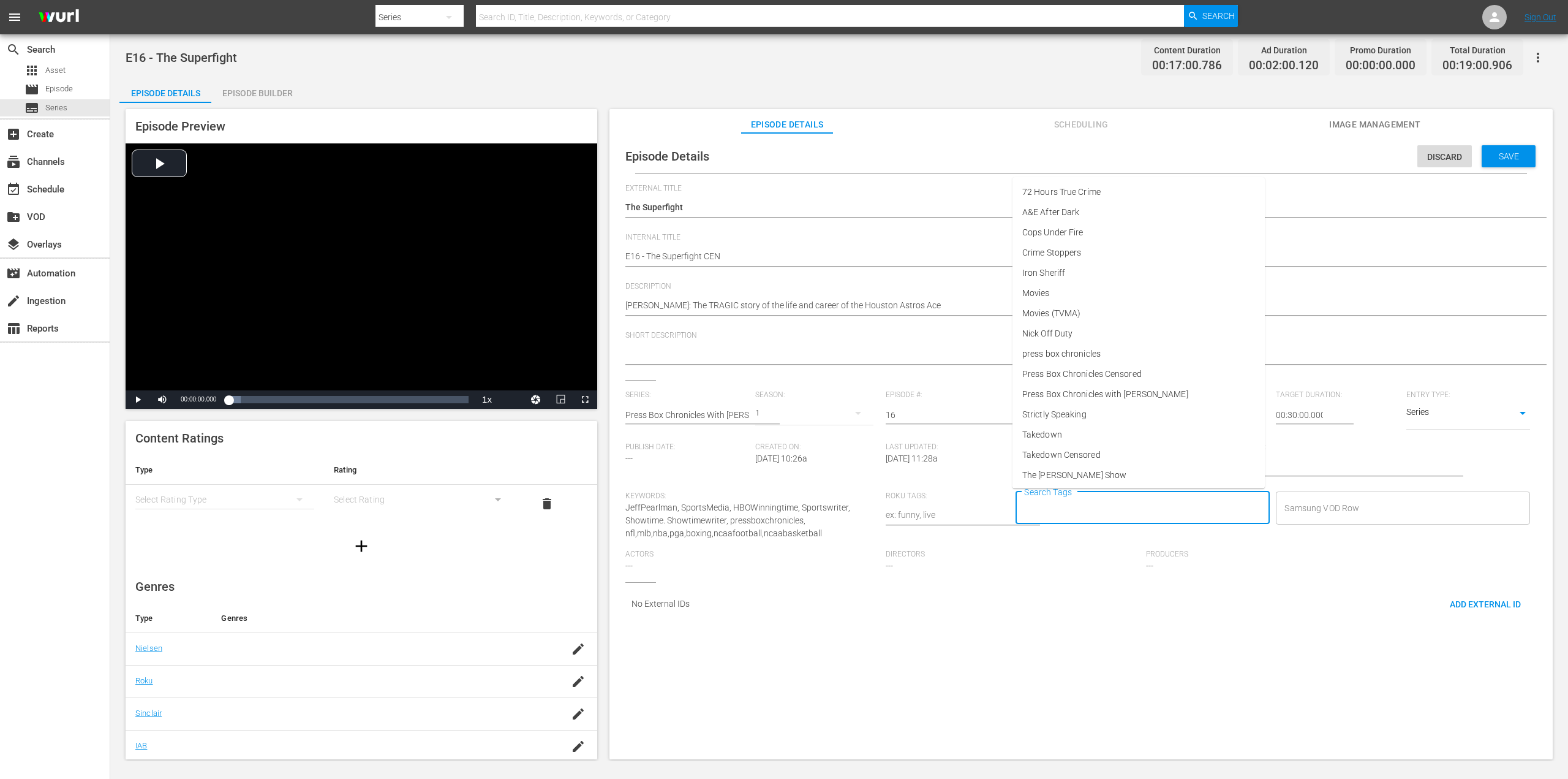
click at [1062, 508] on input "Search Tags" at bounding box center [1134, 507] width 225 height 22
drag, startPoint x: 1115, startPoint y: 376, endPoint x: 1133, endPoint y: 370, distance: 19.0
click at [1116, 376] on span "Press Box Chronicles Censored" at bounding box center [1081, 374] width 119 height 13
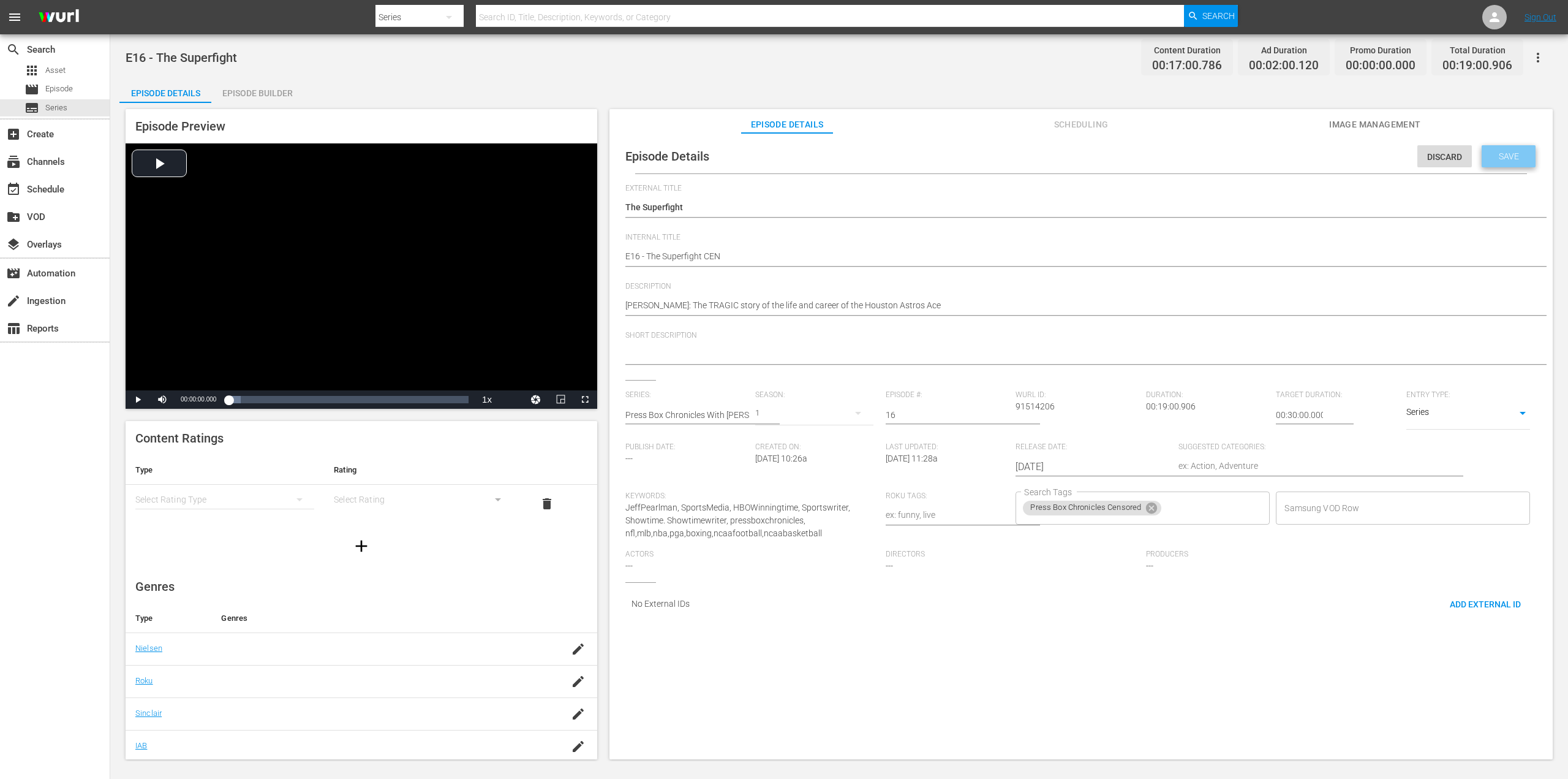
click at [1490, 156] on span "Save" at bounding box center [1509, 156] width 40 height 10
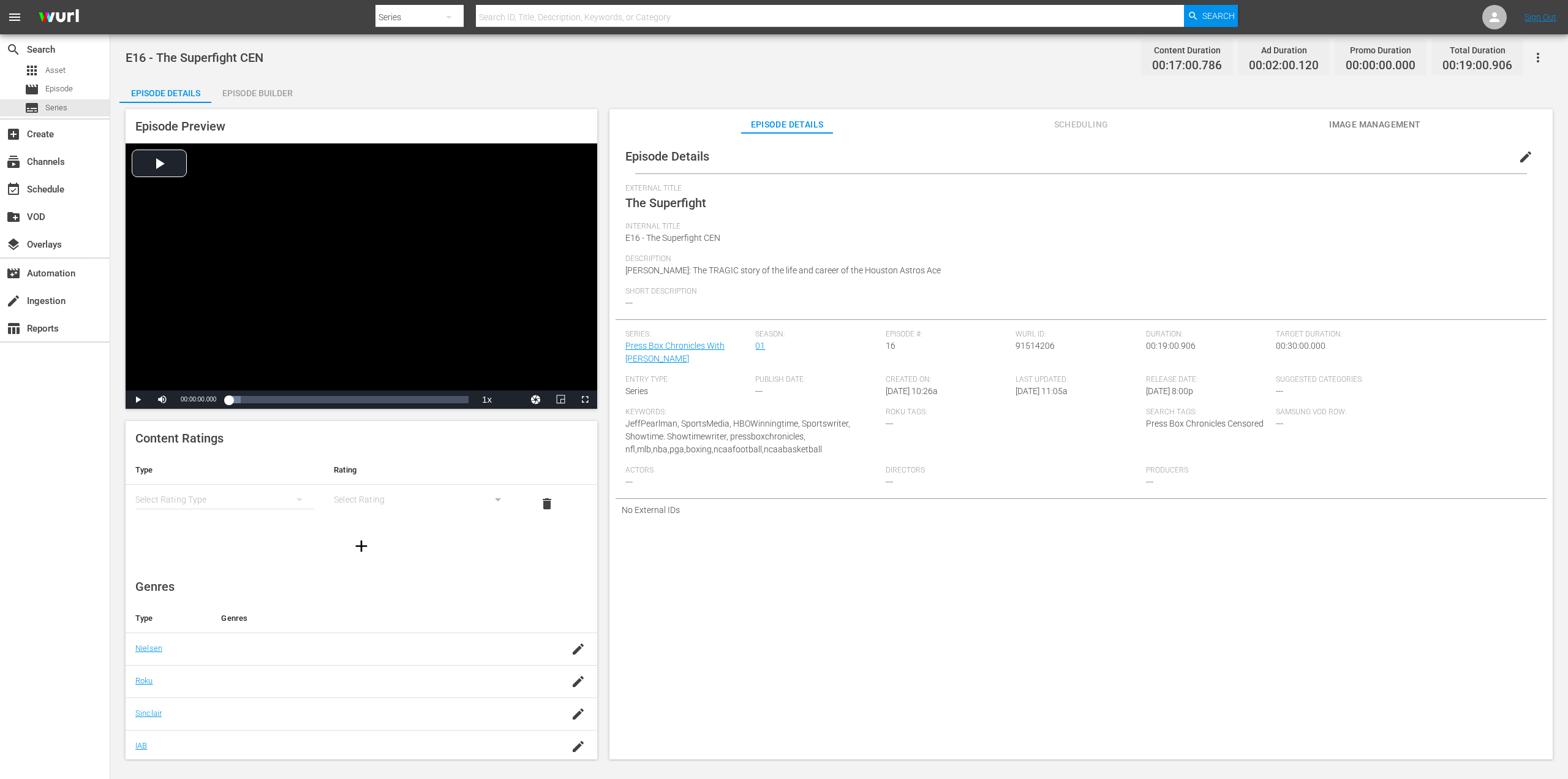
click at [1082, 134] on div "Episode Details edit External Title The Superfight Internal Title E16 - The Sup…" at bounding box center [1081, 452] width 943 height 638
click at [1103, 126] on span "Scheduling" at bounding box center [1081, 125] width 92 height 15
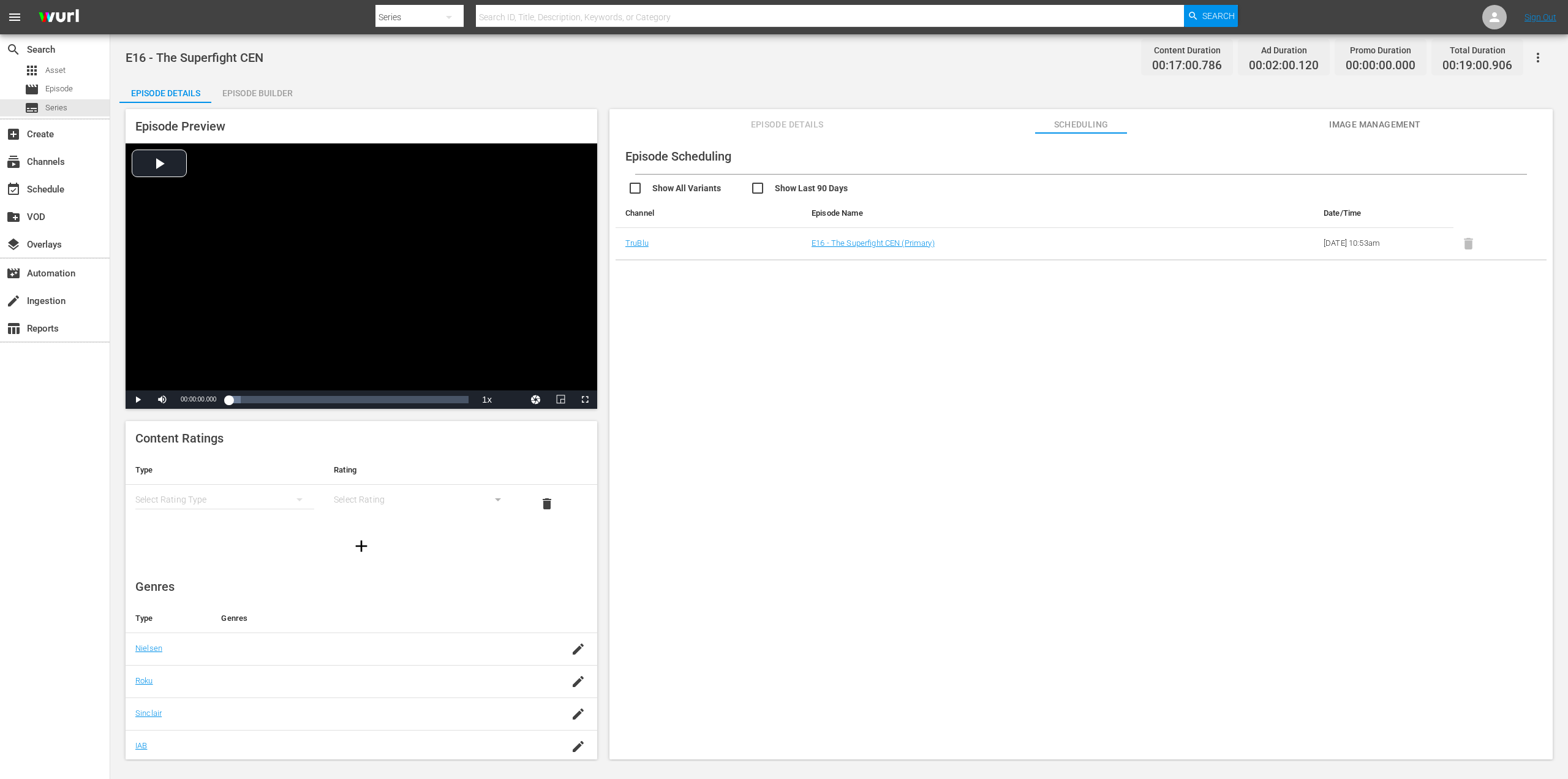
click at [1360, 130] on span "Image Management" at bounding box center [1375, 125] width 92 height 15
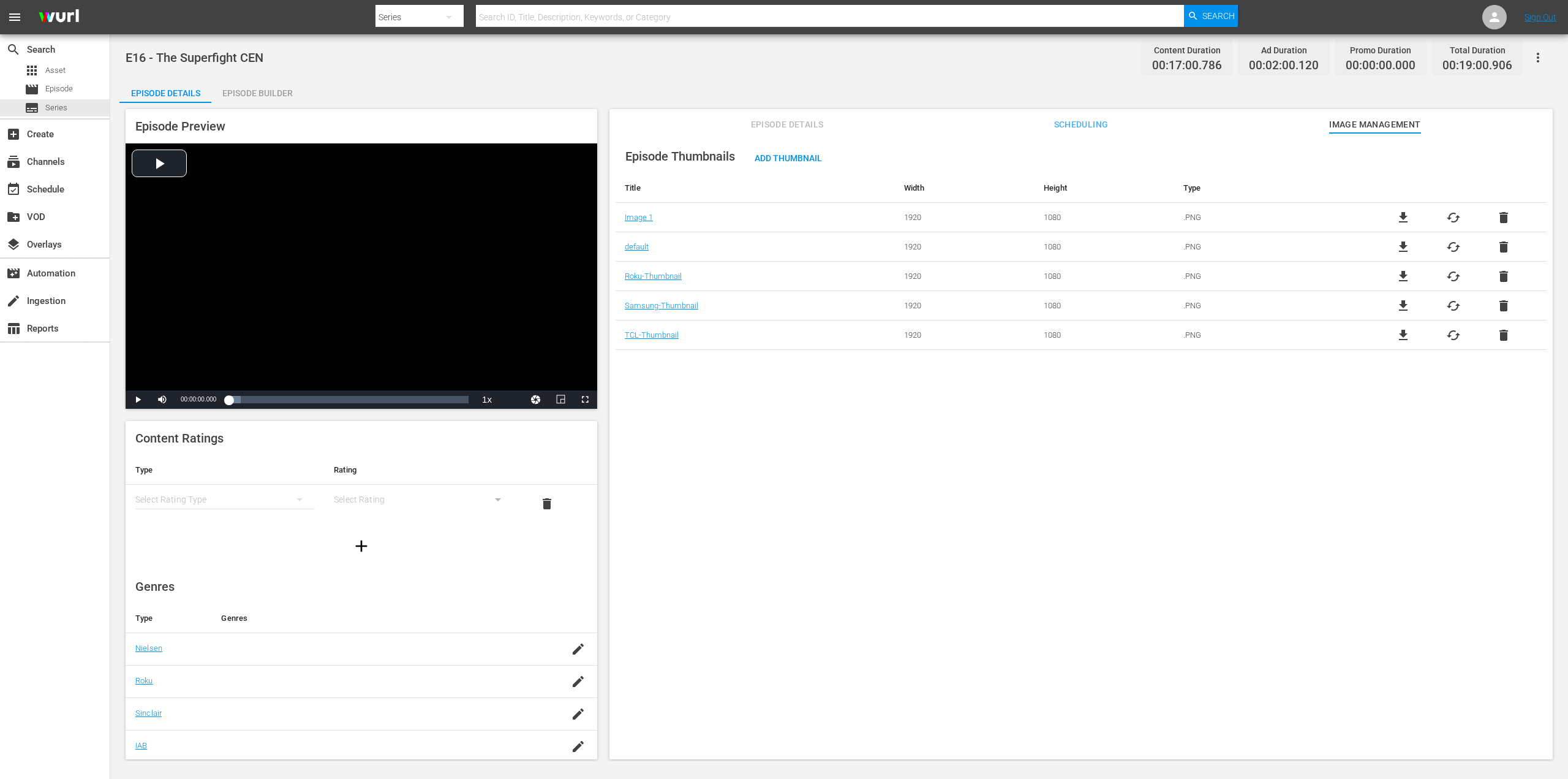
click at [746, 128] on span "Episode Details" at bounding box center [786, 125] width 92 height 15
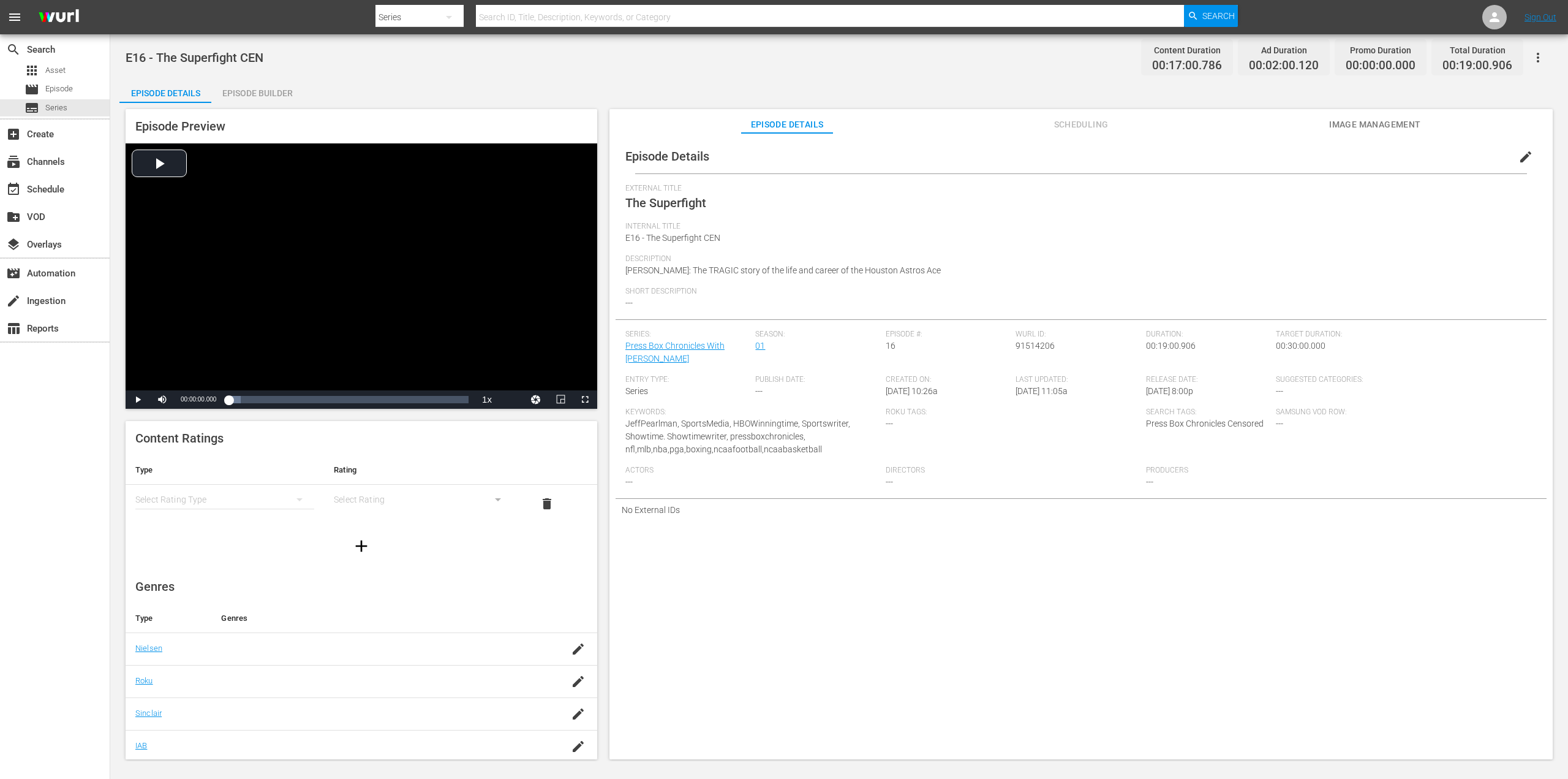
click at [269, 95] on div "Episode Builder" at bounding box center [257, 93] width 92 height 30
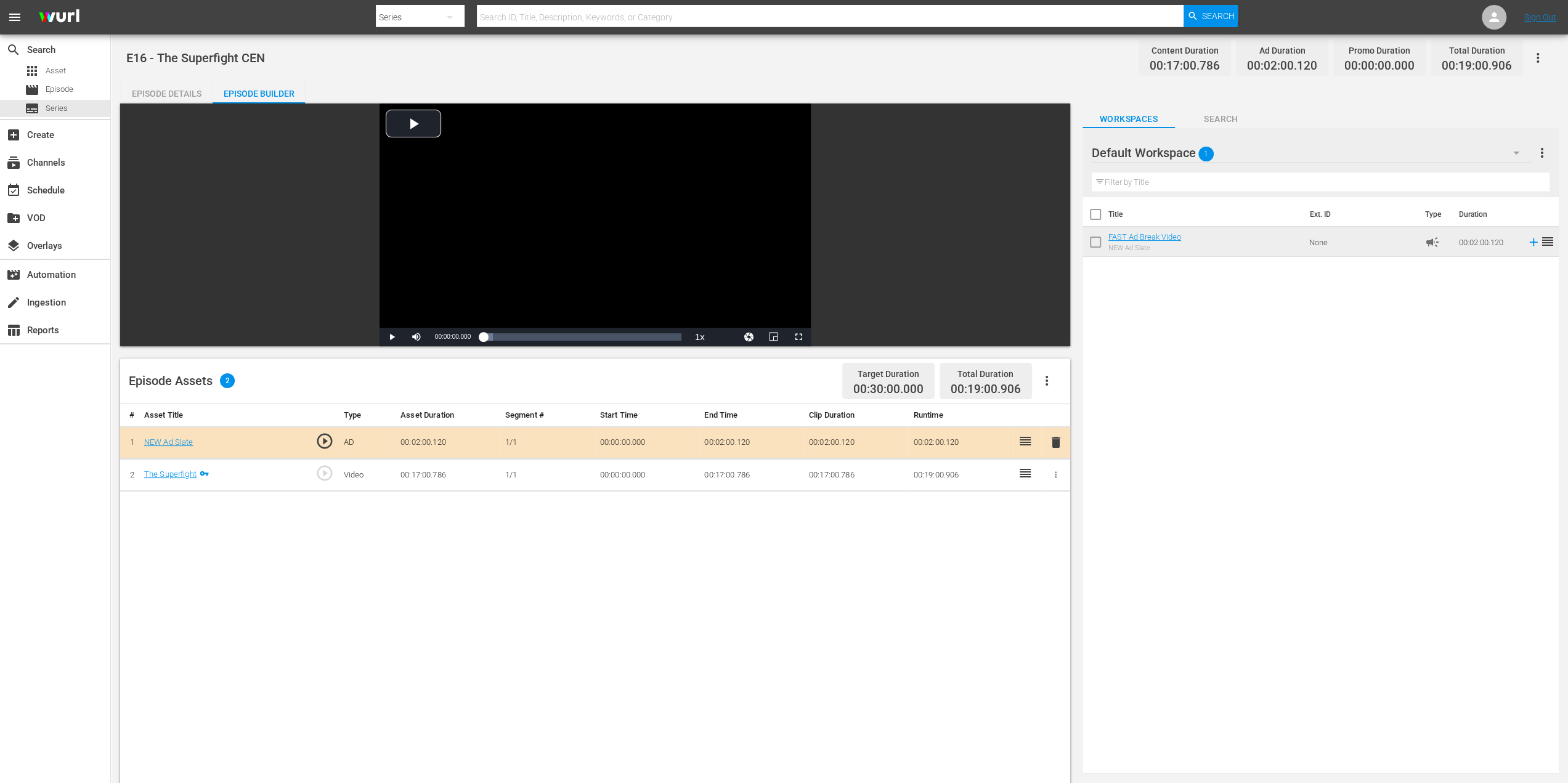
drag, startPoint x: 165, startPoint y: 88, endPoint x: 151, endPoint y: 90, distance: 14.1
click at [164, 88] on div "Episode Details" at bounding box center [166, 93] width 93 height 30
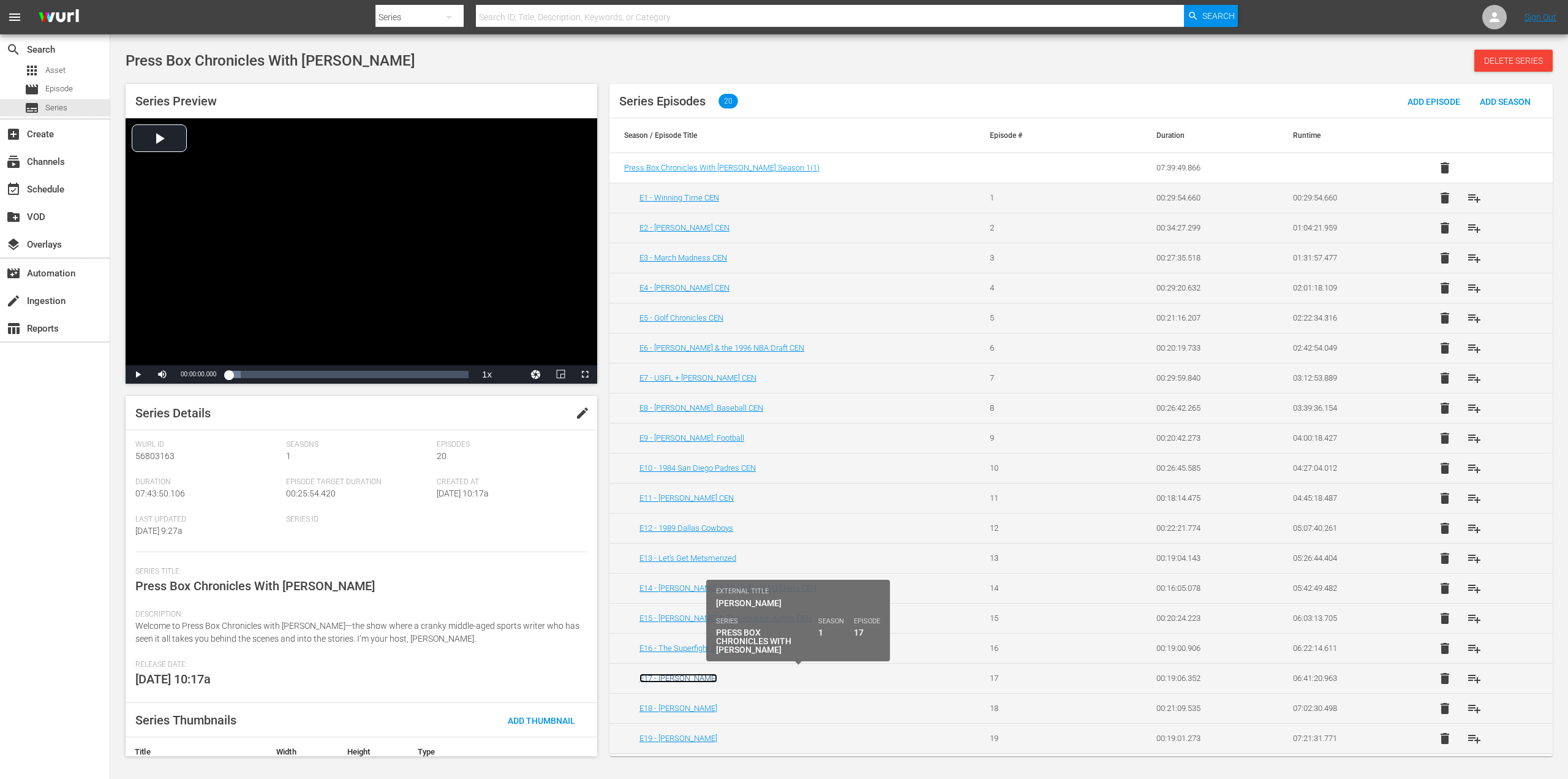
click at [696, 675] on link "E17 - [PERSON_NAME]" at bounding box center [678, 678] width 78 height 9
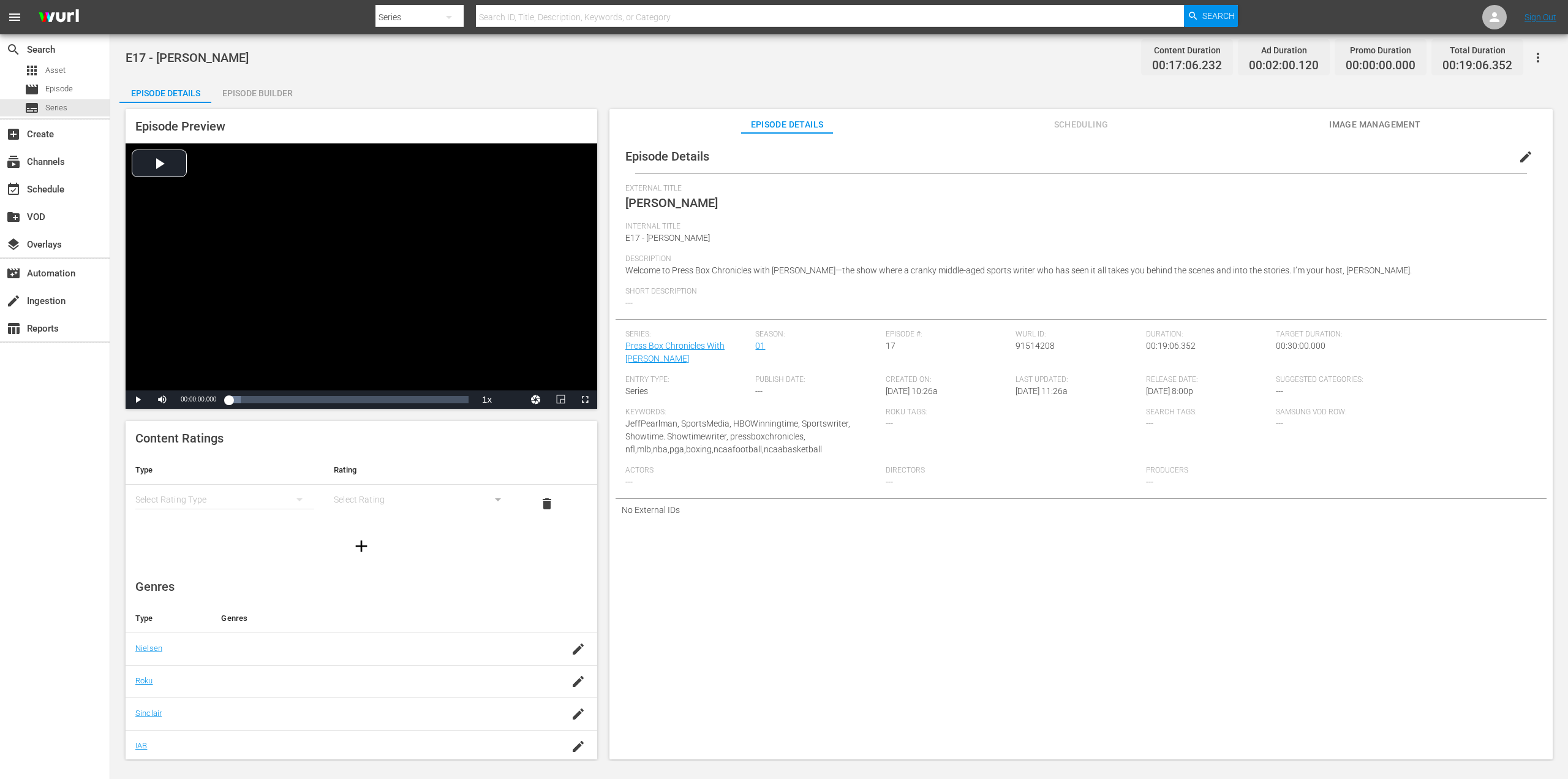
click at [1519, 154] on span "edit" at bounding box center [1525, 157] width 14 height 14
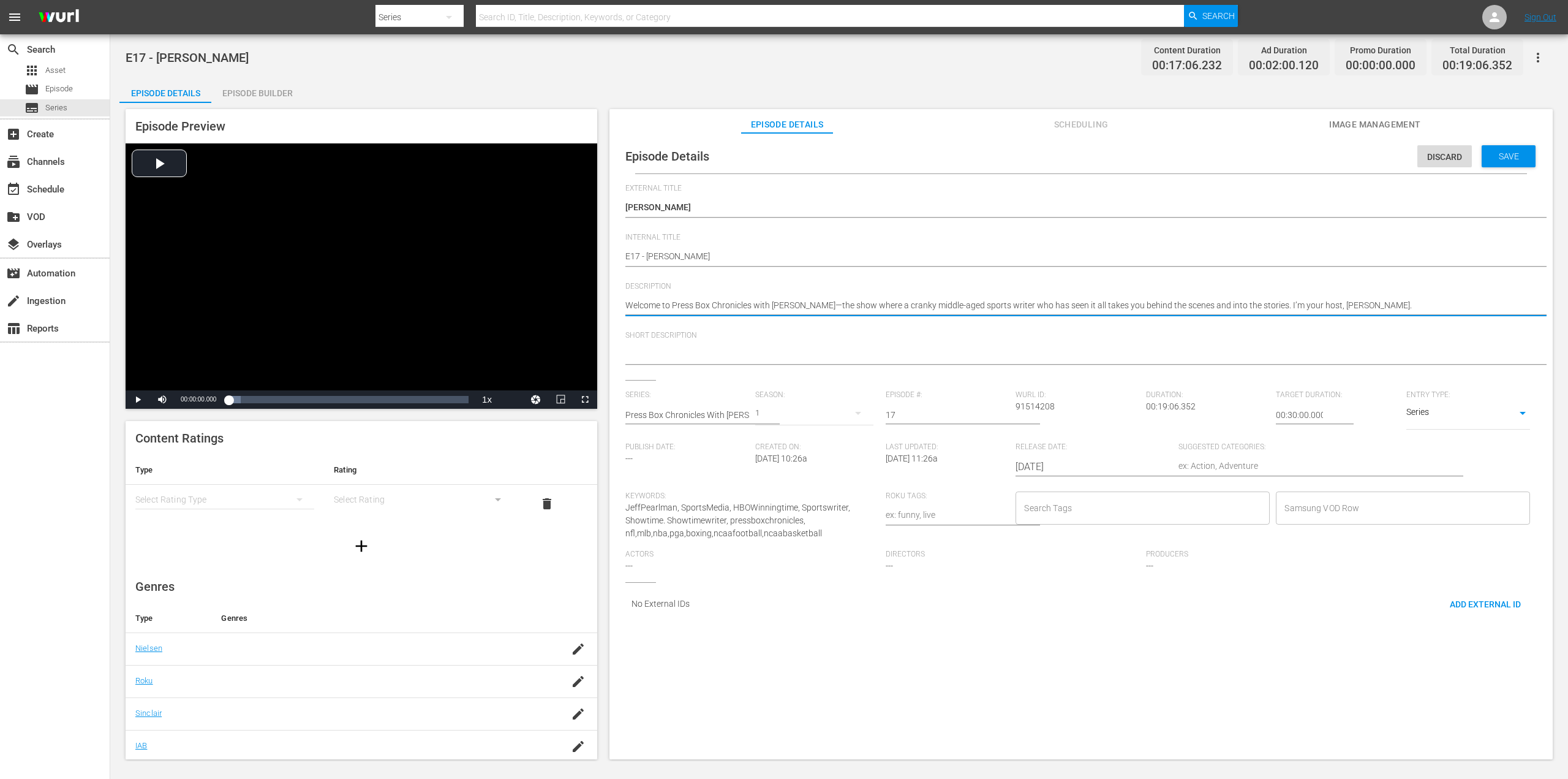
drag, startPoint x: 1410, startPoint y: 307, endPoint x: 598, endPoint y: 342, distance: 812.8
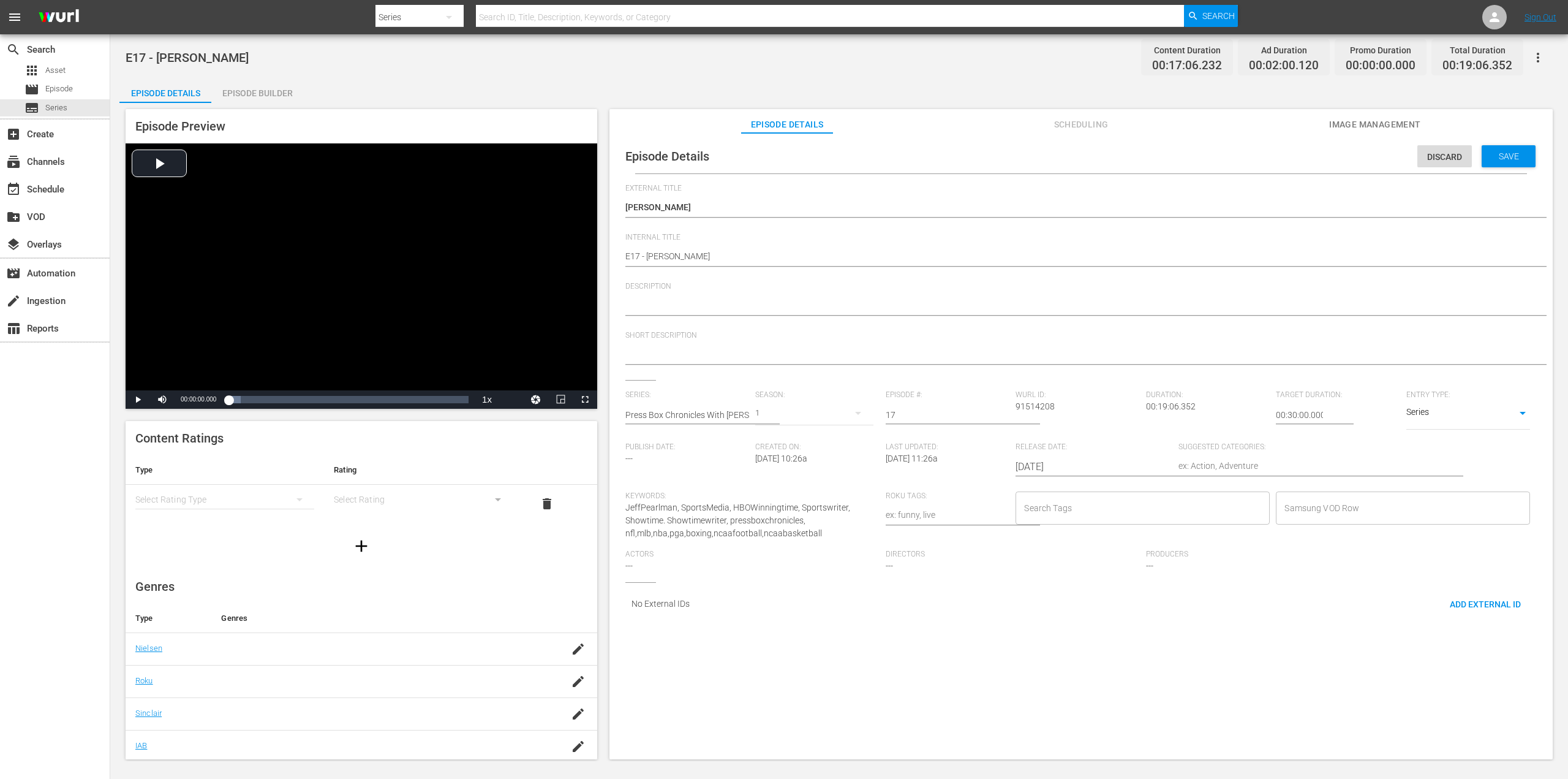
click at [649, 302] on textarea "Welcome to Press Box Chronicles with [PERSON_NAME]—the show where a cranky midd…" at bounding box center [1078, 306] width 905 height 14
paste textarea "BITTER SWEETNESS: The story of NFL legend [PERSON_NAME], Super Bowl XX, and the…"
type textarea "BITTER SWEETNESS: The story of NFL legend [PERSON_NAME], Super Bowl XX, and the…"
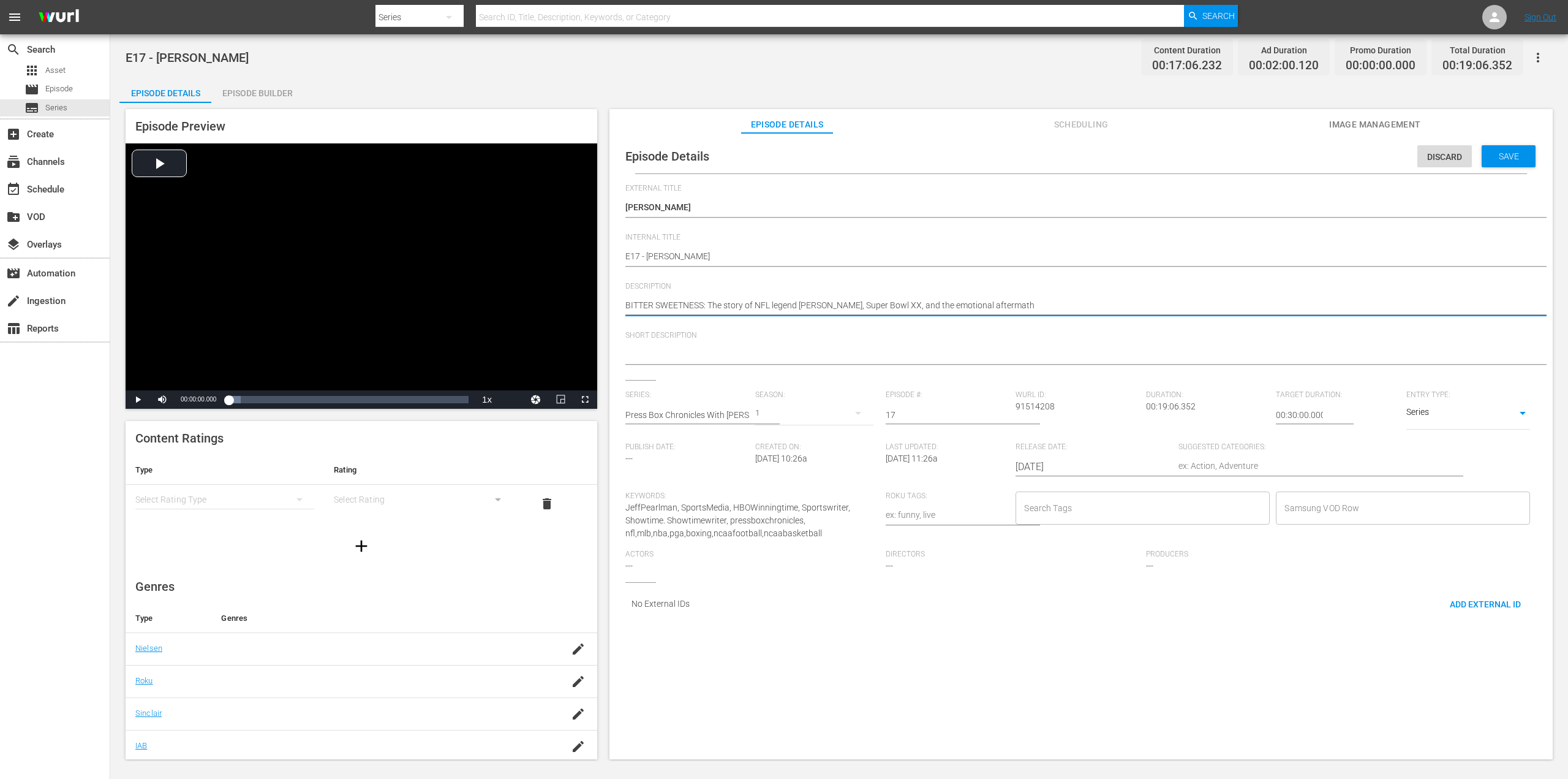
type textarea "BITTER SWEETNESS: The story of NFL legend [PERSON_NAME], Super Bowl XX, and the…"
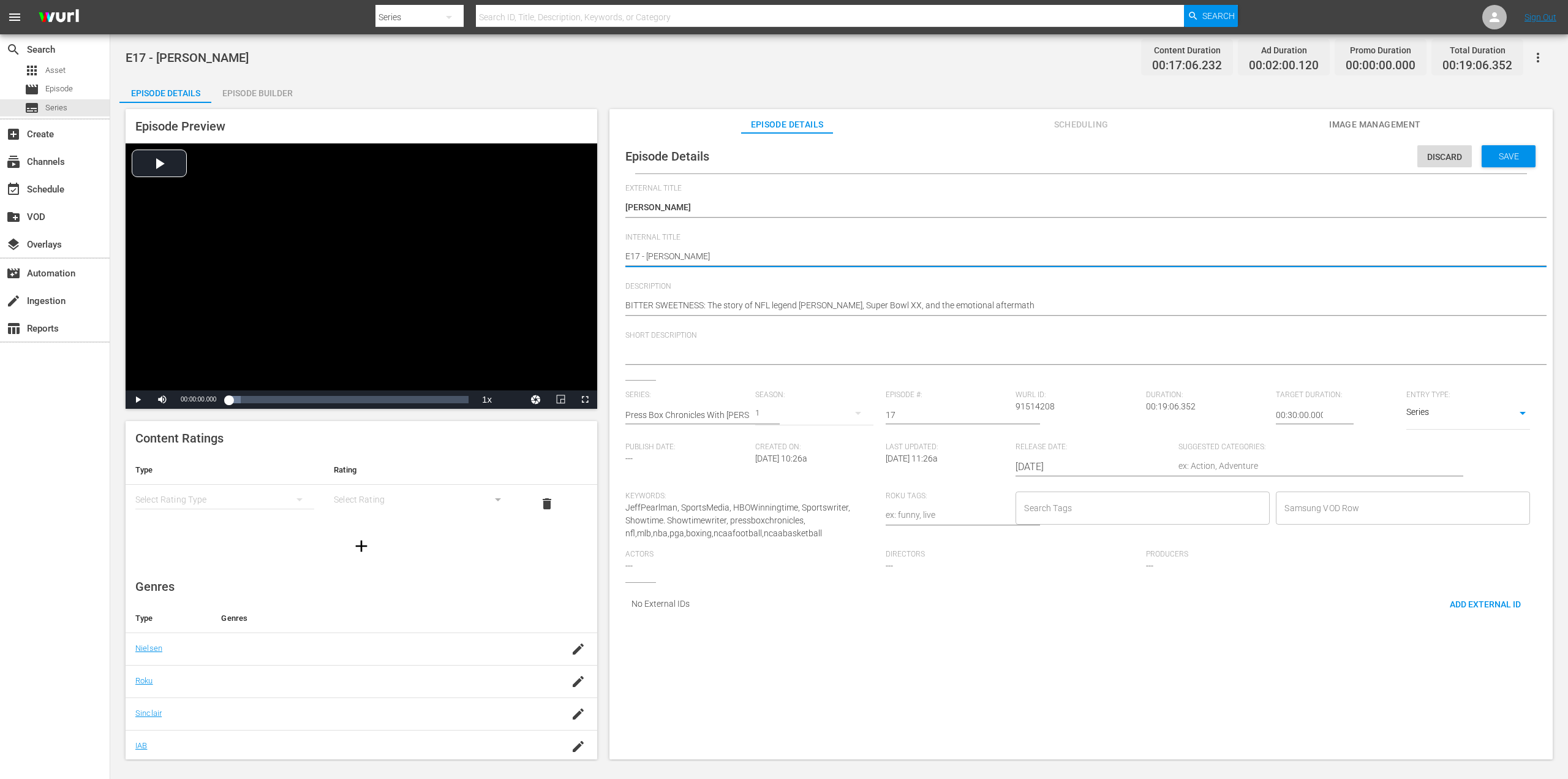
type textarea "E17 - [PERSON_NAME]"
type textarea "E17 - [PERSON_NAME] C"
type textarea "E17 - [PERSON_NAME] CE"
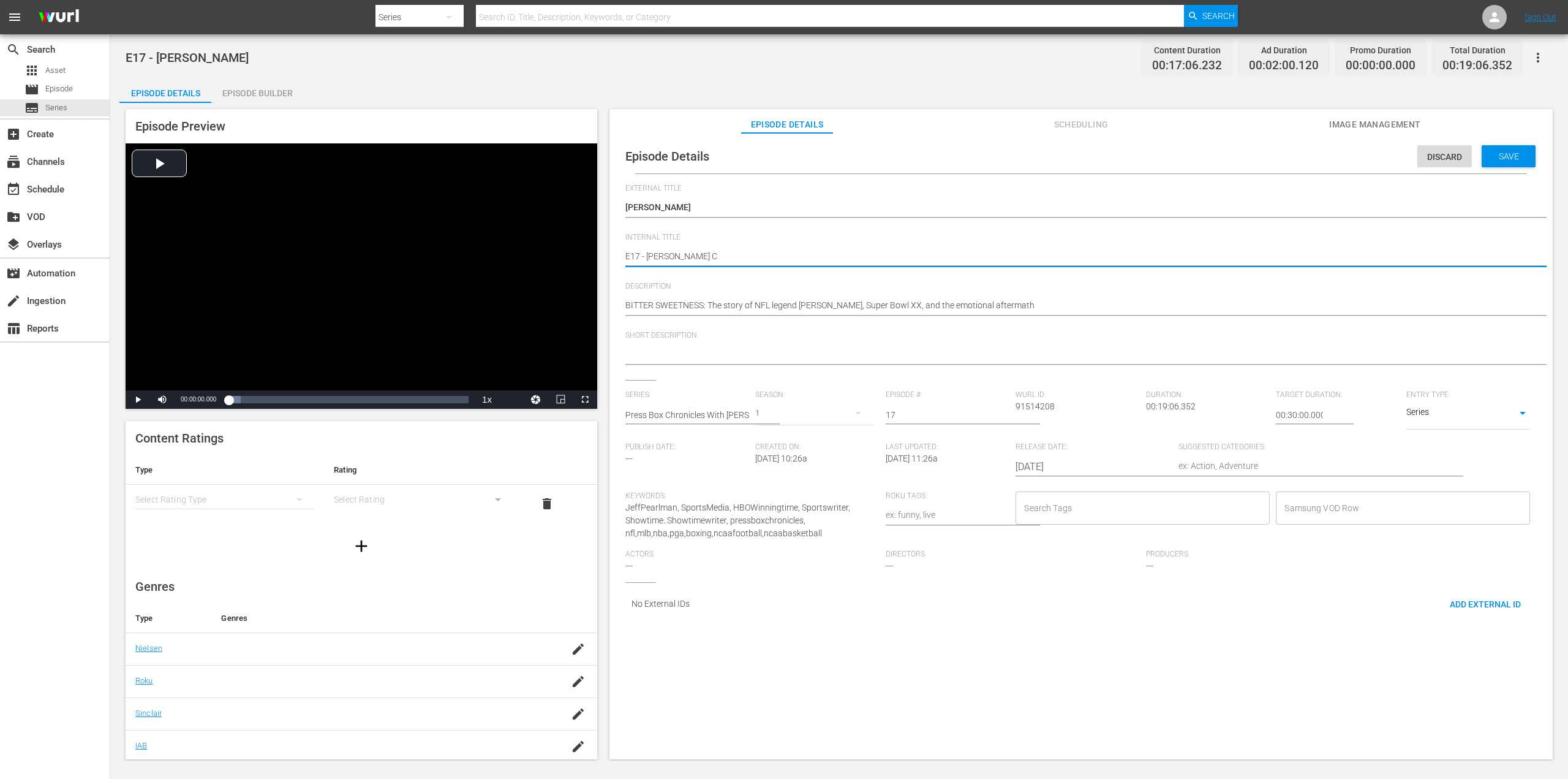
type textarea "E17 - [PERSON_NAME] CE"
type textarea "E17 - [PERSON_NAME] CEN"
click at [1489, 152] on span "Save" at bounding box center [1509, 156] width 40 height 10
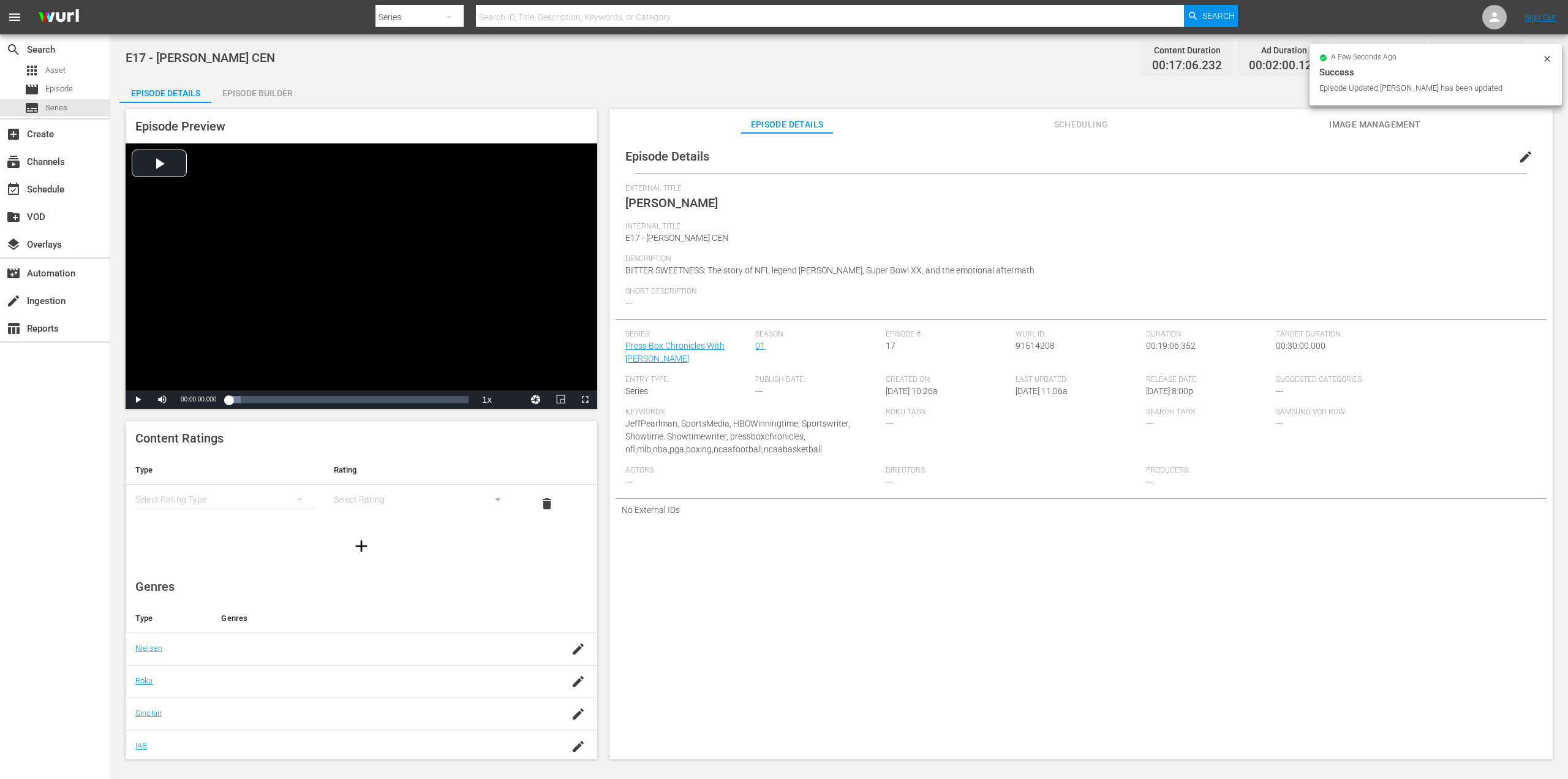
click at [1519, 155] on span "edit" at bounding box center [1525, 157] width 14 height 14
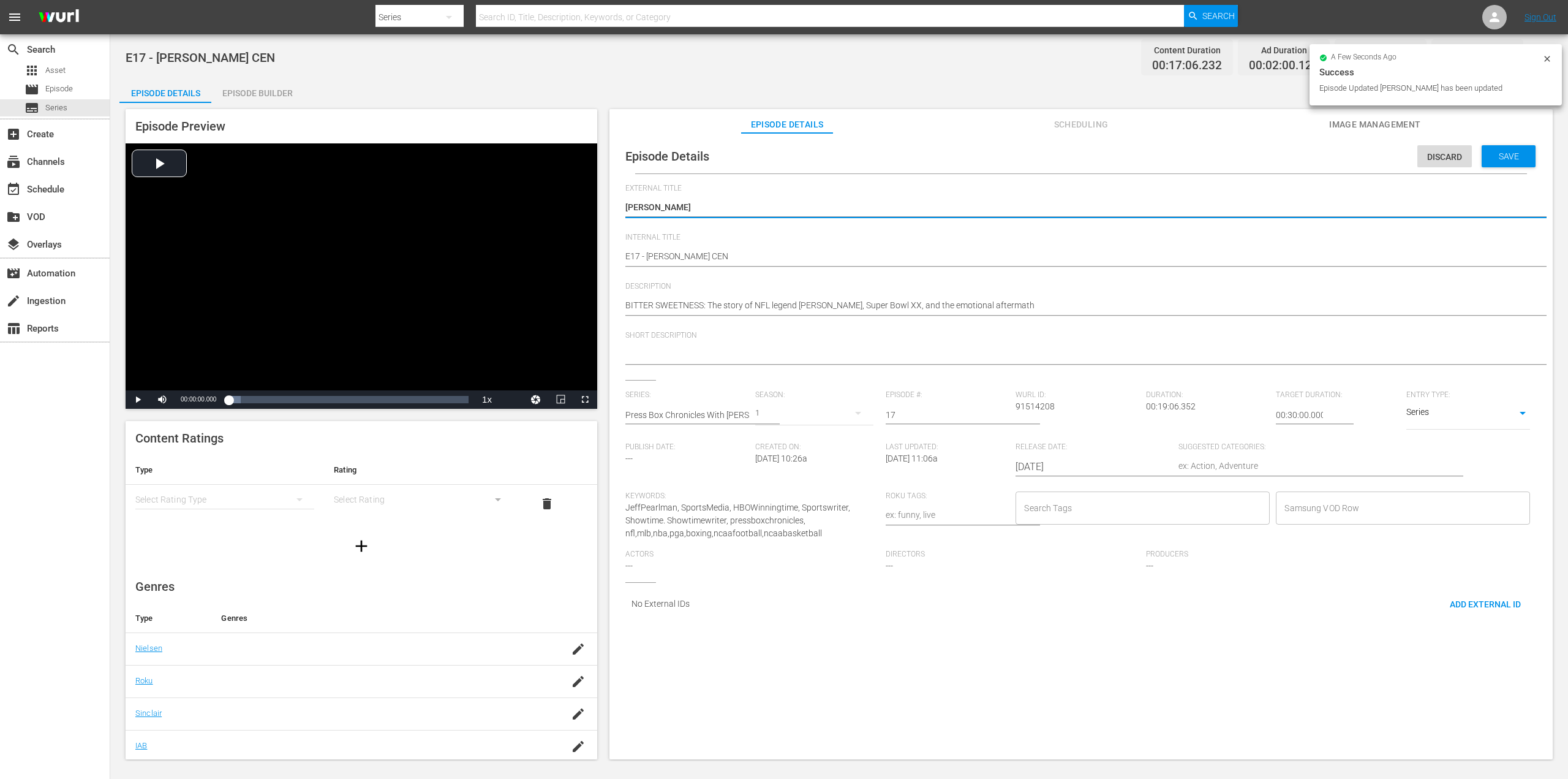
click at [1062, 515] on input "Search Tags" at bounding box center [1134, 507] width 225 height 22
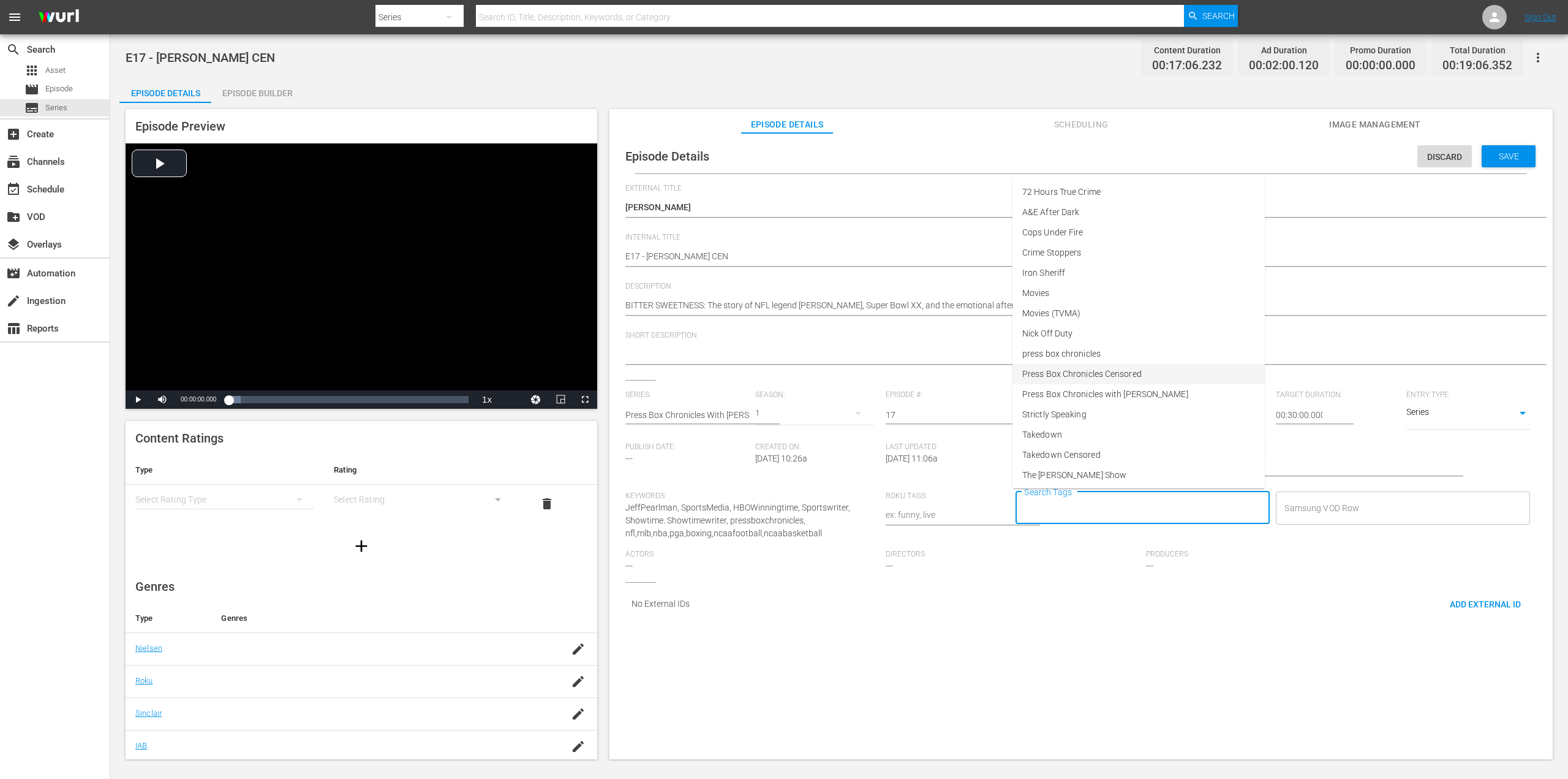
drag, startPoint x: 1109, startPoint y: 380, endPoint x: 1147, endPoint y: 368, distance: 39.8
click at [1109, 380] on span "Press Box Chronicles Censored" at bounding box center [1081, 374] width 119 height 13
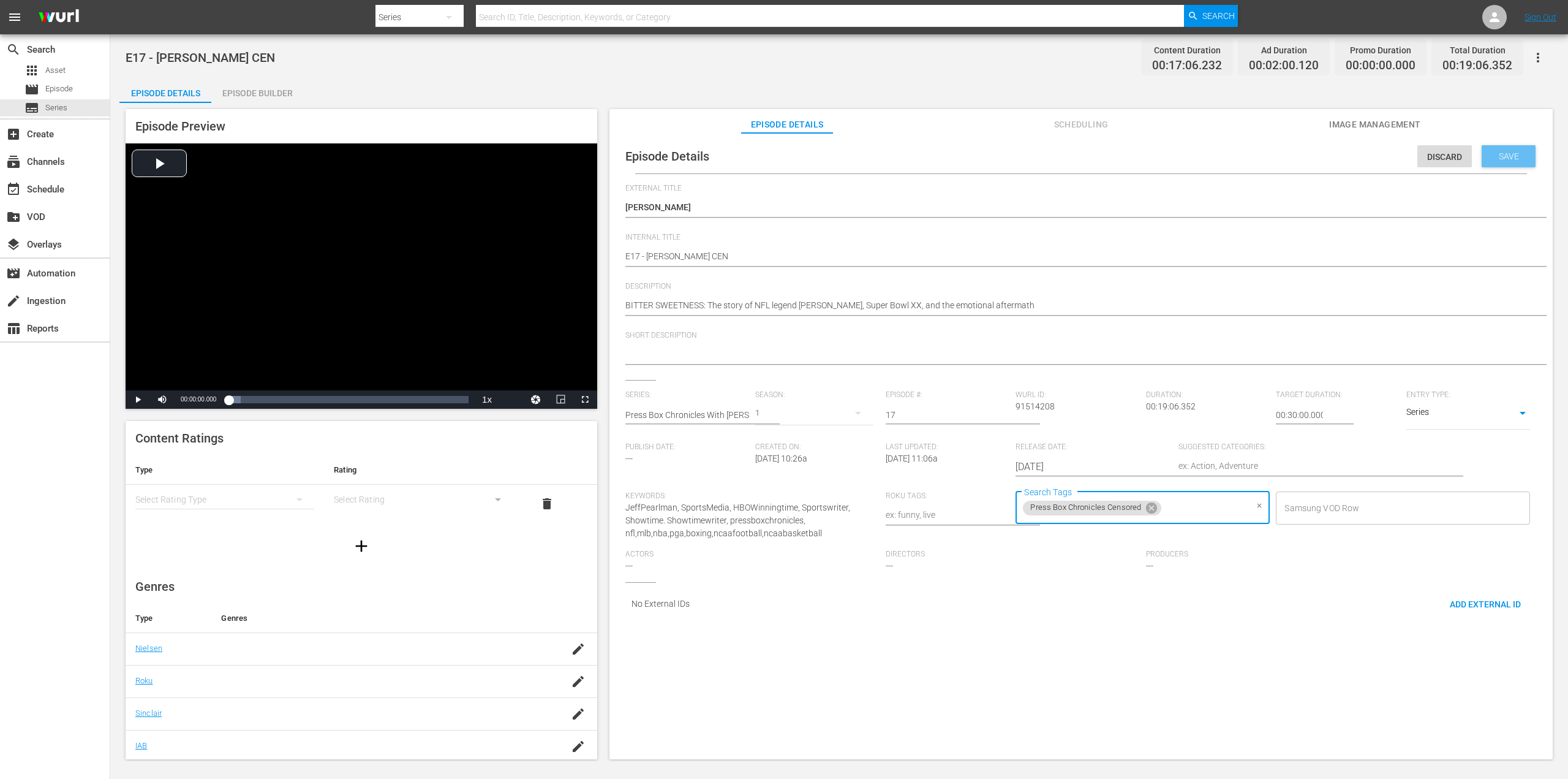
click at [1512, 149] on div "Save" at bounding box center [1508, 156] width 54 height 22
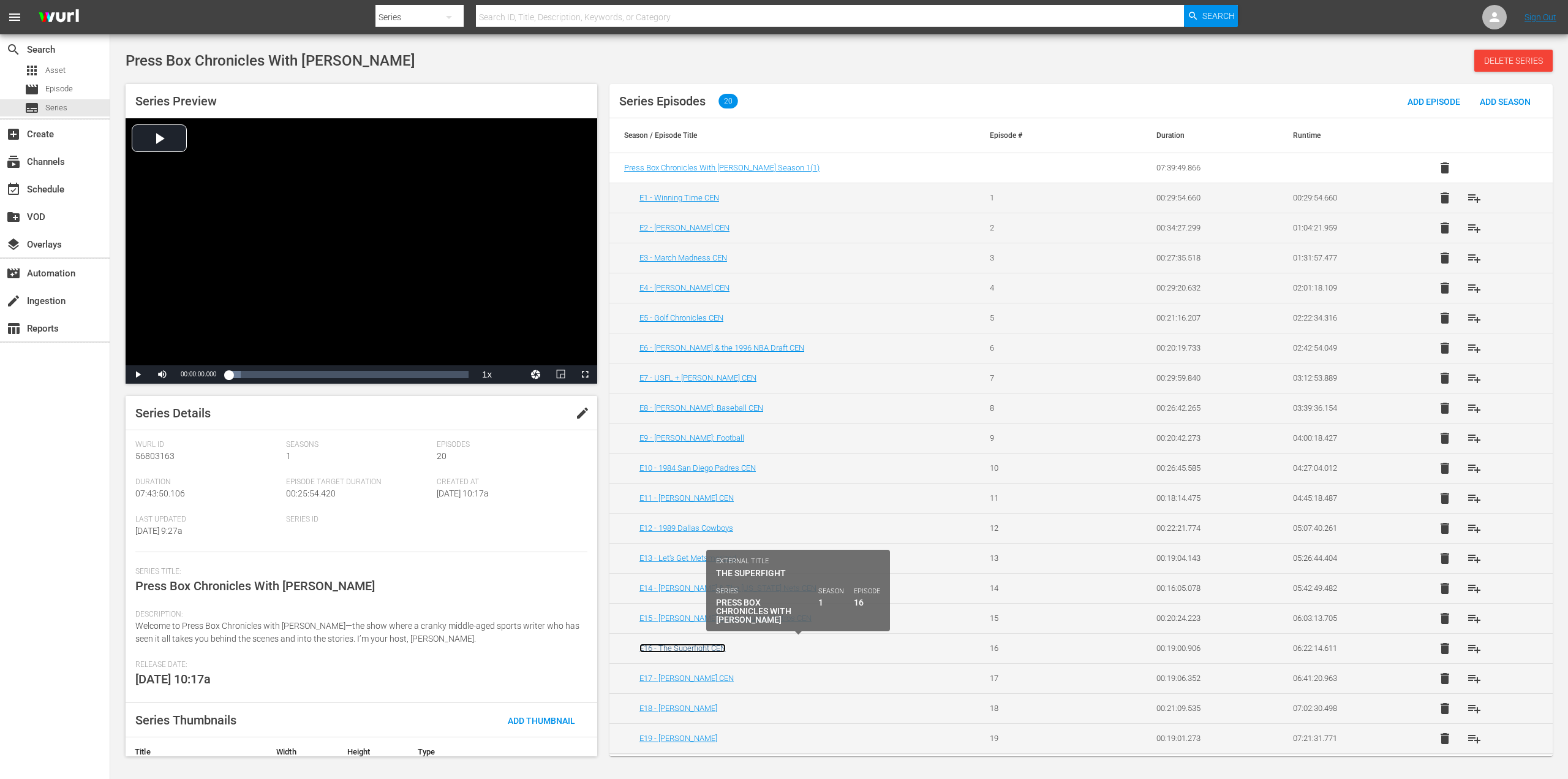
click at [702, 648] on link "E16 - The Superfight CEN" at bounding box center [683, 648] width 87 height 9
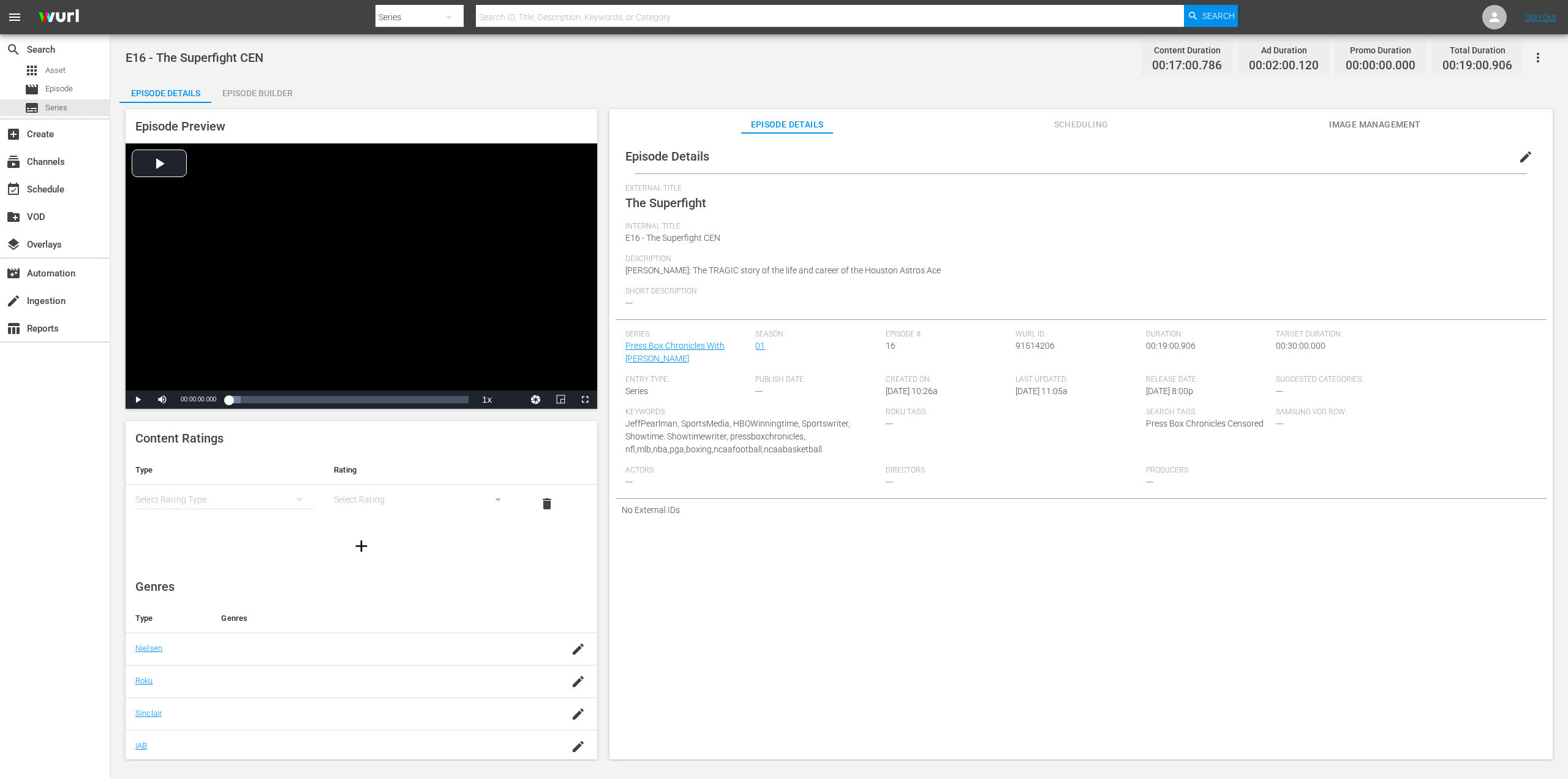
click at [1526, 157] on button "edit" at bounding box center [1525, 157] width 30 height 30
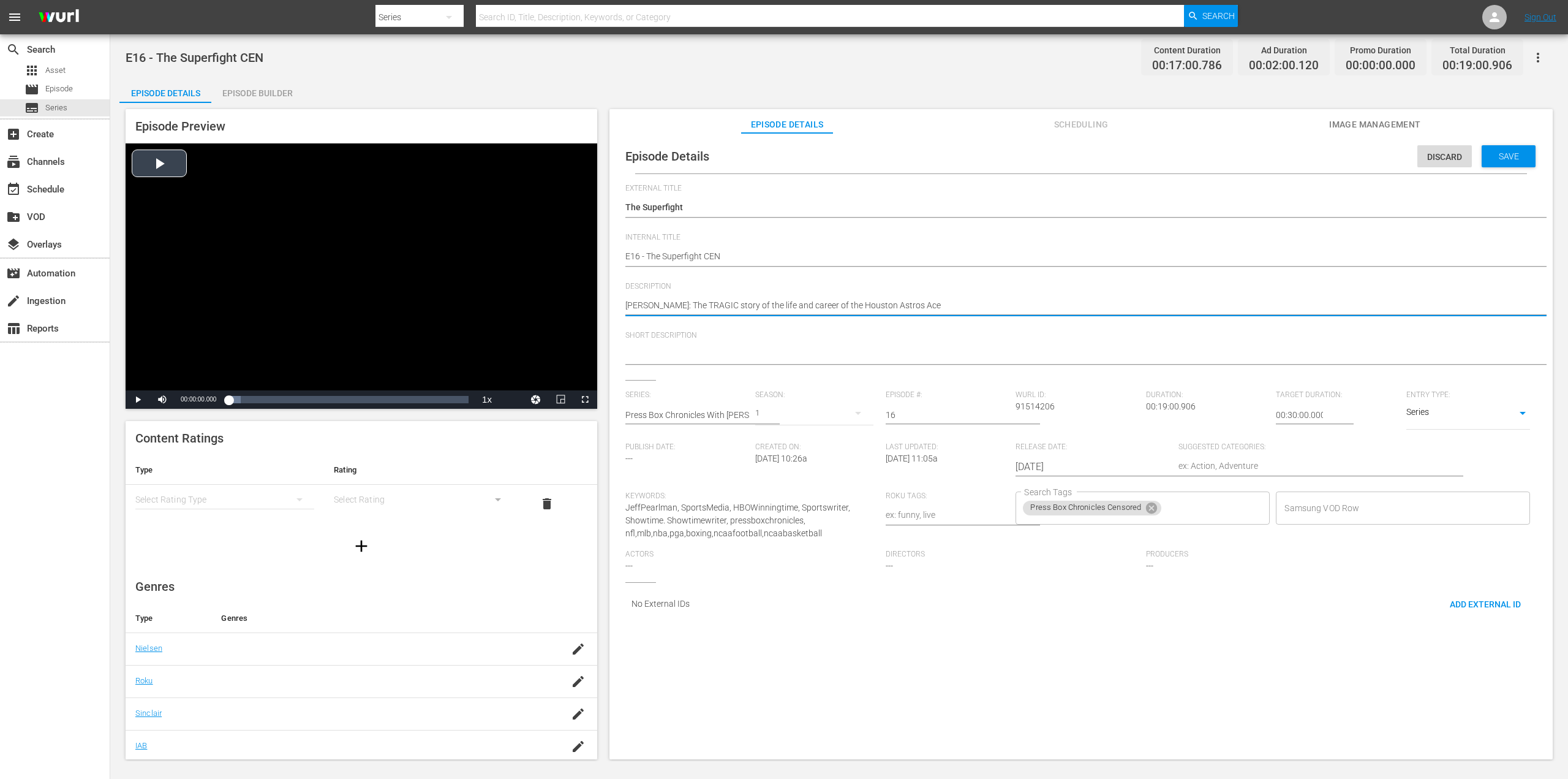
drag, startPoint x: 941, startPoint y: 303, endPoint x: 555, endPoint y: 310, distance: 386.1
click at [649, 304] on textarea "[PERSON_NAME]: The TRAGIC story of the life and career of the Houston Astros Ace" at bounding box center [1078, 306] width 905 height 14
paste textarea "The Super Fight: The MOST CONTROVERSIAL decision in boxing - [PERSON_NAME] vs "…"
type textarea "The Super Fight: The MOST CONTROVERSIAL decision in boxing - [PERSON_NAME] vs "…"
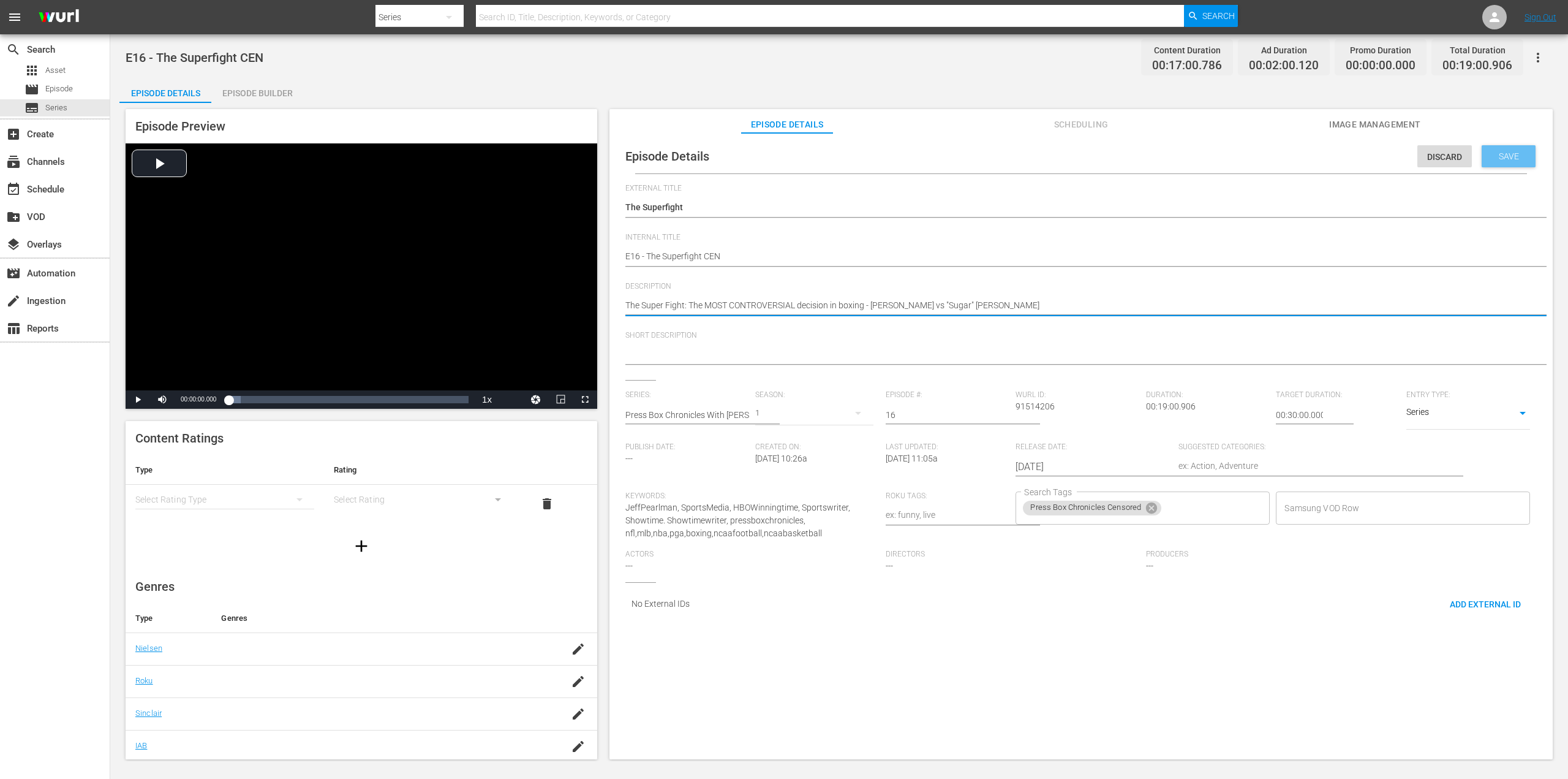
click at [1512, 154] on span "Save" at bounding box center [1509, 156] width 40 height 10
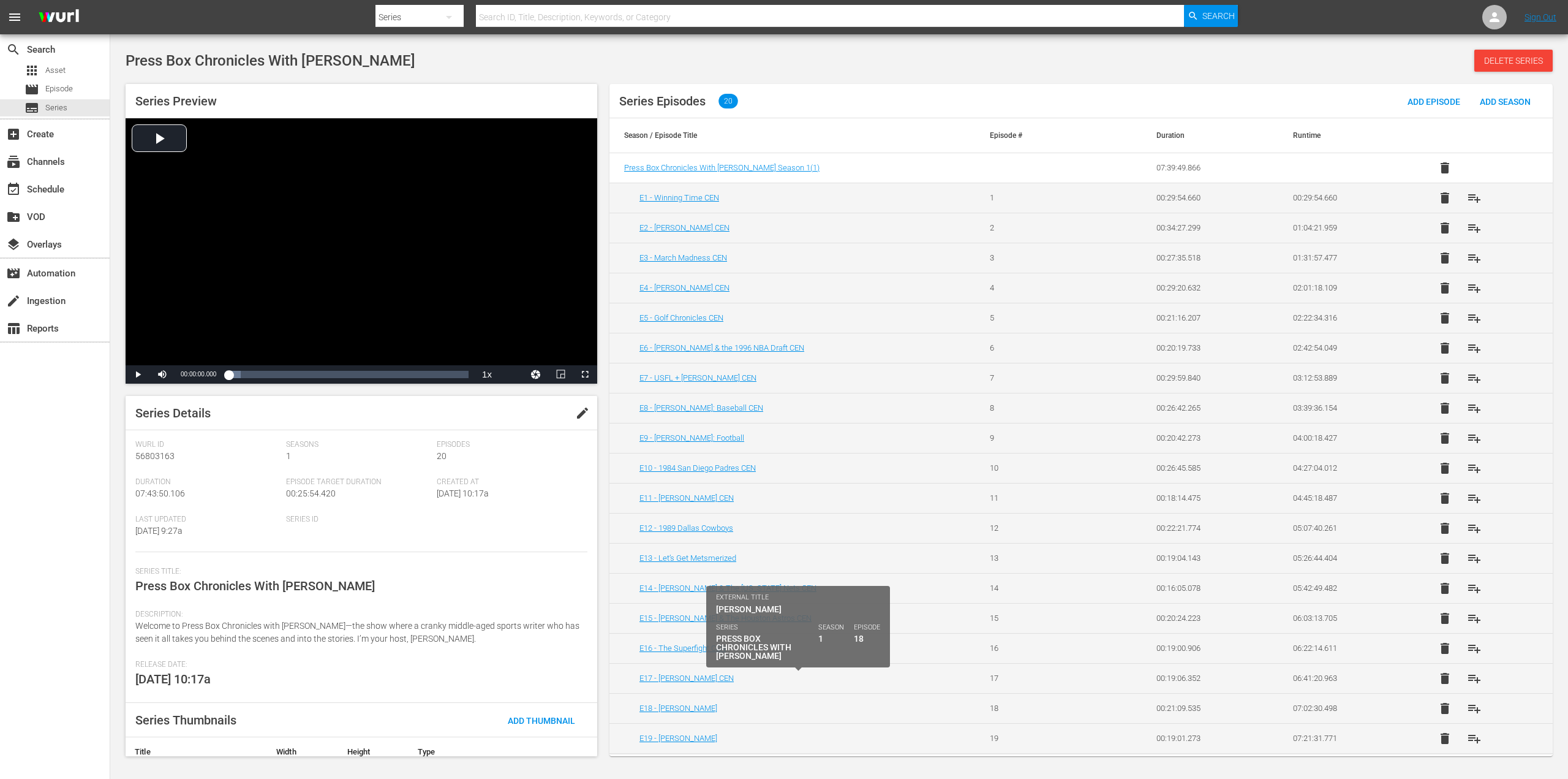
scroll to position [24, 0]
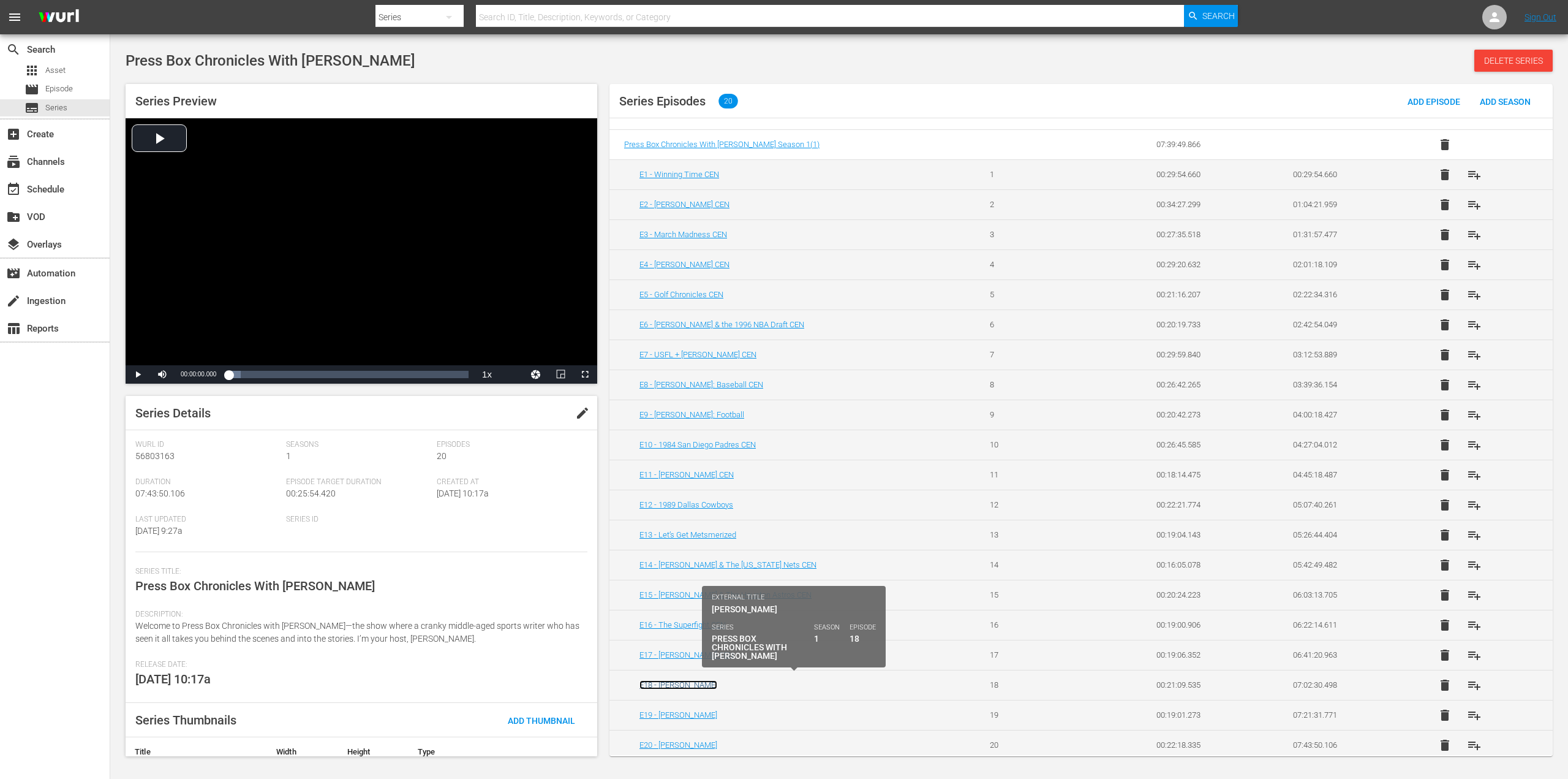
click at [693, 680] on link "E18 - [PERSON_NAME]" at bounding box center [678, 685] width 78 height 9
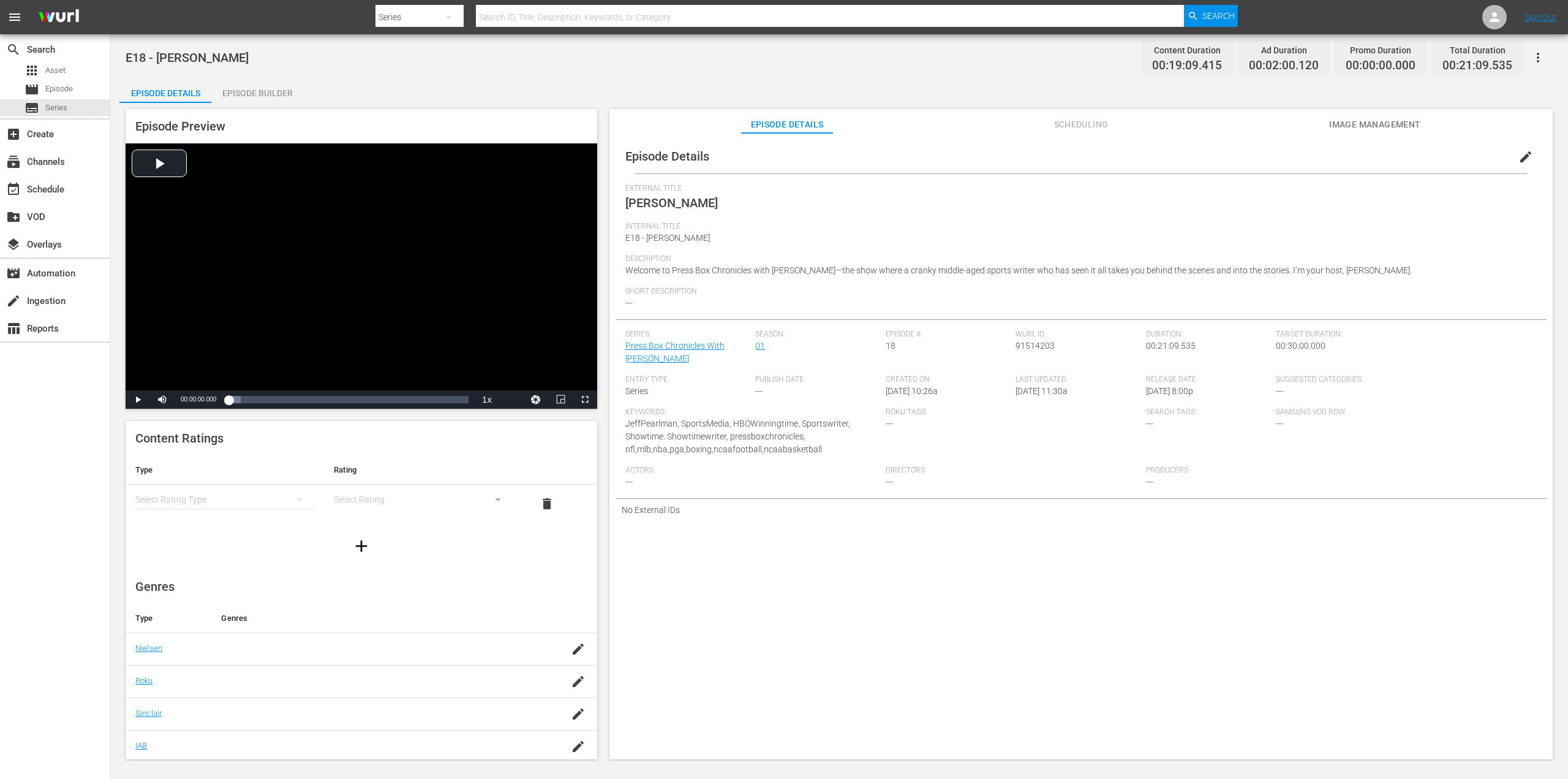
click at [1519, 157] on span "edit" at bounding box center [1525, 157] width 14 height 14
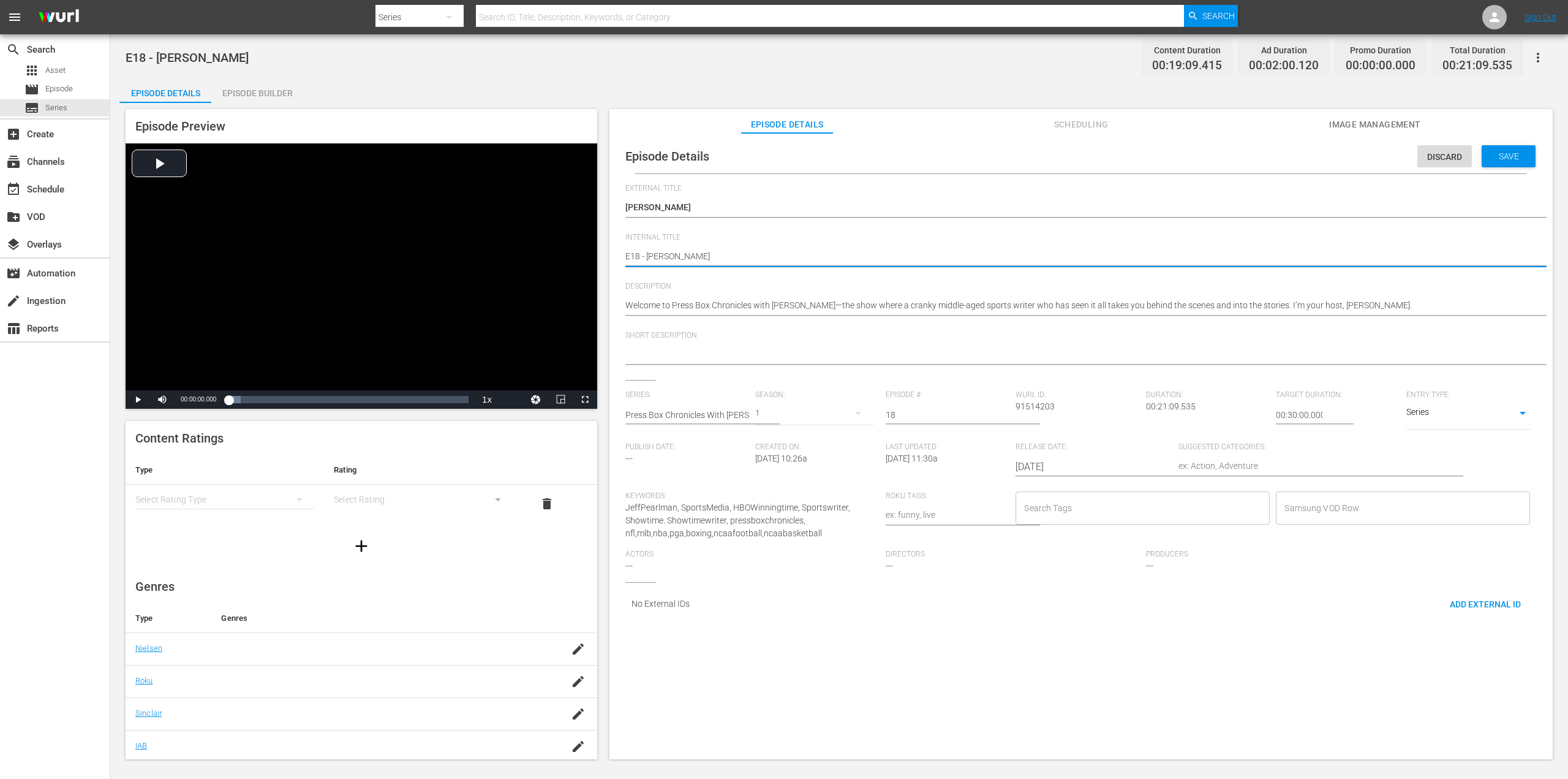
type textarea "E18 - [PERSON_NAME]"
type textarea "E18 - [PERSON_NAME] CE"
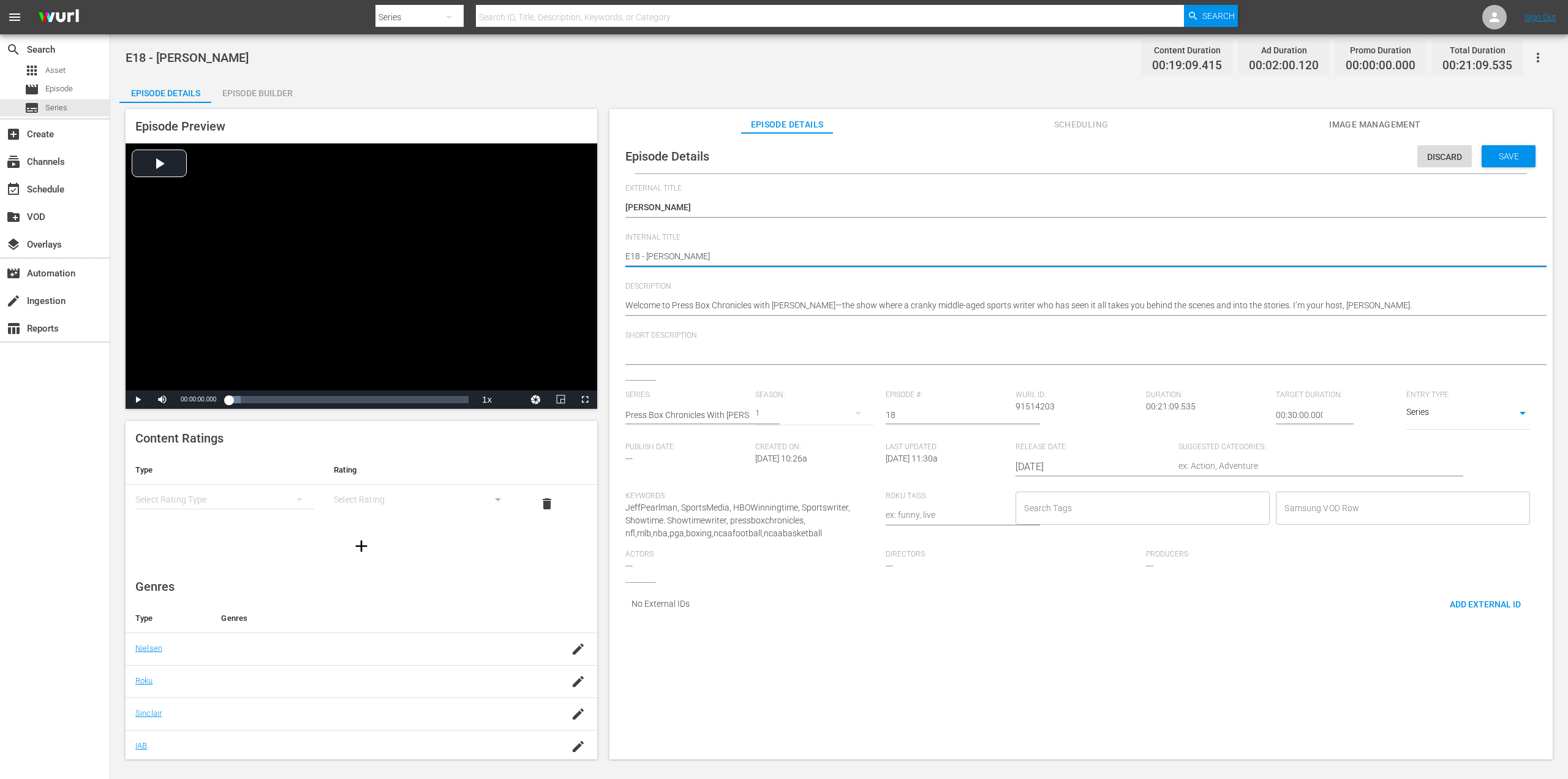
type textarea "E18 - [PERSON_NAME] CE"
type textarea "E18 - [PERSON_NAME]"
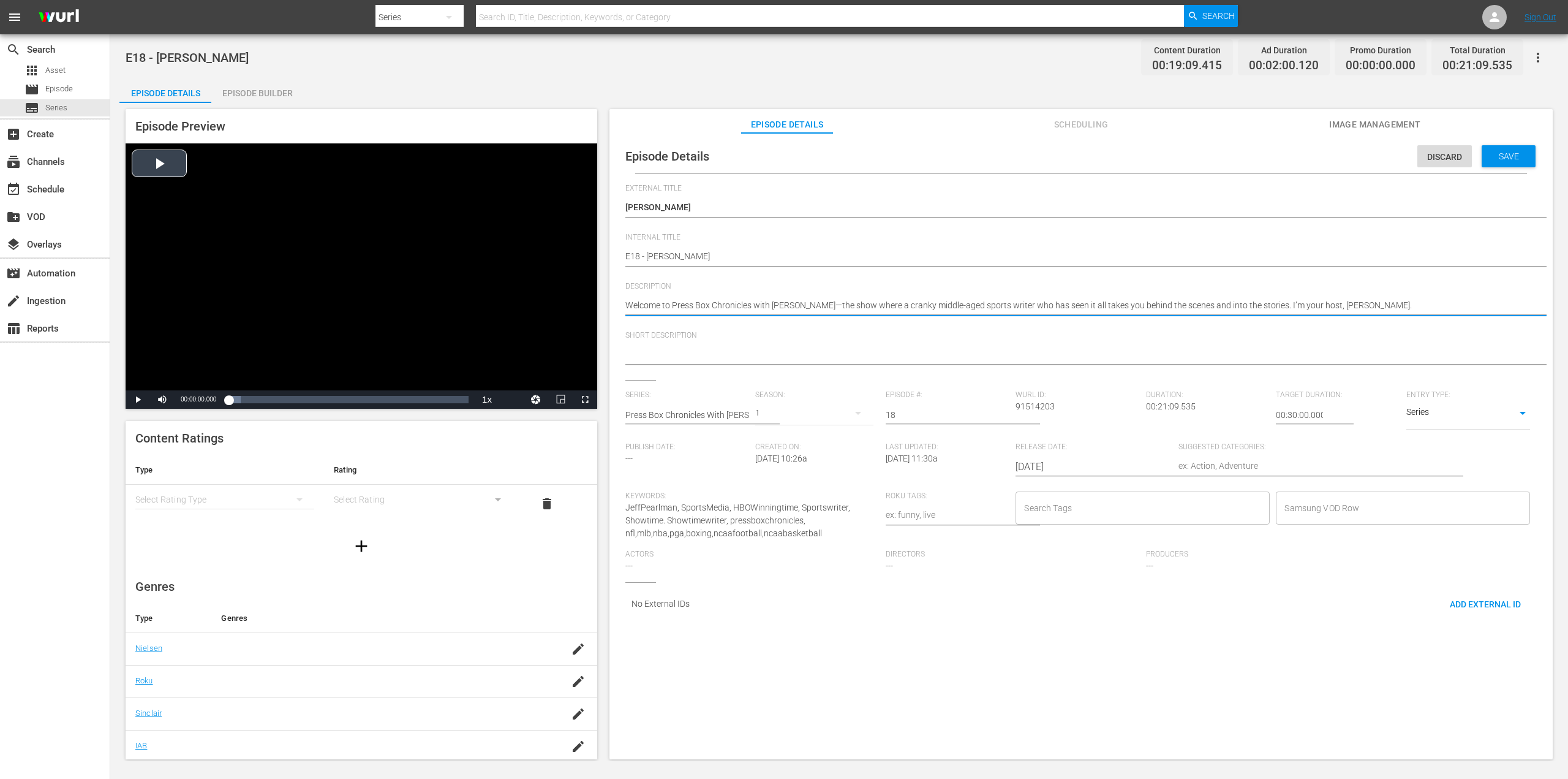
drag, startPoint x: 1367, startPoint y: 301, endPoint x: 588, endPoint y: 318, distance: 779.2
click at [602, 314] on div "Episode Preview Video Player is loading. Play Video Play Mute Current Time 00:0…" at bounding box center [839, 435] width 1439 height 666
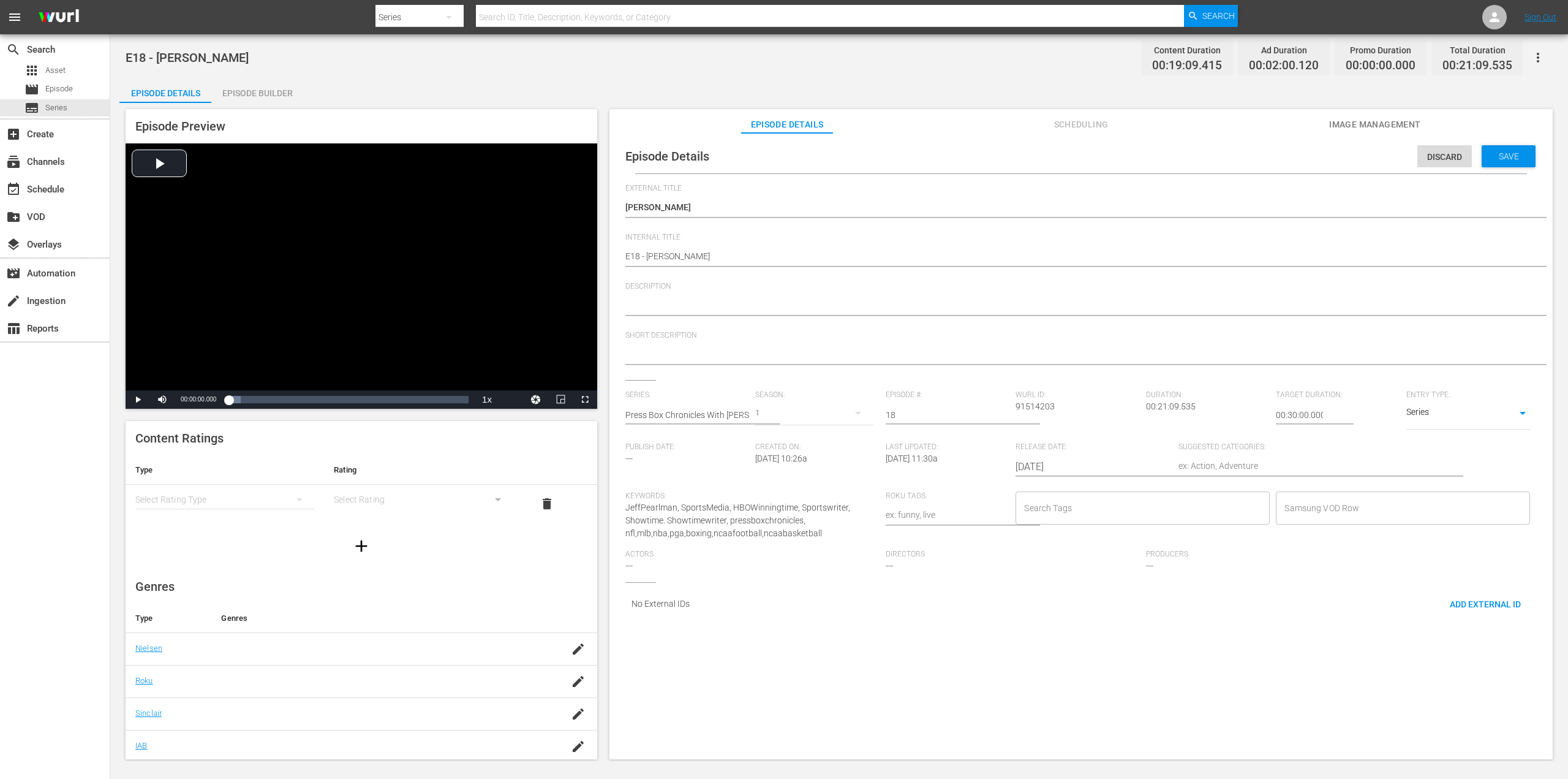
click at [636, 294] on div "Welcome to Press Box Chronicles with [PERSON_NAME]—the show where a cranky midd…" at bounding box center [1078, 306] width 905 height 30
paste textarea "SCISSORS GATE: [PERSON_NAME], [PERSON_NAME], and how the Dallas Cowboys covered…"
type textarea "SCISSORS GATE: [PERSON_NAME], [PERSON_NAME], and how the Dallas Cowboys covered…"
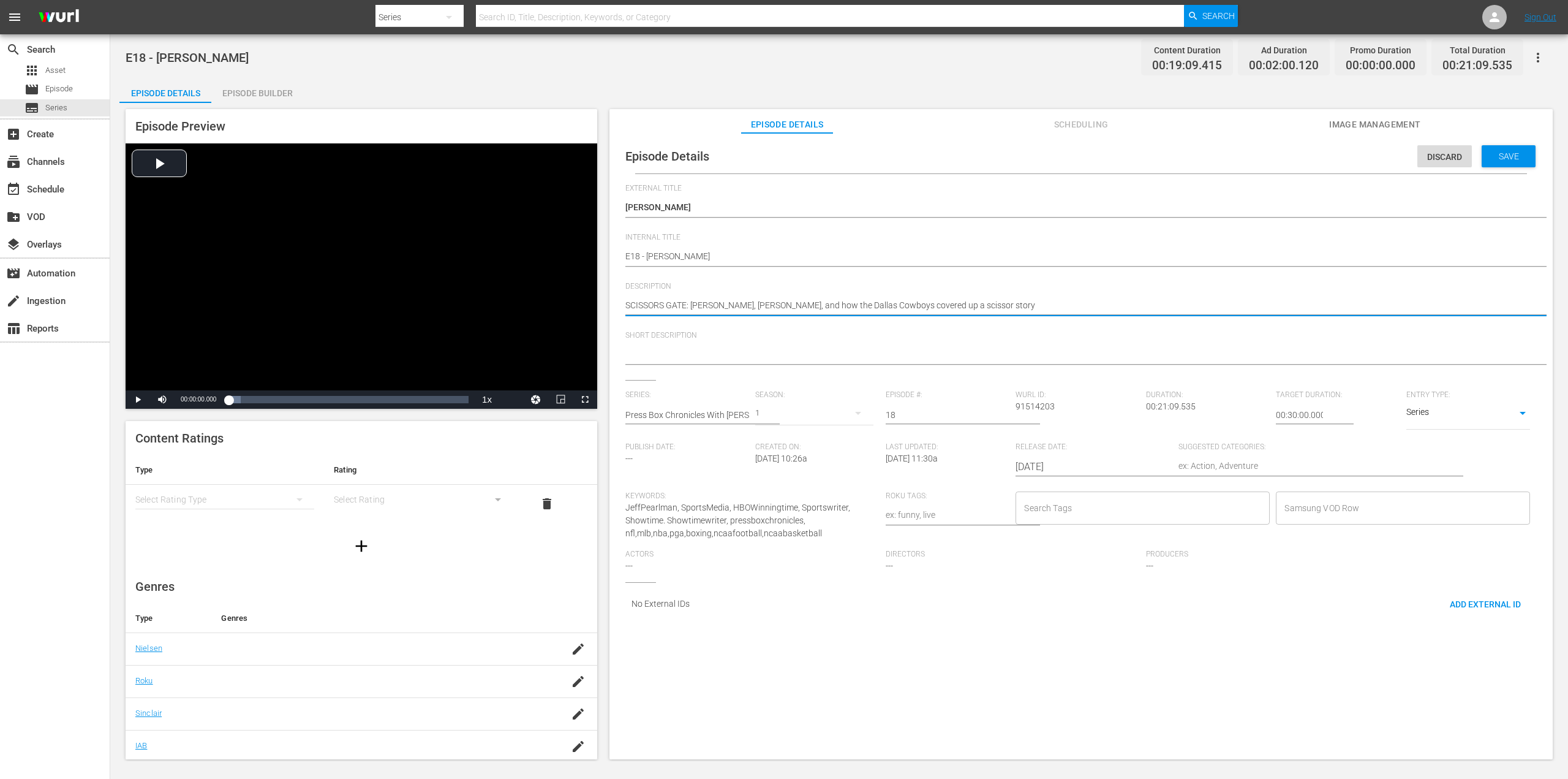
type textarea "SCISSORS GATE: [PERSON_NAME], [PERSON_NAME], and how the Dallas Cowboys covered…"
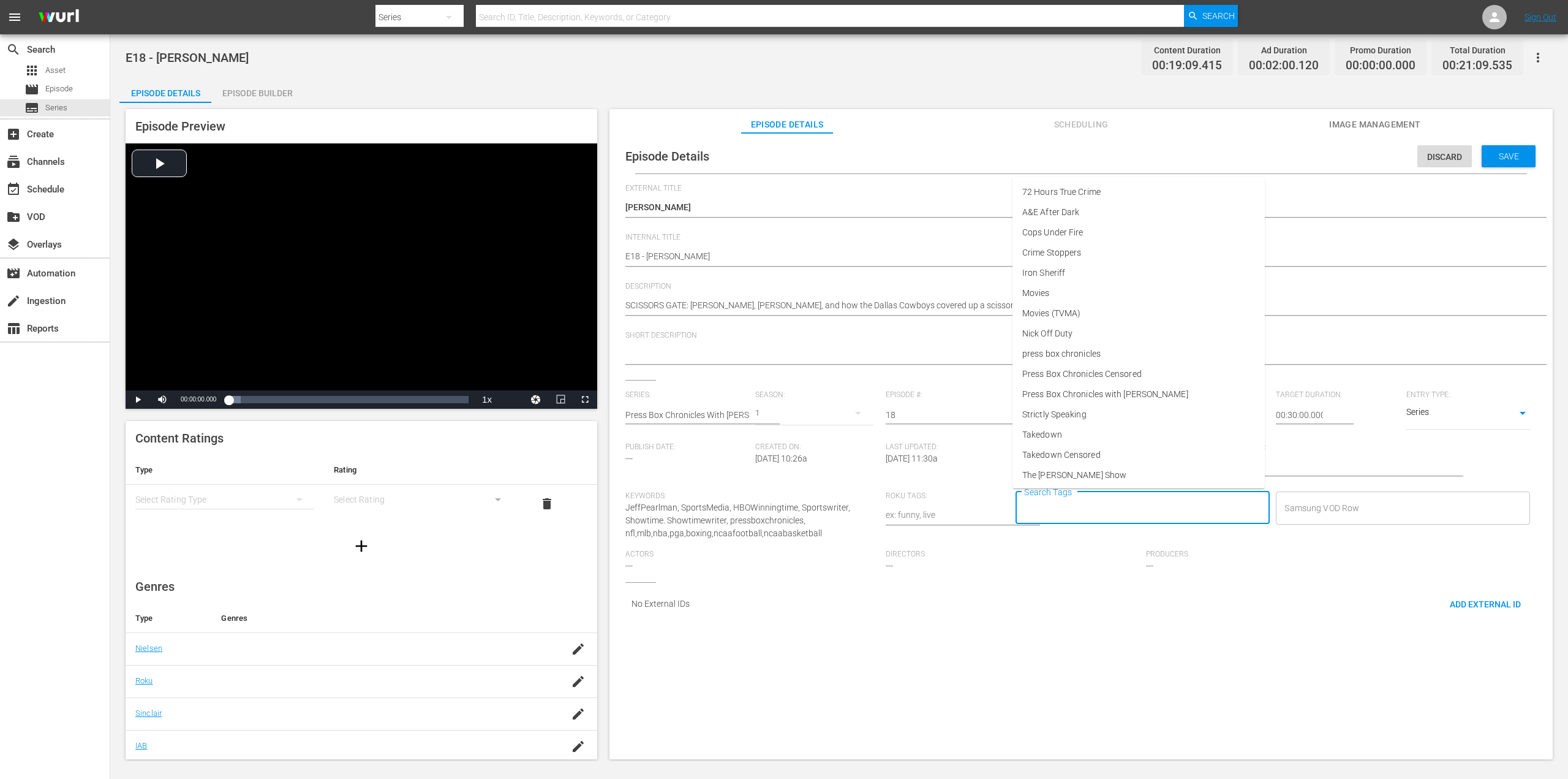
click at [1099, 511] on input "Search Tags" at bounding box center [1134, 507] width 225 height 22
drag, startPoint x: 1110, startPoint y: 378, endPoint x: 1137, endPoint y: 367, distance: 29.2
click at [1111, 378] on span "Press Box Chronicles Censored" at bounding box center [1081, 374] width 119 height 13
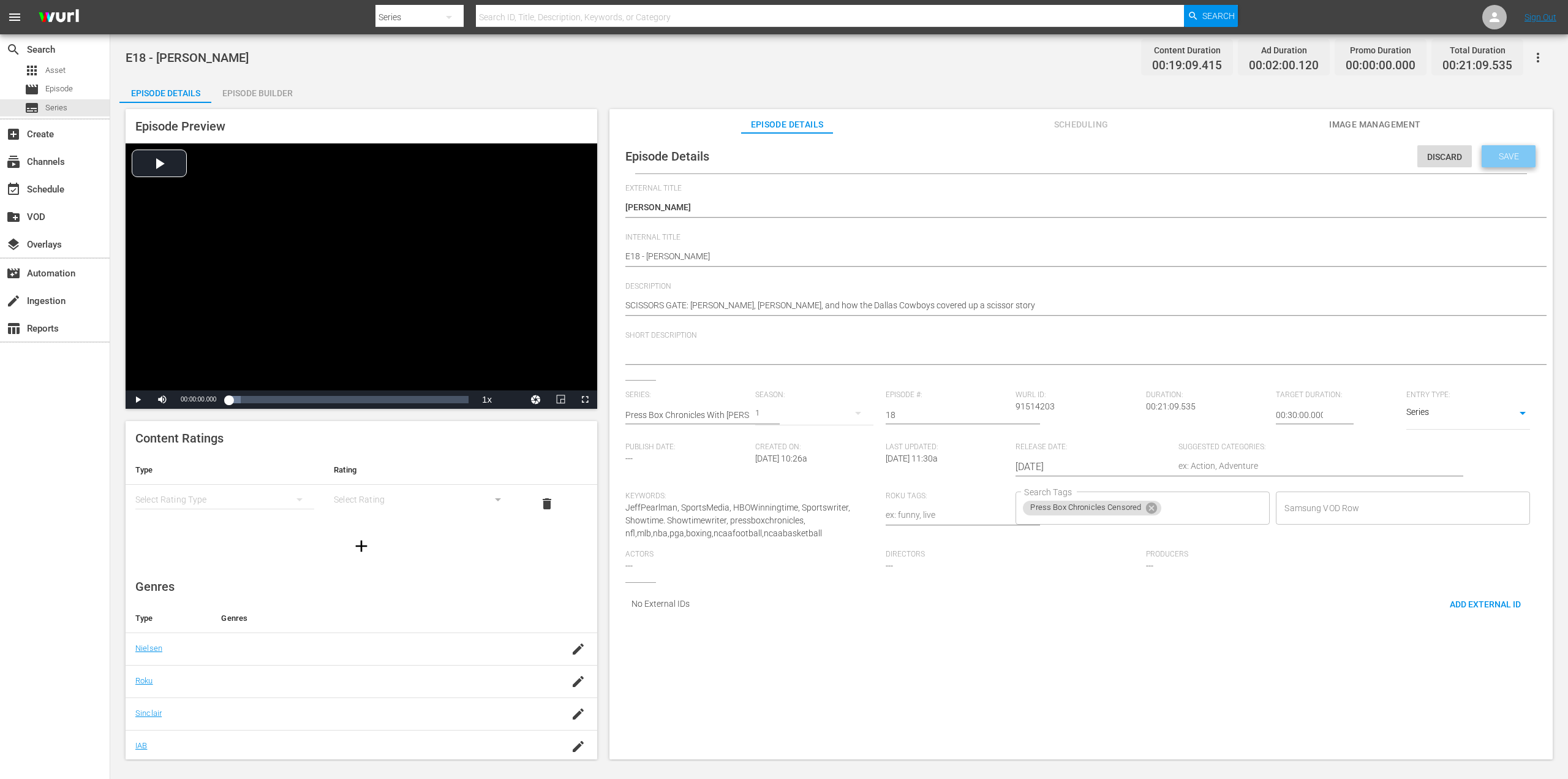
click at [1503, 155] on span "Save" at bounding box center [1509, 156] width 40 height 10
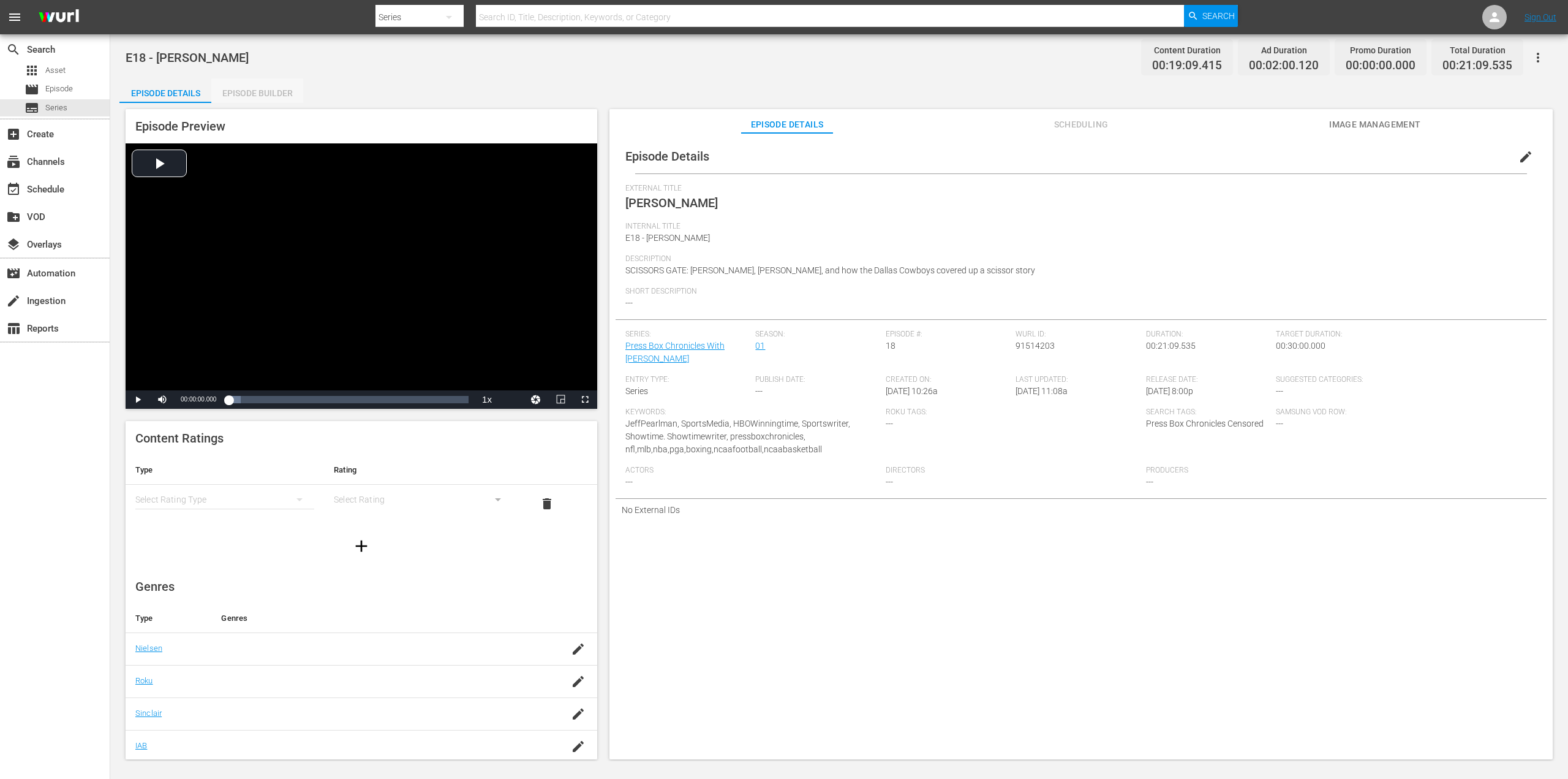
click at [251, 96] on div "Episode Builder" at bounding box center [257, 93] width 92 height 30
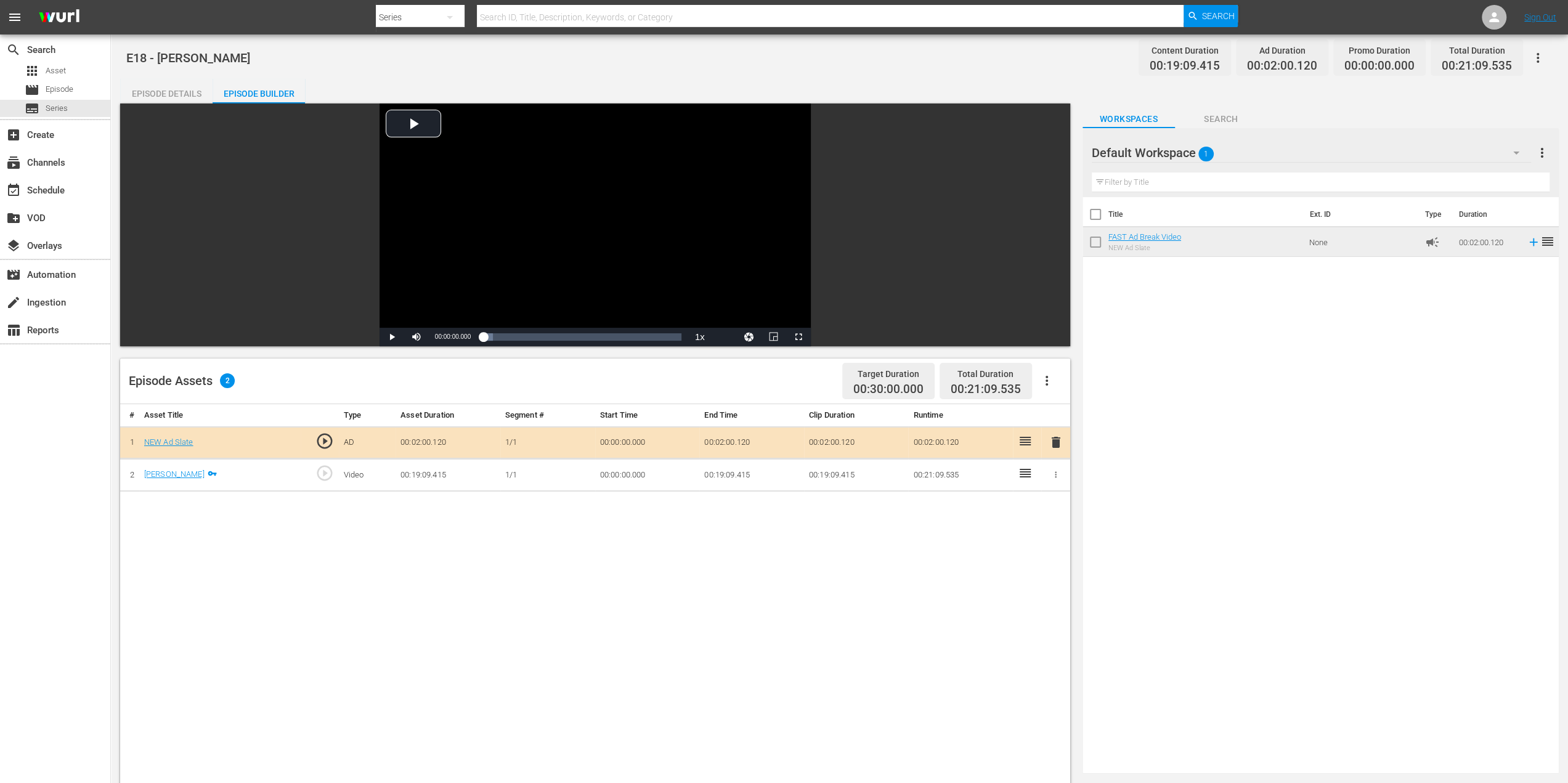
click at [184, 86] on div "Episode Details" at bounding box center [166, 93] width 93 height 30
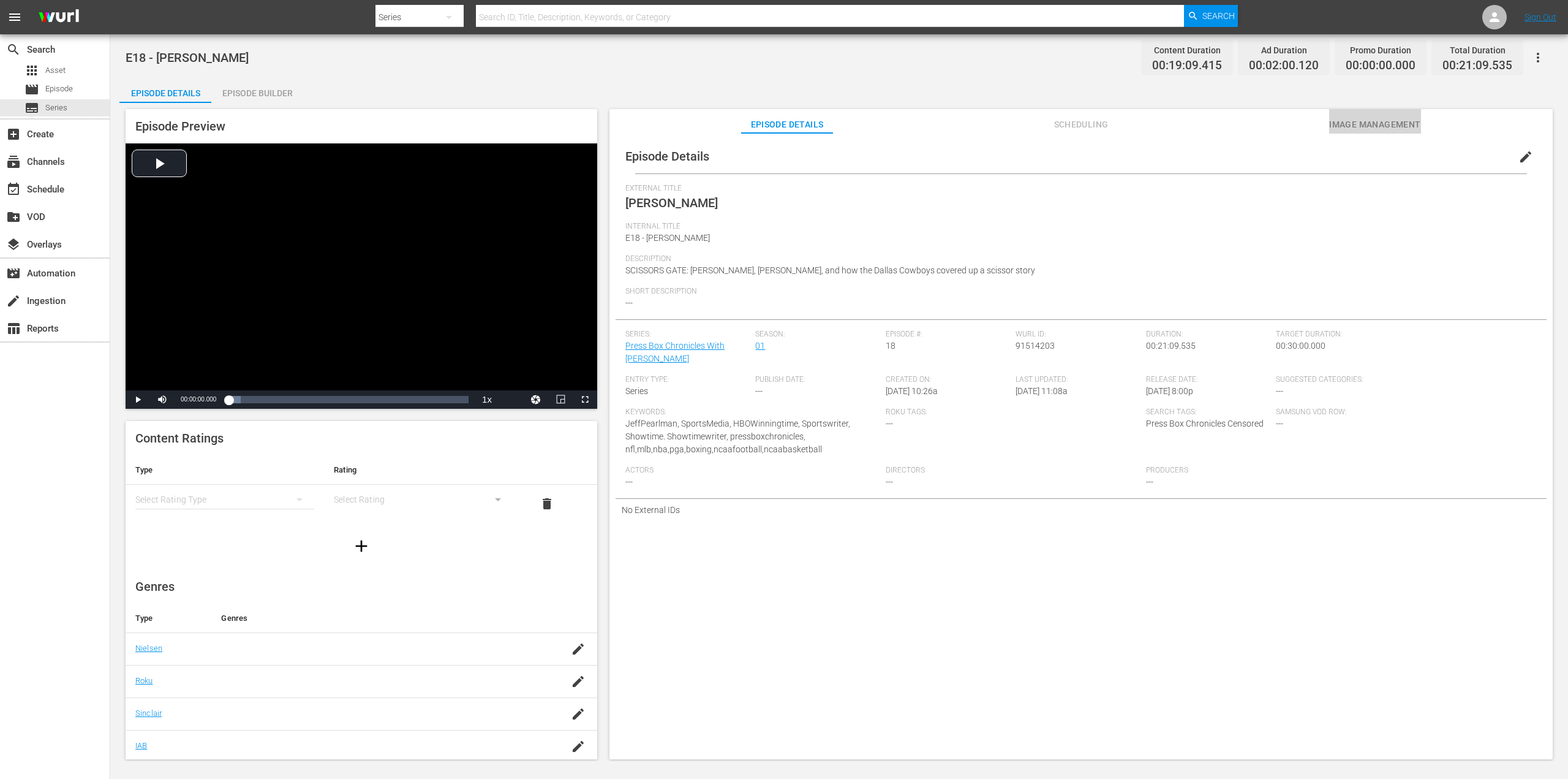
click at [1347, 119] on span "Image Management" at bounding box center [1375, 125] width 92 height 15
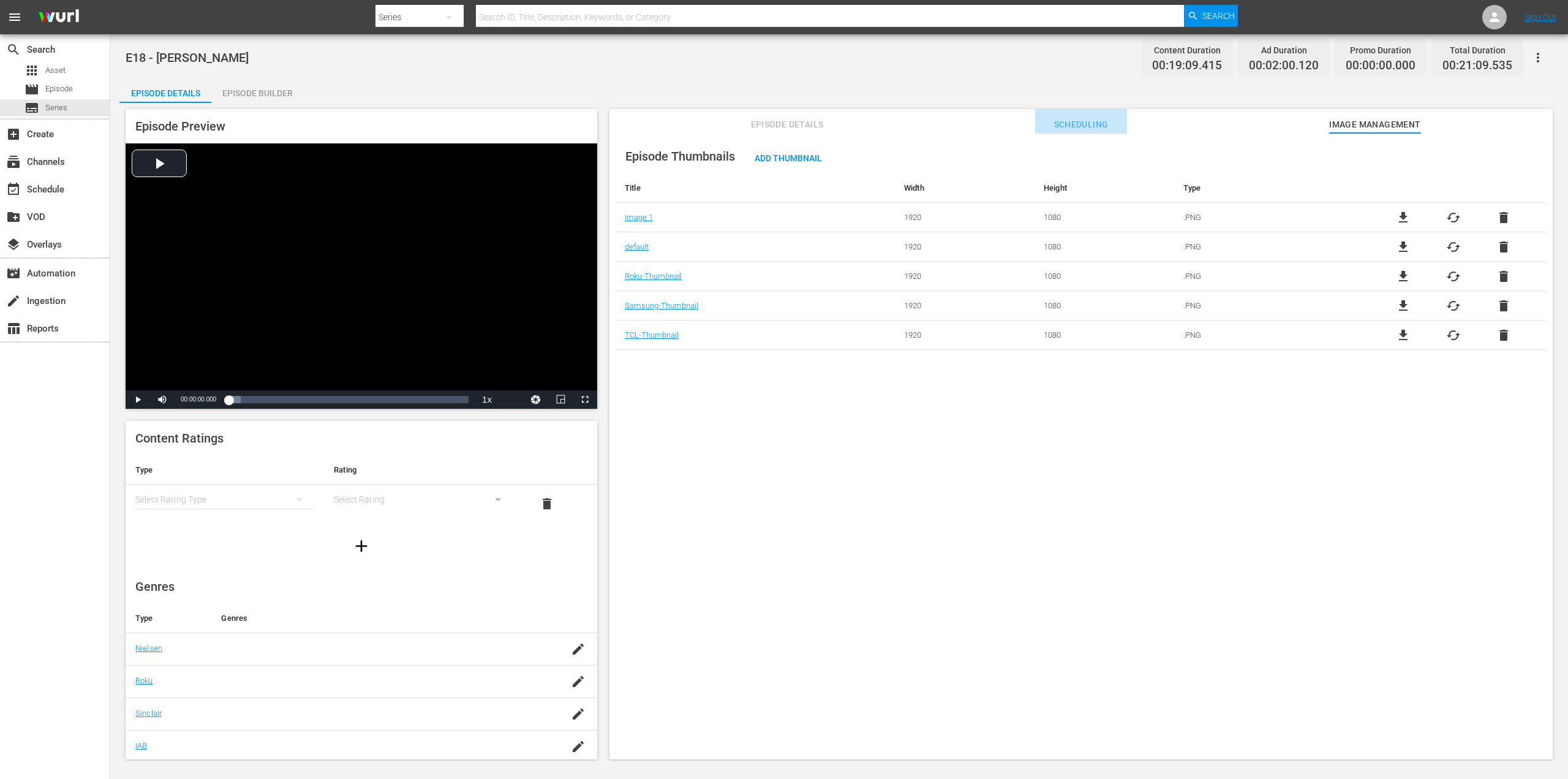
click at [1102, 132] on button "Scheduling" at bounding box center [1081, 121] width 92 height 24
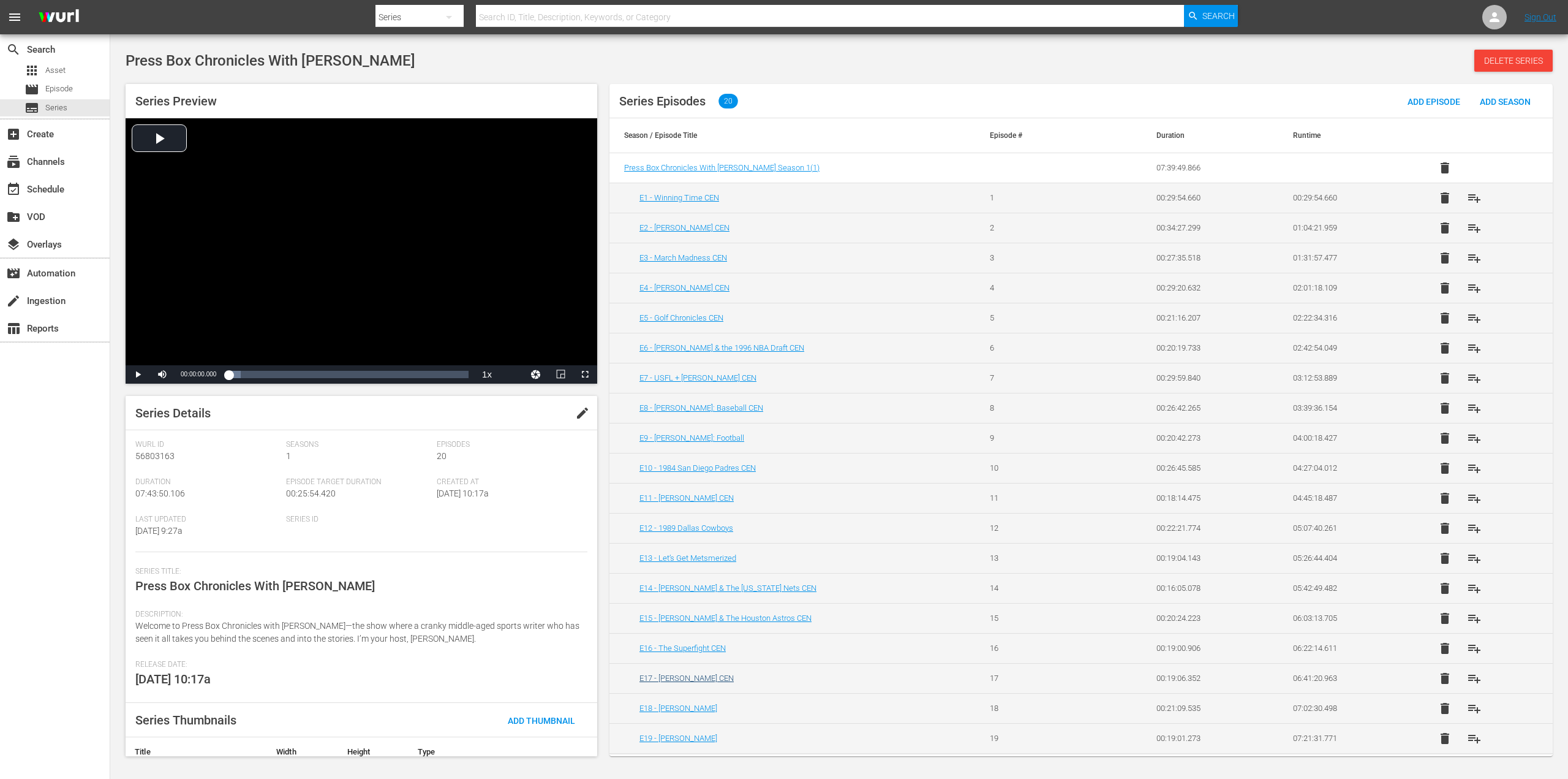
scroll to position [24, 0]
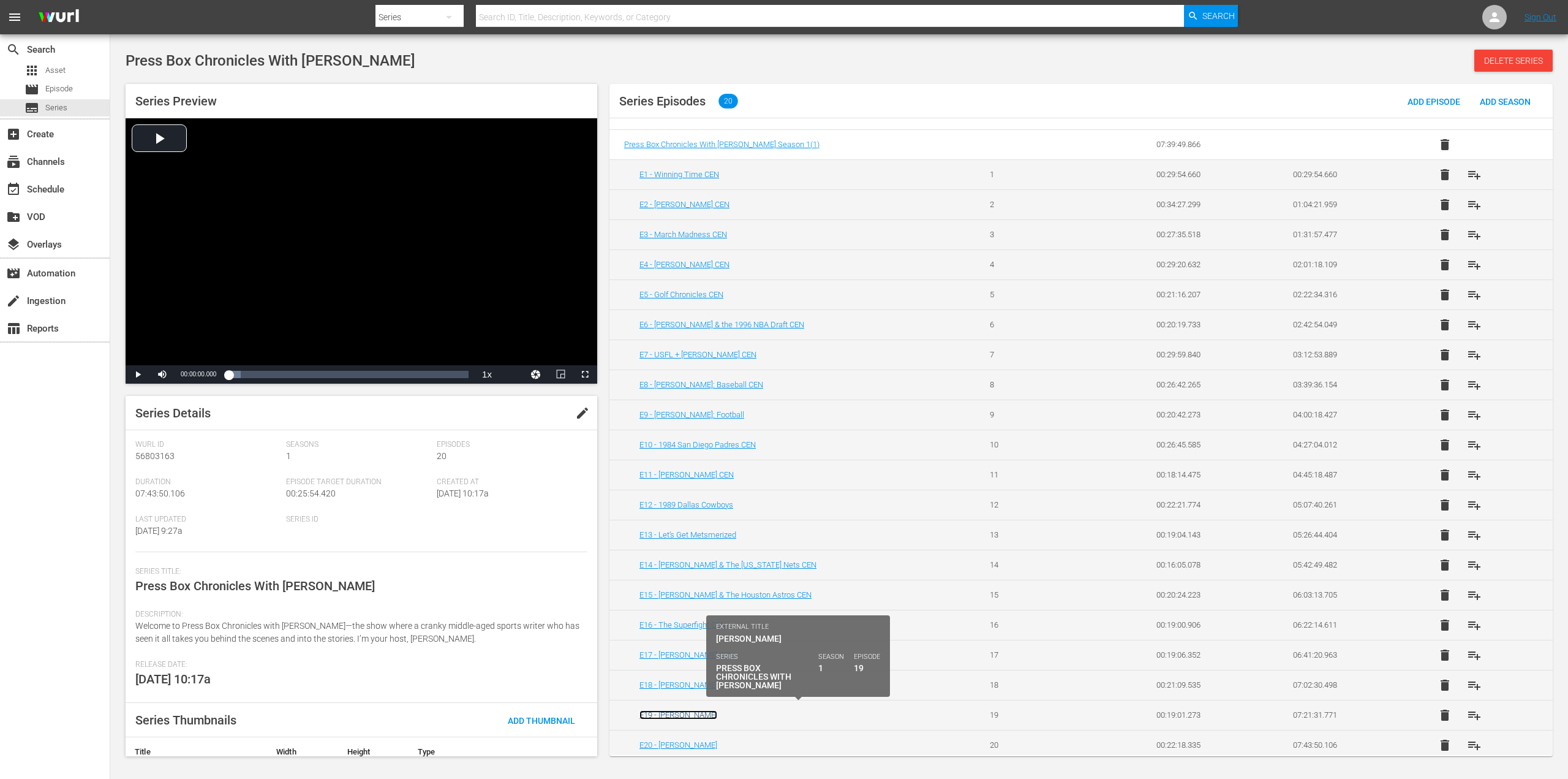
click at [681, 710] on link "E19 - [PERSON_NAME]" at bounding box center [678, 714] width 78 height 9
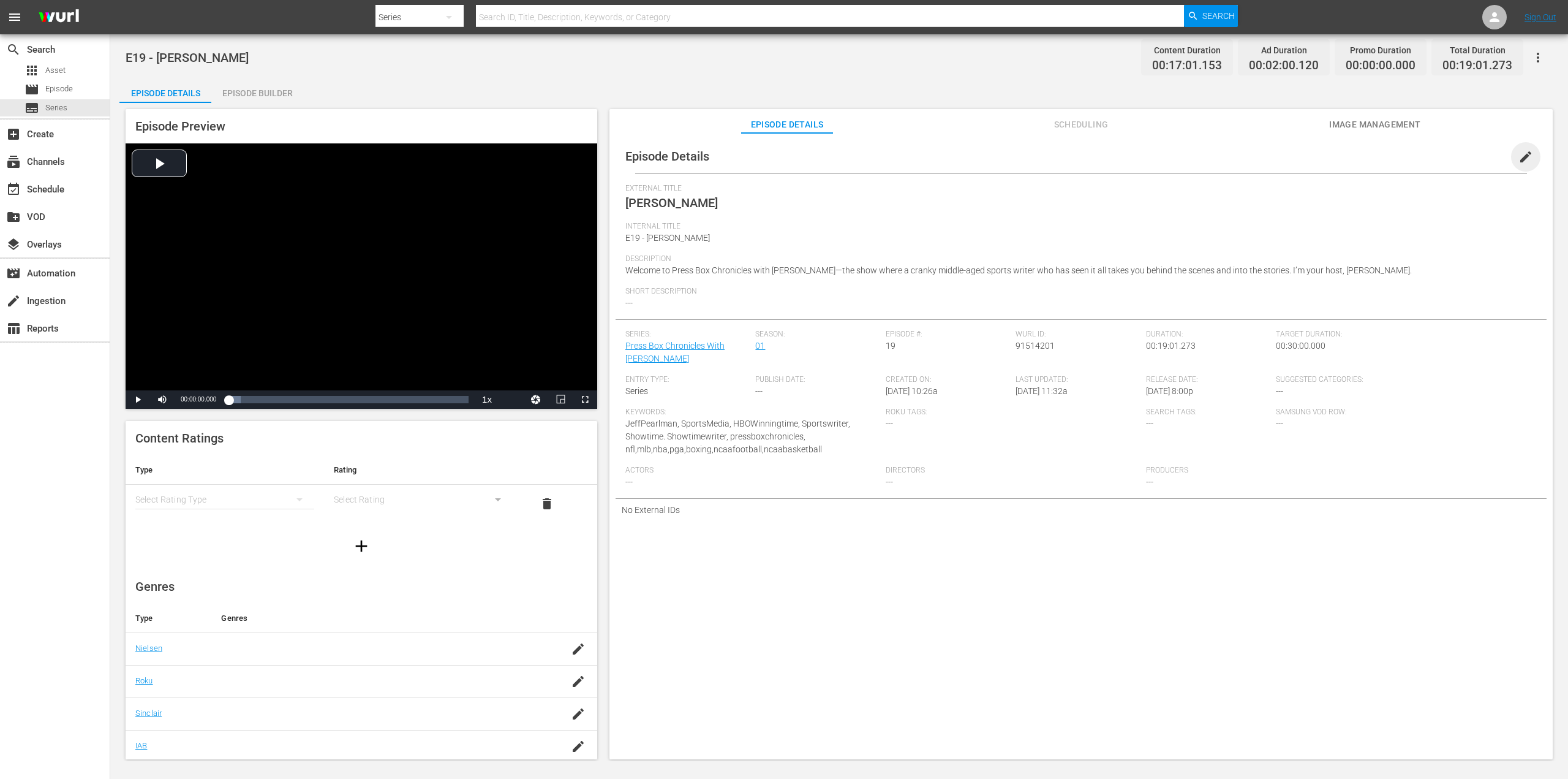
click at [1525, 156] on span "edit" at bounding box center [1525, 157] width 14 height 14
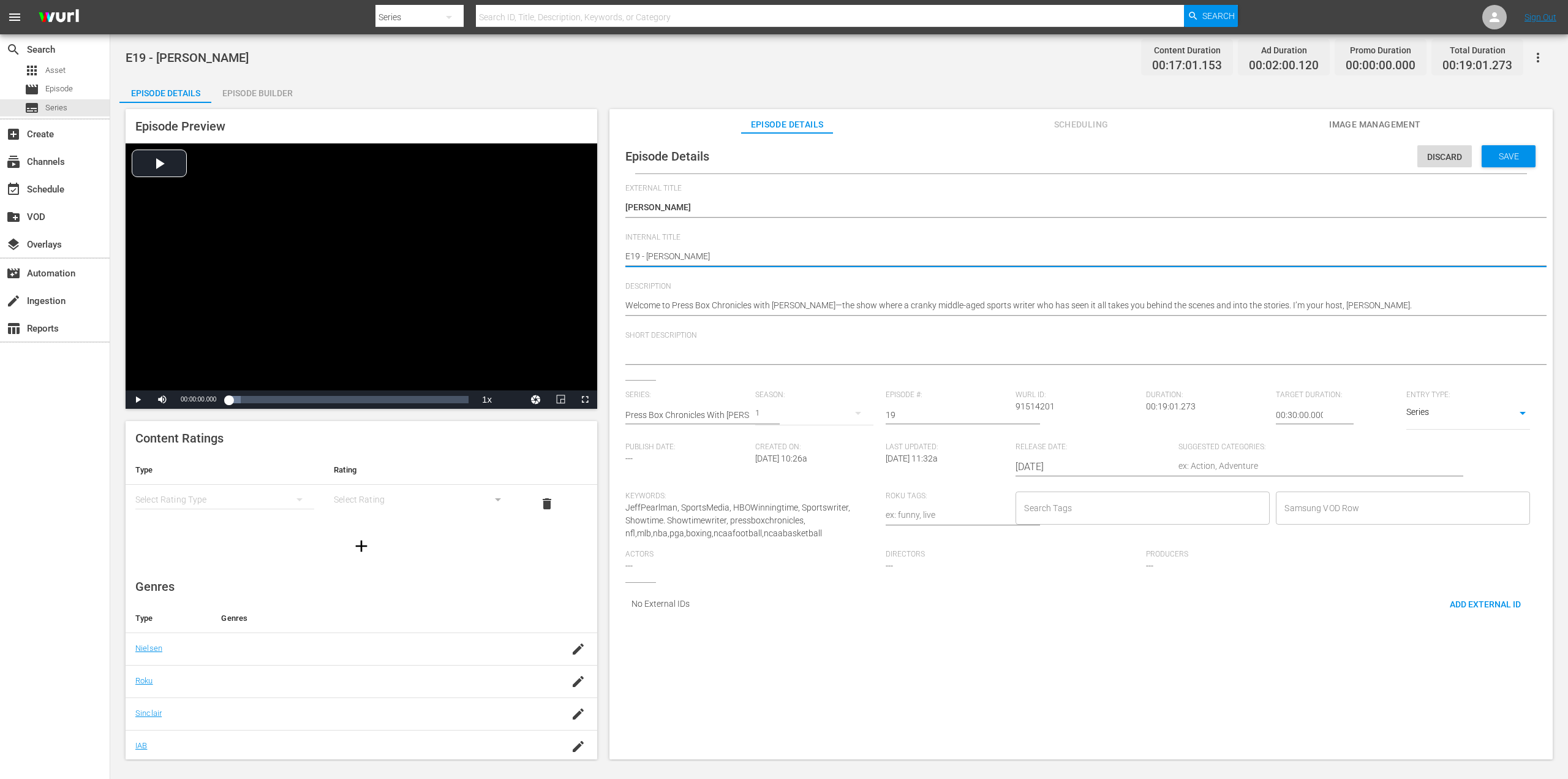
type textarea "E19 - [PERSON_NAME]"
type textarea "E19 - [PERSON_NAME] C"
type textarea "E19 - [PERSON_NAME] CE"
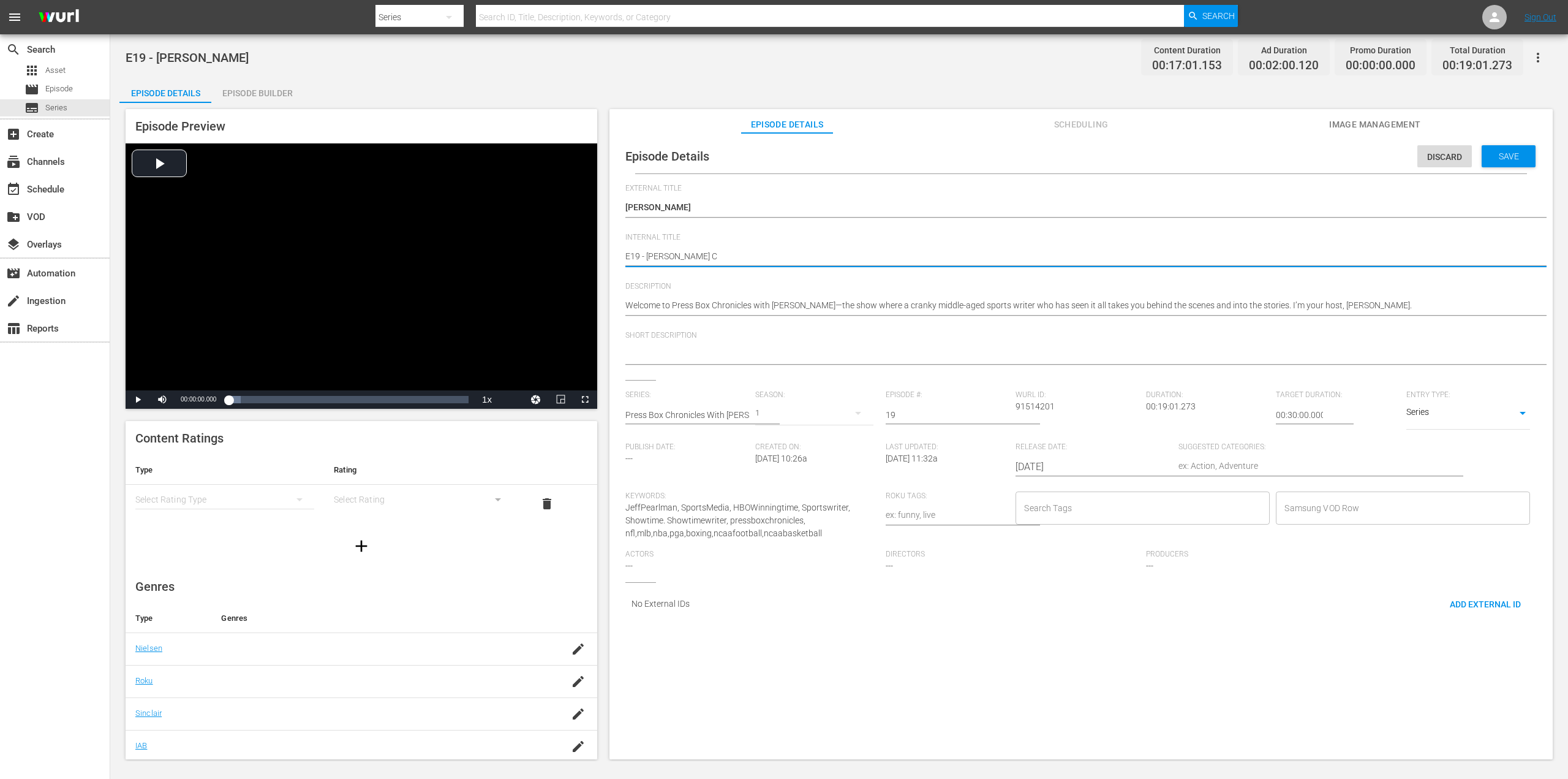
type textarea "E19 - [PERSON_NAME] CE"
type textarea "E19 - [PERSON_NAME] CEN"
click at [1398, 296] on div "Welcome to Press Box Chronicles with [PERSON_NAME]—the show where a cranky midd…" at bounding box center [1078, 306] width 905 height 30
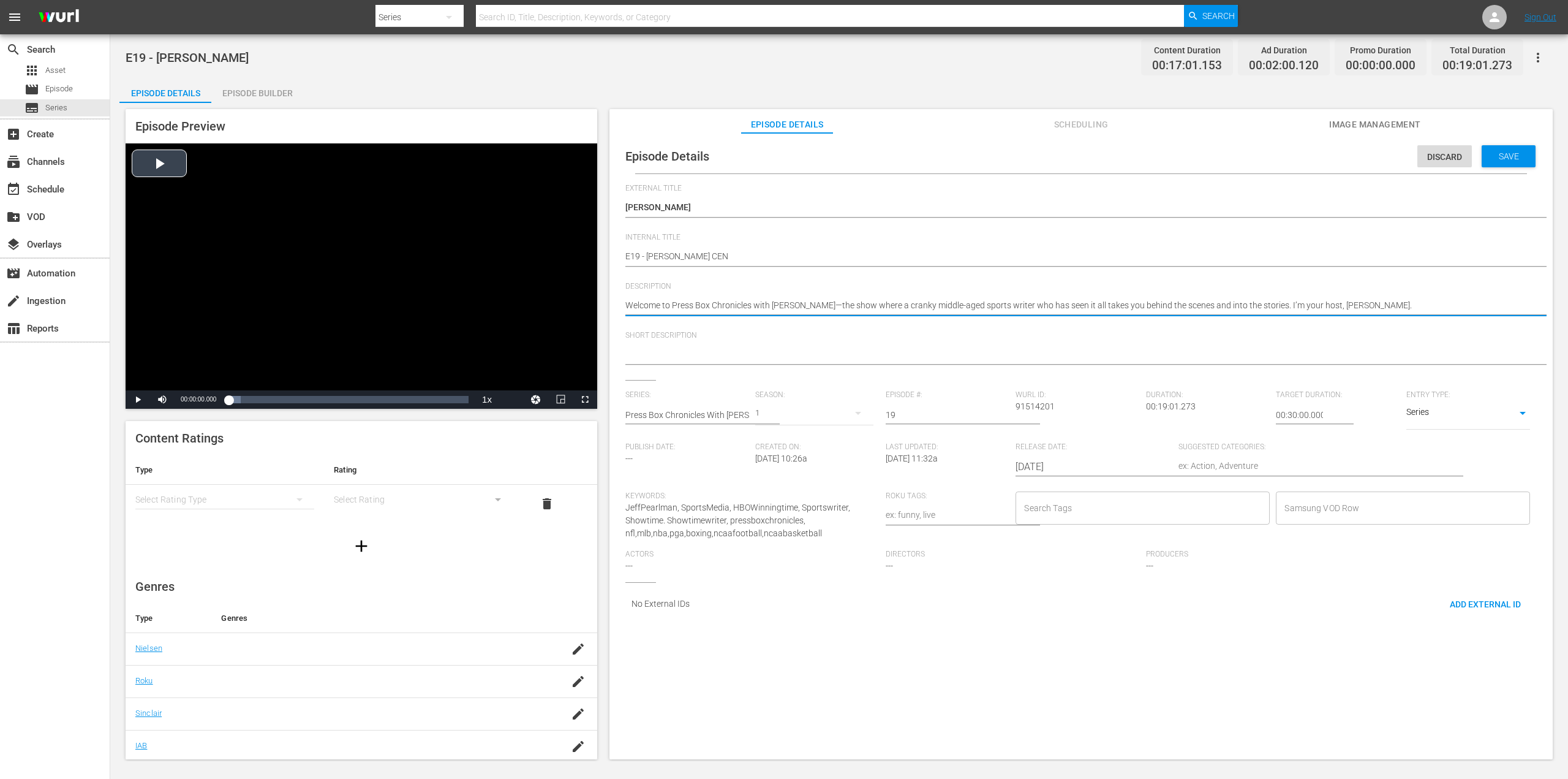
drag, startPoint x: 1398, startPoint y: 304, endPoint x: 570, endPoint y: 335, distance: 828.6
click at [662, 306] on textarea "Welcome to Press Box Chronicles with [PERSON_NAME]—the show where a cranky midd…" at bounding box center [1078, 306] width 905 height 14
paste textarea "The story of former NFL lineman [PERSON_NAME]"
type textarea "The story of former NFL lineman [PERSON_NAME]"
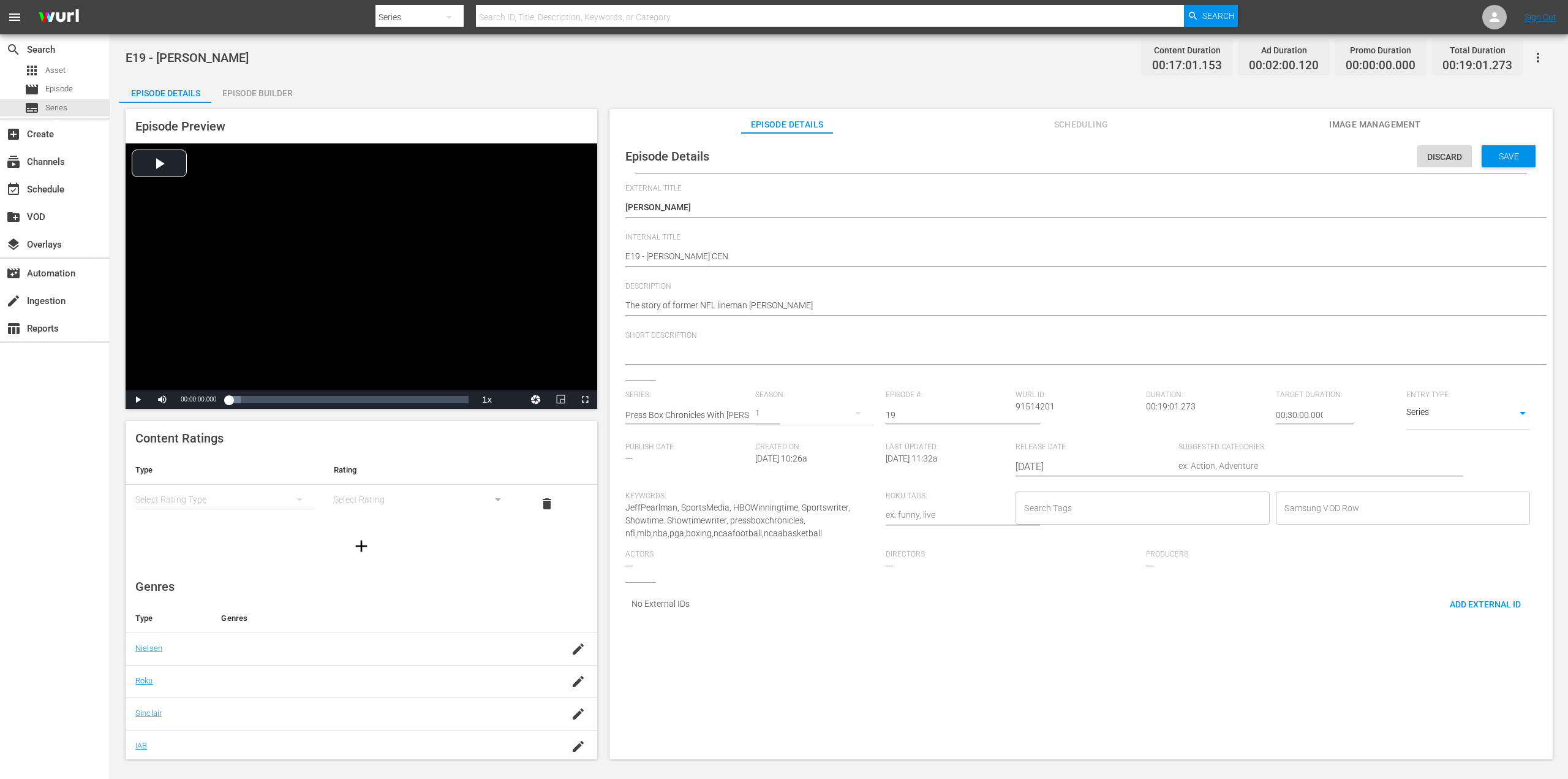
click at [883, 344] on div at bounding box center [1078, 355] width 905 height 30
click at [1070, 507] on input "Search Tags" at bounding box center [1134, 507] width 225 height 22
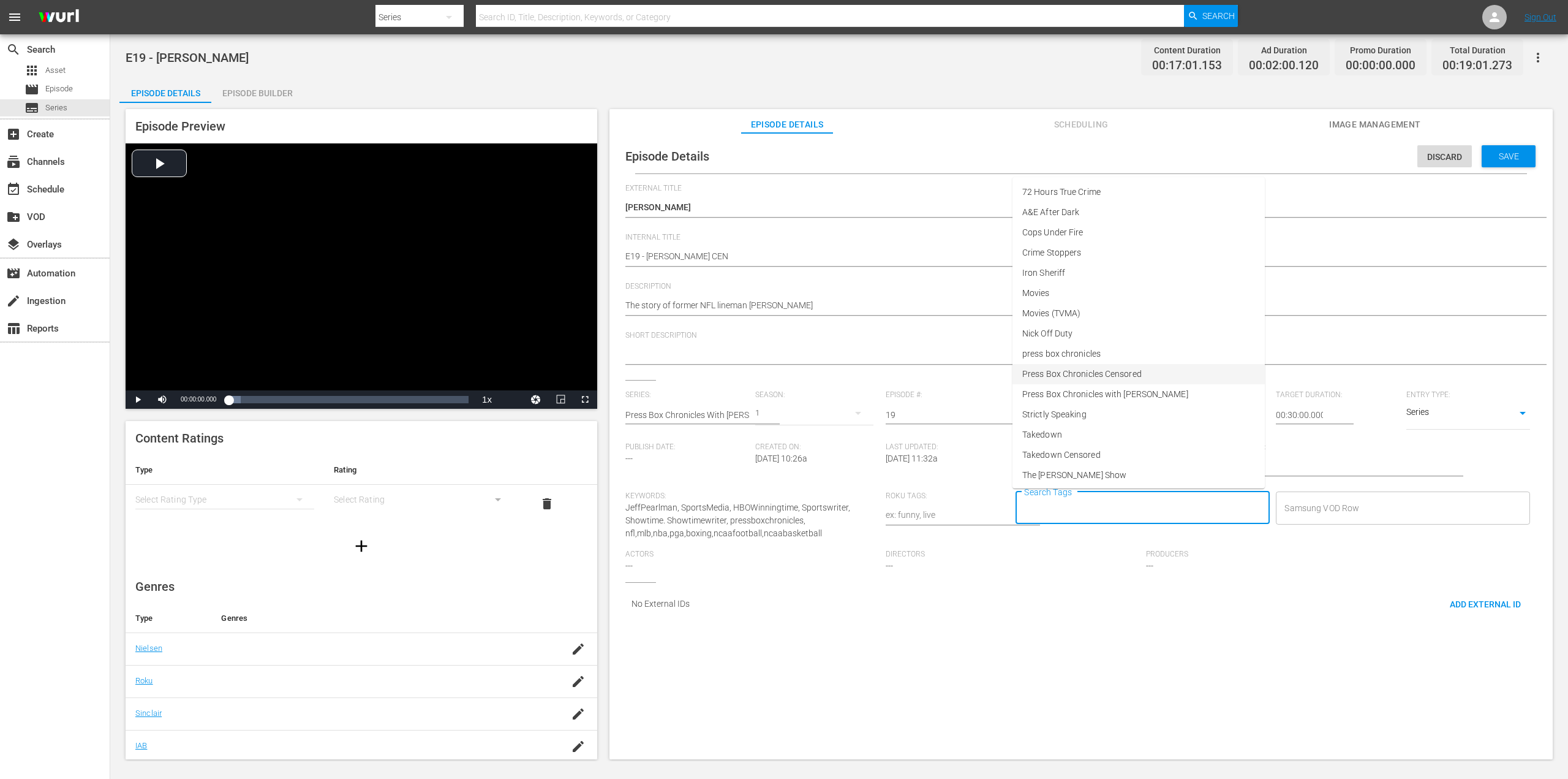
drag, startPoint x: 1099, startPoint y: 372, endPoint x: 1166, endPoint y: 370, distance: 67.0
click at [1099, 372] on span "Press Box Chronicles Censored" at bounding box center [1081, 374] width 119 height 13
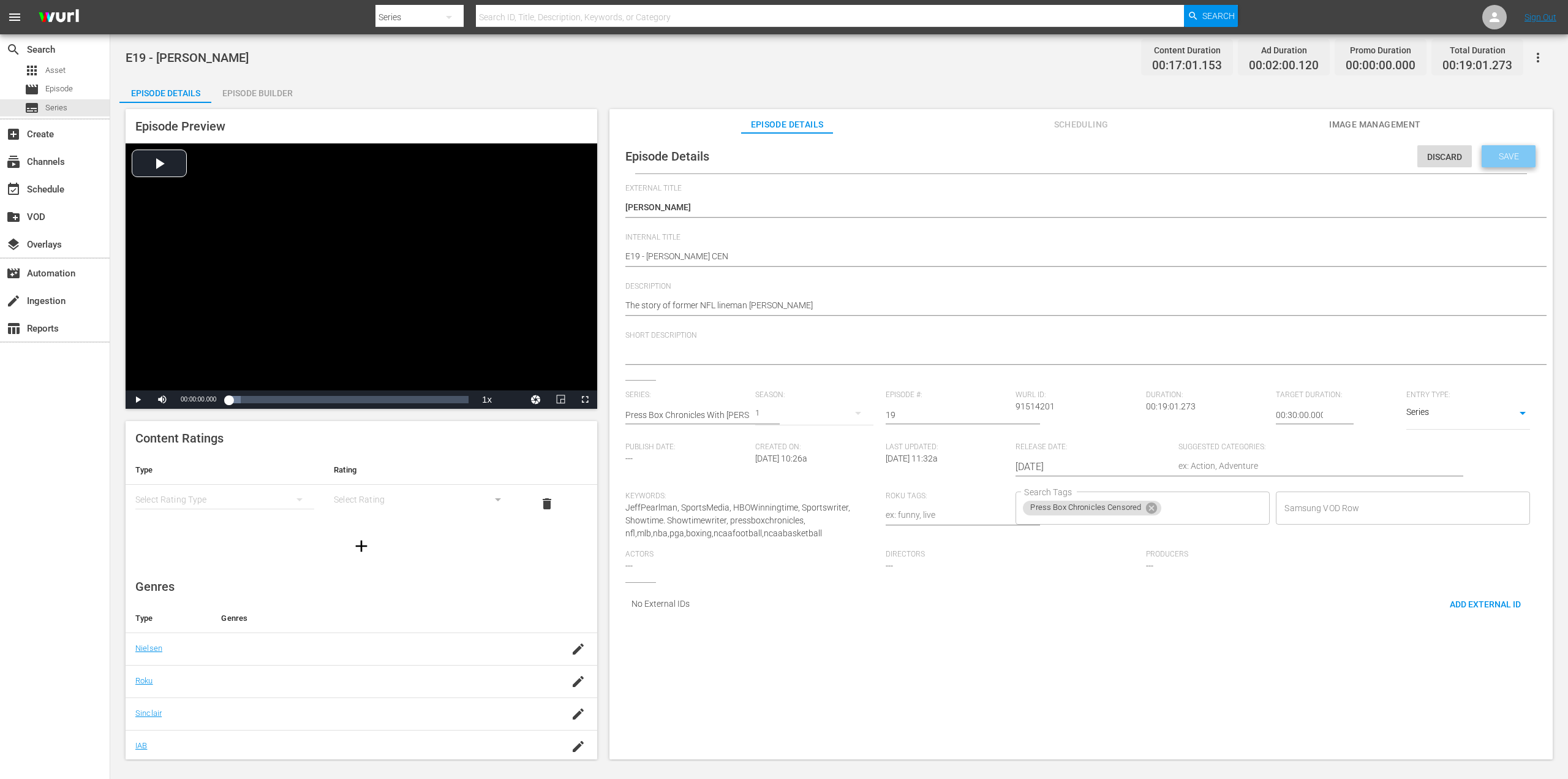
click at [1497, 158] on span "Save" at bounding box center [1509, 156] width 40 height 10
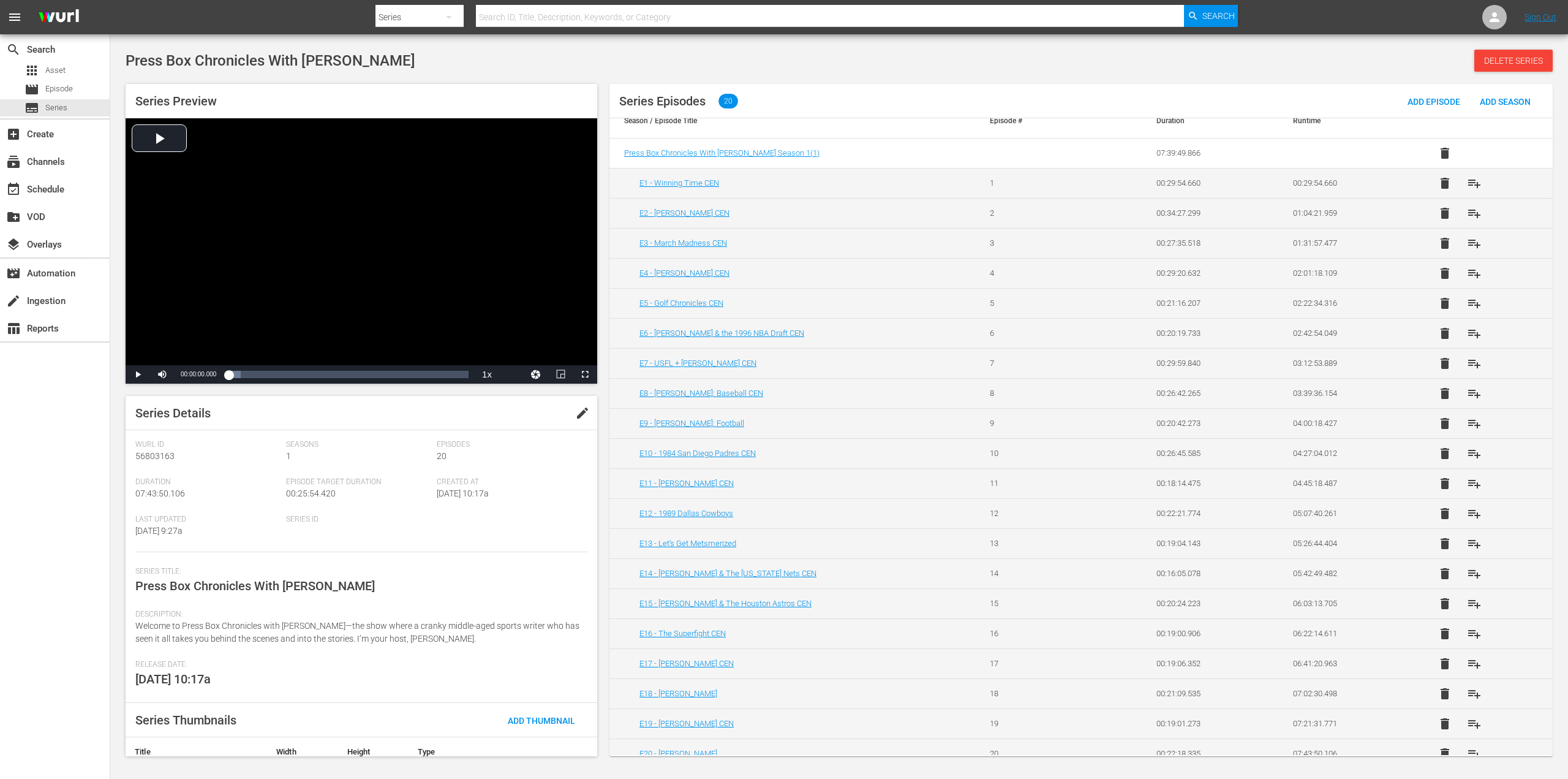
scroll to position [24, 0]
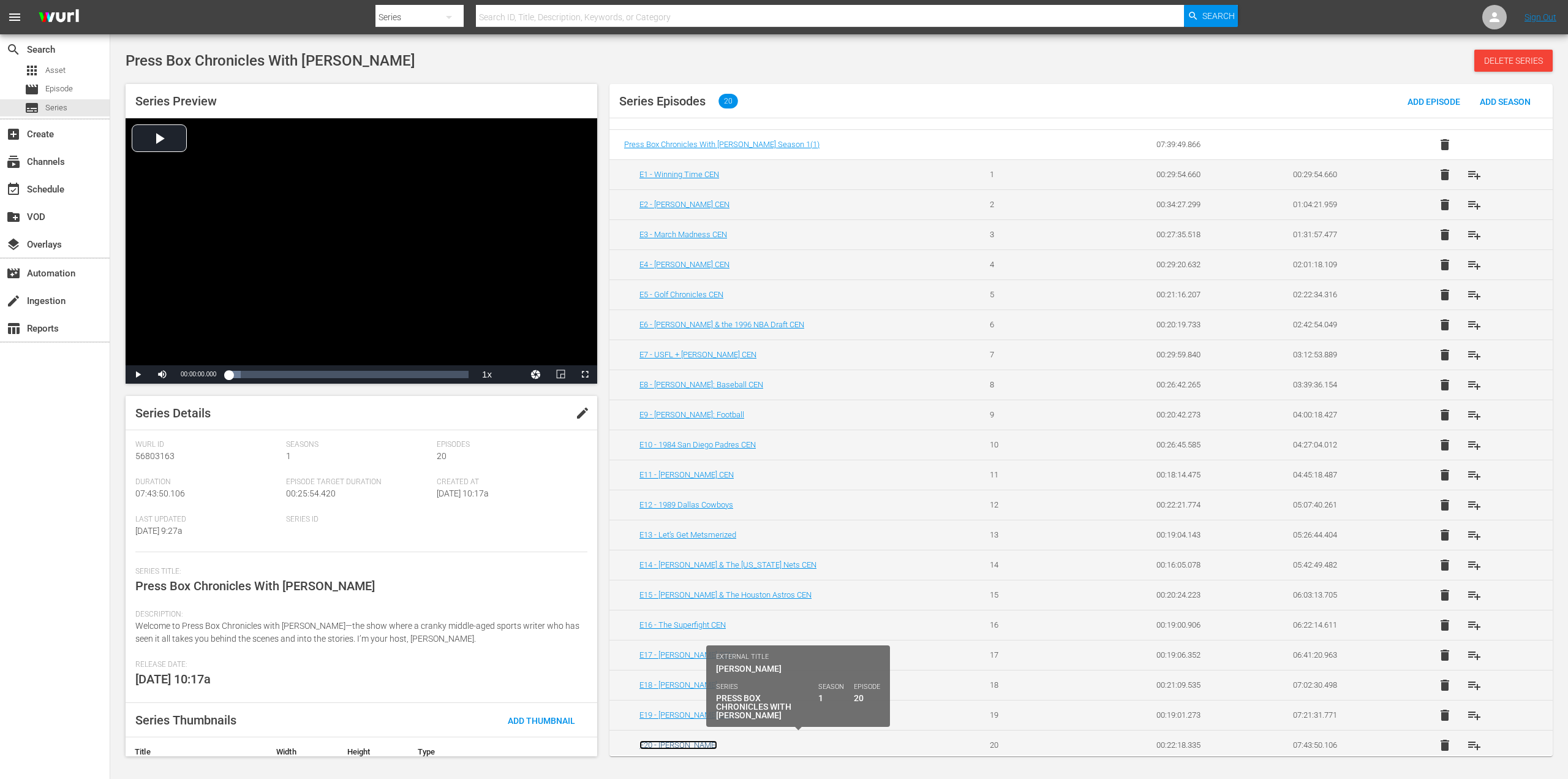
click at [690, 740] on link "E20 - [PERSON_NAME]" at bounding box center [678, 745] width 78 height 9
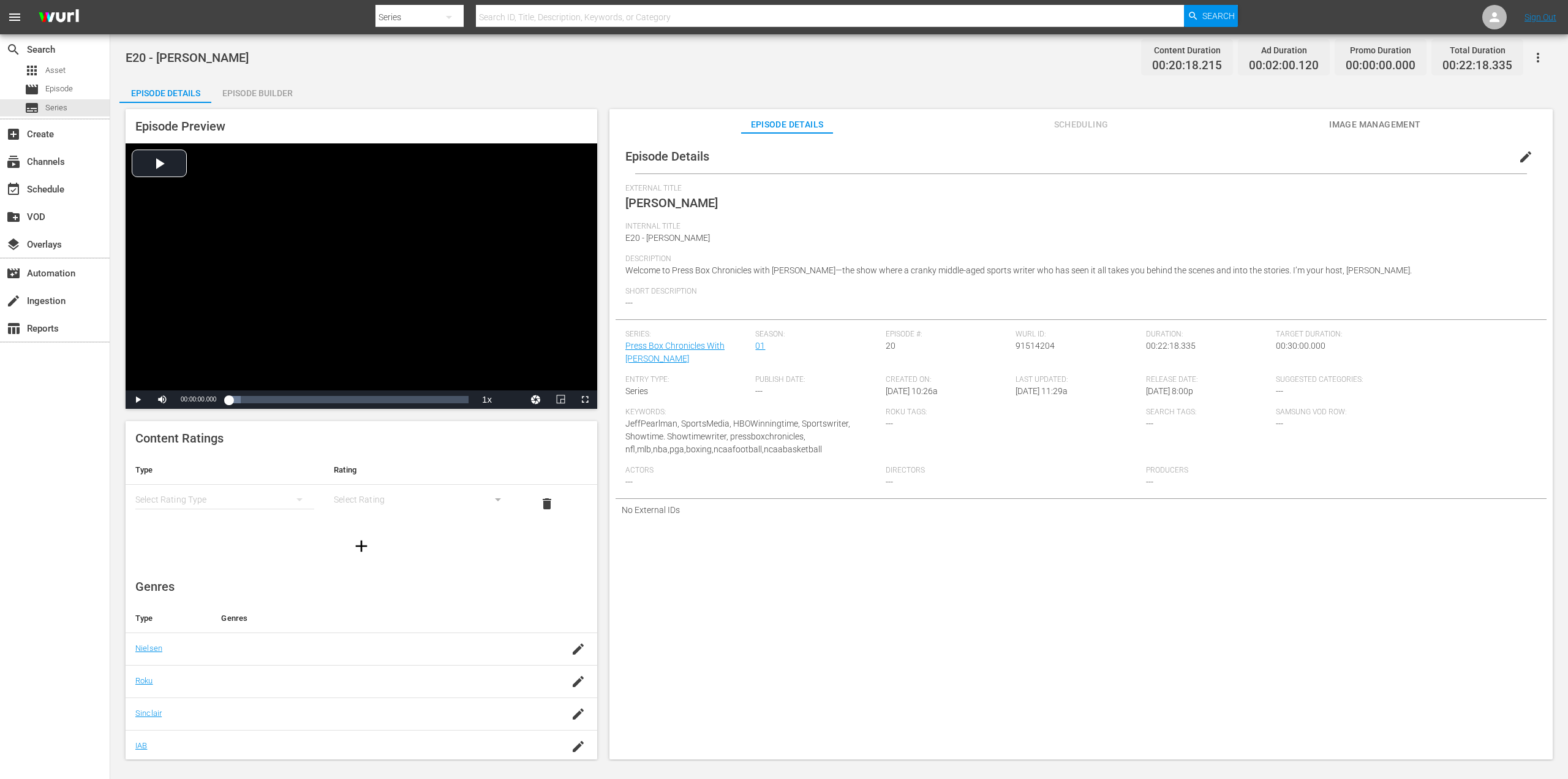
click at [1519, 161] on span "edit" at bounding box center [1525, 157] width 14 height 14
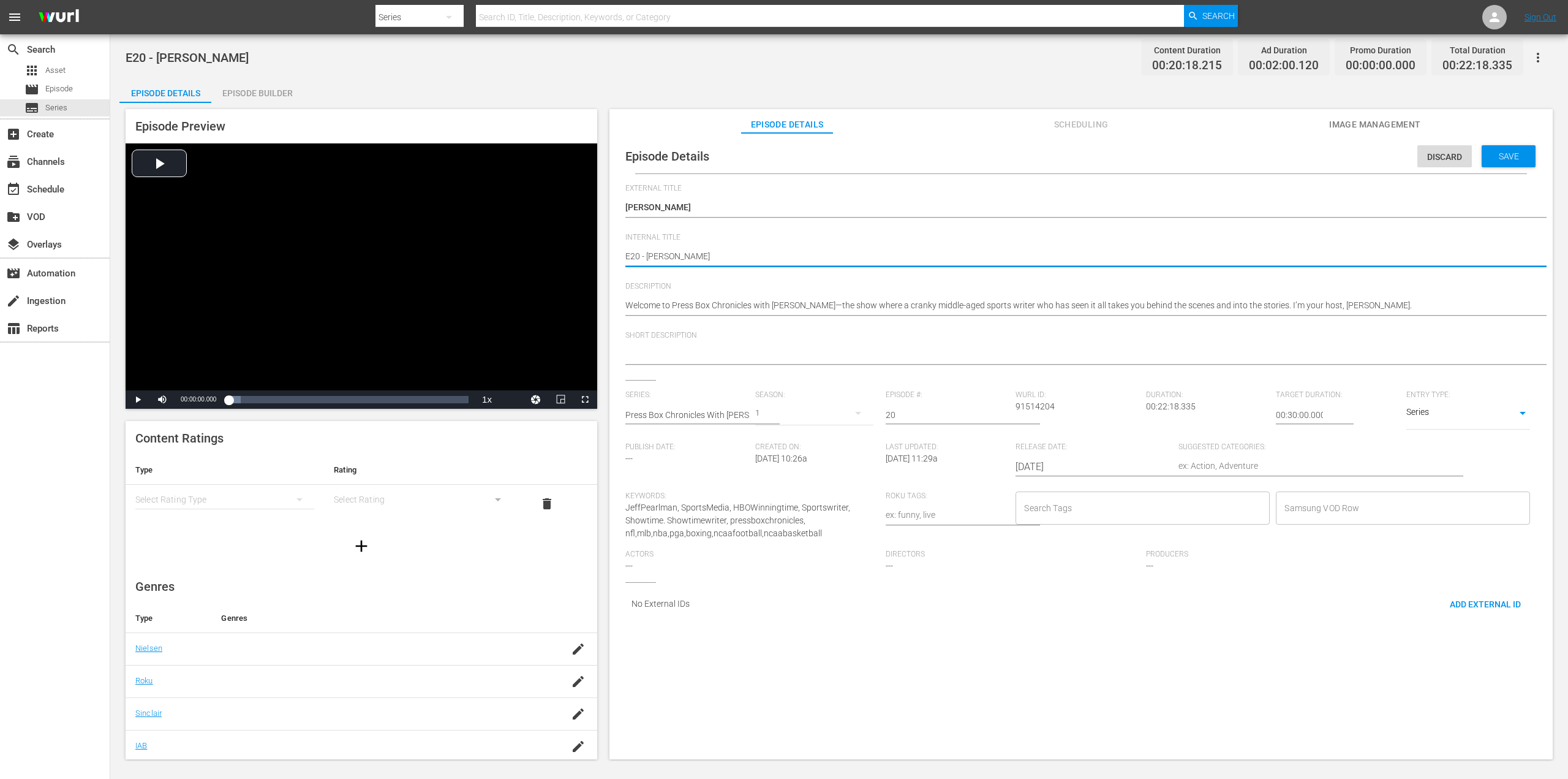
type textarea "E20 - [PERSON_NAME]"
type textarea "E20 - [PERSON_NAME] C"
type textarea "E20 - [PERSON_NAME] CE"
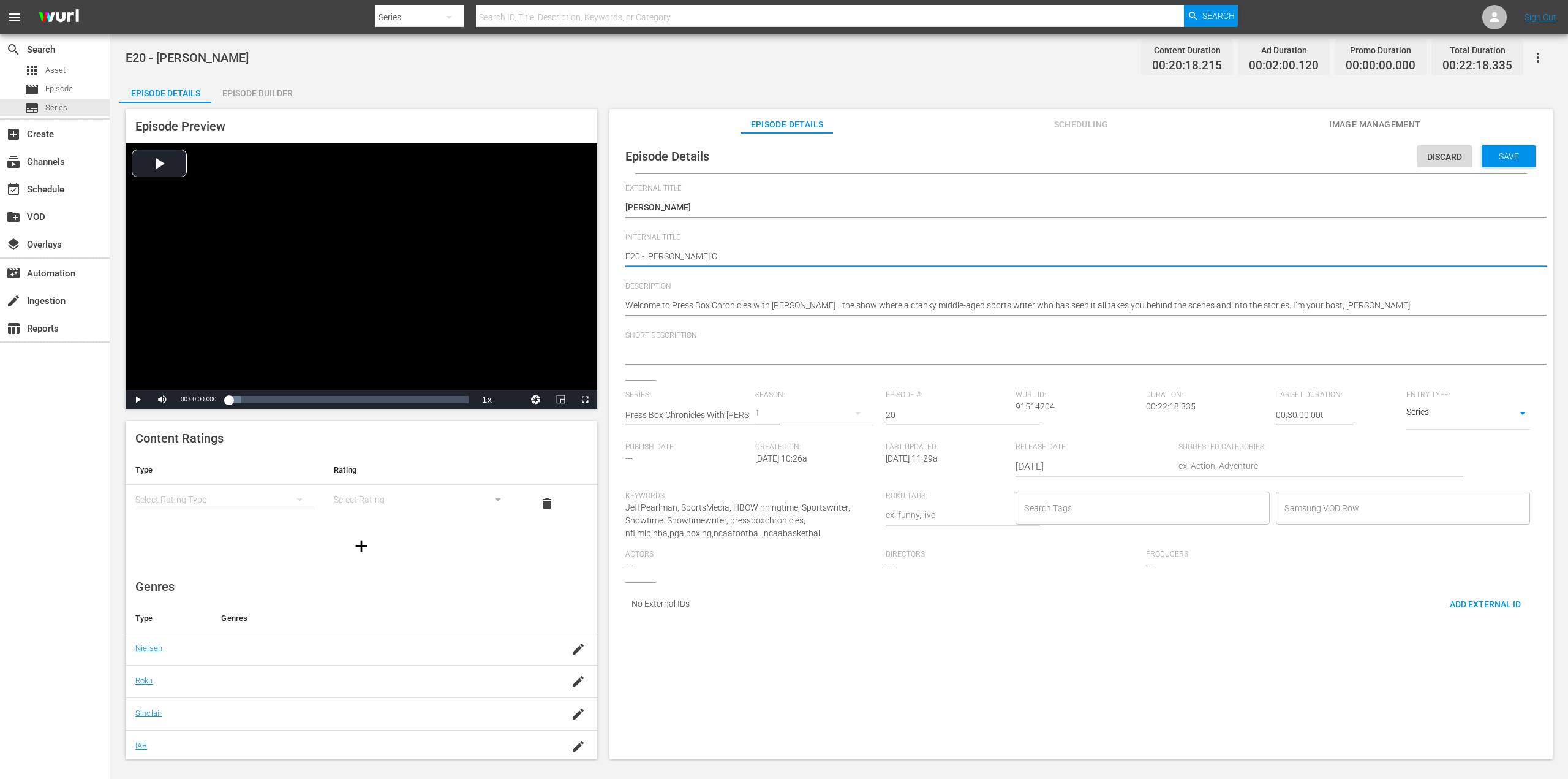
type textarea "E20 - [PERSON_NAME] CE"
type textarea "E20 - [PERSON_NAME] CEN"
click at [1396, 297] on div "Welcome to Press Box Chronicles with [PERSON_NAME]—the show where a cranky midd…" at bounding box center [1078, 306] width 905 height 30
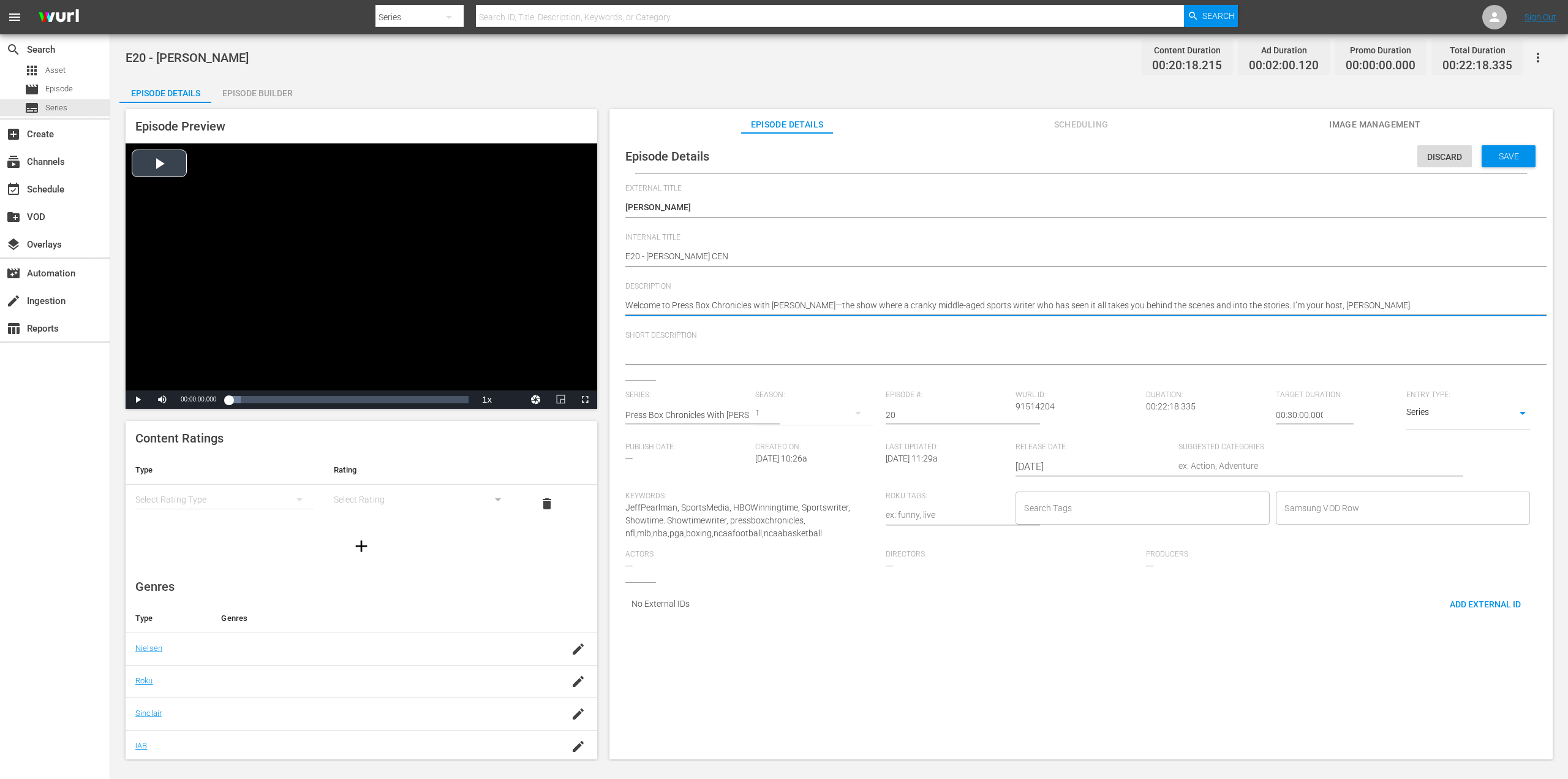
drag, startPoint x: 1395, startPoint y: 304, endPoint x: 573, endPoint y: 296, distance: 822.0
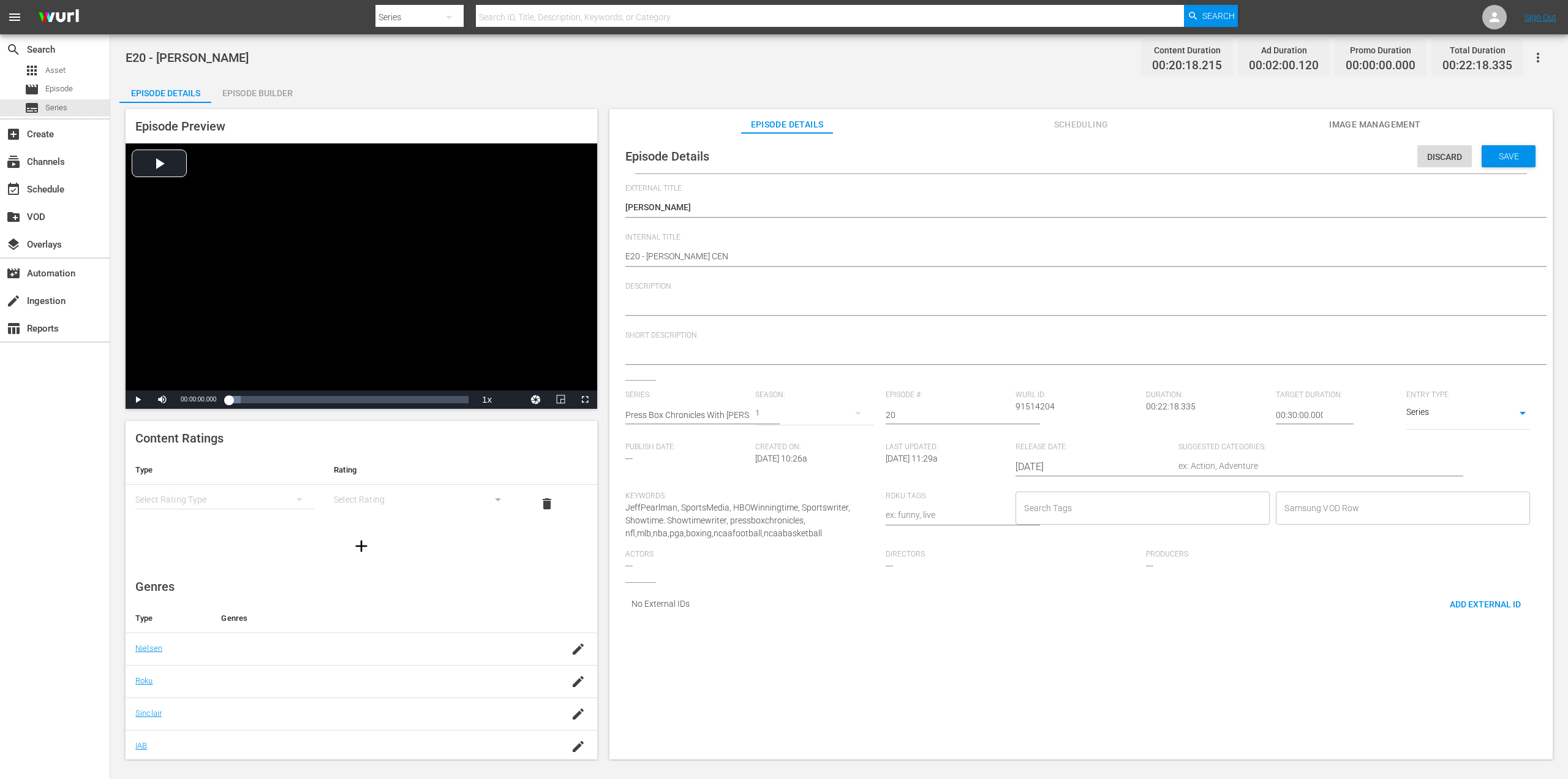
click at [648, 304] on textarea "Welcome to Press Box Chronicles with [PERSON_NAME]—the show where a cranky midd…" at bounding box center [1078, 306] width 905 height 14
paste textarea "The sad story of Tampa Bay Buccaneers RB [PERSON_NAME]"
type textarea "The sad story of Tampa Bay Buccaneers RB [PERSON_NAME]"
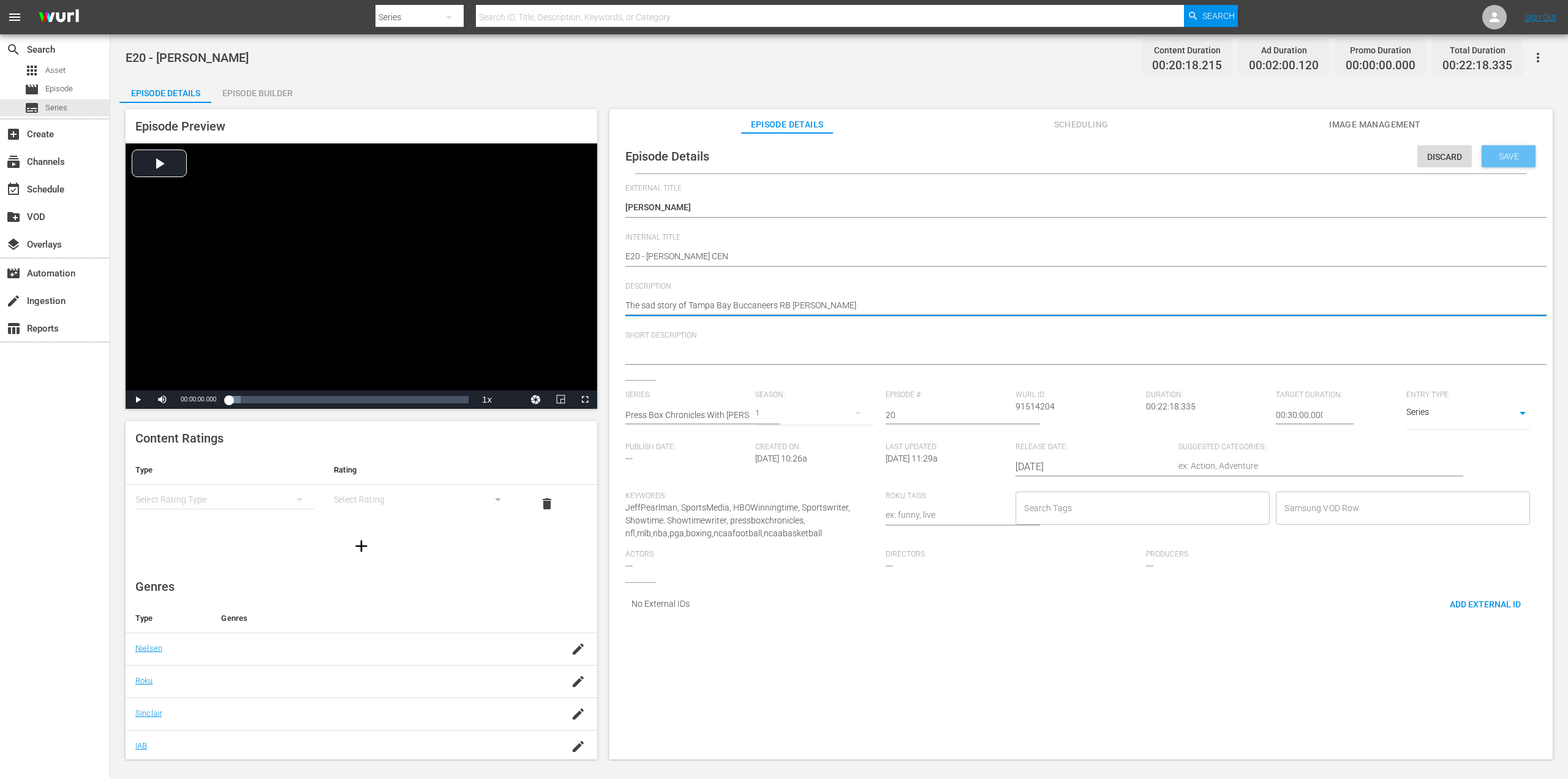
type textarea "The sad story of Tampa Bay Buccaneers RB [PERSON_NAME]"
click at [1508, 159] on span "Save" at bounding box center [1509, 156] width 40 height 10
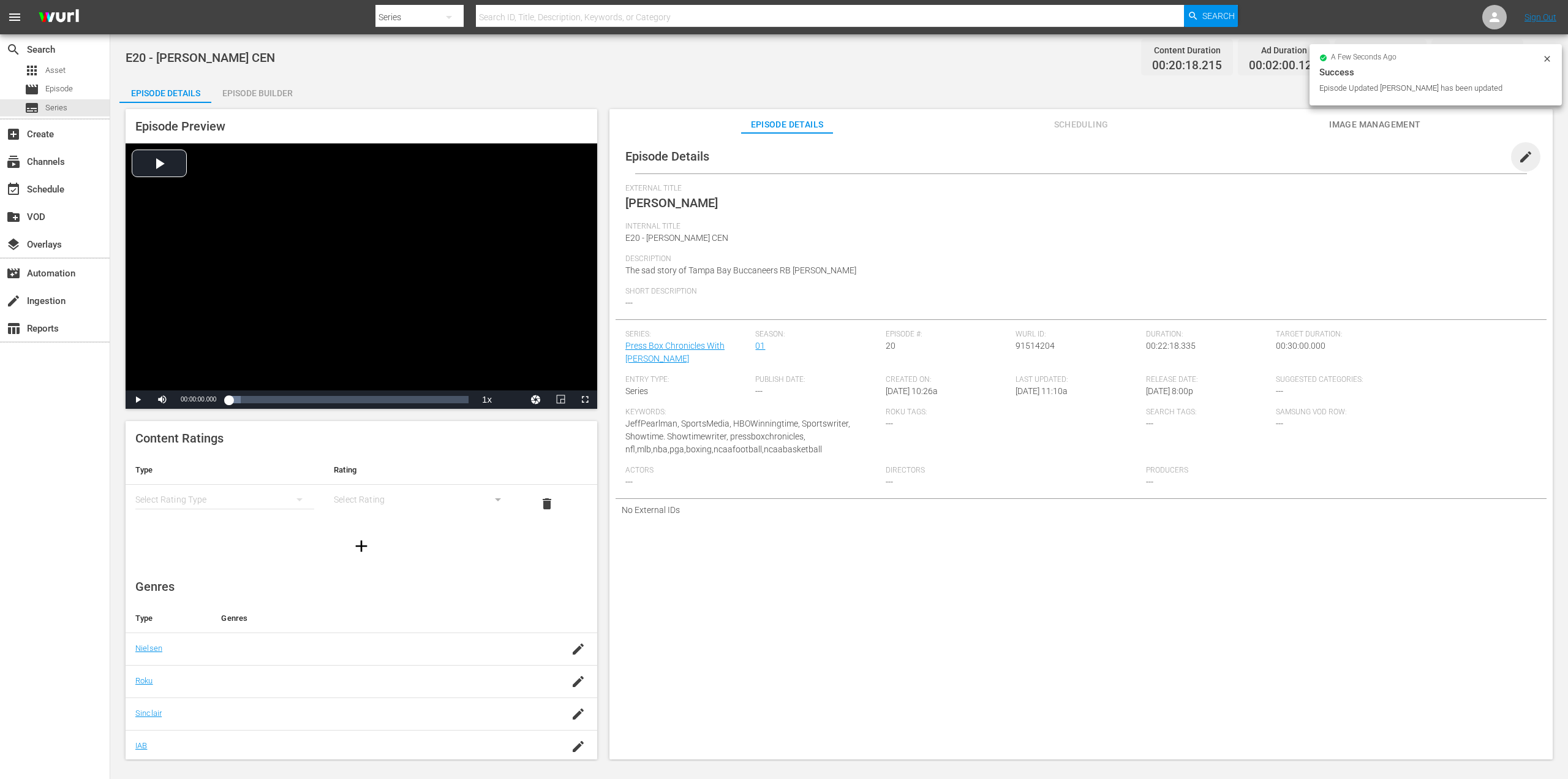
click at [1521, 155] on span "edit" at bounding box center [1525, 157] width 14 height 14
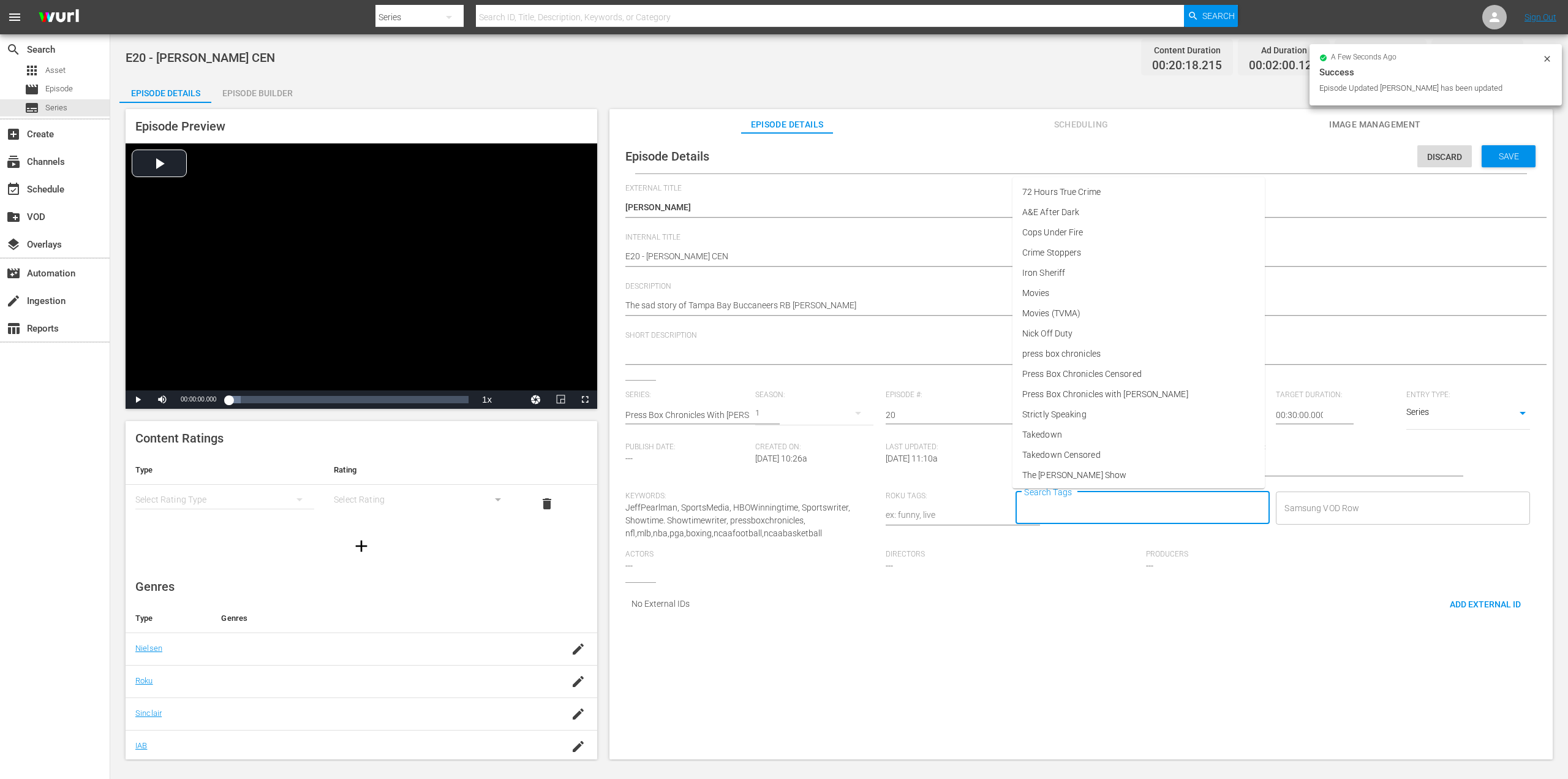
click at [1083, 502] on input "Search Tags" at bounding box center [1134, 507] width 225 height 22
click at [1124, 374] on span "Press Box Chronicles Censored" at bounding box center [1081, 374] width 119 height 13
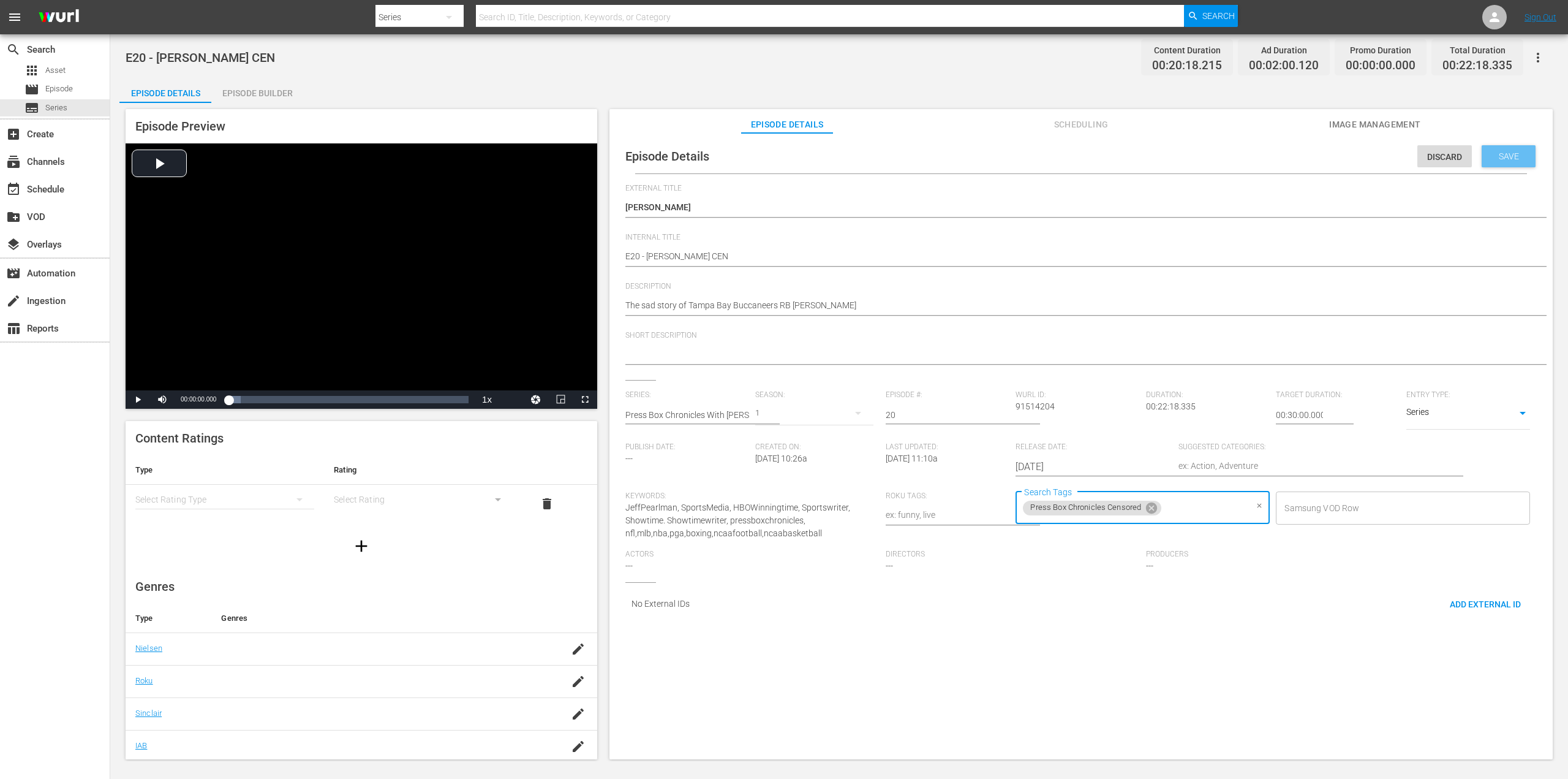
click at [1516, 160] on span "Save" at bounding box center [1509, 156] width 40 height 10
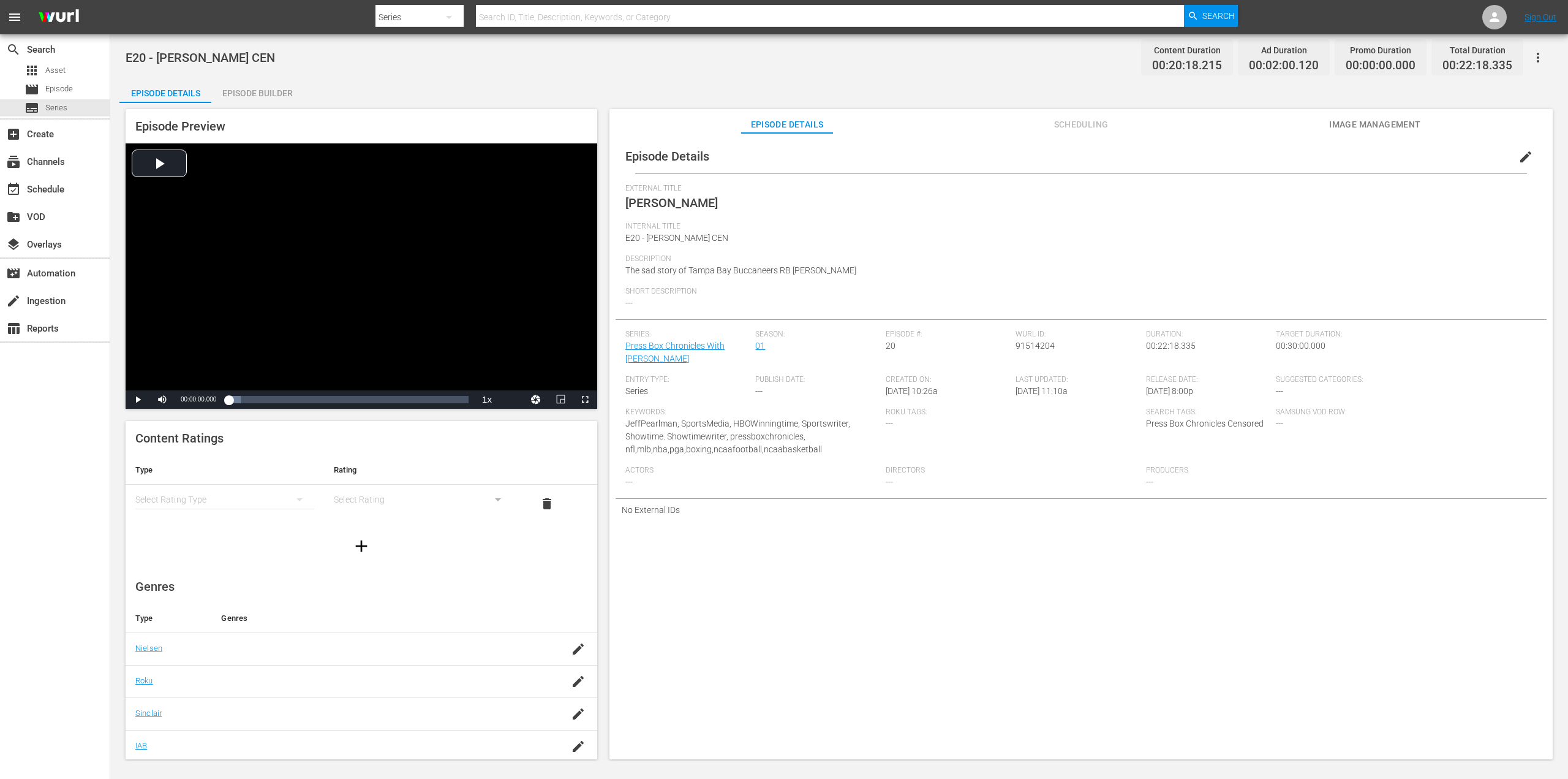
click at [1081, 122] on span "Scheduling" at bounding box center [1081, 125] width 92 height 15
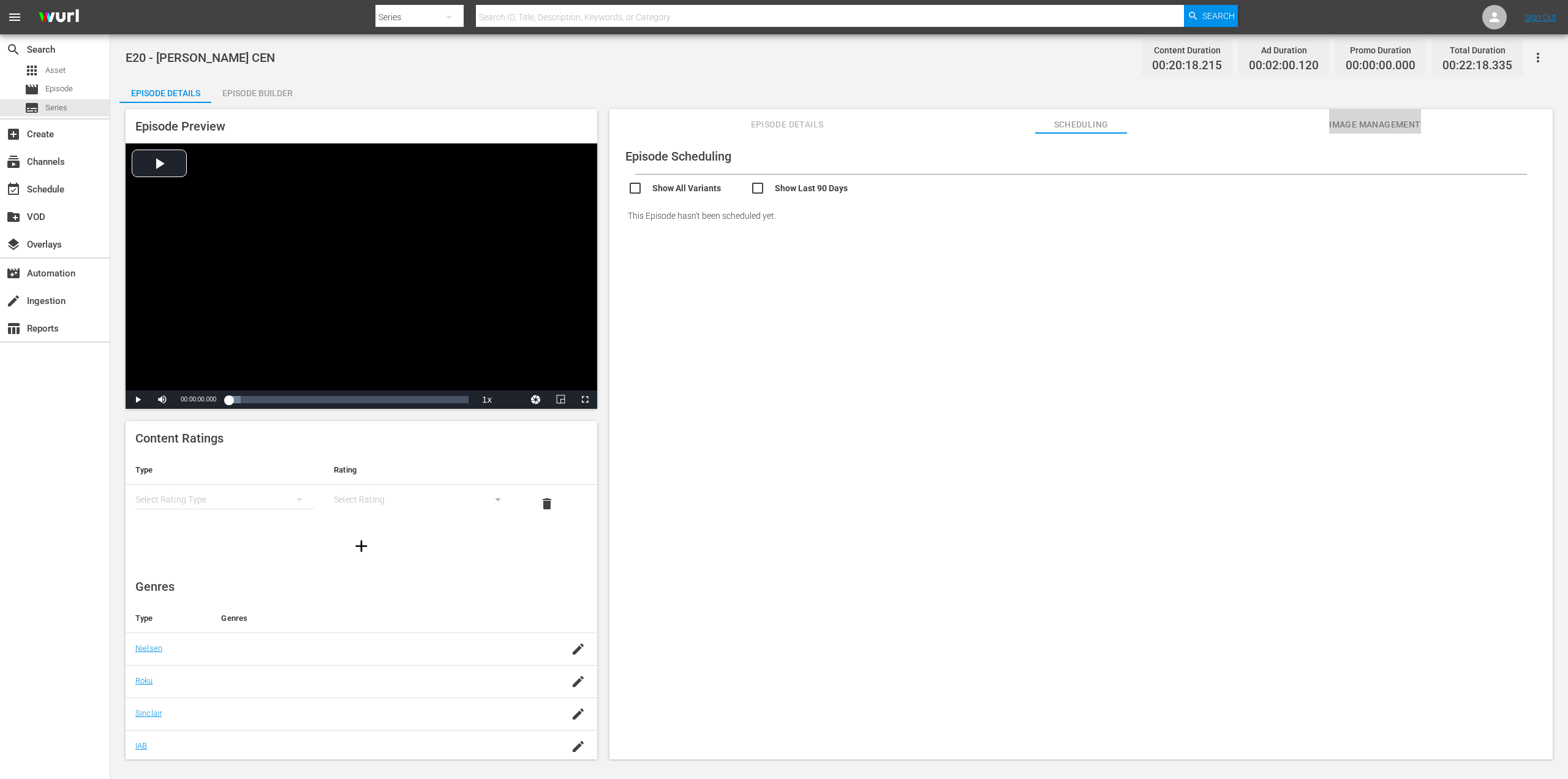
click at [1373, 127] on span "Image Management" at bounding box center [1375, 125] width 92 height 15
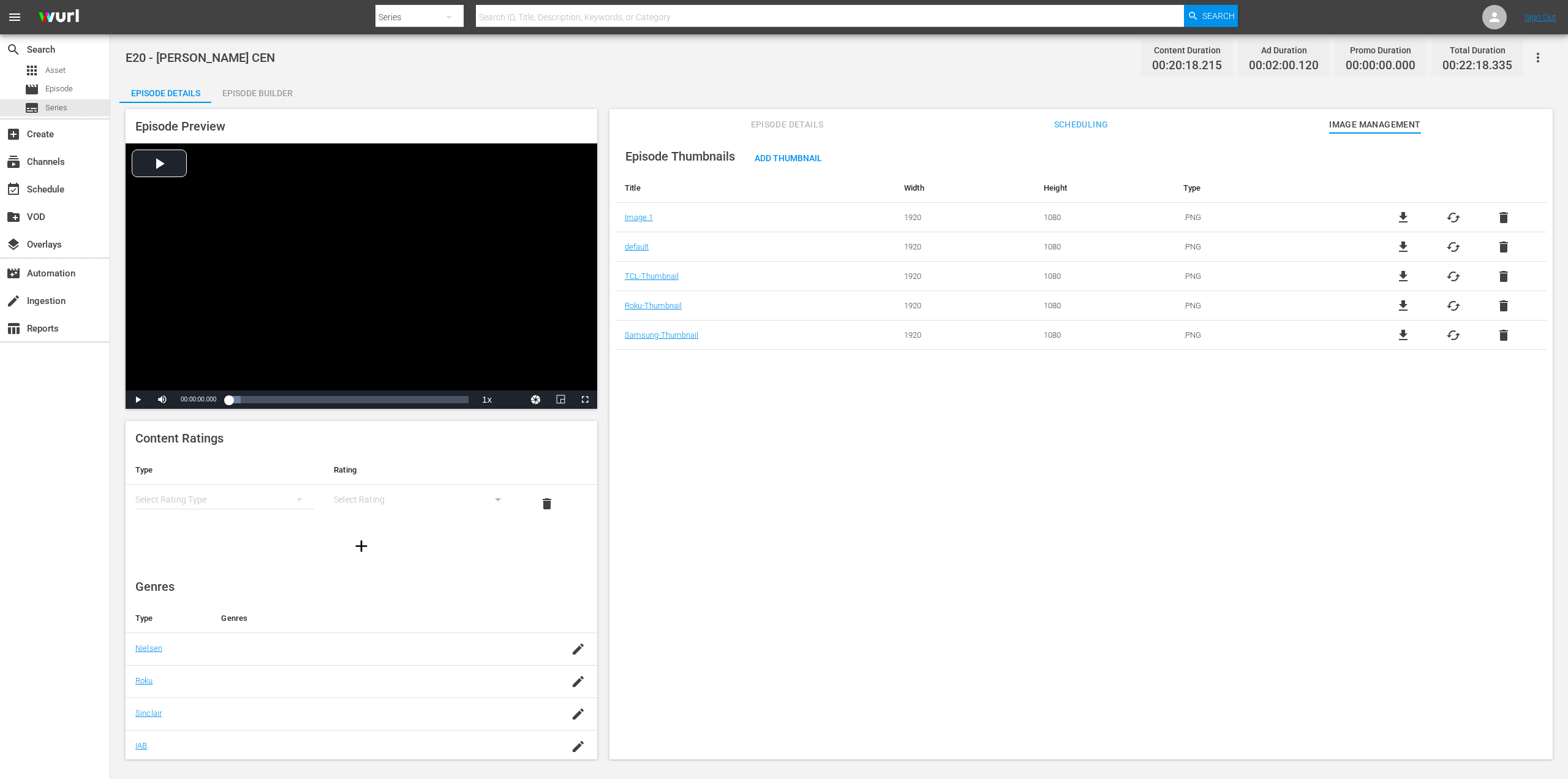
click at [276, 90] on div "Episode Builder" at bounding box center [257, 93] width 92 height 30
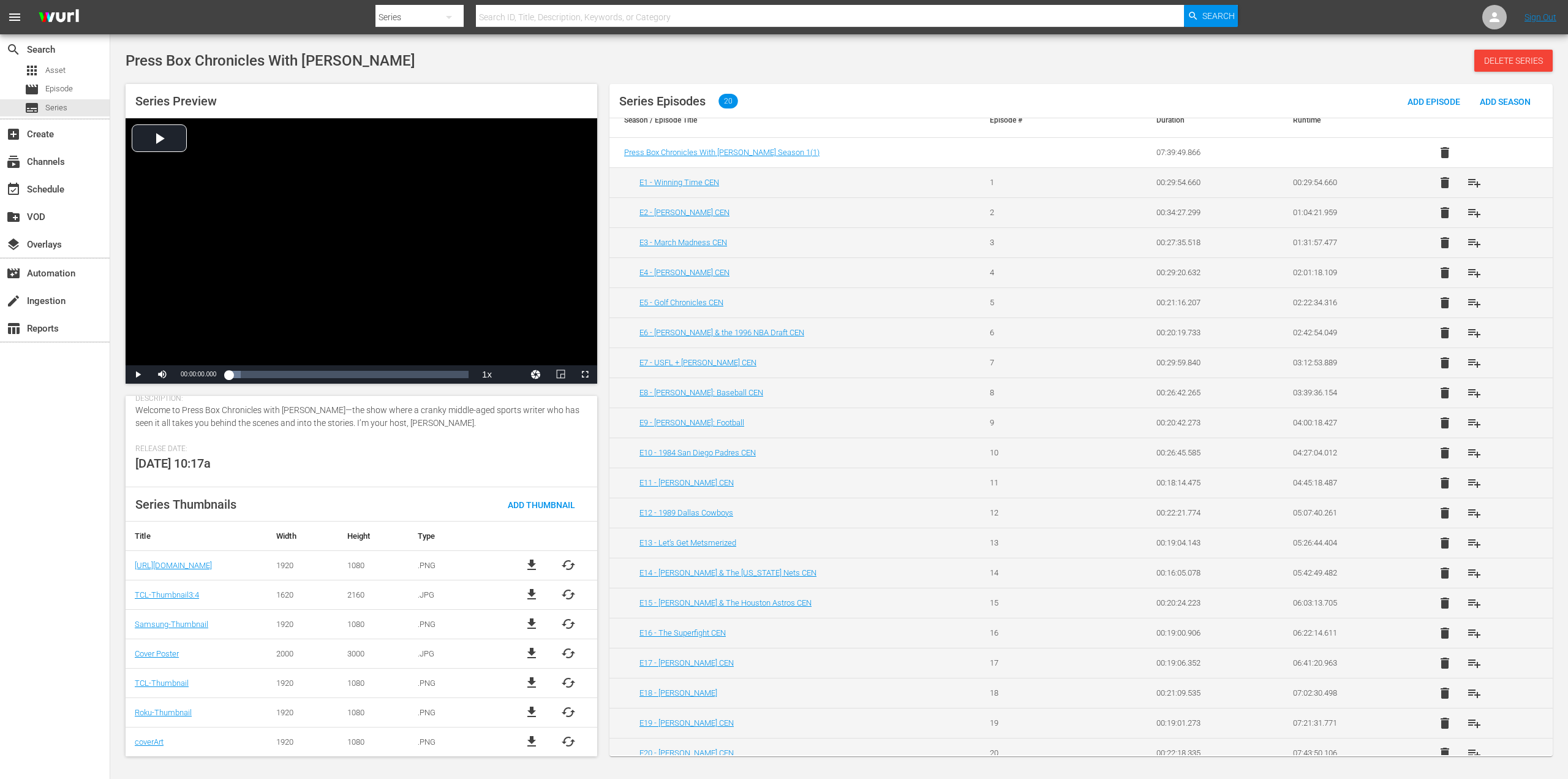
scroll to position [24, 0]
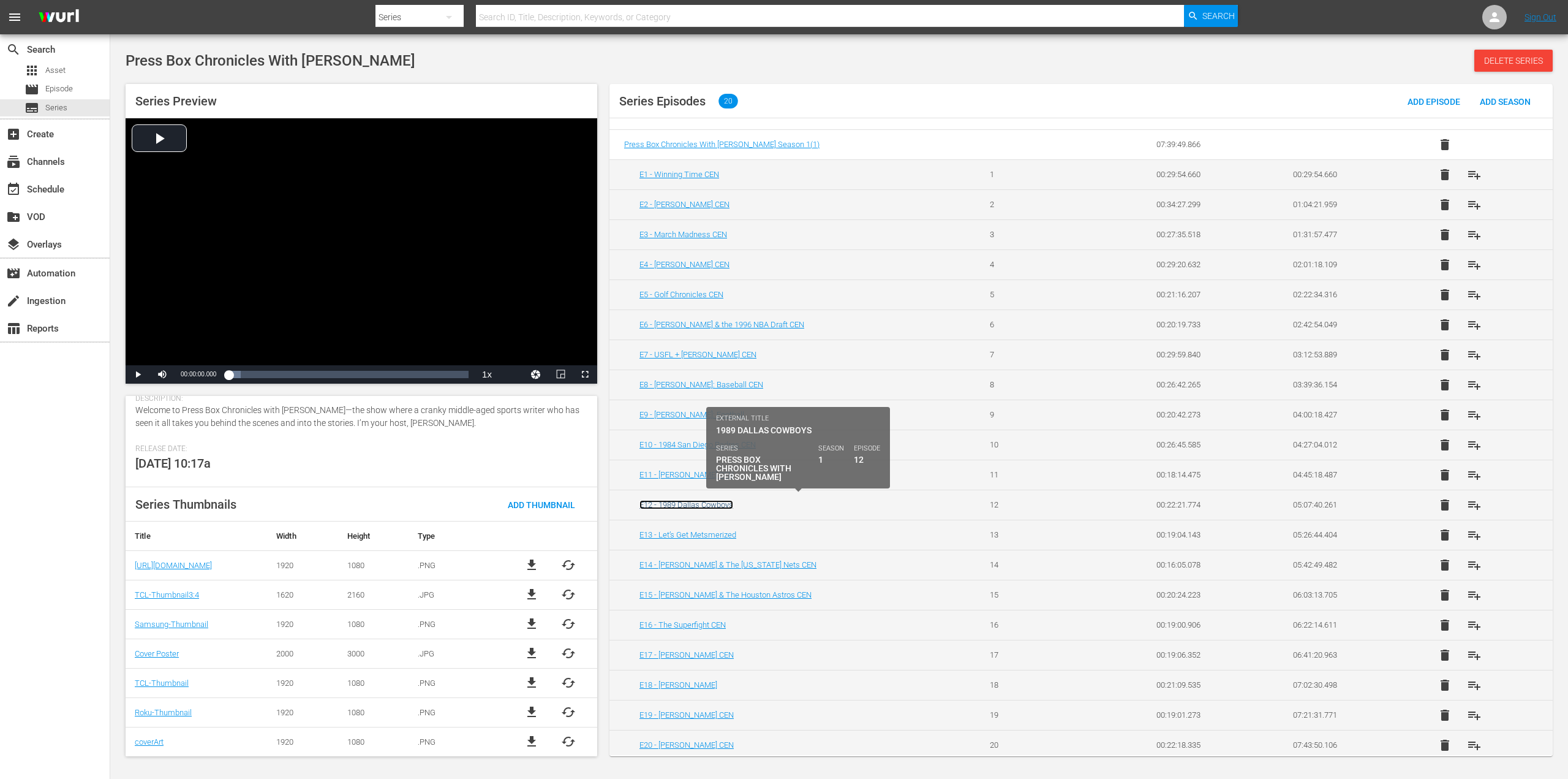
click at [700, 500] on link "E12 - 1989 Dallas Cowboys" at bounding box center [686, 504] width 94 height 9
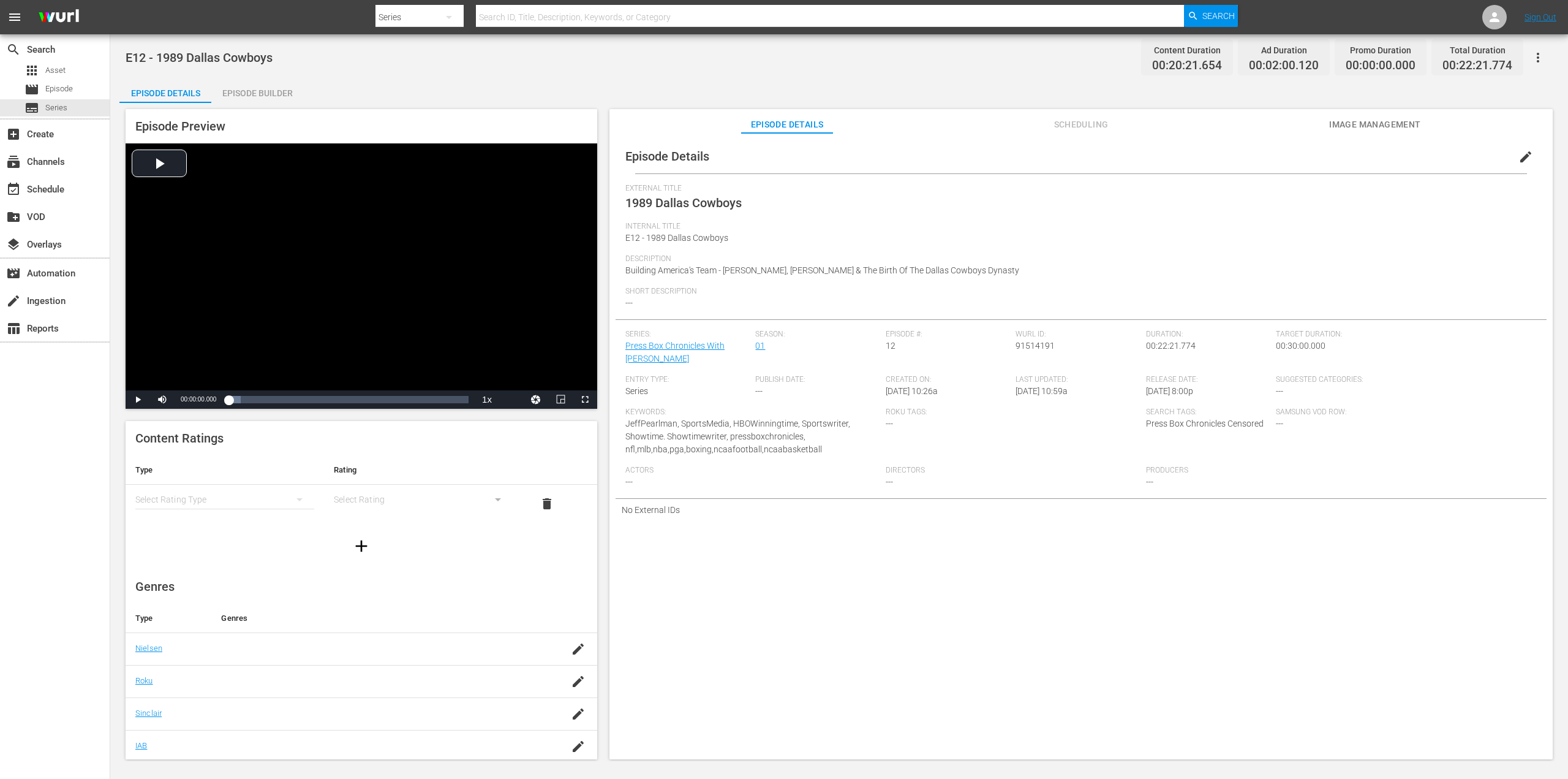
click at [1519, 154] on span "edit" at bounding box center [1525, 157] width 14 height 14
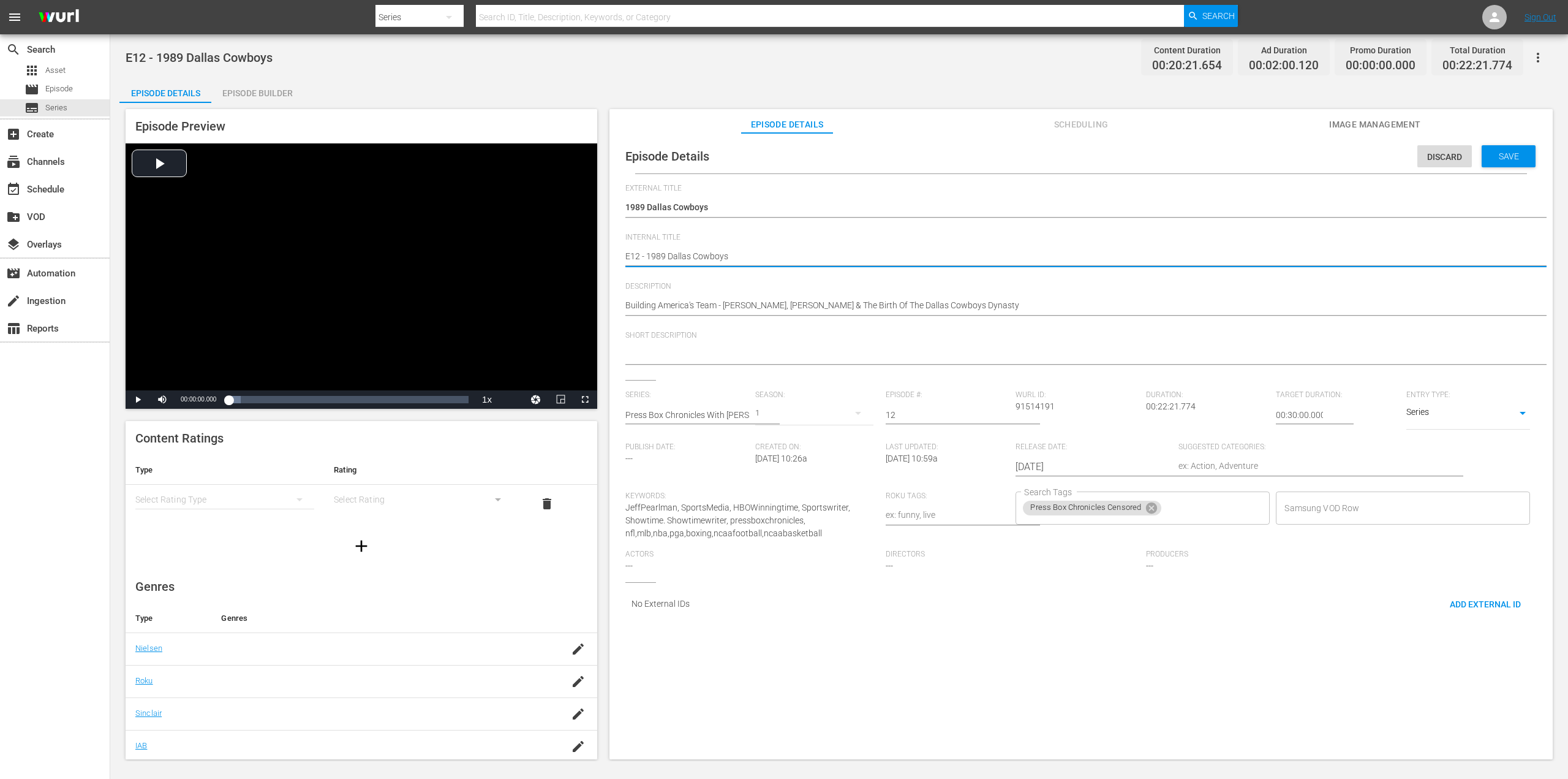
type textarea "E12 - 1989 Dallas Cowboys"
type textarea "E12 - 1989 Dallas Cowboys C"
type textarea "E12 - 1989 Dallas Cowboys CE"
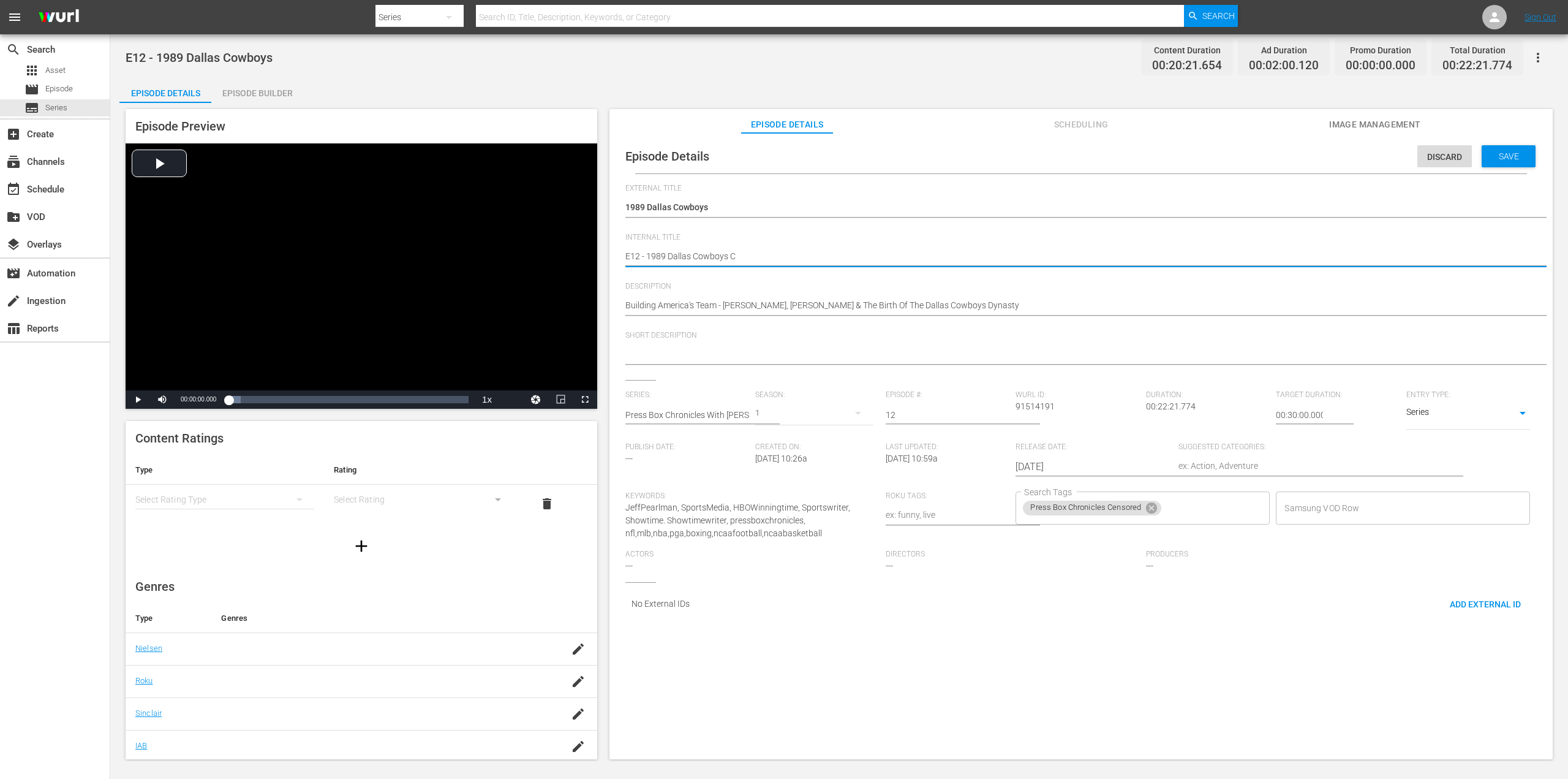
type textarea "E12 - 1989 Dallas Cowboys CE"
type textarea "E12 - 1989 Dallas Cowboys CEN"
click at [1496, 148] on div "Save" at bounding box center [1508, 156] width 54 height 22
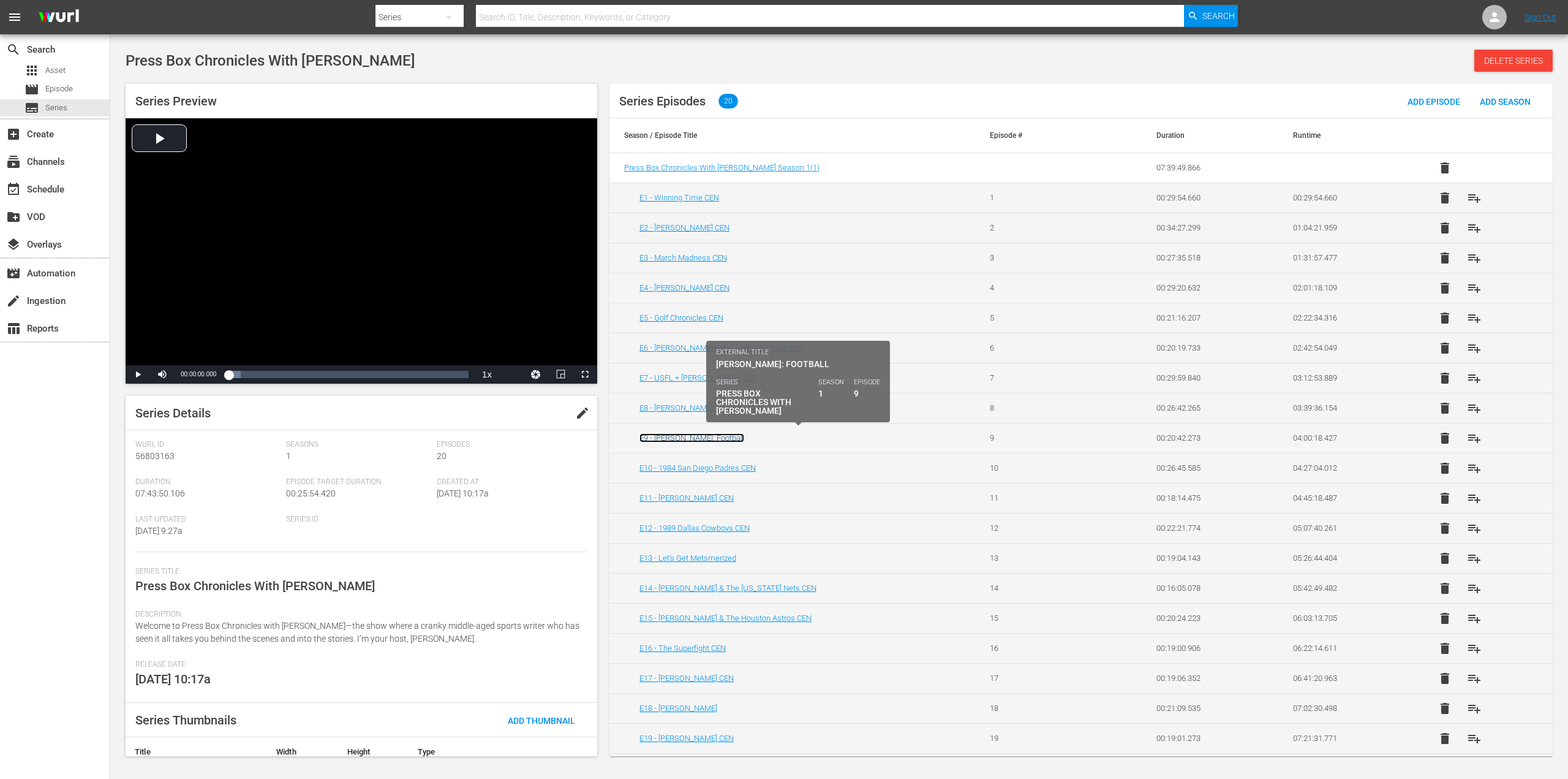
click at [717, 436] on link "E9 - [PERSON_NAME]: Football" at bounding box center [692, 437] width 105 height 9
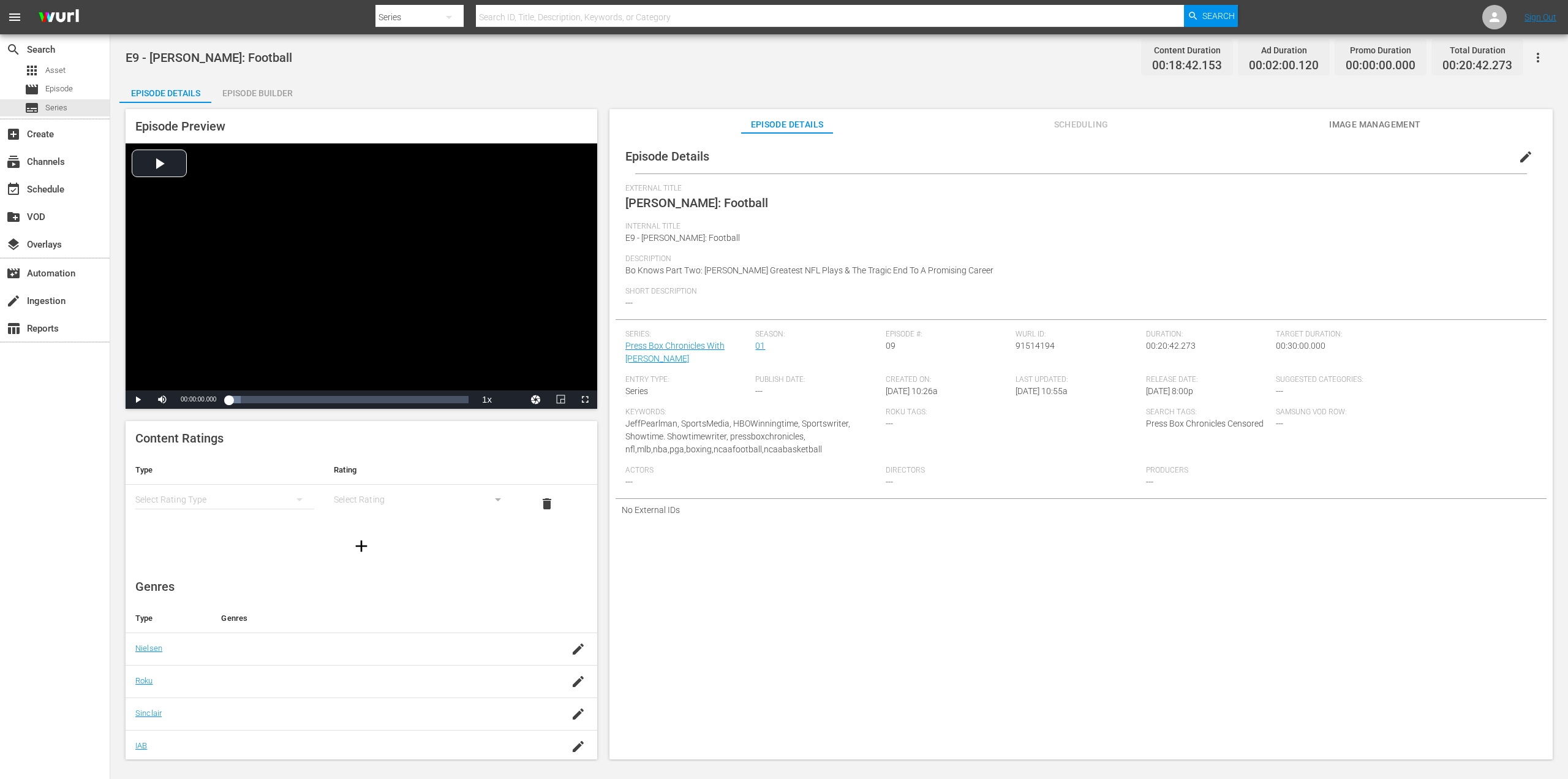
click at [1519, 157] on span "edit" at bounding box center [1525, 157] width 14 height 14
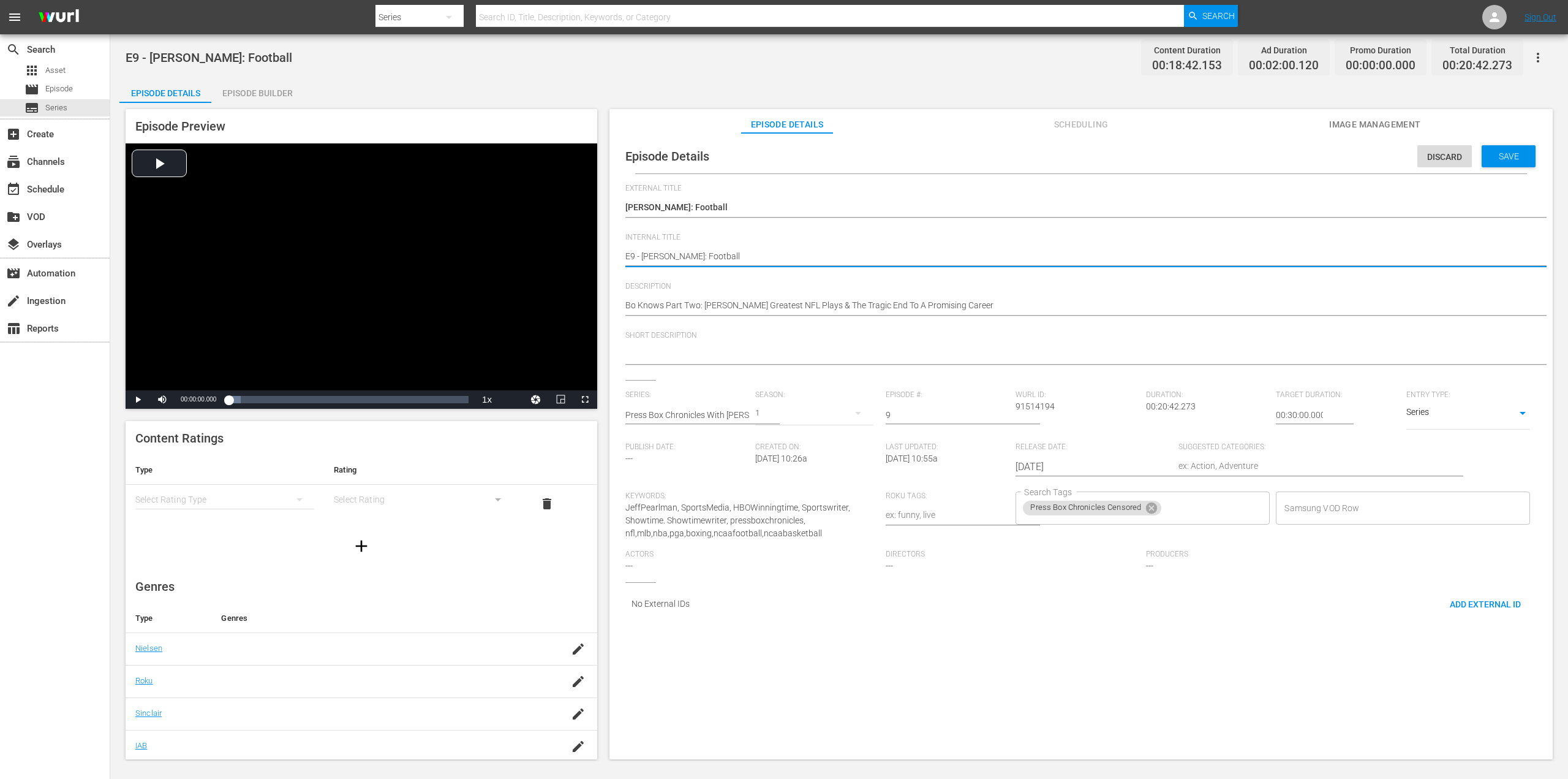
type textarea "E9 - [PERSON_NAME]: Football"
type textarea "E9 - [PERSON_NAME]: Football C"
type textarea "E9 - [PERSON_NAME]: Football CE"
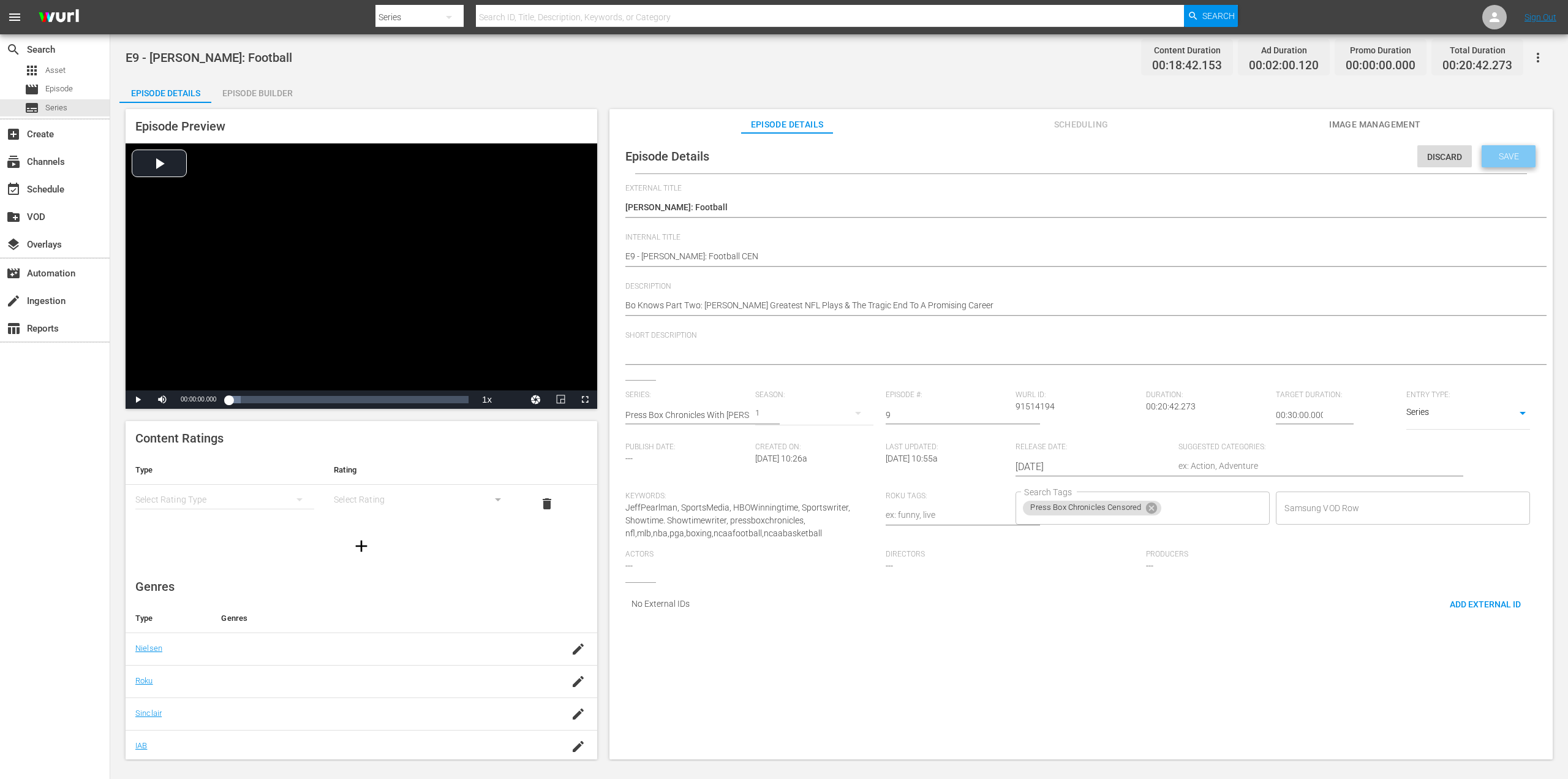
click at [1493, 155] on span "Save" at bounding box center [1509, 156] width 40 height 10
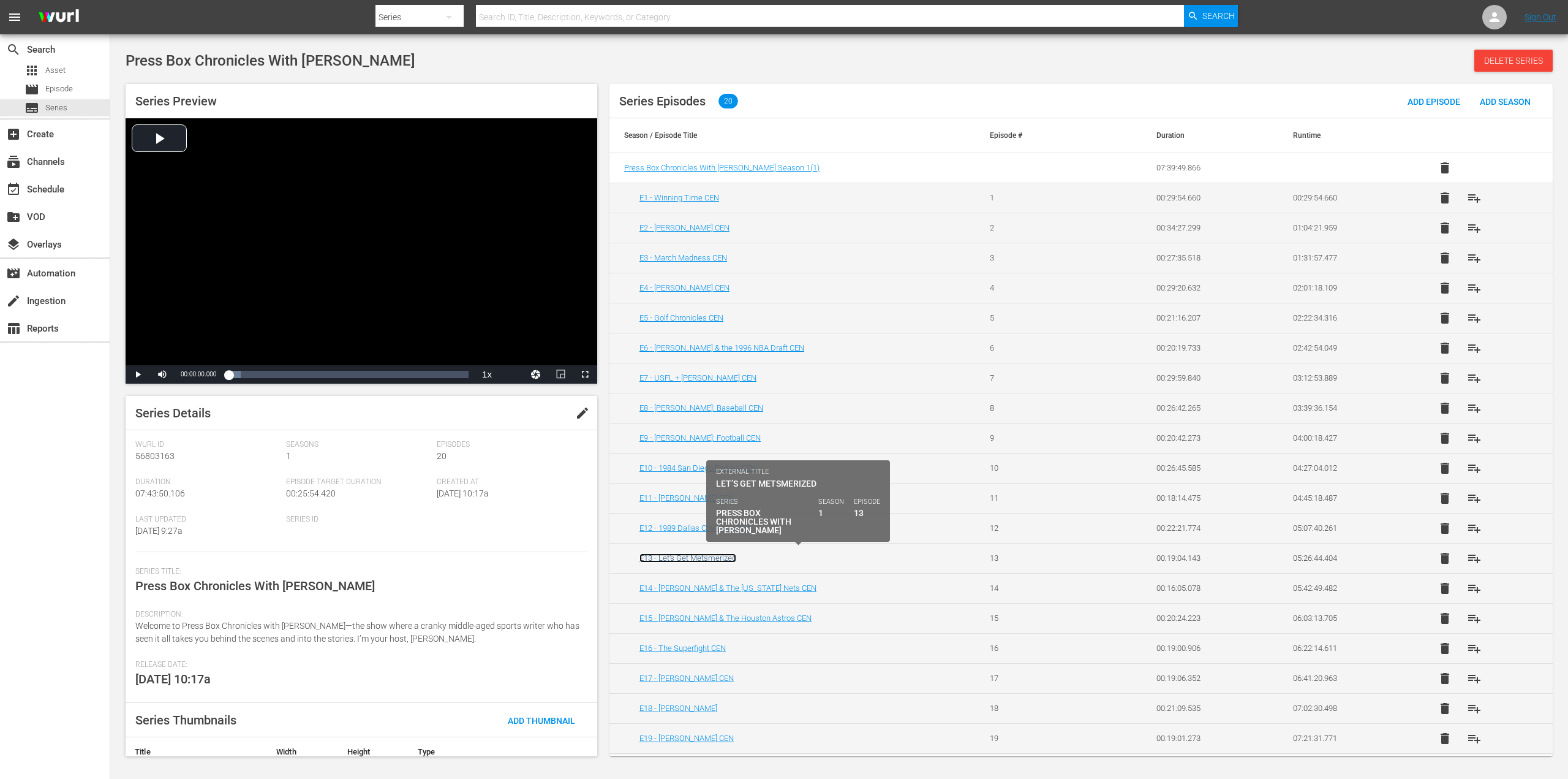
click at [728, 554] on link "E13 - Let’s Get Metsmerized" at bounding box center [687, 558] width 97 height 9
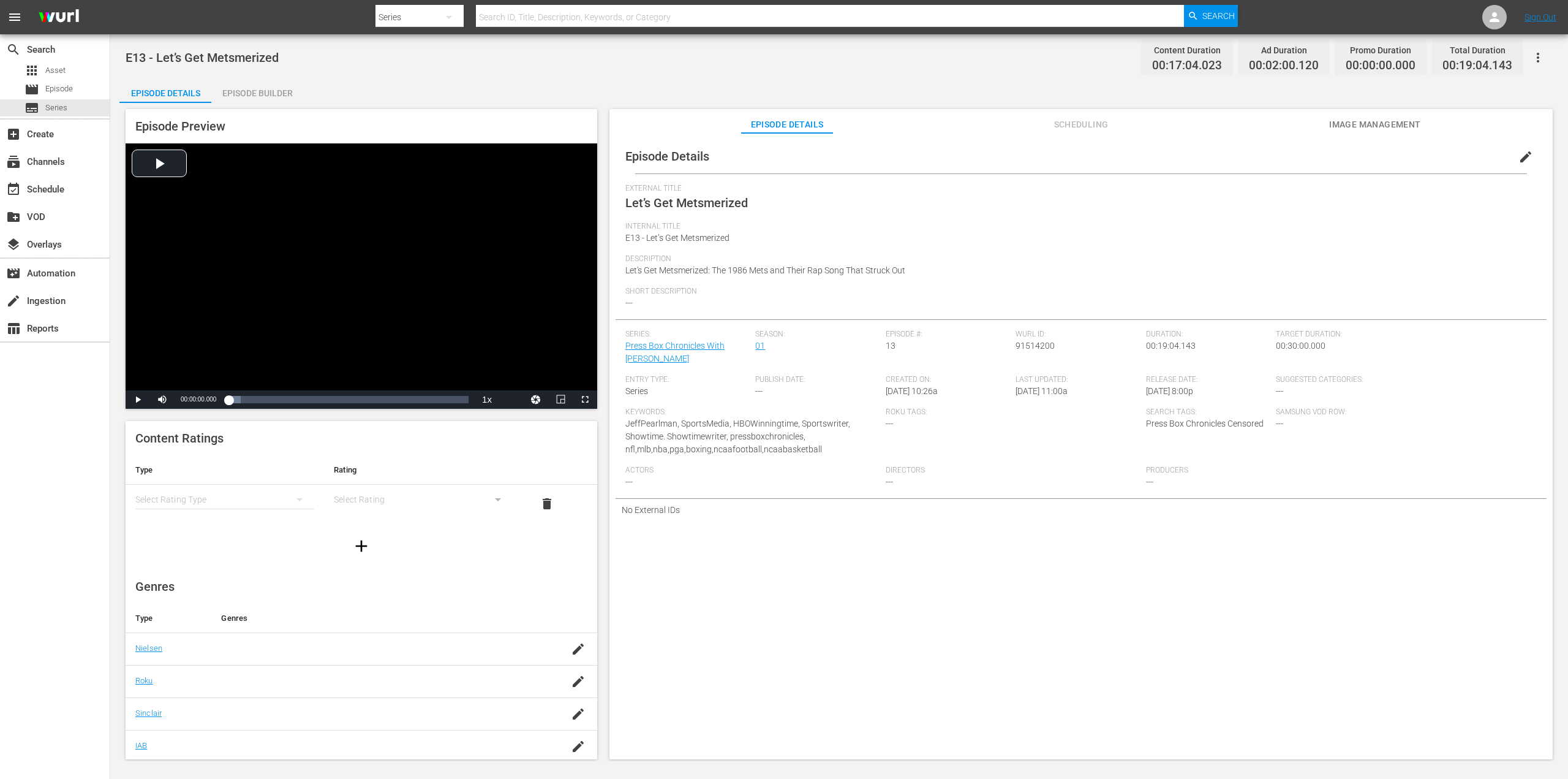
click at [1521, 158] on span "edit" at bounding box center [1525, 157] width 14 height 14
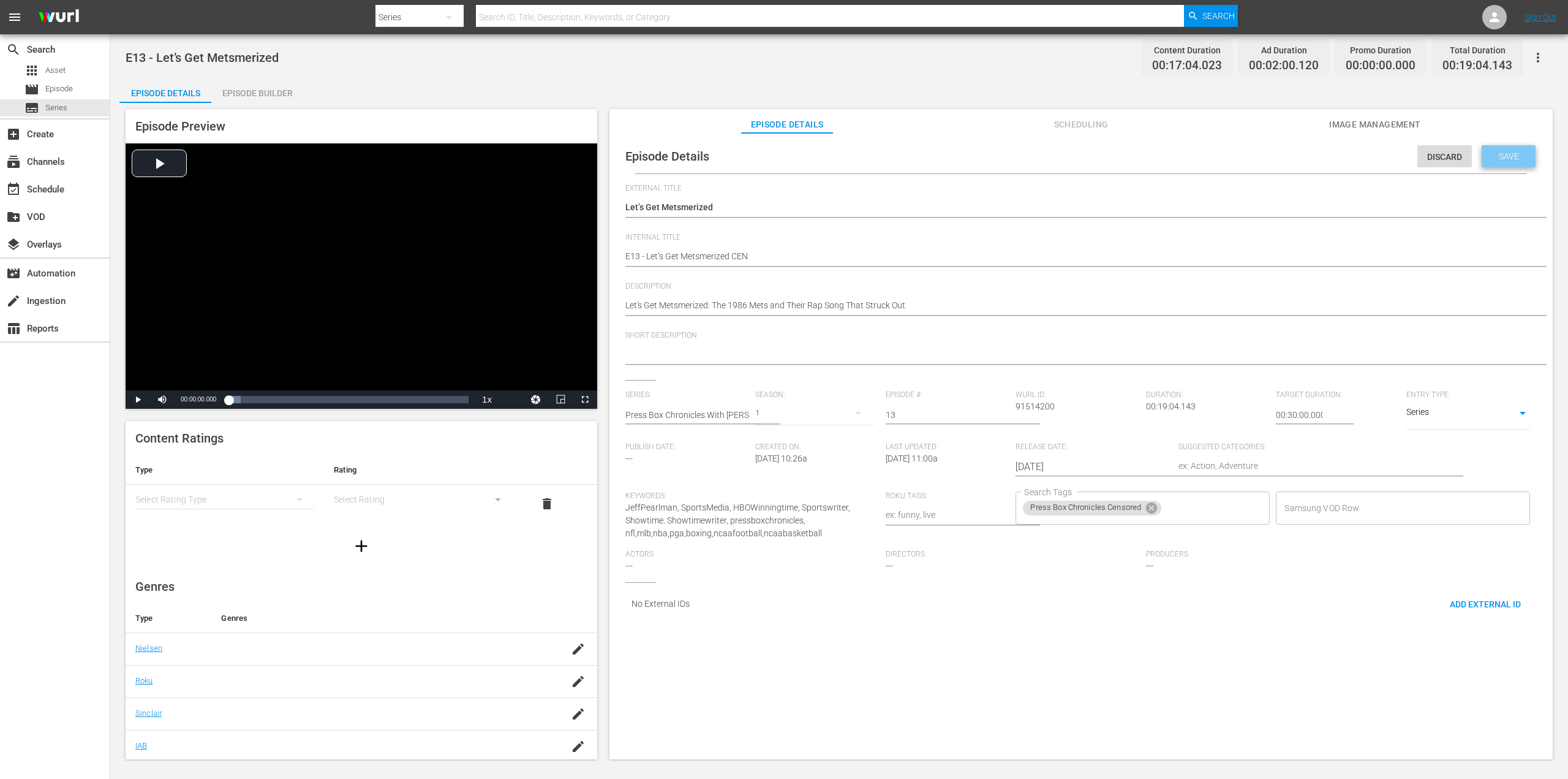
click at [1498, 154] on span "Save" at bounding box center [1509, 156] width 40 height 10
